Goal: Task Accomplishment & Management: Use online tool/utility

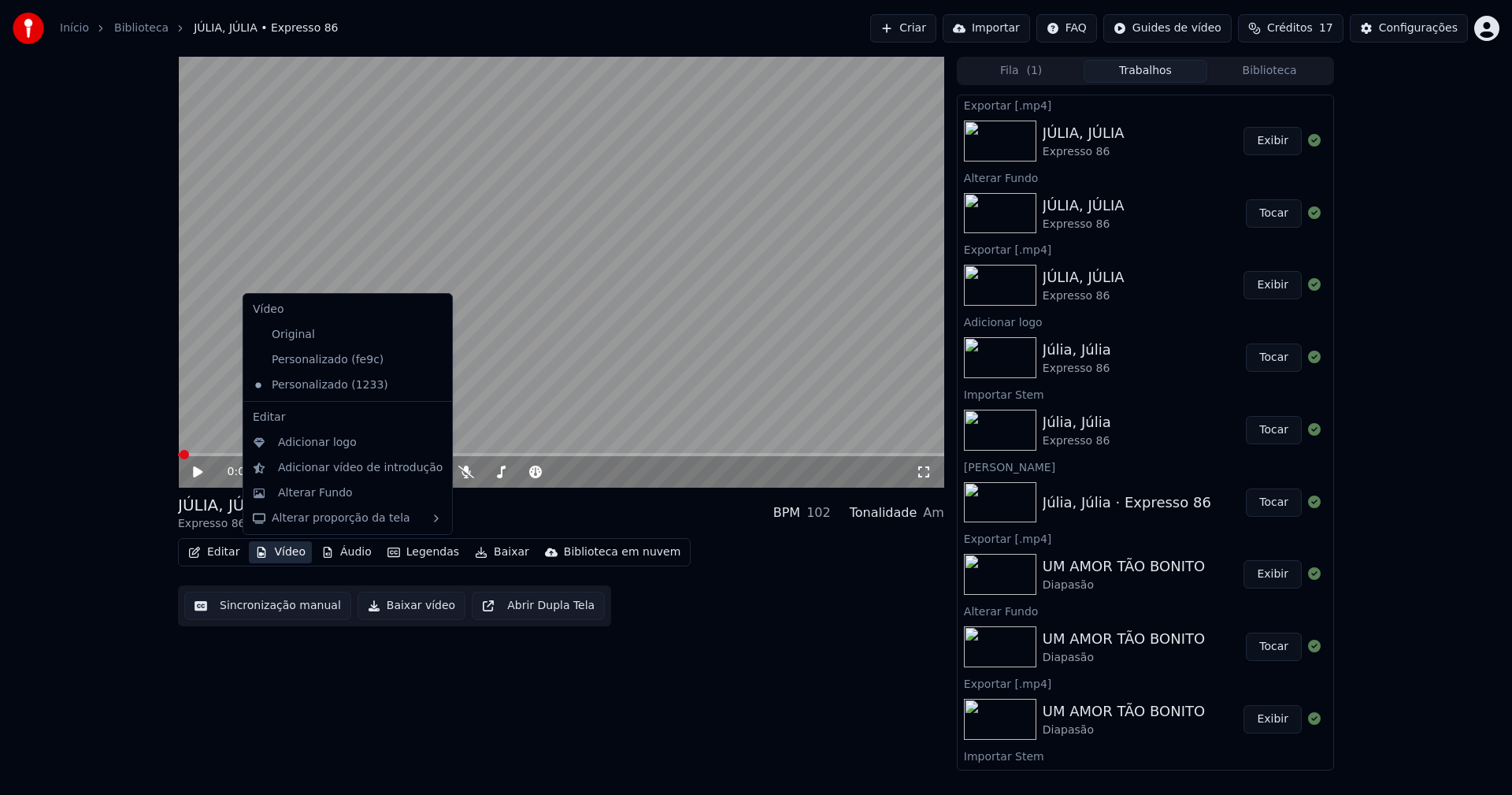
click at [273, 555] on button "Vídeo" at bounding box center [280, 552] width 63 height 22
click at [317, 360] on div "Personalizado (fe9c)" at bounding box center [336, 359] width 179 height 25
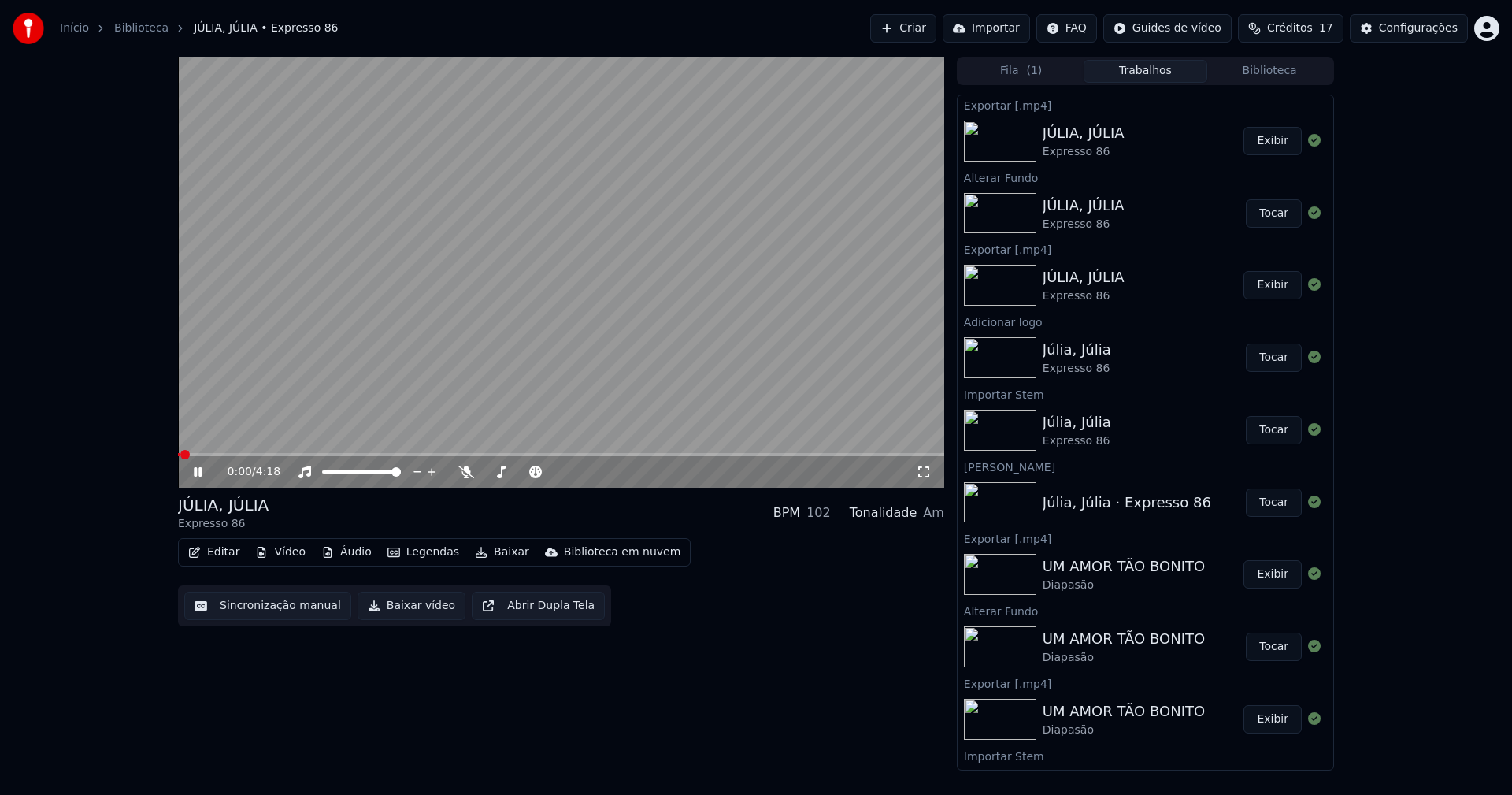
drag, startPoint x: 201, startPoint y: 480, endPoint x: 207, endPoint y: 464, distance: 17.1
click at [202, 481] on div "0:00 / 4:18" at bounding box center [561, 471] width 766 height 32
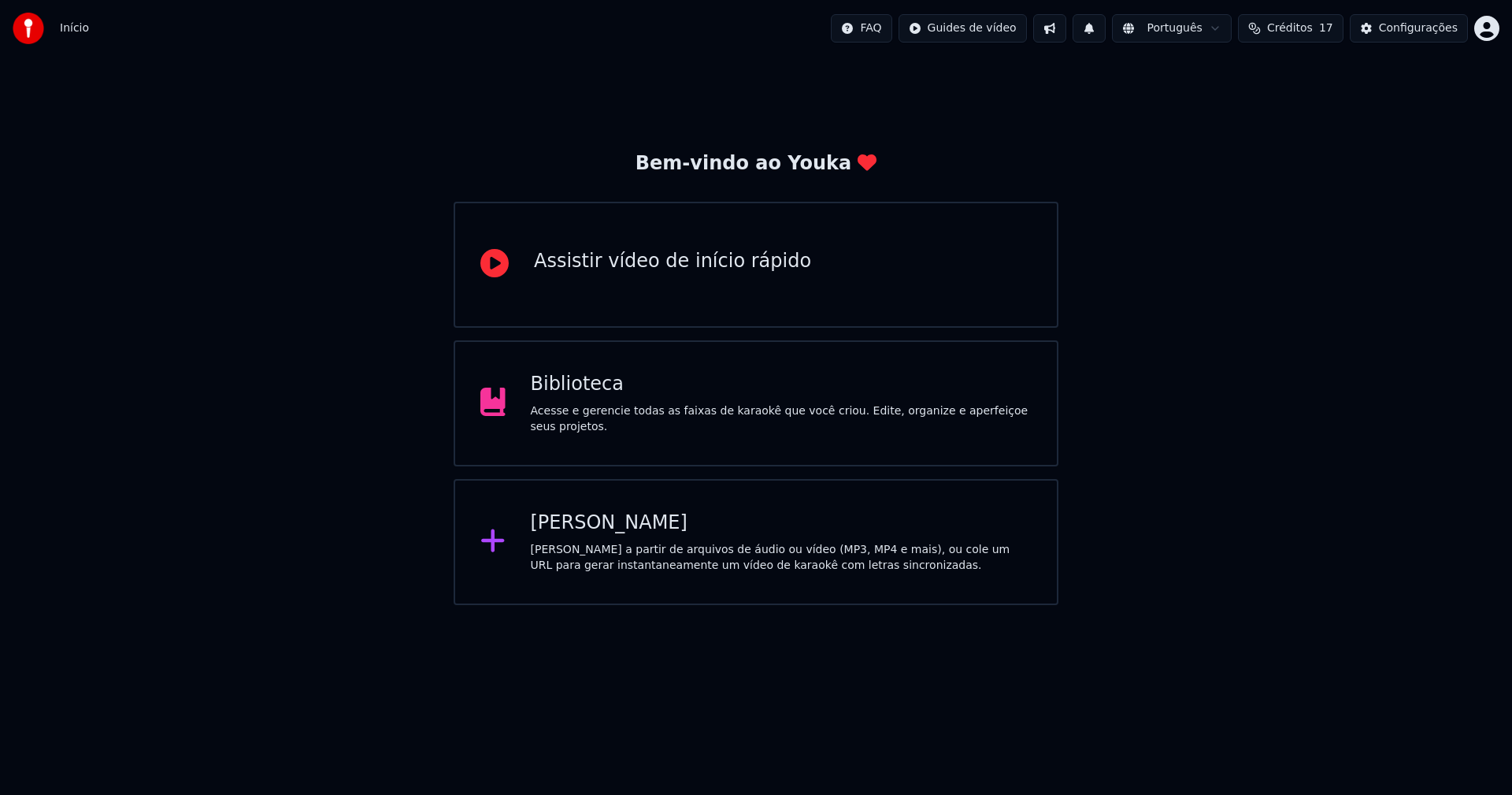
click at [576, 531] on div "[PERSON_NAME]" at bounding box center [781, 522] width 501 height 25
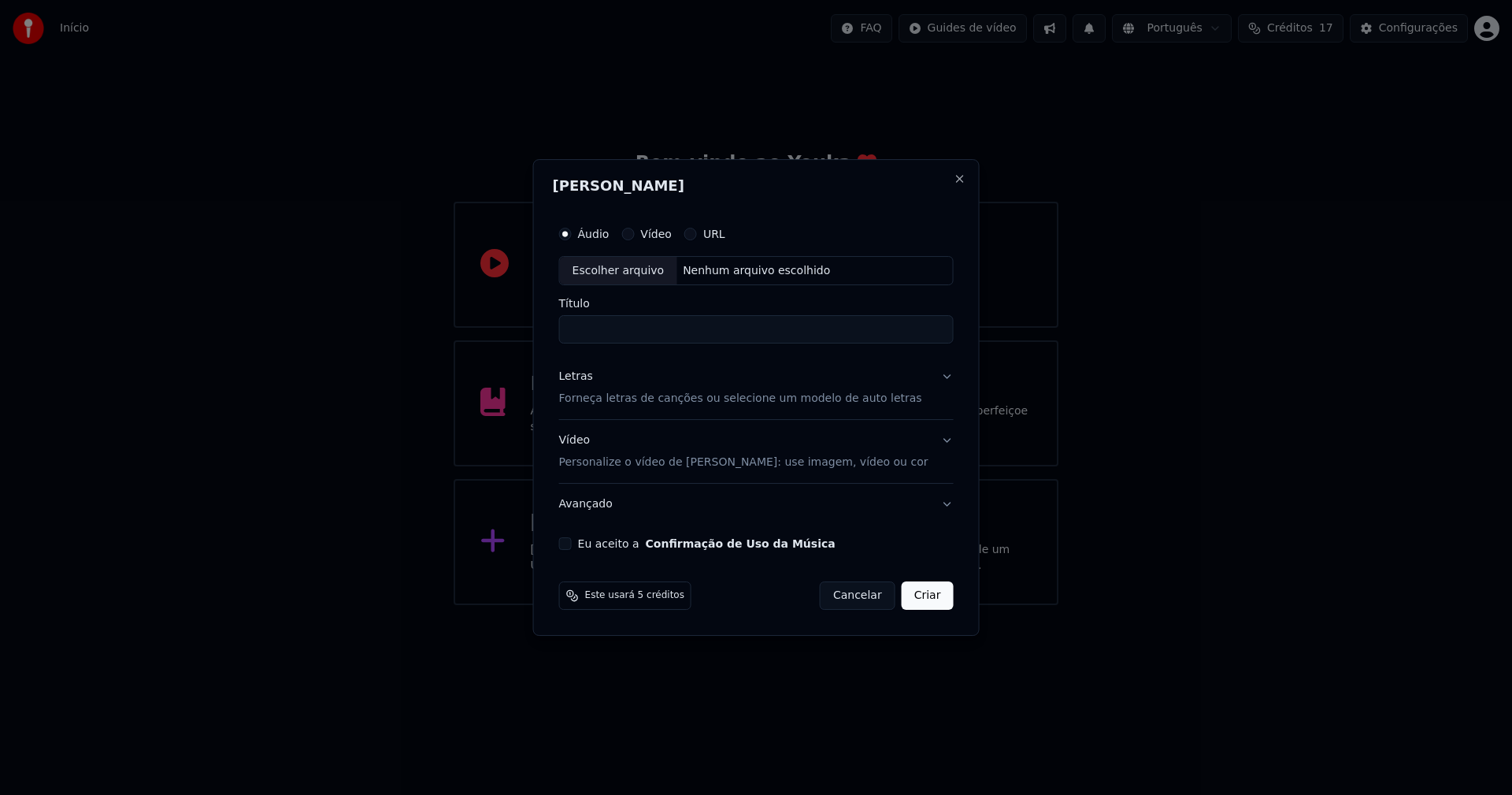
click at [652, 280] on div "Escolher arquivo" at bounding box center [619, 271] width 117 height 29
type input "**********"
click at [590, 377] on div "Letras" at bounding box center [576, 377] width 34 height 16
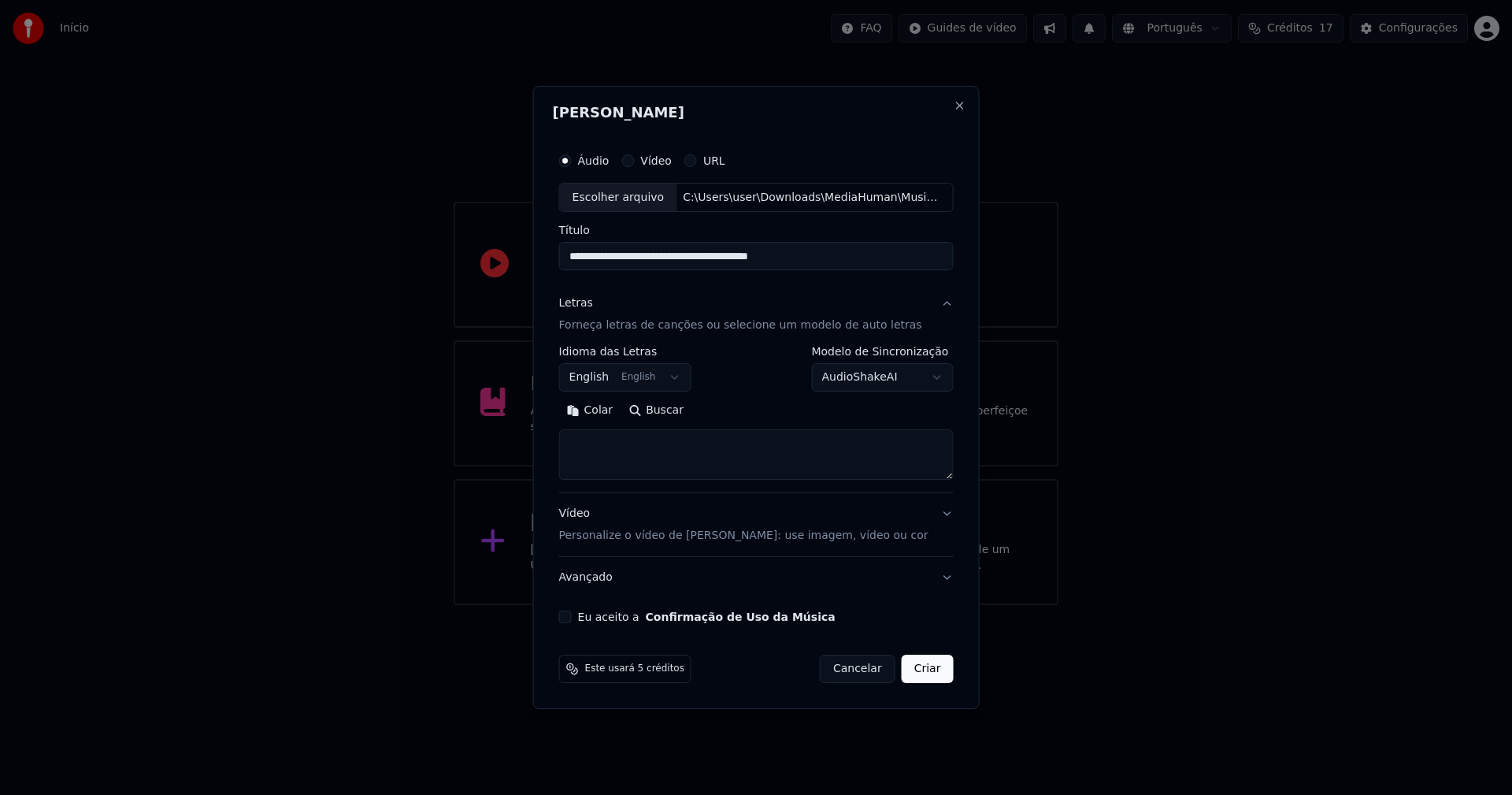
click at [611, 410] on button "Colar" at bounding box center [590, 411] width 63 height 25
type textarea "**********"
click at [572, 617] on button "Eu aceito a Confirmação de Uso da Música" at bounding box center [565, 616] width 13 height 13
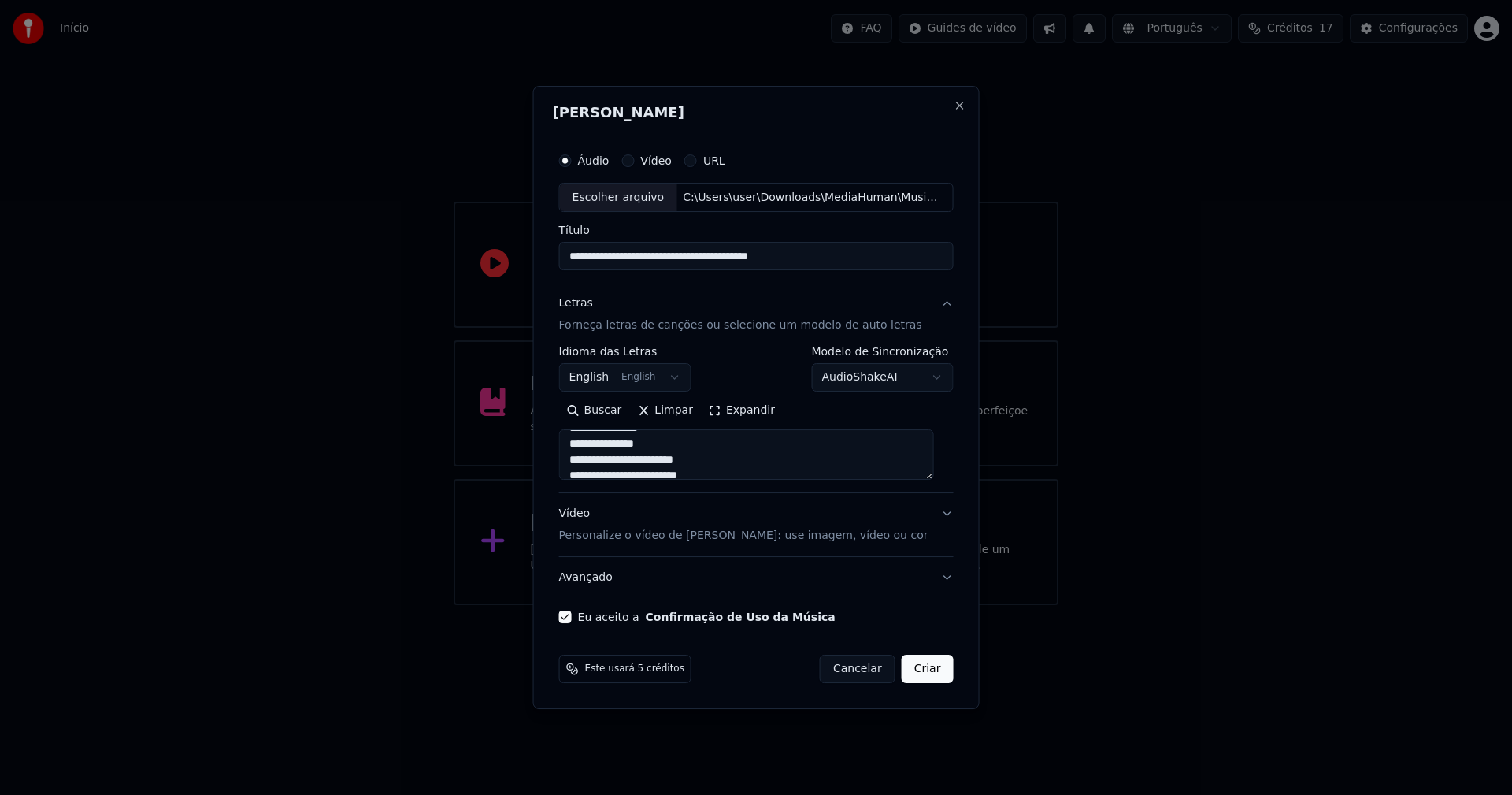
click at [914, 667] on button "Criar" at bounding box center [928, 668] width 52 height 29
select select "**"
type textarea "**********"
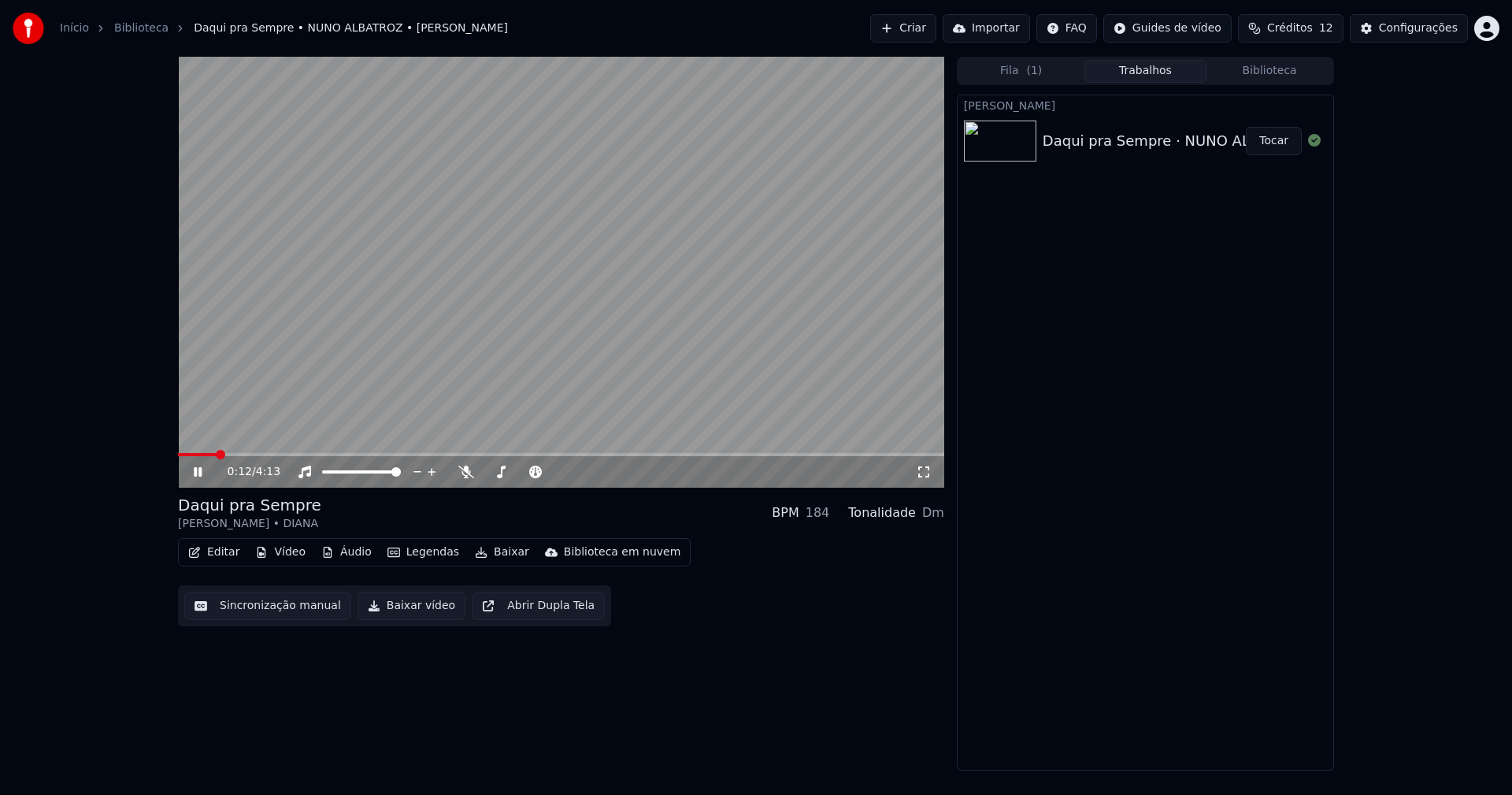
click at [348, 551] on button "Áudio" at bounding box center [345, 552] width 63 height 22
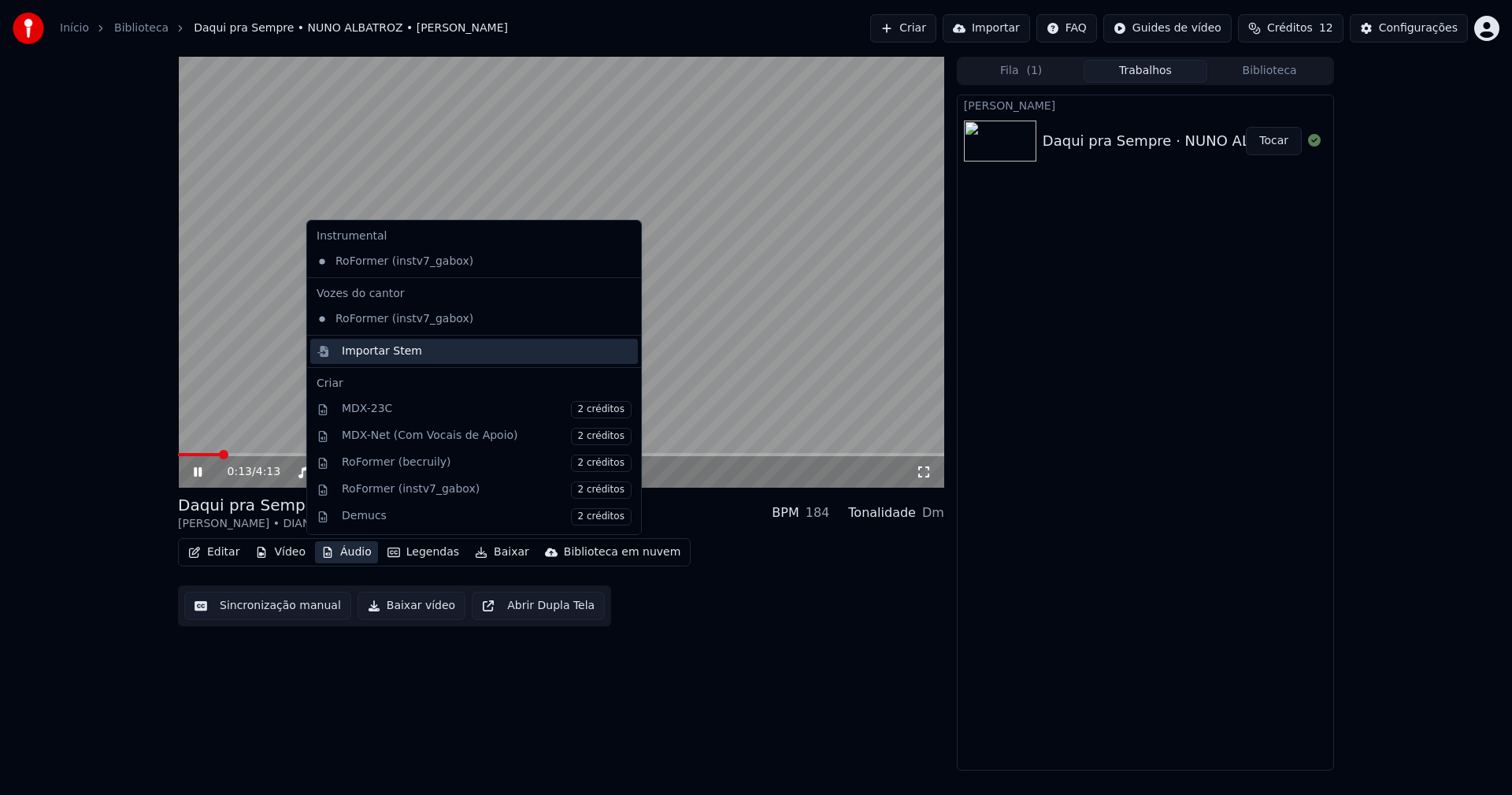
click at [368, 356] on div "Importar Stem" at bounding box center [381, 351] width 80 height 16
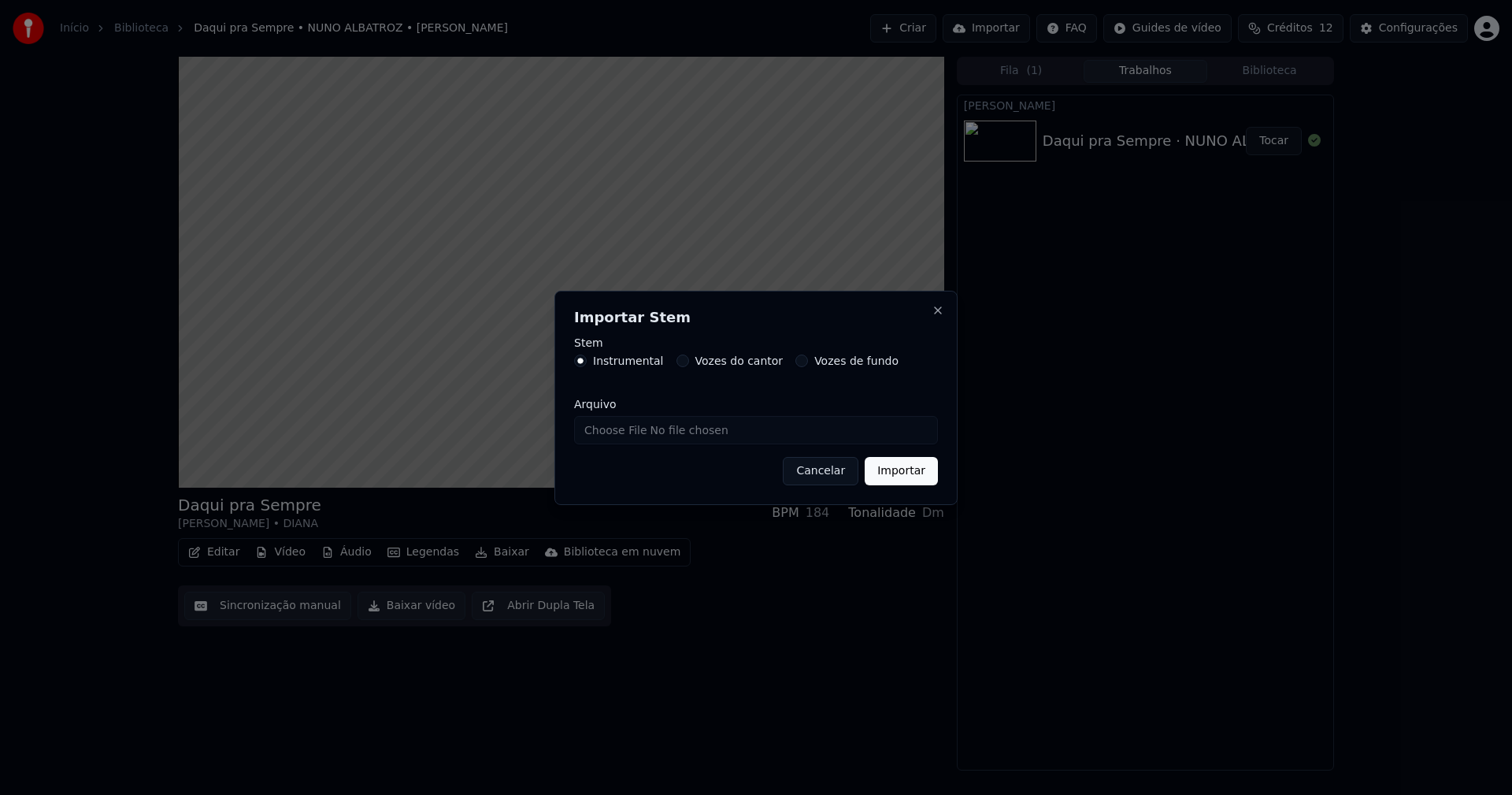
click at [635, 438] on input "Arquivo" at bounding box center [756, 430] width 364 height 29
type input "**********"
click at [898, 474] on button "Importar" at bounding box center [901, 470] width 73 height 29
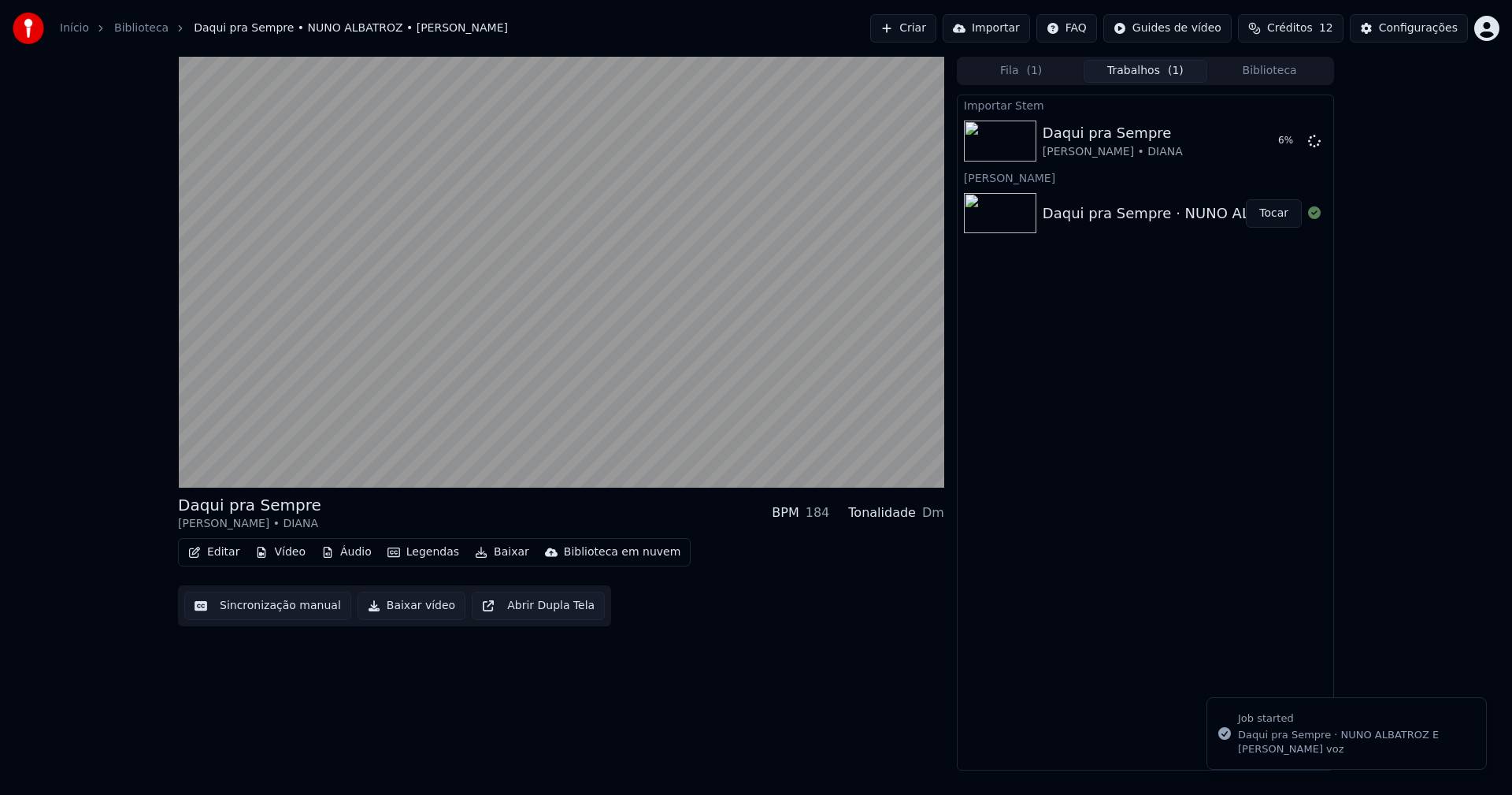
click at [283, 553] on button "Vídeo" at bounding box center [280, 552] width 63 height 22
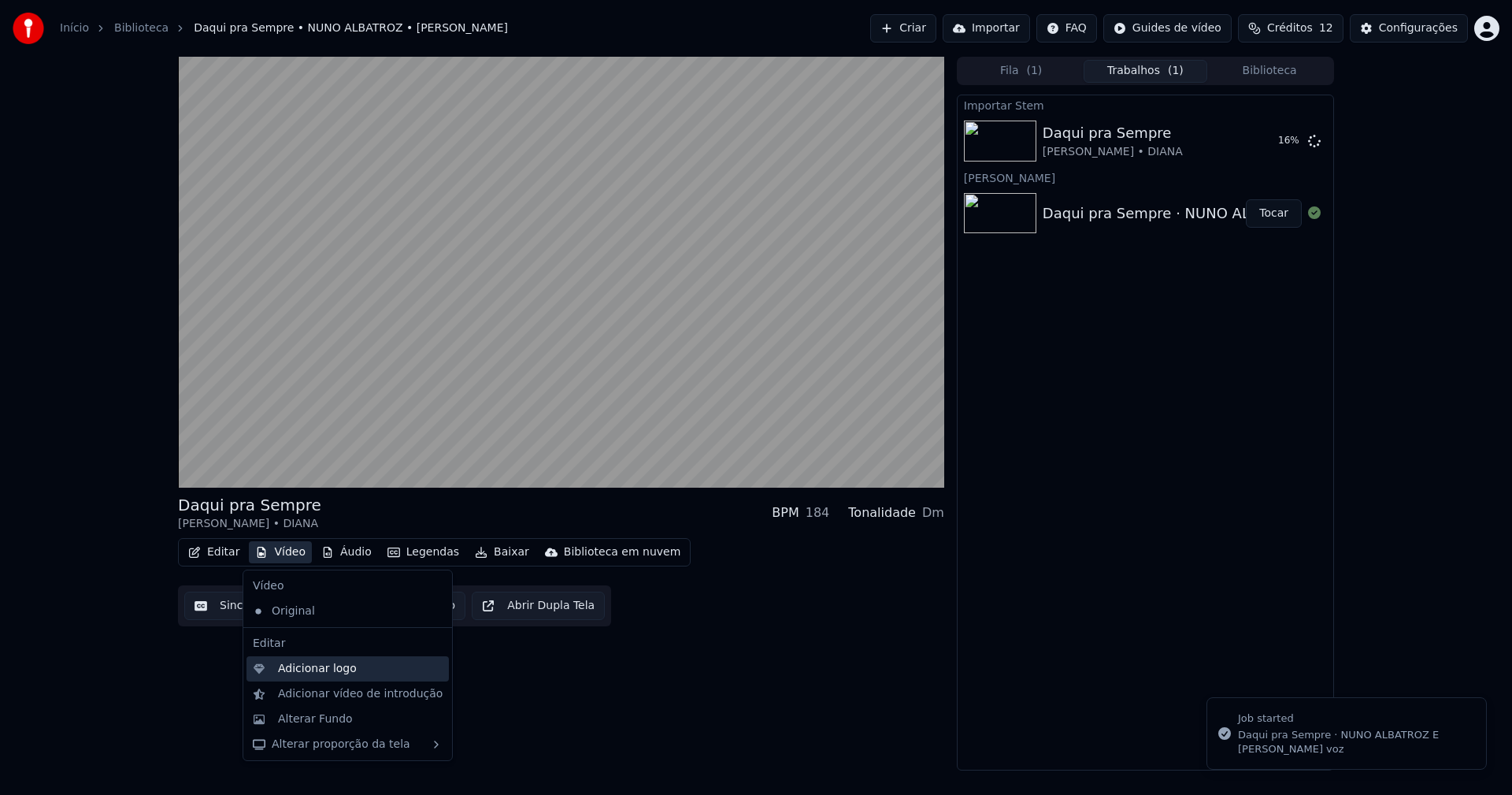
click at [319, 673] on div "Adicionar logo" at bounding box center [317, 669] width 78 height 16
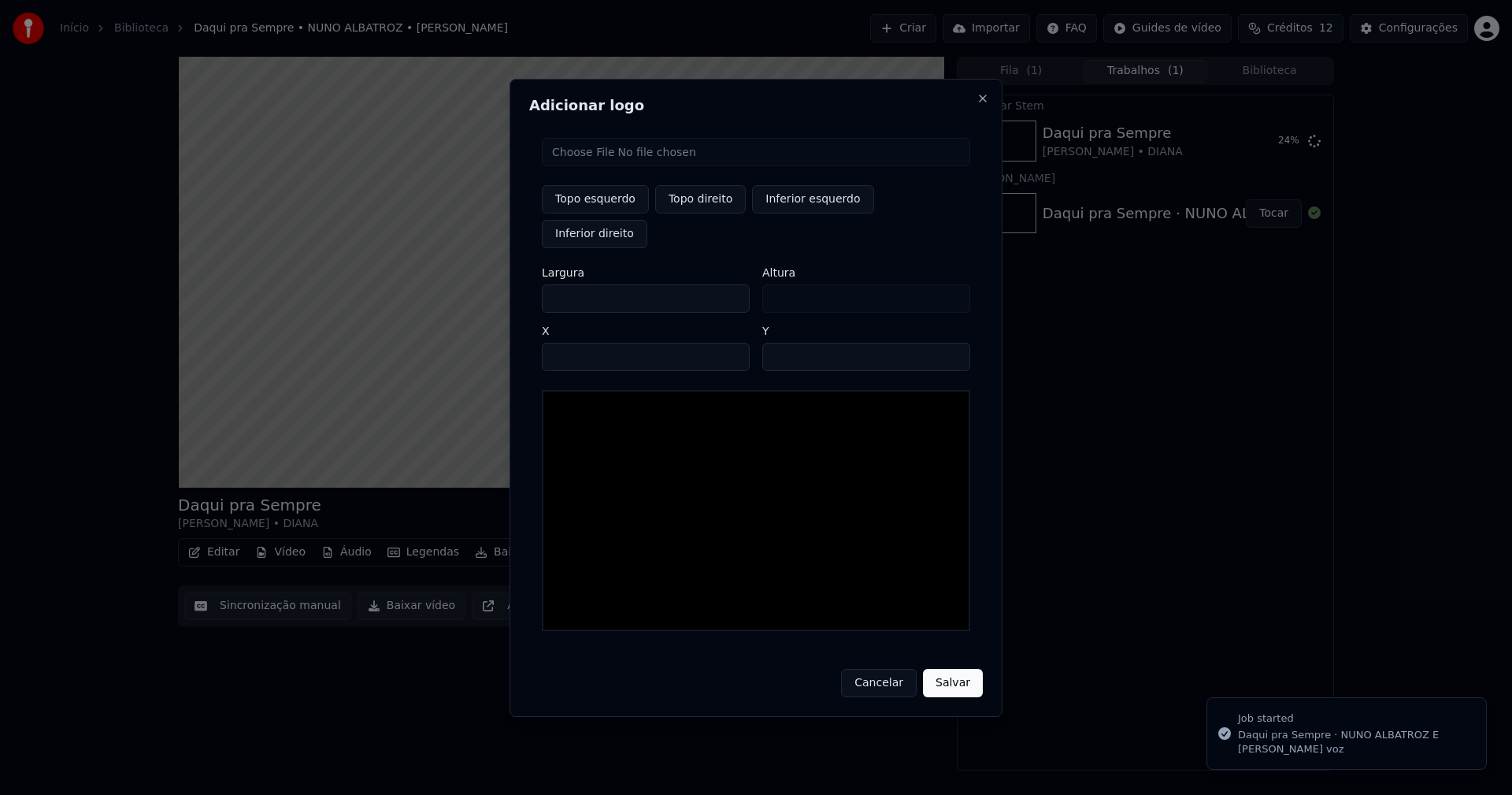
click at [588, 166] on input "file" at bounding box center [756, 152] width 429 height 29
type input "**********"
type input "***"
click at [699, 213] on button "Topo direito" at bounding box center [700, 199] width 90 height 29
type input "****"
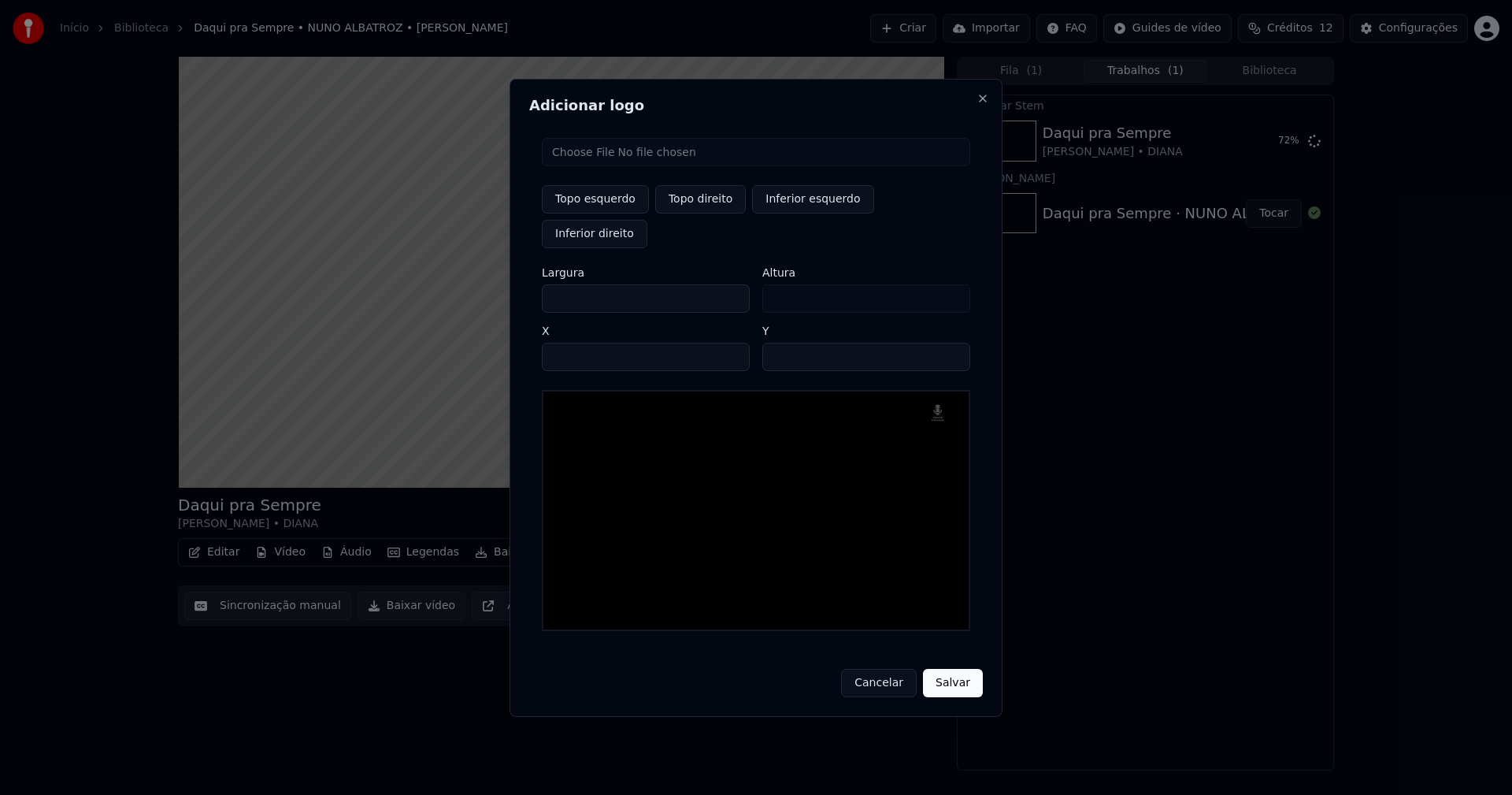
drag, startPoint x: 568, startPoint y: 282, endPoint x: 465, endPoint y: 292, distance: 103.5
click at [468, 294] on body "Início Biblioteca Daqui pra Sempre • NUNO ALBATROZ • DIANA Criar Importar FAQ G…" at bounding box center [756, 397] width 1512 height 795
type input "**"
type input "***"
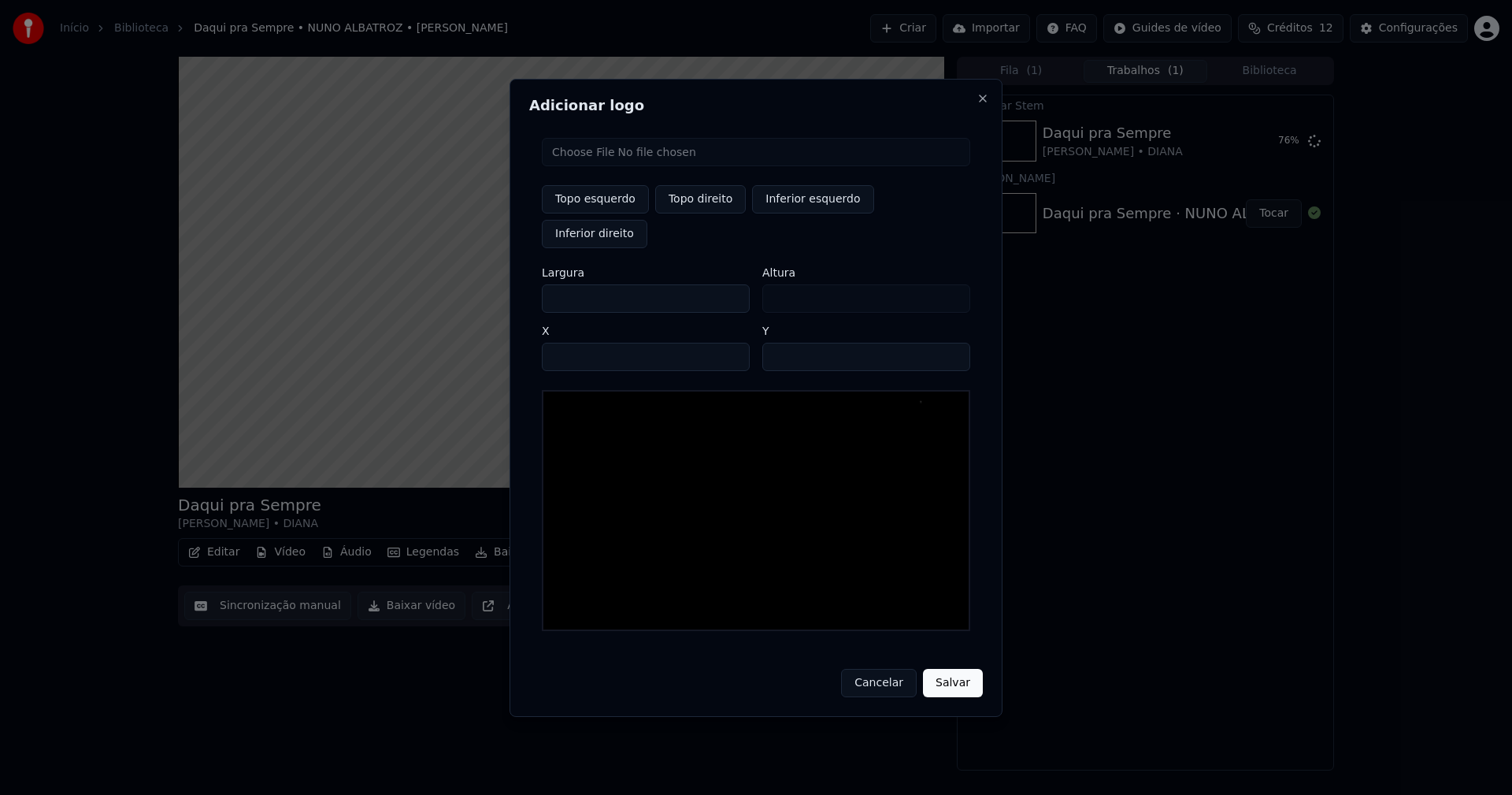
type input "***"
click at [573, 342] on input "****" at bounding box center [645, 356] width 207 height 29
type input "****"
click at [949, 342] on input "**" at bounding box center [866, 356] width 207 height 29
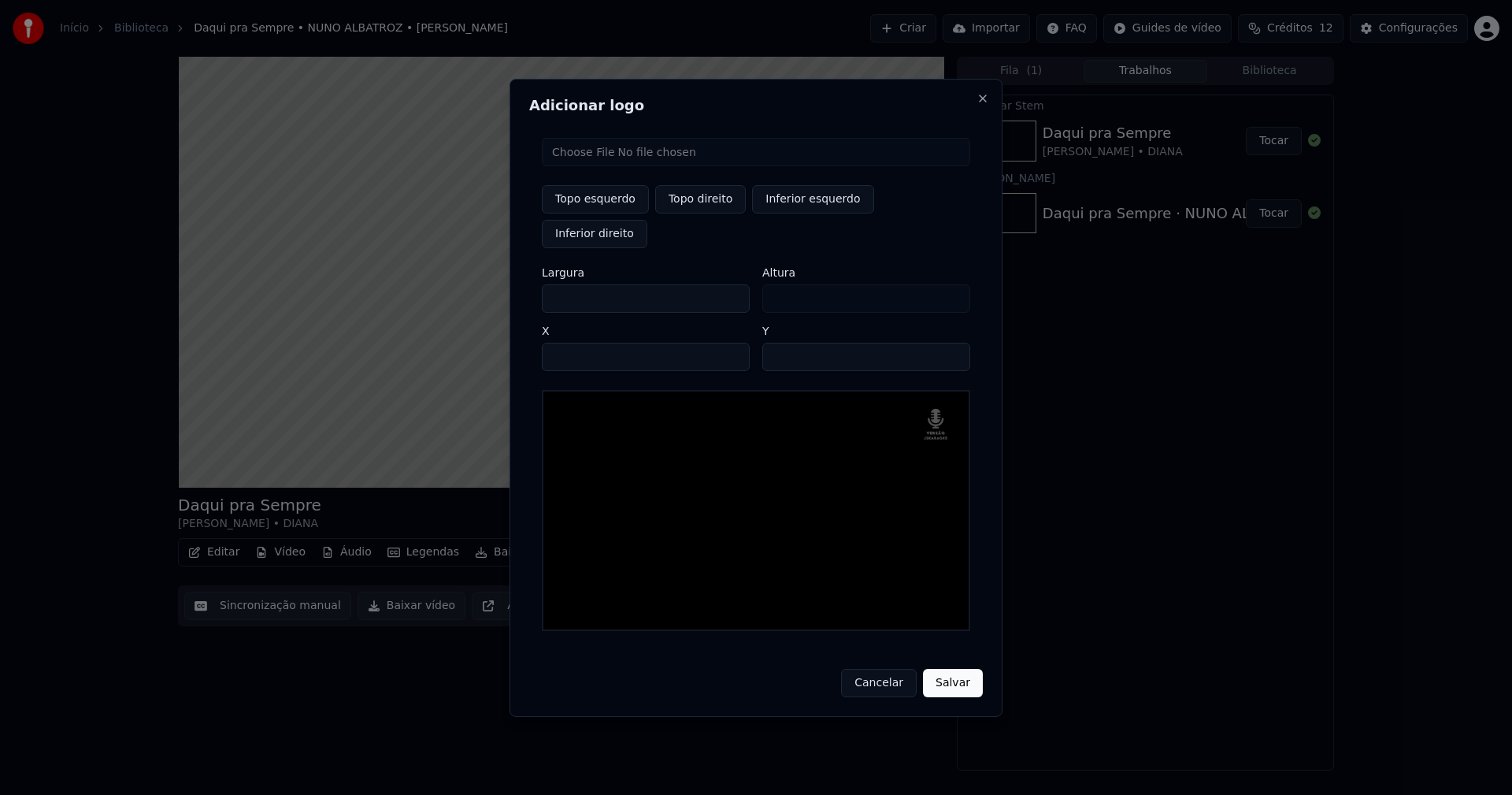
click at [949, 342] on input "**" at bounding box center [866, 356] width 207 height 29
type input "**"
click at [949, 342] on input "**" at bounding box center [866, 356] width 207 height 29
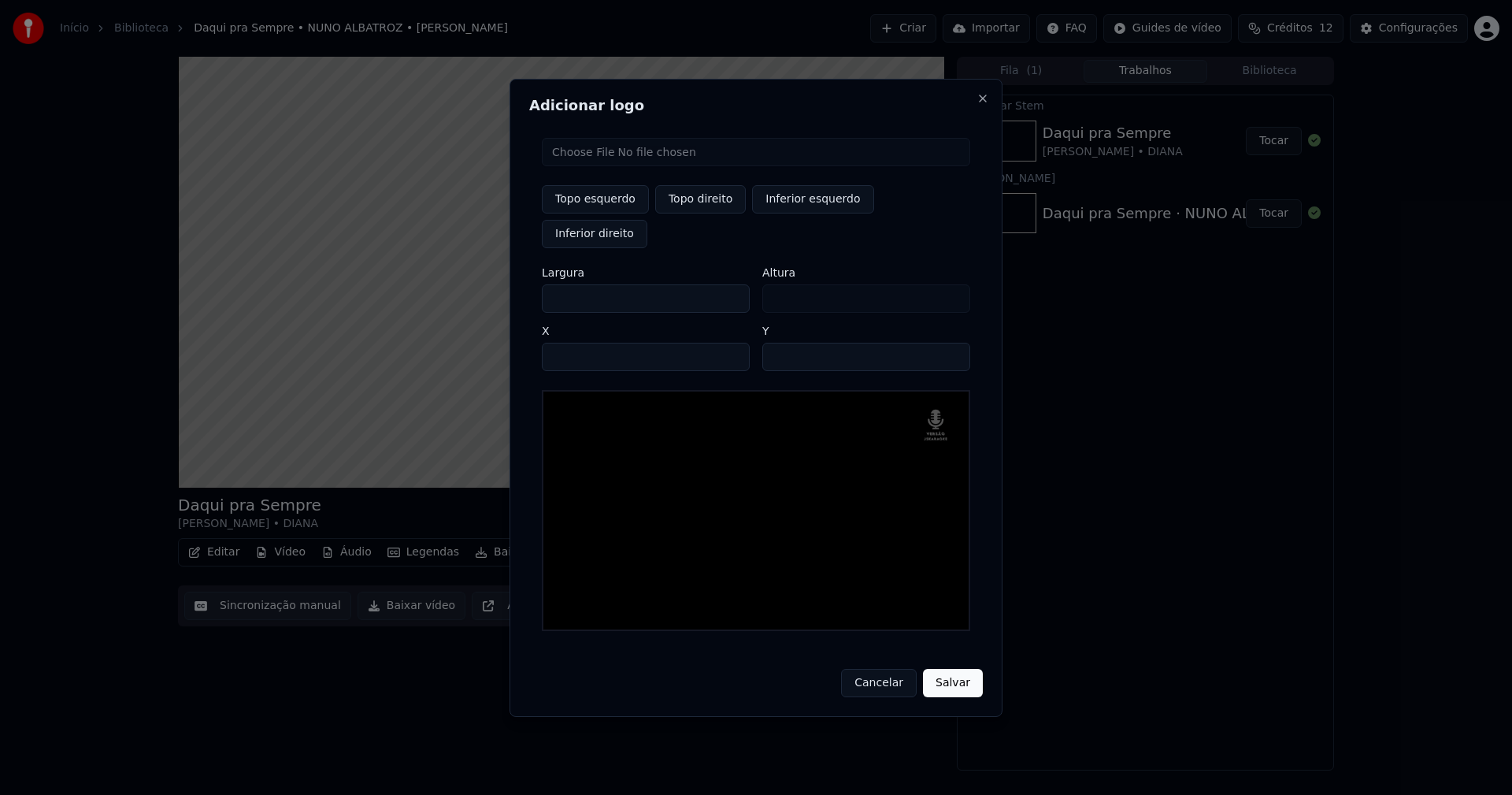
click at [959, 670] on button "Salvar" at bounding box center [953, 683] width 60 height 29
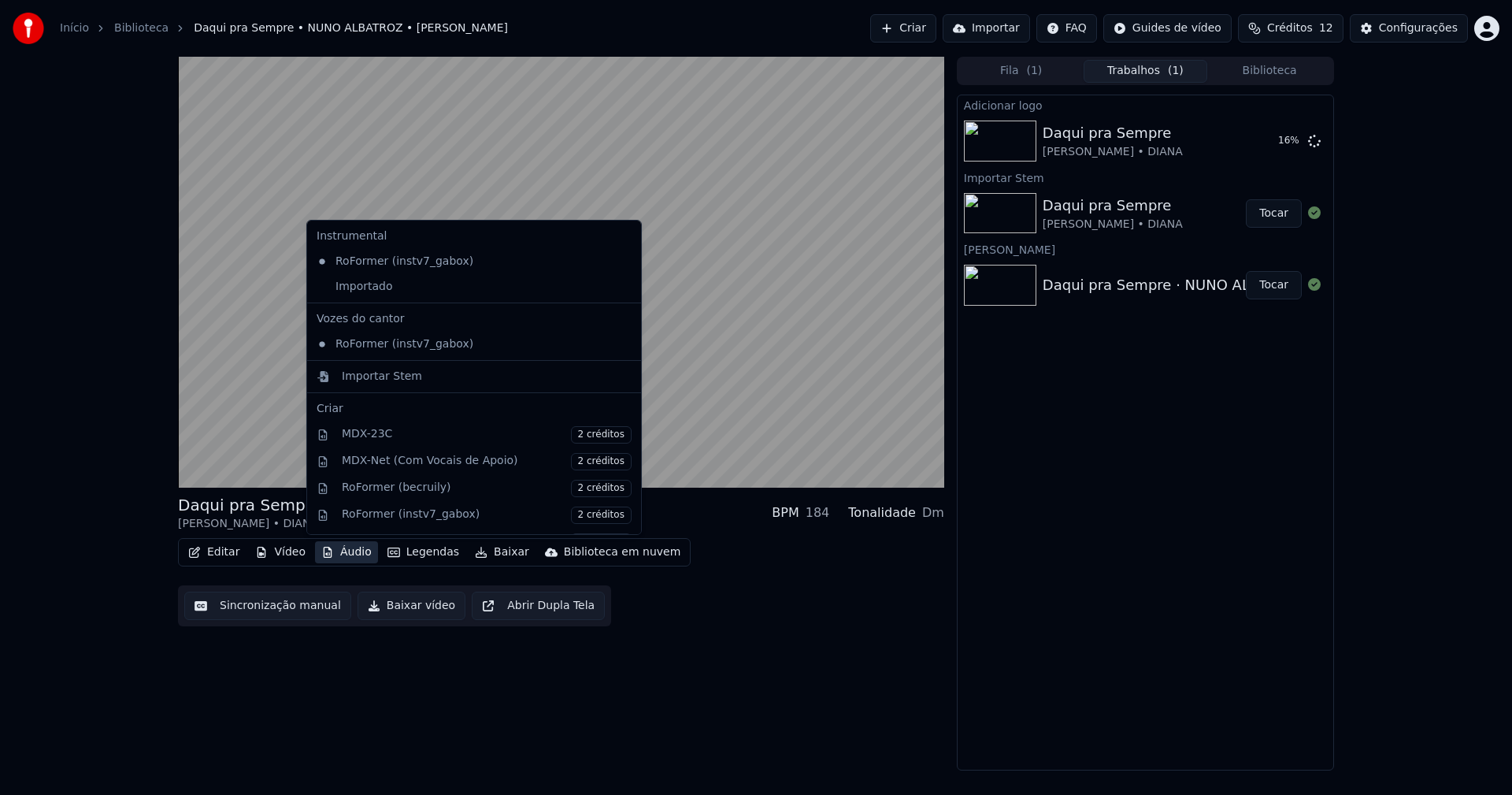
click at [344, 548] on button "Áudio" at bounding box center [345, 552] width 63 height 22
click at [336, 284] on div "Importado" at bounding box center [463, 286] width 304 height 25
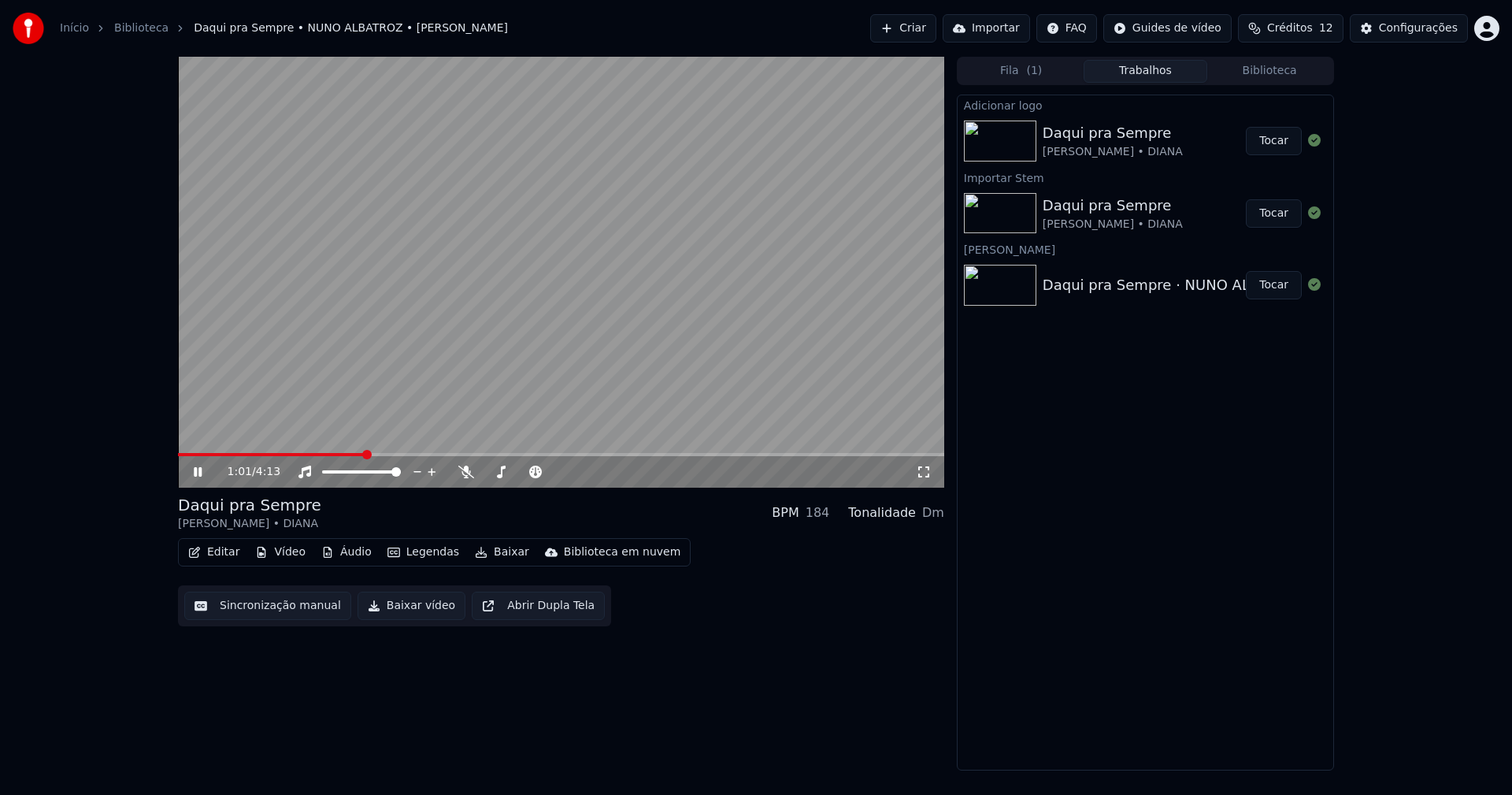
click at [1280, 146] on button "Tocar" at bounding box center [1274, 141] width 56 height 29
click at [224, 548] on button "Editar" at bounding box center [213, 552] width 64 height 22
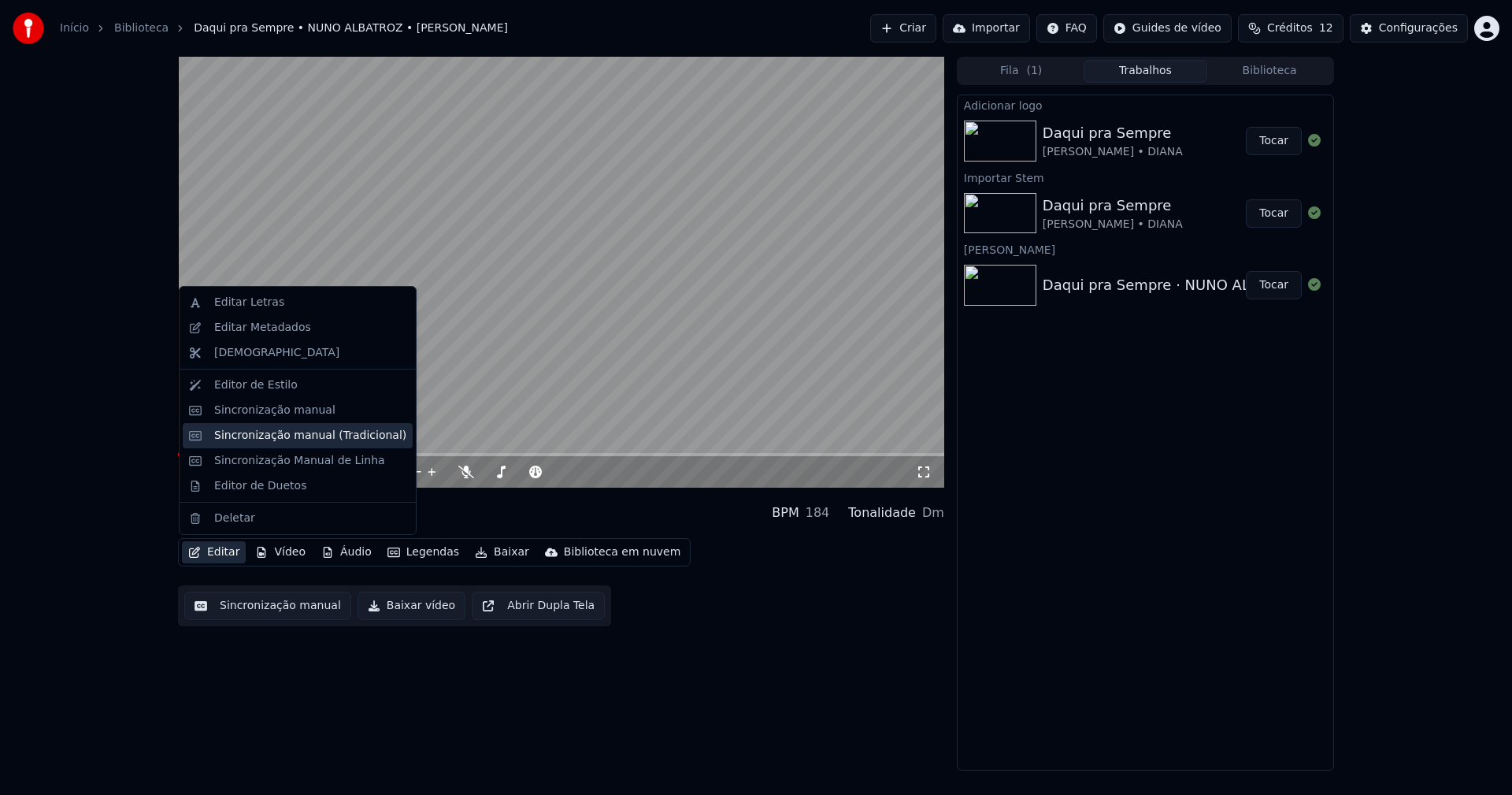
click at [279, 434] on div "Sincronização manual (Tradicional)" at bounding box center [311, 436] width 193 height 16
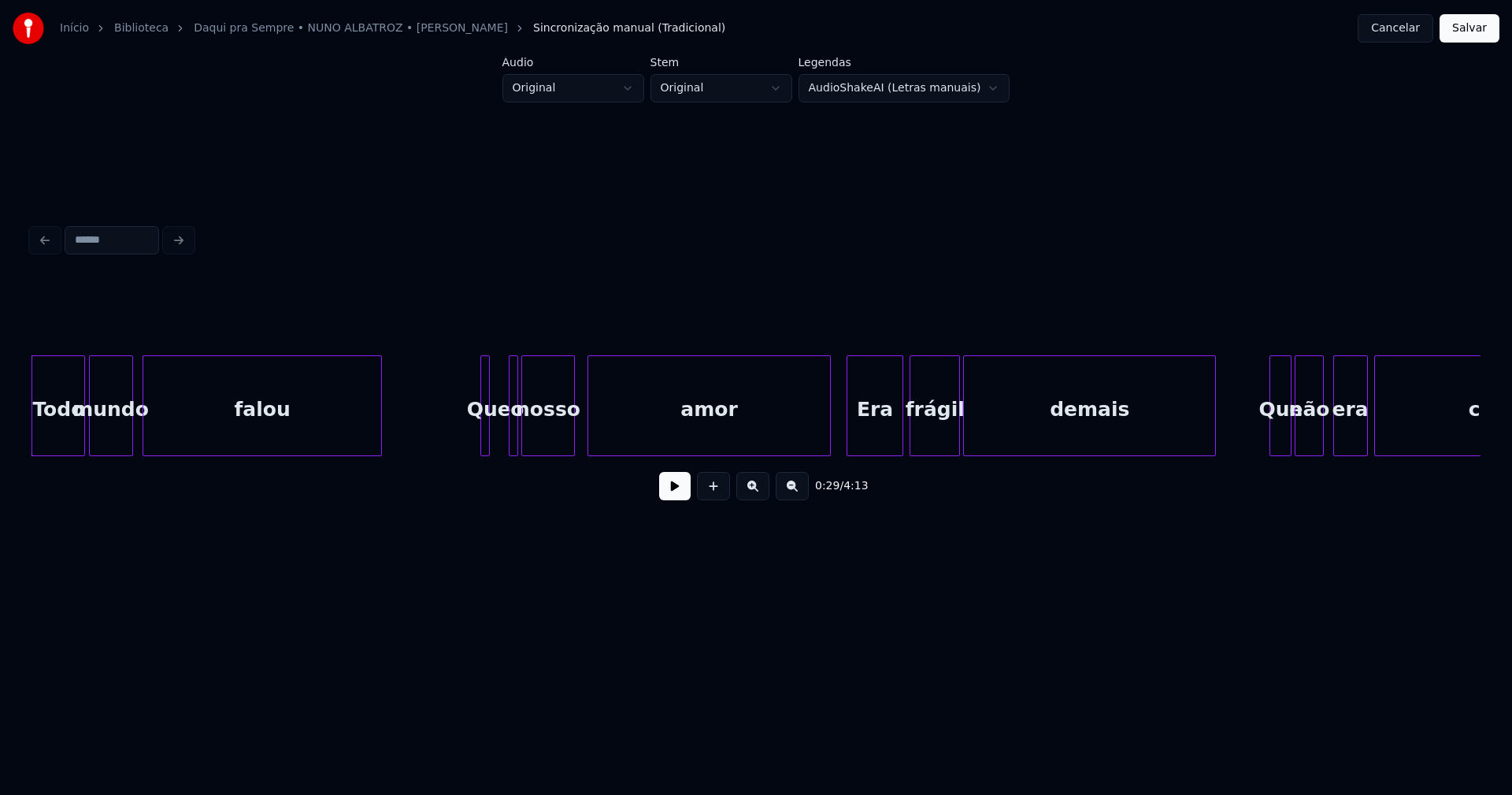
scroll to position [0, 4354]
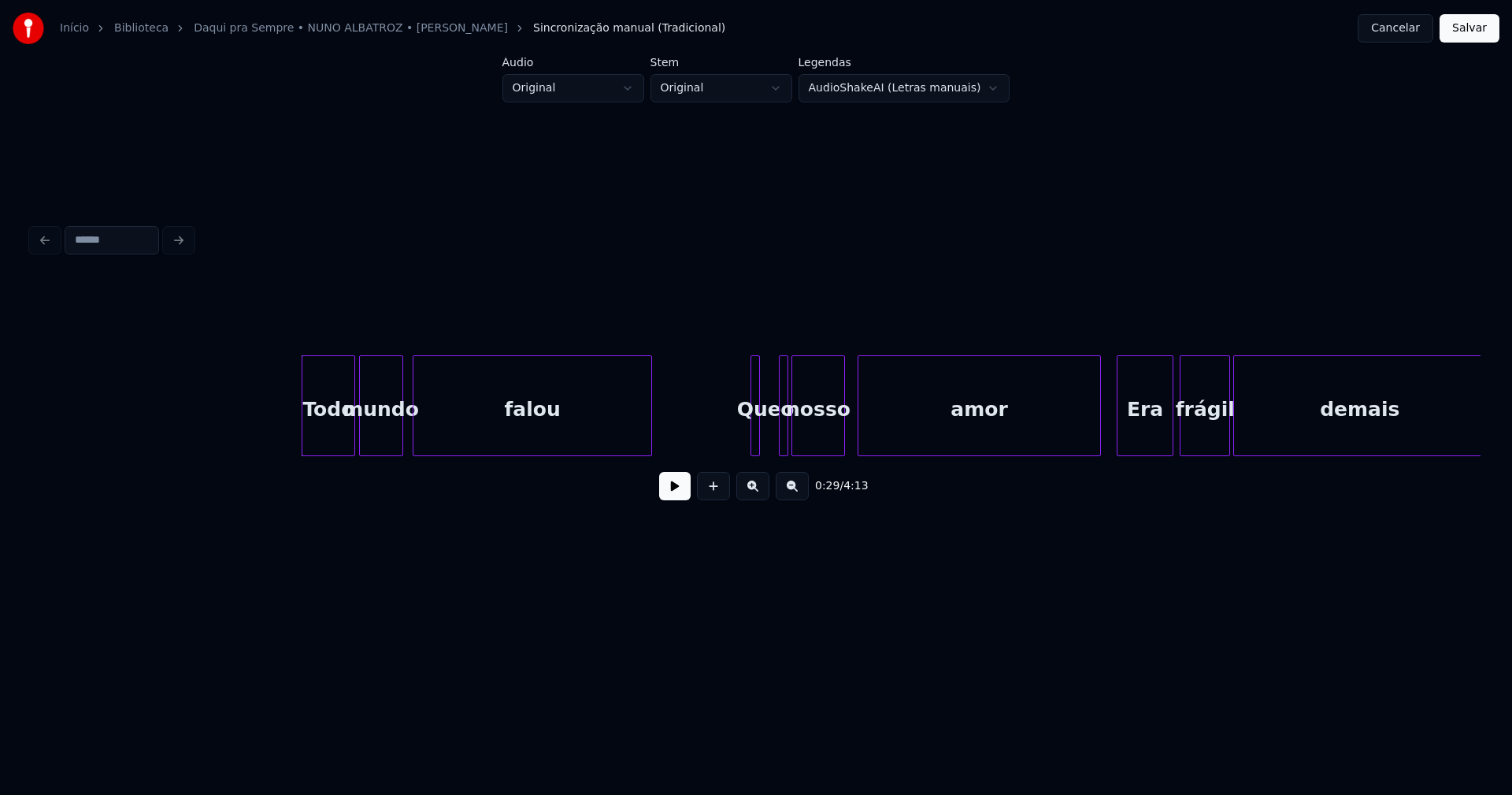
click at [669, 500] on button at bounding box center [675, 485] width 32 height 29
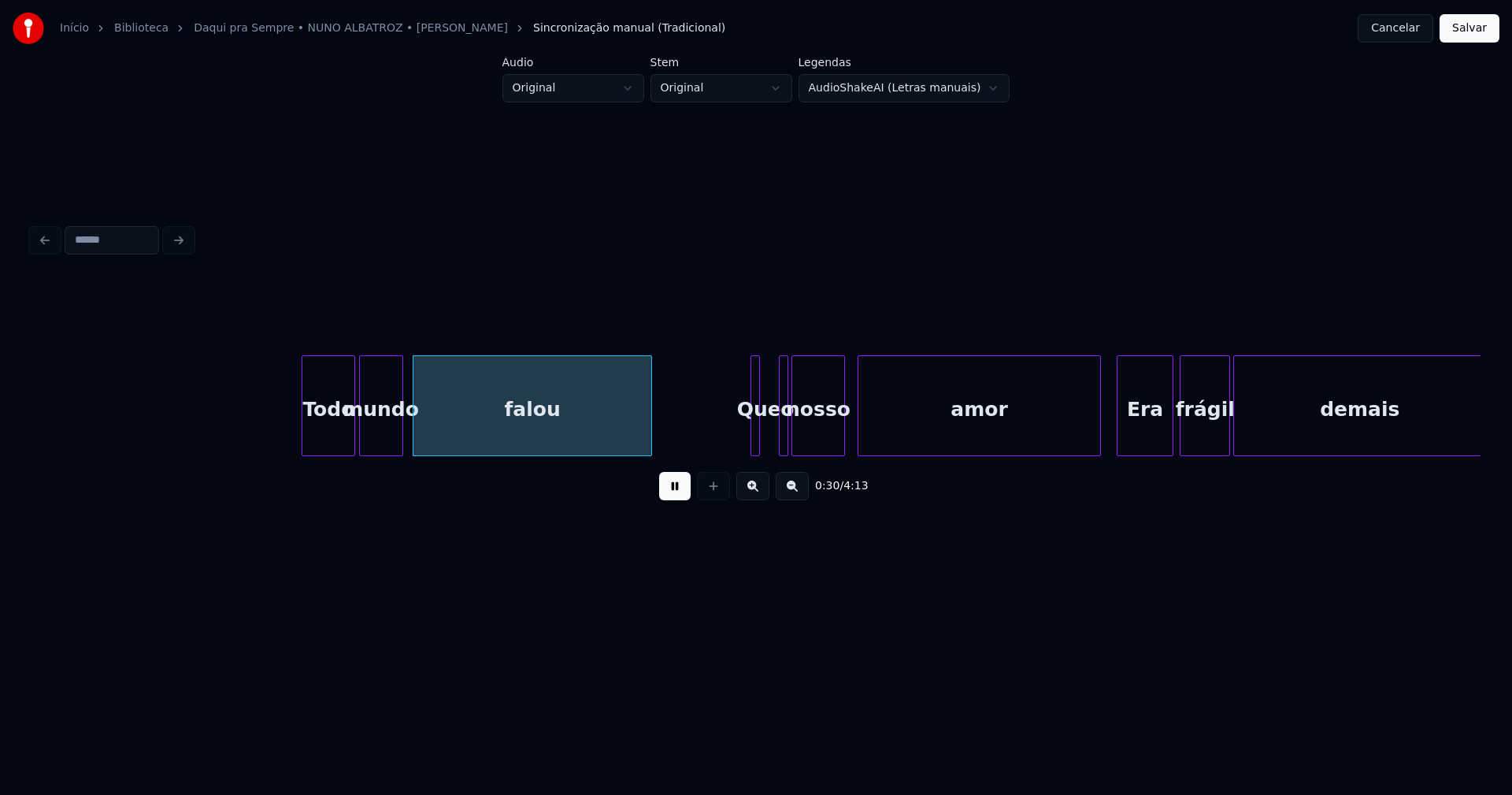
drag, startPoint x: 223, startPoint y: 409, endPoint x: 209, endPoint y: 409, distance: 14.0
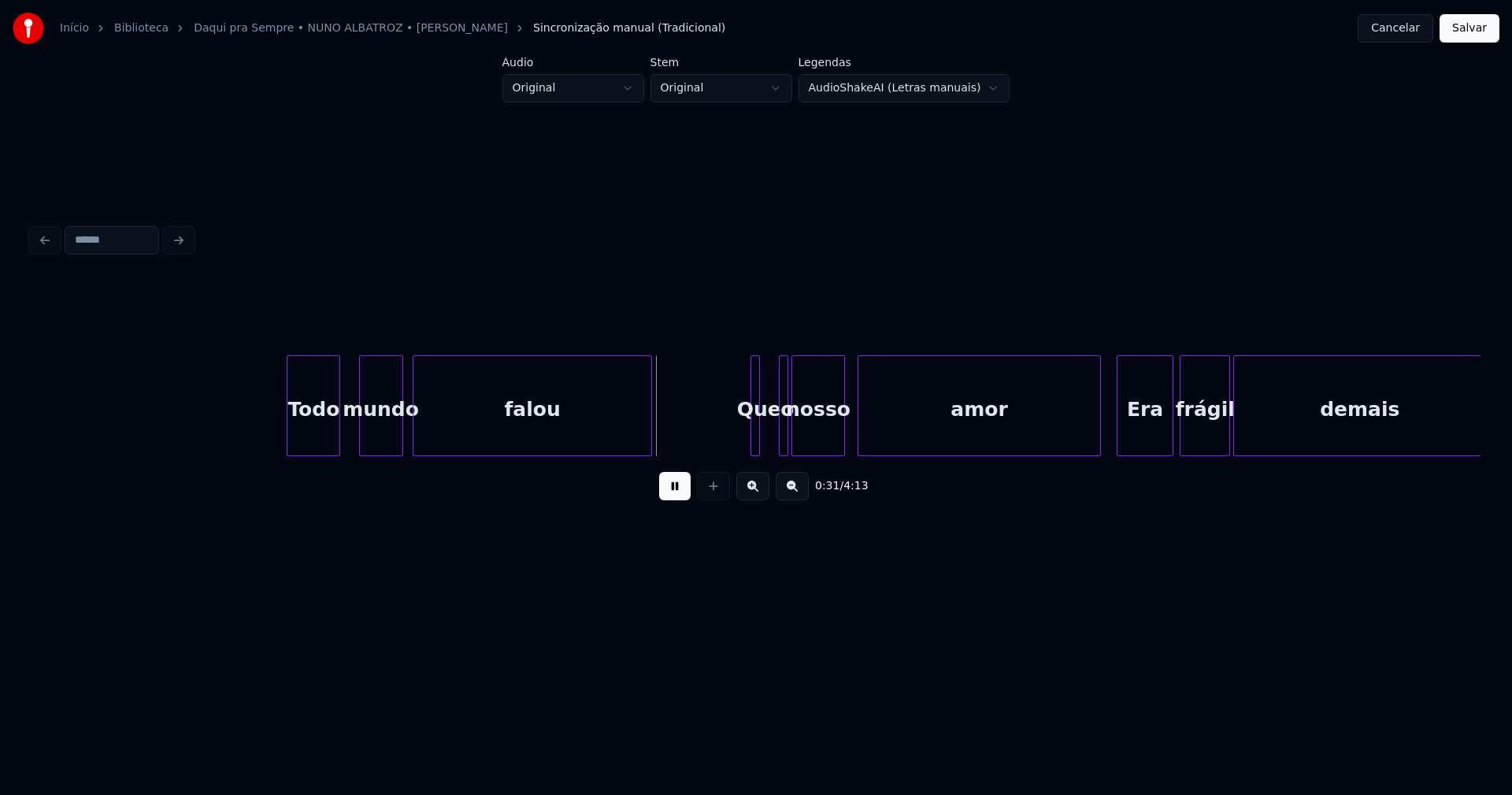
click at [328, 445] on div "Todo" at bounding box center [314, 410] width 52 height 107
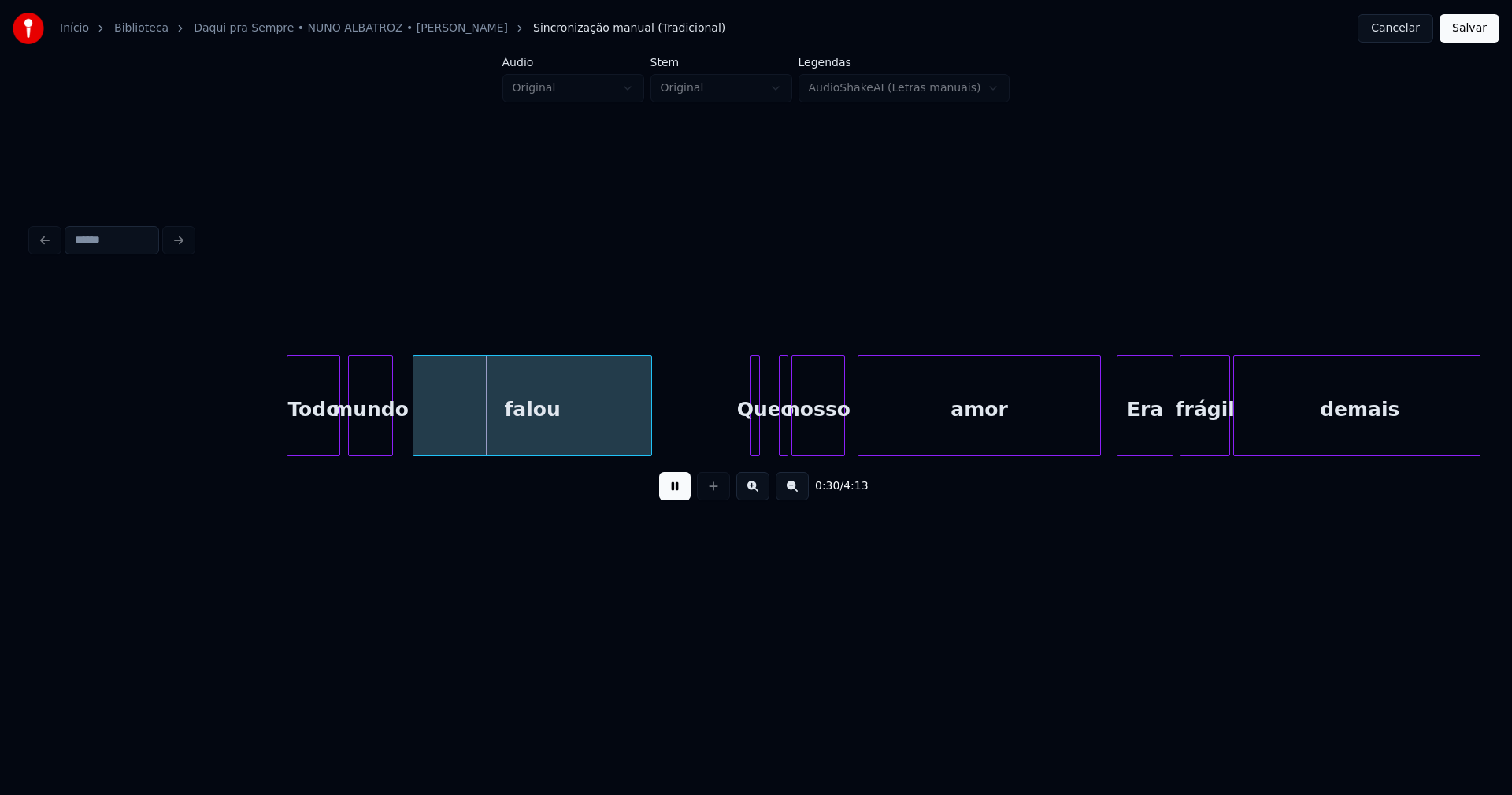
click at [377, 440] on div "mundo" at bounding box center [370, 410] width 43 height 107
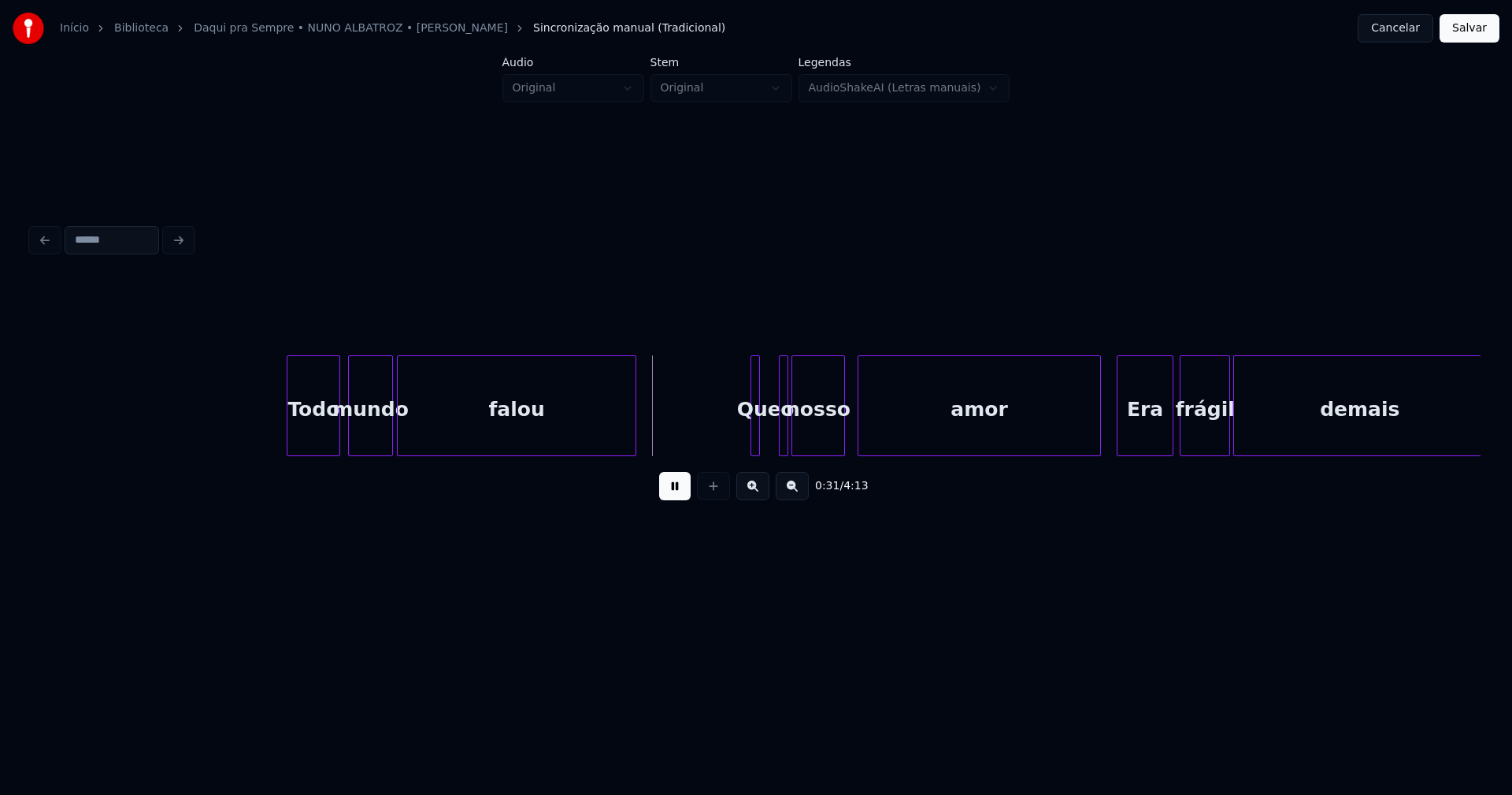
click at [414, 443] on div "falou" at bounding box center [517, 410] width 238 height 107
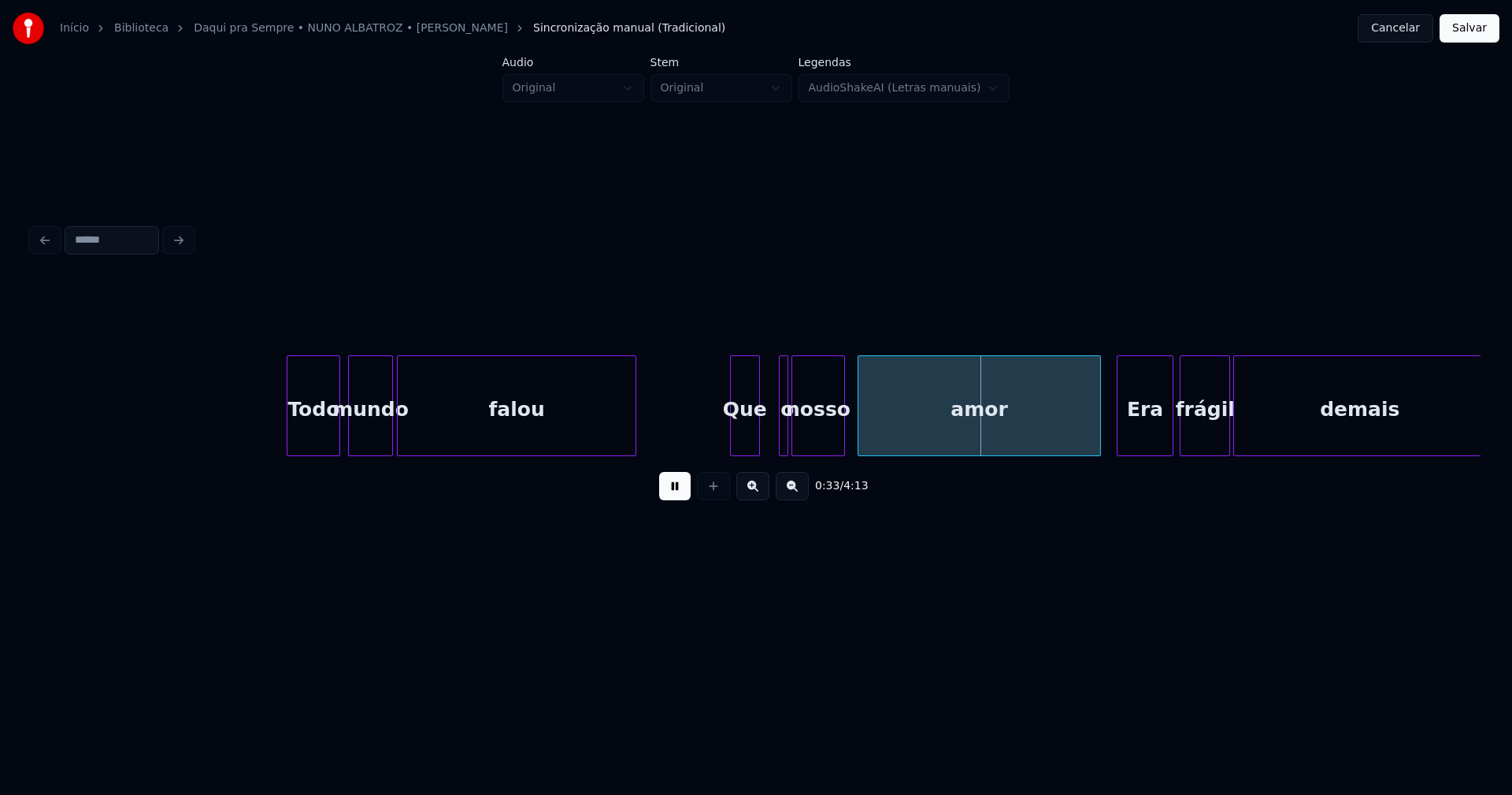
click at [732, 437] on div at bounding box center [733, 406] width 5 height 99
click at [774, 430] on div at bounding box center [776, 406] width 5 height 99
click at [782, 429] on div at bounding box center [784, 406] width 5 height 99
click at [768, 435] on div "o" at bounding box center [769, 410] width 16 height 107
click at [802, 436] on div "nosso" at bounding box center [807, 410] width 52 height 107
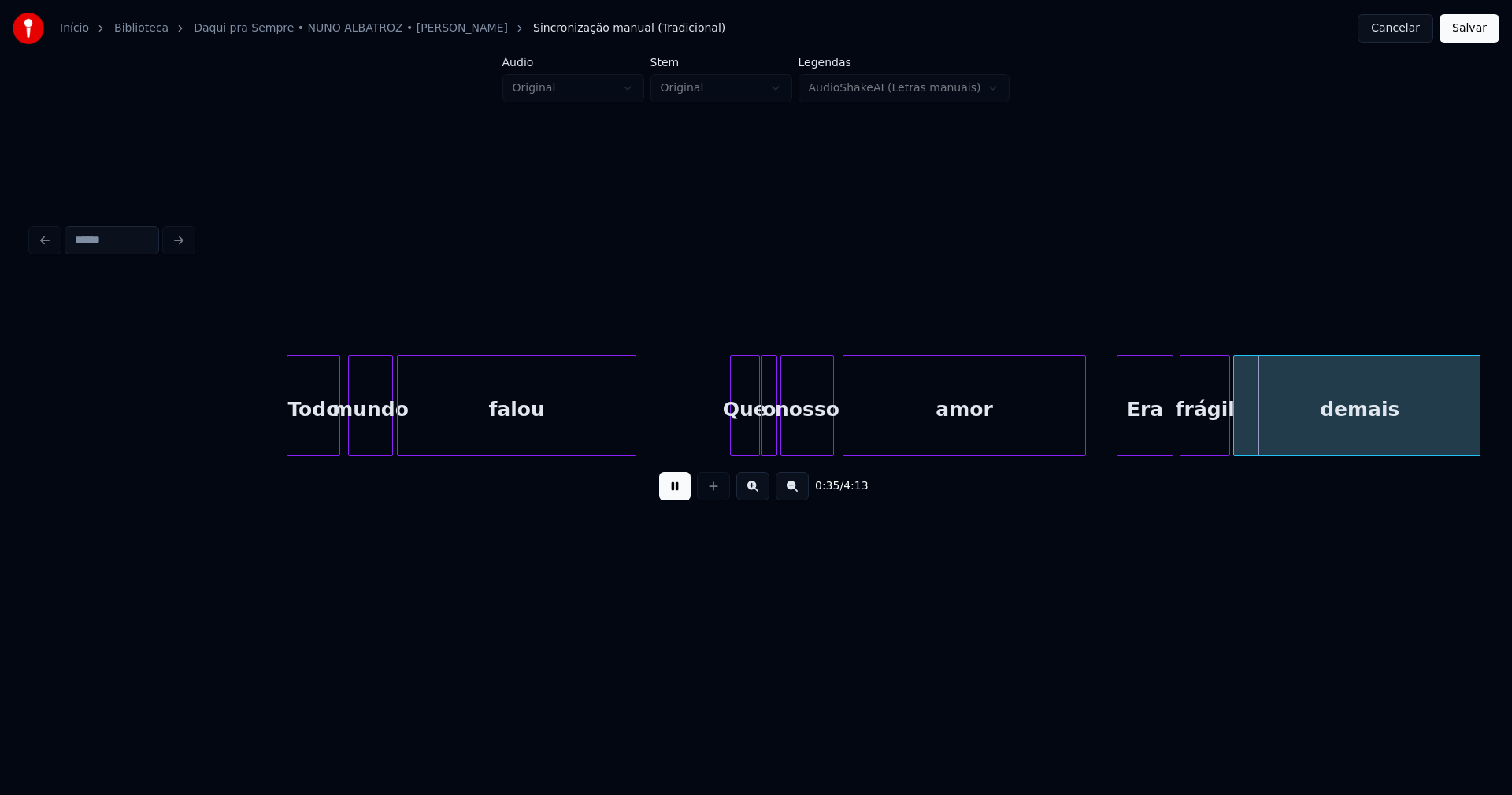
click at [855, 434] on div "amor" at bounding box center [965, 410] width 242 height 107
click at [1125, 439] on div "Era" at bounding box center [1128, 410] width 56 height 107
click at [1185, 445] on div "frágil" at bounding box center [1192, 410] width 49 height 107
click at [1210, 439] on div at bounding box center [1208, 406] width 5 height 99
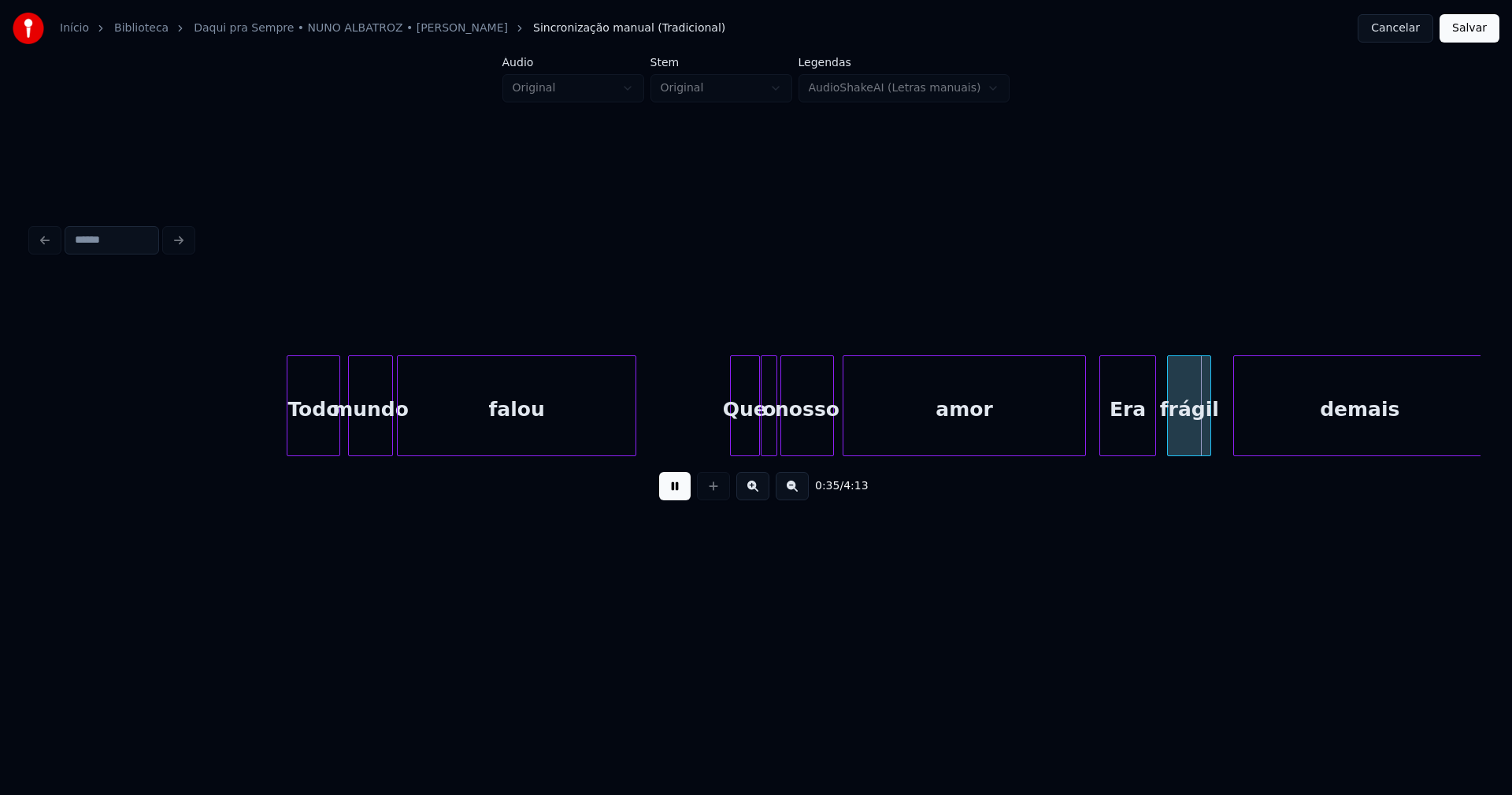
scroll to position [0, 4357]
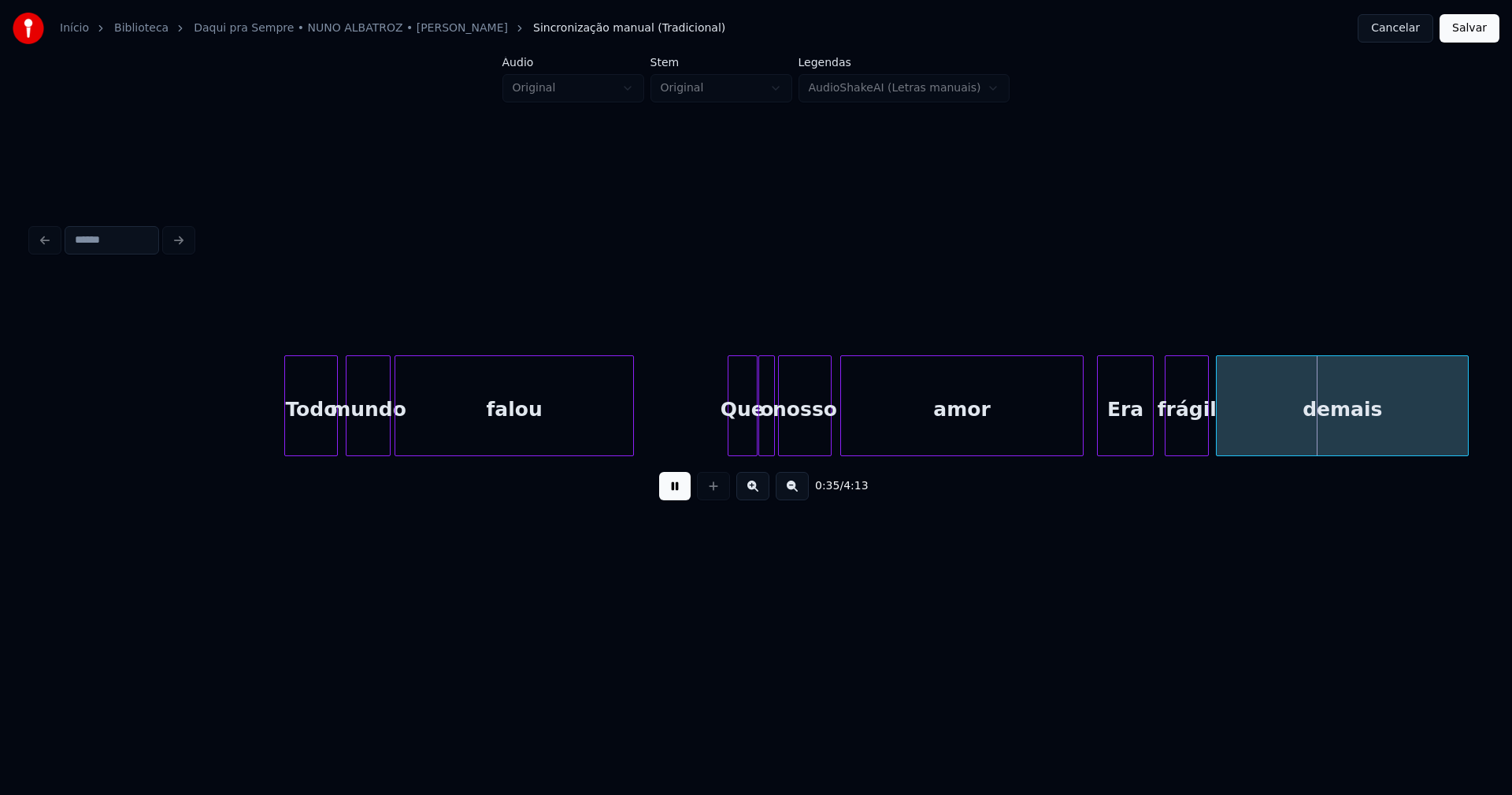
click at [1242, 433] on div "demais" at bounding box center [1342, 410] width 251 height 107
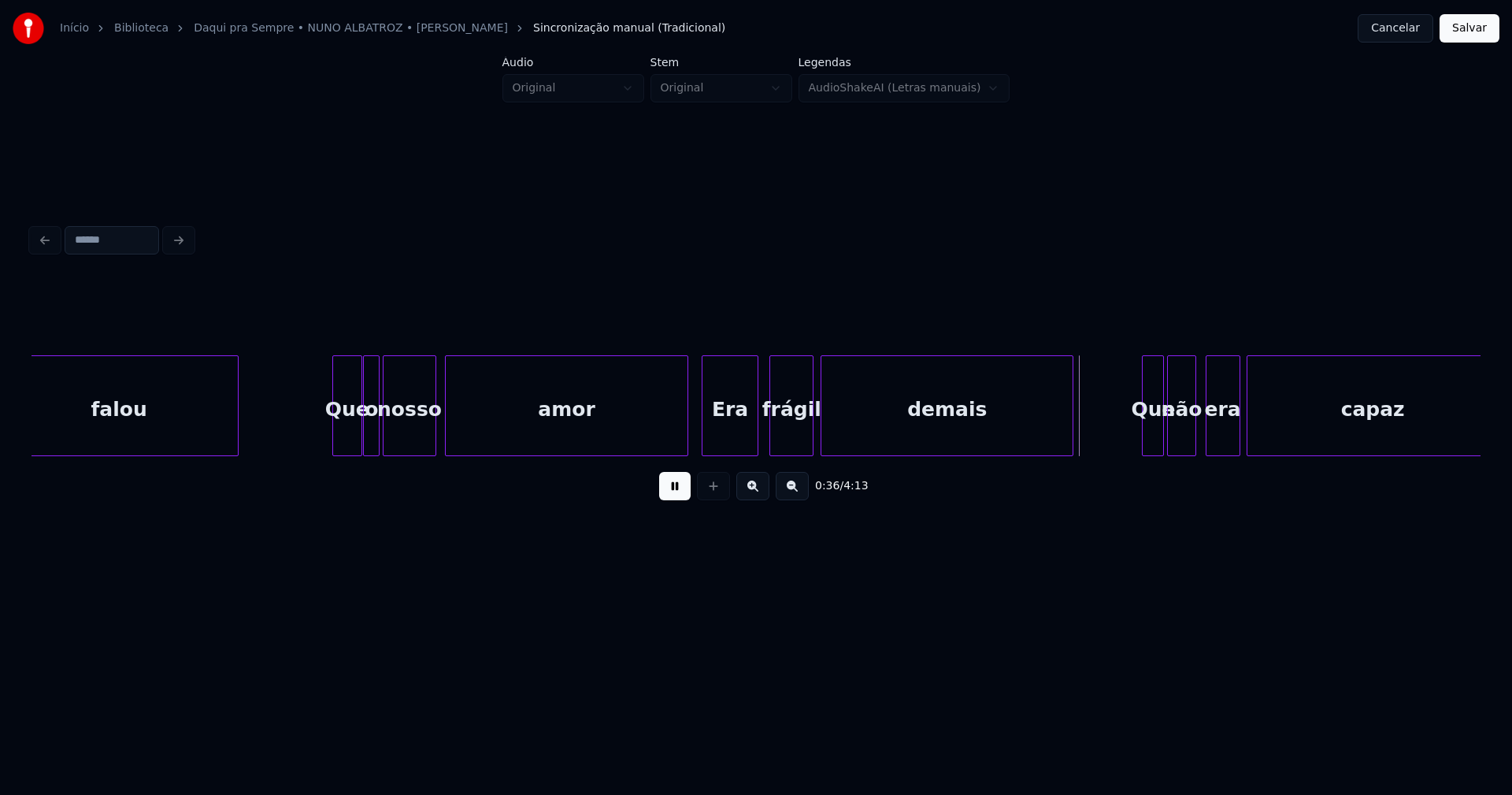
scroll to position [0, 5129]
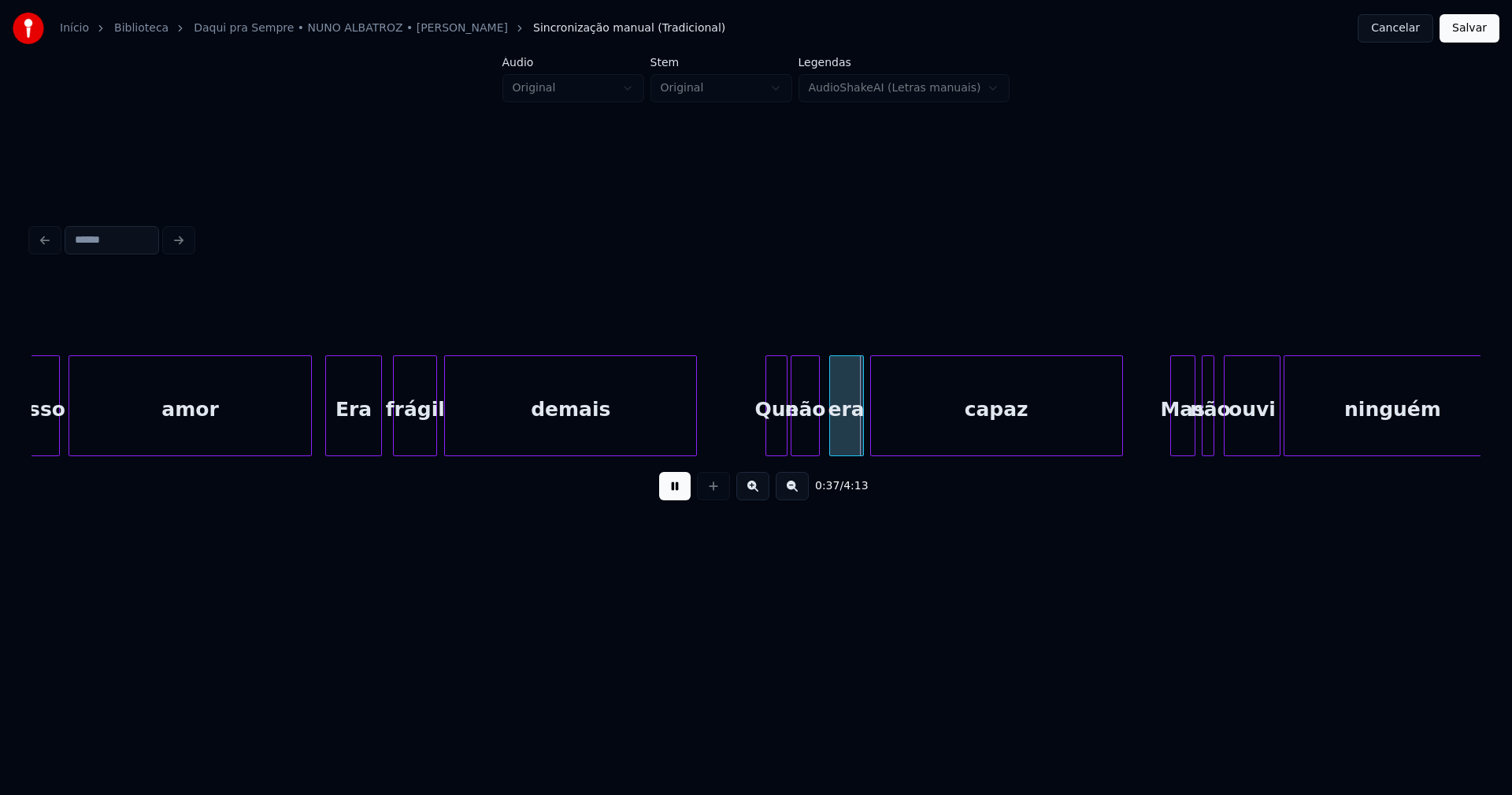
drag, startPoint x: 685, startPoint y: 497, endPoint x: 484, endPoint y: 447, distance: 207.1
click at [683, 496] on button at bounding box center [675, 485] width 32 height 29
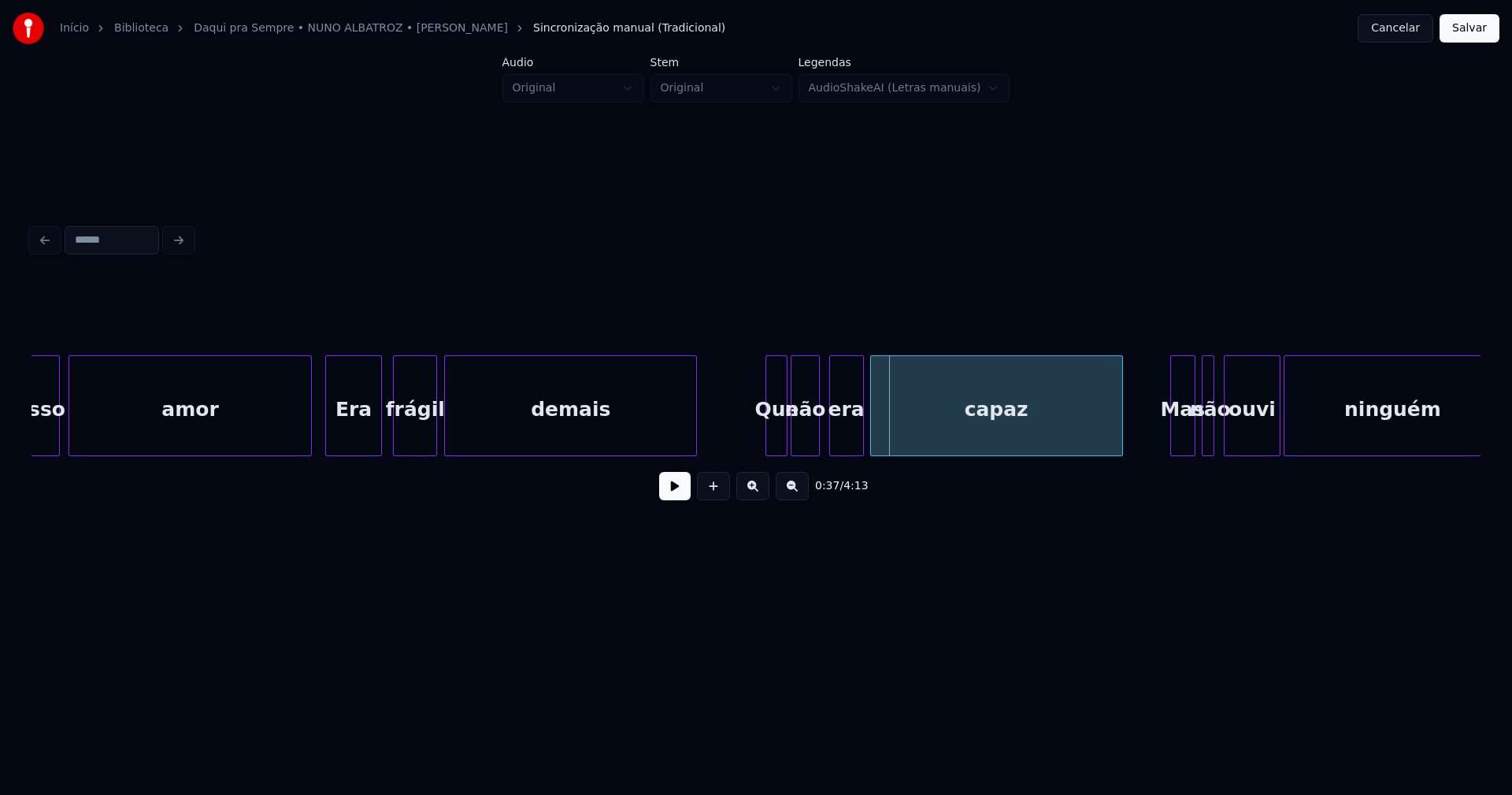
click at [348, 437] on div "Era" at bounding box center [354, 410] width 56 height 107
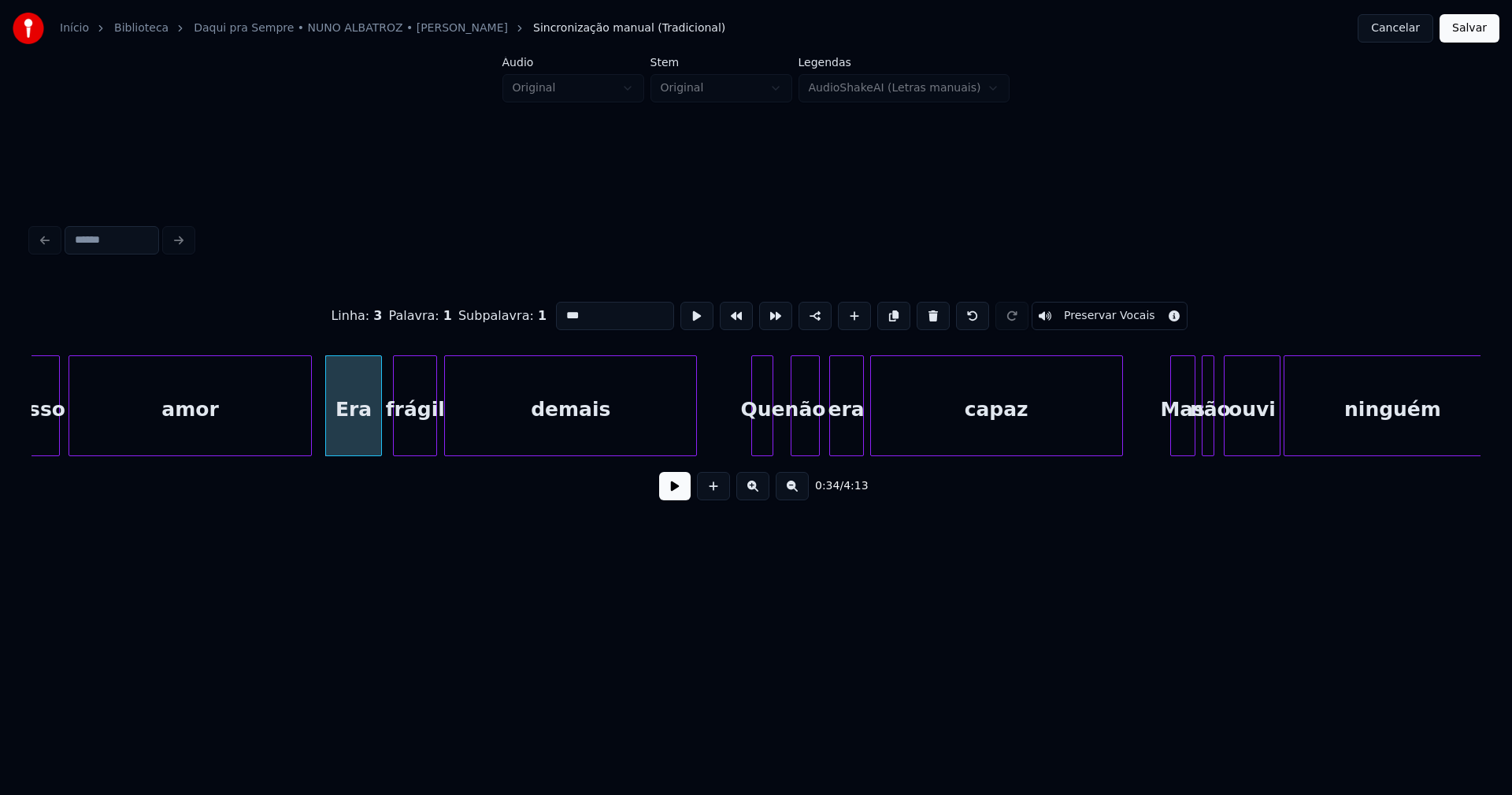
click at [764, 440] on div "Que" at bounding box center [762, 410] width 21 height 107
click at [793, 446] on div "não" at bounding box center [791, 410] width 27 height 107
click at [826, 441] on div "era" at bounding box center [829, 410] width 33 height 107
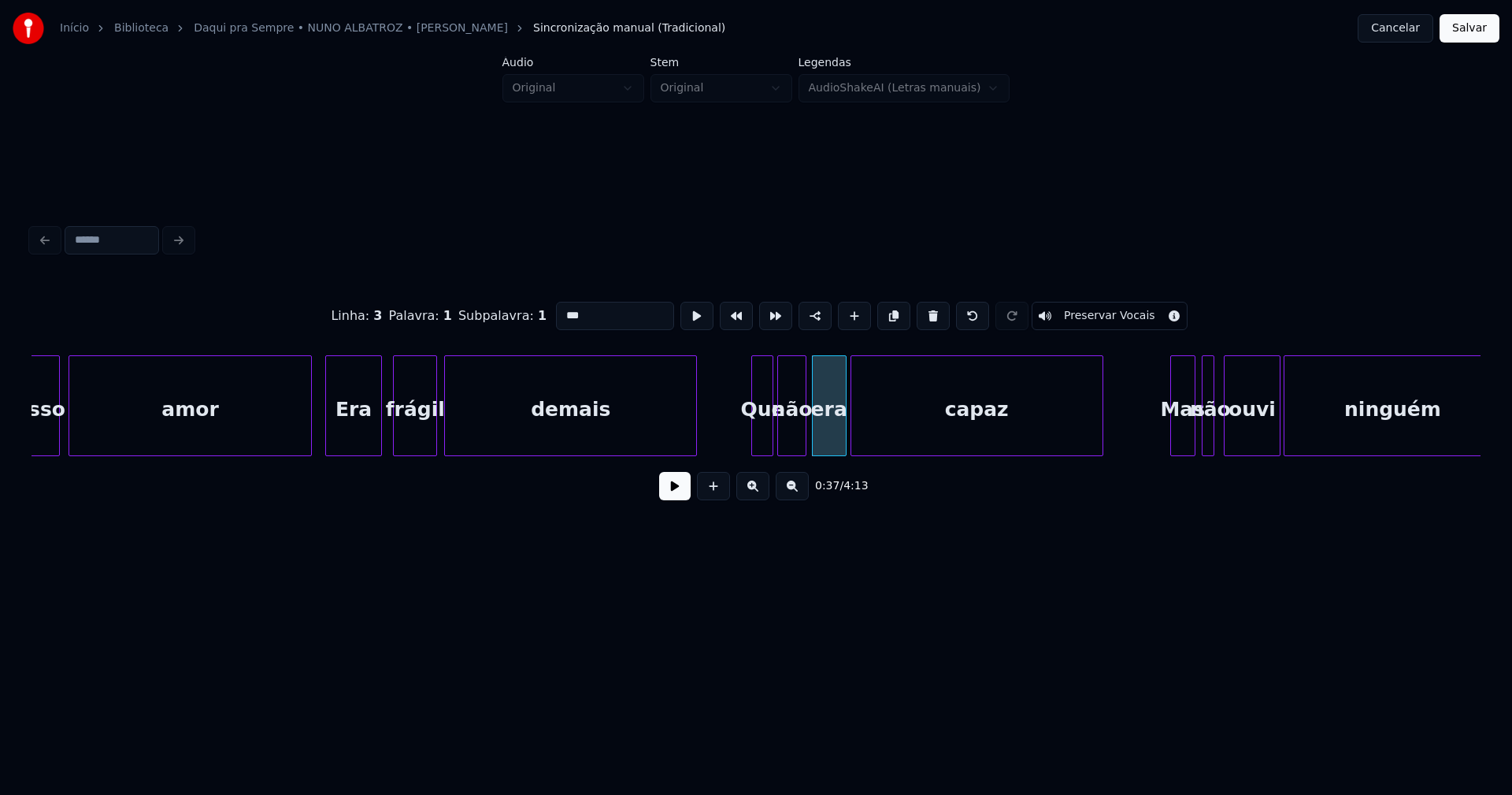
click at [881, 442] on div "capaz" at bounding box center [977, 410] width 251 height 107
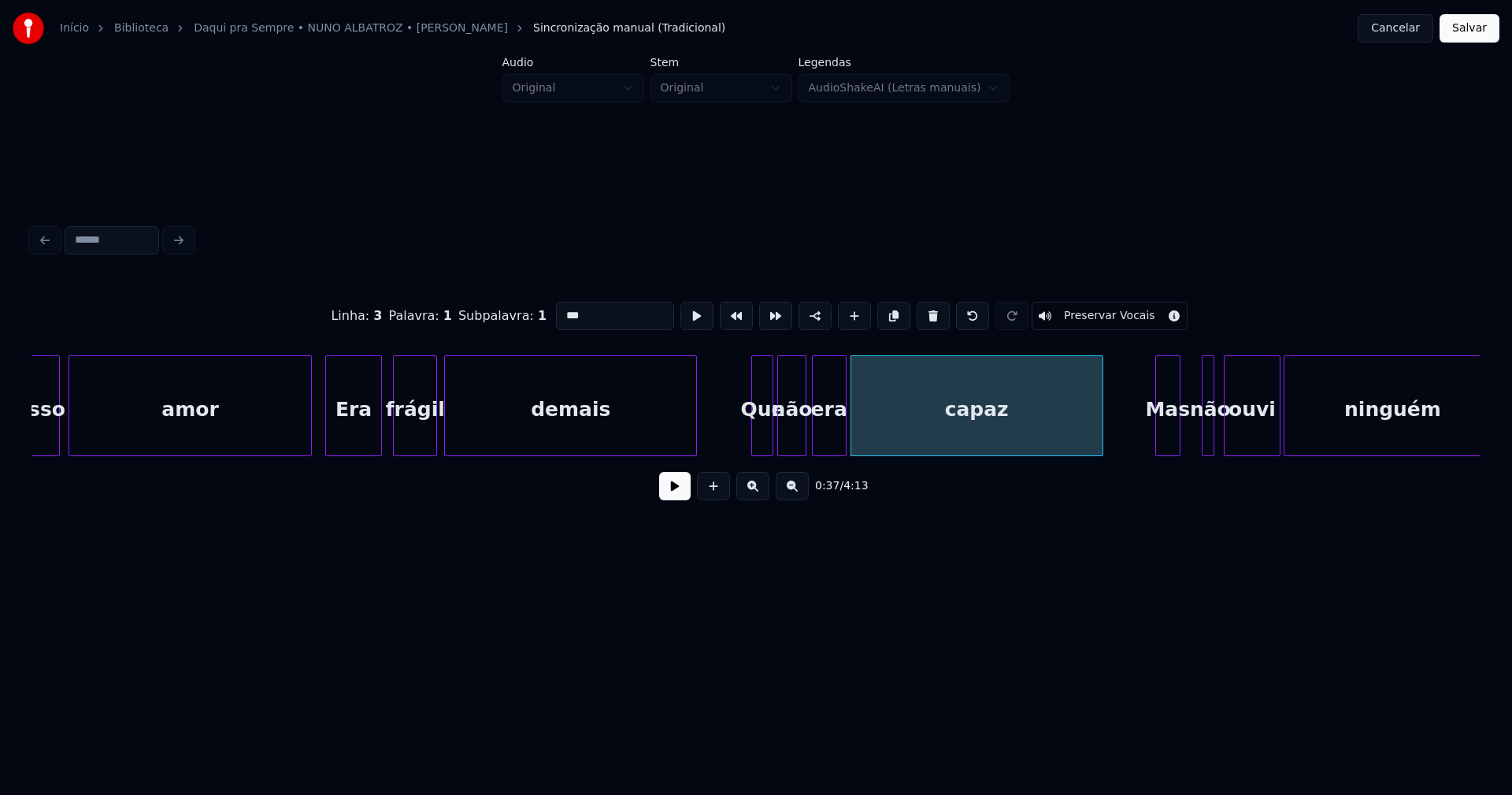
click at [1167, 447] on div "Mas" at bounding box center [1168, 410] width 24 height 107
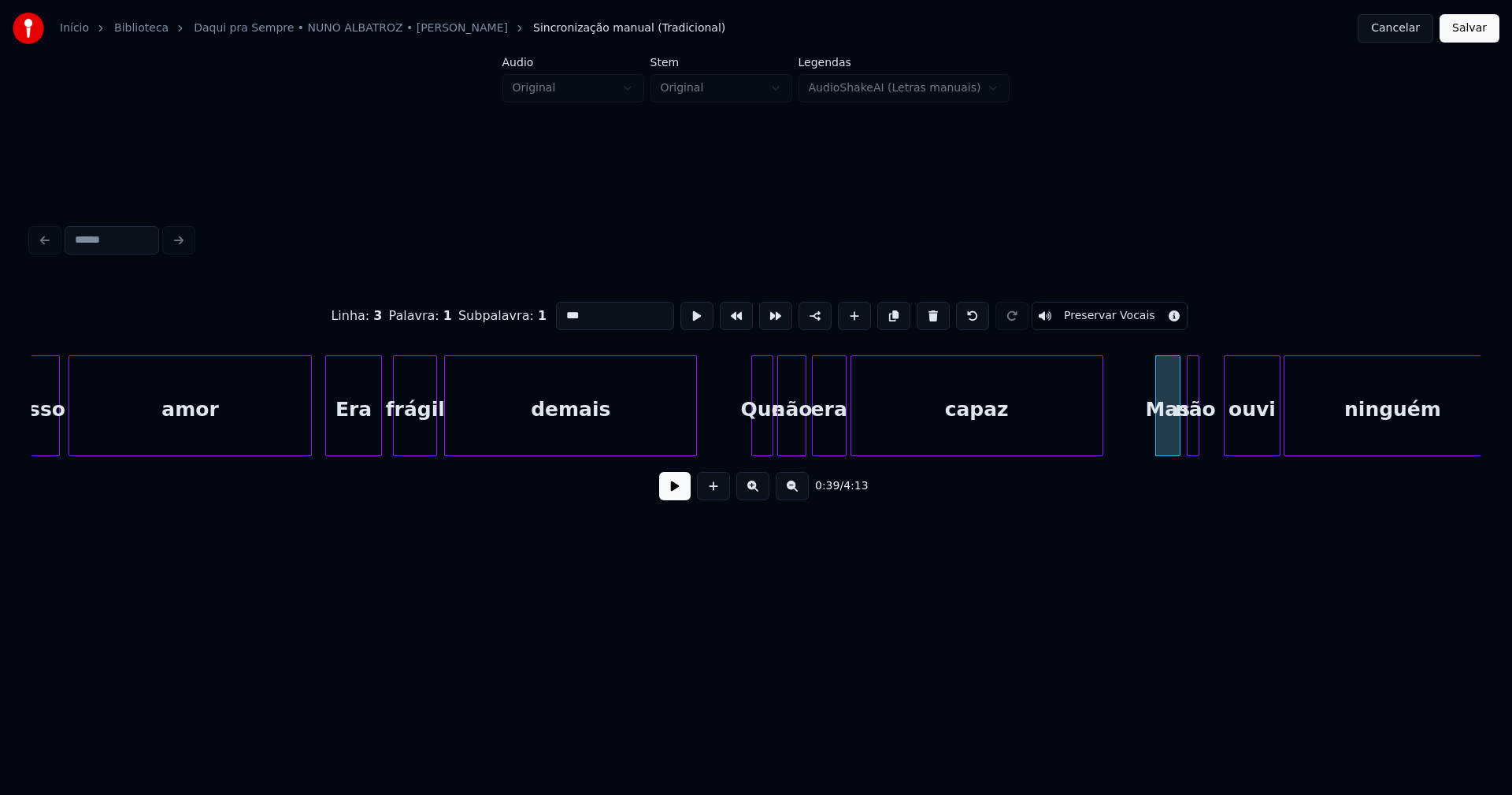
click at [1192, 441] on div "não" at bounding box center [1196, 410] width 16 height 107
drag, startPoint x: 733, startPoint y: 434, endPoint x: 710, endPoint y: 447, distance: 26.4
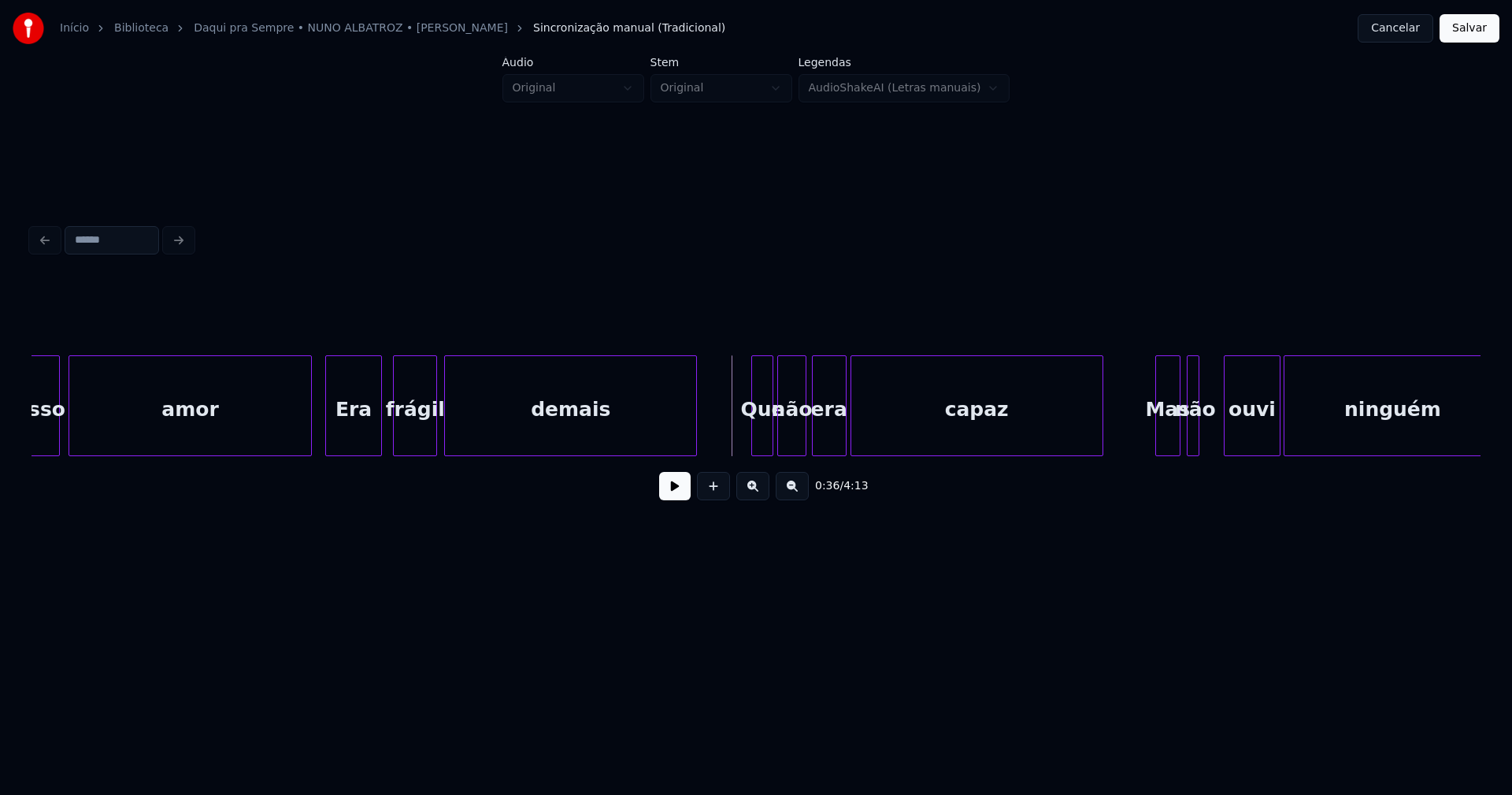
drag, startPoint x: 677, startPoint y: 498, endPoint x: 317, endPoint y: 448, distance: 363.5
click at [676, 498] on button at bounding box center [675, 485] width 32 height 29
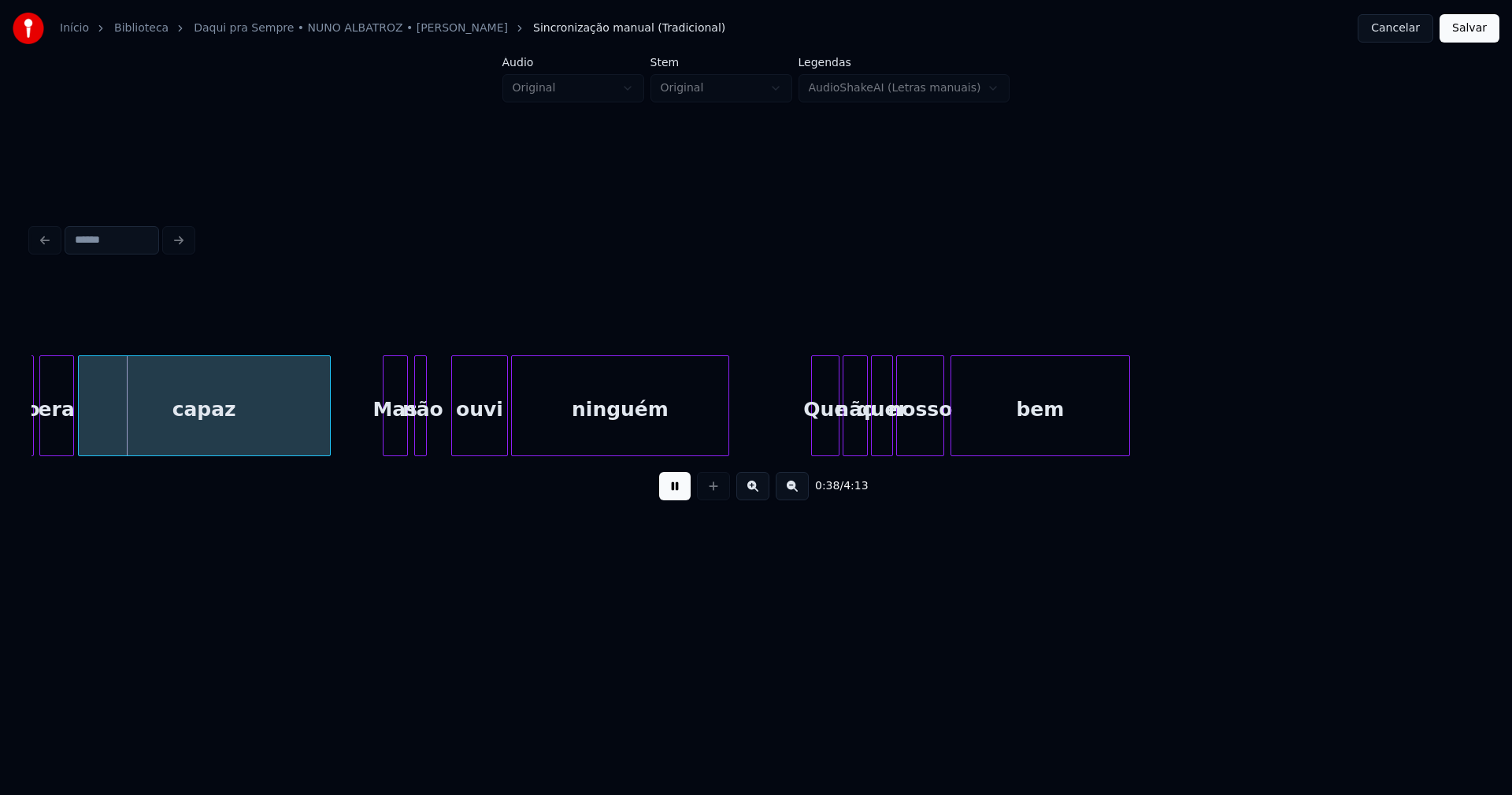
scroll to position [0, 5925]
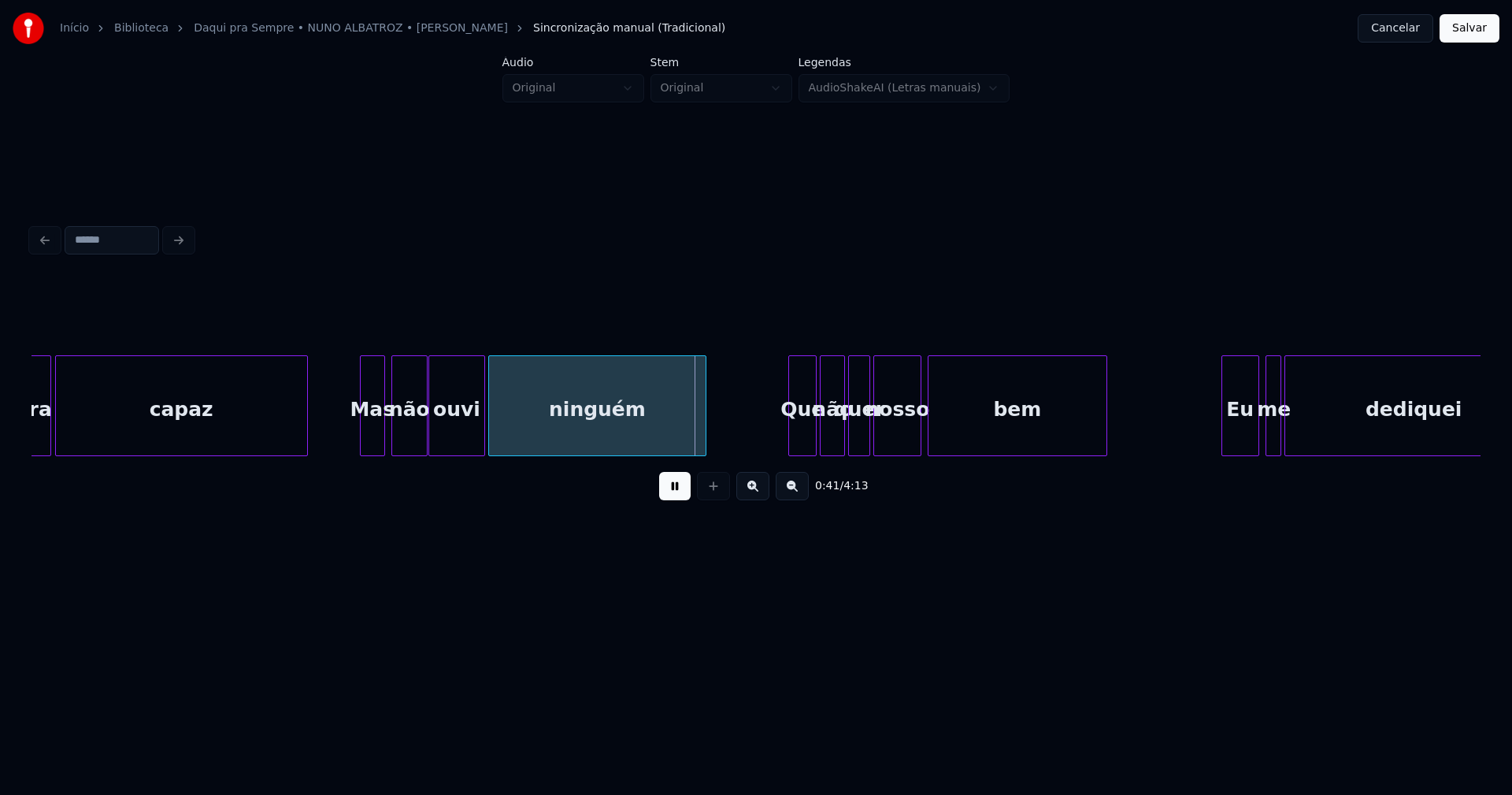
click at [427, 433] on div at bounding box center [424, 406] width 5 height 99
click at [446, 429] on div at bounding box center [444, 406] width 5 height 99
click at [437, 427] on div at bounding box center [435, 406] width 5 height 99
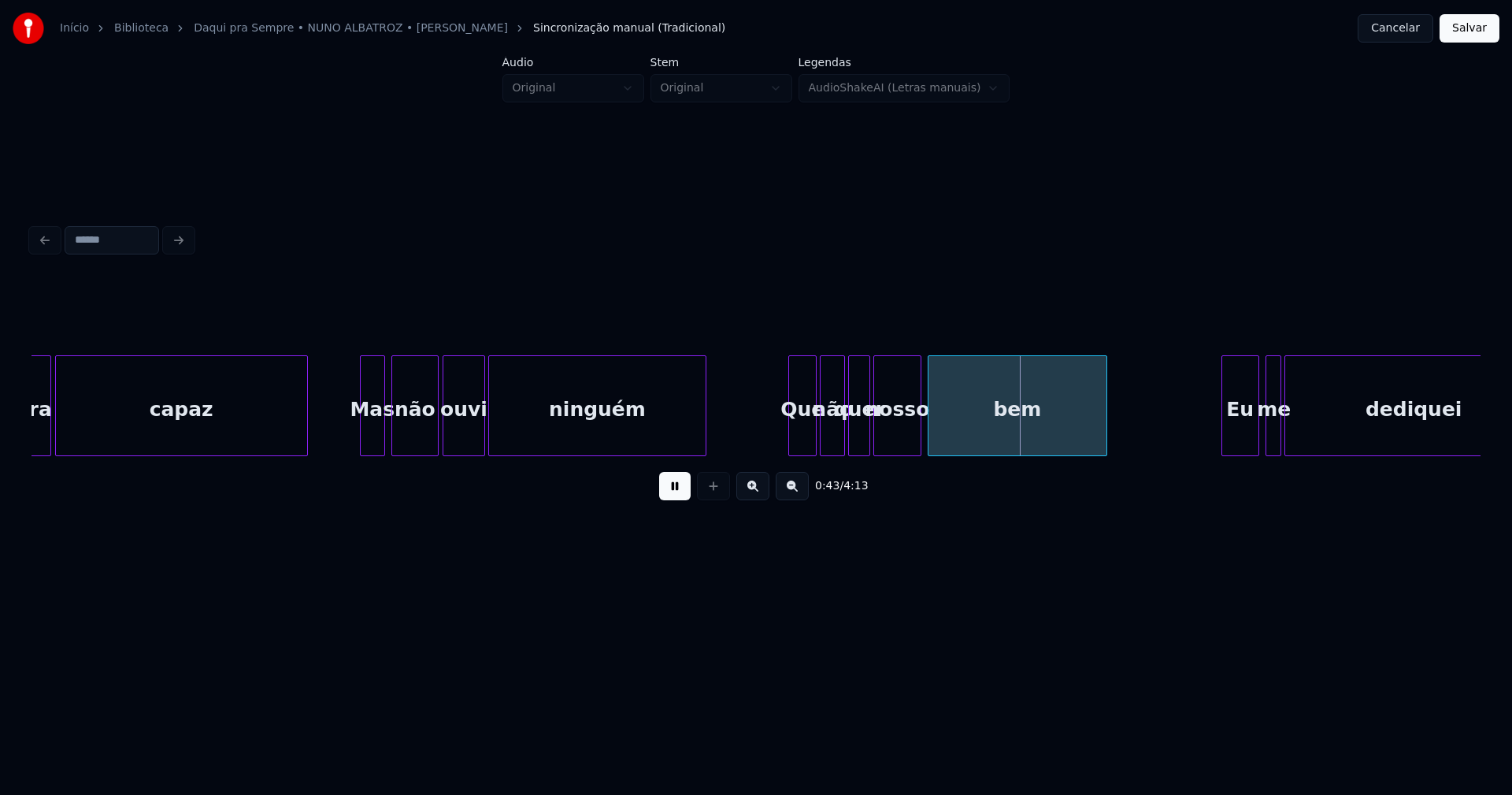
click at [666, 492] on button at bounding box center [675, 485] width 32 height 29
click at [784, 441] on div "Que" at bounding box center [781, 410] width 27 height 107
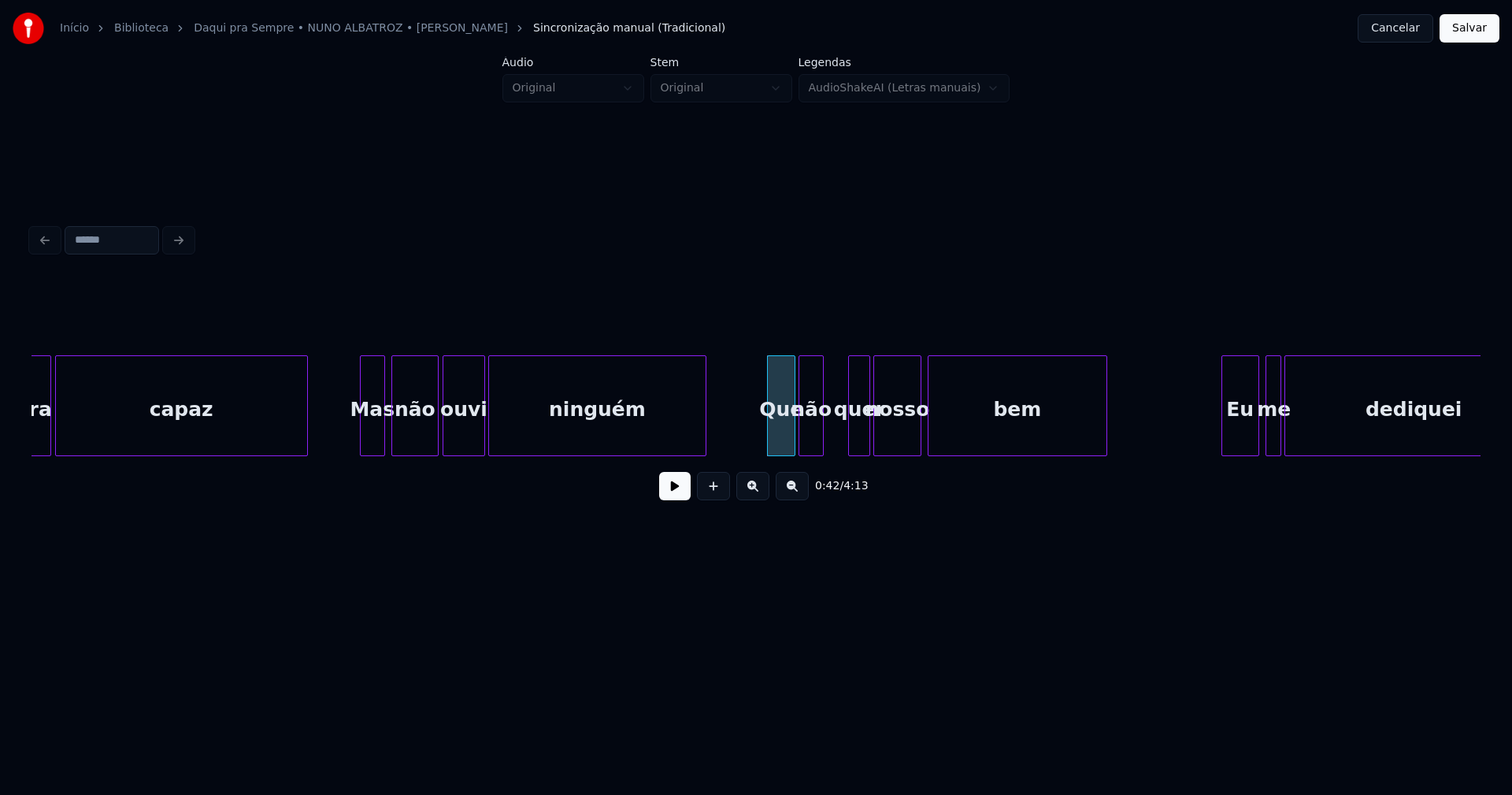
click at [816, 443] on div "não" at bounding box center [811, 410] width 24 height 107
click at [839, 448] on div "quer" at bounding box center [840, 410] width 21 height 107
click at [865, 424] on div at bounding box center [866, 406] width 5 height 99
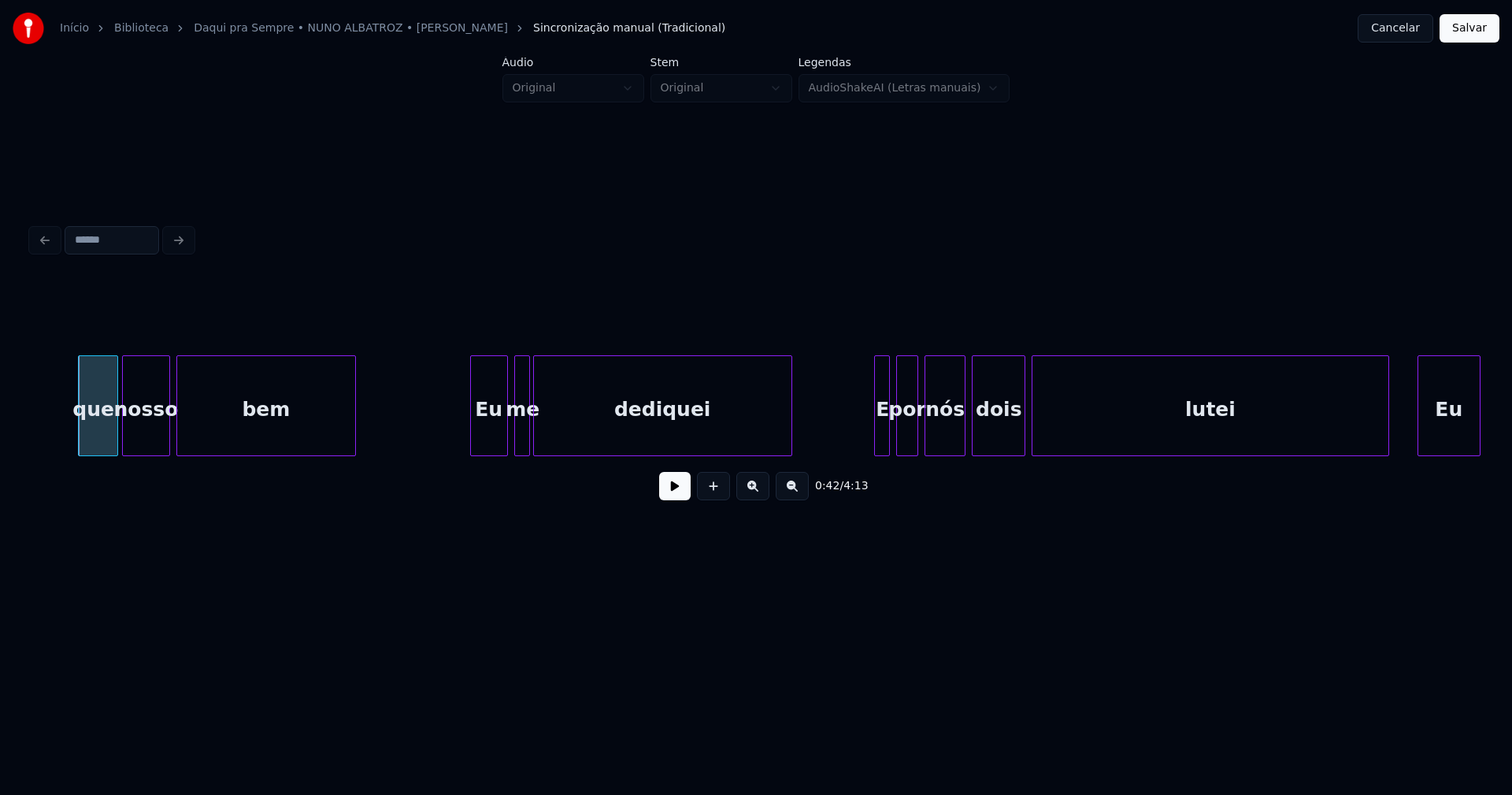
scroll to position [0, 6742]
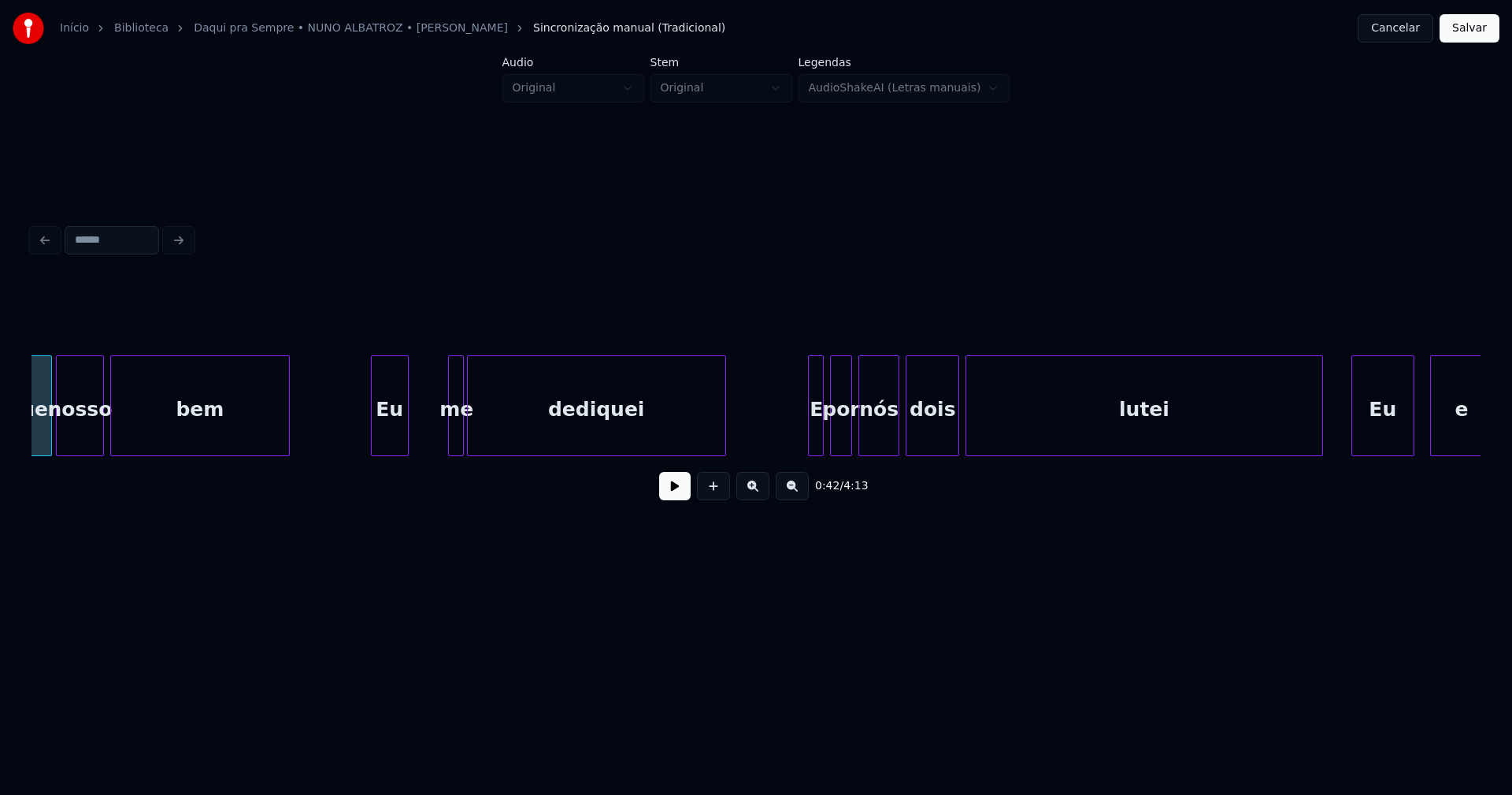
click at [387, 456] on div "quer nosso bem Eu me dediquei E por nós dois lutei Eu e" at bounding box center [756, 406] width 1449 height 101
click at [429, 442] on div "me" at bounding box center [431, 410] width 16 height 107
click at [681, 496] on button at bounding box center [675, 485] width 32 height 29
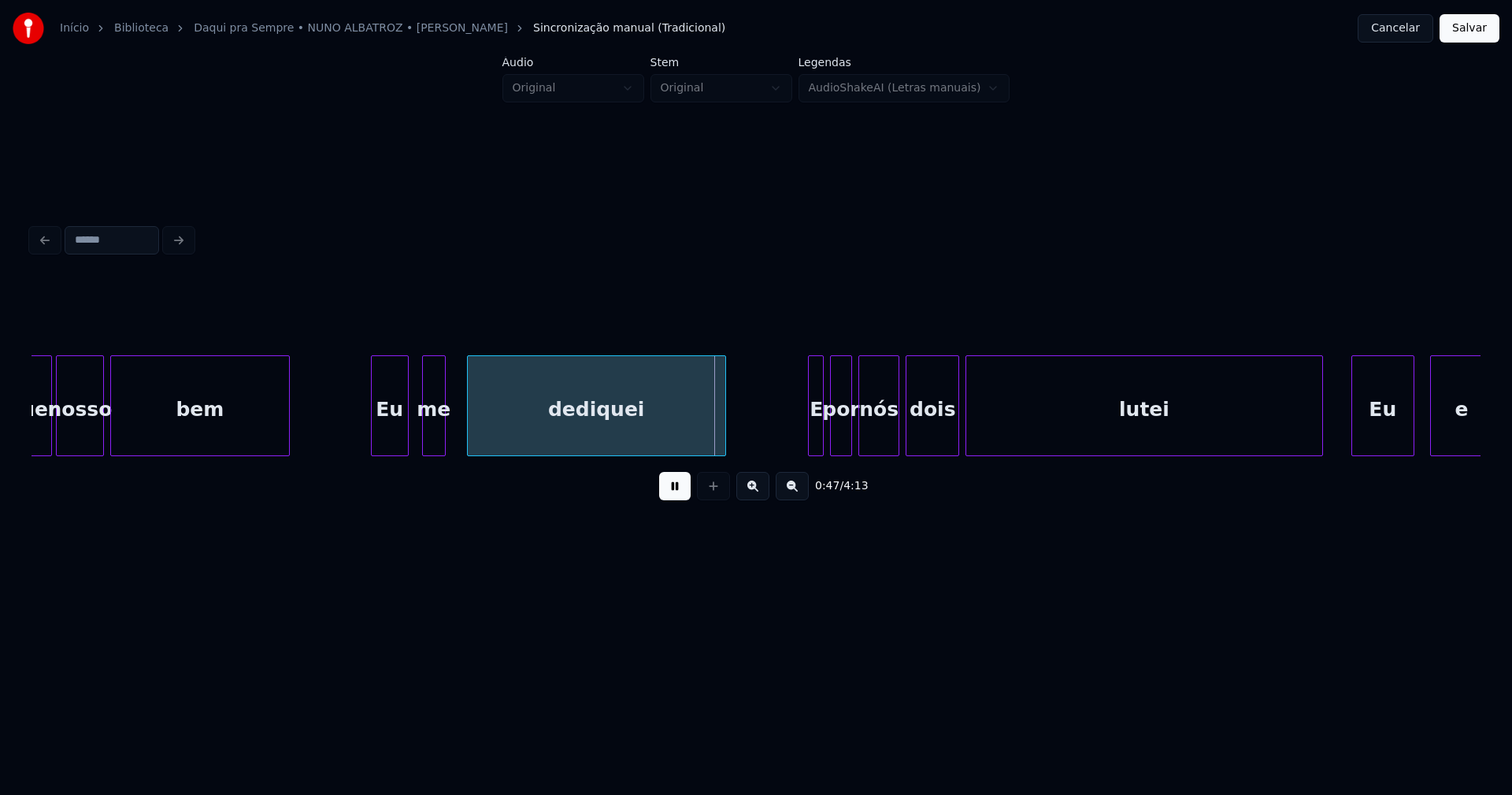
click at [444, 430] on div at bounding box center [443, 406] width 5 height 99
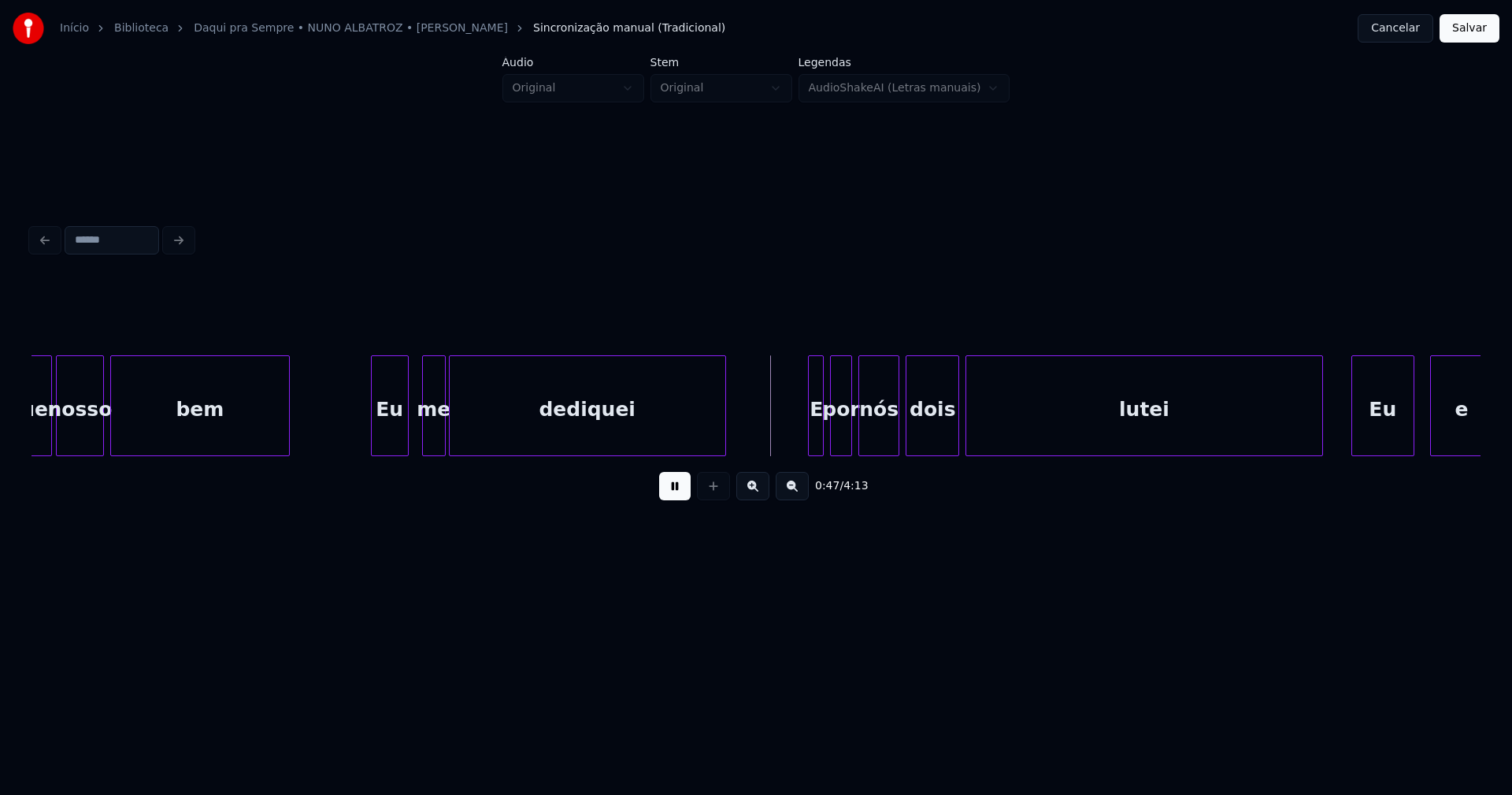
click at [452, 440] on div at bounding box center [452, 406] width 5 height 99
click at [410, 428] on div at bounding box center [411, 406] width 5 height 99
drag, startPoint x: 673, startPoint y: 494, endPoint x: 783, endPoint y: 422, distance: 131.5
click at [674, 493] on button at bounding box center [675, 485] width 32 height 29
click at [784, 437] on div "E" at bounding box center [785, 410] width 16 height 107
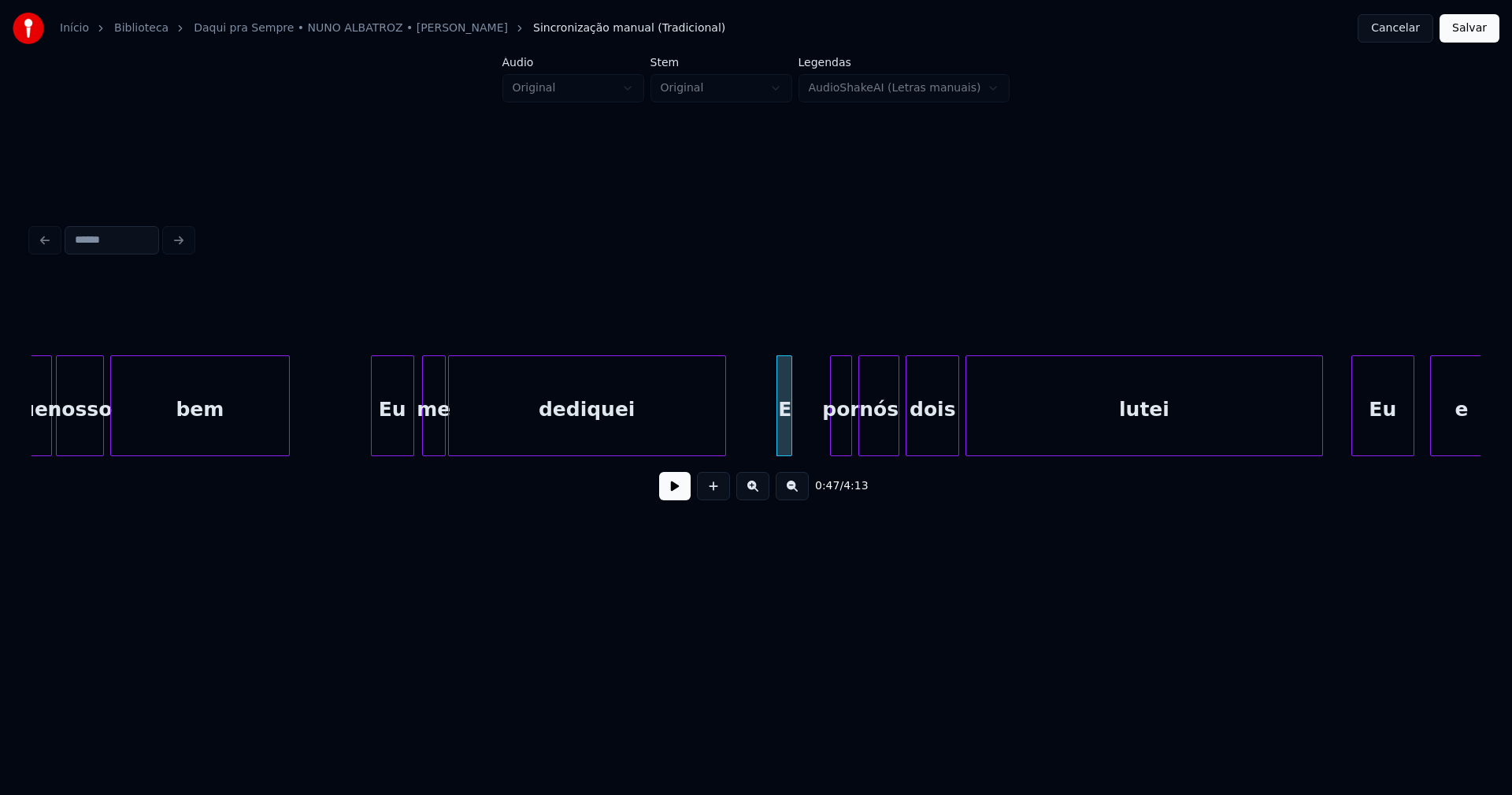
click at [793, 434] on div "E" at bounding box center [785, 410] width 16 height 107
click at [799, 428] on div at bounding box center [797, 406] width 5 height 99
click at [823, 441] on div "por" at bounding box center [822, 410] width 21 height 107
click at [863, 445] on div "nós" at bounding box center [860, 410] width 40 height 107
click at [913, 449] on div "dois" at bounding box center [911, 410] width 52 height 107
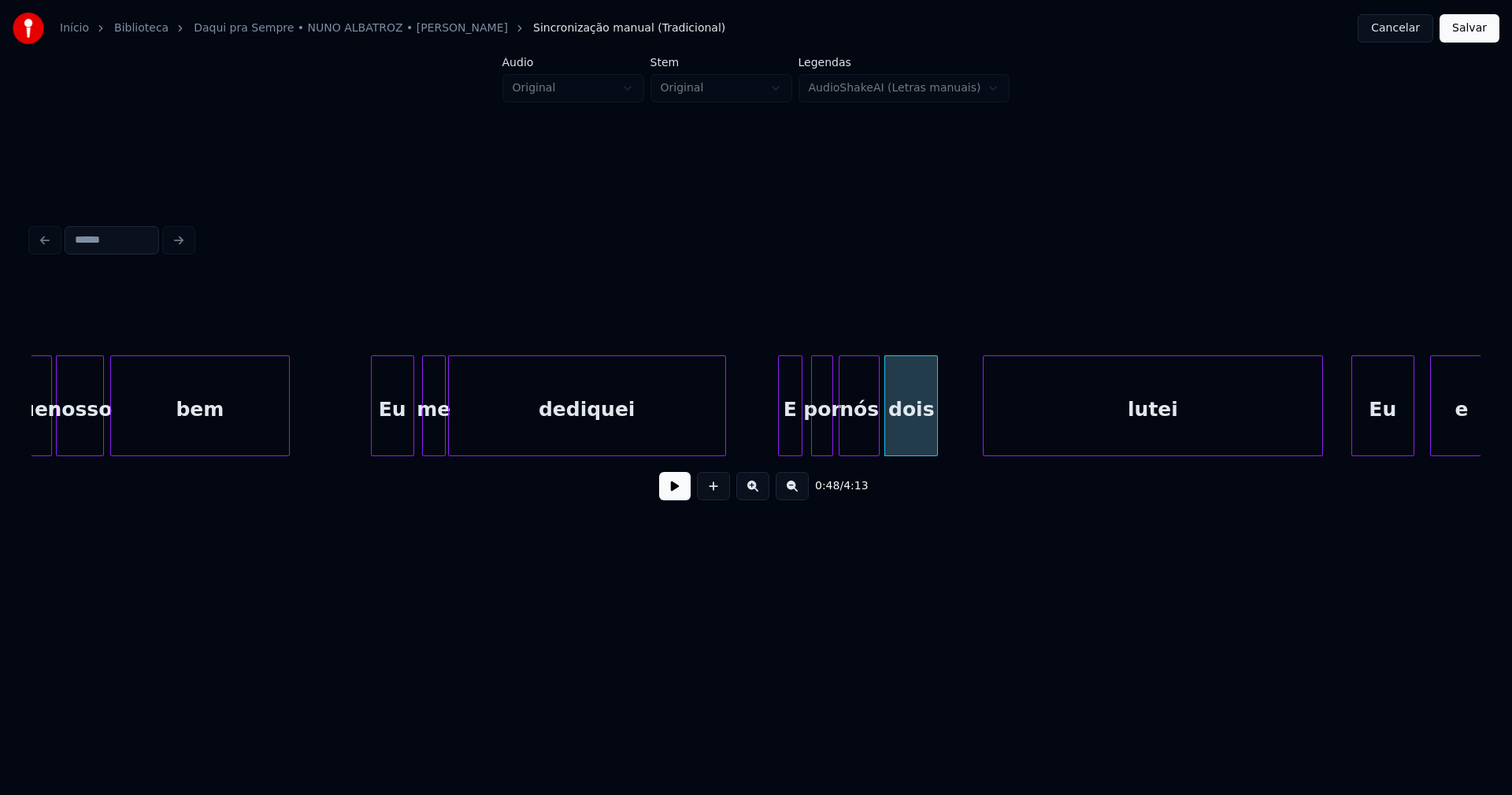
click at [986, 432] on div at bounding box center [986, 406] width 5 height 99
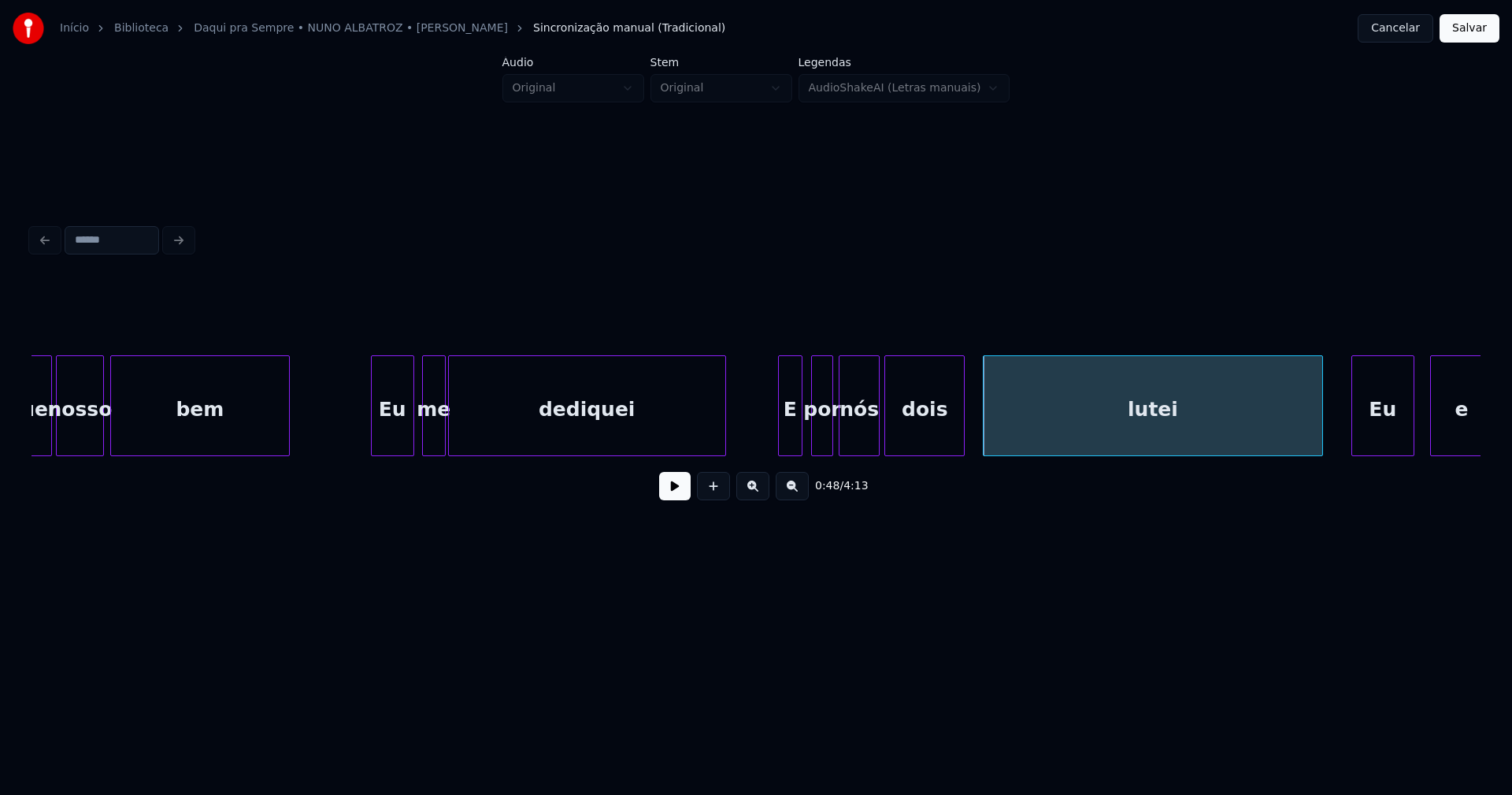
click at [963, 421] on div at bounding box center [961, 406] width 5 height 99
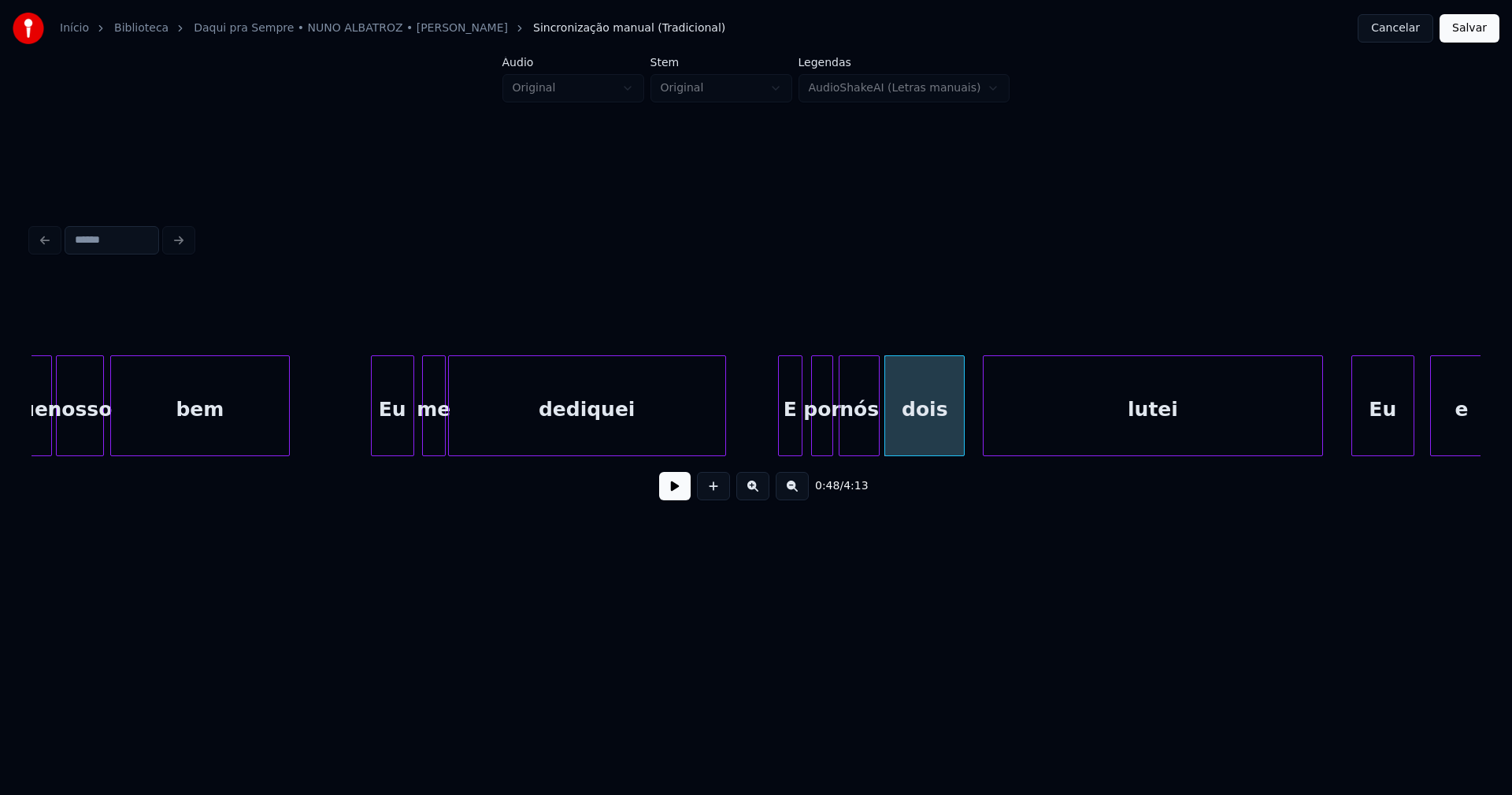
click at [673, 500] on button at bounding box center [675, 485] width 32 height 29
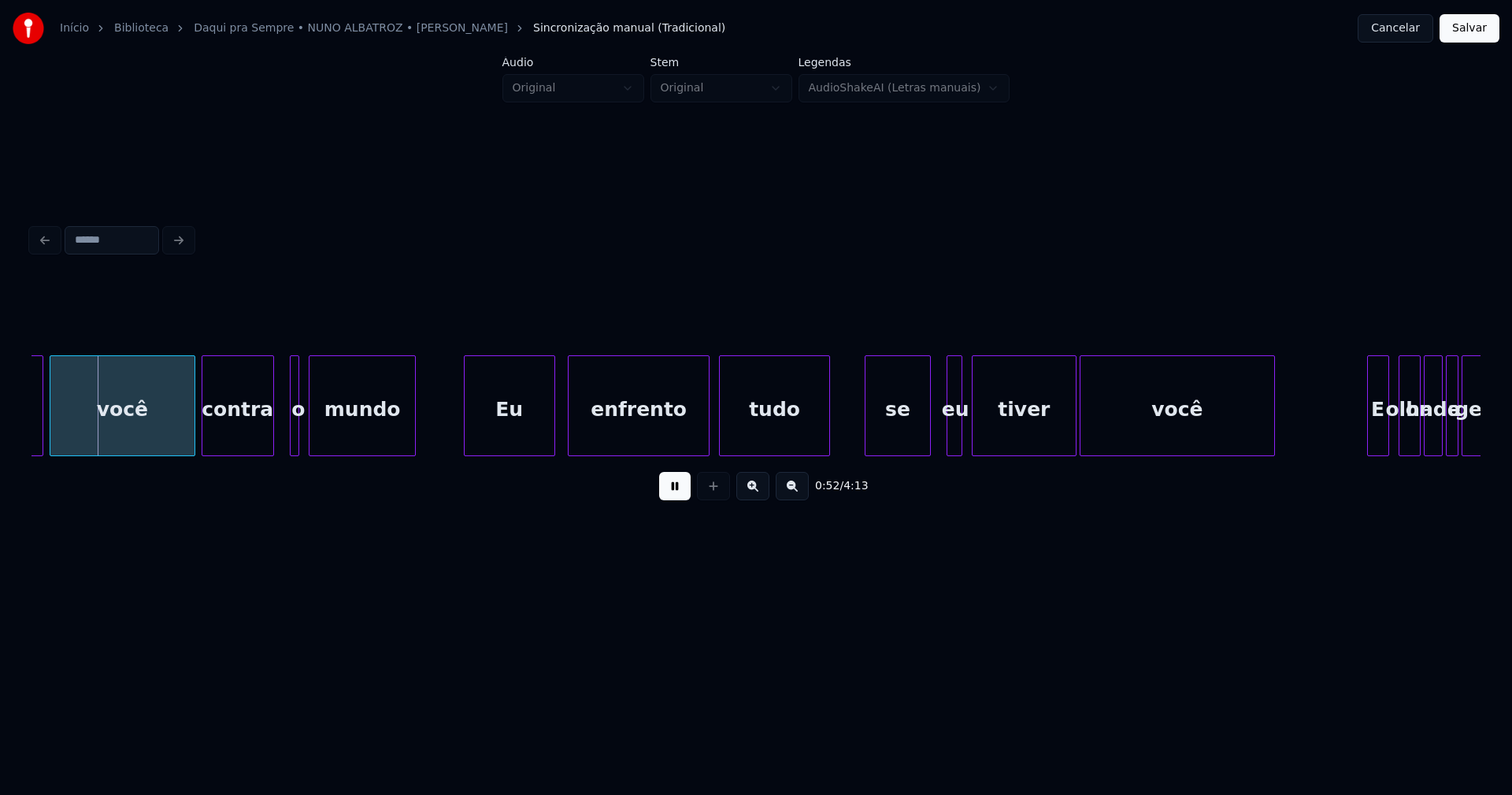
scroll to position [0, 7694]
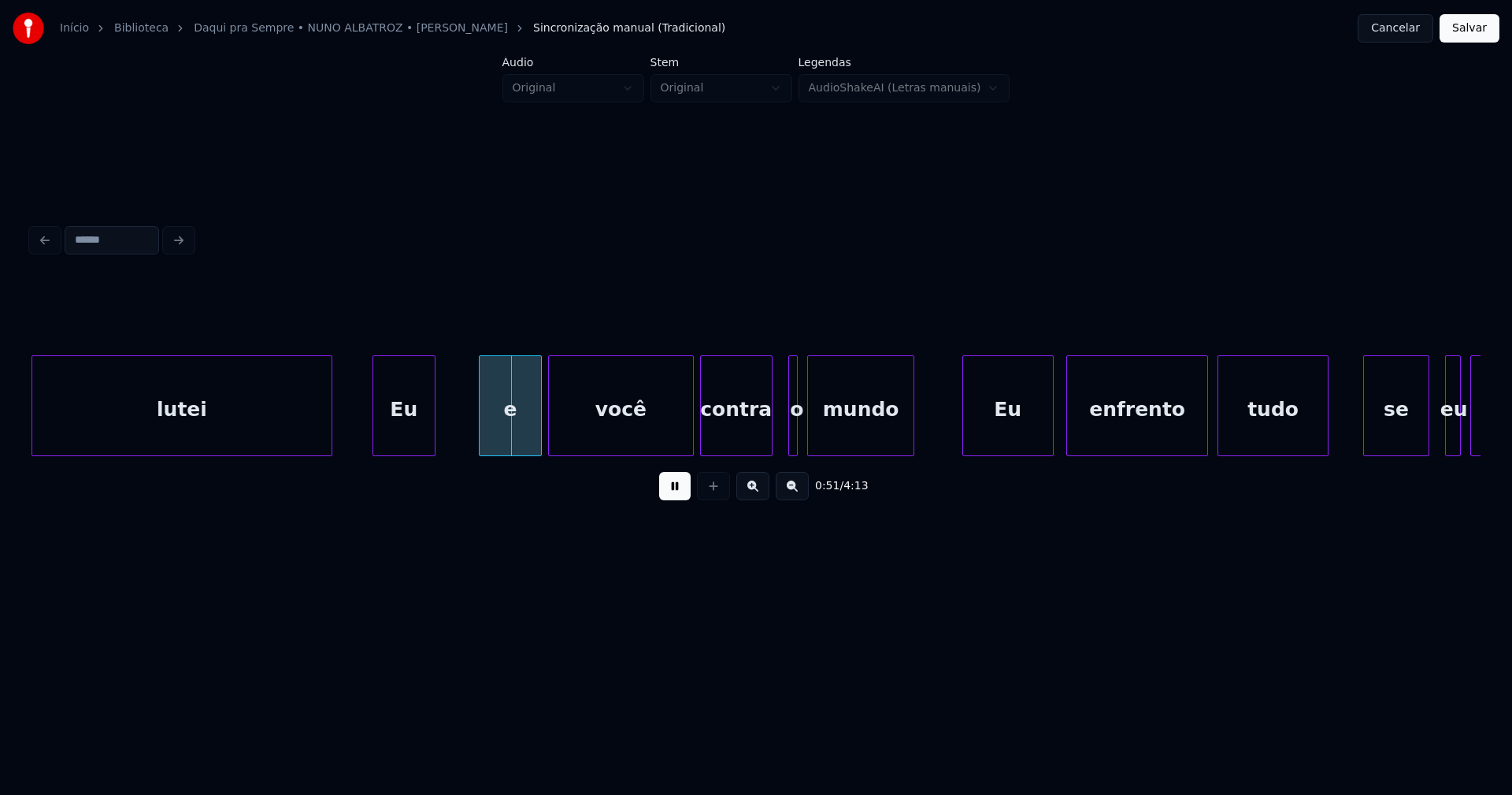
click at [405, 448] on div "Eu" at bounding box center [404, 410] width 62 height 107
click at [467, 425] on div at bounding box center [466, 406] width 5 height 99
click at [675, 495] on button at bounding box center [675, 485] width 32 height 29
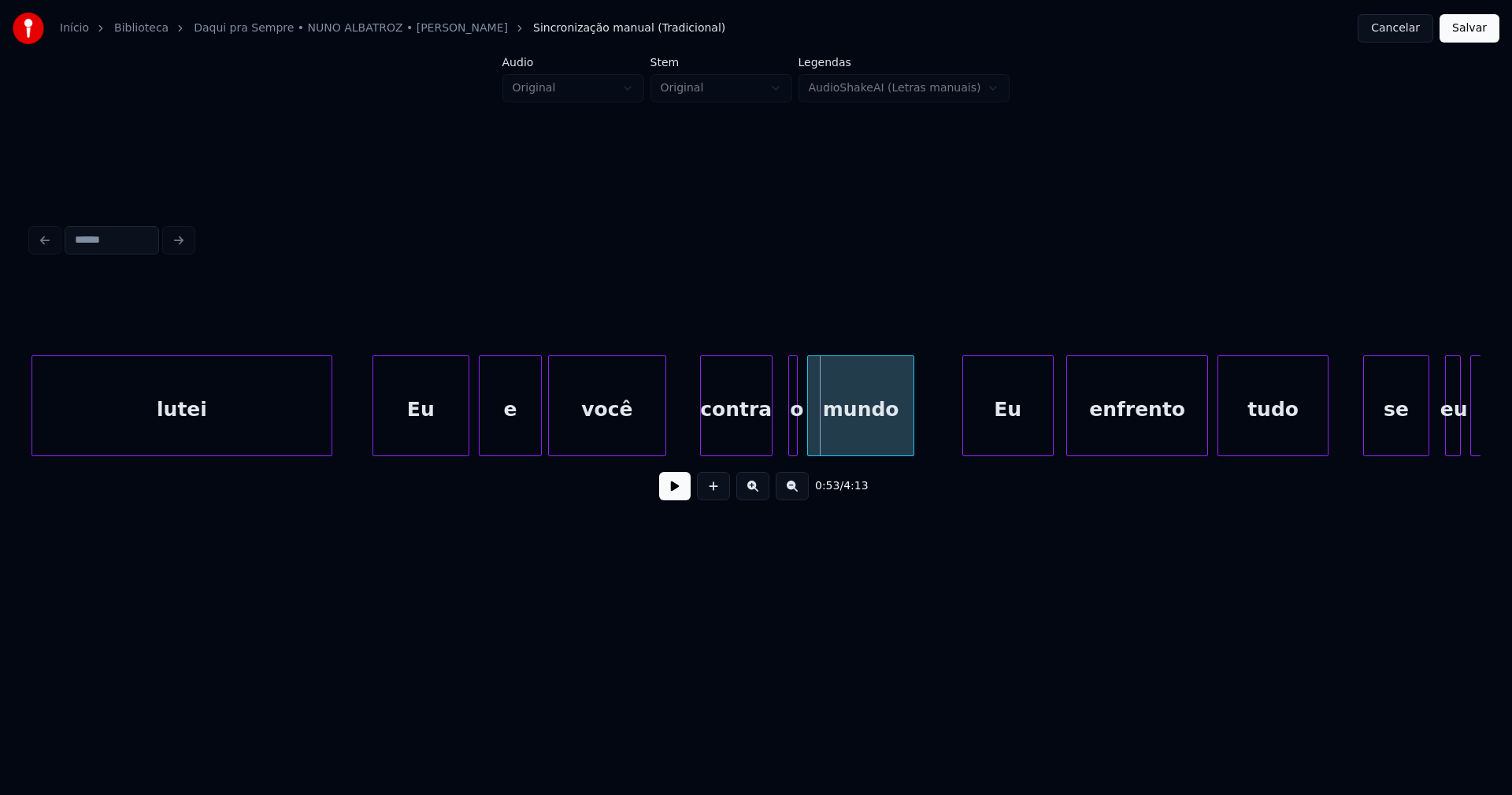
click at [664, 456] on div "e você contra o mundo Eu enfrento tudo se eu tiver lutei Eu" at bounding box center [756, 406] width 1449 height 101
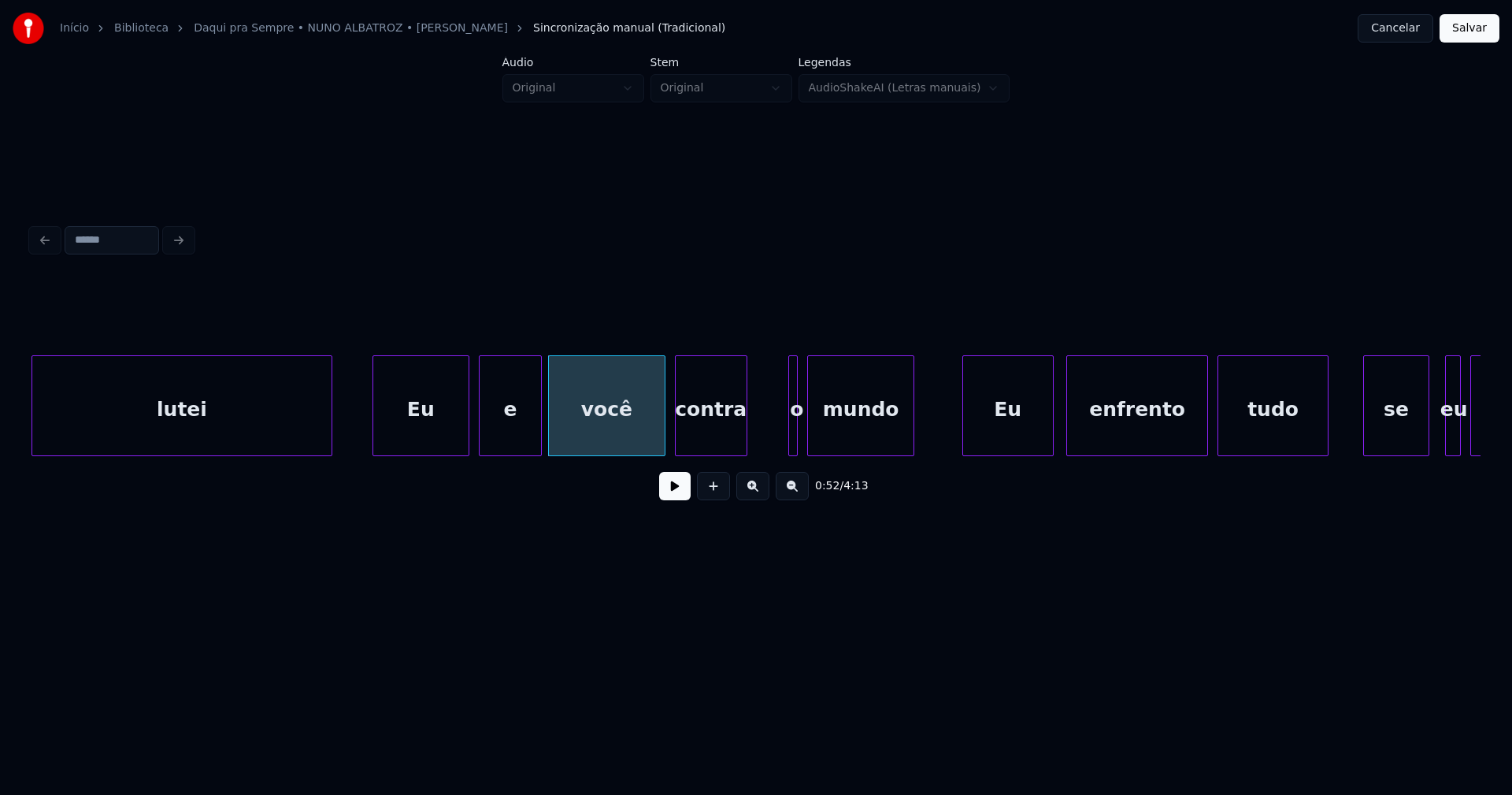
click at [714, 445] on div "contra" at bounding box center [711, 410] width 70 height 107
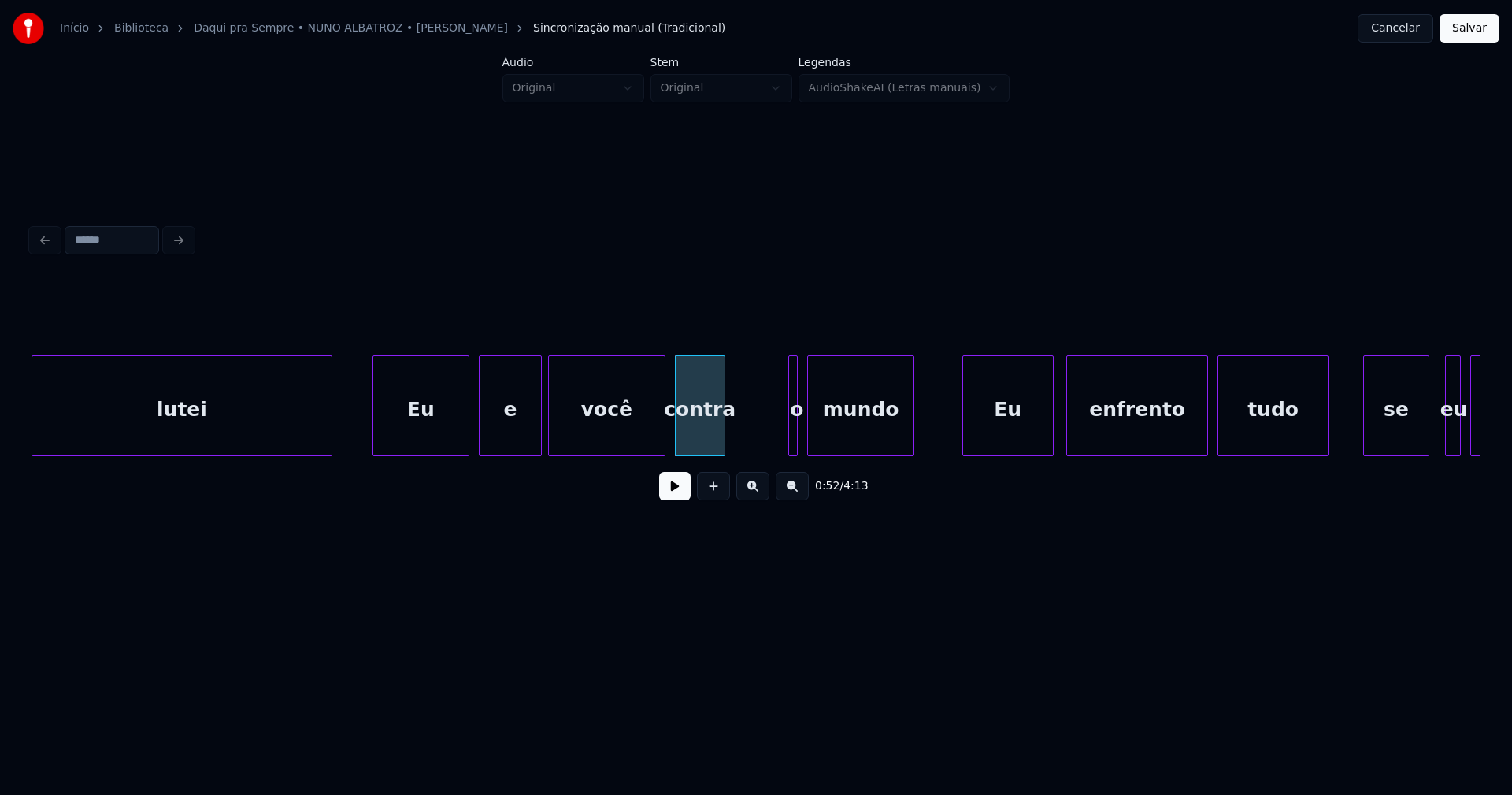
click at [721, 451] on div "e você contra o mundo Eu enfrento tudo se eu tiver lutei Eu" at bounding box center [756, 406] width 1449 height 101
click at [731, 451] on div "e você contra o mundo Eu enfrento tudo se eu tiver lutei Eu" at bounding box center [756, 406] width 1449 height 101
drag, startPoint x: 346, startPoint y: 432, endPoint x: 394, endPoint y: 444, distance: 49.5
click at [685, 497] on button at bounding box center [675, 485] width 32 height 29
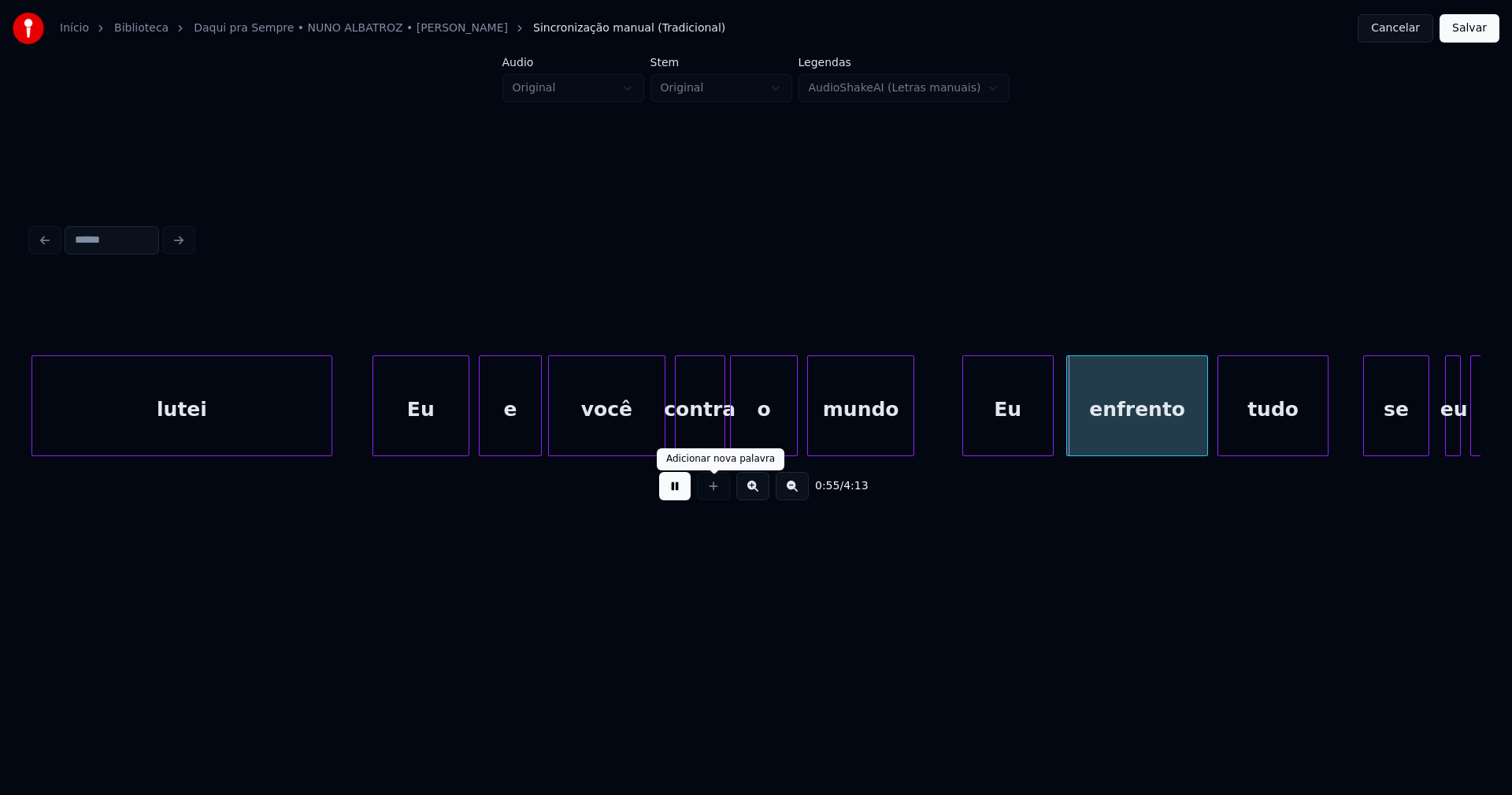
drag, startPoint x: 672, startPoint y: 490, endPoint x: 700, endPoint y: 478, distance: 30.5
click at [672, 489] on button at bounding box center [675, 485] width 32 height 29
click at [981, 440] on div "Eu" at bounding box center [976, 410] width 89 height 107
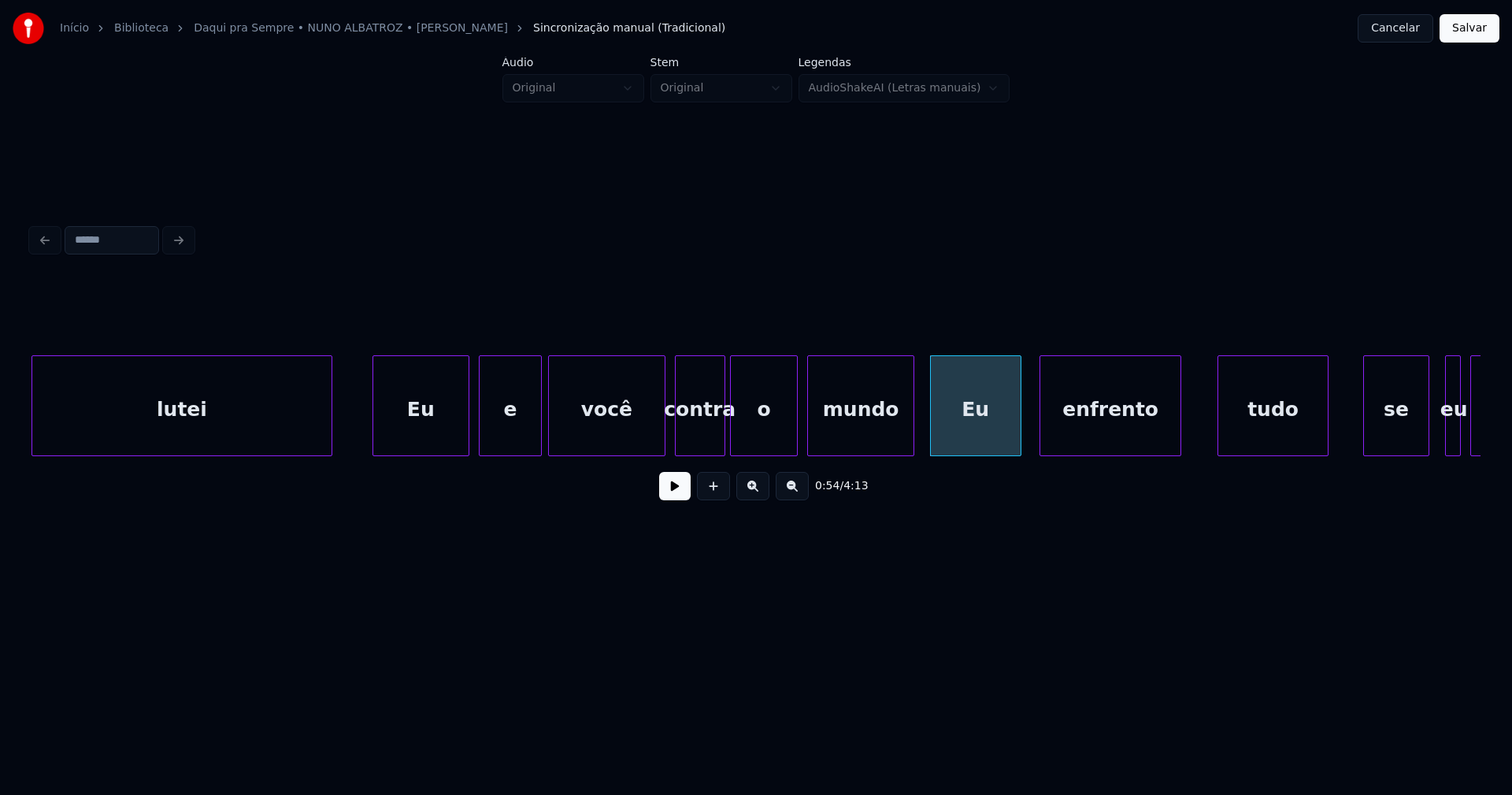
click at [1079, 431] on div "enfrento" at bounding box center [1110, 410] width 140 height 107
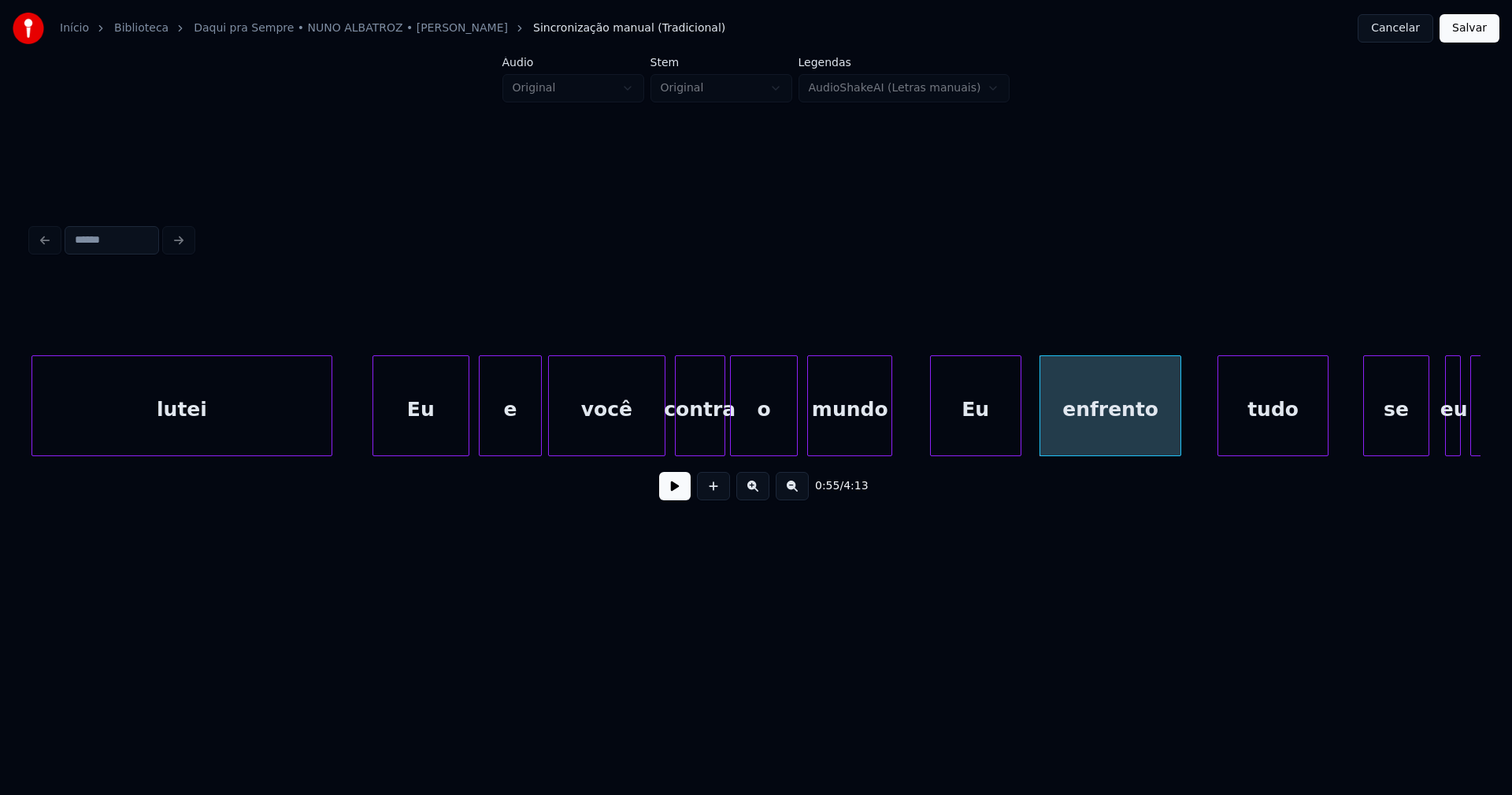
click at [887, 446] on div at bounding box center [889, 406] width 5 height 99
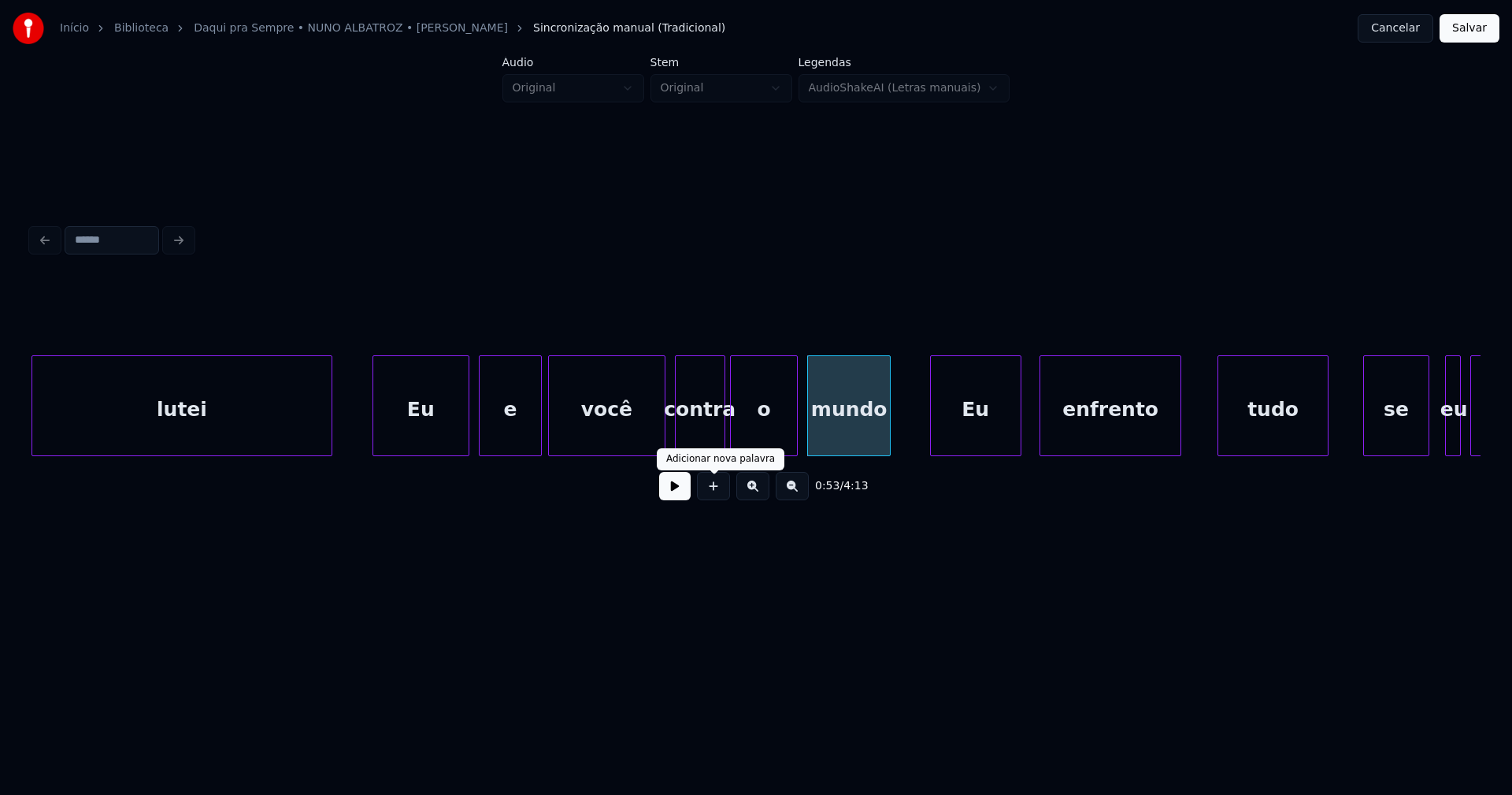
click at [669, 494] on button at bounding box center [675, 485] width 32 height 29
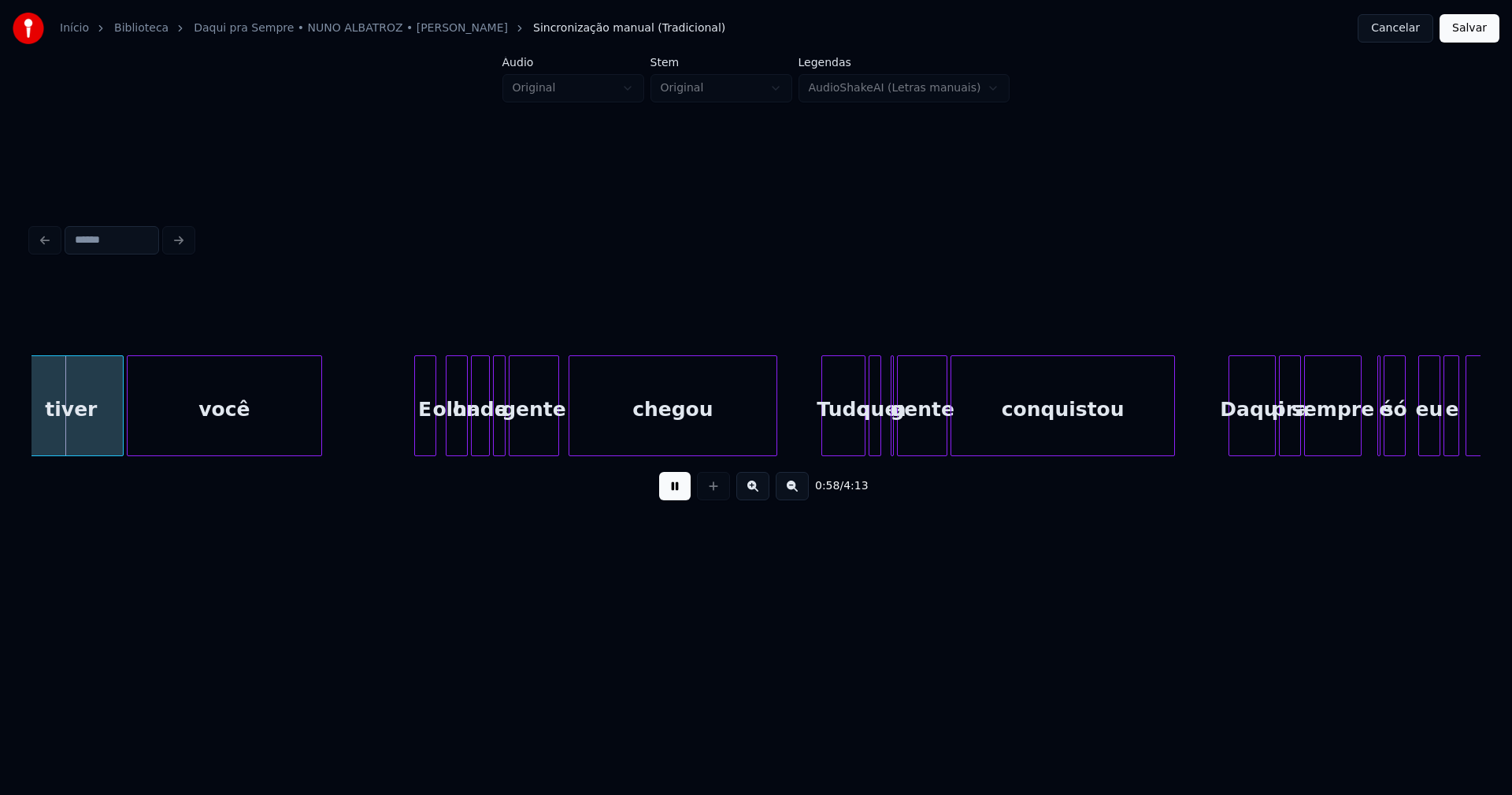
scroll to position [0, 8856]
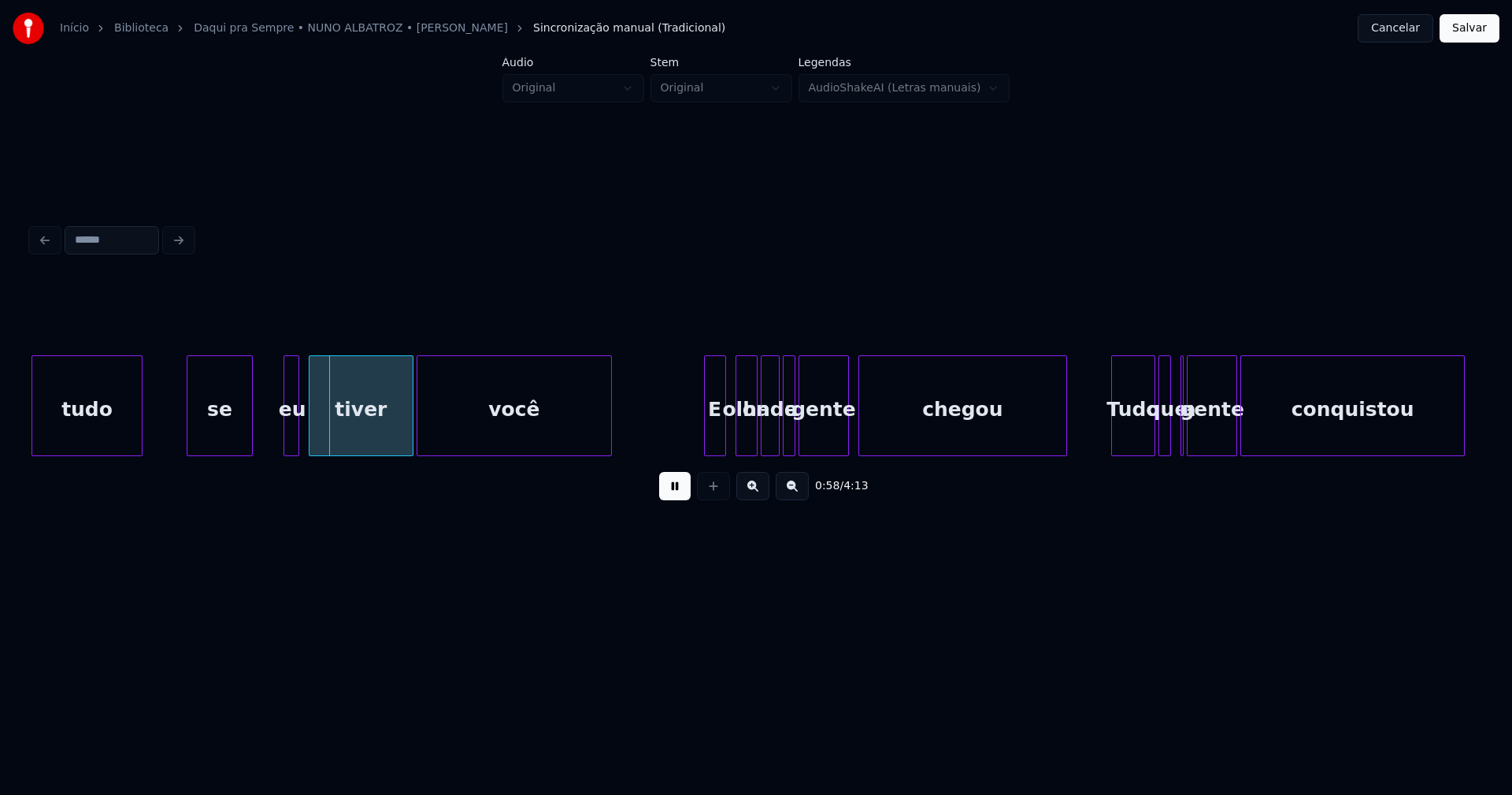
click at [220, 439] on div "se" at bounding box center [219, 410] width 65 height 107
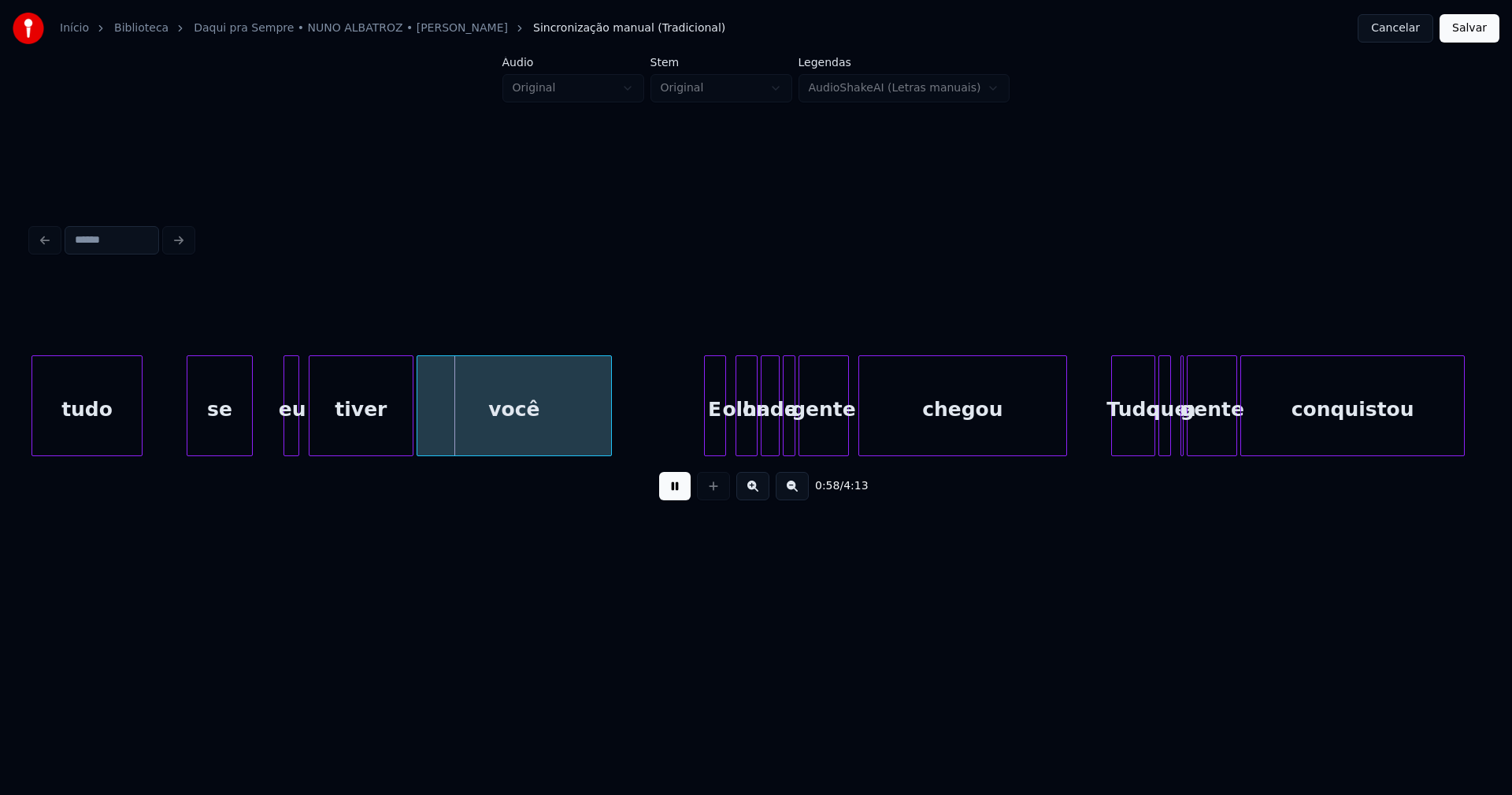
drag, startPoint x: 668, startPoint y: 499, endPoint x: 340, endPoint y: 420, distance: 337.4
click at [669, 499] on button at bounding box center [675, 485] width 32 height 29
click at [231, 433] on div at bounding box center [232, 406] width 5 height 99
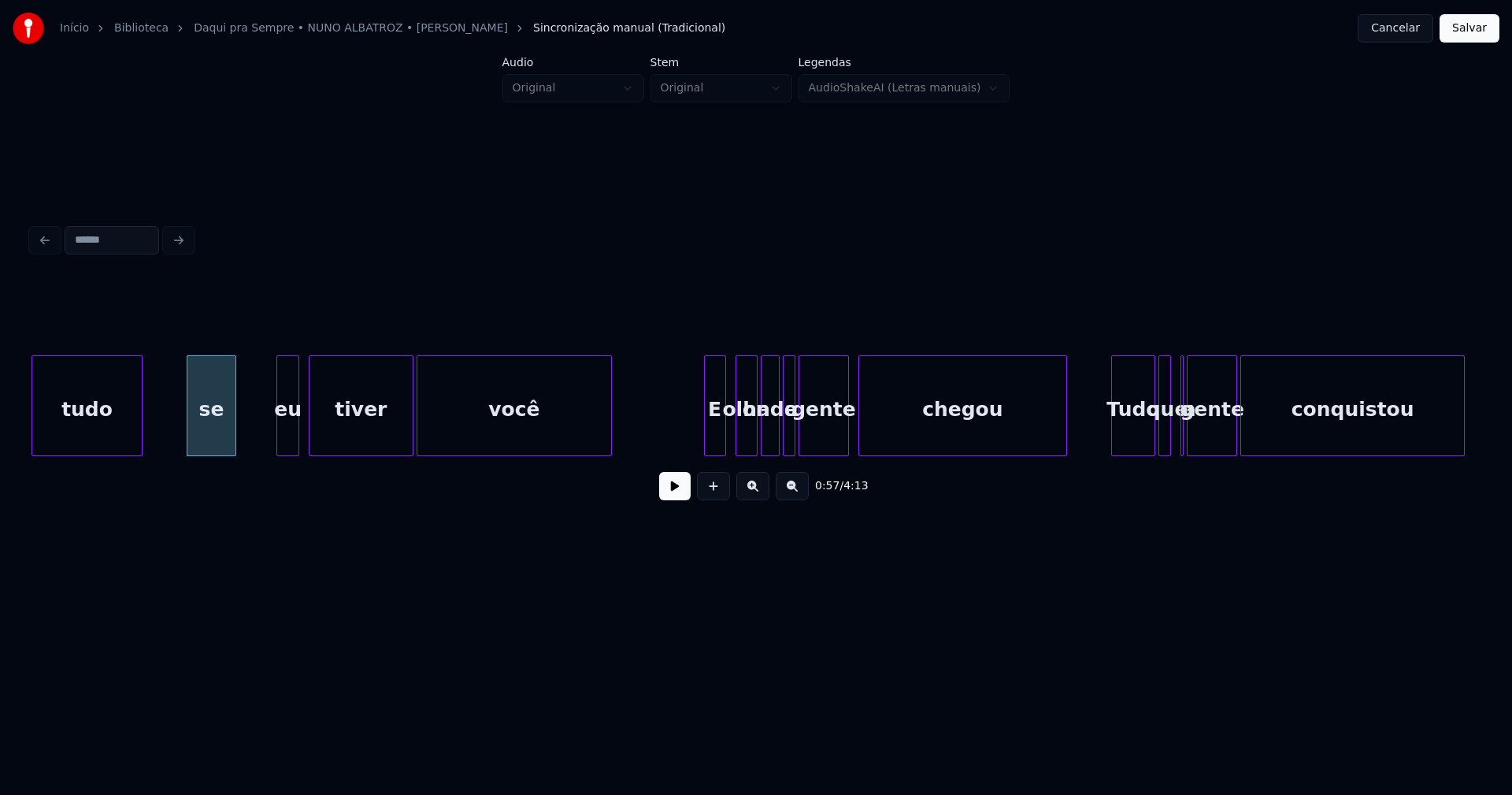
click at [277, 435] on div at bounding box center [279, 406] width 5 height 99
click at [254, 448] on div "eu" at bounding box center [253, 410] width 23 height 107
click at [323, 453] on div "tiver você E olha onde a gente chegou Tudo que a gente conquistou tudo se eu" at bounding box center [756, 406] width 1449 height 101
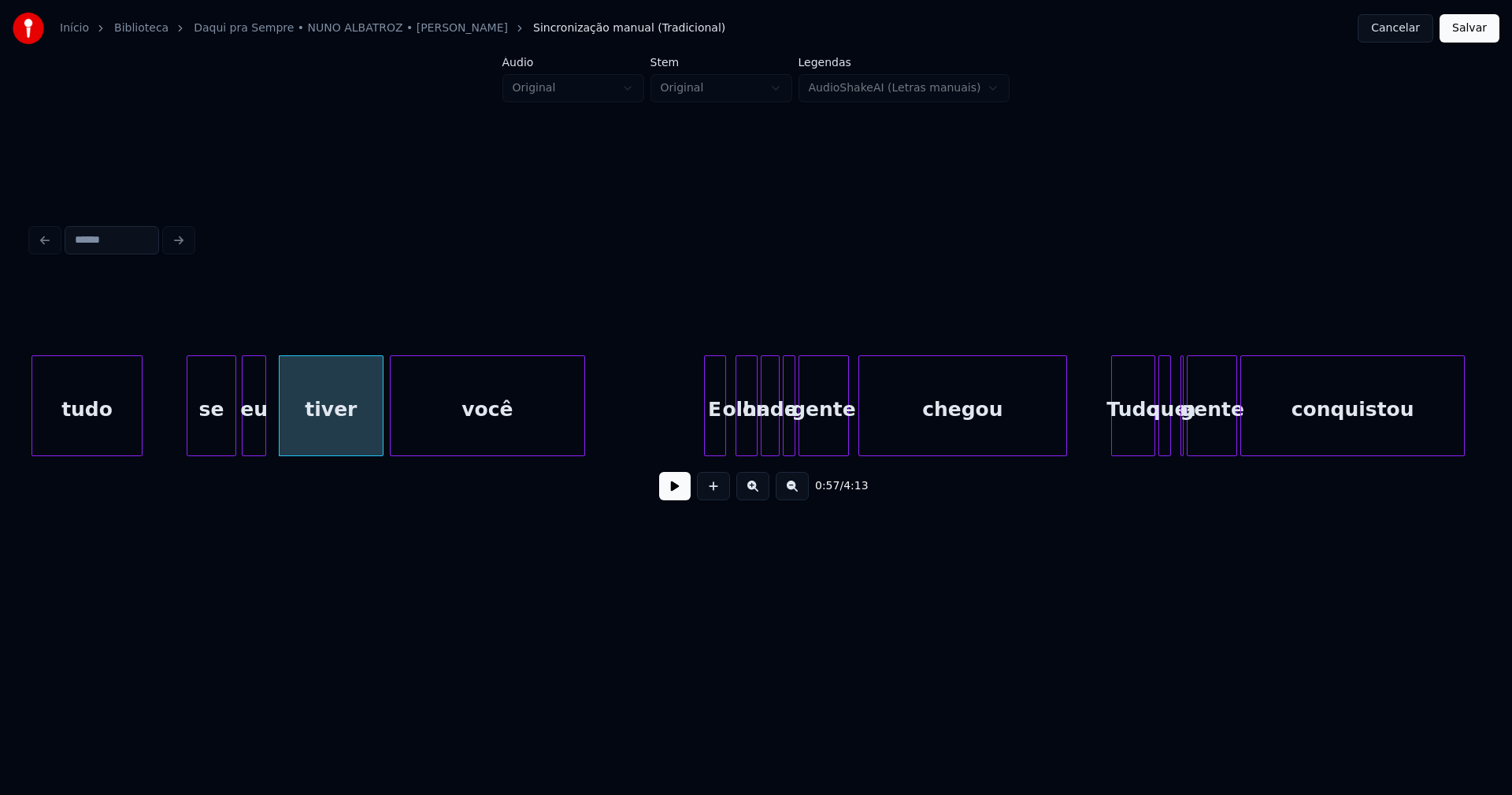
click at [407, 447] on div "você" at bounding box center [488, 410] width 195 height 107
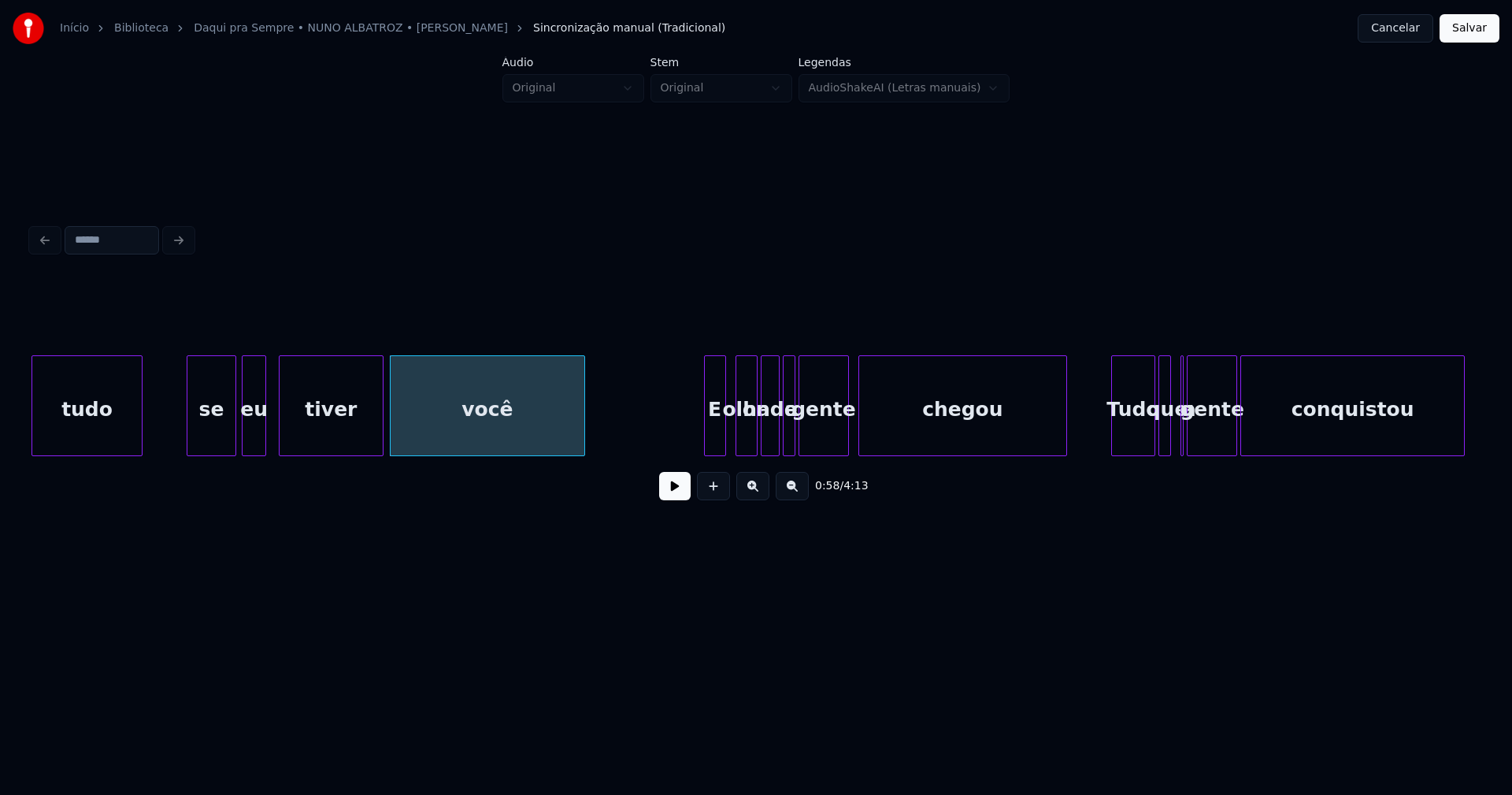
click at [670, 500] on button at bounding box center [675, 485] width 32 height 29
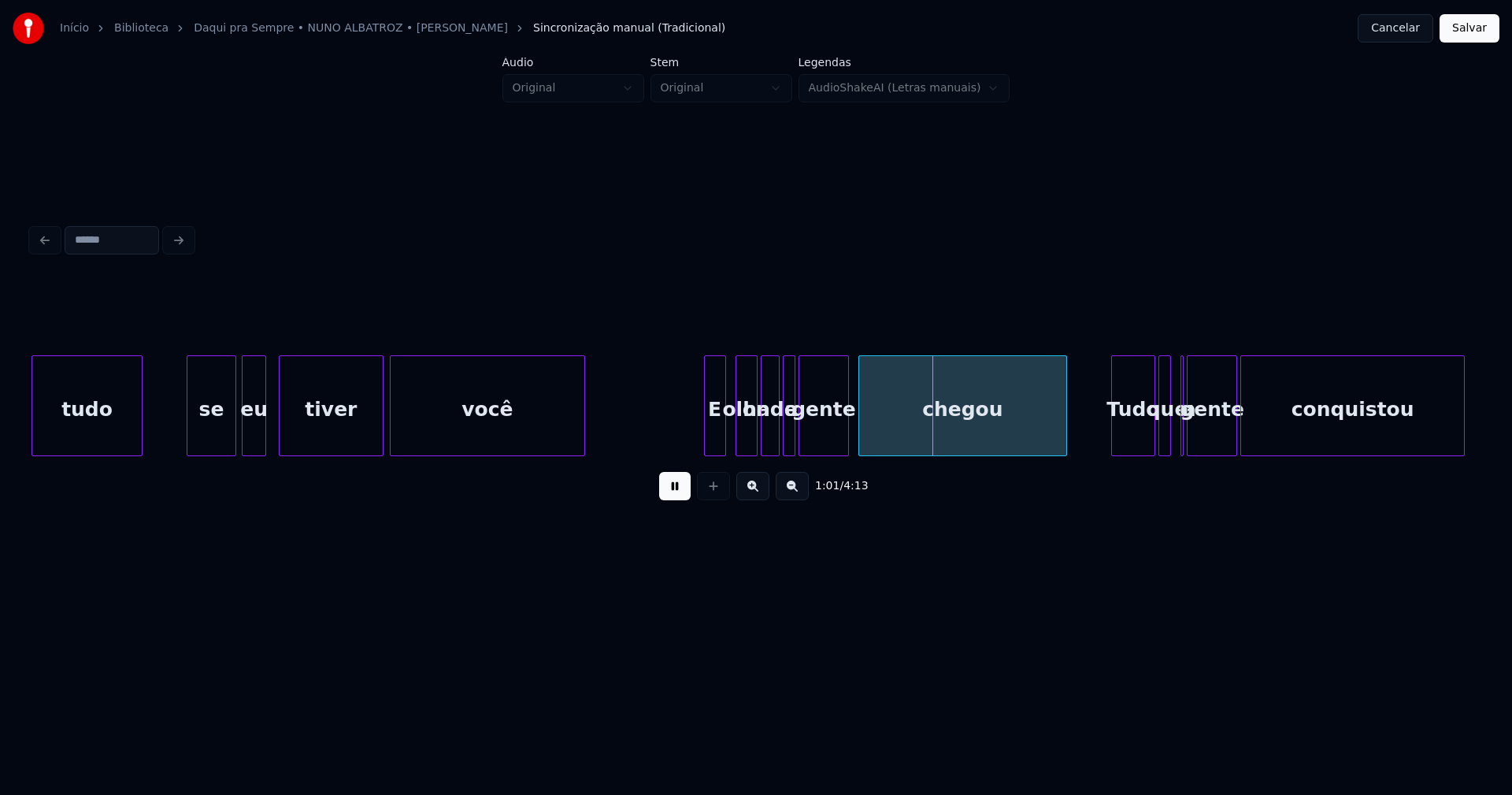
drag, startPoint x: 672, startPoint y: 498, endPoint x: 710, endPoint y: 469, distance: 47.8
click at [673, 496] on button at bounding box center [675, 485] width 32 height 29
click at [681, 441] on div "E" at bounding box center [683, 410] width 21 height 107
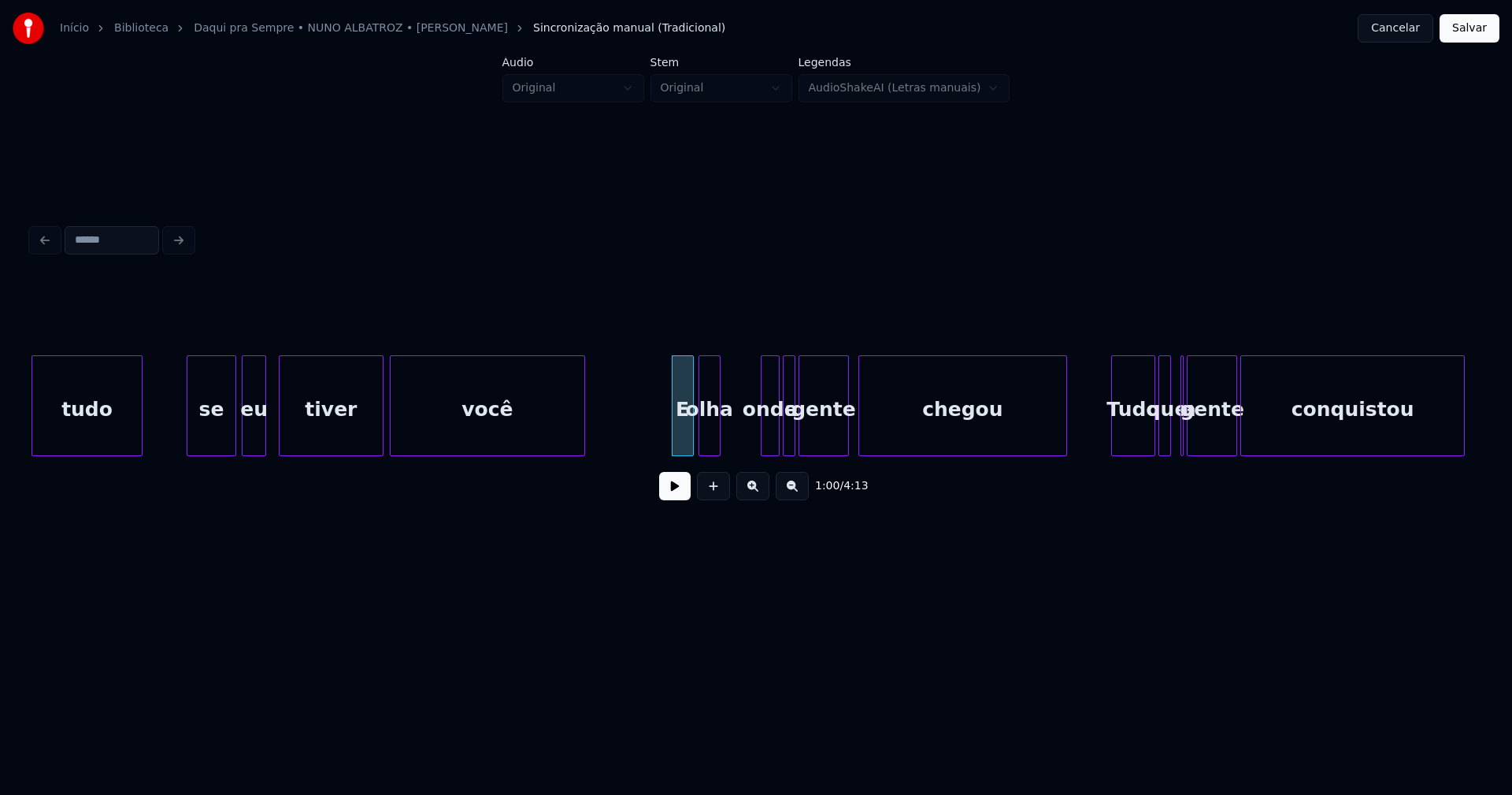
click at [710, 456] on div "tiver você E olha onde a gente chegou Tudo que a gente conquistou tudo se eu" at bounding box center [756, 406] width 1449 height 101
click at [761, 437] on div "onde" at bounding box center [760, 410] width 17 height 107
click at [745, 429] on div at bounding box center [744, 406] width 5 height 99
click at [781, 440] on div at bounding box center [779, 406] width 5 height 99
drag, startPoint x: 642, startPoint y: 423, endPoint x: 683, endPoint y: 501, distance: 88.1
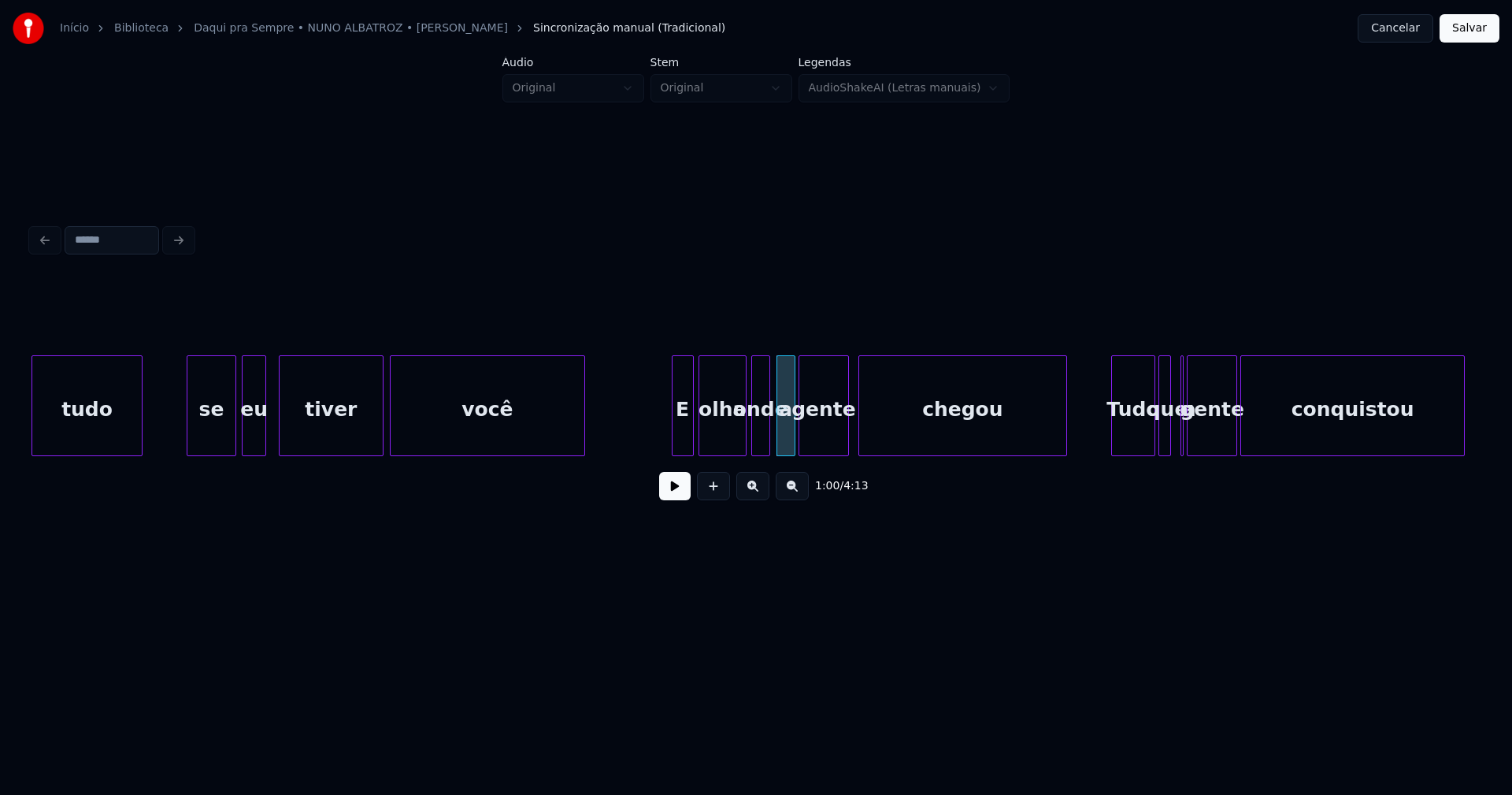
click at [677, 497] on button at bounding box center [675, 485] width 32 height 29
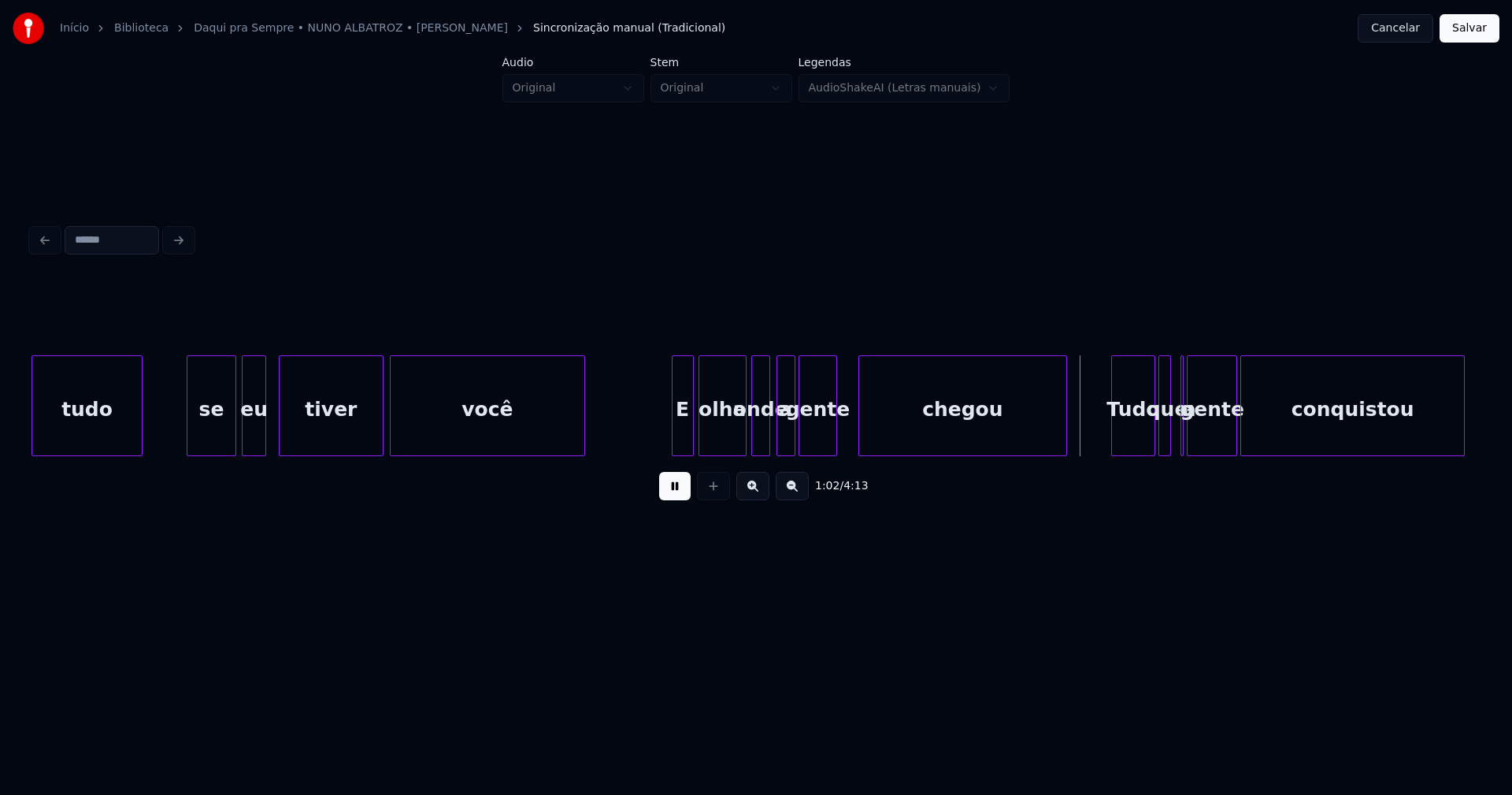
click at [834, 437] on div at bounding box center [834, 406] width 5 height 99
click at [843, 443] on div at bounding box center [844, 406] width 5 height 99
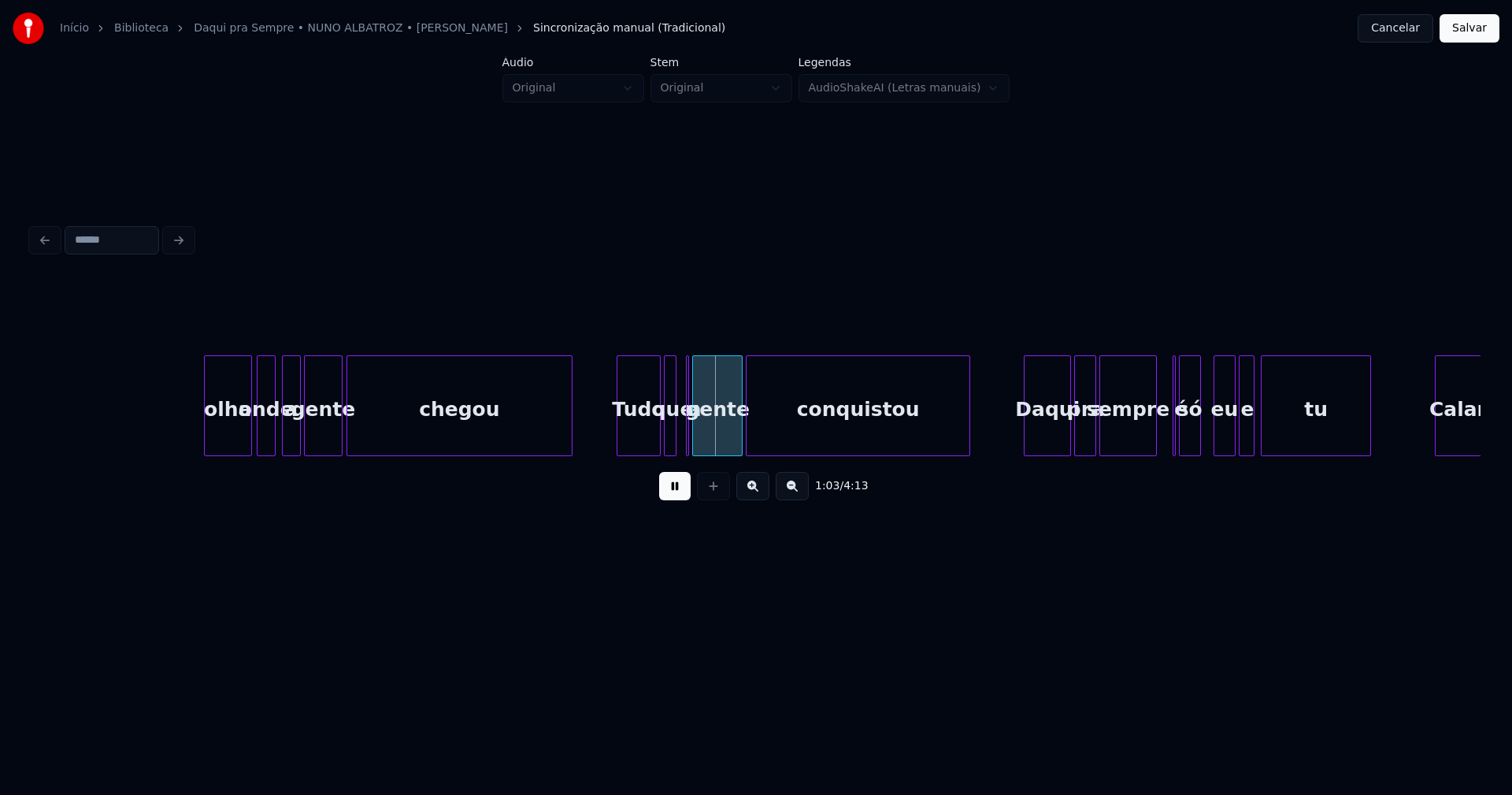
scroll to position [0, 9528]
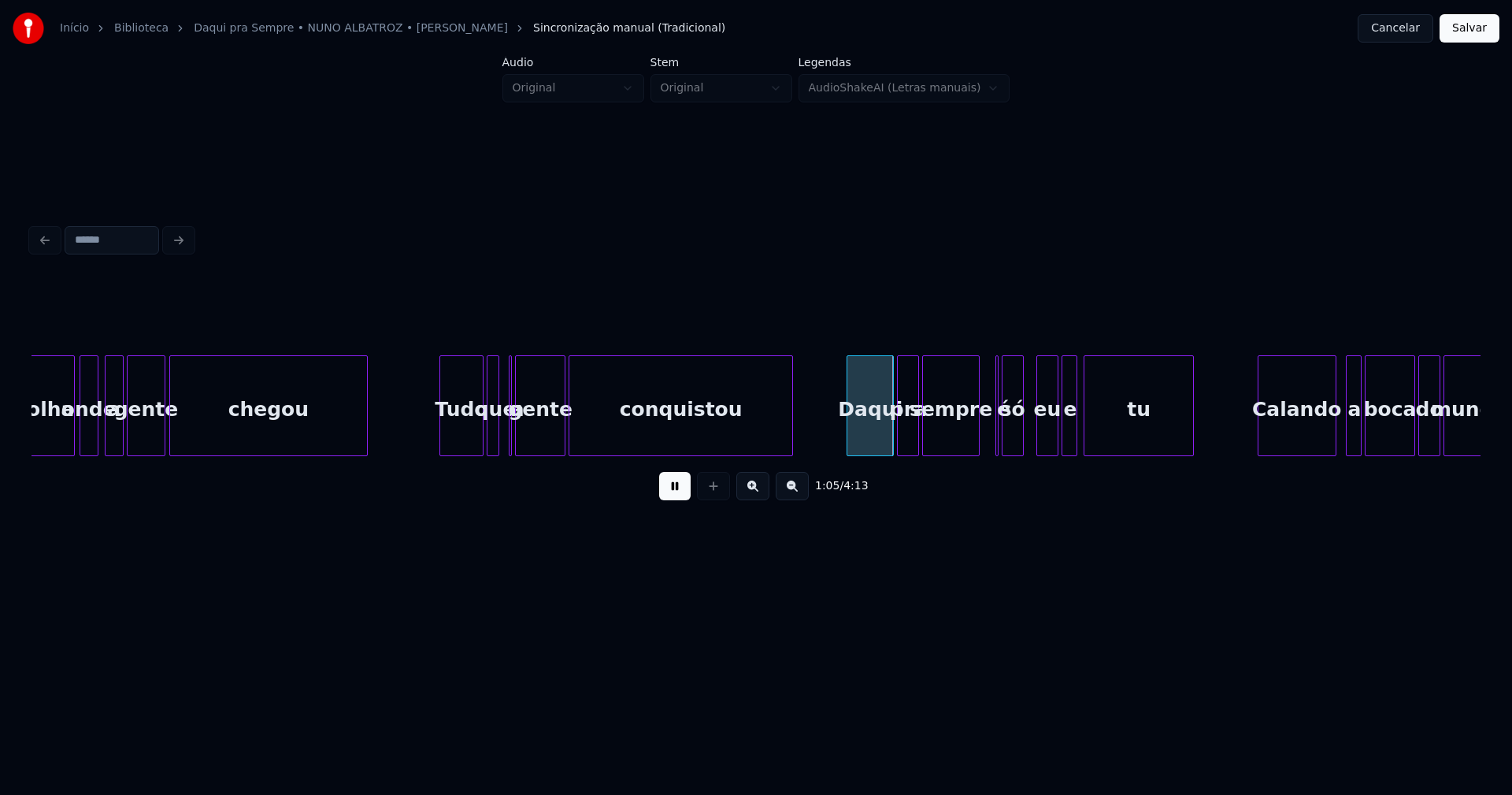
click at [365, 446] on div at bounding box center [364, 406] width 5 height 99
click at [429, 445] on div "Tudo" at bounding box center [433, 410] width 43 height 107
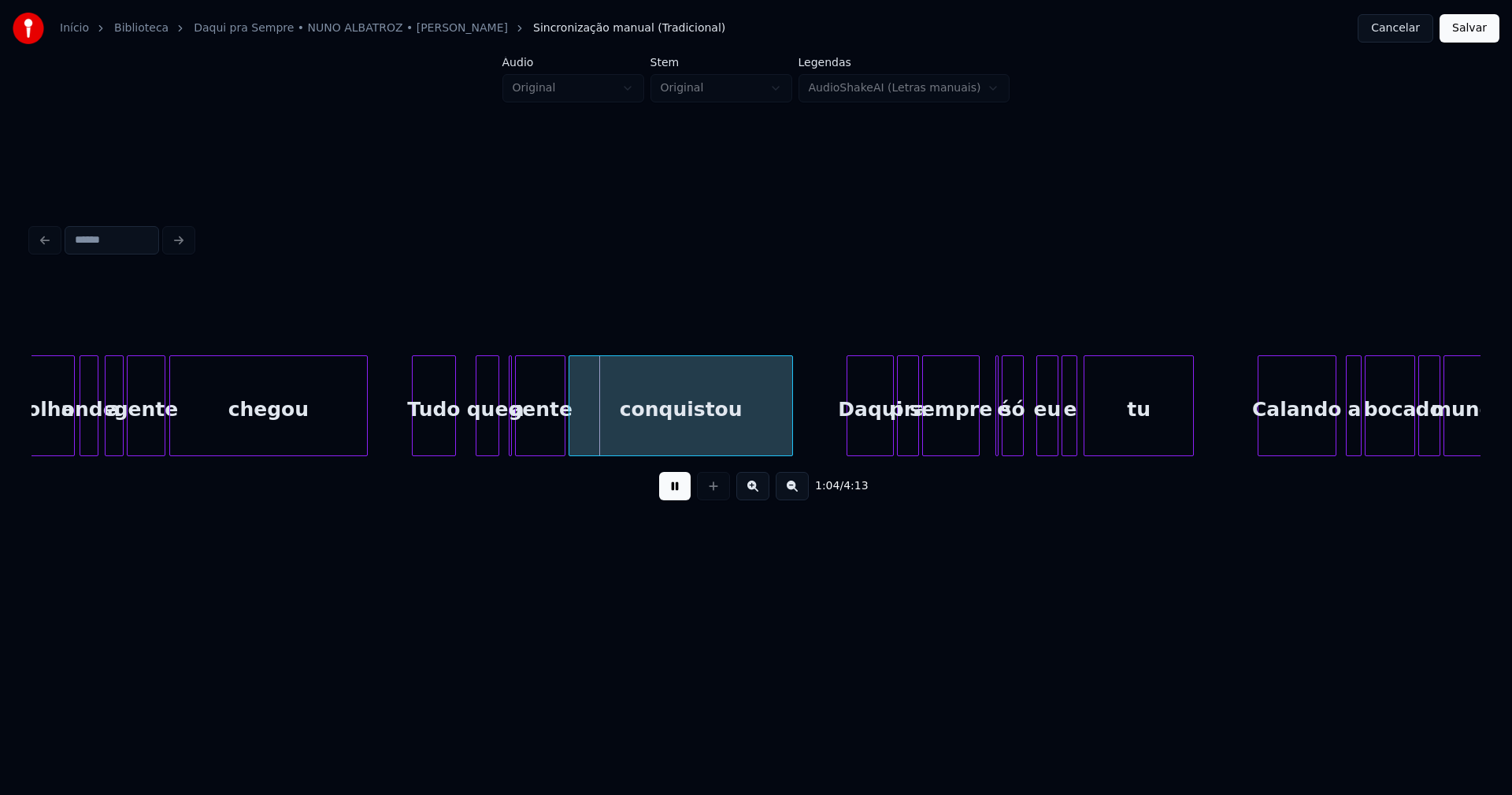
click at [477, 440] on div at bounding box center [479, 406] width 5 height 99
click at [474, 444] on div "que" at bounding box center [474, 410] width 25 height 107
click at [493, 401] on div "a" at bounding box center [498, 406] width 10 height 101
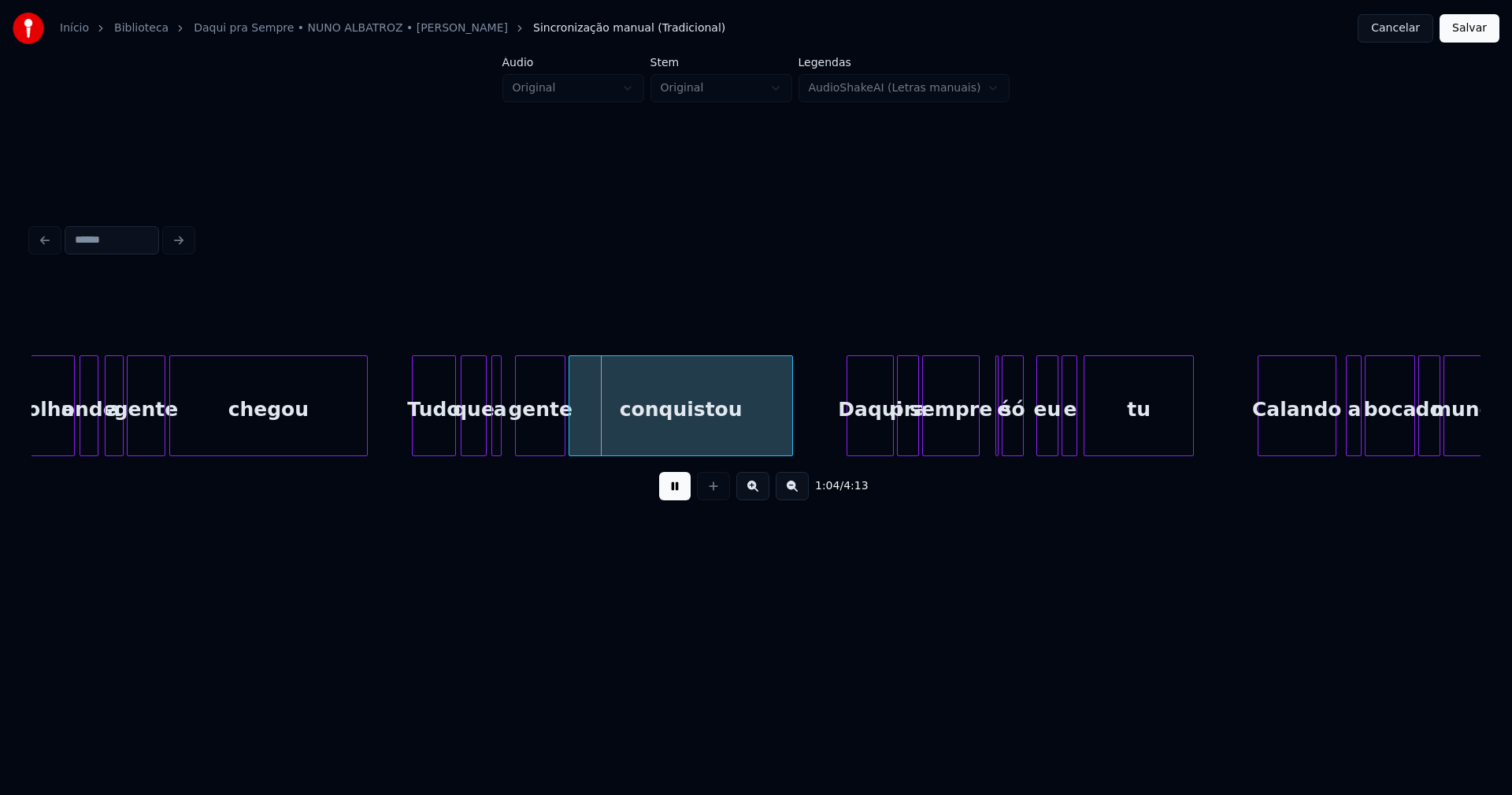
click at [433, 444] on div at bounding box center [431, 406] width 5 height 99
click at [450, 445] on div "que" at bounding box center [450, 410] width 25 height 107
click at [456, 441] on div at bounding box center [455, 406] width 5 height 99
click at [479, 435] on div at bounding box center [481, 406] width 5 height 99
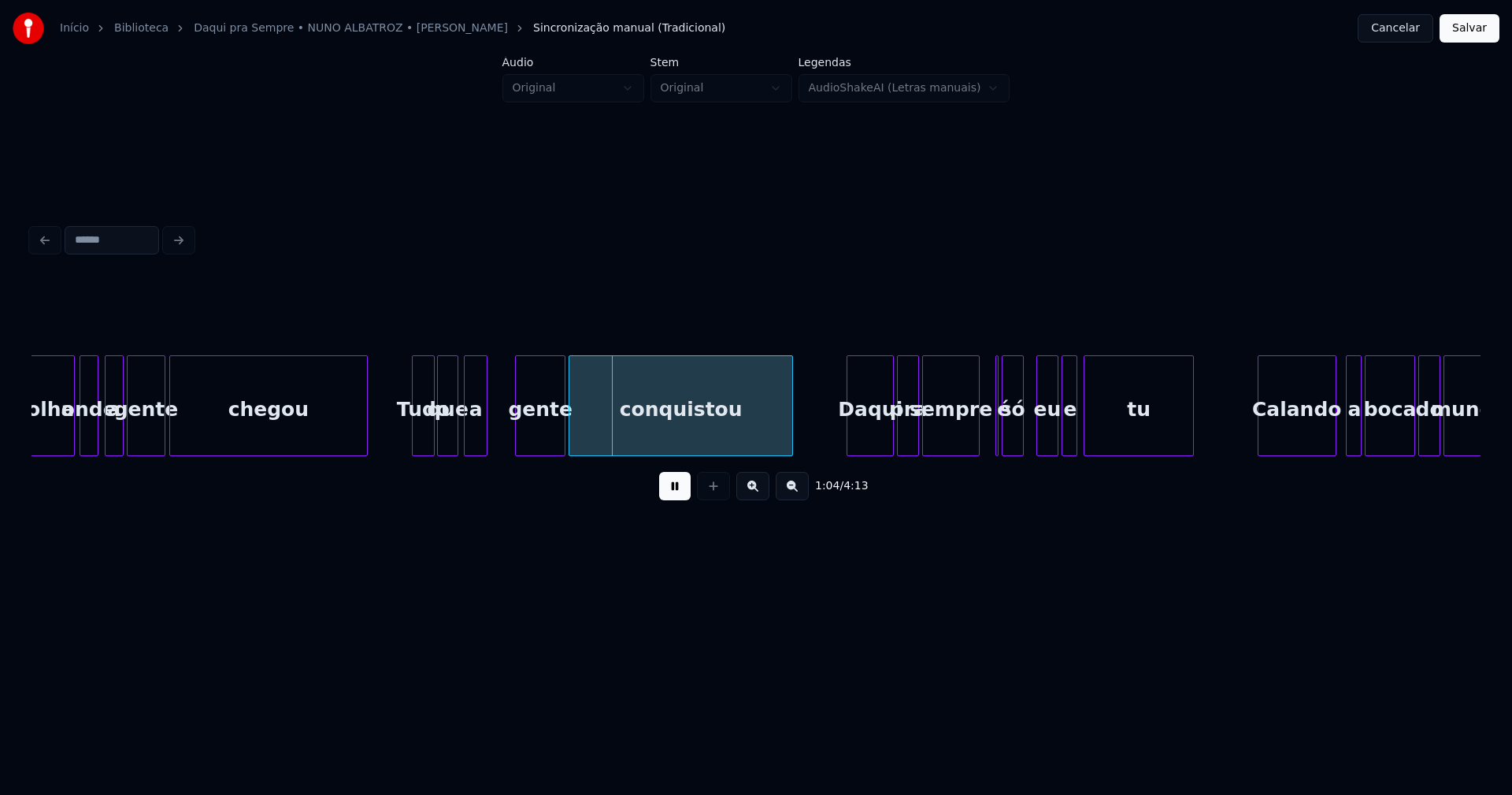
click at [473, 441] on div "a" at bounding box center [476, 410] width 22 height 107
click at [520, 433] on div at bounding box center [518, 406] width 5 height 99
click at [517, 438] on div "gente" at bounding box center [514, 410] width 47 height 107
click at [544, 431] on div at bounding box center [546, 406] width 5 height 99
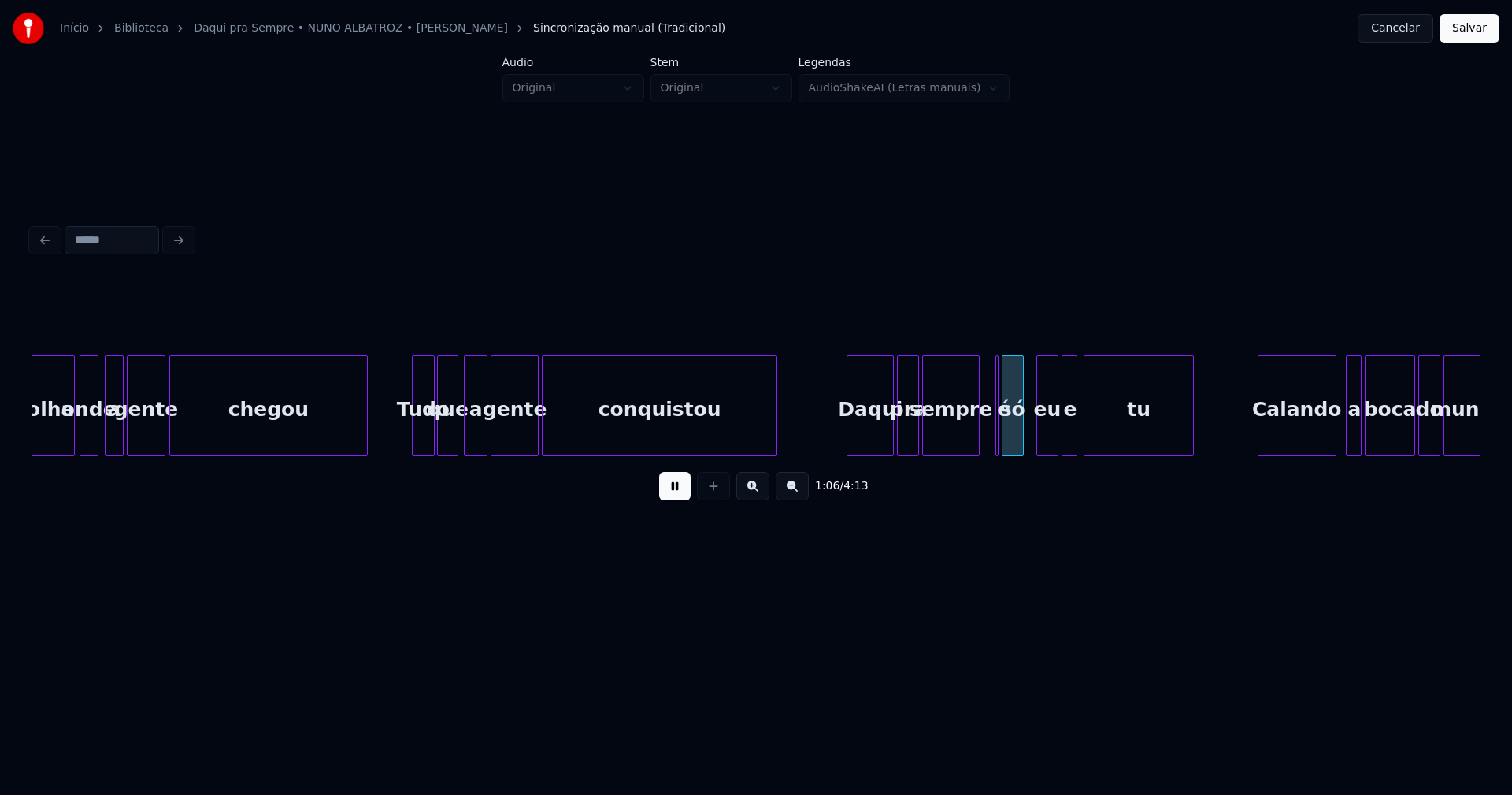
click at [776, 427] on div at bounding box center [774, 406] width 5 height 99
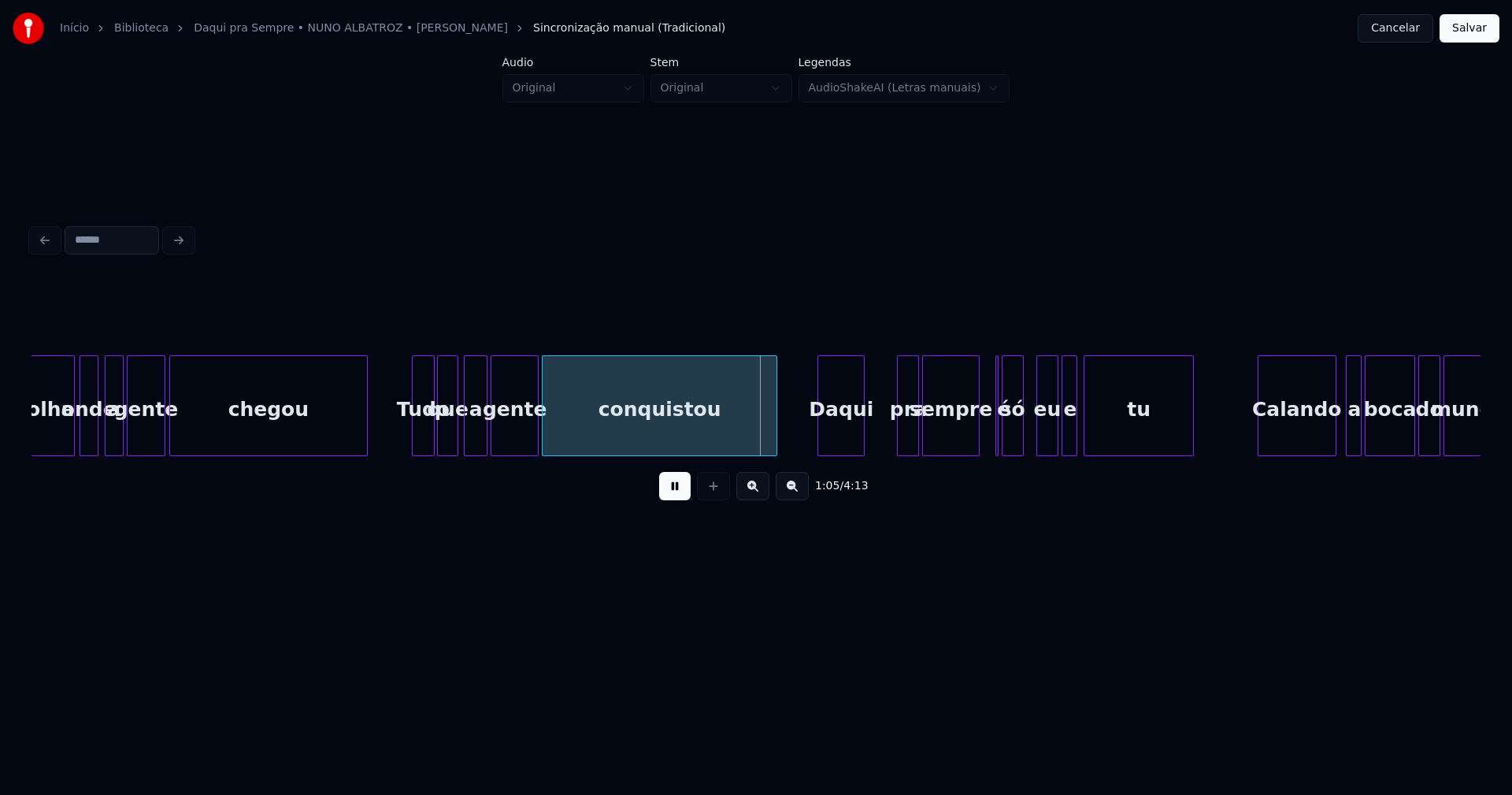
click at [847, 442] on div "Daqui" at bounding box center [841, 410] width 46 height 107
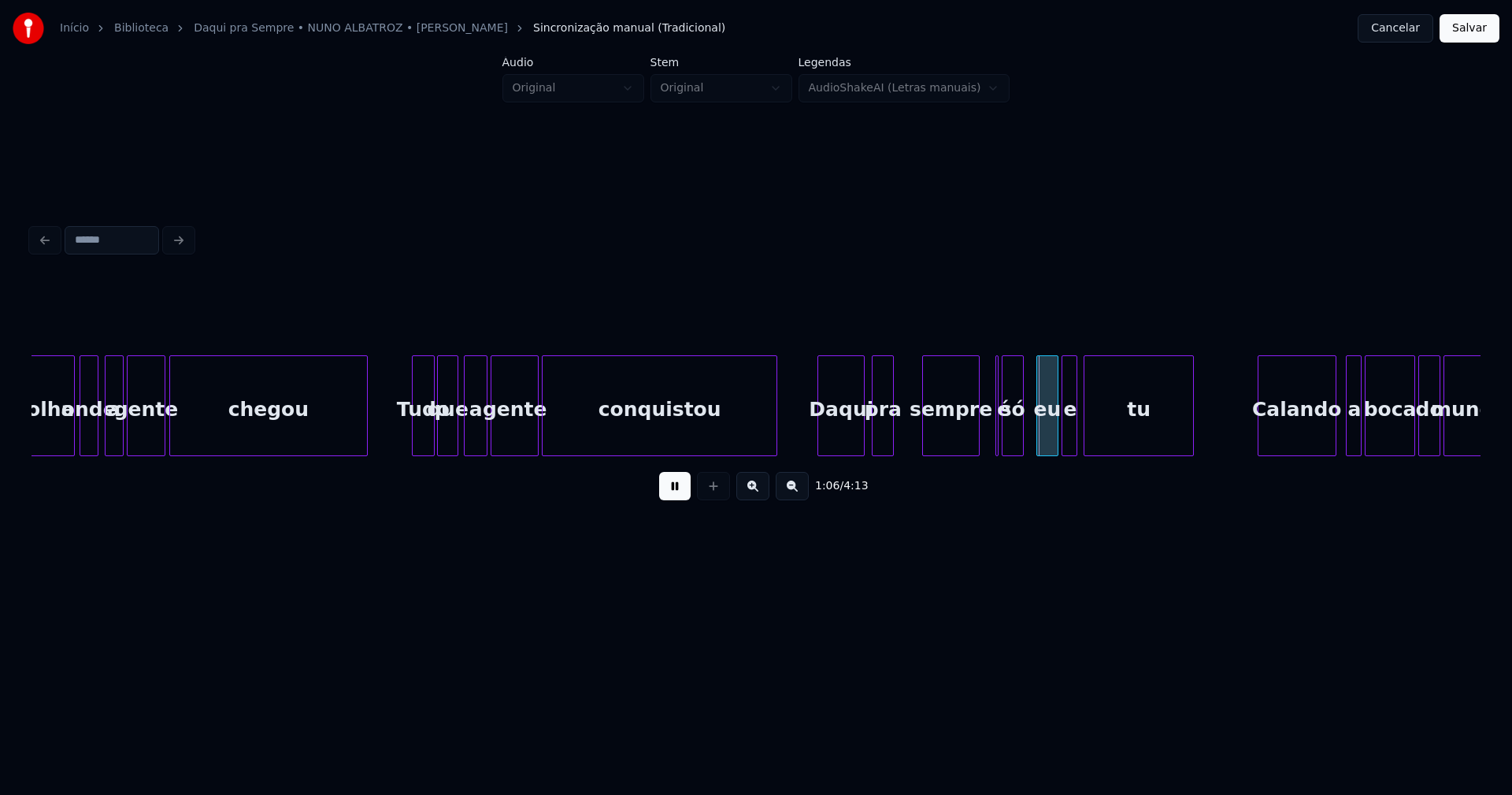
click at [883, 441] on div "pra" at bounding box center [883, 410] width 21 height 107
click at [929, 443] on div "sempre" at bounding box center [928, 410] width 56 height 107
click at [673, 493] on button at bounding box center [675, 485] width 32 height 29
click at [990, 362] on div at bounding box center [992, 406] width 5 height 99
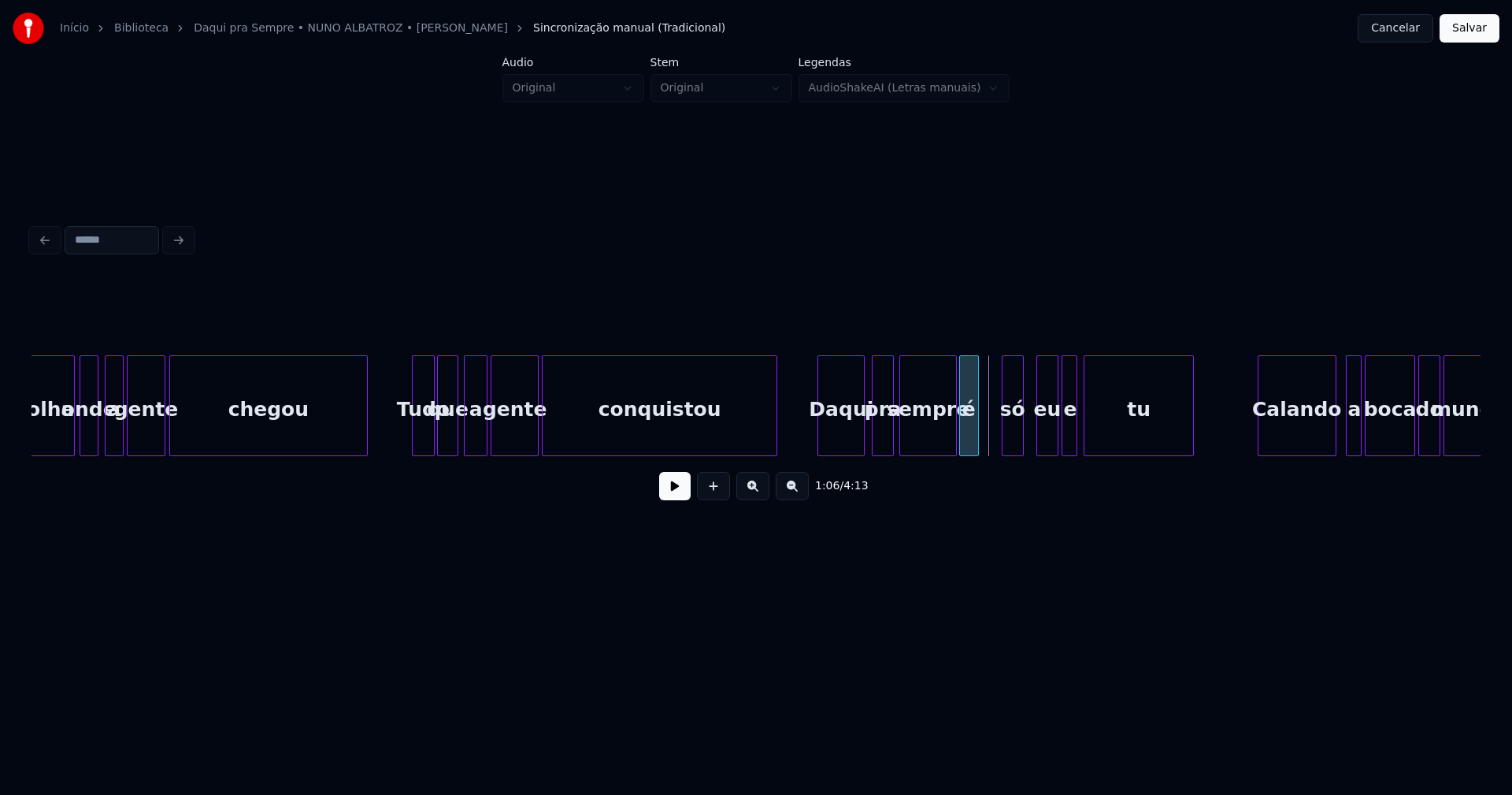
click at [969, 379] on div "é" at bounding box center [969, 410] width 18 height 107
click at [994, 443] on div "só" at bounding box center [992, 410] width 21 height 107
click at [1017, 446] on div "eu" at bounding box center [1015, 410] width 21 height 107
drag, startPoint x: 804, startPoint y: 430, endPoint x: 784, endPoint y: 434, distance: 20.4
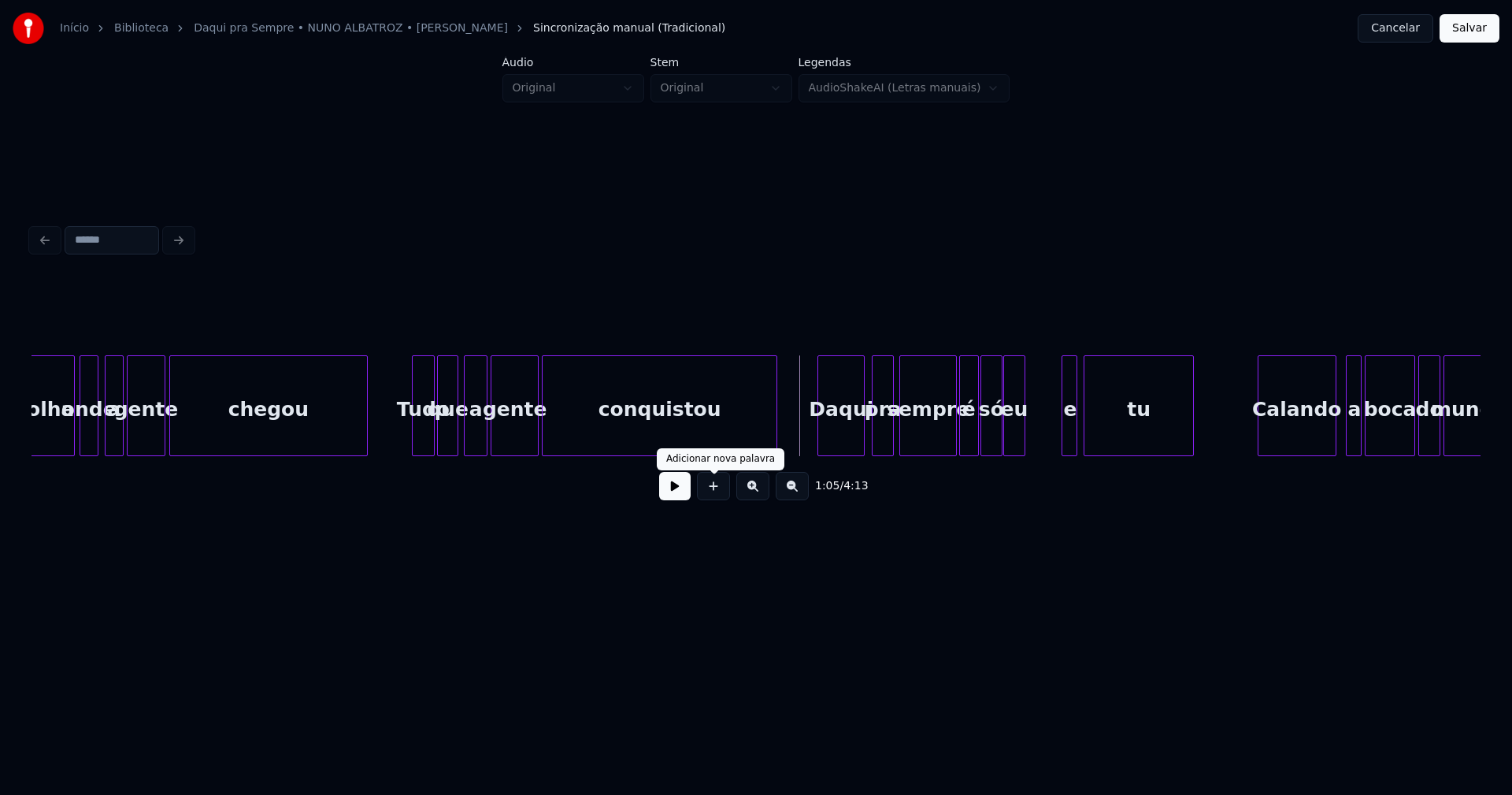
click at [676, 500] on button at bounding box center [675, 485] width 32 height 29
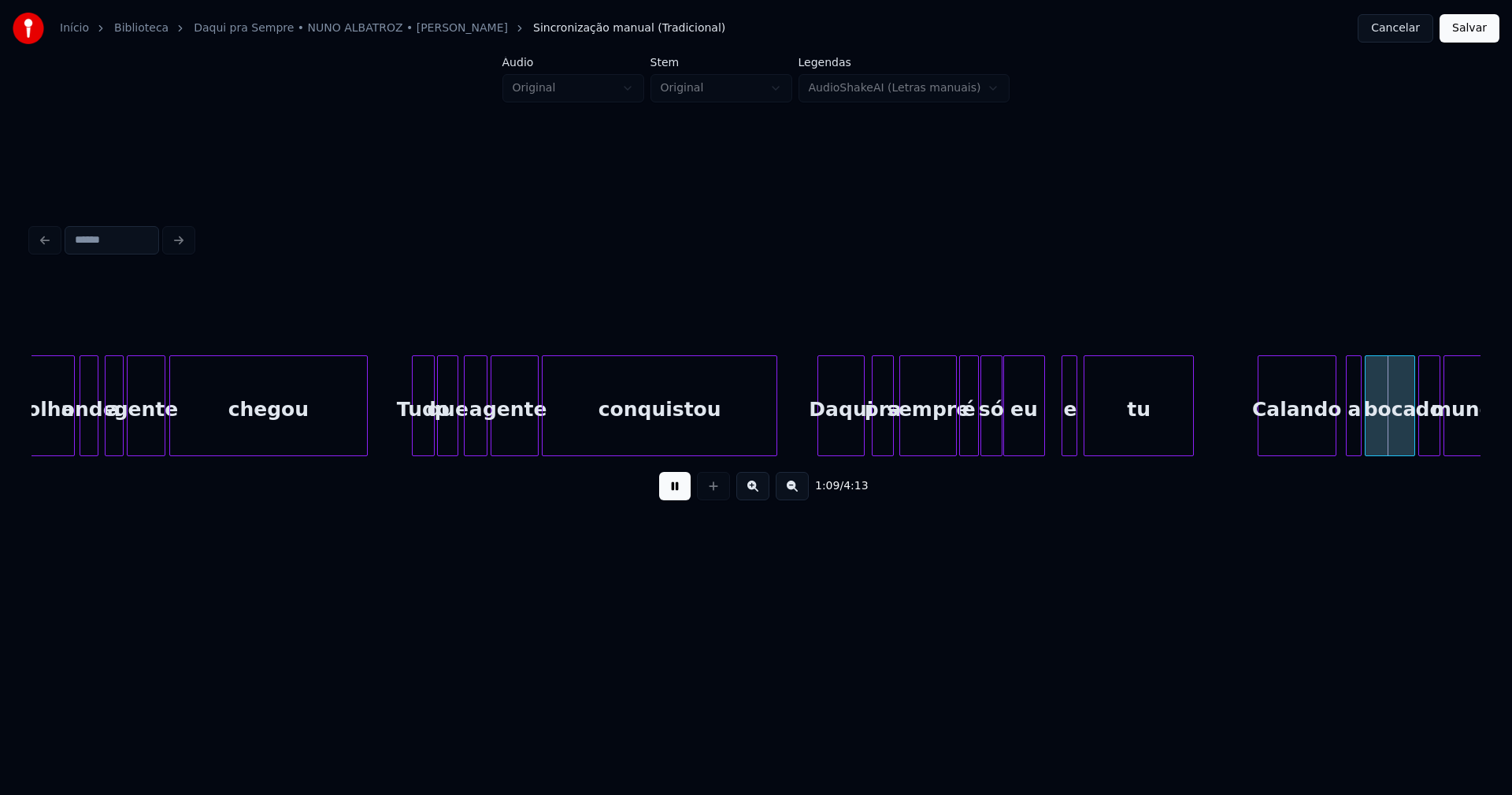
click at [1043, 424] on div at bounding box center [1041, 406] width 5 height 99
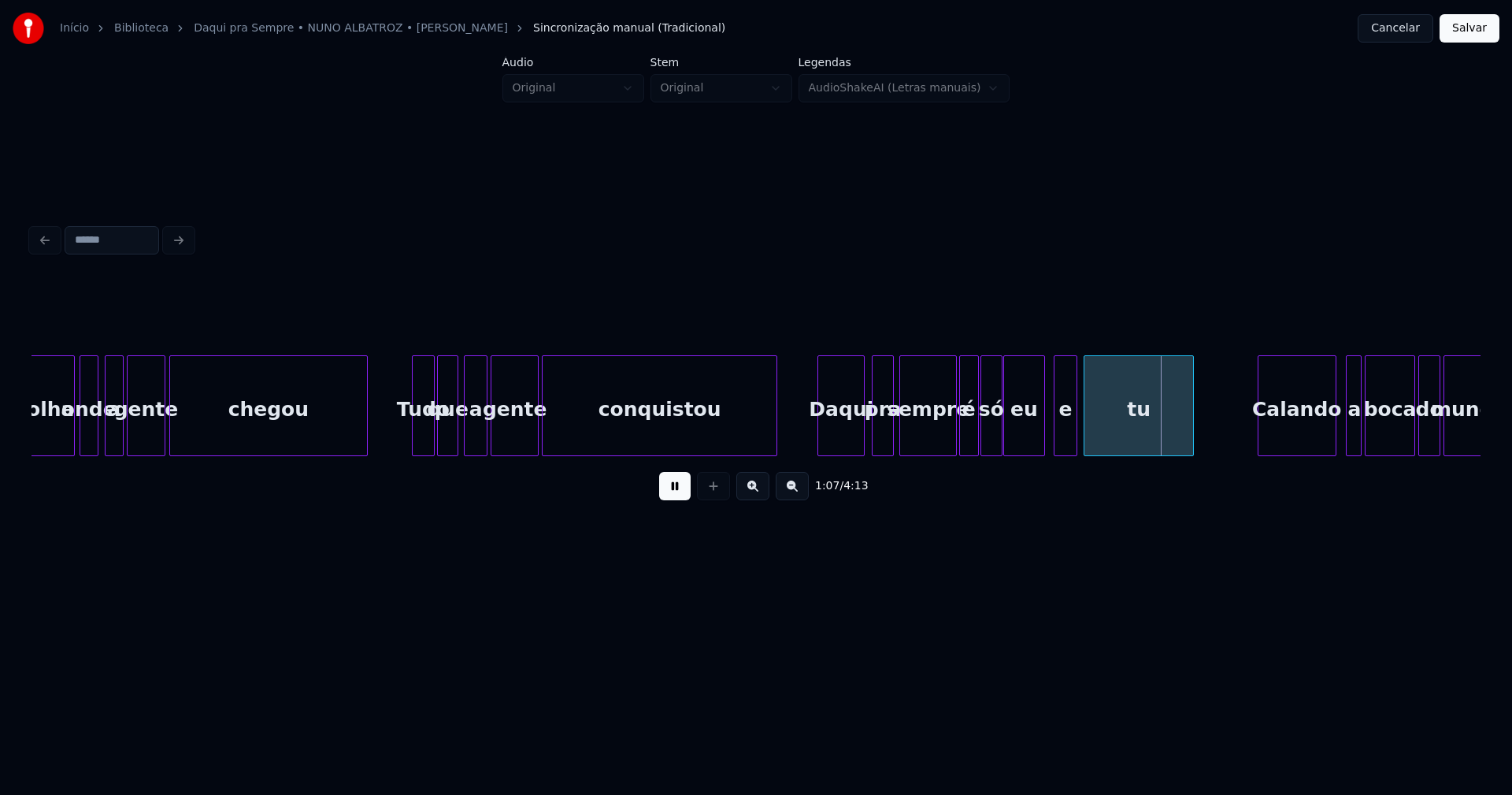
click at [1054, 423] on div at bounding box center [1056, 406] width 5 height 99
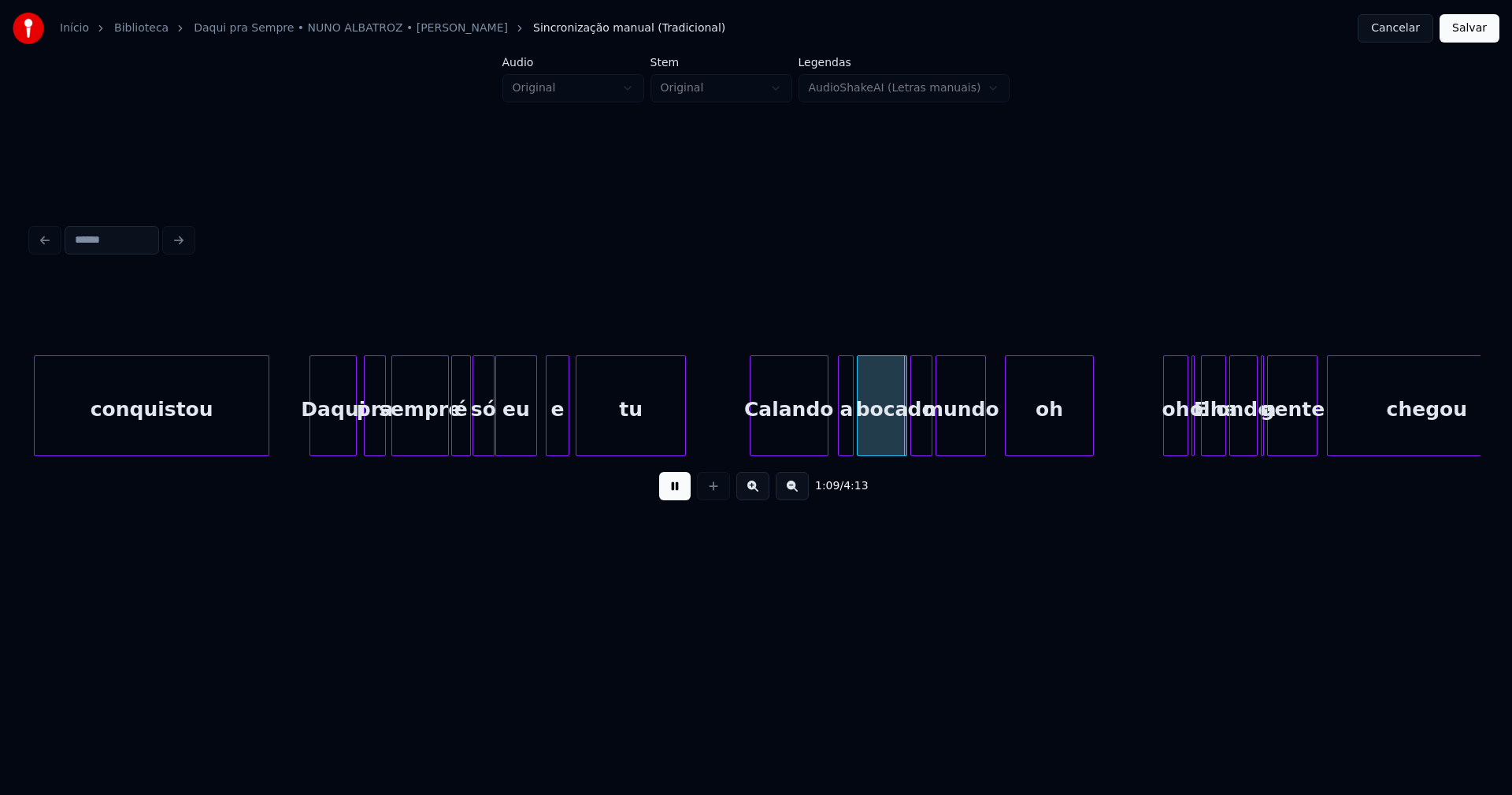
scroll to position [0, 10279]
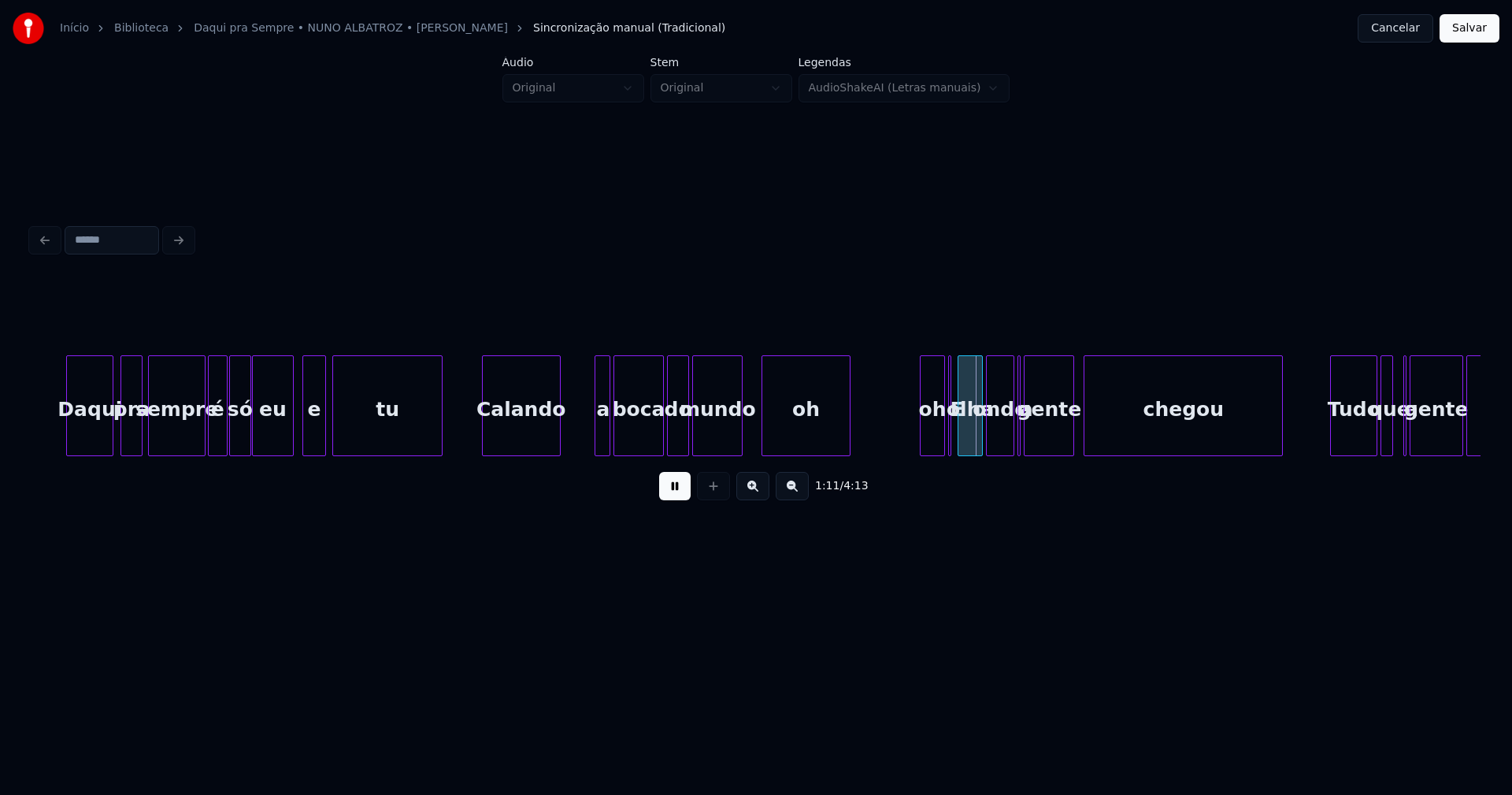
click at [525, 438] on div "Calando" at bounding box center [521, 410] width 77 height 107
click at [530, 441] on div "Calando" at bounding box center [515, 410] width 77 height 107
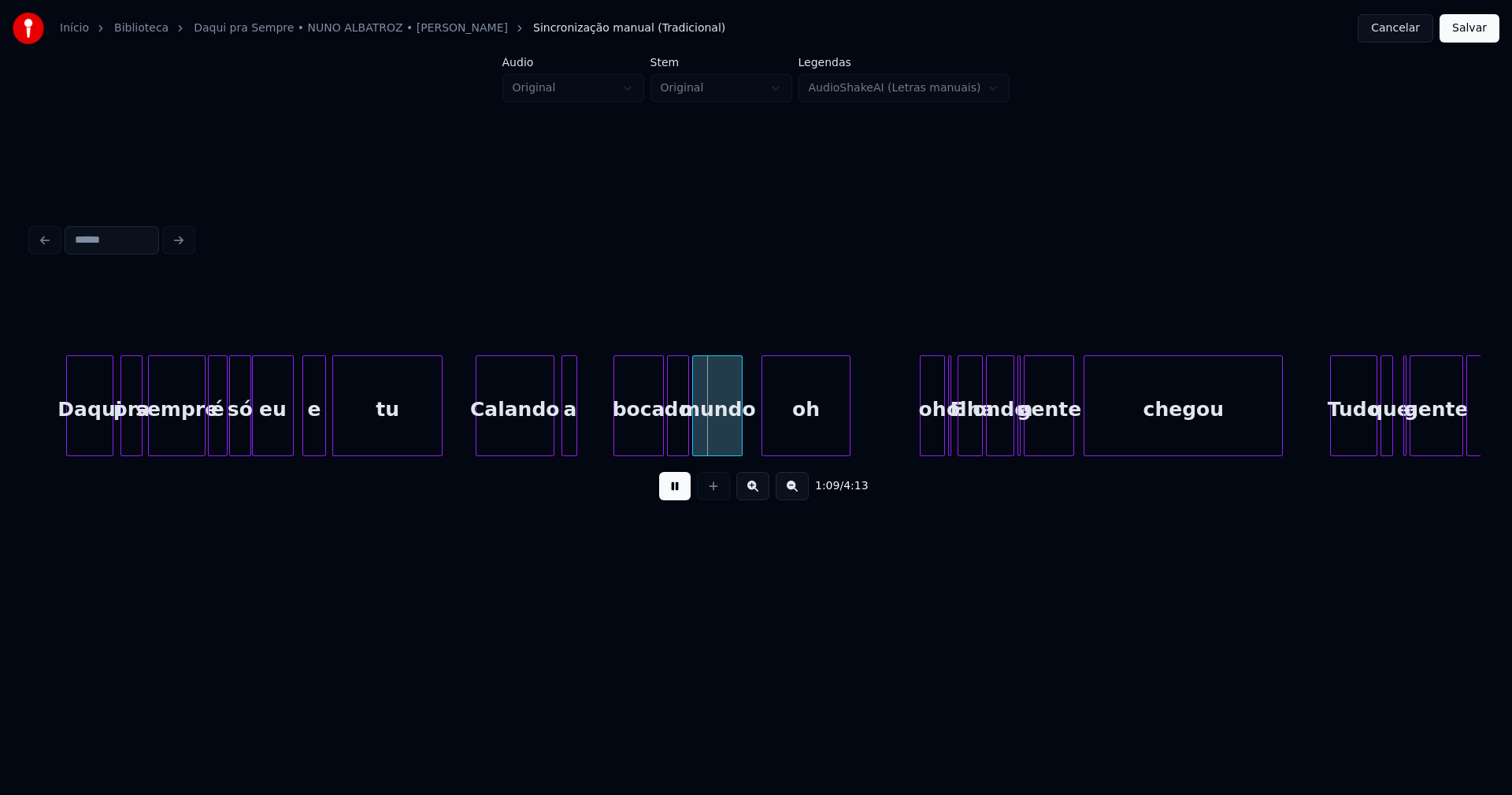
click at [567, 445] on div "a" at bounding box center [571, 410] width 16 height 107
click at [603, 445] on div "boca" at bounding box center [610, 410] width 49 height 107
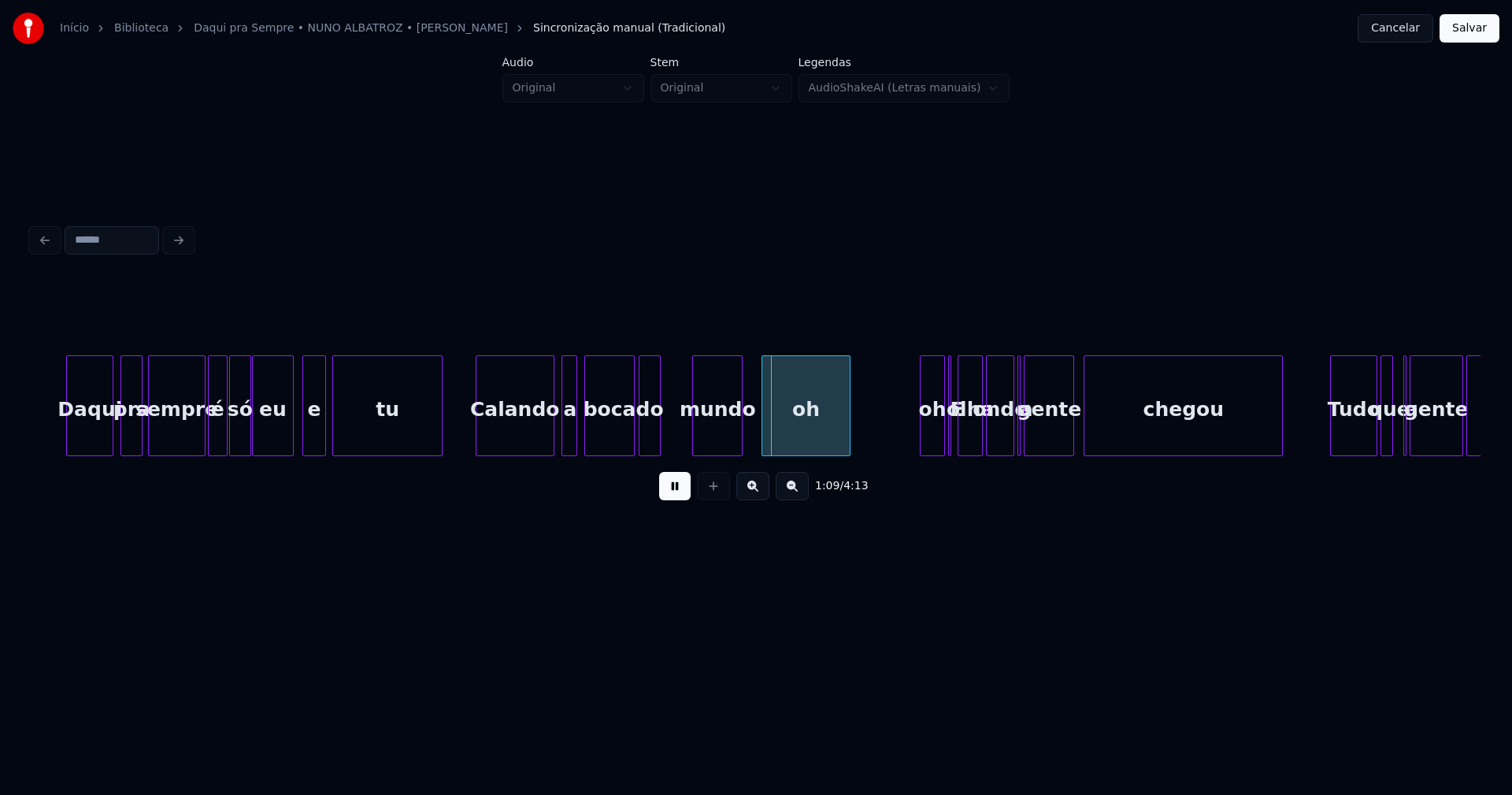
click at [646, 442] on div "do" at bounding box center [649, 410] width 21 height 107
click at [678, 494] on button at bounding box center [675, 485] width 32 height 29
click at [677, 495] on button at bounding box center [675, 485] width 32 height 29
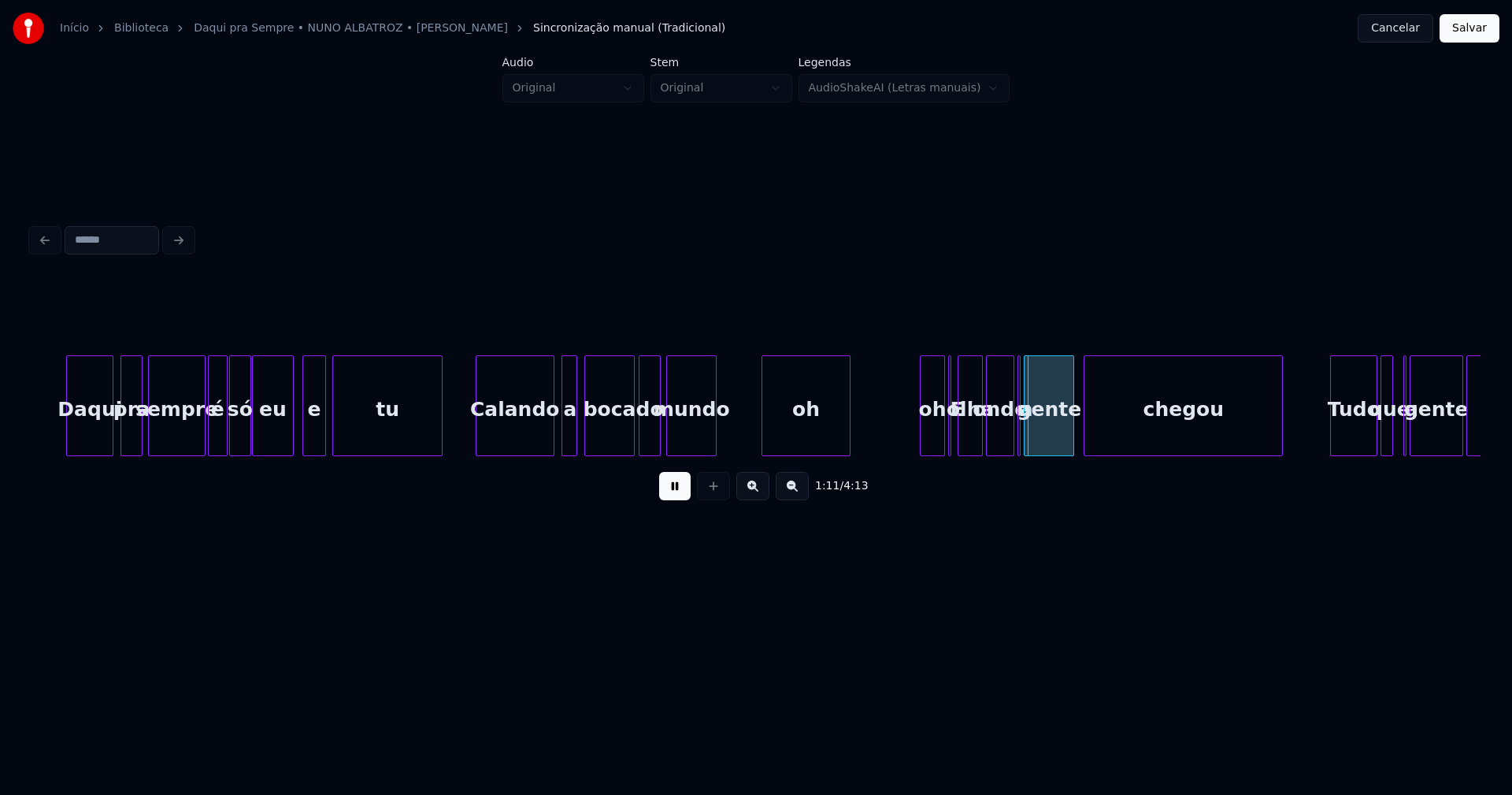
click at [699, 456] on div "Daqui pra sempre é só eu e tu Calando a boca do mundo oh oh E olha onde a gente…" at bounding box center [756, 406] width 1449 height 101
click at [677, 493] on button at bounding box center [675, 485] width 32 height 29
click at [926, 441] on div "oh" at bounding box center [933, 410] width 24 height 107
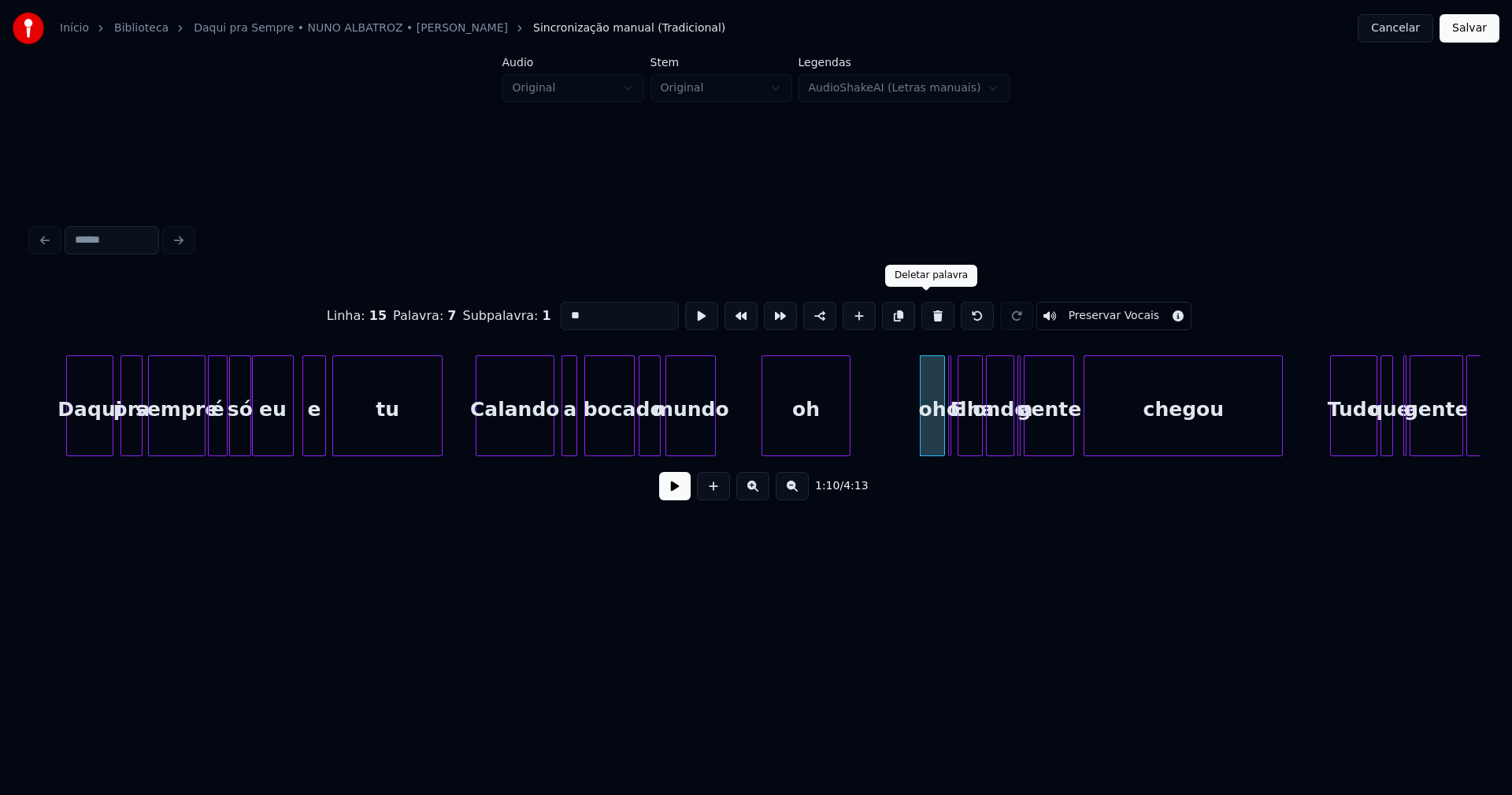
click at [927, 311] on button at bounding box center [937, 316] width 33 height 29
click at [923, 315] on button at bounding box center [937, 316] width 33 height 29
click at [830, 422] on div "oh" at bounding box center [805, 410] width 86 height 107
click at [932, 313] on button at bounding box center [937, 316] width 33 height 29
type input "*****"
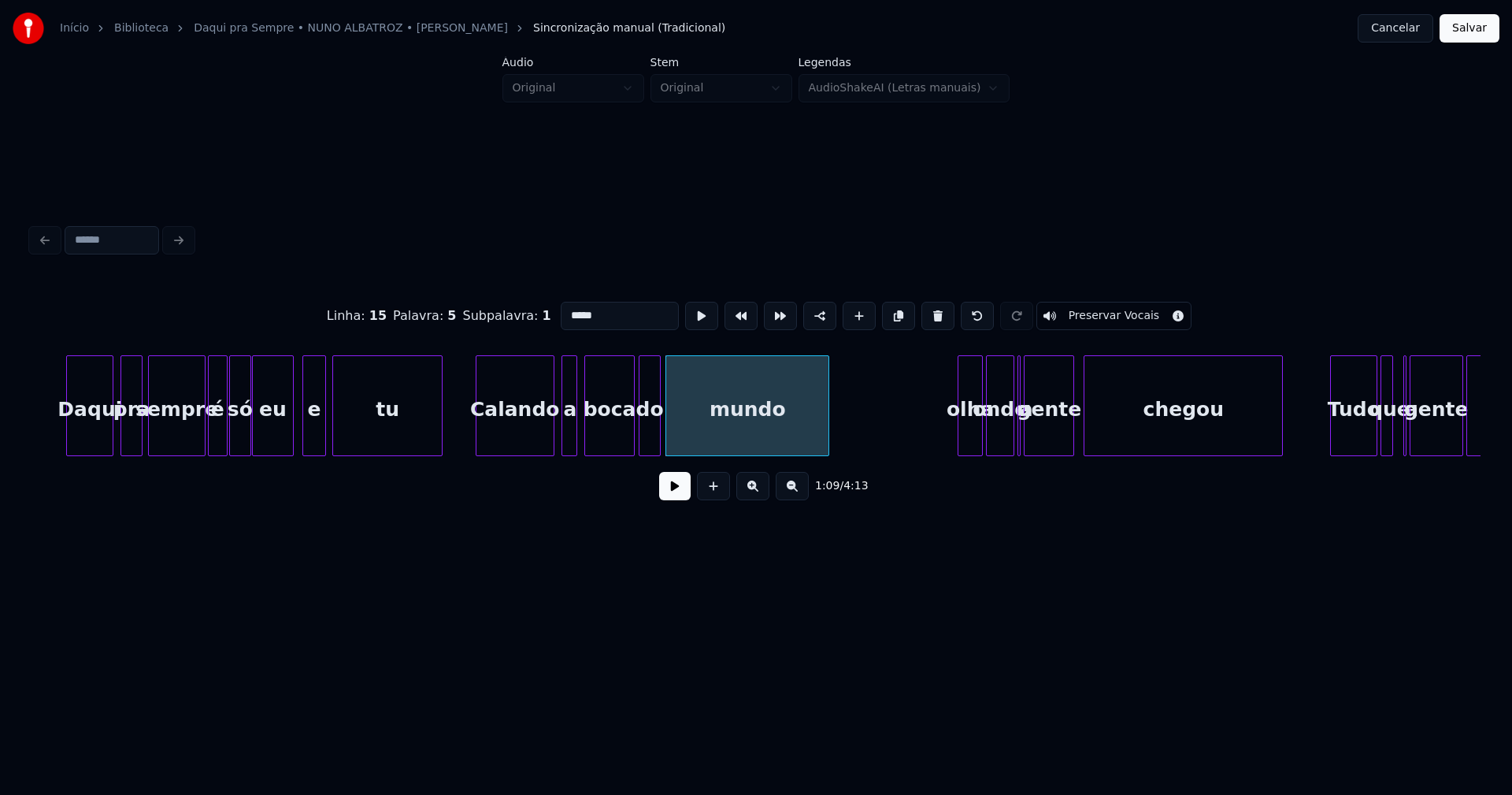
click at [826, 423] on div at bounding box center [826, 406] width 5 height 99
click at [680, 500] on button at bounding box center [675, 485] width 32 height 29
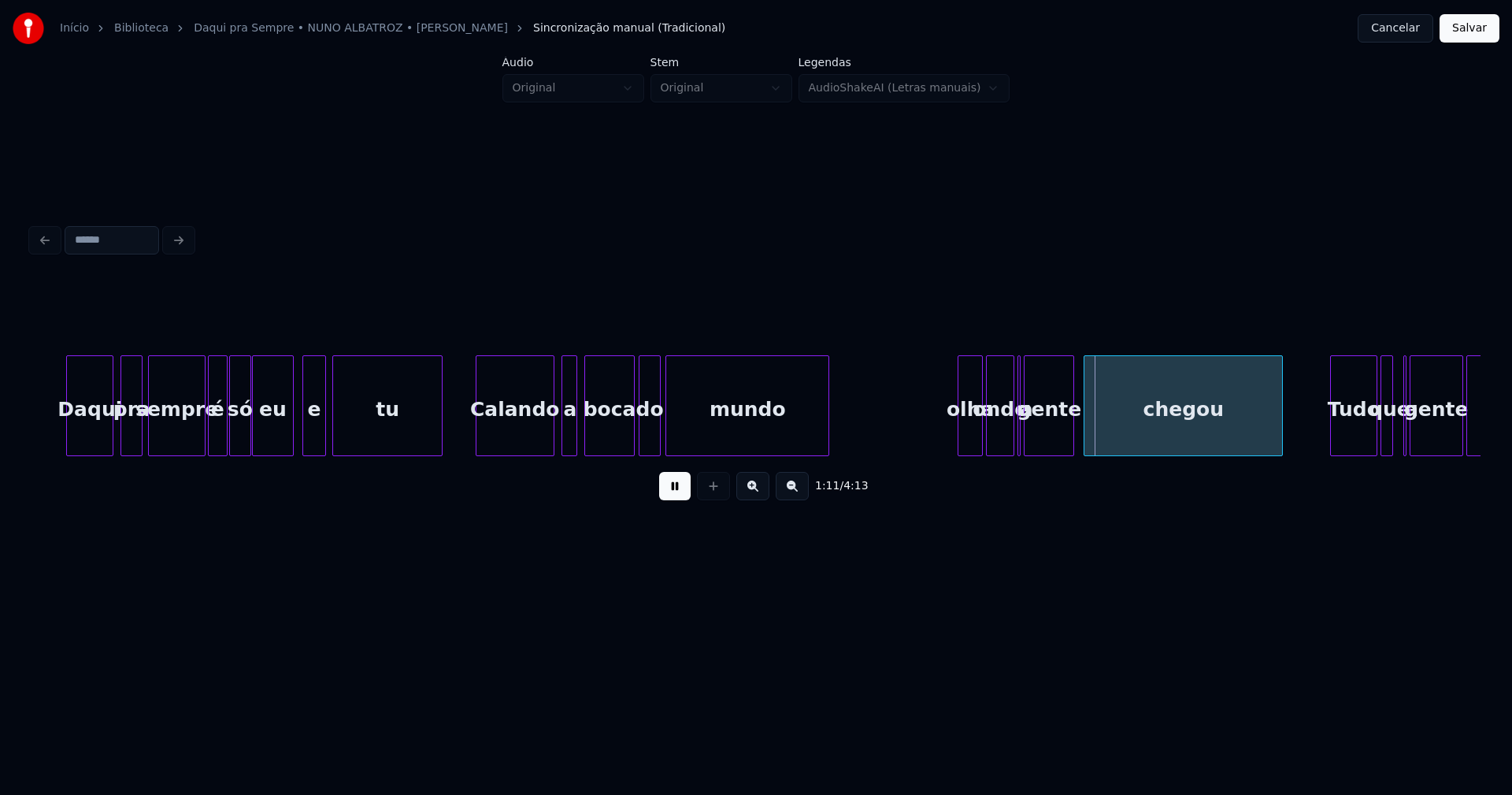
click at [679, 489] on button at bounding box center [675, 485] width 32 height 29
click at [952, 439] on div "olha" at bounding box center [950, 410] width 24 height 107
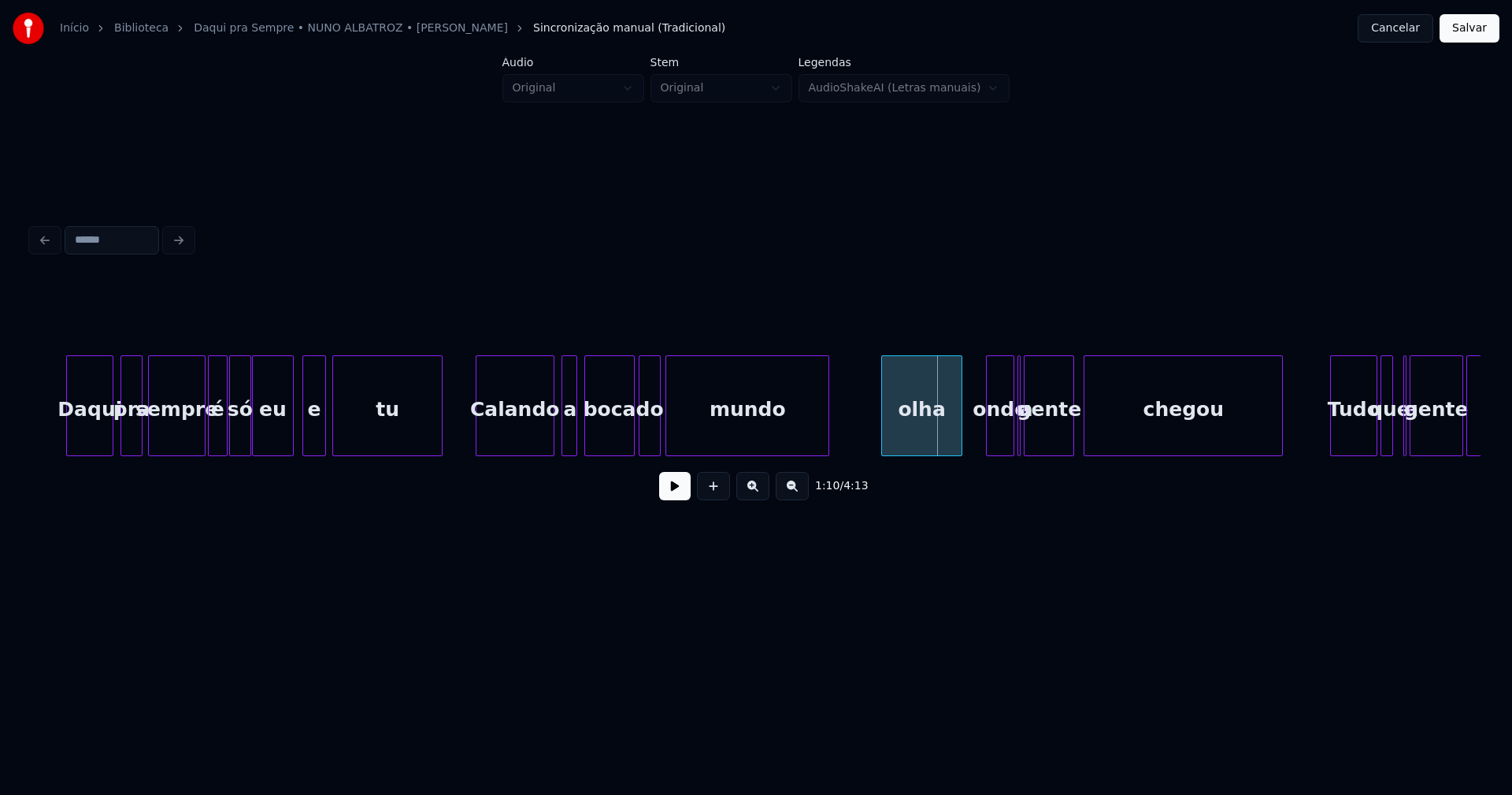
click at [885, 456] on div "Daqui pra sempre é só eu e tu Calando a boca do mundo olha onde a gente chegou …" at bounding box center [756, 406] width 1449 height 101
click at [894, 438] on div "olha" at bounding box center [922, 410] width 79 height 107
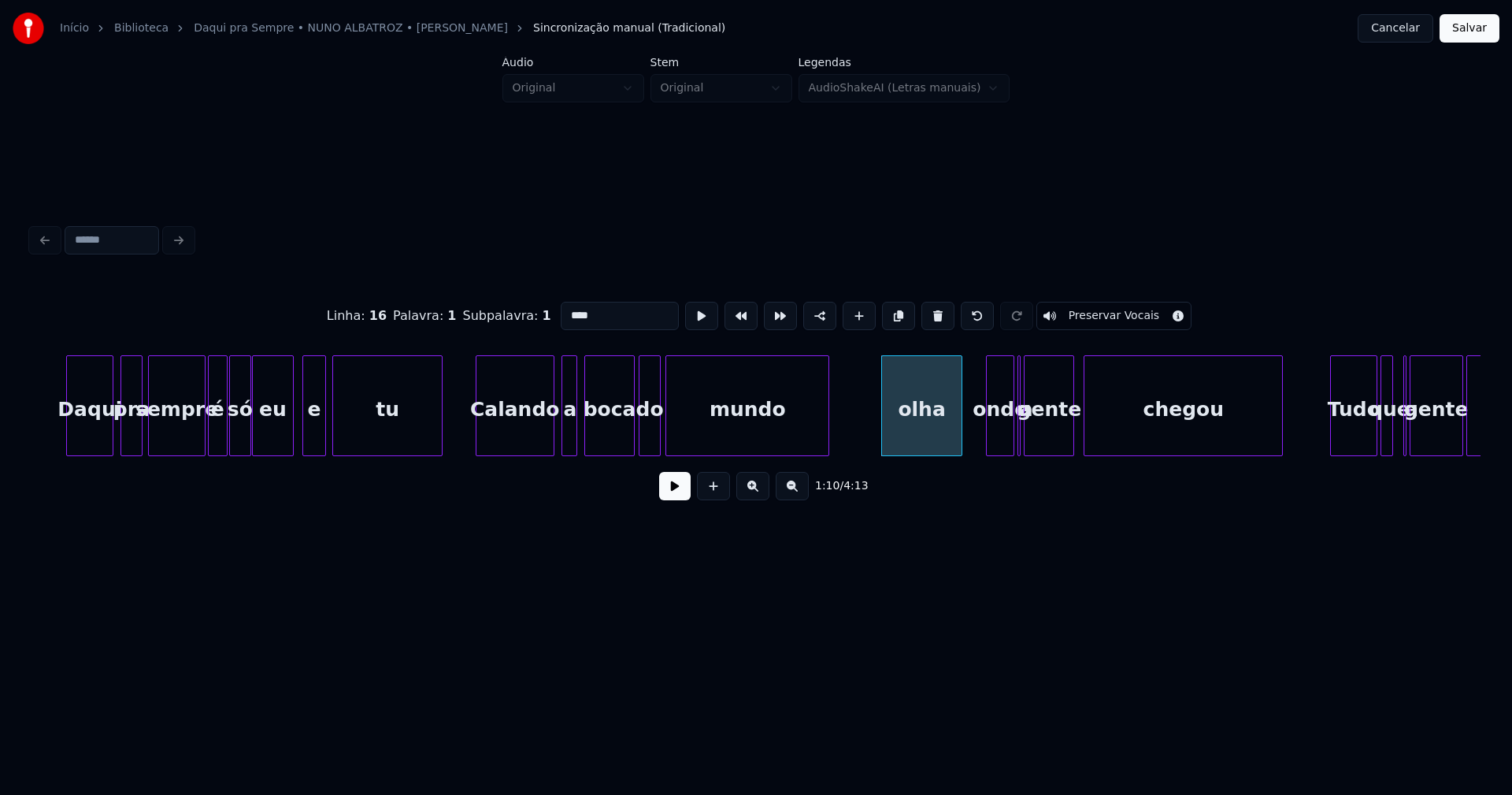
drag, startPoint x: 559, startPoint y: 304, endPoint x: 558, endPoint y: 312, distance: 8.1
click at [561, 307] on input "****" at bounding box center [619, 316] width 118 height 29
click at [987, 448] on div "onde" at bounding box center [981, 410] width 27 height 107
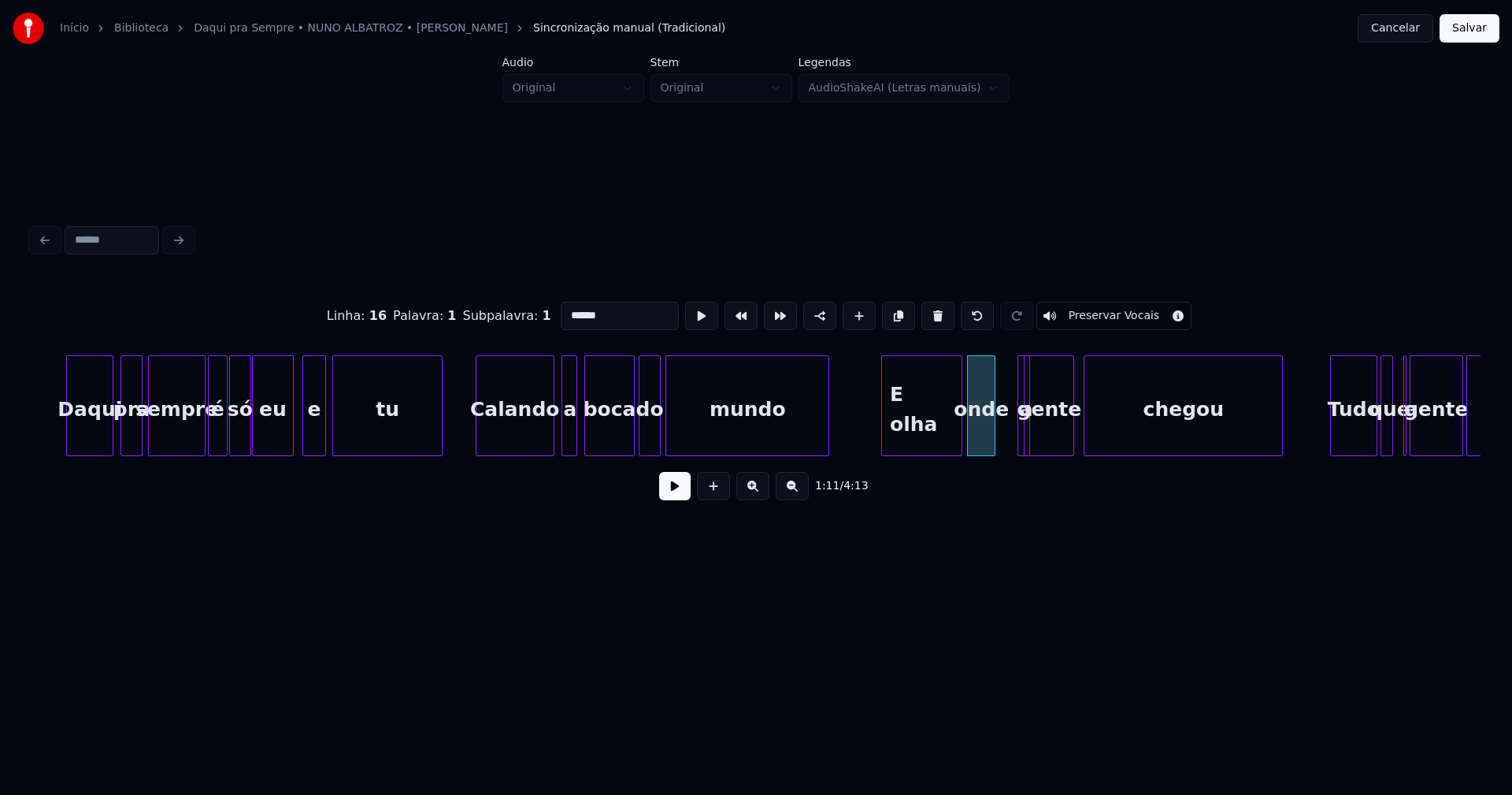
click at [1000, 360] on div "a" at bounding box center [1006, 406] width 13 height 101
type input "******"
drag, startPoint x: 851, startPoint y: 426, endPoint x: 841, endPoint y: 425, distance: 10.0
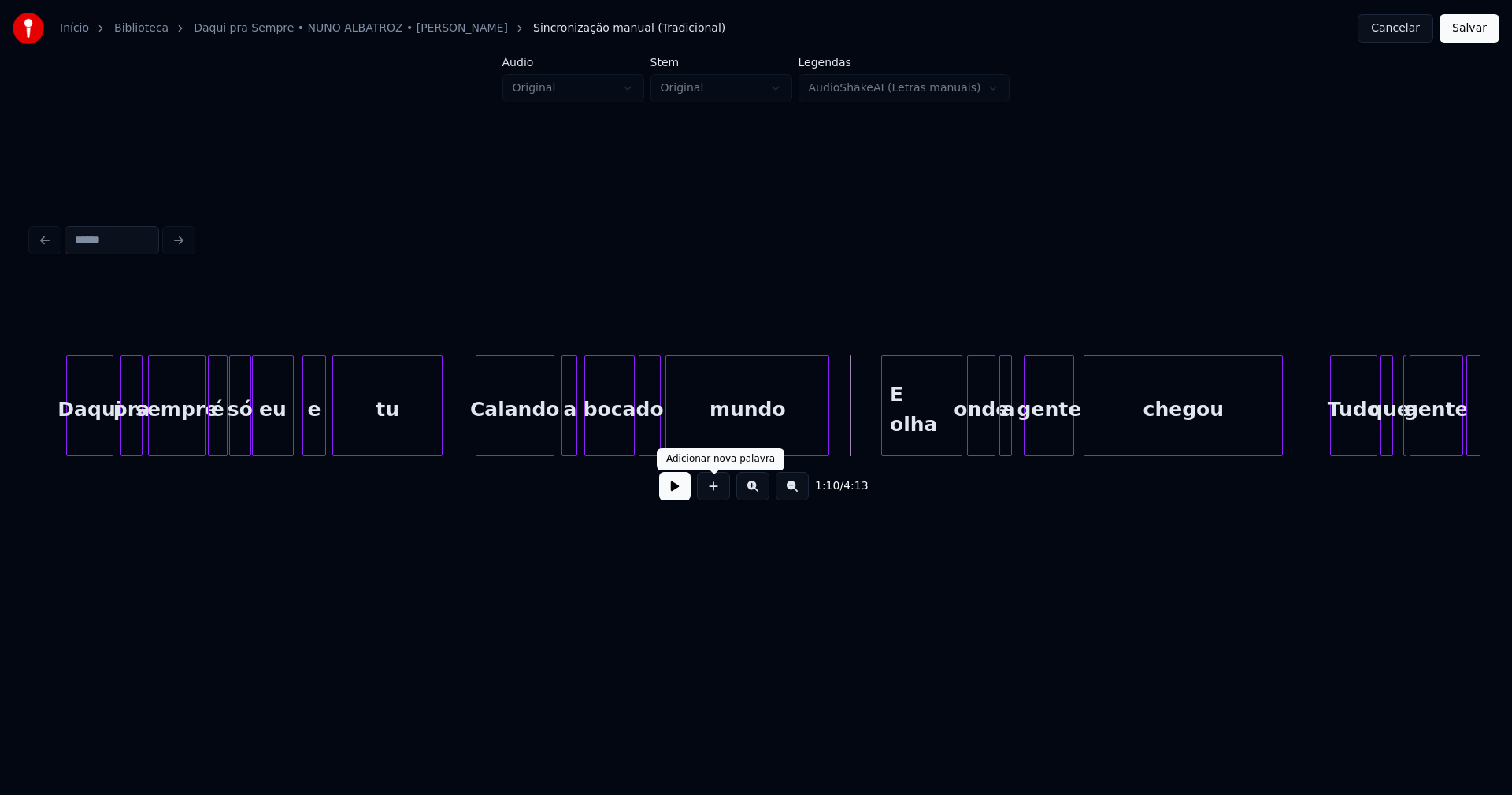
click at [678, 494] on button at bounding box center [675, 485] width 32 height 29
click at [1017, 429] on div at bounding box center [1015, 406] width 5 height 99
click at [1253, 440] on div at bounding box center [1252, 406] width 5 height 99
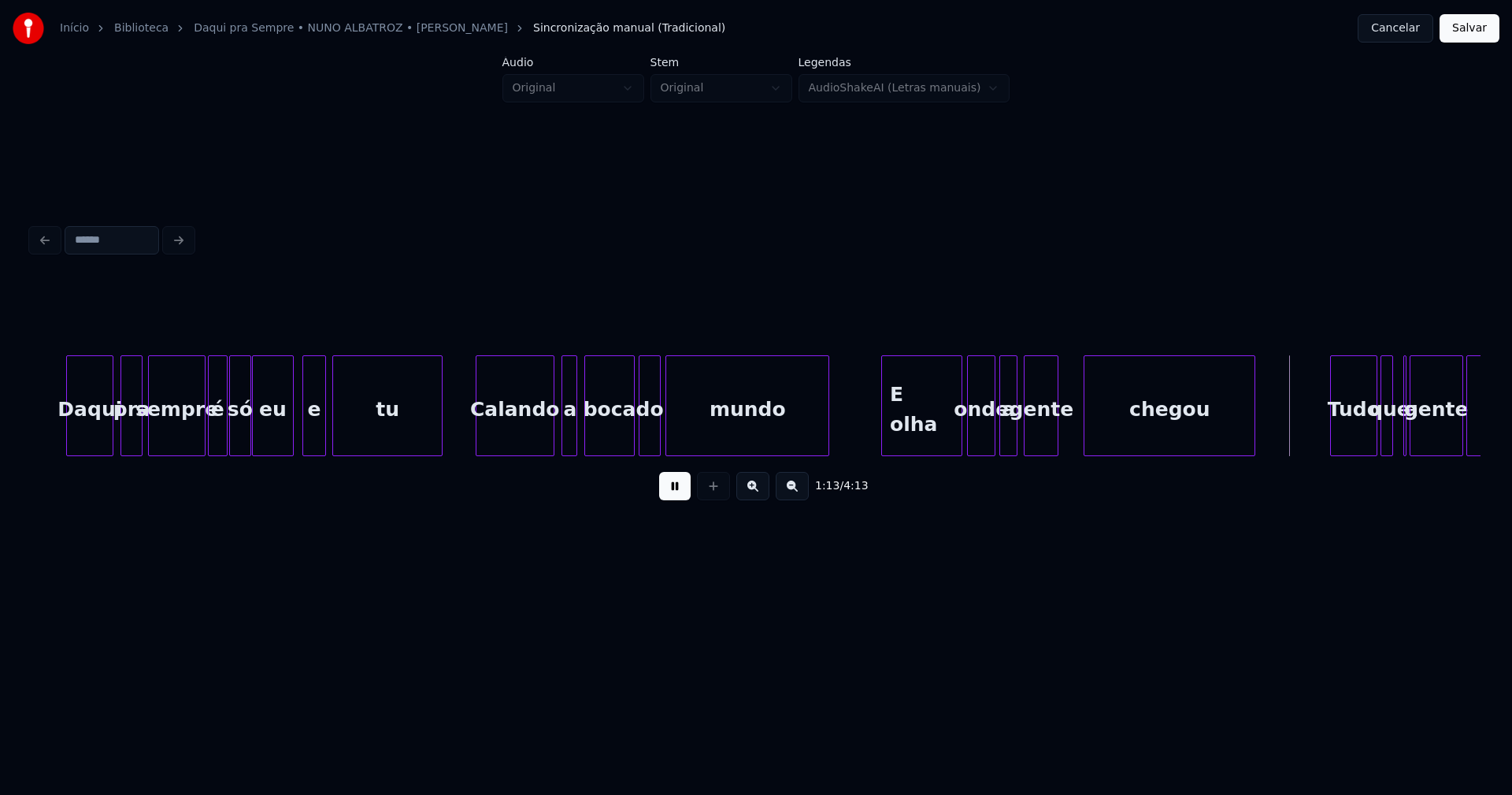
click at [1057, 441] on div at bounding box center [1055, 406] width 5 height 99
click at [1070, 433] on div at bounding box center [1068, 406] width 5 height 99
click at [671, 498] on button at bounding box center [675, 485] width 32 height 29
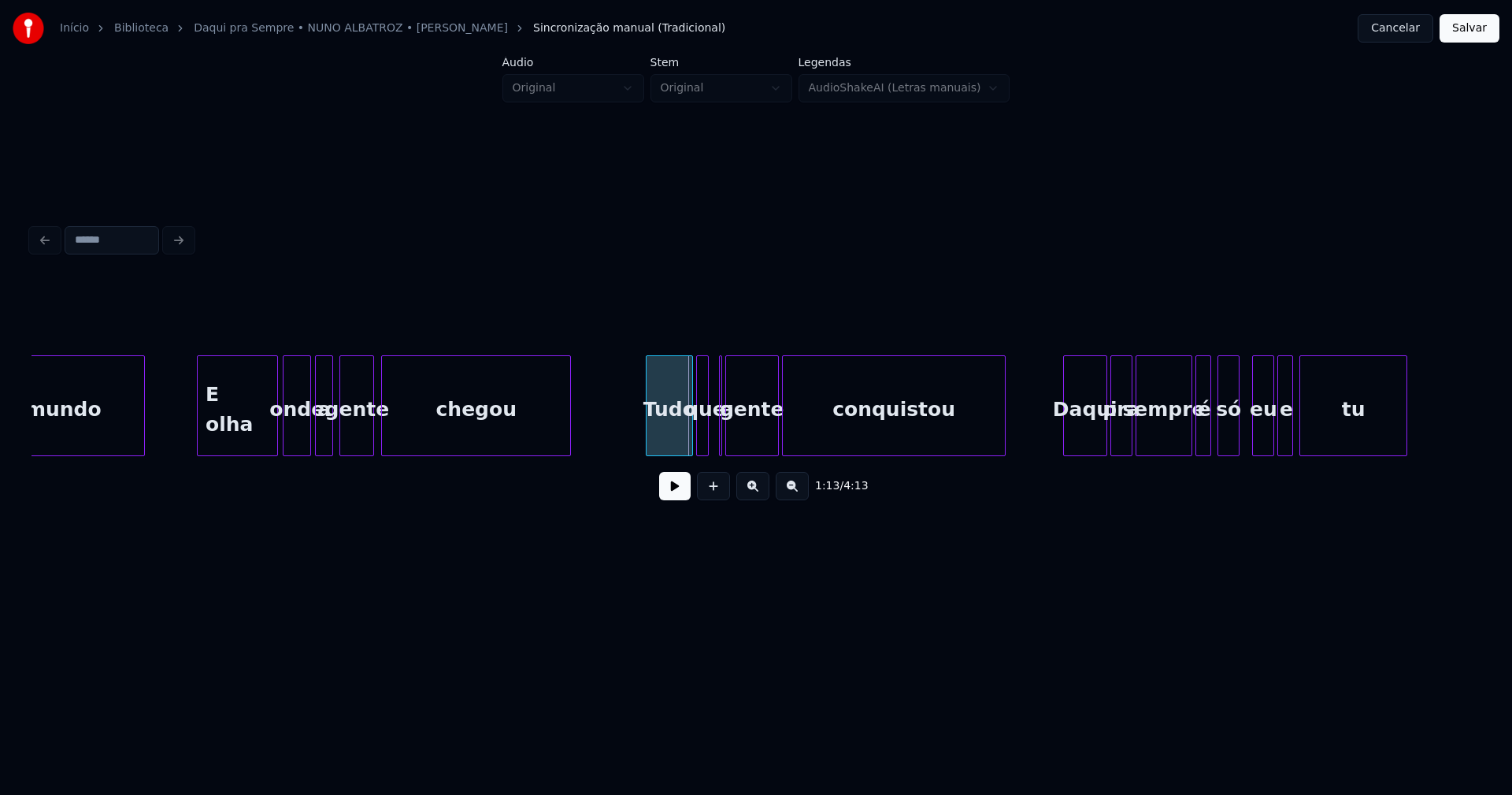
scroll to position [0, 11075]
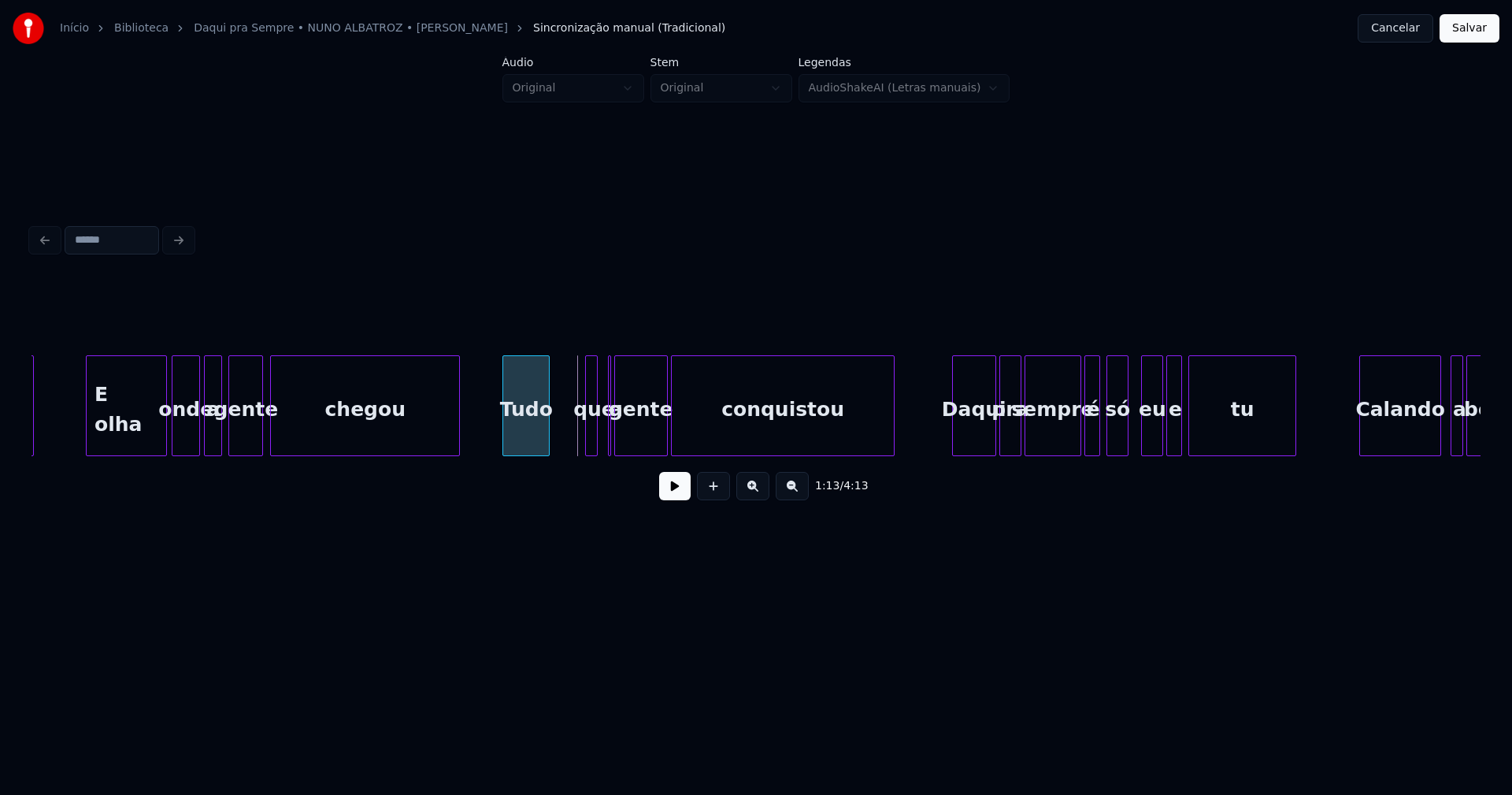
click at [531, 450] on div "mundo E olha onde a gente chegou Tudo que a gente conquistou Daqui pra sempre é…" at bounding box center [756, 406] width 1449 height 101
click at [574, 441] on div at bounding box center [574, 406] width 5 height 99
click at [571, 450] on div "mundo E olha onde a gente chegou Tudo que a gente conquistou Daqui pra sempre é…" at bounding box center [756, 406] width 1449 height 101
click at [625, 445] on div at bounding box center [624, 406] width 5 height 99
click at [590, 360] on div "a" at bounding box center [600, 406] width 21 height 101
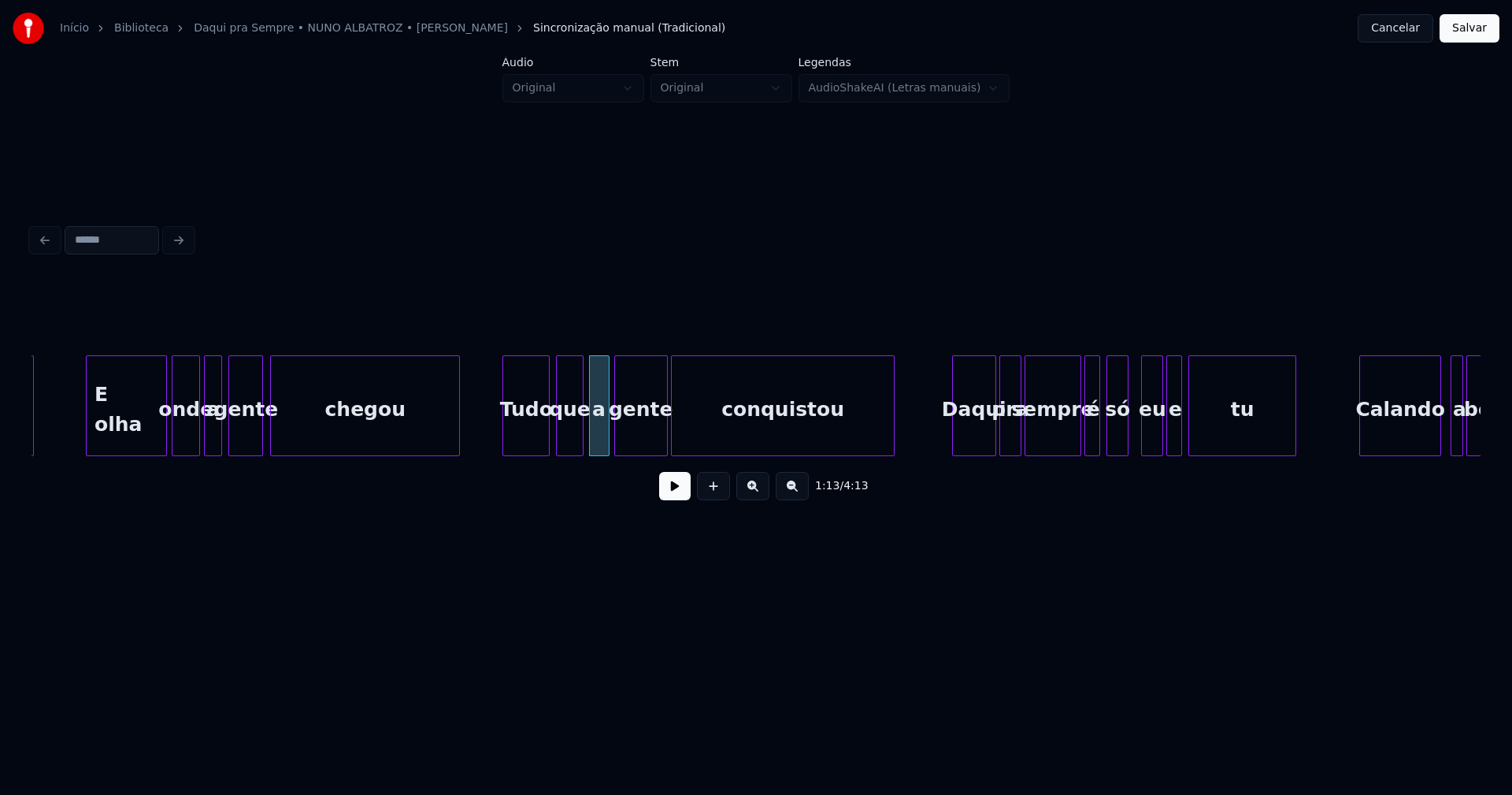
click at [675, 499] on button at bounding box center [675, 485] width 32 height 29
click at [671, 494] on button at bounding box center [675, 485] width 32 height 29
click at [947, 445] on div "Daqui" at bounding box center [941, 410] width 43 height 107
click at [981, 449] on div "pra" at bounding box center [982, 410] width 21 height 107
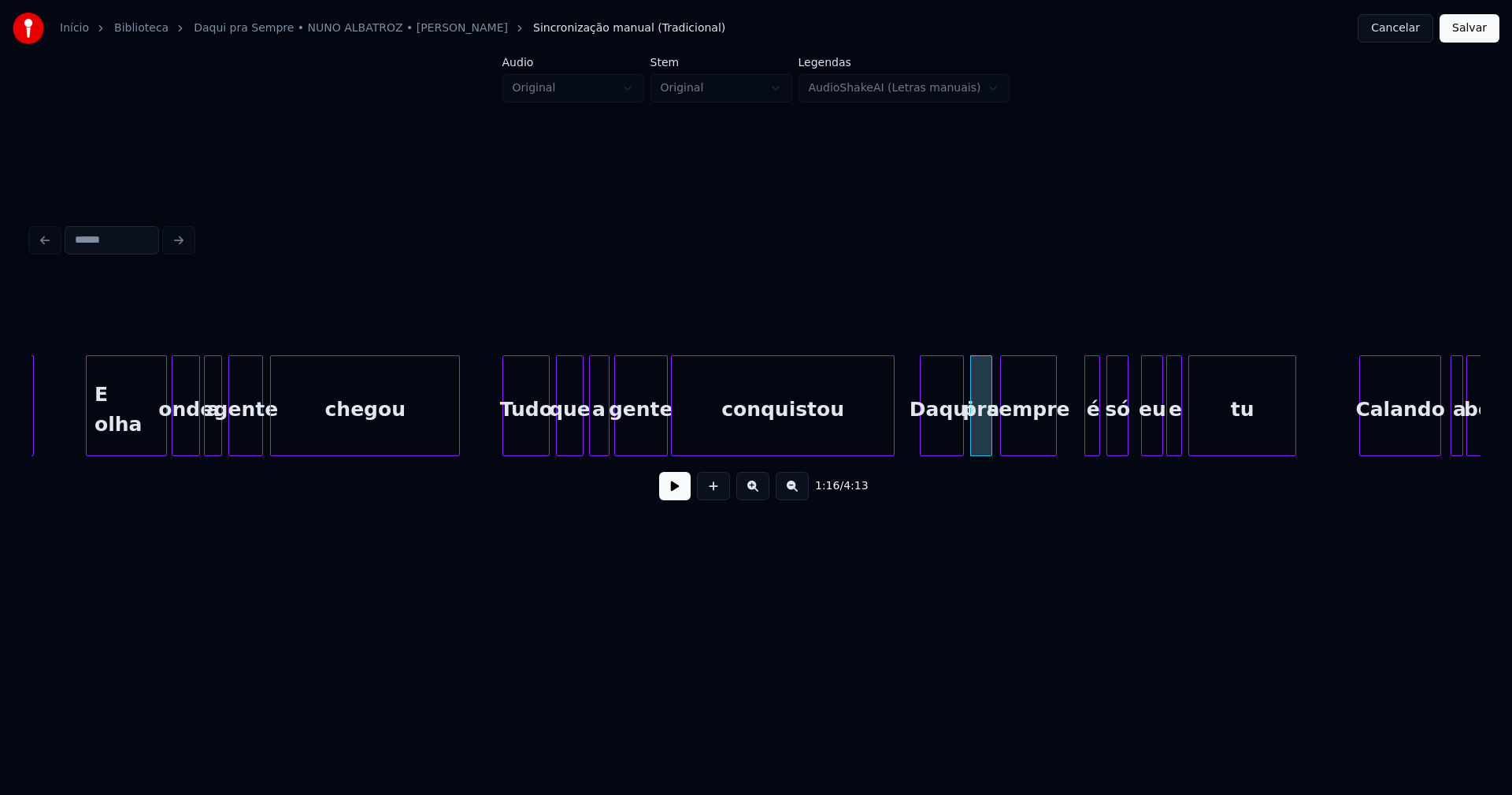
click at [1028, 443] on div "sempre" at bounding box center [1030, 410] width 56 height 107
click at [1041, 444] on div at bounding box center [1043, 406] width 5 height 99
click at [1085, 437] on div at bounding box center [1082, 406] width 5 height 99
click at [1063, 451] on div "mundo E olha onde a gente chegou Tudo que a gente conquistou Daqui pra sempre é…" at bounding box center [756, 406] width 1449 height 101
click at [1091, 445] on div "só" at bounding box center [1089, 410] width 21 height 107
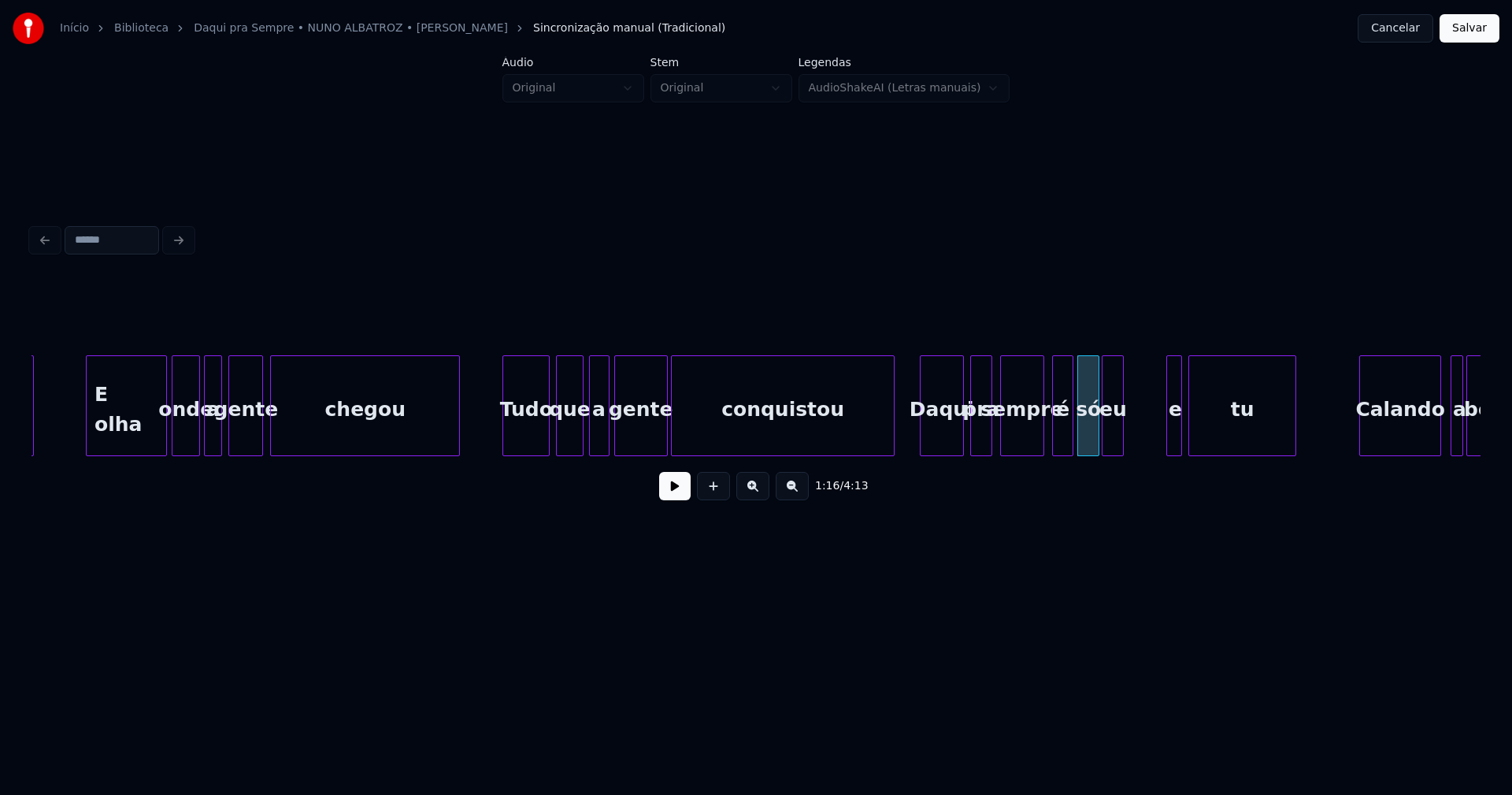
click at [1113, 444] on div "eu" at bounding box center [1113, 410] width 21 height 107
click at [1135, 443] on div "e" at bounding box center [1137, 410] width 16 height 107
click at [1211, 433] on div "tu" at bounding box center [1209, 410] width 105 height 107
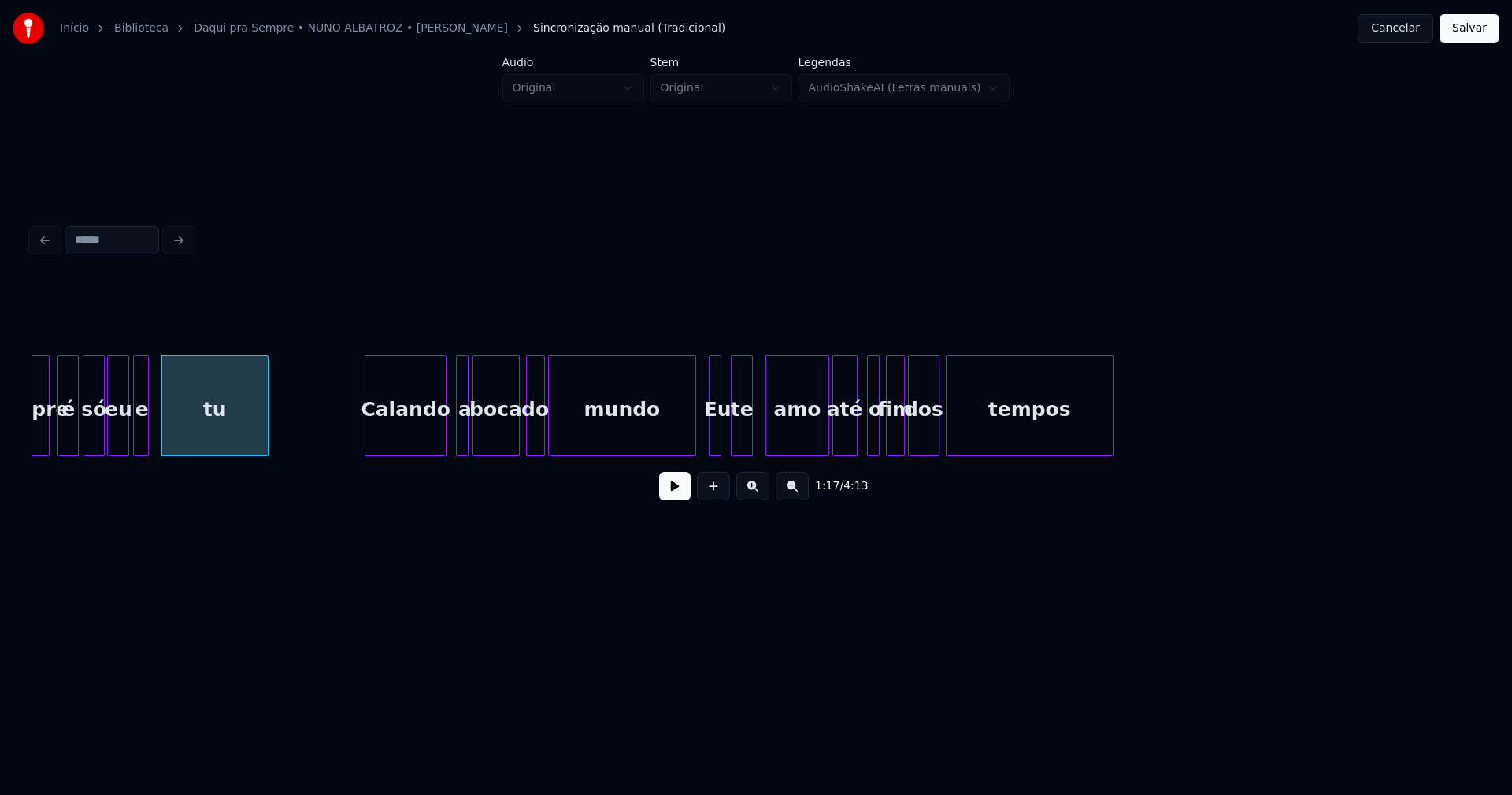
scroll to position [0, 12136]
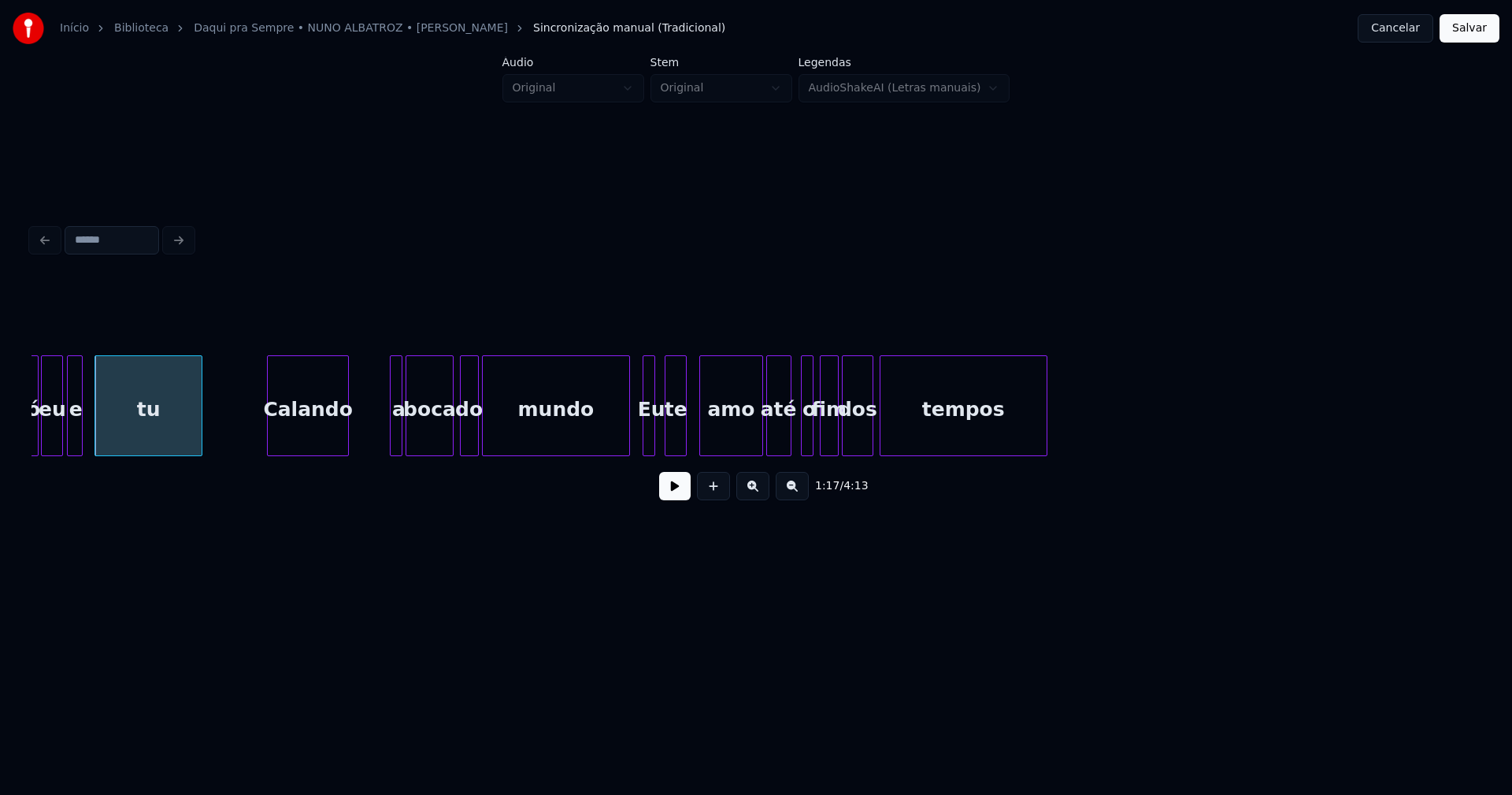
click at [314, 448] on div "Calando" at bounding box center [308, 410] width 80 height 107
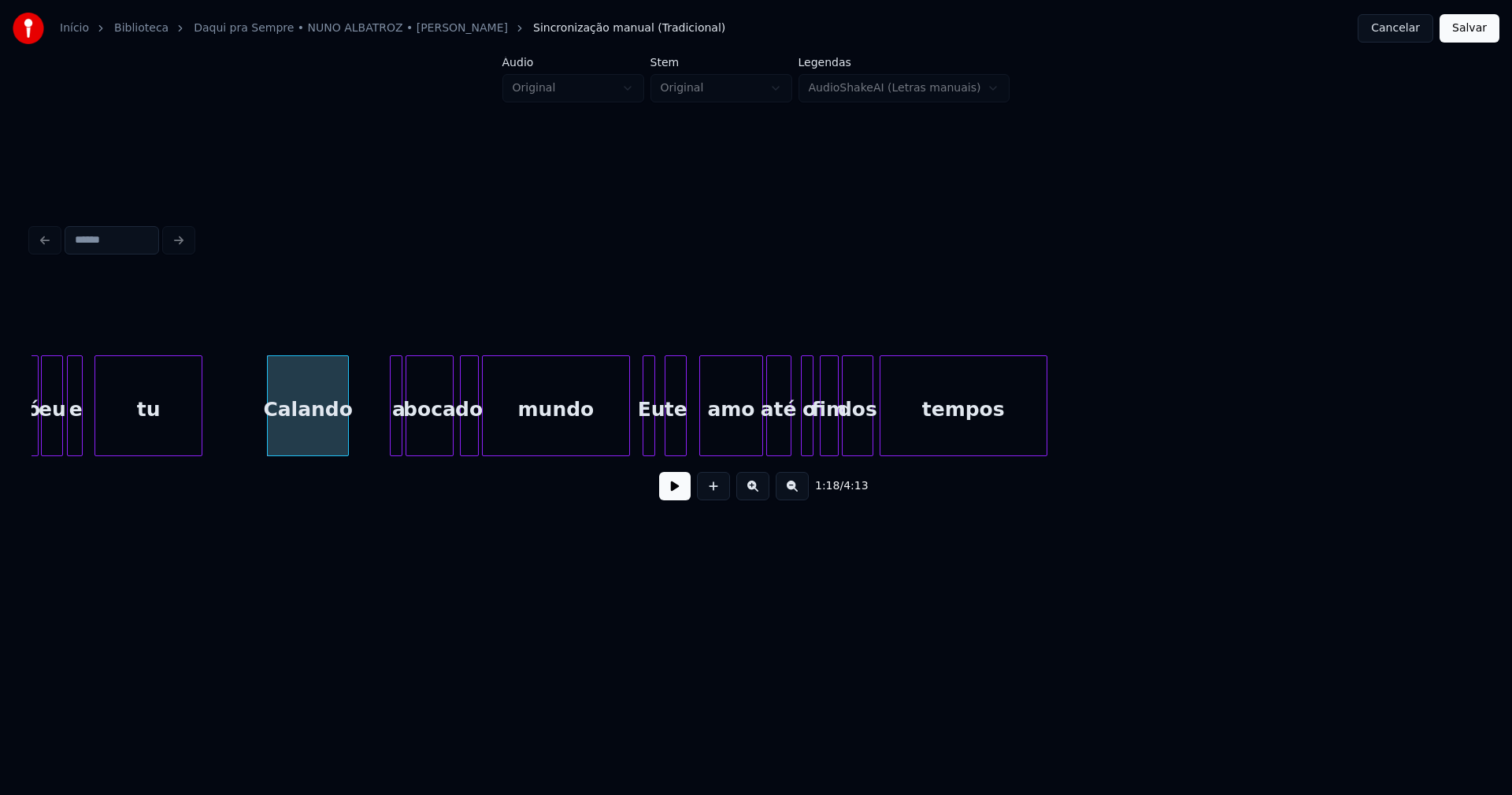
click at [667, 489] on button at bounding box center [675, 485] width 32 height 29
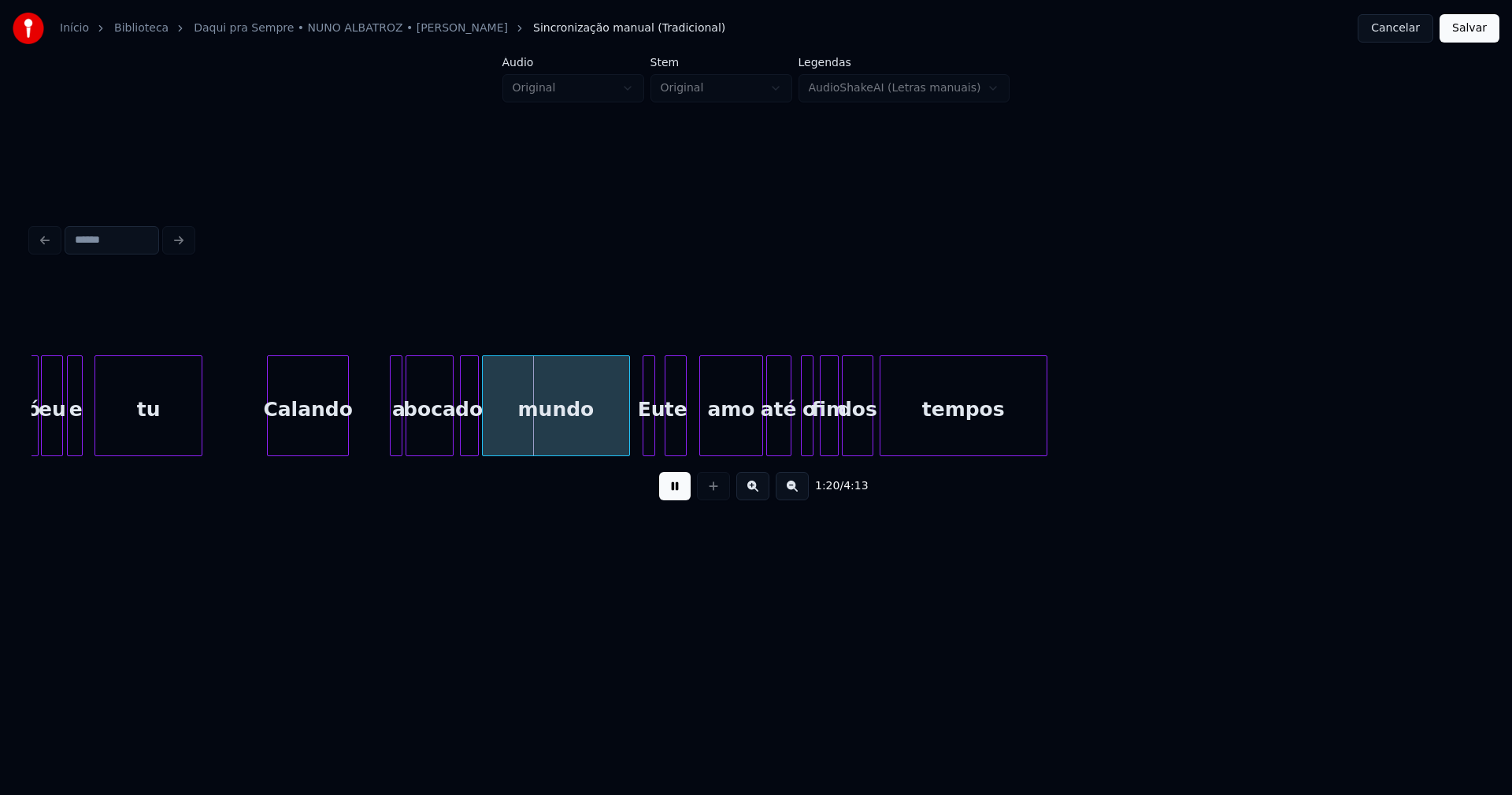
drag, startPoint x: 672, startPoint y: 497, endPoint x: 650, endPoint y: 479, distance: 28.4
click at [672, 495] on button at bounding box center [675, 485] width 32 height 29
click at [358, 443] on div "a" at bounding box center [360, 410] width 16 height 107
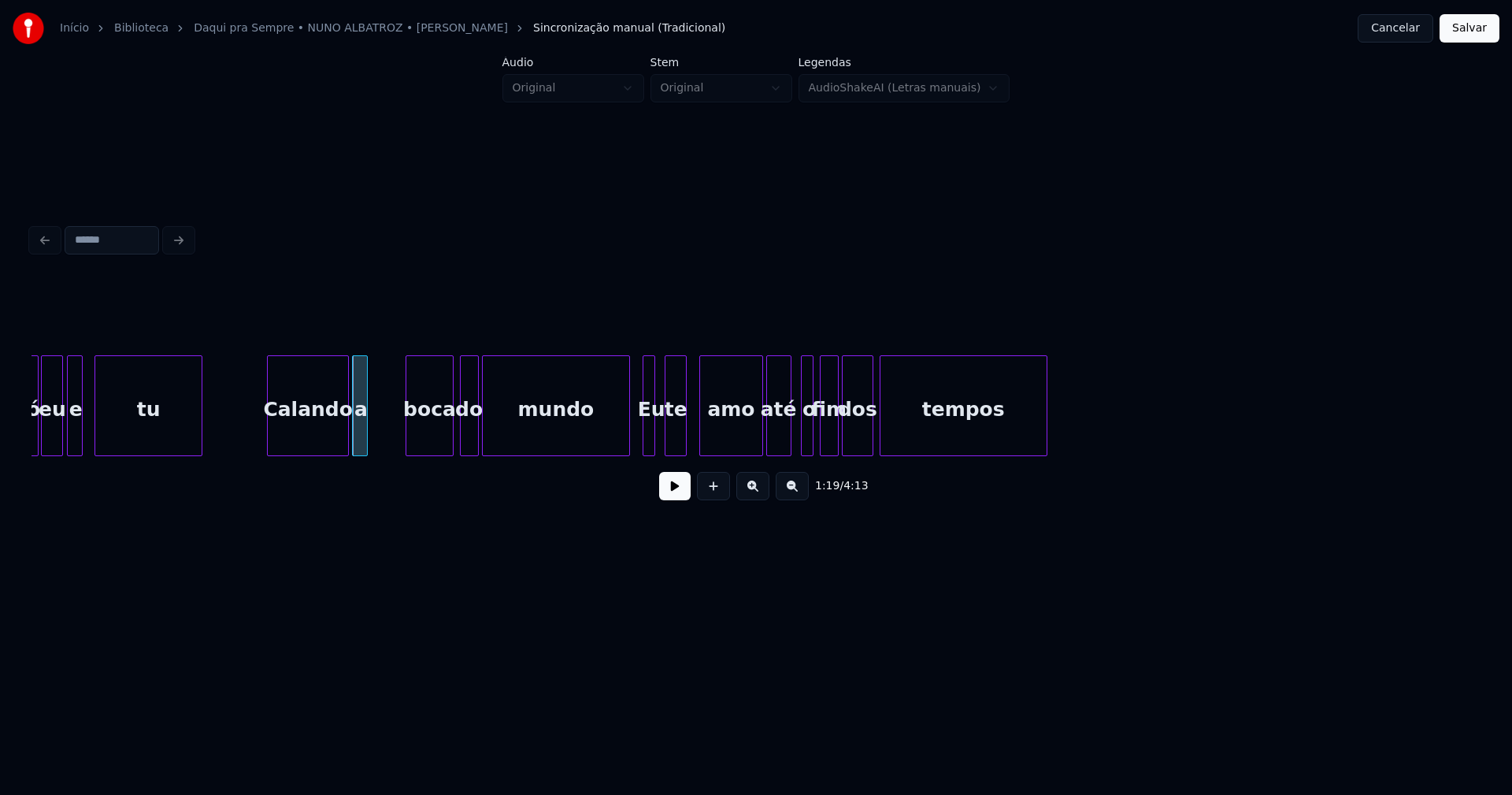
click at [366, 433] on div at bounding box center [364, 406] width 5 height 99
click at [395, 445] on div "boca" at bounding box center [396, 410] width 46 height 107
click at [433, 445] on div "do" at bounding box center [432, 410] width 17 height 107
click at [541, 445] on div "mundo" at bounding box center [529, 410] width 147 height 107
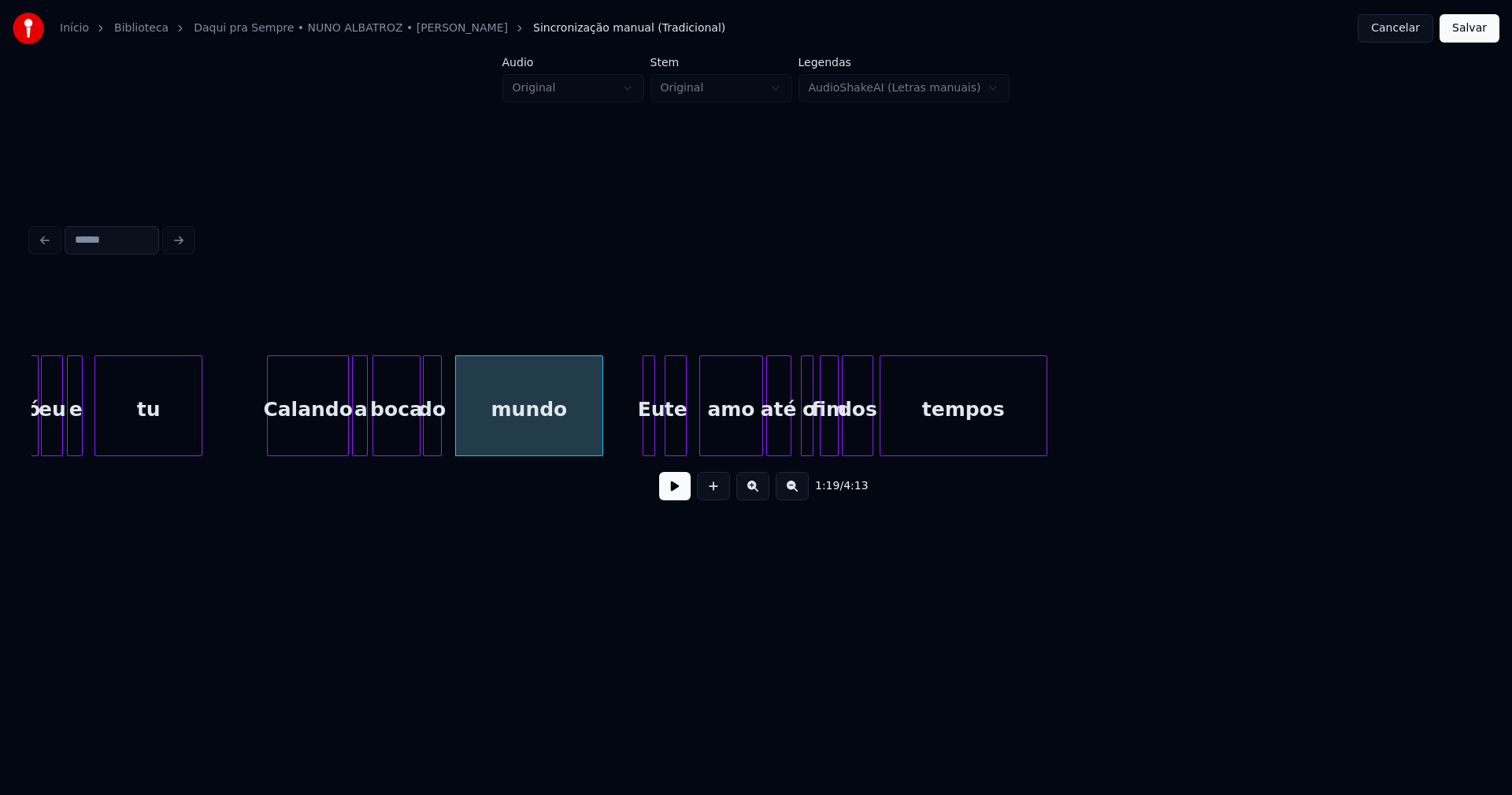
drag, startPoint x: 240, startPoint y: 433, endPoint x: 436, endPoint y: 460, distance: 197.9
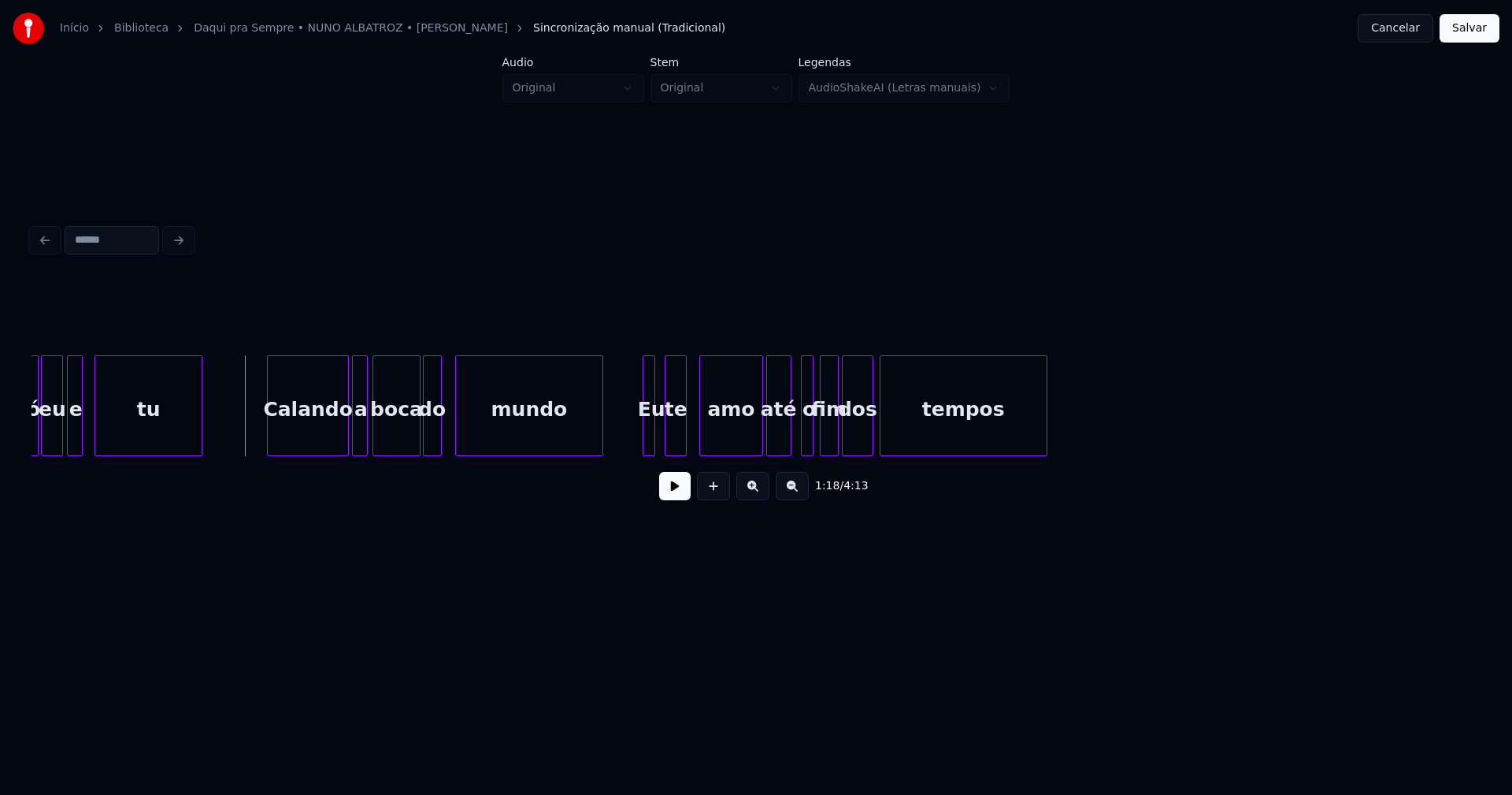
click at [673, 492] on button at bounding box center [675, 485] width 32 height 29
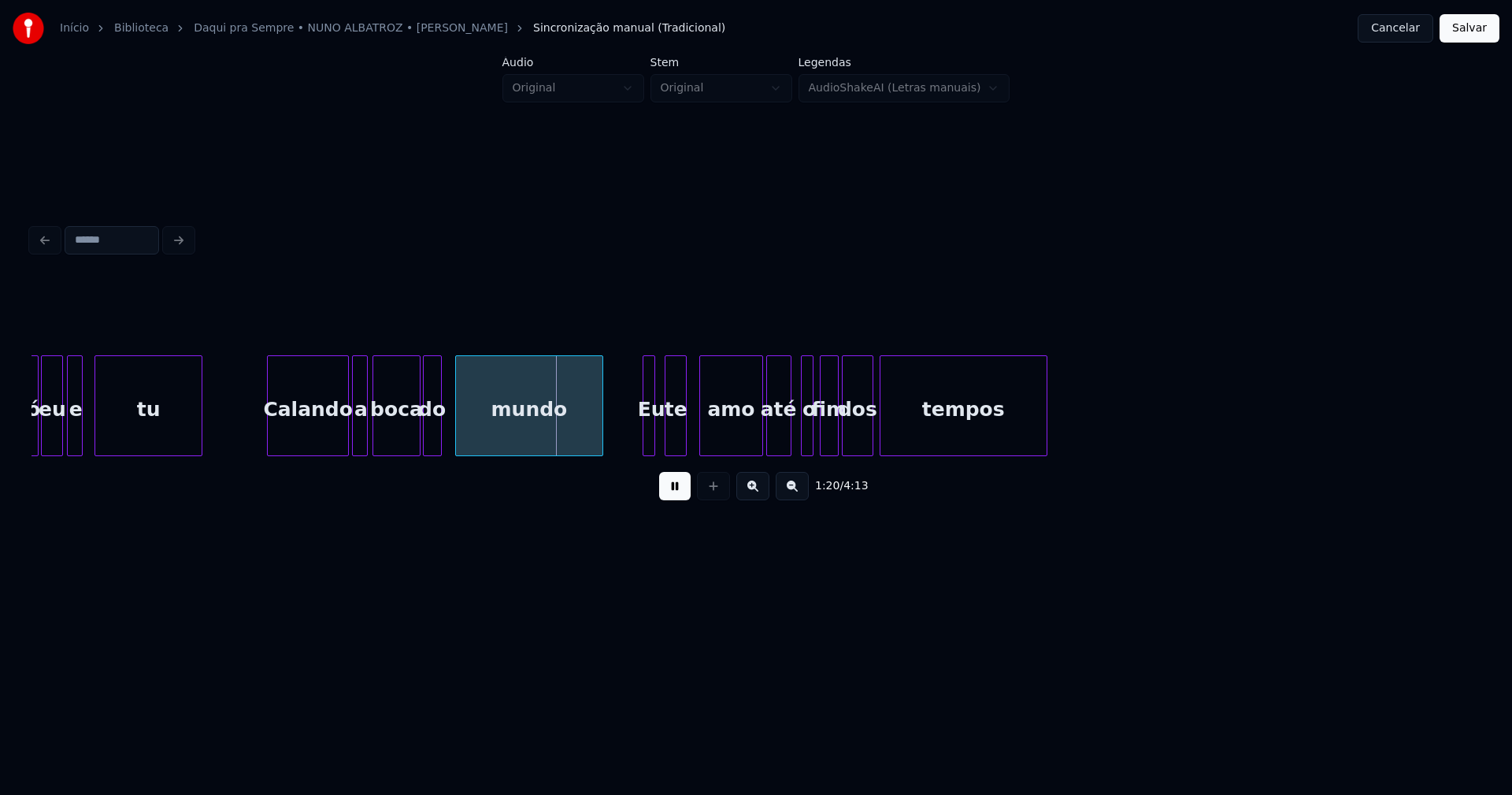
click at [671, 500] on button at bounding box center [675, 485] width 32 height 29
click at [322, 445] on div at bounding box center [320, 406] width 5 height 99
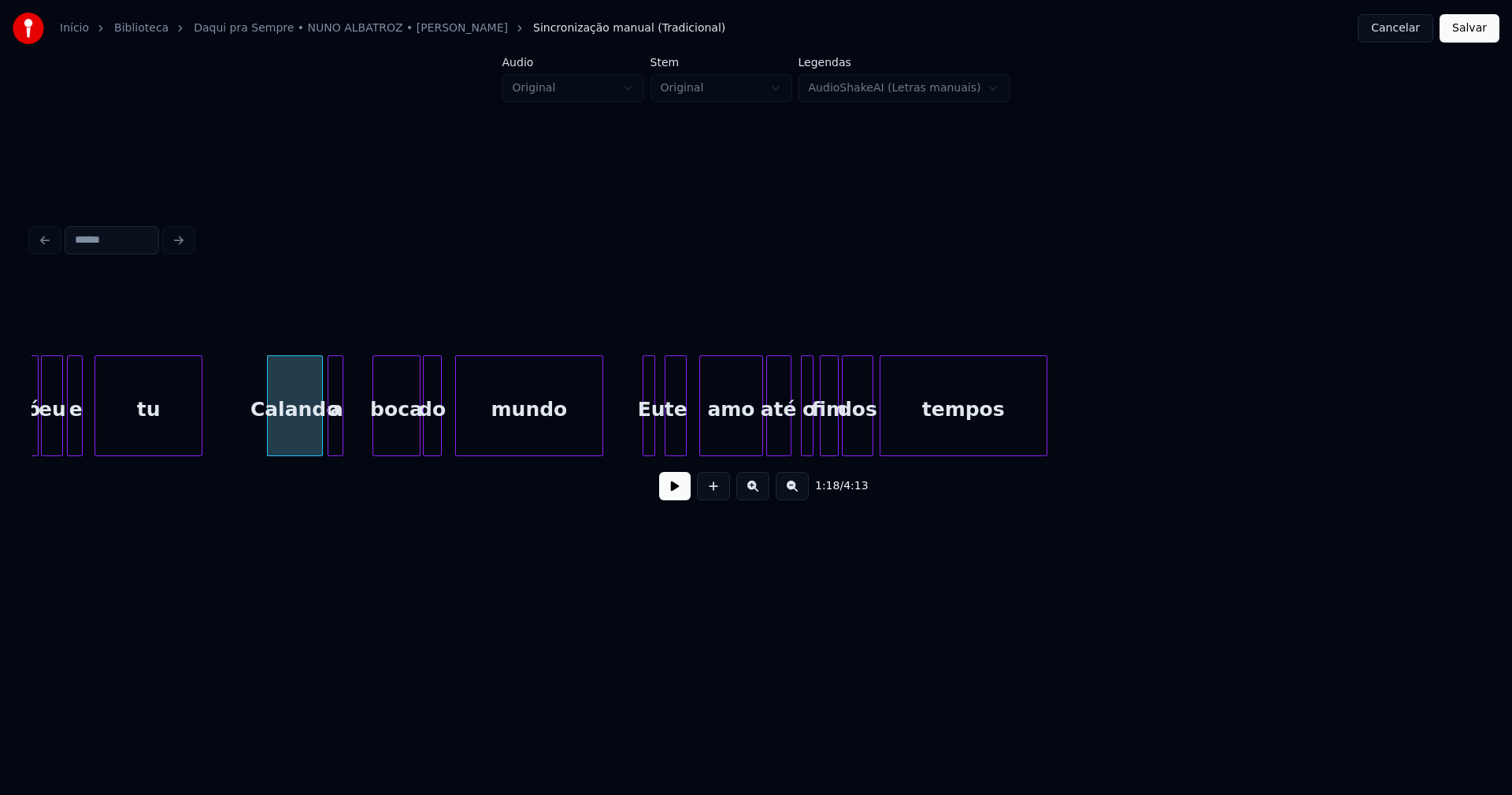
click at [336, 437] on div "a" at bounding box center [337, 410] width 16 height 107
click at [362, 434] on div "boca" at bounding box center [369, 410] width 46 height 107
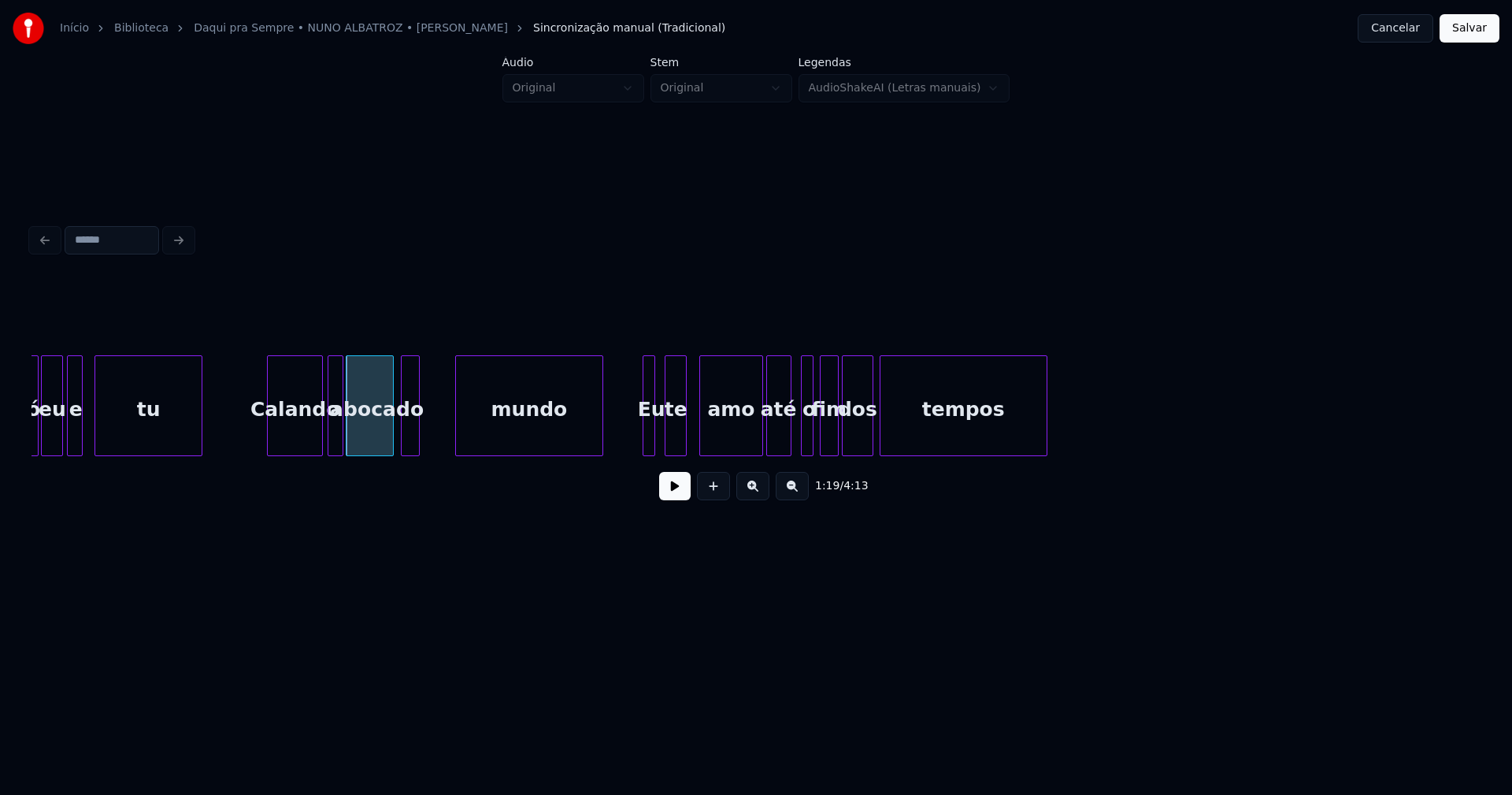
click at [411, 435] on div "do" at bounding box center [410, 410] width 17 height 107
click at [419, 427] on div at bounding box center [420, 406] width 5 height 99
click at [430, 435] on div at bounding box center [432, 406] width 5 height 99
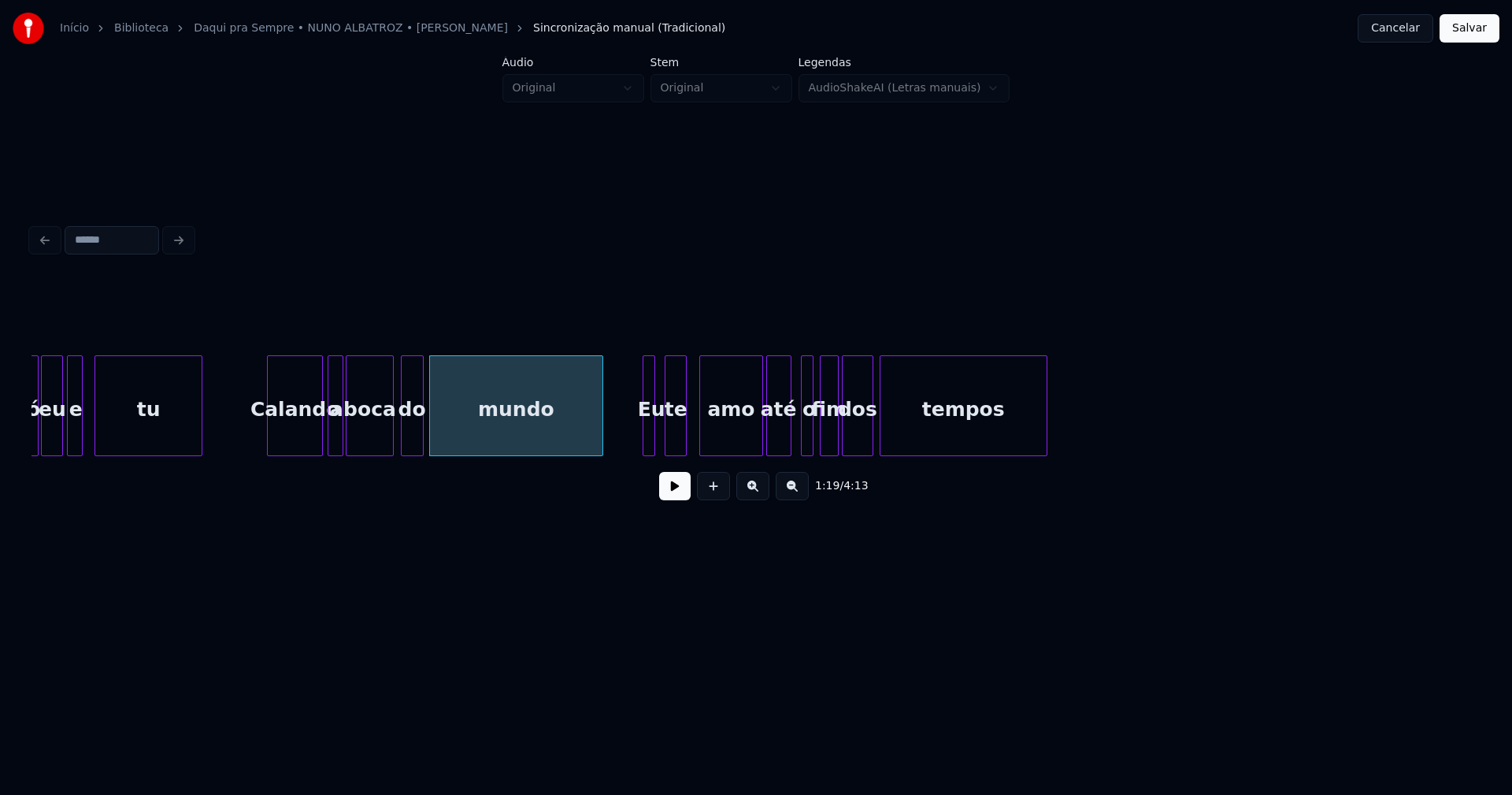
click at [670, 490] on button at bounding box center [675, 485] width 32 height 29
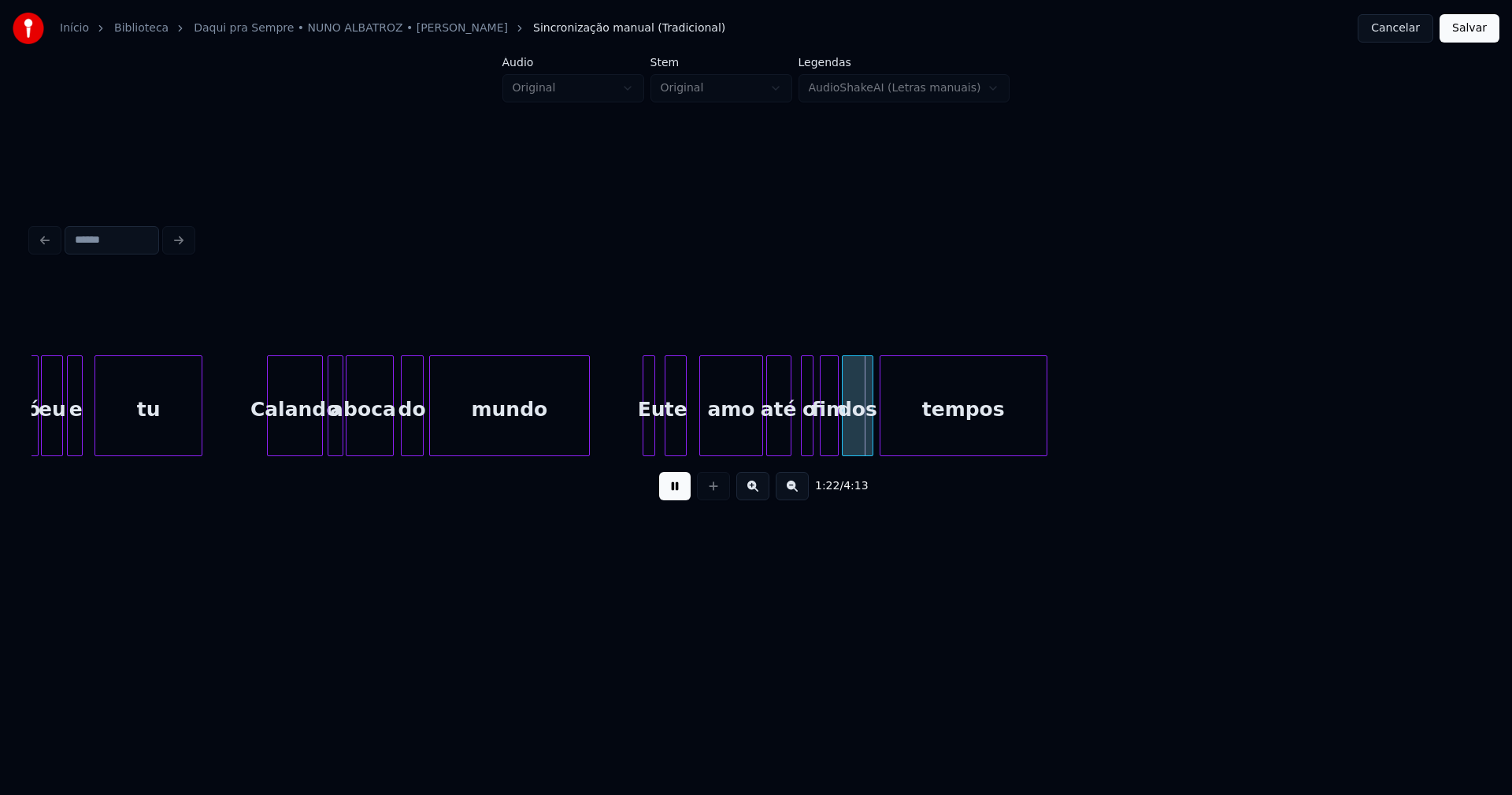
click at [586, 441] on div at bounding box center [587, 406] width 5 height 99
click at [674, 490] on button at bounding box center [675, 485] width 32 height 29
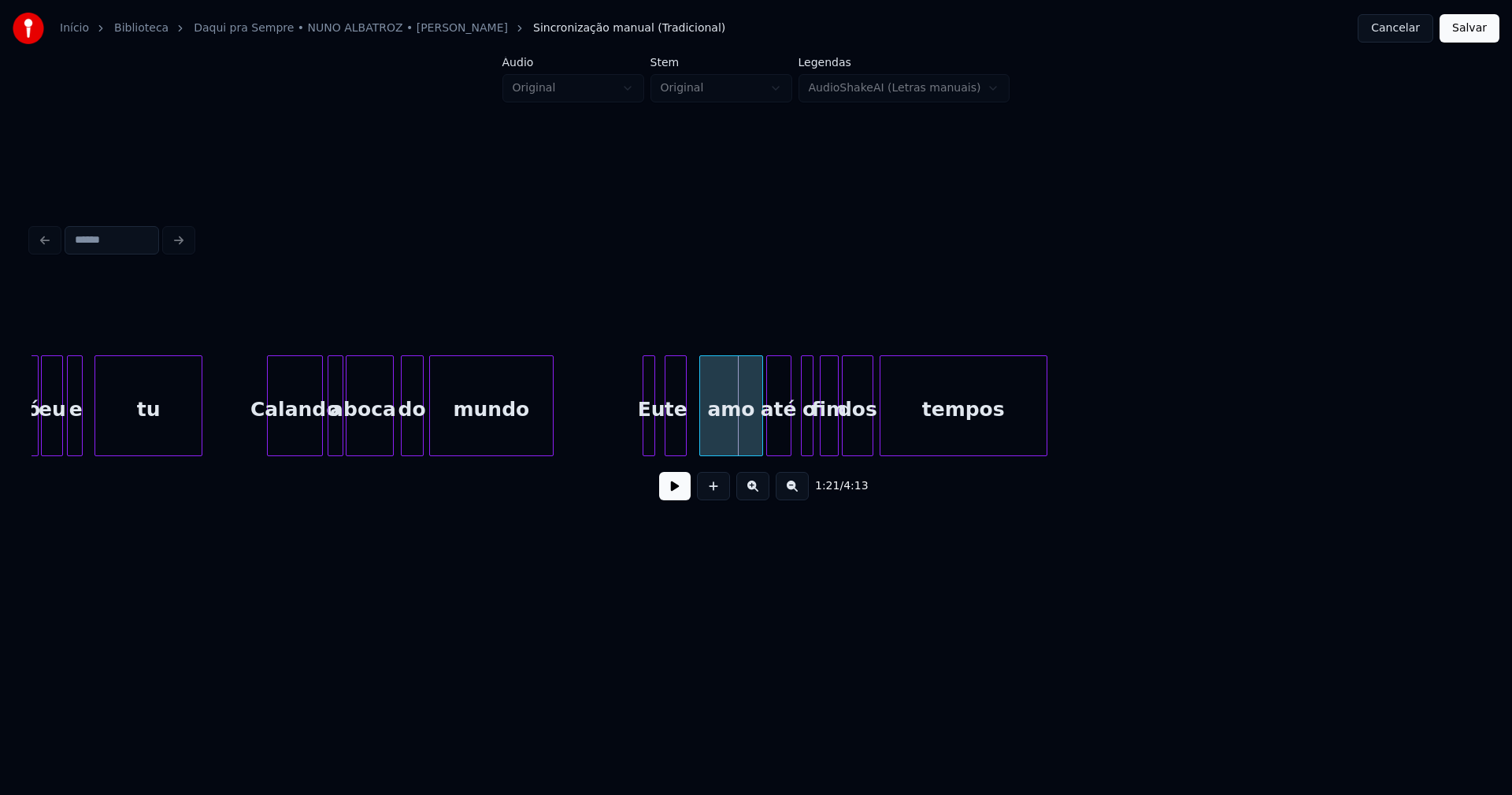
click at [551, 444] on div at bounding box center [550, 406] width 5 height 99
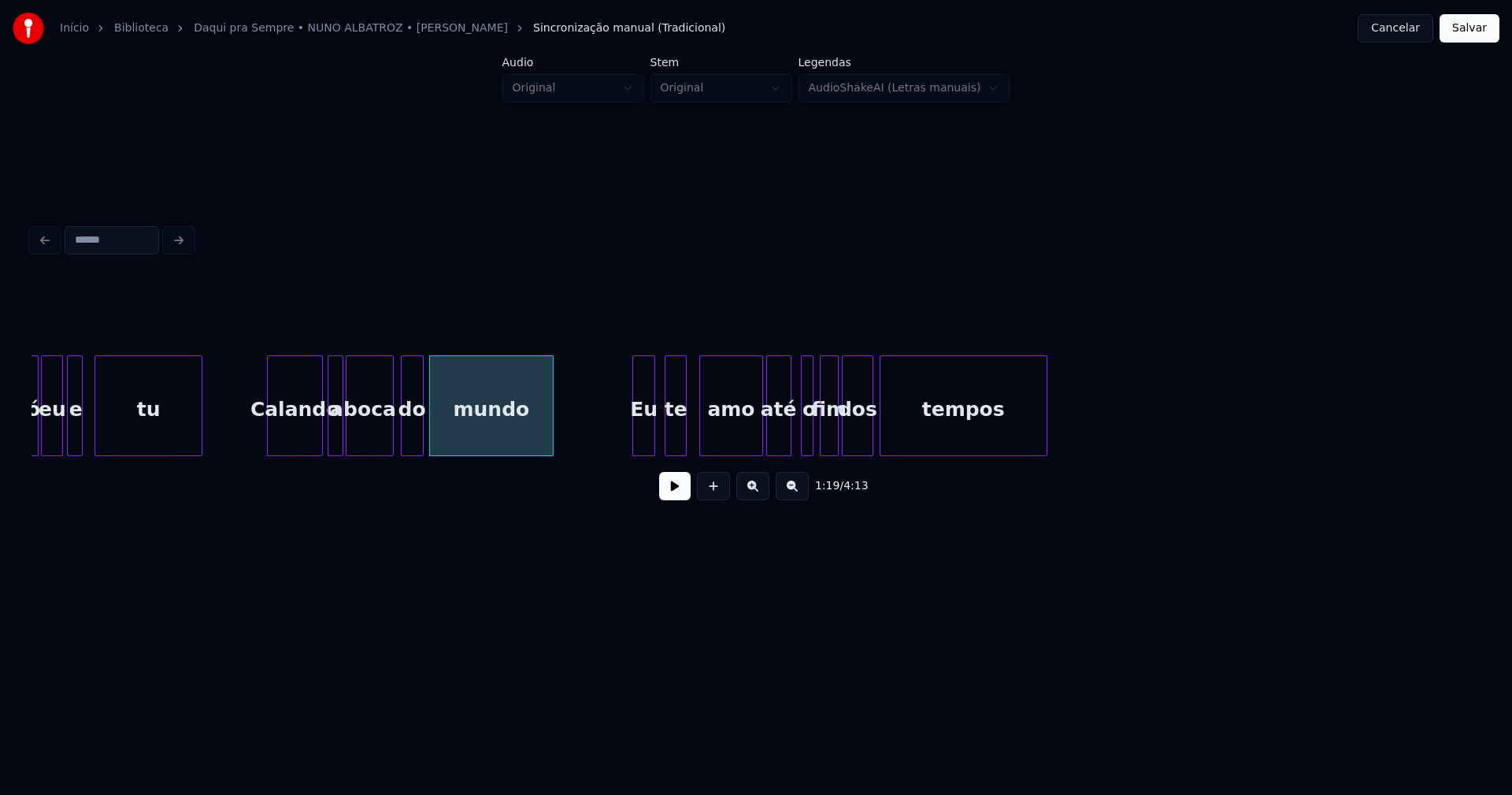
click at [633, 432] on div at bounding box center [635, 406] width 5 height 99
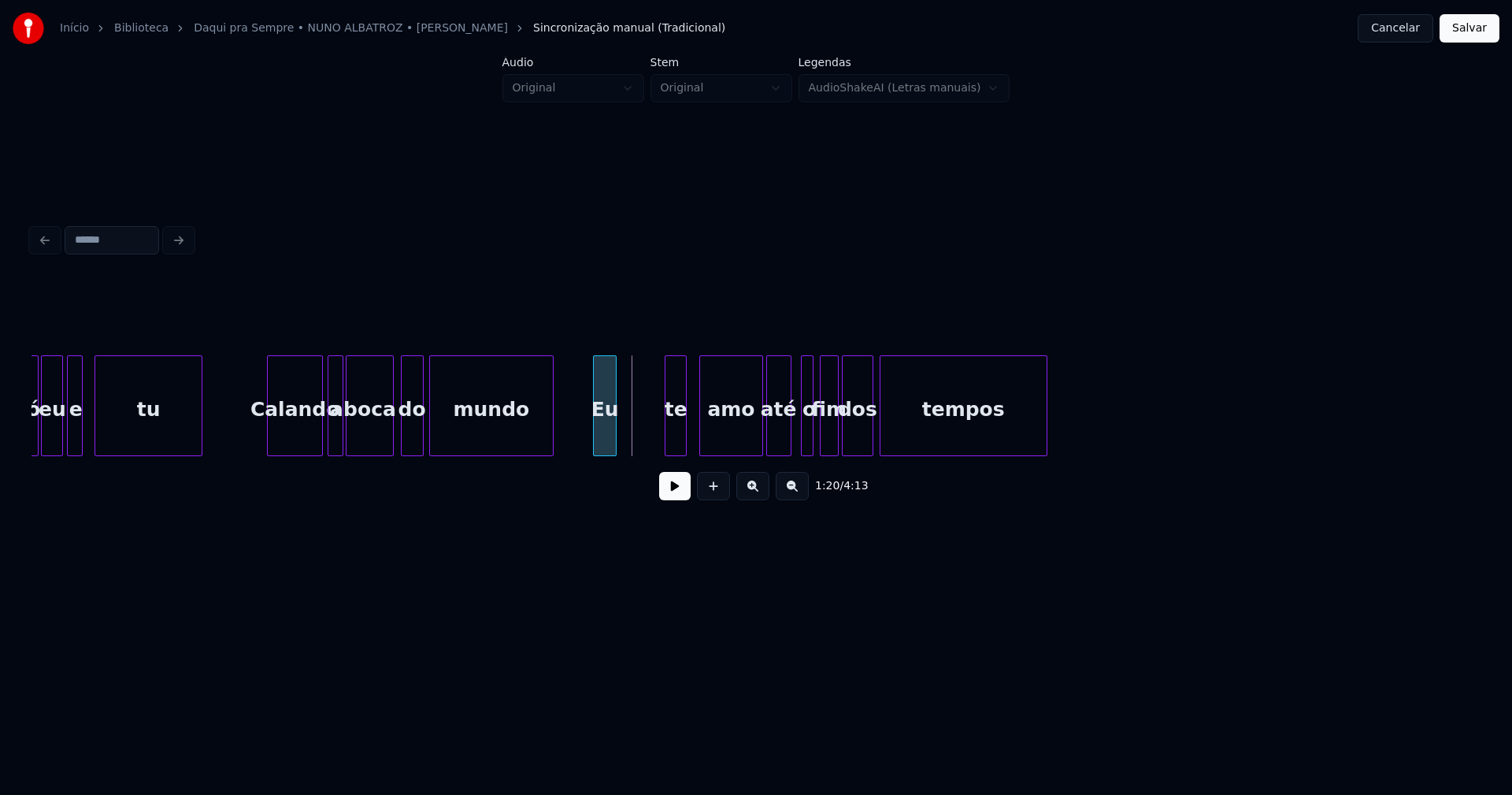
click at [607, 445] on div "Eu" at bounding box center [605, 410] width 22 height 107
click at [635, 446] on div "te" at bounding box center [633, 410] width 21 height 107
click at [681, 449] on div "amo" at bounding box center [677, 410] width 62 height 107
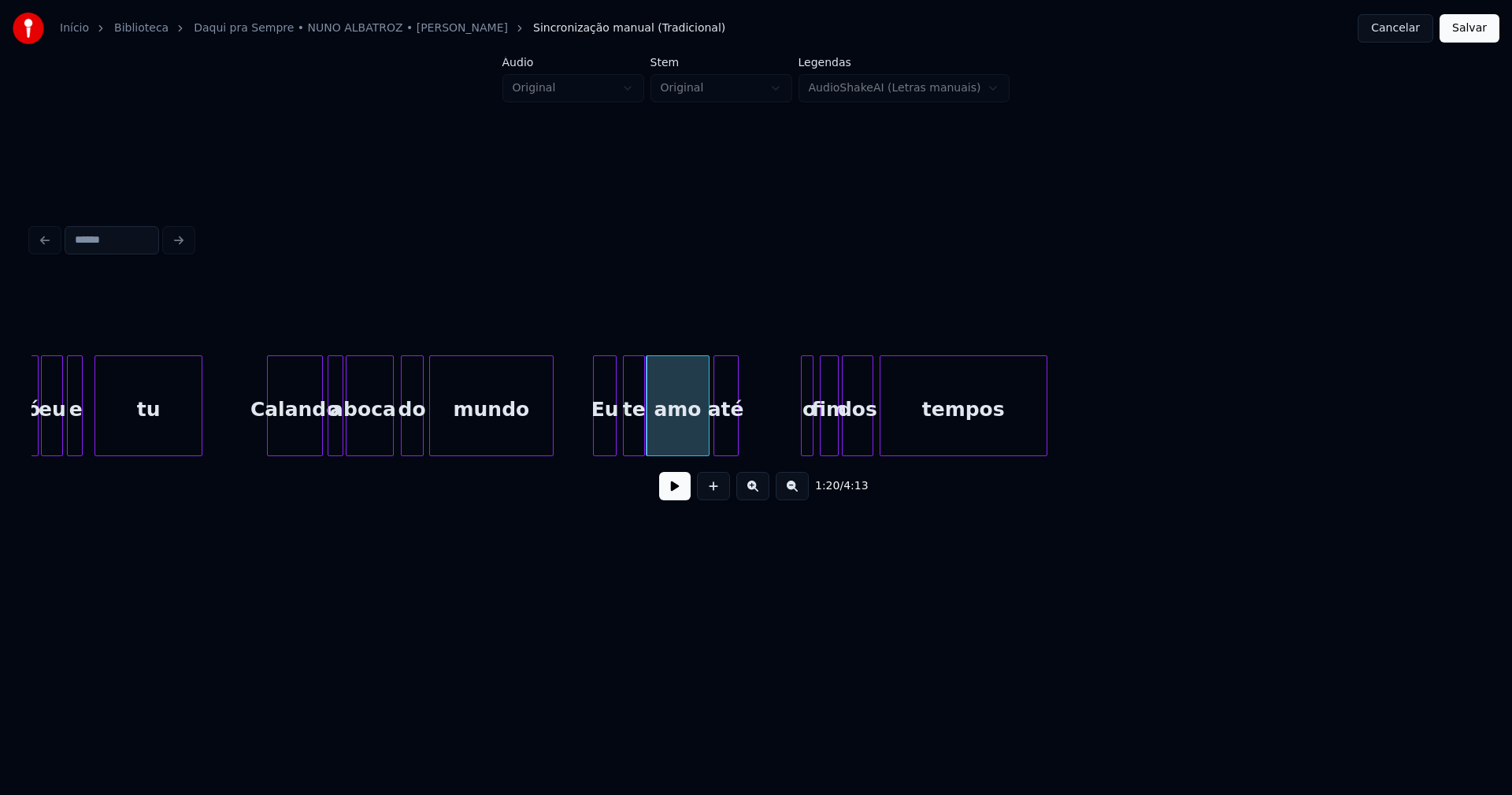
click at [726, 456] on div "só eu e tu Calando a boca do mundo Eu te amo até o fim dos tempos" at bounding box center [756, 406] width 1449 height 101
click at [798, 433] on div at bounding box center [800, 406] width 5 height 99
click at [758, 452] on div "só eu e tu Calando a boca do mundo Eu te amo até o fim dos tempos" at bounding box center [756, 406] width 1449 height 101
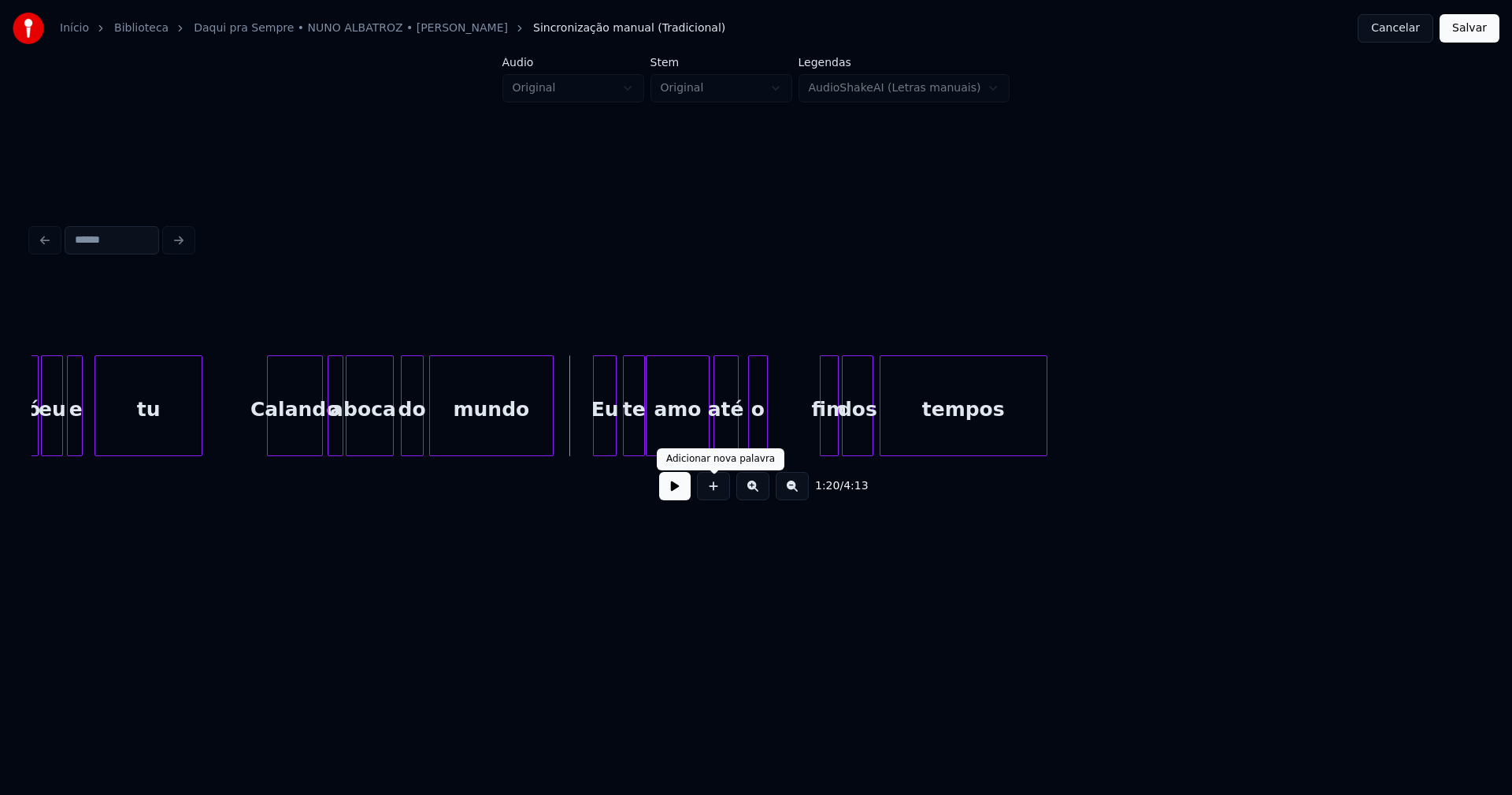
click at [677, 494] on button at bounding box center [675, 485] width 32 height 29
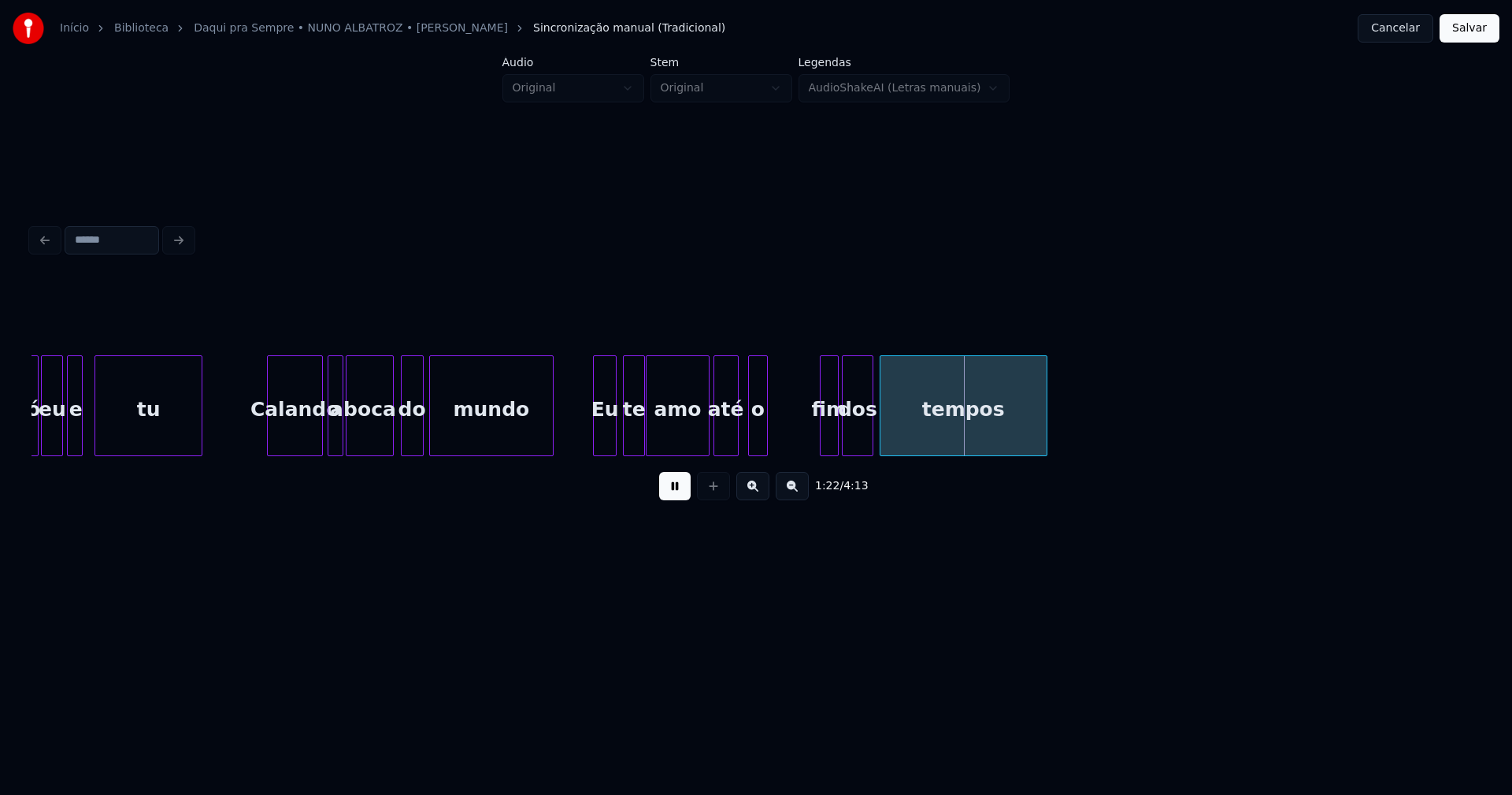
click at [687, 495] on button at bounding box center [675, 485] width 32 height 29
click at [695, 444] on div at bounding box center [697, 406] width 5 height 99
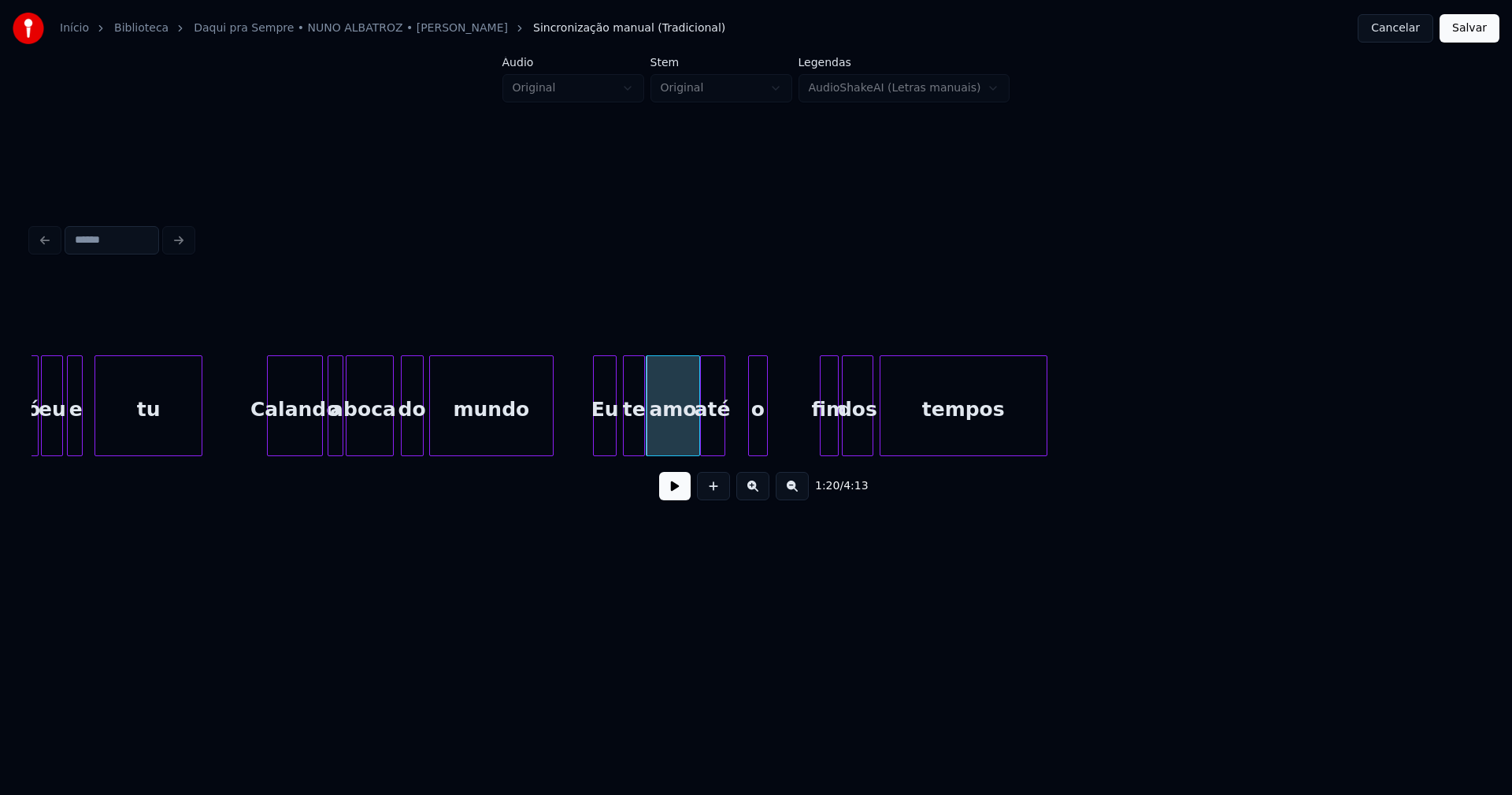
click at [713, 445] on div "até" at bounding box center [713, 410] width 24 height 107
click at [736, 446] on div at bounding box center [737, 406] width 5 height 99
click at [776, 434] on div at bounding box center [774, 406] width 5 height 99
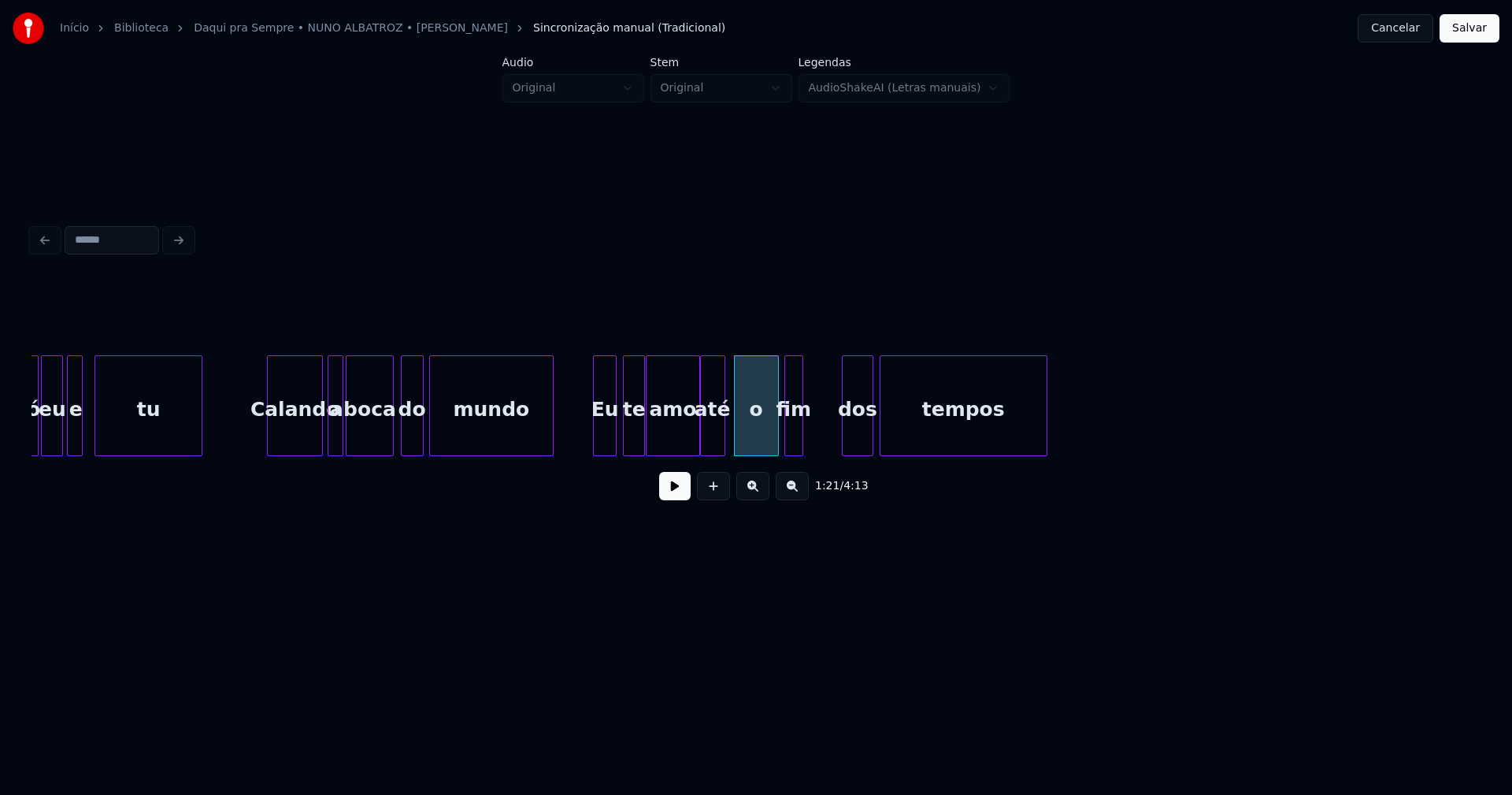
click at [794, 444] on div "fim" at bounding box center [793, 410] width 17 height 107
click at [813, 428] on div at bounding box center [812, 406] width 5 height 99
click at [832, 444] on div "dos" at bounding box center [829, 410] width 30 height 107
click at [837, 445] on div "dos" at bounding box center [833, 410] width 30 height 107
click at [835, 440] on div at bounding box center [836, 406] width 5 height 99
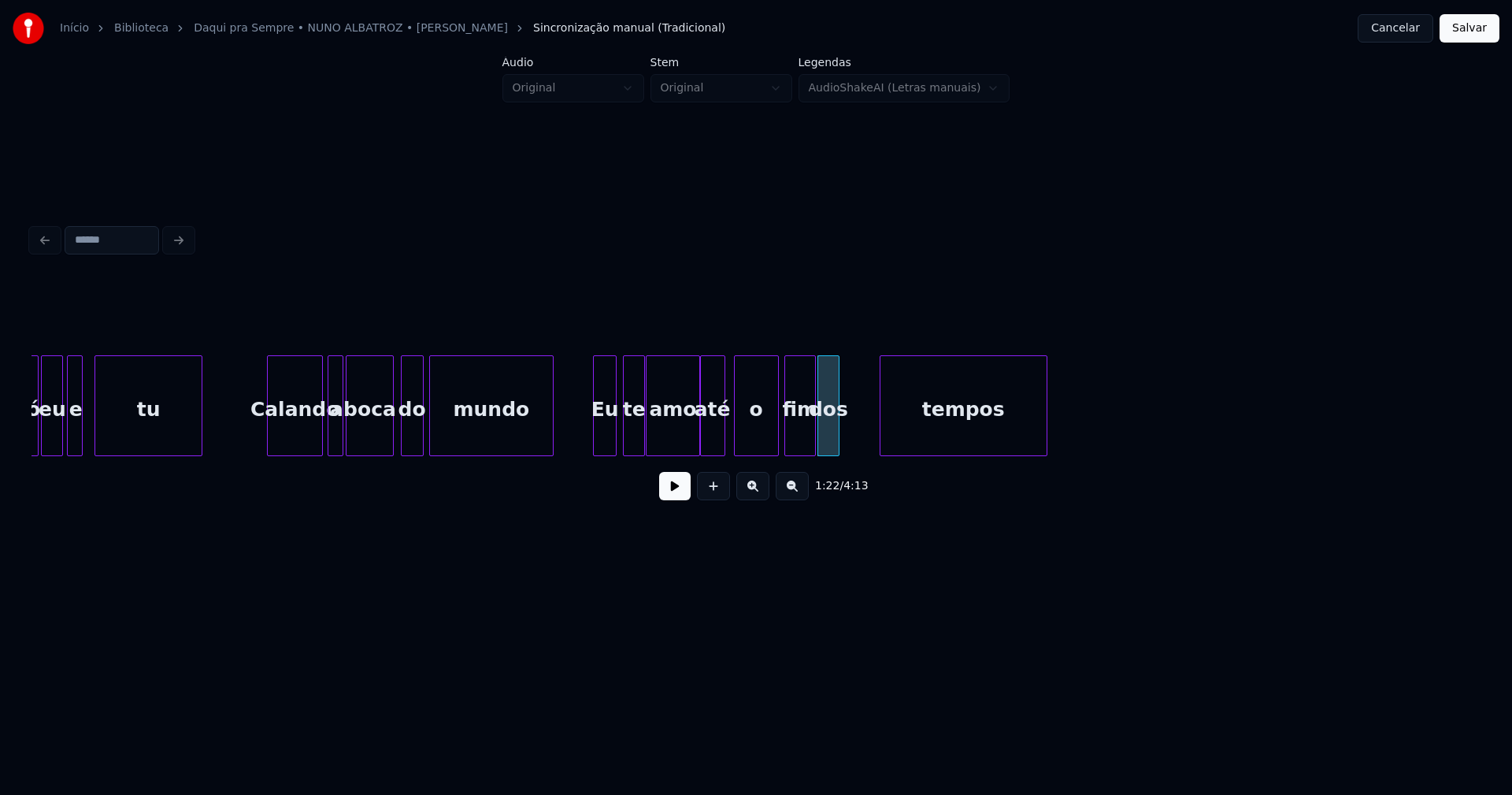
click at [663, 491] on button at bounding box center [675, 485] width 32 height 29
click at [847, 438] on div at bounding box center [848, 406] width 5 height 99
drag, startPoint x: 680, startPoint y: 499, endPoint x: 685, endPoint y: 486, distance: 13.9
click at [681, 497] on button at bounding box center [675, 485] width 32 height 29
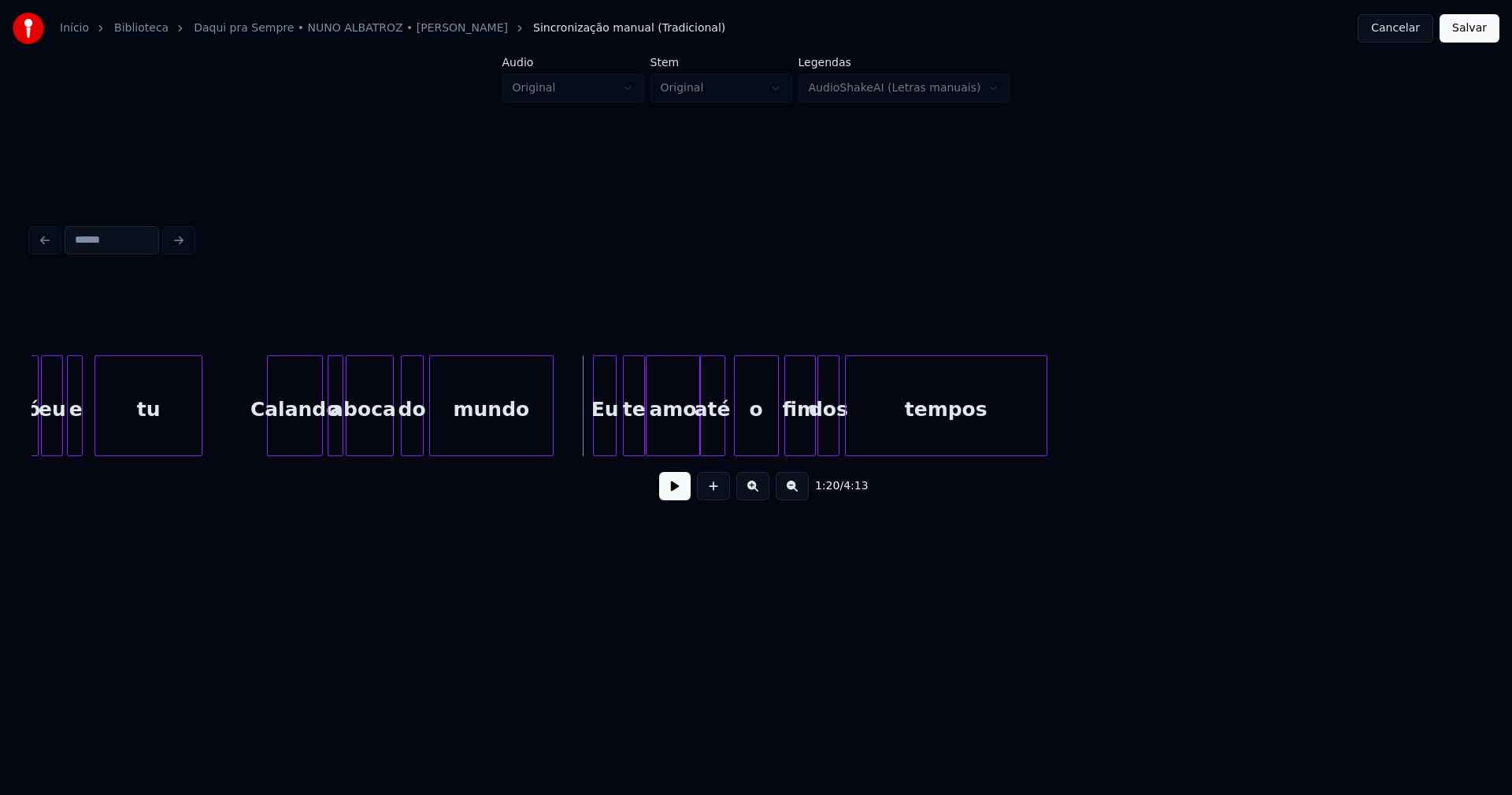
click at [681, 499] on button at bounding box center [675, 485] width 32 height 29
click at [1478, 34] on button "Salvar" at bounding box center [1469, 28] width 60 height 29
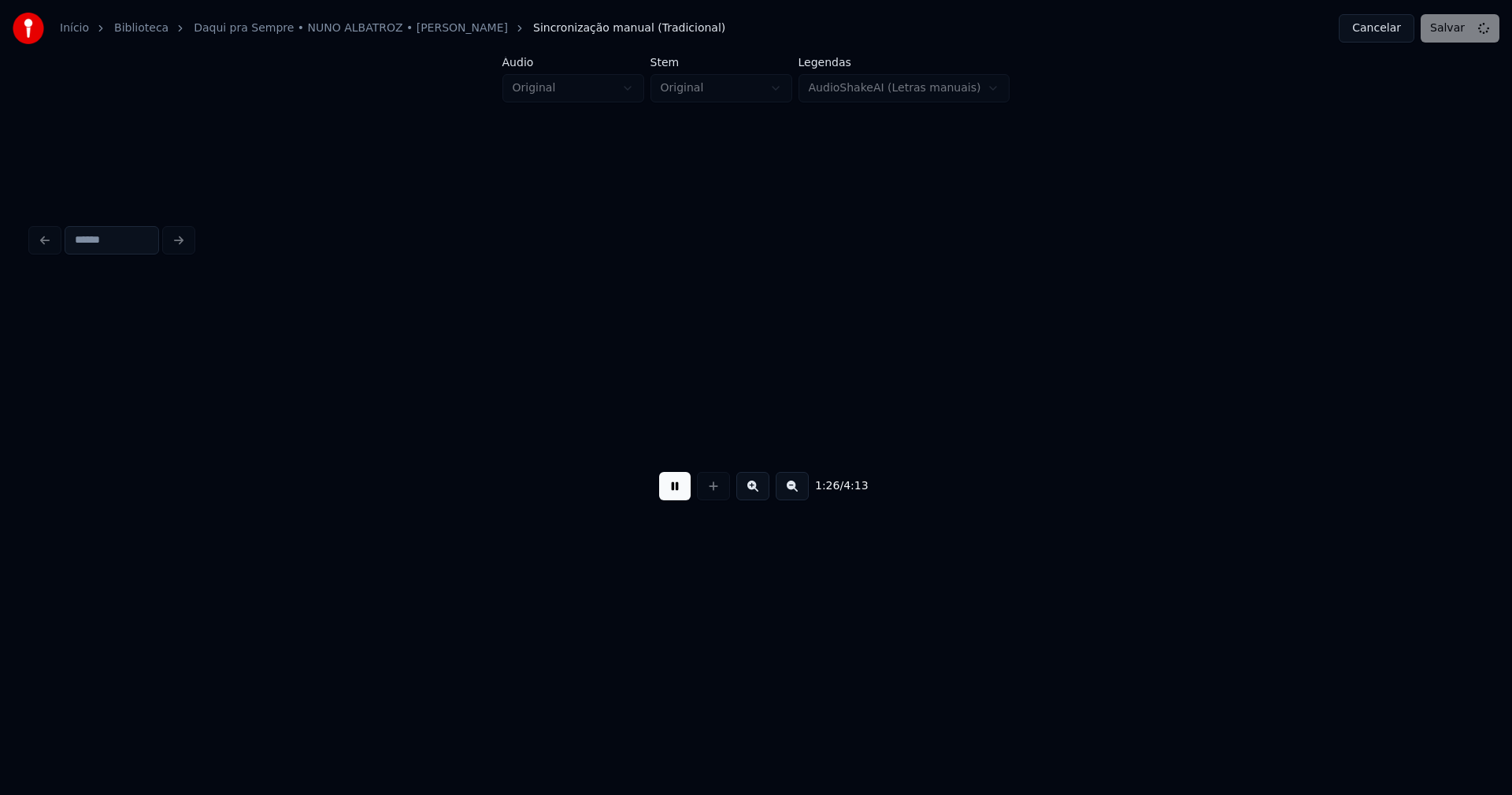
scroll to position [0, 13585]
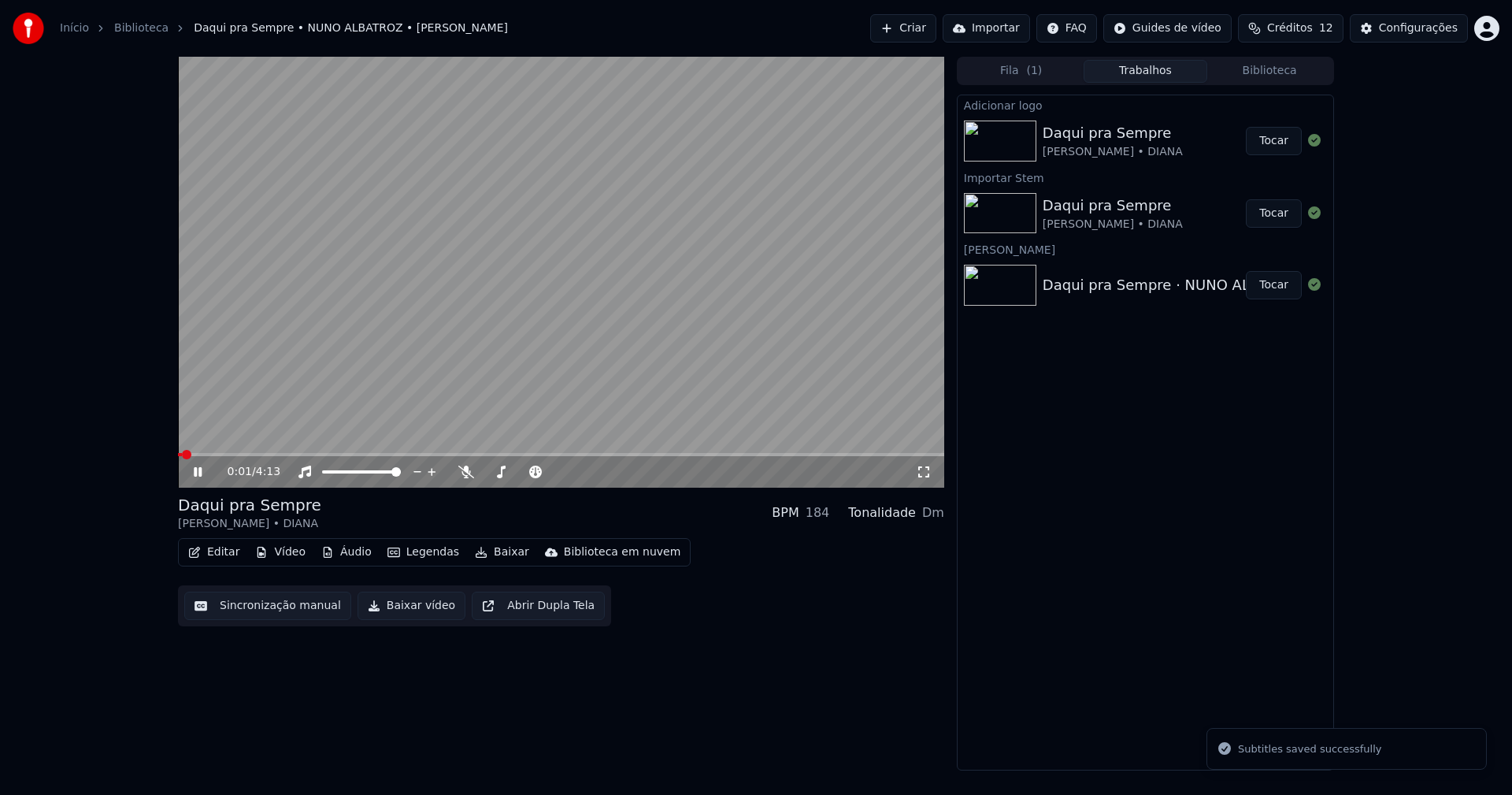
click at [921, 479] on div "0:01 / 4:13" at bounding box center [561, 471] width 754 height 16
drag, startPoint x: 922, startPoint y: 473, endPoint x: 923, endPoint y: 491, distance: 18.0
click at [923, 473] on icon at bounding box center [924, 471] width 16 height 13
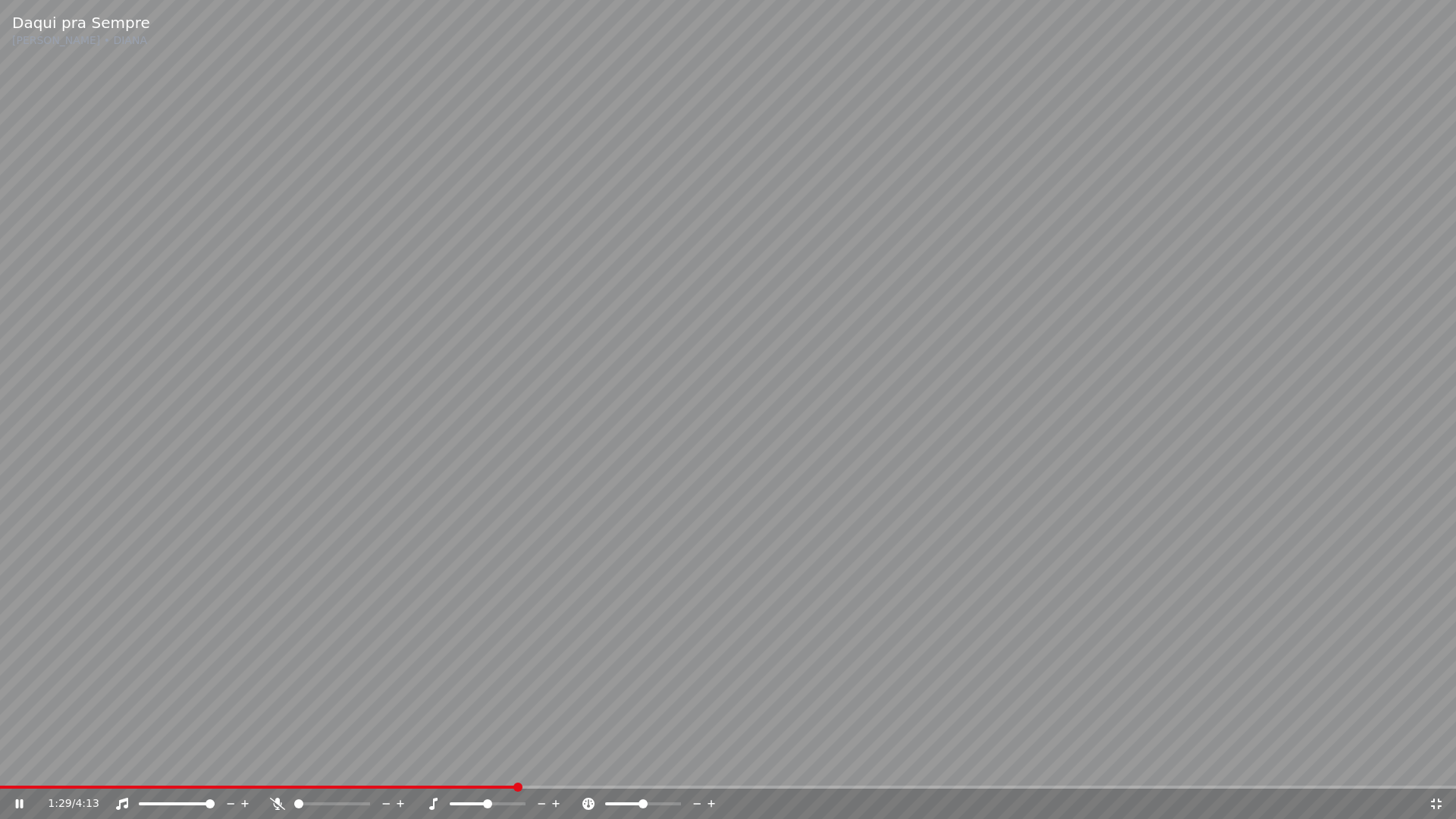
click at [1435, 765] on icon at bounding box center [1436, 804] width 11 height 11
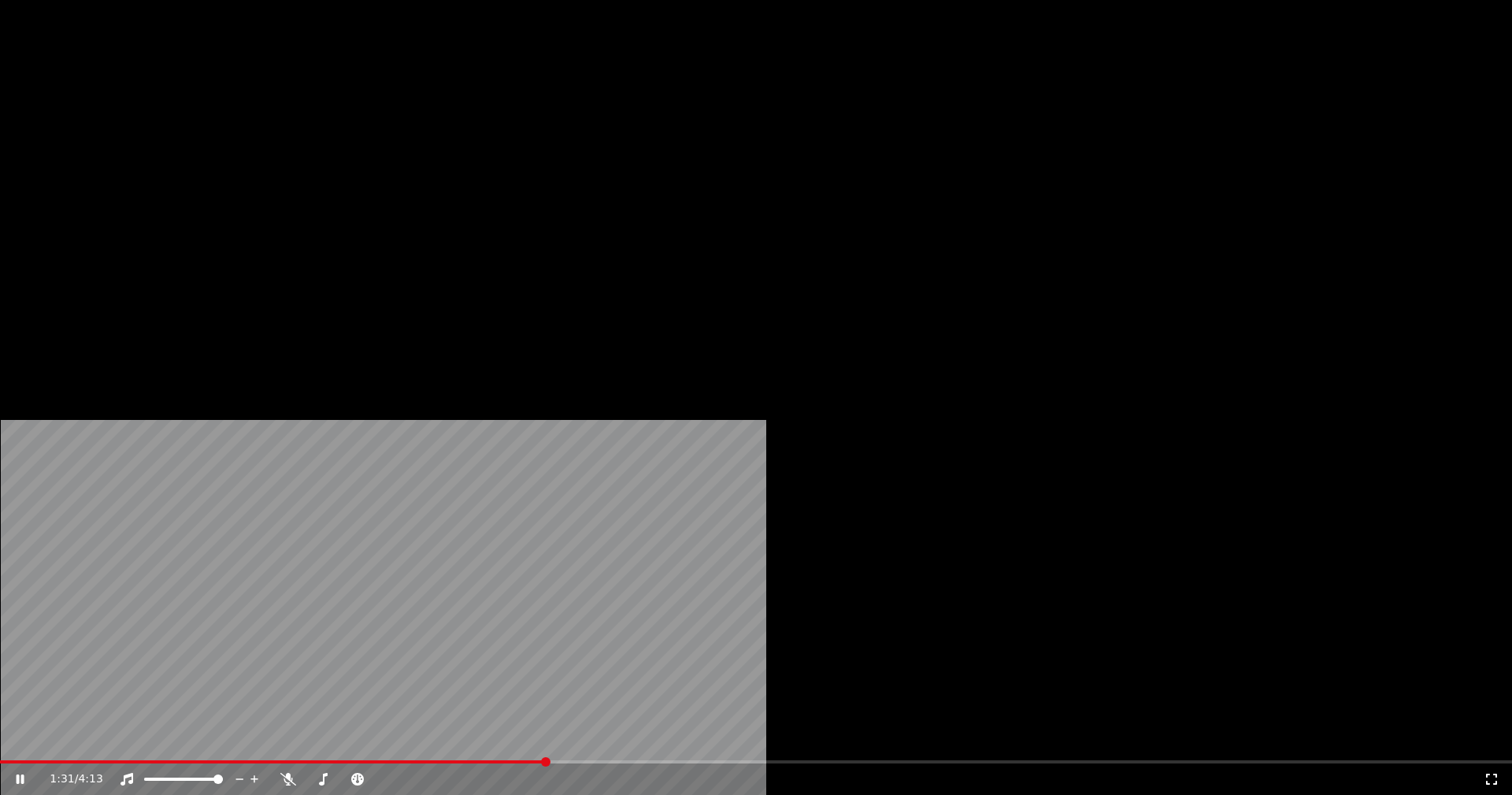
click at [218, 132] on button "Editar" at bounding box center [213, 121] width 64 height 22
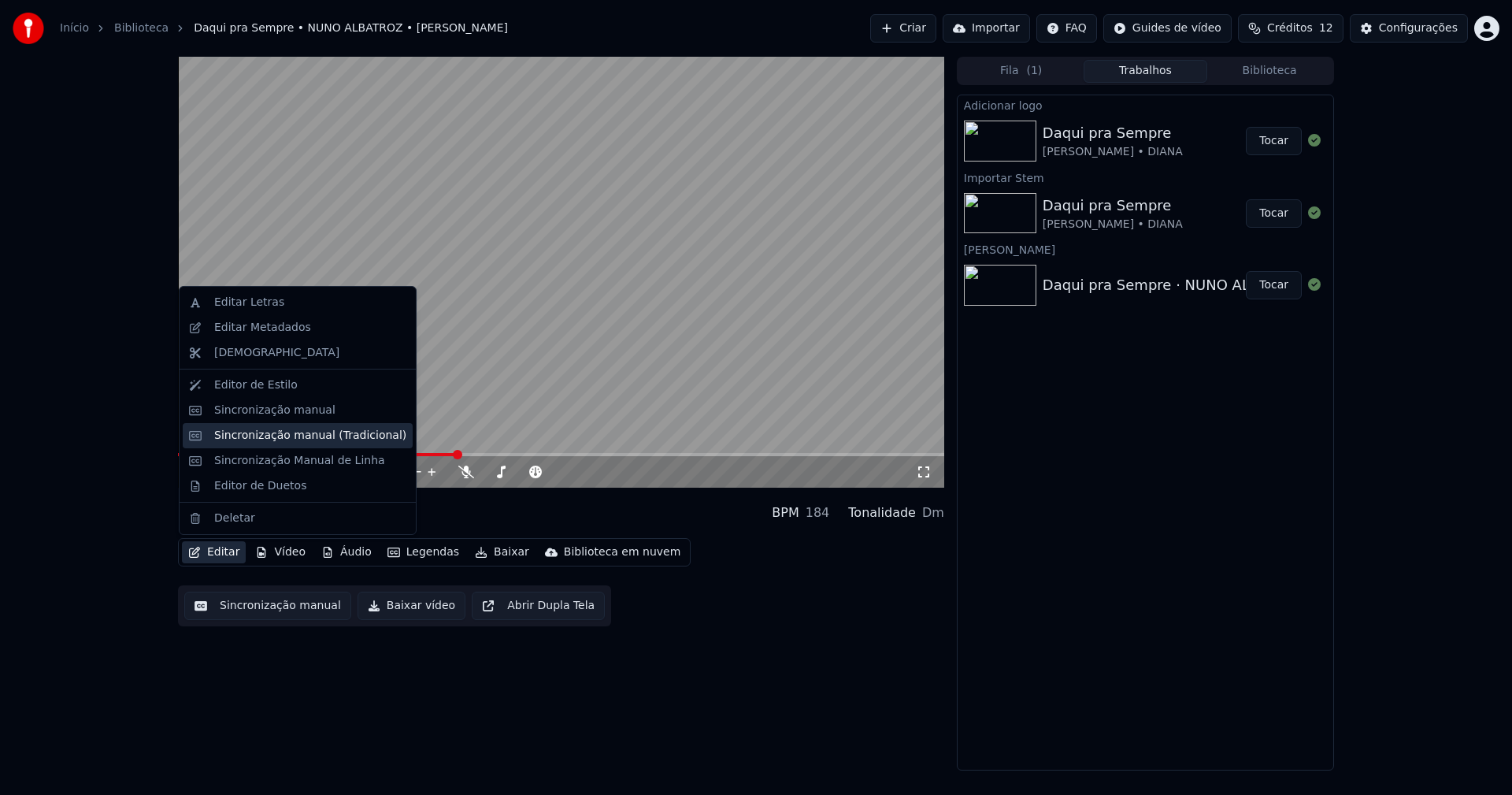
click at [284, 440] on div "Sincronização manual (Tradicional)" at bounding box center [311, 436] width 193 height 16
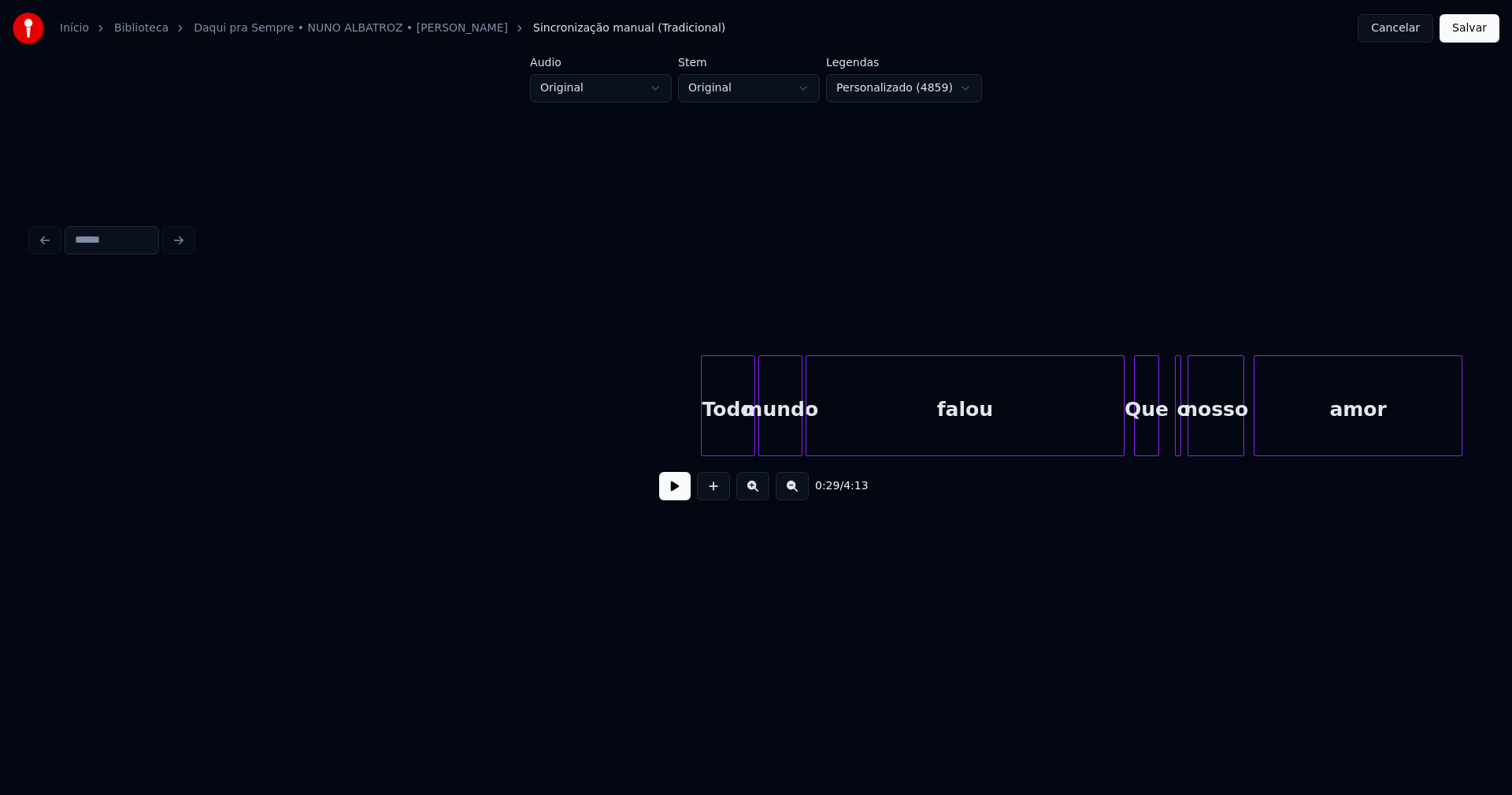
scroll to position [0, 15761]
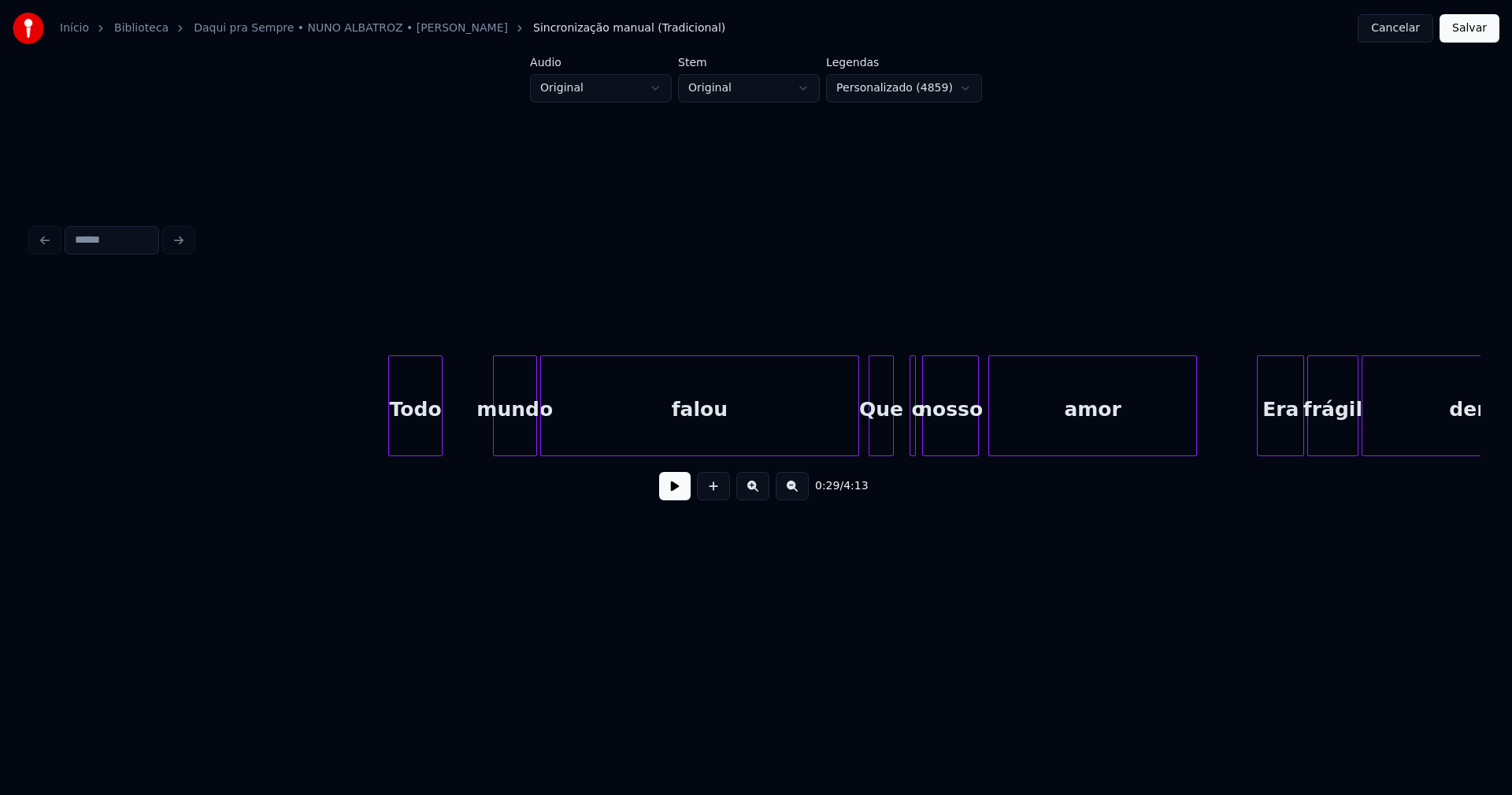
click at [416, 456] on div "Todo mundo falou Que o nosso amor Era frágil demais" at bounding box center [756, 406] width 1449 height 101
click at [465, 451] on div "Todo mundo falou Que o nosso amor Era frágil demais" at bounding box center [756, 406] width 1449 height 101
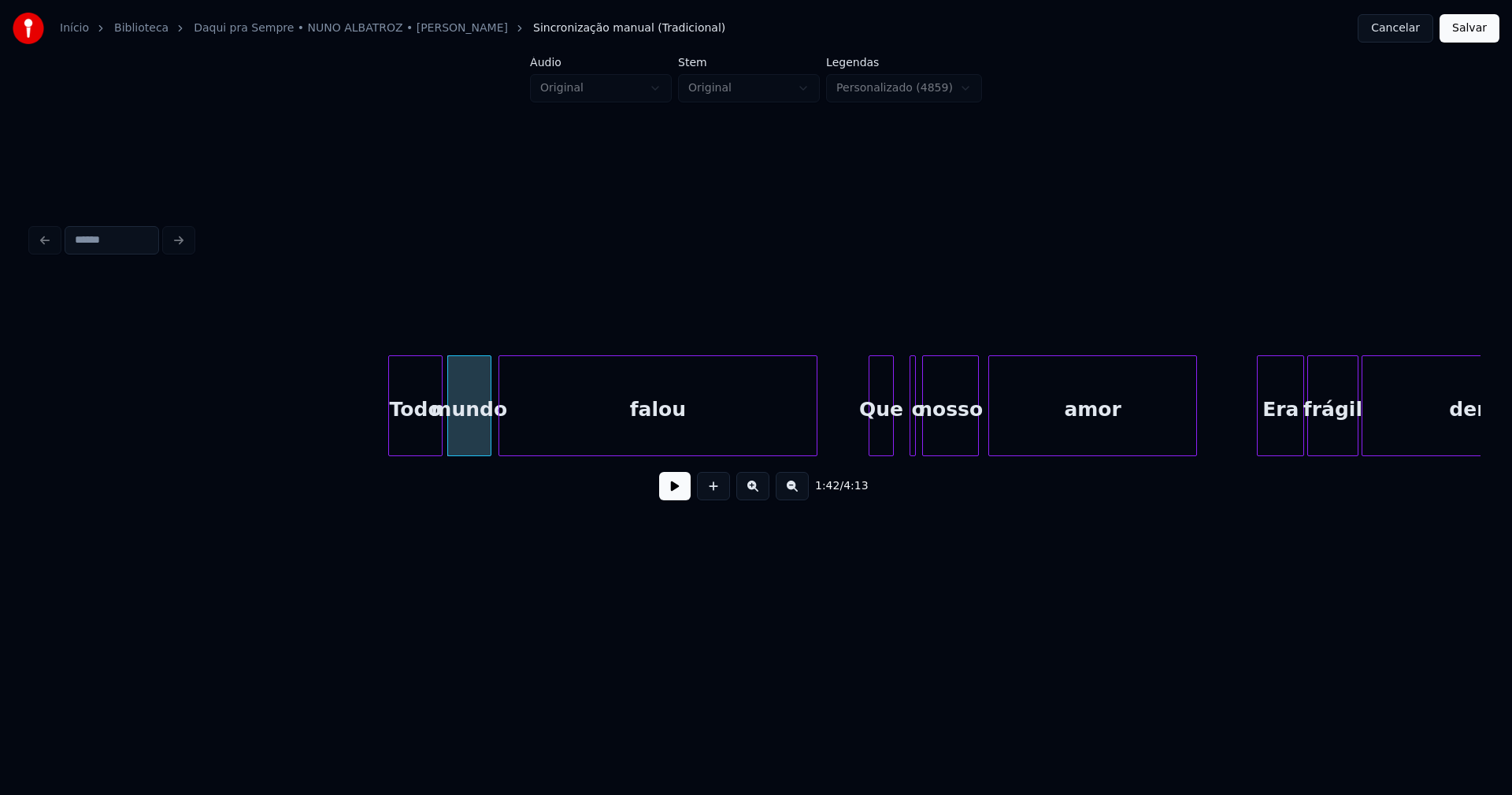
click at [536, 443] on div "falou" at bounding box center [658, 410] width 318 height 107
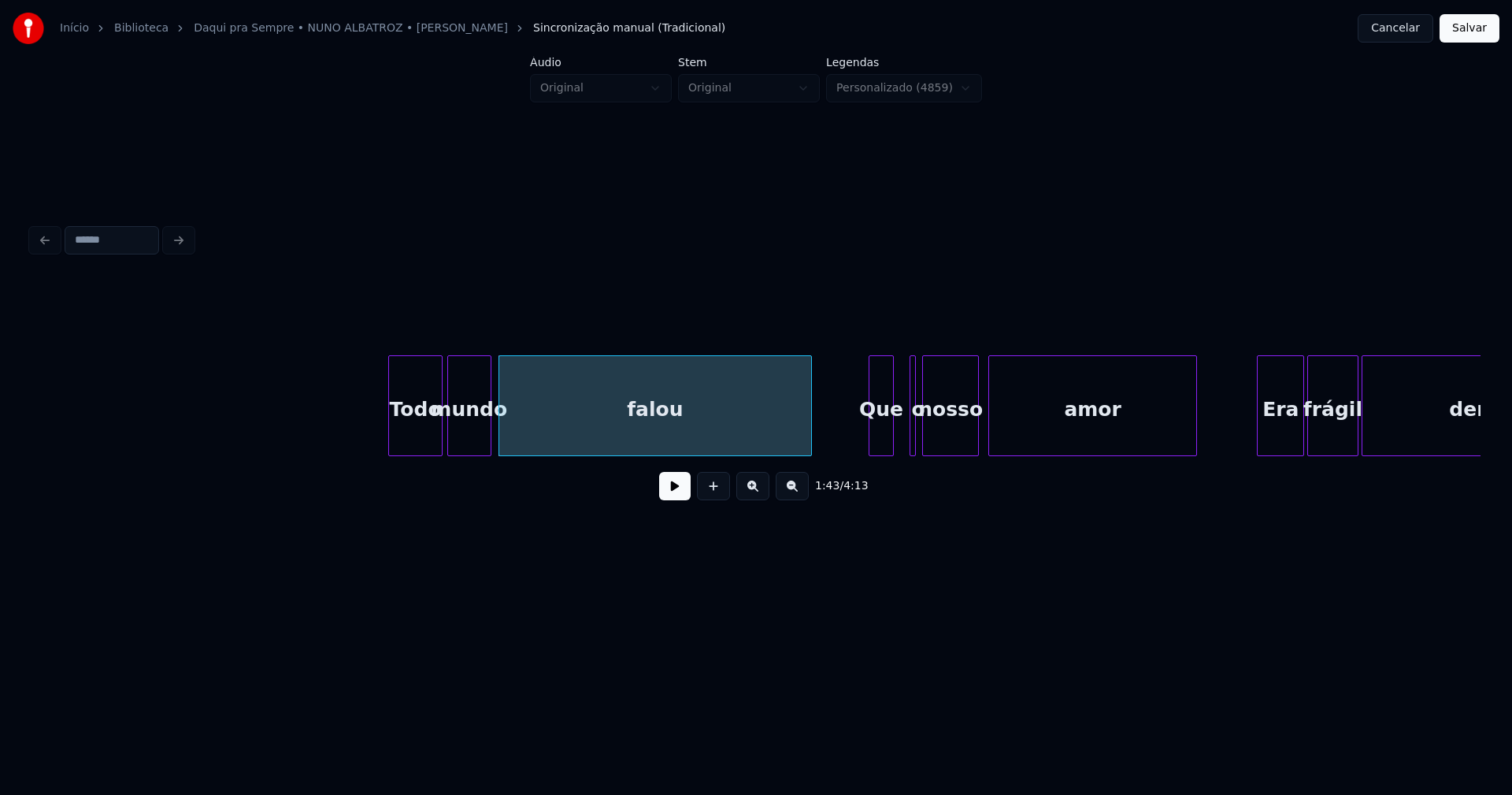
click at [807, 426] on div at bounding box center [809, 406] width 5 height 99
click at [830, 451] on div "Todo mundo falou Que o nosso amor Era frágil demais" at bounding box center [756, 406] width 1449 height 101
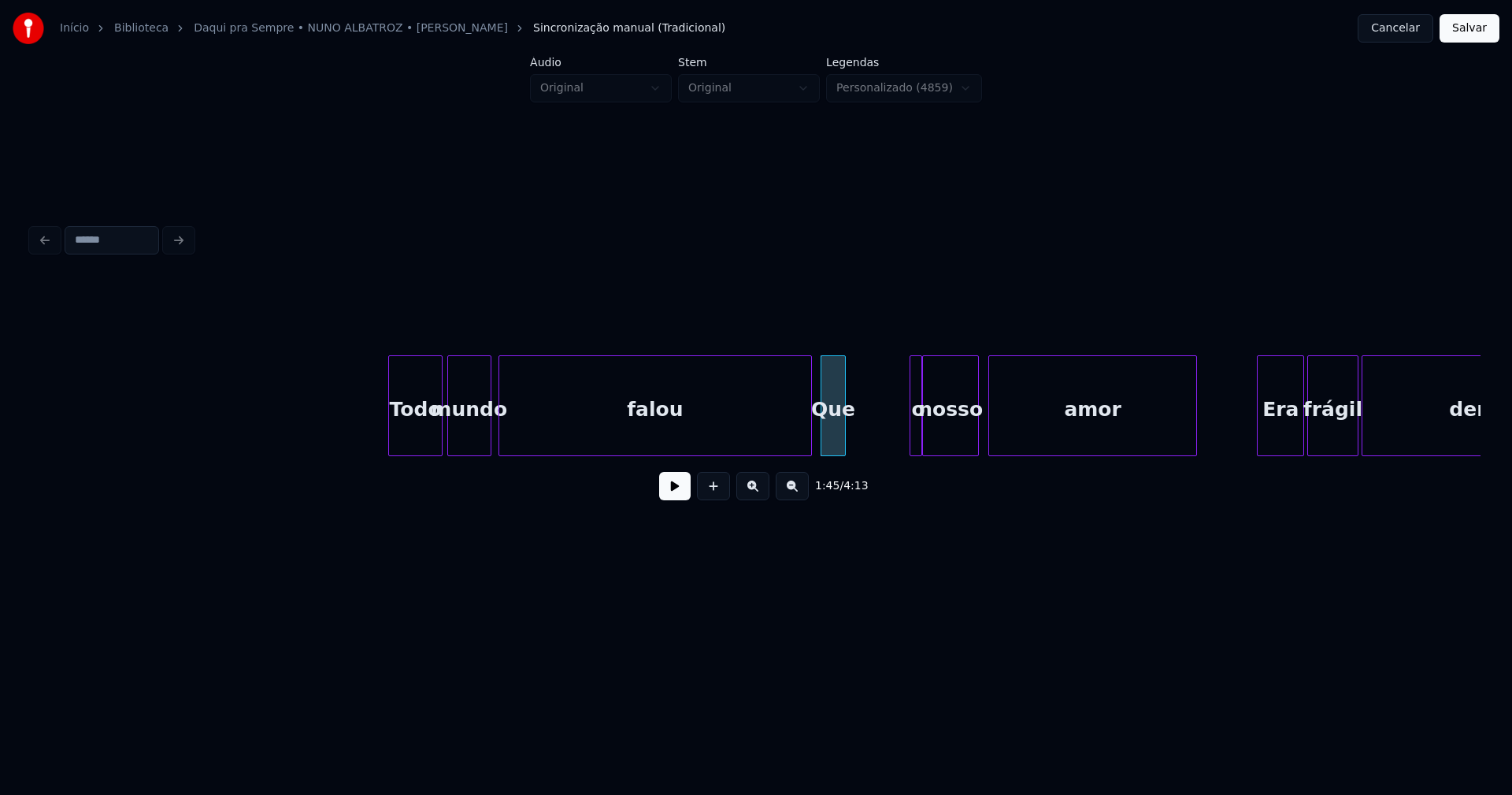
click at [917, 435] on div at bounding box center [919, 406] width 5 height 99
click at [905, 435] on div at bounding box center [904, 406] width 5 height 99
click at [866, 448] on div "o" at bounding box center [863, 410] width 19 height 107
click at [912, 448] on div "nosso" at bounding box center [908, 410] width 56 height 107
drag, startPoint x: 335, startPoint y: 427, endPoint x: 654, endPoint y: 512, distance: 330.1
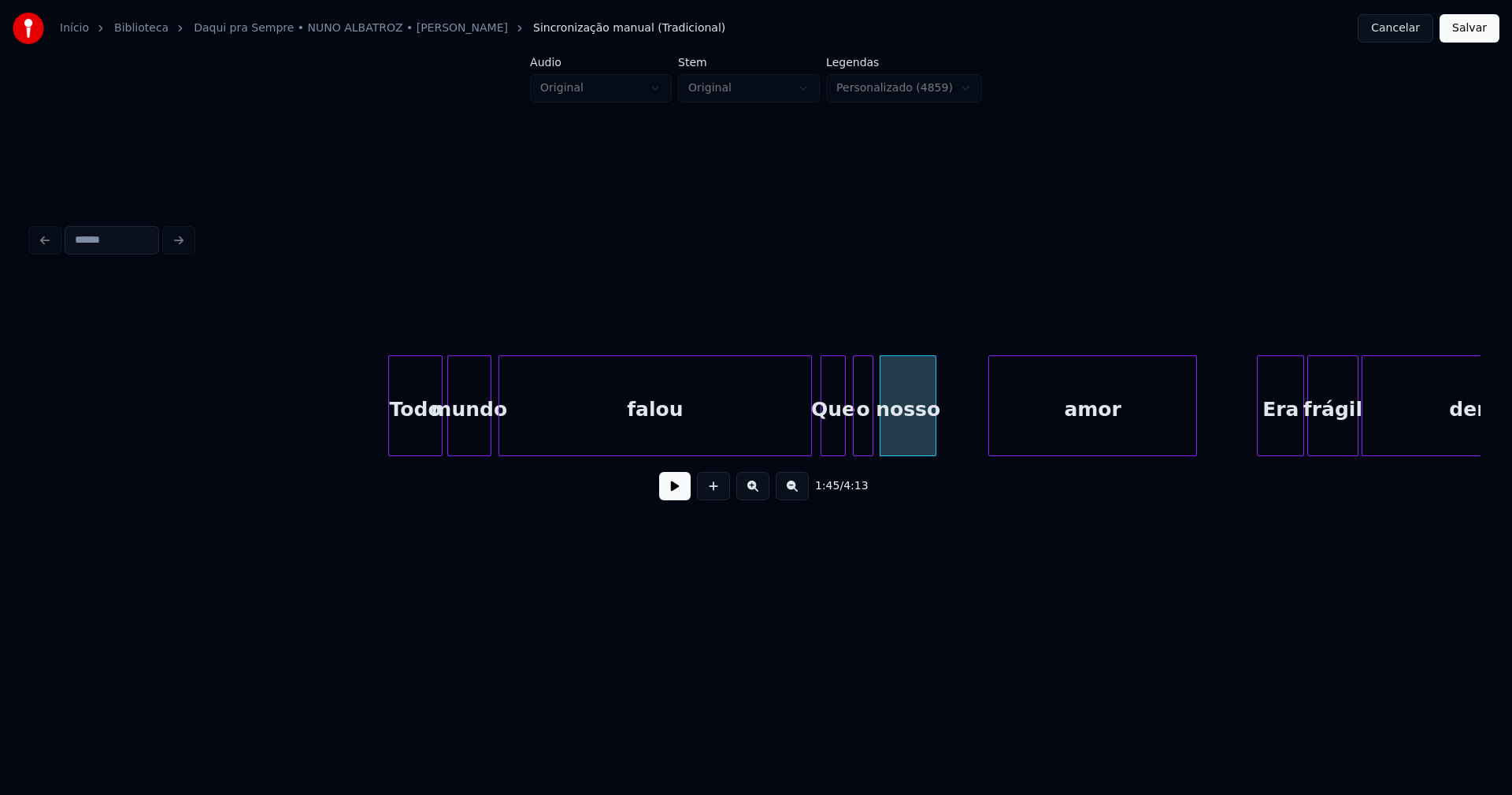
drag, startPoint x: 674, startPoint y: 497, endPoint x: 696, endPoint y: 489, distance: 23.4
click at [674, 497] on button at bounding box center [675, 485] width 32 height 29
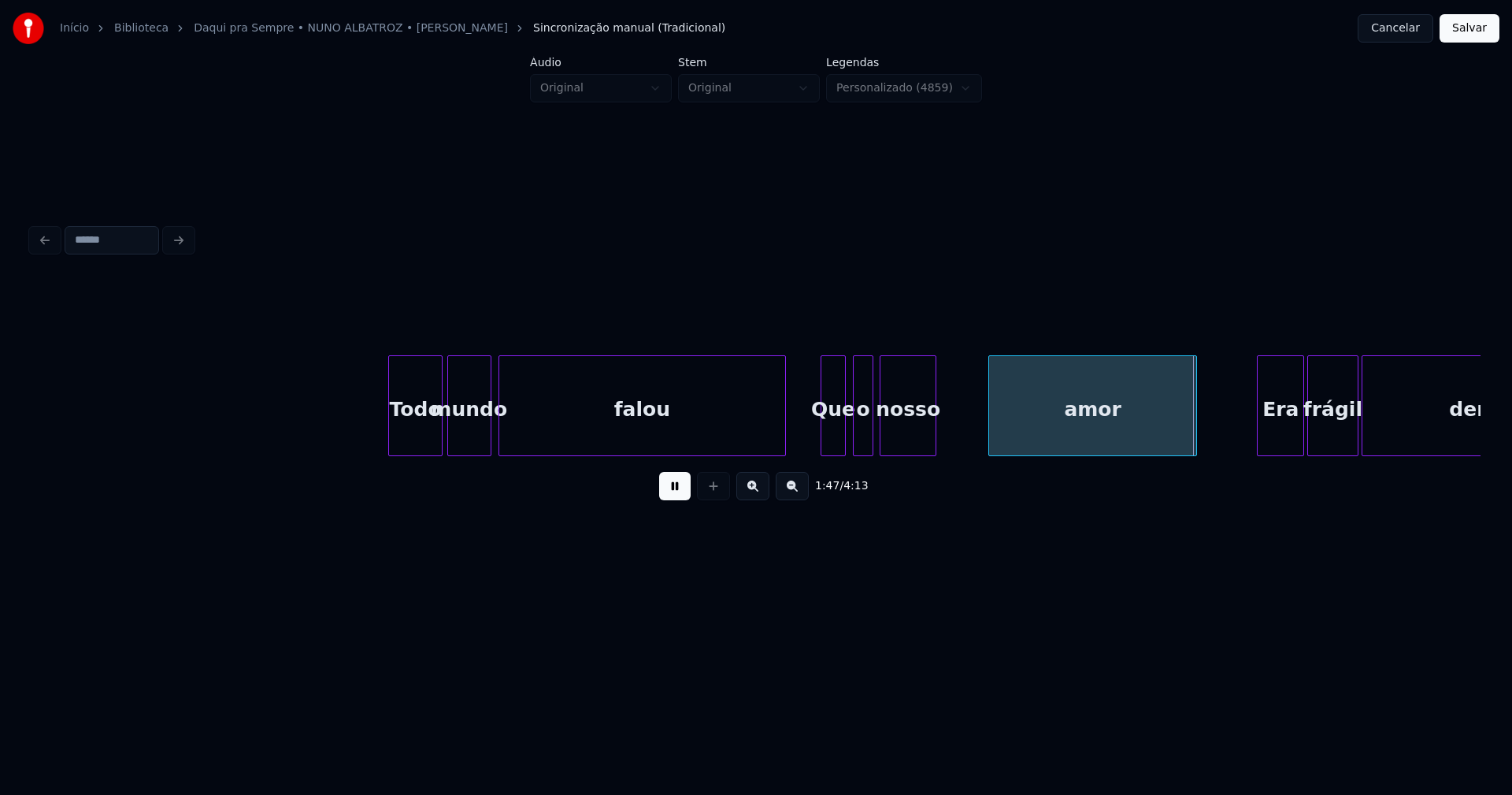
click at [780, 456] on div "Todo mundo falou Que o nosso amor Era frágil demais" at bounding box center [756, 406] width 1449 height 101
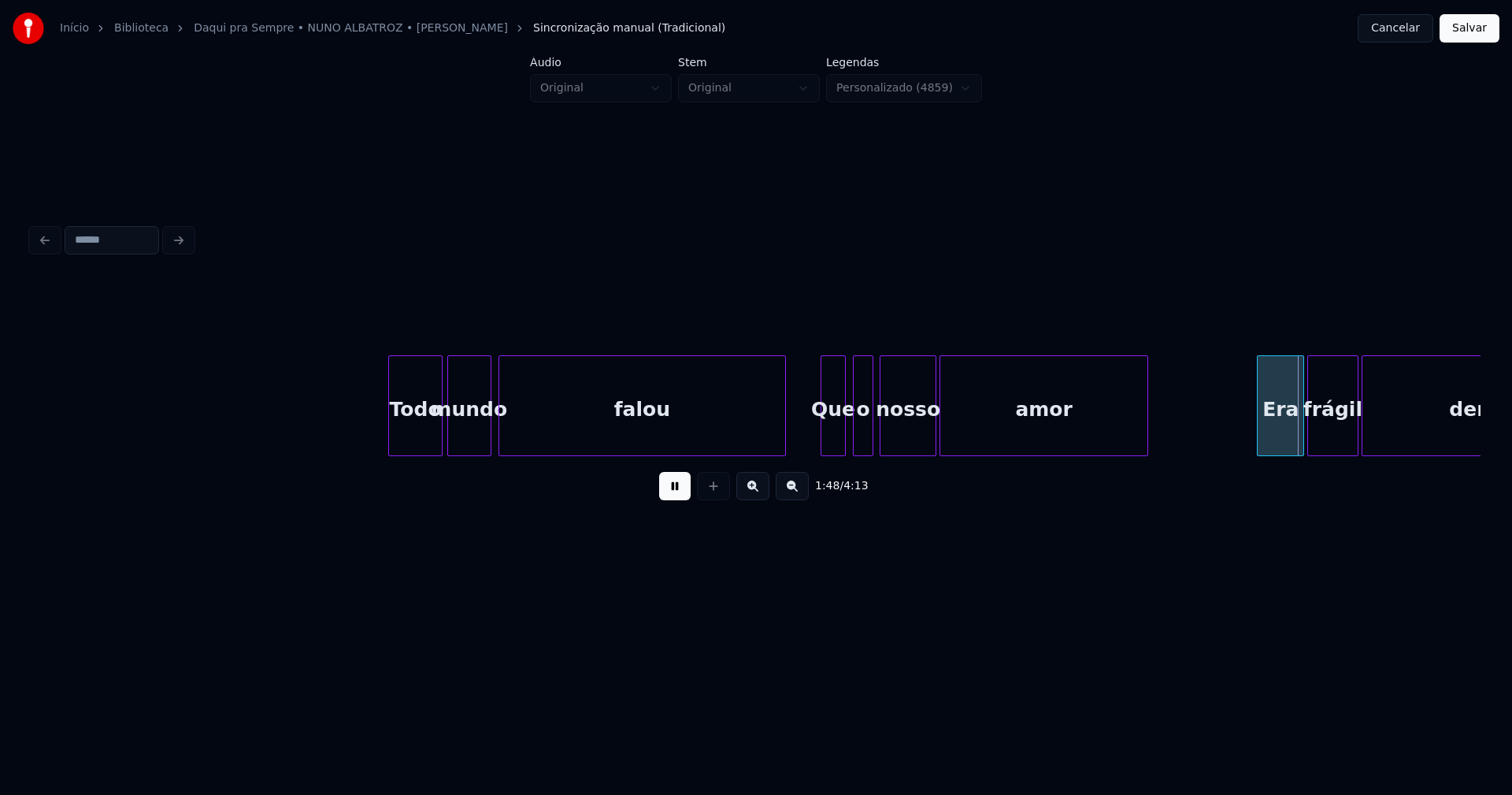
click at [975, 448] on div "amor" at bounding box center [1043, 410] width 207 height 107
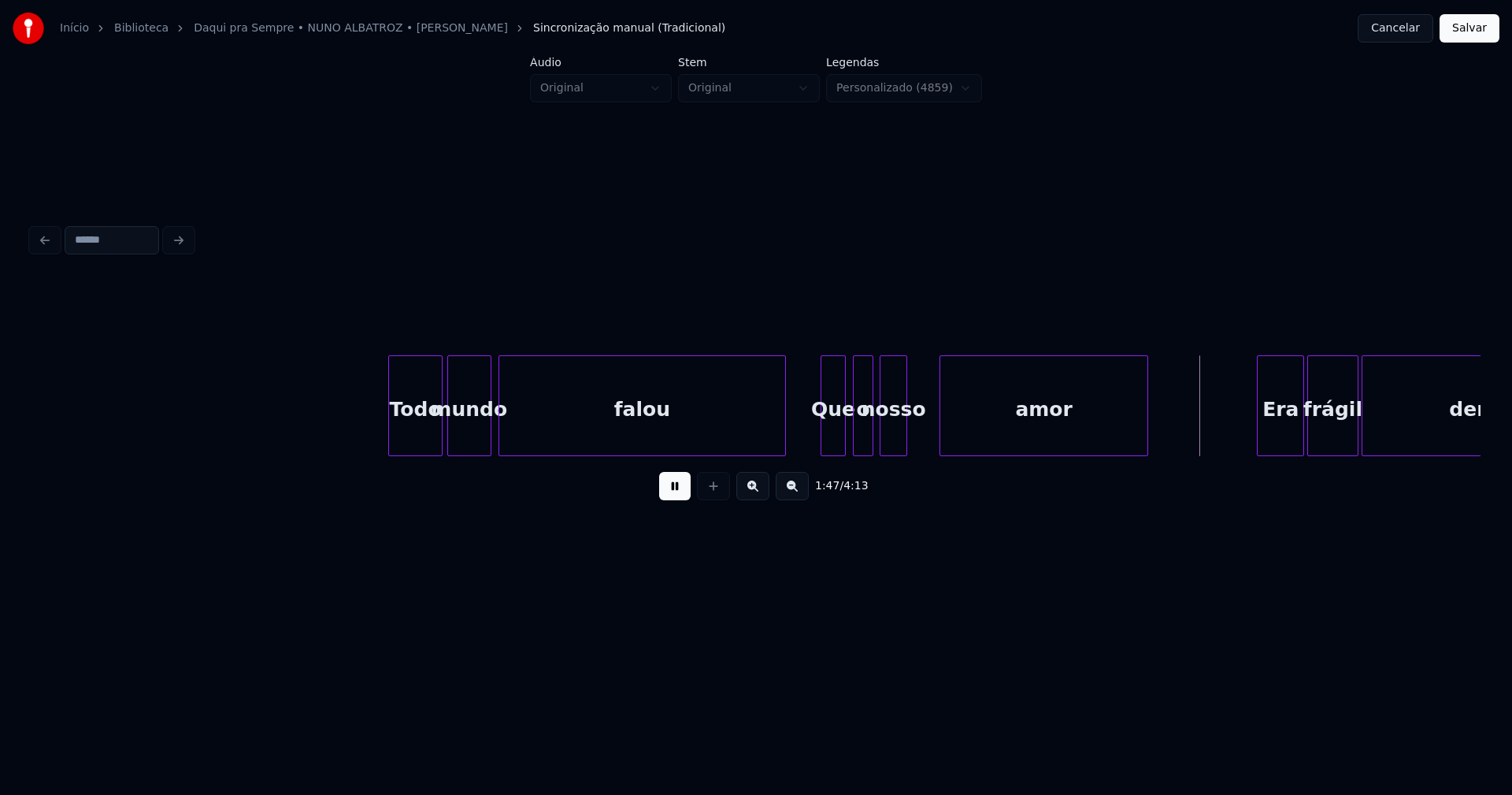
click at [902, 447] on div at bounding box center [904, 406] width 5 height 99
click at [929, 437] on div "amor" at bounding box center [1019, 410] width 207 height 107
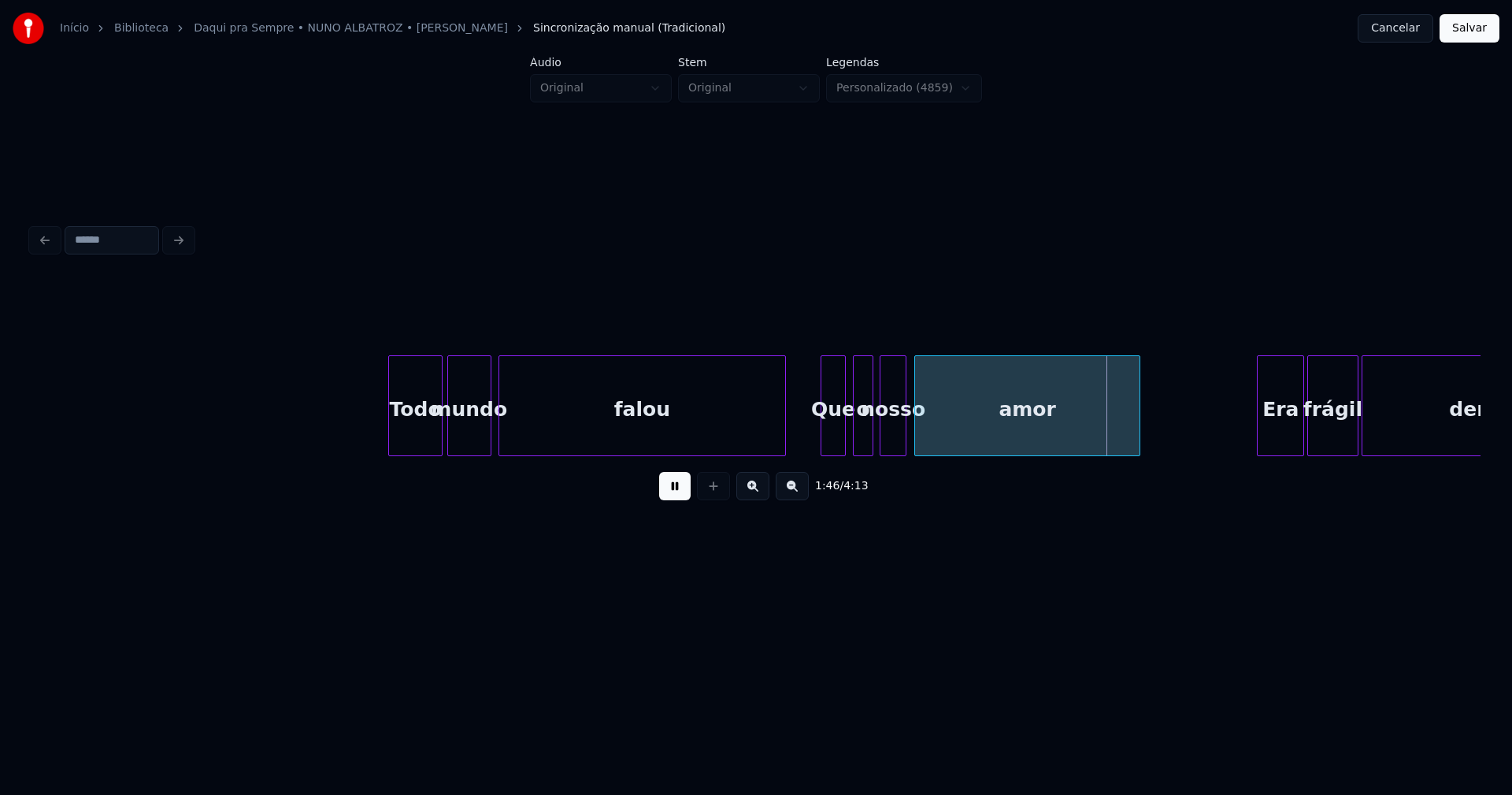
click at [1137, 417] on div at bounding box center [1137, 406] width 5 height 99
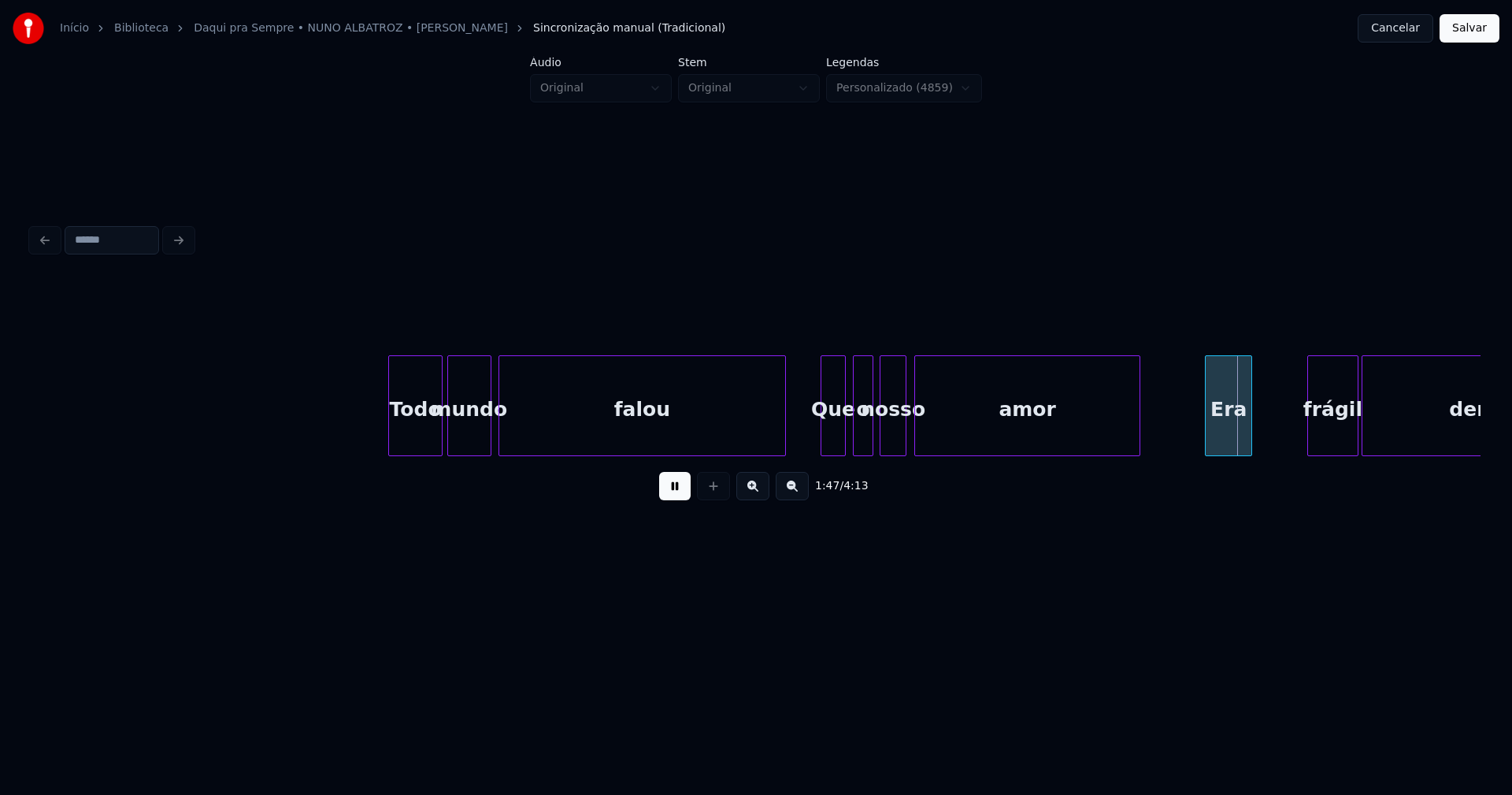
click at [1236, 456] on div "Todo mundo falou Que o nosso amor Era frágil demais" at bounding box center [756, 406] width 1449 height 101
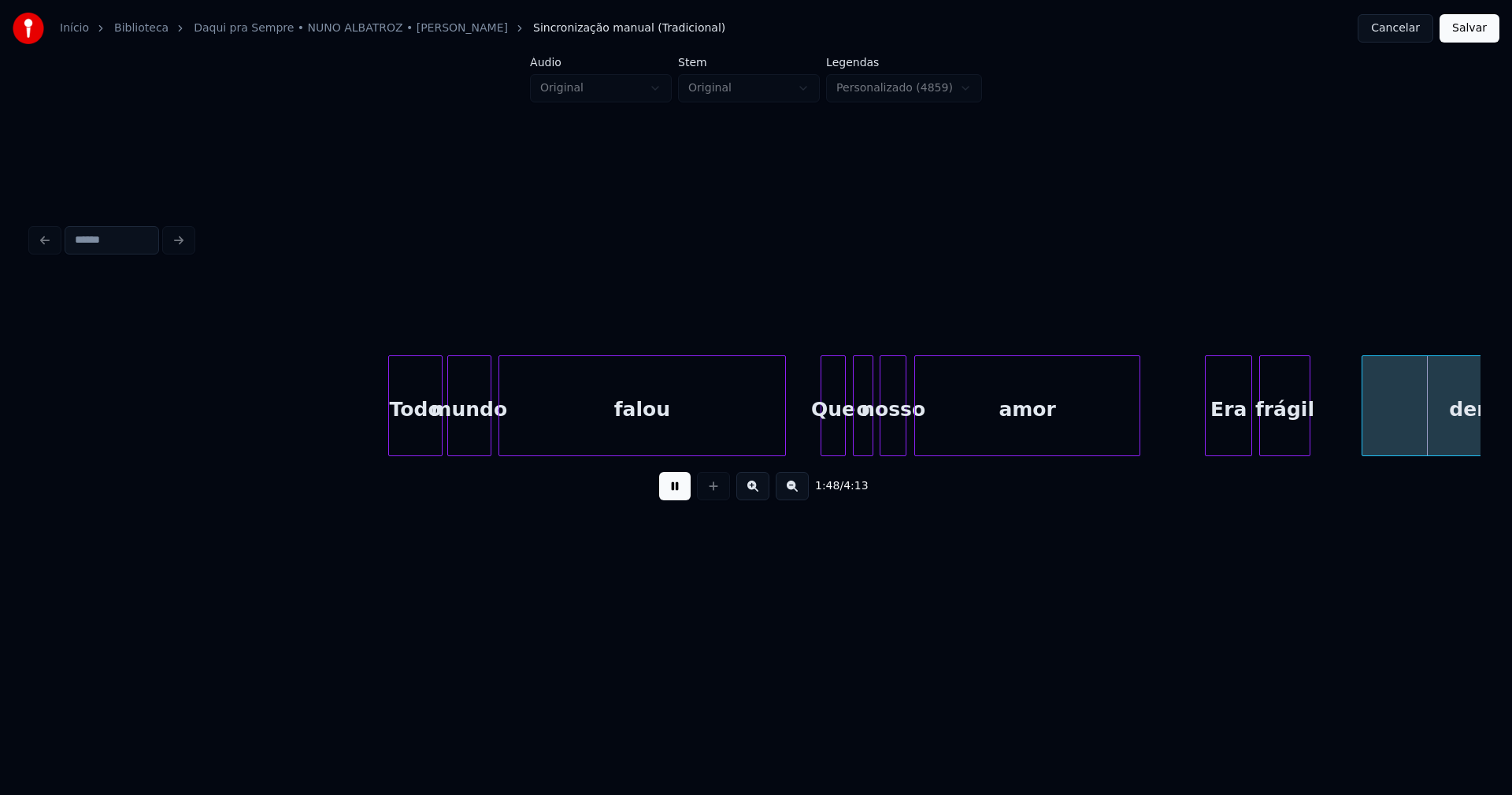
click at [1288, 456] on div "Todo mundo falou Que o nosso amor Era frágil demais" at bounding box center [756, 406] width 1449 height 101
drag, startPoint x: 687, startPoint y: 485, endPoint x: 628, endPoint y: 471, distance: 60.6
click at [687, 484] on button at bounding box center [675, 485] width 32 height 29
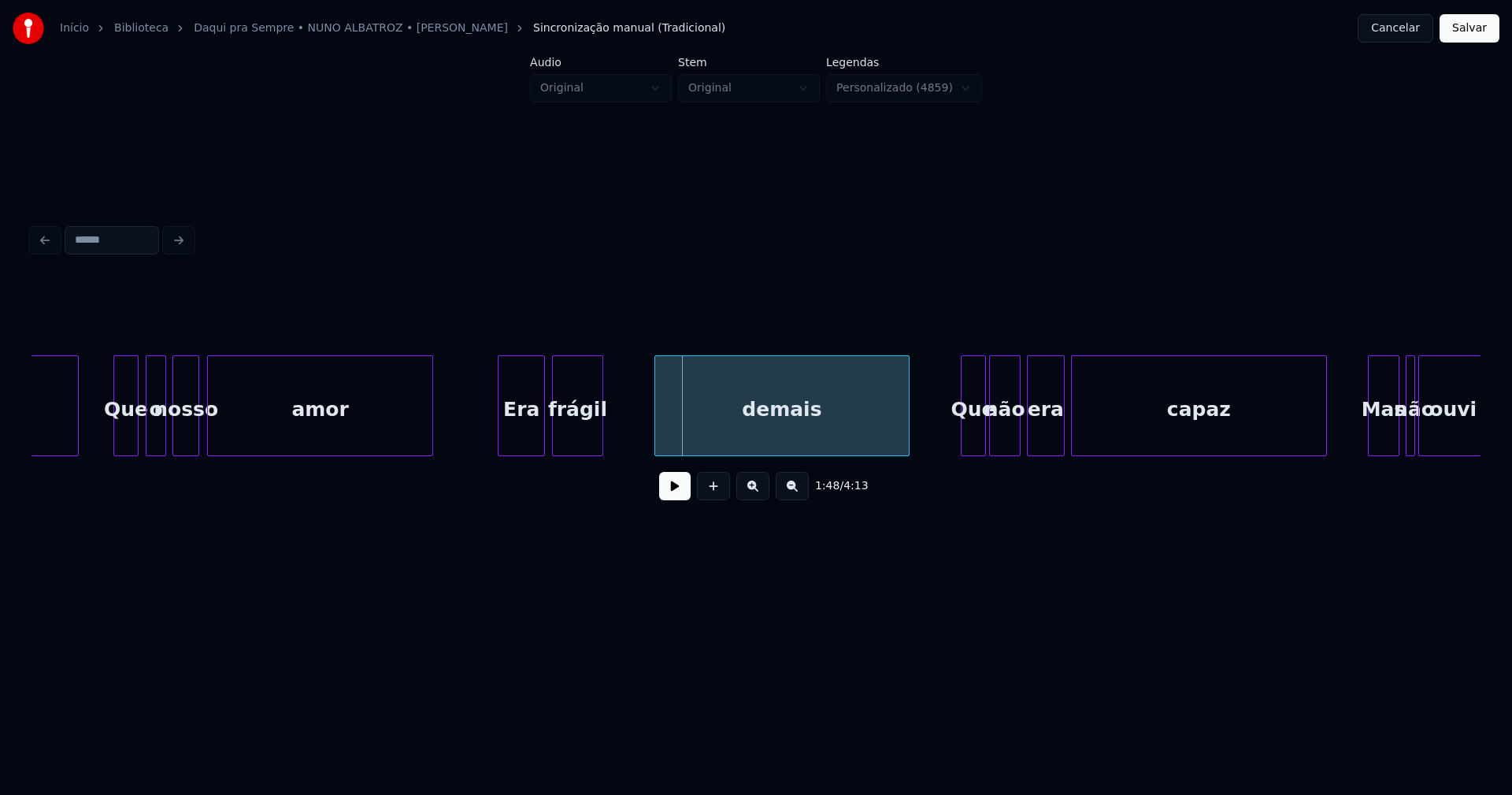
scroll to position [0, 16601]
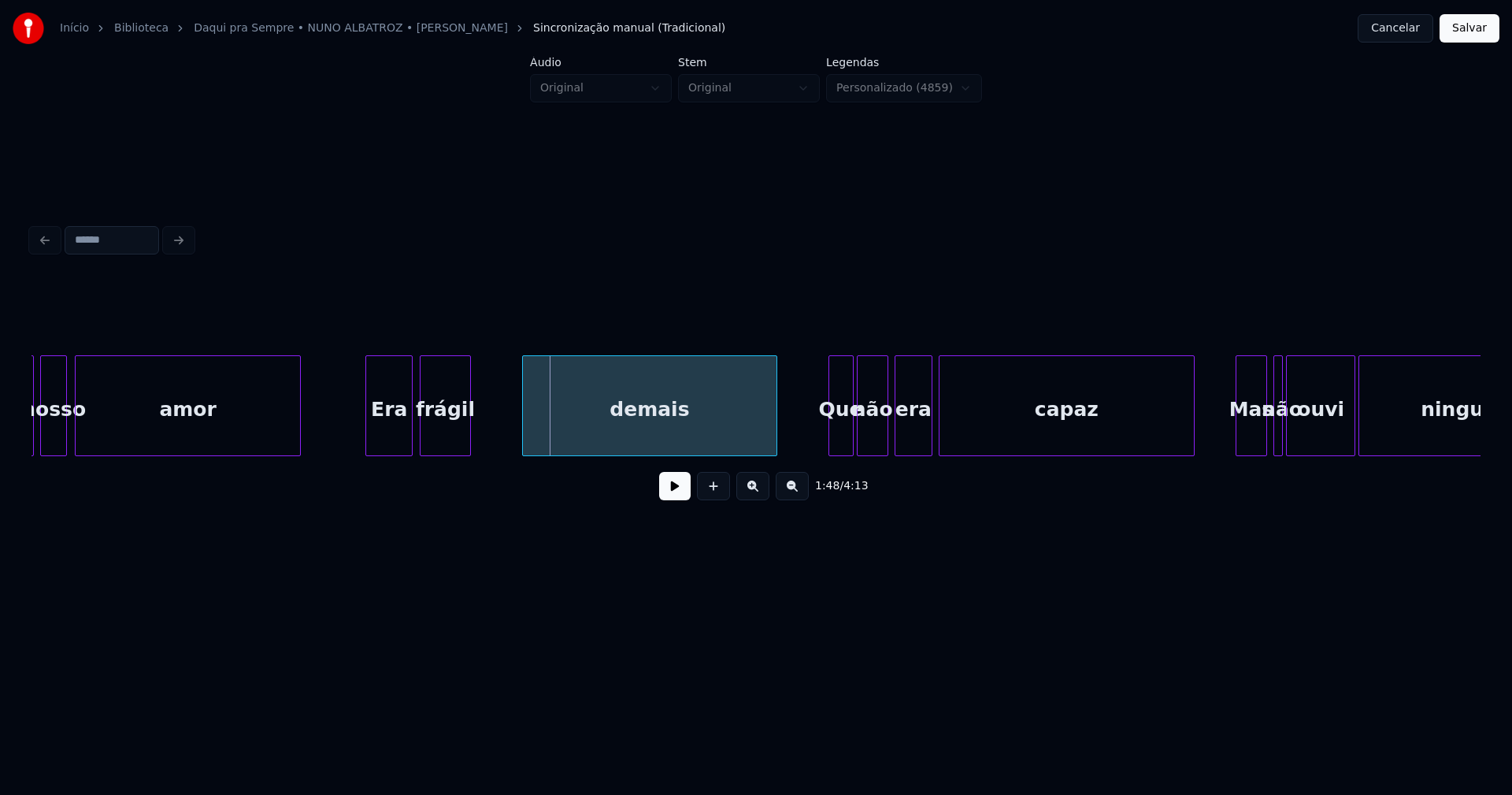
click at [775, 429] on div at bounding box center [774, 406] width 5 height 99
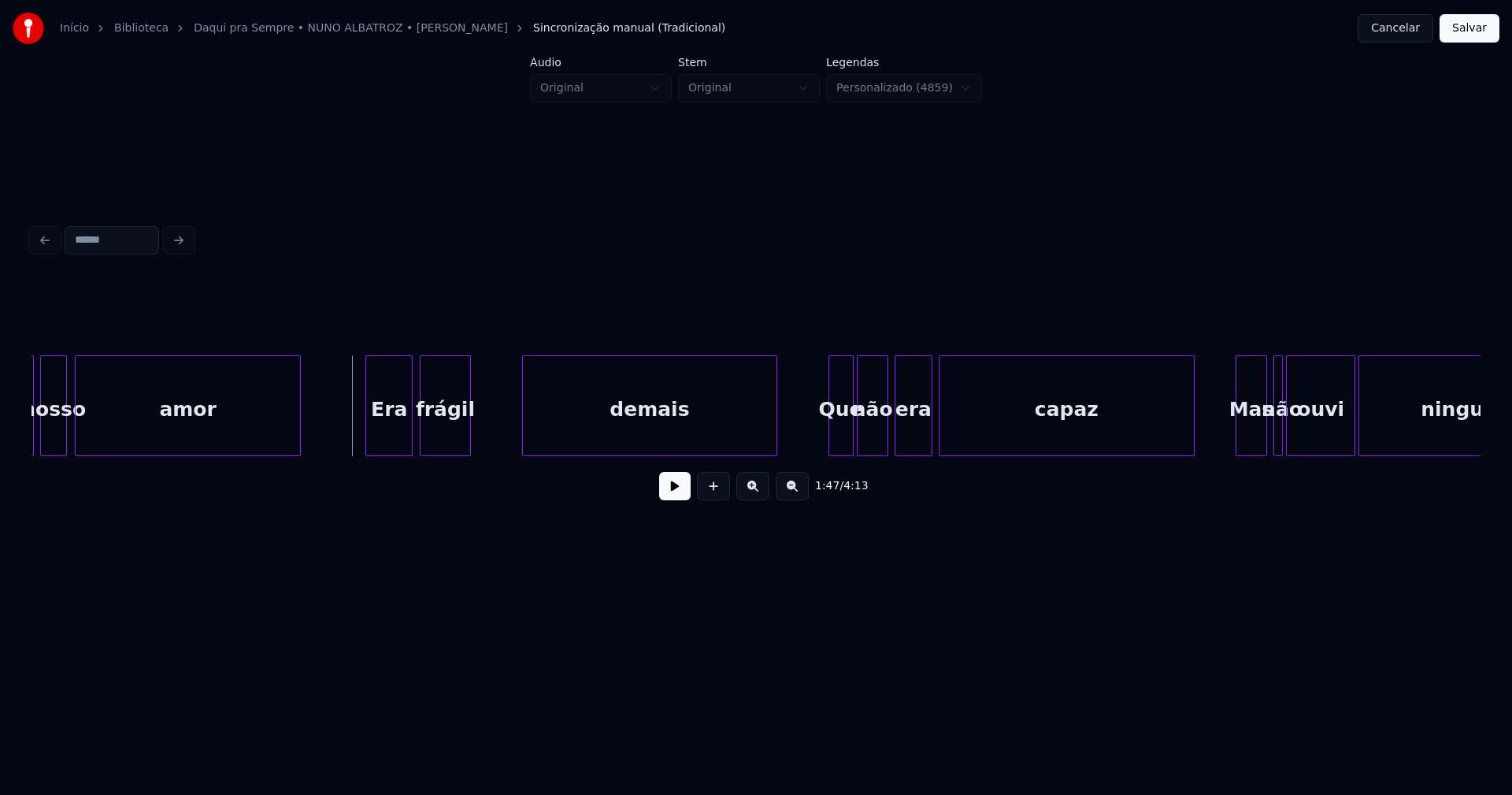
drag, startPoint x: 680, startPoint y: 497, endPoint x: 618, endPoint y: 446, distance: 80.3
click at [680, 494] on button at bounding box center [675, 485] width 32 height 29
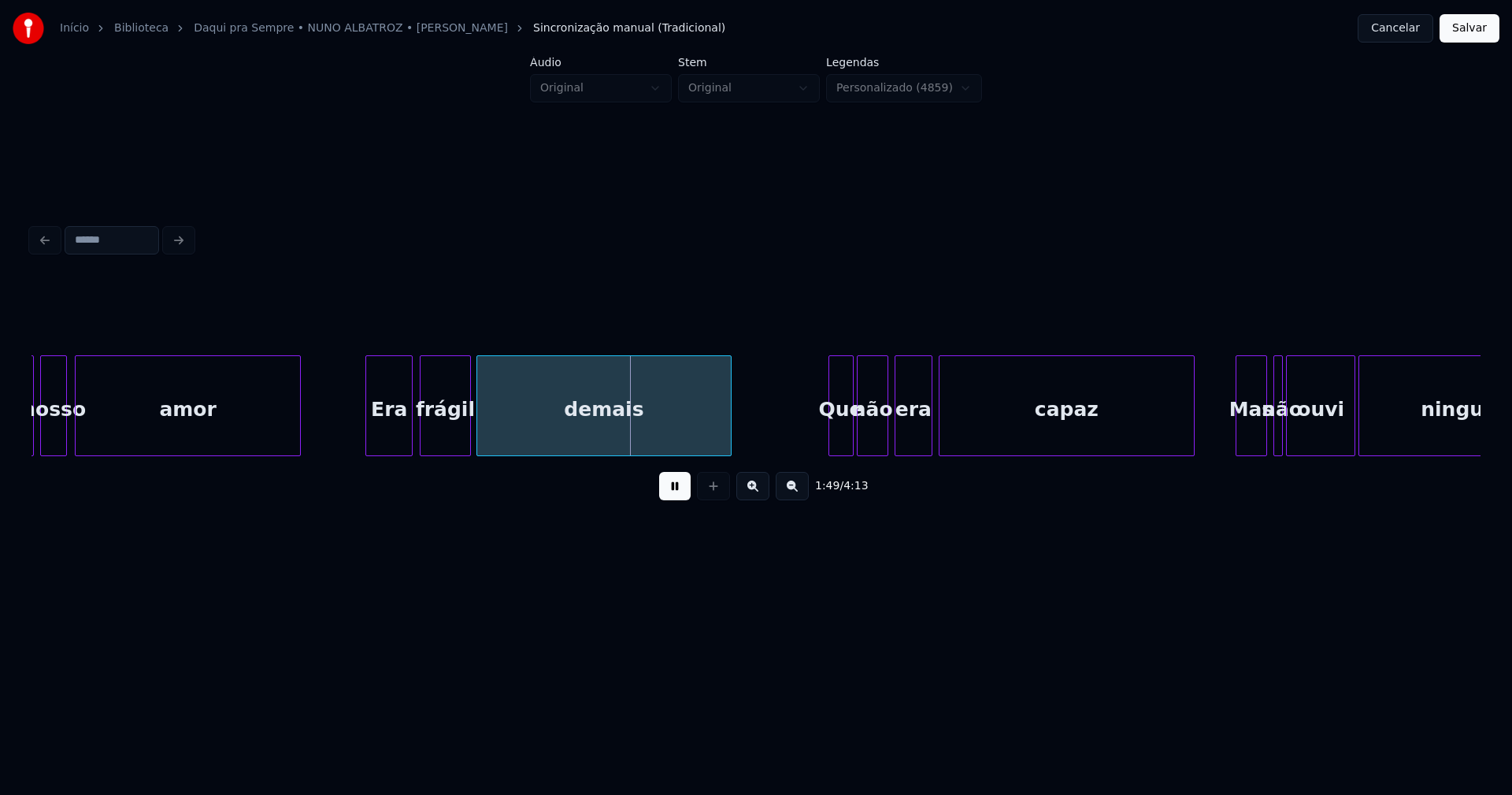
click at [556, 433] on div "demais" at bounding box center [605, 410] width 254 height 107
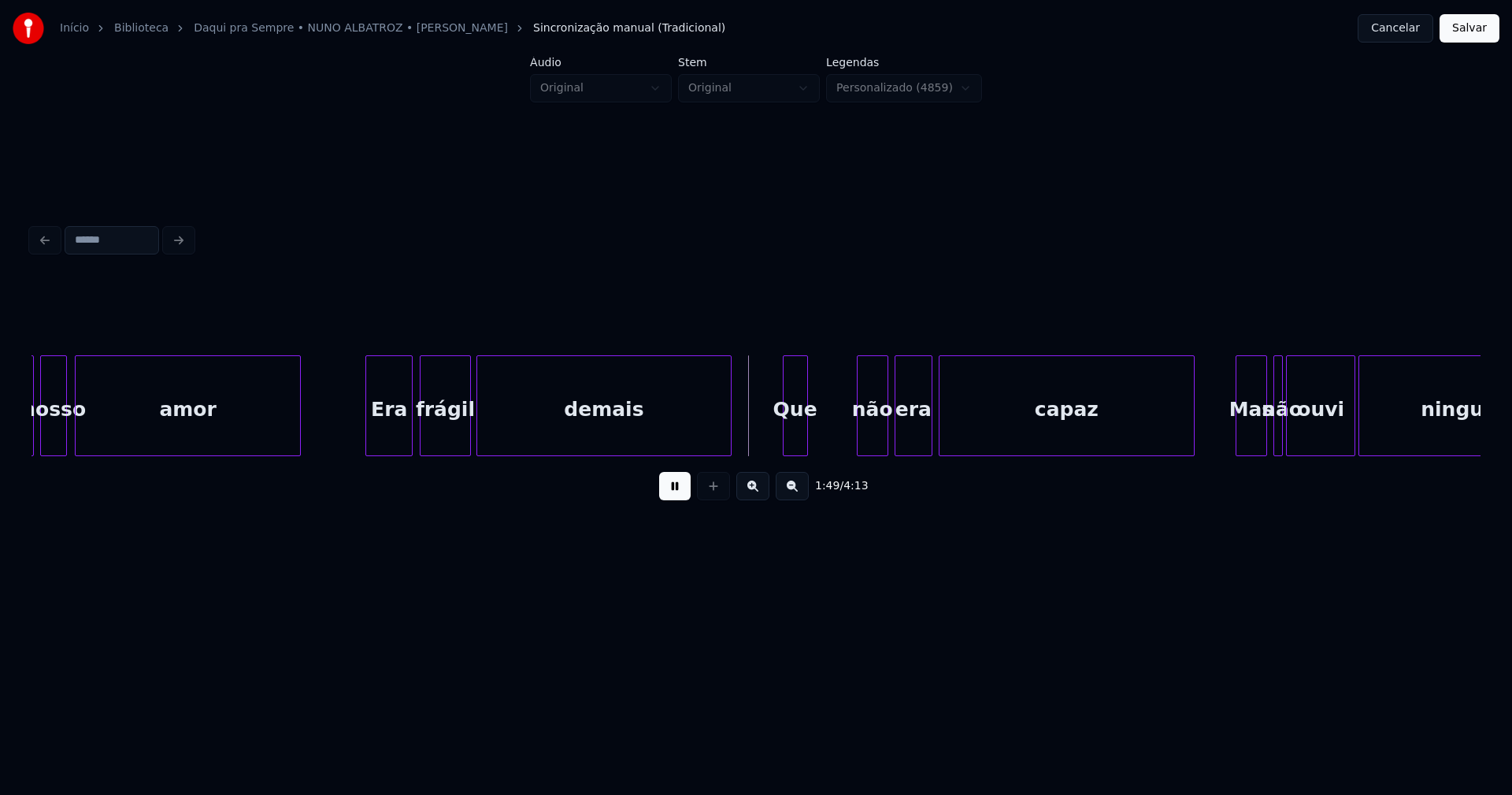
click at [799, 454] on div "o nosso amor Era frágil demais Que não era capaz Mas não ouvi ninguém" at bounding box center [756, 406] width 1449 height 101
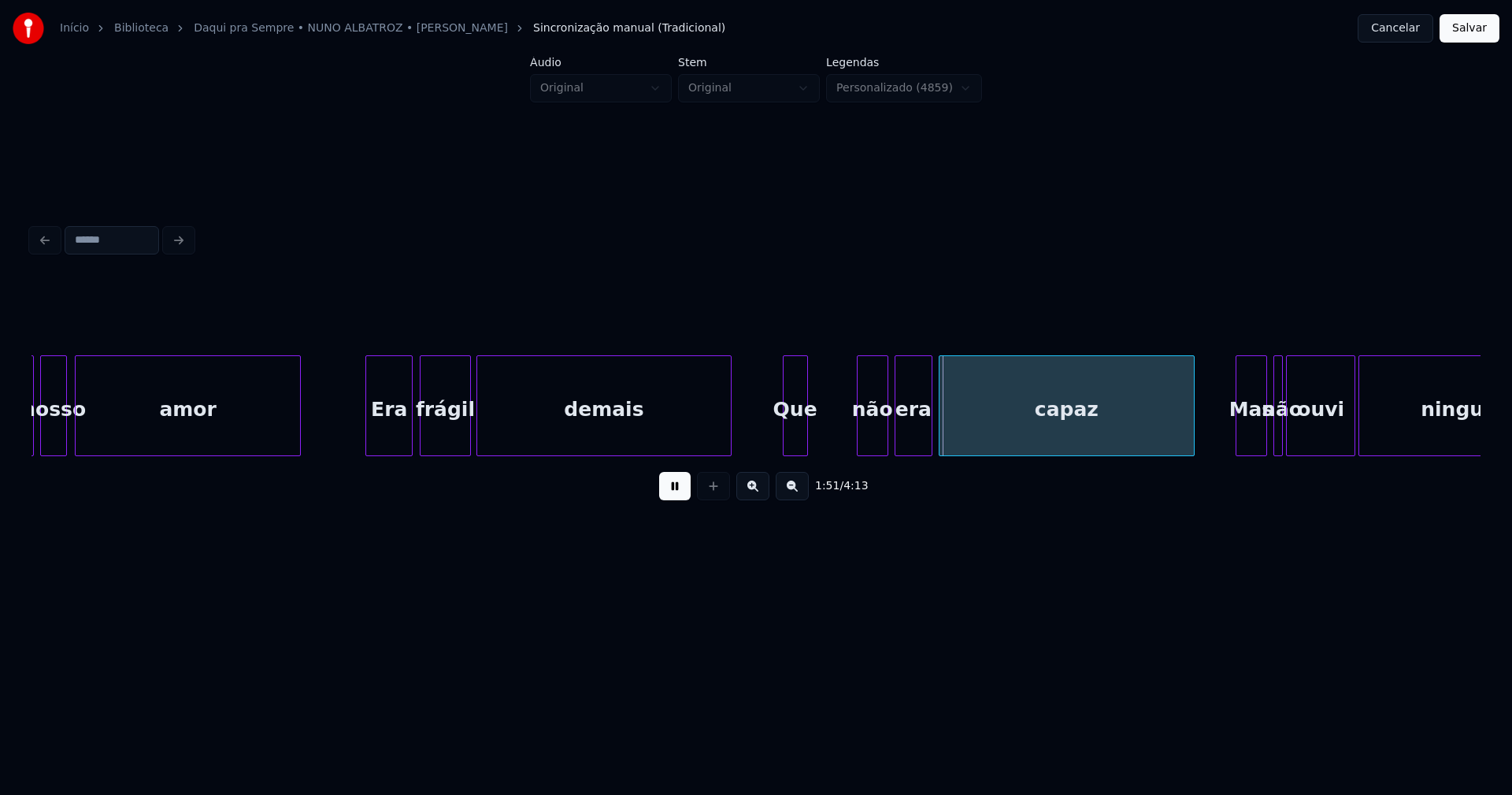
click at [807, 432] on div "Que" at bounding box center [795, 406] width 25 height 101
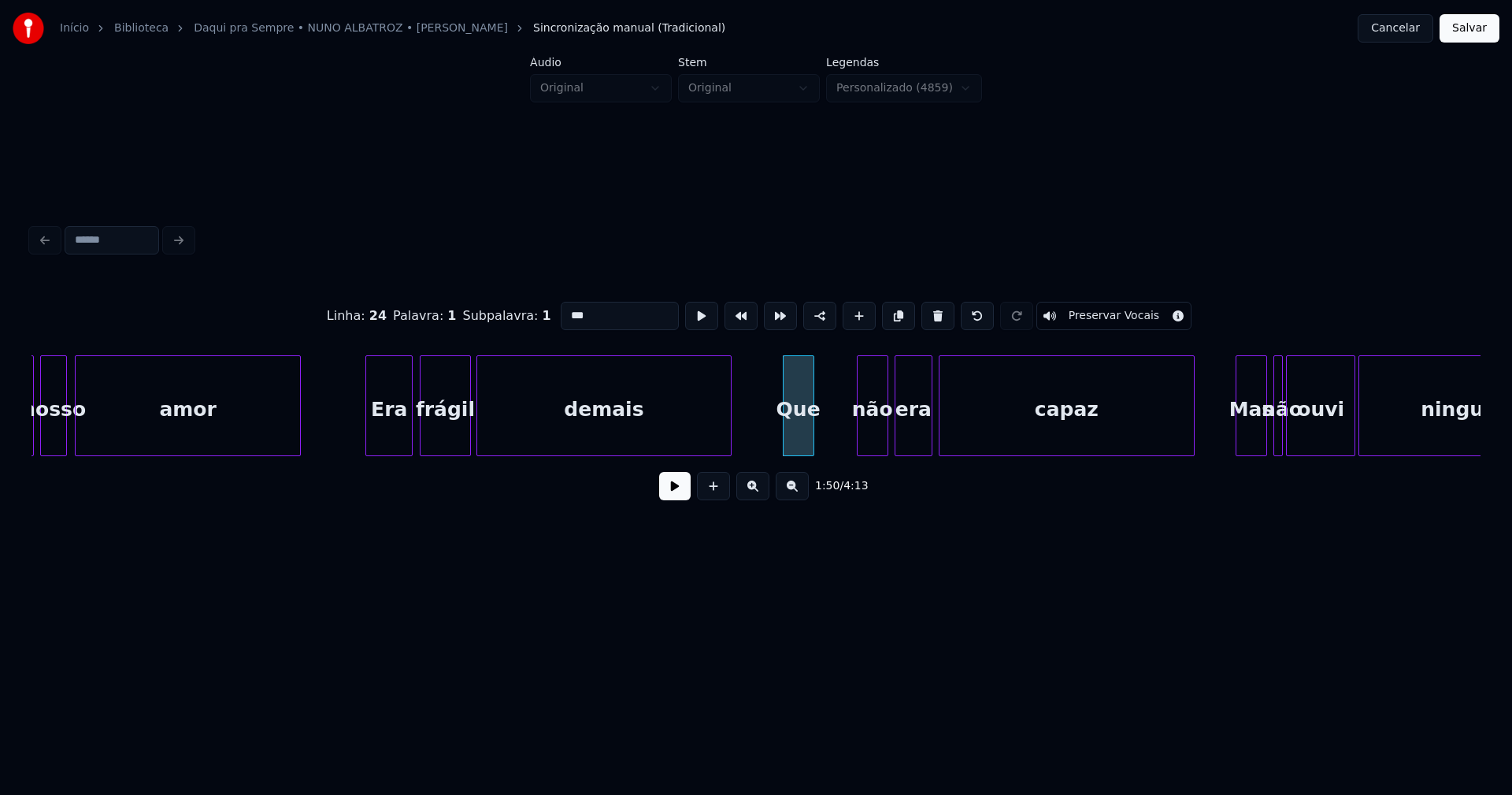
click at [813, 432] on div at bounding box center [811, 406] width 5 height 99
click at [844, 456] on div "o nosso amor Era frágil demais Que não era capaz Mas não ouvi ninguém" at bounding box center [756, 406] width 1449 height 101
click at [881, 456] on div "o nosso amor Era frágil demais Que não era capaz Mas não ouvi ninguém" at bounding box center [756, 406] width 1449 height 101
click at [836, 449] on div "não" at bounding box center [833, 410] width 30 height 107
click at [864, 444] on div "era" at bounding box center [866, 410] width 37 height 107
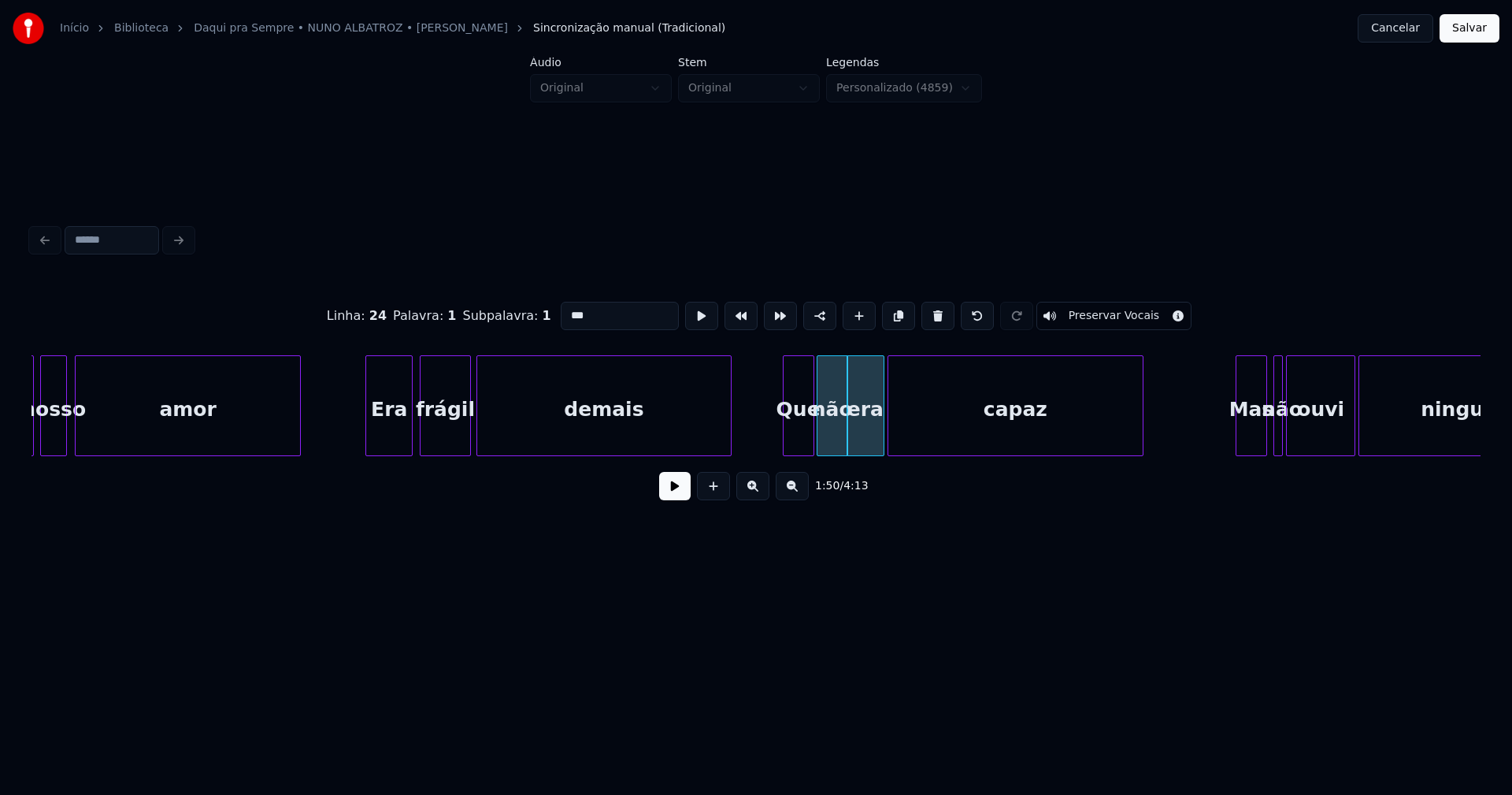
click at [928, 451] on div "o nosso amor Era frágil demais Que não era capaz Mas não ouvi ninguém" at bounding box center [756, 406] width 1449 height 101
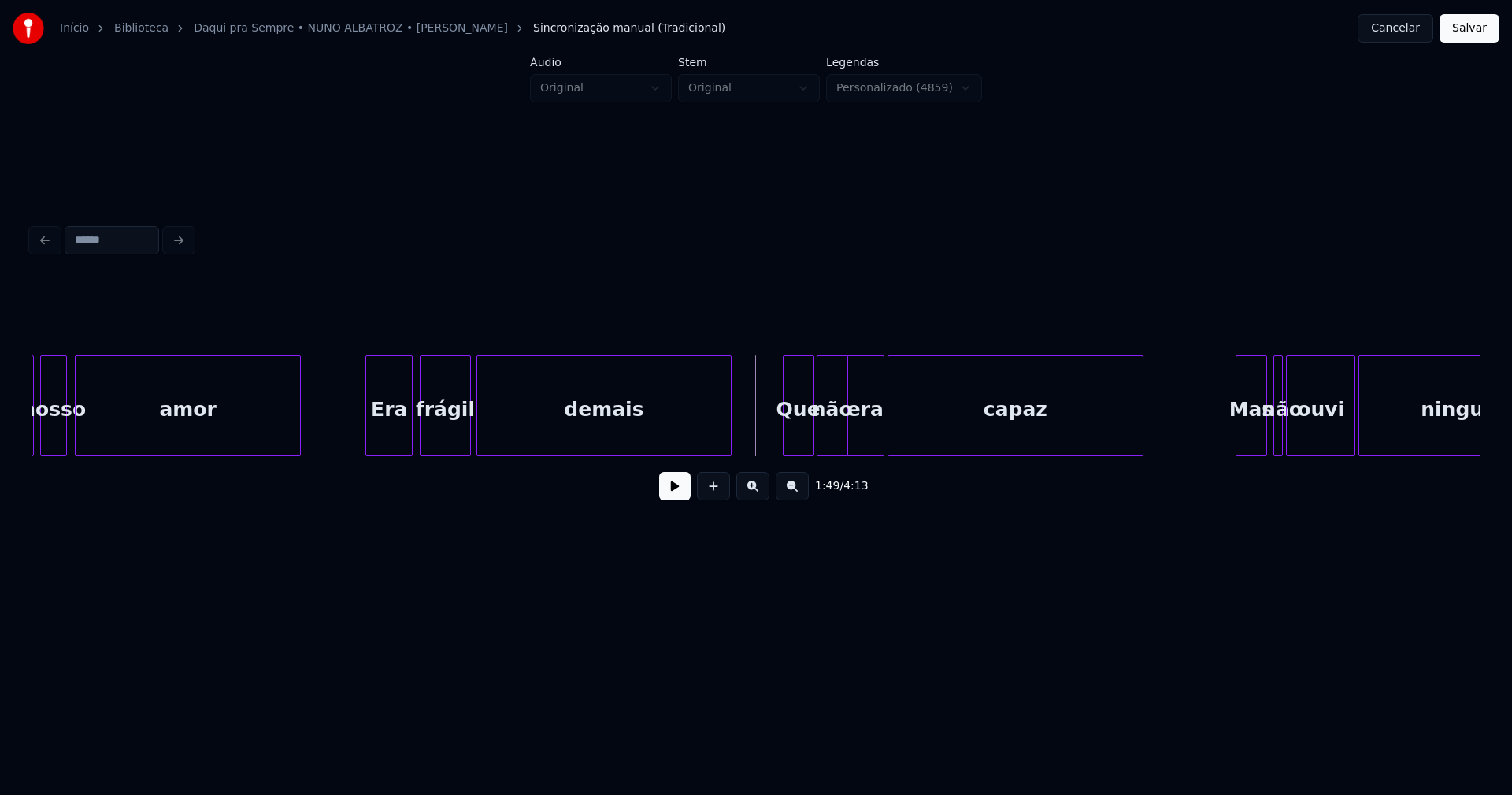
click at [680, 500] on button at bounding box center [675, 485] width 32 height 29
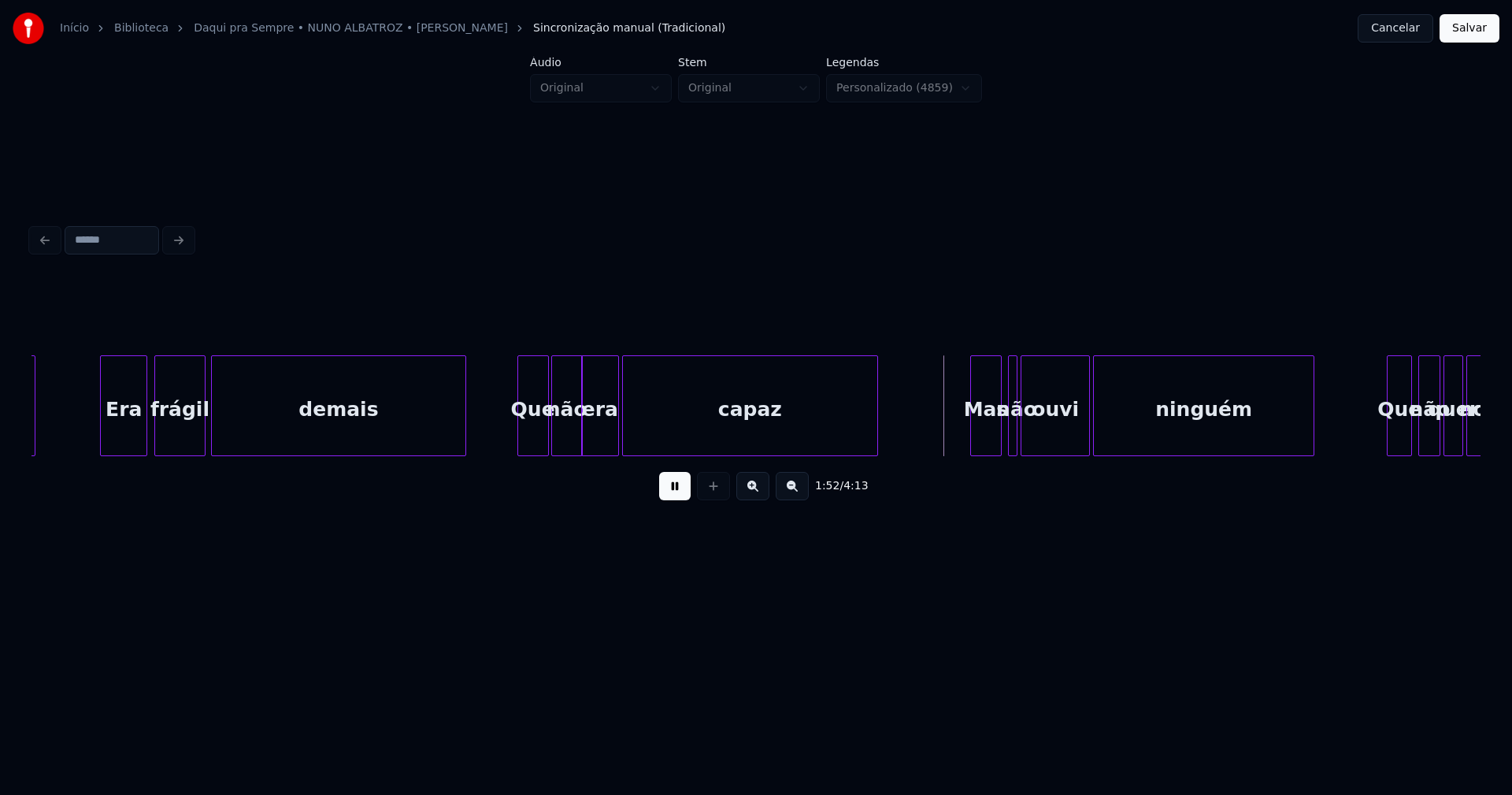
scroll to position [0, 17198]
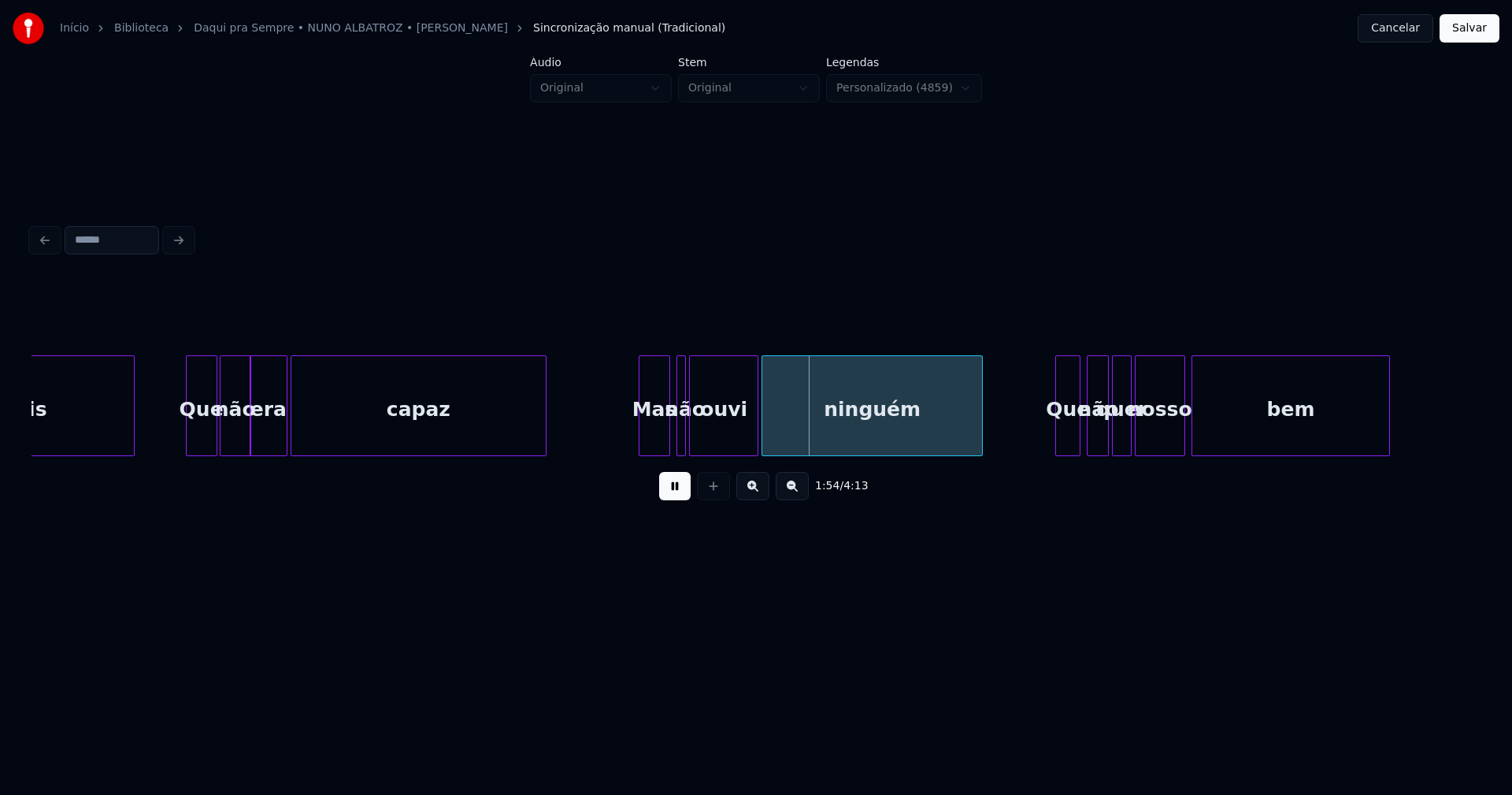
click at [675, 493] on button at bounding box center [675, 485] width 32 height 29
click at [605, 456] on div "demais Que não era capaz Mas não ouvi ninguém Que não quer nosso bem" at bounding box center [756, 406] width 1449 height 101
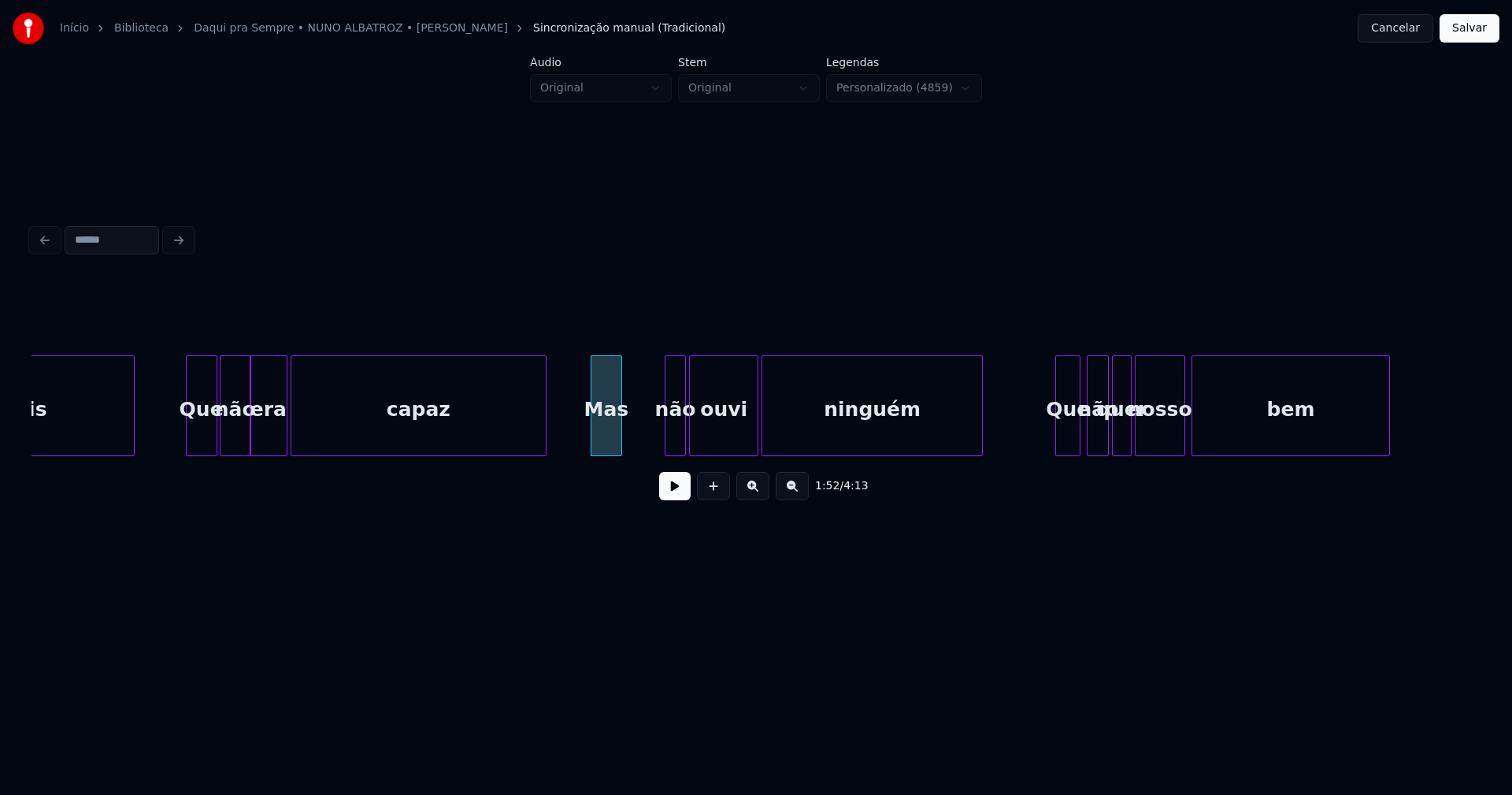
click at [665, 430] on div at bounding box center [667, 406] width 5 height 99
click at [640, 448] on div "não" at bounding box center [638, 410] width 20 height 107
click at [692, 456] on div "demais Que não era capaz Mas não ouvi ninguém Que não quer nosso bem" at bounding box center [756, 406] width 1449 height 101
click at [702, 451] on div "demais Que não era capaz Mas não ouvi ninguém Que não quer nosso bem" at bounding box center [756, 406] width 1449 height 101
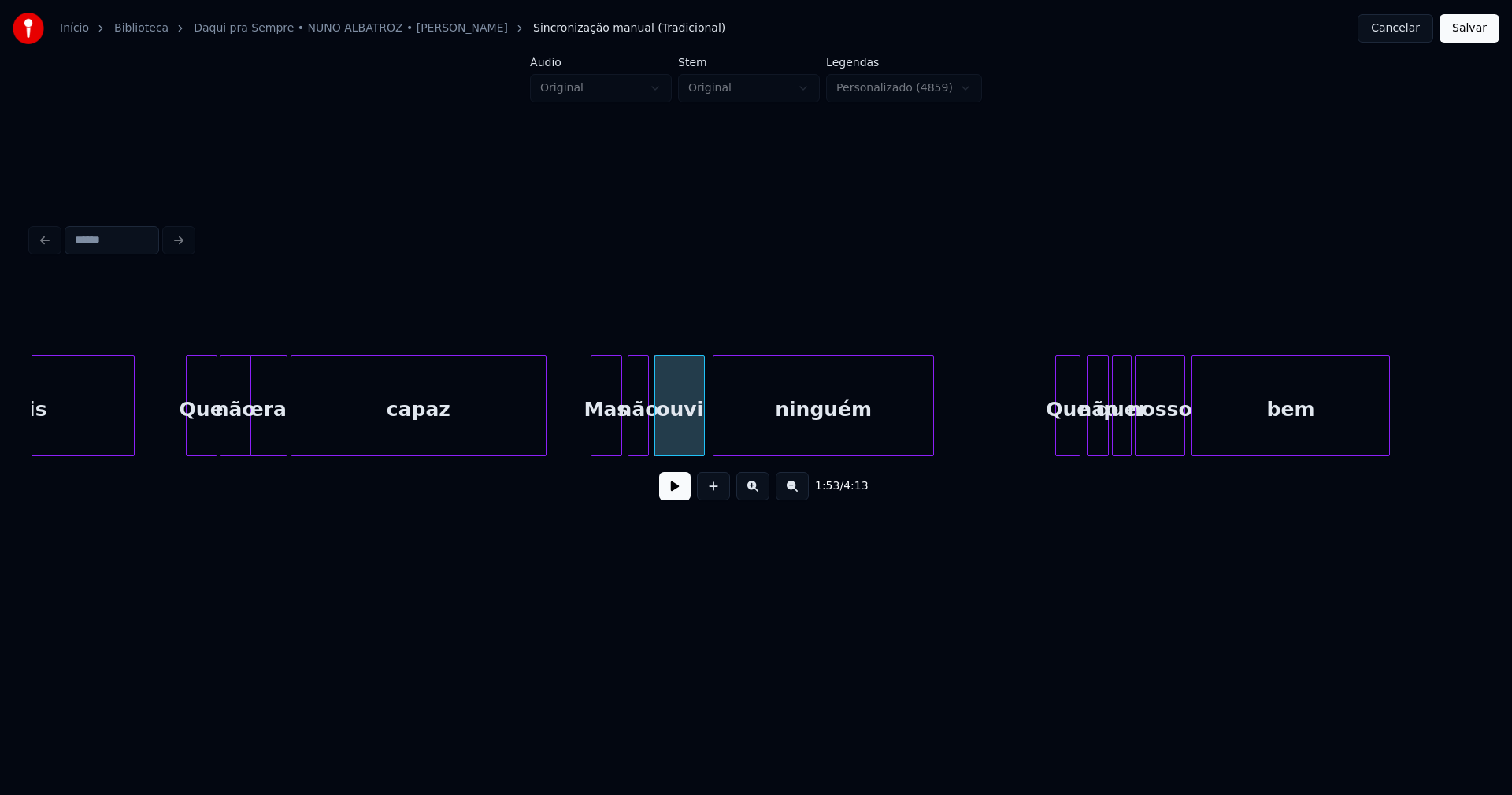
click at [754, 446] on div "ninguém" at bounding box center [823, 410] width 219 height 107
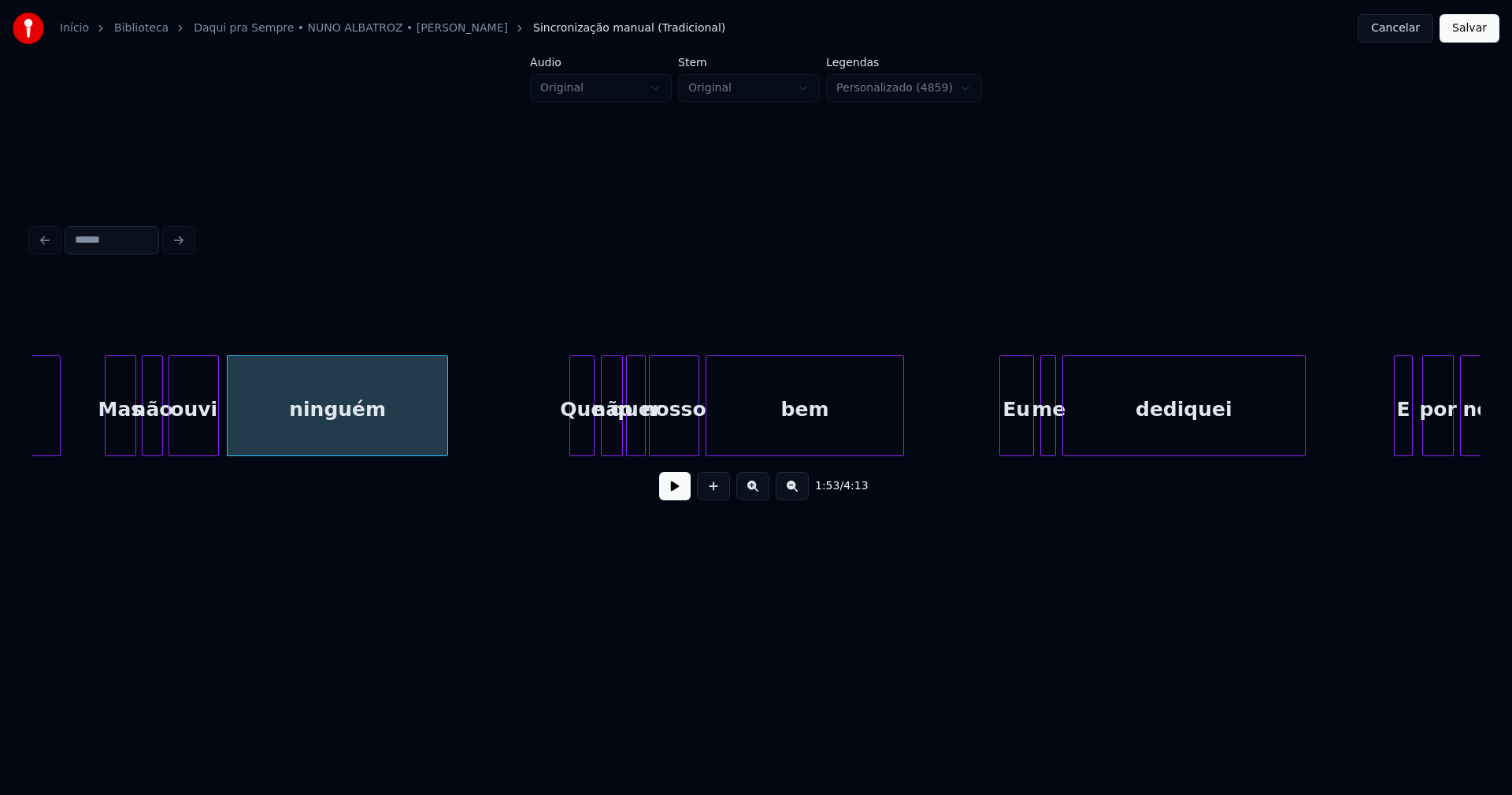
scroll to position [0, 17707]
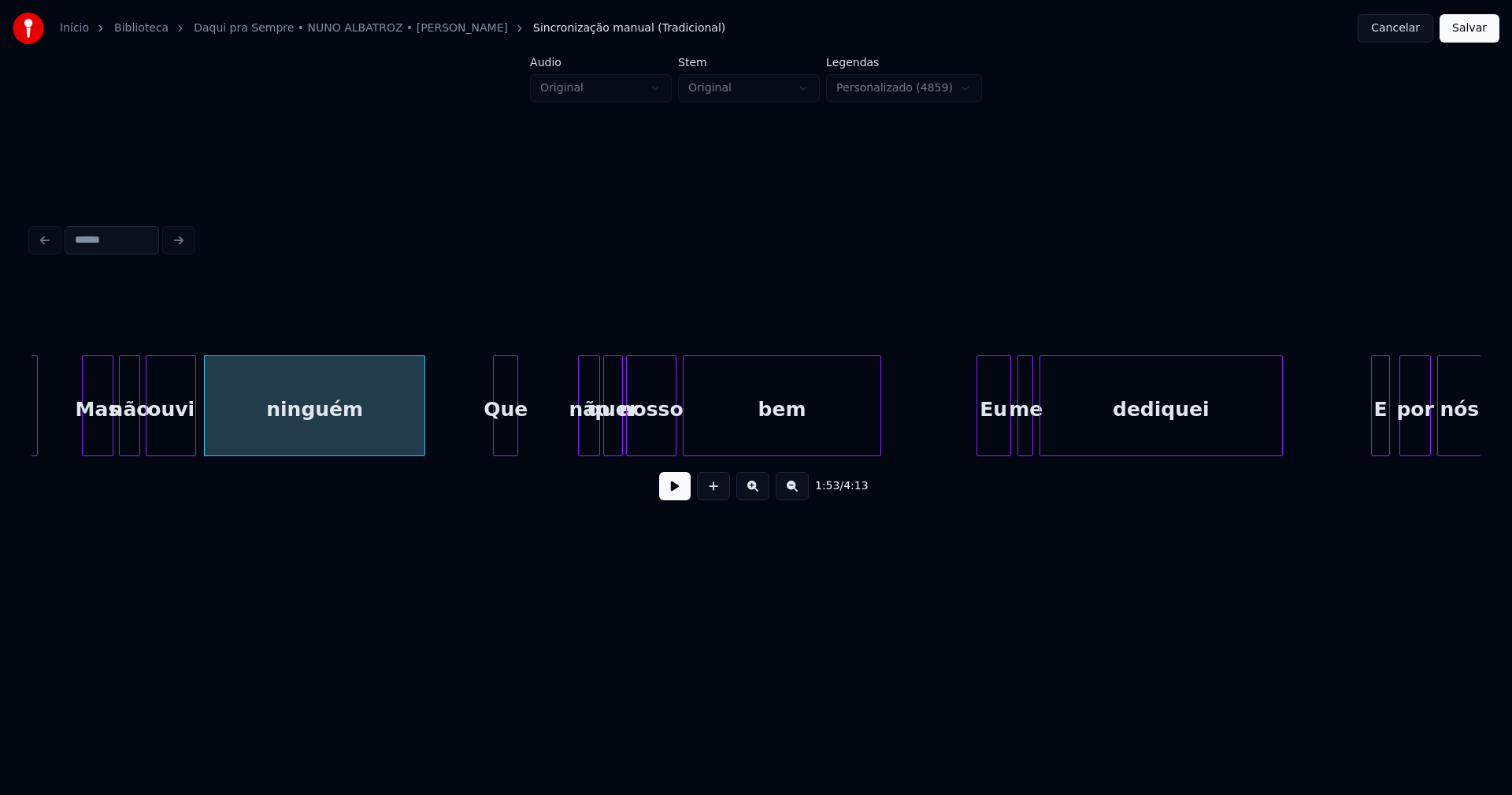
click at [505, 456] on div "capaz Mas não ouvi ninguém Que não quer nosso bem Eu me dediquei E por nós" at bounding box center [756, 406] width 1449 height 101
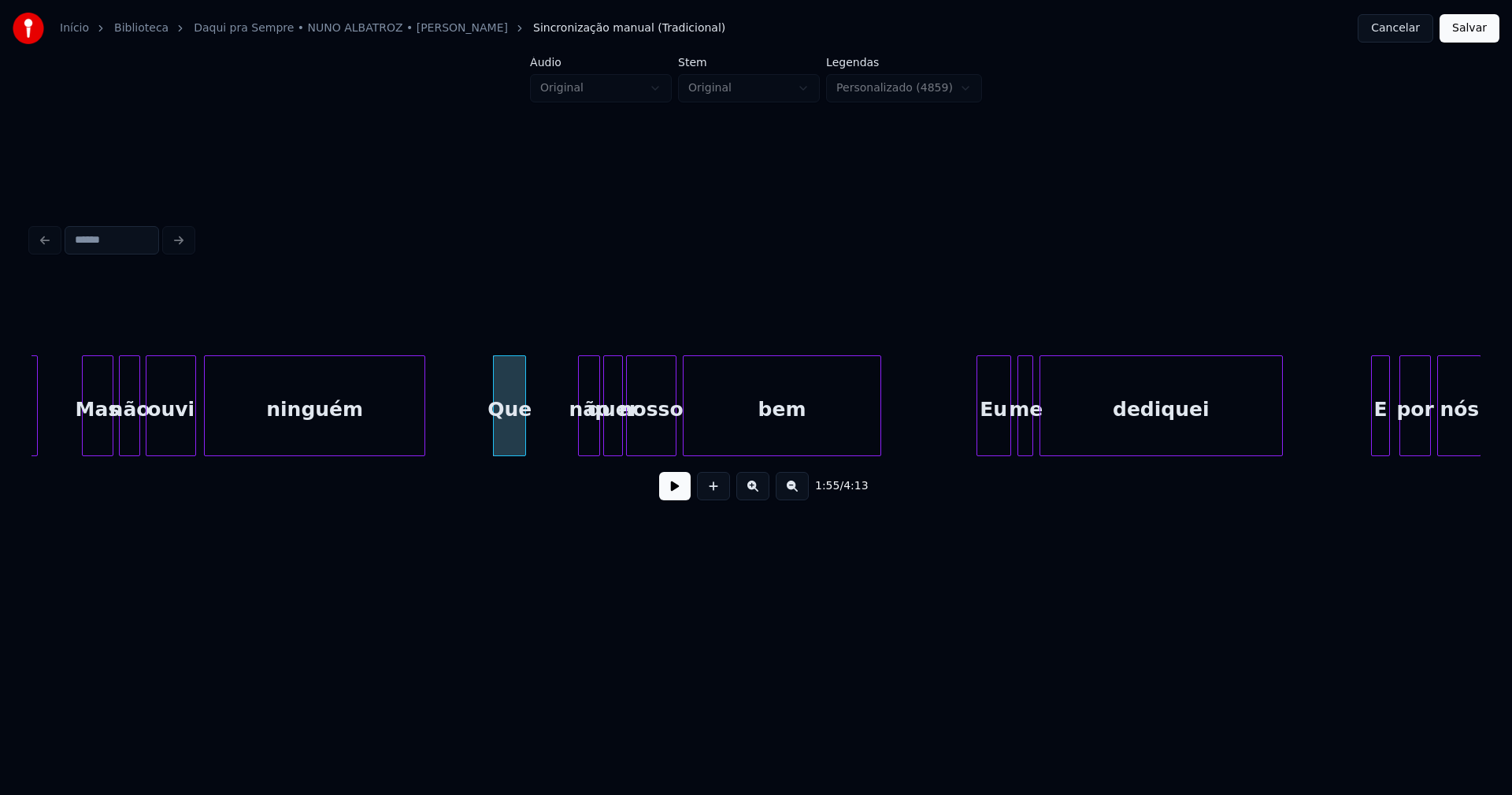
click at [524, 433] on div at bounding box center [522, 406] width 5 height 99
click at [538, 447] on div "não" at bounding box center [538, 410] width 21 height 107
click at [564, 443] on div "quer" at bounding box center [562, 410] width 17 height 107
click at [609, 446] on div "nosso" at bounding box center [602, 410] width 49 height 107
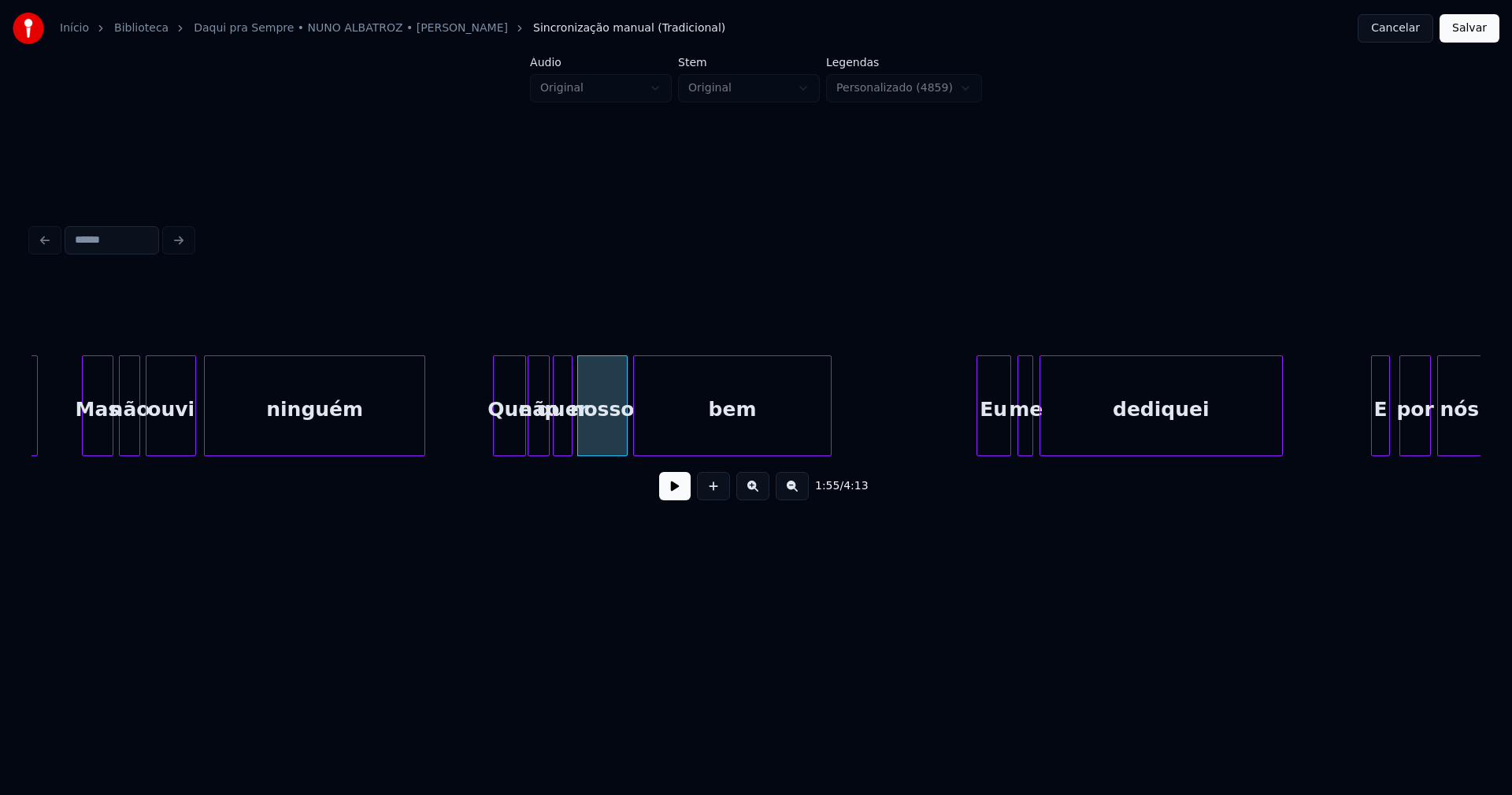
click at [655, 450] on div "capaz Mas não ouvi ninguém Que não quer nosso bem Eu me dediquei E por nós" at bounding box center [756, 406] width 1449 height 101
click at [940, 447] on div "Eu" at bounding box center [934, 410] width 33 height 107
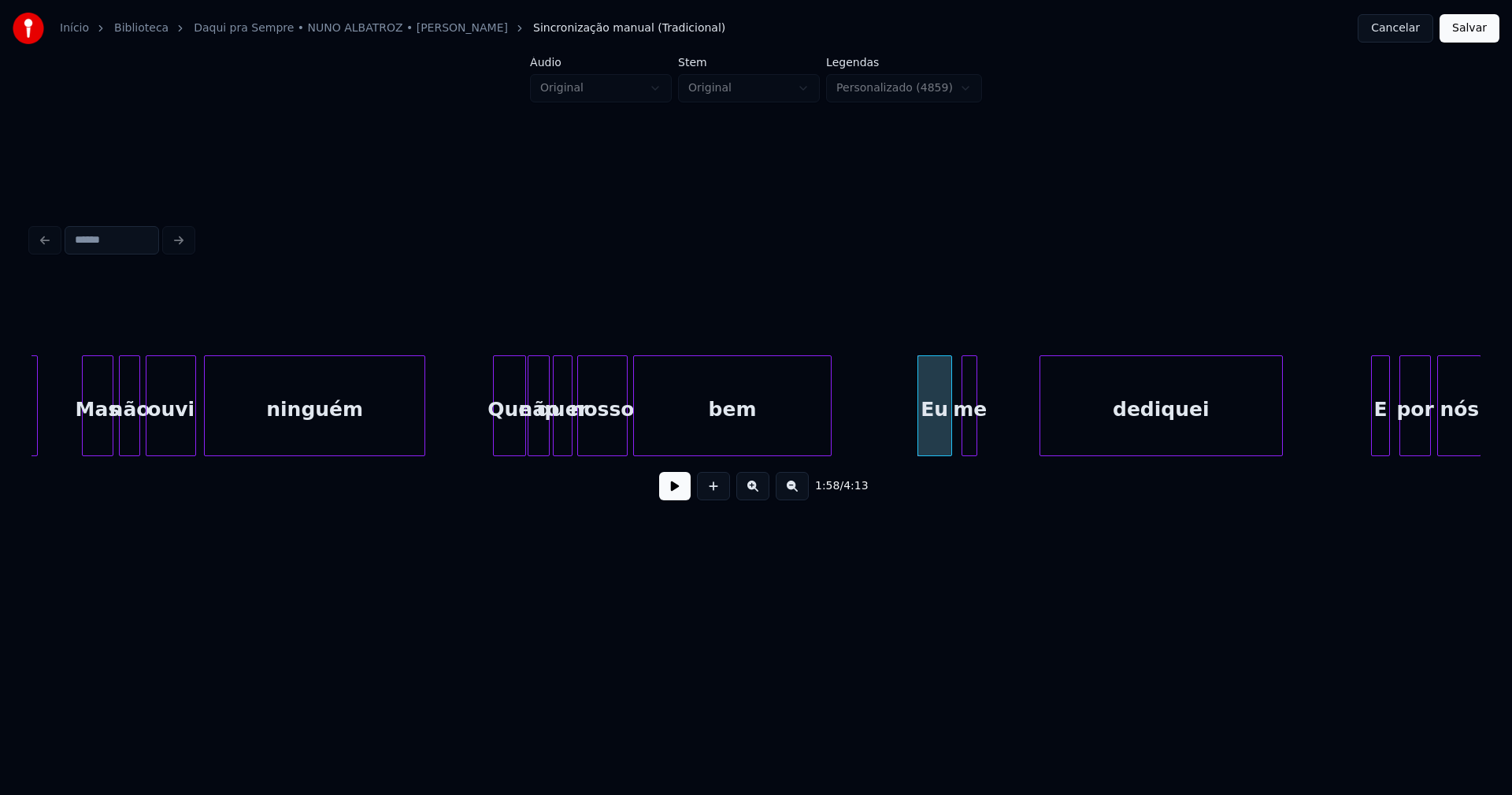
click at [970, 445] on div "me" at bounding box center [971, 410] width 16 height 107
drag, startPoint x: 662, startPoint y: 495, endPoint x: 682, endPoint y: 493, distance: 20.1
click at [662, 495] on button at bounding box center [675, 485] width 32 height 29
click at [999, 445] on div "dediquei" at bounding box center [1111, 410] width 242 height 107
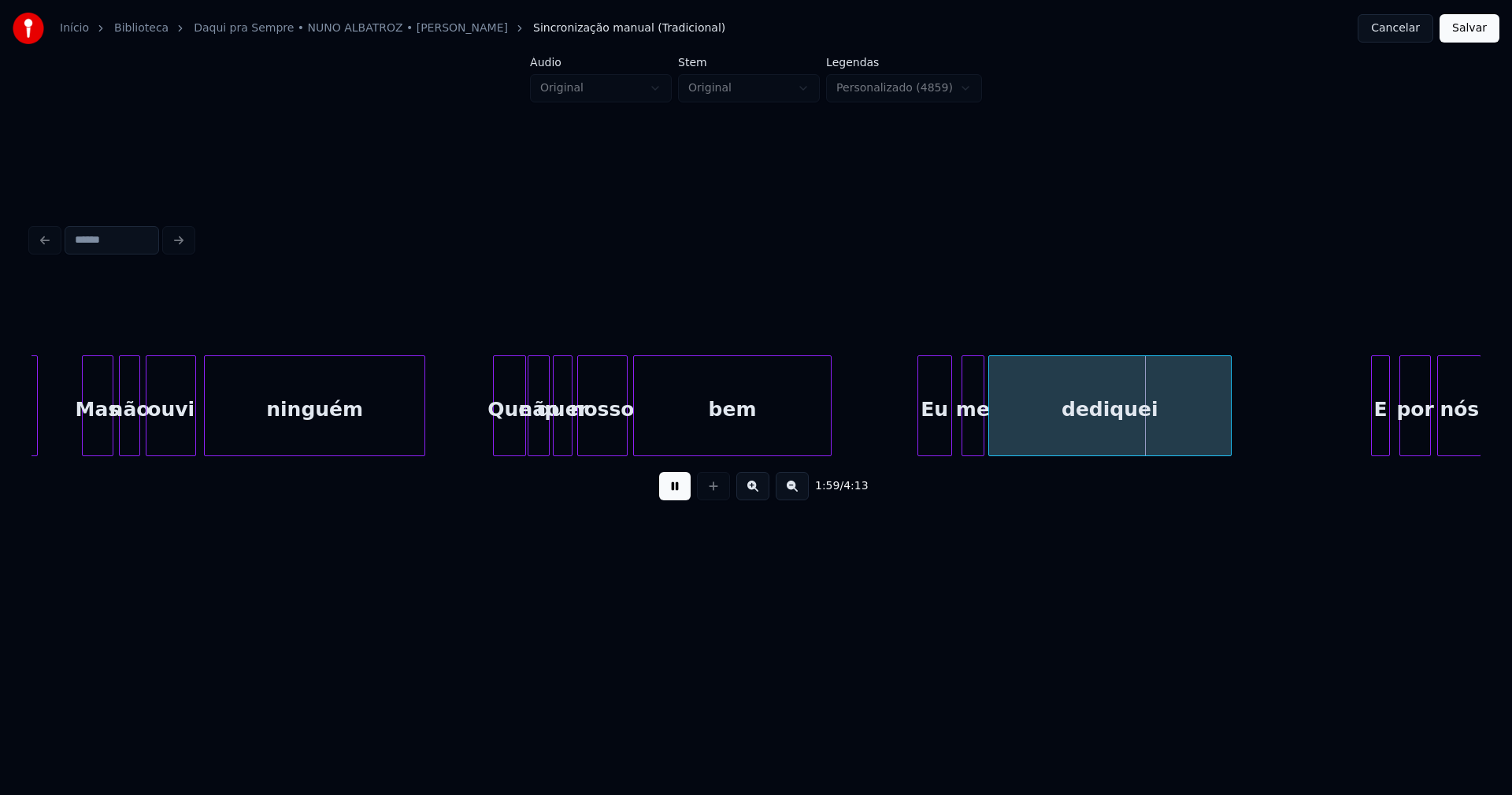
click at [982, 442] on div at bounding box center [981, 406] width 5 height 99
click at [955, 445] on div at bounding box center [953, 406] width 5 height 99
drag, startPoint x: 665, startPoint y: 490, endPoint x: 685, endPoint y: 475, distance: 25.0
click at [667, 489] on button at bounding box center [675, 485] width 32 height 29
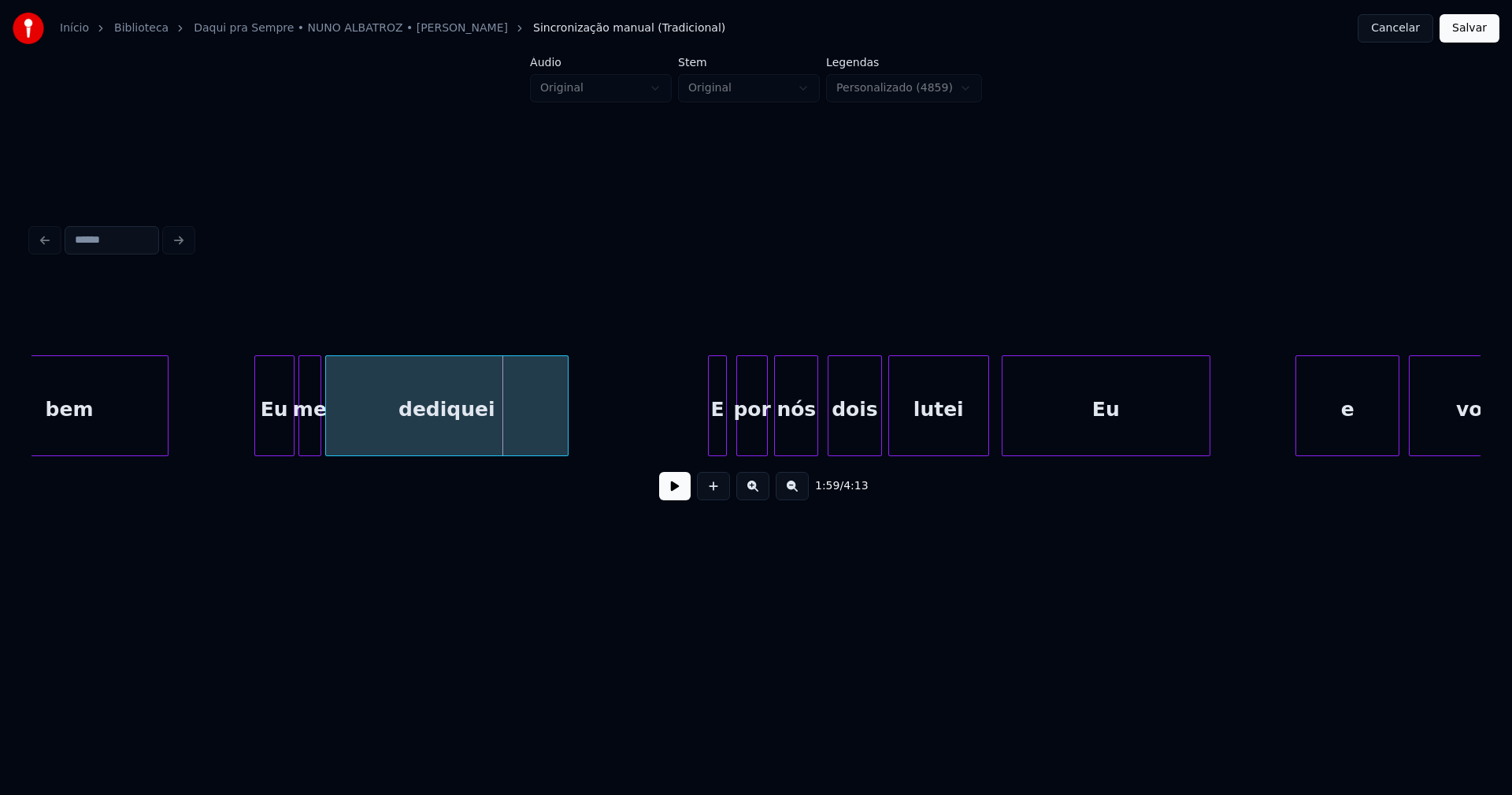
scroll to position [0, 18392]
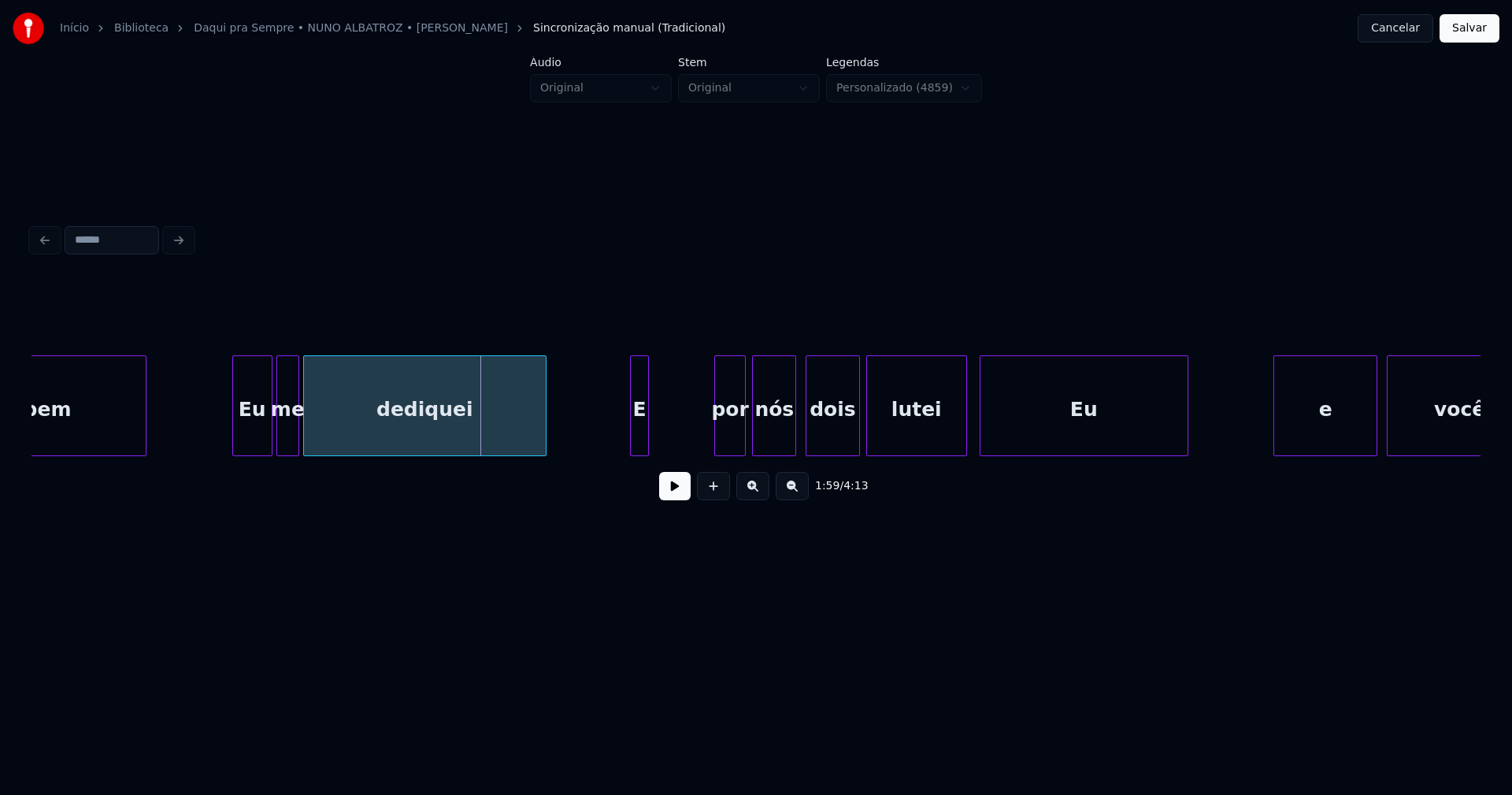
click at [640, 456] on div "bem Eu me dediquei E por nós dois lutei Eu e você" at bounding box center [756, 406] width 1449 height 101
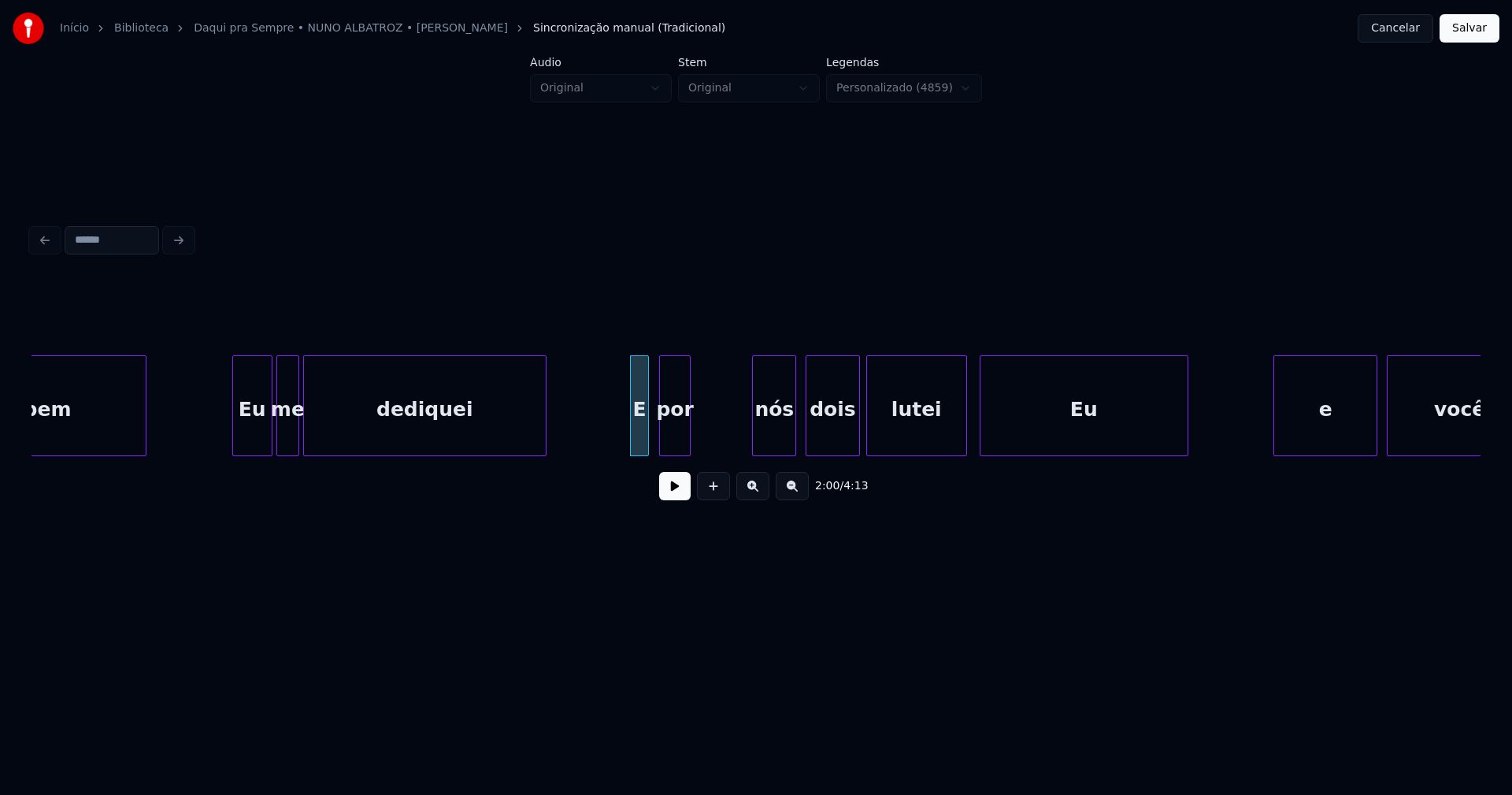
click at [674, 454] on div "bem Eu me dediquei E por nós dois lutei Eu e você" at bounding box center [756, 406] width 1449 height 101
click at [728, 452] on div "bem Eu me dediquei E por nós dois lutei Eu e você" at bounding box center [756, 406] width 1449 height 101
click at [790, 456] on div "bem Eu me dediquei E por nós dois lutei Eu e você" at bounding box center [756, 406] width 1449 height 101
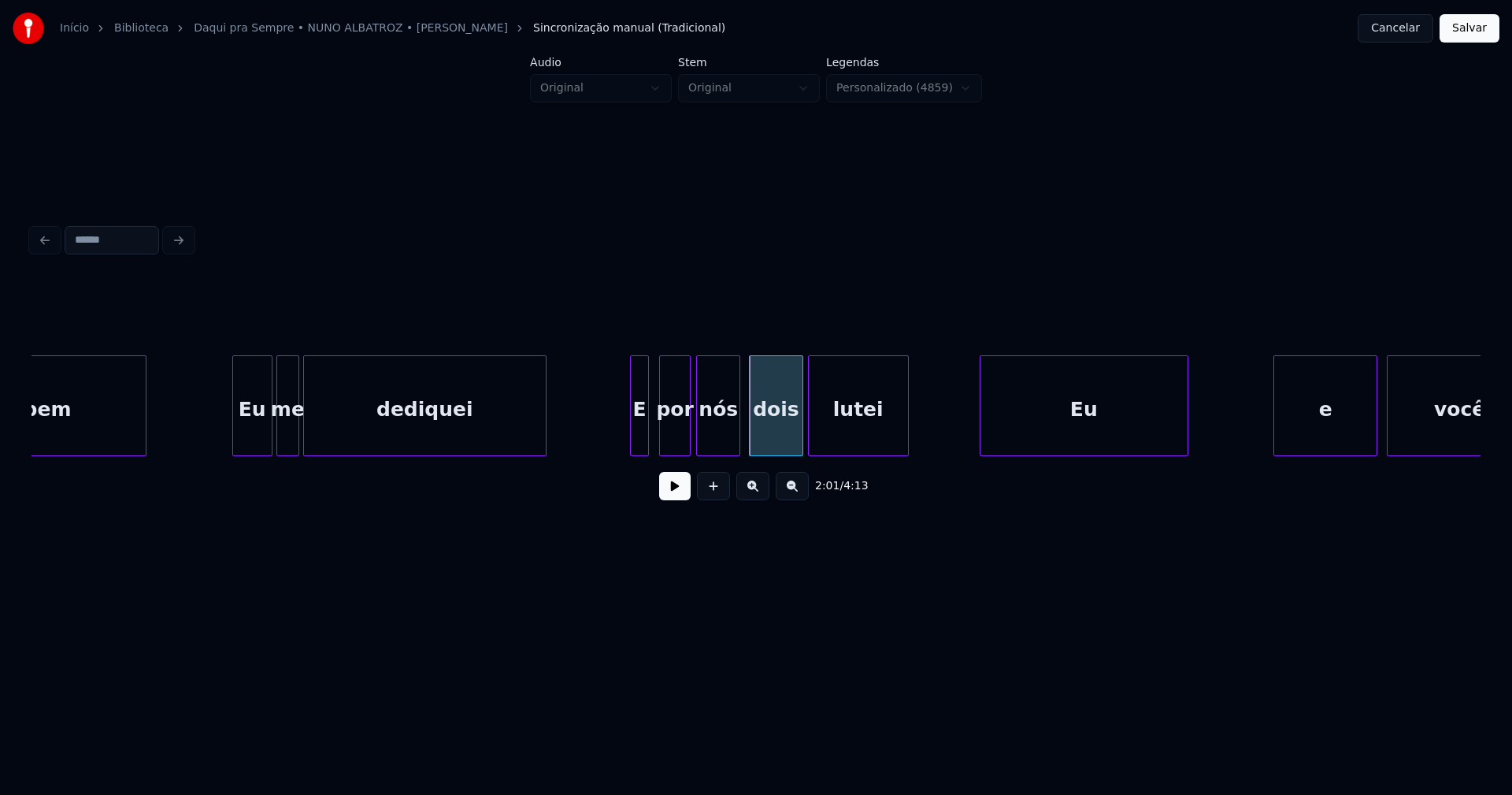
click at [868, 456] on div "bem Eu me dediquei E por nós dois lutei Eu e você" at bounding box center [756, 406] width 1449 height 101
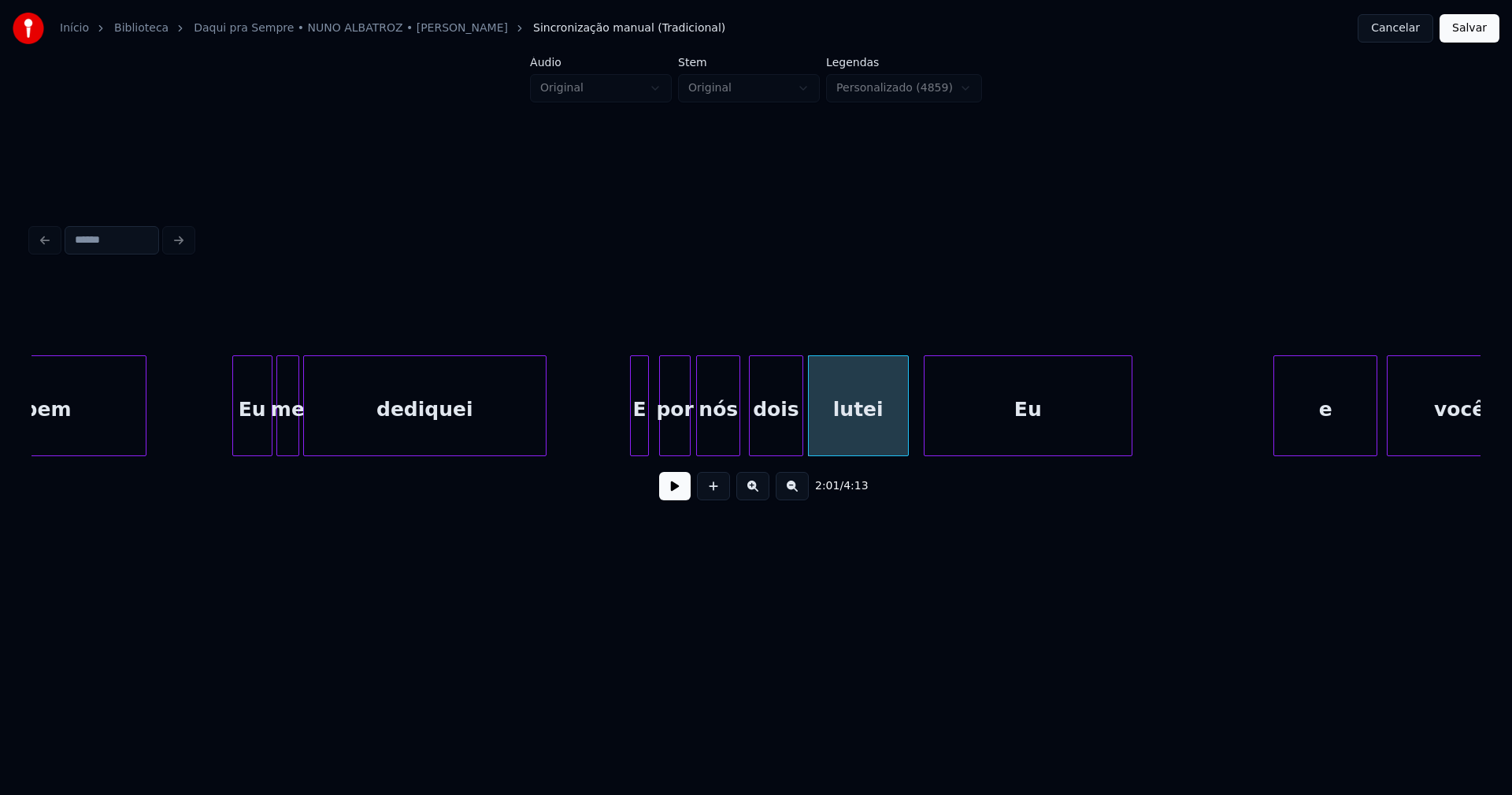
click at [960, 450] on div "bem Eu me dediquei E por nós dois lutei Eu e você" at bounding box center [756, 406] width 1449 height 101
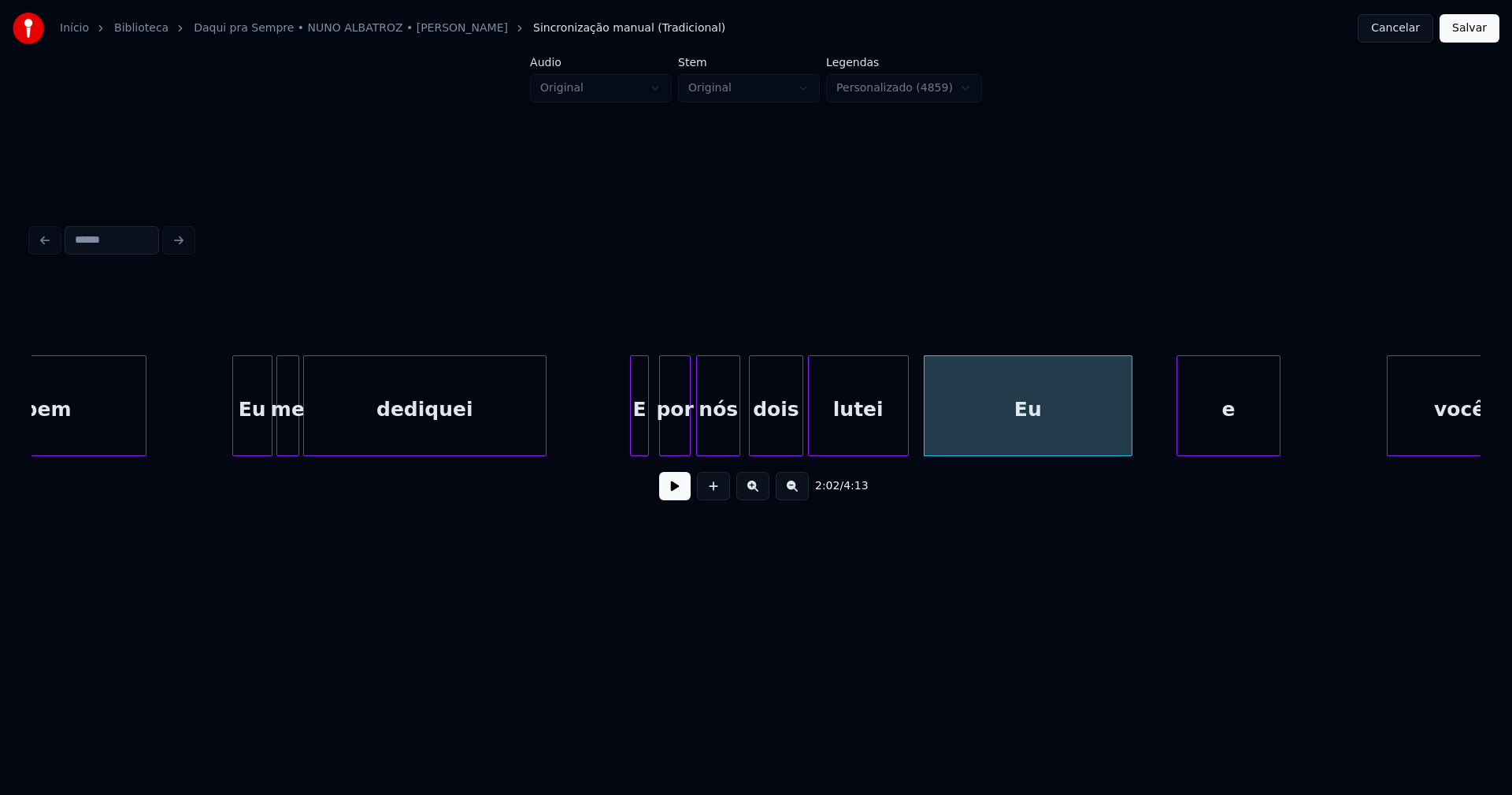
click at [1215, 456] on div "bem Eu me dediquei E por nós dois lutei Eu e você" at bounding box center [756, 406] width 1449 height 101
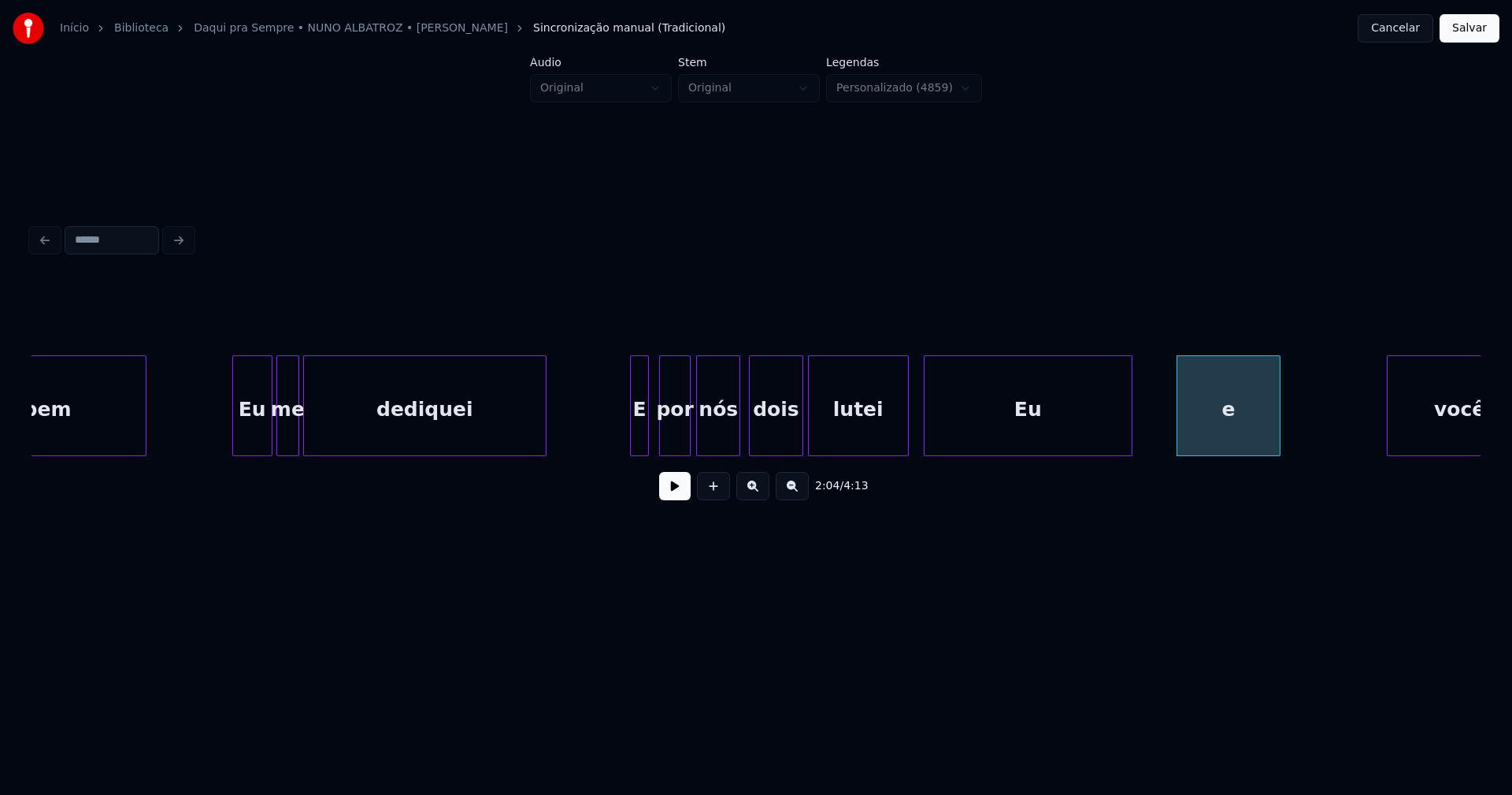
click at [663, 489] on button at bounding box center [675, 485] width 32 height 29
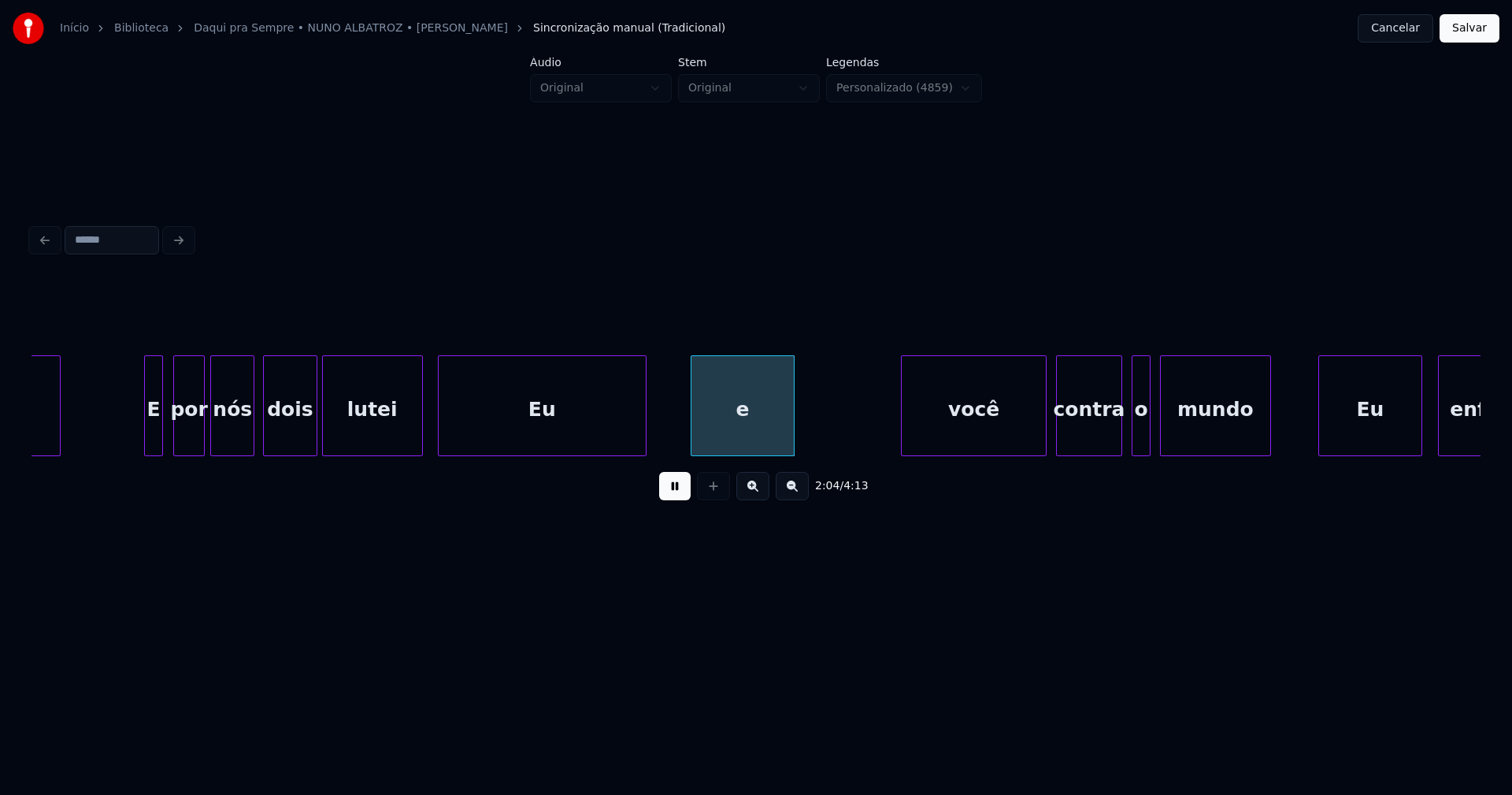
scroll to position [0, 18900]
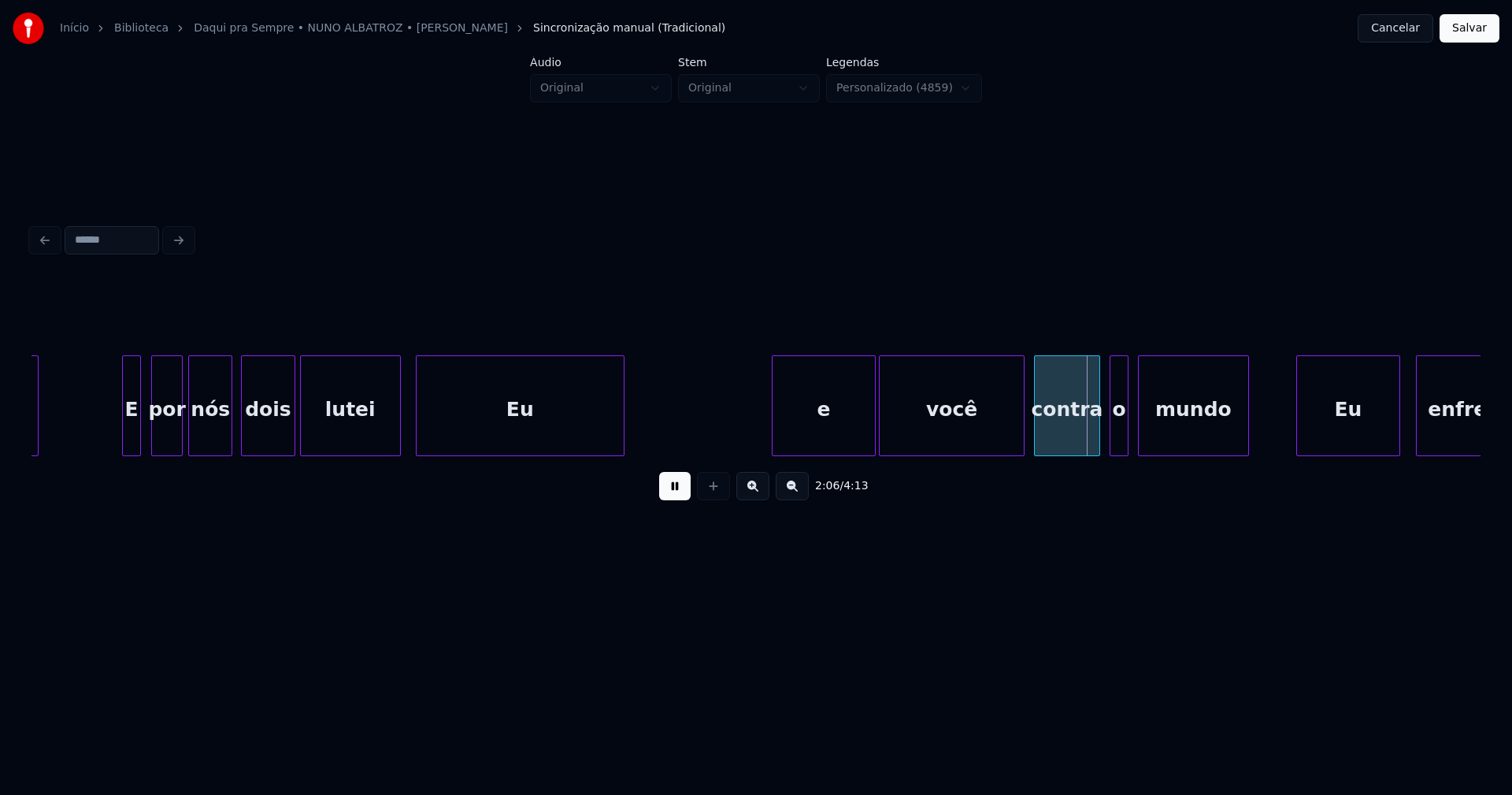
click at [800, 456] on div "dediquei E por nós dois lutei Eu e você contra o mundo Eu enfrento" at bounding box center [756, 406] width 1449 height 101
drag, startPoint x: 683, startPoint y: 495, endPoint x: 635, endPoint y: 444, distance: 70.0
click at [683, 494] on button at bounding box center [675, 485] width 32 height 29
click at [699, 441] on div "Eu" at bounding box center [665, 410] width 207 height 107
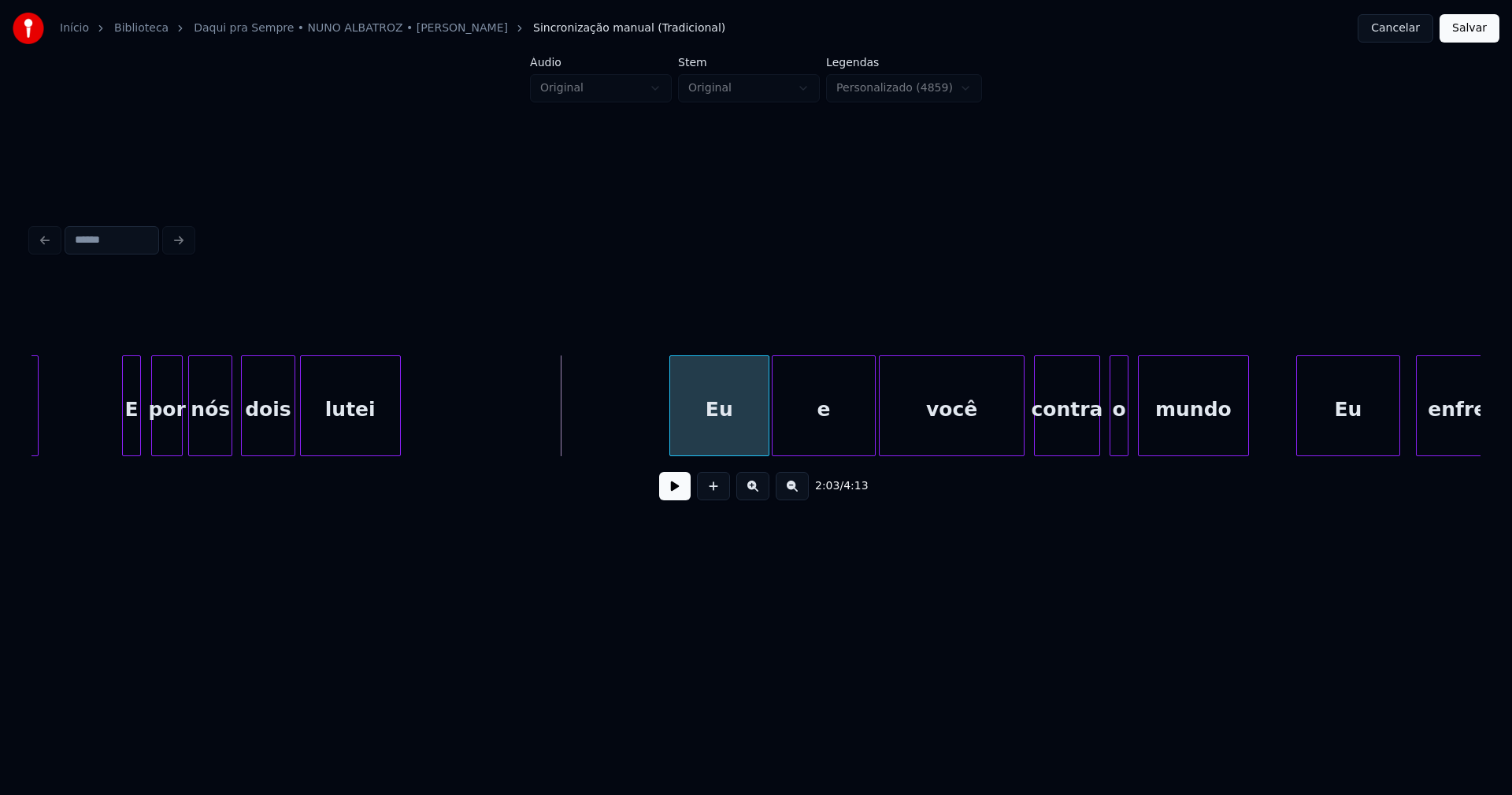
click at [673, 430] on div at bounding box center [672, 406] width 5 height 99
click at [617, 421] on div at bounding box center [615, 406] width 5 height 99
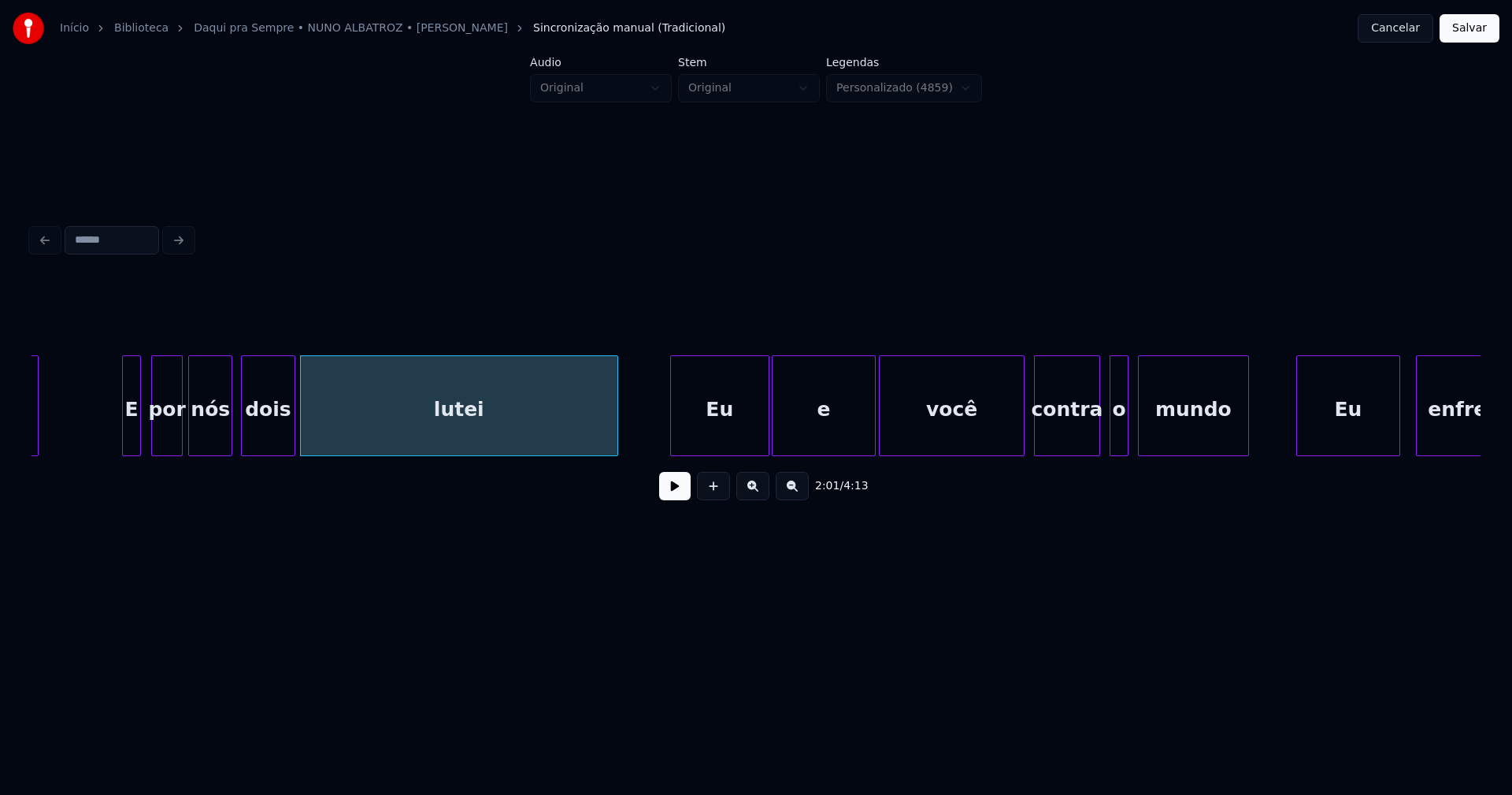
click at [675, 494] on button at bounding box center [675, 485] width 32 height 29
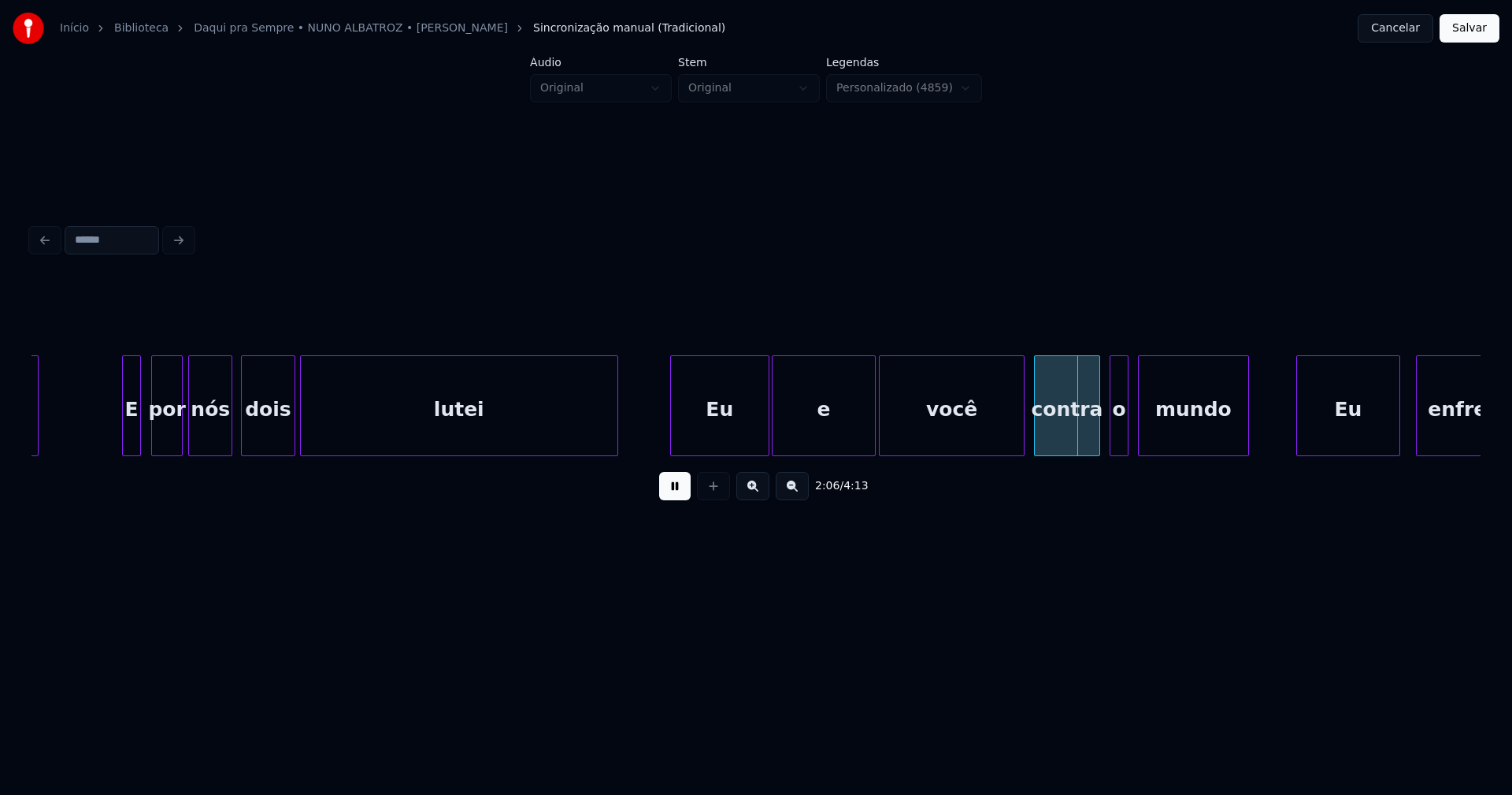
click at [662, 430] on div "dediquei E por nós dois lutei Eu e você contra o mundo Eu enfrento" at bounding box center [1088, 406] width 39914 height 101
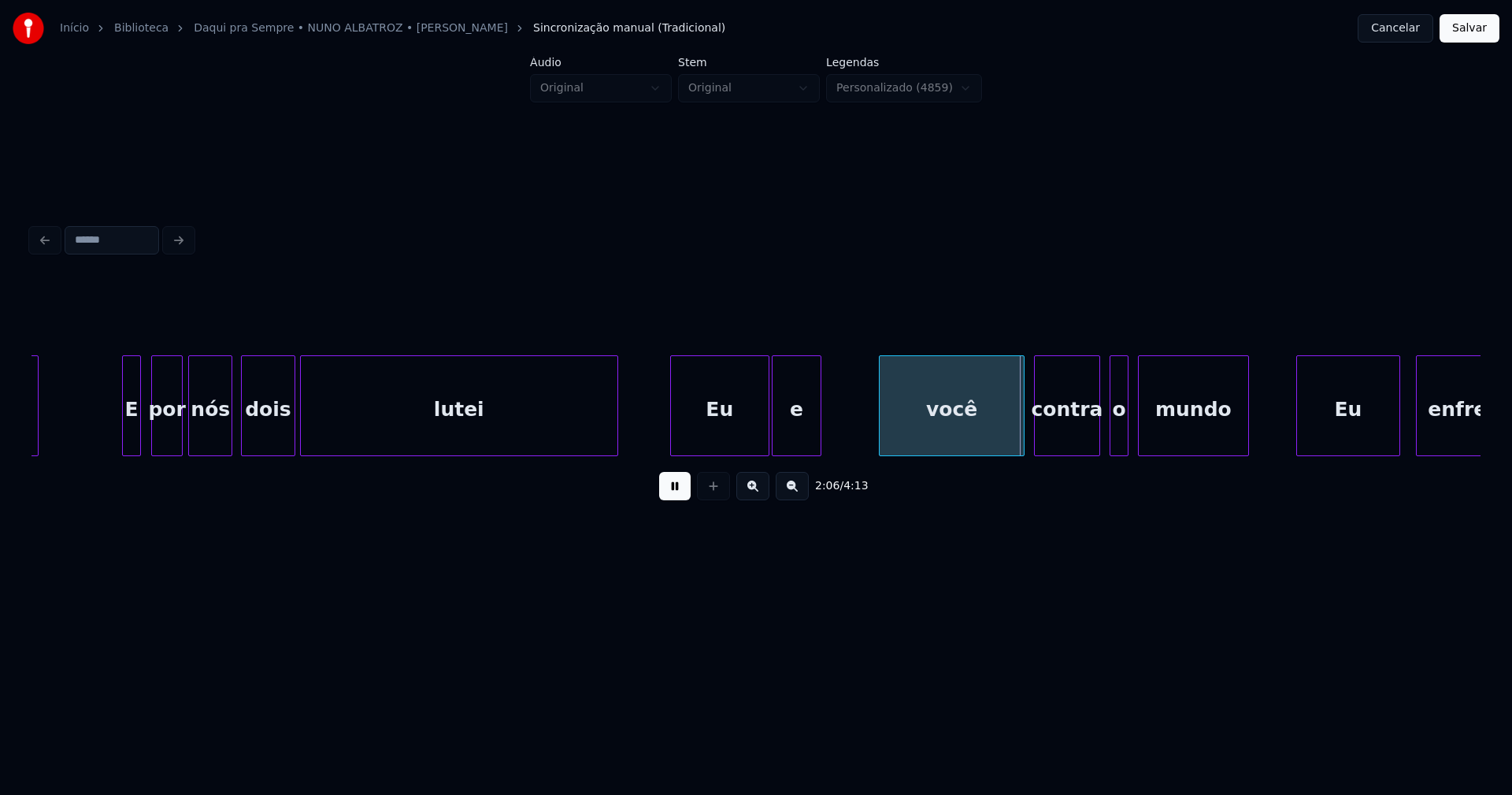
click at [820, 449] on div "e" at bounding box center [797, 406] width 50 height 101
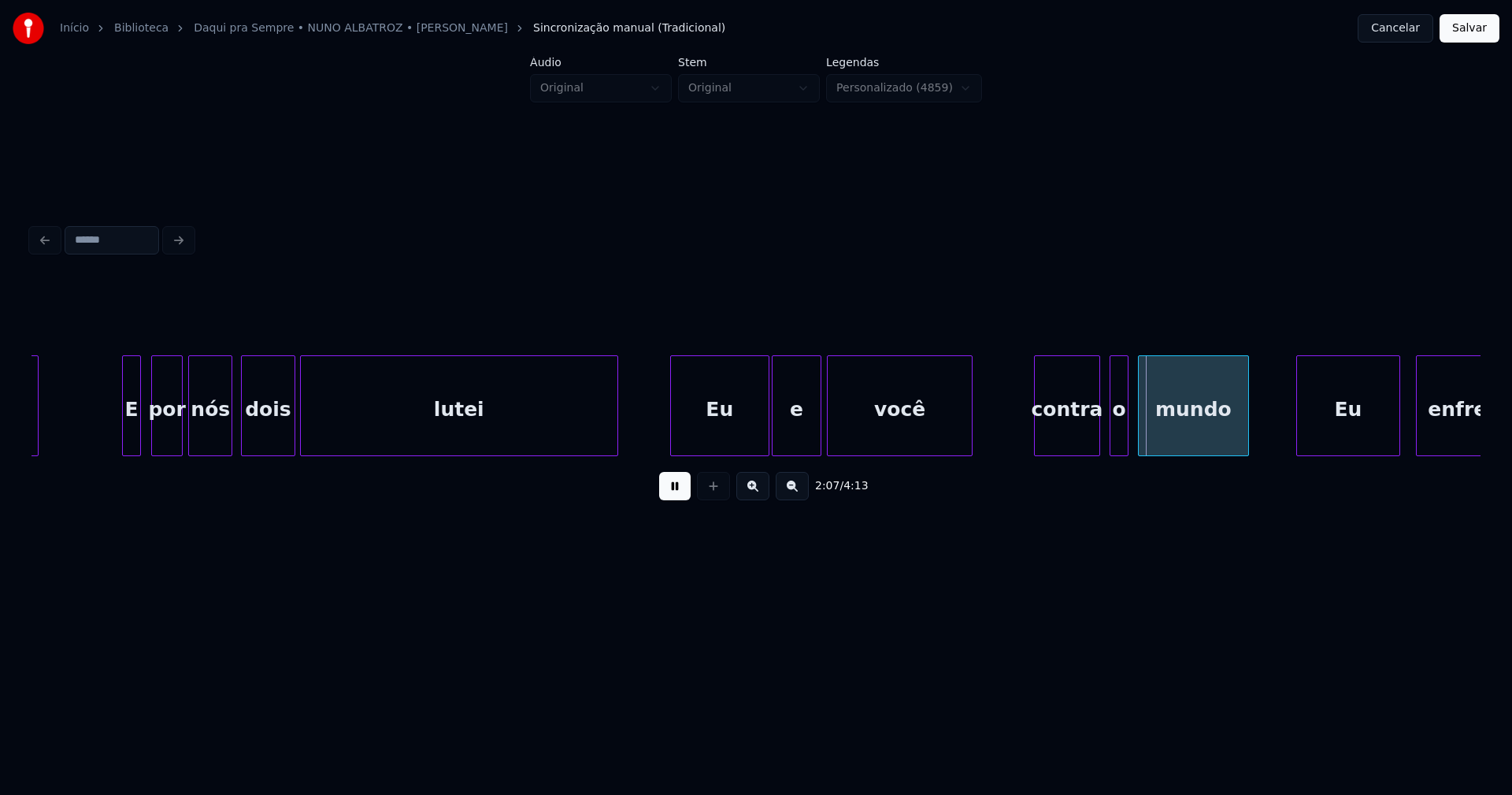
click at [877, 449] on div "você" at bounding box center [899, 410] width 144 height 107
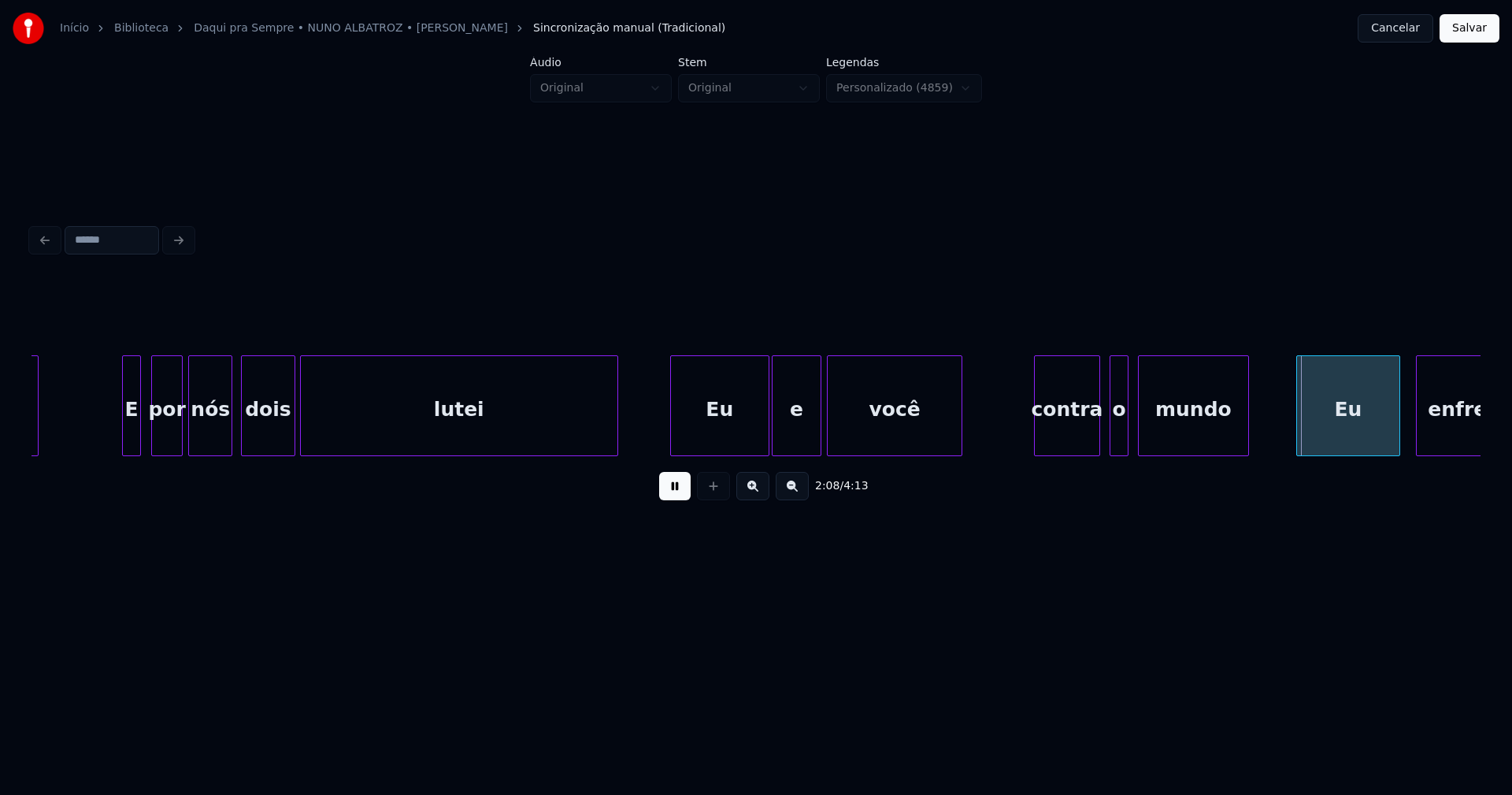
click at [958, 437] on div at bounding box center [959, 406] width 5 height 99
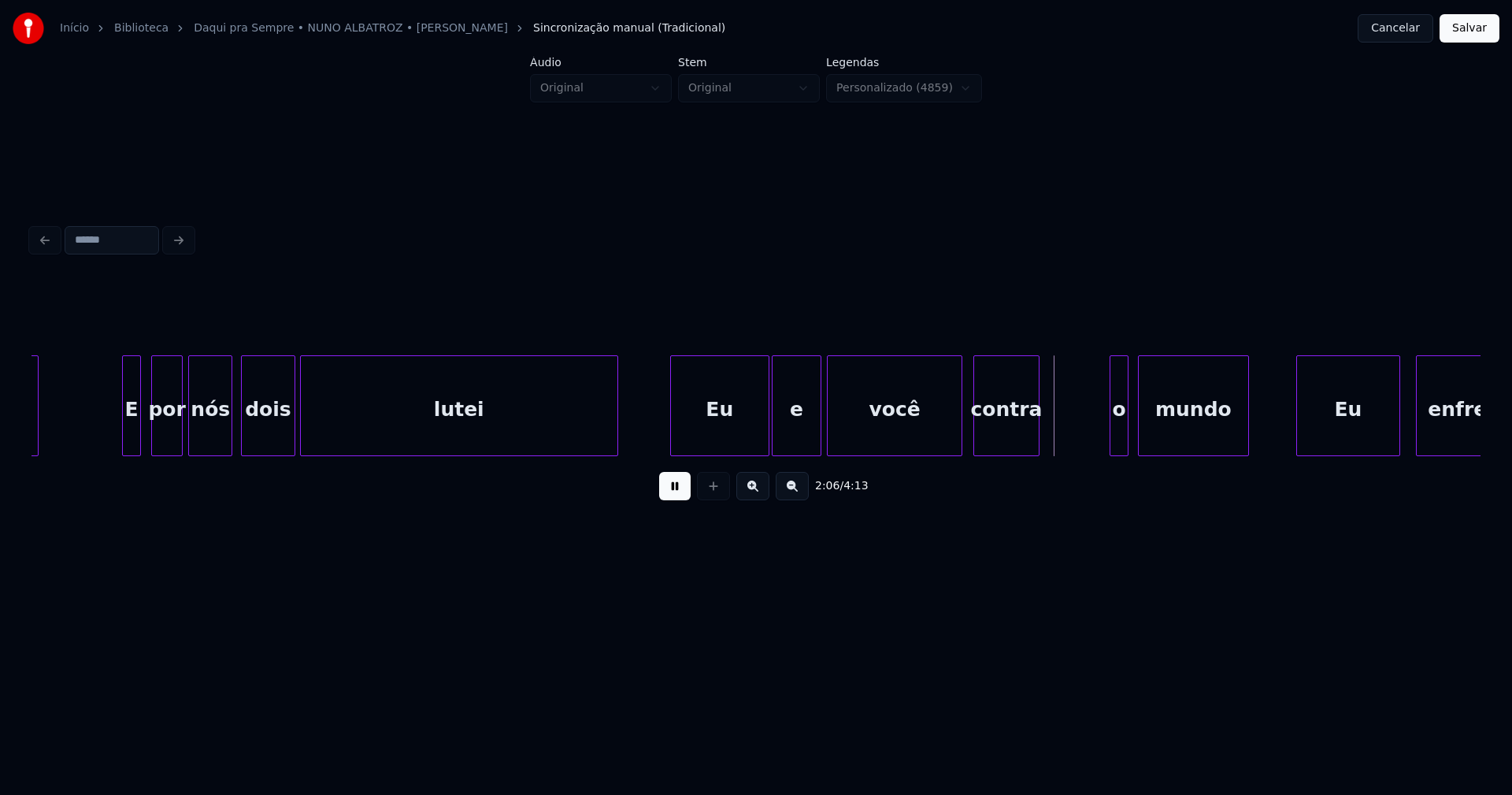
click at [1007, 453] on div "dediquei E por nós dois lutei Eu e você contra o mundo Eu enfrento" at bounding box center [756, 406] width 1449 height 101
click at [1056, 441] on div "o" at bounding box center [1055, 410] width 17 height 107
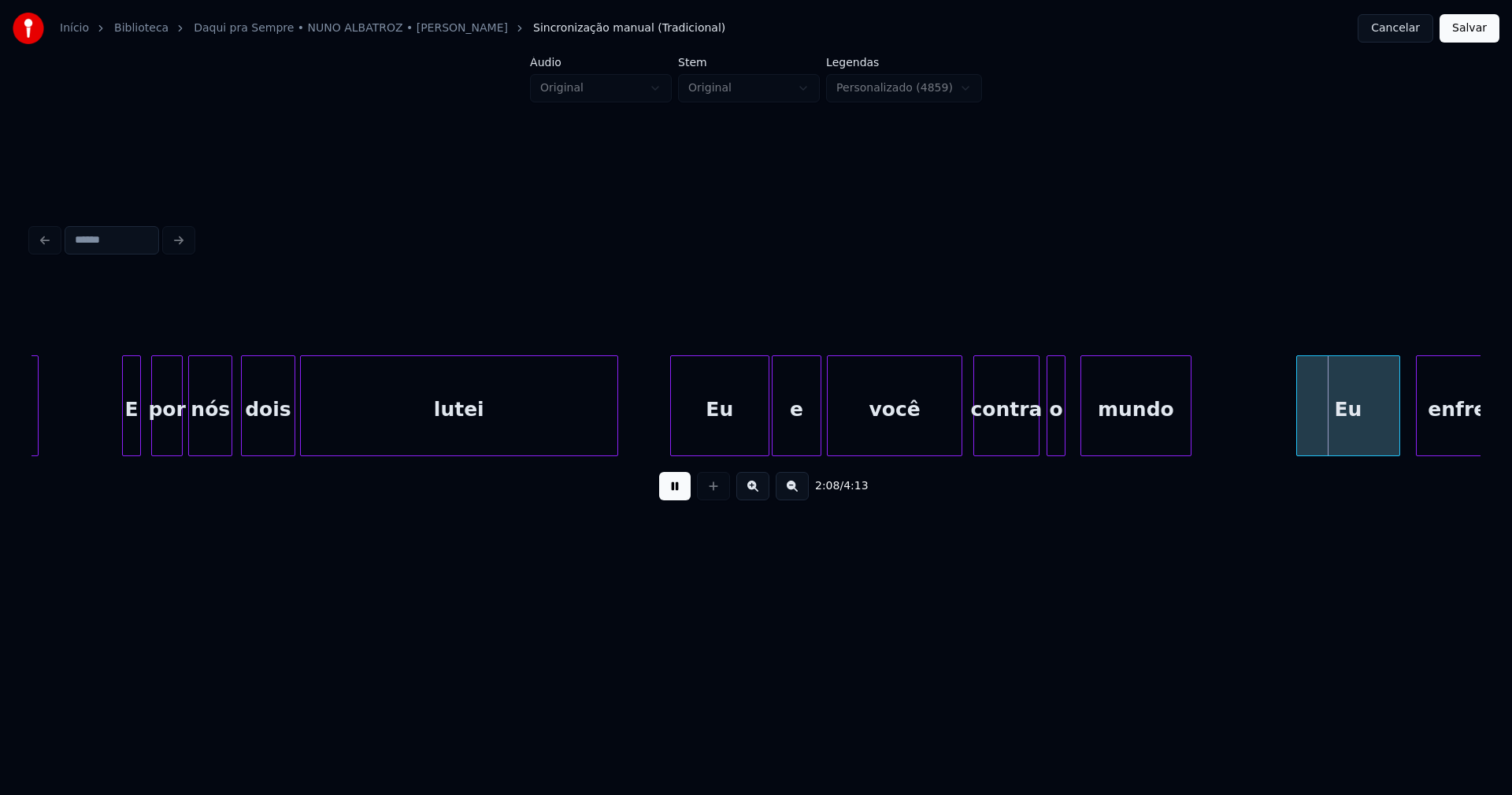
click at [1124, 445] on div "mundo" at bounding box center [1136, 410] width 109 height 107
click at [681, 494] on button at bounding box center [675, 485] width 32 height 29
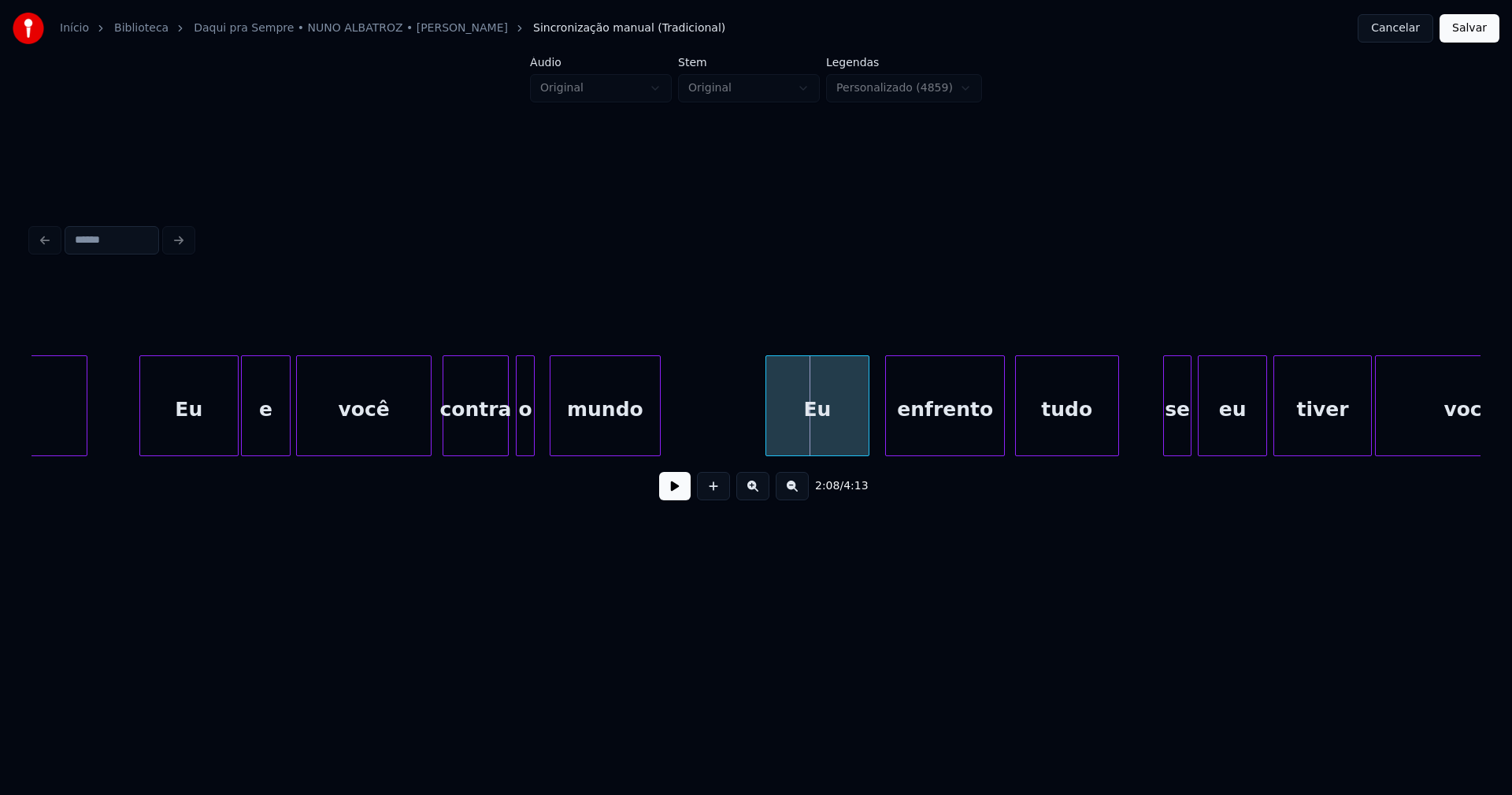
scroll to position [0, 19475]
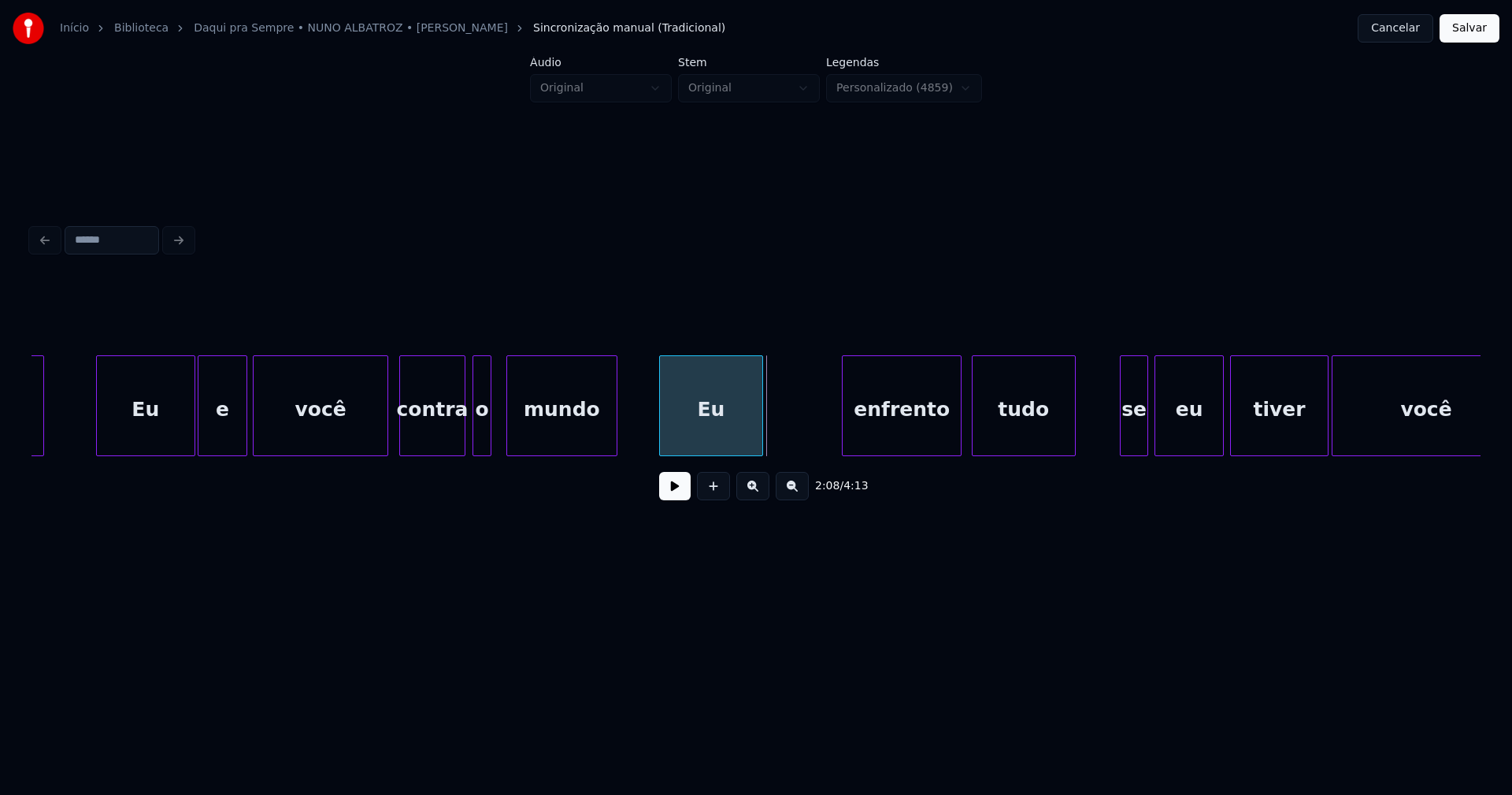
click at [742, 440] on div "Eu" at bounding box center [711, 410] width 102 height 107
click at [753, 438] on div at bounding box center [753, 406] width 5 height 99
click at [831, 448] on div "enfrento" at bounding box center [843, 410] width 118 height 107
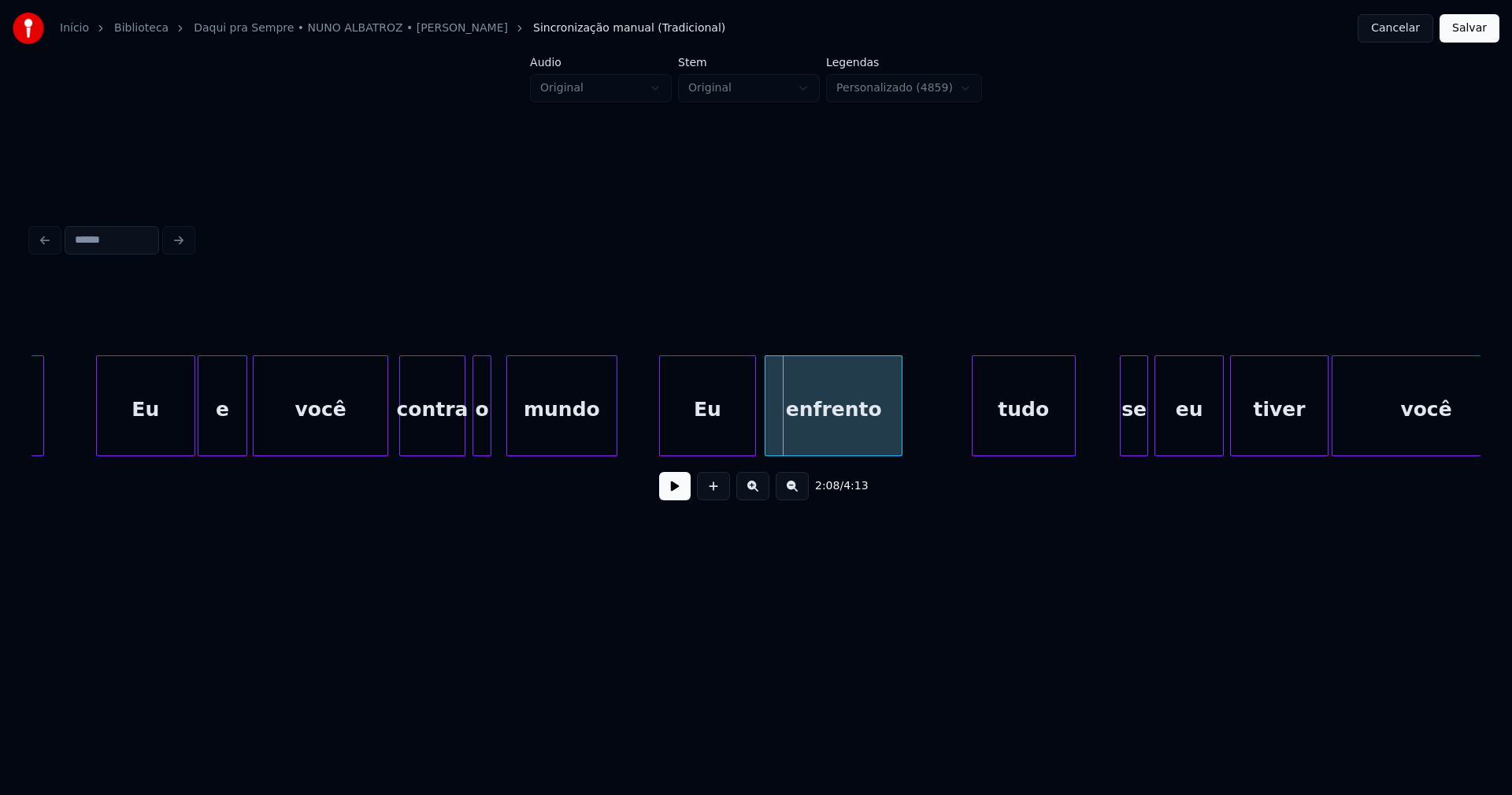
click at [767, 439] on div at bounding box center [767, 406] width 5 height 99
click at [646, 441] on div "lutei Eu e você contra o mundo Eu enfrento tudo se eu tiver você" at bounding box center [513, 406] width 39914 height 101
click at [673, 500] on button at bounding box center [675, 485] width 32 height 29
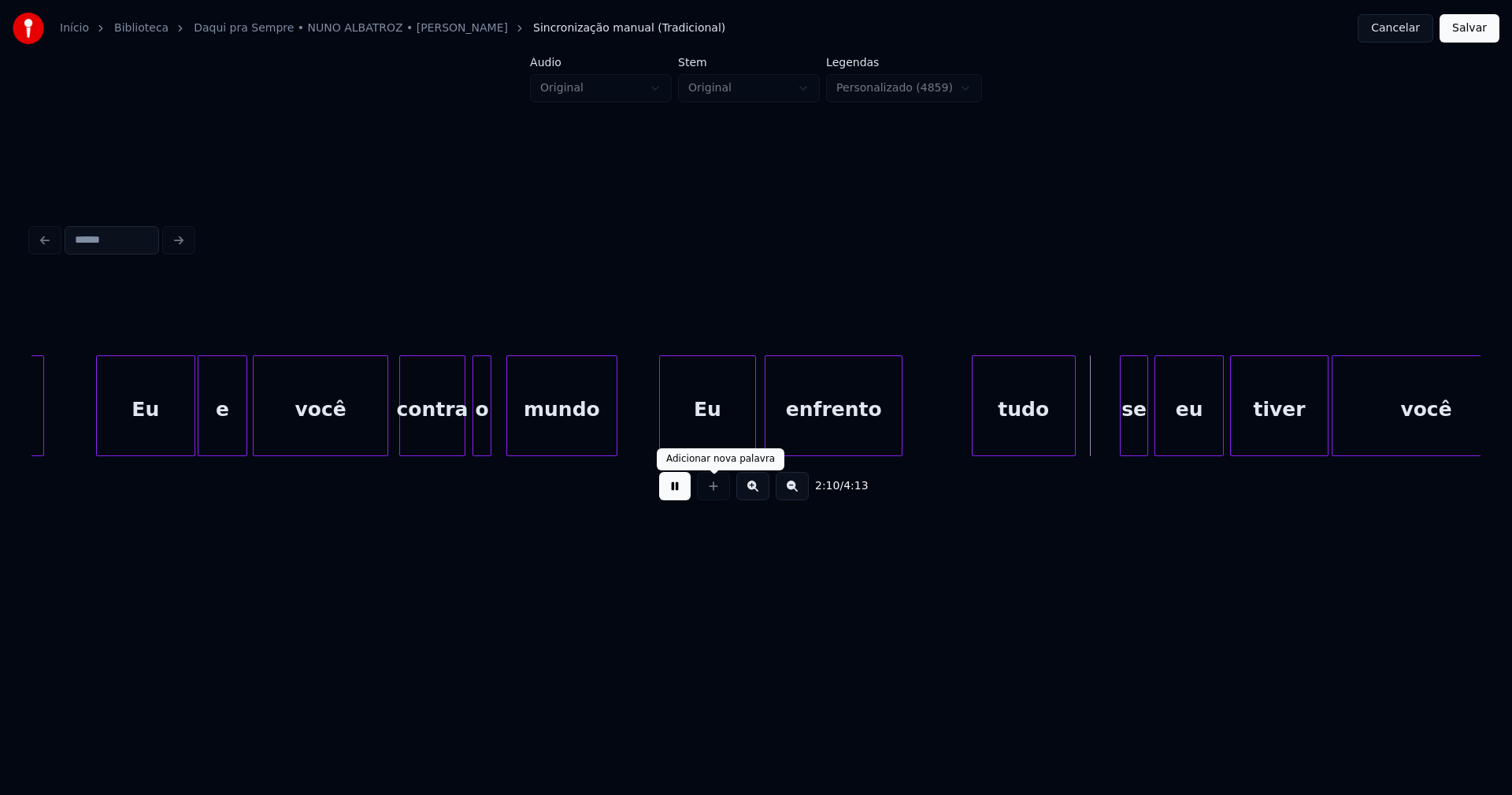
click at [680, 486] on button at bounding box center [675, 485] width 32 height 29
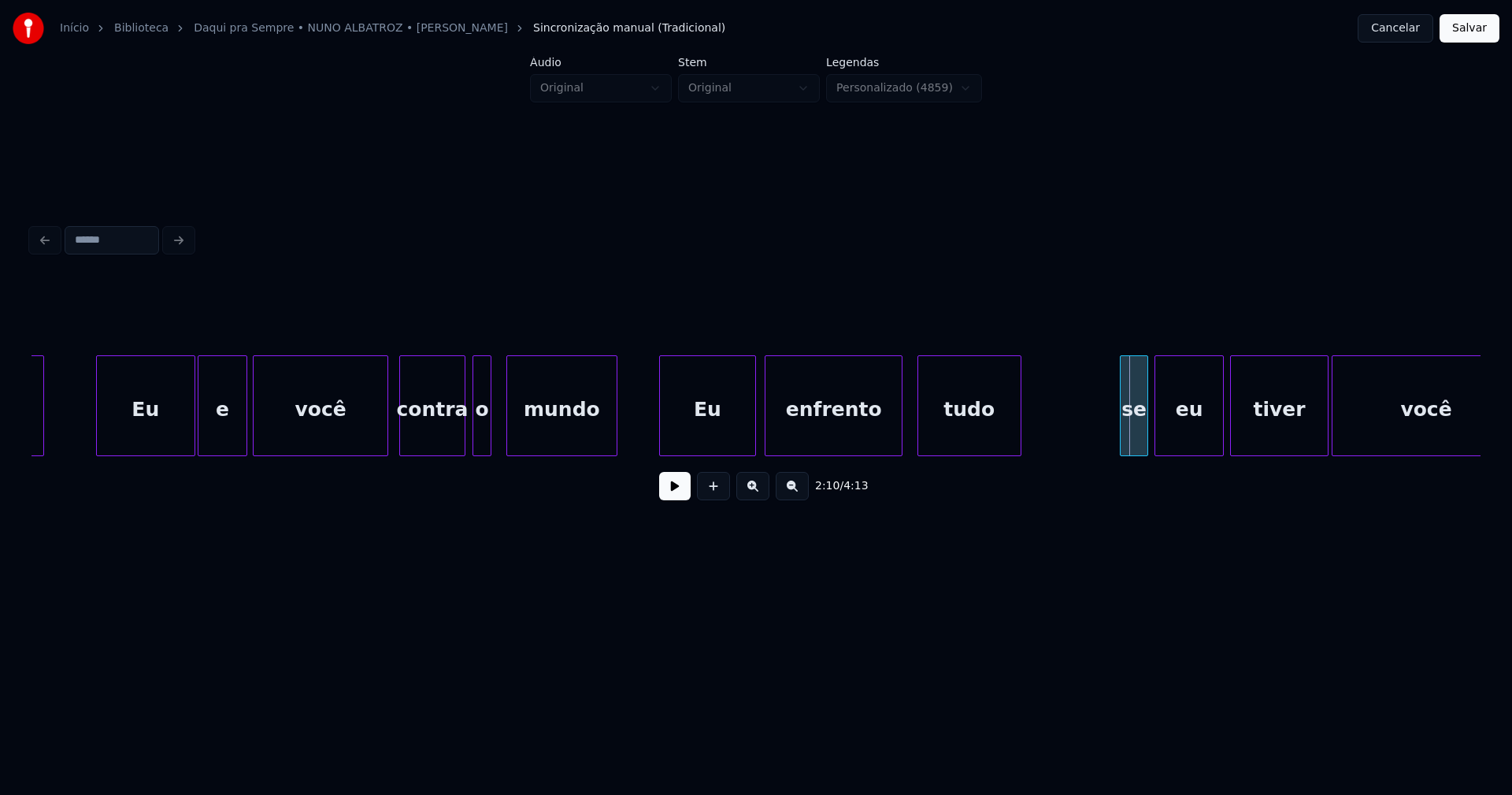
click at [967, 454] on div "lutei Eu e você contra o mundo Eu enfrento tudo se eu tiver você" at bounding box center [756, 406] width 1449 height 101
click at [1120, 438] on div "se" at bounding box center [1140, 406] width 40 height 101
click at [1047, 456] on div "lutei Eu e você contra o mundo Eu enfrento tudo se eu tiver você" at bounding box center [756, 406] width 1449 height 101
drag, startPoint x: 639, startPoint y: 431, endPoint x: 677, endPoint y: 485, distance: 66.0
click at [641, 432] on div "lutei Eu e você contra o mundo Eu enfrento tudo se eu tiver você" at bounding box center [513, 406] width 39914 height 101
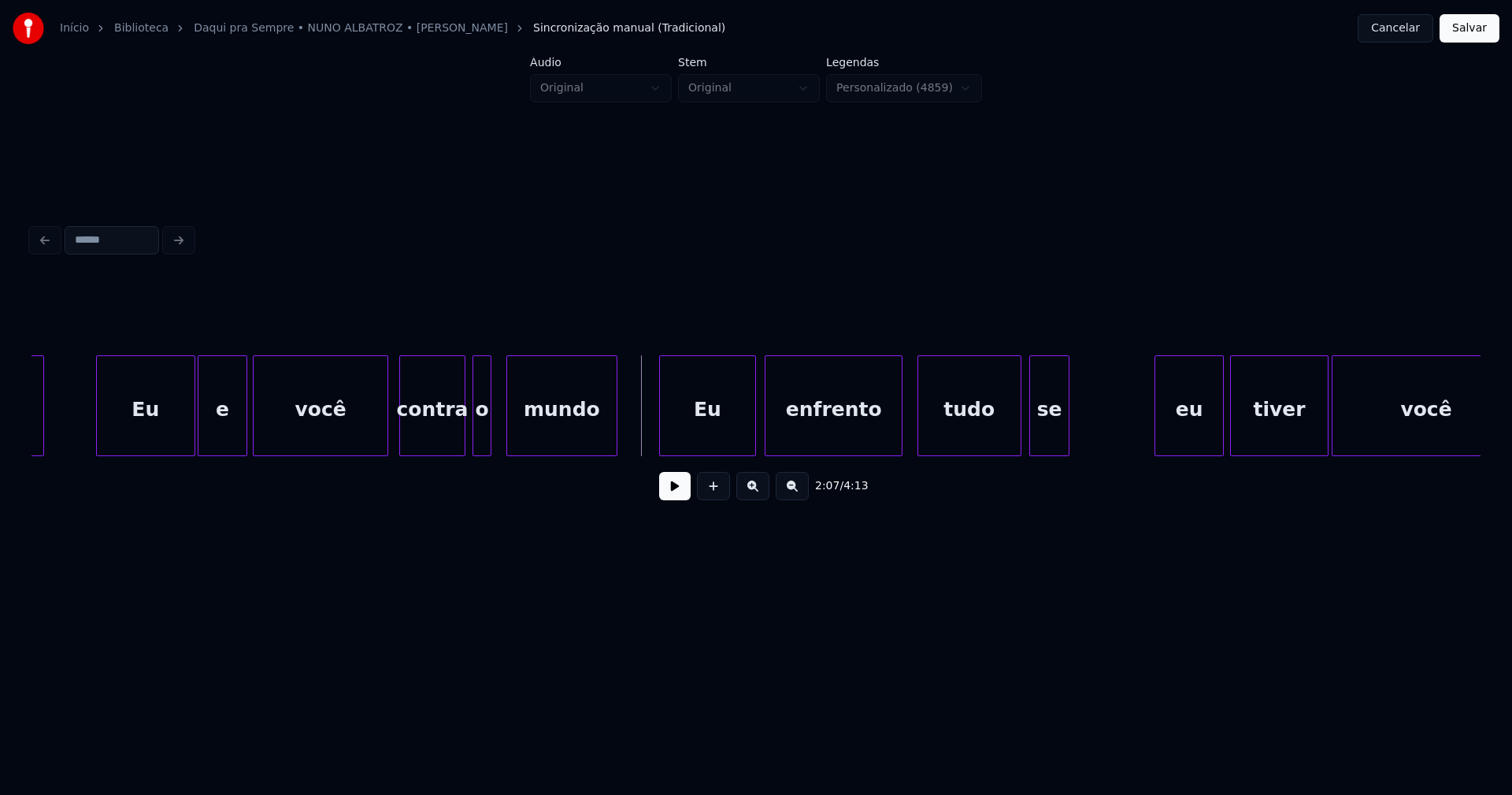
drag, startPoint x: 670, startPoint y: 494, endPoint x: 837, endPoint y: 468, distance: 169.0
click at [681, 493] on button at bounding box center [675, 485] width 32 height 29
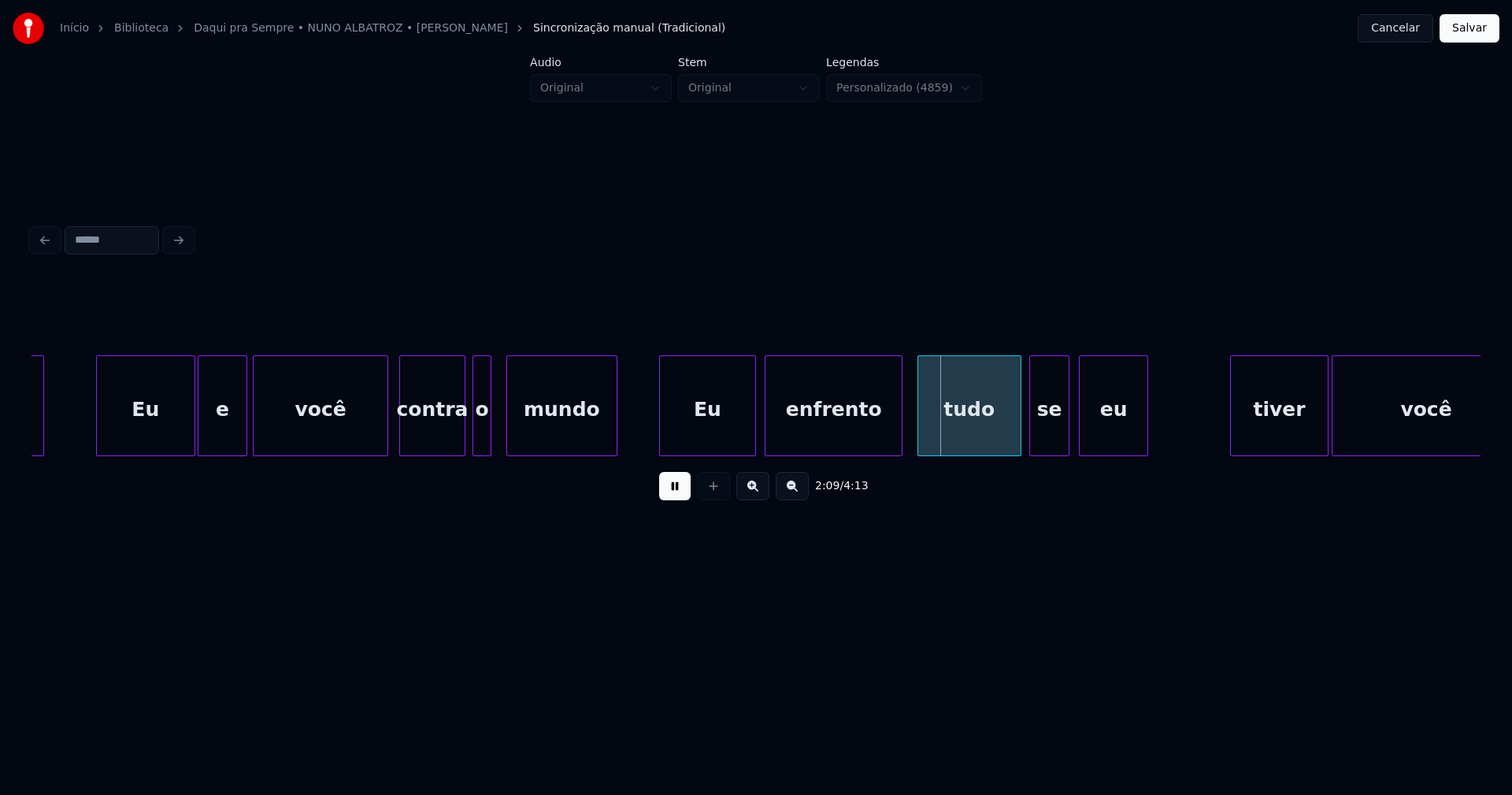
click at [1116, 448] on div "eu" at bounding box center [1114, 410] width 68 height 107
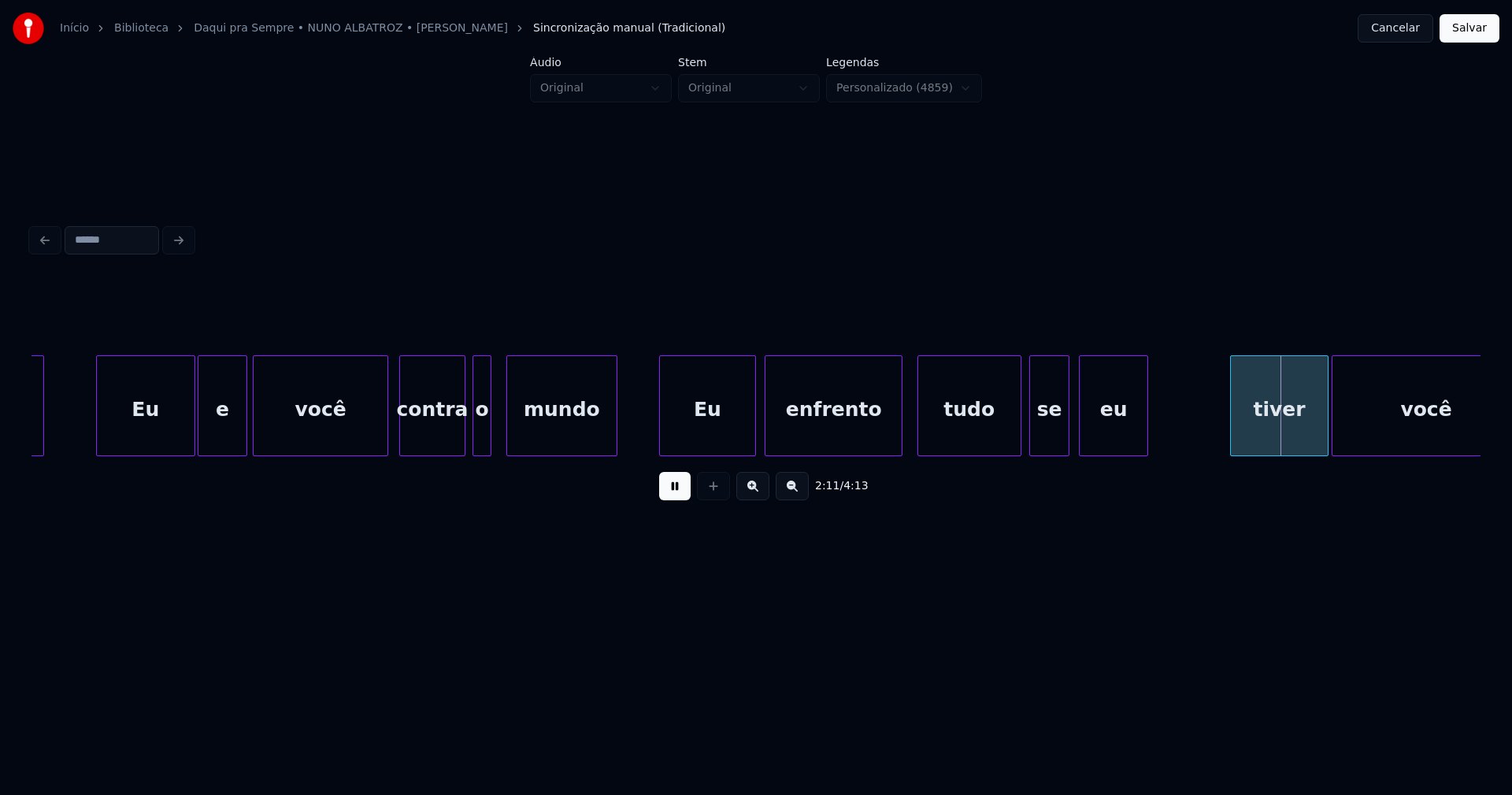
click at [907, 440] on div "lutei Eu e você contra o mundo Eu enfrento tudo se eu tiver você" at bounding box center [513, 406] width 39914 height 101
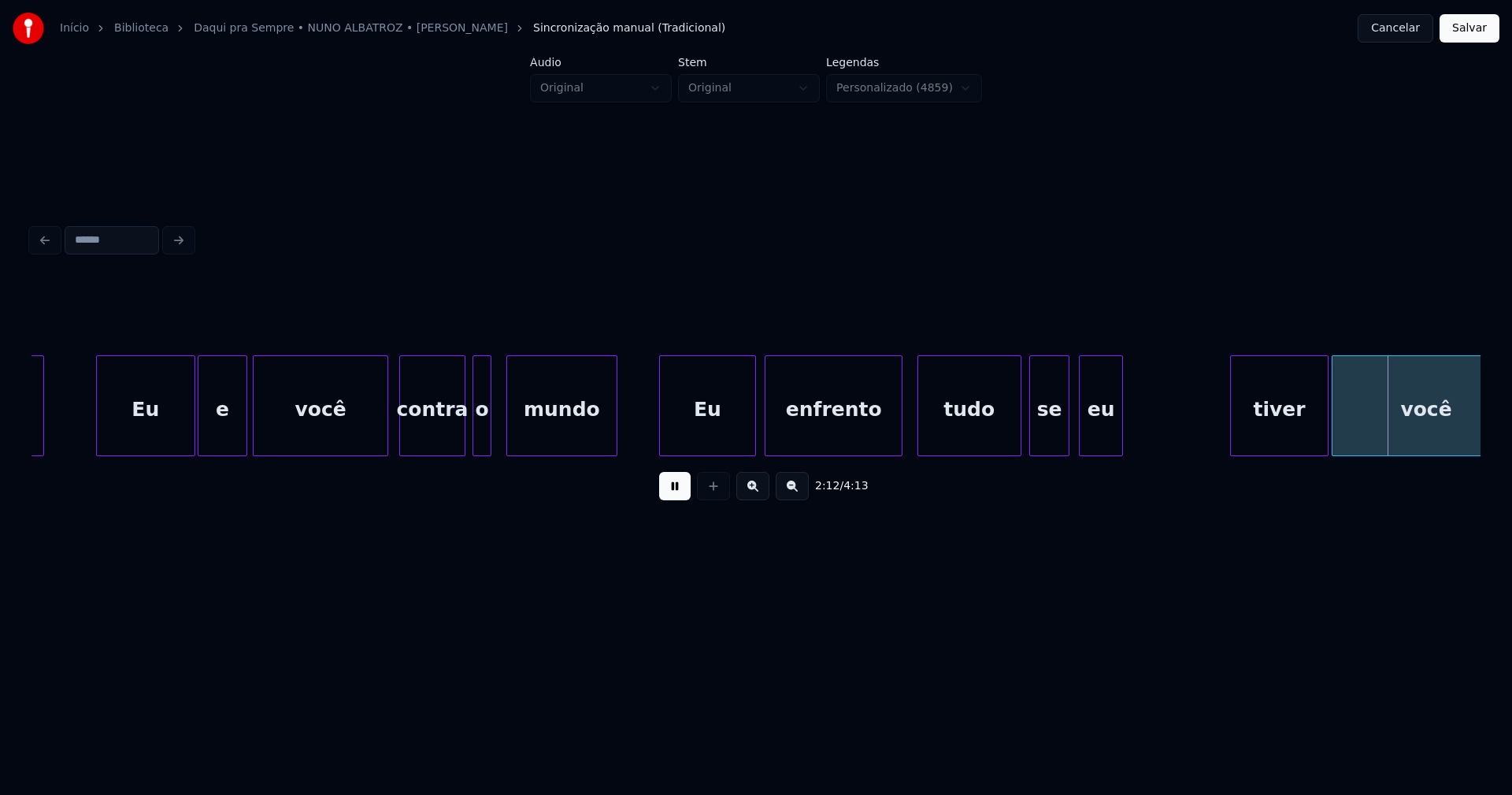
click at [1120, 434] on div at bounding box center [1120, 406] width 5 height 99
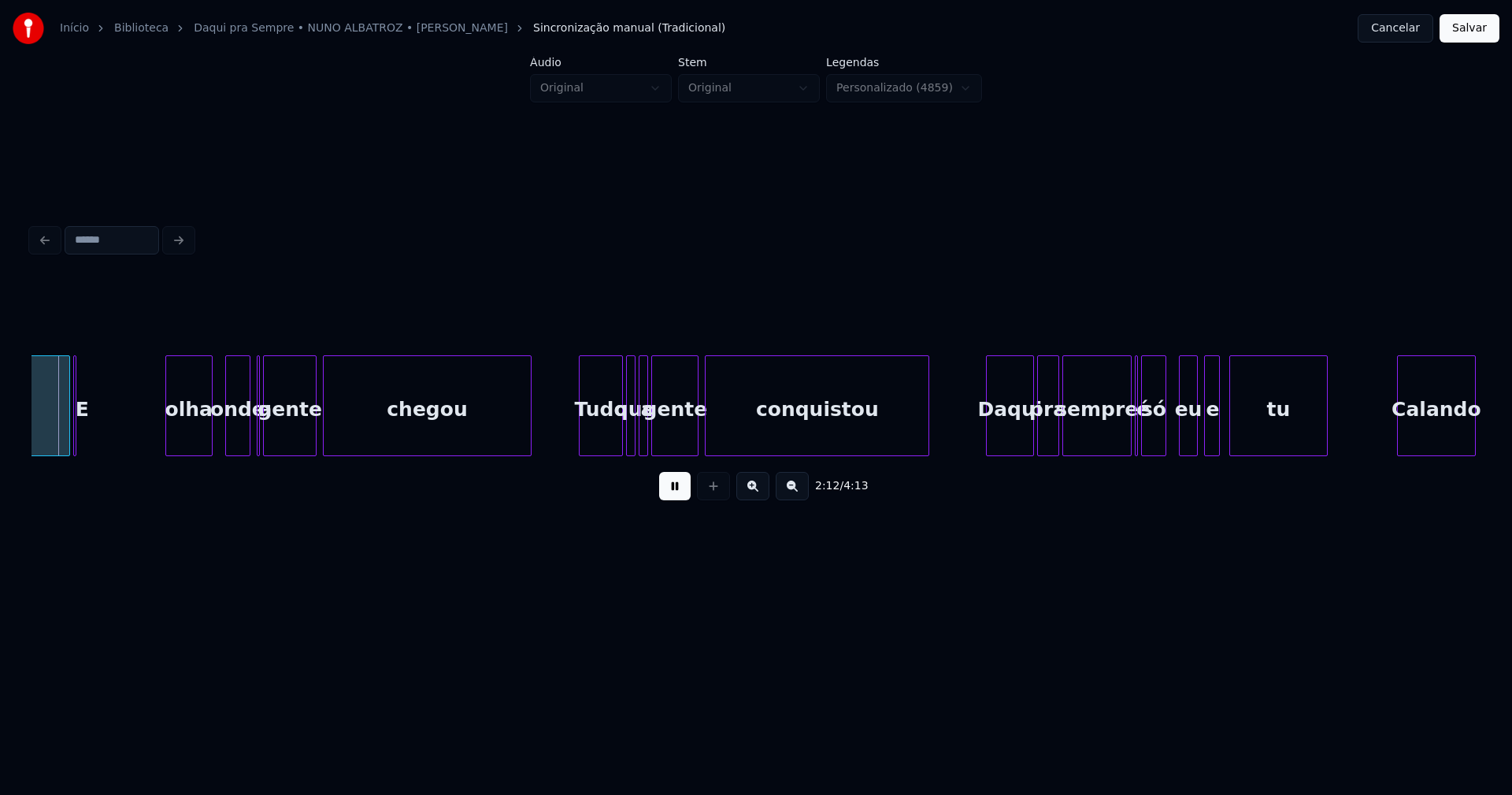
scroll to position [0, 20569]
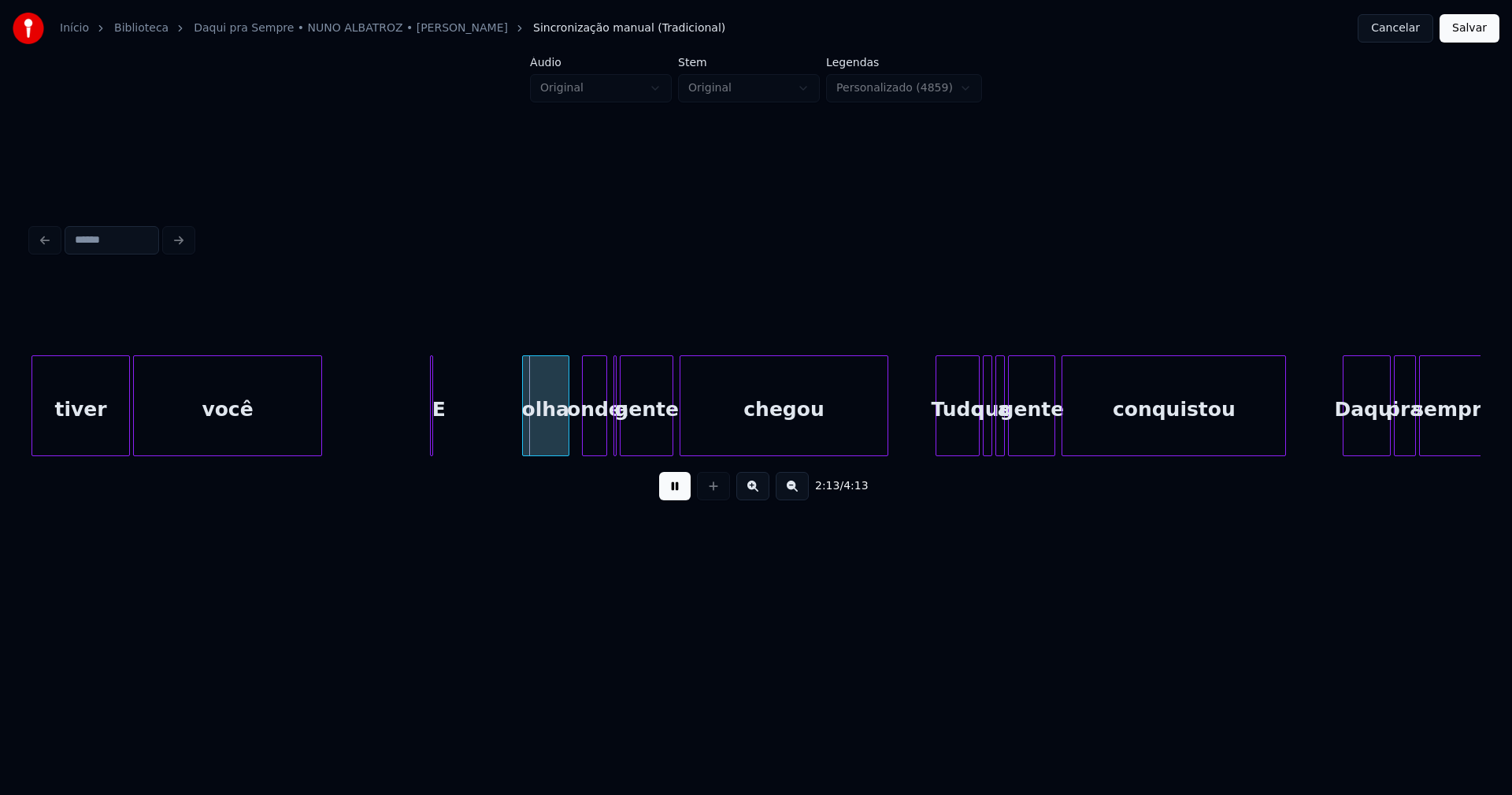
click at [210, 456] on div "você E olha onde a gente chegou Tudo que a gente conquistou Daqui pra sempre ti…" at bounding box center [756, 406] width 1449 height 101
click at [367, 420] on div at bounding box center [366, 406] width 5 height 99
click at [677, 490] on button at bounding box center [675, 485] width 32 height 29
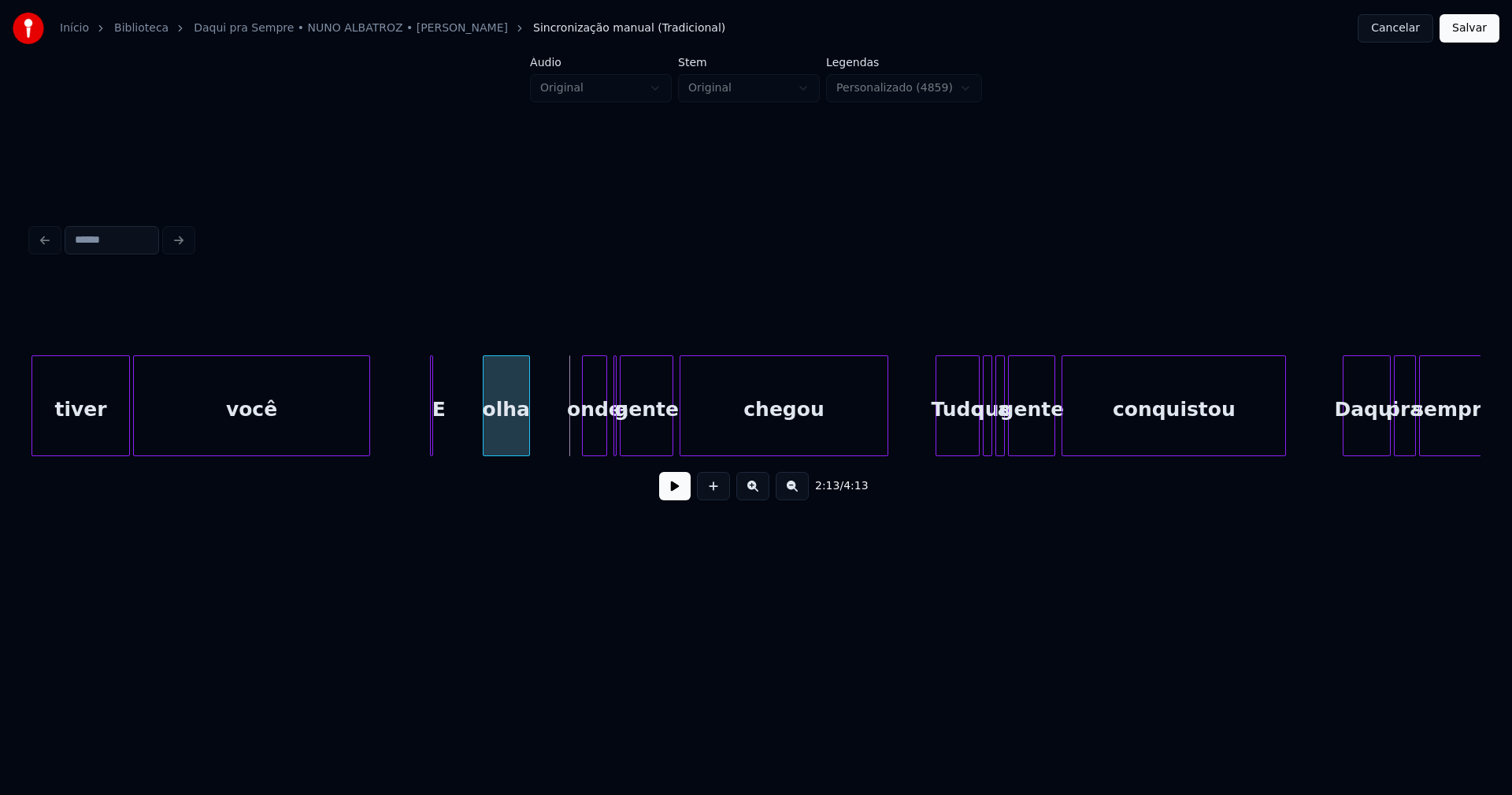
click at [505, 441] on div "olha" at bounding box center [506, 410] width 46 height 107
click at [453, 433] on div at bounding box center [452, 406] width 5 height 99
click at [468, 441] on div "E" at bounding box center [468, 410] width 24 height 107
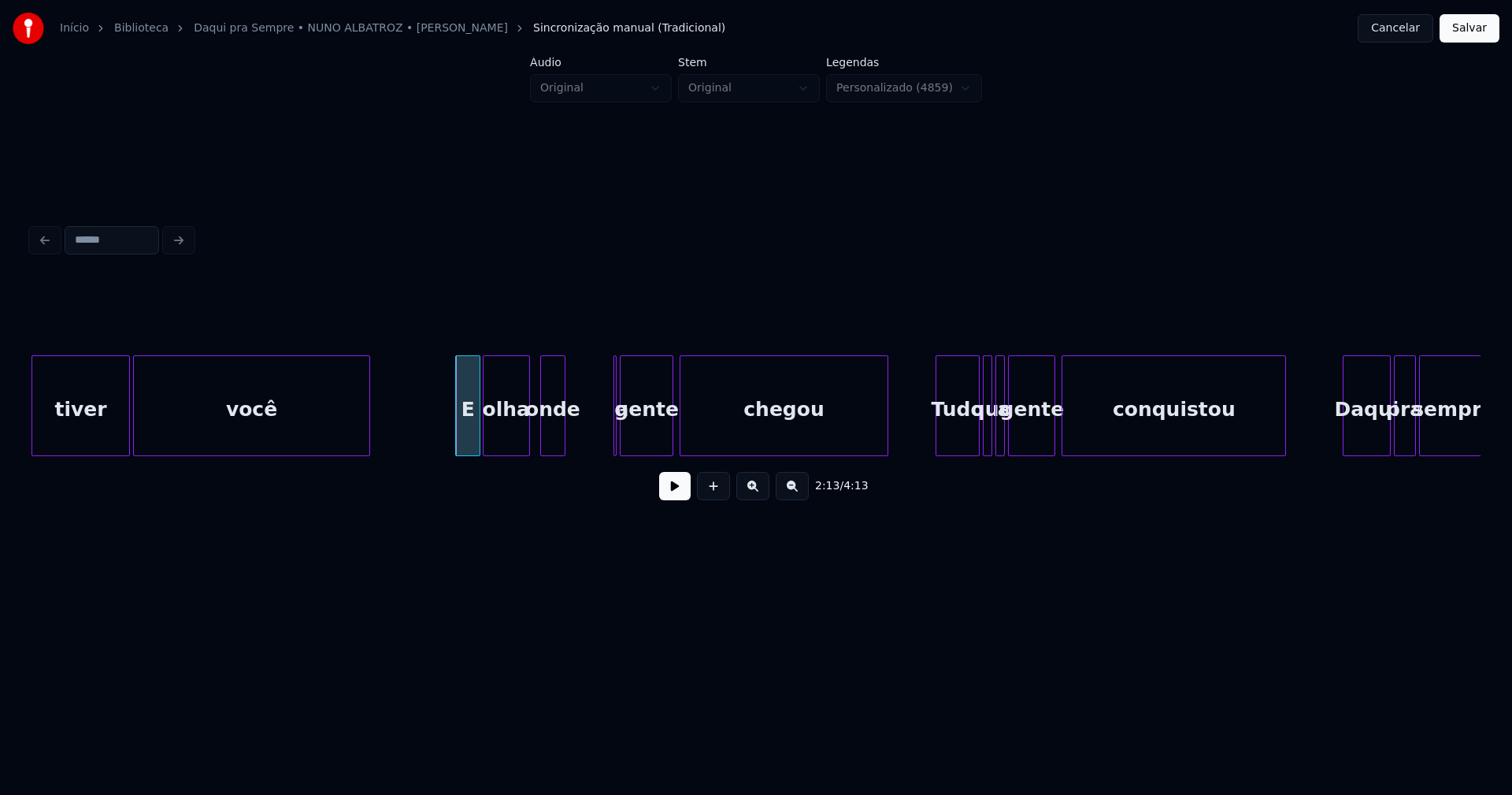
click at [556, 455] on div "você E olha onde a gente chegou Tudo que a gente conquistou Daqui pra sempre ti…" at bounding box center [756, 406] width 1449 height 101
click at [567, 376] on div "a" at bounding box center [575, 406] width 16 height 101
click at [593, 431] on div at bounding box center [592, 406] width 5 height 99
click at [623, 445] on div "gente" at bounding box center [621, 410] width 52 height 107
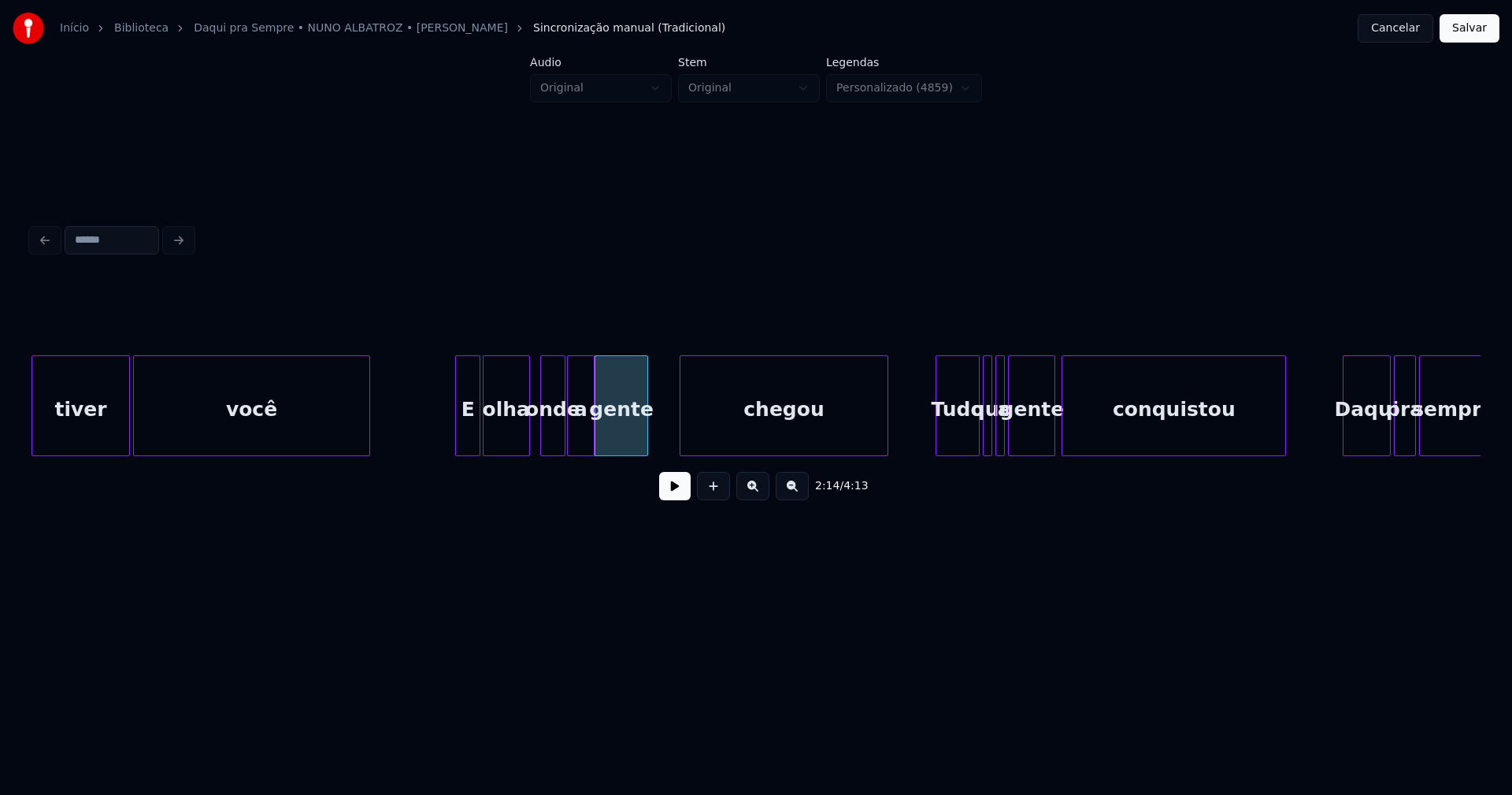
click at [675, 494] on button at bounding box center [675, 485] width 32 height 29
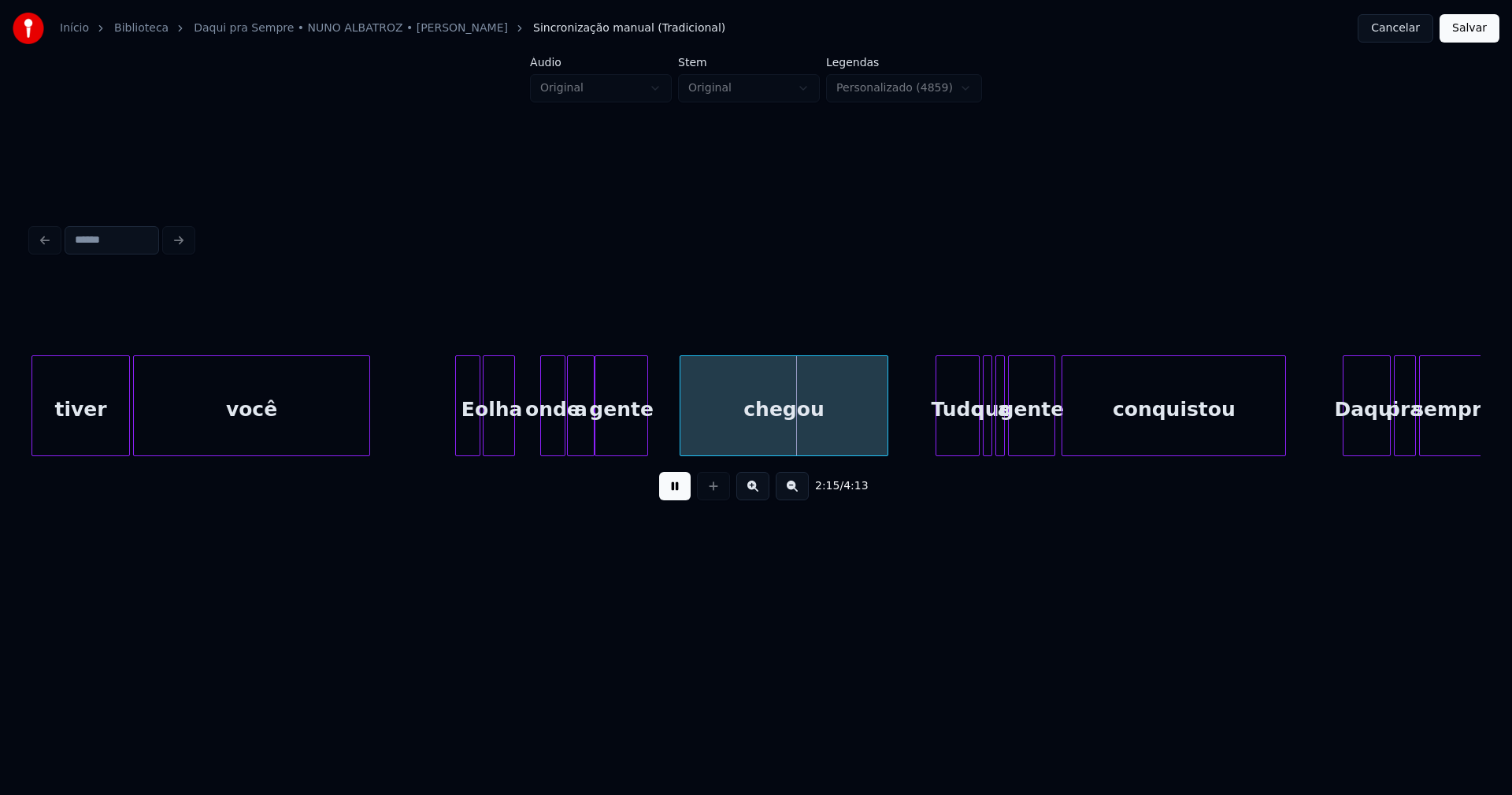
click at [511, 447] on div at bounding box center [511, 406] width 5 height 99
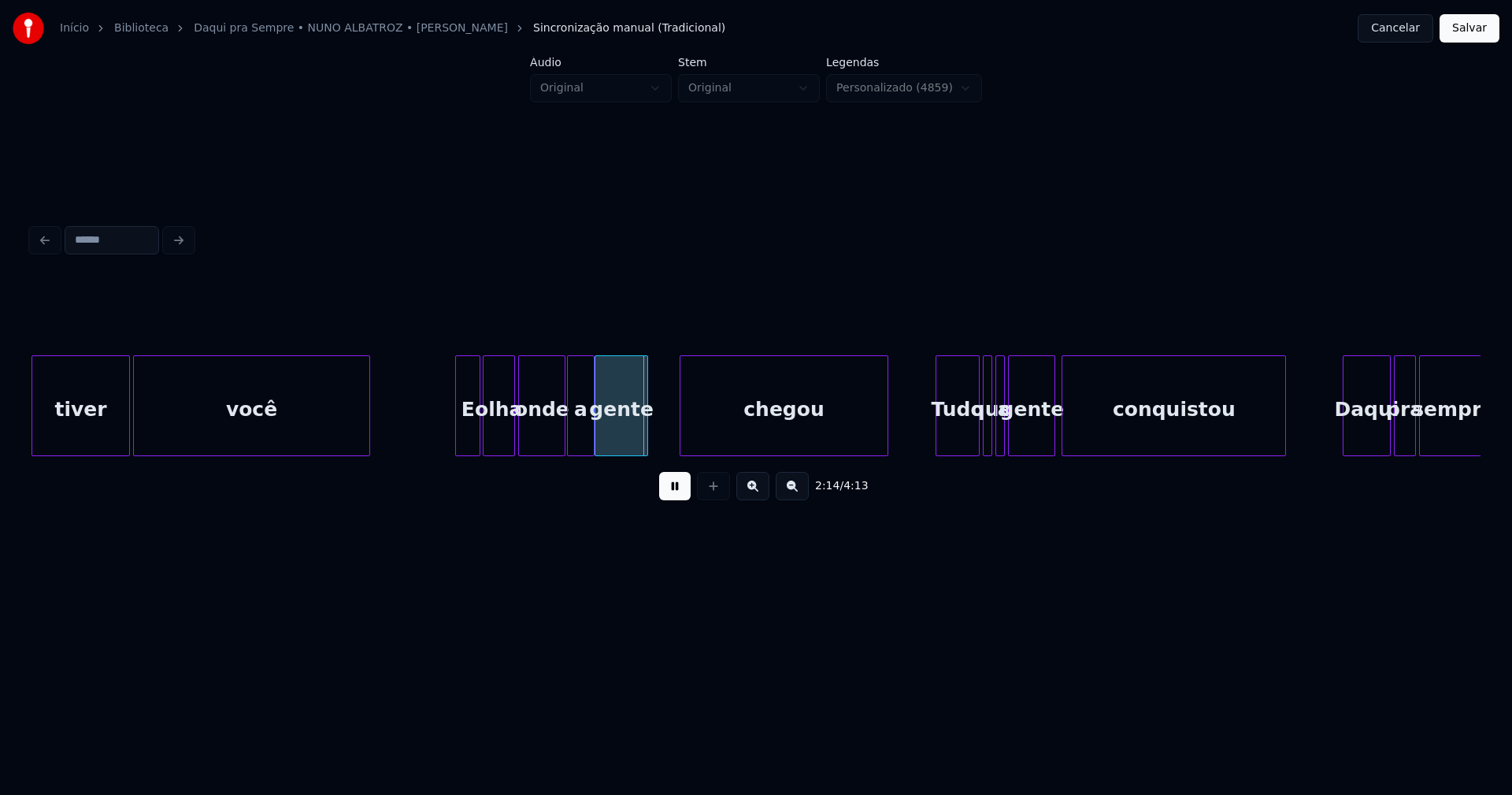
click at [520, 444] on div at bounding box center [521, 406] width 5 height 99
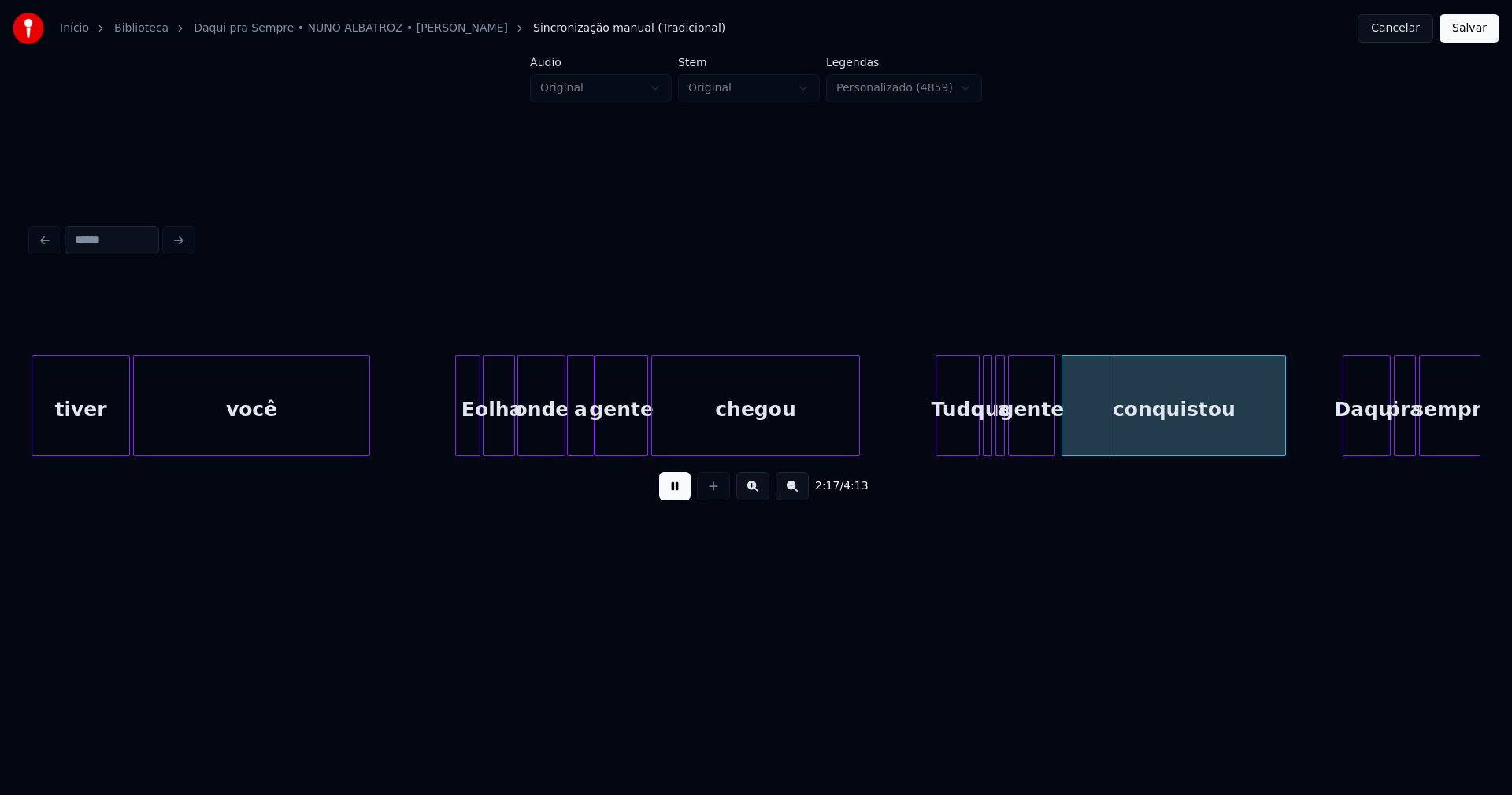
click at [751, 441] on div "chegou" at bounding box center [756, 410] width 207 height 107
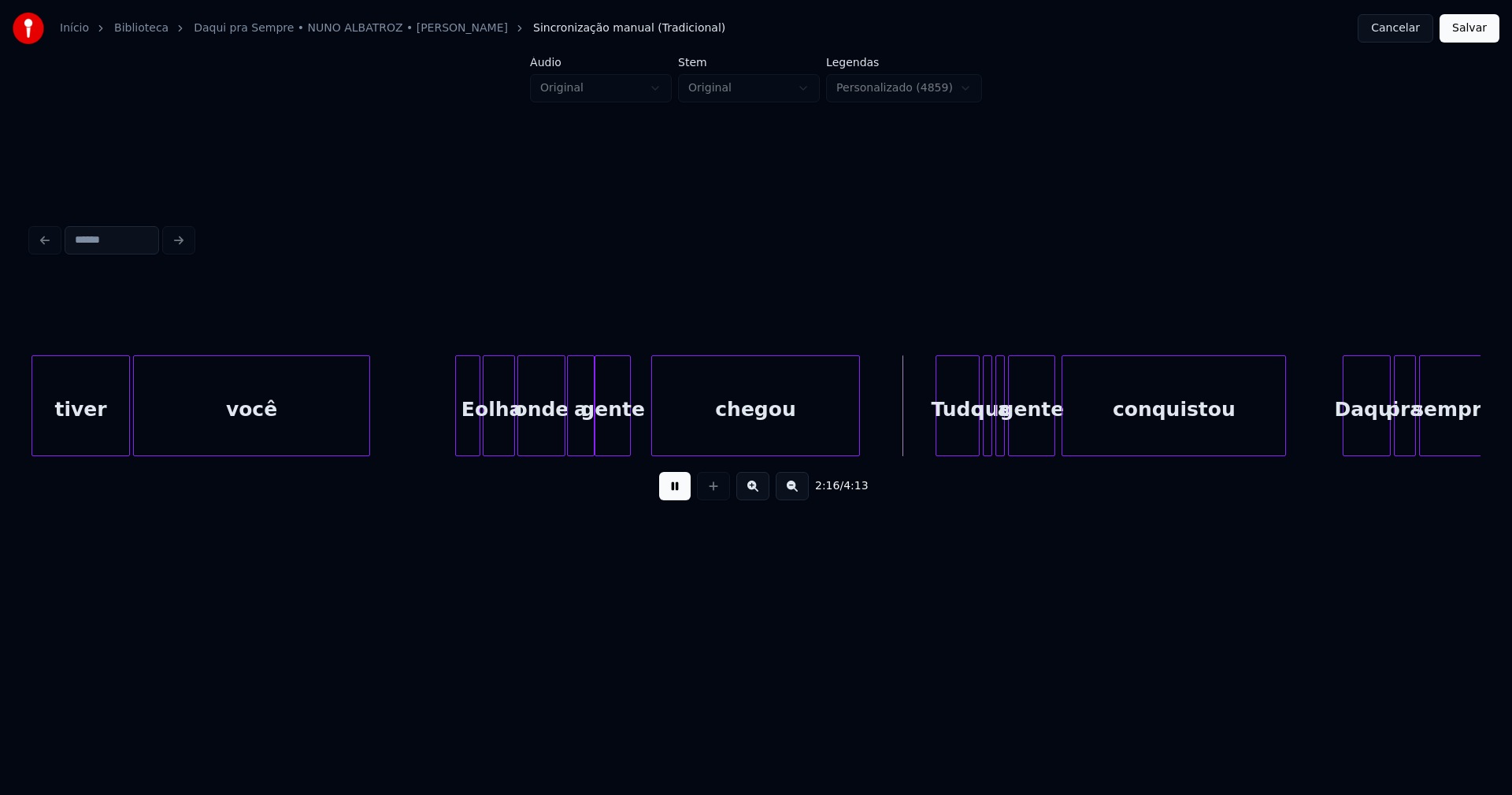
click at [627, 449] on div "gente" at bounding box center [613, 406] width 37 height 101
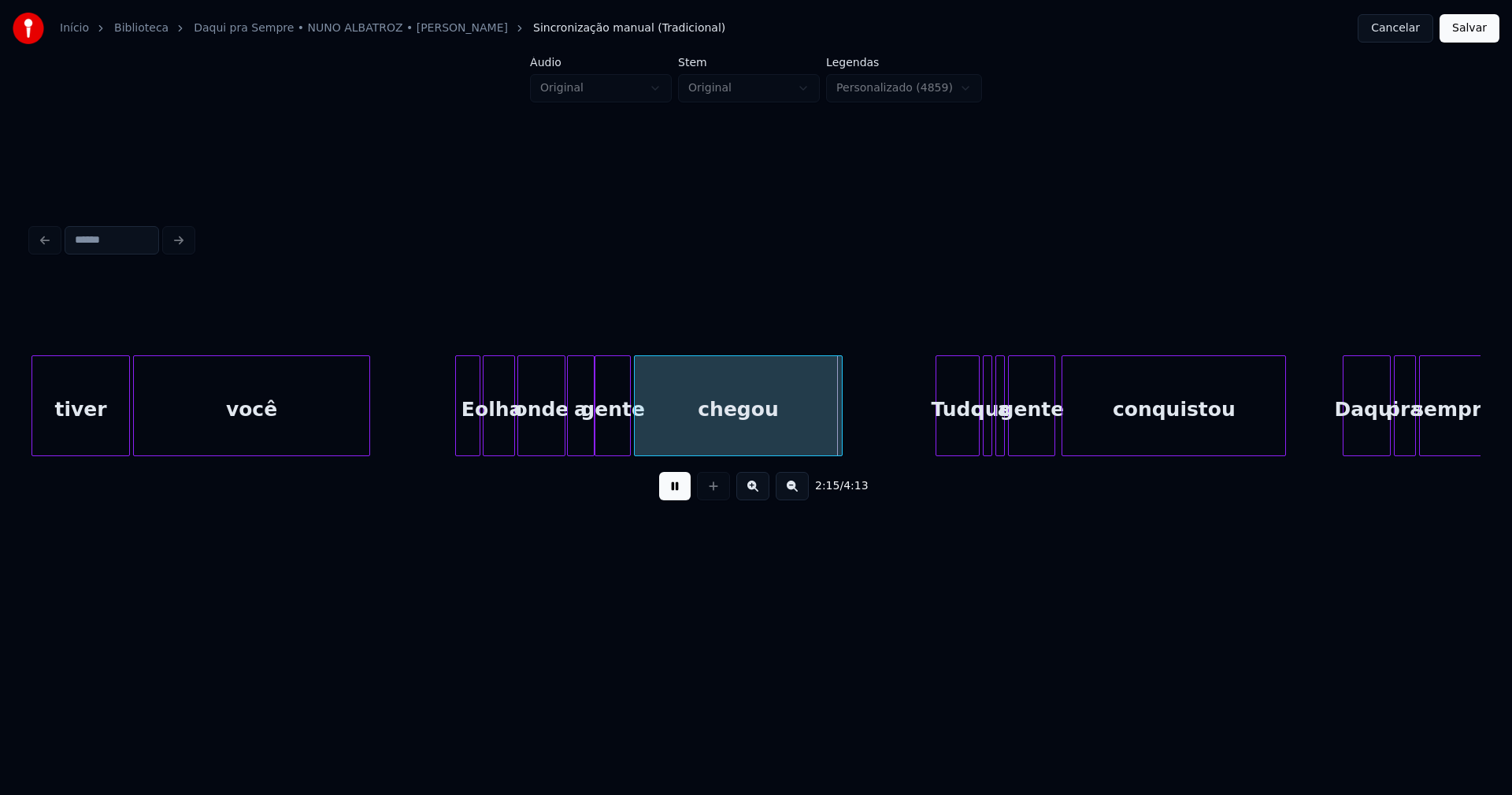
click at [658, 441] on div "chegou" at bounding box center [739, 410] width 207 height 107
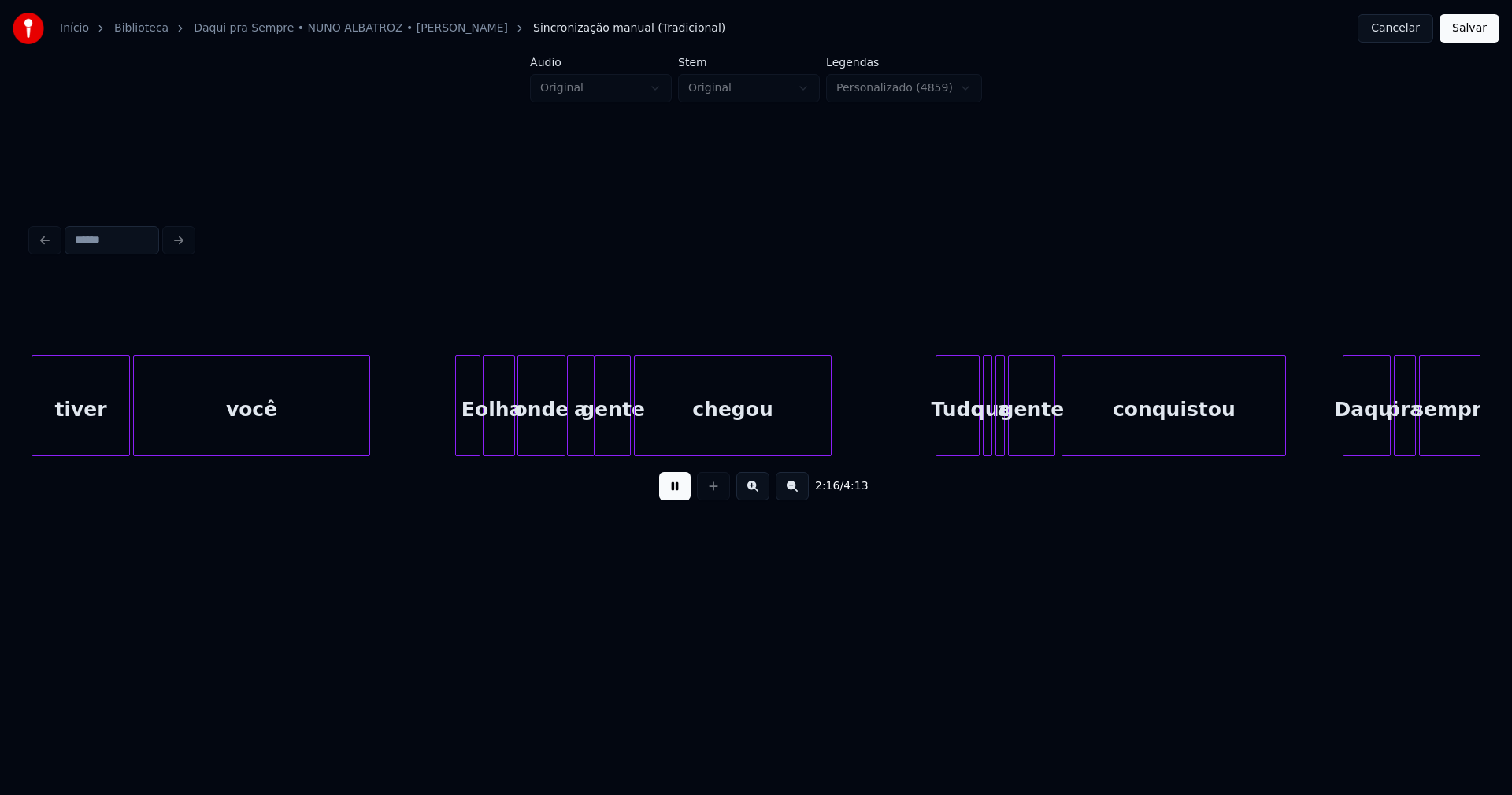
click at [827, 433] on div at bounding box center [828, 406] width 5 height 99
click at [898, 448] on div "Tudo" at bounding box center [897, 410] width 43 height 107
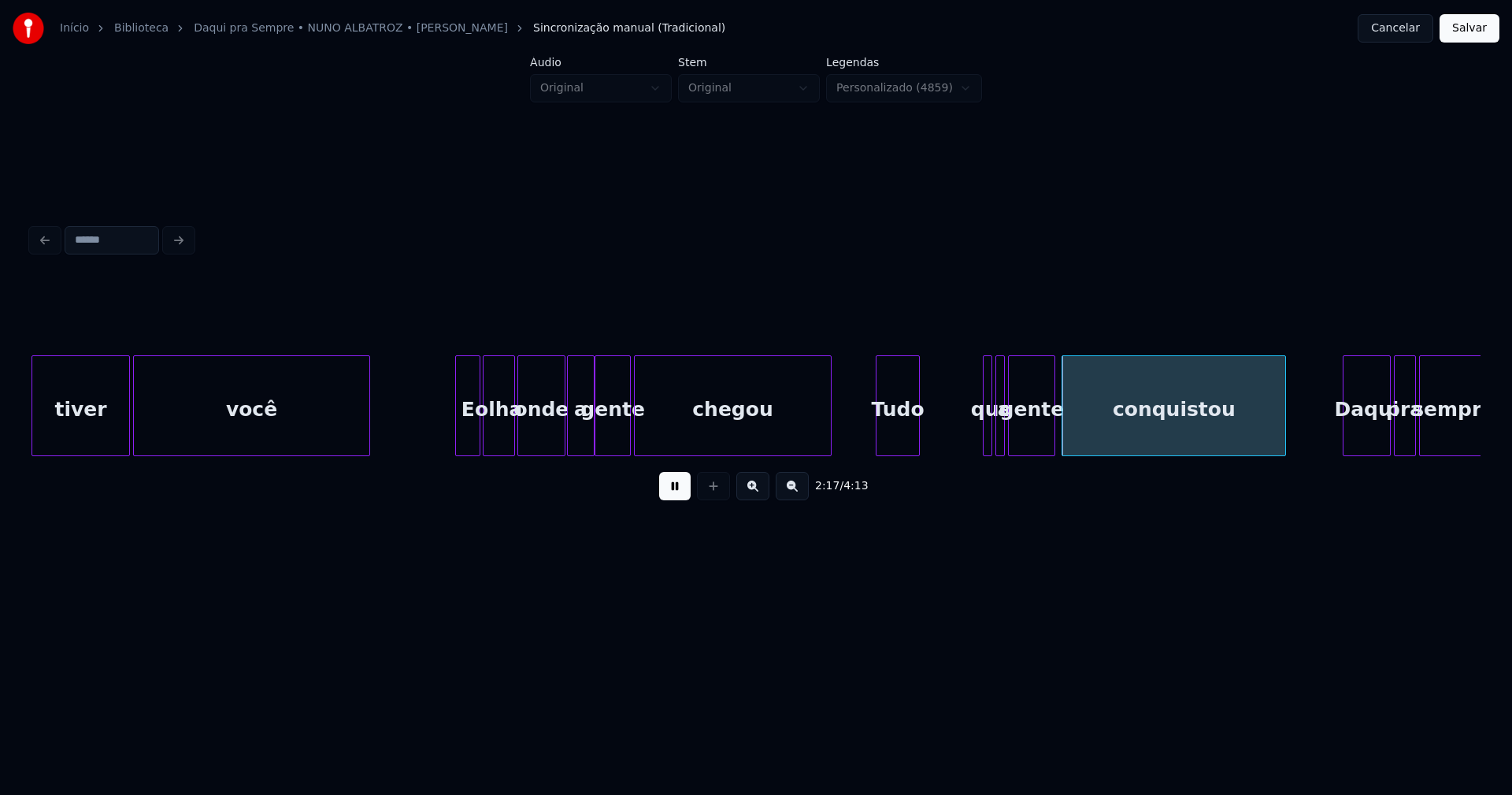
click at [676, 497] on button at bounding box center [675, 485] width 32 height 29
click at [975, 434] on div at bounding box center [977, 406] width 5 height 99
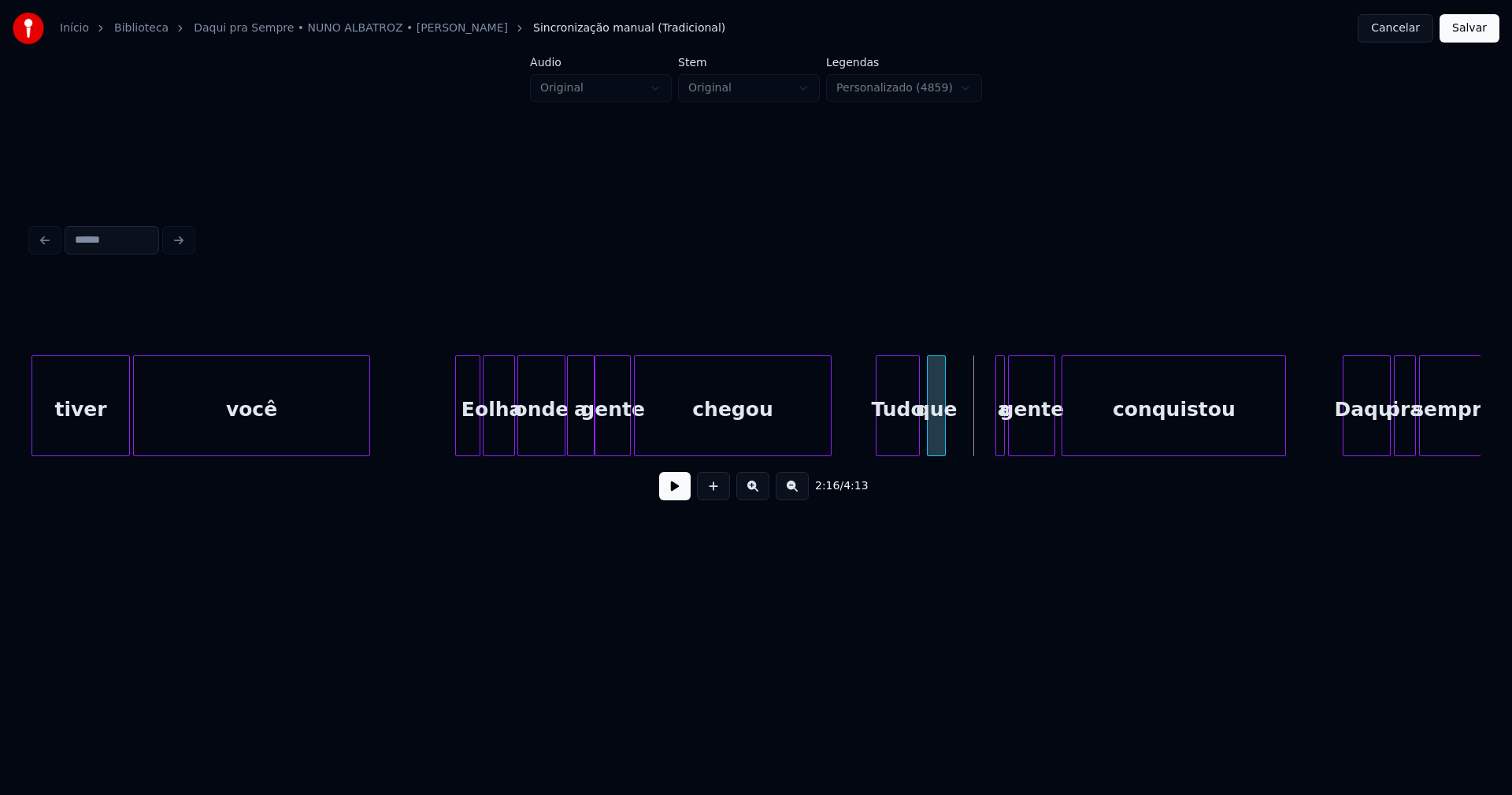
click at [938, 453] on div "você E olha onde a gente chegou Tudo que a gente conquistou Daqui pra sempre ti…" at bounding box center [756, 406] width 1449 height 101
click at [948, 440] on div at bounding box center [946, 406] width 5 height 99
click at [979, 445] on div at bounding box center [981, 406] width 5 height 99
click at [969, 448] on div "a" at bounding box center [971, 410] width 27 height 107
click at [1027, 448] on div "gente" at bounding box center [1016, 410] width 46 height 107
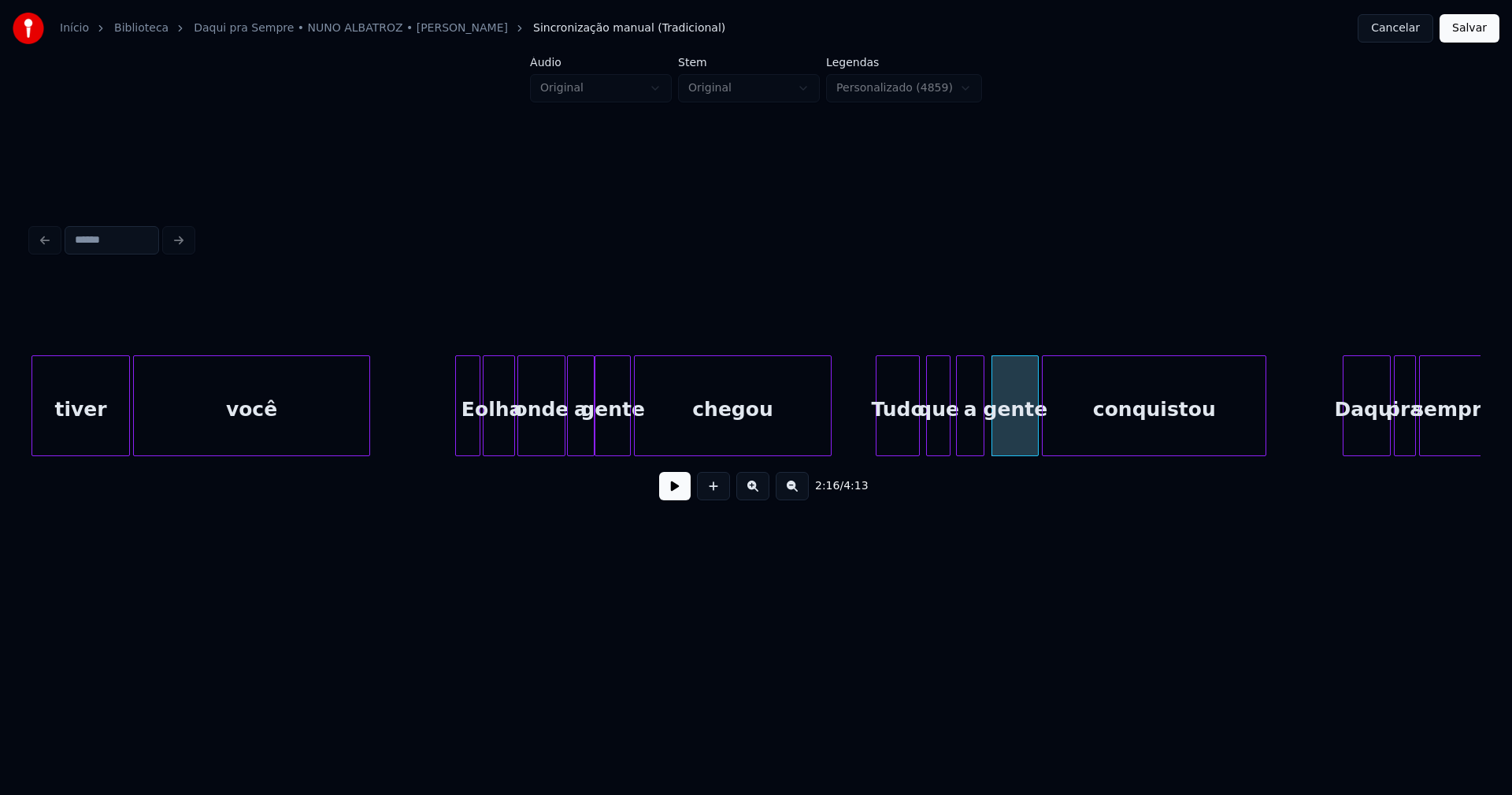
click at [1085, 451] on div "você E olha onde a gente chegou Tudo que a gente conquistou Daqui pra sempre ti…" at bounding box center [756, 406] width 1449 height 101
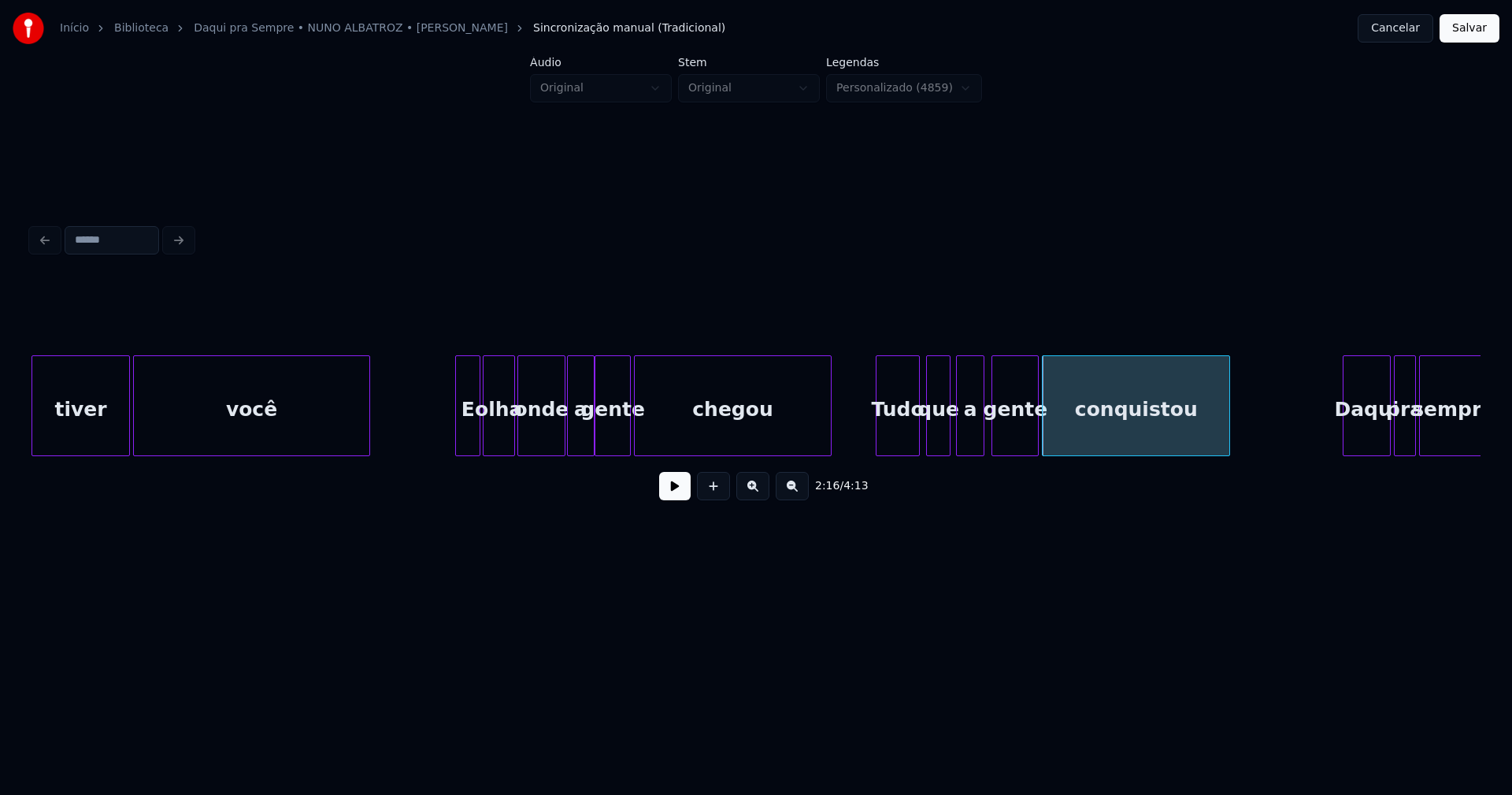
click at [1229, 445] on div at bounding box center [1227, 406] width 5 height 99
click at [1305, 451] on div "você E olha onde a gente chegou Tudo que a gente conquistou Daqui pra sempre ti…" at bounding box center [756, 406] width 1449 height 101
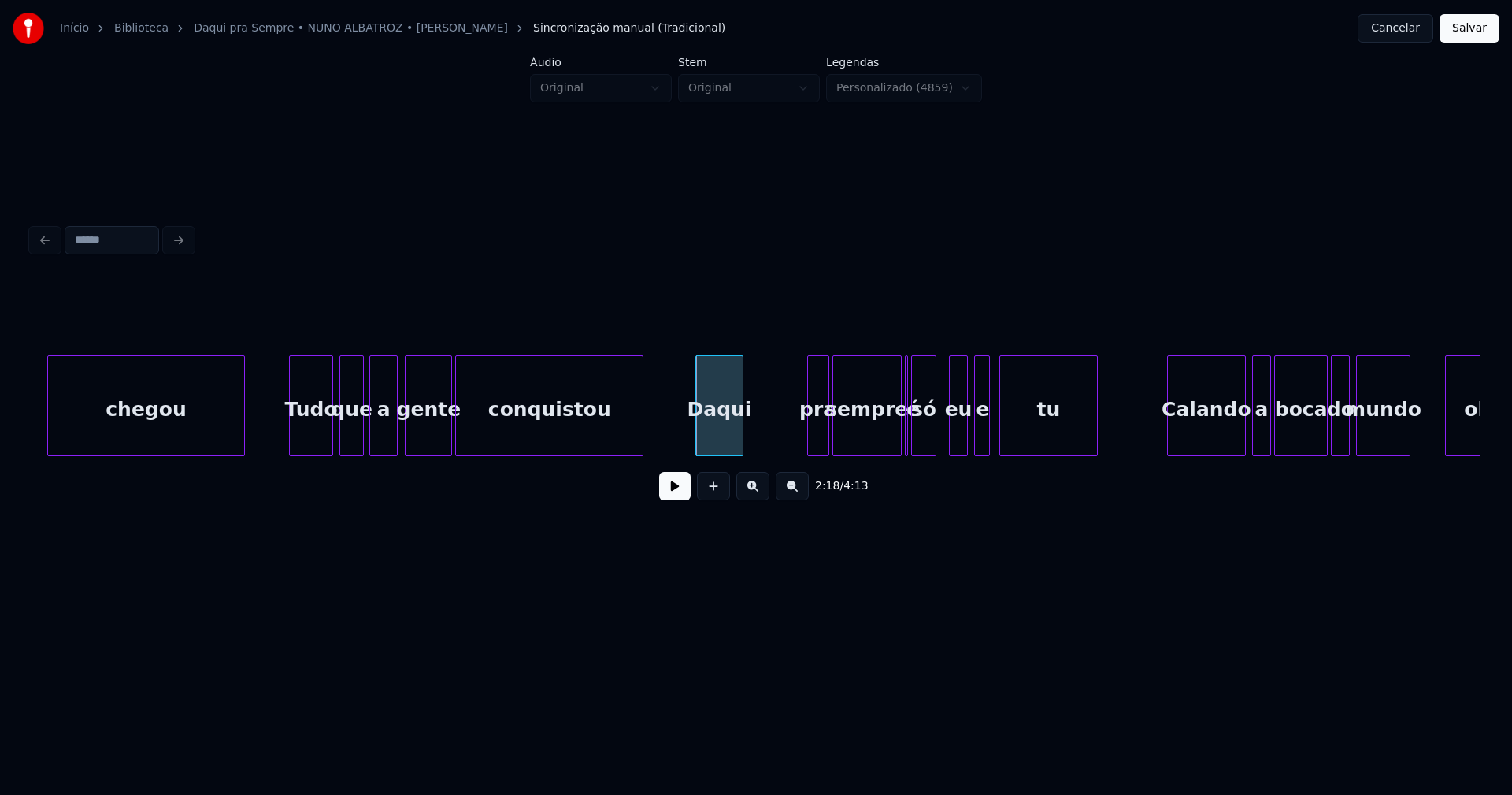
scroll to position [0, 21333]
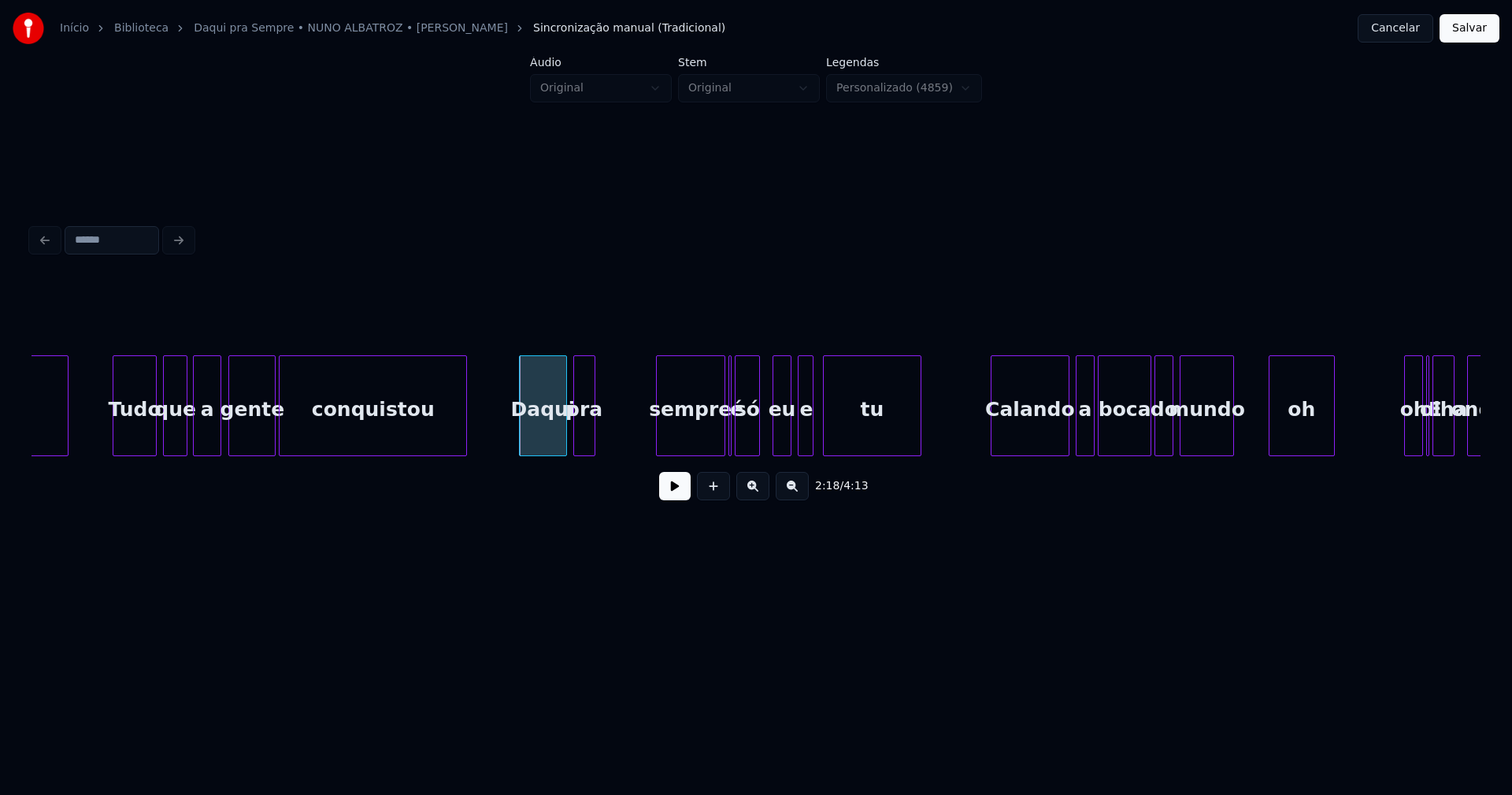
click at [587, 454] on div "chegou Tudo que a gente conquistou Daqui pra sempre é só eu e tu Calando a boca…" at bounding box center [756, 406] width 1449 height 101
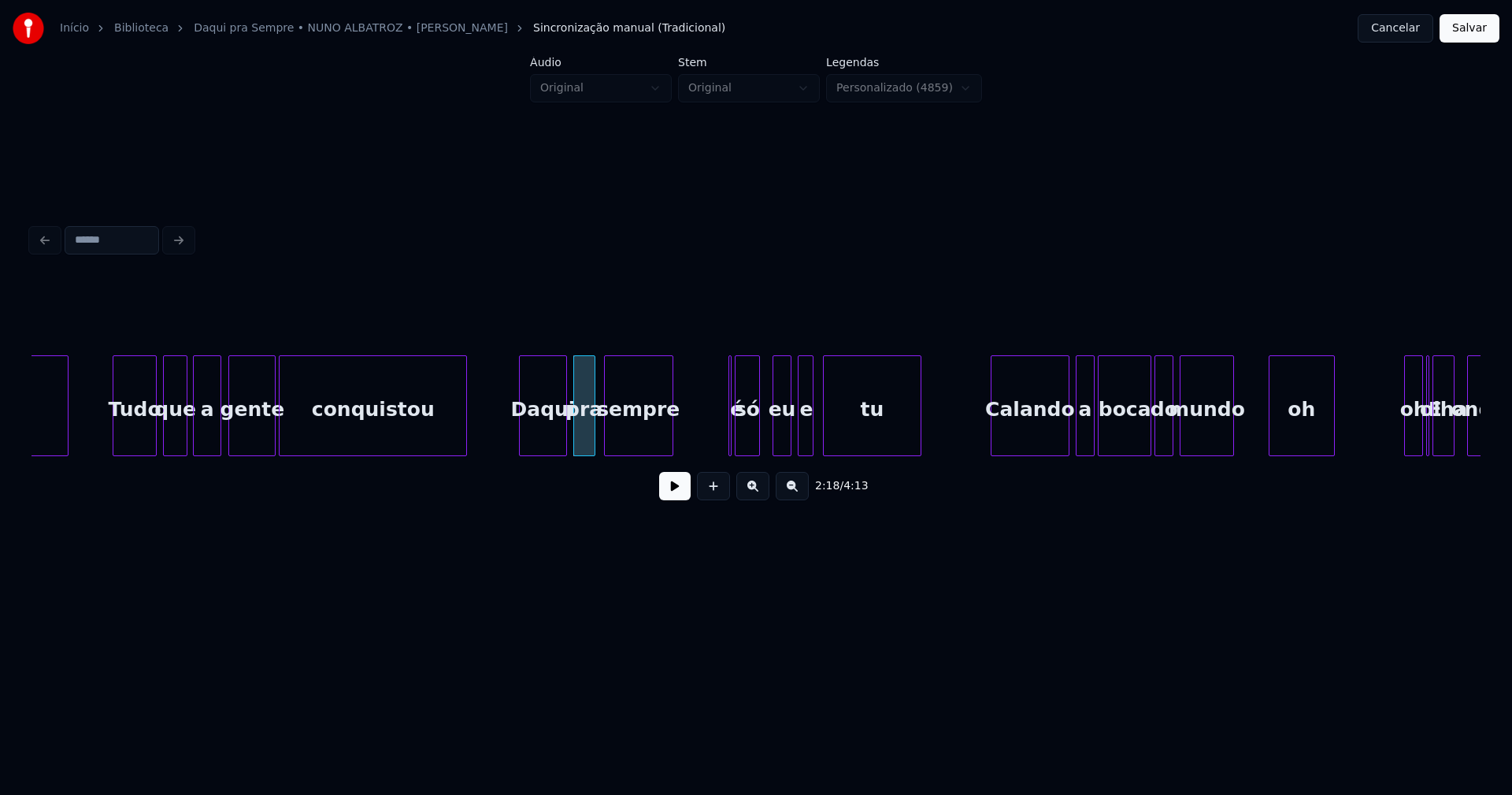
click at [663, 455] on div "chegou Tudo que a gente conquistou Daqui pra sempre é só eu e tu Calando a boca…" at bounding box center [756, 406] width 1449 height 101
click at [679, 365] on div "é" at bounding box center [686, 406] width 14 height 101
click at [700, 429] on div at bounding box center [700, 406] width 5 height 99
click at [725, 448] on div "só" at bounding box center [722, 410] width 24 height 107
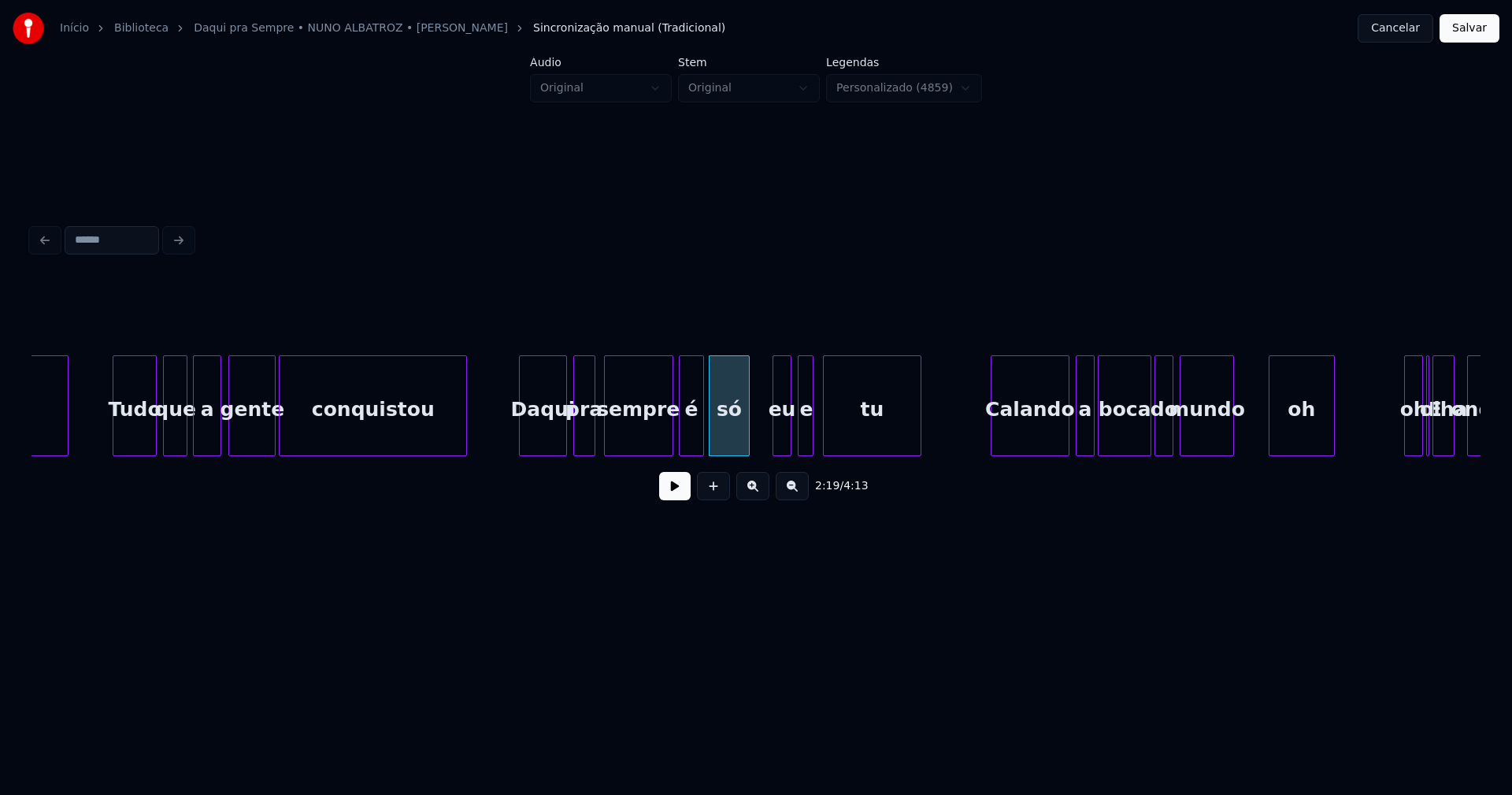
click at [748, 431] on div at bounding box center [747, 406] width 5 height 99
click at [773, 439] on div "eu" at bounding box center [772, 410] width 17 height 107
click at [791, 441] on div at bounding box center [790, 406] width 5 height 99
click at [798, 437] on div "e" at bounding box center [796, 410] width 25 height 107
click at [861, 437] on div "tu" at bounding box center [860, 410] width 96 height 107
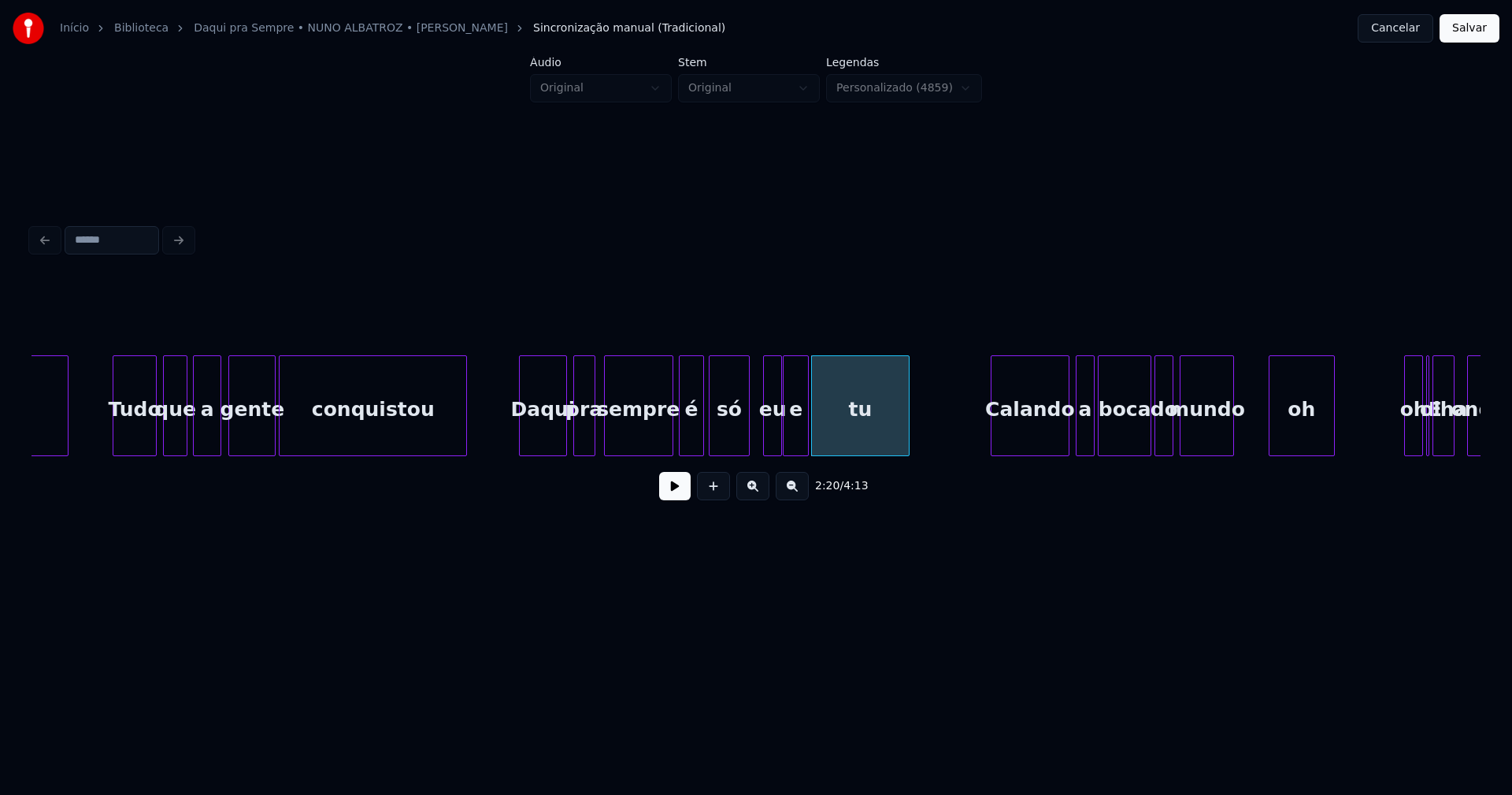
click at [675, 498] on button at bounding box center [675, 485] width 32 height 29
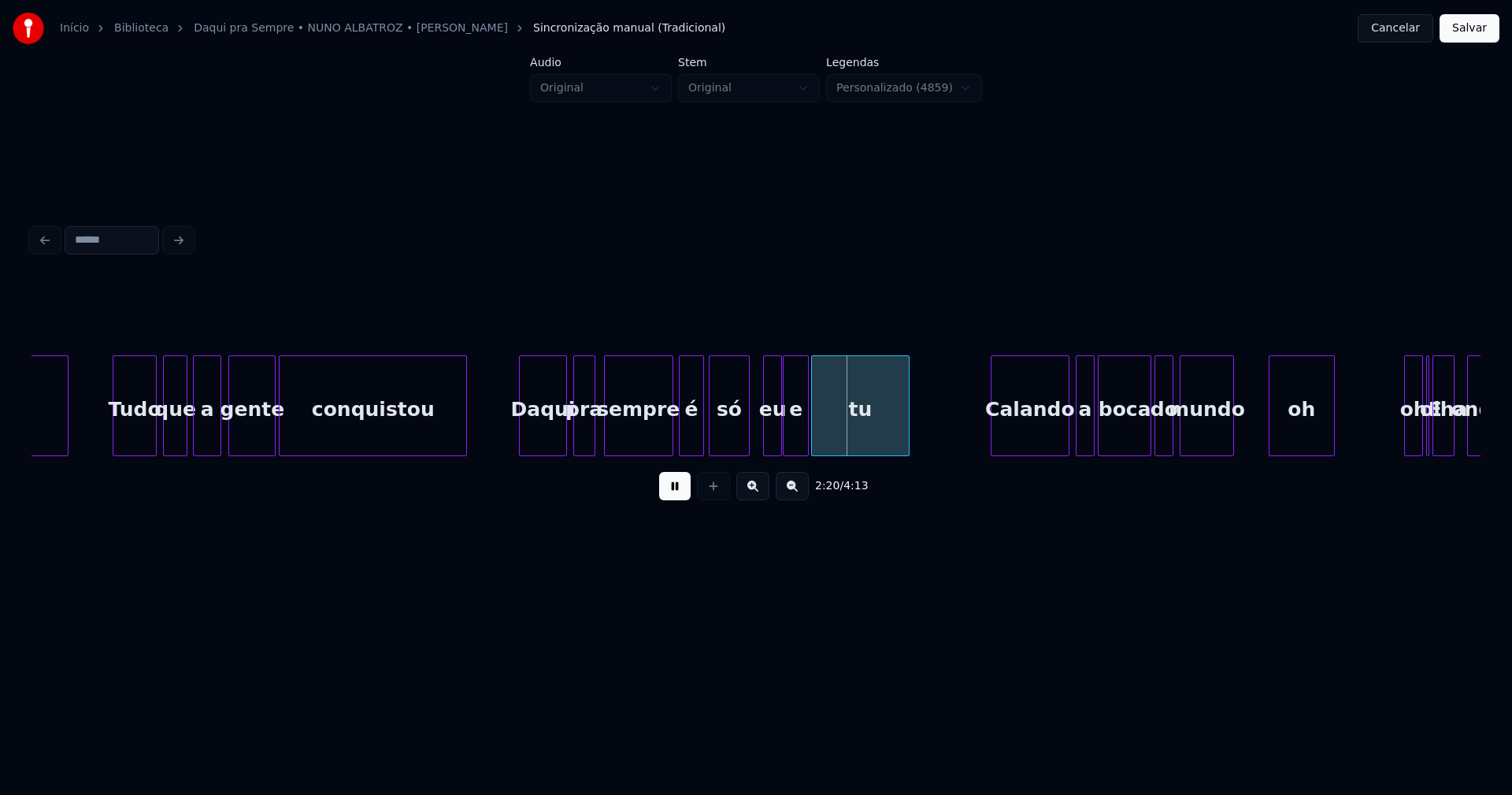
drag, startPoint x: 689, startPoint y: 494, endPoint x: 683, endPoint y: 445, distance: 49.4
click at [689, 492] on button at bounding box center [675, 485] width 32 height 29
click at [649, 447] on div at bounding box center [649, 406] width 5 height 99
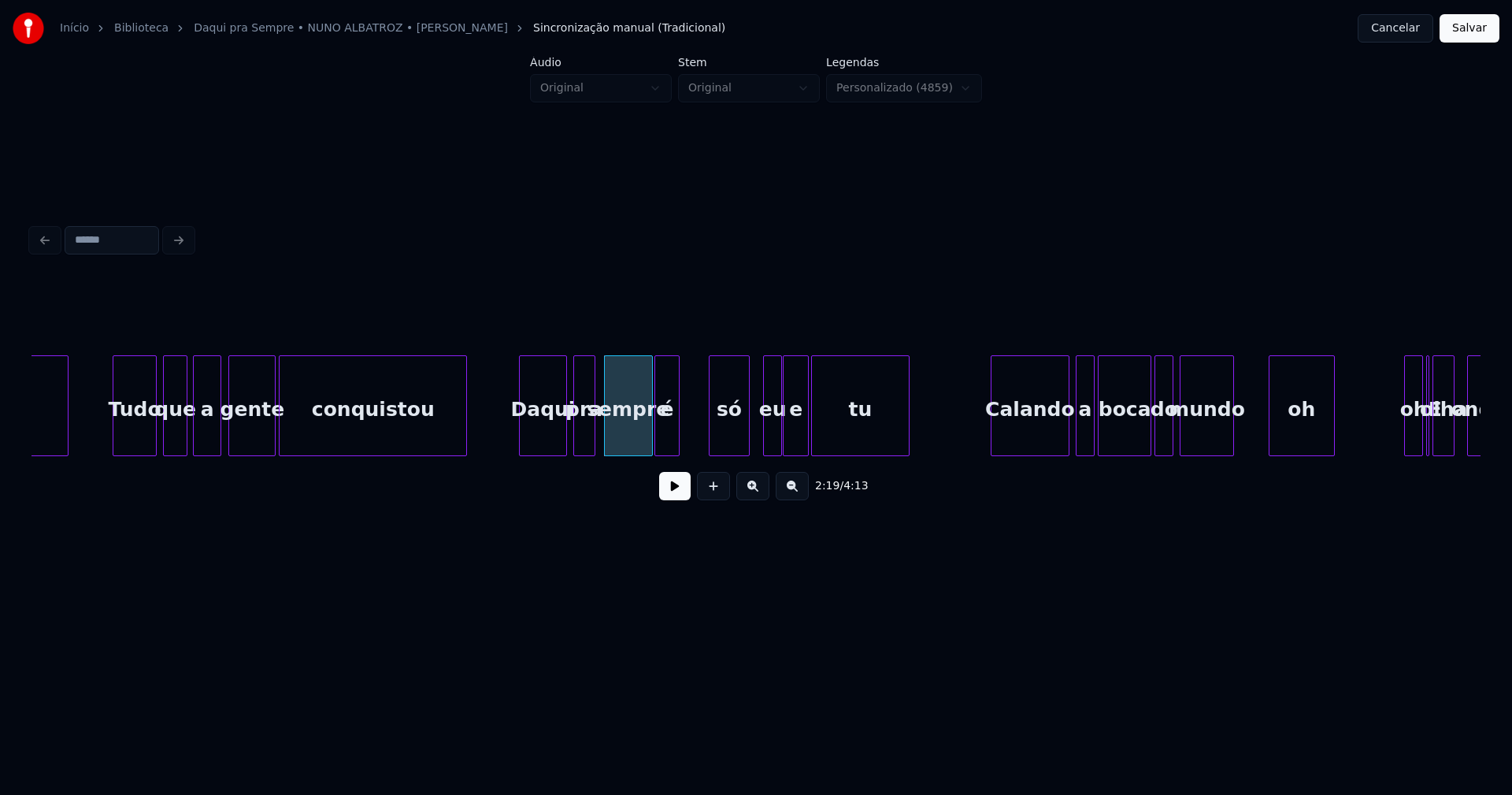
click at [672, 448] on div "é" at bounding box center [667, 410] width 24 height 107
click at [708, 443] on div "só" at bounding box center [703, 410] width 40 height 107
click at [704, 440] on div at bounding box center [703, 406] width 5 height 99
click at [720, 448] on div "eu" at bounding box center [720, 410] width 17 height 107
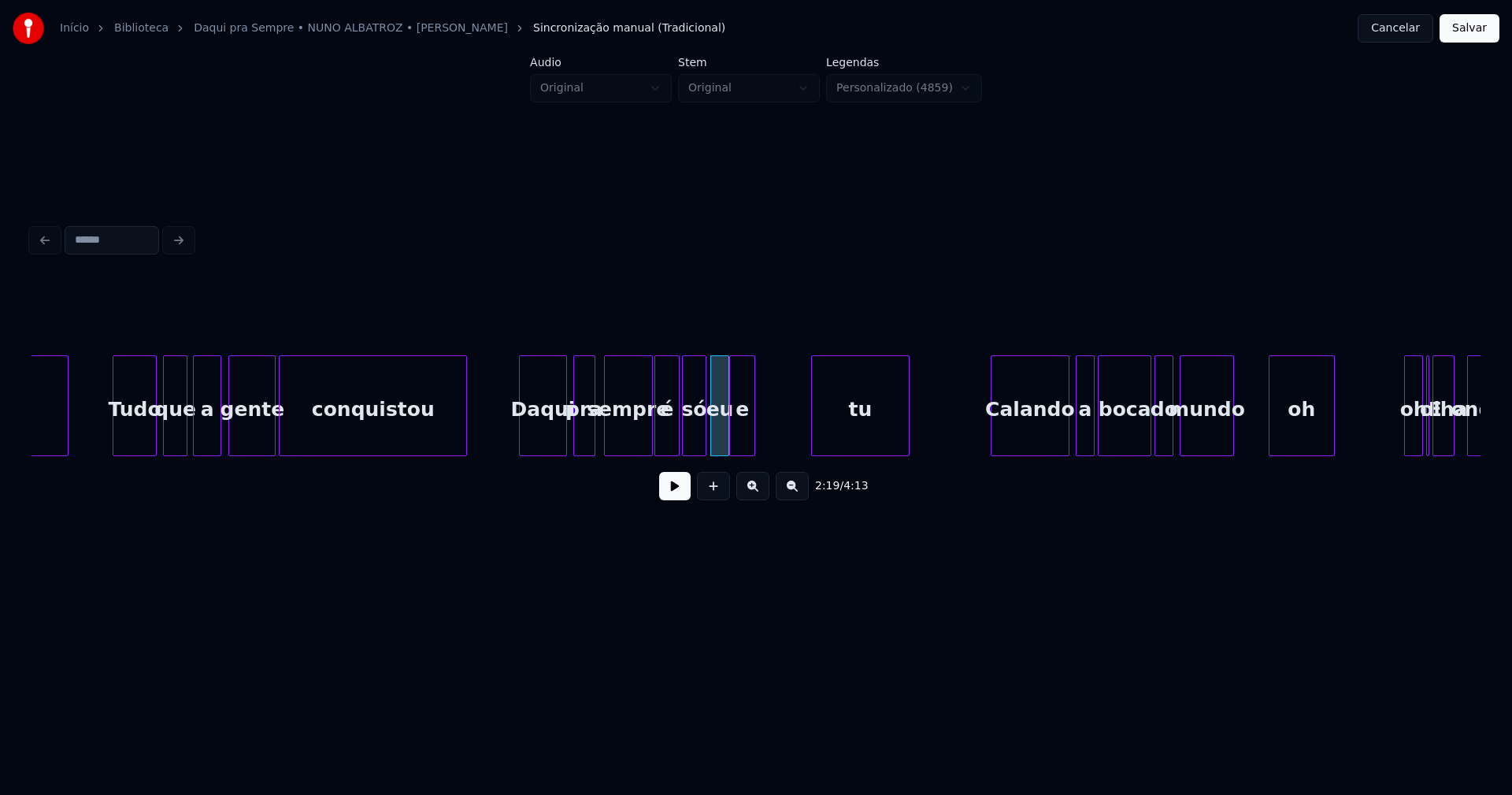
click at [739, 448] on div "e" at bounding box center [743, 410] width 25 height 107
click at [814, 433] on div "tu" at bounding box center [826, 410] width 96 height 107
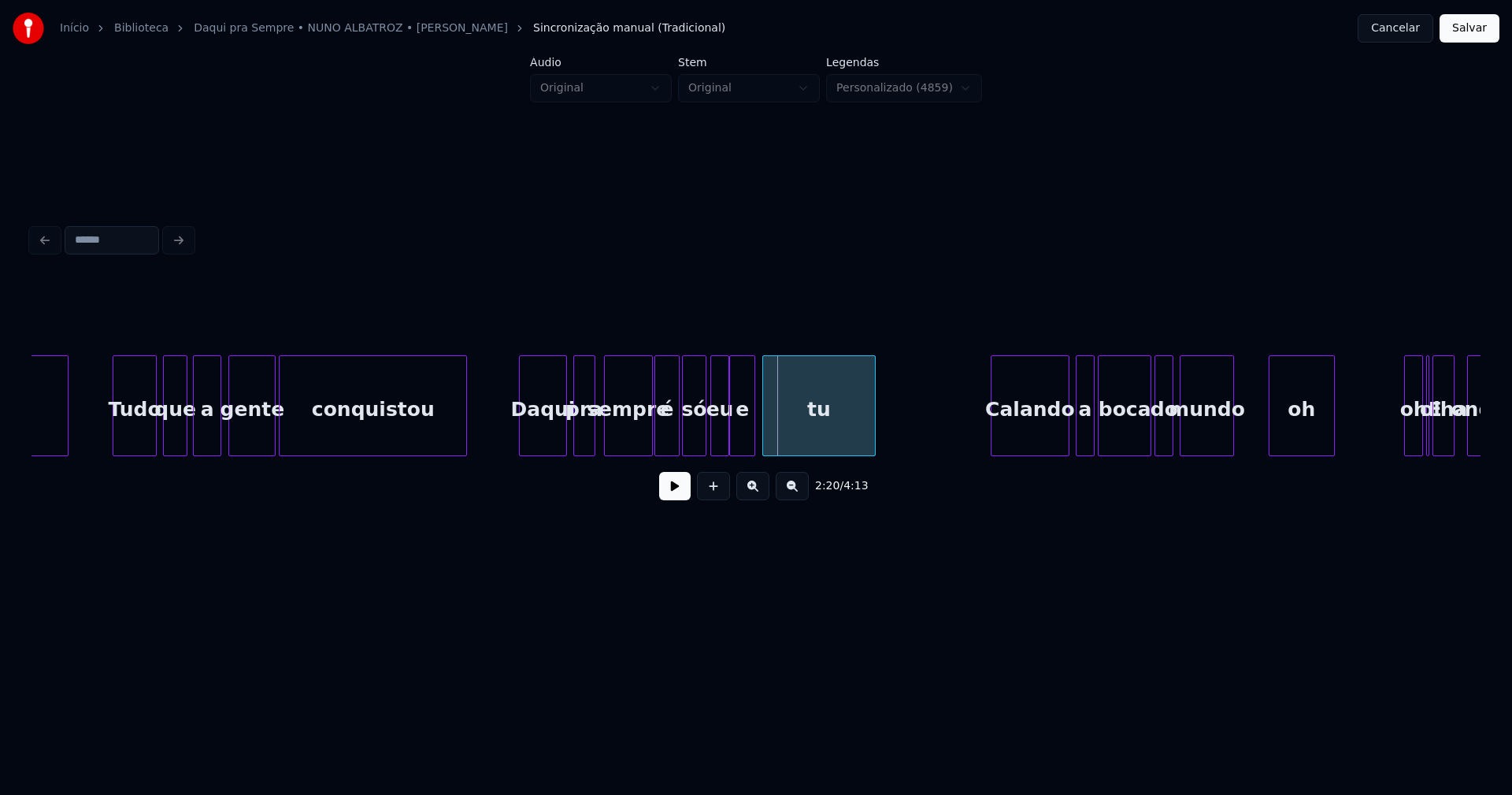
click at [763, 433] on div at bounding box center [765, 406] width 5 height 99
click at [971, 452] on div "chegou Tudo que a gente conquistou Daqui pra sempre é só eu e tu Calando a boca…" at bounding box center [756, 406] width 1449 height 101
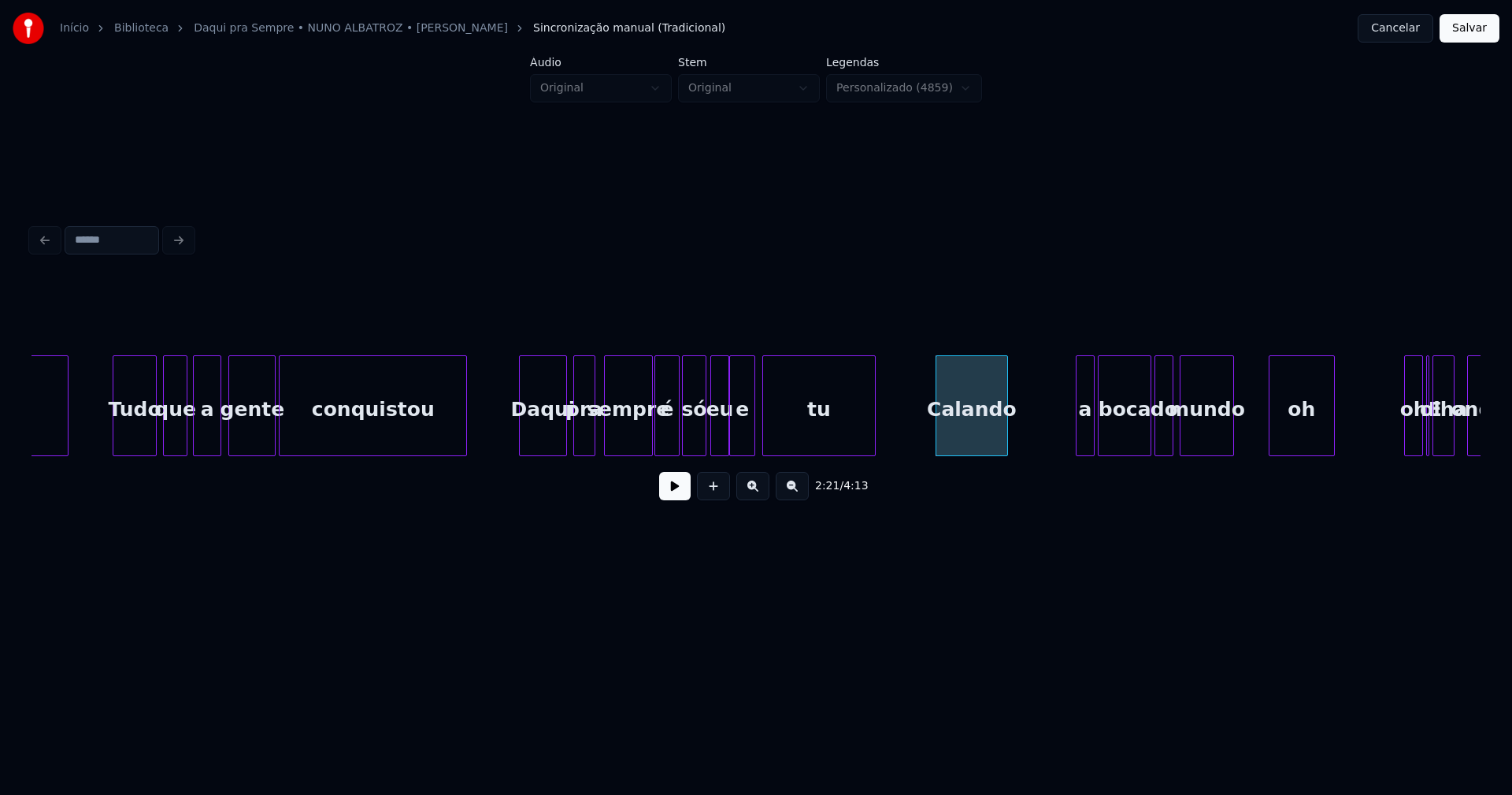
click at [1005, 438] on div at bounding box center [1005, 406] width 5 height 99
click at [1021, 447] on div "a" at bounding box center [1023, 410] width 17 height 107
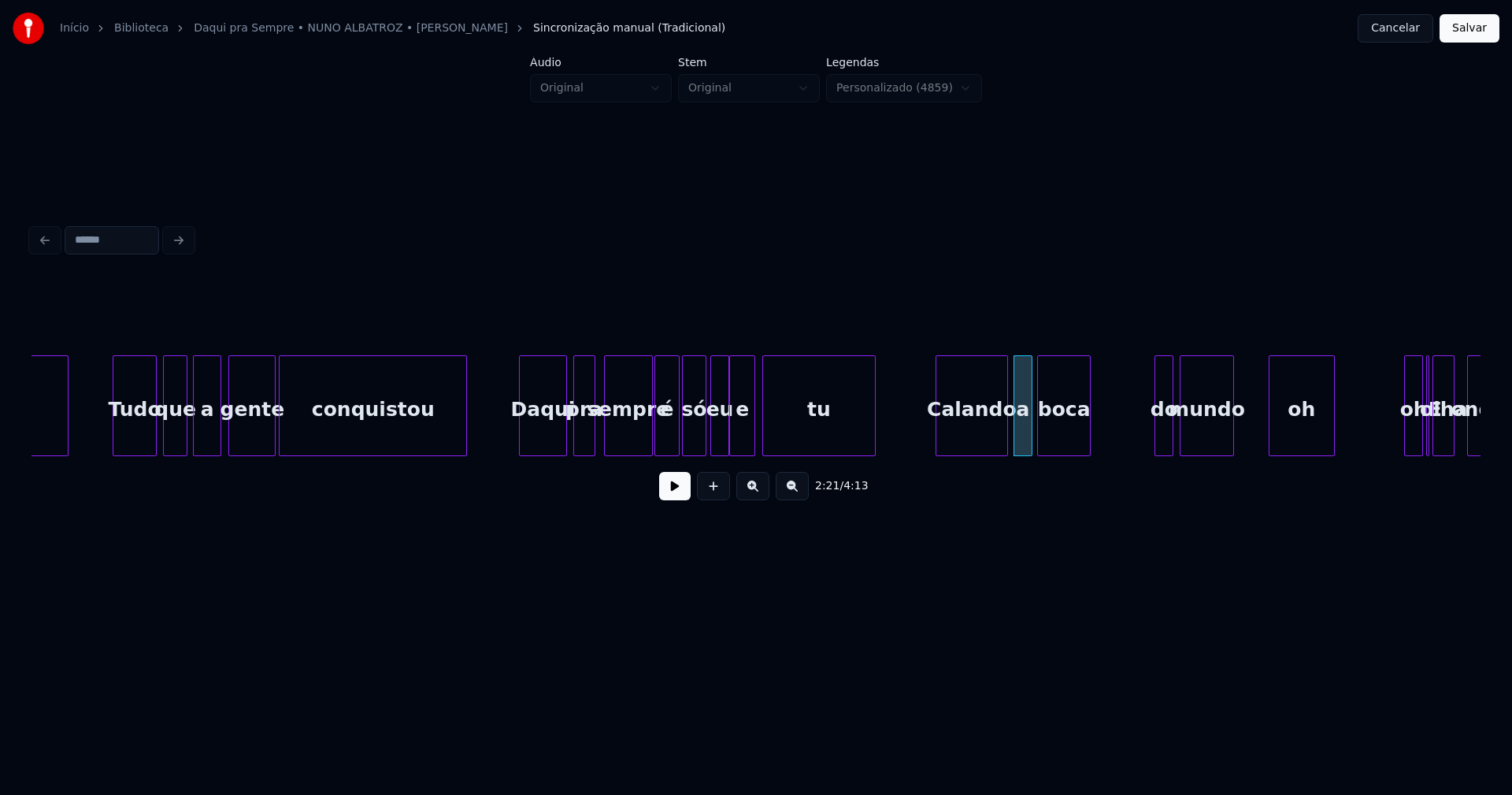
click at [1067, 451] on div "chegou Tudo que a gente conquistou Daqui pra sempre é só eu e tu Calando a boca…" at bounding box center [756, 406] width 1449 height 101
click at [1104, 446] on div "do" at bounding box center [1104, 410] width 17 height 107
click at [1127, 448] on div at bounding box center [1126, 406] width 5 height 99
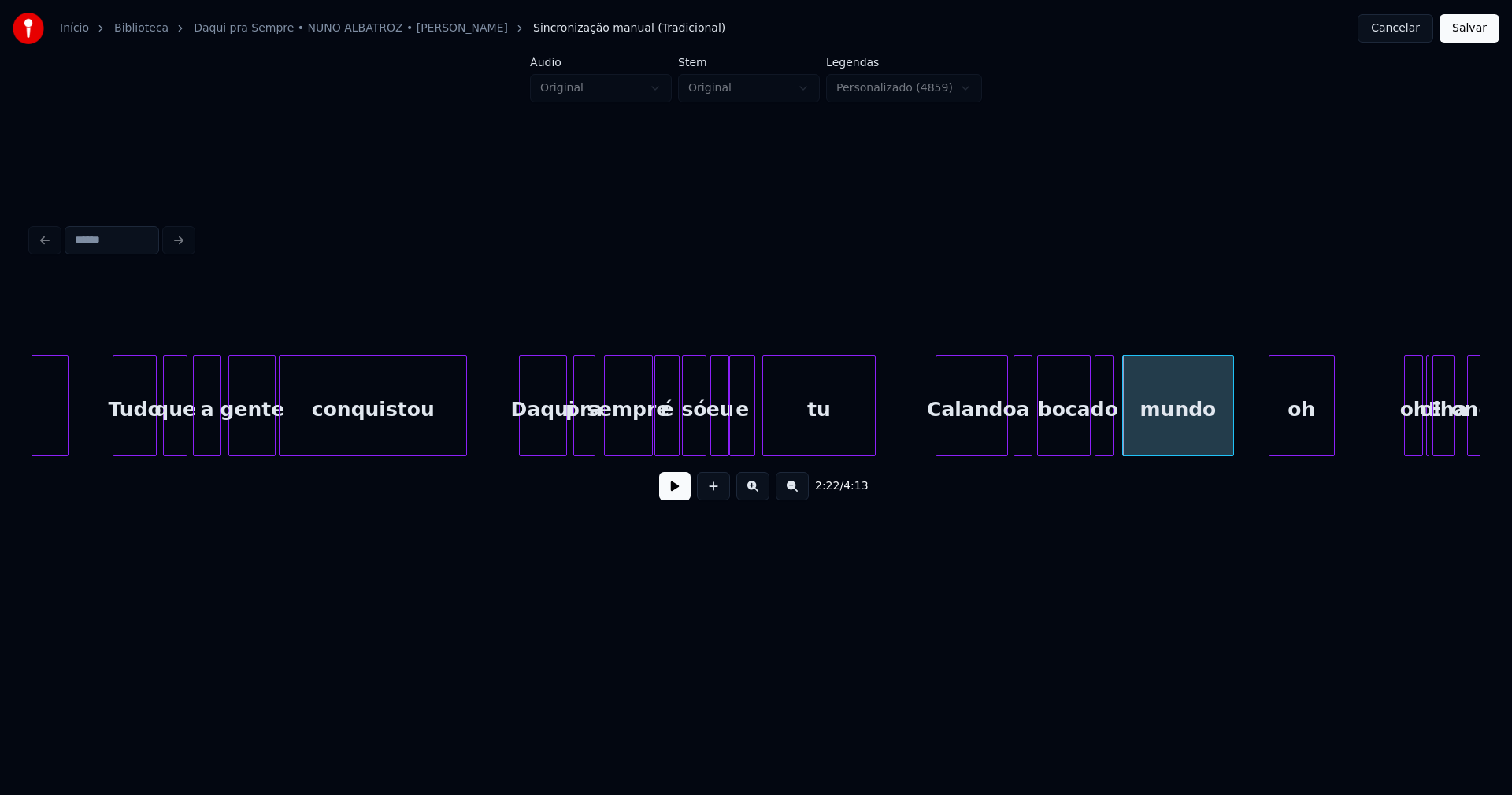
drag, startPoint x: 679, startPoint y: 494, endPoint x: 693, endPoint y: 491, distance: 14.3
click at [685, 494] on button at bounding box center [675, 485] width 32 height 29
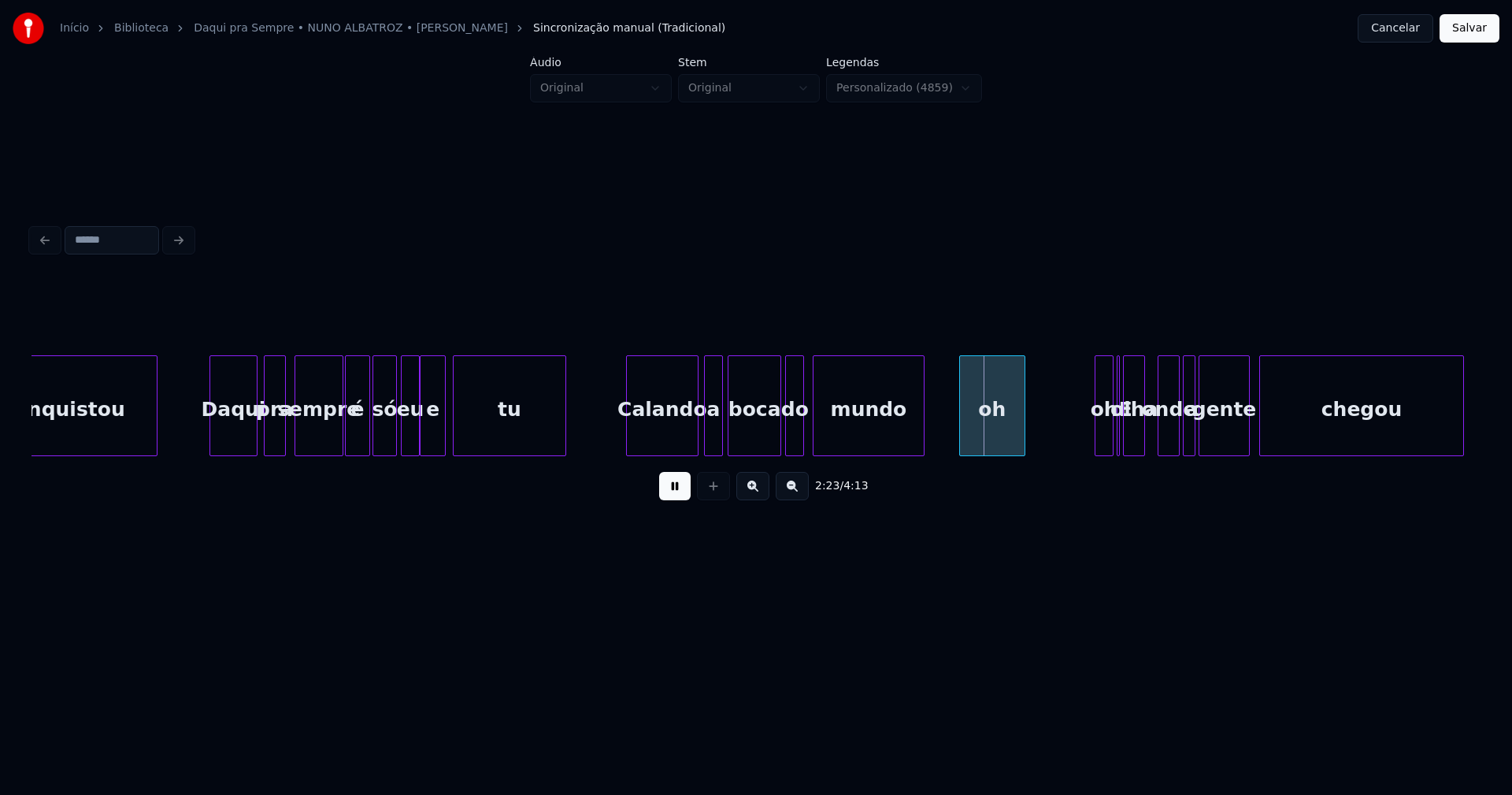
scroll to position [0, 21686]
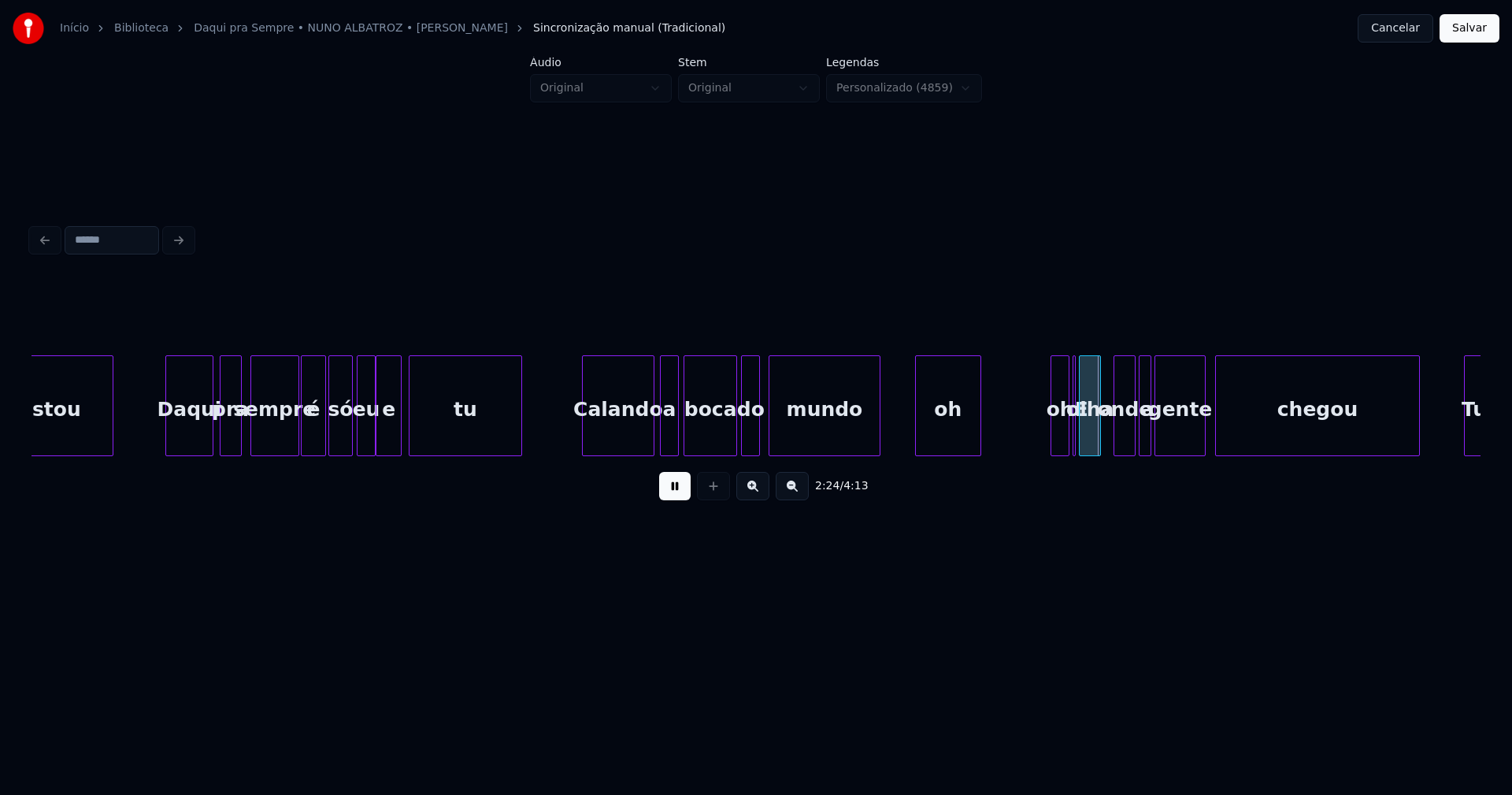
drag, startPoint x: 680, startPoint y: 495, endPoint x: 890, endPoint y: 448, distance: 215.2
click at [683, 493] on button at bounding box center [675, 485] width 32 height 29
click at [967, 429] on div "oh" at bounding box center [948, 410] width 65 height 107
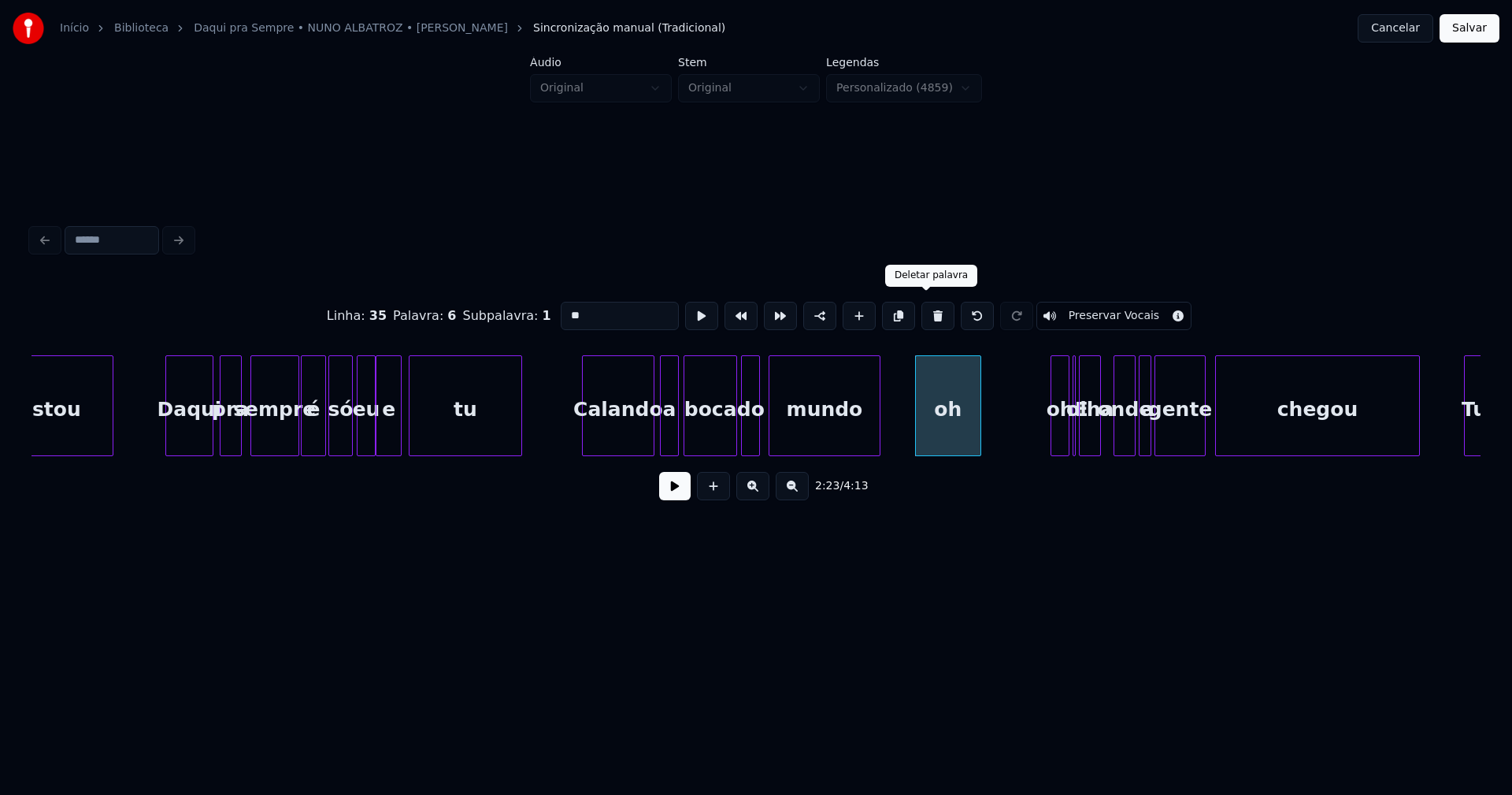
click at [925, 316] on button at bounding box center [937, 316] width 33 height 29
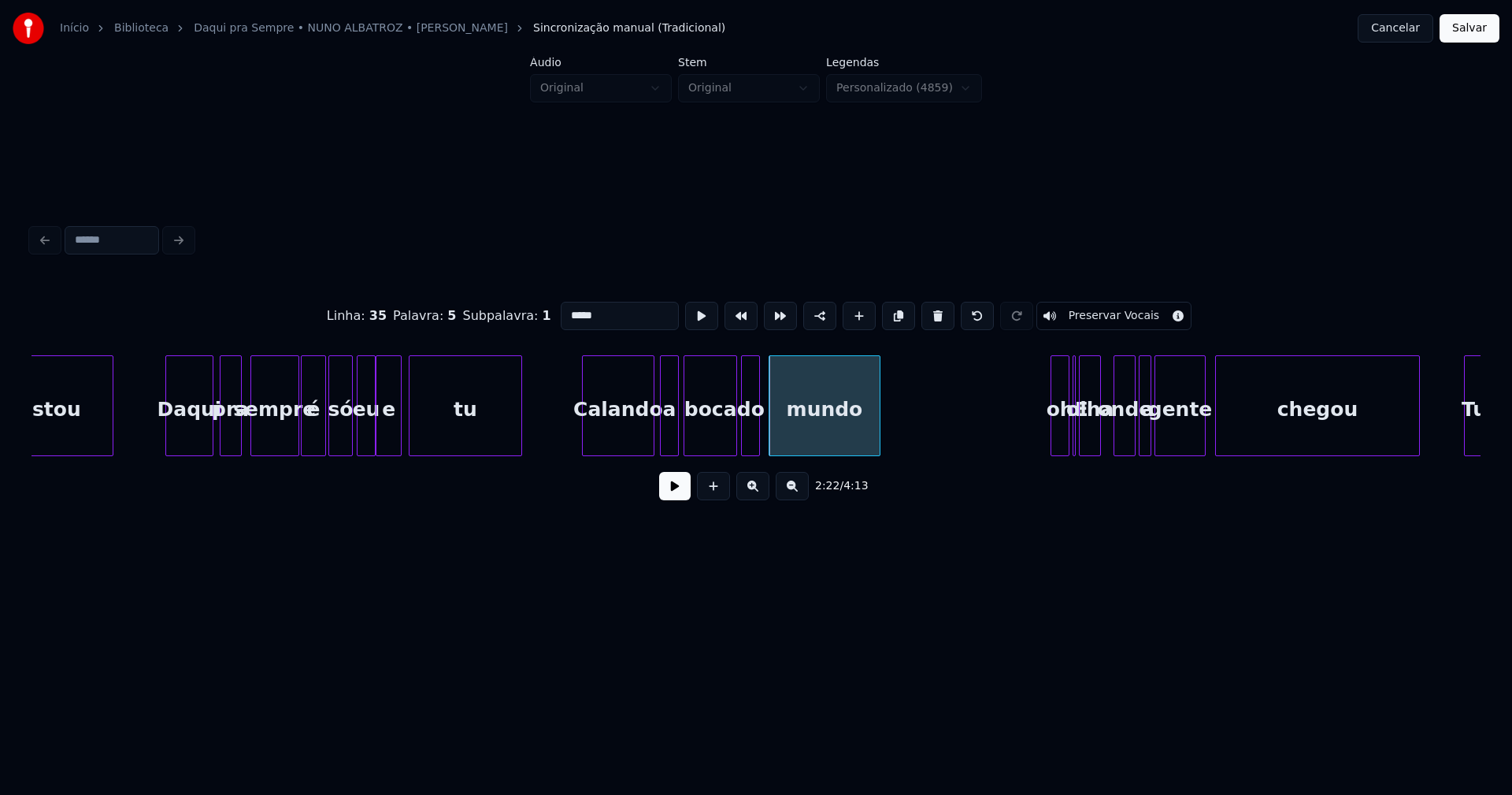
click at [1058, 420] on div "oh" at bounding box center [1059, 410] width 17 height 107
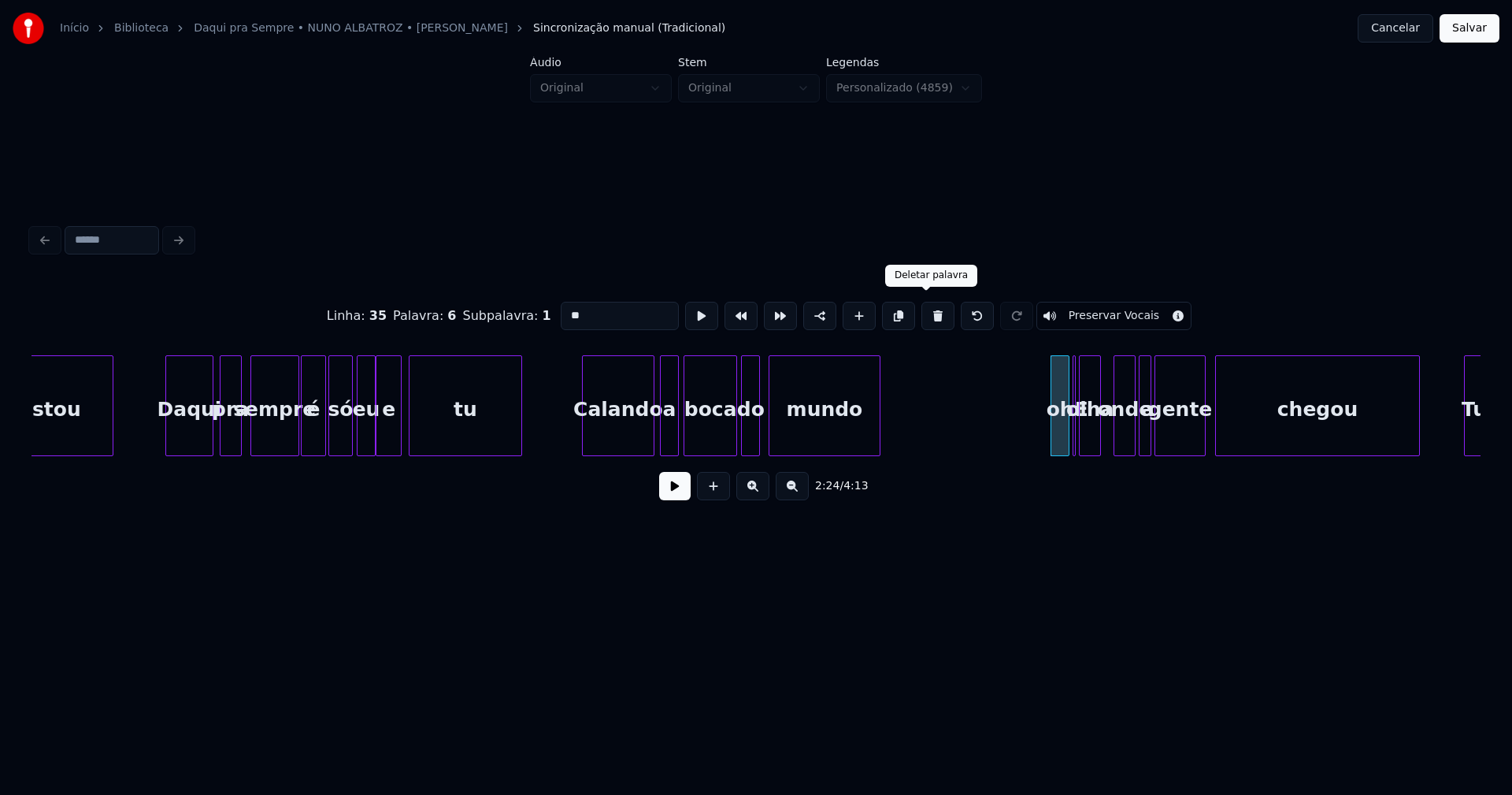
click at [930, 309] on button at bounding box center [937, 316] width 33 height 29
type input "*"
click at [920, 411] on div at bounding box center [917, 406] width 5 height 99
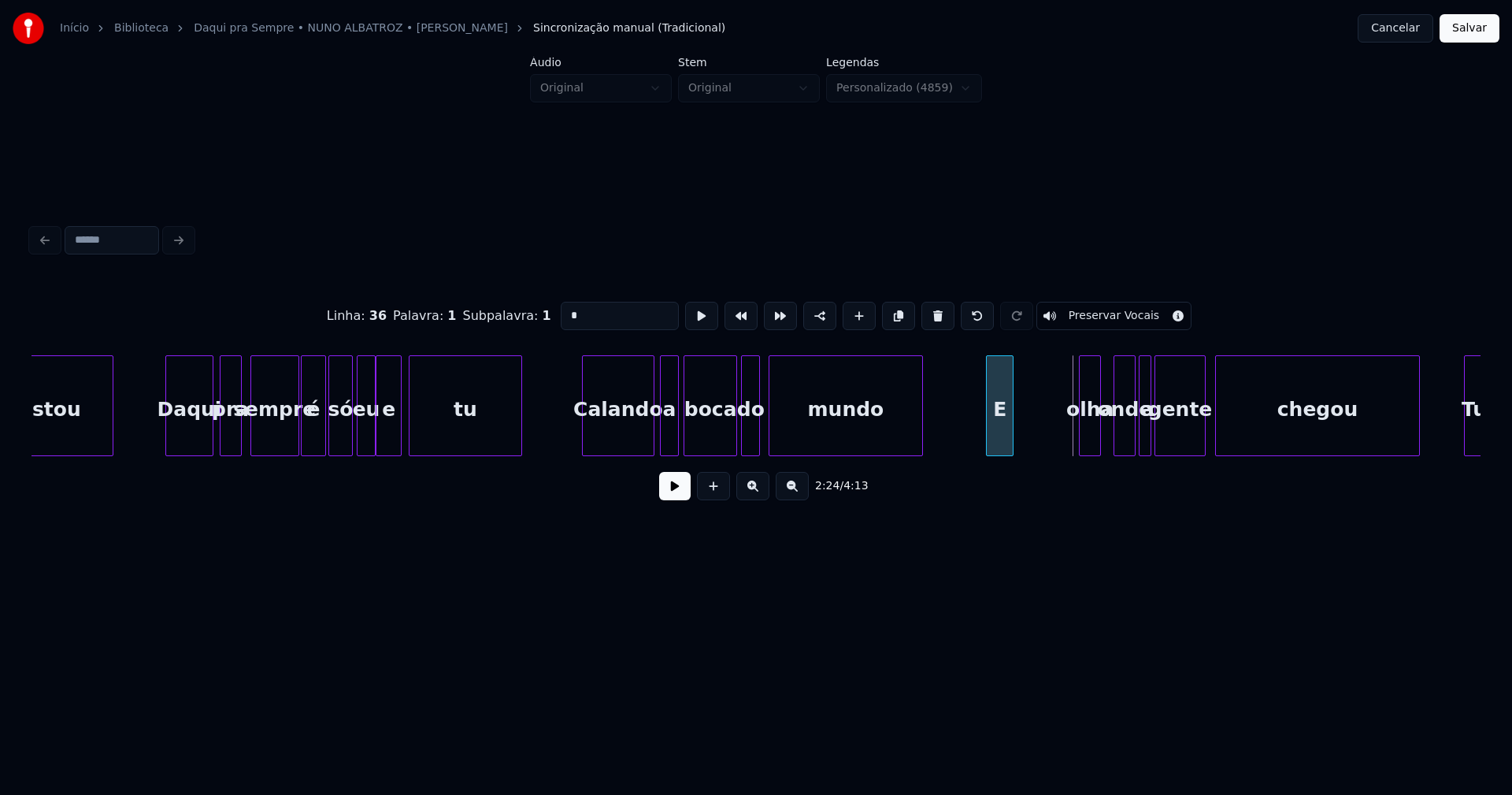
click at [986, 384] on div "E" at bounding box center [1000, 406] width 28 height 101
click at [1032, 440] on div "olha" at bounding box center [1032, 410] width 21 height 107
click at [1058, 449] on div "onde" at bounding box center [1056, 410] width 21 height 107
click at [1128, 435] on div at bounding box center [1129, 406] width 5 height 99
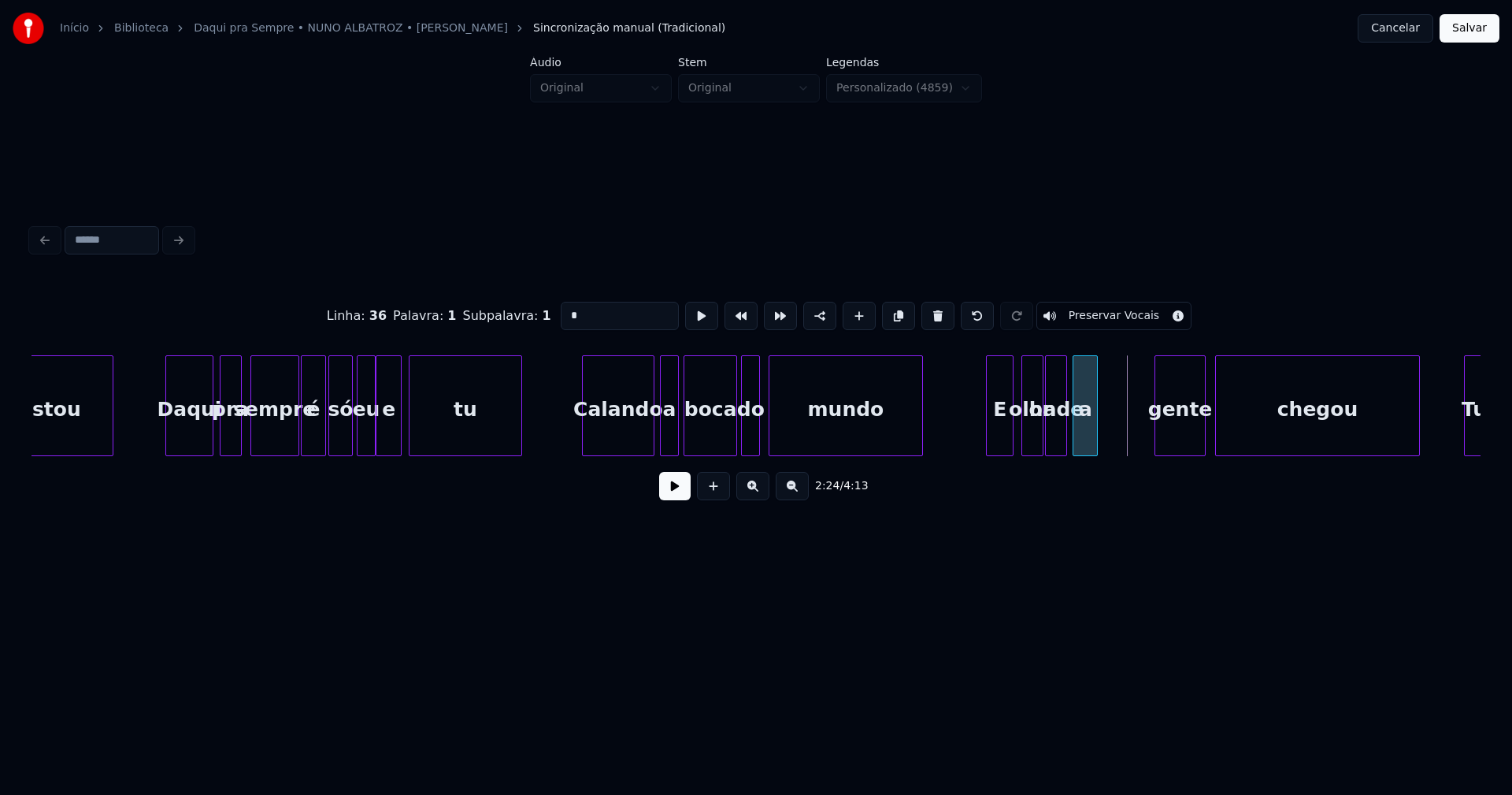
click at [1090, 451] on div "conquistou Daqui pra sempre é só eu e tu Calando a boca do mundo E olha onde a …" at bounding box center [756, 406] width 1449 height 101
click at [1175, 432] on div "gente" at bounding box center [1175, 410] width 49 height 107
drag, startPoint x: 954, startPoint y: 432, endPoint x: 795, endPoint y: 469, distance: 163.2
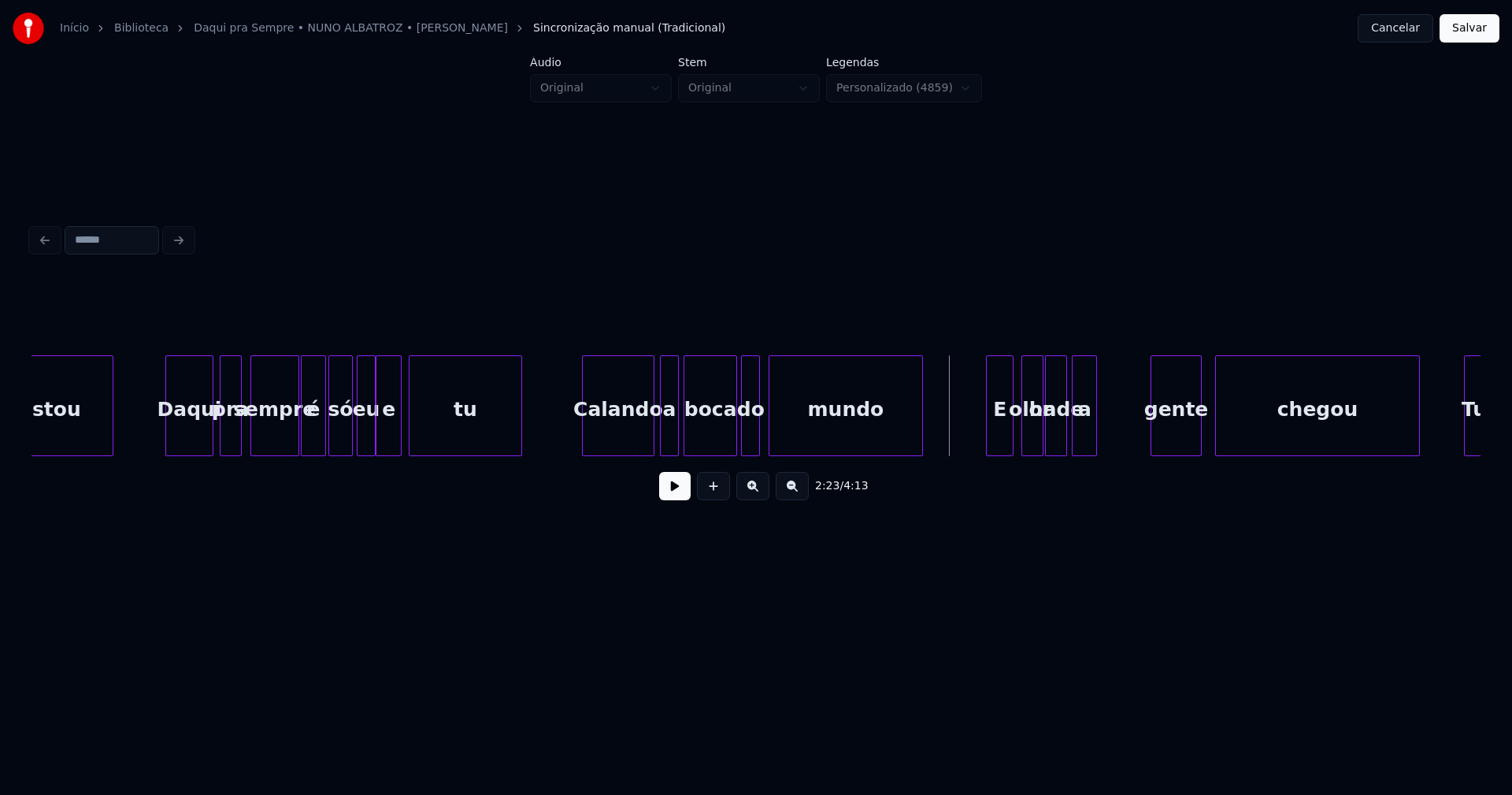
click at [682, 497] on button at bounding box center [675, 485] width 32 height 29
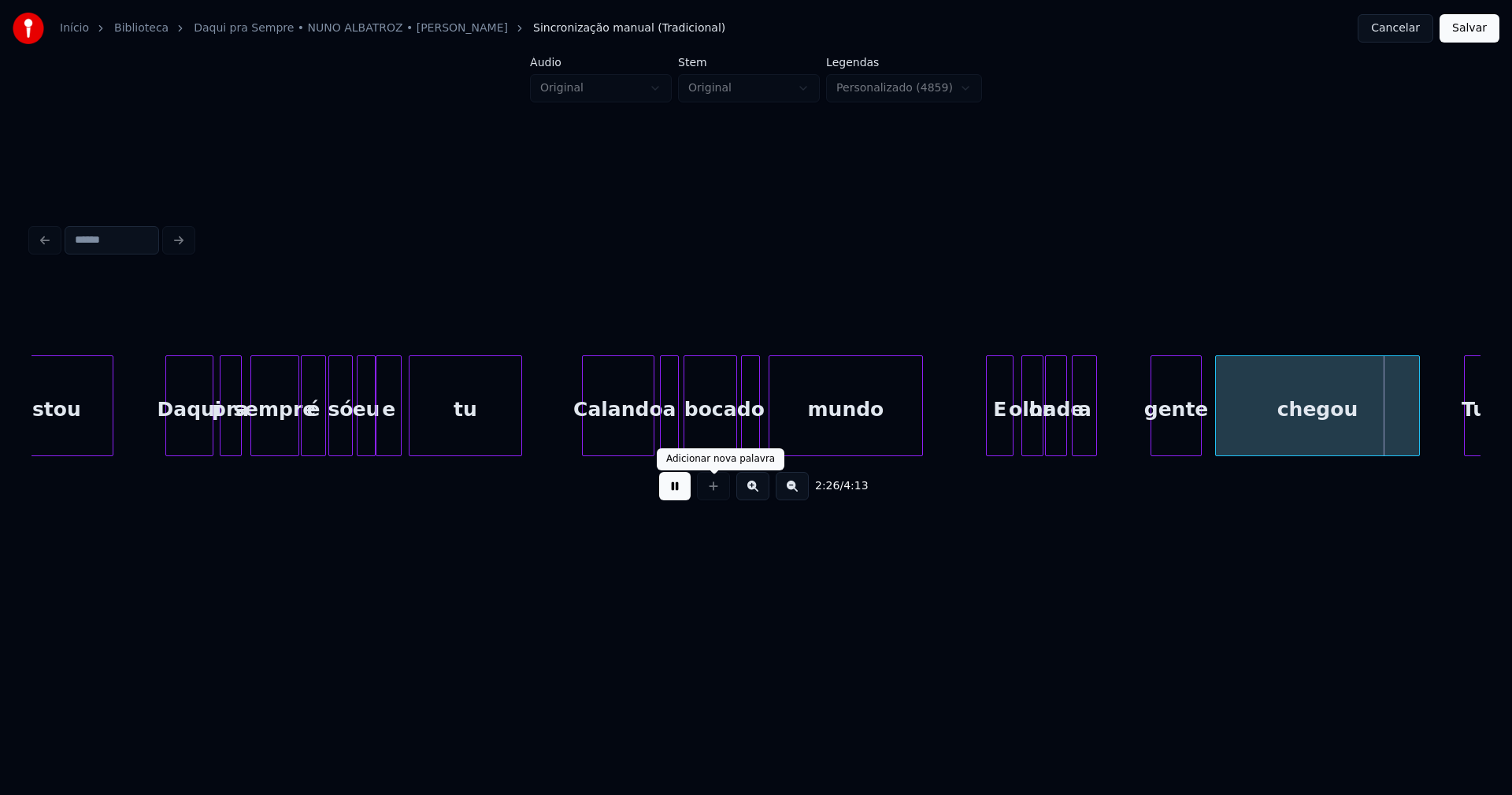
drag, startPoint x: 689, startPoint y: 495, endPoint x: 1054, endPoint y: 439, distance: 369.3
click at [689, 494] on button at bounding box center [675, 485] width 32 height 29
click at [1111, 443] on div "a" at bounding box center [1109, 410] width 24 height 107
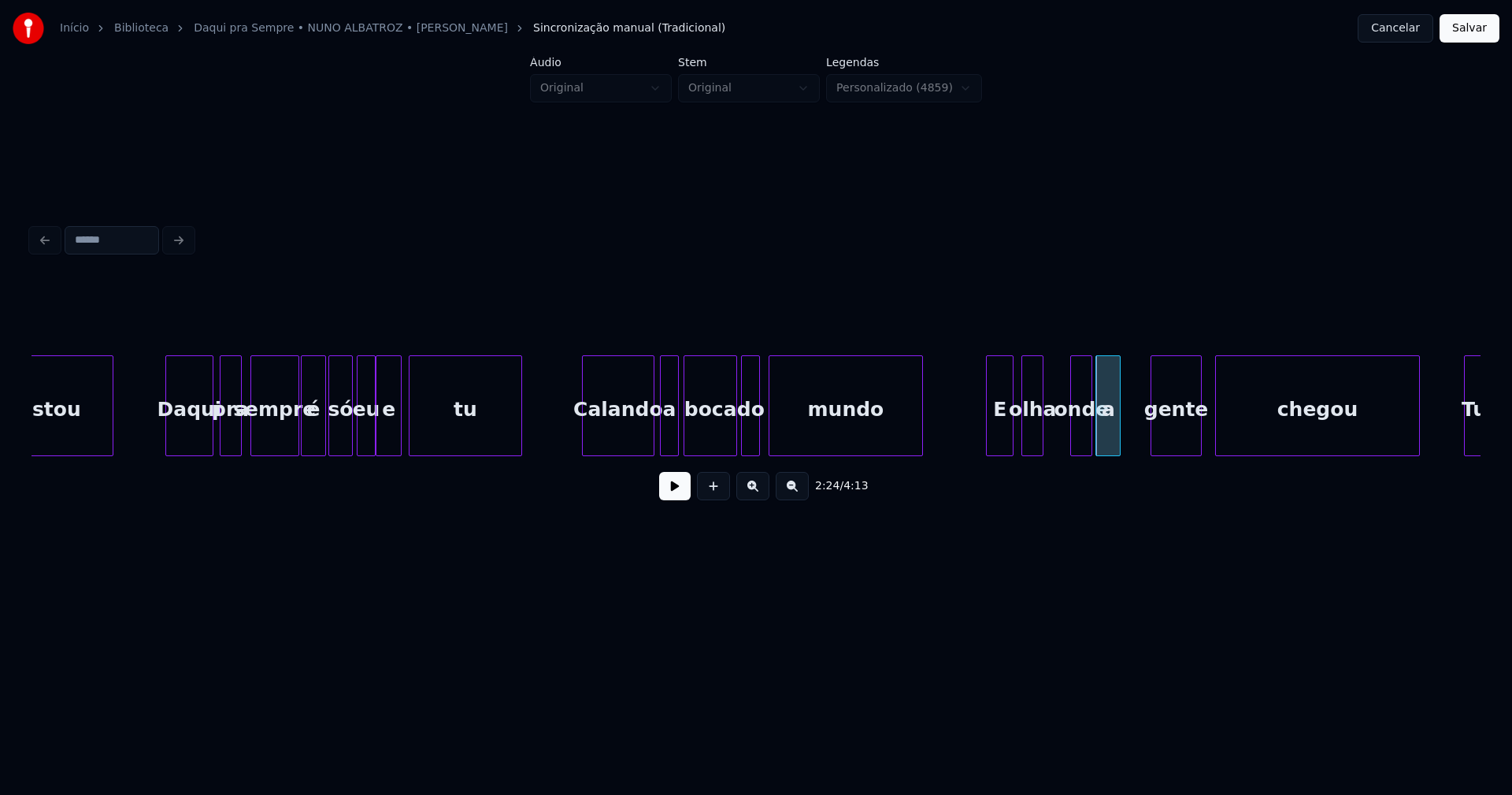
click at [1081, 454] on div "conquistou Daqui pra sempre é só eu e tu Calando a boca do mundo E olha onde a …" at bounding box center [756, 406] width 1449 height 101
click at [1062, 436] on div at bounding box center [1063, 406] width 5 height 99
drag, startPoint x: 676, startPoint y: 495, endPoint x: 692, endPoint y: 494, distance: 16.0
click at [678, 496] on button at bounding box center [675, 485] width 32 height 29
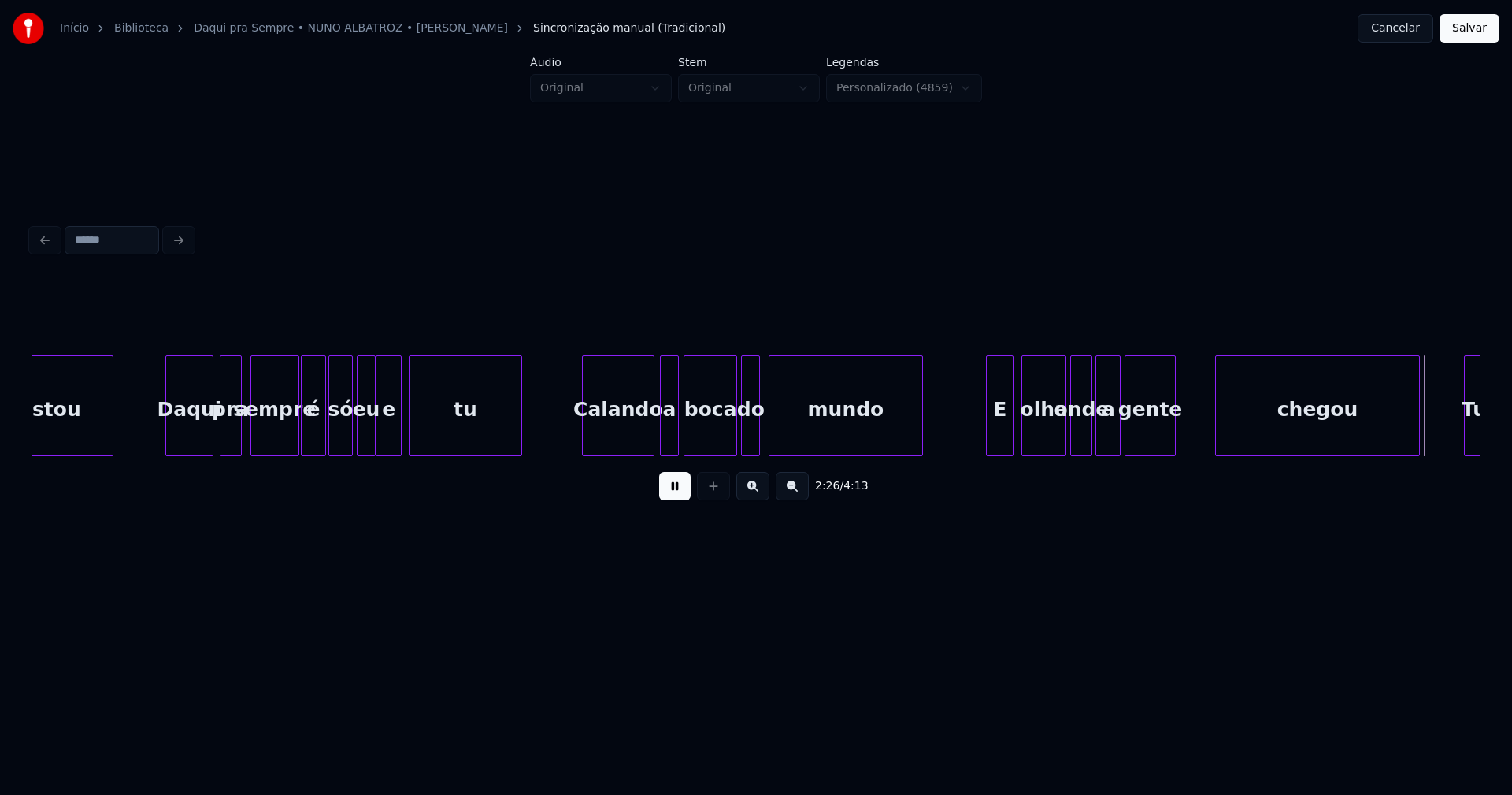
click at [1153, 450] on div "conquistou Daqui pra sempre é só eu e tu Calando a boca do mundo E olha onde a …" at bounding box center [756, 406] width 1449 height 101
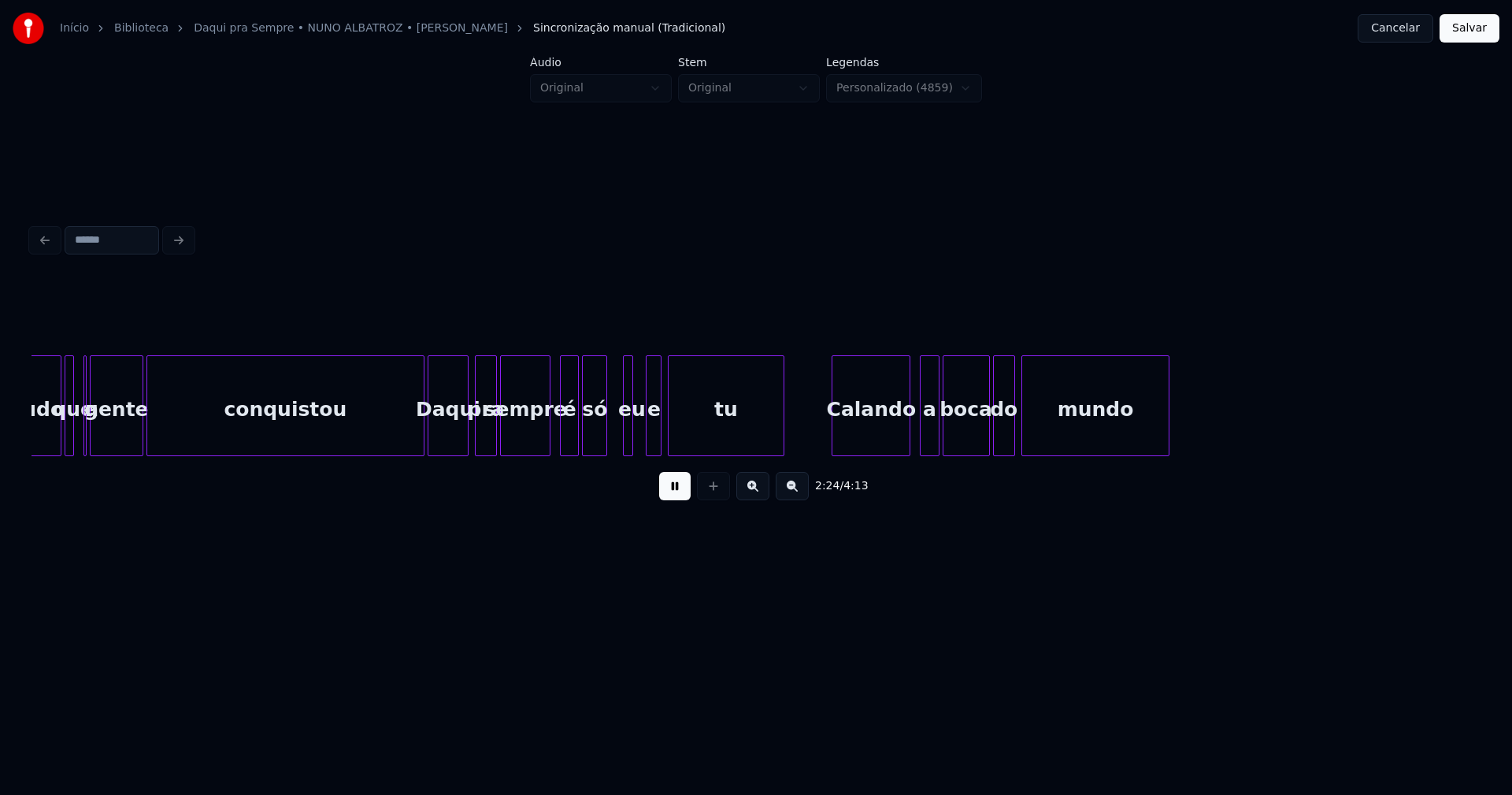
scroll to position [0, 22833]
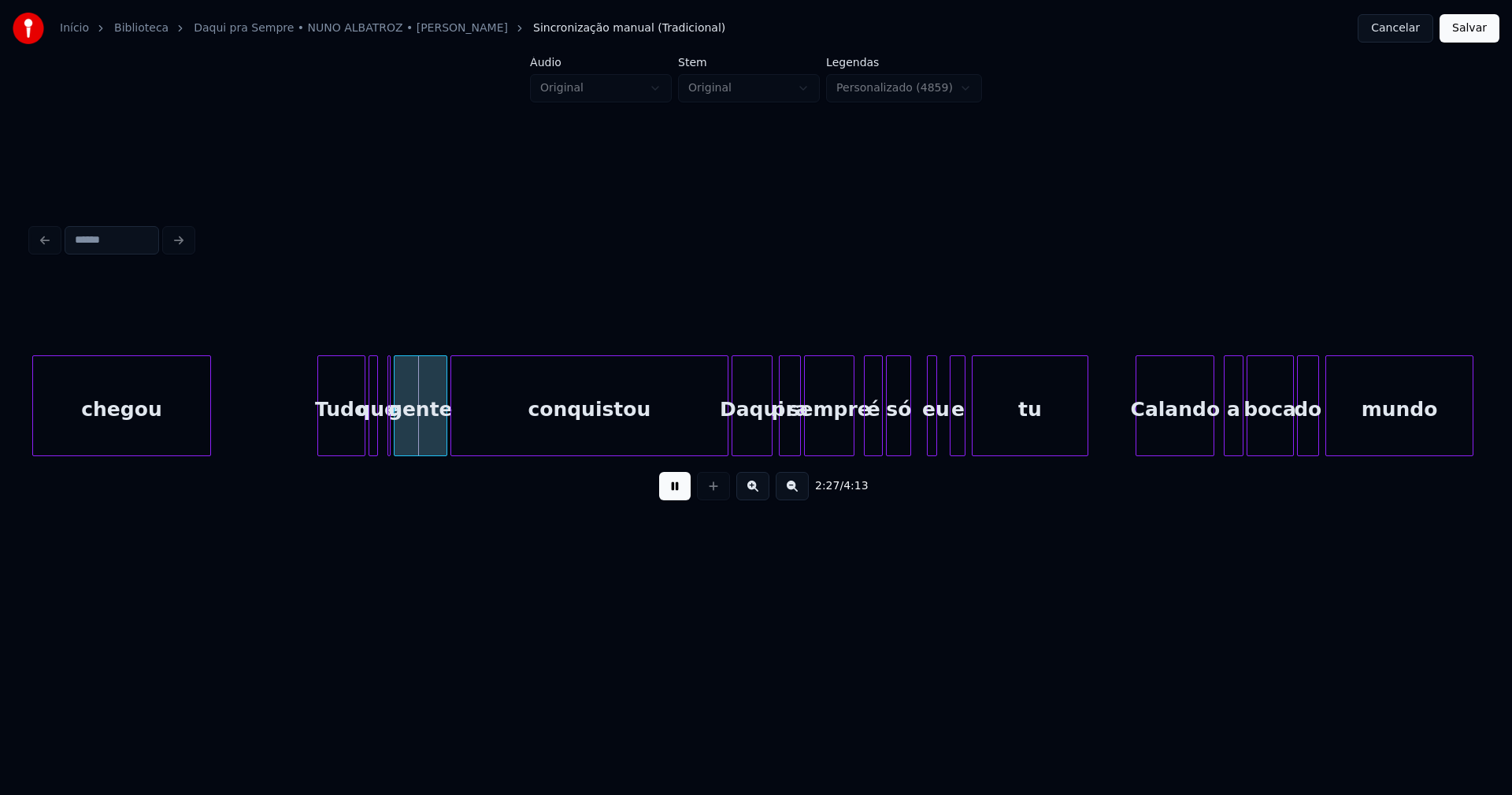
click at [207, 437] on div at bounding box center [207, 406] width 5 height 99
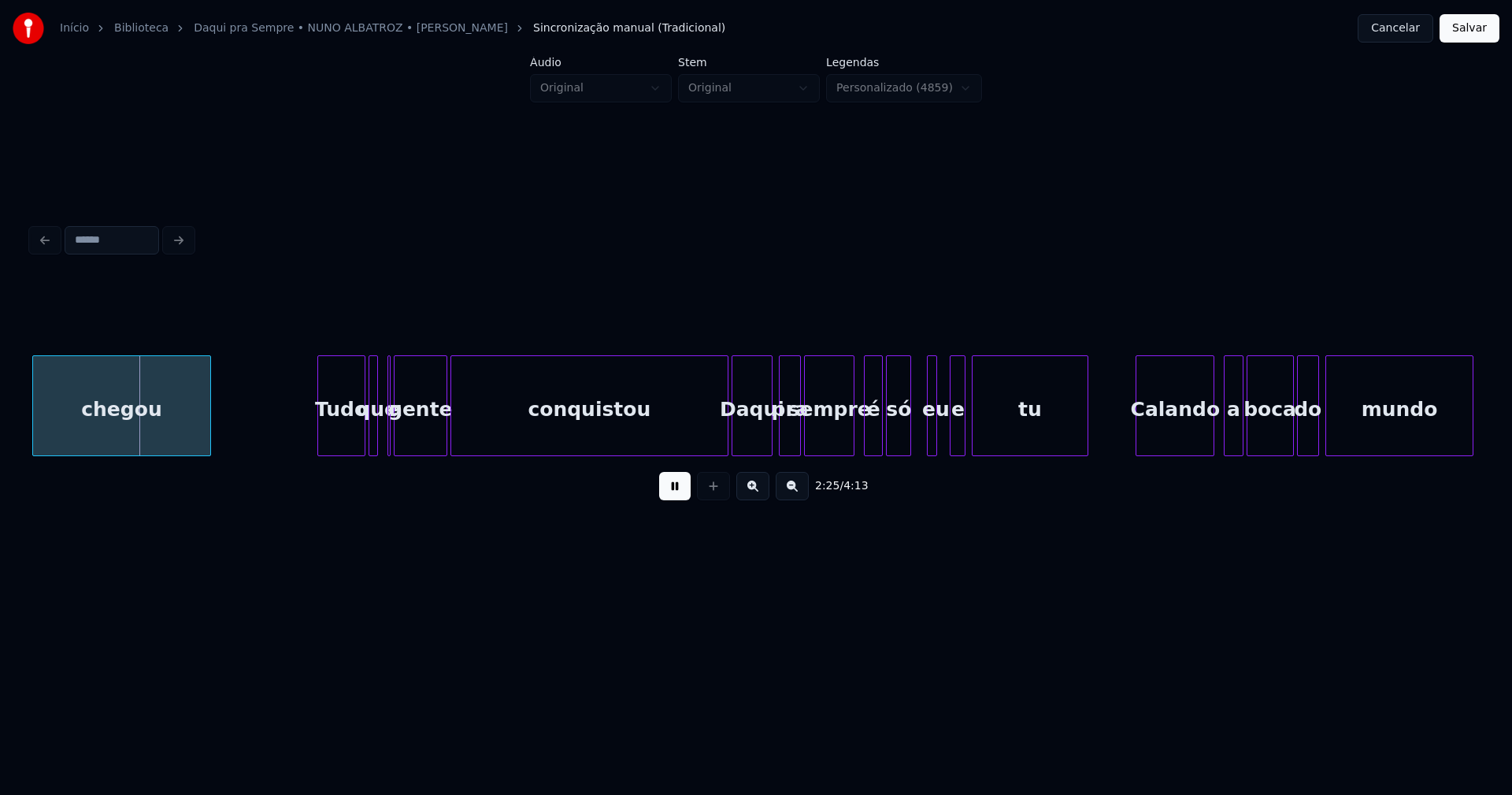
drag, startPoint x: 680, startPoint y: 494, endPoint x: 665, endPoint y: 494, distance: 15.0
click at [674, 494] on button at bounding box center [675, 485] width 32 height 29
click at [273, 456] on div "Tudo que a gente conquistou Daqui pra sempre é só eu e tu Calando a boca do mun…" at bounding box center [756, 406] width 1449 height 101
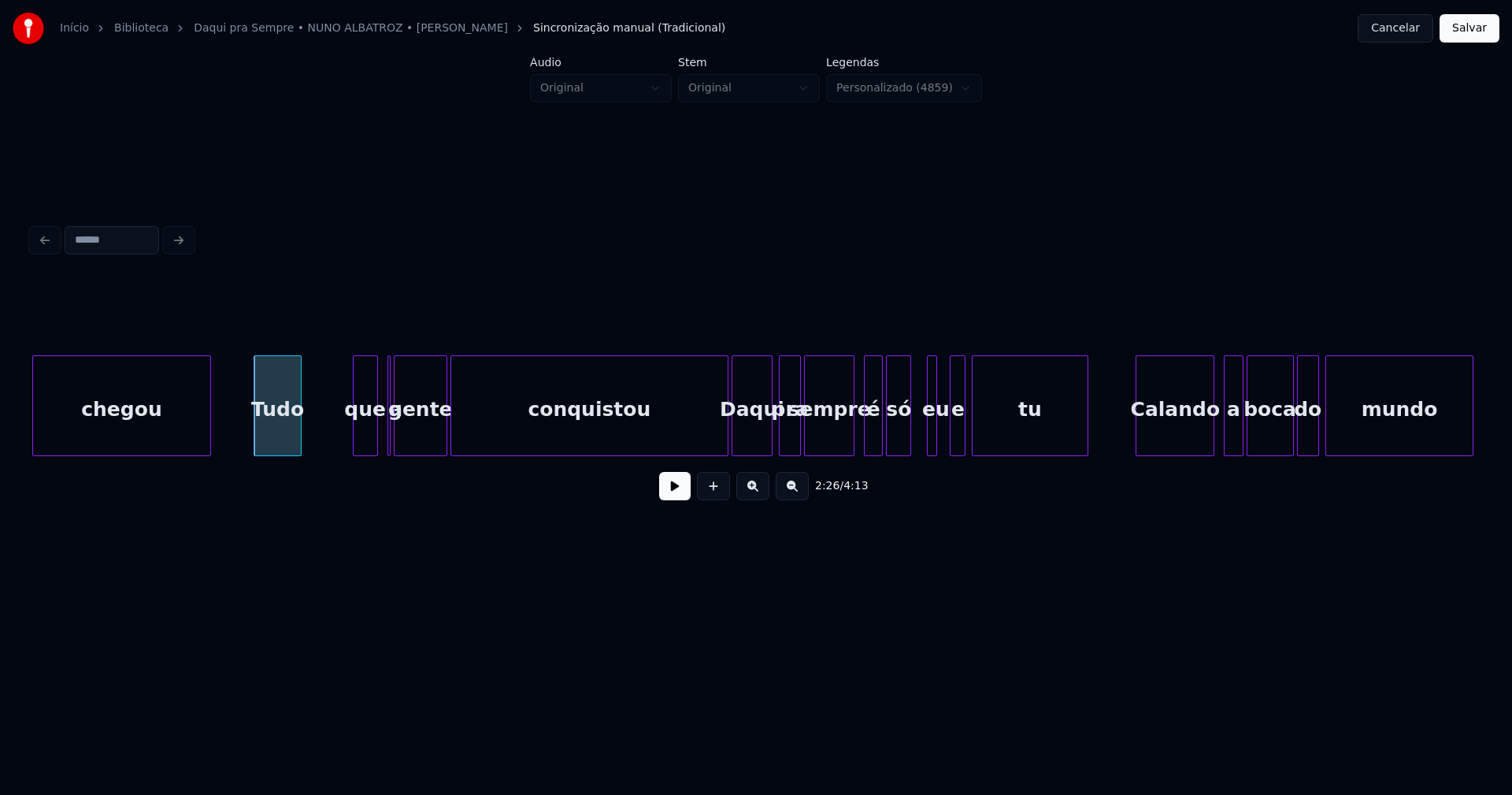
click at [353, 433] on div at bounding box center [355, 406] width 5 height 99
click at [322, 449] on div "que" at bounding box center [323, 410] width 24 height 107
click at [404, 442] on div at bounding box center [406, 406] width 5 height 99
click at [339, 369] on div "a" at bounding box center [349, 406] width 22 height 101
click at [375, 419] on div at bounding box center [376, 406] width 5 height 99
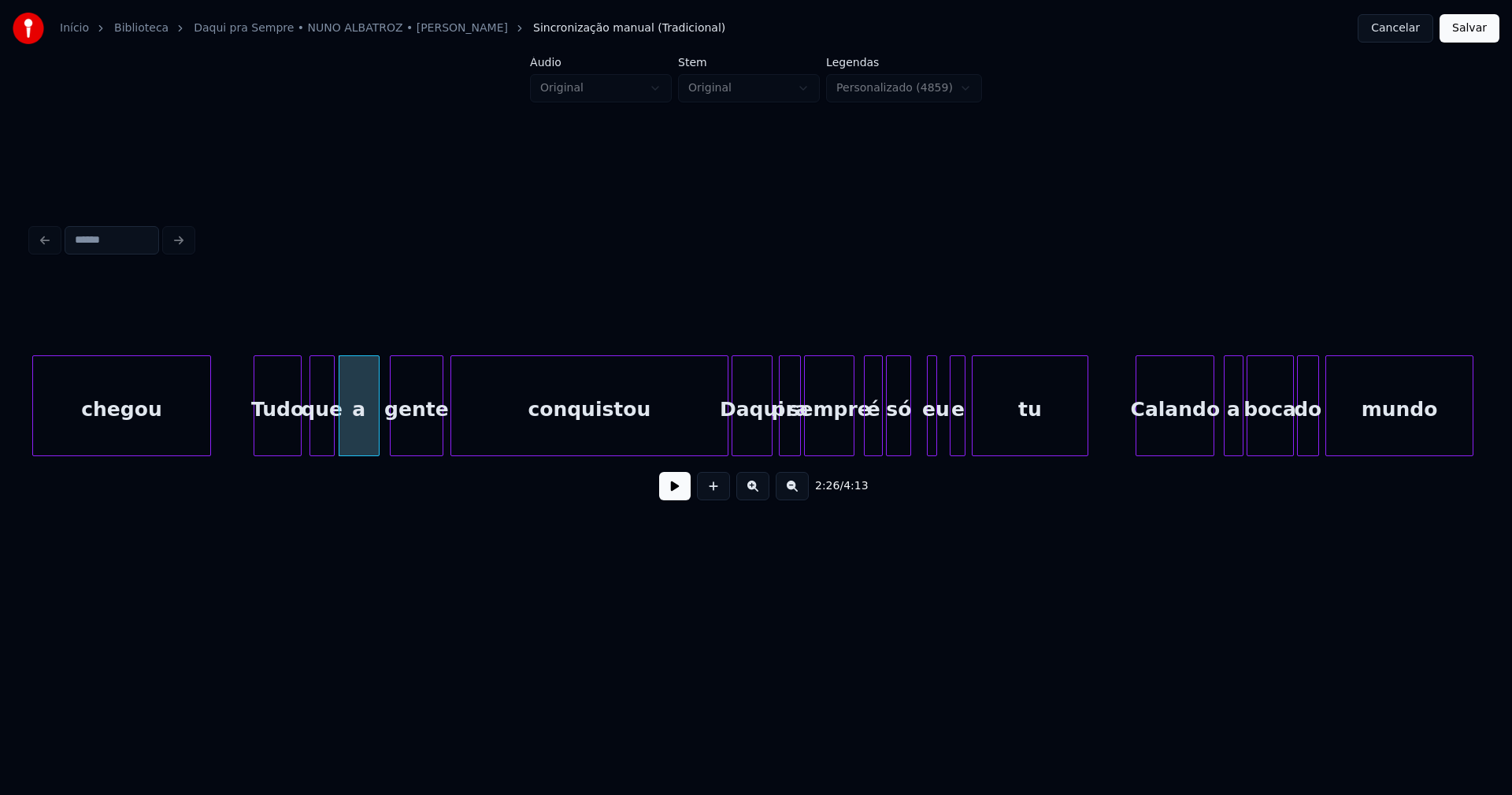
click at [430, 433] on div "gente" at bounding box center [417, 410] width 52 height 107
click at [418, 447] on div at bounding box center [419, 406] width 5 height 99
click at [494, 440] on div "conquistou" at bounding box center [565, 410] width 277 height 107
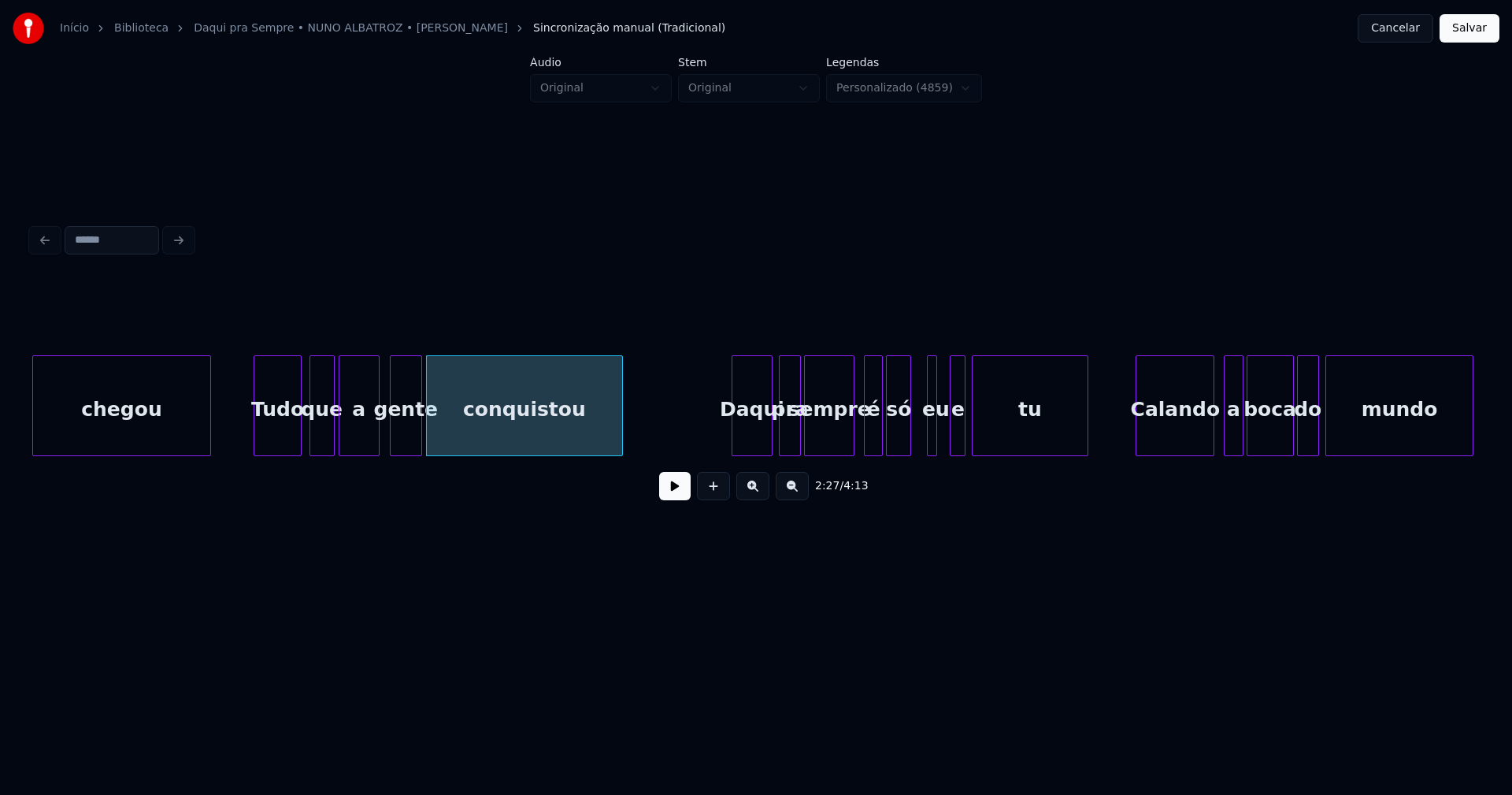
click at [617, 466] on div "2:27 / 4:13" at bounding box center [756, 396] width 1449 height 239
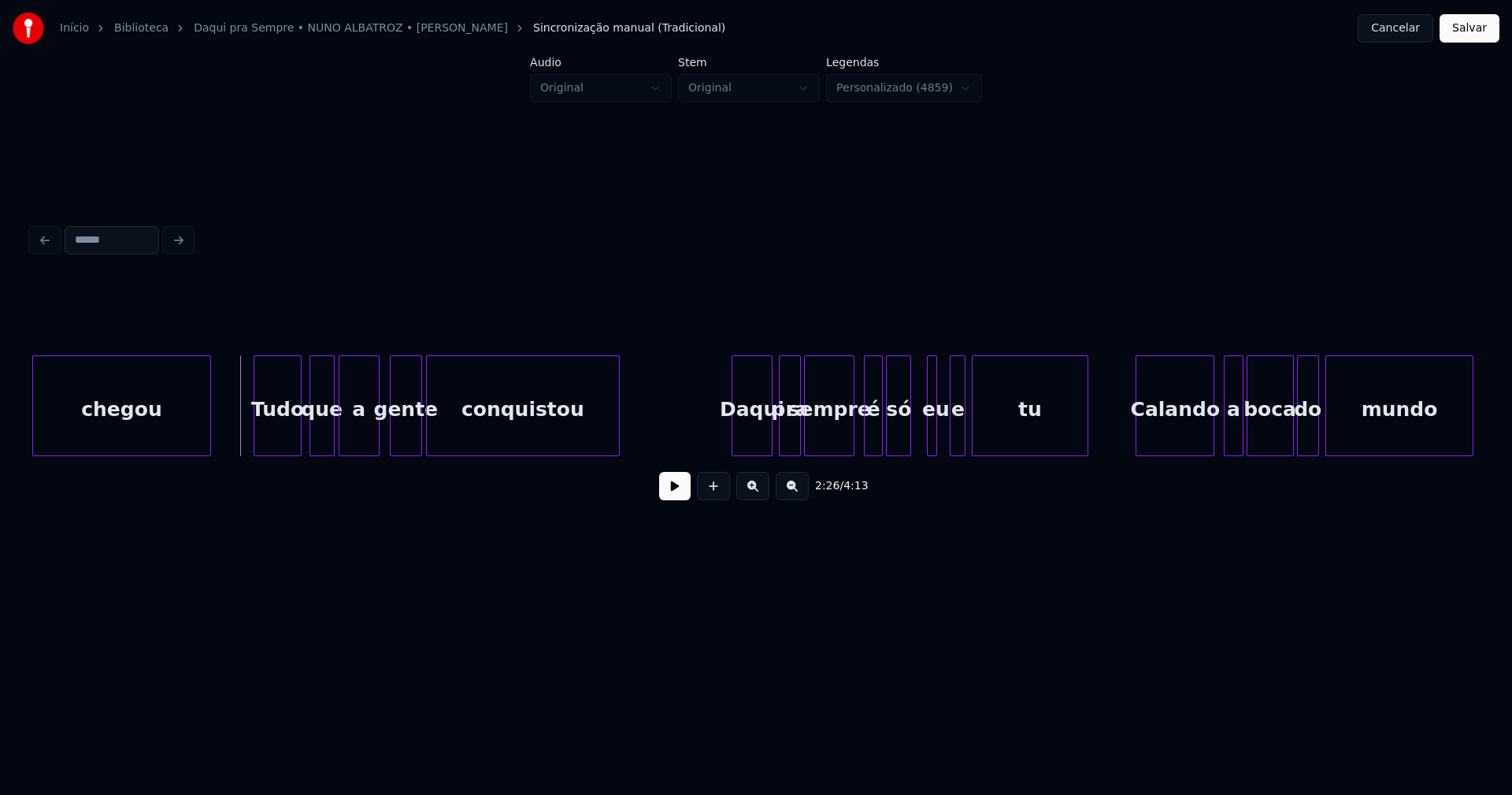
click at [668, 494] on button at bounding box center [675, 485] width 32 height 29
click at [386, 438] on div "gente" at bounding box center [402, 406] width 33 height 101
click at [677, 489] on button at bounding box center [675, 485] width 32 height 29
click at [772, 433] on div at bounding box center [770, 406] width 5 height 99
click at [694, 456] on div "Tudo que a gente conquistou Daqui pra sempre é só eu e tu Calando a boca do mun…" at bounding box center [756, 406] width 1449 height 101
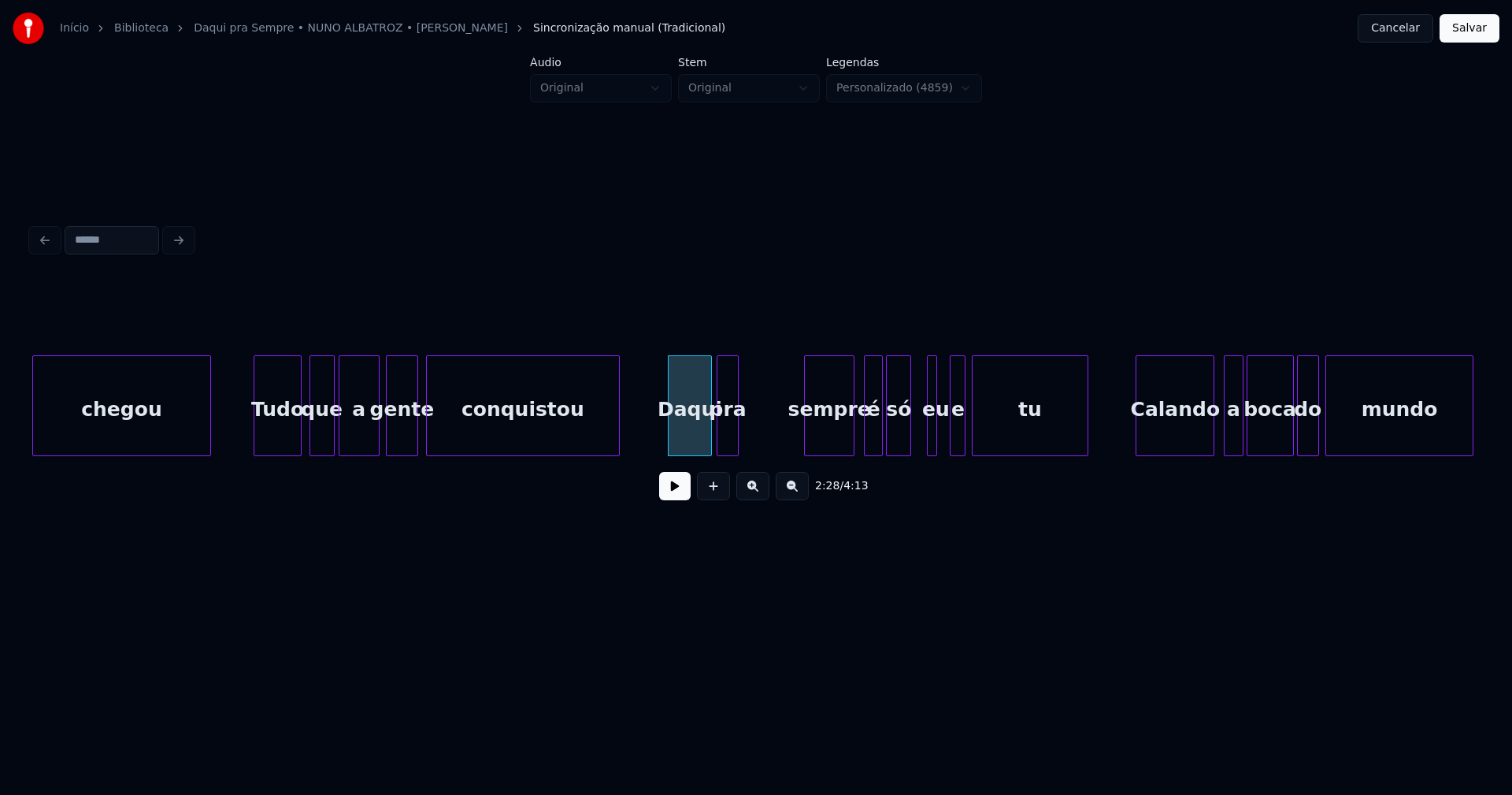
click at [728, 454] on div "Tudo que a gente conquistou Daqui pra sempre é só eu e tu Calando a boca do mun…" at bounding box center [756, 406] width 1449 height 101
click at [740, 434] on div at bounding box center [739, 406] width 5 height 99
click at [776, 452] on div "Tudo que a gente conquistou Daqui pra sempre é só eu e tu Calando a boca do mun…" at bounding box center [756, 406] width 1449 height 101
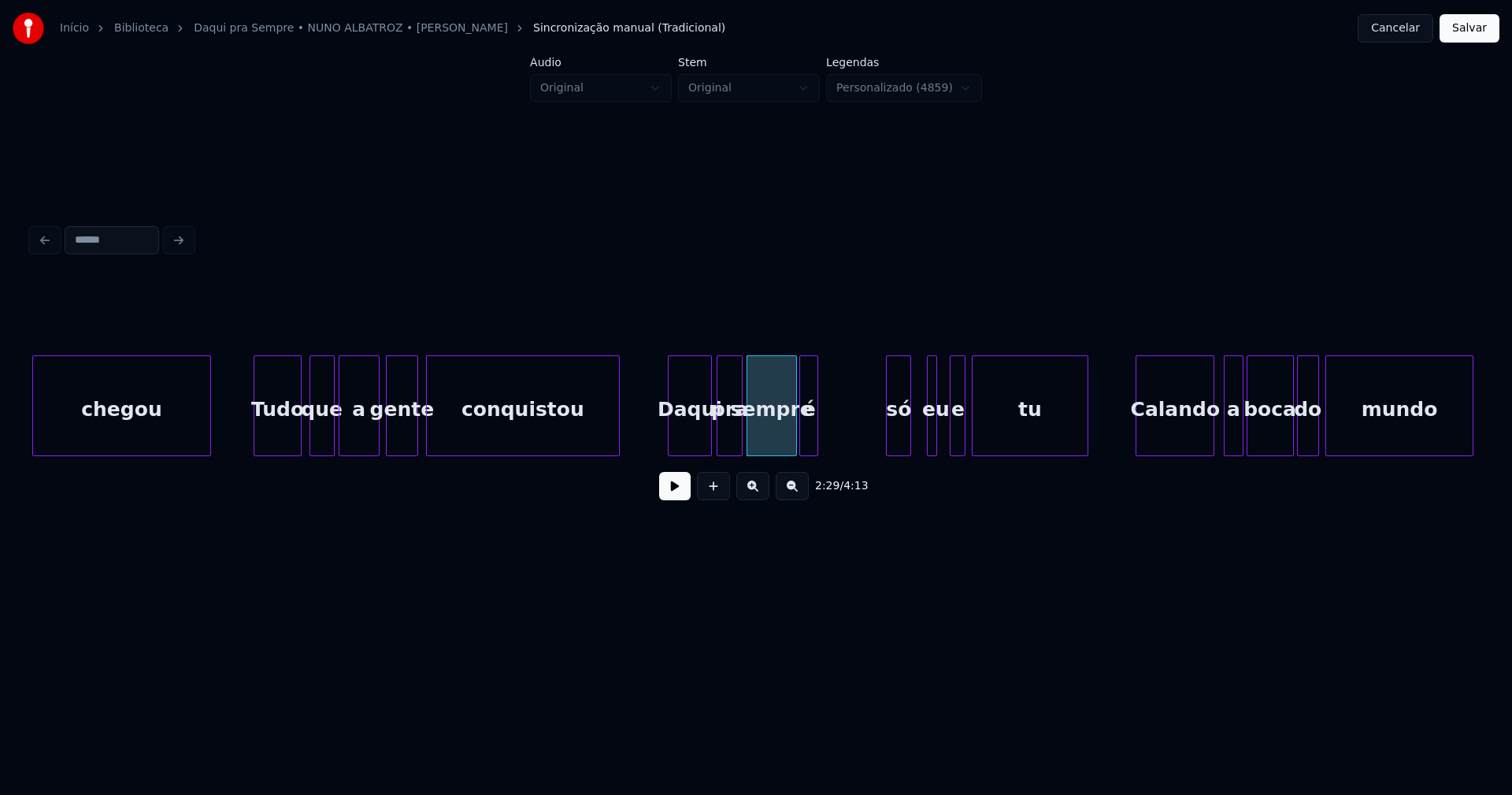
click at [808, 452] on div "Tudo que a gente conquistou Daqui pra sempre é só eu e tu Calando a boca do mun…" at bounding box center [756, 406] width 1449 height 101
click at [835, 443] on div "só" at bounding box center [839, 410] width 24 height 107
click at [913, 440] on div at bounding box center [915, 406] width 5 height 99
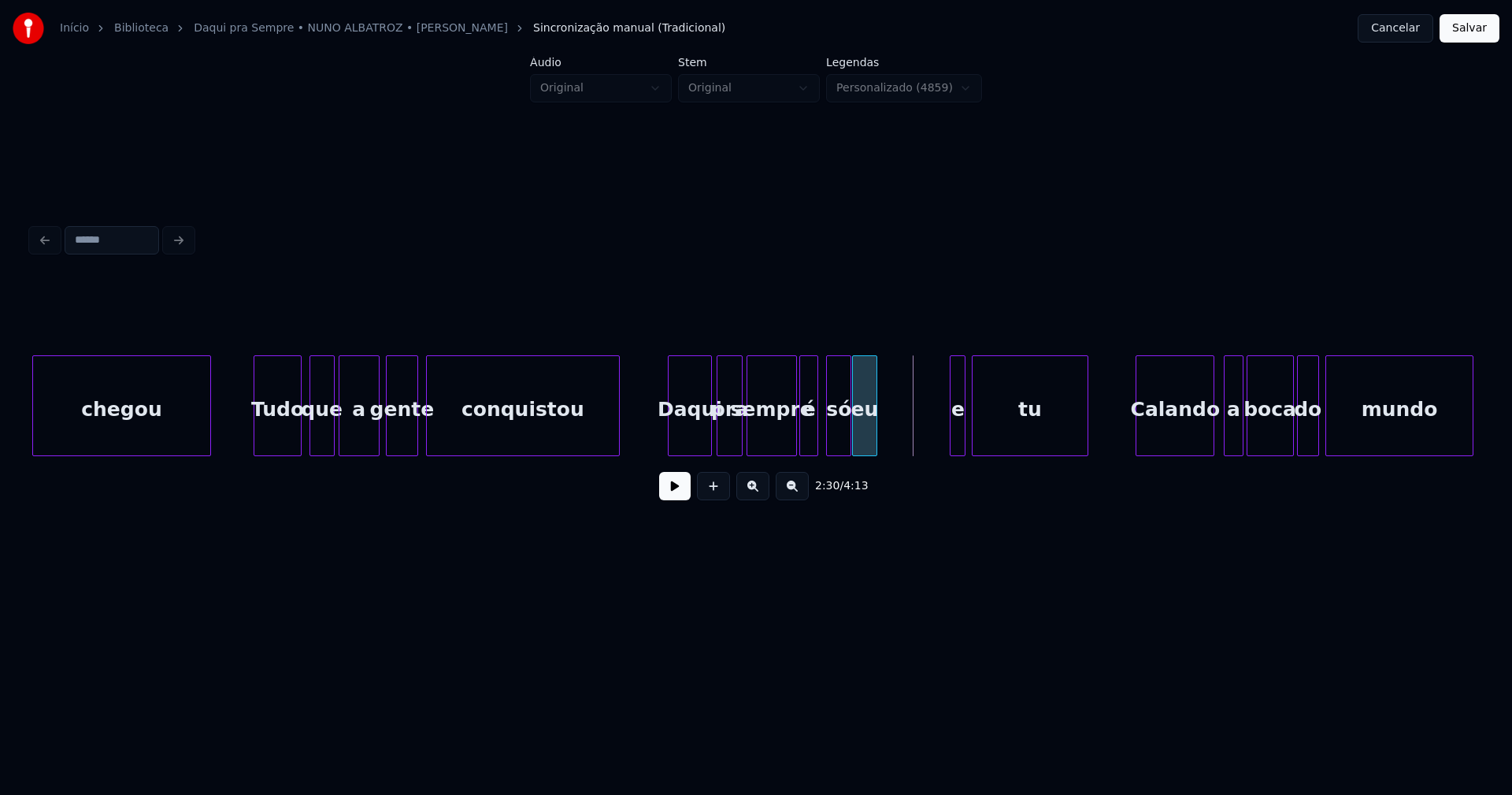
click at [867, 450] on div "Tudo que a gente conquistou Daqui pra sempre é só eu e tu Calando a boca do mun…" at bounding box center [756, 406] width 1449 height 101
click at [889, 455] on div "Tudo que a gente conquistou Daqui pra sempre é só eu e tu Calando a boca do mun…" at bounding box center [756, 406] width 1449 height 101
click at [929, 456] on div "Tudo que a gente conquistou Daqui pra sempre é só eu e tu Calando a boca do mun…" at bounding box center [756, 406] width 1449 height 101
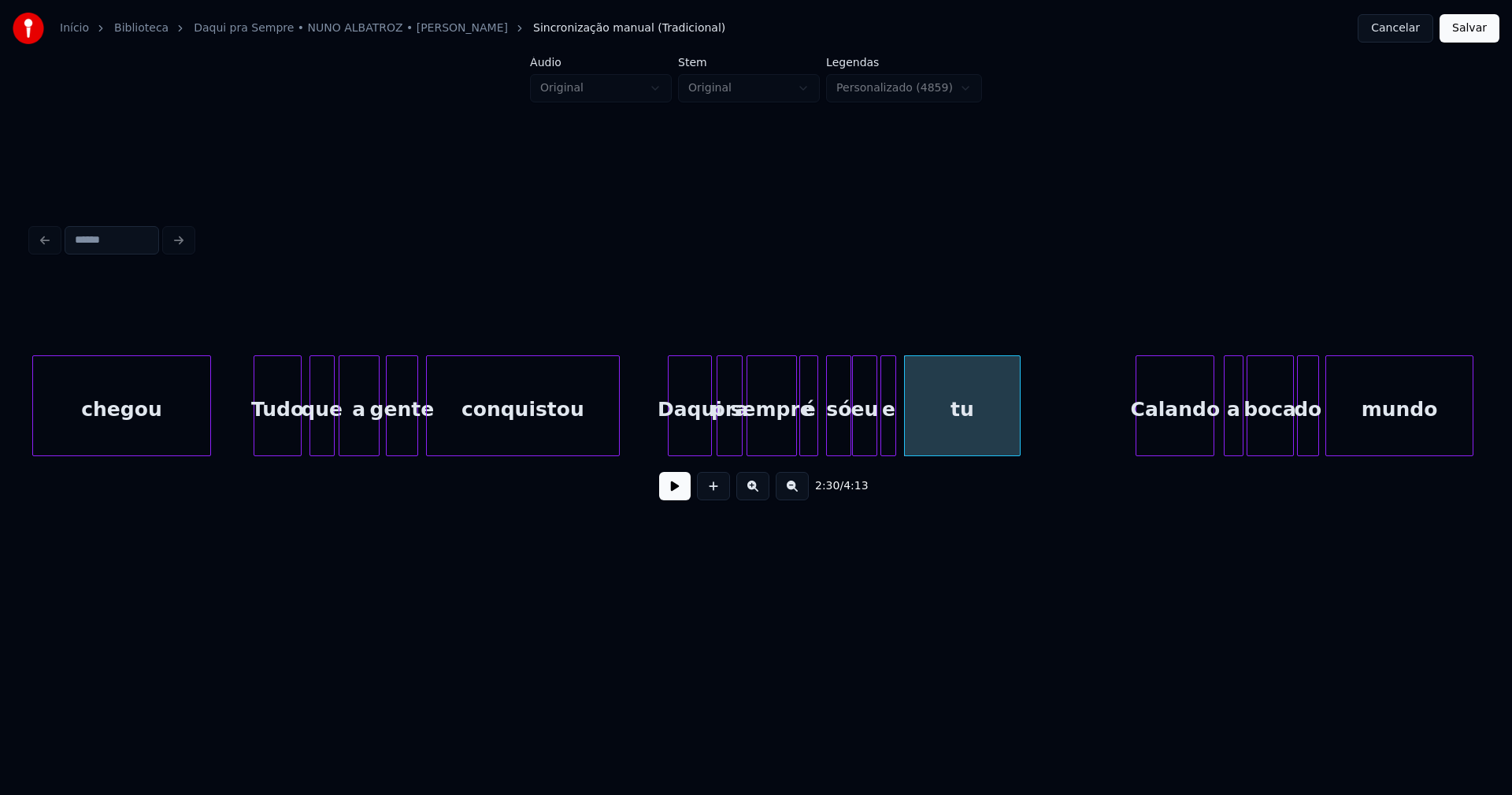
drag, startPoint x: 640, startPoint y: 431, endPoint x: 646, endPoint y: 456, distance: 25.7
click at [676, 503] on div "2:28 / 4:13" at bounding box center [756, 485] width 1425 height 35
click at [682, 489] on button at bounding box center [675, 485] width 32 height 29
click at [679, 492] on button at bounding box center [675, 485] width 32 height 29
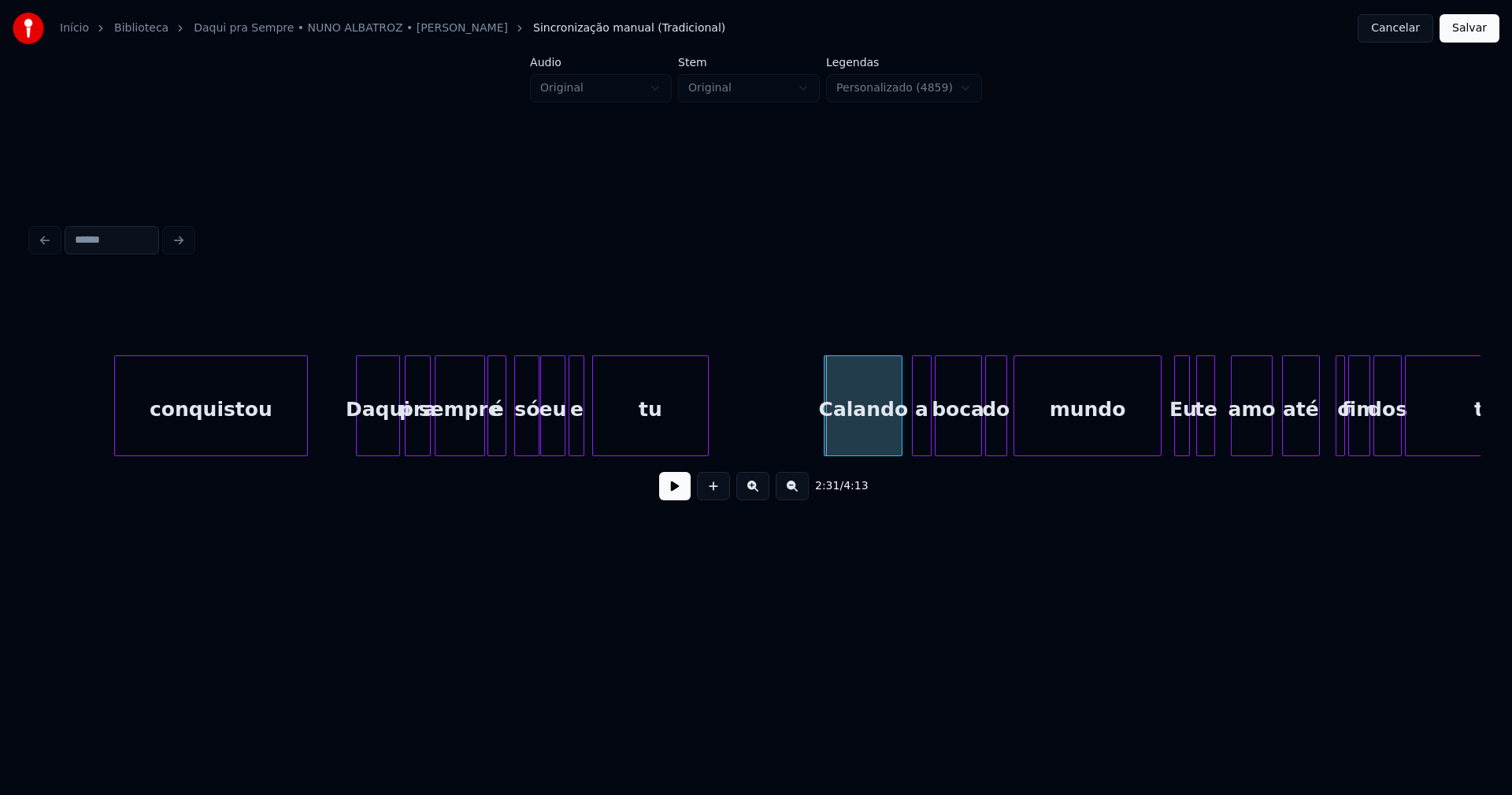
scroll to position [0, 23411]
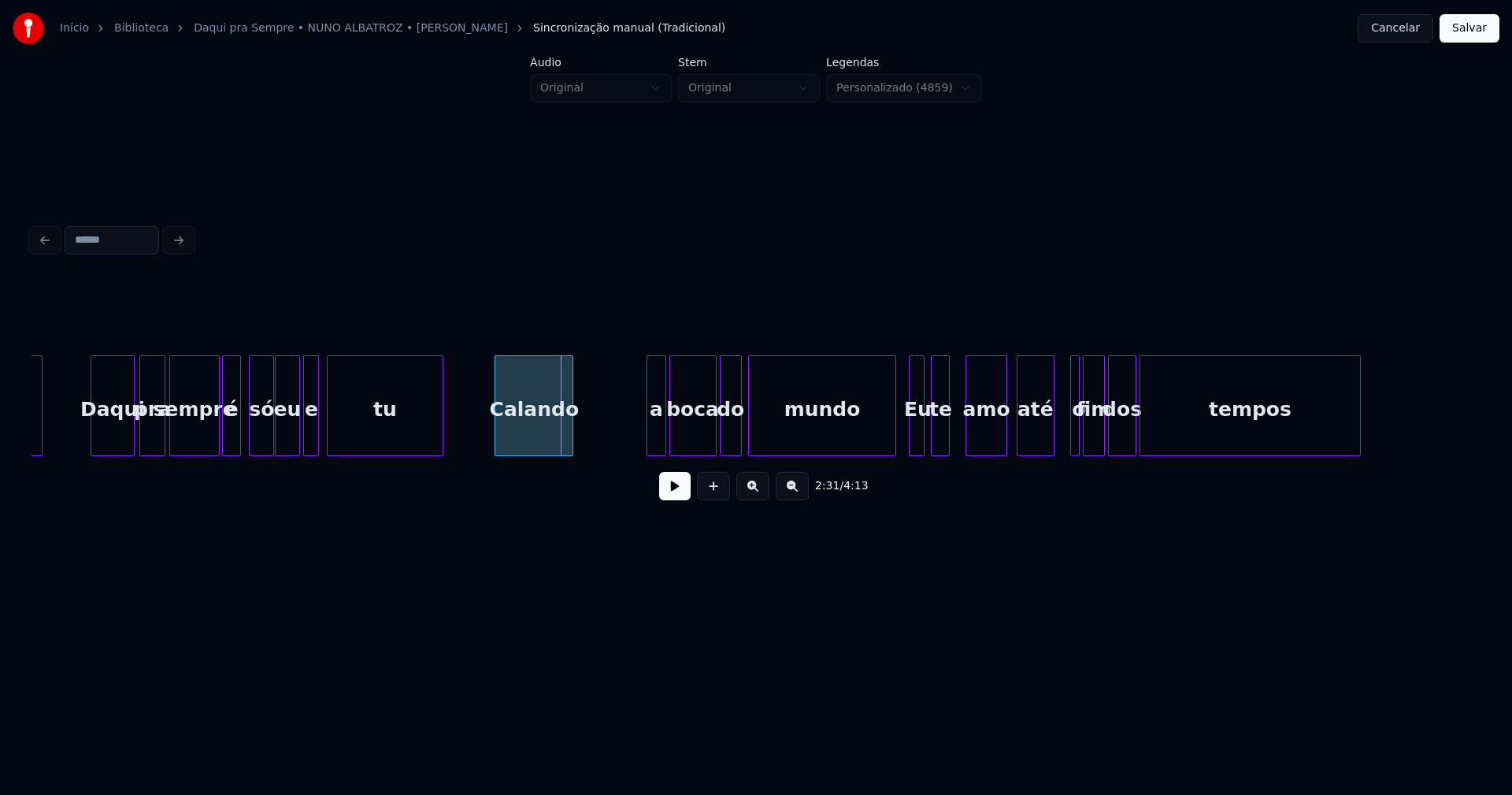
click at [547, 452] on div "conquistou Daqui pra sempre é só eu e tu Calando a boca do mundo Eu te amo até …" at bounding box center [756, 406] width 1449 height 101
click at [549, 438] on div at bounding box center [548, 406] width 5 height 99
click at [565, 456] on div "conquistou Daqui pra sempre é só eu e tu Calando a boca do mundo Eu te amo até …" at bounding box center [756, 406] width 1449 height 101
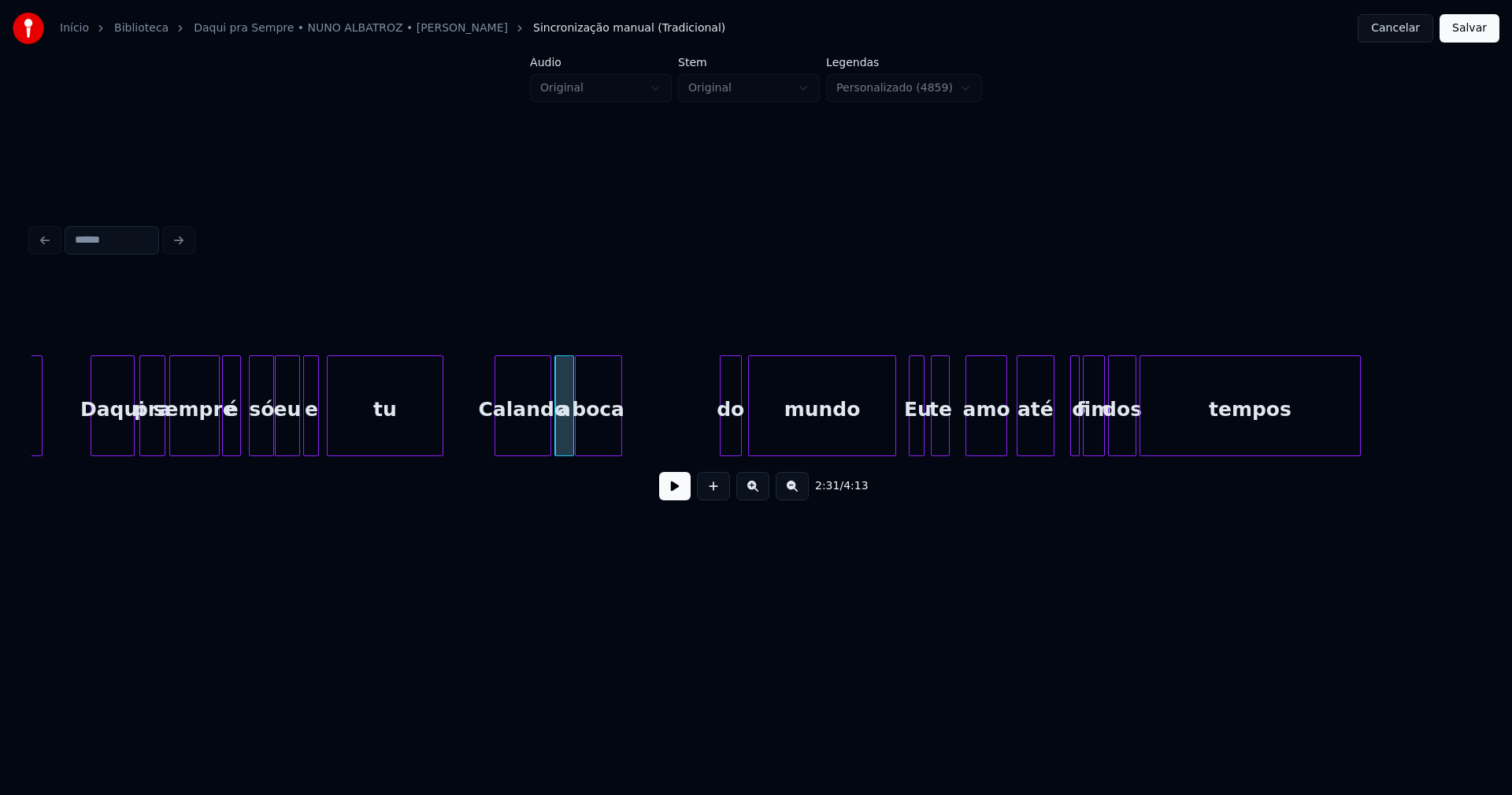
click at [605, 456] on div "conquistou Daqui pra sempre é só eu e tu Calando a boca do mundo Eu te amo até …" at bounding box center [756, 406] width 1449 height 101
click at [641, 447] on div "do" at bounding box center [641, 410] width 21 height 107
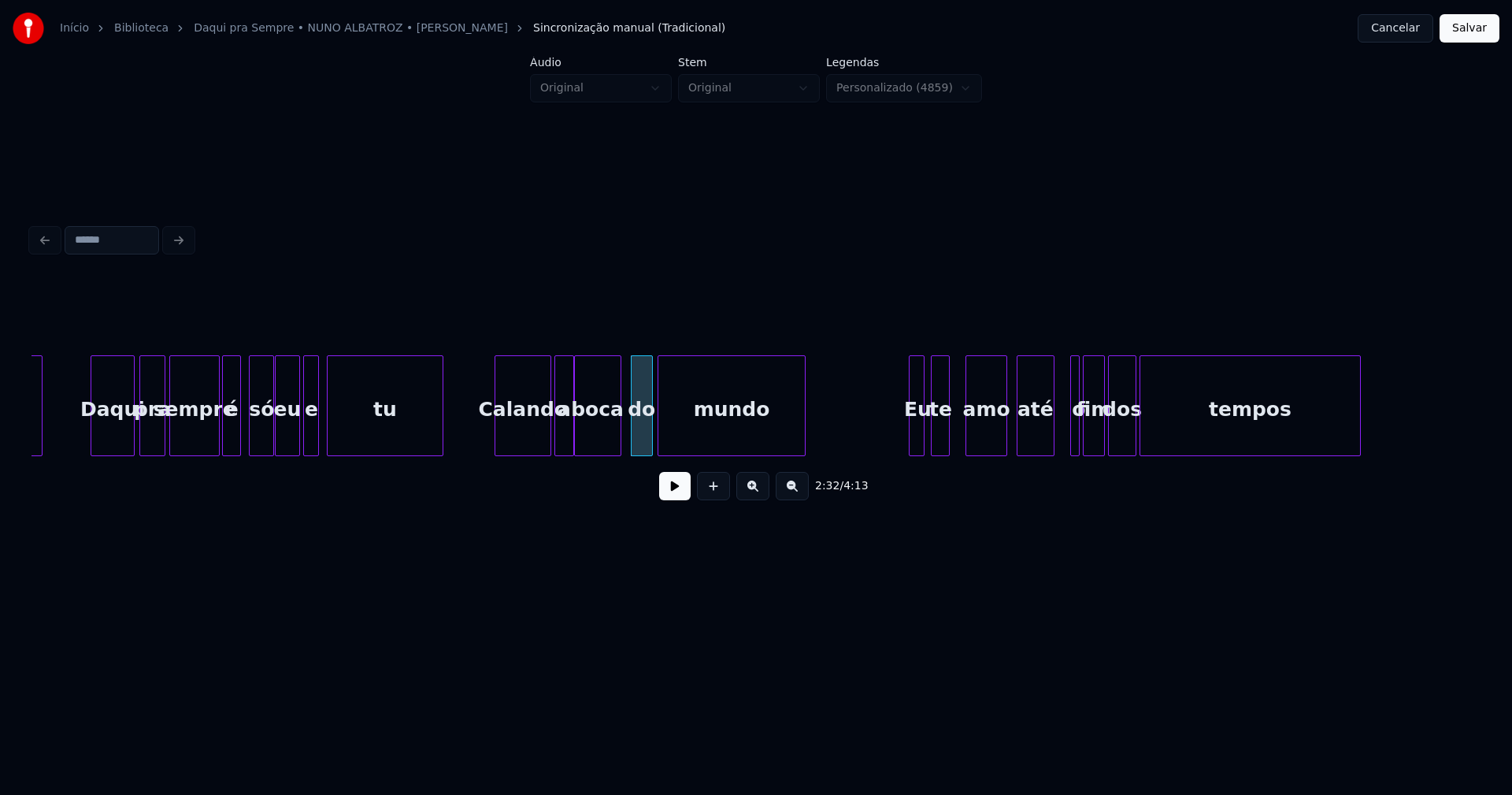
click at [737, 445] on div "mundo" at bounding box center [732, 410] width 147 height 107
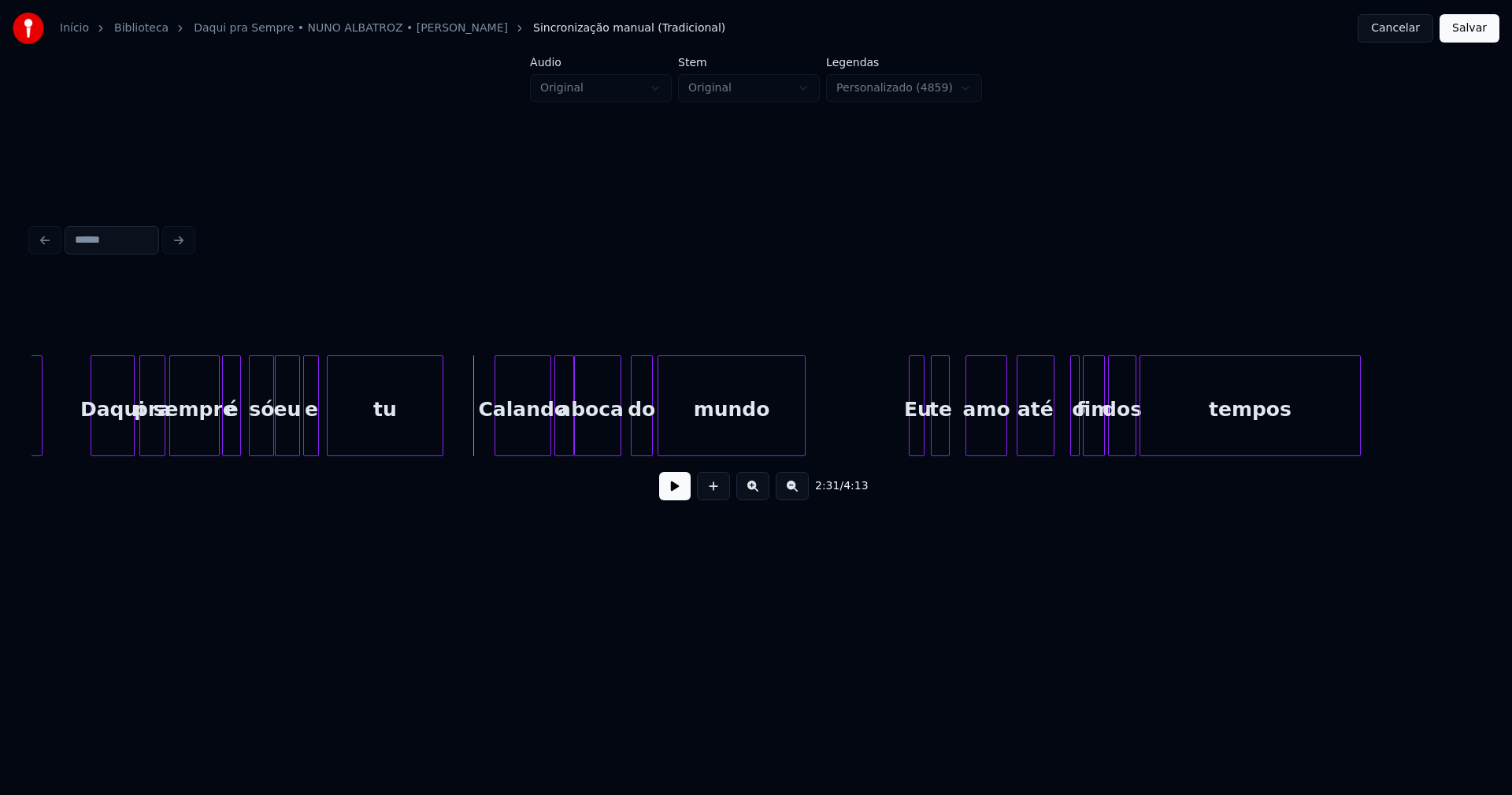
drag, startPoint x: 675, startPoint y: 493, endPoint x: 687, endPoint y: 487, distance: 13.4
click at [677, 493] on button at bounding box center [675, 485] width 32 height 29
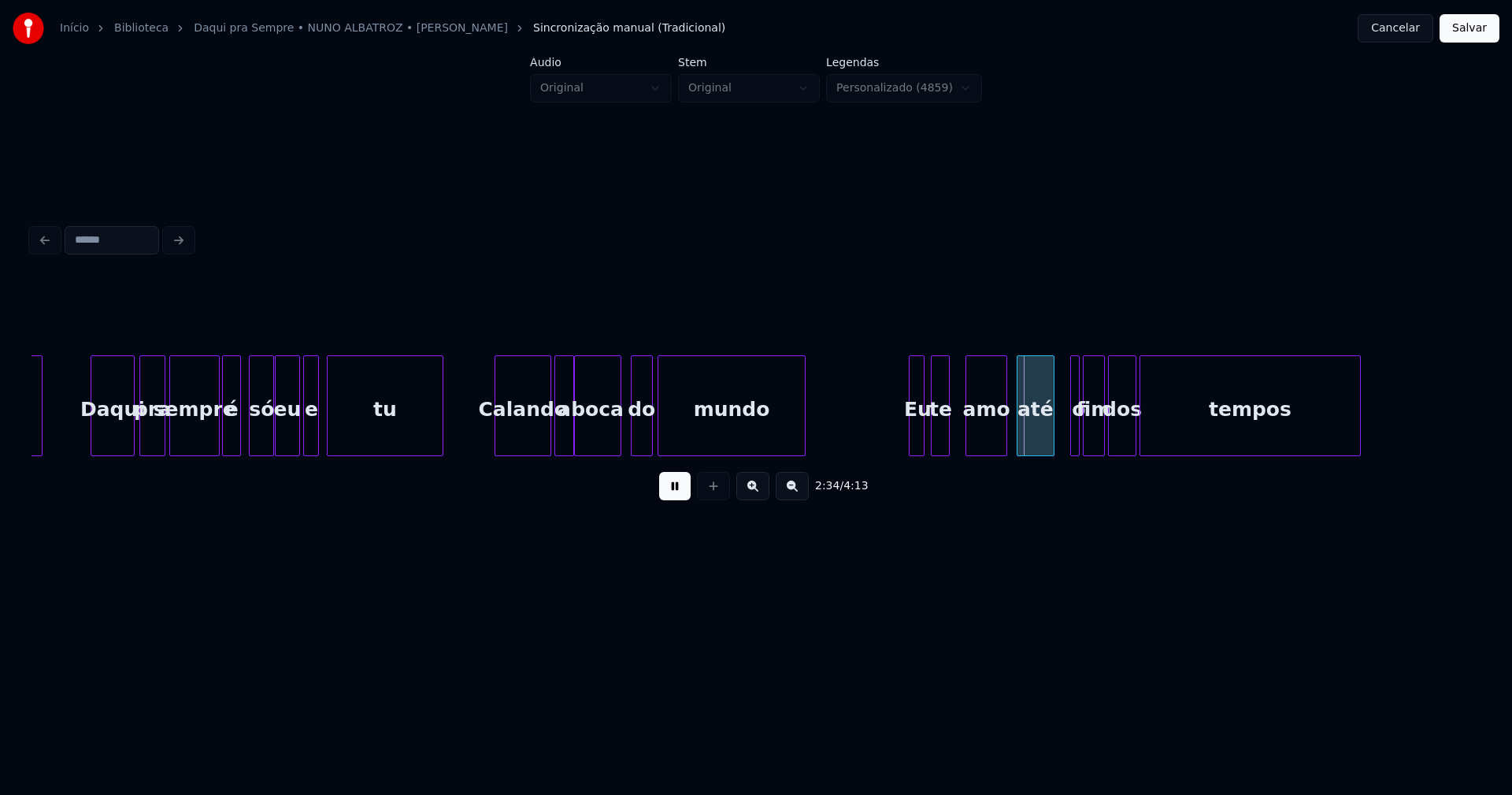
drag, startPoint x: 673, startPoint y: 501, endPoint x: 826, endPoint y: 429, distance: 169.1
click at [675, 499] on button at bounding box center [675, 485] width 32 height 29
click at [826, 420] on div at bounding box center [826, 406] width 5 height 99
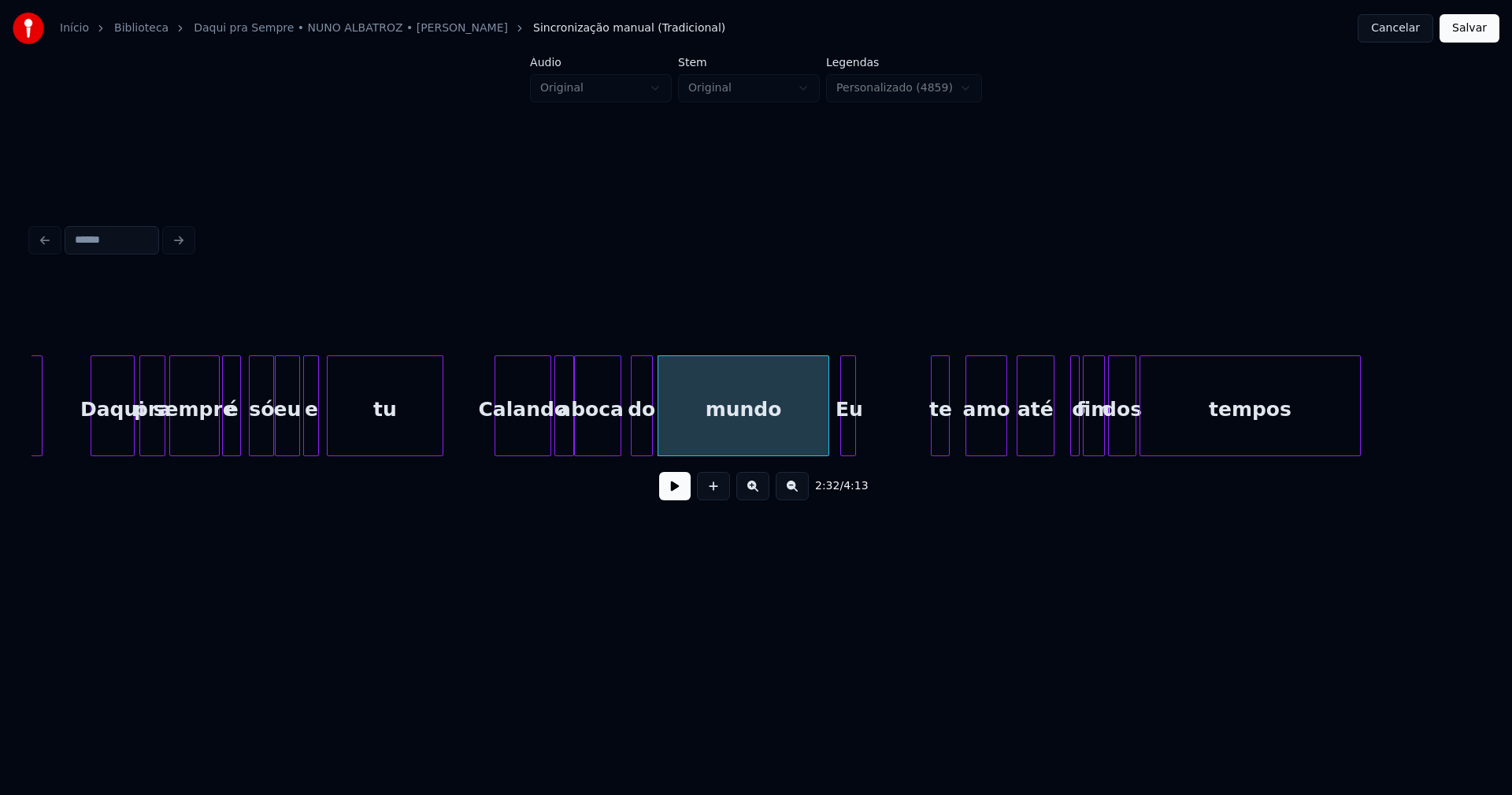
click at [850, 454] on div "conquistou Daqui pra sempre é só eu e tu Calando a boca do mundo Eu te amo até …" at bounding box center [756, 406] width 1449 height 101
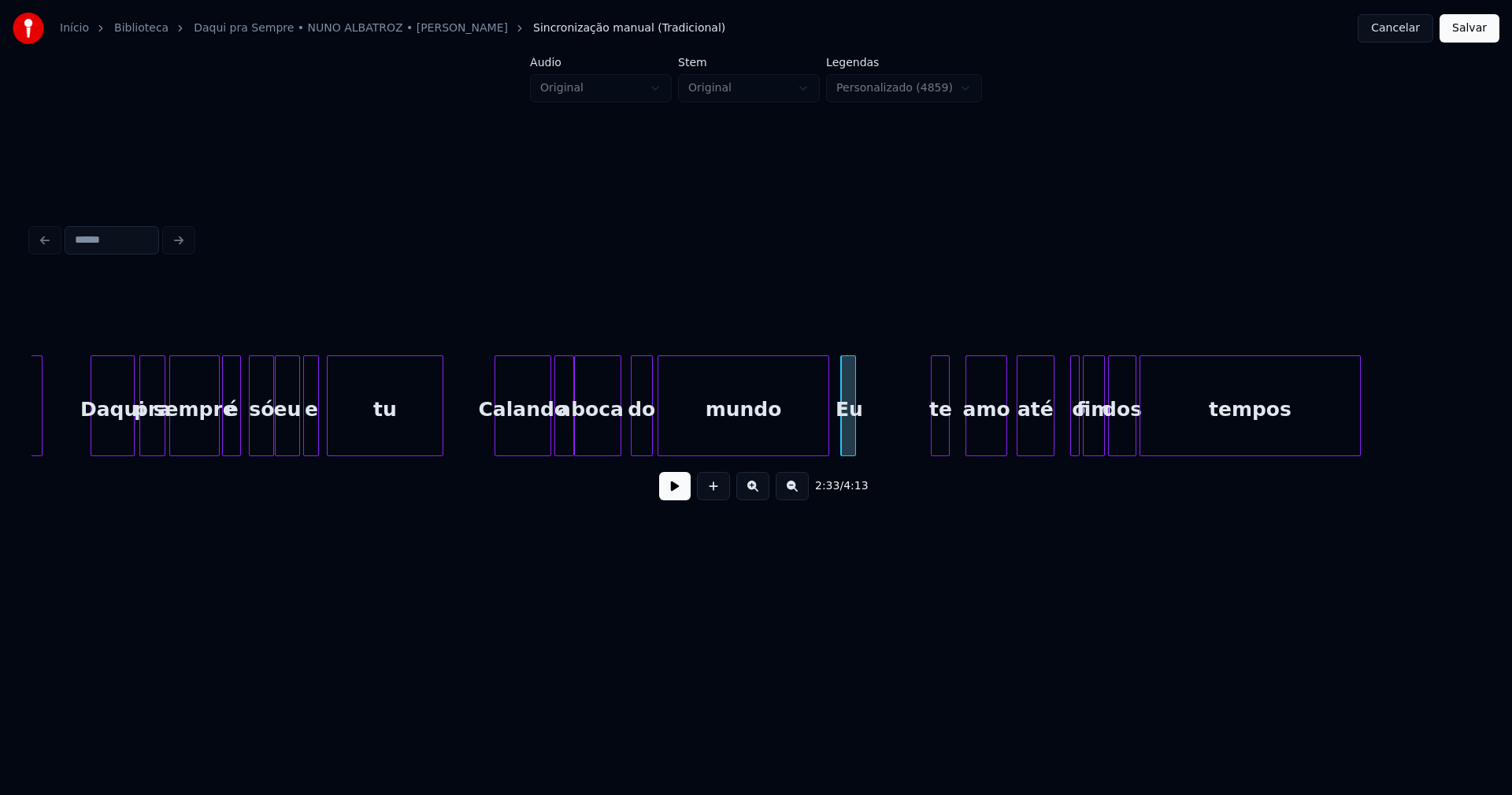
click at [677, 494] on button at bounding box center [675, 485] width 32 height 29
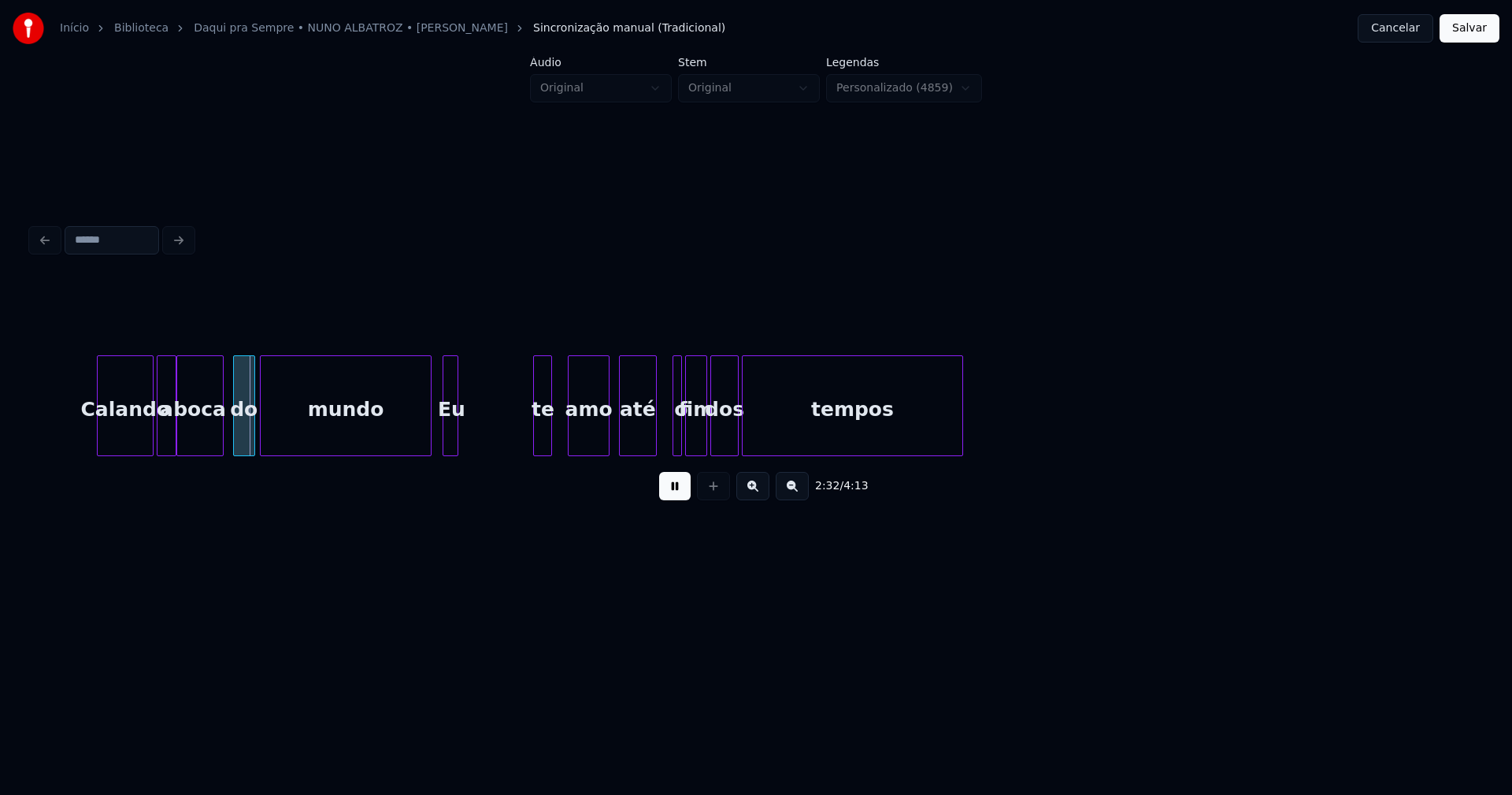
scroll to position [0, 23852]
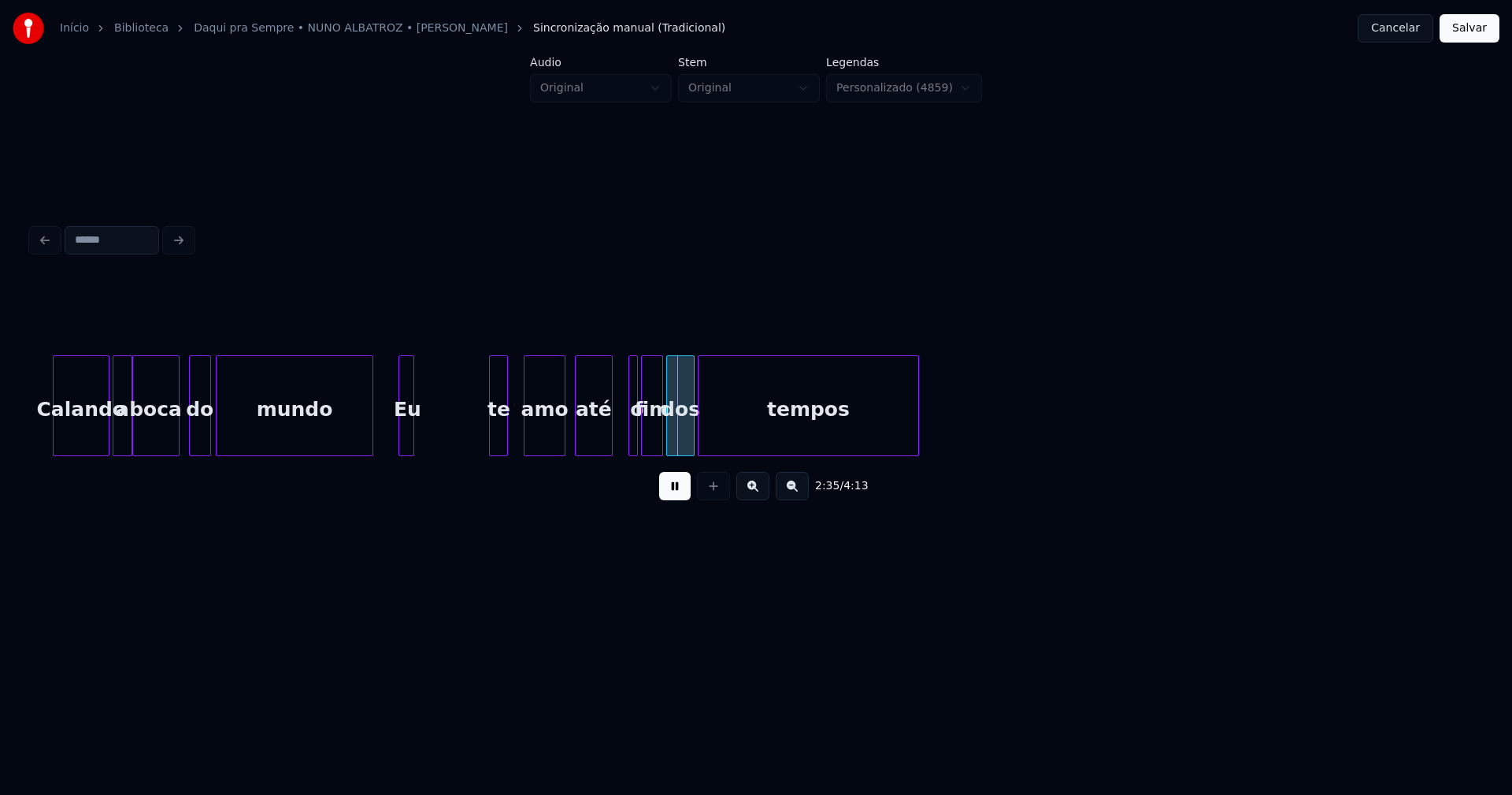
click at [370, 435] on div at bounding box center [370, 406] width 5 height 99
click at [687, 496] on button at bounding box center [675, 485] width 32 height 29
click at [479, 428] on div at bounding box center [476, 406] width 5 height 99
click at [441, 441] on div "te" at bounding box center [435, 410] width 34 height 107
click at [441, 445] on div at bounding box center [442, 406] width 5 height 99
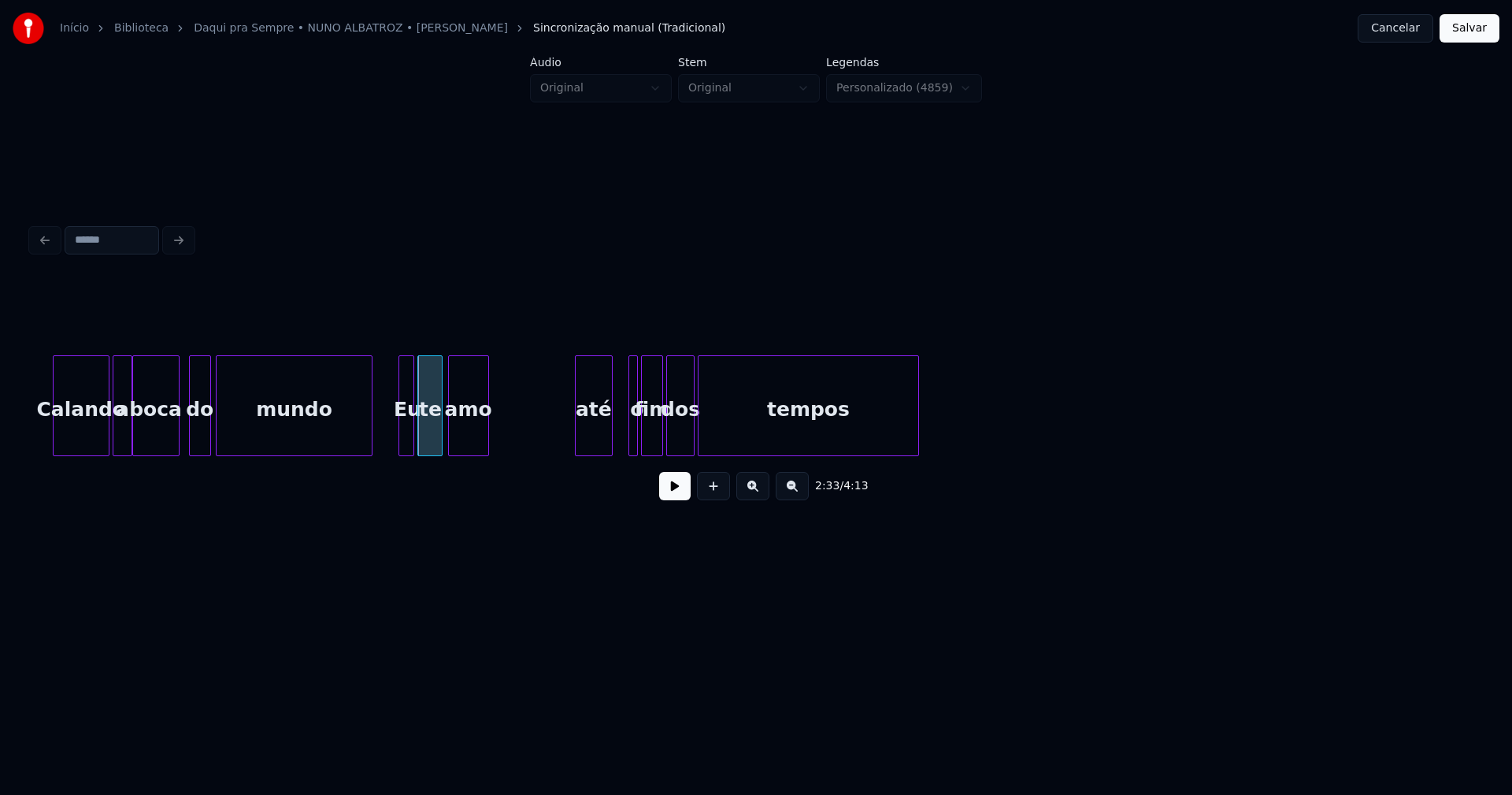
click at [472, 448] on div "amo" at bounding box center [469, 410] width 40 height 107
click at [513, 440] on div "até" at bounding box center [509, 410] width 37 height 107
click at [525, 431] on div "até" at bounding box center [509, 406] width 38 height 101
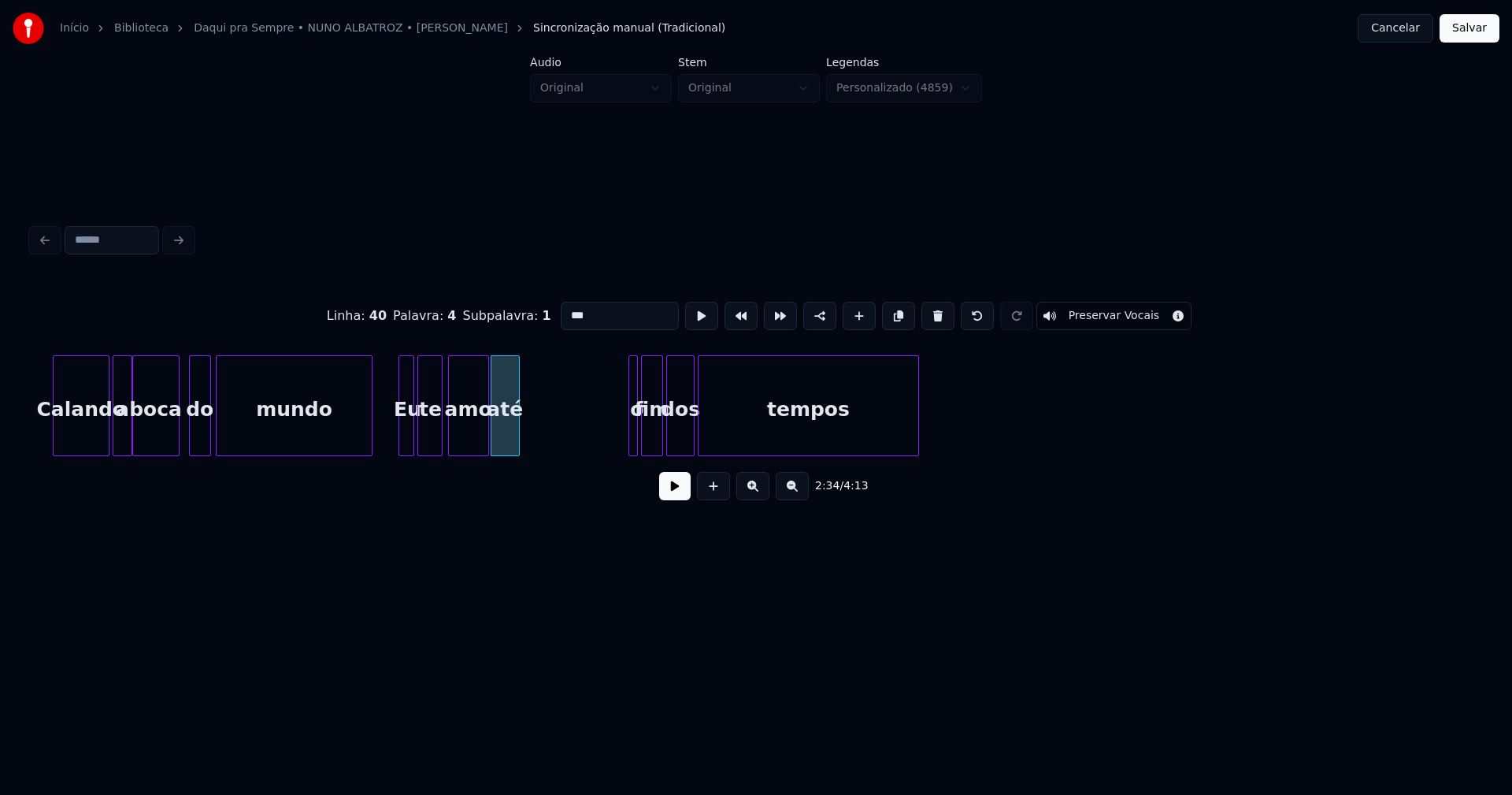
click at [517, 438] on div at bounding box center [516, 406] width 5 height 99
click at [617, 427] on div at bounding box center [619, 406] width 5 height 99
click at [537, 443] on div "o" at bounding box center [538, 410] width 21 height 107
click at [565, 443] on div "fim" at bounding box center [563, 410] width 21 height 107
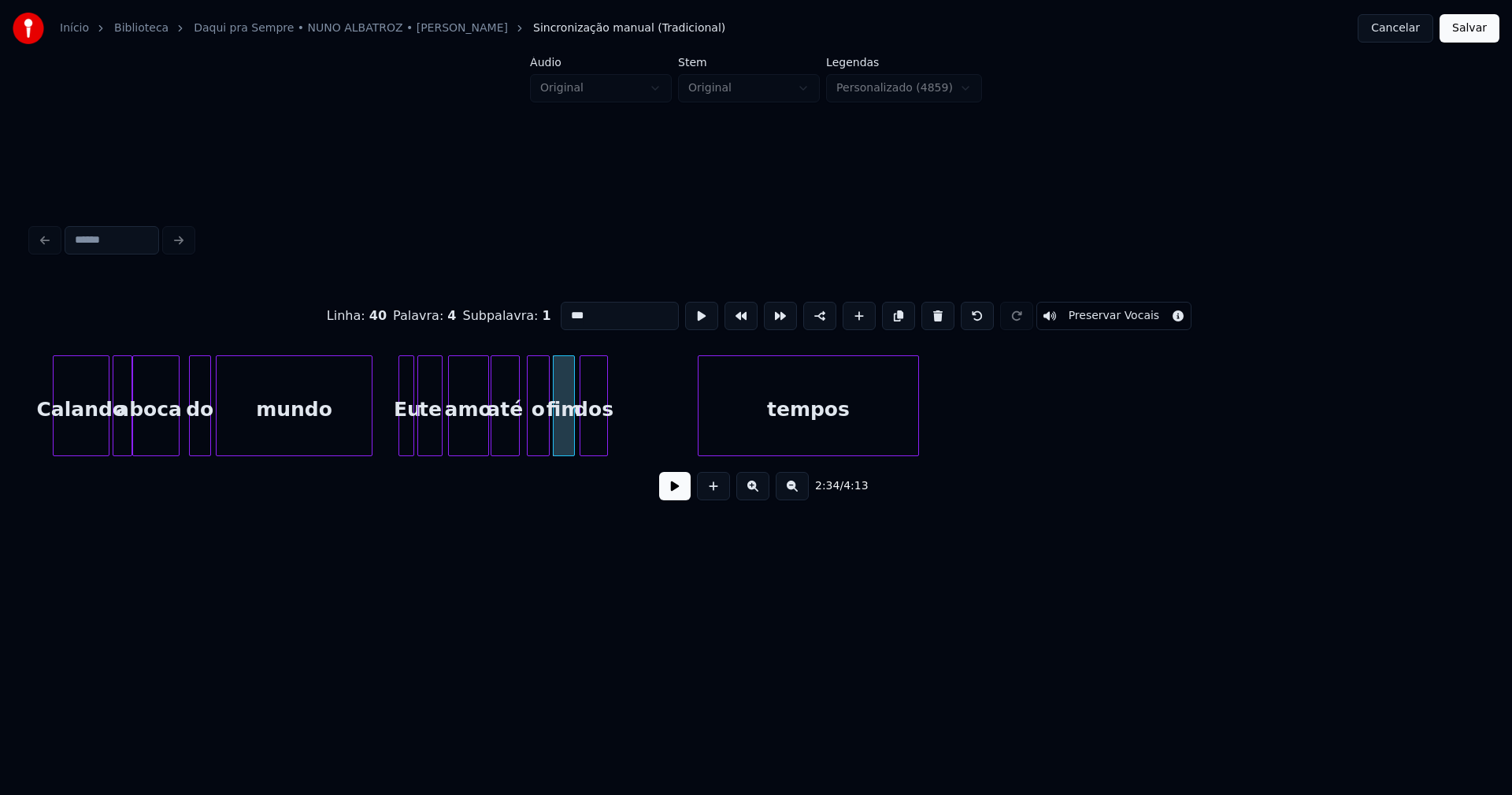
click at [597, 447] on div "dos" at bounding box center [594, 410] width 27 height 107
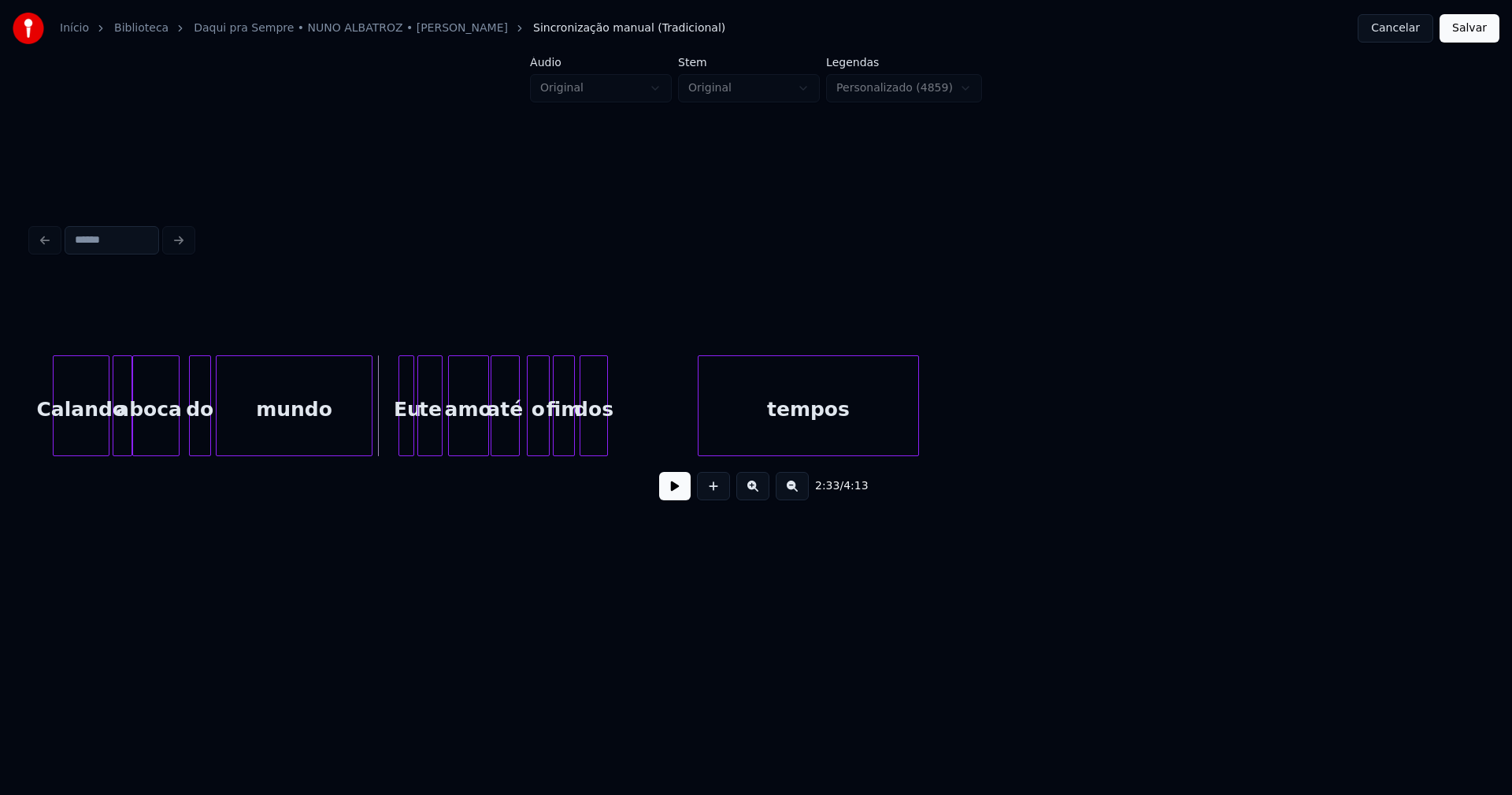
click at [661, 490] on button at bounding box center [675, 485] width 32 height 29
click at [598, 441] on div at bounding box center [595, 406] width 5 height 99
click at [633, 452] on div "Calando a boca do mundo Eu te amo até o fim dos tempos" at bounding box center [756, 406] width 1449 height 101
click at [864, 418] on div at bounding box center [864, 406] width 5 height 99
drag, startPoint x: 677, startPoint y: 491, endPoint x: 749, endPoint y: 487, distance: 72.1
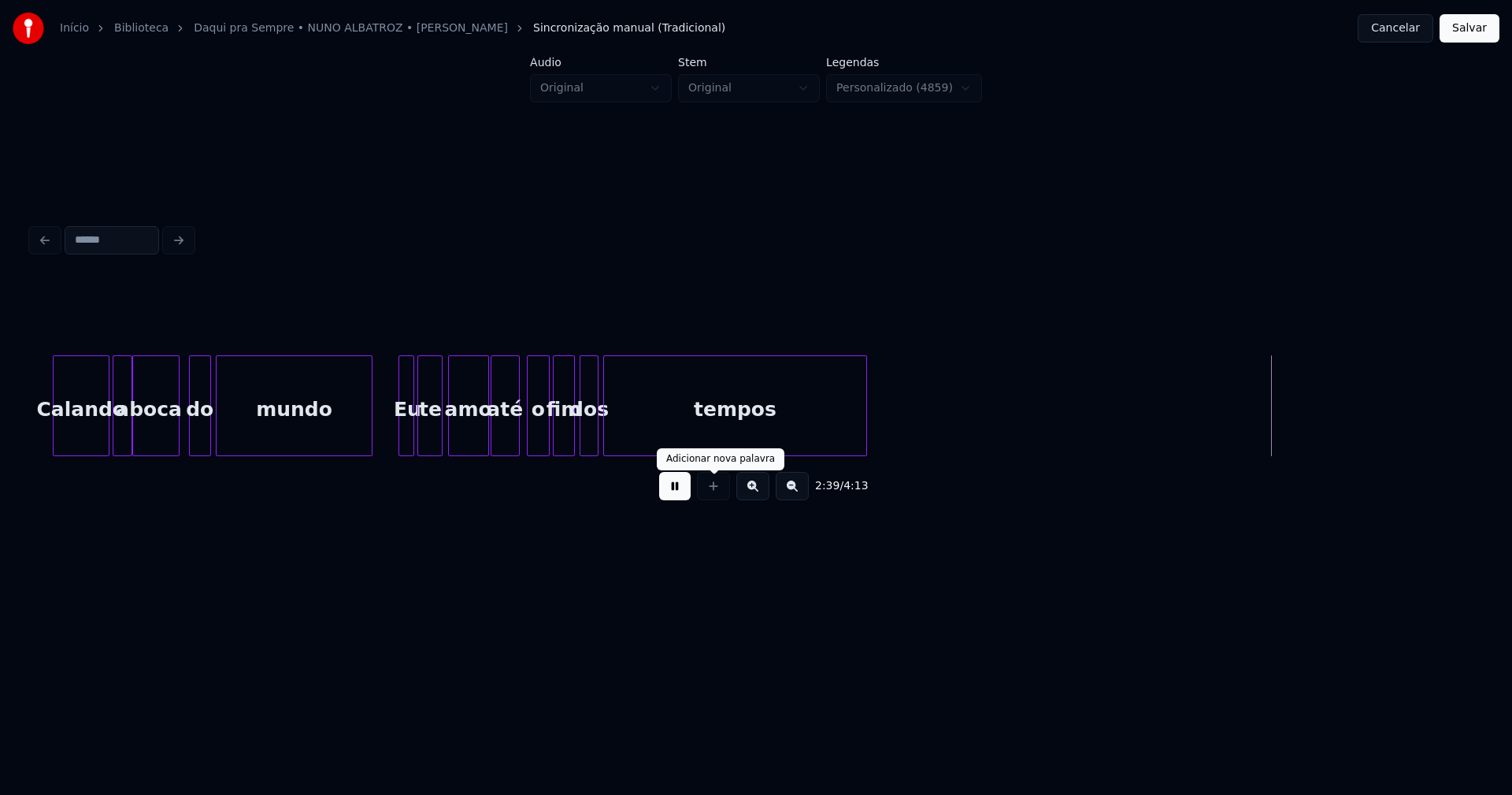
click at [682, 490] on button at bounding box center [675, 485] width 32 height 29
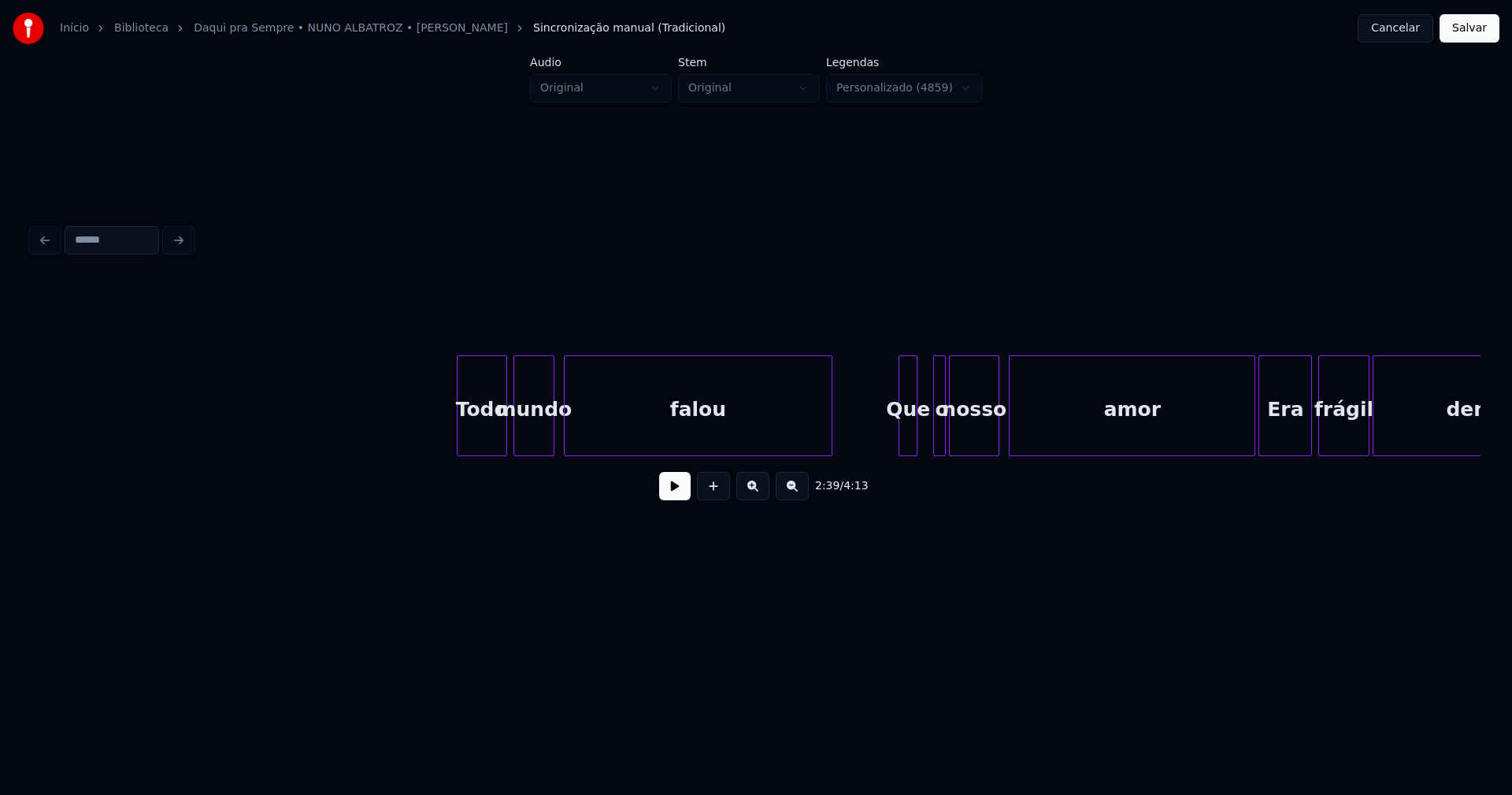
scroll to position [0, 27367]
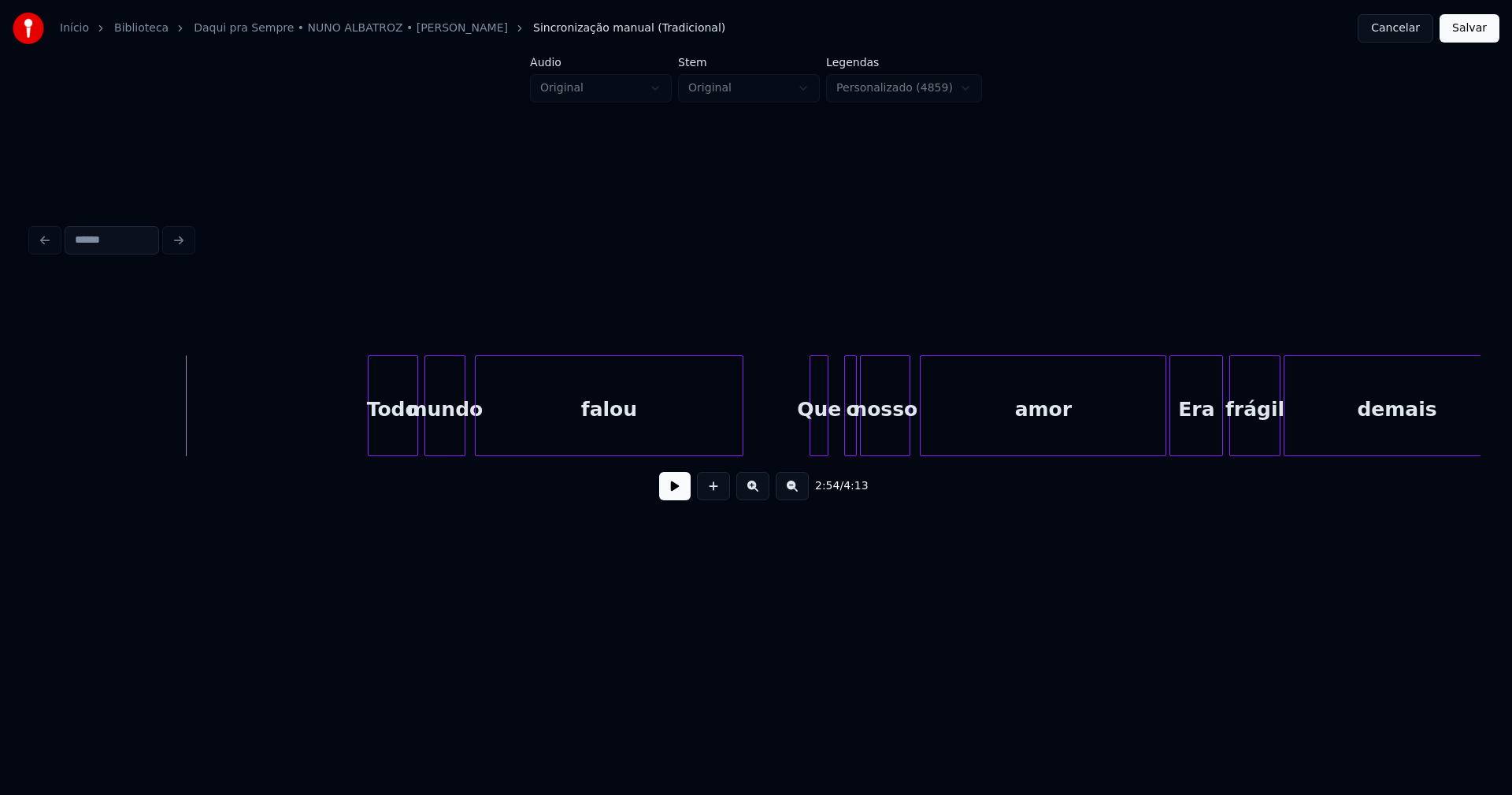
click at [675, 495] on button at bounding box center [675, 485] width 32 height 29
click at [677, 494] on button at bounding box center [675, 485] width 32 height 29
click at [266, 448] on div "Todo" at bounding box center [266, 410] width 49 height 107
click at [255, 439] on div at bounding box center [256, 406] width 5 height 99
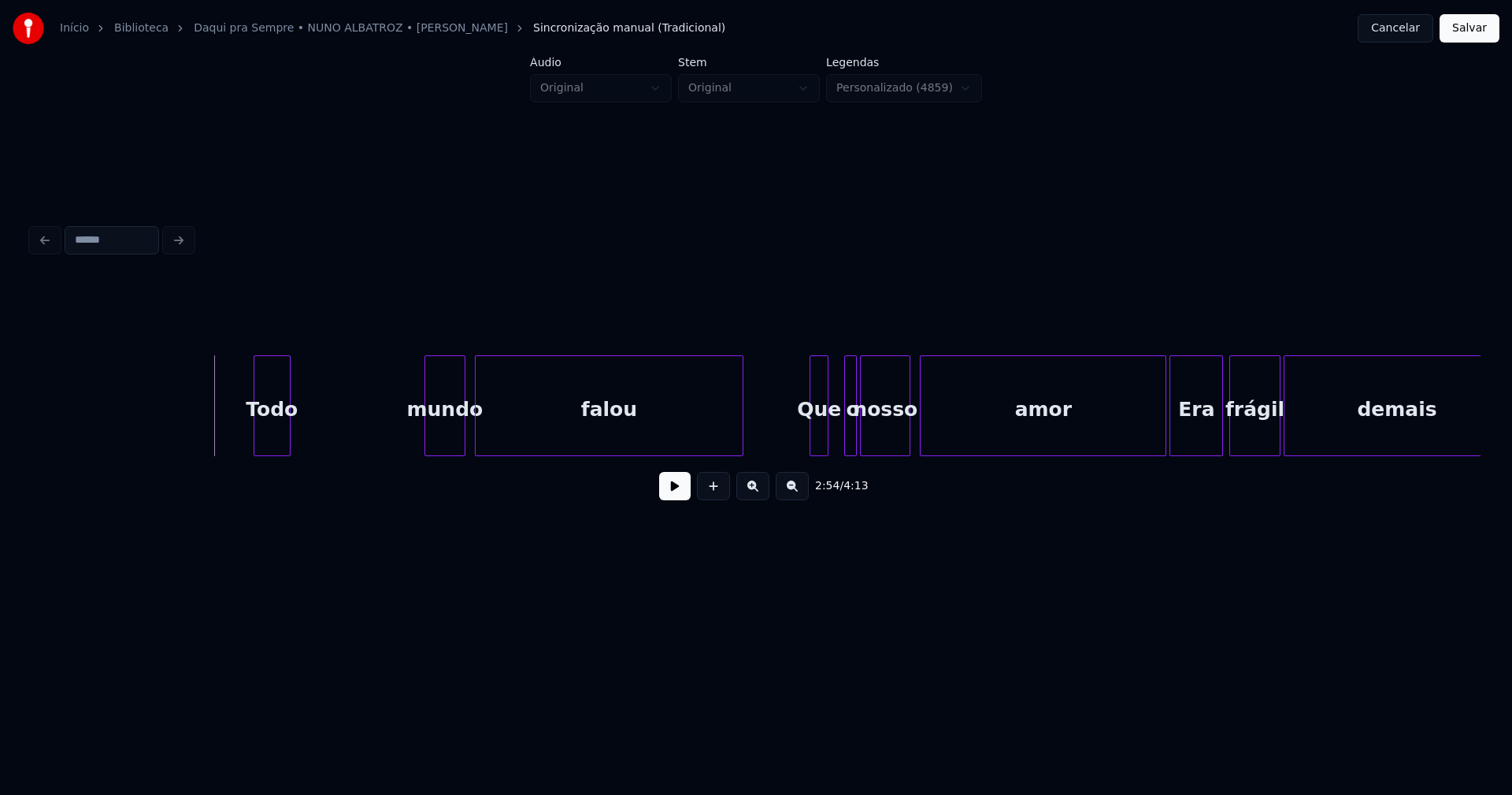
click at [669, 494] on button at bounding box center [675, 485] width 32 height 29
click at [675, 500] on button at bounding box center [675, 485] width 32 height 29
click at [290, 429] on div "Todo" at bounding box center [272, 406] width 37 height 101
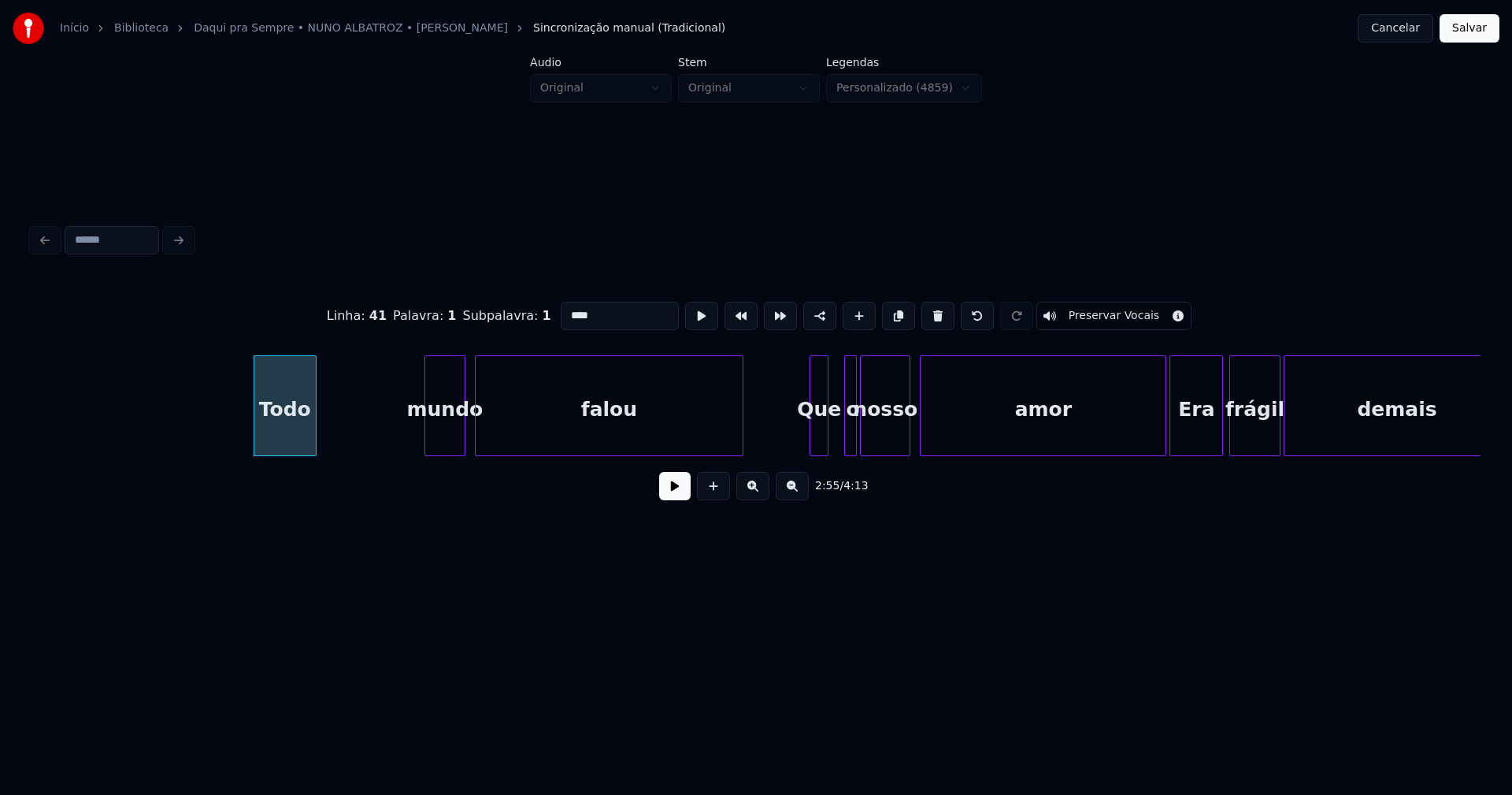
click at [313, 429] on div at bounding box center [313, 406] width 5 height 99
click at [344, 449] on div "mundo" at bounding box center [343, 410] width 40 height 107
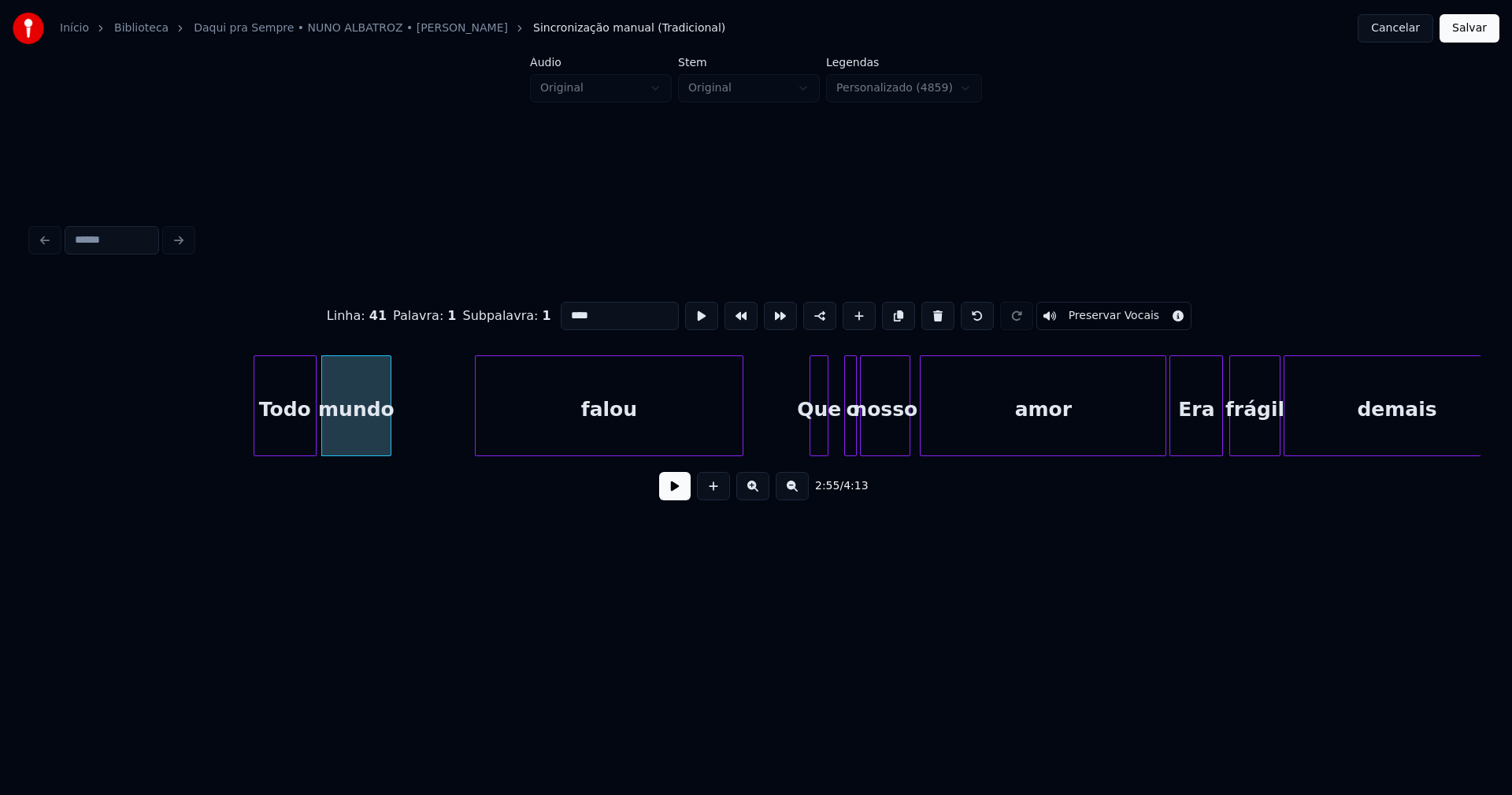
click at [388, 431] on div at bounding box center [388, 406] width 5 height 99
click at [454, 441] on div "falou" at bounding box center [535, 410] width 267 height 107
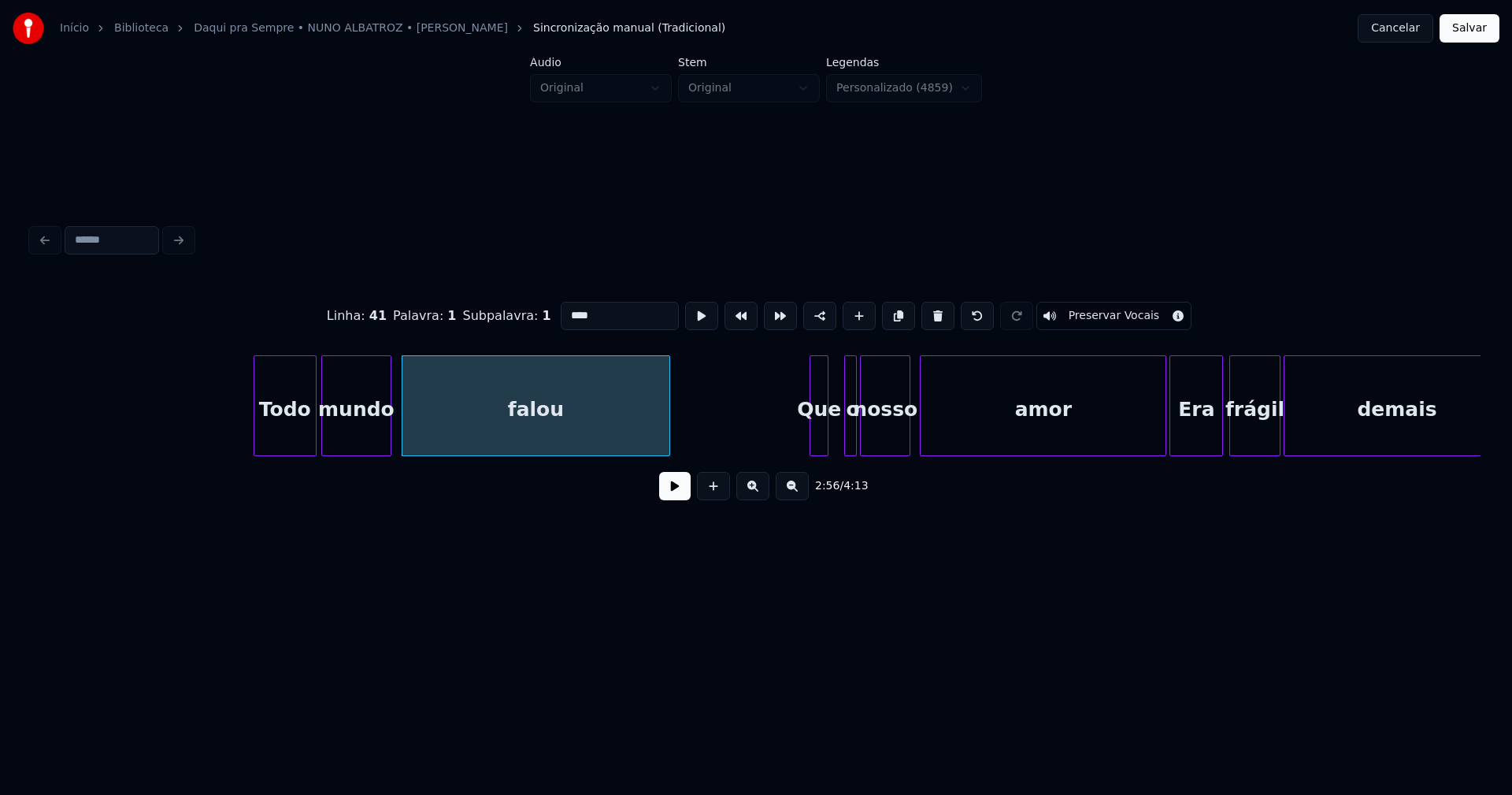
click at [673, 500] on button at bounding box center [675, 485] width 32 height 29
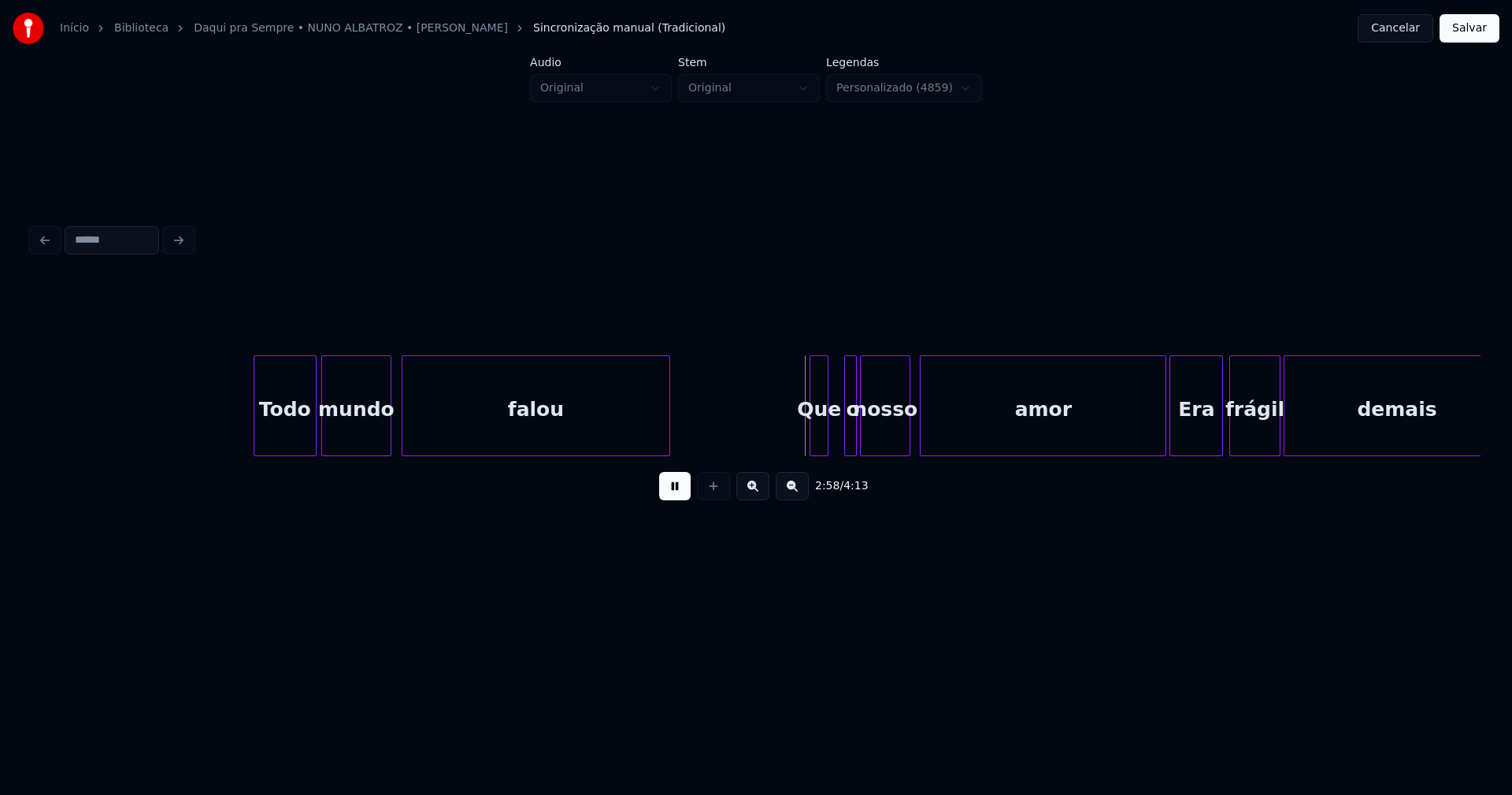
click at [677, 488] on button at bounding box center [675, 485] width 32 height 29
click at [746, 456] on div "Todo mundo falou Que o nosso amor Era frágil demais" at bounding box center [756, 406] width 1449 height 101
click at [779, 428] on div at bounding box center [776, 406] width 5 height 99
click at [842, 430] on div at bounding box center [844, 406] width 5 height 99
click at [798, 445] on div "o" at bounding box center [798, 410] width 19 height 107
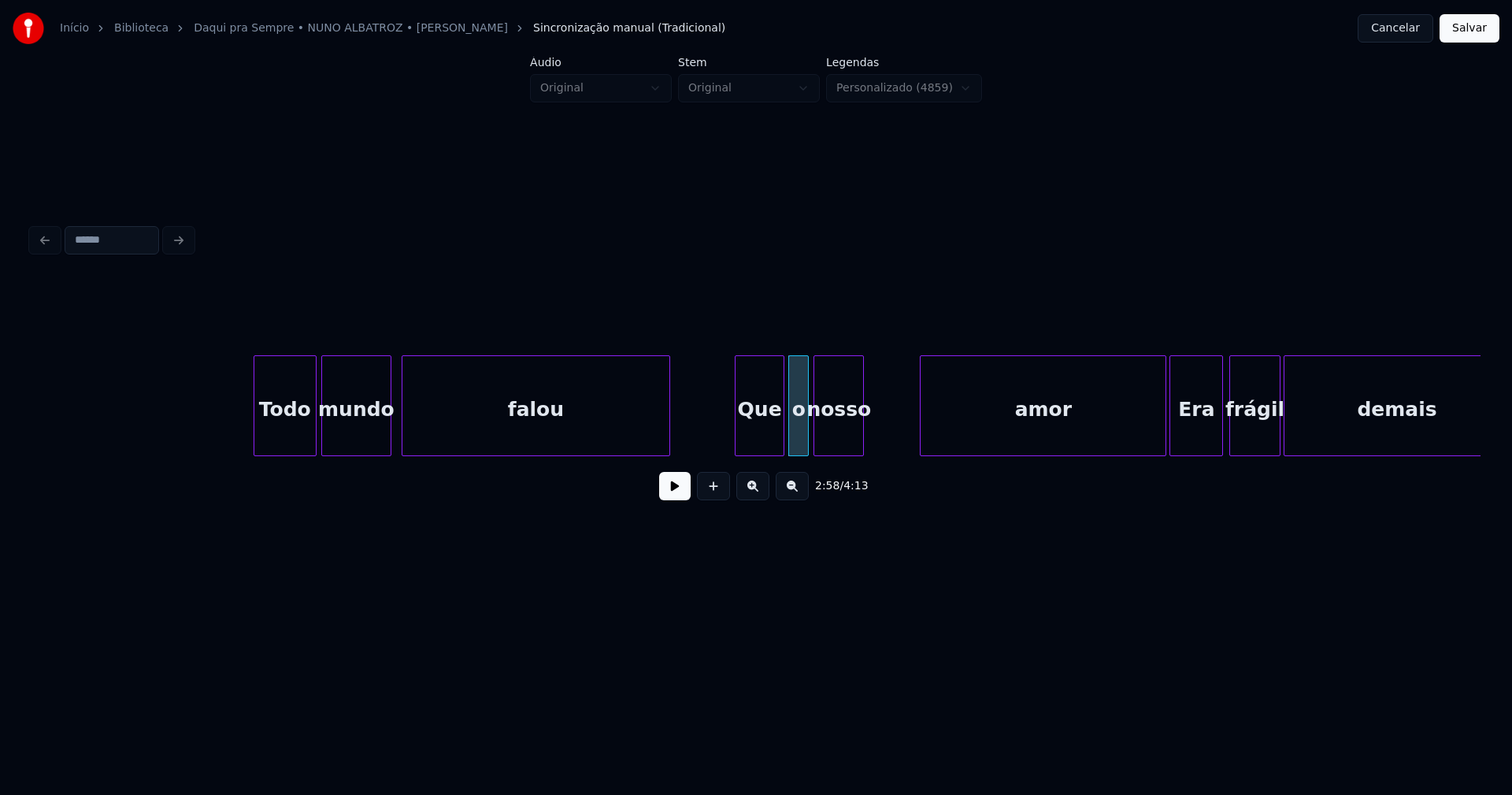
click at [838, 456] on div "Todo mundo falou Que o nosso amor Era frágil demais" at bounding box center [756, 406] width 1449 height 101
click at [855, 440] on div at bounding box center [852, 406] width 5 height 99
click at [1019, 452] on div "Todo mundo falou Que o nosso amor Era frágil demais" at bounding box center [756, 406] width 1449 height 101
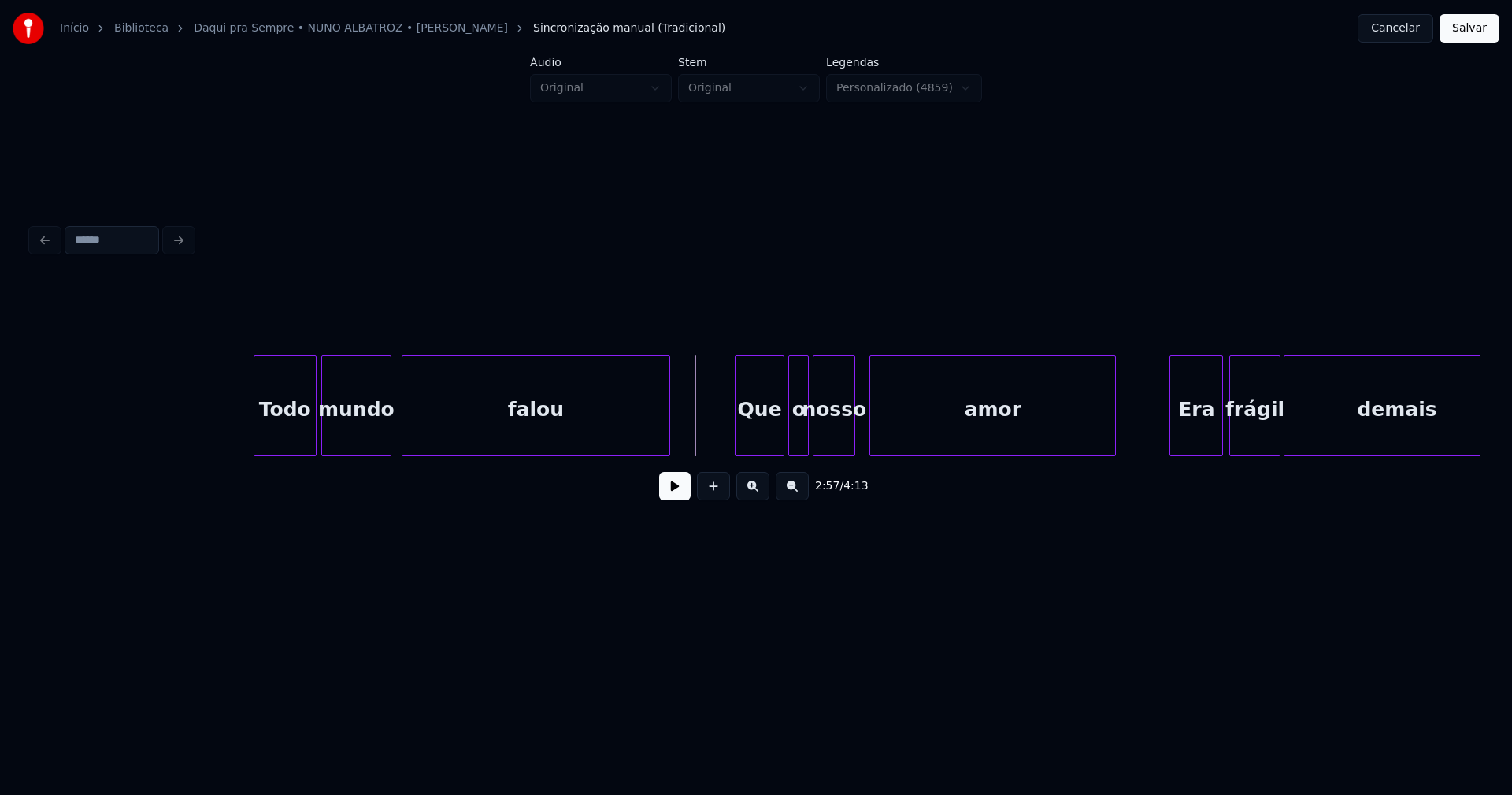
click at [673, 494] on button at bounding box center [675, 485] width 32 height 29
click at [1057, 448] on div "amor" at bounding box center [993, 410] width 245 height 107
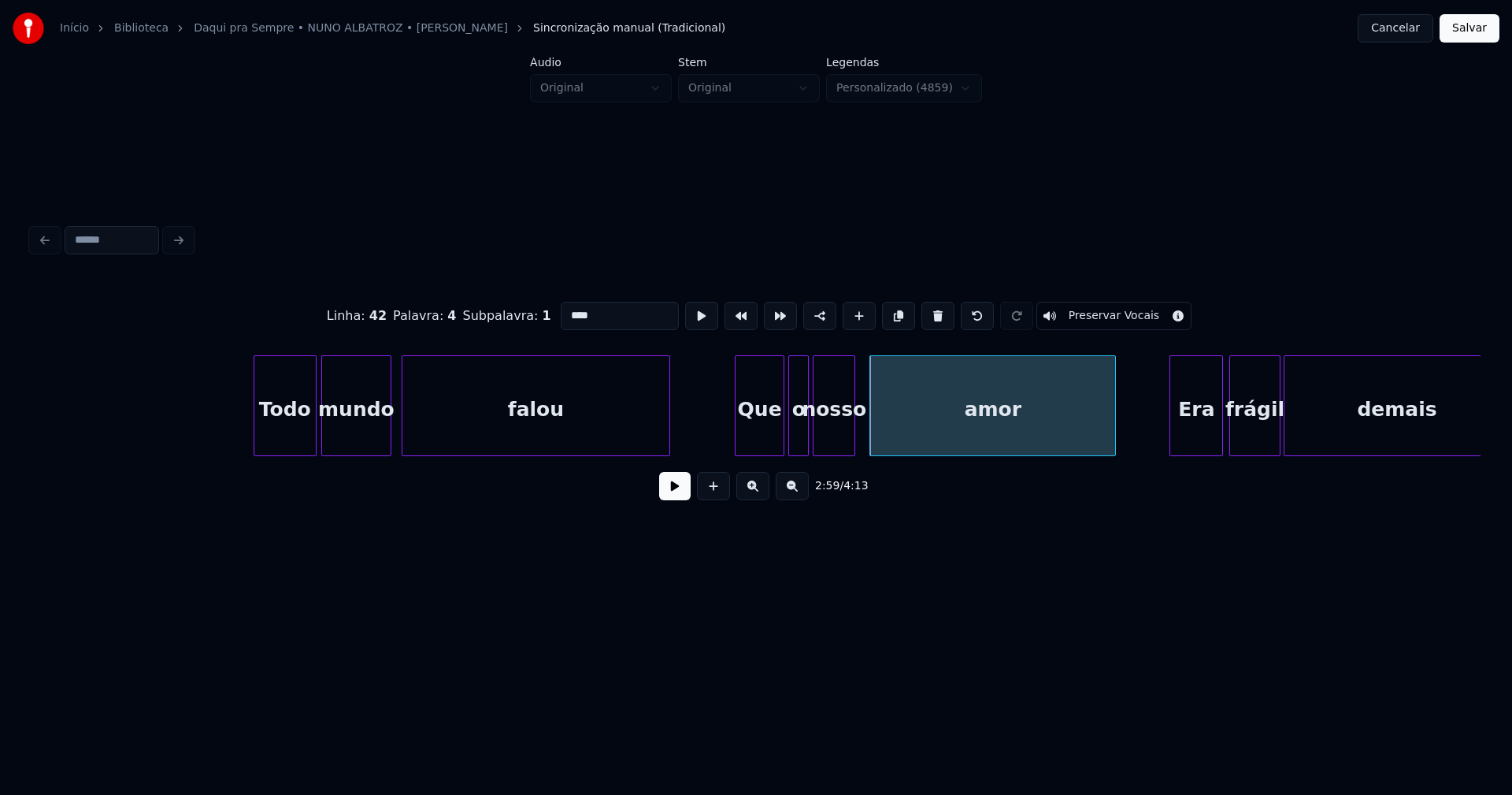
drag, startPoint x: 679, startPoint y: 496, endPoint x: 834, endPoint y: 463, distance: 158.5
click at [684, 494] on button at bounding box center [675, 485] width 32 height 29
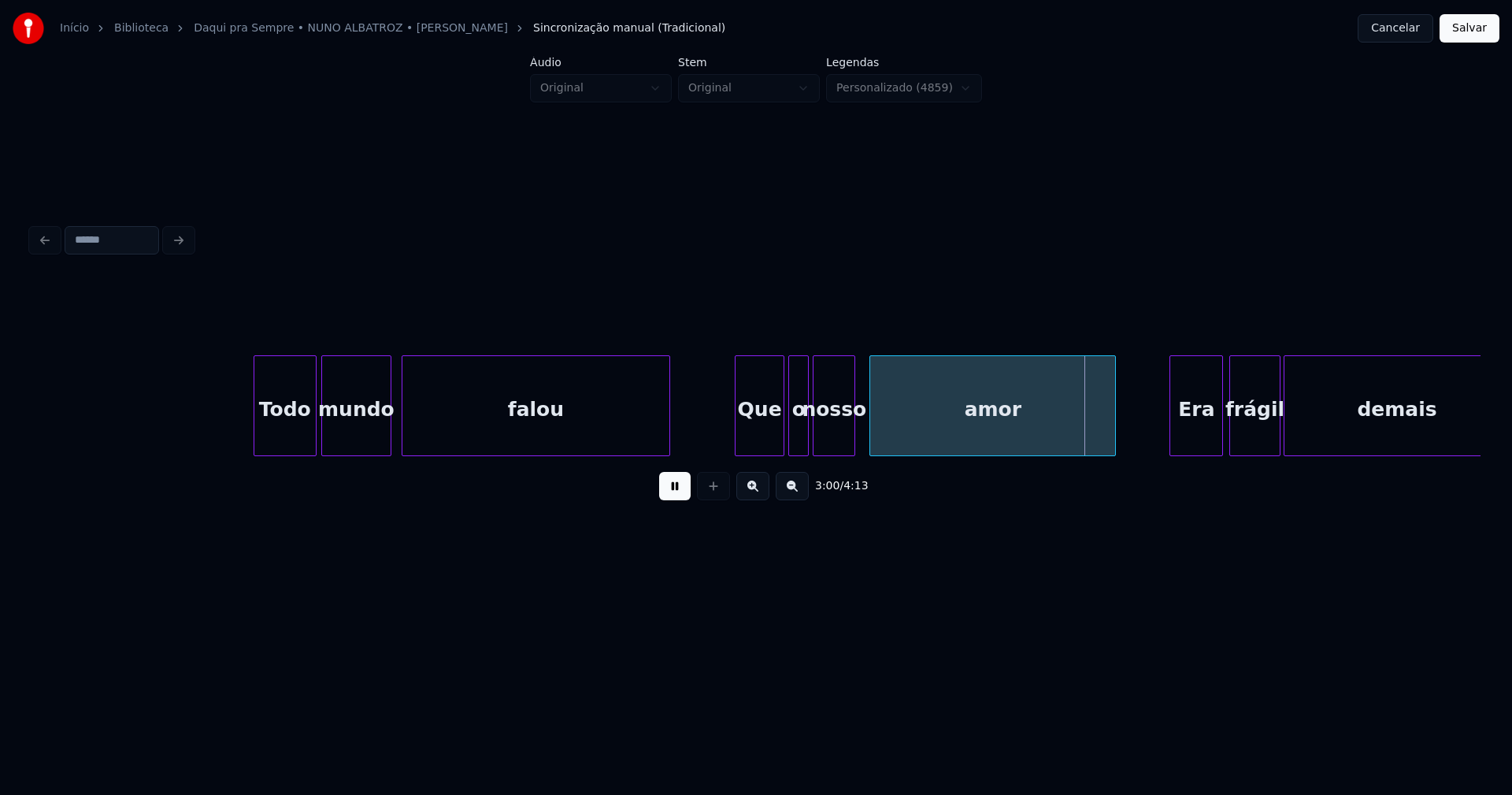
drag, startPoint x: 673, startPoint y: 497, endPoint x: 679, endPoint y: 460, distance: 37.5
click at [673, 495] on button at bounding box center [675, 485] width 32 height 29
click at [1083, 443] on div at bounding box center [1080, 406] width 5 height 99
click at [1121, 455] on div "Todo mundo falou Que o nosso amor Era frágil demais" at bounding box center [756, 406] width 1449 height 101
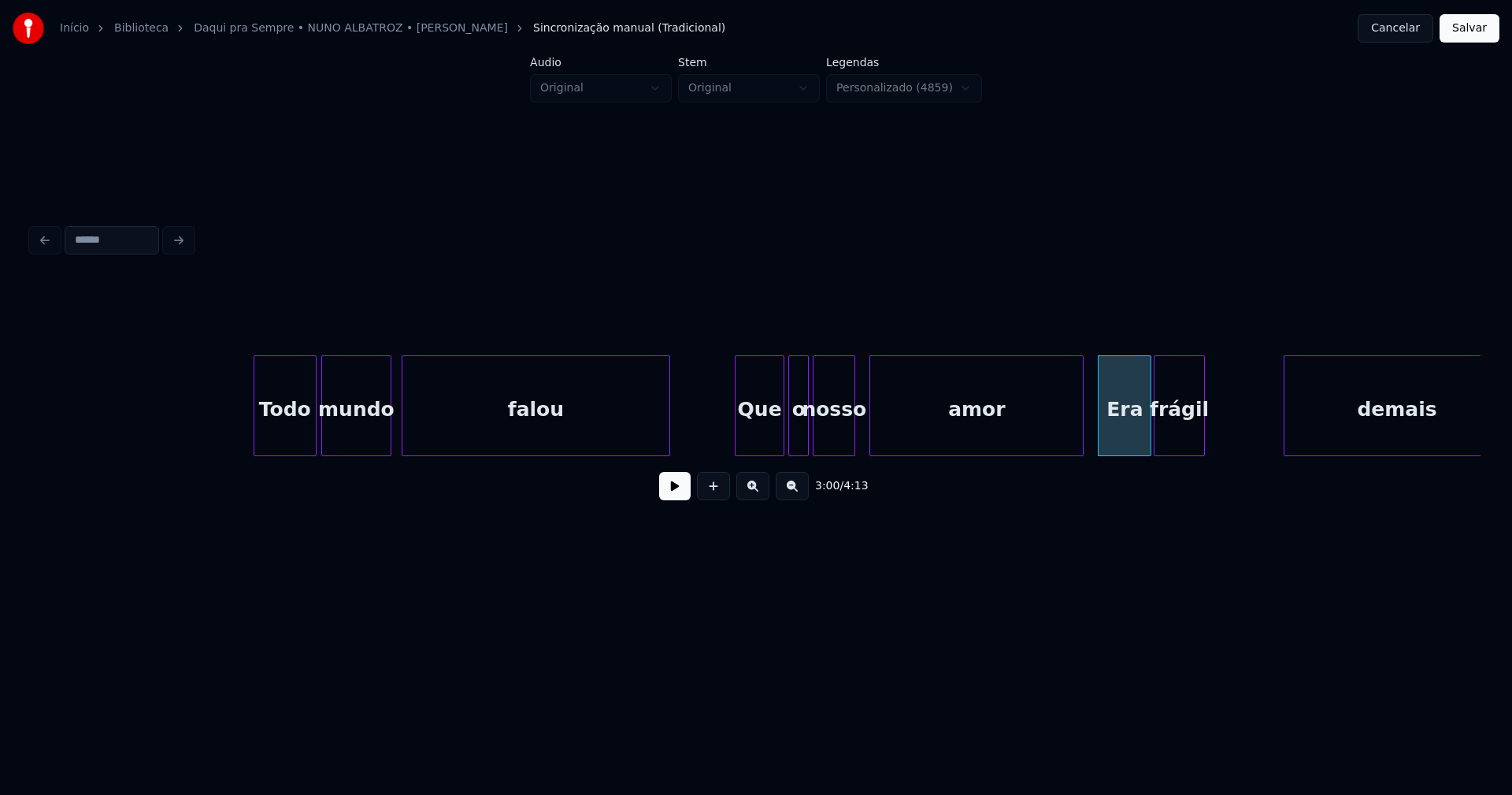
click at [1178, 453] on div "Todo mundo falou Que o nosso amor Era frágil demais" at bounding box center [756, 406] width 1449 height 101
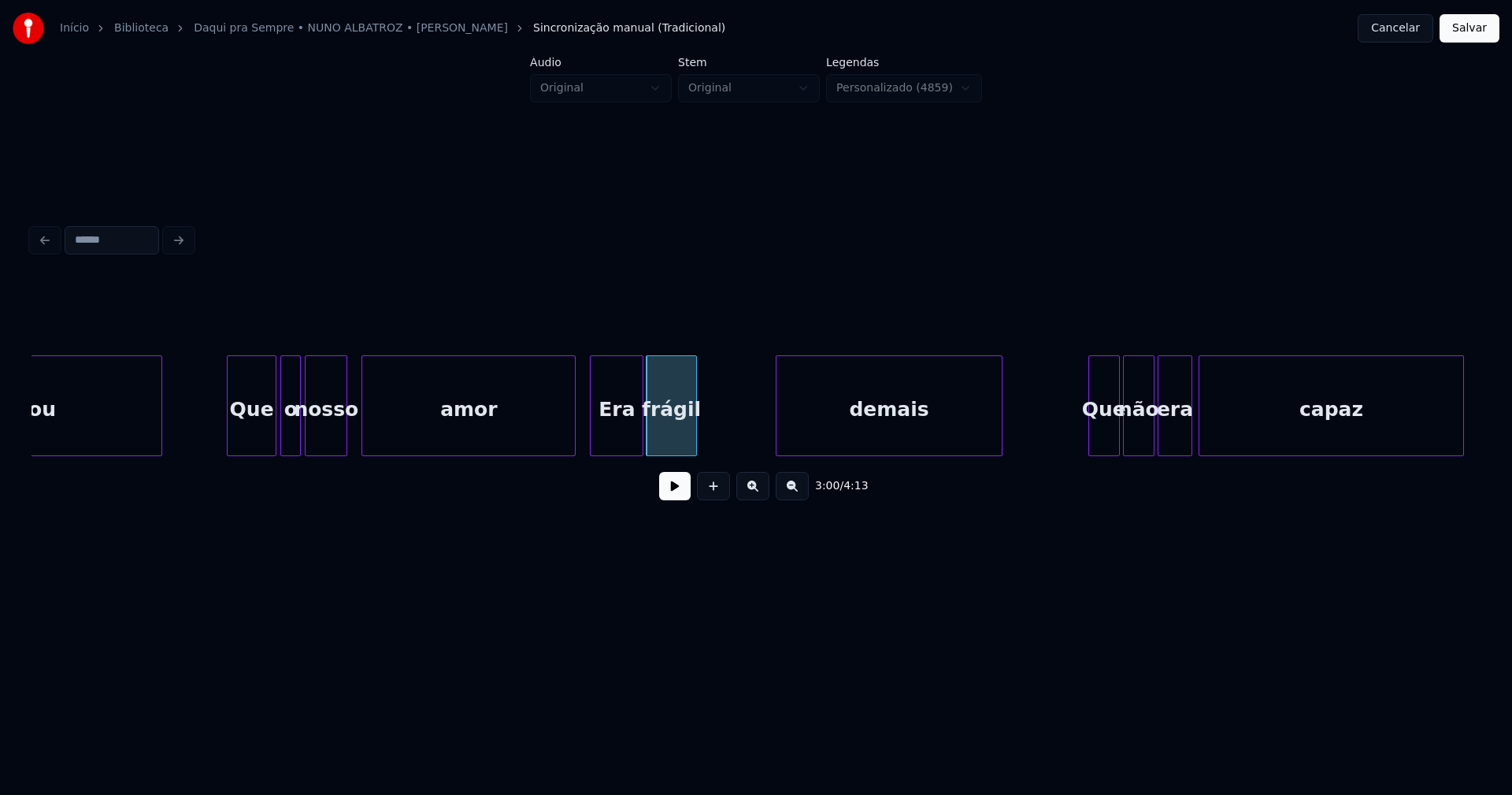
scroll to position [0, 27898]
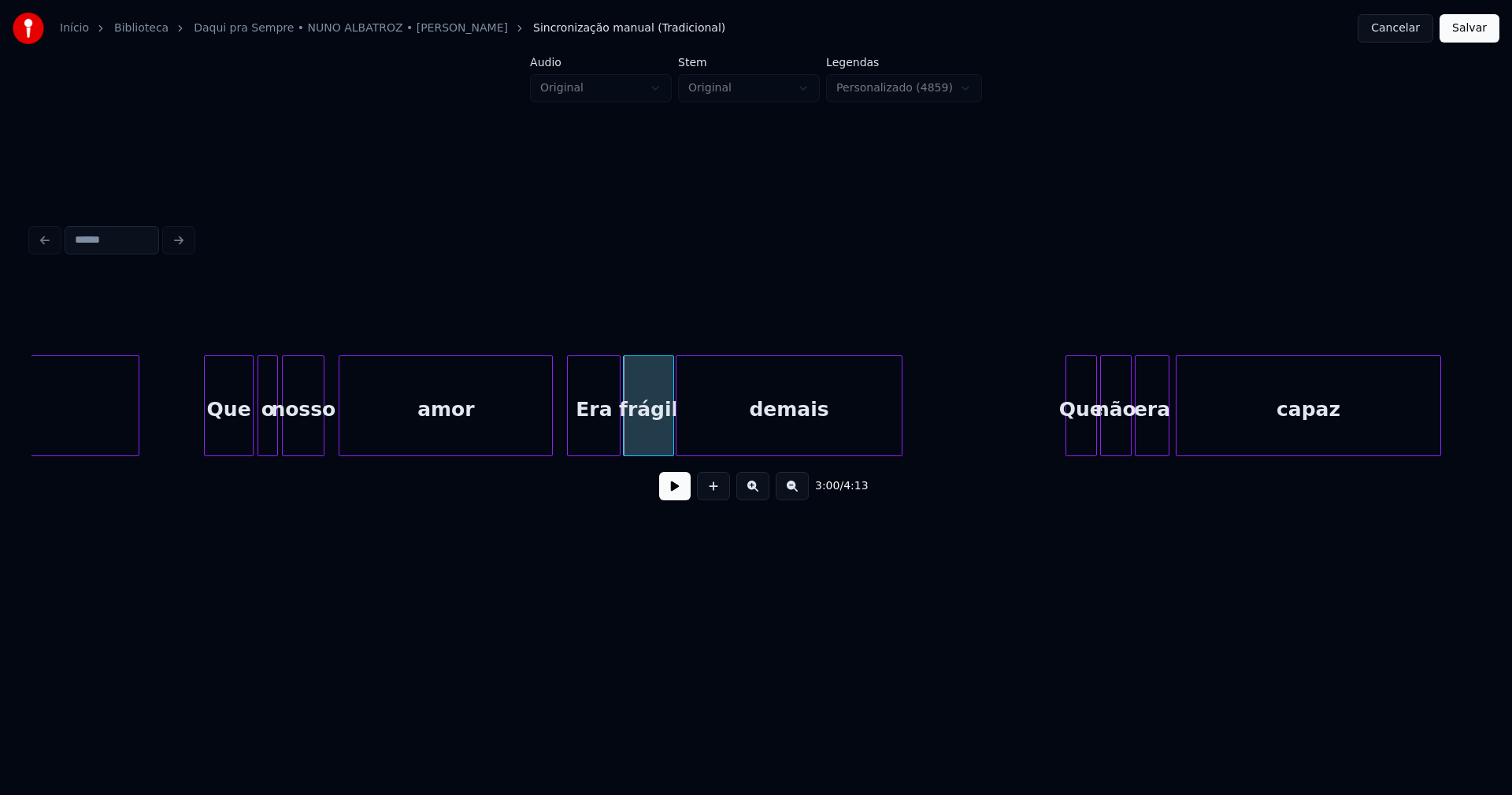
click at [810, 443] on div "demais" at bounding box center [790, 410] width 226 height 107
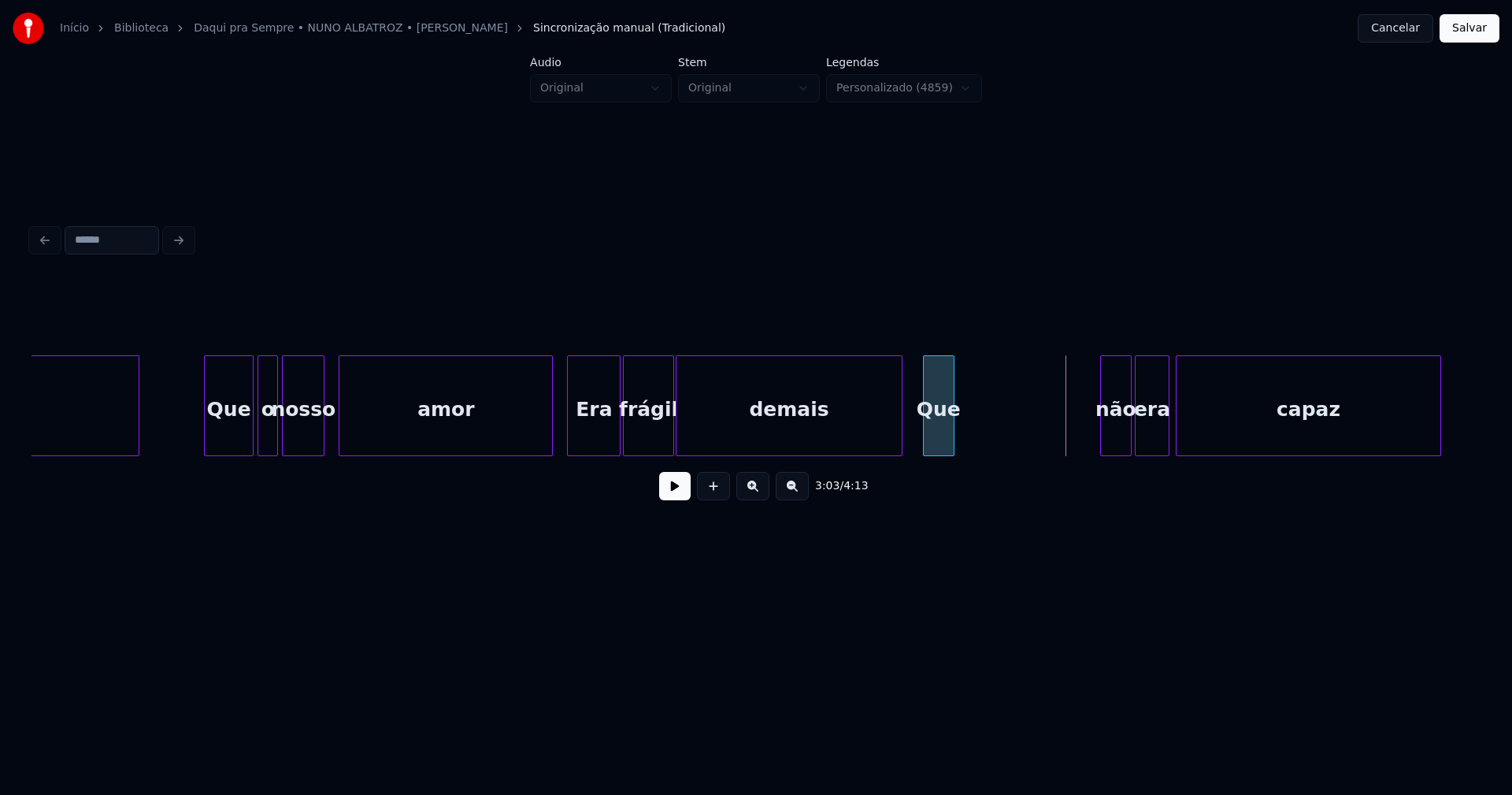
click at [938, 452] on div "falou Que o nosso amor Era frágil demais Que não era capaz" at bounding box center [756, 406] width 1449 height 101
click at [979, 426] on div at bounding box center [977, 406] width 5 height 99
click at [893, 429] on div at bounding box center [891, 406] width 5 height 99
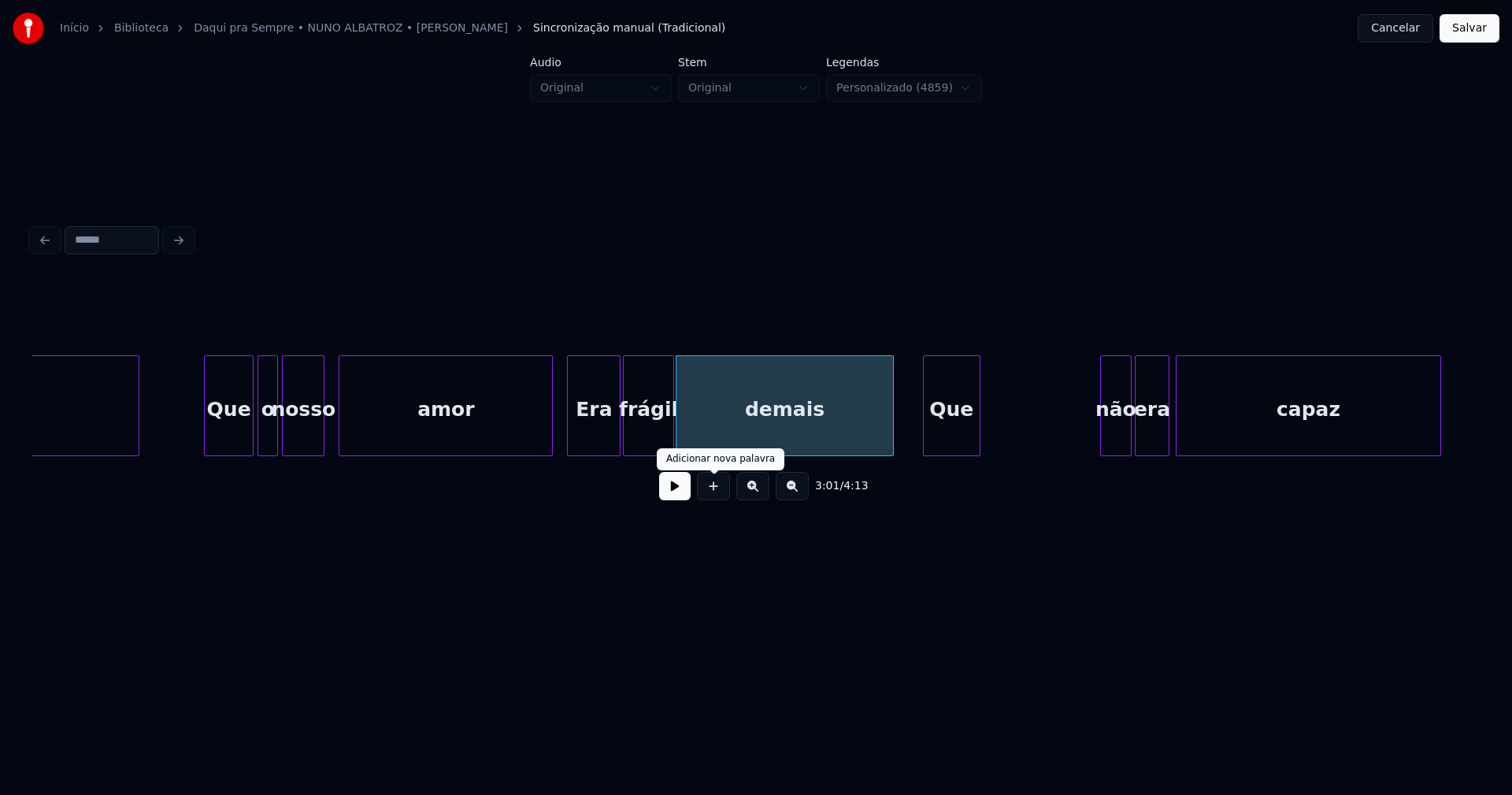
click at [681, 487] on button at bounding box center [675, 485] width 32 height 29
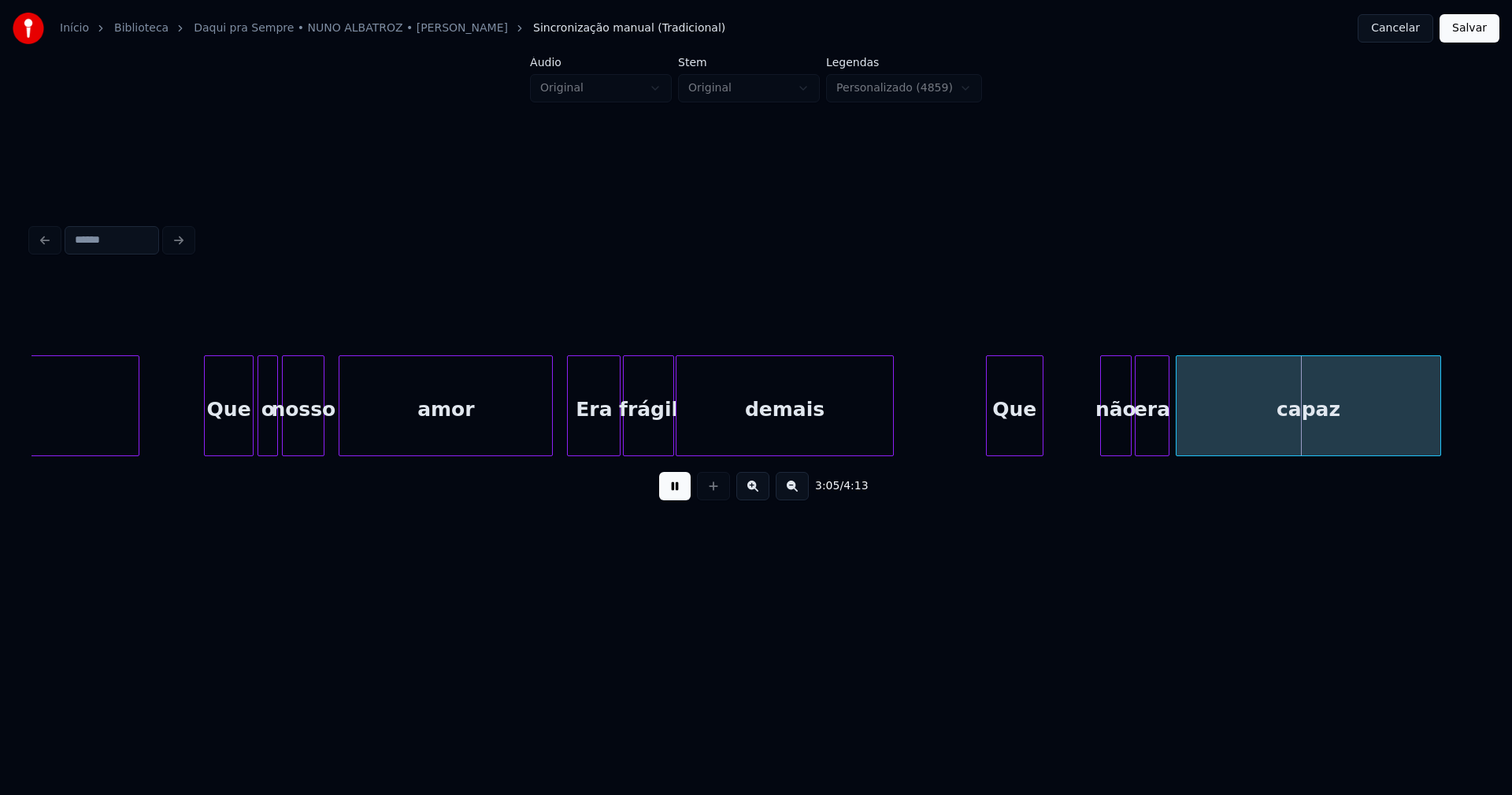
click at [1024, 433] on div "Que" at bounding box center [1015, 410] width 56 height 107
click at [1021, 433] on div at bounding box center [1020, 406] width 5 height 99
click at [1054, 442] on div "não" at bounding box center [1054, 410] width 30 height 107
click at [1113, 441] on div "era" at bounding box center [1113, 410] width 33 height 107
click at [1149, 422] on div at bounding box center [1146, 406] width 5 height 99
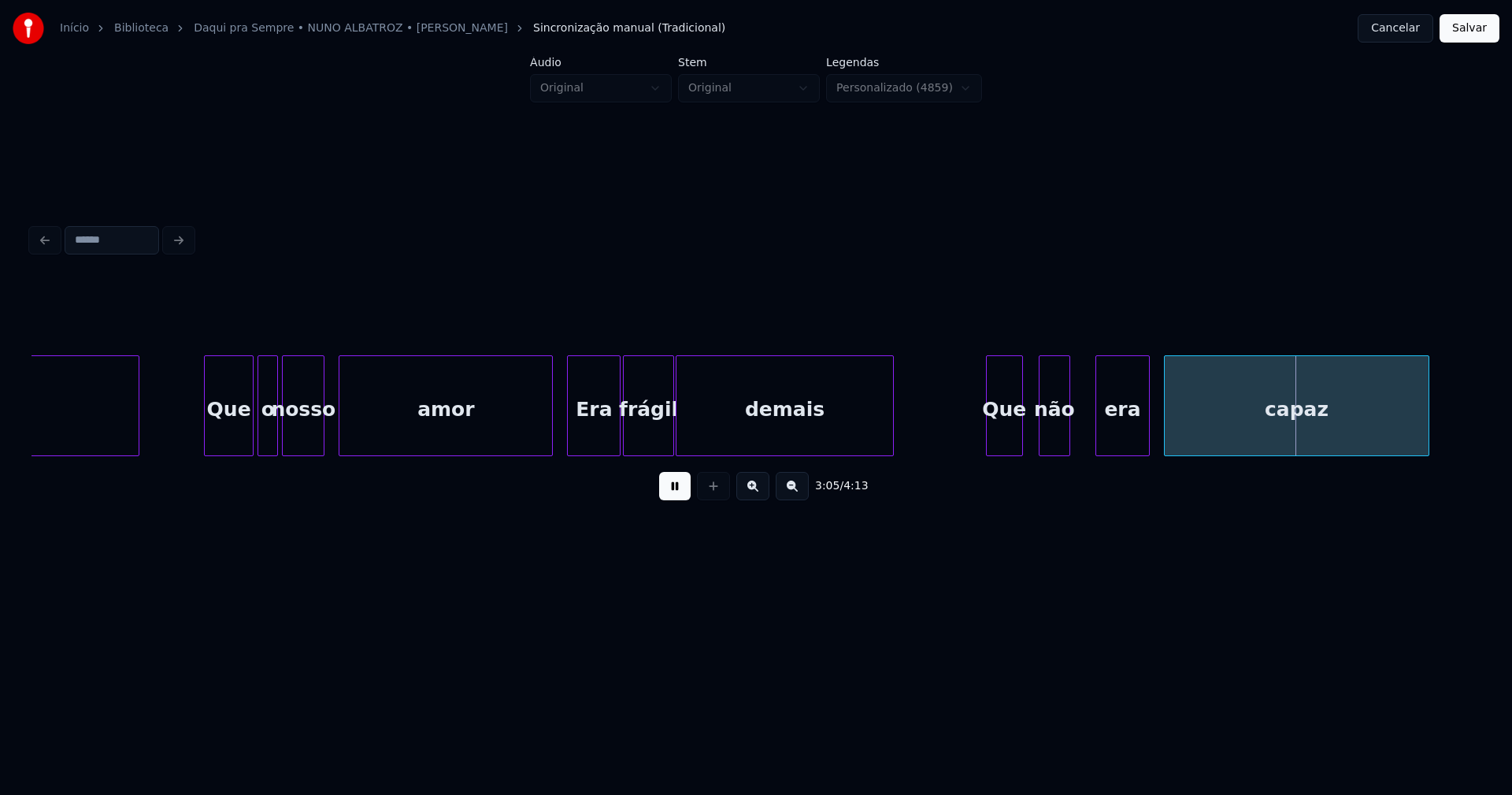
click at [1192, 429] on div "capaz" at bounding box center [1298, 410] width 264 height 107
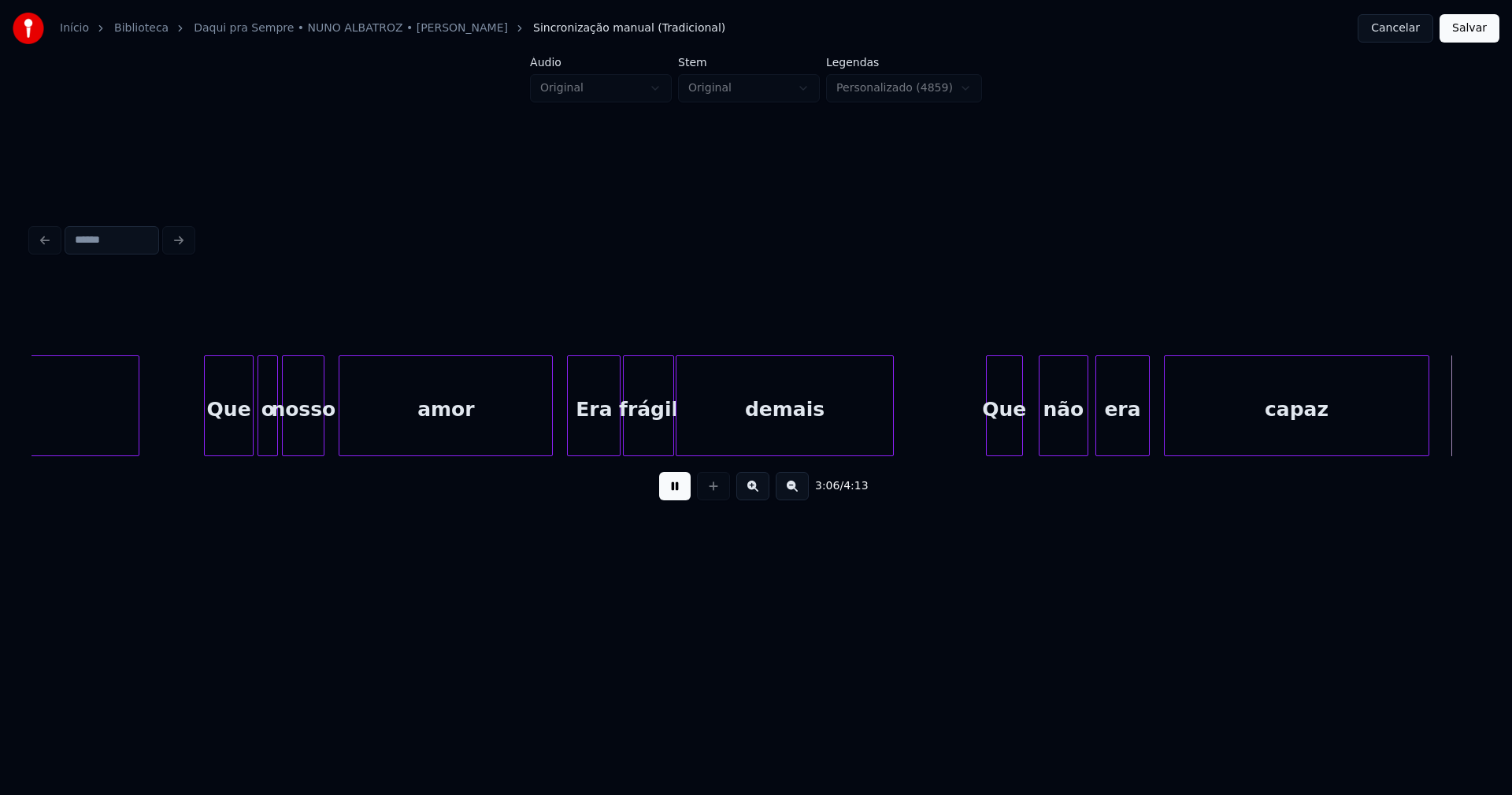
click at [1085, 428] on div at bounding box center [1085, 406] width 5 height 99
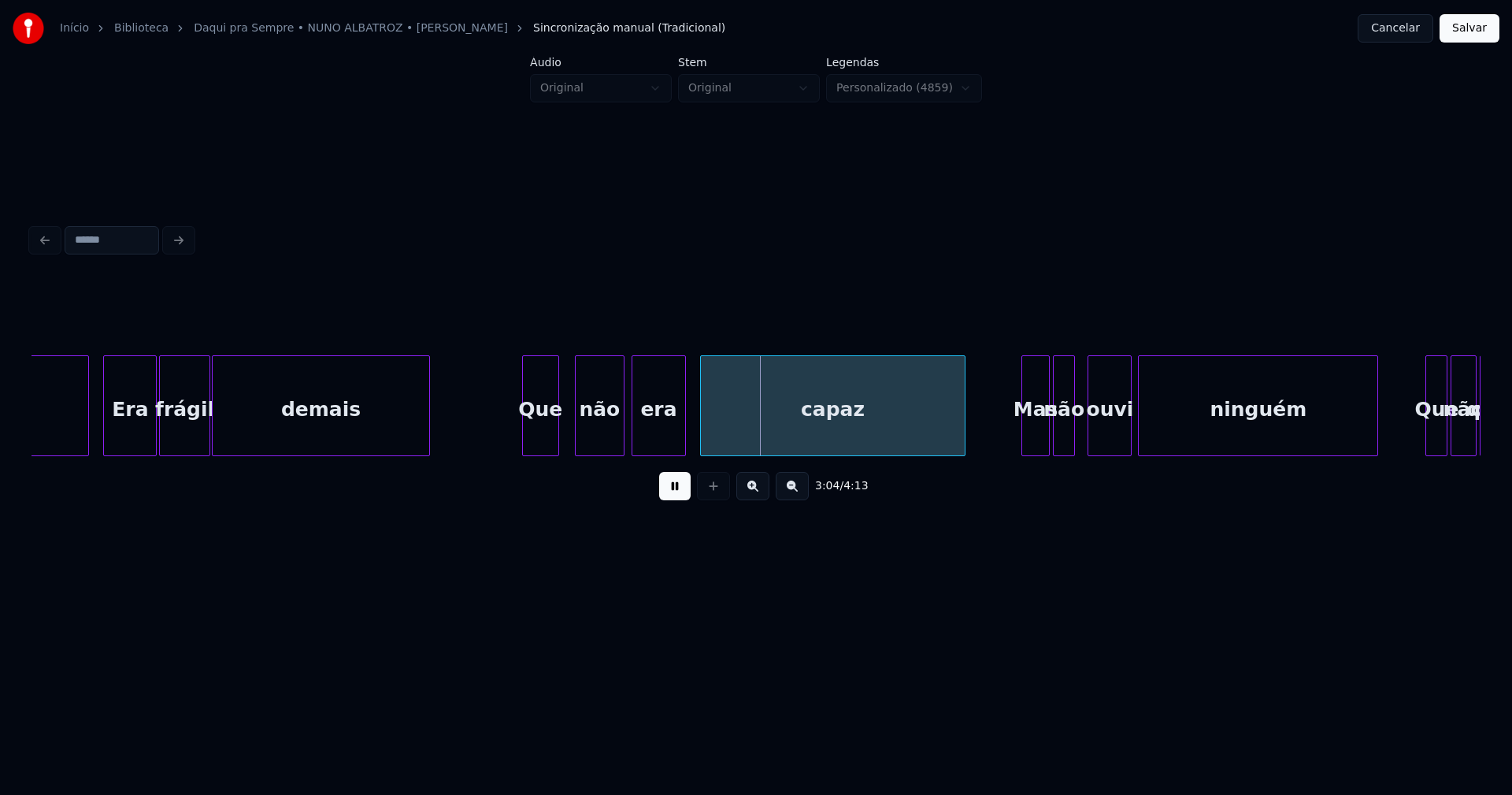
scroll to position [0, 28606]
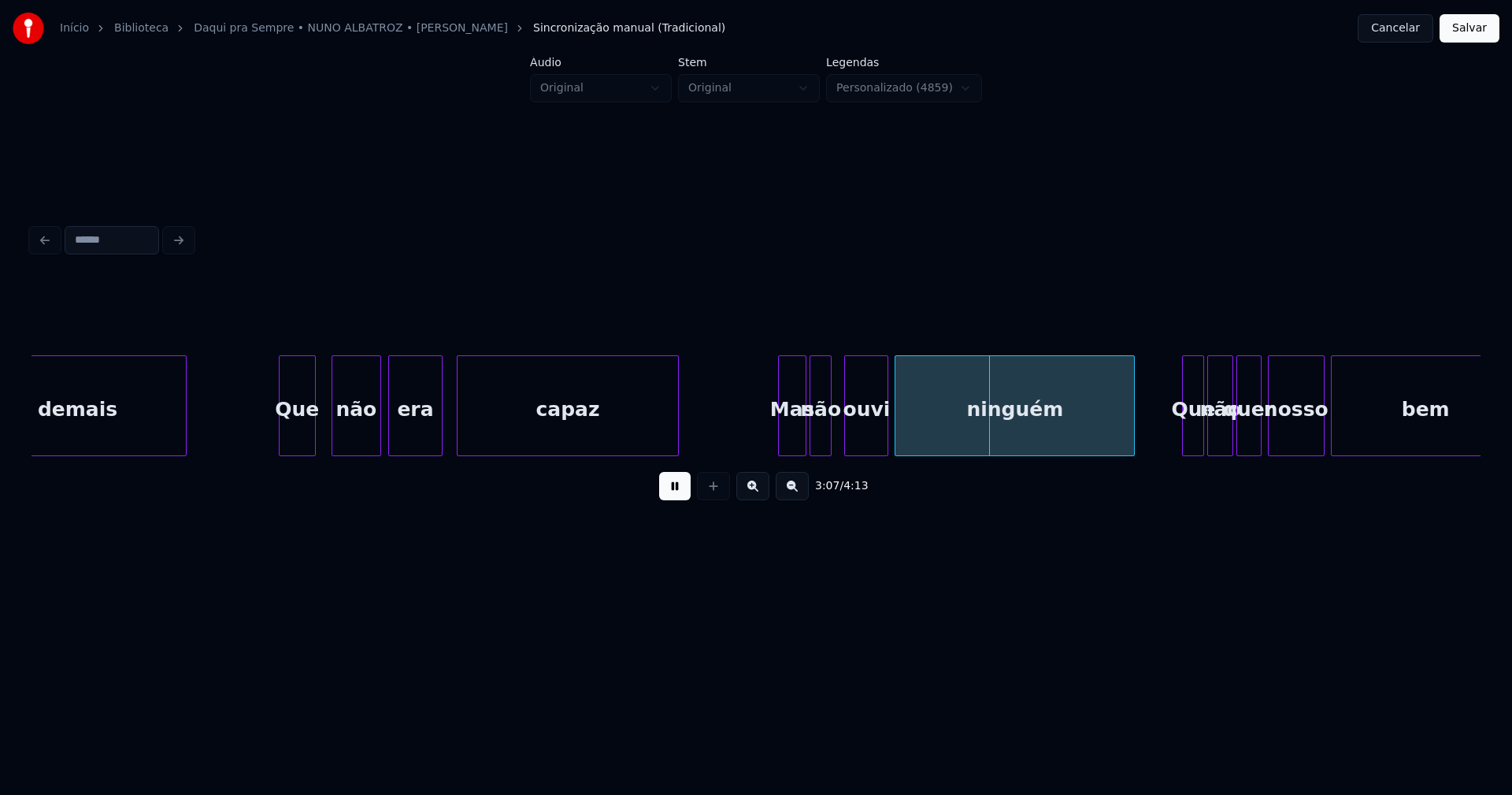
click at [676, 445] on div at bounding box center [675, 406] width 5 height 99
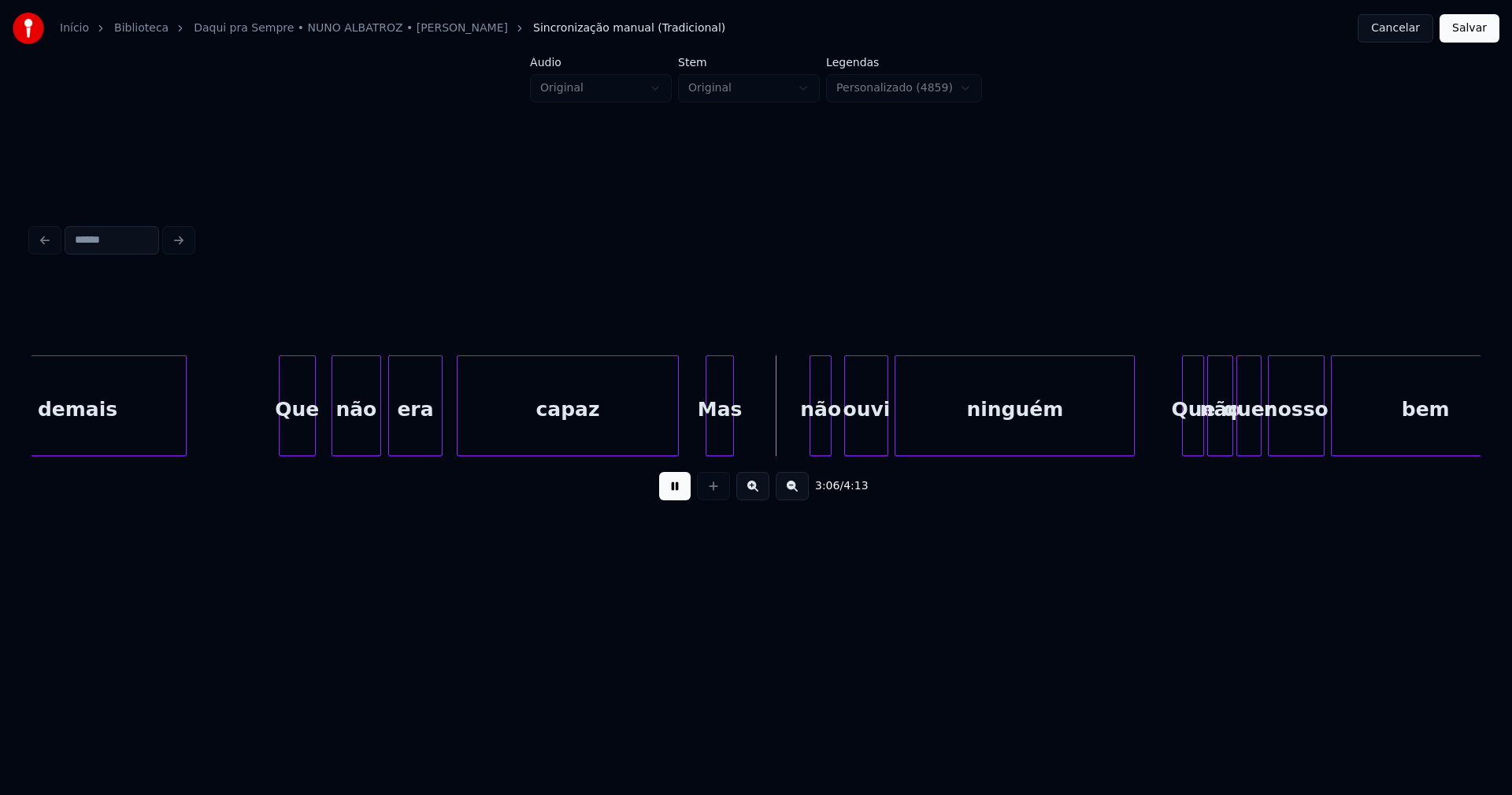
click at [722, 451] on div "demais Que não era capaz Mas não ouvi ninguém Que não quer nosso bem" at bounding box center [756, 406] width 1449 height 101
click at [726, 440] on div at bounding box center [725, 406] width 5 height 99
click at [719, 445] on div "Mas" at bounding box center [719, 410] width 21 height 107
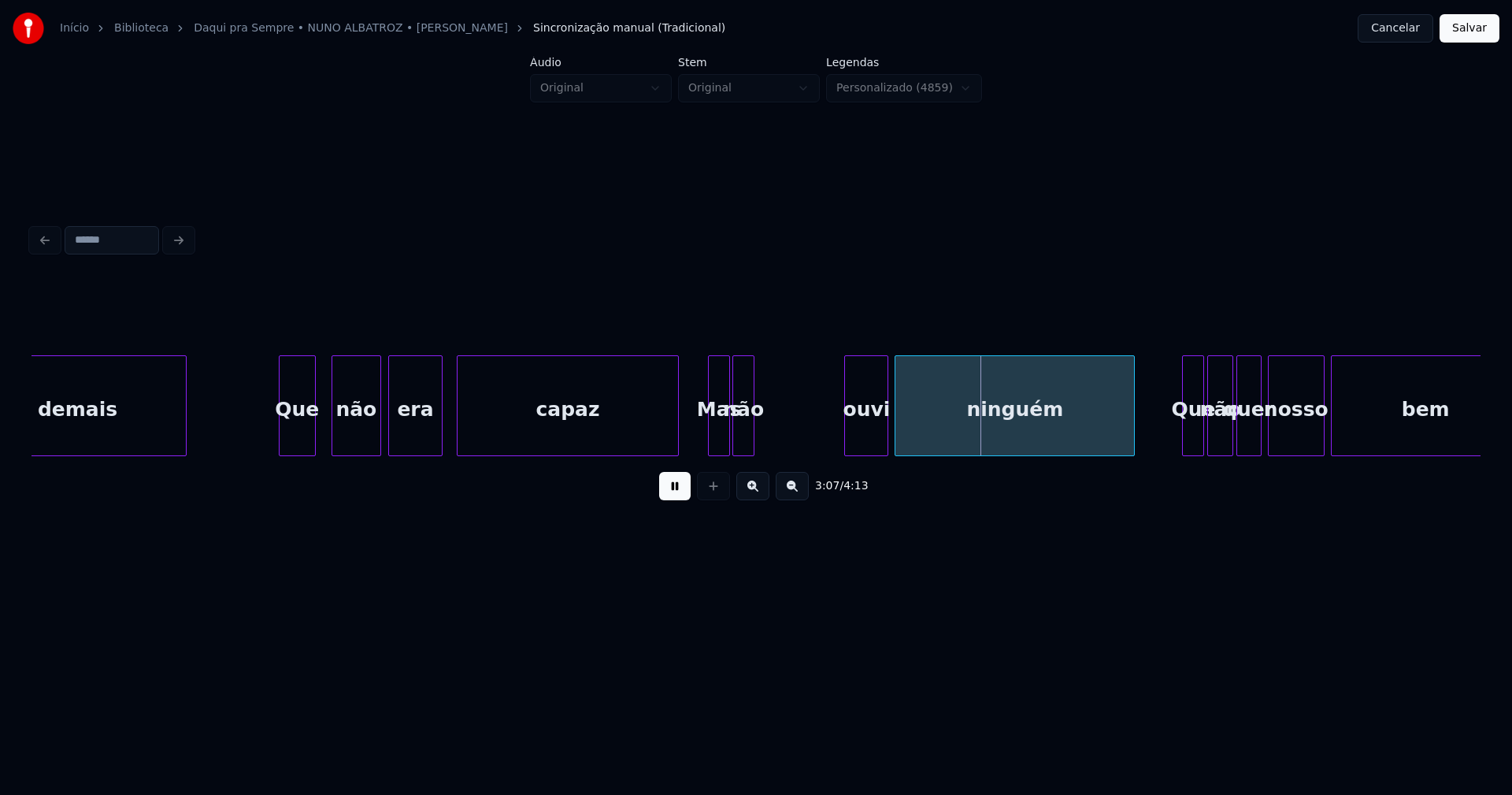
click at [744, 452] on div "demais Que não era capaz Mas não ouvi ninguém Que não quer nosso bem" at bounding box center [756, 406] width 1449 height 101
click at [776, 430] on div at bounding box center [774, 406] width 5 height 99
click at [807, 445] on div "ouvi" at bounding box center [808, 410] width 43 height 107
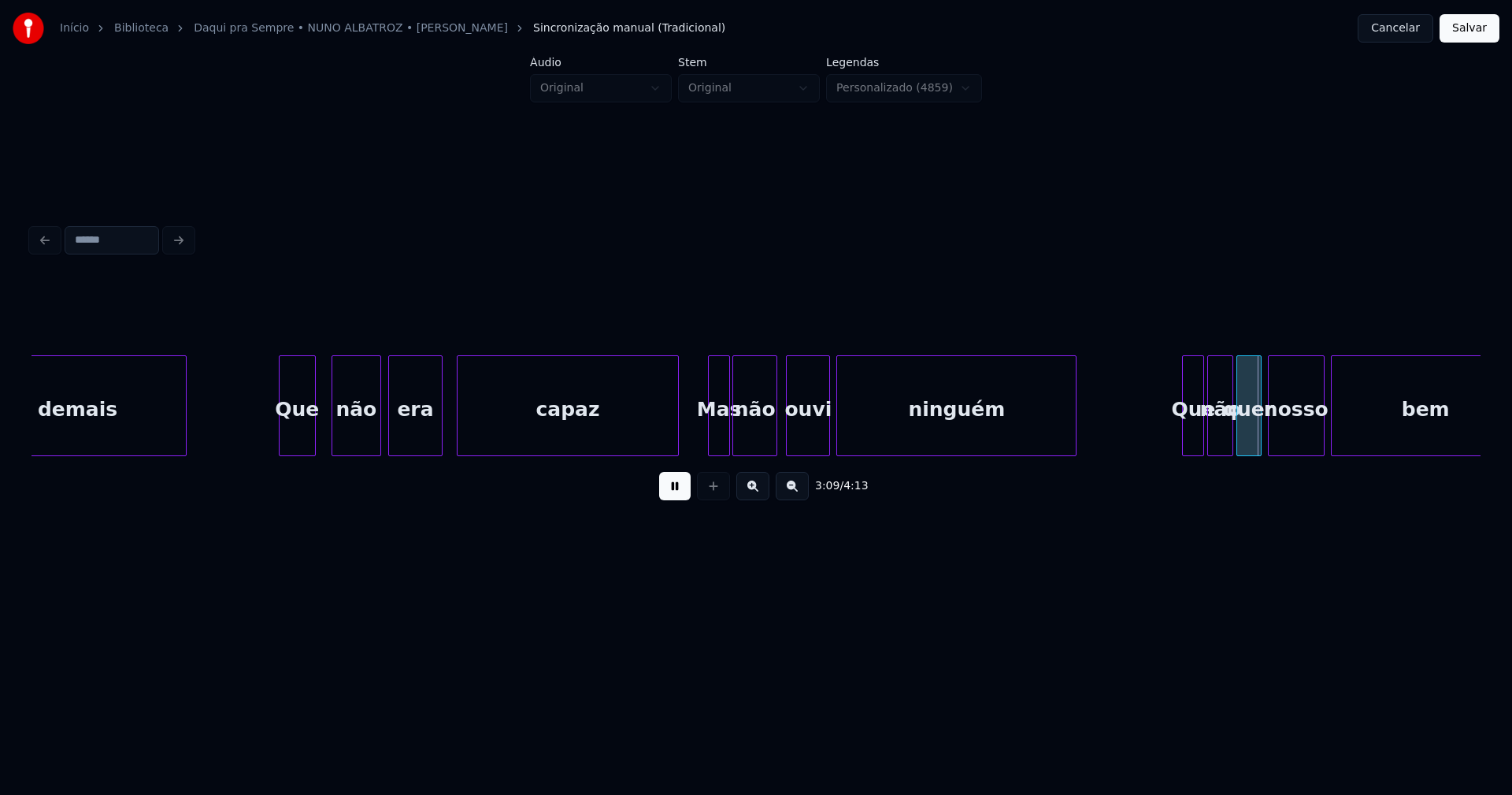
click at [877, 446] on div "ninguém" at bounding box center [956, 410] width 238 height 107
click at [1055, 436] on div at bounding box center [1057, 406] width 5 height 99
click at [1118, 449] on div "Que" at bounding box center [1117, 410] width 21 height 107
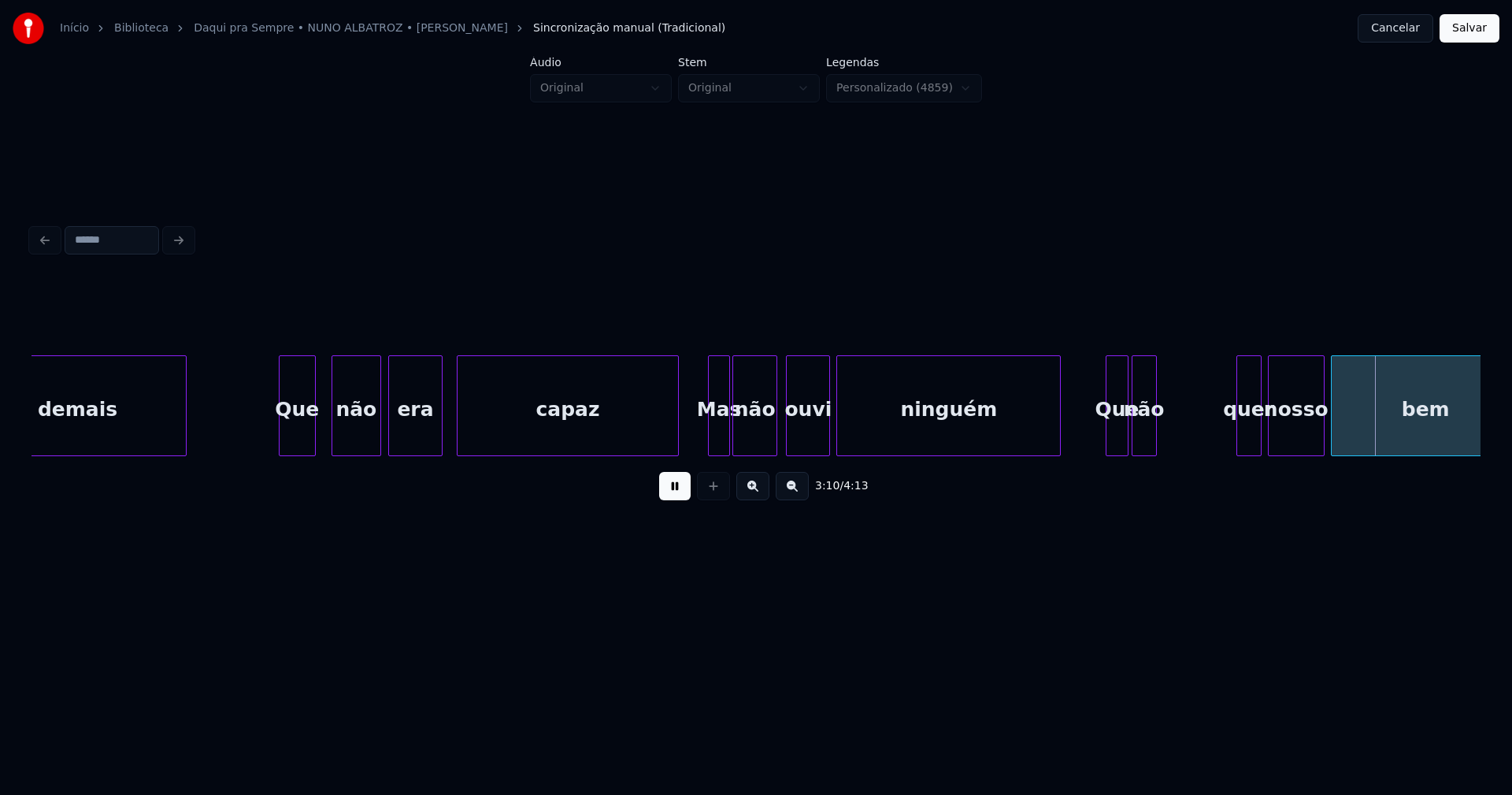
click at [1145, 456] on div "demais Que não era capaz Mas não ouvi ninguém Que não quer nosso bem" at bounding box center [756, 406] width 1449 height 101
click at [1176, 450] on div "demais Que não era capaz Mas não ouvi ninguém Que não quer nosso bem" at bounding box center [756, 406] width 1449 height 101
click at [1210, 453] on div "demais Que não era capaz Mas não ouvi ninguém Que não quer nosso bem" at bounding box center [756, 406] width 1449 height 101
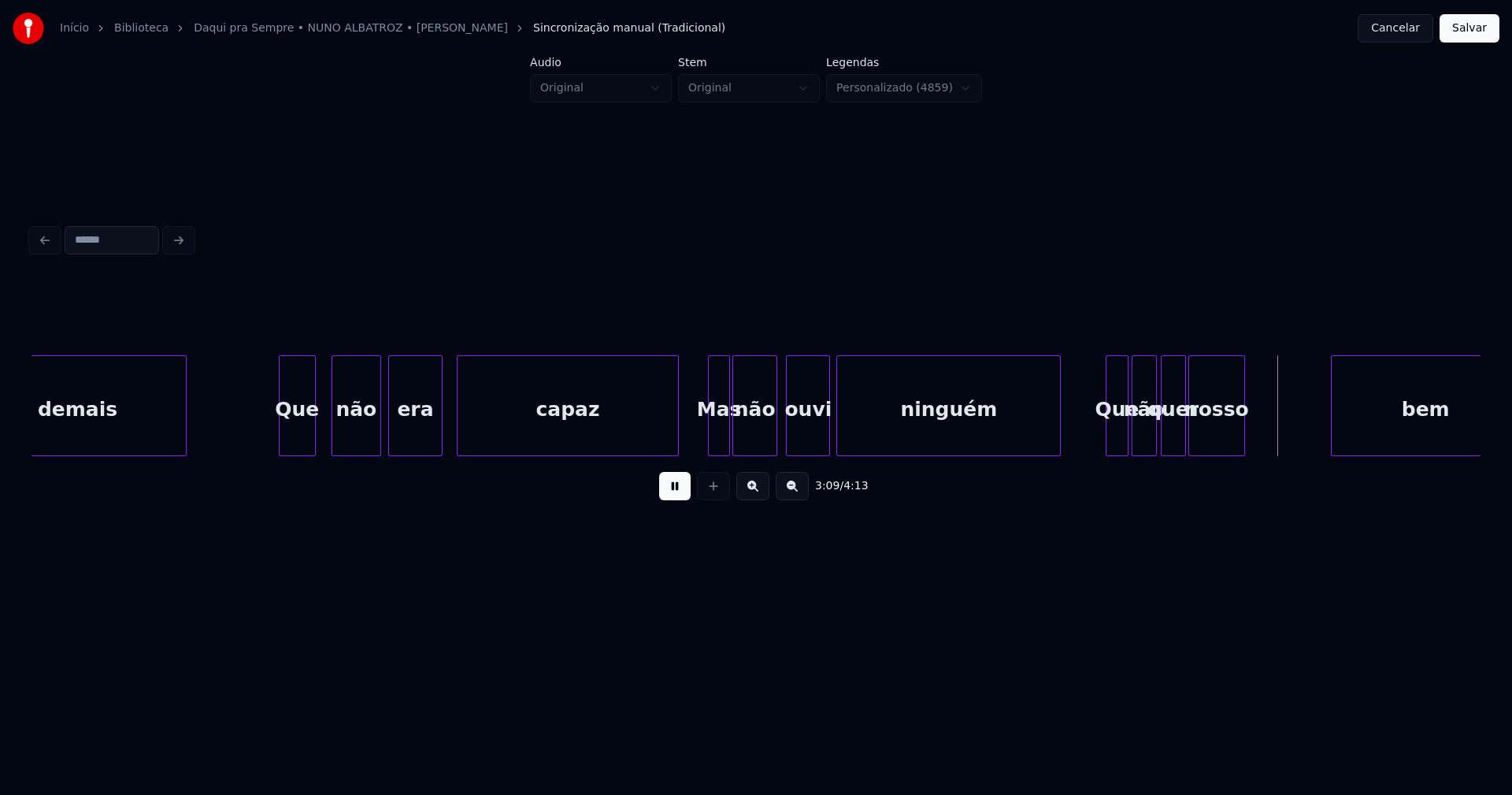
scroll to position [0, 28640]
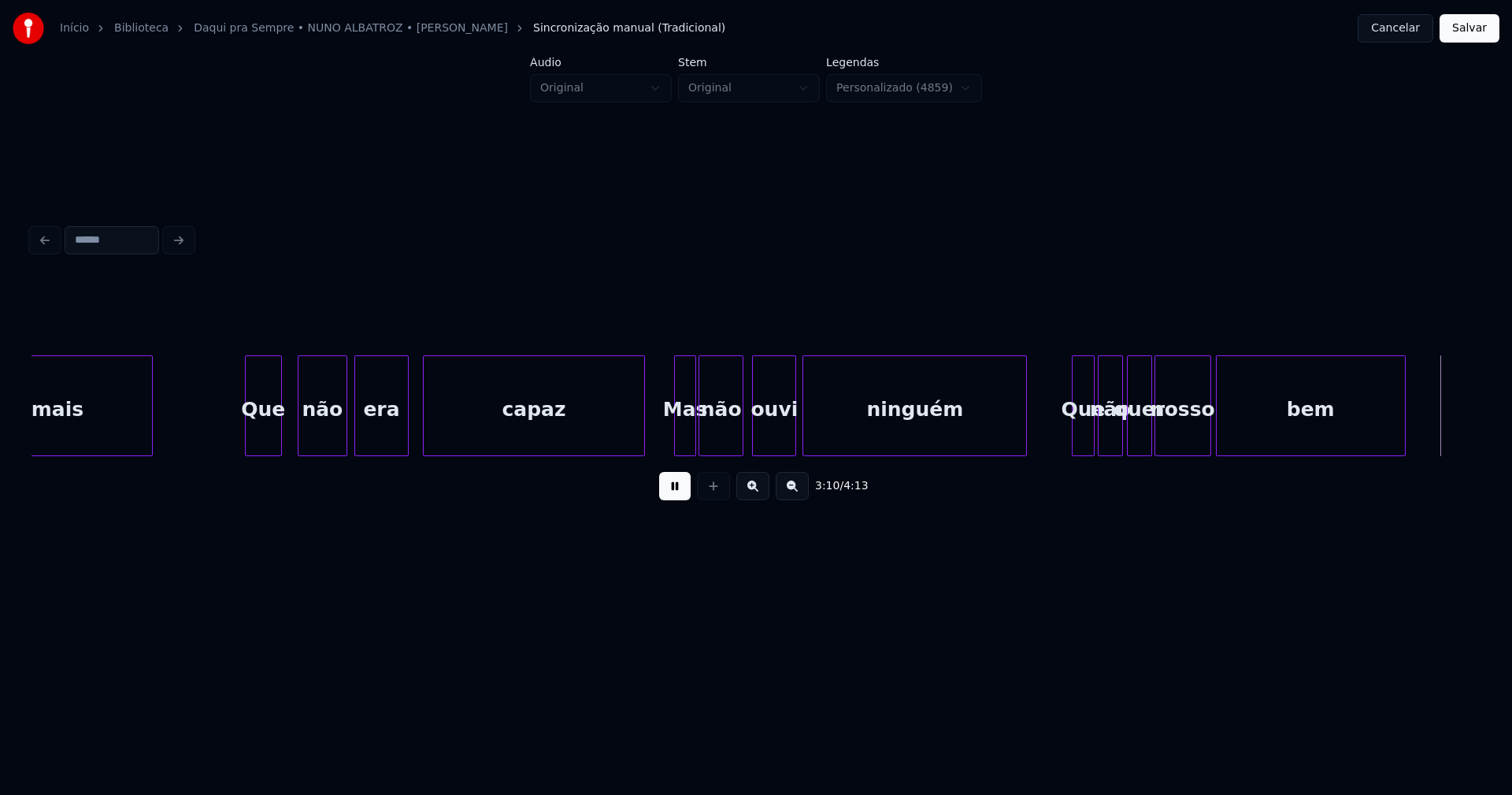
click at [1269, 456] on div "demais Que não era capaz Mas não ouvi ninguém Que não quer nosso bem" at bounding box center [756, 406] width 1449 height 101
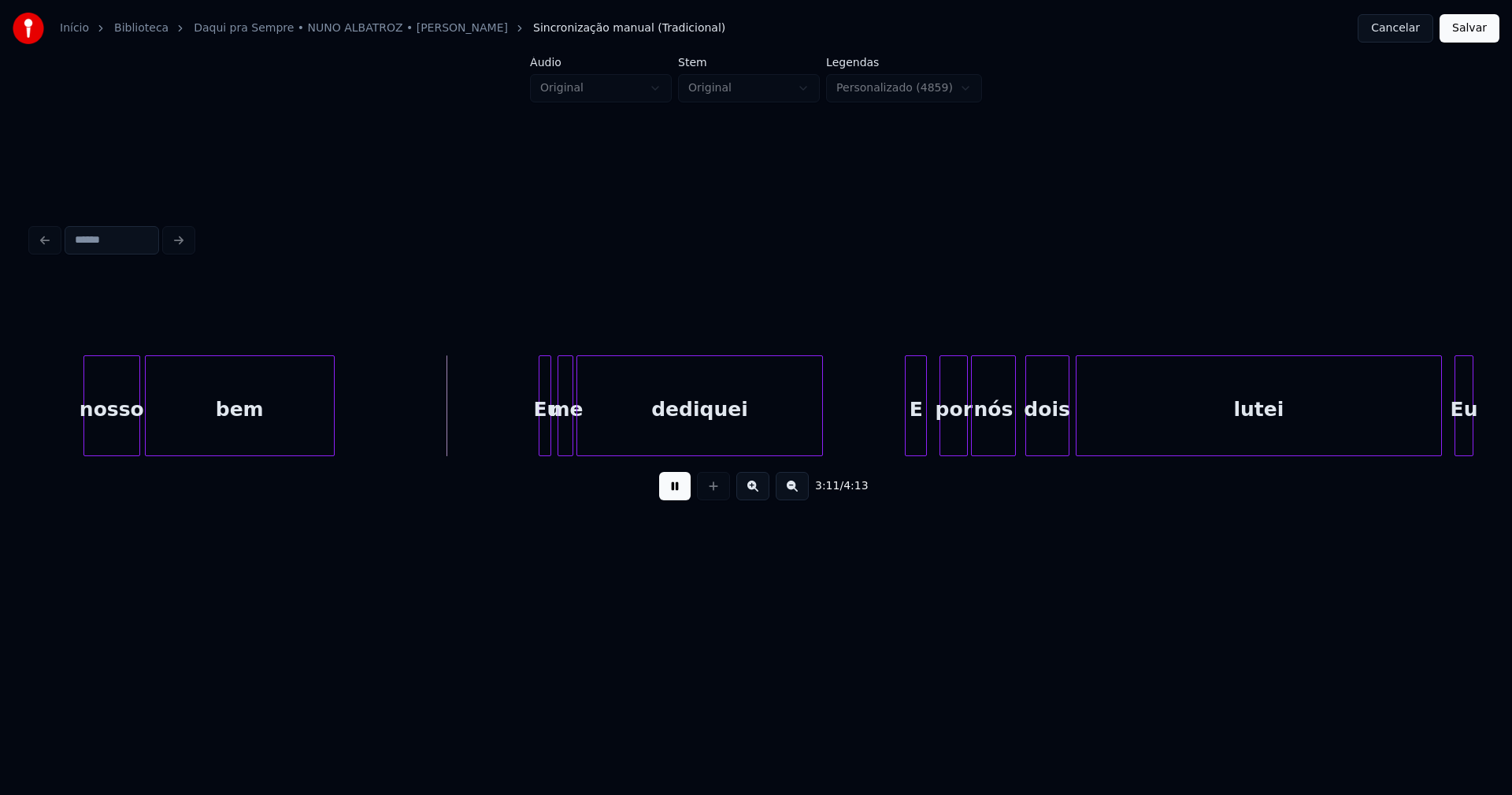
scroll to position [0, 30041]
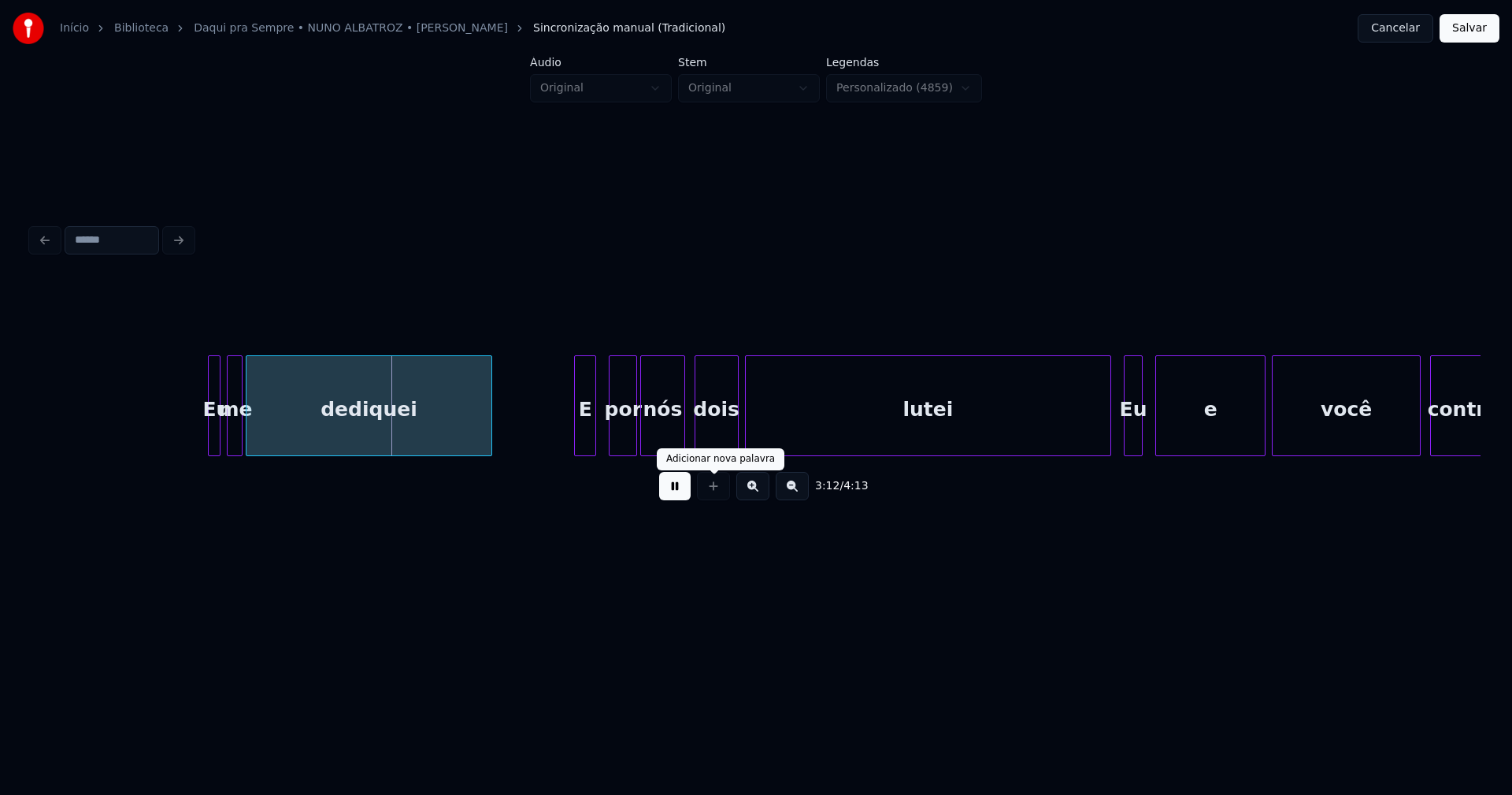
click at [680, 494] on button at bounding box center [675, 485] width 32 height 29
click at [200, 431] on div at bounding box center [201, 406] width 5 height 99
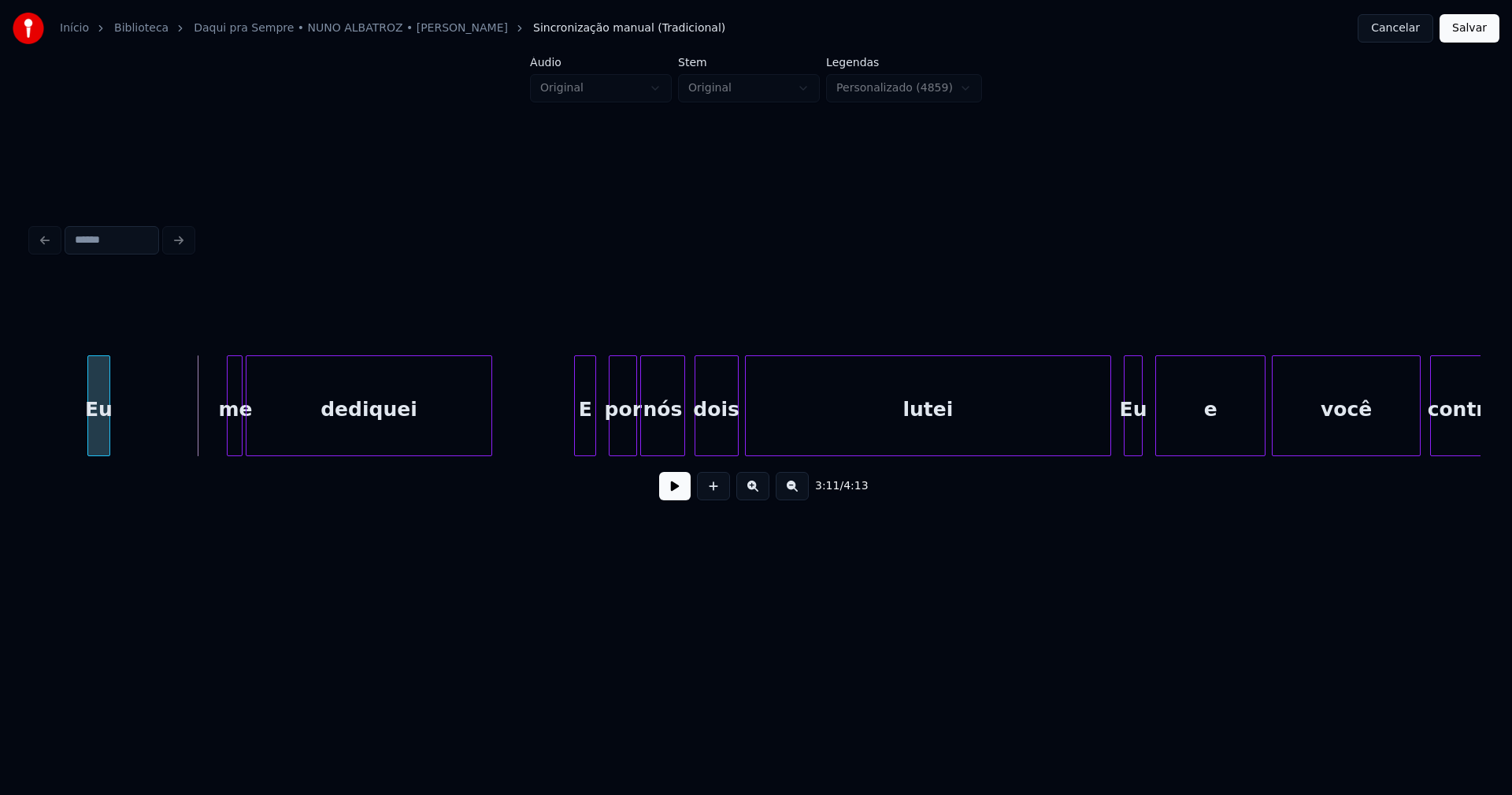
click at [99, 449] on div "Eu" at bounding box center [98, 410] width 21 height 107
click at [124, 453] on div "Eu me dediquei E por nós dois lutei Eu e você contra" at bounding box center [756, 406] width 1449 height 101
click at [142, 437] on div at bounding box center [140, 406] width 5 height 99
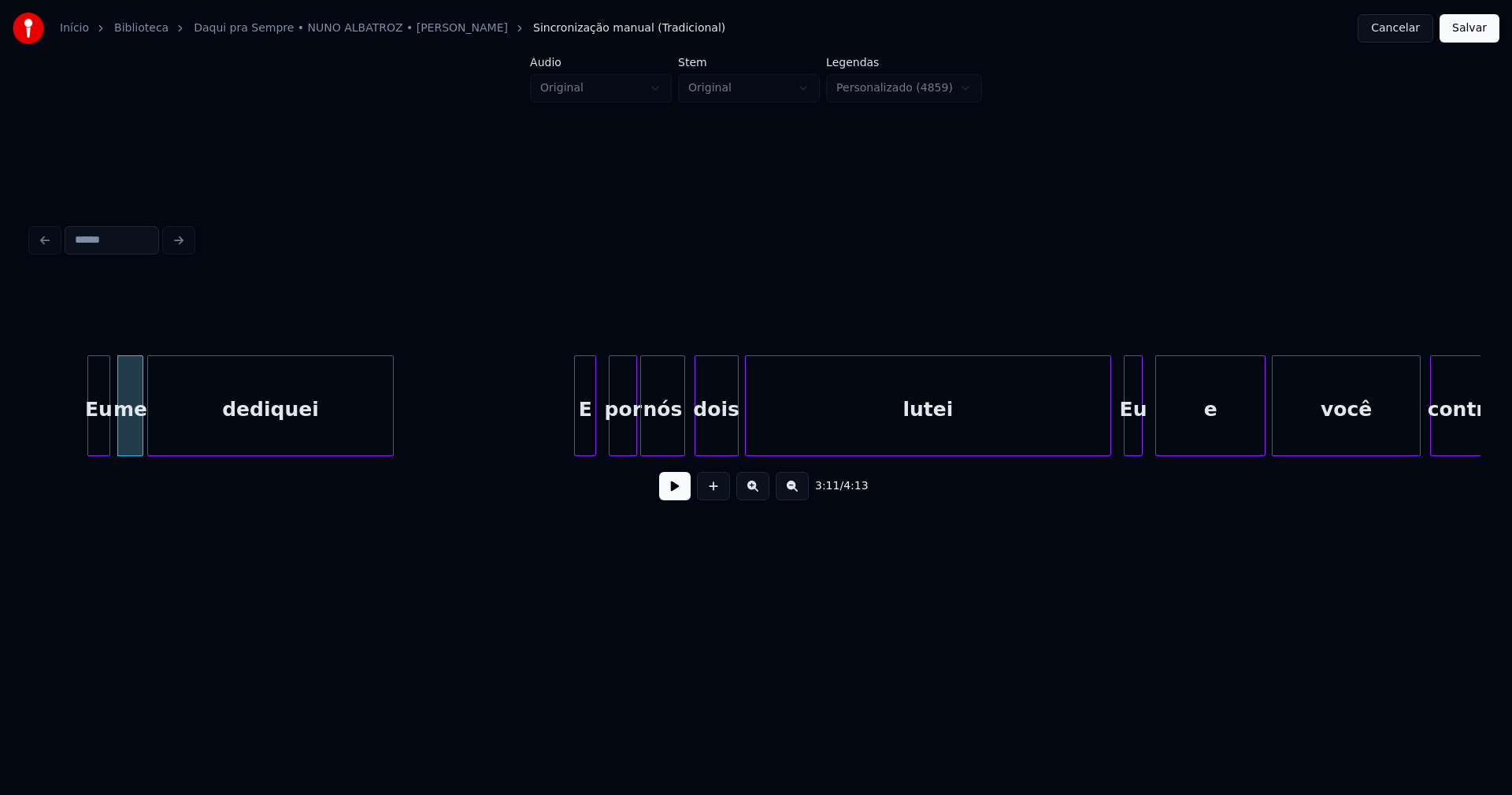
click at [215, 454] on div "Eu me dediquei E por nós dois lutei Eu e você contra" at bounding box center [756, 406] width 1449 height 101
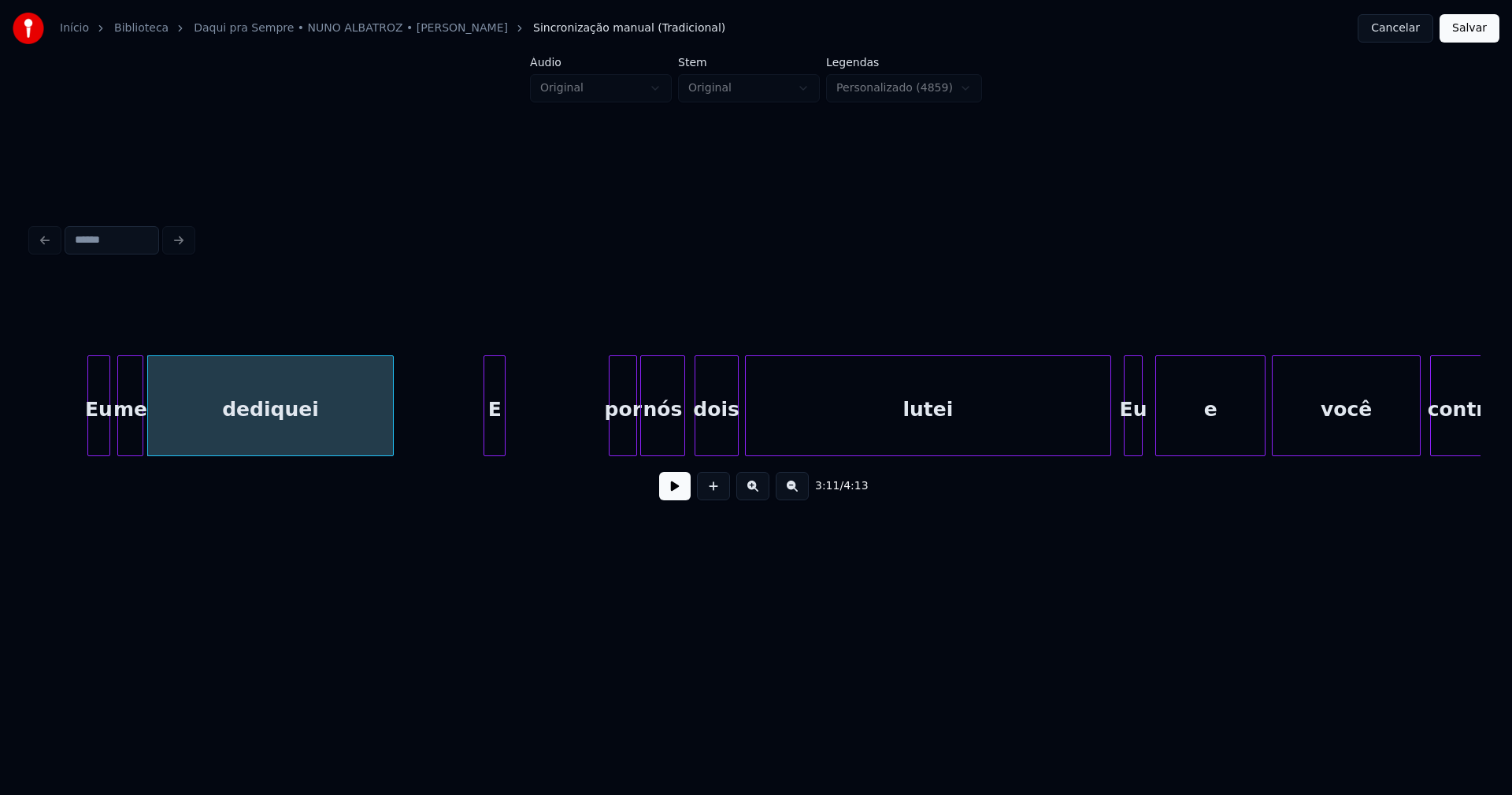
click at [497, 464] on div "3:11 / 4:13" at bounding box center [756, 396] width 1449 height 239
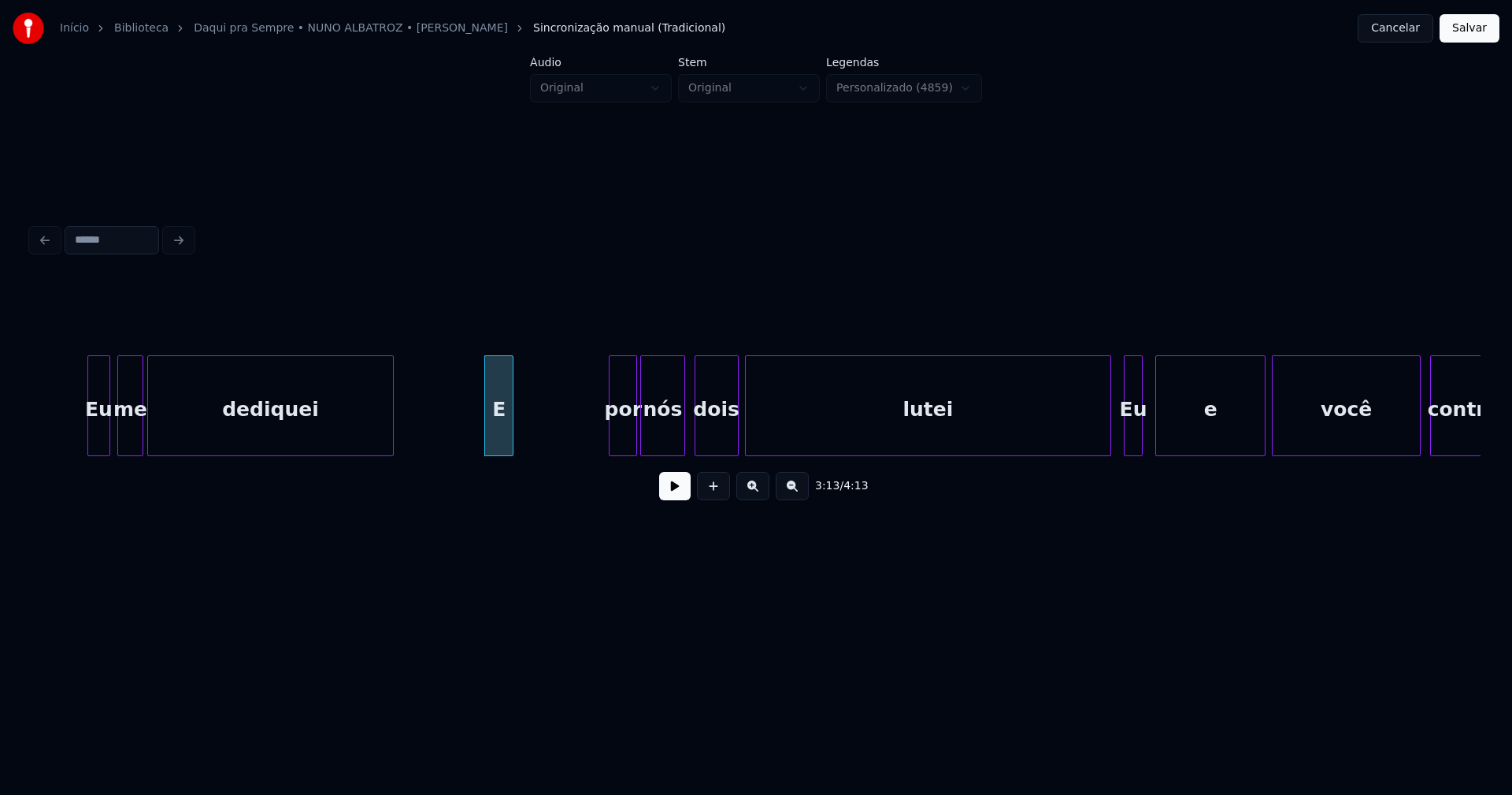
click at [509, 428] on div at bounding box center [510, 406] width 5 height 99
click at [542, 456] on div "Eu me dediquei E por nós dois lutei Eu e você contra" at bounding box center [756, 406] width 1449 height 101
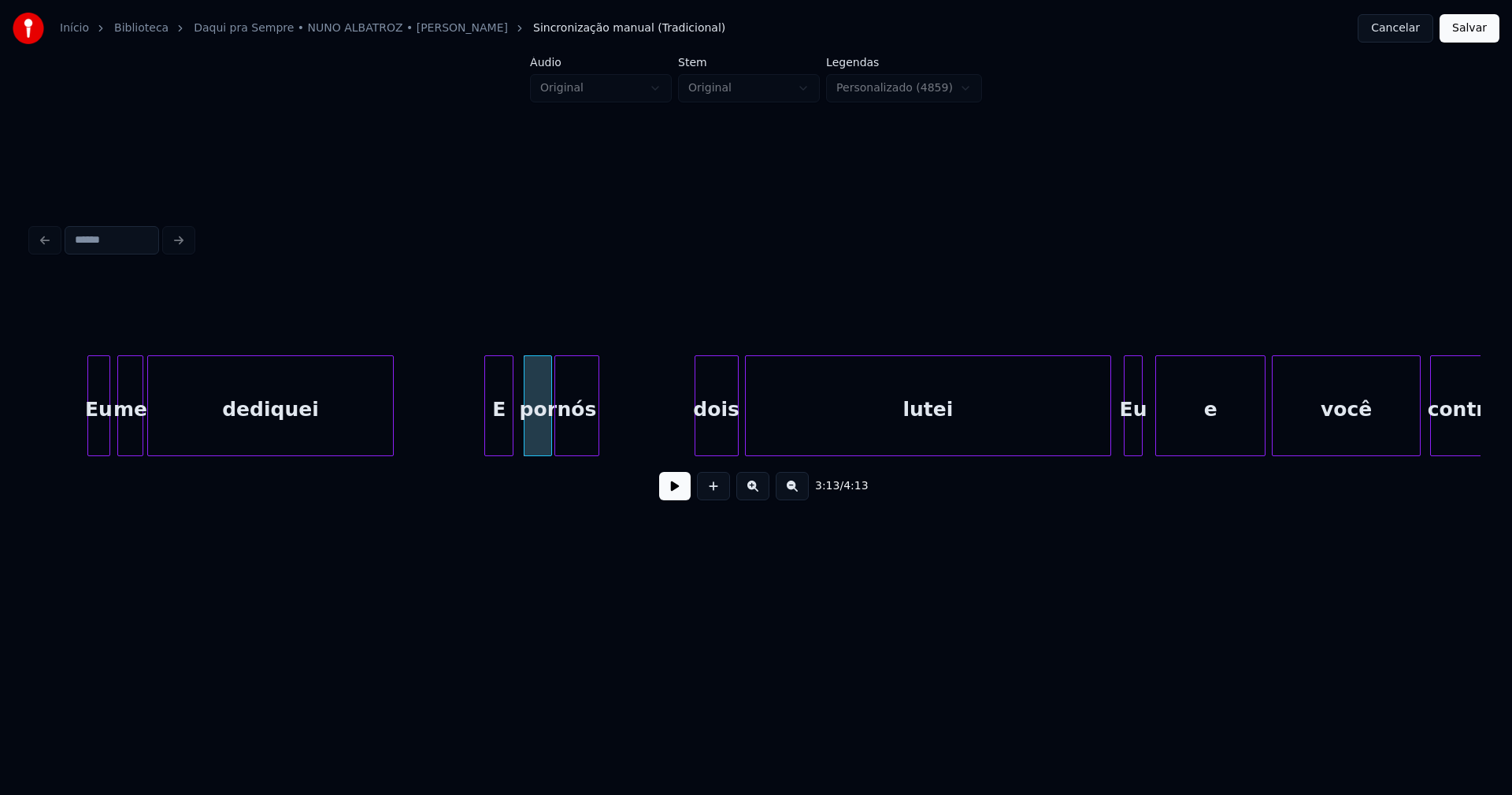
click at [585, 456] on div "Eu me dediquei E por nós dois lutei Eu e você contra" at bounding box center [756, 406] width 1449 height 101
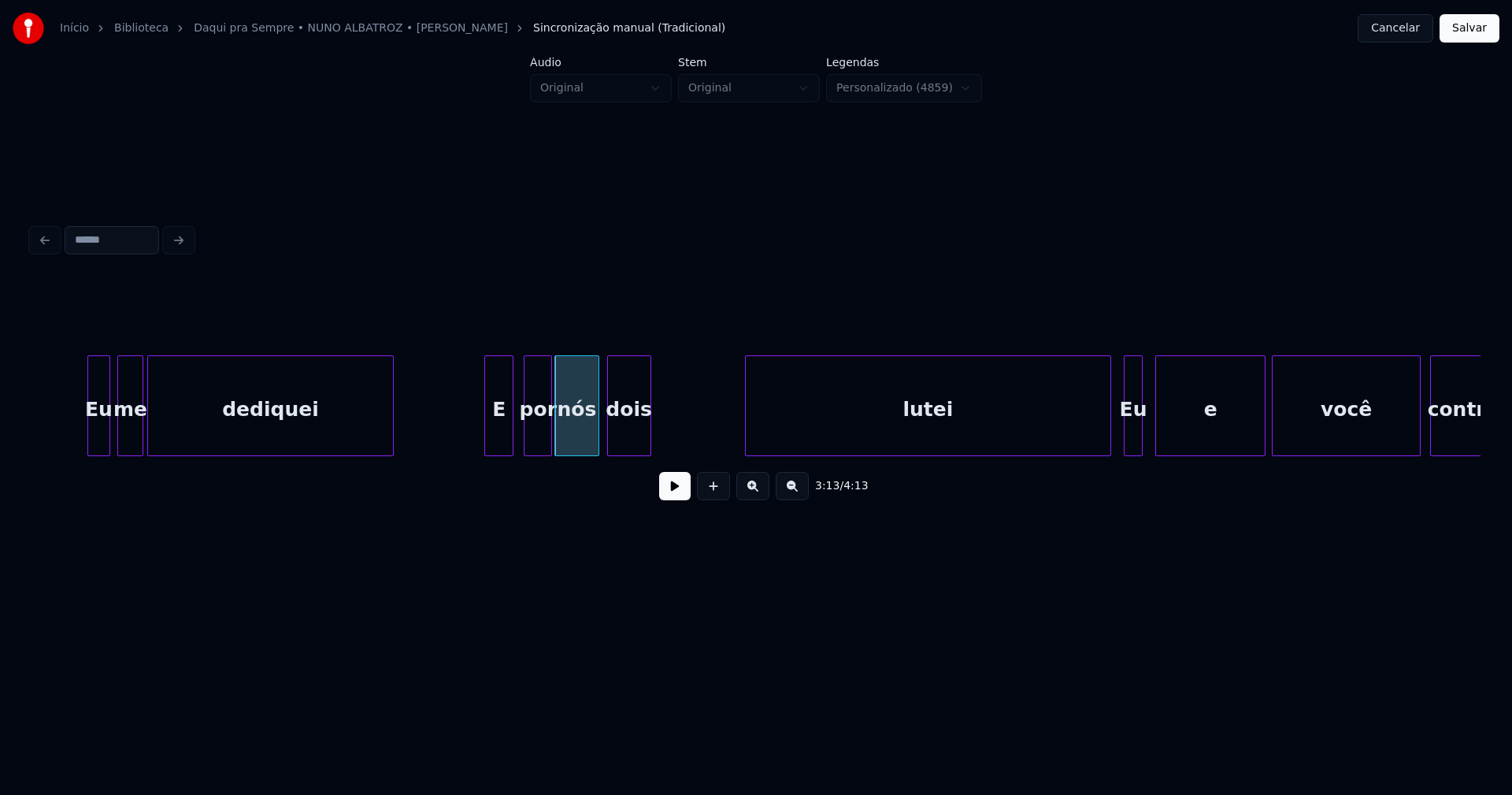
click at [635, 456] on div "Eu me dediquei E por nós dois lutei Eu e você contra" at bounding box center [756, 406] width 1449 height 101
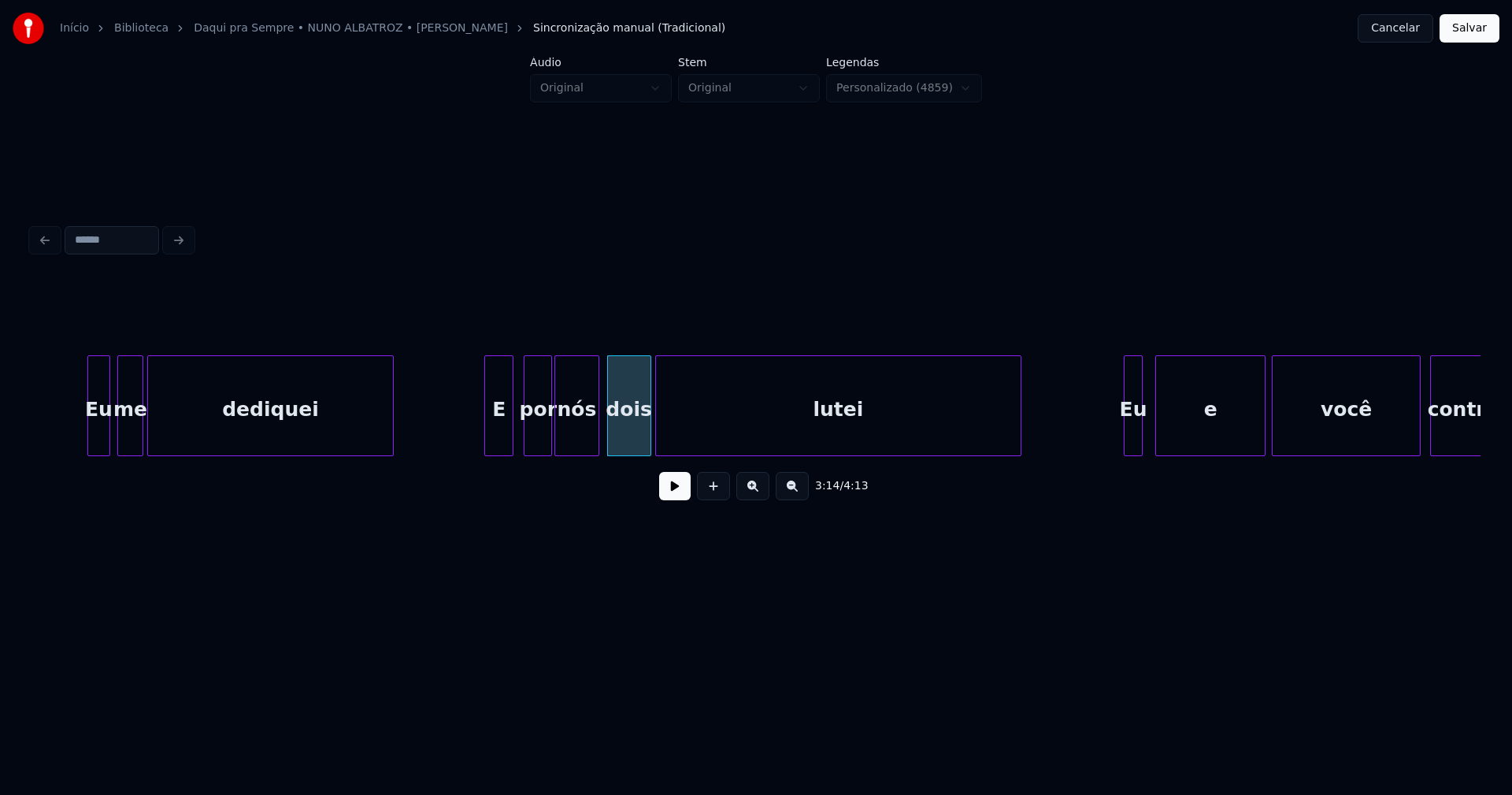
click at [732, 456] on div "Eu me dediquei E por nós dois lutei Eu e você contra" at bounding box center [756, 406] width 1449 height 101
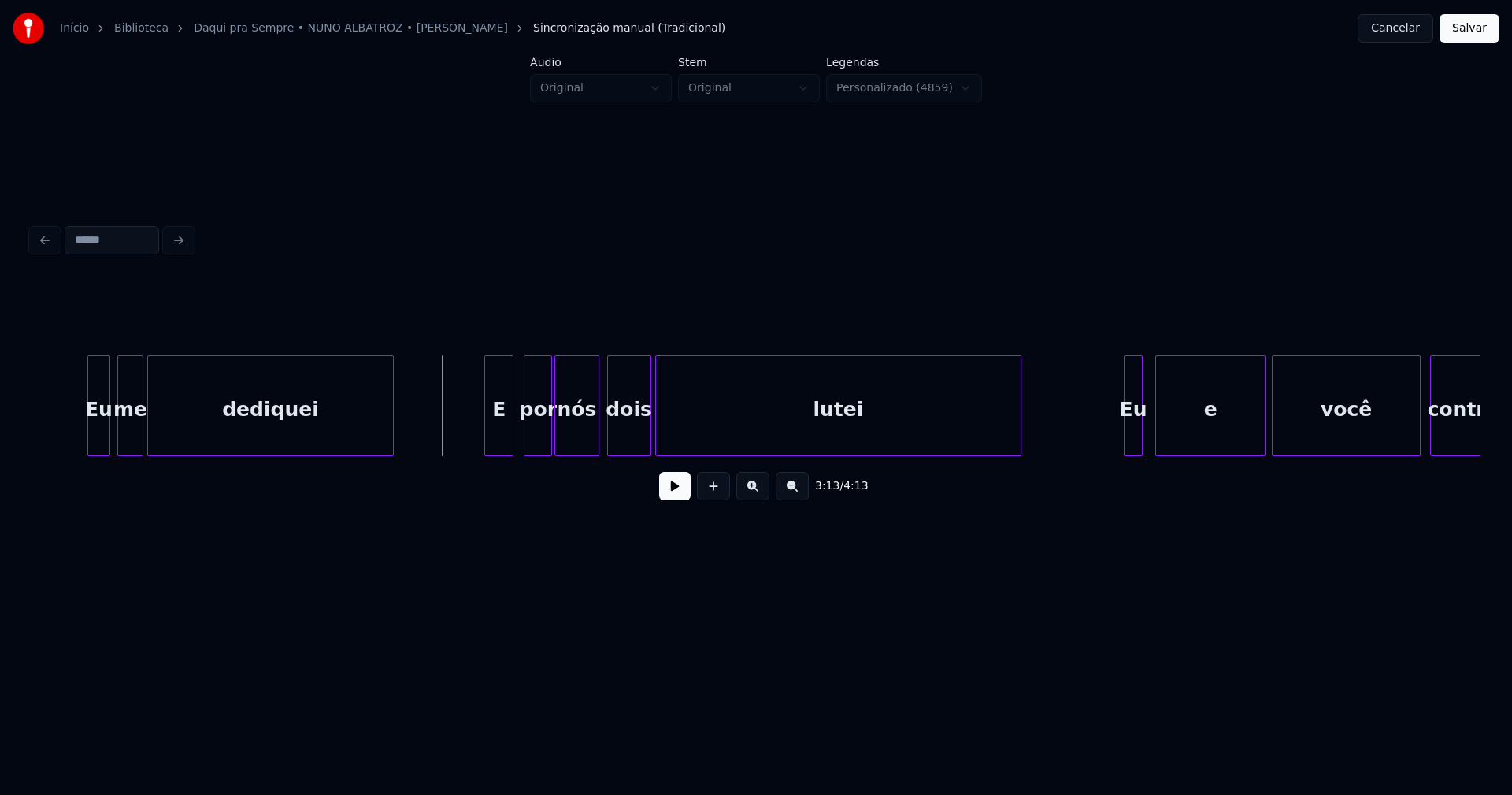
click at [670, 494] on button at bounding box center [675, 485] width 32 height 29
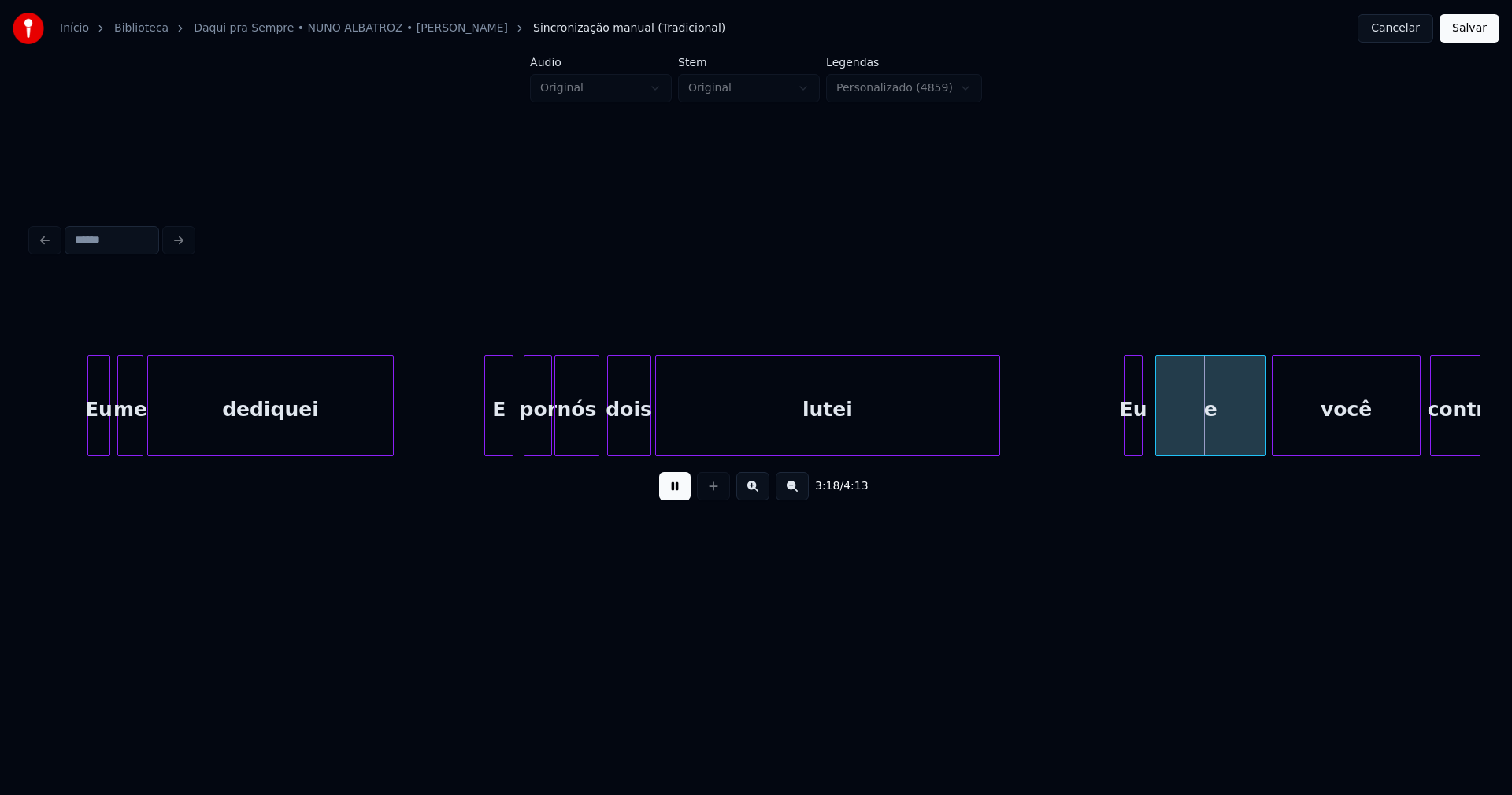
click at [997, 454] on div "Eu me dediquei E por nós dois lutei Eu e você contra" at bounding box center [756, 406] width 1449 height 101
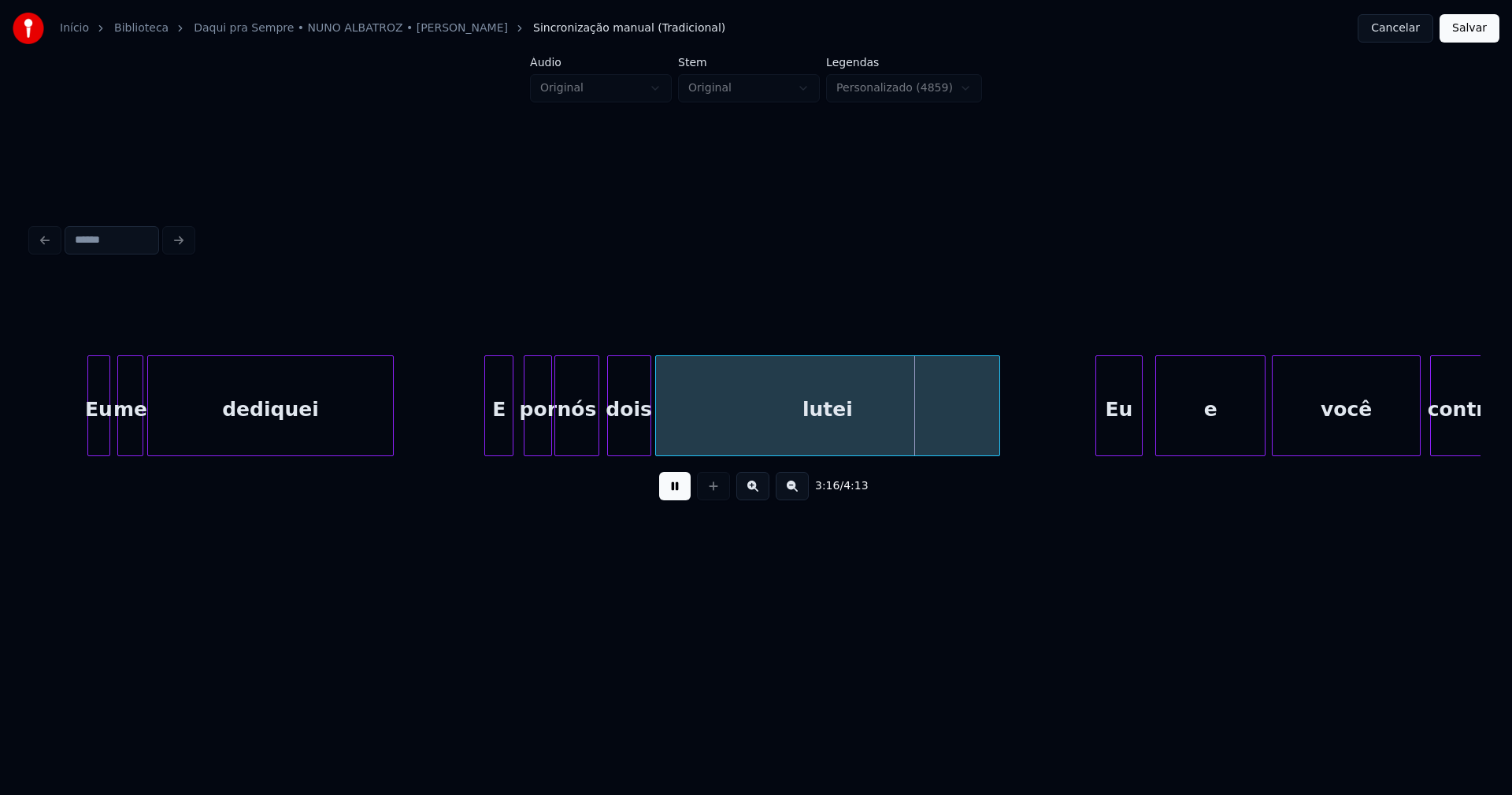
click at [1099, 445] on div at bounding box center [1099, 406] width 5 height 99
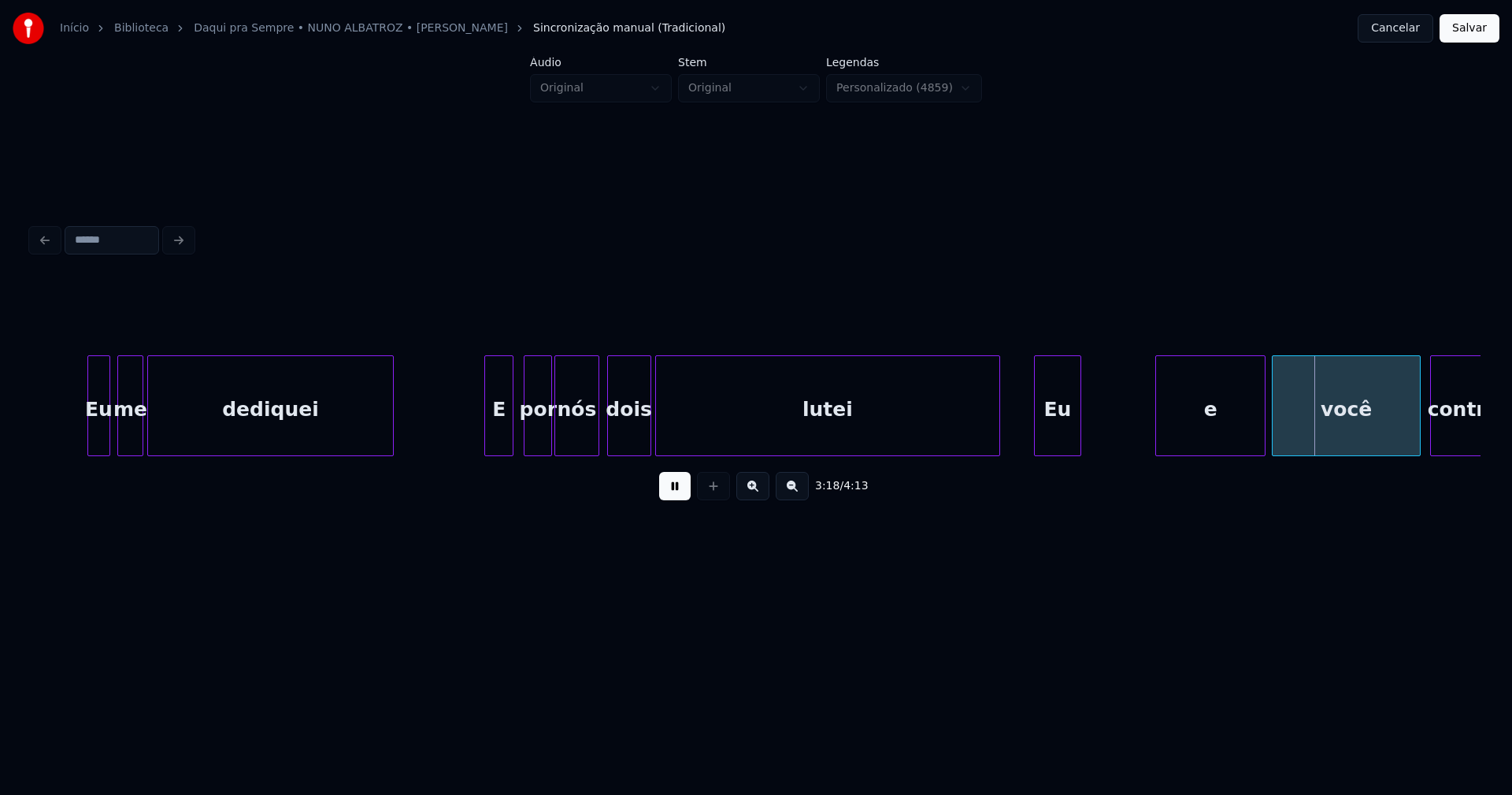
click at [1070, 456] on div "Eu me dediquei E por nós dois lutei Eu e você contra" at bounding box center [756, 406] width 1449 height 101
click at [1096, 423] on div at bounding box center [1096, 406] width 5 height 99
click at [1142, 449] on div "e" at bounding box center [1157, 410] width 109 height 107
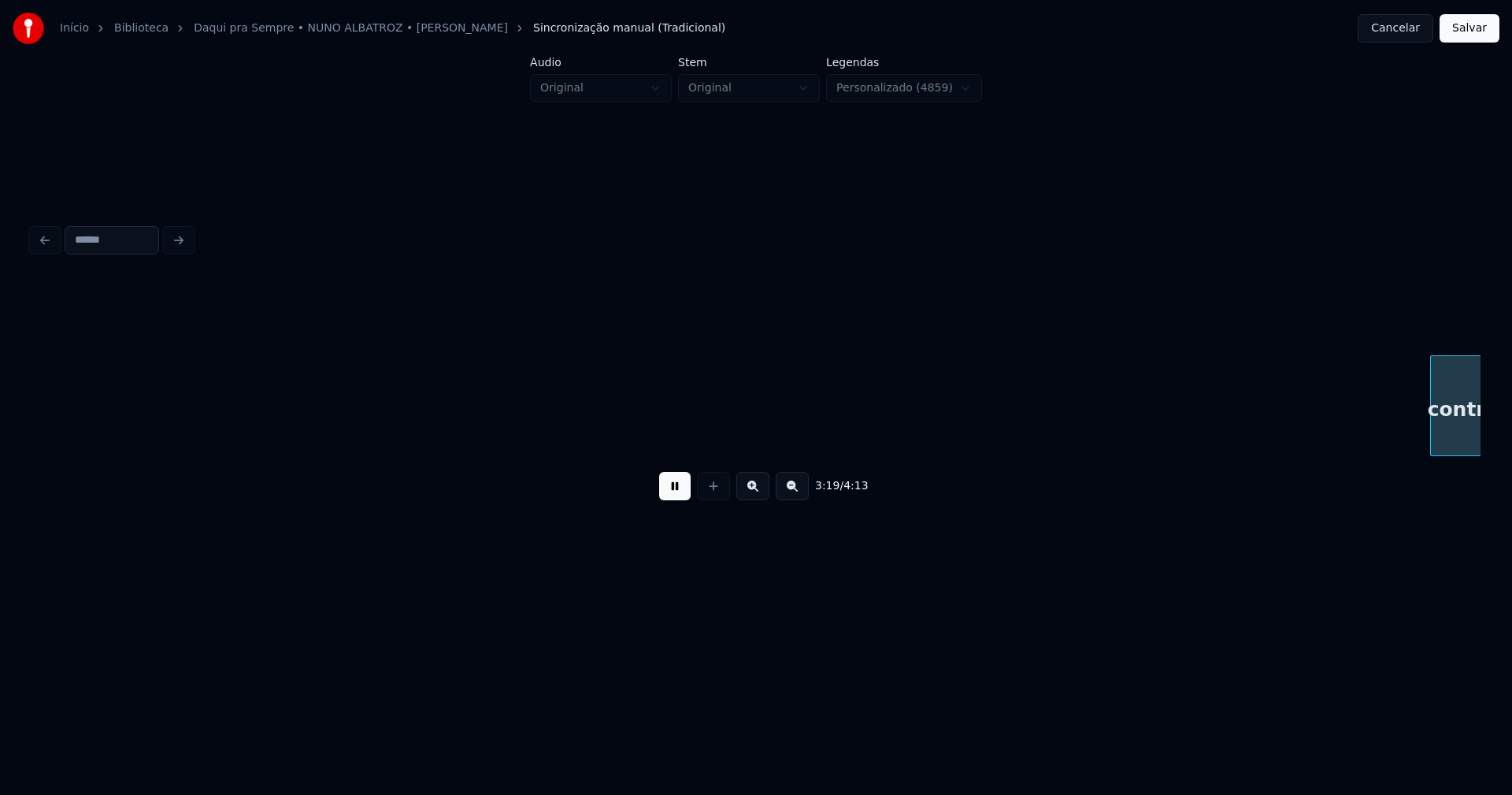
scroll to position [0, 31491]
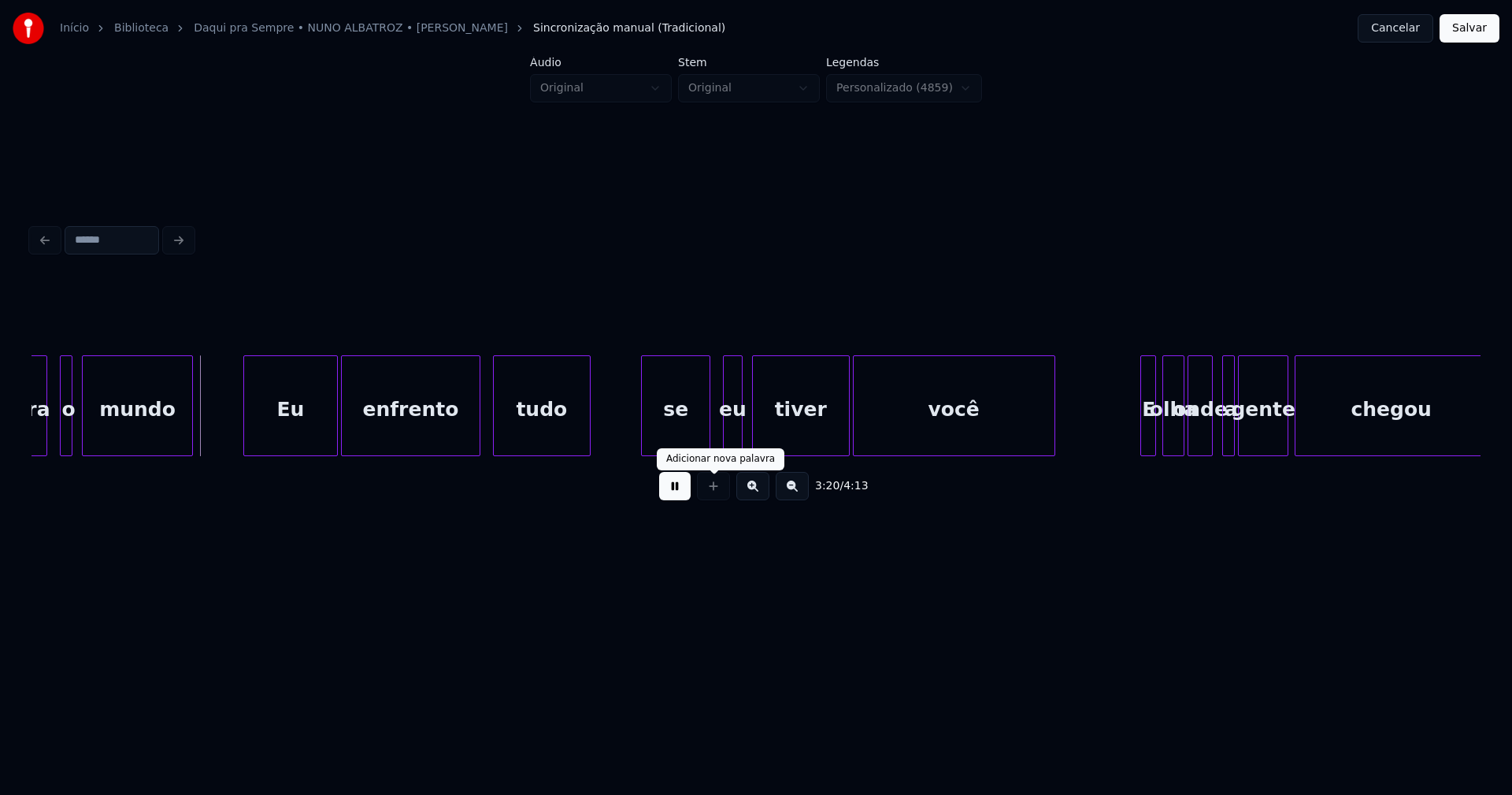
click at [684, 489] on button at bounding box center [675, 485] width 32 height 29
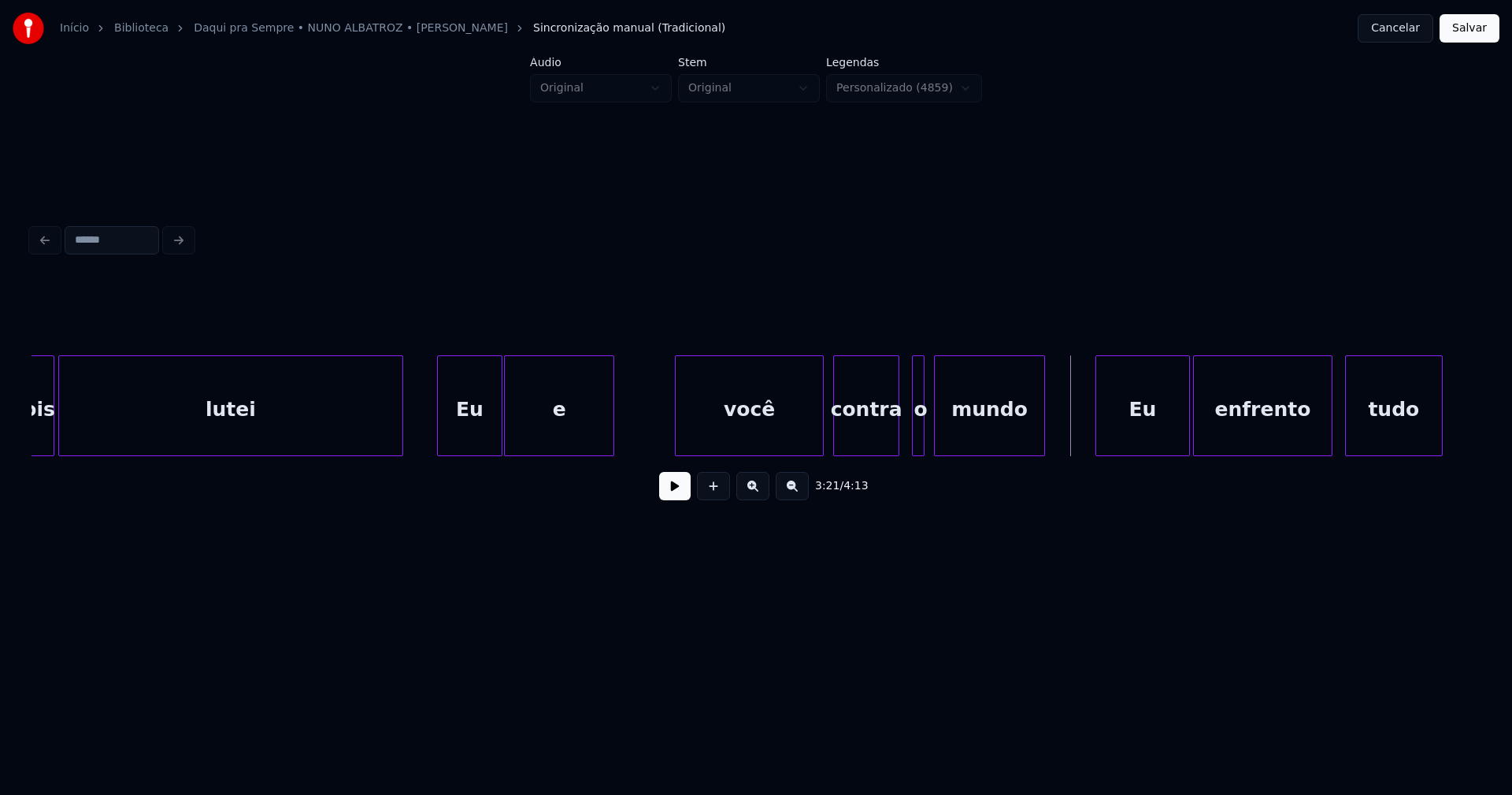
scroll to position [0, 30594]
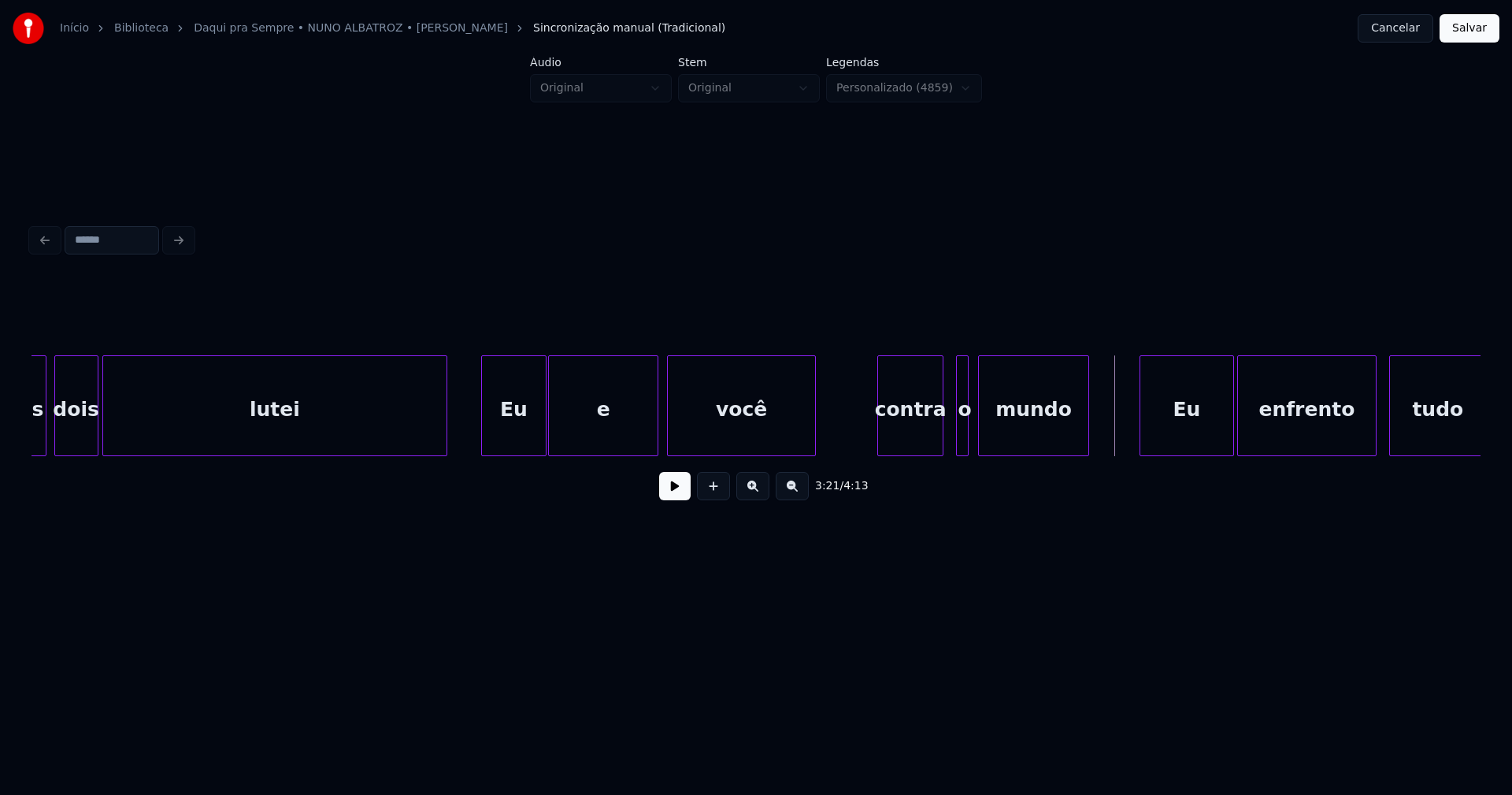
click at [710, 446] on div "você" at bounding box center [742, 410] width 147 height 107
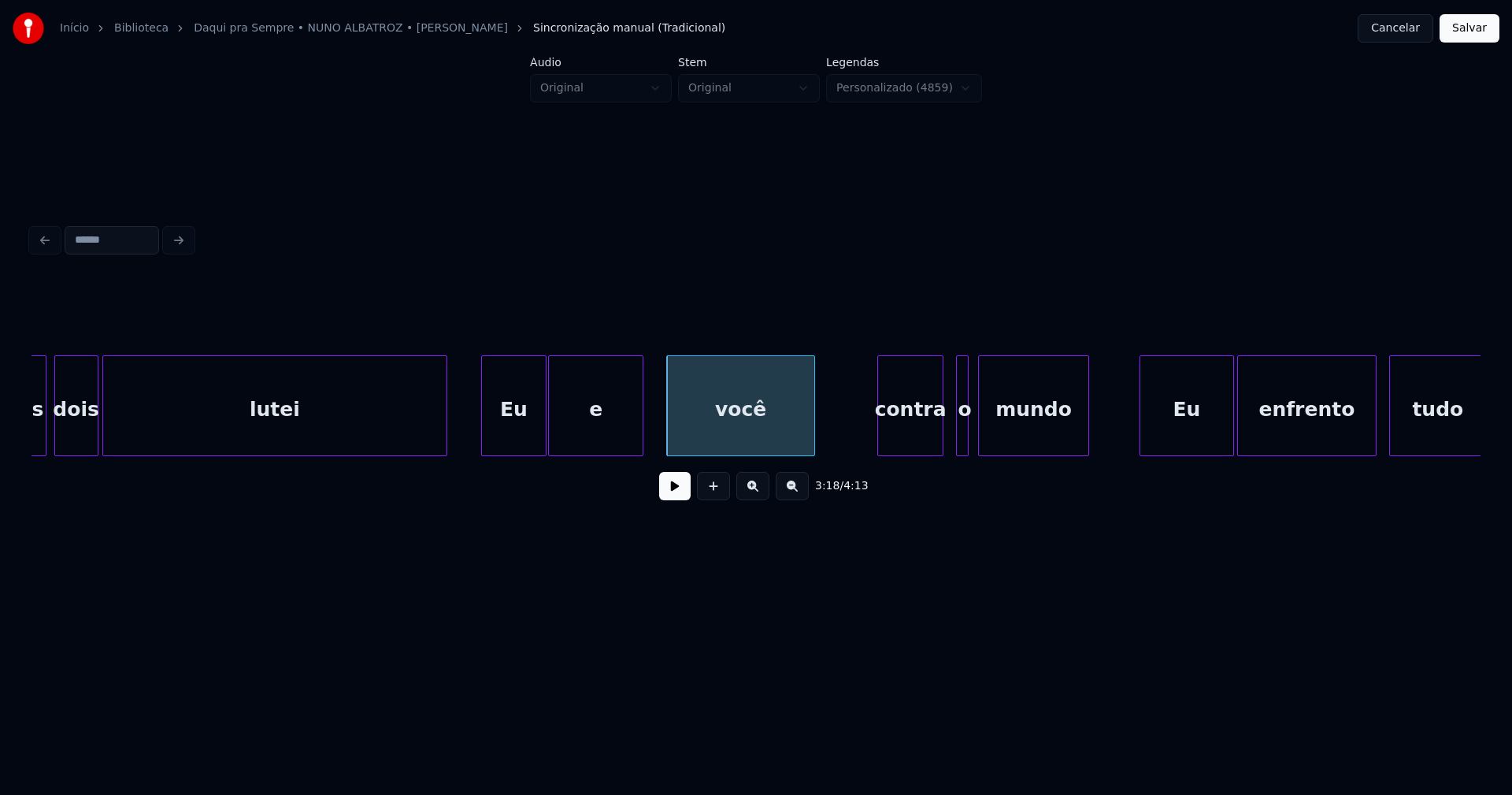
click at [641, 435] on div at bounding box center [640, 406] width 5 height 99
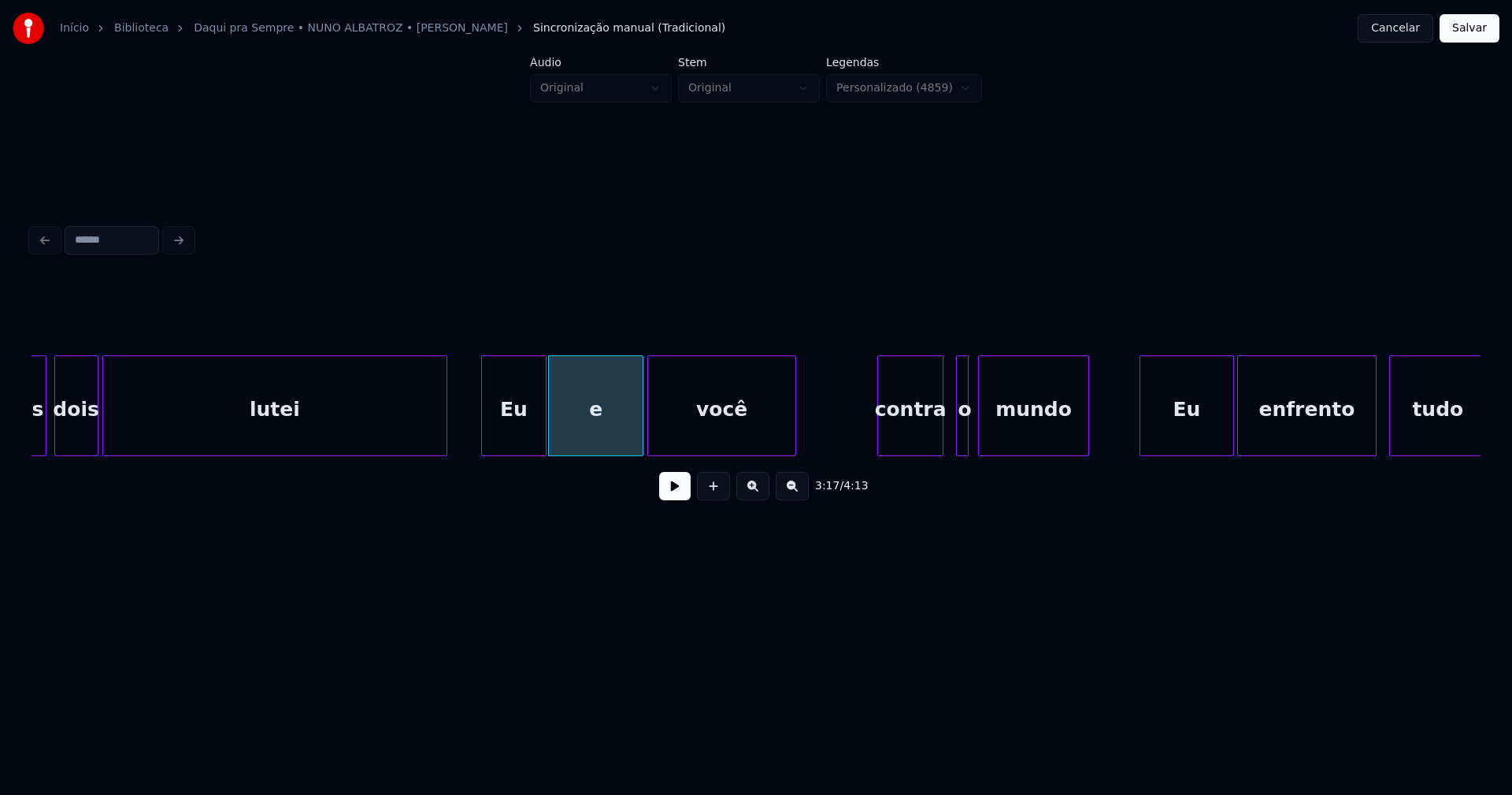
click at [680, 438] on div "você" at bounding box center [722, 410] width 147 height 107
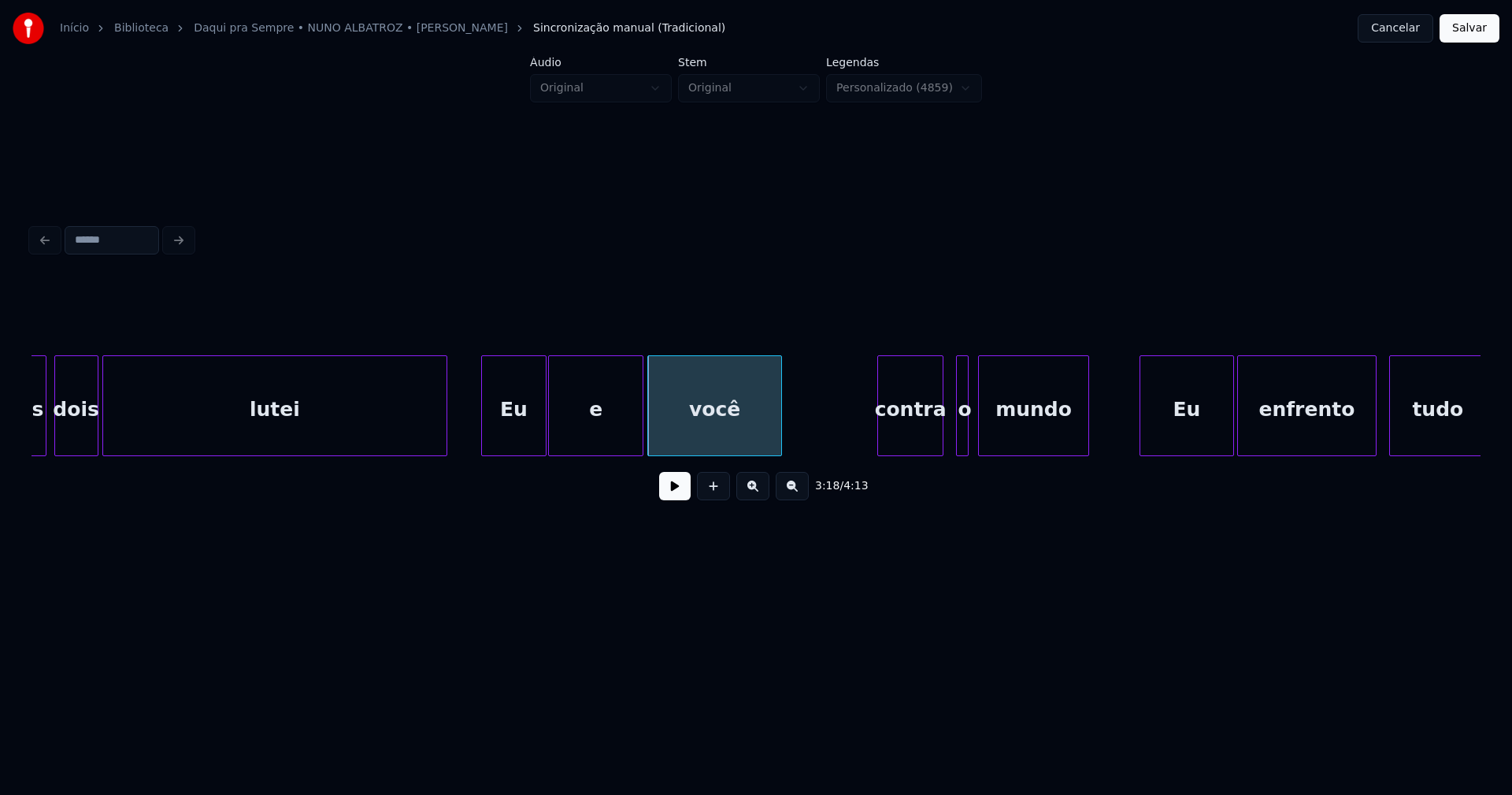
click at [778, 426] on div at bounding box center [778, 406] width 5 height 99
click at [683, 497] on button at bounding box center [675, 485] width 32 height 29
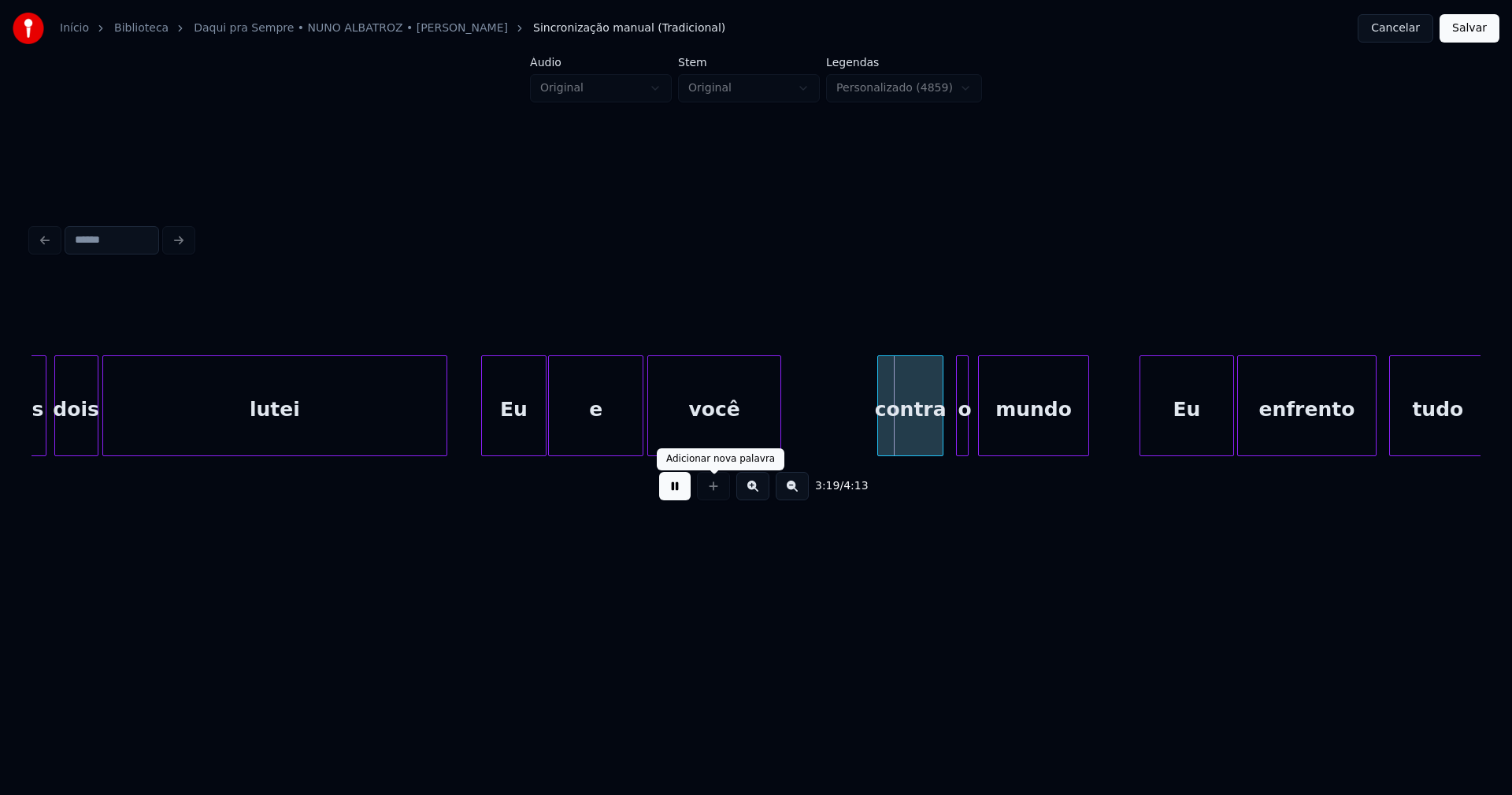
click at [676, 495] on button at bounding box center [675, 485] width 32 height 29
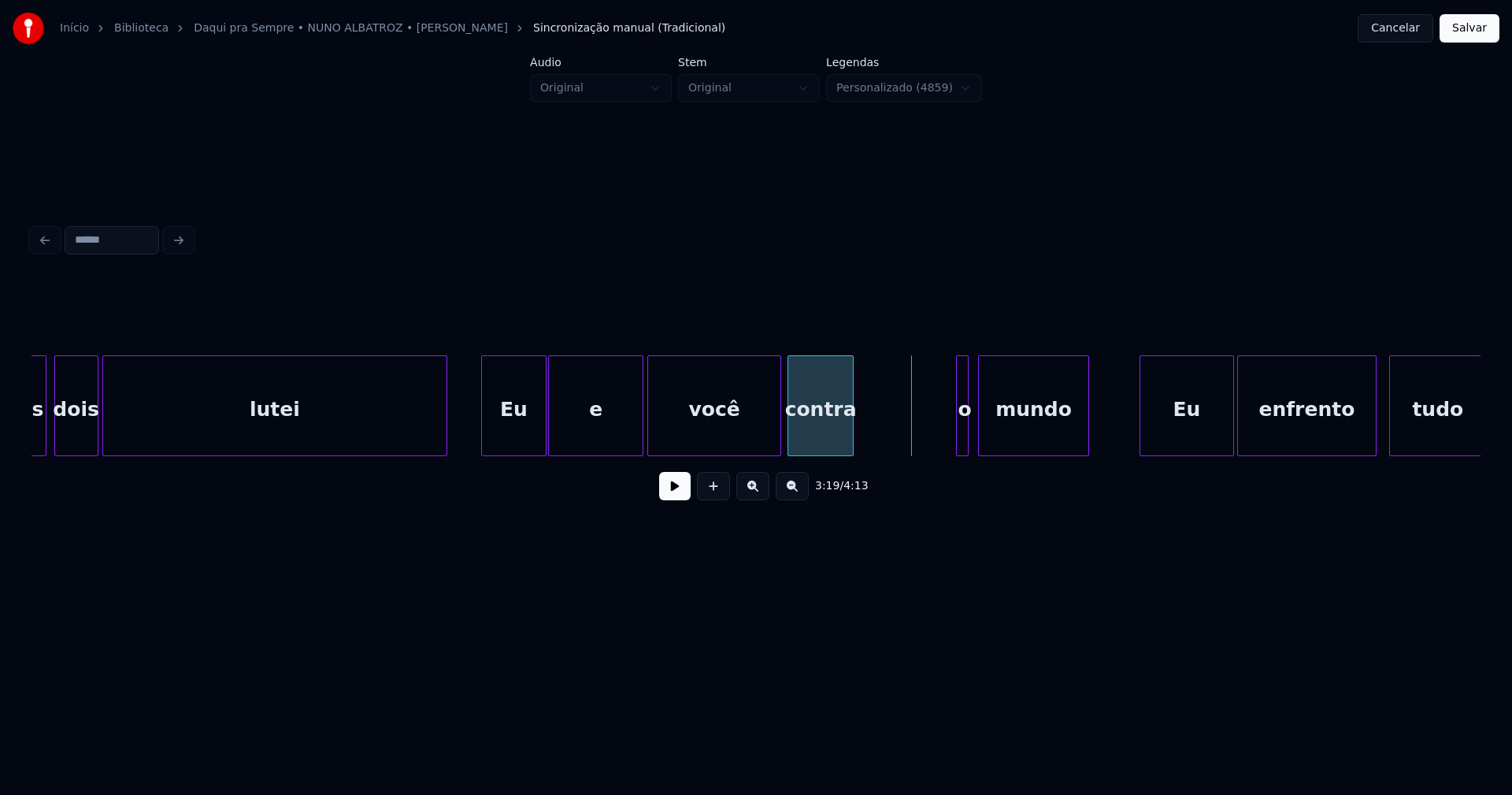
click at [827, 468] on div "3:19 / 4:13" at bounding box center [756, 396] width 1449 height 239
click at [842, 444] on div at bounding box center [841, 406] width 5 height 99
click at [848, 452] on div "contra o mundo Eu enfrento tudo você e Eu lutei dois nós" at bounding box center [756, 406] width 1449 height 101
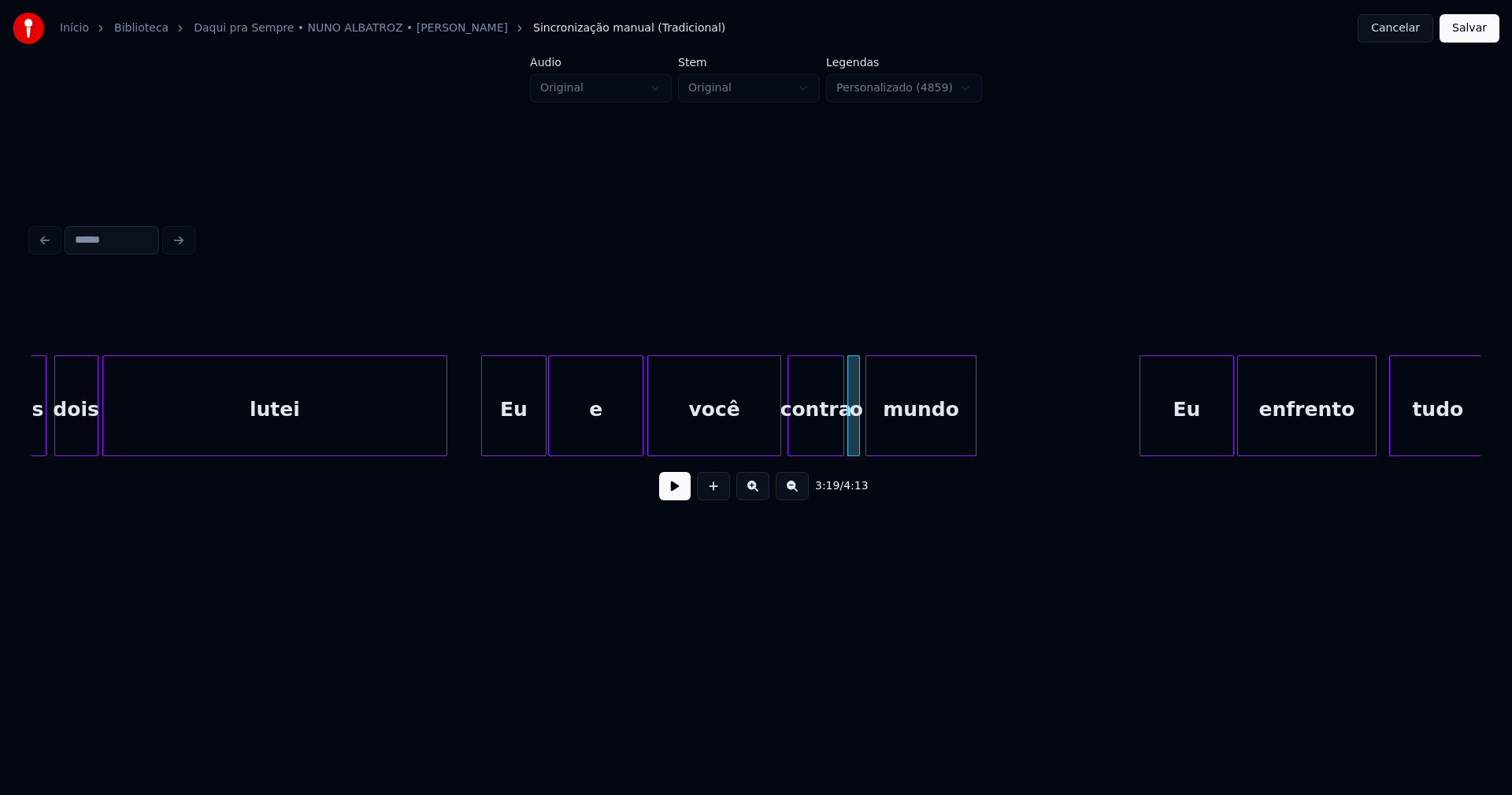
click at [929, 453] on div "contra o mundo Eu enfrento tudo você e Eu lutei dois nós" at bounding box center [756, 406] width 1449 height 101
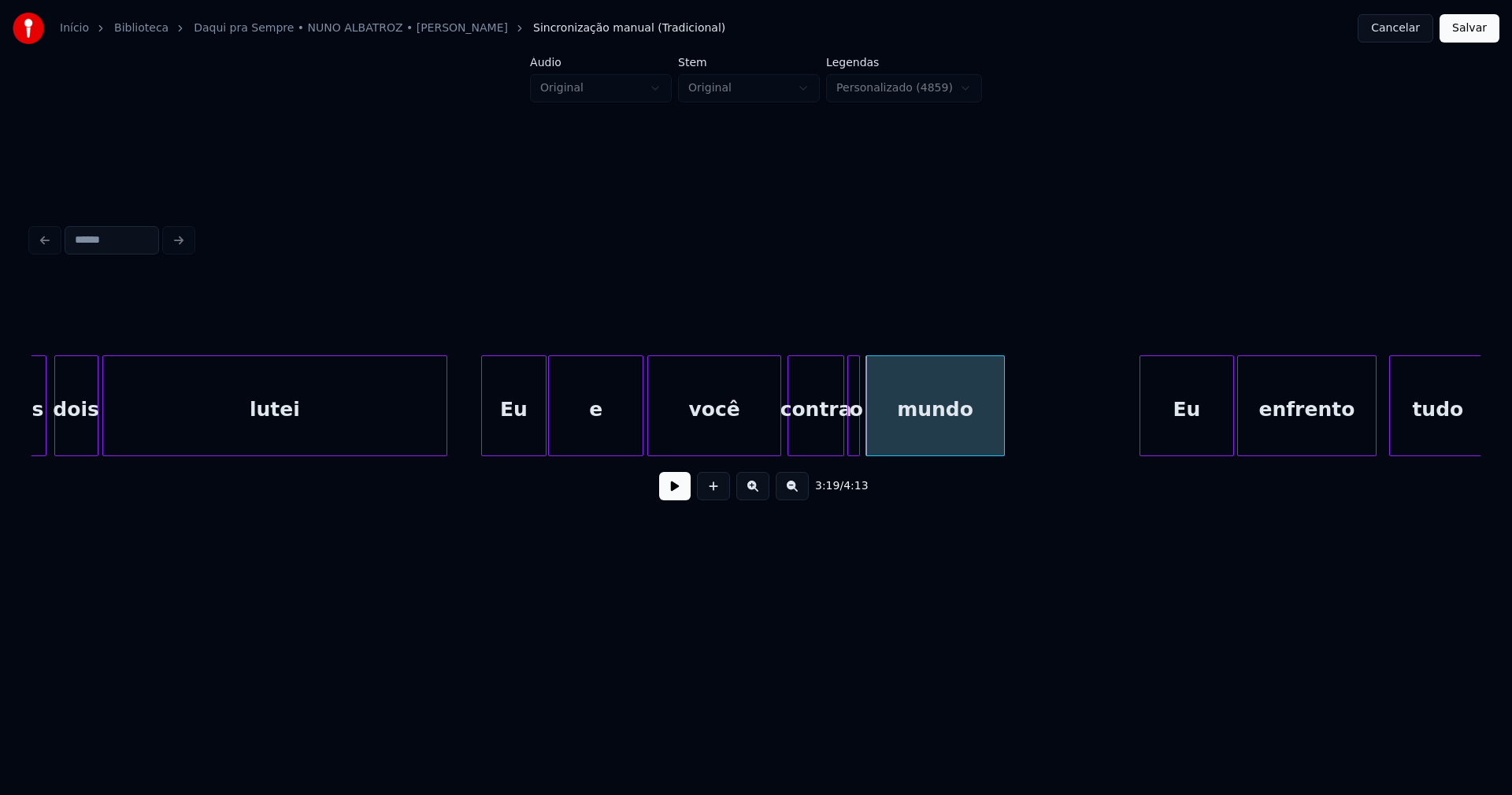
click at [1001, 421] on div at bounding box center [1002, 406] width 5 height 99
click at [668, 492] on button at bounding box center [675, 485] width 32 height 29
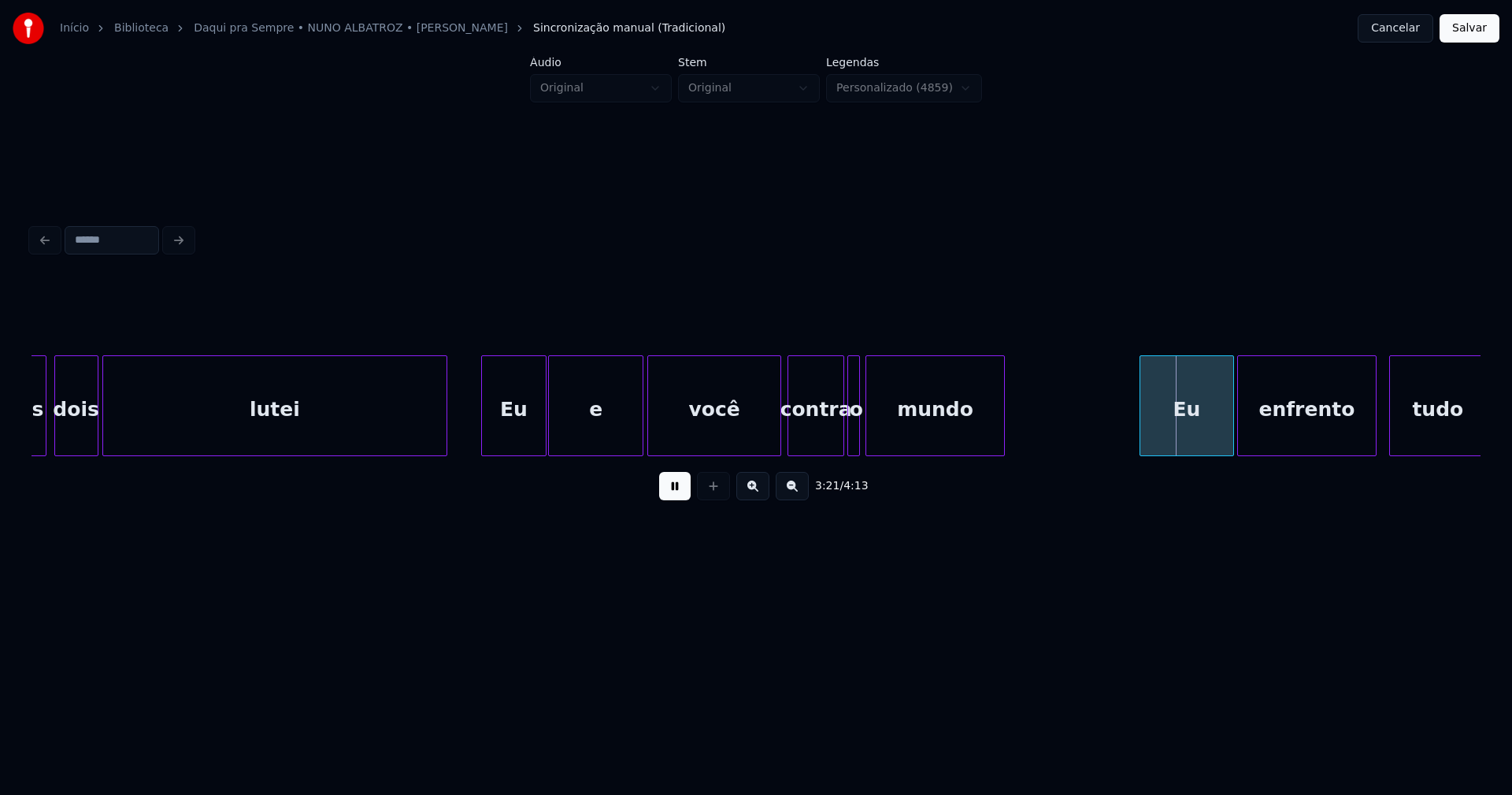
drag, startPoint x: 684, startPoint y: 496, endPoint x: 1005, endPoint y: 448, distance: 324.6
click at [684, 495] on button at bounding box center [675, 485] width 32 height 29
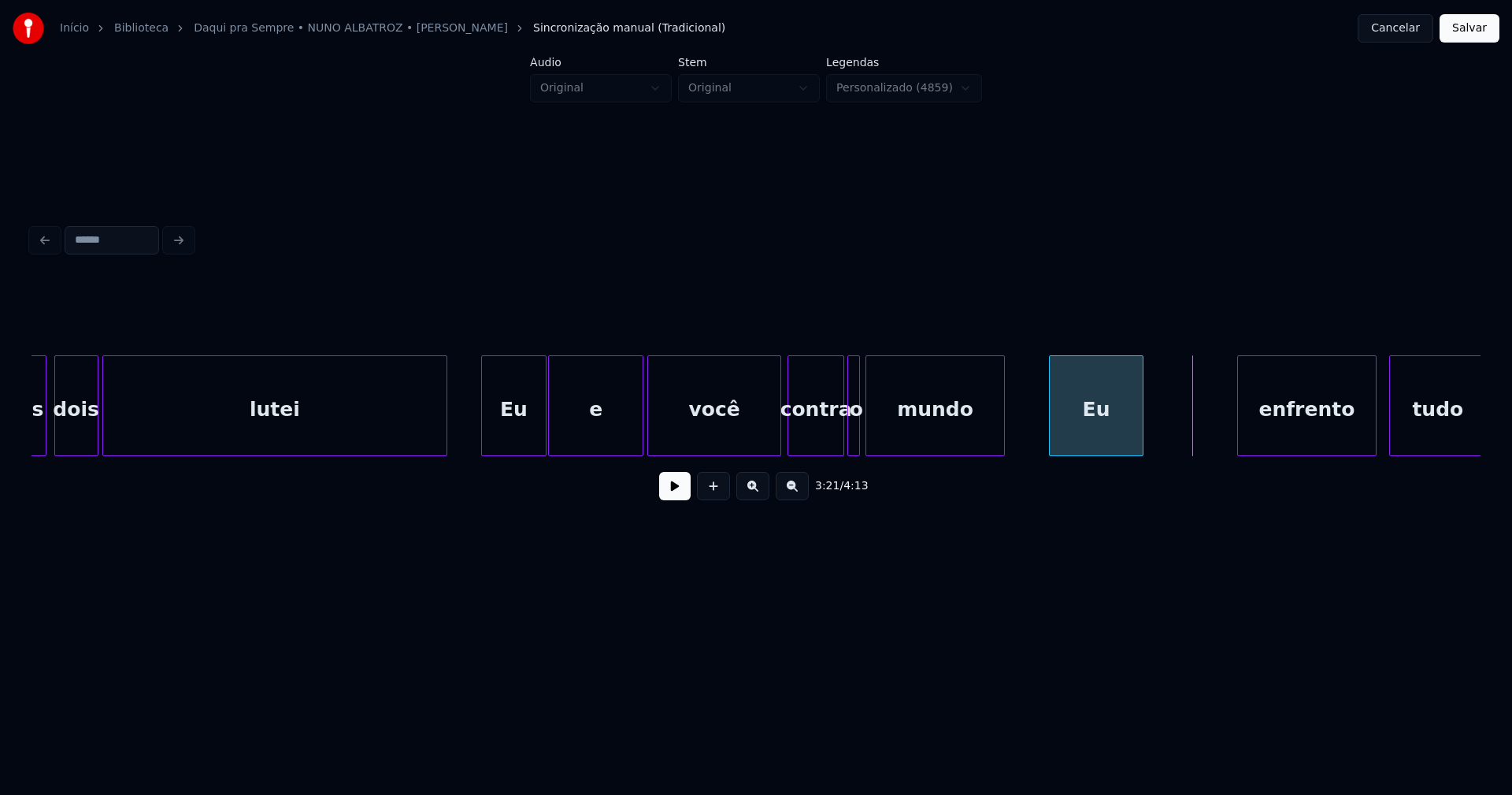
click at [1102, 439] on div "Eu" at bounding box center [1097, 410] width 93 height 107
click at [1221, 436] on div "enfrento" at bounding box center [1230, 410] width 137 height 107
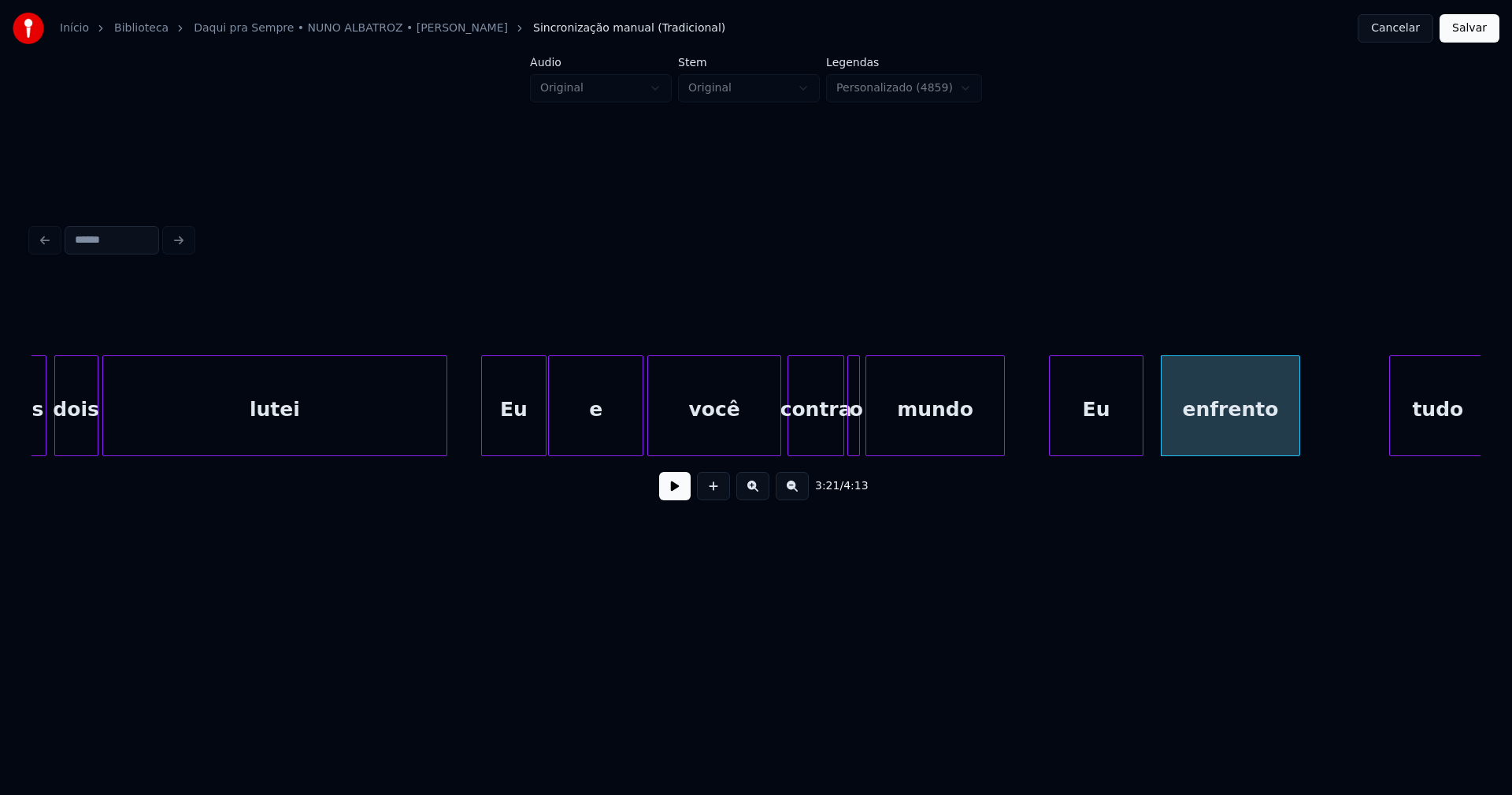
click at [673, 497] on button at bounding box center [675, 485] width 32 height 29
drag, startPoint x: 674, startPoint y: 494, endPoint x: 1085, endPoint y: 429, distance: 416.1
click at [674, 494] on button at bounding box center [675, 485] width 32 height 29
click at [1234, 445] on div "enfrento" at bounding box center [1218, 410] width 137 height 107
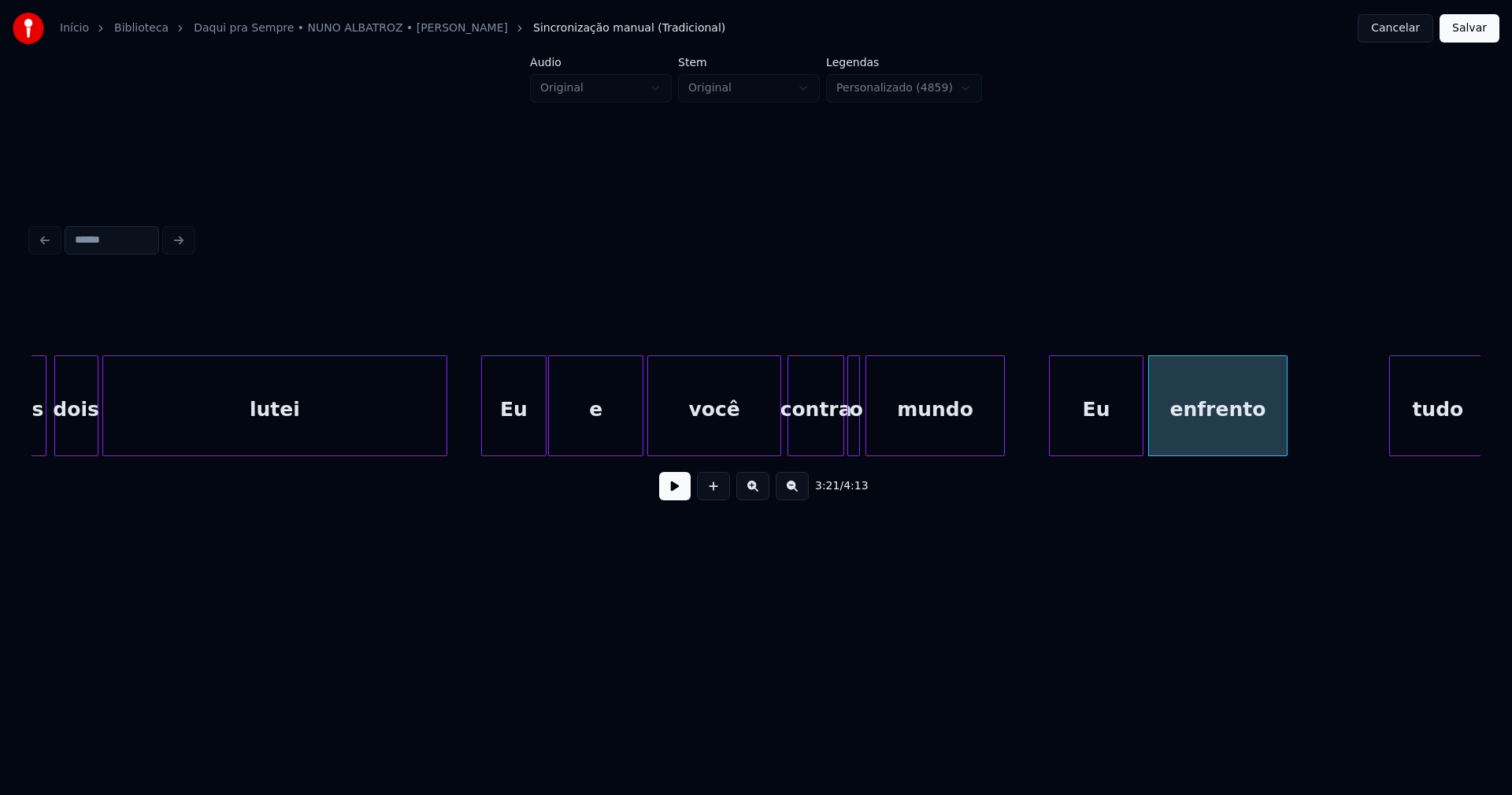
scroll to position [0, 30597]
click at [1328, 456] on div "contra o mundo Eu enfrento tudo você e Eu lutei dois nós" at bounding box center [756, 406] width 1449 height 101
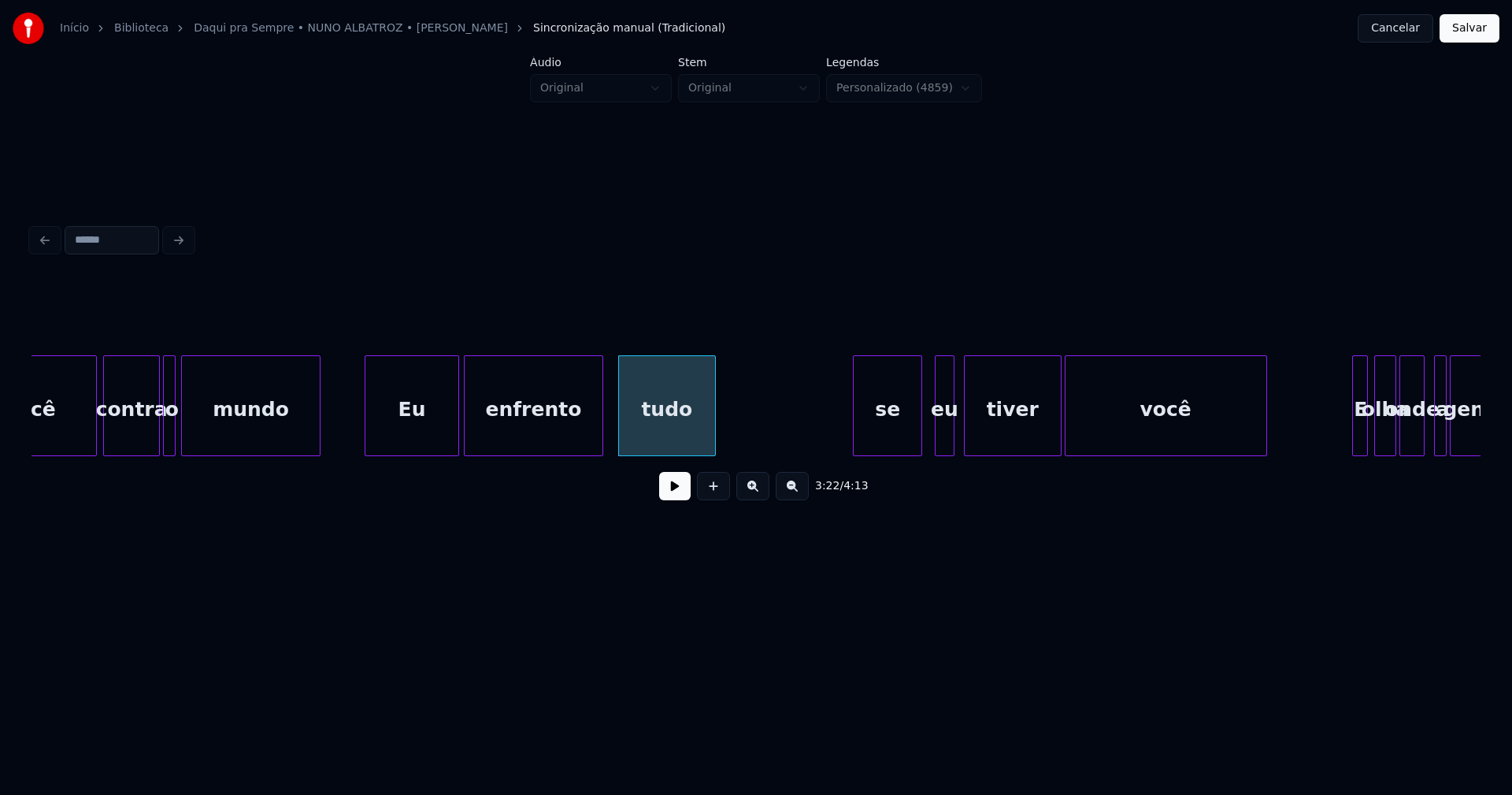
scroll to position [0, 31302]
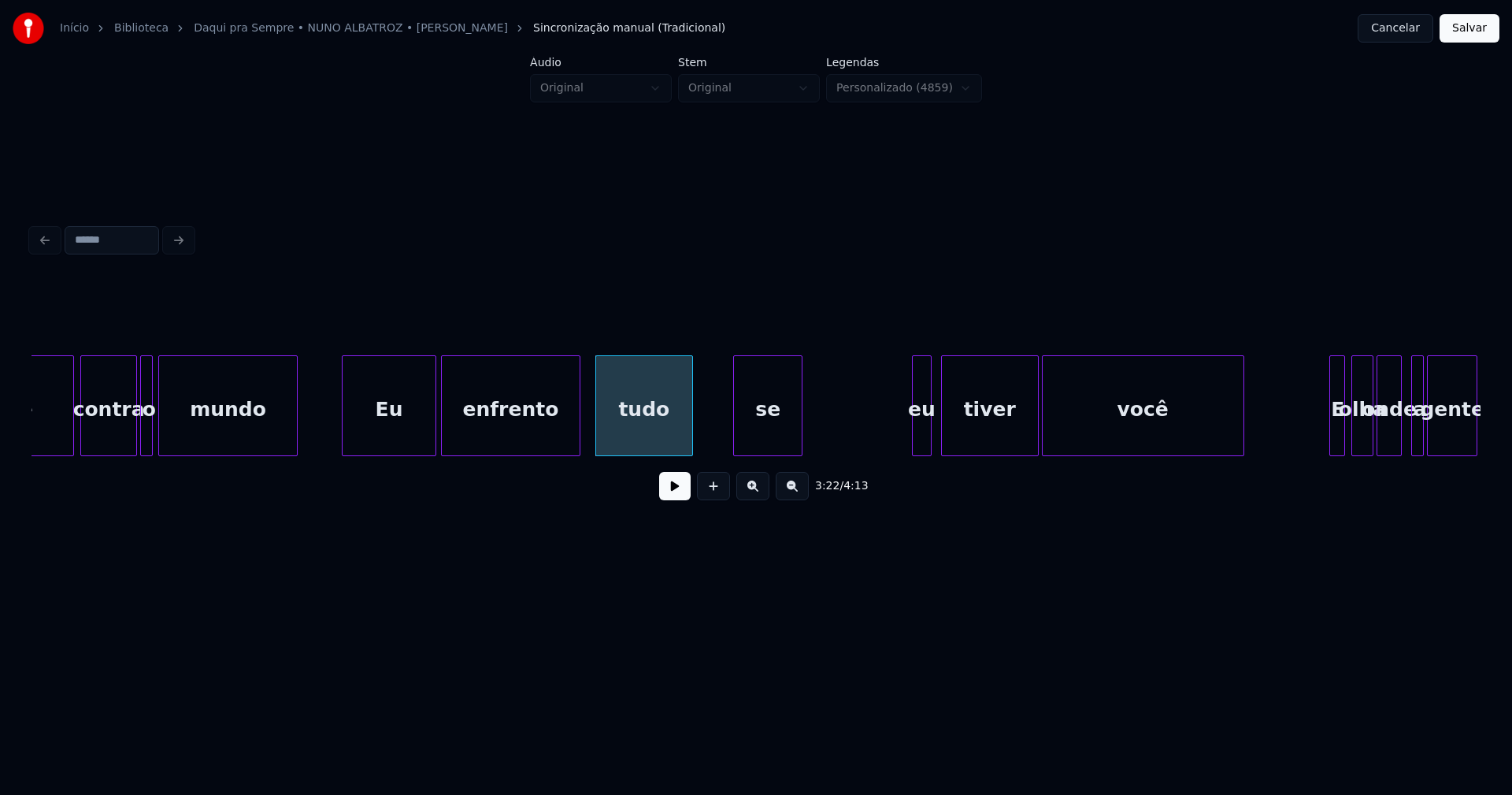
click at [768, 448] on div "se" at bounding box center [768, 410] width 68 height 107
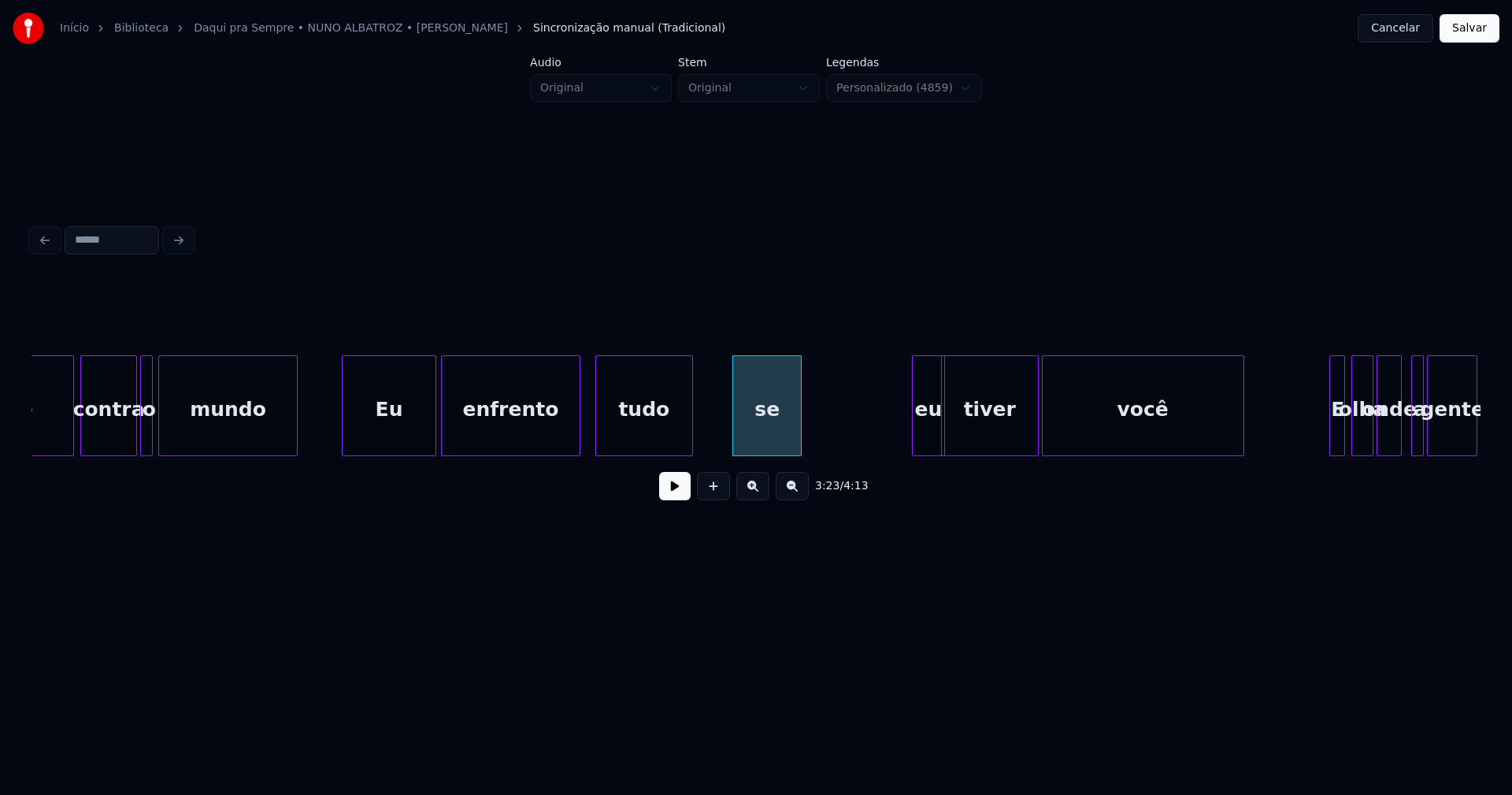
click at [822, 454] on div "contra o mundo Eu enfrento tudo você se eu tiver você E olha onde a gente" at bounding box center [756, 406] width 1449 height 101
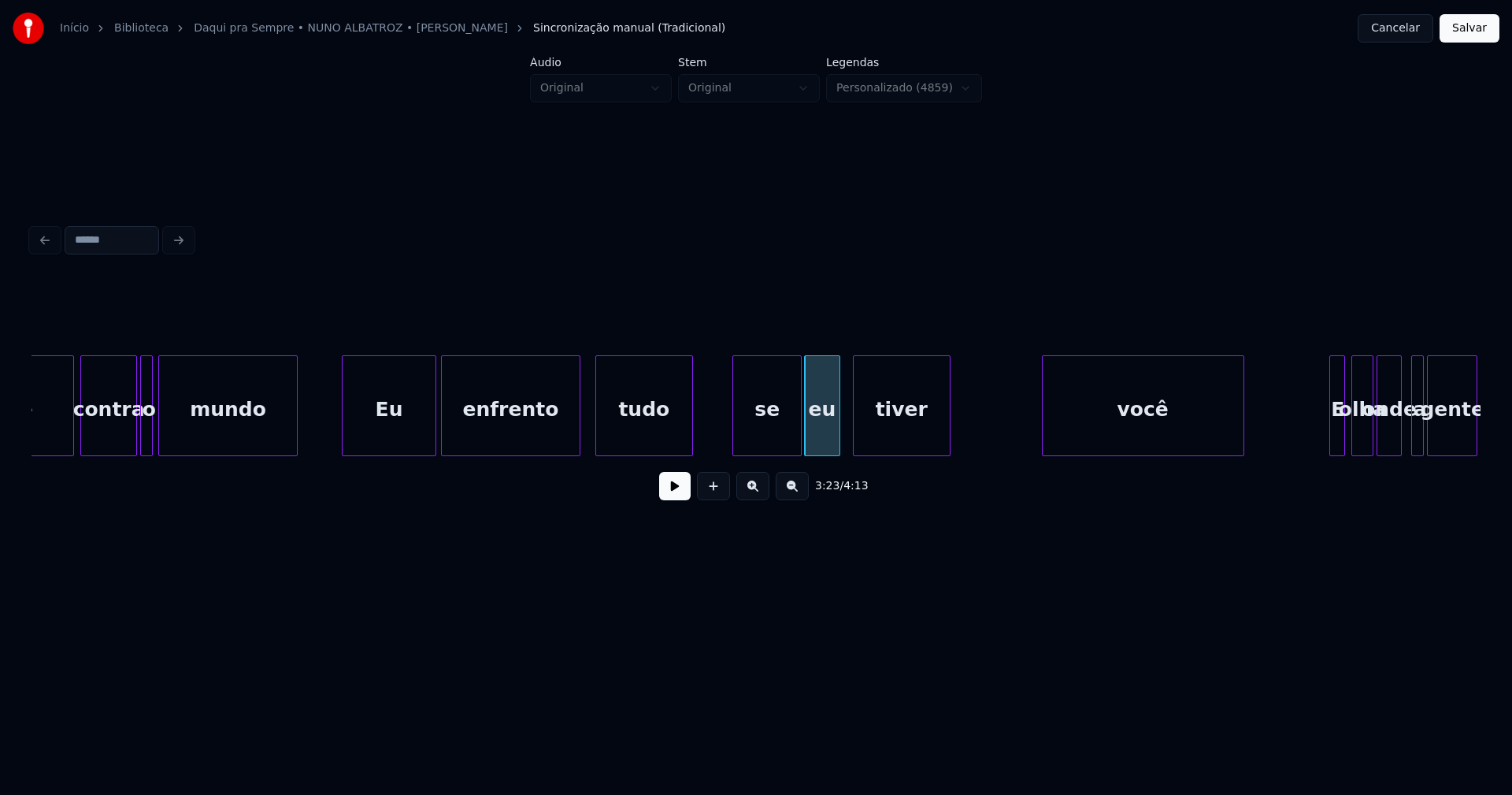
click at [884, 447] on div "tiver" at bounding box center [901, 410] width 96 height 107
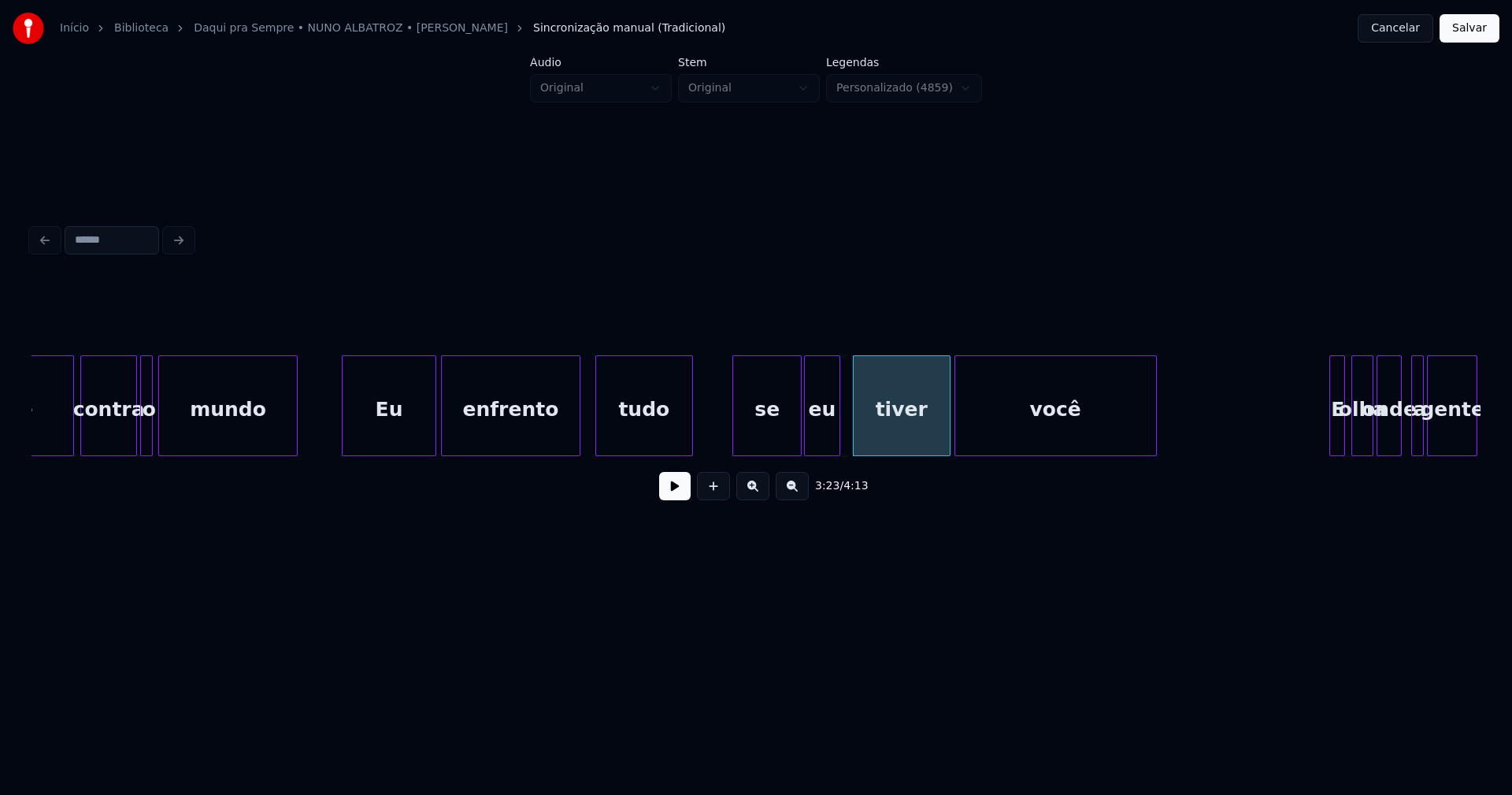
click at [1011, 439] on div "você" at bounding box center [1055, 410] width 201 height 107
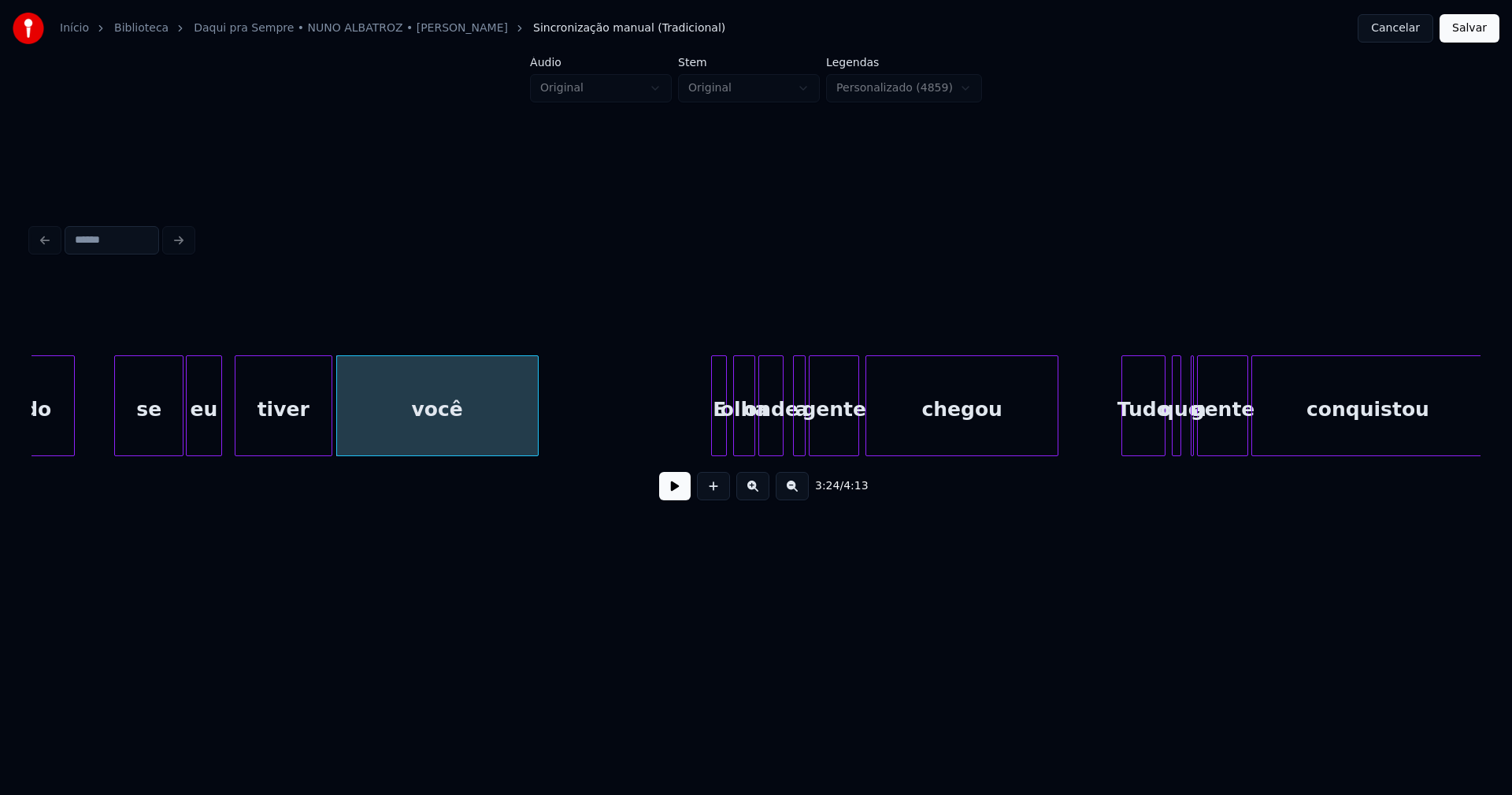
scroll to position [0, 32010]
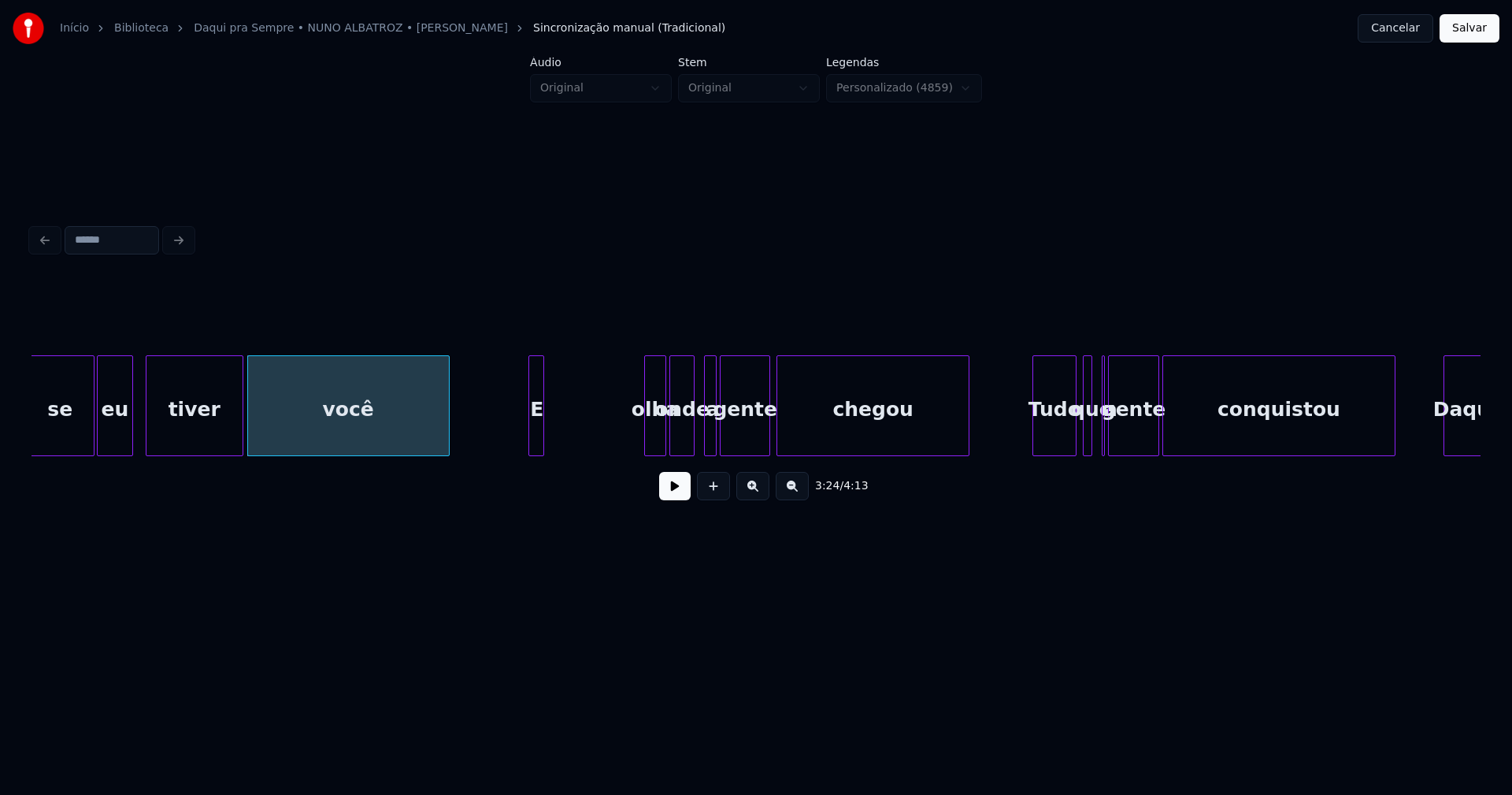
click at [535, 447] on div "E" at bounding box center [537, 410] width 16 height 107
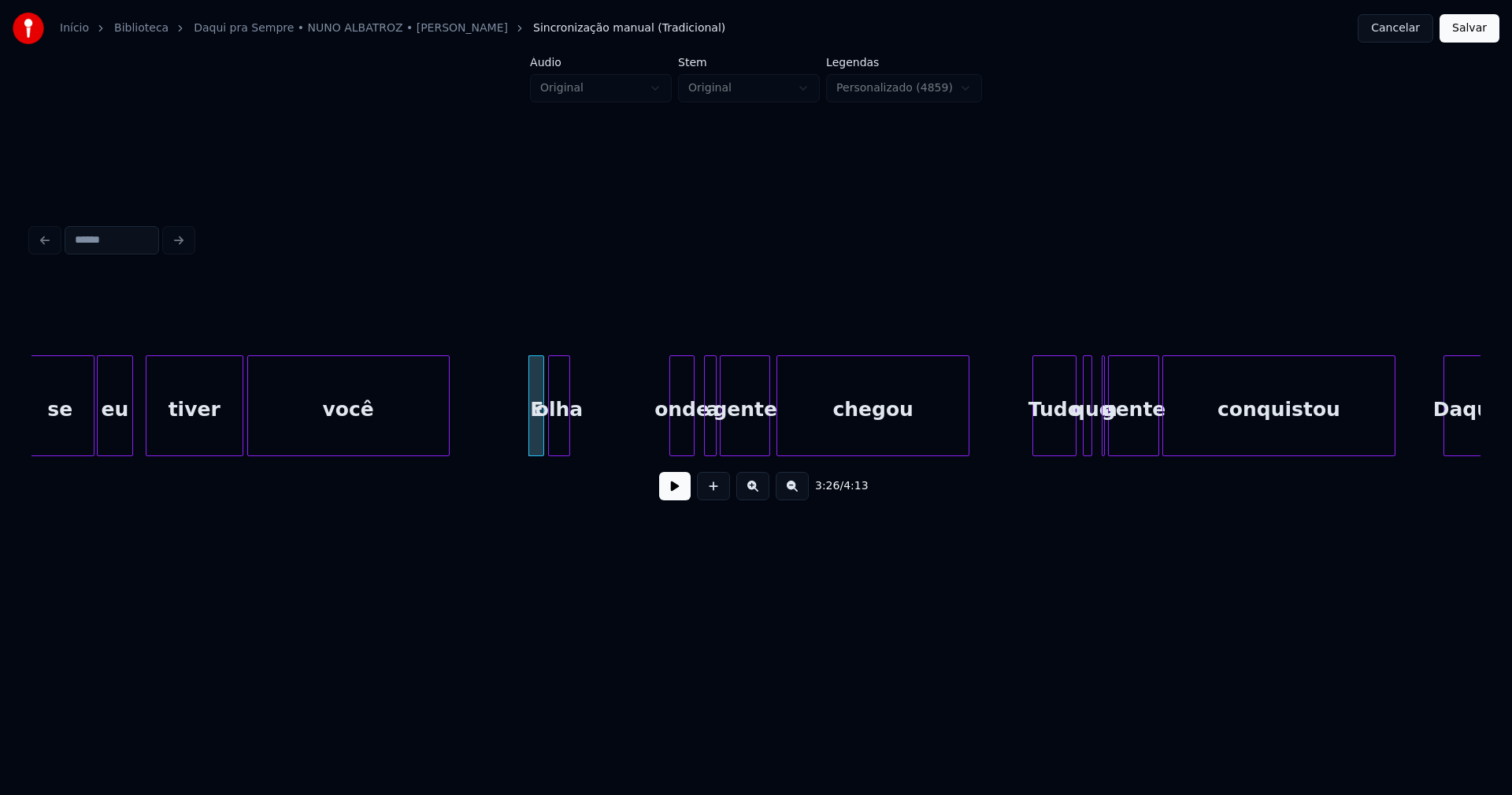
click at [562, 455] on div "se eu tiver você E olha onde a gente chegou Tudo que a gente conquistou Daqui" at bounding box center [756, 406] width 1449 height 101
click at [587, 450] on div "se eu tiver você E olha onde a gente chegou Tudo que a gente conquistou Daqui" at bounding box center [756, 406] width 1449 height 101
click at [618, 456] on div "se eu tiver você E olha onde a gente chegou Tudo que a gente conquistou Daqui" at bounding box center [756, 406] width 1449 height 101
click at [627, 440] on div at bounding box center [627, 406] width 5 height 99
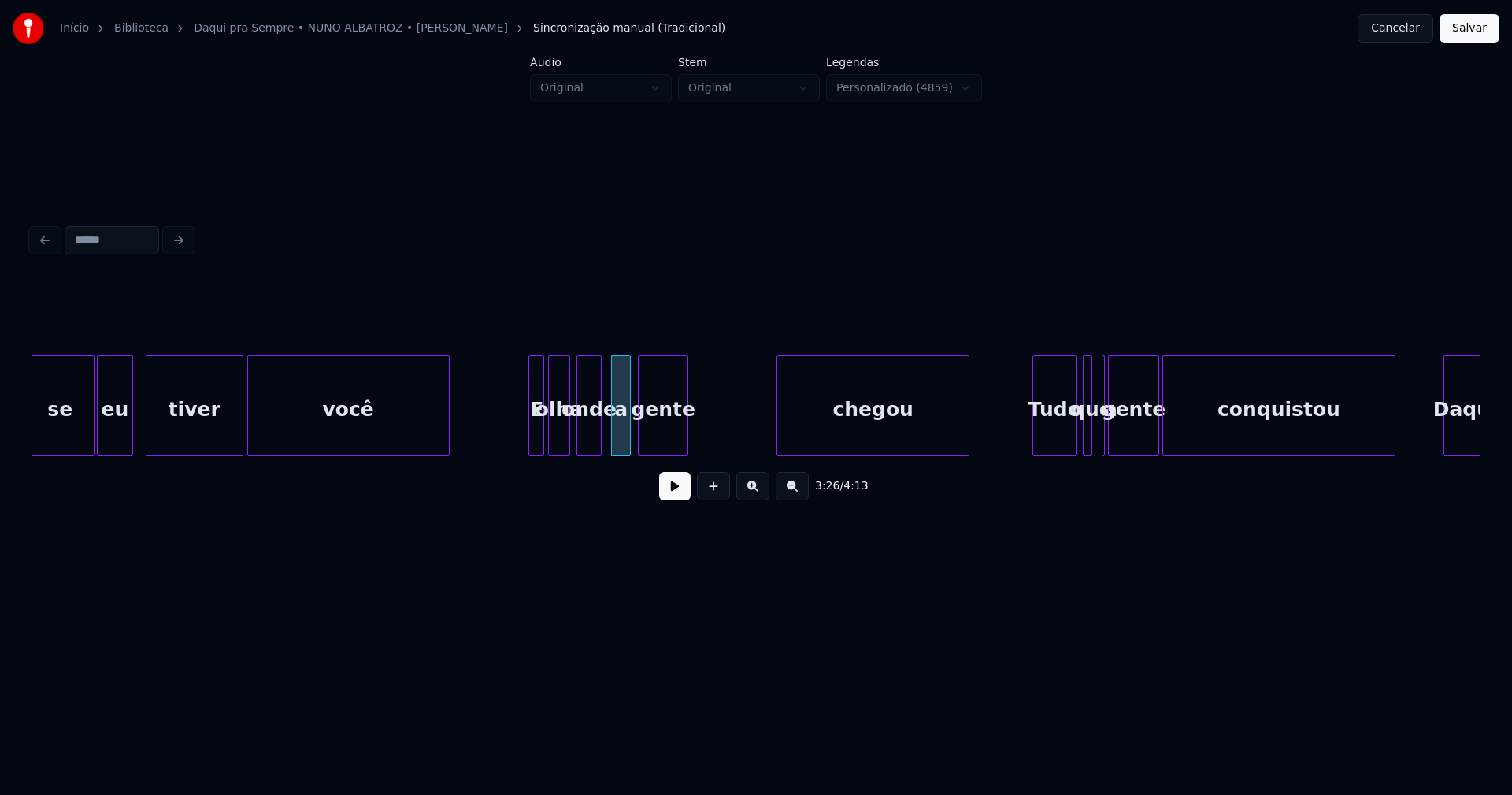
click at [682, 456] on div "se eu tiver você E olha onde a gente chegou Tudo que a gente conquistou Daqui" at bounding box center [756, 406] width 1449 height 101
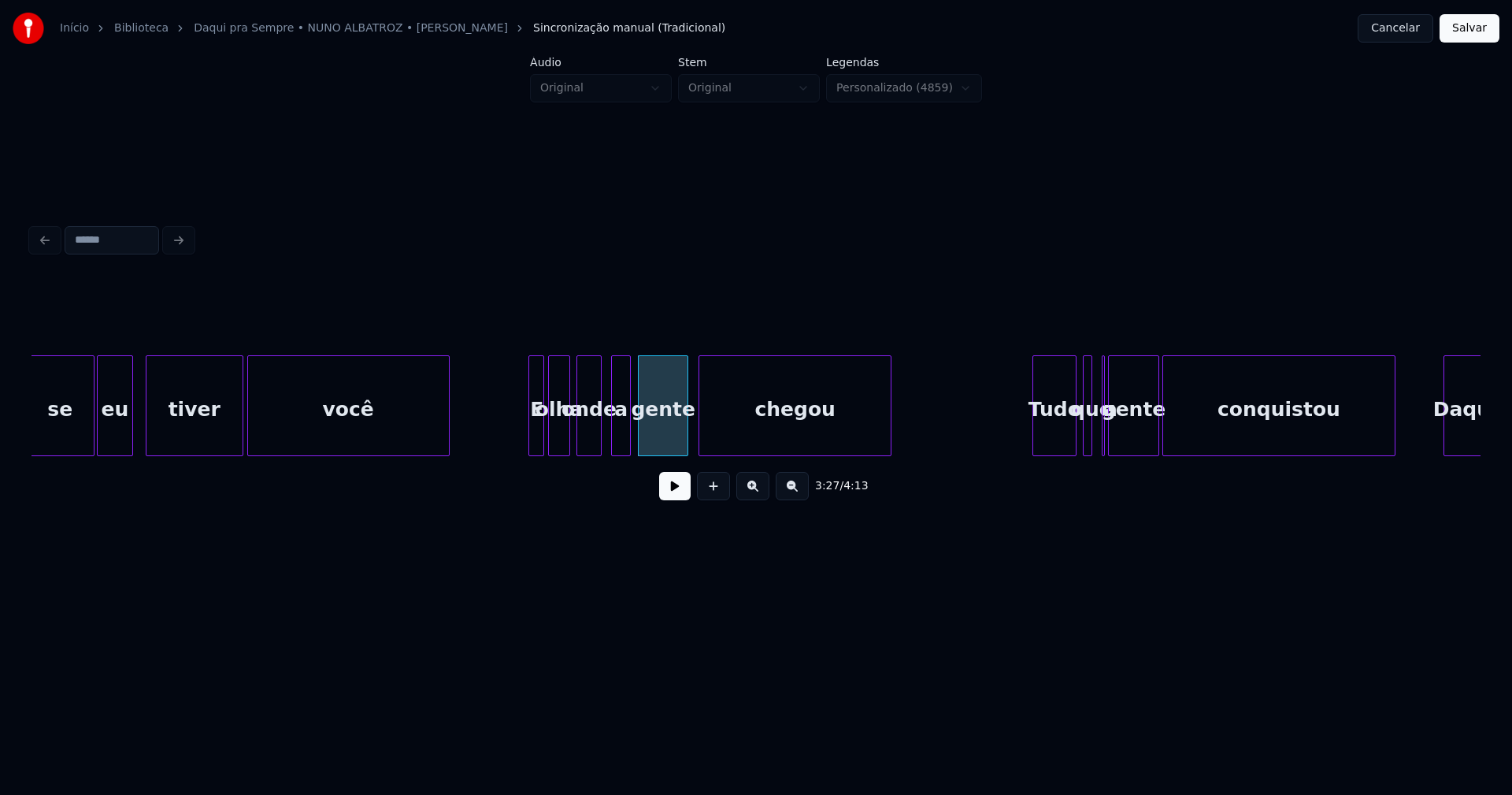
click at [803, 456] on div "se eu tiver você E olha onde a gente chegou Tudo que a gente conquistou Daqui" at bounding box center [756, 406] width 1449 height 101
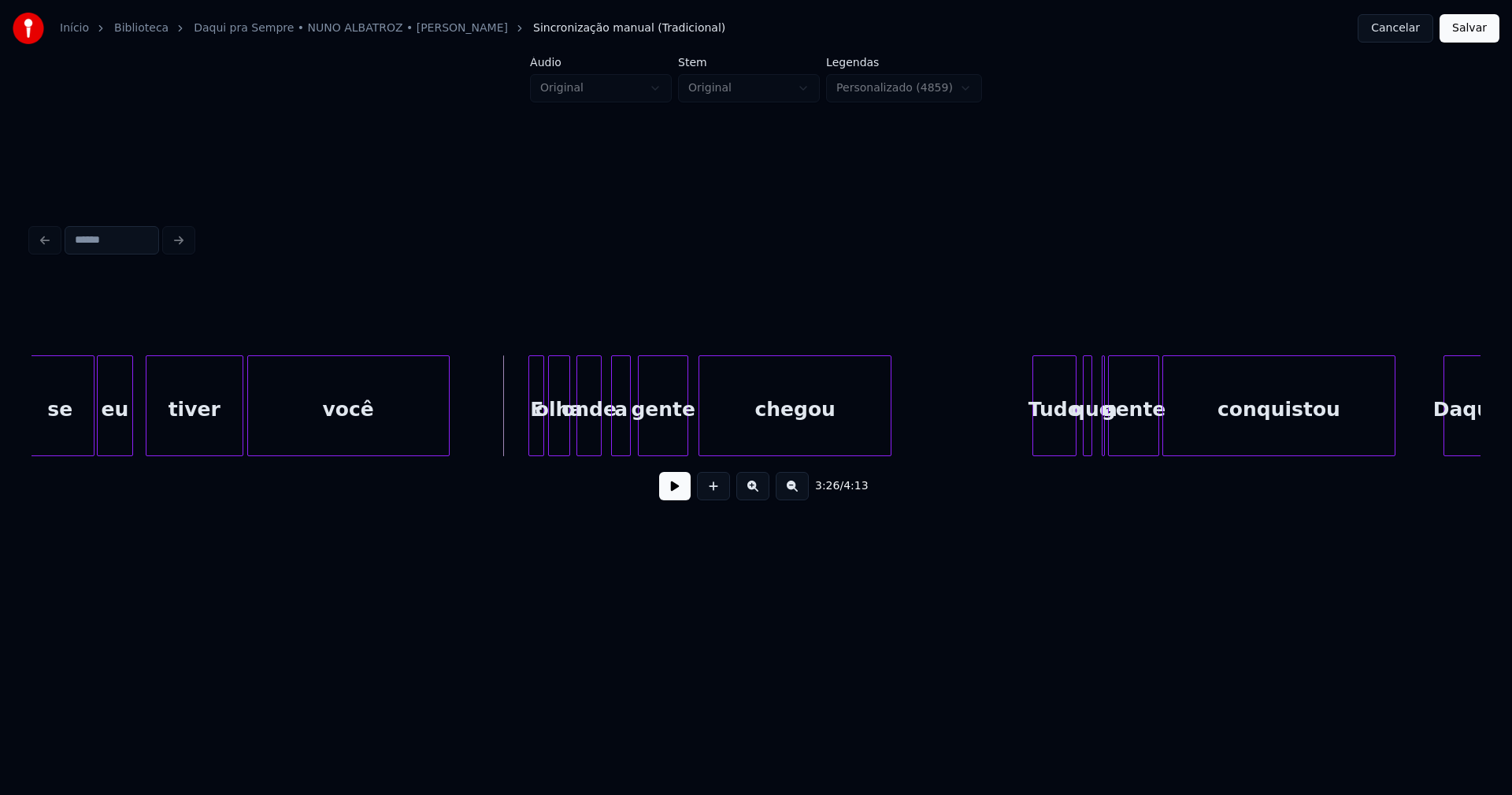
click at [672, 496] on button at bounding box center [675, 485] width 32 height 29
click at [677, 496] on button at bounding box center [675, 485] width 32 height 29
click at [976, 456] on div "se eu tiver você E olha onde a gente chegou Tudo que a gente conquistou Daqui" at bounding box center [756, 406] width 1449 height 101
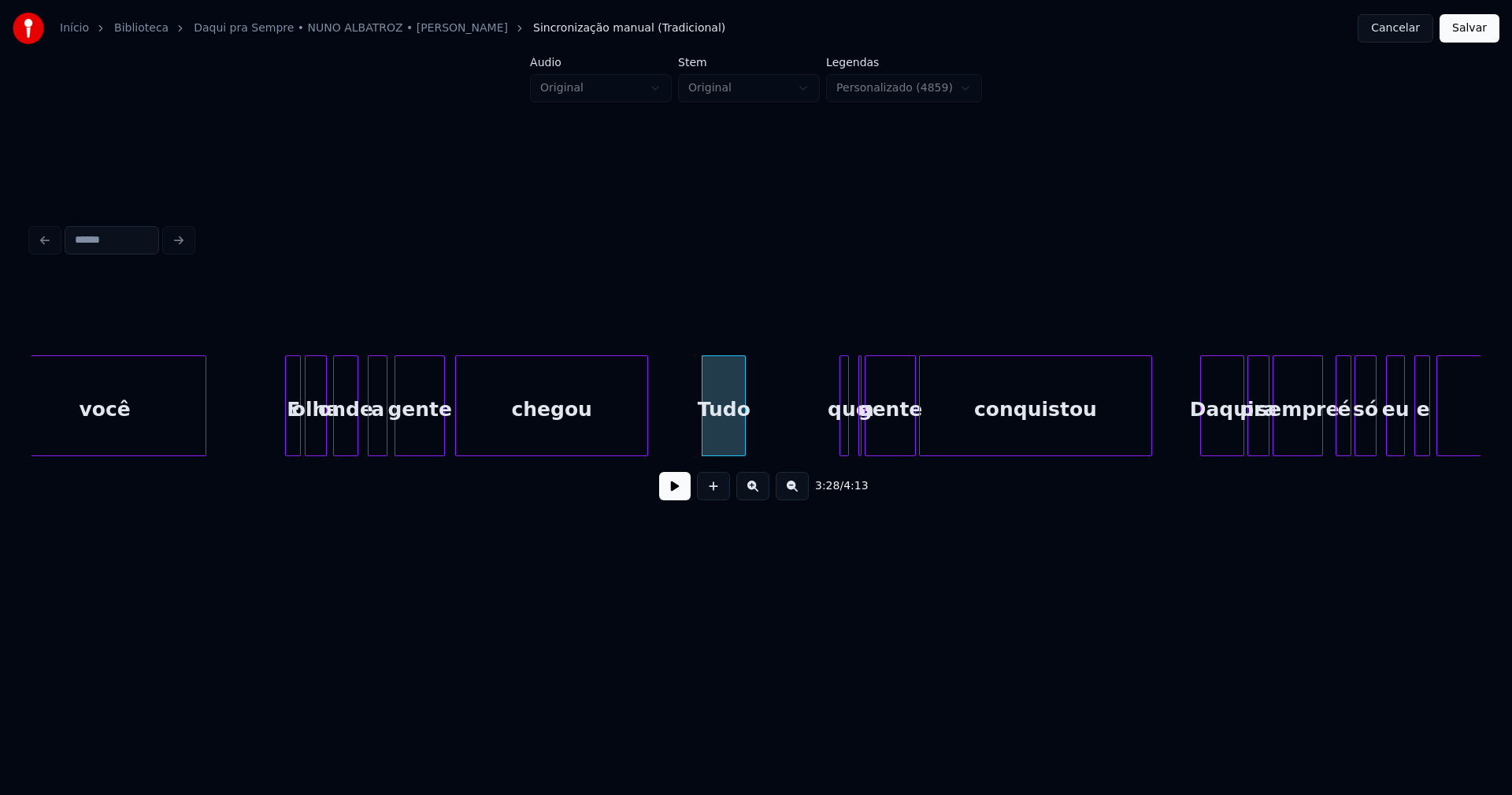
scroll to position [0, 32474]
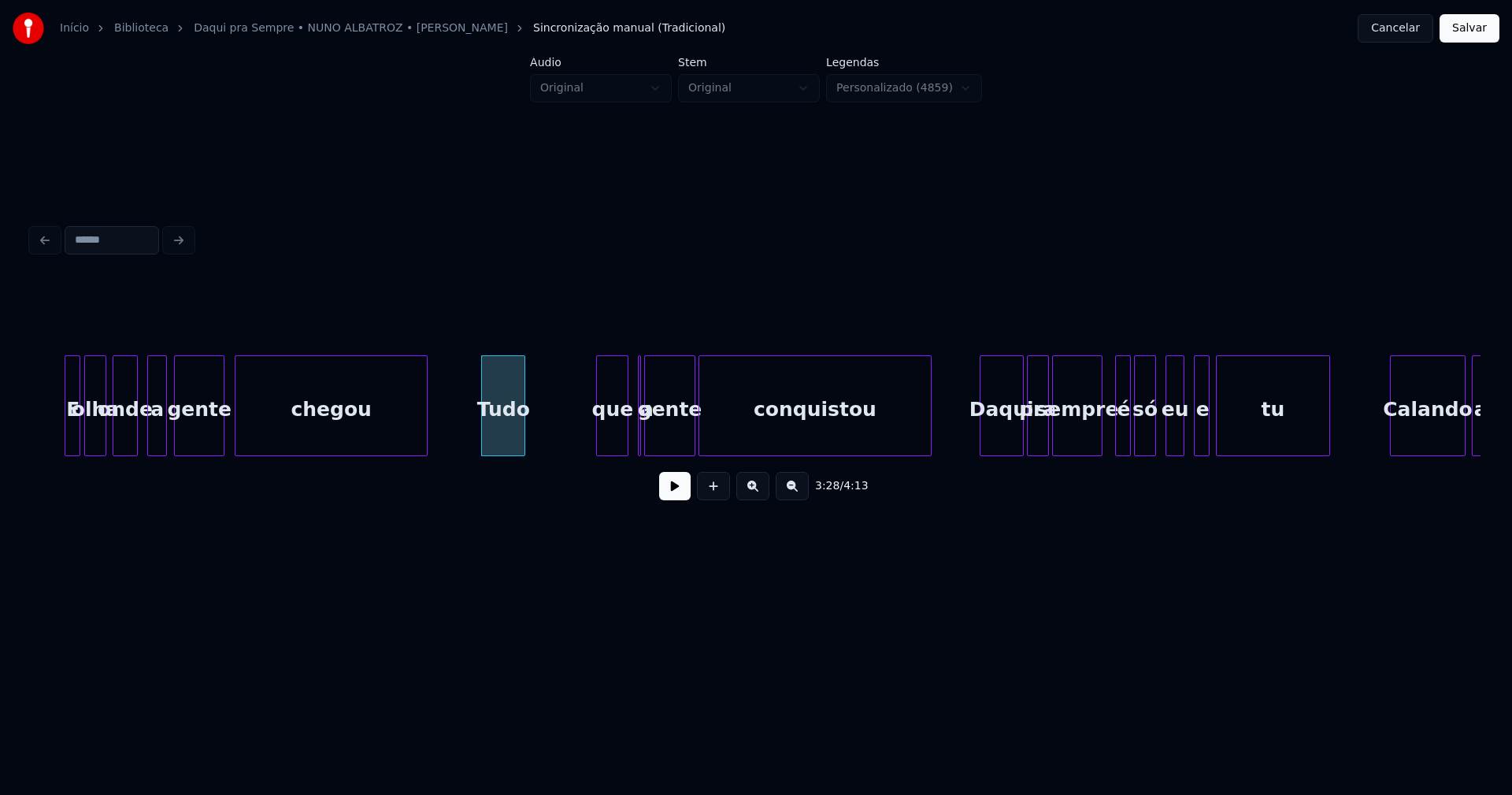
click at [599, 428] on div at bounding box center [599, 406] width 5 height 99
click at [542, 437] on div "que" at bounding box center [544, 410] width 31 height 107
click at [555, 429] on div at bounding box center [553, 406] width 5 height 99
click at [658, 428] on div at bounding box center [656, 406] width 5 height 99
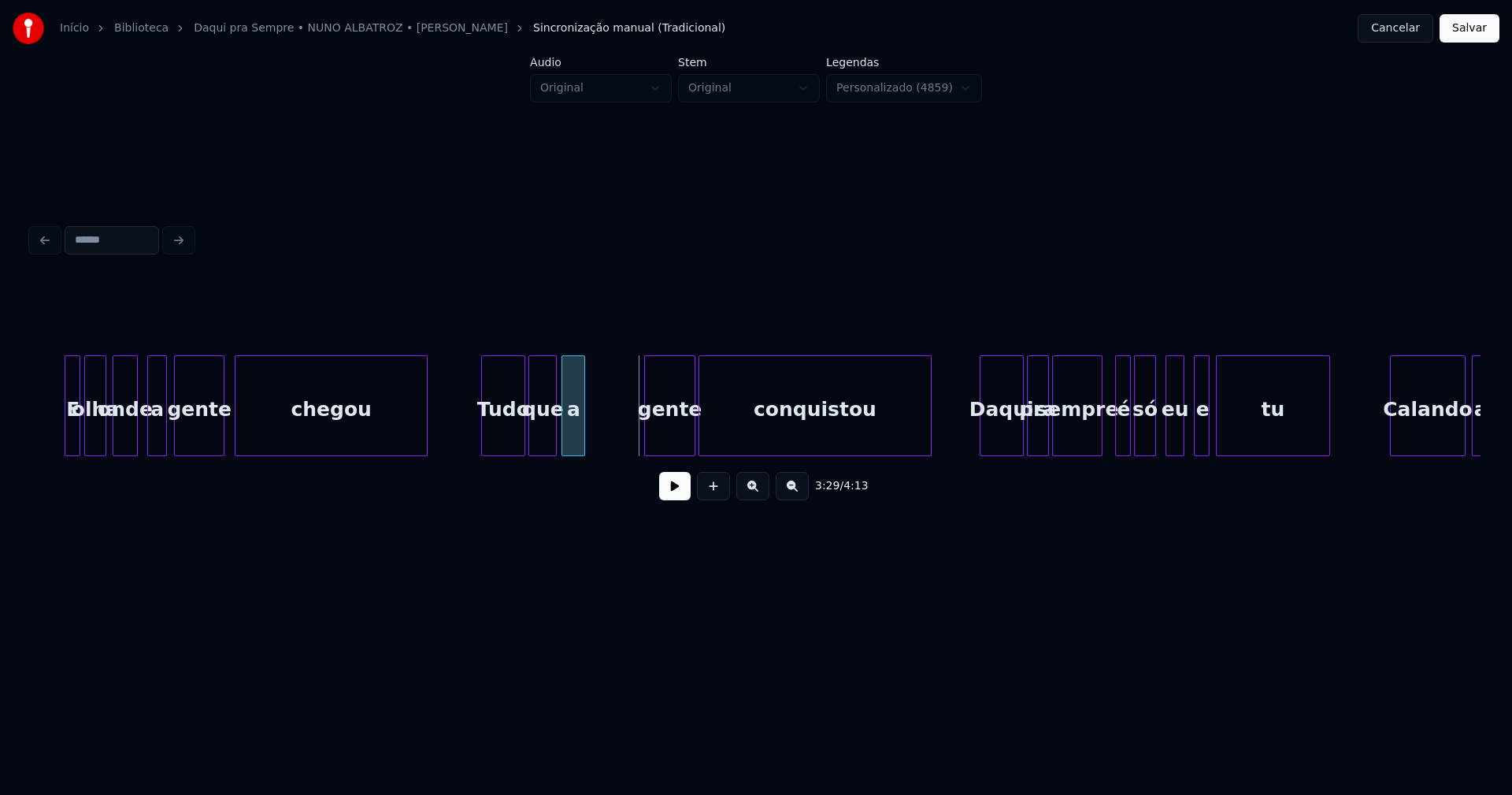
click at [562, 372] on div "a" at bounding box center [574, 406] width 24 height 101
click at [605, 414] on div at bounding box center [602, 406] width 5 height 99
click at [645, 438] on div "gente" at bounding box center [634, 410] width 49 height 107
click at [635, 441] on div at bounding box center [635, 406] width 5 height 99
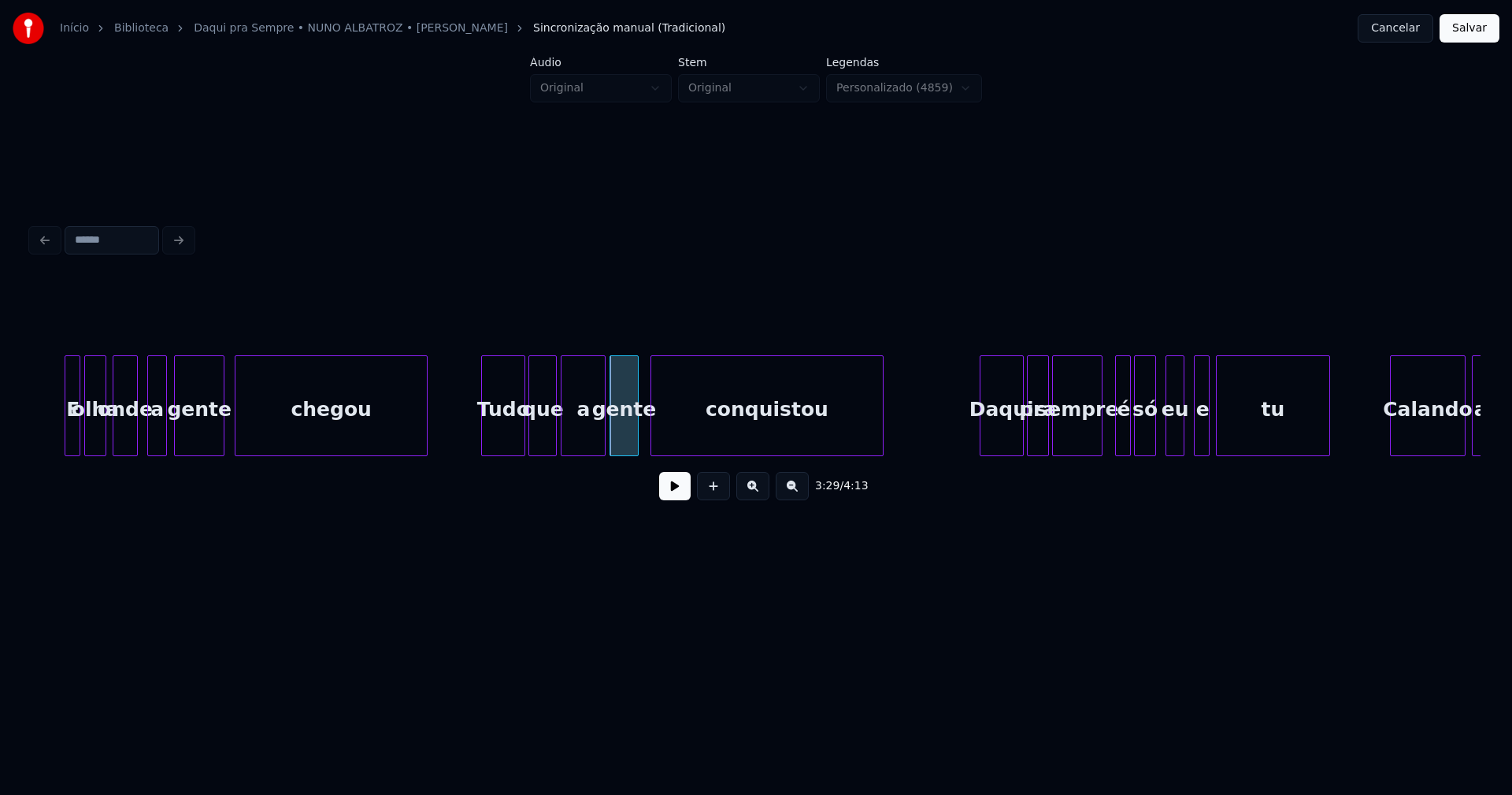
click at [699, 437] on div "conquistou" at bounding box center [767, 410] width 232 height 107
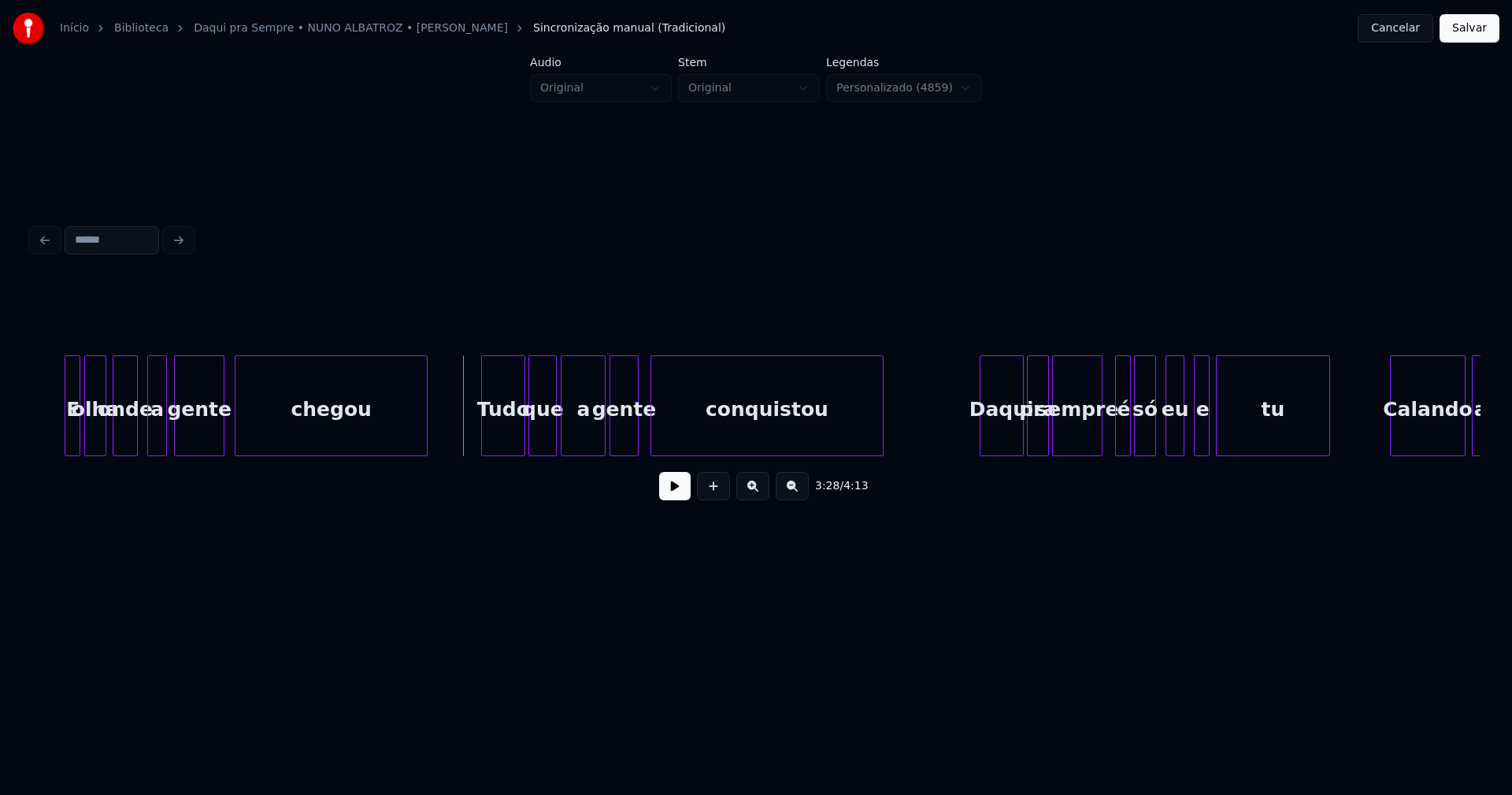
click at [685, 499] on button at bounding box center [675, 485] width 32 height 29
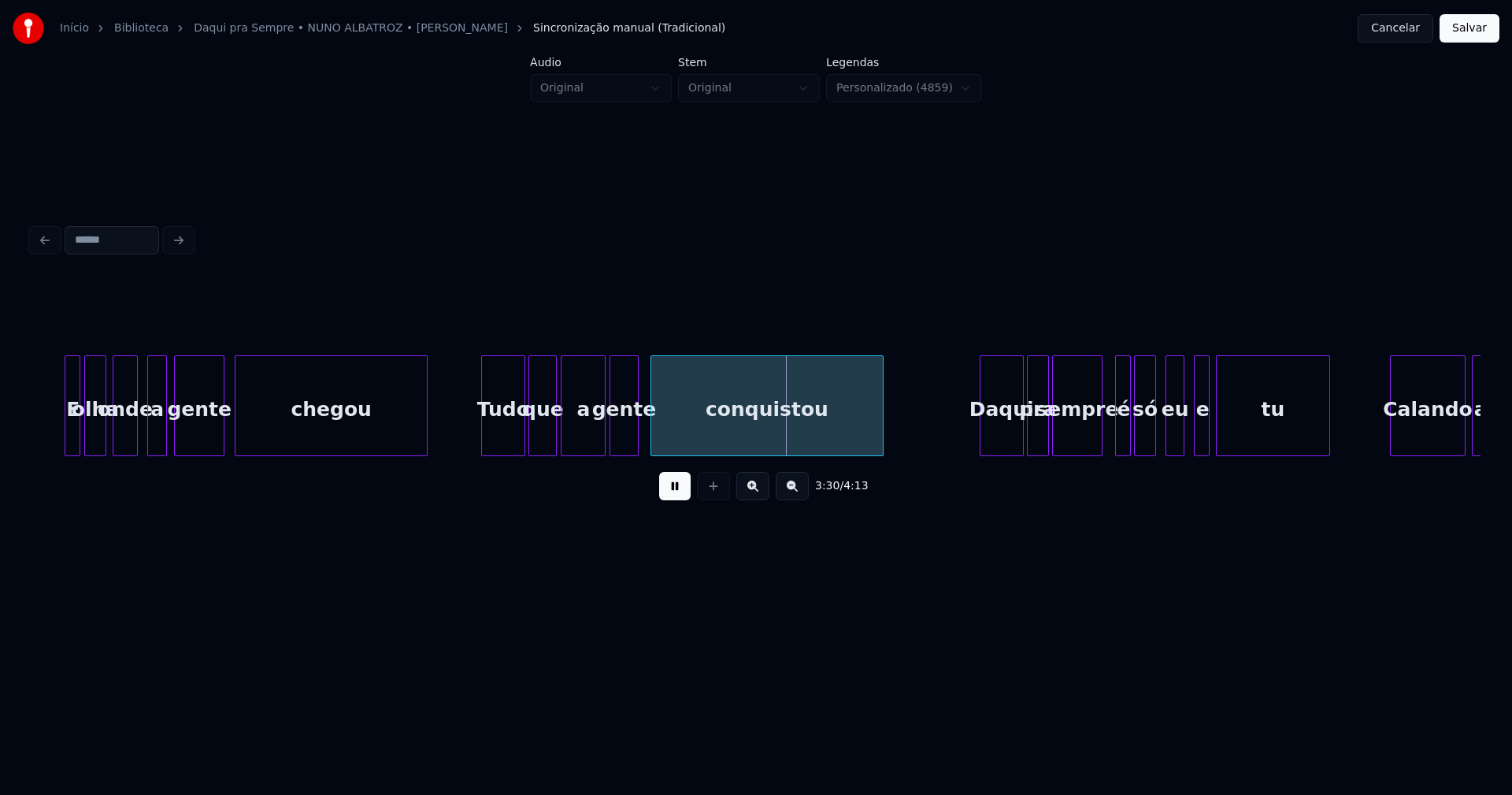
click at [677, 490] on button at bounding box center [675, 485] width 32 height 29
click at [499, 453] on div "E olha onde a gente chegou Tudo que a gente conquistou Daqui pra sempre é só eu…" at bounding box center [756, 406] width 1449 height 101
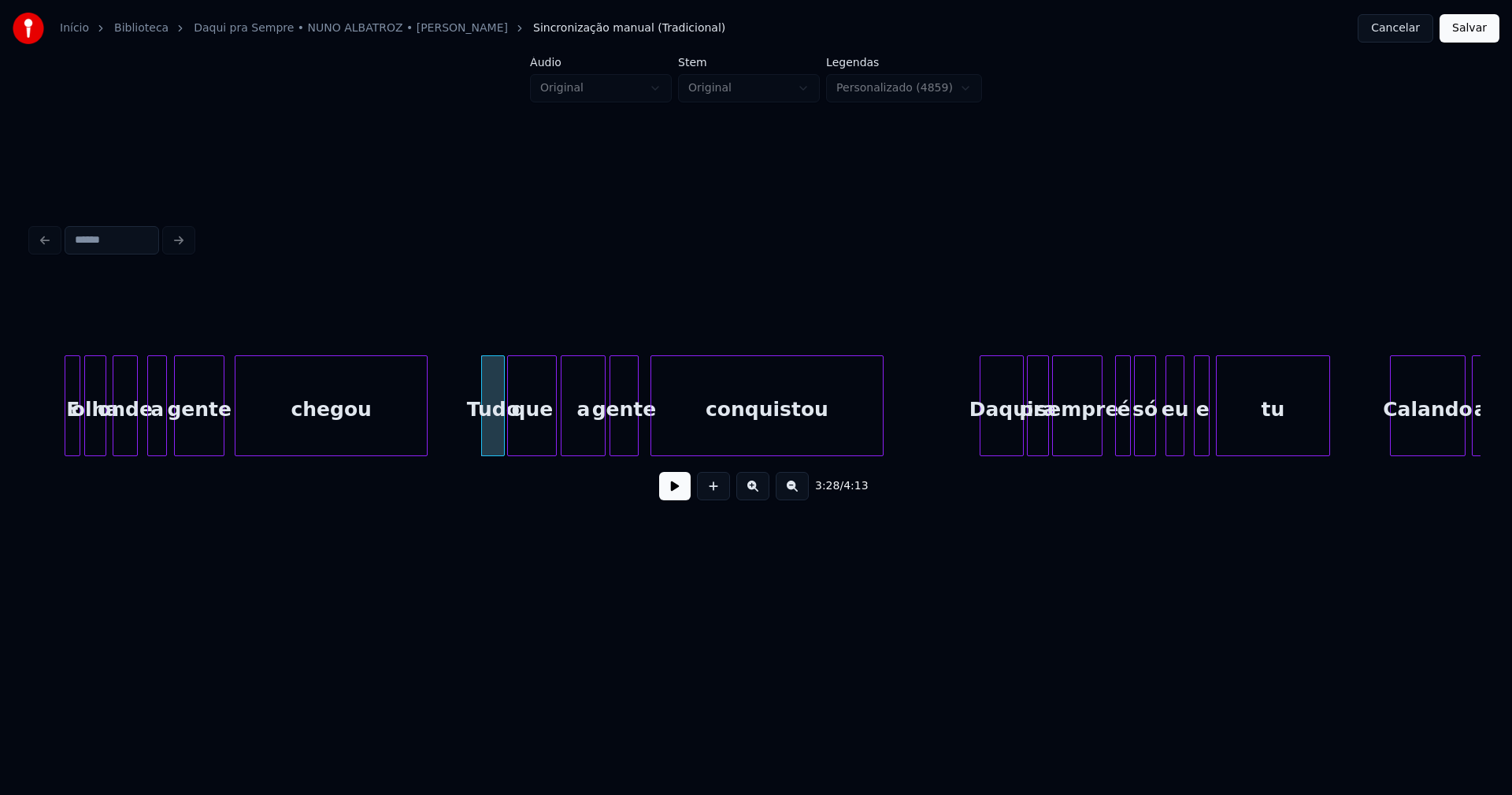
click at [509, 447] on div at bounding box center [510, 406] width 5 height 99
click at [530, 438] on div "que" at bounding box center [532, 410] width 48 height 107
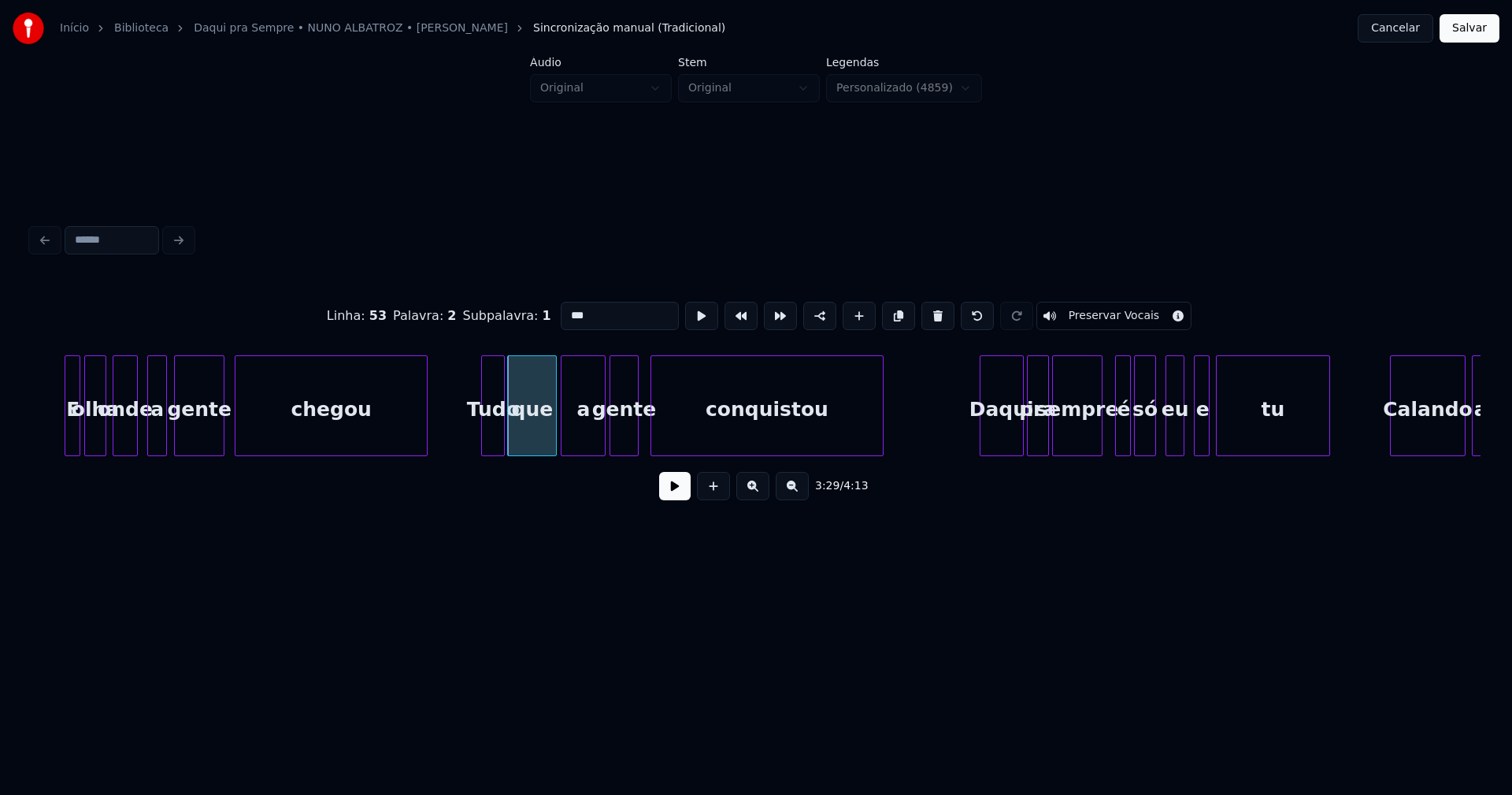
click at [561, 310] on input "***" at bounding box center [619, 316] width 118 height 29
type input "*****"
click at [669, 487] on button at bounding box center [675, 485] width 32 height 29
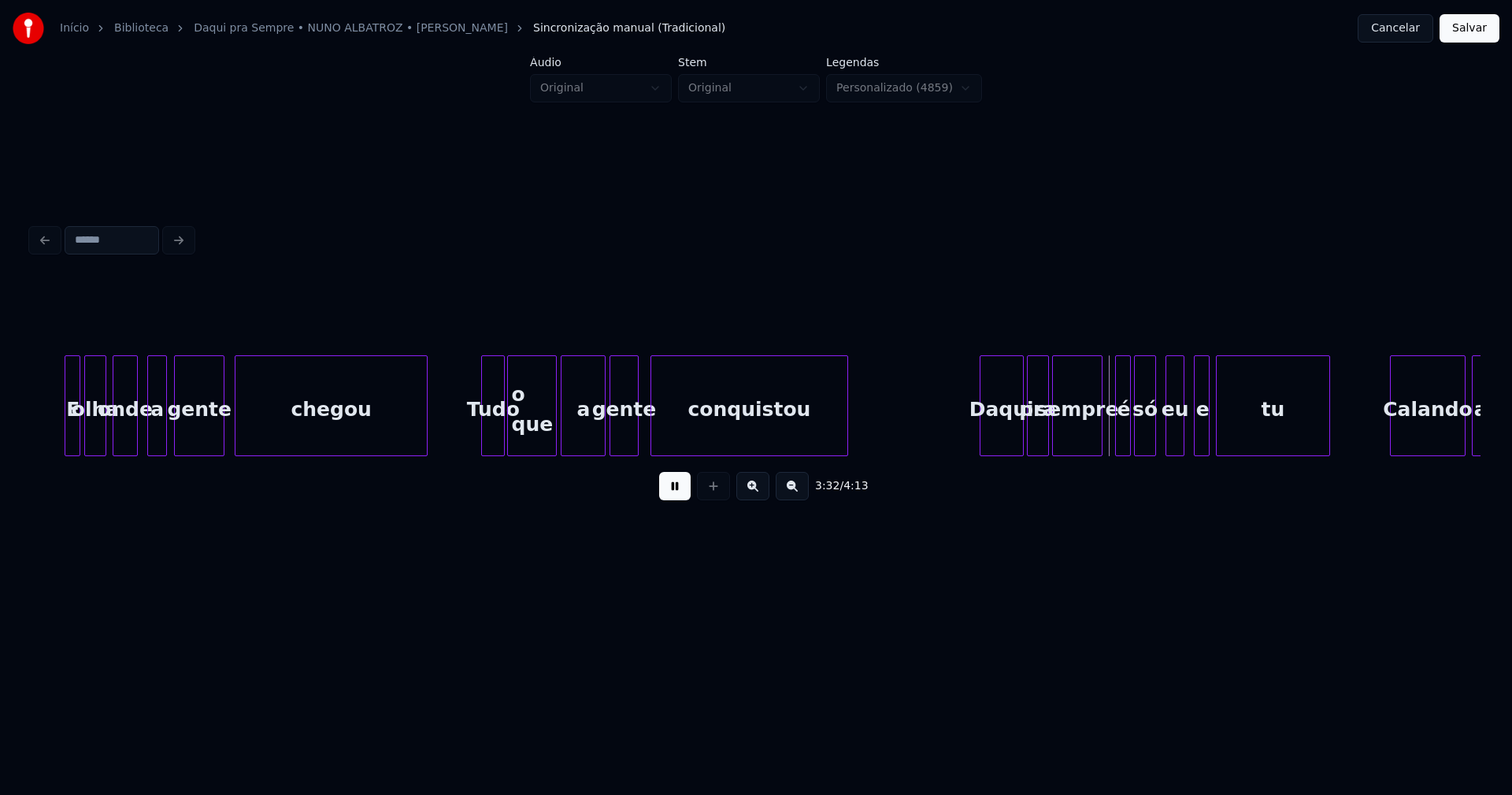
click at [842, 456] on div "E olha onde a gente chegou Tudo o que a gente conquistou Daqui pra sempre é só …" at bounding box center [756, 406] width 1449 height 101
drag, startPoint x: 679, startPoint y: 494, endPoint x: 817, endPoint y: 479, distance: 138.8
click at [685, 493] on button at bounding box center [675, 485] width 32 height 29
click at [912, 464] on div "3:32 / 4:13" at bounding box center [756, 396] width 1449 height 239
click at [954, 456] on div "E olha onde a gente chegou Tudo o que a gente conquistou Daqui pra sempre é só …" at bounding box center [756, 406] width 1449 height 101
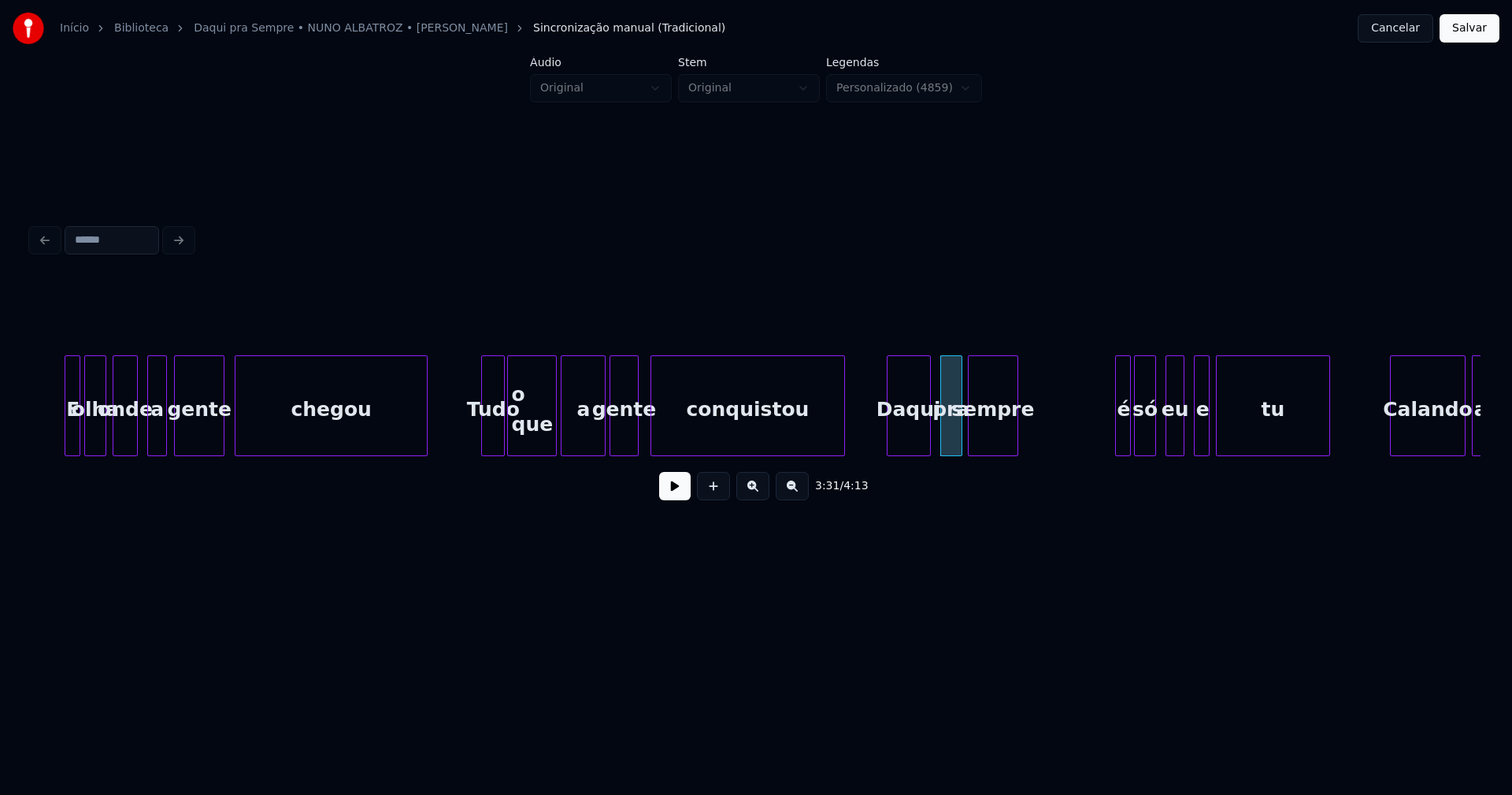
click at [992, 466] on div "3:31 / 4:13" at bounding box center [756, 396] width 1449 height 239
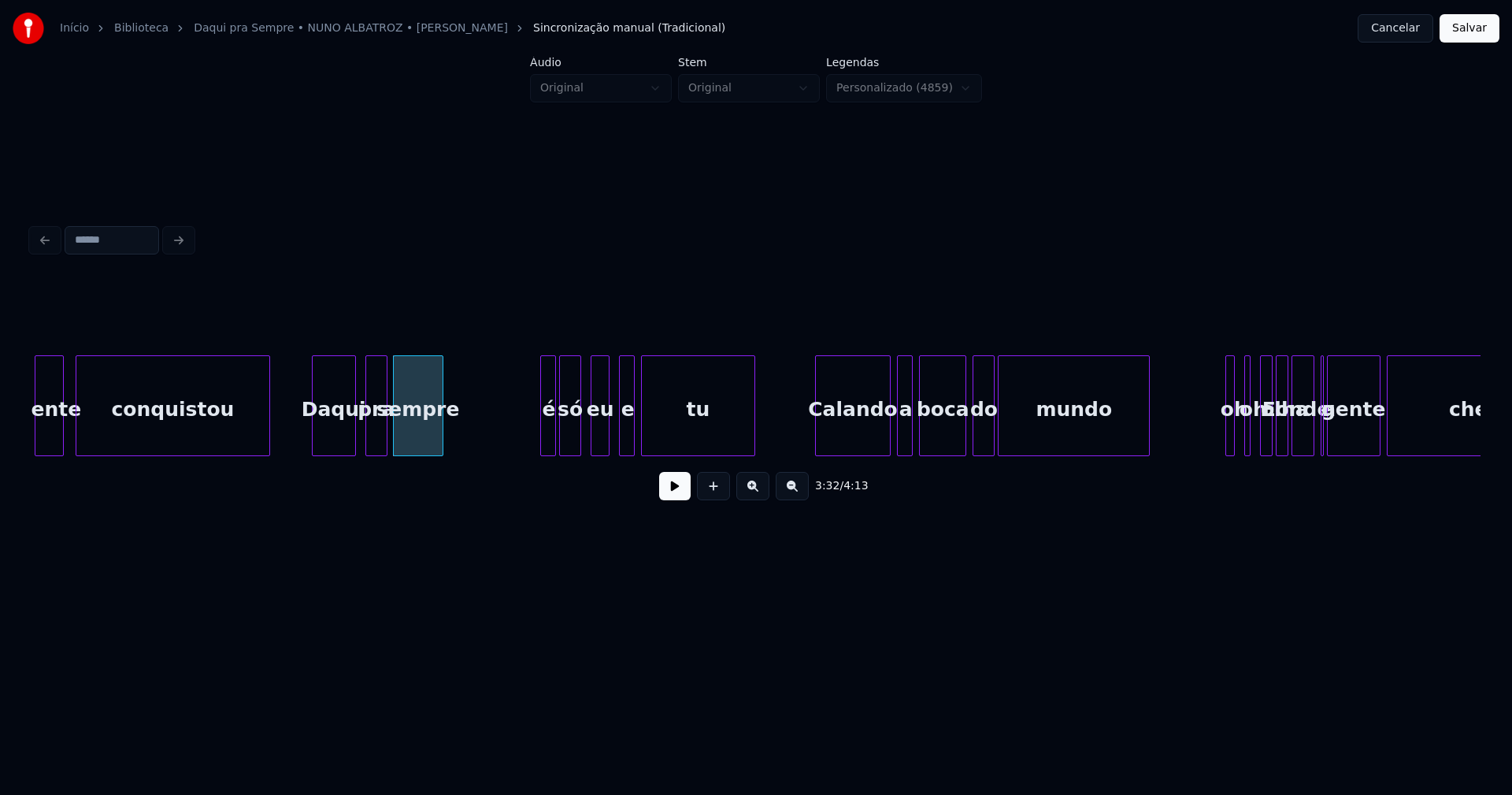
scroll to position [0, 33070]
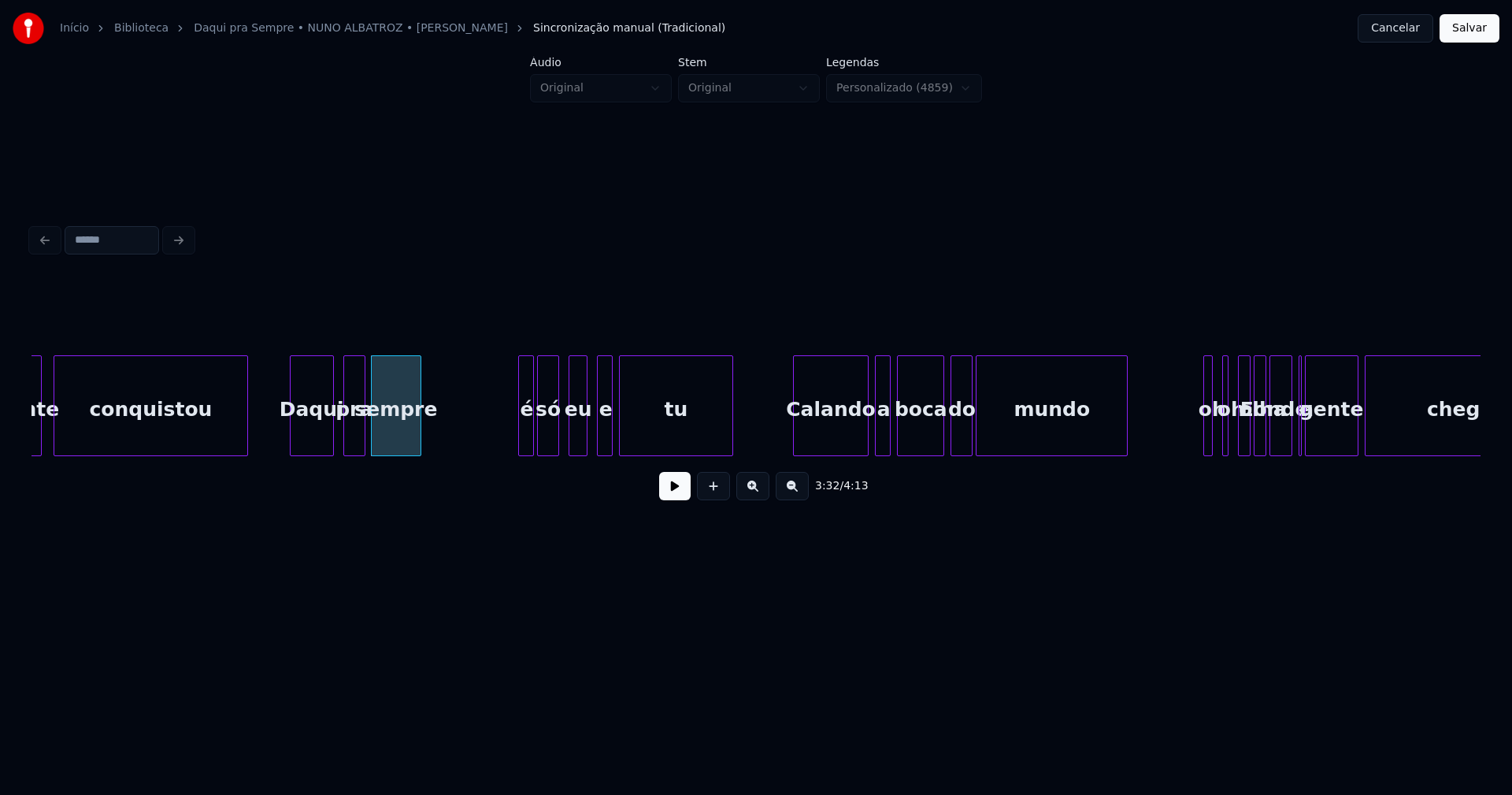
click at [681, 500] on button at bounding box center [675, 485] width 32 height 29
click at [673, 499] on button at bounding box center [675, 485] width 32 height 29
click at [429, 456] on div "gente conquistou Daqui pra sempre é só eu e tu Calando a boca do mundo oh oh E …" at bounding box center [756, 406] width 1449 height 101
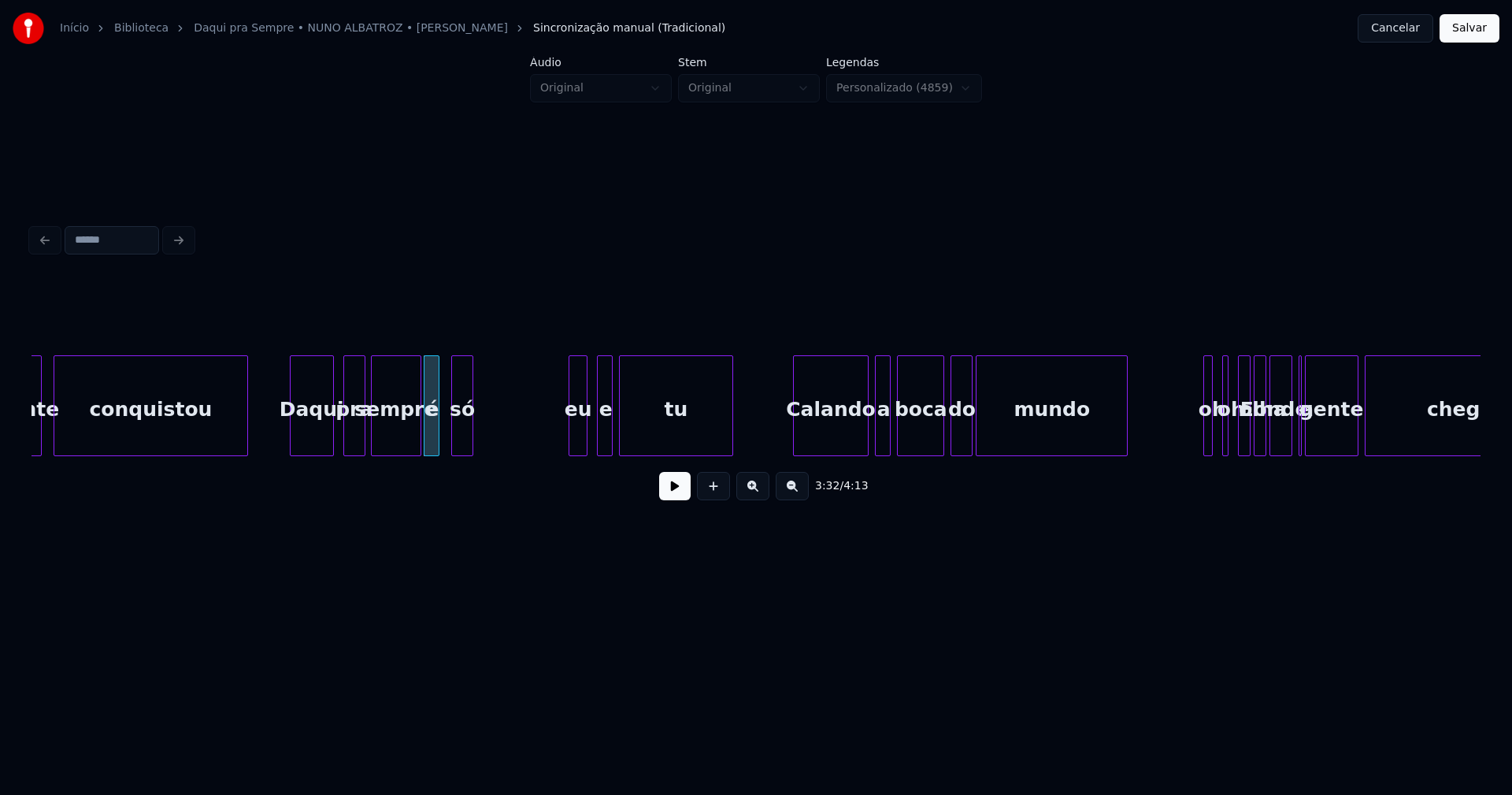
click at [463, 446] on div "só" at bounding box center [462, 410] width 21 height 107
click at [483, 445] on div "eu" at bounding box center [485, 410] width 17 height 107
click at [509, 456] on div "gente conquistou Daqui pra sempre é só eu e tu Calando a boca do mundo oh oh E …" at bounding box center [756, 406] width 1449 height 101
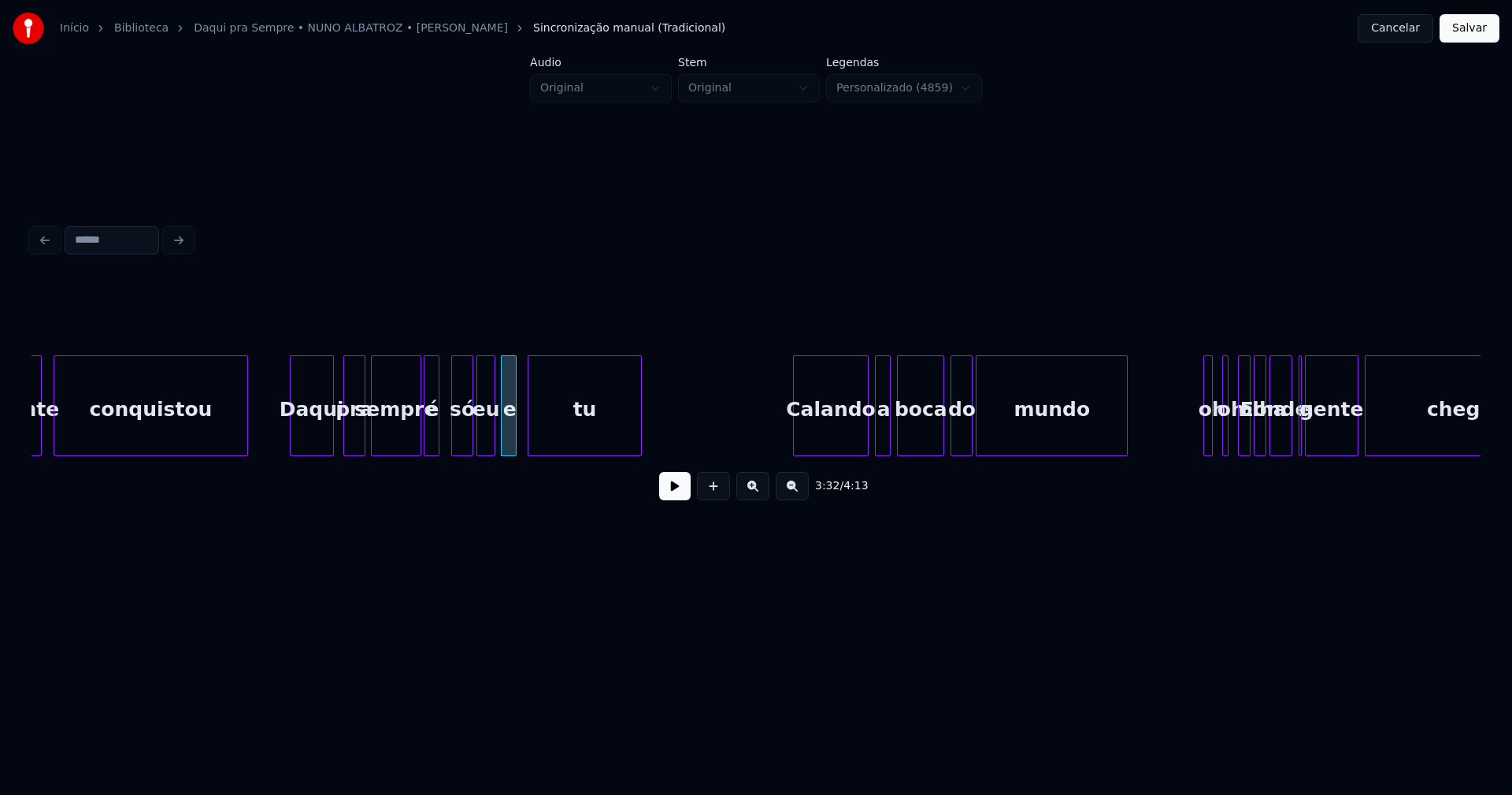
click at [577, 448] on div "tu" at bounding box center [584, 410] width 112 height 107
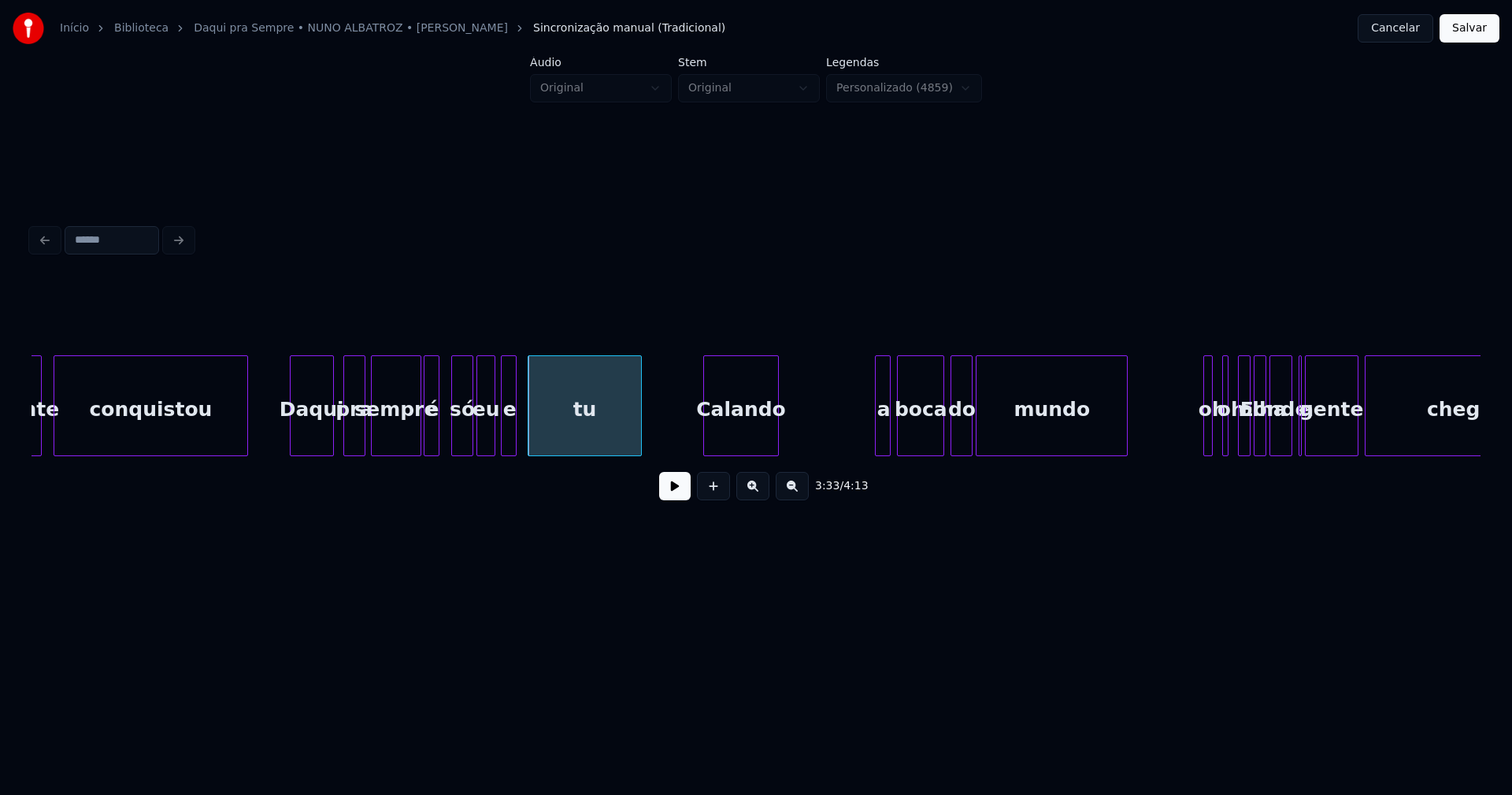
click at [755, 456] on div "gente conquistou Daqui pra sempre é só eu e tu Calando a boca do mundo oh oh E …" at bounding box center [756, 406] width 1449 height 101
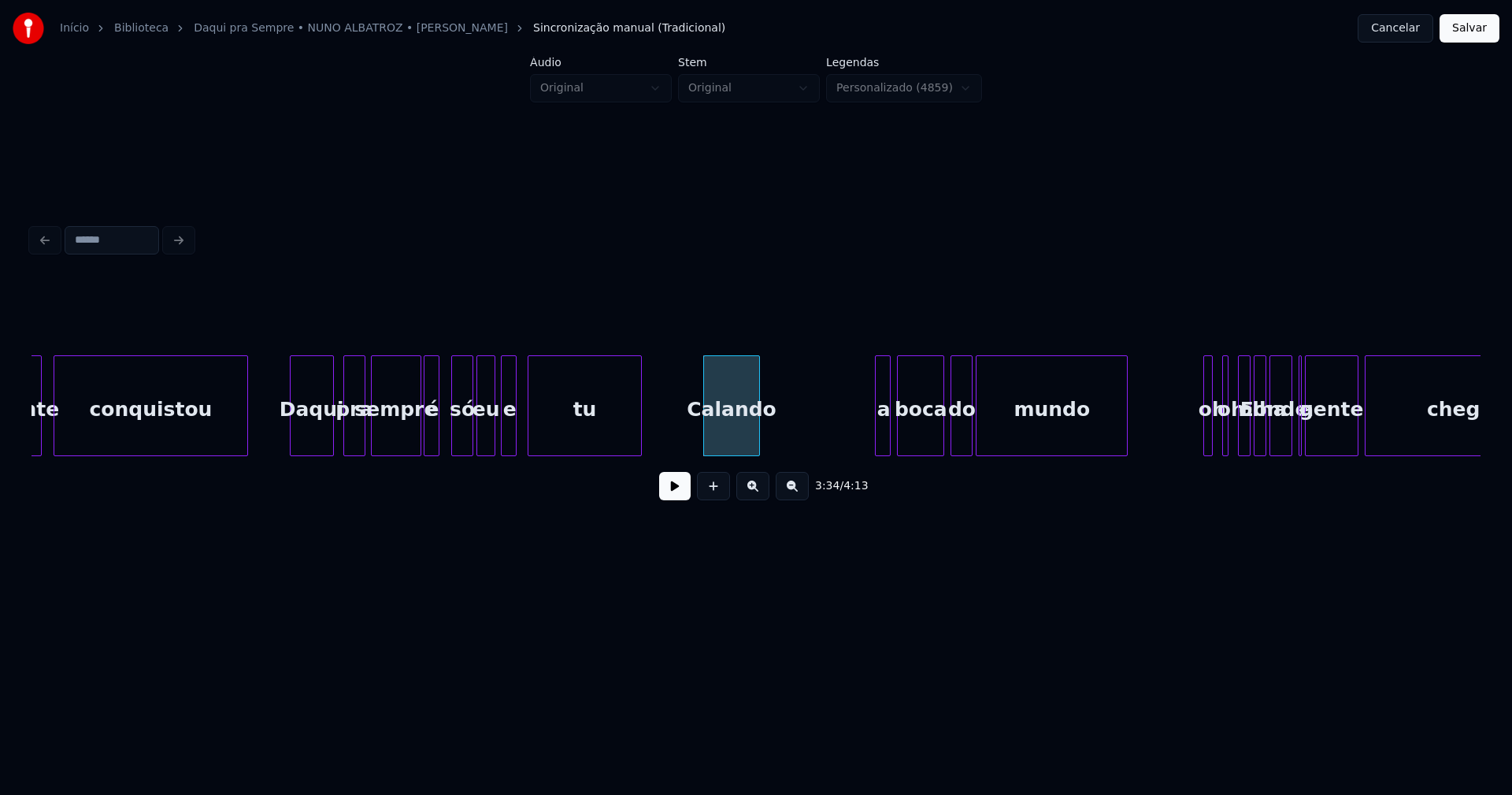
click at [755, 445] on div at bounding box center [756, 406] width 5 height 99
click at [776, 452] on div "gente conquistou Daqui pra sempre é só eu e tu Calando a boca do mundo oh oh E …" at bounding box center [756, 406] width 1449 height 101
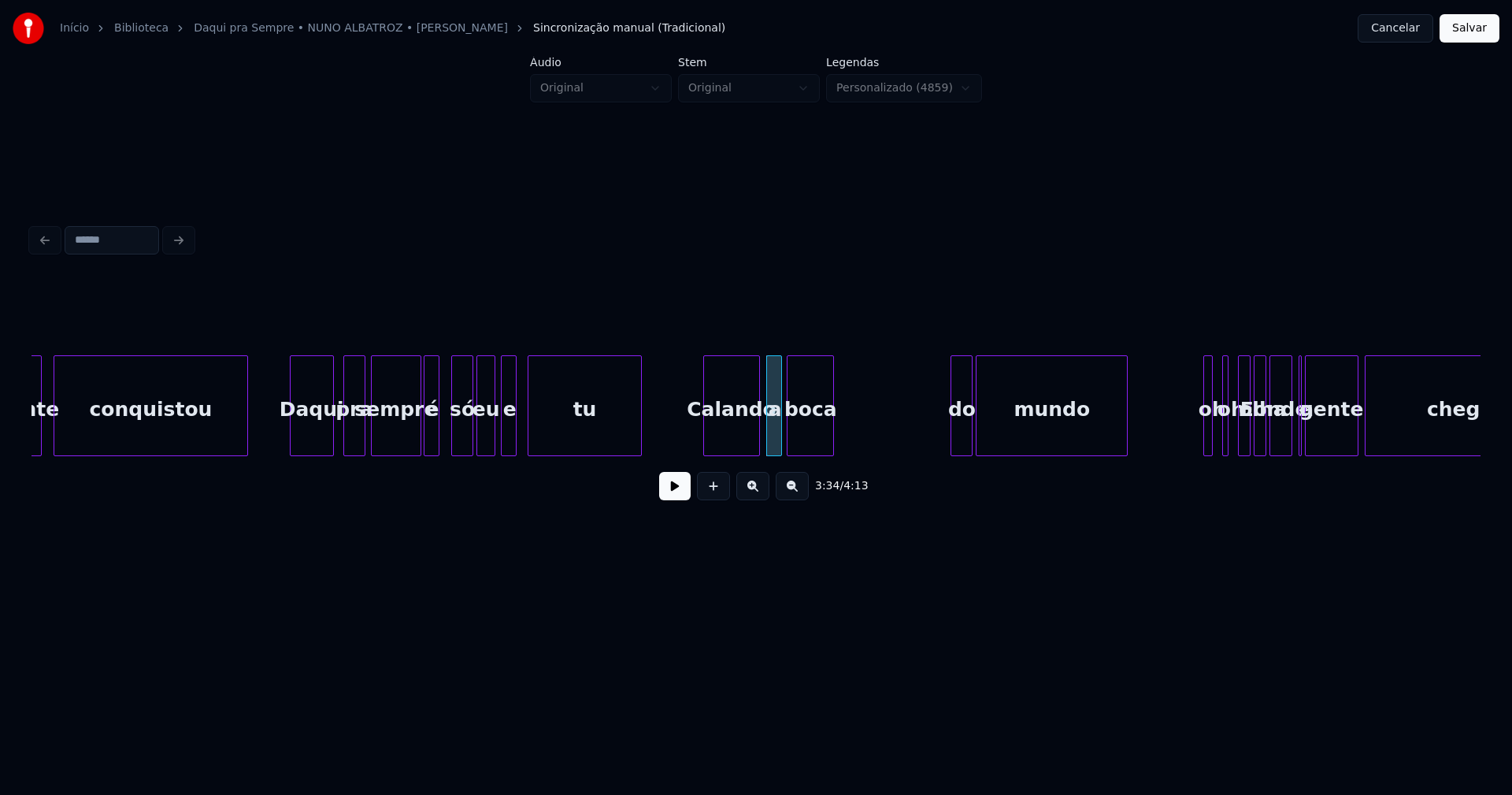
click at [810, 453] on div "gente conquistou Daqui pra sempre é só eu e tu Calando a boca do mundo oh oh E …" at bounding box center [756, 406] width 1449 height 101
click at [823, 438] on div "boca" at bounding box center [800, 406] width 48 height 101
click at [820, 441] on div "boca" at bounding box center [810, 410] width 46 height 107
click at [823, 436] on div at bounding box center [822, 406] width 5 height 99
click at [848, 454] on div "gente conquistou Daqui pra sempre é só eu e tu Calando a boca do mundo oh oh E …" at bounding box center [756, 406] width 1449 height 101
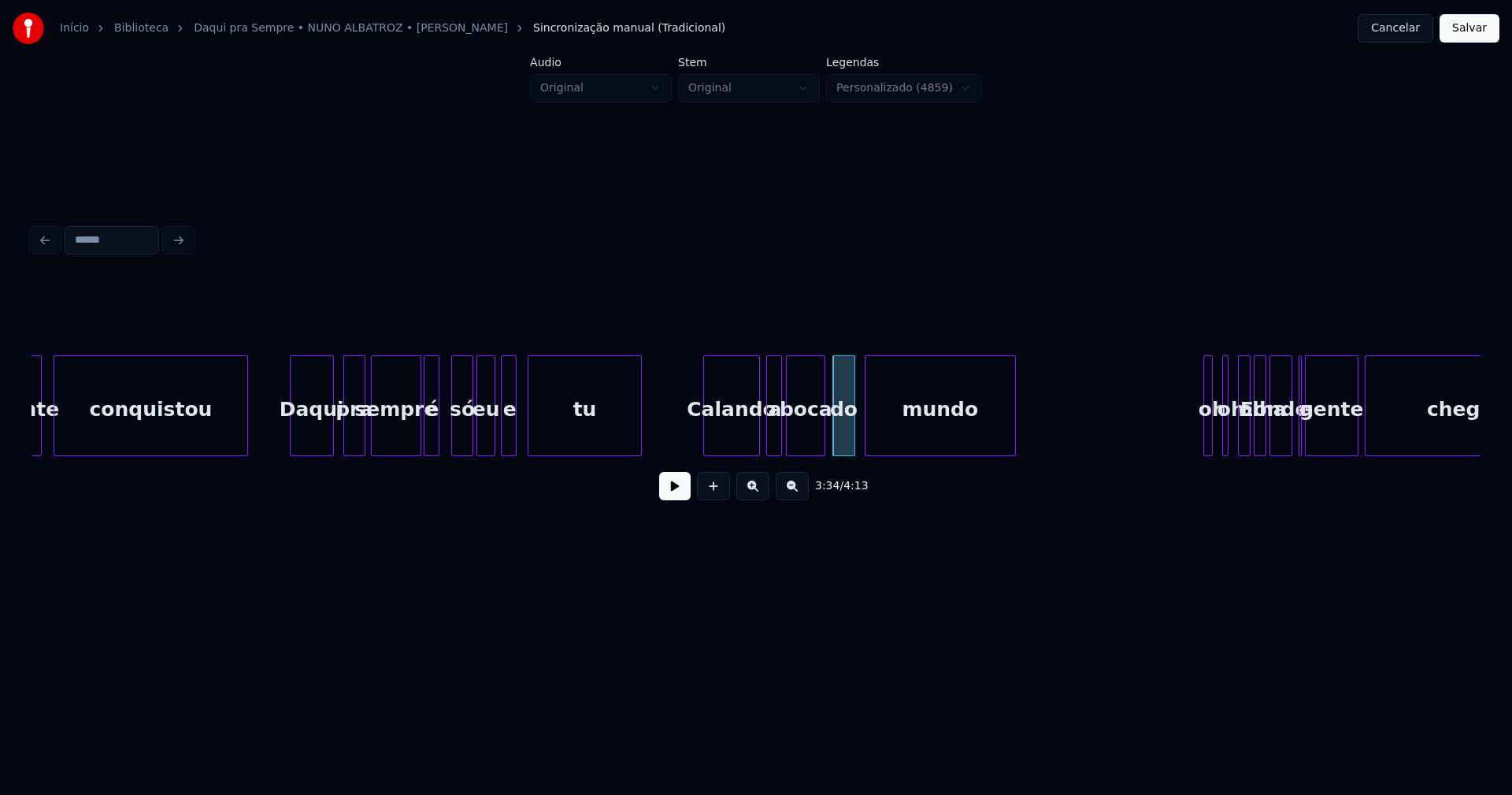
click at [959, 448] on div "mundo" at bounding box center [941, 410] width 151 height 107
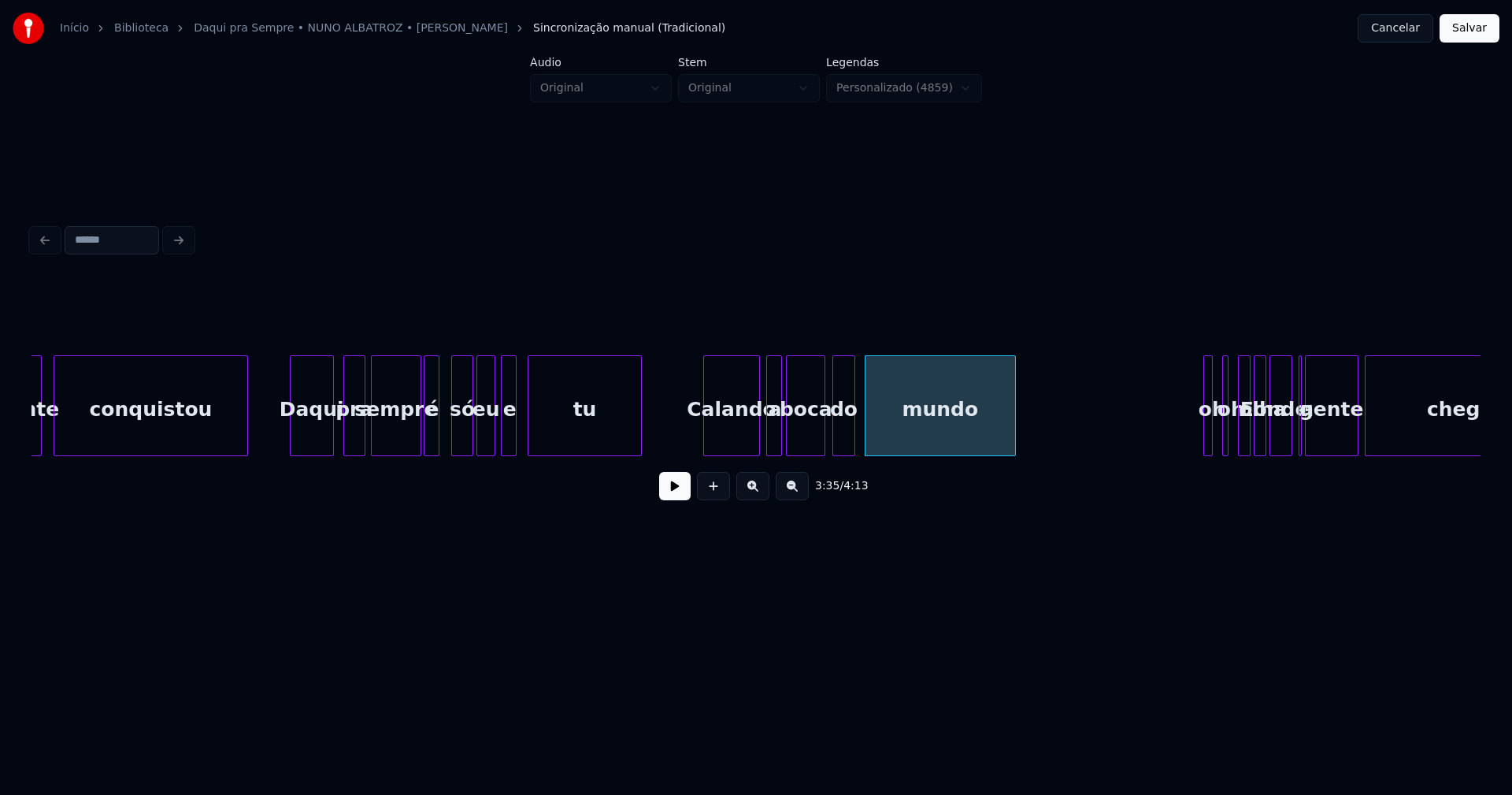
drag, startPoint x: 678, startPoint y: 443, endPoint x: 685, endPoint y: 496, distance: 53.5
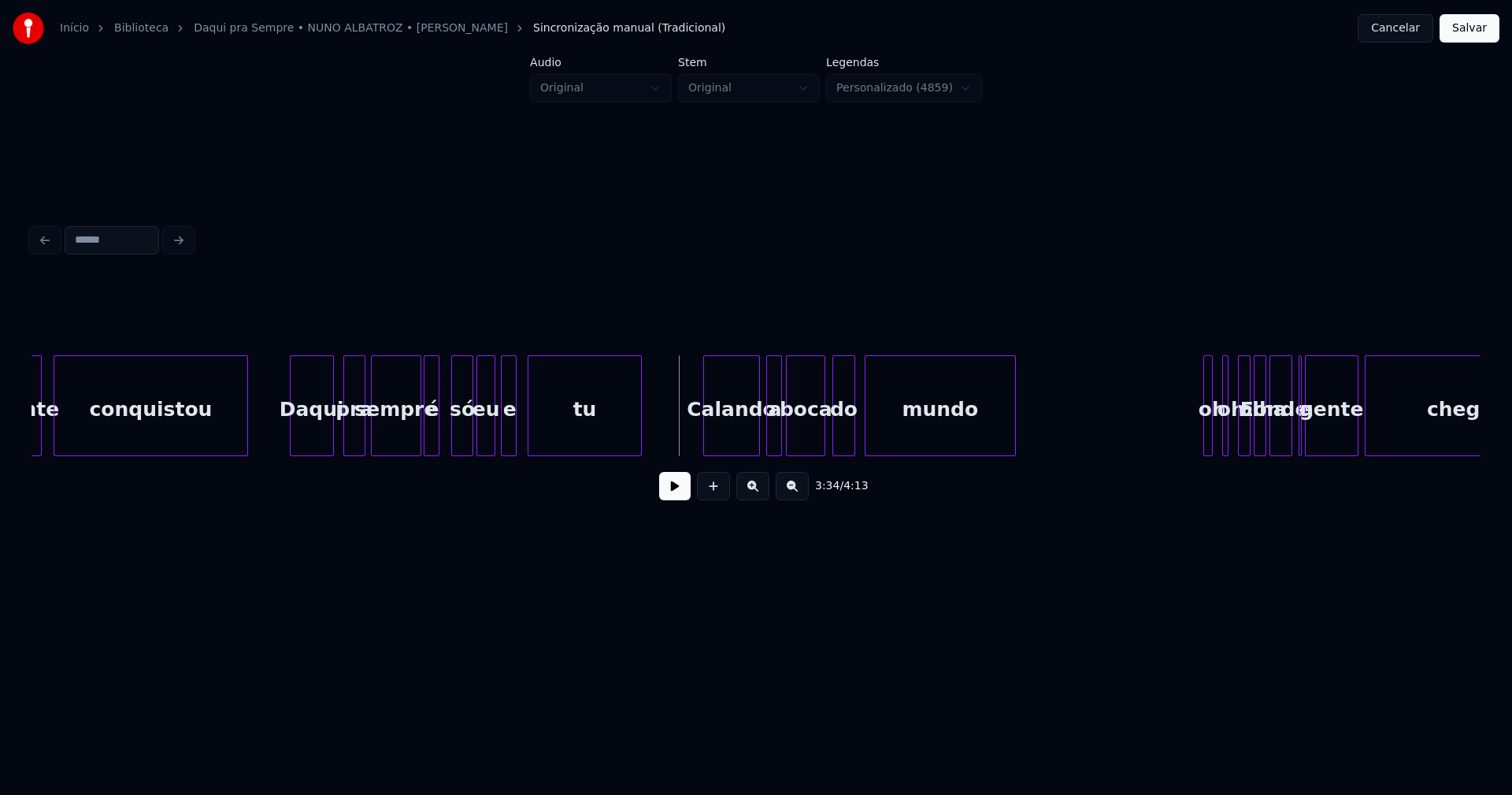
click at [685, 497] on button at bounding box center [675, 485] width 32 height 29
click at [1035, 422] on div at bounding box center [1035, 406] width 5 height 99
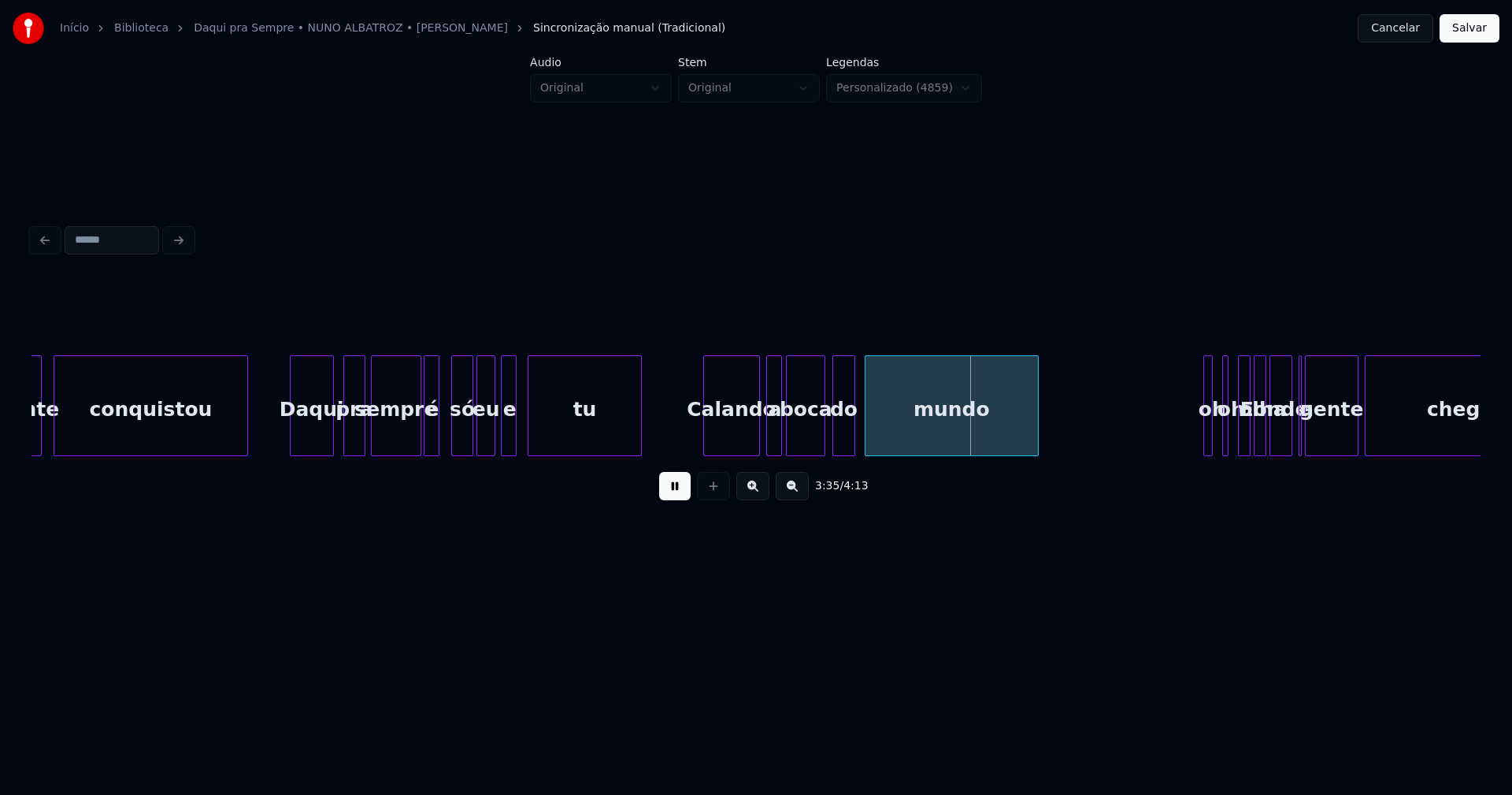
drag, startPoint x: 677, startPoint y: 497, endPoint x: 814, endPoint y: 458, distance: 142.4
click at [677, 496] on button at bounding box center [675, 485] width 32 height 29
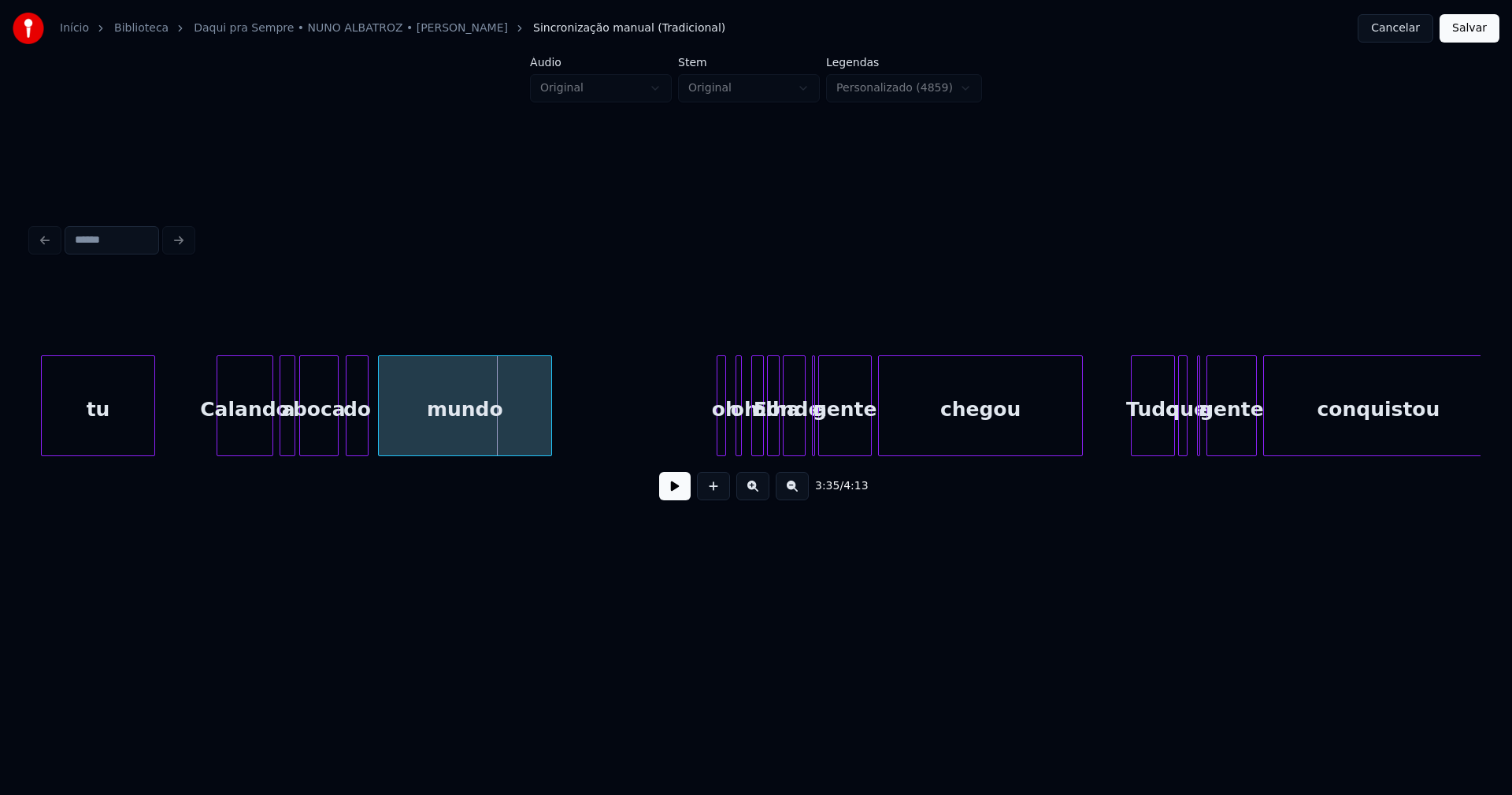
scroll to position [0, 33645]
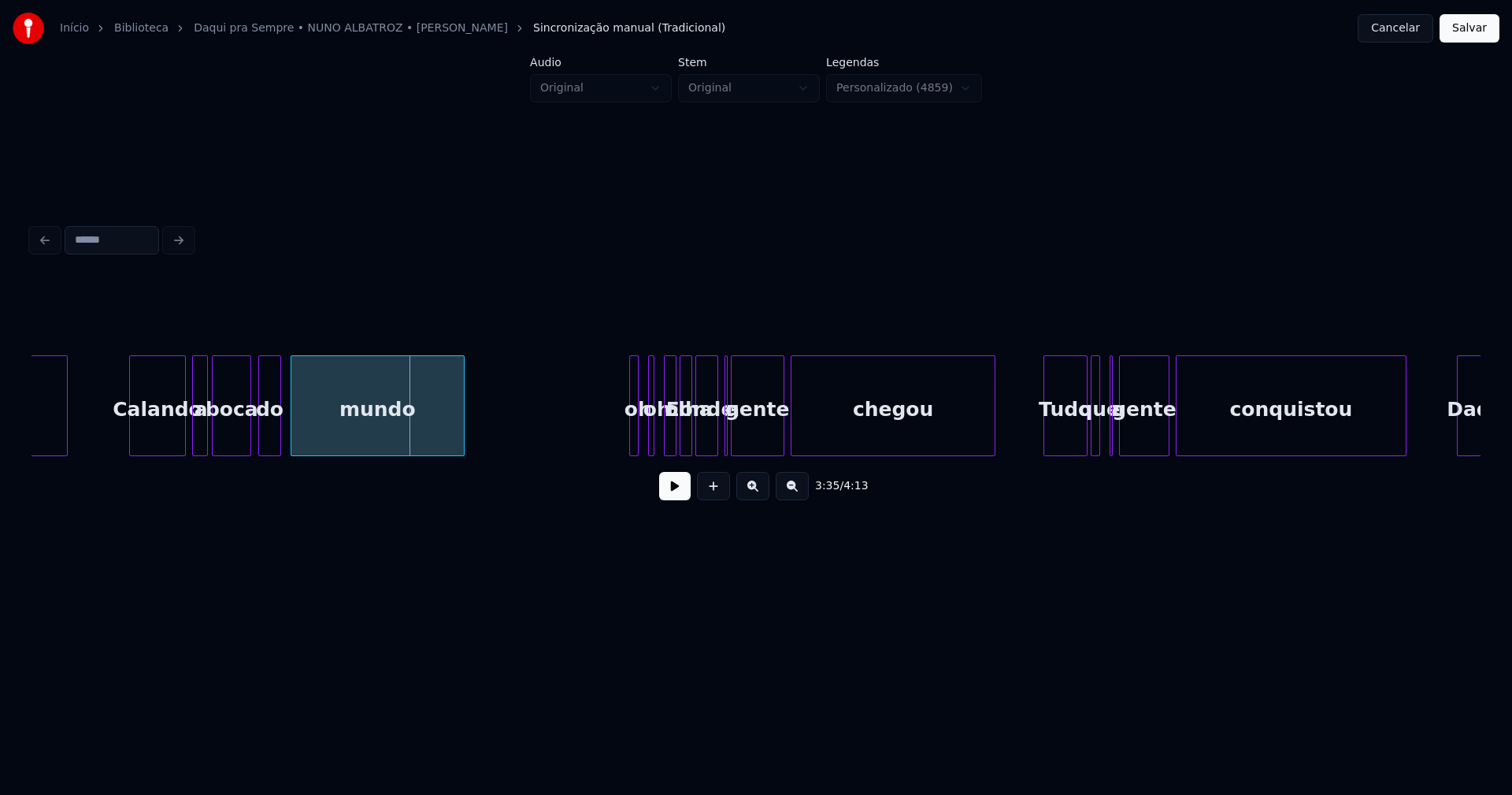
click at [650, 432] on div at bounding box center [651, 406] width 5 height 99
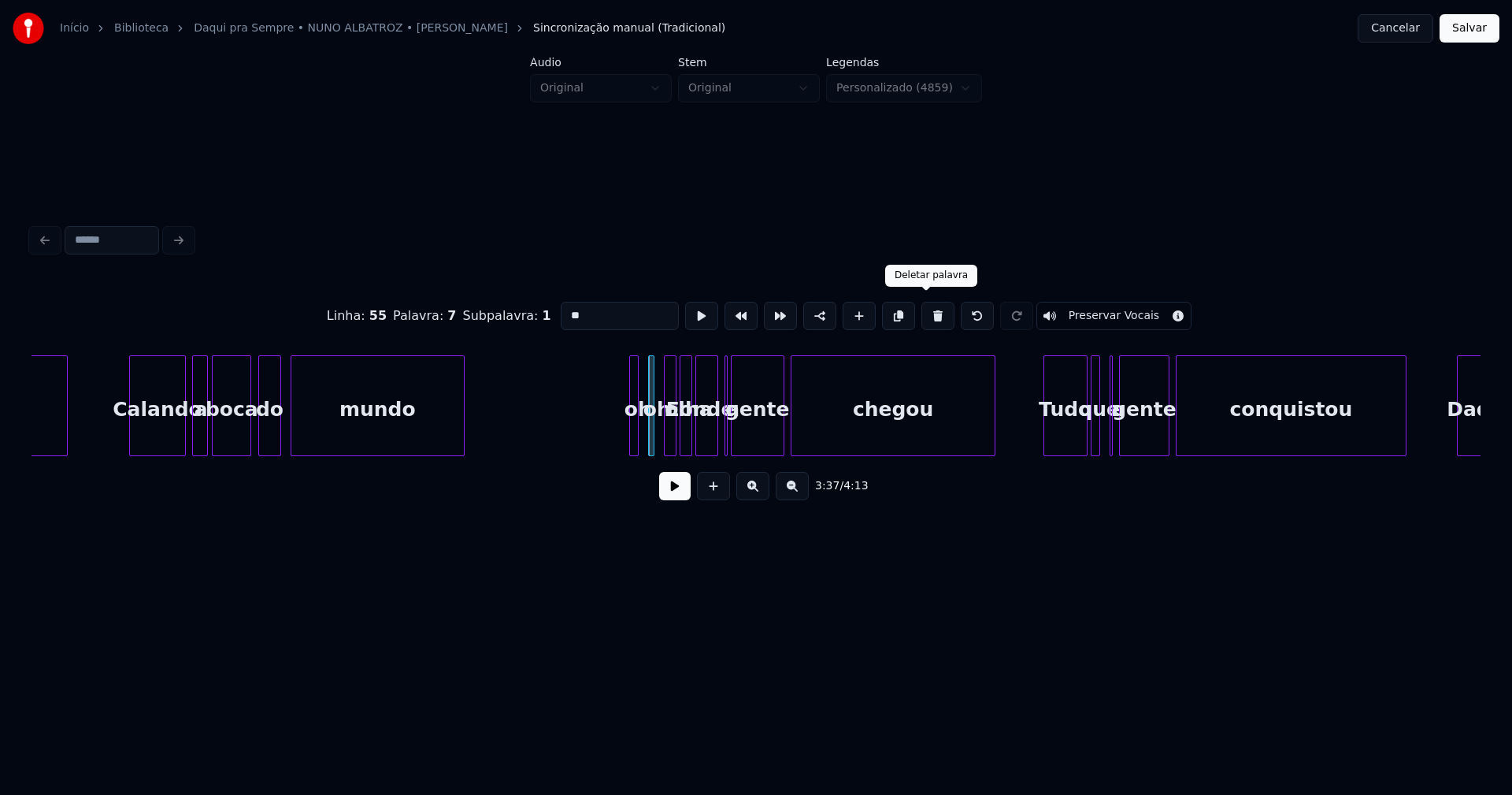
click at [929, 315] on button at bounding box center [937, 316] width 33 height 29
type input "*"
click at [654, 437] on div at bounding box center [656, 406] width 5 height 99
click at [555, 456] on div "tu Calando a boca do mundo E olha onde a gente chegou Tudo que a gente conquist…" at bounding box center [756, 406] width 1449 height 101
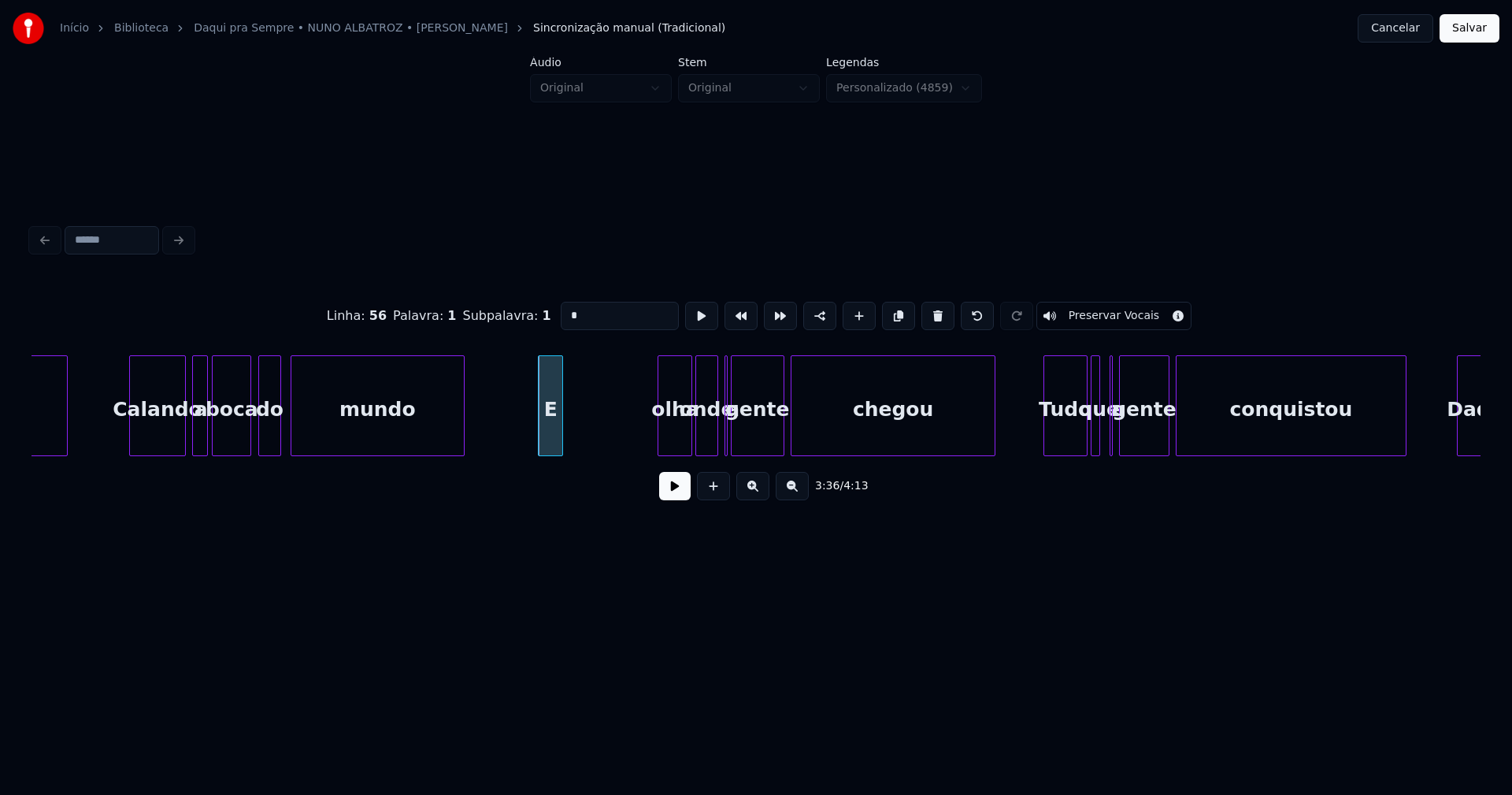
click at [661, 436] on div at bounding box center [660, 406] width 5 height 99
click at [595, 451] on div "tu Calando a boca do mundo E olha onde a gente chegou Tudo que a gente conquist…" at bounding box center [756, 406] width 1449 height 101
click at [604, 444] on div "olha" at bounding box center [586, 406] width 35 height 101
click at [590, 445] on div at bounding box center [591, 406] width 5 height 99
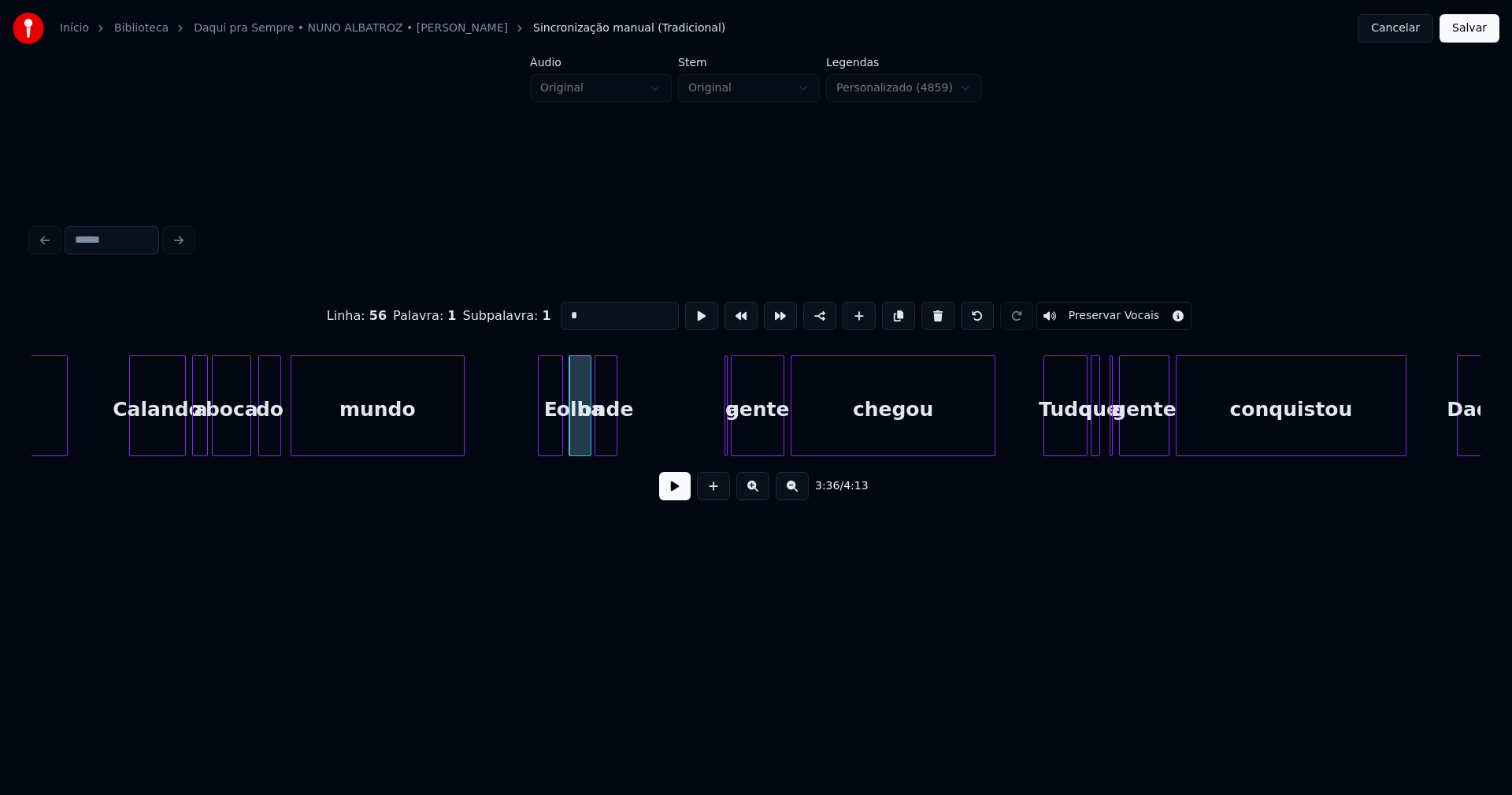
click at [606, 445] on div "onde" at bounding box center [606, 410] width 21 height 107
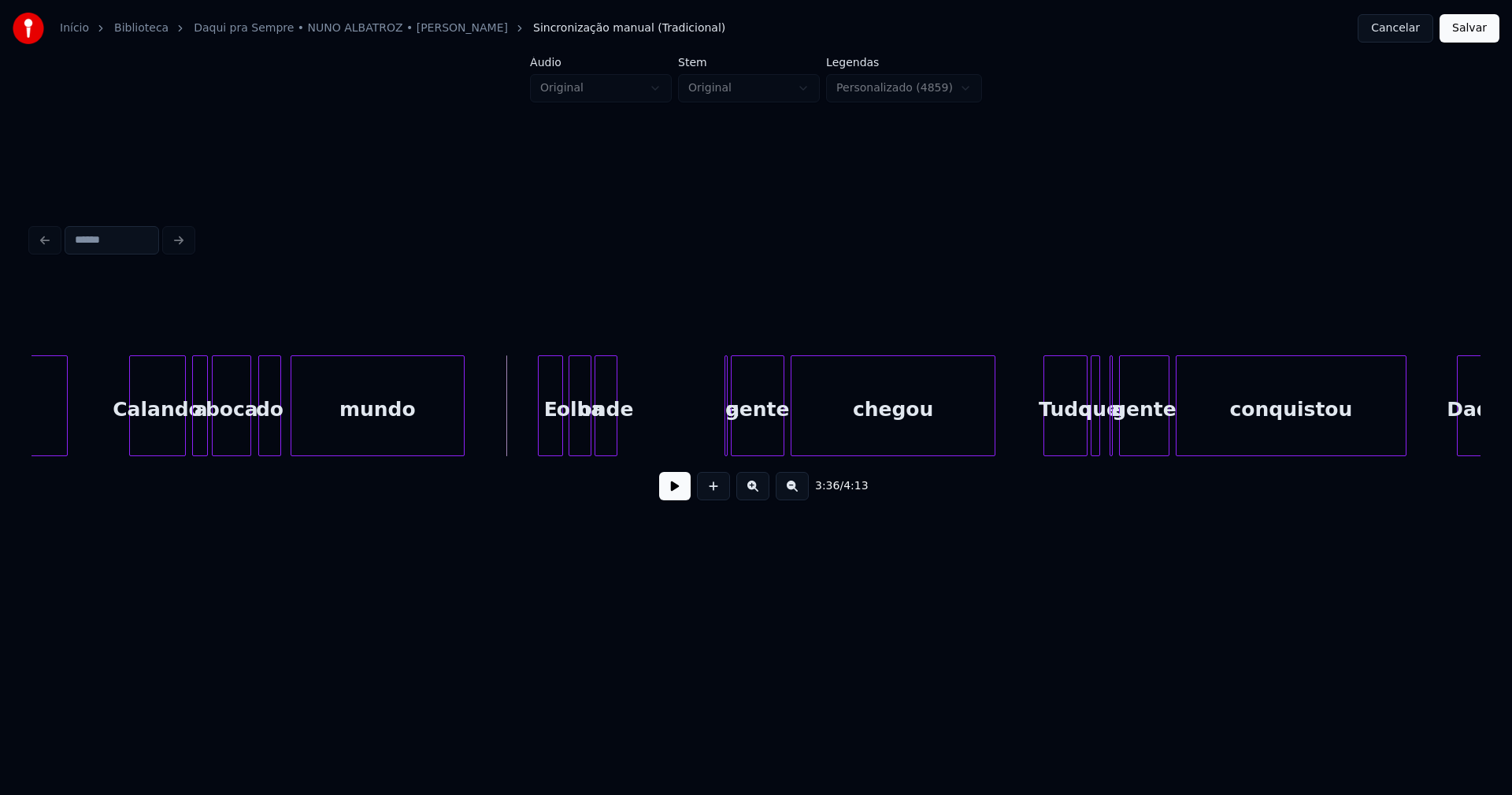
click at [673, 490] on button at bounding box center [675, 485] width 32 height 29
click at [684, 497] on button at bounding box center [675, 485] width 32 height 29
click at [550, 429] on div at bounding box center [551, 406] width 5 height 99
click at [569, 433] on div "olha" at bounding box center [569, 410] width 21 height 107
click at [596, 447] on div "onde" at bounding box center [599, 410] width 21 height 107
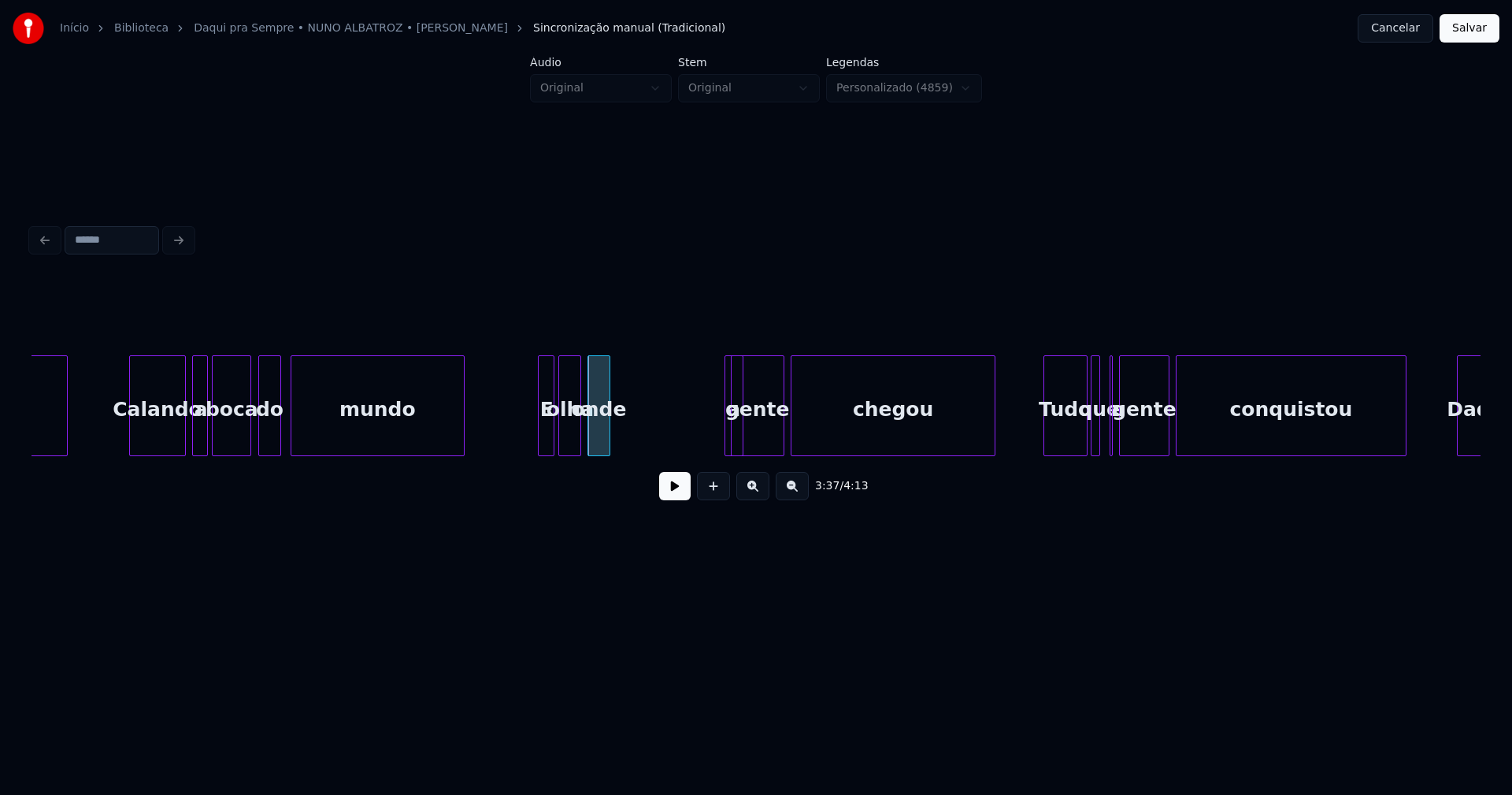
click at [740, 435] on div at bounding box center [740, 406] width 5 height 99
click at [616, 414] on div "a" at bounding box center [624, 406] width 19 height 101
click at [637, 425] on div at bounding box center [636, 406] width 5 height 99
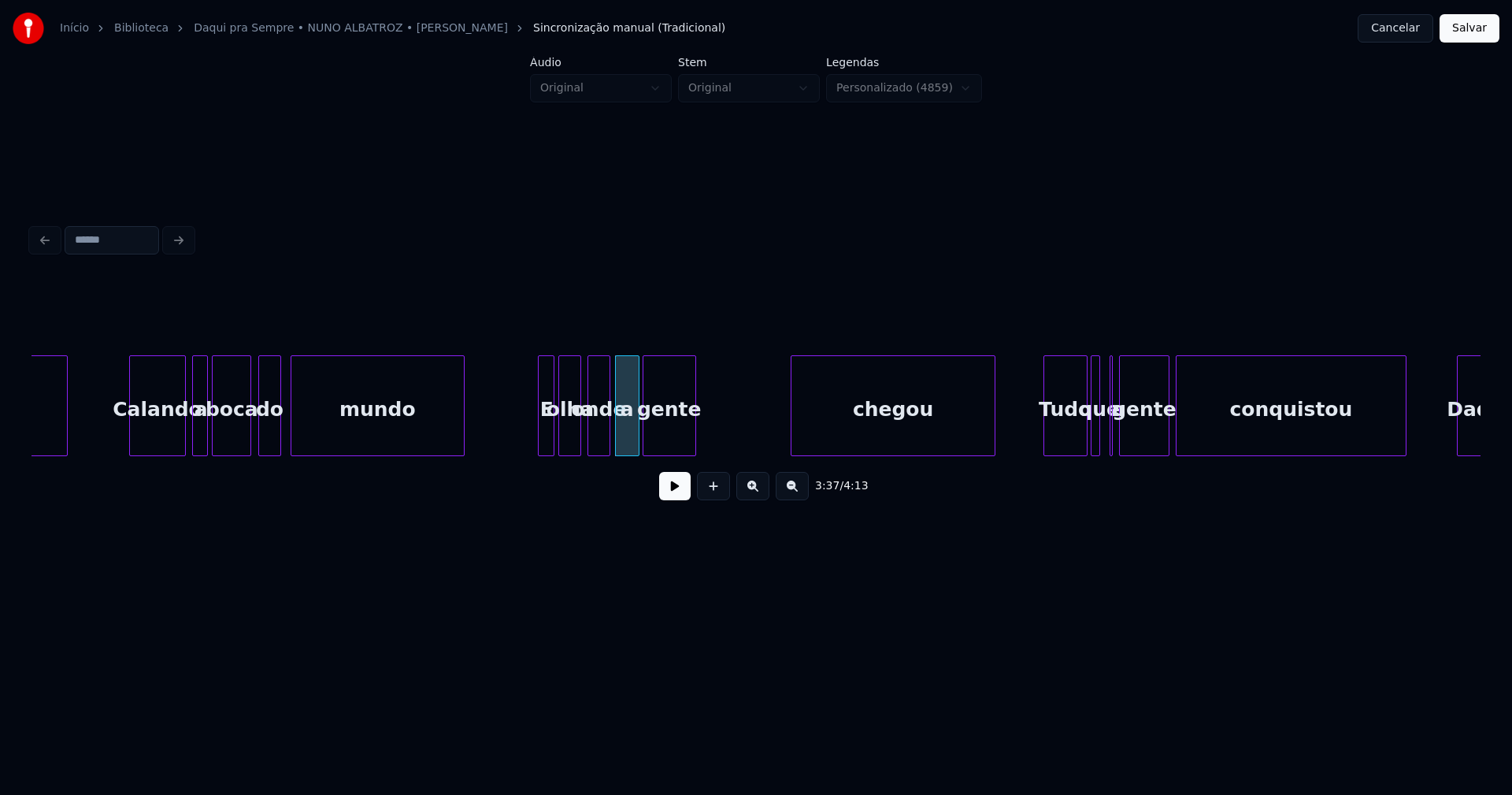
click at [665, 456] on div "tu Calando a boca do mundo E olha onde a gente chegou Tudo que a gente conquist…" at bounding box center [756, 406] width 1449 height 101
click at [670, 493] on button at bounding box center [675, 485] width 32 height 29
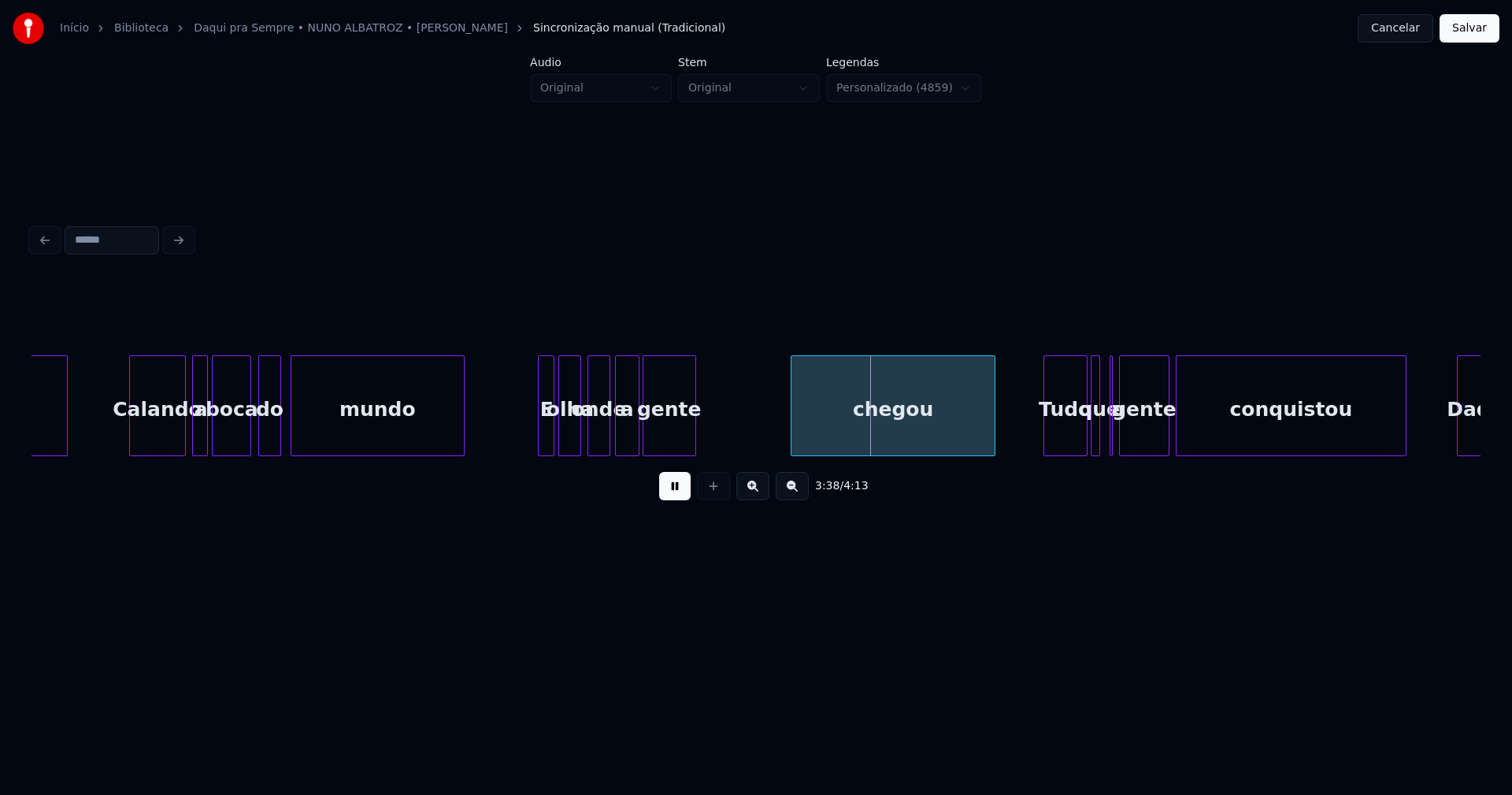
click at [681, 494] on button at bounding box center [675, 485] width 32 height 29
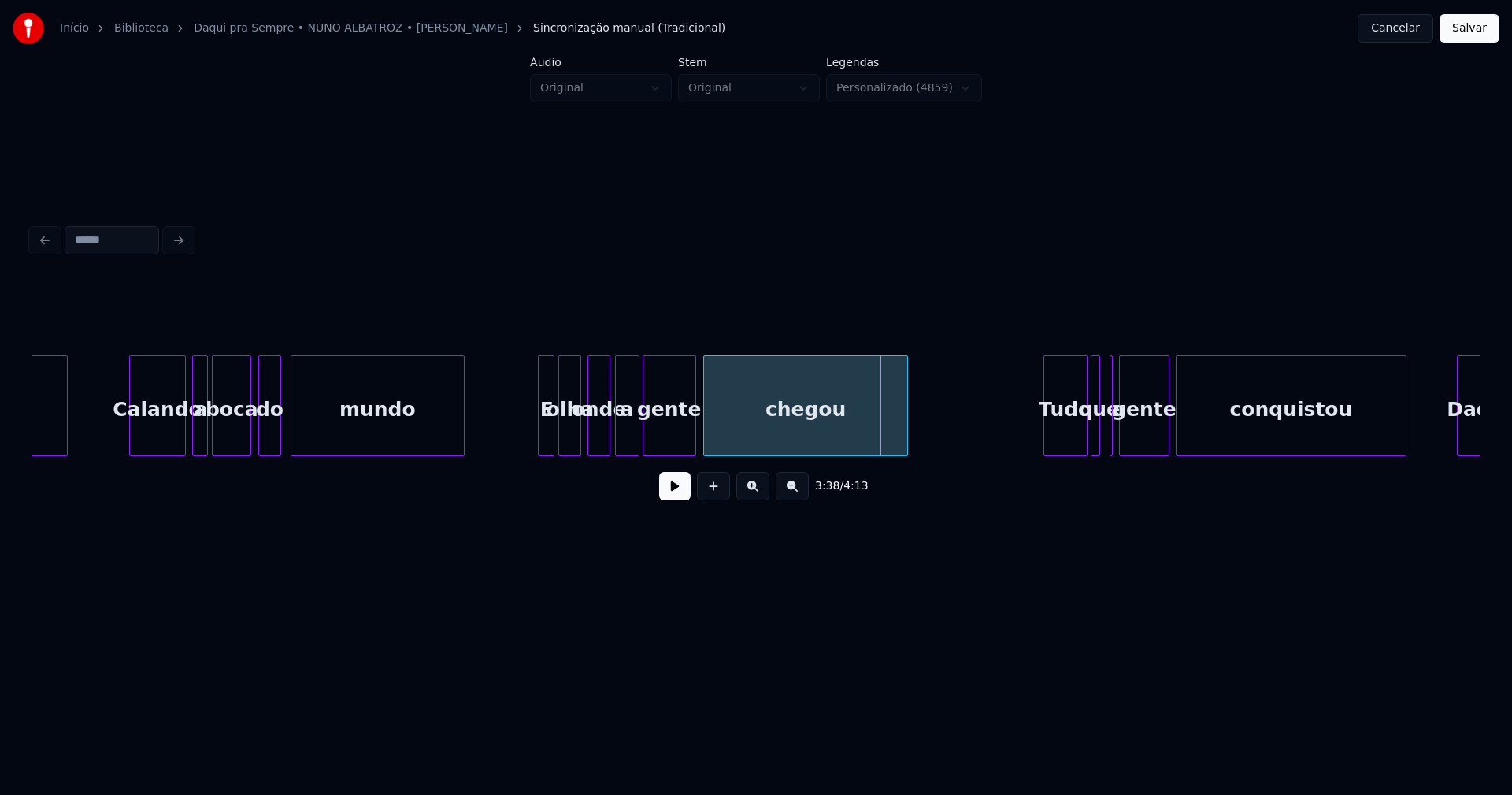
click at [786, 468] on div "3:38 / 4:13" at bounding box center [756, 396] width 1449 height 239
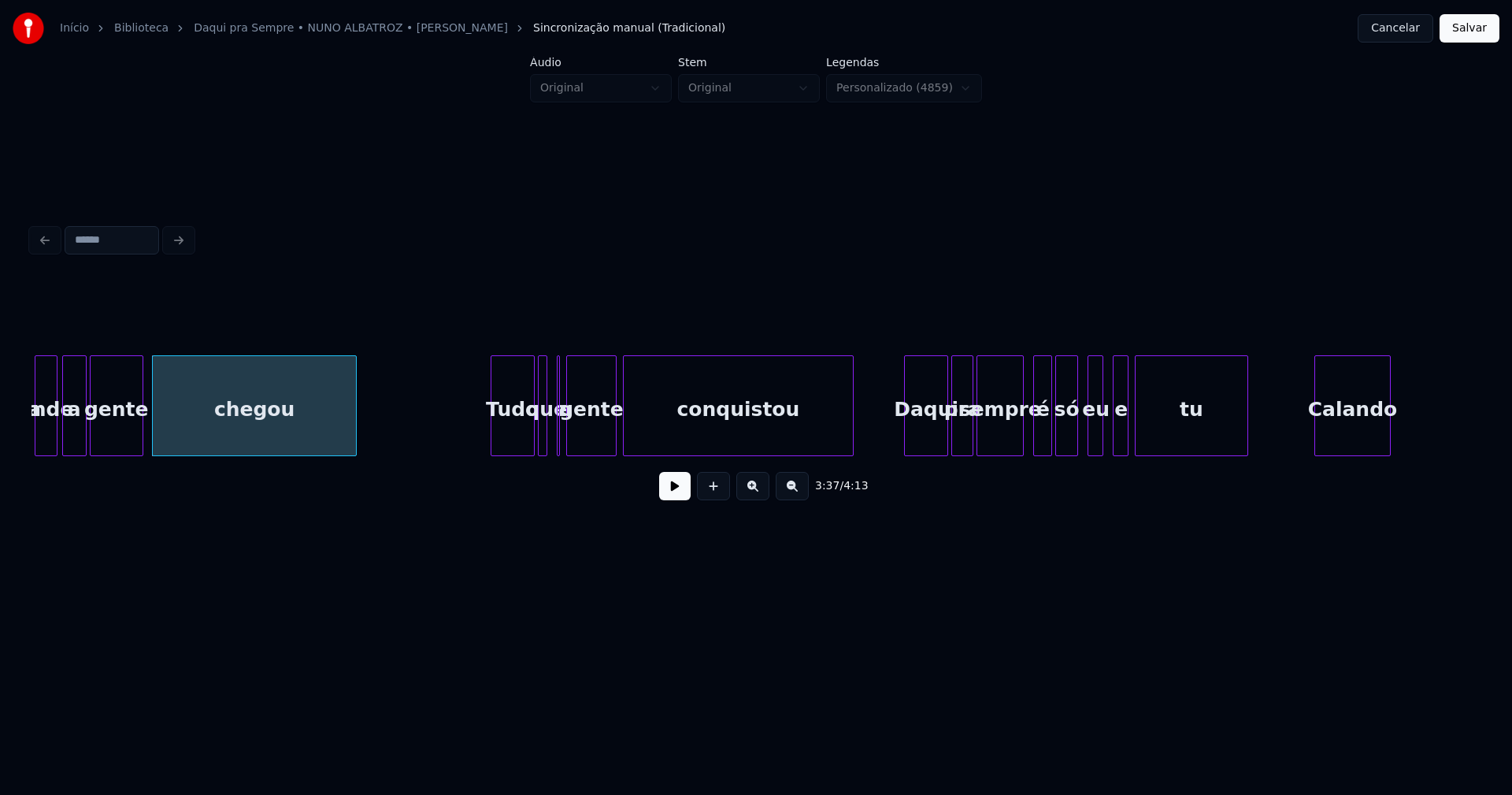
scroll to position [0, 34220]
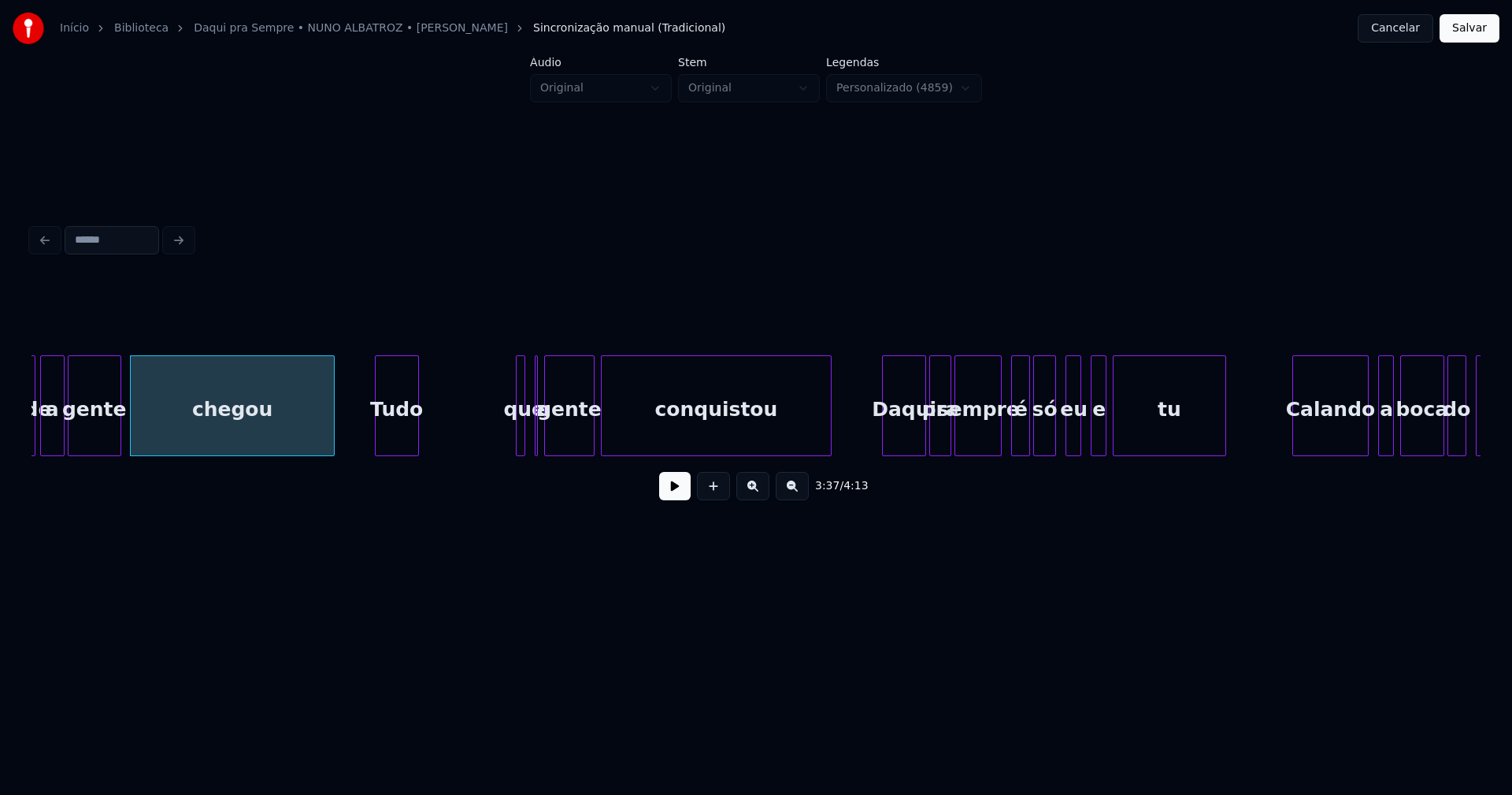
click at [399, 454] on div "onde a gente chegou Tudo que a gente conquistou Daqui pra sempre é só eu e tu C…" at bounding box center [756, 406] width 1449 height 101
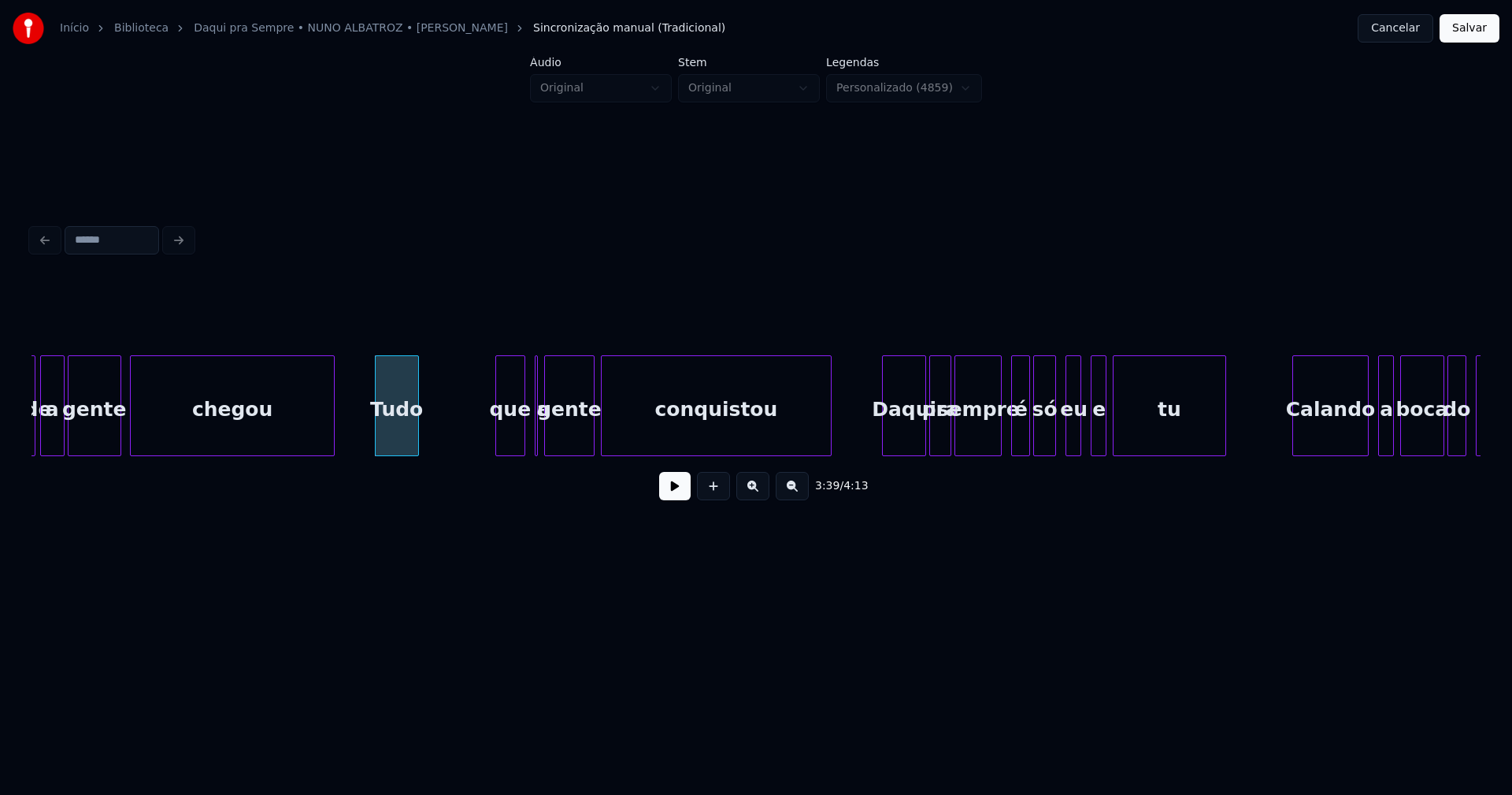
click at [496, 434] on div at bounding box center [498, 406] width 5 height 99
click at [443, 450] on div "onde a gente chegou Tudo que a gente conquistou Daqui pra sempre é só eu e tu C…" at bounding box center [756, 406] width 1449 height 101
click at [551, 445] on div at bounding box center [549, 406] width 5 height 99
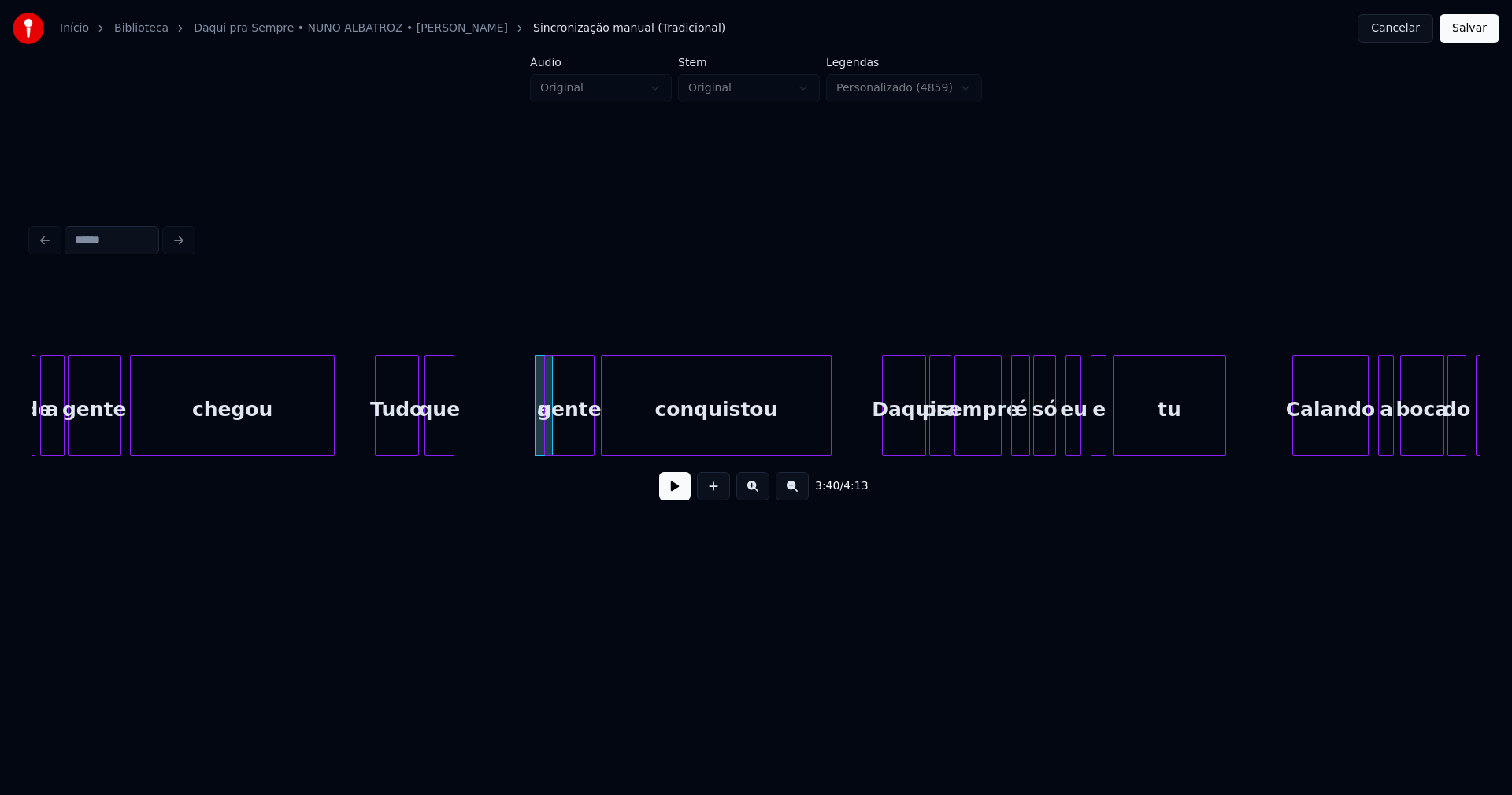
drag, startPoint x: 532, startPoint y: 356, endPoint x: 459, endPoint y: 386, distance: 78.9
click at [536, 356] on div at bounding box center [538, 406] width 5 height 99
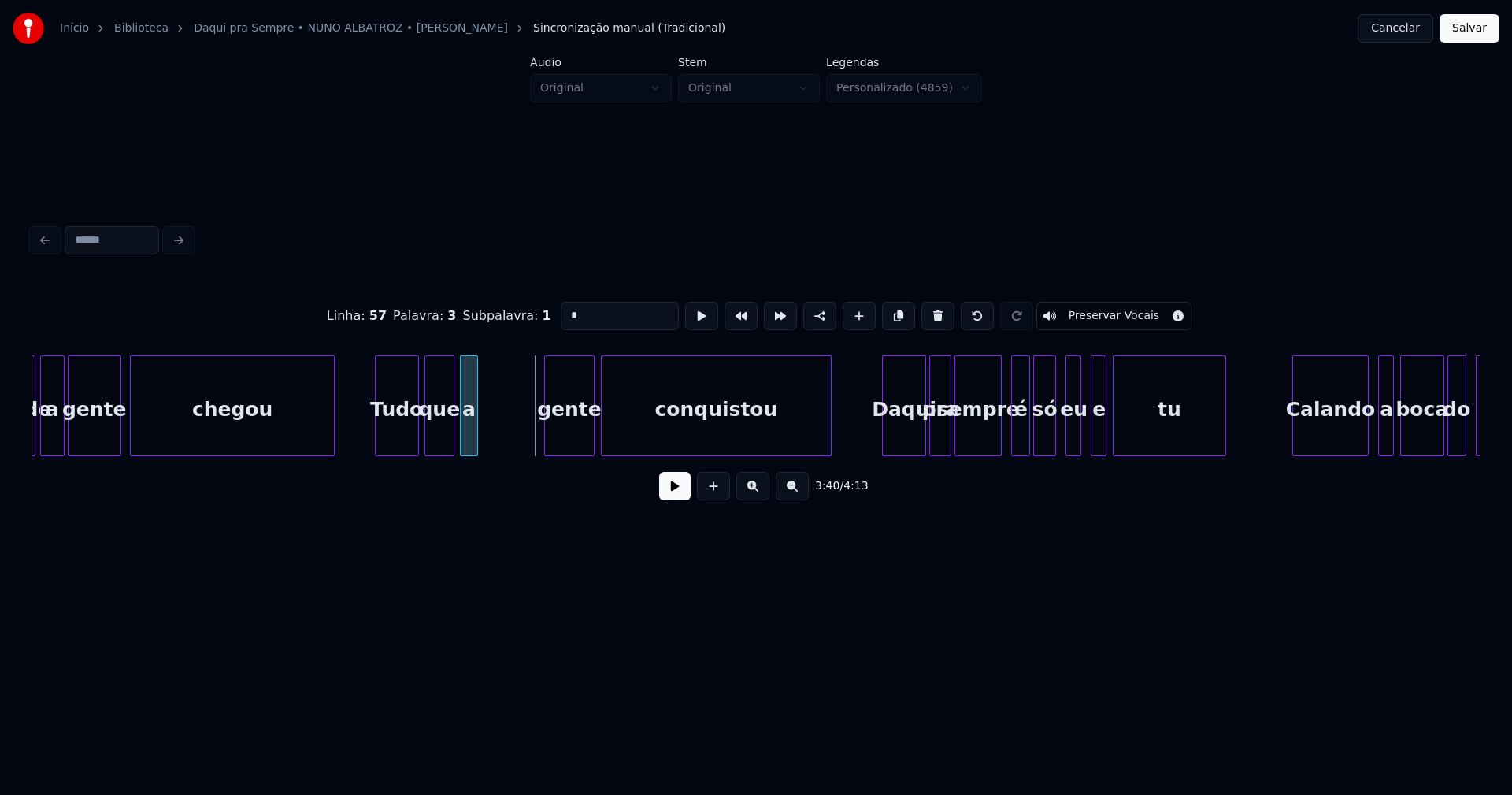
click at [460, 397] on div "a" at bounding box center [469, 406] width 18 height 101
click at [494, 428] on div at bounding box center [492, 406] width 5 height 99
click at [528, 441] on div "gente" at bounding box center [524, 410] width 49 height 107
click at [532, 437] on div at bounding box center [531, 406] width 5 height 99
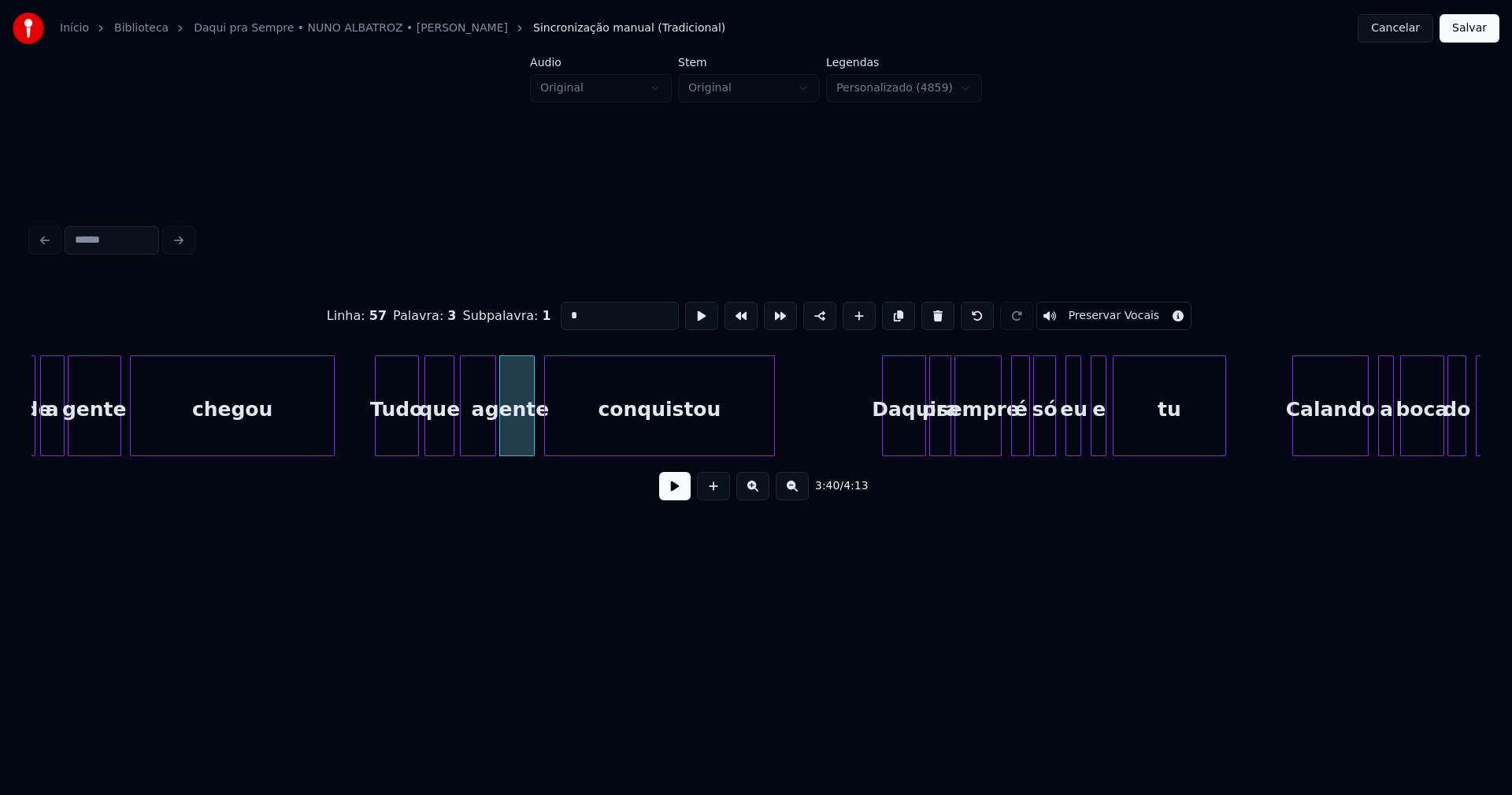
click at [600, 453] on div "onde a gente chegou Tudo que a gente conquistou Daqui pra sempre é só eu e tu C…" at bounding box center [756, 406] width 1449 height 101
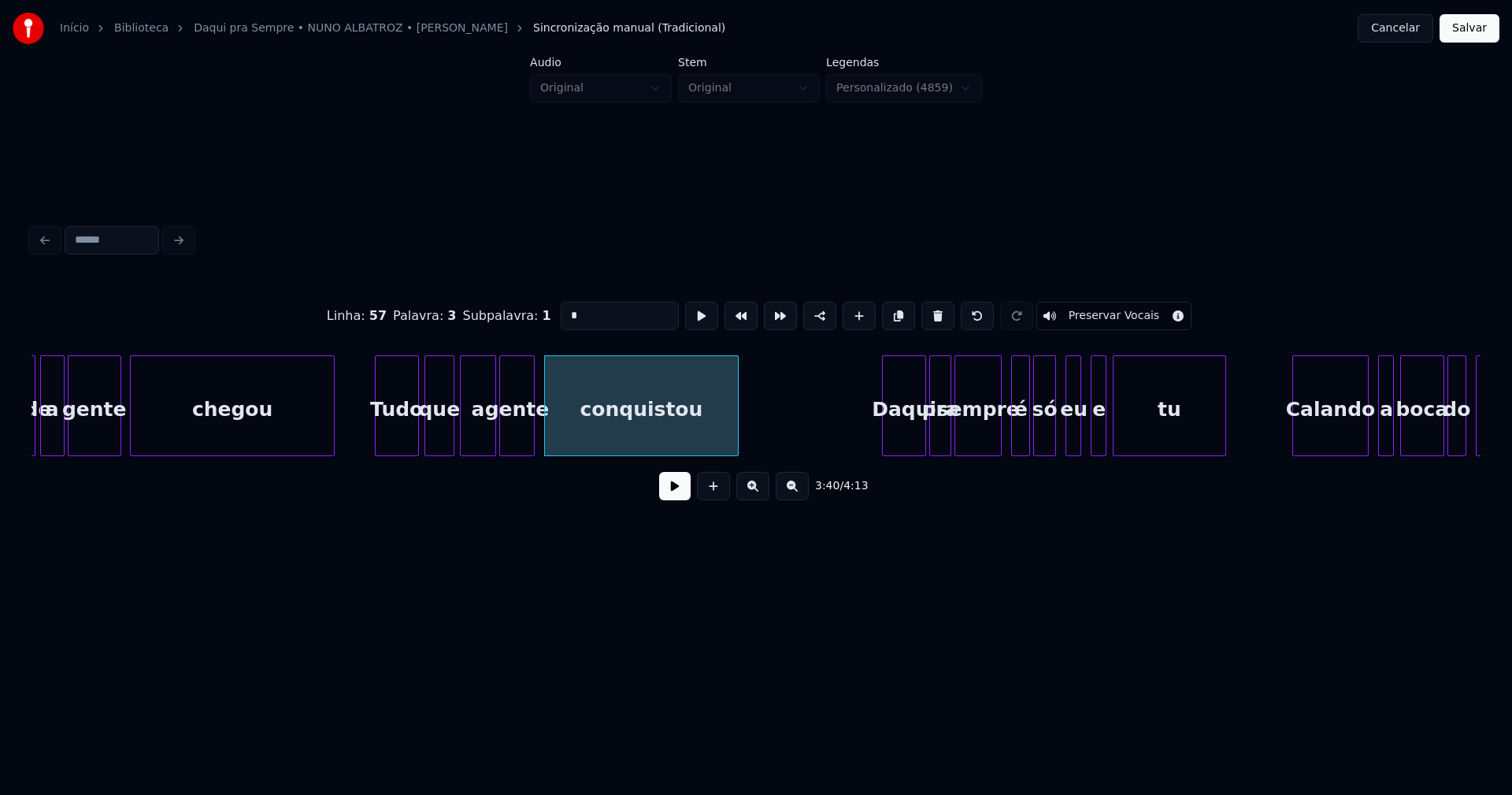
click at [737, 448] on div at bounding box center [736, 406] width 5 height 99
click at [814, 455] on div "onde a gente chegou Tudo que a gente conquistou Daqui pra sempre é só eu e tu C…" at bounding box center [756, 406] width 1449 height 101
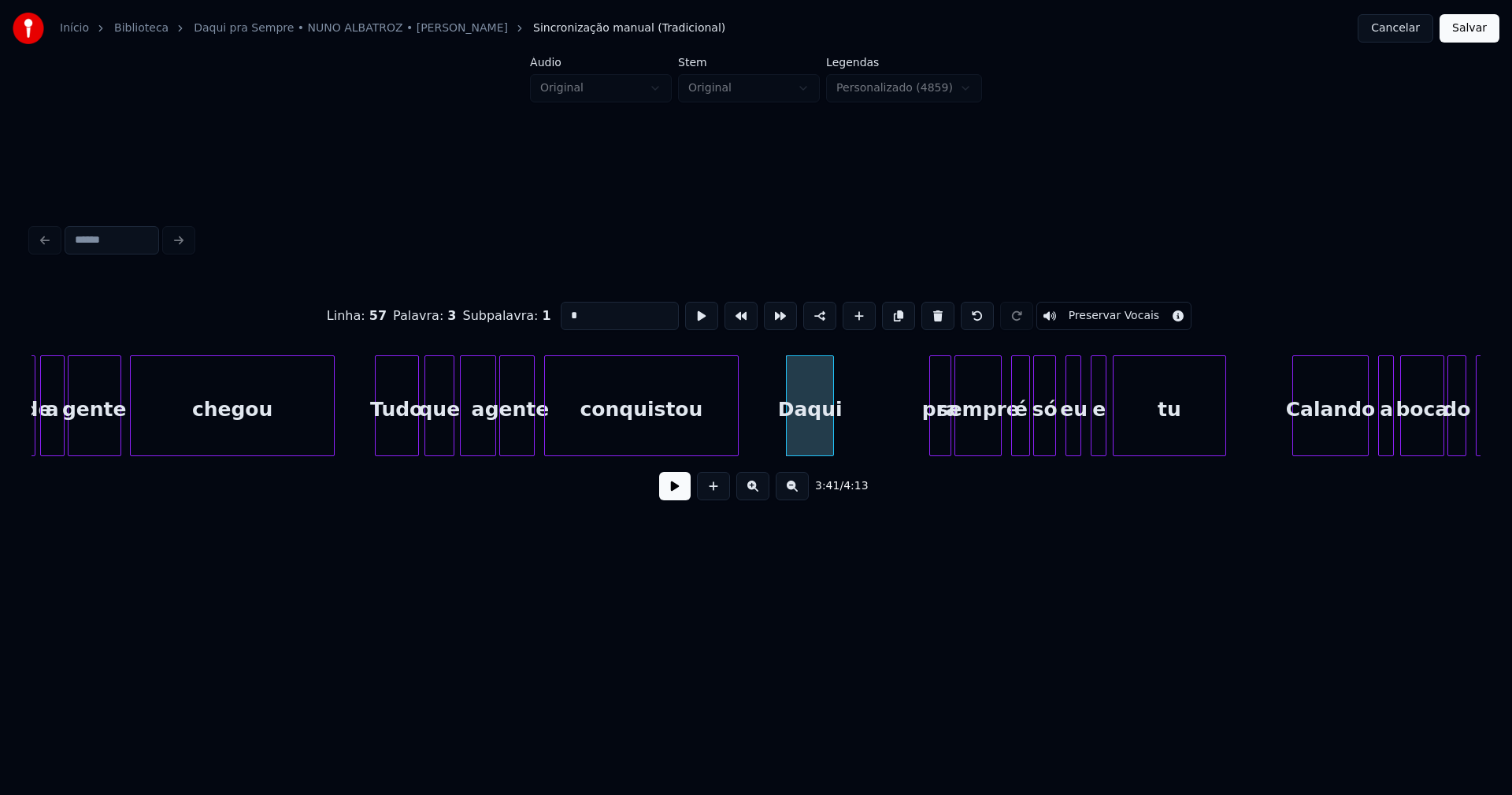
click at [830, 441] on div at bounding box center [831, 406] width 5 height 99
click at [855, 456] on div "onde a gente chegou Tudo que a gente conquistou Daqui pra sempre é só eu e tu C…" at bounding box center [756, 406] width 1449 height 101
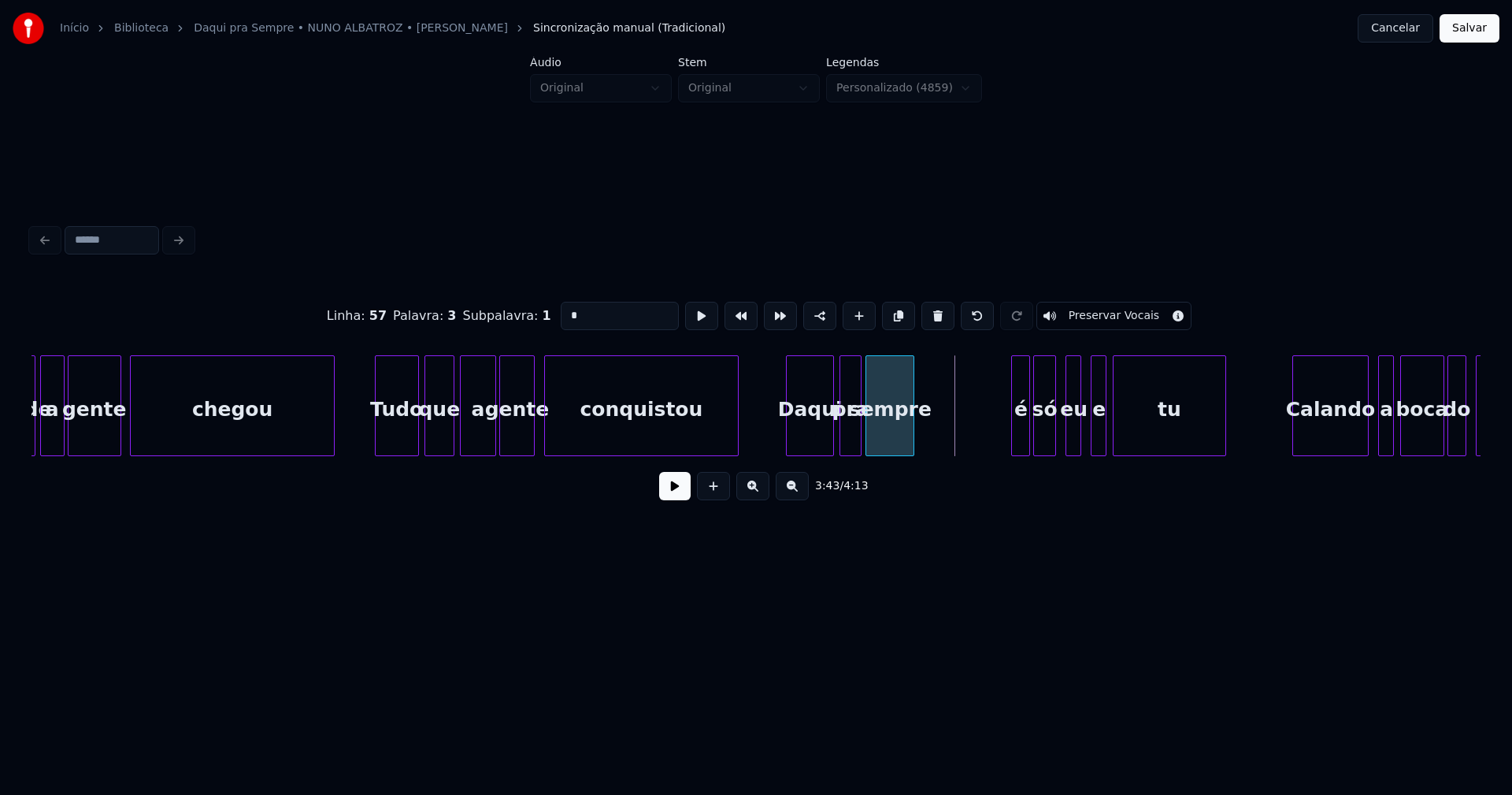
click at [894, 455] on div "onde a gente chegou Tudo que a gente conquistou Daqui pra sempre é só eu e tu C…" at bounding box center [756, 406] width 1449 height 101
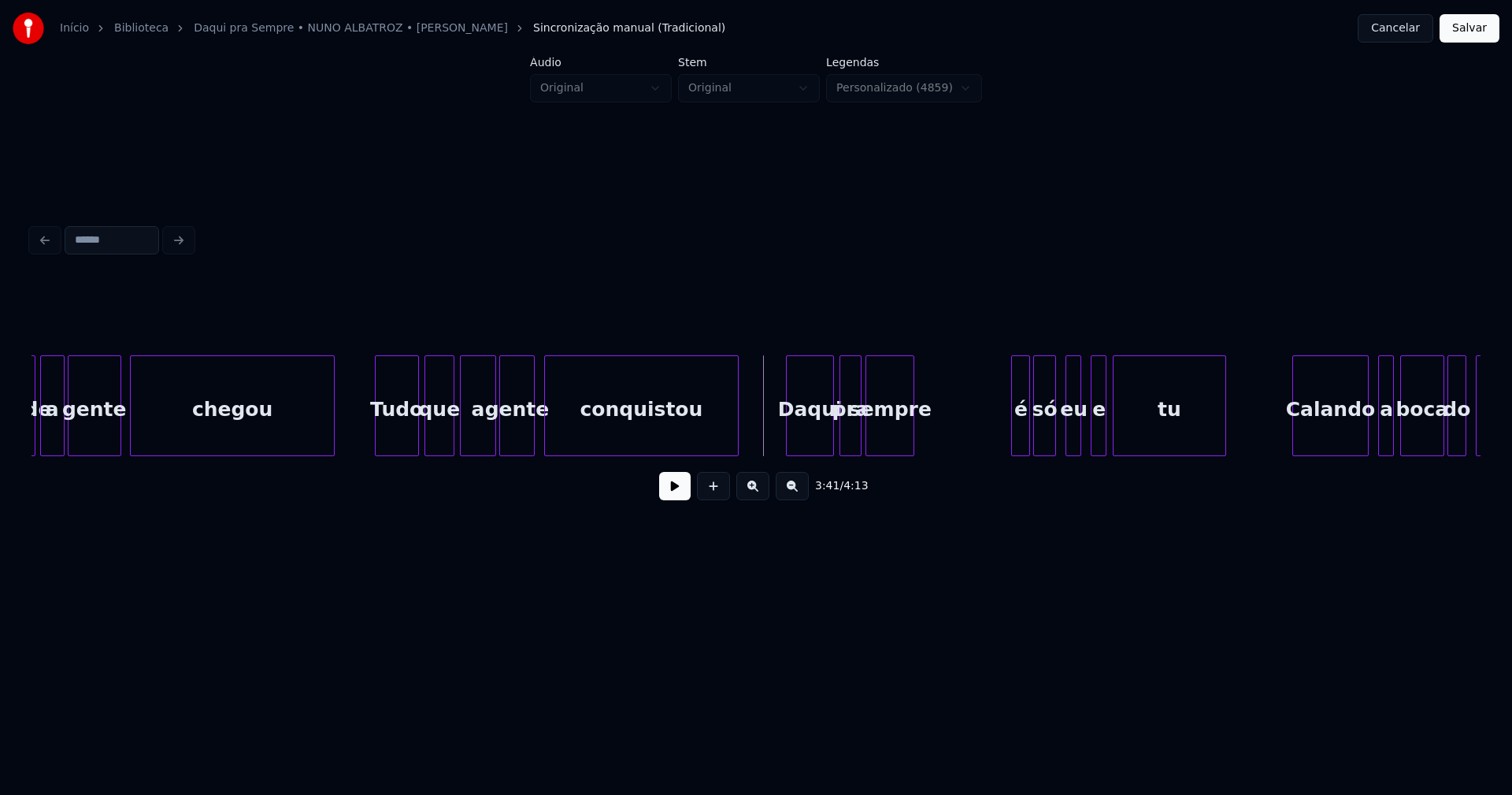
click at [677, 494] on button at bounding box center [675, 485] width 32 height 29
click at [680, 498] on button at bounding box center [675, 485] width 32 height 29
click at [679, 490] on button at bounding box center [675, 485] width 32 height 29
click at [677, 496] on button at bounding box center [675, 485] width 32 height 29
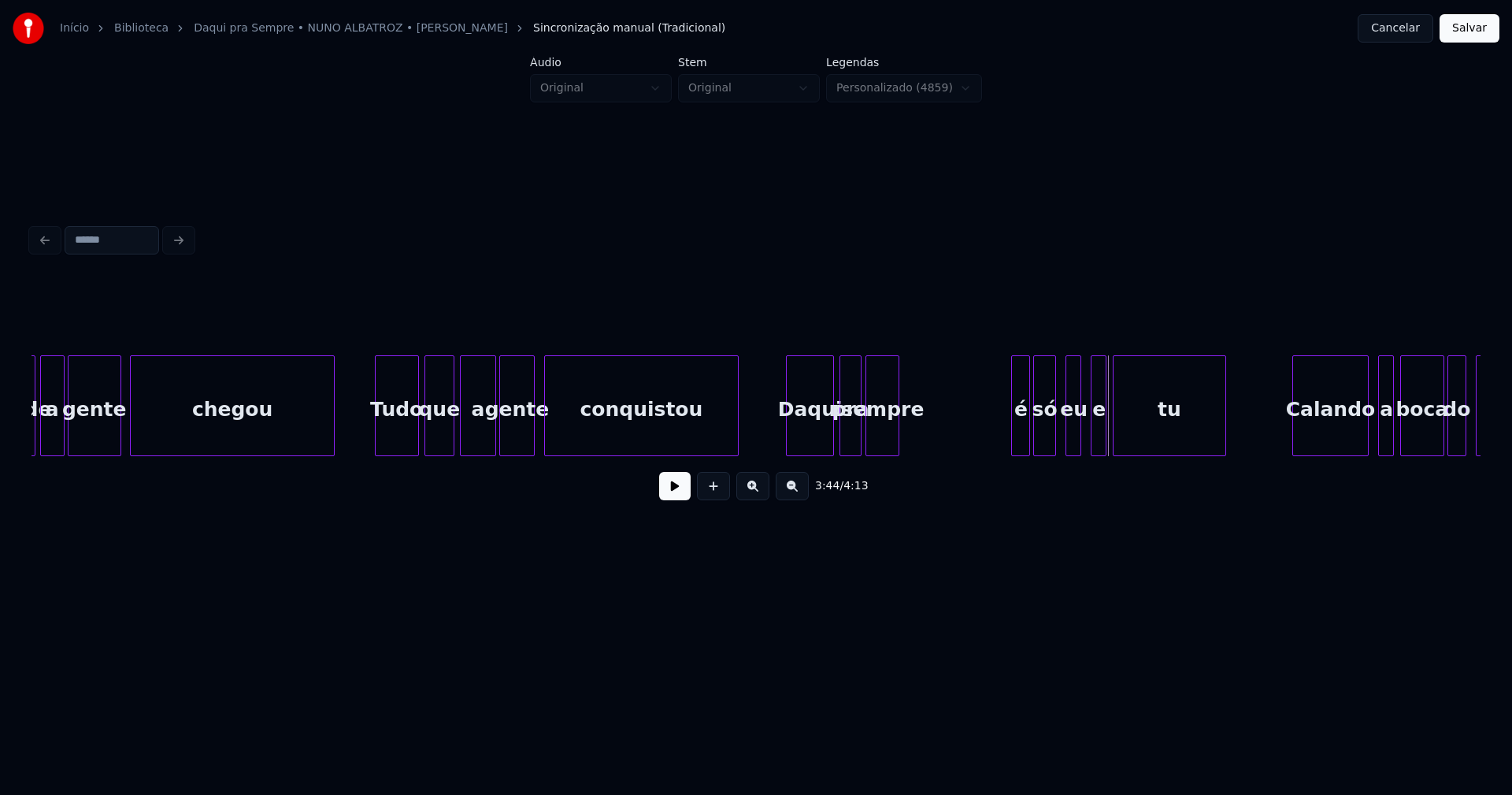
click at [898, 437] on div at bounding box center [896, 406] width 5 height 99
click at [909, 453] on div "onde a gente chegou Tudo que a gente conquistou Daqui pra sempre é só eu e tu C…" at bounding box center [756, 406] width 1449 height 101
click at [675, 498] on button at bounding box center [675, 485] width 32 height 29
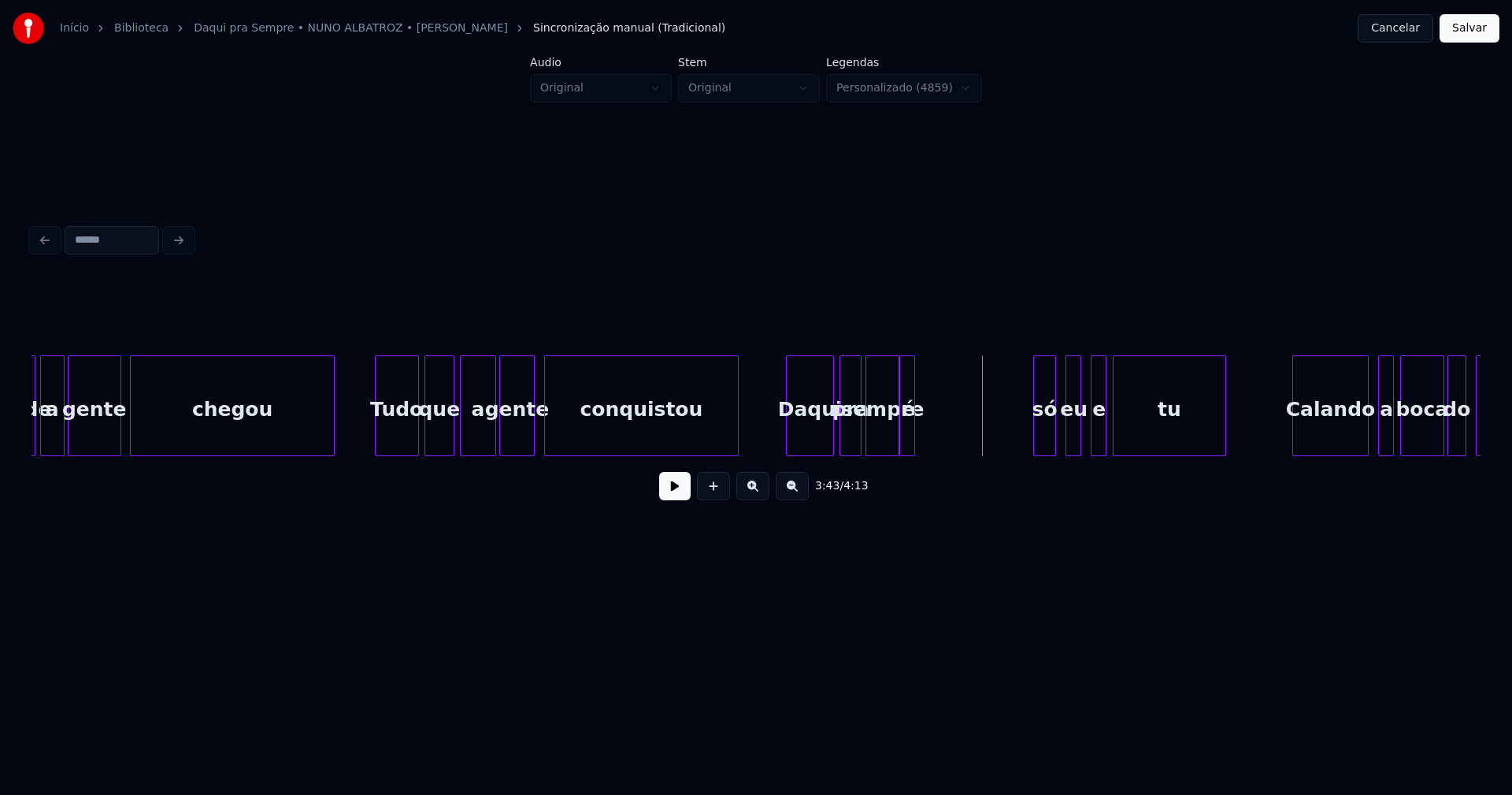
click at [911, 440] on div at bounding box center [911, 406] width 5 height 99
click at [929, 456] on div "onde a gente chegou Tudo que a gente conquistou Daqui pra sempre é só eu e tu C…" at bounding box center [756, 406] width 1449 height 101
click at [953, 454] on div "onde a gente chegou Tudo que a gente conquistou Daqui pra sempre é só eu e tu C…" at bounding box center [756, 406] width 1449 height 101
click at [965, 433] on div at bounding box center [964, 406] width 5 height 99
click at [982, 451] on div "onde a gente chegou Tudo que a gente conquistou Daqui pra sempre é só eu e tu C…" at bounding box center [756, 406] width 1449 height 101
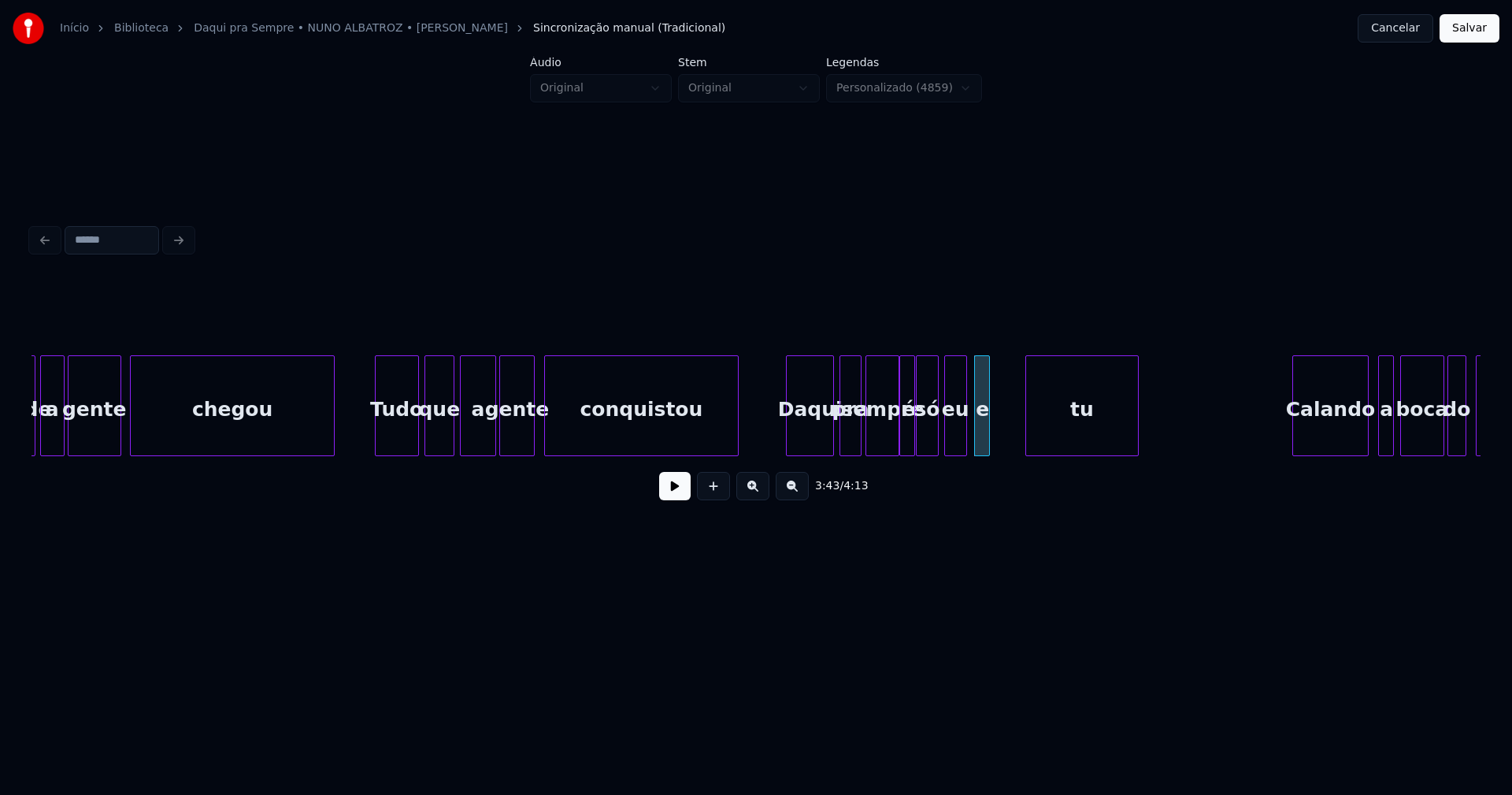
click at [1083, 456] on div "onde a gente chegou Tudo que a gente conquistou Daqui pra sempre é só eu e tu C…" at bounding box center [756, 406] width 1449 height 101
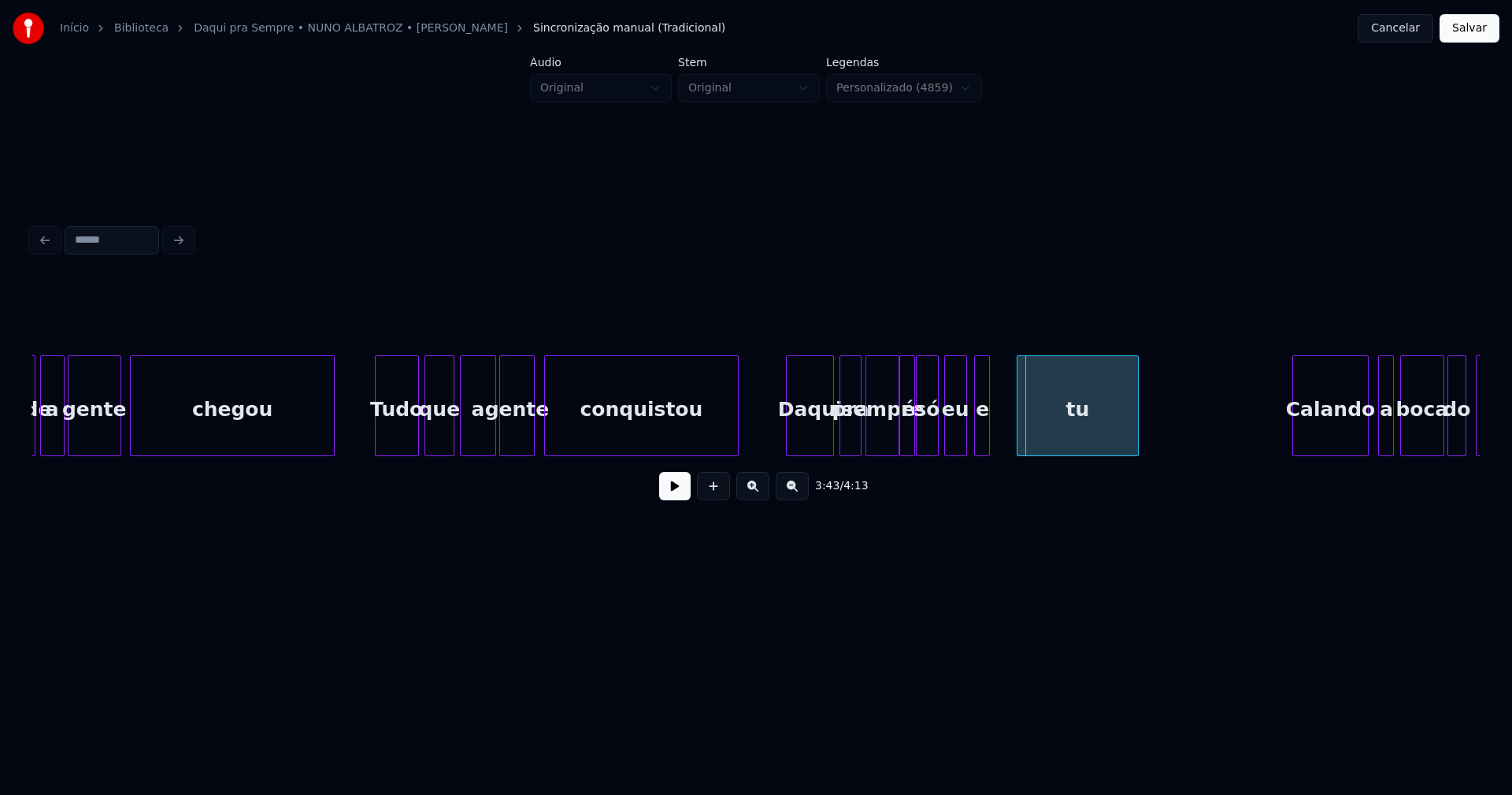
click at [1020, 439] on div at bounding box center [1020, 406] width 5 height 99
drag, startPoint x: 671, startPoint y: 494, endPoint x: 811, endPoint y: 428, distance: 154.8
click at [672, 494] on button at bounding box center [675, 485] width 32 height 29
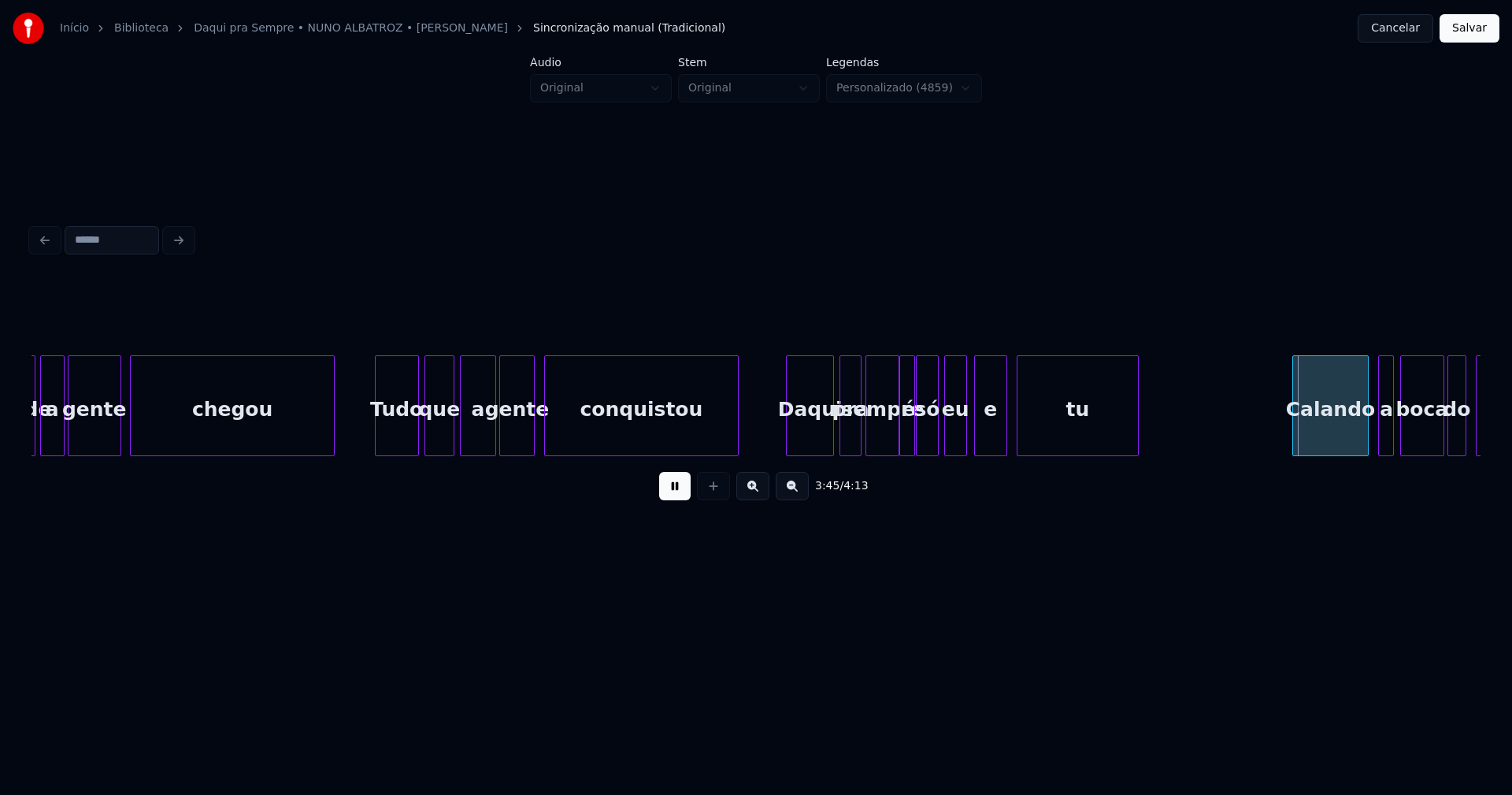
click at [1006, 429] on div at bounding box center [1004, 406] width 5 height 99
drag, startPoint x: 780, startPoint y: 437, endPoint x: 818, endPoint y: 431, distance: 38.5
click at [681, 490] on button at bounding box center [675, 485] width 32 height 29
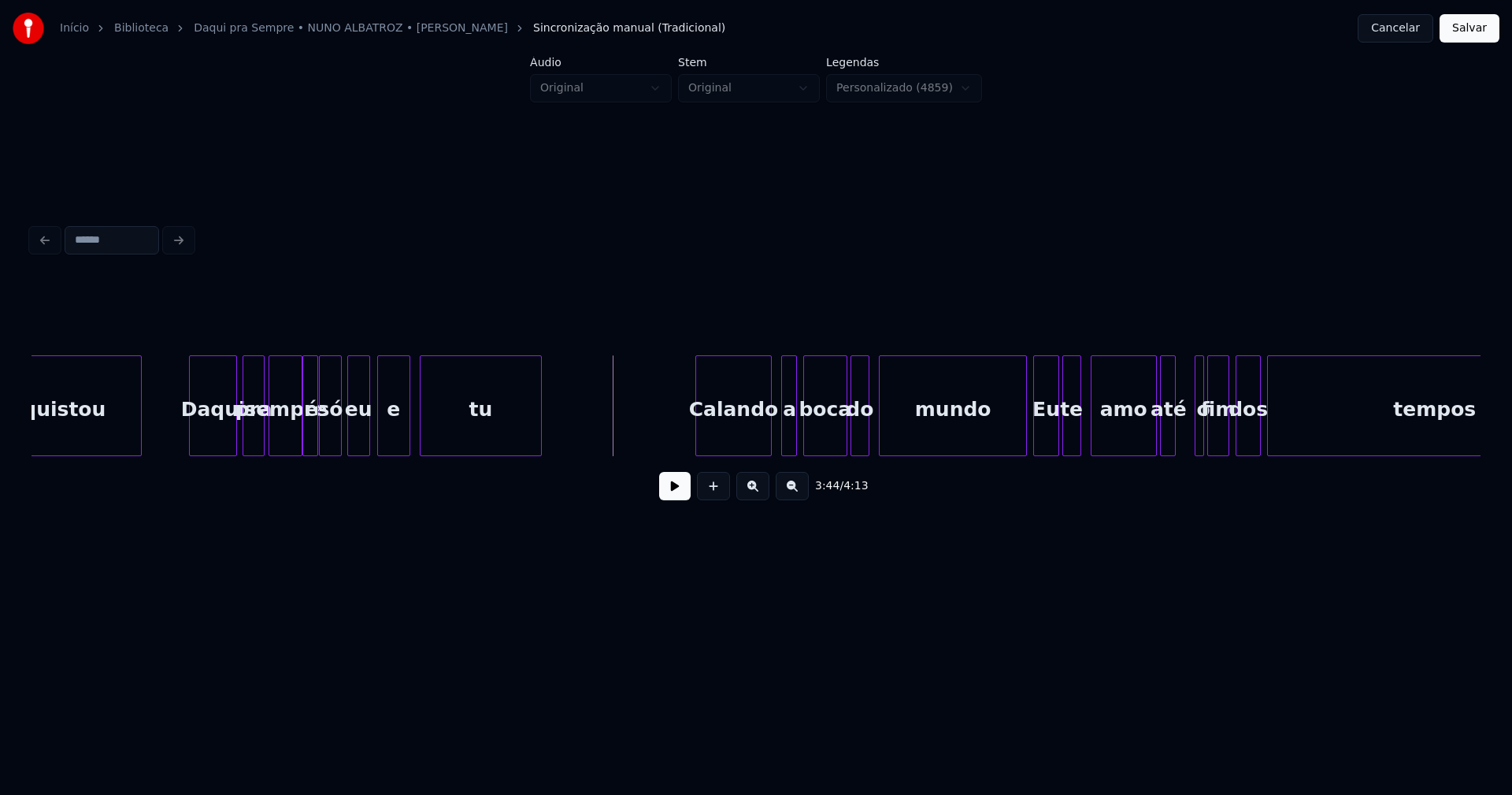
scroll to position [0, 34905]
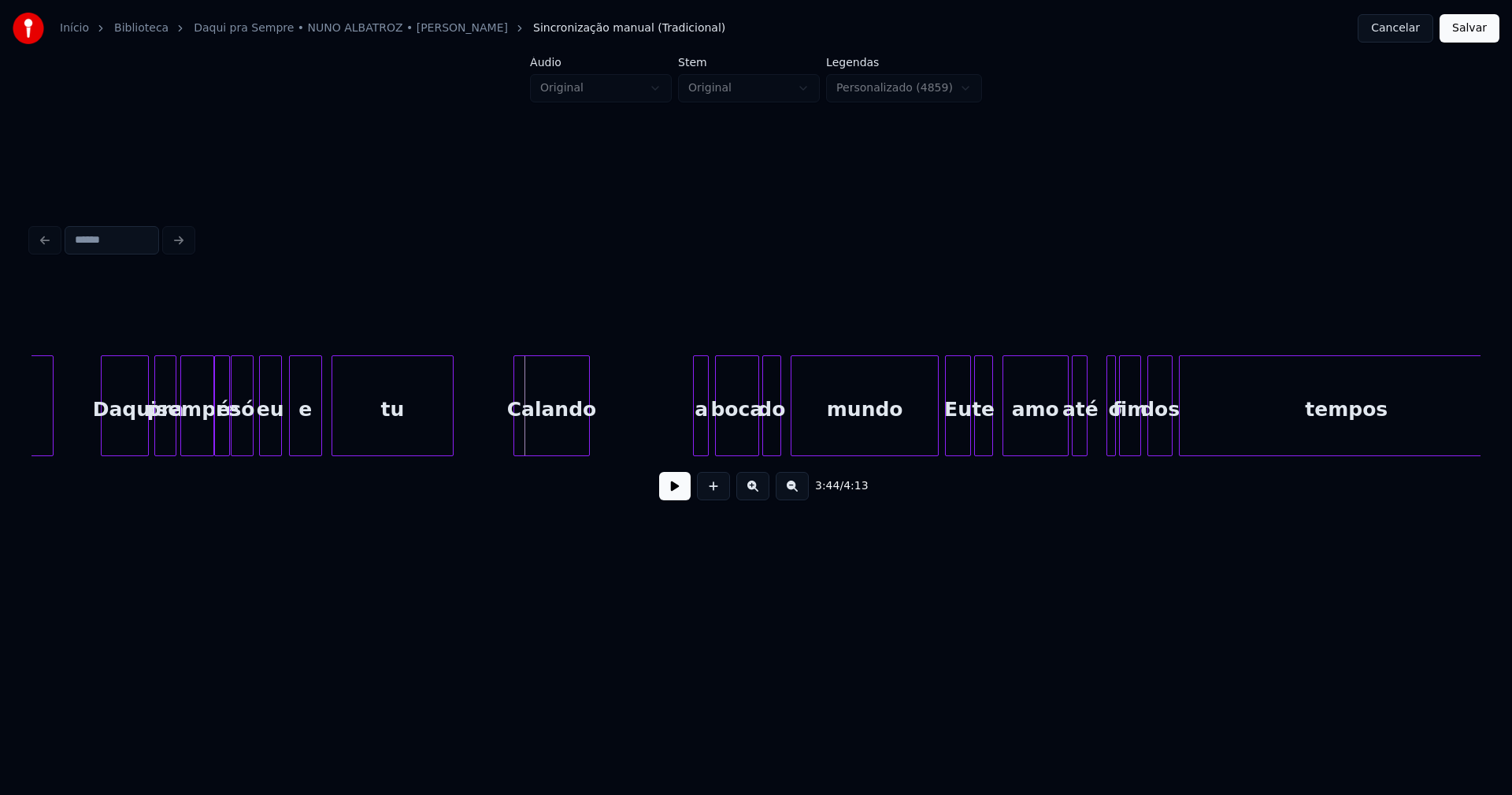
click at [556, 448] on div "Calando" at bounding box center [551, 410] width 74 height 107
click at [603, 453] on div "conquistou Daqui pra sempre é só eu e tu Calando a boca do mundo Eu te amo até …" at bounding box center [756, 406] width 1449 height 101
click at [693, 441] on div "boca" at bounding box center [683, 410] width 43 height 107
click at [559, 443] on div at bounding box center [559, 406] width 5 height 99
click at [588, 430] on div at bounding box center [590, 406] width 5 height 99
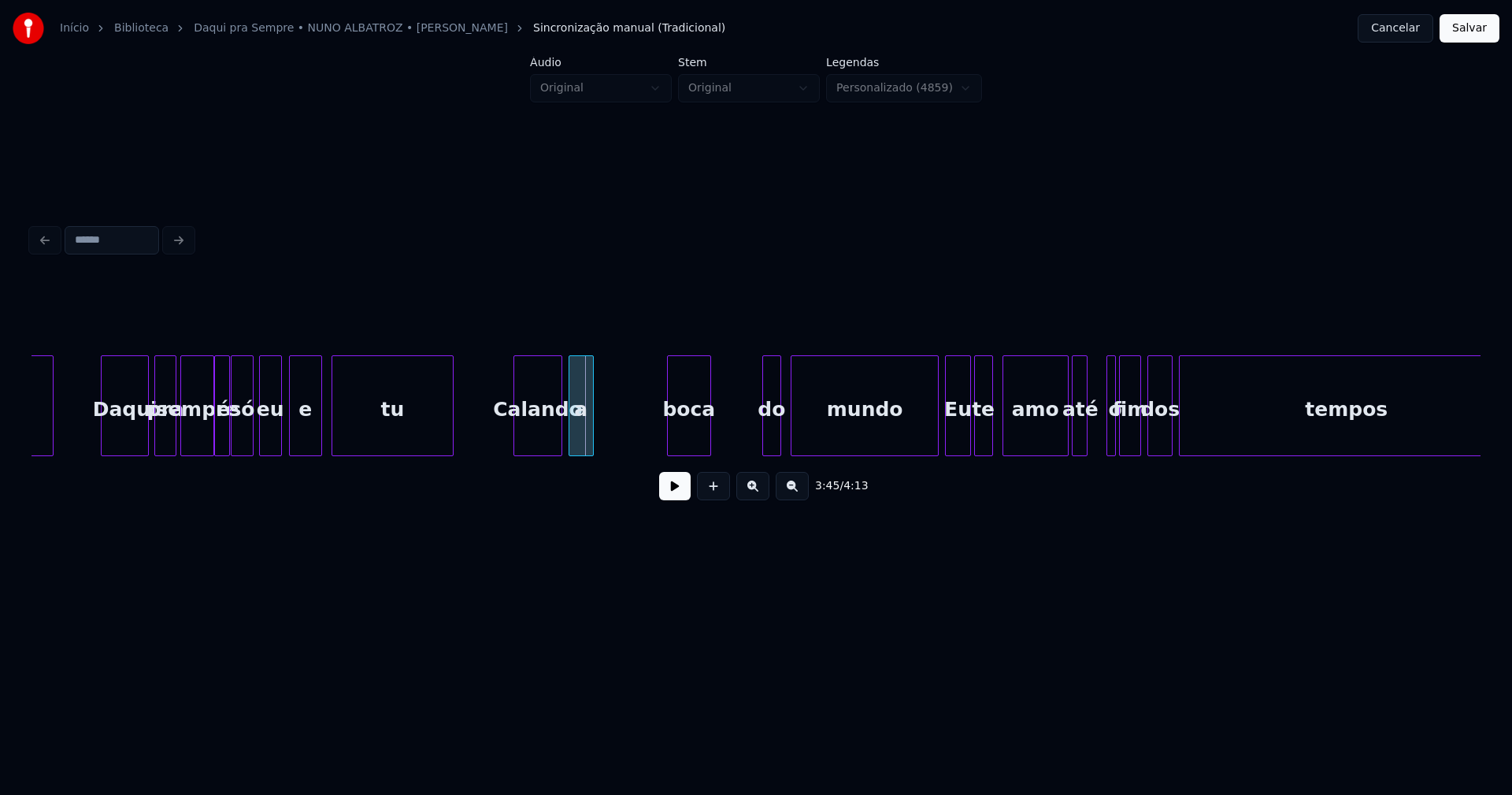
click at [582, 437] on div "a" at bounding box center [582, 410] width 24 height 107
click at [619, 443] on div "boca" at bounding box center [617, 410] width 43 height 107
click at [654, 443] on div "do" at bounding box center [653, 410] width 17 height 107
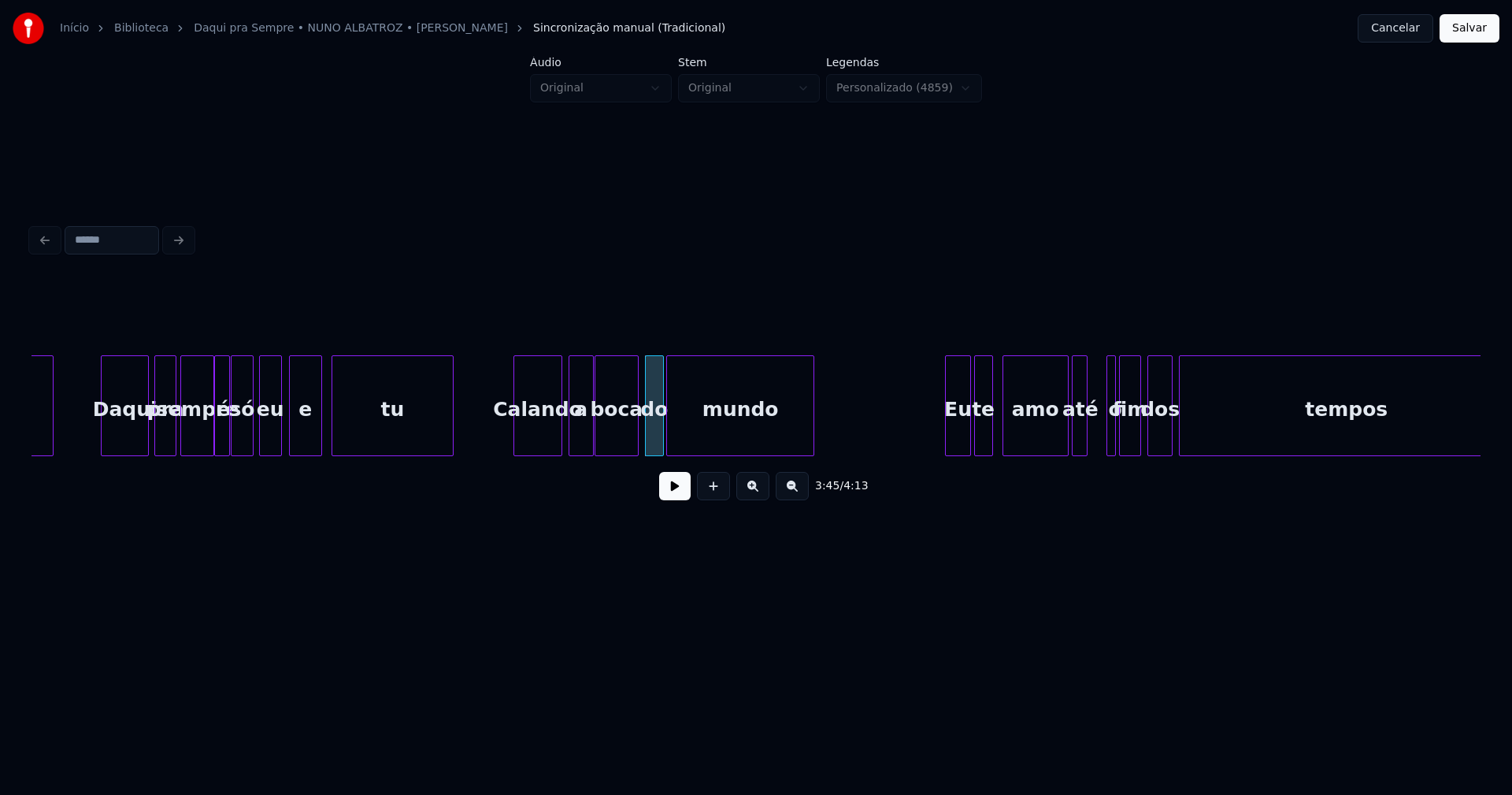
click at [733, 451] on div "conquistou Daqui pra sempre é só eu e tu Calando a boca do mundo Eu te amo até …" at bounding box center [756, 406] width 1449 height 101
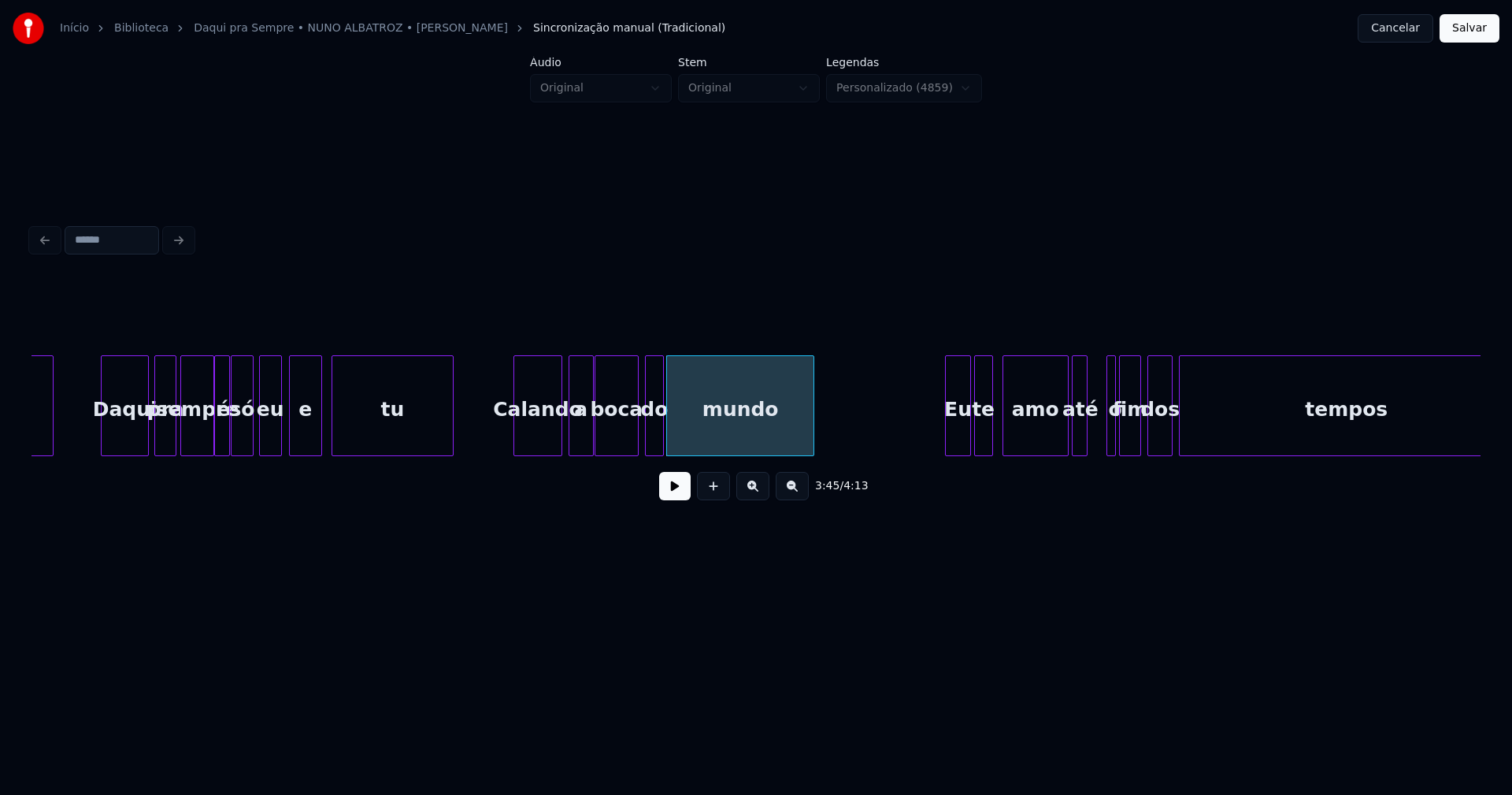
drag, startPoint x: 672, startPoint y: 494, endPoint x: 784, endPoint y: 494, distance: 112.0
click at [673, 494] on button at bounding box center [675, 485] width 32 height 29
click at [681, 494] on button at bounding box center [675, 485] width 32 height 29
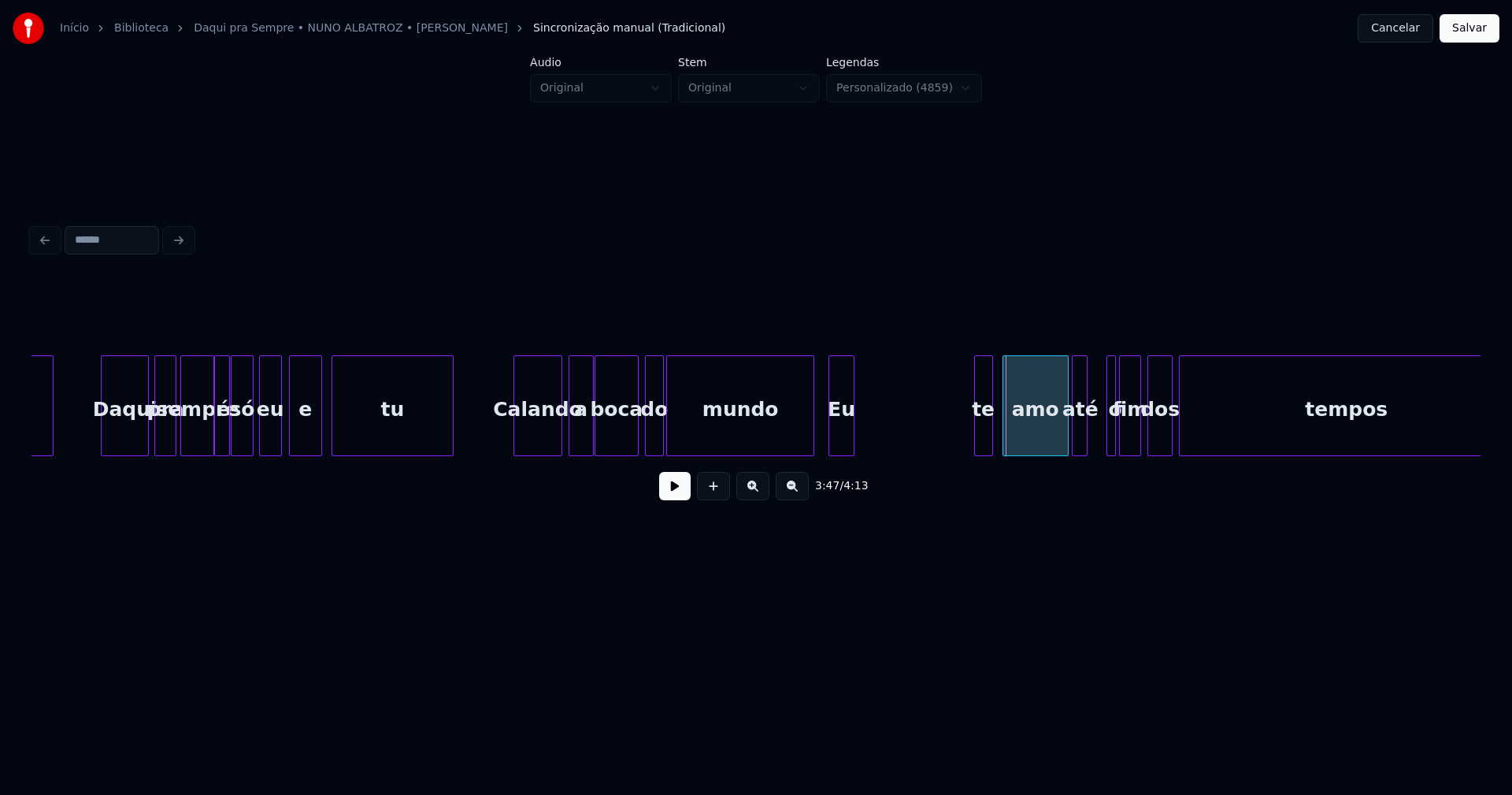
click at [844, 465] on div "3:47 / 4:13" at bounding box center [756, 396] width 1449 height 239
click at [864, 436] on div at bounding box center [862, 406] width 5 height 99
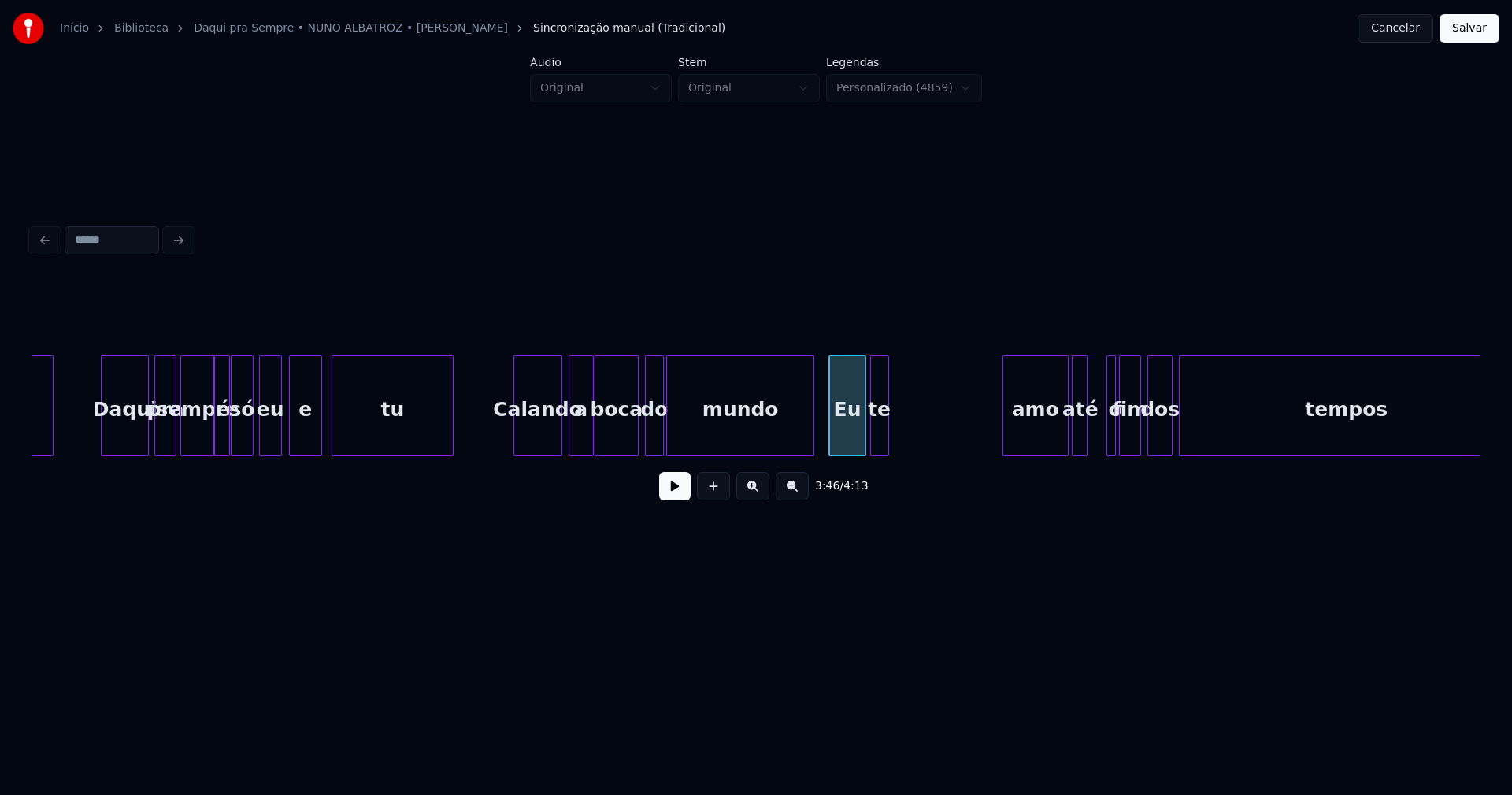
click at [880, 452] on div "conquistou Daqui pra sempre é só eu e tu Calando a boca do mundo Eu te amo até …" at bounding box center [756, 406] width 1449 height 101
click at [675, 490] on button at bounding box center [675, 485] width 32 height 29
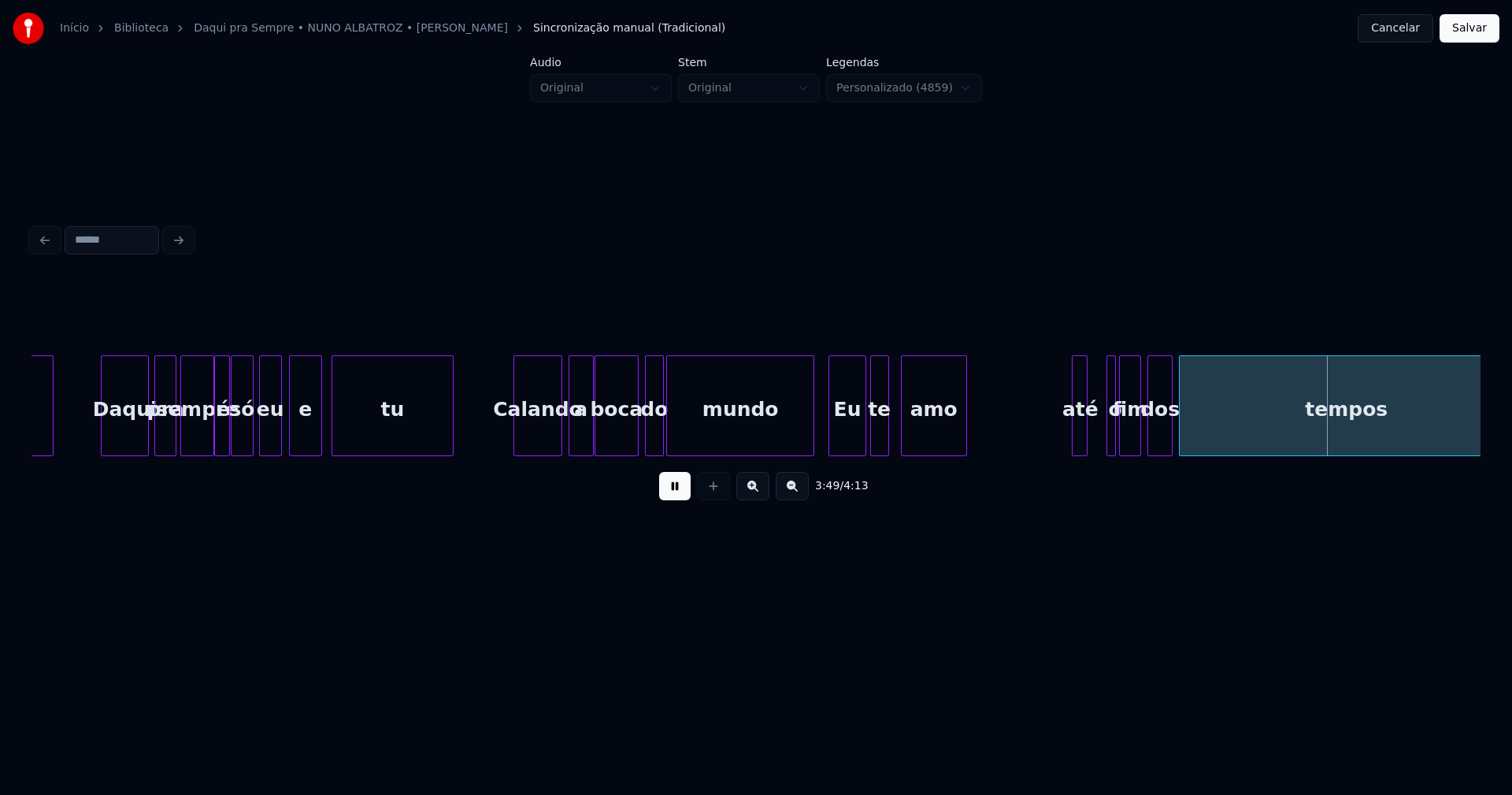
click at [930, 456] on div "conquistou Daqui pra sempre é só eu e tu Calando a boca do mundo Eu te amo até …" at bounding box center [756, 406] width 1449 height 101
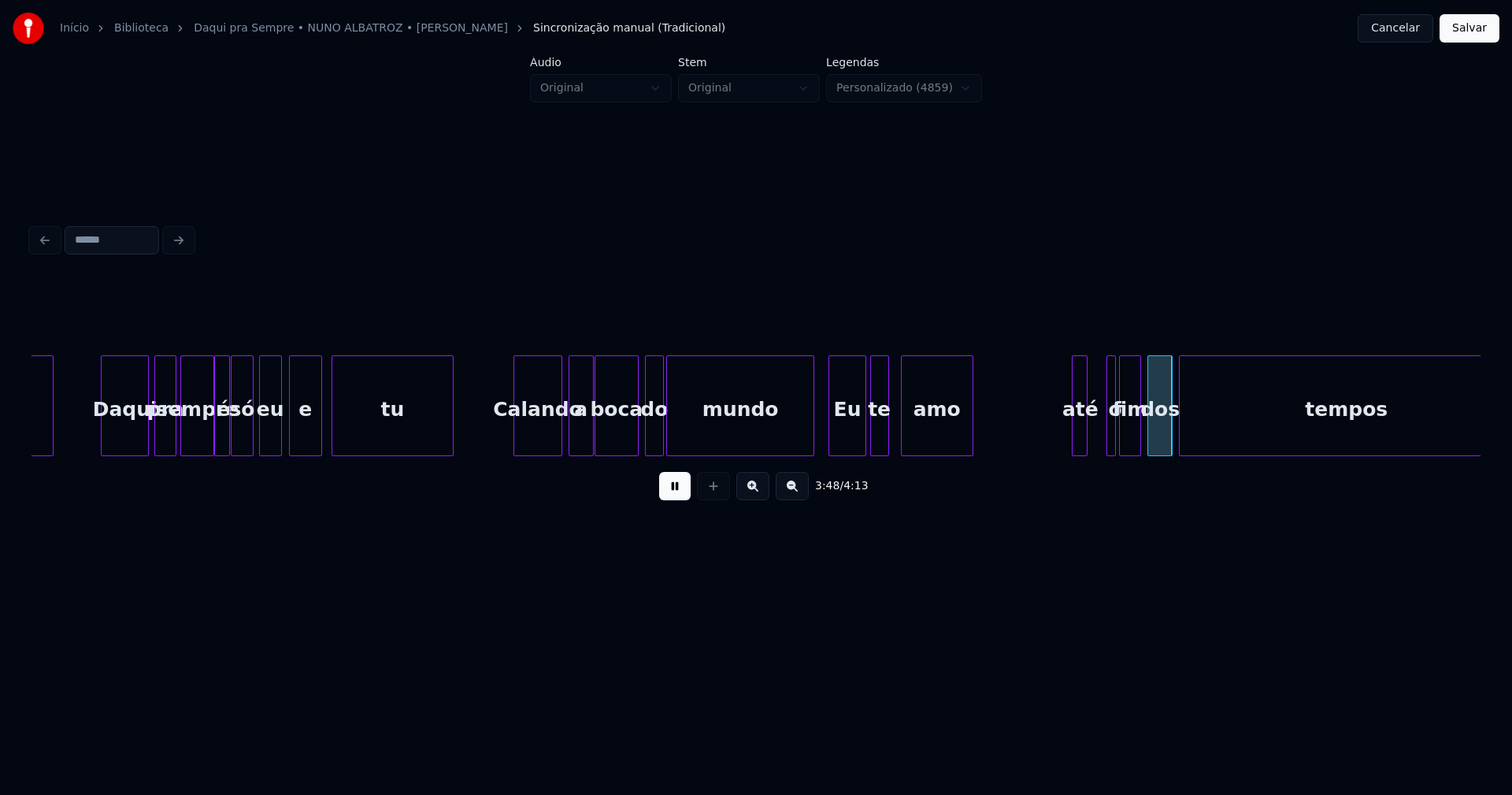
click at [969, 436] on div at bounding box center [970, 406] width 5 height 99
click at [1054, 437] on div at bounding box center [1053, 406] width 5 height 99
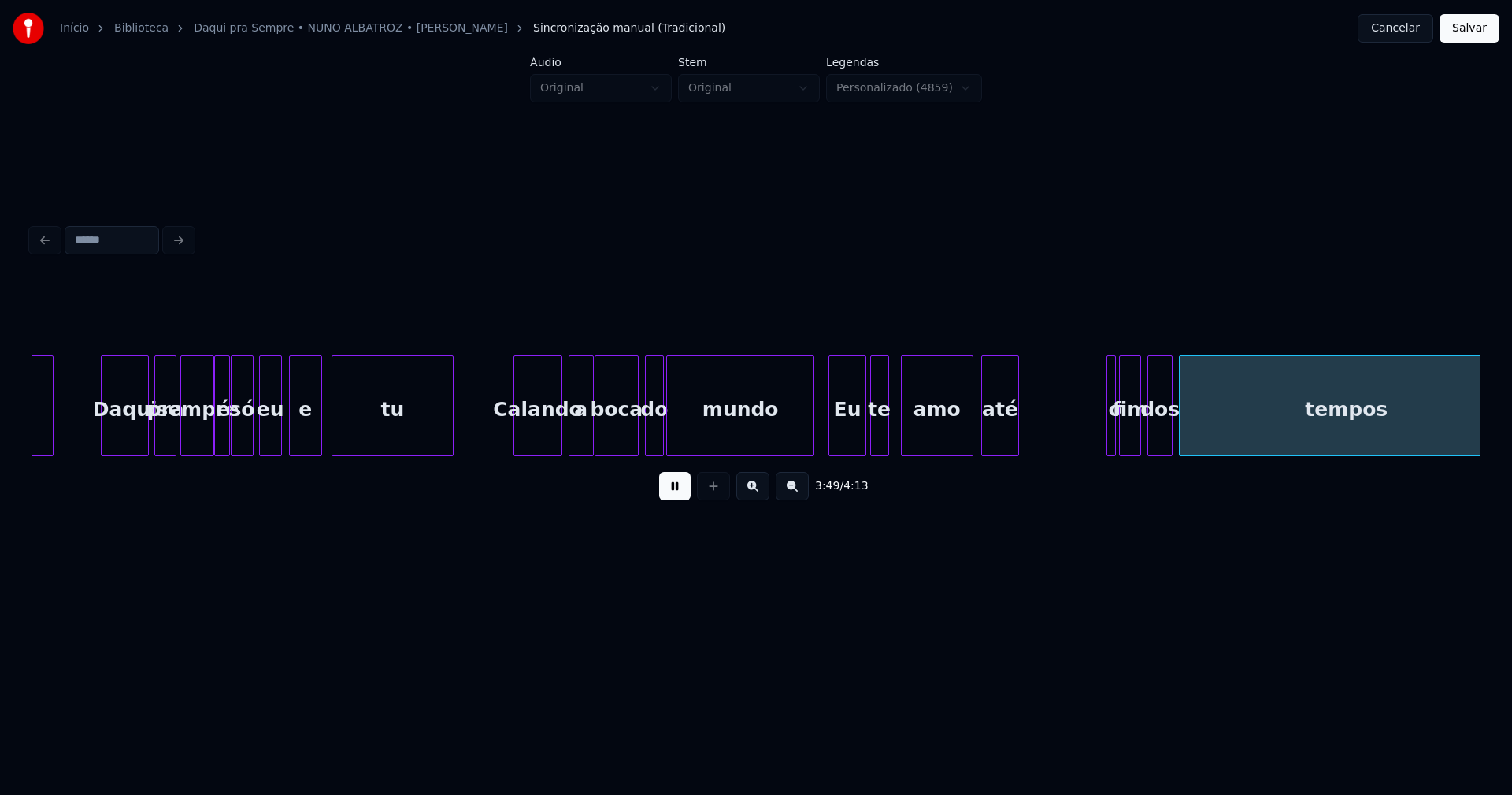
click at [1003, 447] on div "até" at bounding box center [1000, 410] width 37 height 107
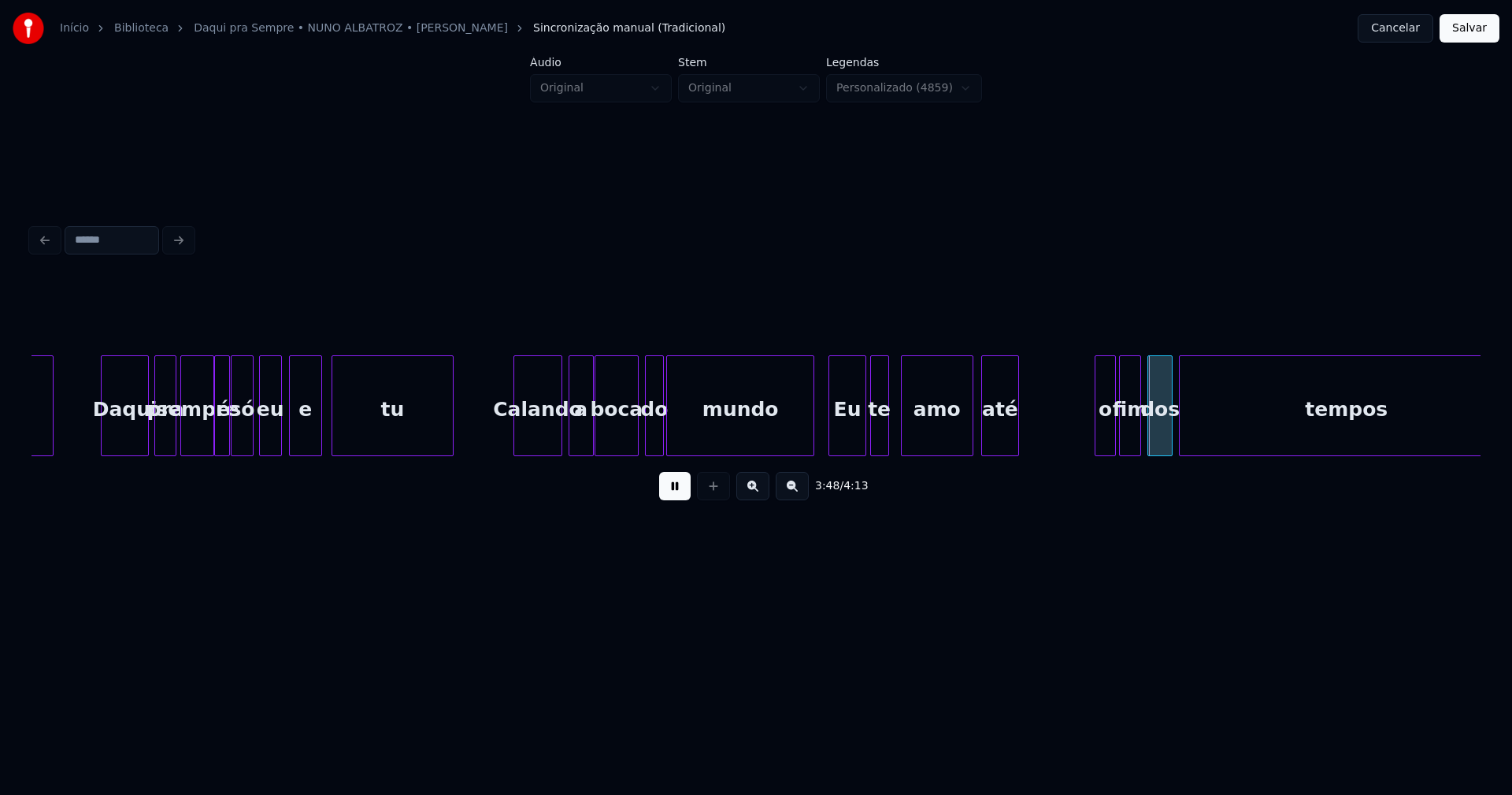
click at [1096, 439] on div at bounding box center [1098, 406] width 5 height 99
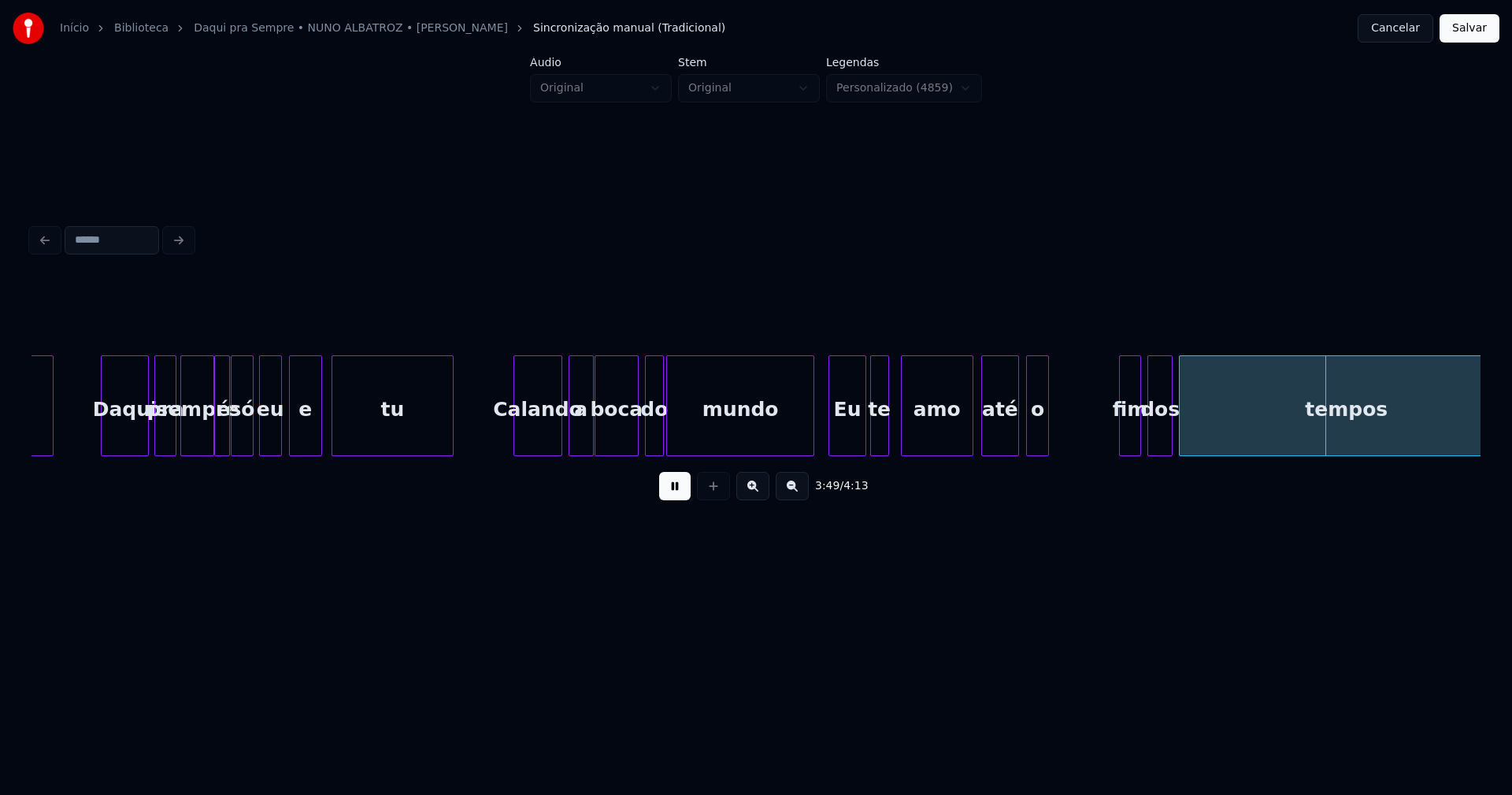
click at [1038, 455] on div "conquistou Daqui pra sempre é só eu e tu Calando a boca do mundo Eu te amo até …" at bounding box center [756, 406] width 1449 height 101
click at [1066, 448] on div "fim" at bounding box center [1067, 410] width 21 height 107
click at [1093, 444] on div "dos" at bounding box center [1097, 410] width 24 height 107
click at [1143, 433] on div at bounding box center [1140, 406] width 5 height 99
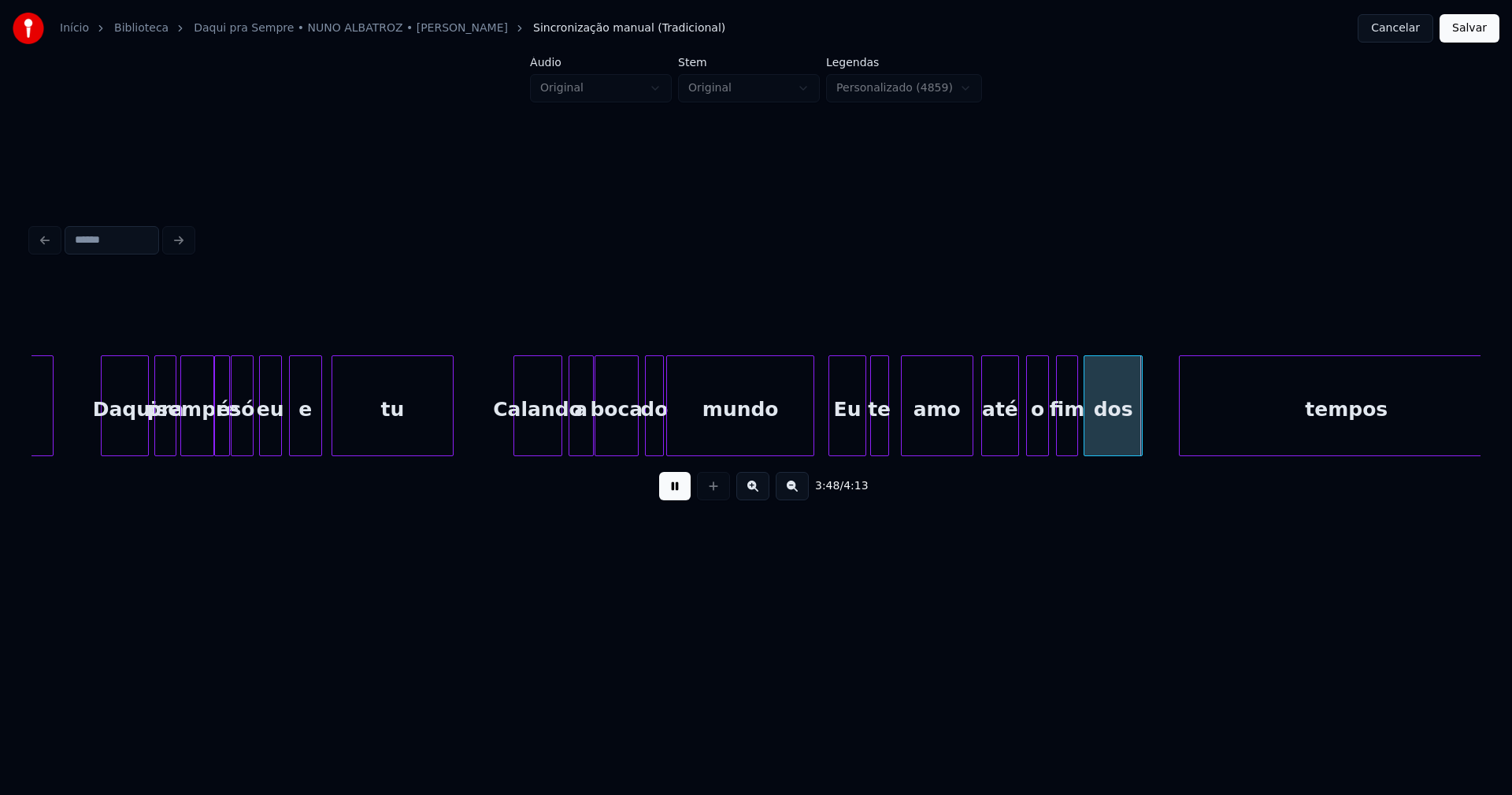
scroll to position [0, 34936]
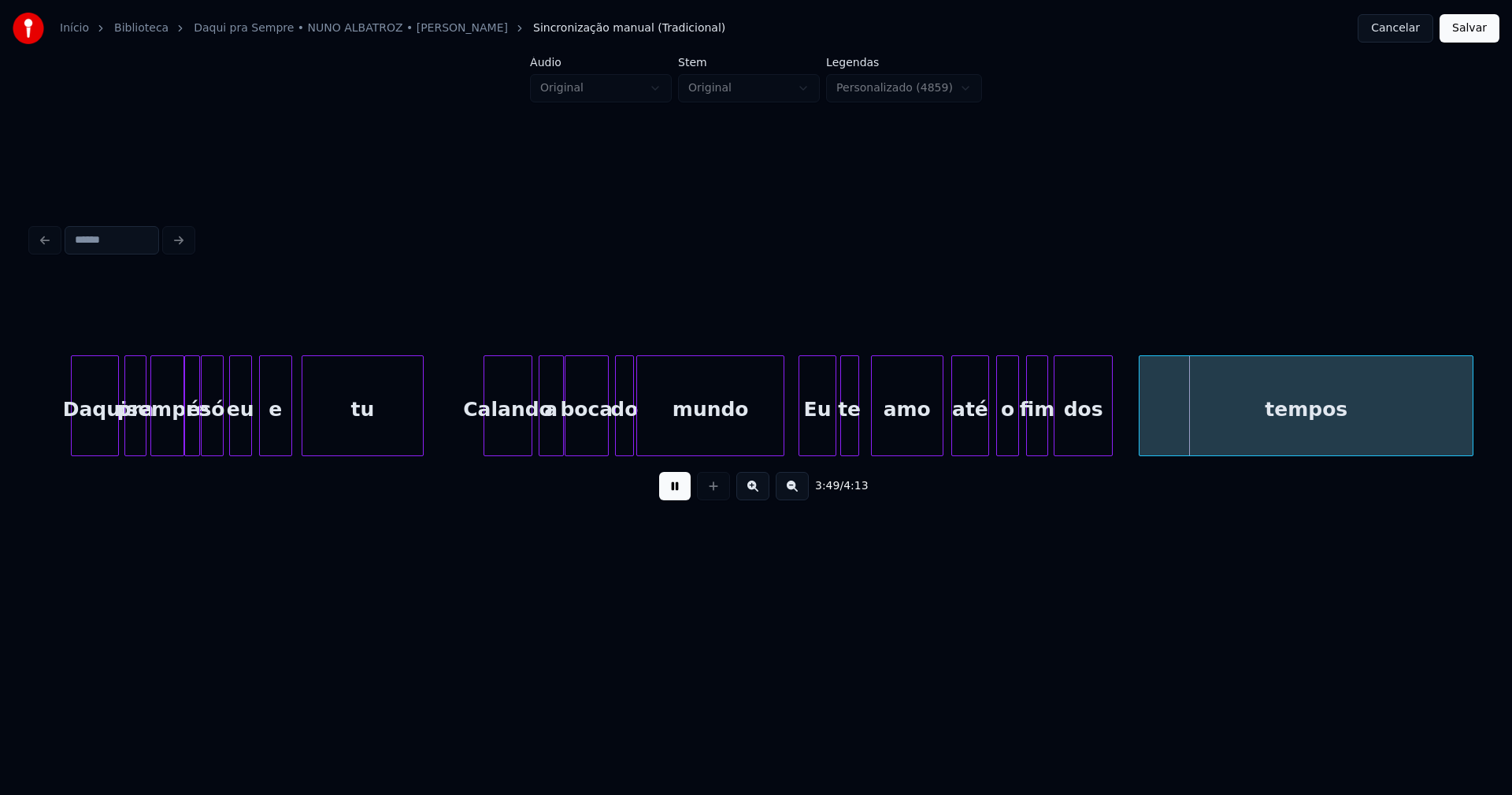
click
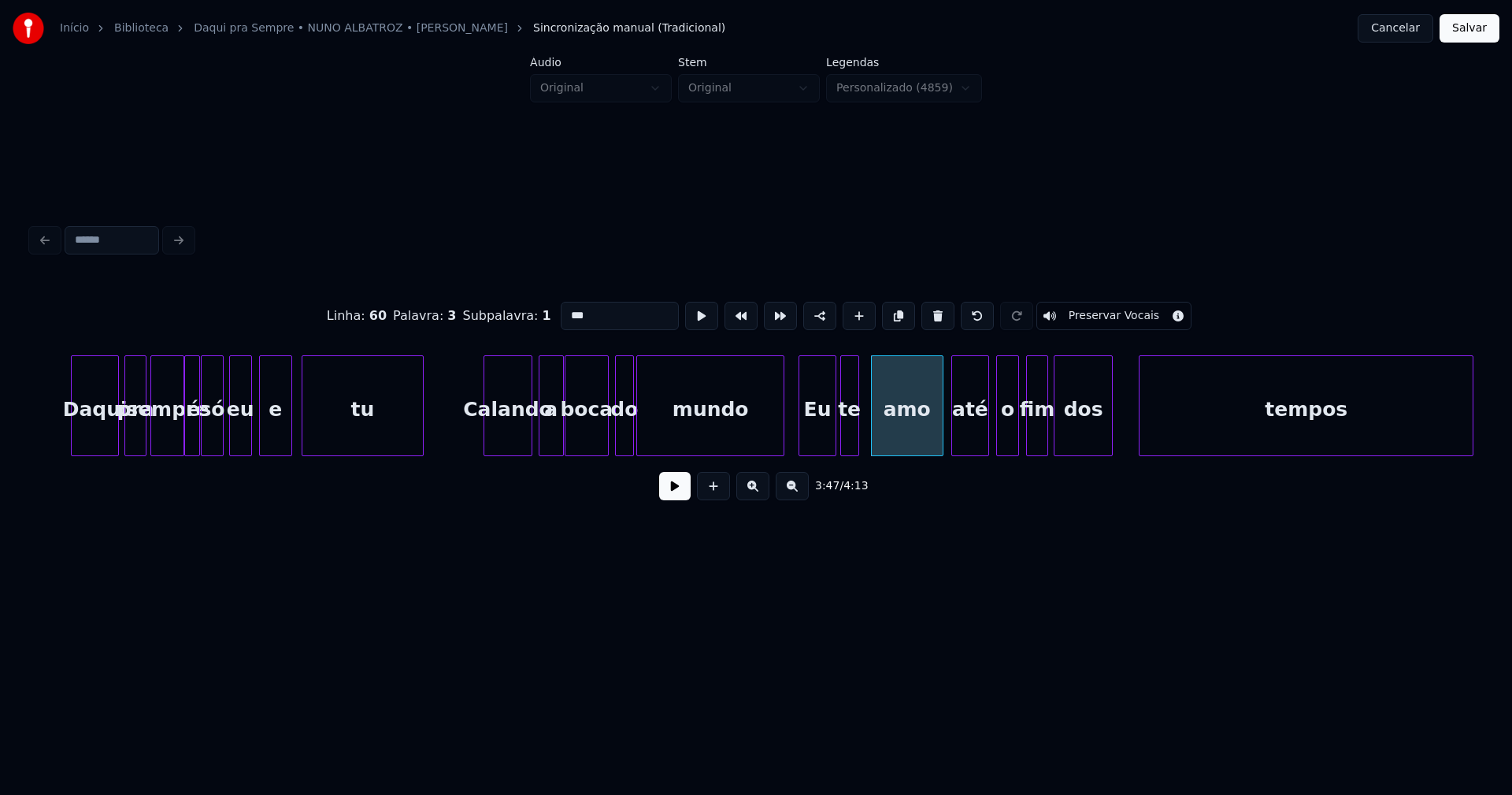
drag, startPoint x: 682, startPoint y: 505, endPoint x: 818, endPoint y: 478, distance: 138.7
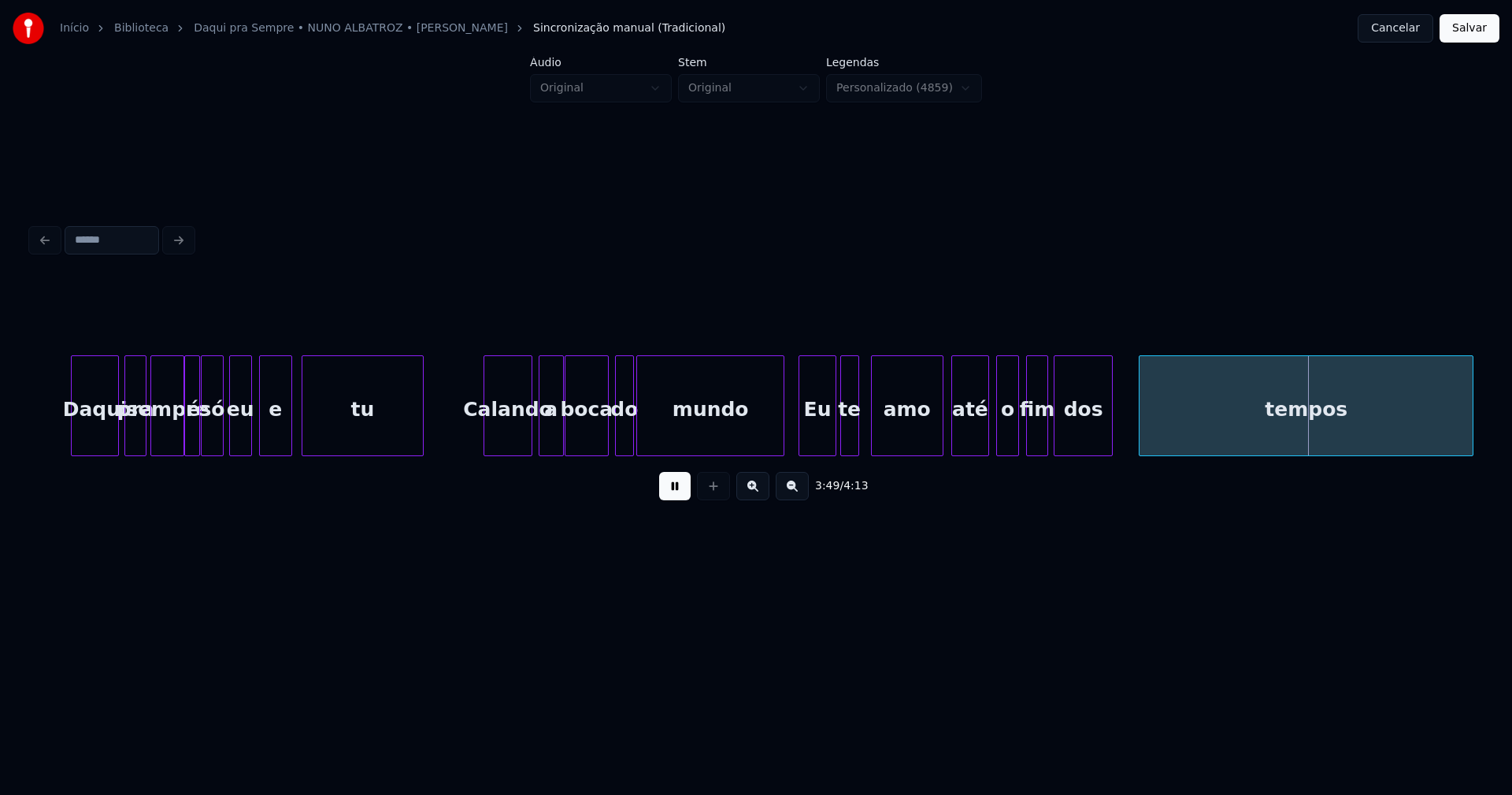
drag, startPoint x: 673, startPoint y: 498, endPoint x: 906, endPoint y: 468, distance: 234.9
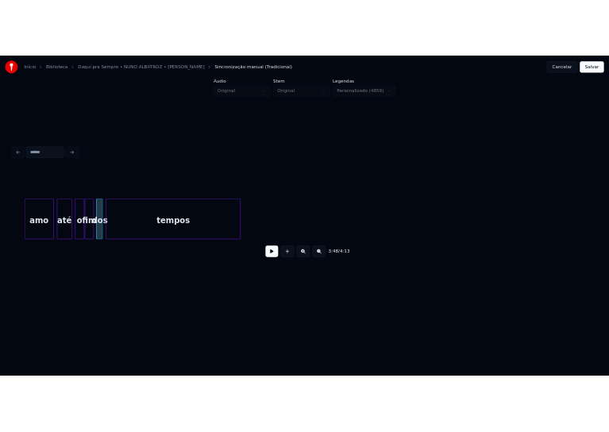
scroll to position [0, 36117]
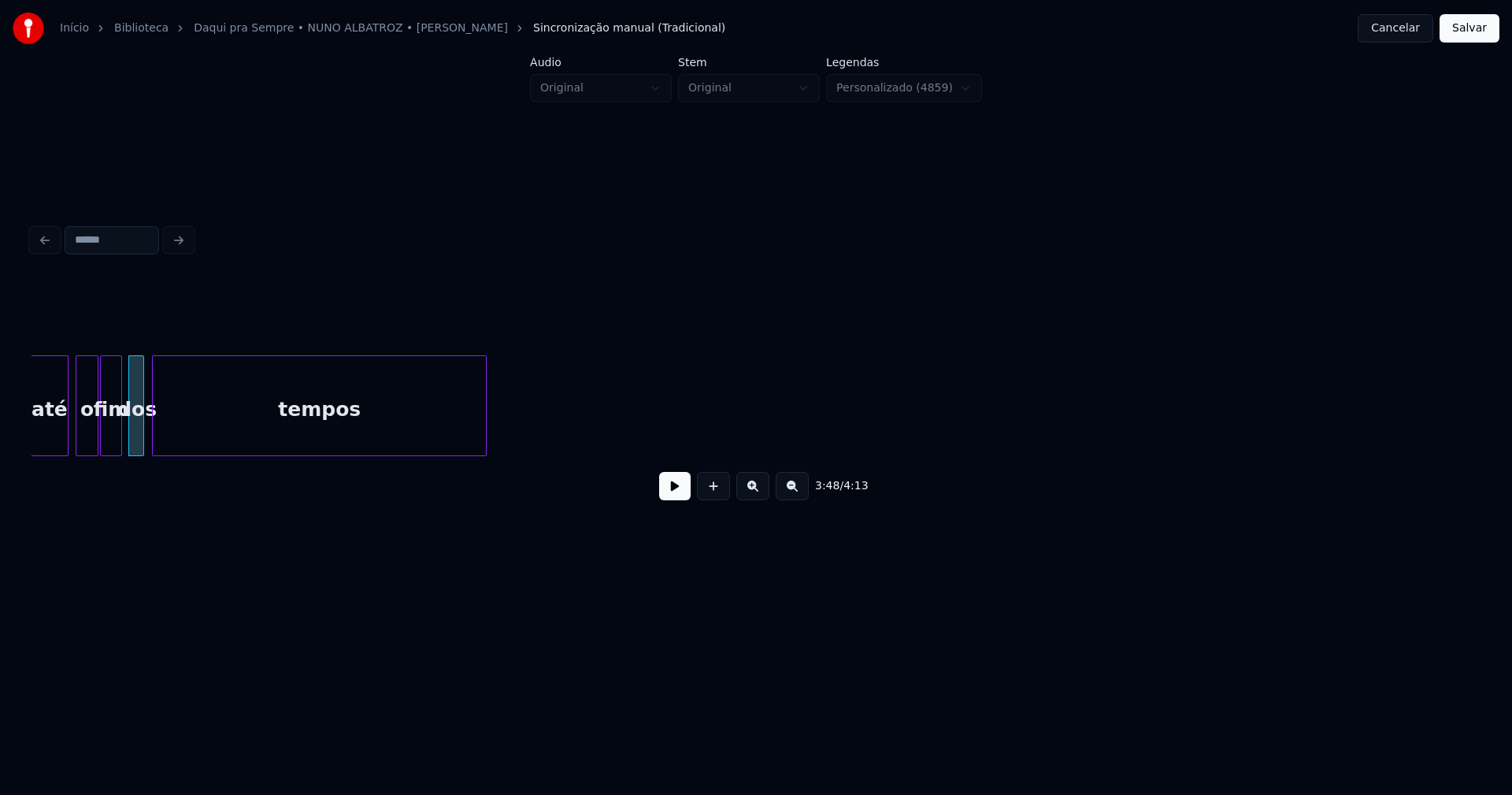
drag, startPoint x: 1463, startPoint y: 27, endPoint x: 1459, endPoint y: 39, distance: 12.6
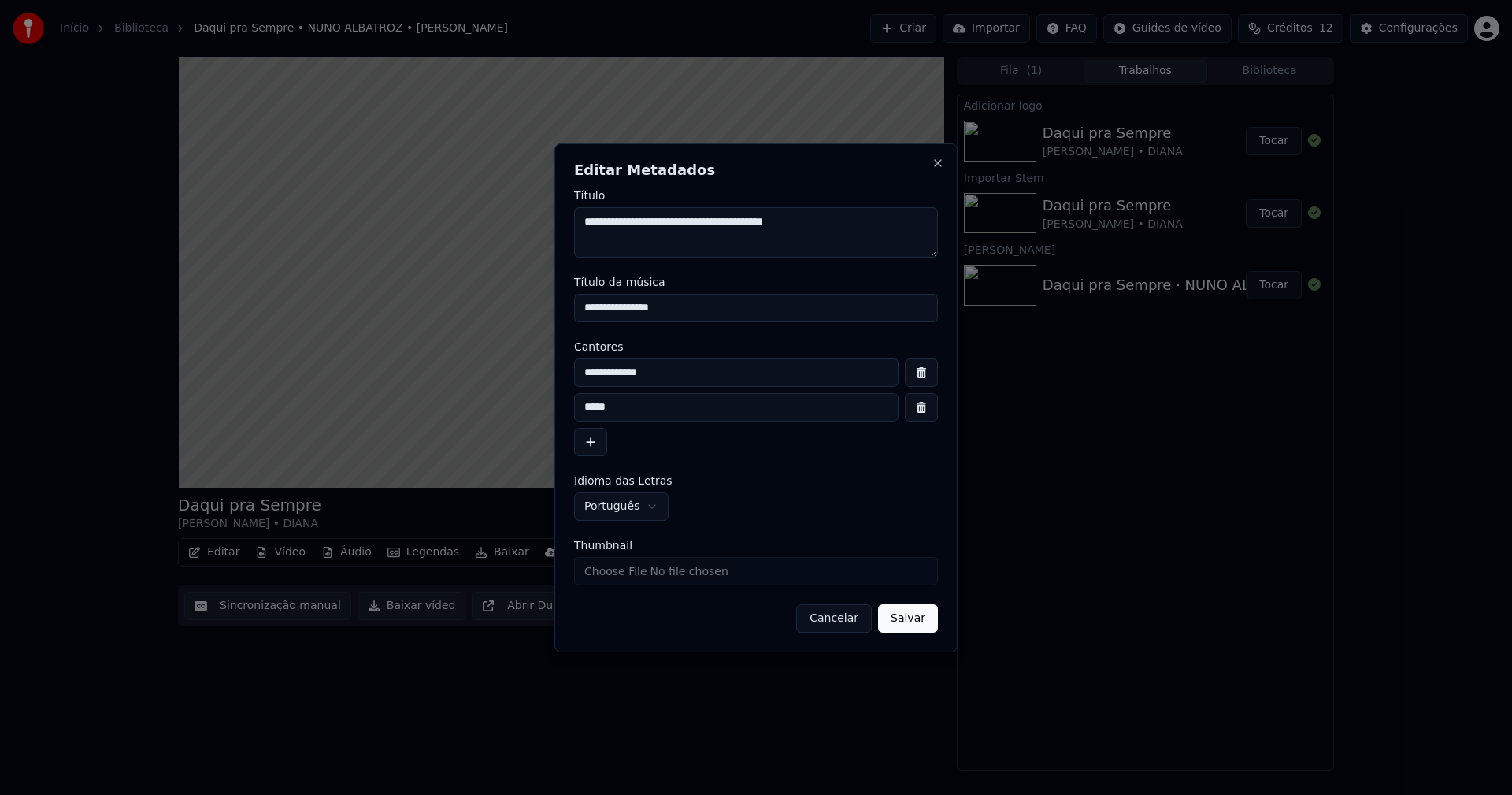
drag, startPoint x: 677, startPoint y: 306, endPoint x: 505, endPoint y: 319, distance: 172.5
type input "**********"
drag, startPoint x: 694, startPoint y: 372, endPoint x: 508, endPoint y: 372, distance: 186.0
type input "**********"
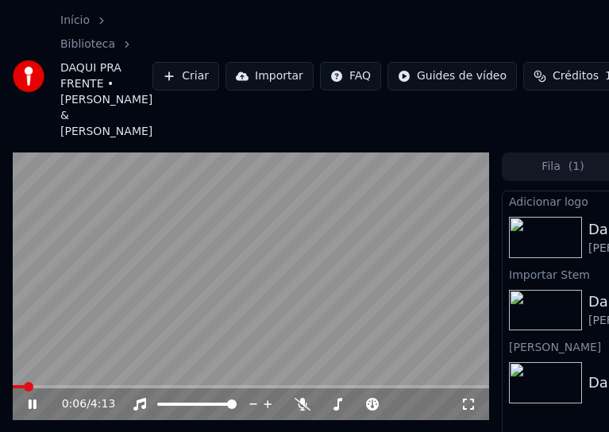
drag, startPoint x: 37, startPoint y: 407, endPoint x: 149, endPoint y: 263, distance: 182.1
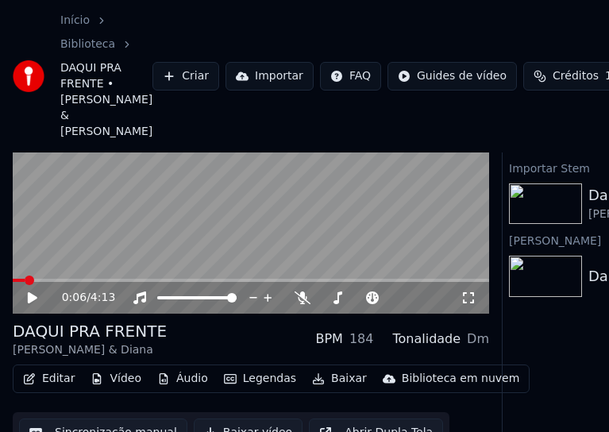
scroll to position [137, 0]
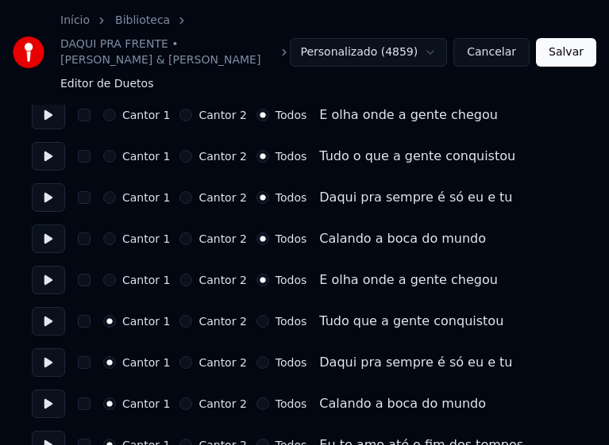
scroll to position [2262, 0]
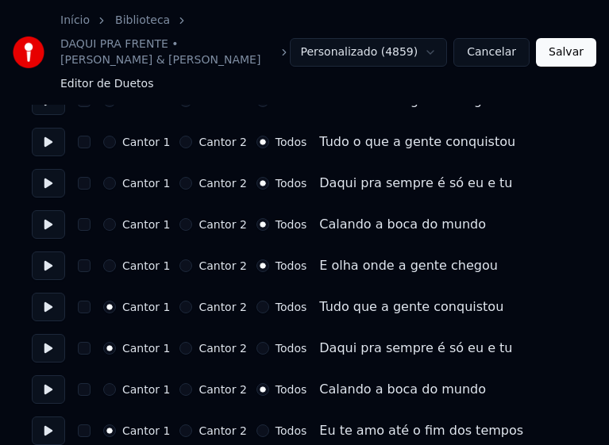
drag, startPoint x: 253, startPoint y: 417, endPoint x: 249, endPoint y: 345, distance: 72.3
drag, startPoint x: 252, startPoint y: 332, endPoint x: 252, endPoint y: 304, distance: 28.6
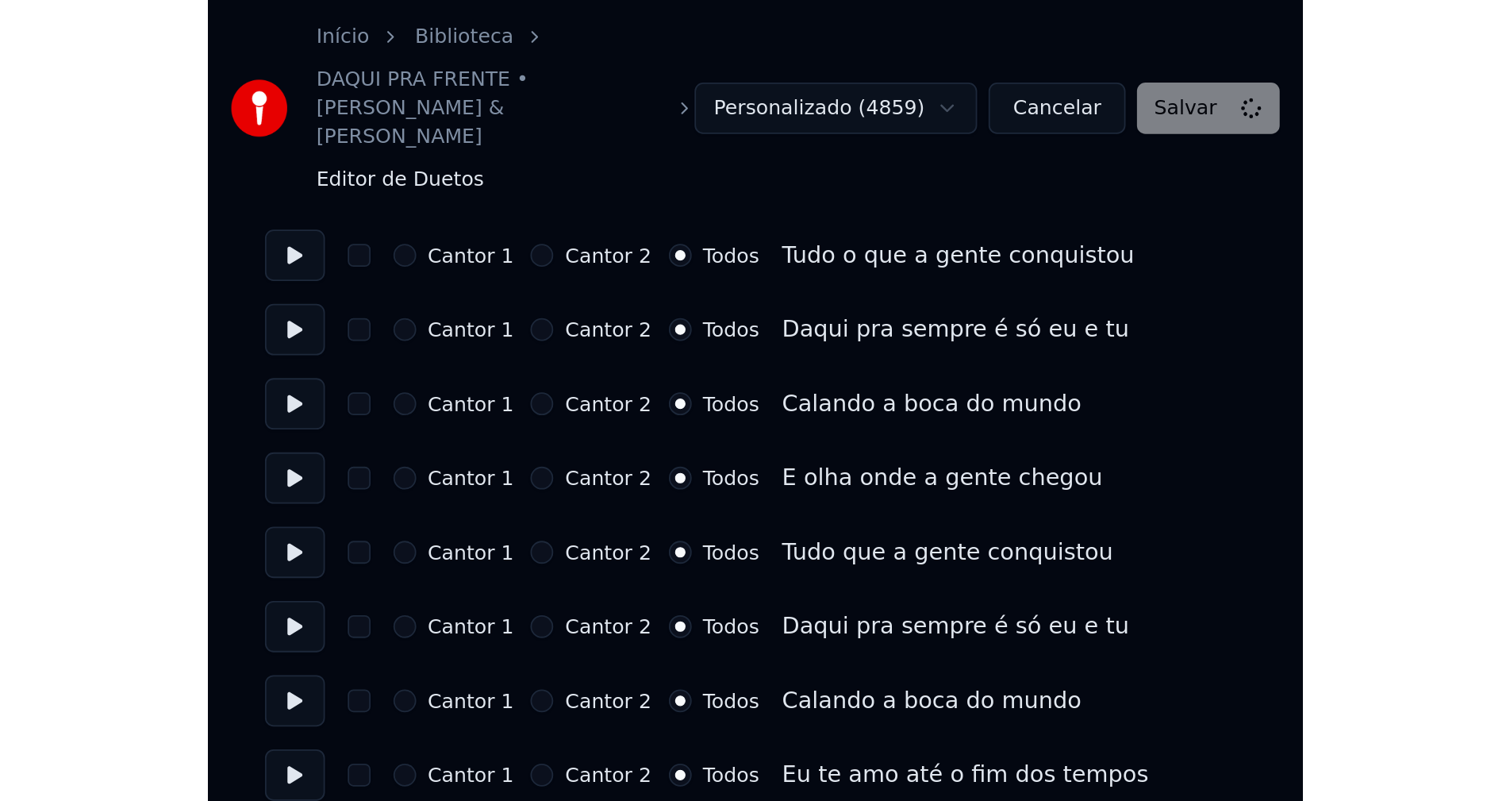
scroll to position [1875, 0]
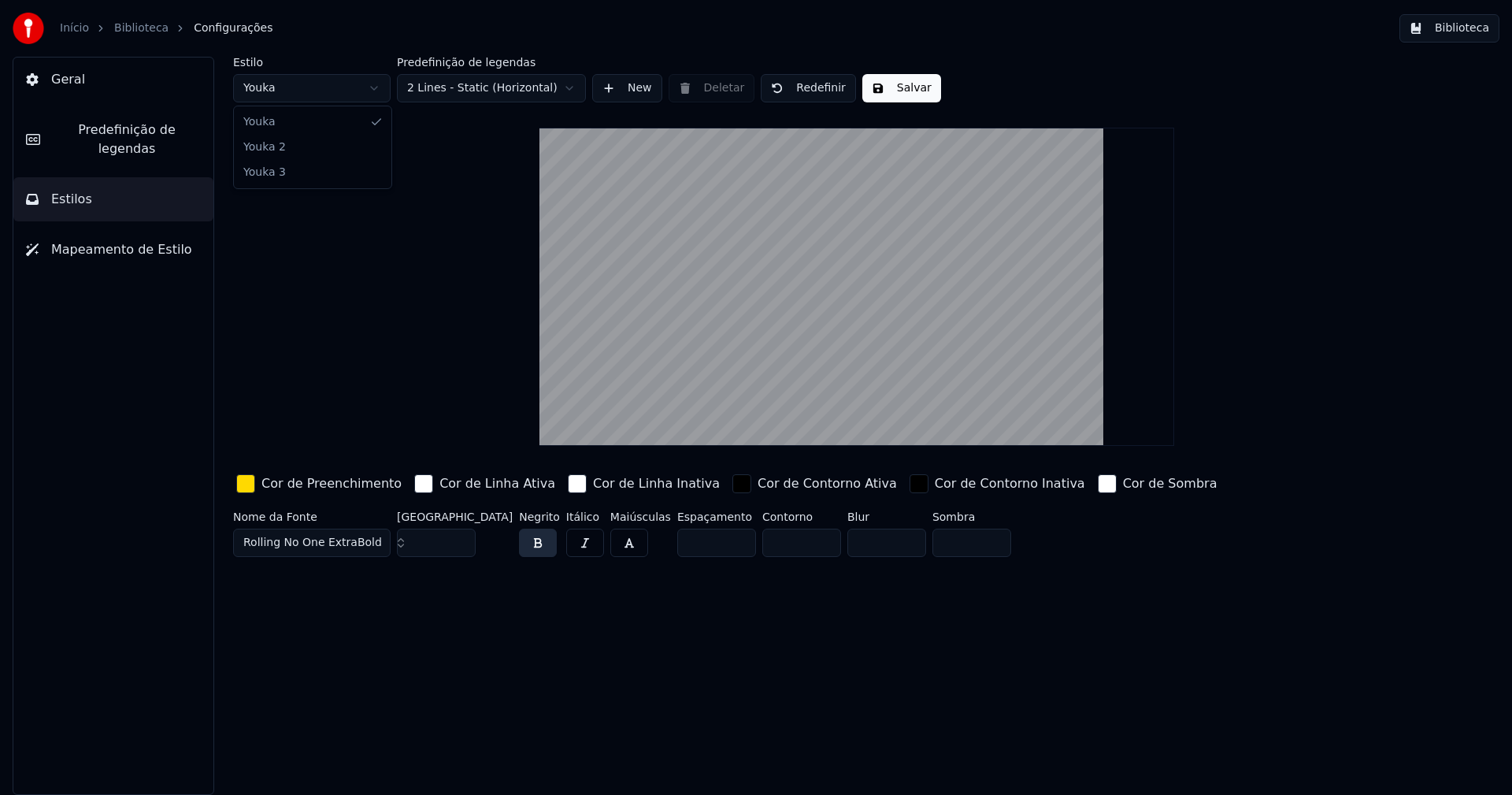
type input "**"
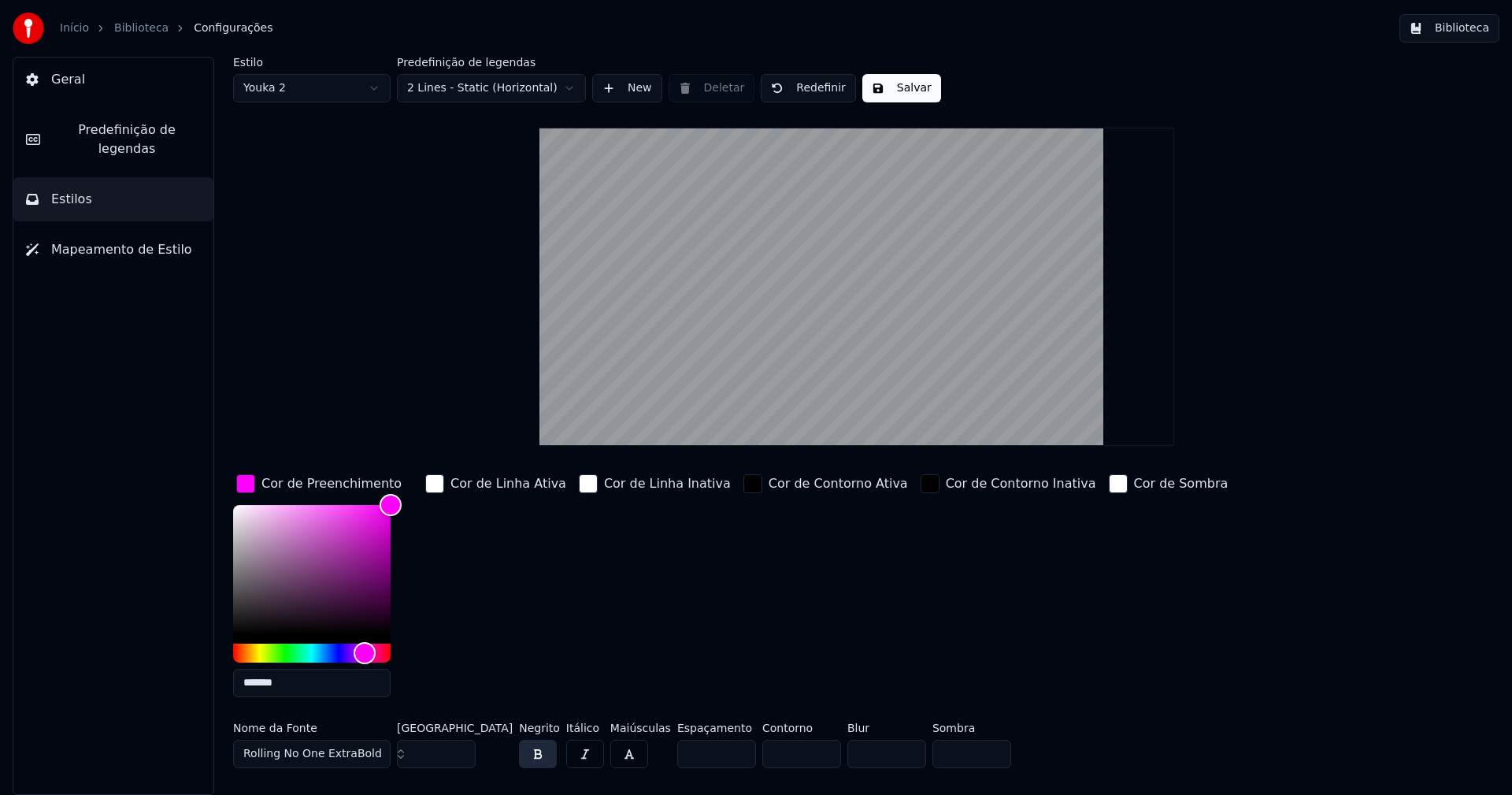
type input "*******"
type input "***"
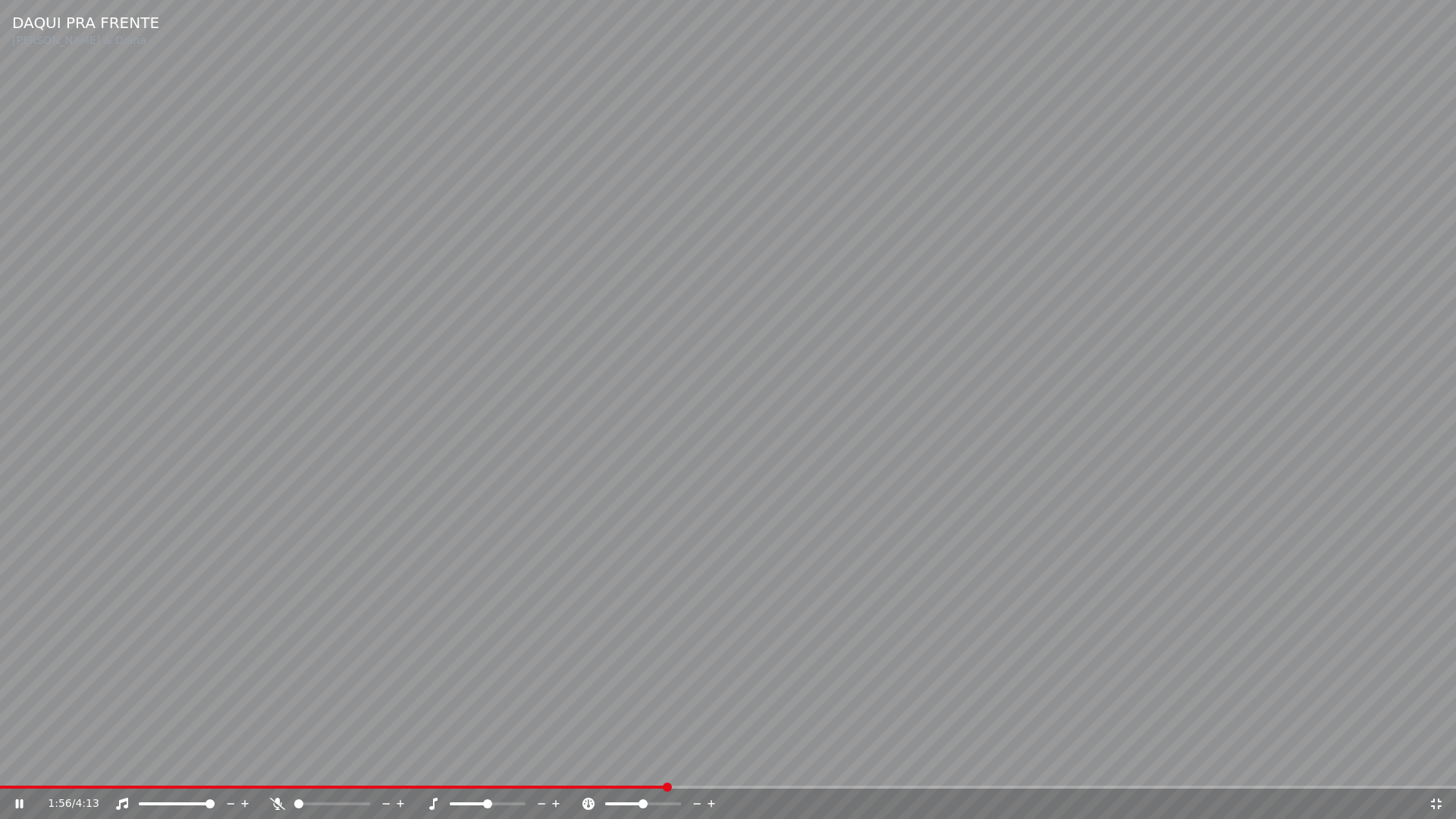
click at [1439, 765] on icon at bounding box center [1437, 804] width 15 height 12
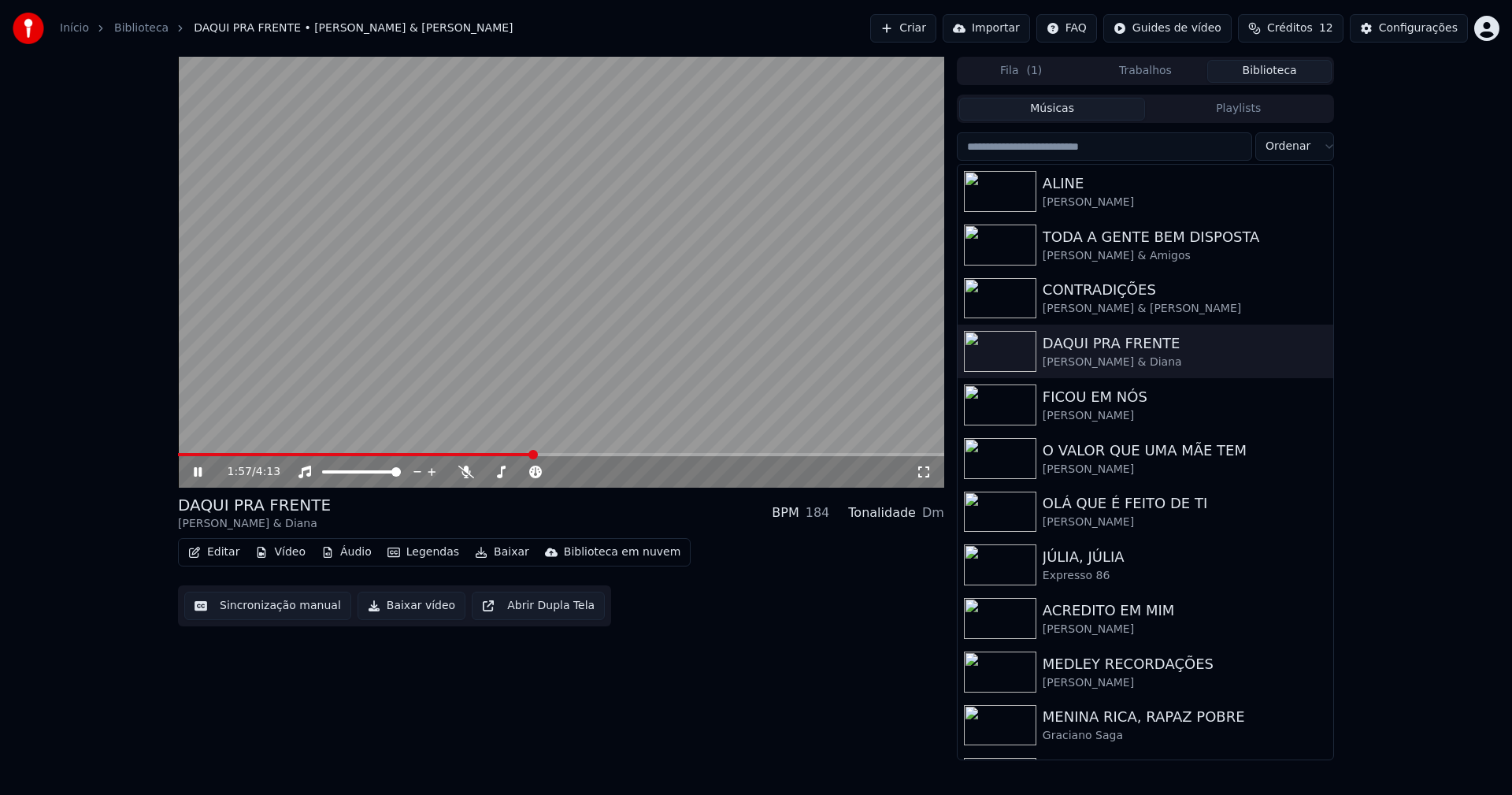
click at [202, 471] on icon at bounding box center [198, 472] width 8 height 10
click at [404, 613] on button "Baixar vídeo" at bounding box center [411, 605] width 108 height 29
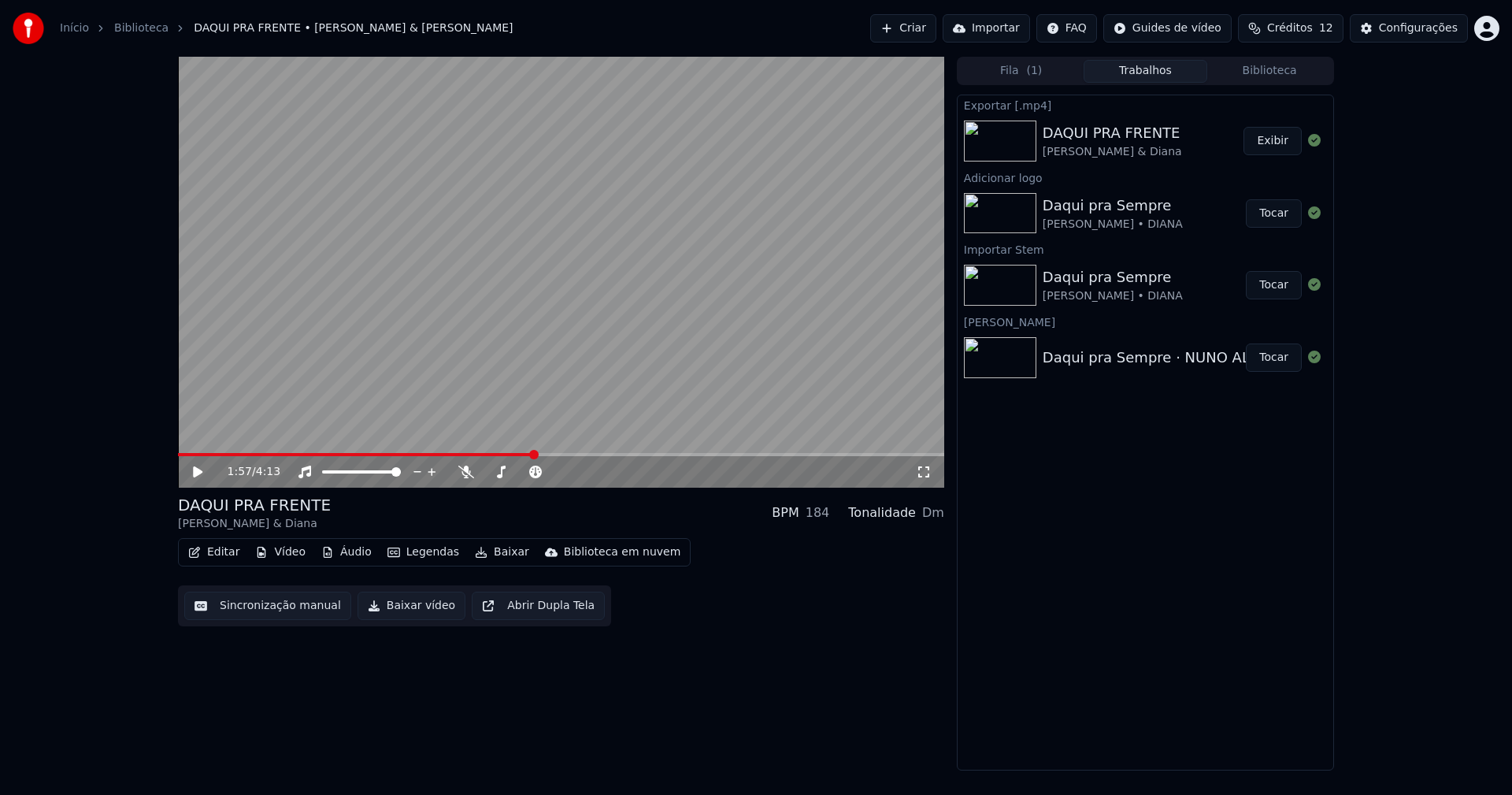
click at [280, 556] on button "Vídeo" at bounding box center [280, 552] width 63 height 22
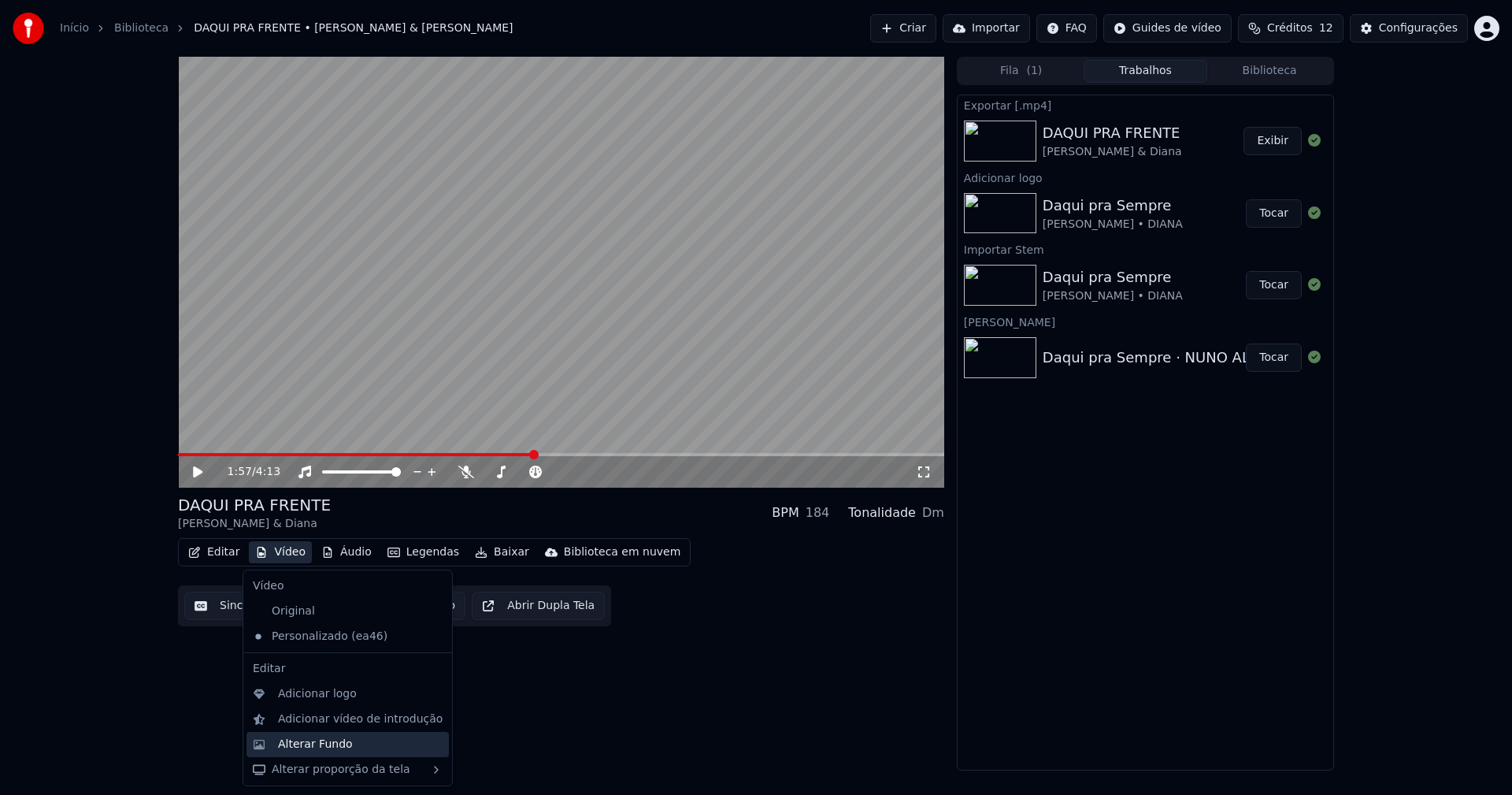
click at [316, 739] on div "Alterar Fundo" at bounding box center [315, 744] width 74 height 16
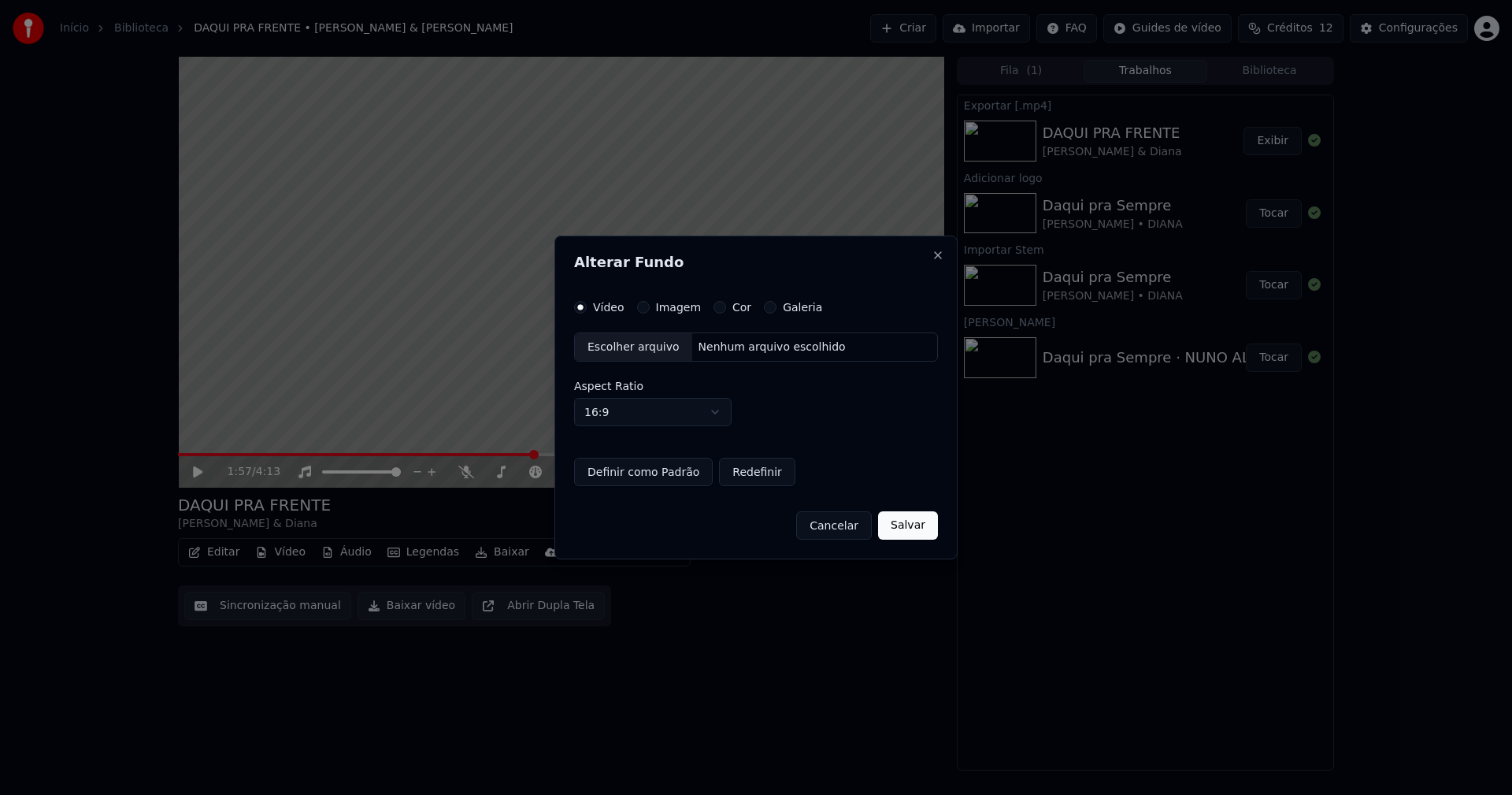
click at [627, 346] on div "Escolher arquivo" at bounding box center [633, 347] width 117 height 29
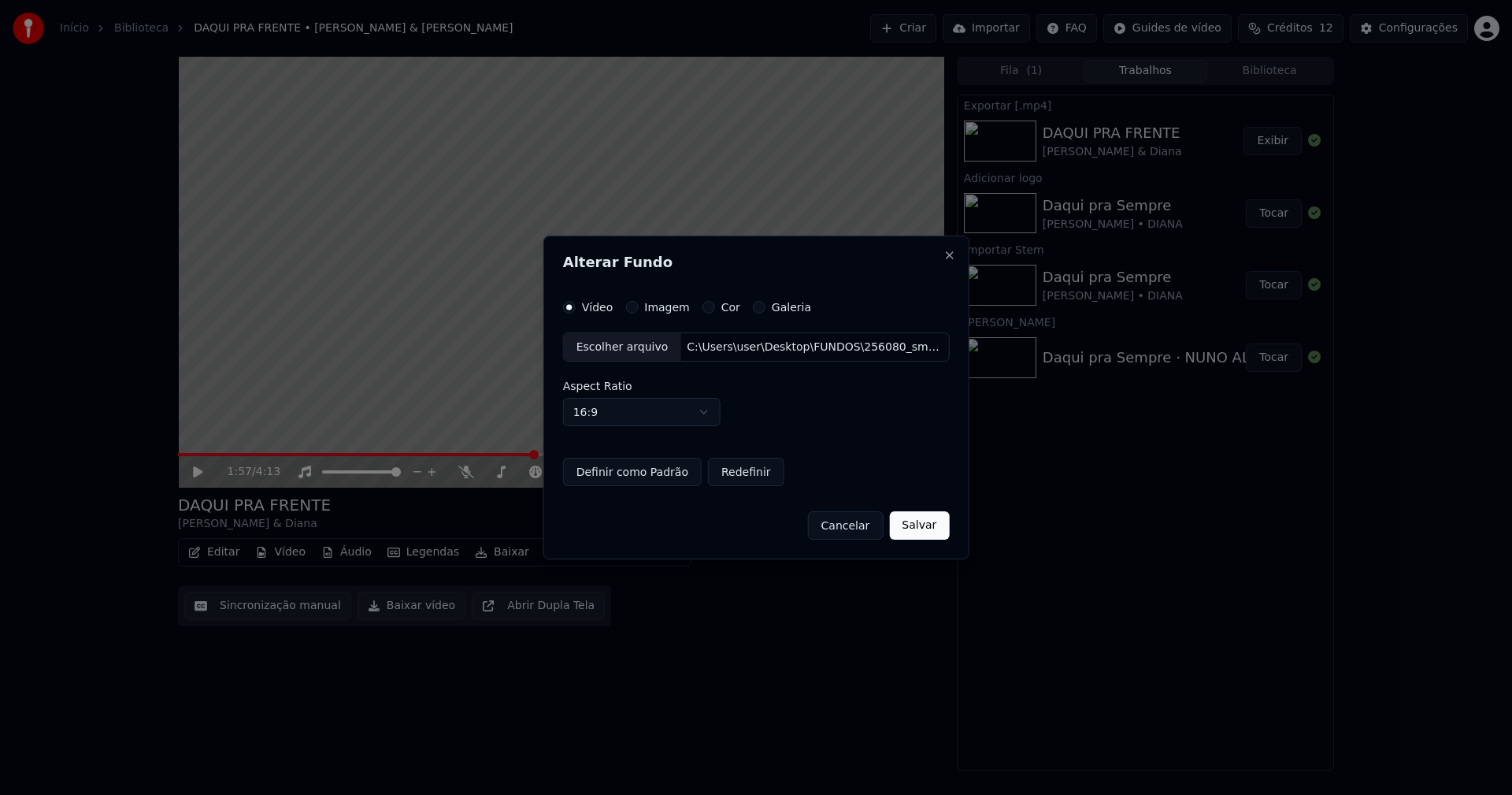
click at [915, 530] on button "Salvar" at bounding box center [919, 525] width 60 height 29
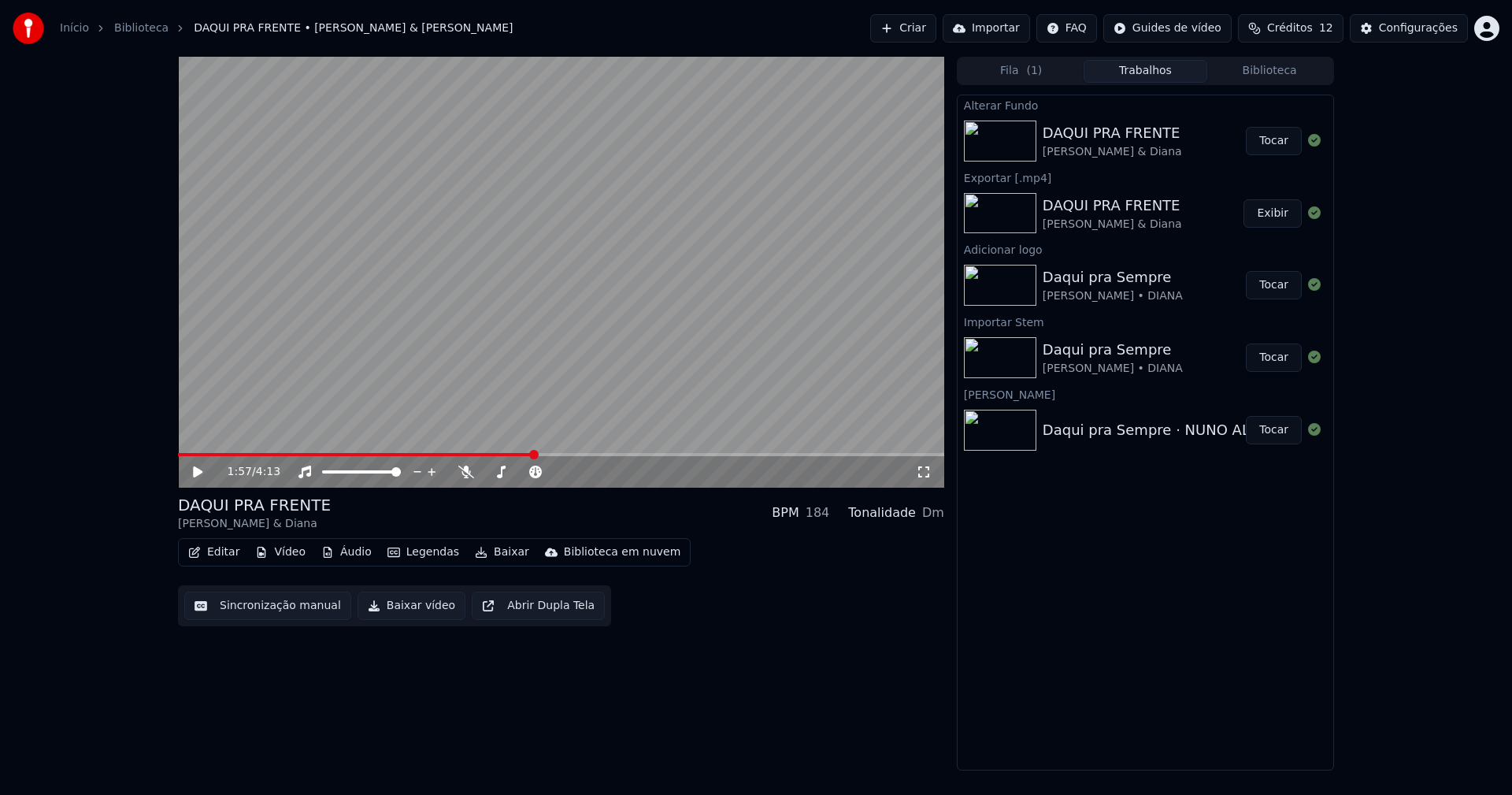
click at [1271, 148] on button "Tocar" at bounding box center [1274, 141] width 56 height 29
click at [193, 474] on icon at bounding box center [208, 471] width 37 height 13
click at [406, 602] on button "Baixar vídeo" at bounding box center [411, 605] width 108 height 29
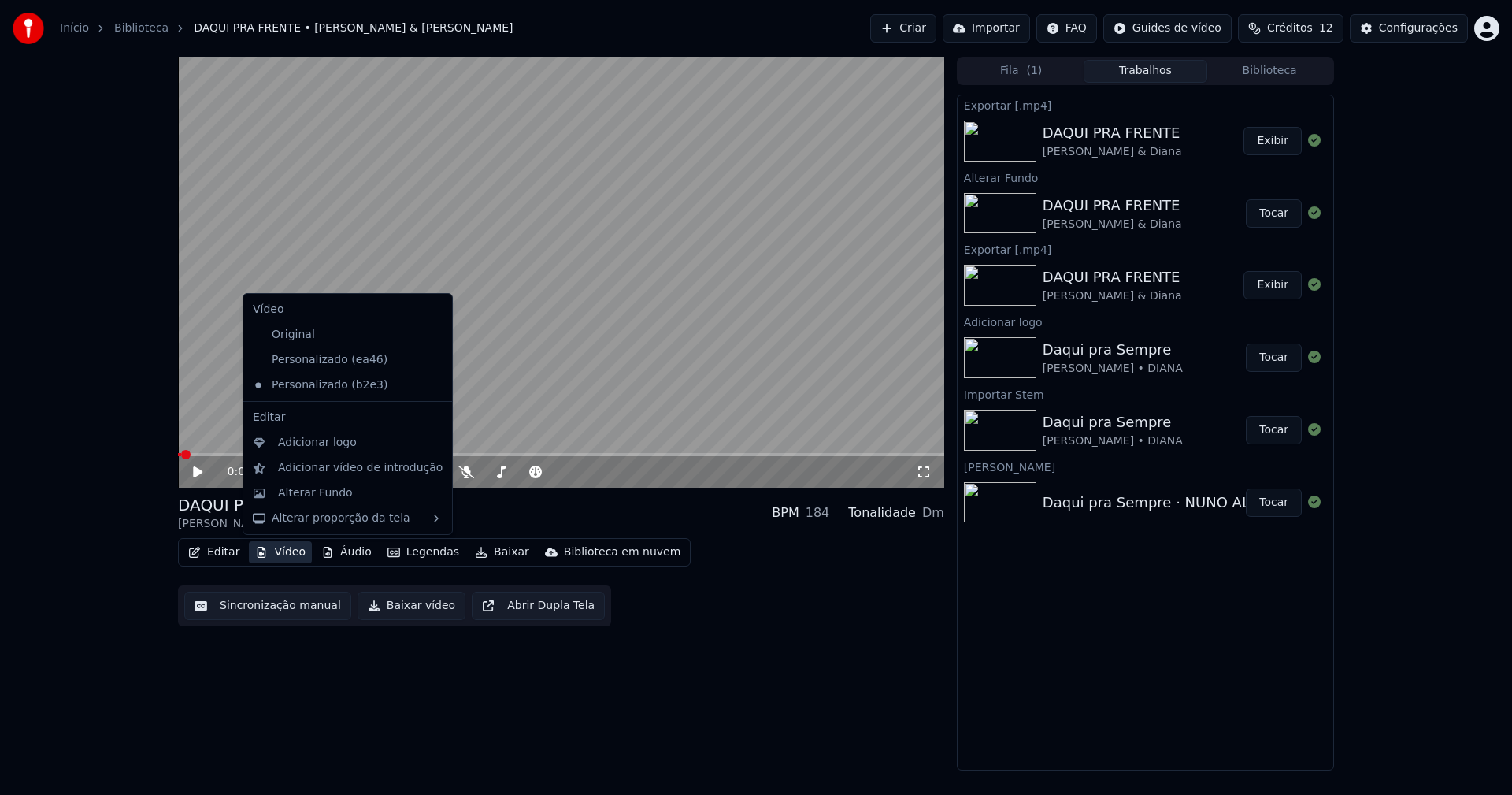
click at [280, 557] on button "Vídeo" at bounding box center [280, 552] width 63 height 22
click at [341, 368] on div "Personalizado (ea46)" at bounding box center [336, 359] width 179 height 25
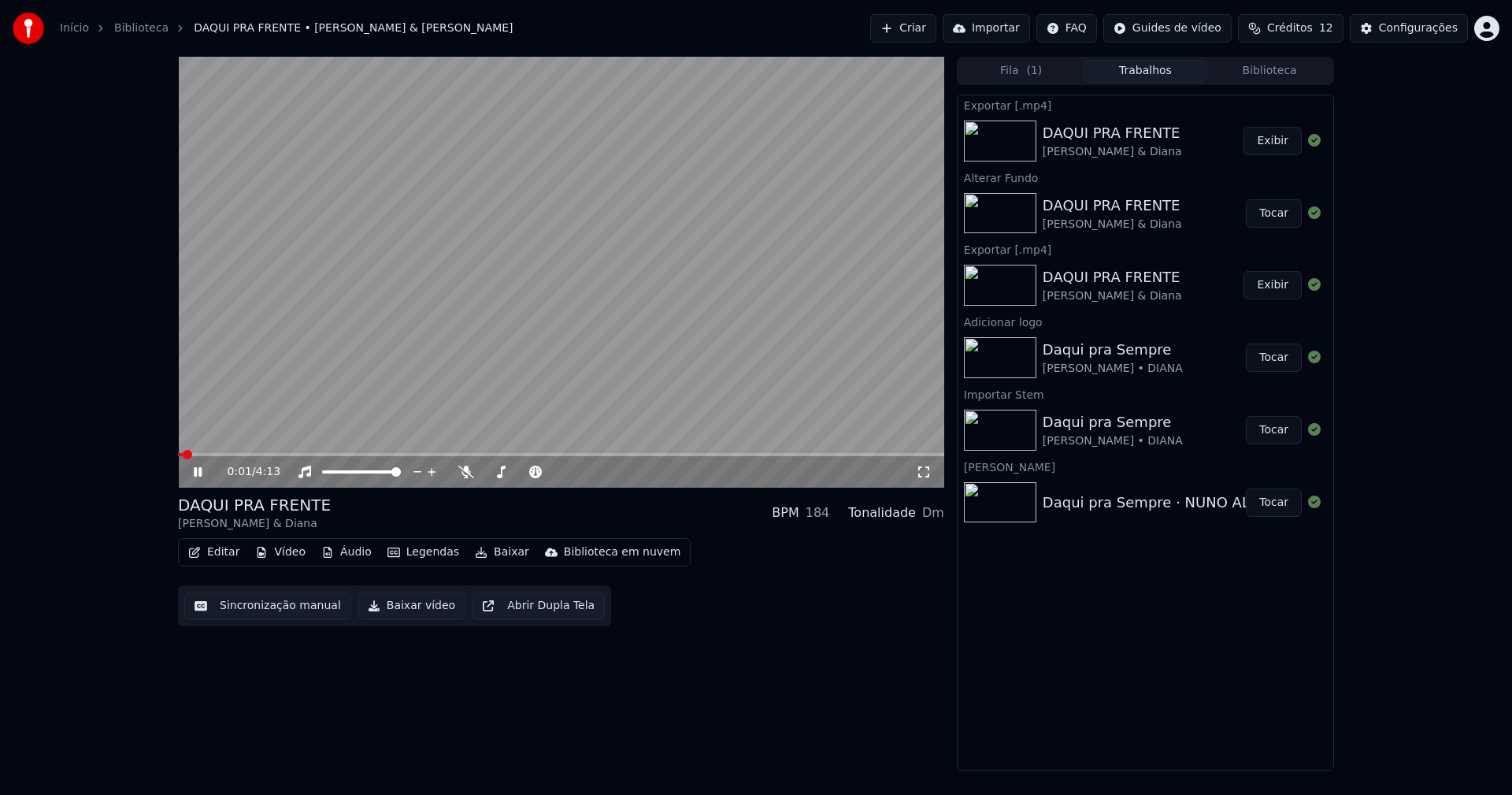
click at [201, 471] on icon at bounding box center [198, 472] width 8 height 10
click at [1433, 31] on div "Configurações" at bounding box center [1418, 29] width 78 height 16
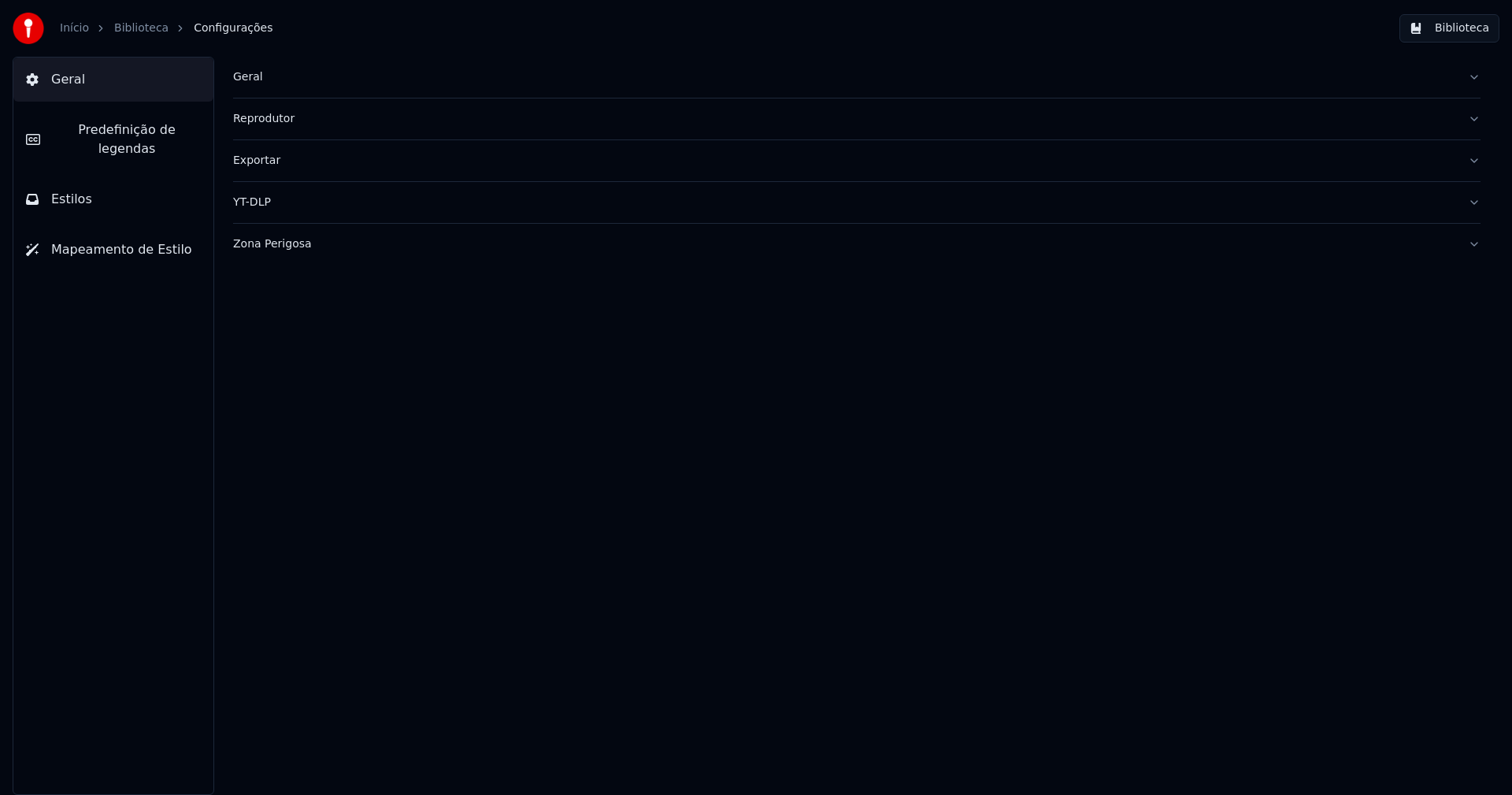
click at [248, 80] on div "Geral" at bounding box center [844, 77] width 1222 height 16
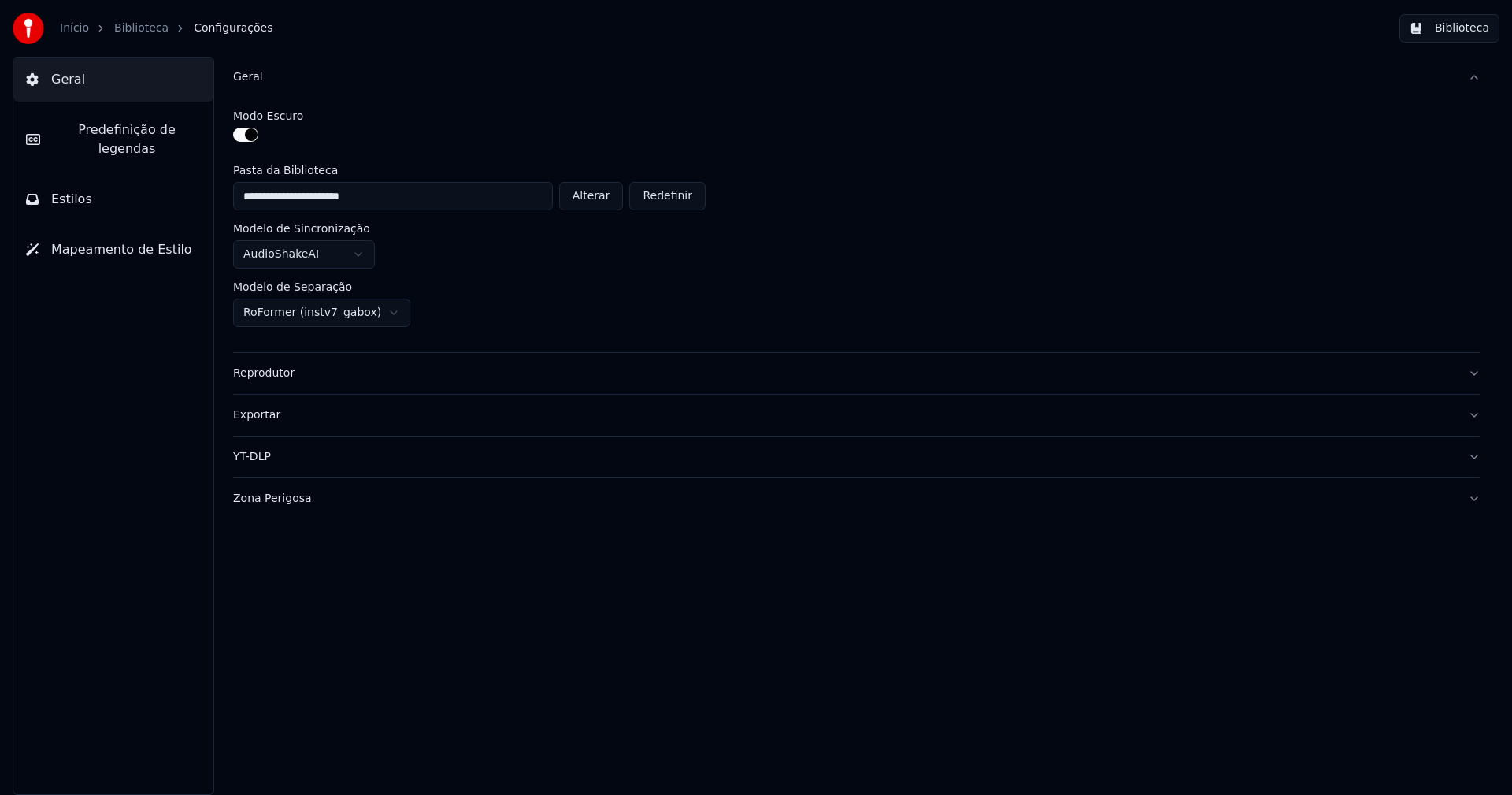
click at [622, 199] on button "Alterar" at bounding box center [591, 196] width 65 height 29
type input "**********"
click at [1473, 29] on button "Biblioteca" at bounding box center [1449, 28] width 100 height 29
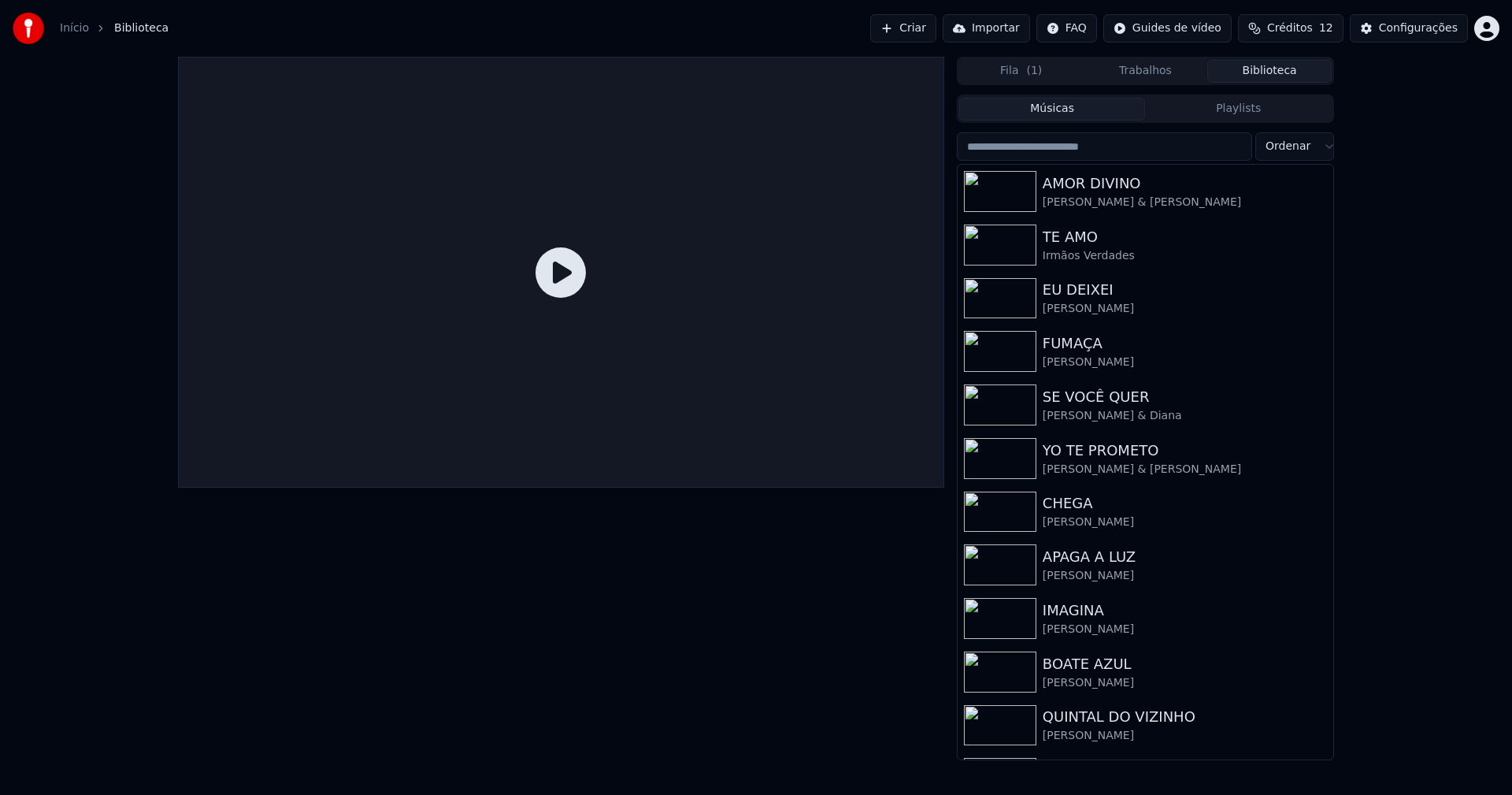
click at [1074, 147] on input "search" at bounding box center [1105, 146] width 296 height 29
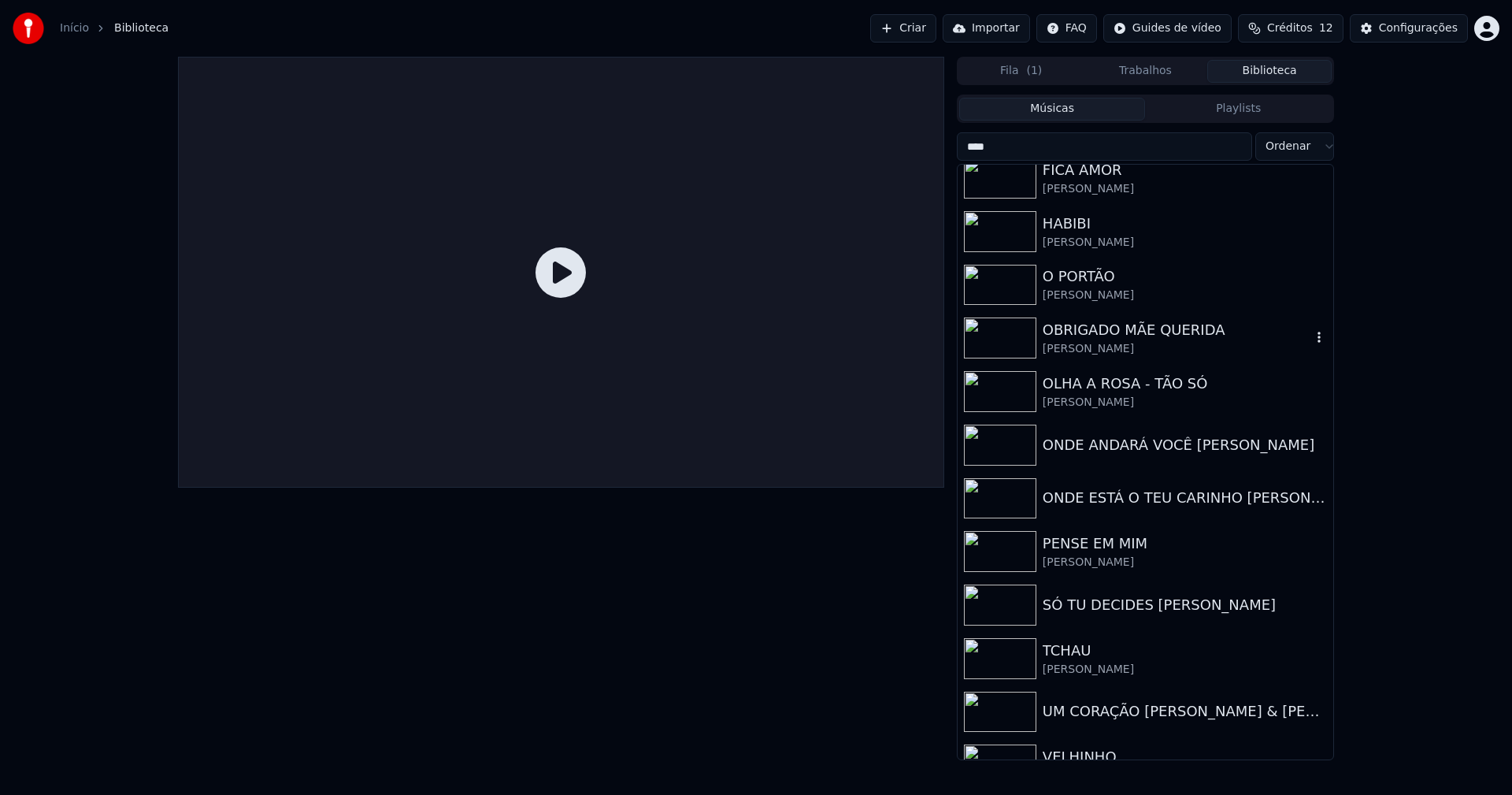
scroll to position [630, 0]
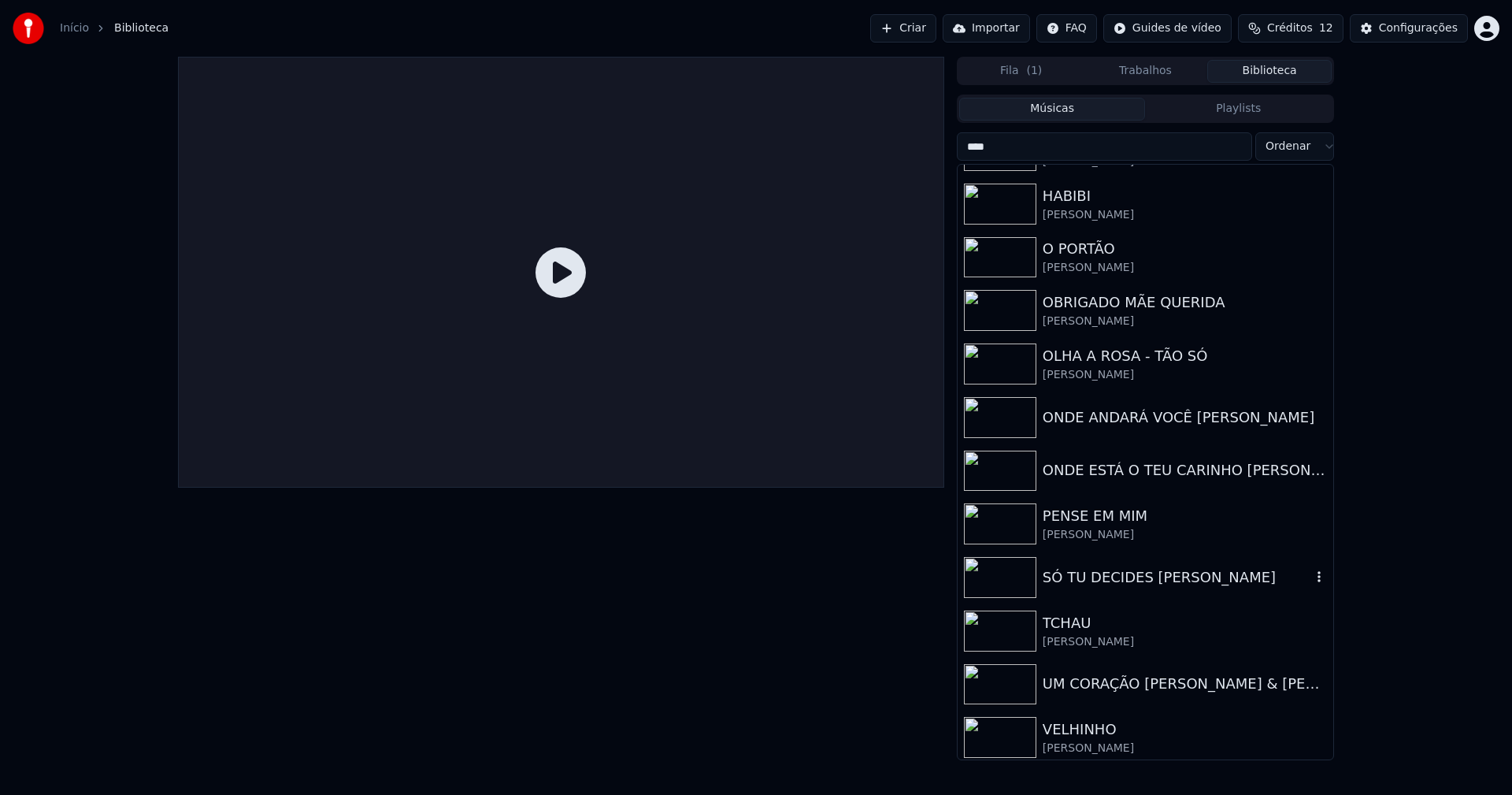
type input "****"
click at [1116, 571] on div "SÓ TU DECIDES [PERSON_NAME]" at bounding box center [1177, 578] width 269 height 22
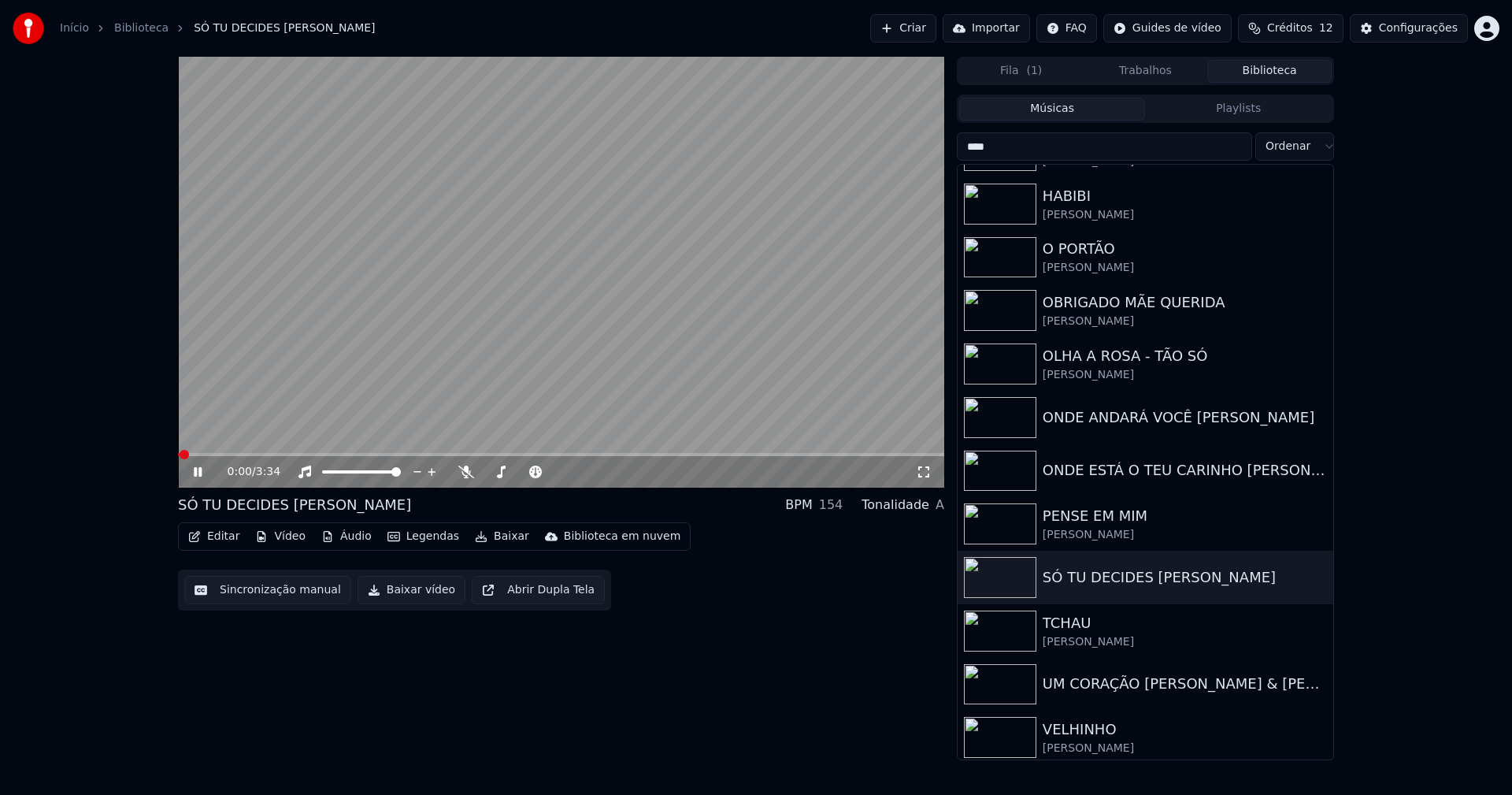
drag, startPoint x: 197, startPoint y: 470, endPoint x: 208, endPoint y: 470, distance: 11.0
click at [202, 470] on icon at bounding box center [198, 472] width 8 height 10
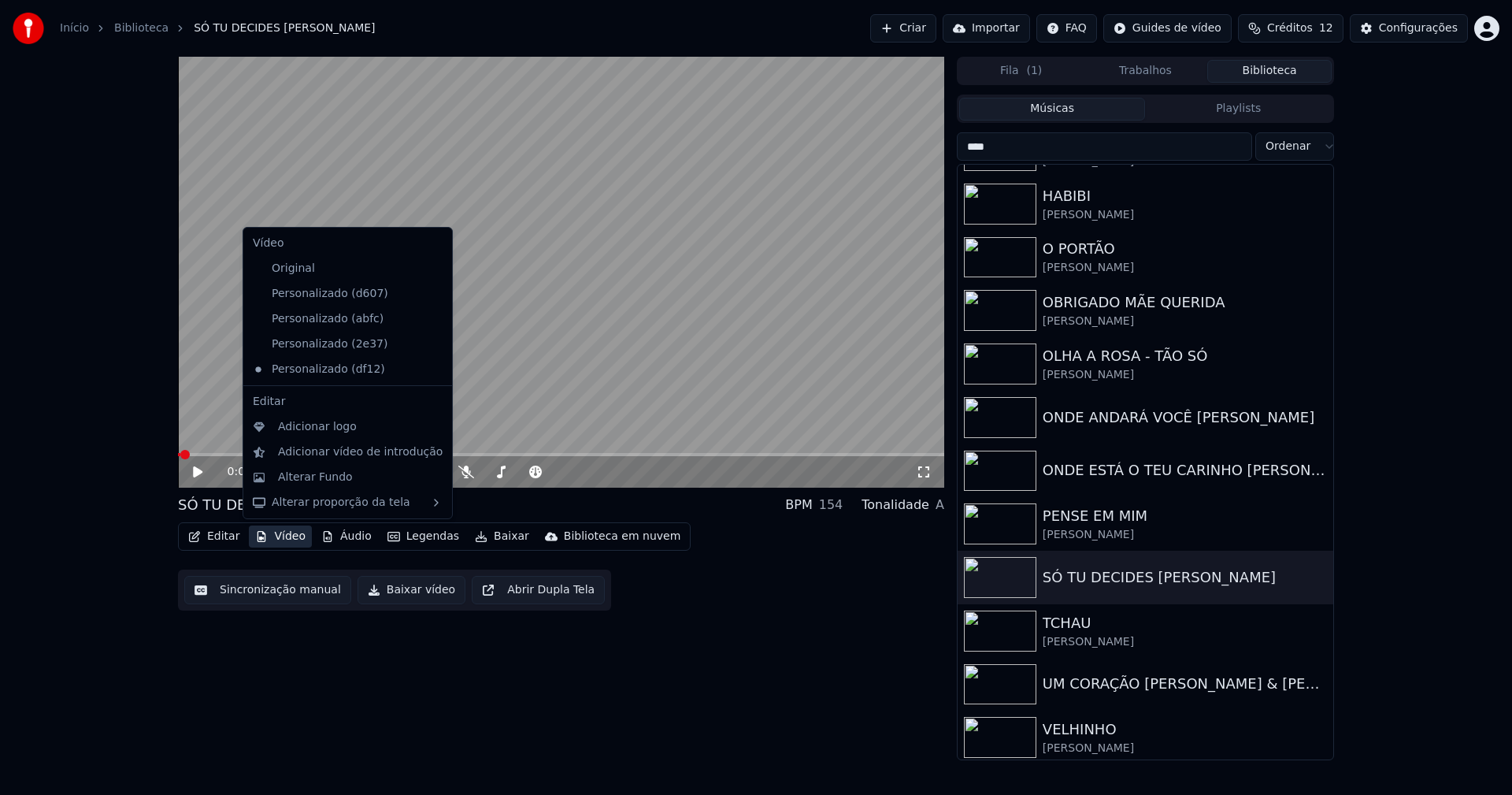
click at [295, 534] on button "Vídeo" at bounding box center [280, 536] width 63 height 22
click at [432, 295] on icon at bounding box center [440, 294] width 17 height 13
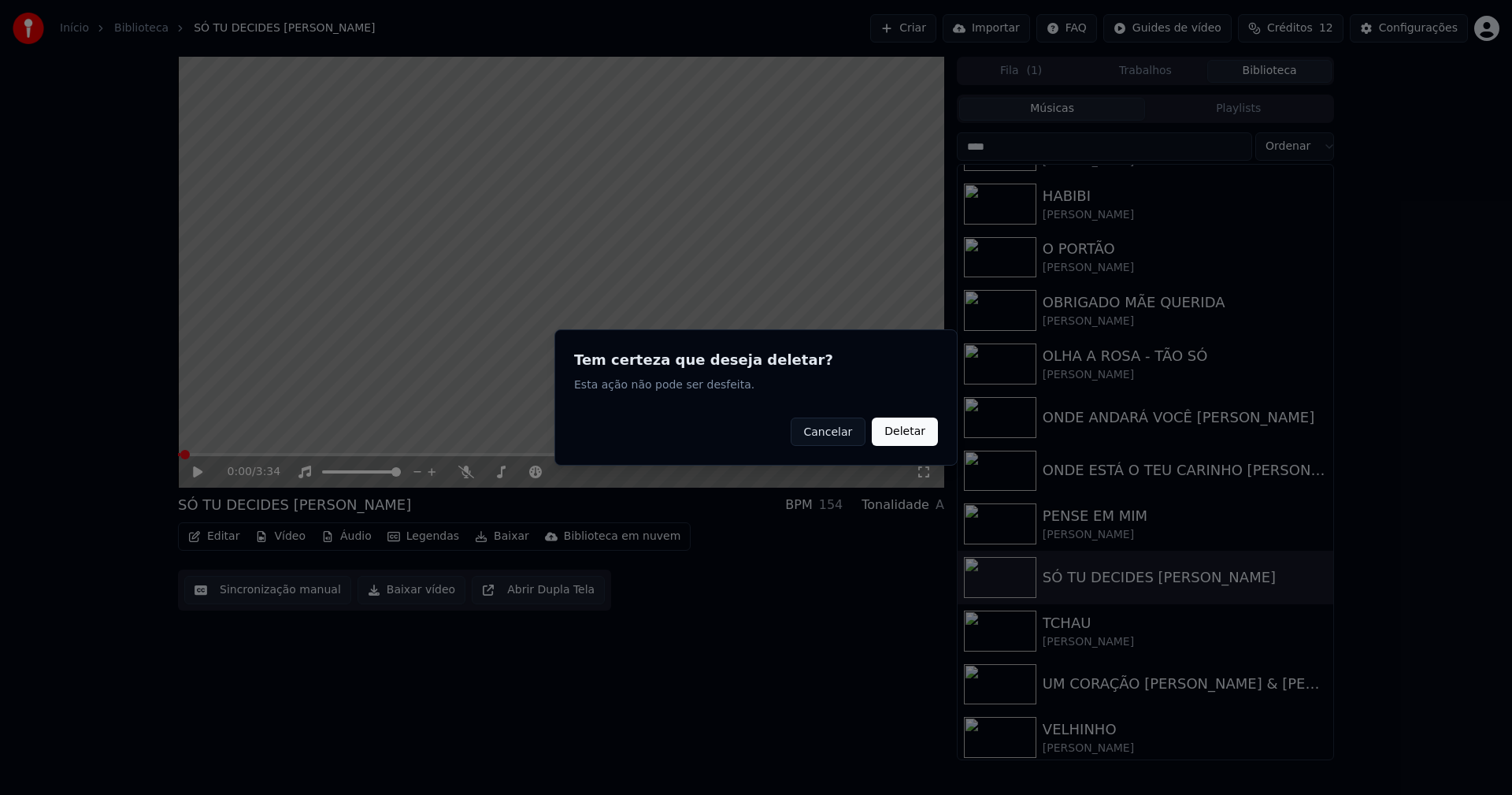
drag, startPoint x: 888, startPoint y: 429, endPoint x: 338, endPoint y: 452, distance: 550.5
click at [883, 429] on button "Deletar" at bounding box center [904, 432] width 67 height 29
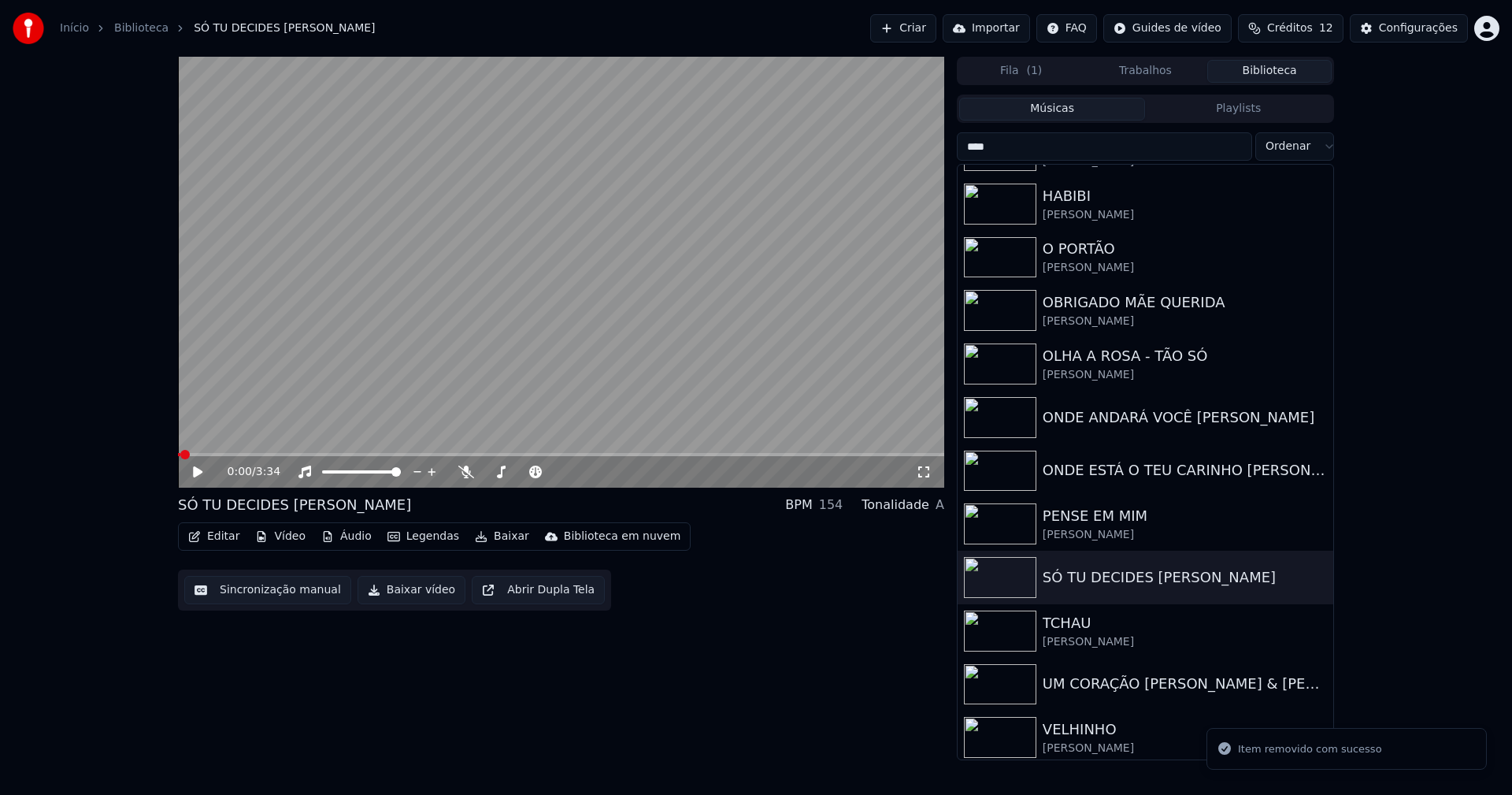
click at [284, 532] on button "Vídeo" at bounding box center [280, 536] width 63 height 22
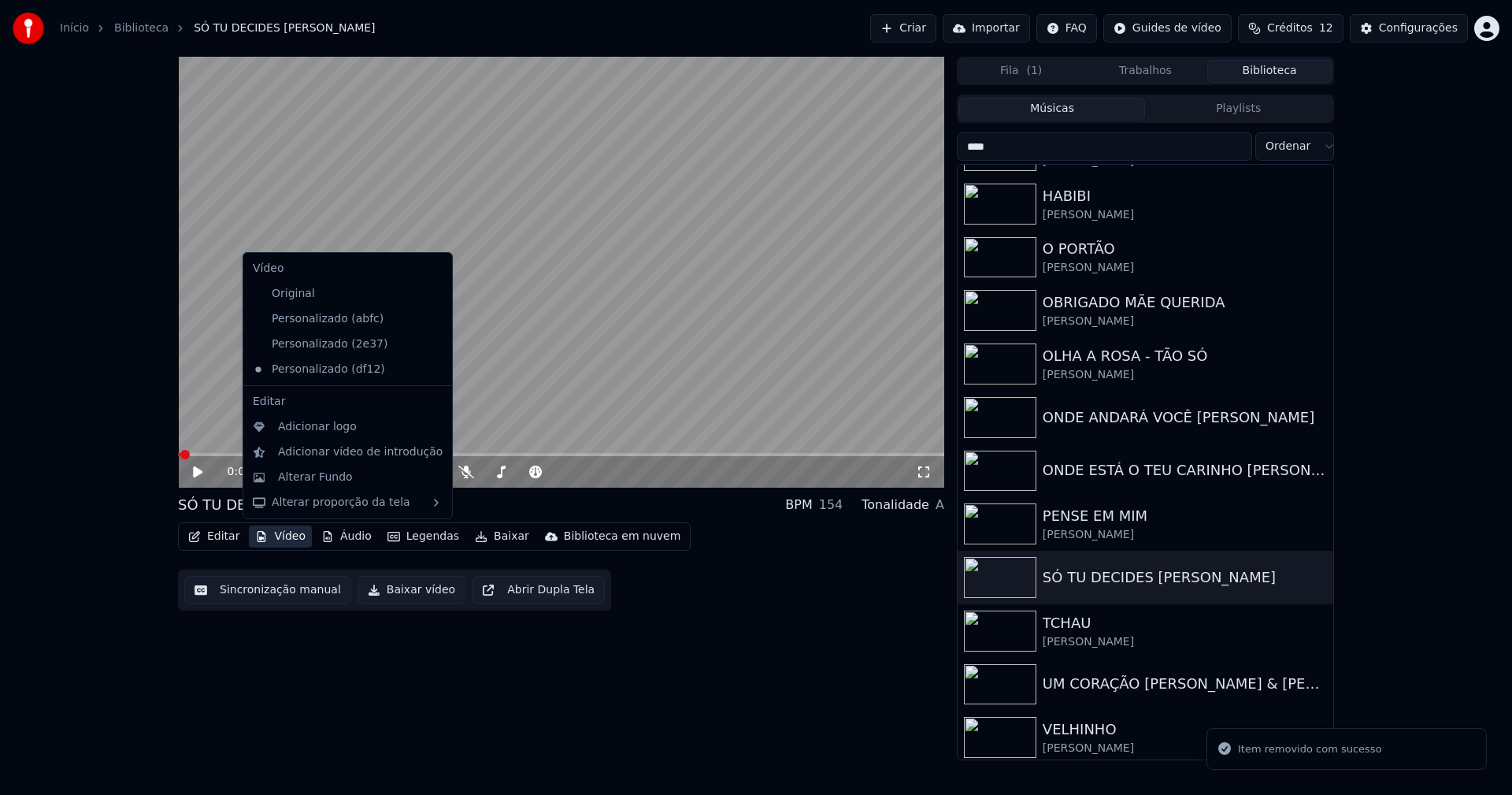
click at [432, 320] on icon at bounding box center [437, 319] width 11 height 13
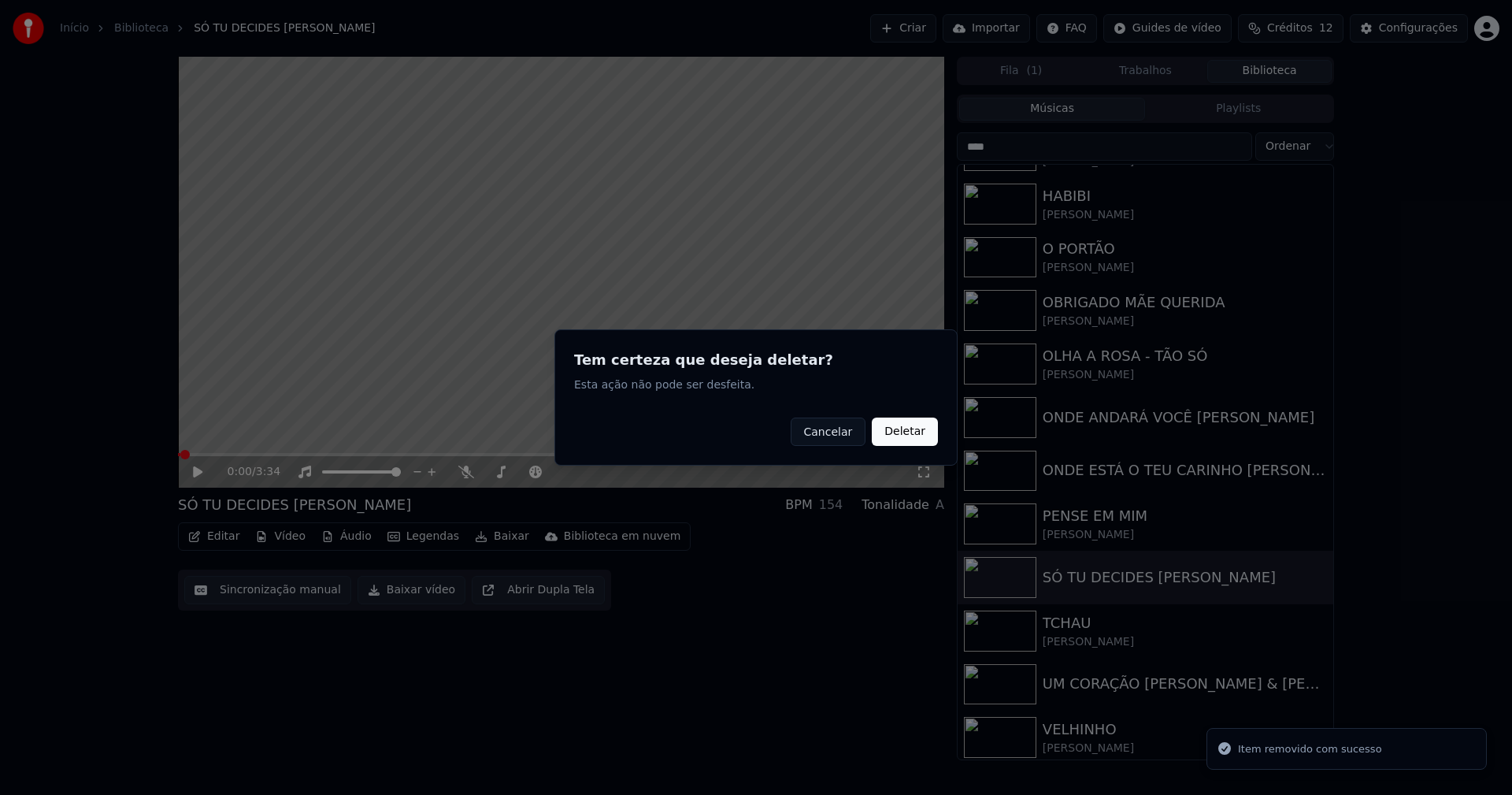
drag, startPoint x: 898, startPoint y: 429, endPoint x: 389, endPoint y: 416, distance: 509.2
click at [898, 428] on button "Deletar" at bounding box center [904, 432] width 67 height 29
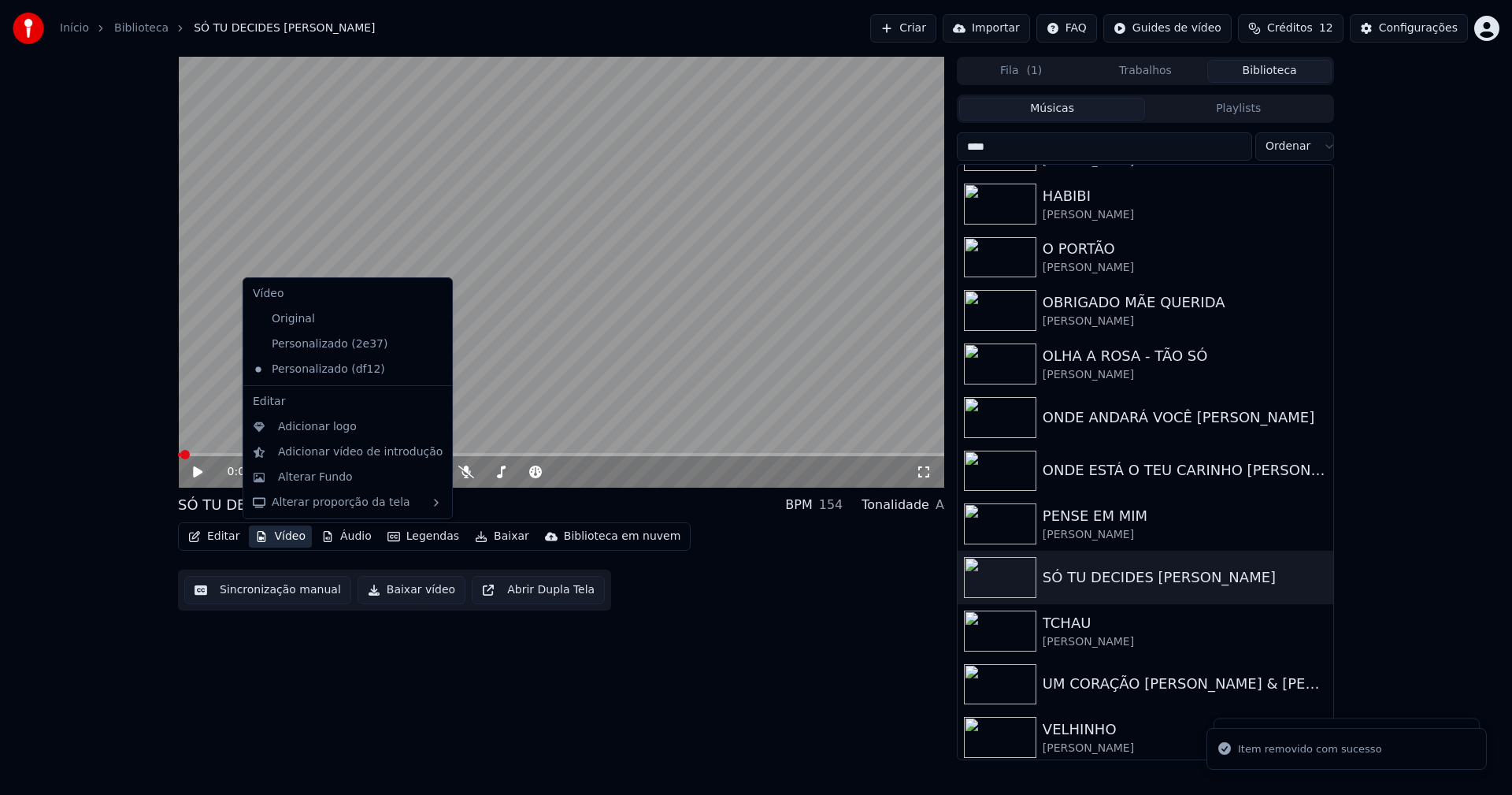
click at [288, 539] on button "Vídeo" at bounding box center [280, 536] width 63 height 22
click at [432, 345] on icon at bounding box center [440, 343] width 17 height 13
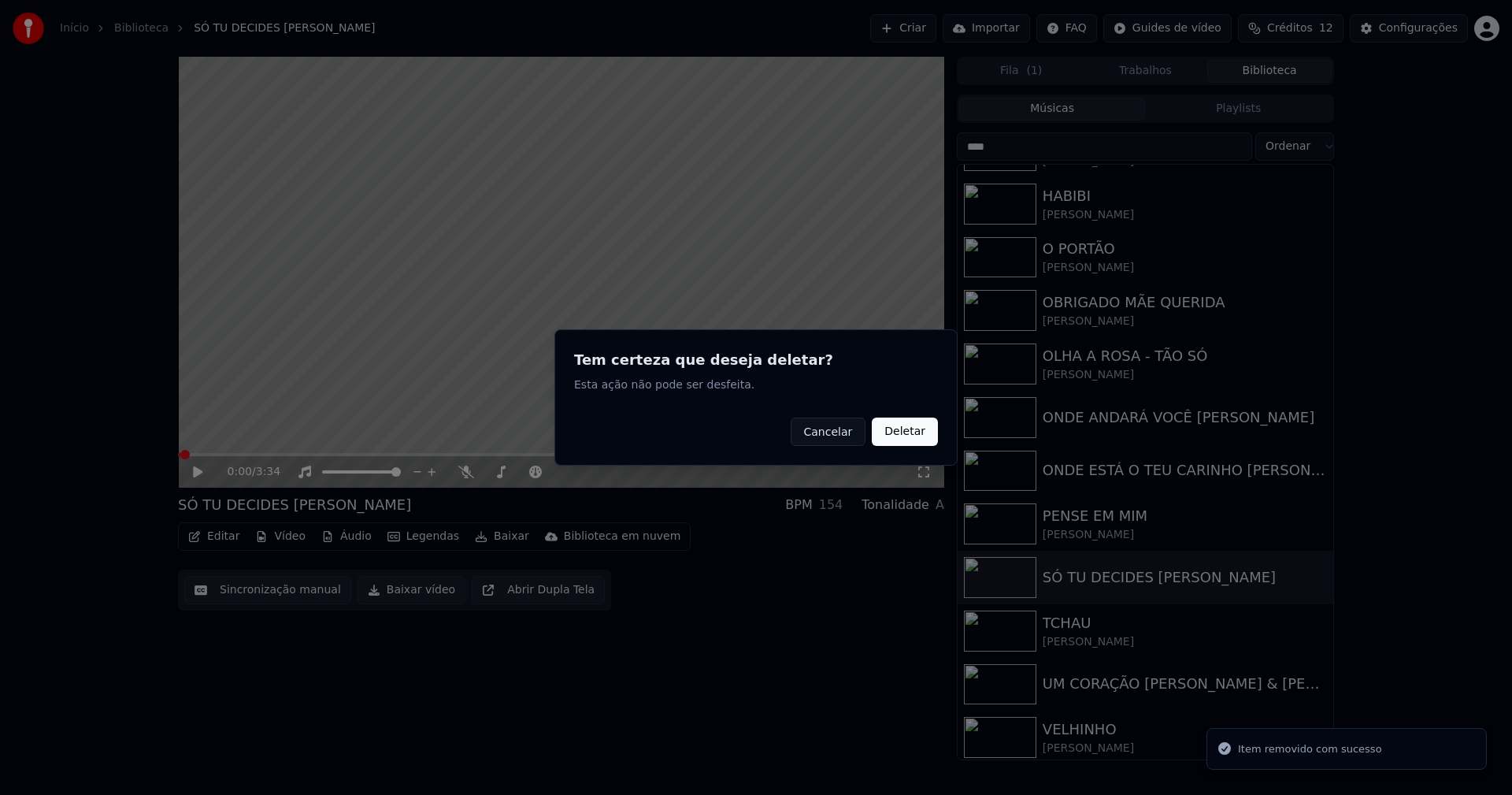
drag, startPoint x: 918, startPoint y: 431, endPoint x: 633, endPoint y: 470, distance: 287.7
click at [913, 431] on button "Deletar" at bounding box center [904, 432] width 67 height 29
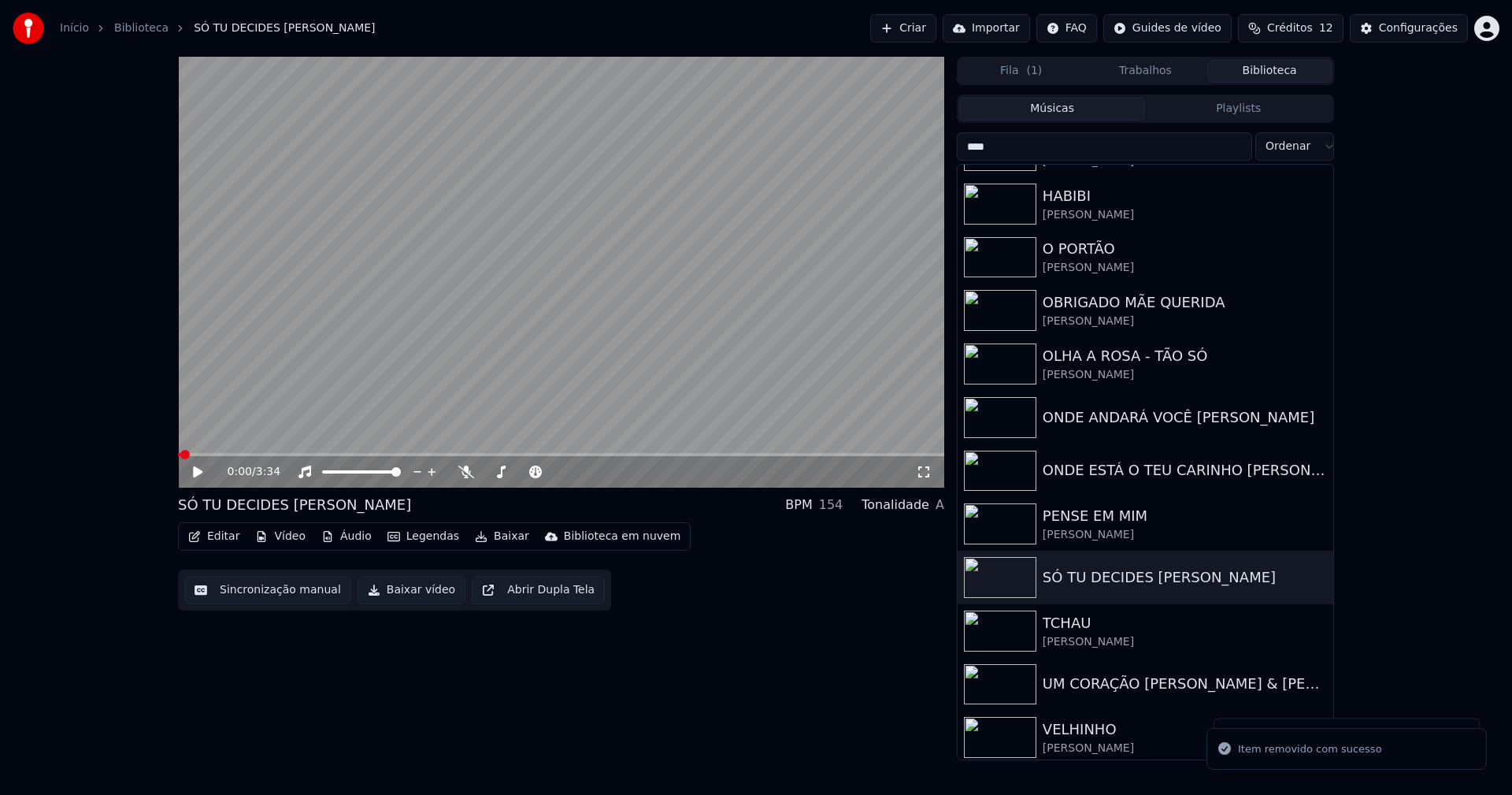
click at [288, 536] on button "Vídeo" at bounding box center [280, 536] width 63 height 22
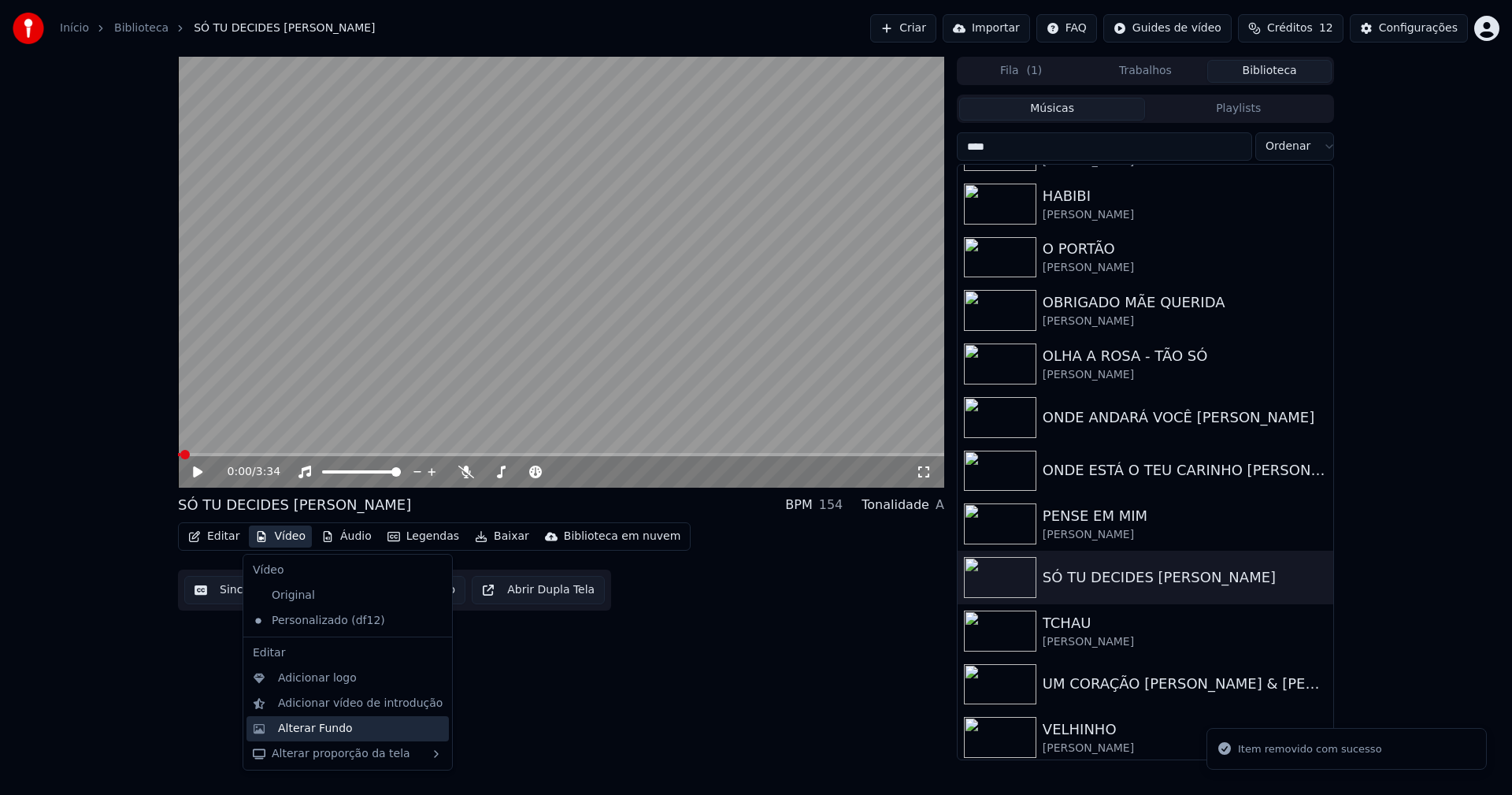
click at [317, 729] on div "Alterar Fundo" at bounding box center [315, 729] width 74 height 16
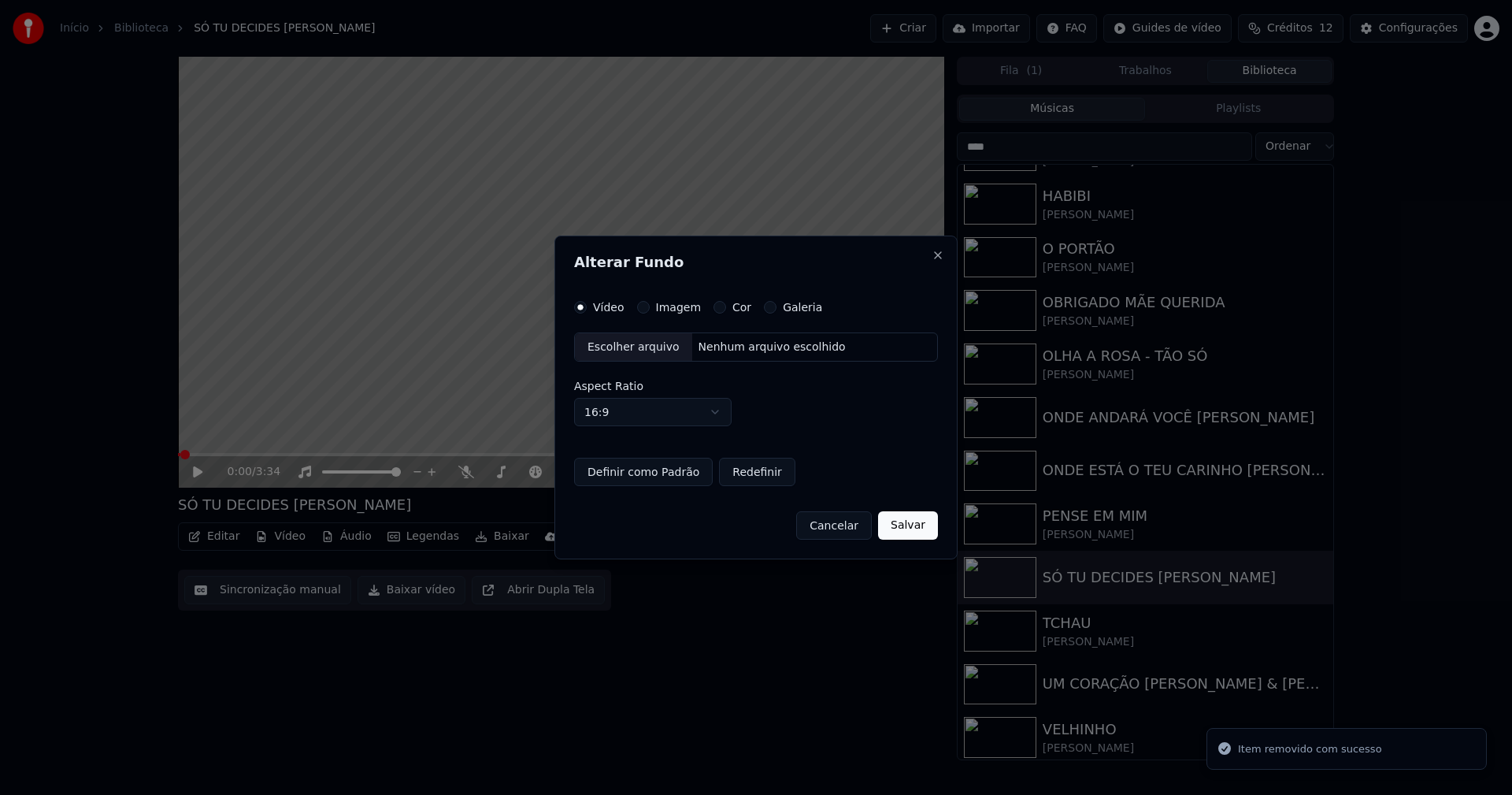
click at [637, 307] on button "Imagem" at bounding box center [643, 307] width 13 height 13
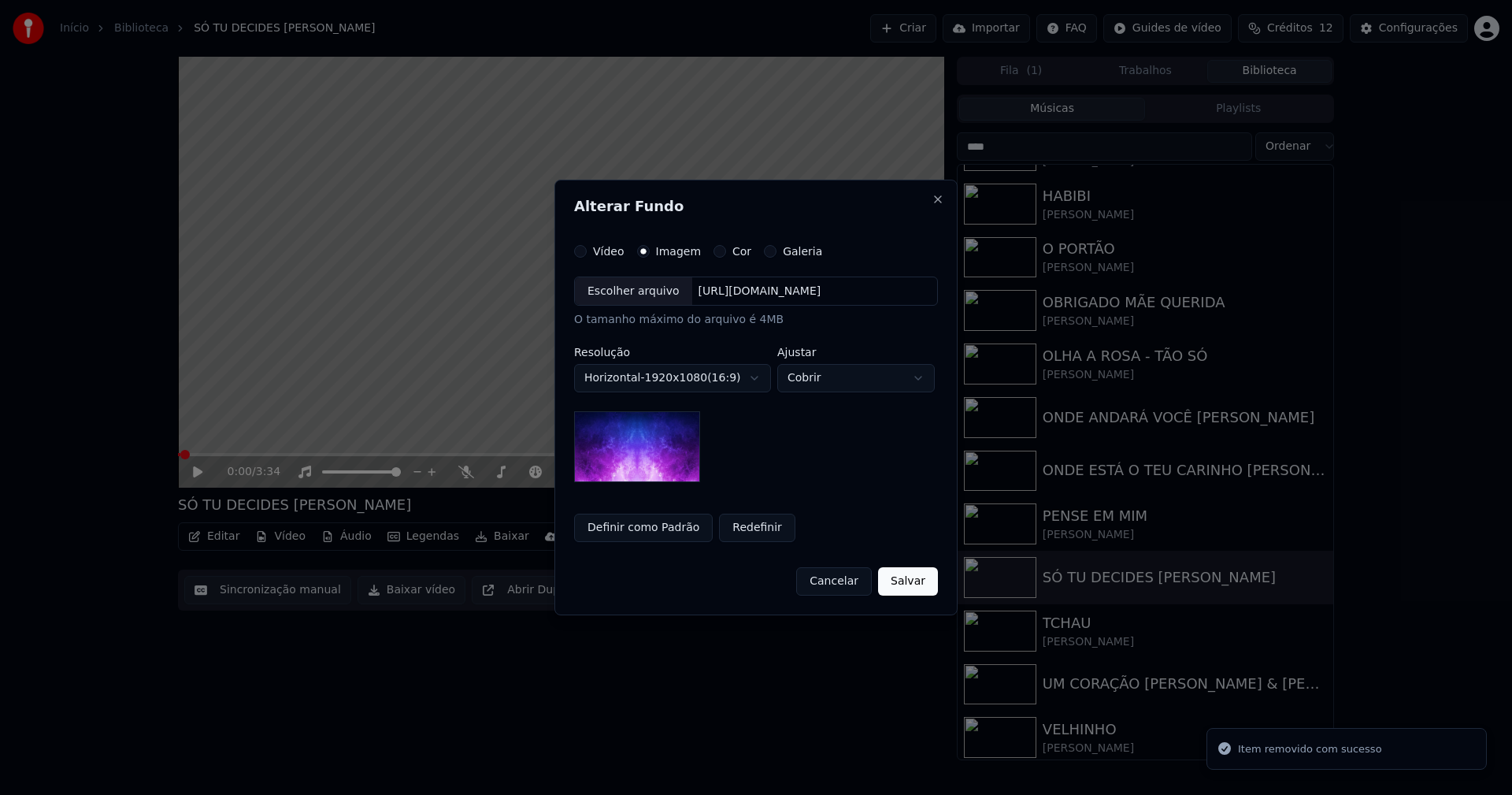
click at [635, 290] on div "Escolher arquivo" at bounding box center [633, 291] width 117 height 29
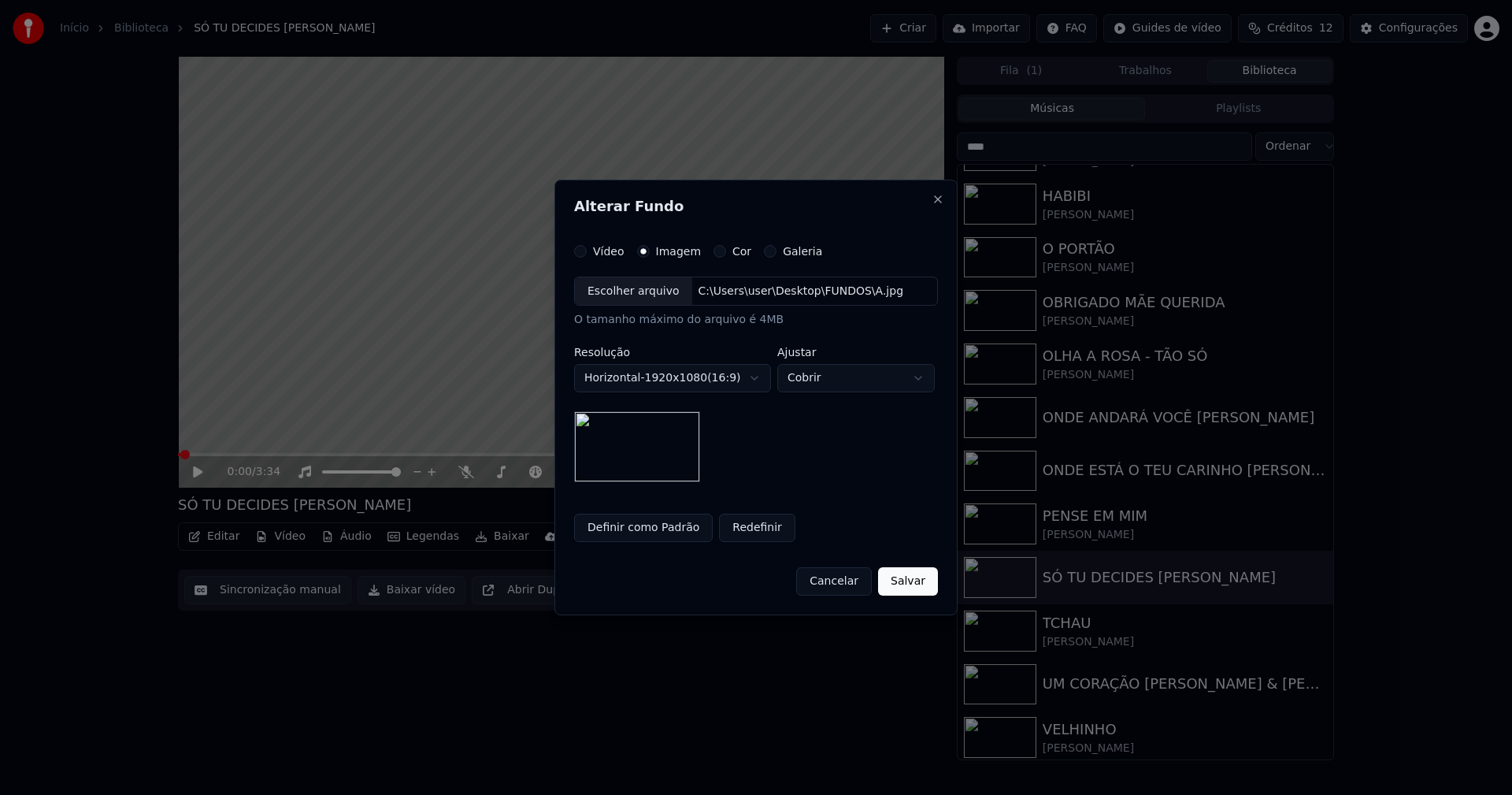
click at [909, 587] on button "Salvar" at bounding box center [908, 581] width 60 height 29
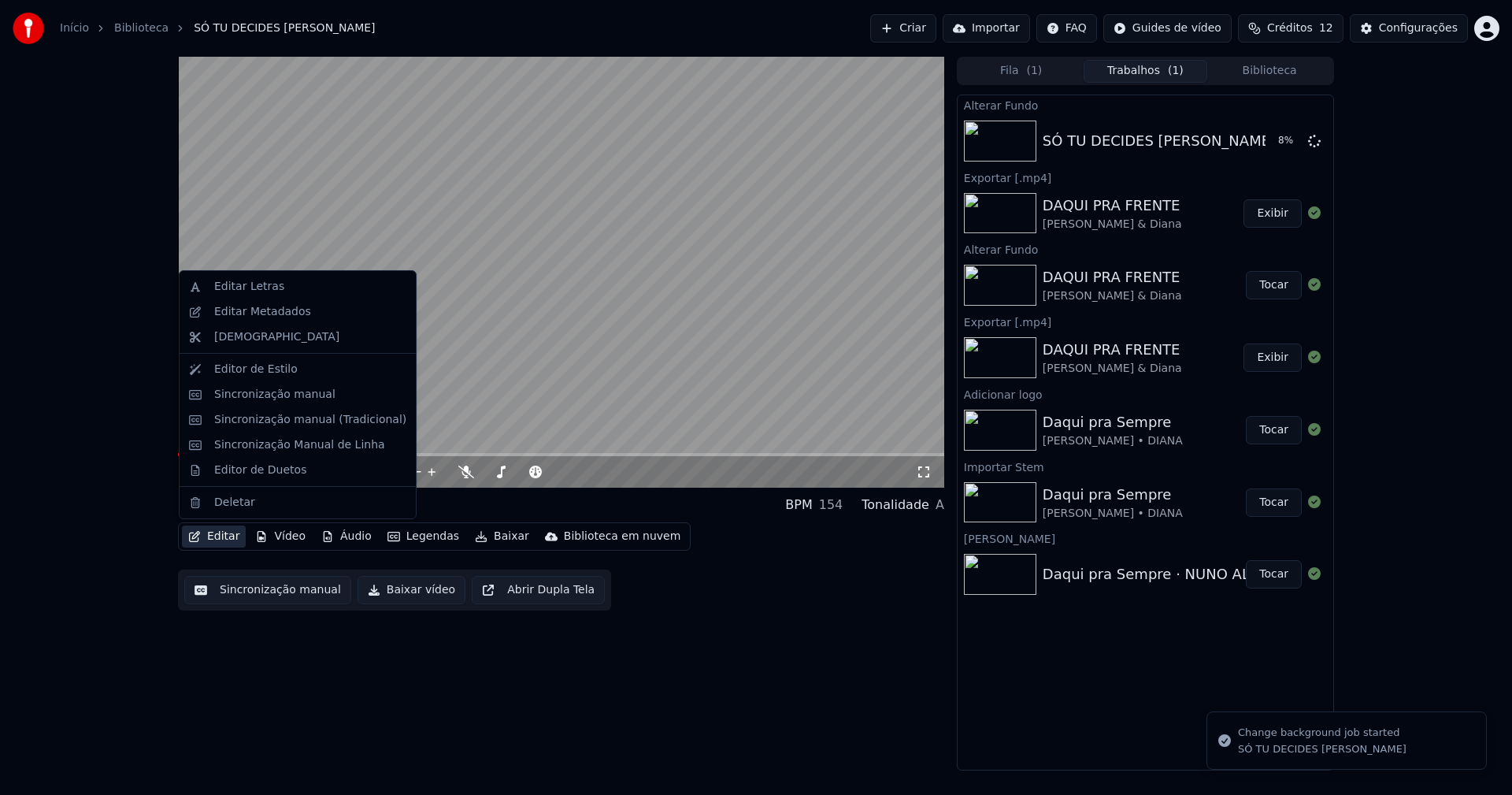
click at [222, 533] on button "Editar" at bounding box center [213, 536] width 64 height 22
click at [268, 318] on div "Editar Metadados" at bounding box center [263, 312] width 97 height 16
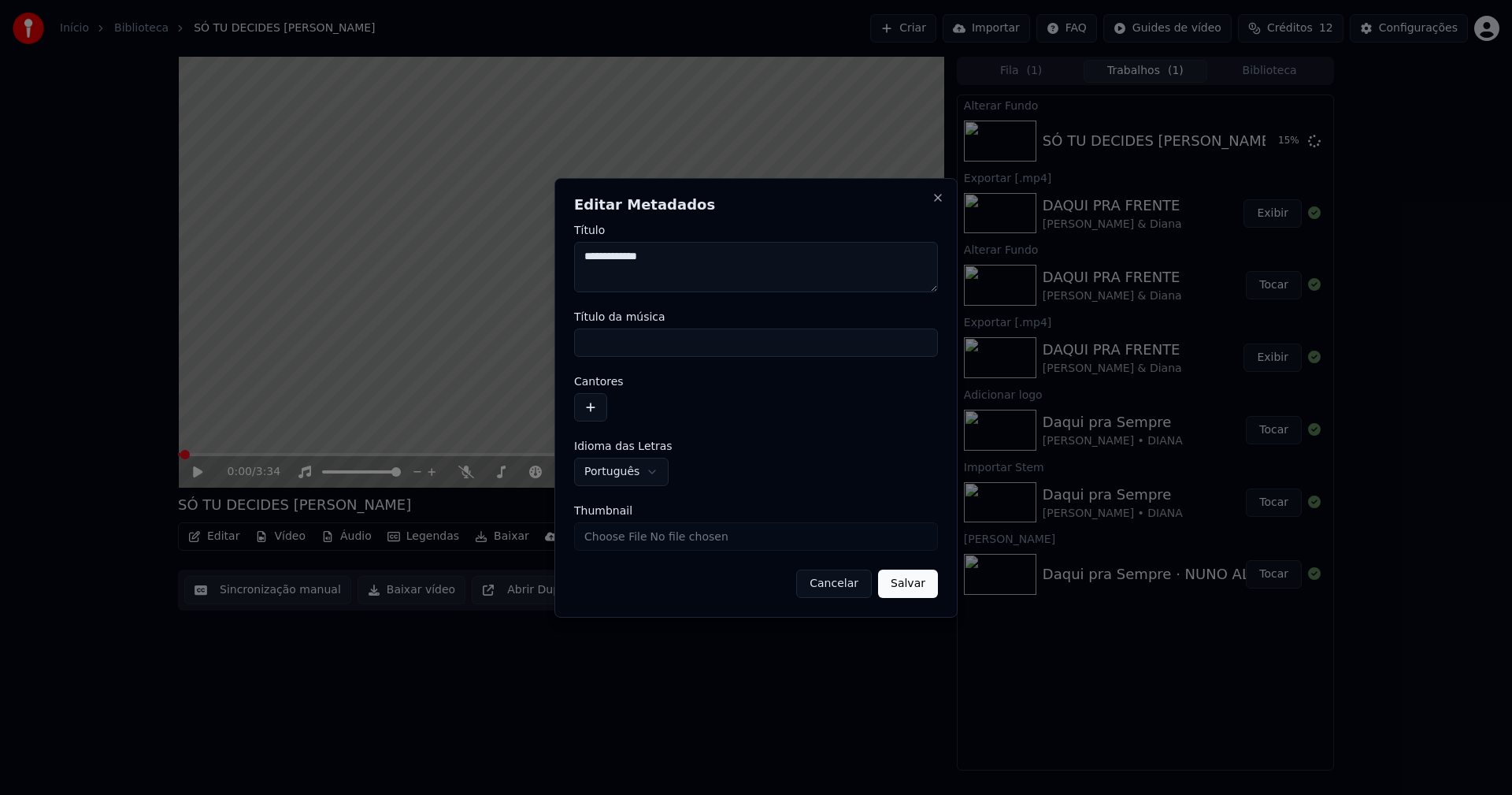
click at [641, 338] on input "Título da música" at bounding box center [756, 342] width 364 height 29
type input "**********"
click at [582, 408] on button "button" at bounding box center [590, 407] width 33 height 29
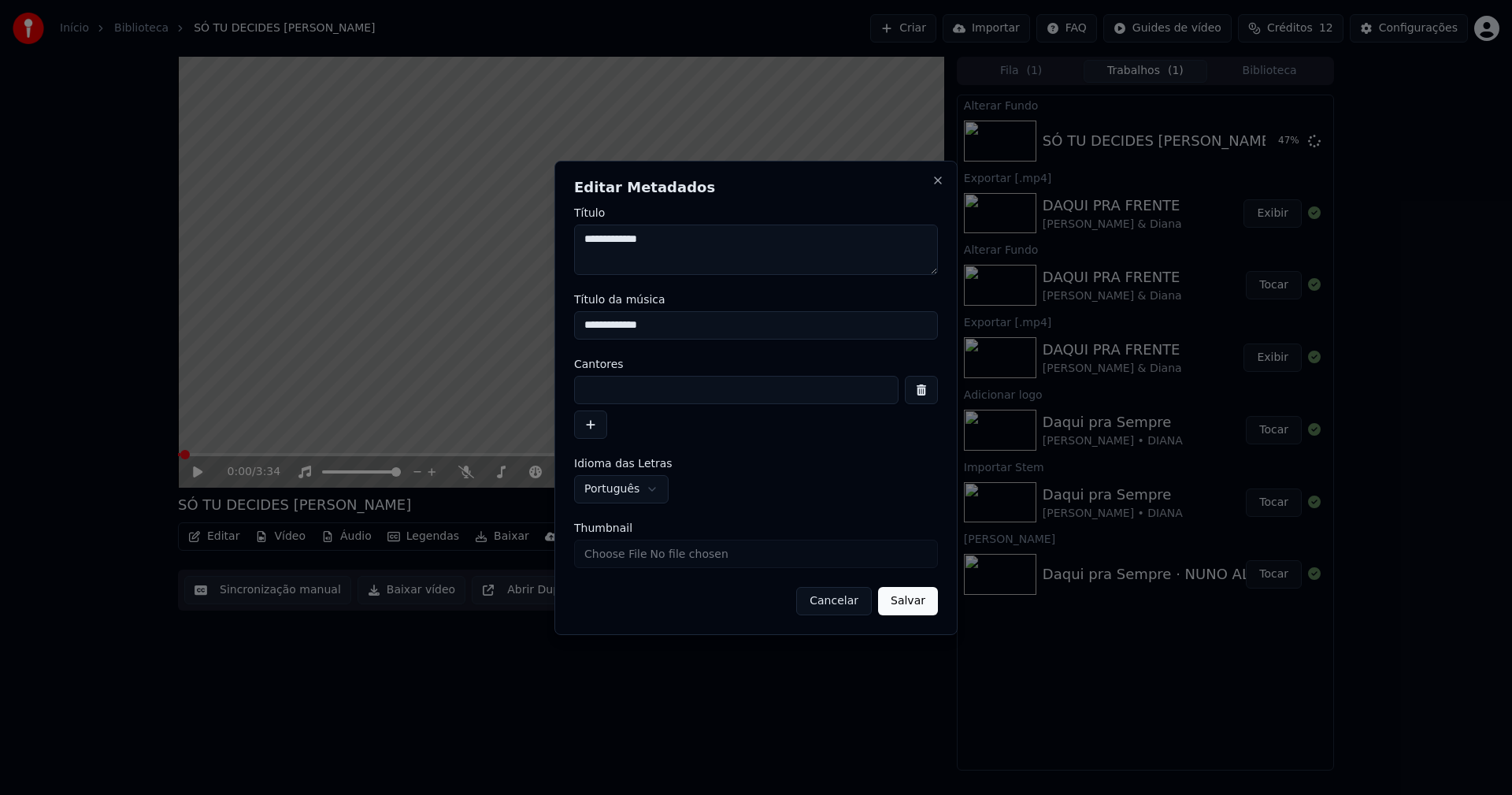
click at [603, 385] on input at bounding box center [736, 389] width 325 height 29
type input "**********"
click at [898, 608] on button "Salvar" at bounding box center [908, 600] width 60 height 29
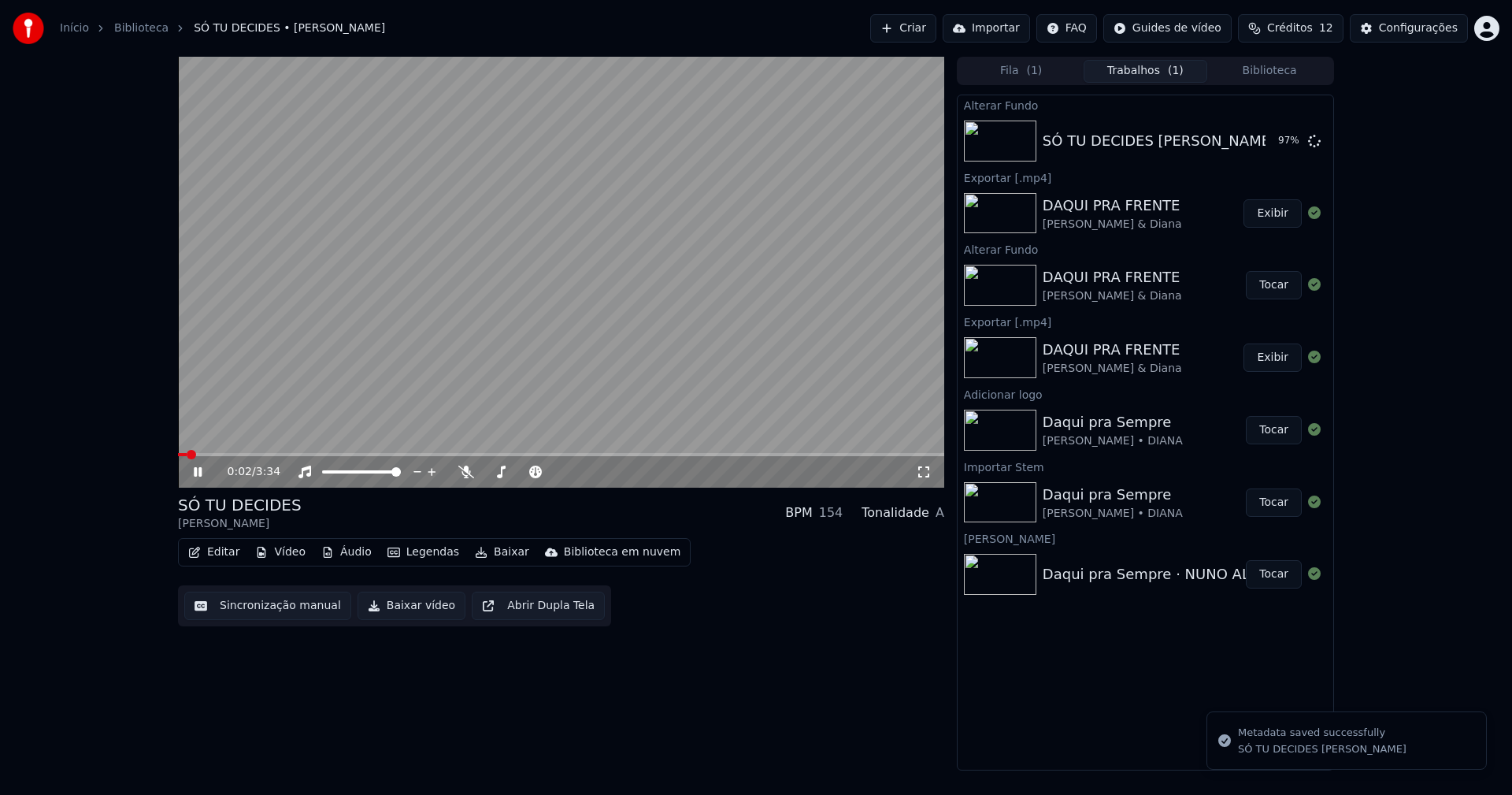
click at [197, 472] on icon at bounding box center [198, 472] width 8 height 10
click at [1271, 141] on button "Tocar" at bounding box center [1274, 141] width 56 height 29
click at [281, 554] on button "Vídeo" at bounding box center [280, 552] width 63 height 22
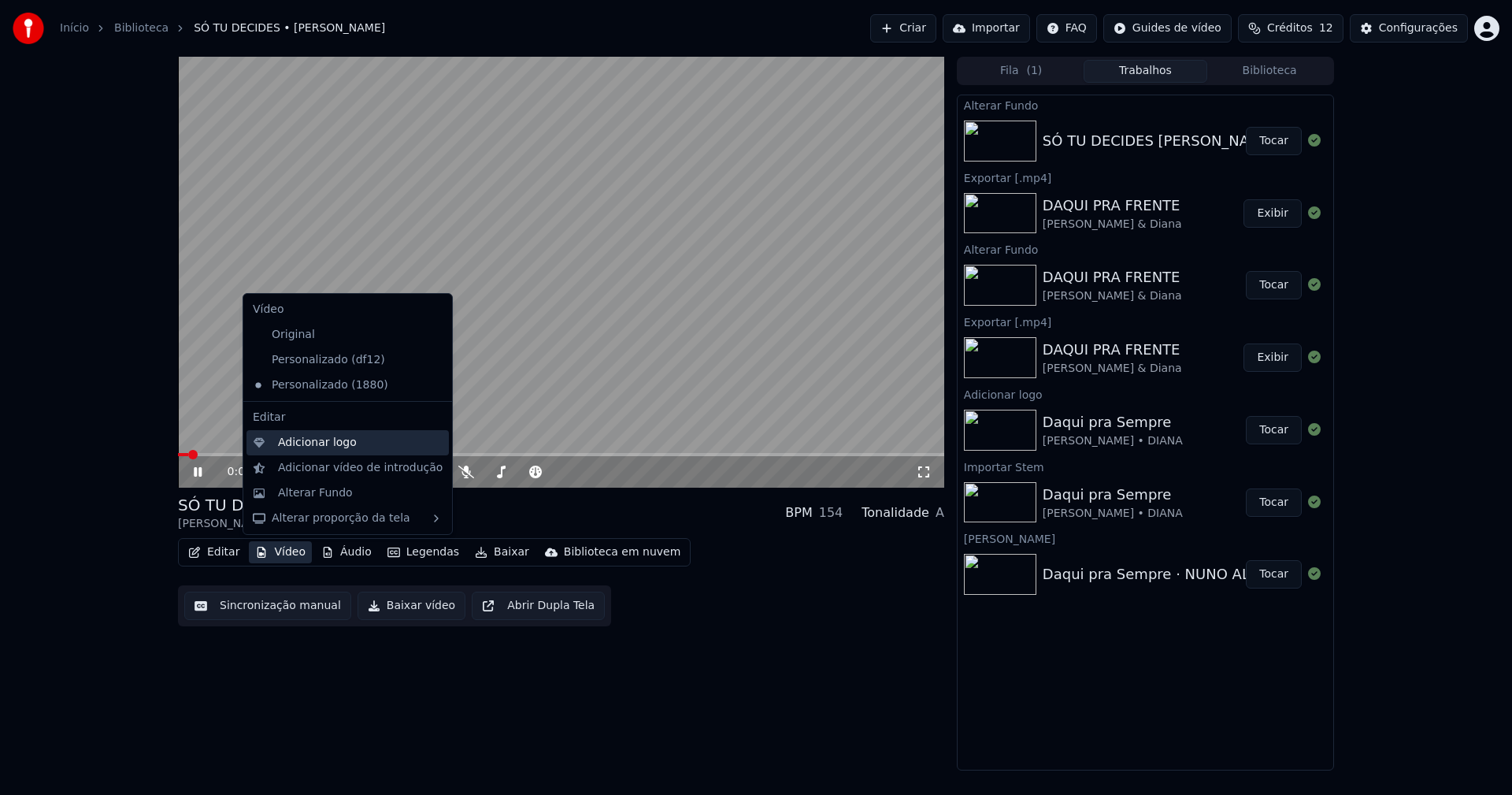
click at [299, 444] on div "Adicionar logo" at bounding box center [317, 443] width 78 height 16
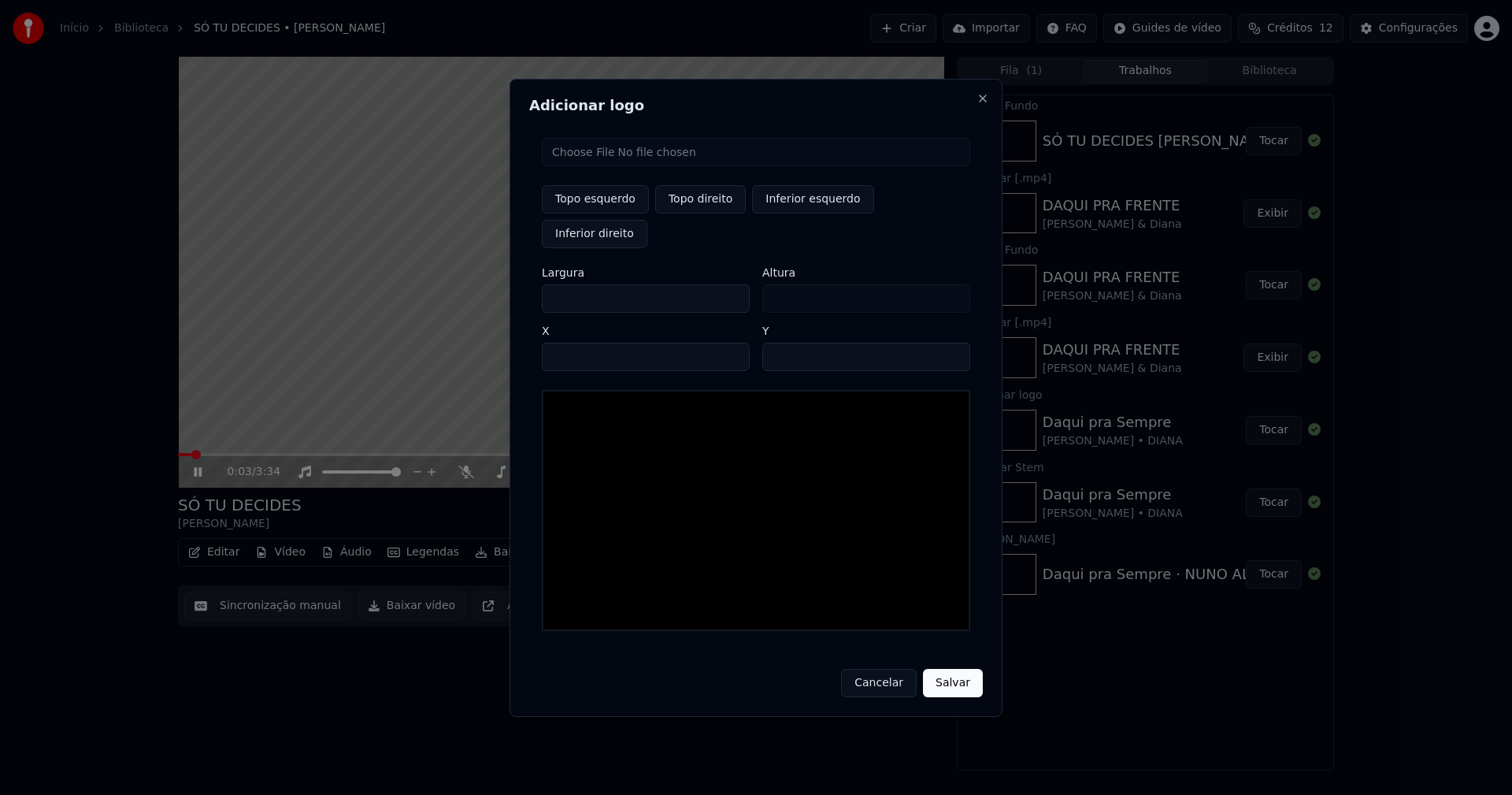
click at [601, 166] on input "file" at bounding box center [756, 152] width 429 height 29
type input "**********"
type input "***"
click at [707, 213] on button "Topo direito" at bounding box center [700, 199] width 90 height 29
type input "****"
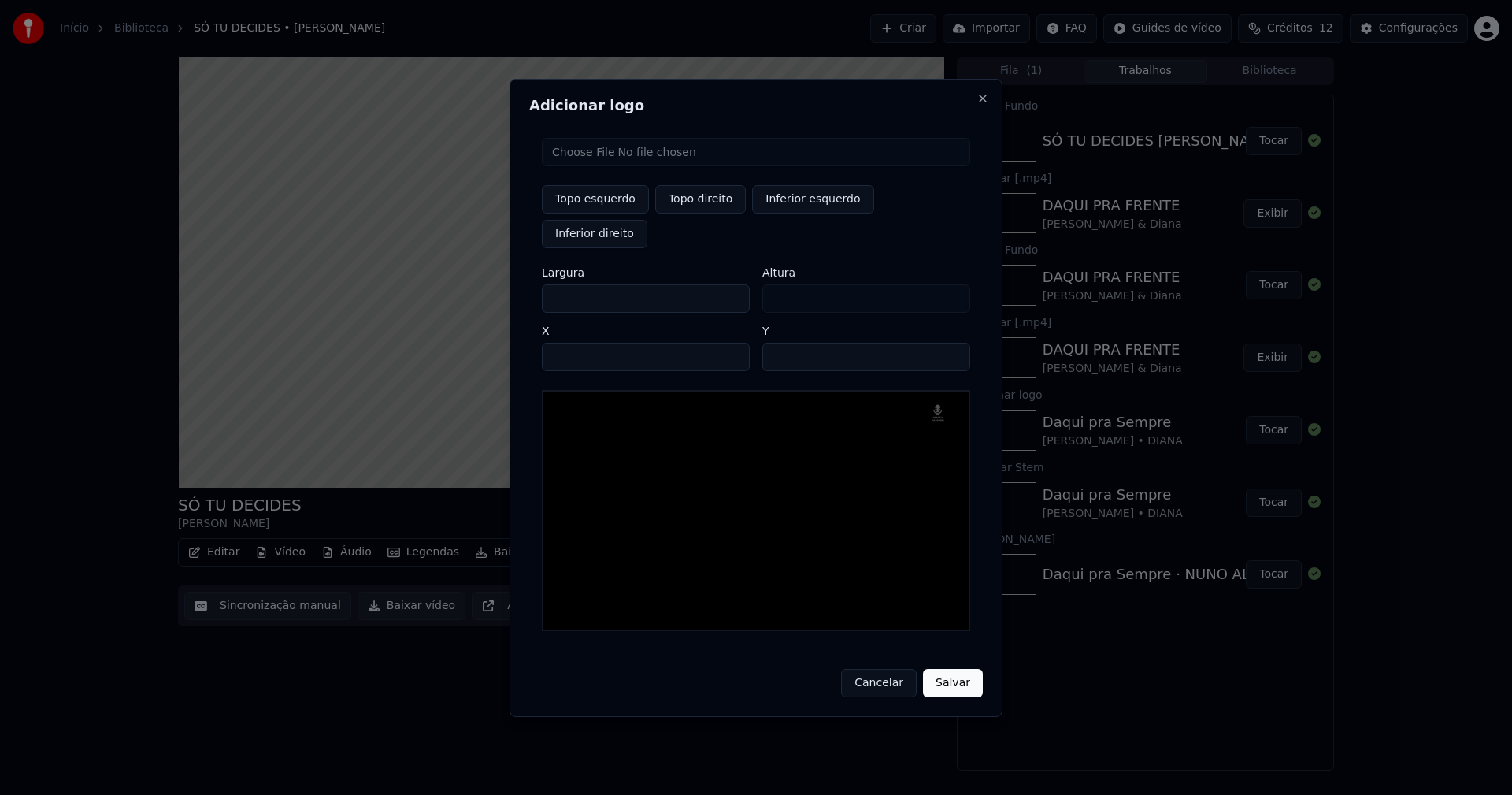
drag, startPoint x: 568, startPoint y: 280, endPoint x: 533, endPoint y: 283, distance: 35.1
click at [533, 283] on div "Topo esquerdo Topo direito Inferior esquerdo Inferior direito Largura *** Altur…" at bounding box center [756, 384] width 454 height 518
type input "**"
type input "***"
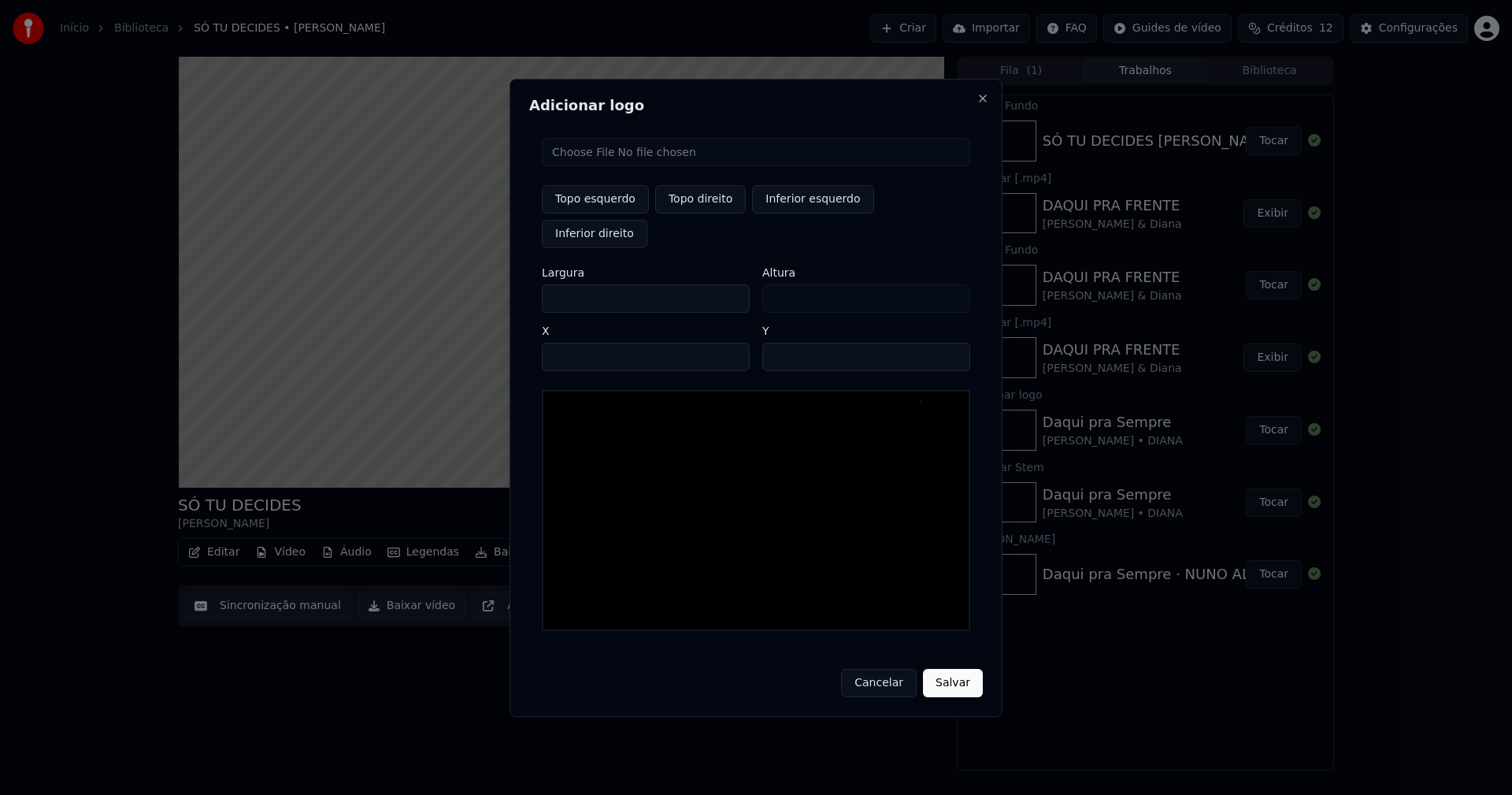
type input "***"
click at [574, 342] on input "****" at bounding box center [645, 356] width 207 height 29
type input "****"
click at [953, 342] on input "**" at bounding box center [866, 356] width 207 height 29
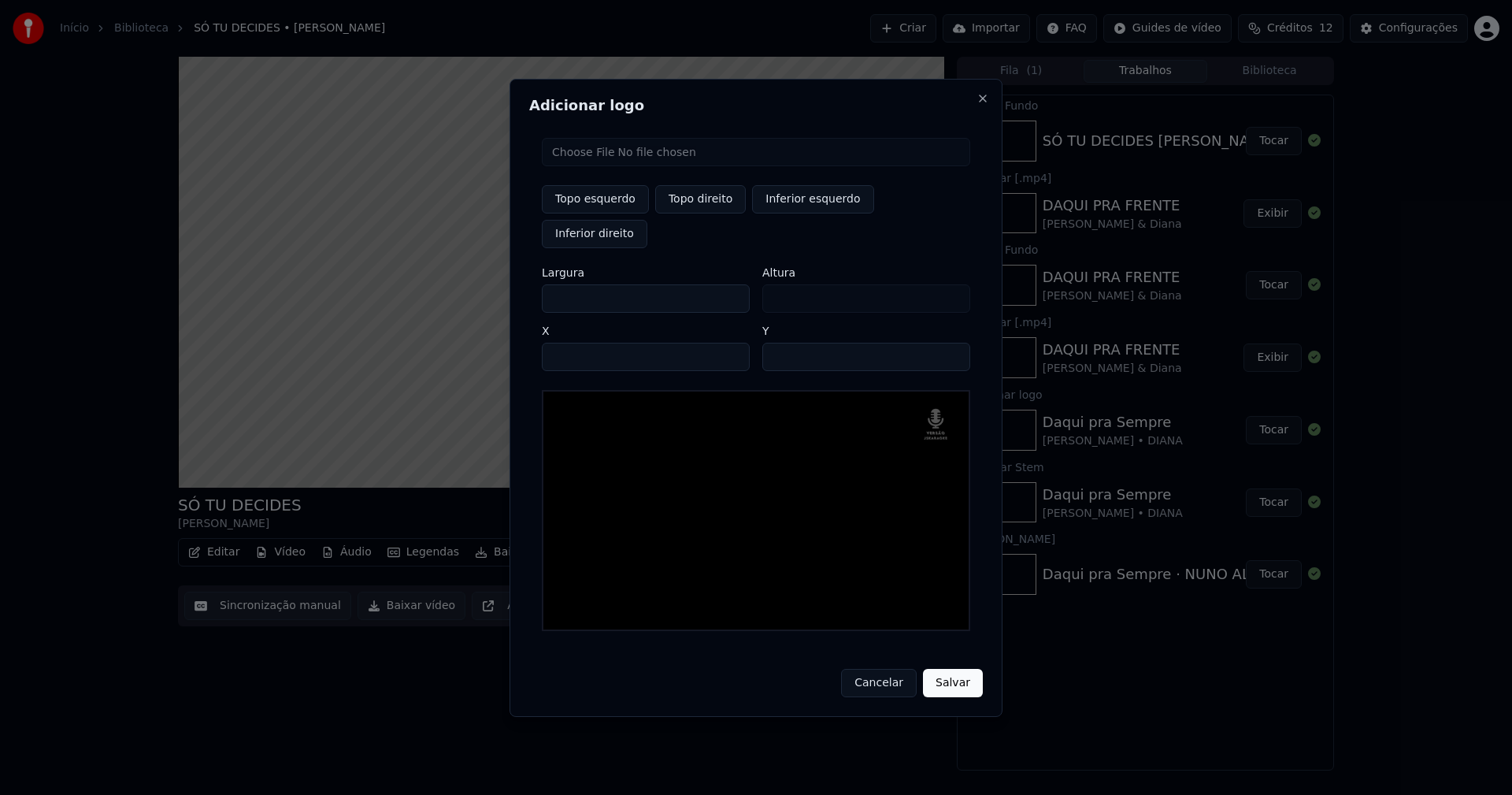
click at [953, 342] on input "**" at bounding box center [866, 356] width 207 height 29
click at [952, 342] on input "**" at bounding box center [866, 356] width 207 height 29
type input "**"
click at [952, 342] on input "**" at bounding box center [866, 356] width 207 height 29
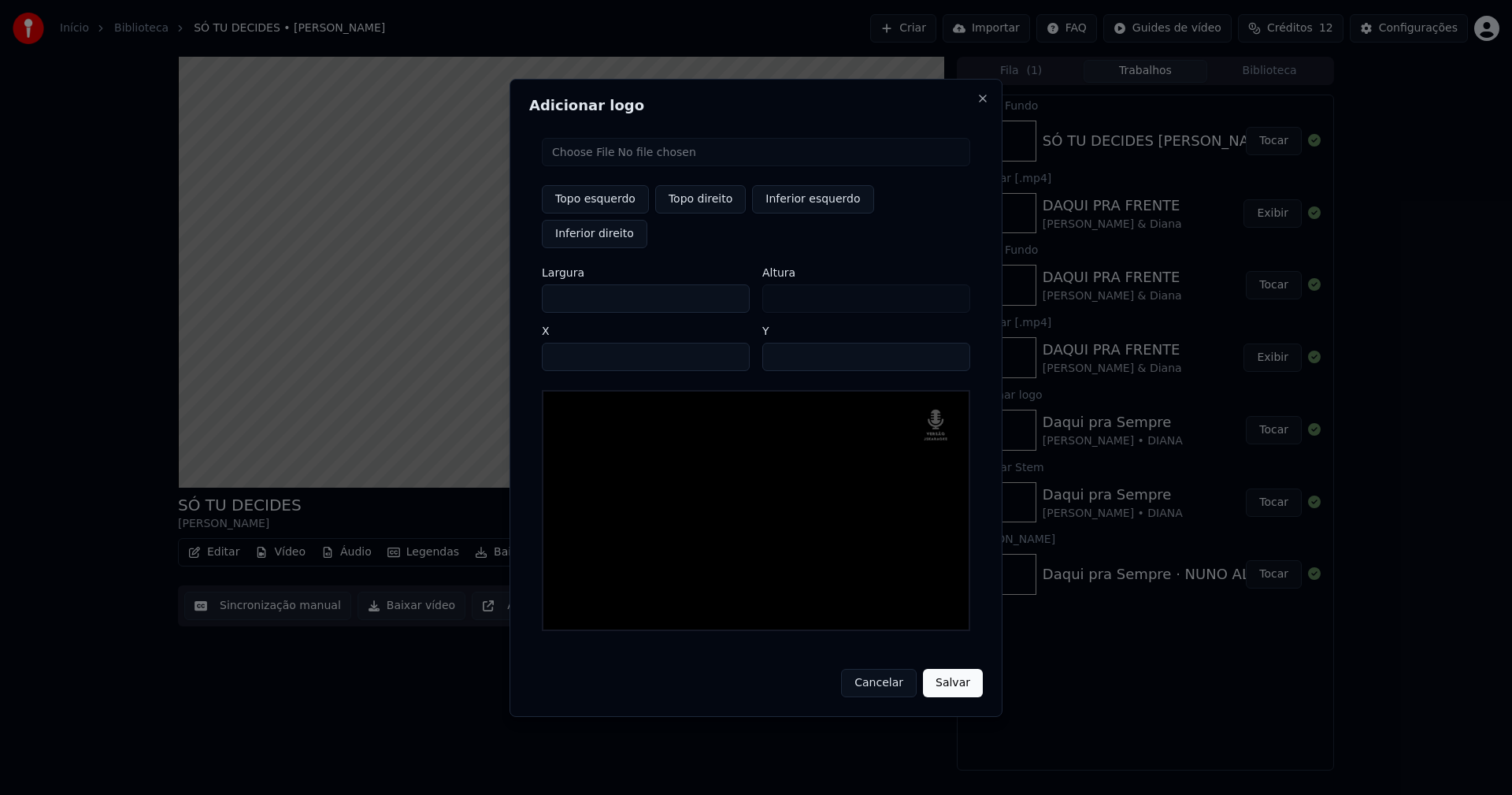
drag, startPoint x: 948, startPoint y: 668, endPoint x: 887, endPoint y: 677, distance: 61.7
click at [948, 669] on button "Salvar" at bounding box center [953, 683] width 60 height 29
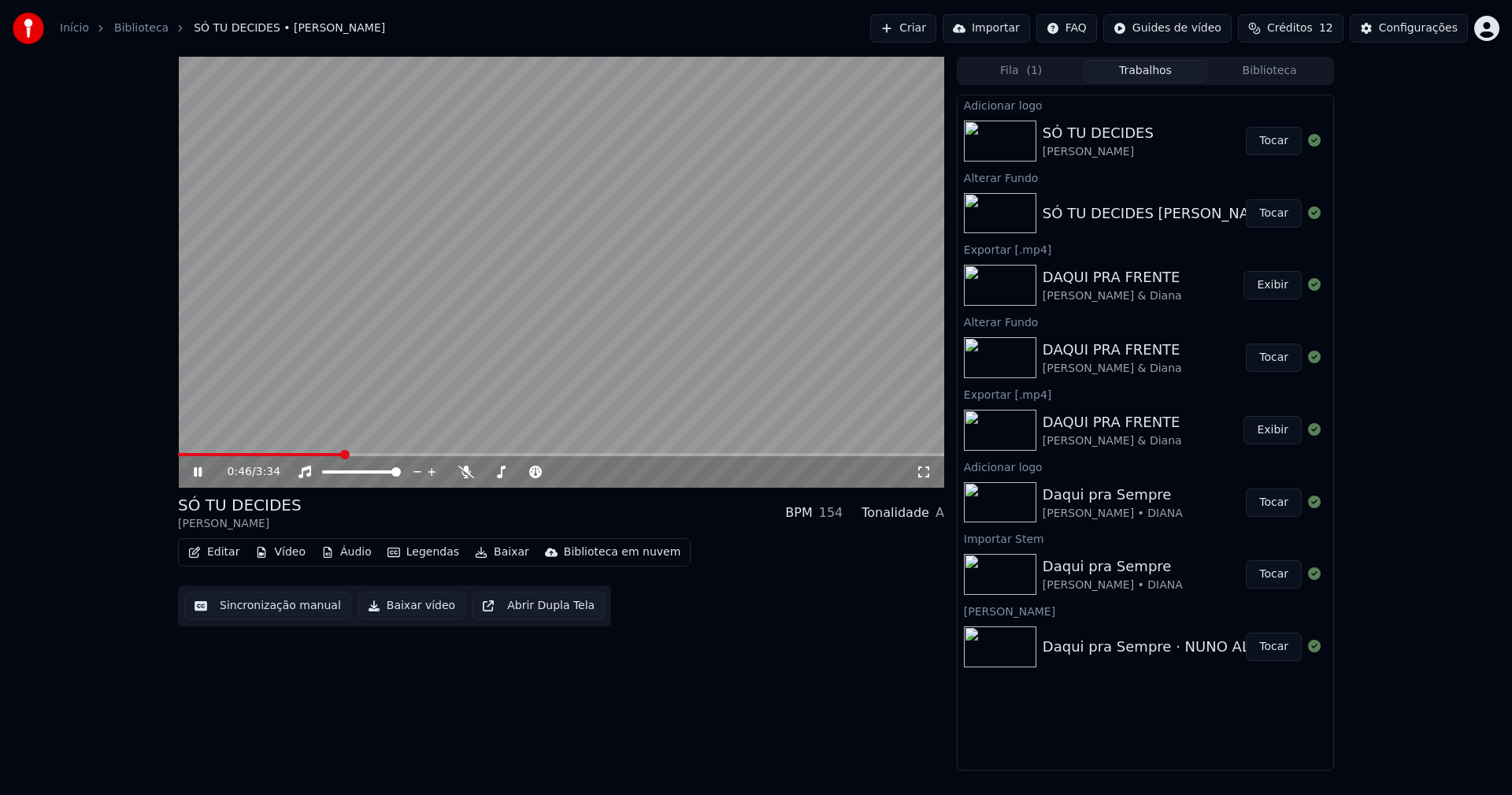
click at [1266, 140] on button "Tocar" at bounding box center [1274, 141] width 56 height 29
click at [227, 553] on button "Editar" at bounding box center [213, 552] width 64 height 22
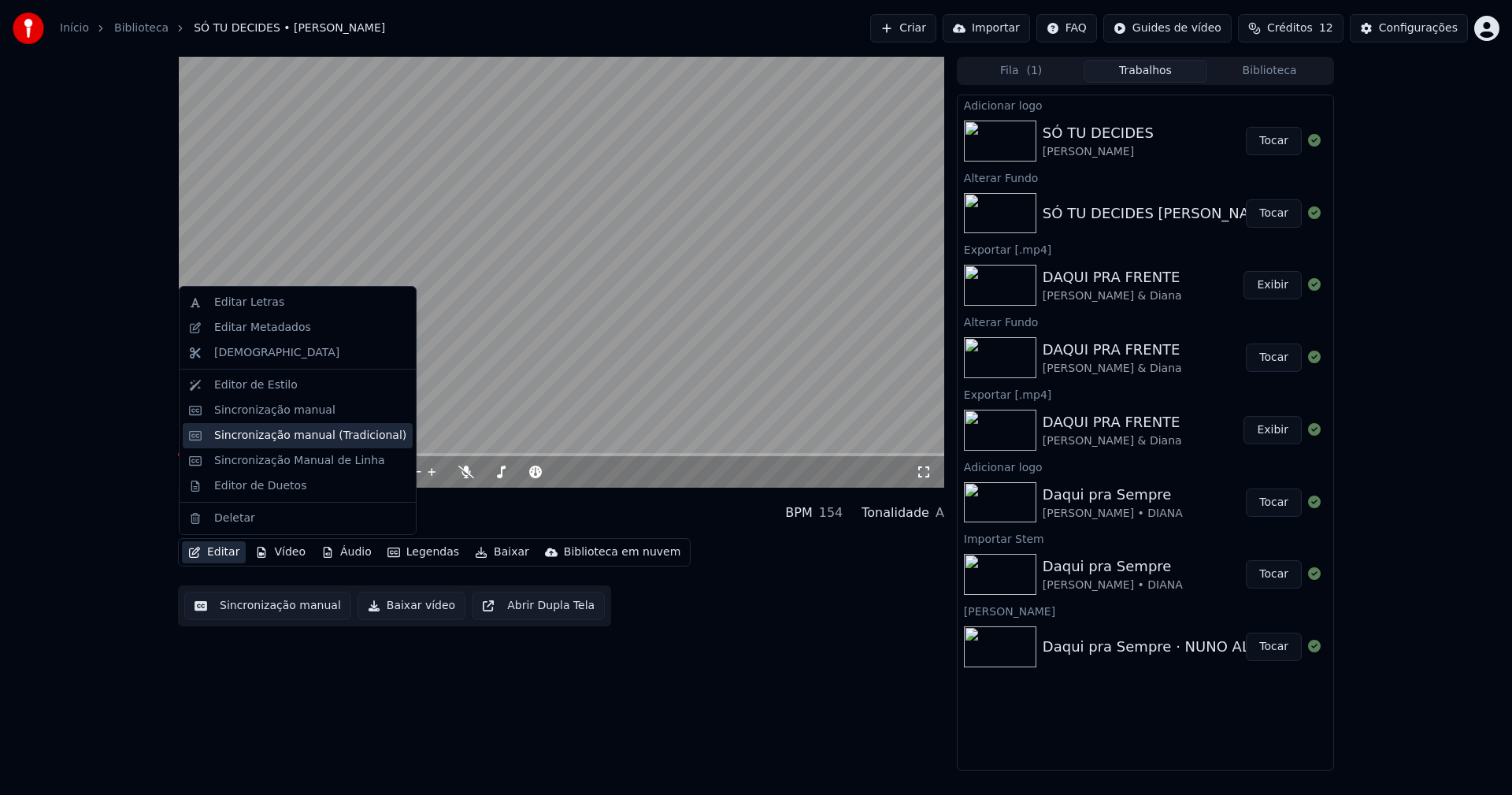
click at [261, 433] on div "Sincronização manual (Tradicional)" at bounding box center [311, 436] width 193 height 16
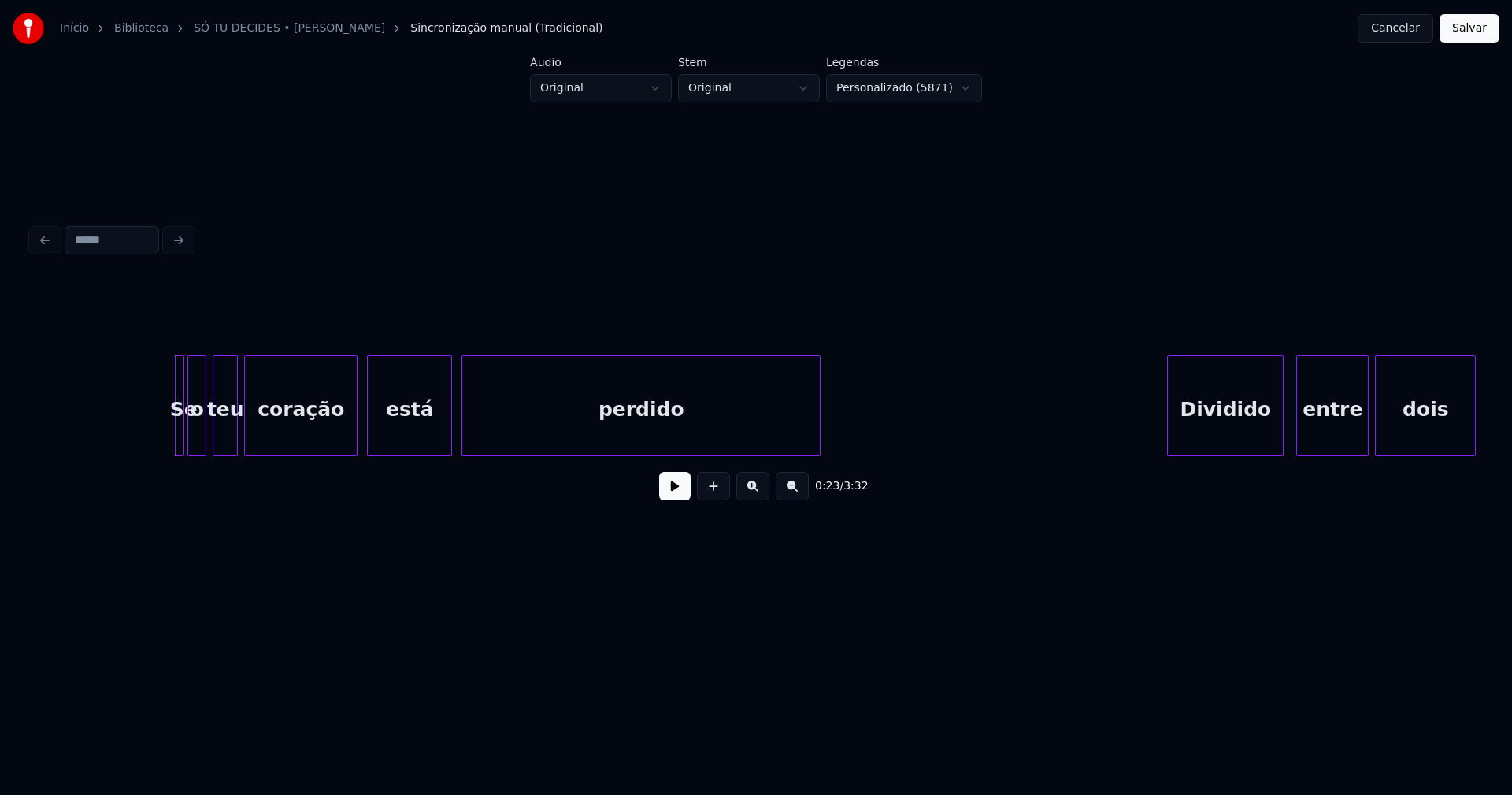
scroll to position [0, 3488]
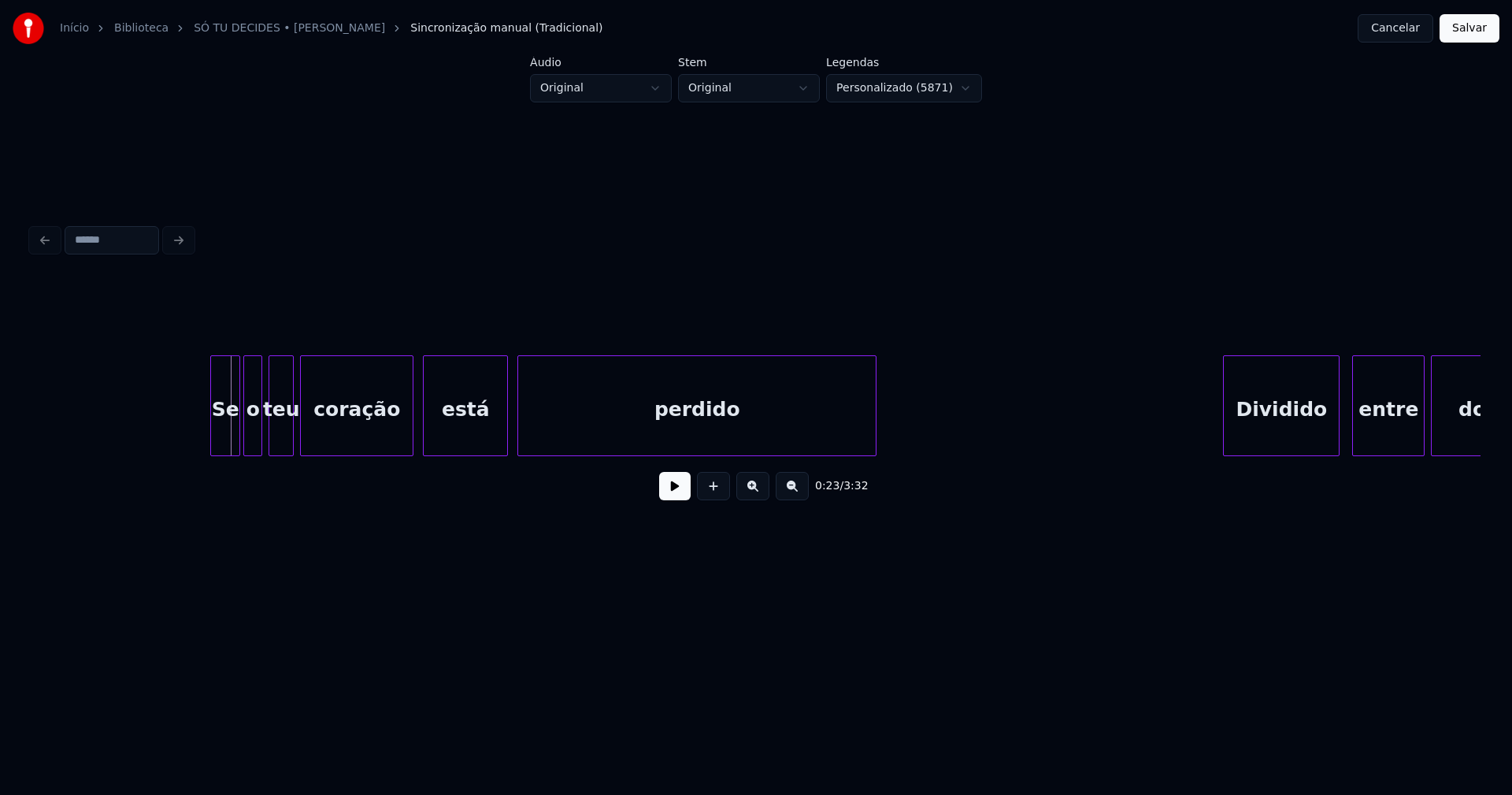
click at [211, 425] on div at bounding box center [213, 406] width 5 height 99
click at [669, 492] on button at bounding box center [675, 485] width 32 height 29
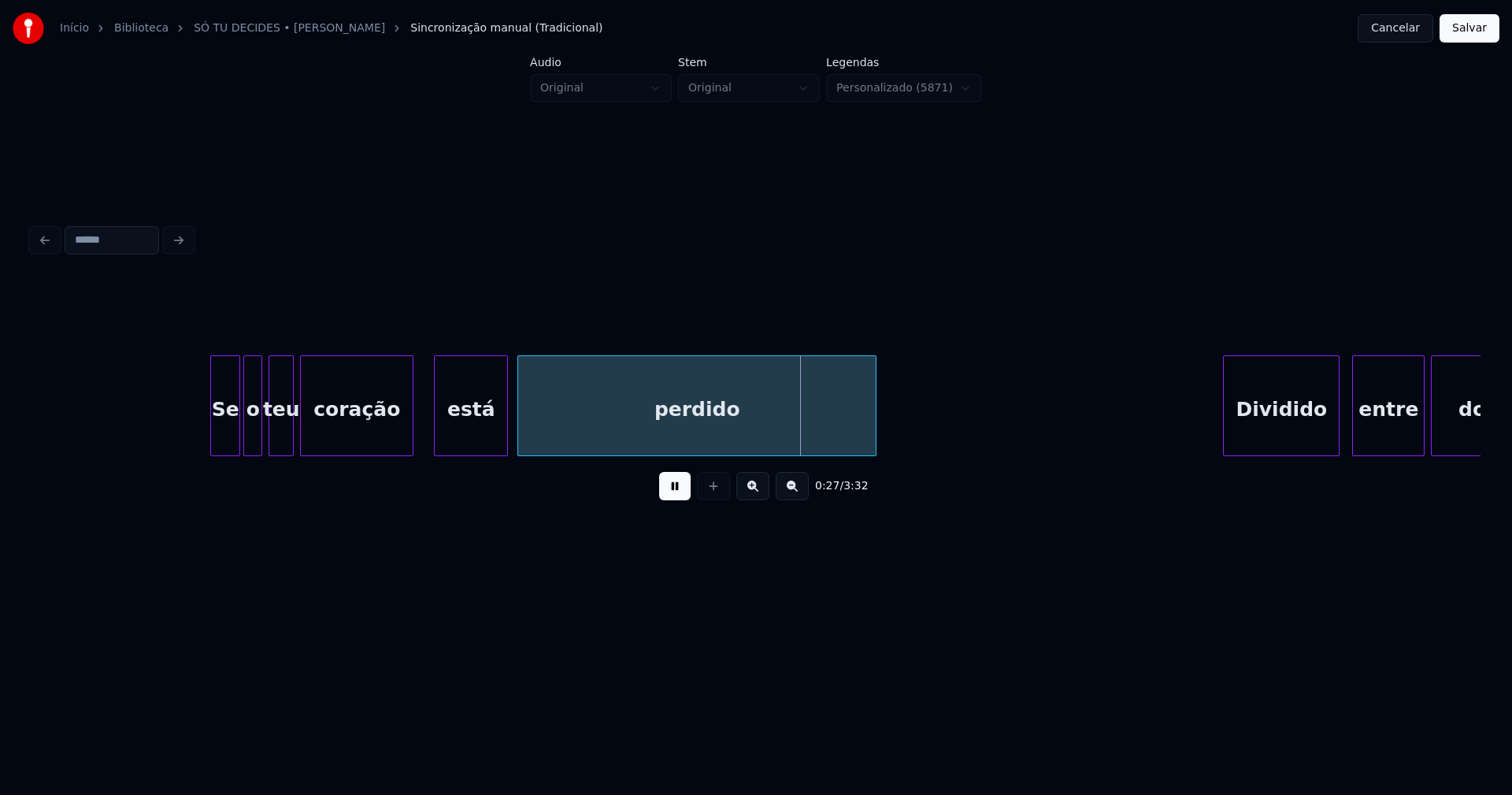
click at [437, 436] on div at bounding box center [437, 406] width 5 height 99
click at [421, 437] on div at bounding box center [420, 406] width 5 height 99
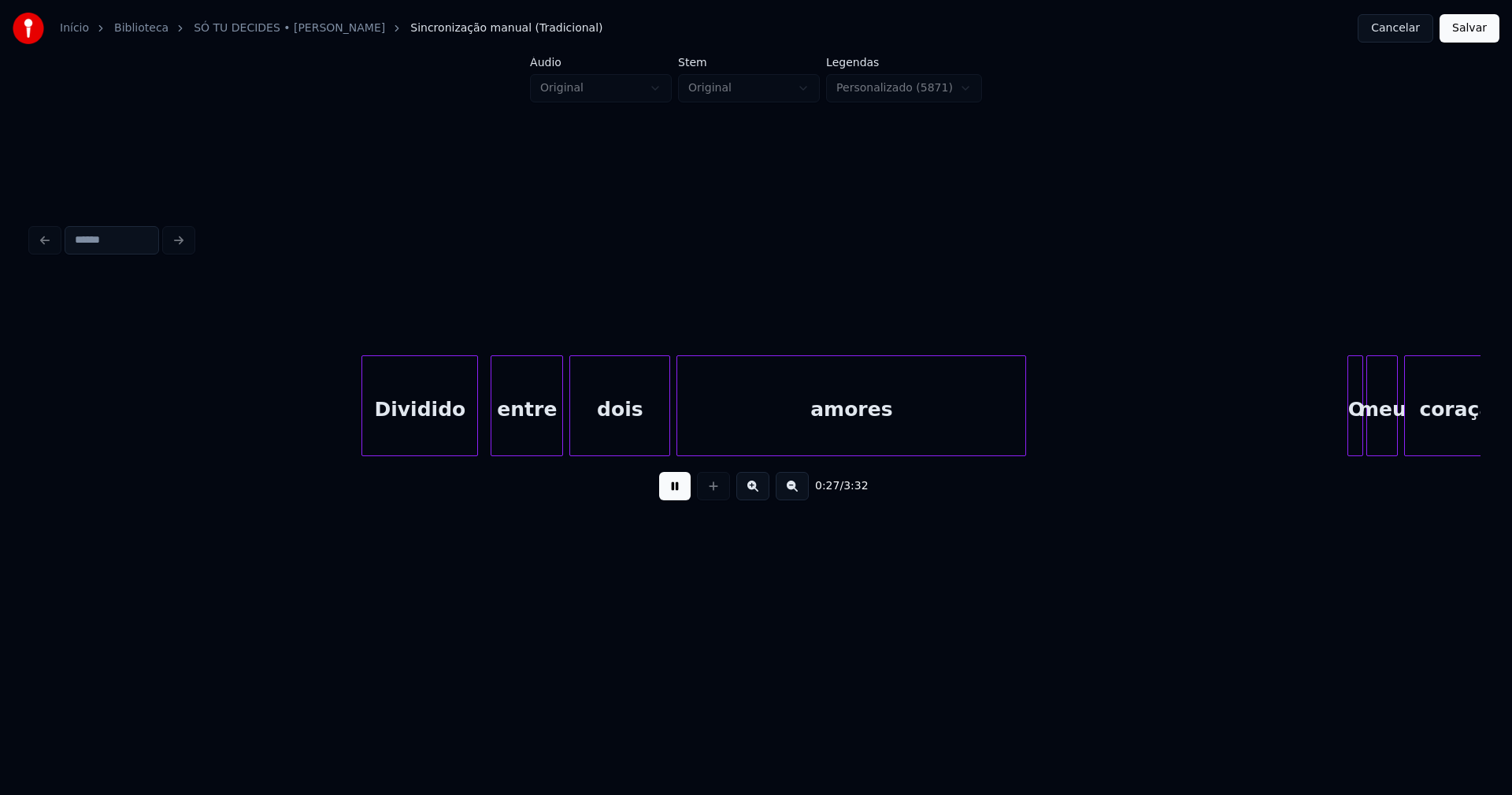
scroll to position [0, 4357]
click at [420, 427] on div "Dividido" at bounding box center [409, 410] width 115 height 107
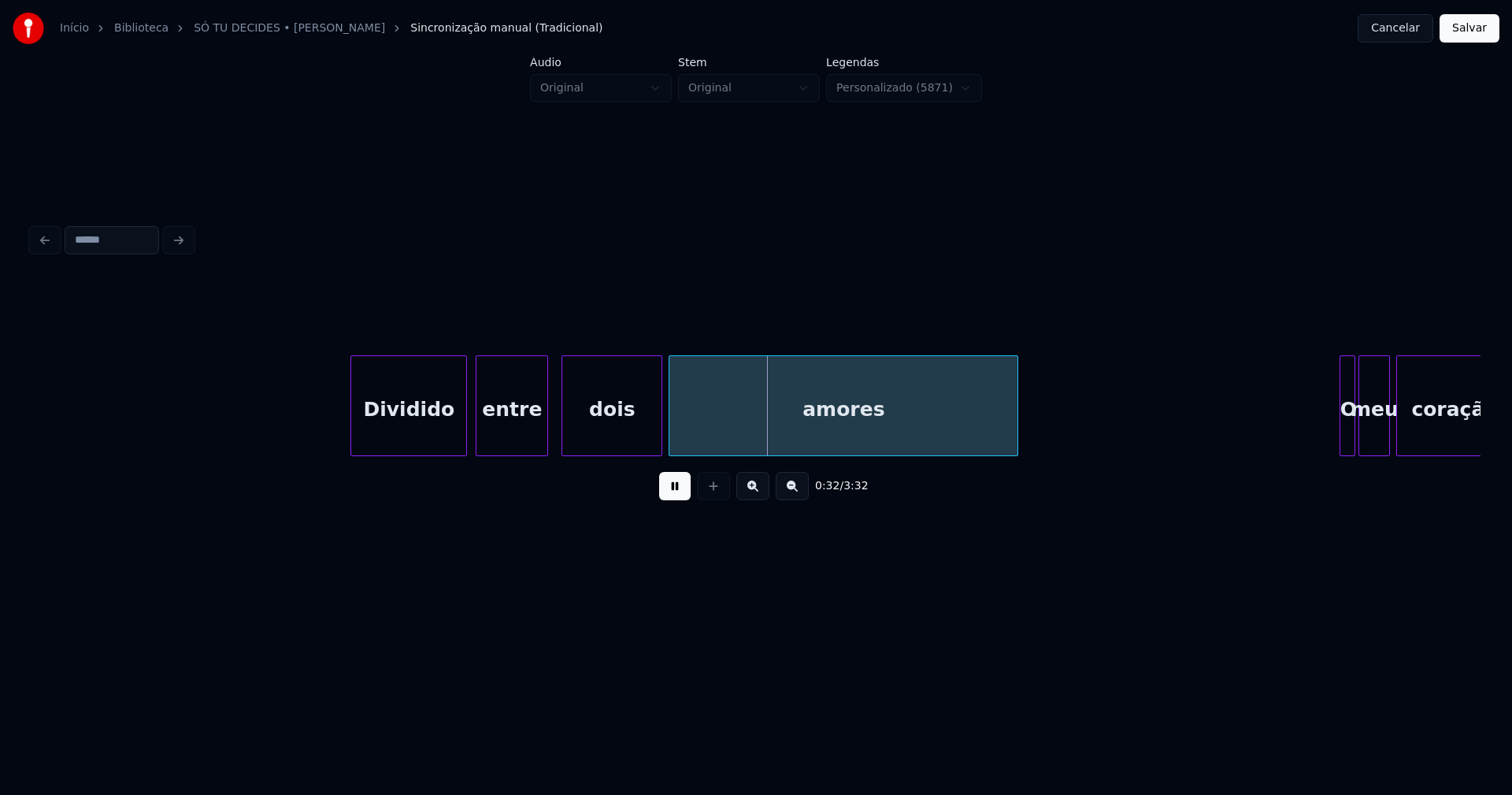
click at [509, 441] on div "entre" at bounding box center [511, 410] width 70 height 107
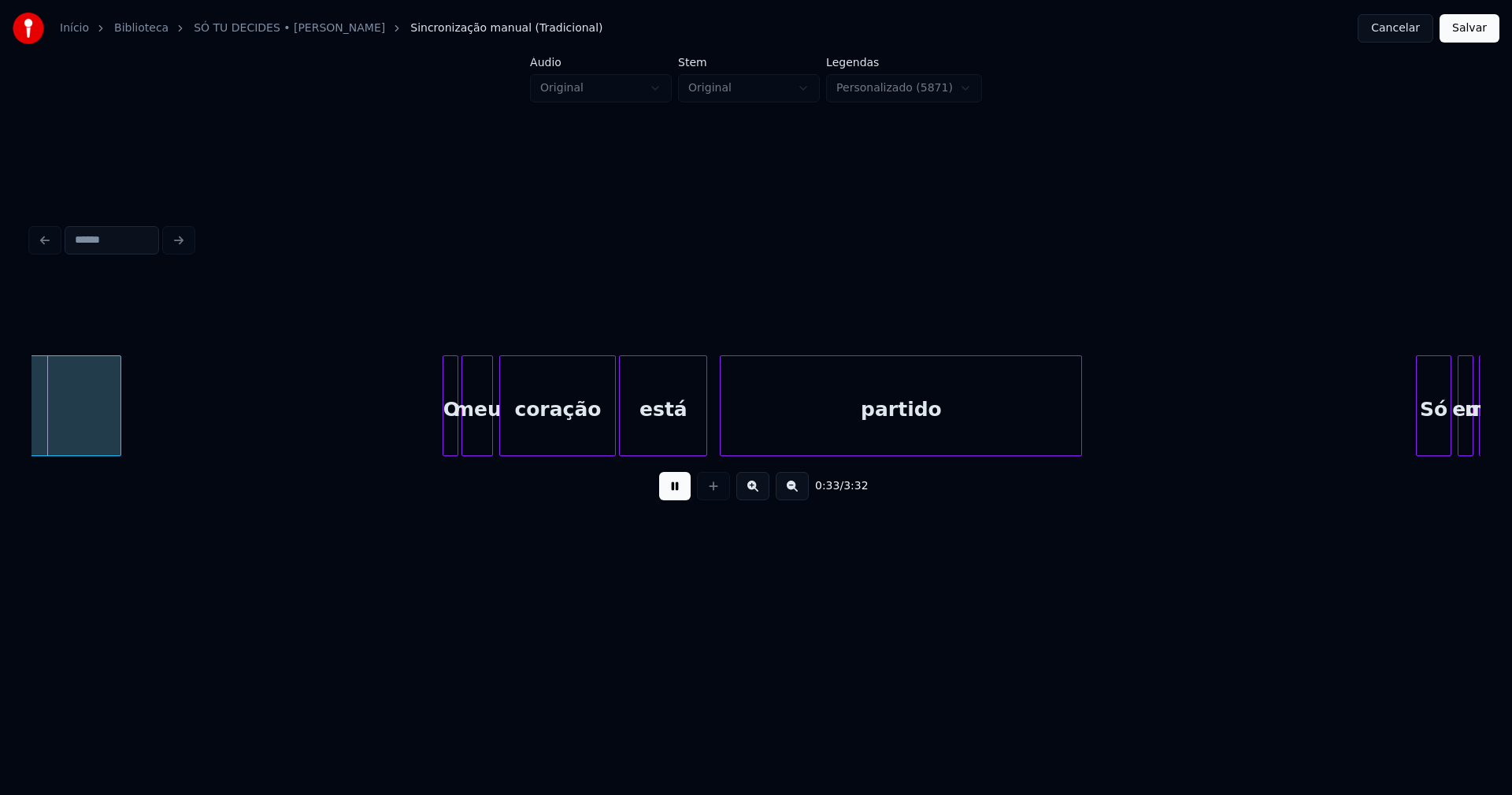
scroll to position [0, 5257]
click at [435, 437] on div at bounding box center [435, 406] width 5 height 99
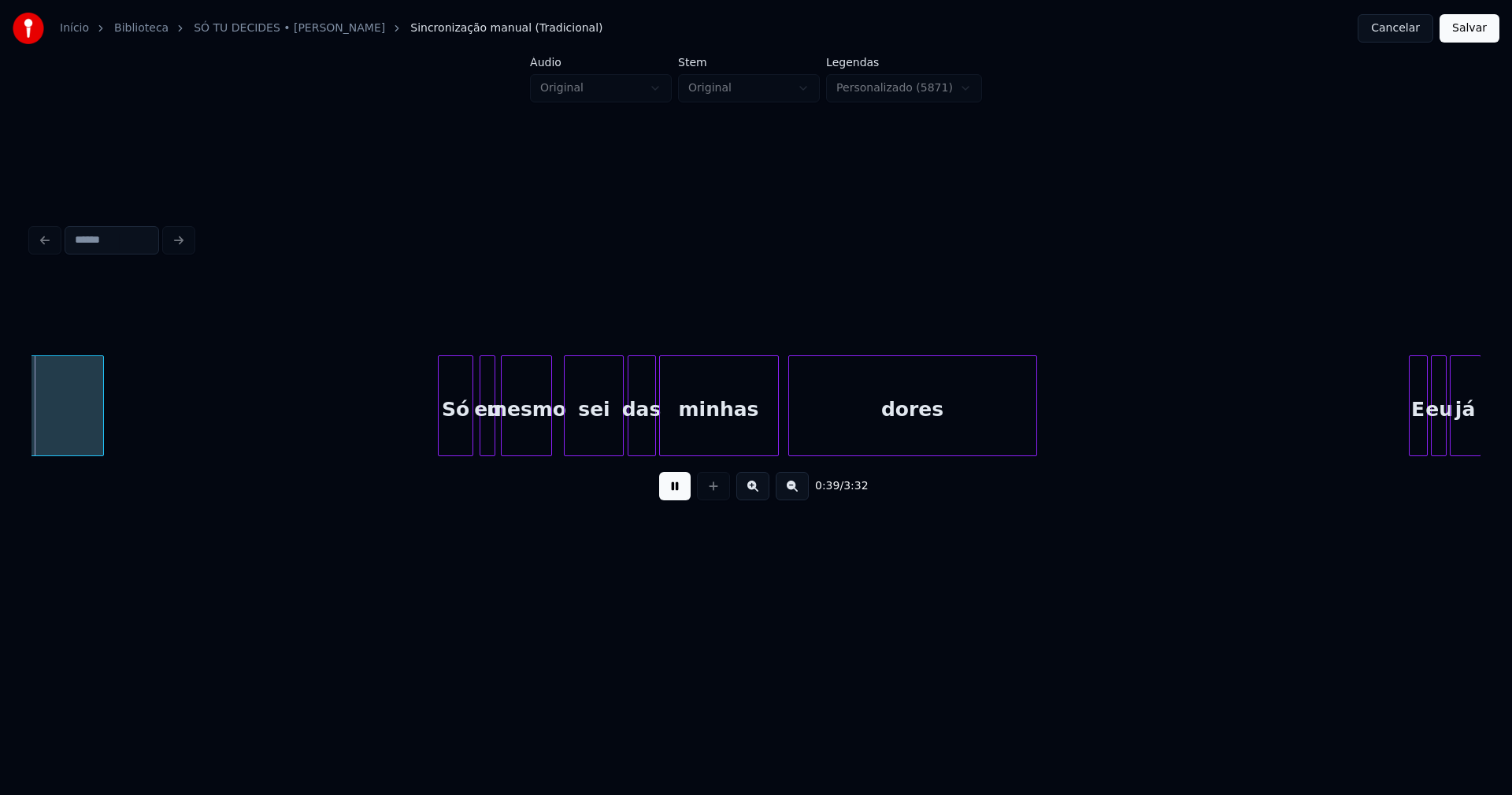
scroll to position [0, 6249]
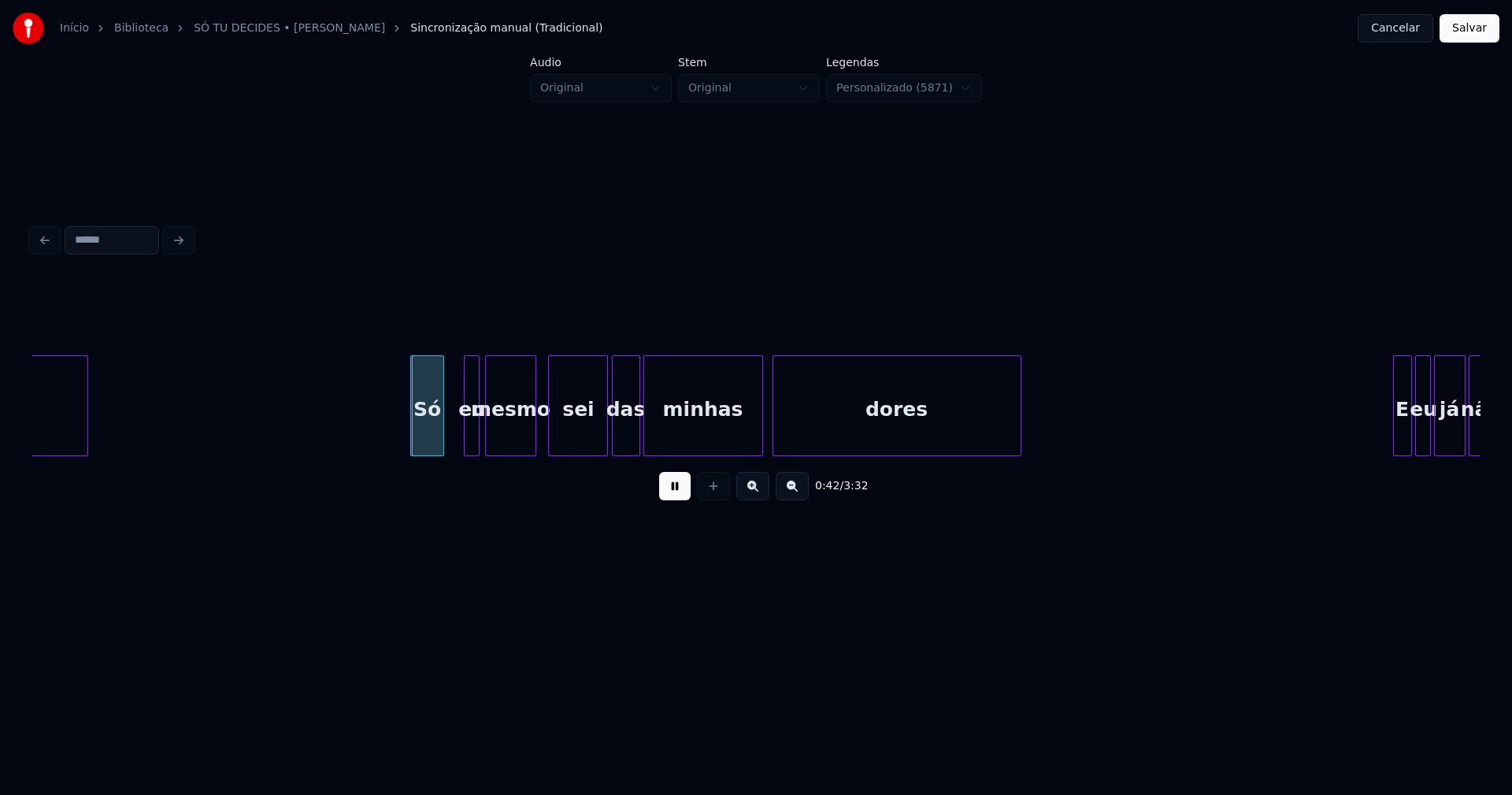
click at [429, 439] on div "Só" at bounding box center [427, 410] width 33 height 107
click at [399, 433] on div at bounding box center [400, 406] width 5 height 99
click at [455, 436] on div at bounding box center [454, 406] width 5 height 99
click at [600, 446] on div at bounding box center [599, 406] width 5 height 99
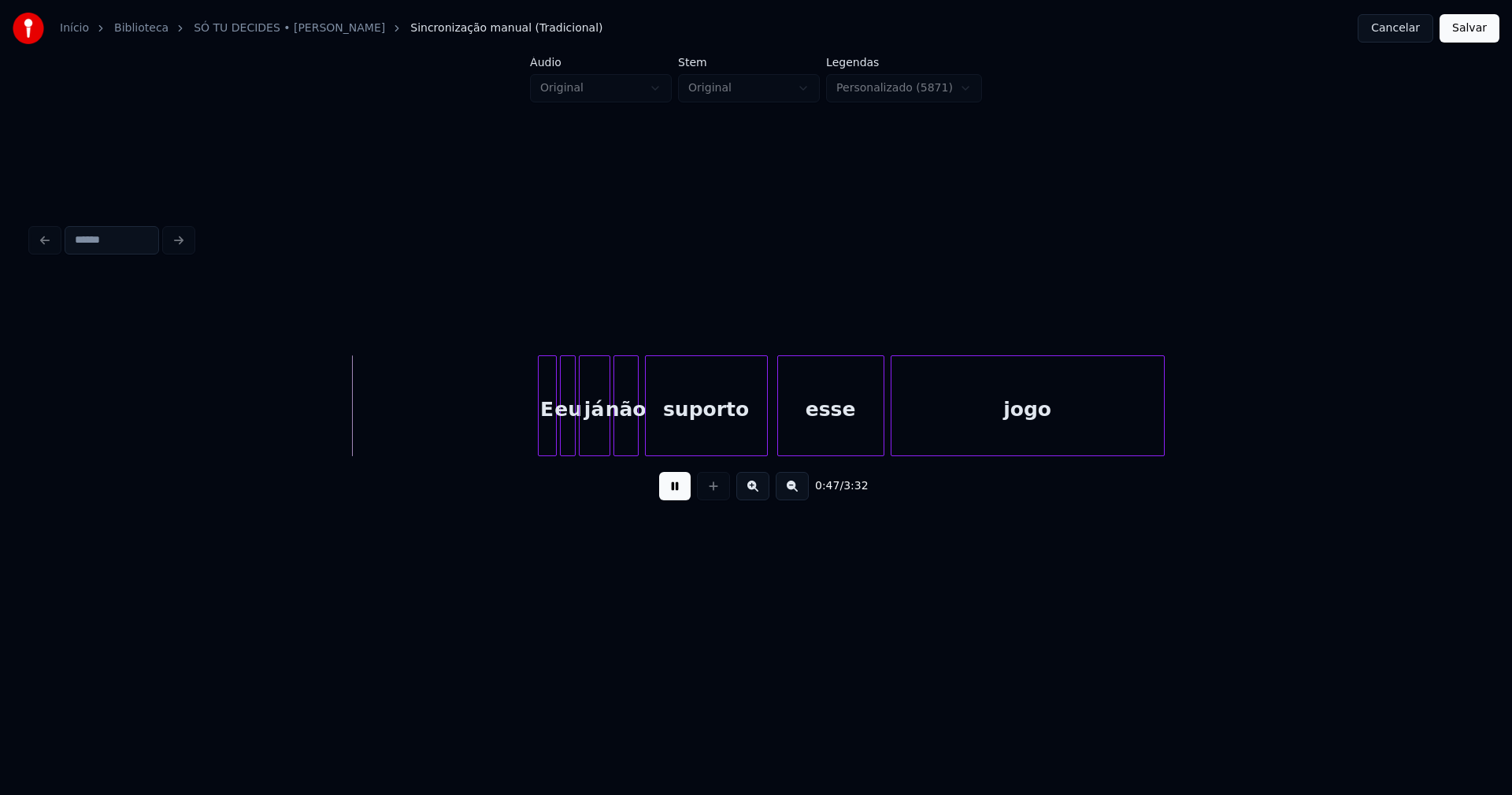
scroll to position [0, 7290]
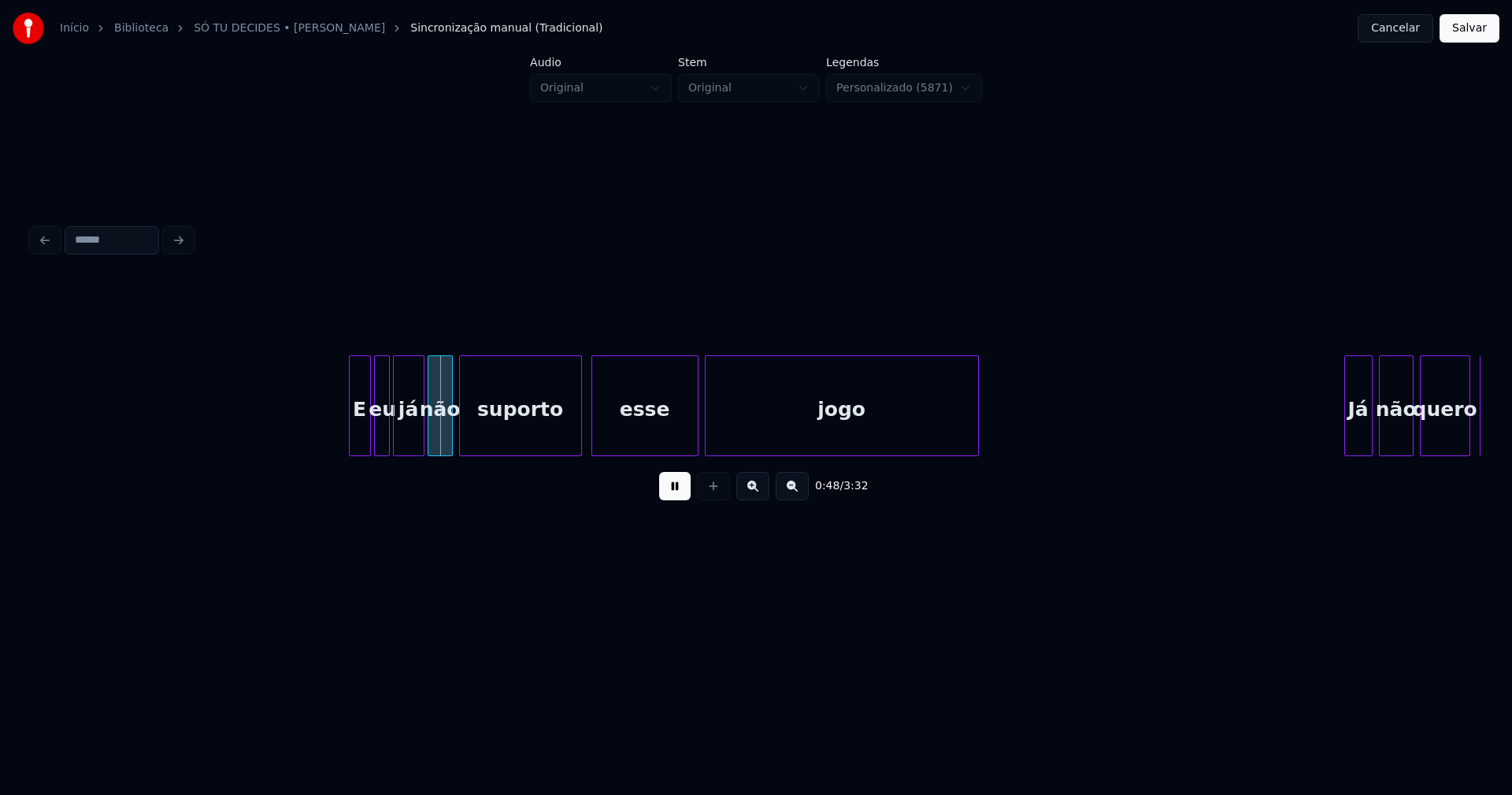
click at [352, 433] on div at bounding box center [351, 406] width 5 height 99
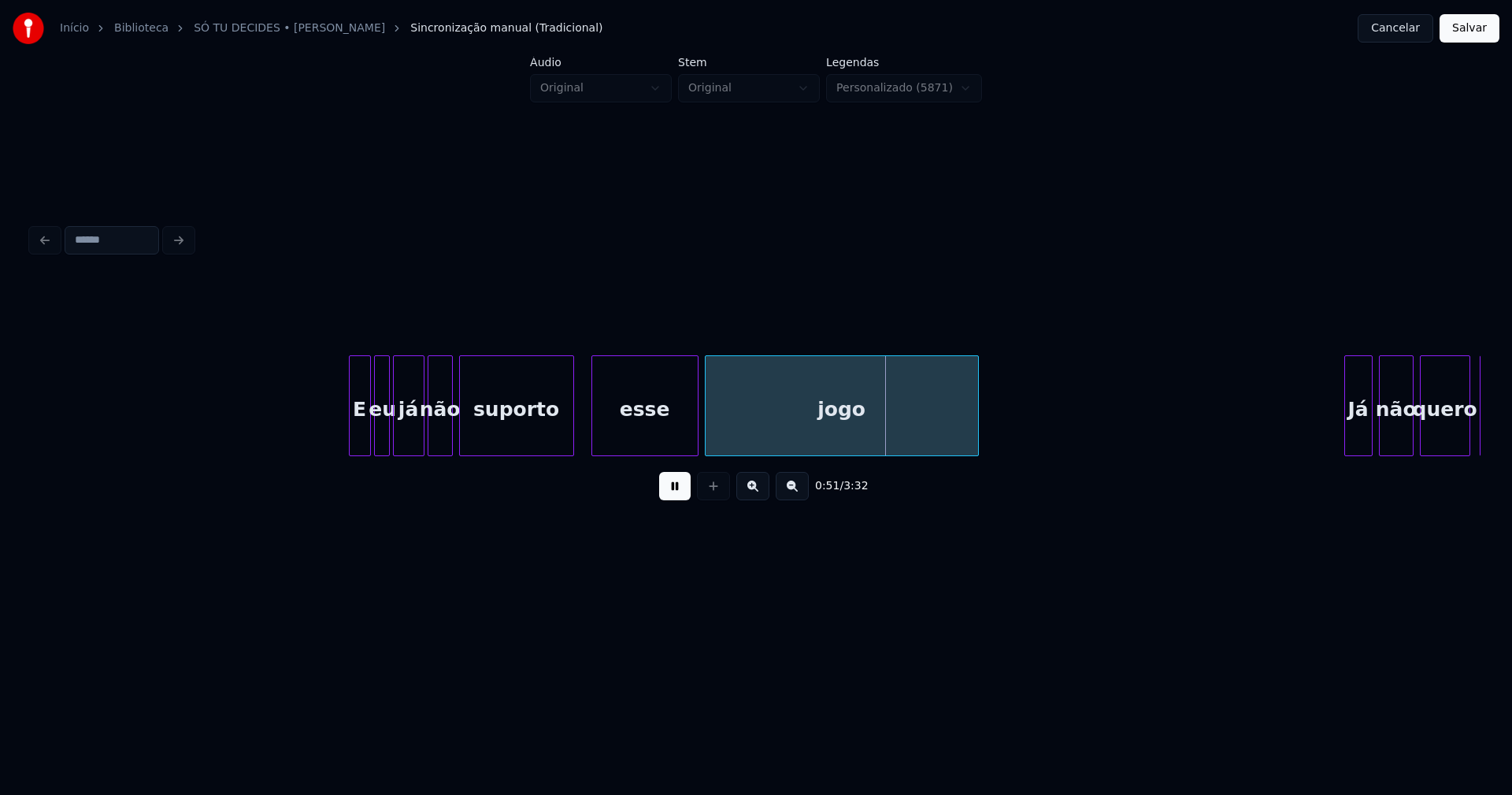
click at [573, 446] on div at bounding box center [571, 406] width 5 height 99
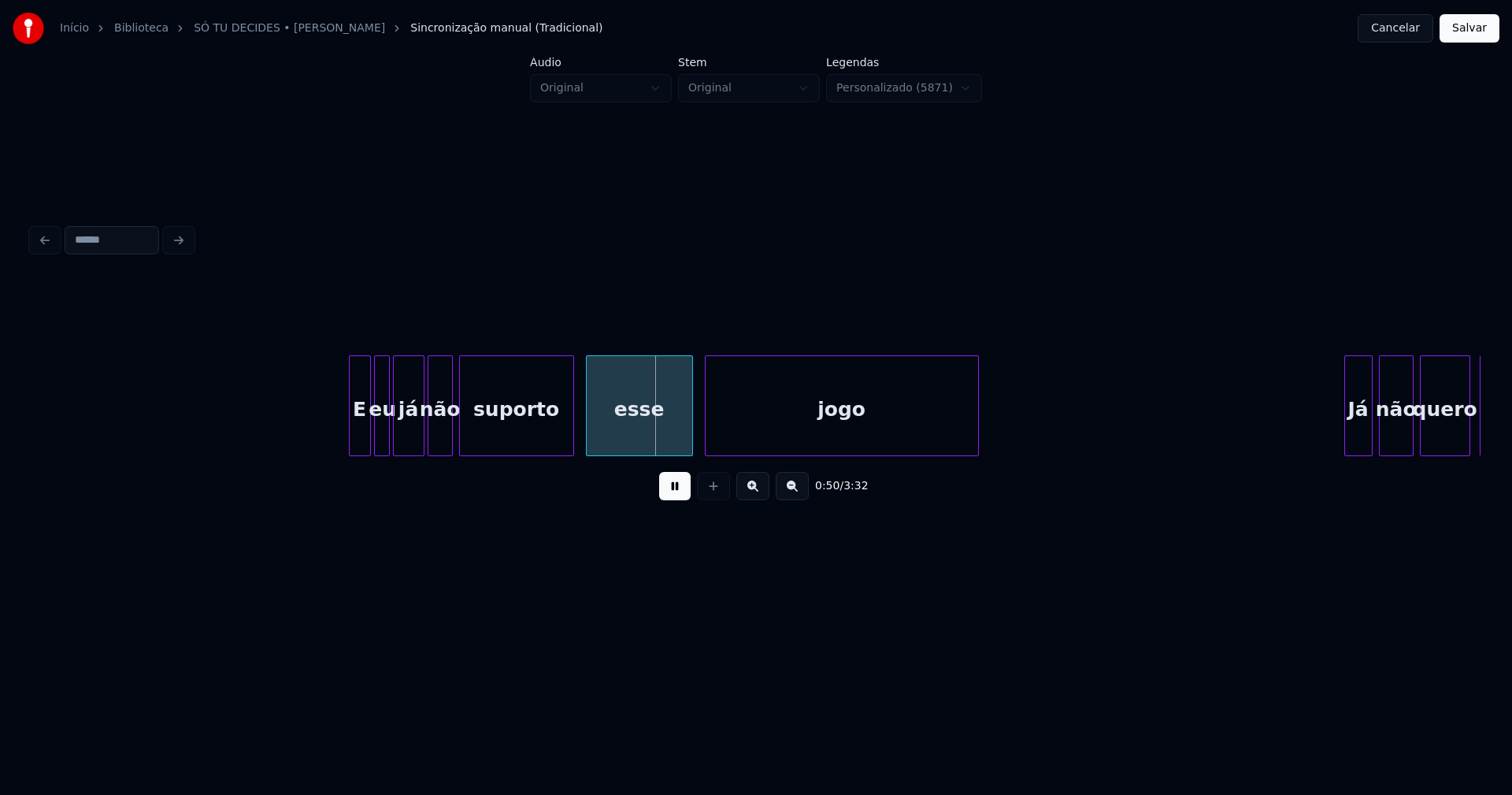
click at [627, 438] on div "esse" at bounding box center [639, 410] width 105 height 107
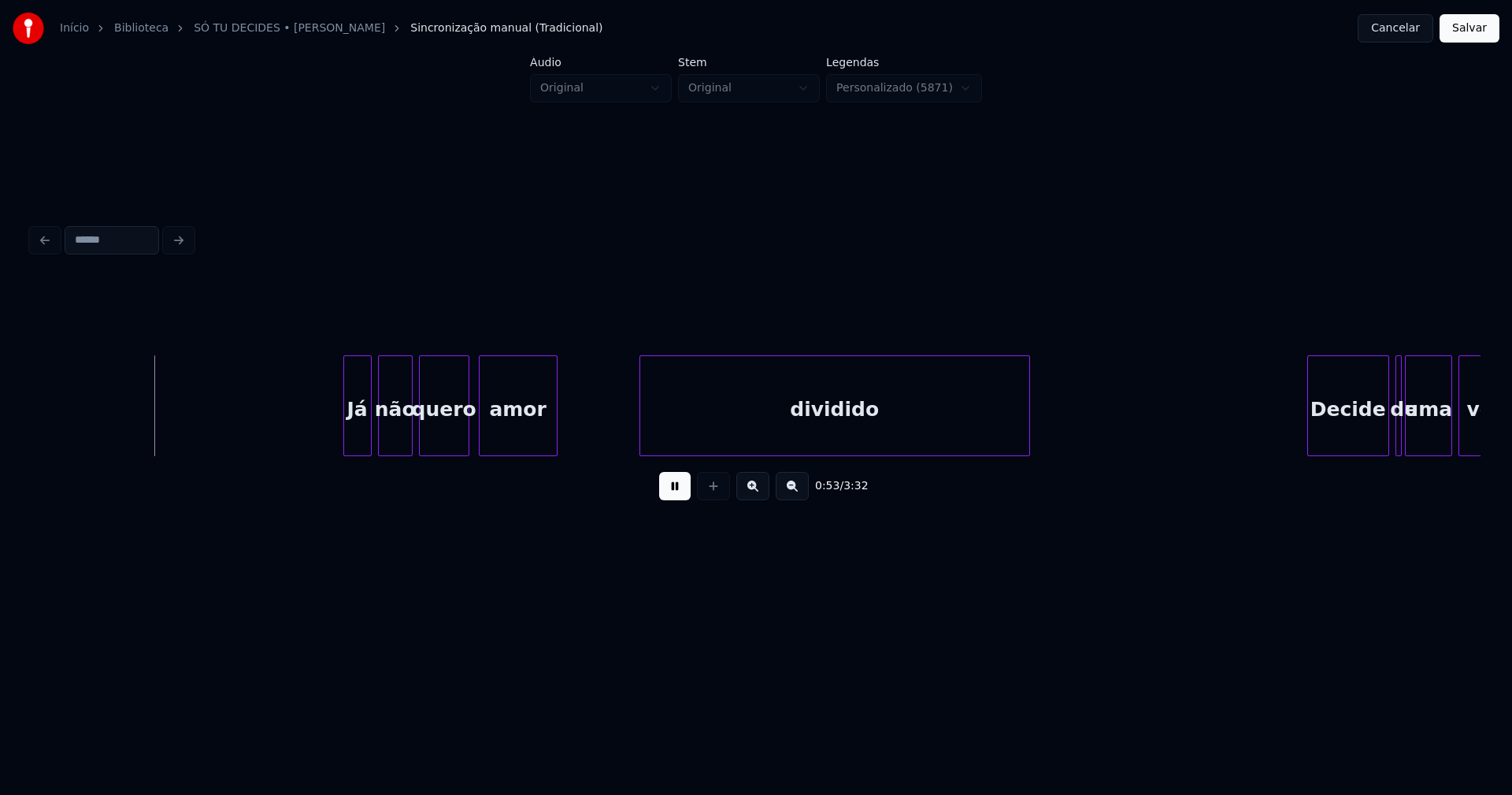
scroll to position [0, 8347]
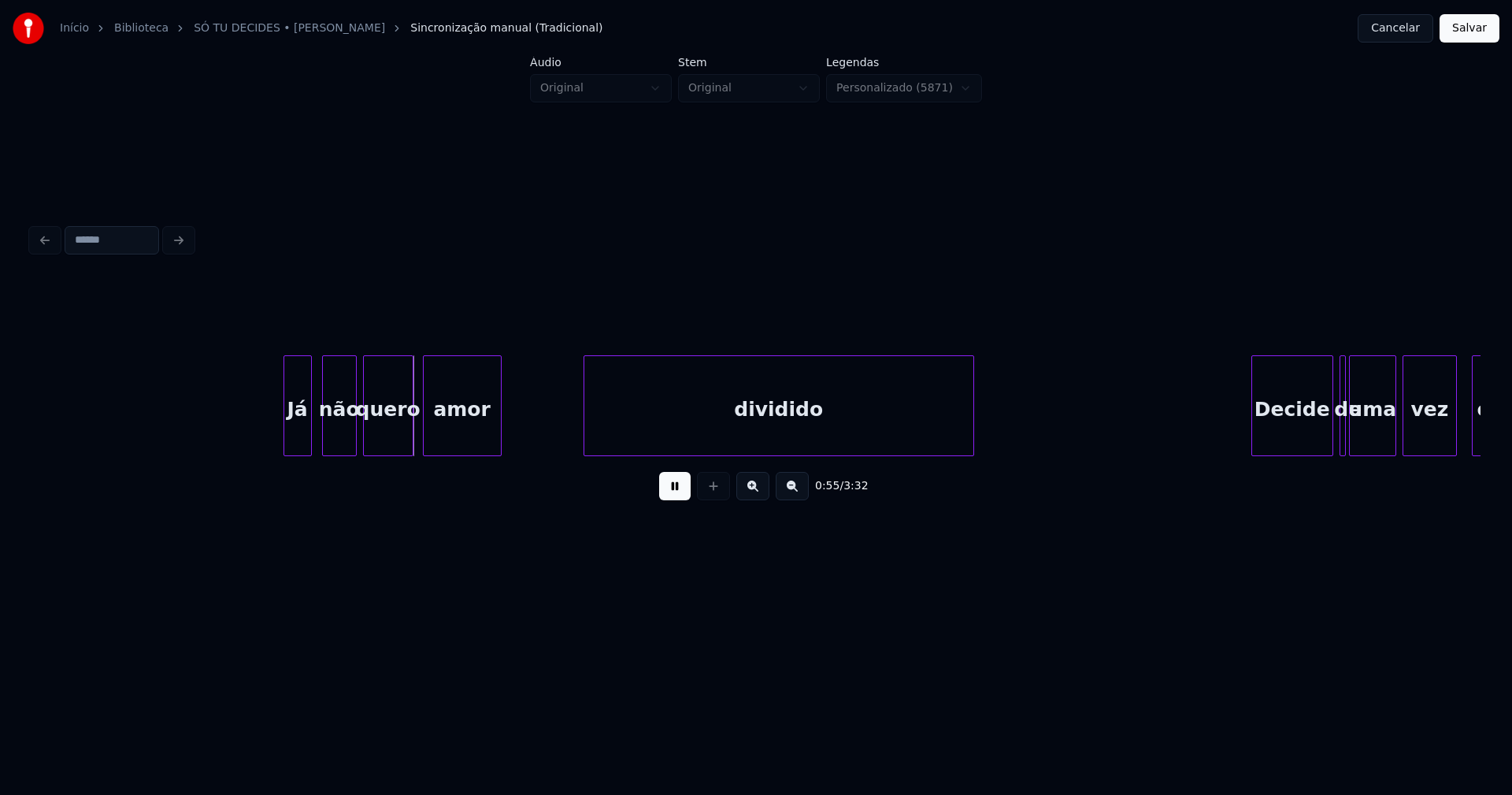
click at [303, 437] on div "Já" at bounding box center [297, 410] width 27 height 107
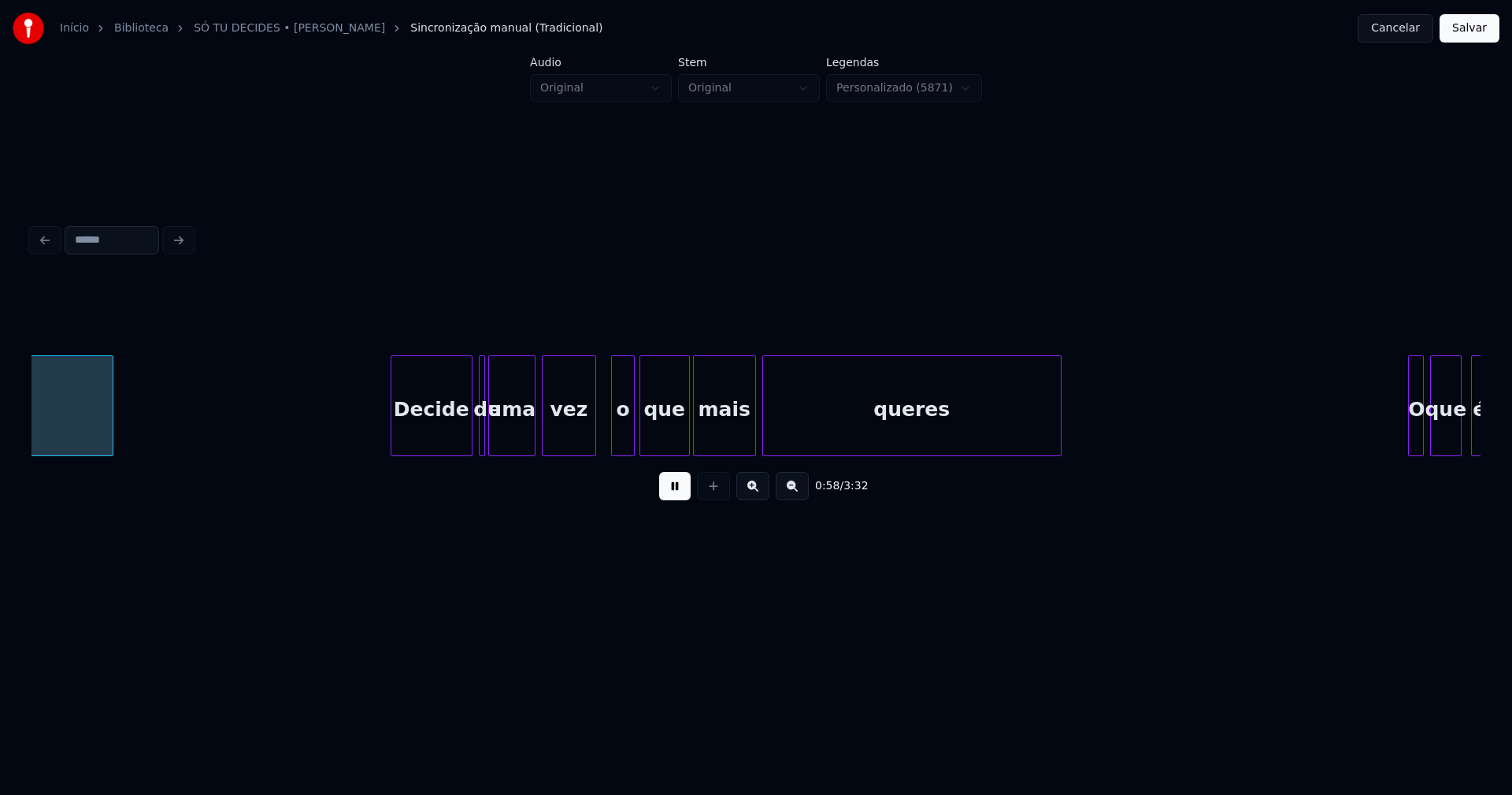
scroll to position [0, 9212]
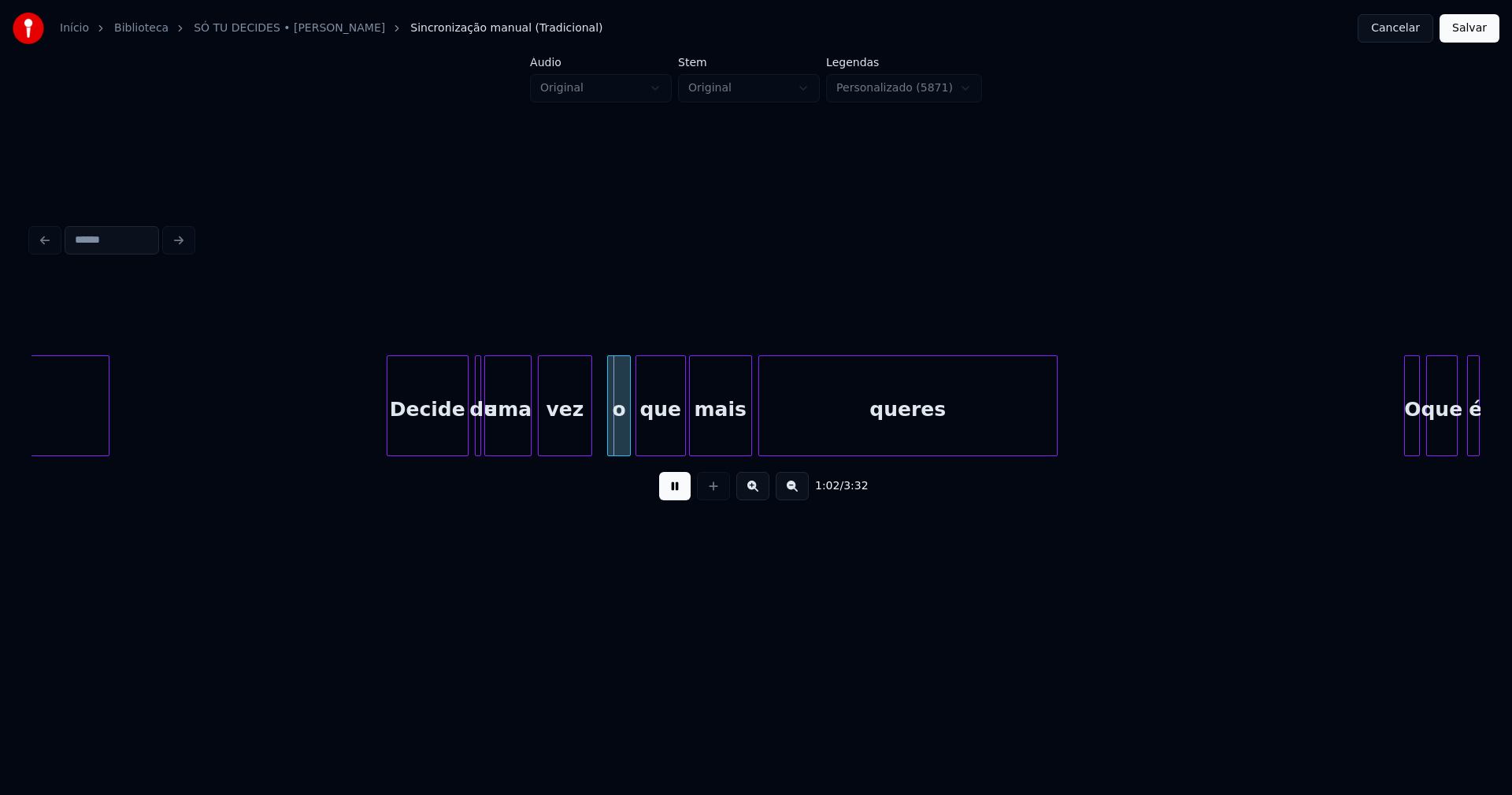
drag, startPoint x: 364, startPoint y: 415, endPoint x: 437, endPoint y: 417, distance: 73.0
drag, startPoint x: 672, startPoint y: 492, endPoint x: 571, endPoint y: 463, distance: 105.1
click at [673, 491] on button at bounding box center [675, 485] width 32 height 29
click at [439, 446] on div at bounding box center [440, 406] width 5 height 99
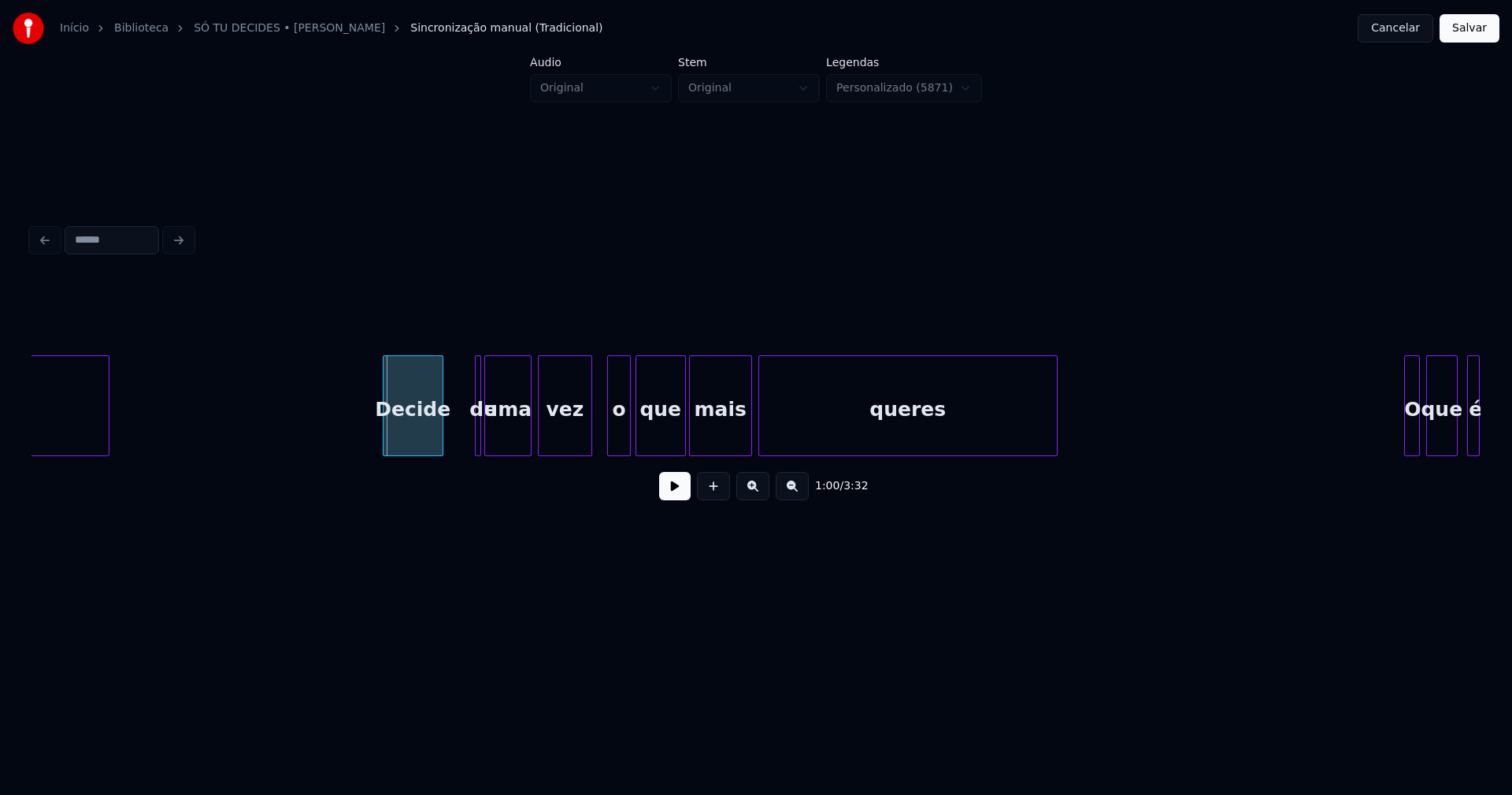
click at [387, 438] on div at bounding box center [385, 406] width 5 height 99
click at [447, 445] on div "de" at bounding box center [450, 406] width 6 height 101
click at [469, 436] on div at bounding box center [469, 406] width 5 height 99
click at [497, 442] on div "uma" at bounding box center [499, 410] width 46 height 107
drag, startPoint x: 366, startPoint y: 424, endPoint x: 681, endPoint y: 507, distance: 325.8
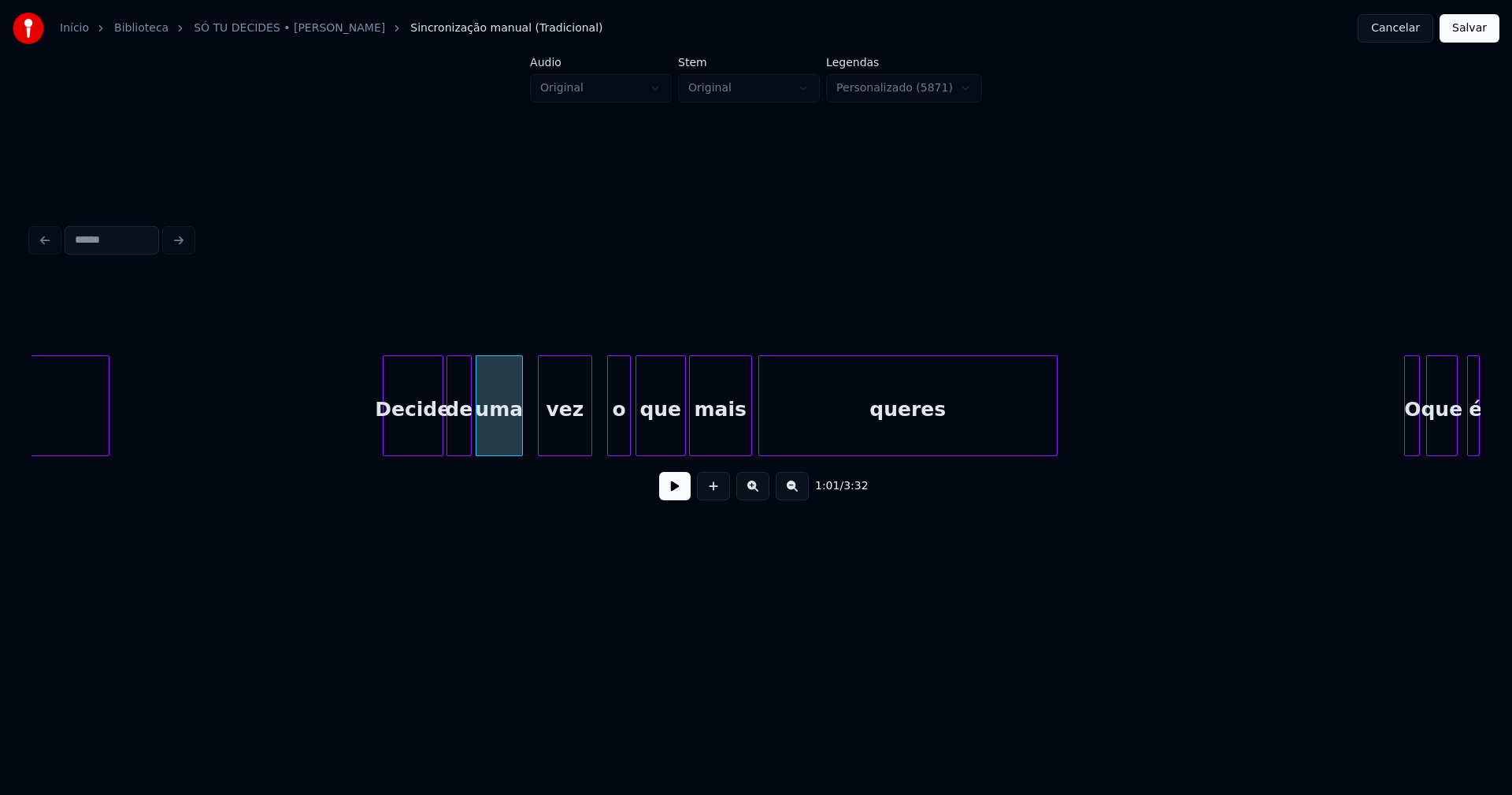
click at [659, 490] on button at bounding box center [675, 485] width 32 height 29
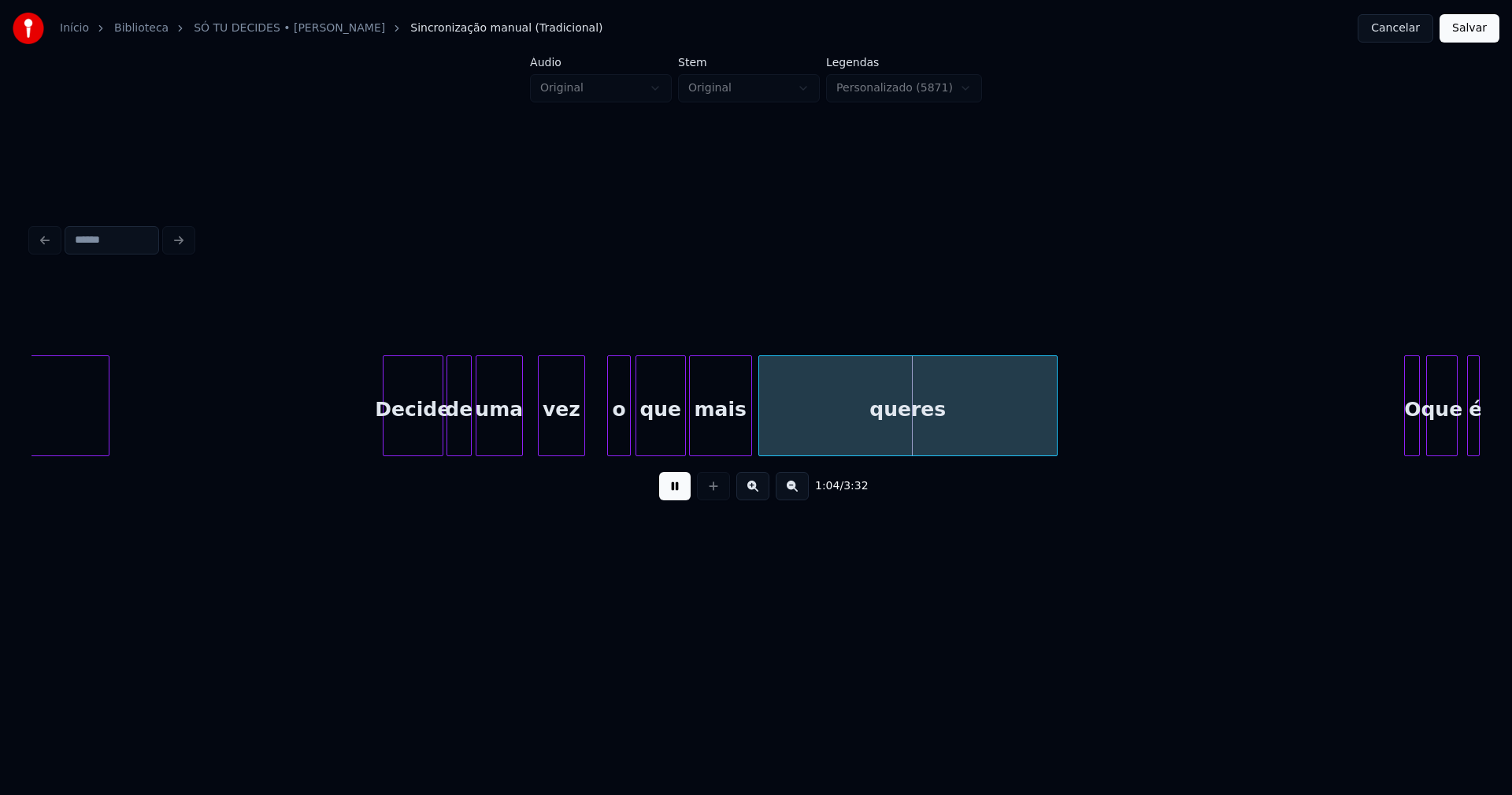
click at [582, 440] on div at bounding box center [582, 406] width 5 height 99
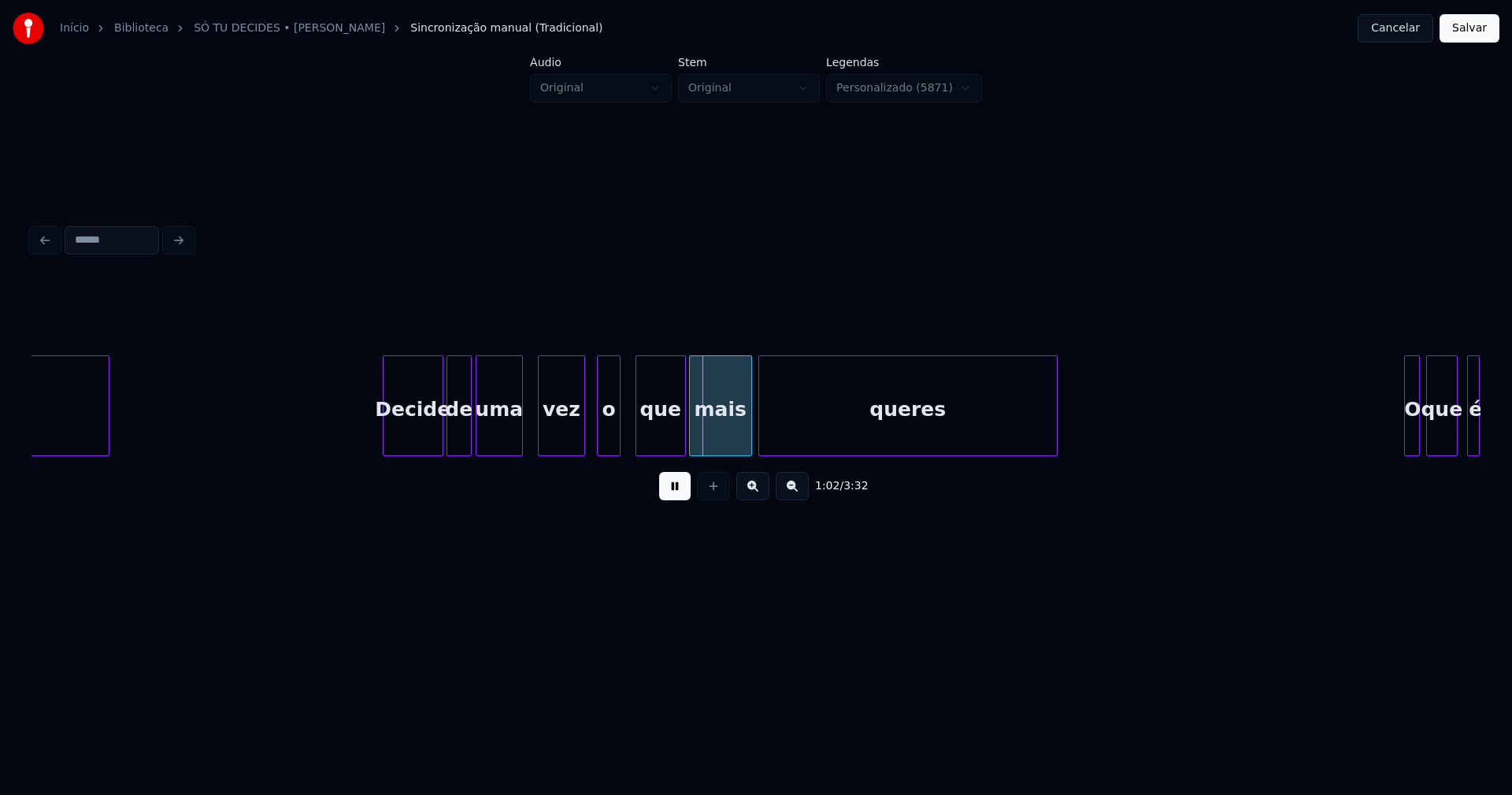
click at [609, 444] on div "o" at bounding box center [609, 410] width 23 height 107
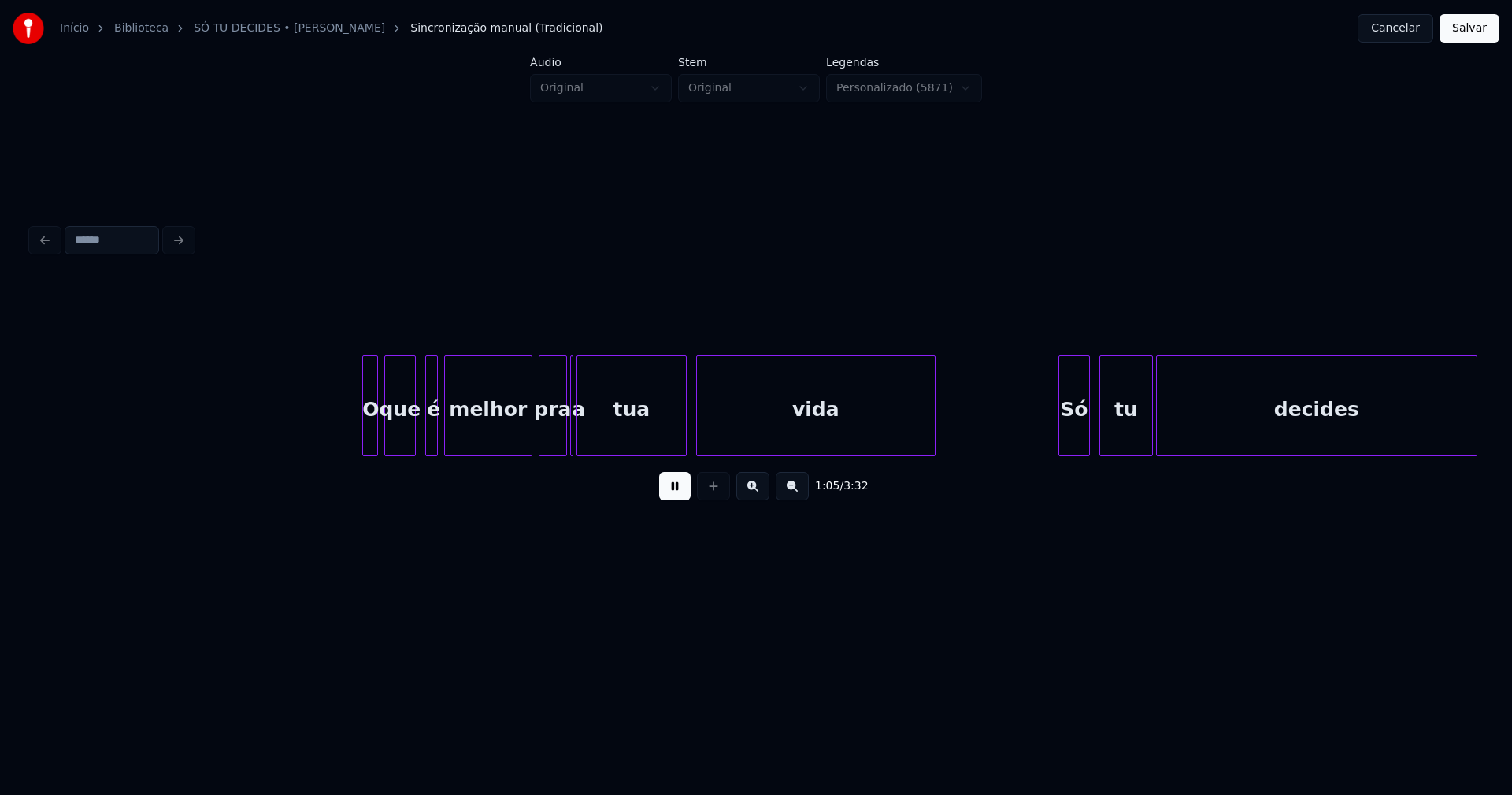
scroll to position [0, 10256]
click at [358, 433] on div "O" at bounding box center [358, 410] width 16 height 107
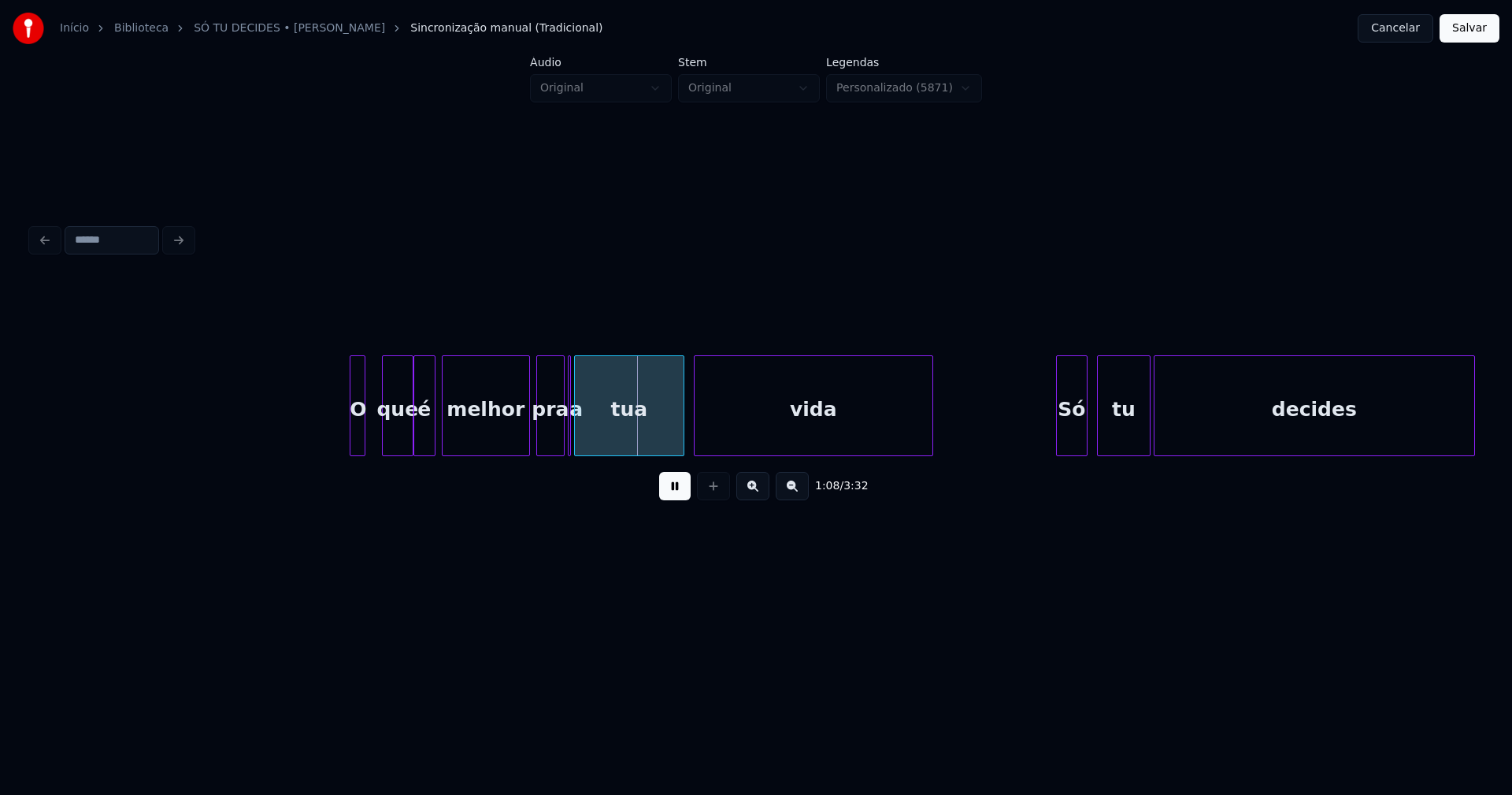
click at [415, 443] on div at bounding box center [416, 406] width 5 height 99
click at [514, 445] on div at bounding box center [515, 406] width 5 height 99
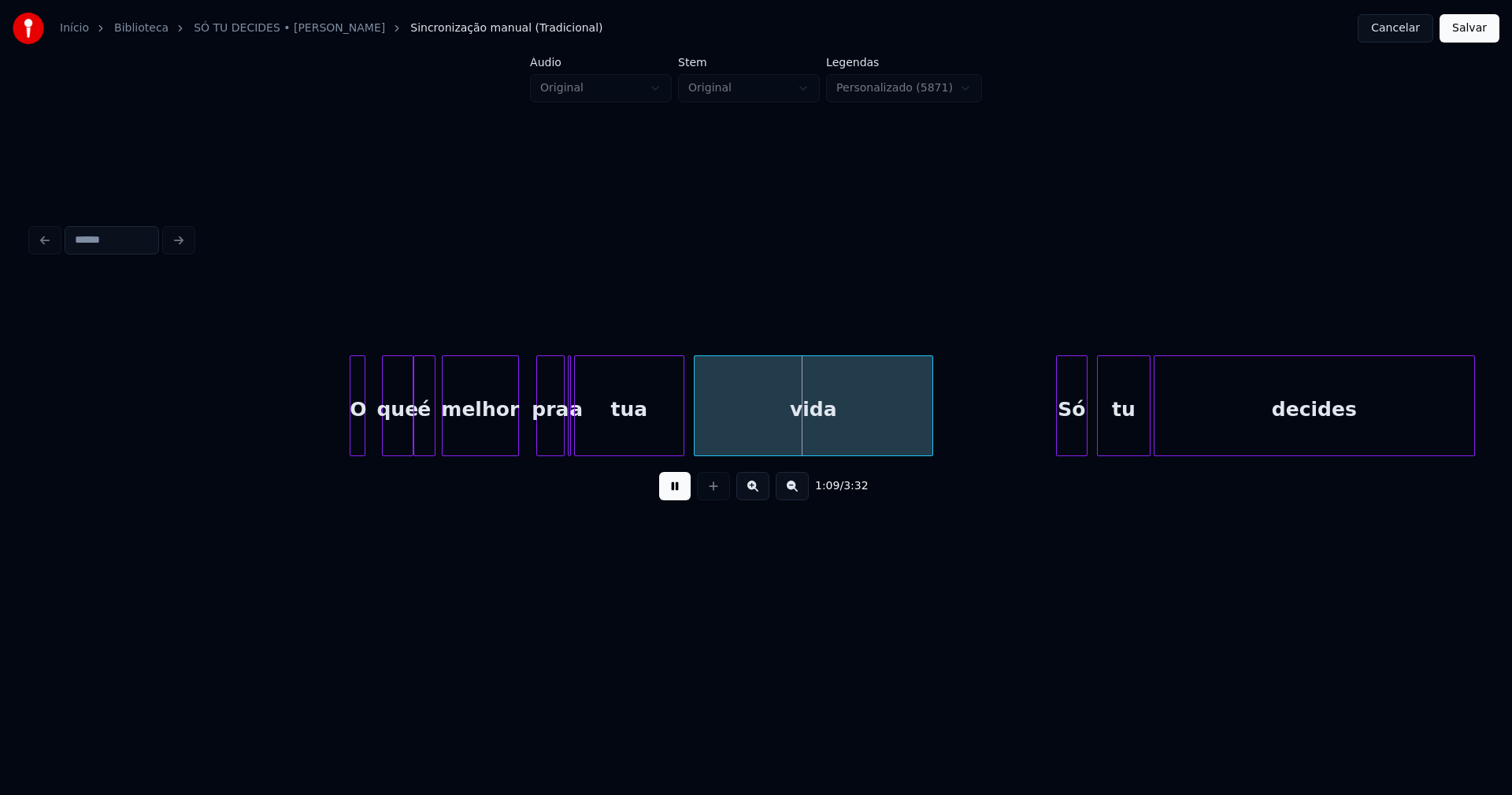
click at [568, 434] on div at bounding box center [568, 406] width 5 height 99
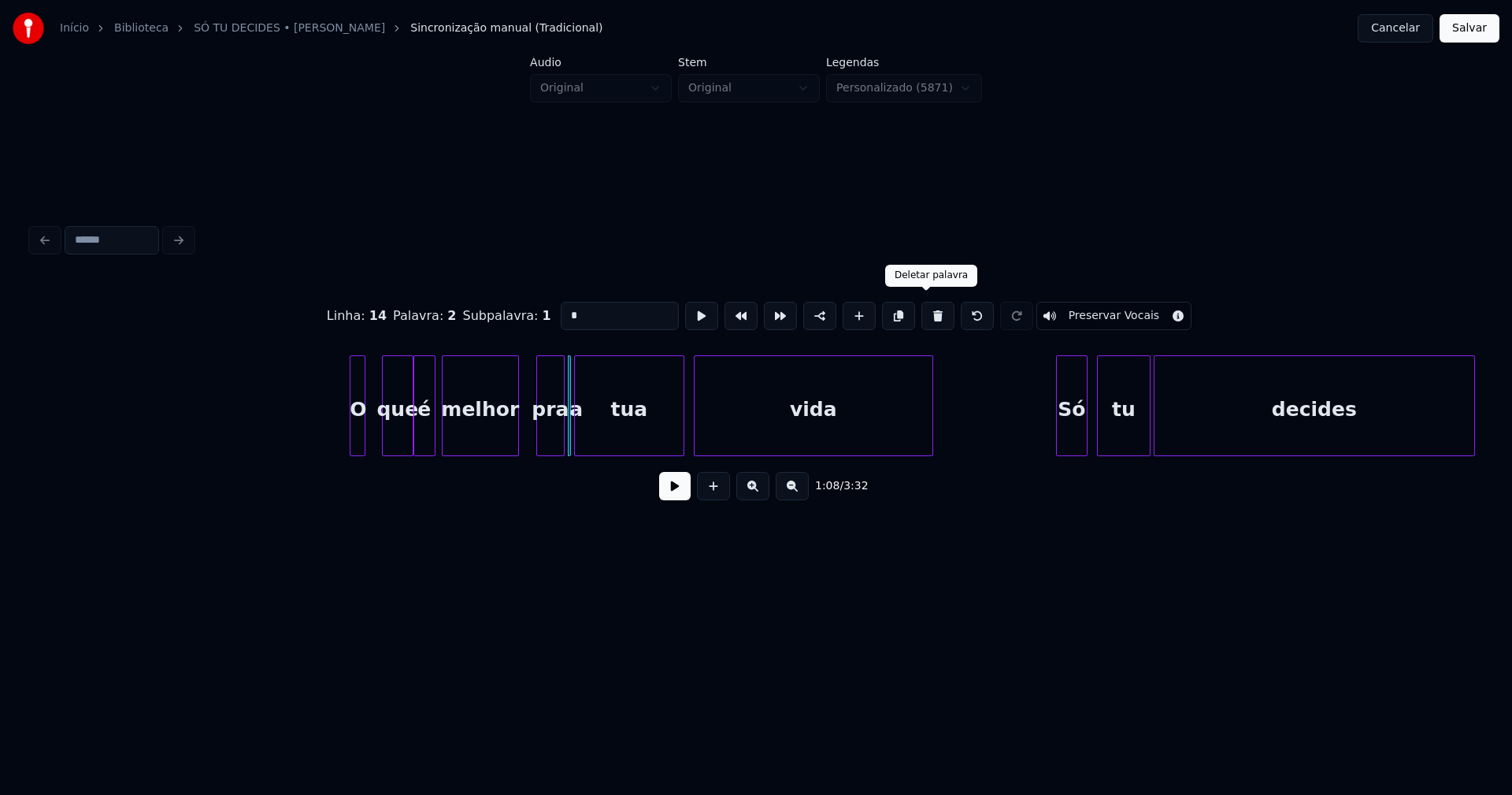
click at [921, 315] on button at bounding box center [937, 316] width 33 height 29
type input "***"
click at [659, 496] on button at bounding box center [675, 485] width 32 height 29
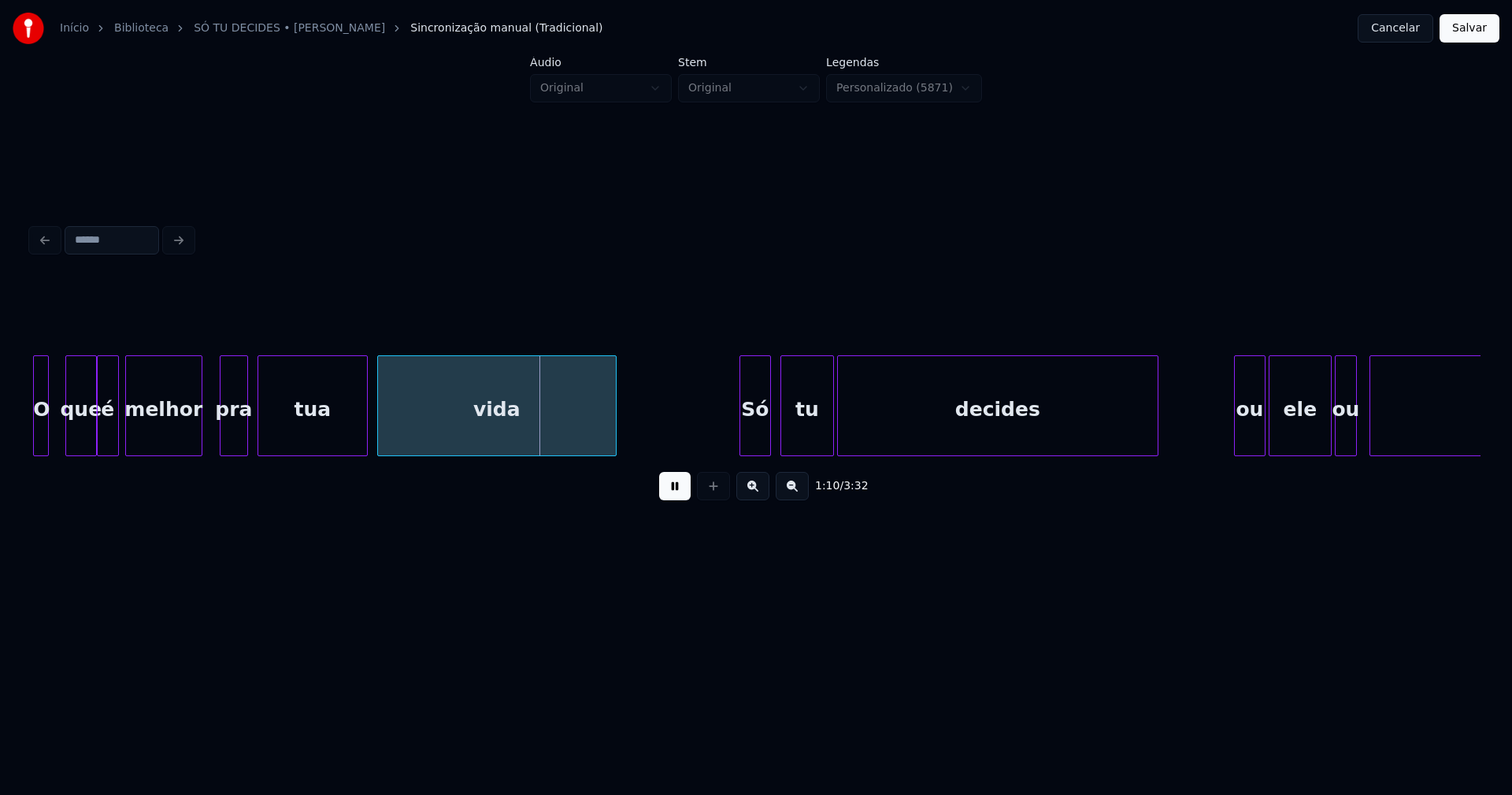
scroll to position [0, 10721]
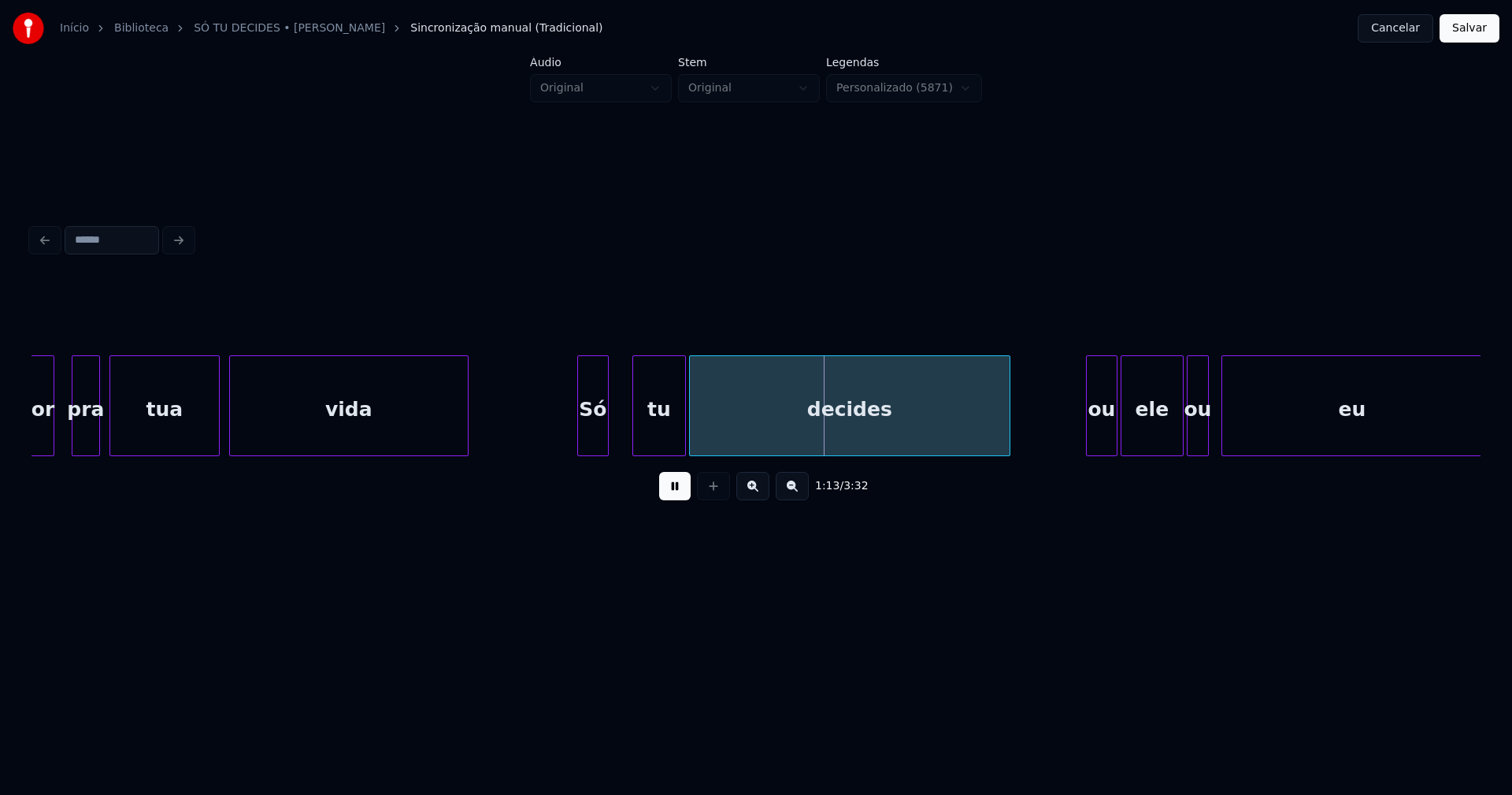
click at [591, 438] on div "Só" at bounding box center [593, 410] width 30 height 107
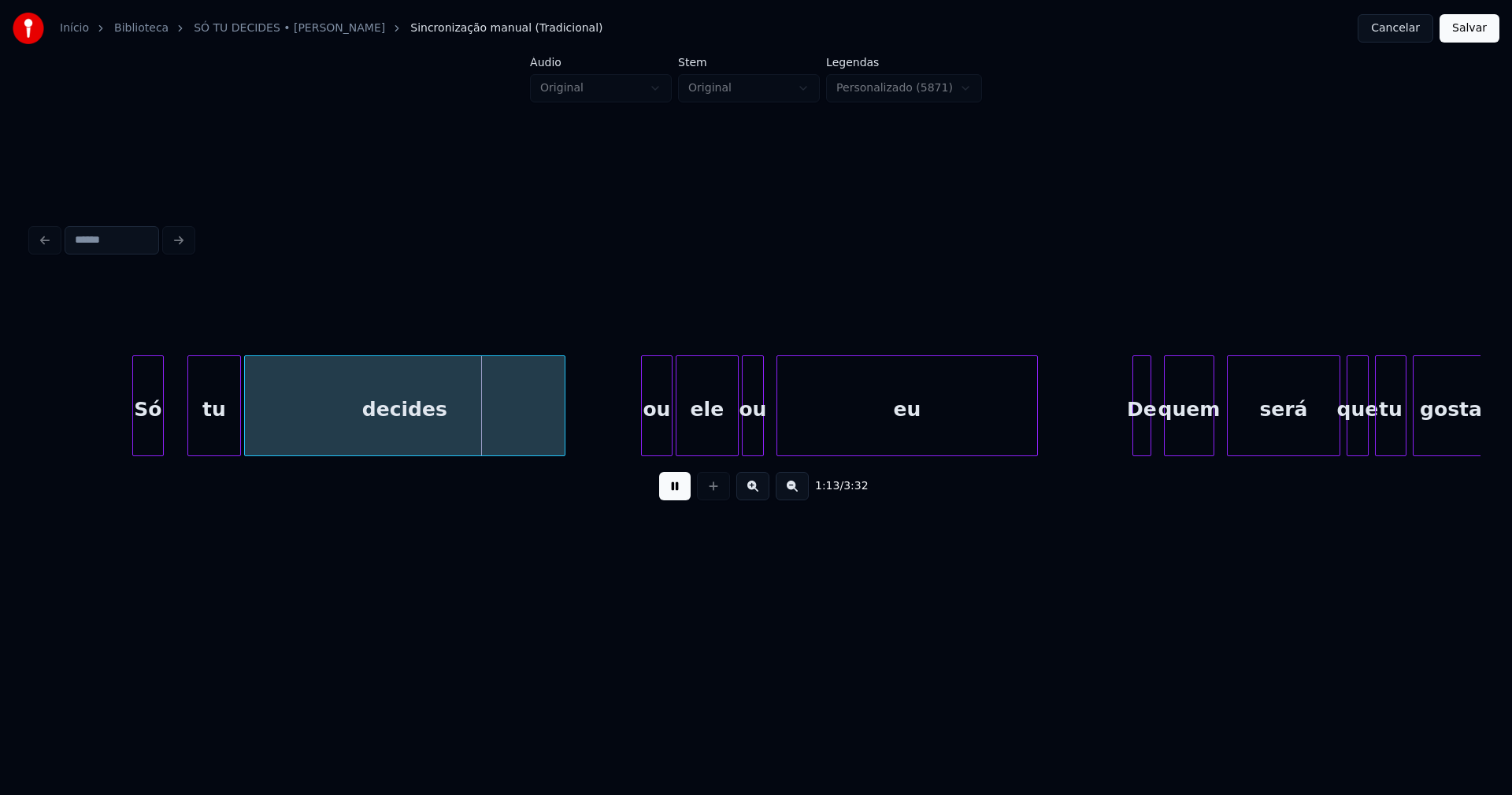
scroll to position [0, 11259]
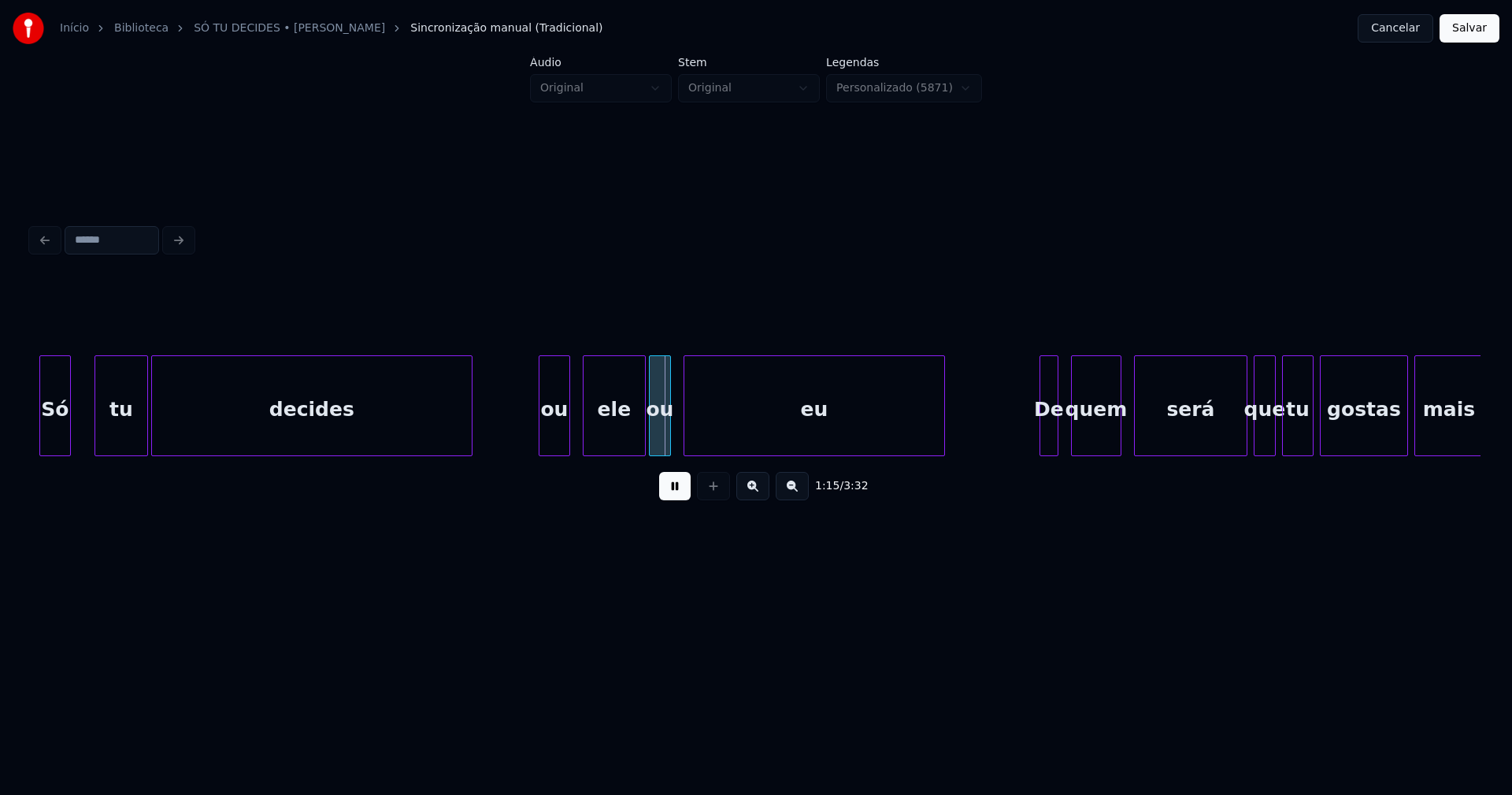
click at [555, 436] on div "ou" at bounding box center [555, 410] width 30 height 107
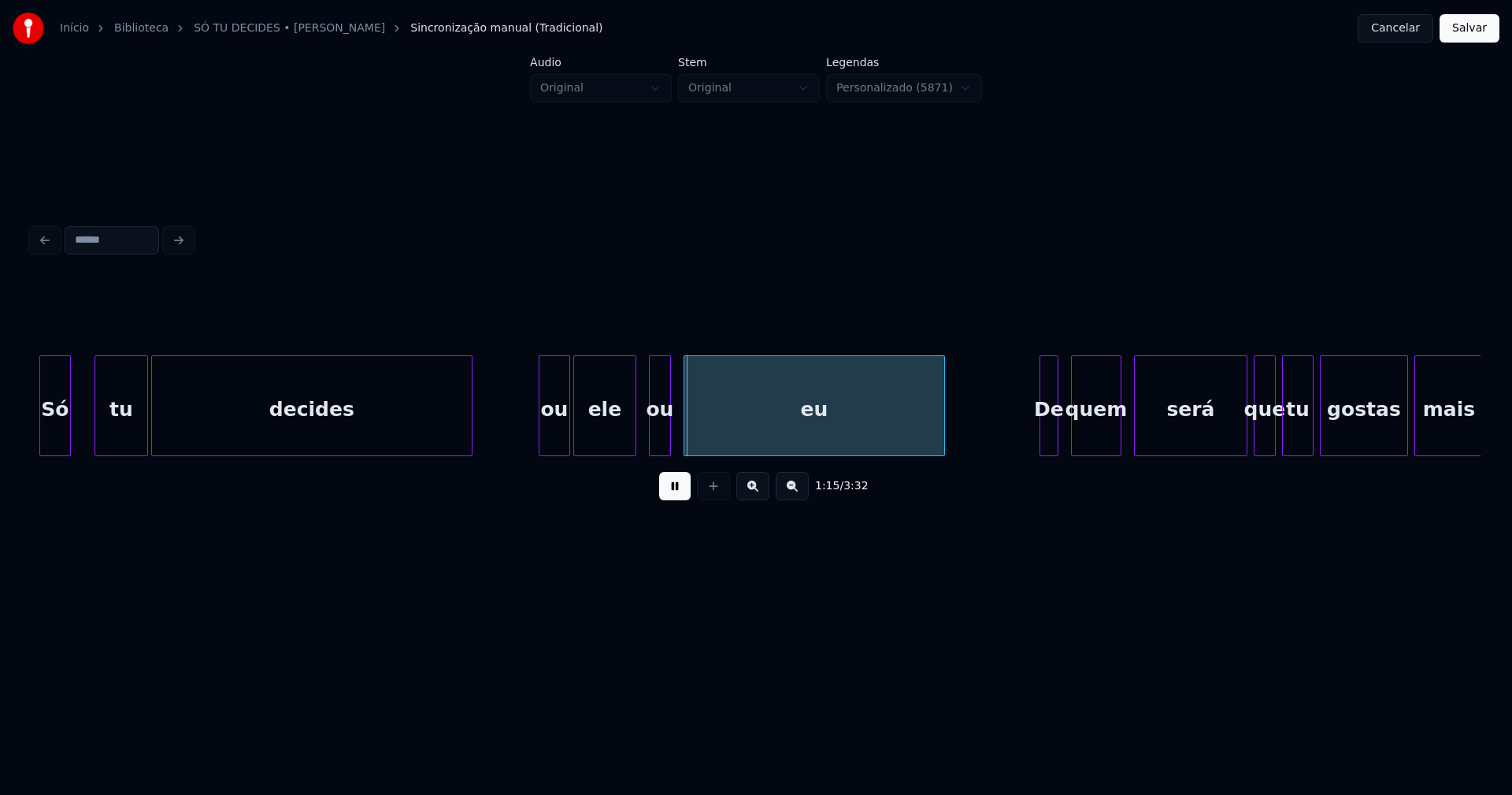
click at [598, 437] on div "ele" at bounding box center [605, 410] width 62 height 107
click at [639, 442] on div at bounding box center [641, 406] width 5 height 99
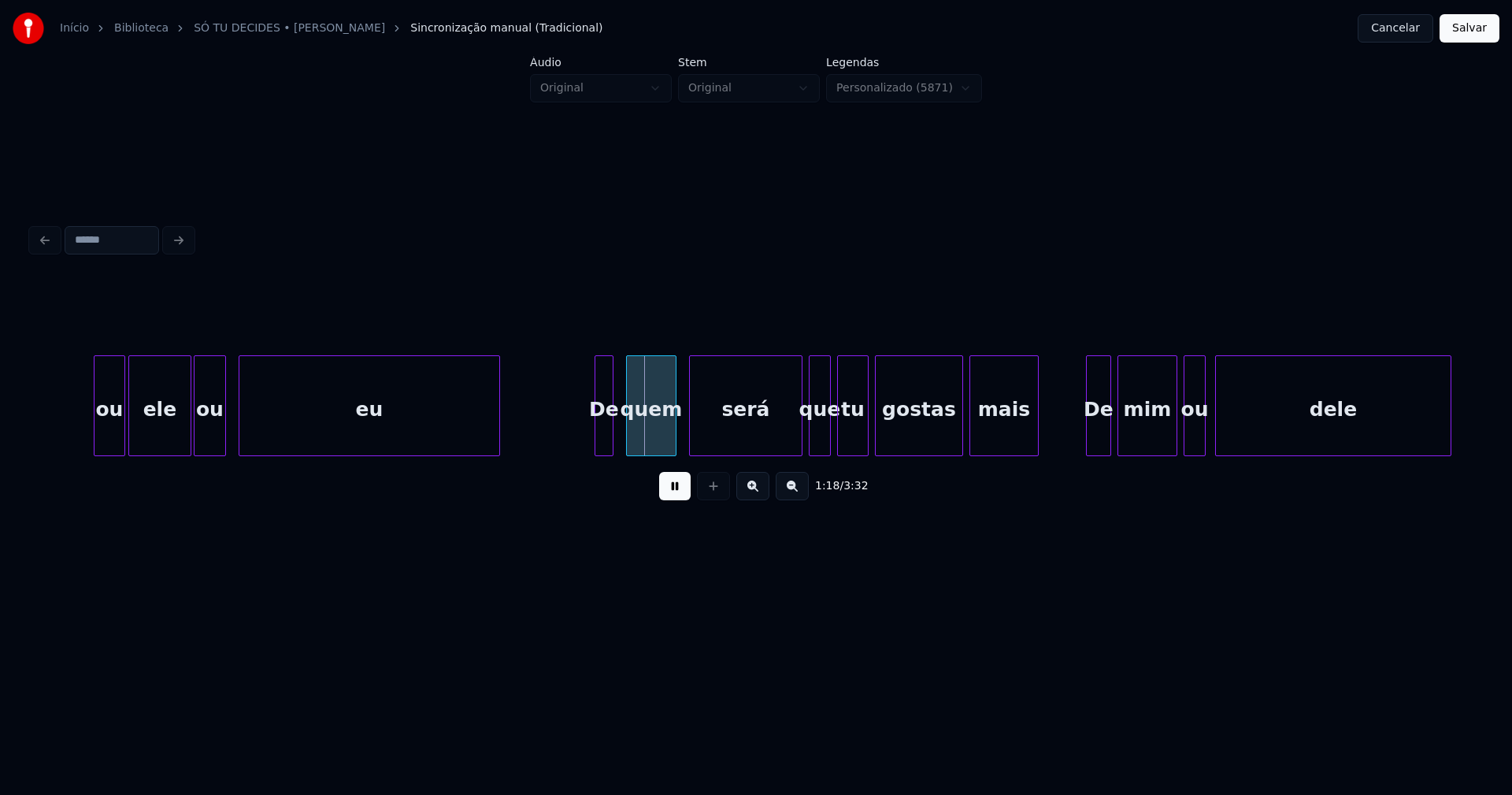
scroll to position [0, 11778]
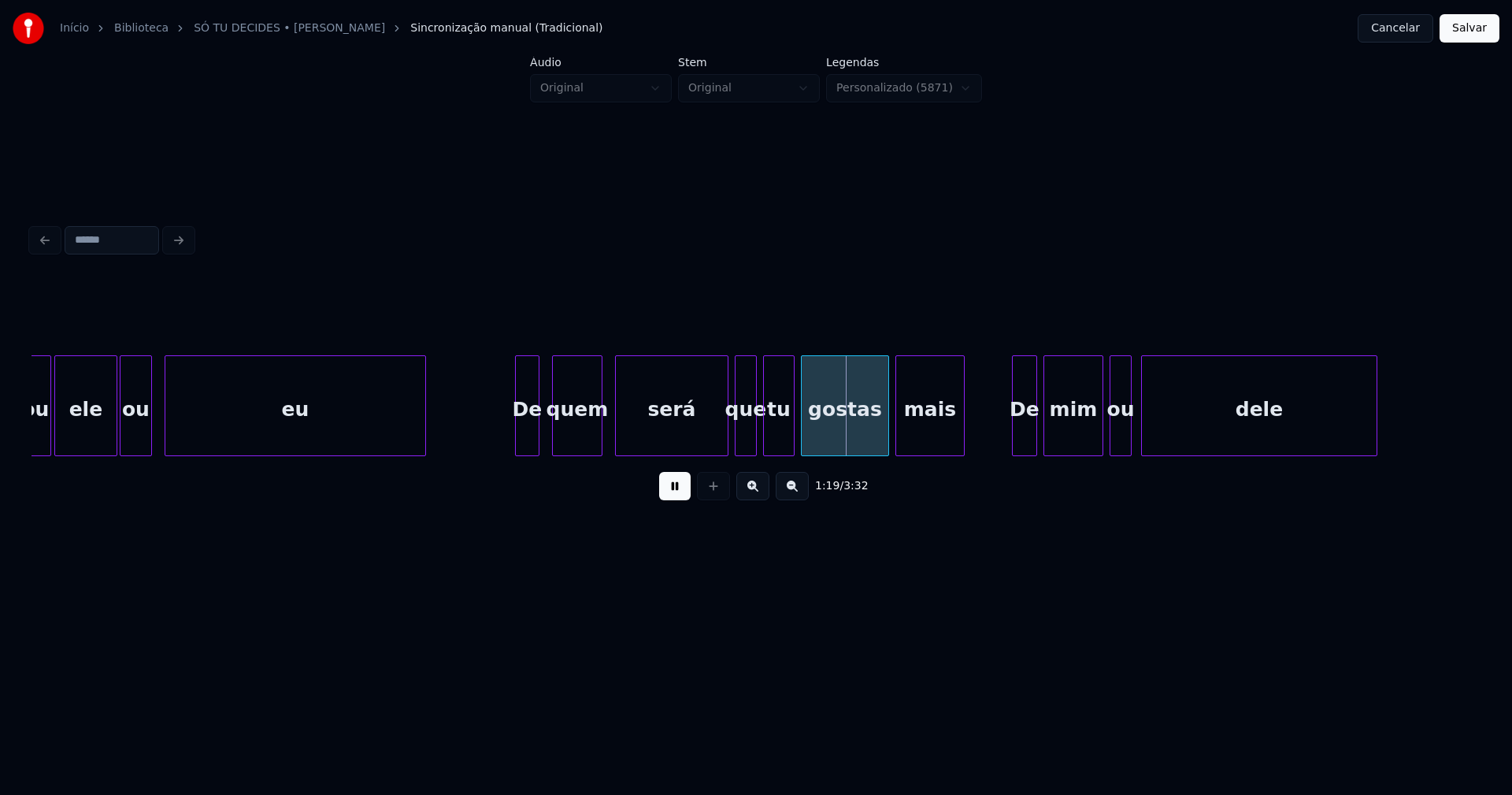
click at [516, 436] on div at bounding box center [518, 406] width 5 height 99
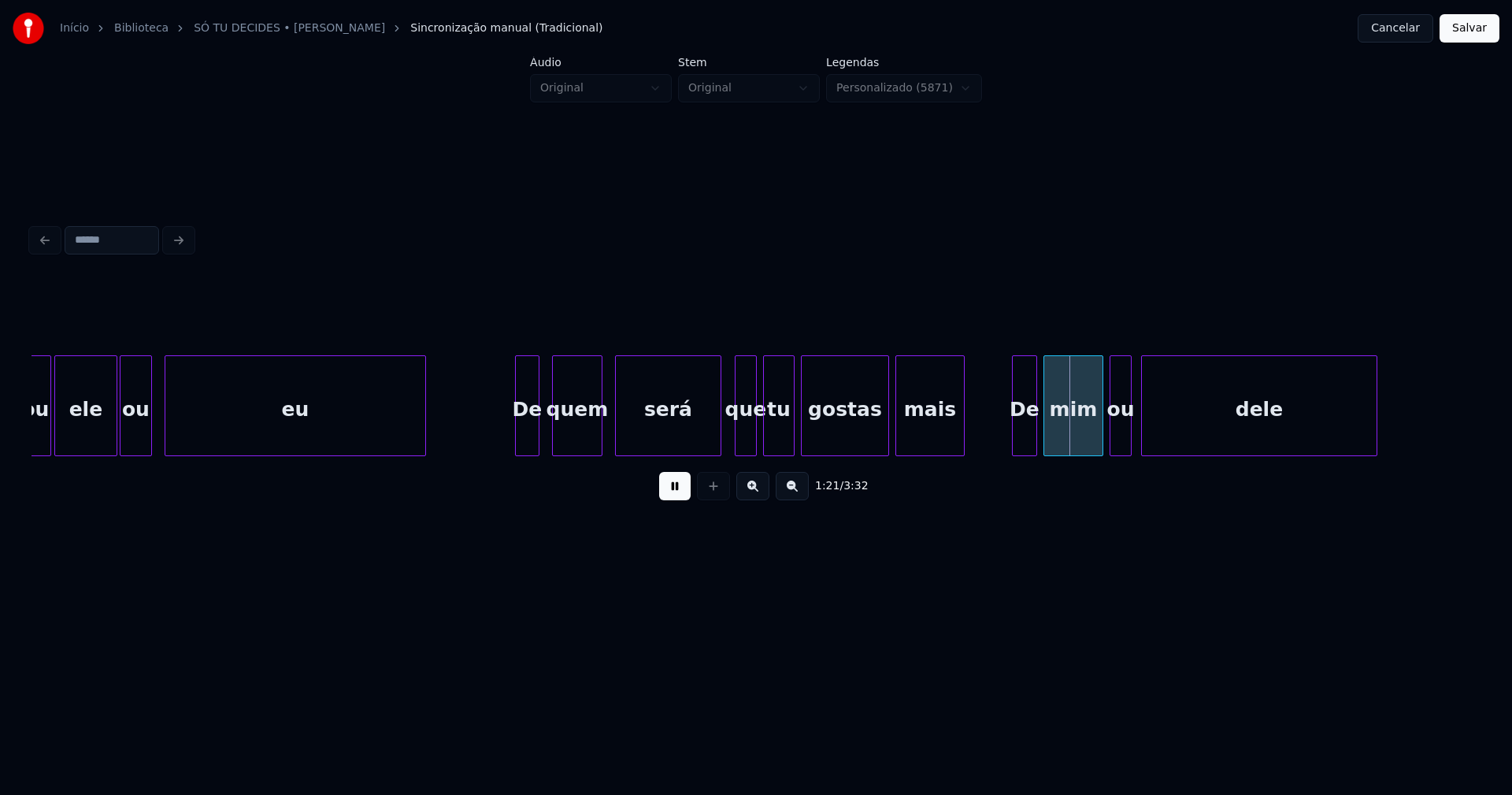
click at [719, 447] on div at bounding box center [718, 406] width 5 height 99
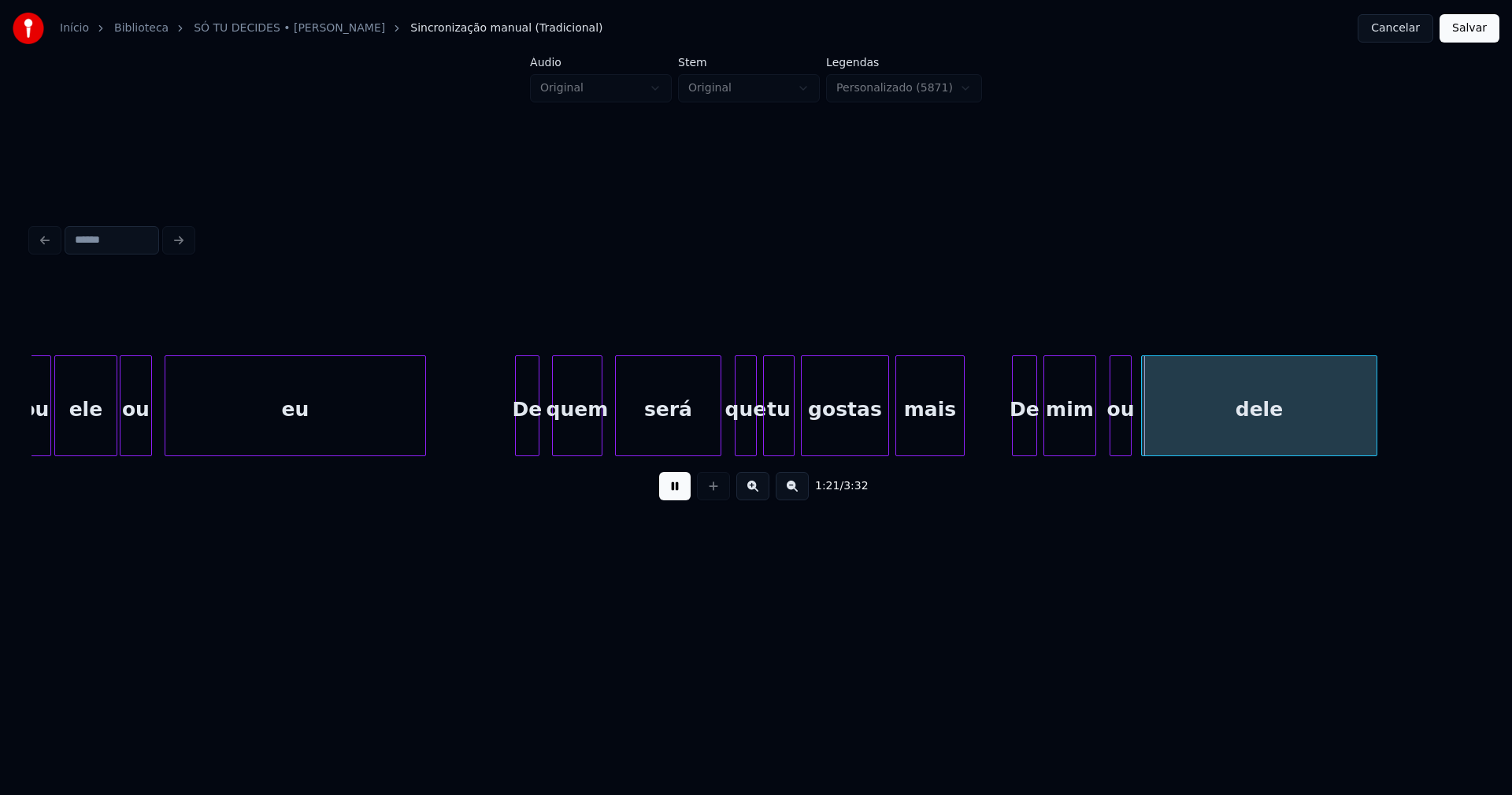
click at [1093, 439] on div at bounding box center [1093, 406] width 5 height 99
click at [1114, 444] on div "ou" at bounding box center [1114, 410] width 21 height 107
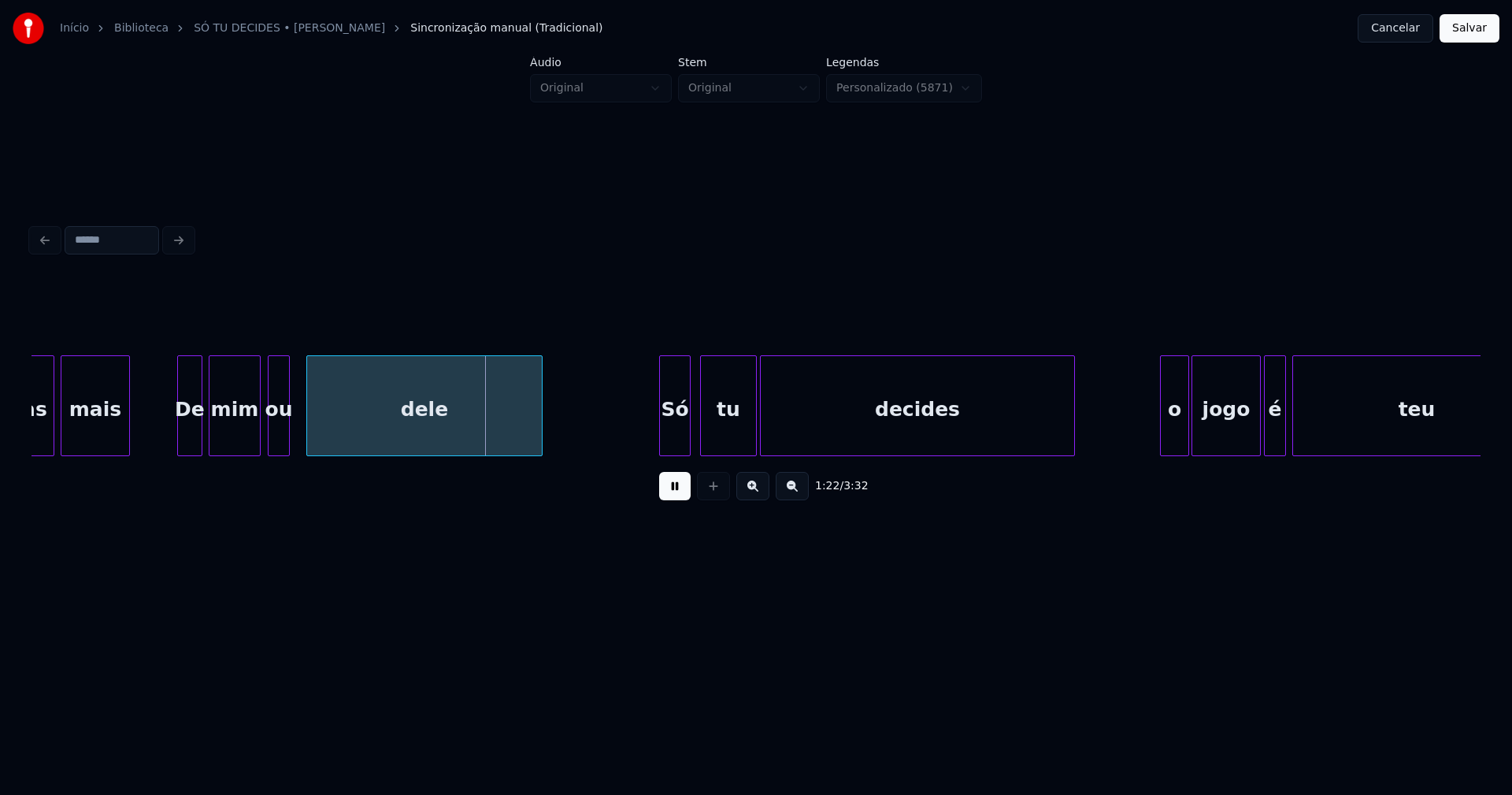
scroll to position [0, 12799]
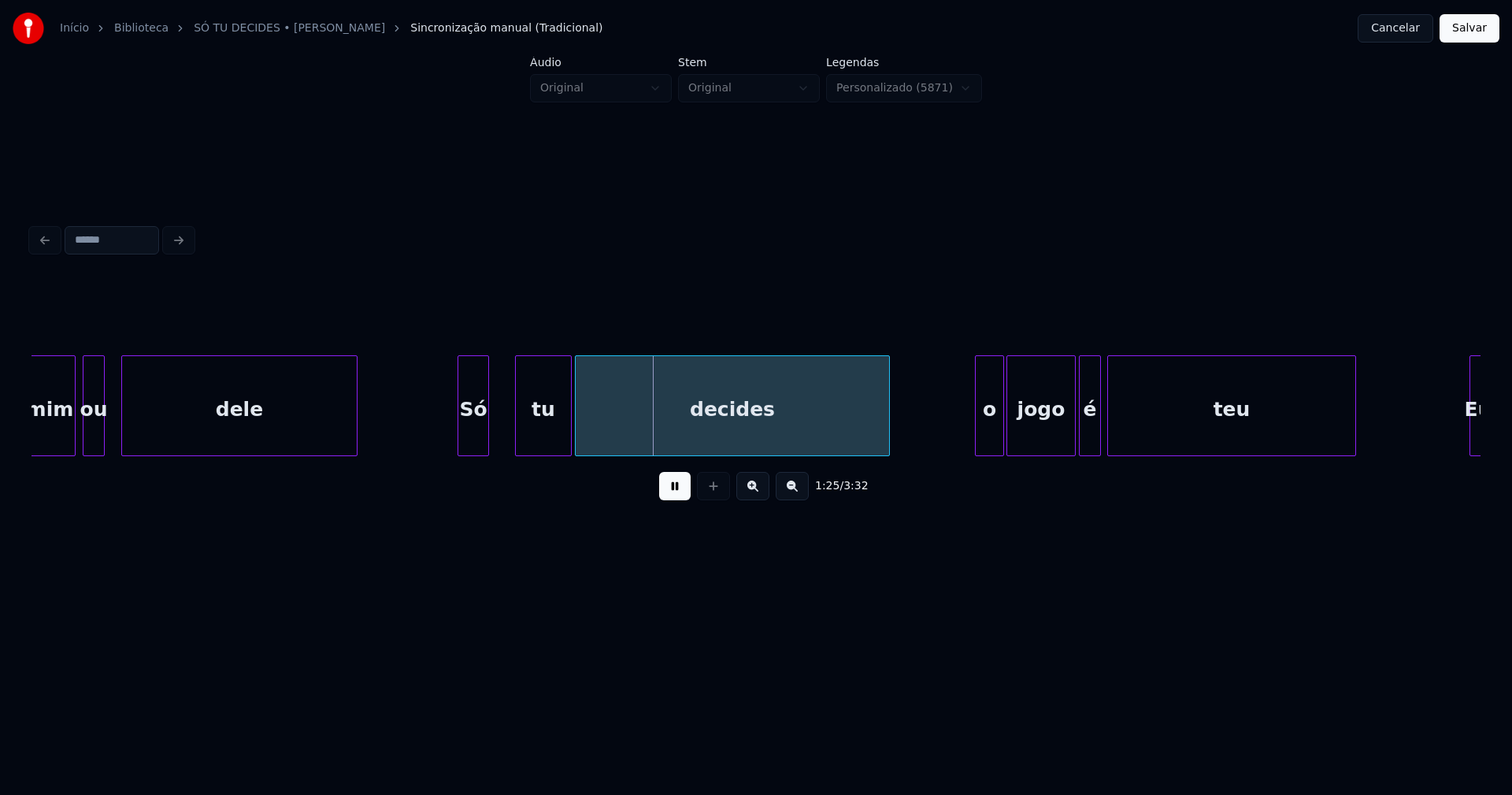
click at [473, 446] on div "Só" at bounding box center [474, 410] width 30 height 107
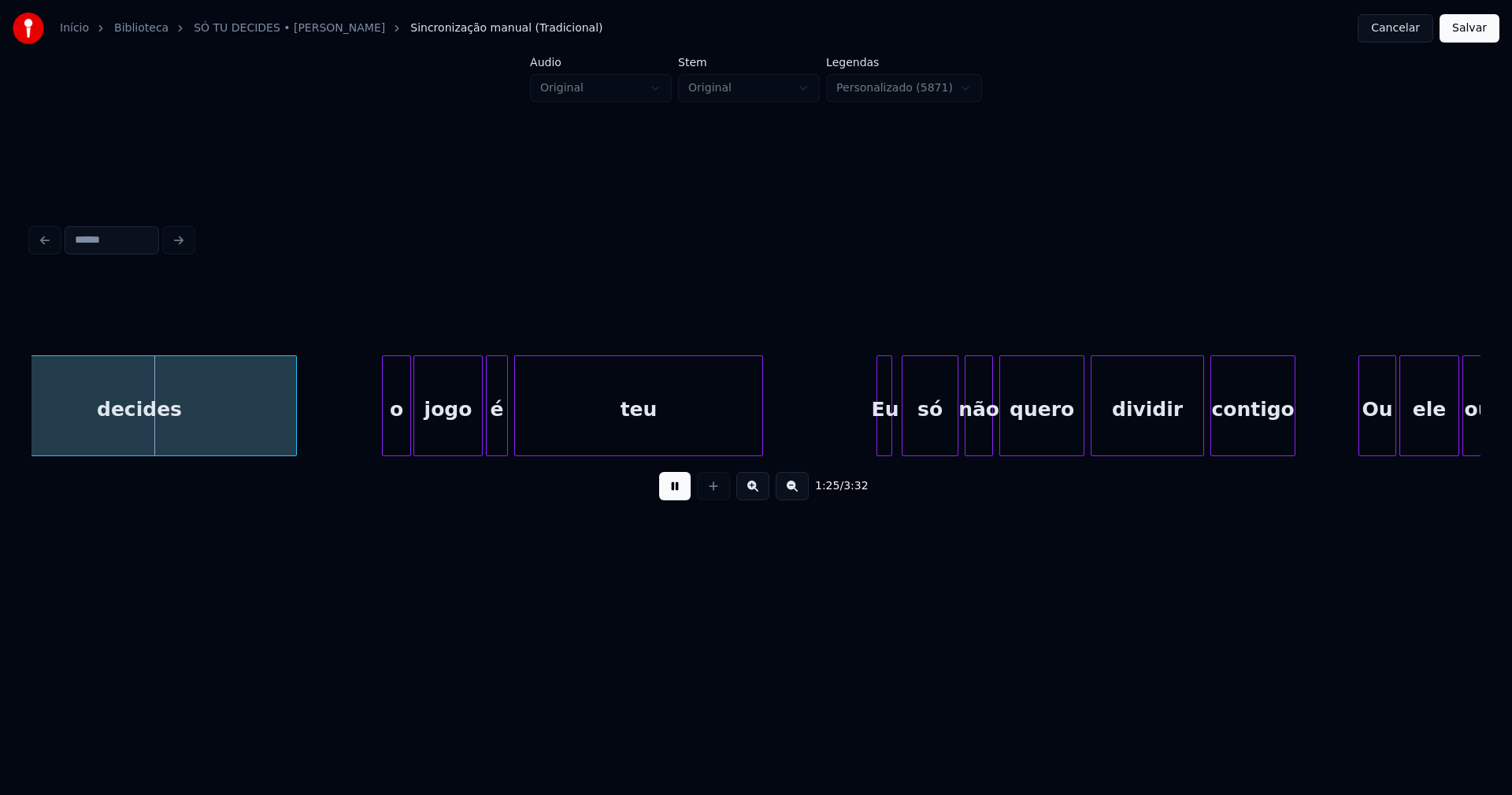
scroll to position [0, 13393]
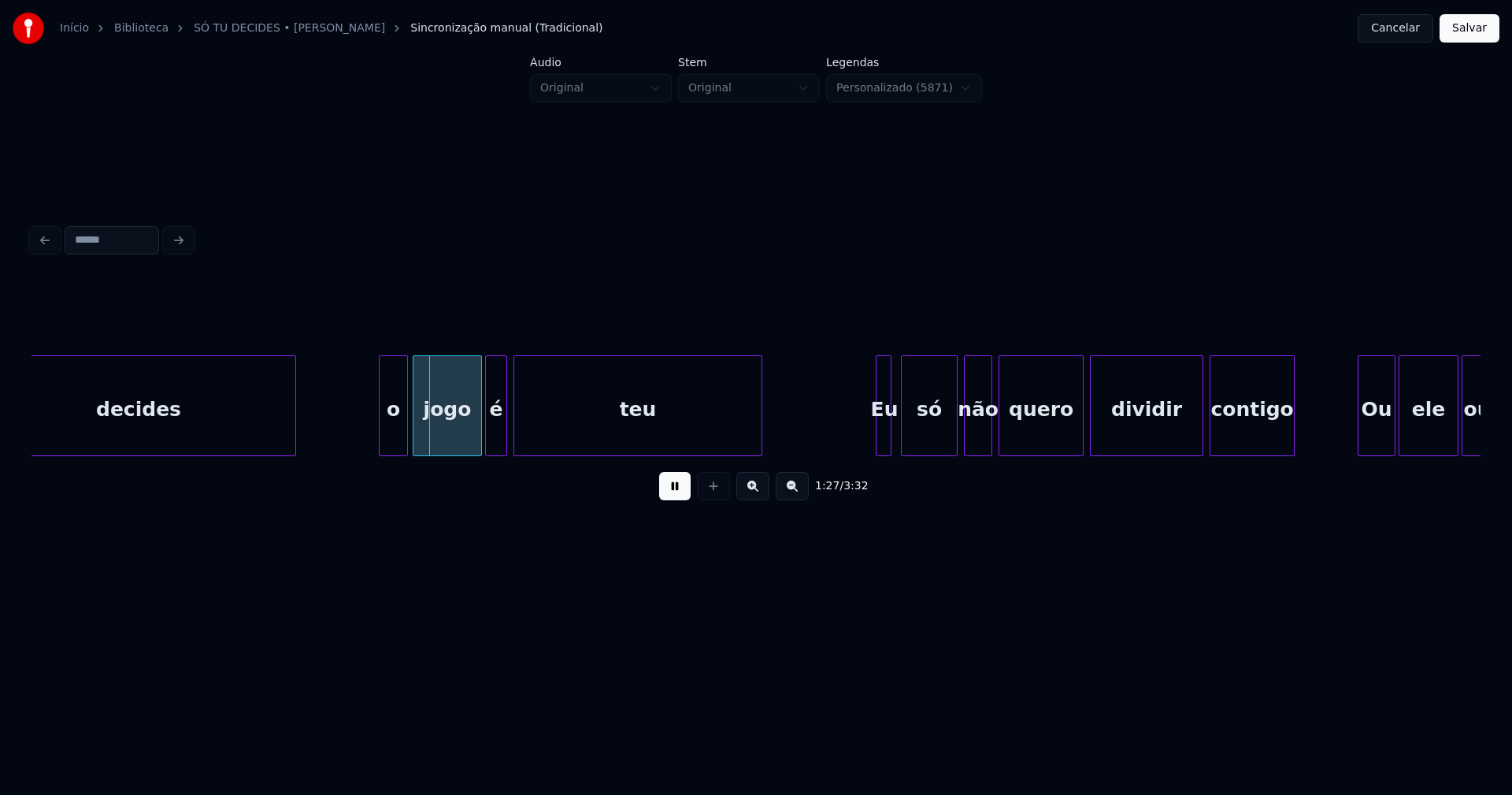
click at [395, 432] on div "o" at bounding box center [393, 410] width 28 height 107
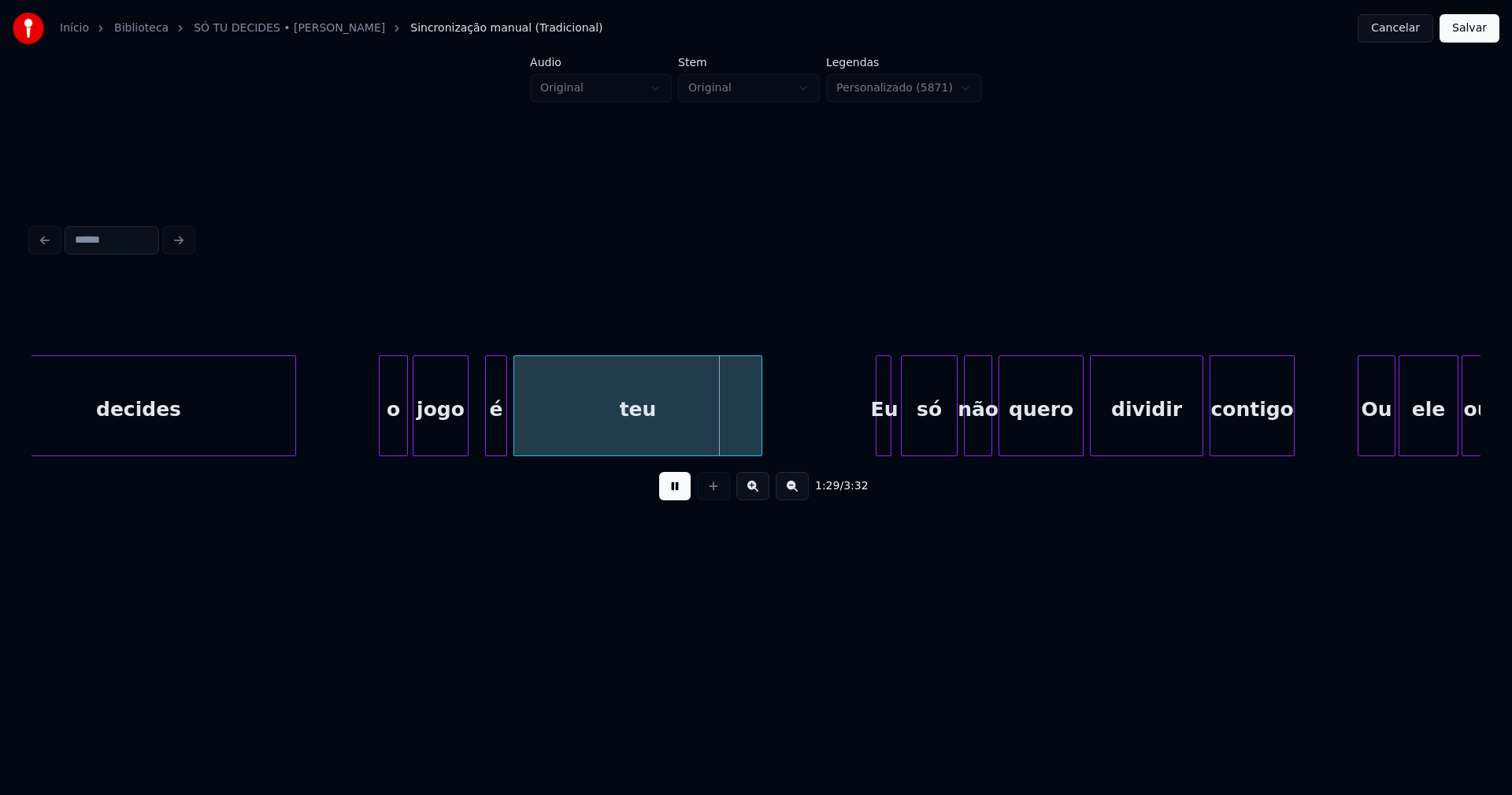
click at [467, 441] on div at bounding box center [466, 406] width 5 height 99
click at [486, 441] on div "é" at bounding box center [483, 410] width 21 height 107
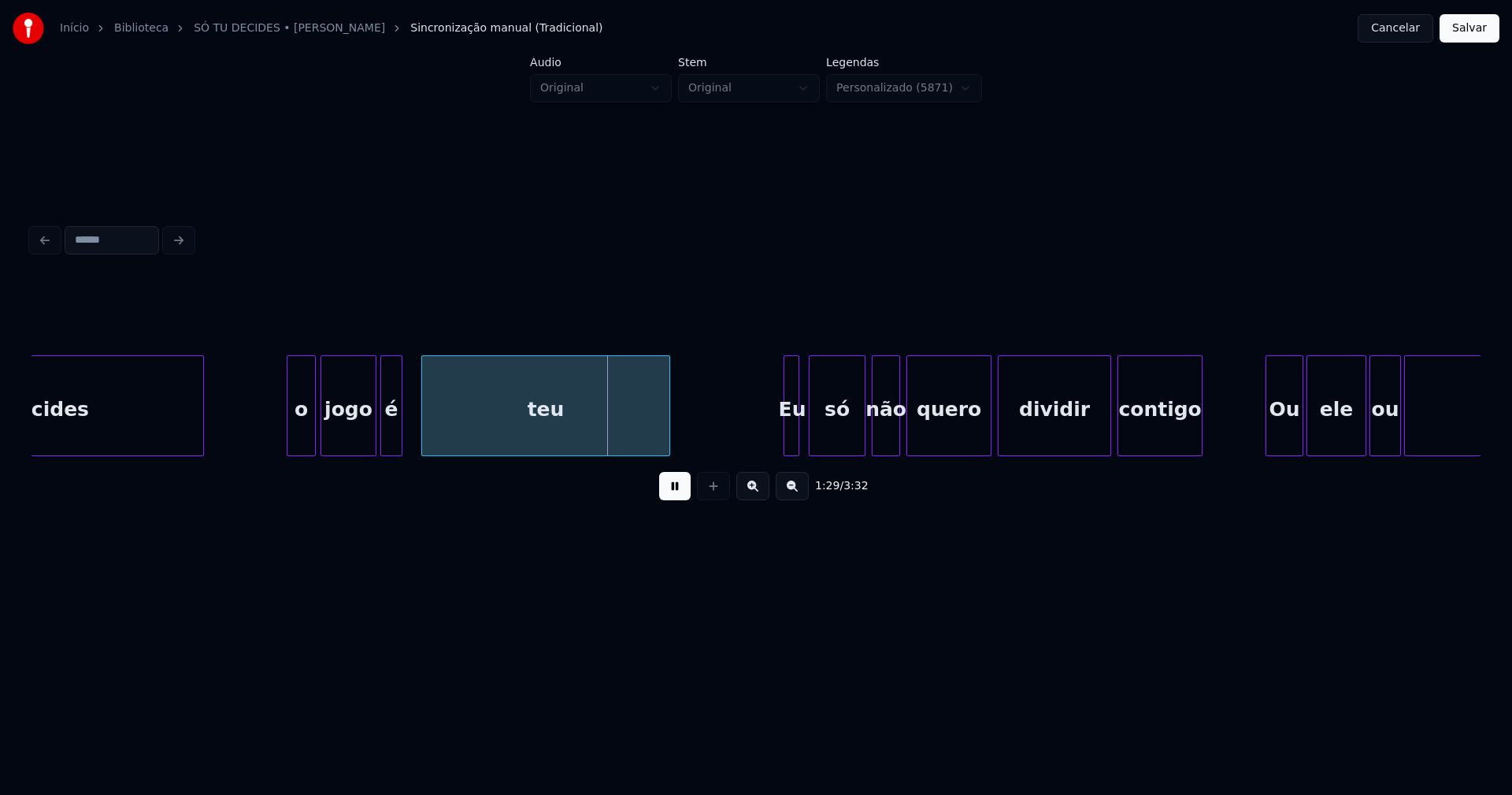
scroll to position [0, 13522]
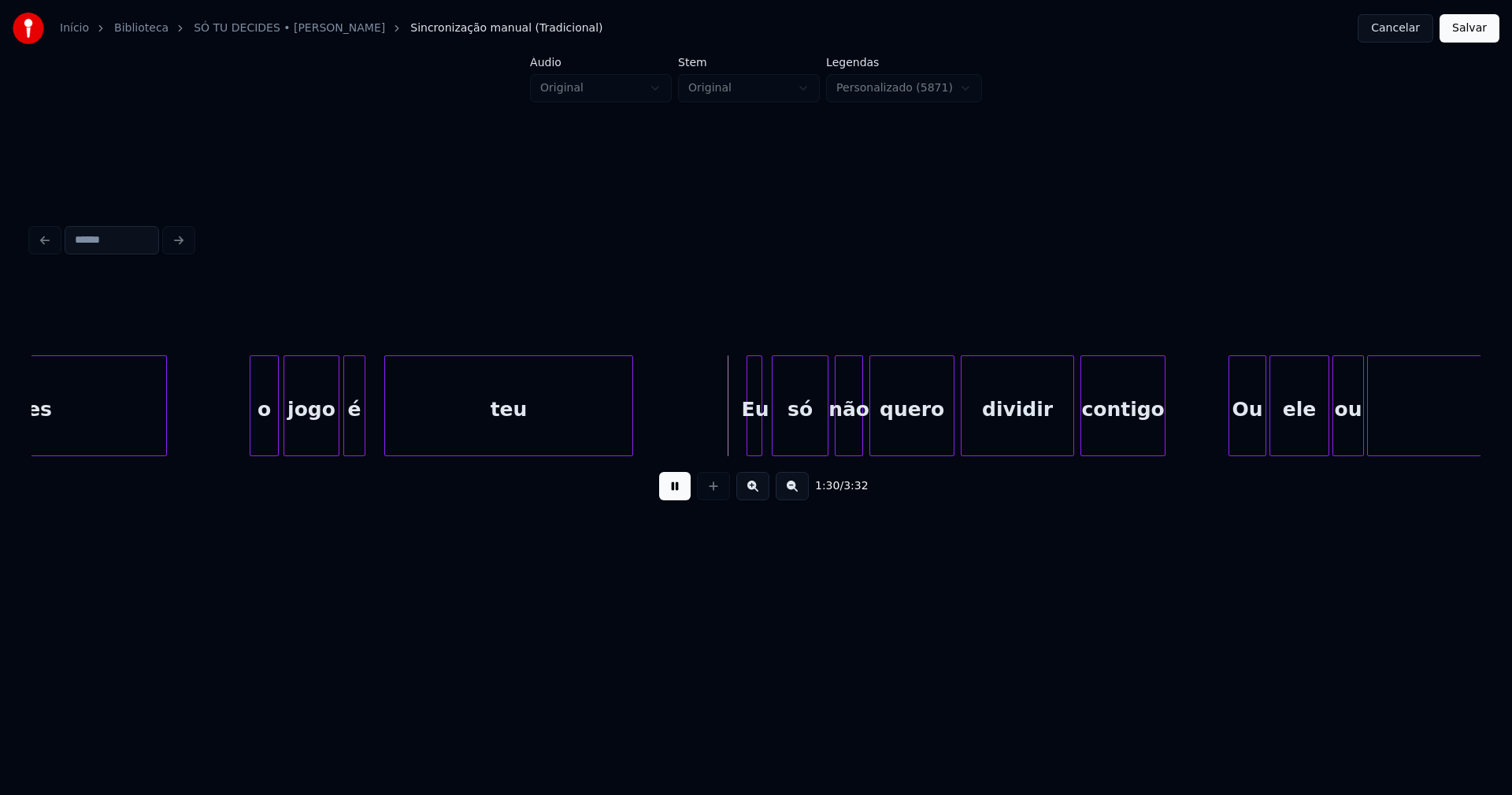
click at [272, 431] on div "o" at bounding box center [264, 410] width 28 height 107
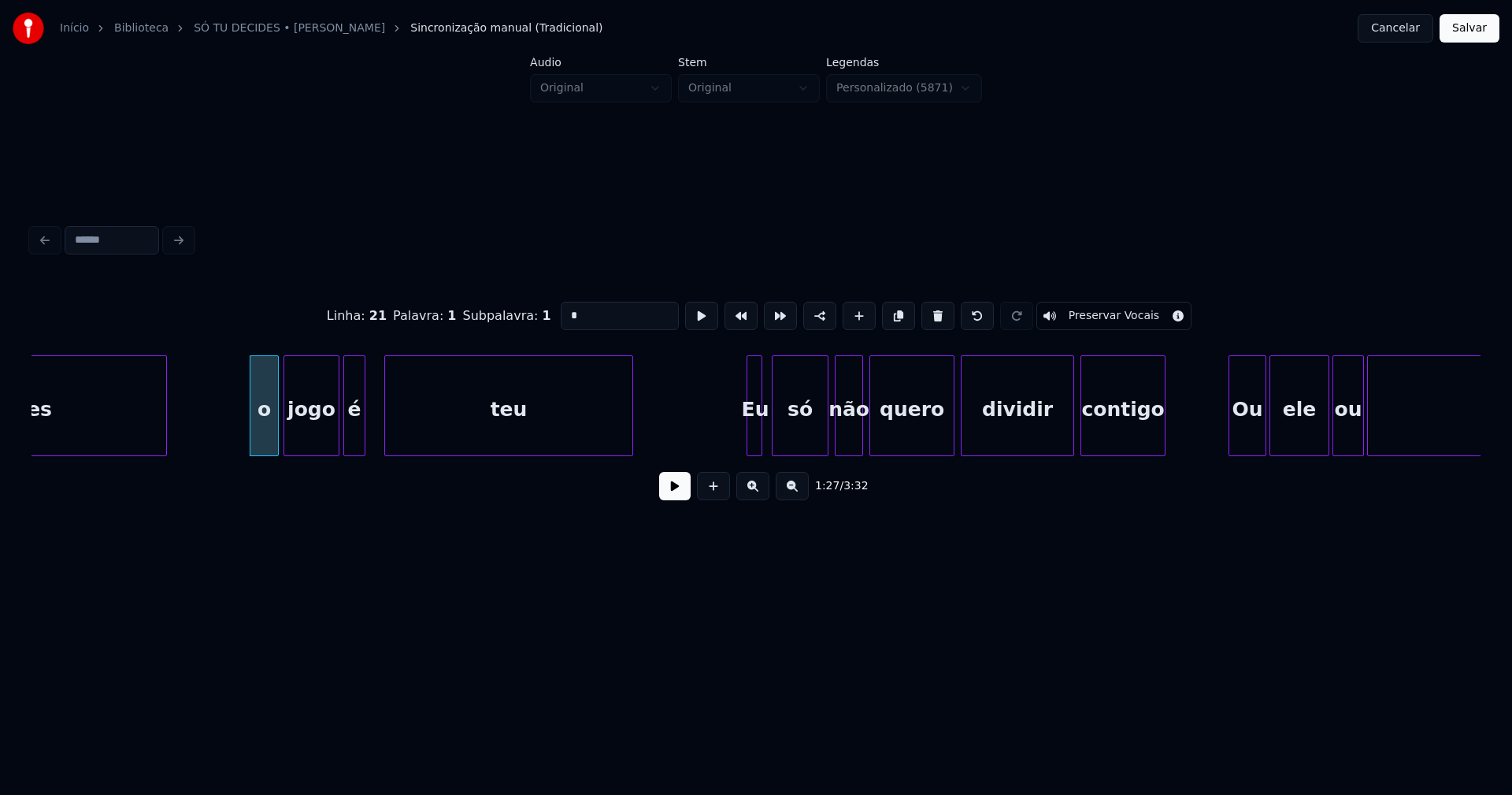
drag, startPoint x: 580, startPoint y: 309, endPoint x: 508, endPoint y: 319, distance: 72.7
click at [508, 319] on div "Linha : 21 Palavra : 1 Subpalavra : 1 * Preservar Vocais" at bounding box center [756, 316] width 1449 height 78
type input "*"
click at [674, 494] on button at bounding box center [675, 485] width 32 height 29
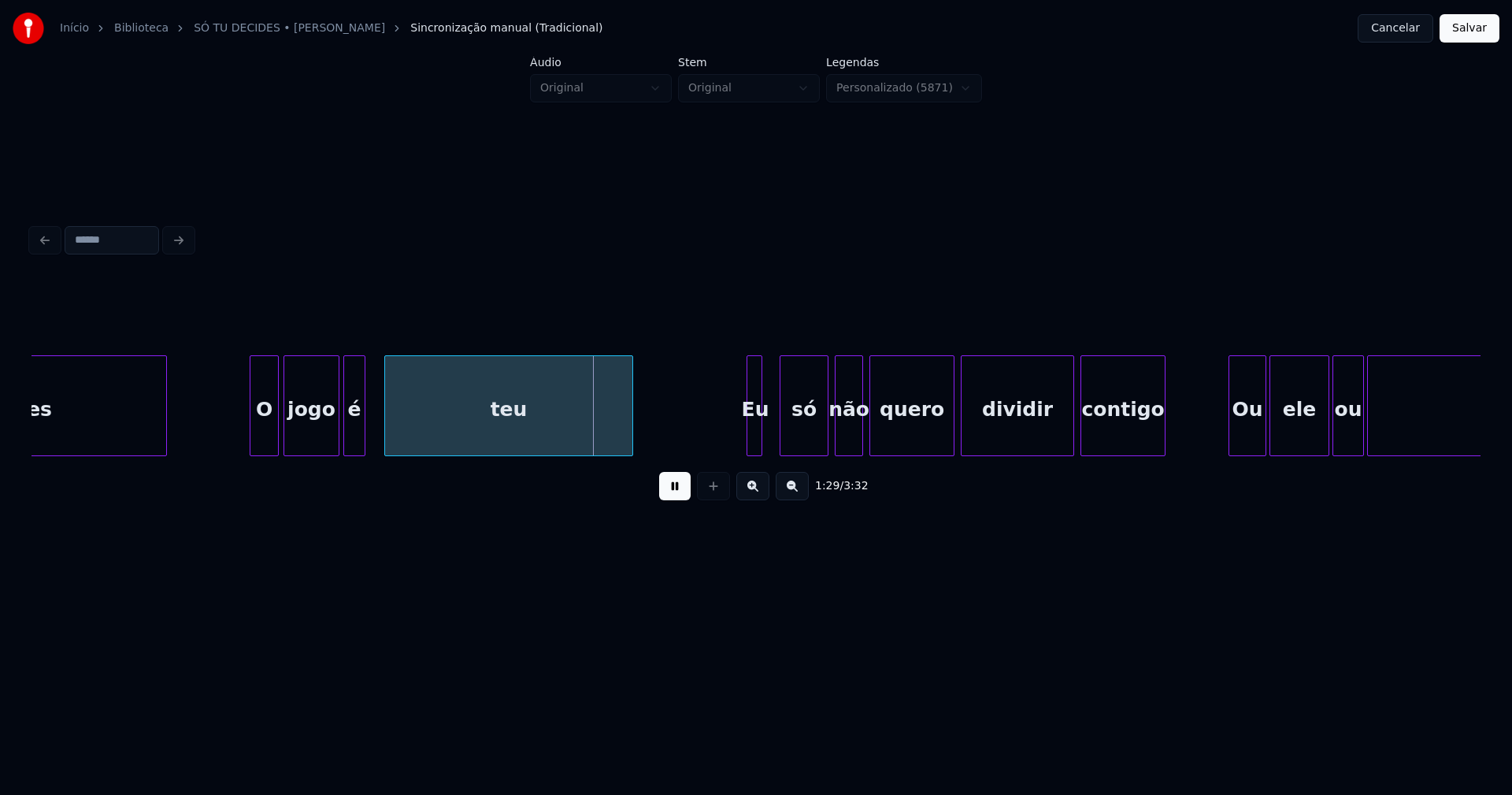
click at [782, 441] on div at bounding box center [782, 406] width 5 height 99
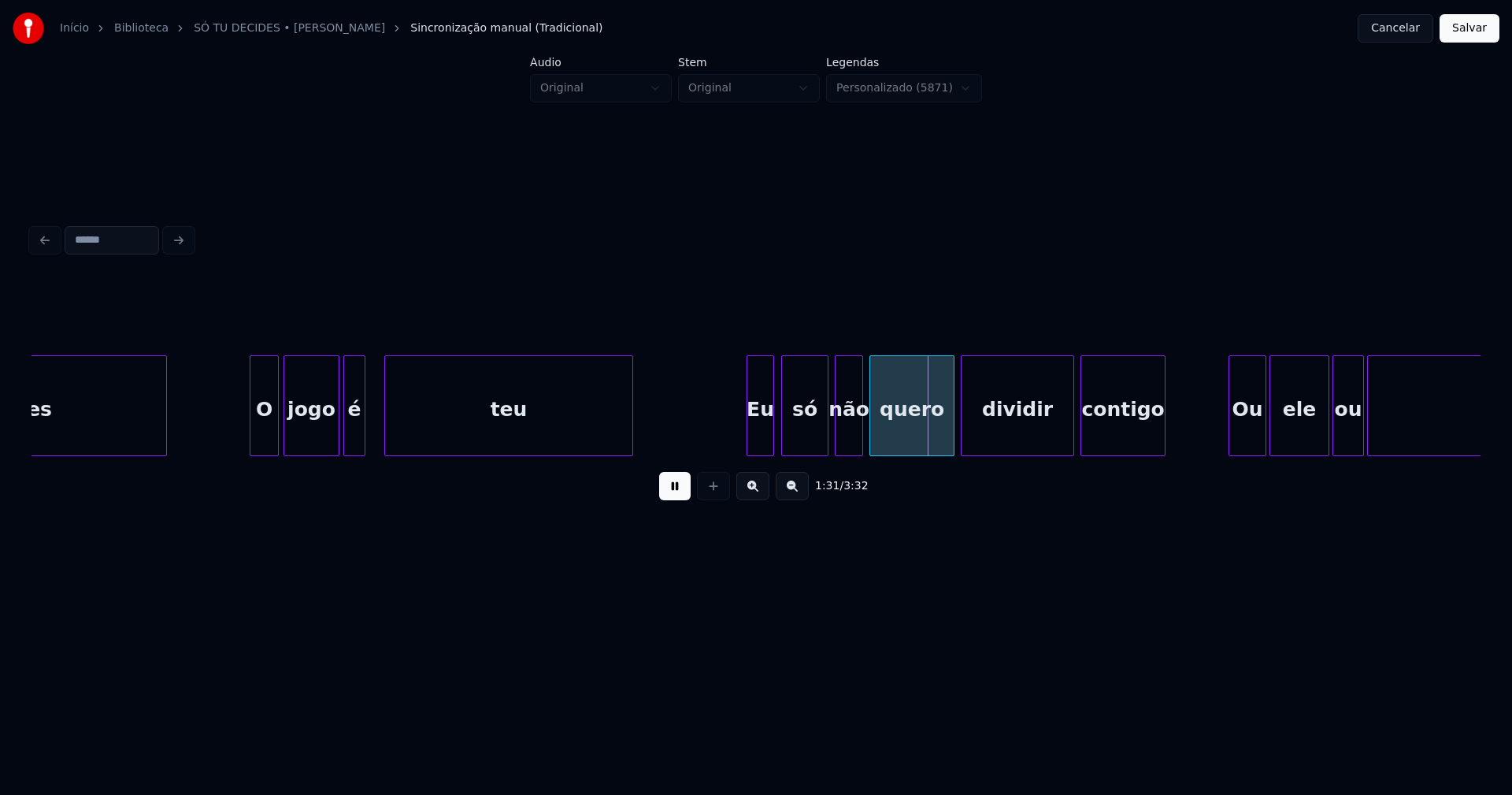
click at [768, 442] on div at bounding box center [770, 406] width 5 height 99
click at [741, 438] on div at bounding box center [743, 406] width 5 height 99
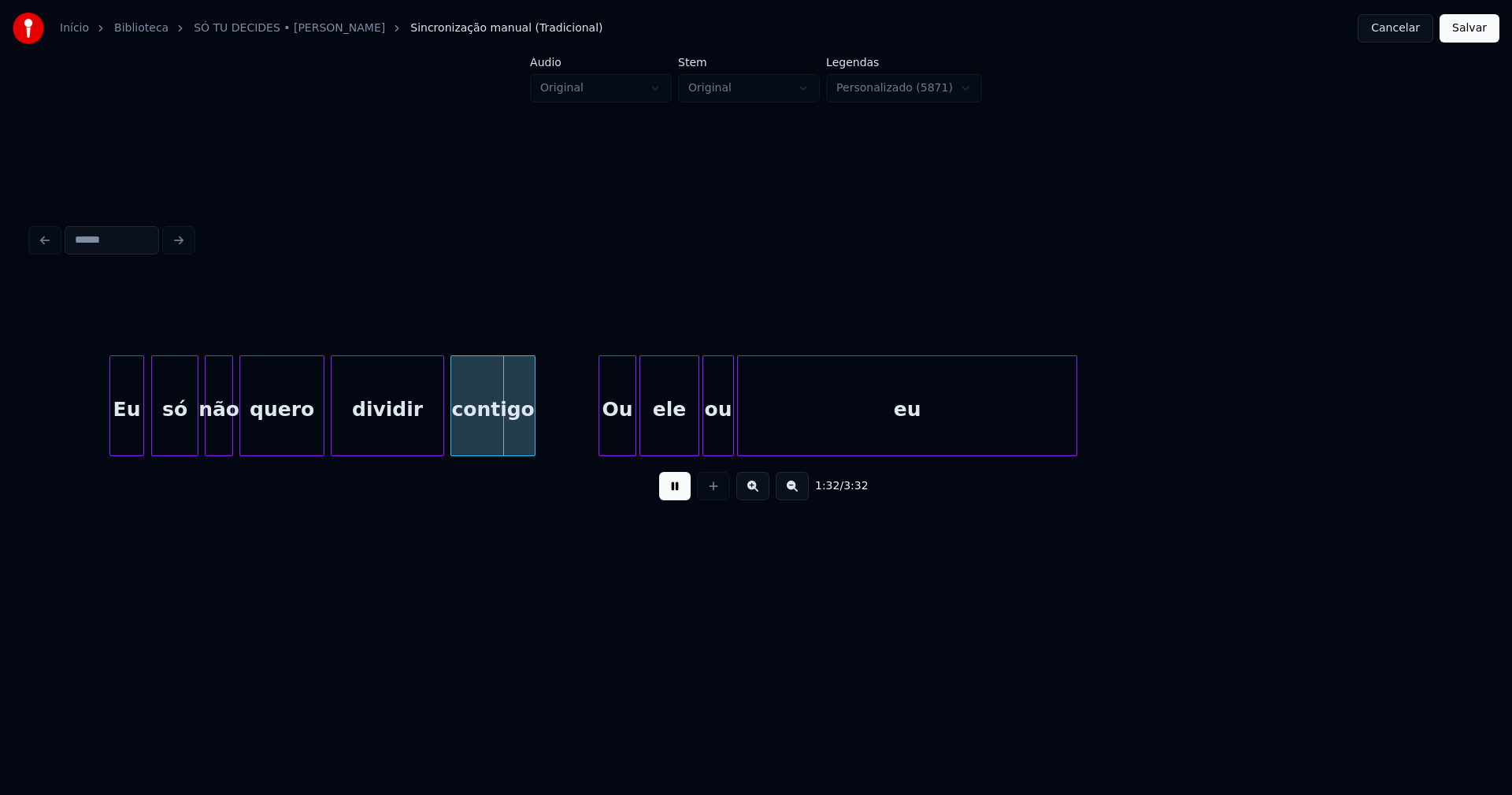
scroll to position [0, 14301]
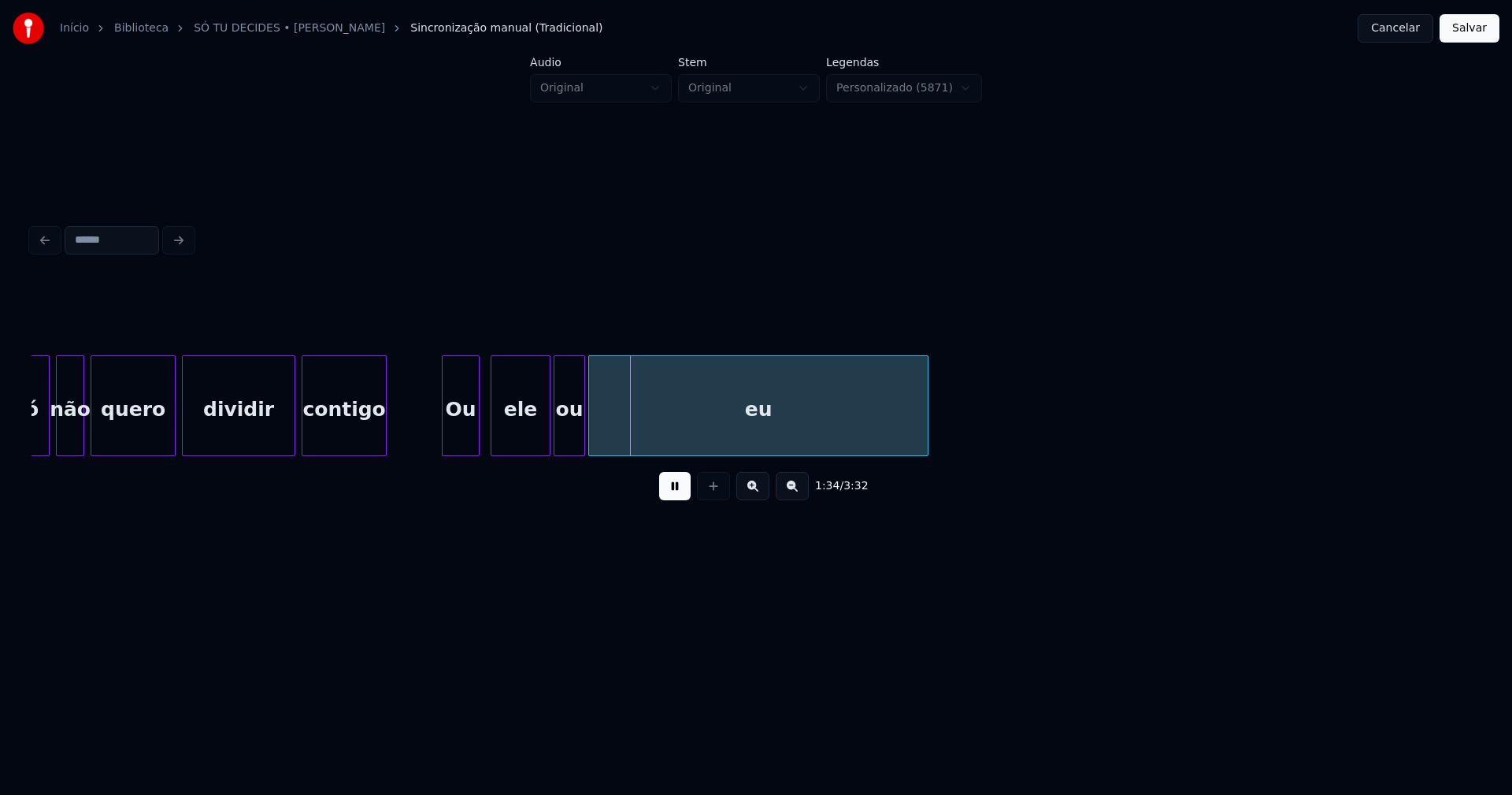
click at [462, 452] on div "só não quero dividir contigo Ou ele ou eu" at bounding box center [756, 406] width 1449 height 101
click at [518, 443] on div "ele" at bounding box center [511, 410] width 59 height 107
click at [565, 439] on div "ou" at bounding box center [561, 410] width 30 height 107
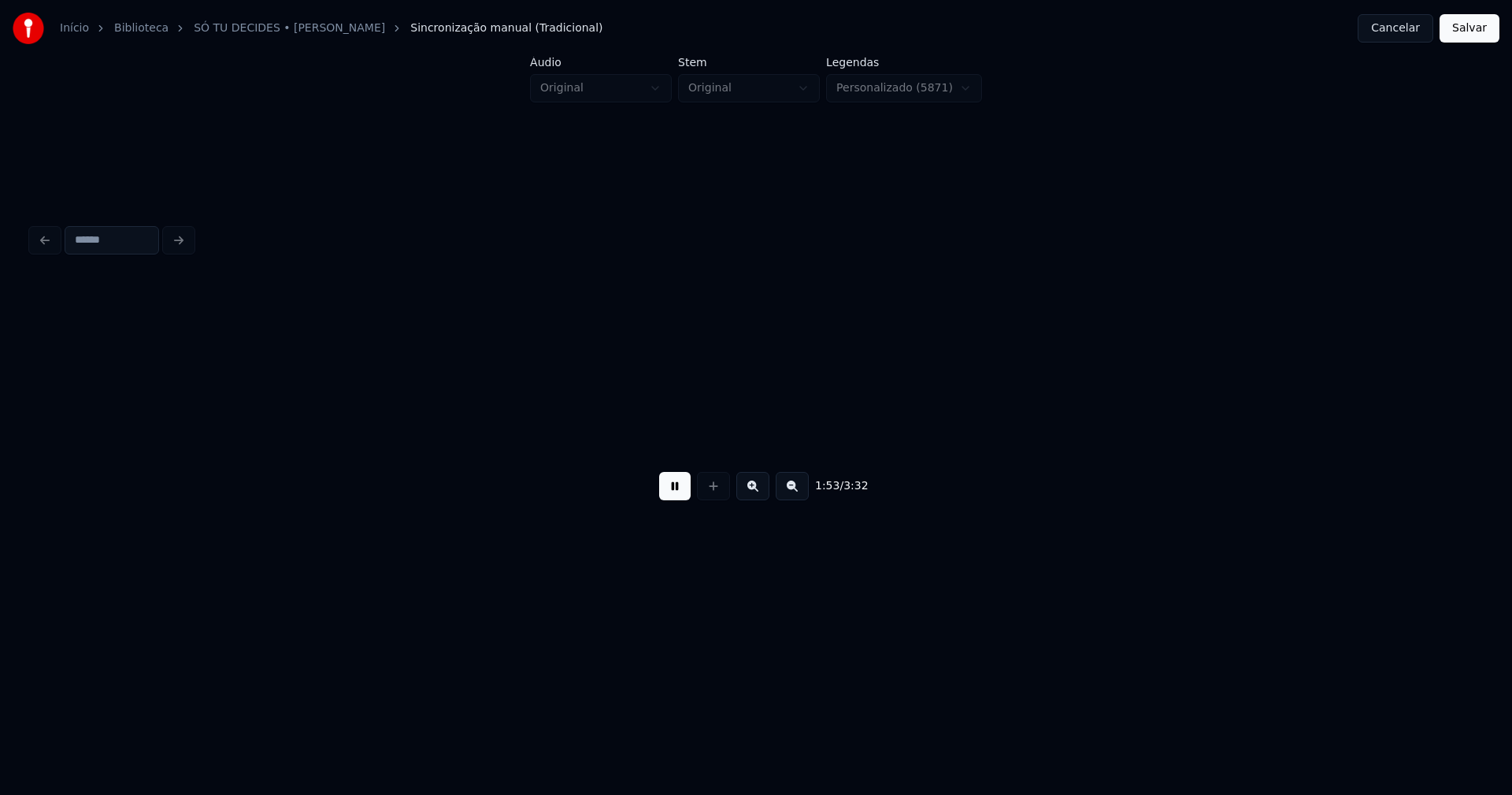
scroll to position [0, 17869]
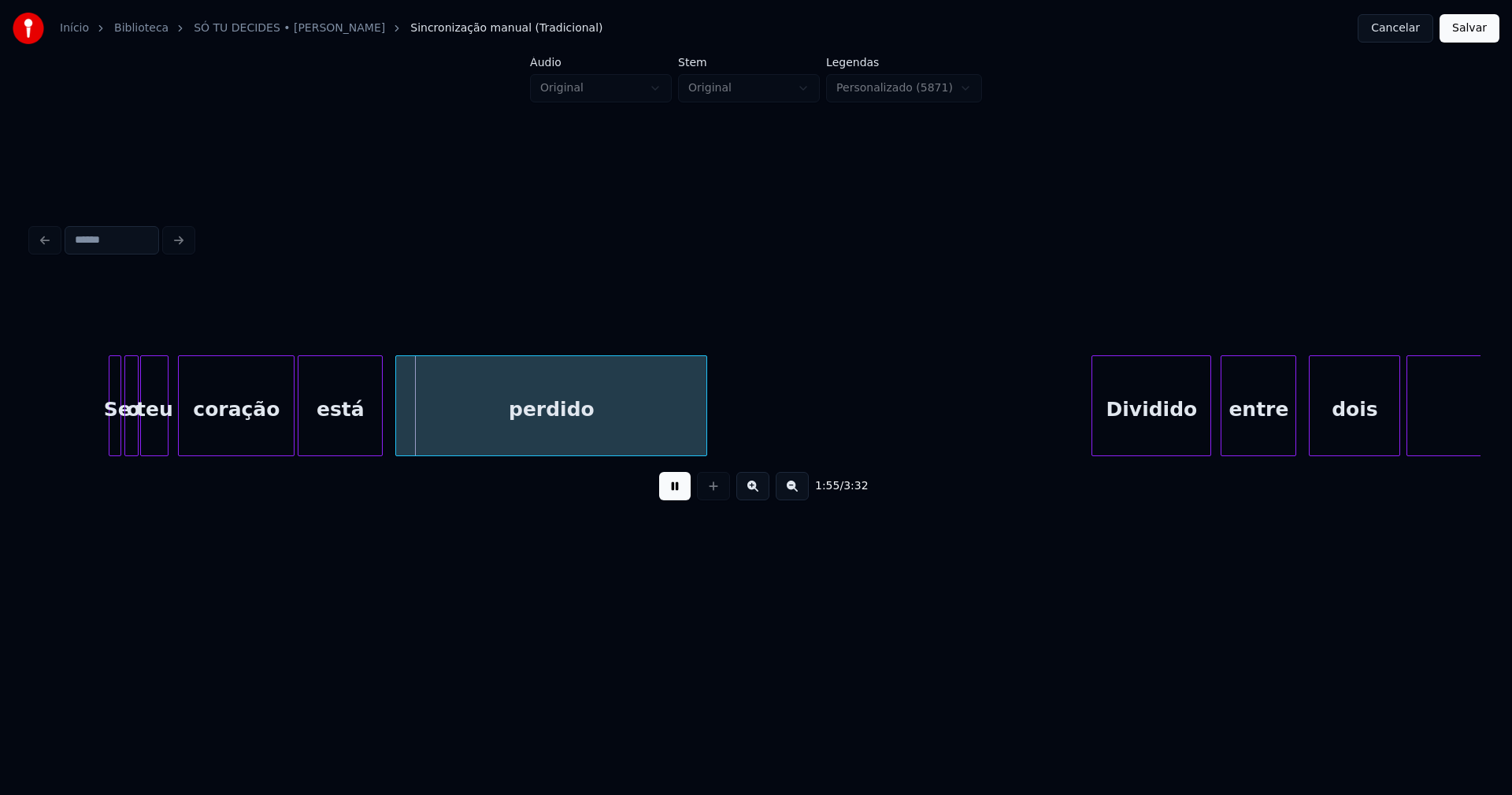
click at [109, 425] on div at bounding box center [111, 406] width 5 height 99
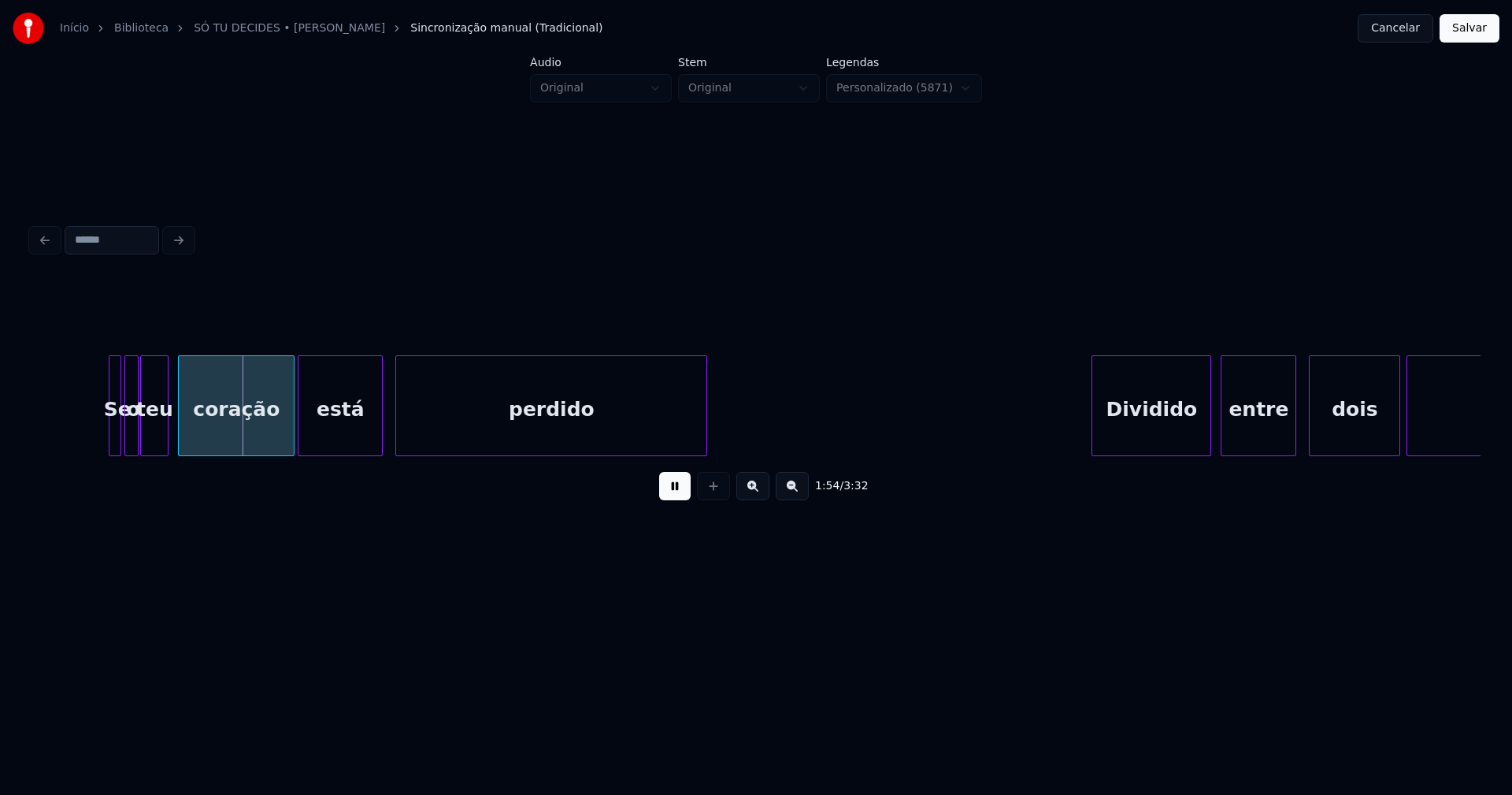
click at [275, 464] on div "1:59 / 3:32" at bounding box center [756, 396] width 1449 height 239
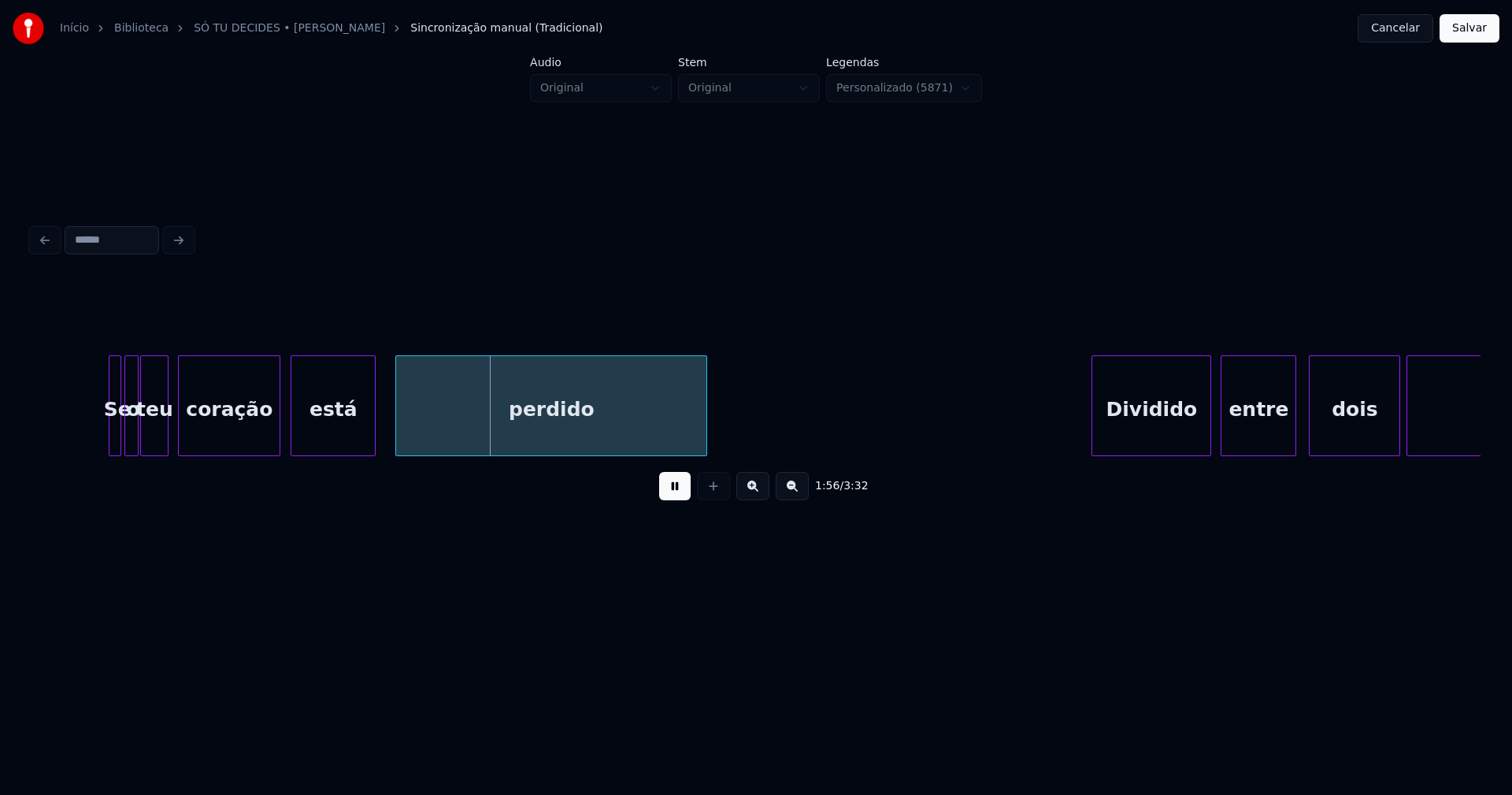
click at [318, 445] on div "está" at bounding box center [334, 410] width 83 height 107
click at [428, 441] on div "perdido" at bounding box center [546, 410] width 311 height 107
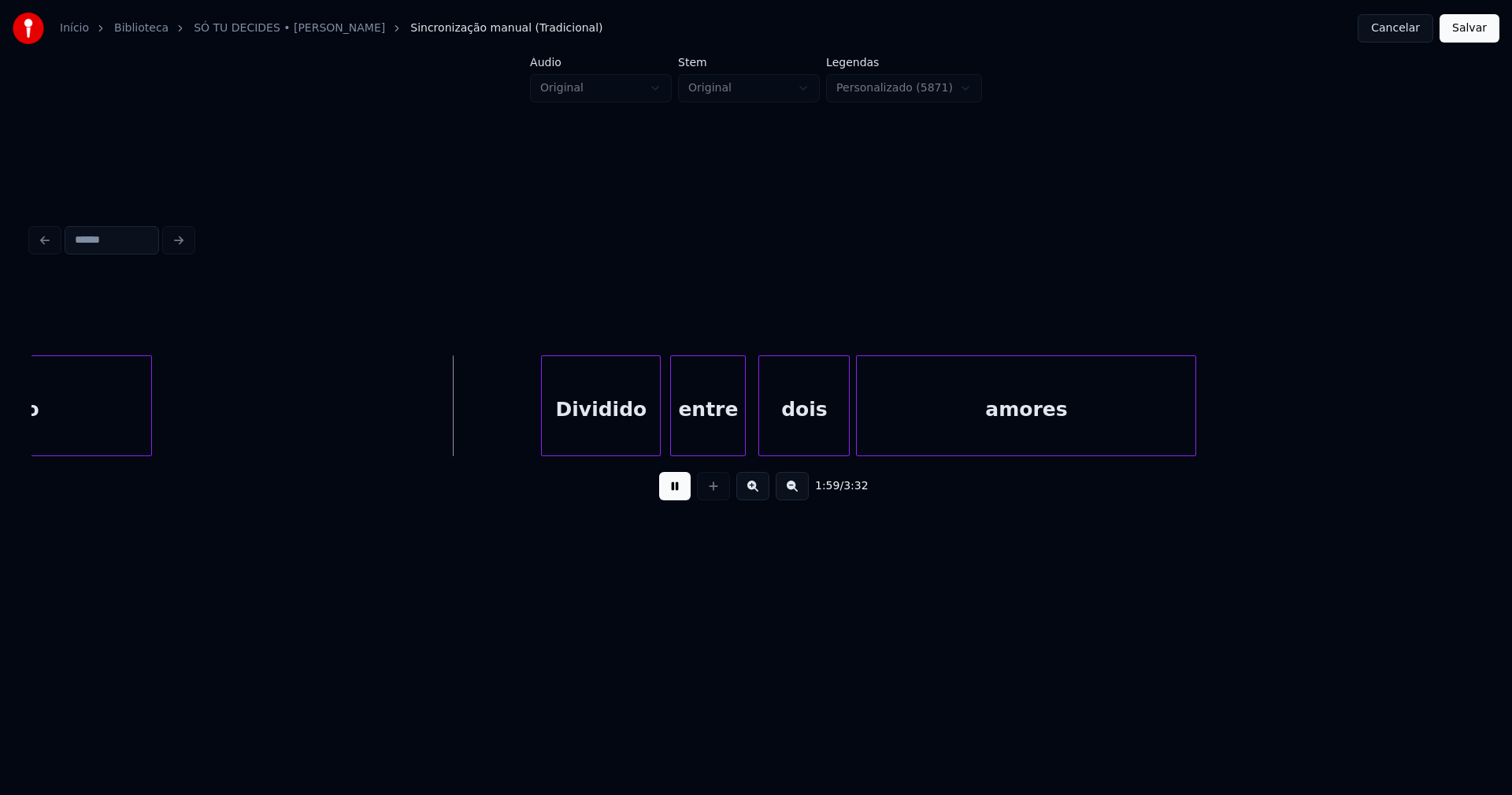
scroll to position [0, 18512]
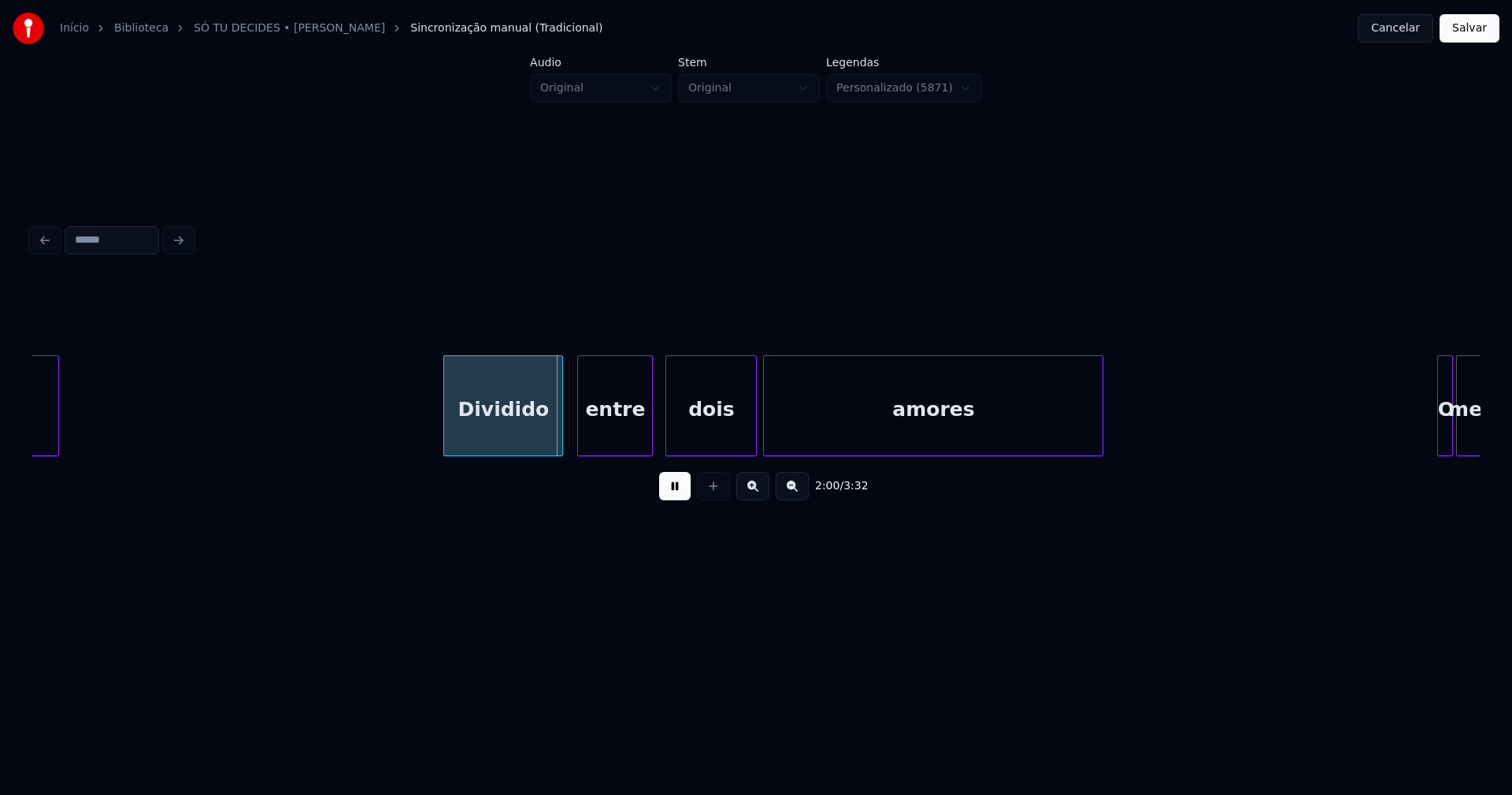
click at [528, 441] on div "Dividido" at bounding box center [503, 410] width 118 height 107
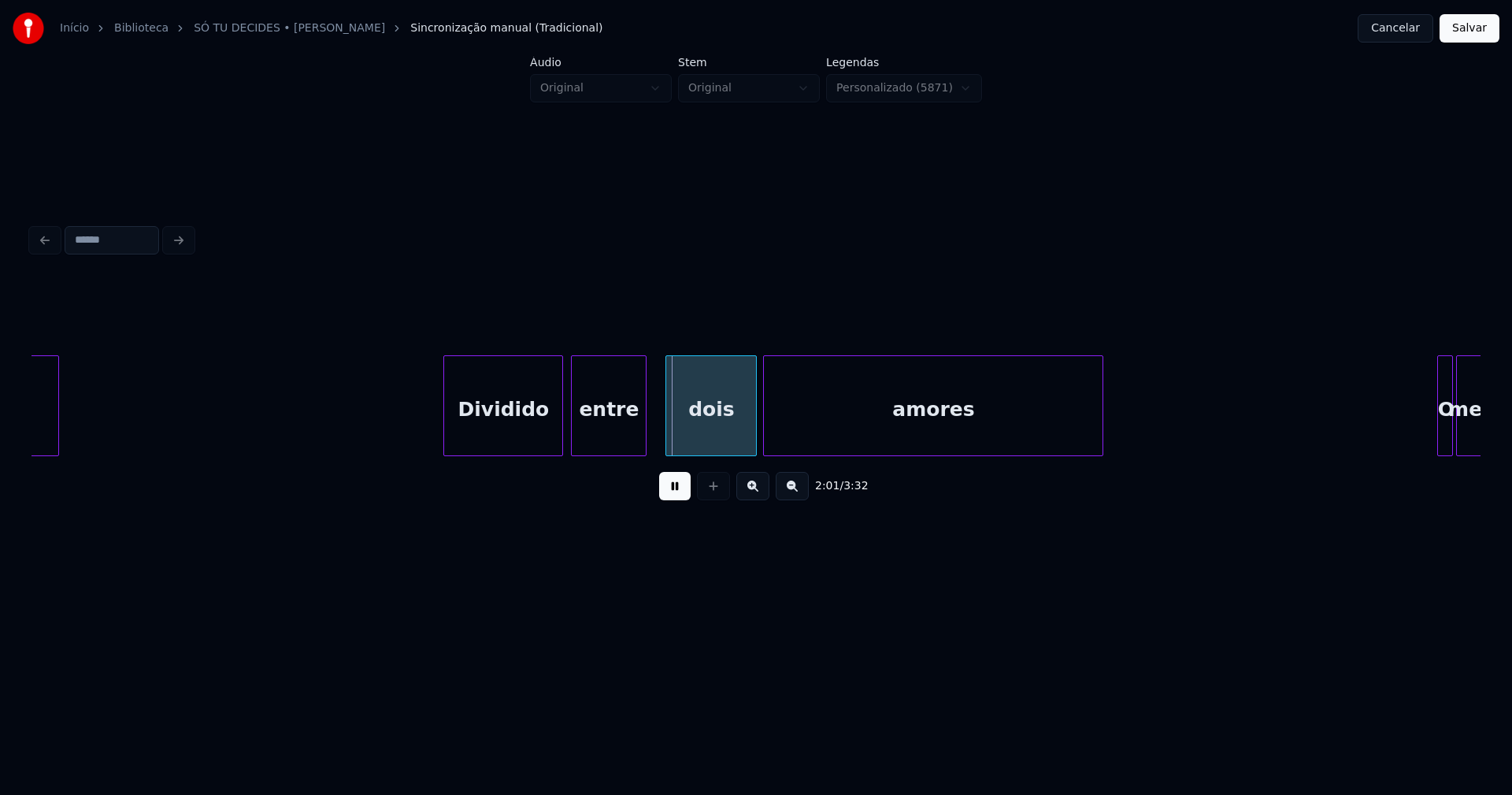
click at [613, 435] on div "entre" at bounding box center [609, 410] width 74 height 107
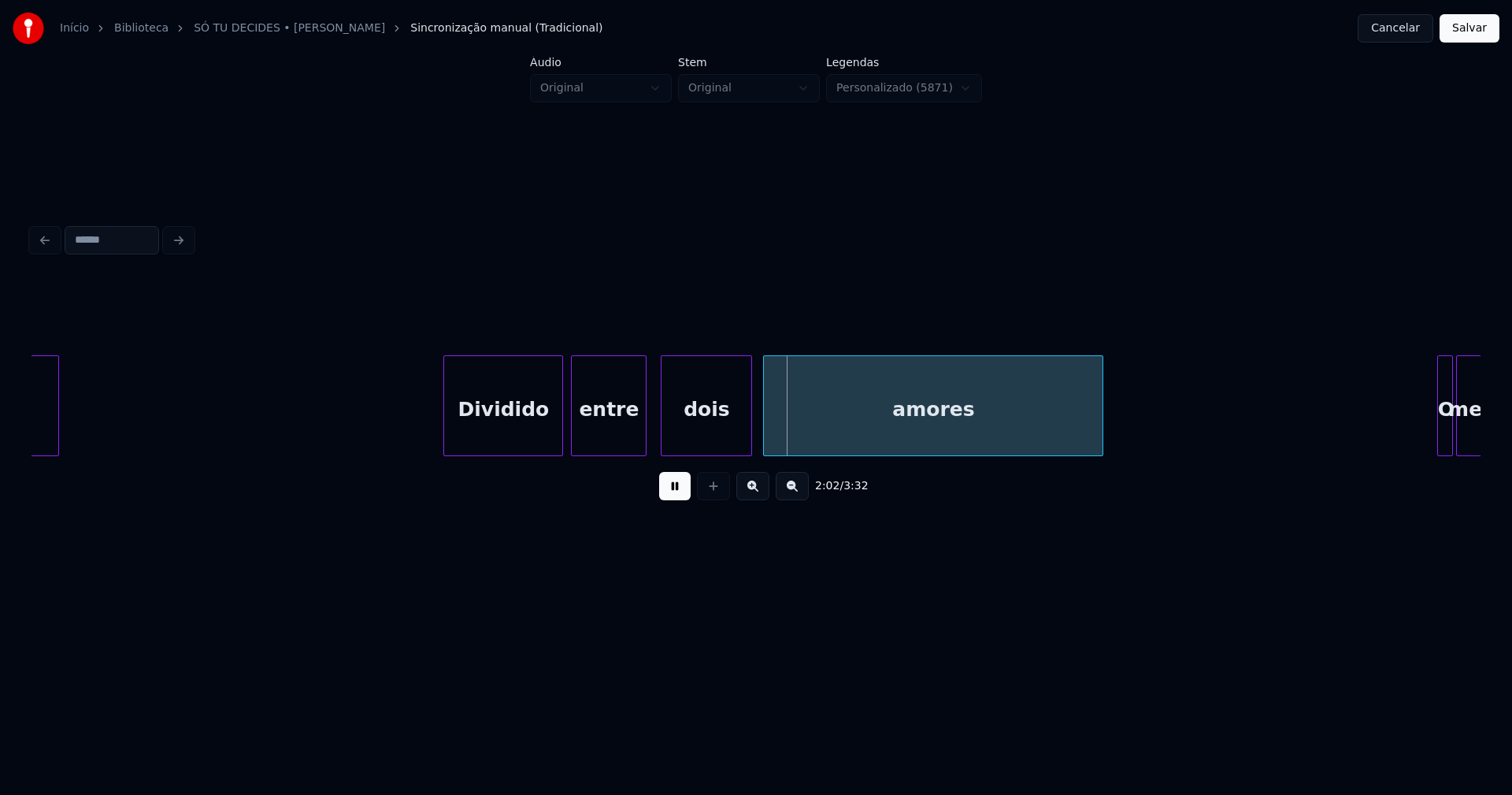
click at [727, 446] on div "dois" at bounding box center [707, 410] width 89 height 107
click at [794, 440] on div "amores" at bounding box center [926, 410] width 339 height 107
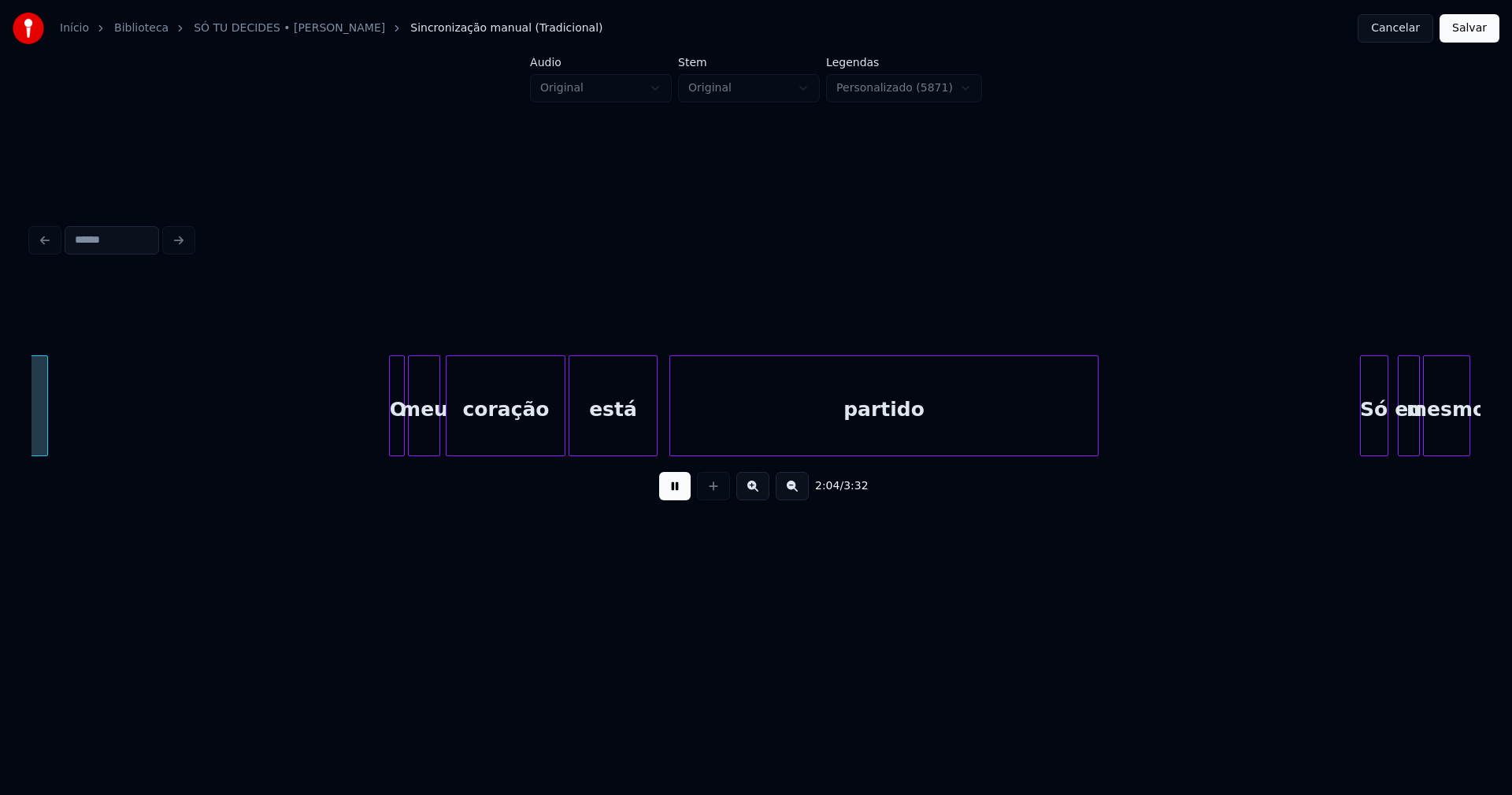
scroll to position [0, 19570]
click at [375, 441] on div at bounding box center [374, 406] width 5 height 99
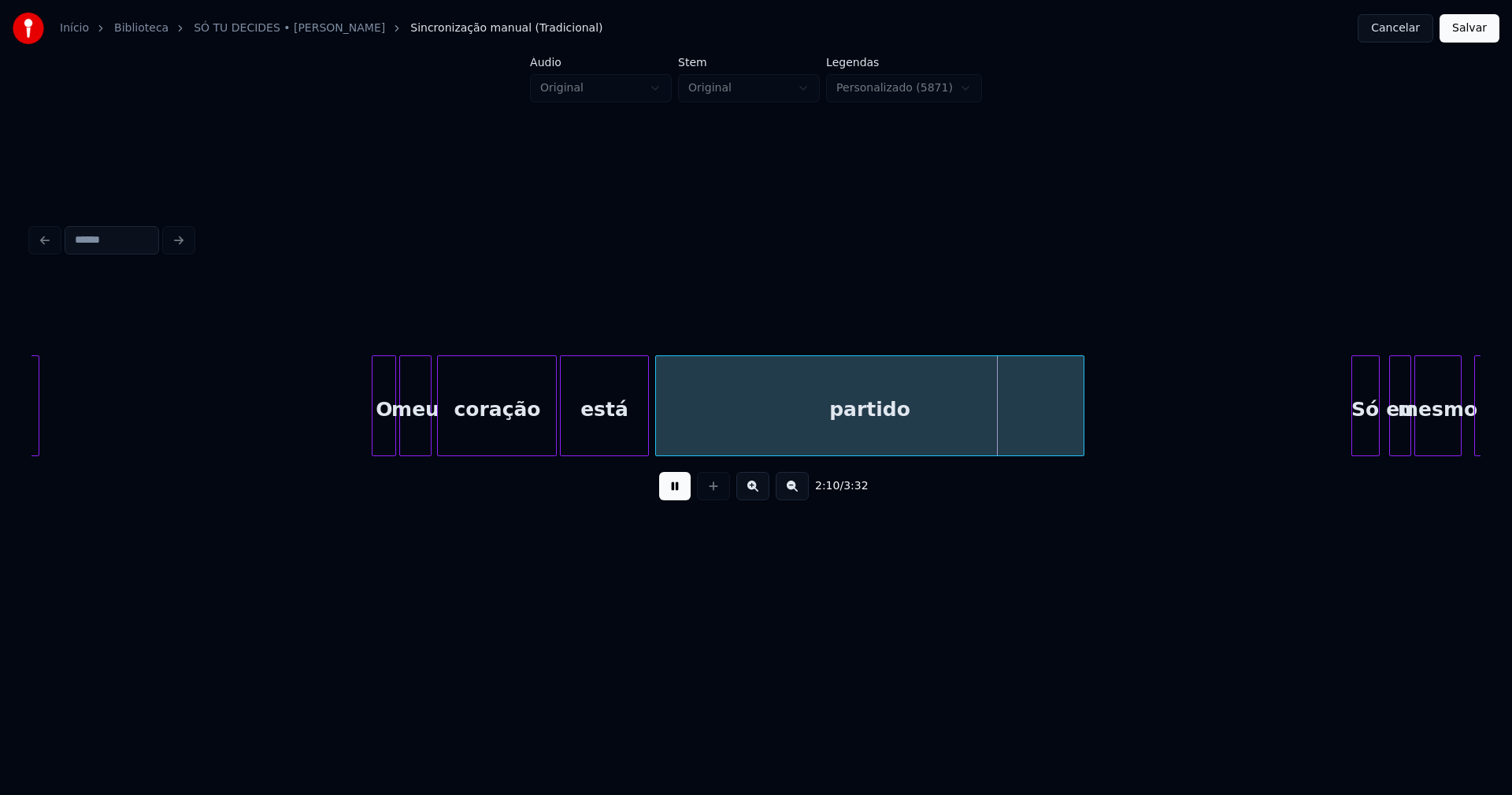
click at [828, 432] on div "partido" at bounding box center [870, 410] width 427 height 107
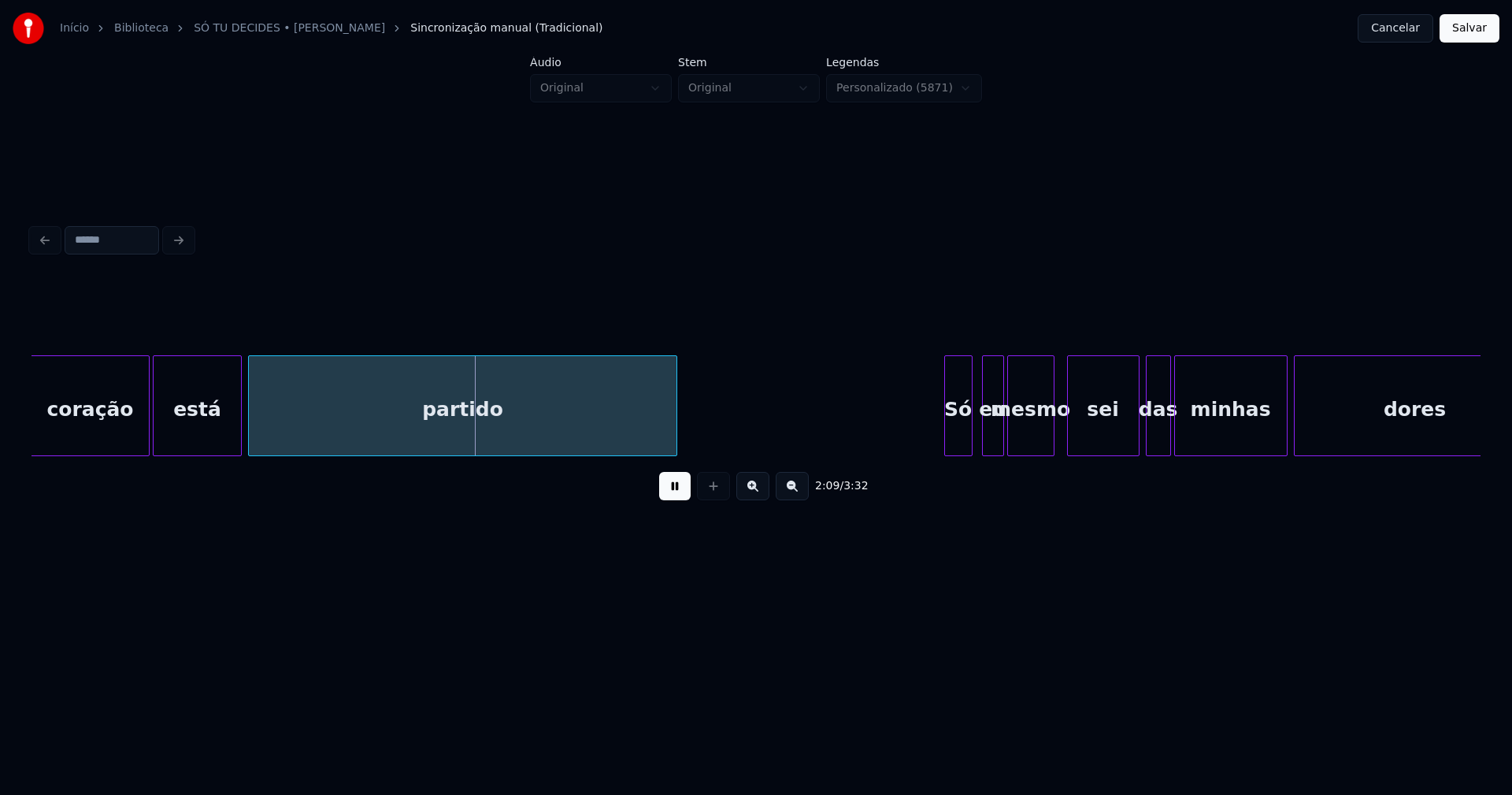
scroll to position [0, 20440]
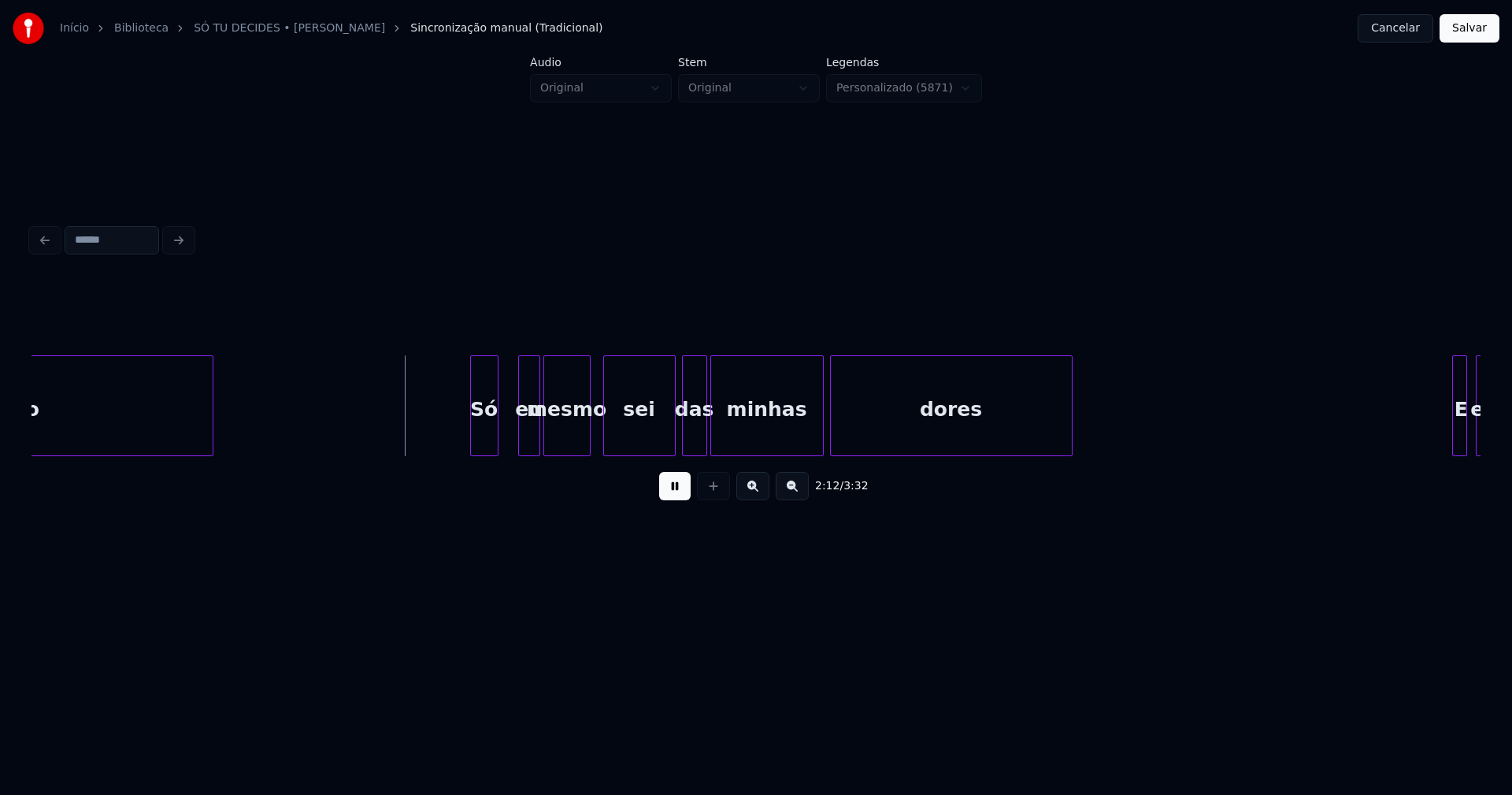
click at [486, 439] on div "Só" at bounding box center [484, 410] width 27 height 107
click at [467, 426] on div "Só" at bounding box center [481, 406] width 29 height 101
click at [464, 437] on div "Só" at bounding box center [471, 410] width 27 height 107
click at [501, 423] on div at bounding box center [501, 406] width 5 height 99
click at [520, 441] on div "eu" at bounding box center [519, 410] width 21 height 107
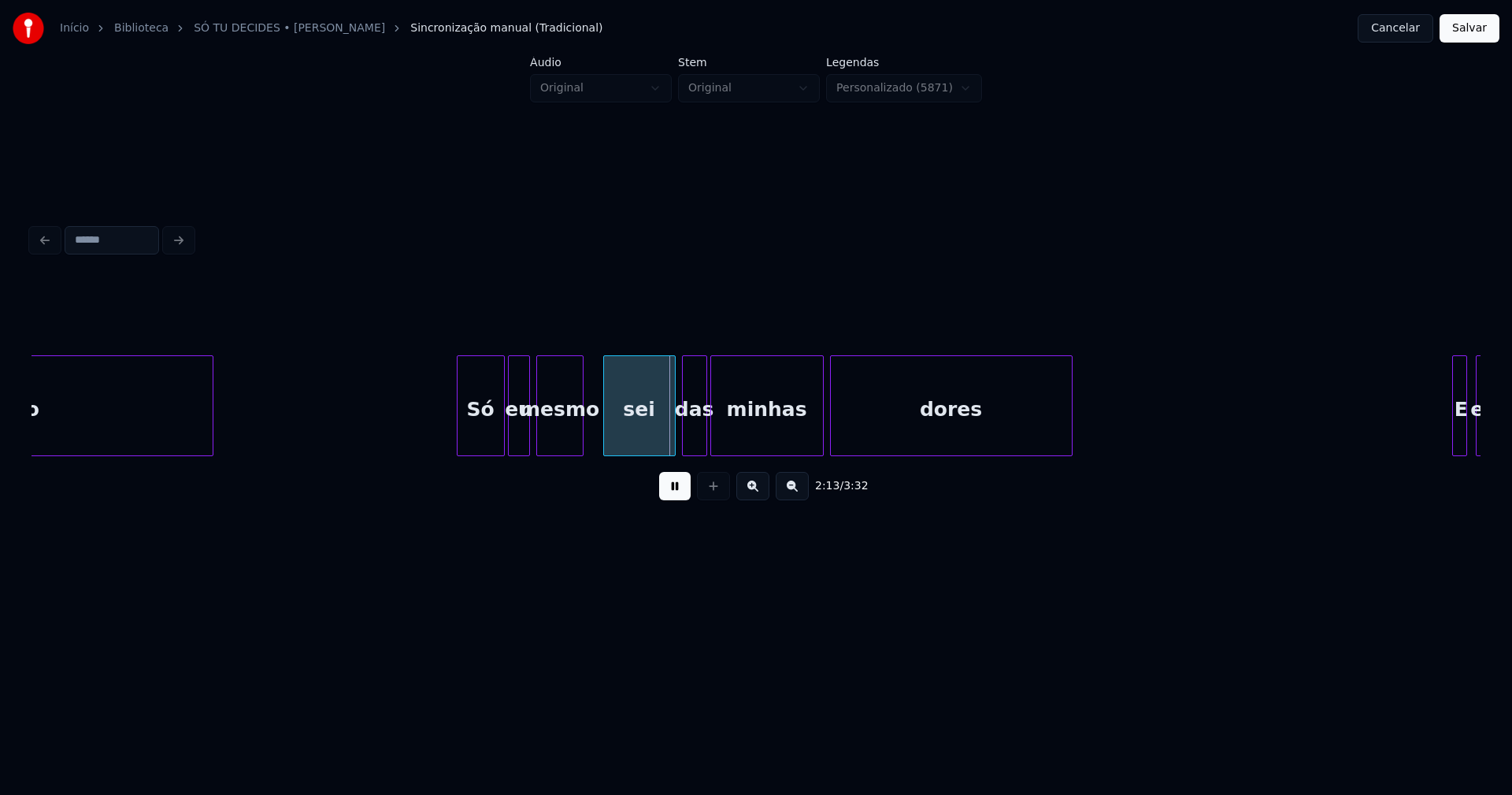
click at [564, 446] on div "mesmo" at bounding box center [560, 410] width 46 height 107
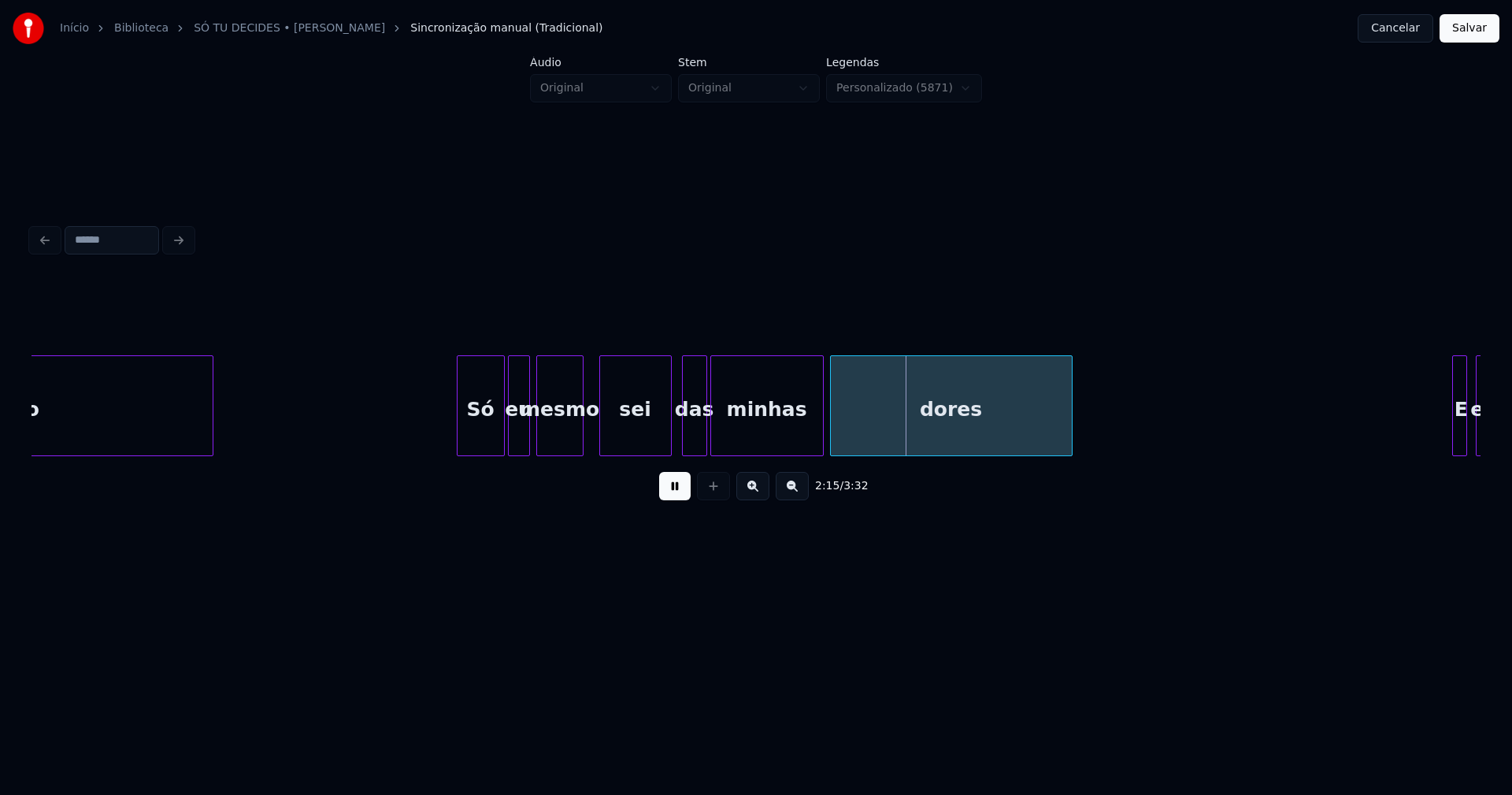
click at [654, 444] on div "sei" at bounding box center [635, 410] width 70 height 107
click at [688, 451] on div "partido Só eu mesmo sei das minhas dores E eu" at bounding box center [756, 406] width 1449 height 101
click at [727, 447] on div "minhas" at bounding box center [759, 410] width 112 height 107
click at [833, 445] on div "dores" at bounding box center [946, 410] width 241 height 107
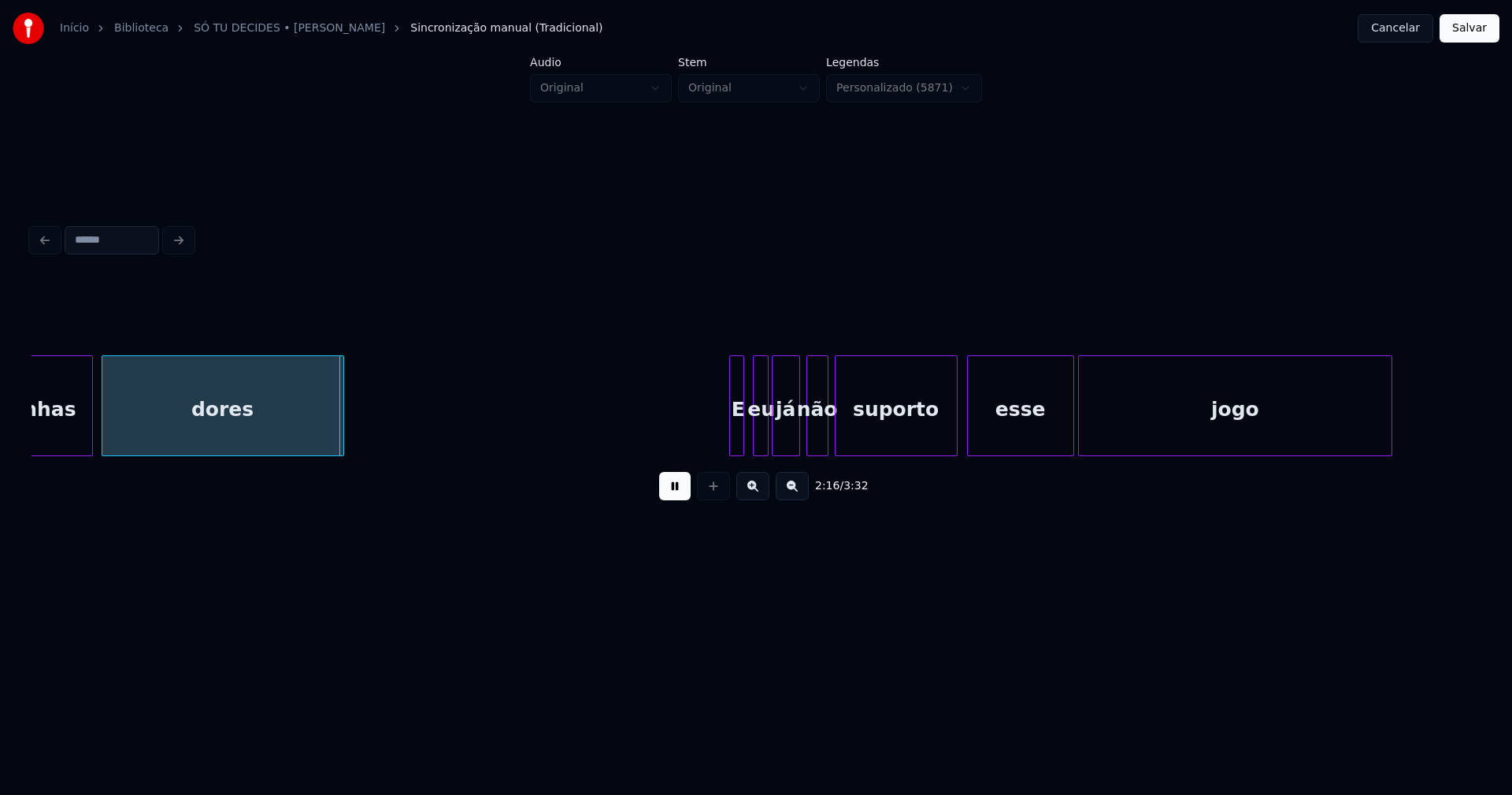
scroll to position [0, 21275]
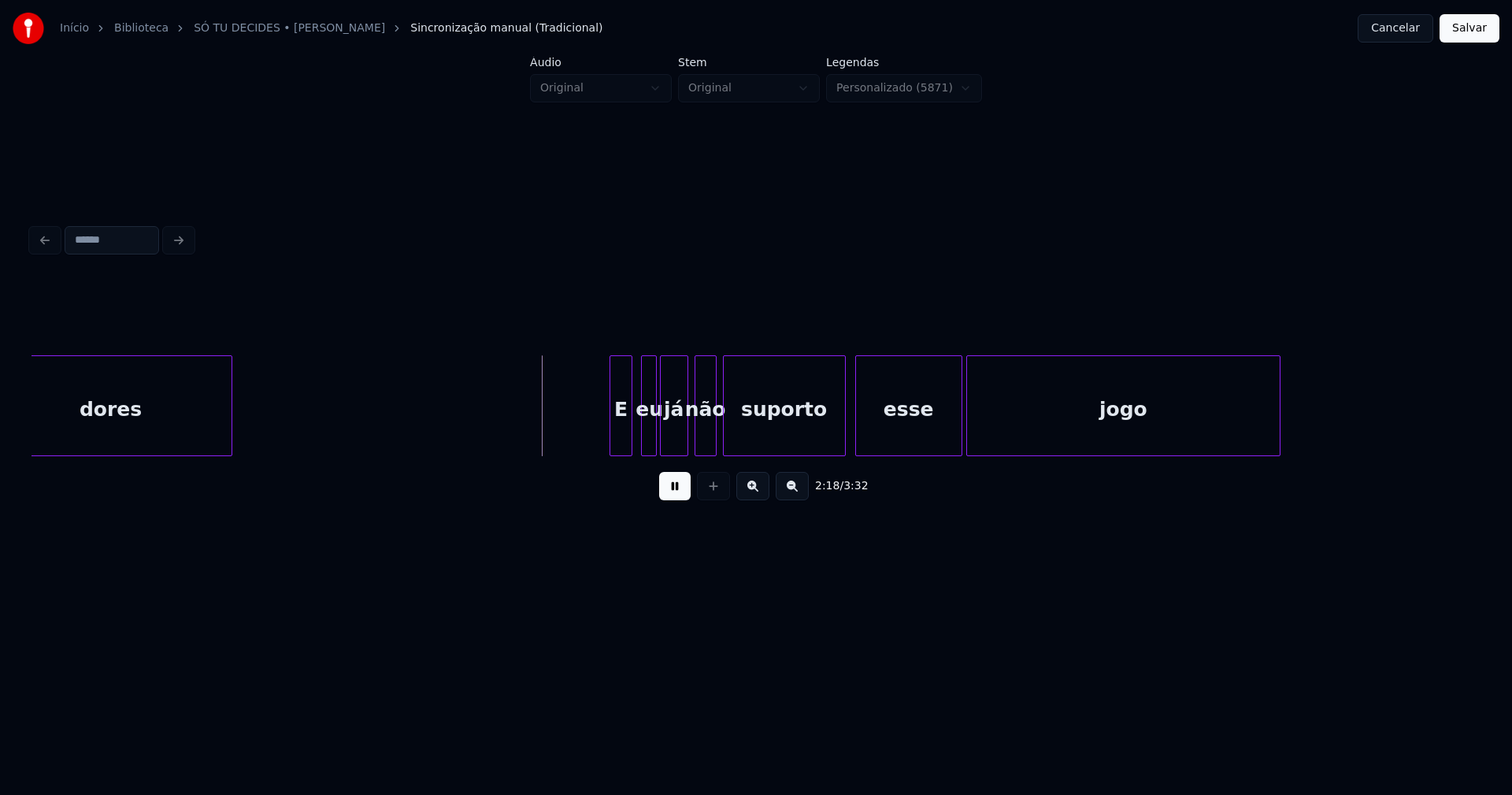
click at [614, 437] on div at bounding box center [613, 406] width 5 height 99
click at [620, 436] on div "E" at bounding box center [618, 410] width 21 height 107
click at [642, 433] on div "eu" at bounding box center [643, 410] width 16 height 107
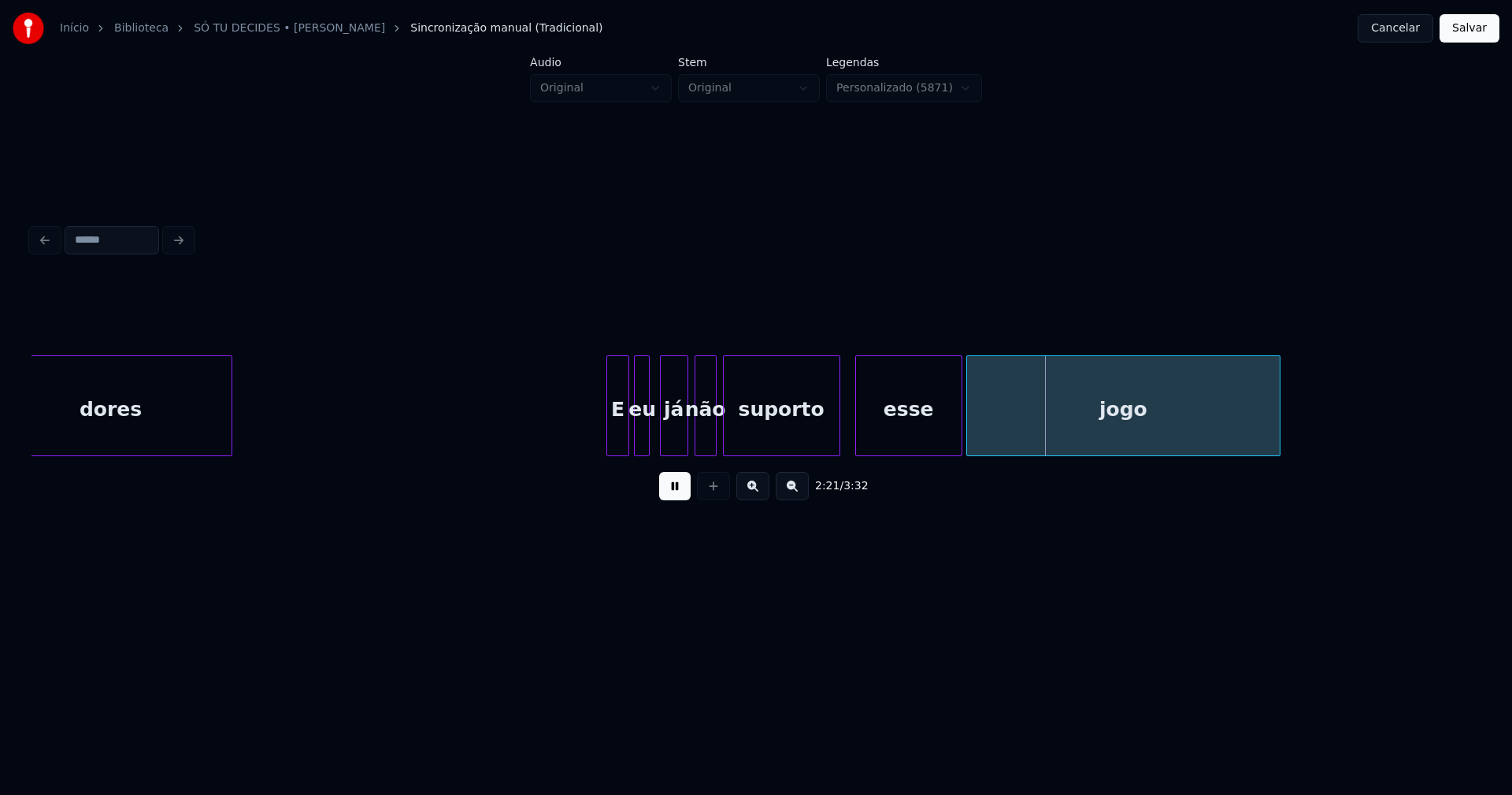
click at [837, 446] on div at bounding box center [837, 406] width 5 height 99
click at [827, 446] on div at bounding box center [827, 406] width 5 height 99
click at [799, 455] on div "dores E eu já não suporto esse jogo" at bounding box center [756, 406] width 1449 height 101
click at [831, 437] on div "esse" at bounding box center [869, 410] width 105 height 107
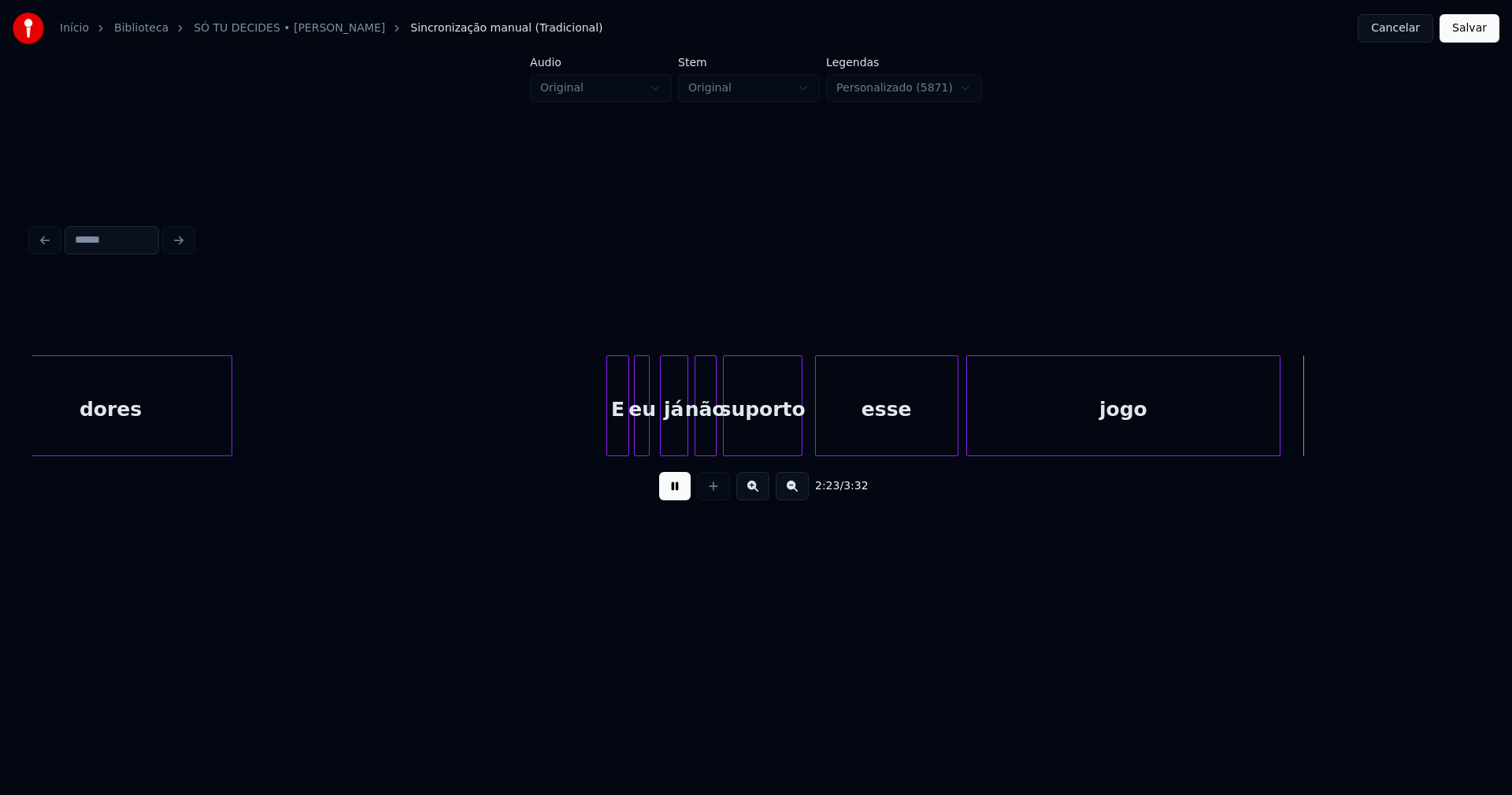
click at [956, 425] on div at bounding box center [955, 406] width 5 height 99
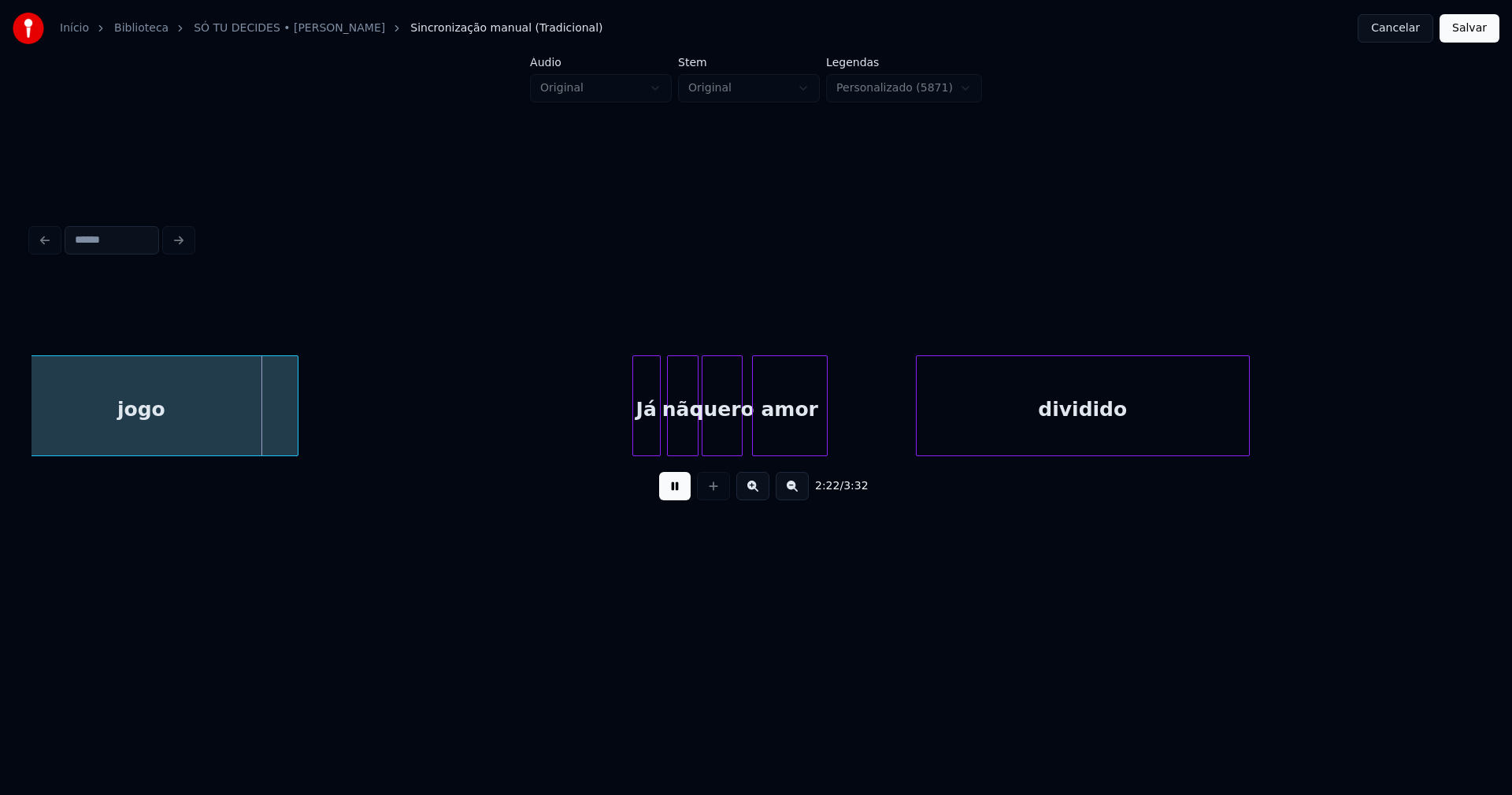
scroll to position [0, 22333]
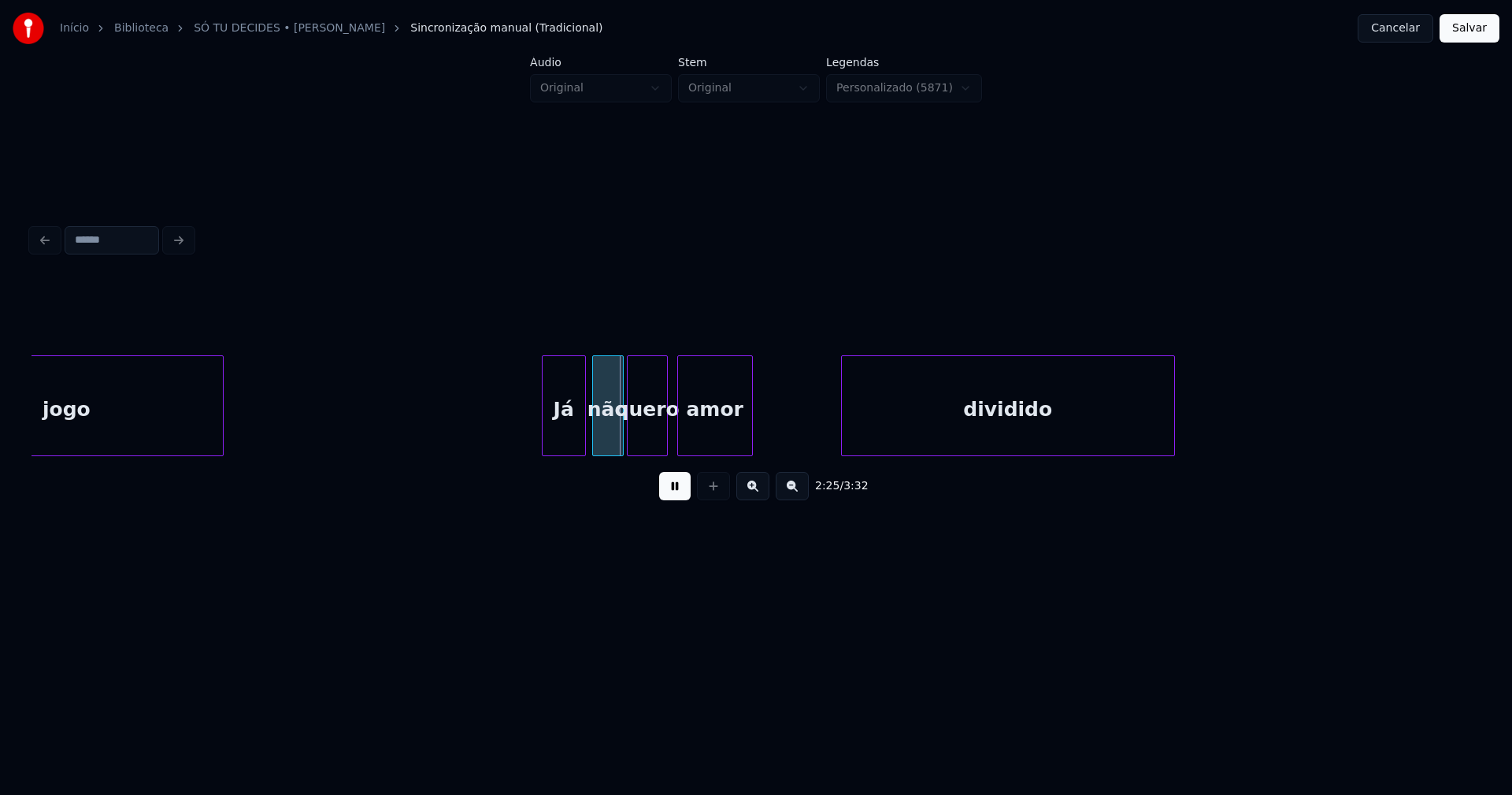
click at [545, 446] on div at bounding box center [545, 406] width 5 height 99
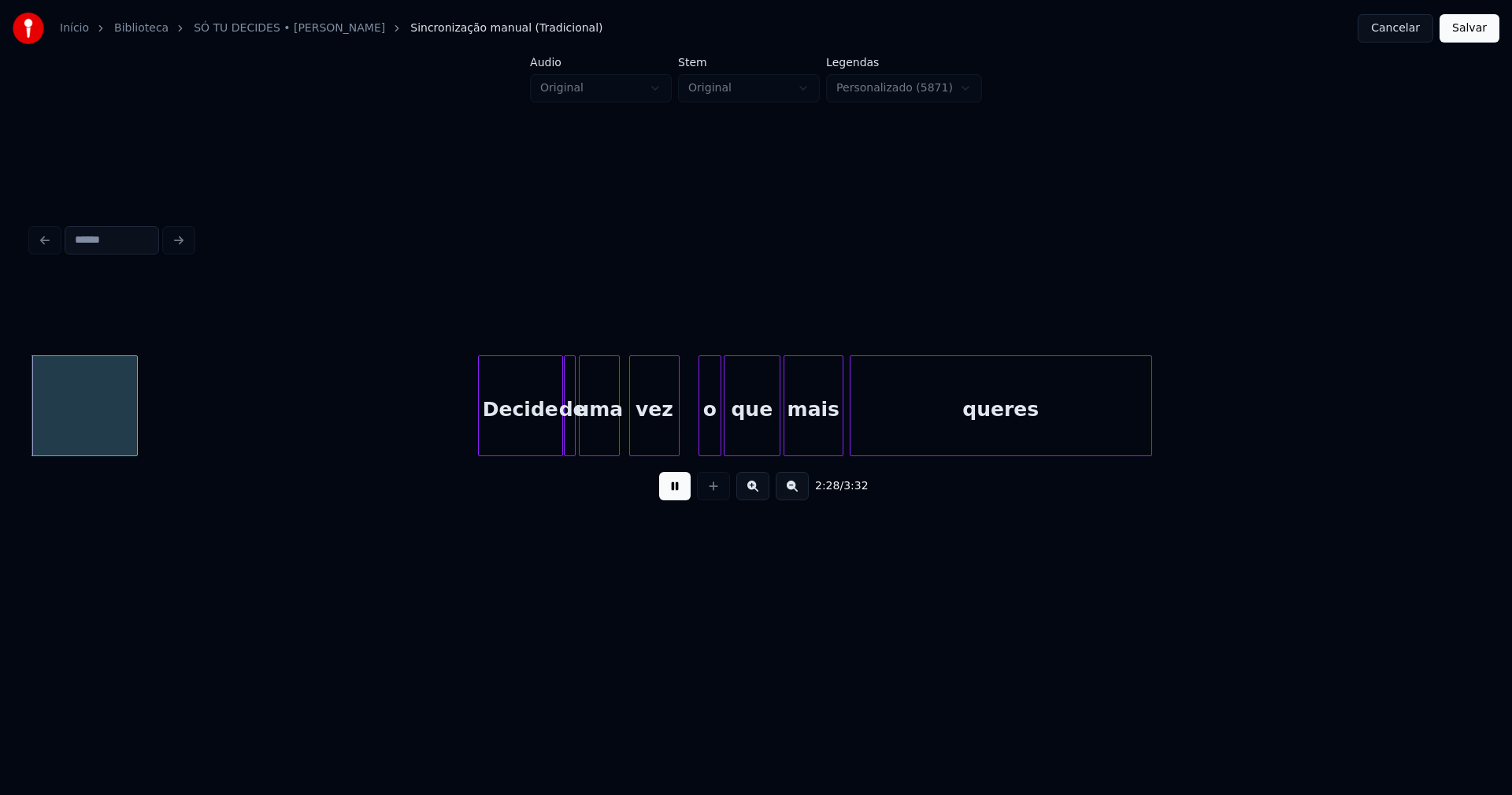
scroll to position [0, 23381]
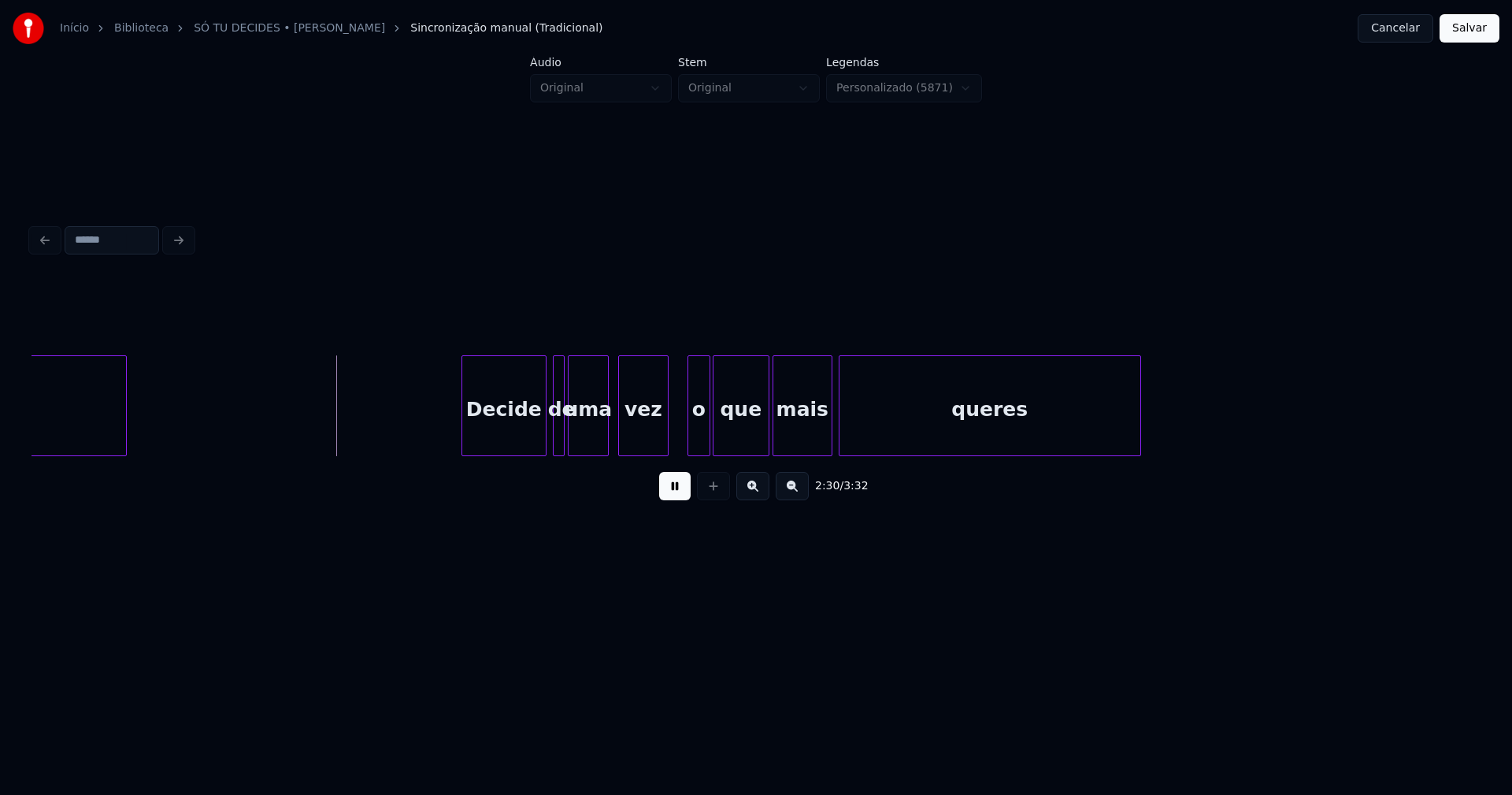
click at [511, 438] on div "Decide" at bounding box center [504, 410] width 83 height 107
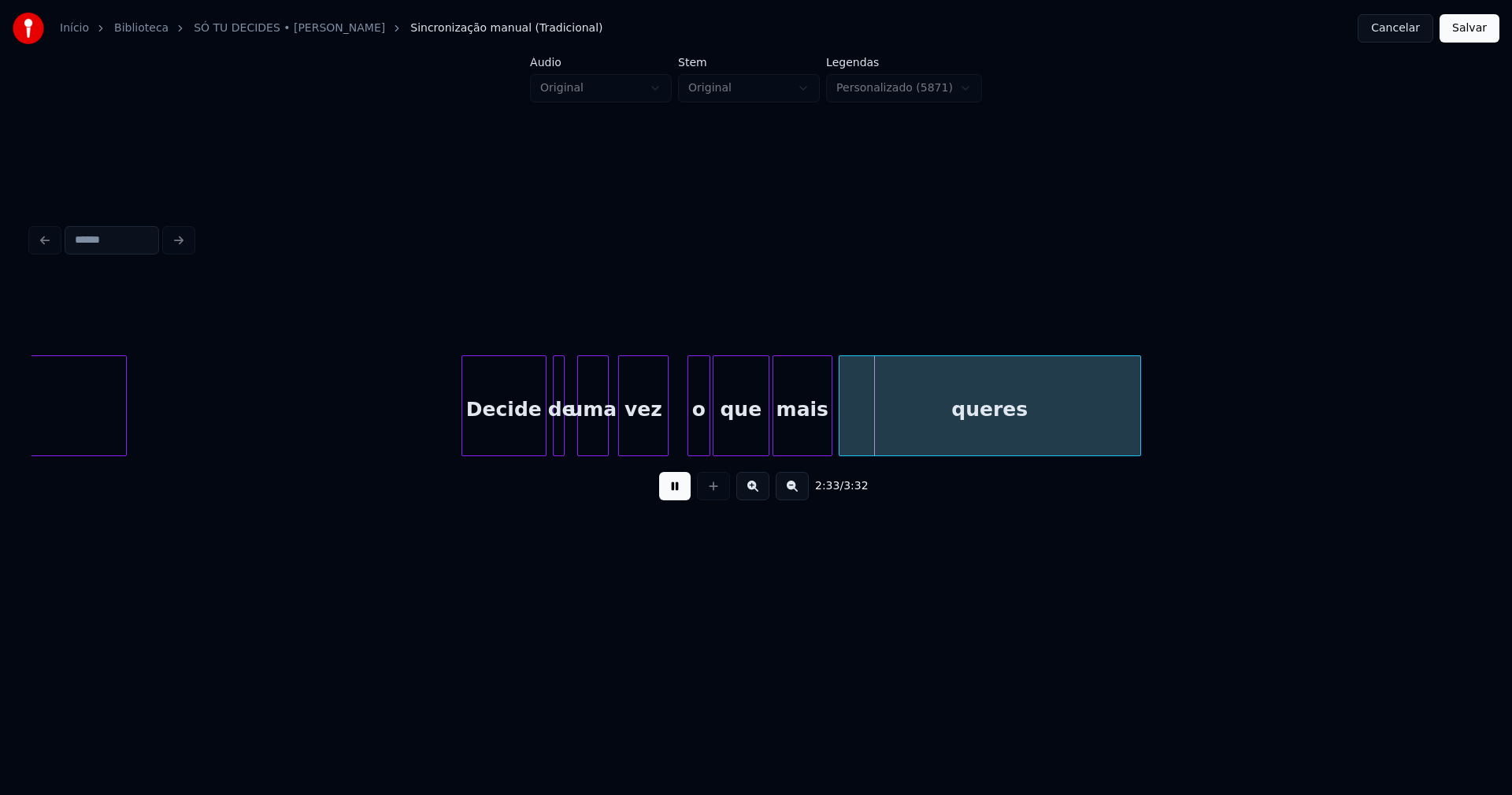
click at [578, 437] on div at bounding box center [580, 406] width 5 height 99
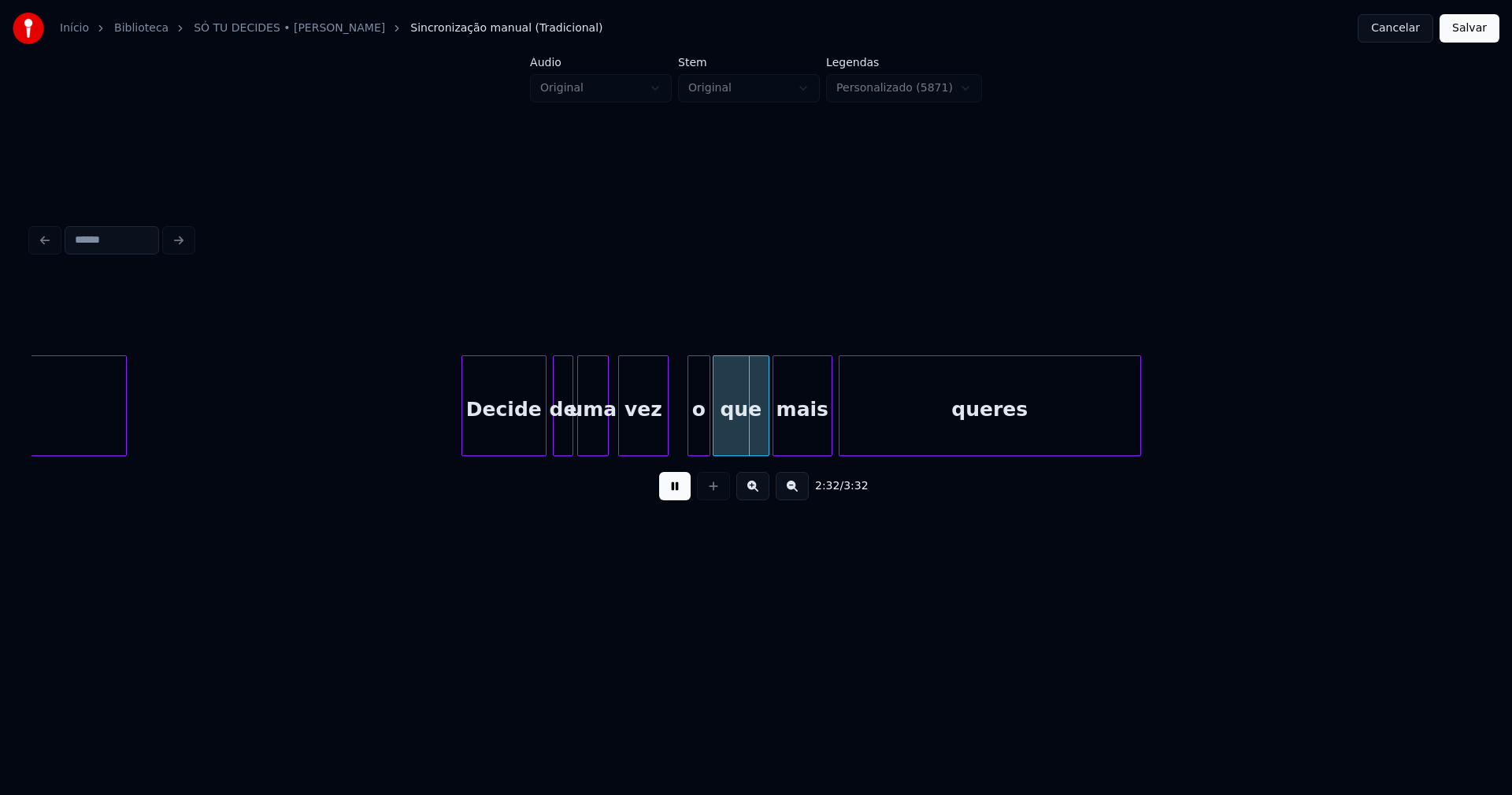
click at [568, 437] on div at bounding box center [570, 406] width 5 height 99
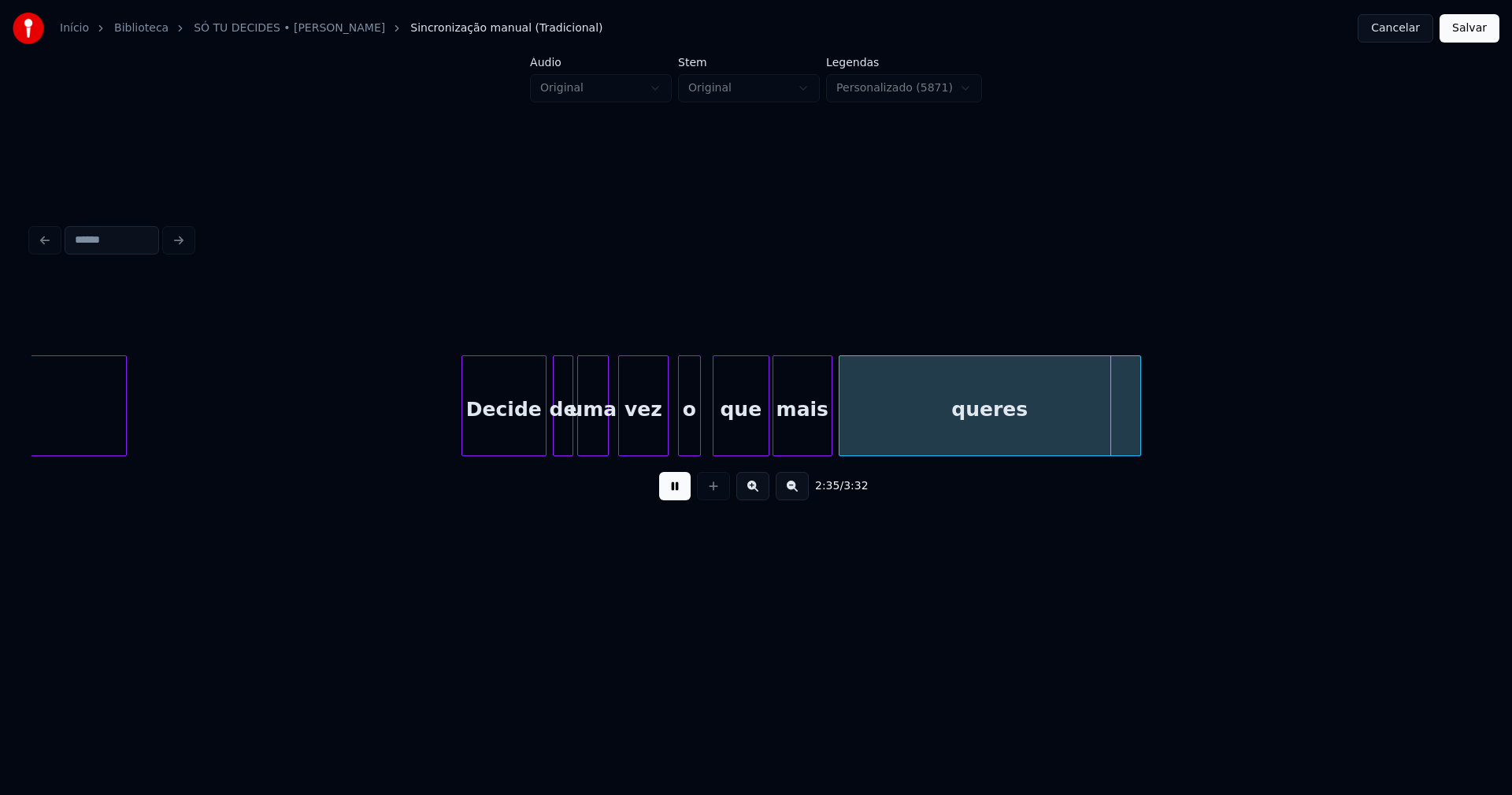
click at [692, 445] on div "o" at bounding box center [689, 410] width 21 height 107
click at [665, 446] on div at bounding box center [663, 406] width 5 height 99
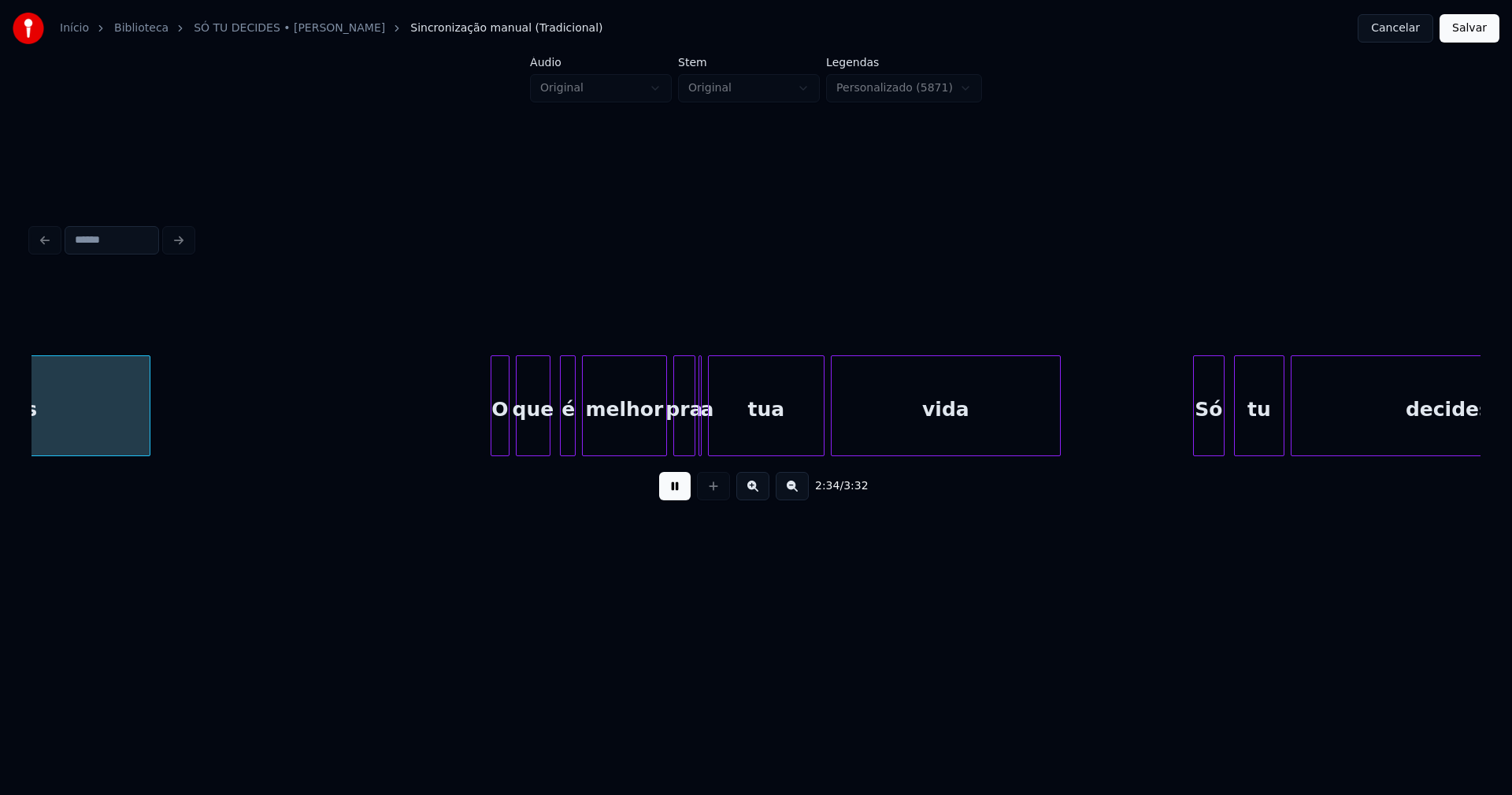
scroll to position [0, 24375]
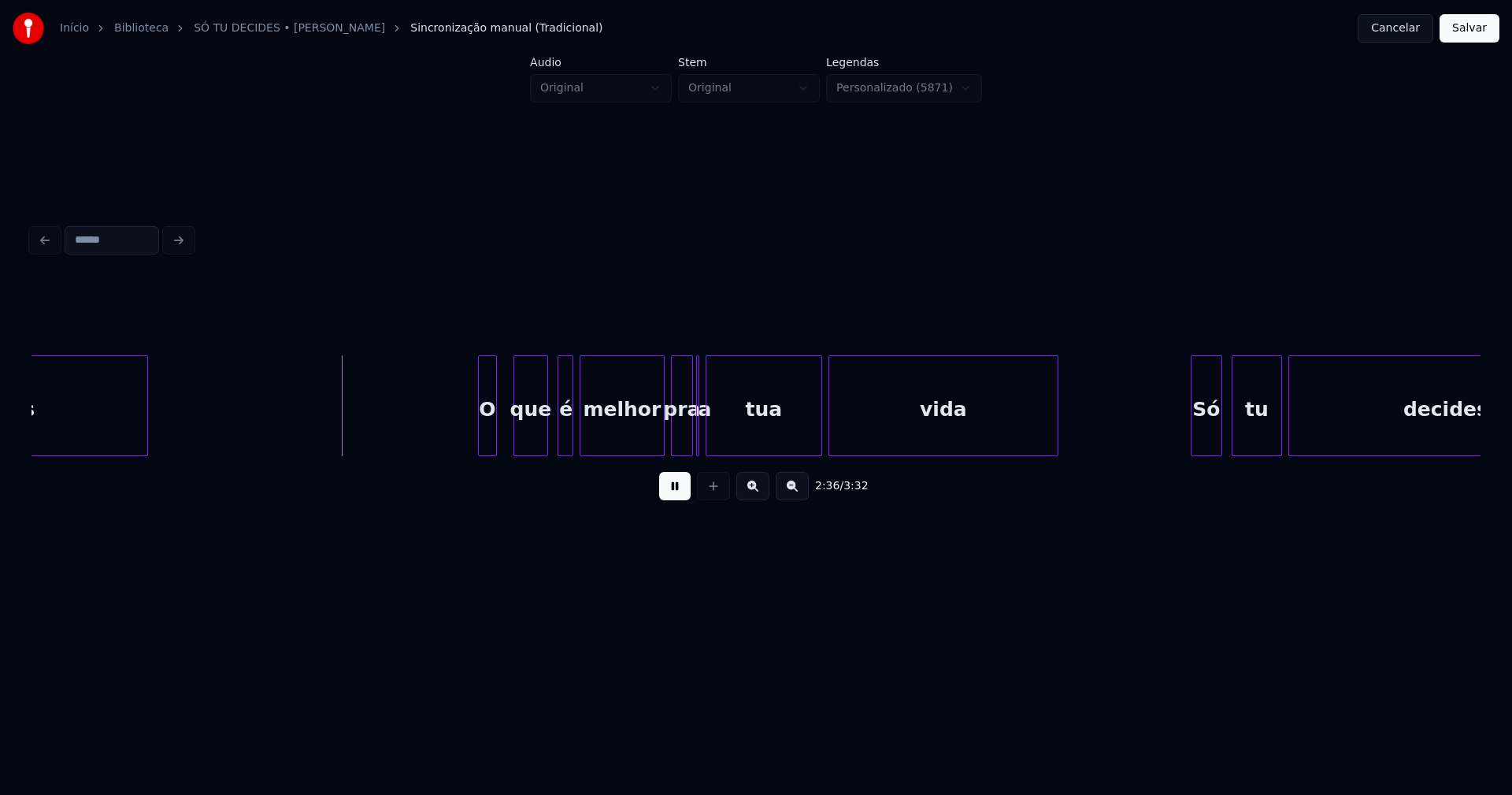
click at [487, 448] on div "O" at bounding box center [486, 410] width 17 height 107
click at [646, 448] on div at bounding box center [647, 406] width 5 height 99
click at [700, 443] on div at bounding box center [699, 406] width 5 height 99
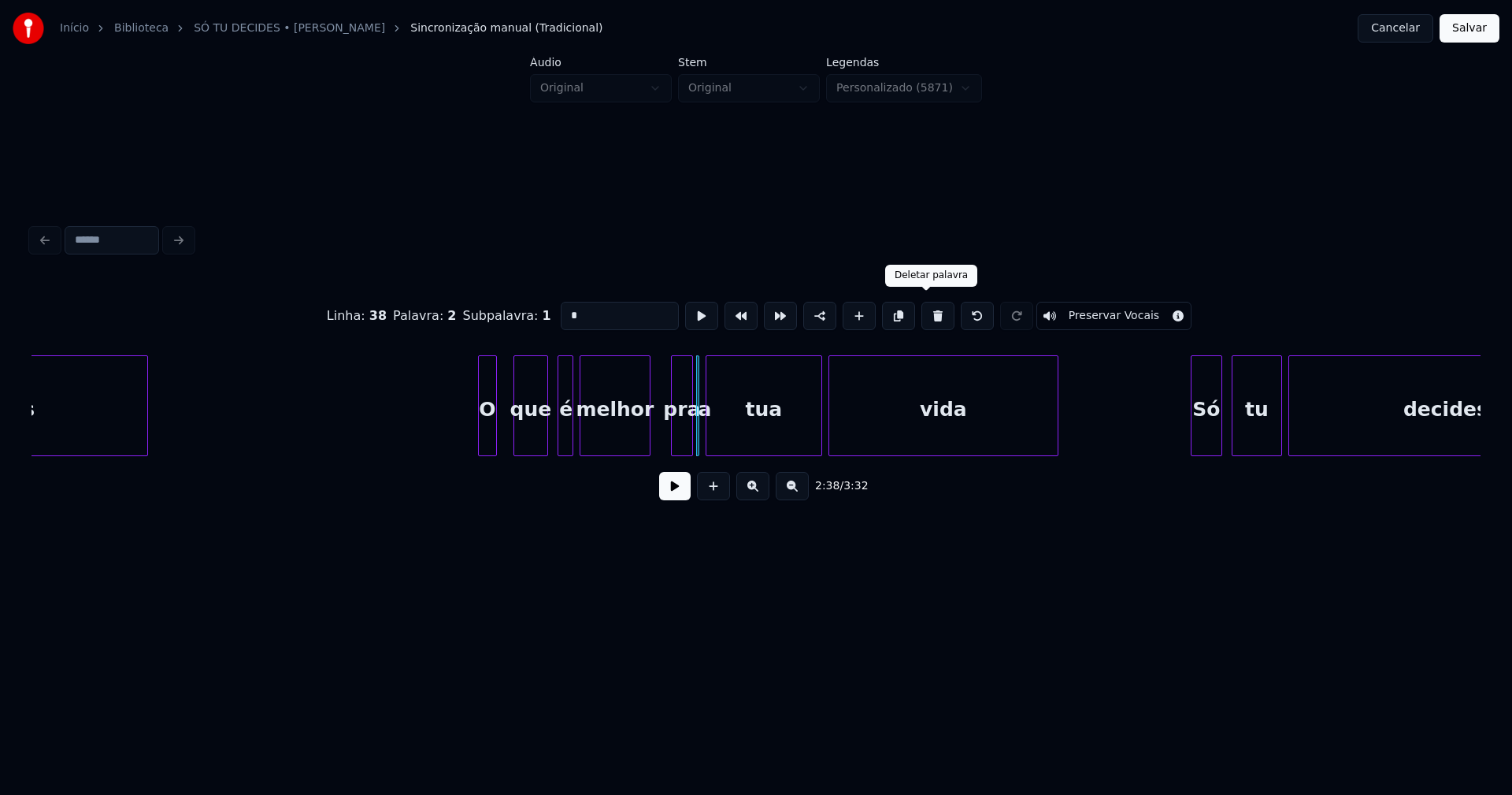
click at [930, 315] on button at bounding box center [937, 316] width 33 height 29
type input "***"
click at [700, 437] on div at bounding box center [698, 406] width 5 height 99
click at [670, 446] on div at bounding box center [671, 406] width 5 height 99
click at [669, 490] on button at bounding box center [675, 485] width 32 height 29
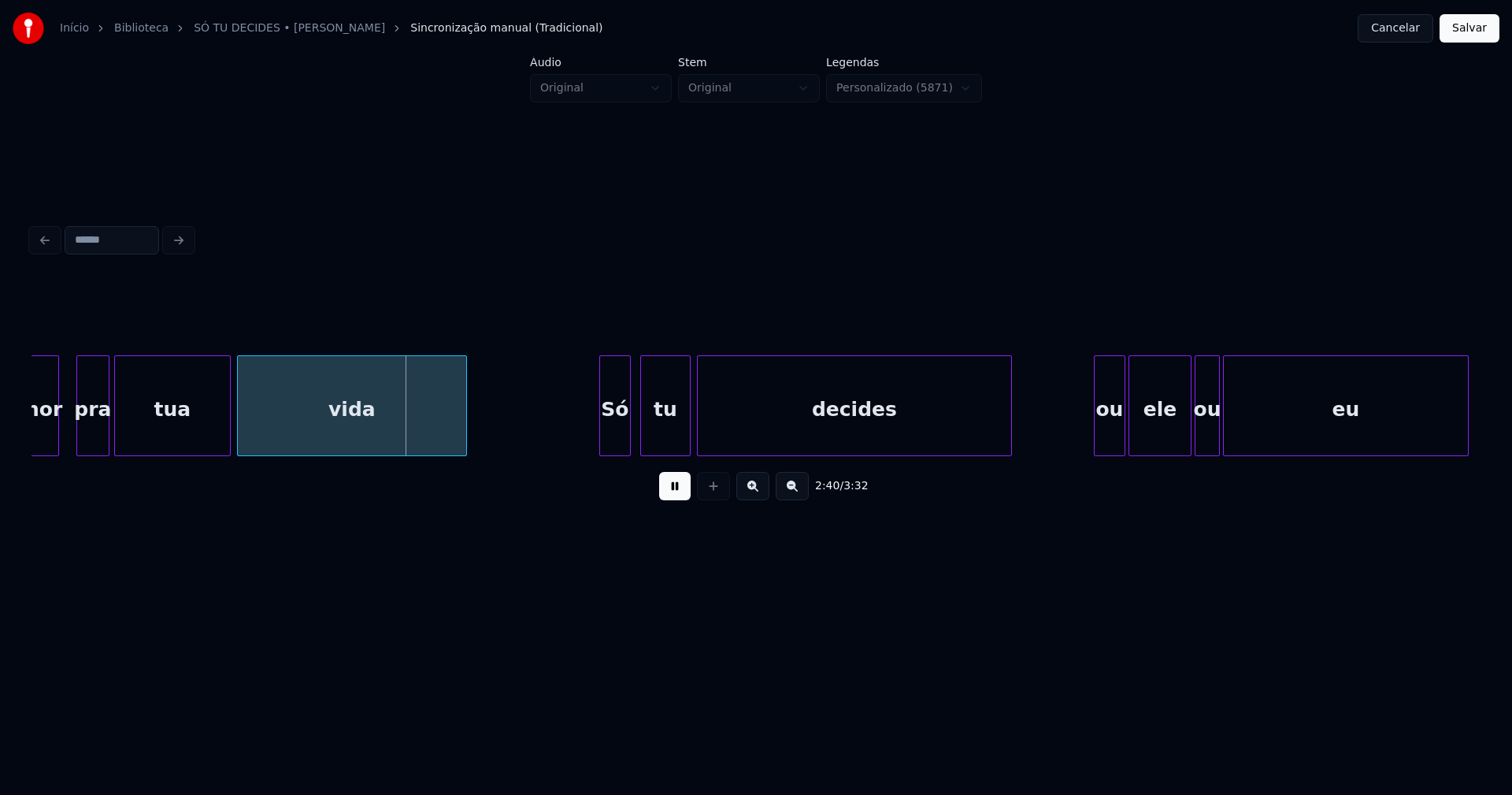
scroll to position [0, 24985]
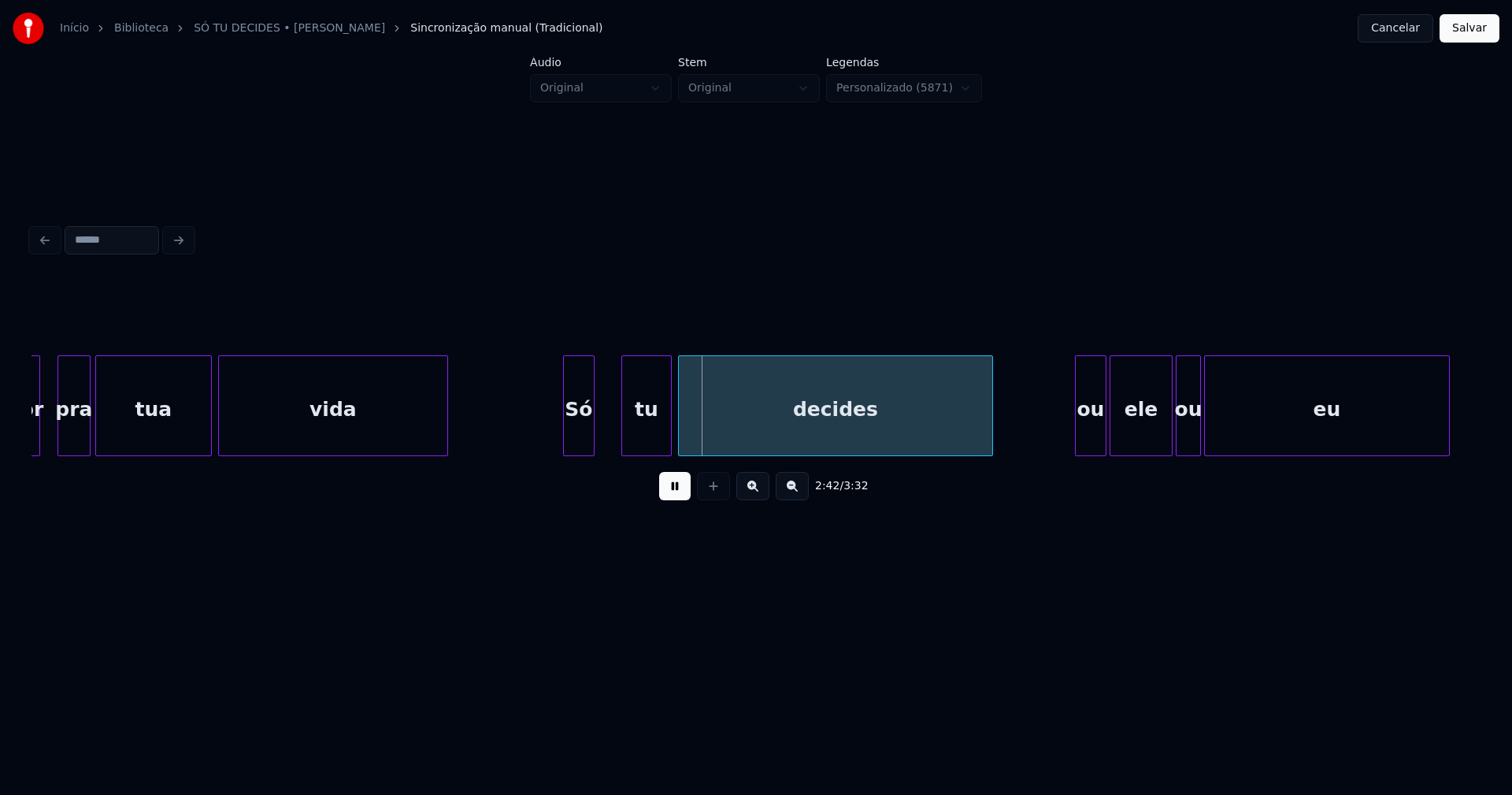
click at [571, 445] on div "Só" at bounding box center [579, 410] width 30 height 107
click at [642, 440] on div "tu" at bounding box center [642, 410] width 49 height 107
click at [725, 441] on div "decides" at bounding box center [830, 410] width 314 height 107
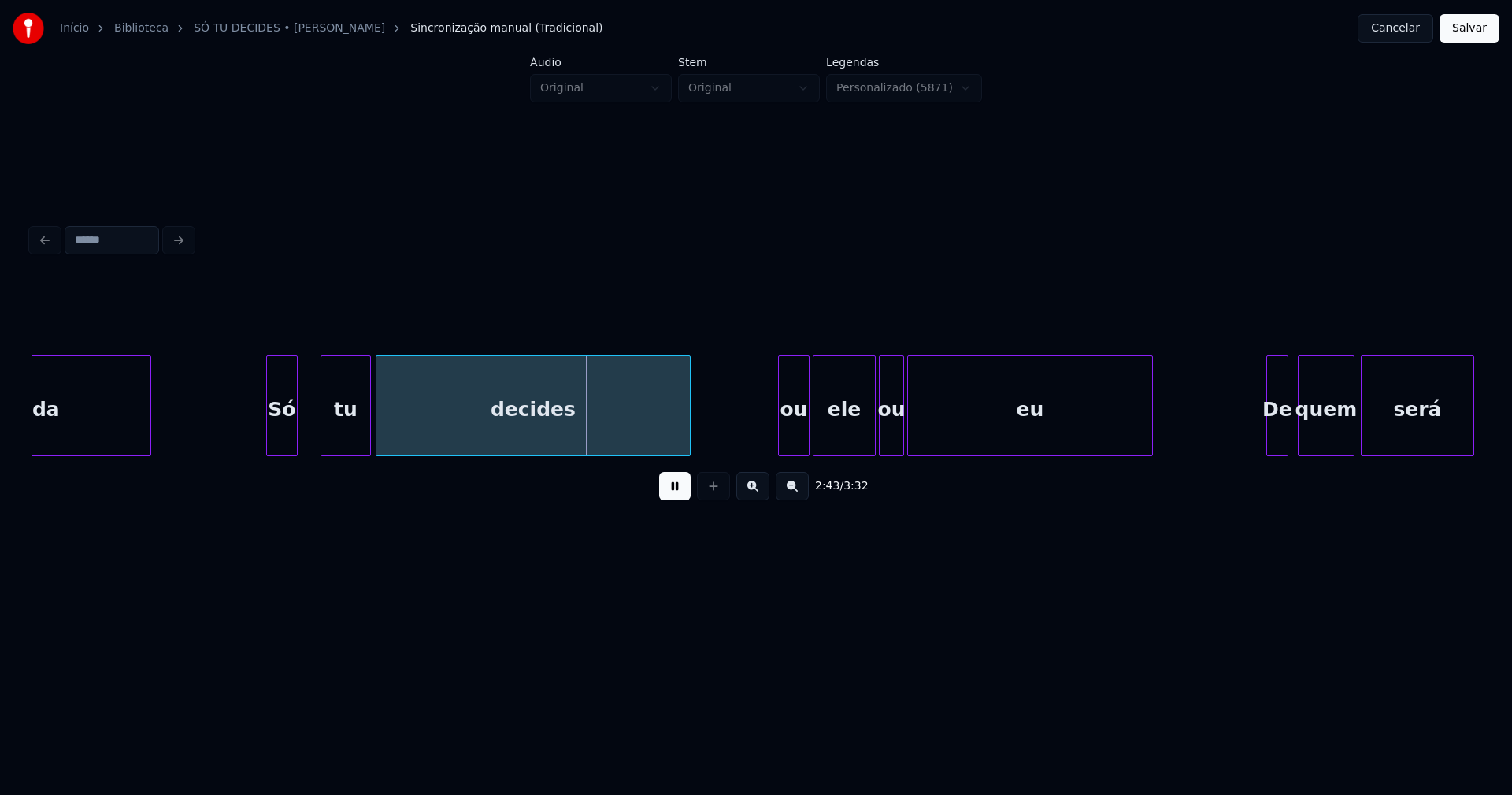
scroll to position [0, 25393]
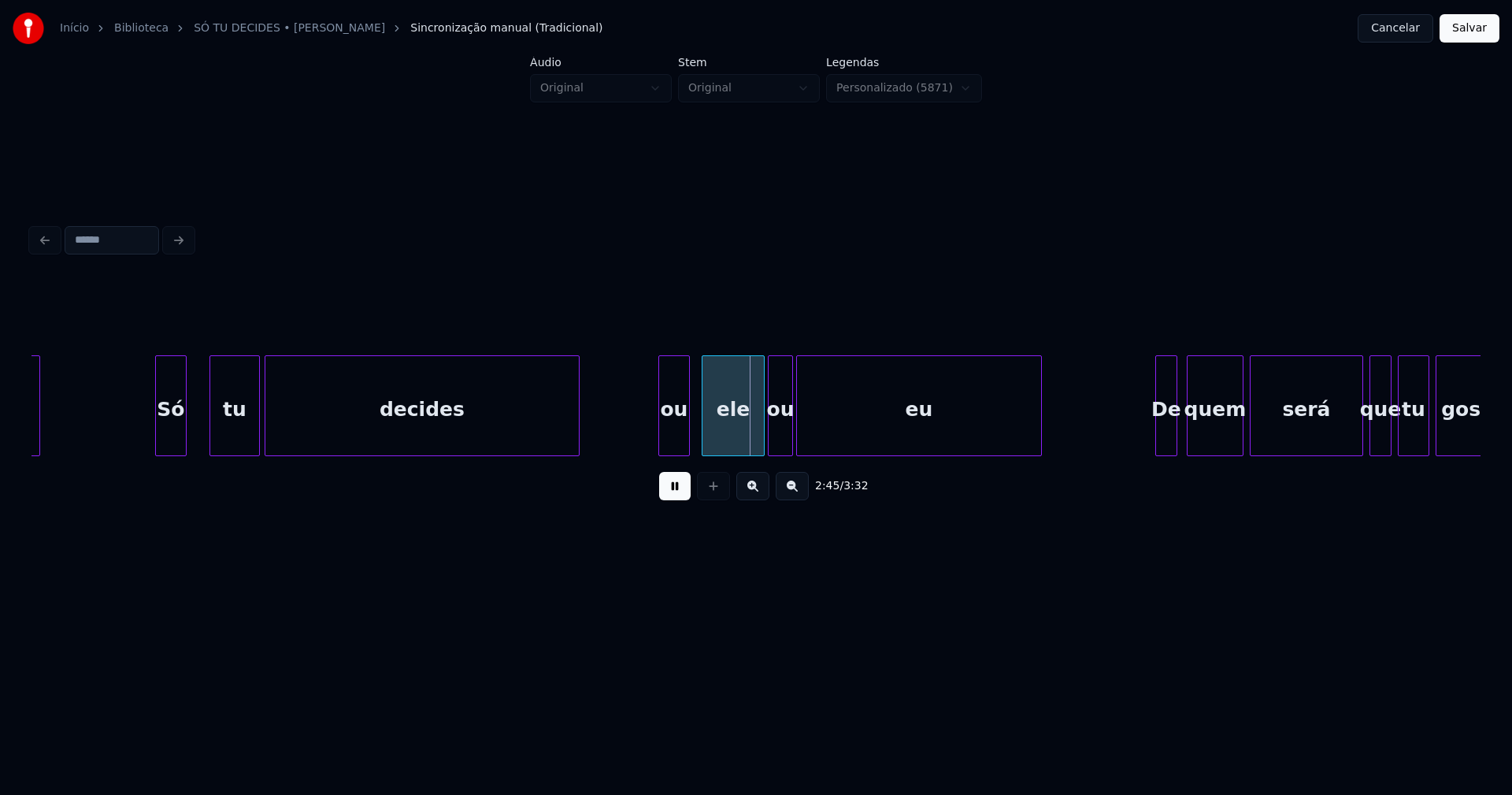
click at [674, 445] on div "ou" at bounding box center [674, 410] width 30 height 107
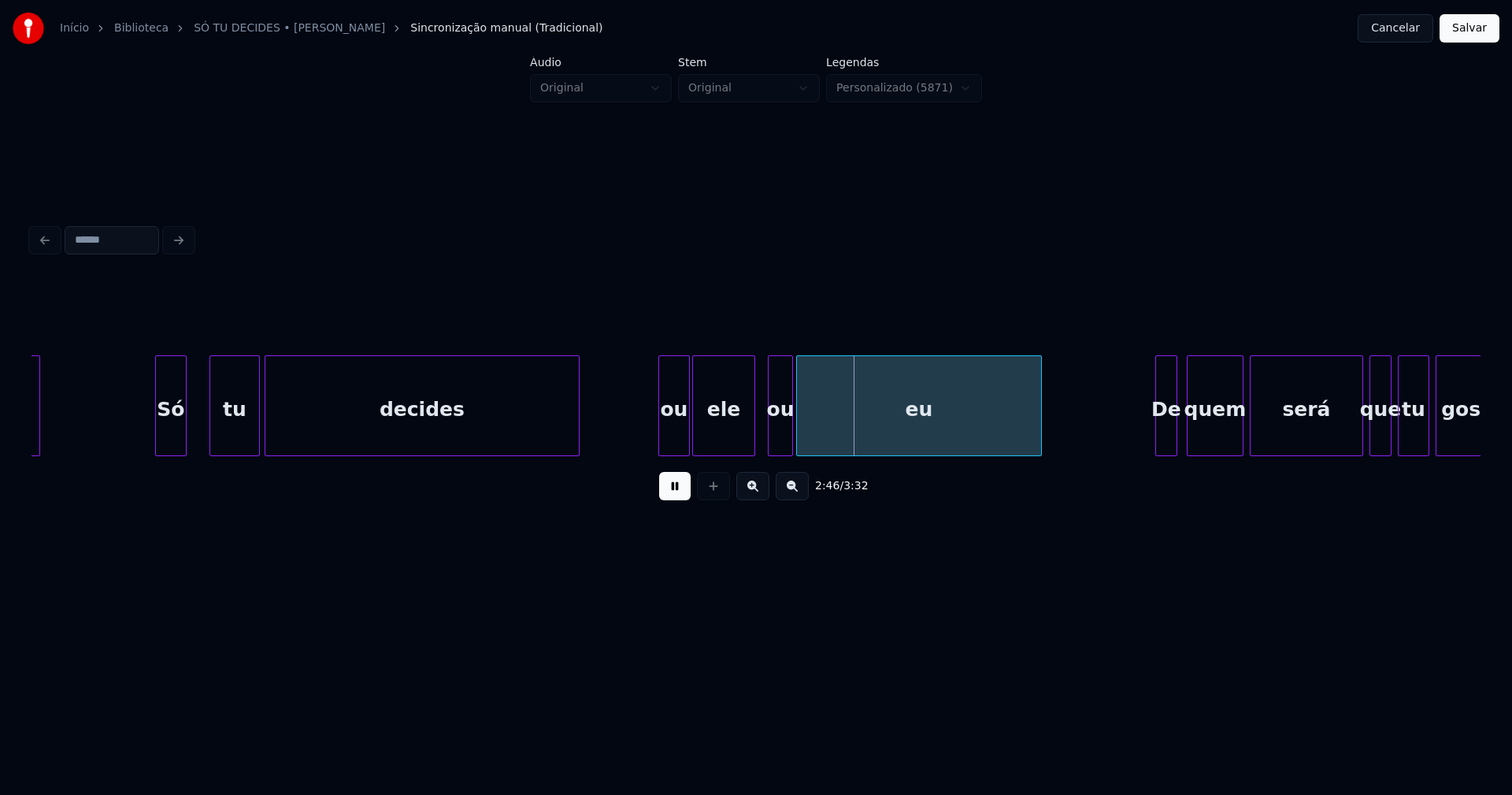
click at [723, 438] on div "ele" at bounding box center [724, 410] width 62 height 107
click at [762, 438] on div "ou" at bounding box center [766, 410] width 24 height 107
click at [805, 433] on div "eu" at bounding box center [914, 410] width 244 height 107
click at [677, 441] on div "ou" at bounding box center [674, 410] width 30 height 107
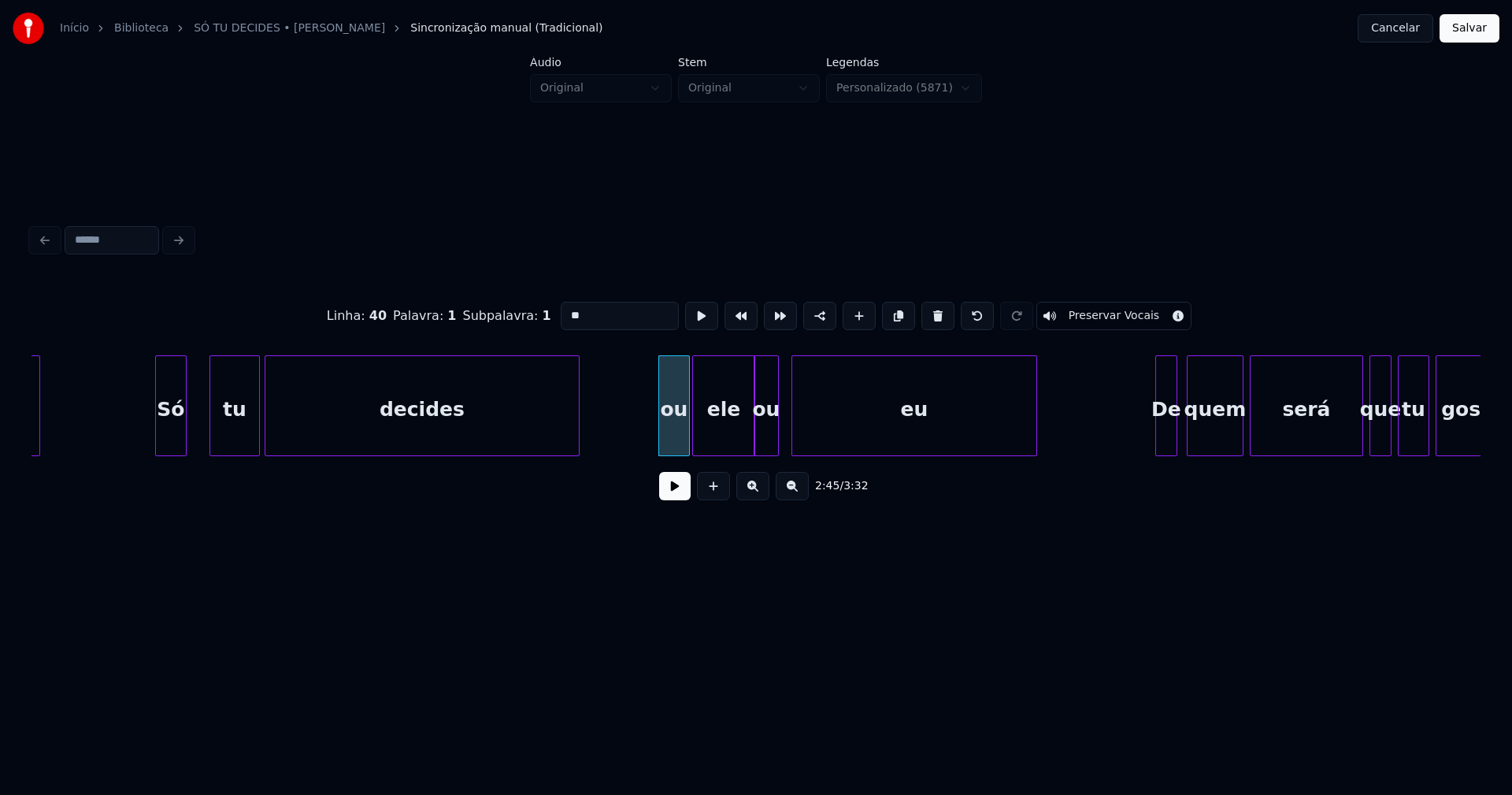
drag, startPoint x: 563, startPoint y: 311, endPoint x: 552, endPoint y: 313, distance: 11.2
click at [561, 313] on input "**" at bounding box center [619, 316] width 118 height 29
type input "**"
click at [673, 497] on button at bounding box center [675, 485] width 32 height 29
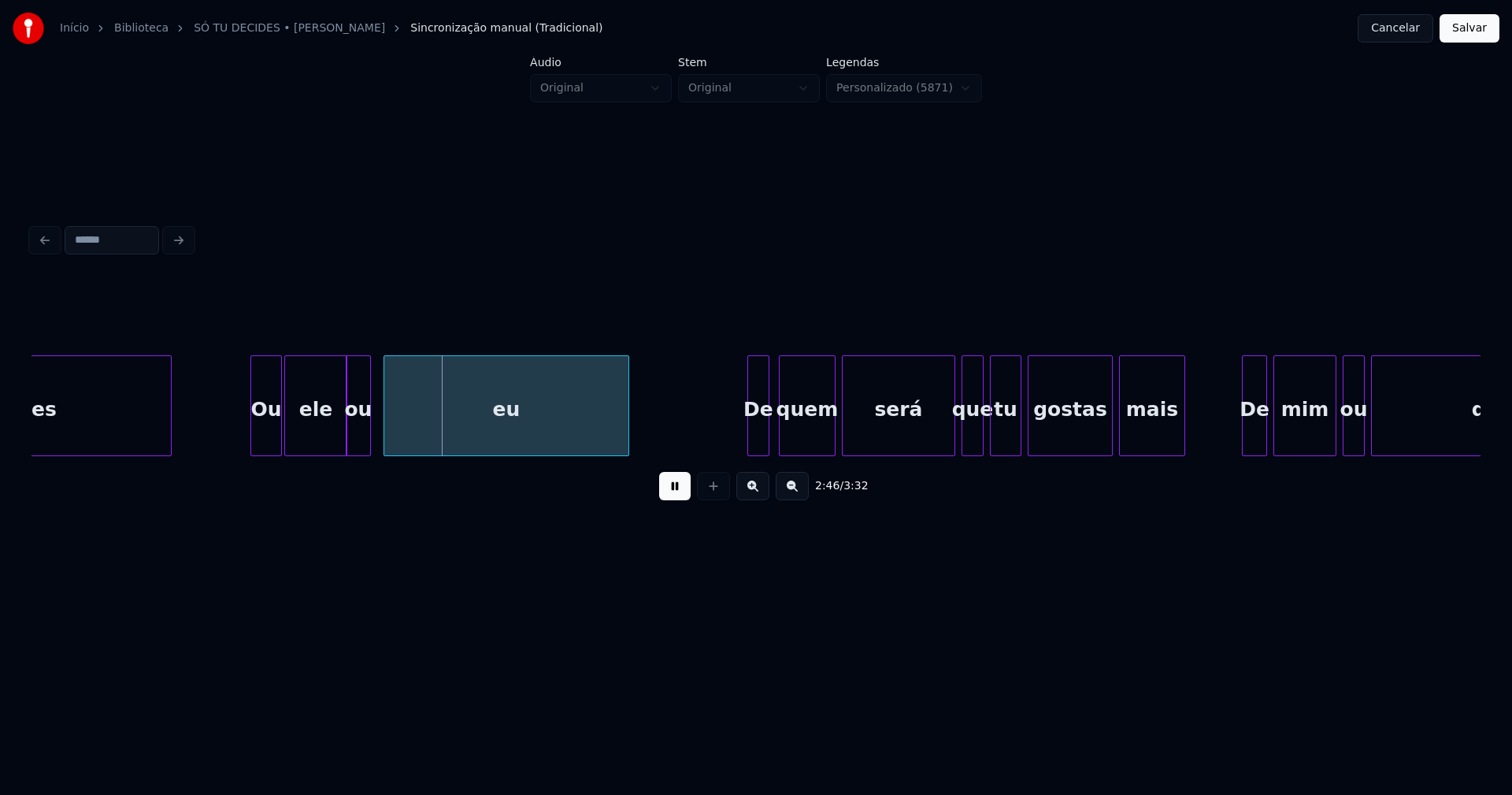
scroll to position [0, 26006]
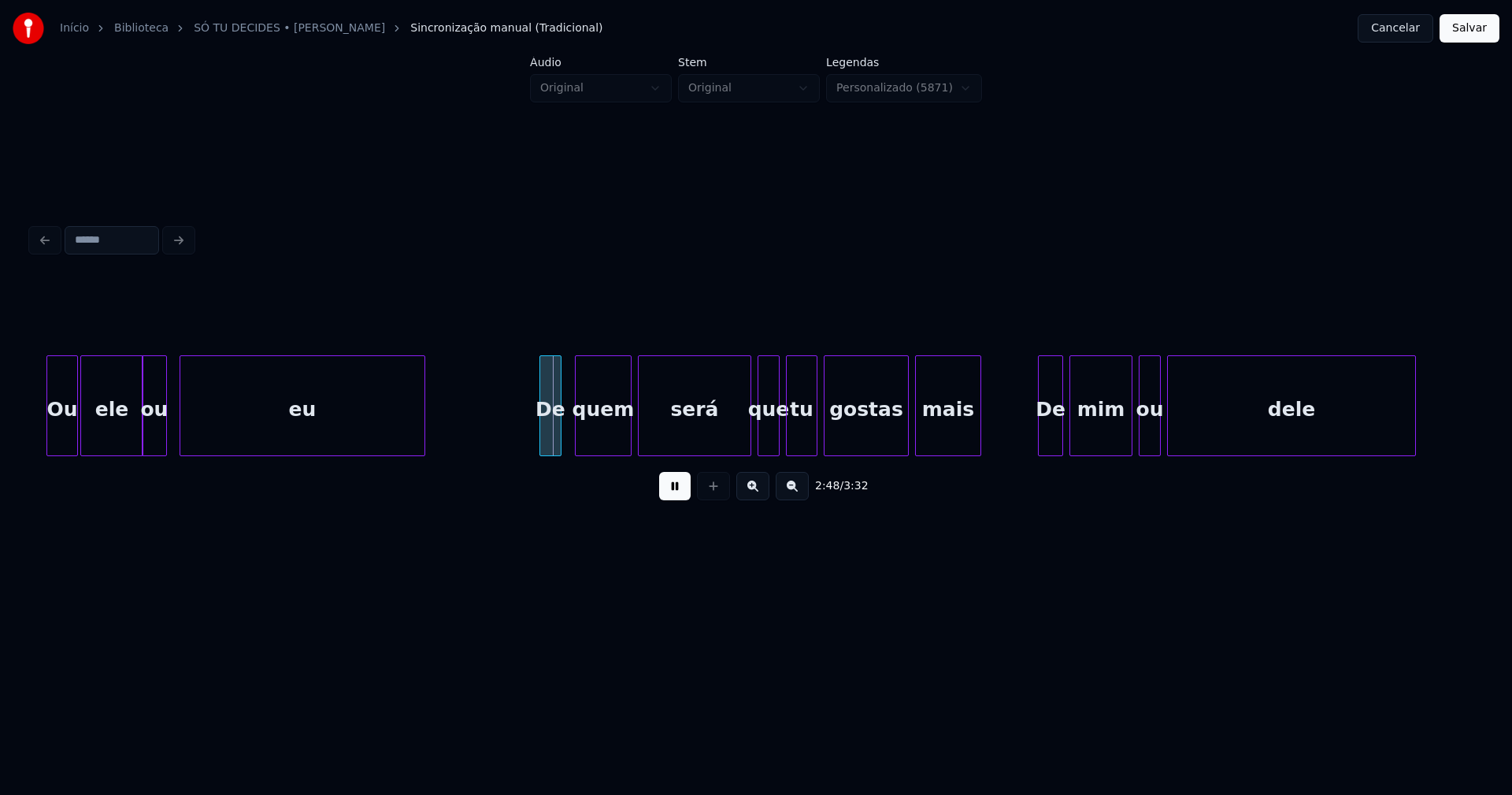
click at [551, 446] on div "De" at bounding box center [550, 410] width 21 height 107
click at [740, 448] on div "será" at bounding box center [690, 406] width 103 height 101
click at [1047, 448] on div "De" at bounding box center [1047, 410] width 24 height 107
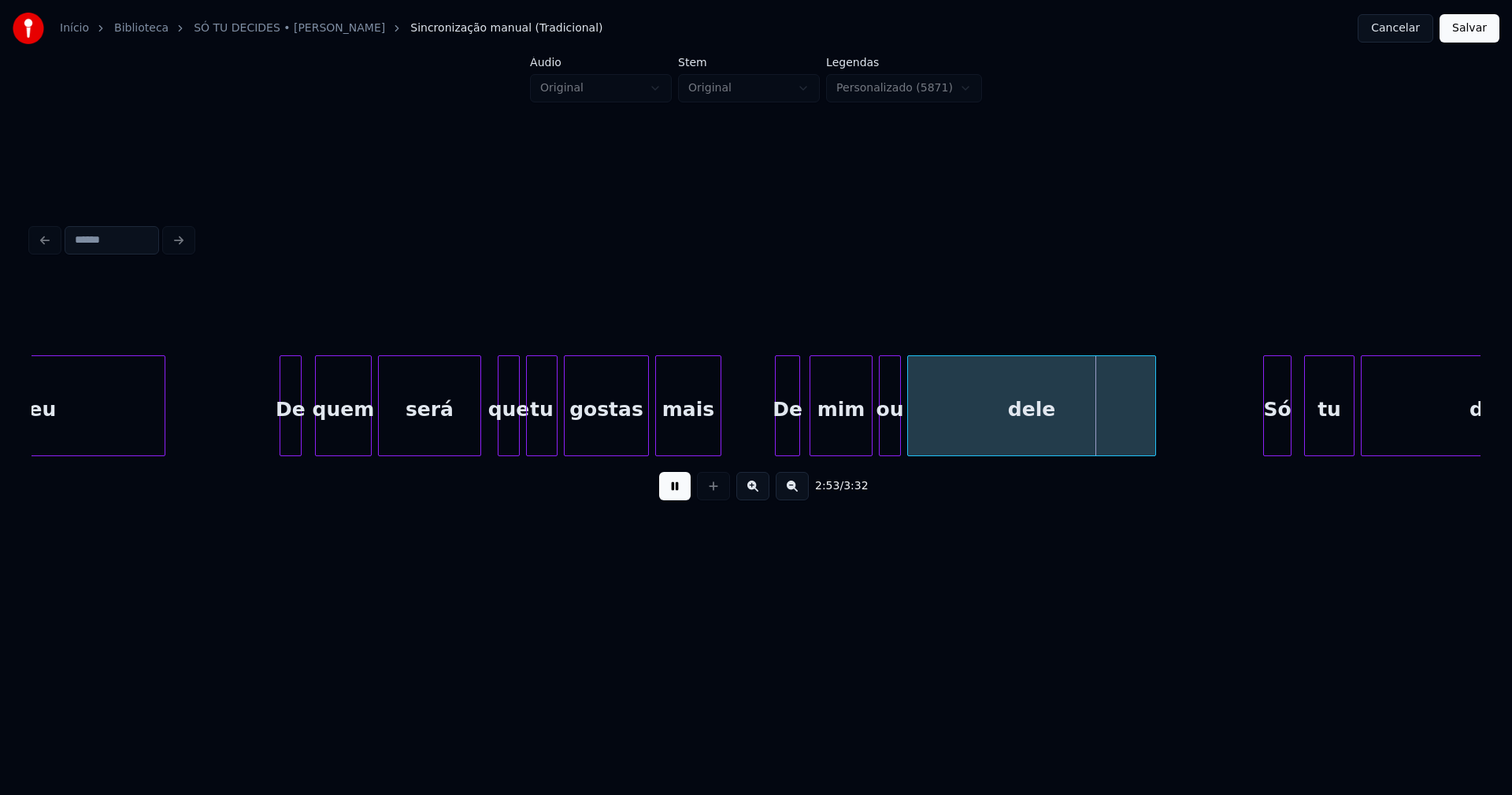
scroll to position [0, 26284]
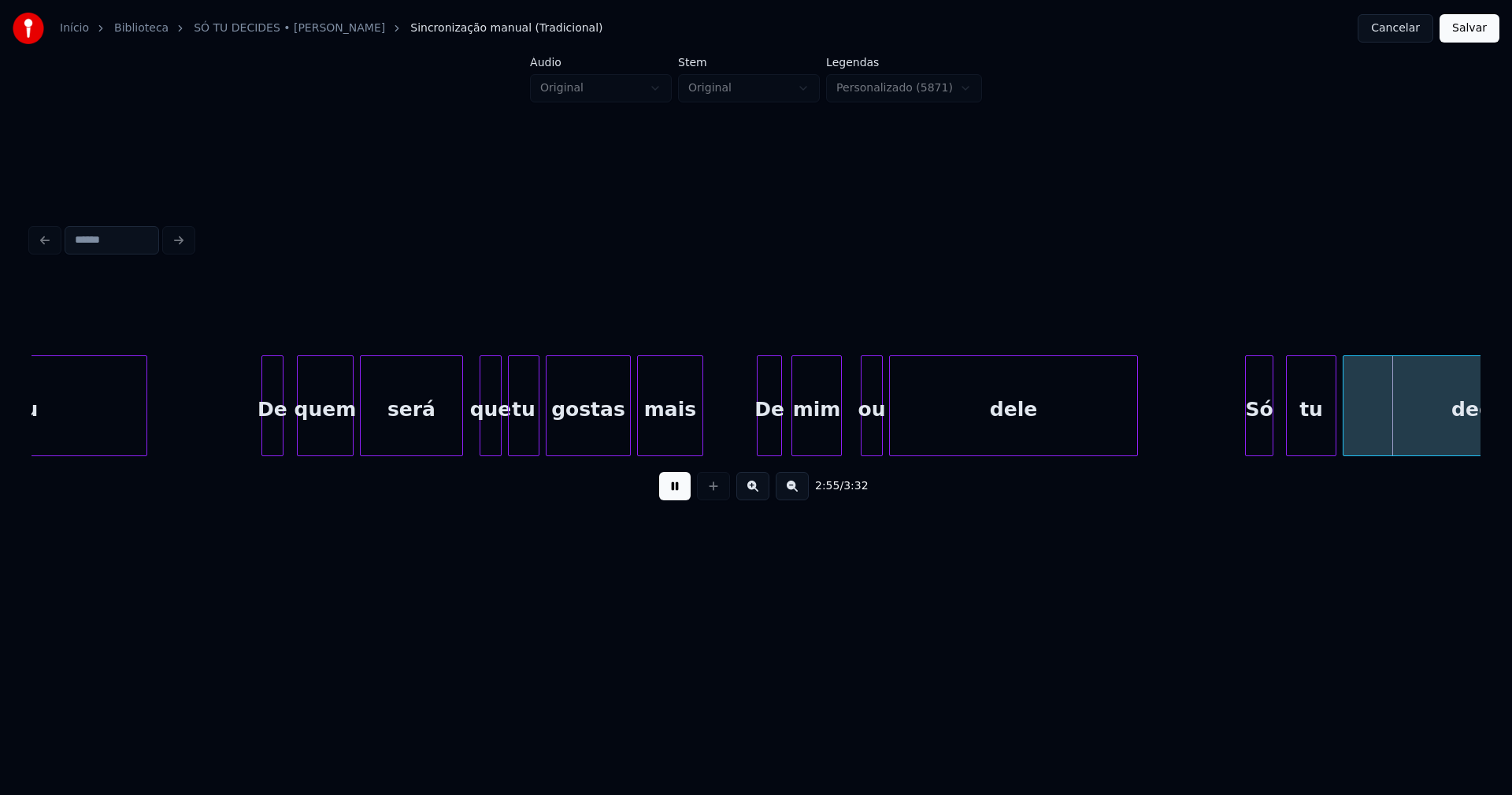
click at [838, 454] on div "eu De quem será que tu gostas mais De mim ou dele Só tu decides" at bounding box center [756, 406] width 1449 height 101
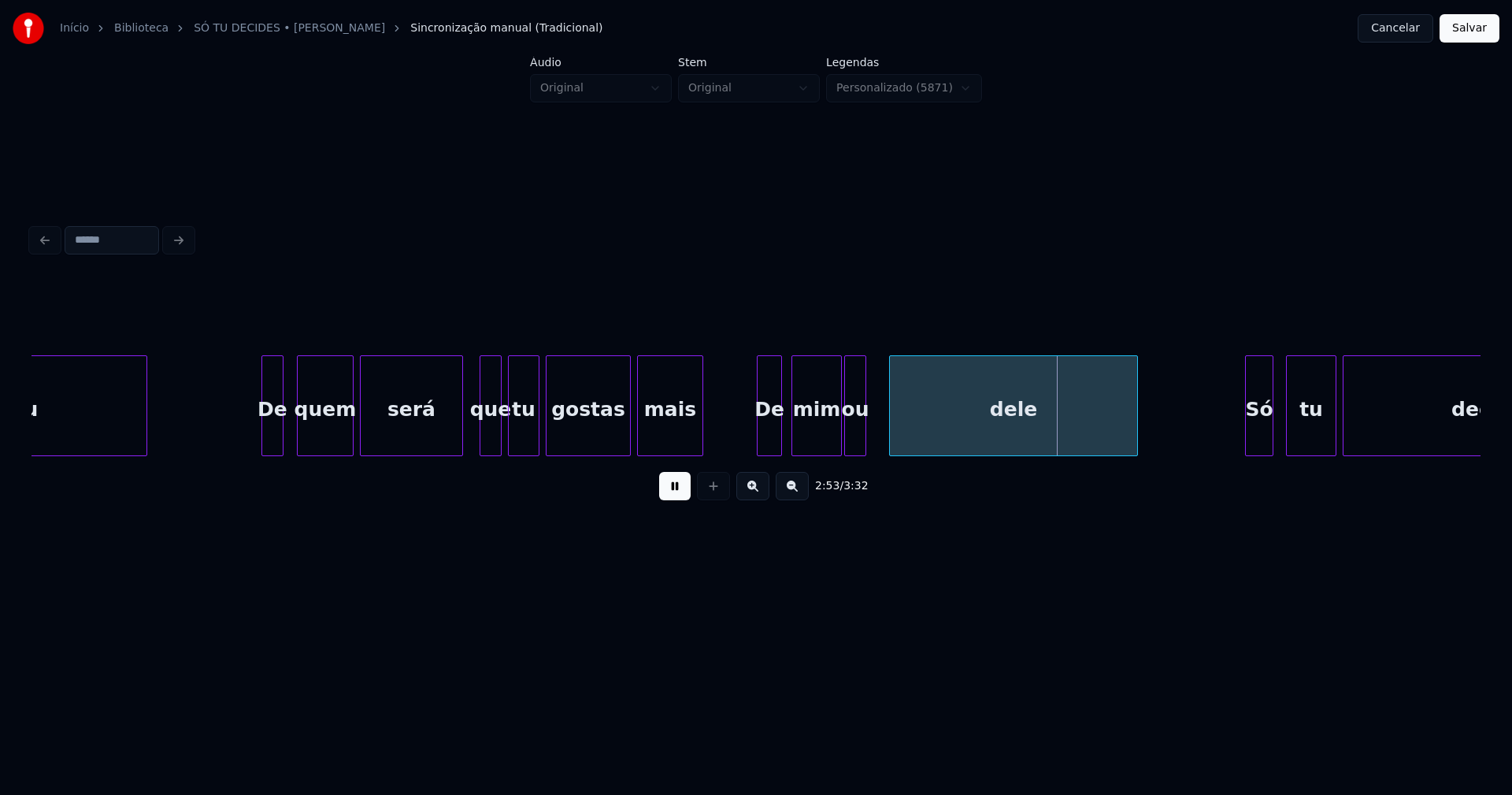
click at [857, 451] on div "eu De quem será que tu gostas mais De mim ou dele Só tu decides" at bounding box center [756, 406] width 1449 height 101
click at [925, 437] on div "dele" at bounding box center [1009, 410] width 247 height 107
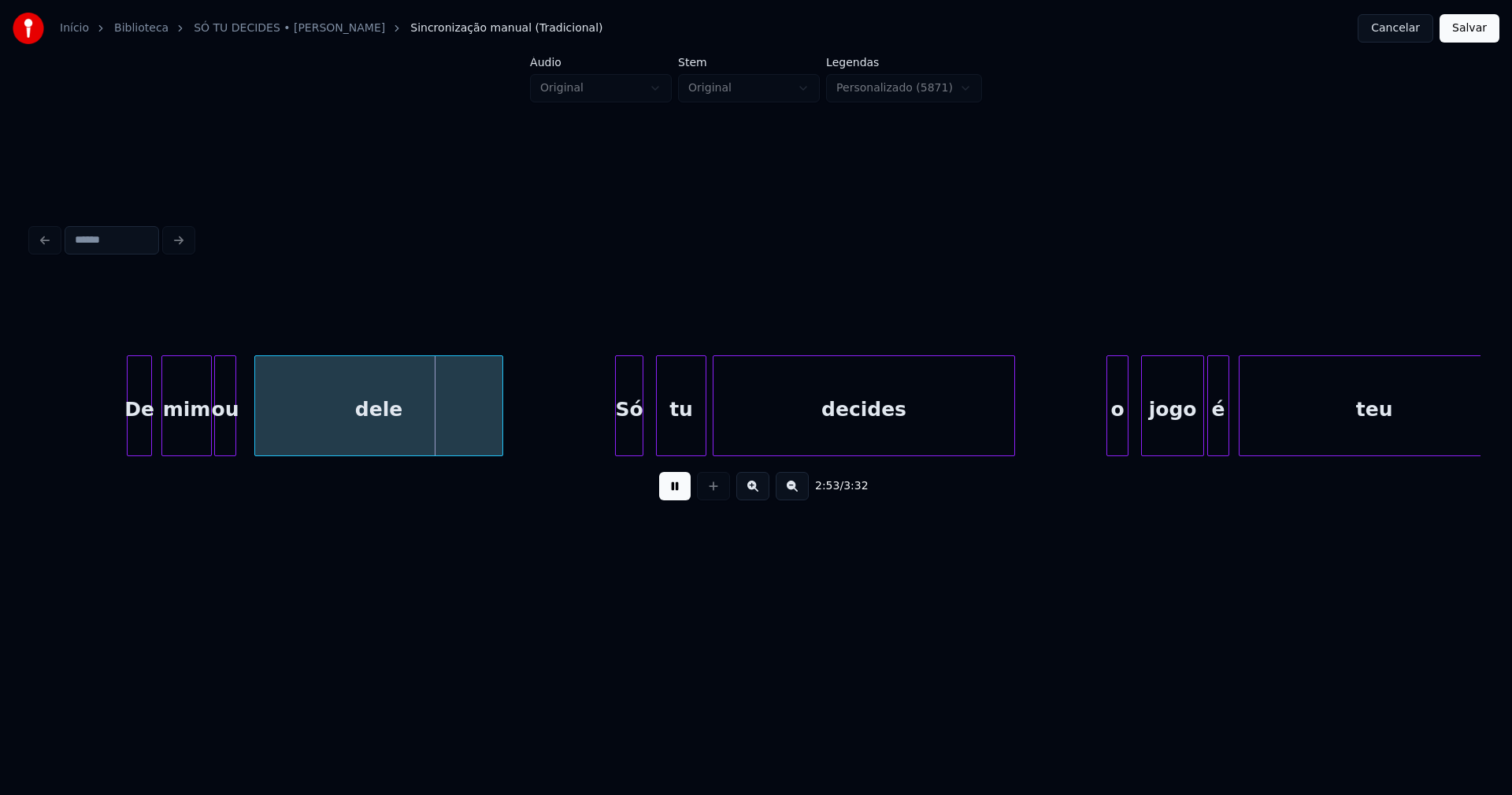
scroll to position [0, 26971]
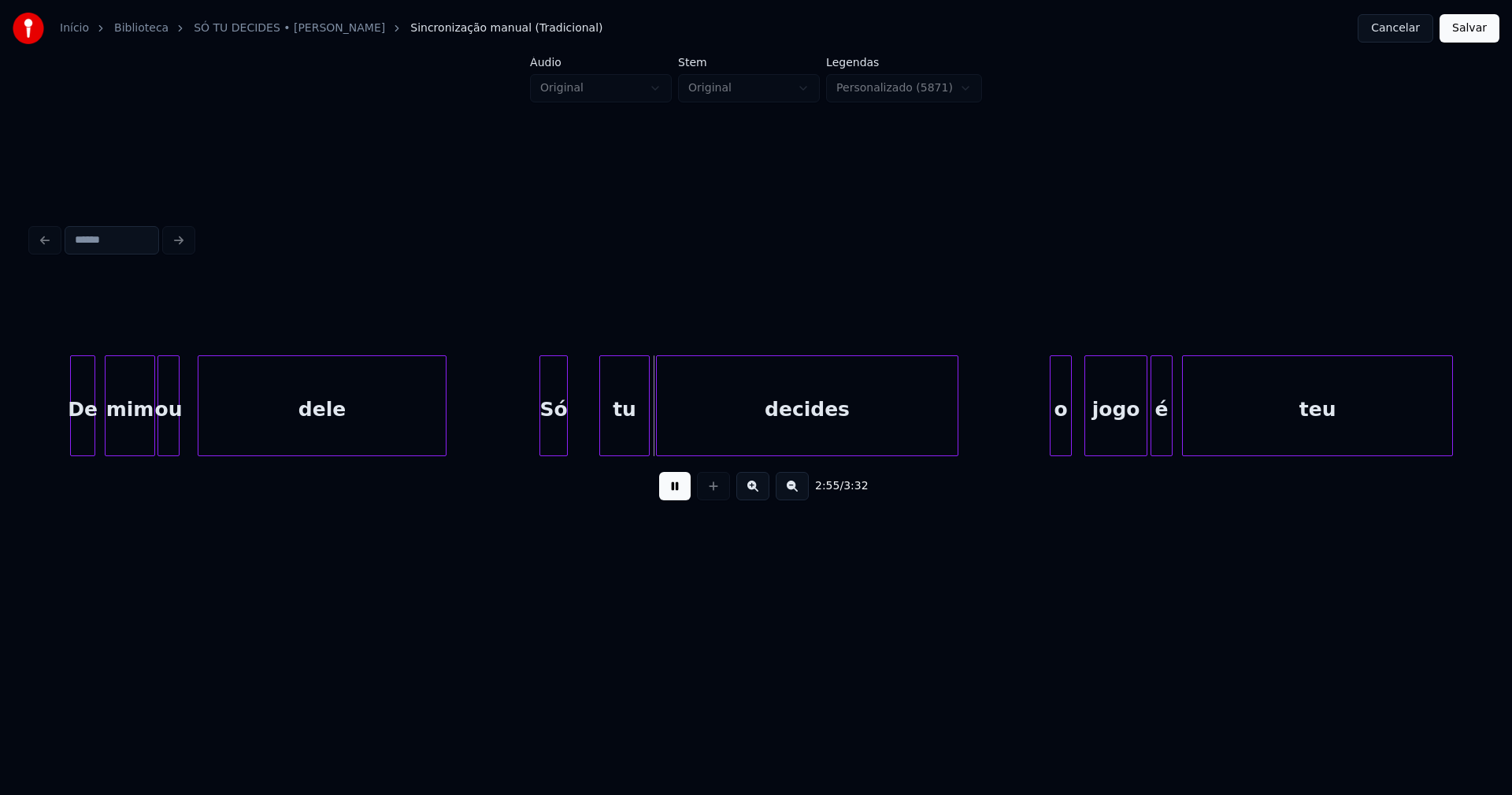
click at [551, 449] on div "Só" at bounding box center [553, 410] width 27 height 107
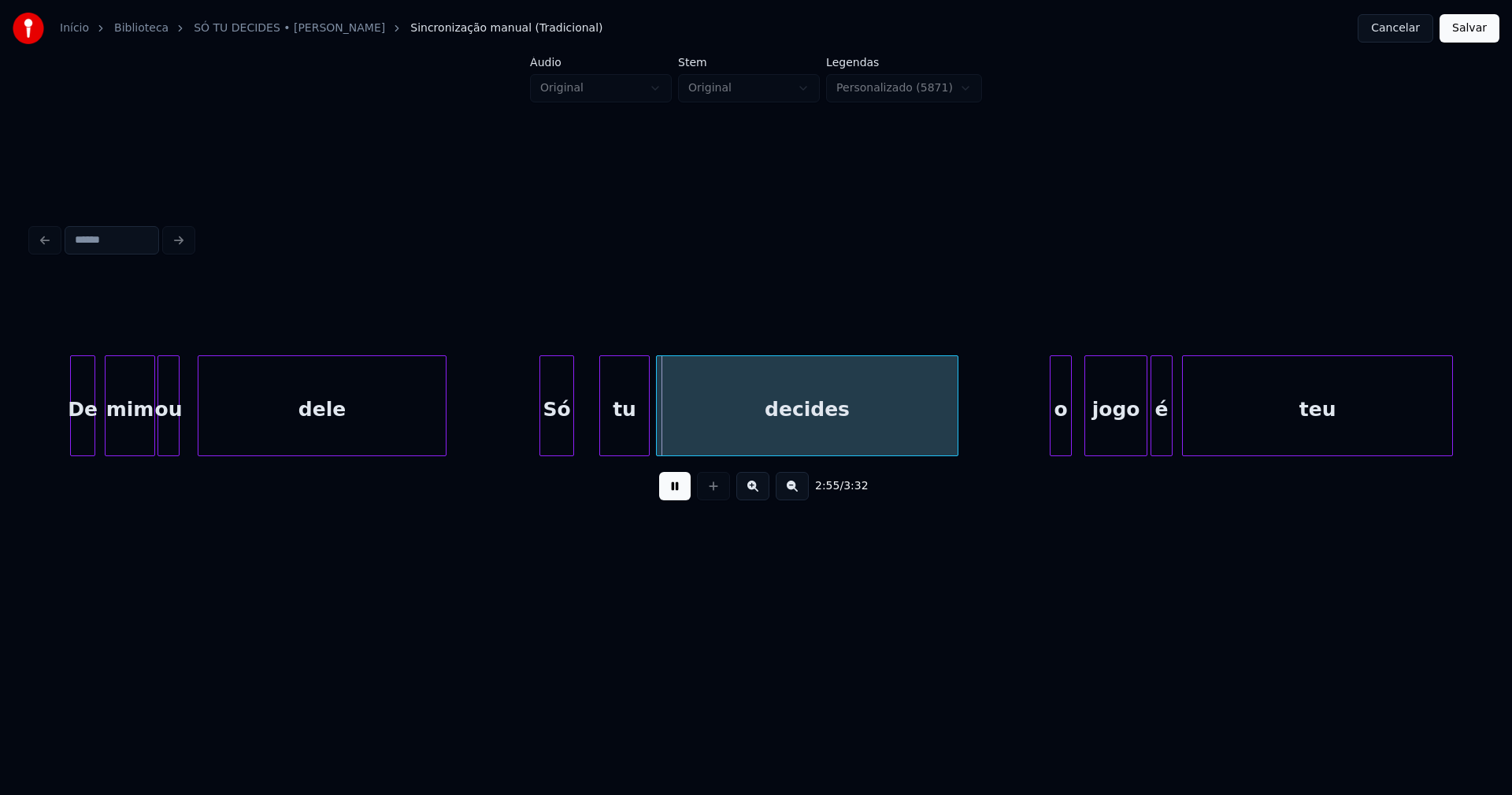
click at [571, 433] on div at bounding box center [571, 406] width 5 height 99
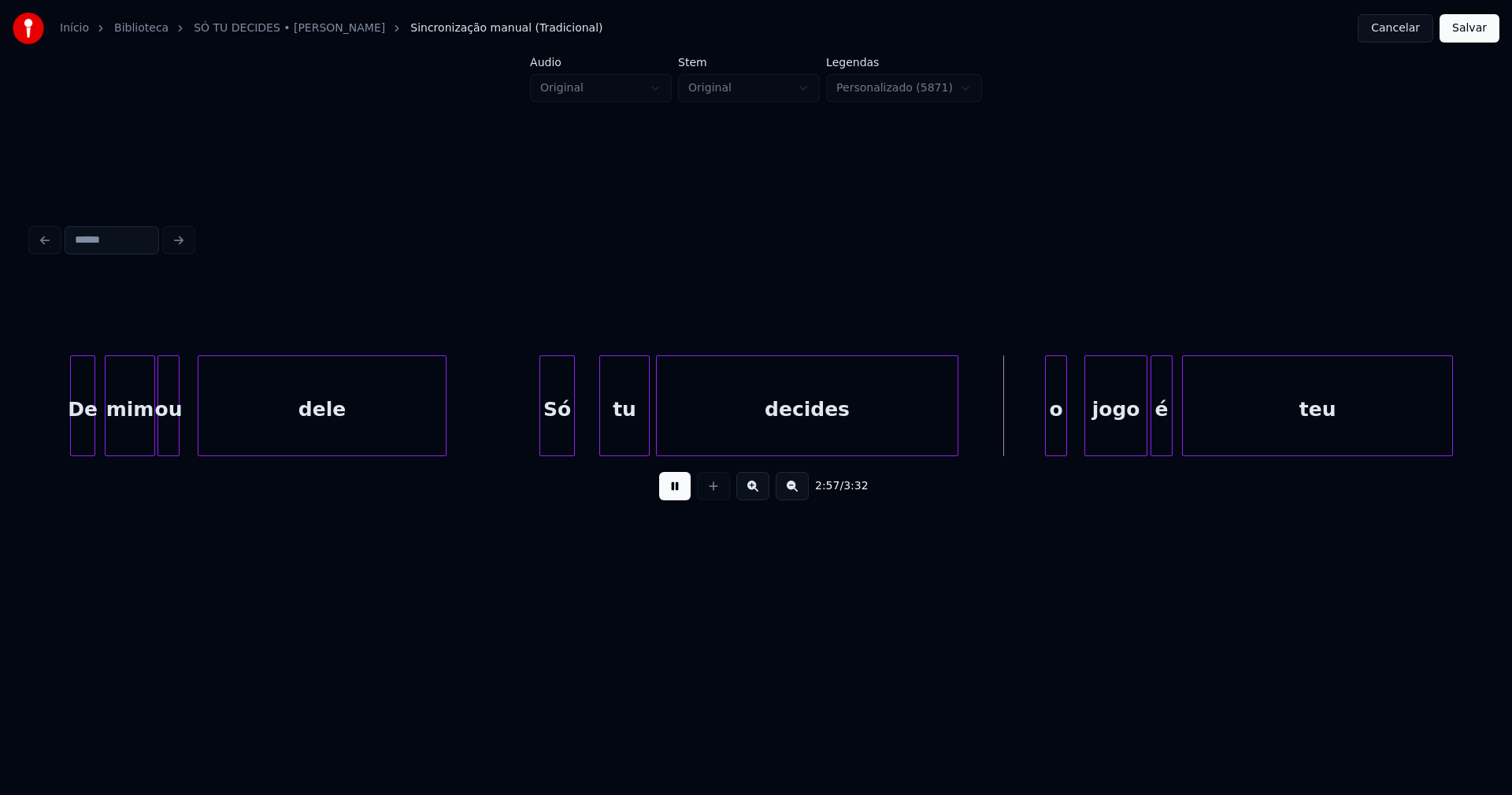
click at [1058, 430] on div "o" at bounding box center [1056, 410] width 21 height 107
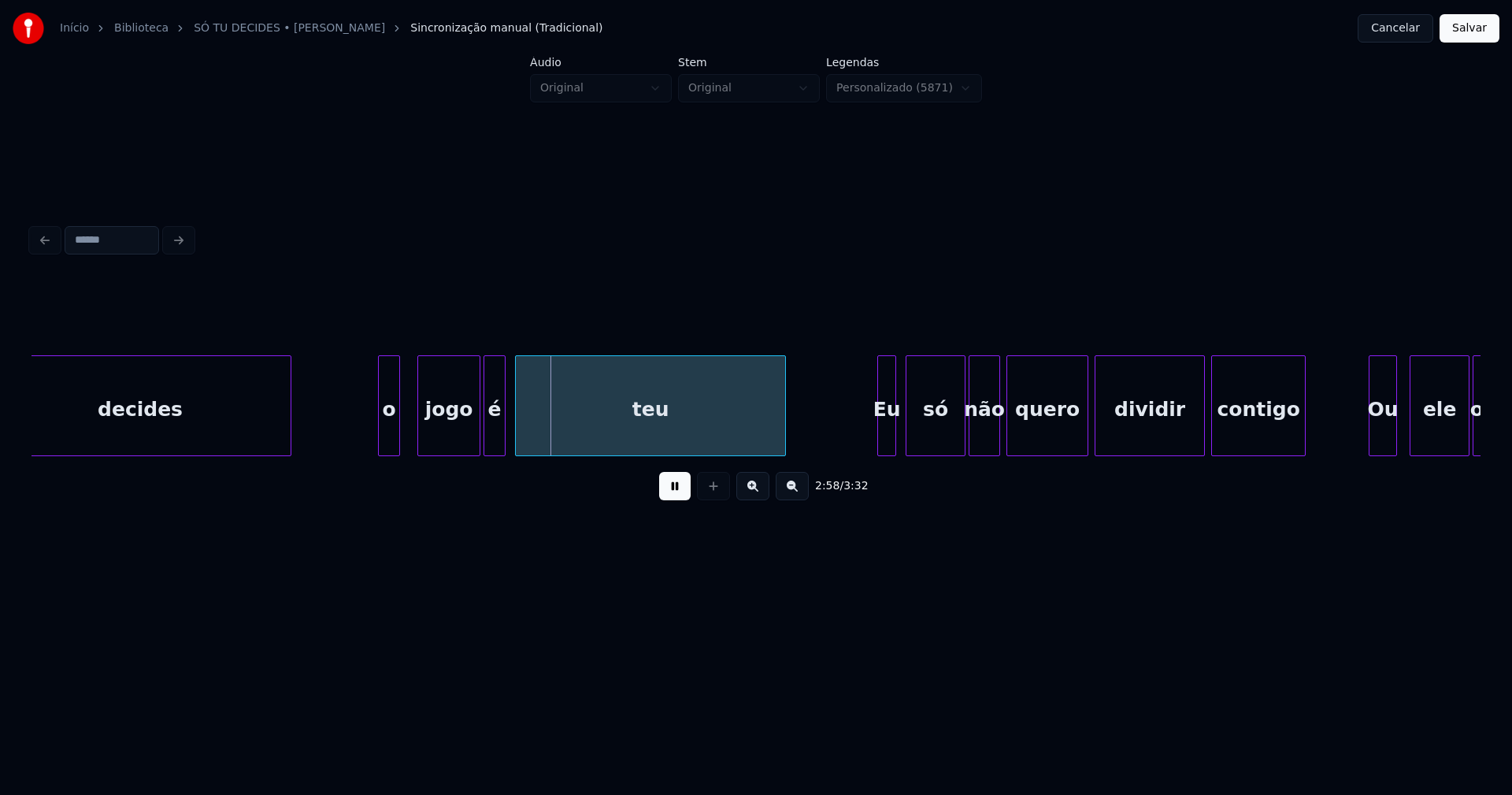
scroll to position [0, 27675]
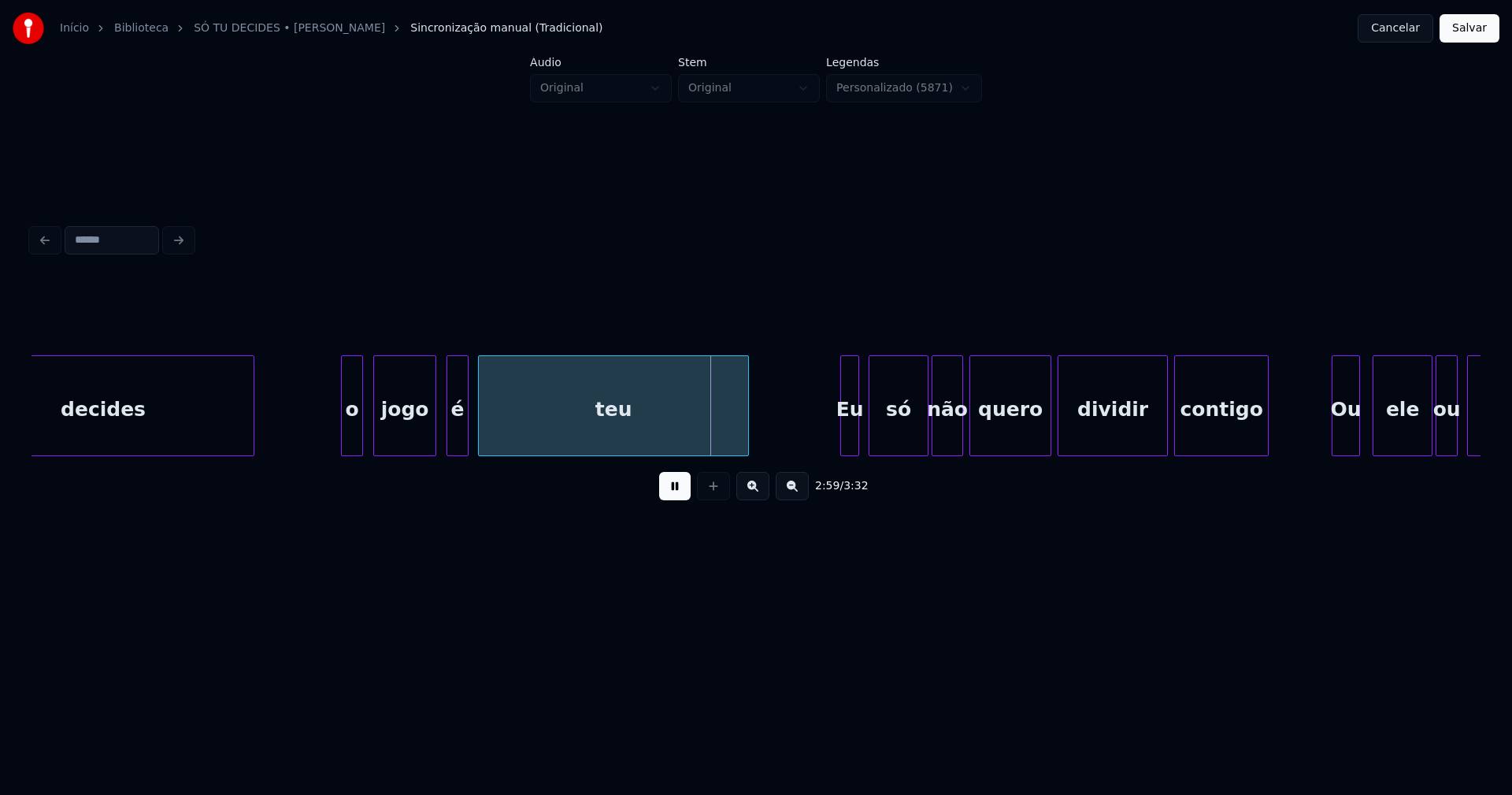
click at [402, 437] on div "jogo" at bounding box center [405, 410] width 62 height 107
click at [425, 429] on div at bounding box center [427, 406] width 5 height 99
click at [442, 437] on div "é" at bounding box center [445, 410] width 21 height 107
click at [352, 433] on div "o" at bounding box center [351, 410] width 21 height 107
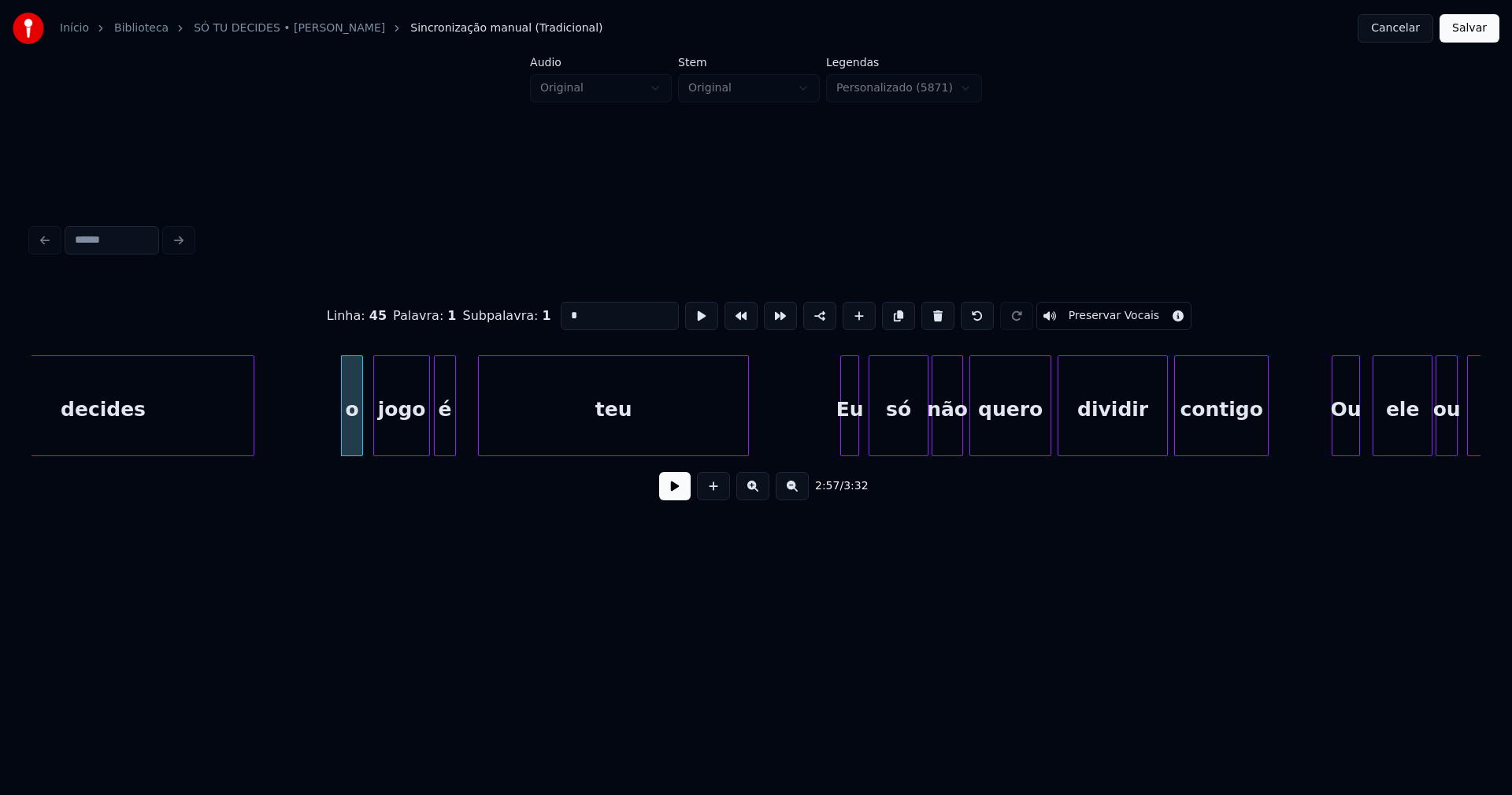
drag, startPoint x: 579, startPoint y: 310, endPoint x: 501, endPoint y: 327, distance: 79.8
click at [501, 327] on div "Linha : 45 Palavra : 1 Subpalavra : 1 * Preservar Vocais" at bounding box center [756, 316] width 1449 height 78
type input "*"
click at [682, 493] on button at bounding box center [675, 485] width 32 height 29
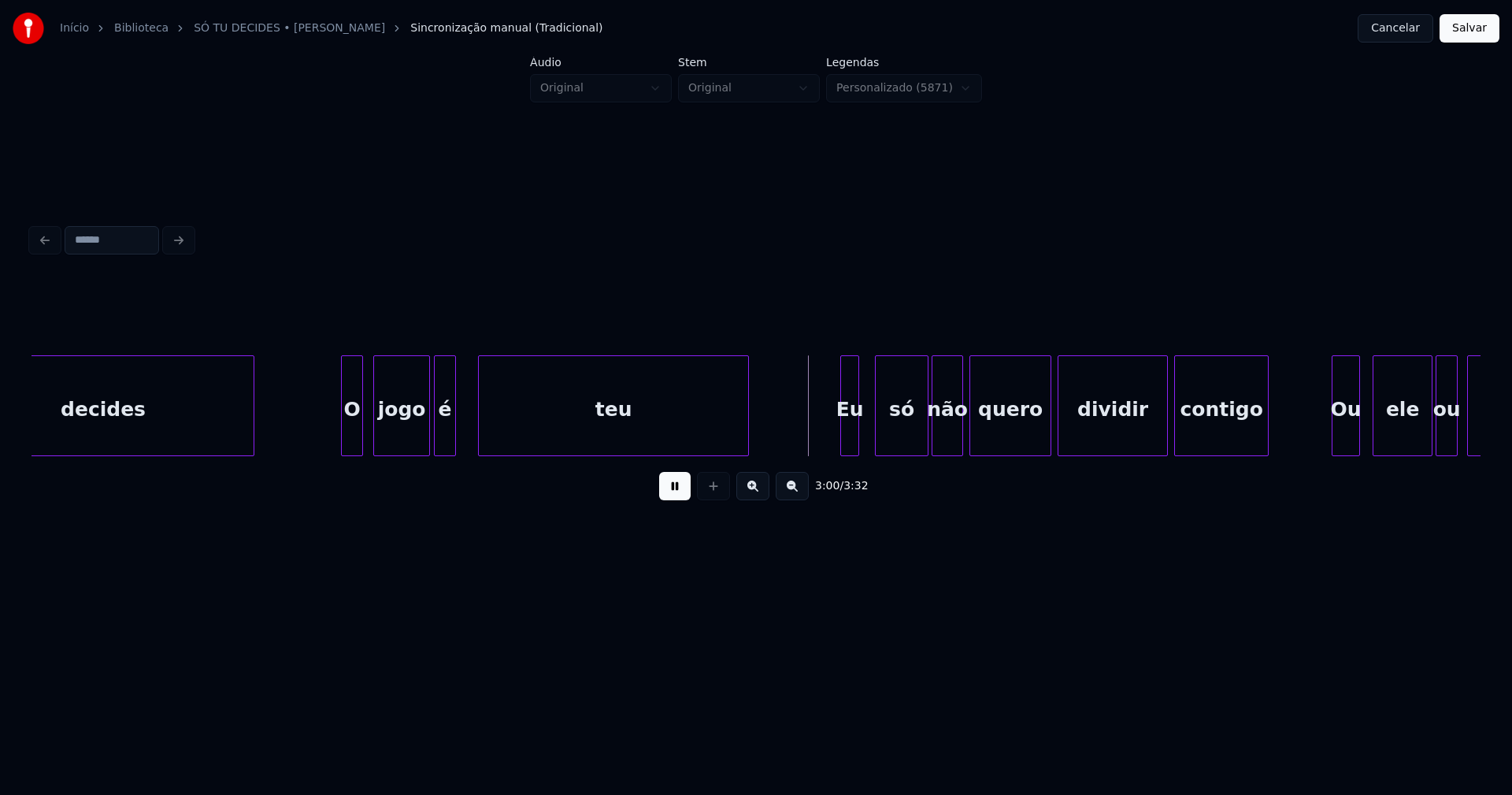
click at [880, 429] on div at bounding box center [878, 406] width 5 height 99
click at [872, 425] on div at bounding box center [870, 406] width 5 height 99
click at [843, 441] on div at bounding box center [841, 406] width 5 height 99
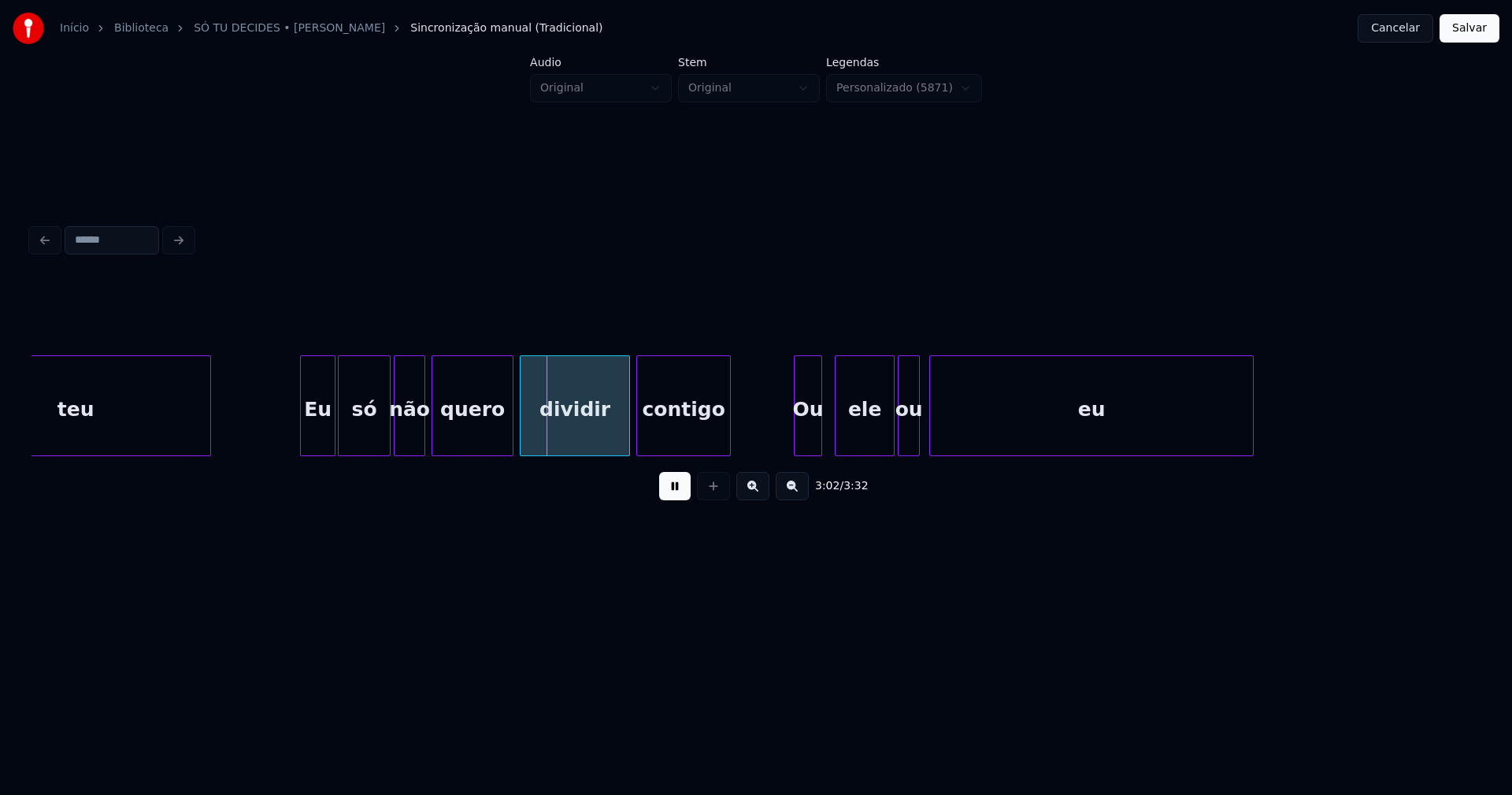
scroll to position [0, 28324]
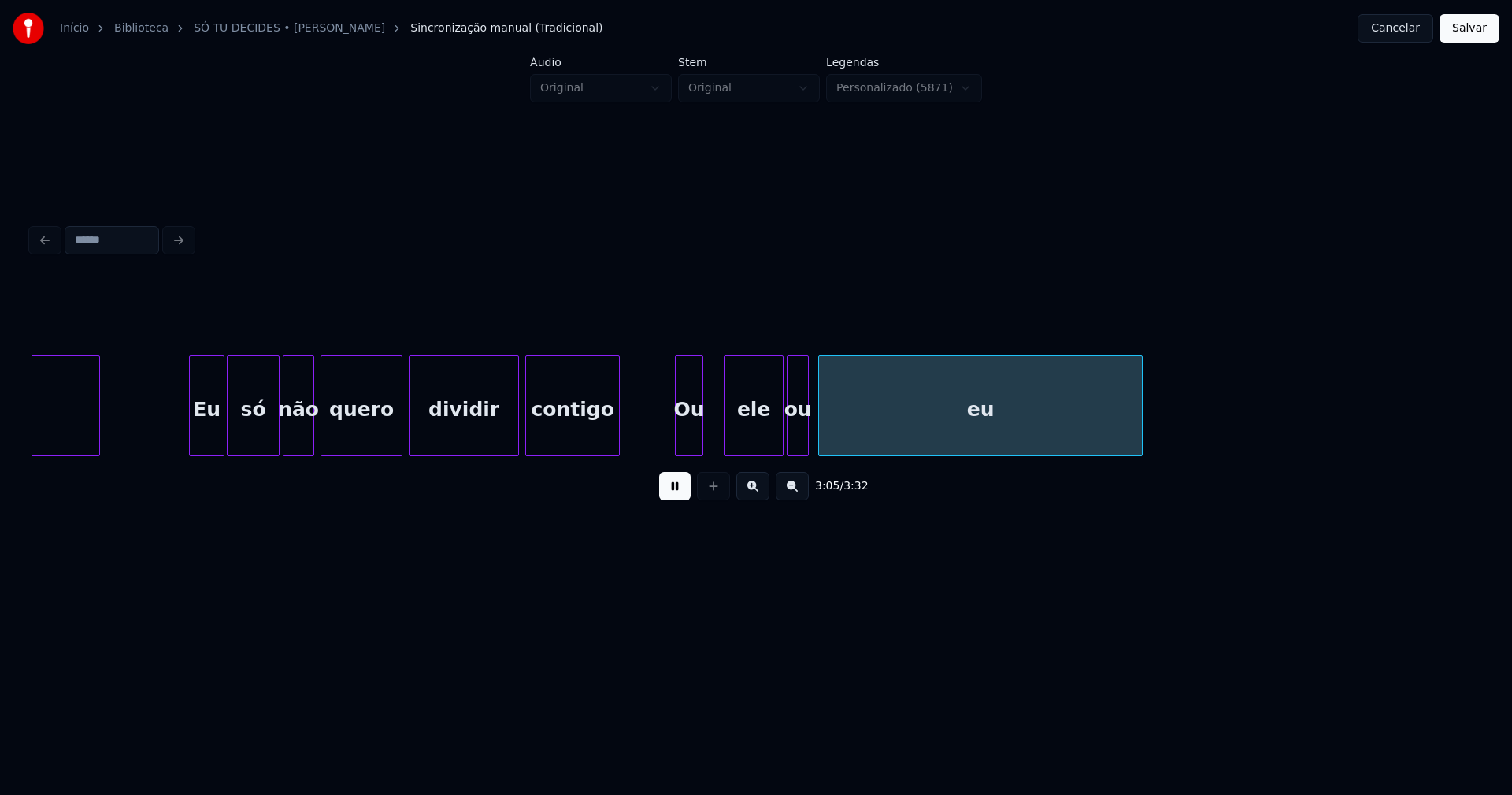
click at [694, 453] on div "teu Eu só não quero dividir contigo Ou ele ou eu" at bounding box center [756, 406] width 1449 height 101
click at [742, 448] on div "ele" at bounding box center [744, 410] width 59 height 107
click at [790, 444] on div "ou" at bounding box center [788, 410] width 21 height 107
click at [837, 445] on div "eu" at bounding box center [969, 410] width 323 height 107
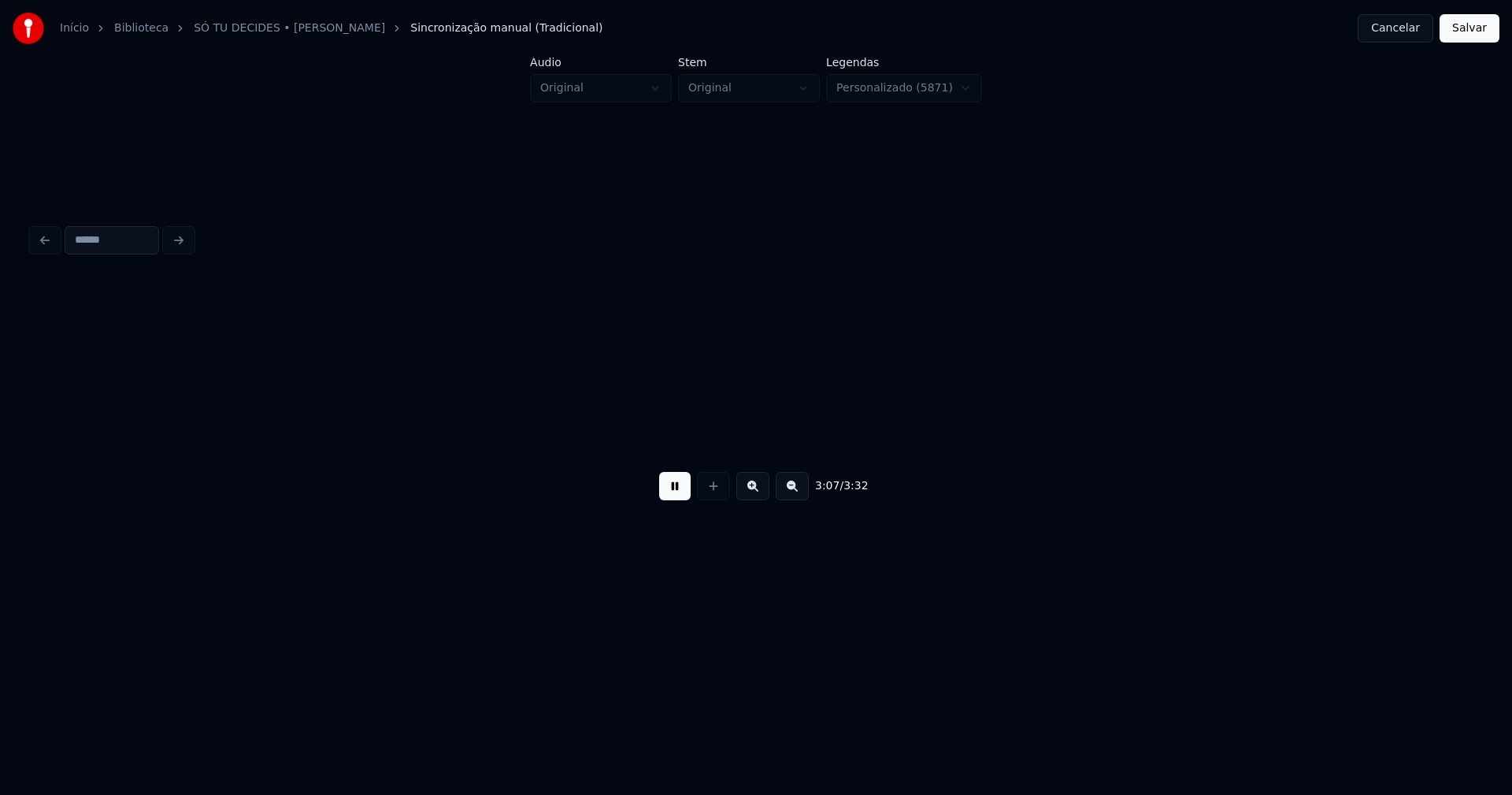
scroll to position [0, 29587]
click at [1472, 37] on button "Salvar" at bounding box center [1469, 28] width 60 height 29
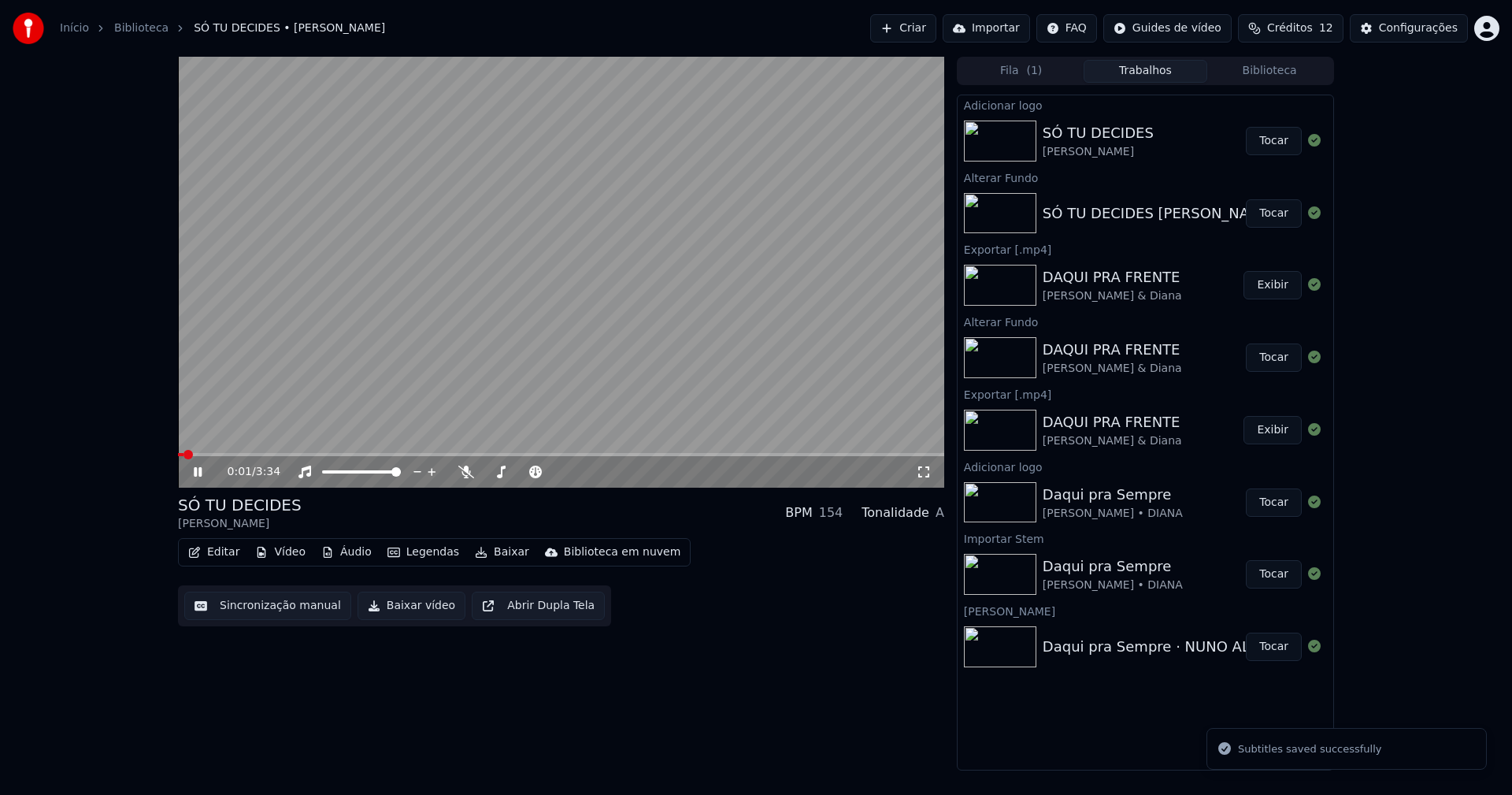
click at [925, 474] on icon at bounding box center [924, 471] width 16 height 13
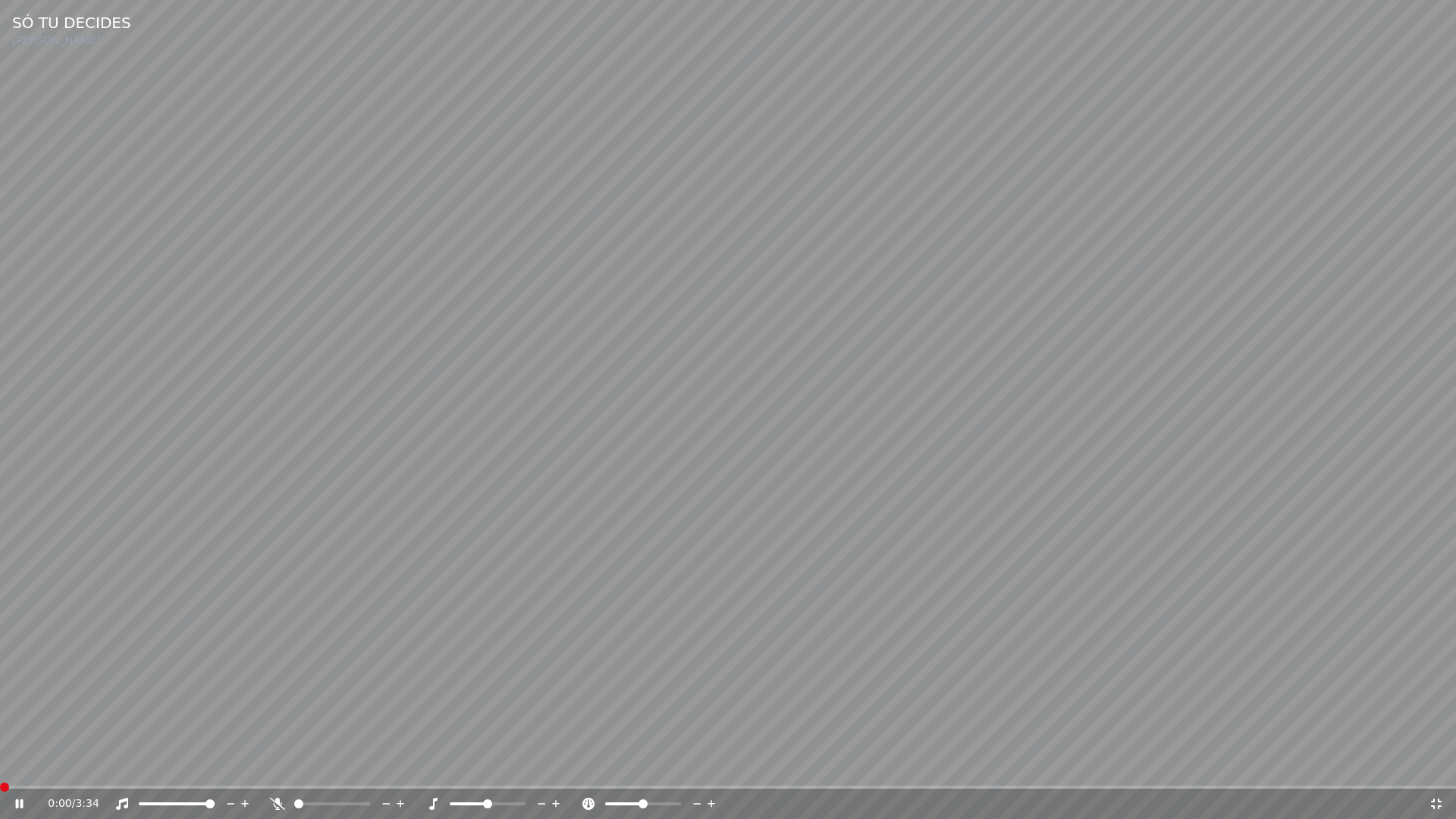
click at [0, 765] on span at bounding box center [0, 787] width 0 height 3
drag, startPoint x: 16, startPoint y: 803, endPoint x: 0, endPoint y: 773, distance: 34.0
click at [16, 765] on icon at bounding box center [20, 804] width 8 height 10
click at [13, 765] on icon at bounding box center [30, 804] width 35 height 12
drag, startPoint x: 1439, startPoint y: 806, endPoint x: 896, endPoint y: 623, distance: 573.0
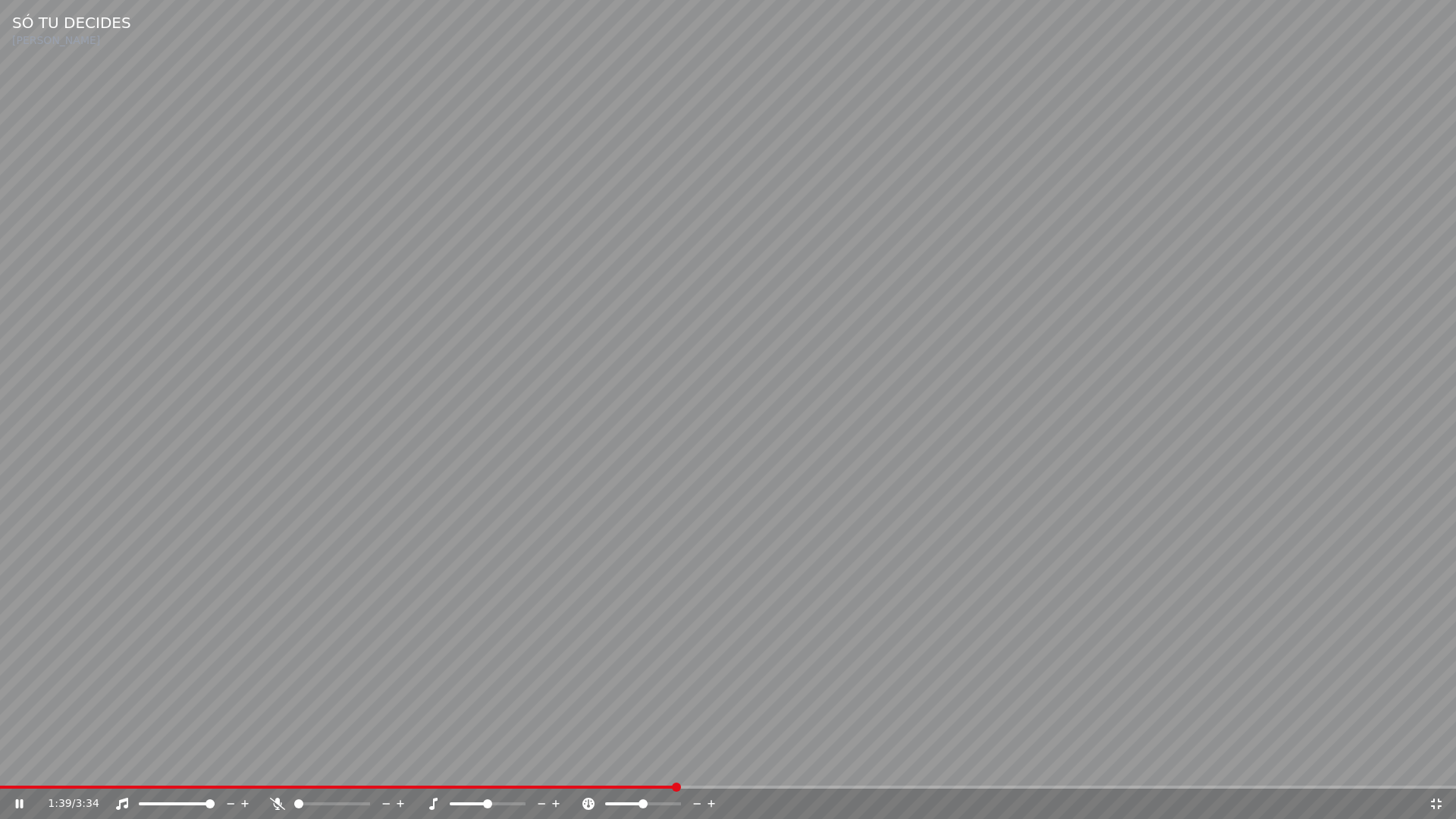
click at [1438, 765] on icon at bounding box center [1437, 804] width 15 height 12
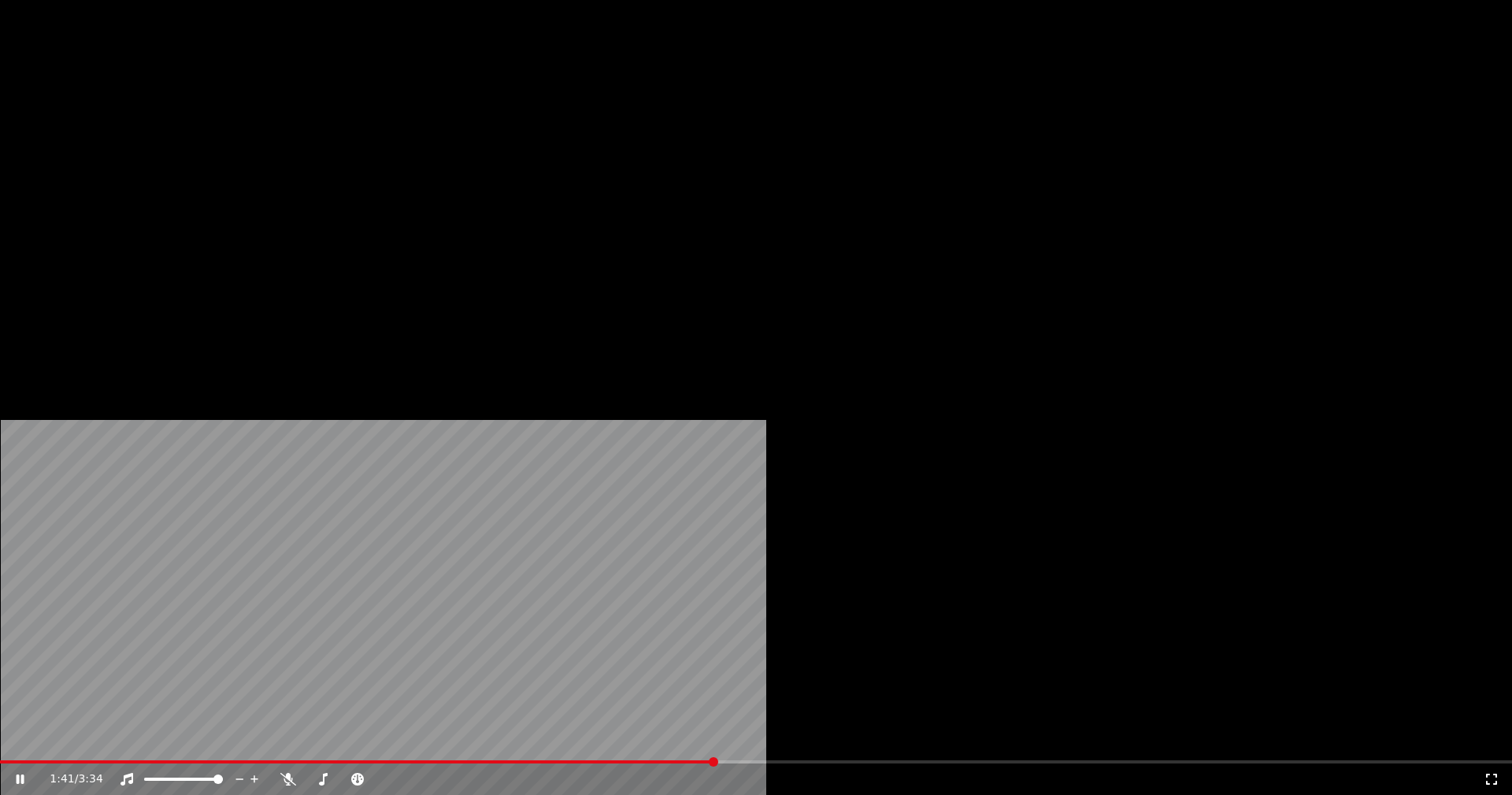
click at [224, 132] on button "Editar" at bounding box center [213, 121] width 64 height 22
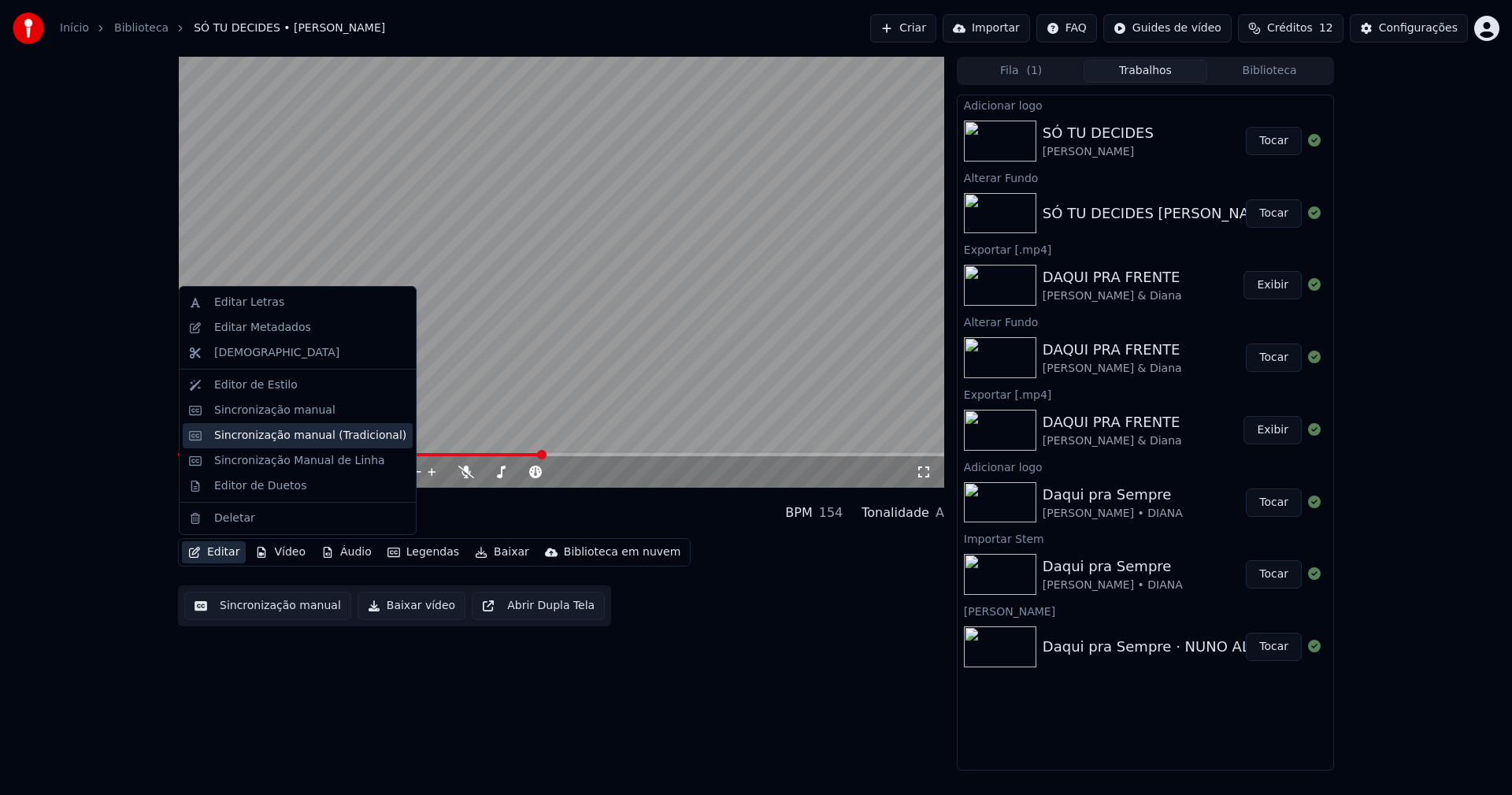
click at [314, 438] on div "Sincronização manual (Tradicional)" at bounding box center [311, 436] width 193 height 16
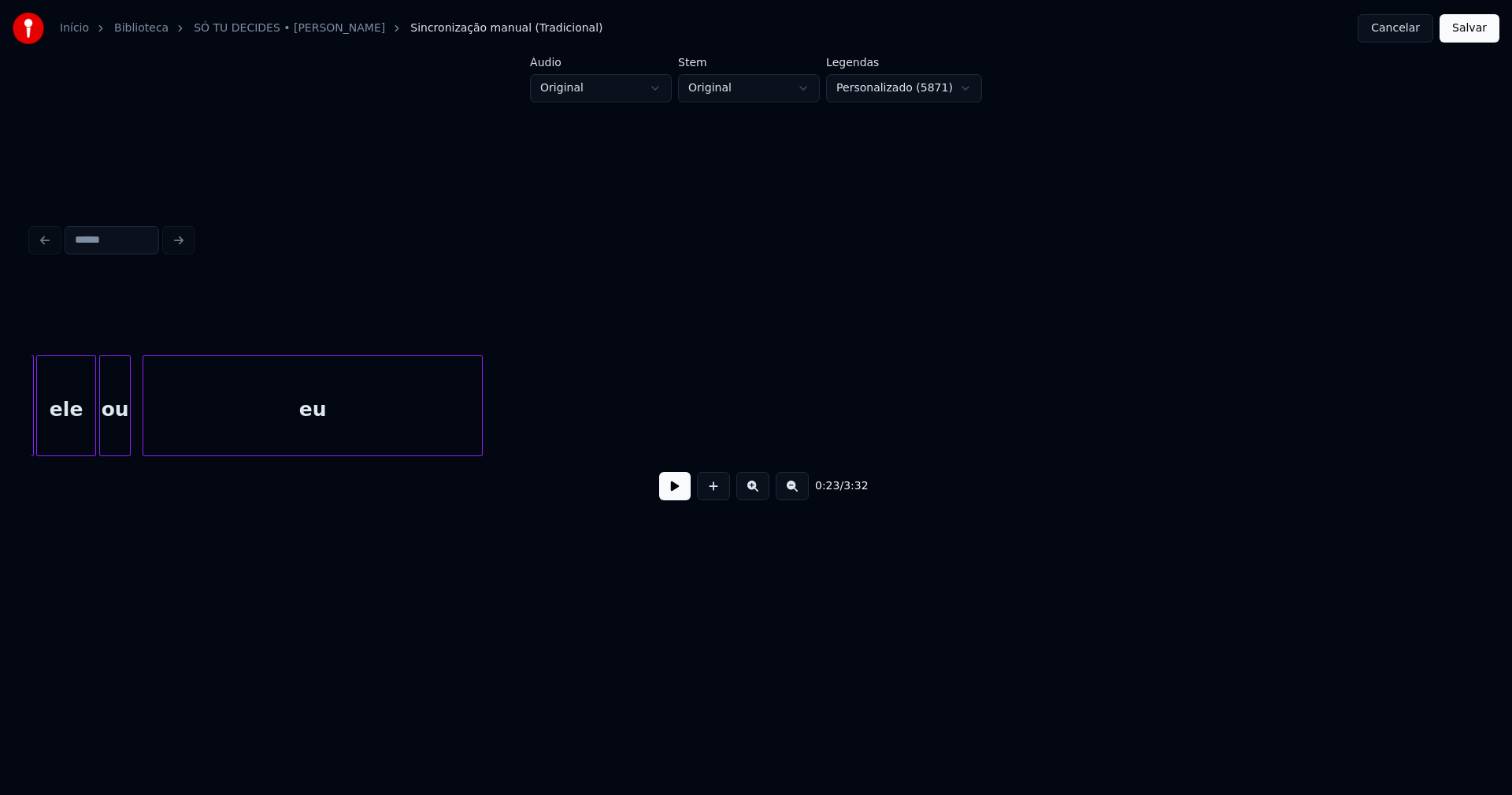
scroll to position [0, 14449]
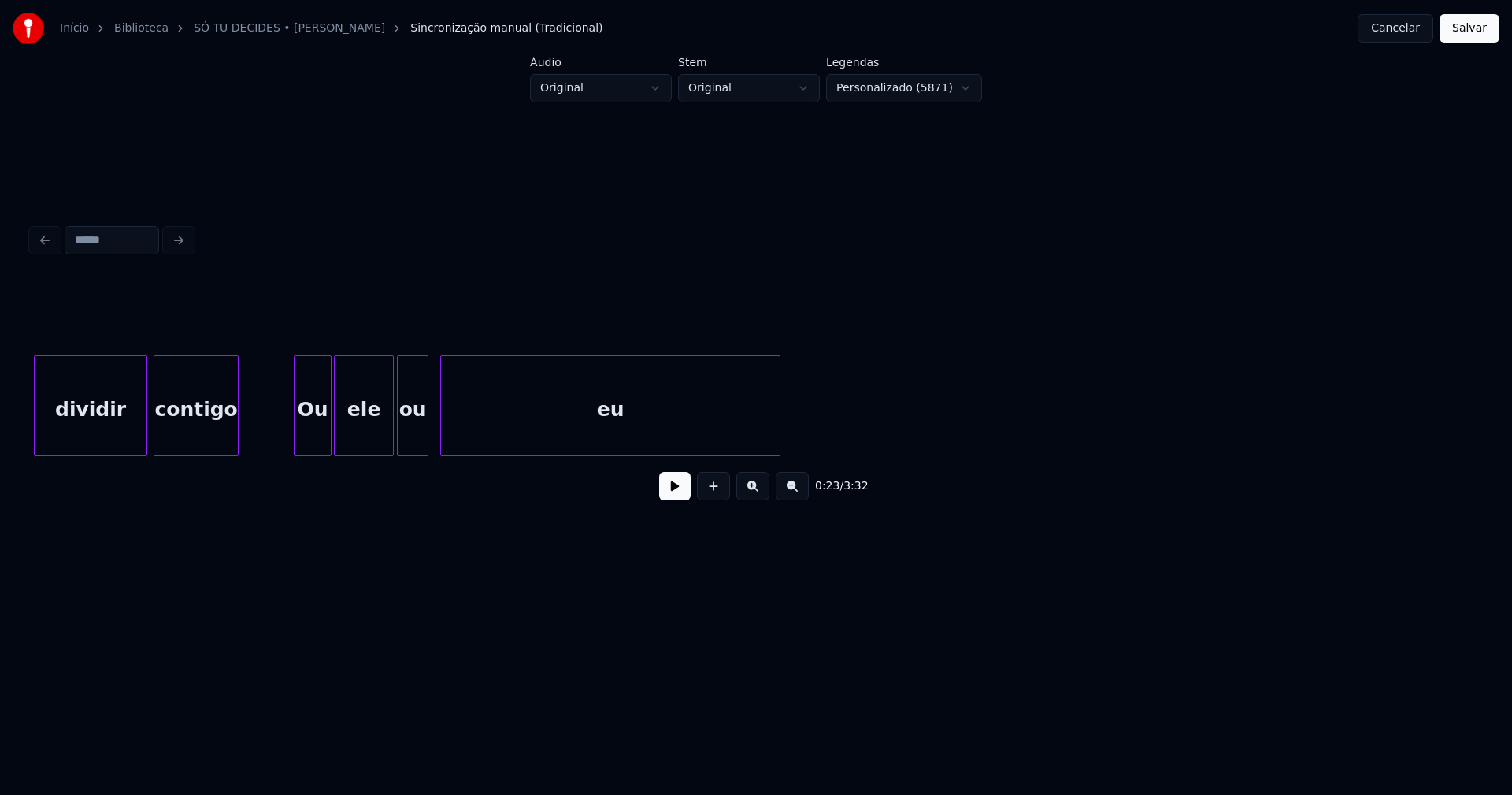
click at [309, 438] on div "Ou" at bounding box center [313, 410] width 37 height 107
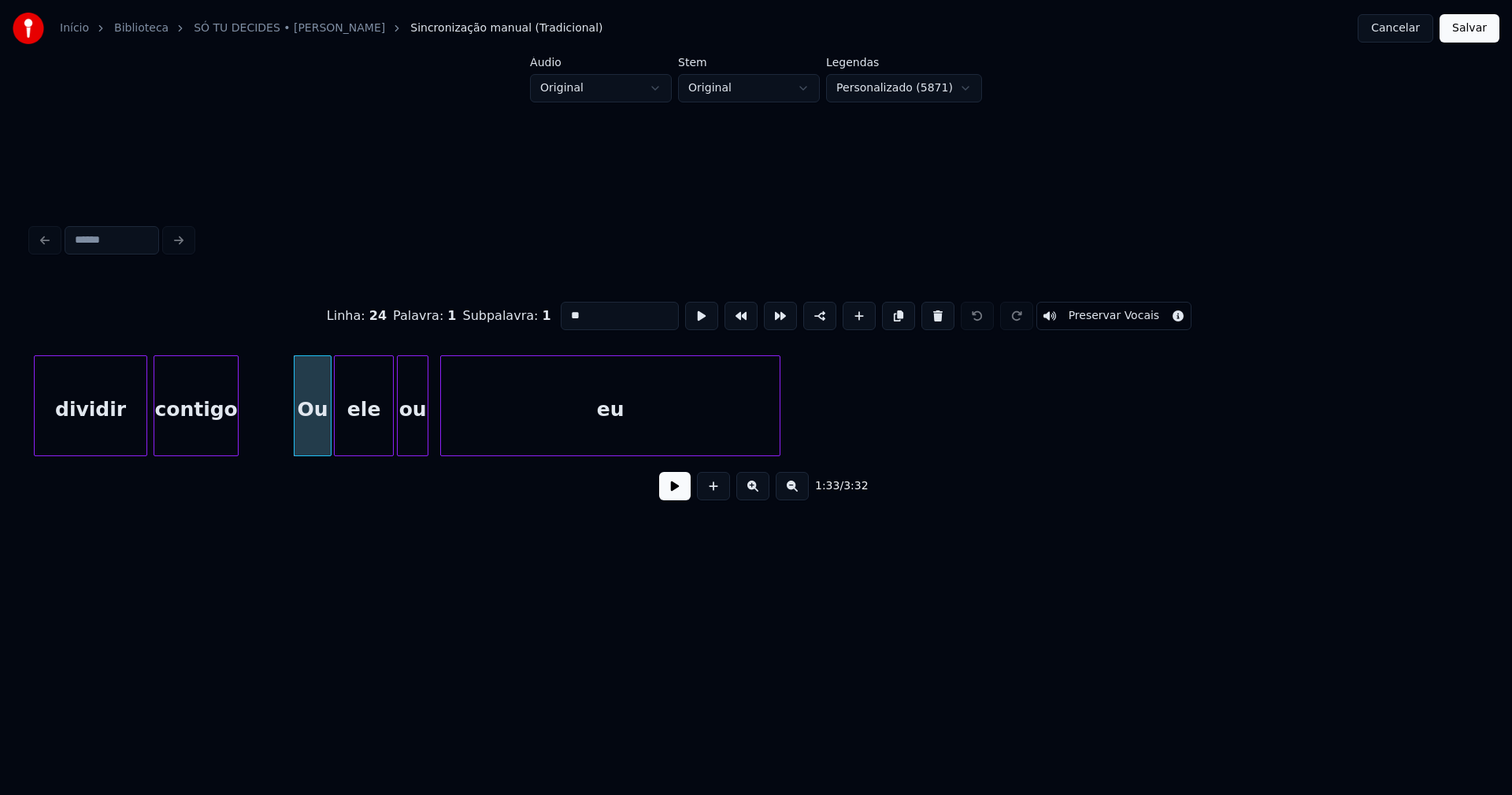
drag, startPoint x: 563, startPoint y: 307, endPoint x: 542, endPoint y: 314, distance: 22.1
click at [544, 313] on div "Linha : 24 Palavra : 1 Subpalavra : 1 ** Preservar Vocais" at bounding box center [756, 316] width 1449 height 78
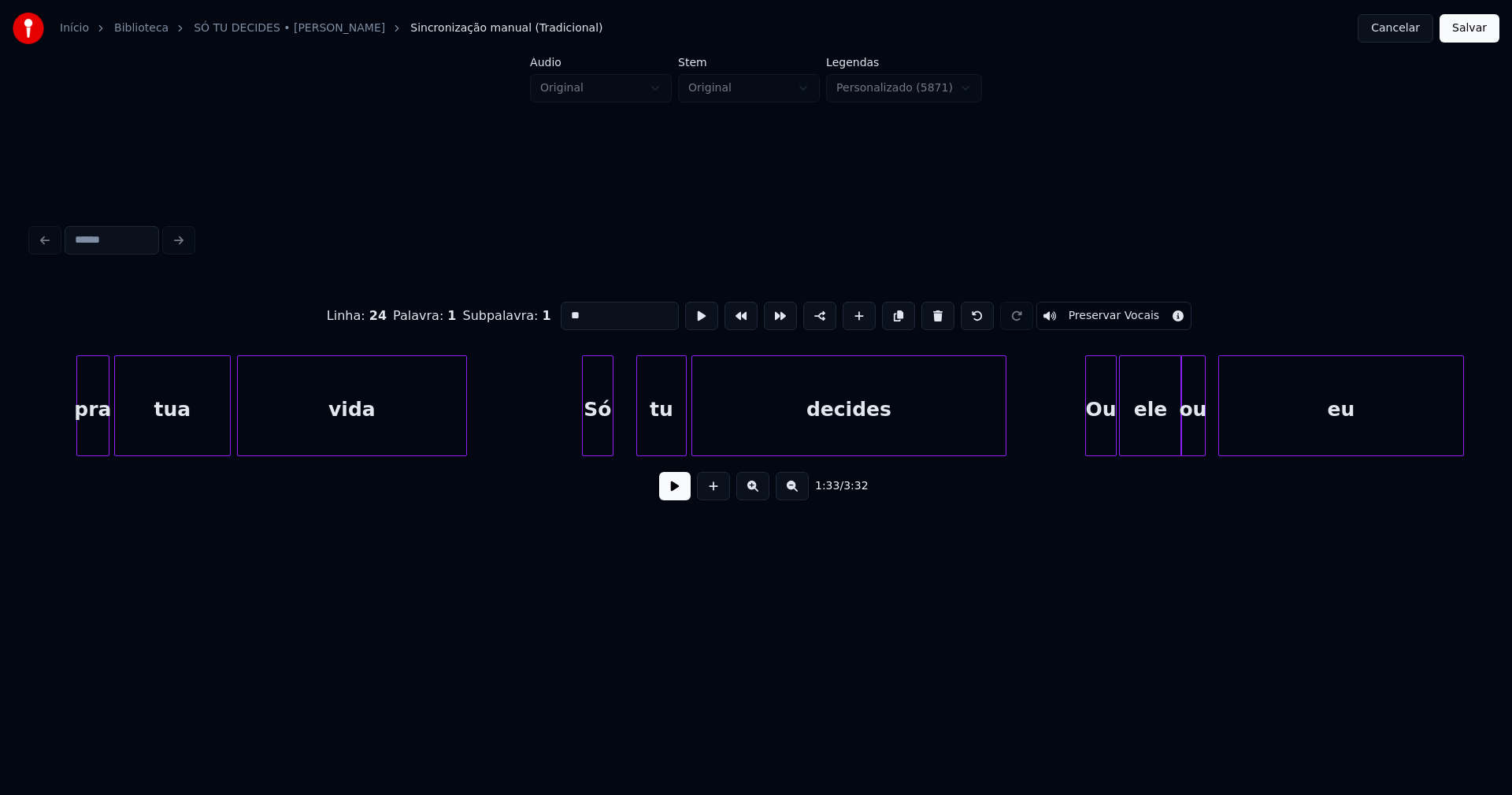
scroll to position [0, 25022]
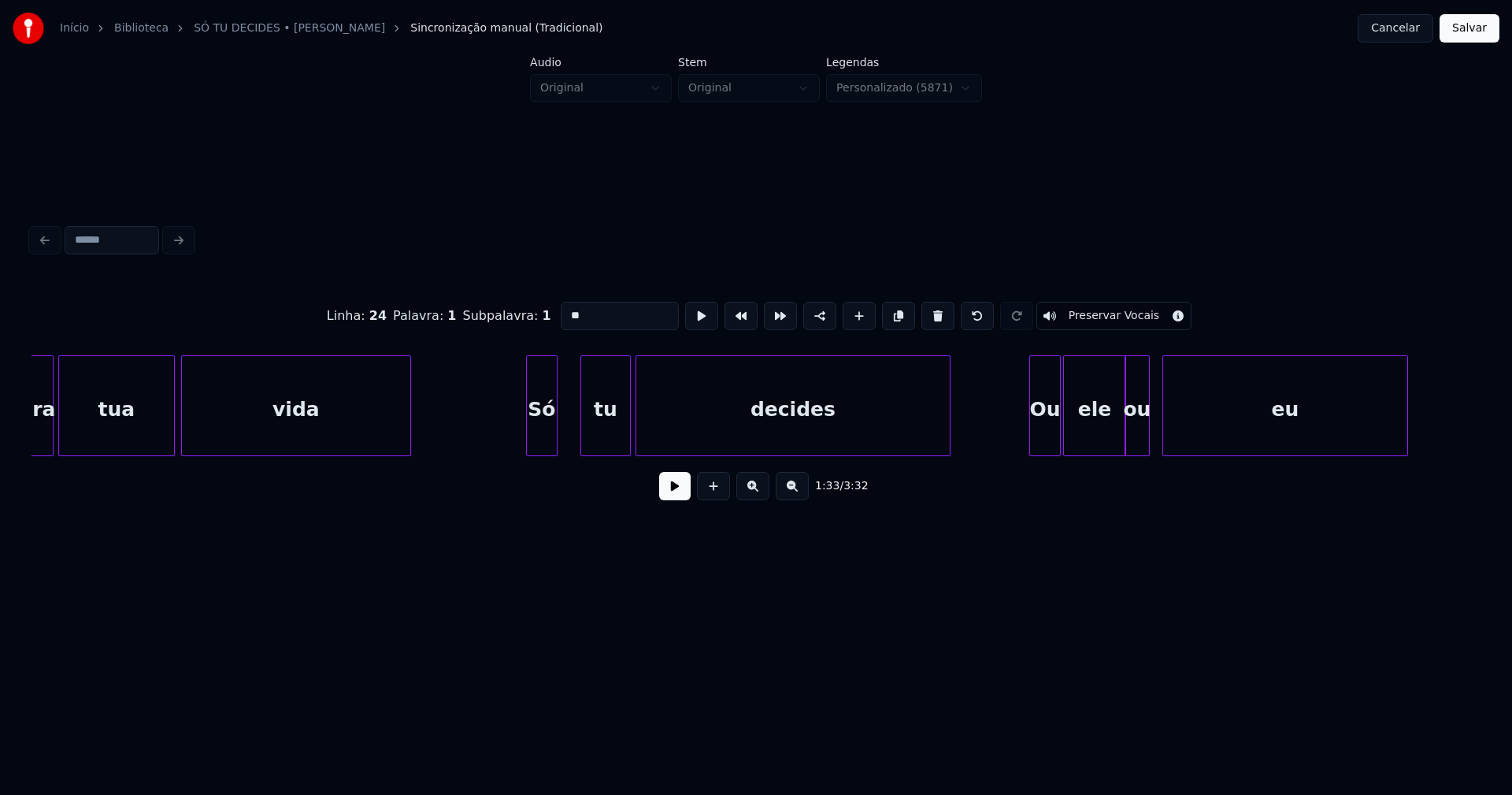
click at [1043, 434] on div "Ou" at bounding box center [1045, 410] width 30 height 107
type input "**"
click at [1453, 30] on button "Salvar" at bounding box center [1469, 28] width 60 height 29
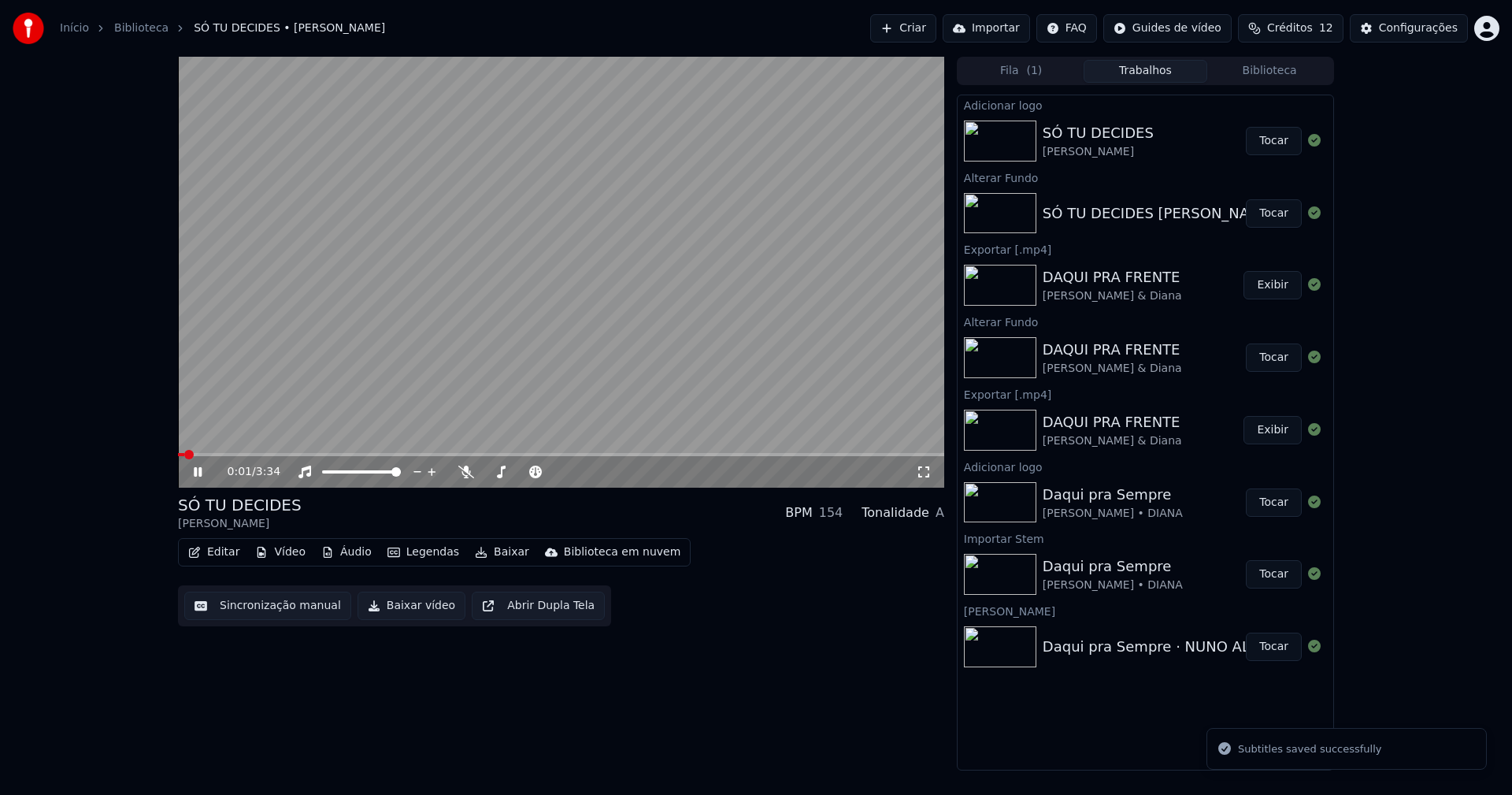
click at [197, 476] on icon at bounding box center [198, 472] width 8 height 10
click at [404, 611] on button "Baixar vídeo" at bounding box center [411, 605] width 108 height 29
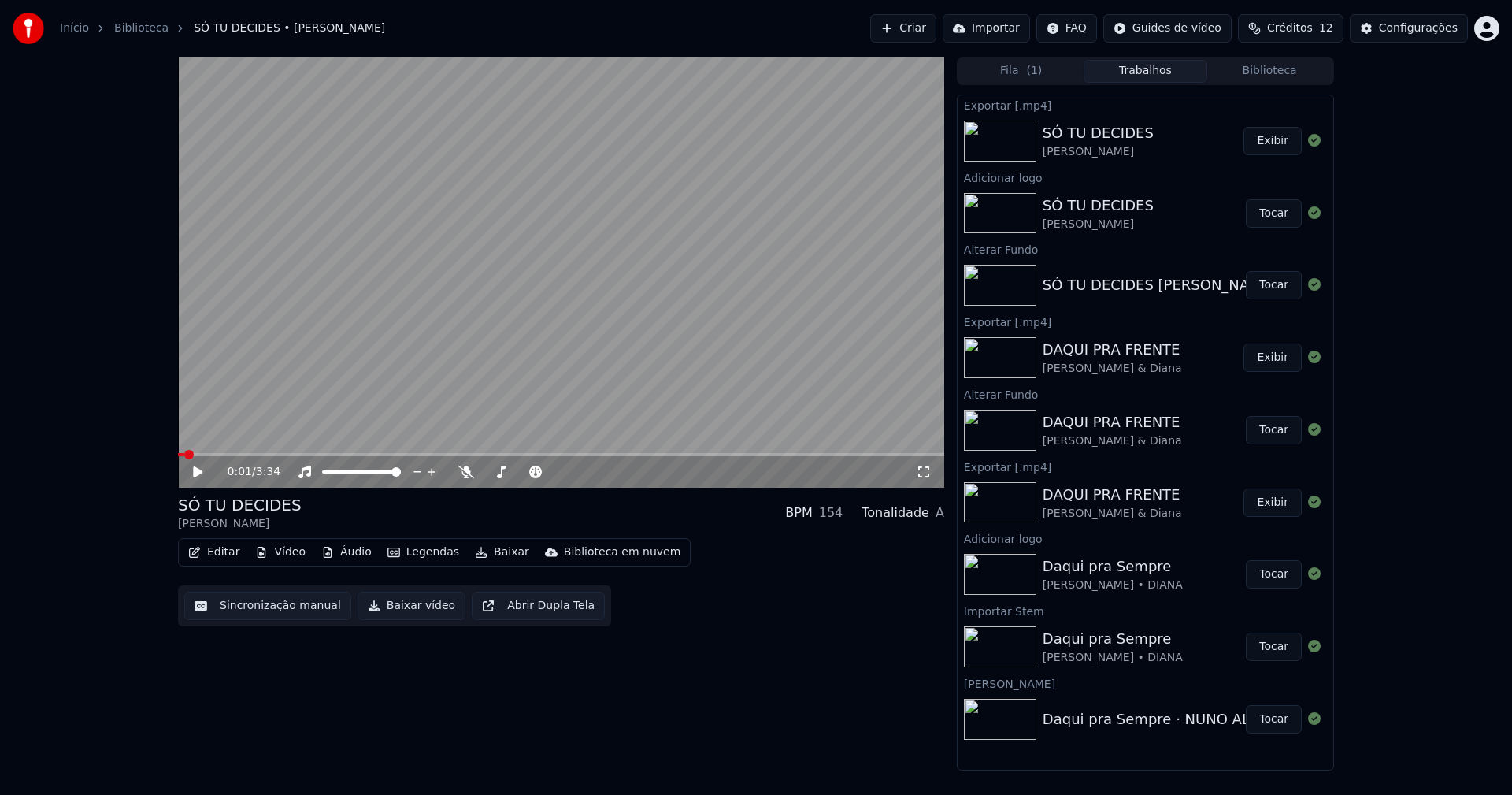
click at [226, 550] on button "Editar" at bounding box center [213, 552] width 64 height 22
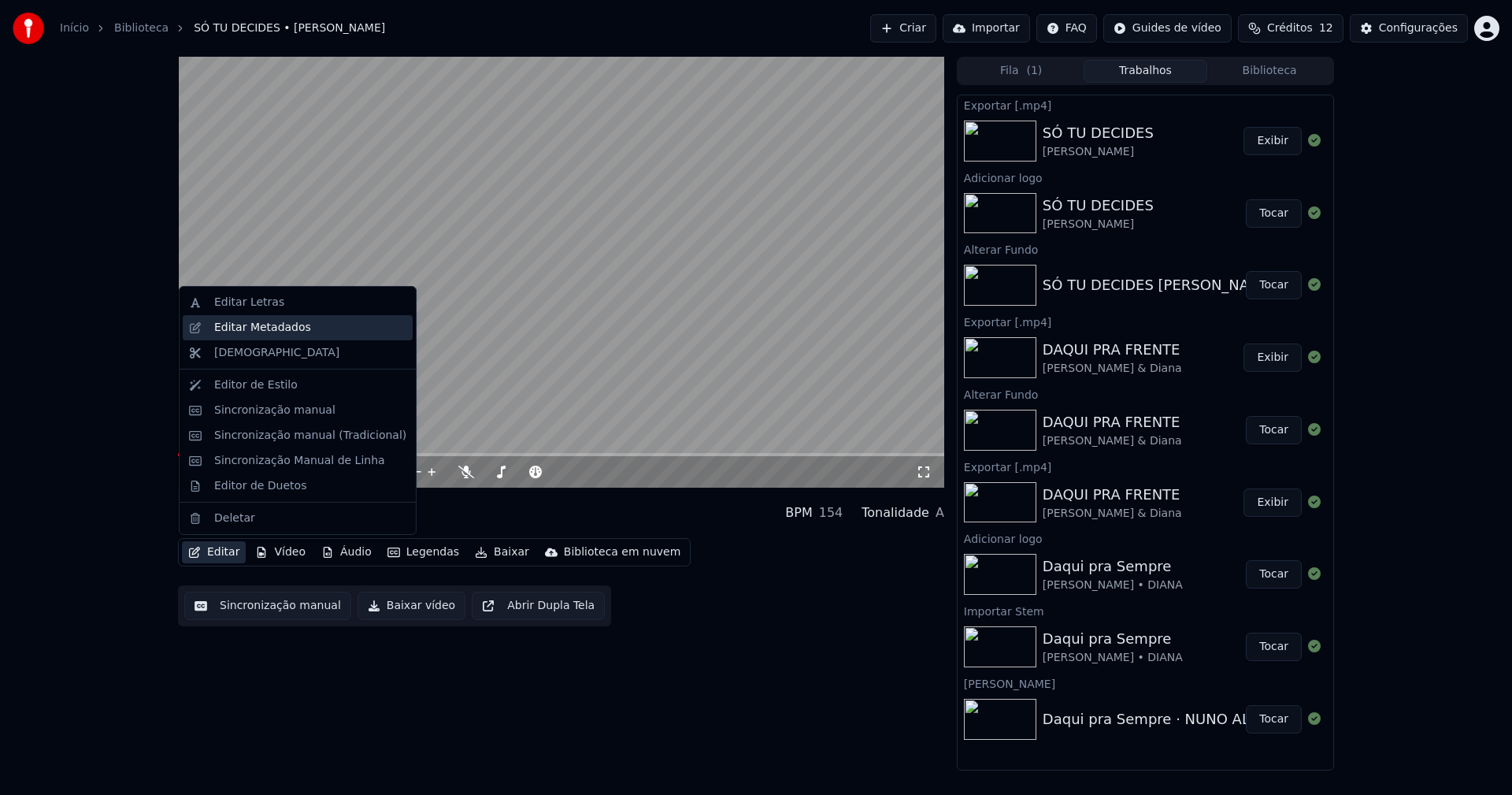
click at [254, 331] on div "Editar Metadados" at bounding box center [263, 328] width 97 height 16
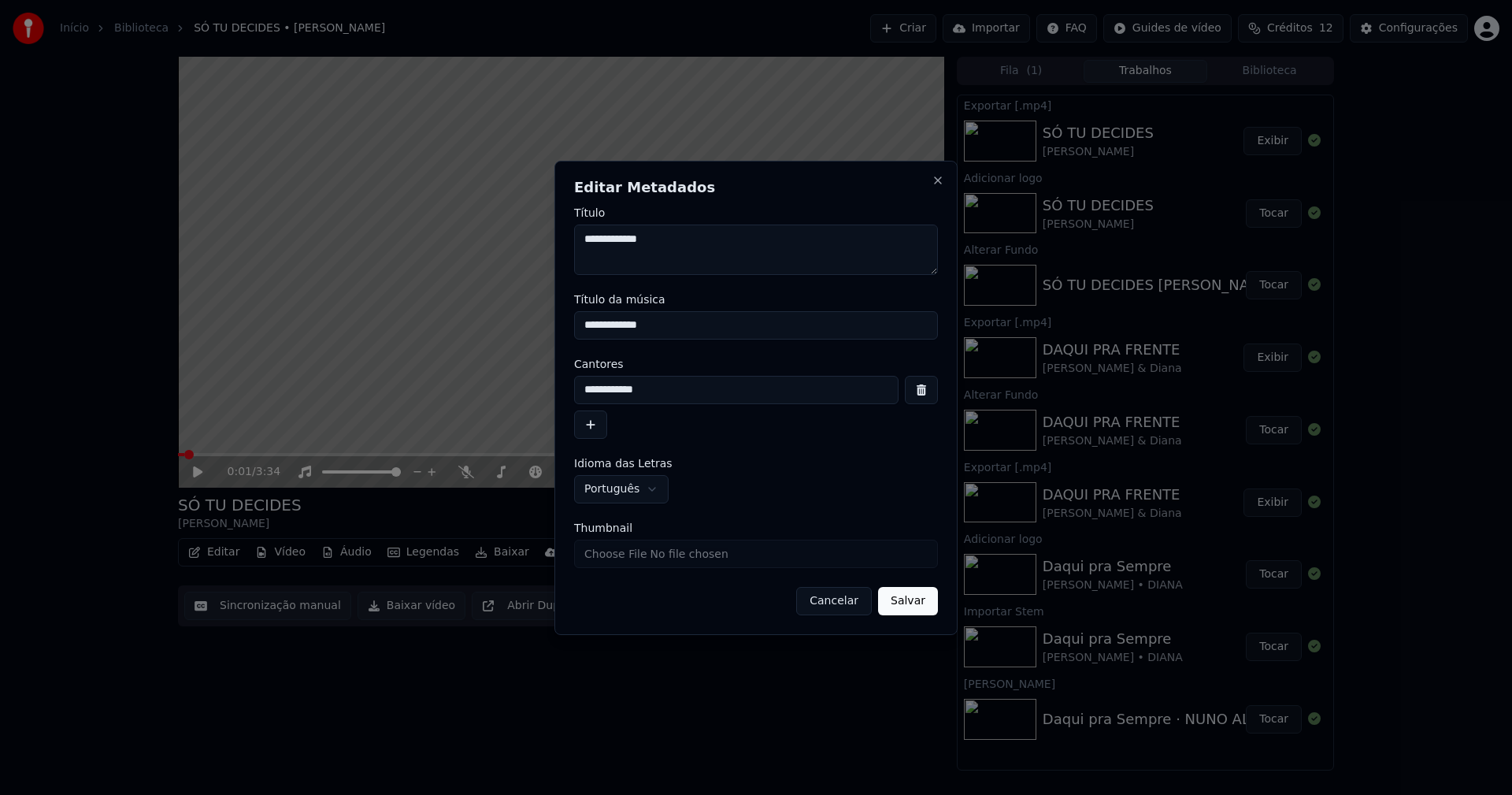
click at [622, 553] on input "Thumbnail" at bounding box center [756, 554] width 364 height 29
type input "**********"
click at [921, 599] on button "Salvar" at bounding box center [908, 600] width 60 height 29
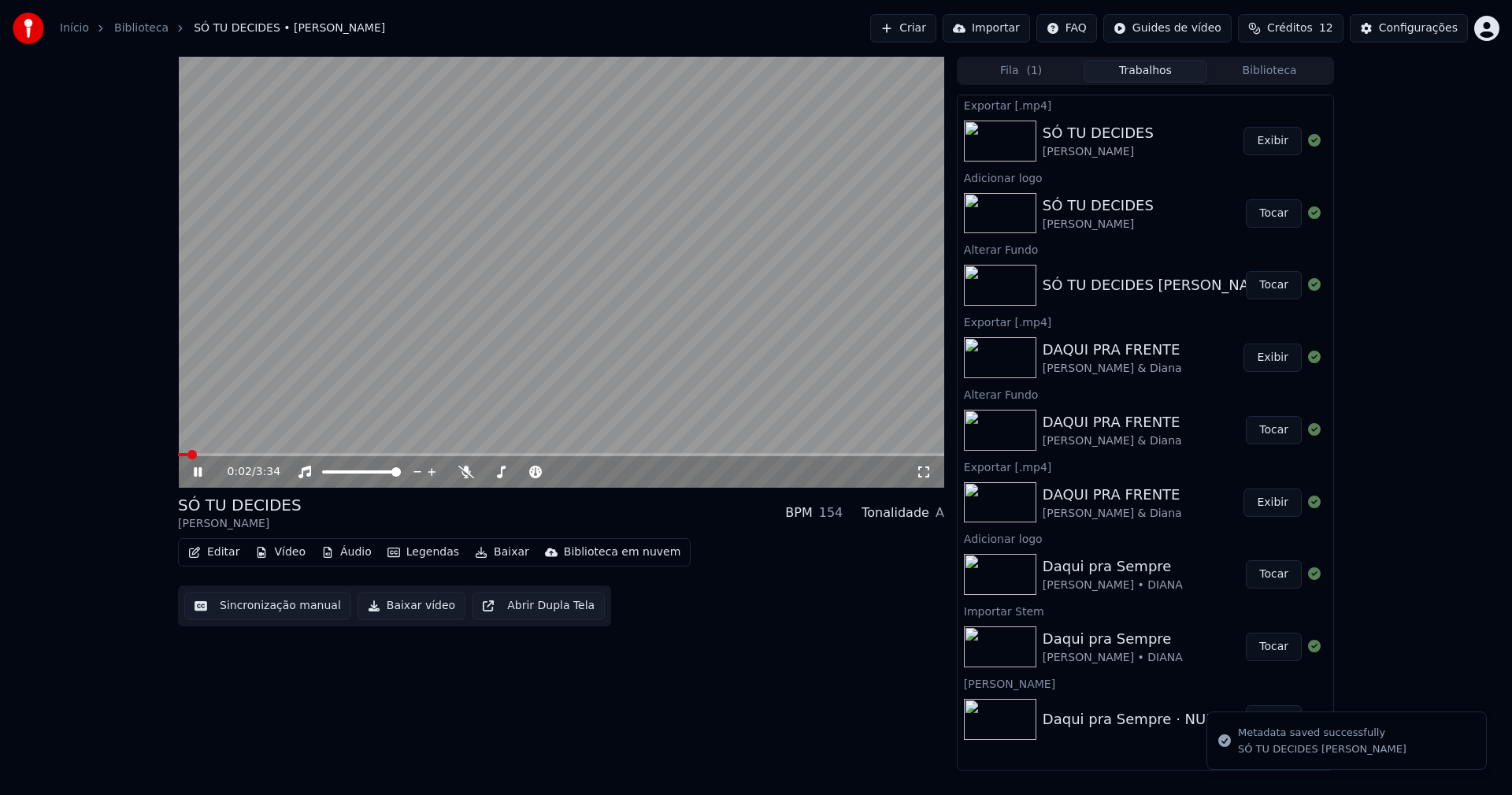
drag, startPoint x: 203, startPoint y: 474, endPoint x: 1100, endPoint y: 51, distance: 991.7
click at [206, 474] on icon at bounding box center [208, 471] width 37 height 13
click at [1284, 69] on button "Biblioteca" at bounding box center [1269, 70] width 124 height 23
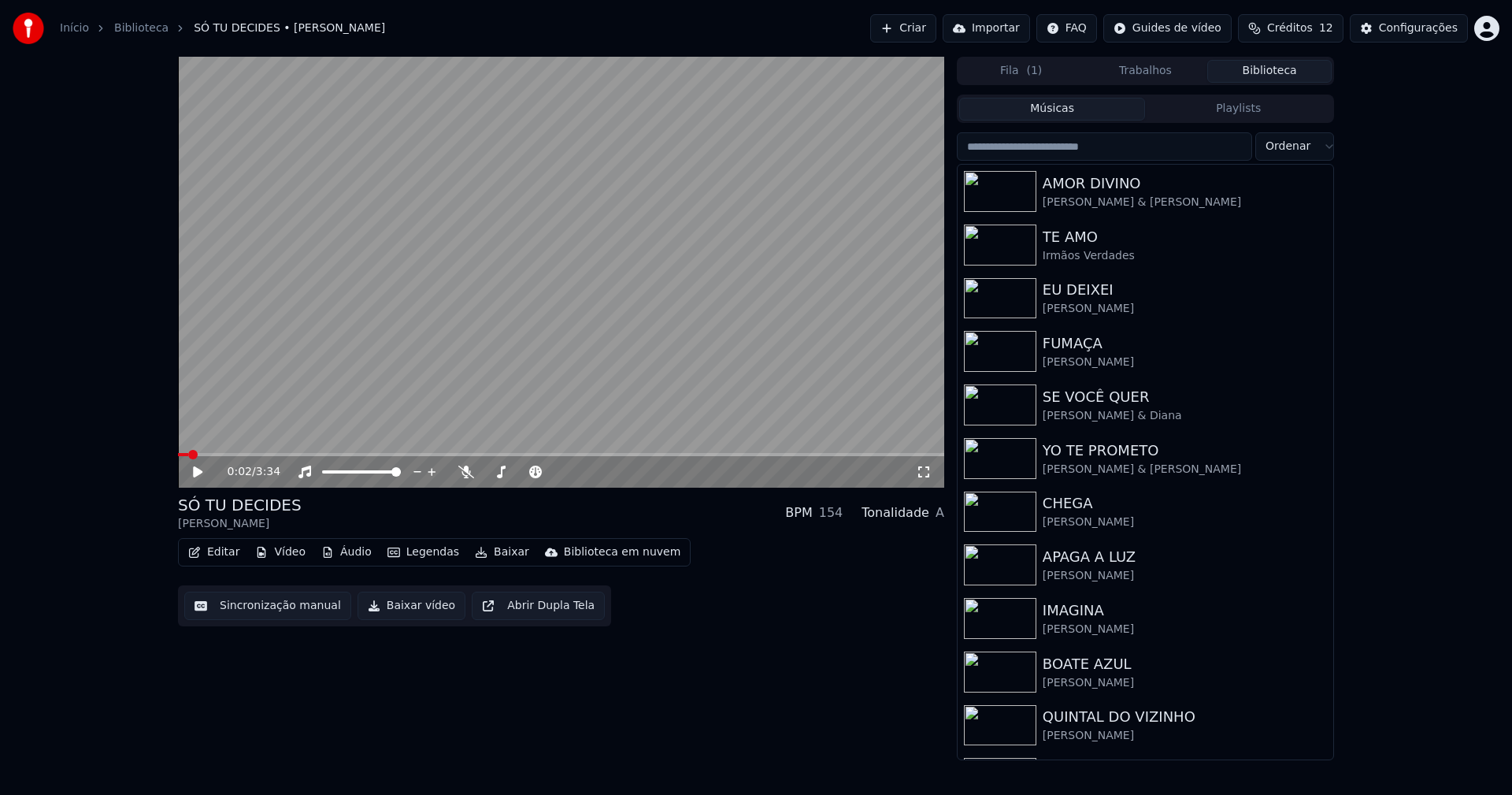
click at [1052, 149] on input "search" at bounding box center [1105, 146] width 296 height 29
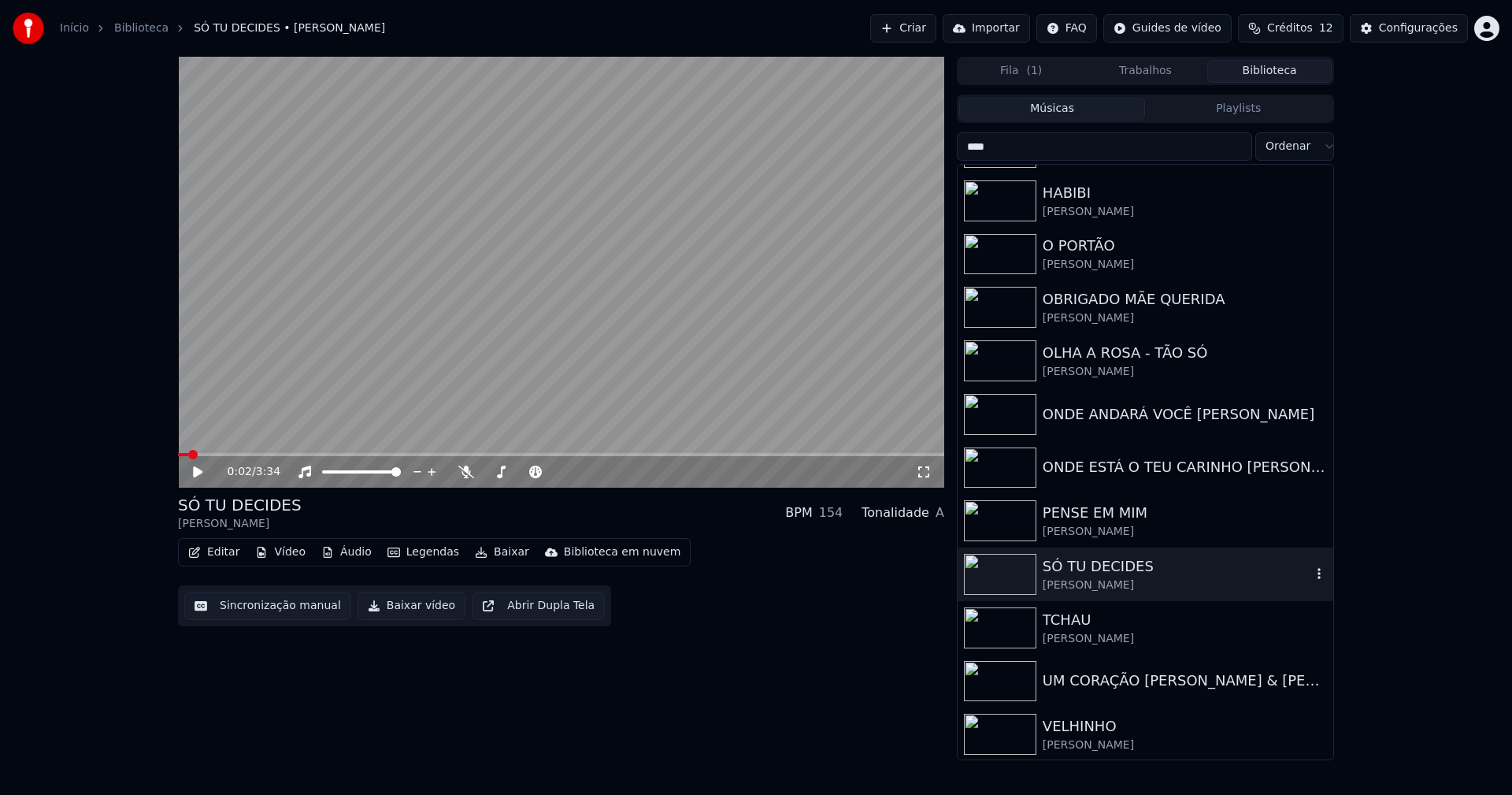
scroll to position [634, 0]
type input "****"
click at [1128, 410] on div "ONDE ANDARÁ VOCÊ [PERSON_NAME]" at bounding box center [1177, 413] width 269 height 22
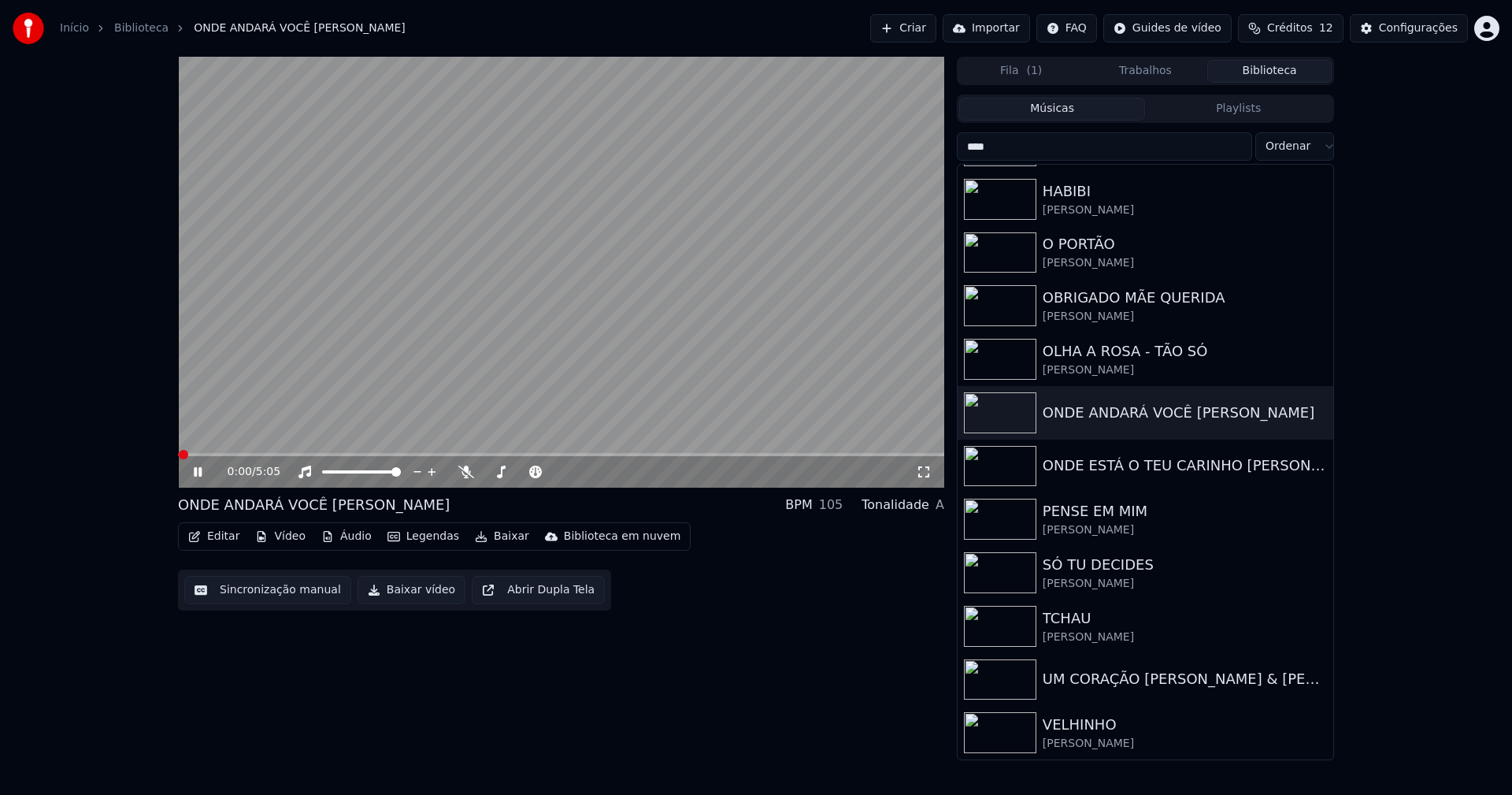
drag, startPoint x: 197, startPoint y: 474, endPoint x: 203, endPoint y: 490, distance: 17.1
click at [199, 473] on icon at bounding box center [208, 471] width 37 height 13
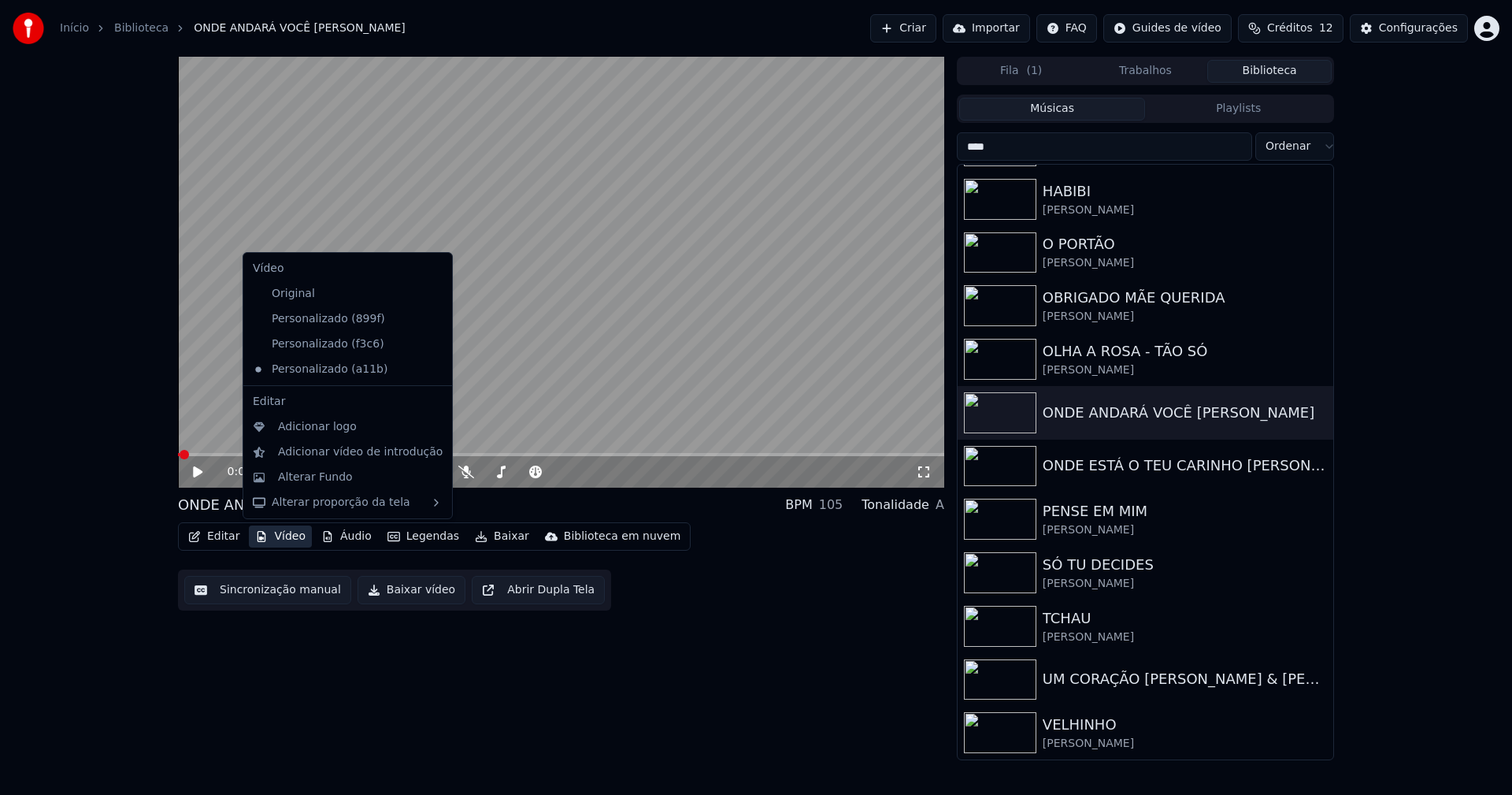
click at [284, 532] on button "Vídeo" at bounding box center [280, 536] width 63 height 22
click at [432, 323] on icon at bounding box center [440, 319] width 17 height 13
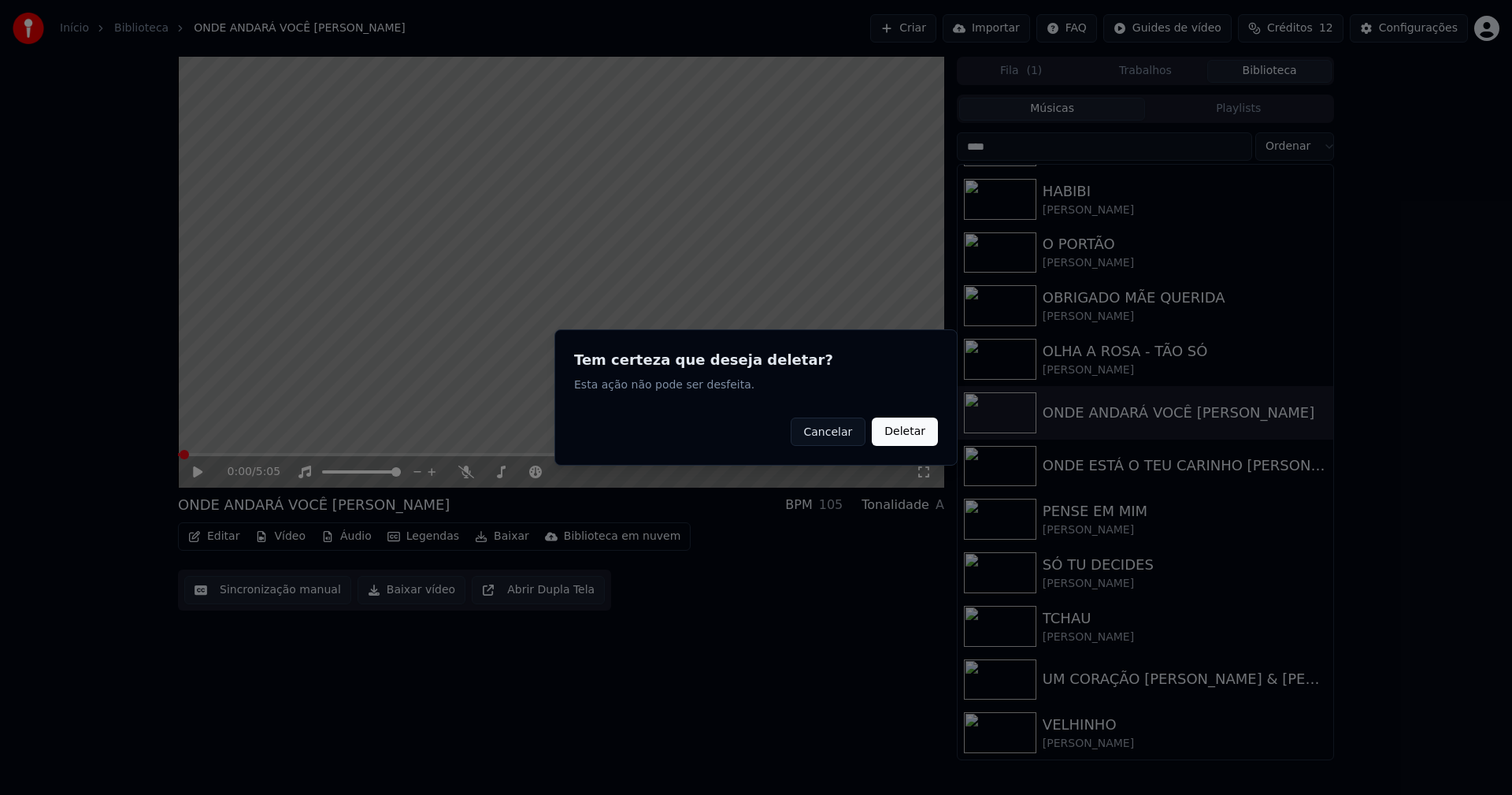
click at [910, 431] on button "Deletar" at bounding box center [904, 432] width 67 height 29
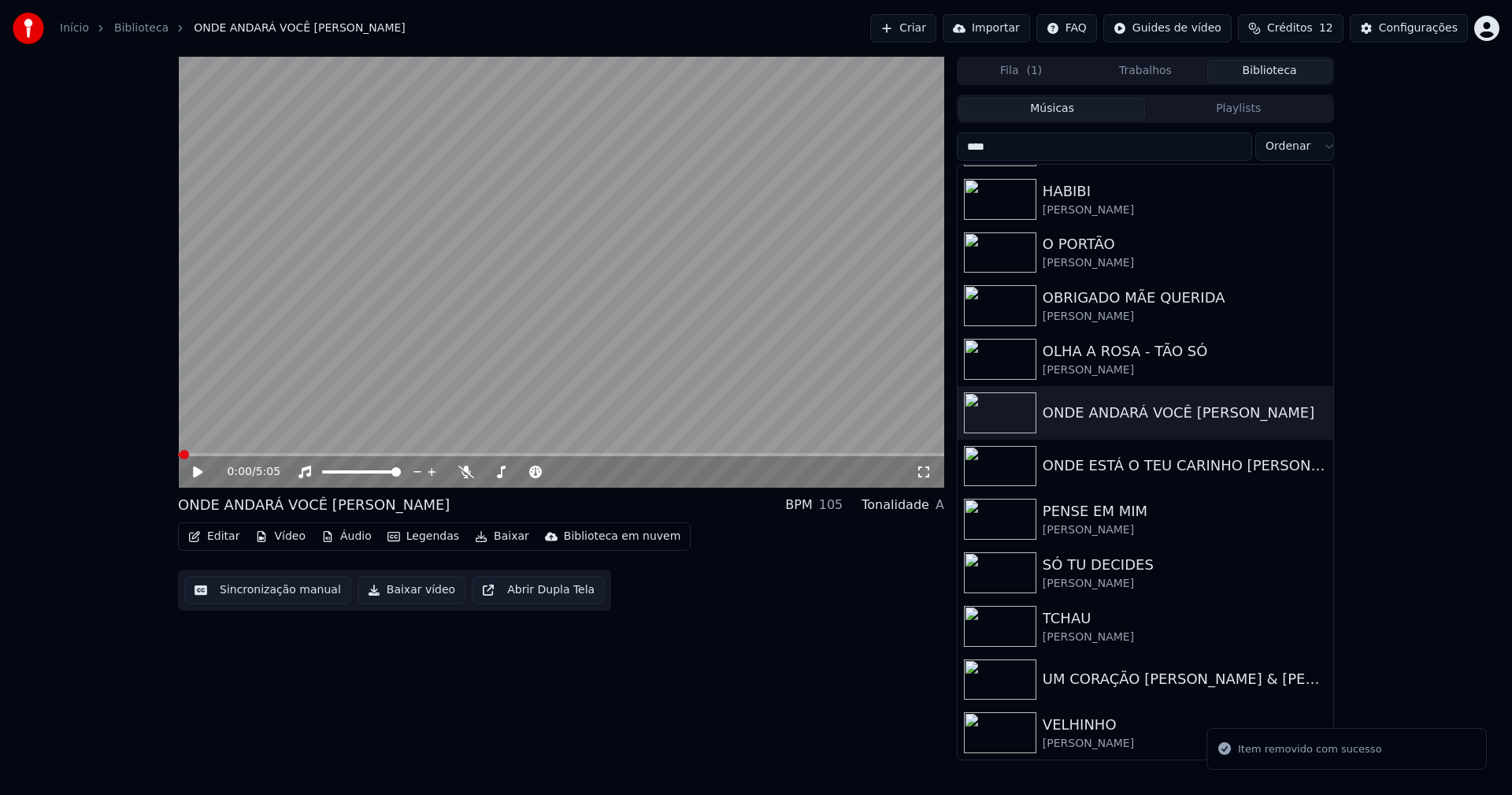
click at [274, 535] on button "Vídeo" at bounding box center [280, 536] width 63 height 22
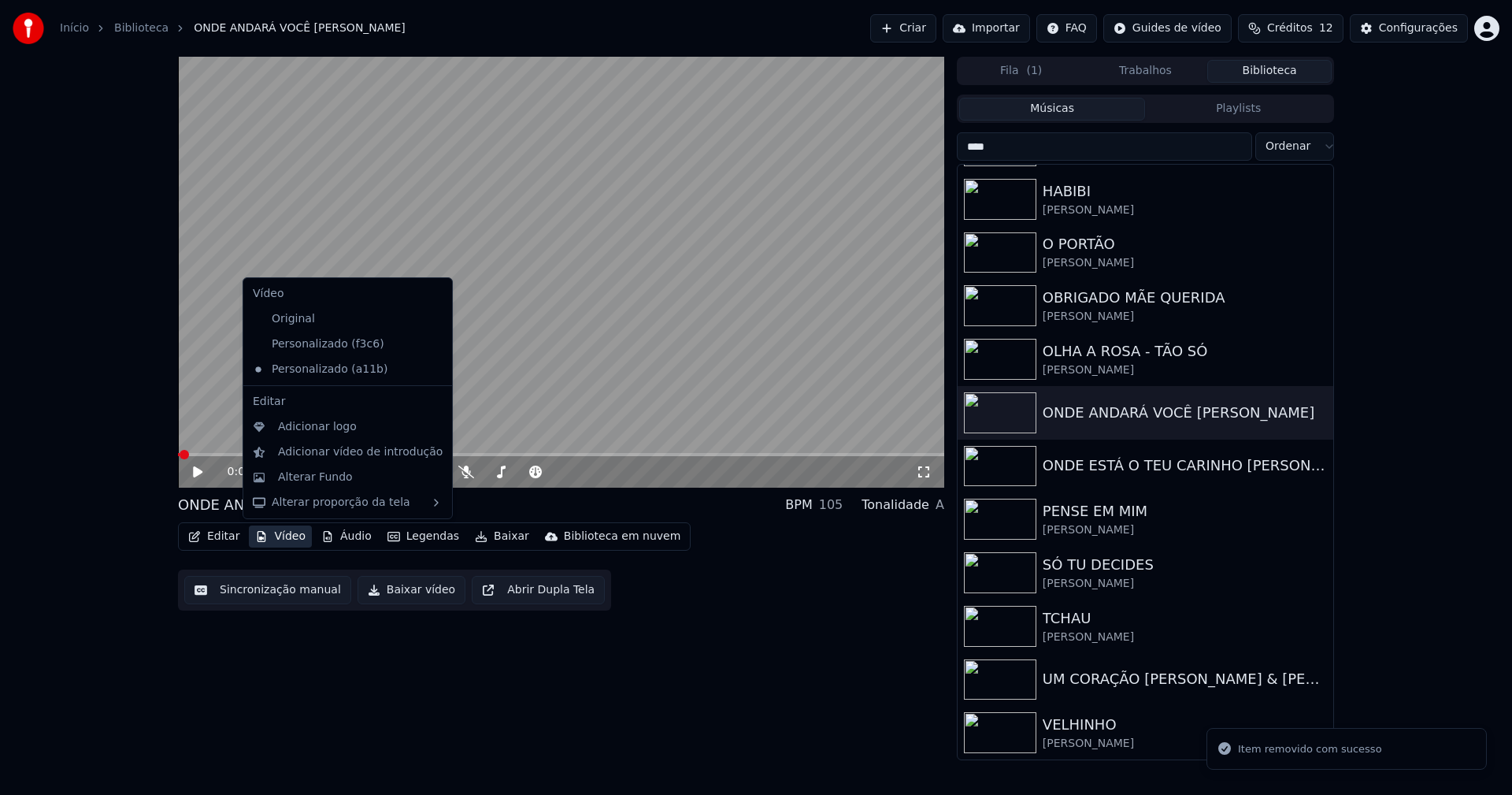
click at [432, 345] on icon at bounding box center [440, 343] width 17 height 13
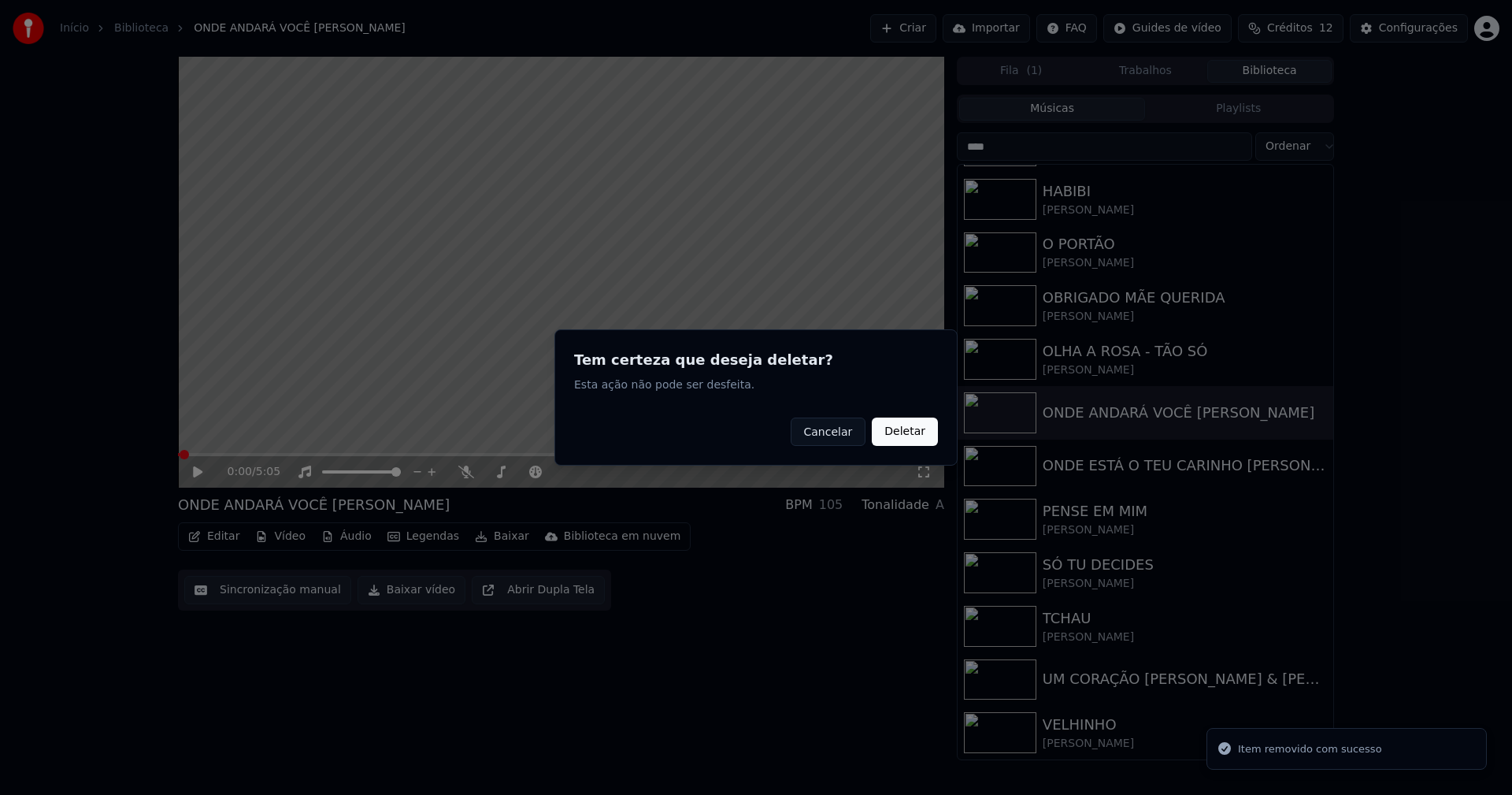
click at [926, 437] on button "Deletar" at bounding box center [904, 432] width 67 height 29
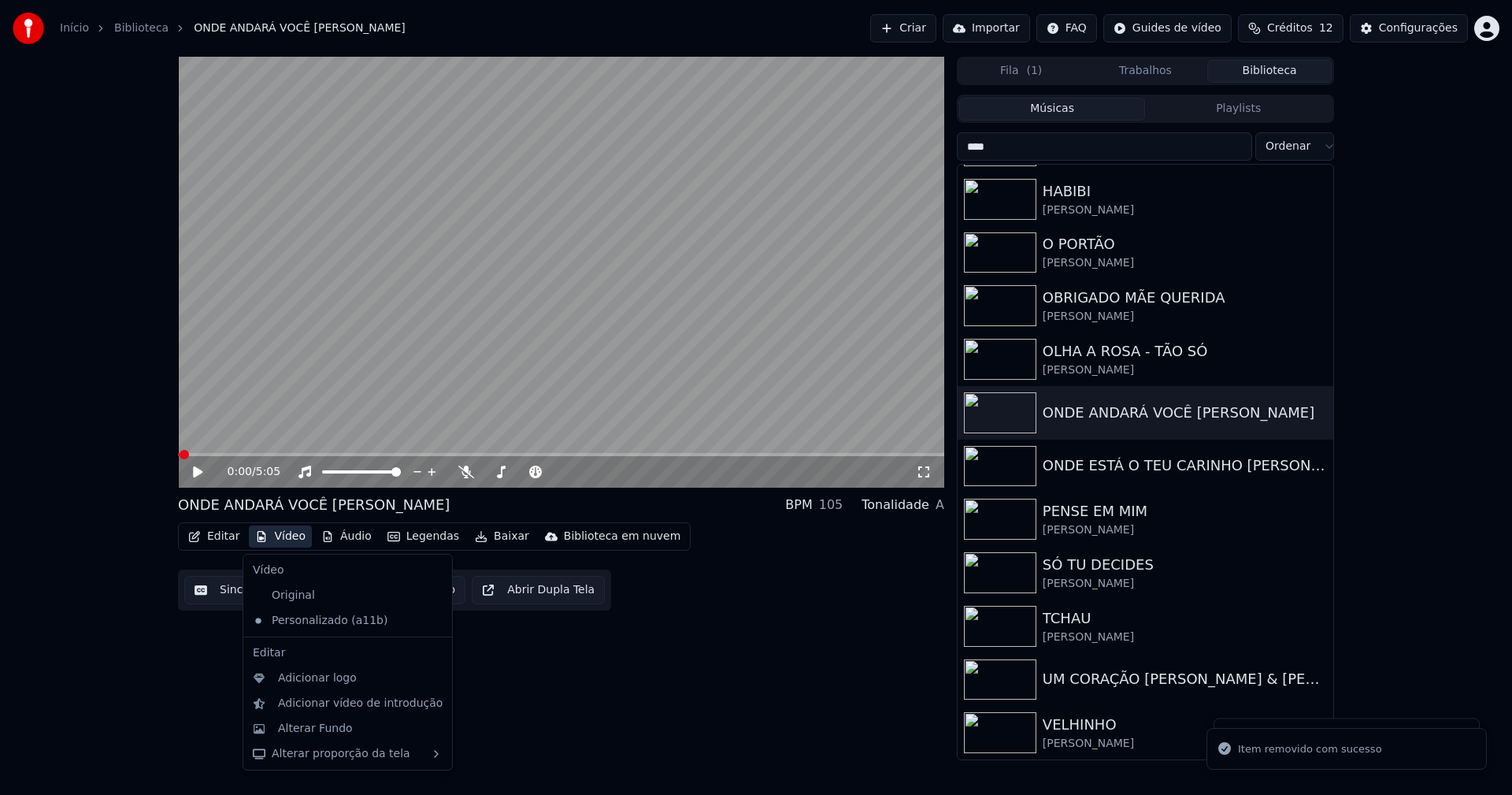
click at [295, 535] on button "Vídeo" at bounding box center [280, 536] width 63 height 22
click at [314, 724] on div "Alterar Fundo" at bounding box center [315, 729] width 74 height 16
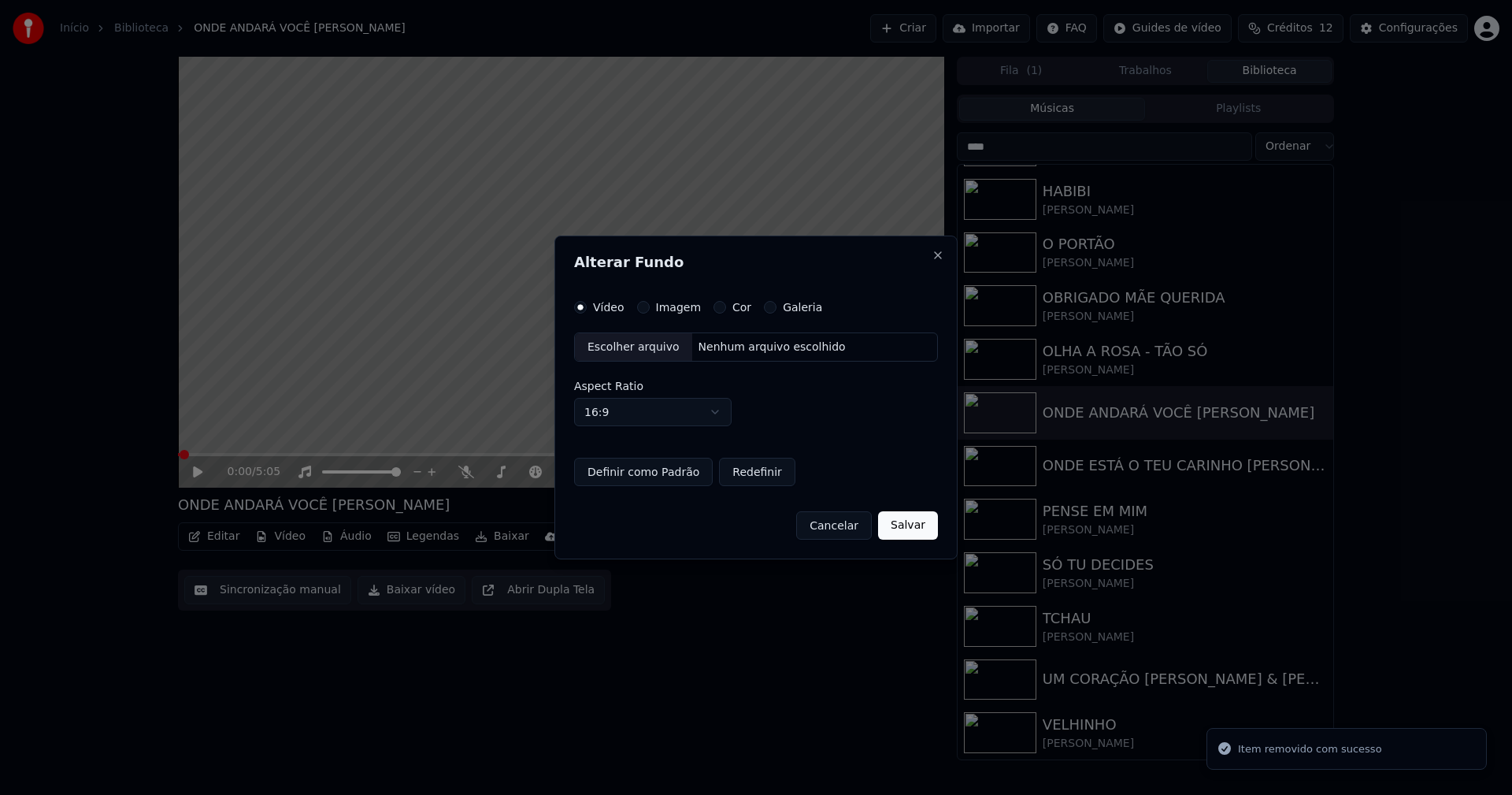
click at [645, 308] on button "Imagem" at bounding box center [643, 307] width 13 height 13
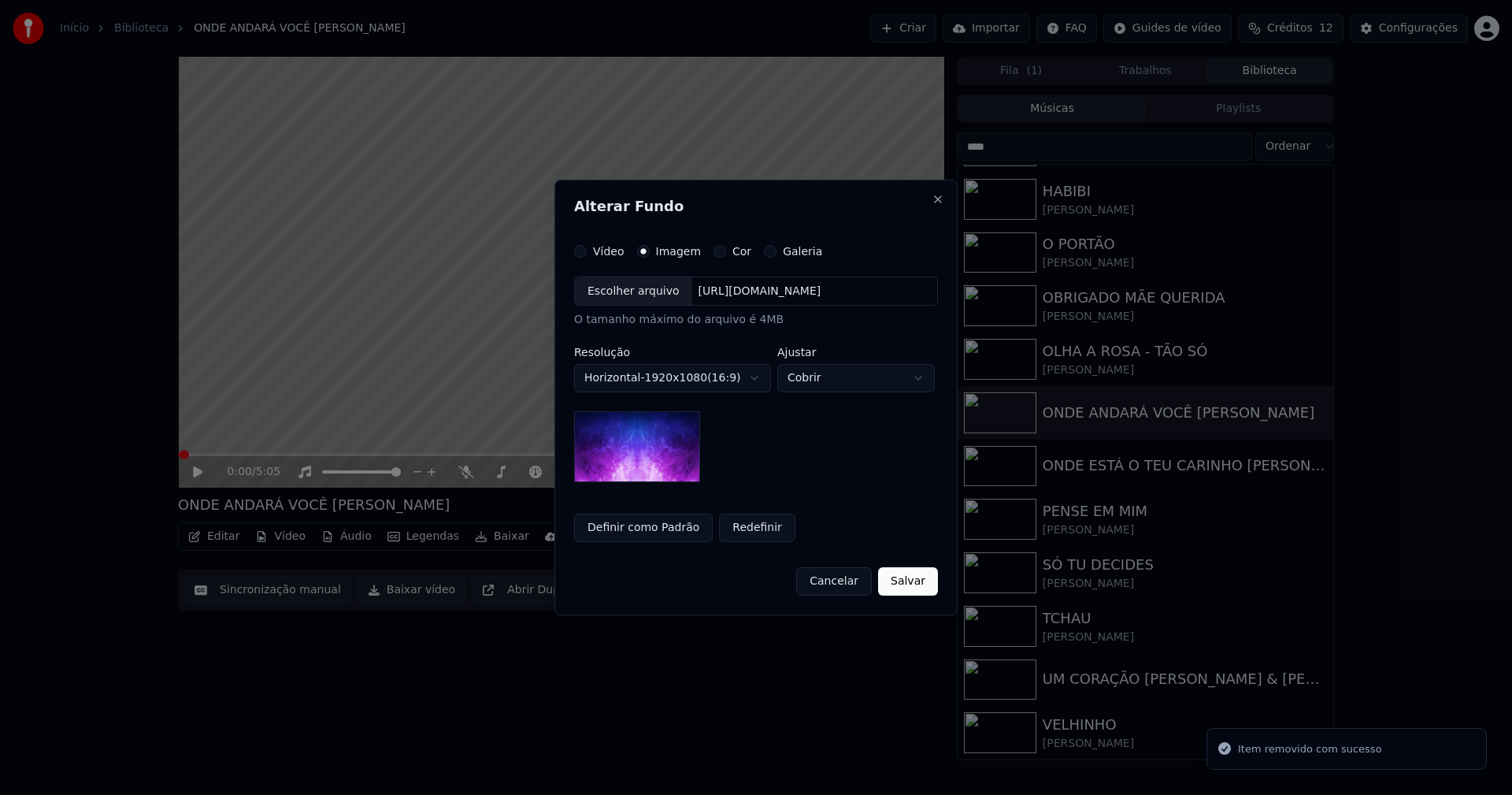
click at [631, 301] on div "Escolher arquivo" at bounding box center [633, 291] width 117 height 29
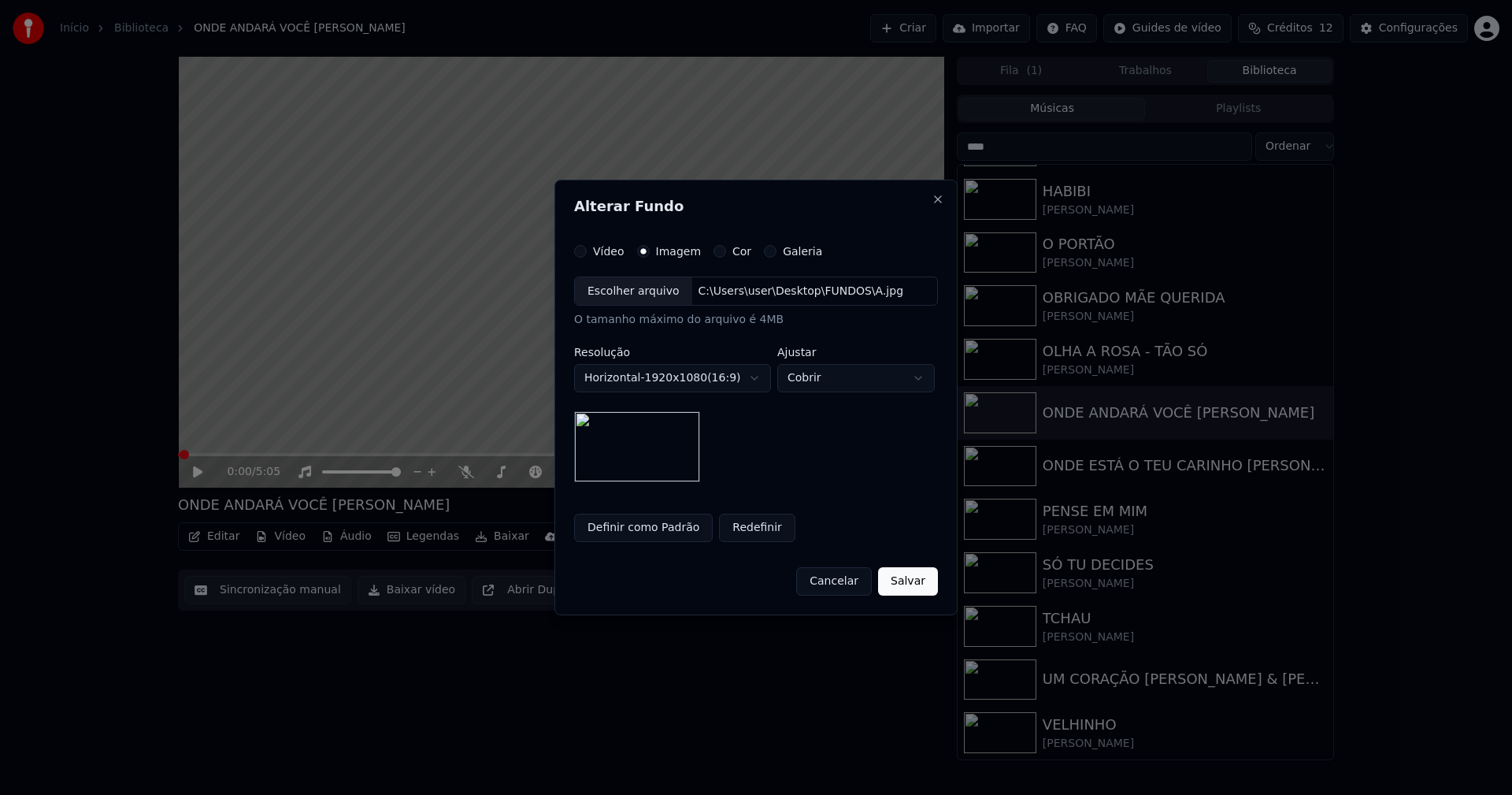
click at [918, 583] on button "Salvar" at bounding box center [908, 581] width 60 height 29
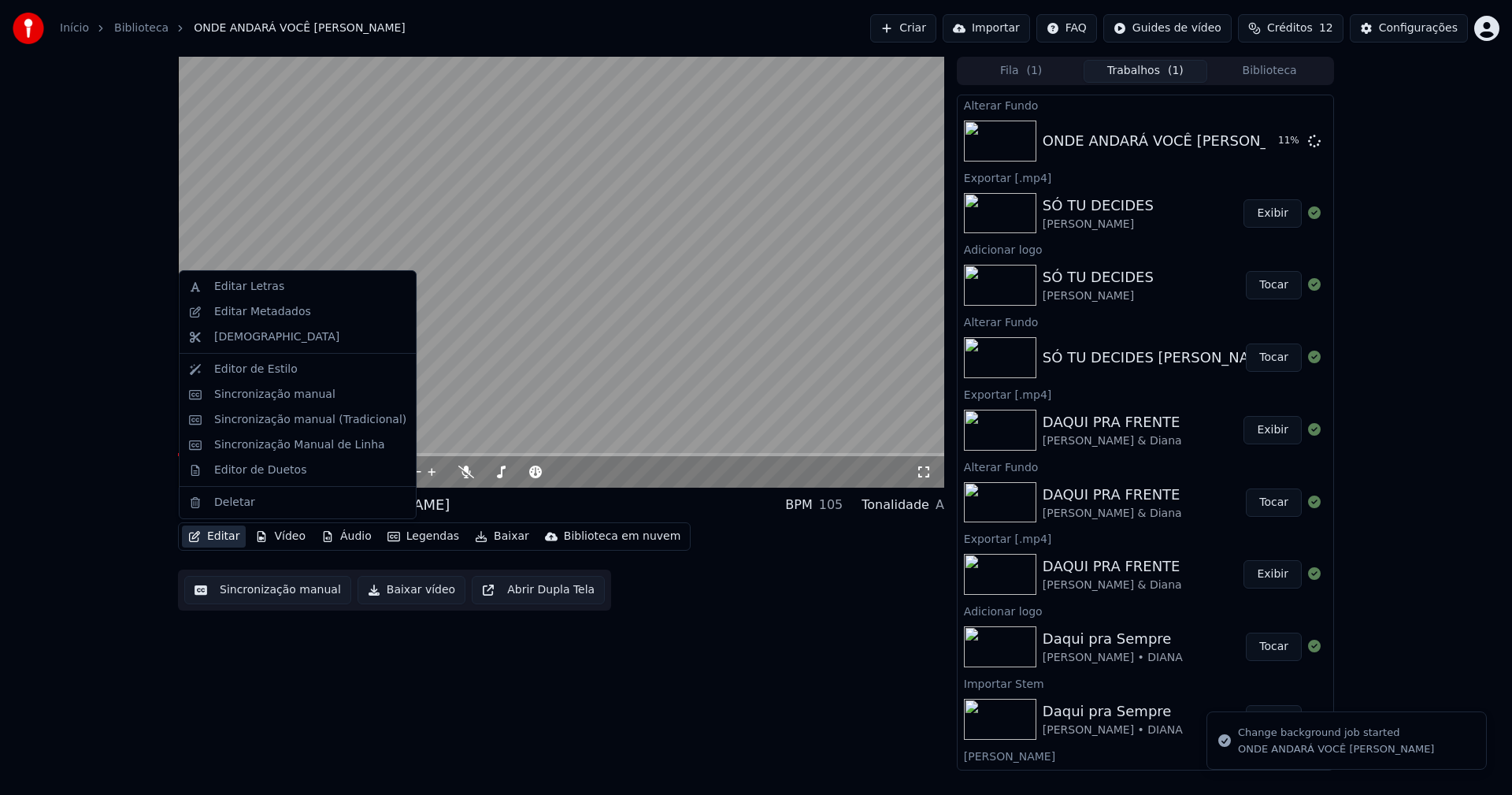
click at [219, 529] on button "Editar" at bounding box center [213, 536] width 64 height 22
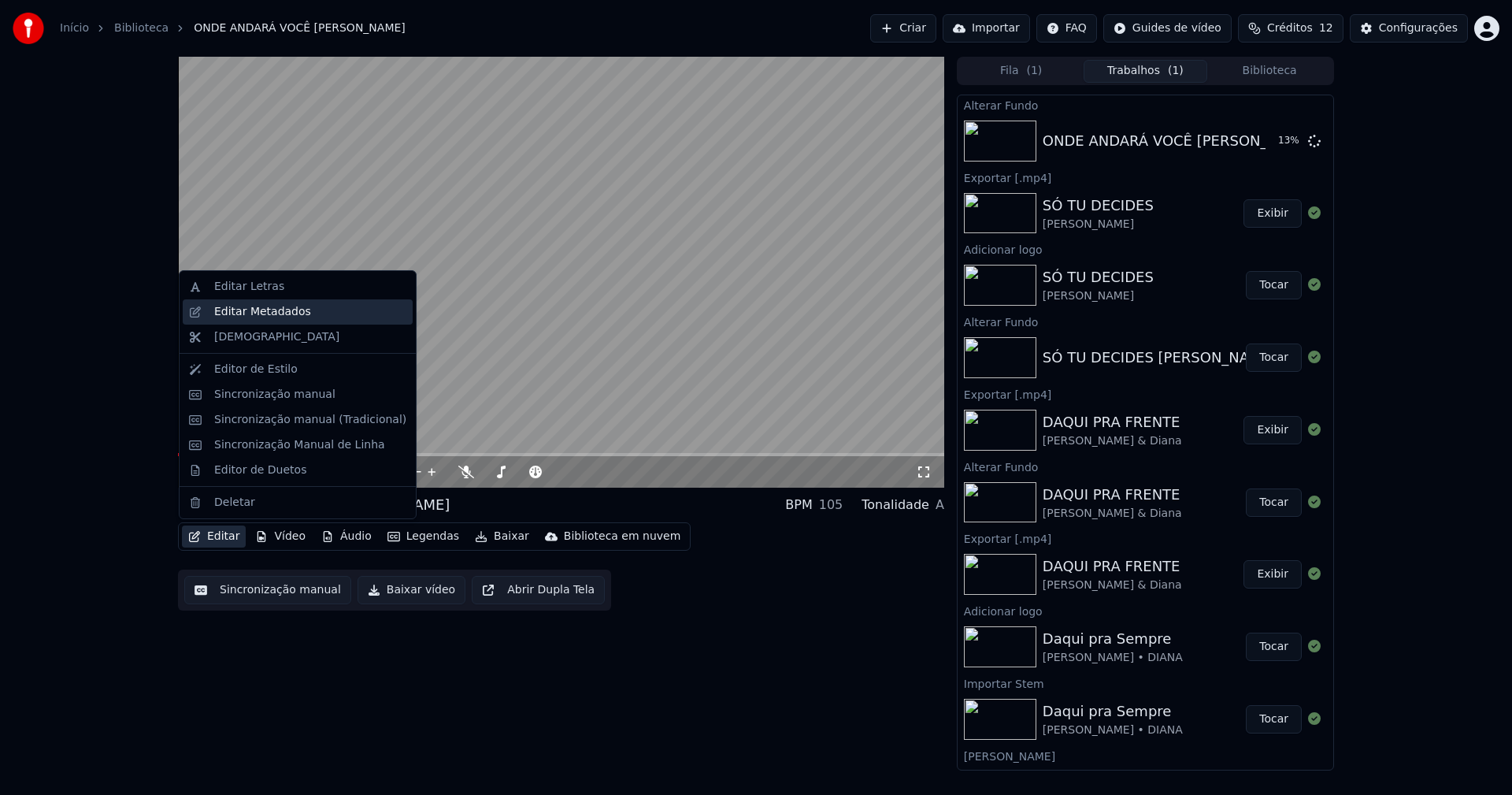
click at [250, 313] on div "Editar Metadados" at bounding box center [263, 312] width 97 height 16
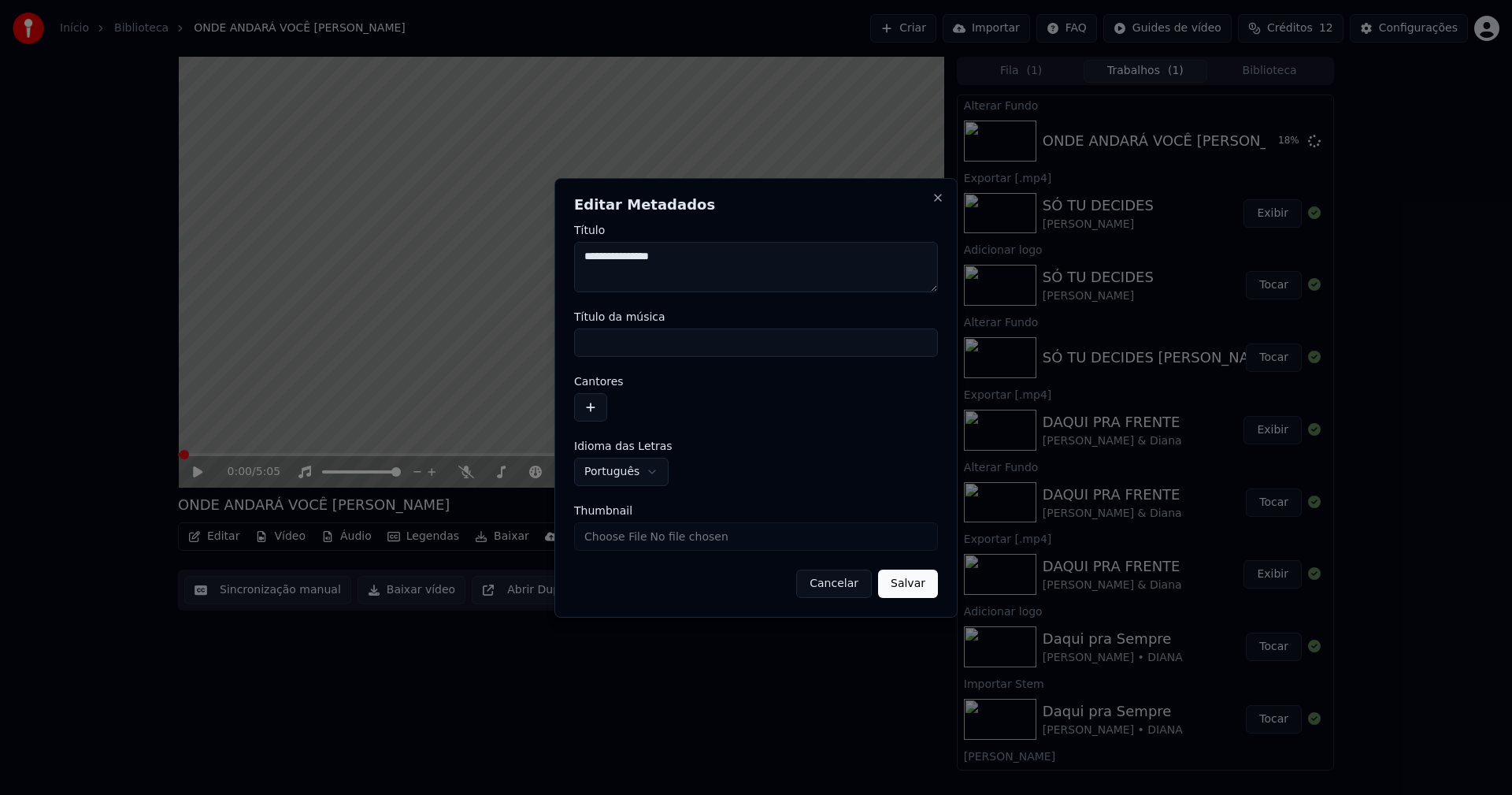
click at [636, 341] on input "Título da música" at bounding box center [756, 342] width 364 height 29
type input "**********"
click at [596, 411] on button "button" at bounding box center [590, 407] width 33 height 29
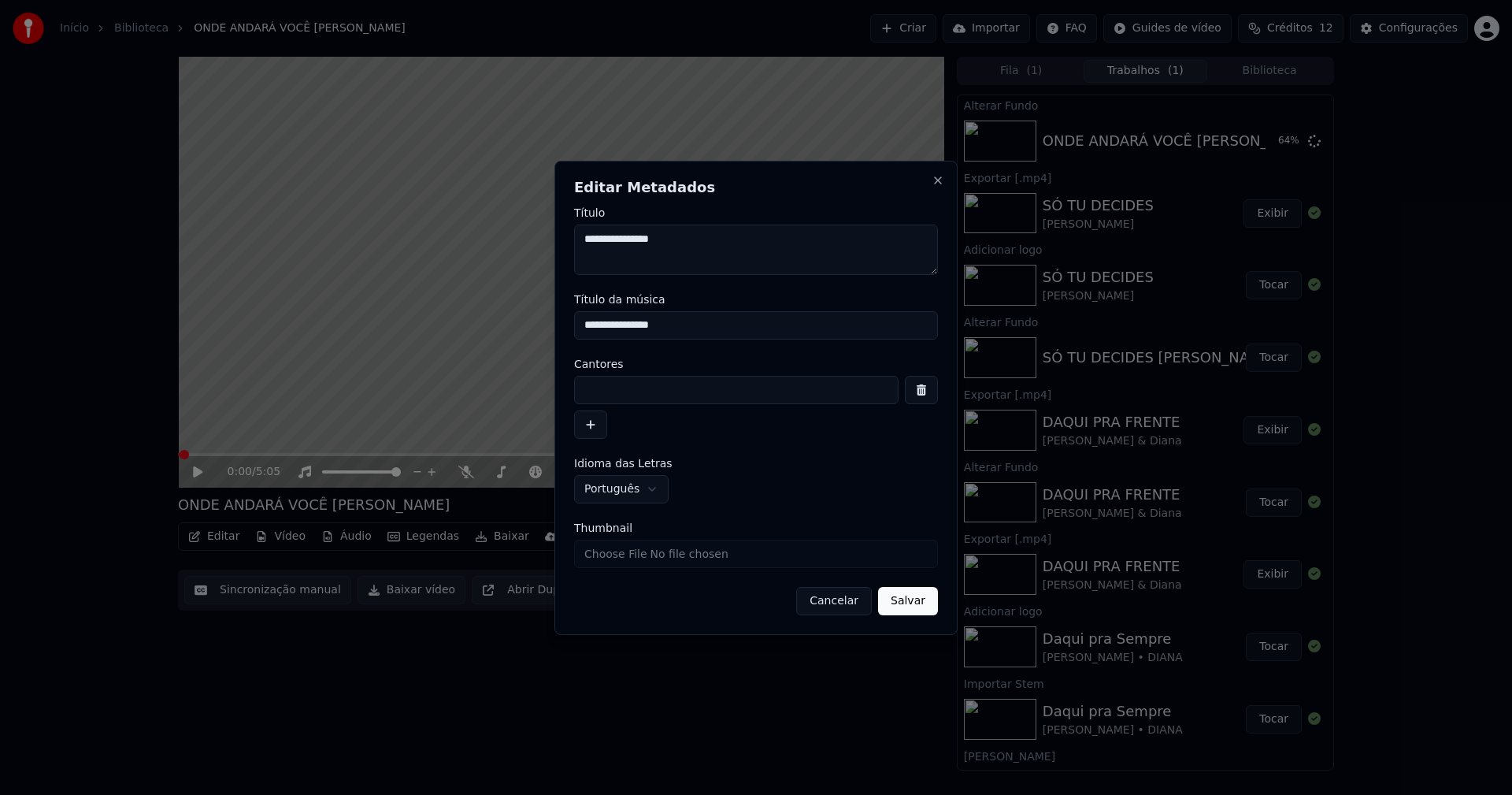
click at [605, 390] on input at bounding box center [736, 389] width 325 height 29
type input "**********"
click at [879, 587] on button "Salvar" at bounding box center [908, 600] width 60 height 29
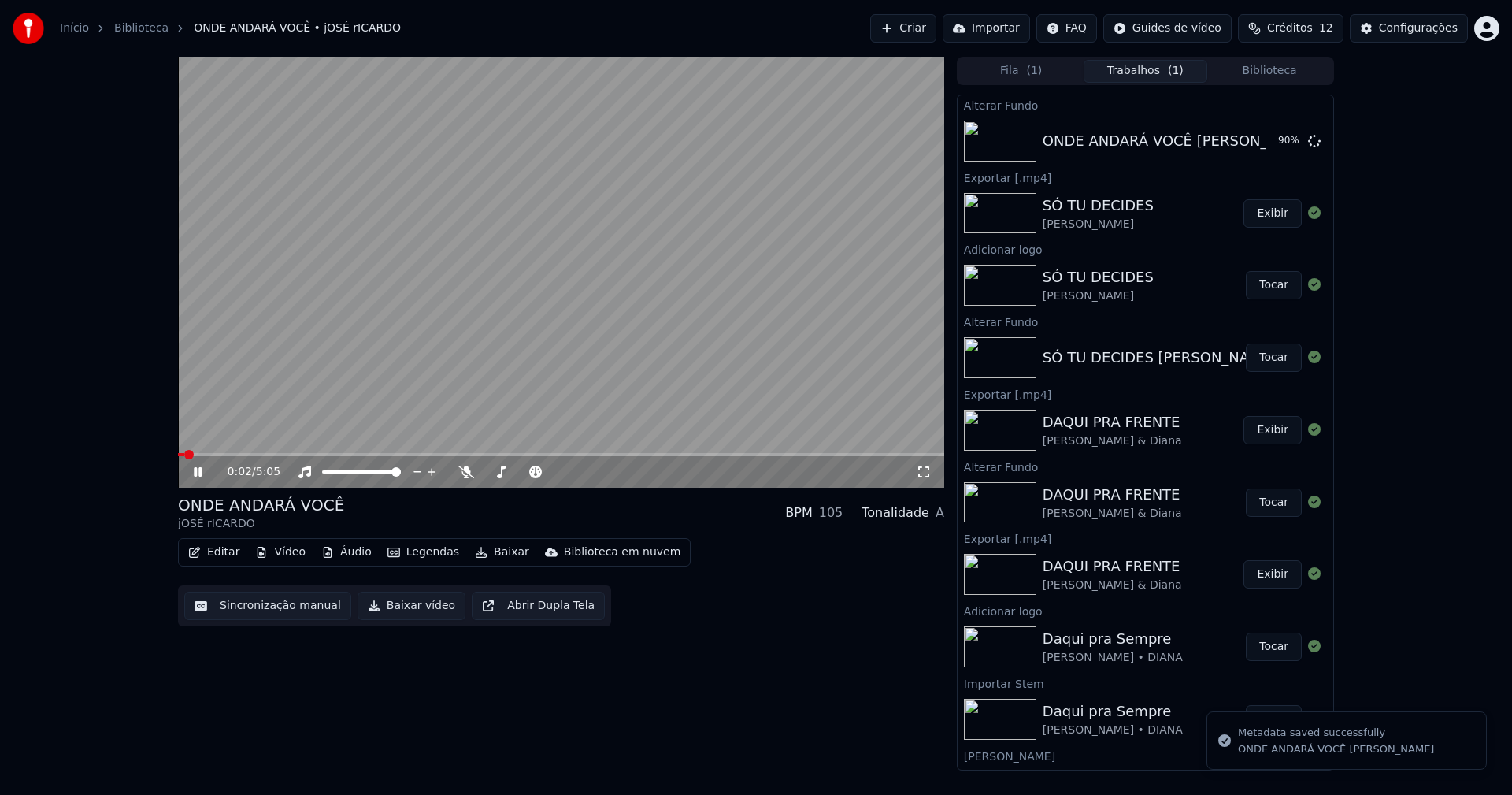
click at [199, 473] on icon at bounding box center [208, 471] width 37 height 13
click at [228, 547] on button "Editar" at bounding box center [213, 552] width 64 height 22
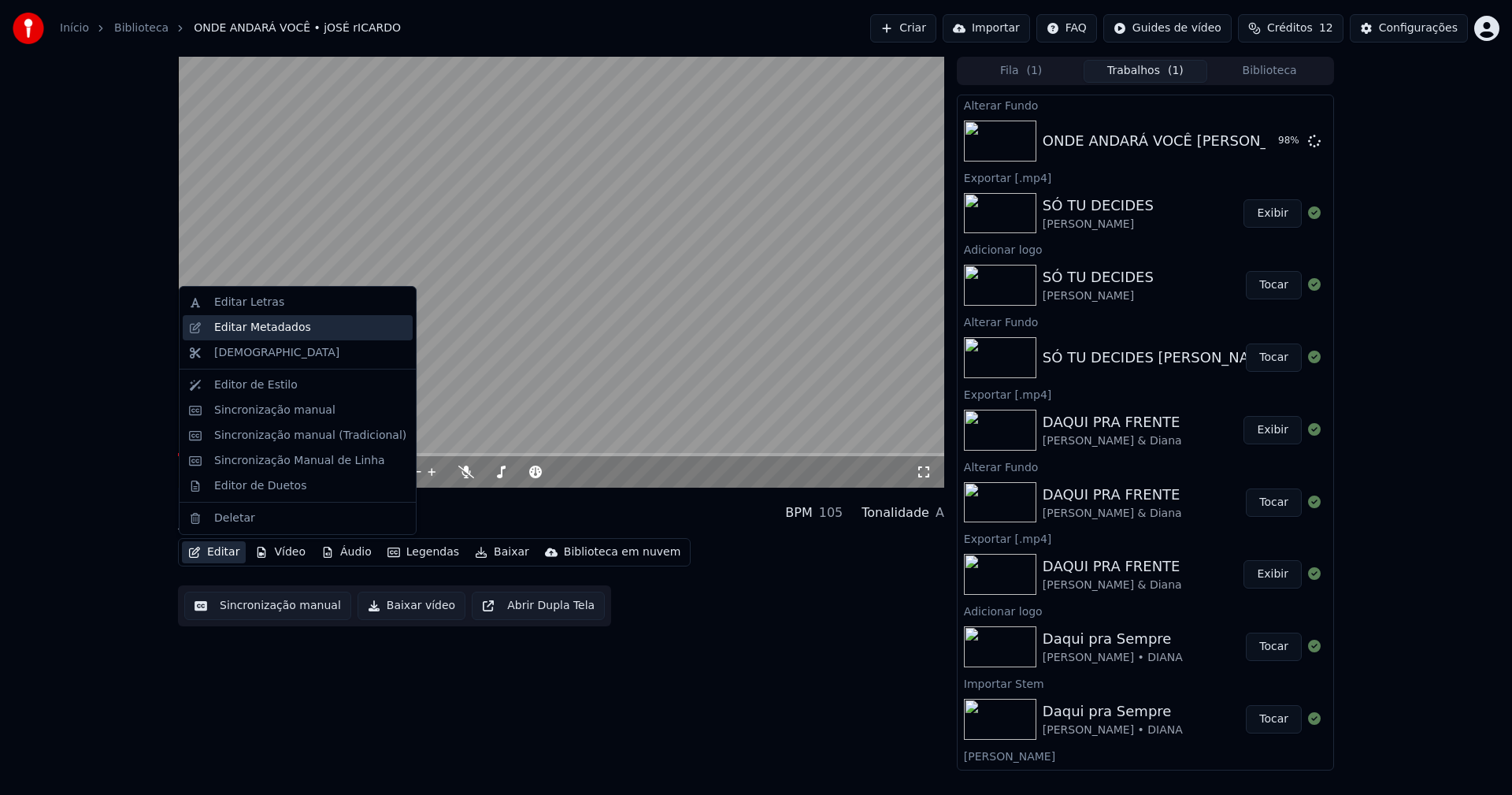
click at [266, 331] on div "Editar Metadados" at bounding box center [263, 328] width 97 height 16
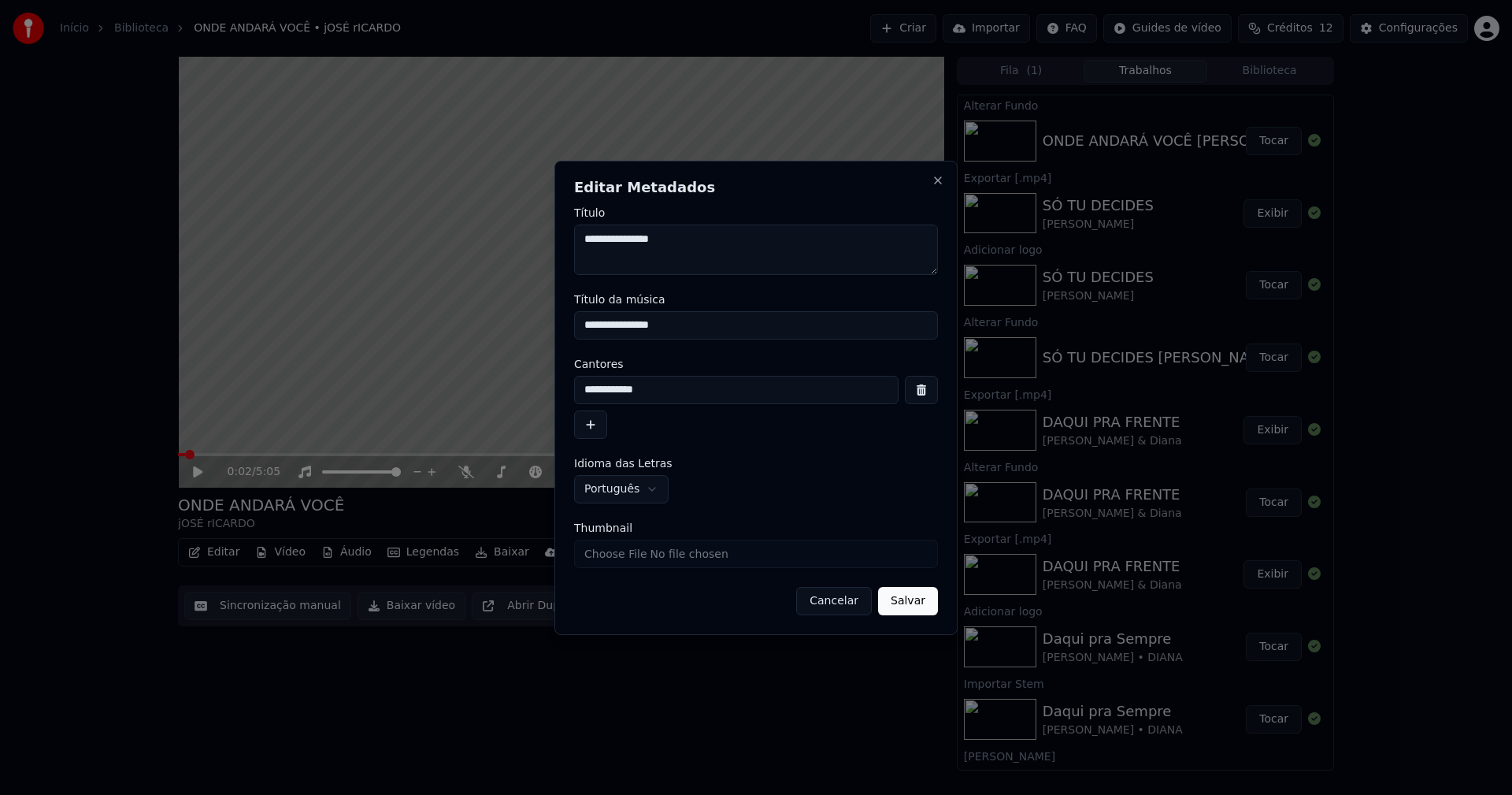
drag, startPoint x: 669, startPoint y: 389, endPoint x: 565, endPoint y: 389, distance: 104.0
click at [565, 389] on div "**********" at bounding box center [756, 398] width 403 height 474
type input "**********"
click at [895, 604] on button "Salvar" at bounding box center [908, 600] width 60 height 29
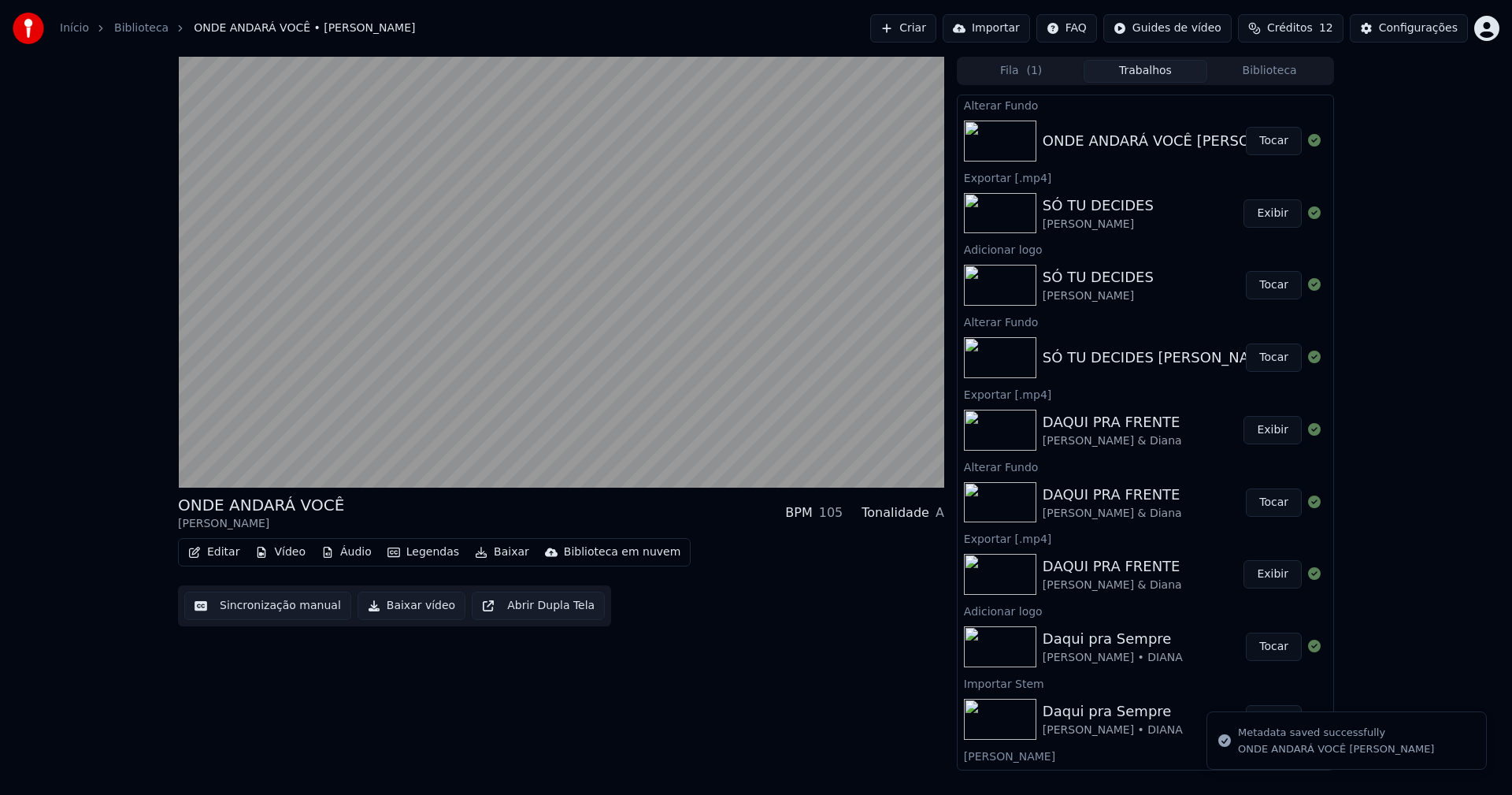
click at [1266, 142] on button "Tocar" at bounding box center [1274, 141] width 56 height 29
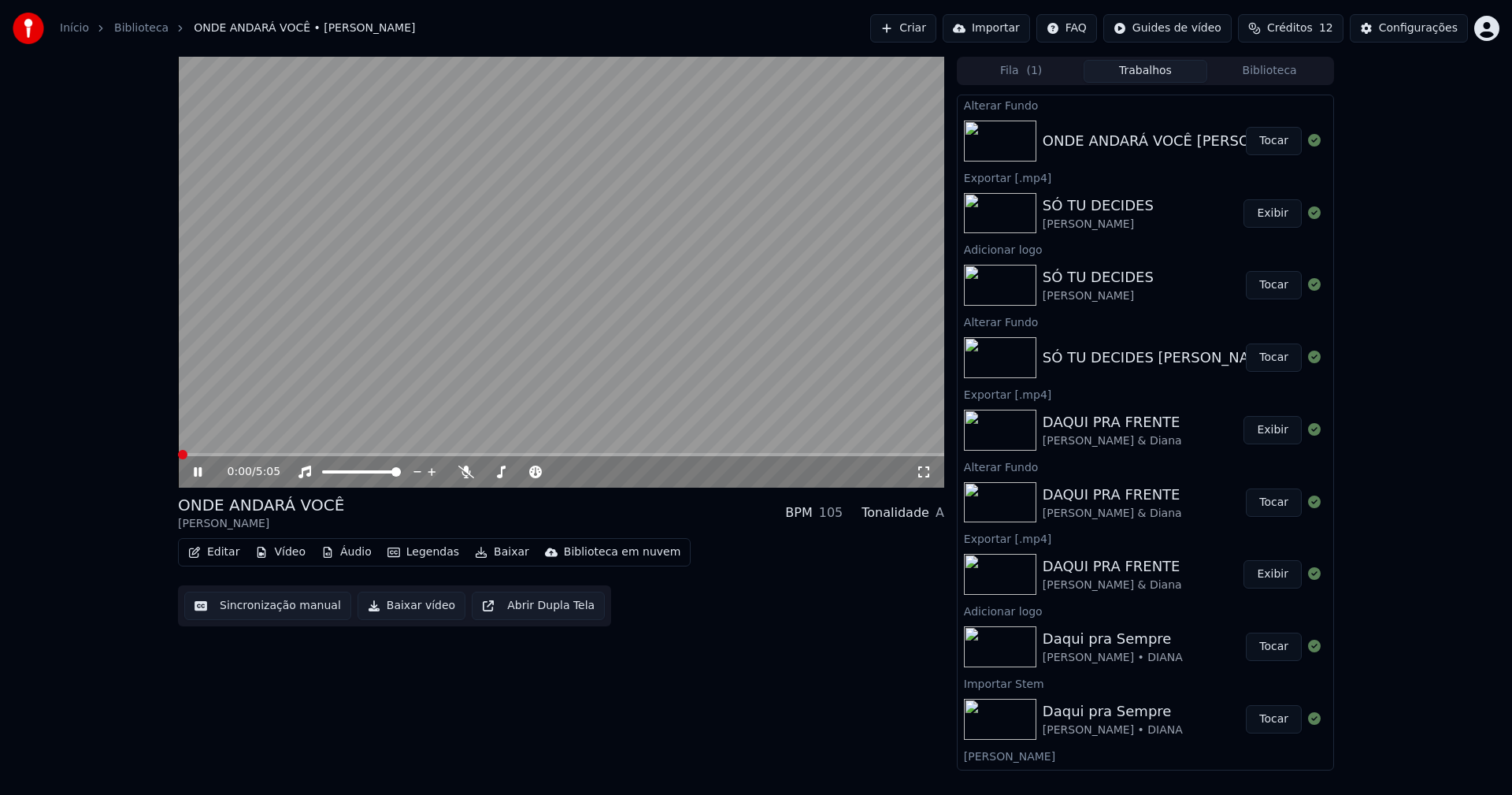
click at [288, 552] on button "Vídeo" at bounding box center [280, 552] width 63 height 22
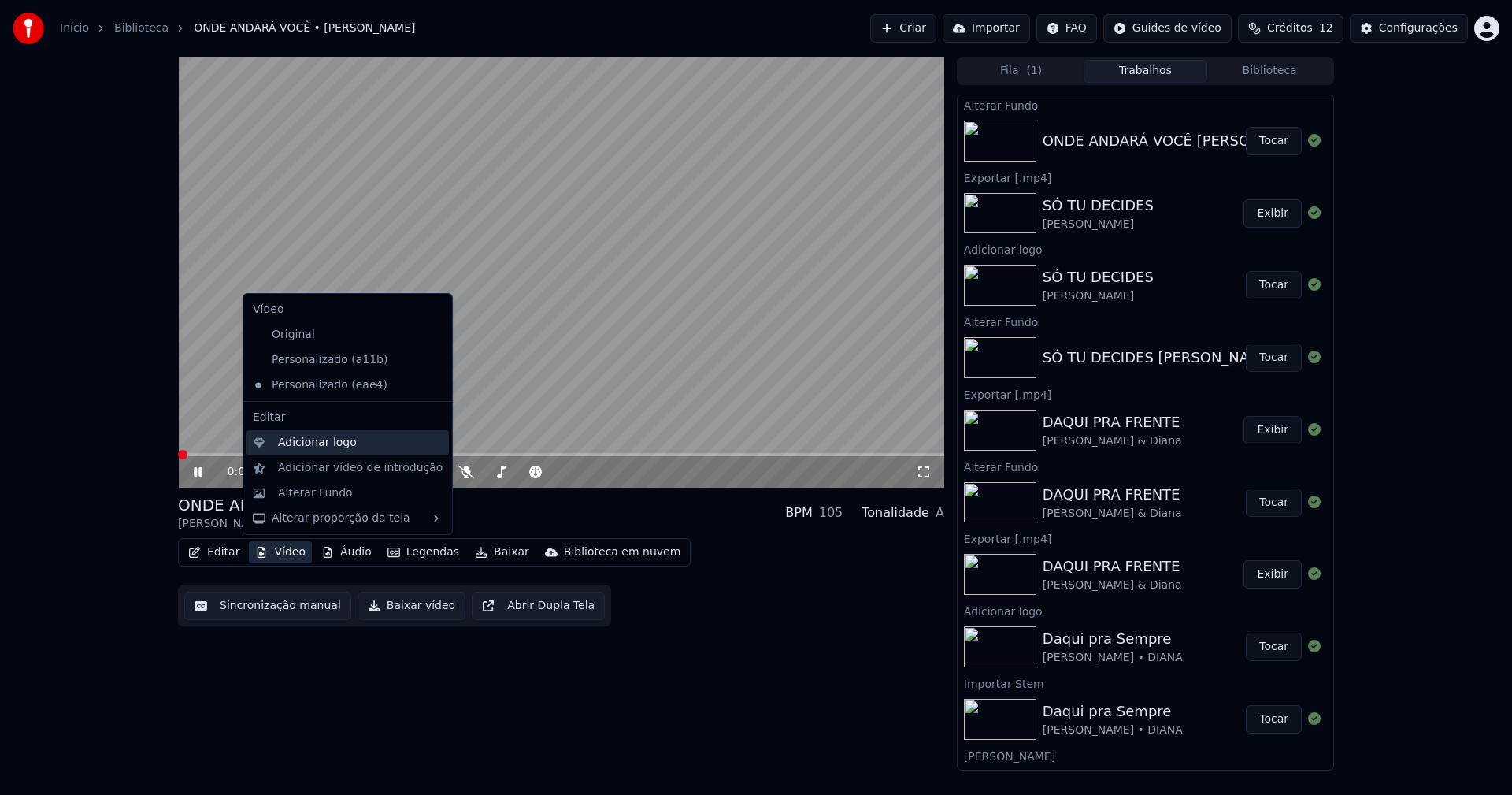
click at [296, 448] on div "Adicionar logo" at bounding box center [317, 443] width 78 height 16
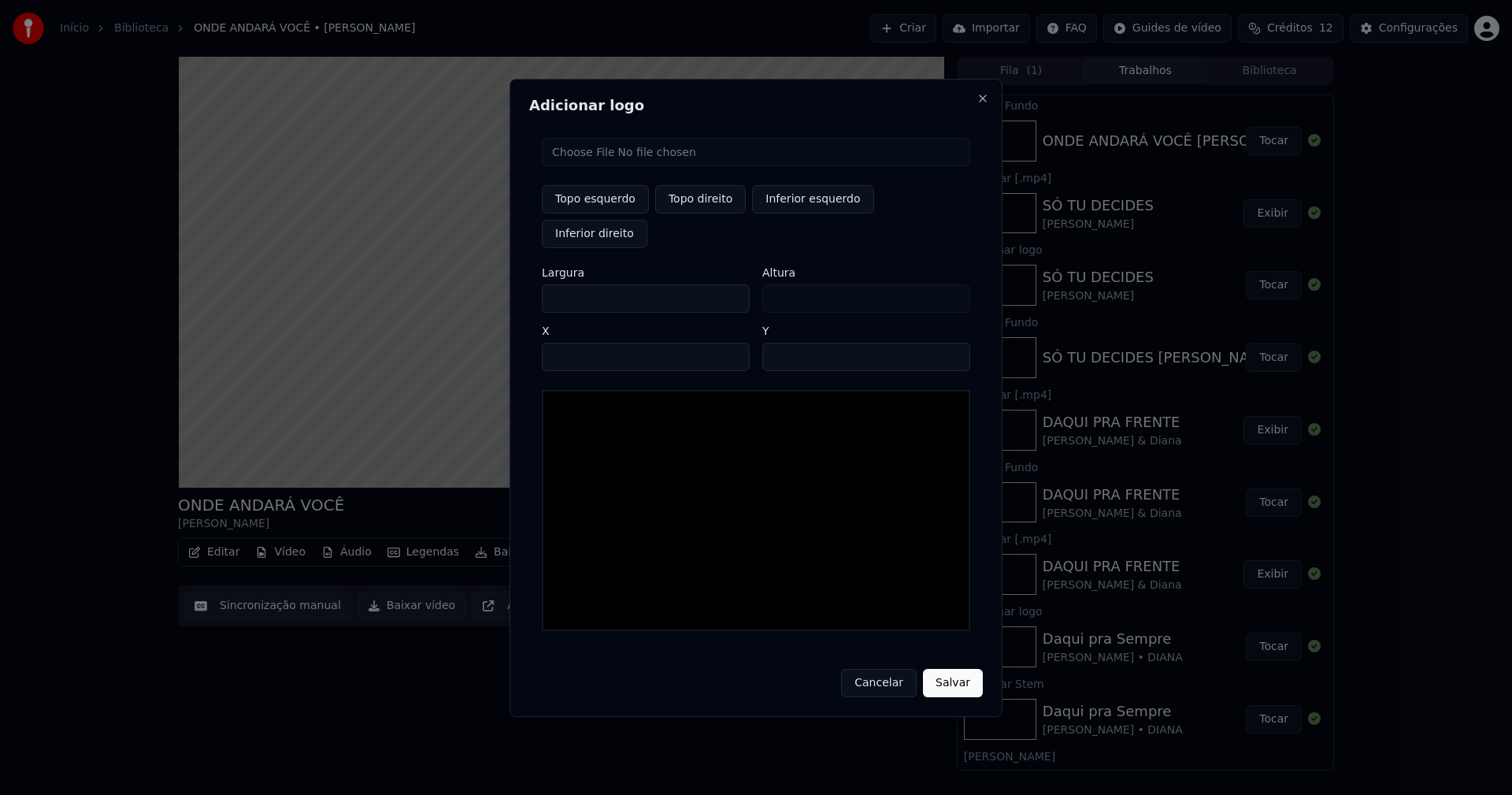
click at [608, 166] on input "file" at bounding box center [756, 152] width 429 height 29
type input "**********"
type input "***"
drag, startPoint x: 727, startPoint y: 217, endPoint x: 648, endPoint y: 238, distance: 81.7
click at [716, 213] on button "Topo direito" at bounding box center [700, 199] width 90 height 29
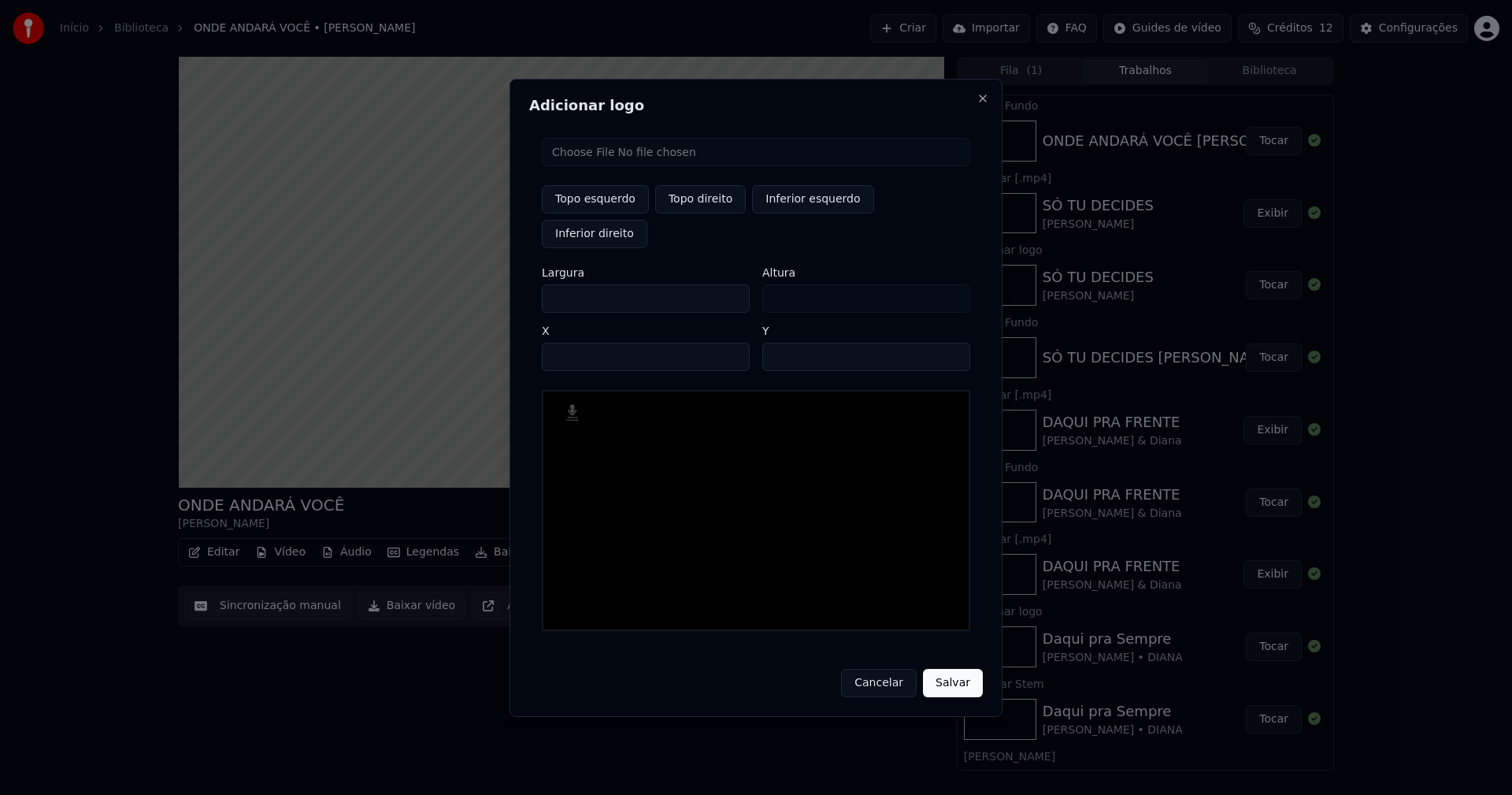
type input "****"
drag, startPoint x: 569, startPoint y: 280, endPoint x: 505, endPoint y: 286, distance: 64.3
click at [505, 286] on body "Início Biblioteca ONDE ANDARÁ VOCÊ • José Ricardo Criar Importar FAQ Guides de …" at bounding box center [756, 397] width 1512 height 795
type input "**"
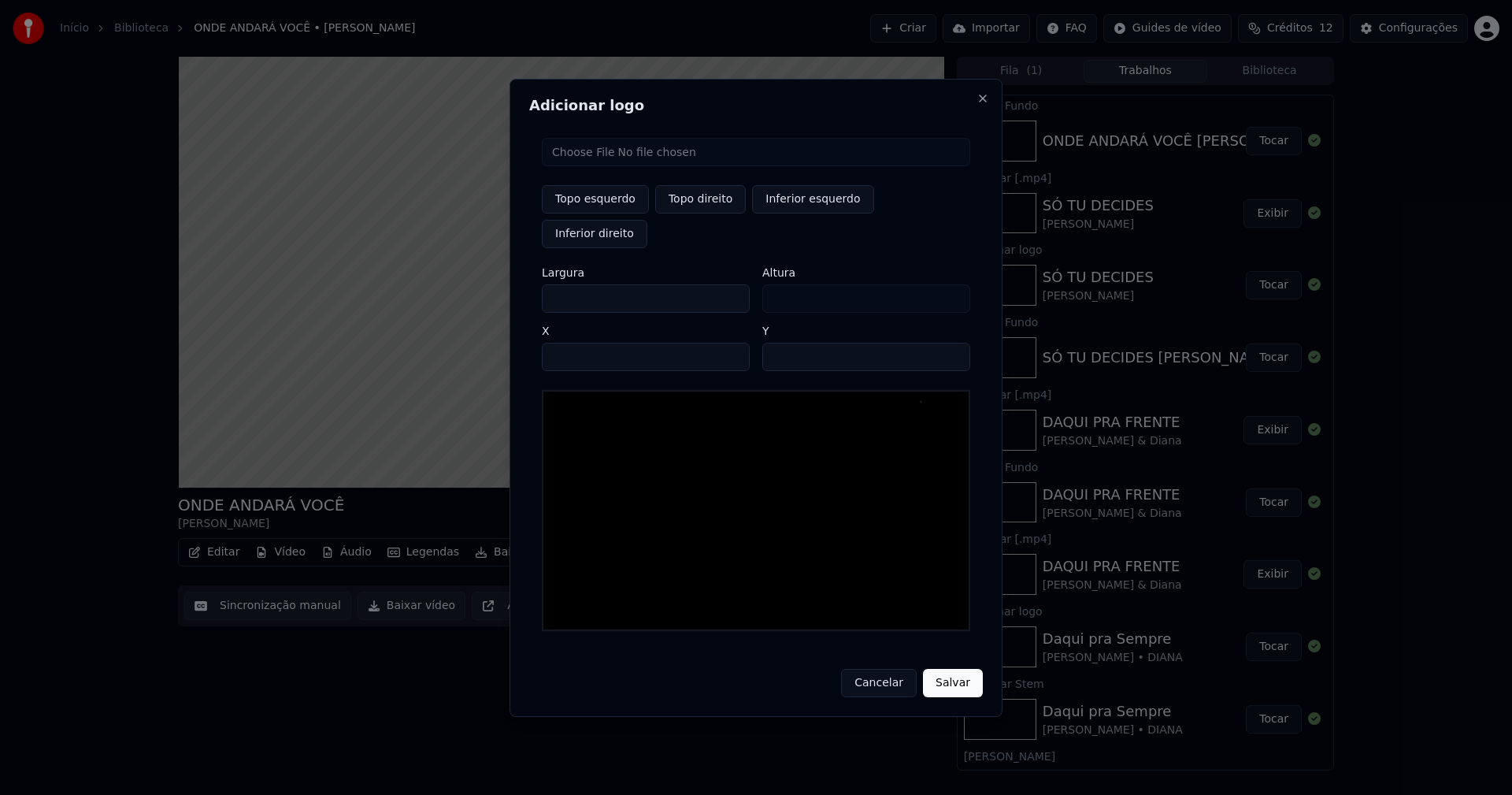
type input "***"
click at [576, 342] on input "****" at bounding box center [645, 356] width 207 height 29
type input "****"
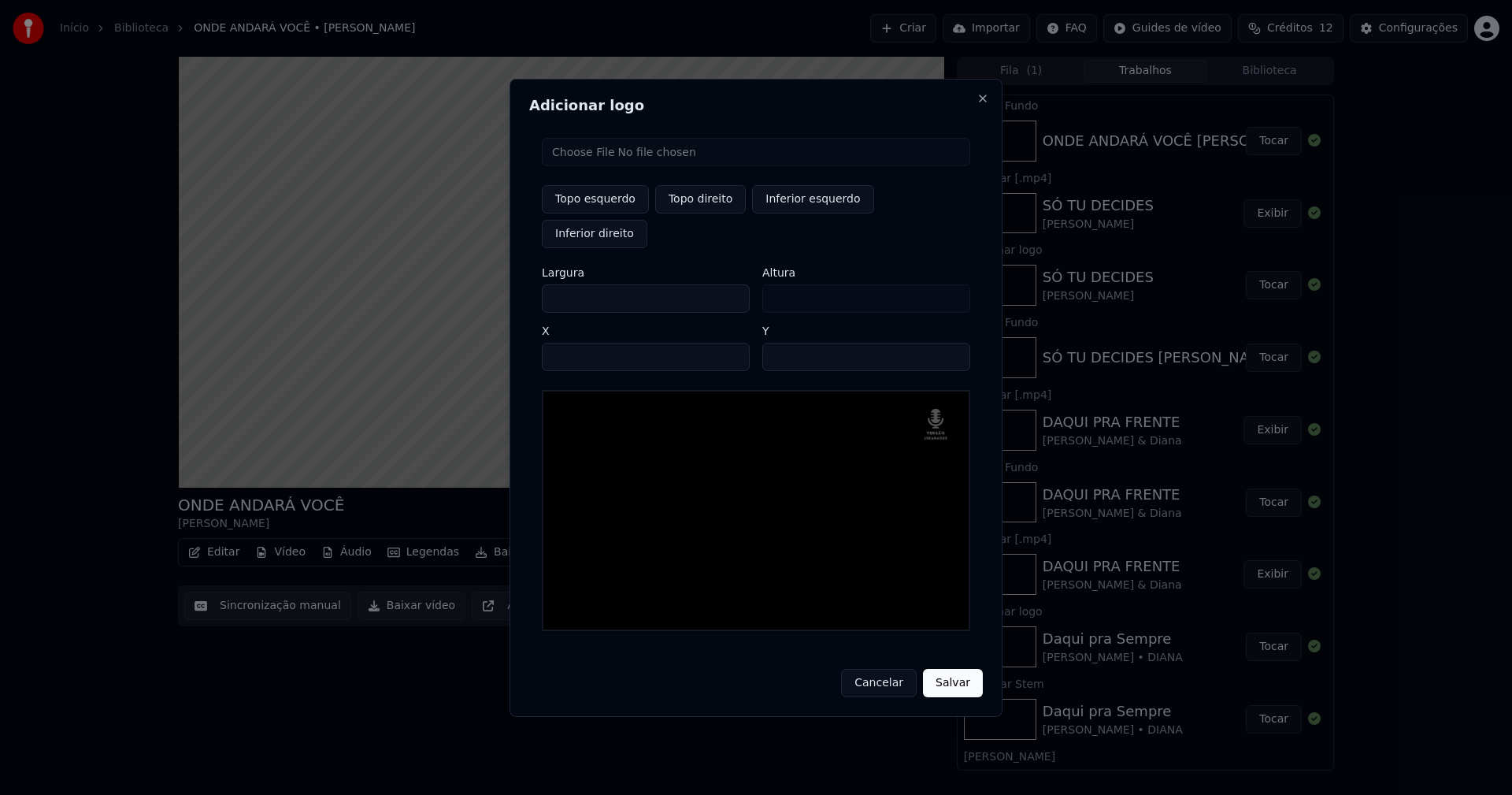
click at [950, 342] on input "**" at bounding box center [866, 356] width 207 height 29
type input "**"
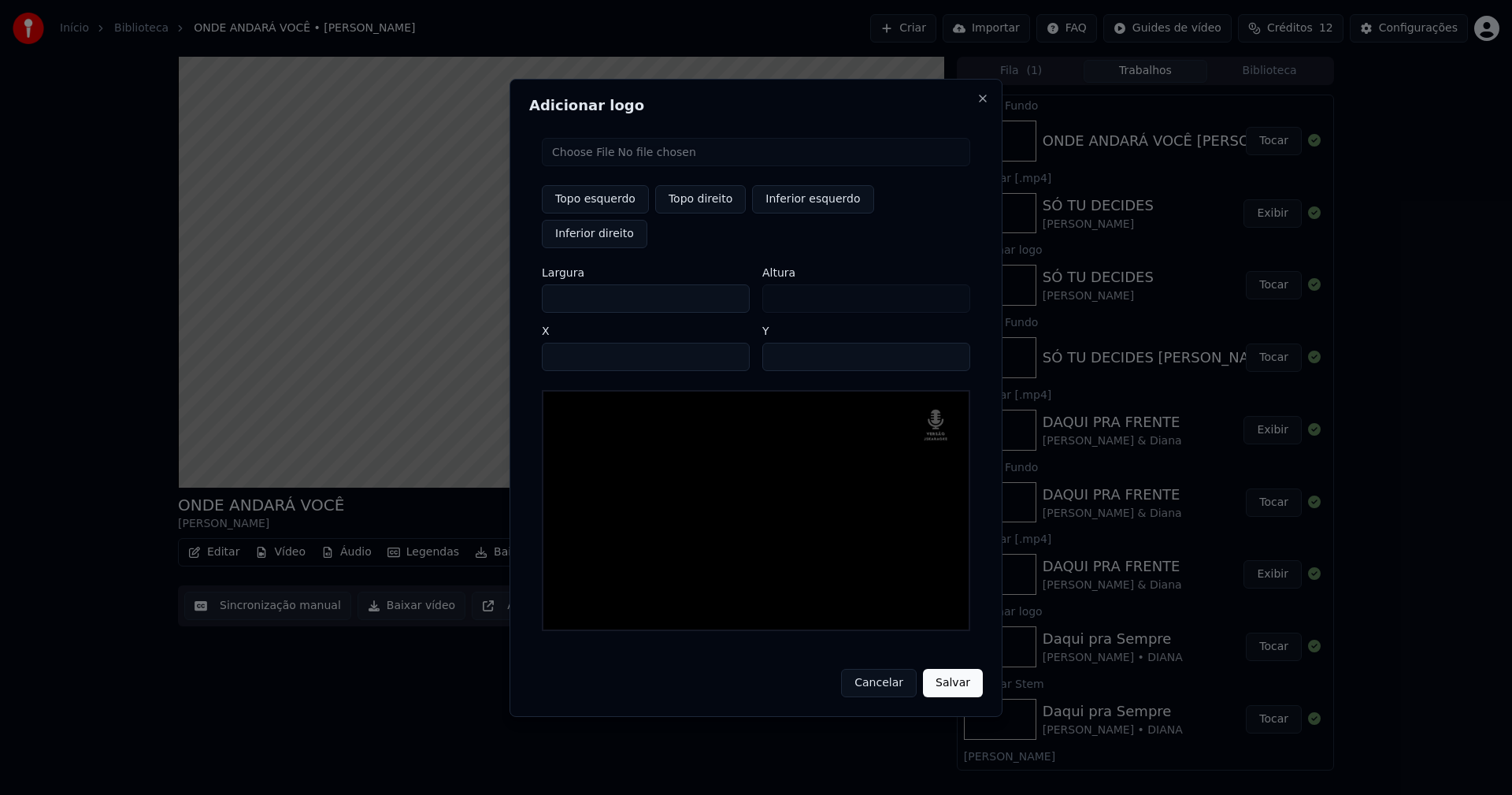
click at [949, 342] on input "**" at bounding box center [866, 356] width 207 height 29
click at [952, 669] on button "Salvar" at bounding box center [953, 683] width 60 height 29
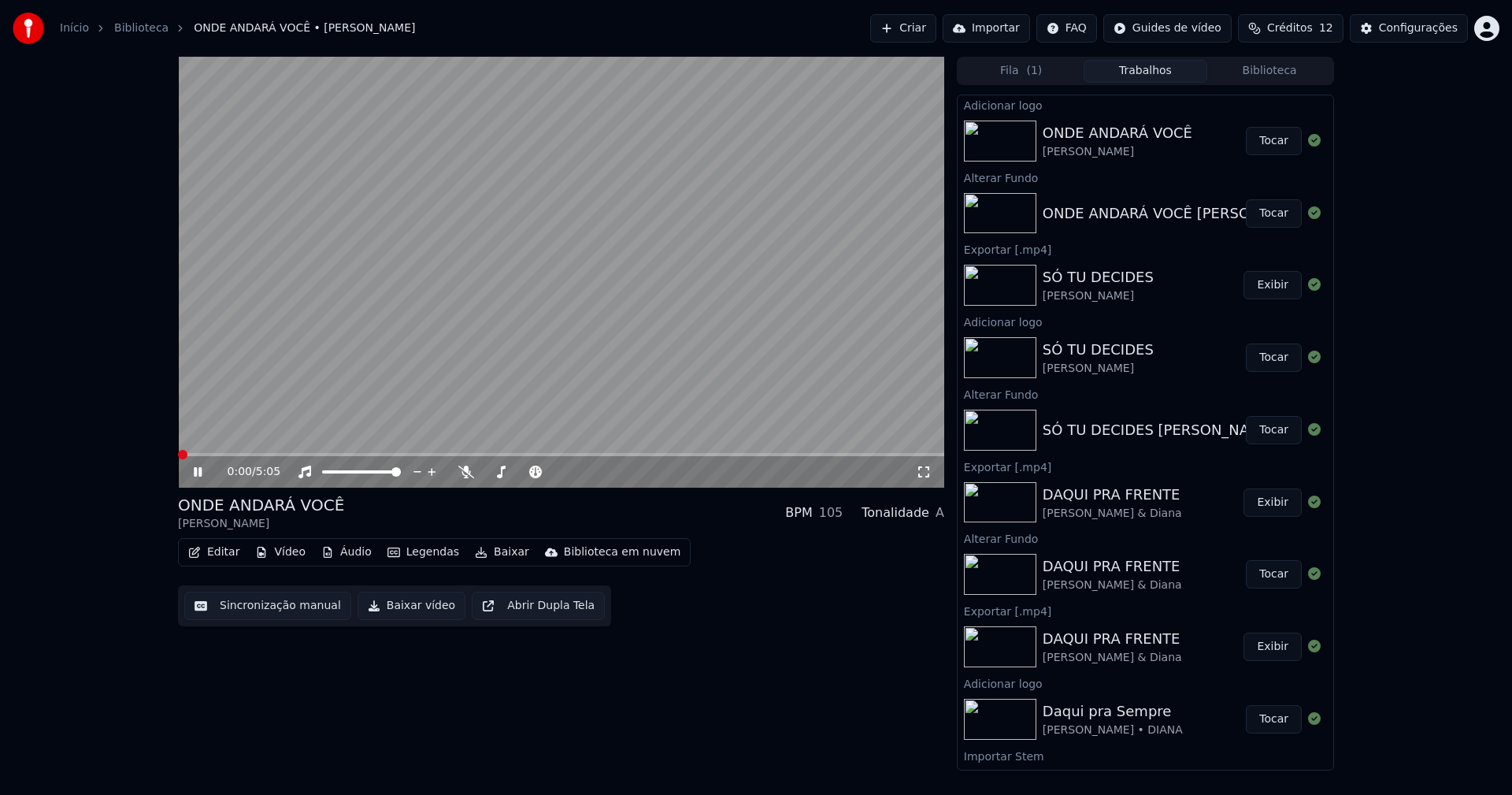
click at [1260, 144] on button "Tocar" at bounding box center [1274, 141] width 56 height 29
click at [219, 555] on button "Editar" at bounding box center [213, 552] width 64 height 22
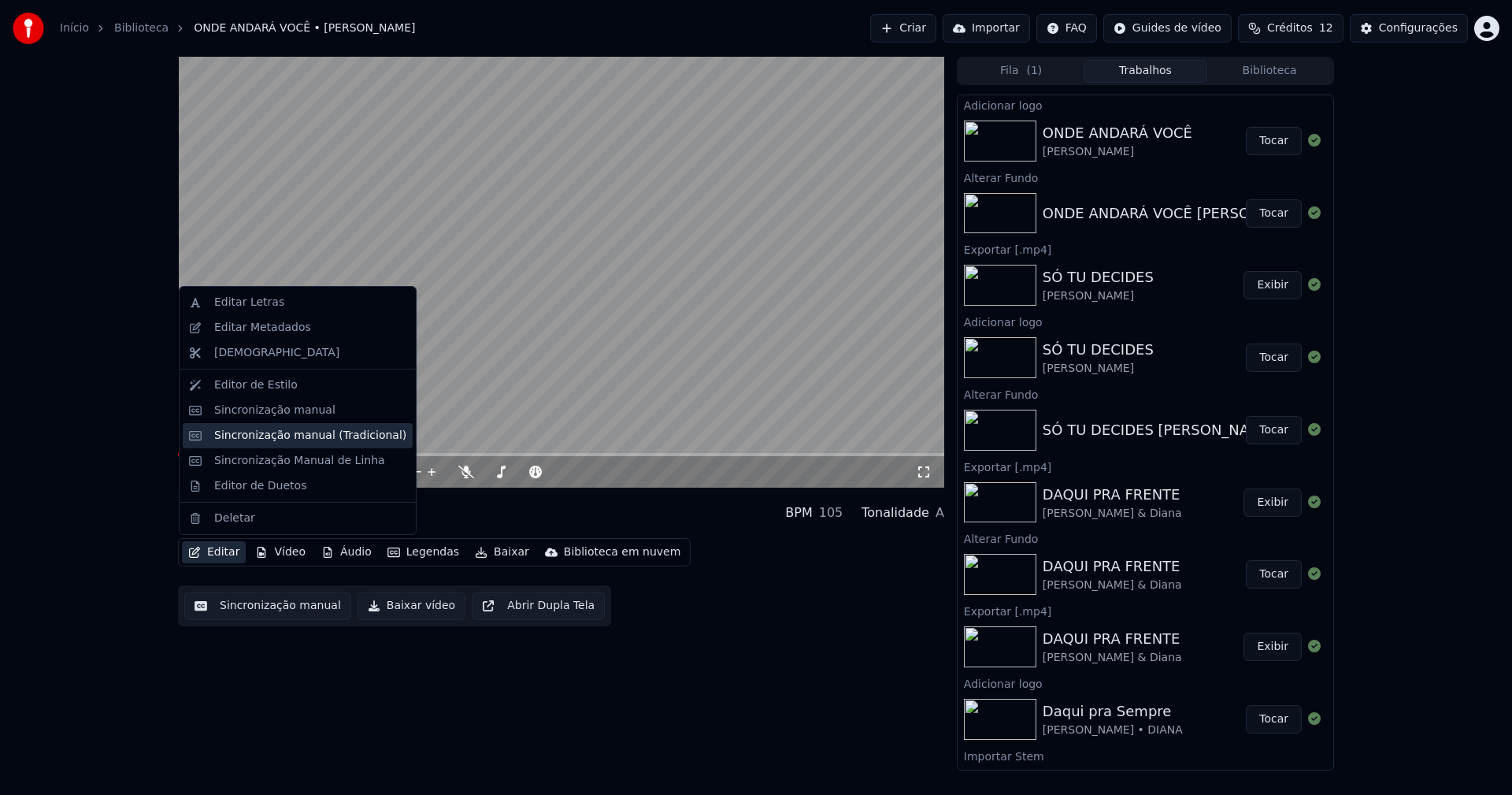
click at [257, 433] on div "Sincronização manual (Tradicional)" at bounding box center [311, 436] width 193 height 16
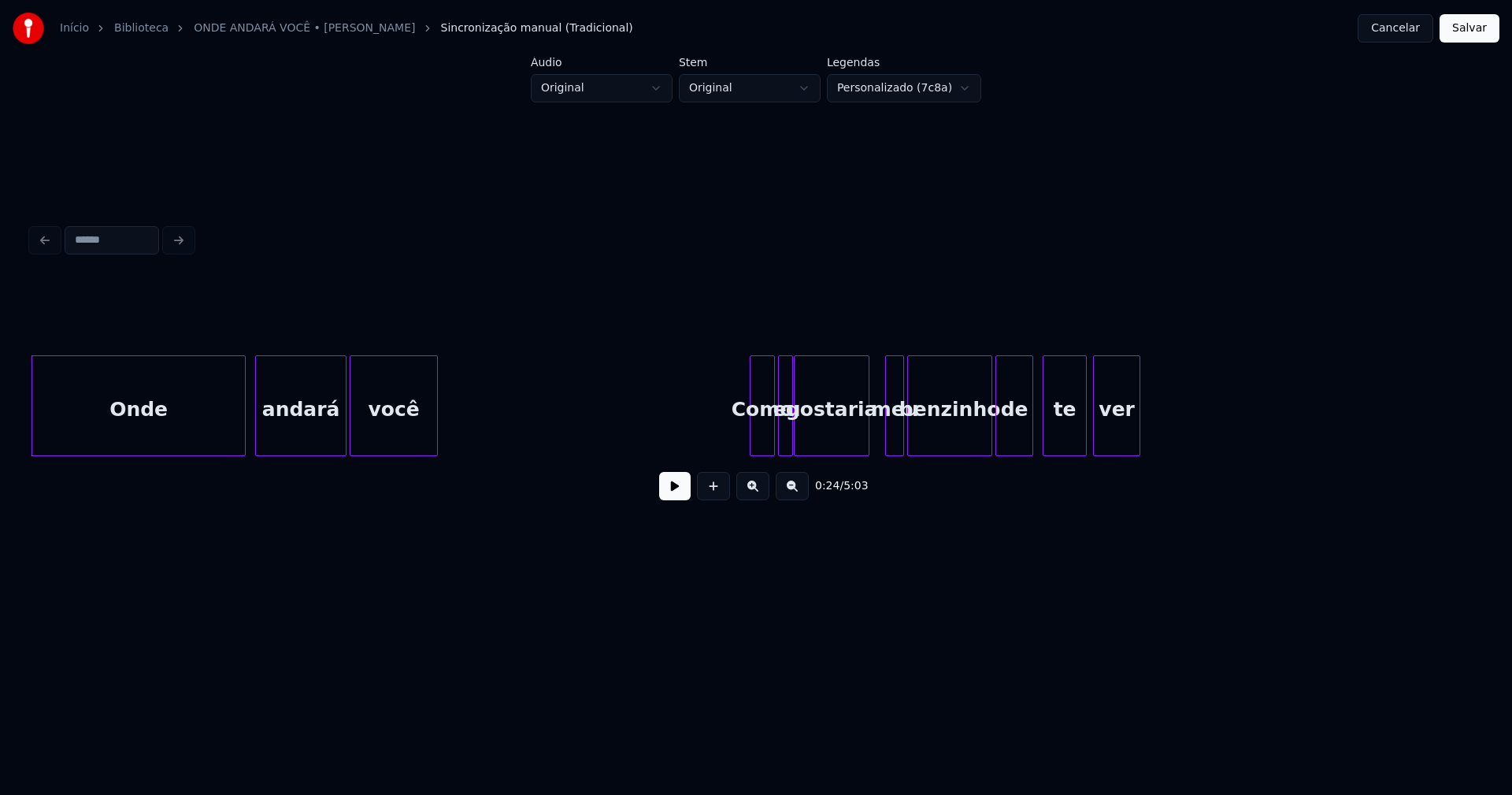
scroll to position [0, 3653]
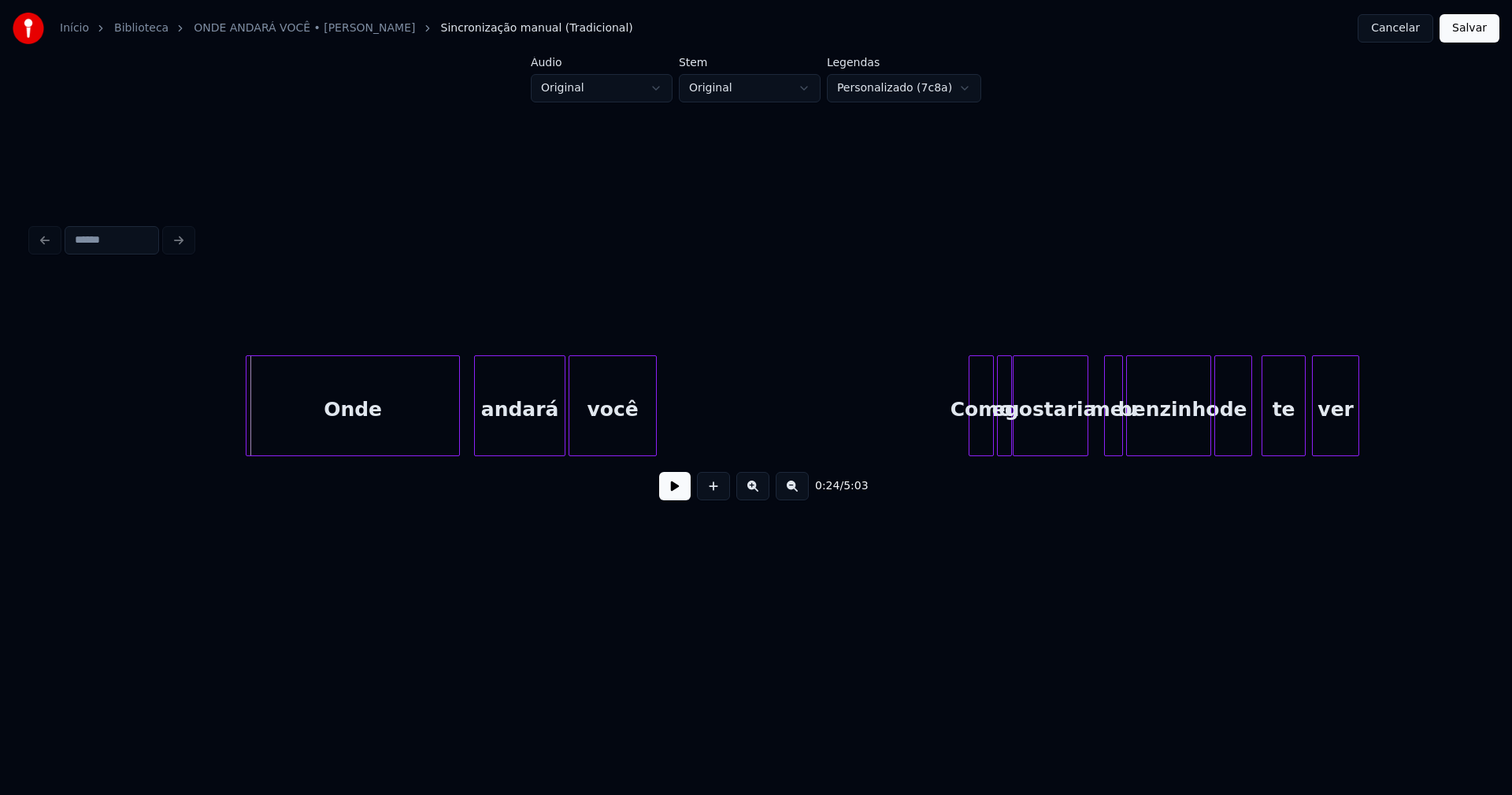
click at [317, 421] on div "Onde" at bounding box center [352, 410] width 212 height 107
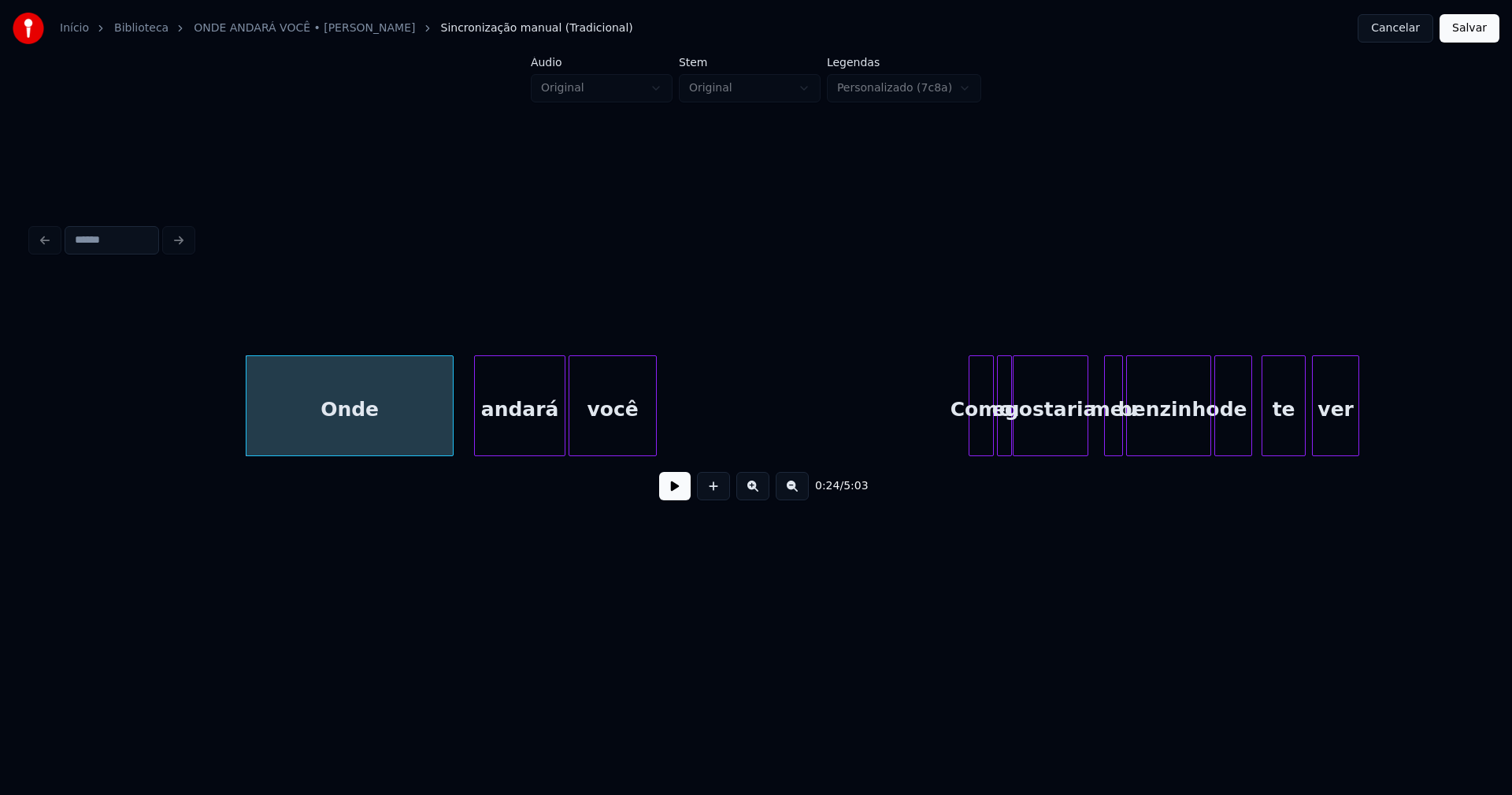
click at [453, 433] on div at bounding box center [450, 406] width 5 height 99
click at [464, 434] on div at bounding box center [462, 406] width 5 height 99
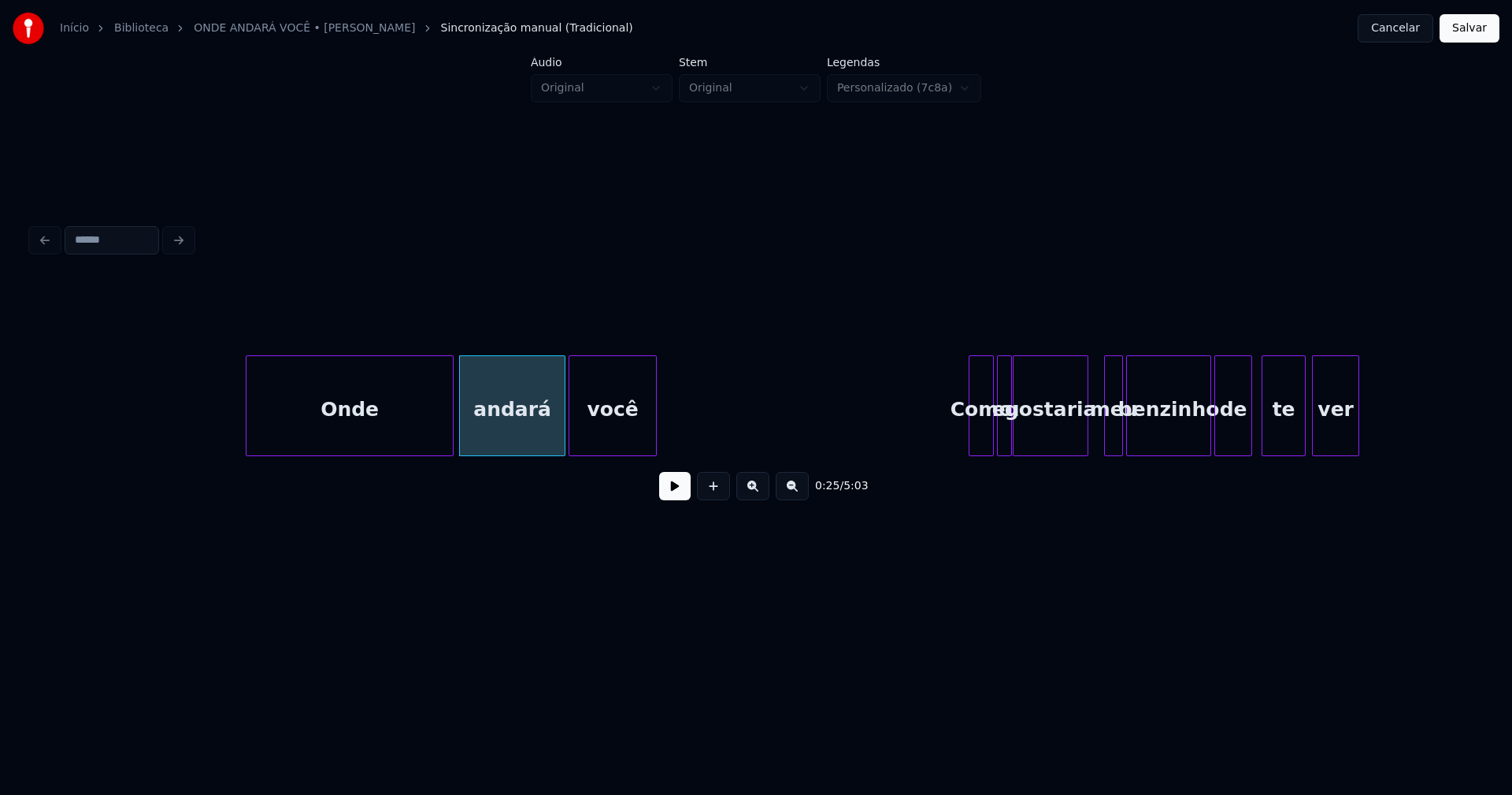
drag, startPoint x: 178, startPoint y: 422, endPoint x: 675, endPoint y: 509, distance: 504.6
click at [674, 497] on button at bounding box center [675, 485] width 32 height 29
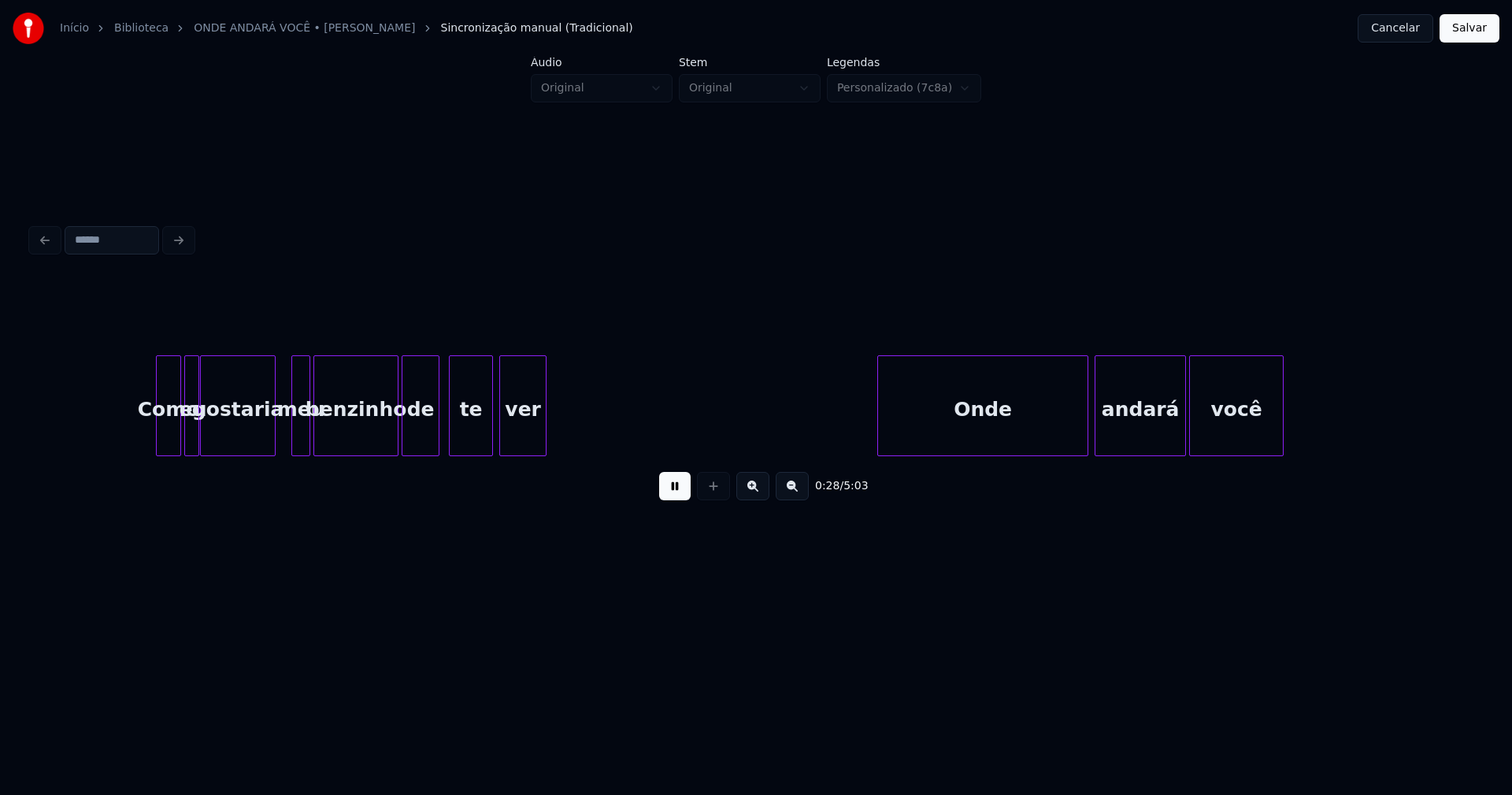
scroll to position [0, 4471]
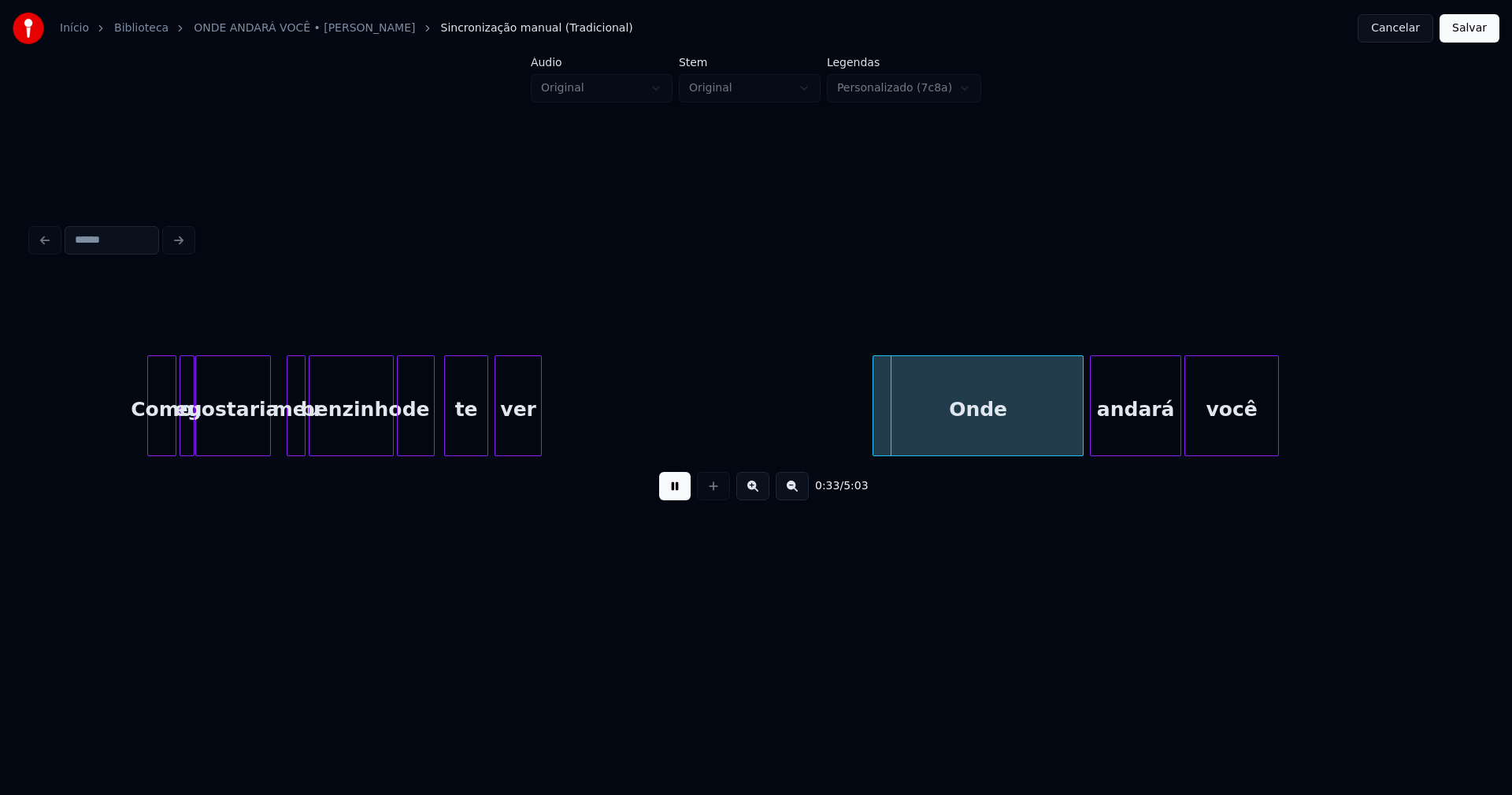
click at [150, 441] on div at bounding box center [150, 406] width 5 height 99
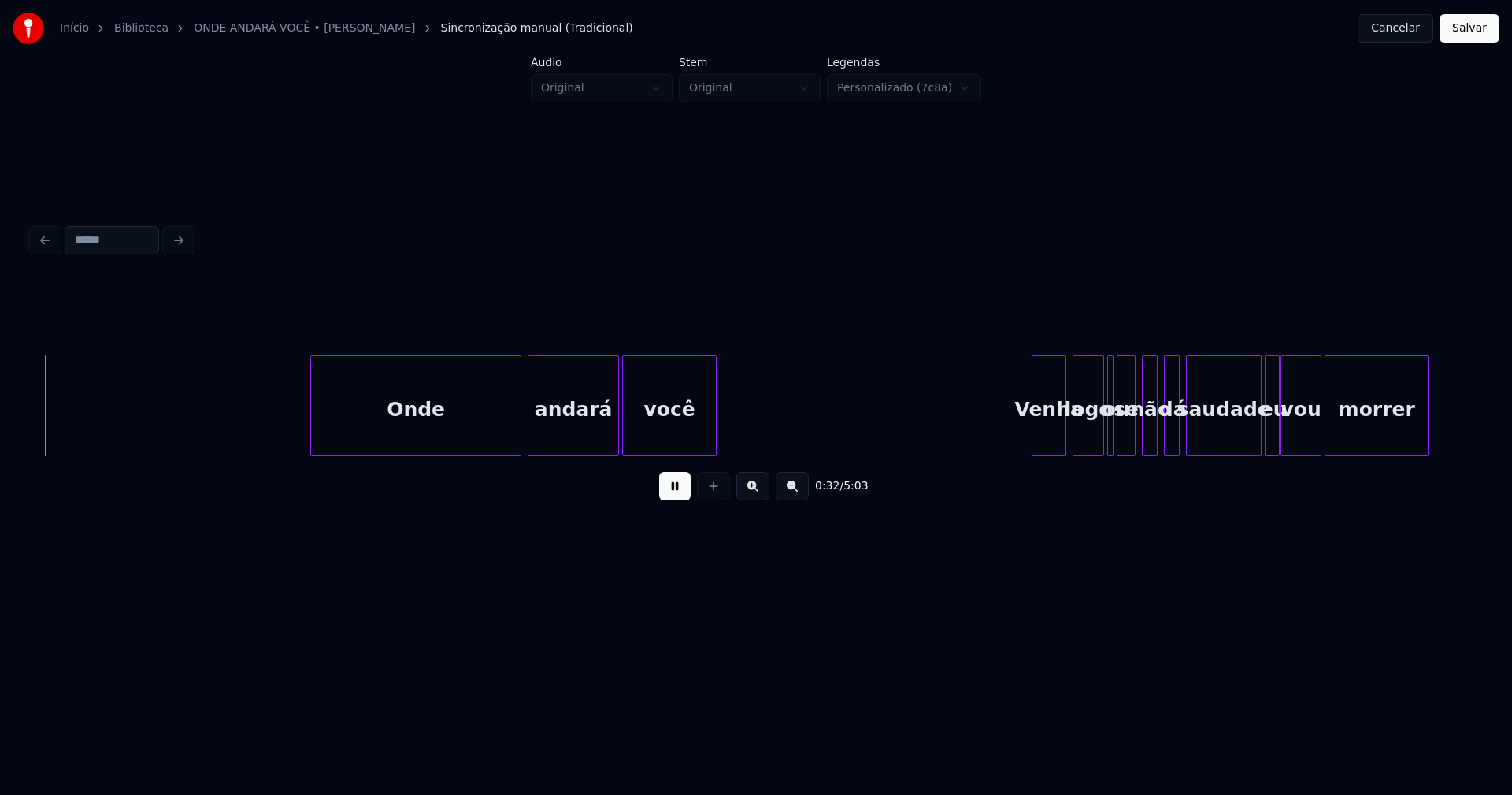
scroll to position [0, 5044]
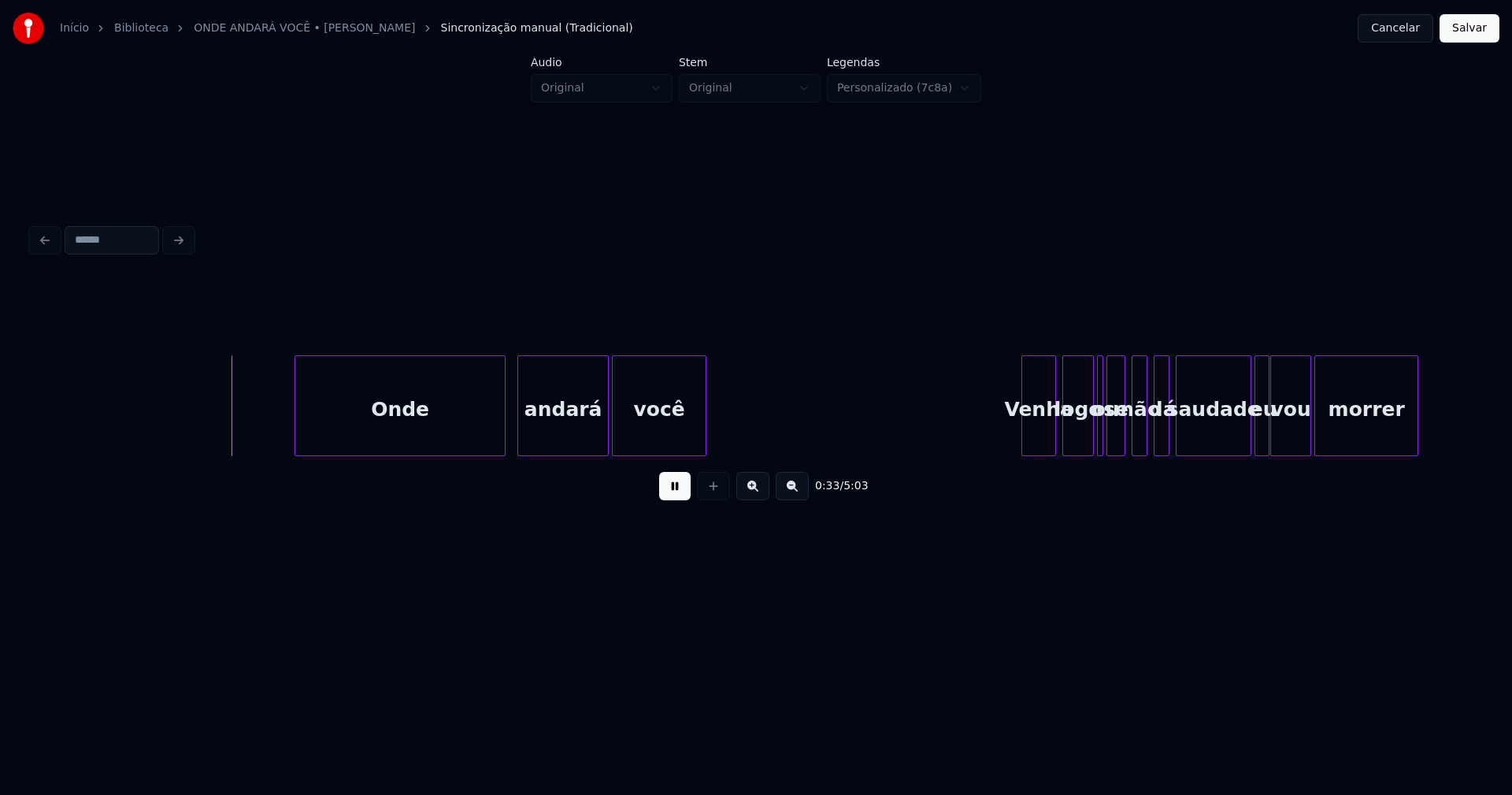
click at [363, 441] on div "Onde" at bounding box center [400, 410] width 209 height 107
drag, startPoint x: 506, startPoint y: 429, endPoint x: 494, endPoint y: 440, distance: 16.3
click at [488, 445] on div at bounding box center [490, 406] width 5 height 99
click at [537, 441] on div "andará" at bounding box center [544, 410] width 89 height 107
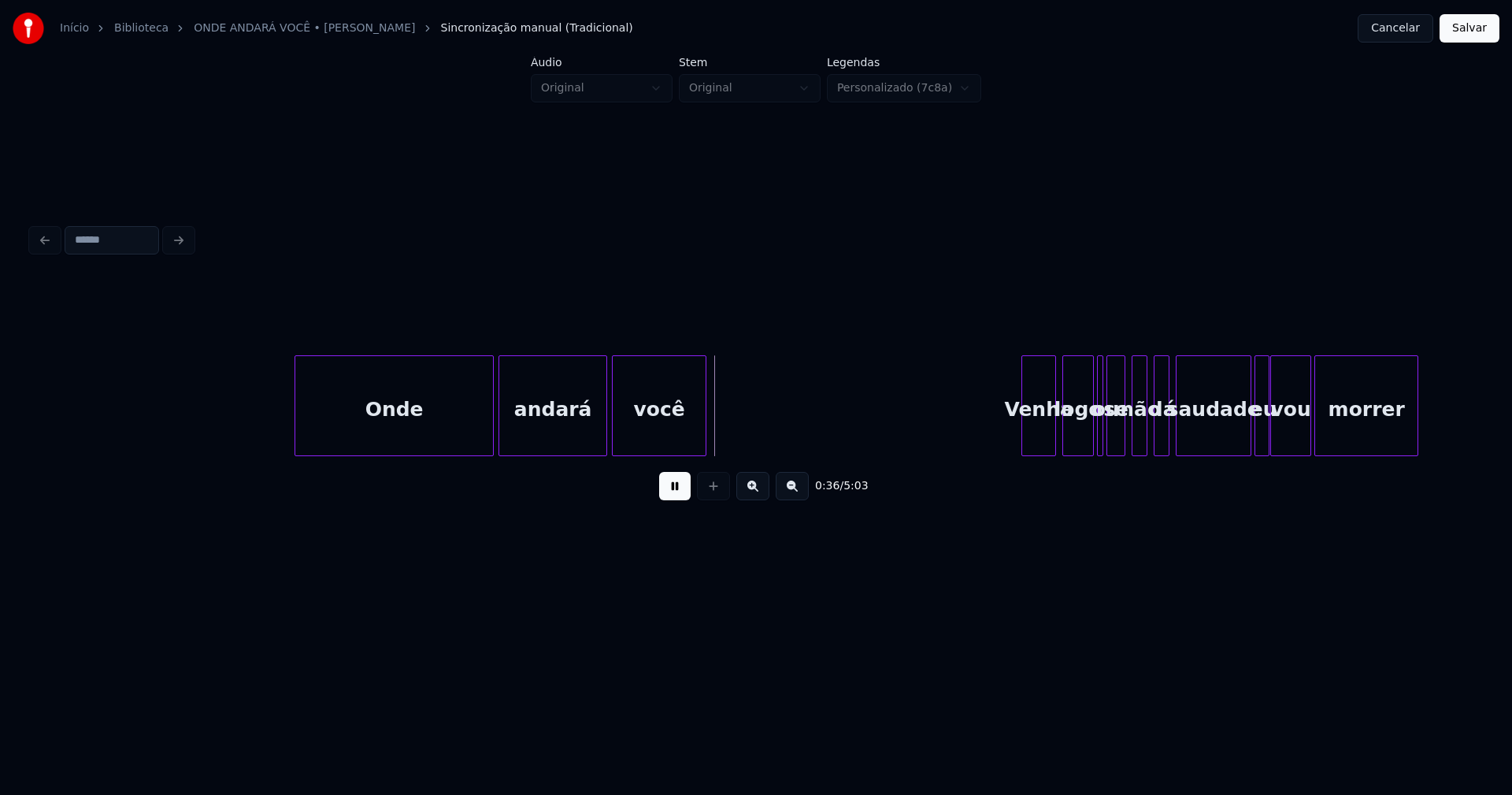
click at [605, 426] on div at bounding box center [604, 406] width 5 height 99
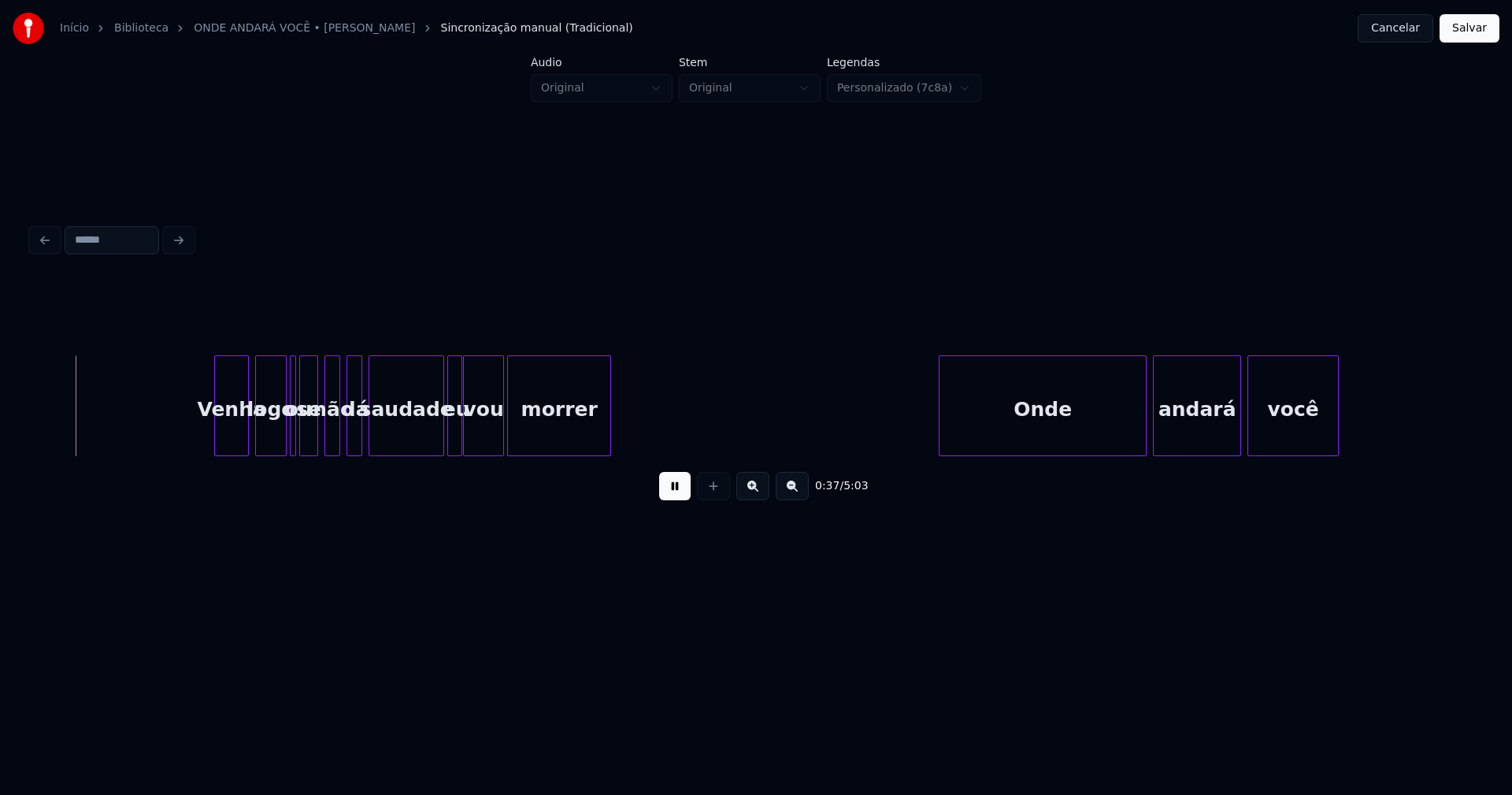
scroll to position [0, 5927]
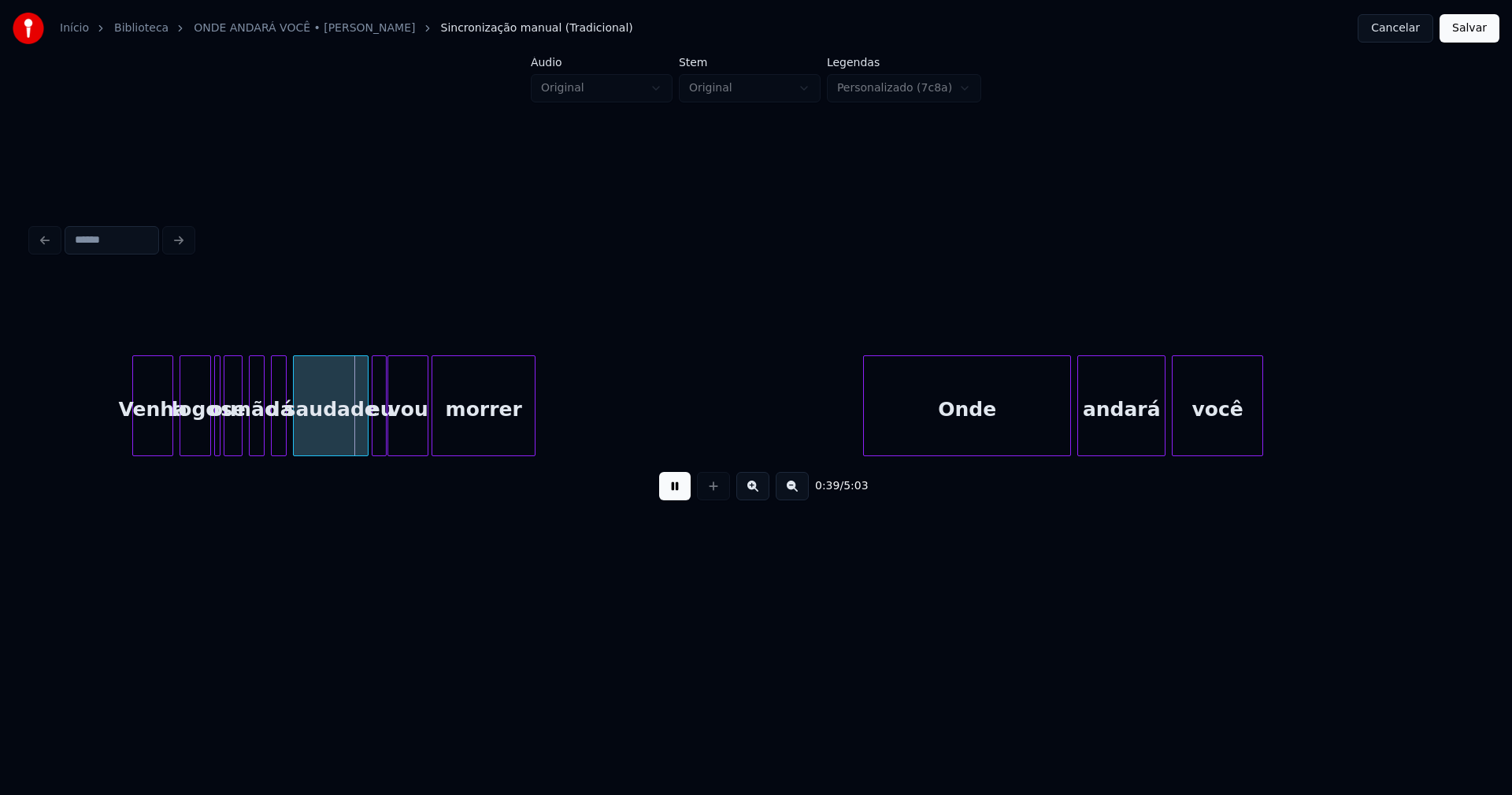
click at [136, 441] on div at bounding box center [135, 406] width 5 height 99
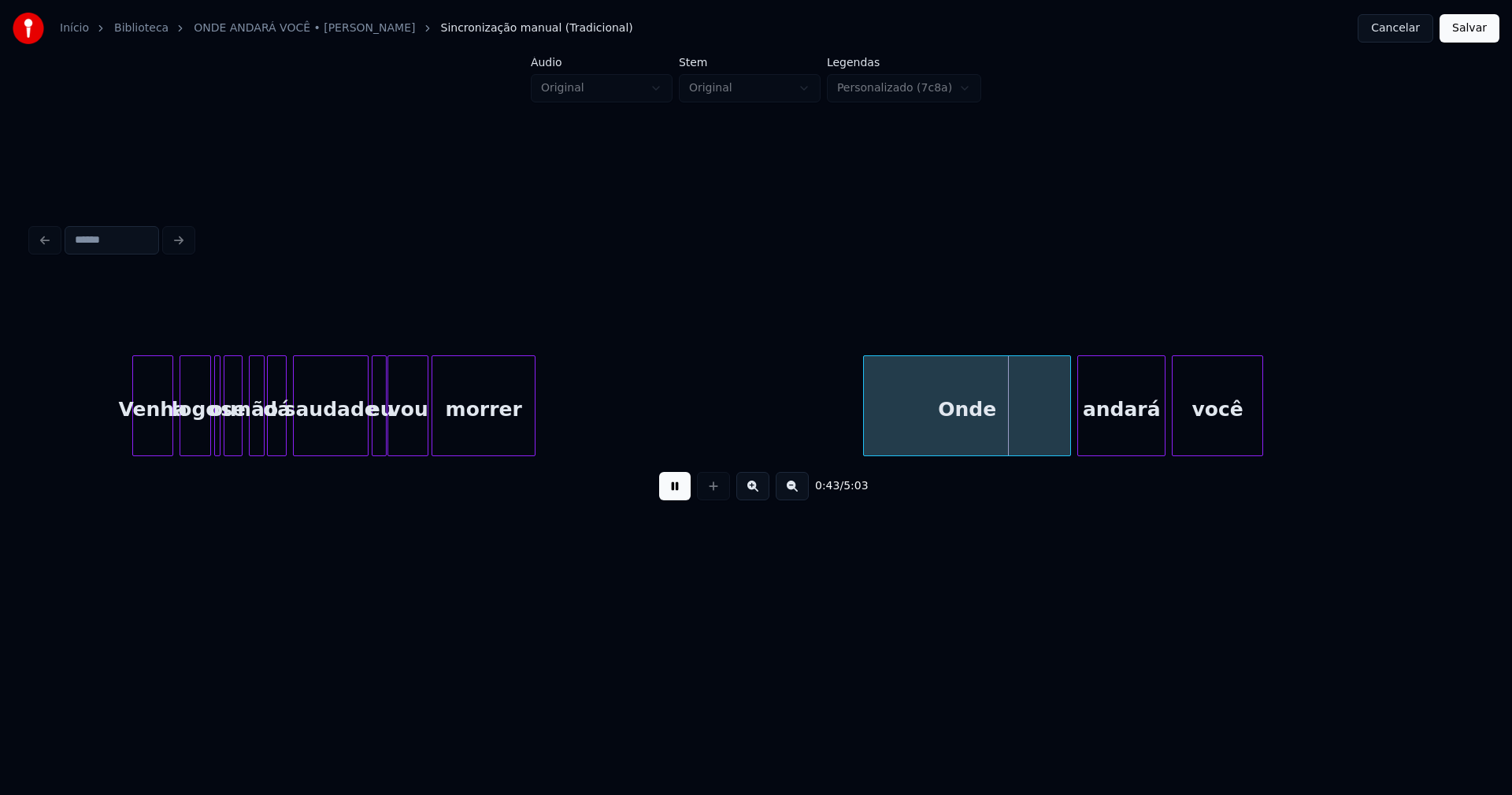
click at [272, 437] on div at bounding box center [270, 406] width 5 height 99
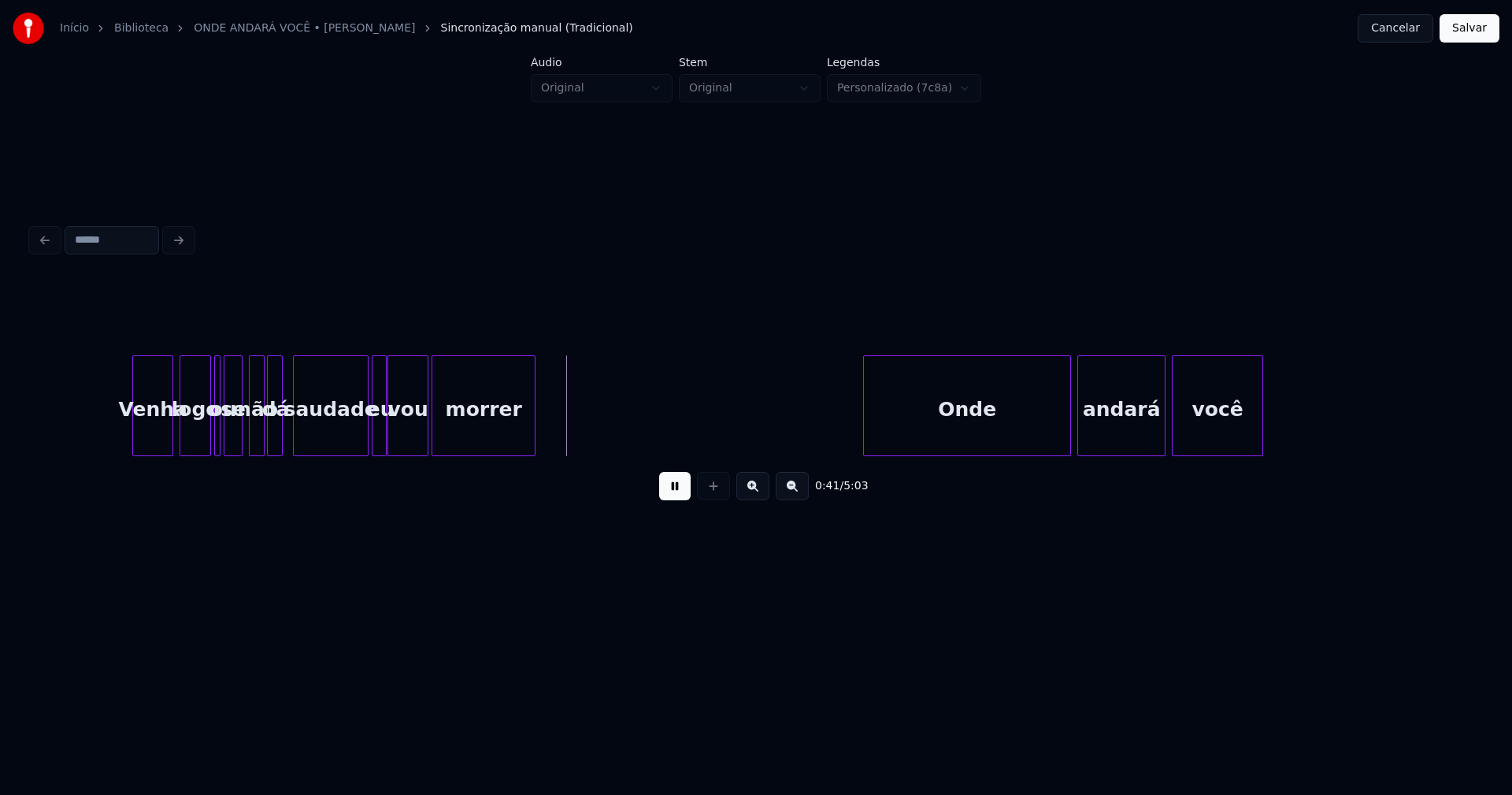
click at [282, 439] on div at bounding box center [279, 406] width 5 height 99
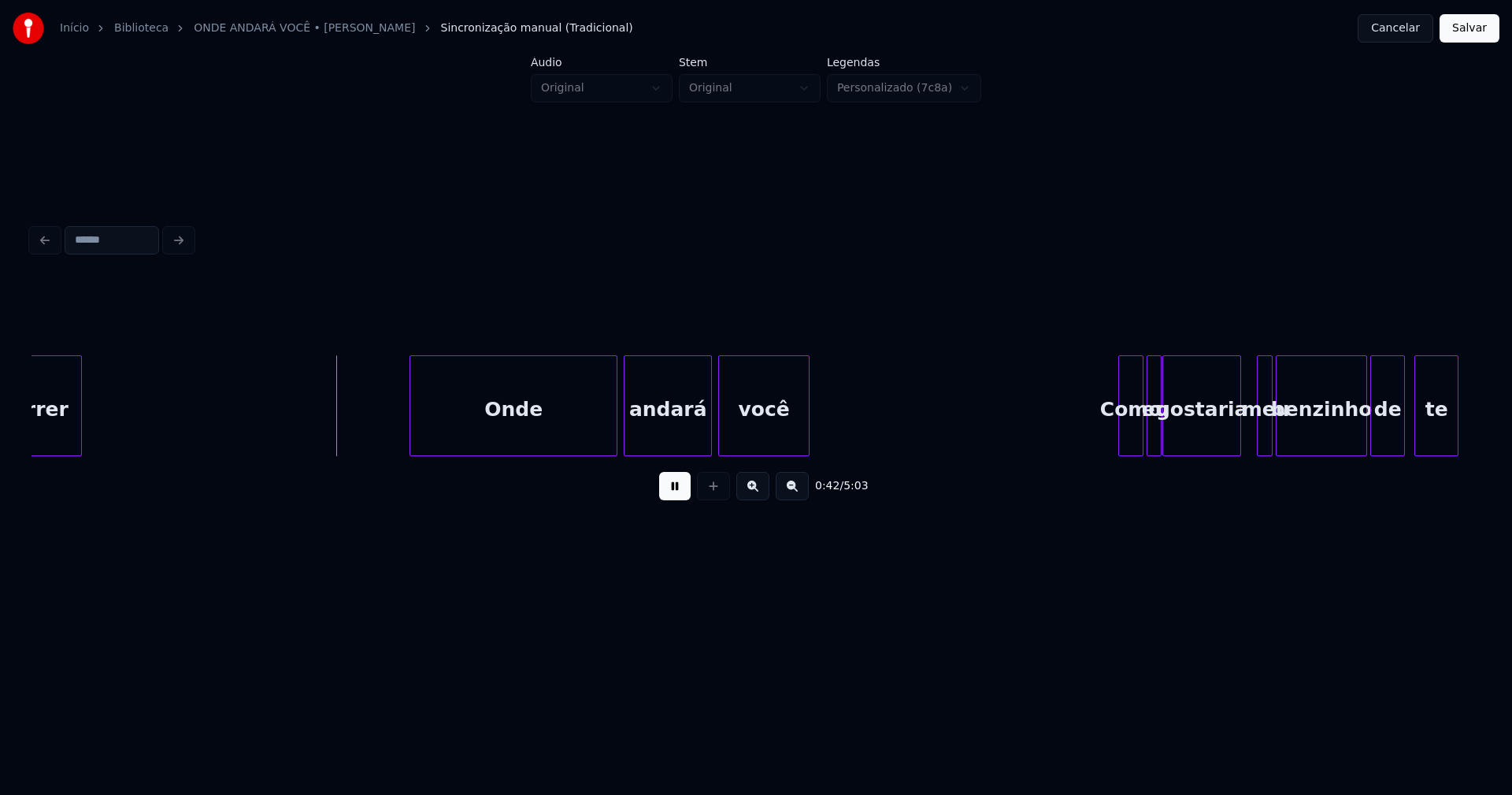
scroll to position [0, 6514]
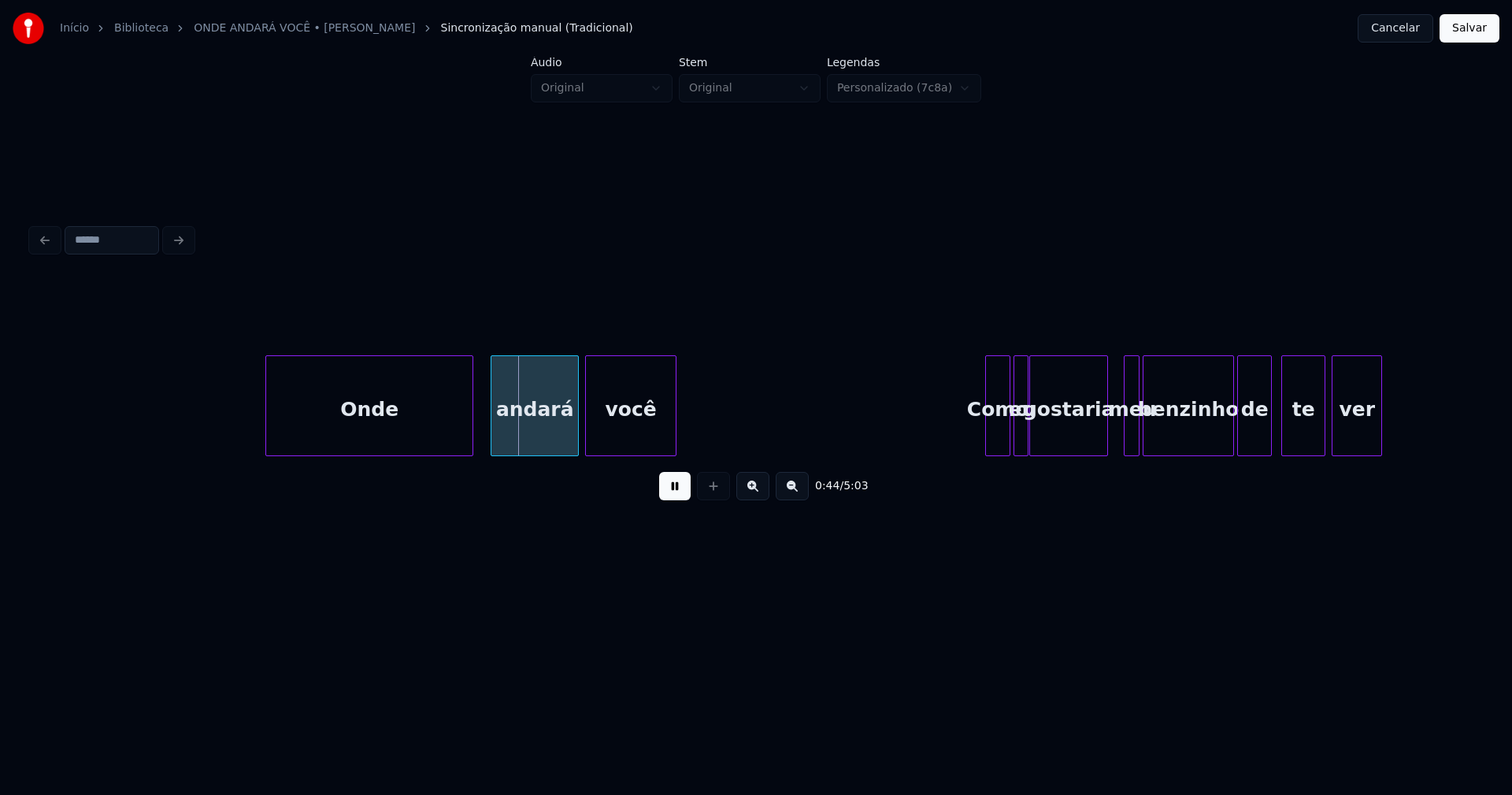
click at [342, 436] on div "Onde" at bounding box center [369, 410] width 206 height 107
click at [467, 425] on div at bounding box center [467, 406] width 5 height 99
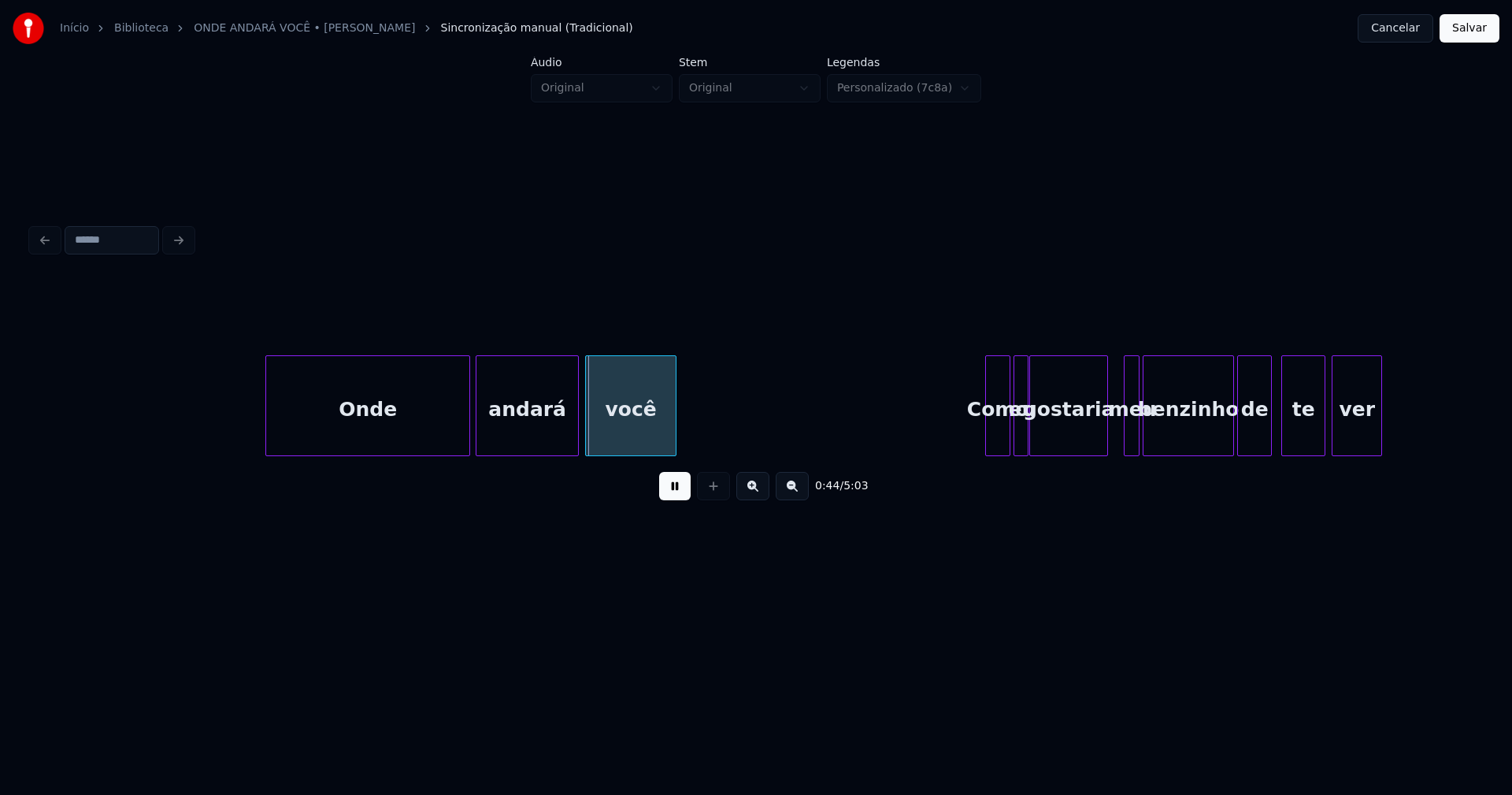
click at [479, 442] on div at bounding box center [479, 406] width 5 height 99
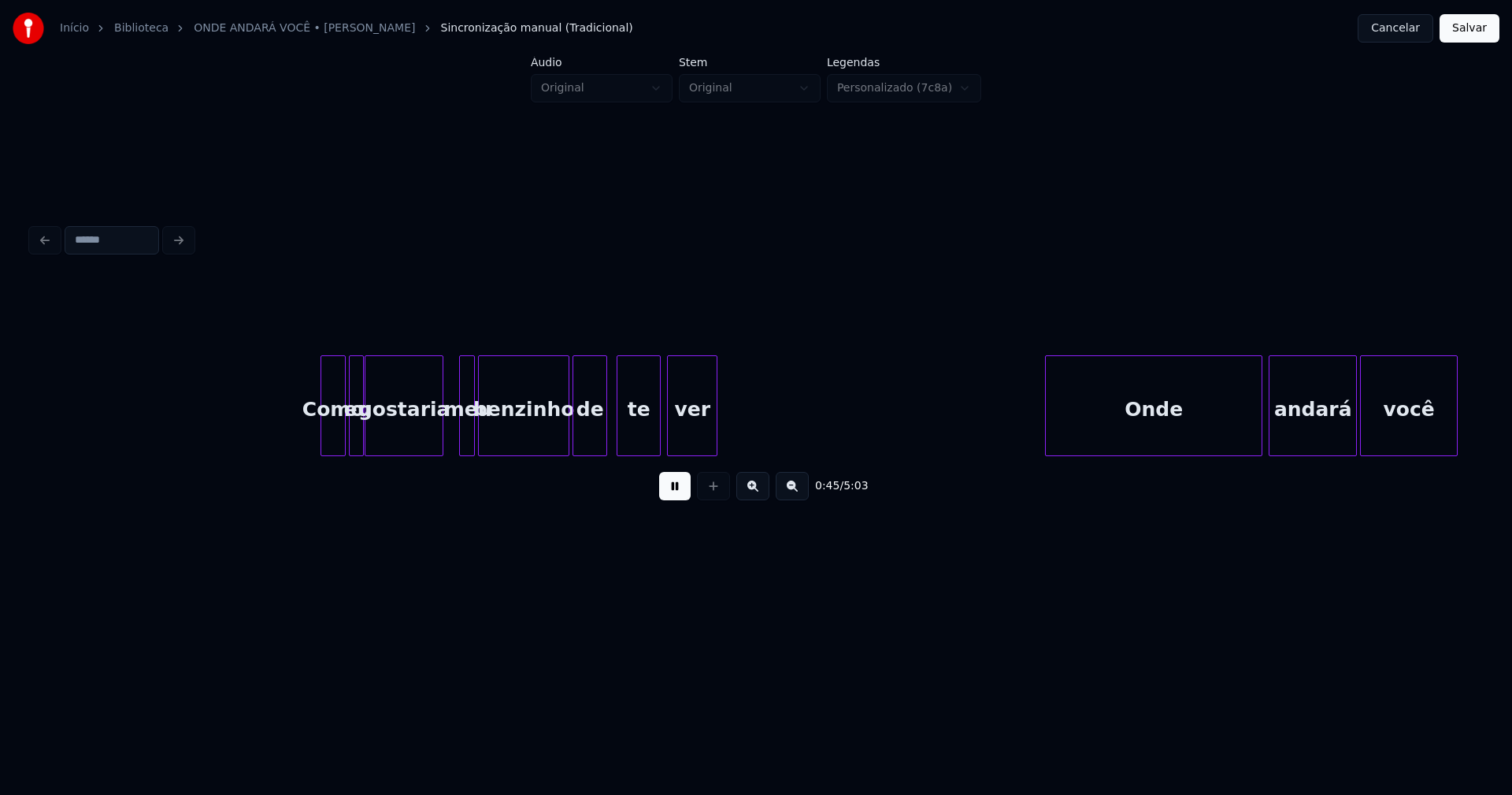
scroll to position [0, 7187]
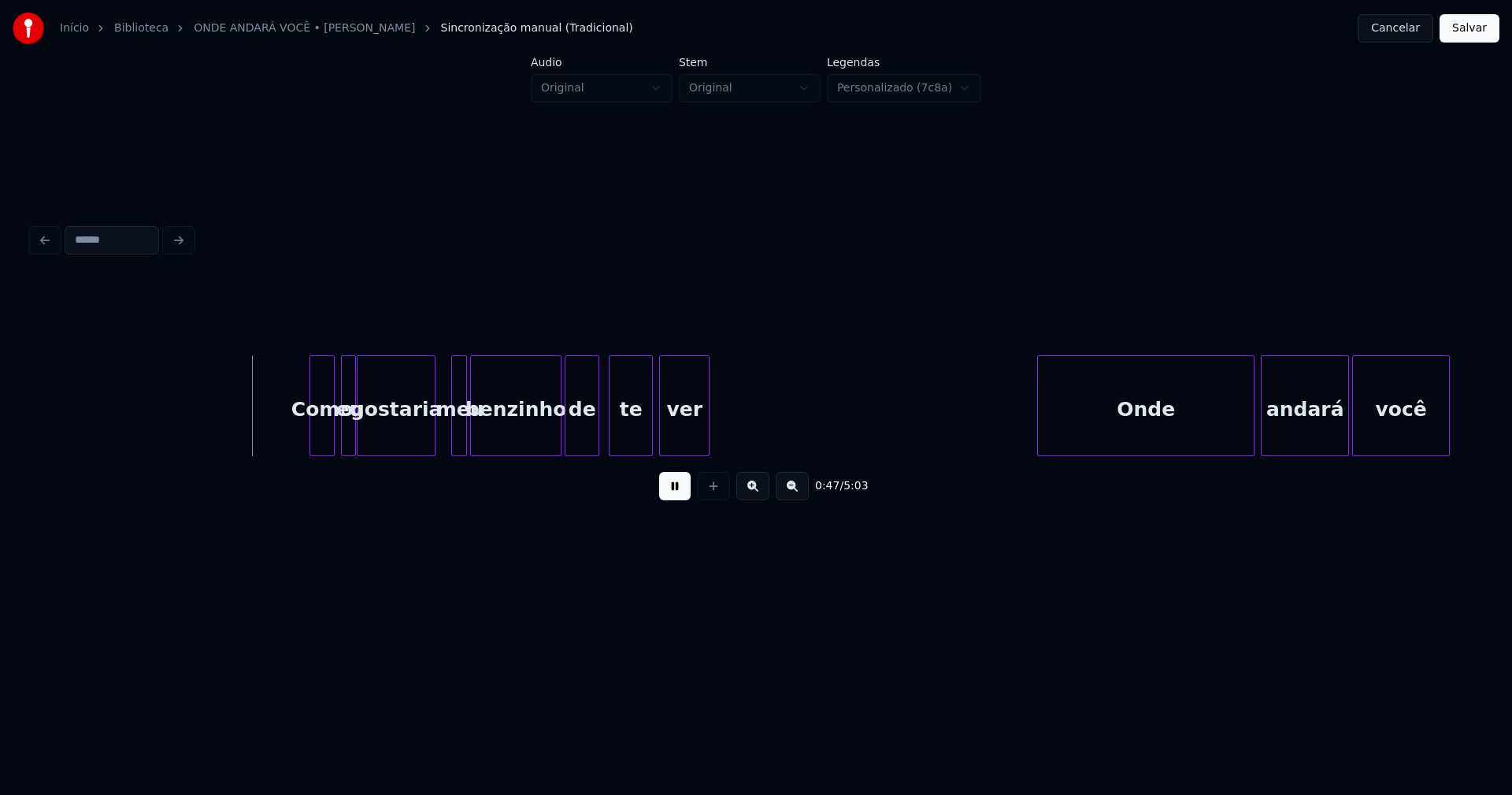
click at [315, 433] on div "Como" at bounding box center [323, 410] width 24 height 107
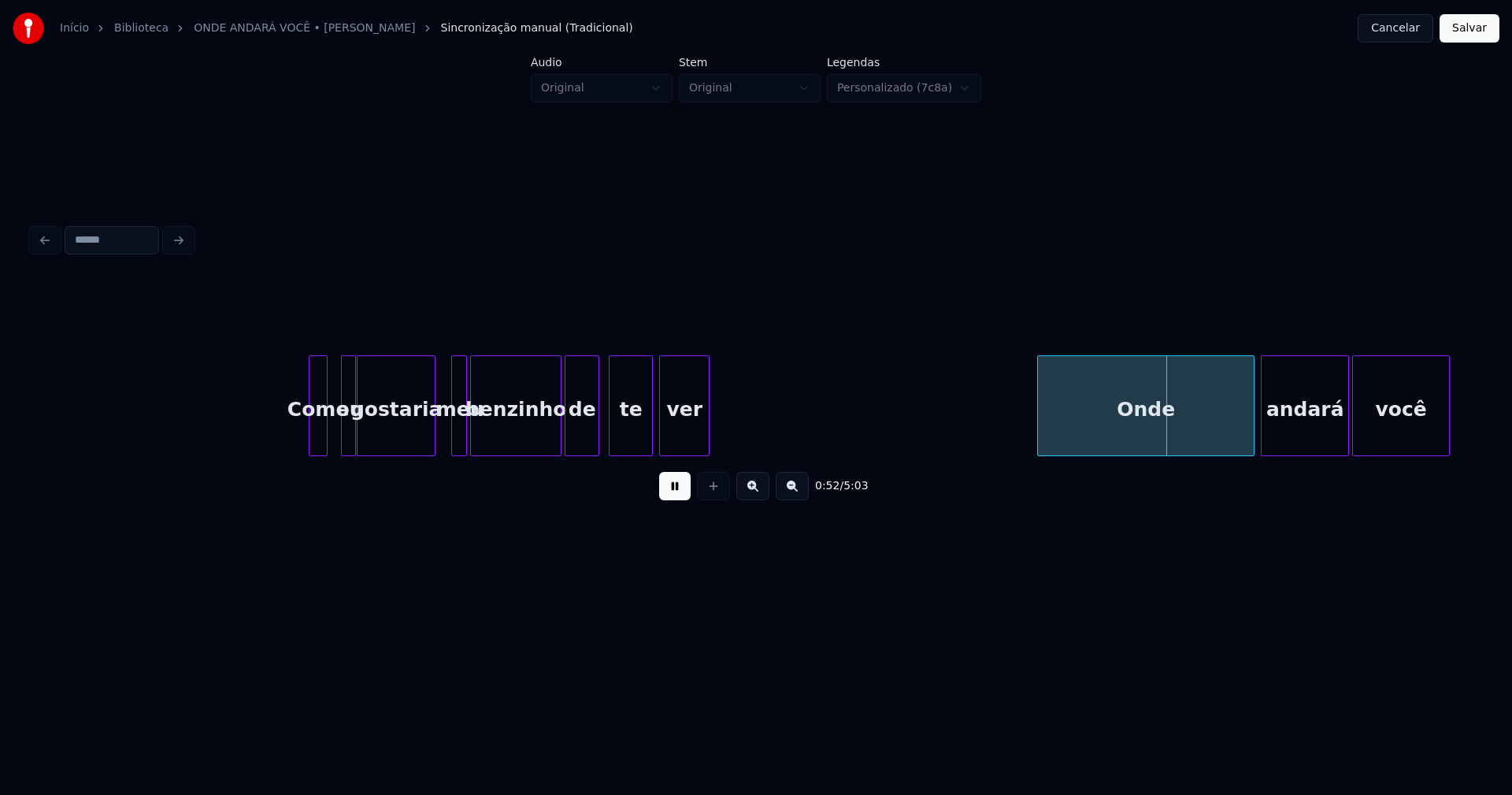
click at [325, 434] on div at bounding box center [325, 406] width 5 height 99
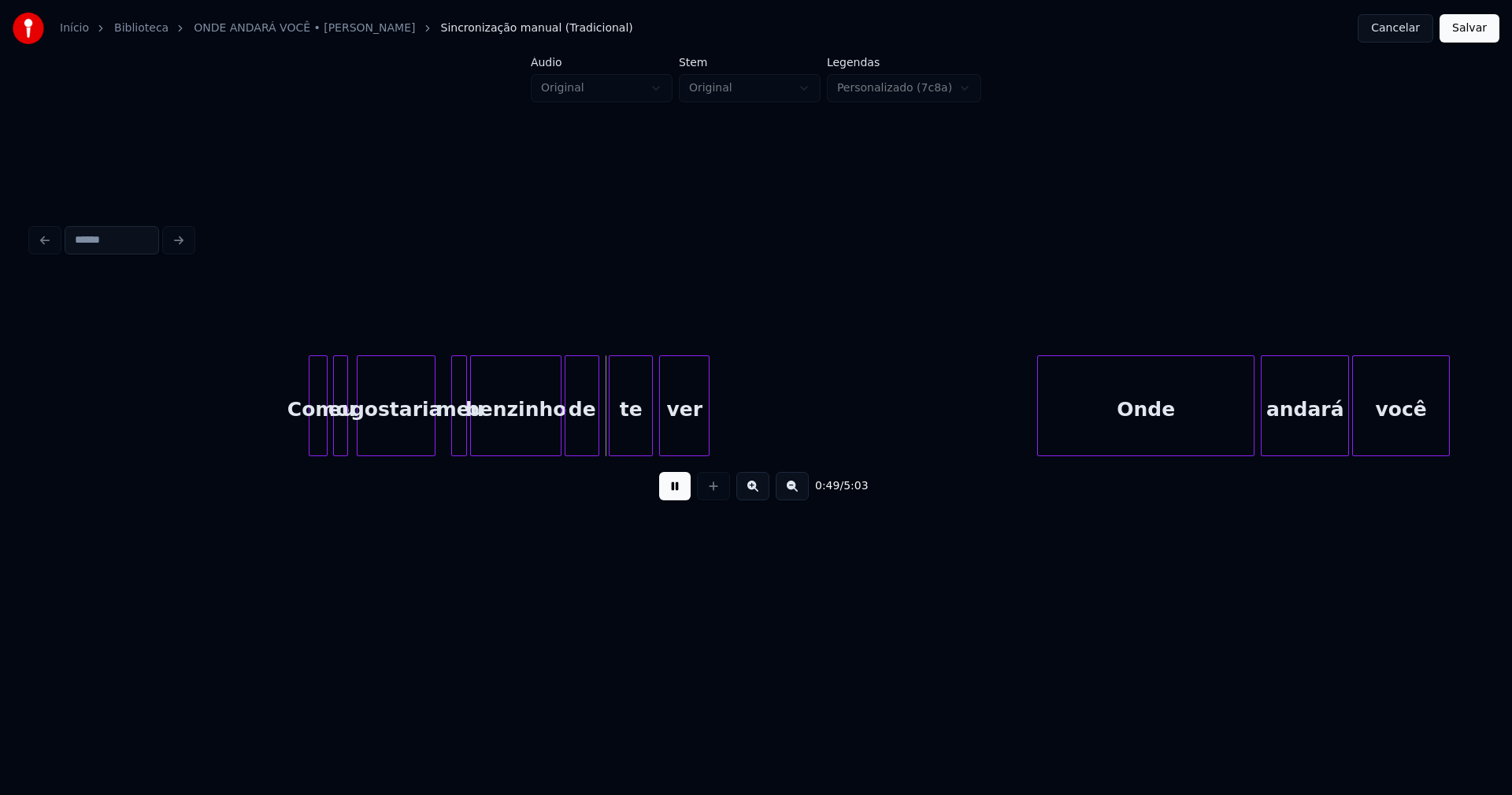
click at [341, 440] on div "eu" at bounding box center [342, 410] width 16 height 107
click at [384, 433] on div "gostaria" at bounding box center [396, 410] width 77 height 107
click at [437, 429] on div at bounding box center [438, 406] width 5 height 99
click at [675, 497] on button at bounding box center [675, 485] width 32 height 29
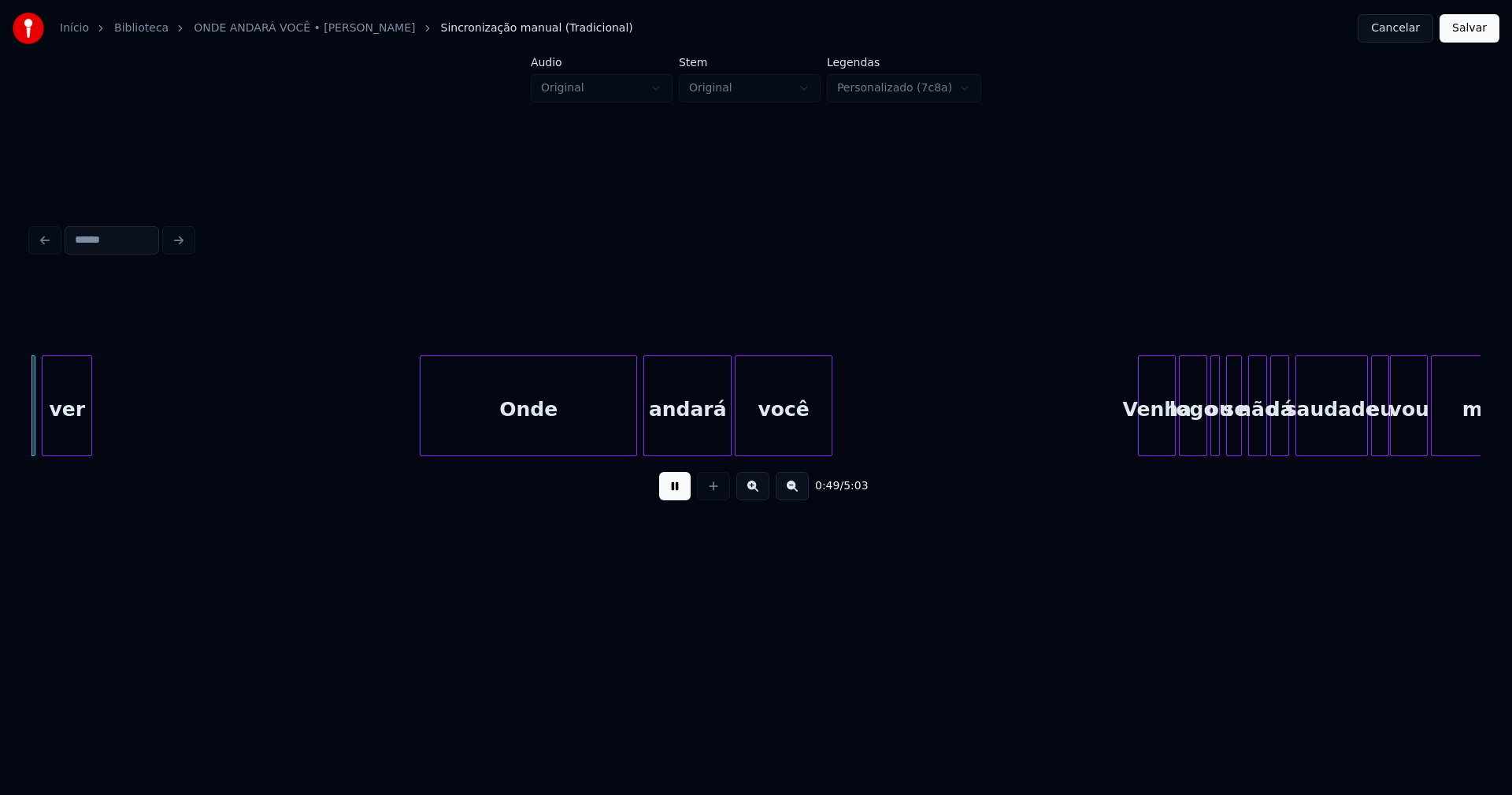
scroll to position [0, 7833]
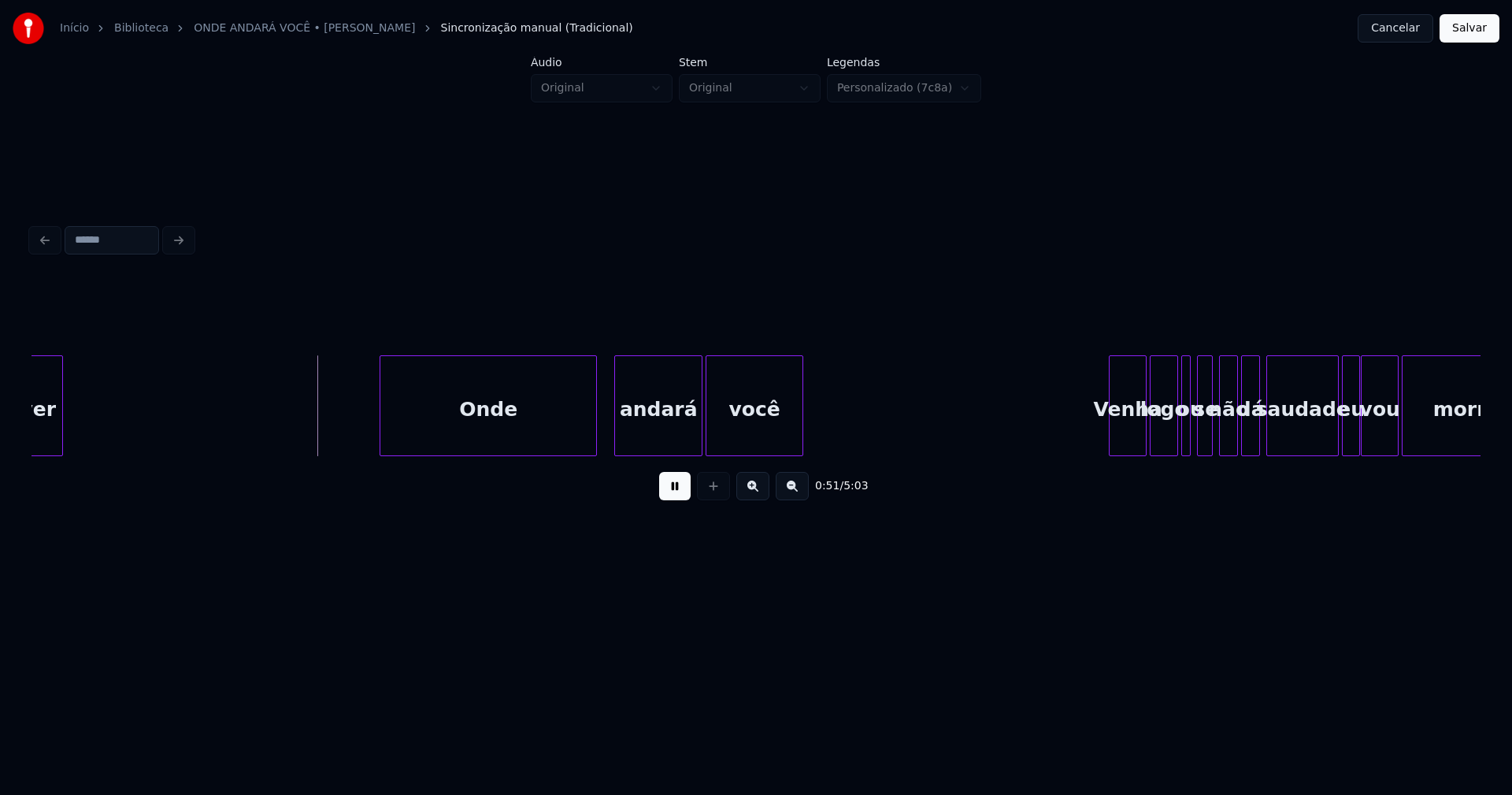
click at [500, 434] on div "Onde" at bounding box center [487, 410] width 215 height 107
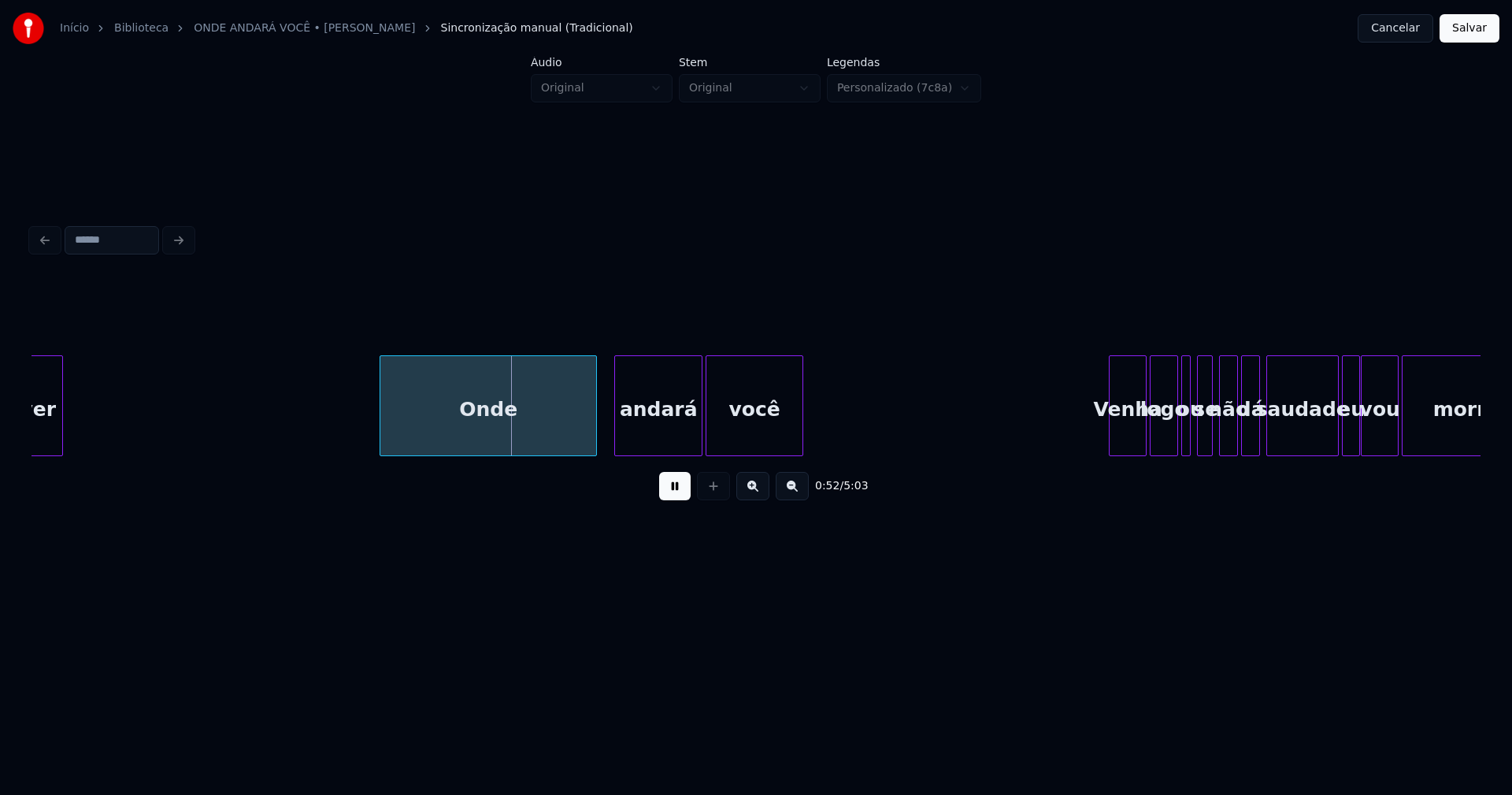
click at [657, 427] on div "andará" at bounding box center [658, 410] width 86 height 107
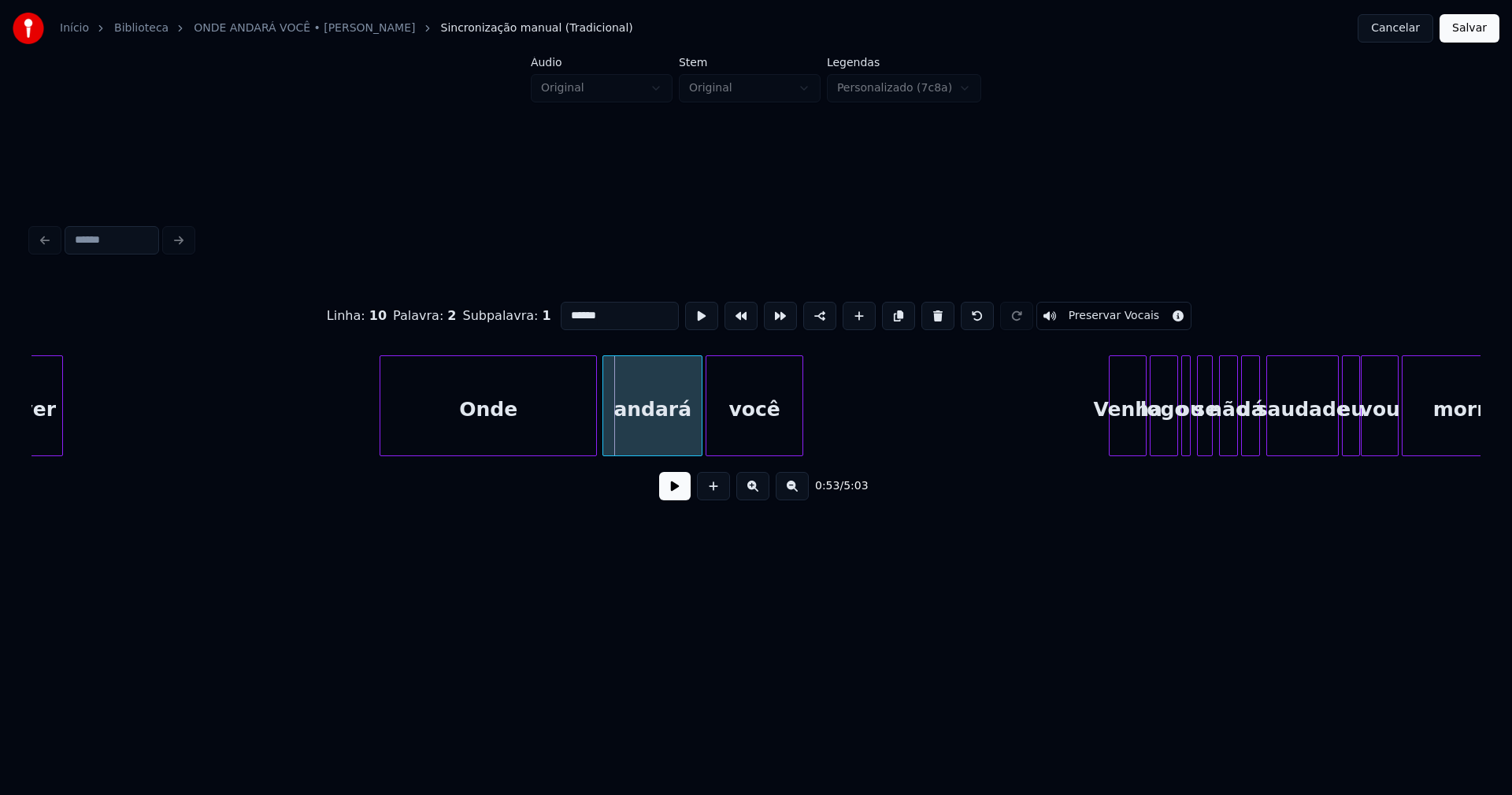
click at [604, 445] on div at bounding box center [606, 406] width 5 height 99
click at [680, 497] on button at bounding box center [675, 485] width 32 height 29
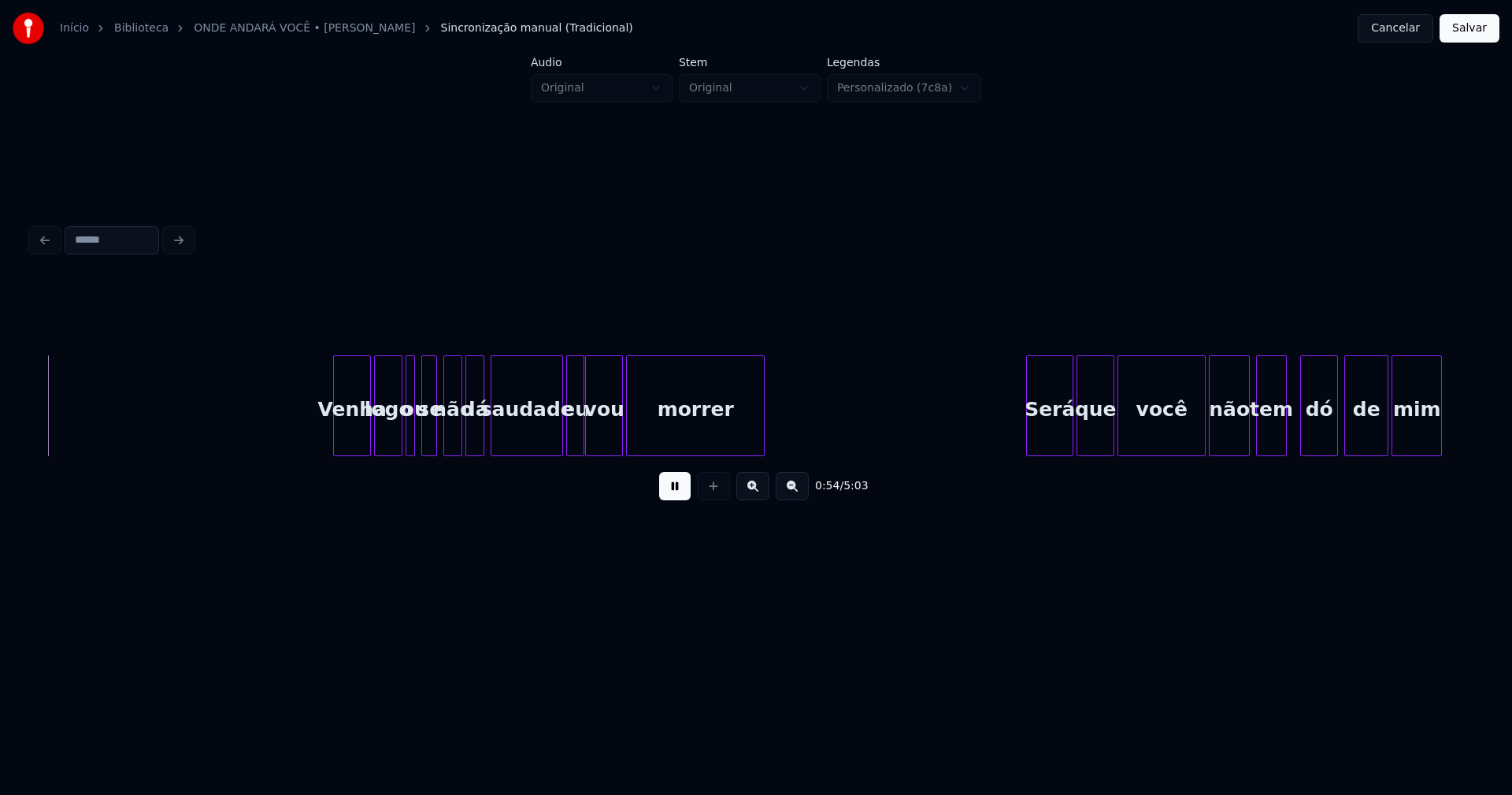
scroll to position [0, 8625]
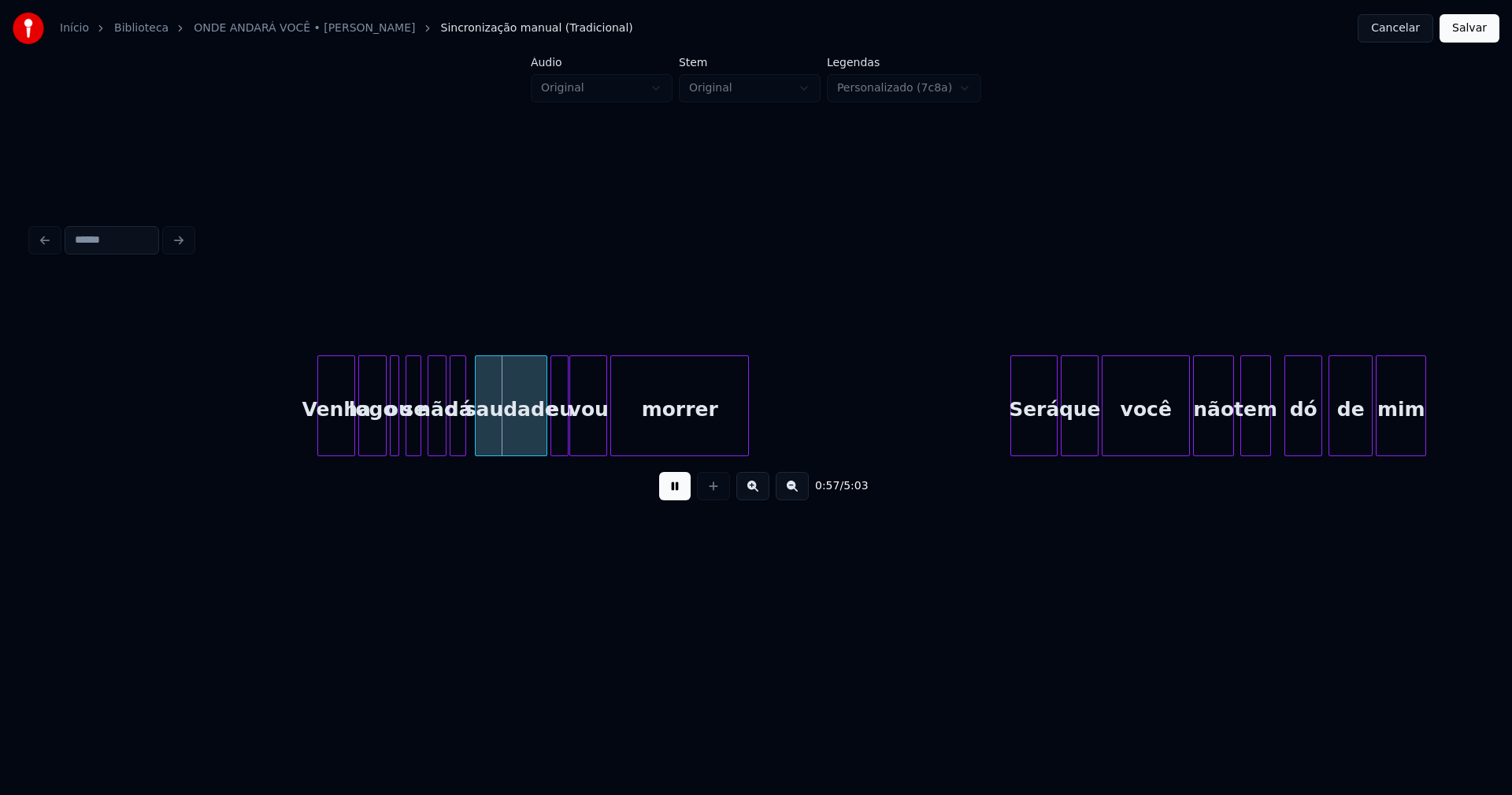
click at [465, 434] on div at bounding box center [463, 406] width 5 height 99
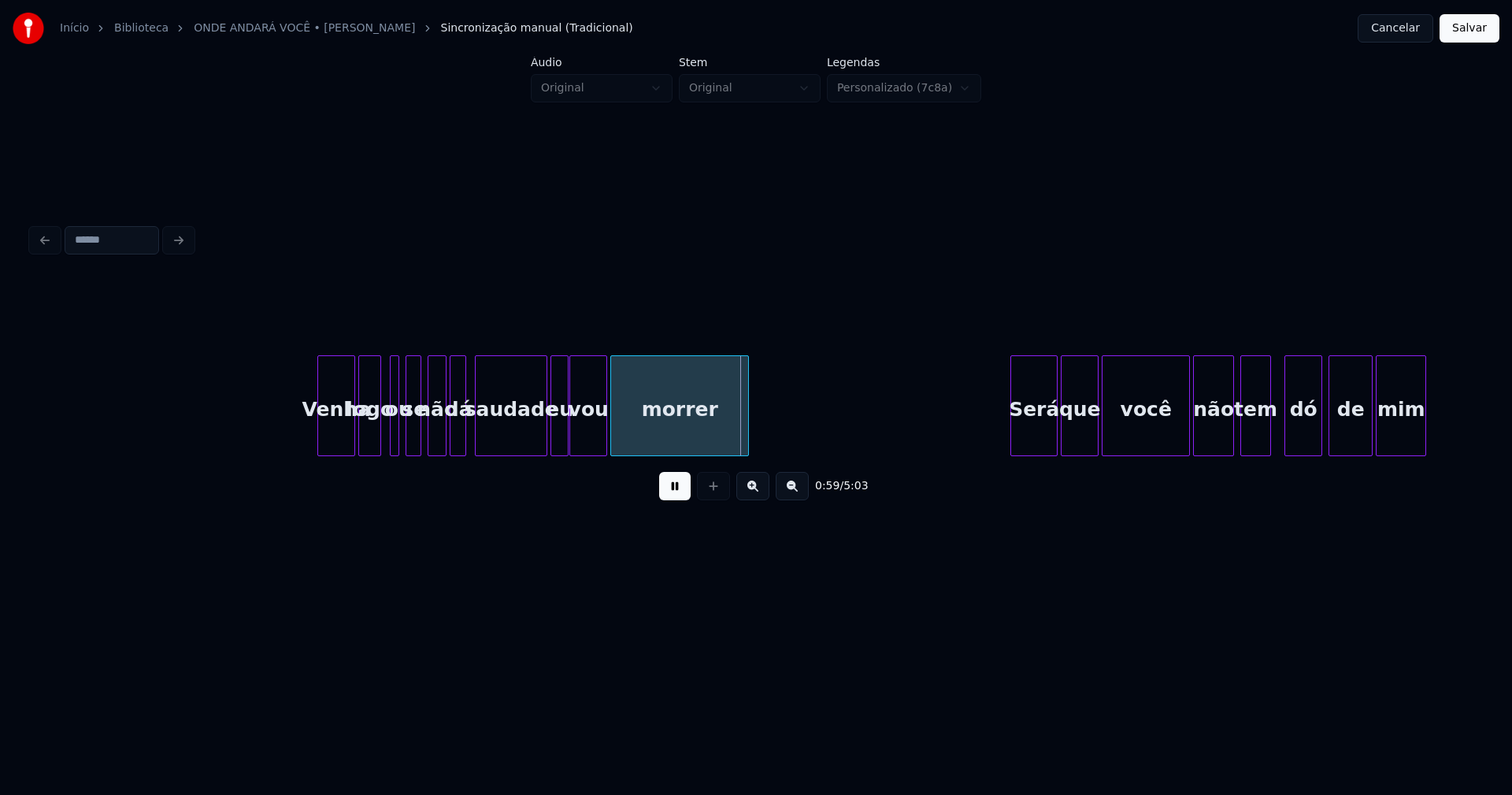
click at [376, 441] on div at bounding box center [377, 406] width 5 height 99
click at [382, 437] on div at bounding box center [384, 406] width 5 height 99
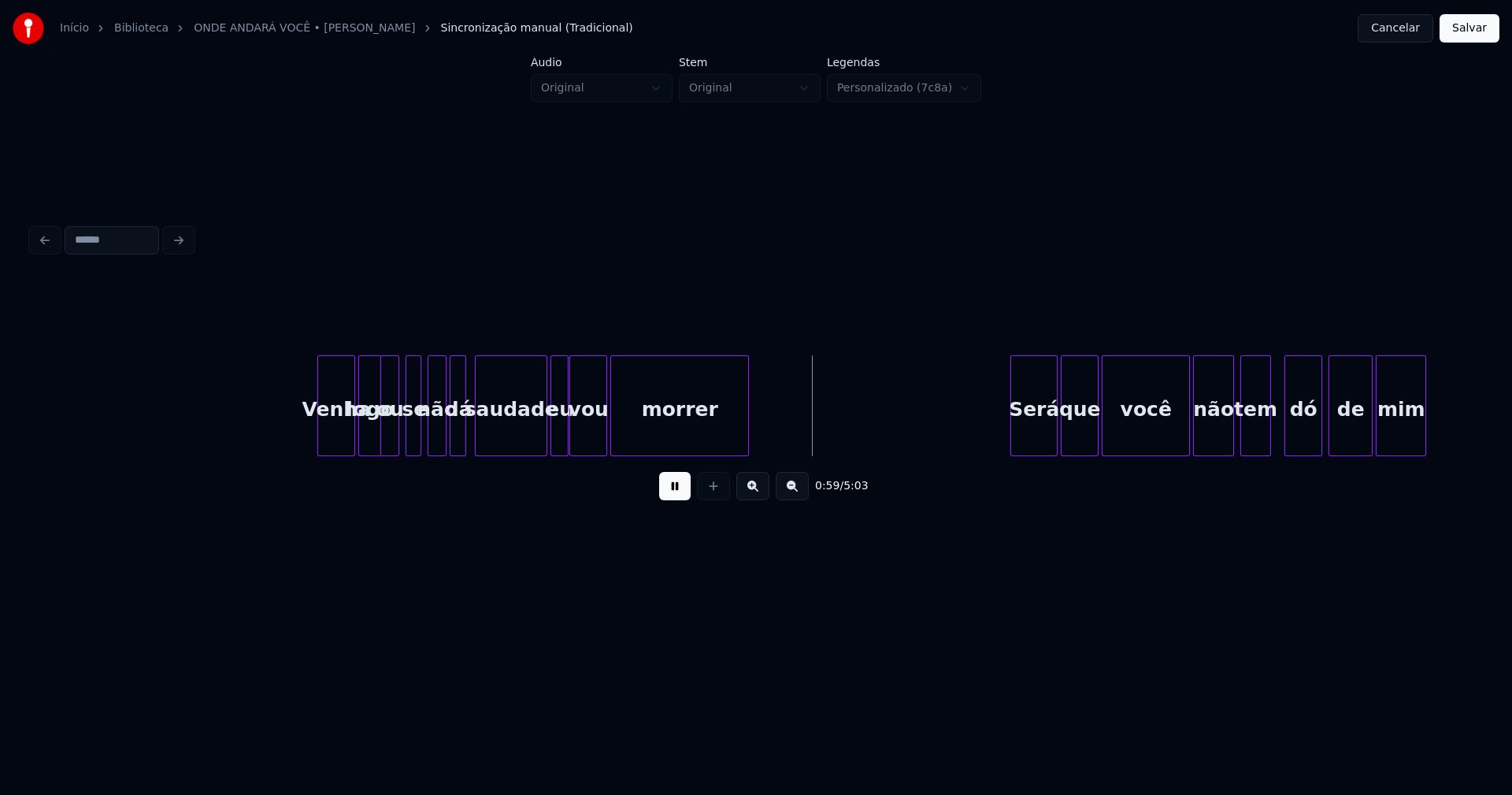
click at [478, 429] on div "saudade" at bounding box center [510, 406] width 72 height 101
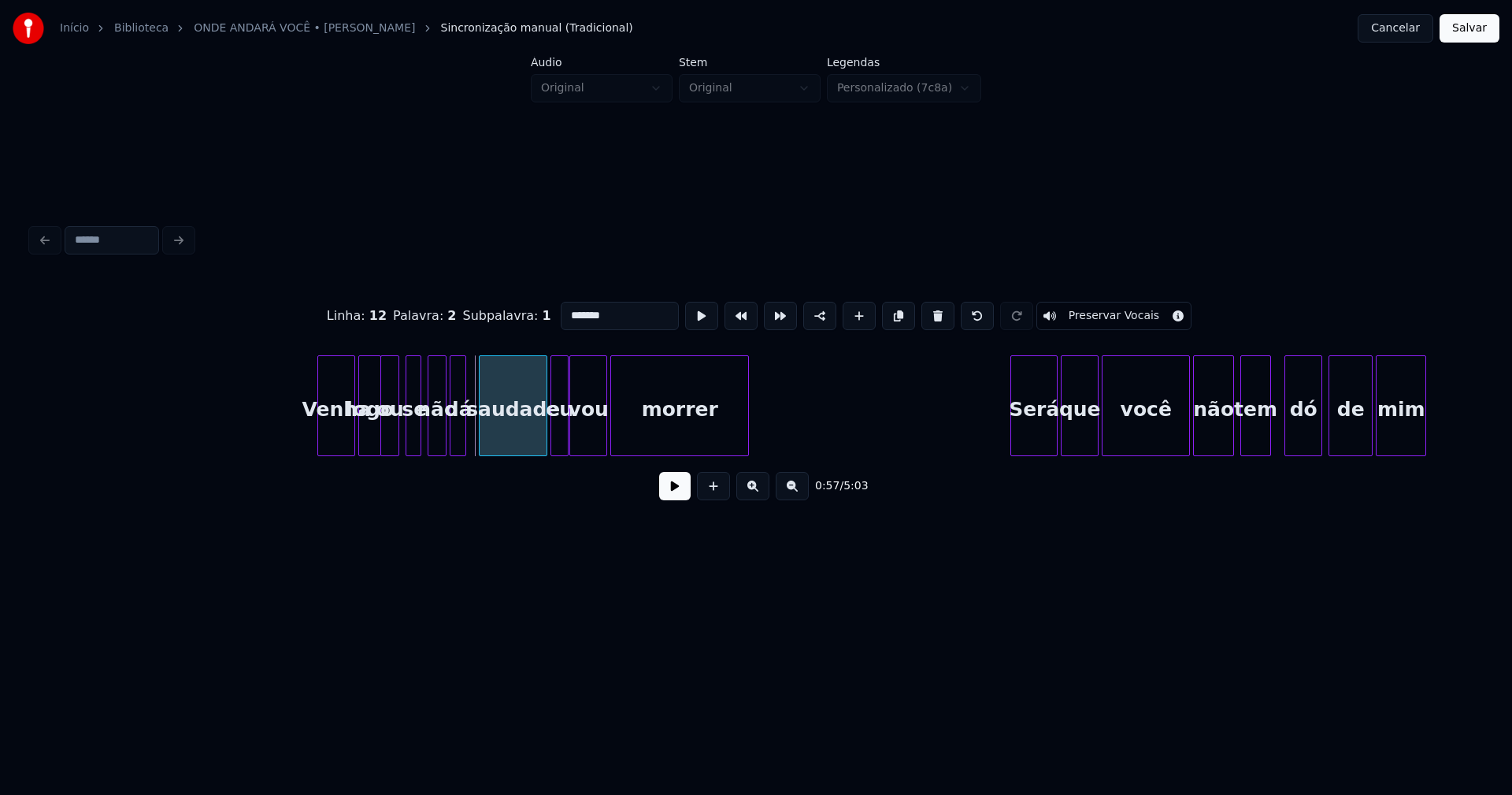
click at [481, 440] on div at bounding box center [481, 406] width 5 height 99
click at [660, 491] on button at bounding box center [675, 485] width 32 height 29
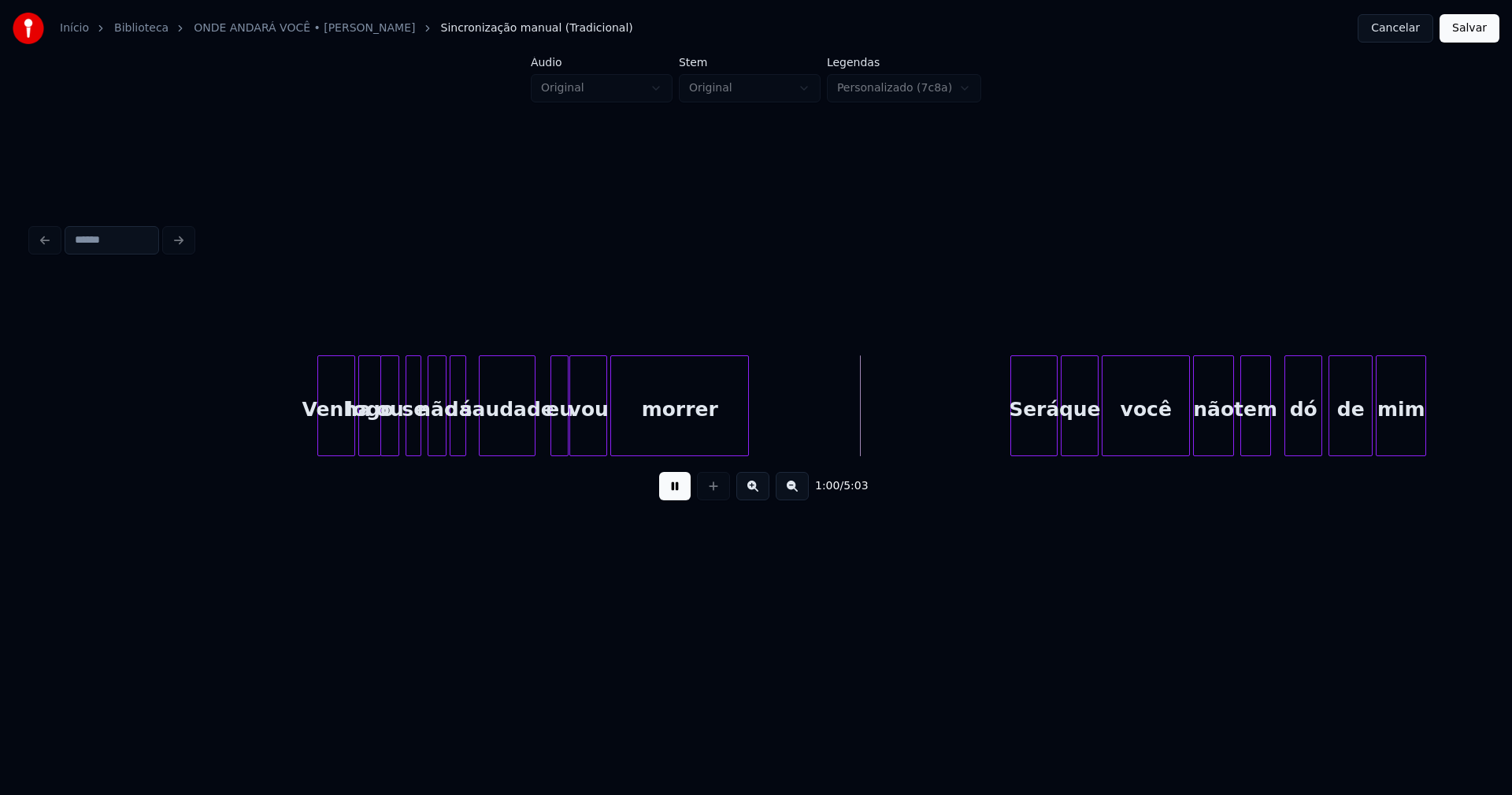
click at [534, 442] on div at bounding box center [532, 406] width 5 height 99
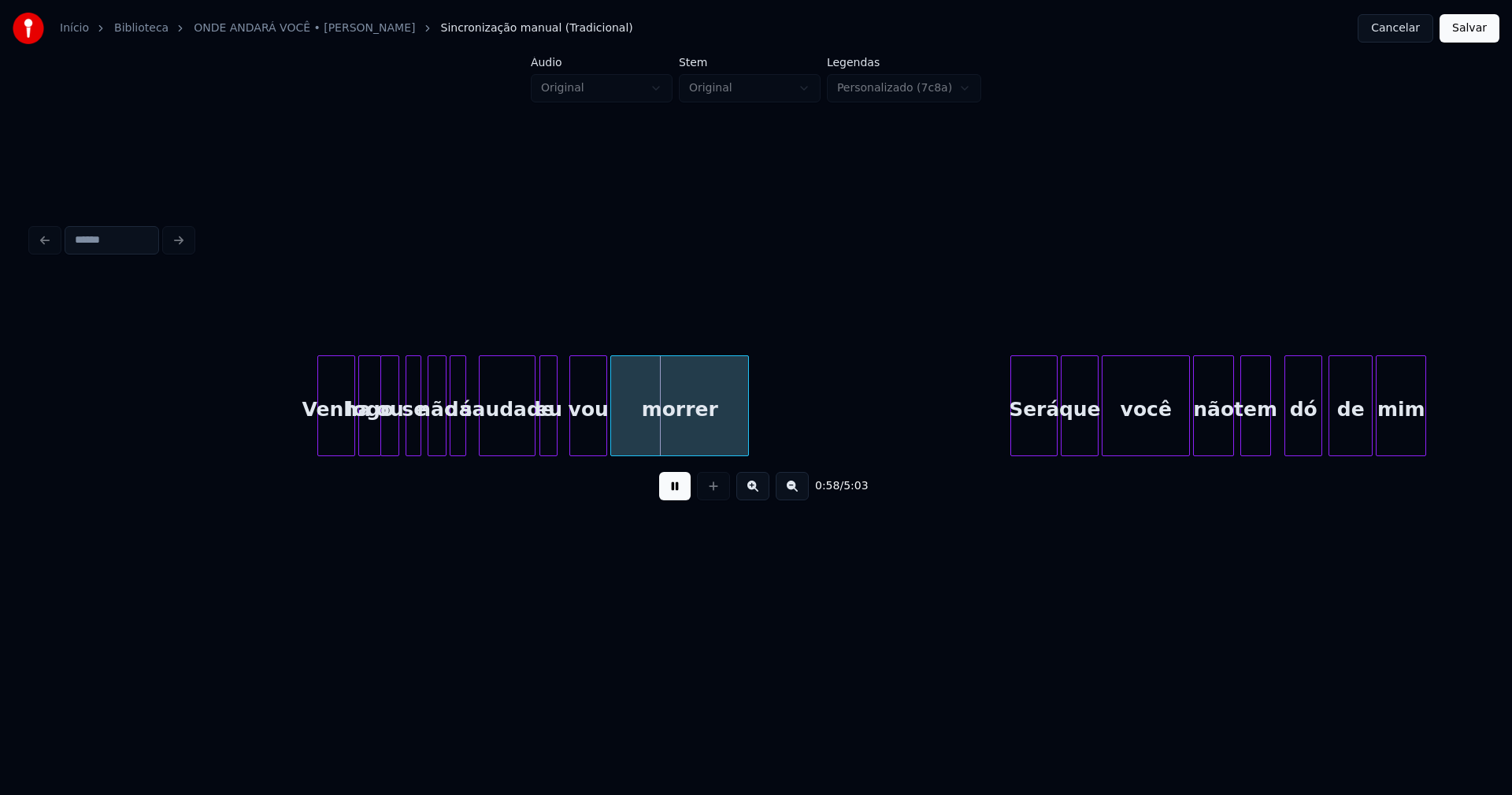
click at [547, 439] on div "eu" at bounding box center [548, 410] width 17 height 107
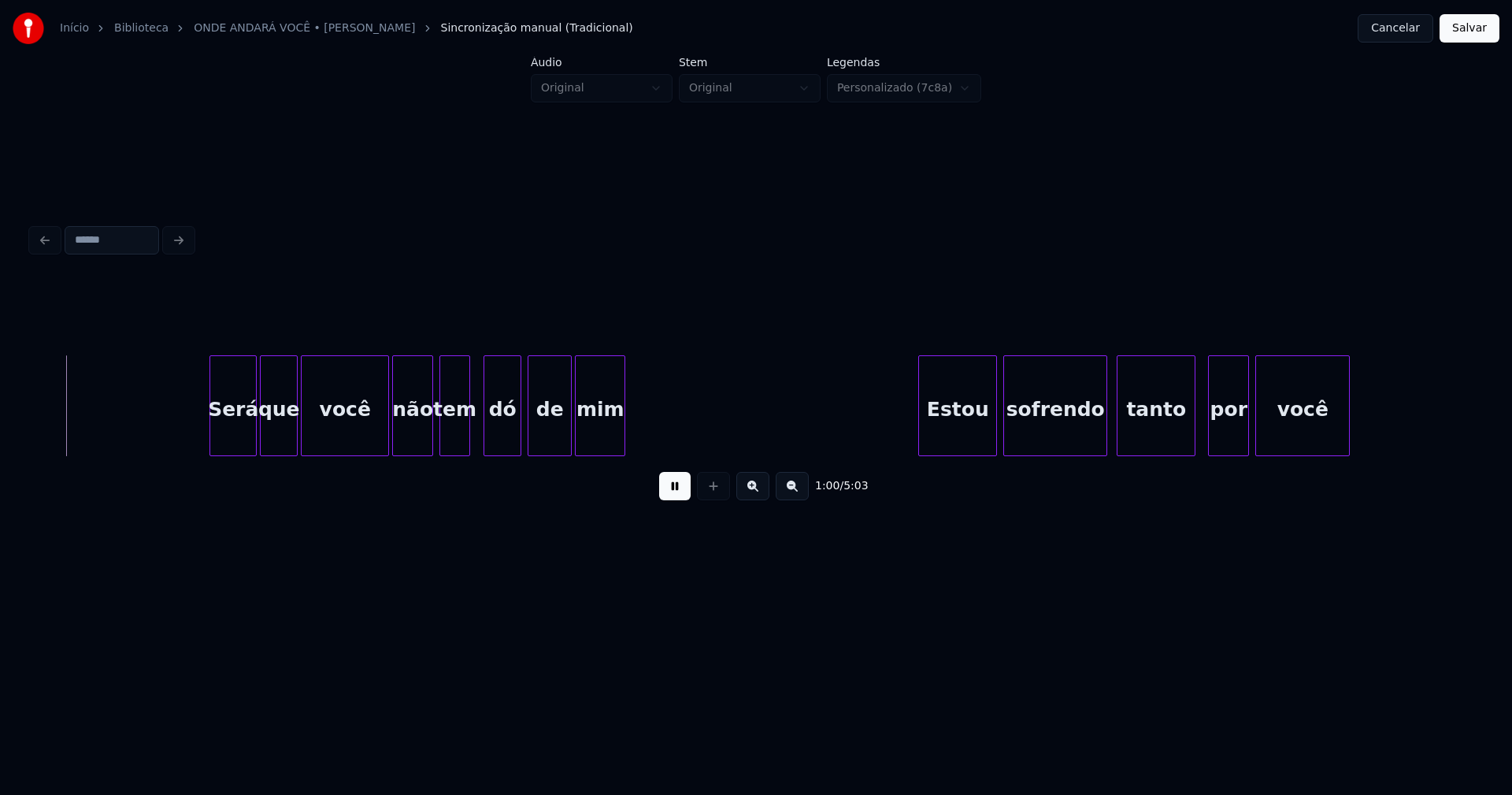
scroll to position [0, 9452]
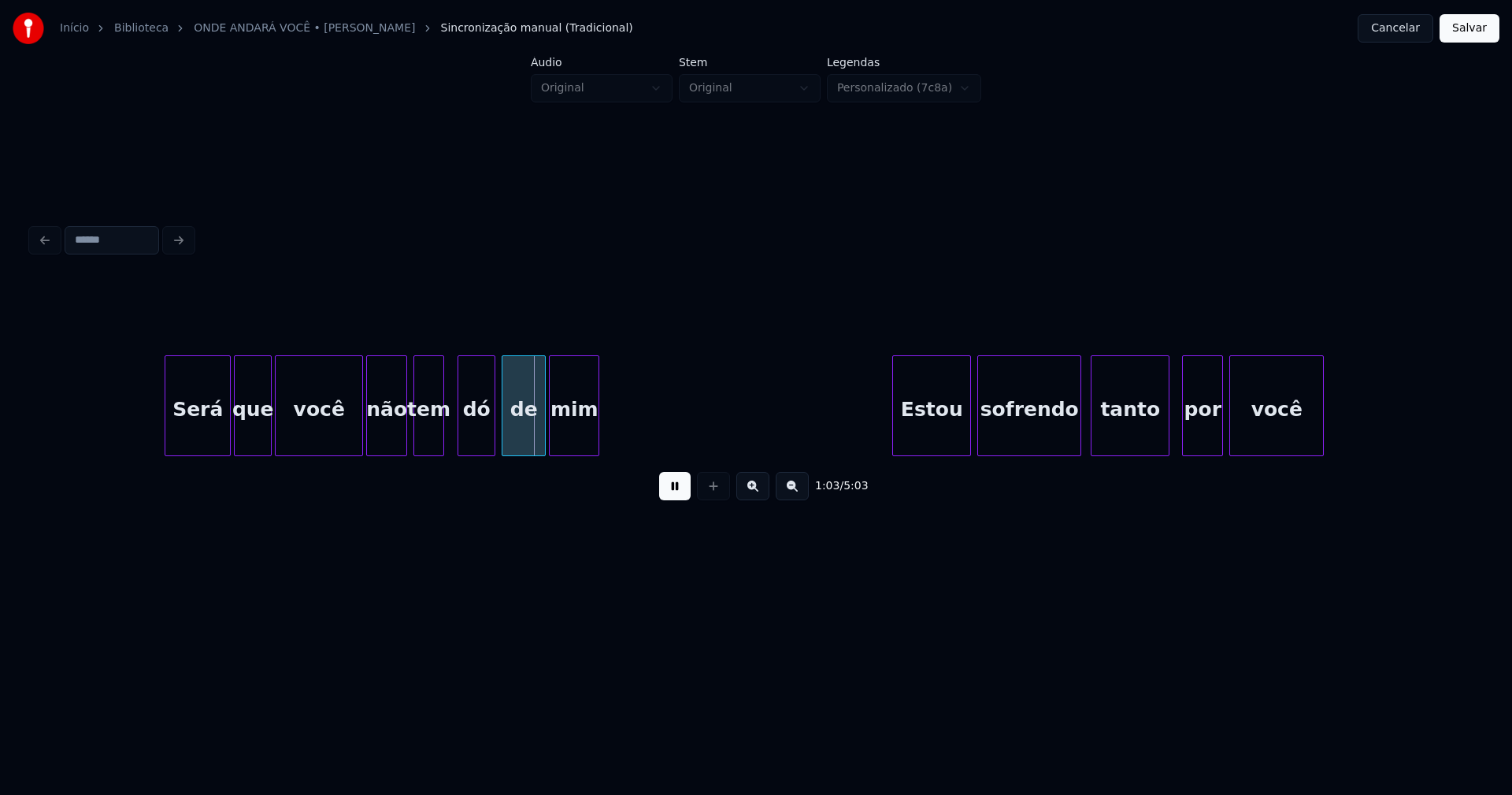
click at [166, 441] on div at bounding box center [168, 406] width 5 height 99
click at [349, 448] on div at bounding box center [349, 406] width 5 height 99
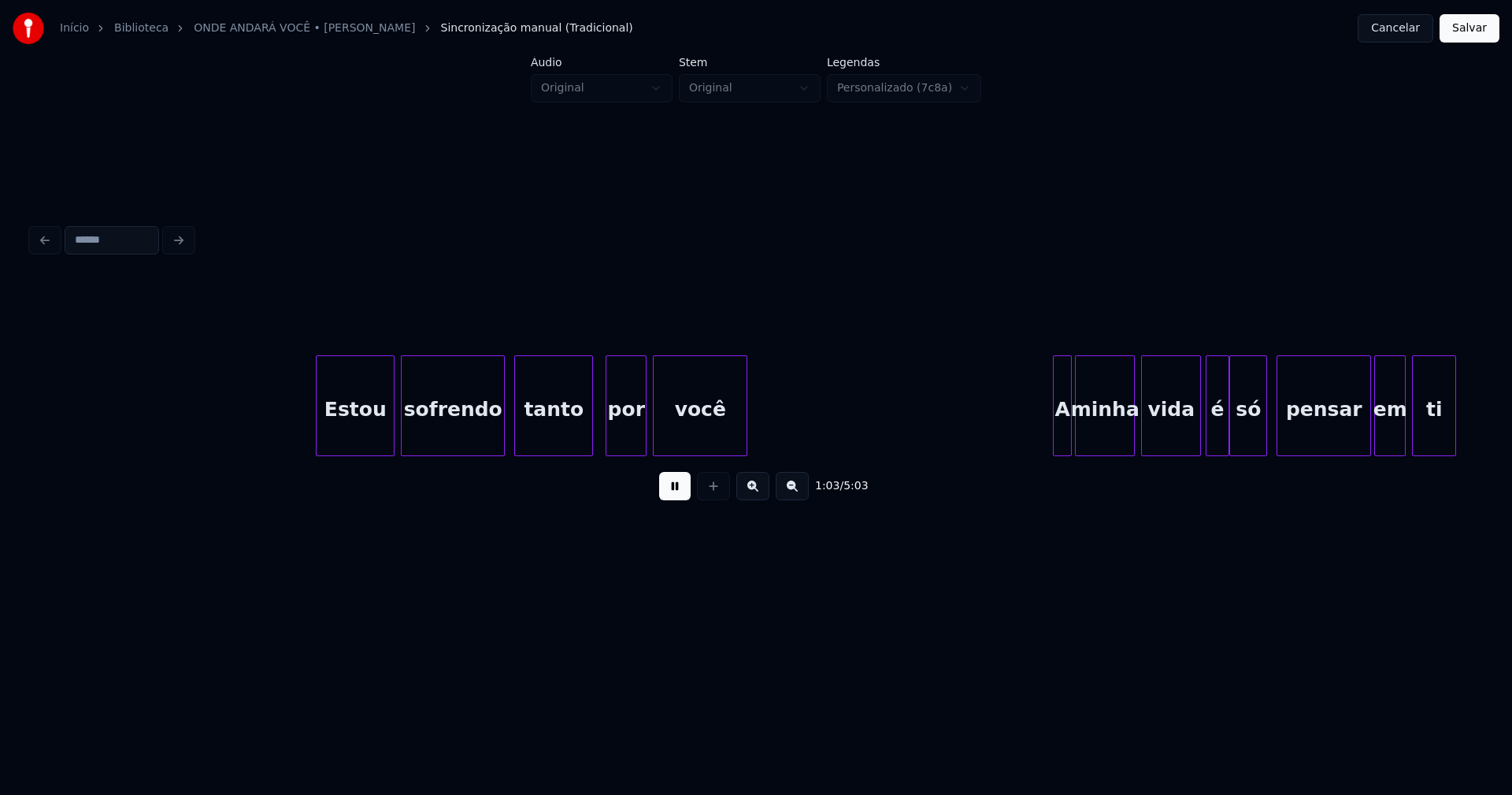
scroll to position [0, 10037]
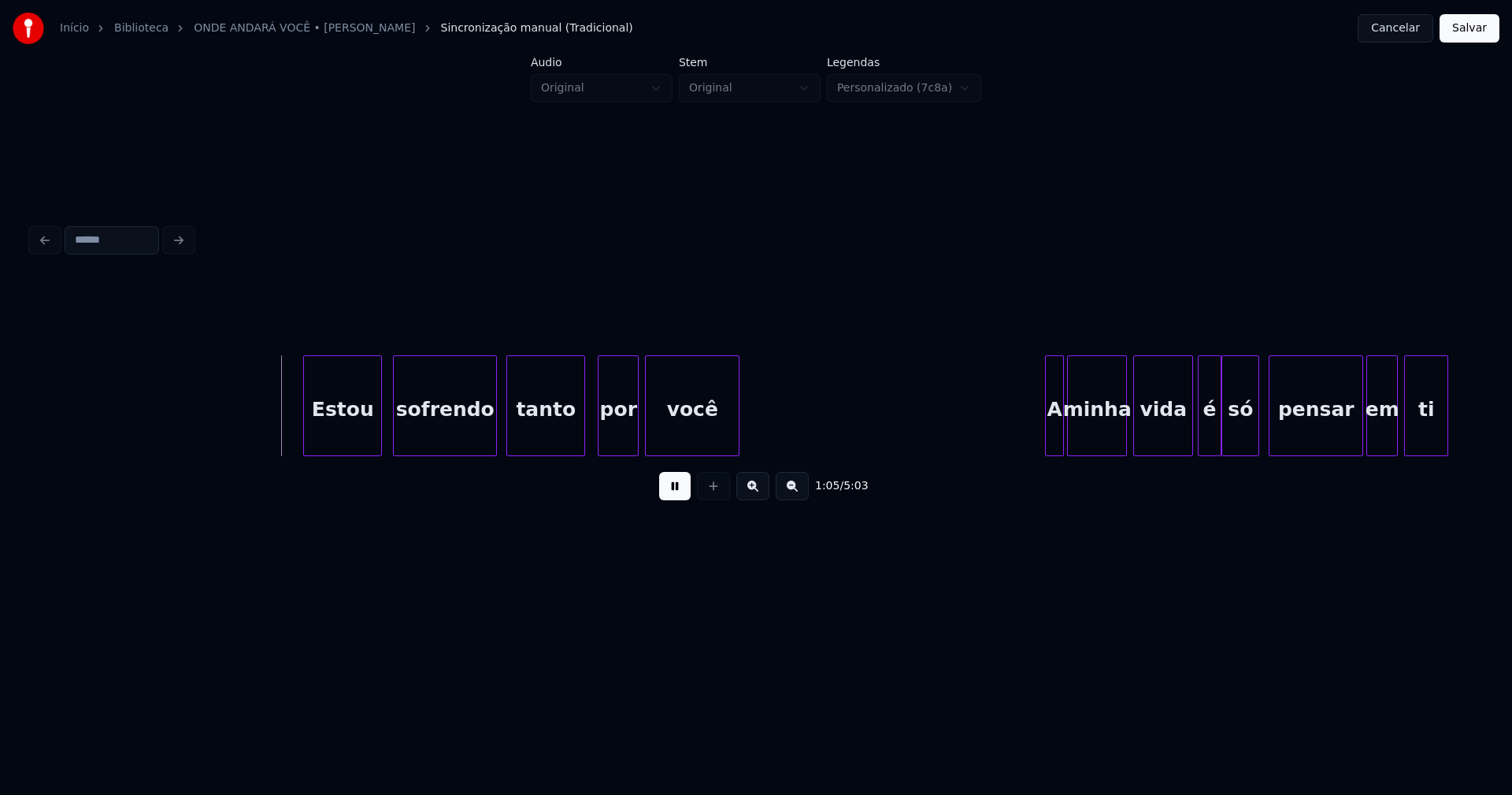
click at [356, 441] on div "Estou" at bounding box center [343, 410] width 77 height 107
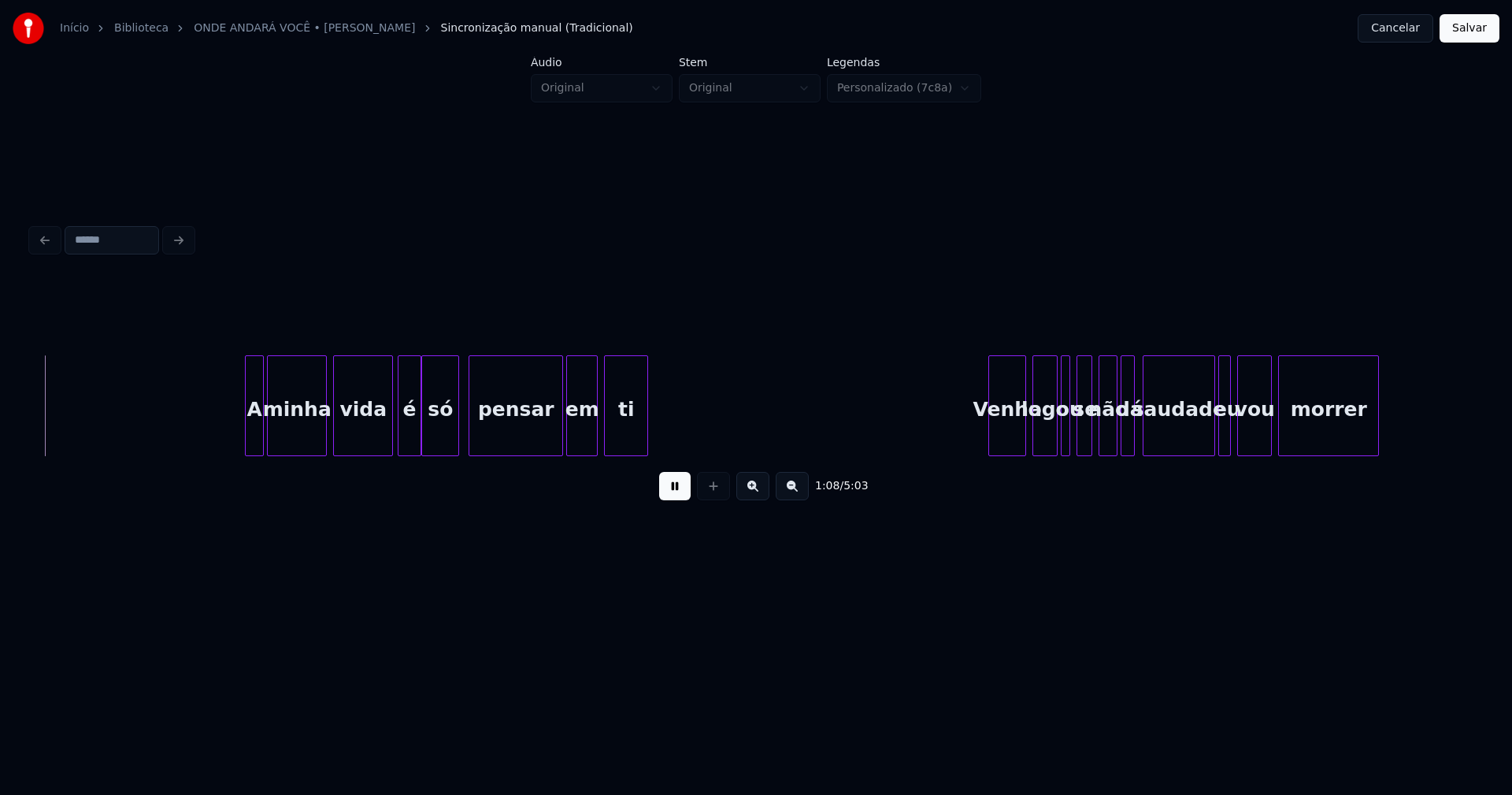
scroll to position [0, 10854]
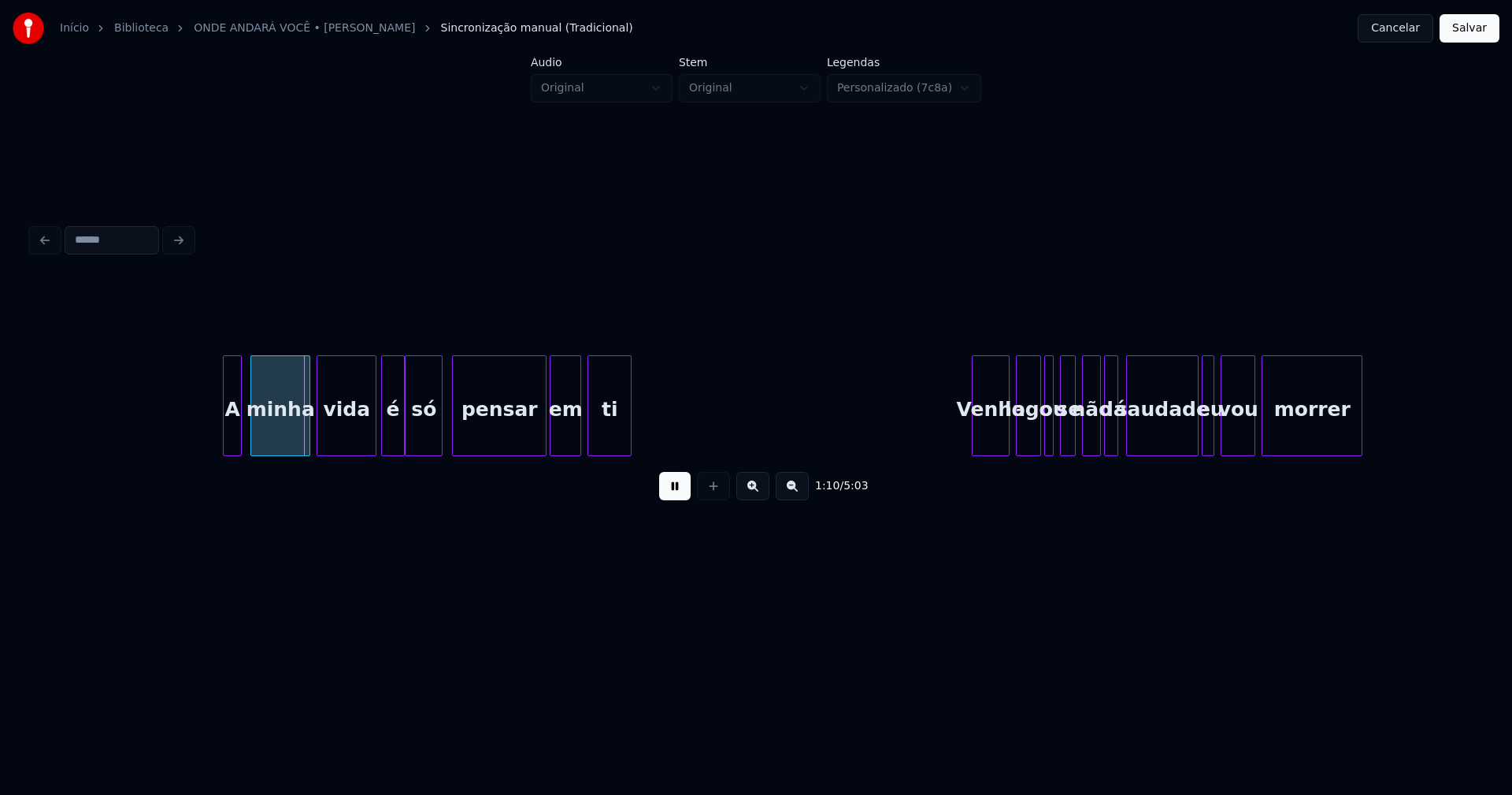
click at [233, 435] on div "A" at bounding box center [231, 410] width 17 height 107
click at [366, 446] on div at bounding box center [368, 406] width 5 height 99
click at [394, 441] on div at bounding box center [394, 406] width 5 height 99
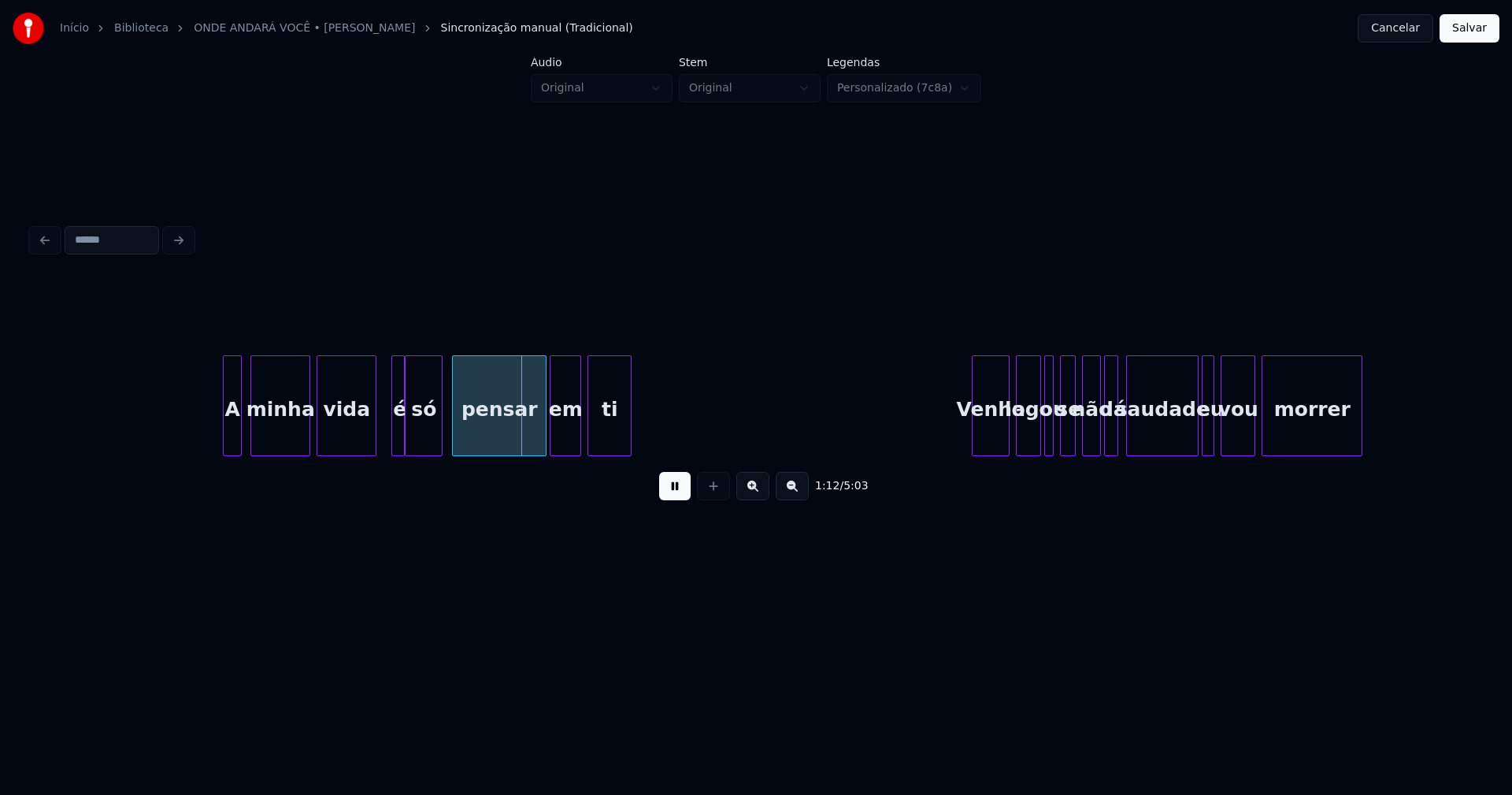
click at [372, 435] on div at bounding box center [373, 406] width 5 height 99
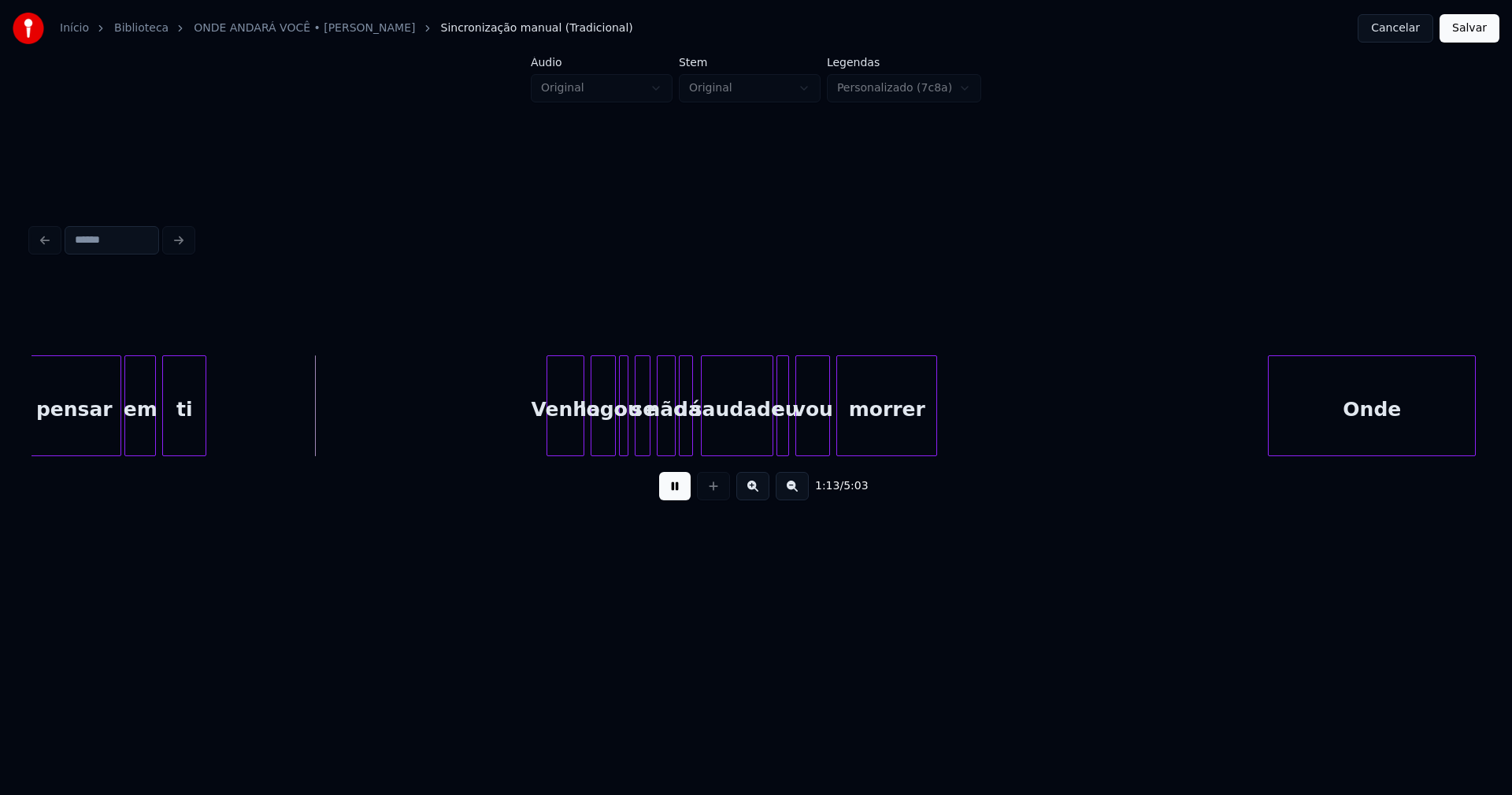
scroll to position [0, 11333]
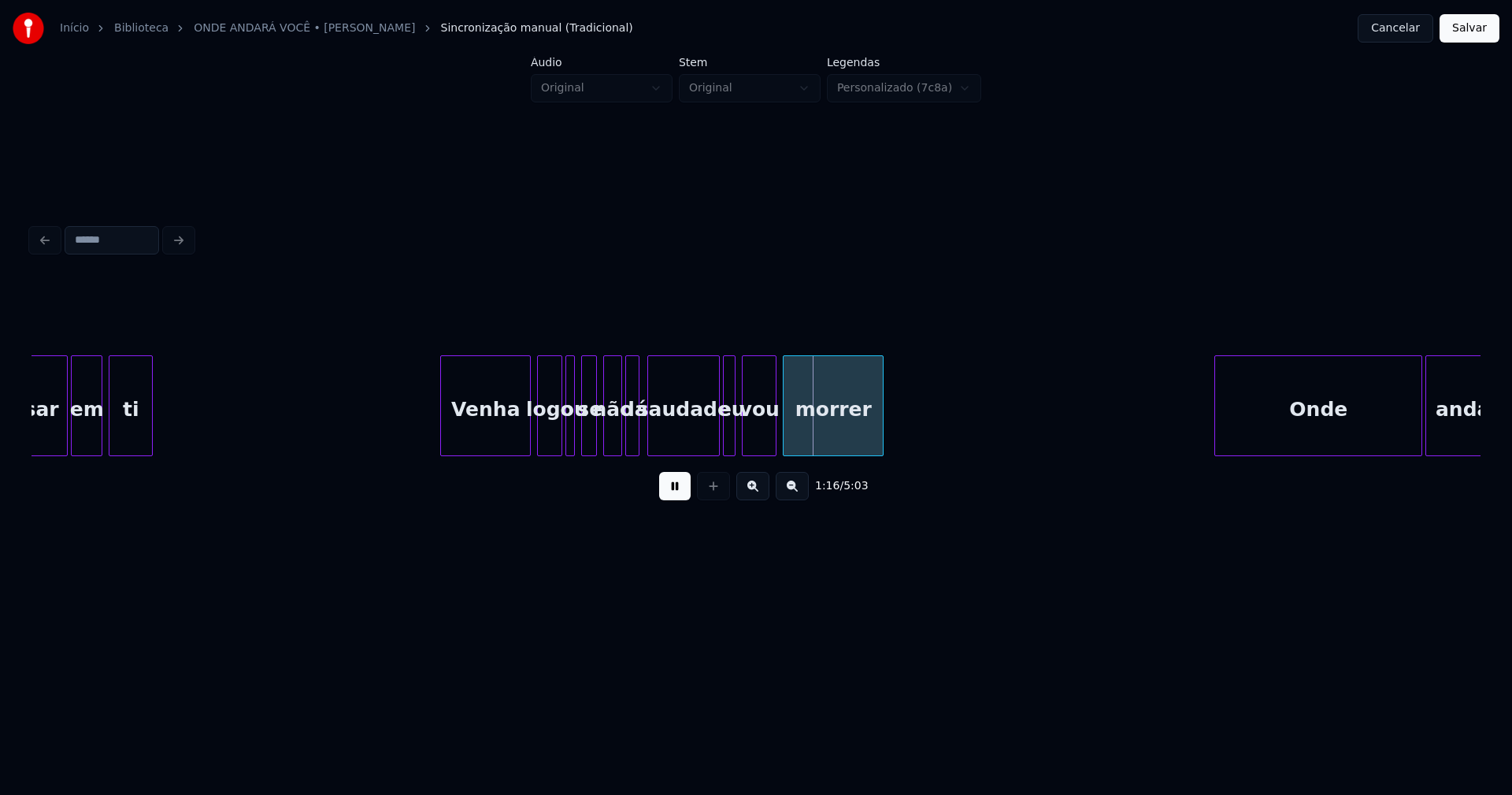
click at [445, 450] on div "pensar em ti Venha logo ou se não dá saudade eu vou morrer Onde andará" at bounding box center [756, 406] width 1449 height 101
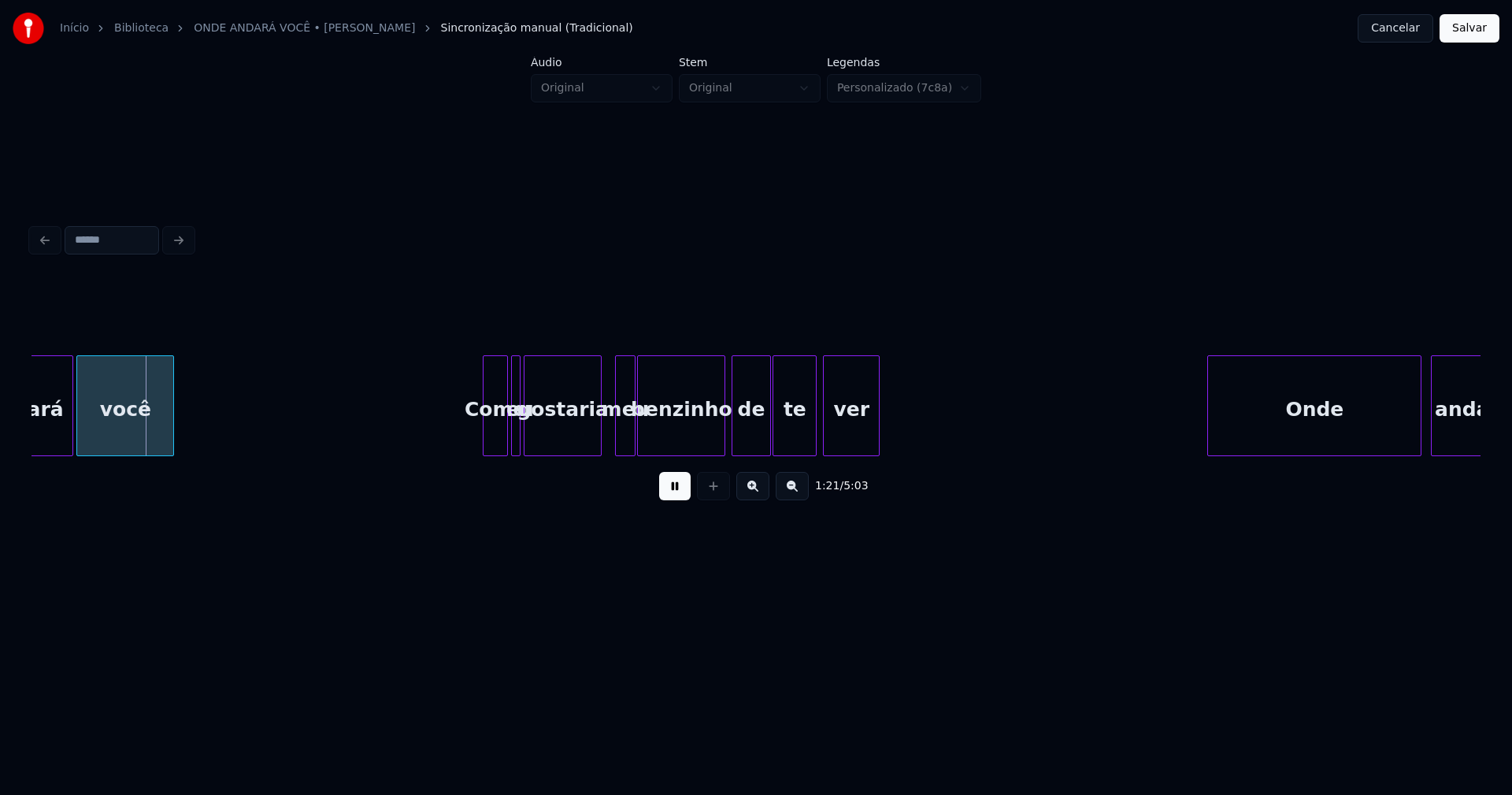
click at [668, 490] on button at bounding box center [675, 485] width 32 height 29
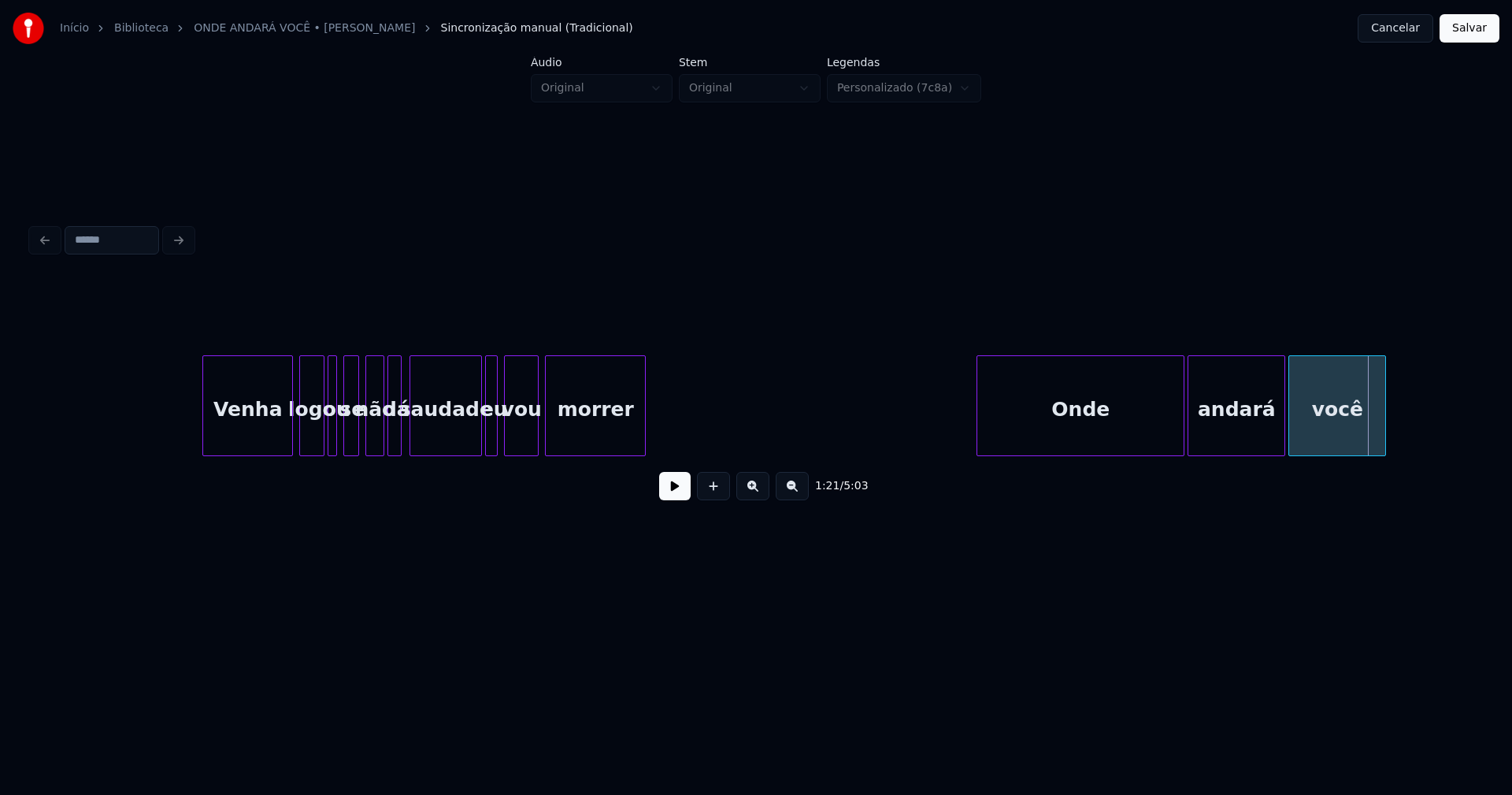
scroll to position [0, 11411]
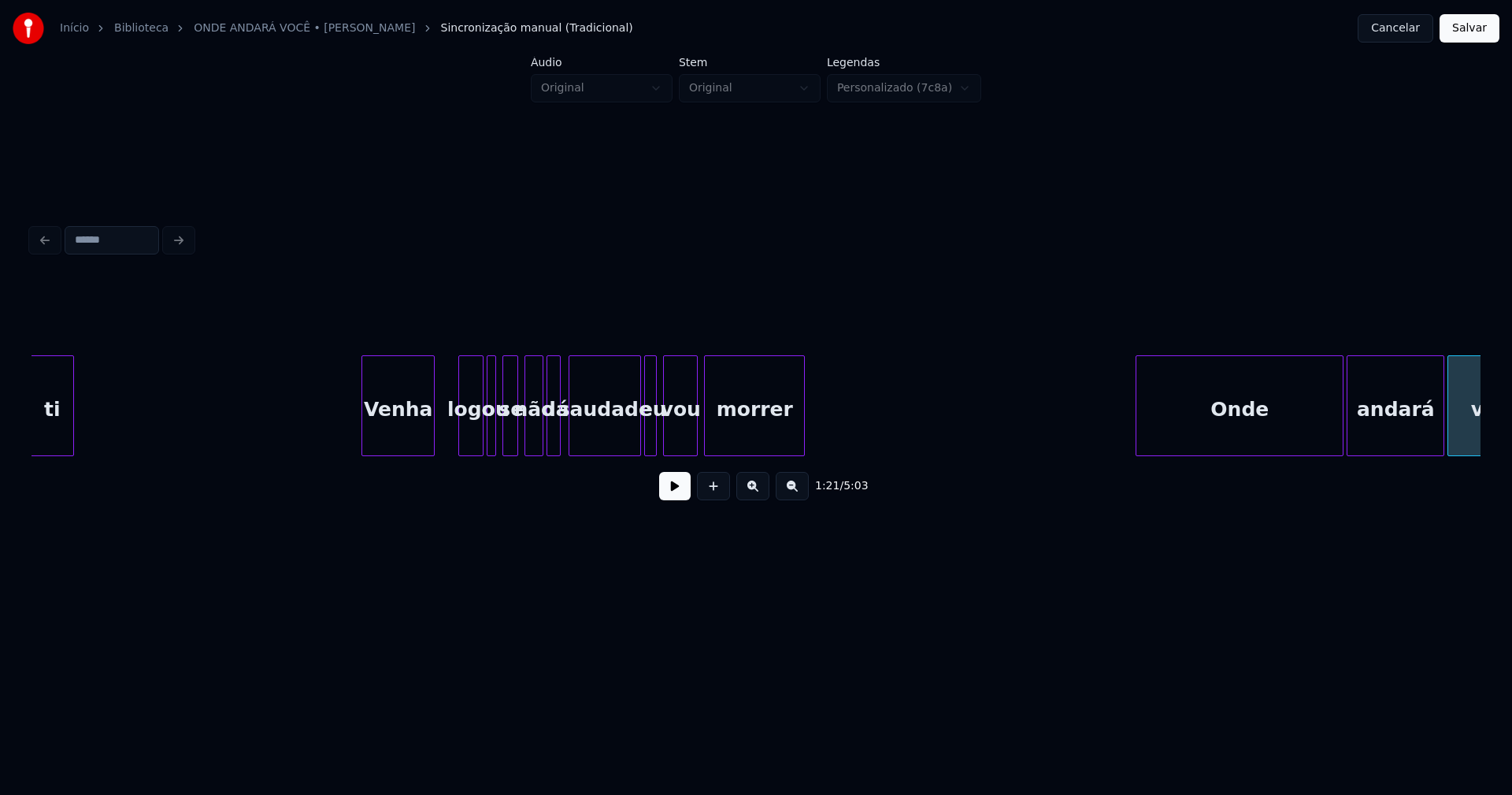
click at [430, 447] on div at bounding box center [431, 406] width 5 height 99
click at [451, 456] on div "andará você Onde morrer vou saudade eu se não dá logo ou Venha ti" at bounding box center [756, 406] width 1449 height 101
click at [468, 441] on div at bounding box center [467, 406] width 5 height 99
click at [478, 438] on div at bounding box center [480, 406] width 5 height 99
click at [661, 490] on button at bounding box center [675, 485] width 32 height 29
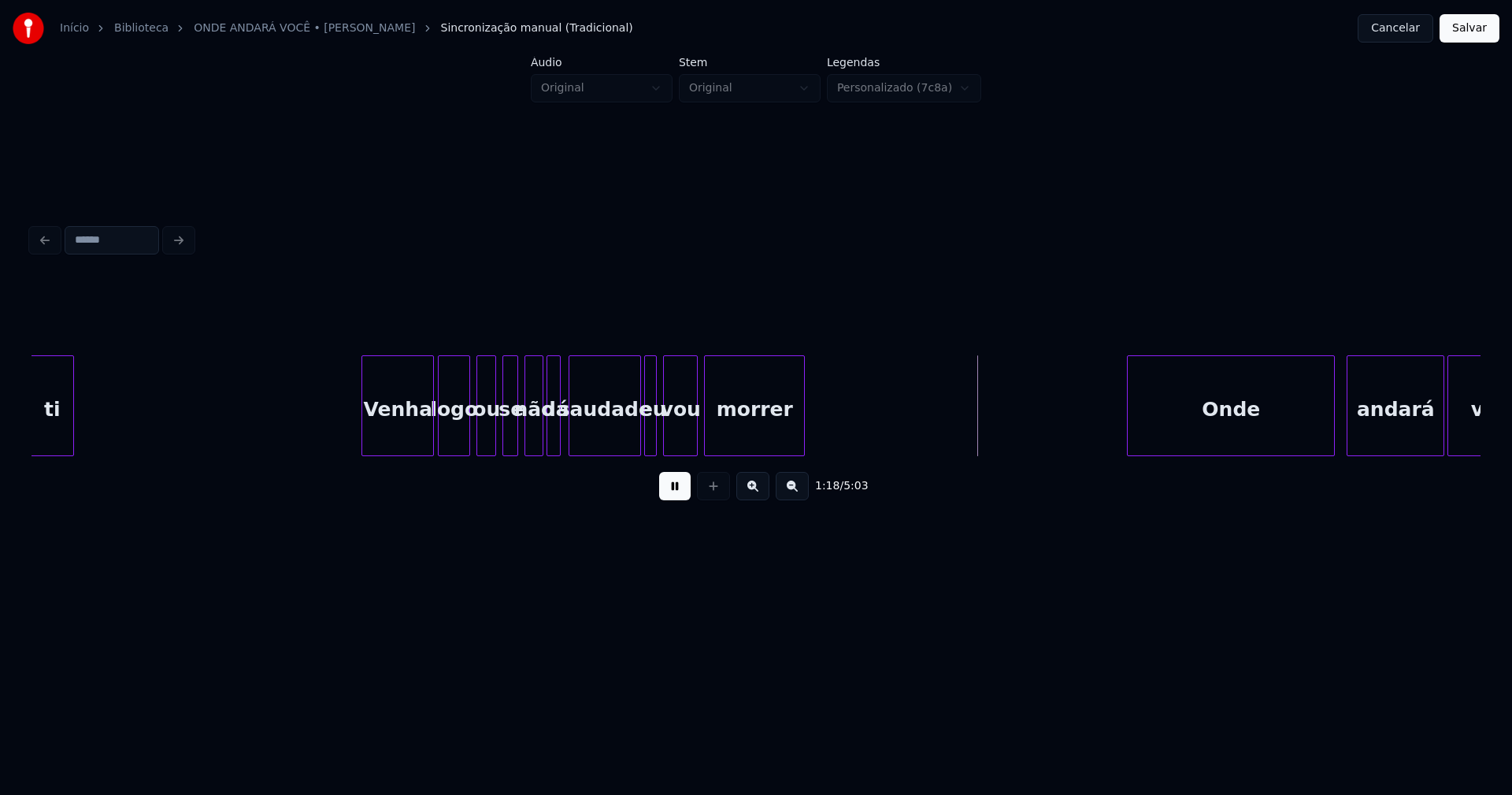
click at [1271, 442] on div "Onde" at bounding box center [1231, 410] width 206 height 107
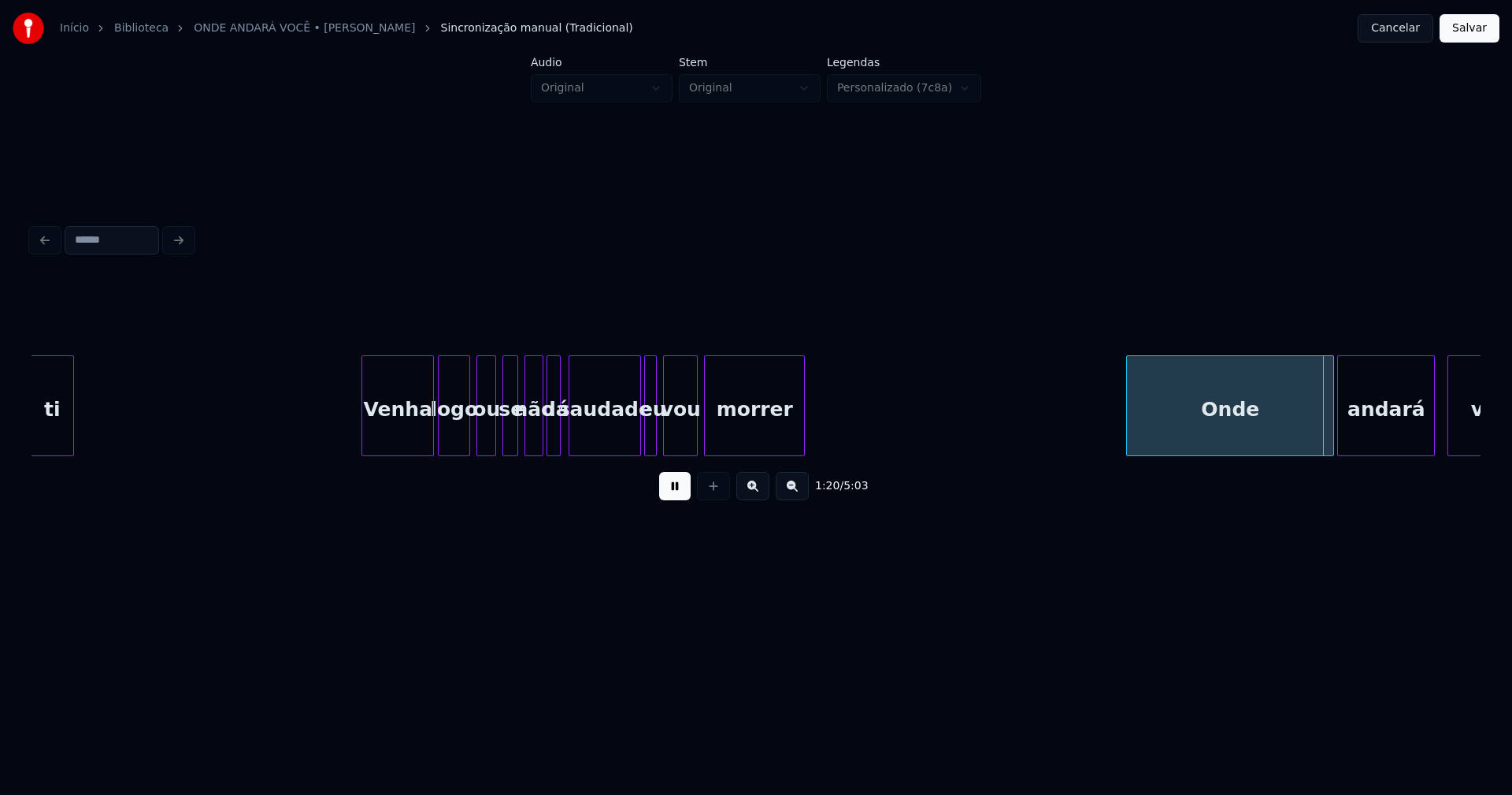
click at [1371, 444] on div "andará" at bounding box center [1386, 410] width 96 height 107
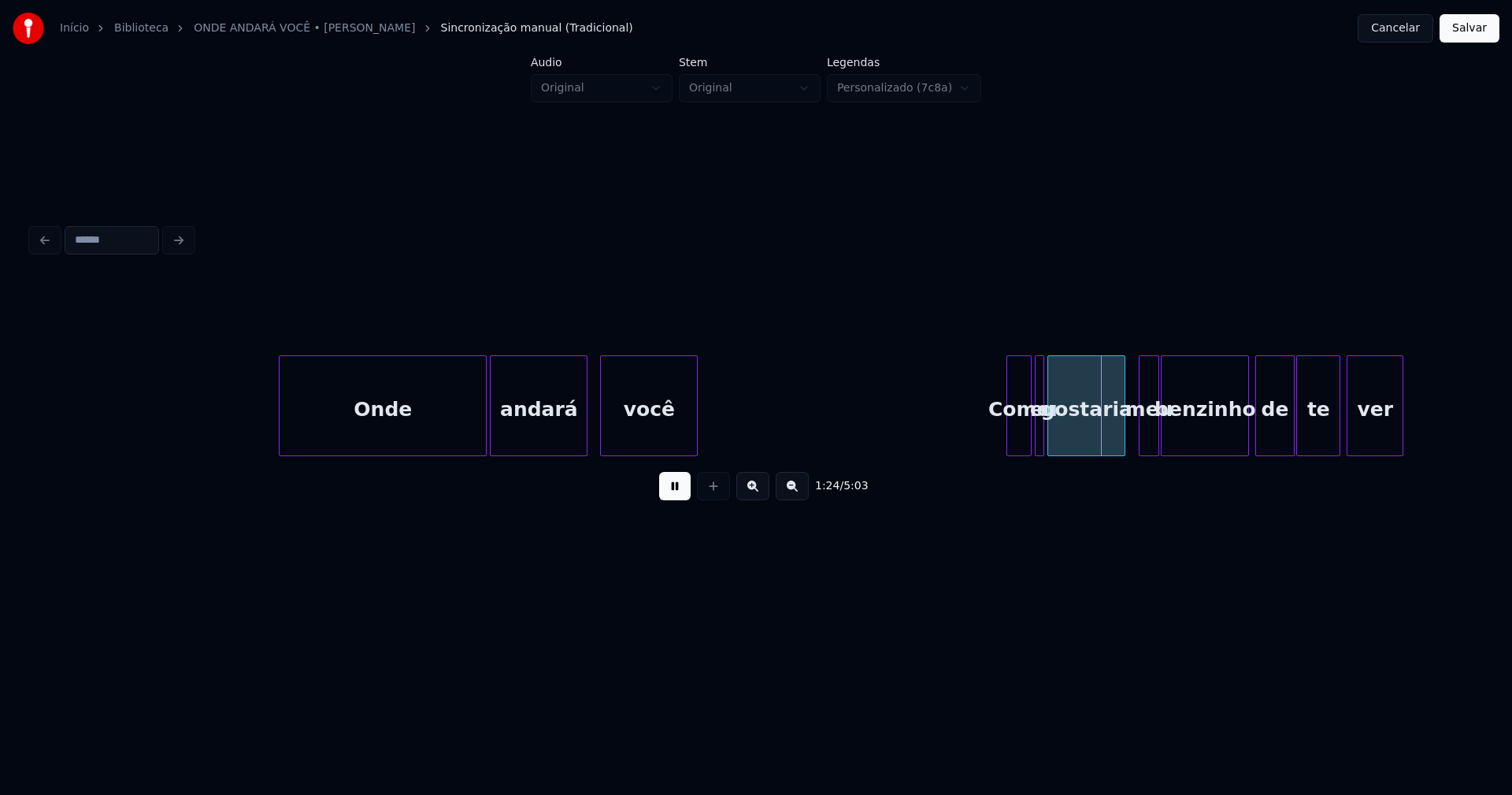
scroll to position [0, 12233]
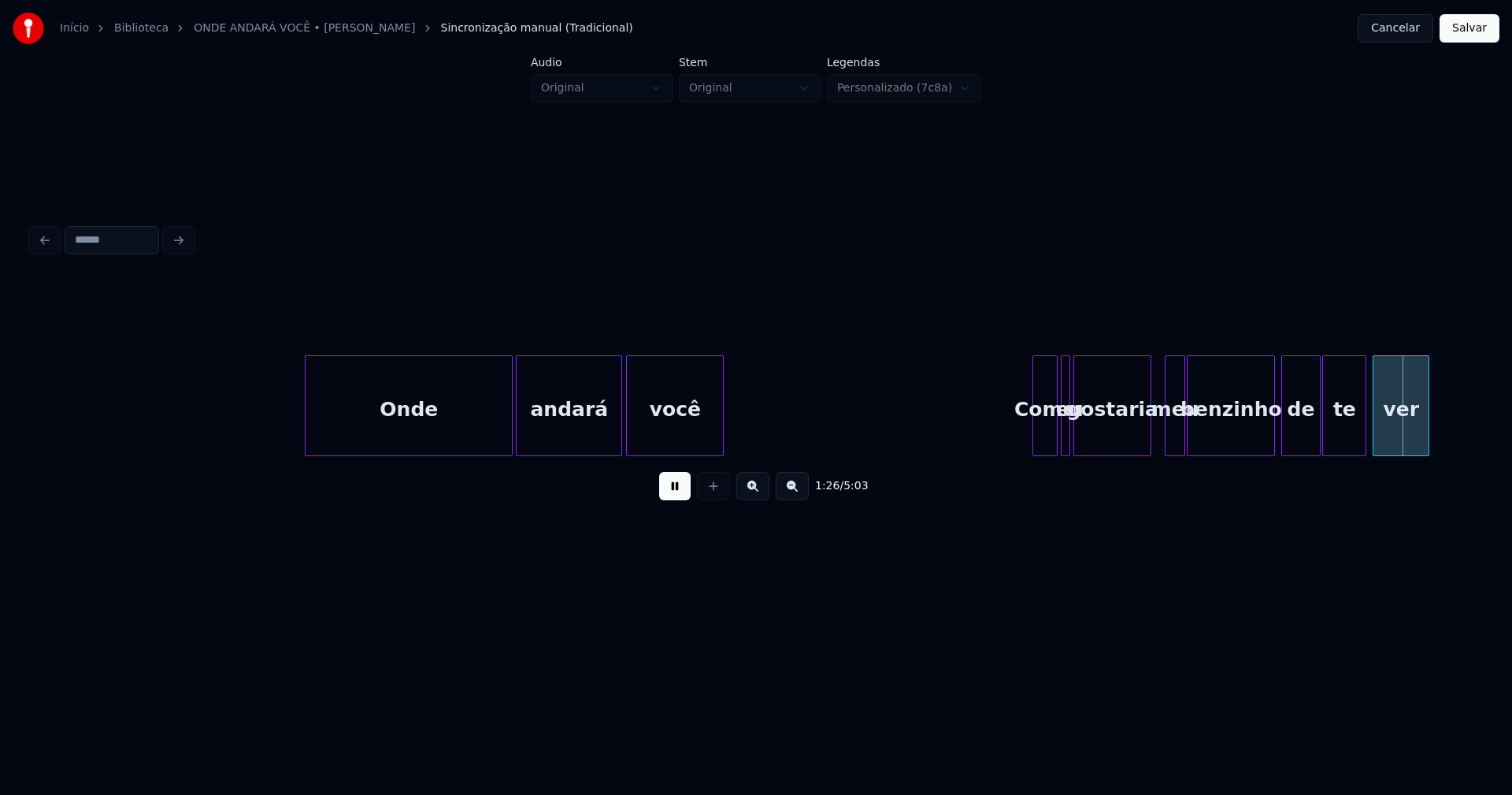
click at [619, 439] on div at bounding box center [619, 406] width 5 height 99
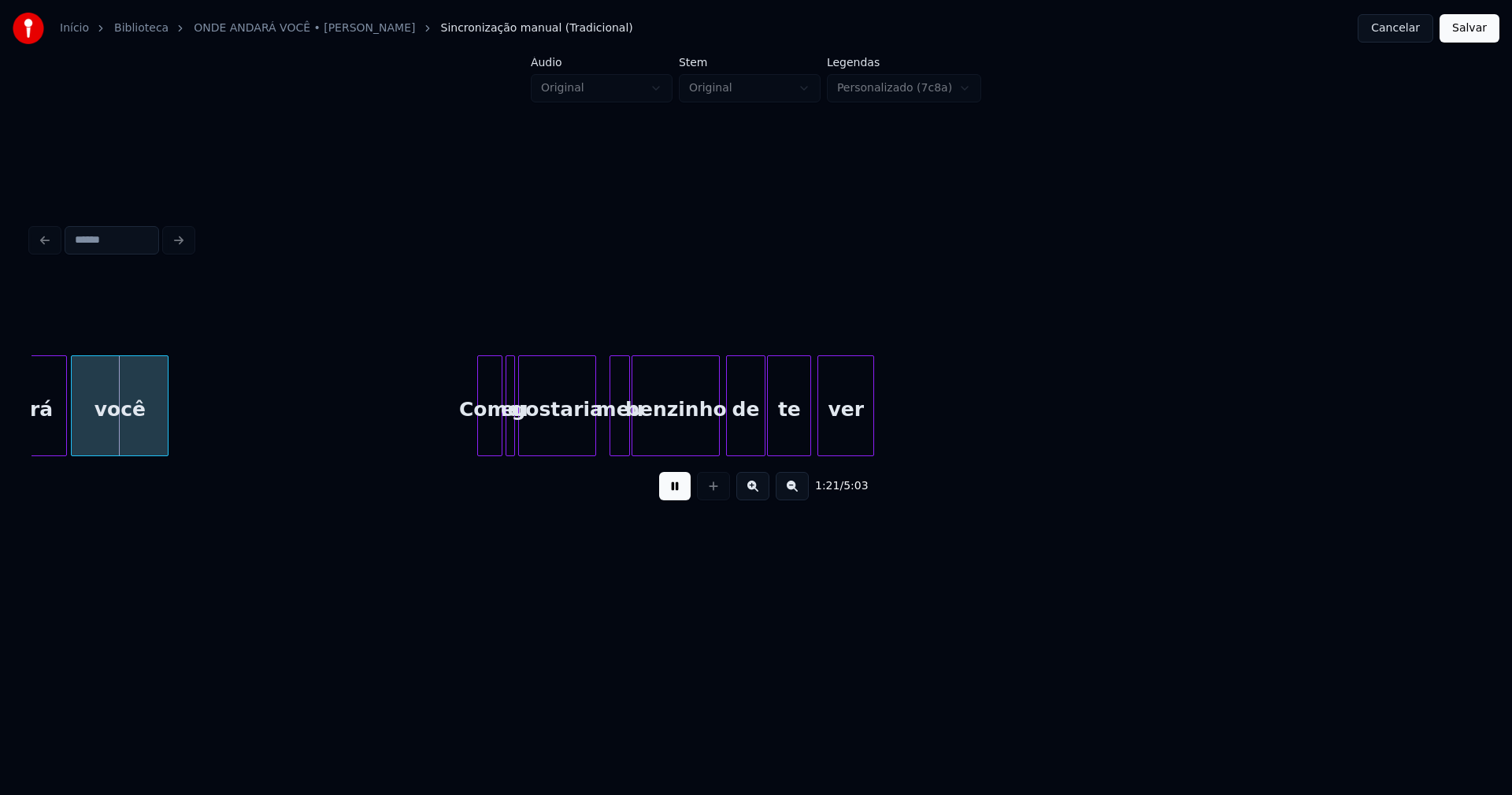
scroll to position [0, 12815]
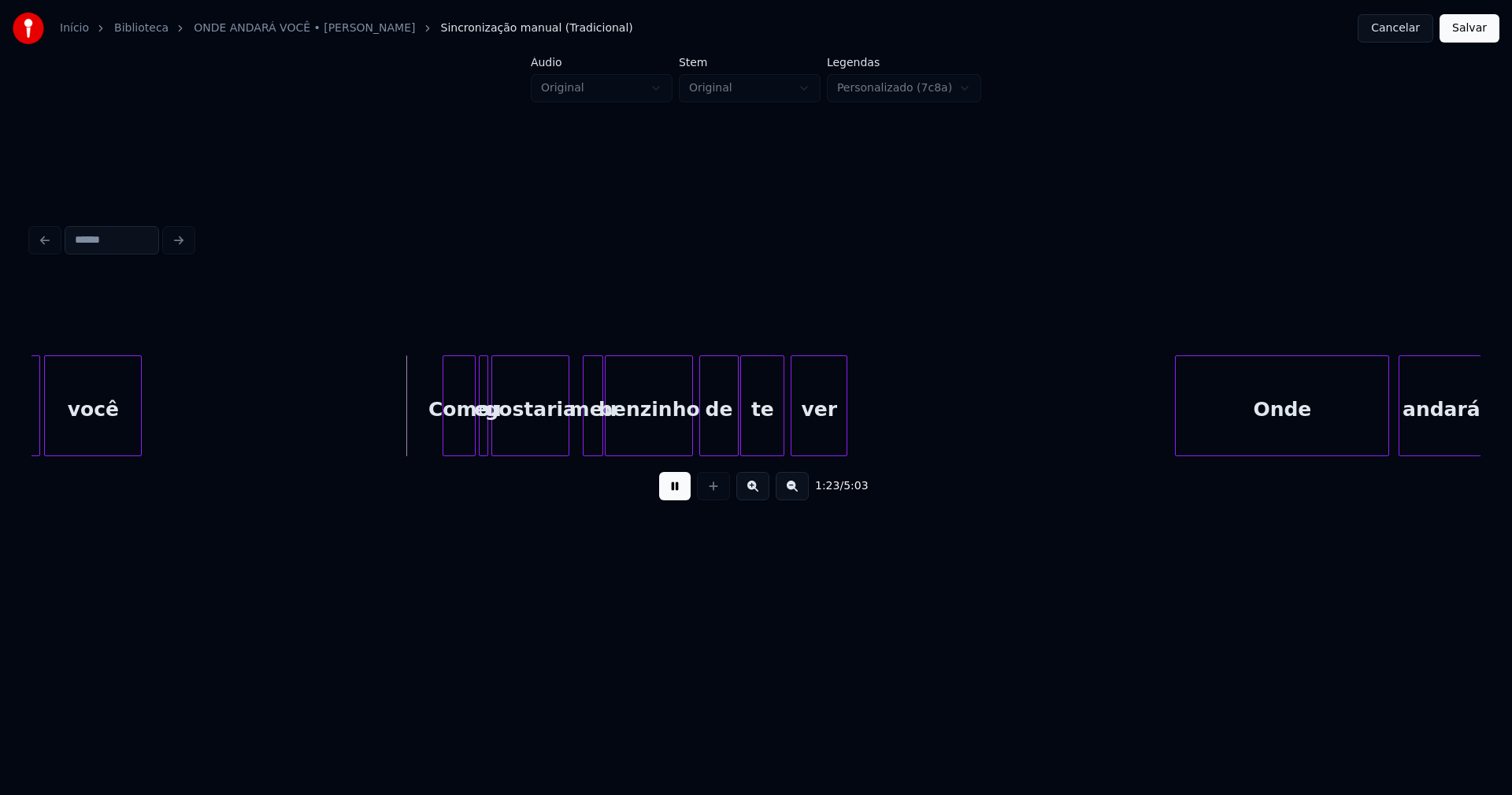
click at [446, 442] on div at bounding box center [446, 406] width 5 height 99
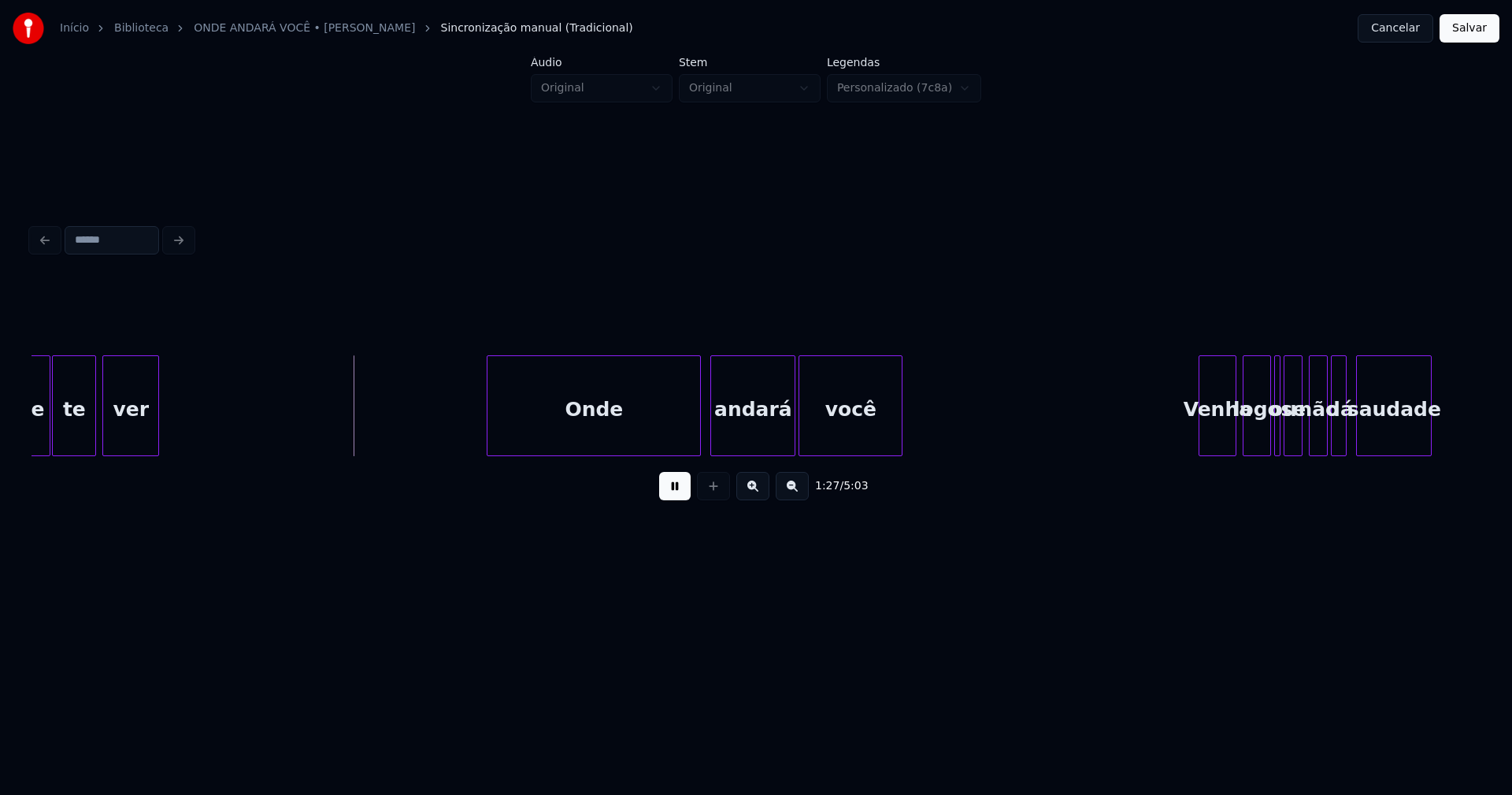
scroll to position [0, 13636]
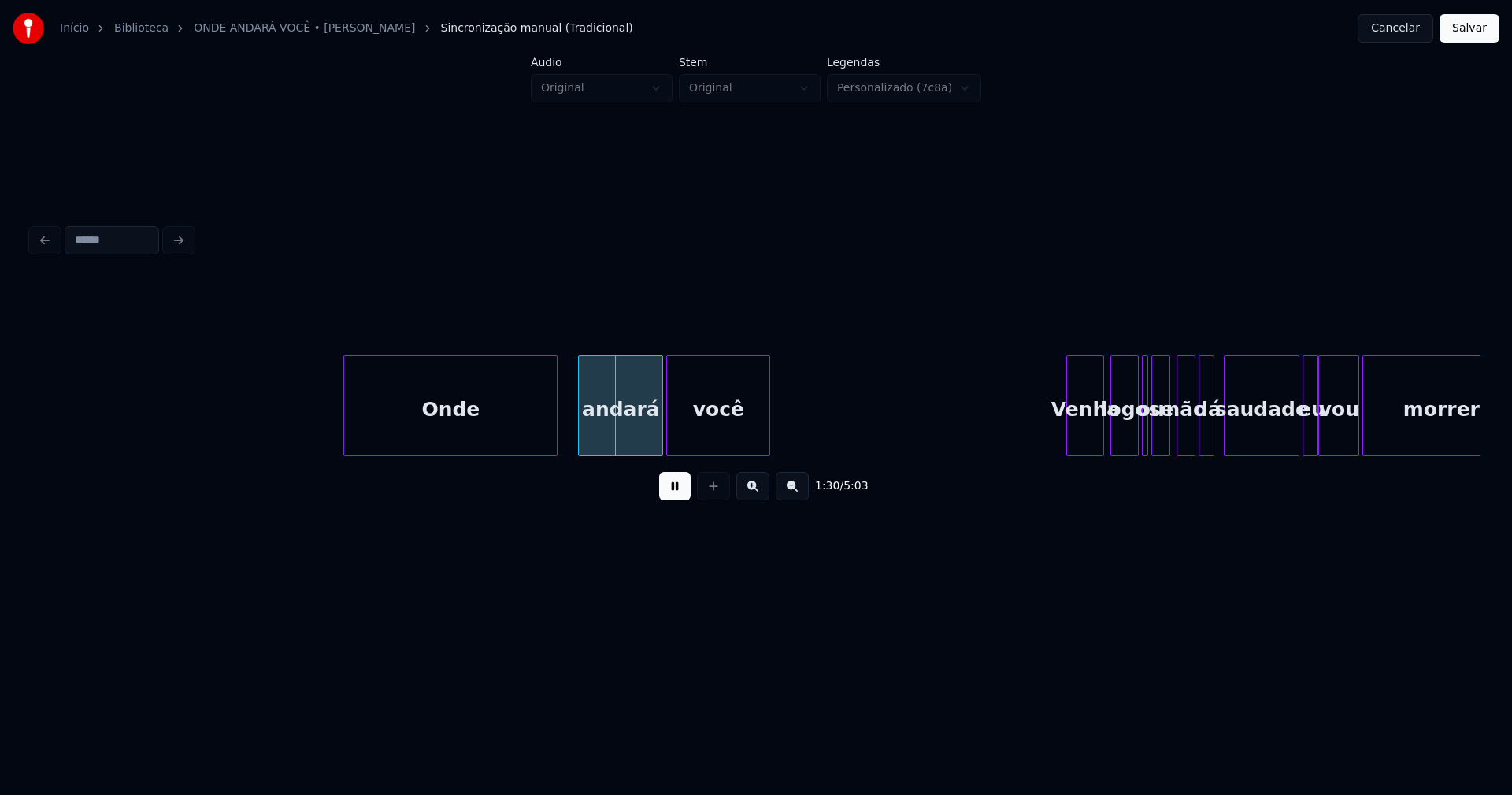
click at [481, 436] on div "Onde" at bounding box center [451, 410] width 212 height 107
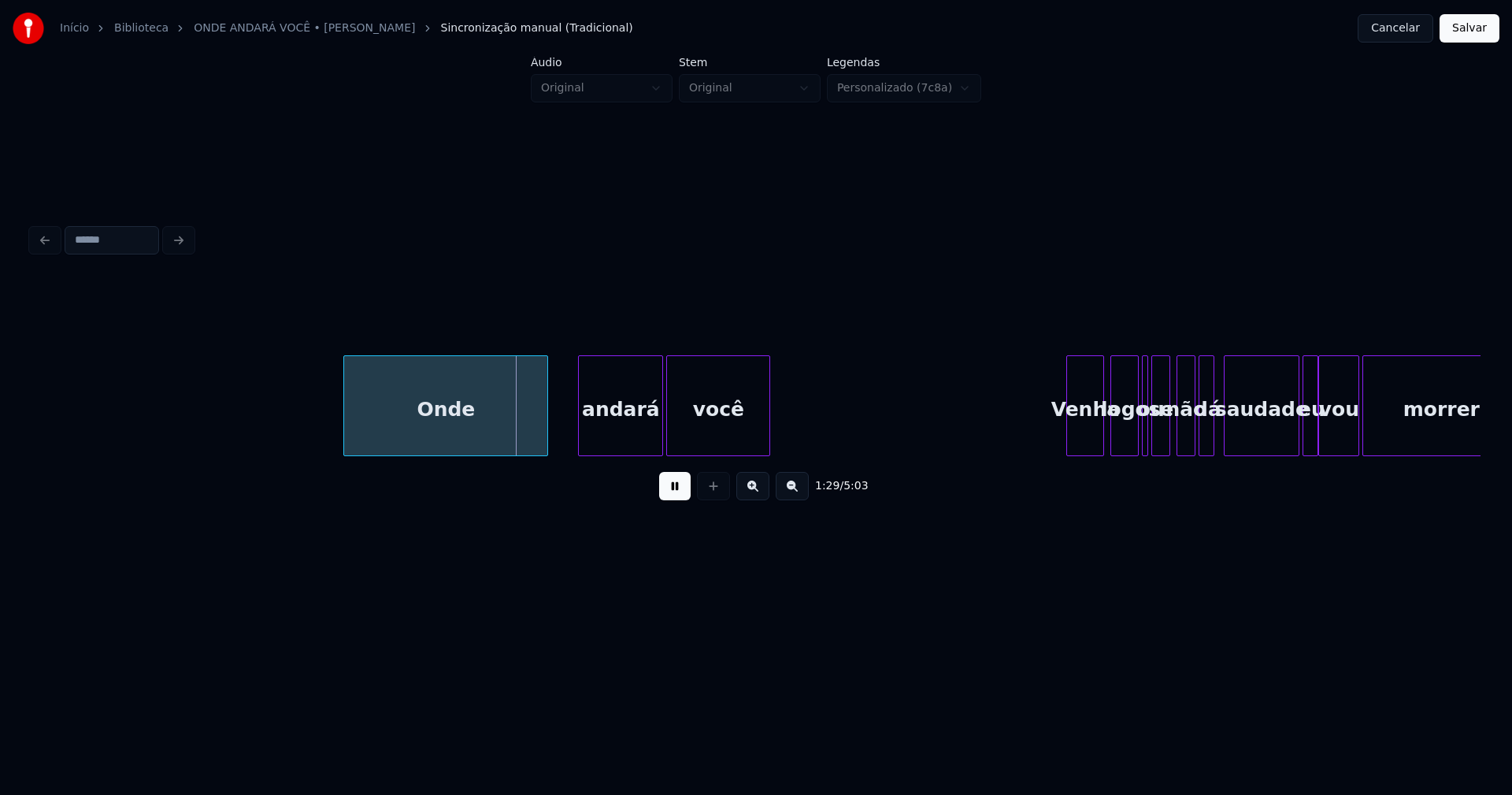
click at [545, 430] on div at bounding box center [545, 406] width 5 height 99
click at [559, 433] on div at bounding box center [560, 406] width 5 height 99
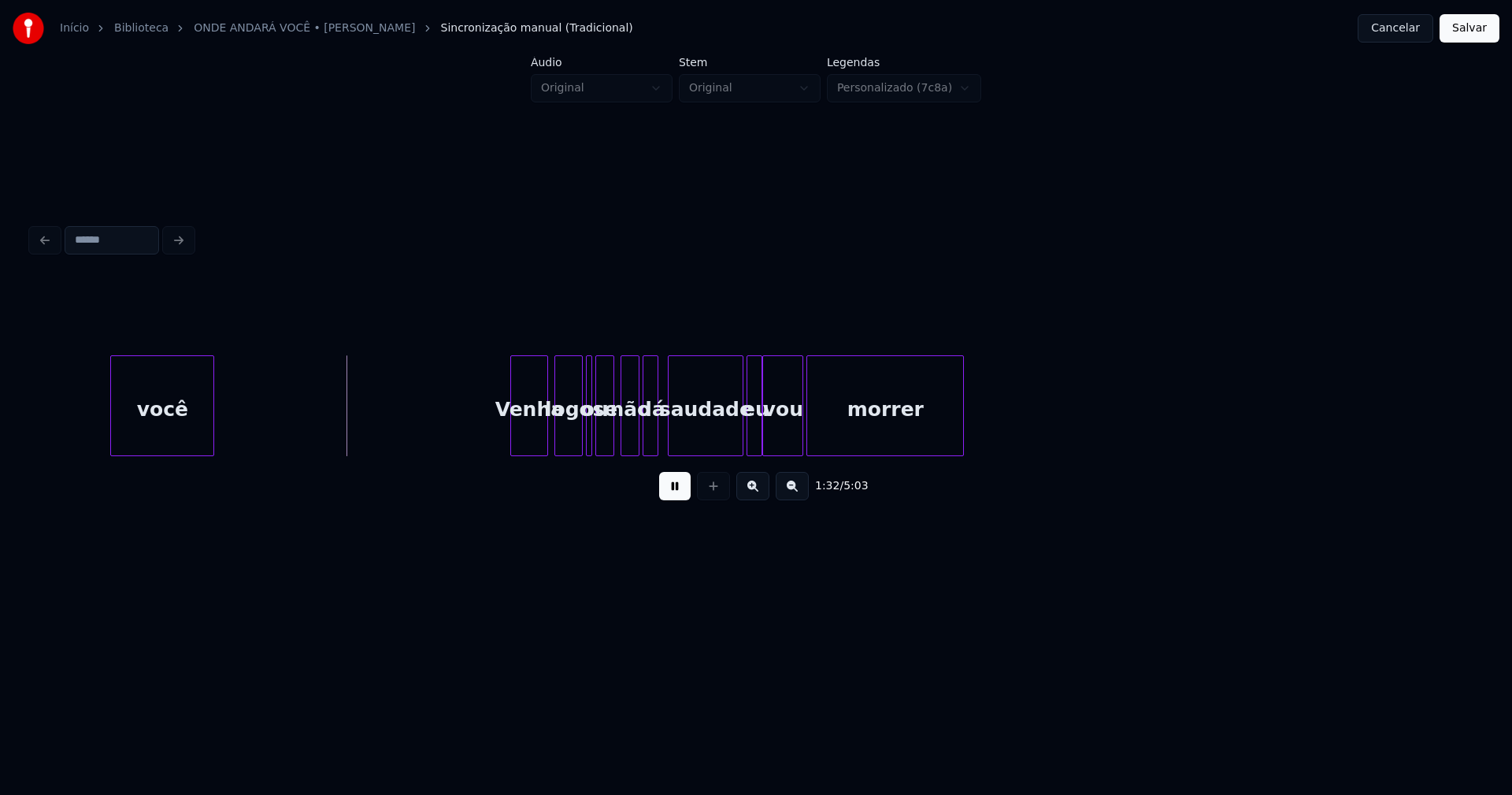
scroll to position [0, 14298]
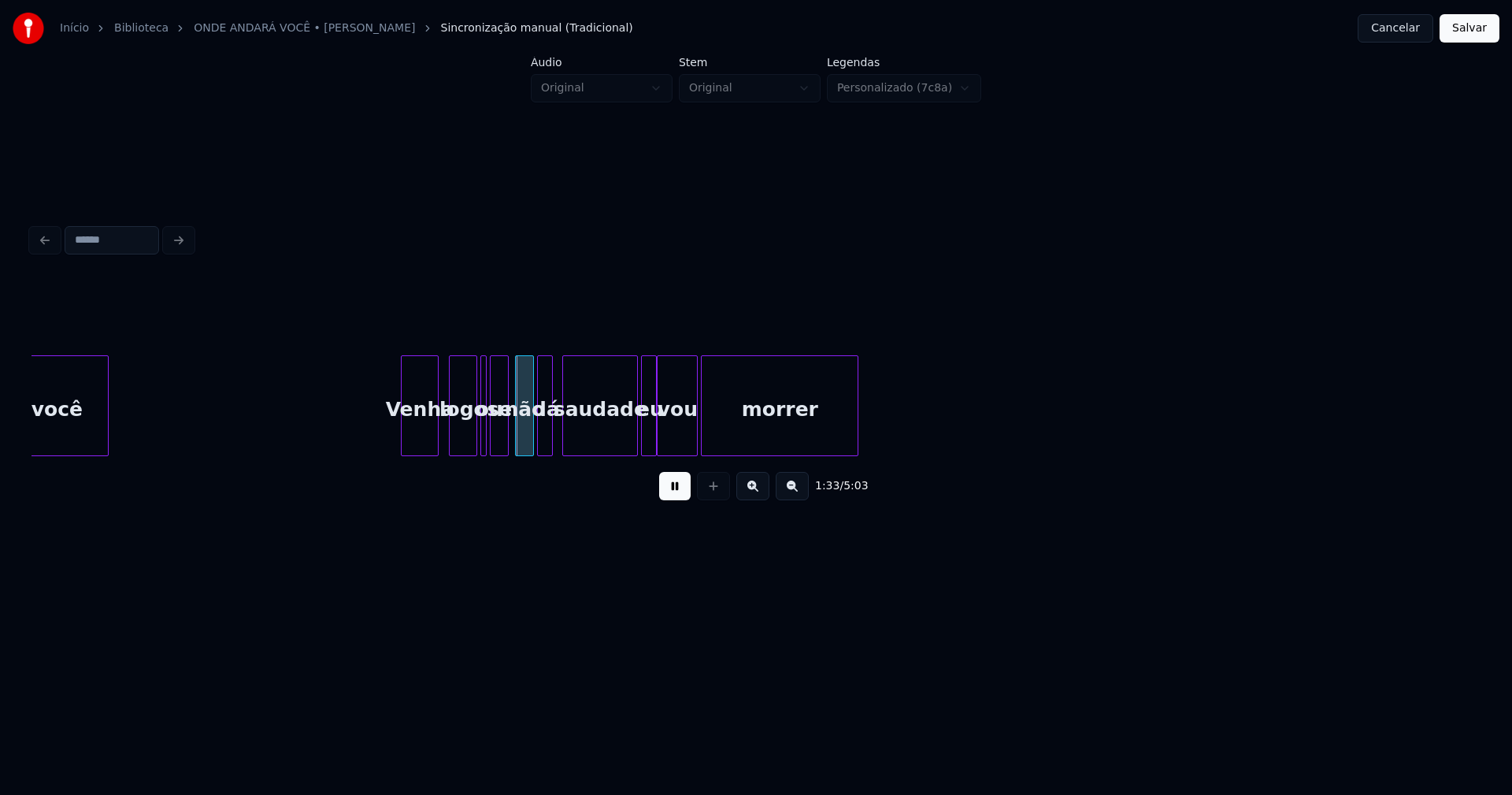
click at [422, 438] on div "Venha" at bounding box center [420, 410] width 37 height 107
click at [457, 433] on div "logo" at bounding box center [458, 410] width 27 height 107
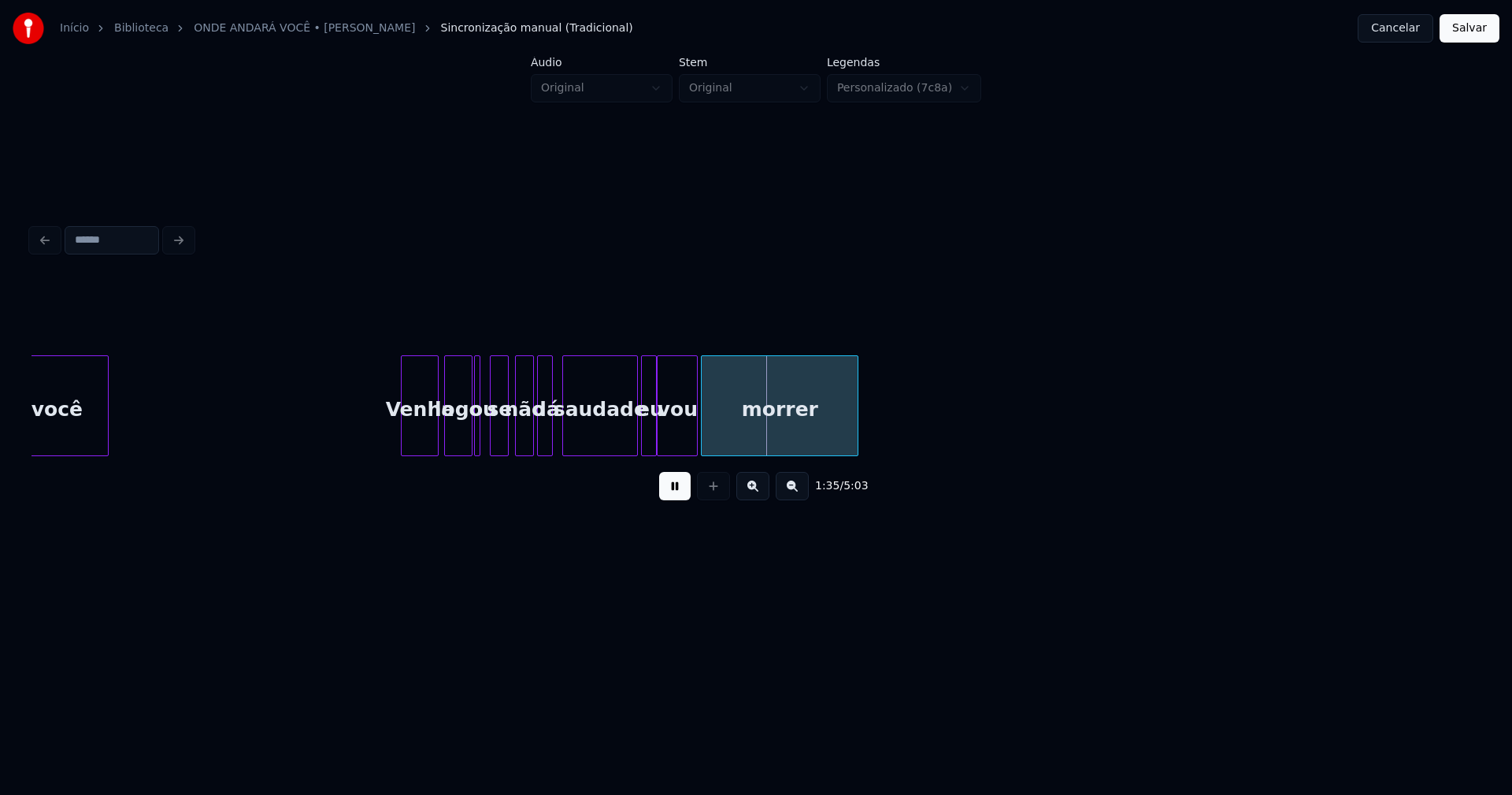
click at [475, 429] on div "ou" at bounding box center [478, 406] width 6 height 101
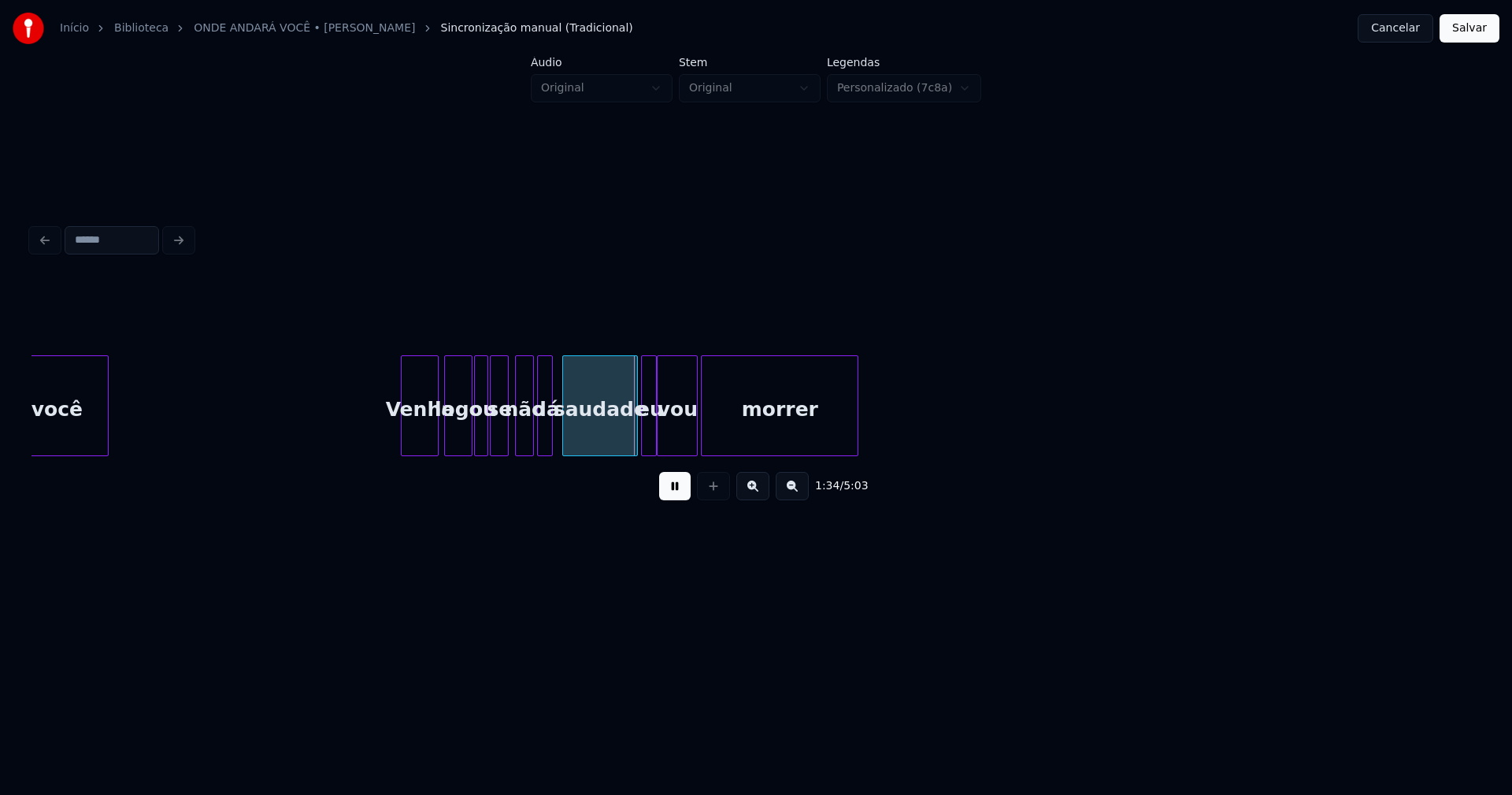
click at [486, 435] on div at bounding box center [484, 406] width 5 height 99
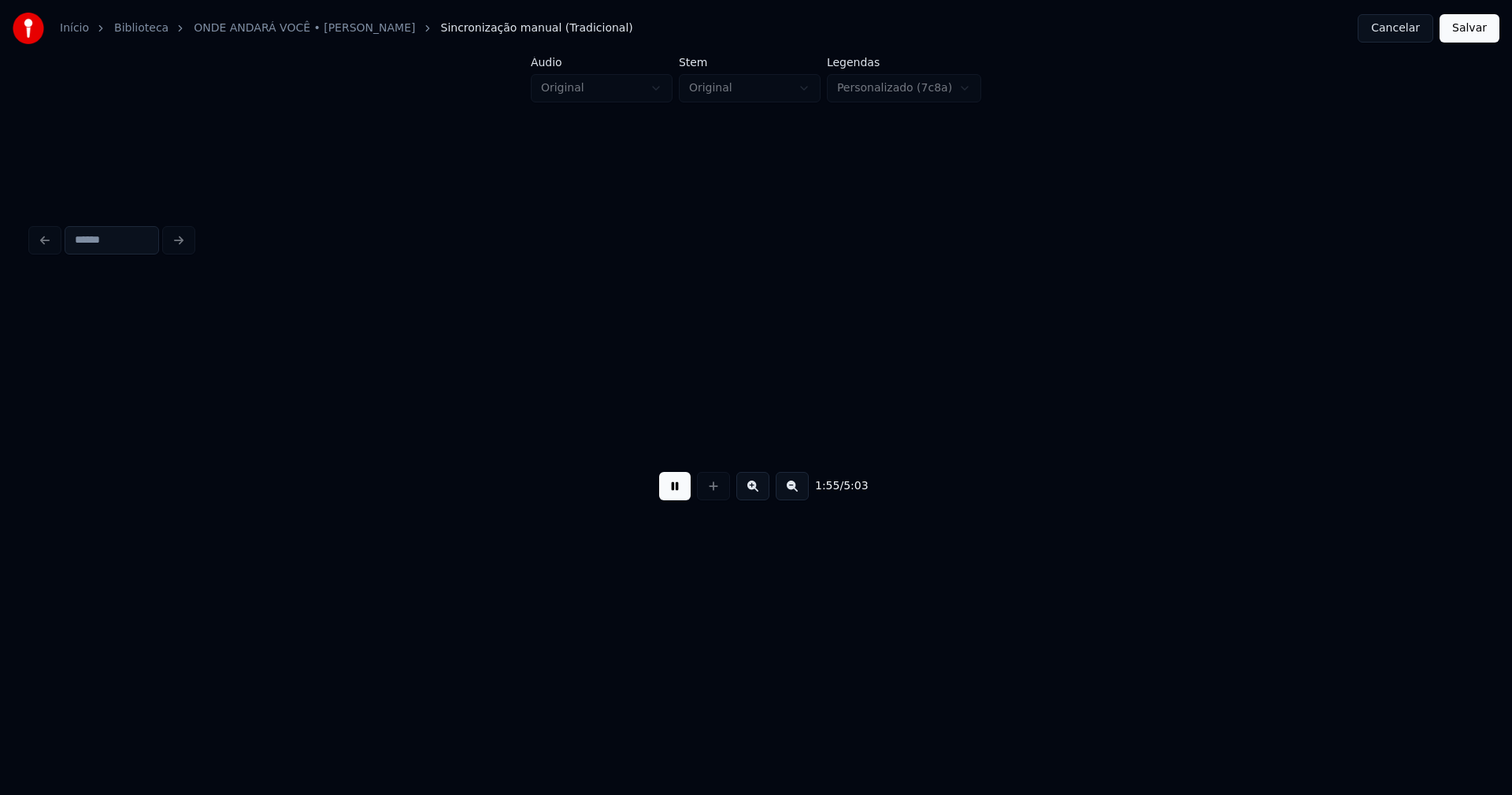
scroll to position [0, 18121]
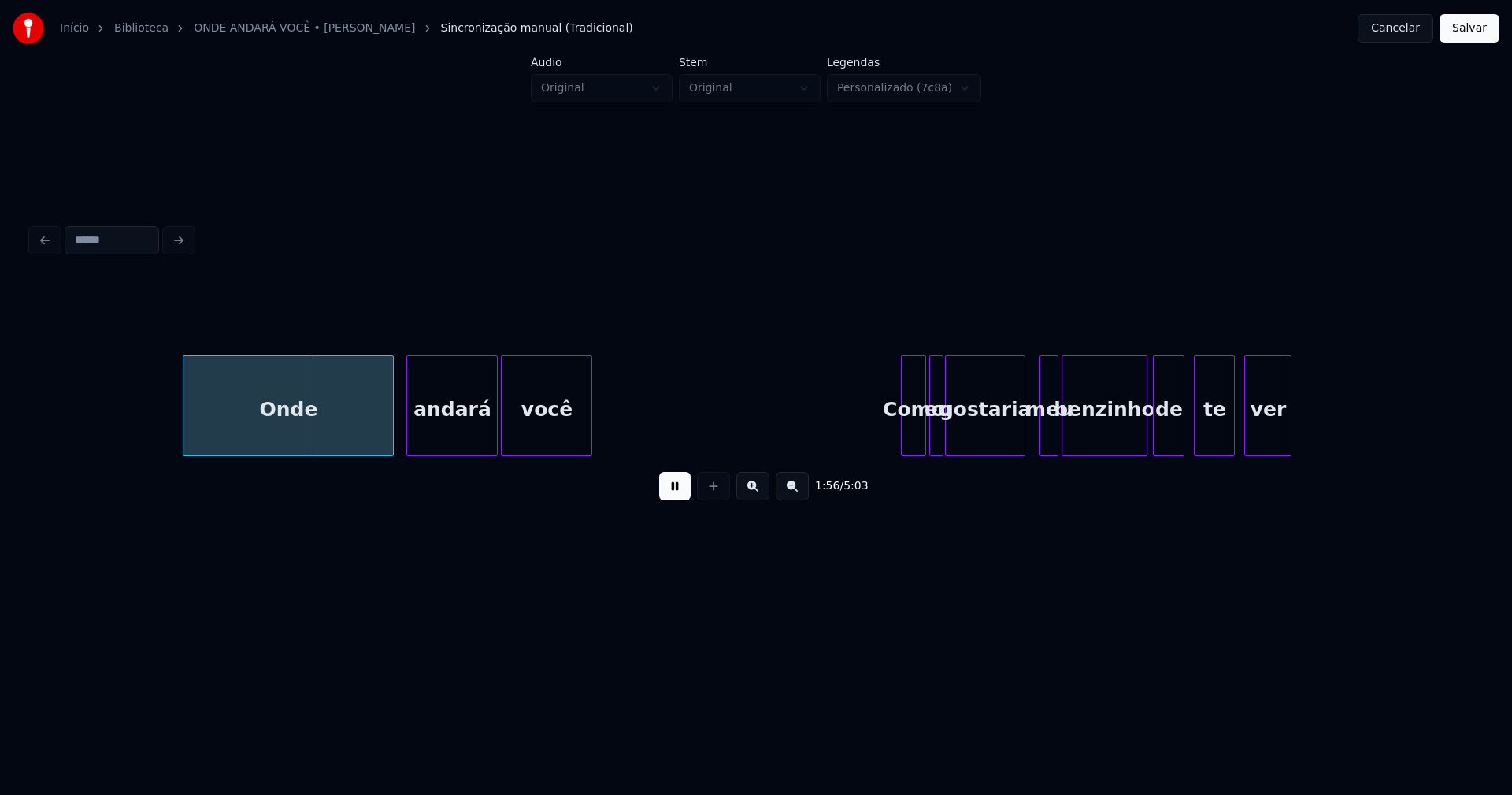
click at [295, 441] on div "Onde" at bounding box center [288, 410] width 209 height 107
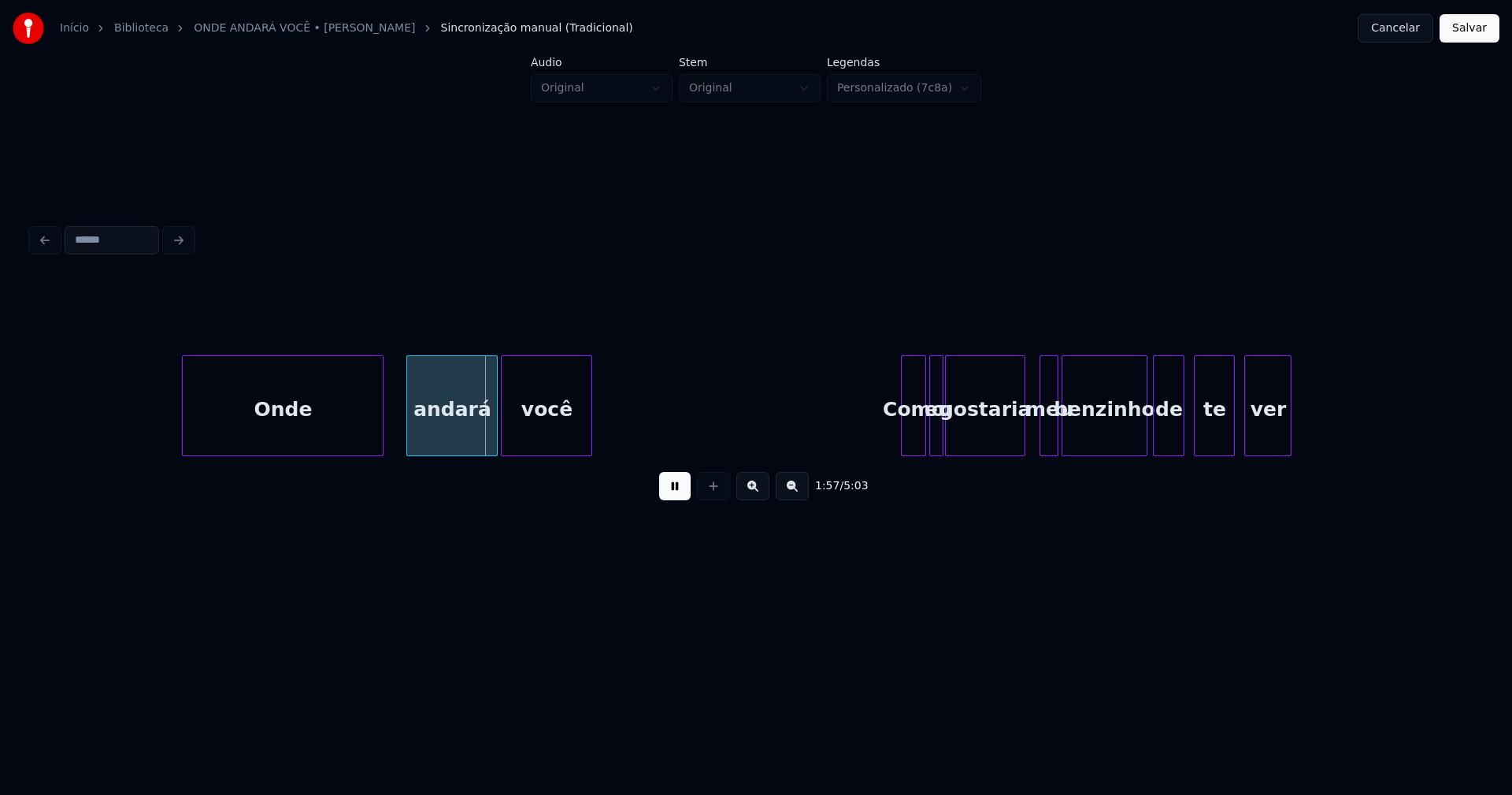
click at [381, 441] on div at bounding box center [380, 406] width 5 height 99
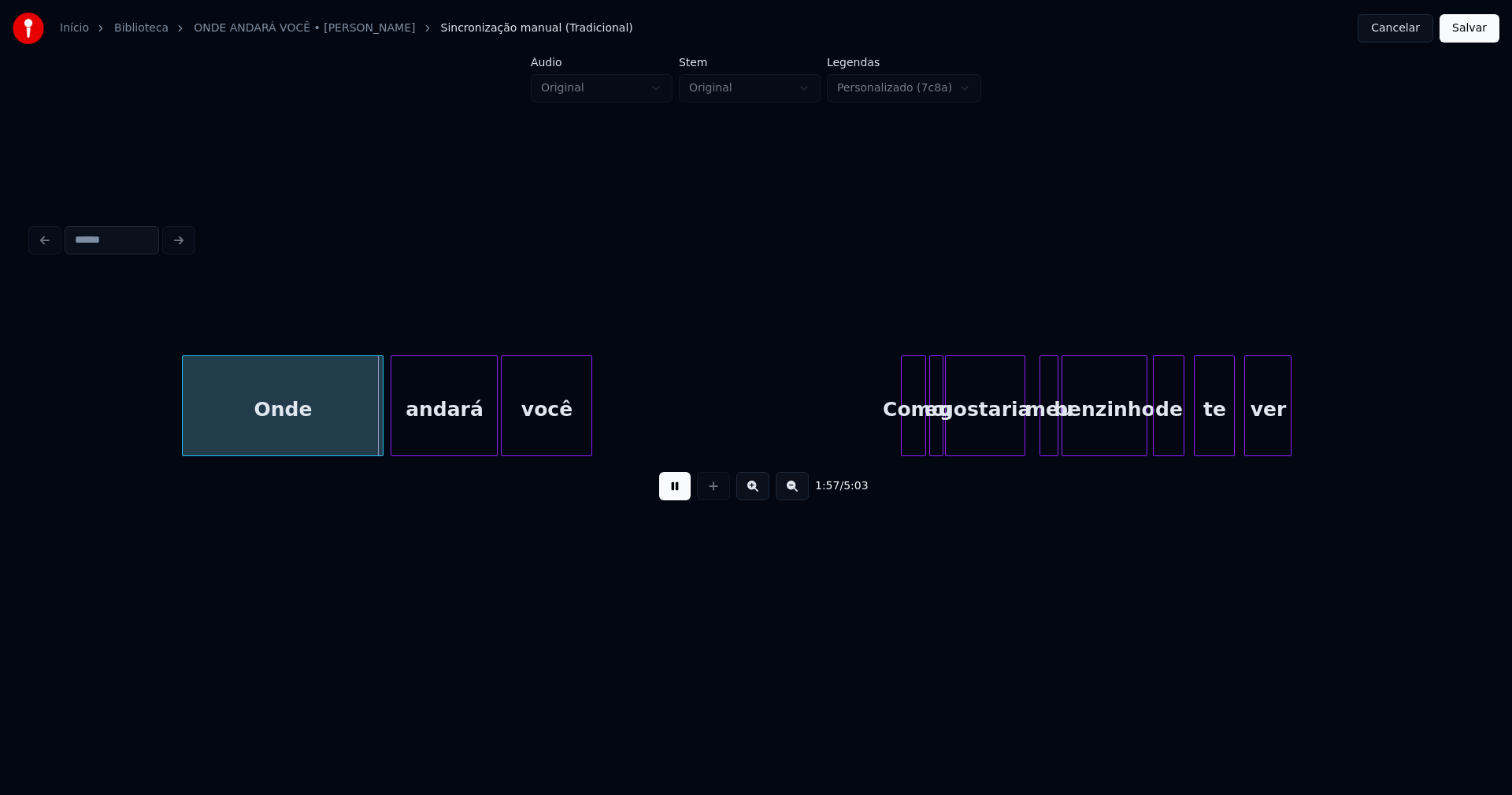
click at [391, 436] on div at bounding box center [393, 406] width 5 height 99
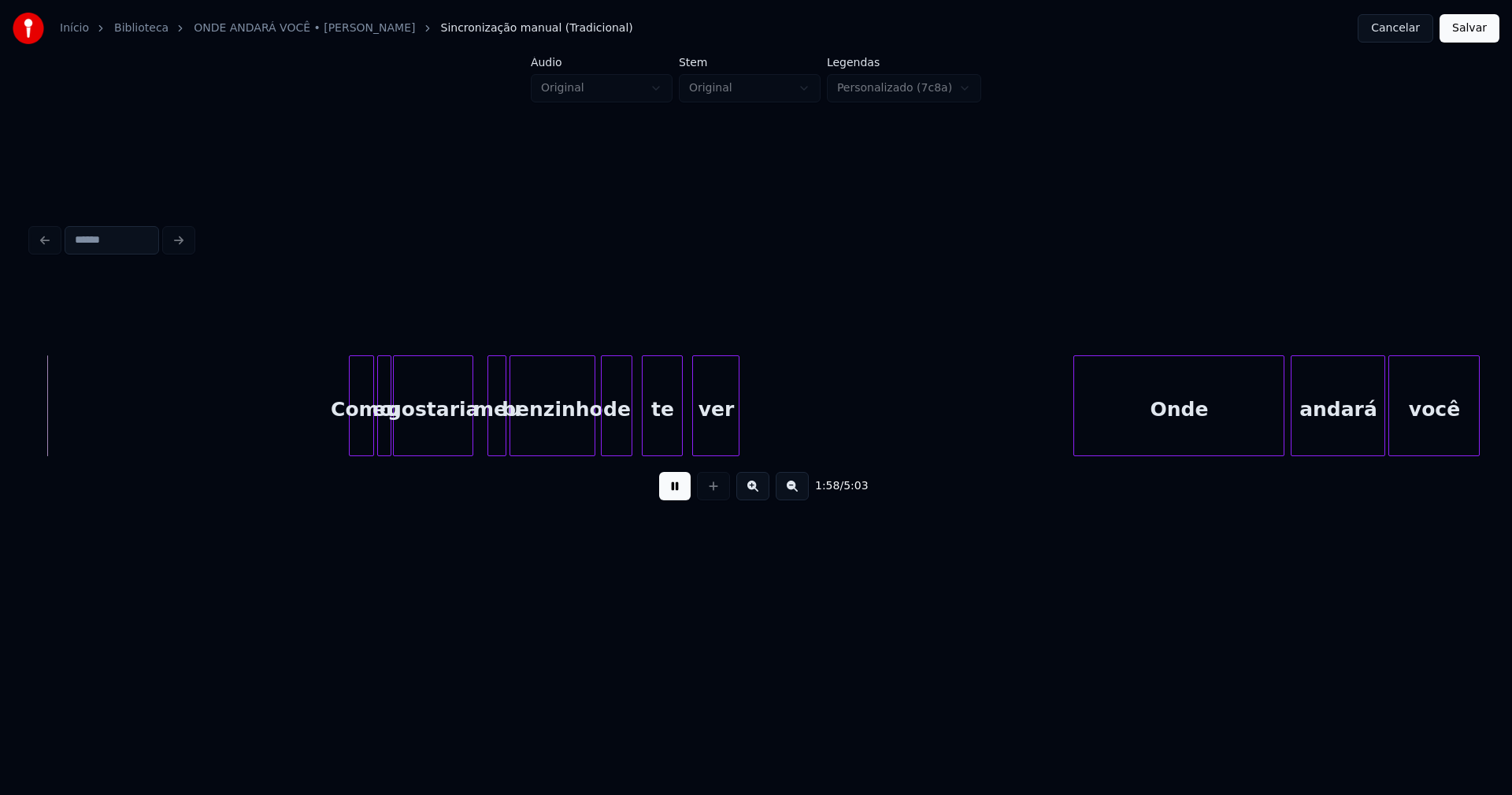
scroll to position [0, 18684]
click at [333, 433] on div at bounding box center [332, 406] width 5 height 99
click at [352, 433] on div at bounding box center [352, 406] width 5 height 99
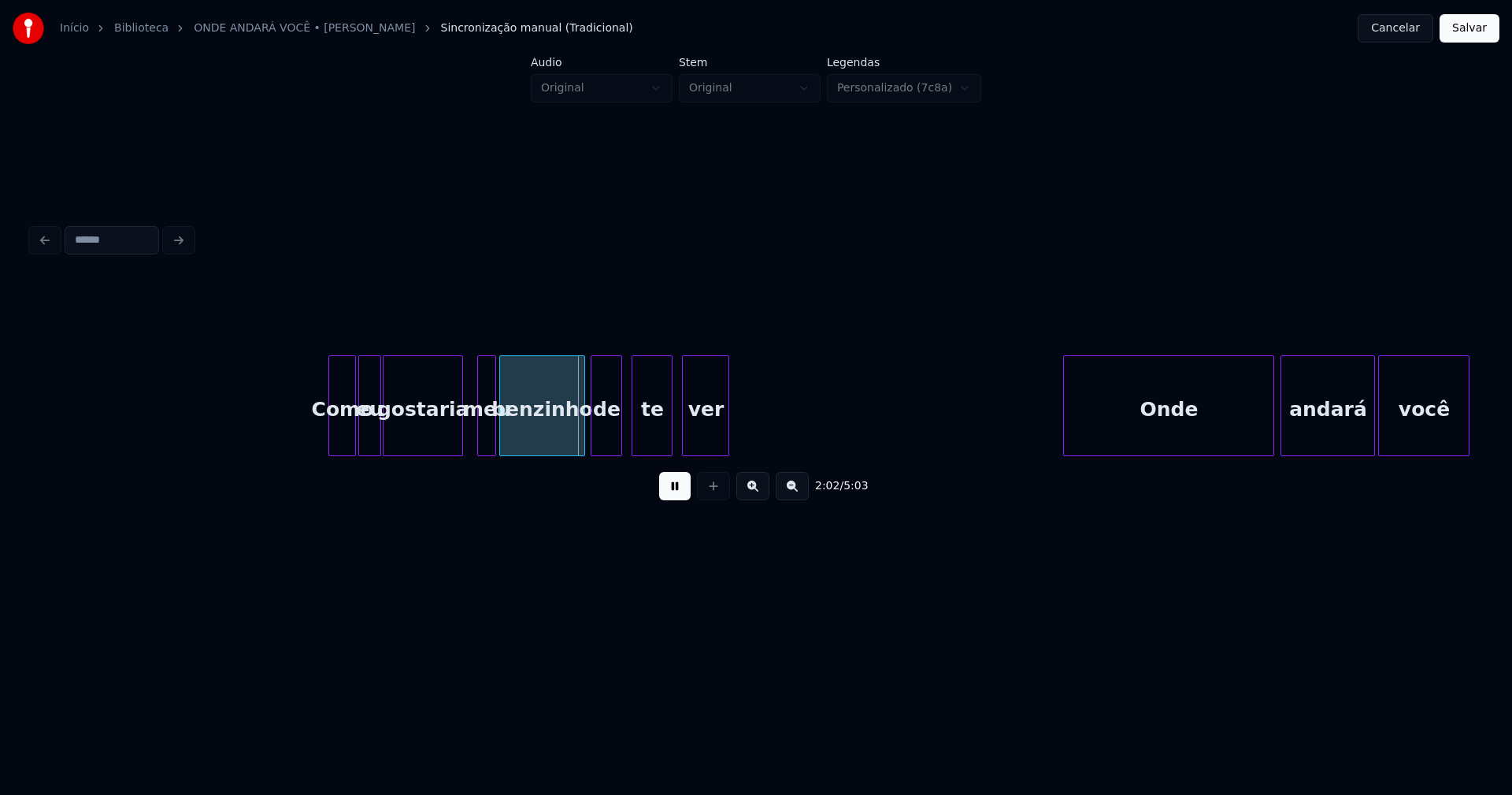
click at [359, 434] on div at bounding box center [361, 406] width 5 height 99
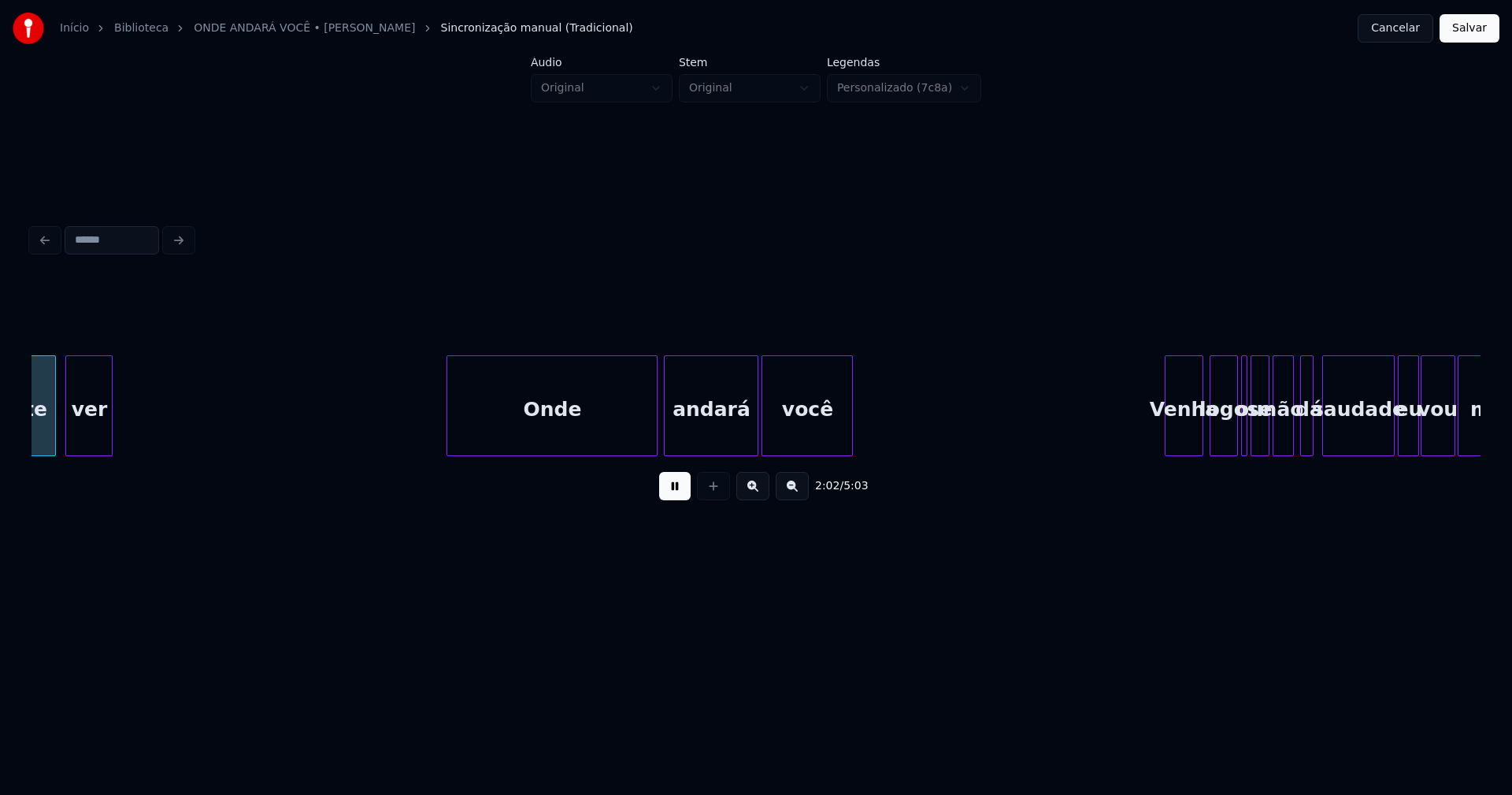
scroll to position [0, 19312]
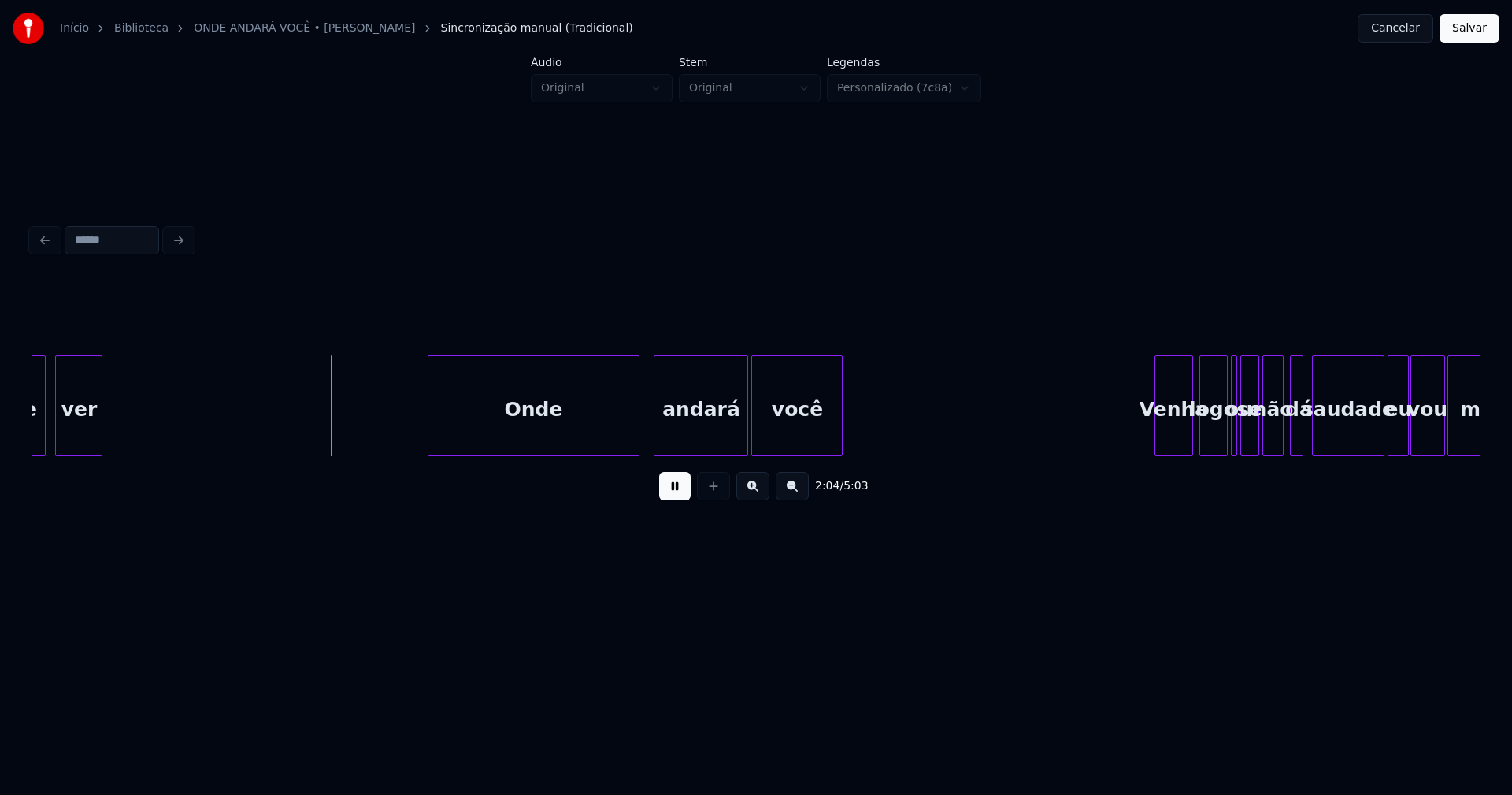
click at [528, 432] on div "Onde" at bounding box center [533, 410] width 209 height 107
click at [631, 428] on div at bounding box center [629, 406] width 5 height 99
click at [645, 438] on div at bounding box center [642, 406] width 5 height 99
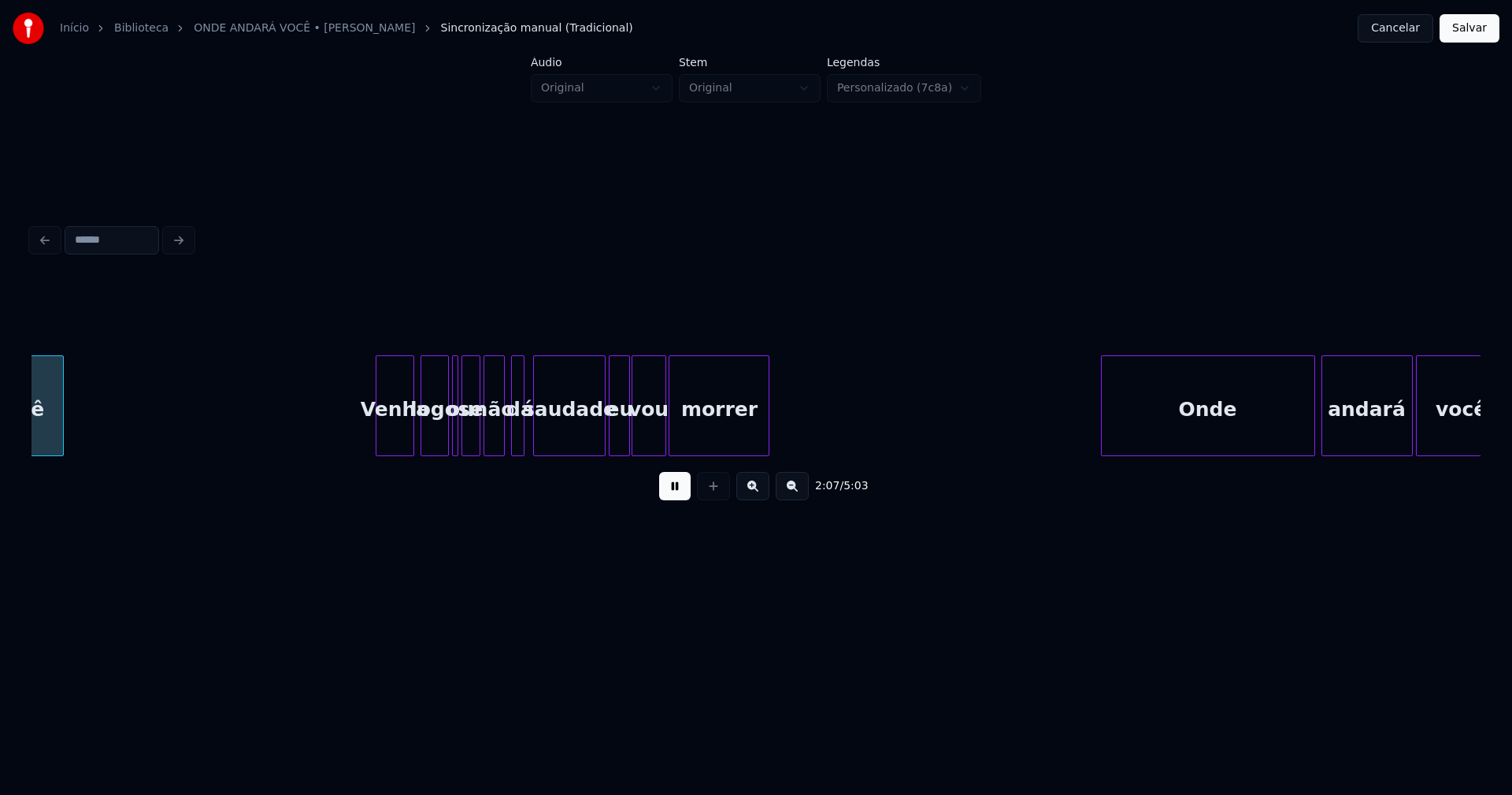
scroll to position [0, 20096]
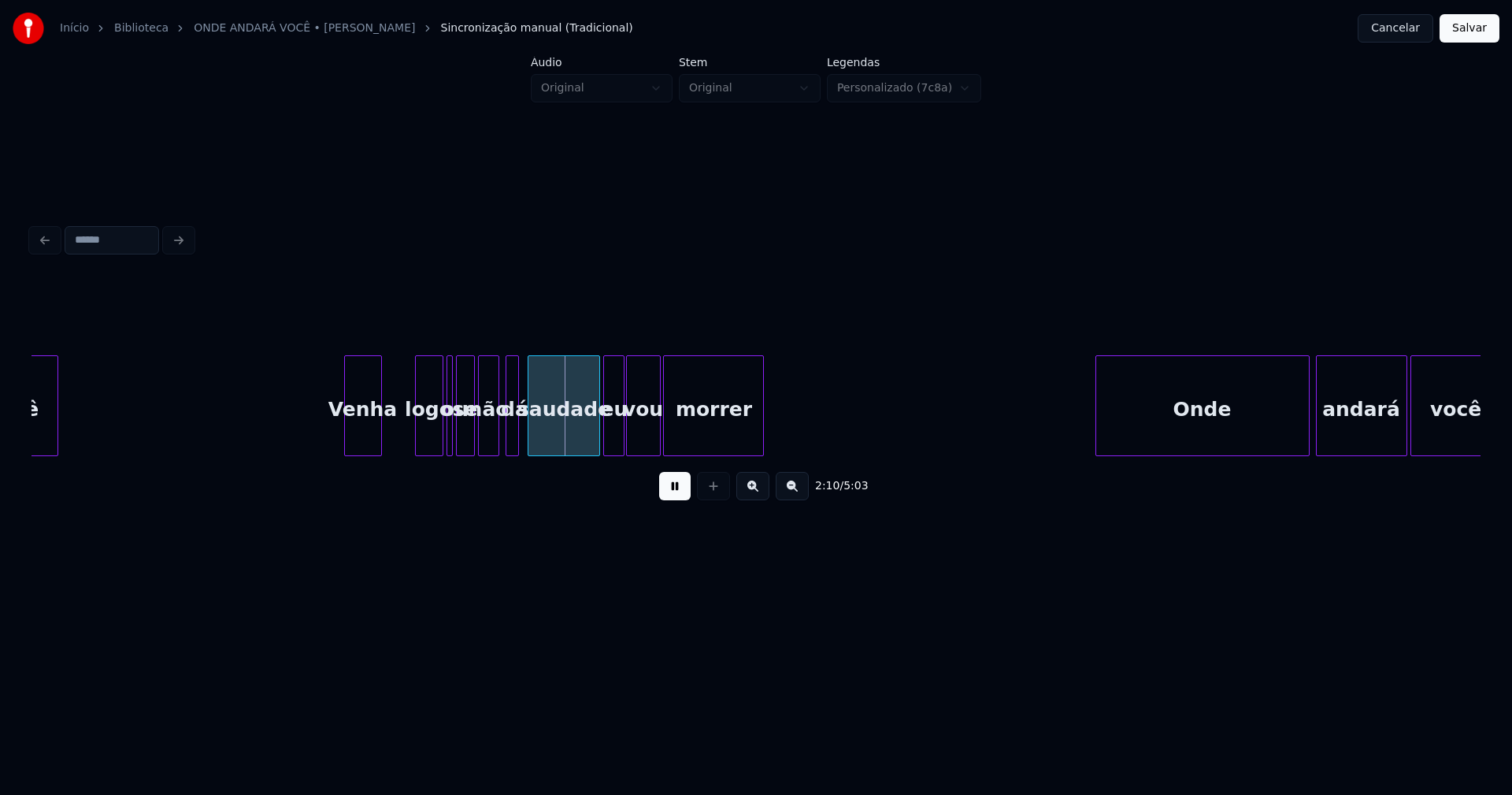
click at [364, 441] on div "Venha" at bounding box center [363, 410] width 37 height 107
click at [317, 444] on div at bounding box center [317, 406] width 5 height 99
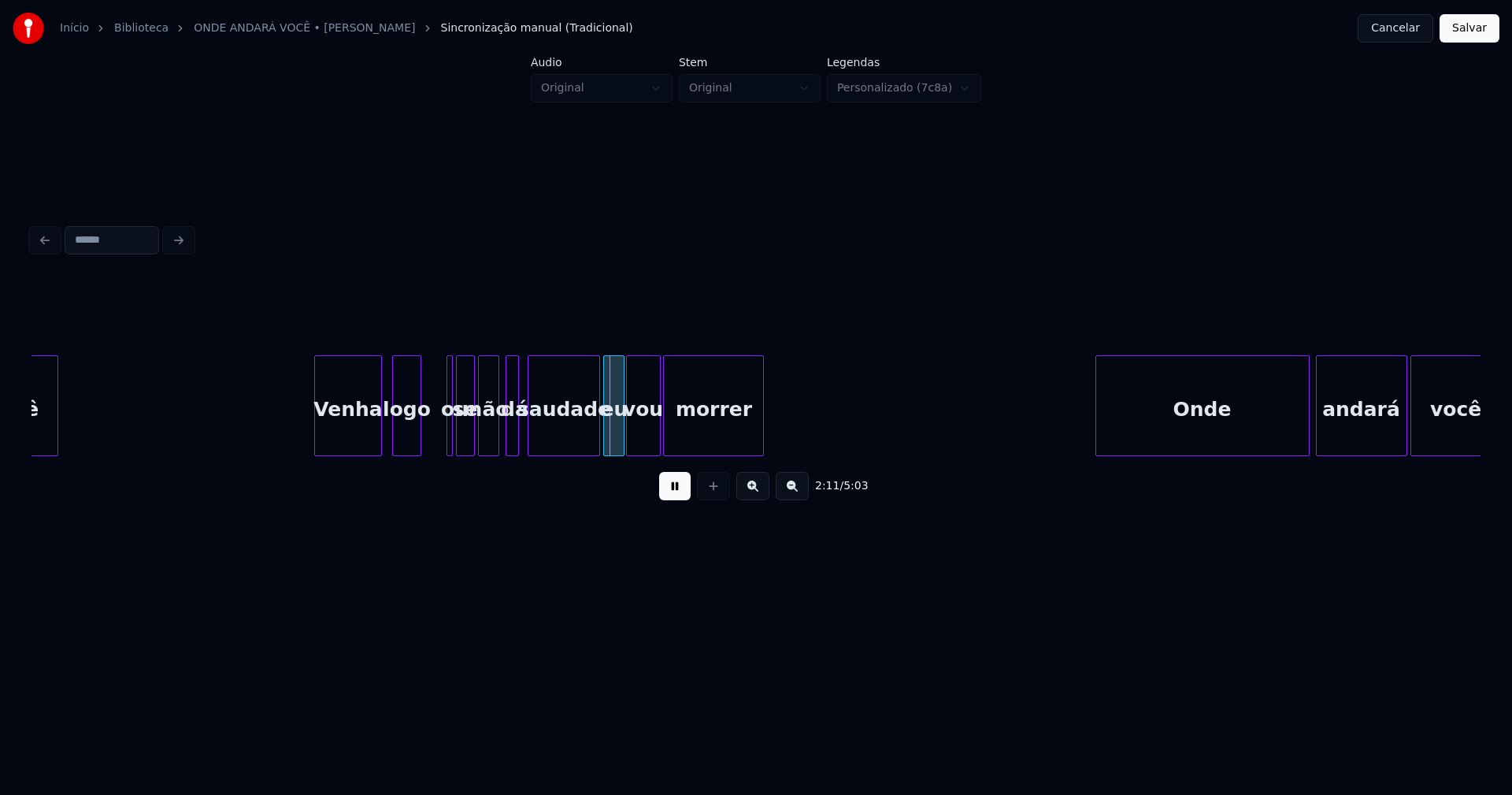
click at [410, 444] on div "logo" at bounding box center [406, 410] width 27 height 107
drag, startPoint x: 670, startPoint y: 490, endPoint x: 468, endPoint y: 448, distance: 206.3
click at [669, 490] on button at bounding box center [675, 485] width 32 height 29
click at [448, 430] on div at bounding box center [450, 406] width 5 height 99
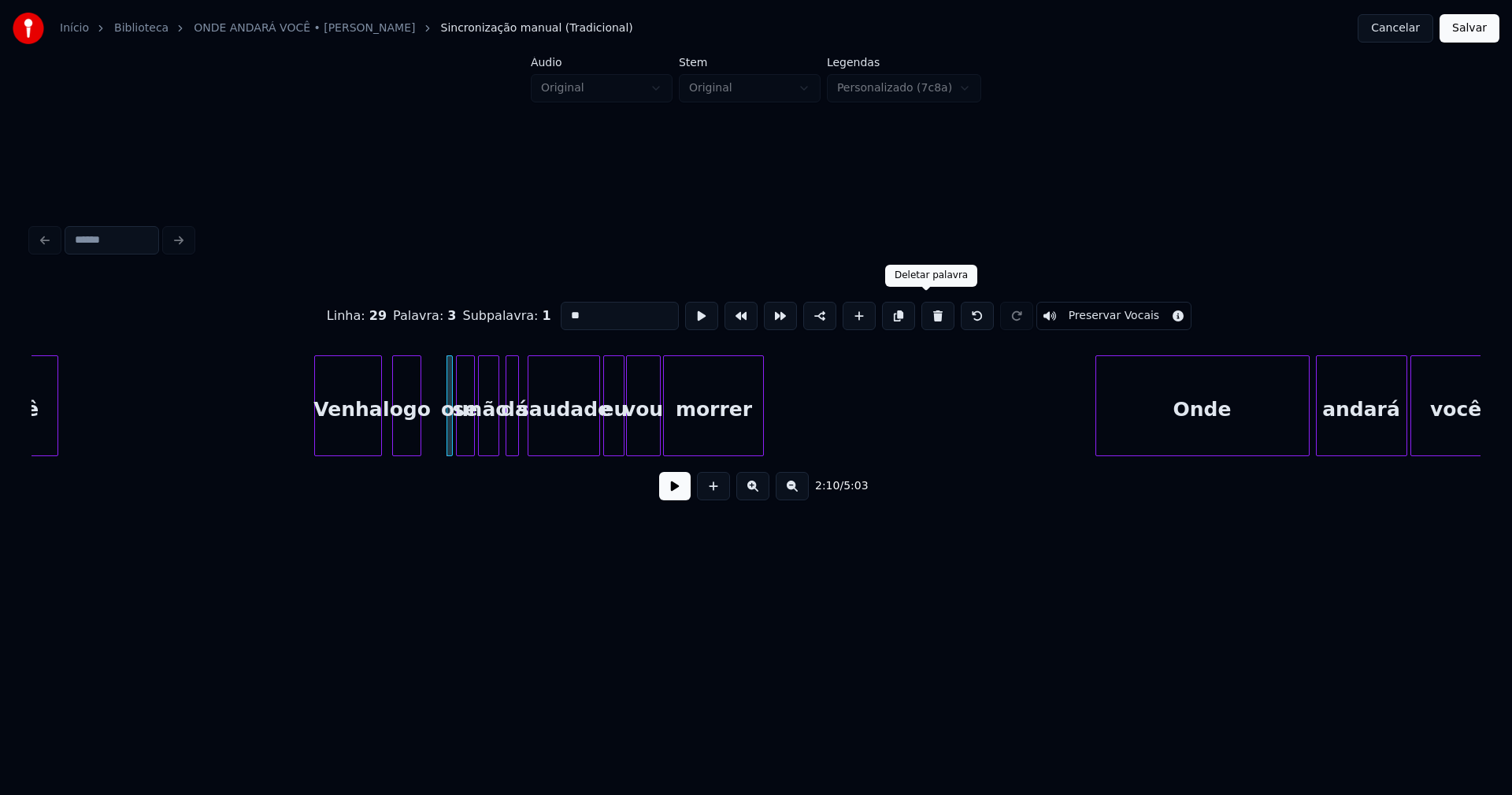
click at [921, 315] on button at bounding box center [937, 316] width 33 height 29
type input "**"
click at [441, 431] on div "se" at bounding box center [439, 410] width 17 height 107
click at [480, 433] on div "não" at bounding box center [481, 410] width 21 height 107
click at [452, 430] on div at bounding box center [454, 406] width 5 height 99
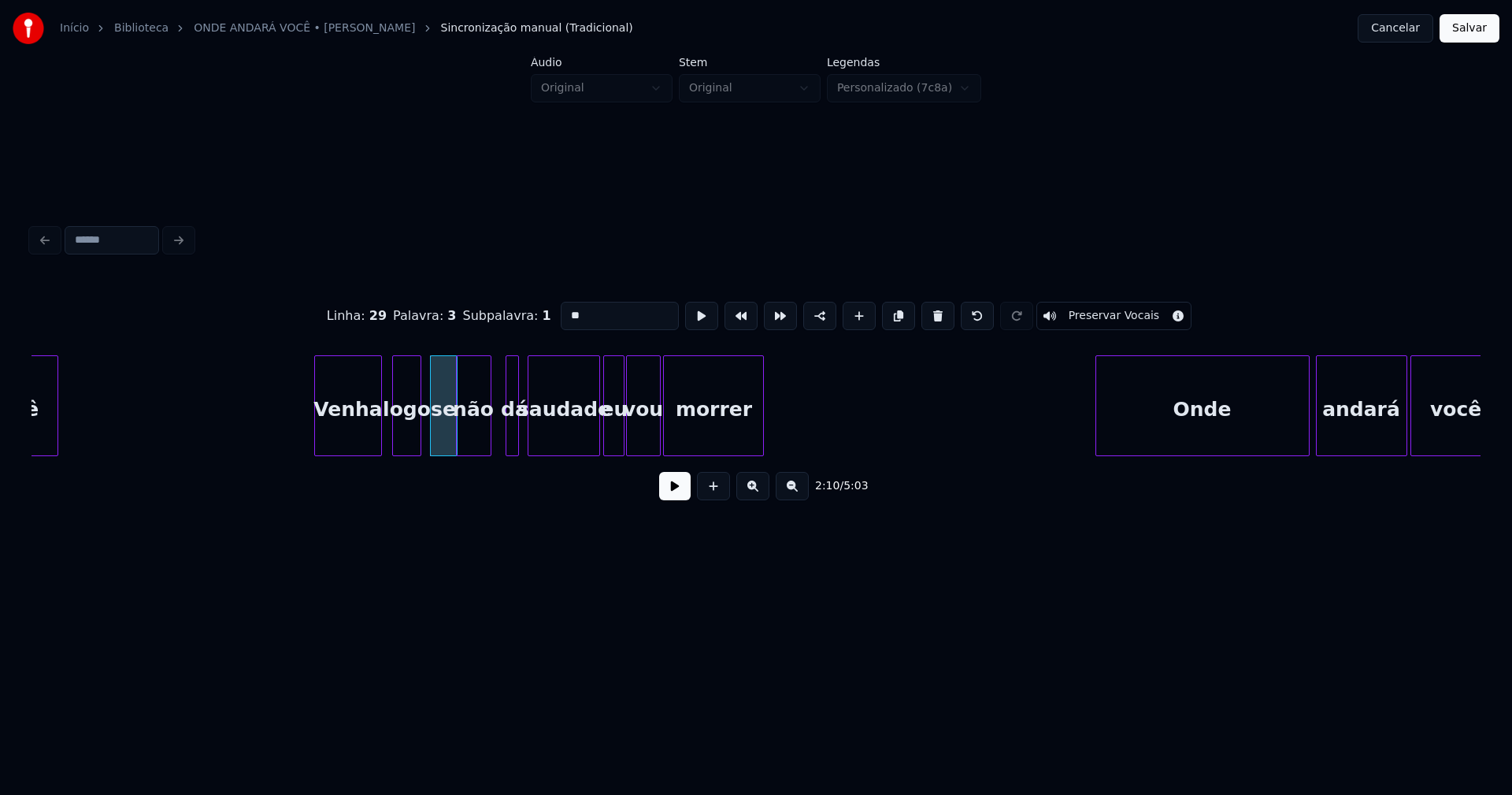
click at [458, 429] on div at bounding box center [459, 406] width 5 height 99
click at [502, 426] on div at bounding box center [503, 406] width 5 height 99
click at [504, 429] on div "dá" at bounding box center [503, 410] width 17 height 107
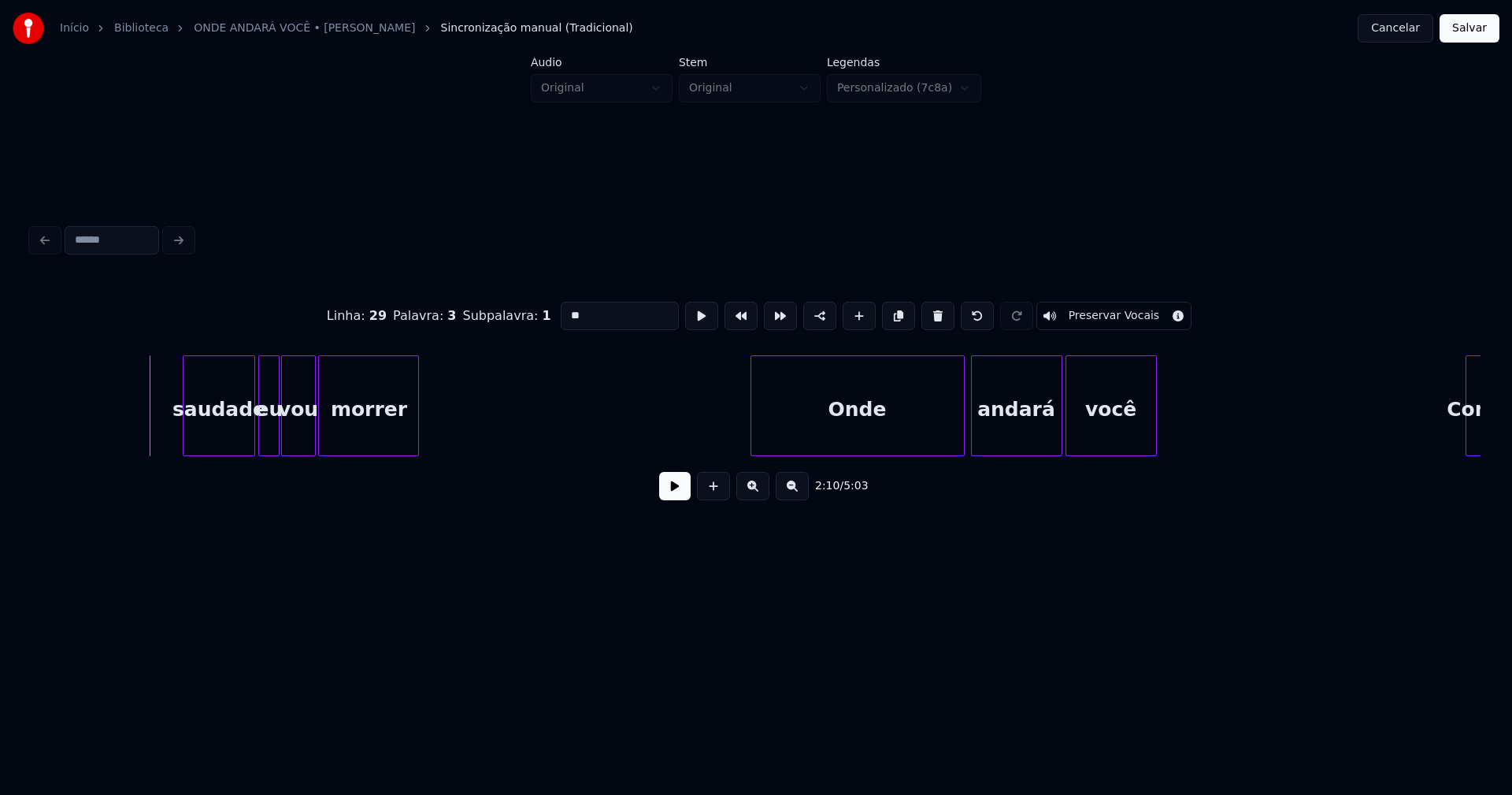
scroll to position [0, 20705]
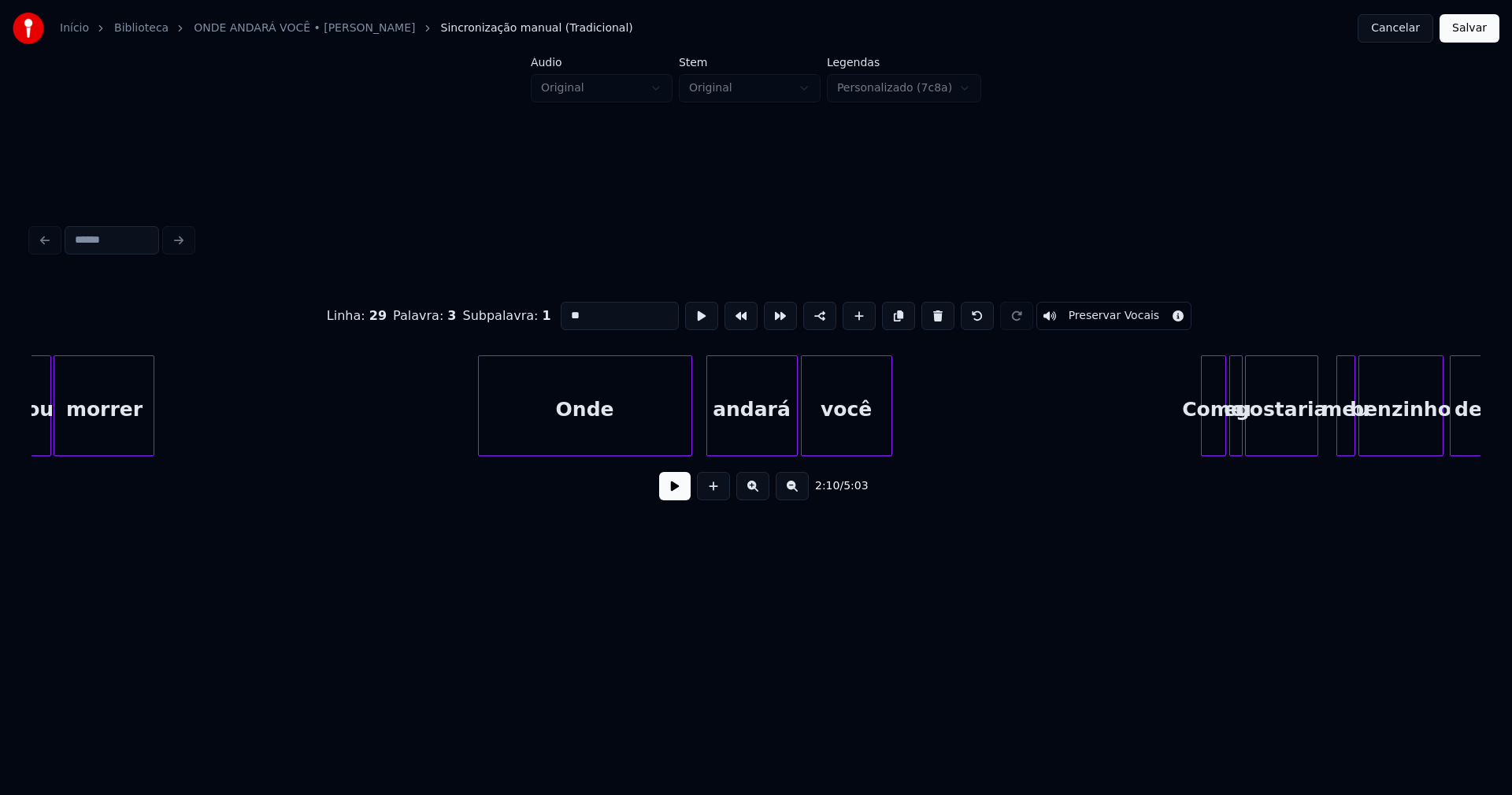
click at [582, 446] on div "Onde" at bounding box center [585, 410] width 212 height 107
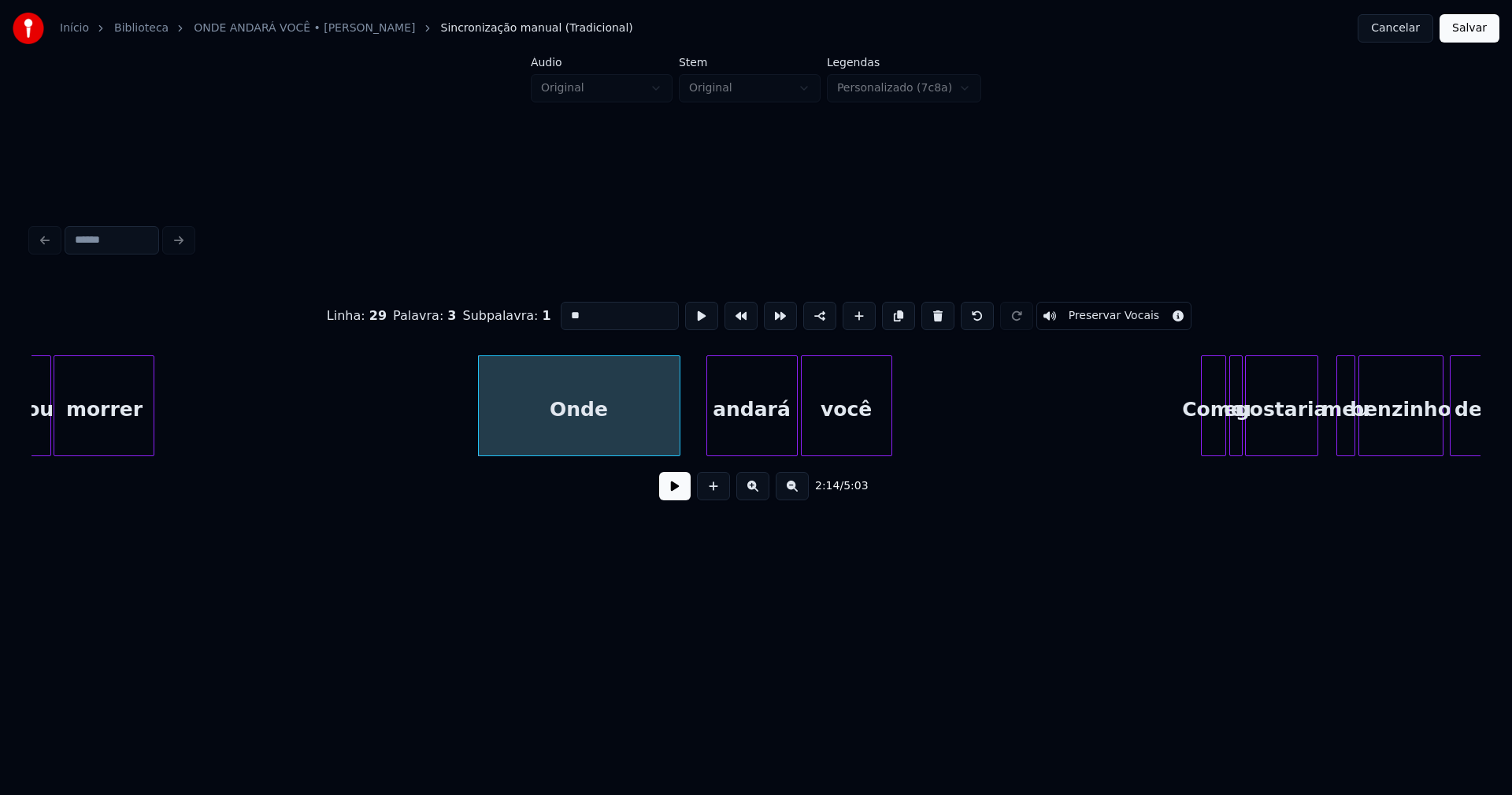
click at [677, 445] on div at bounding box center [677, 406] width 5 height 99
click at [712, 442] on div "andará" at bounding box center [733, 410] width 89 height 107
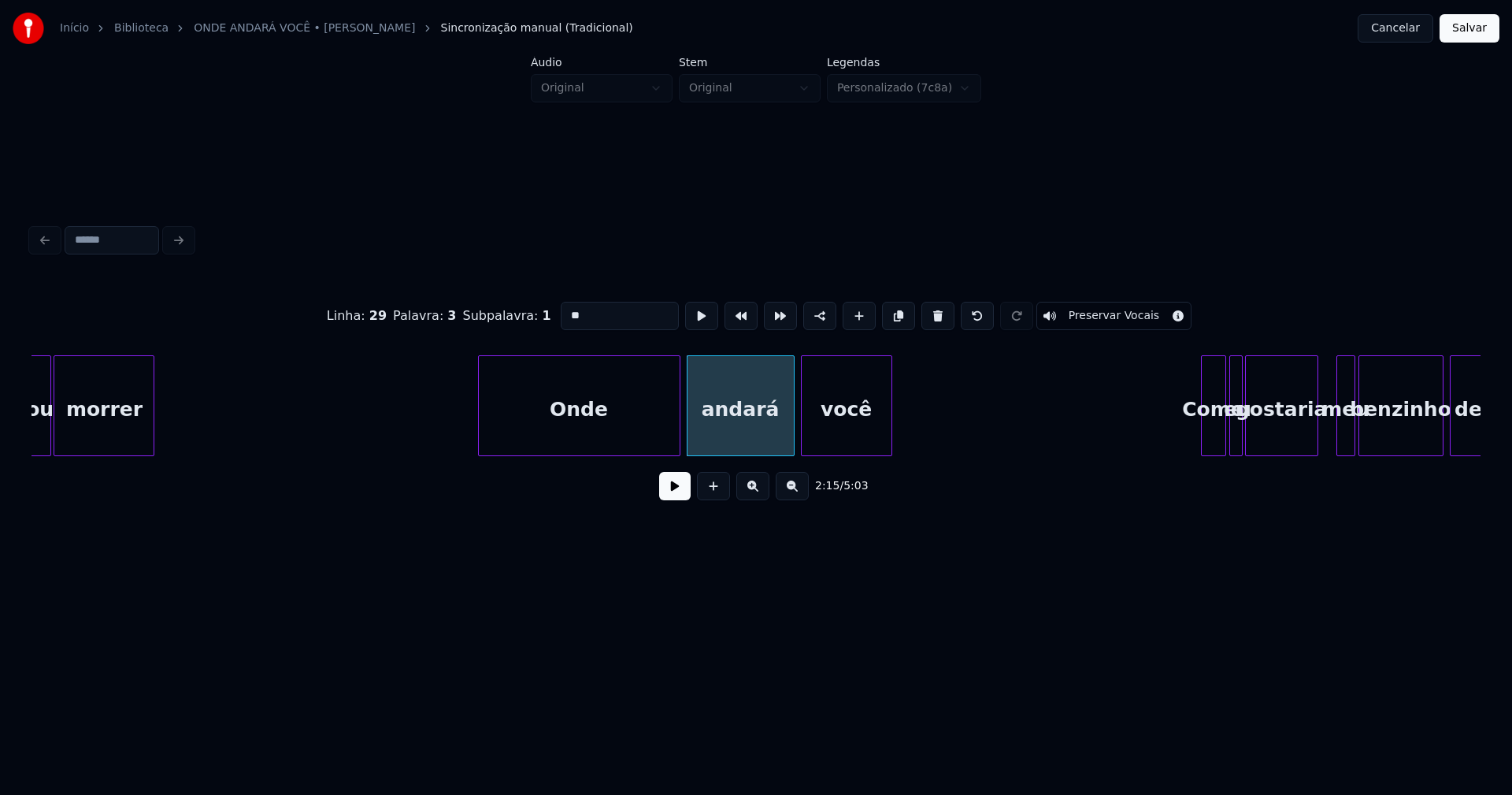
click at [790, 427] on div at bounding box center [791, 406] width 5 height 99
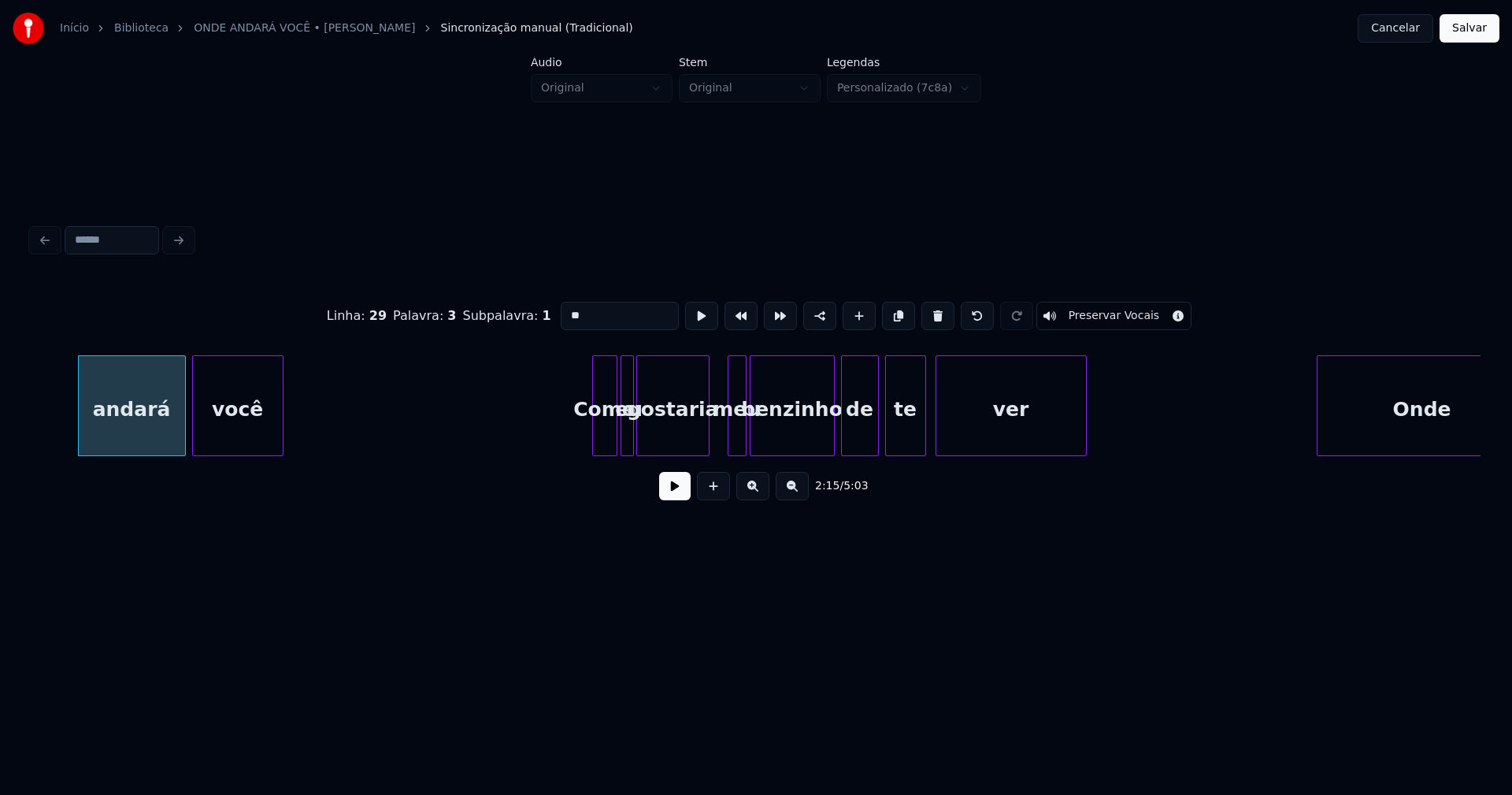
scroll to position [0, 21447]
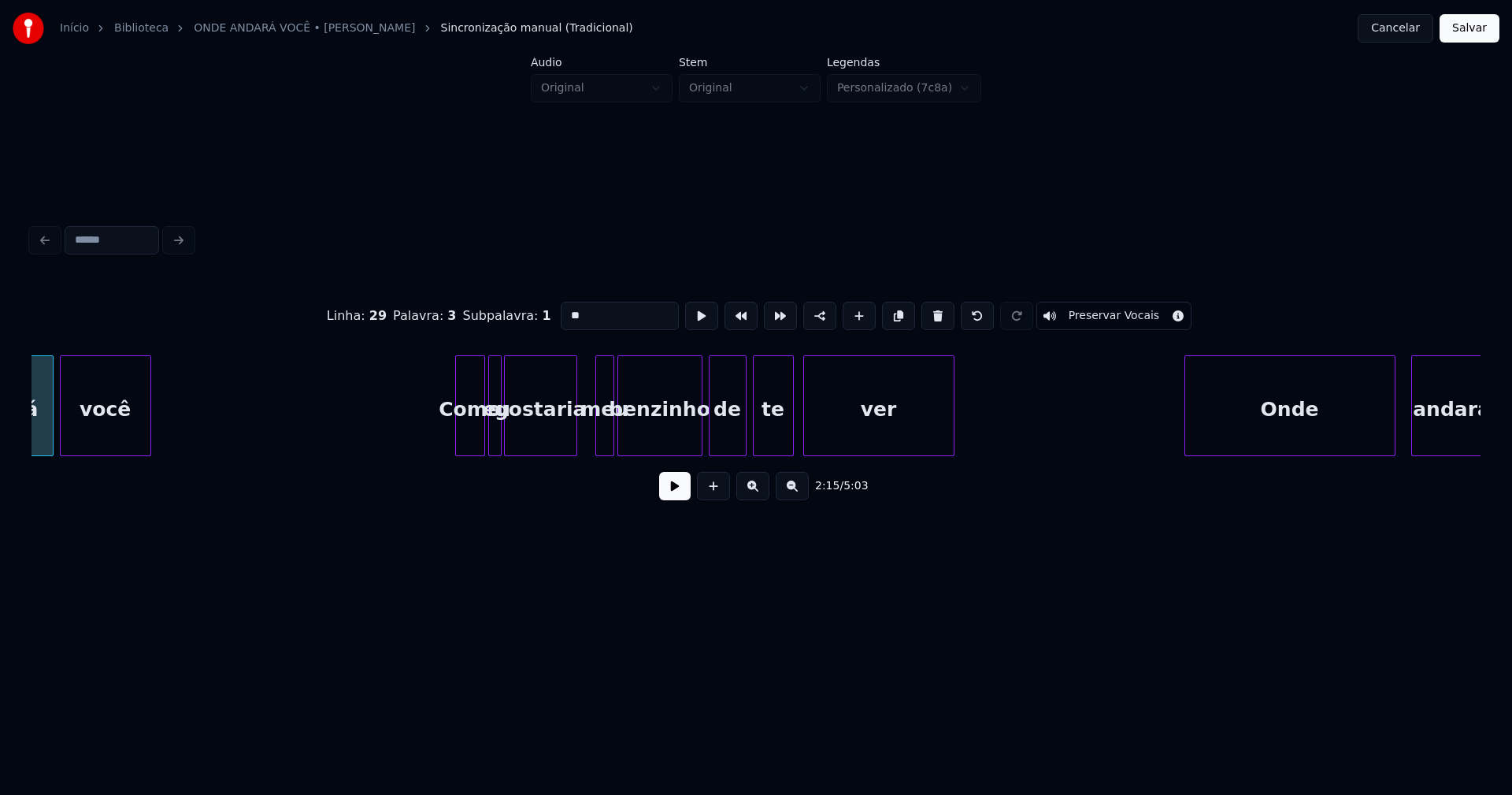
click at [460, 440] on div at bounding box center [458, 406] width 5 height 99
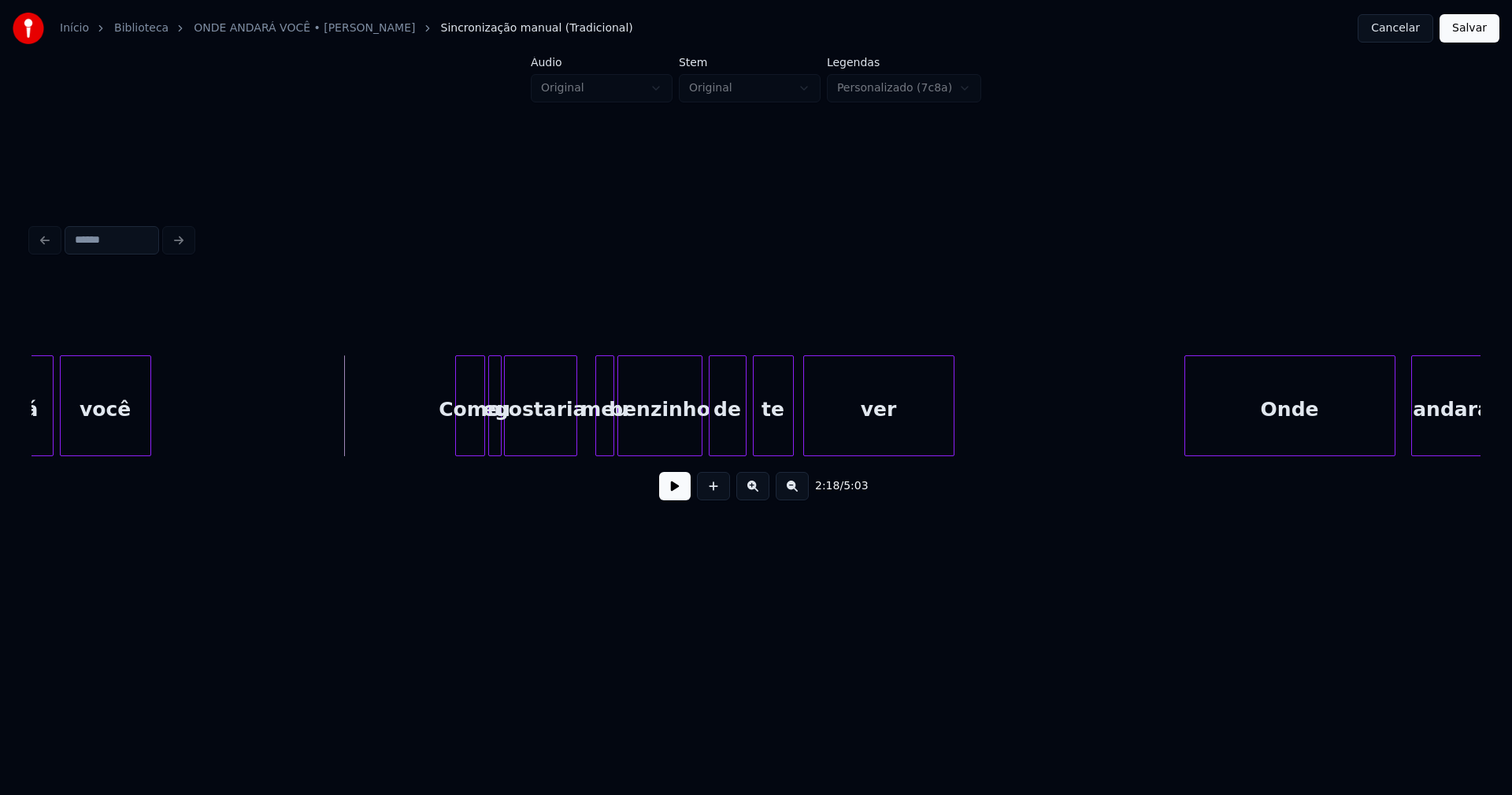
click at [671, 491] on button at bounding box center [675, 485] width 32 height 29
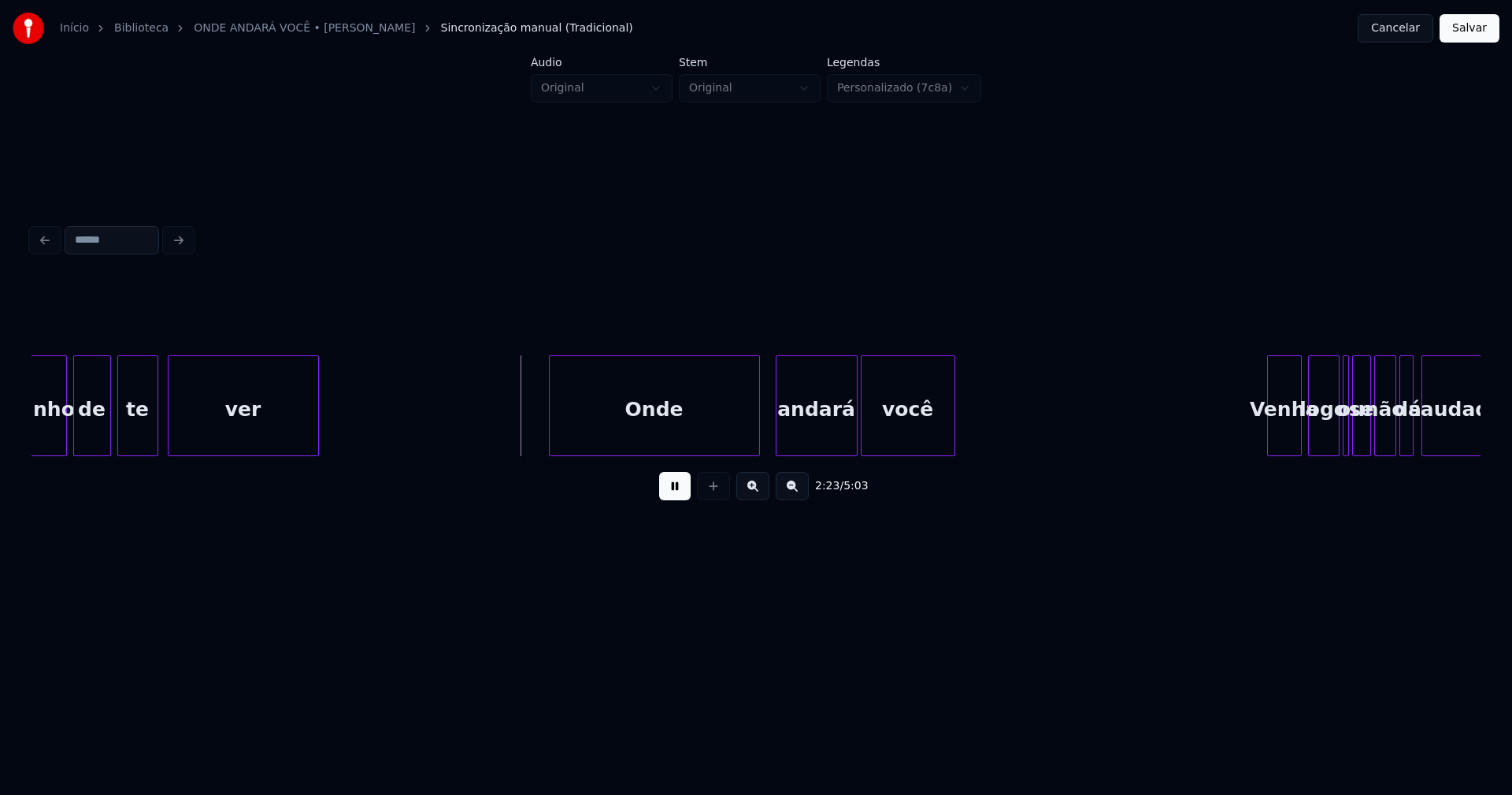
scroll to position [0, 22108]
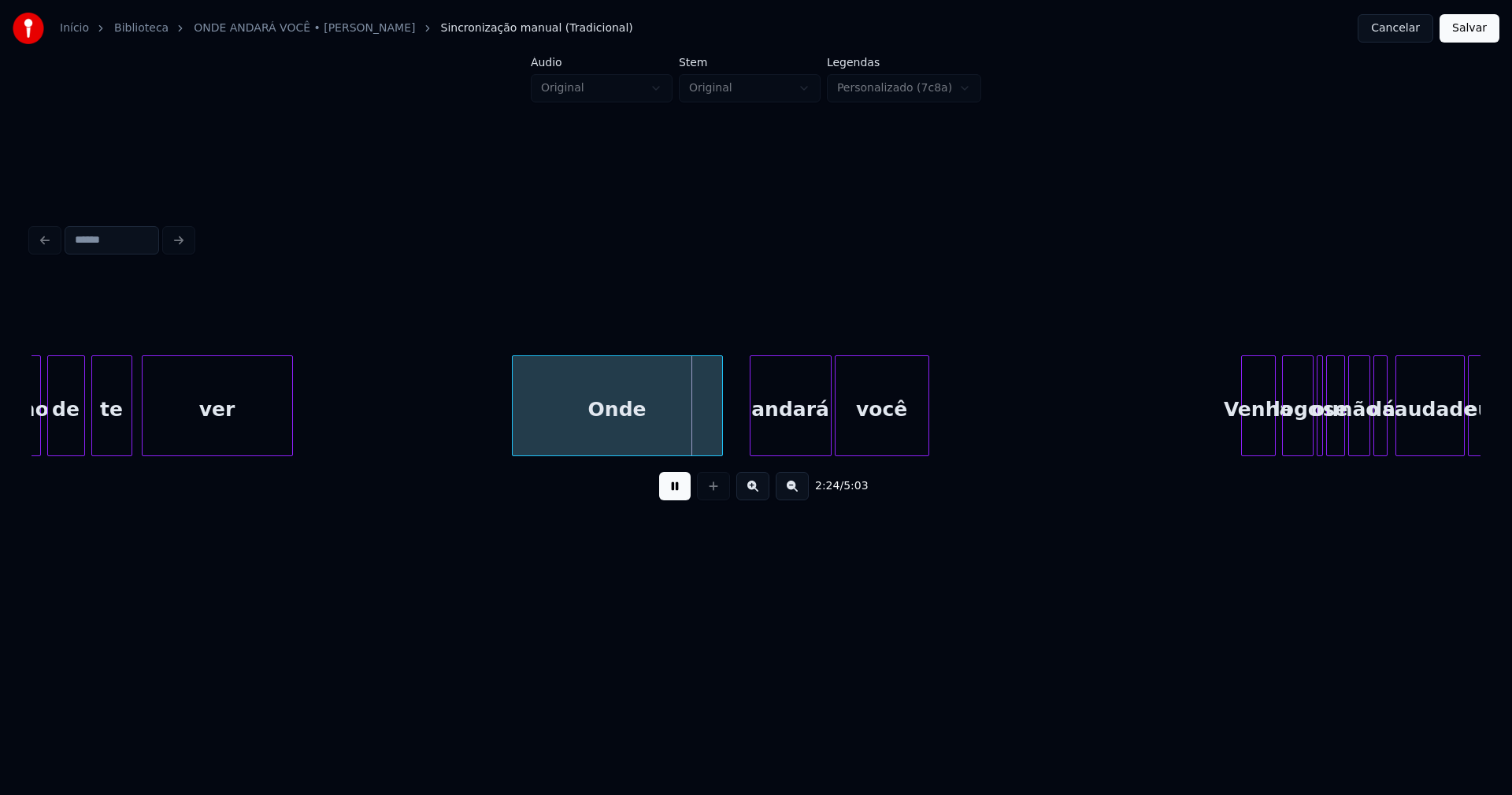
click at [620, 448] on div "Onde" at bounding box center [618, 410] width 209 height 107
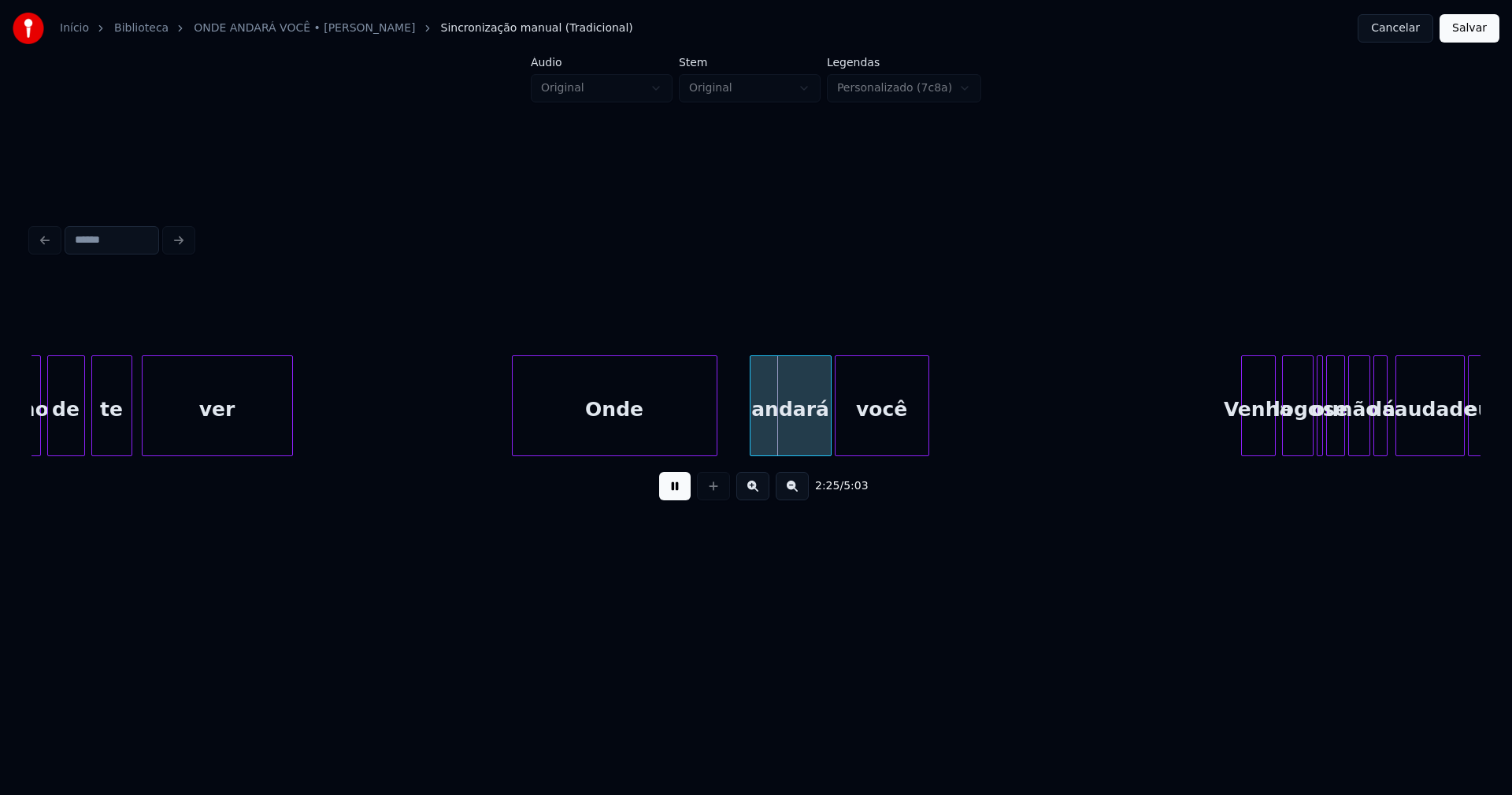
click at [715, 436] on div at bounding box center [714, 406] width 5 height 99
click at [723, 438] on div at bounding box center [725, 406] width 5 height 99
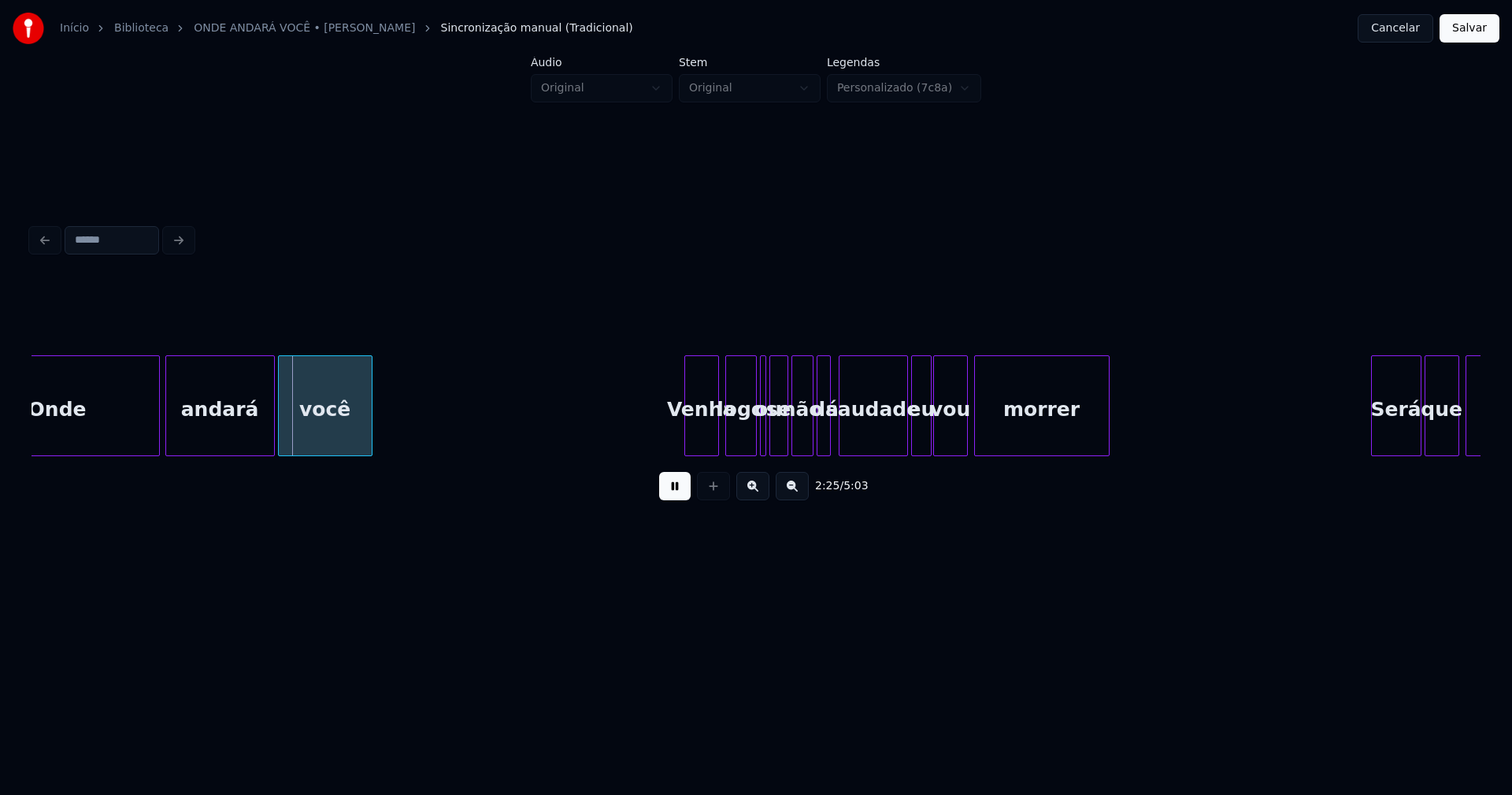
scroll to position [0, 22771]
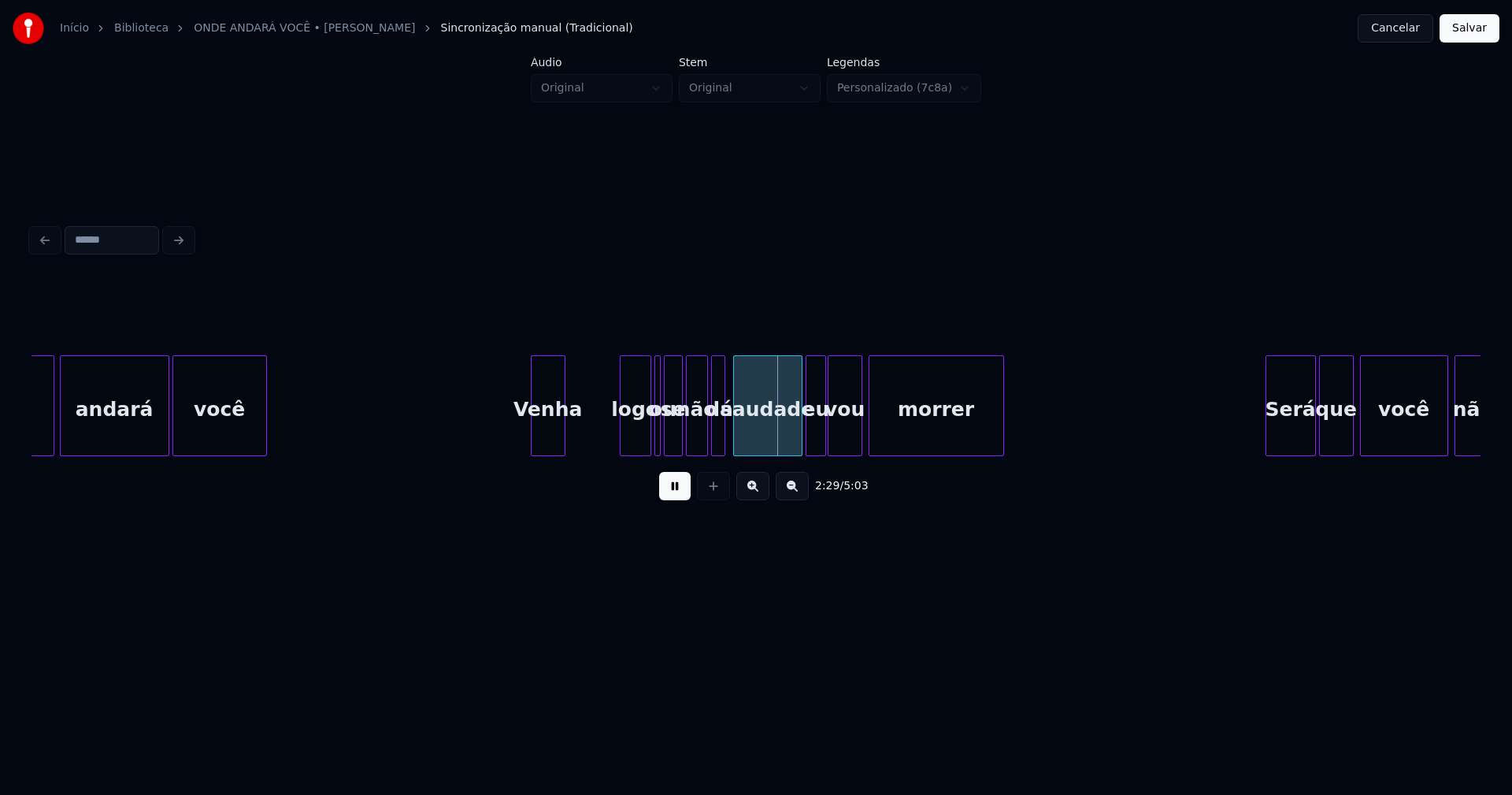
click at [550, 449] on div "Venha" at bounding box center [548, 410] width 33 height 107
click at [593, 430] on div at bounding box center [592, 406] width 5 height 99
click at [624, 445] on div "logo" at bounding box center [617, 410] width 30 height 107
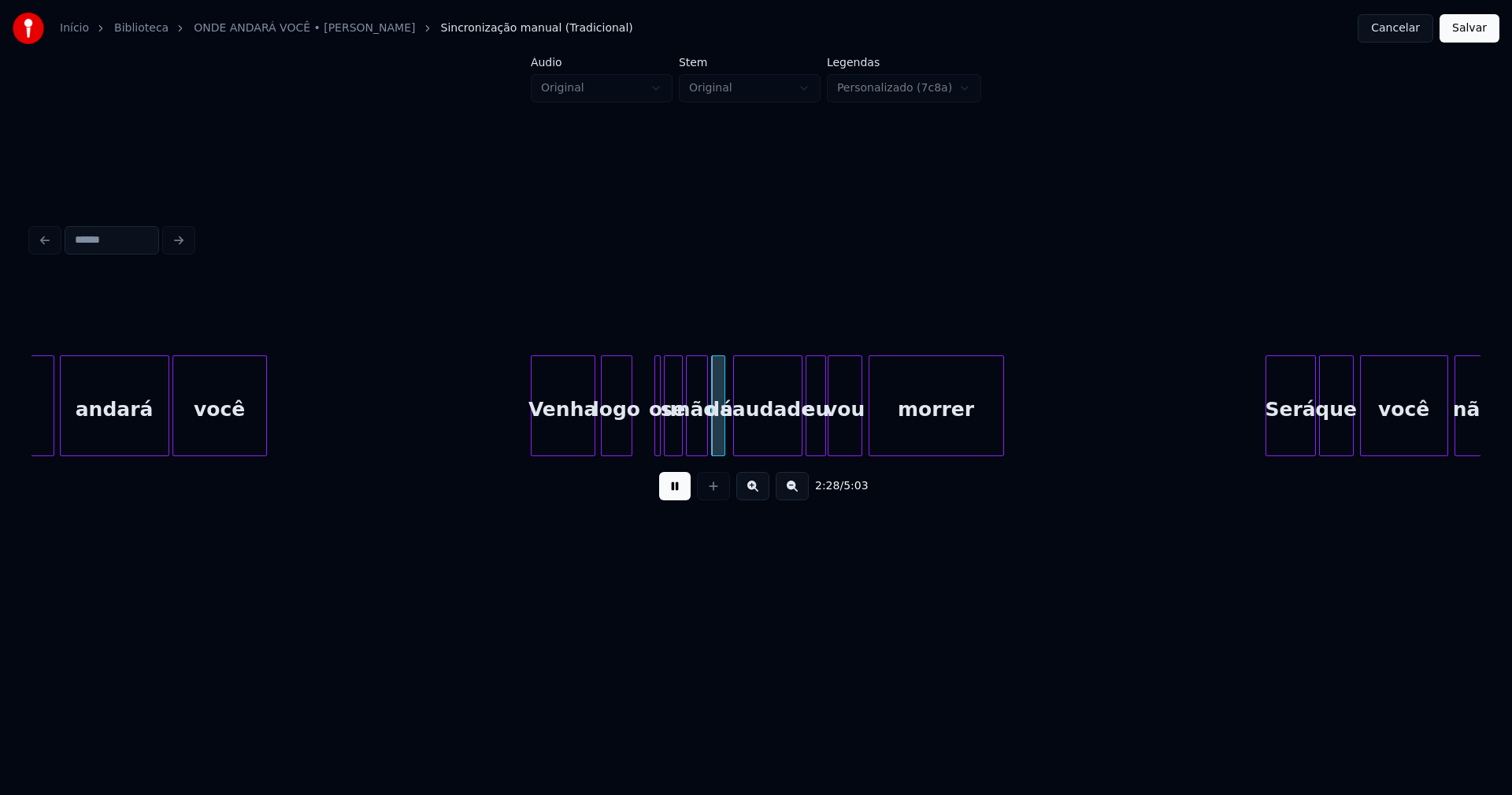
drag, startPoint x: 669, startPoint y: 483, endPoint x: 662, endPoint y: 440, distance: 43.6
click at [670, 480] on button at bounding box center [675, 485] width 32 height 29
click at [656, 433] on div at bounding box center [656, 406] width 5 height 99
click at [654, 422] on div at bounding box center [656, 406] width 5 height 99
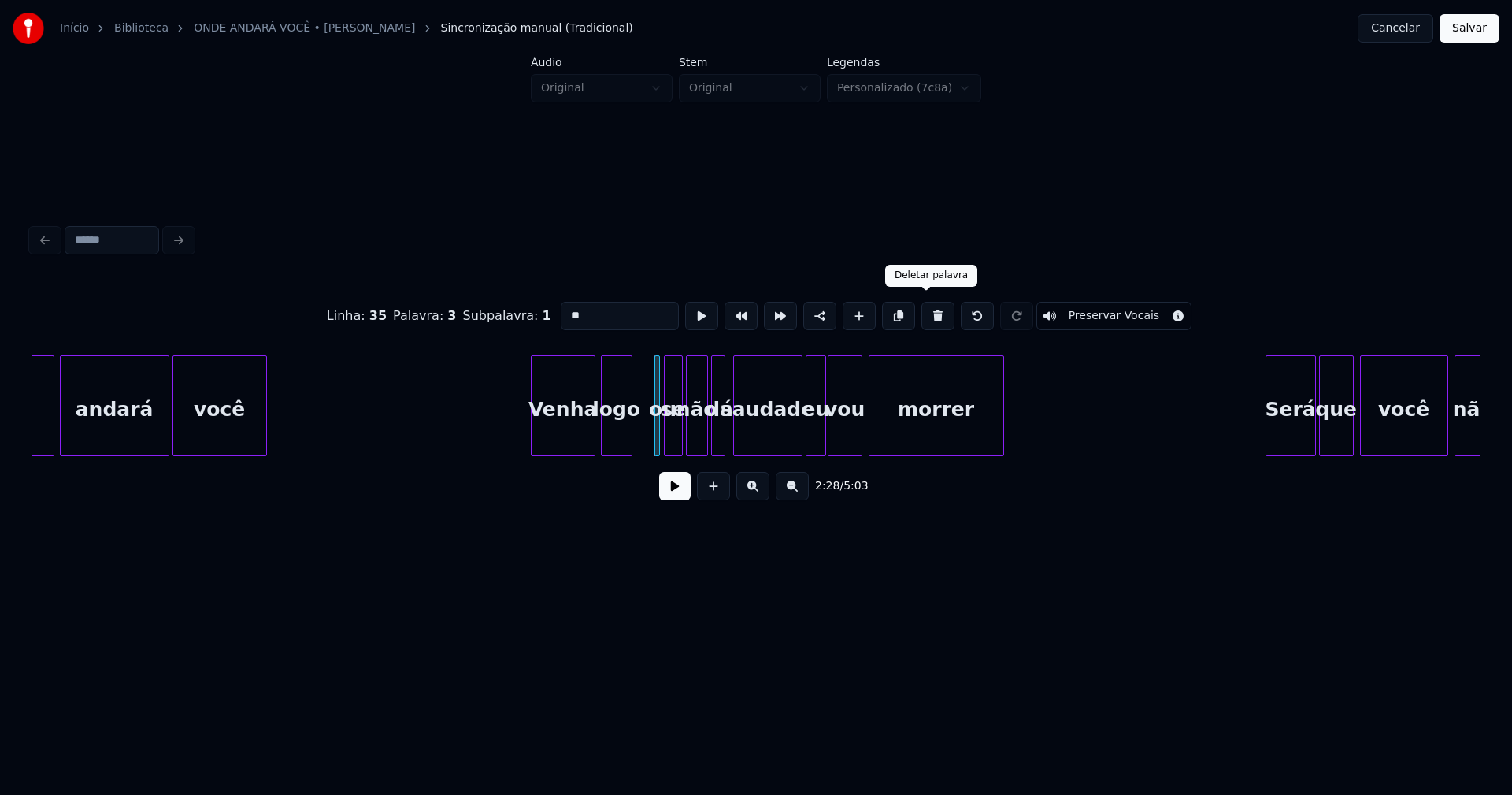
drag, startPoint x: 926, startPoint y: 315, endPoint x: 658, endPoint y: 407, distance: 283.4
click at [925, 315] on button at bounding box center [937, 316] width 33 height 29
type input "**"
click at [648, 446] on div "se" at bounding box center [647, 410] width 17 height 107
click at [665, 447] on div at bounding box center [663, 406] width 5 height 99
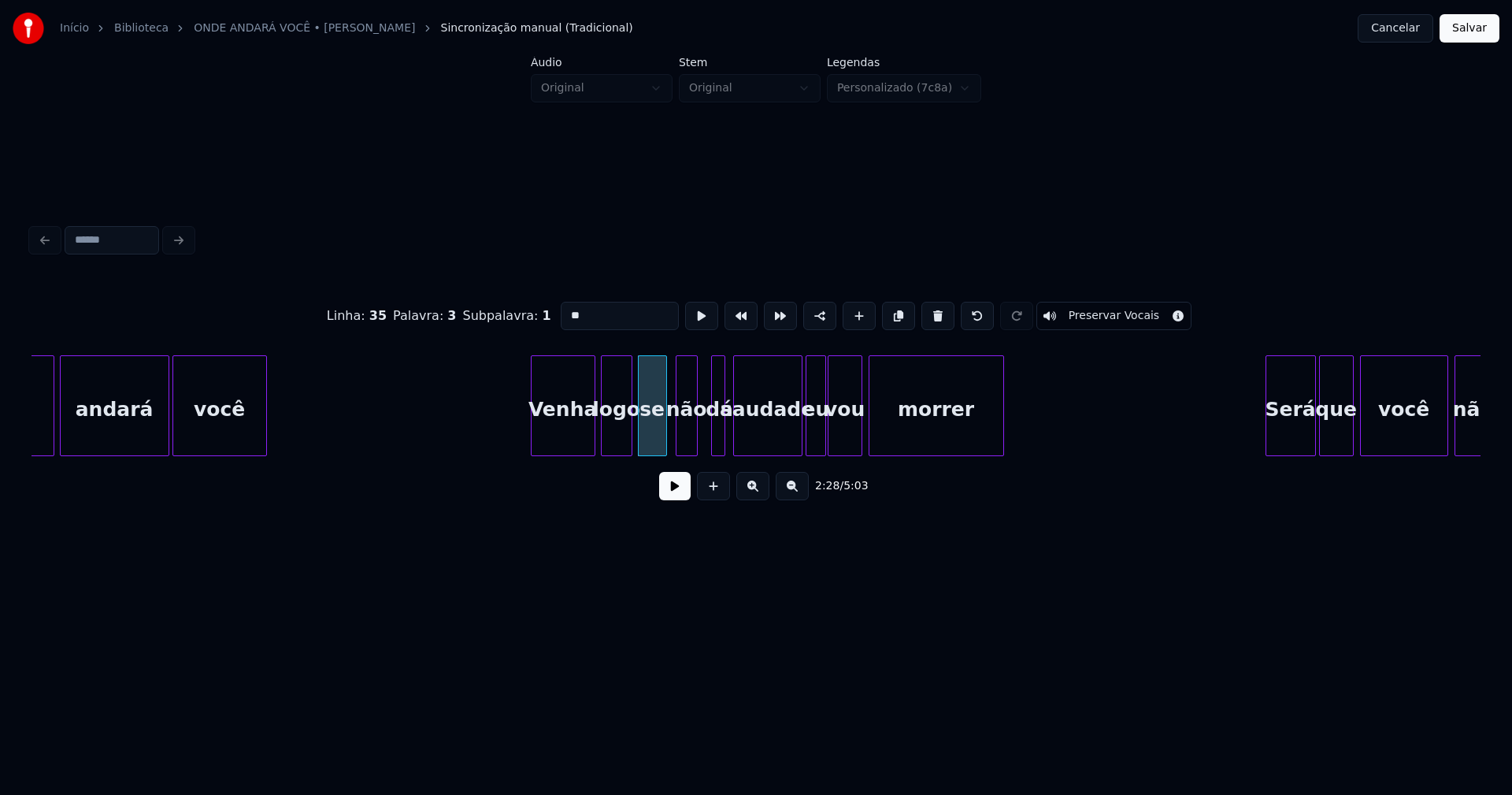
click at [685, 440] on div "não" at bounding box center [687, 410] width 21 height 107
click at [685, 441] on div at bounding box center [684, 406] width 5 height 99
click at [650, 446] on div at bounding box center [649, 406] width 5 height 99
click at [668, 448] on div "não" at bounding box center [670, 410] width 16 height 107
click at [658, 445] on div at bounding box center [658, 406] width 5 height 99
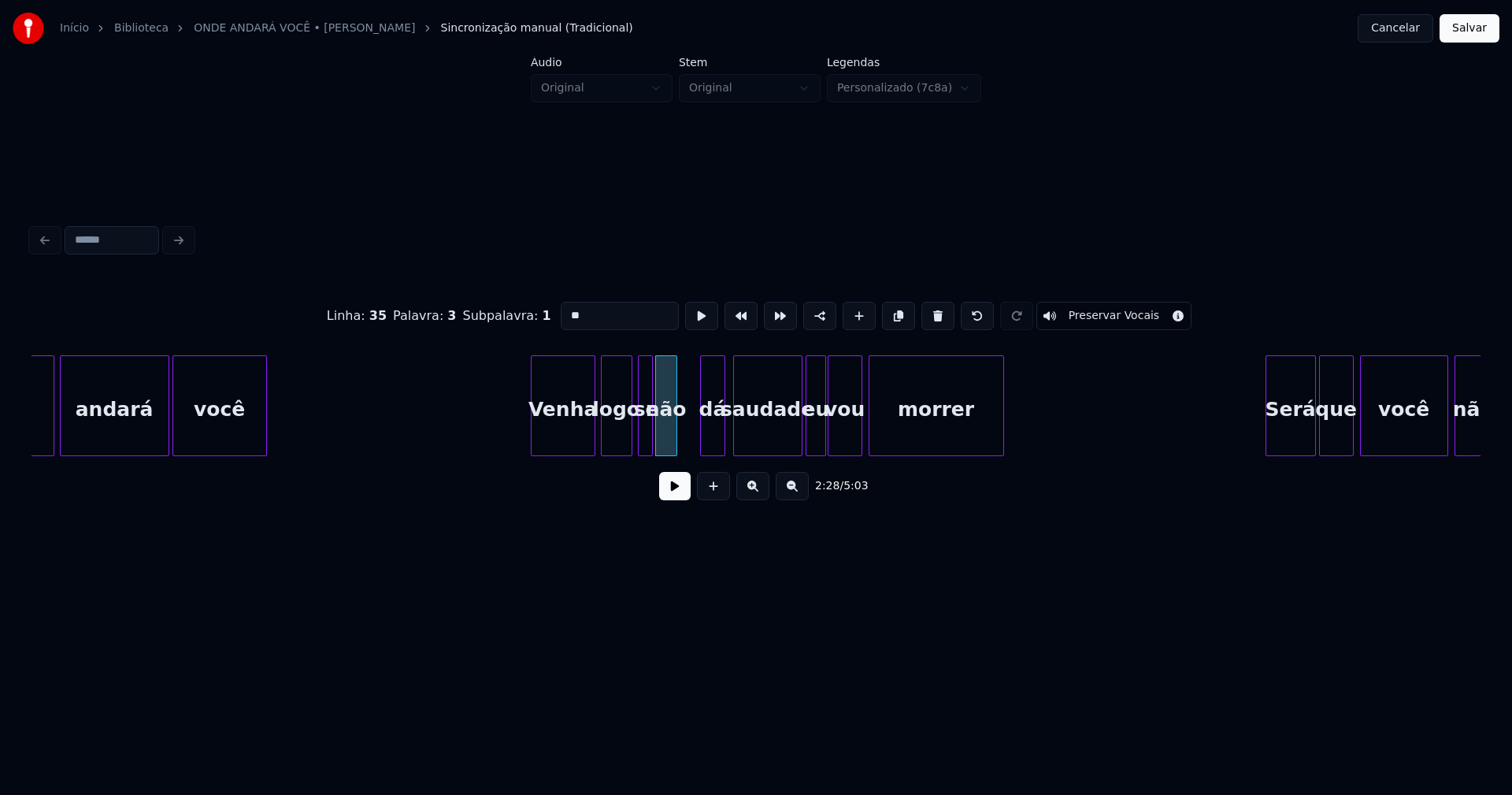
click at [704, 439] on div at bounding box center [703, 406] width 5 height 99
click at [691, 449] on div "dá" at bounding box center [693, 410] width 25 height 107
click at [723, 436] on div at bounding box center [724, 406] width 5 height 99
click at [789, 440] on div at bounding box center [790, 406] width 5 height 99
click at [803, 438] on div "eu" at bounding box center [805, 410] width 20 height 107
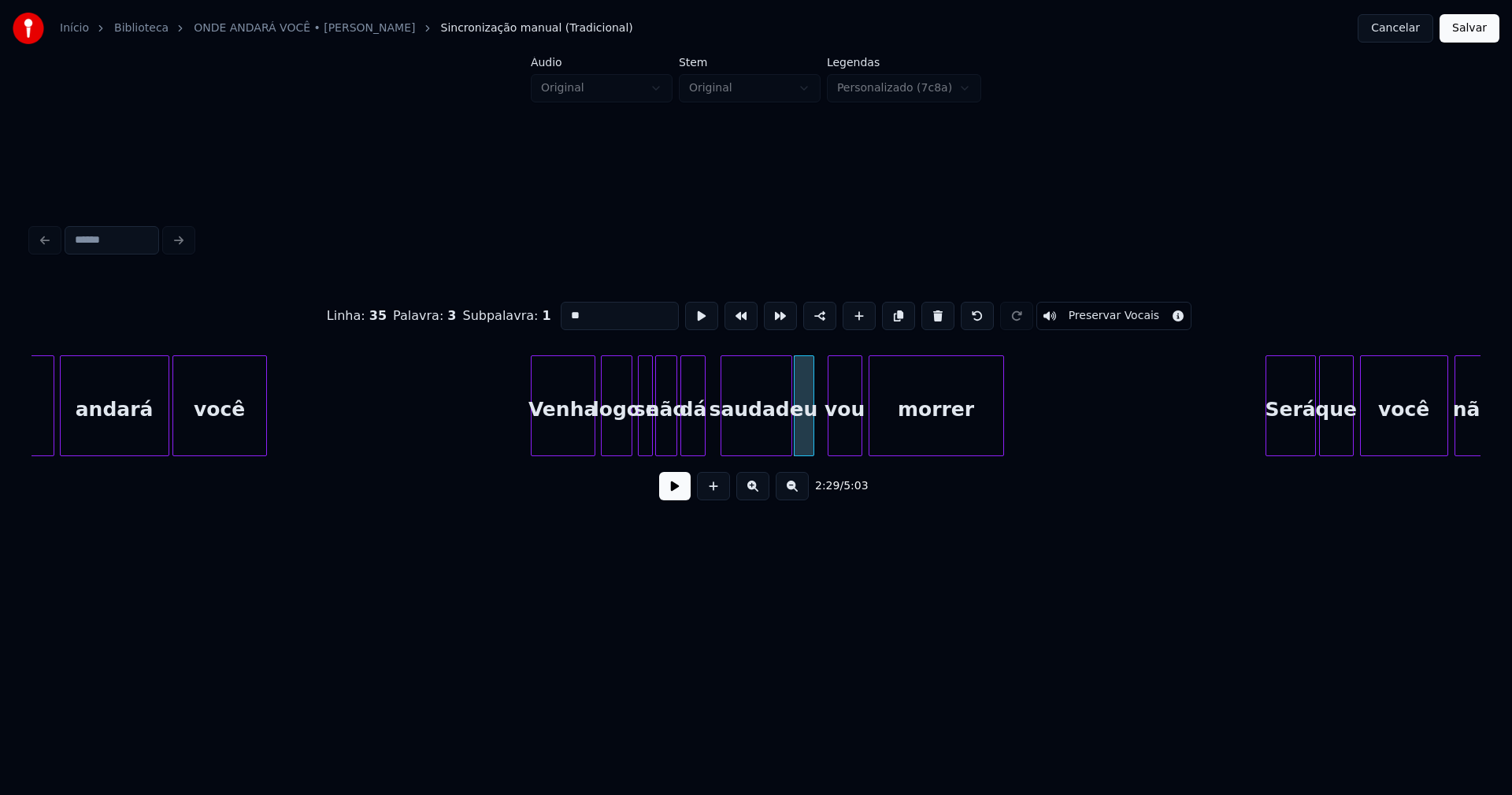
click at [497, 430] on div "Onde andará você Venha logo se não dá saudade eu vou morrer Será que você não" at bounding box center [1166, 406] width 47811 height 101
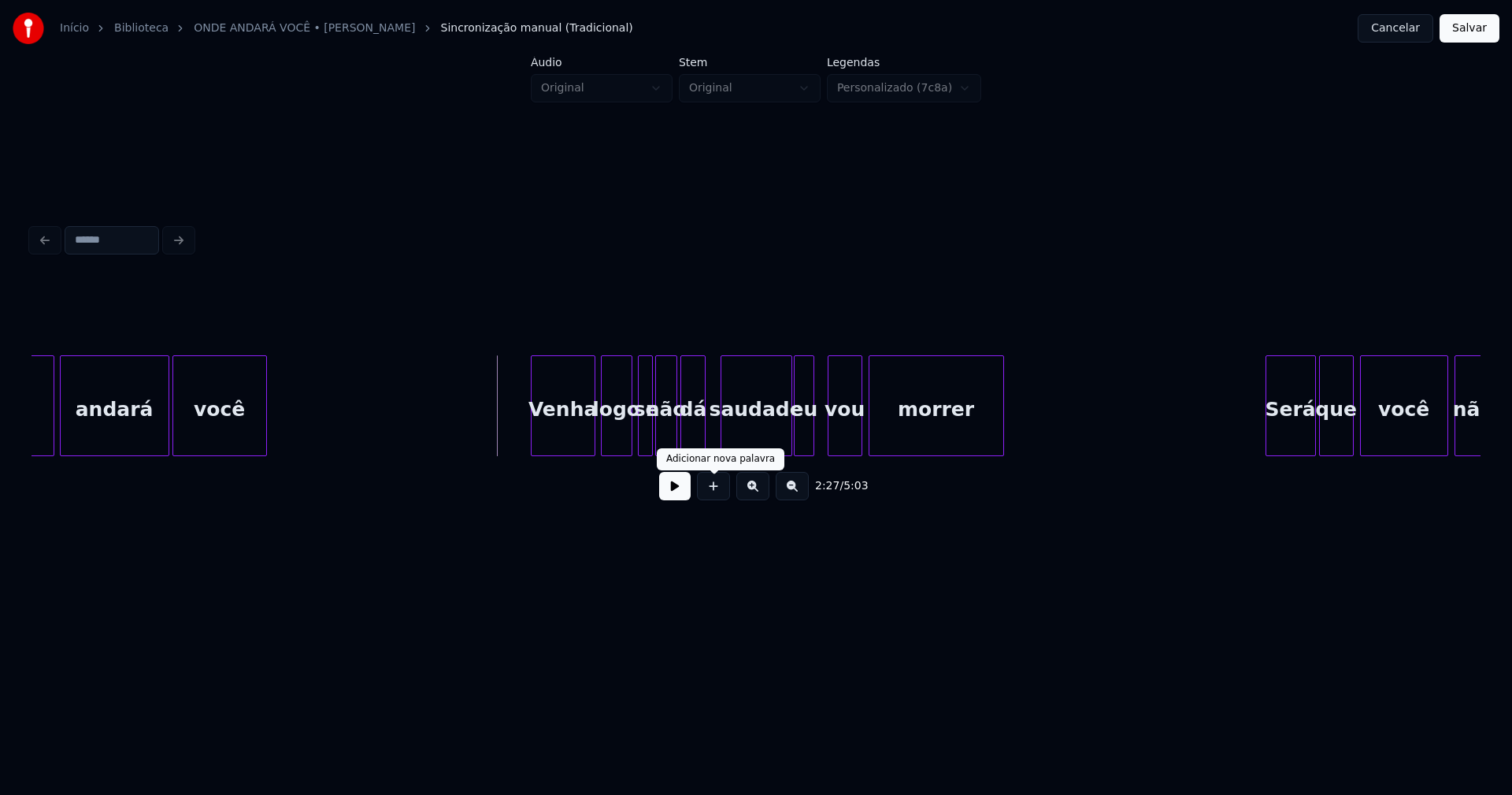
drag, startPoint x: 675, startPoint y: 490, endPoint x: 614, endPoint y: 510, distance: 64.2
click at [674, 491] on button at bounding box center [675, 485] width 32 height 29
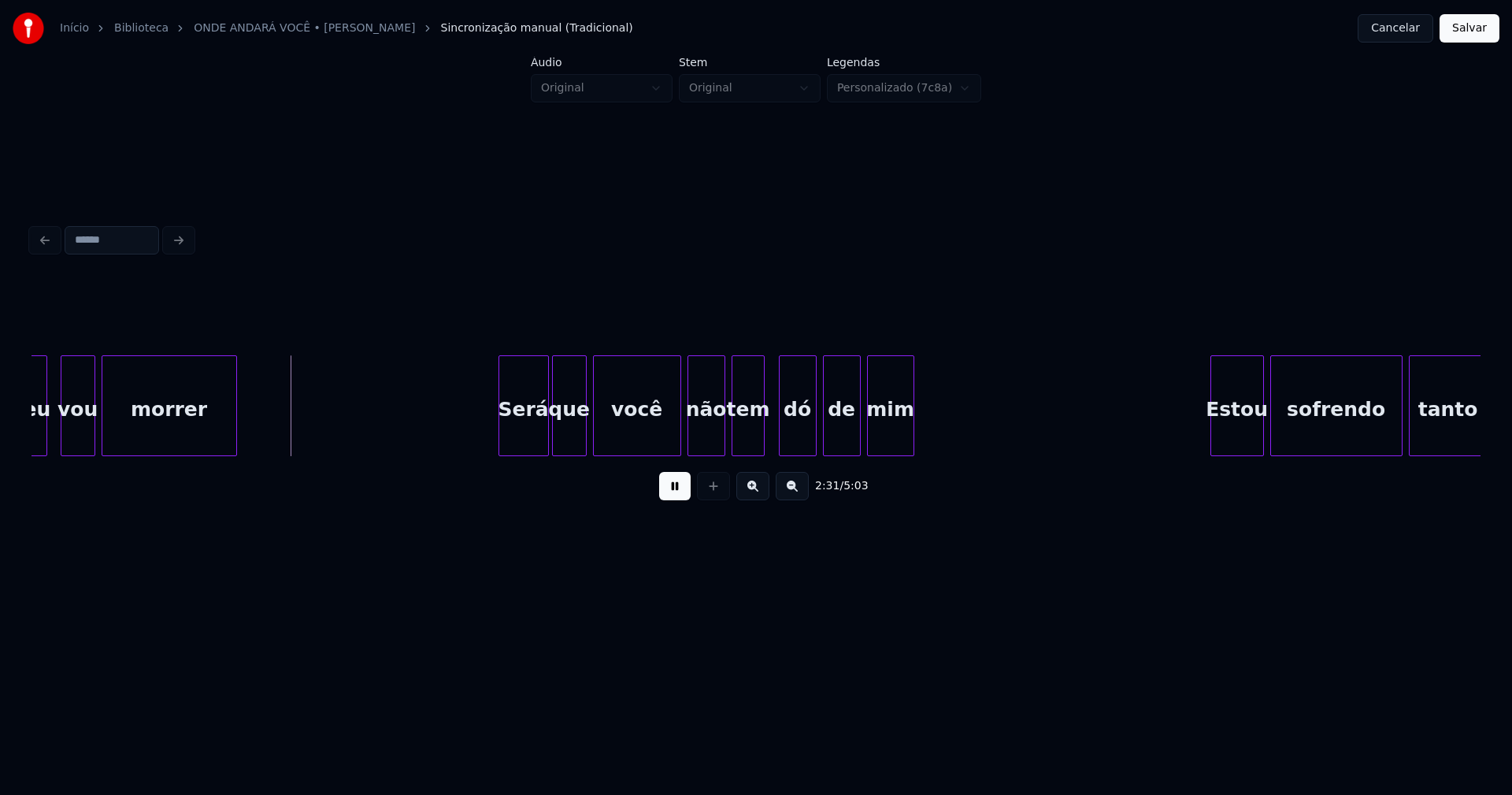
scroll to position [0, 23591]
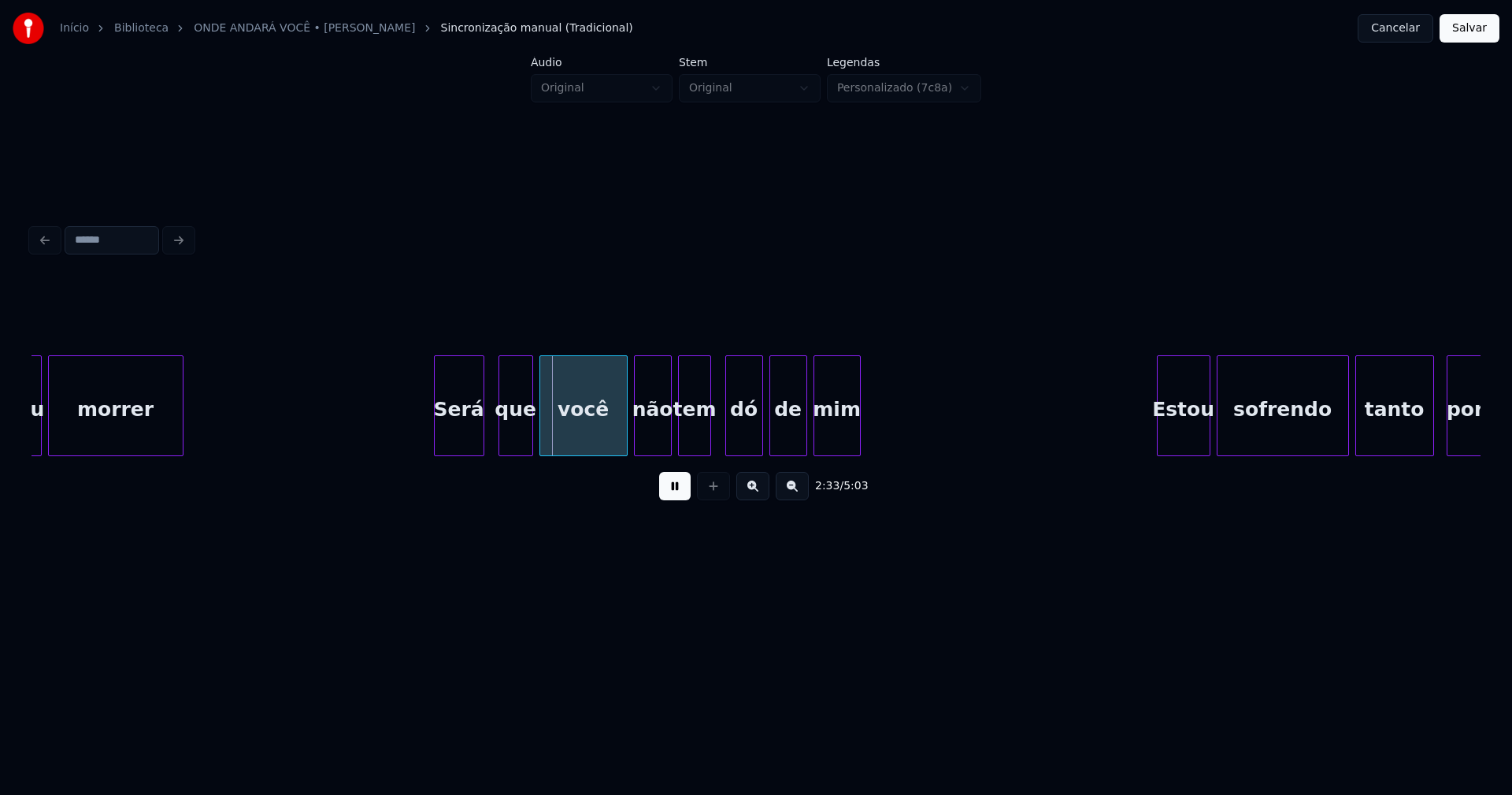
click at [460, 443] on div "Será" at bounding box center [459, 410] width 49 height 107
click at [613, 443] on div at bounding box center [613, 406] width 5 height 99
click at [745, 438] on div "dó" at bounding box center [738, 410] width 37 height 107
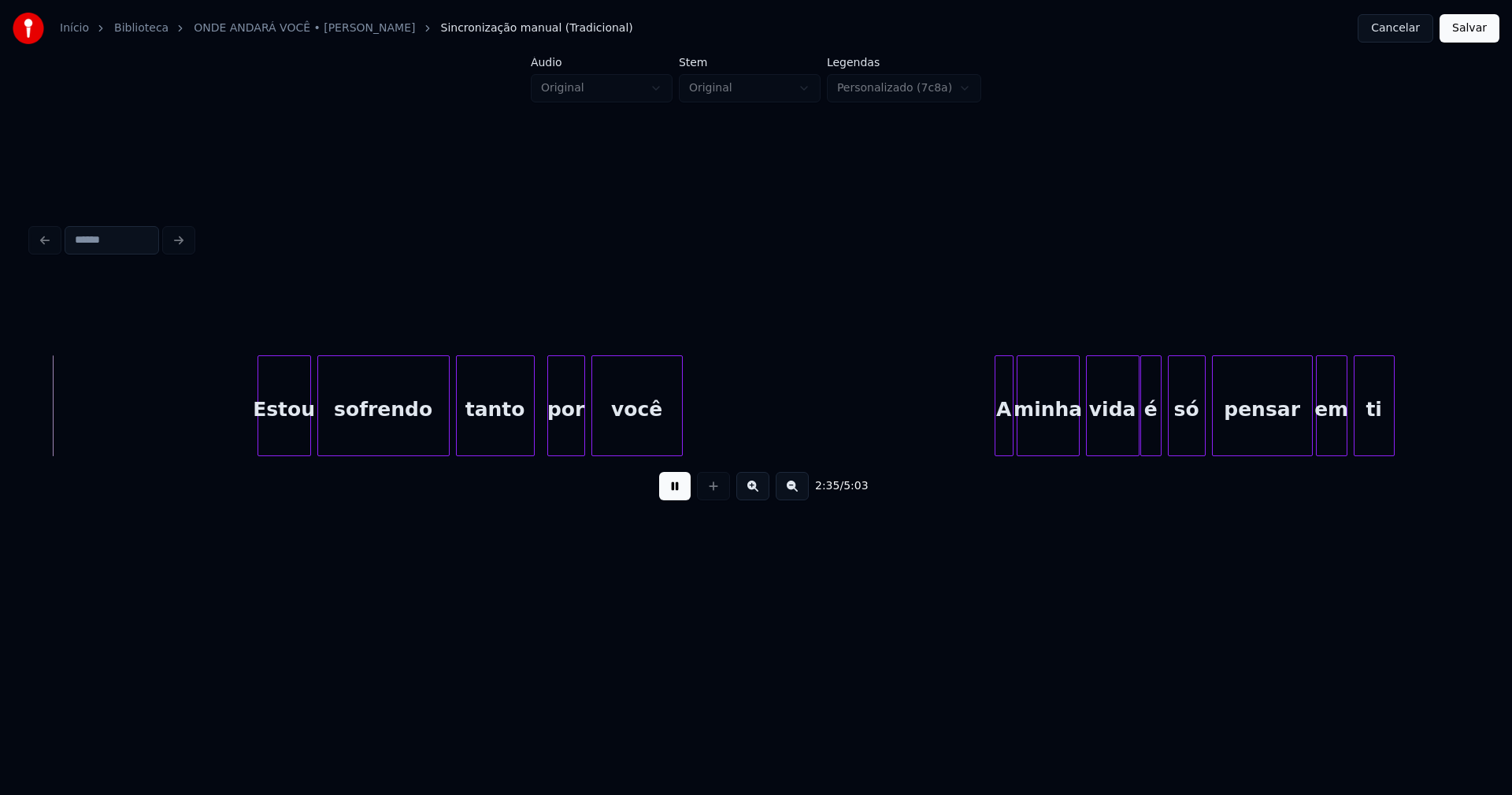
scroll to position [0, 24518]
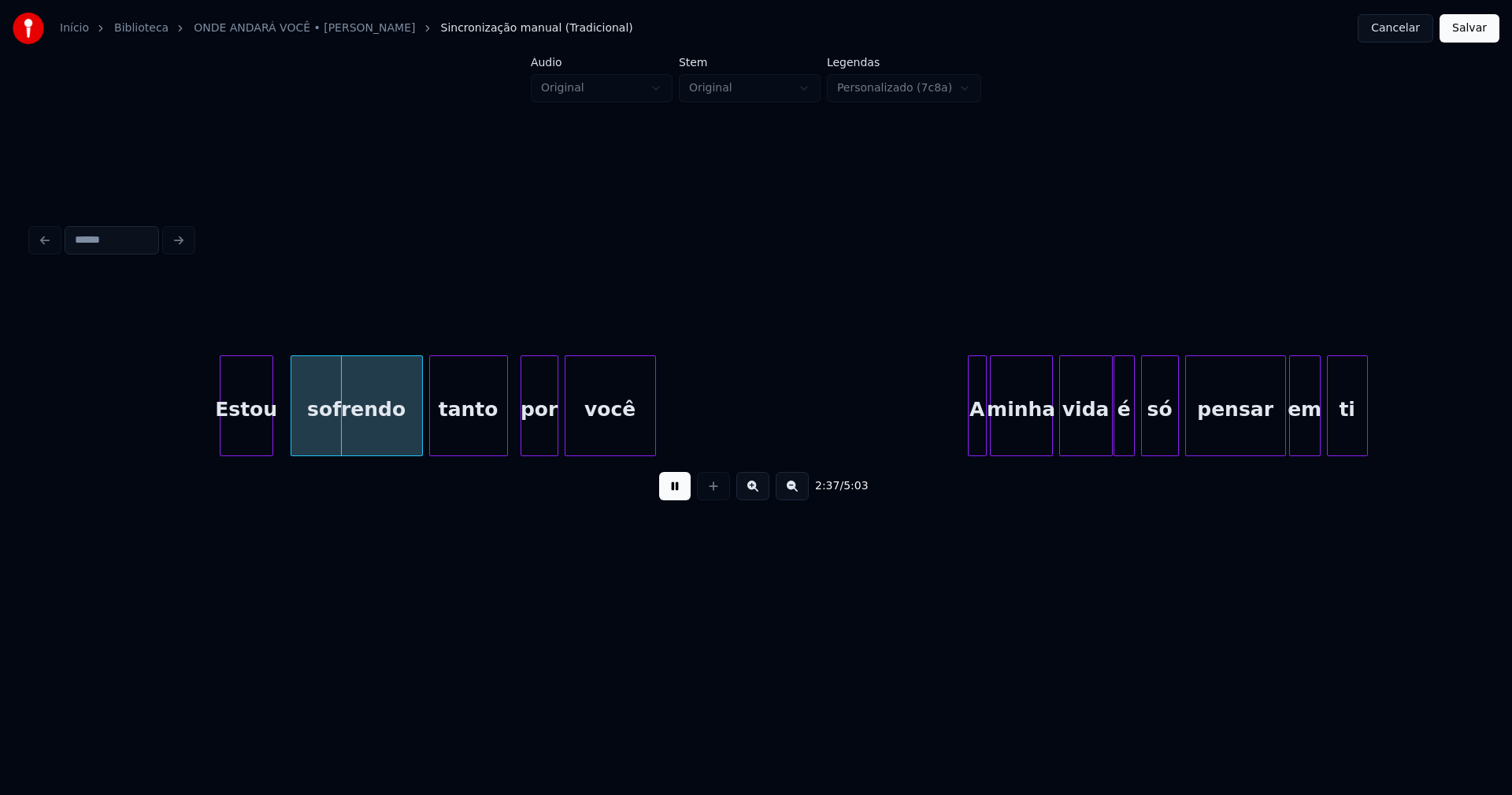
click at [252, 455] on div "Estou sofrendo tanto por você A minha vida é só pensar em ti" at bounding box center [756, 406] width 1449 height 101
click at [338, 439] on div "sofrendo" at bounding box center [349, 410] width 131 height 107
click at [410, 431] on div at bounding box center [408, 406] width 5 height 99
click at [525, 440] on div "por" at bounding box center [532, 410] width 37 height 107
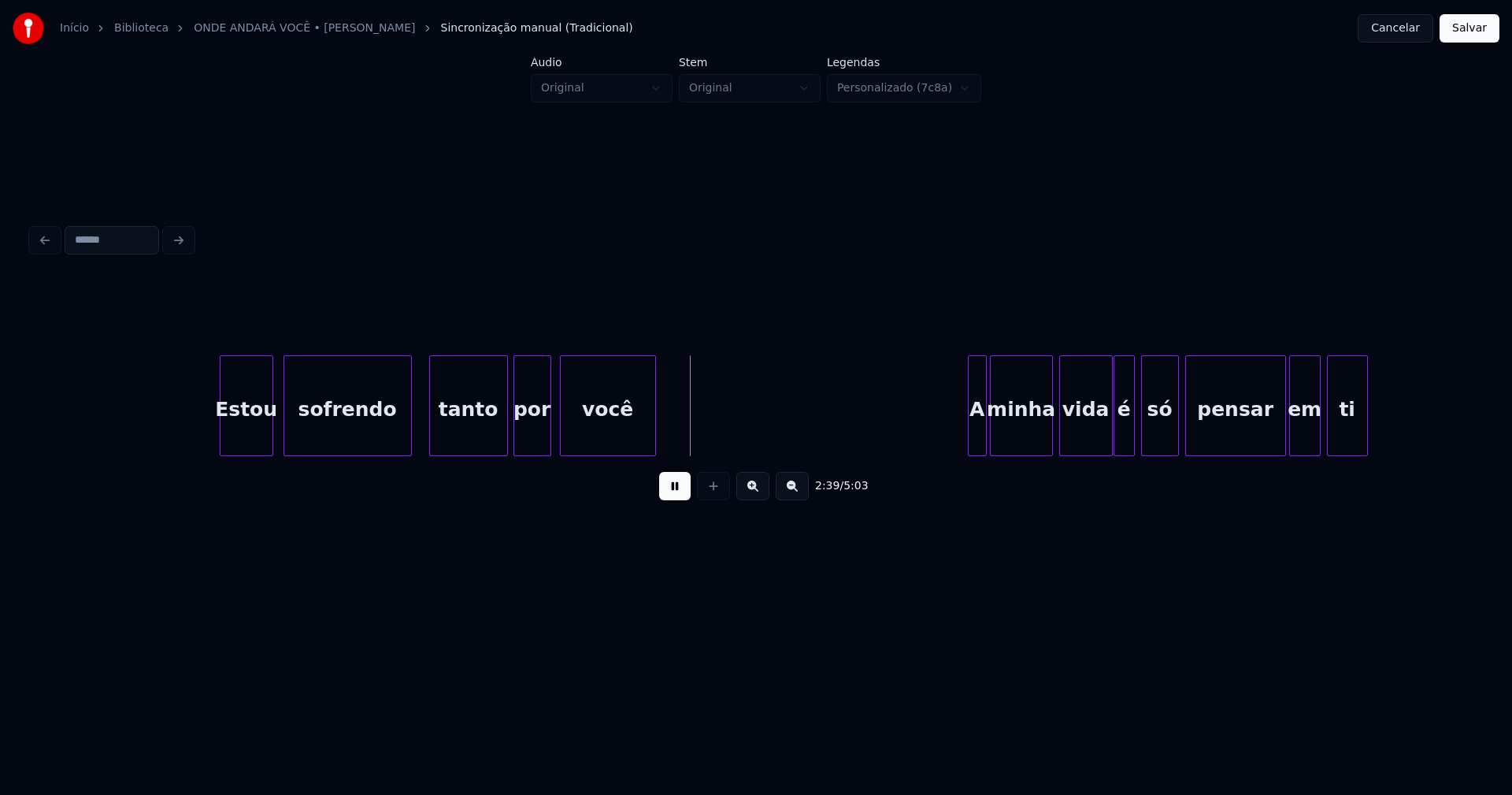
click at [562, 434] on div at bounding box center [563, 406] width 5 height 99
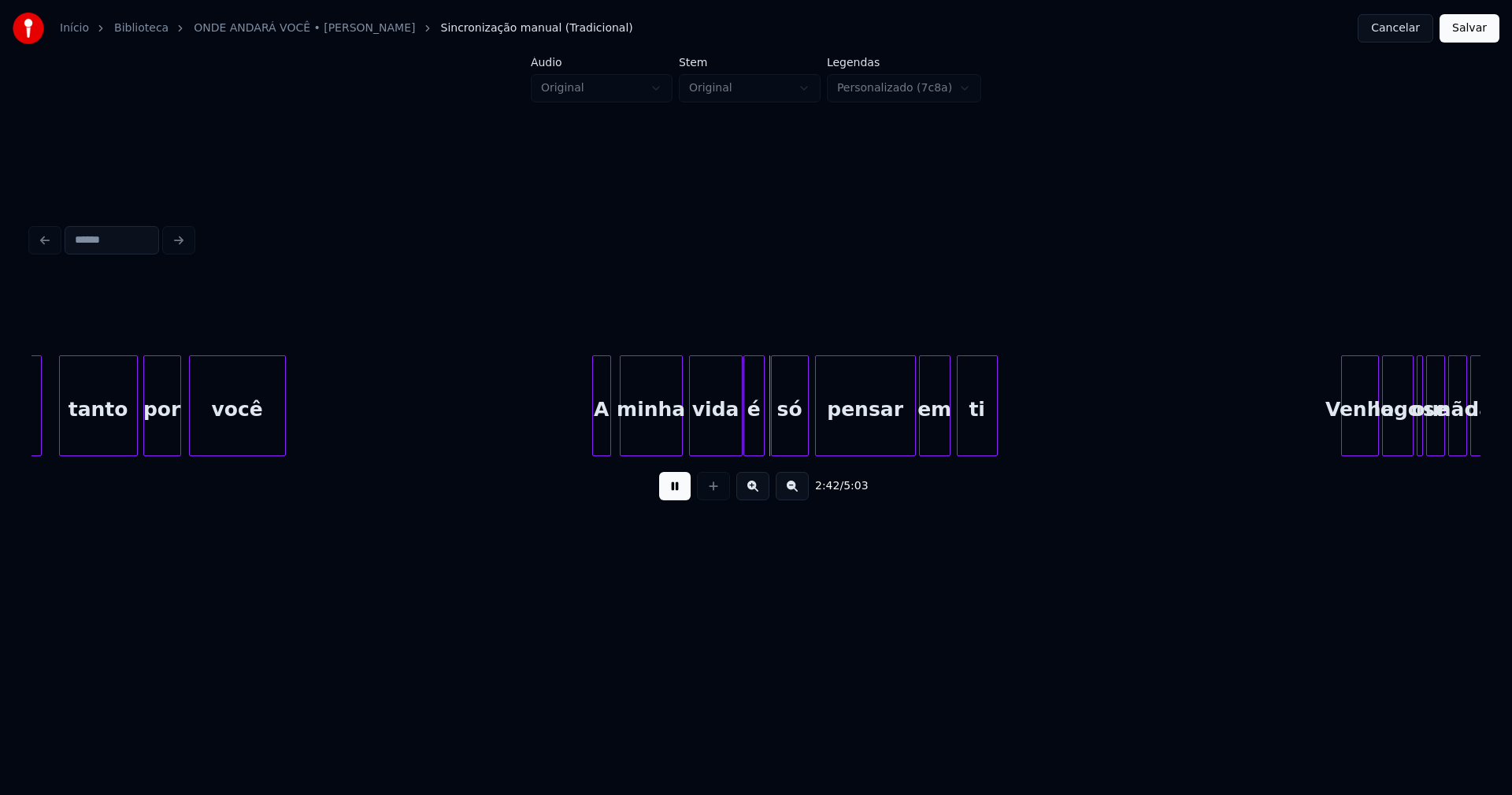
click at [601, 452] on div "sofrendo tanto por você A minha vida é só pensar em ti Venha logo ou se não dá" at bounding box center [756, 406] width 1449 height 101
click at [722, 454] on div "sofrendo tanto por você A minha vida é só pensar em ti Venha logo ou se não dá" at bounding box center [756, 406] width 1449 height 101
click at [741, 451] on div "sofrendo tanto por você A minha vida é só pensar em ti Venha logo ou se não dá" at bounding box center [756, 406] width 1449 height 101
click at [761, 431] on div at bounding box center [763, 406] width 5 height 99
click at [897, 443] on div at bounding box center [896, 406] width 5 height 99
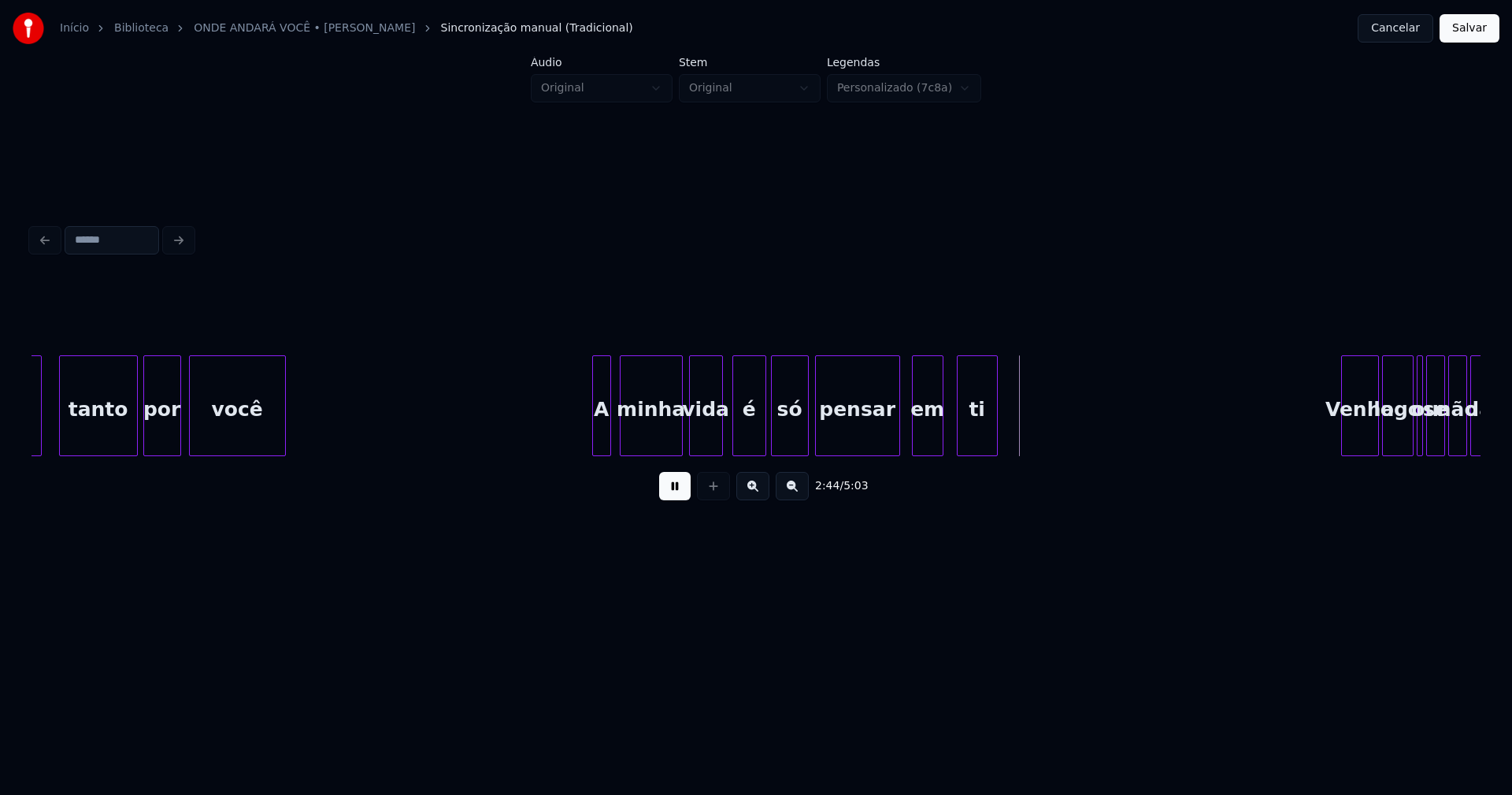
click at [925, 441] on div "em" at bounding box center [928, 410] width 30 height 107
click at [910, 447] on div at bounding box center [908, 406] width 5 height 99
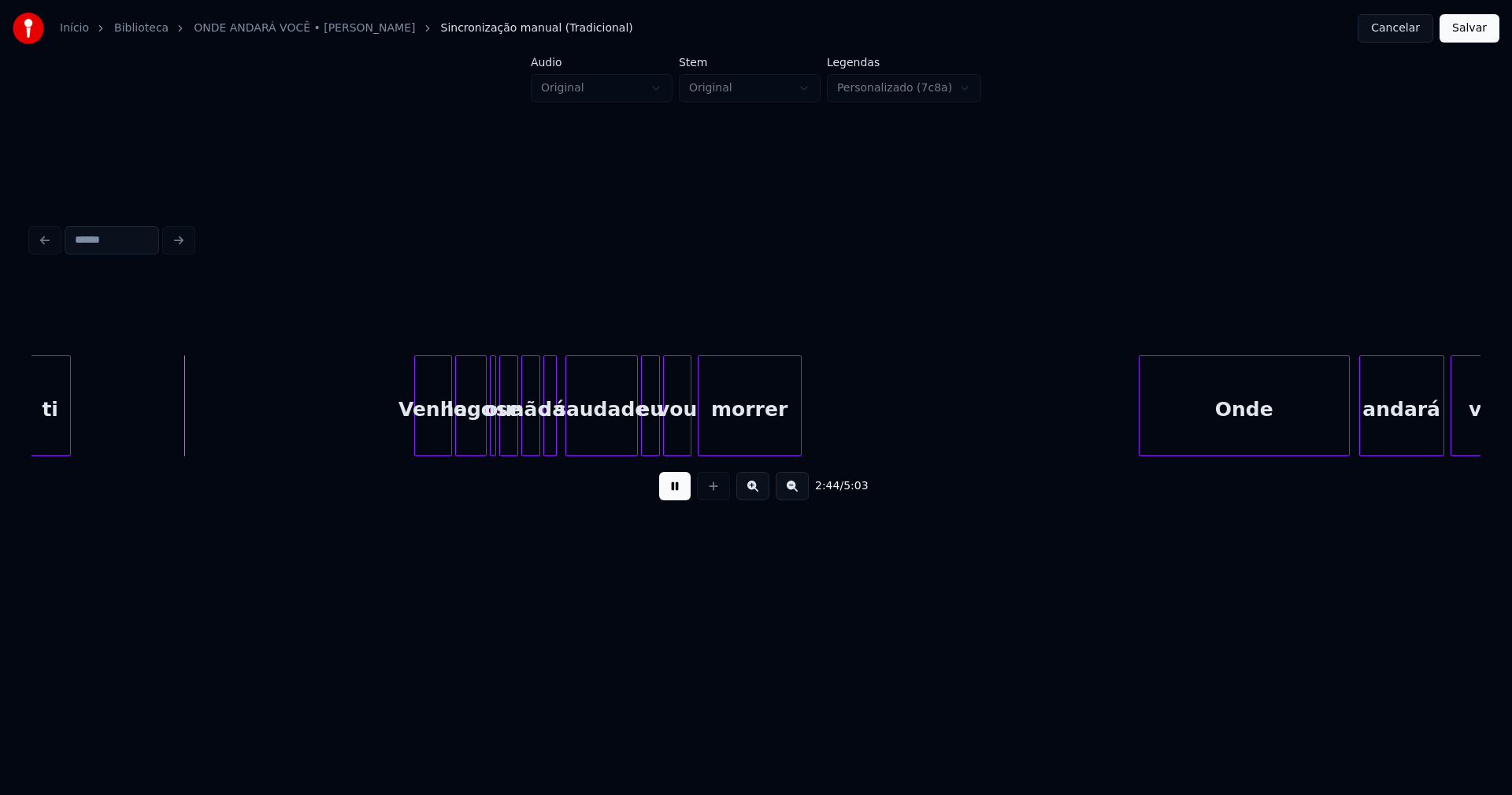
scroll to position [0, 25842]
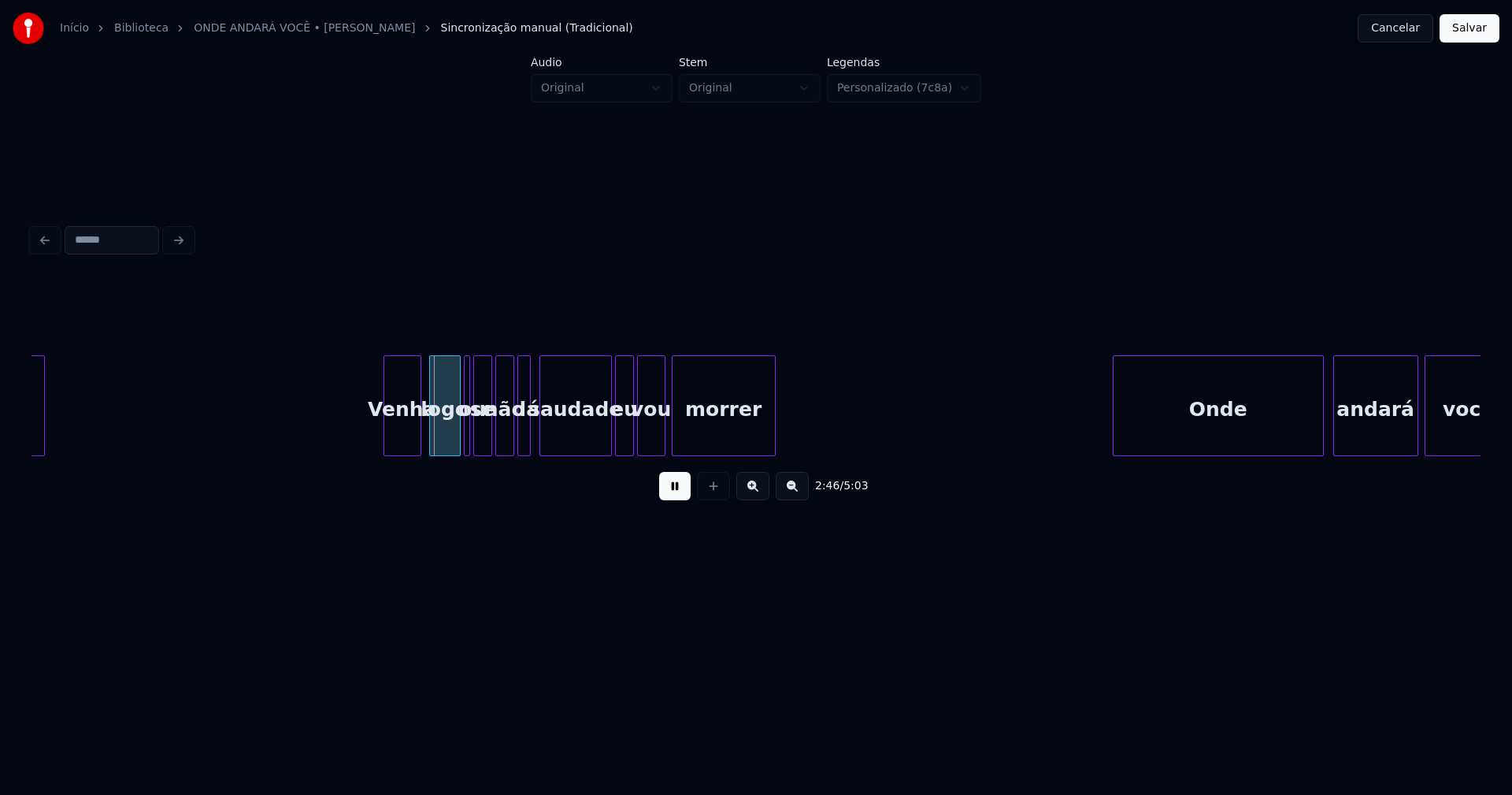
click at [402, 434] on div "Venha" at bounding box center [402, 410] width 37 height 107
click at [671, 498] on button at bounding box center [675, 485] width 32 height 29
click at [467, 438] on div at bounding box center [467, 406] width 5 height 99
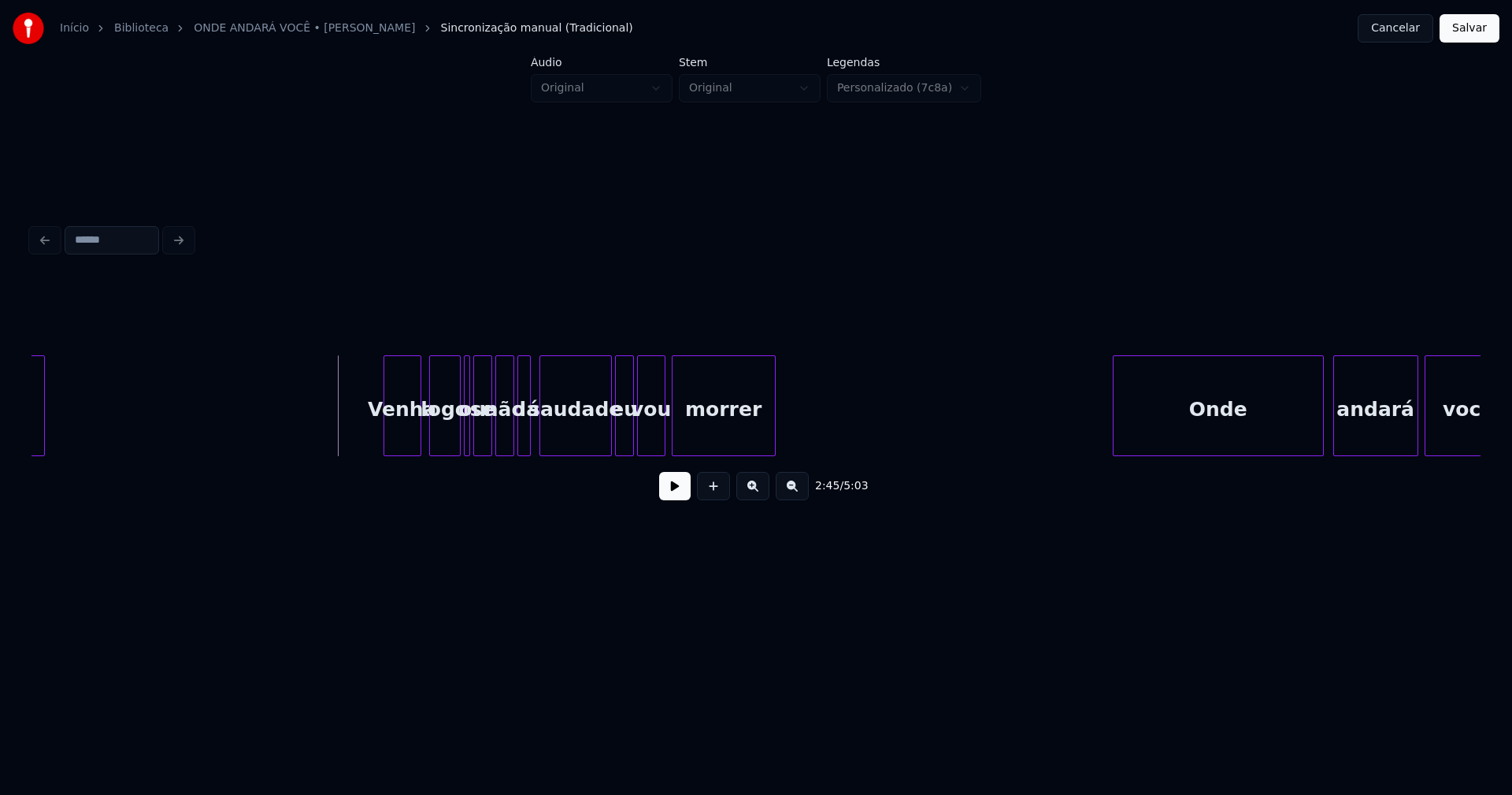
click at [676, 493] on button at bounding box center [675, 485] width 32 height 29
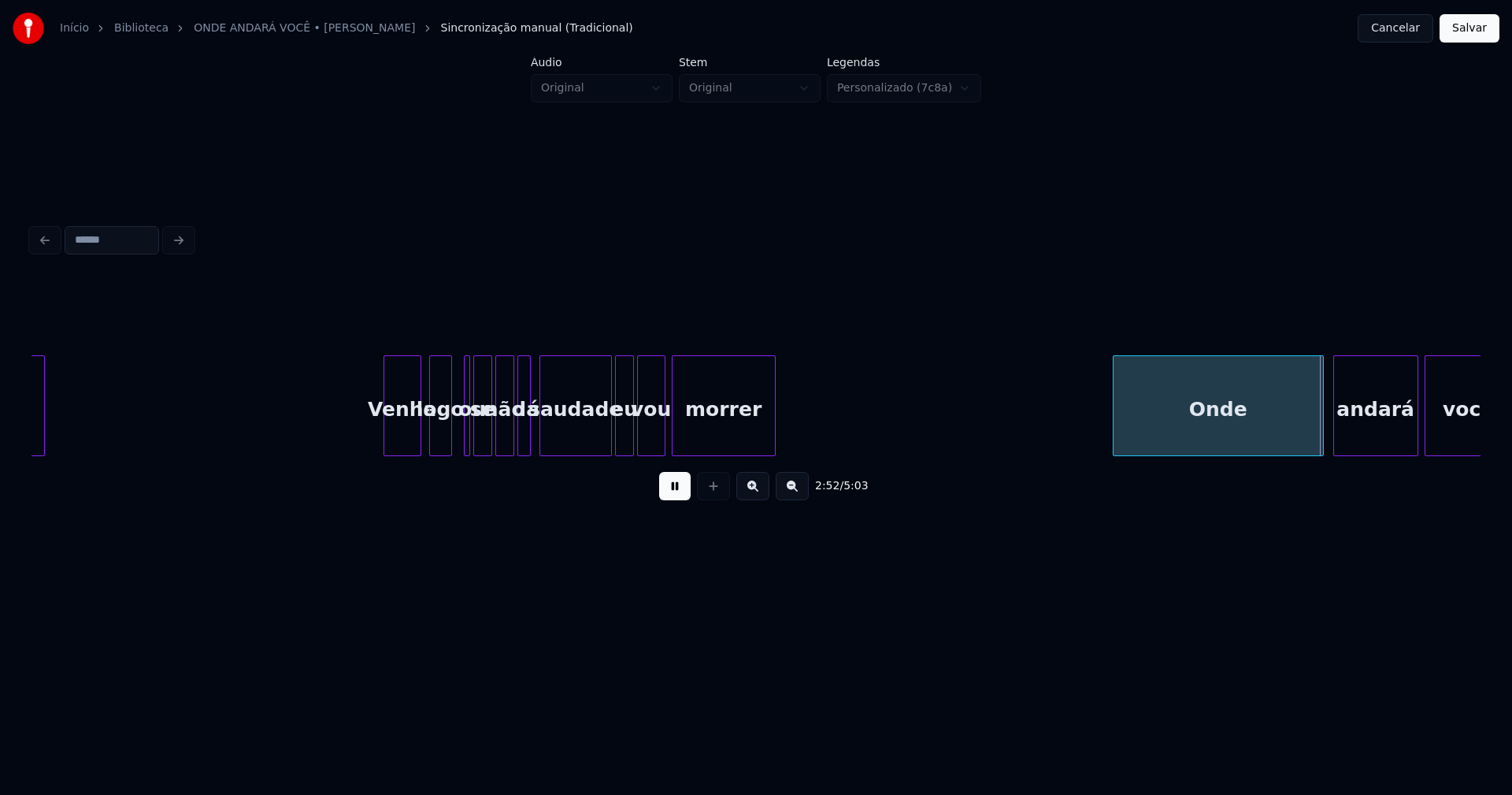
click at [448, 449] on div "logo" at bounding box center [440, 406] width 23 height 101
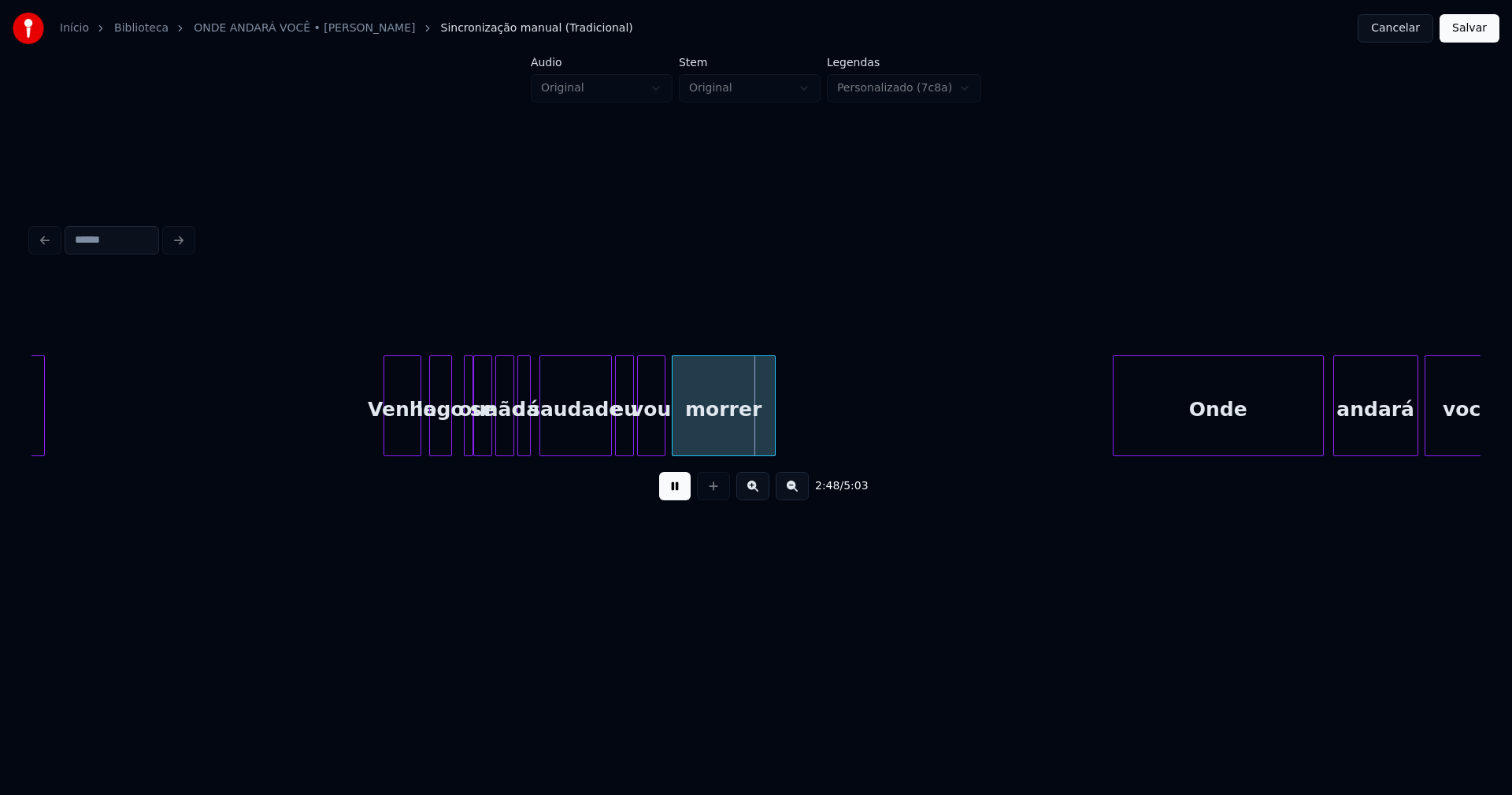
click at [468, 432] on div at bounding box center [470, 406] width 5 height 99
click at [457, 428] on div at bounding box center [459, 406] width 5 height 99
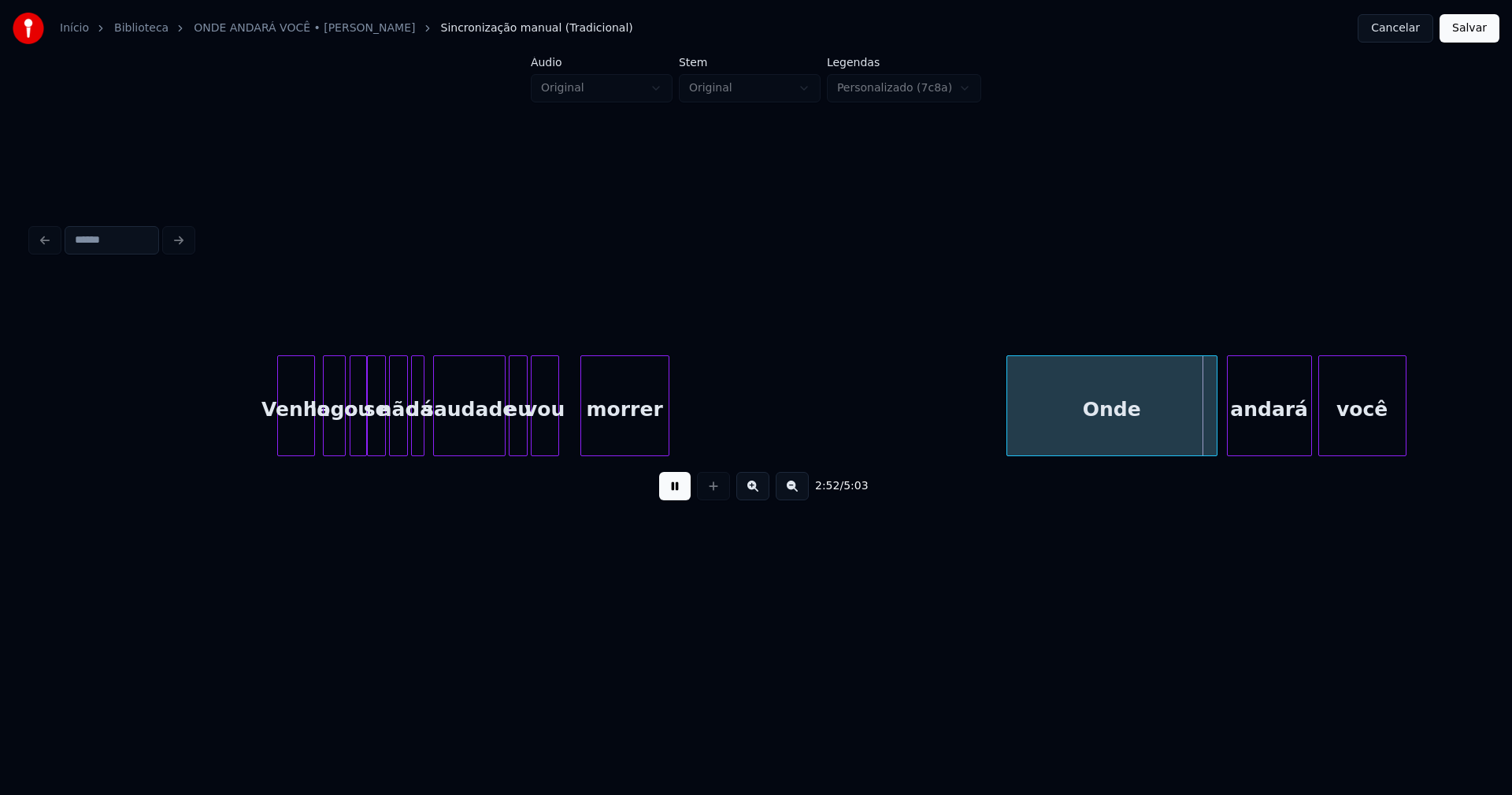
click at [585, 420] on div at bounding box center [584, 406] width 5 height 99
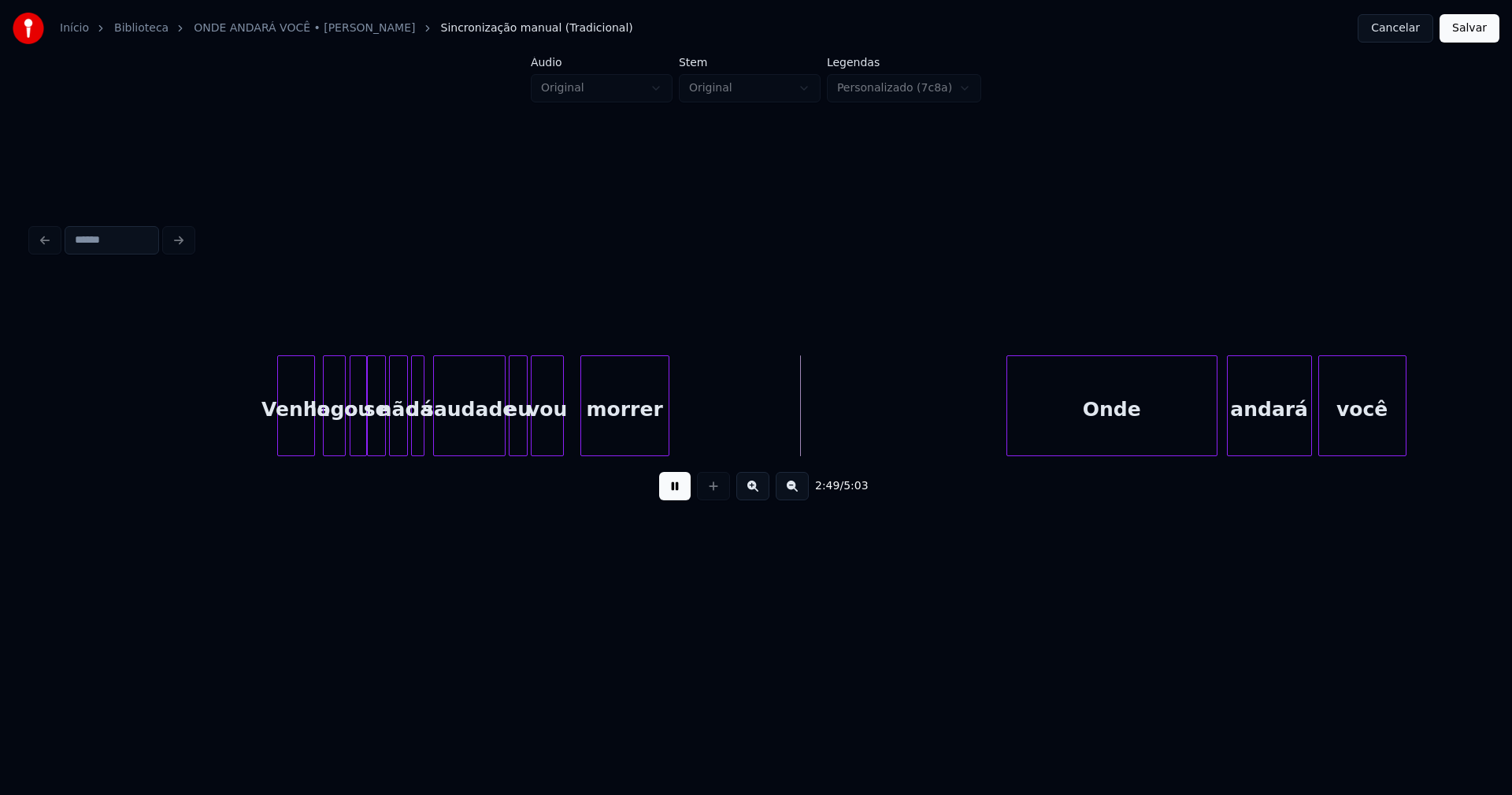
click at [563, 425] on div at bounding box center [561, 406] width 5 height 99
click at [551, 439] on div "vou" at bounding box center [556, 410] width 33 height 107
click at [525, 440] on div "eu" at bounding box center [525, 410] width 17 height 107
click at [509, 439] on div at bounding box center [507, 406] width 5 height 99
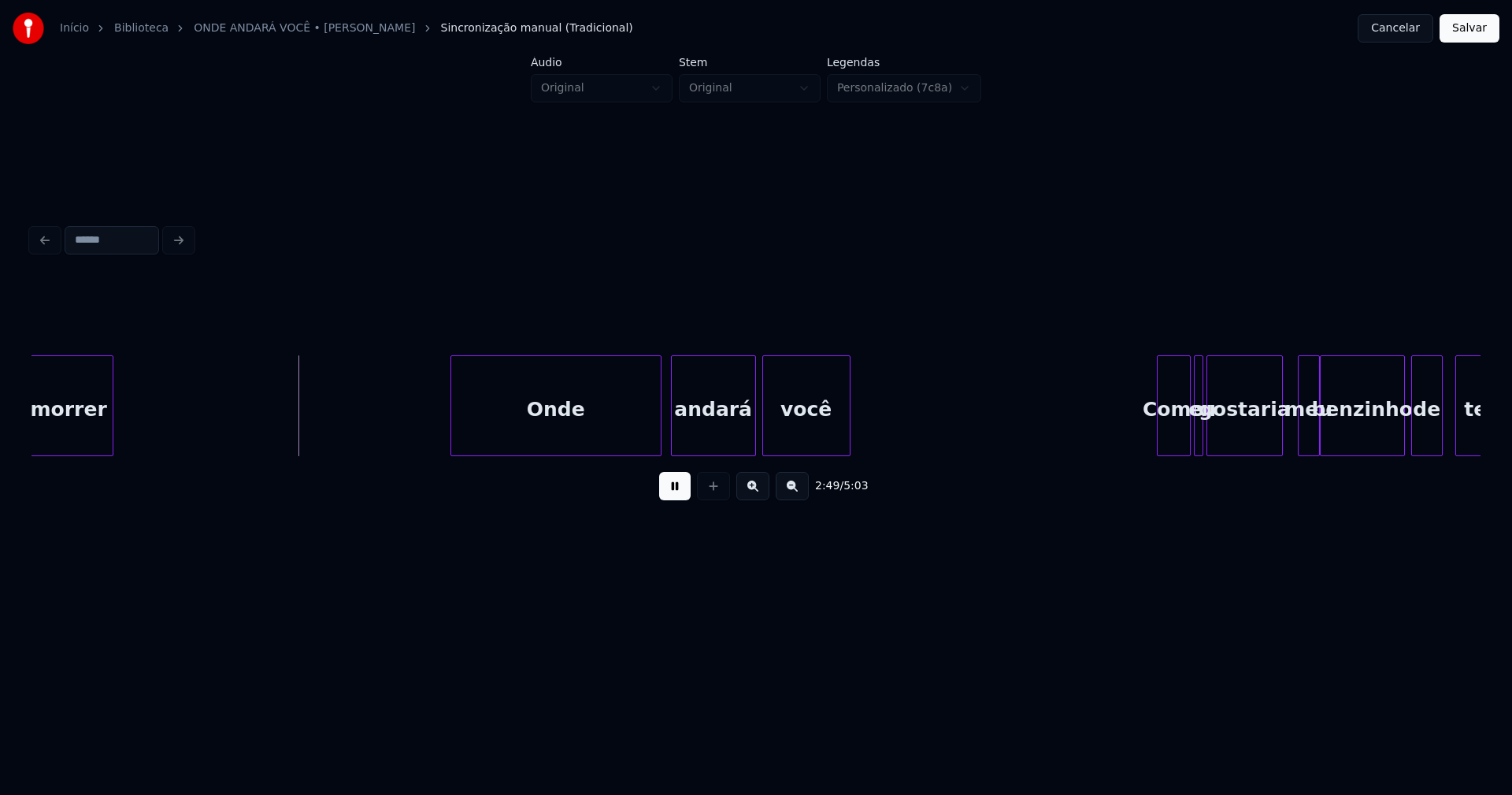
scroll to position [0, 26531]
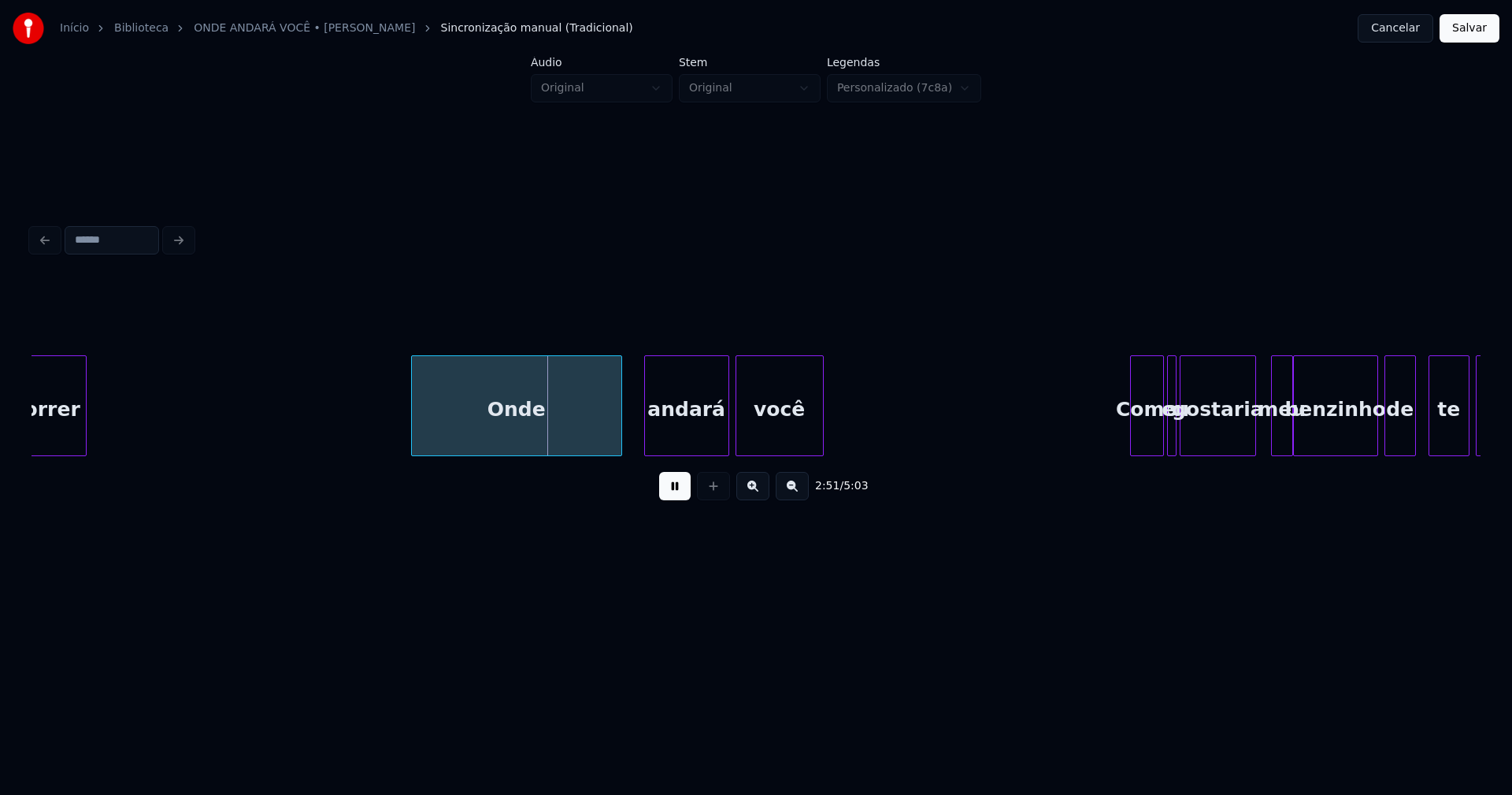
click at [570, 449] on div "Onde" at bounding box center [516, 410] width 209 height 107
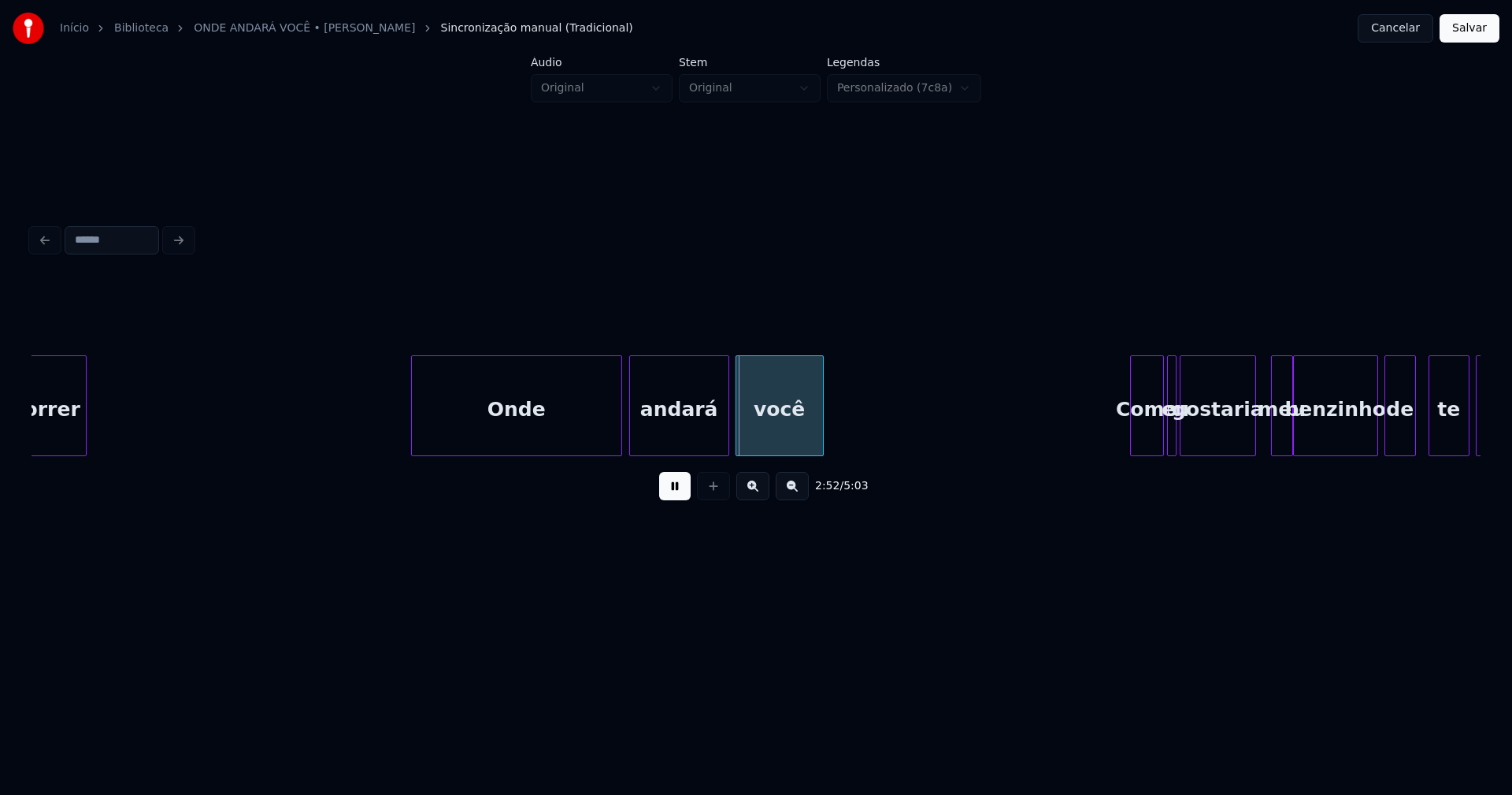
click at [630, 445] on div at bounding box center [632, 406] width 5 height 99
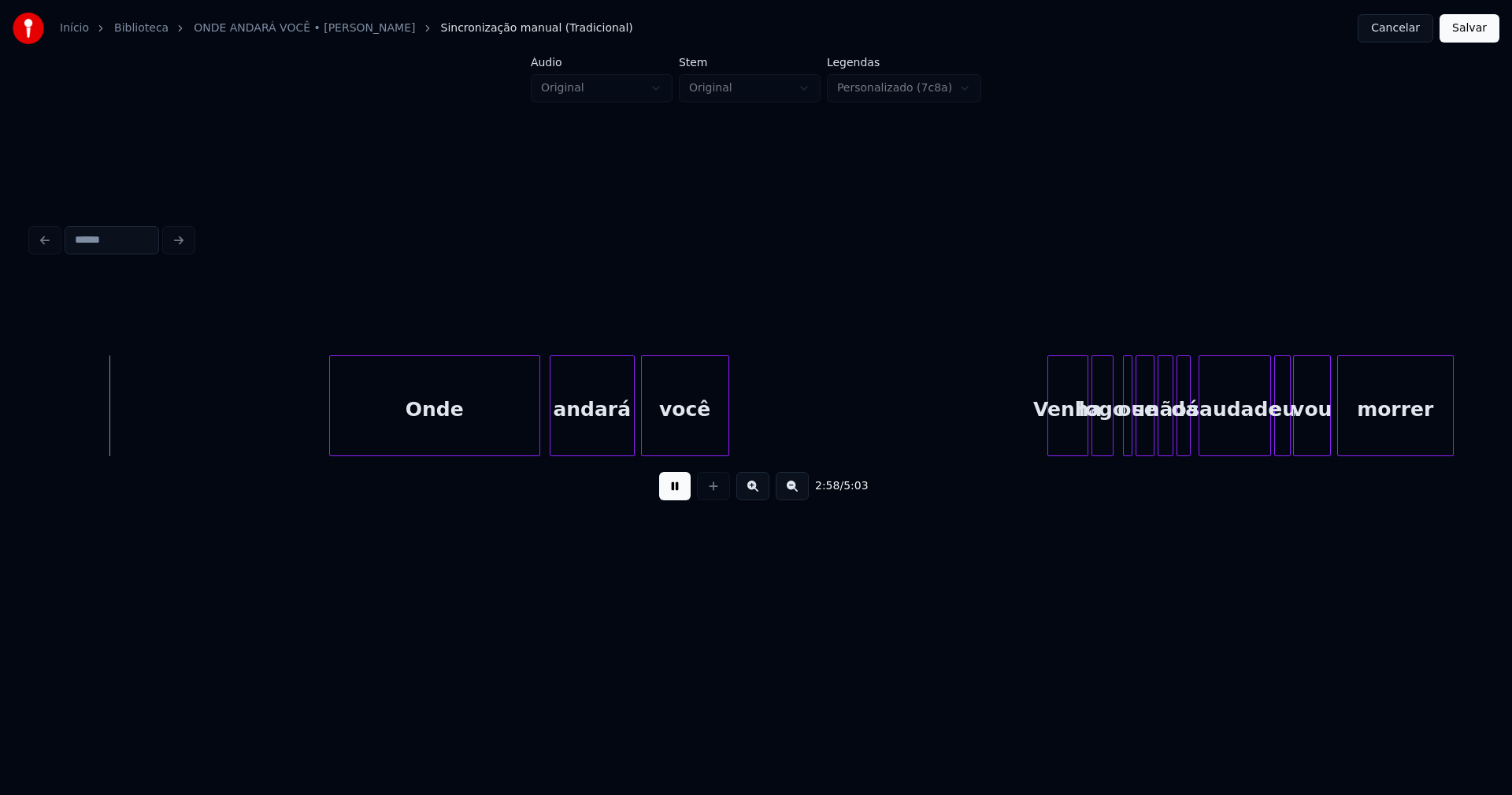
scroll to position [0, 28093]
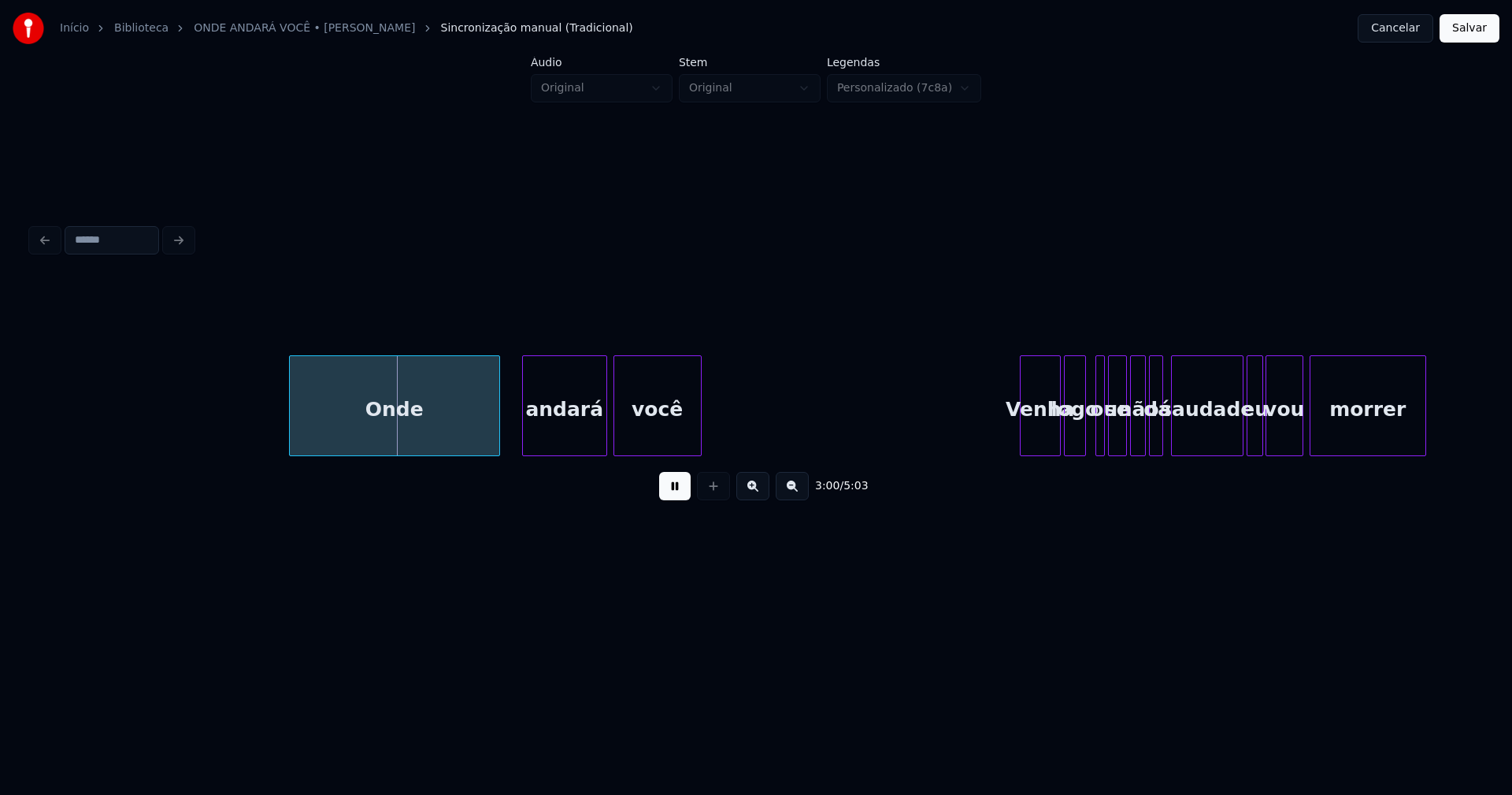
click at [436, 433] on div "Onde" at bounding box center [394, 410] width 209 height 107
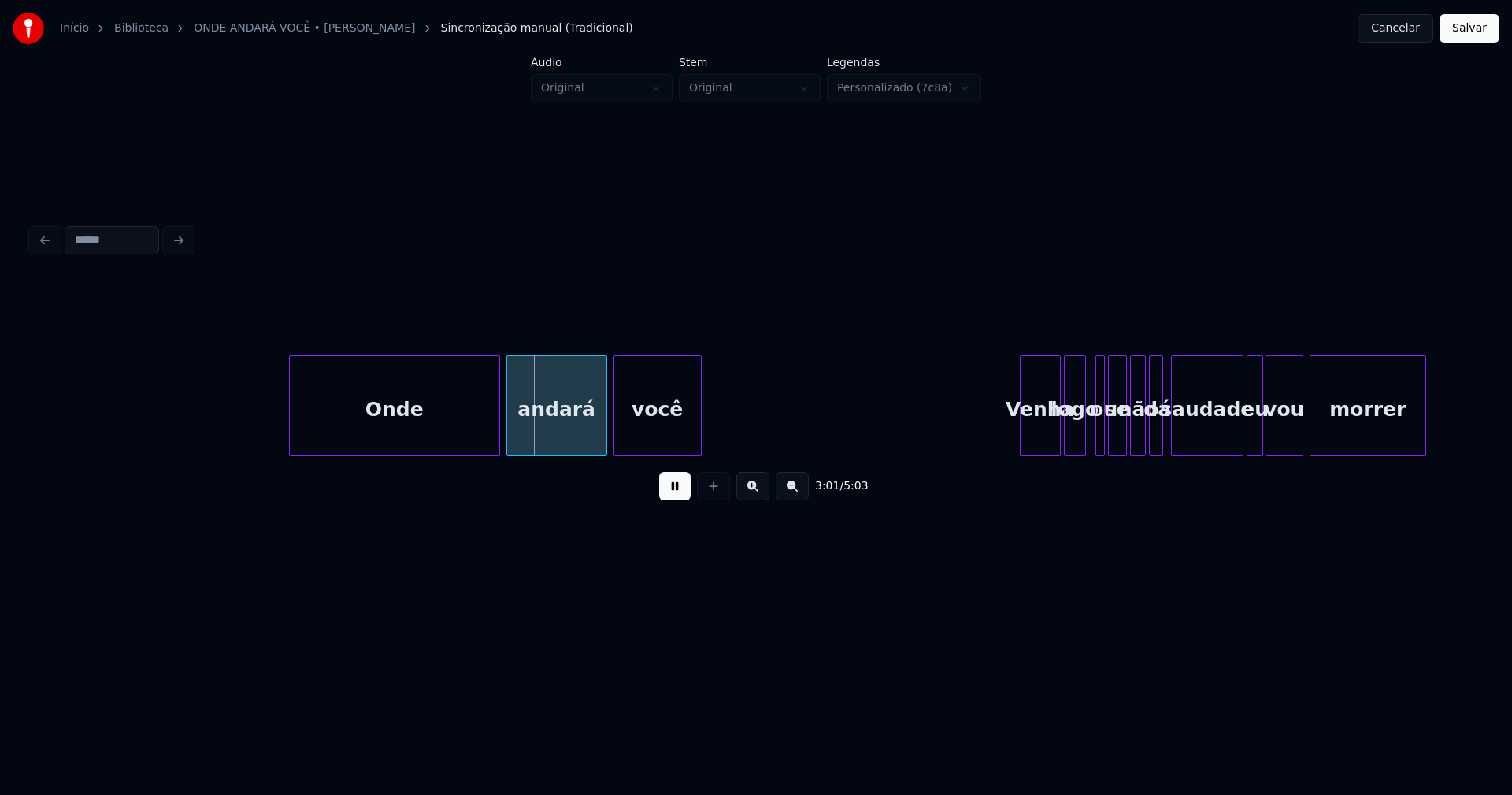
click at [509, 442] on div at bounding box center [509, 406] width 5 height 99
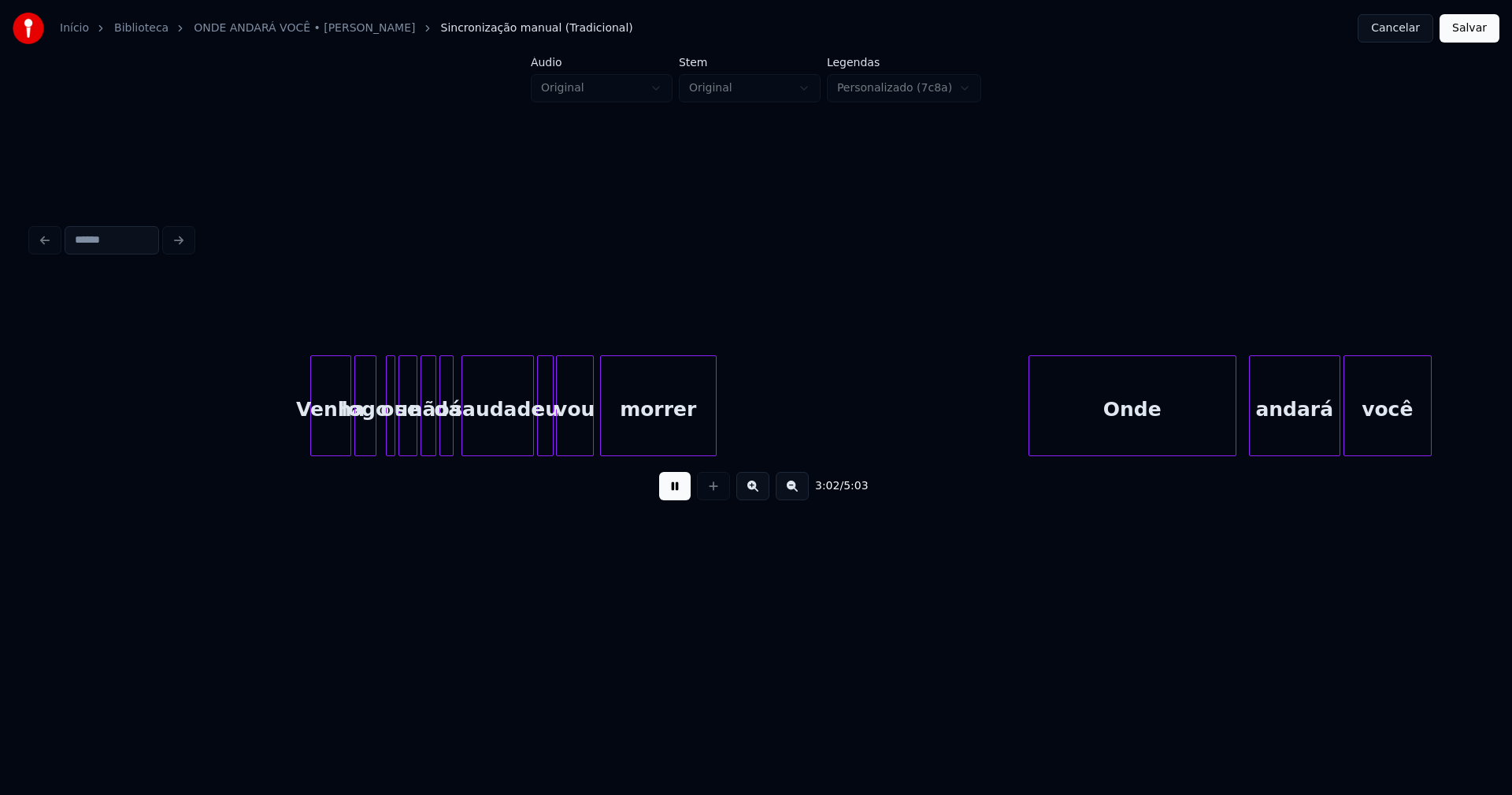
scroll to position [0, 28818]
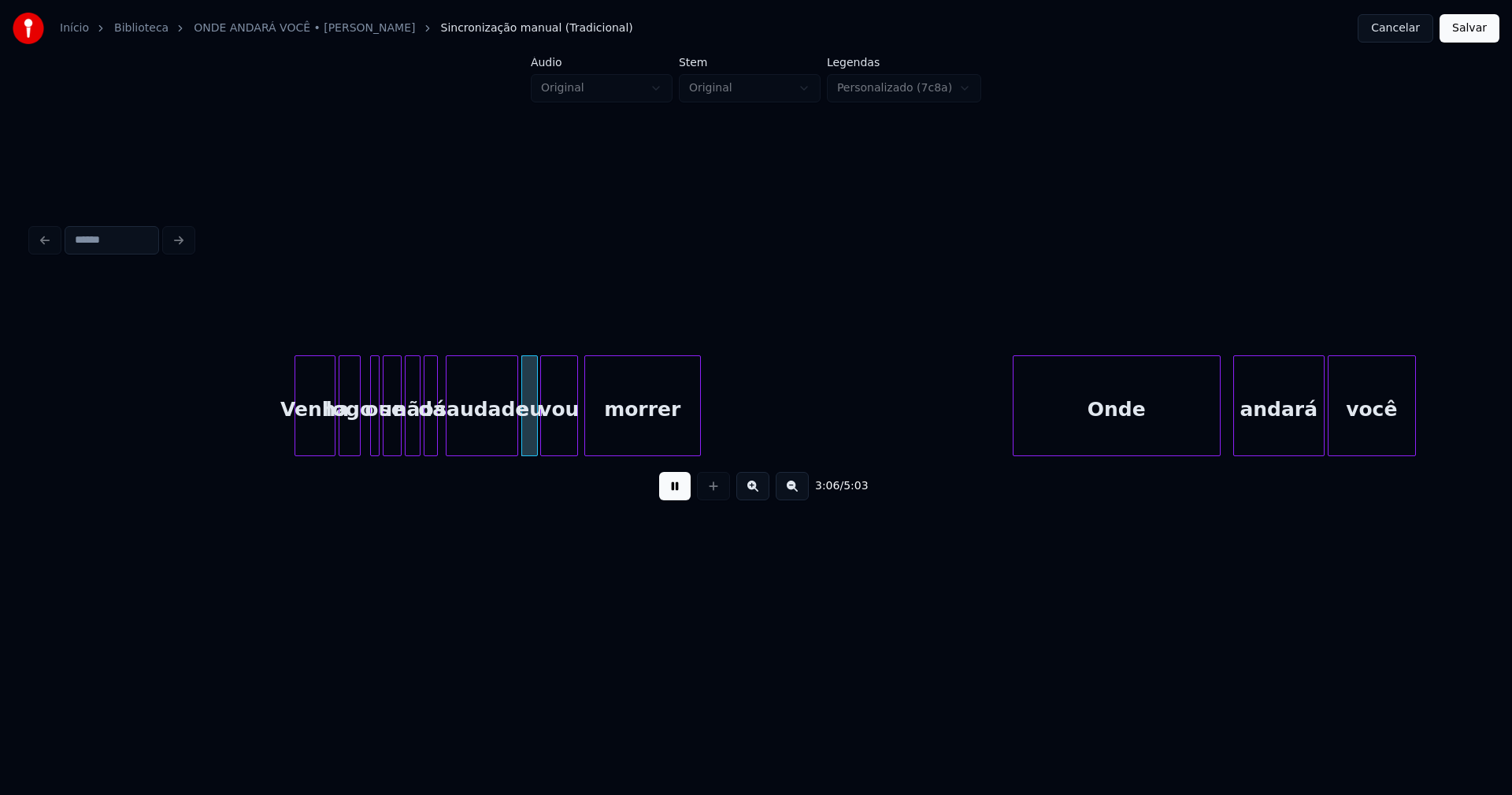
click at [364, 431] on div at bounding box center [366, 406] width 5 height 99
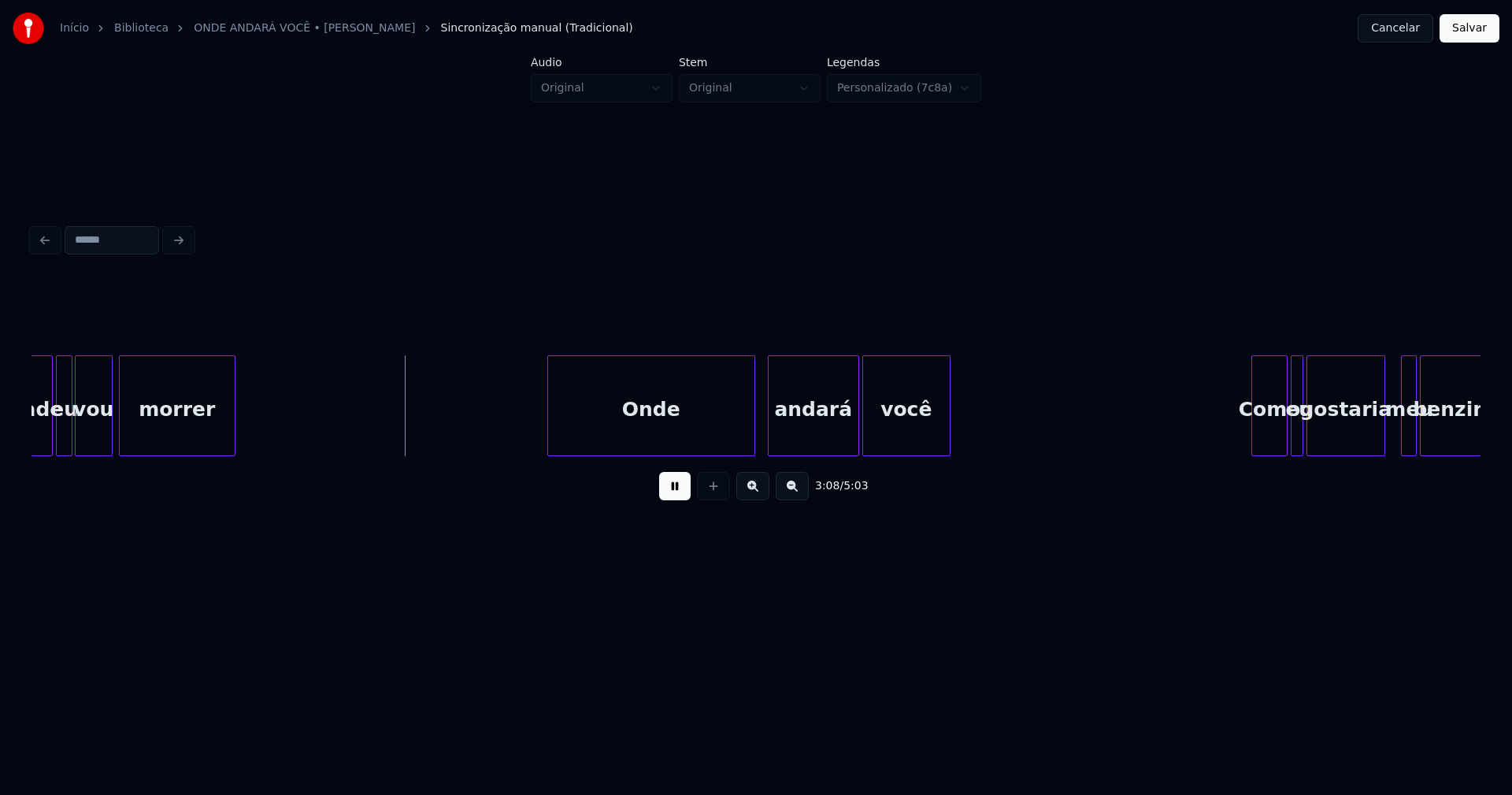
scroll to position [0, 29311]
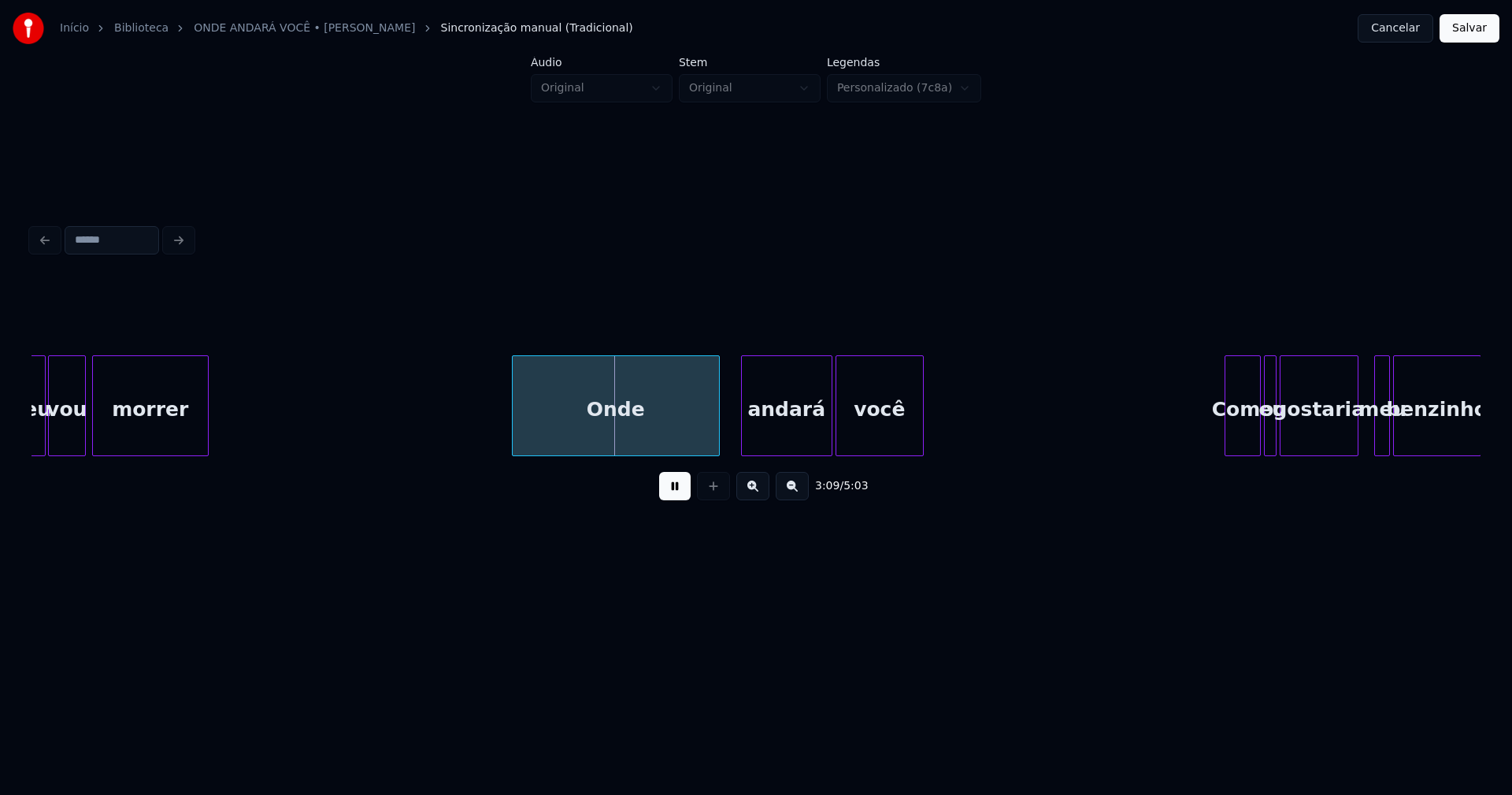
click at [641, 425] on div "Onde" at bounding box center [617, 410] width 206 height 107
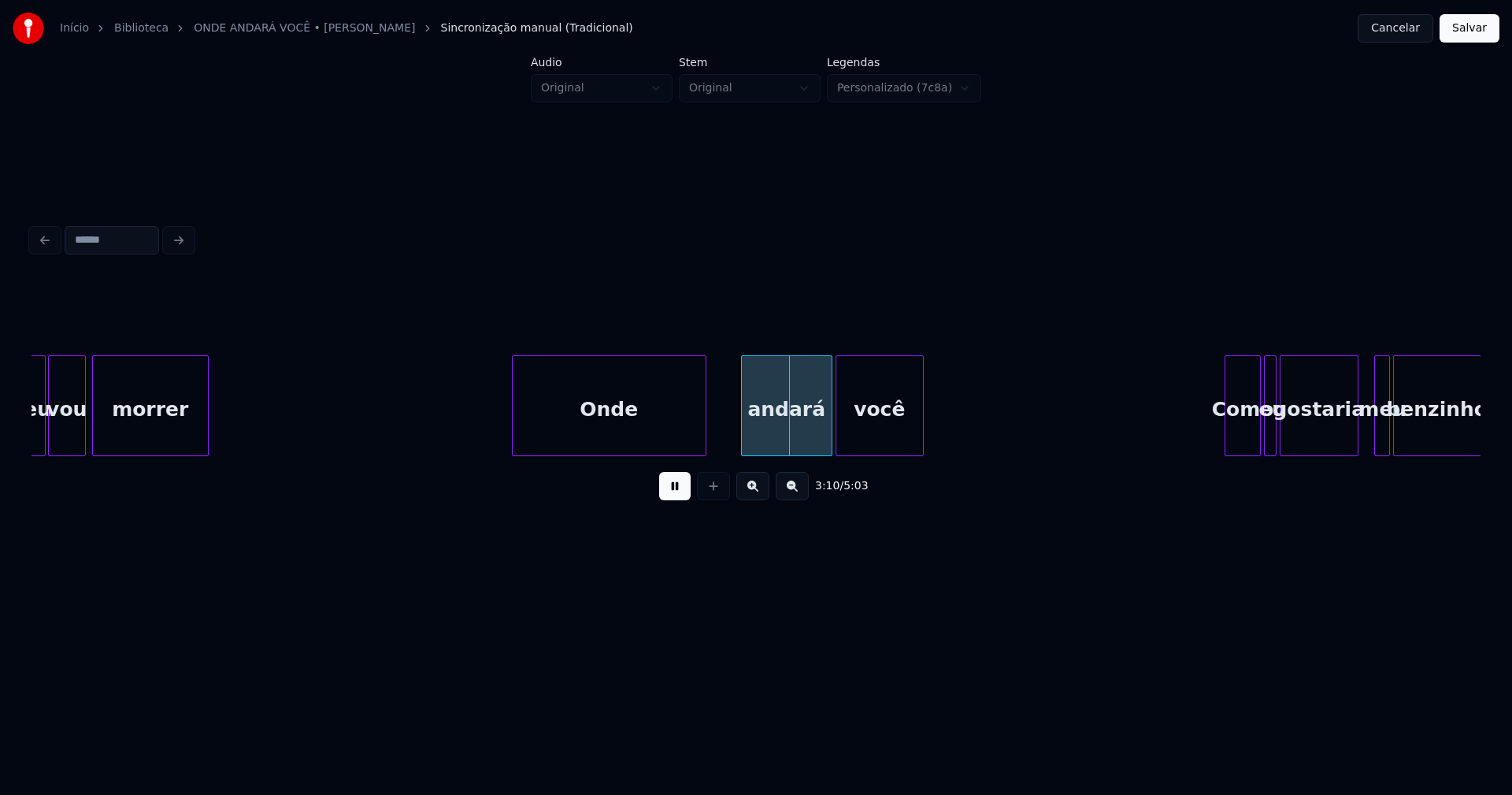
click at [704, 429] on div at bounding box center [703, 406] width 5 height 99
click at [719, 437] on div at bounding box center [720, 406] width 5 height 99
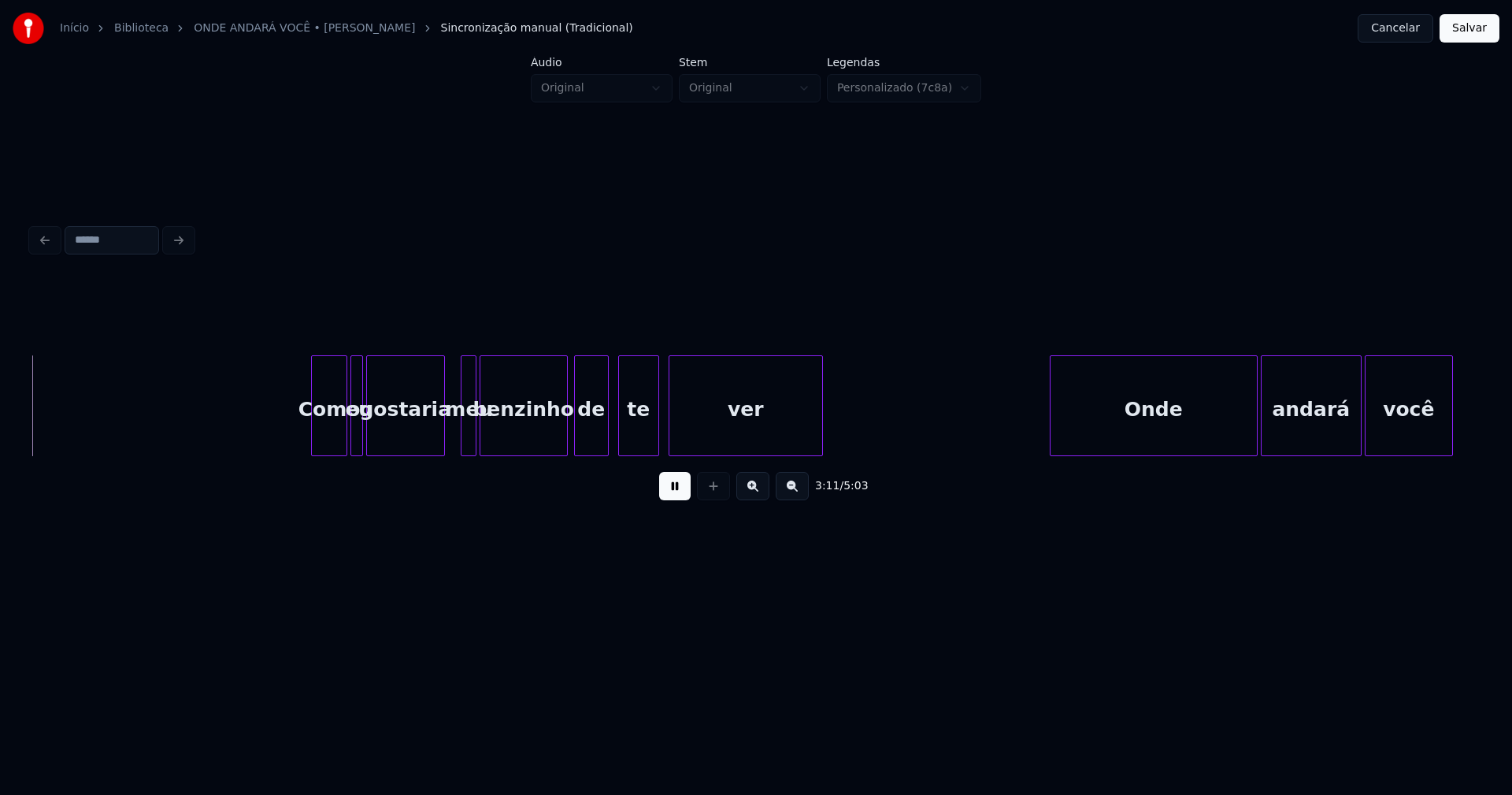
scroll to position [0, 30230]
click at [324, 445] on div "Como" at bounding box center [322, 410] width 34 height 107
click at [453, 447] on div at bounding box center [454, 406] width 5 height 99
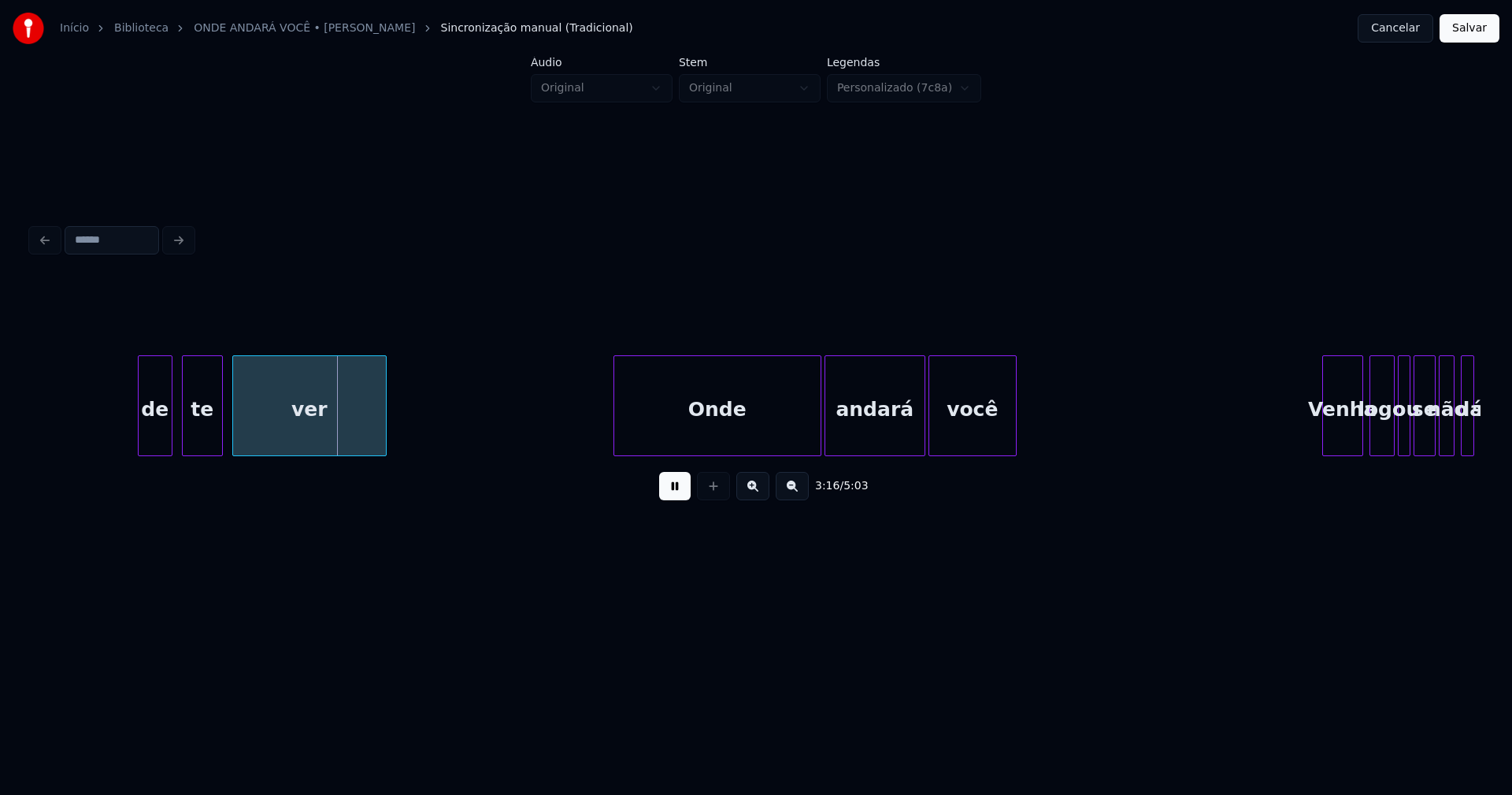
scroll to position [0, 30952]
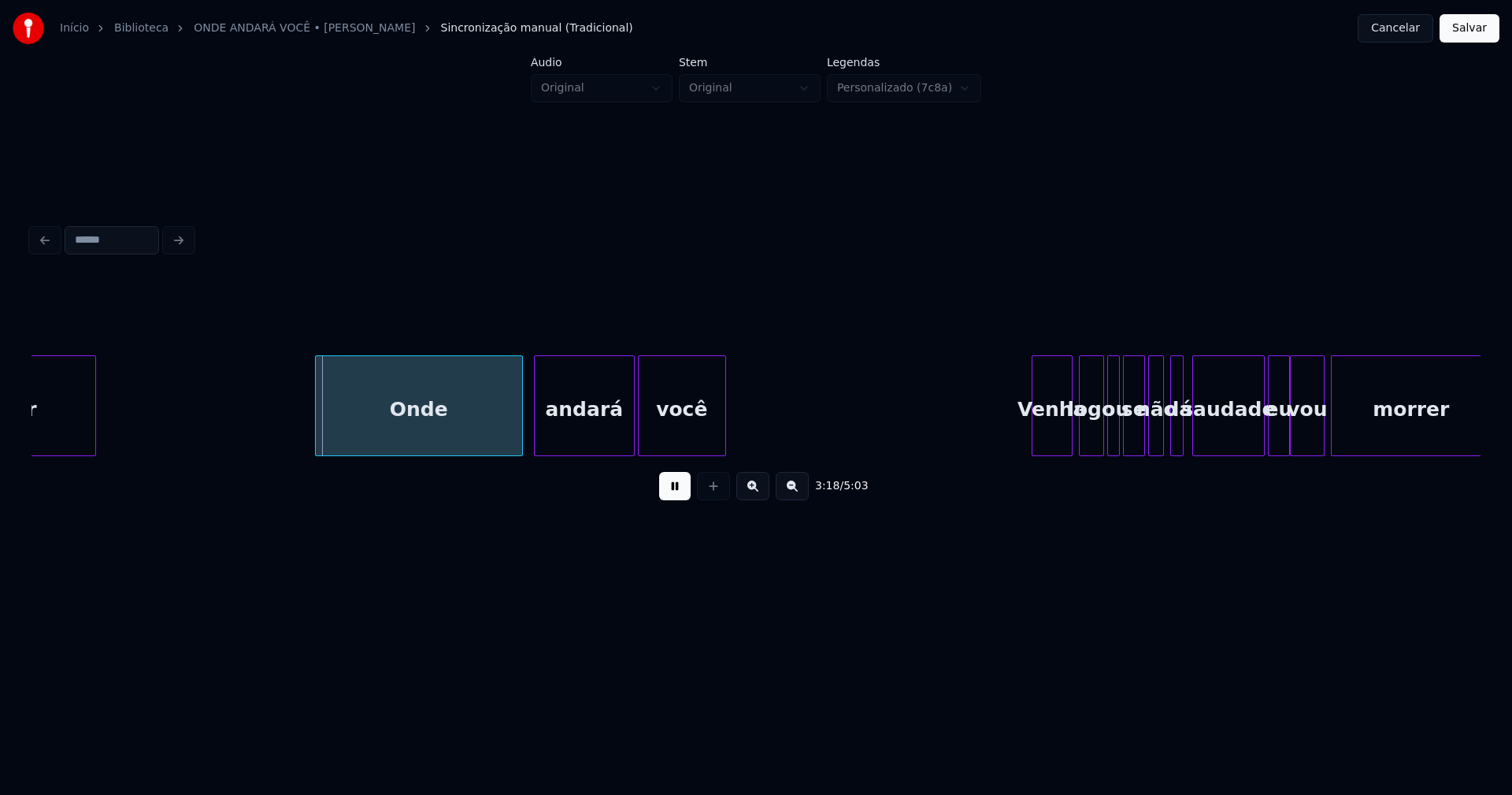
click at [460, 440] on div "Onde" at bounding box center [419, 410] width 206 height 107
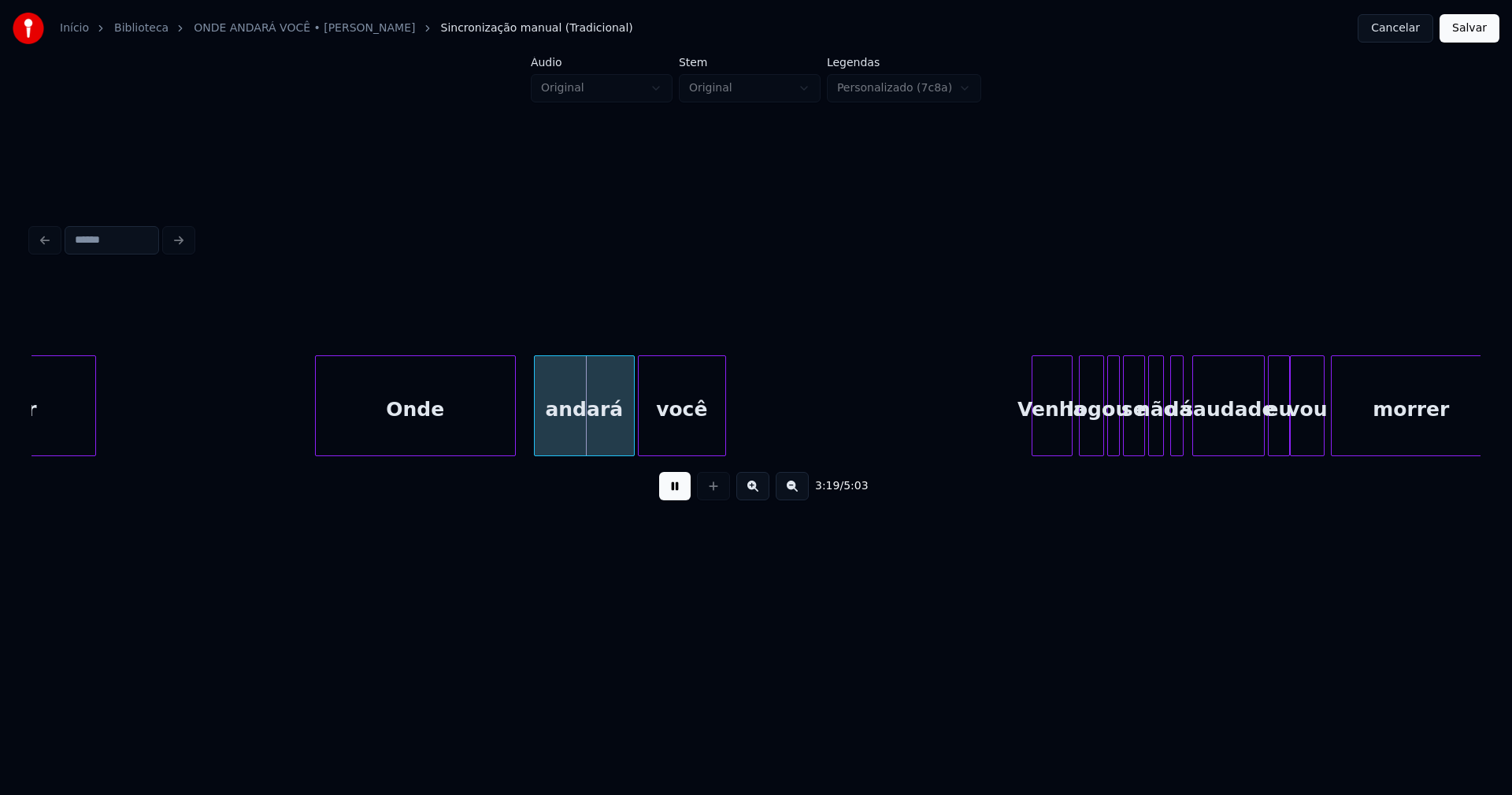
click at [512, 445] on div at bounding box center [512, 406] width 5 height 99
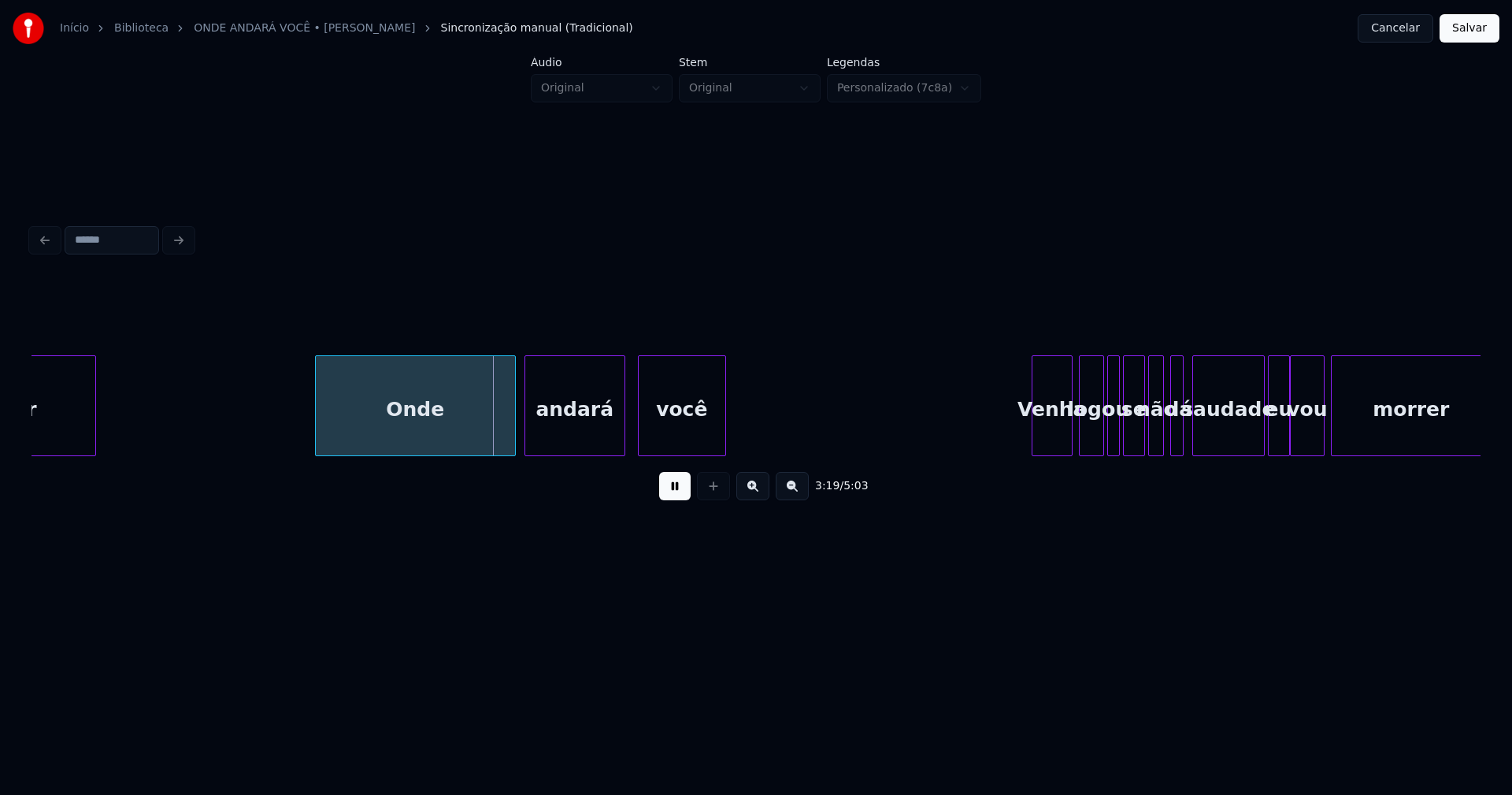
click at [555, 440] on div "andará" at bounding box center [575, 410] width 99 height 107
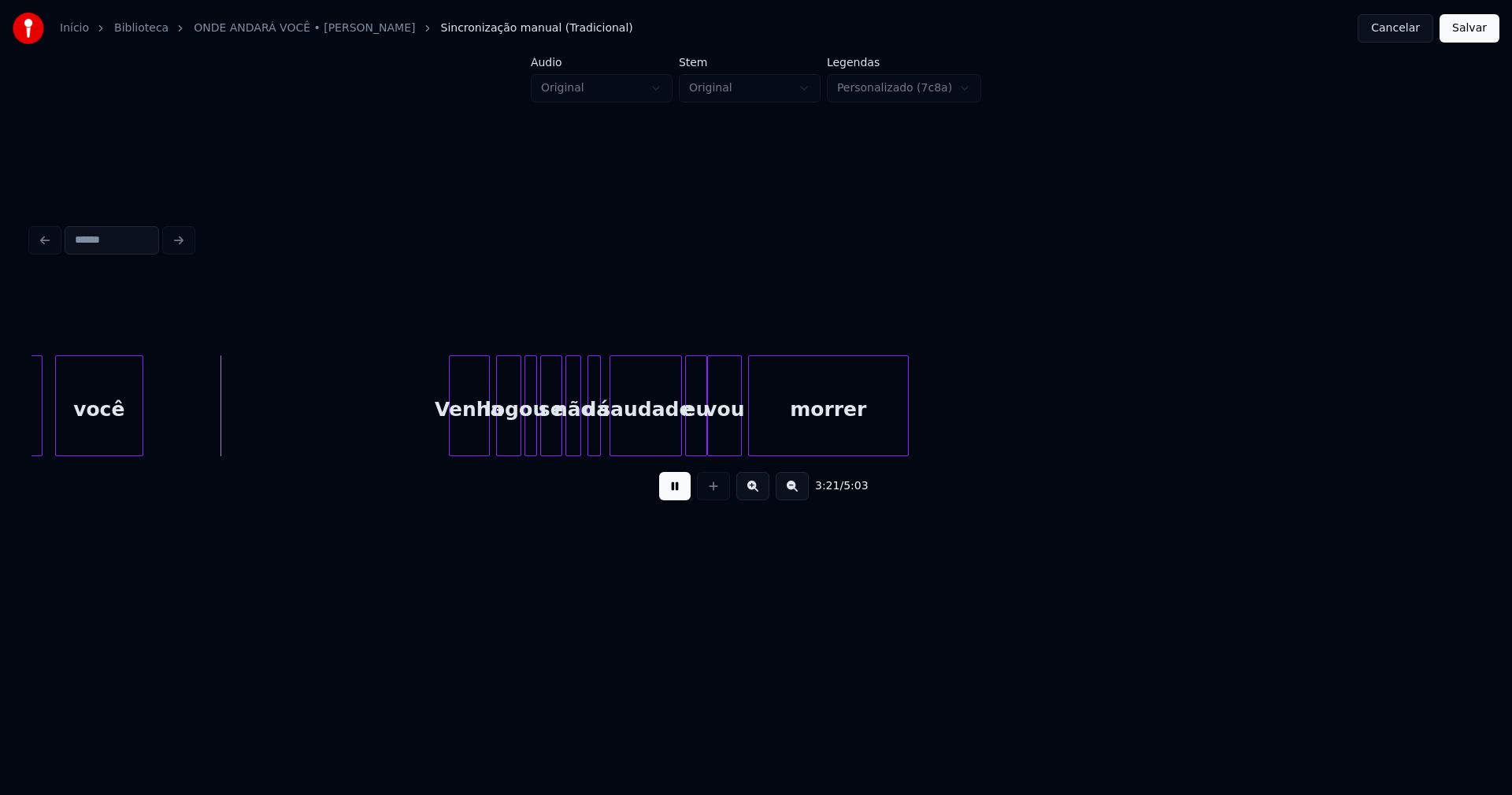
scroll to position [0, 31587]
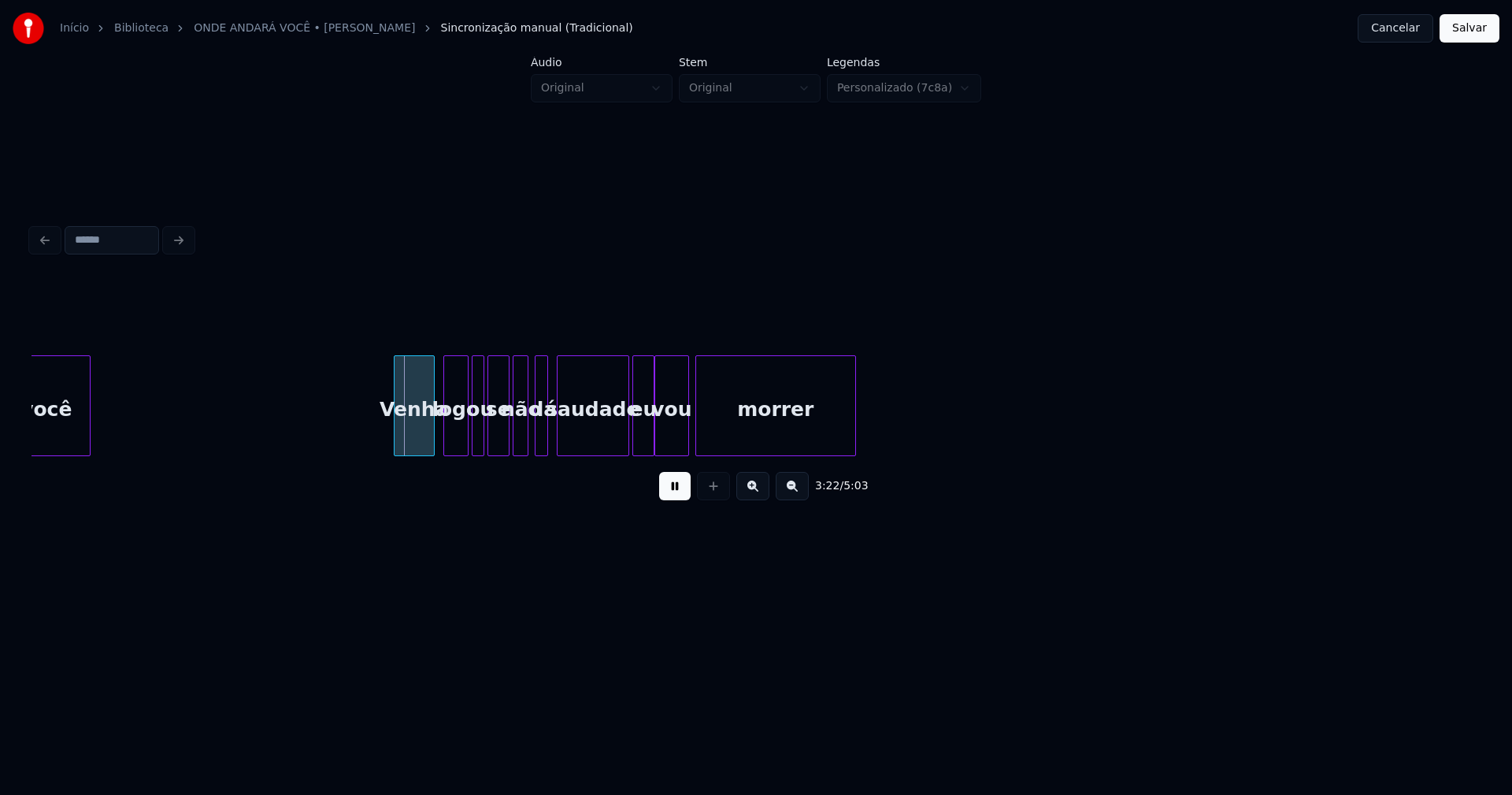
click at [418, 433] on div "Venha" at bounding box center [415, 410] width 40 height 107
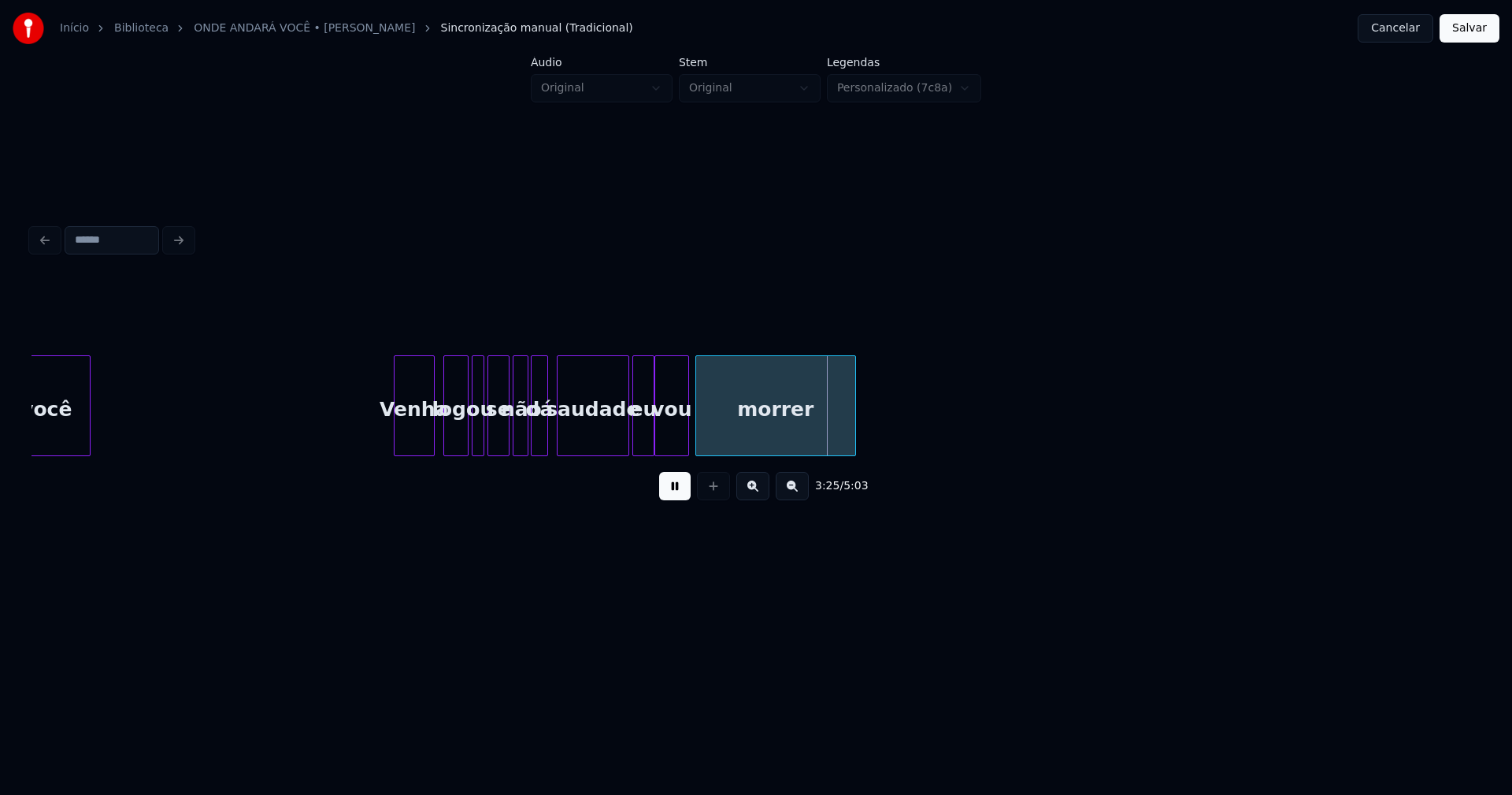
click at [533, 442] on div at bounding box center [534, 406] width 5 height 99
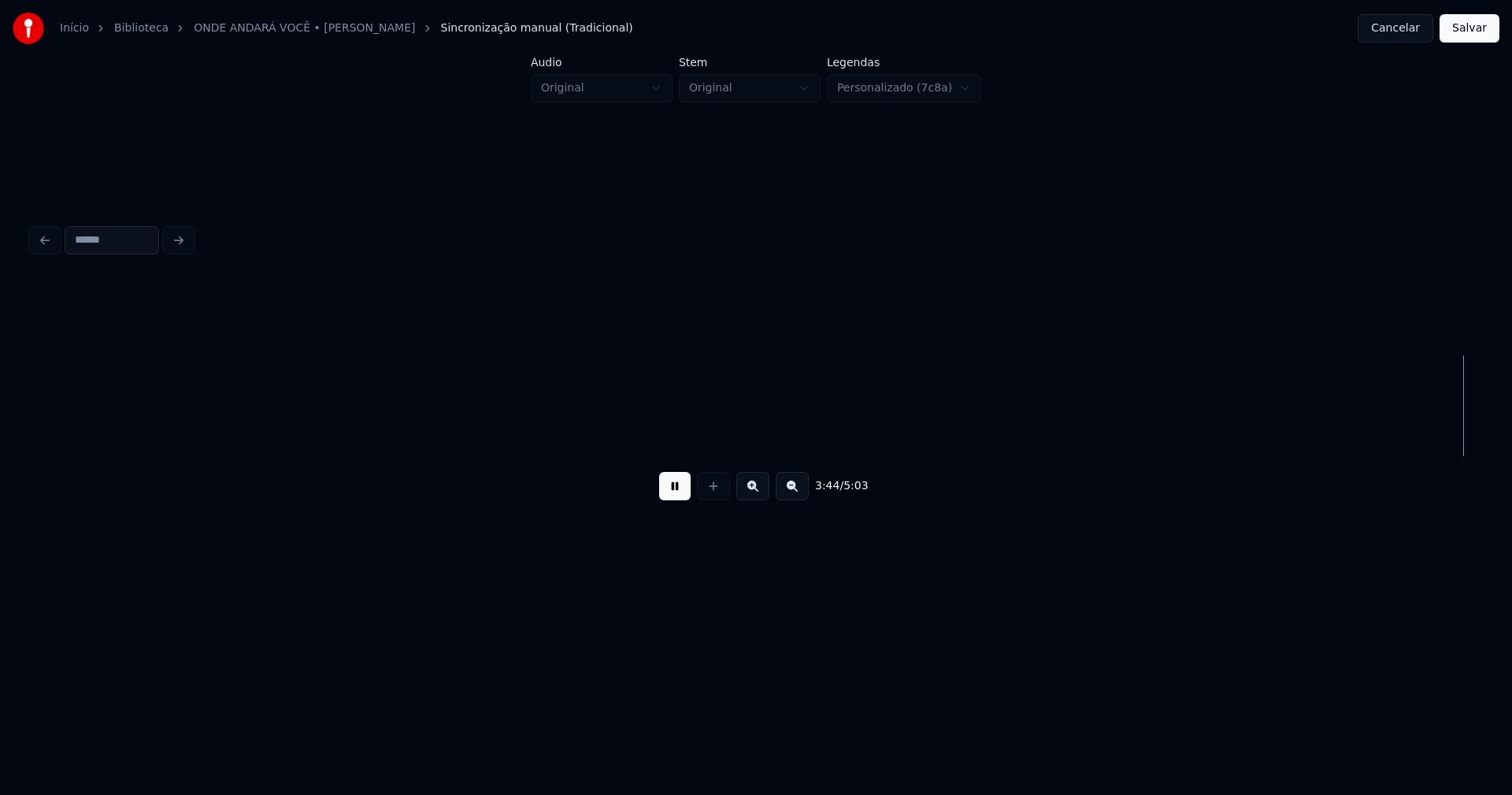
scroll to position [0, 35440]
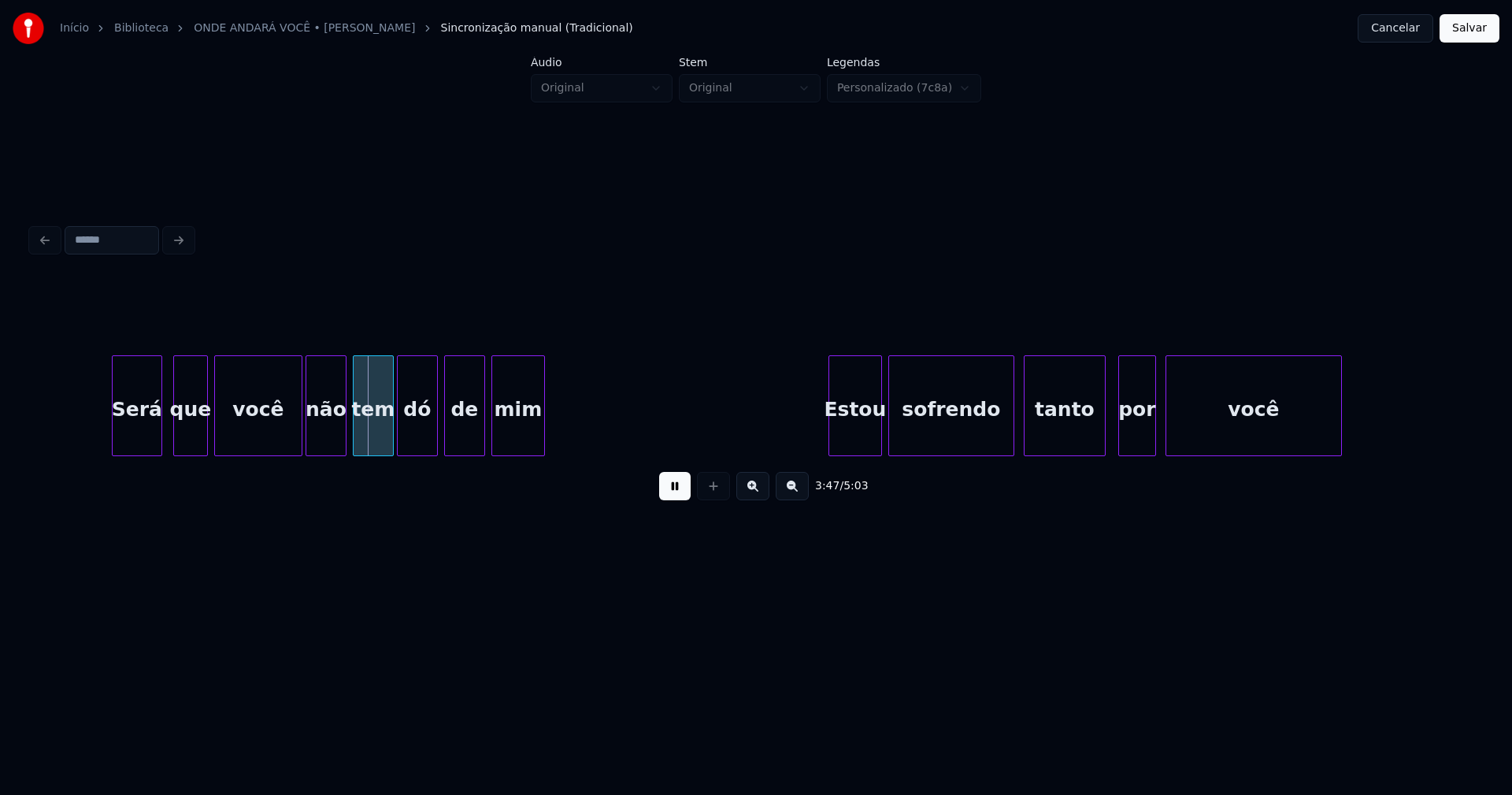
click at [135, 452] on div "Será que você não tem dó de mim Estou sofrendo tanto por você" at bounding box center [756, 406] width 1449 height 101
click at [107, 434] on div at bounding box center [109, 406] width 5 height 99
click at [288, 445] on div at bounding box center [288, 406] width 5 height 99
click at [842, 448] on div "Estou" at bounding box center [843, 410] width 52 height 107
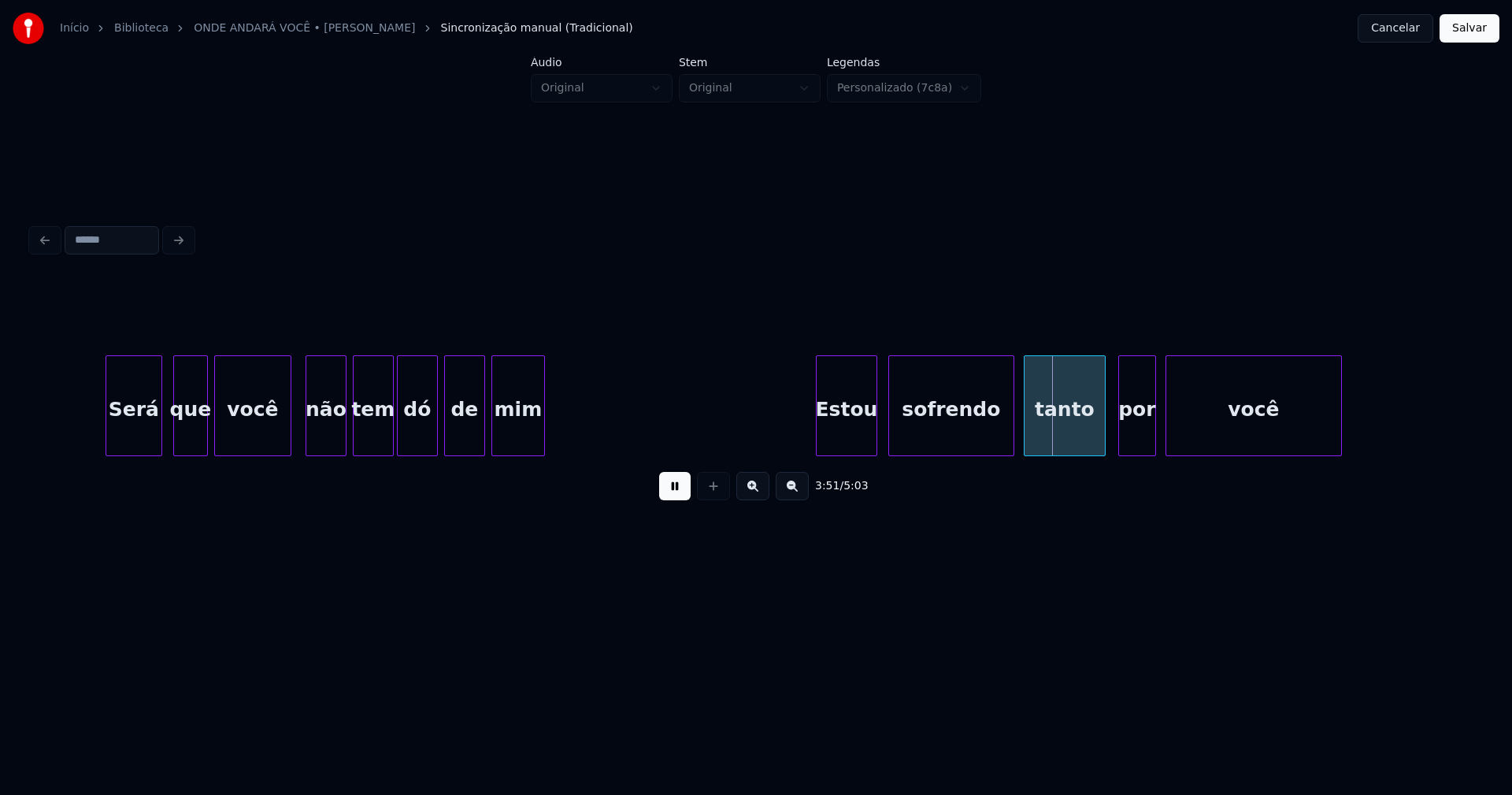
click at [875, 429] on div at bounding box center [874, 406] width 5 height 99
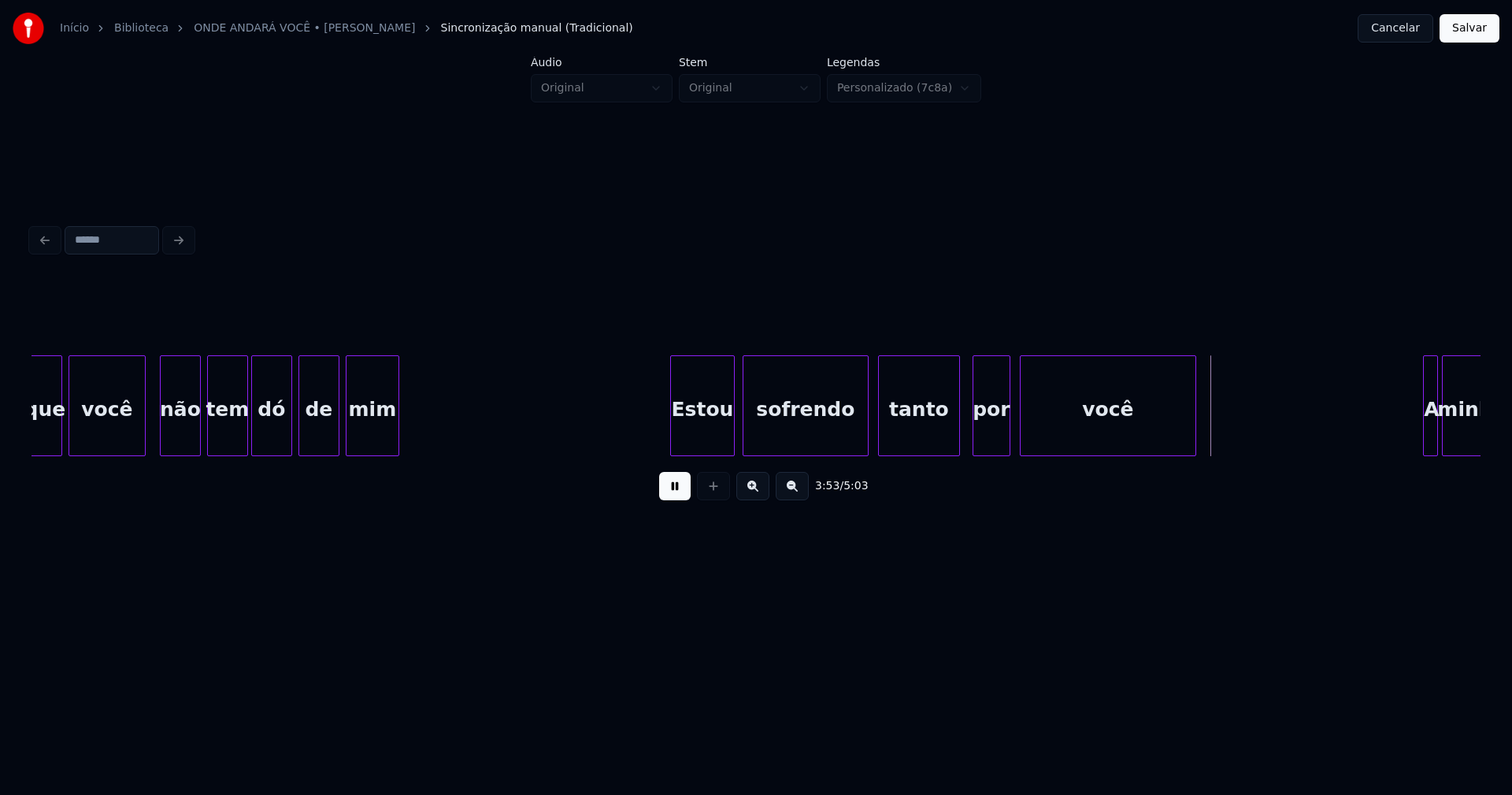
click at [713, 448] on div "Estou" at bounding box center [702, 410] width 63 height 107
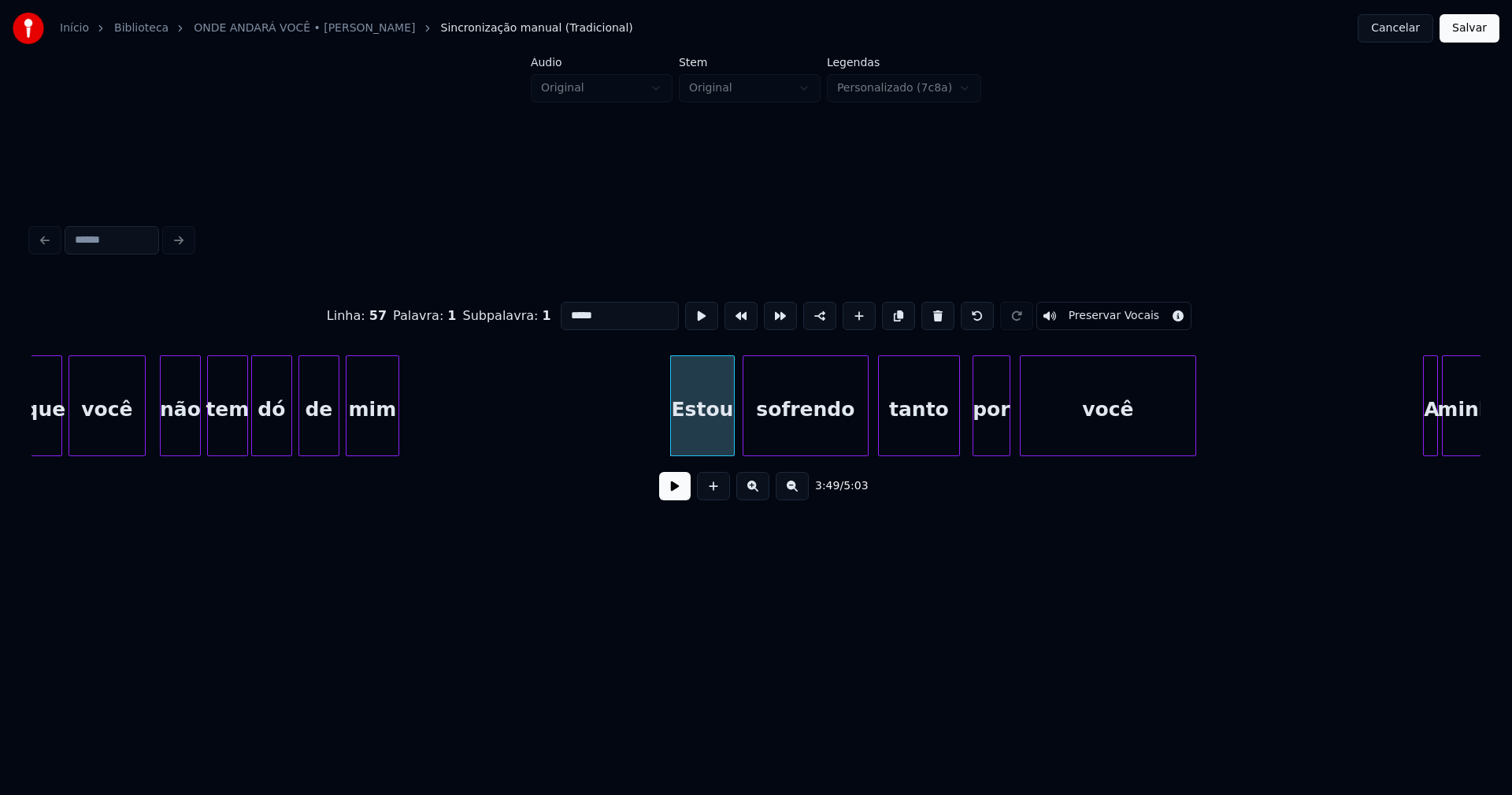
click at [563, 307] on input "*****" at bounding box center [619, 316] width 118 height 29
type input "********"
click at [666, 500] on button at bounding box center [675, 485] width 32 height 29
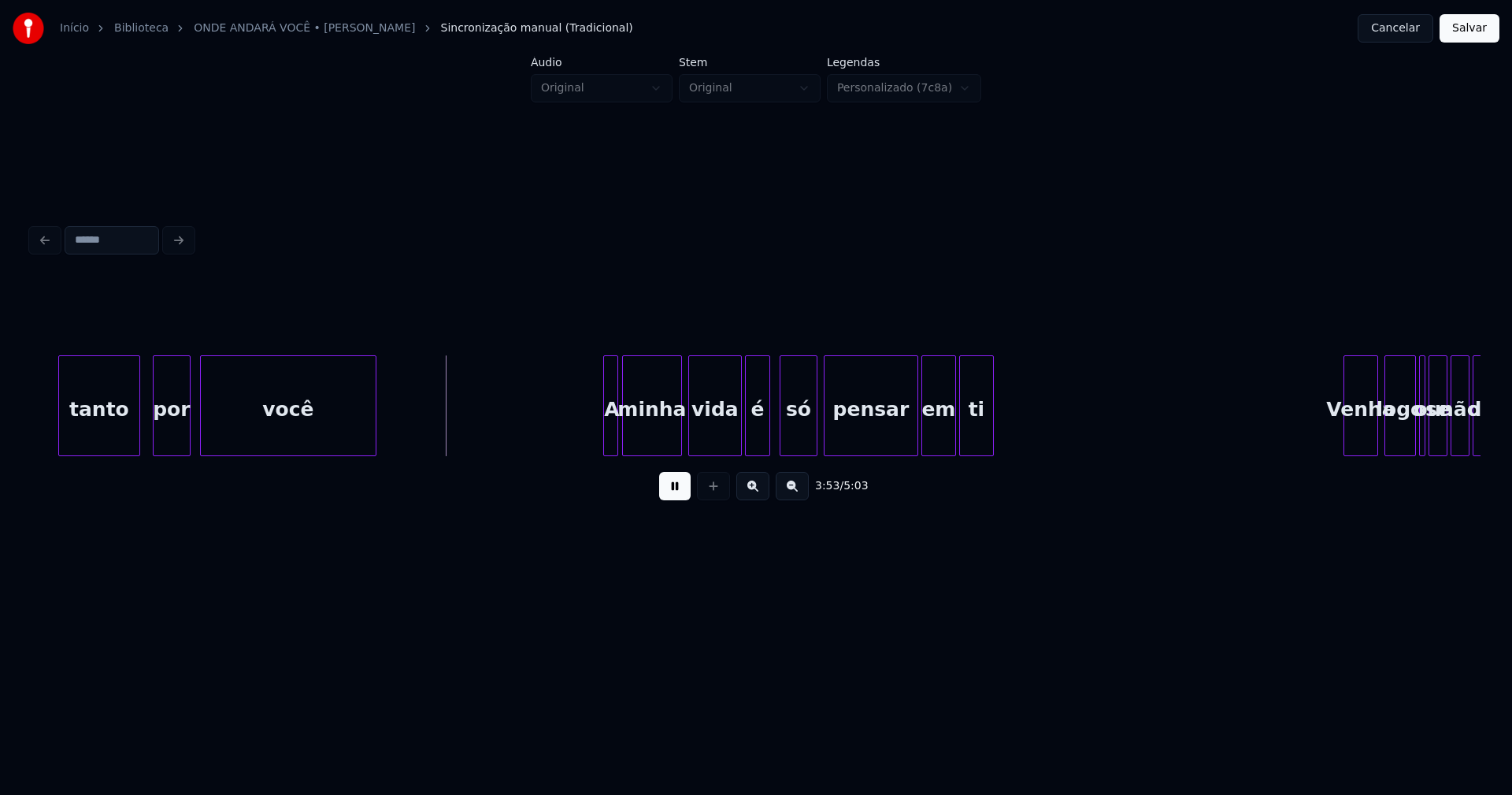
scroll to position [0, 36512]
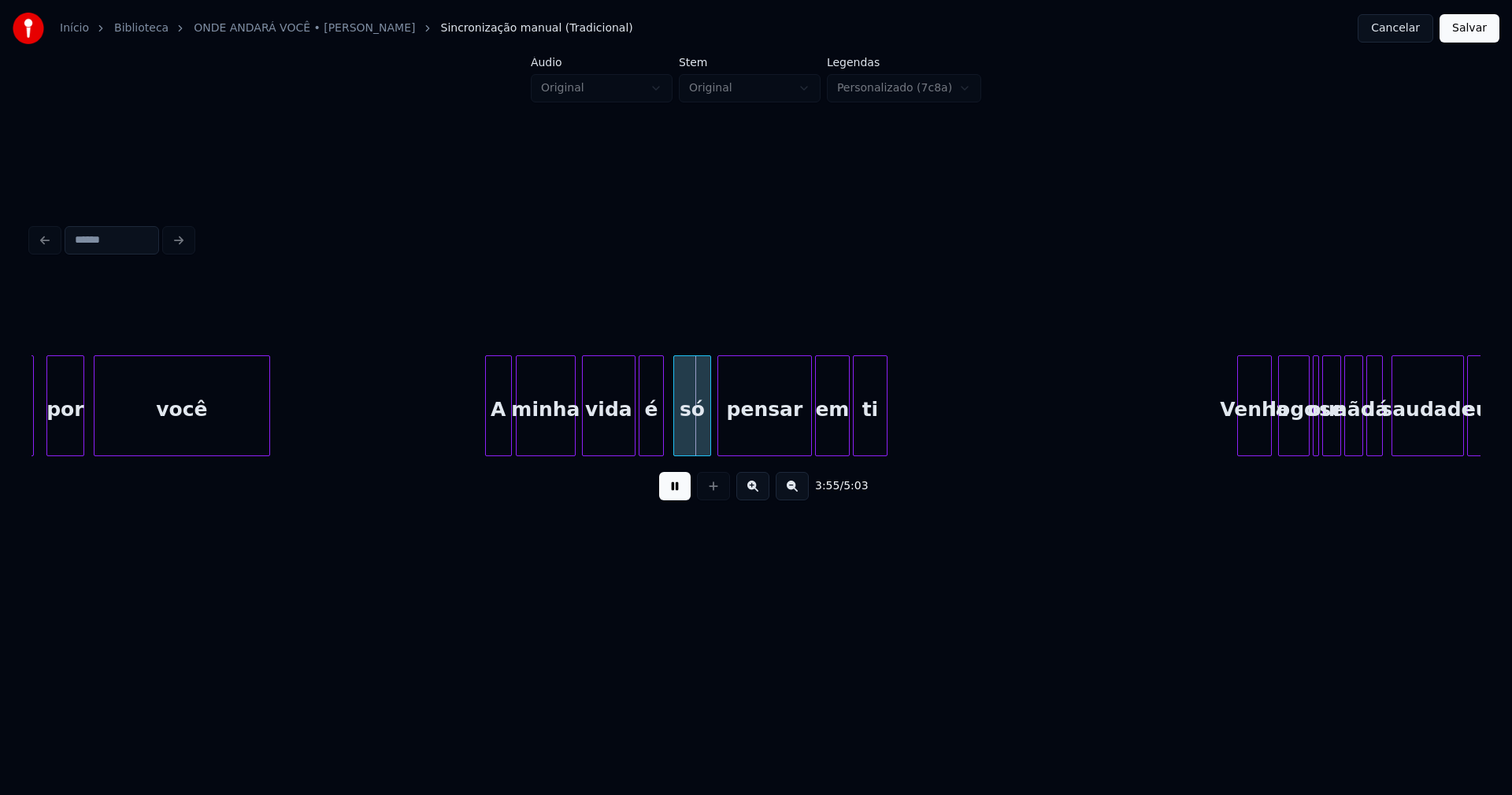
click at [486, 445] on div at bounding box center [488, 406] width 5 height 99
click at [618, 440] on div at bounding box center [618, 406] width 5 height 99
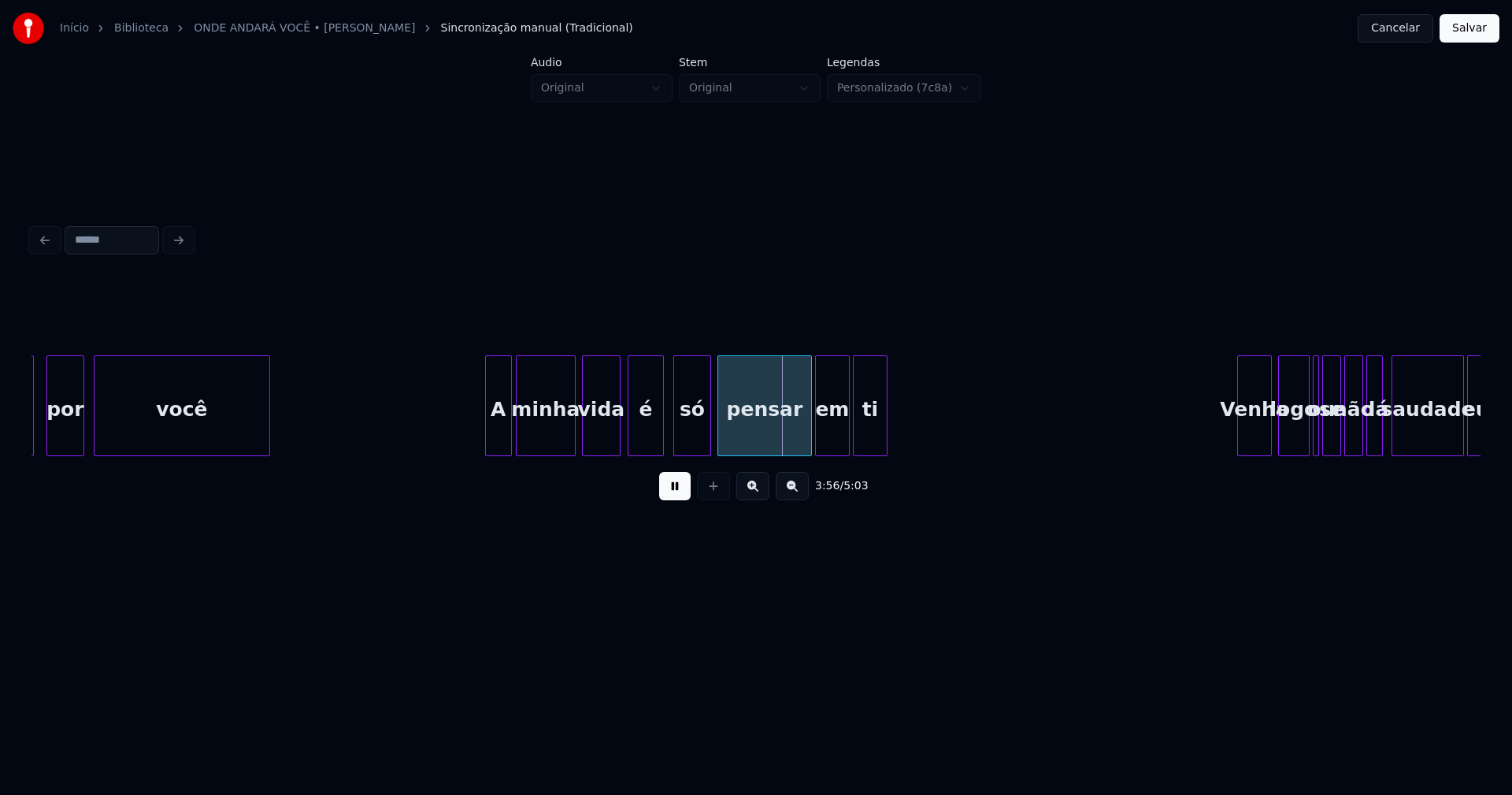
click at [631, 437] on div at bounding box center [630, 406] width 5 height 99
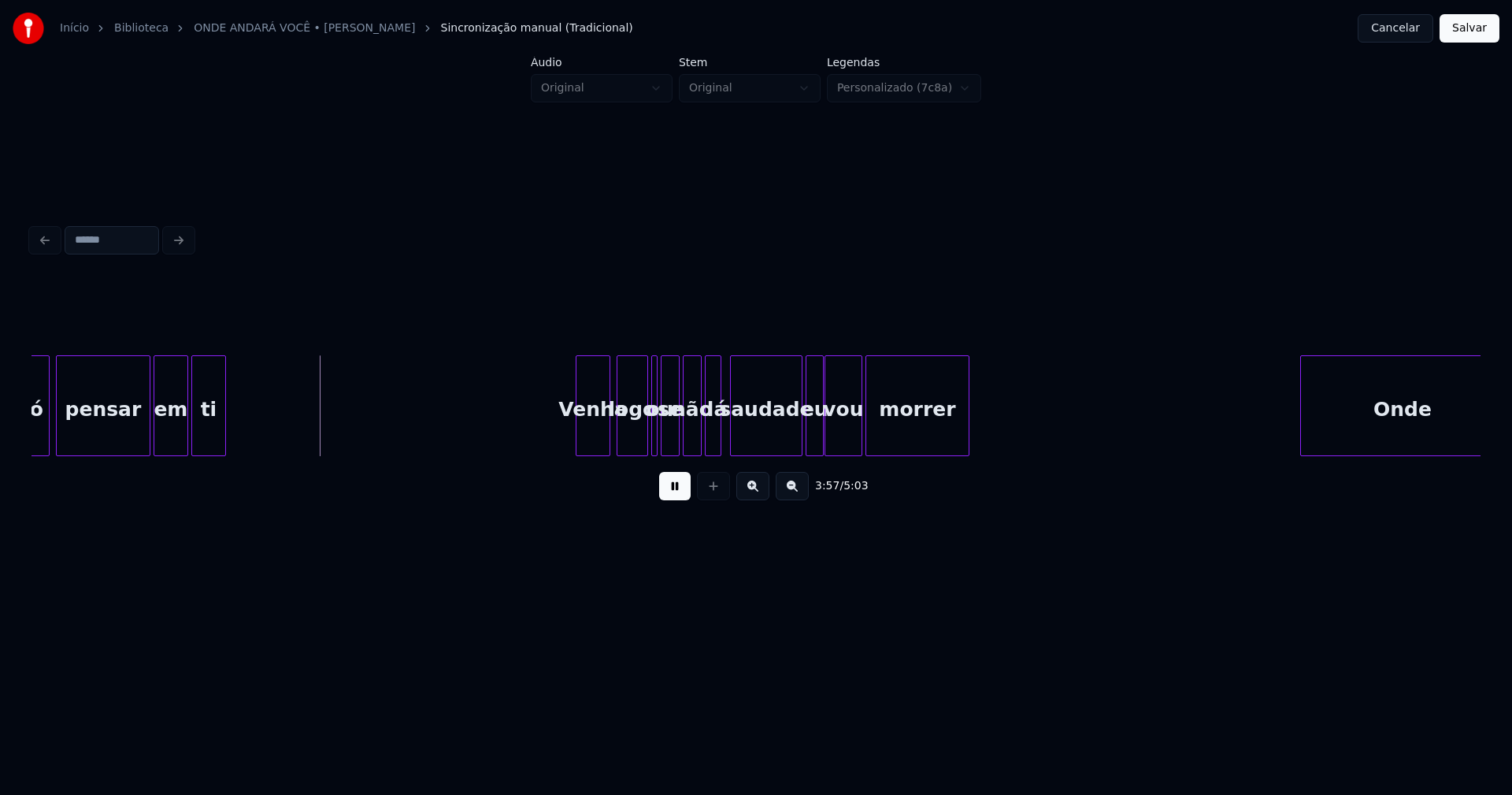
scroll to position [0, 37254]
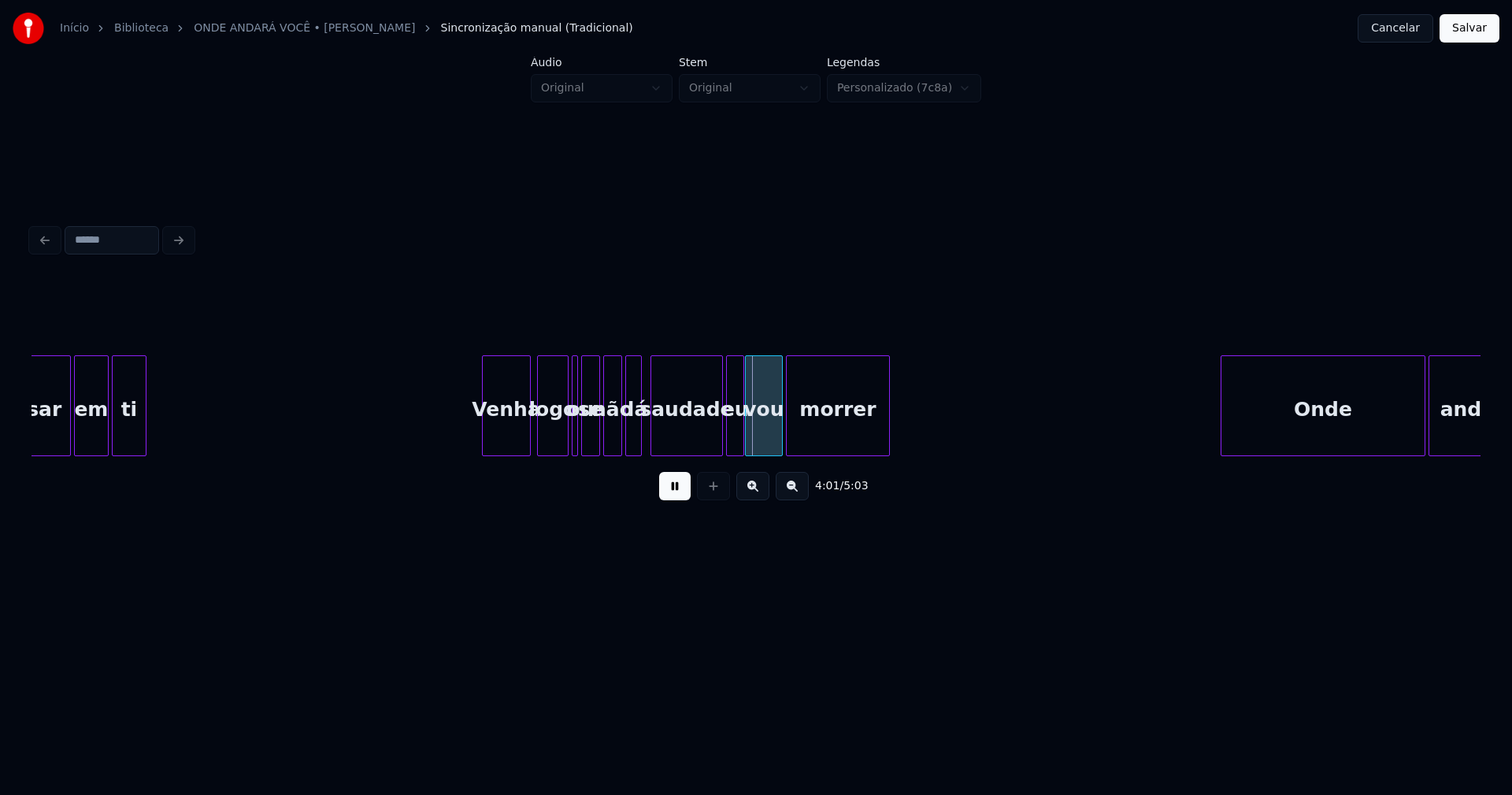
click at [483, 440] on div at bounding box center [484, 406] width 5 height 99
click at [521, 445] on div at bounding box center [523, 406] width 5 height 99
click at [545, 441] on div "logo" at bounding box center [547, 410] width 30 height 107
click at [578, 427] on div at bounding box center [580, 406] width 5 height 99
click at [566, 432] on div at bounding box center [568, 406] width 5 height 99
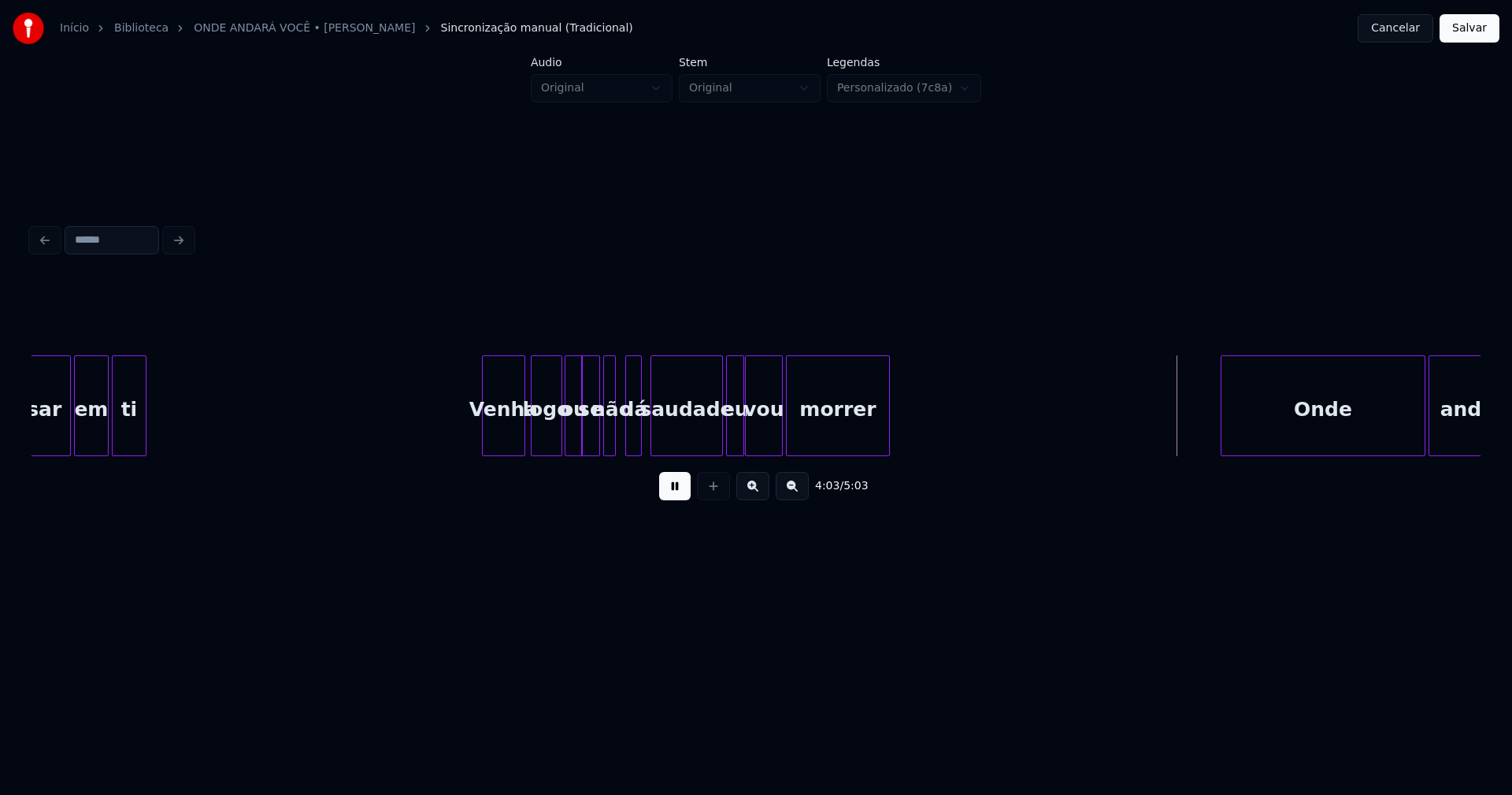
click at [614, 437] on div at bounding box center [613, 406] width 5 height 99
click at [626, 432] on div at bounding box center [625, 406] width 5 height 99
click at [629, 435] on div "dá" at bounding box center [626, 410] width 18 height 107
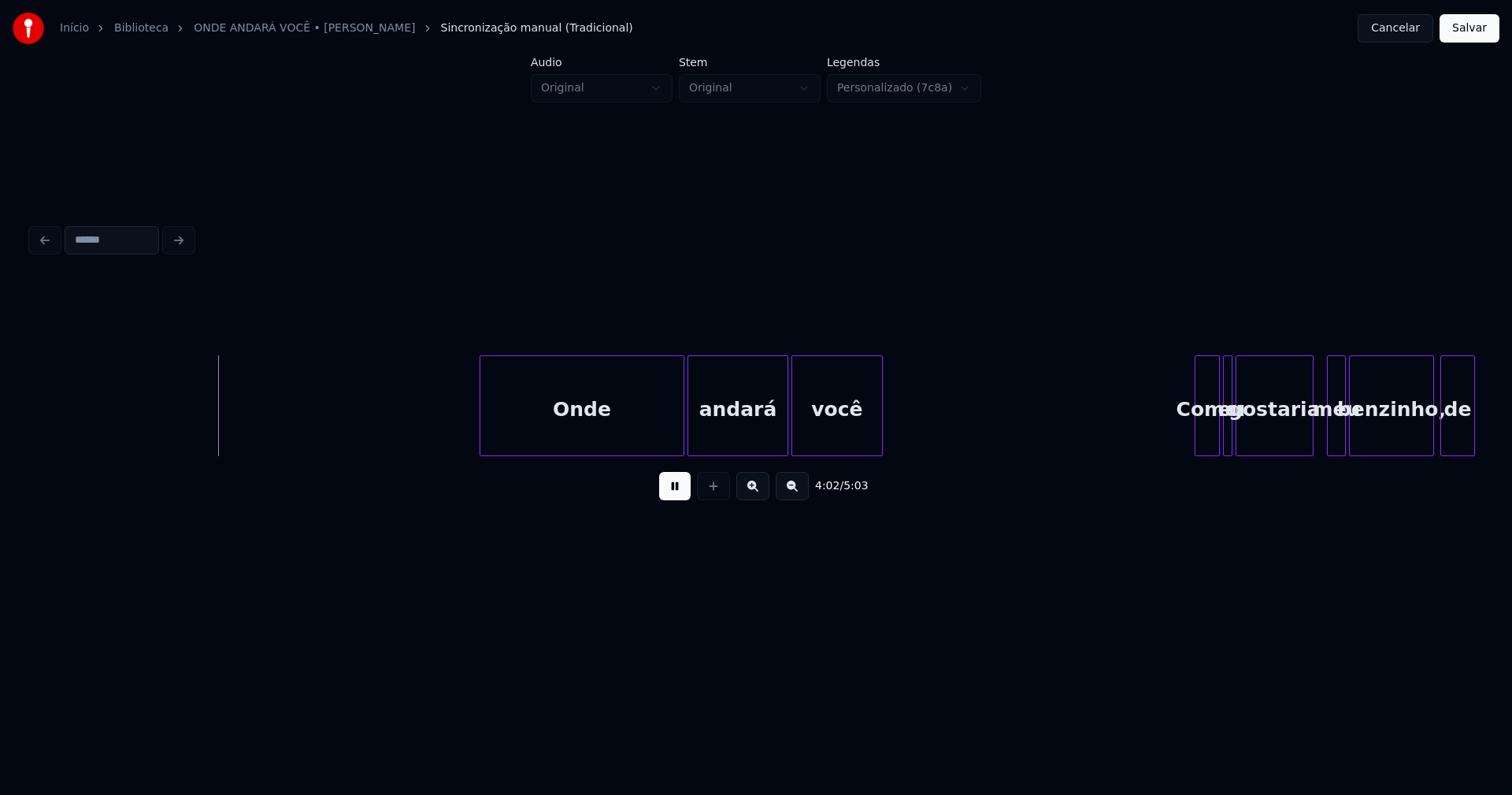
scroll to position [0, 38194]
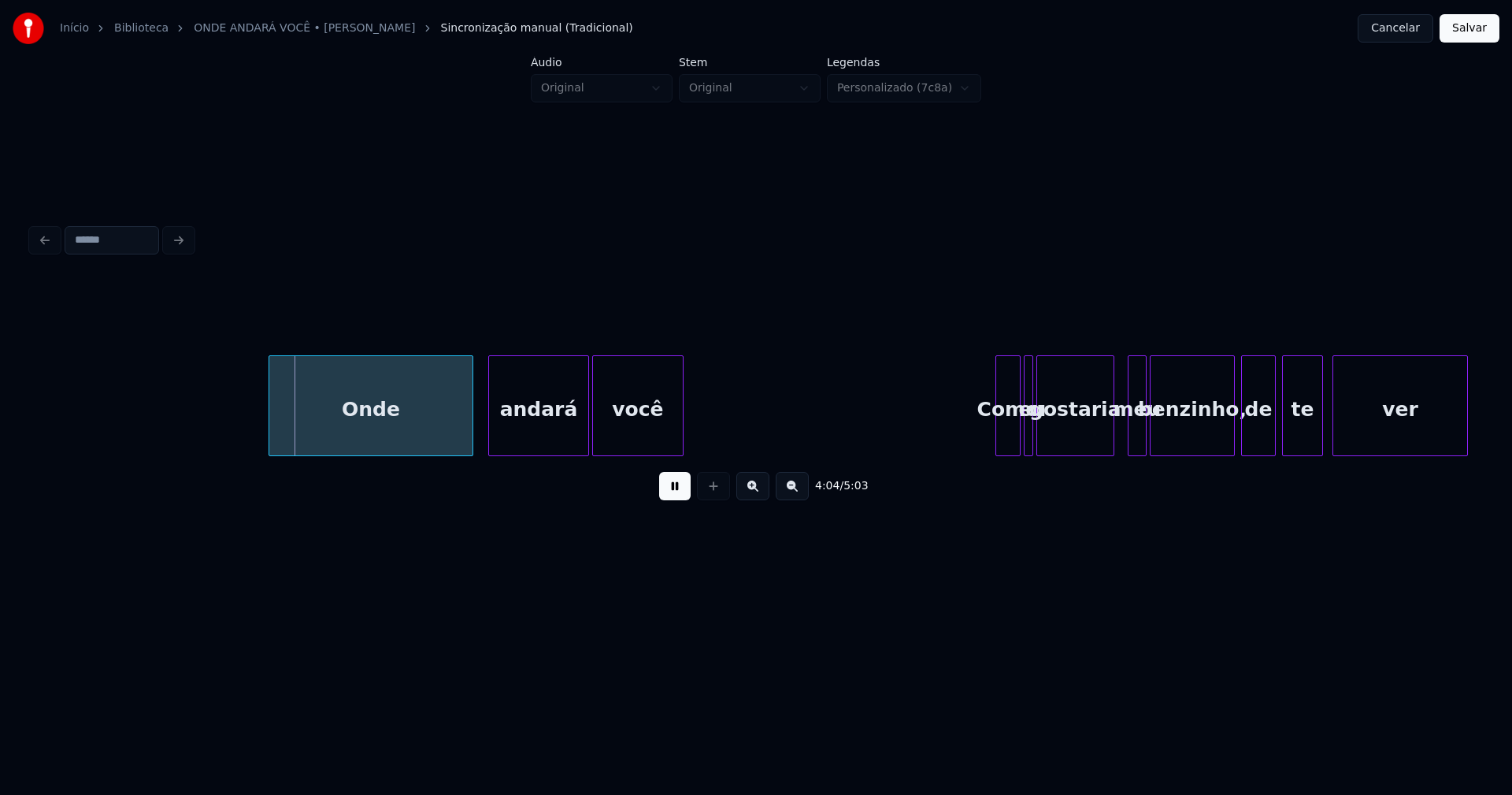
click at [392, 441] on div "Onde" at bounding box center [370, 410] width 204 height 107
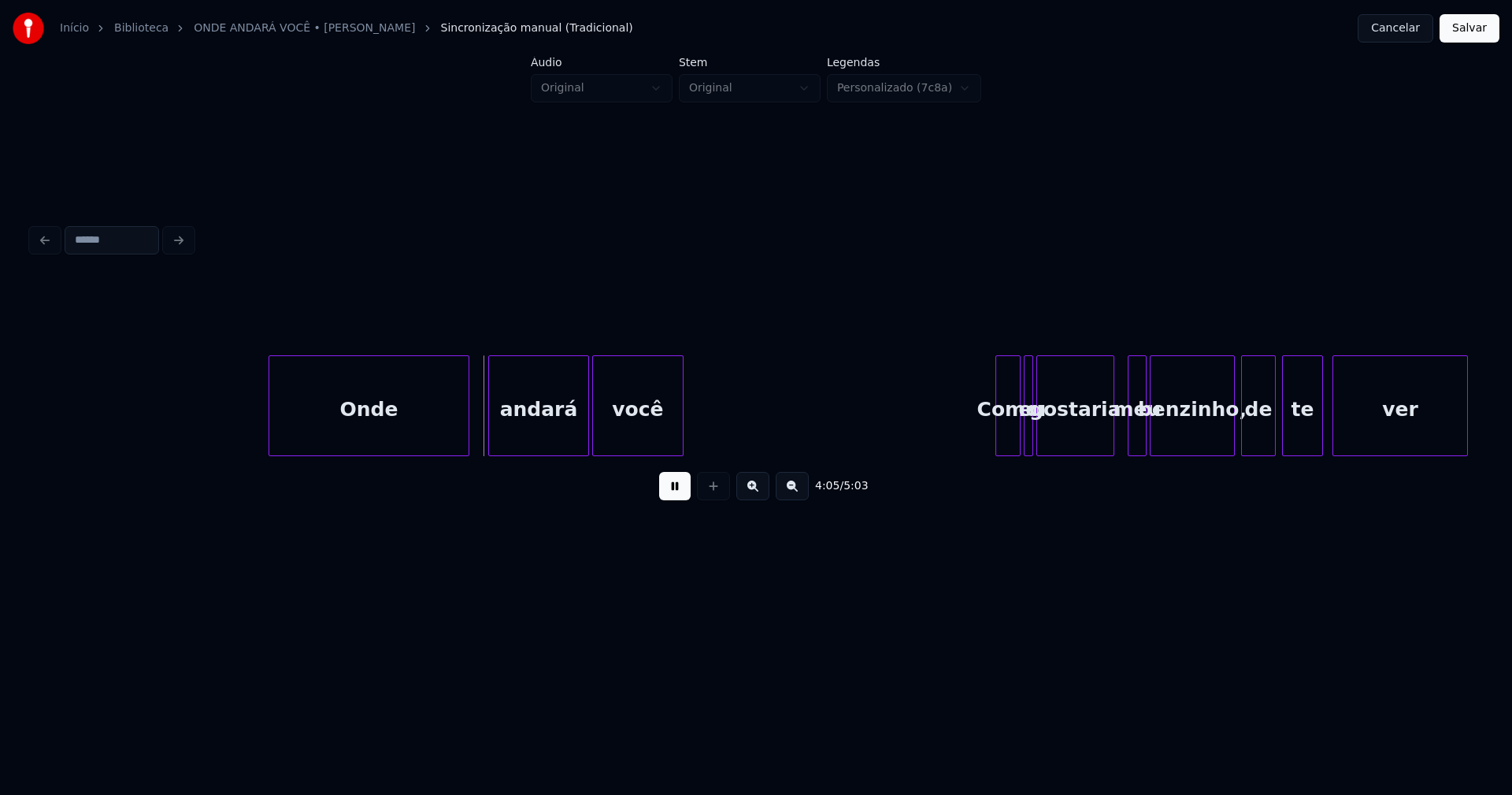
click at [468, 436] on div at bounding box center [466, 406] width 5 height 99
click at [477, 446] on div at bounding box center [476, 406] width 5 height 99
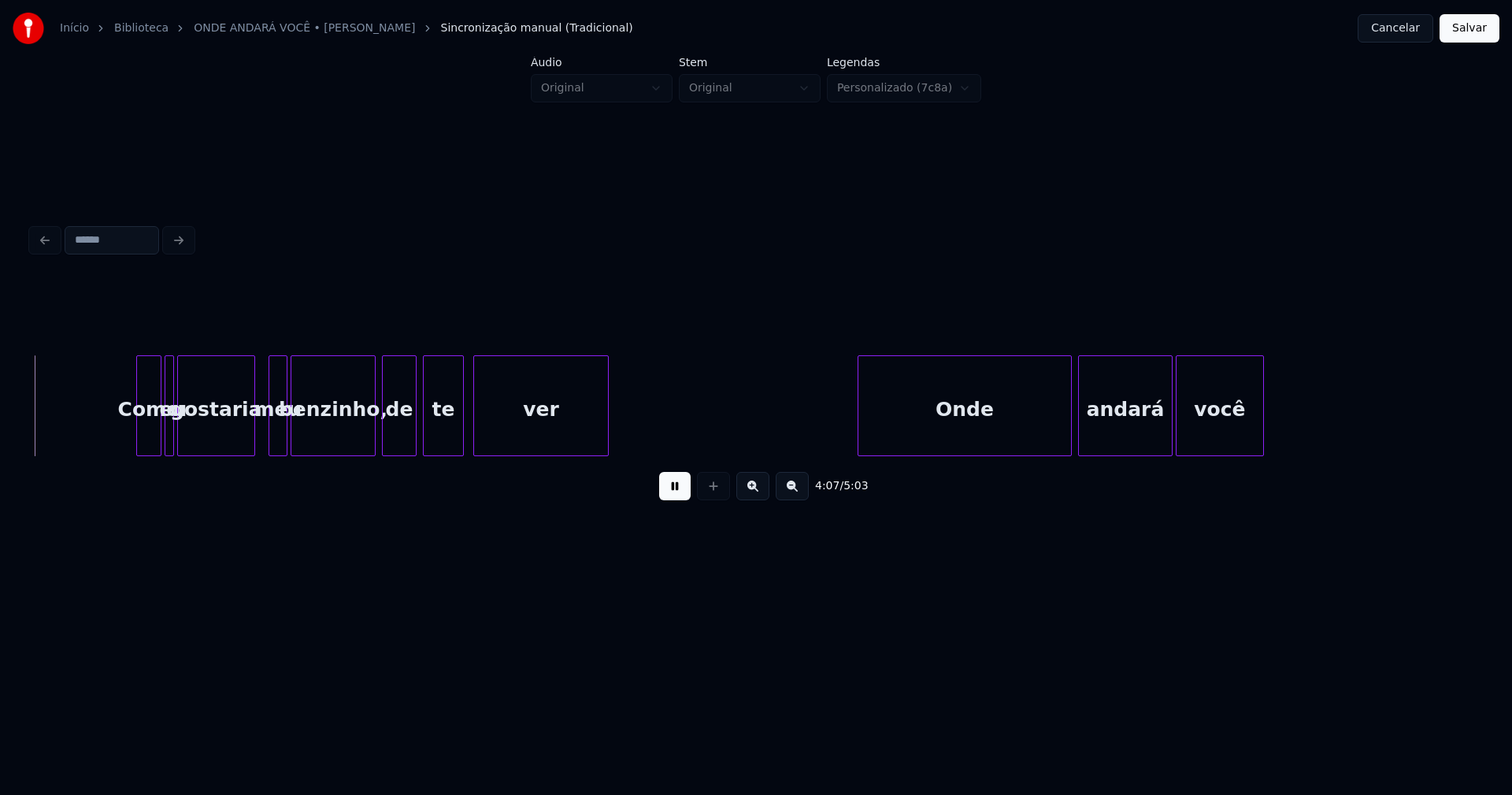
scroll to position [0, 39073]
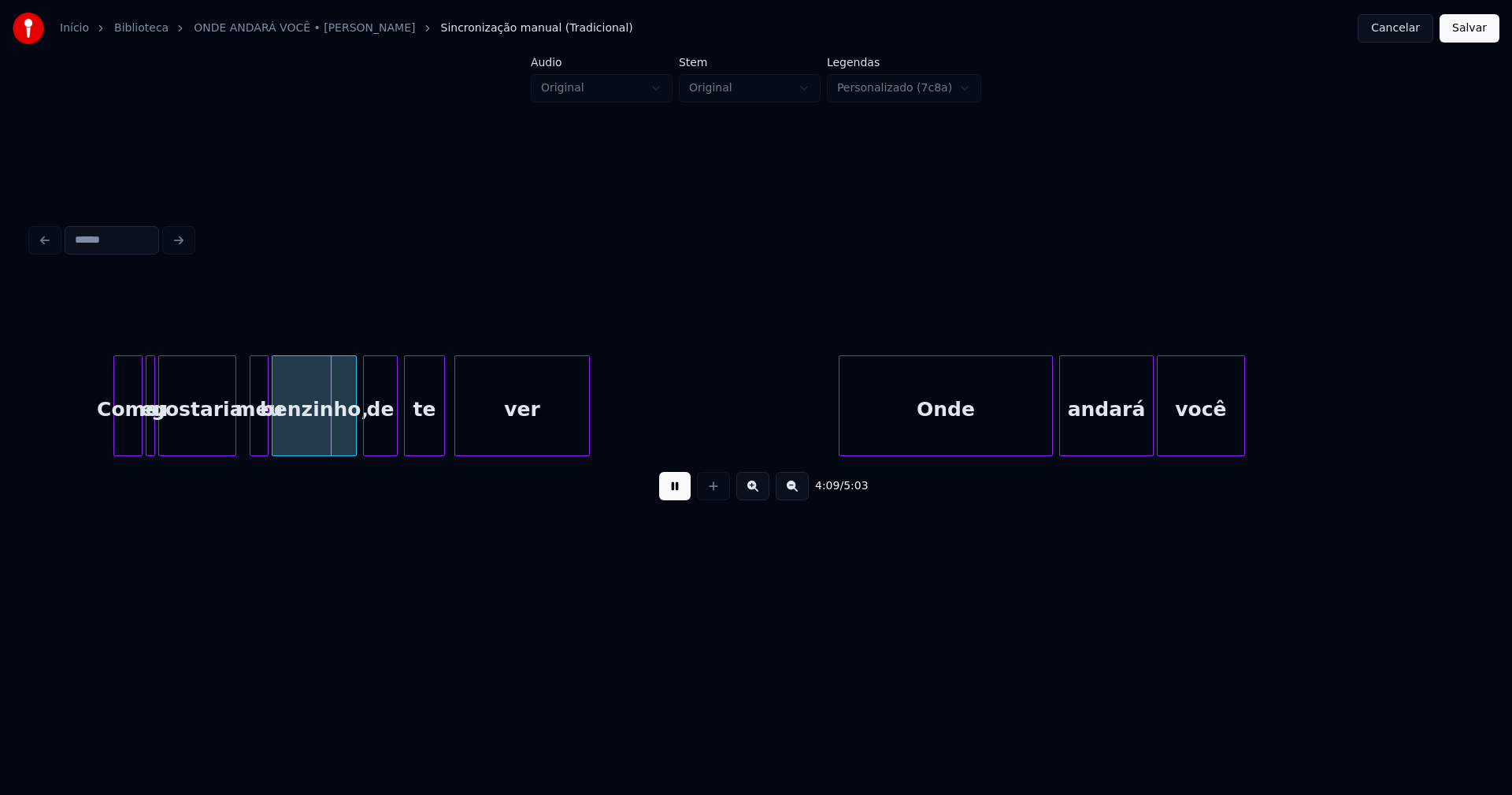
click at [117, 429] on div at bounding box center [116, 406] width 5 height 99
click at [338, 435] on div "benzinho," at bounding box center [315, 410] width 83 height 107
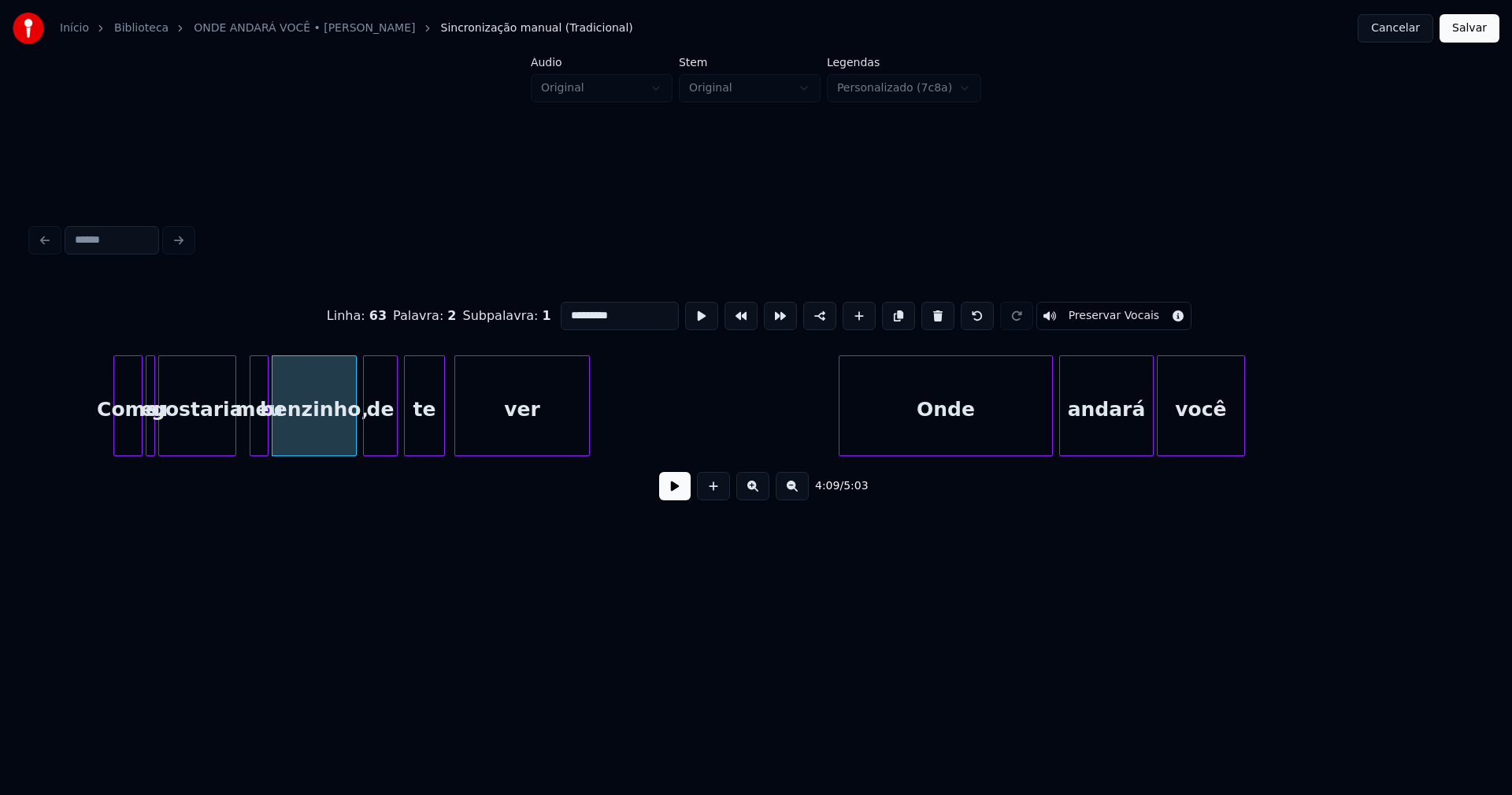
click at [622, 314] on input "*********" at bounding box center [619, 316] width 118 height 29
type input "********"
click at [670, 500] on button at bounding box center [675, 485] width 32 height 29
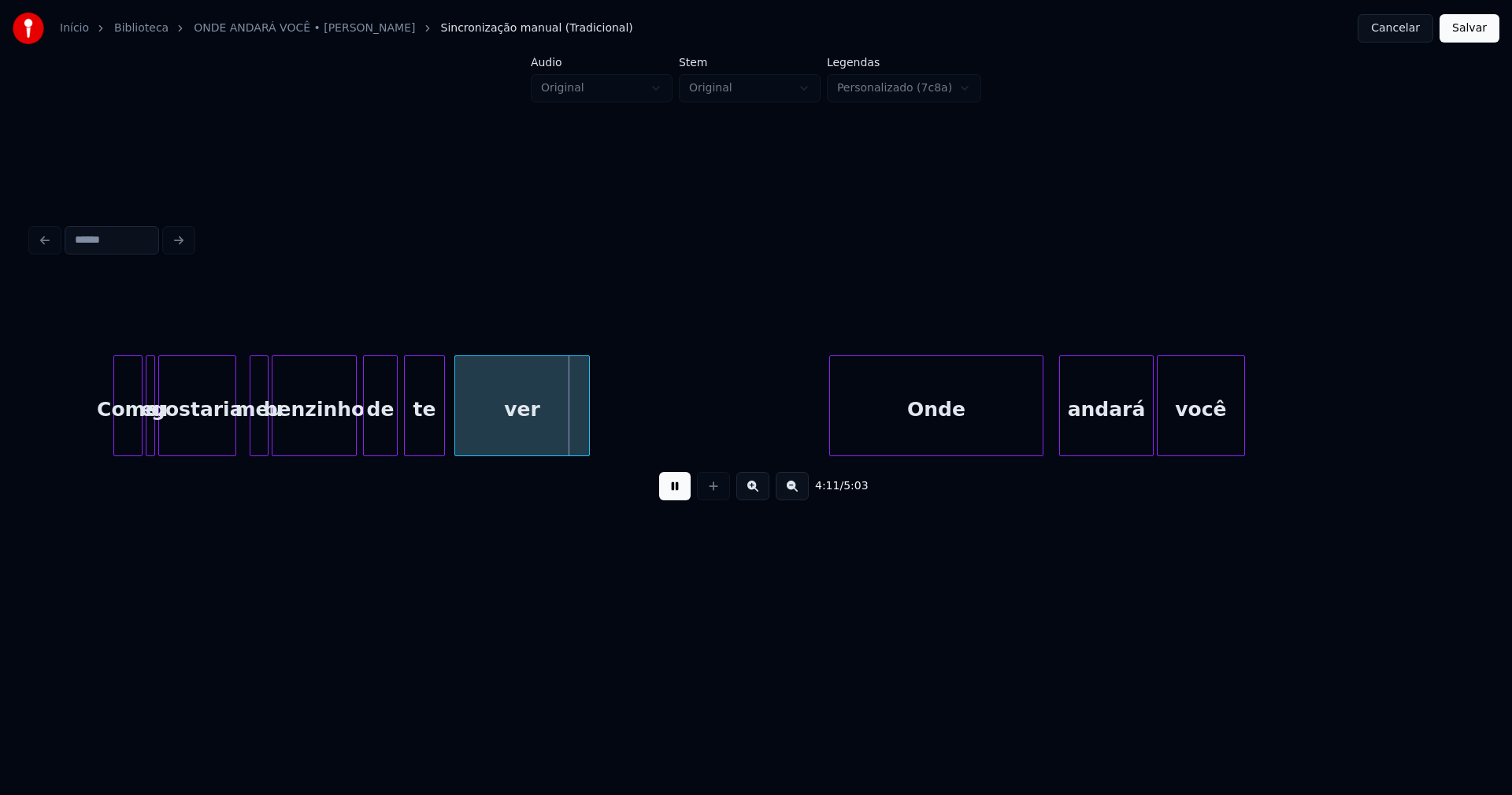
click at [932, 438] on div "Onde" at bounding box center [936, 410] width 212 height 107
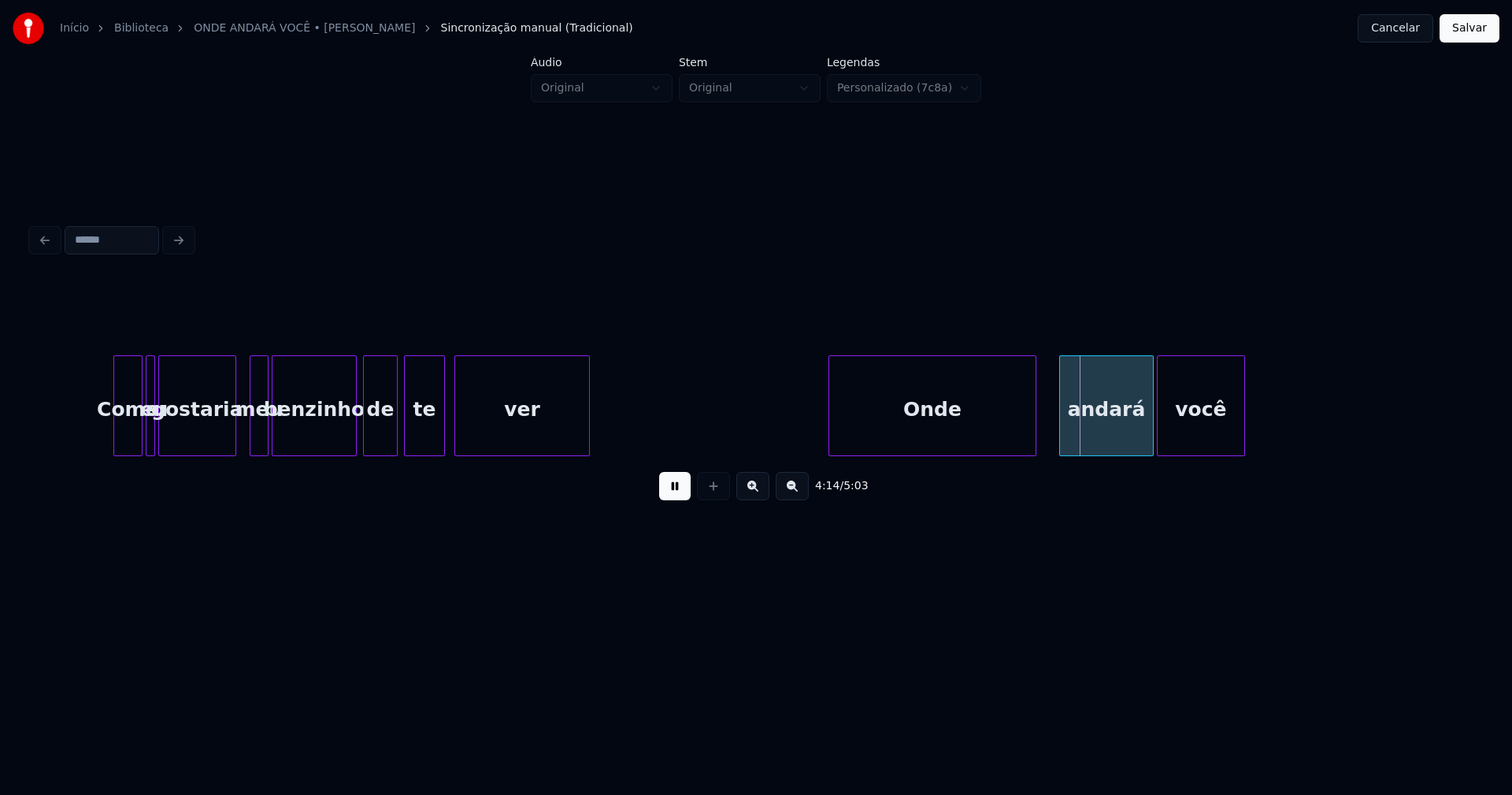
click at [1033, 442] on div at bounding box center [1033, 406] width 5 height 99
click at [1045, 444] on div at bounding box center [1044, 406] width 5 height 99
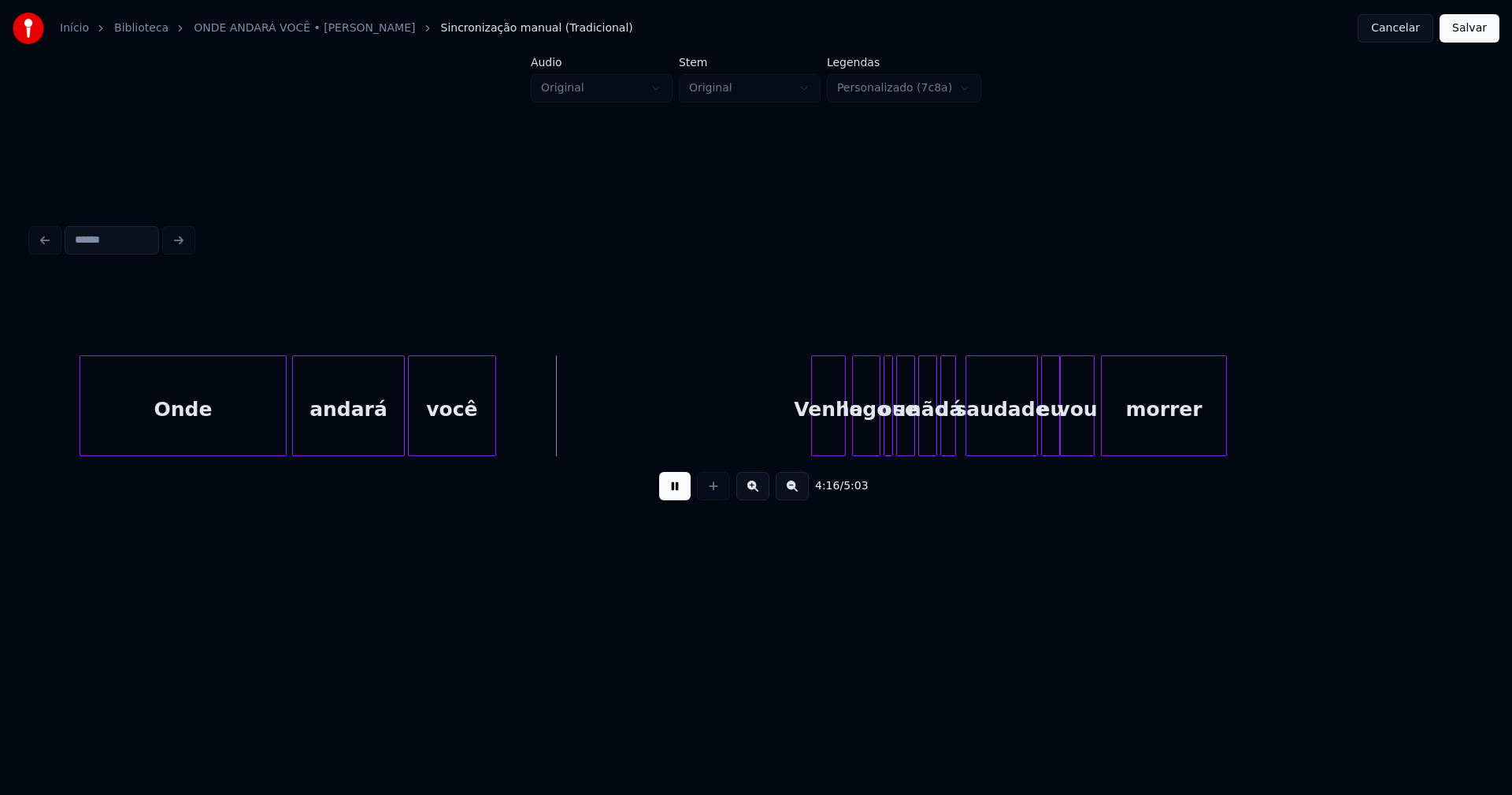
scroll to position [0, 40193]
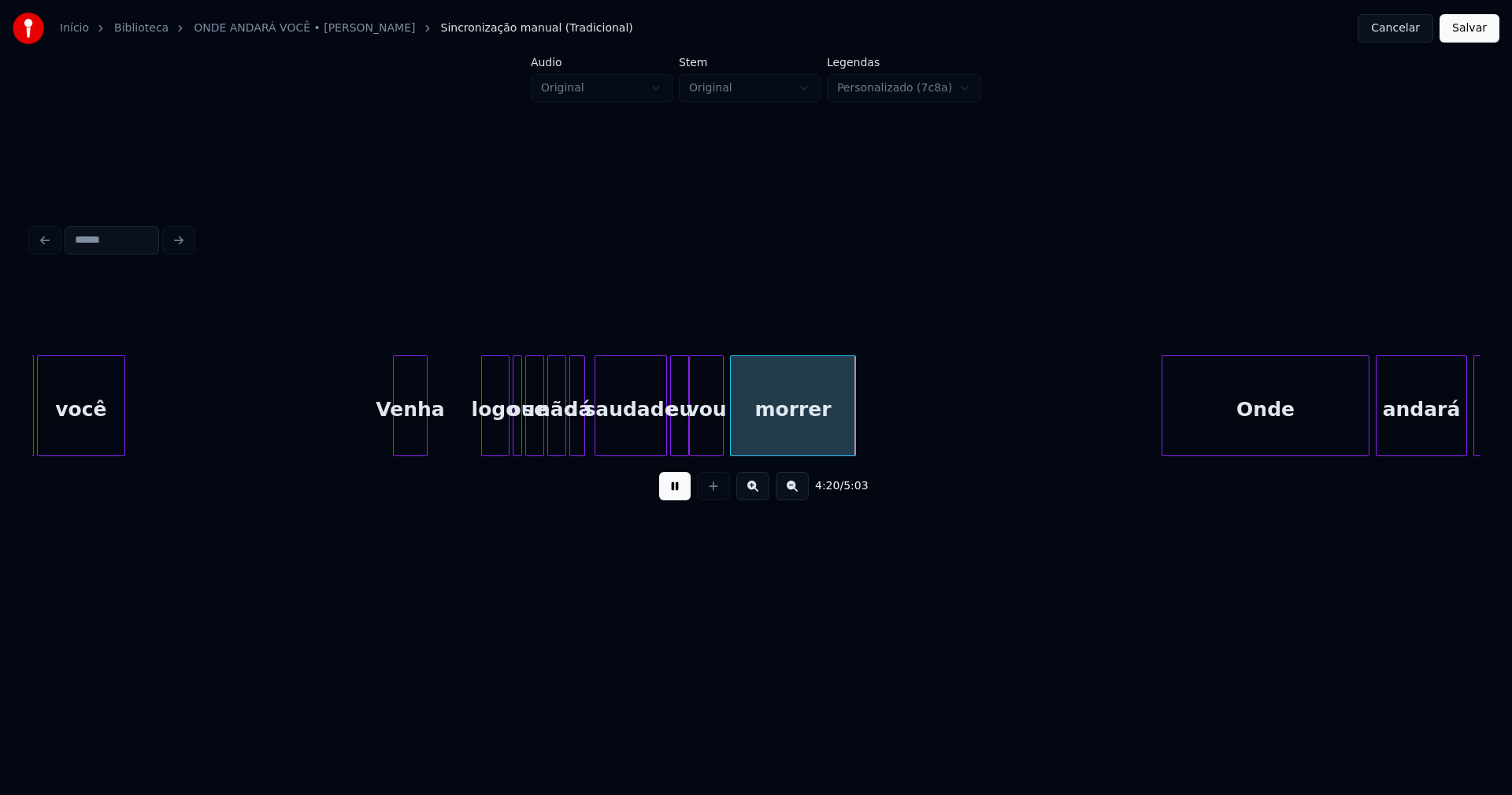
click at [414, 452] on div "andará você Venha logo ou se não dá saudade eu vou morrer Onde andará você" at bounding box center [756, 406] width 1449 height 101
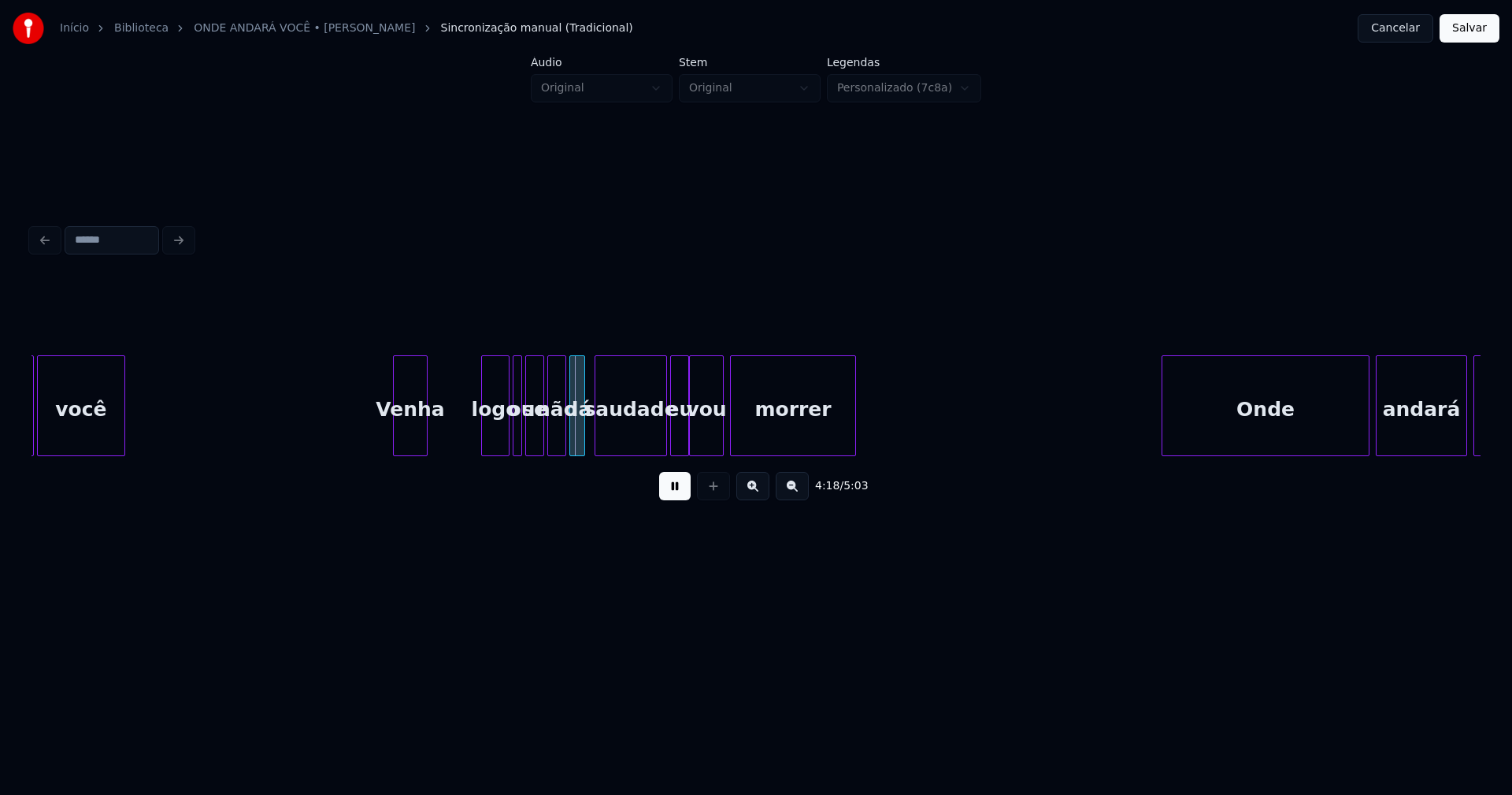
drag, startPoint x: 428, startPoint y: 429, endPoint x: 437, endPoint y: 426, distance: 9.5
click at [429, 429] on div at bounding box center [430, 406] width 5 height 99
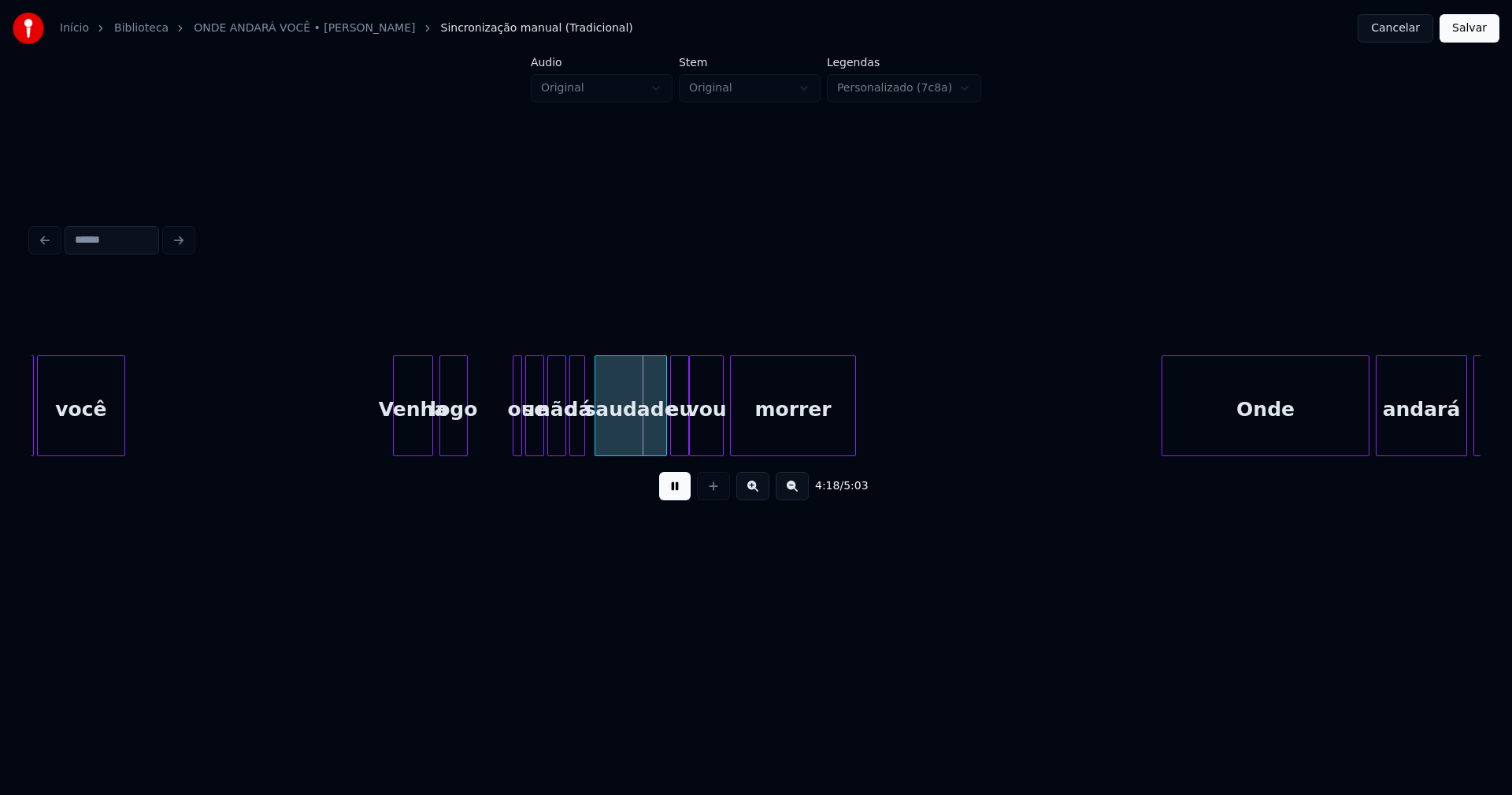
click at [455, 453] on div "andará você Venha logo ou se não dá saudade eu vou morrer Onde andará você" at bounding box center [756, 406] width 1449 height 101
click at [470, 437] on div "logo" at bounding box center [456, 406] width 29 height 101
click at [438, 450] on div "andará você Venha logo ou se não dá saudade eu vou morrer Onde andará você" at bounding box center [756, 406] width 1449 height 101
click at [505, 440] on div at bounding box center [507, 406] width 5 height 99
click at [484, 445] on div "ou" at bounding box center [484, 410] width 18 height 107
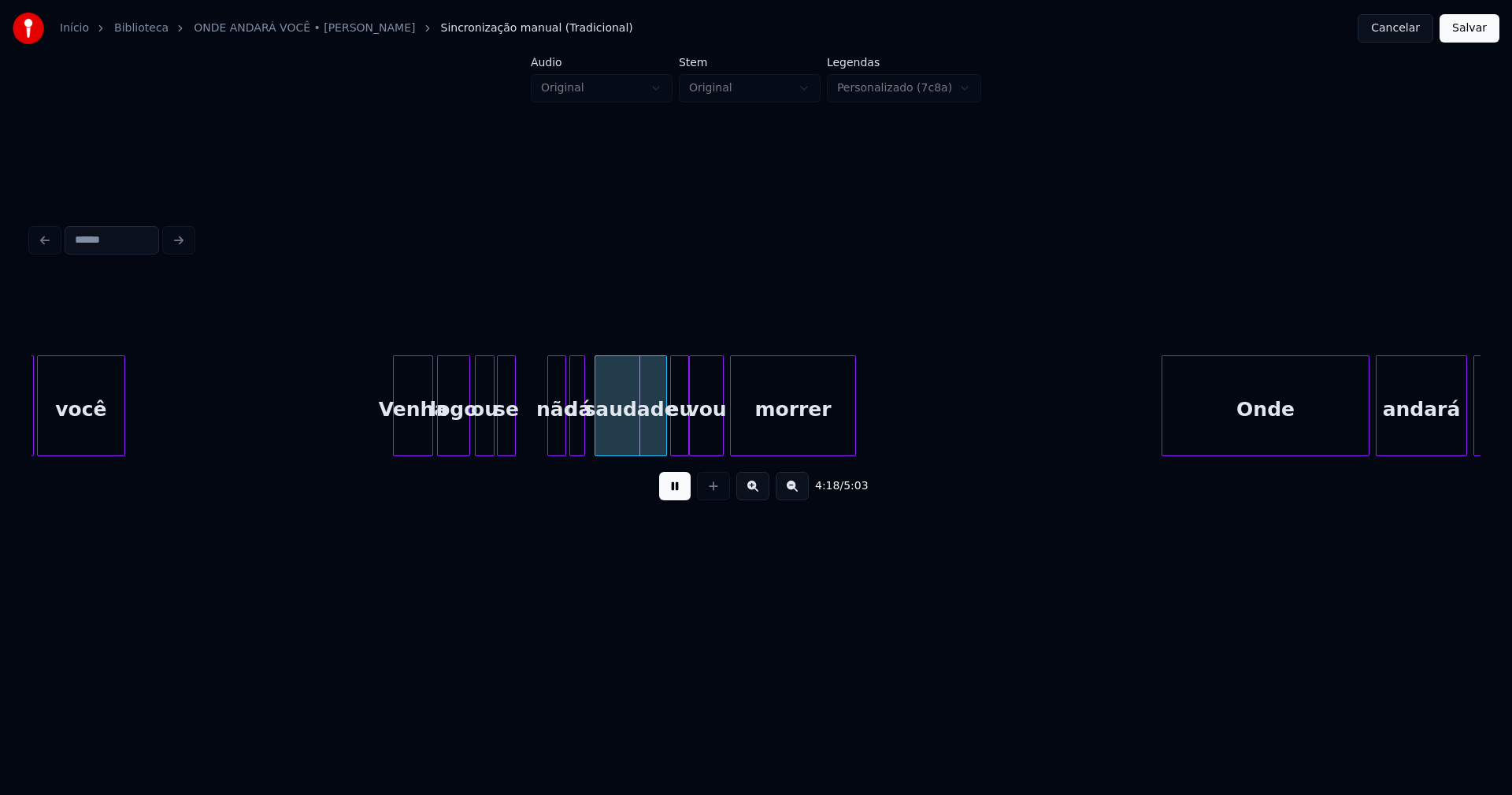
click at [505, 447] on div "se" at bounding box center [505, 410] width 17 height 107
click at [528, 448] on div "não" at bounding box center [528, 410] width 17 height 107
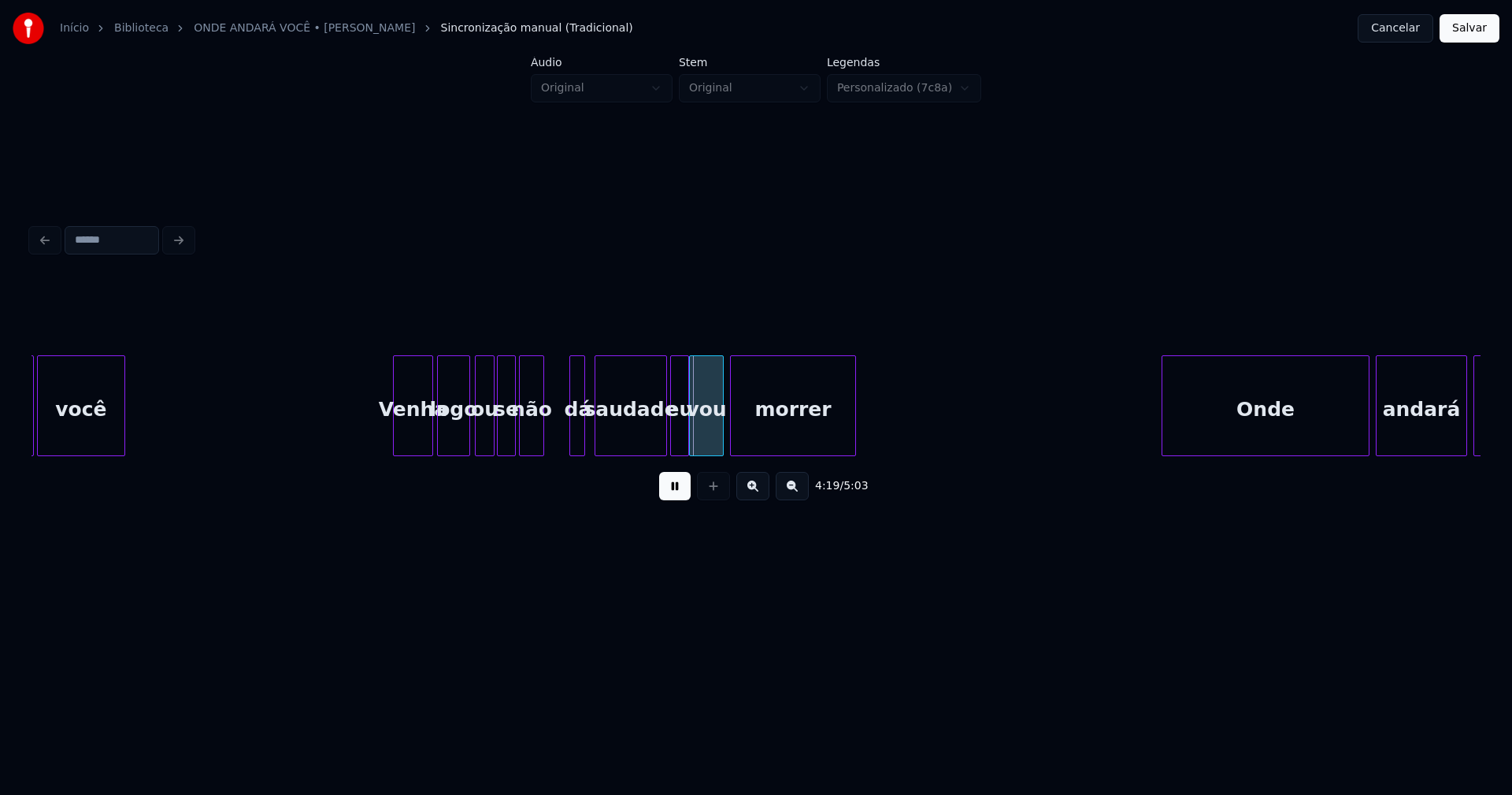
click at [540, 436] on div at bounding box center [541, 406] width 5 height 99
click at [562, 437] on div at bounding box center [564, 406] width 5 height 99
click at [556, 444] on div "dá" at bounding box center [557, 410] width 25 height 107
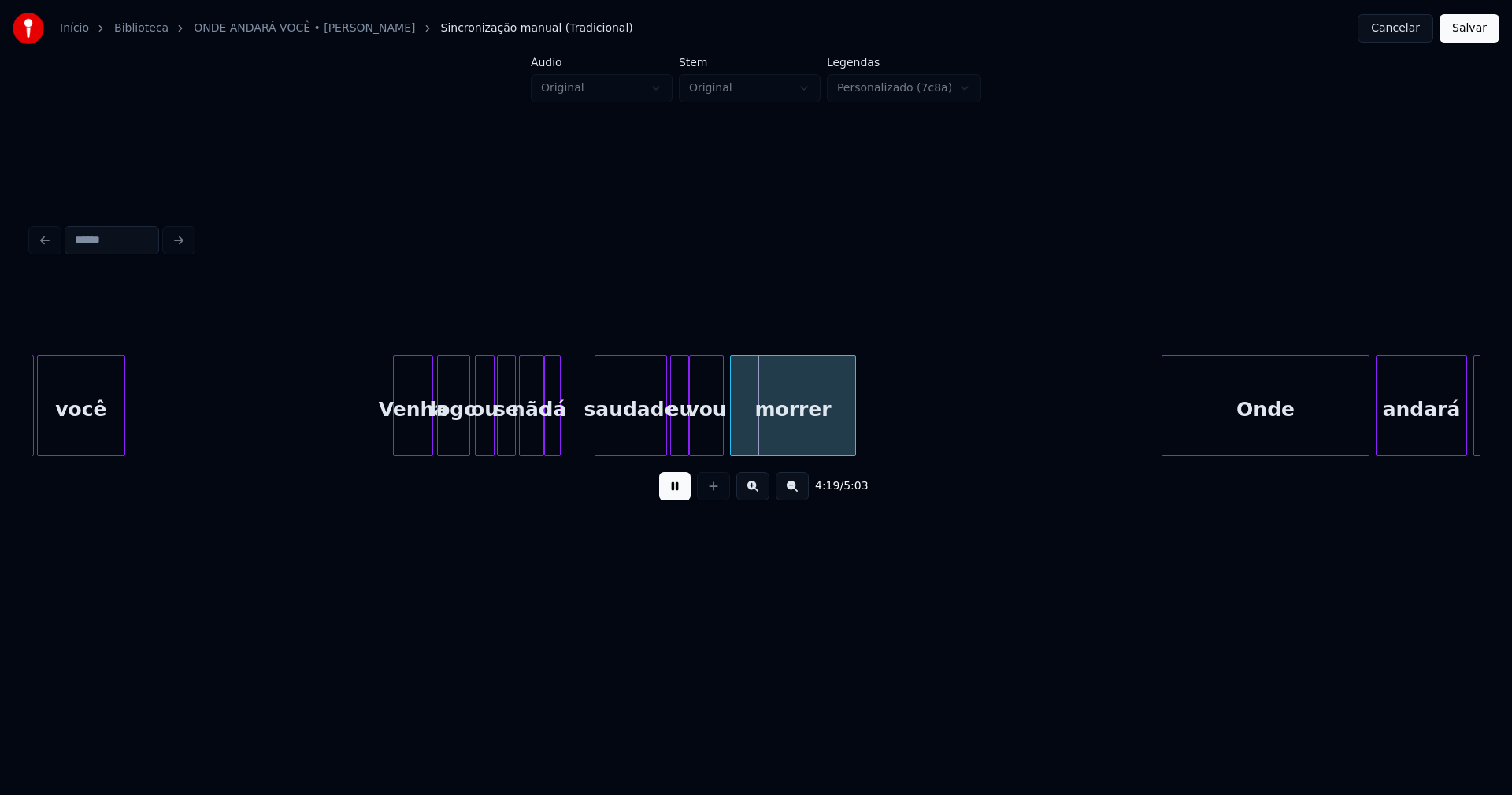
click at [559, 437] on div at bounding box center [557, 406] width 5 height 99
click at [587, 441] on div at bounding box center [589, 406] width 5 height 99
click at [610, 455] on div "andará você Venha logo ou se não dá saudade eu vou morrer Onde andará você" at bounding box center [756, 406] width 1449 height 101
click at [666, 438] on div "eu" at bounding box center [666, 410] width 17 height 107
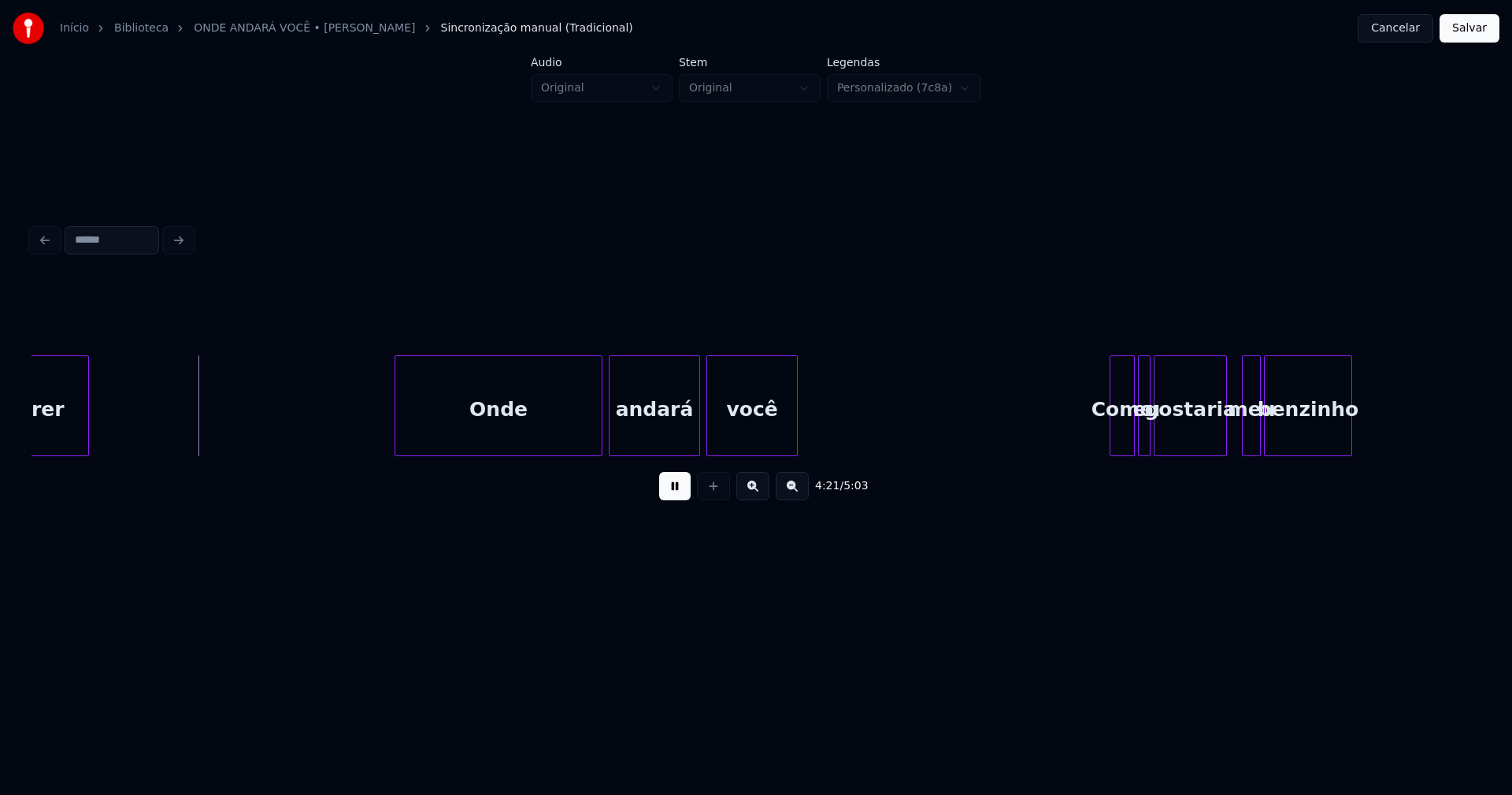
scroll to position [0, 41066]
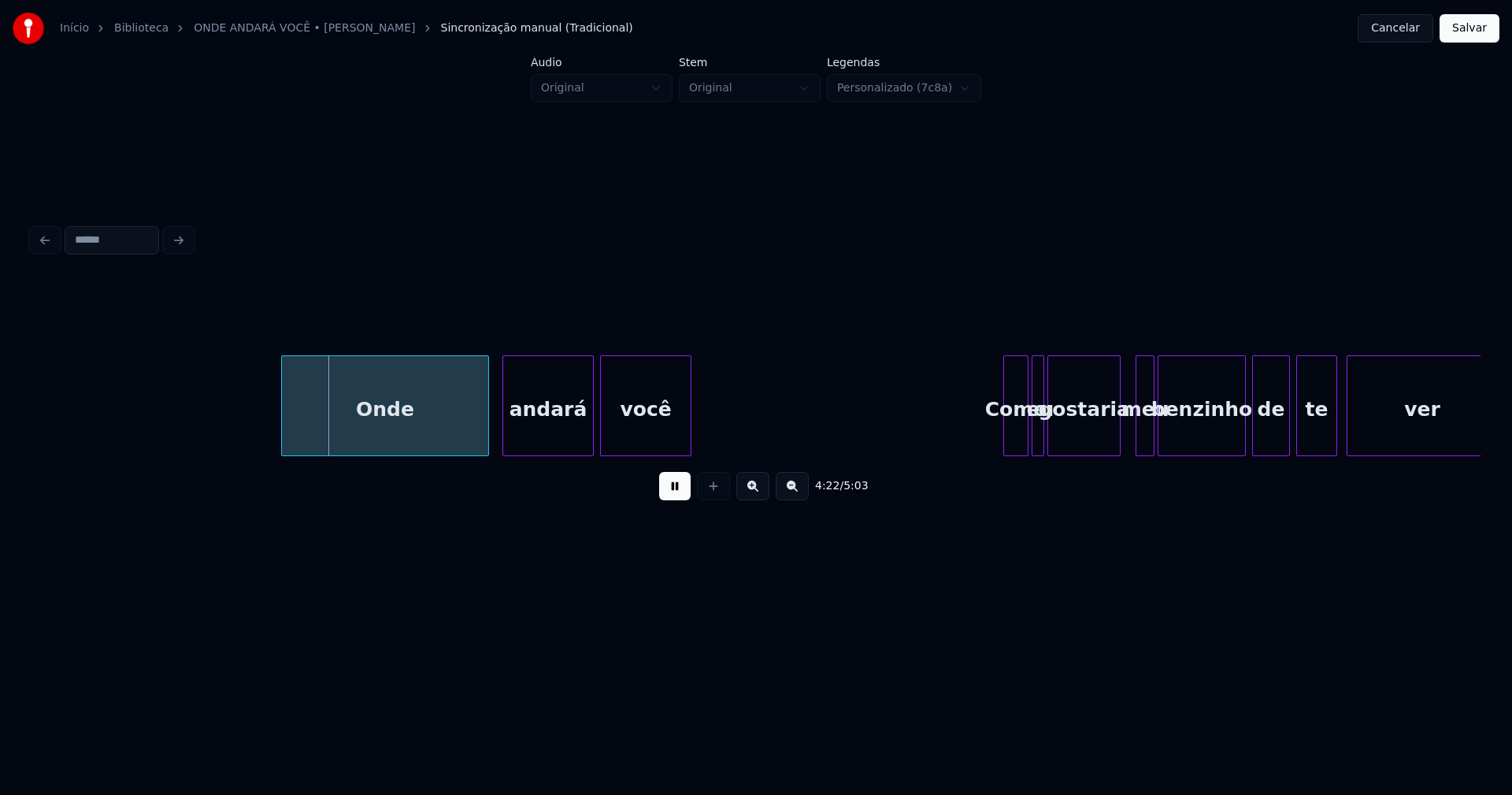
click at [404, 440] on div "Onde" at bounding box center [385, 410] width 206 height 107
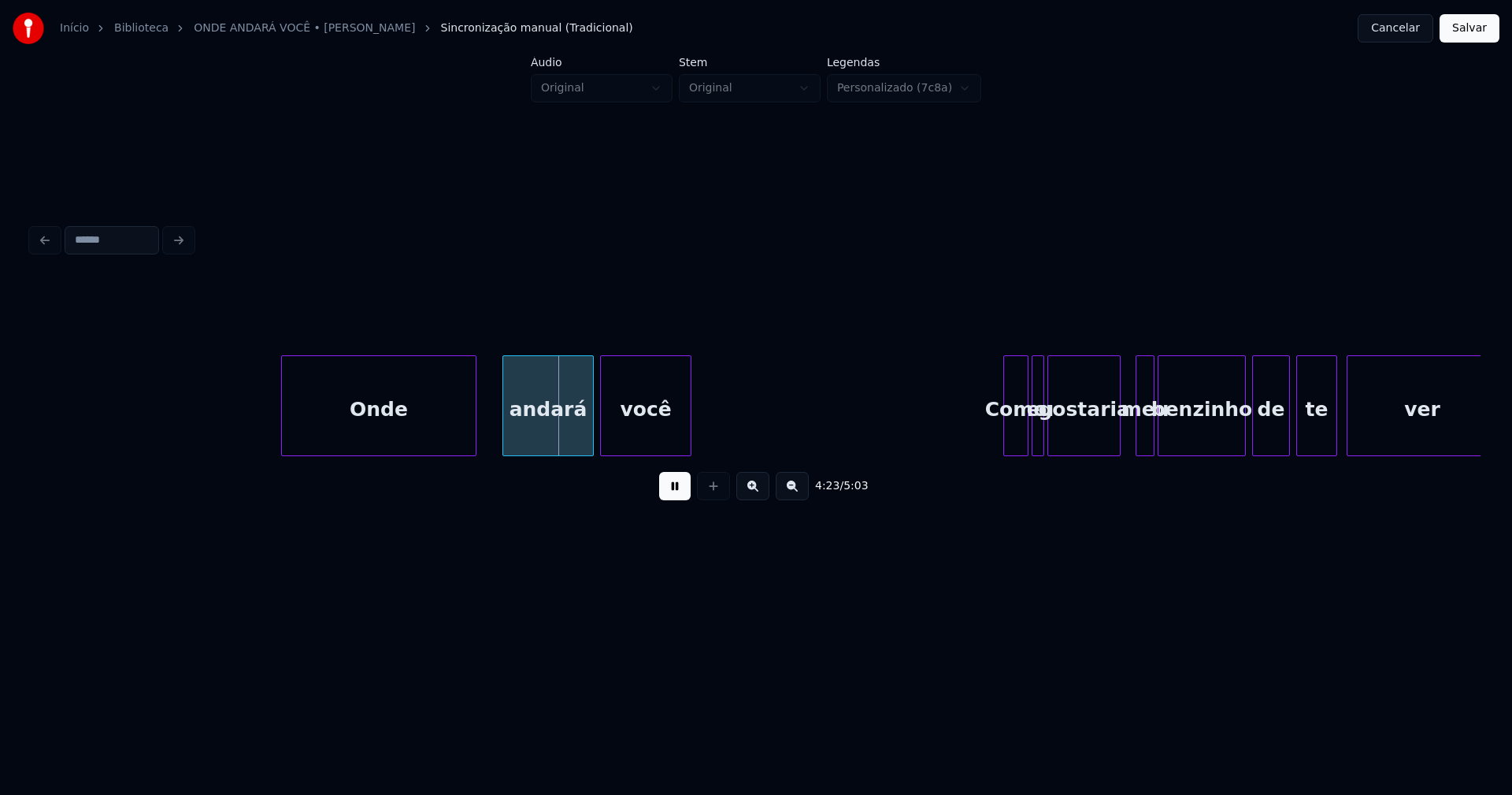
click at [475, 449] on div "Onde" at bounding box center [378, 406] width 196 height 101
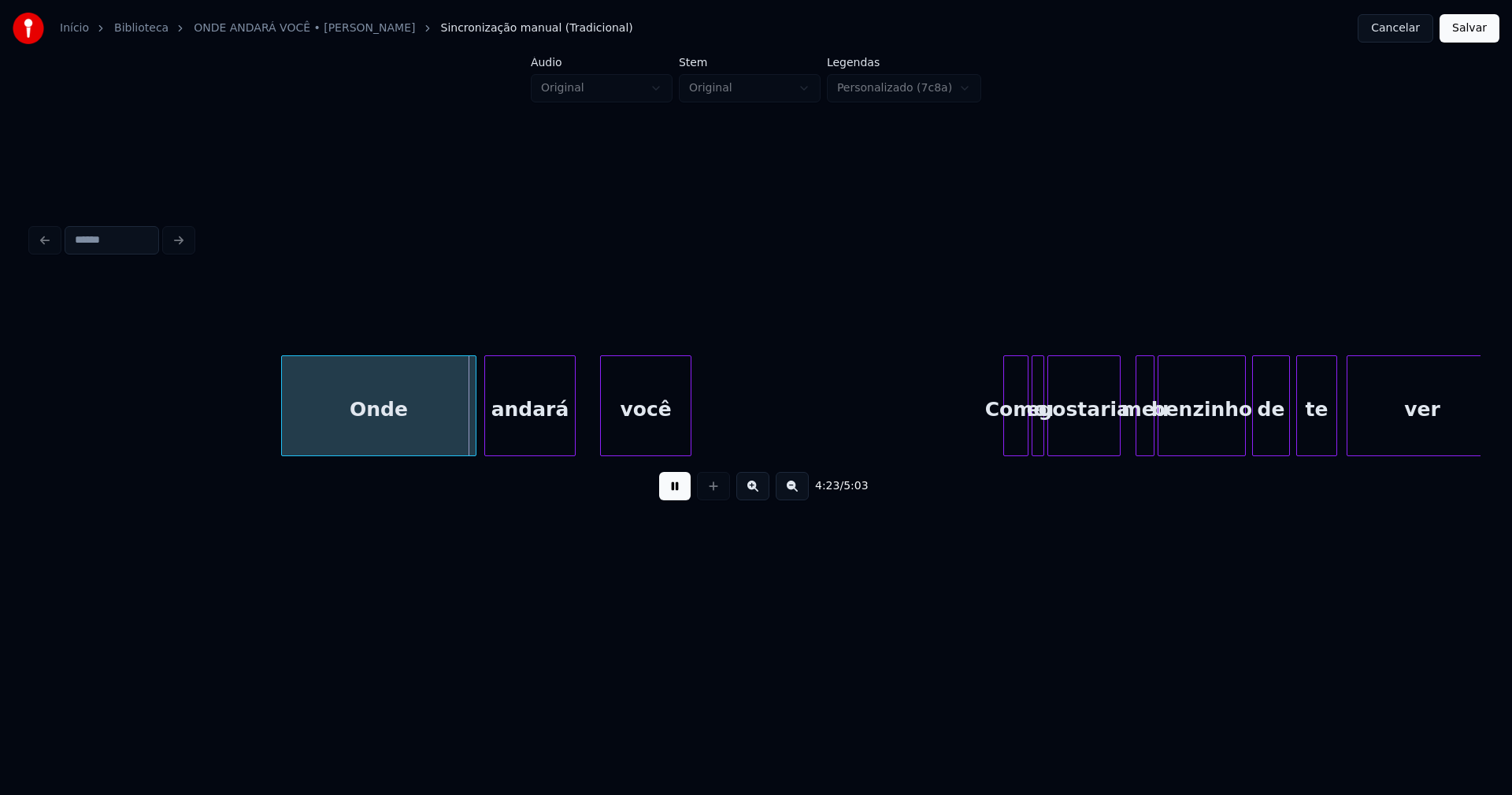
click at [524, 445] on div "andará" at bounding box center [530, 410] width 89 height 107
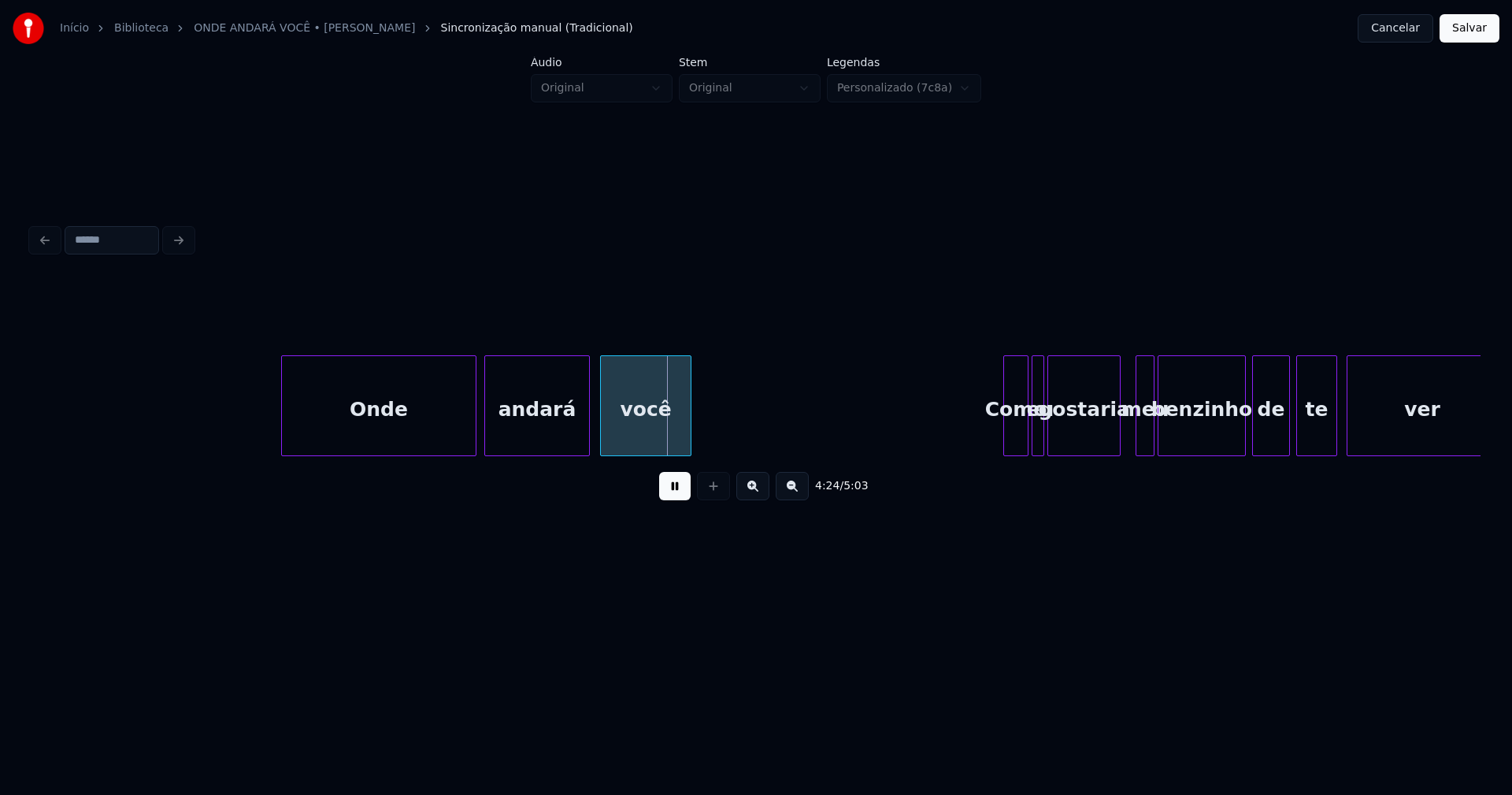
click at [590, 425] on div at bounding box center [587, 406] width 5 height 99
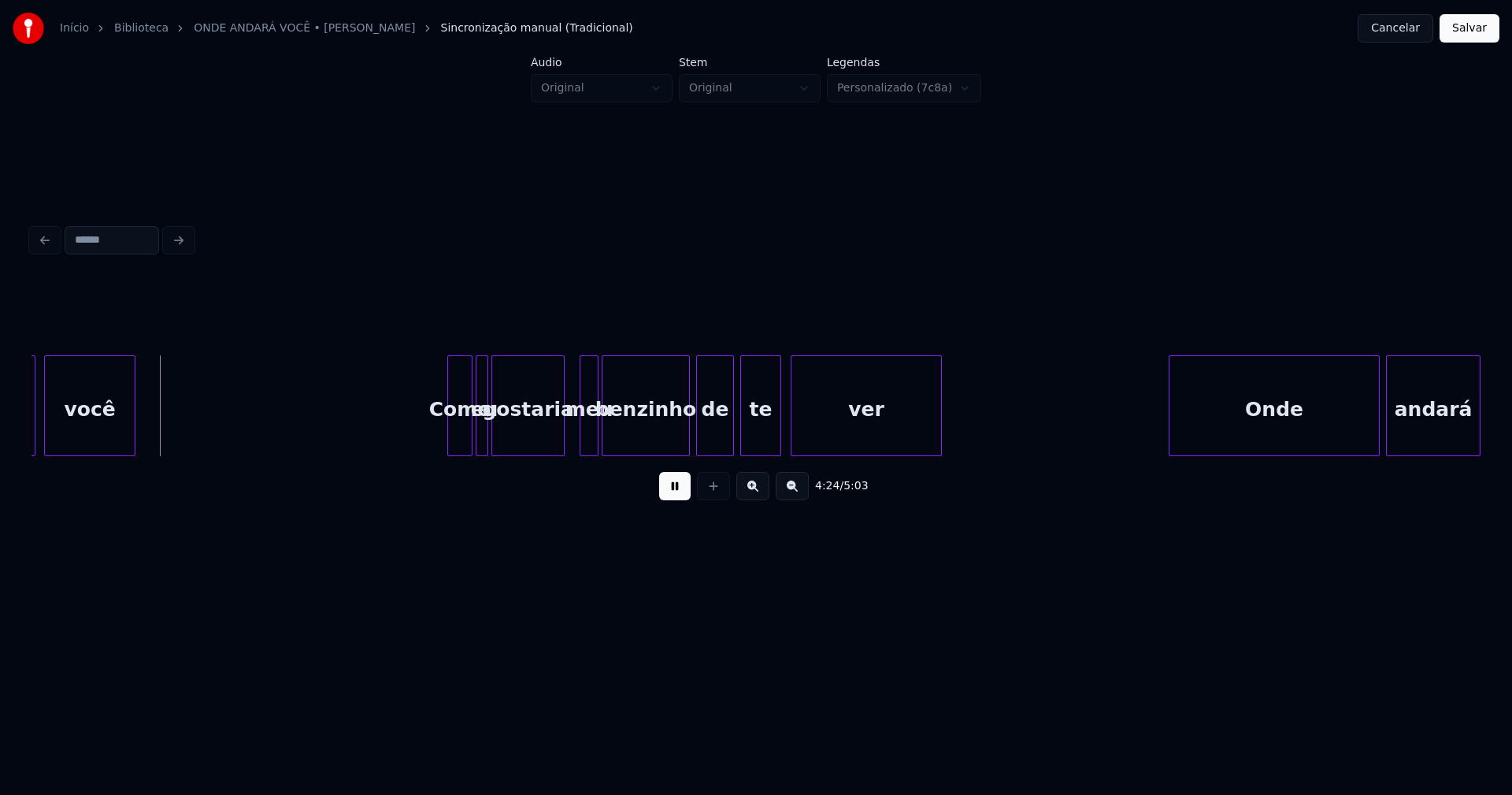
scroll to position [0, 41728]
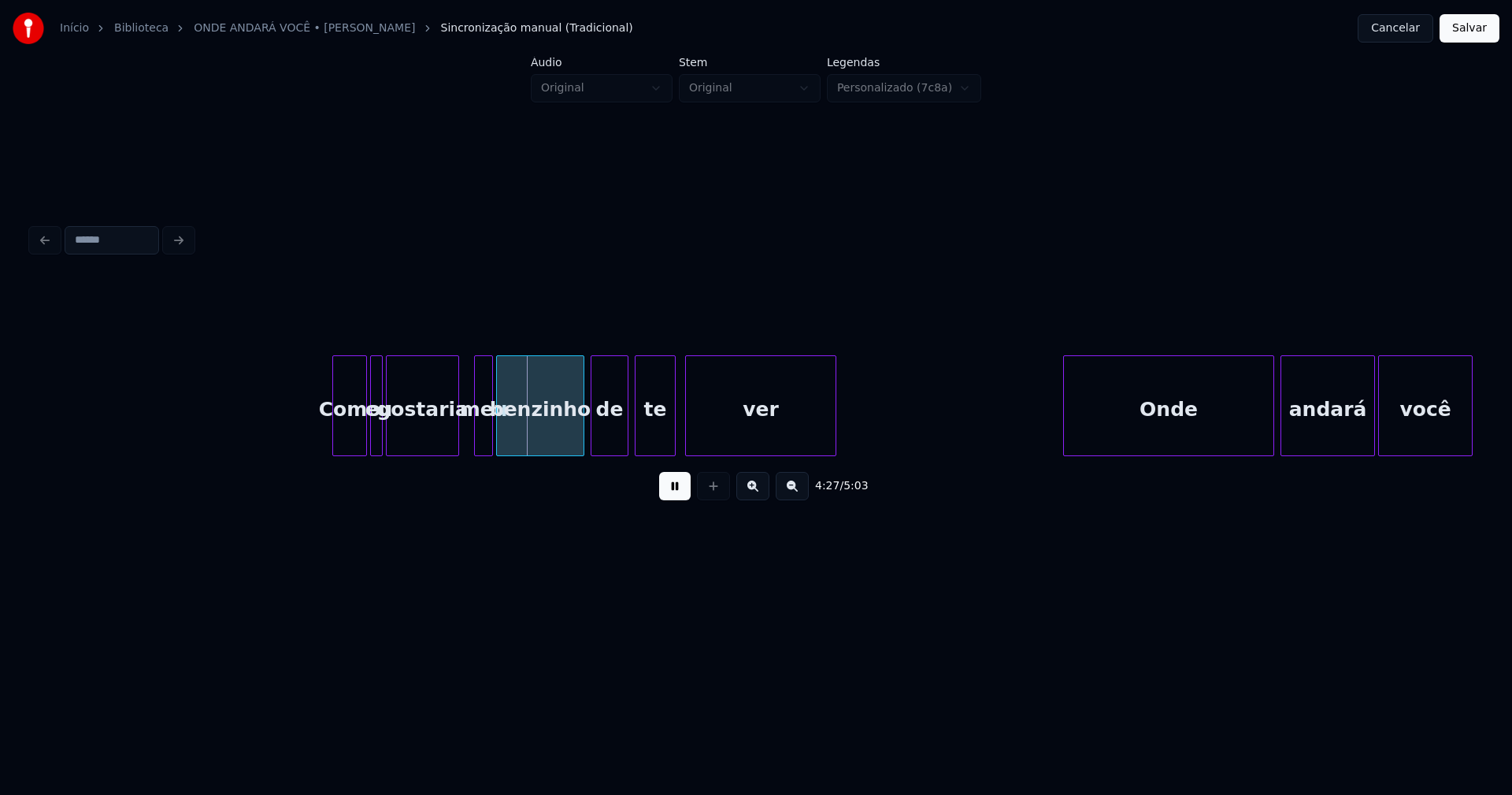
click at [334, 435] on div at bounding box center [336, 406] width 5 height 99
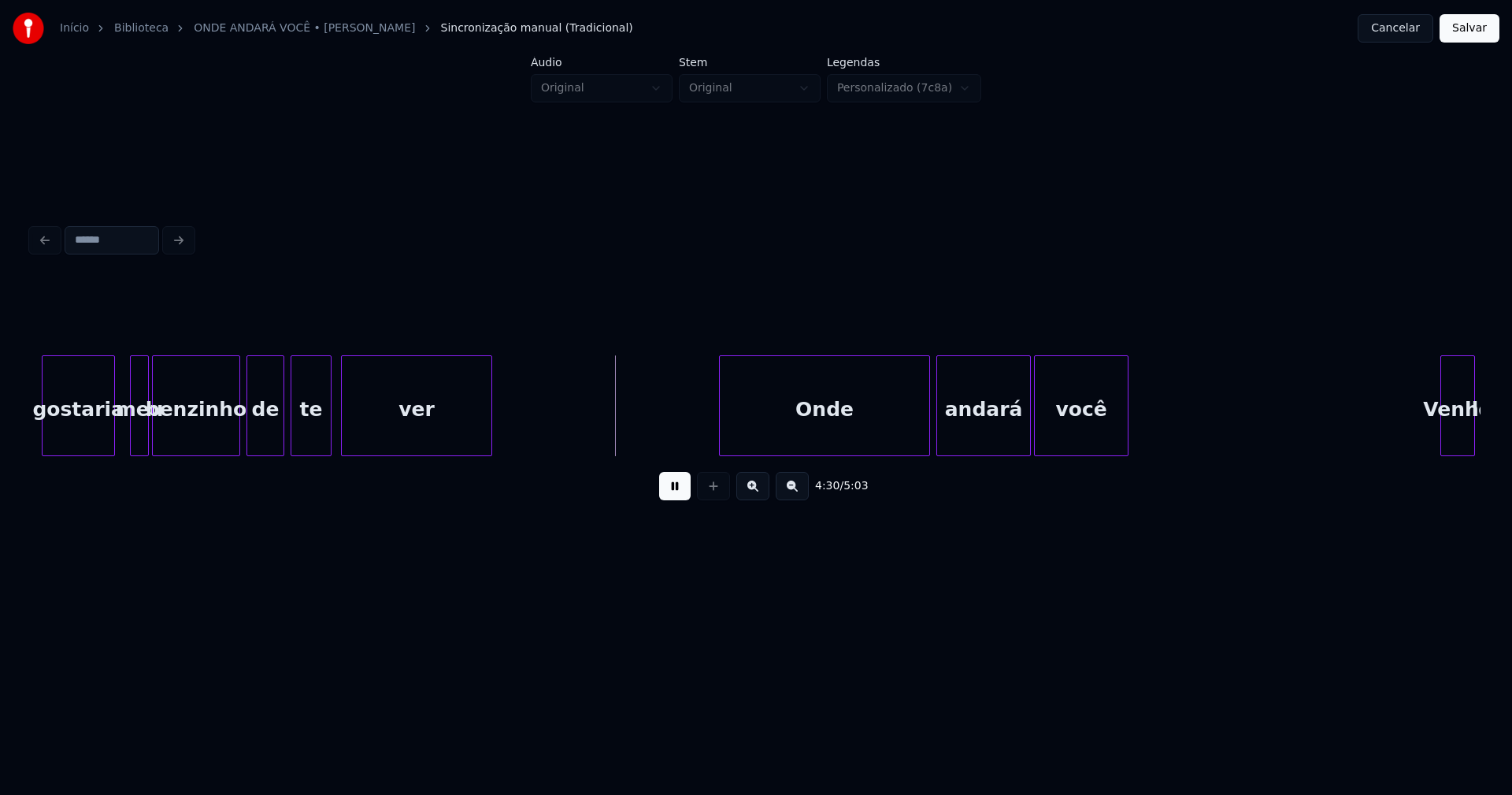
scroll to position [0, 42126]
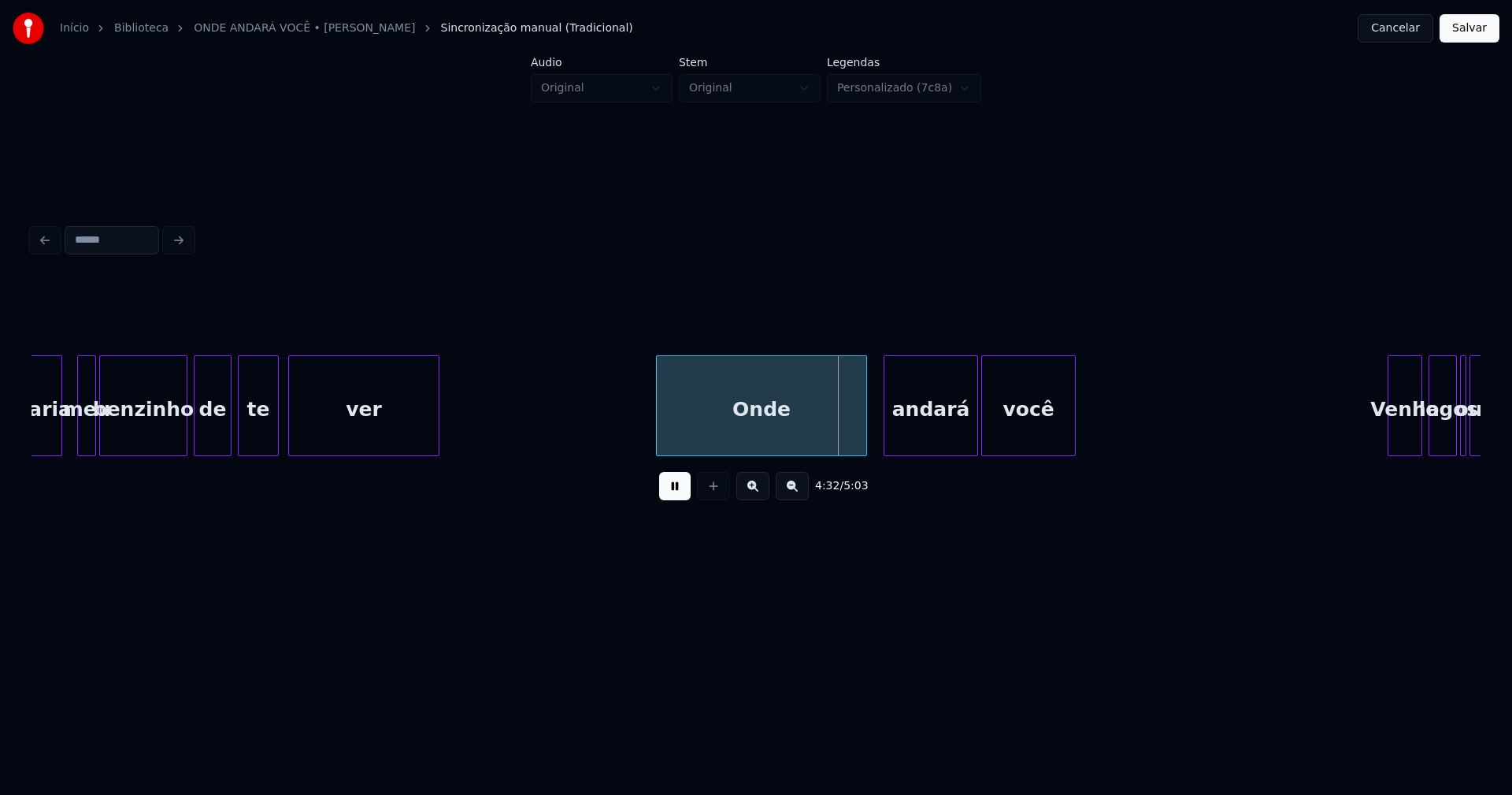
click at [738, 445] on div "Onde" at bounding box center [761, 410] width 209 height 107
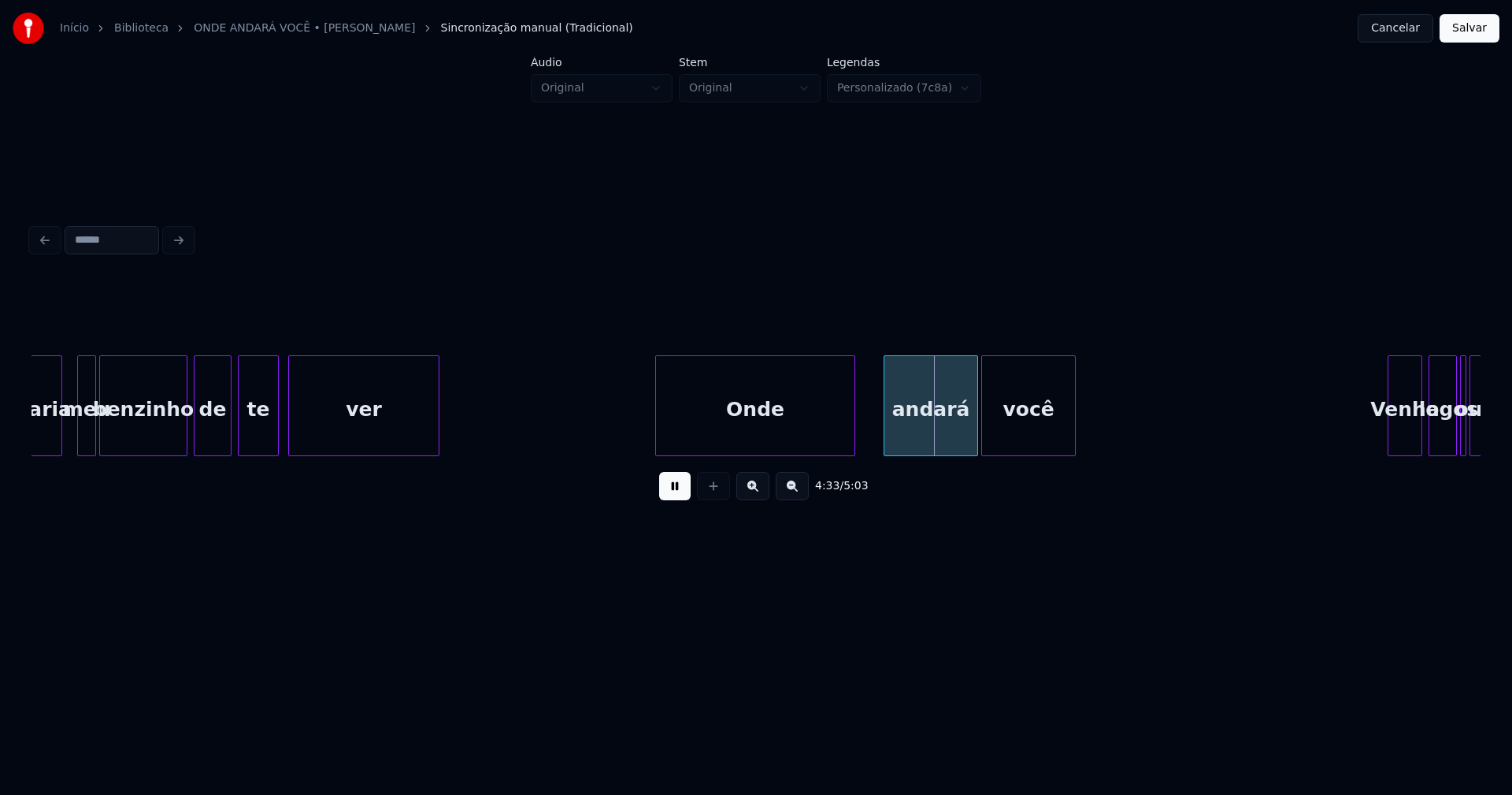
click at [854, 442] on div at bounding box center [852, 406] width 5 height 99
click at [866, 444] on div "andará" at bounding box center [912, 406] width 94 height 101
click at [968, 426] on div at bounding box center [970, 406] width 5 height 99
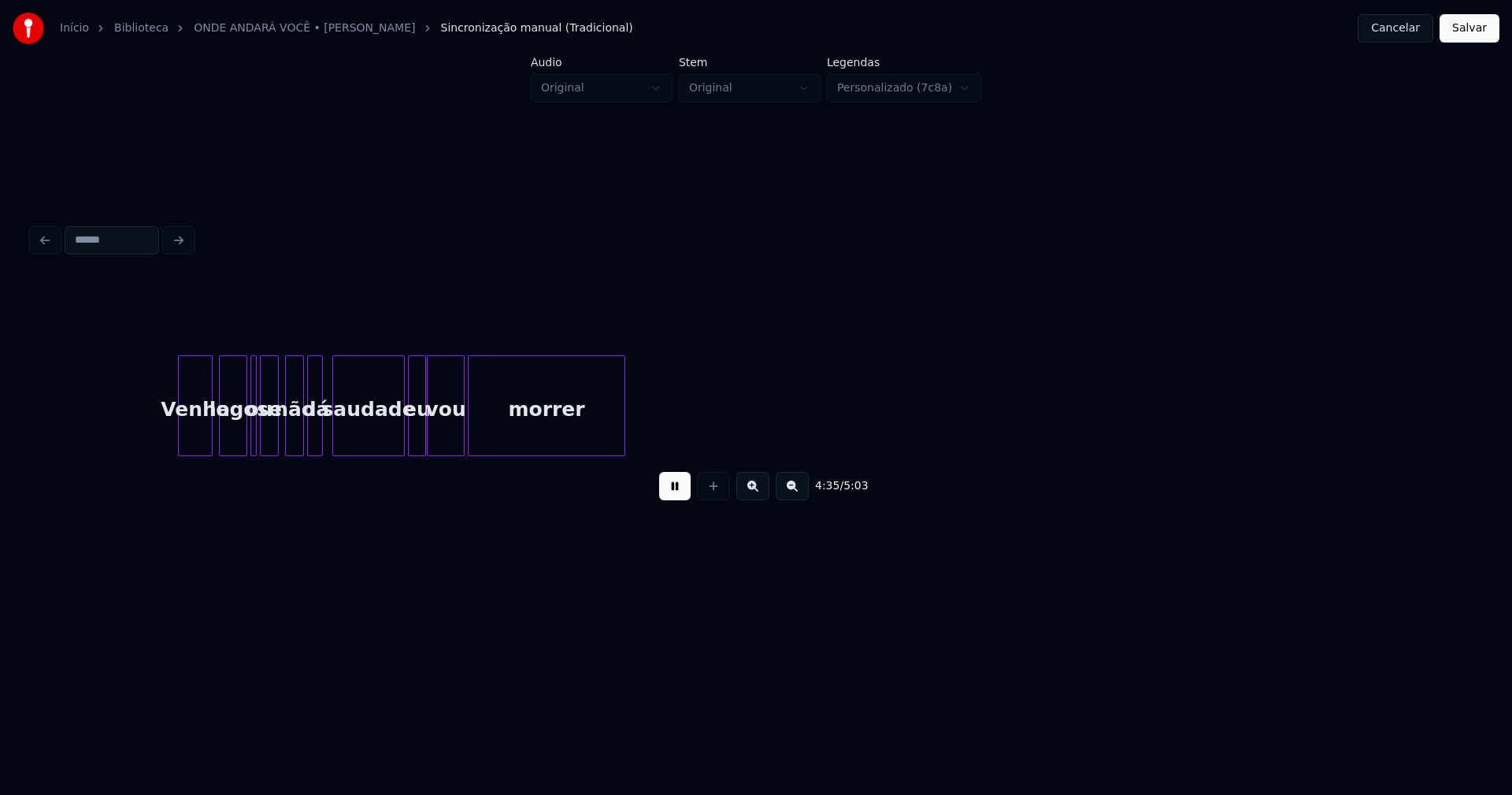
scroll to position [0, 43343]
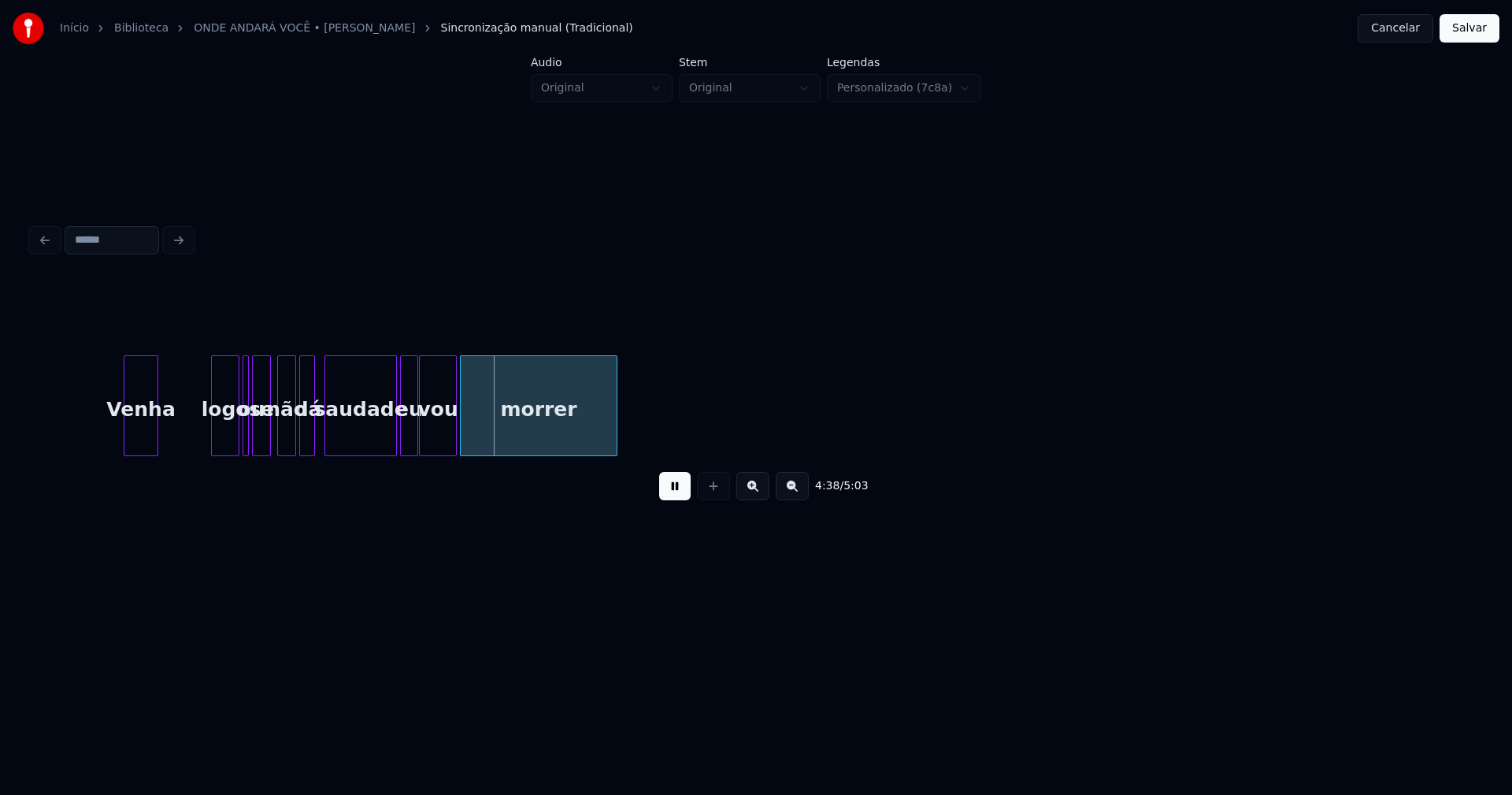
click at [137, 447] on div "Venha" at bounding box center [140, 410] width 33 height 107
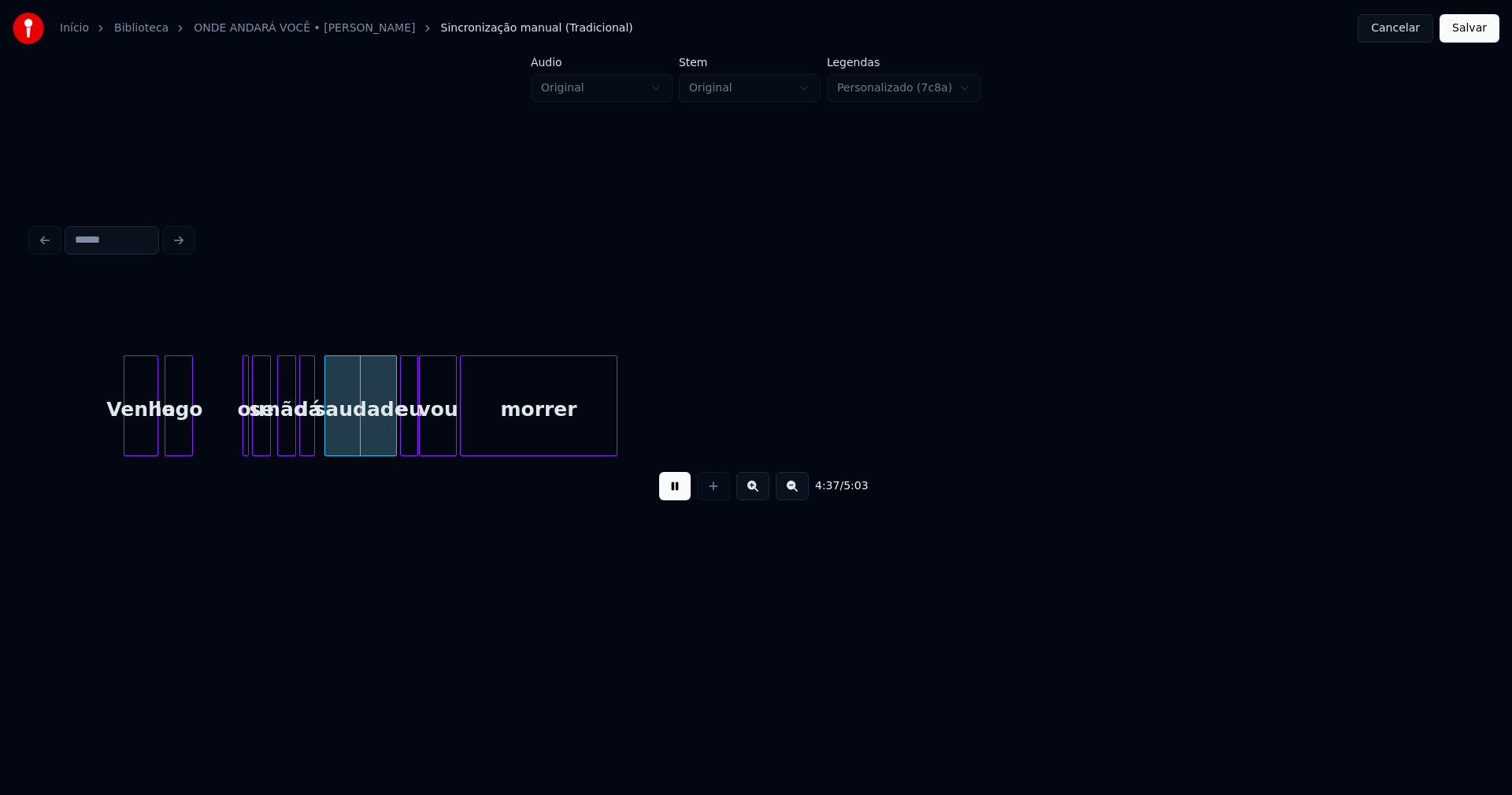
click at [182, 456] on div "Venha logo ou se não dá saudade eu vou morrer" at bounding box center [756, 406] width 1449 height 101
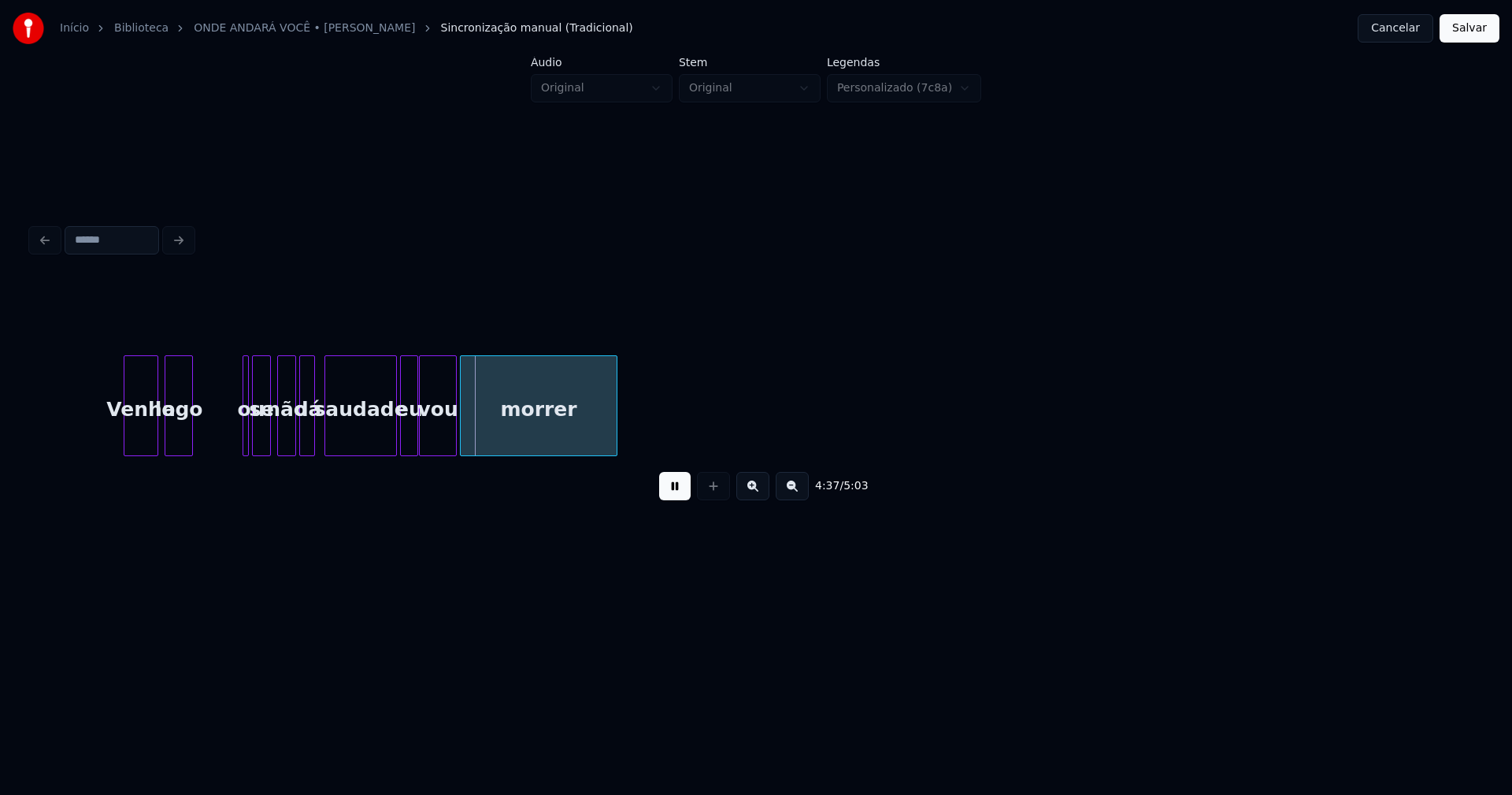
drag, startPoint x: 239, startPoint y: 435, endPoint x: 229, endPoint y: 438, distance: 10.4
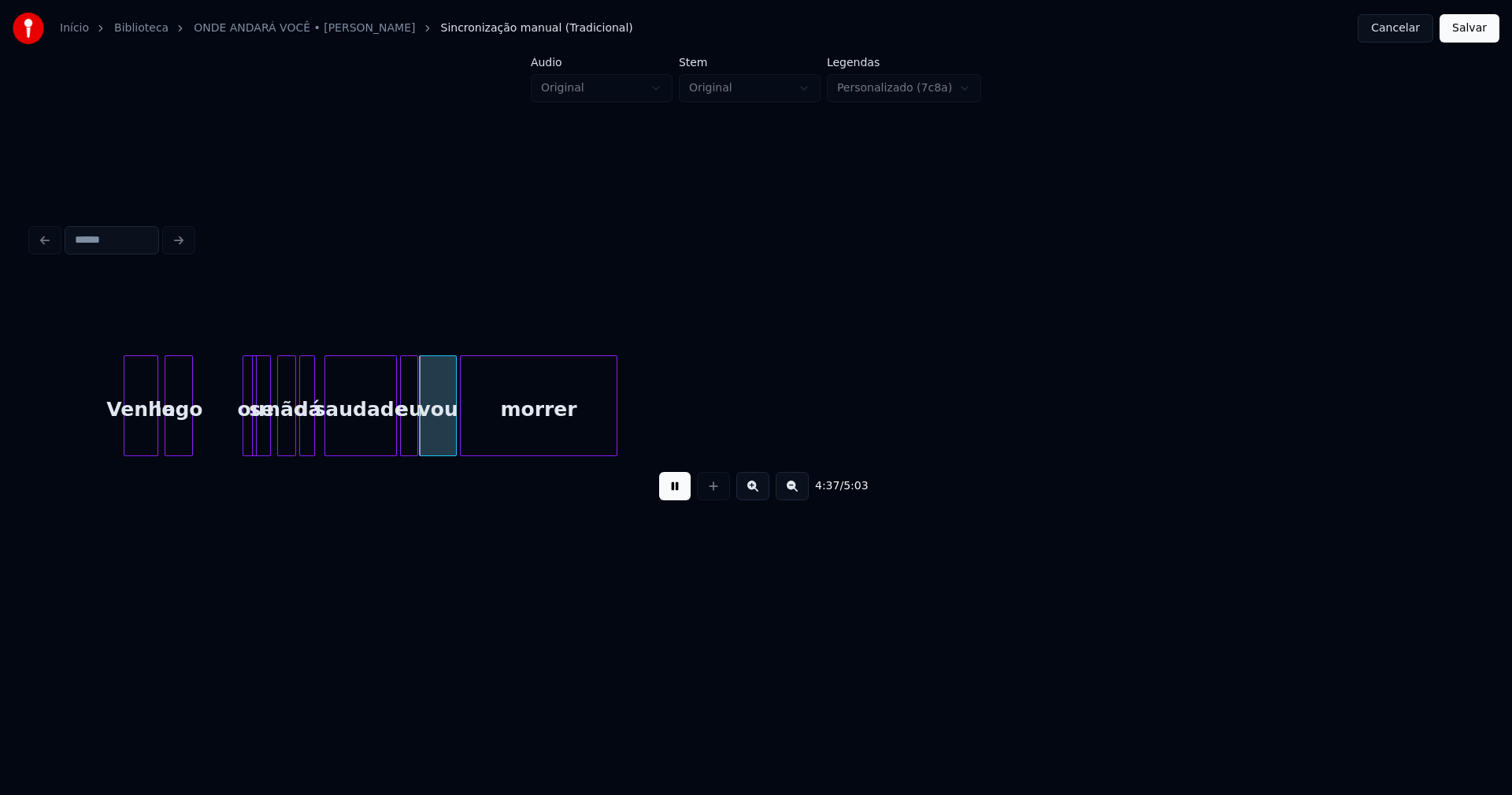
click at [252, 436] on div at bounding box center [253, 406] width 5 height 99
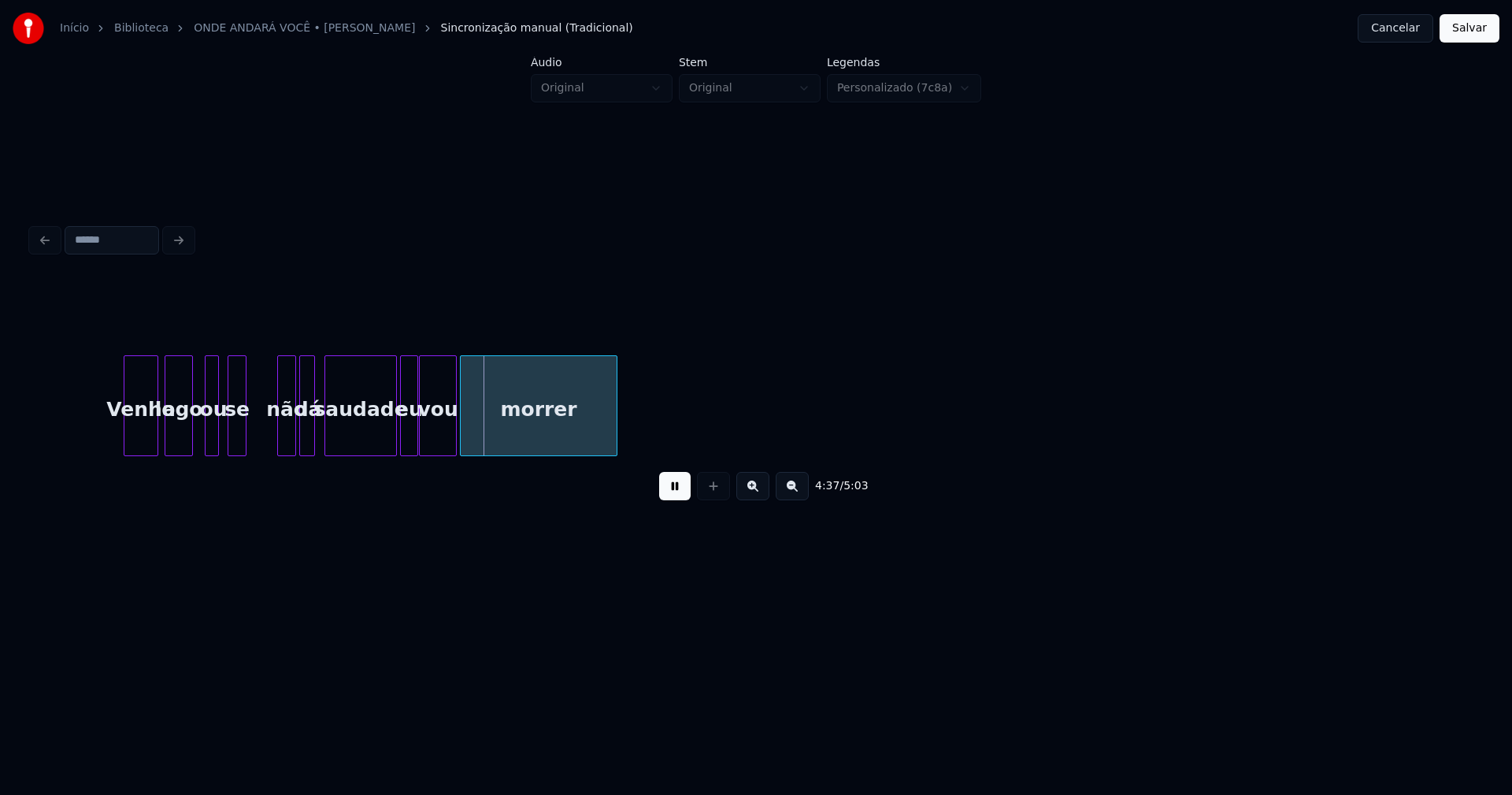
click at [237, 444] on div "se" at bounding box center [236, 410] width 17 height 107
click at [237, 437] on div "se" at bounding box center [233, 410] width 17 height 107
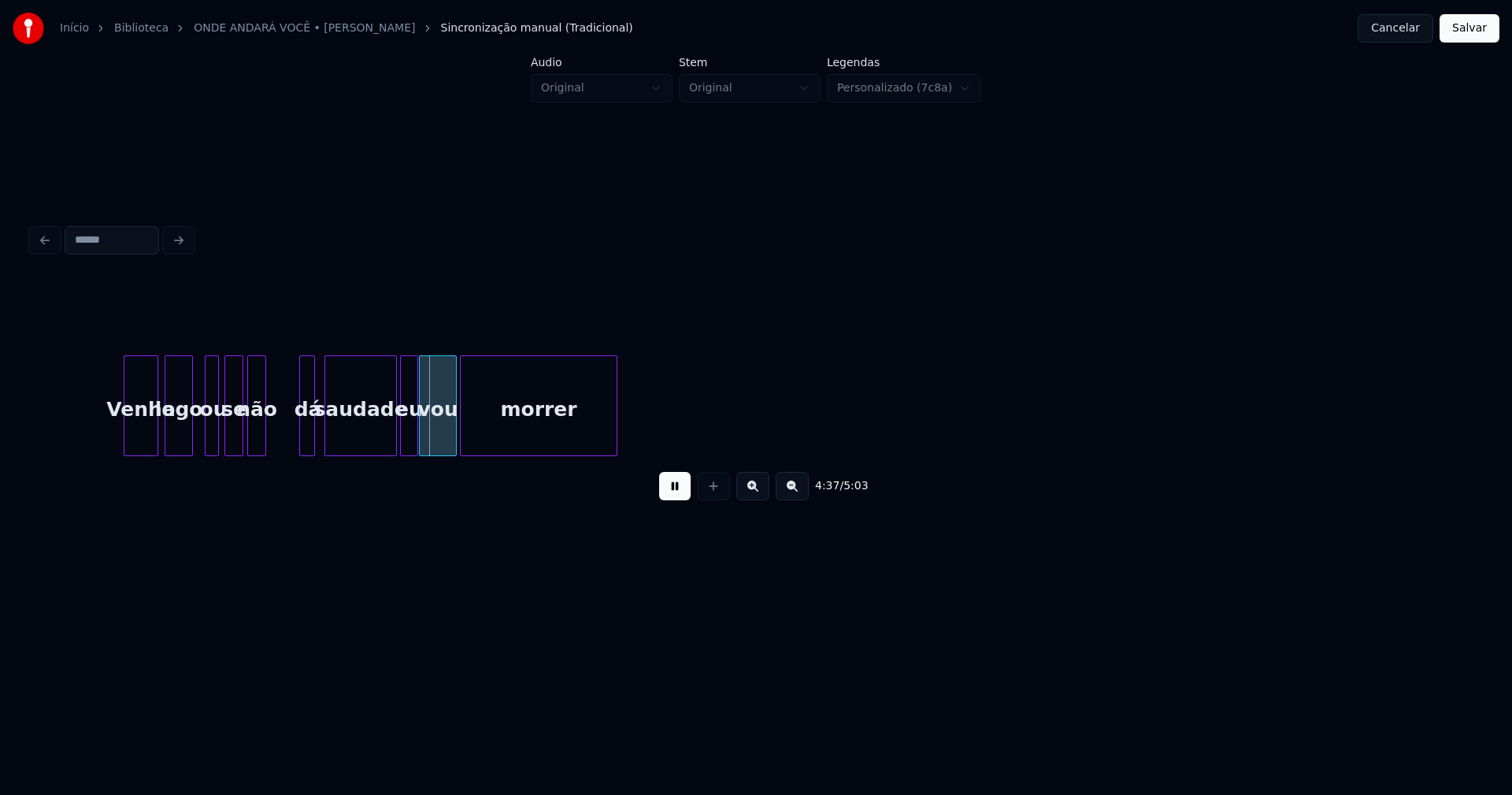
click at [258, 439] on div "não" at bounding box center [256, 410] width 17 height 107
click at [296, 432] on div at bounding box center [294, 406] width 5 height 99
click at [283, 442] on div "dá" at bounding box center [282, 410] width 23 height 107
click at [285, 440] on div at bounding box center [284, 406] width 5 height 99
click at [315, 441] on div "saudade" at bounding box center [344, 410] width 70 height 107
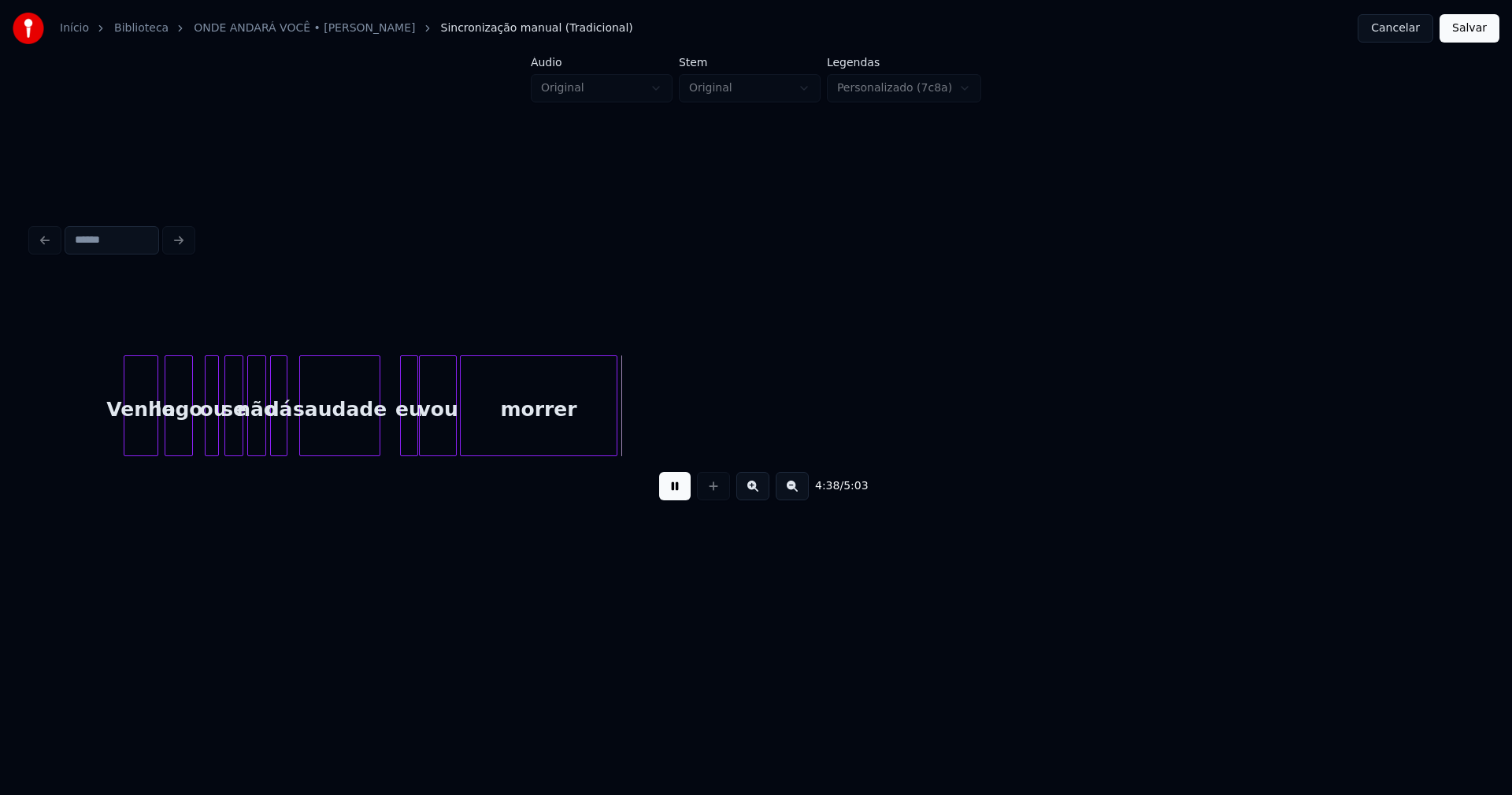
click at [302, 441] on div at bounding box center [302, 406] width 5 height 99
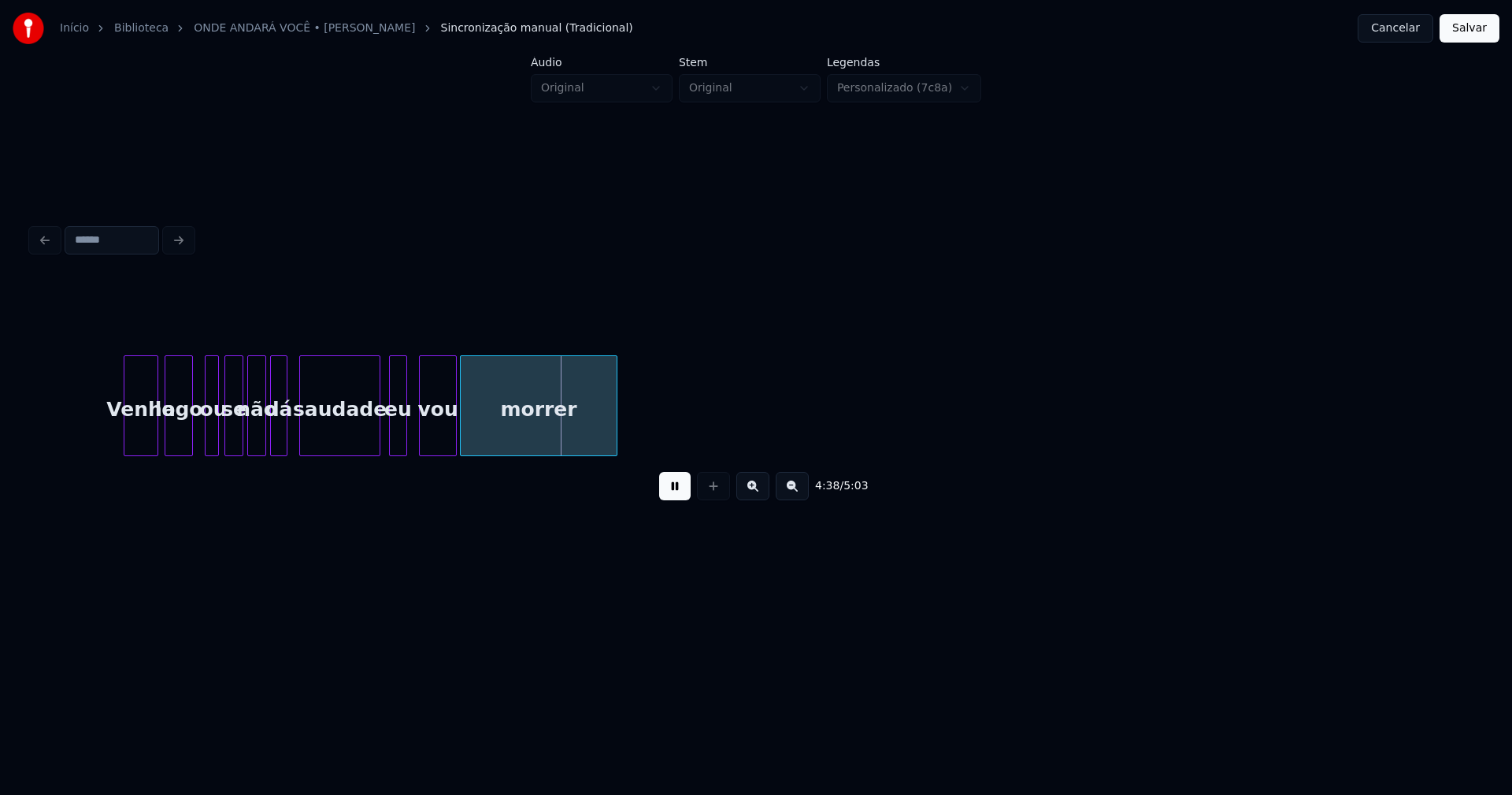
click at [395, 434] on div "eu" at bounding box center [398, 410] width 17 height 107
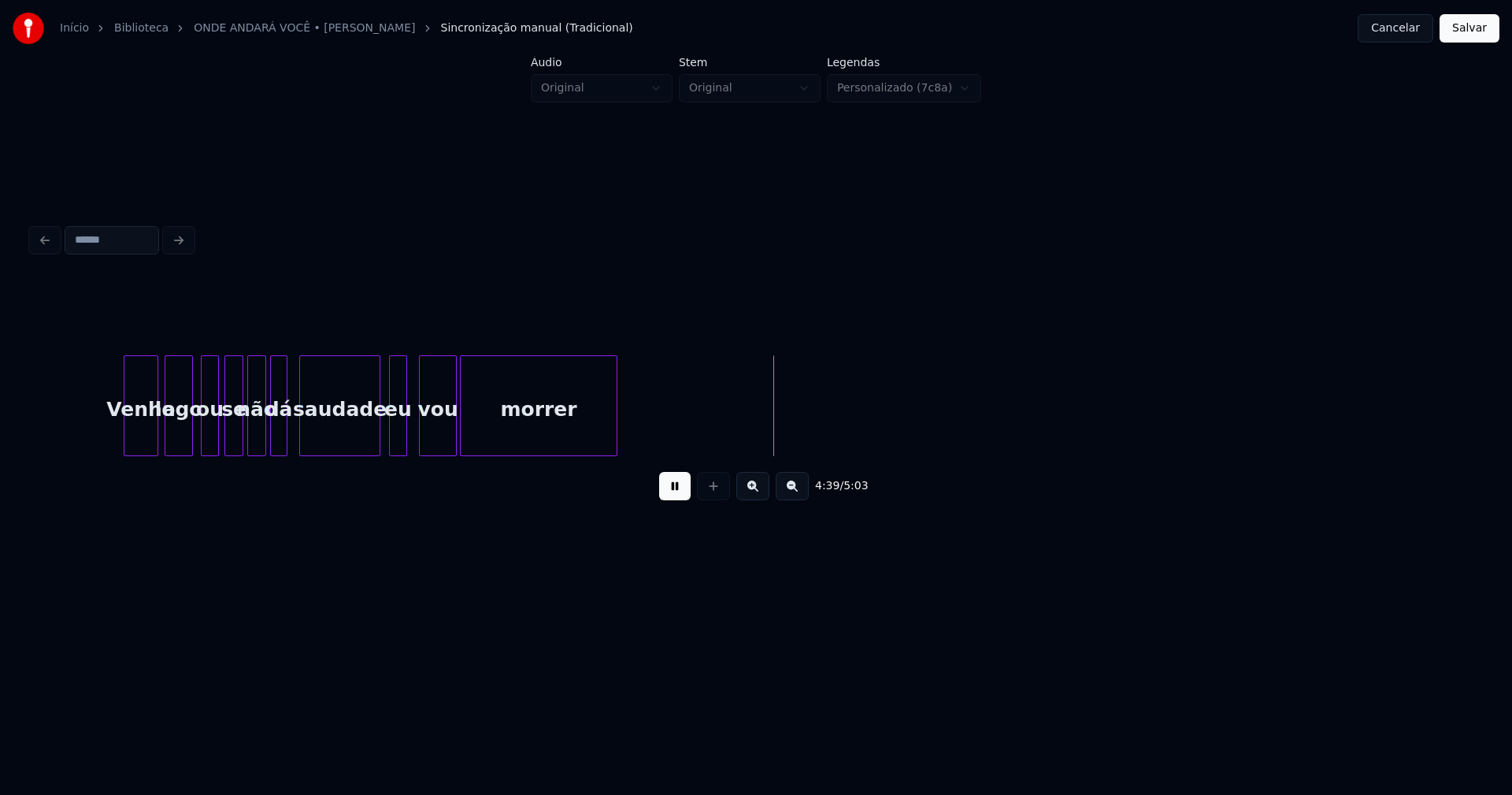
click at [204, 441] on div at bounding box center [204, 406] width 5 height 99
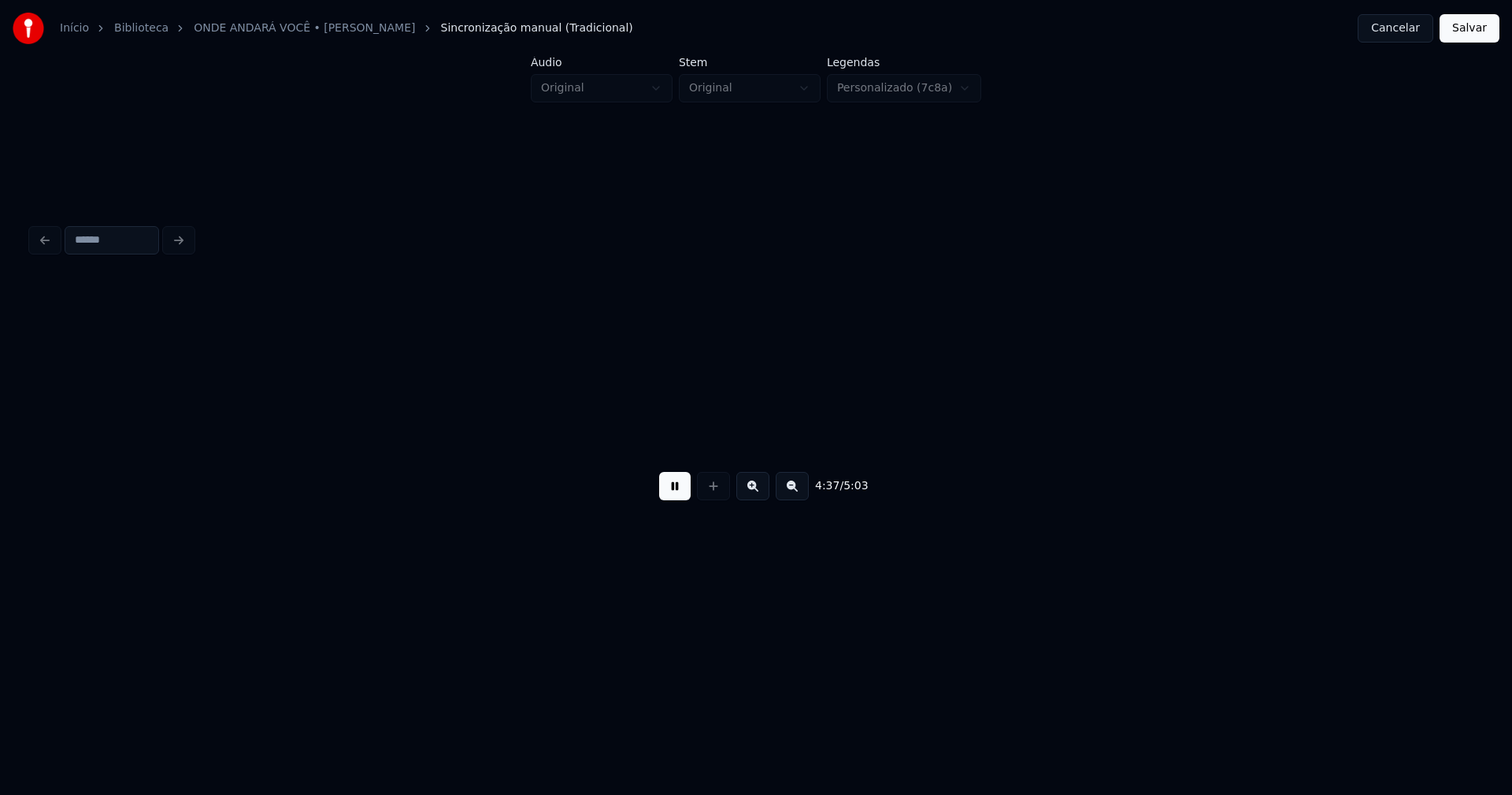
scroll to position [0, 43343]
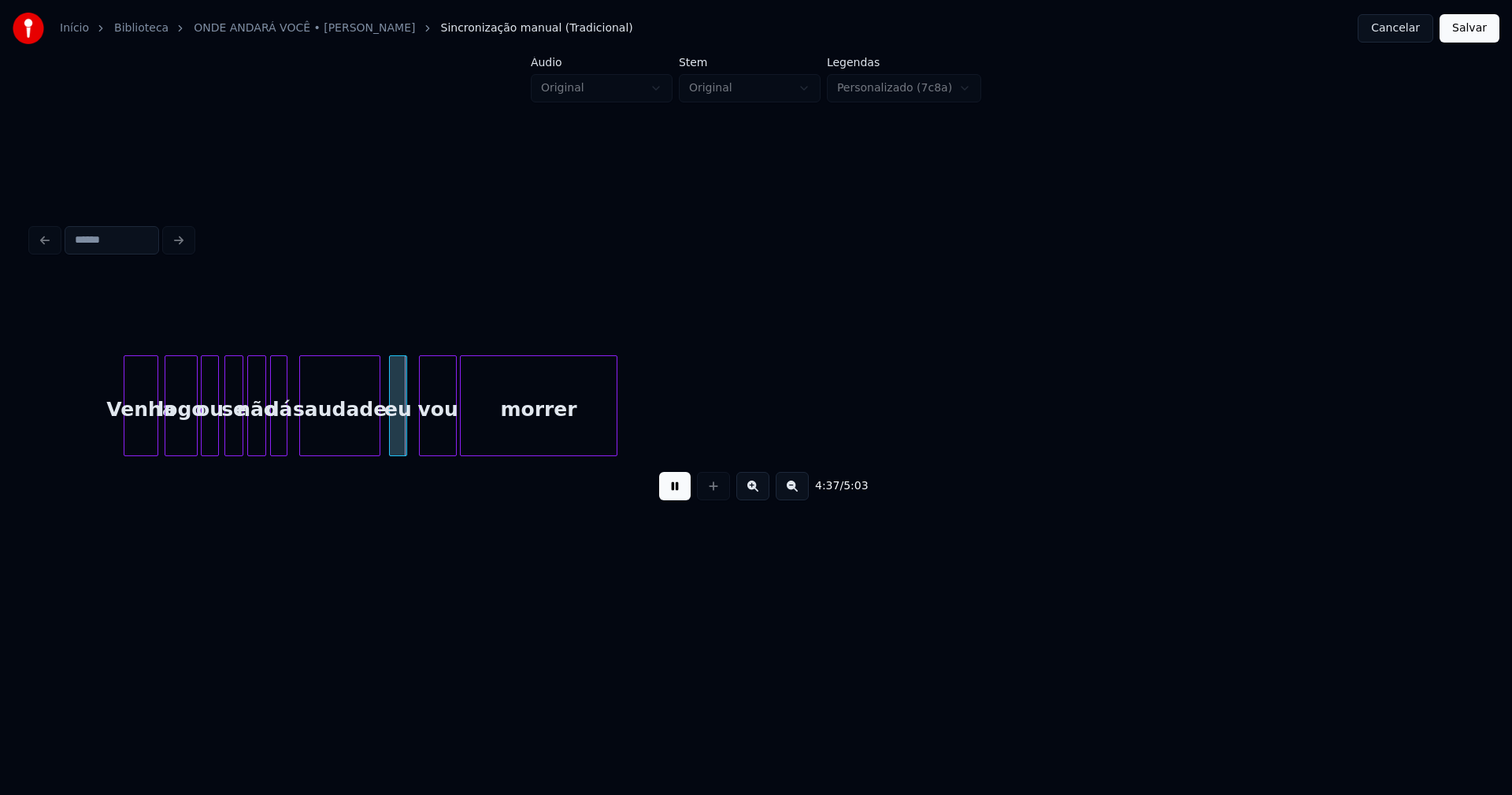
click at [193, 429] on div at bounding box center [195, 406] width 5 height 99
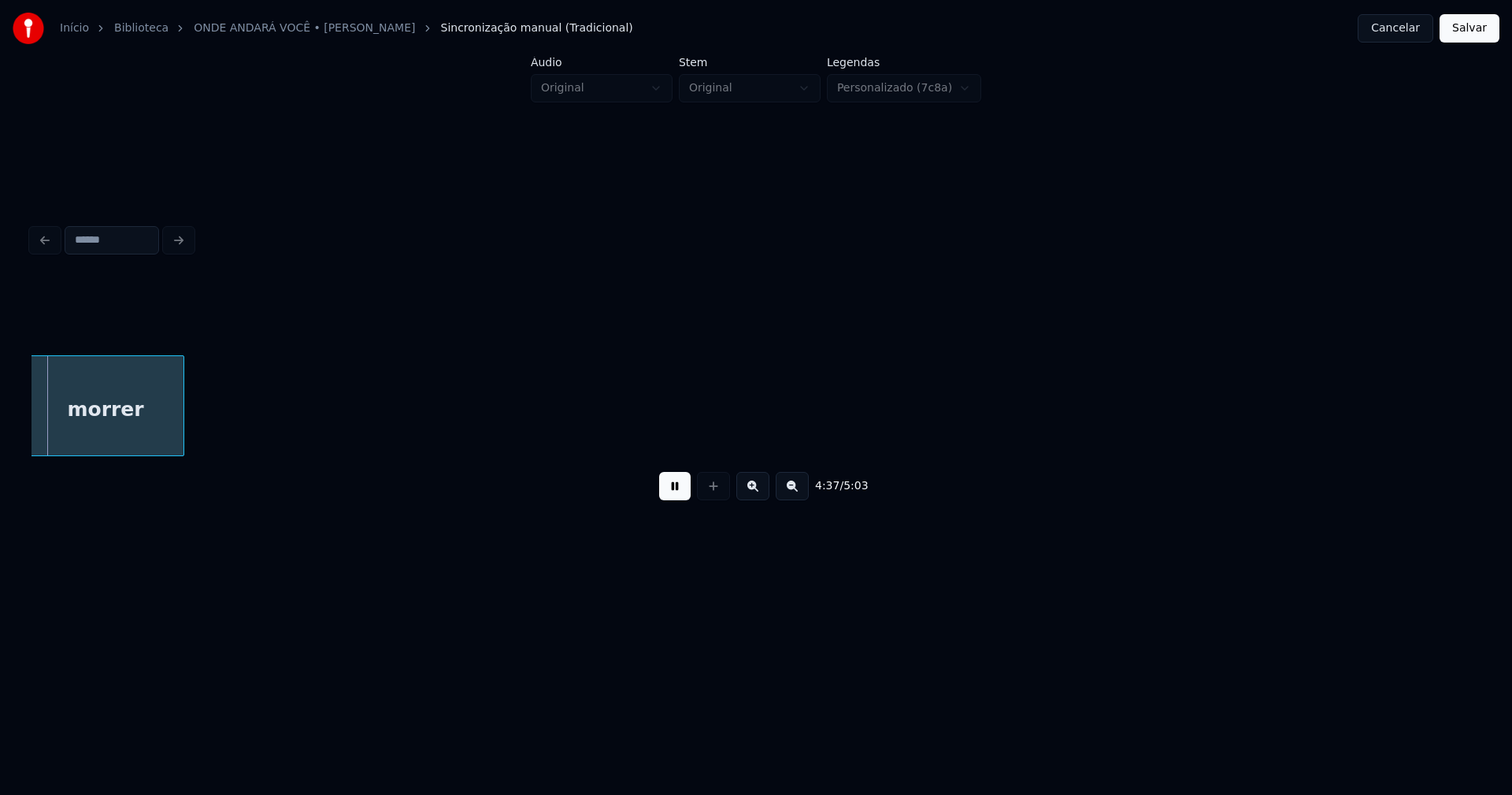
scroll to position [0, 43794]
click at [1479, 37] on button "Salvar" at bounding box center [1469, 28] width 60 height 29
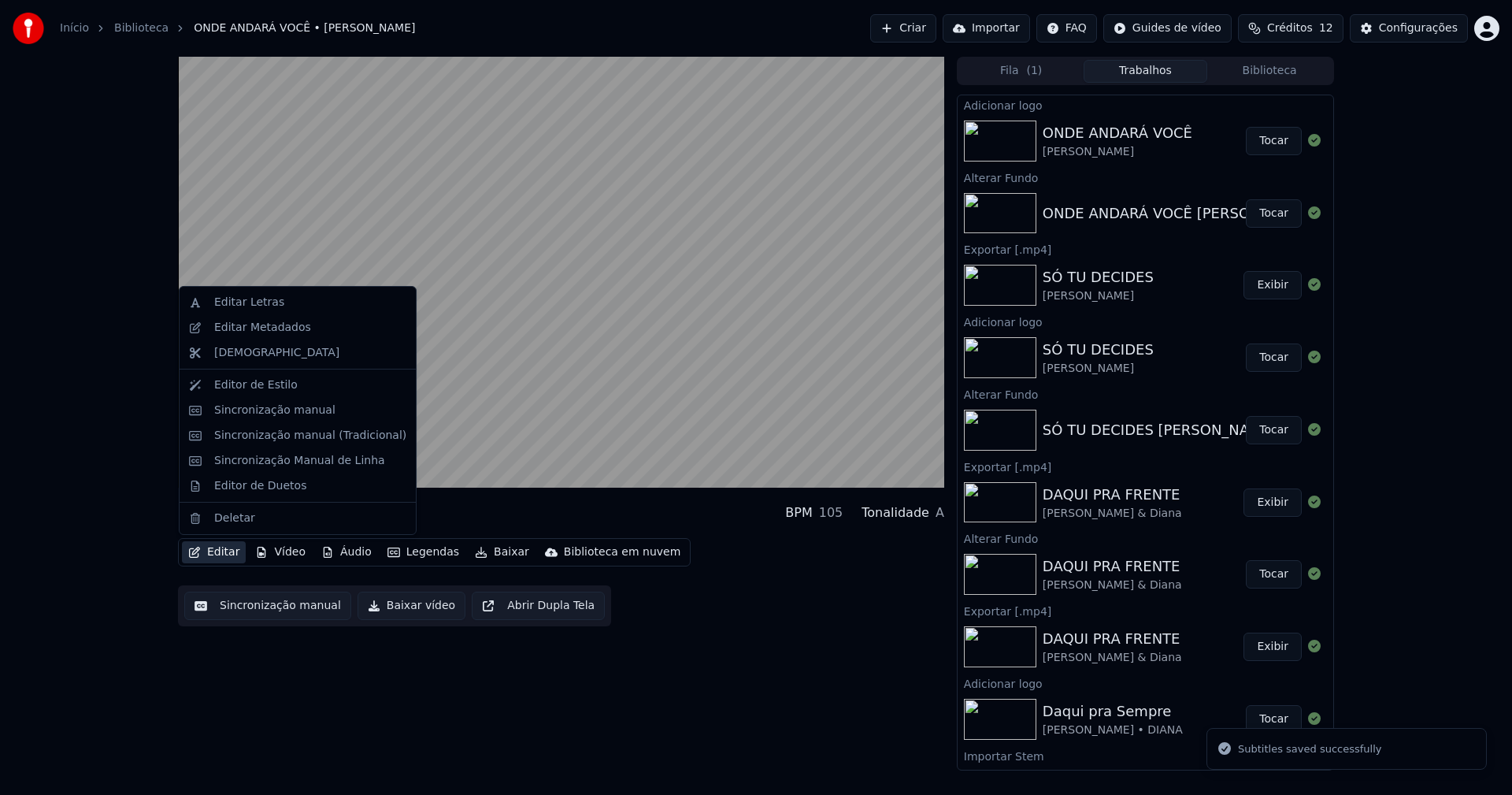
click at [211, 556] on button "Editar" at bounding box center [213, 552] width 64 height 22
click at [264, 438] on div "Sincronização manual (Tradicional)" at bounding box center [311, 436] width 193 height 16
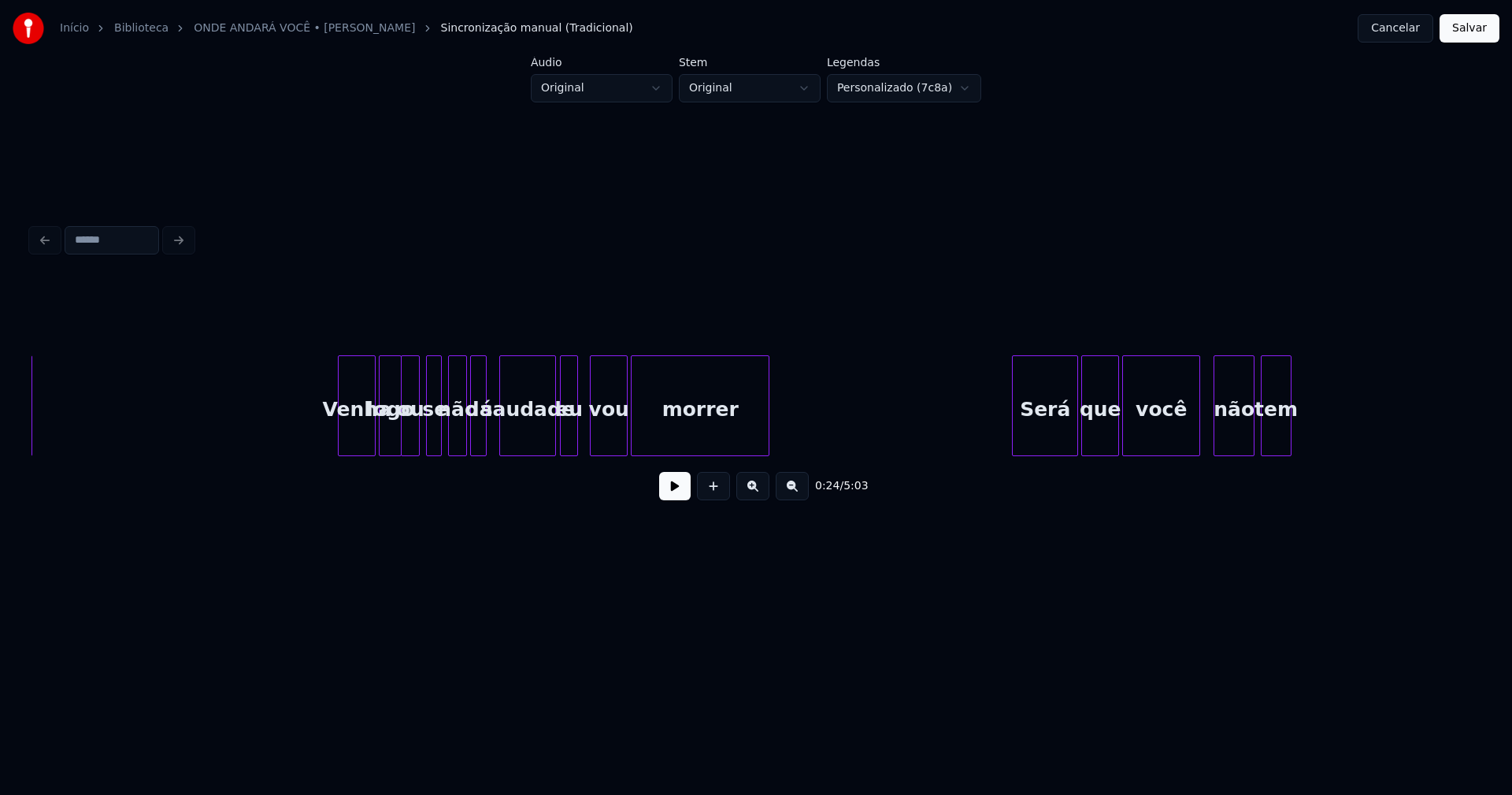
scroll to position [0, 8260]
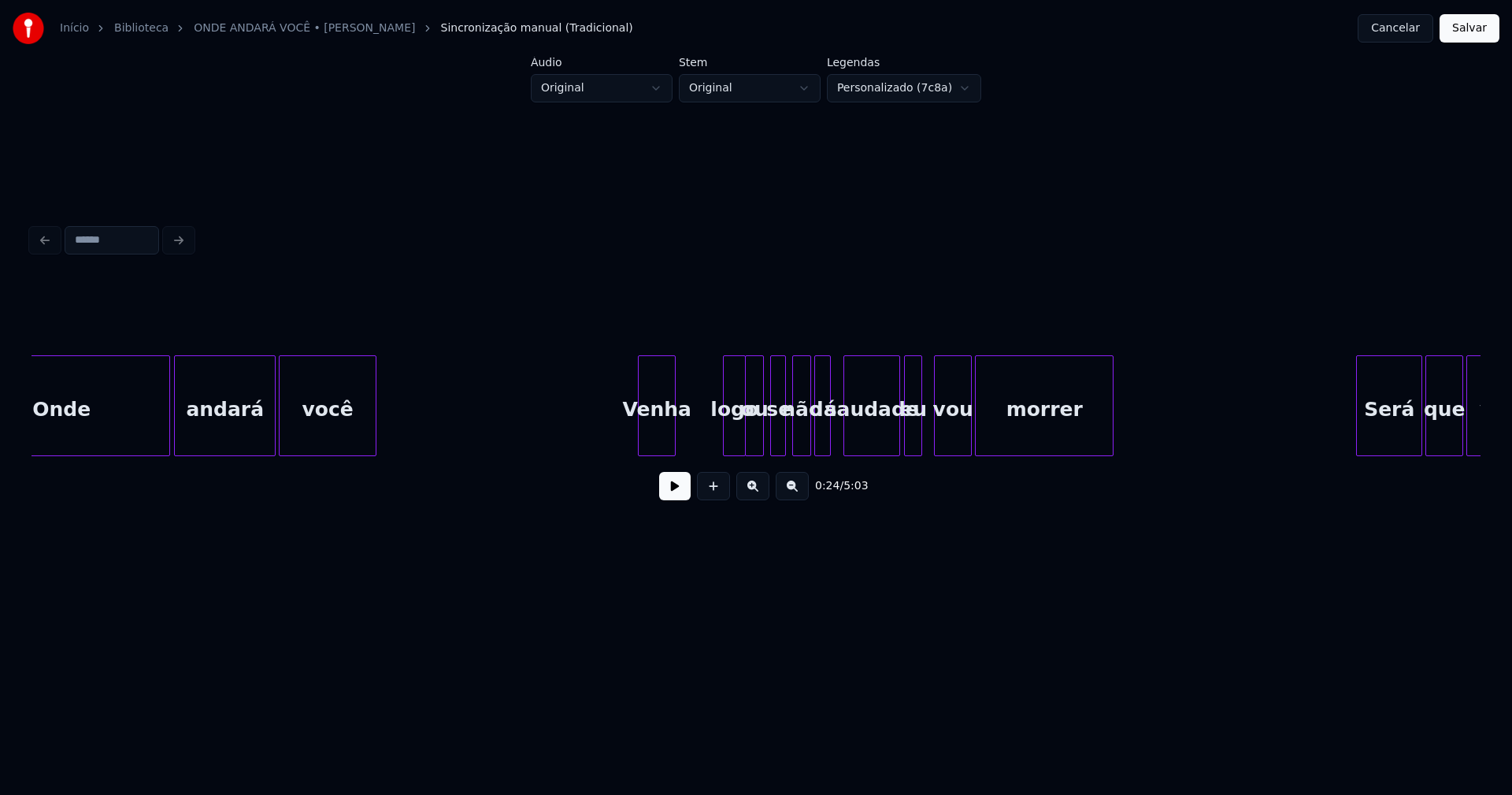
click at [661, 445] on div "Venha" at bounding box center [657, 410] width 37 height 107
click at [688, 456] on div "vou morrer Será que você eu se não dá saudade Venha logo ou você andará Onde" at bounding box center [756, 406] width 1449 height 101
click at [713, 464] on div "0:56 / 5:03" at bounding box center [756, 396] width 1449 height 239
click at [731, 456] on div "vou morrer Será que você eu se não dá saudade Venha logo ou você andará Onde" at bounding box center [756, 406] width 1449 height 101
click at [755, 456] on div "vou morrer Será que você eu se não dá saudade Venha logo ou você andará Onde" at bounding box center [756, 406] width 1449 height 101
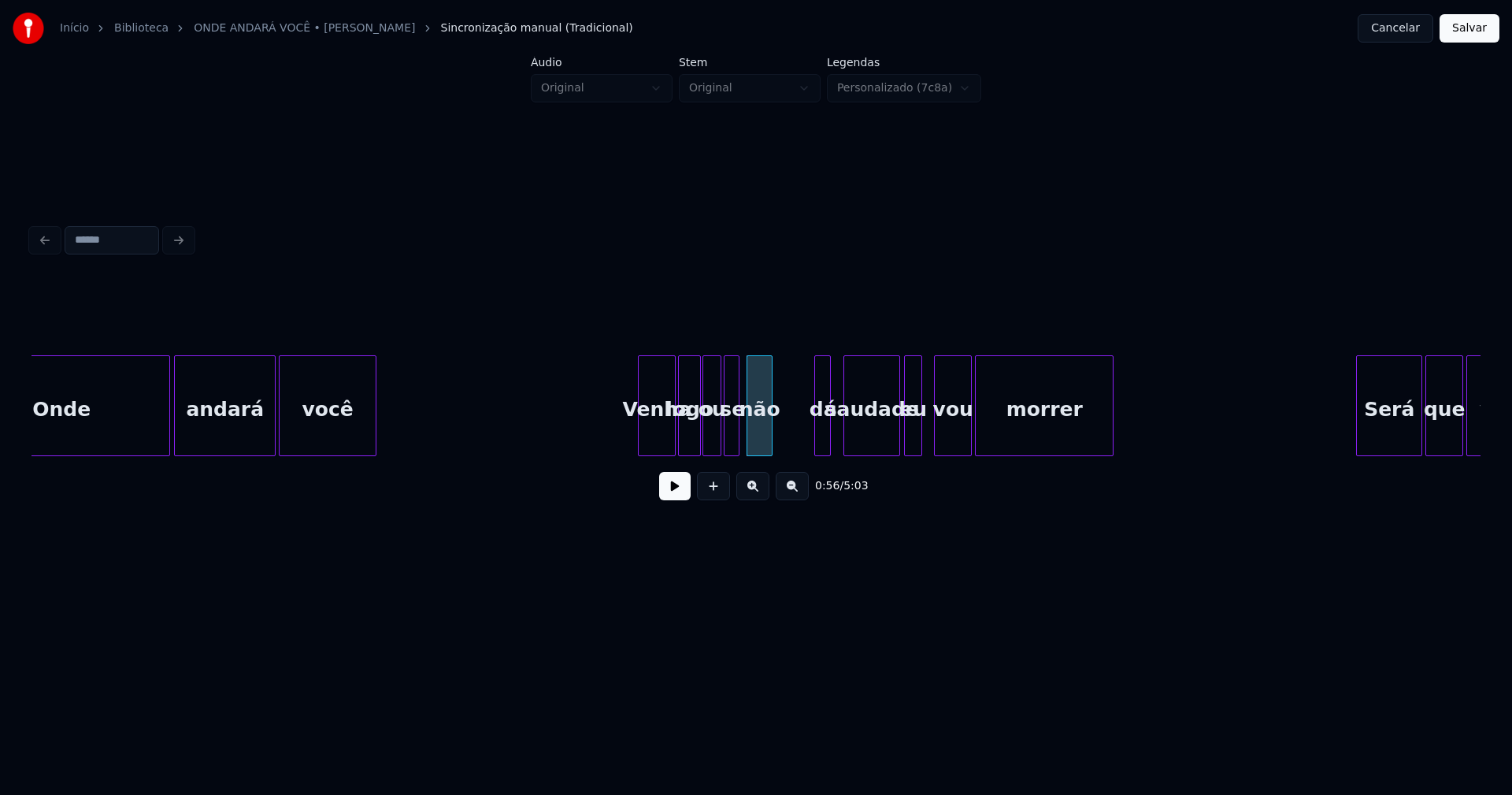
click at [769, 438] on div at bounding box center [769, 406] width 5 height 99
click at [778, 452] on div "vou morrer Será que você eu se não dá saudade Venha logo ou você andará Onde" at bounding box center [756, 406] width 1449 height 101
click at [859, 456] on div "vou morrer Será que você eu se não dá saudade Venha logo ou você andará Onde" at bounding box center [756, 406] width 1449 height 101
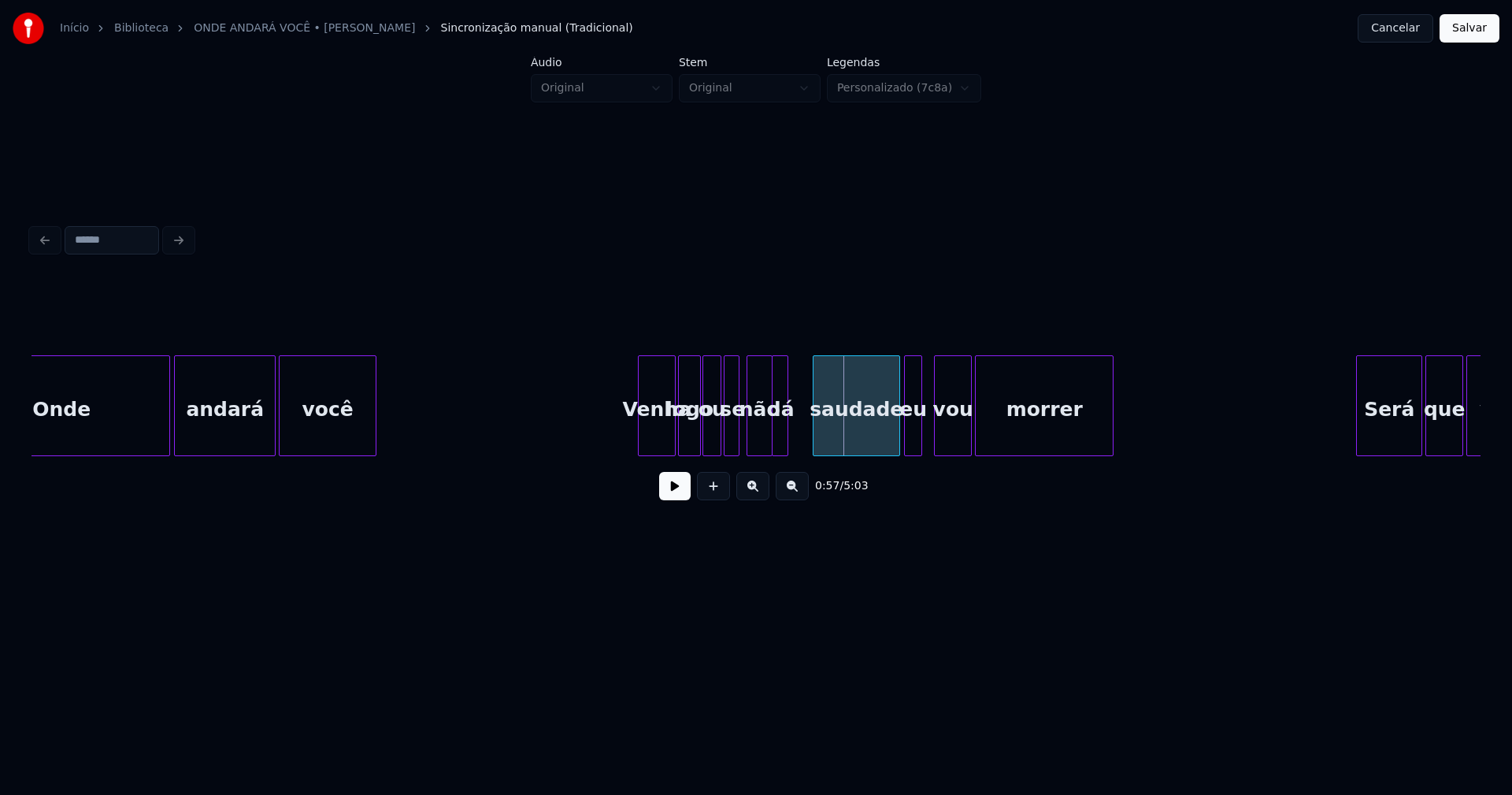
click at [816, 454] on div "vou morrer Será que você eu se não dá saudade Venha logo ou você andará Onde" at bounding box center [756, 406] width 1449 height 101
drag, startPoint x: 597, startPoint y: 427, endPoint x: 667, endPoint y: 499, distance: 100.4
click at [672, 491] on button at bounding box center [675, 485] width 32 height 29
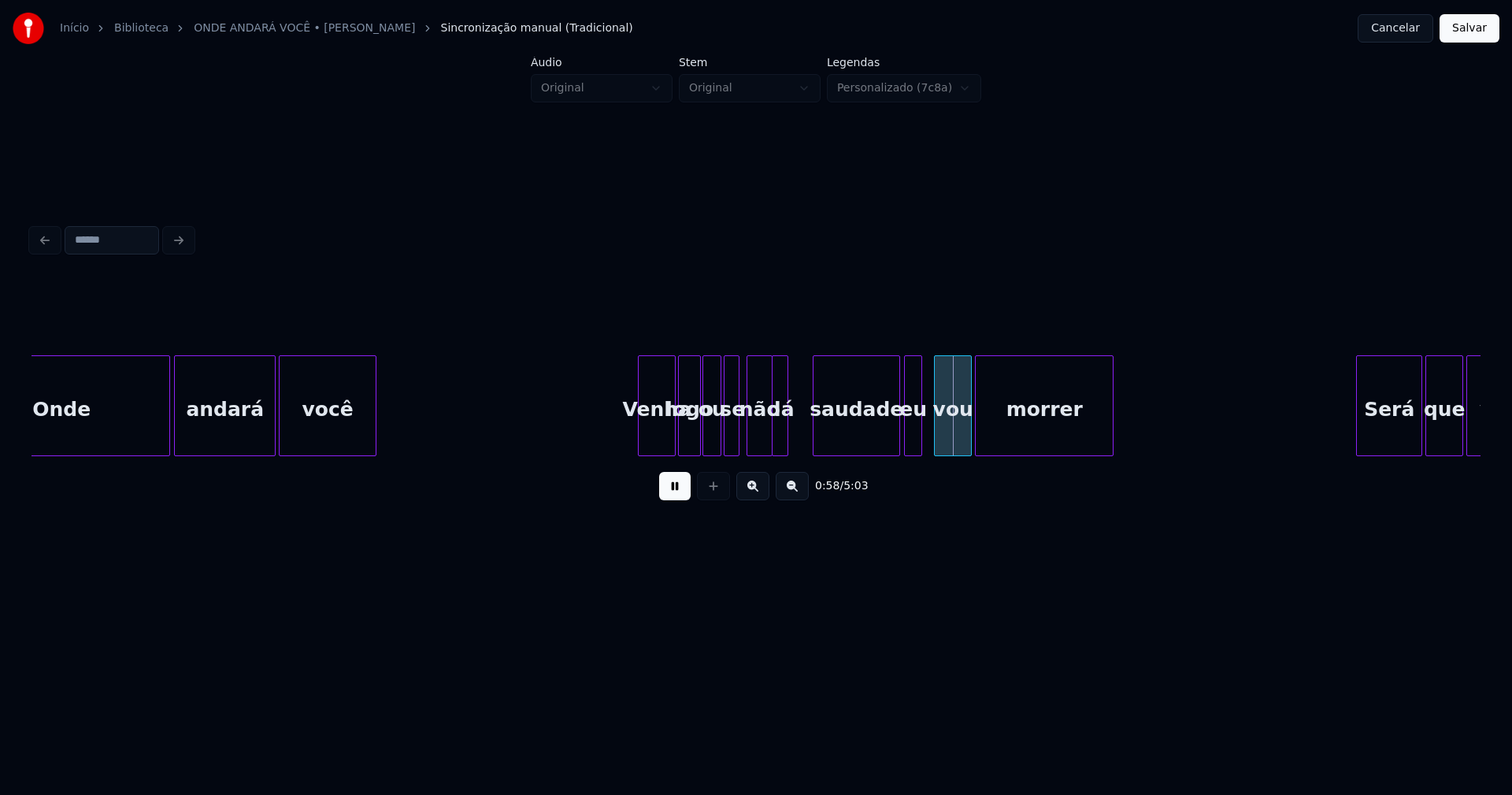
click at [679, 499] on button at bounding box center [675, 485] width 32 height 29
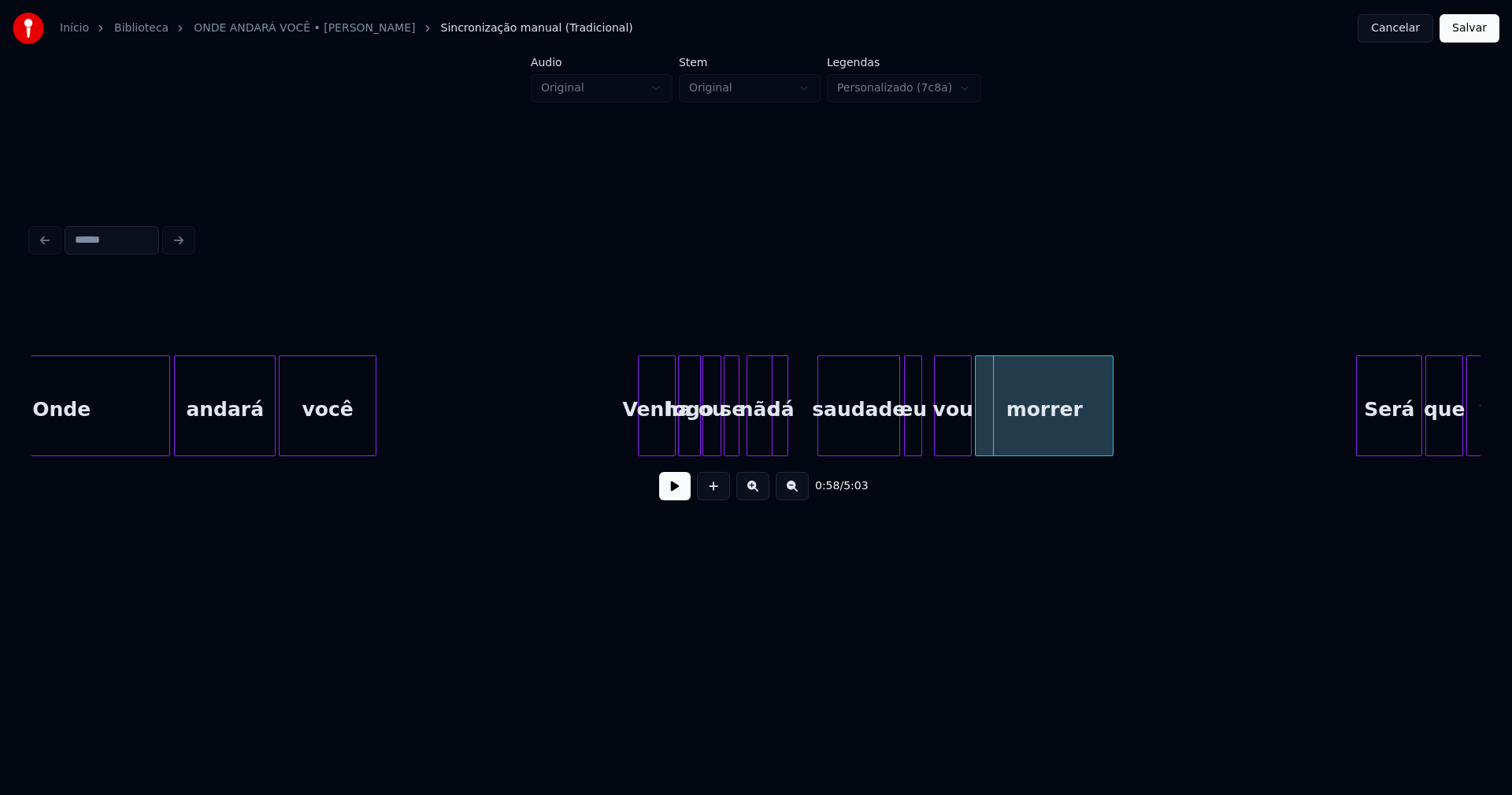
click at [818, 440] on div at bounding box center [820, 406] width 5 height 99
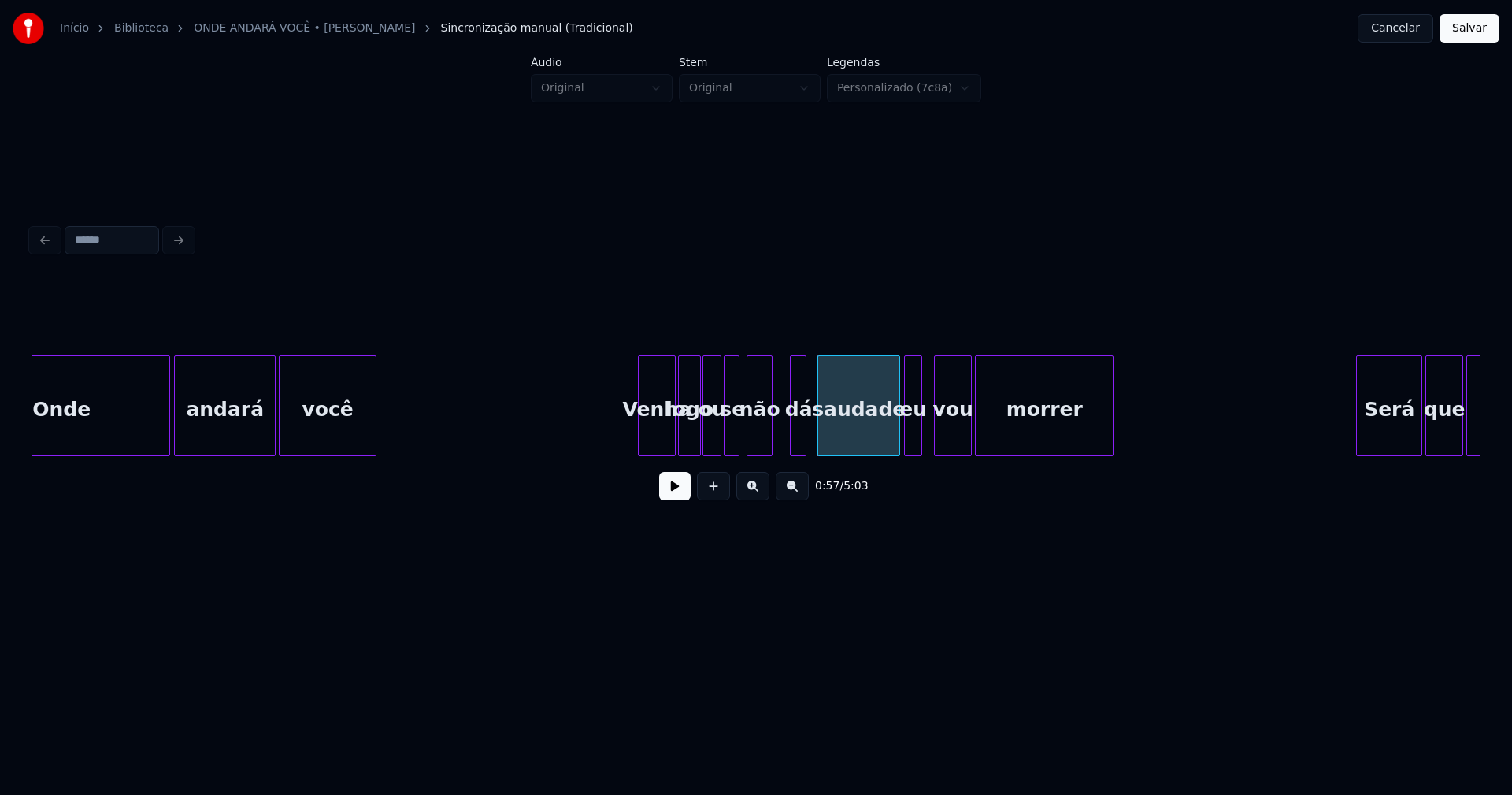
click at [797, 437] on div "dá" at bounding box center [799, 410] width 16 height 107
click at [772, 450] on div "vou morrer Será que você eu se não dá saudade Venha logo ou você andará Onde" at bounding box center [756, 406] width 1449 height 101
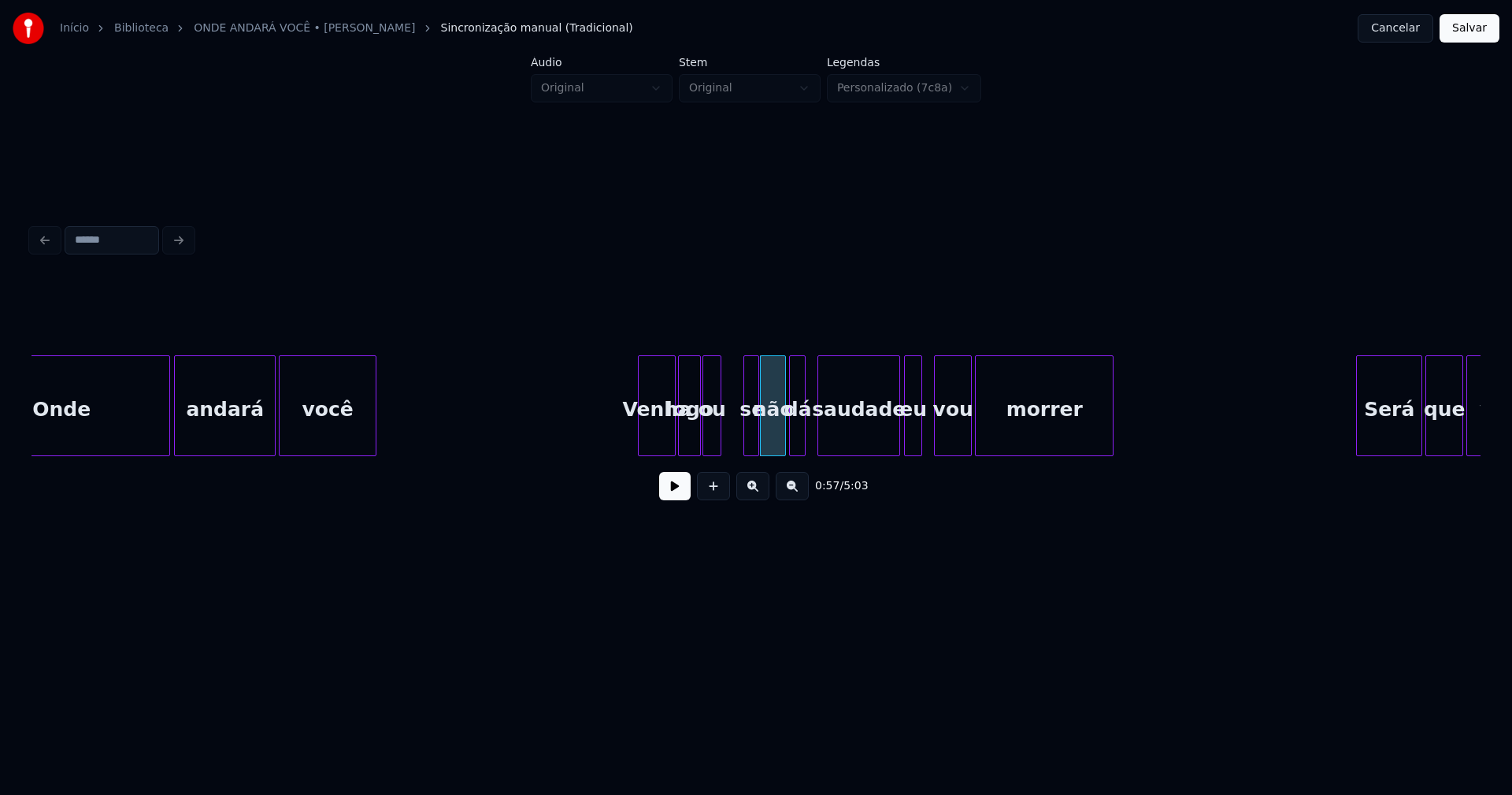
click at [750, 449] on div "se" at bounding box center [753, 410] width 16 height 107
click at [732, 450] on div "vou morrer Será que você eu se não dá saudade Venha logo ou você andará Onde" at bounding box center [756, 406] width 1449 height 101
click at [711, 456] on div "vou morrer Será que você eu se não dá saudade Venha logo ou você andará Onde" at bounding box center [756, 406] width 1449 height 101
click at [677, 456] on div "vou morrer Será que você eu se não dá saudade Venha logo ou você andará Onde" at bounding box center [756, 406] width 1449 height 101
click at [676, 443] on div at bounding box center [677, 406] width 5 height 99
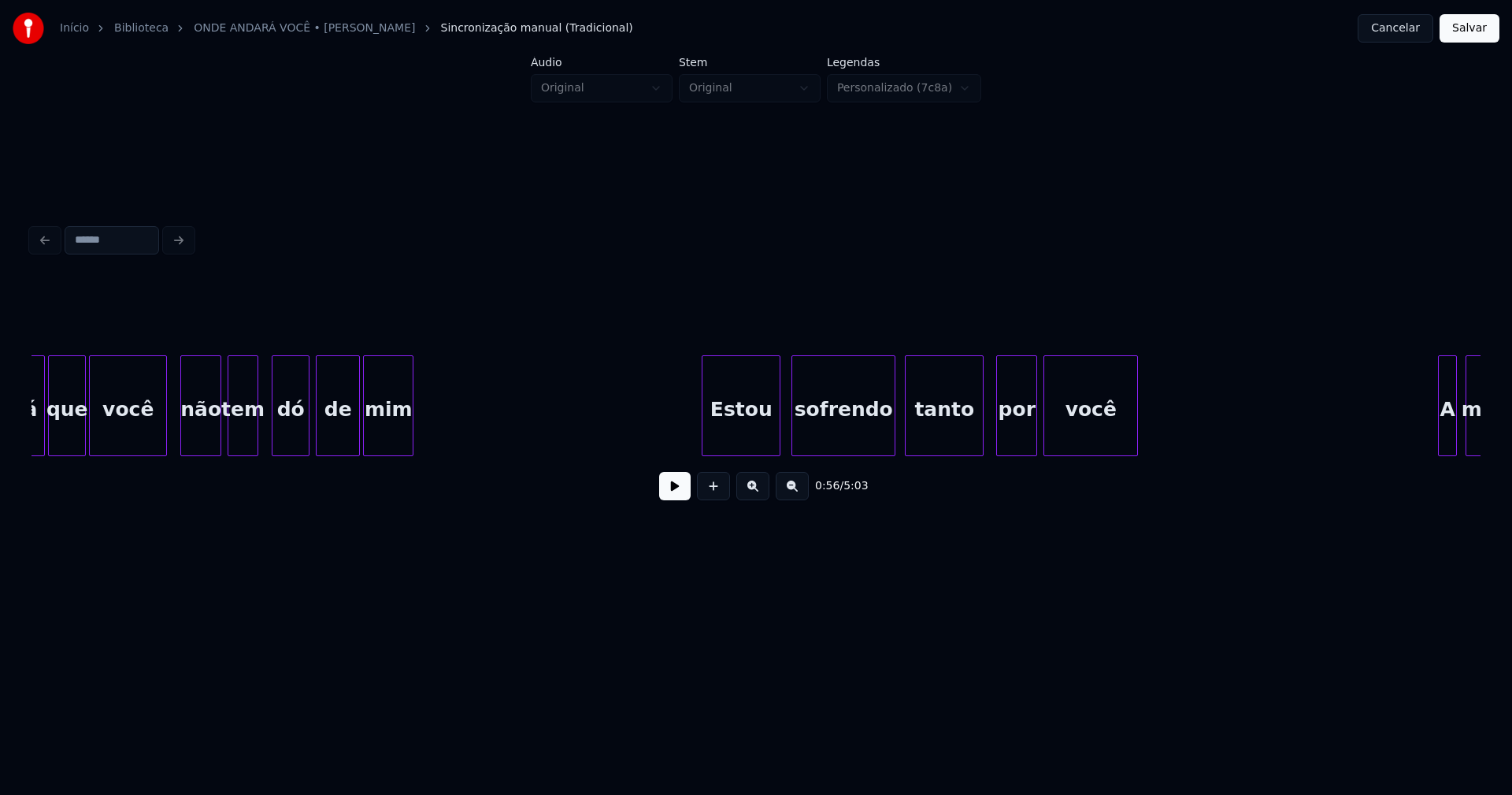
scroll to position [0, 9664]
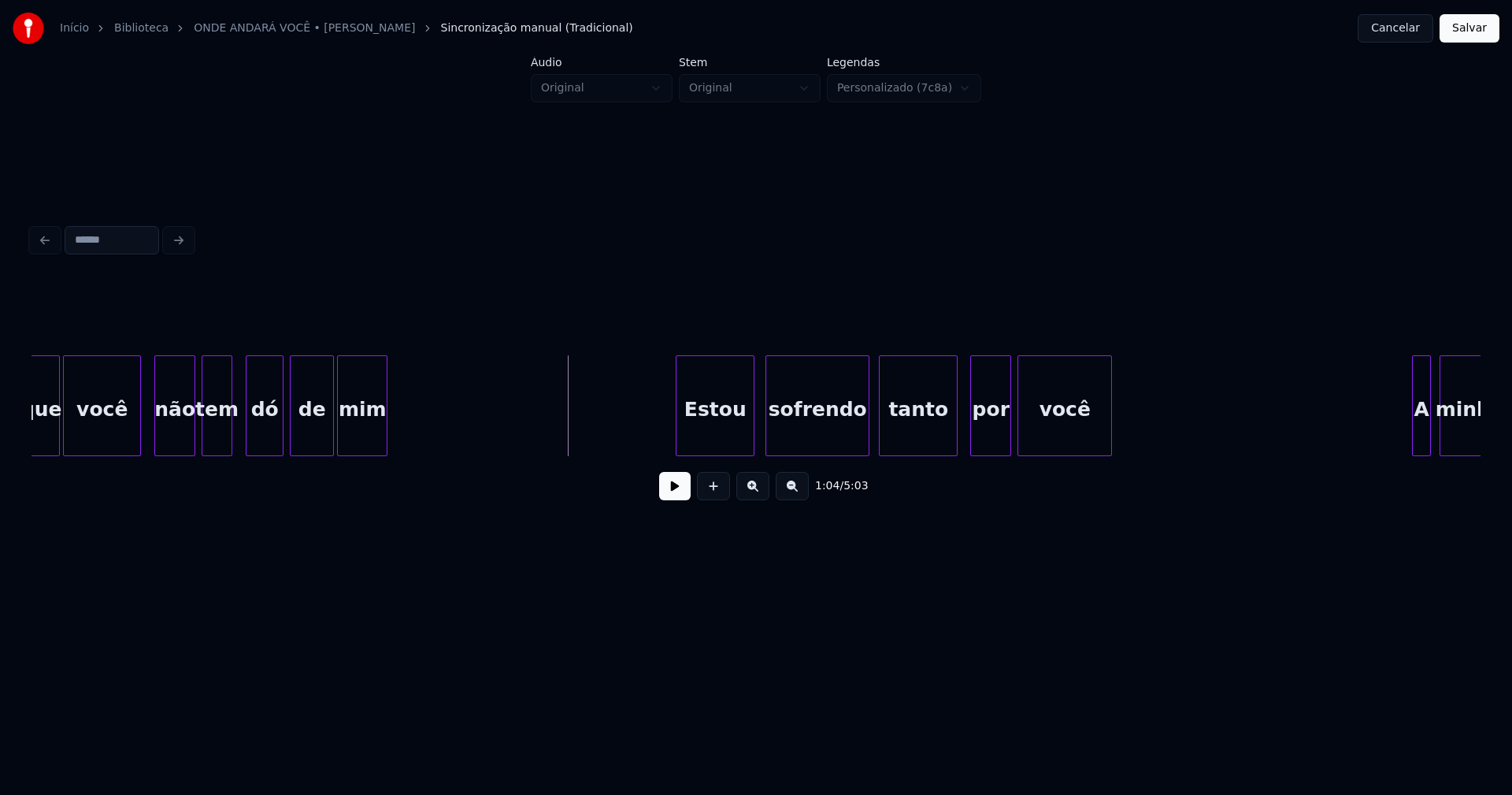
click at [671, 497] on button at bounding box center [675, 485] width 32 height 29
click at [669, 498] on button at bounding box center [675, 485] width 32 height 29
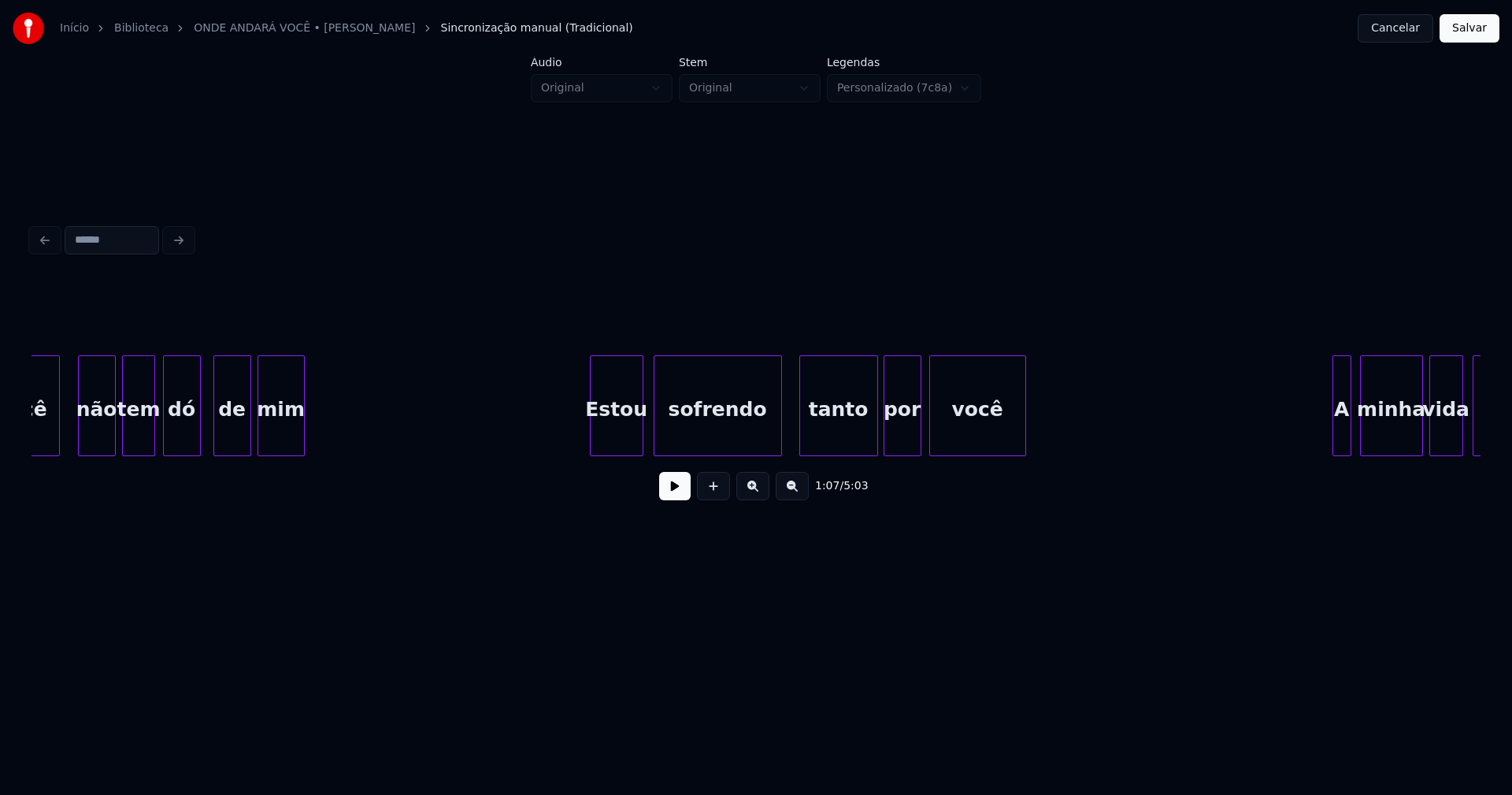
scroll to position [0, 24174]
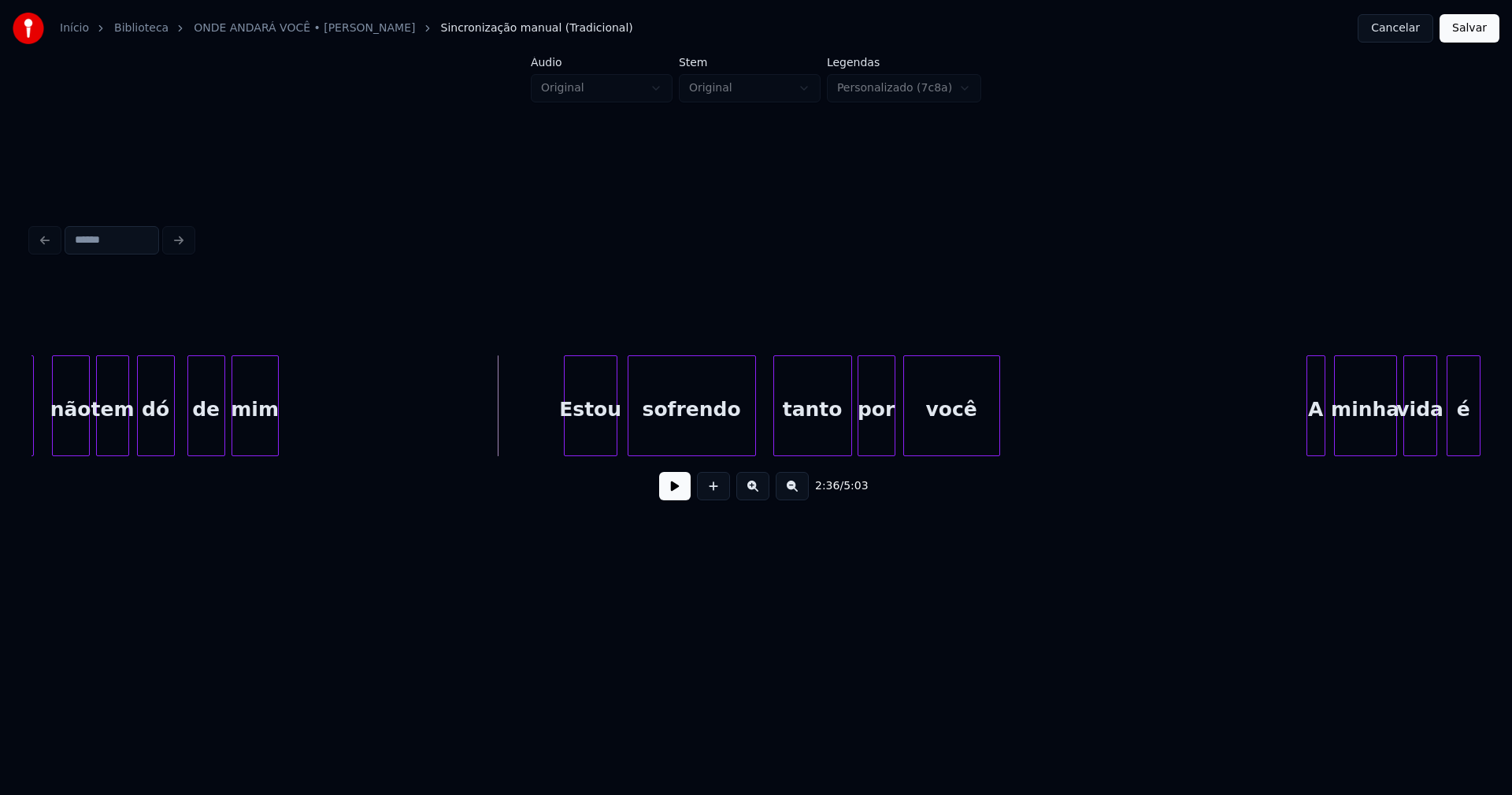
click at [674, 497] on button at bounding box center [675, 485] width 32 height 29
click at [670, 496] on button at bounding box center [675, 485] width 32 height 29
click at [671, 487] on button at bounding box center [675, 485] width 32 height 29
click at [669, 486] on button at bounding box center [675, 485] width 32 height 29
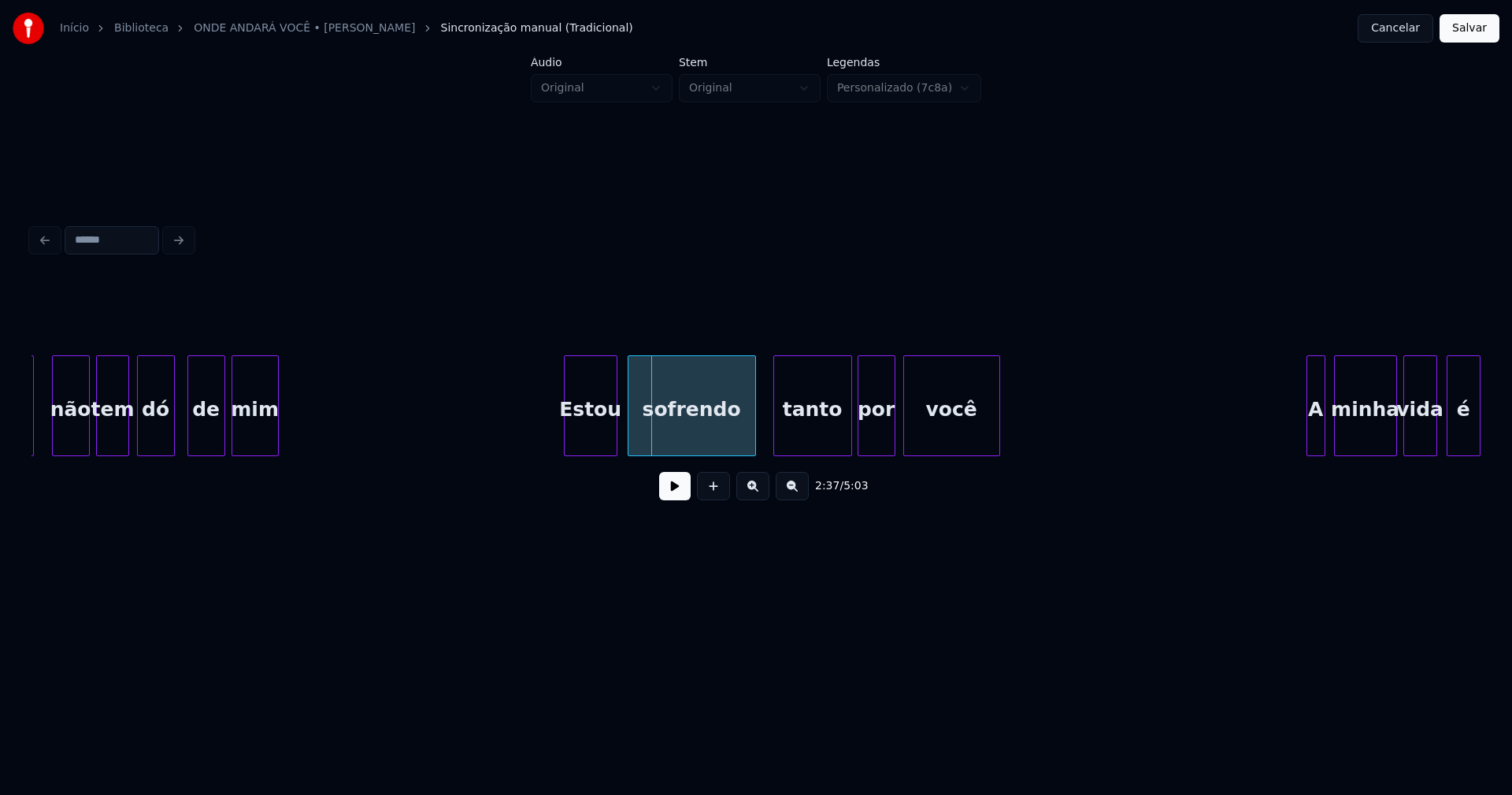
click at [581, 429] on div "Estou" at bounding box center [591, 410] width 52 height 107
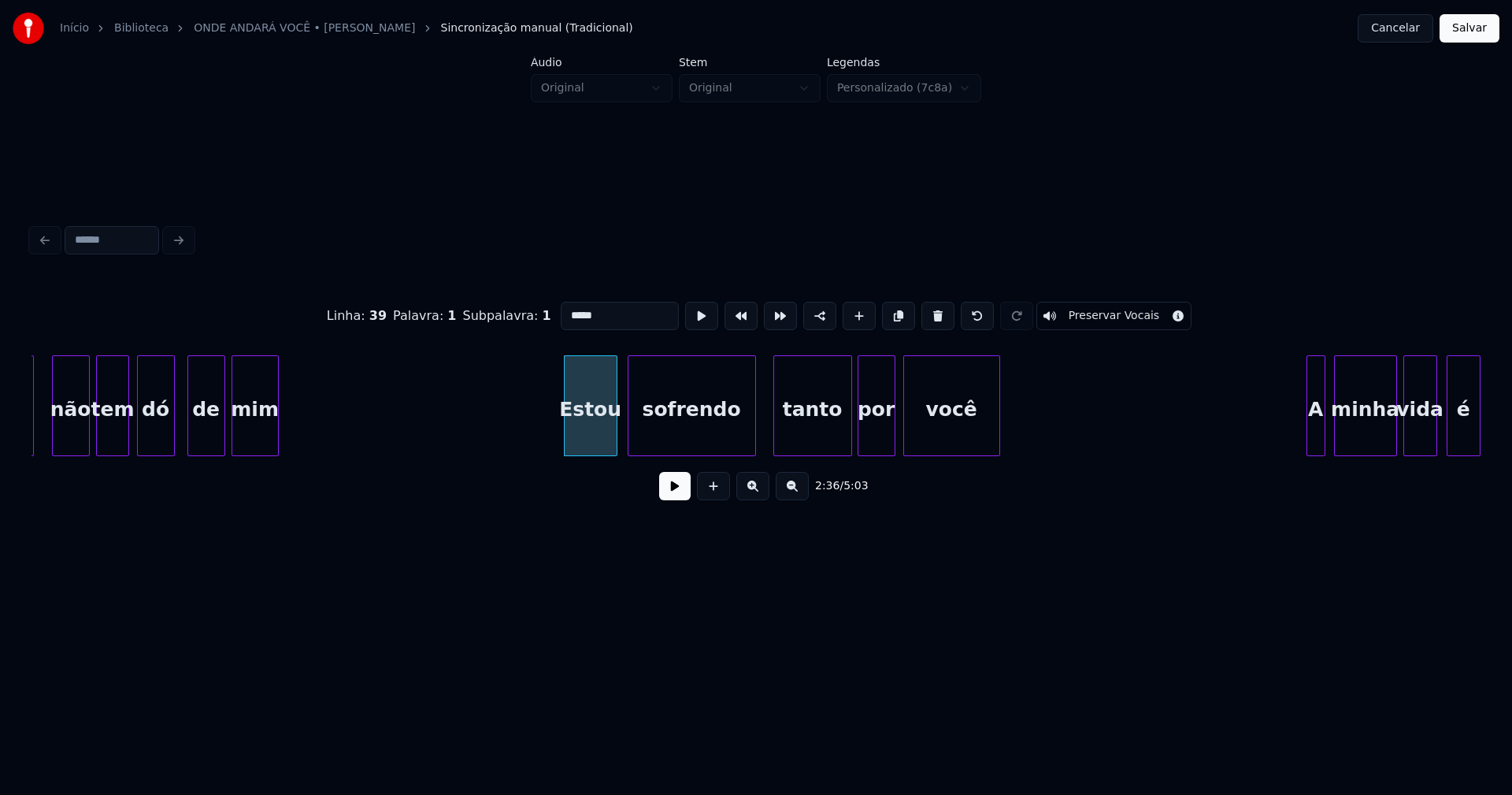
click at [565, 307] on input "*****" at bounding box center [619, 316] width 118 height 29
type input "********"
click at [673, 488] on button at bounding box center [675, 485] width 32 height 29
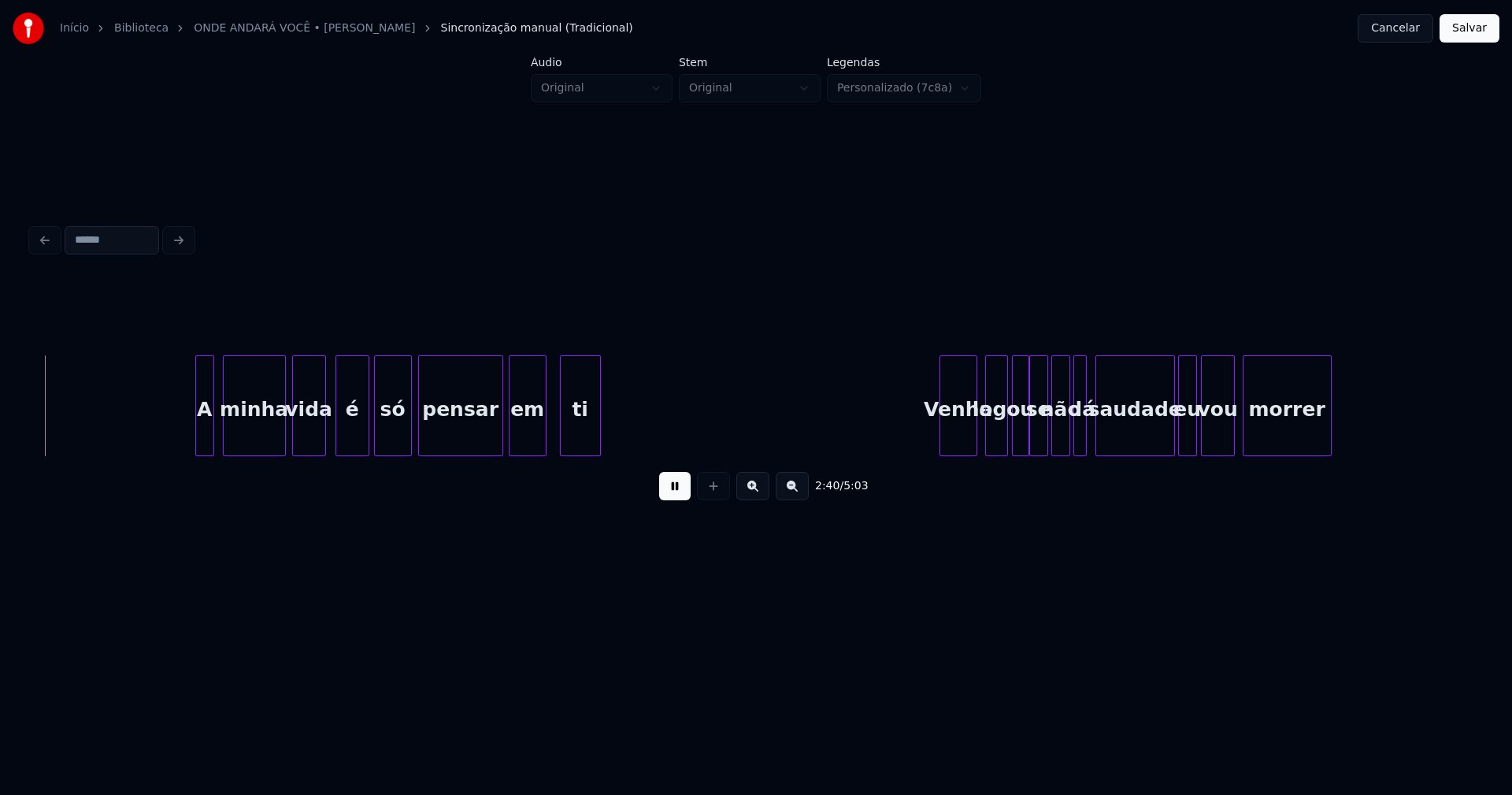
scroll to position [0, 25288]
drag, startPoint x: 676, startPoint y: 493, endPoint x: 789, endPoint y: 457, distance: 118.6
click at [685, 492] on button at bounding box center [675, 485] width 32 height 29
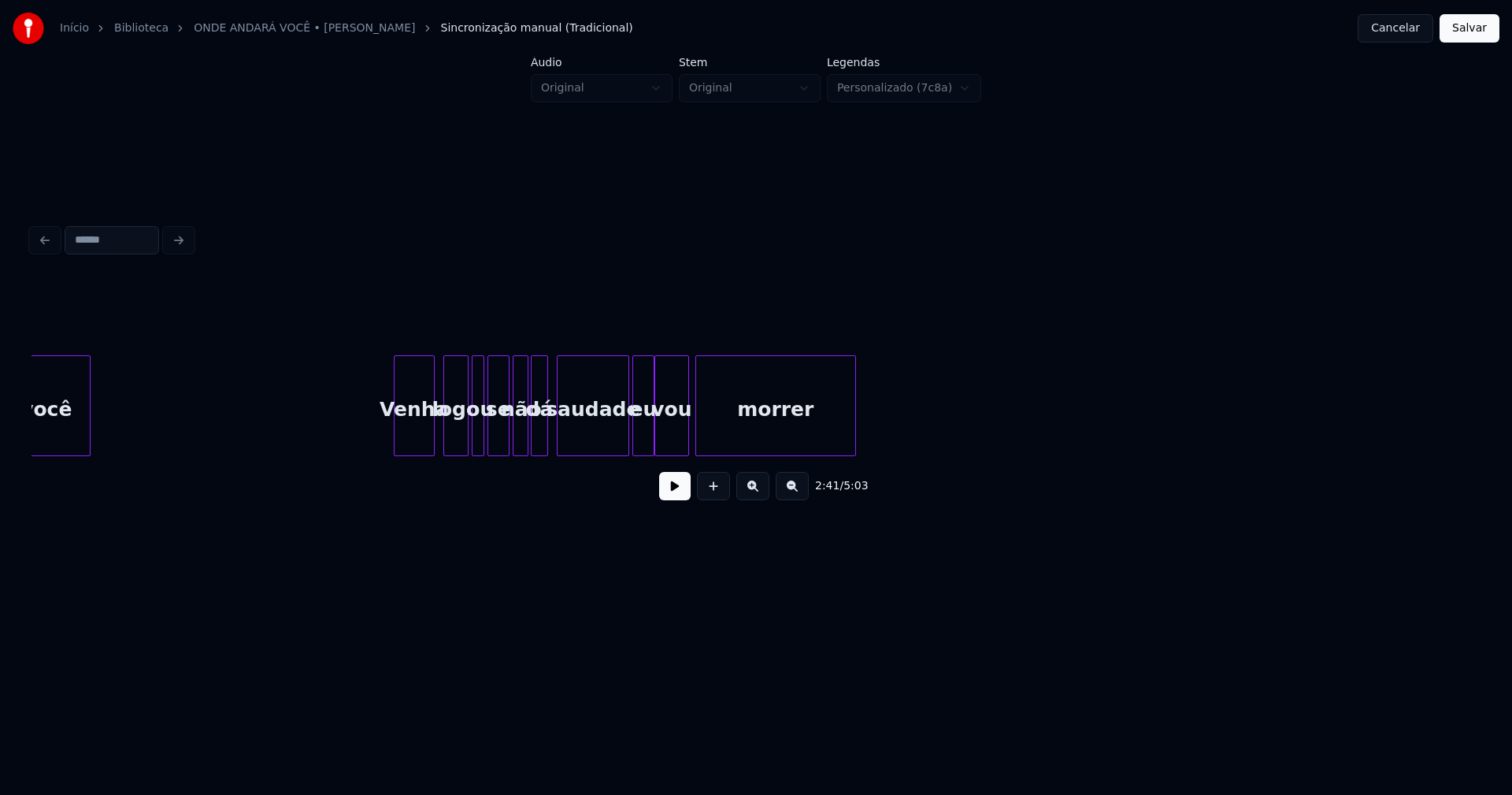
scroll to position [0, 31958]
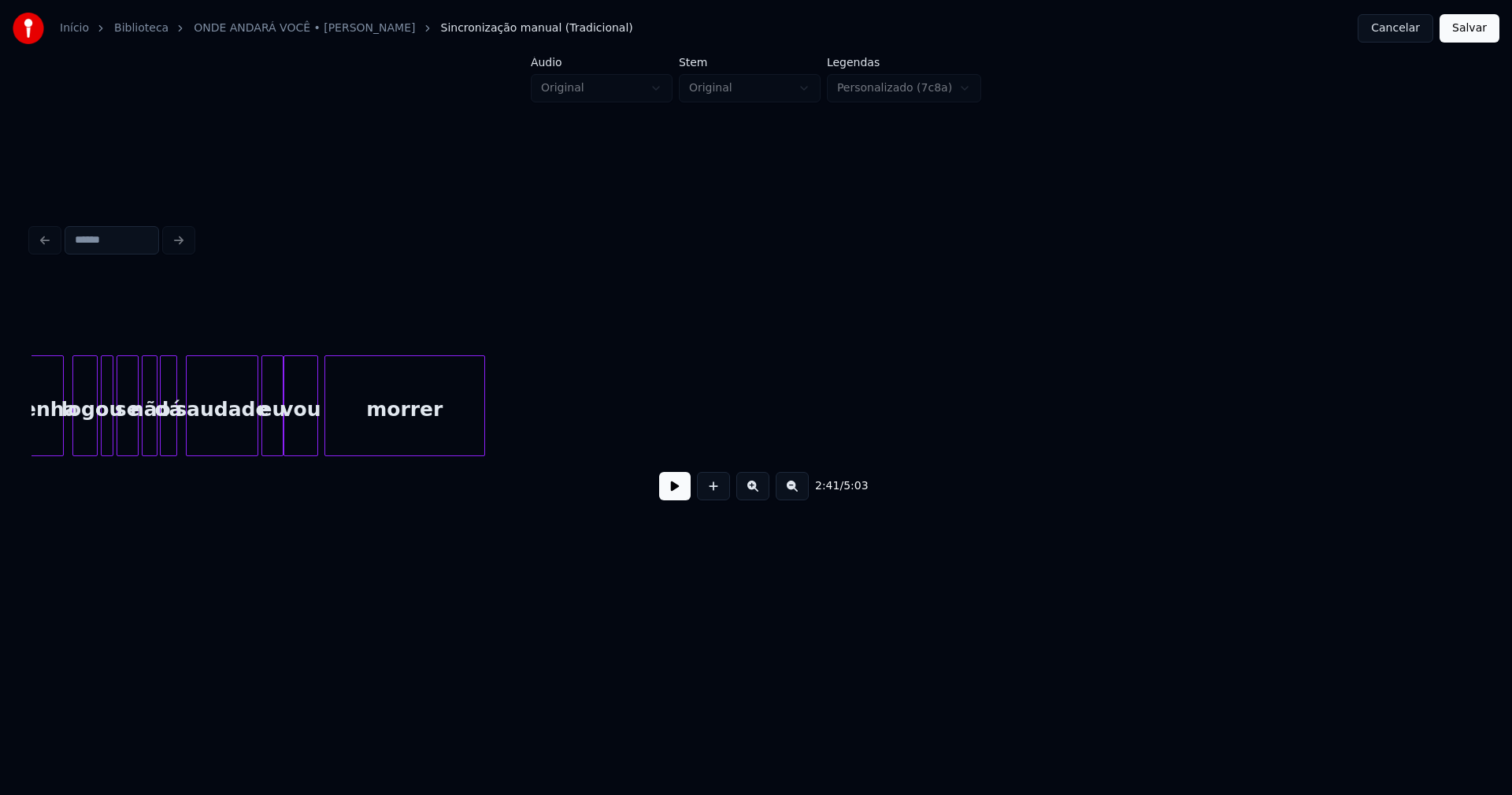
click at [1482, 31] on button "Salvar" at bounding box center [1469, 28] width 60 height 29
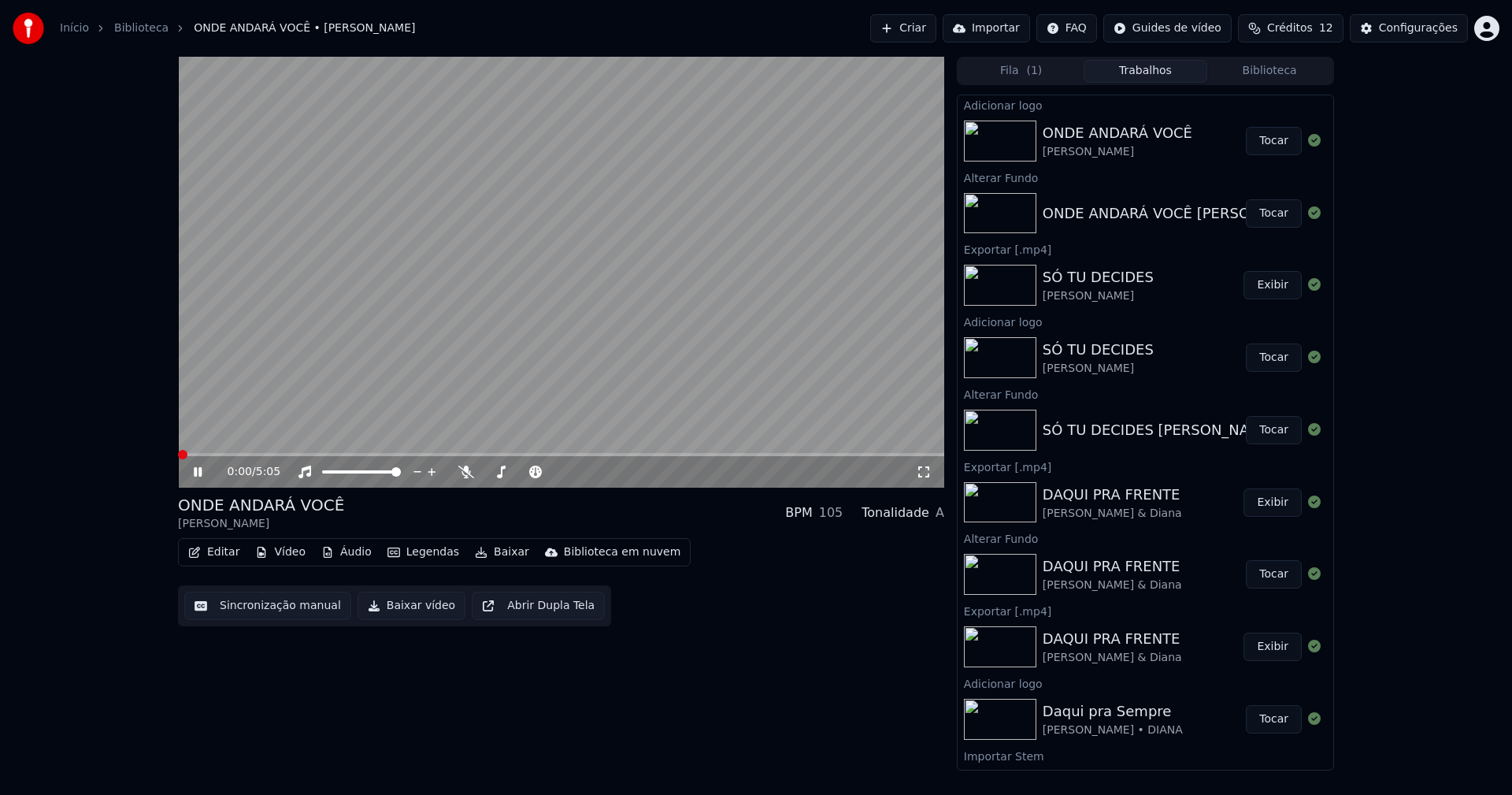
click at [927, 475] on icon at bounding box center [924, 471] width 16 height 13
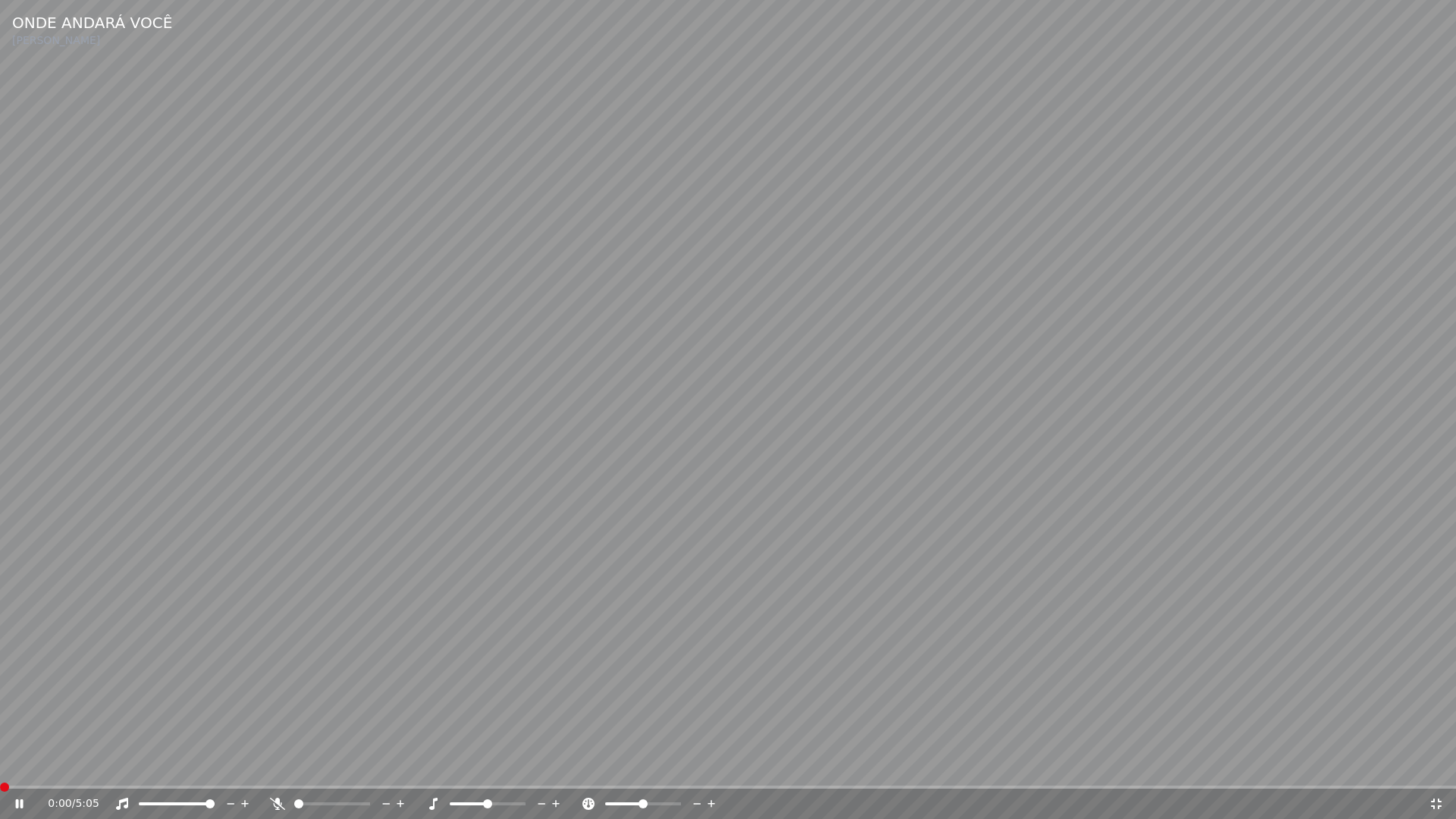
click at [1434, 765] on icon at bounding box center [1437, 804] width 15 height 12
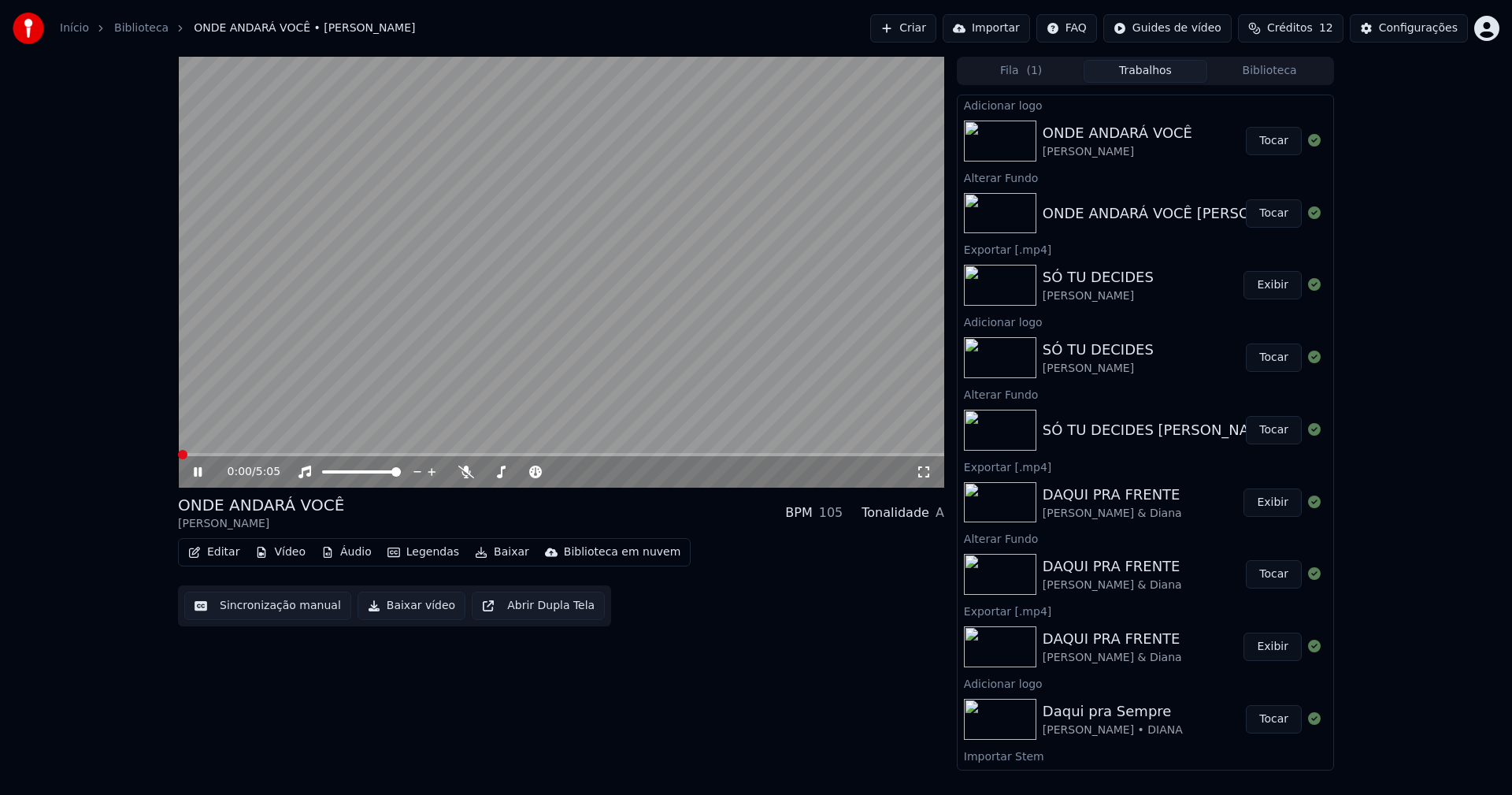
click at [201, 471] on icon at bounding box center [198, 472] width 8 height 10
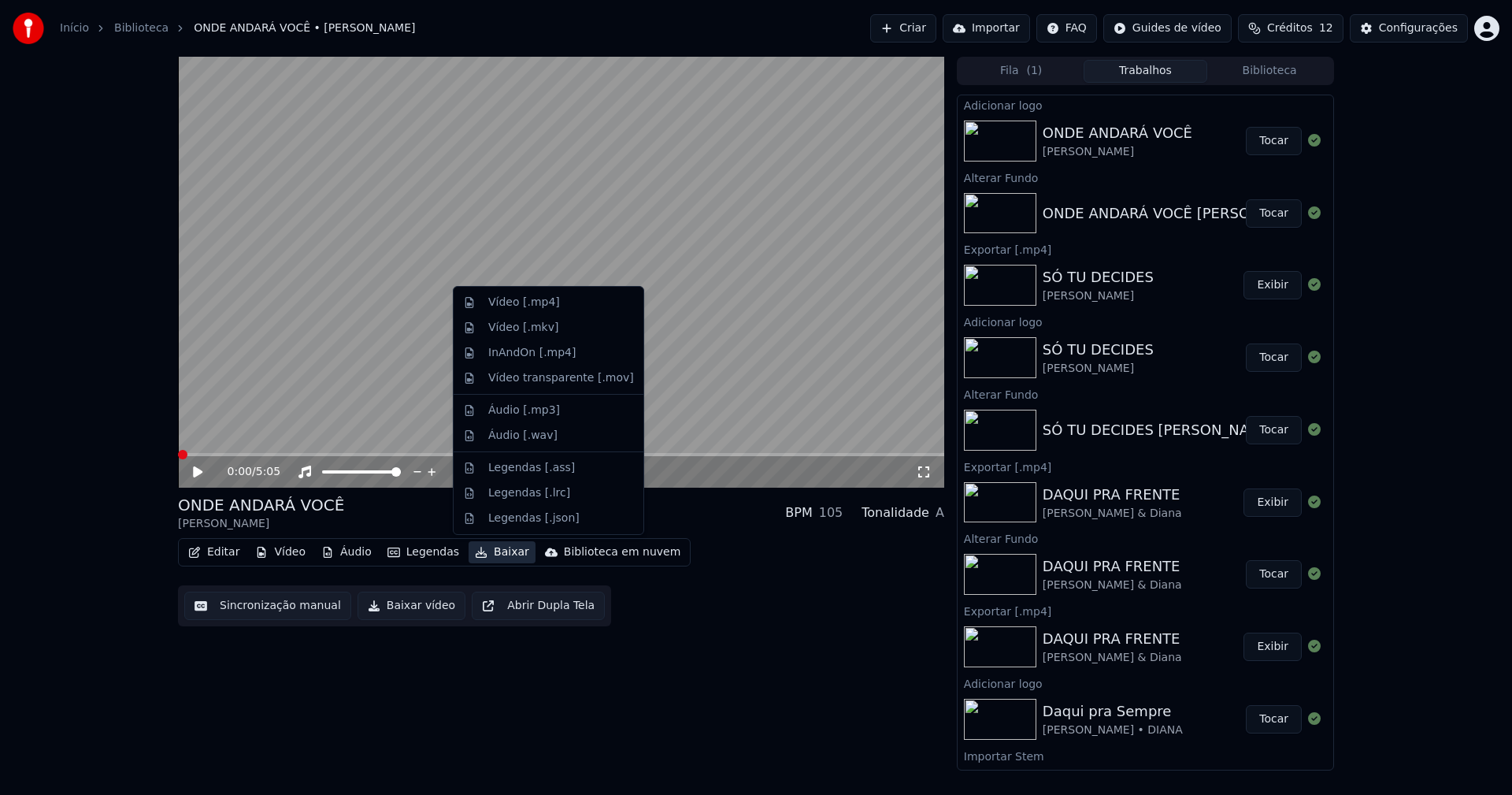
click at [494, 548] on button "Baixar" at bounding box center [501, 552] width 67 height 22
click at [525, 412] on div "Áudio [.mp3]" at bounding box center [524, 410] width 71 height 16
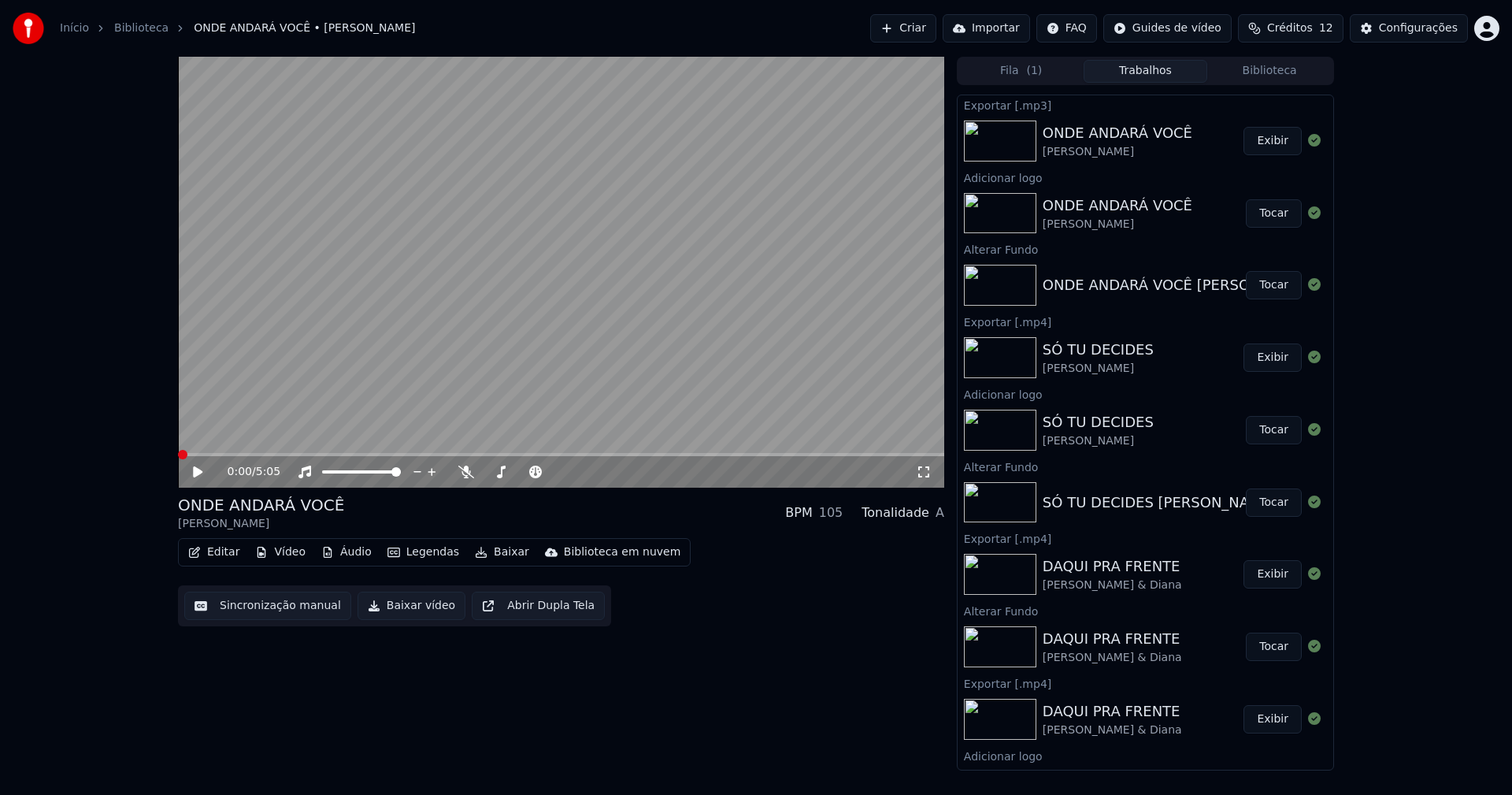
click at [490, 556] on button "Baixar" at bounding box center [501, 552] width 67 height 22
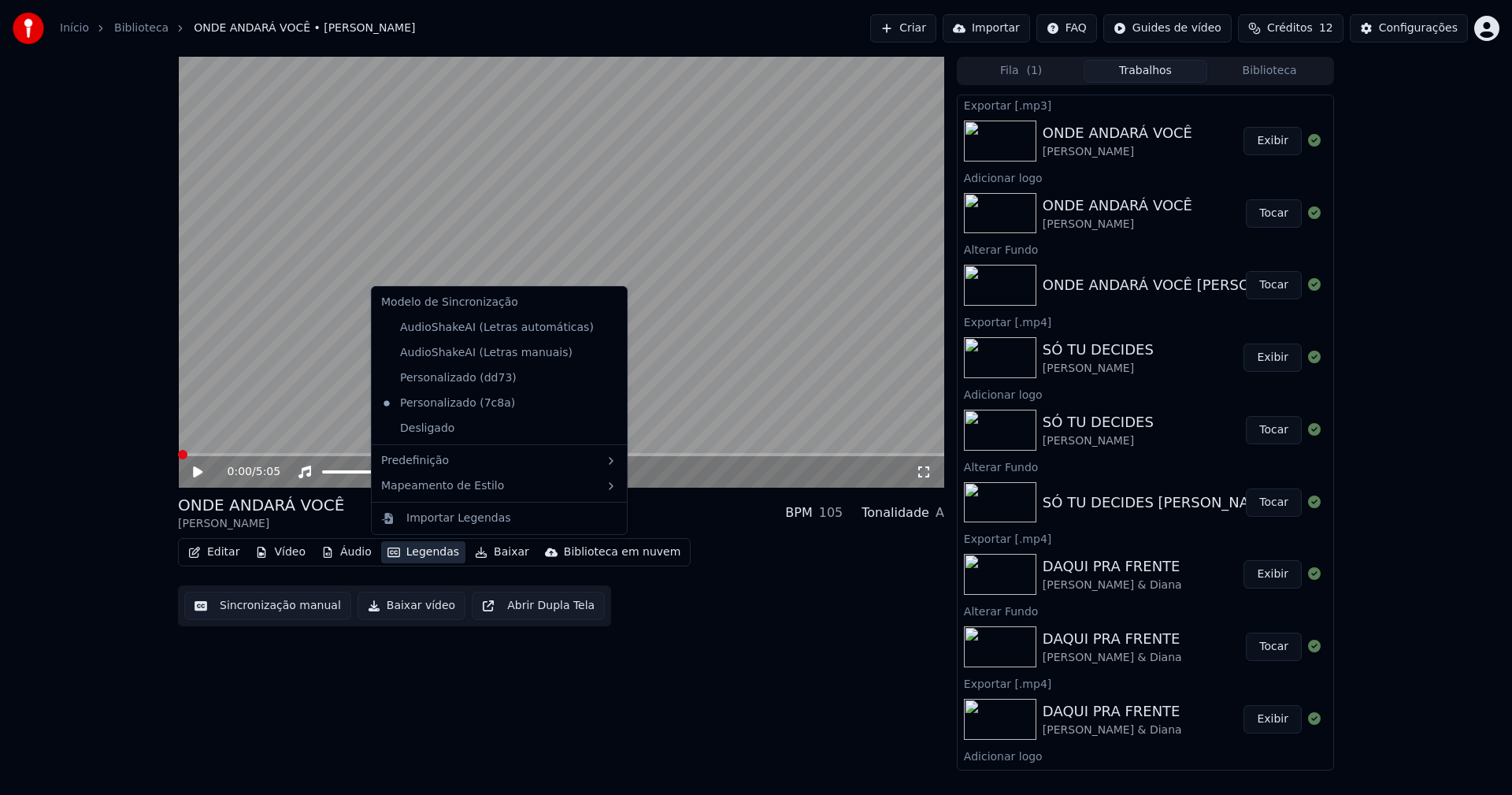
click at [1273, 73] on button "Biblioteca" at bounding box center [1269, 70] width 124 height 23
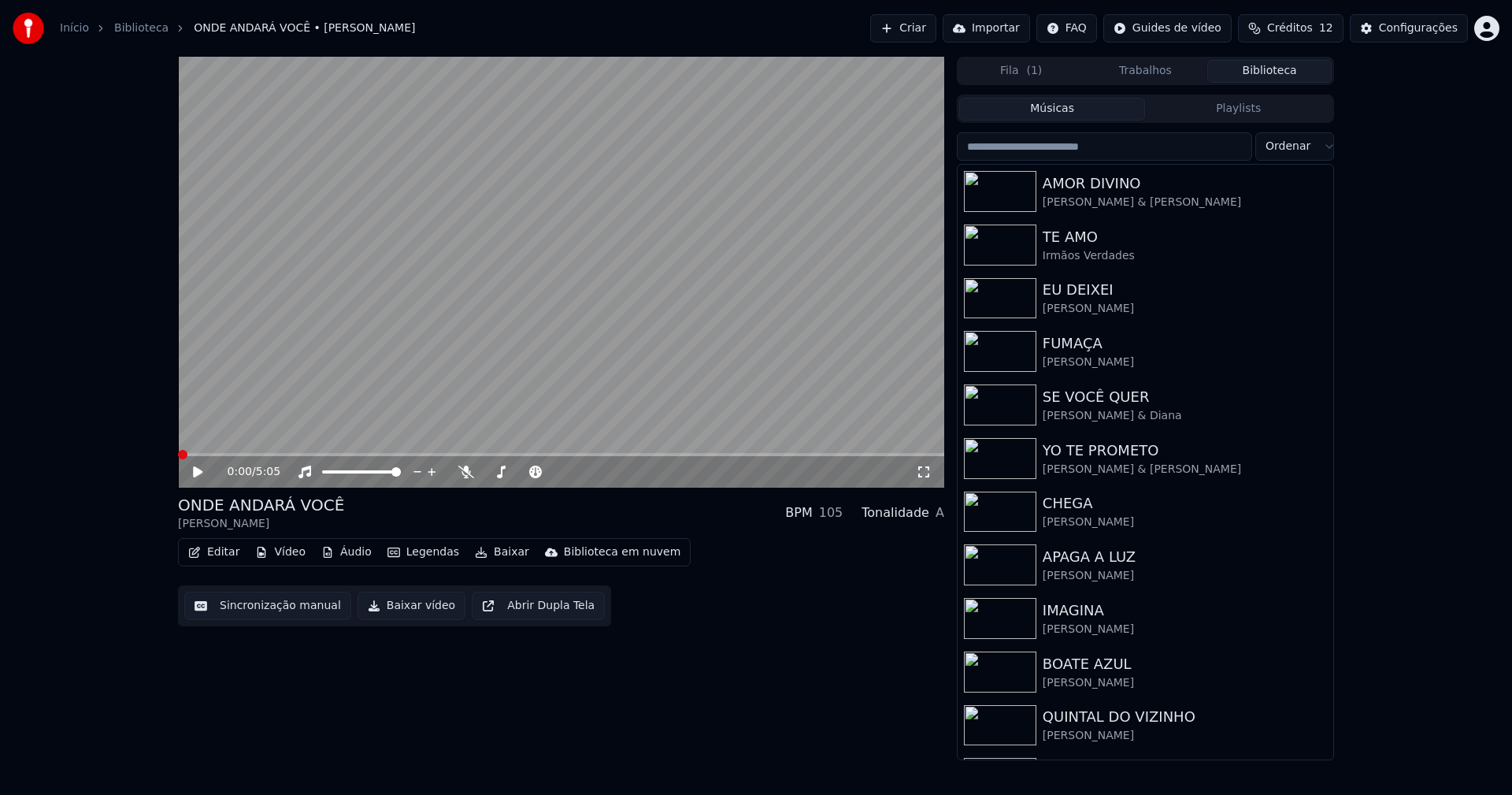
click at [1084, 147] on input "search" at bounding box center [1105, 146] width 296 height 29
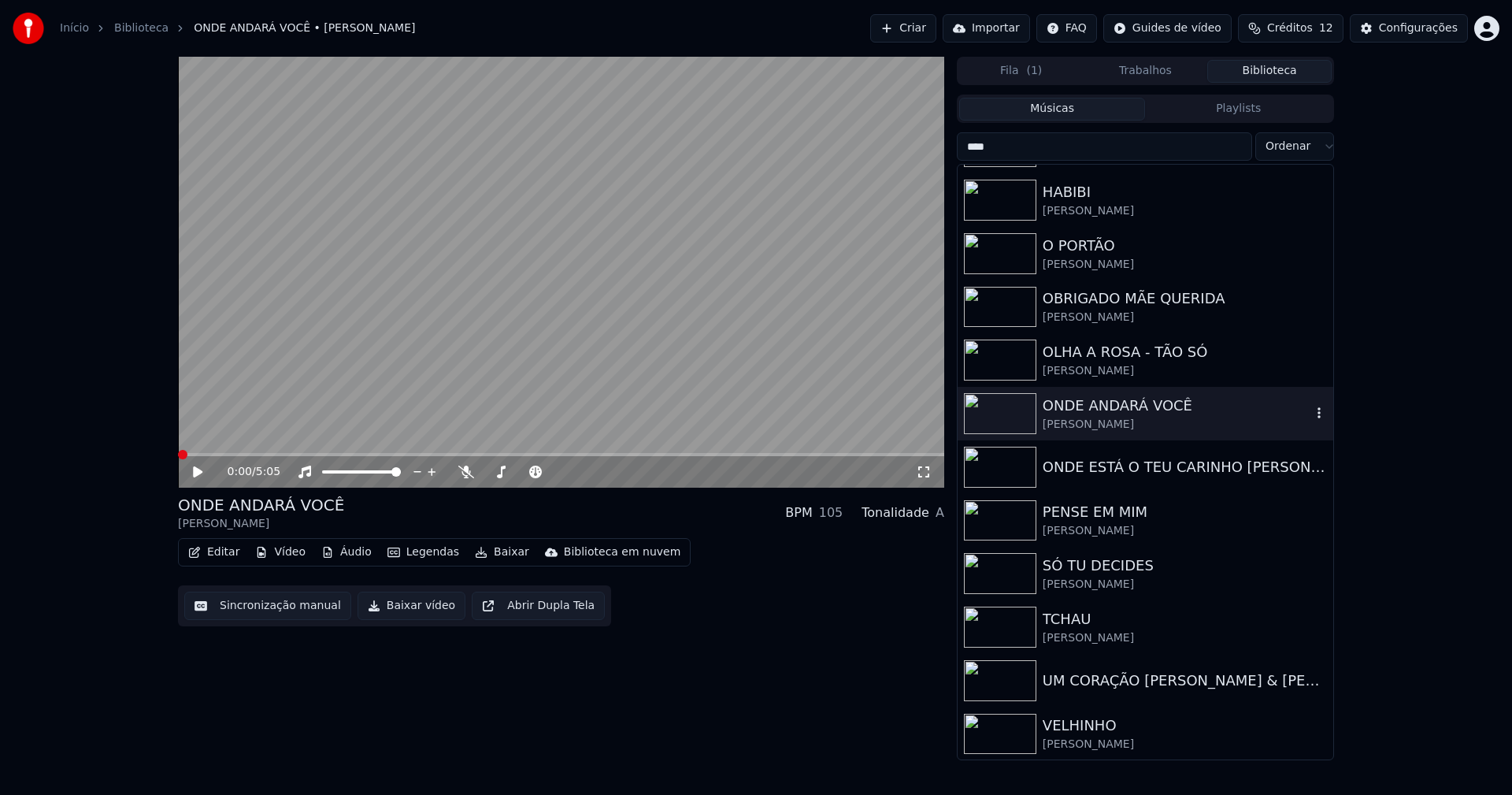
scroll to position [634, 0]
type input "****"
drag, startPoint x: 1147, startPoint y: 408, endPoint x: 1162, endPoint y: 408, distance: 15.0
click at [1149, 408] on div "ONDE ANDARÁ VOCÊ" at bounding box center [1177, 405] width 269 height 22
click at [1311, 409] on icon "button" at bounding box center [1319, 412] width 16 height 13
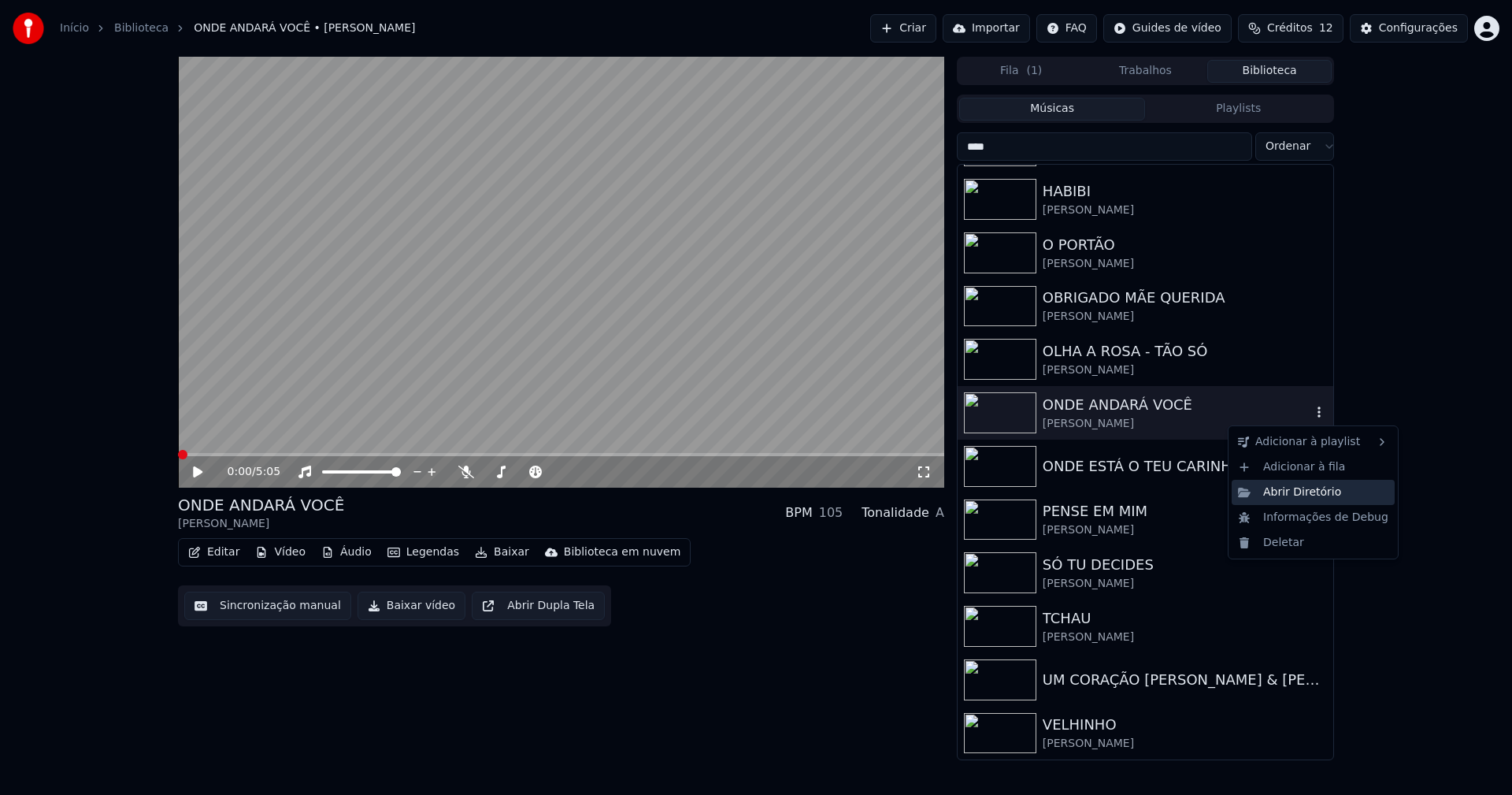
drag, startPoint x: 1307, startPoint y: 494, endPoint x: 1429, endPoint y: 207, distance: 311.9
click at [1308, 494] on div "Abrir Diretório" at bounding box center [1313, 491] width 163 height 25
click at [494, 554] on button "Baixar" at bounding box center [501, 552] width 67 height 22
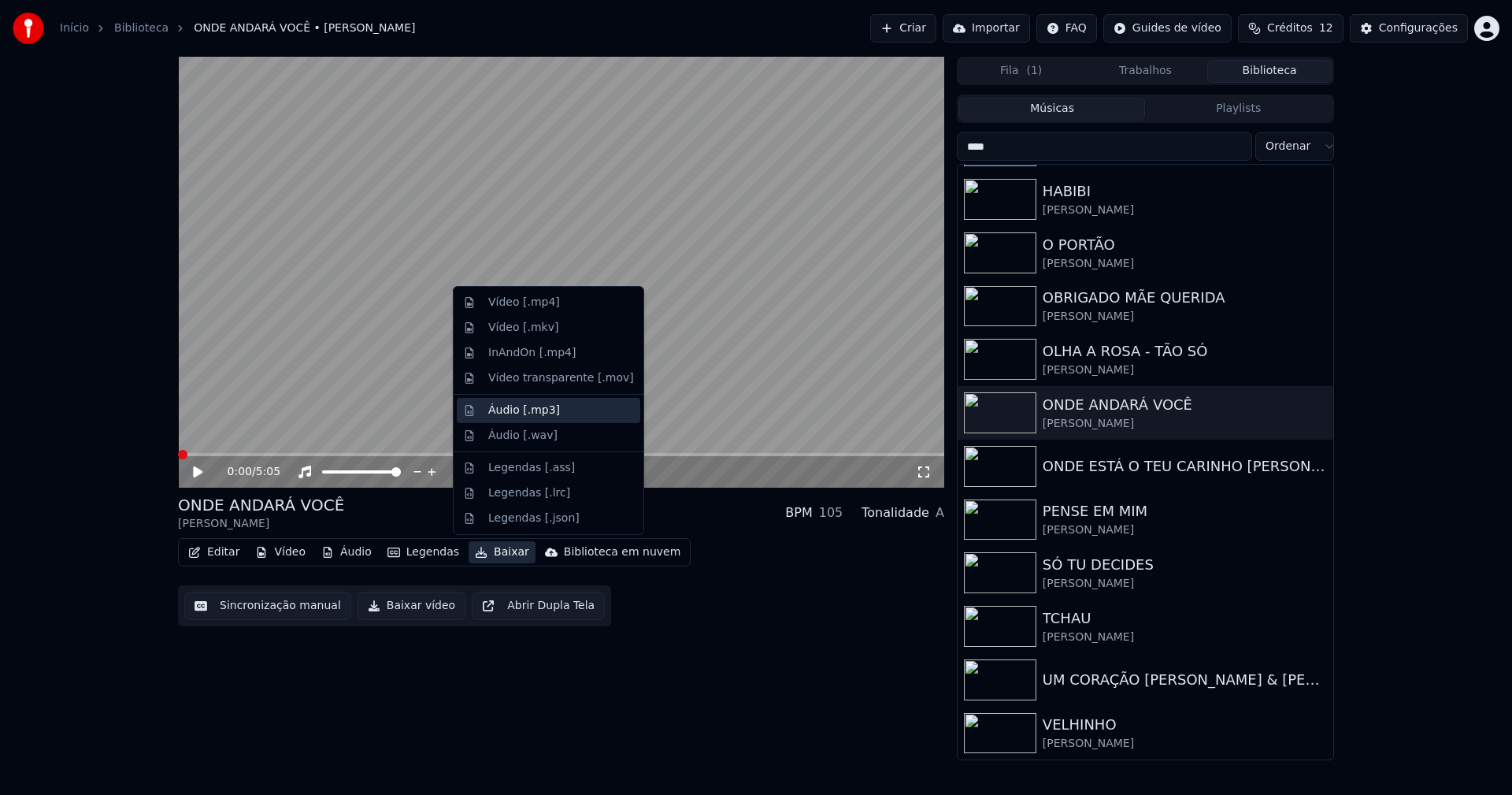
click at [534, 418] on div "Áudio [.mp3]" at bounding box center [524, 410] width 71 height 16
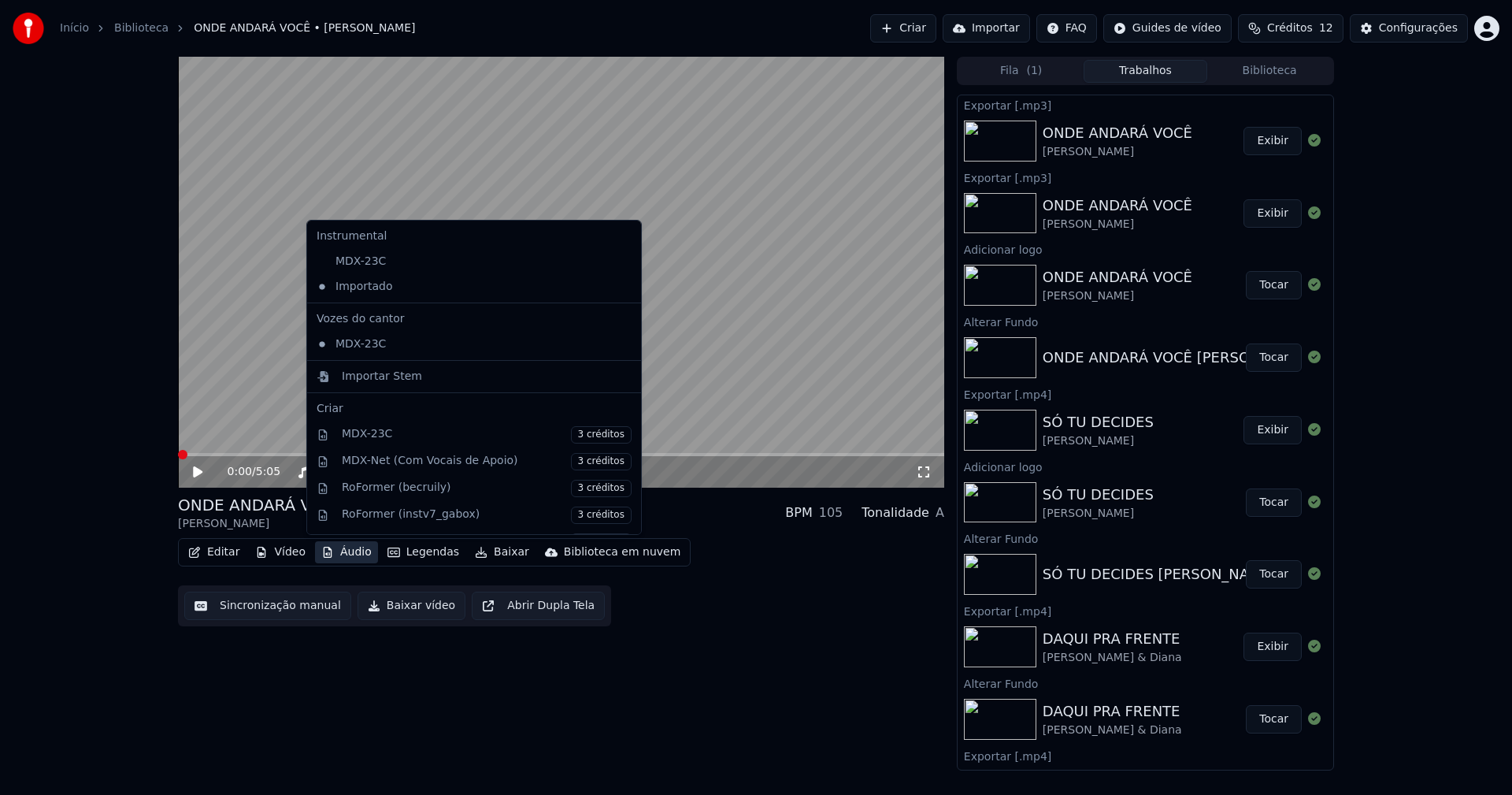
click at [343, 551] on button "Áudio" at bounding box center [345, 552] width 63 height 22
click at [370, 377] on div "Importar Stem" at bounding box center [381, 376] width 80 height 16
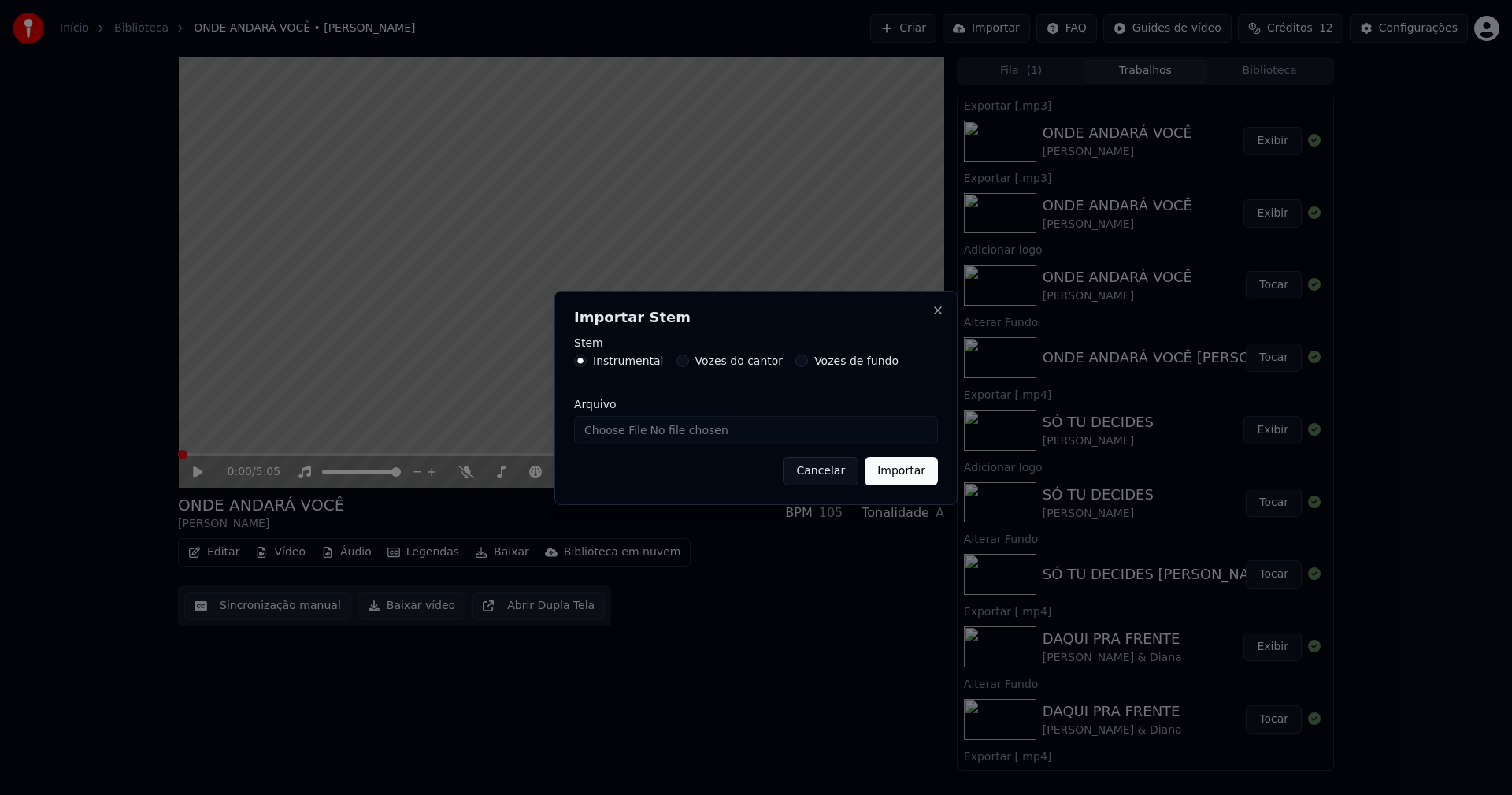
click at [635, 434] on input "Arquivo" at bounding box center [756, 430] width 364 height 29
type input "**********"
click at [898, 468] on button "Importar" at bounding box center [901, 470] width 73 height 29
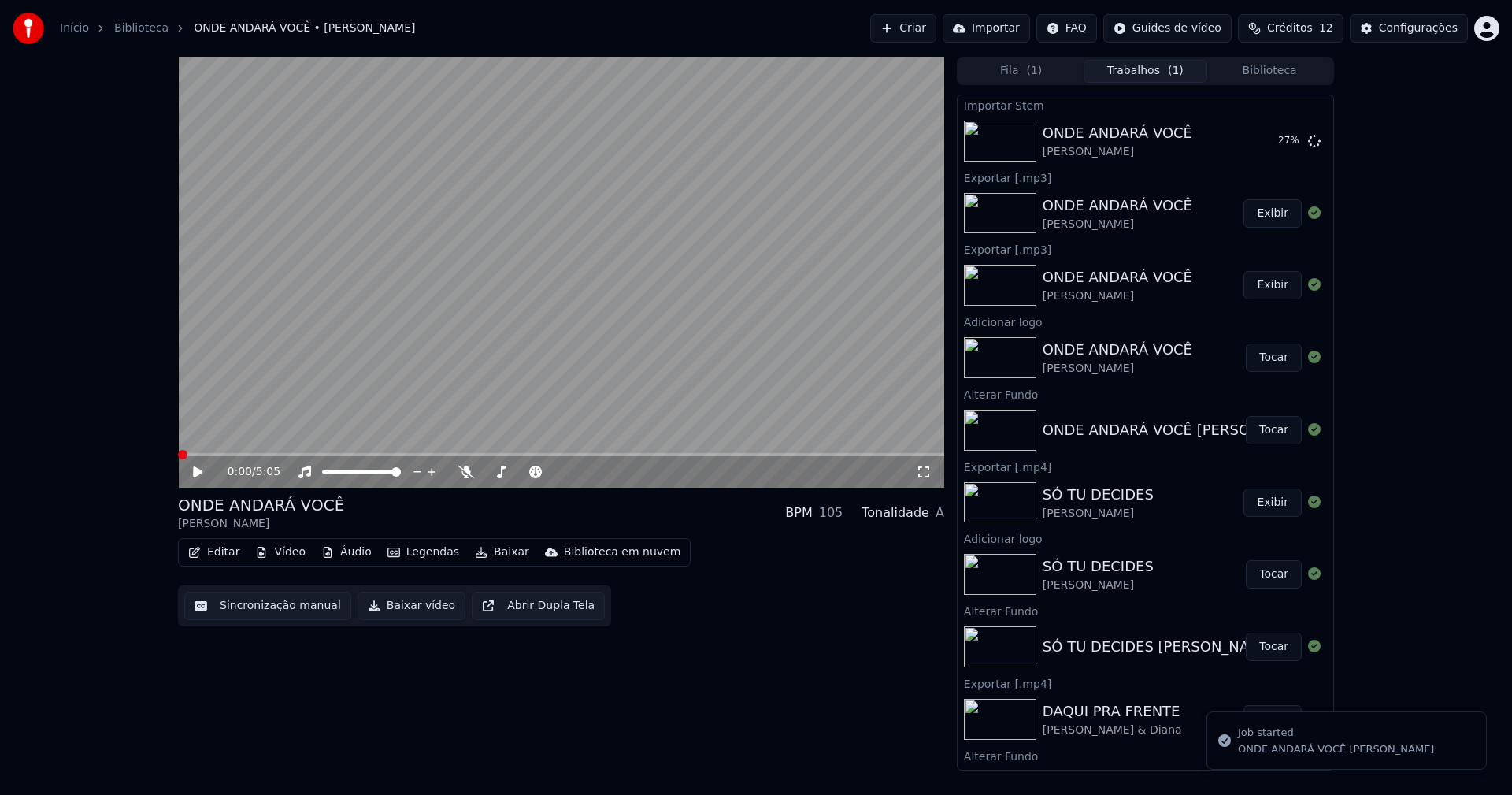
click at [191, 470] on icon at bounding box center [208, 471] width 37 height 13
click at [349, 541] on button "Áudio" at bounding box center [345, 552] width 63 height 22
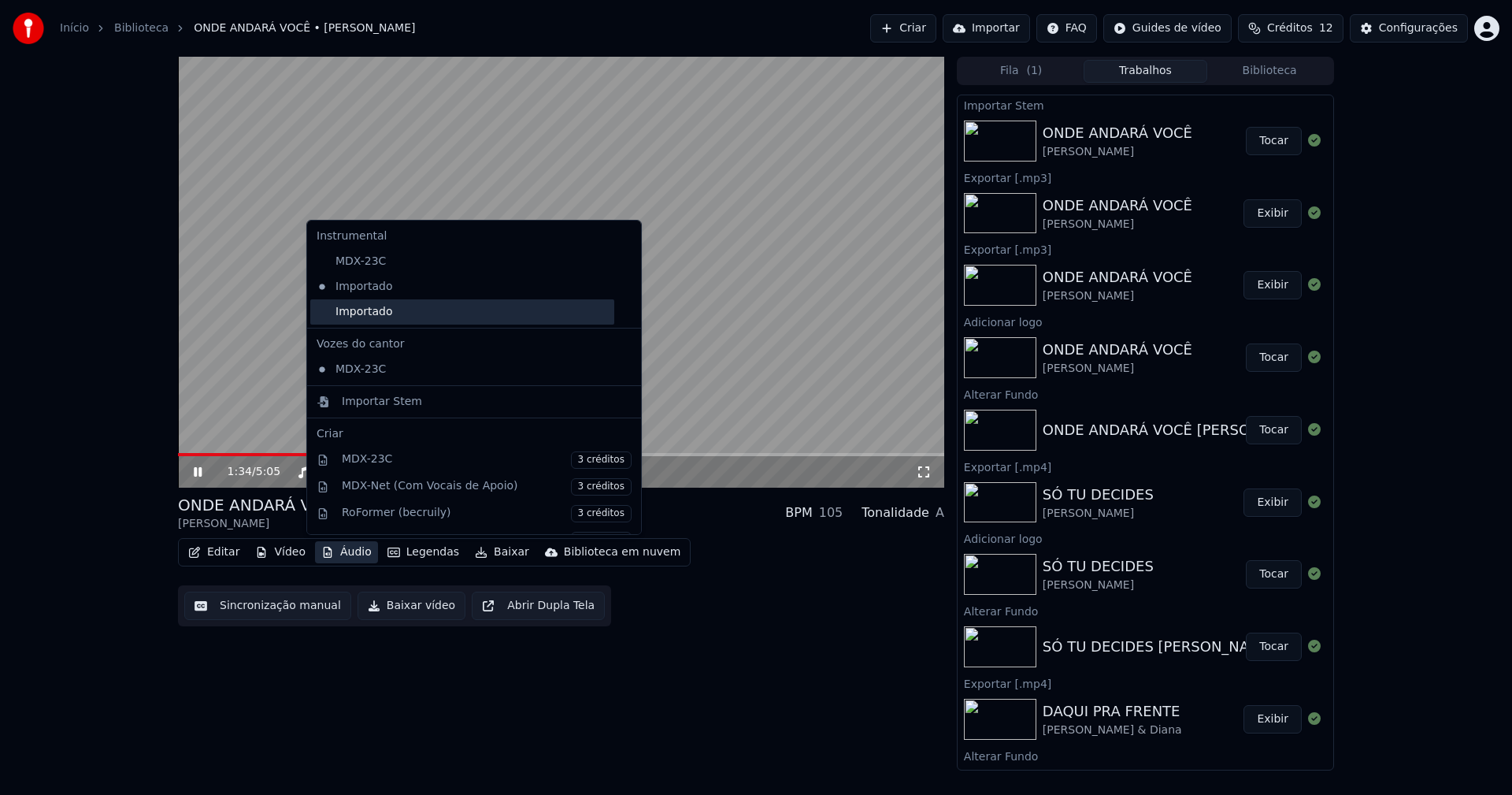
click at [331, 316] on div "Importado" at bounding box center [463, 312] width 304 height 25
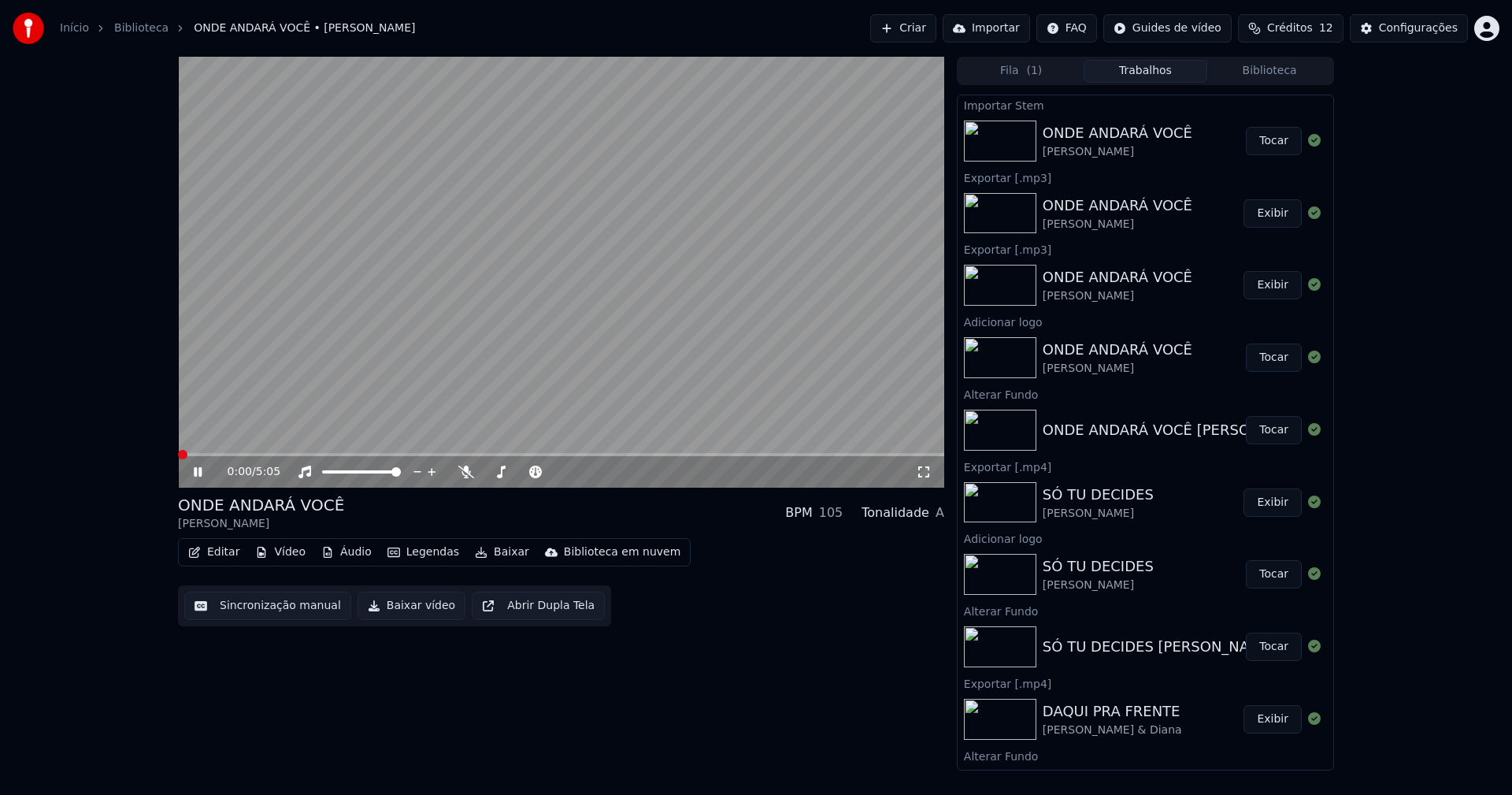
click at [349, 550] on button "Áudio" at bounding box center [345, 552] width 63 height 22
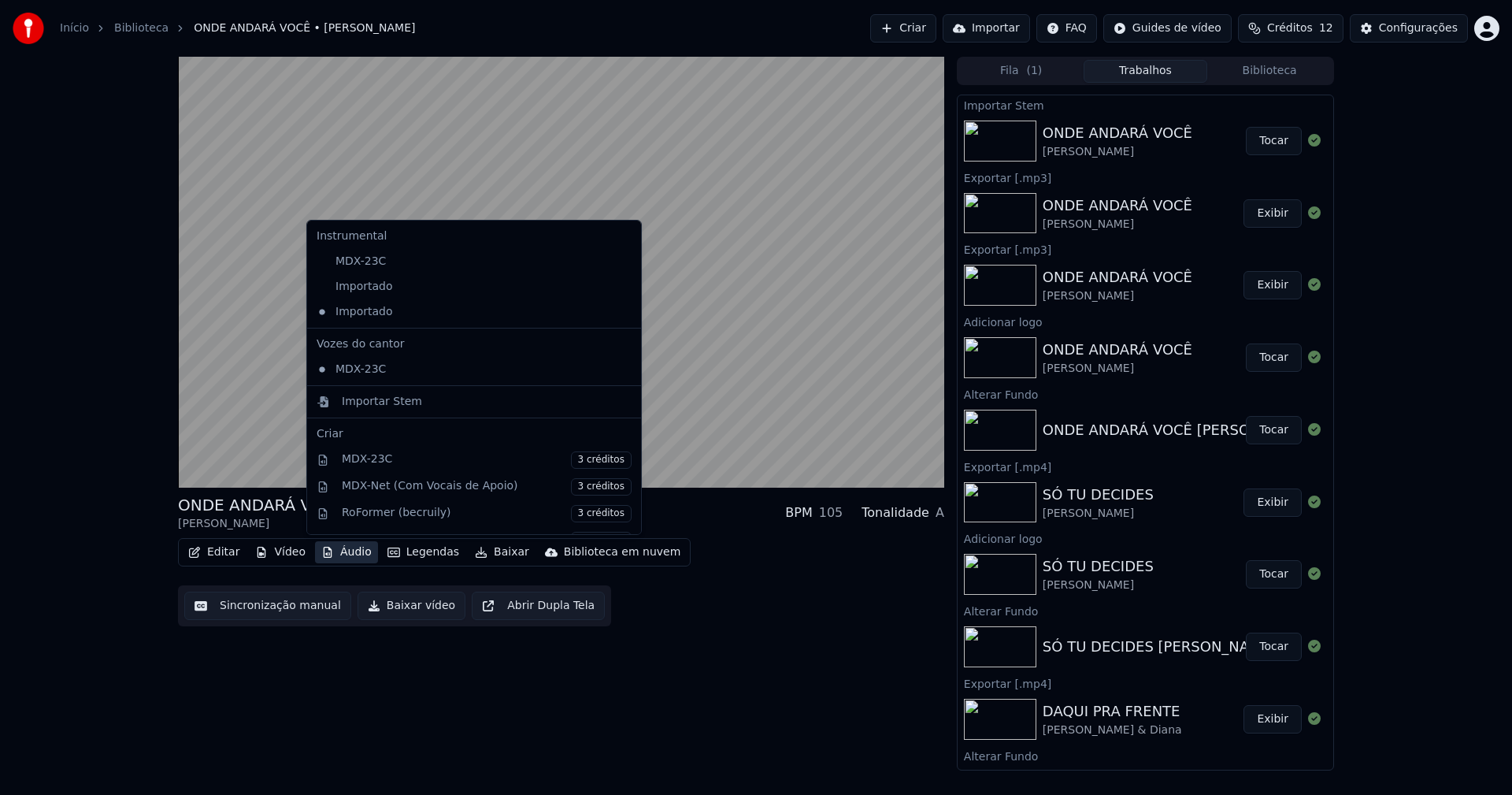
click at [620, 283] on icon at bounding box center [625, 286] width 11 height 13
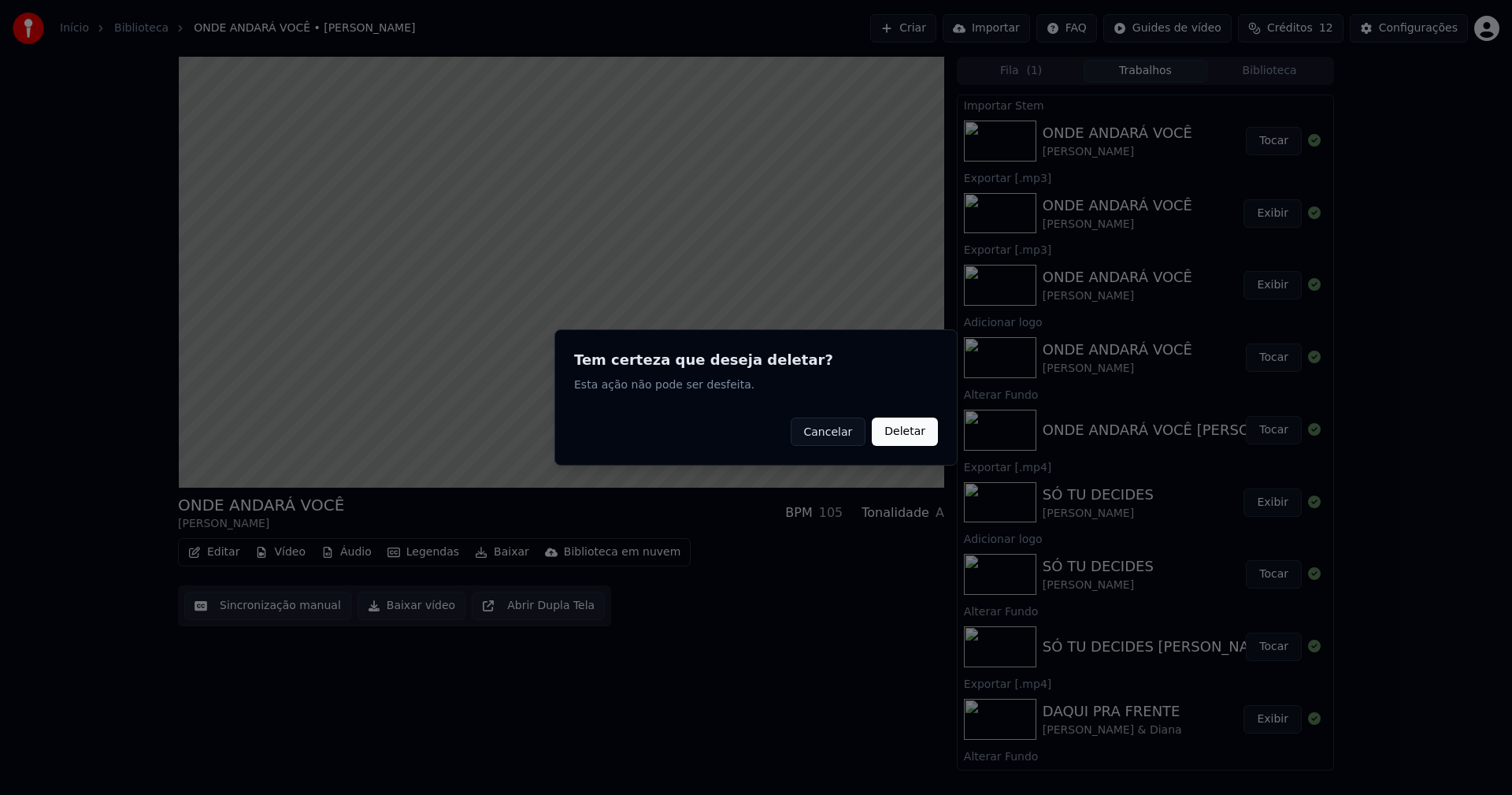
click at [916, 434] on button "Deletar" at bounding box center [904, 432] width 67 height 29
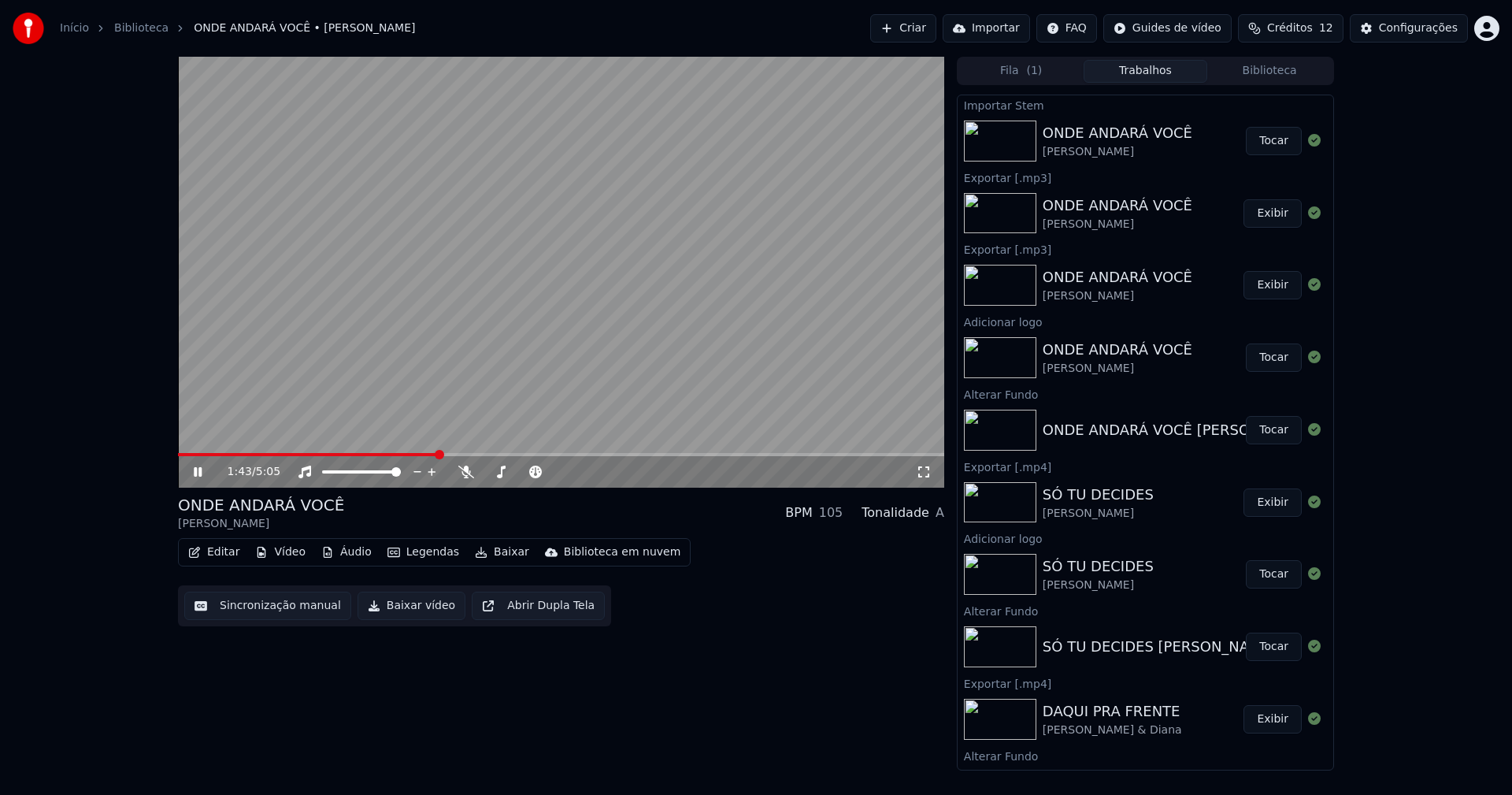
click at [921, 469] on icon at bounding box center [924, 471] width 16 height 13
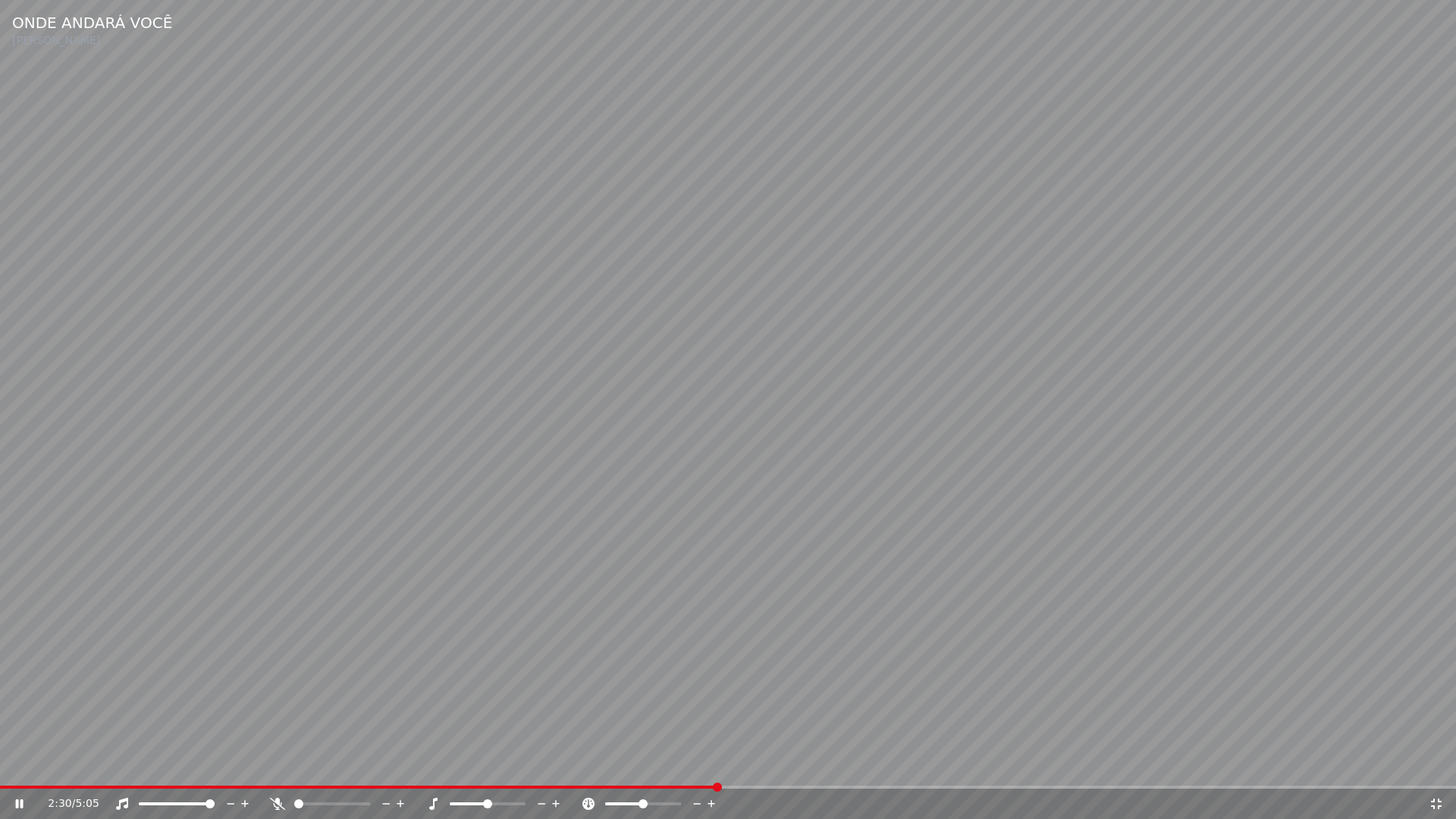
click at [1438, 765] on icon at bounding box center [1436, 804] width 11 height 11
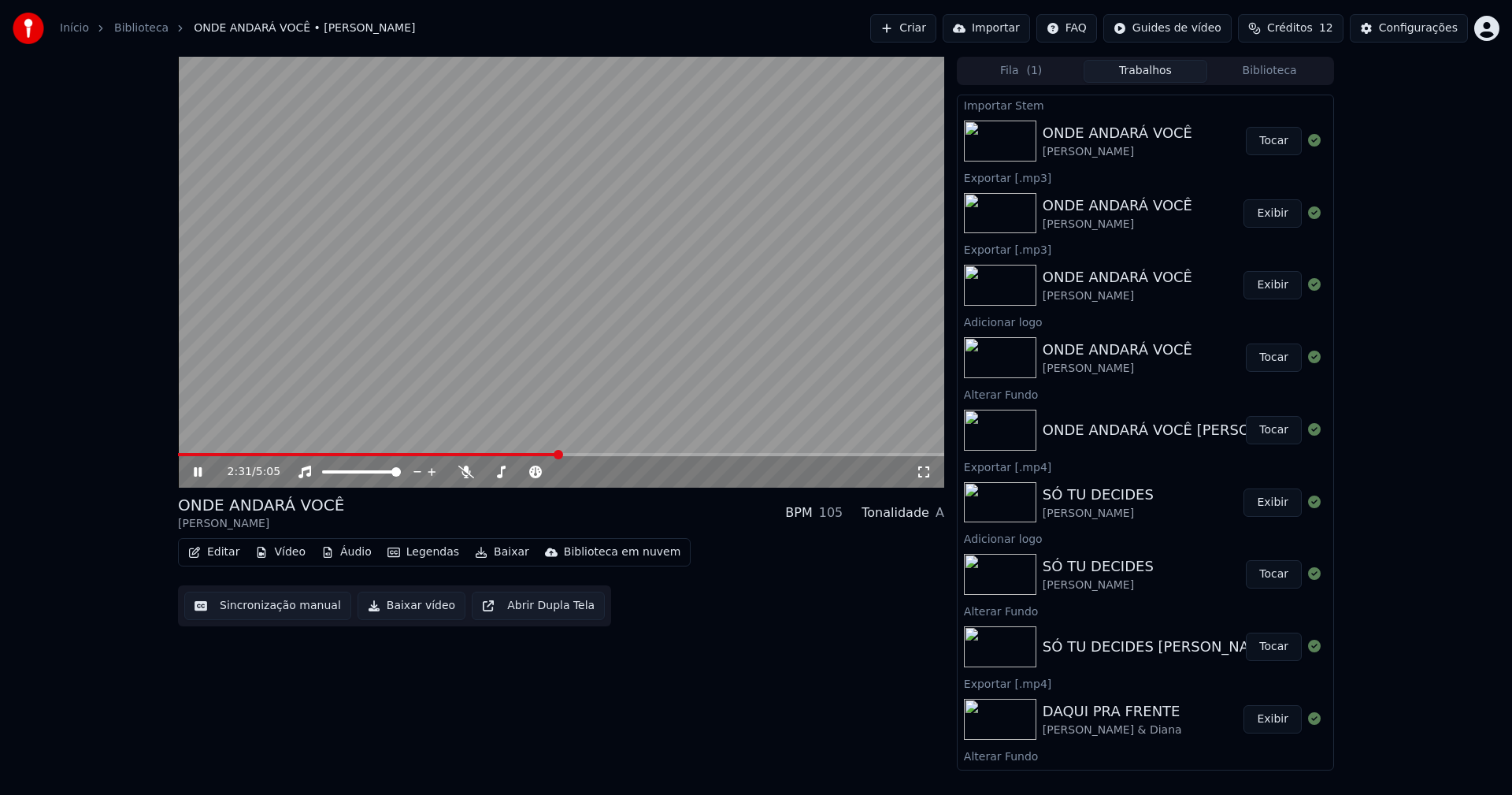
drag, startPoint x: 198, startPoint y: 472, endPoint x: 304, endPoint y: 581, distance: 152.0
click at [199, 472] on icon at bounding box center [208, 471] width 37 height 13
click at [406, 613] on button "Baixar vídeo" at bounding box center [411, 605] width 108 height 29
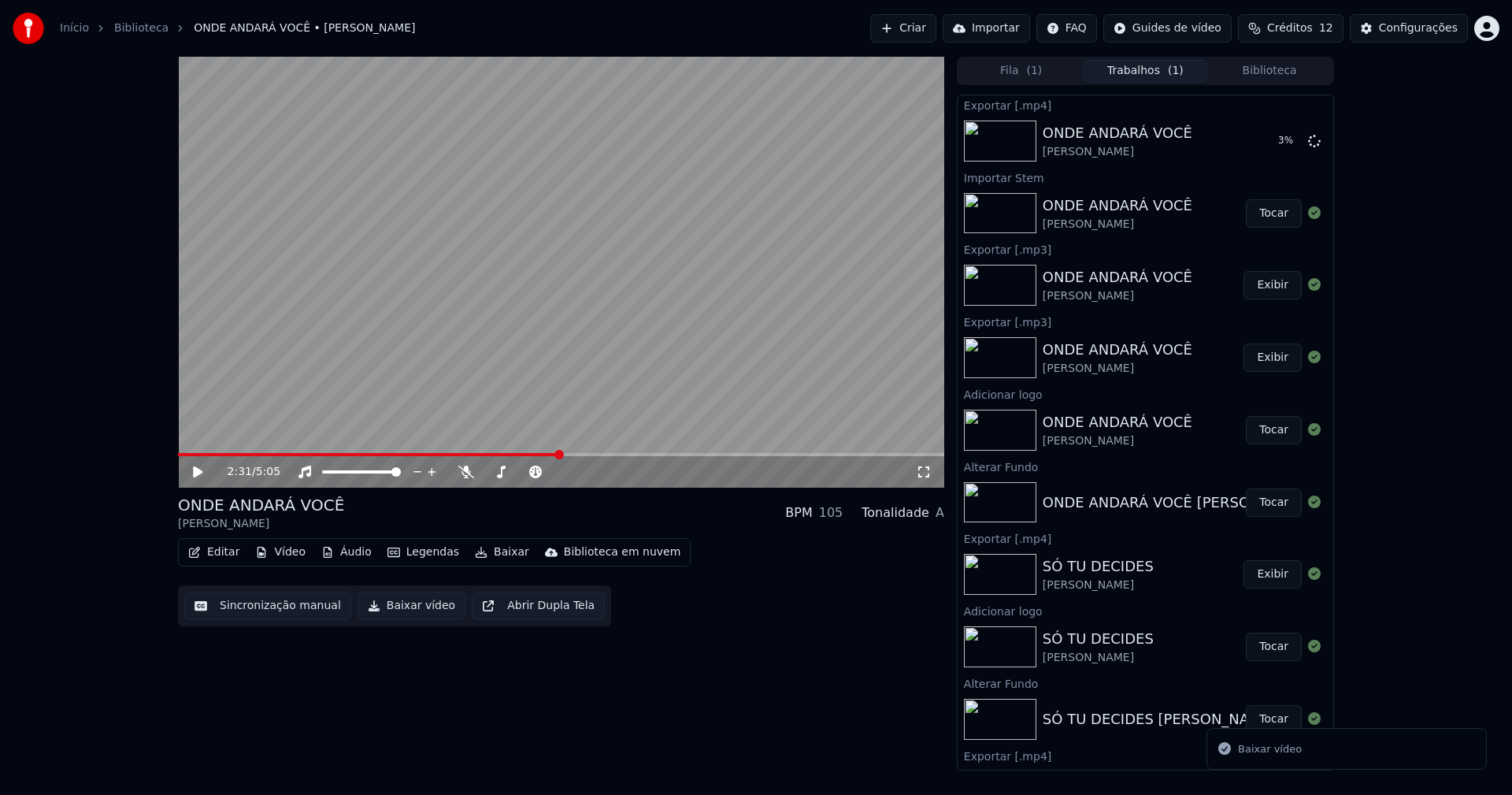
click at [228, 547] on button "Editar" at bounding box center [213, 552] width 64 height 22
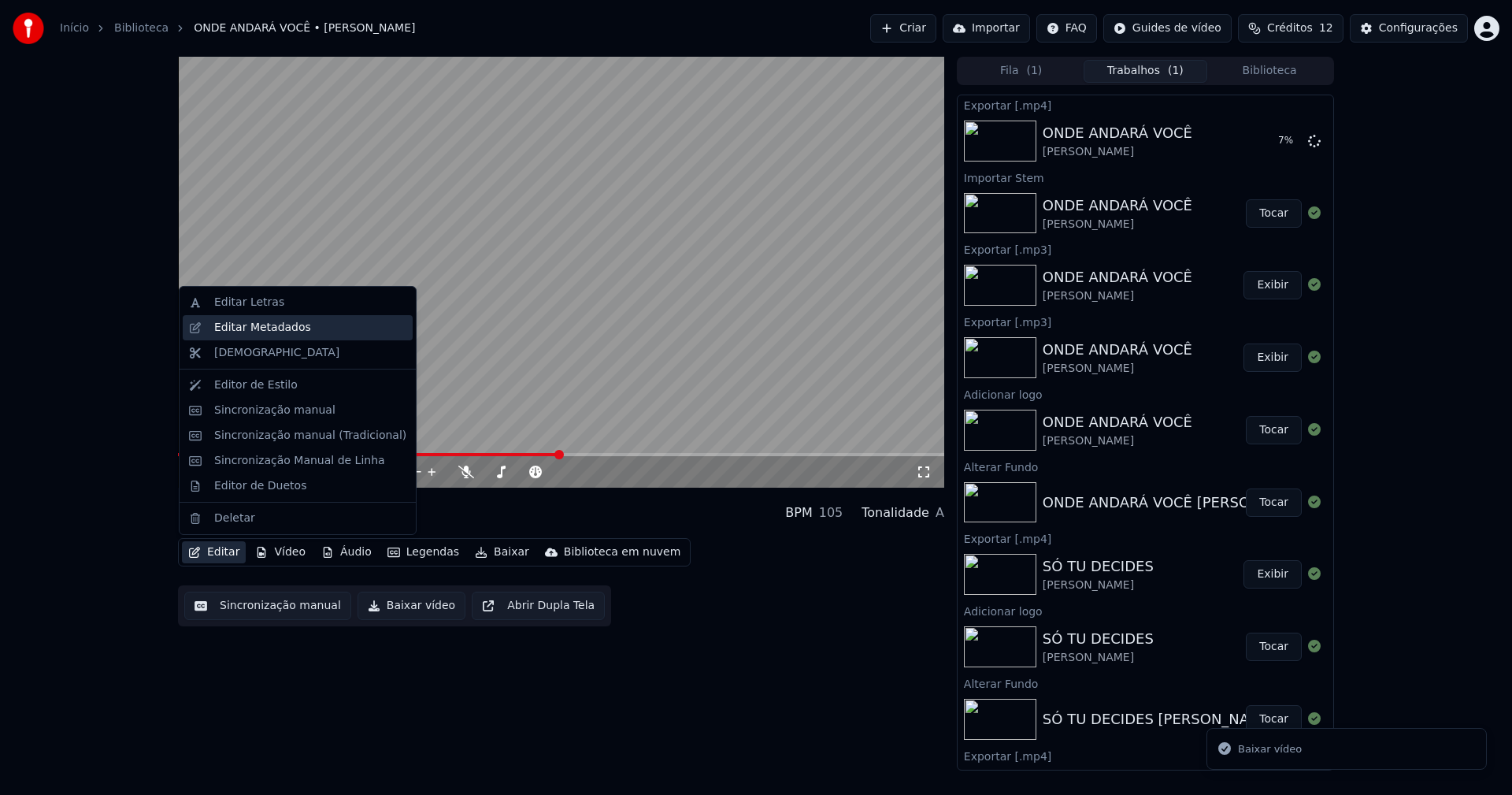
click at [263, 331] on div "Editar Metadados" at bounding box center [263, 328] width 97 height 16
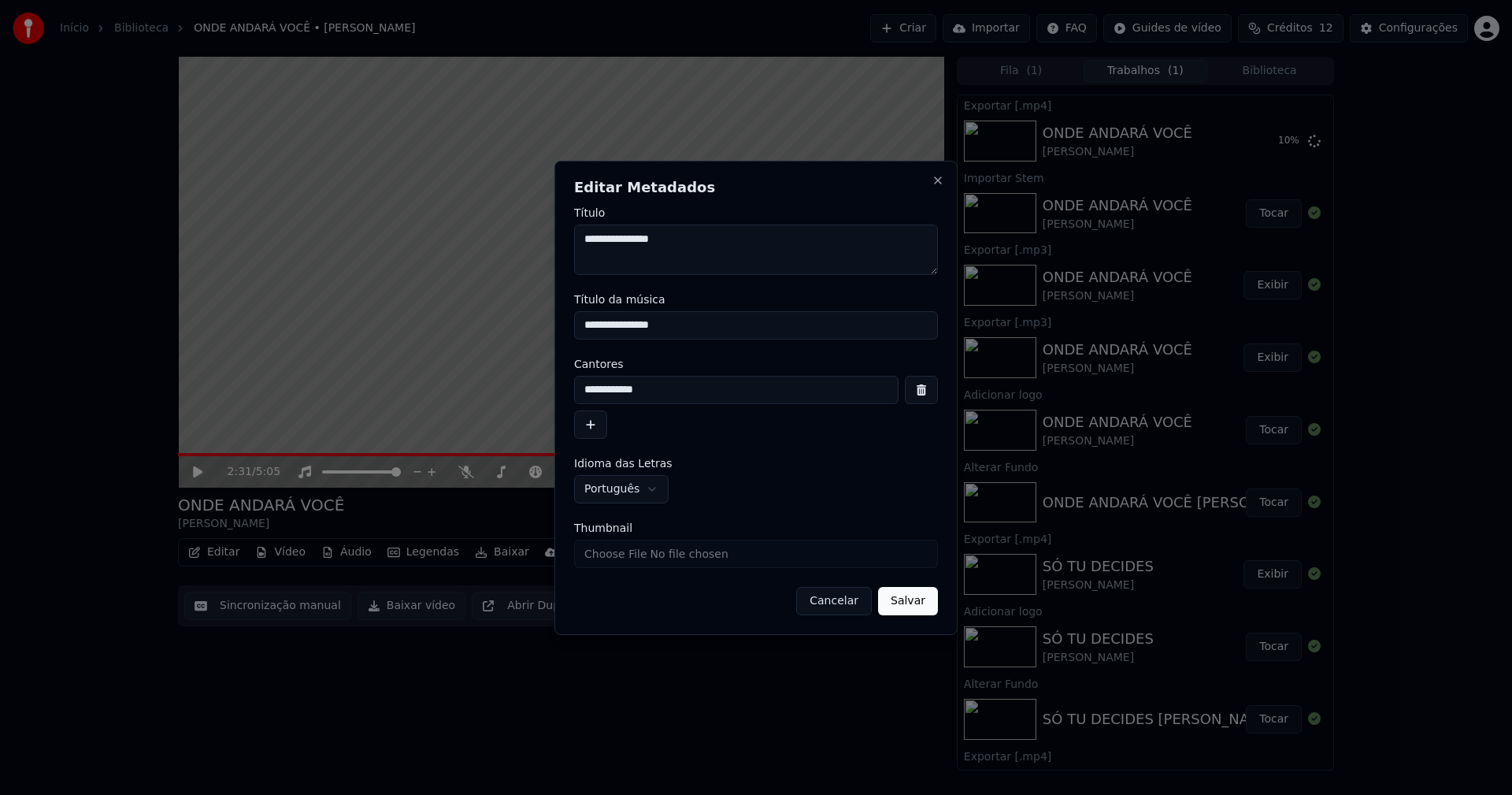
click at [623, 557] on input "Thumbnail" at bounding box center [756, 554] width 364 height 29
type input "**********"
click at [910, 605] on button "Salvar" at bounding box center [908, 600] width 60 height 29
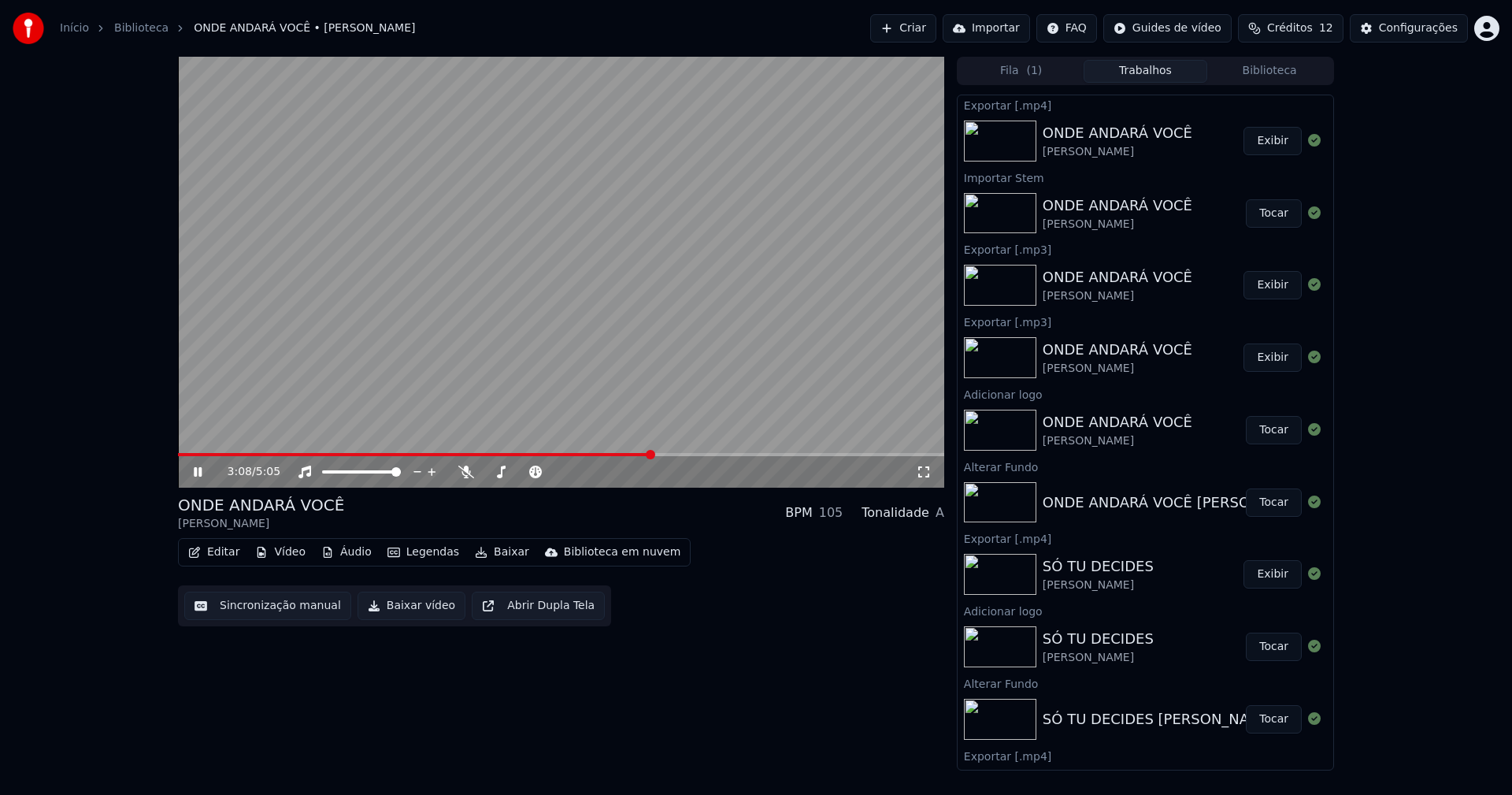
click at [193, 473] on icon at bounding box center [208, 471] width 37 height 13
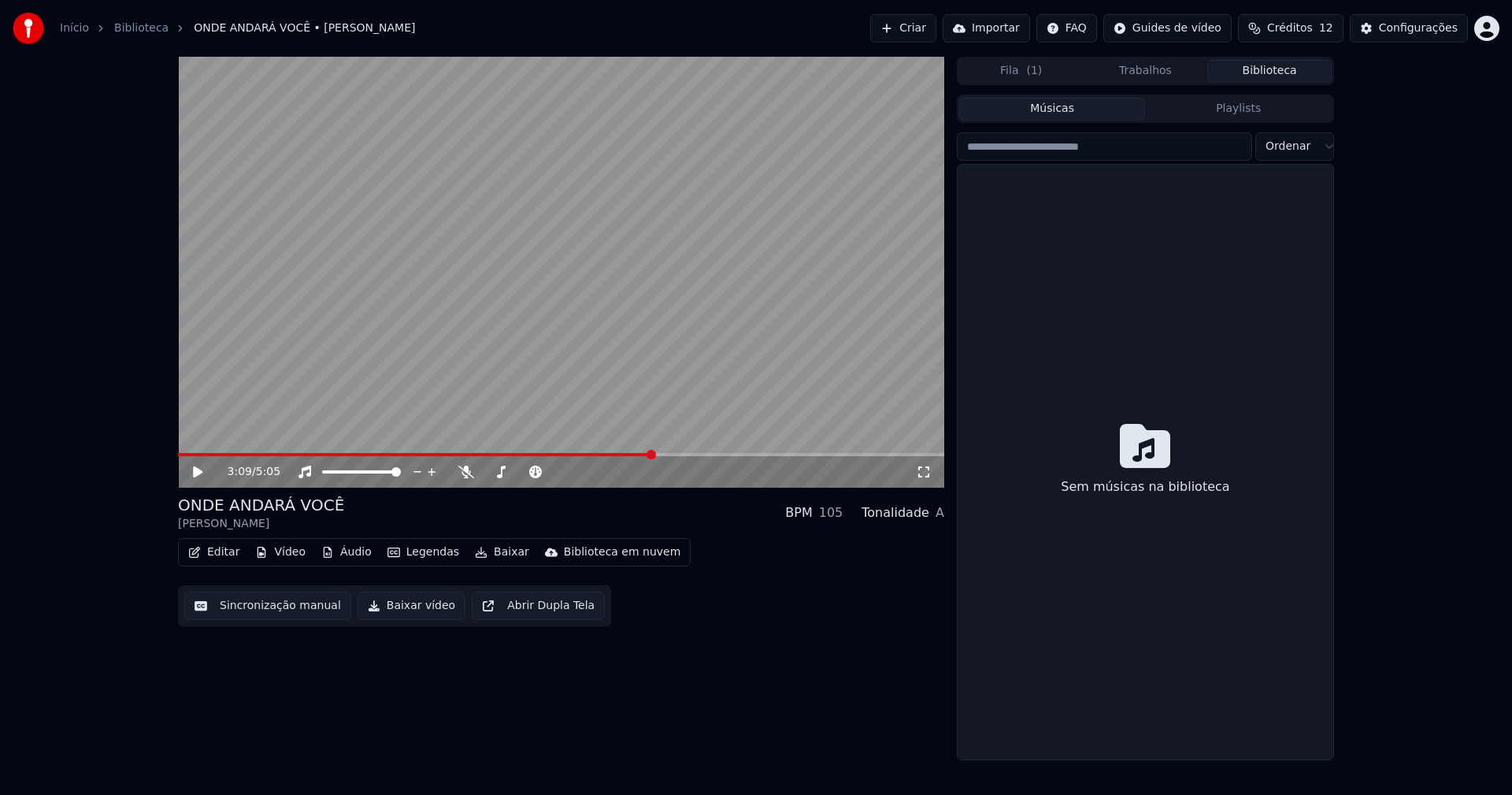
drag, startPoint x: 1272, startPoint y: 75, endPoint x: 1096, endPoint y: 163, distance: 196.8
click at [1271, 75] on button "Biblioteca" at bounding box center [1269, 70] width 124 height 23
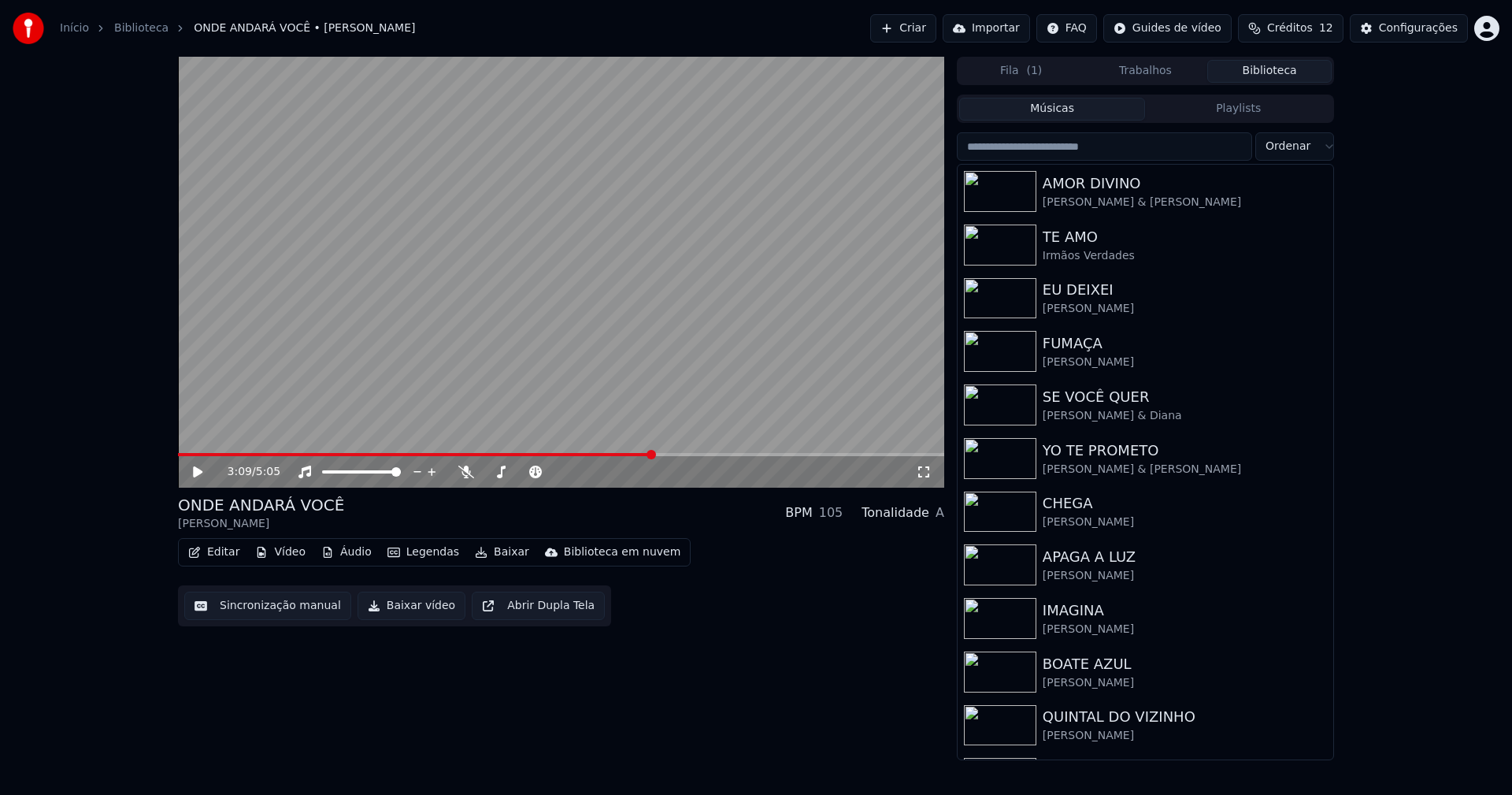
click at [1072, 147] on input "search" at bounding box center [1105, 146] width 296 height 29
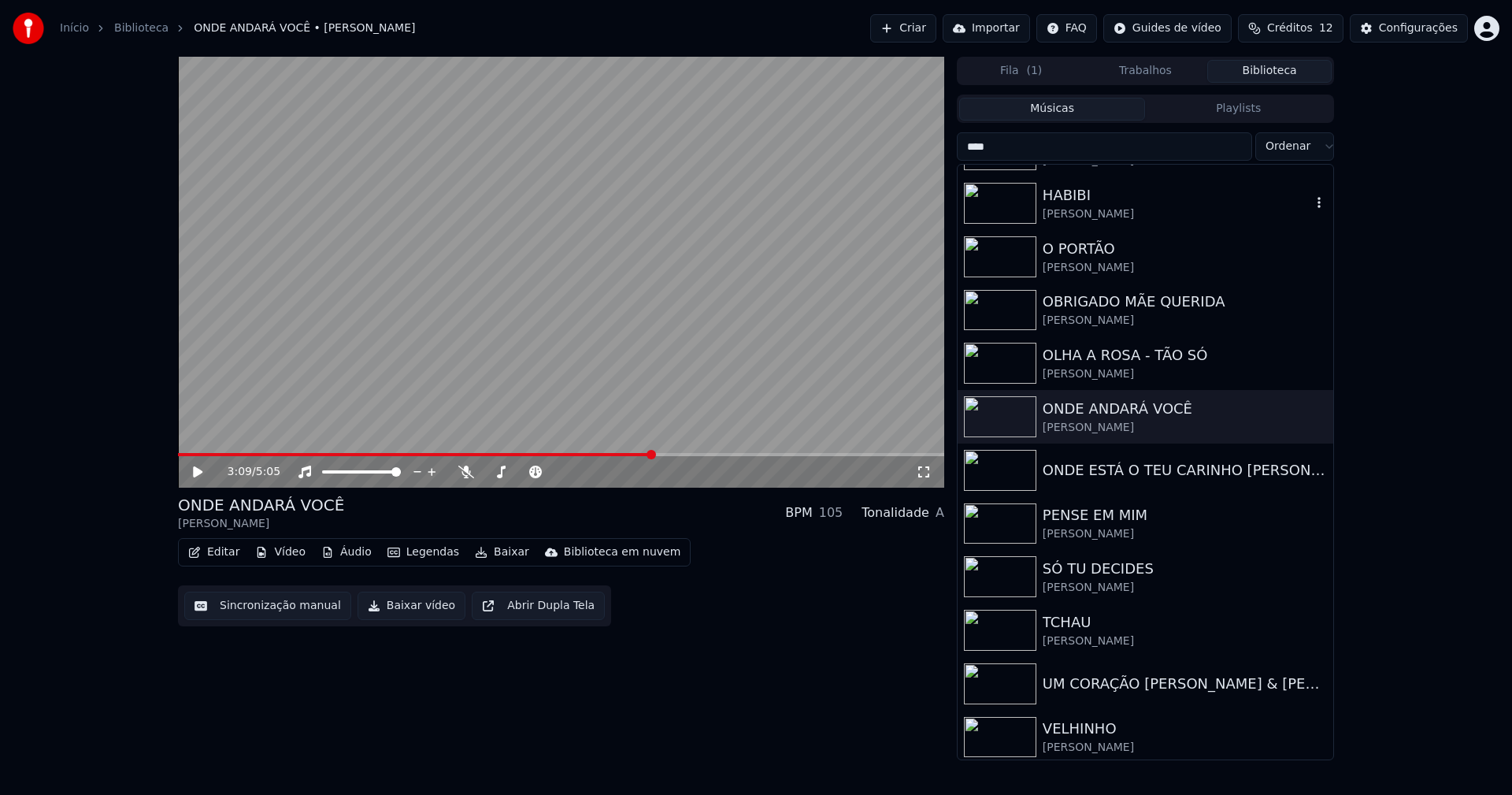
scroll to position [634, 0]
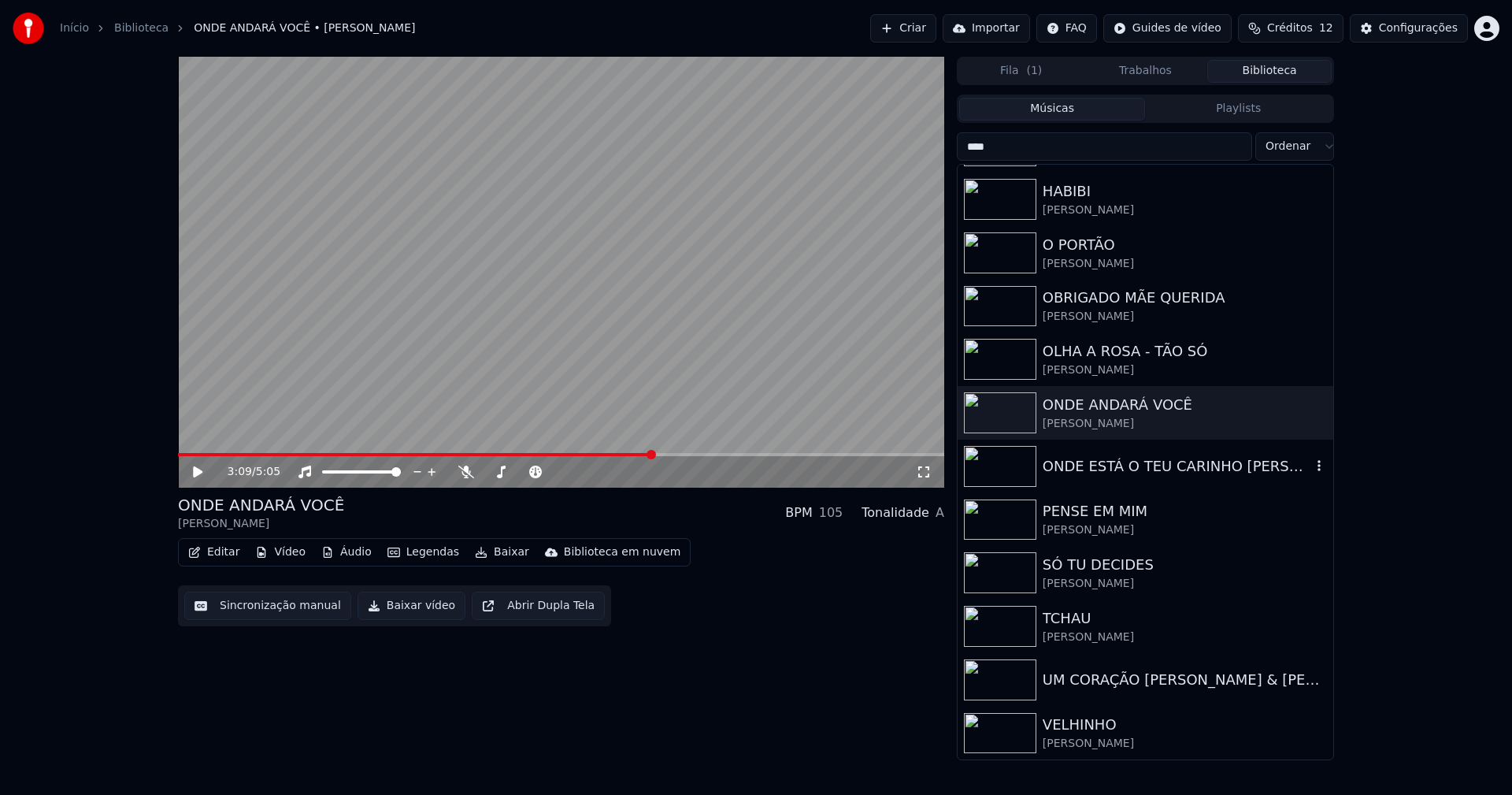
type input "****"
drag, startPoint x: 1078, startPoint y: 469, endPoint x: 1308, endPoint y: 359, distance: 255.0
click at [1080, 469] on div "ONDE ESTÁ O TEU CARINHO [PERSON_NAME]" at bounding box center [1177, 466] width 269 height 22
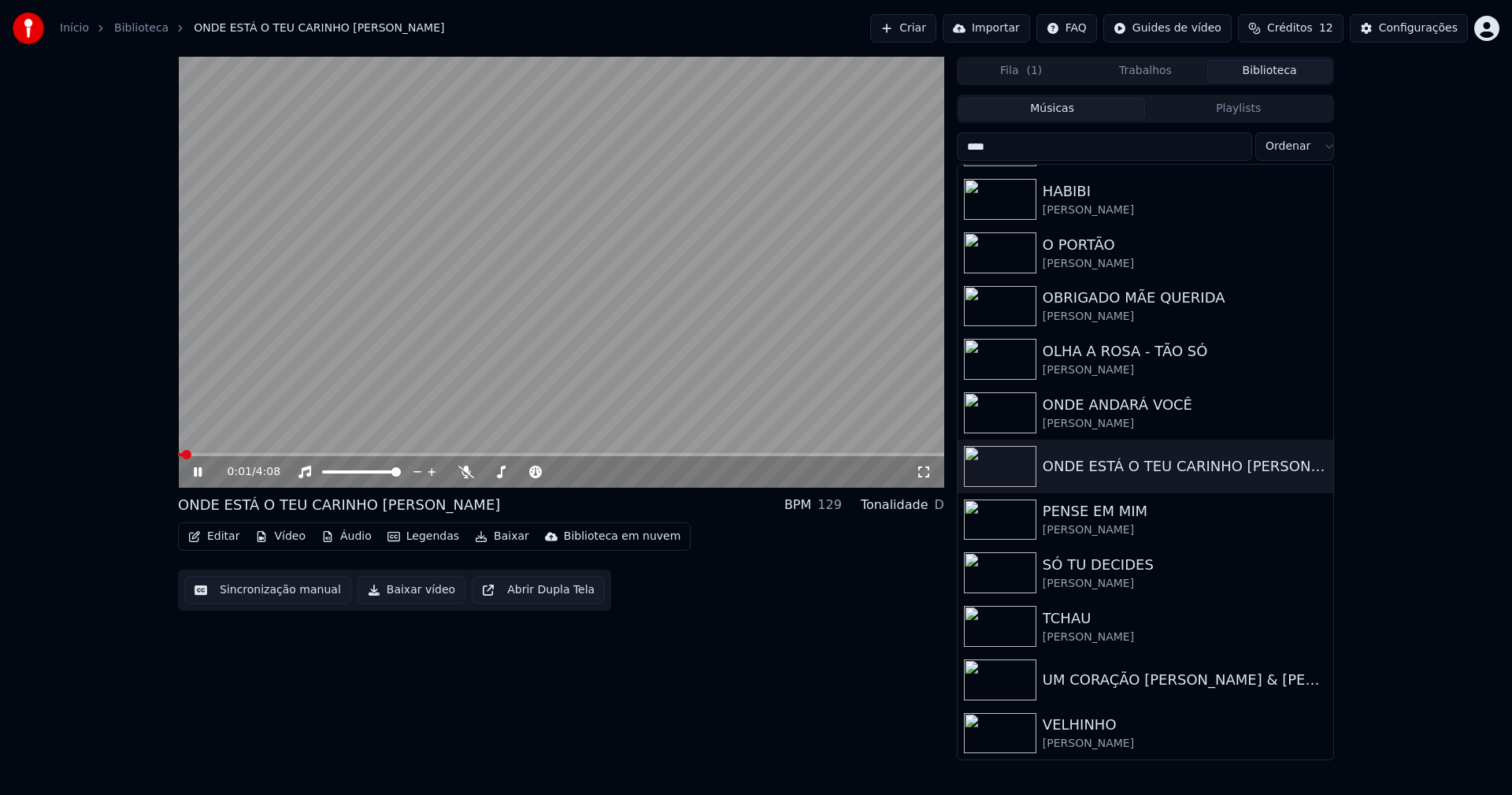
click at [205, 472] on icon at bounding box center [208, 471] width 37 height 13
click at [292, 540] on button "Vídeo" at bounding box center [280, 536] width 63 height 22
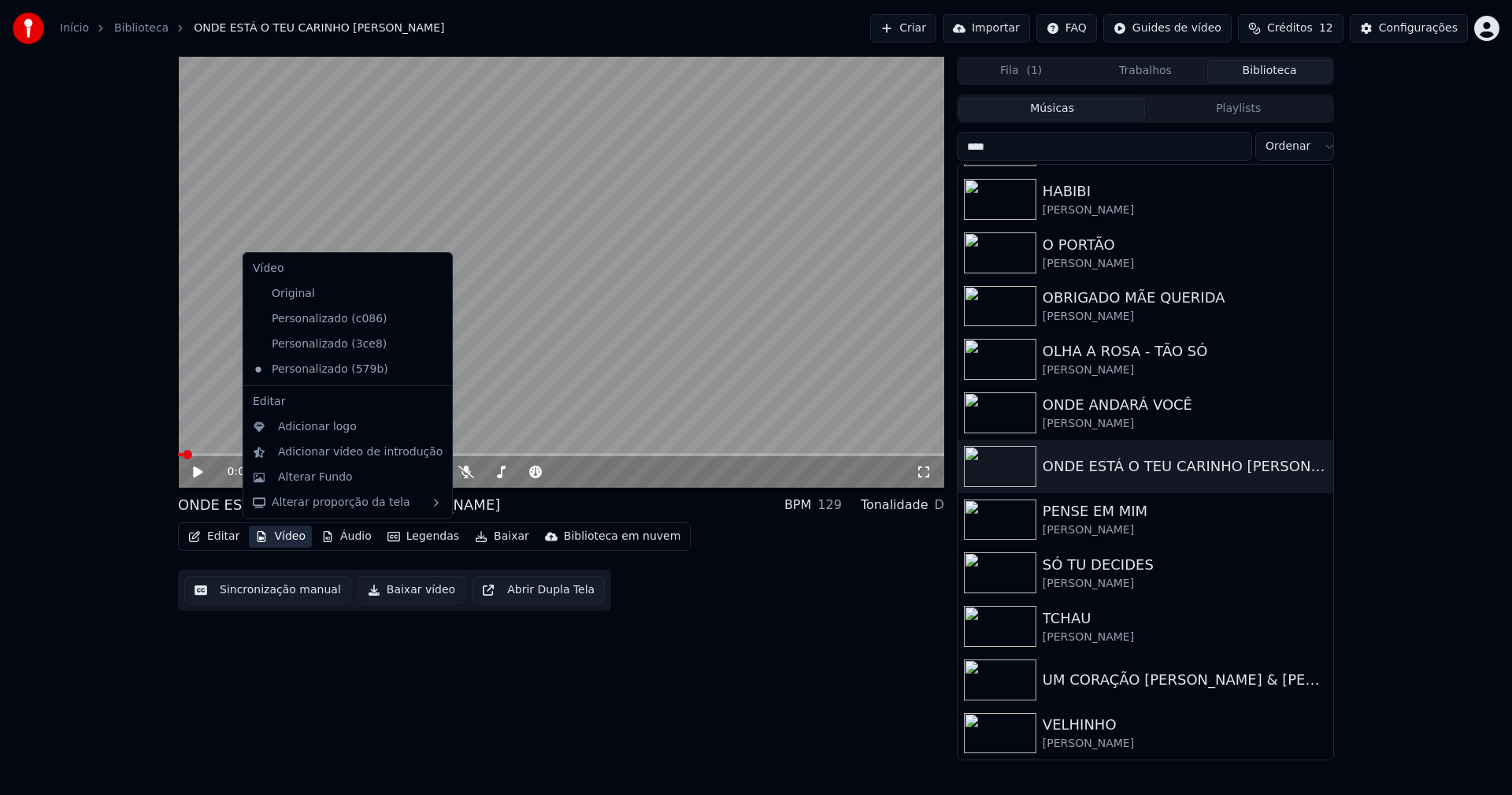
click at [432, 323] on icon at bounding box center [440, 319] width 17 height 13
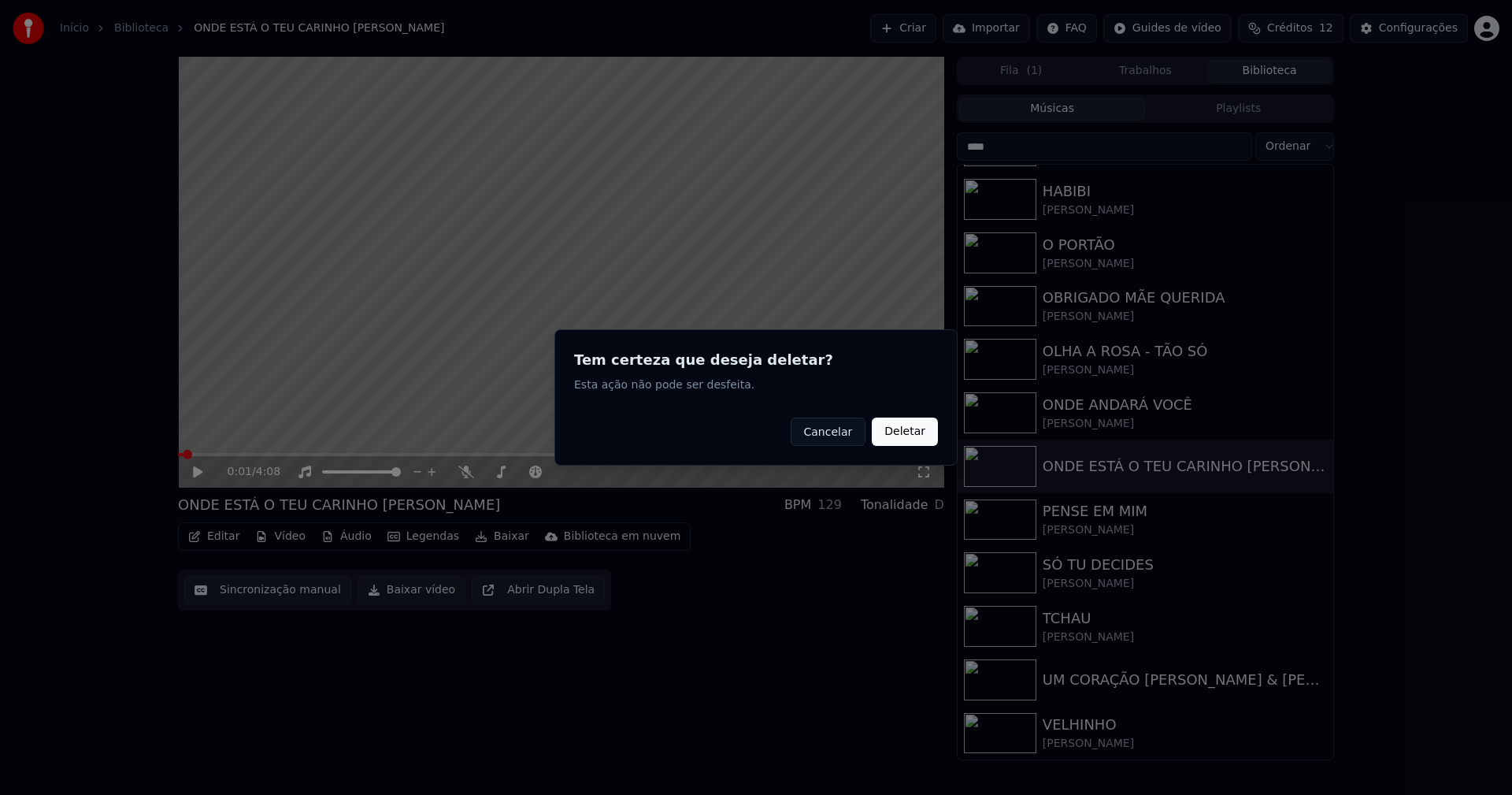
drag, startPoint x: 902, startPoint y: 437, endPoint x: 876, endPoint y: 434, distance: 26.2
click at [901, 437] on button "Deletar" at bounding box center [904, 432] width 67 height 29
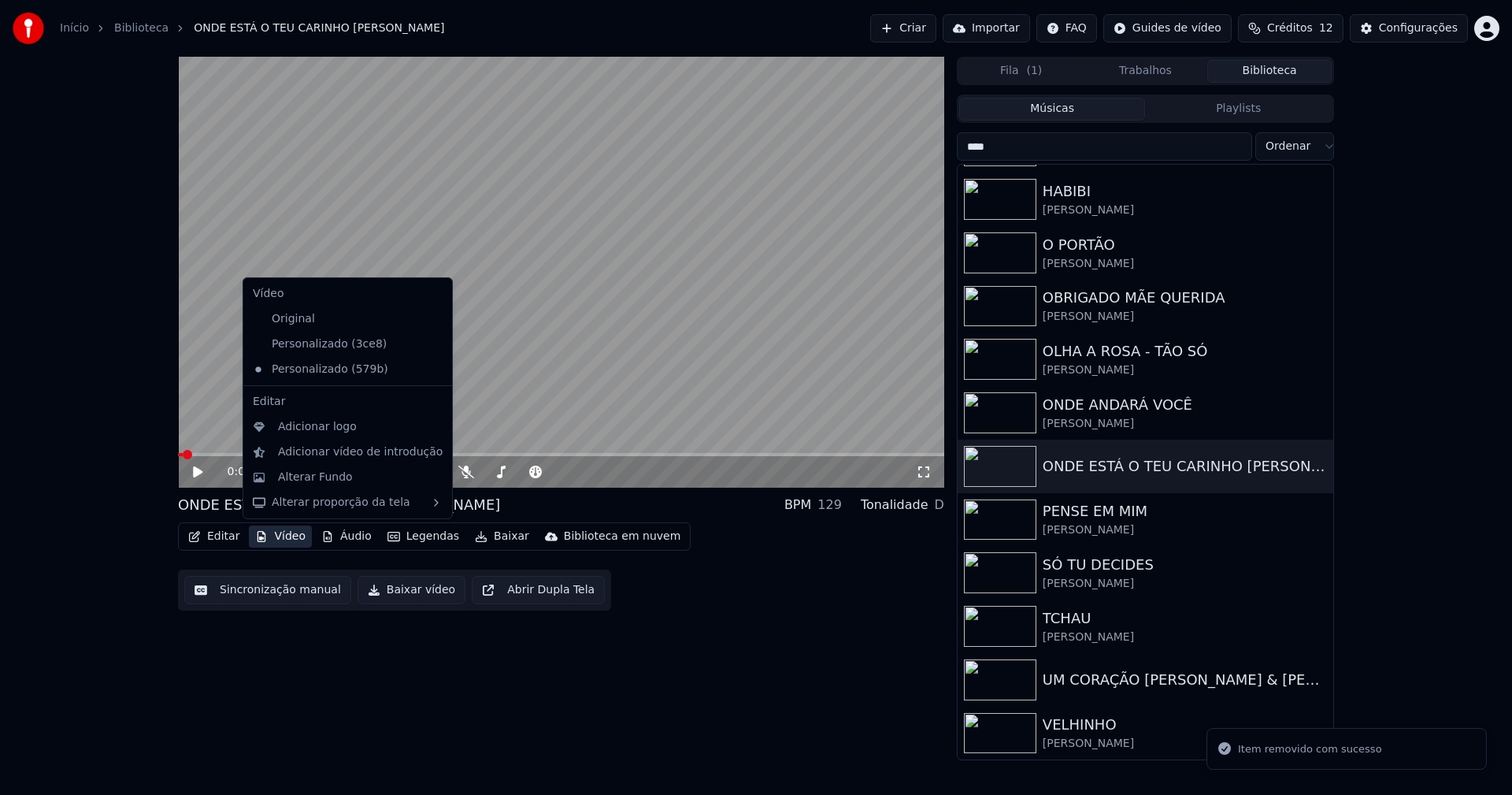
click at [280, 541] on button "Vídeo" at bounding box center [280, 536] width 63 height 22
click at [432, 342] on icon at bounding box center [440, 343] width 17 height 13
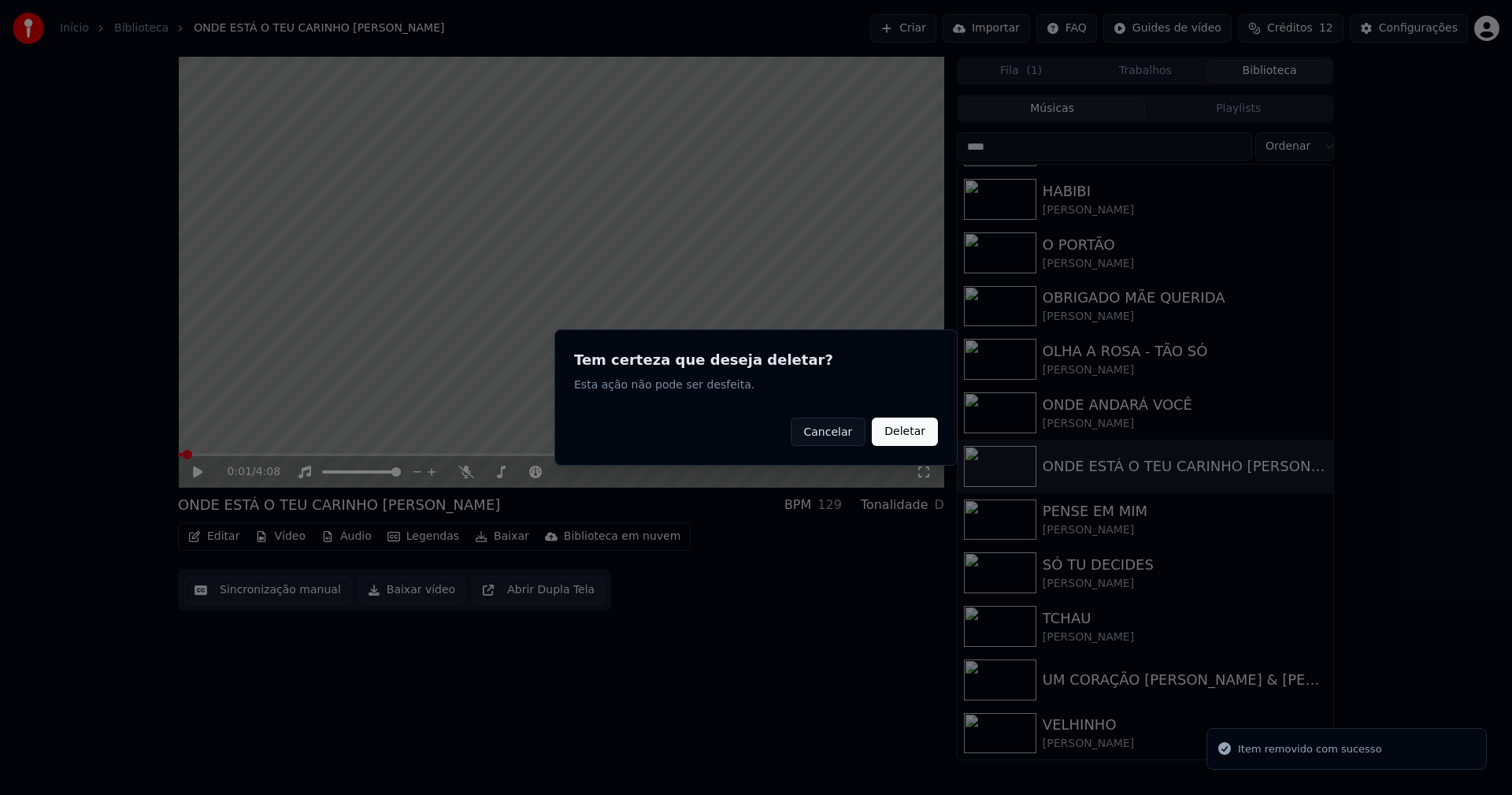
drag, startPoint x: 921, startPoint y: 434, endPoint x: 410, endPoint y: 540, distance: 521.9
click at [915, 434] on button "Deletar" at bounding box center [904, 432] width 67 height 29
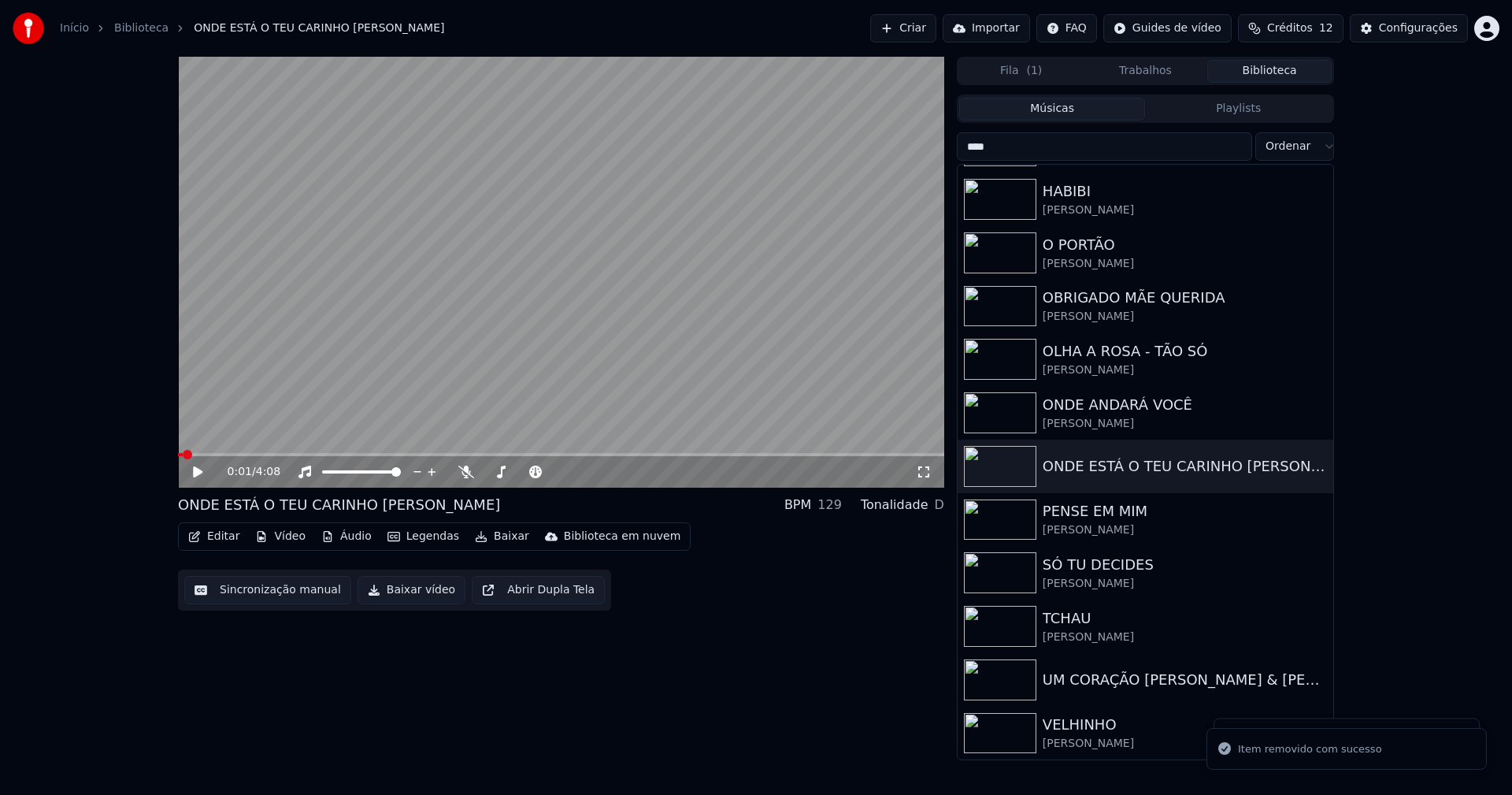
click at [283, 540] on button "Vídeo" at bounding box center [280, 536] width 63 height 22
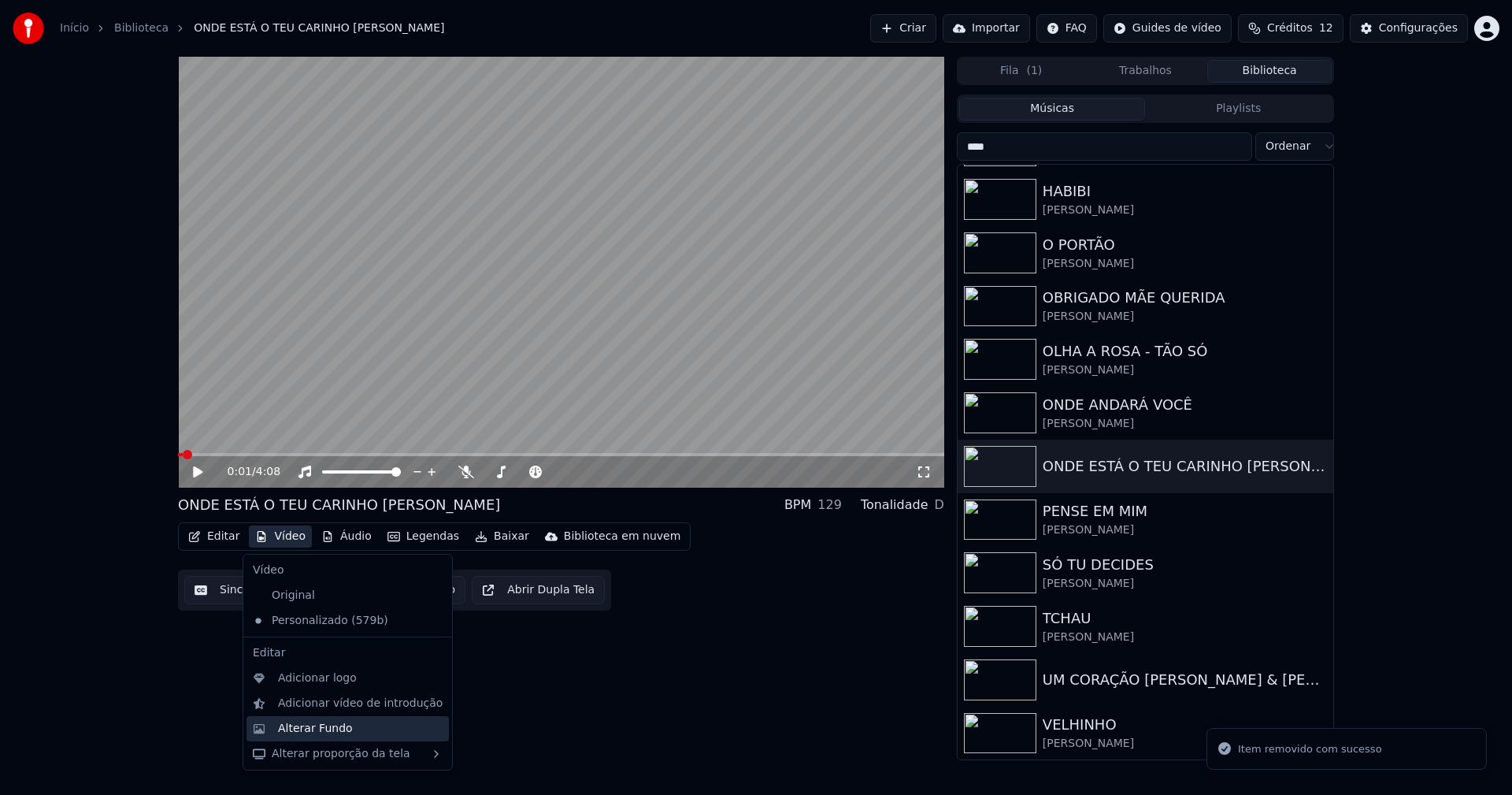
click at [338, 730] on div "Alterar Fundo" at bounding box center [315, 729] width 74 height 16
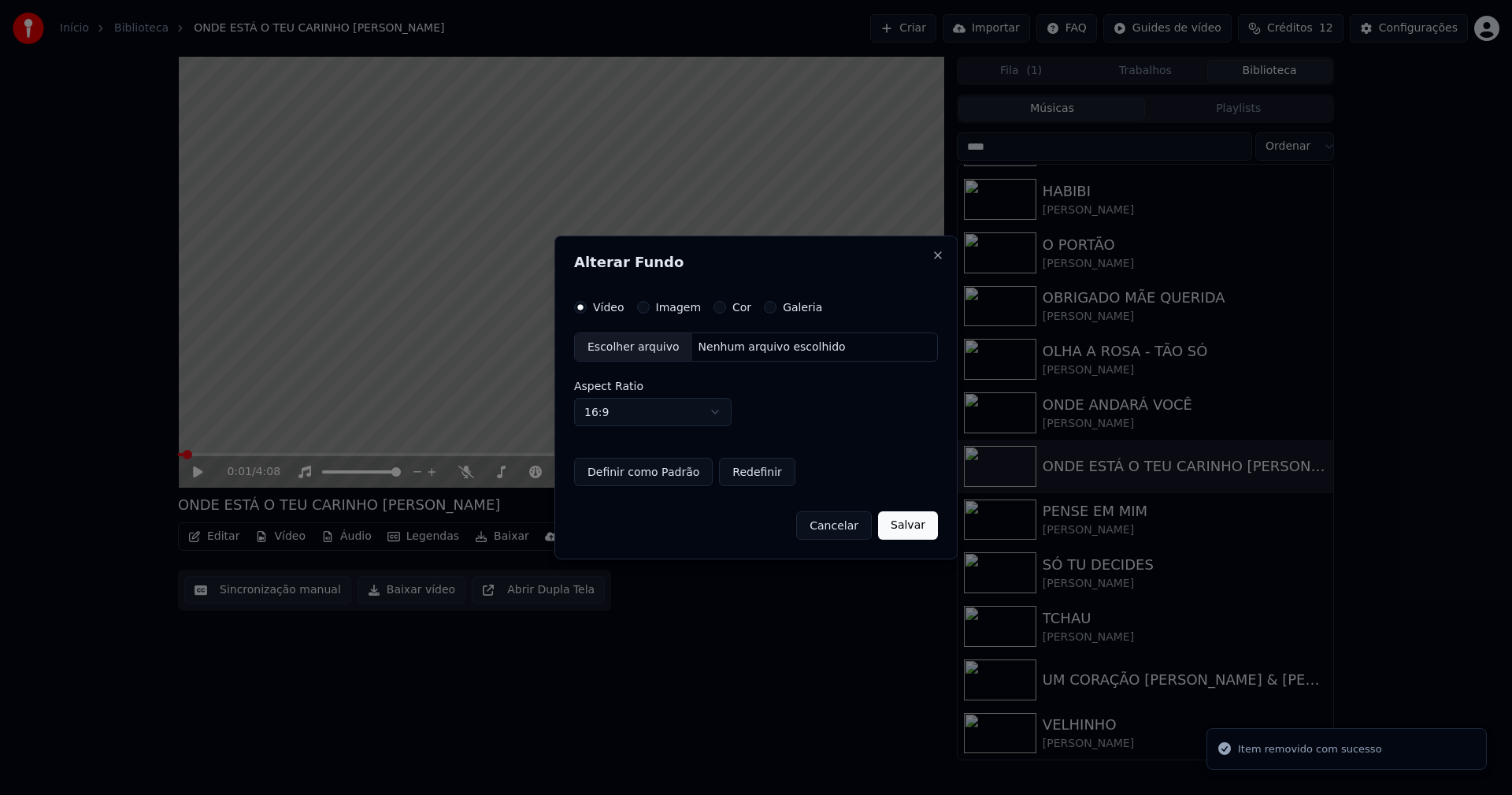
click at [642, 307] on button "Imagem" at bounding box center [643, 307] width 13 height 13
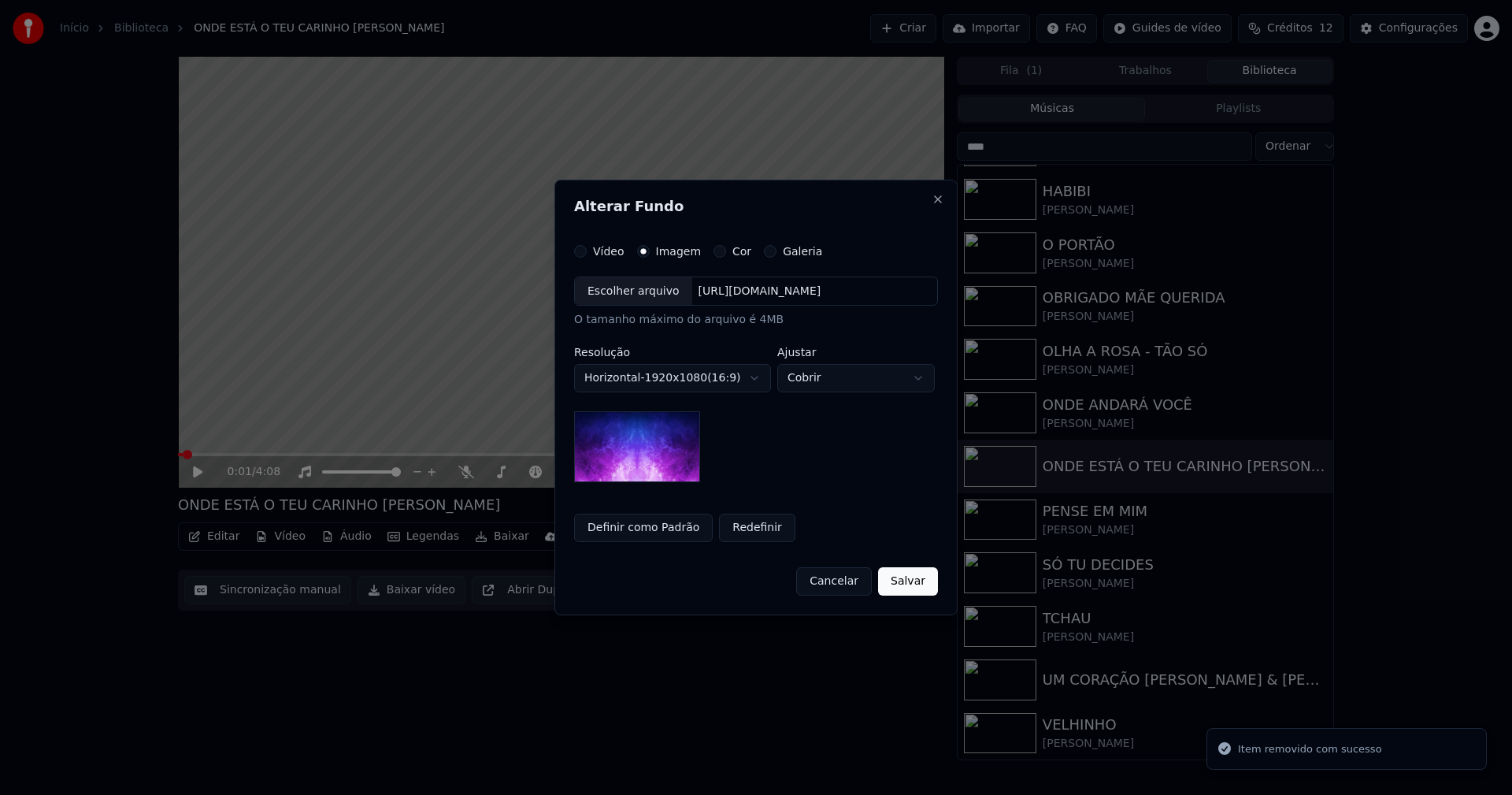
click at [637, 299] on div "Escolher arquivo" at bounding box center [633, 291] width 117 height 29
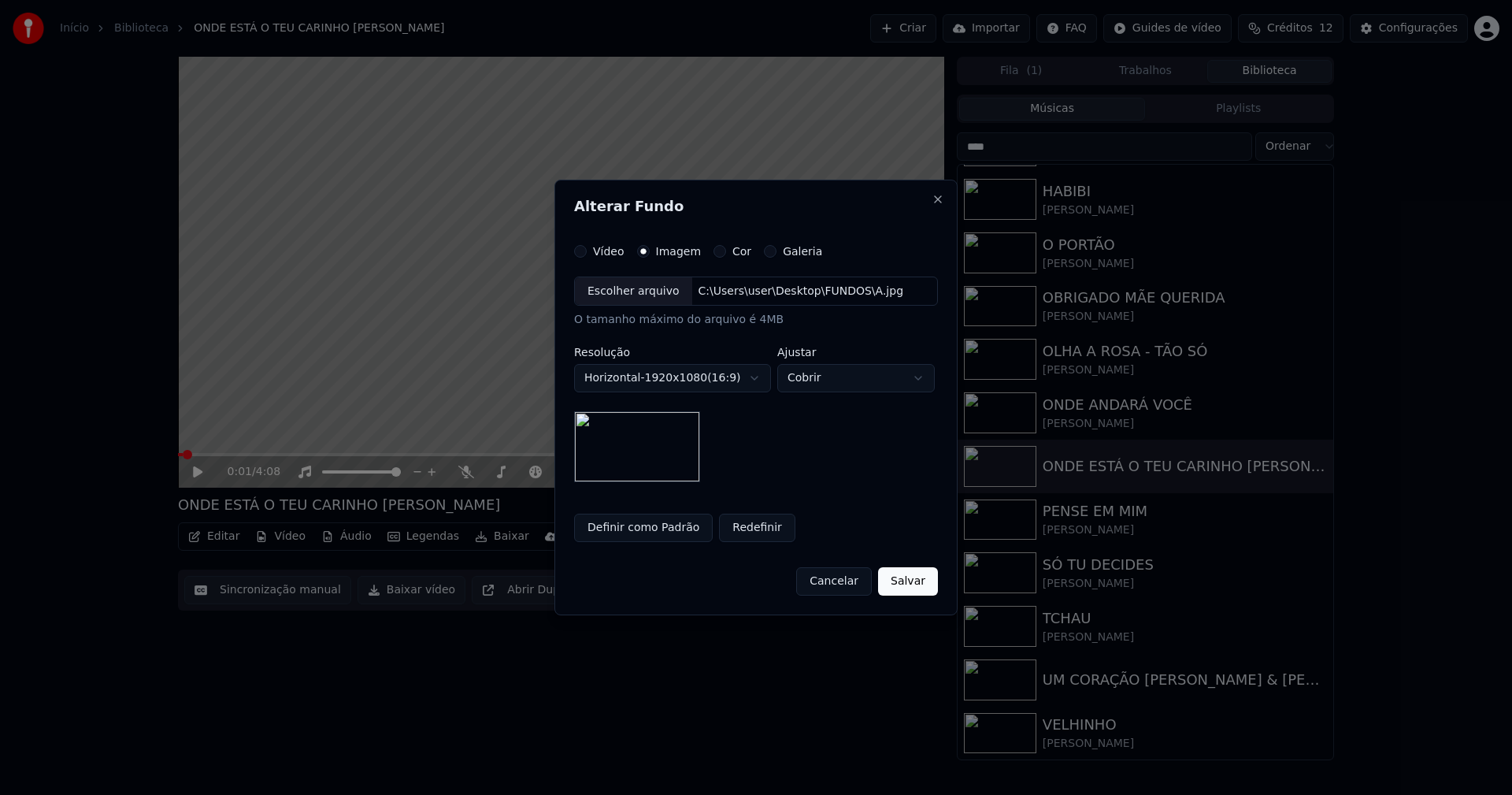
click at [918, 574] on button "Salvar" at bounding box center [908, 581] width 60 height 29
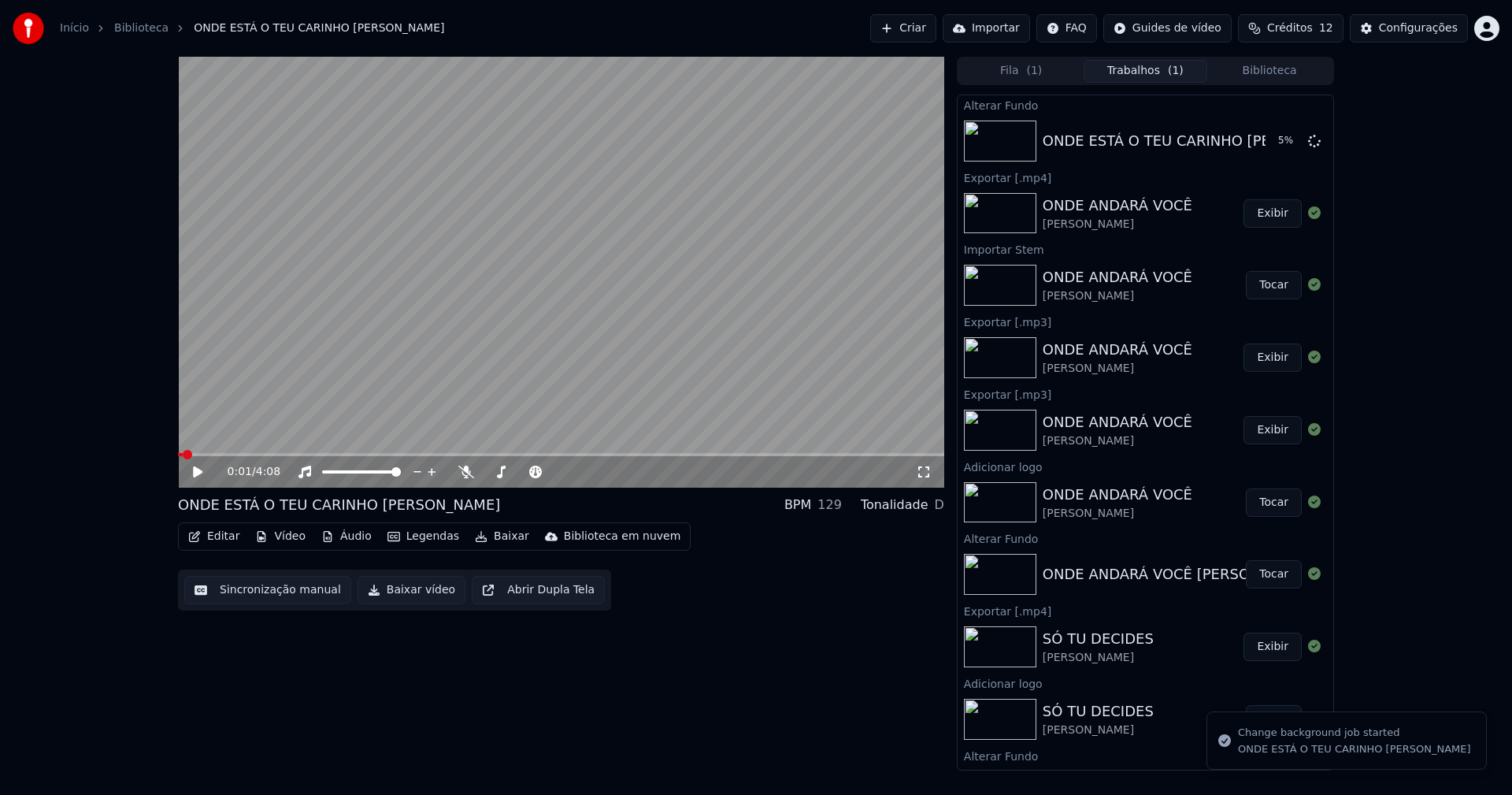
click at [222, 540] on button "Editar" at bounding box center [213, 536] width 64 height 22
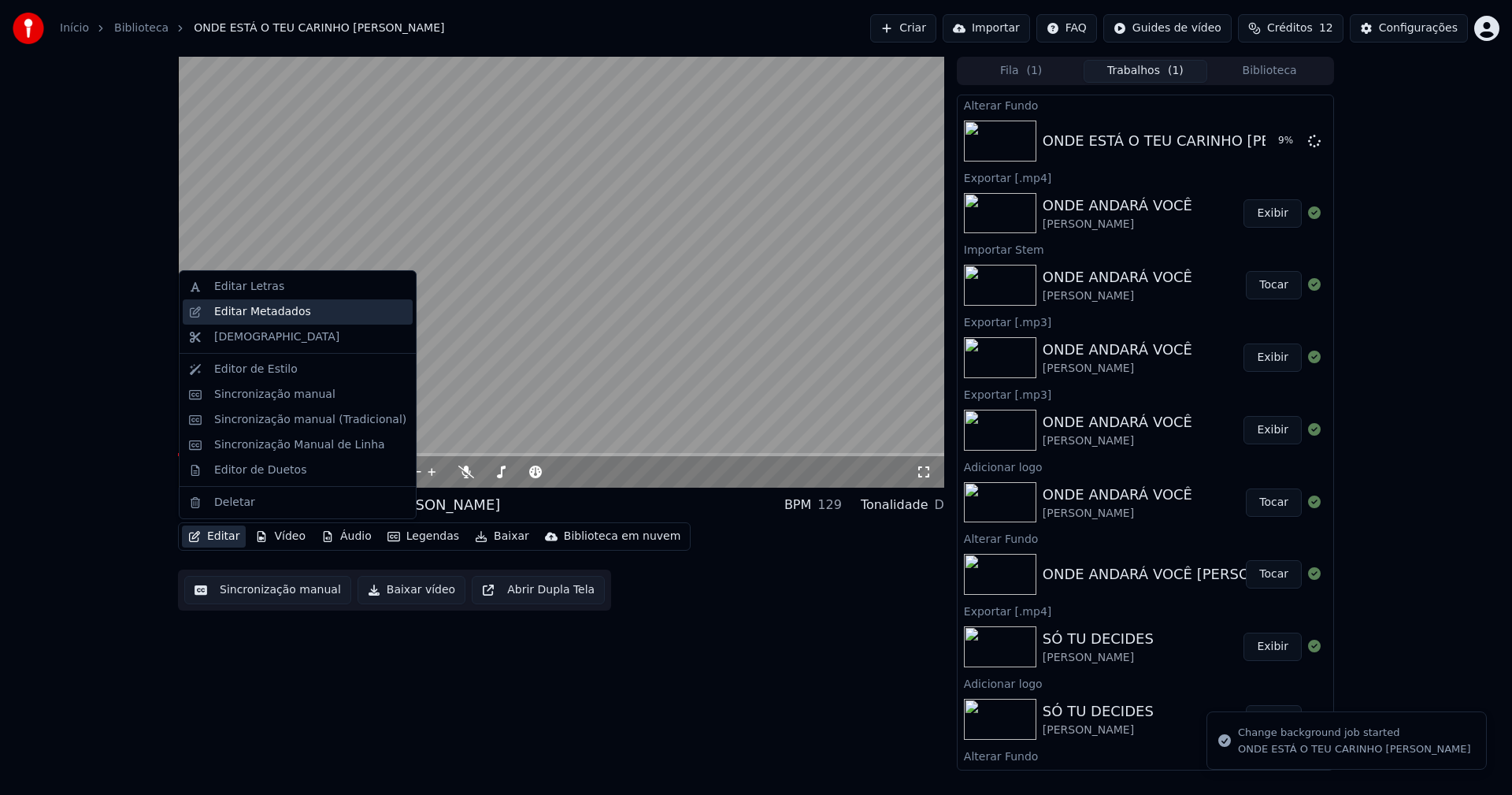
click at [271, 315] on div "Editar Metadados" at bounding box center [263, 312] width 97 height 16
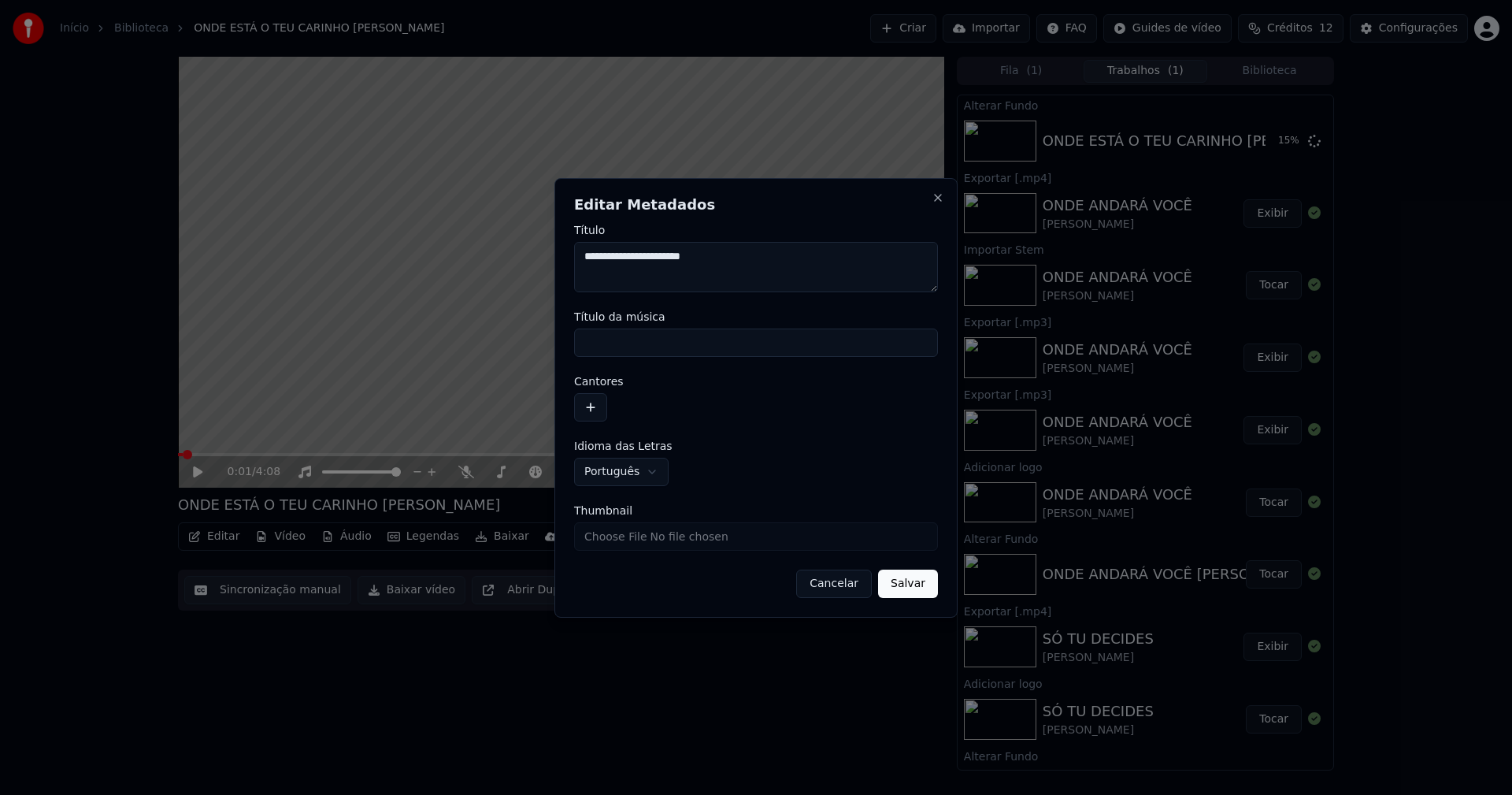
click at [632, 343] on input "Título da música" at bounding box center [756, 342] width 364 height 29
type input "**********"
click at [600, 402] on button "button" at bounding box center [590, 407] width 33 height 29
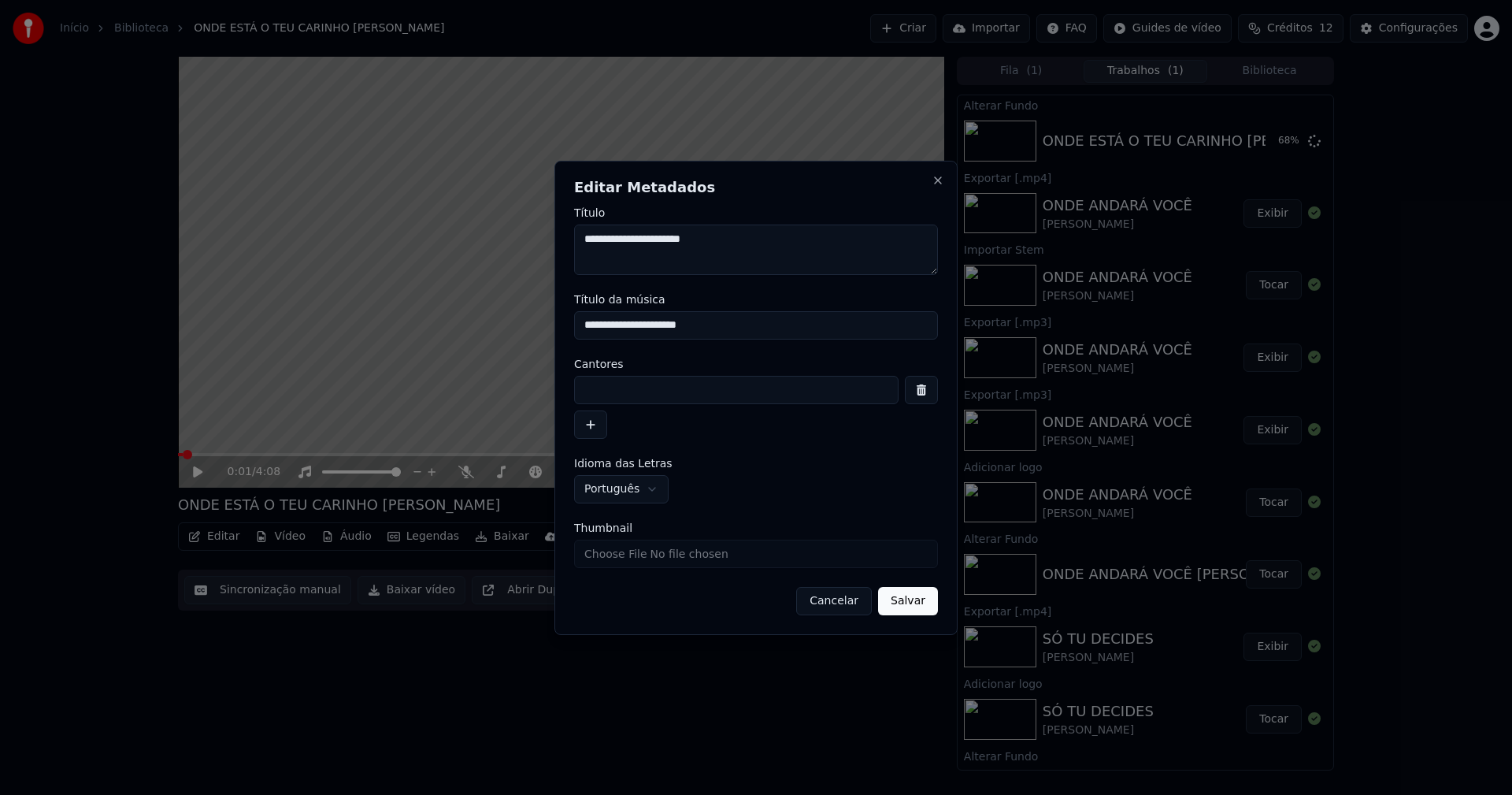
click at [619, 392] on input at bounding box center [736, 389] width 325 height 29
type input "**********"
click at [879, 587] on button "Salvar" at bounding box center [908, 600] width 60 height 29
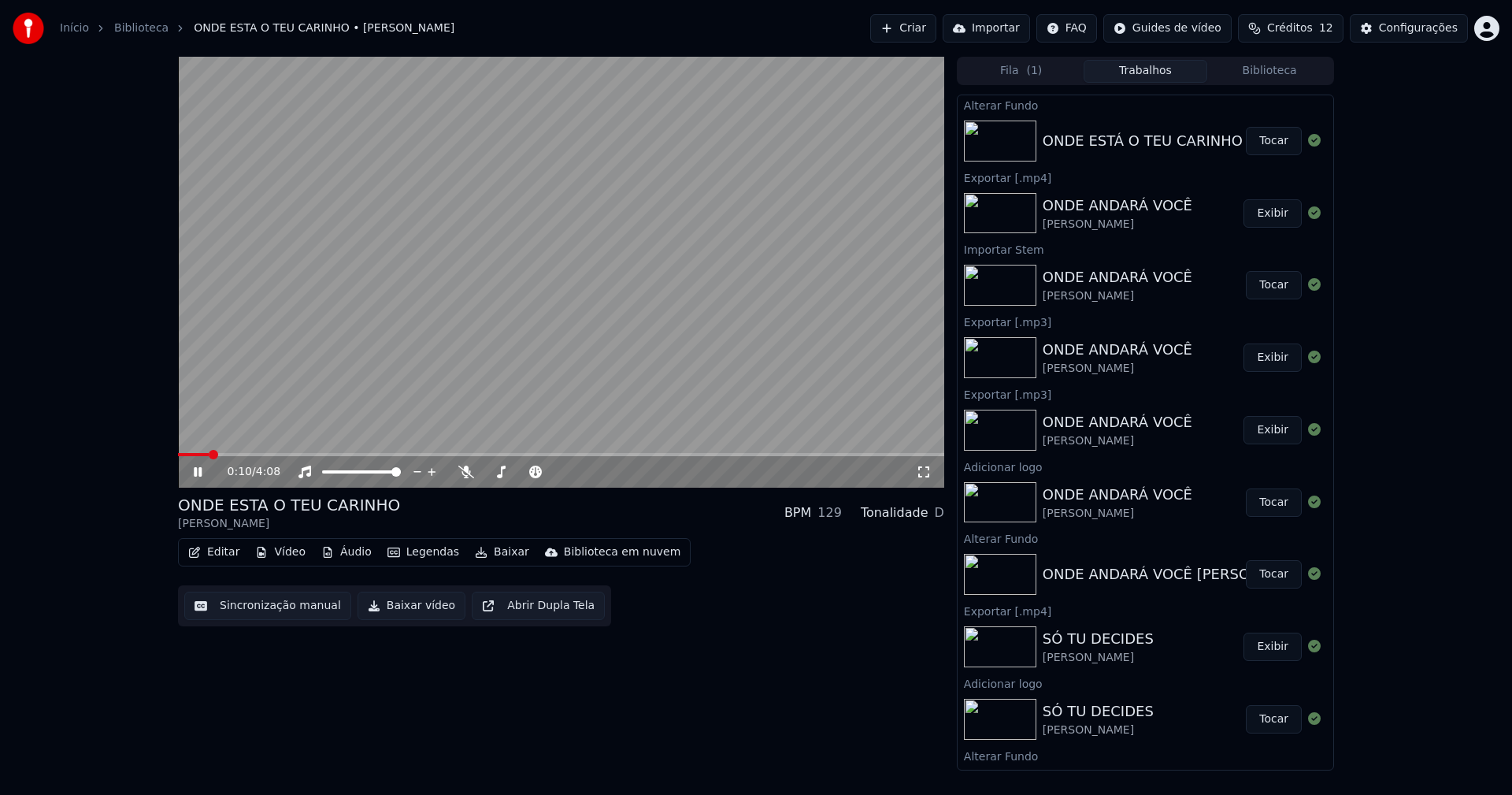
click at [197, 471] on icon at bounding box center [198, 472] width 8 height 10
click at [1252, 145] on button "Tocar" at bounding box center [1274, 141] width 56 height 29
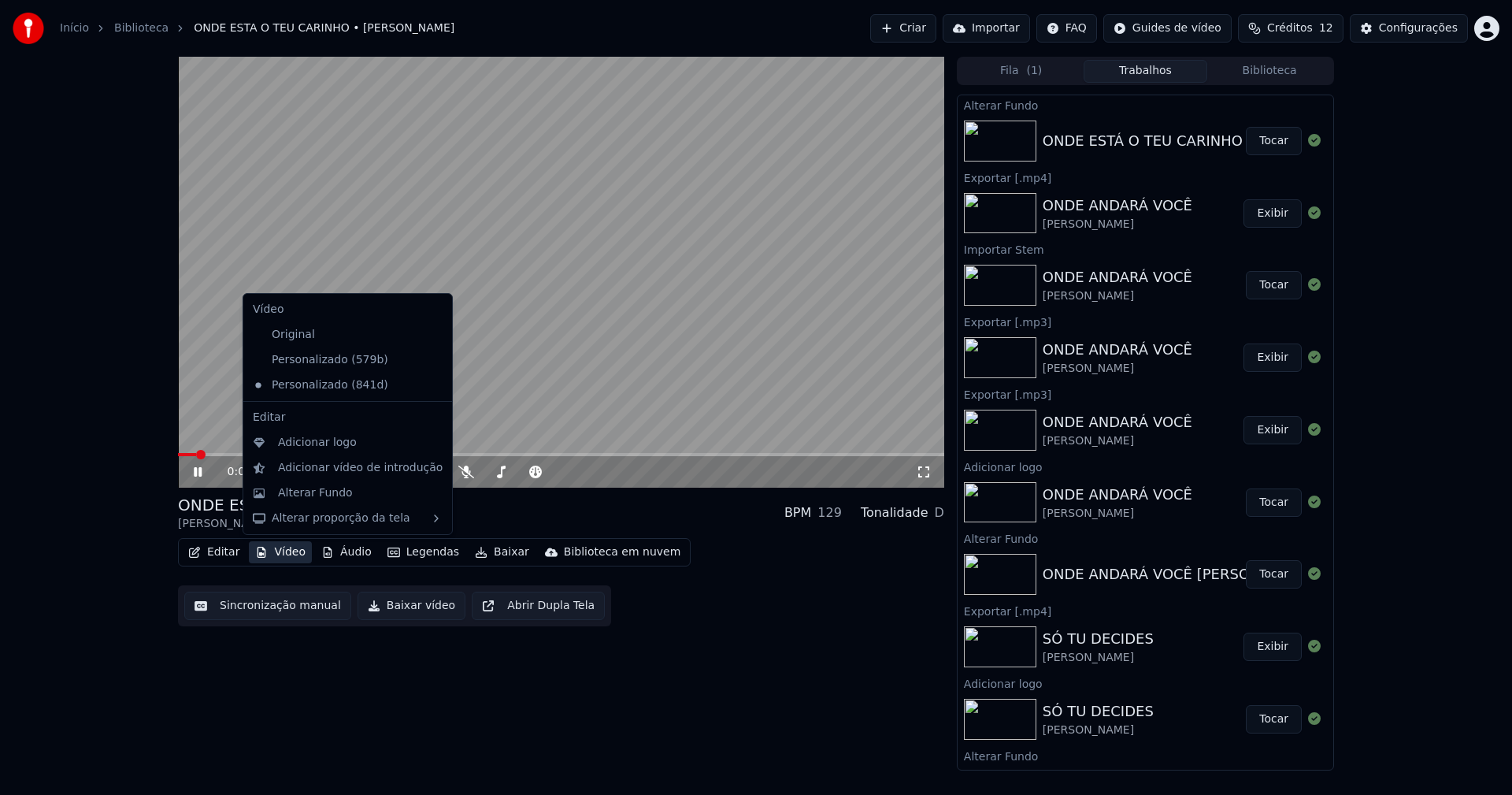
click at [284, 556] on button "Vídeo" at bounding box center [280, 552] width 63 height 22
click at [315, 448] on div "Adicionar logo" at bounding box center [317, 443] width 78 height 16
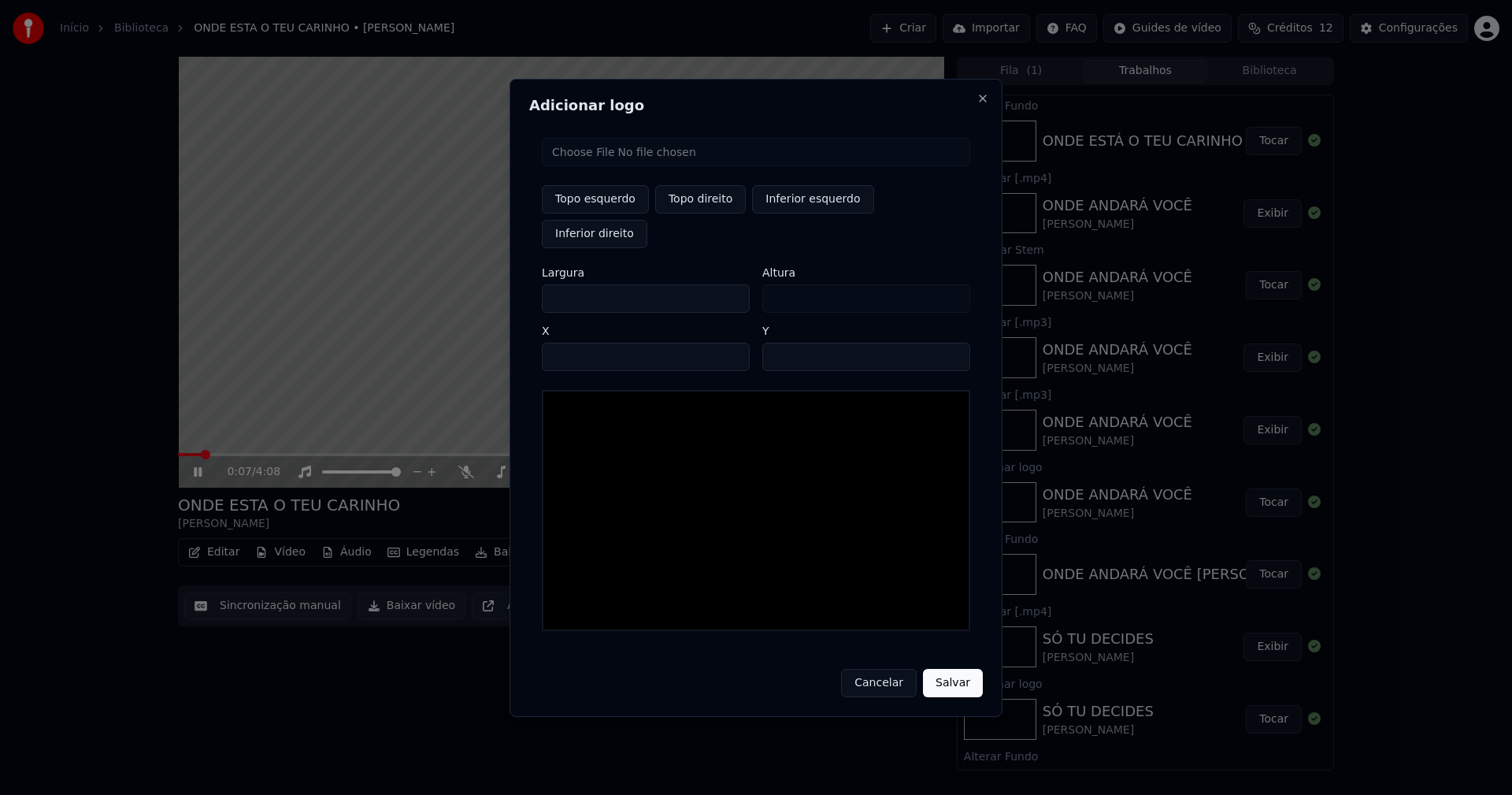
click at [596, 166] on input "file" at bounding box center [756, 152] width 429 height 29
type input "**********"
type input "***"
drag, startPoint x: 693, startPoint y: 216, endPoint x: 649, endPoint y: 241, distance: 50.6
click at [692, 213] on button "Topo direito" at bounding box center [700, 199] width 90 height 29
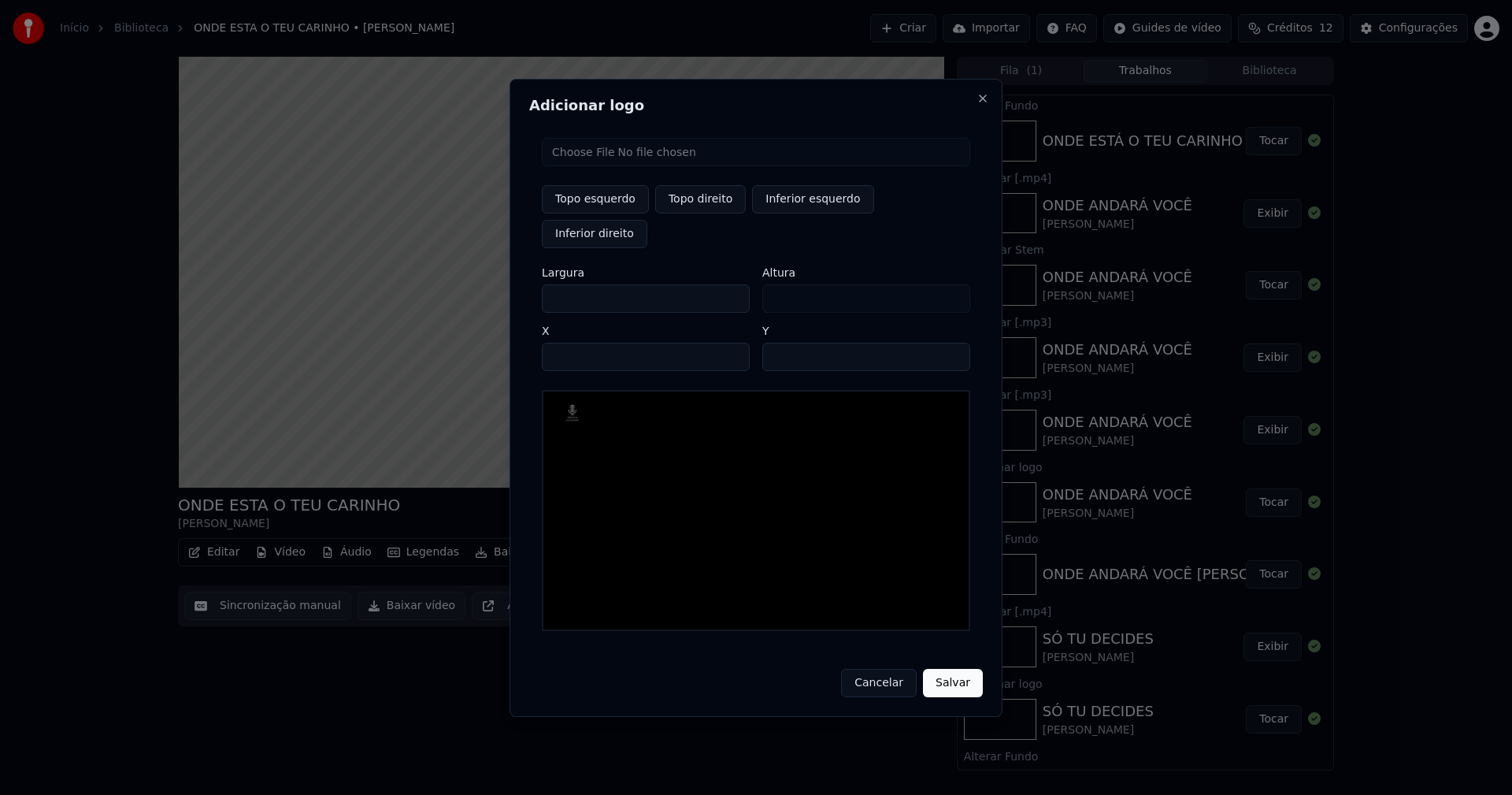
type input "****"
drag, startPoint x: 570, startPoint y: 280, endPoint x: 518, endPoint y: 292, distance: 53.4
click at [519, 292] on div "Adicionar logo Topo esquerdo Topo direito Inferior esquerdo Inferior direito La…" at bounding box center [756, 397] width 493 height 638
type input "**"
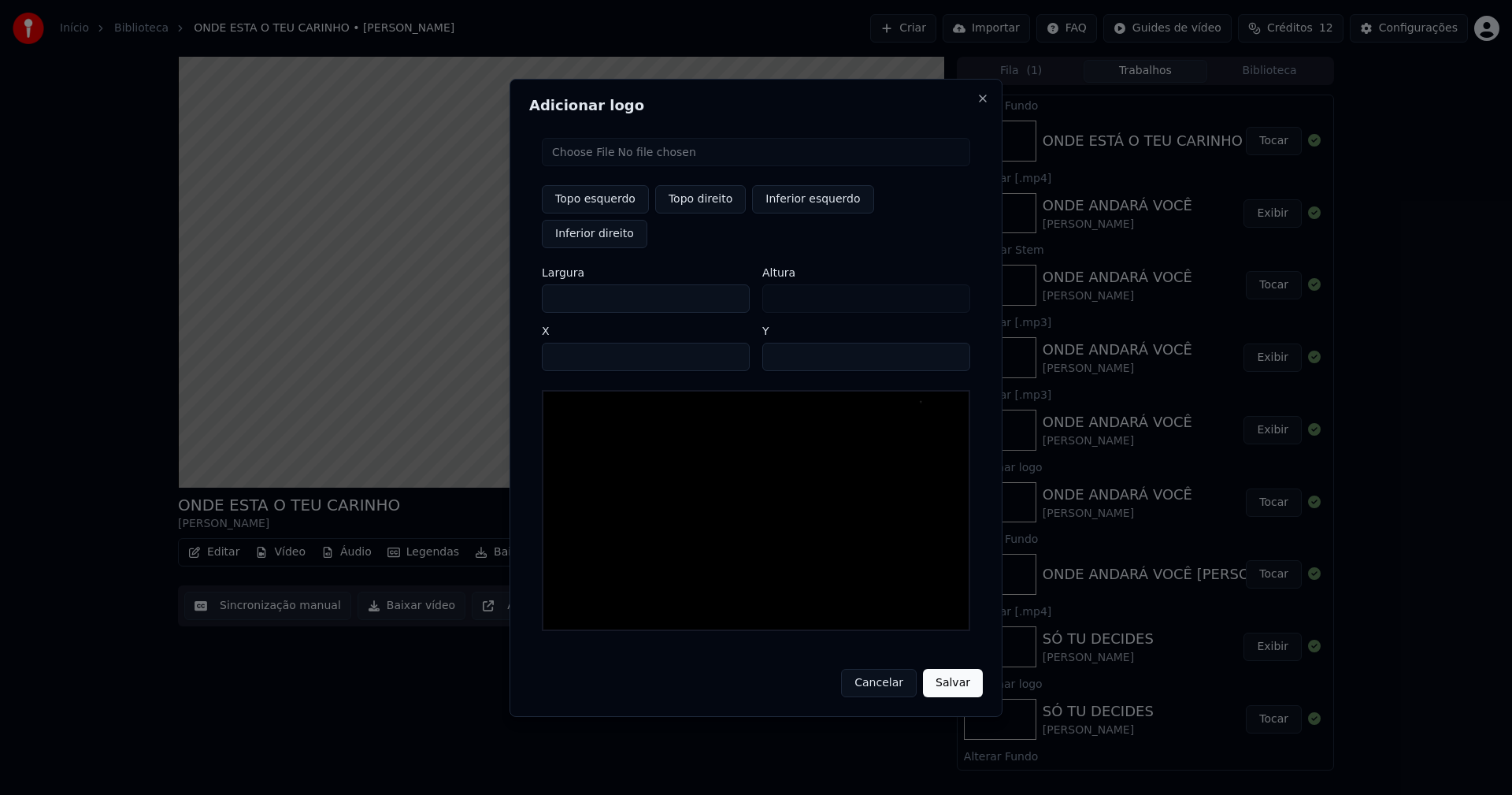
type input "***"
click at [575, 342] on input "****" at bounding box center [645, 356] width 207 height 29
type input "****"
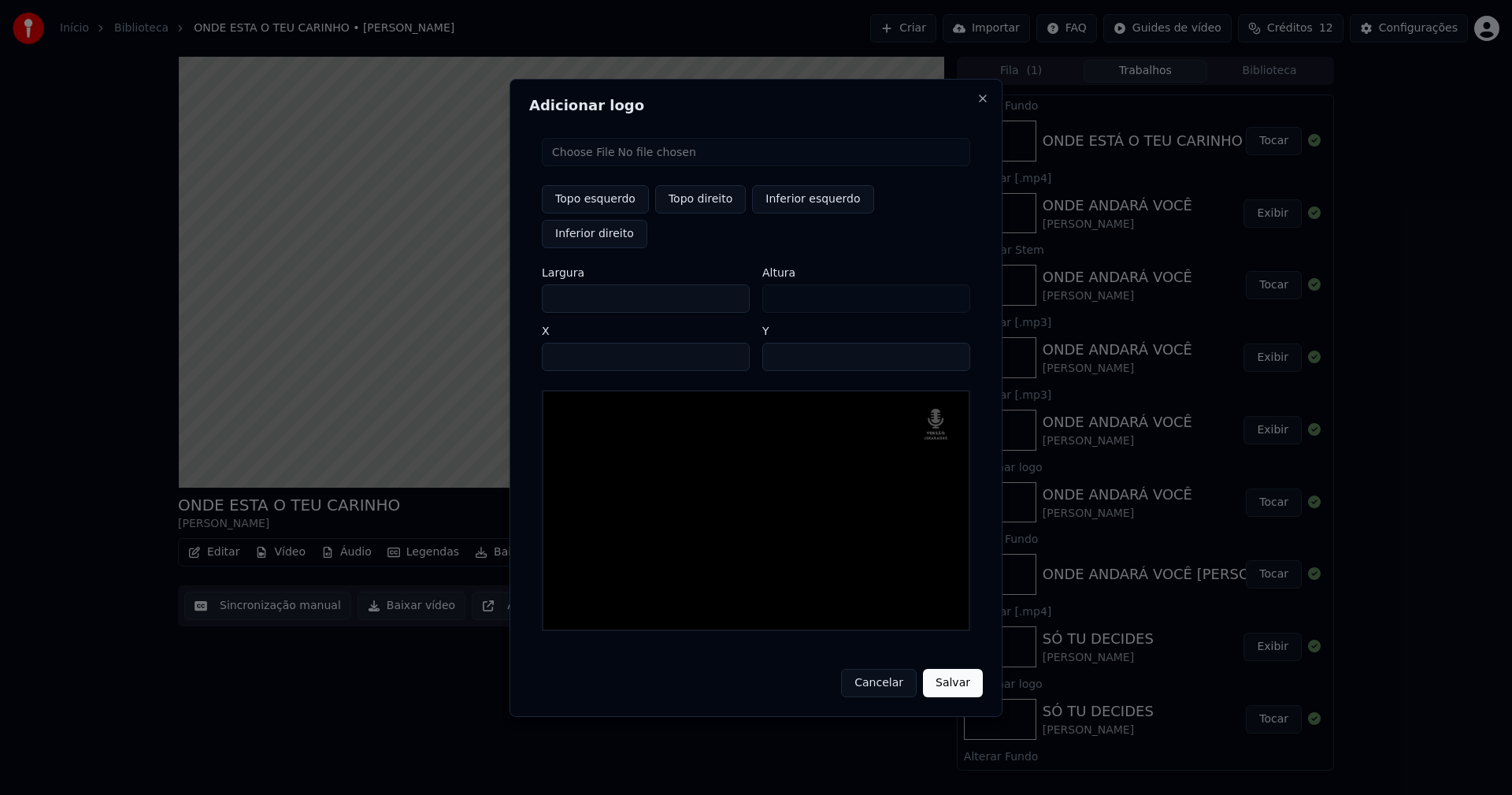
click at [947, 342] on input "**" at bounding box center [866, 356] width 207 height 29
type input "**"
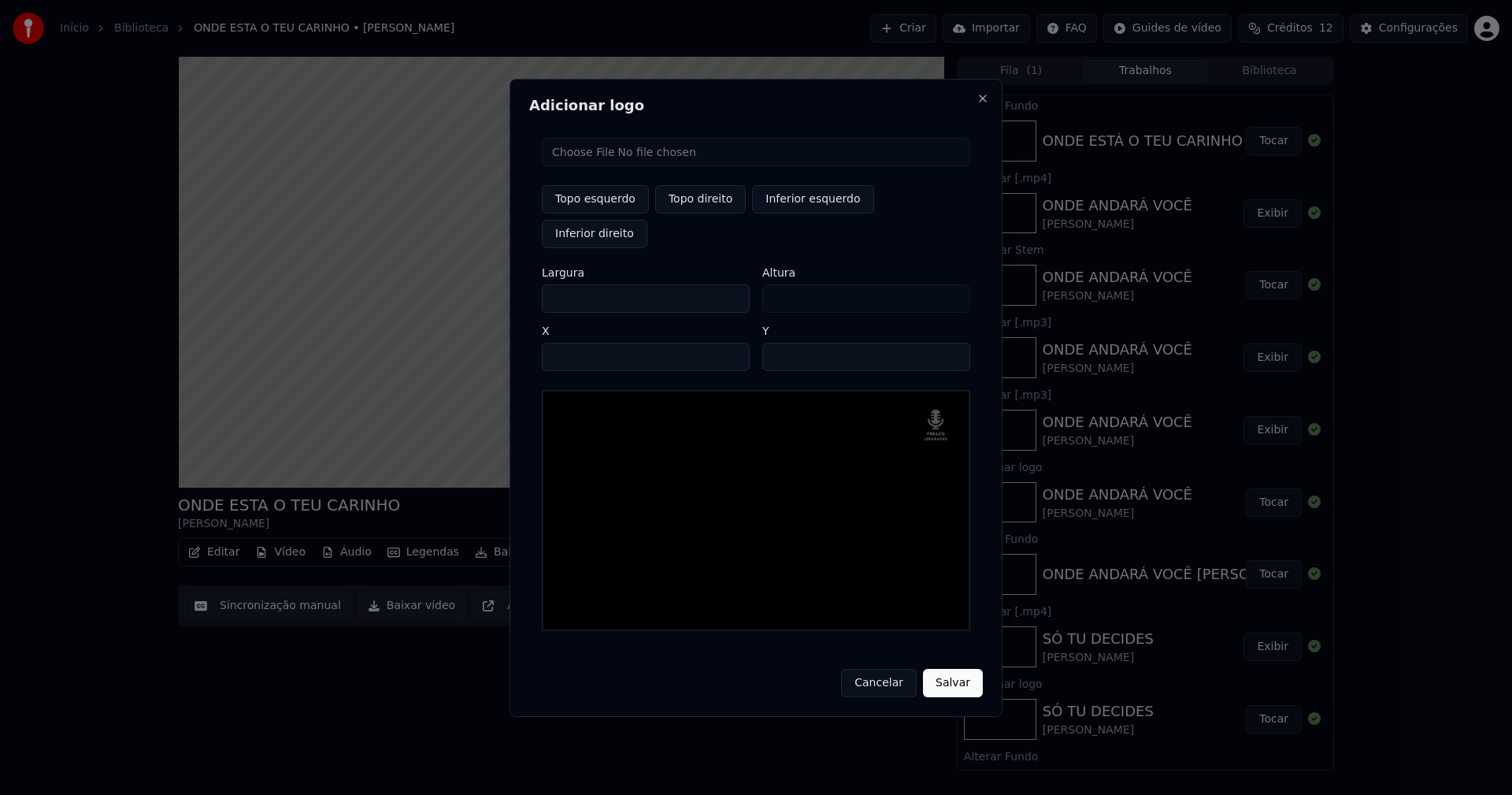
click at [947, 342] on input "**" at bounding box center [866, 356] width 207 height 29
click at [956, 669] on button "Salvar" at bounding box center [953, 683] width 60 height 29
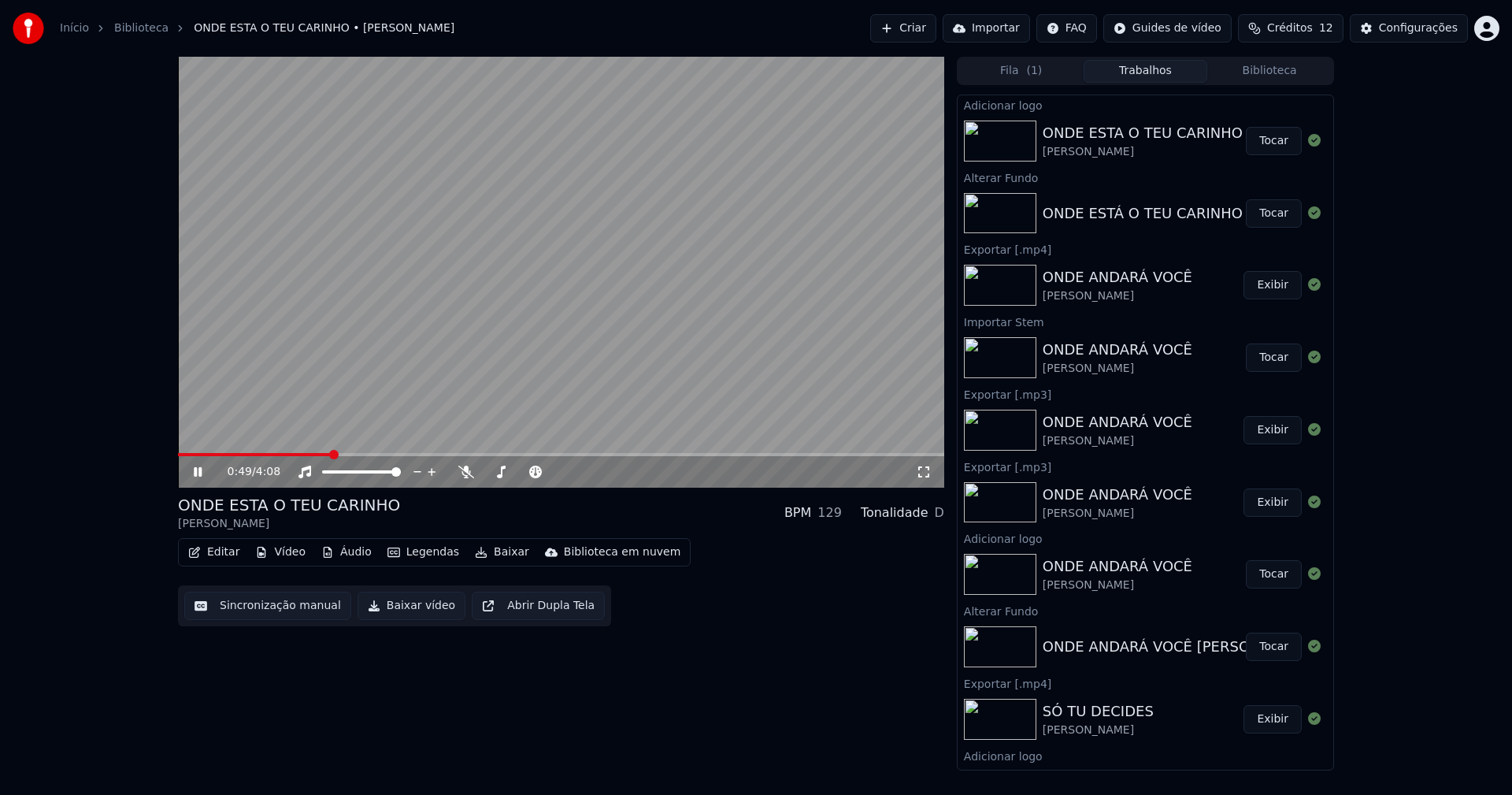
click at [1268, 143] on button "Tocar" at bounding box center [1274, 141] width 56 height 29
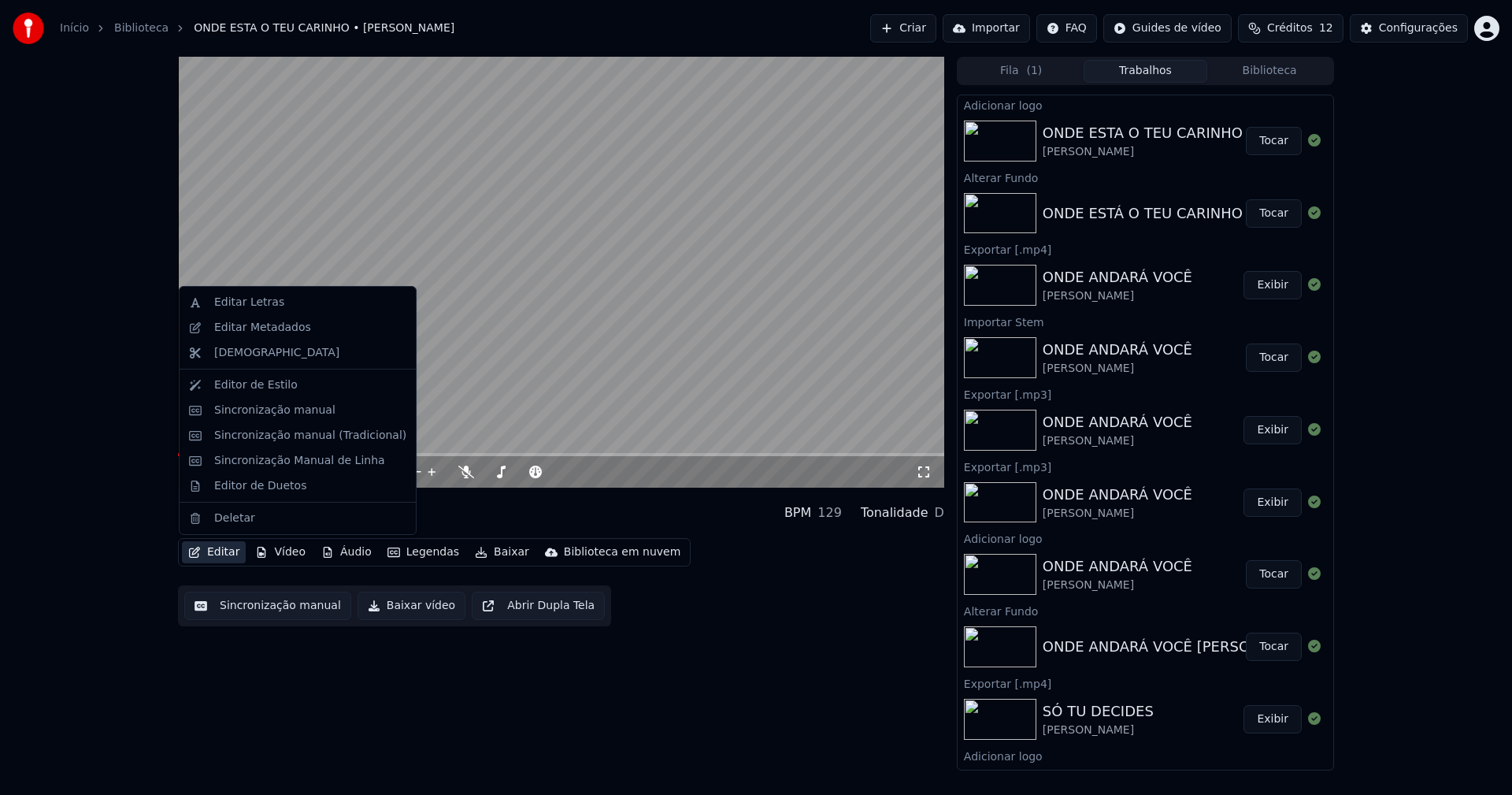
click at [227, 553] on button "Editar" at bounding box center [213, 552] width 64 height 22
click at [258, 430] on div "Sincronização manual (Tradicional)" at bounding box center [311, 436] width 193 height 16
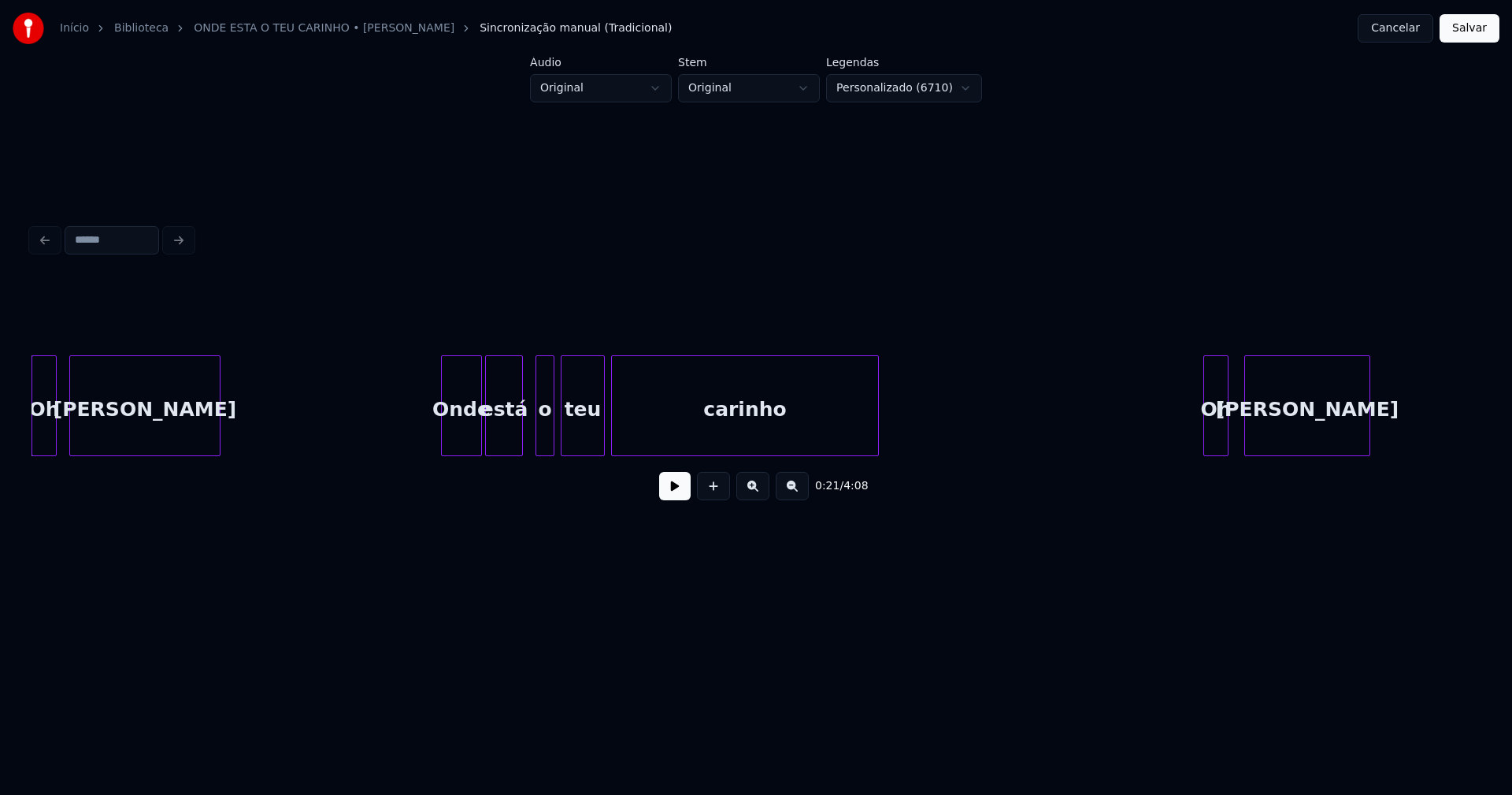
scroll to position [0, 3225]
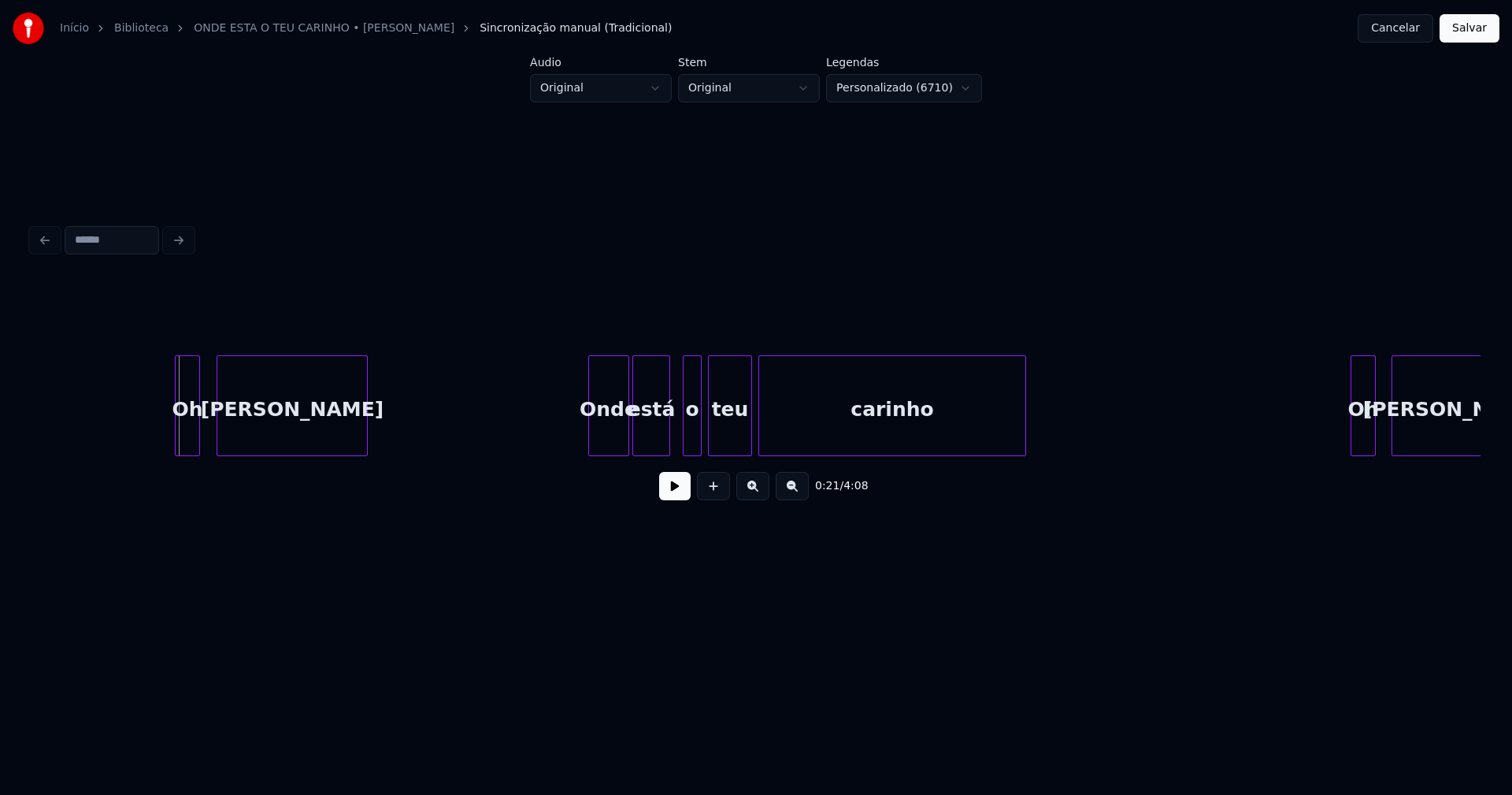
click at [185, 439] on div "Oh" at bounding box center [188, 410] width 24 height 107
click at [670, 498] on button at bounding box center [675, 485] width 32 height 29
click at [607, 442] on div "Onde" at bounding box center [606, 410] width 40 height 107
click at [684, 454] on div "Oh [PERSON_NAME] está o teu carinho Oh [PERSON_NAME]" at bounding box center [756, 406] width 1449 height 101
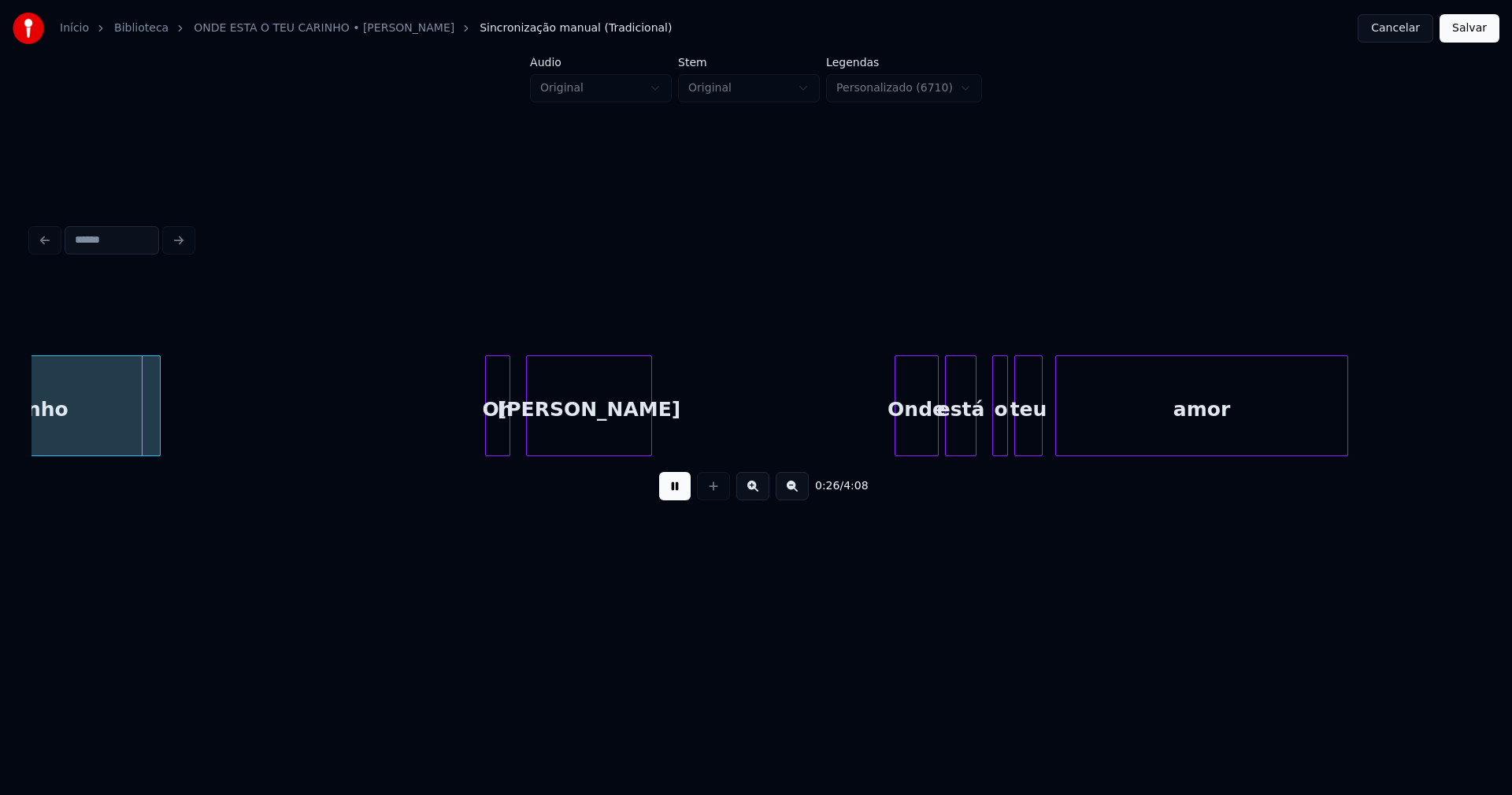
scroll to position [0, 4197]
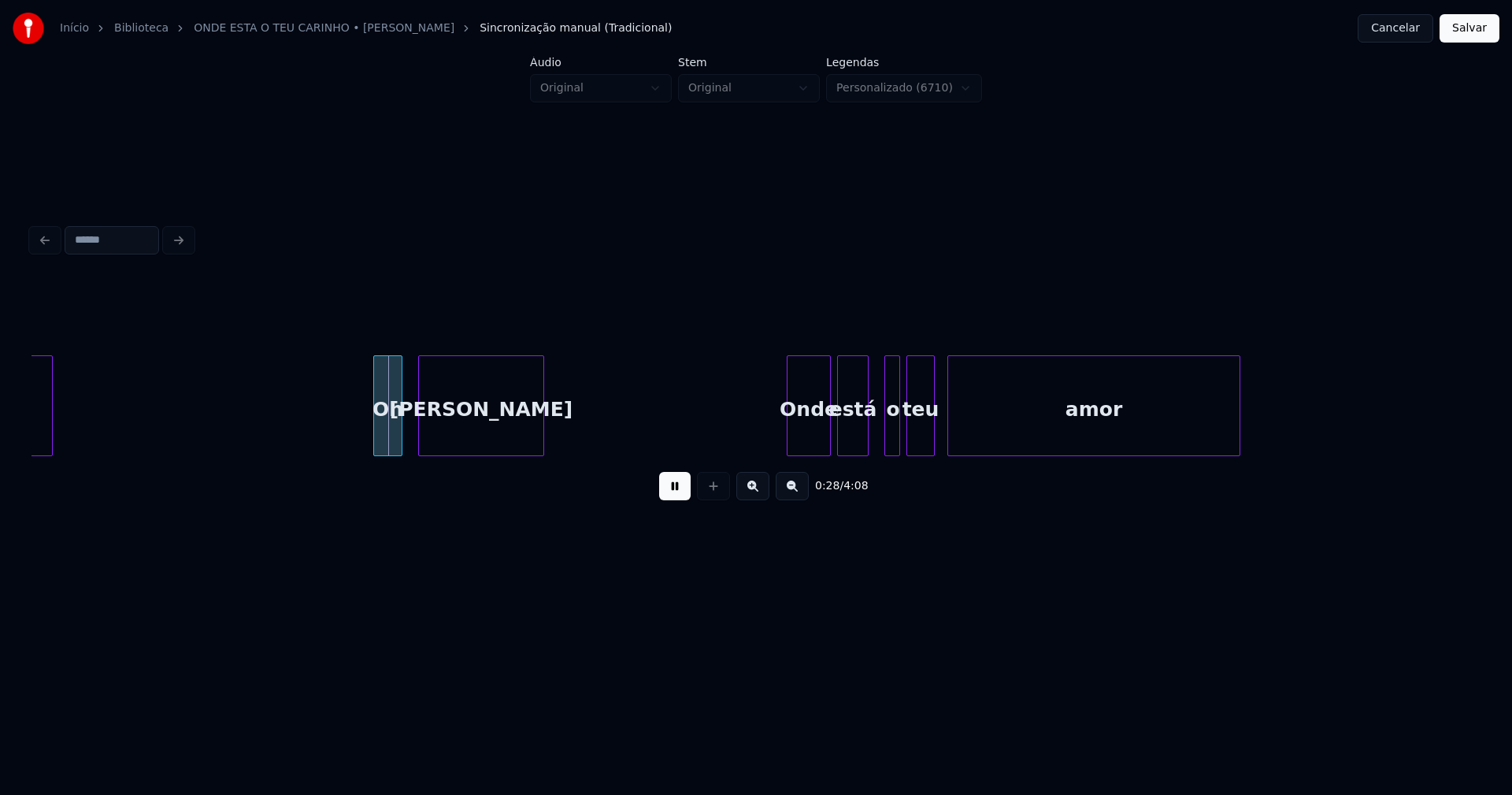
click at [377, 445] on div at bounding box center [376, 406] width 5 height 99
click at [813, 438] on div "Onde" at bounding box center [805, 410] width 43 height 107
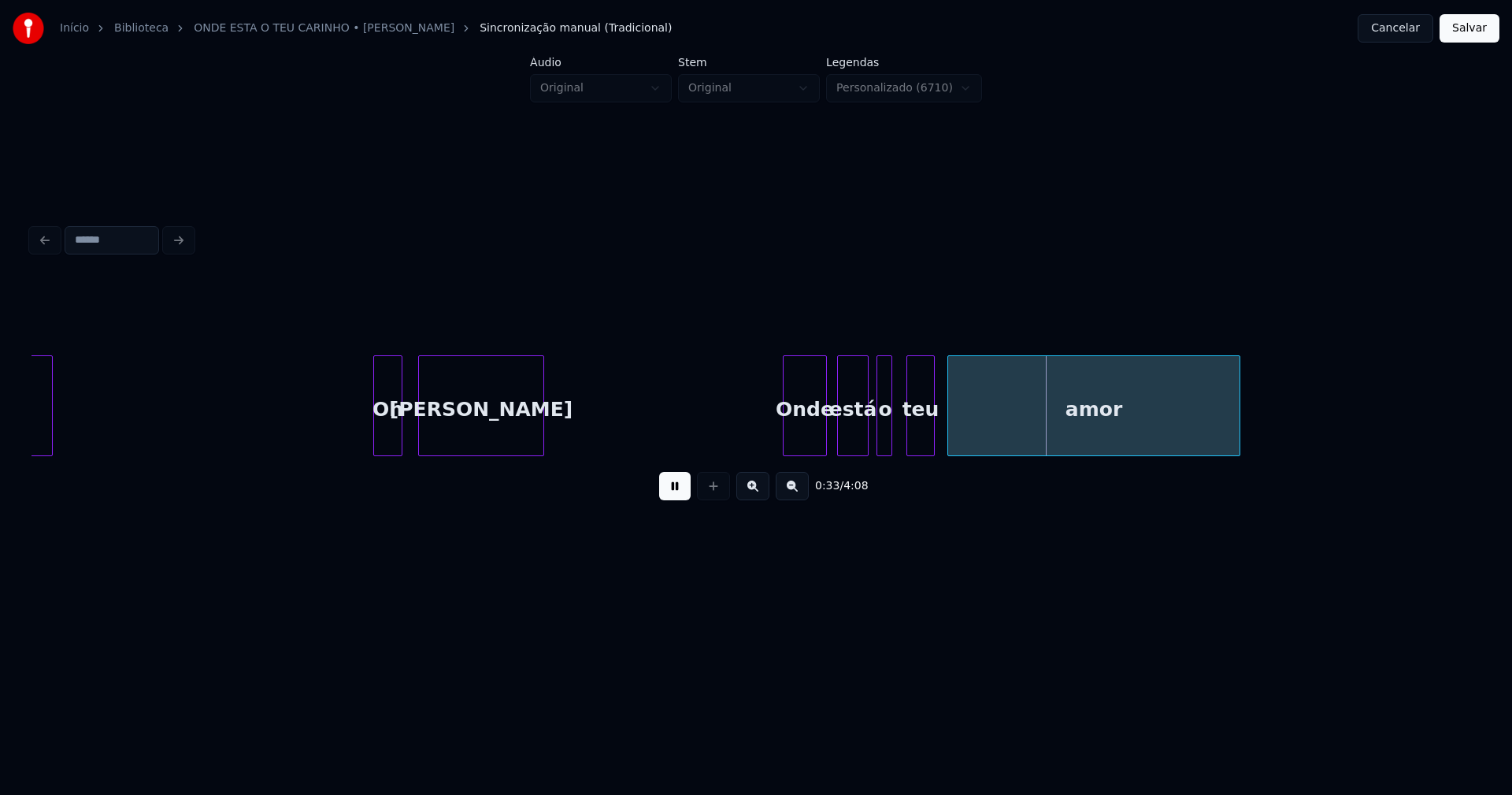
click at [887, 444] on div "o" at bounding box center [886, 410] width 16 height 107
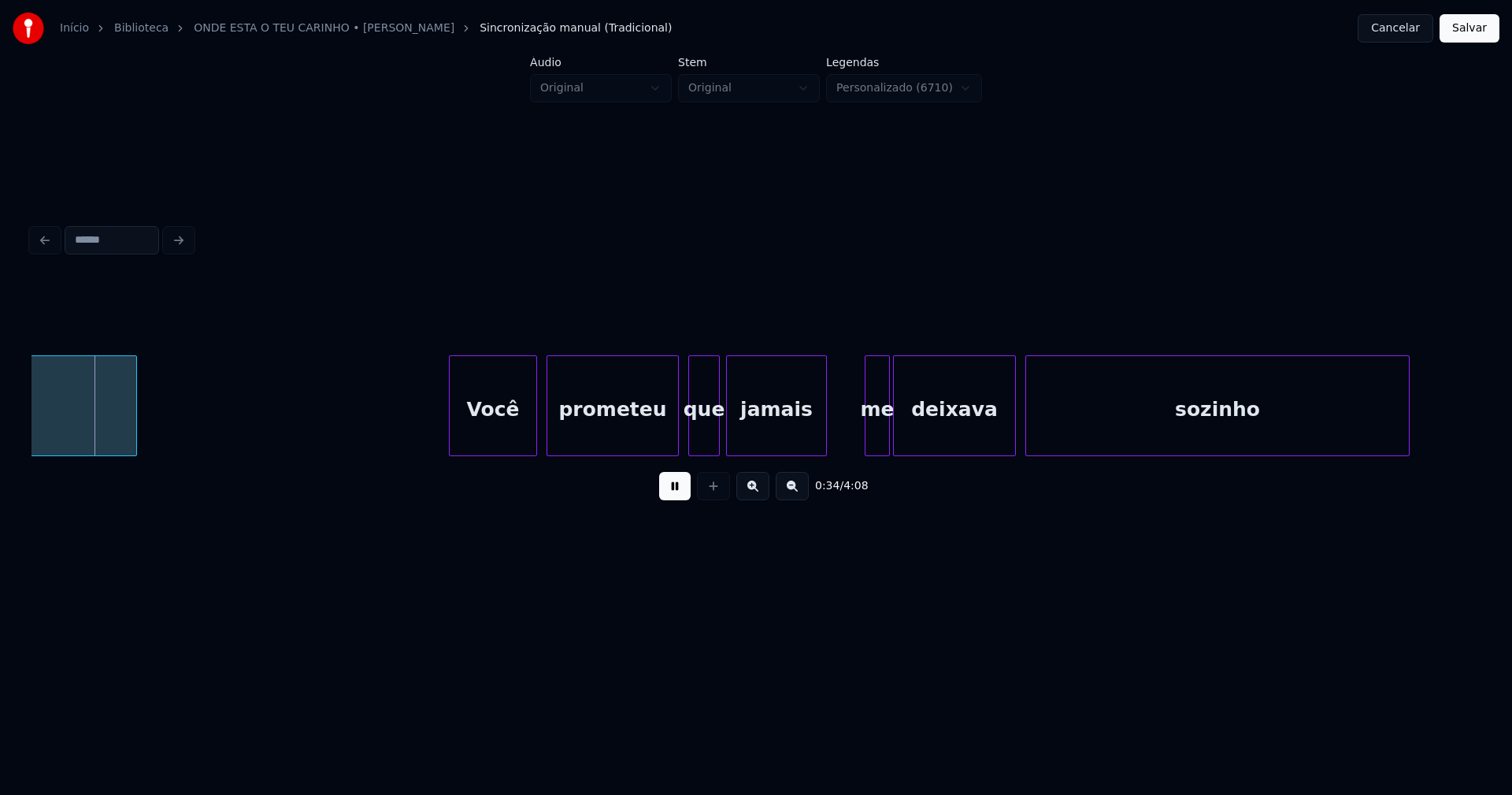
scroll to position [0, 5367]
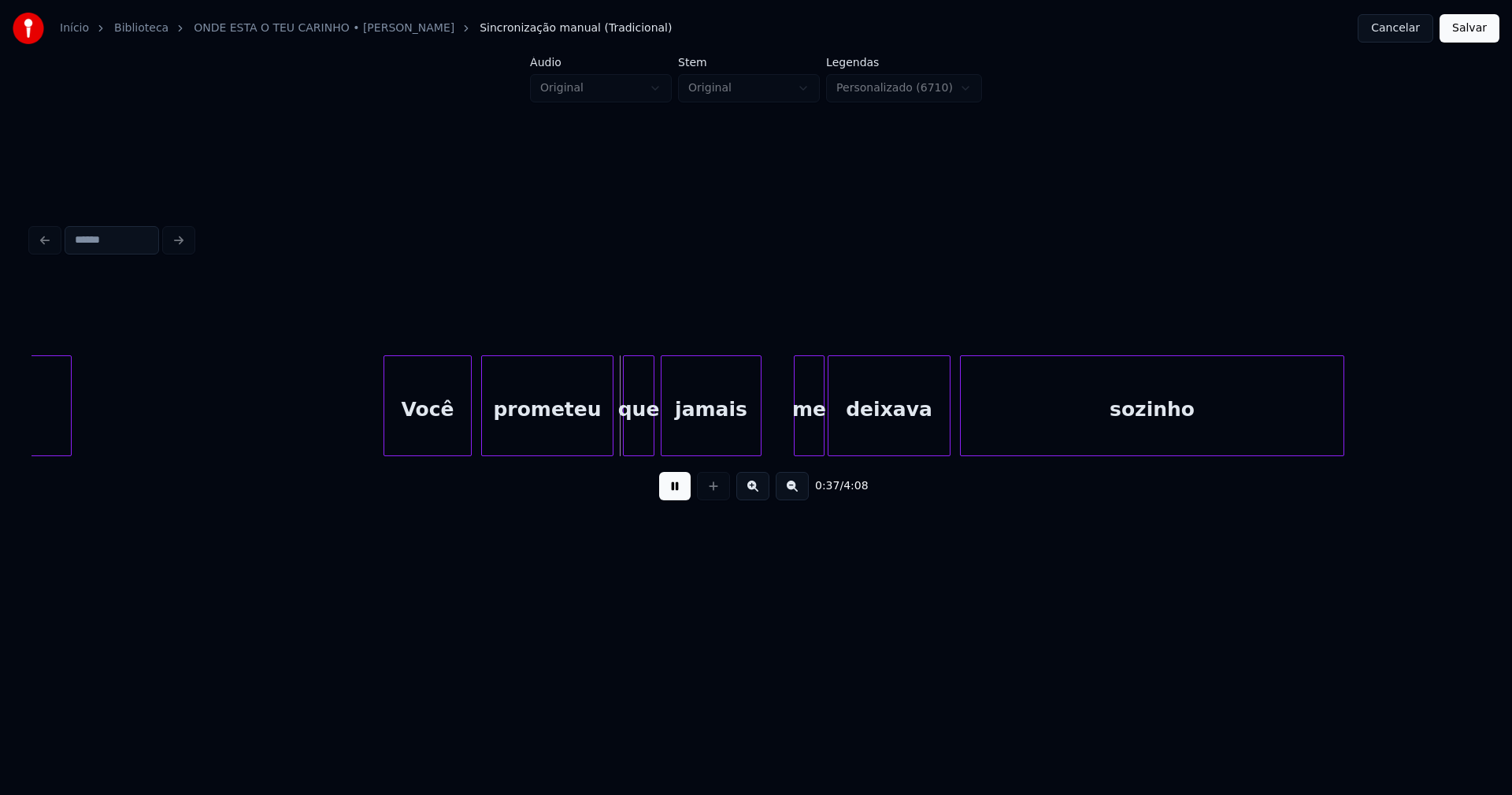
click at [795, 437] on div at bounding box center [797, 406] width 5 height 99
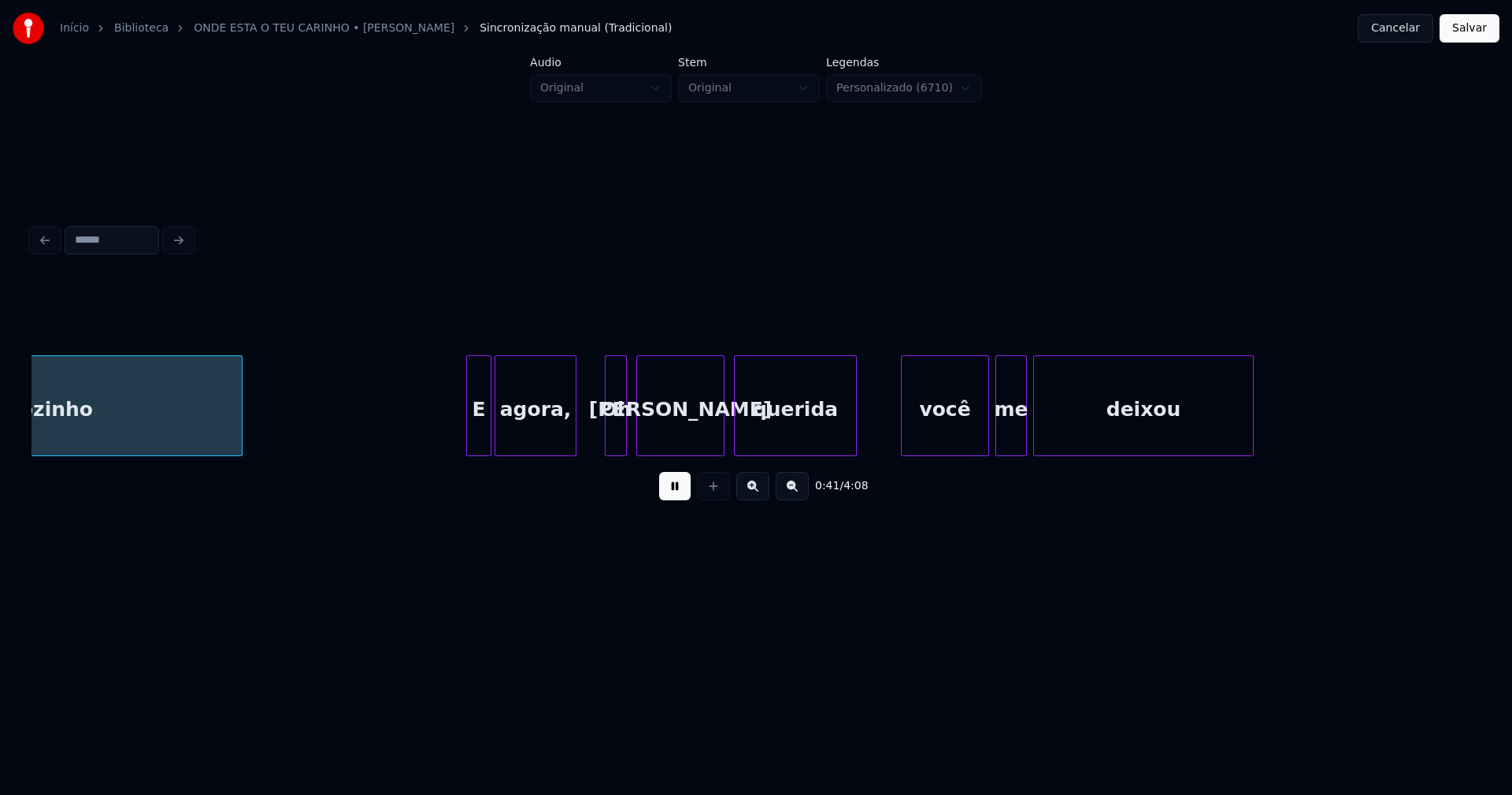
scroll to position [0, 6485]
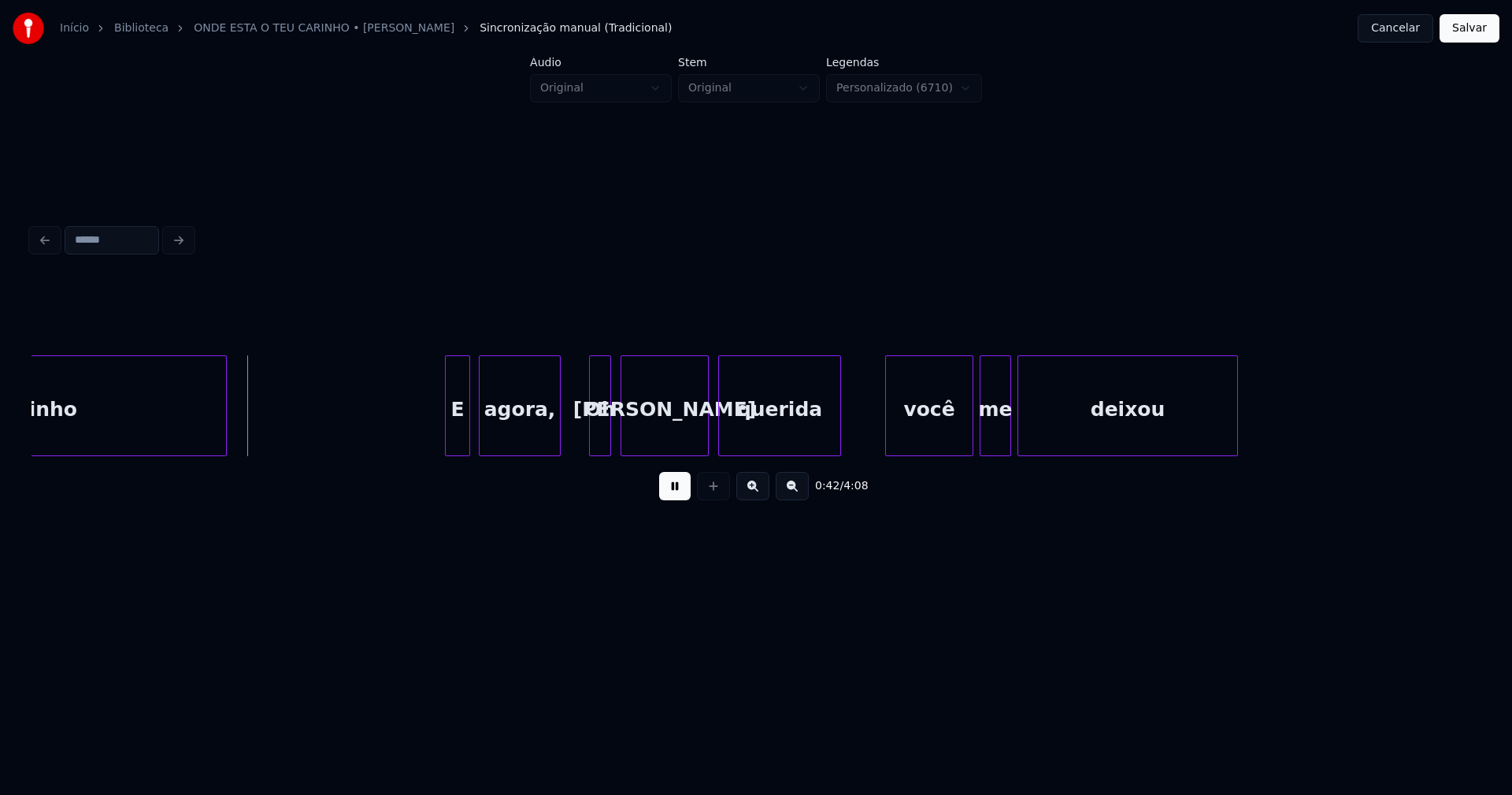
click at [455, 438] on div "E" at bounding box center [458, 410] width 24 height 107
click at [438, 445] on div at bounding box center [436, 406] width 5 height 99
click at [586, 444] on div at bounding box center [584, 406] width 5 height 99
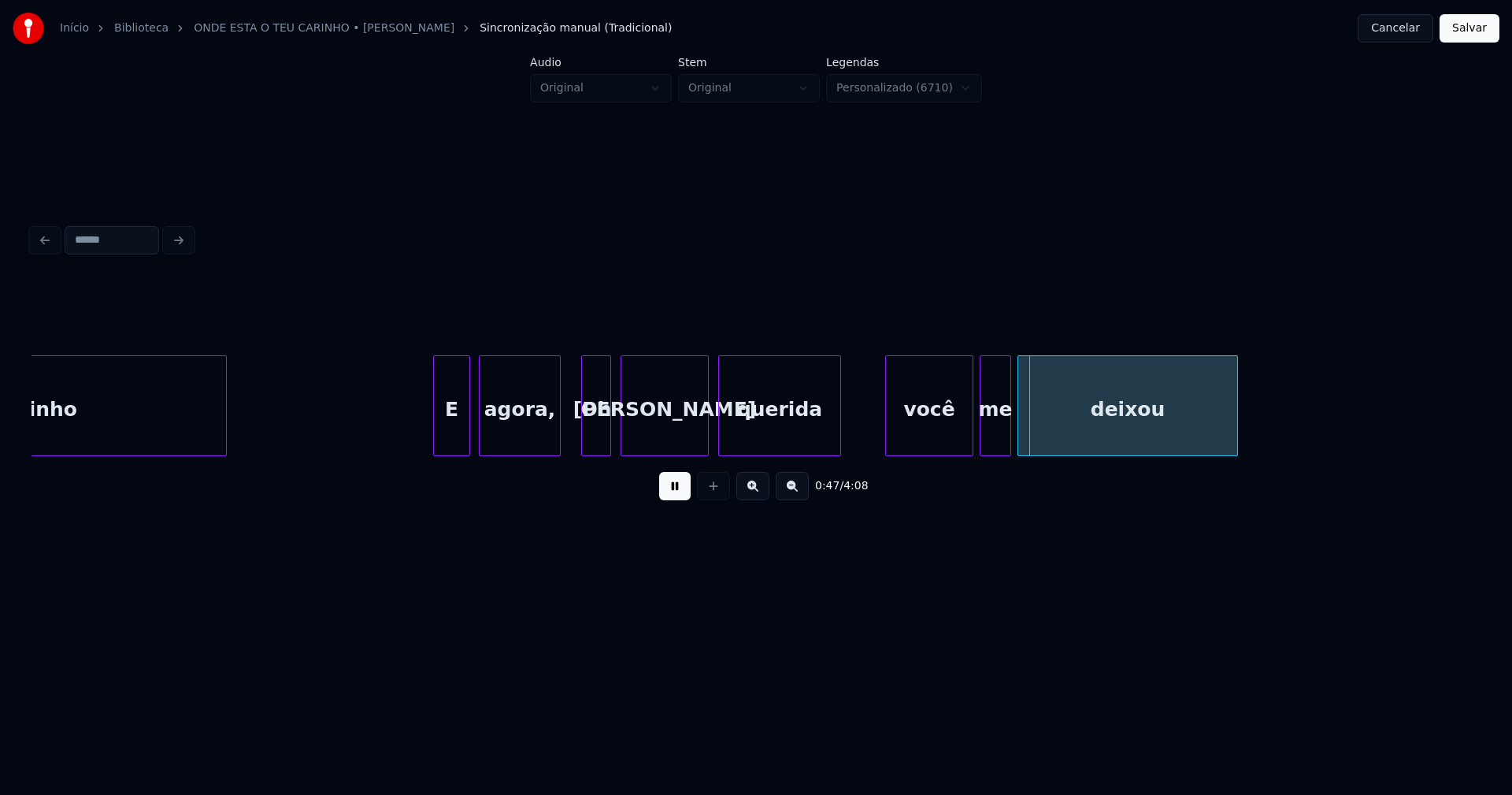
click at [676, 496] on button at bounding box center [675, 485] width 32 height 29
click at [602, 434] on div "Oh" at bounding box center [596, 410] width 29 height 107
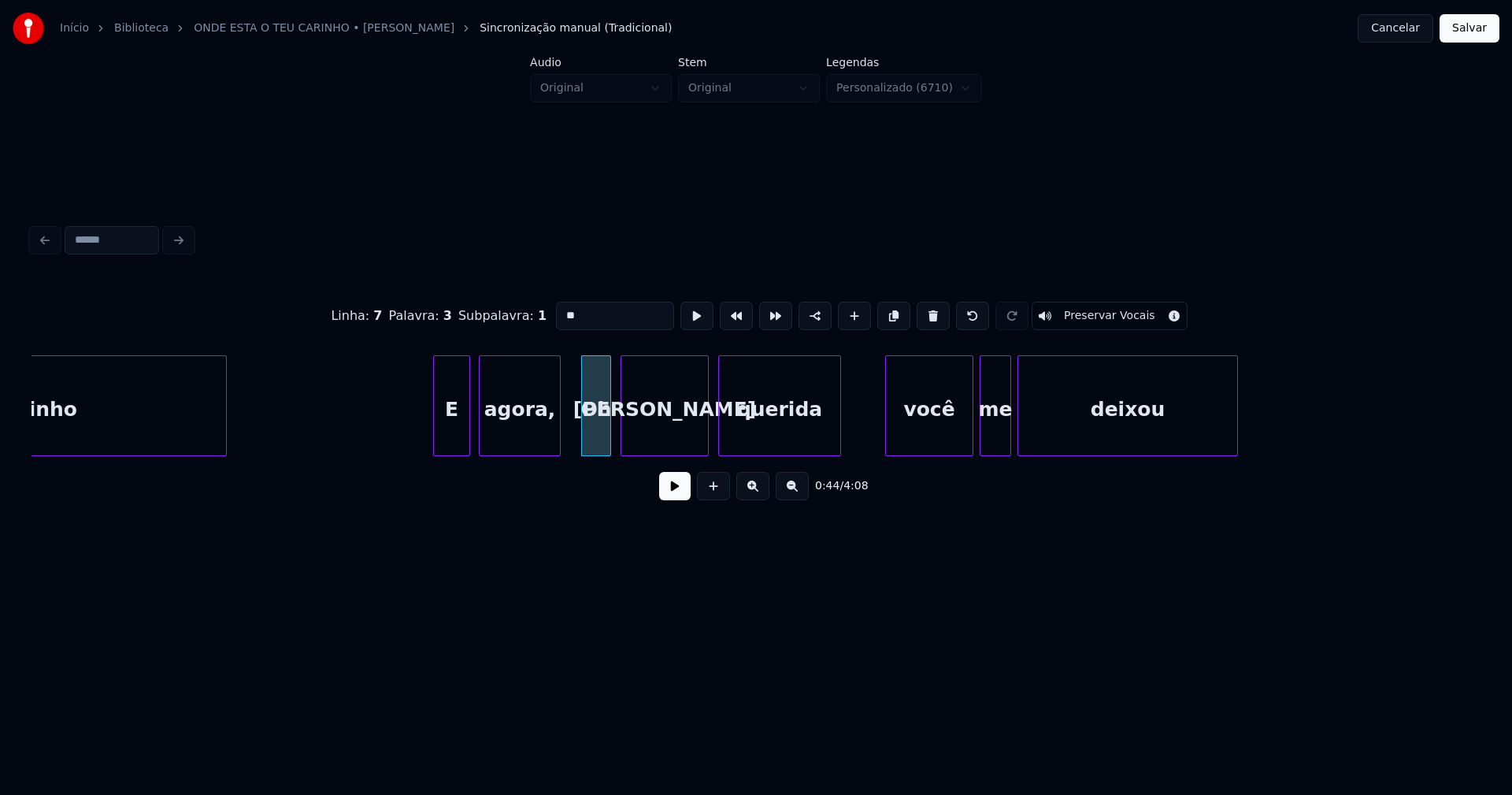
click at [561, 310] on input "**" at bounding box center [615, 316] width 118 height 29
type input "**"
click at [680, 497] on button at bounding box center [675, 485] width 32 height 29
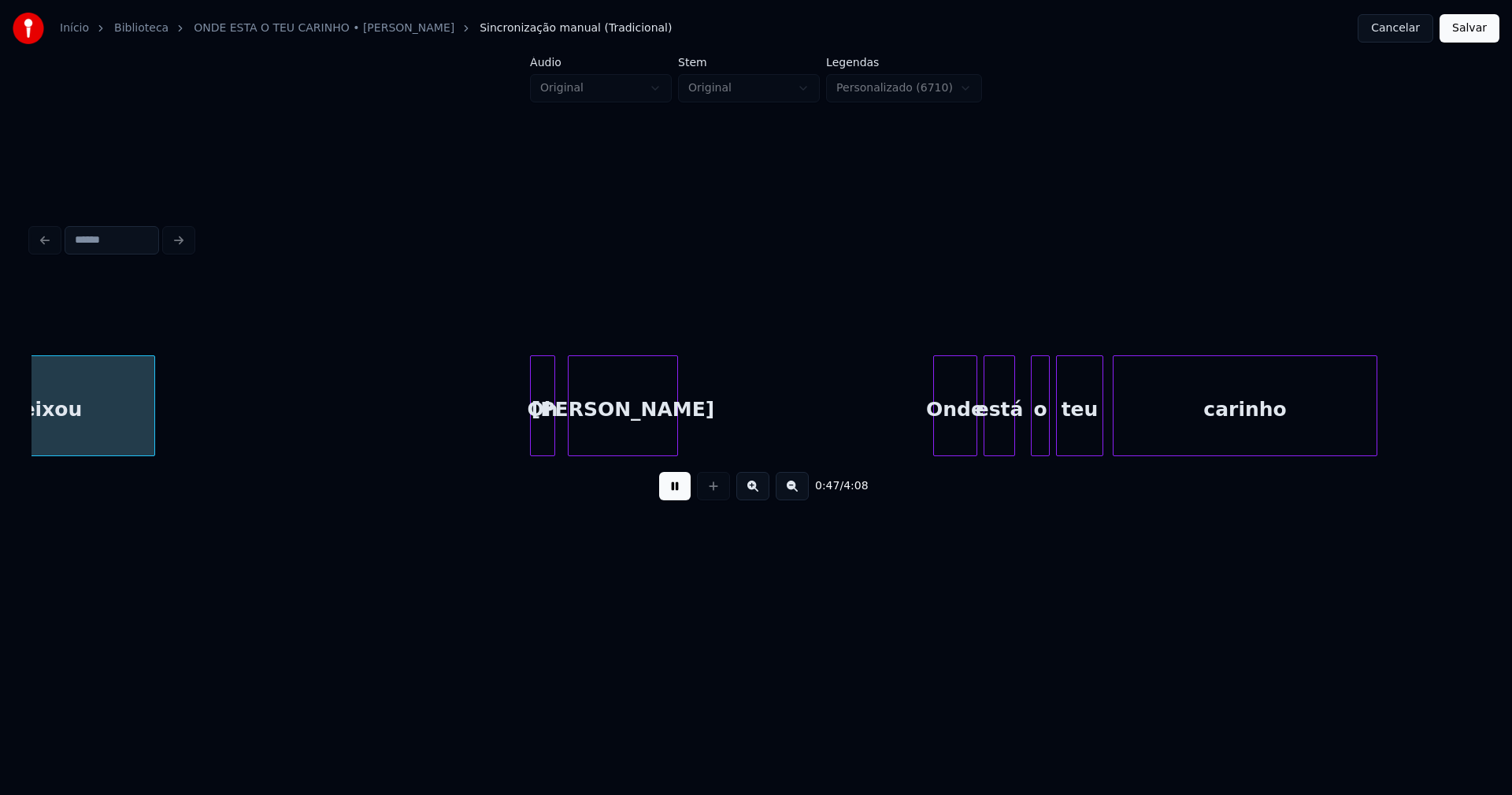
scroll to position [0, 7579]
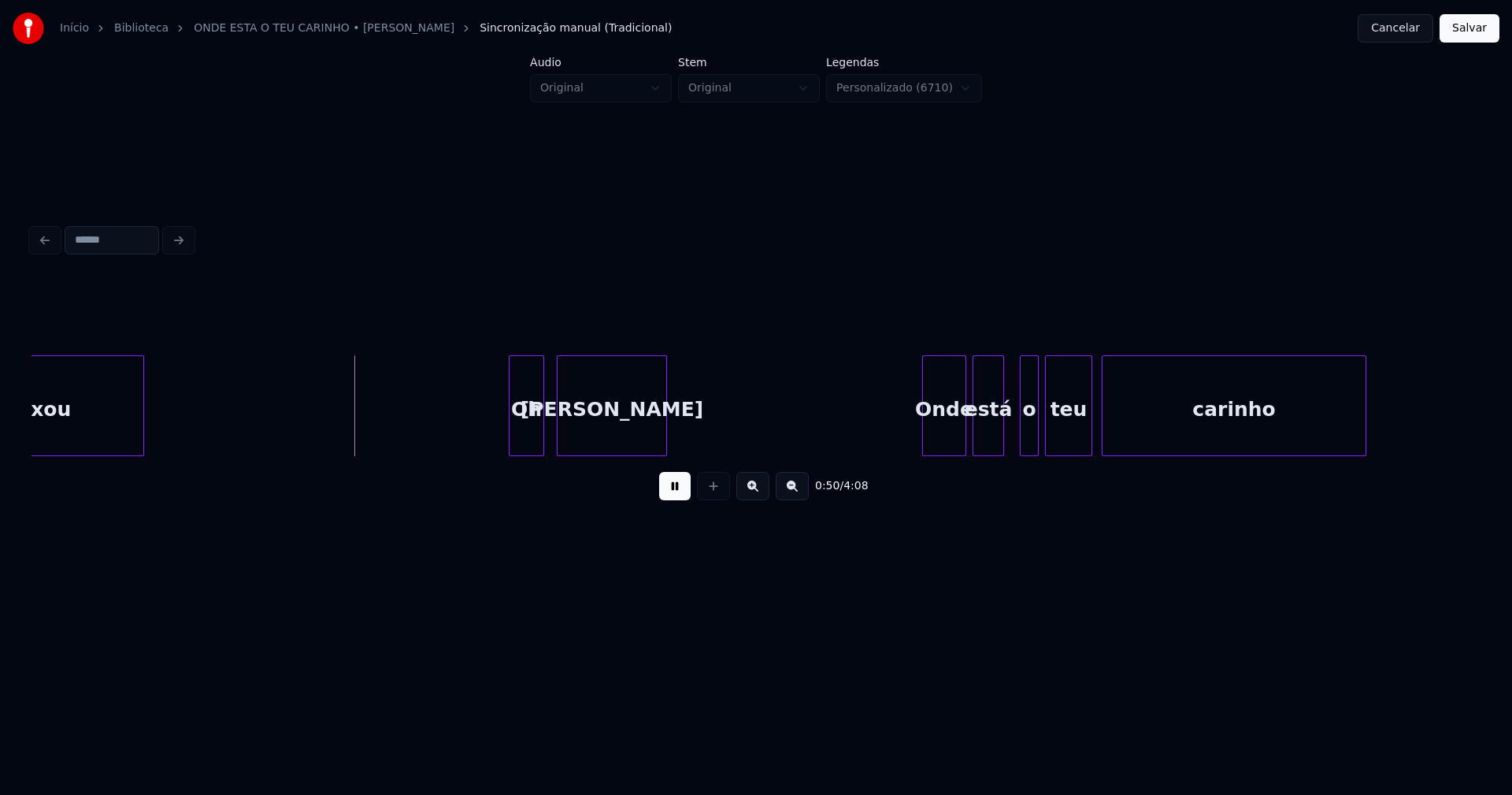
click at [513, 439] on div at bounding box center [511, 406] width 5 height 99
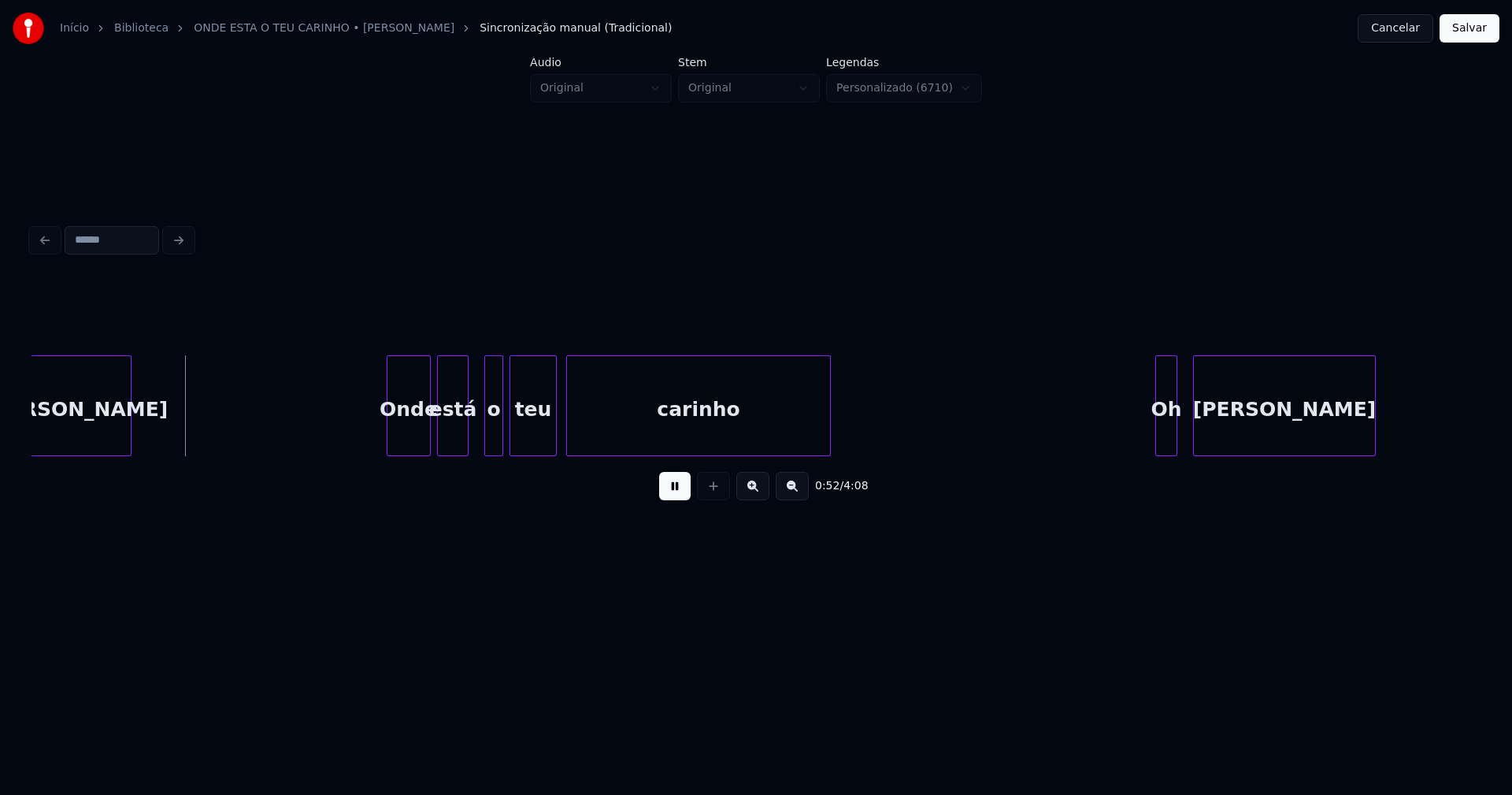
scroll to position [0, 8115]
click at [407, 436] on div "Onde" at bounding box center [403, 410] width 43 height 107
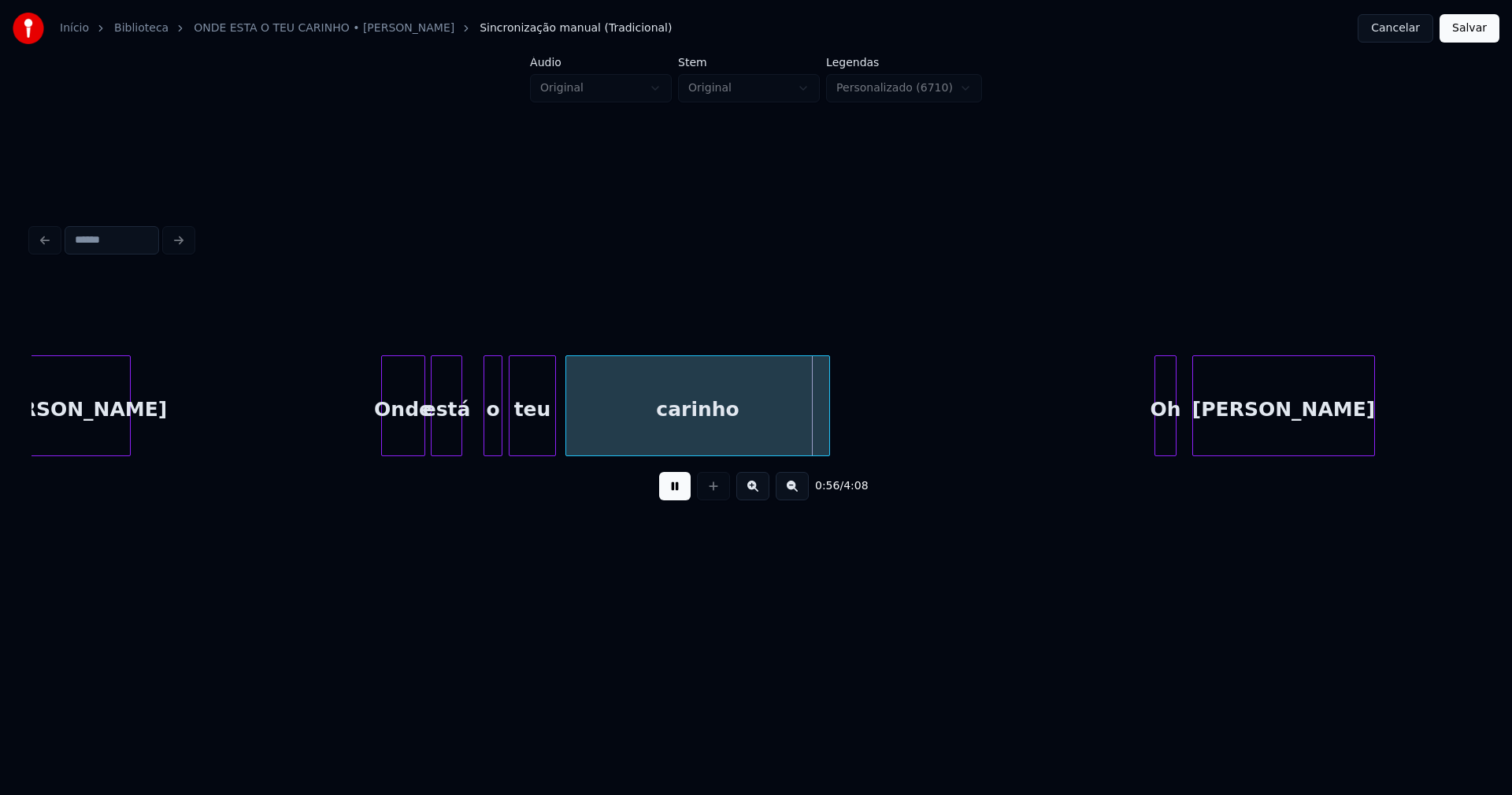
click at [445, 439] on div "está" at bounding box center [447, 410] width 30 height 107
click at [468, 438] on div at bounding box center [467, 406] width 5 height 99
click at [479, 448] on div "o" at bounding box center [480, 410] width 17 height 107
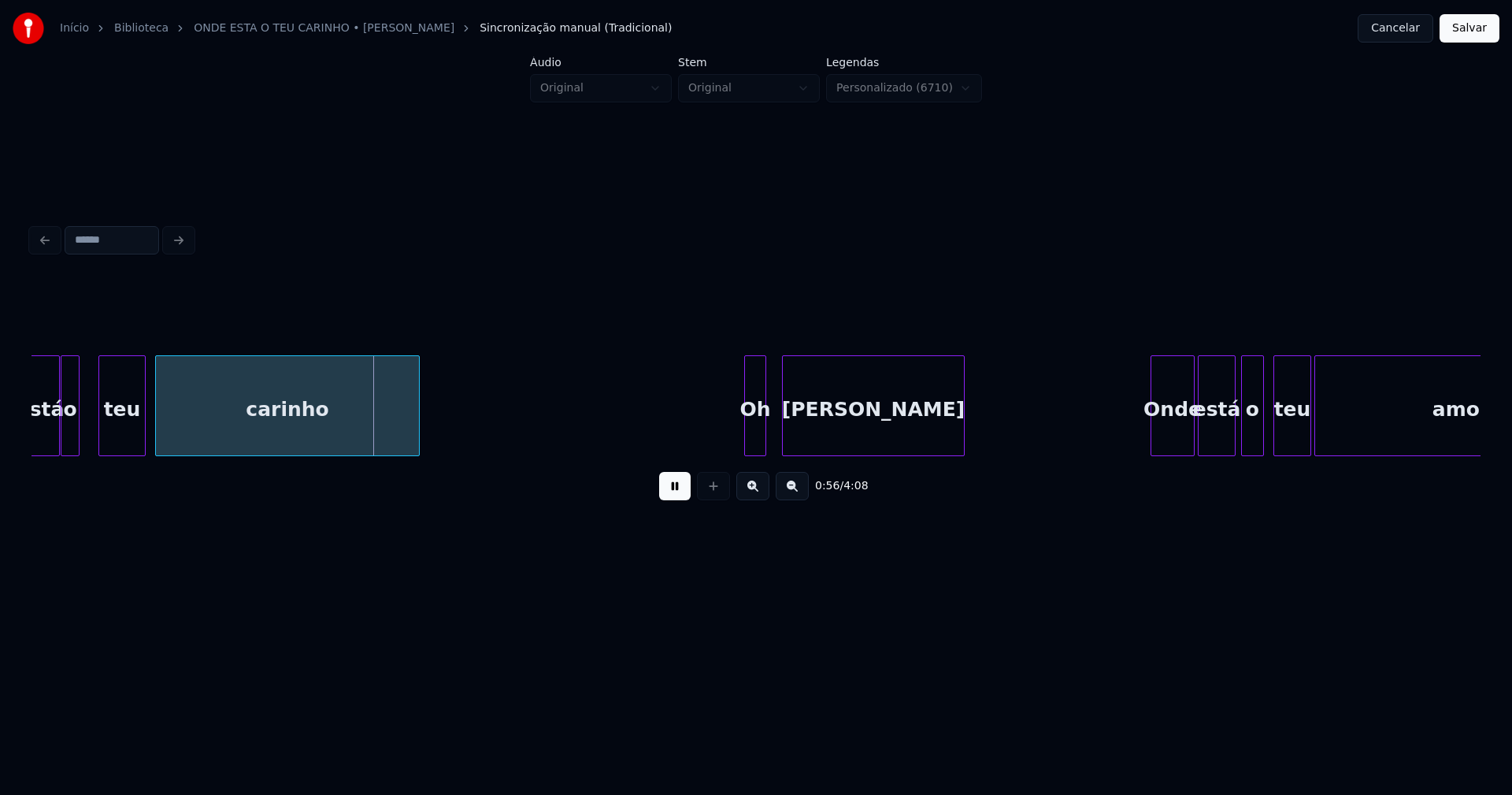
scroll to position [0, 8873]
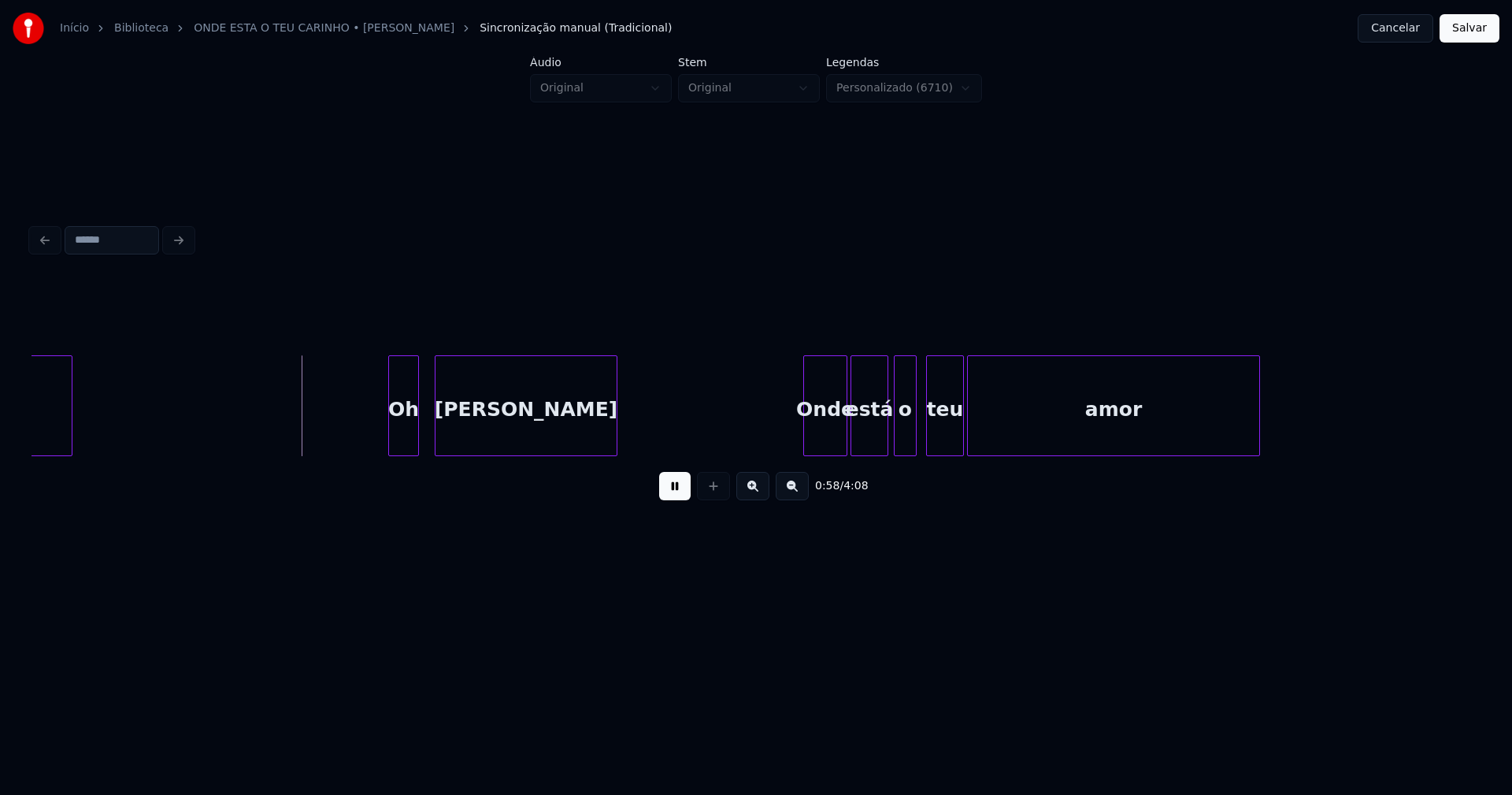
click at [393, 449] on div "Oh" at bounding box center [403, 406] width 31 height 101
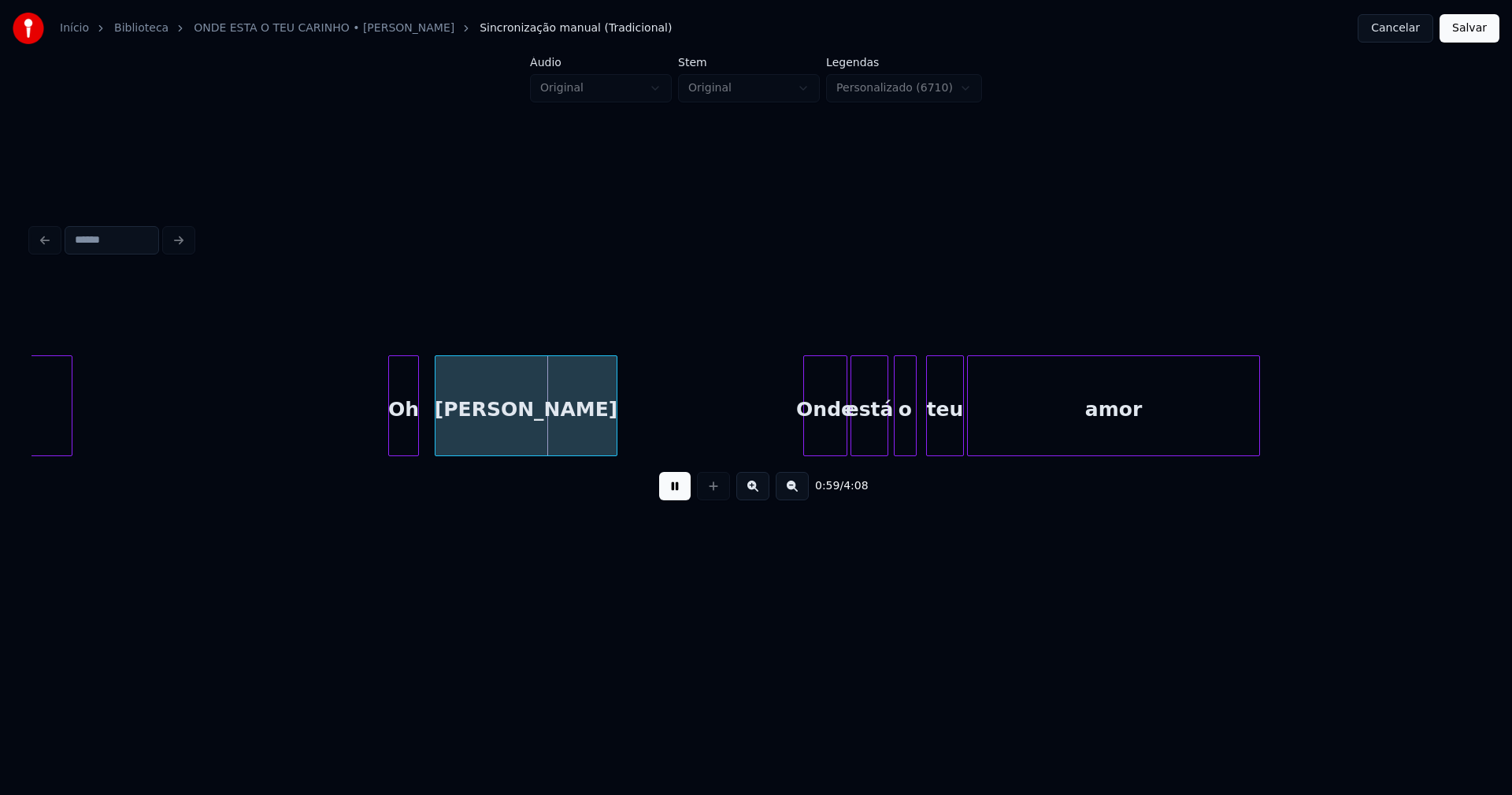
scroll to position [0, 9263]
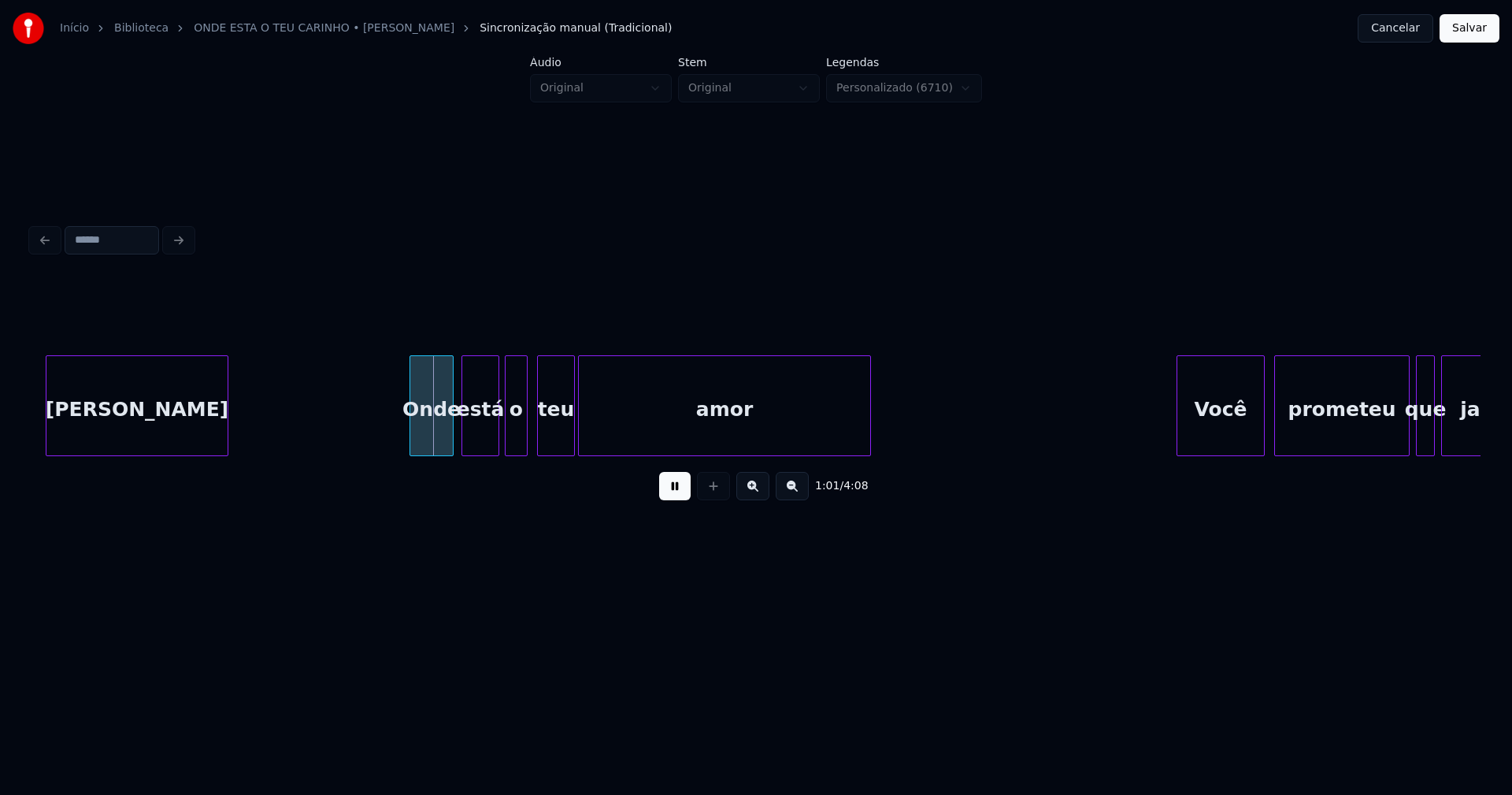
click at [426, 445] on div "Onde" at bounding box center [431, 410] width 43 height 107
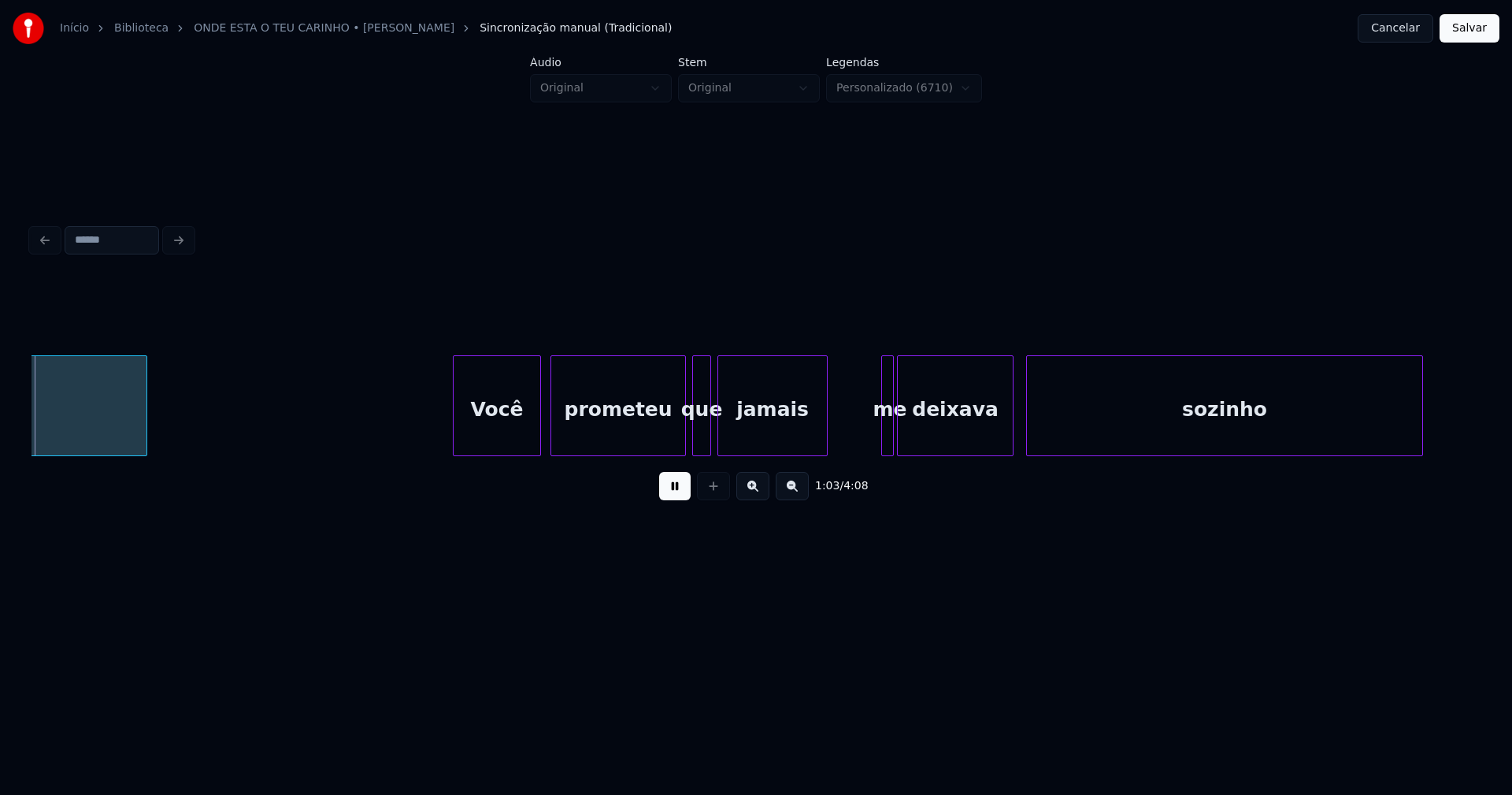
scroll to position [0, 10011]
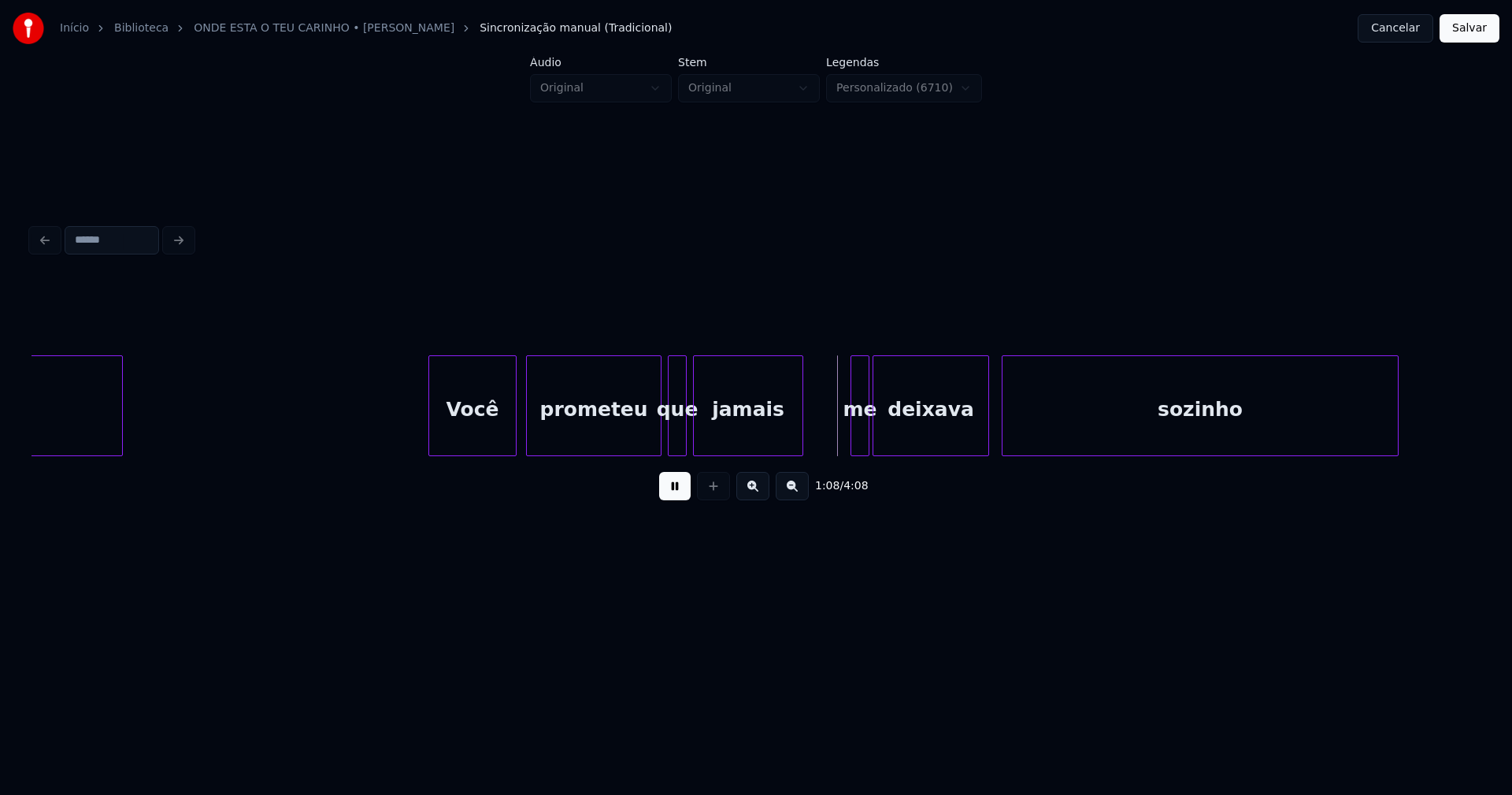
click at [854, 444] on div at bounding box center [854, 406] width 5 height 99
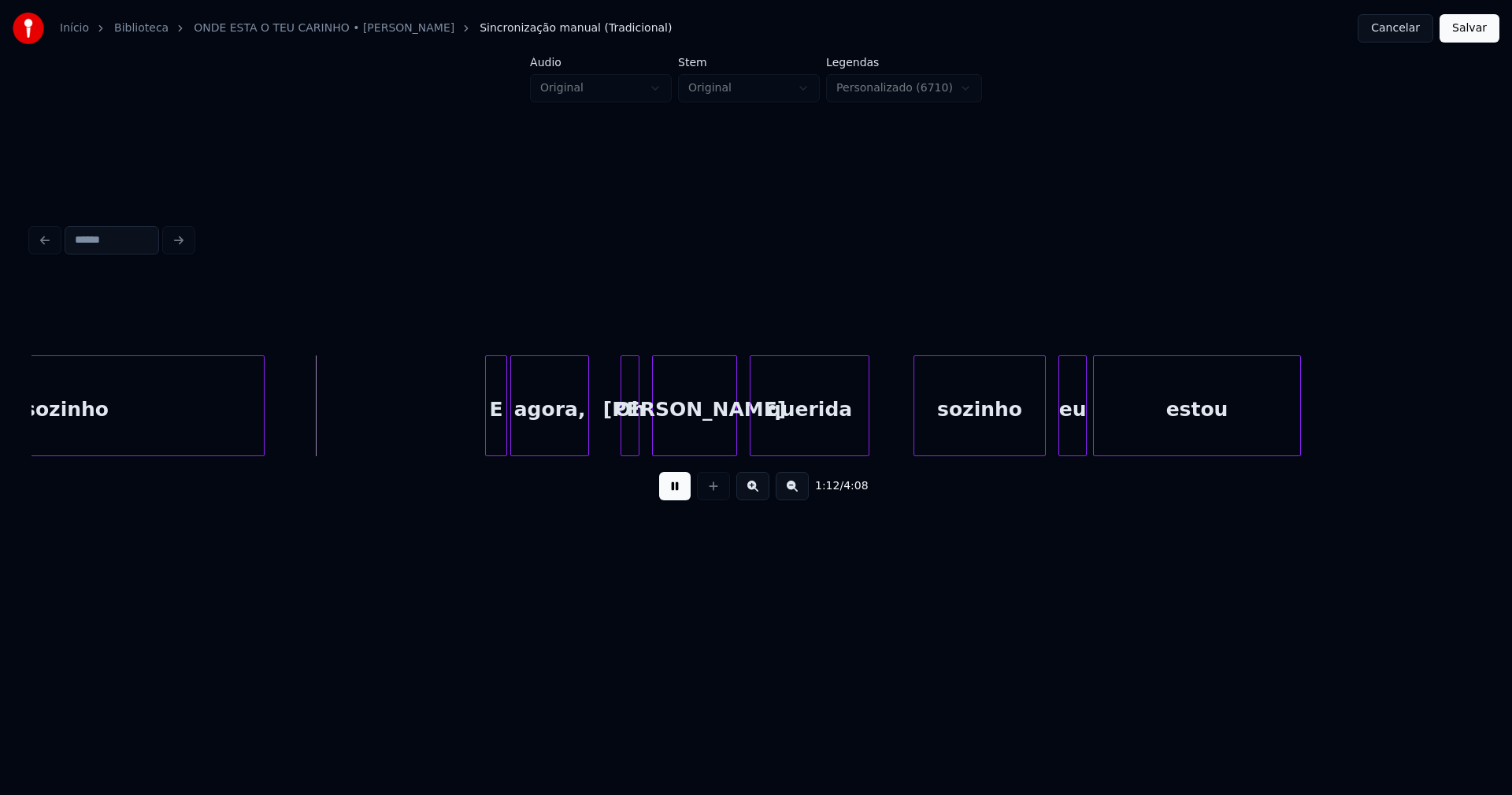
scroll to position [0, 11232]
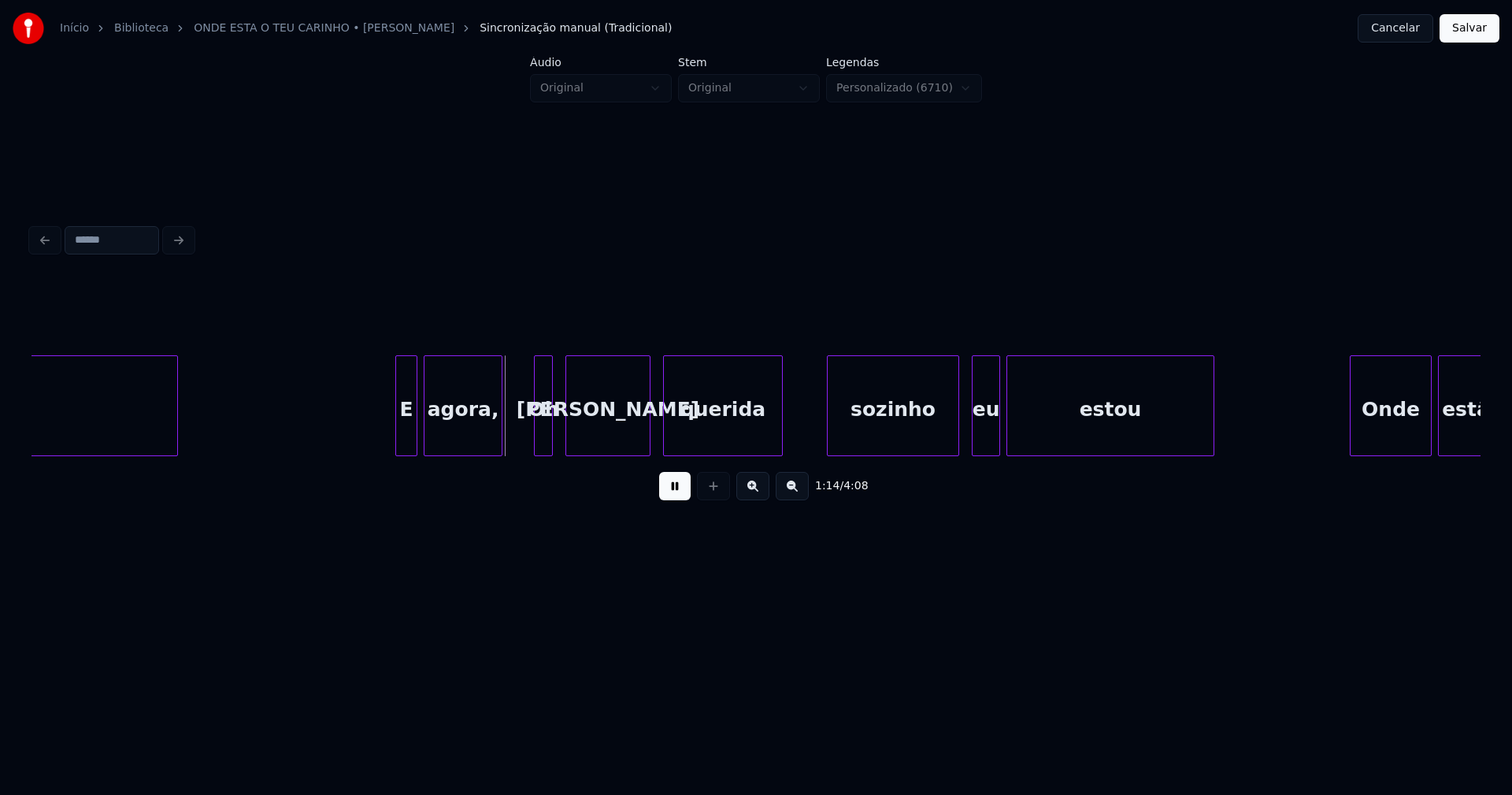
click at [406, 436] on div "E" at bounding box center [406, 410] width 21 height 107
click at [380, 445] on div at bounding box center [378, 406] width 5 height 99
click at [532, 433] on div at bounding box center [534, 406] width 5 height 99
click at [544, 428] on div "Oh" at bounding box center [542, 410] width 21 height 107
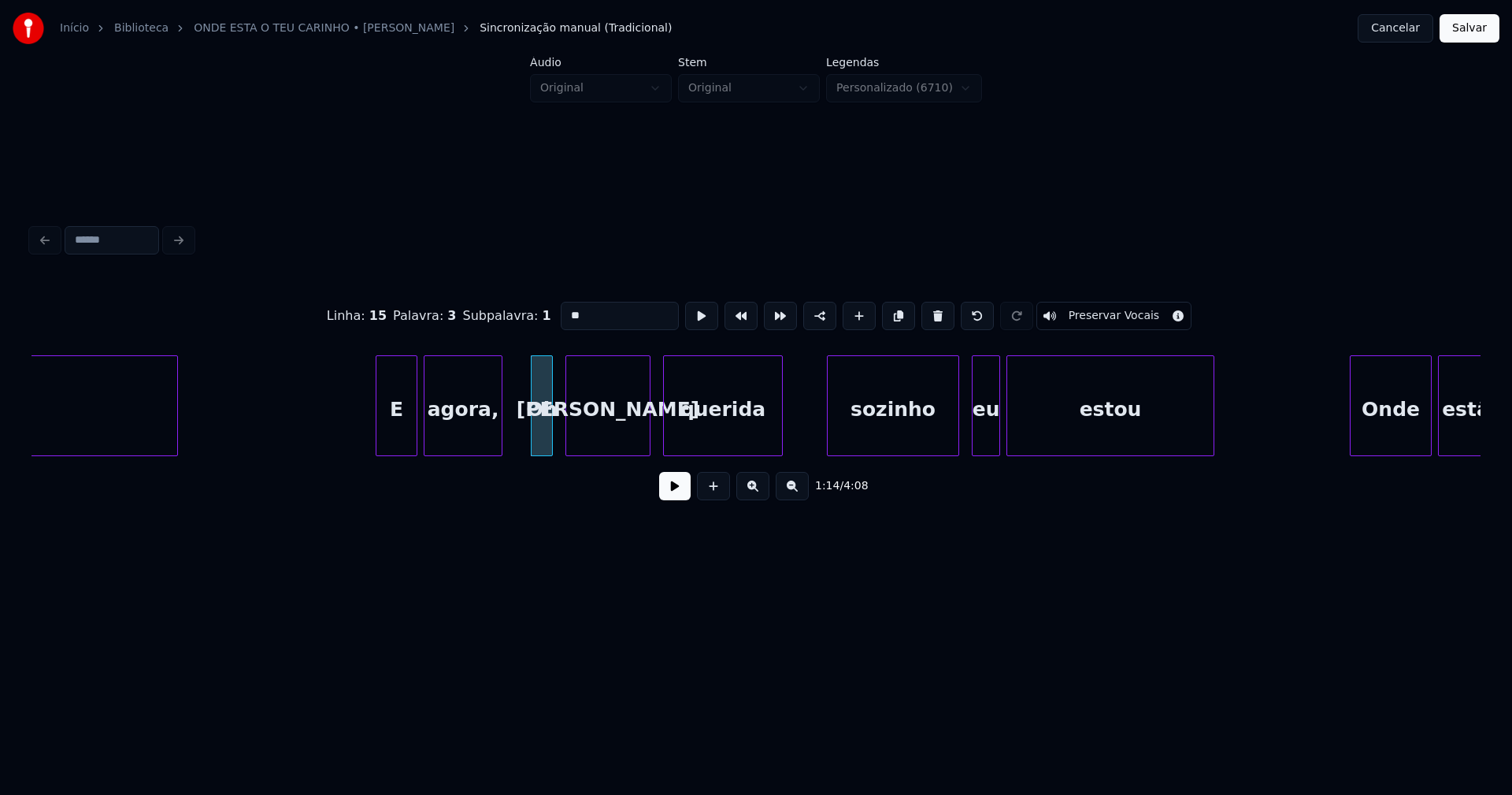
drag, startPoint x: 568, startPoint y: 307, endPoint x: 532, endPoint y: 314, distance: 36.7
click at [532, 314] on div "Linha : 15 Palavra : 3 Subpalavra : 1 ** Preservar Vocais" at bounding box center [756, 316] width 1449 height 78
type input "**"
click at [677, 494] on button at bounding box center [675, 485] width 32 height 29
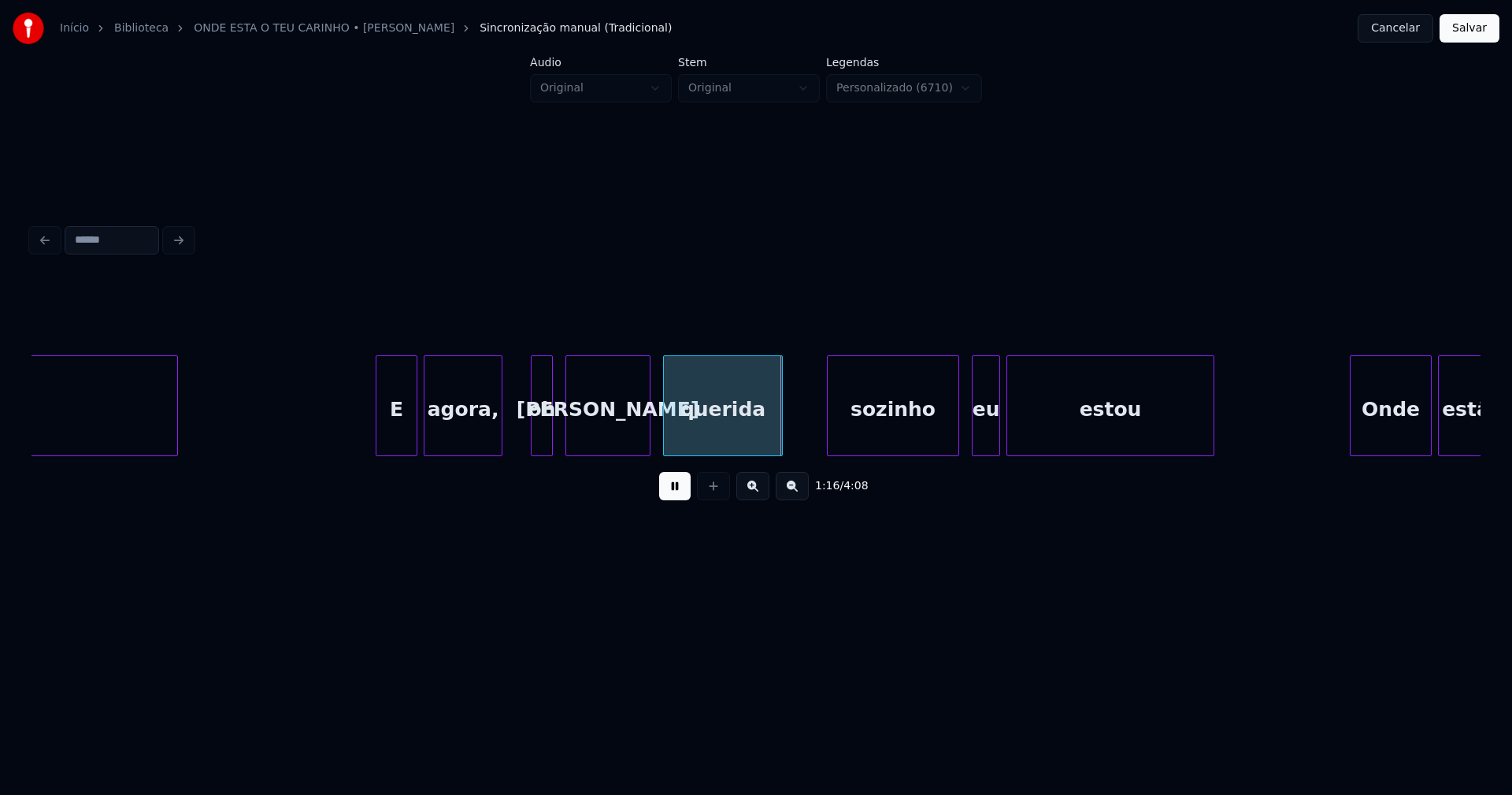
click at [872, 433] on div "sozinho" at bounding box center [893, 410] width 131 height 107
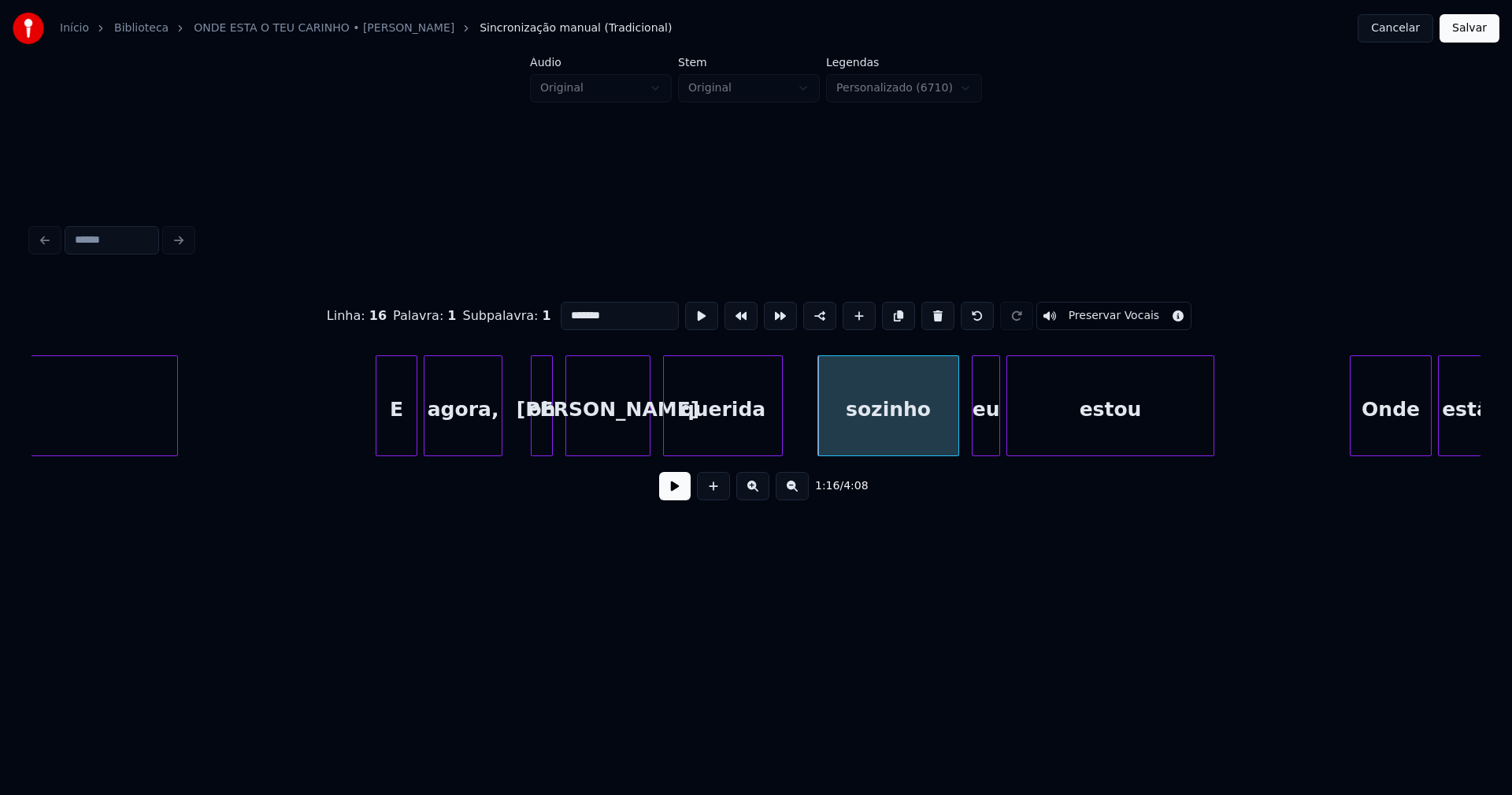
click at [819, 434] on div at bounding box center [820, 406] width 5 height 99
click at [679, 497] on button at bounding box center [675, 485] width 32 height 29
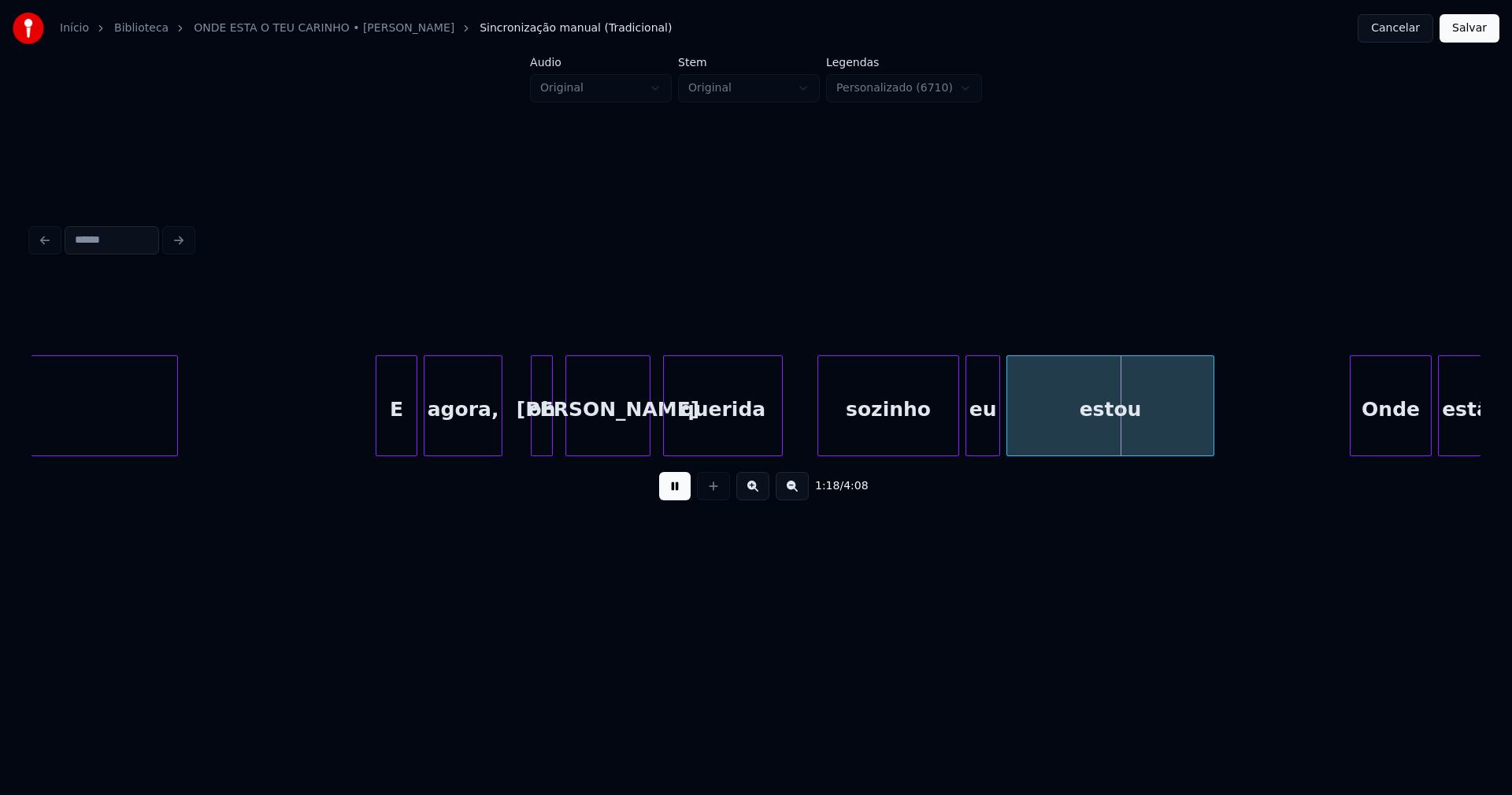
click at [970, 441] on div at bounding box center [969, 406] width 5 height 99
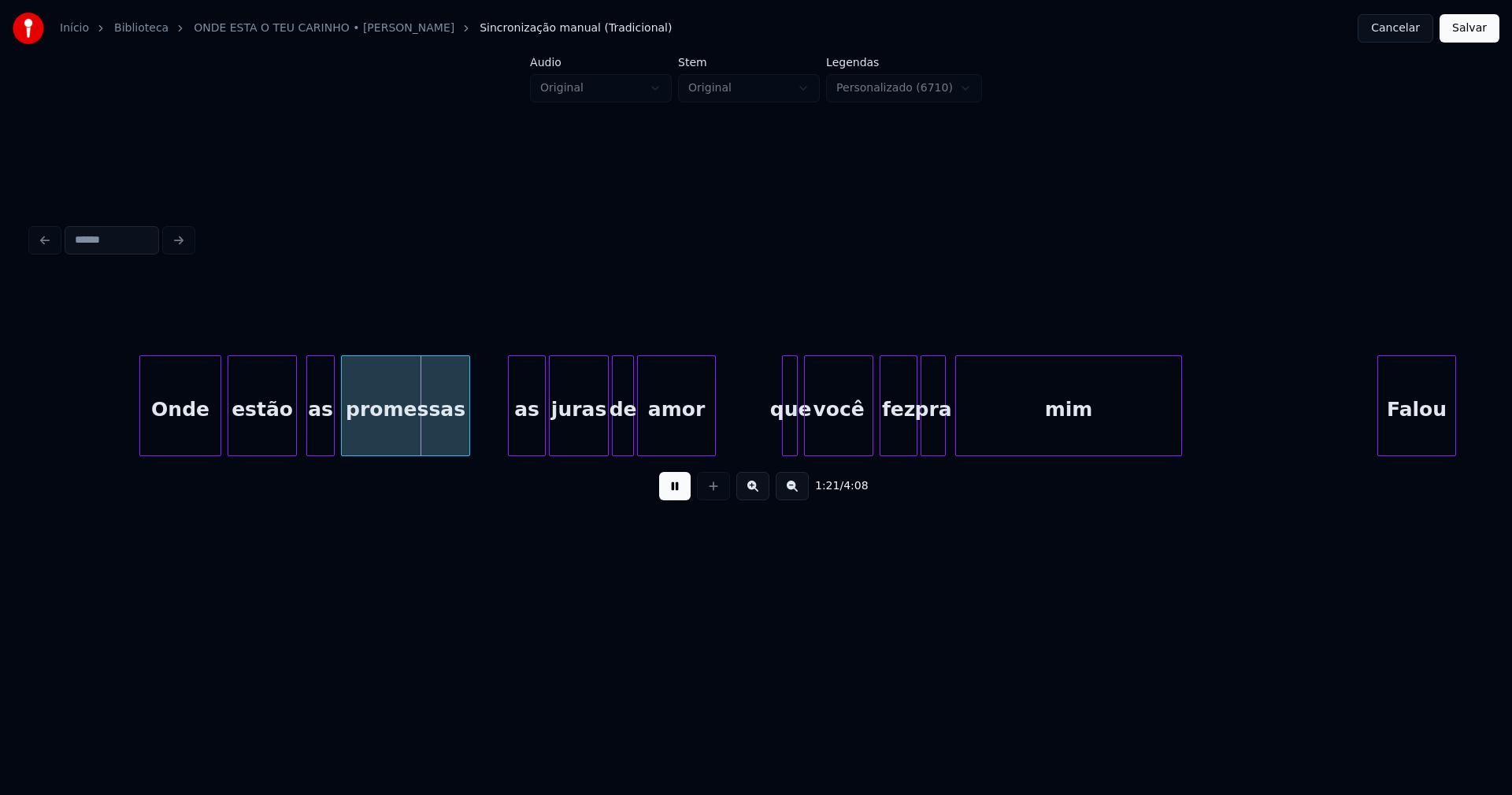
scroll to position [0, 12357]
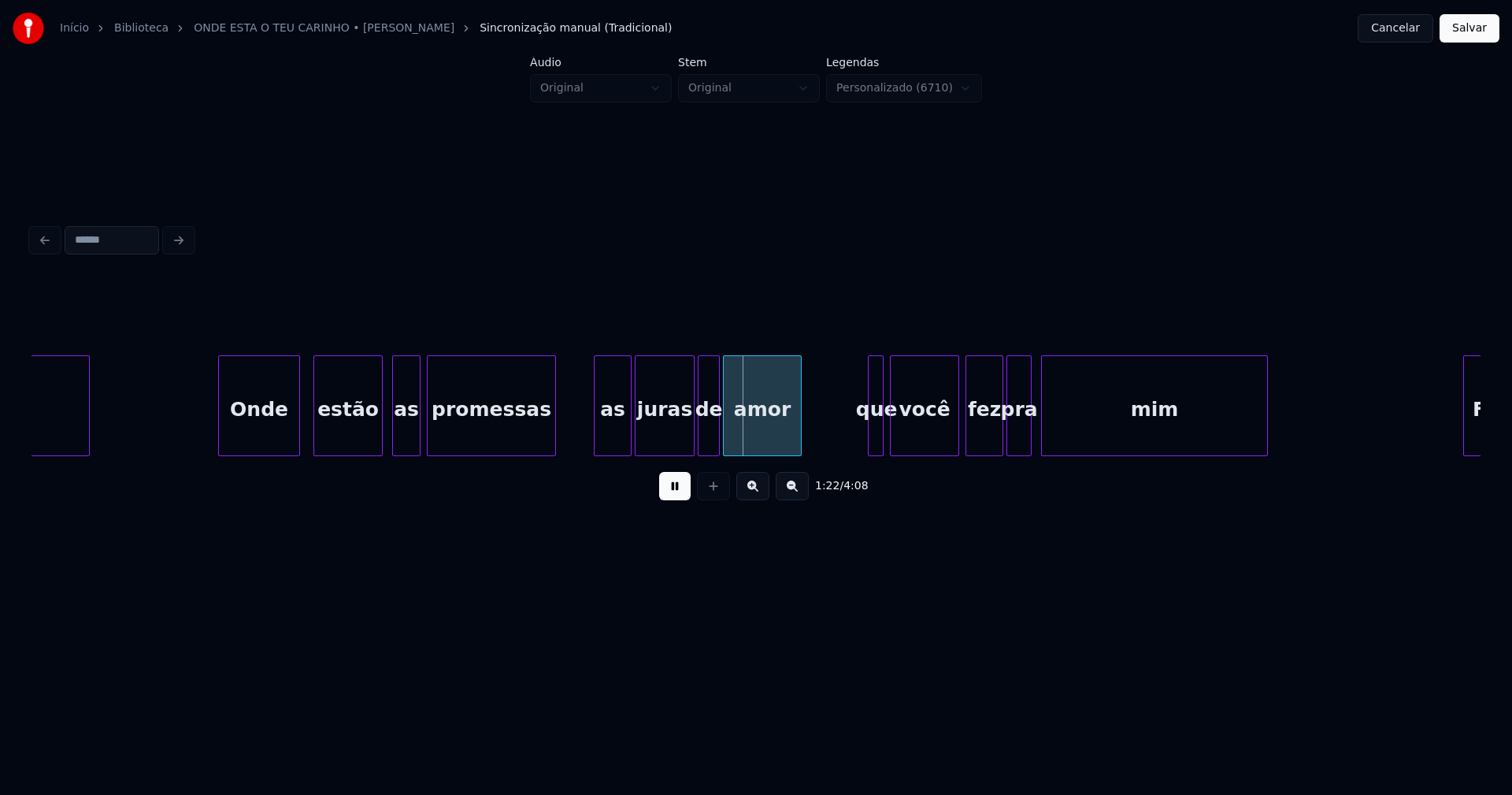
click at [261, 433] on div "Onde" at bounding box center [259, 410] width 80 height 107
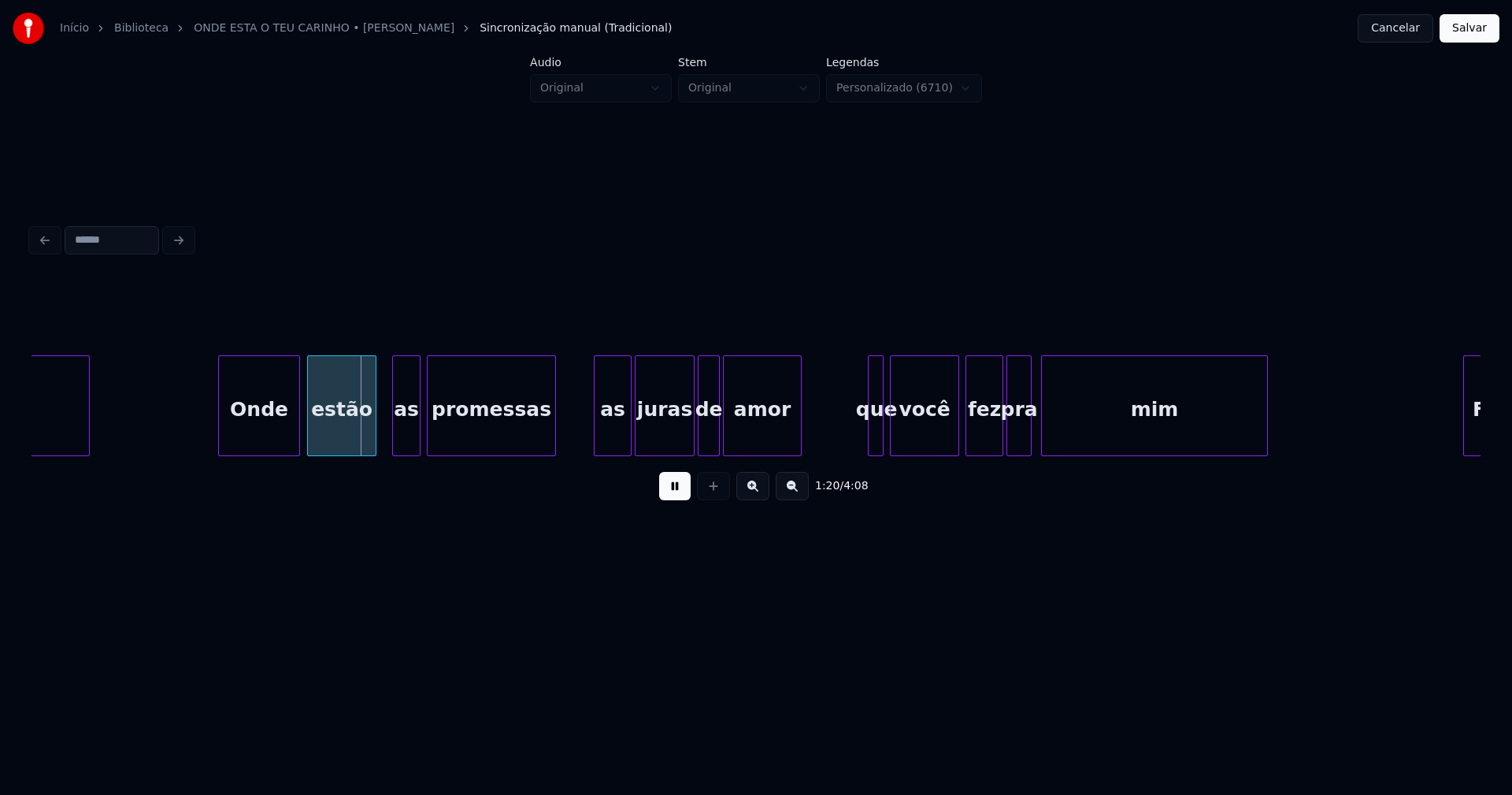
click at [344, 428] on div "estão" at bounding box center [342, 410] width 68 height 107
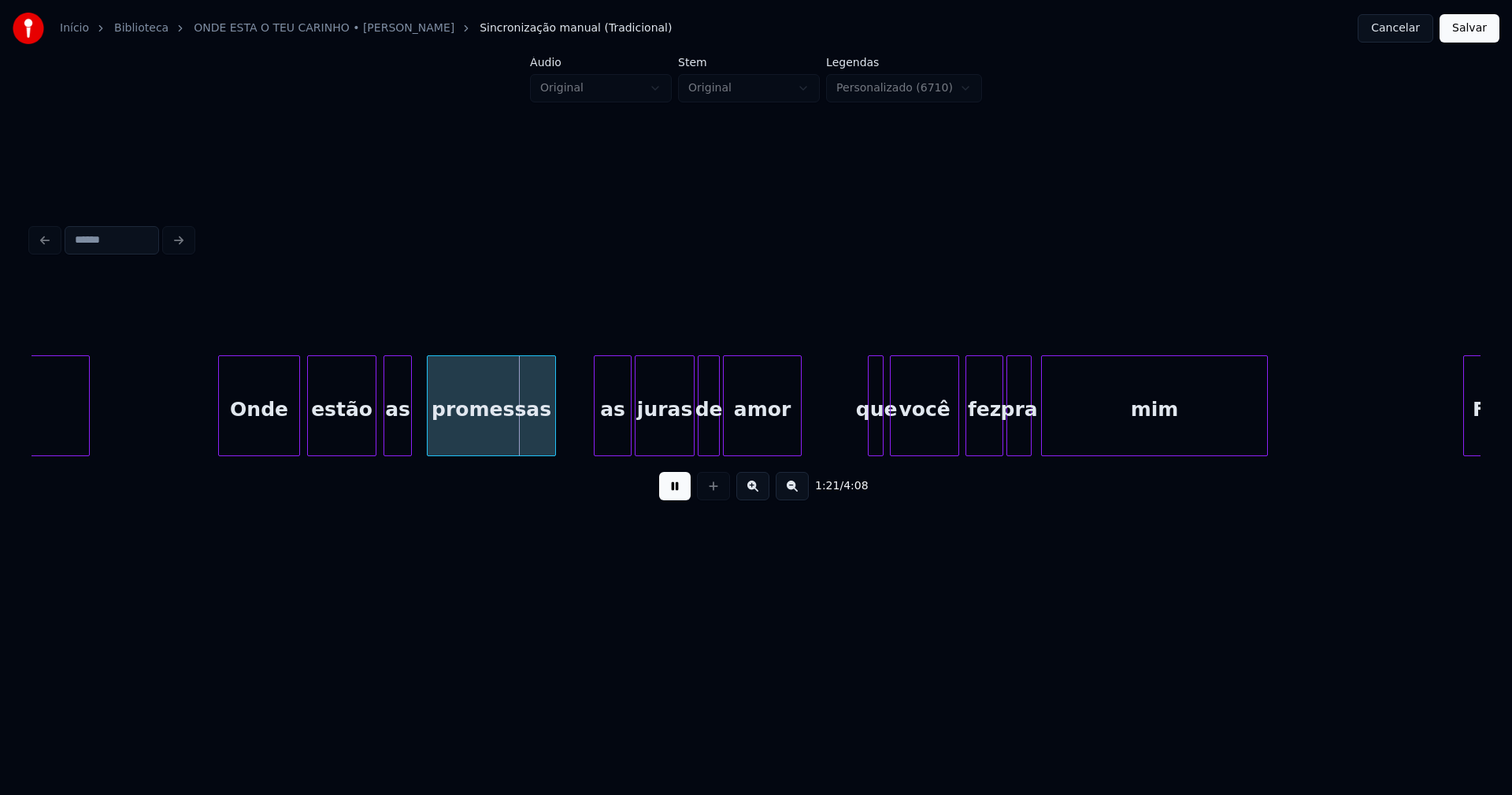
click at [392, 440] on div "as" at bounding box center [397, 410] width 27 height 107
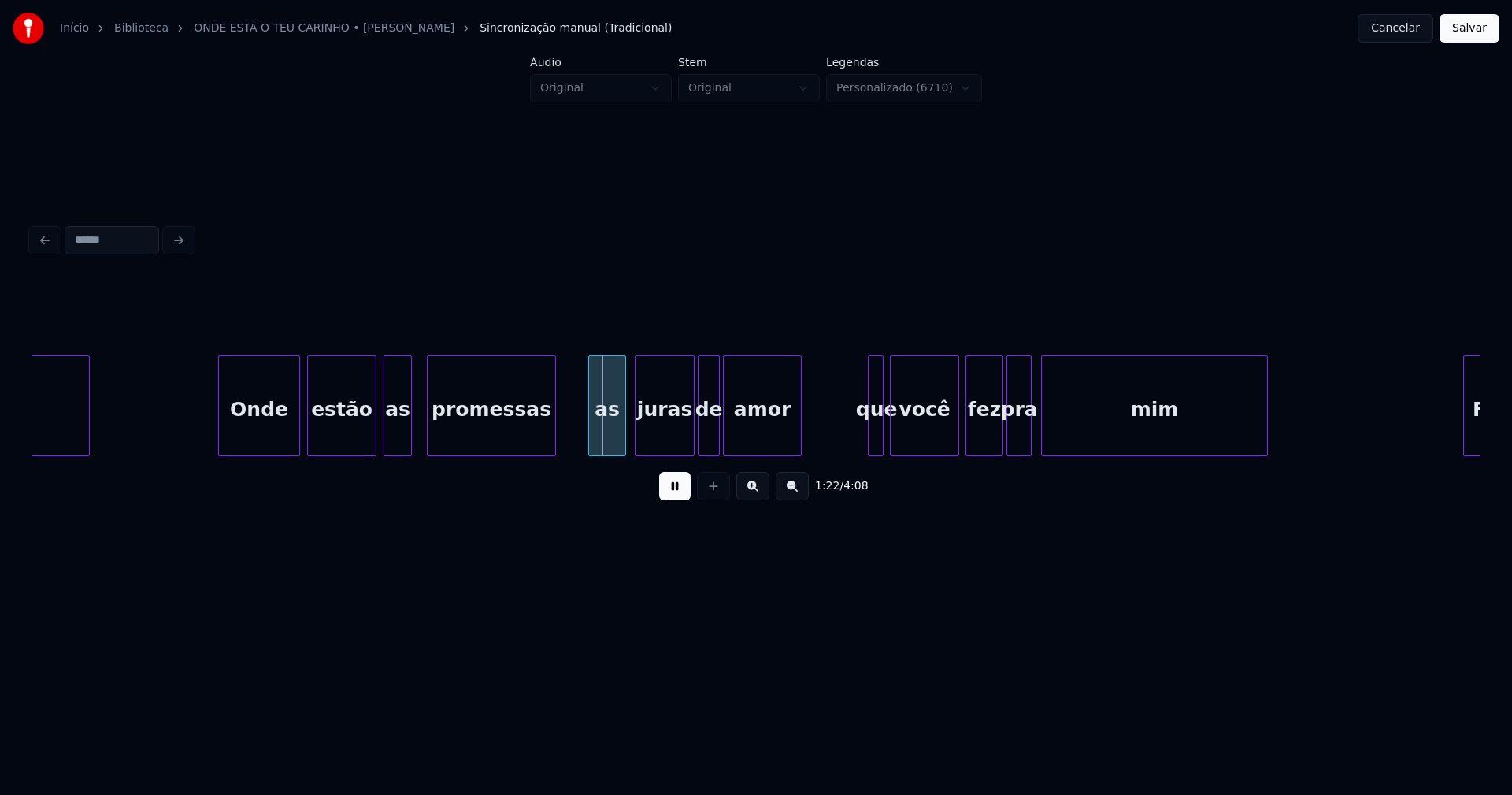
click at [617, 445] on div "as" at bounding box center [608, 410] width 37 height 107
click at [871, 434] on div at bounding box center [868, 406] width 5 height 99
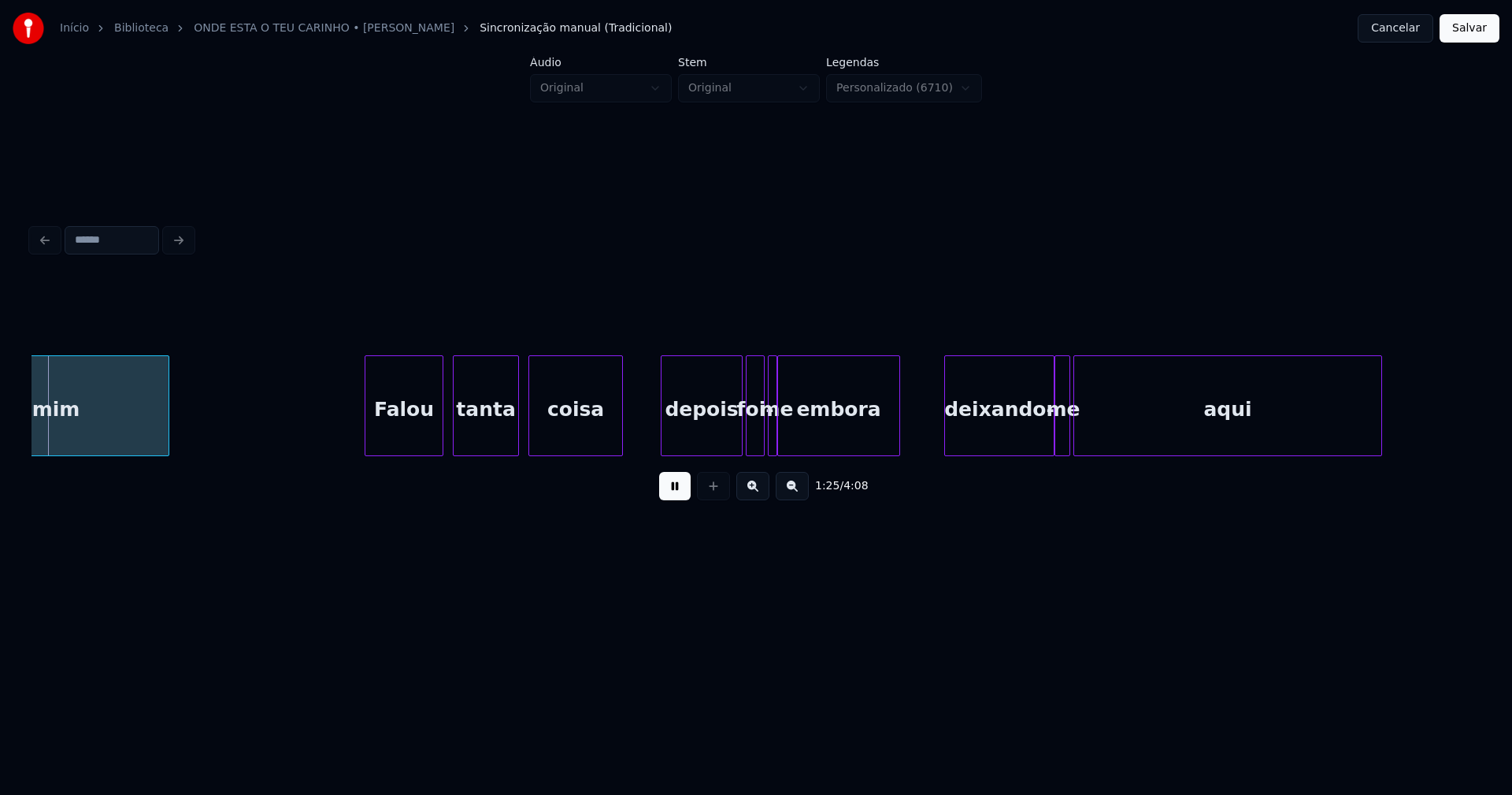
scroll to position [0, 13464]
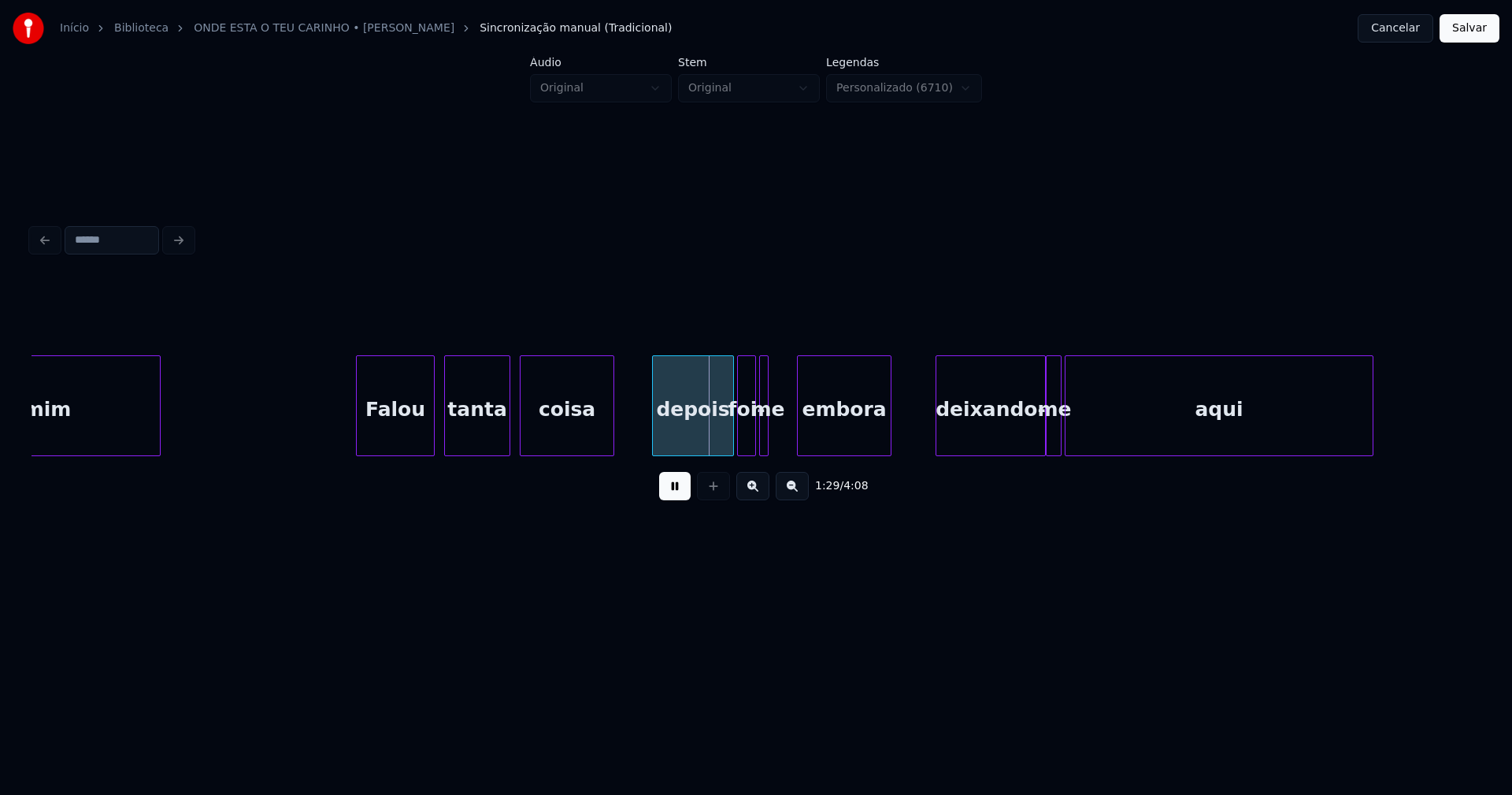
click at [802, 437] on div at bounding box center [800, 406] width 5 height 99
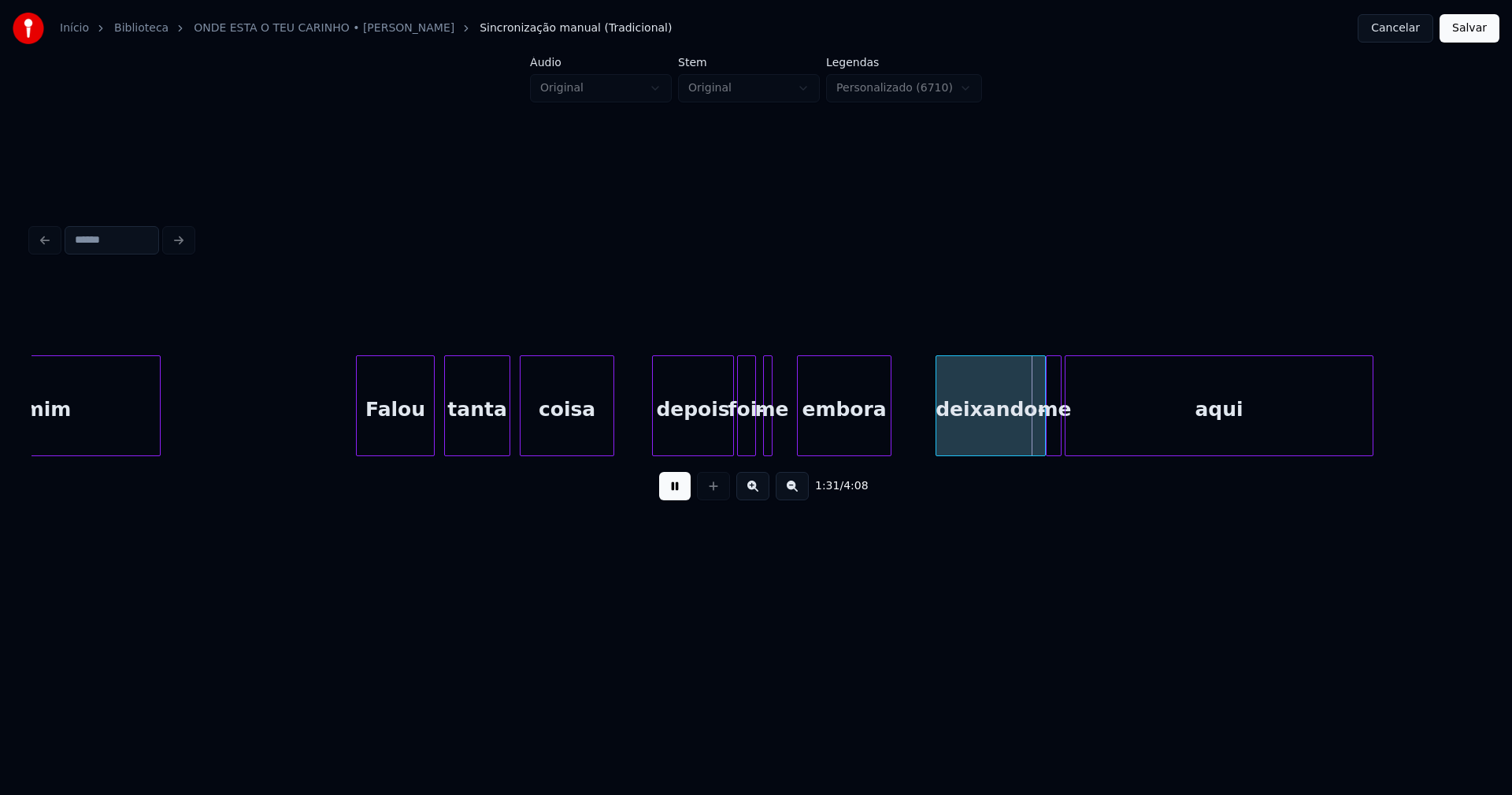
click at [772, 437] on div "me" at bounding box center [772, 410] width 16 height 107
click at [791, 435] on div at bounding box center [789, 406] width 5 height 99
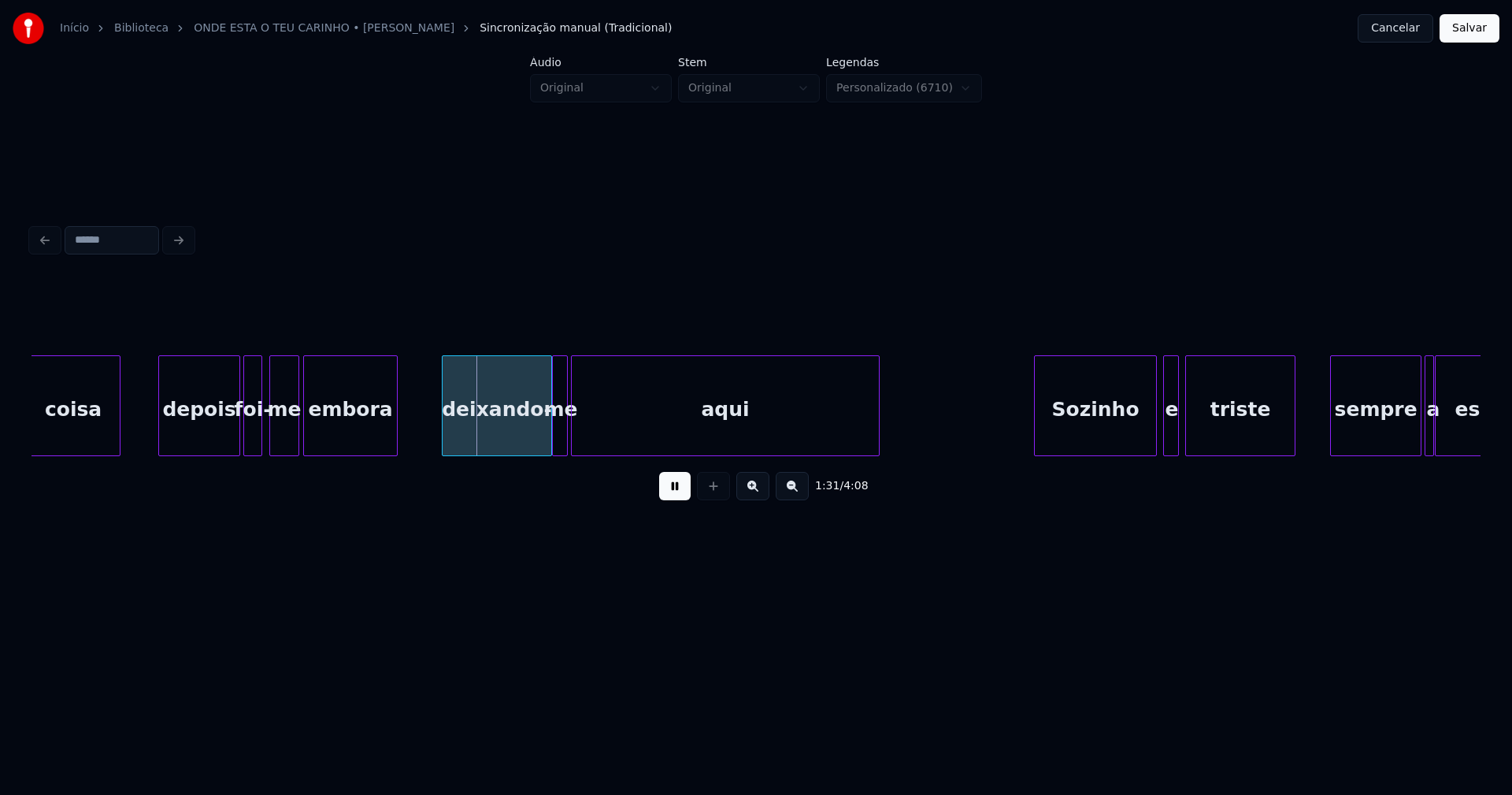
scroll to position [0, 14066]
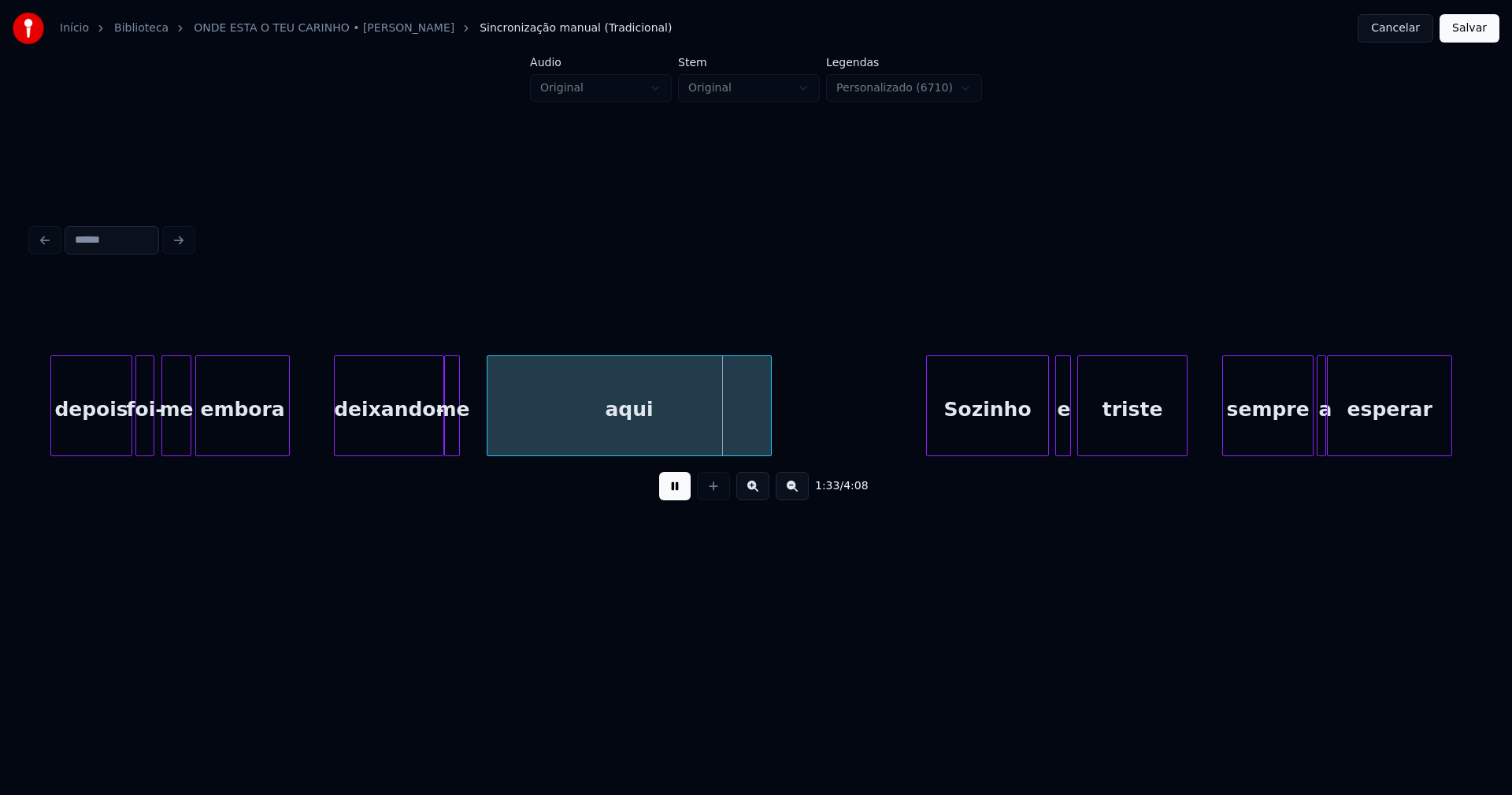
click at [490, 431] on div at bounding box center [489, 406] width 5 height 99
click at [472, 433] on div at bounding box center [474, 406] width 5 height 99
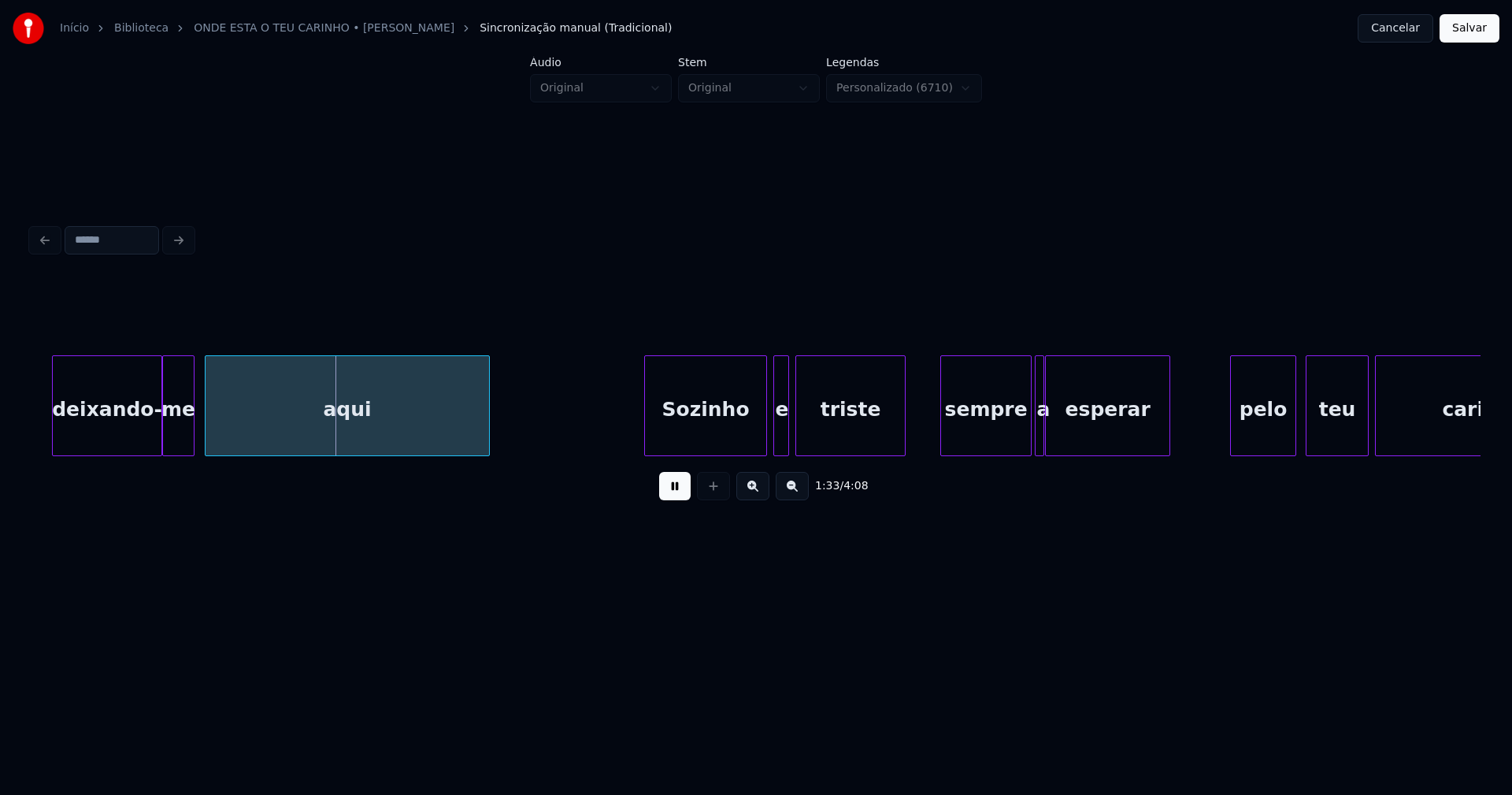
scroll to position [0, 14520]
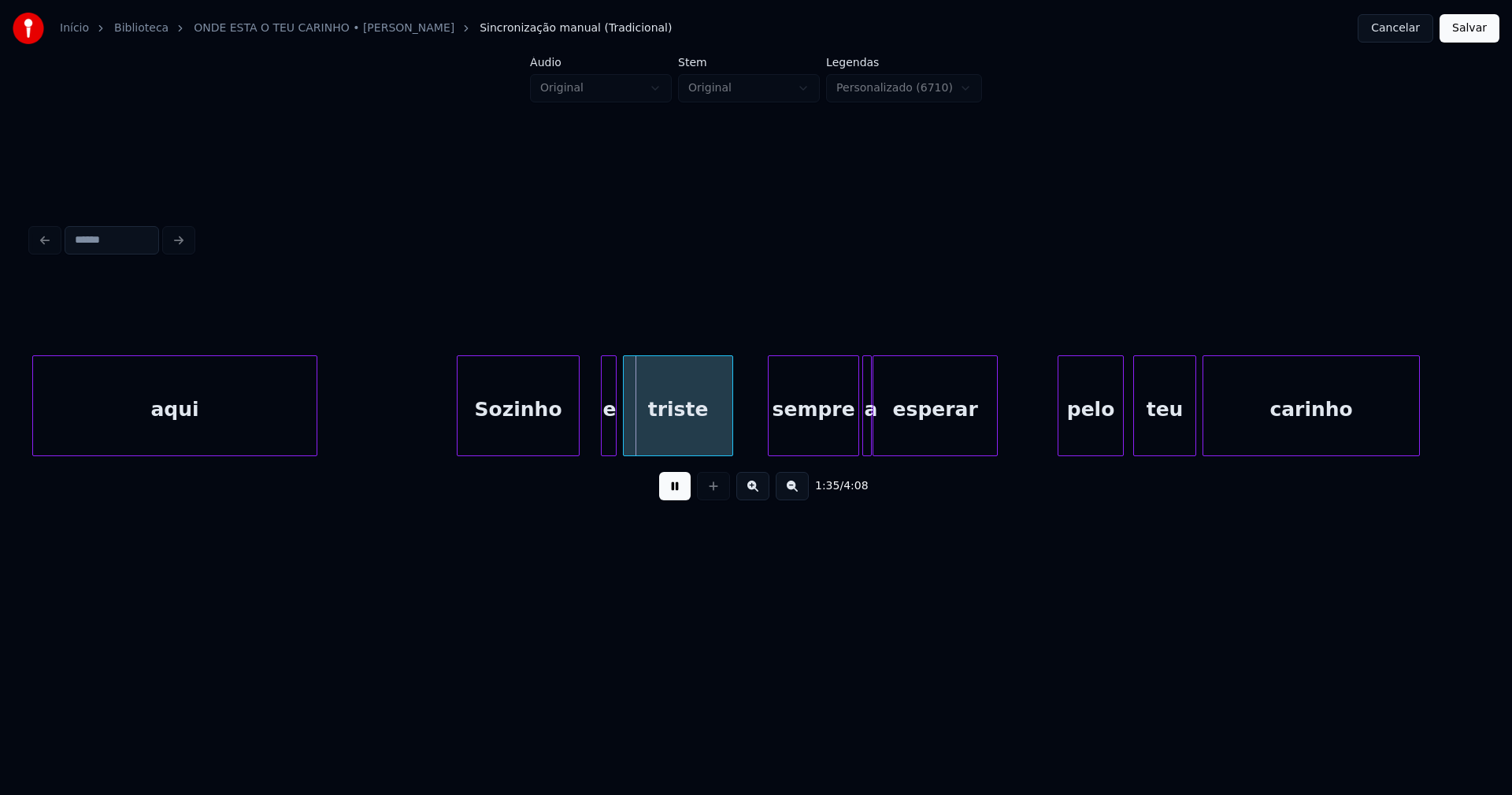
click at [503, 439] on div "Sozinho" at bounding box center [518, 410] width 121 height 107
click at [588, 448] on div at bounding box center [588, 406] width 5 height 99
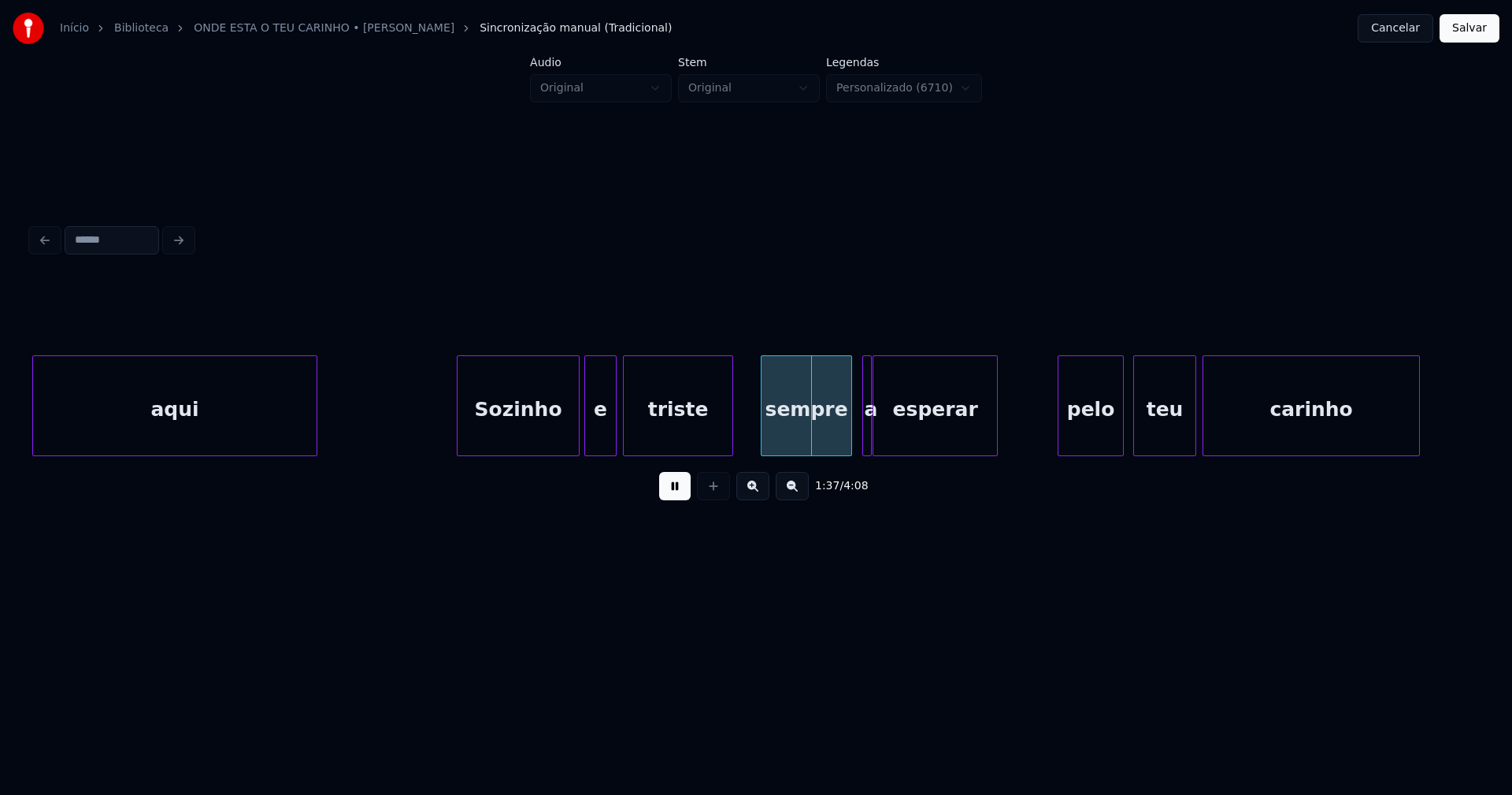
click at [810, 447] on div "sempre" at bounding box center [806, 410] width 89 height 107
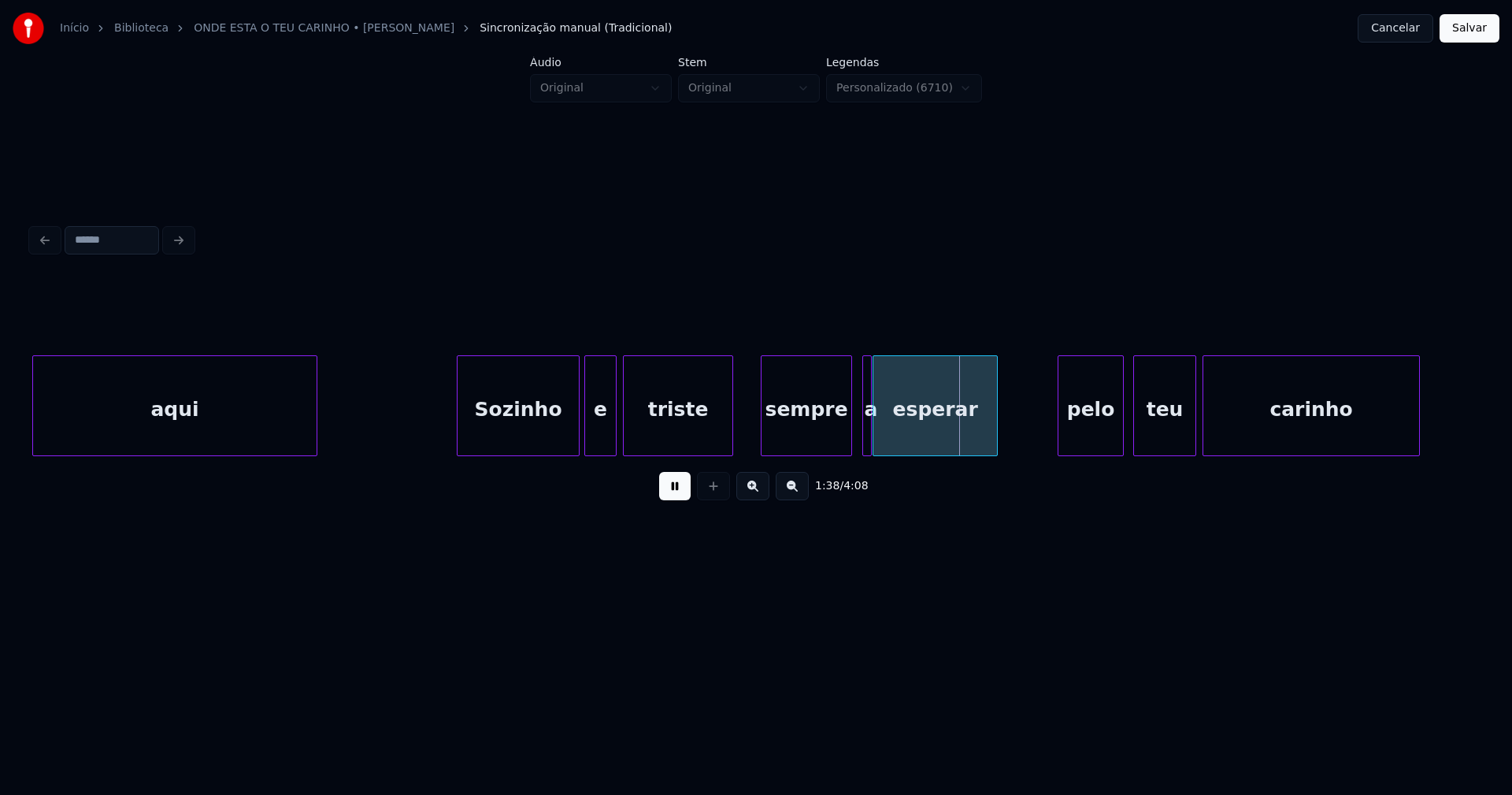
click at [856, 438] on div at bounding box center [858, 406] width 5 height 99
click at [888, 432] on div at bounding box center [890, 406] width 5 height 99
click at [876, 430] on div at bounding box center [878, 406] width 5 height 99
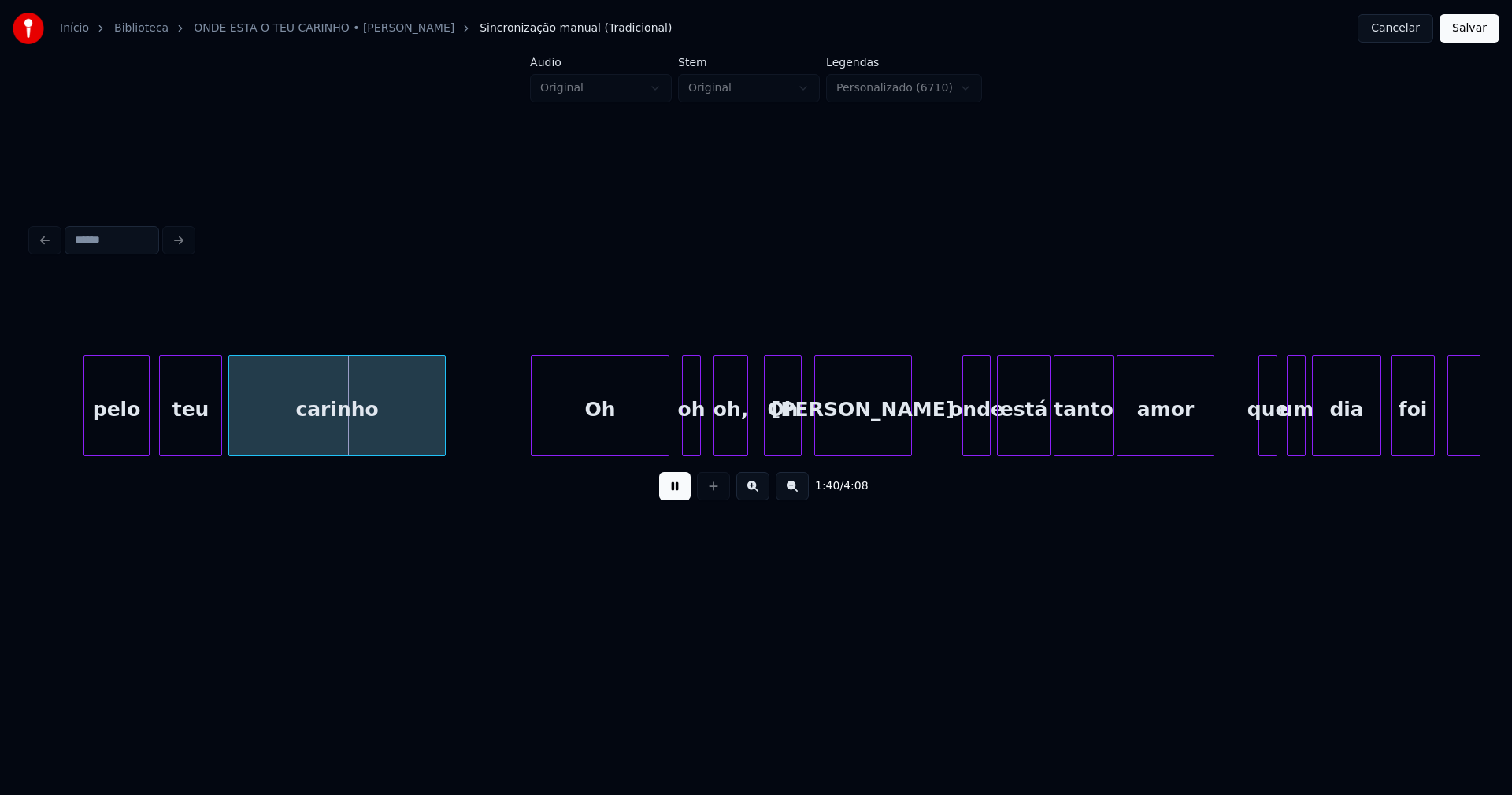
scroll to position [0, 15711]
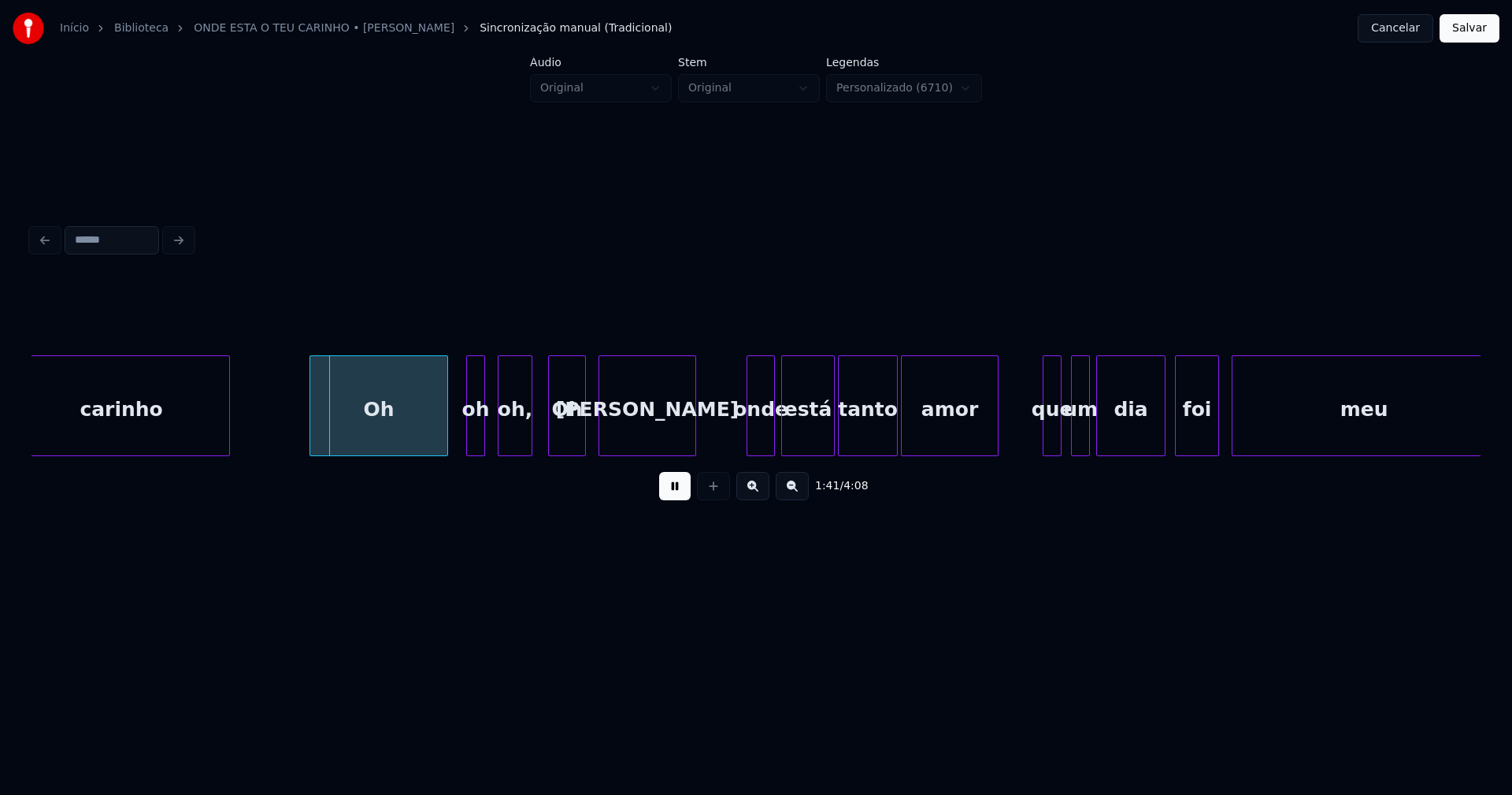
click at [380, 433] on div "Oh" at bounding box center [379, 410] width 137 height 107
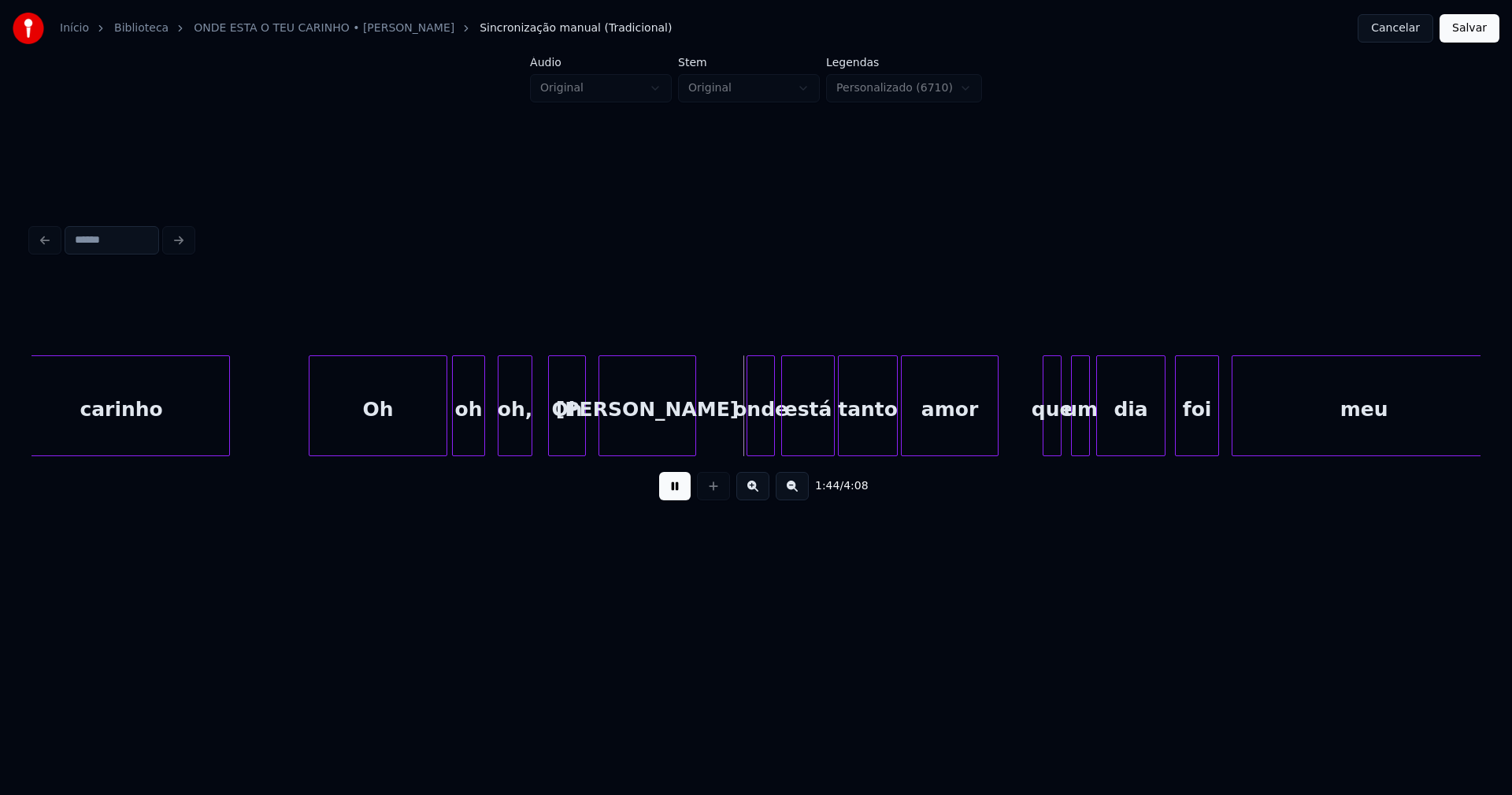
click at [456, 442] on div at bounding box center [455, 406] width 5 height 99
click at [508, 448] on div "oh," at bounding box center [507, 410] width 33 height 107
click at [563, 454] on div "carinho Oh oh oh, Oh [PERSON_NAME] onde está tanto amor que um dia foi meu" at bounding box center [756, 406] width 1449 height 101
click at [559, 437] on div "Oh" at bounding box center [558, 410] width 37 height 107
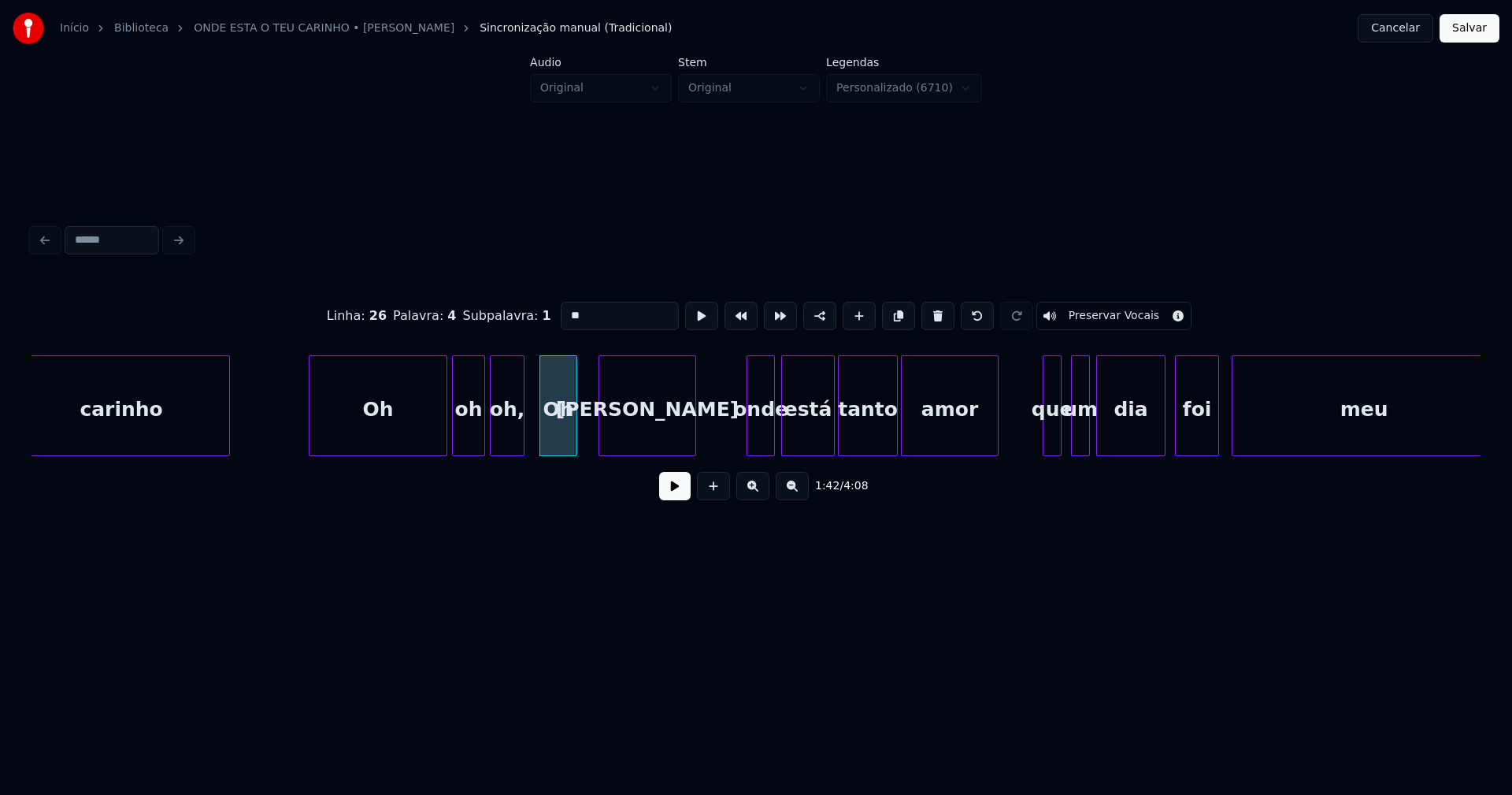
click at [566, 308] on input "**" at bounding box center [619, 316] width 118 height 29
type input "**"
click at [673, 492] on button at bounding box center [675, 485] width 32 height 29
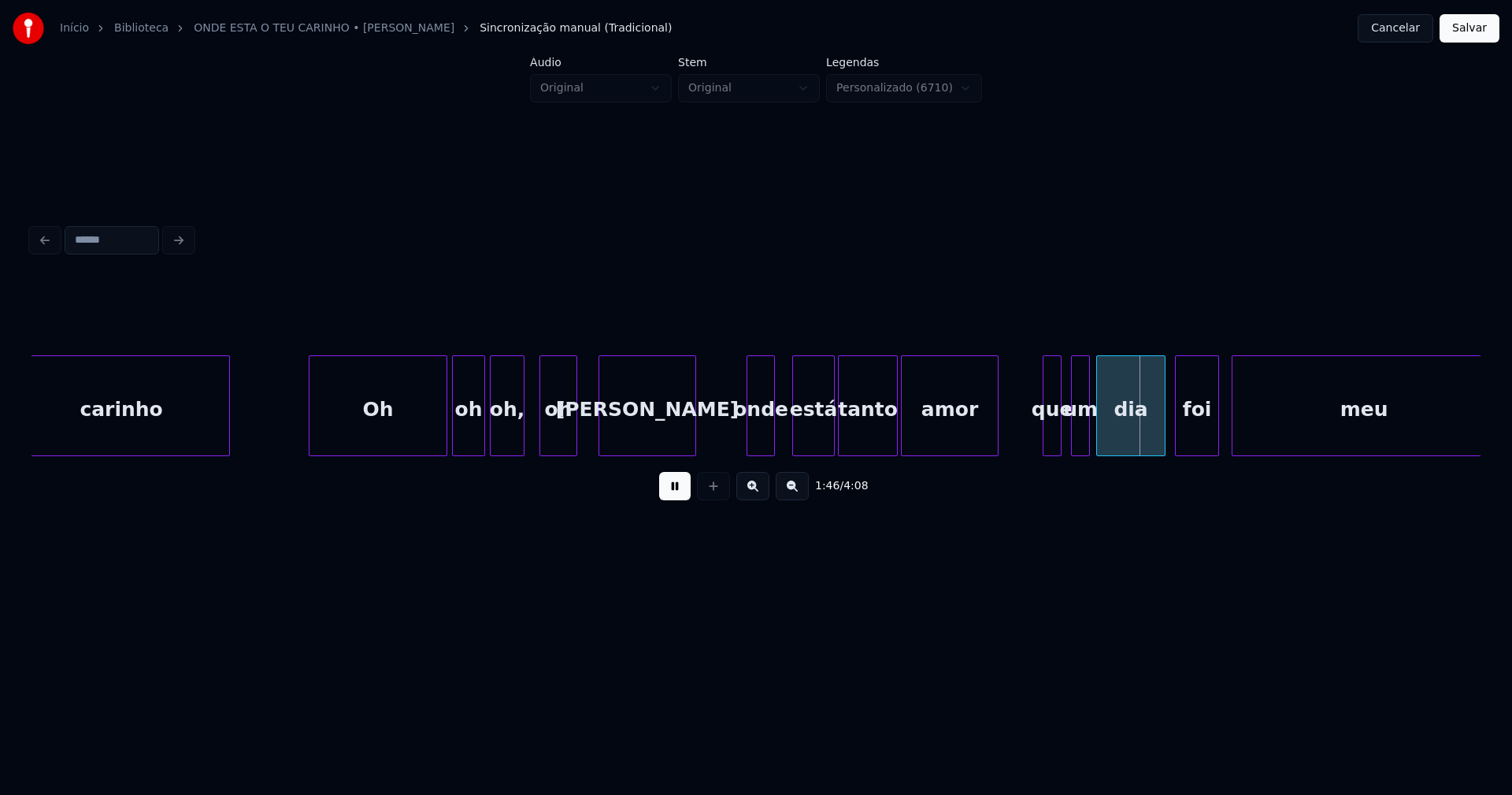
click at [795, 429] on div at bounding box center [795, 406] width 5 height 99
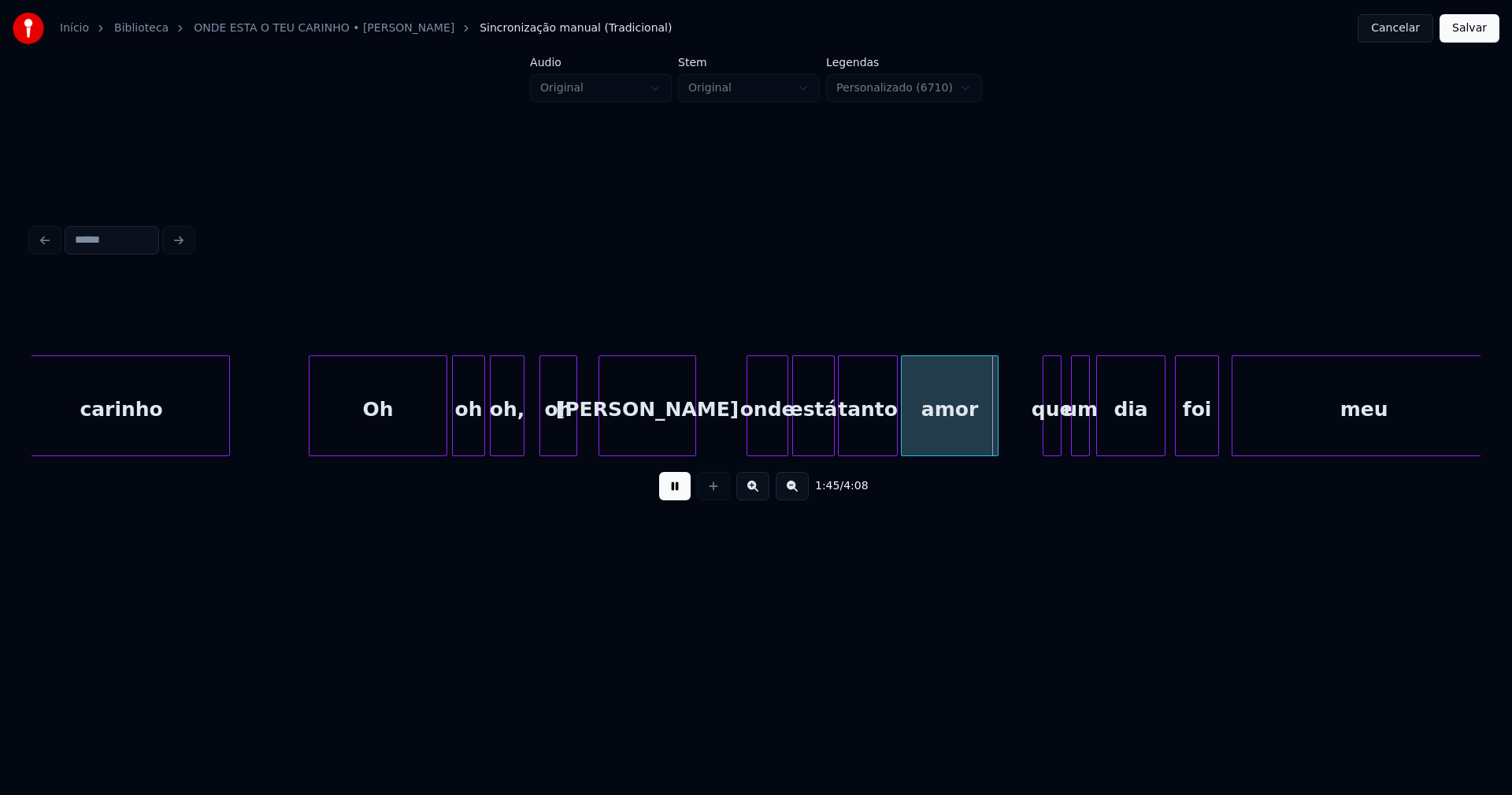
click at [787, 425] on div at bounding box center [785, 406] width 5 height 99
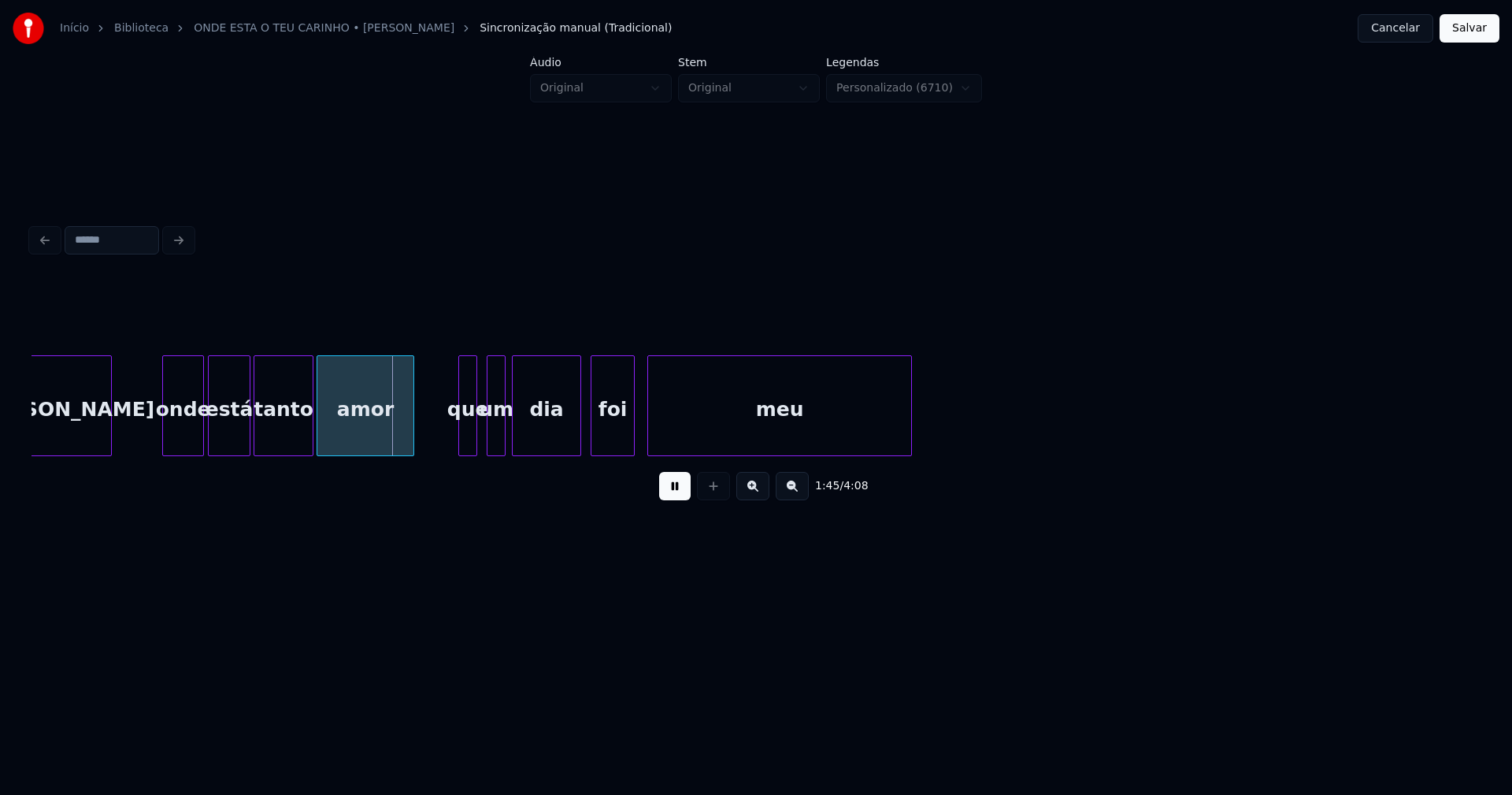
scroll to position [0, 16316]
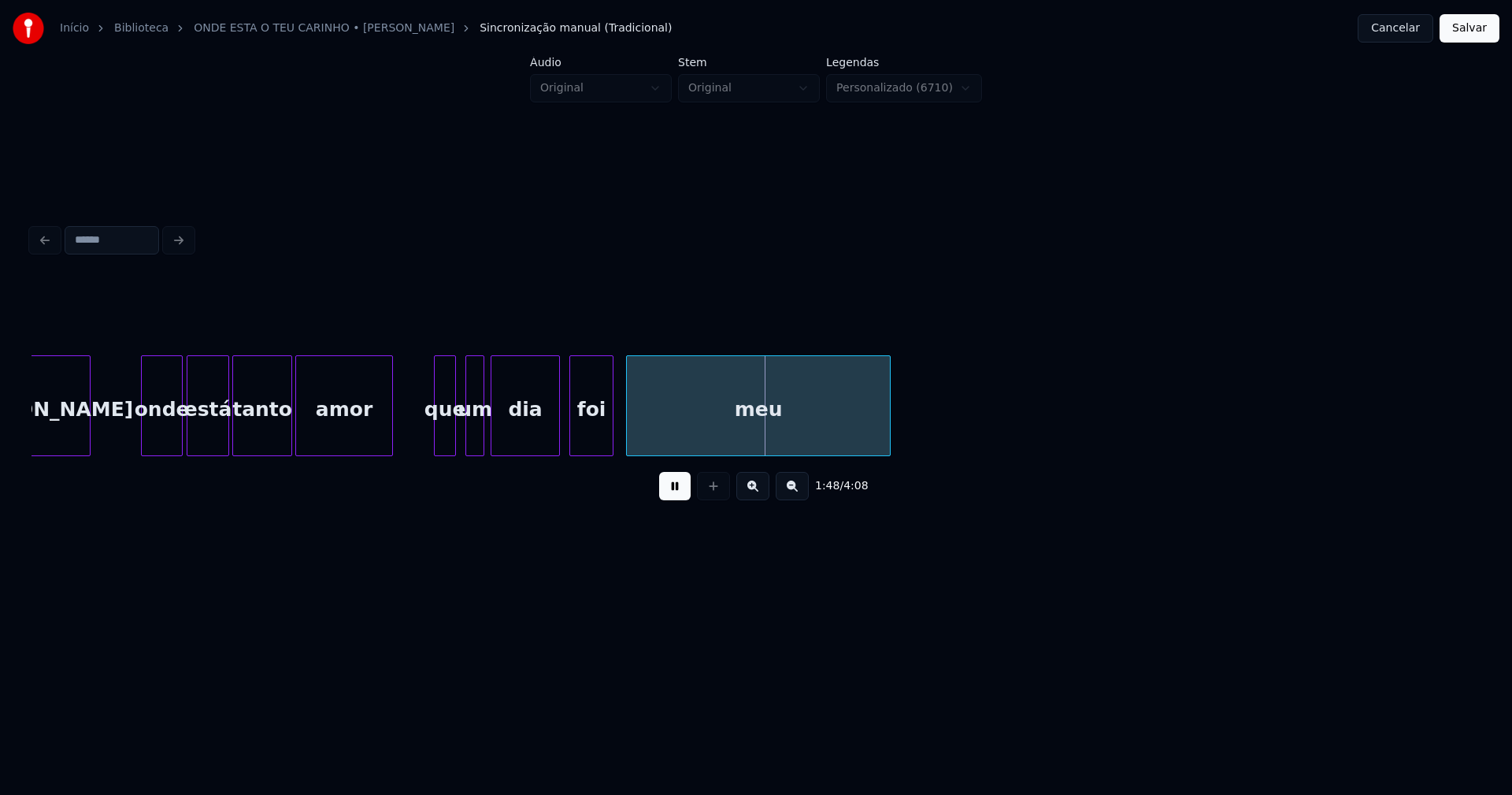
click at [439, 442] on div at bounding box center [437, 406] width 5 height 99
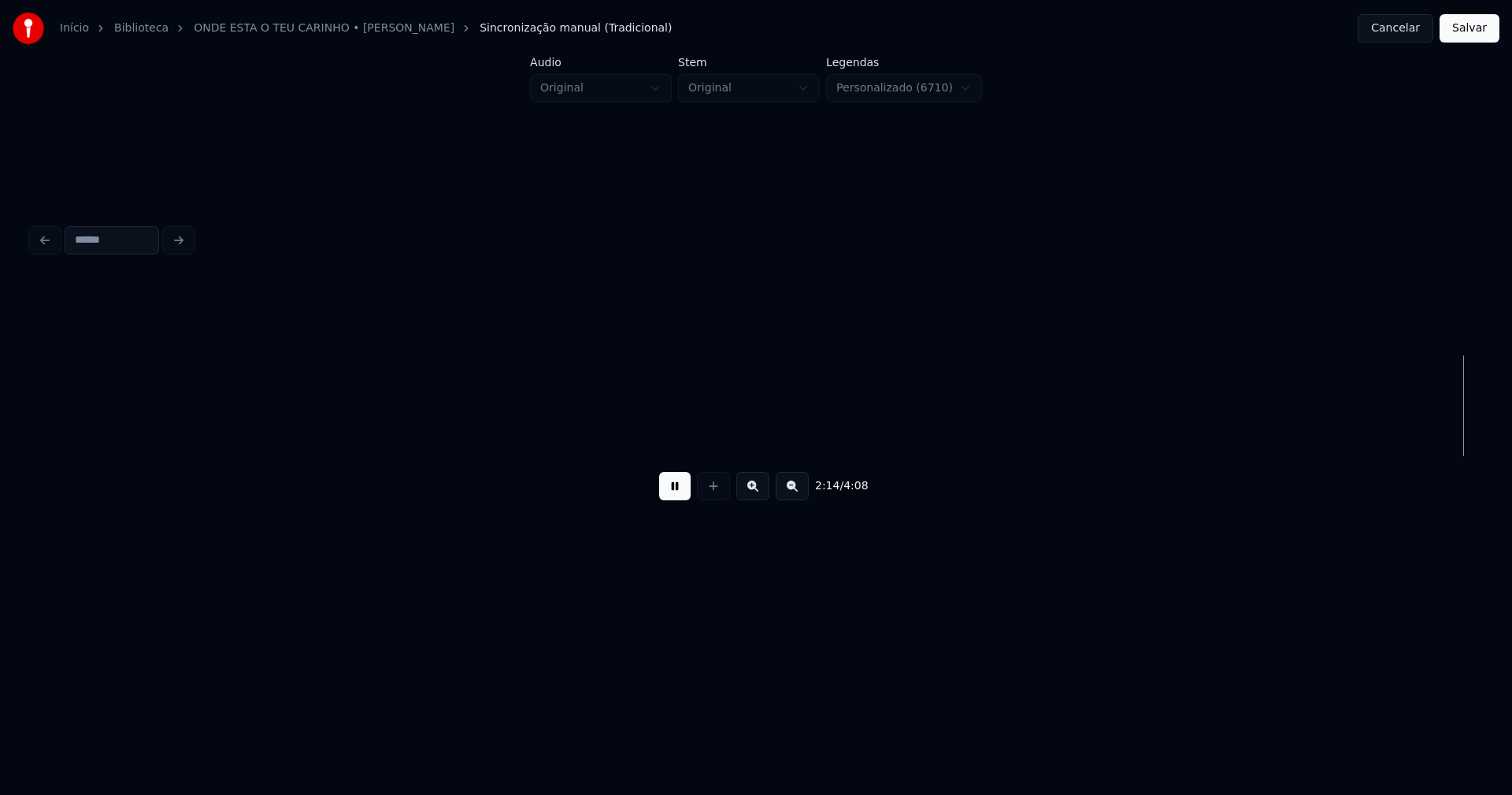
scroll to position [0, 21285]
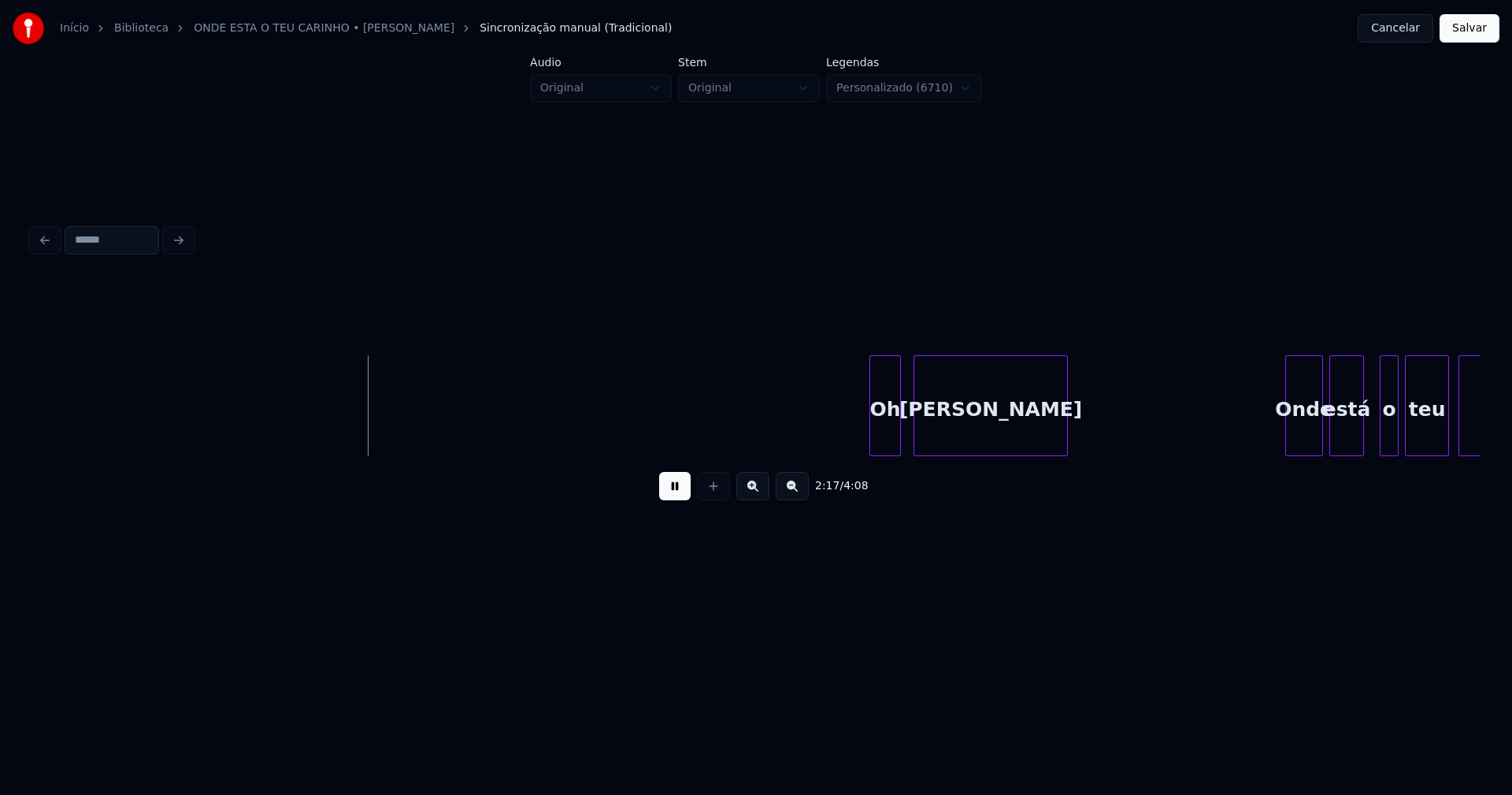
click at [872, 447] on div at bounding box center [873, 406] width 5 height 99
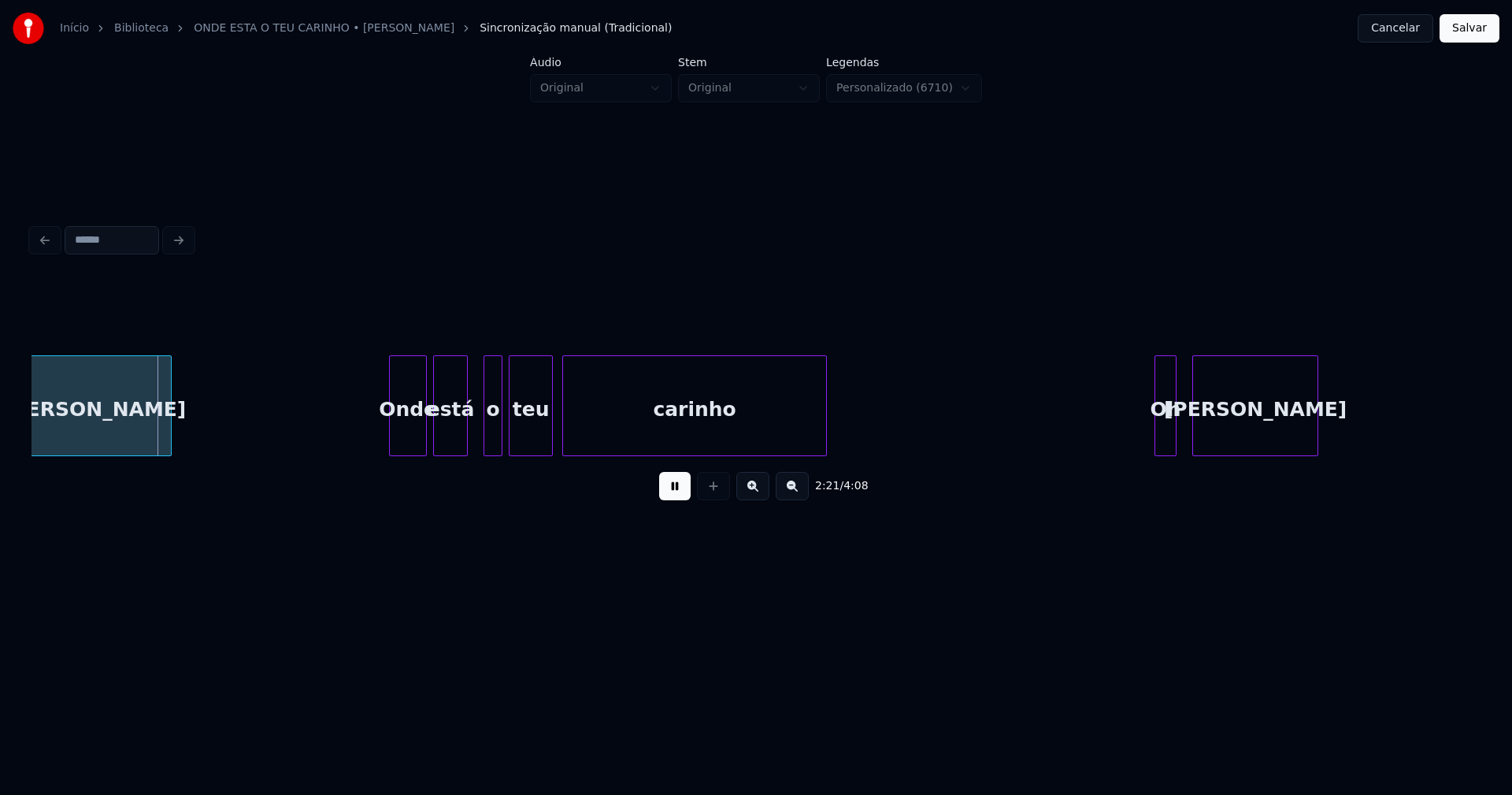
scroll to position [0, 22202]
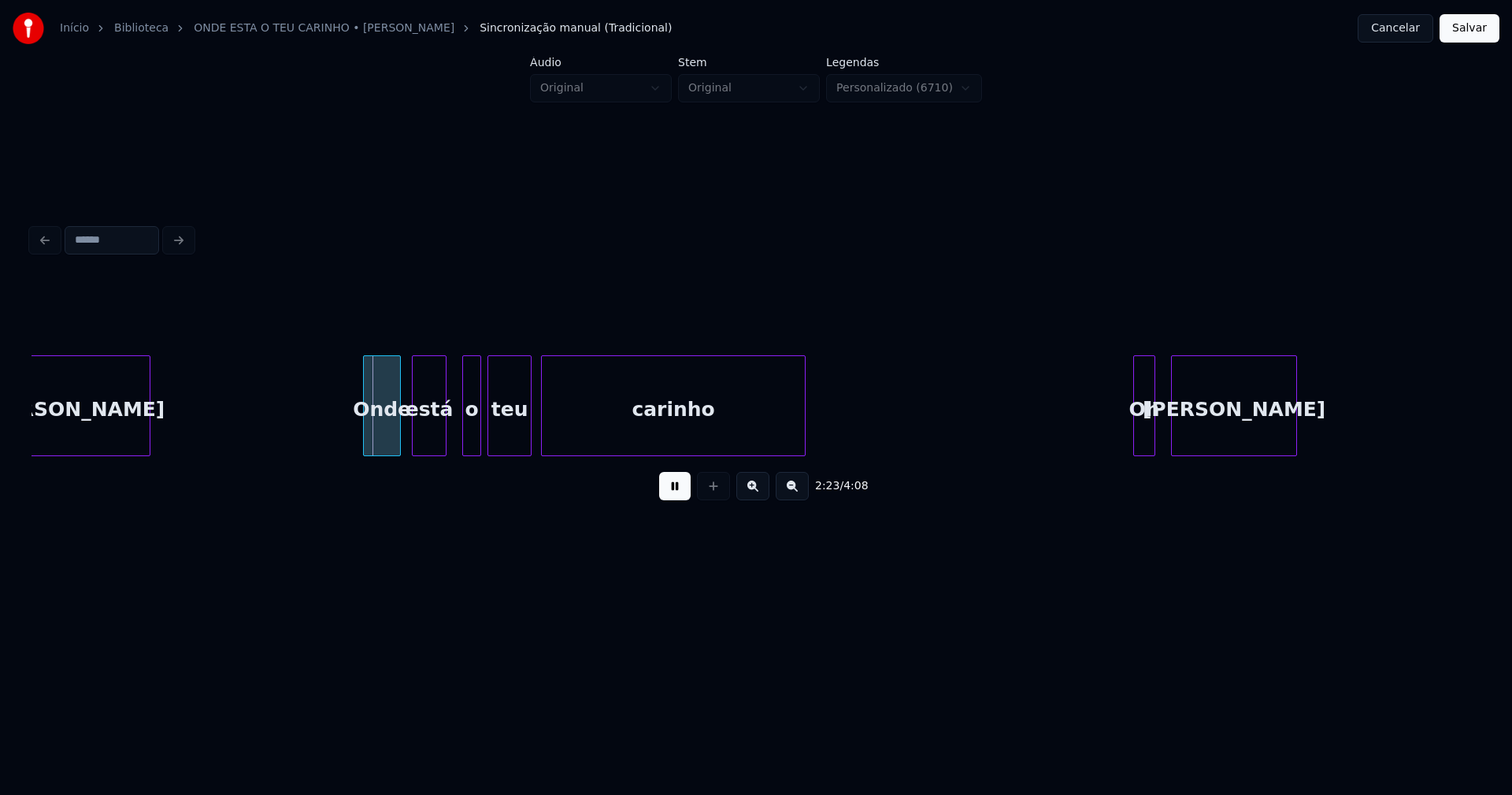
click at [379, 445] on div "Onde" at bounding box center [382, 410] width 37 height 107
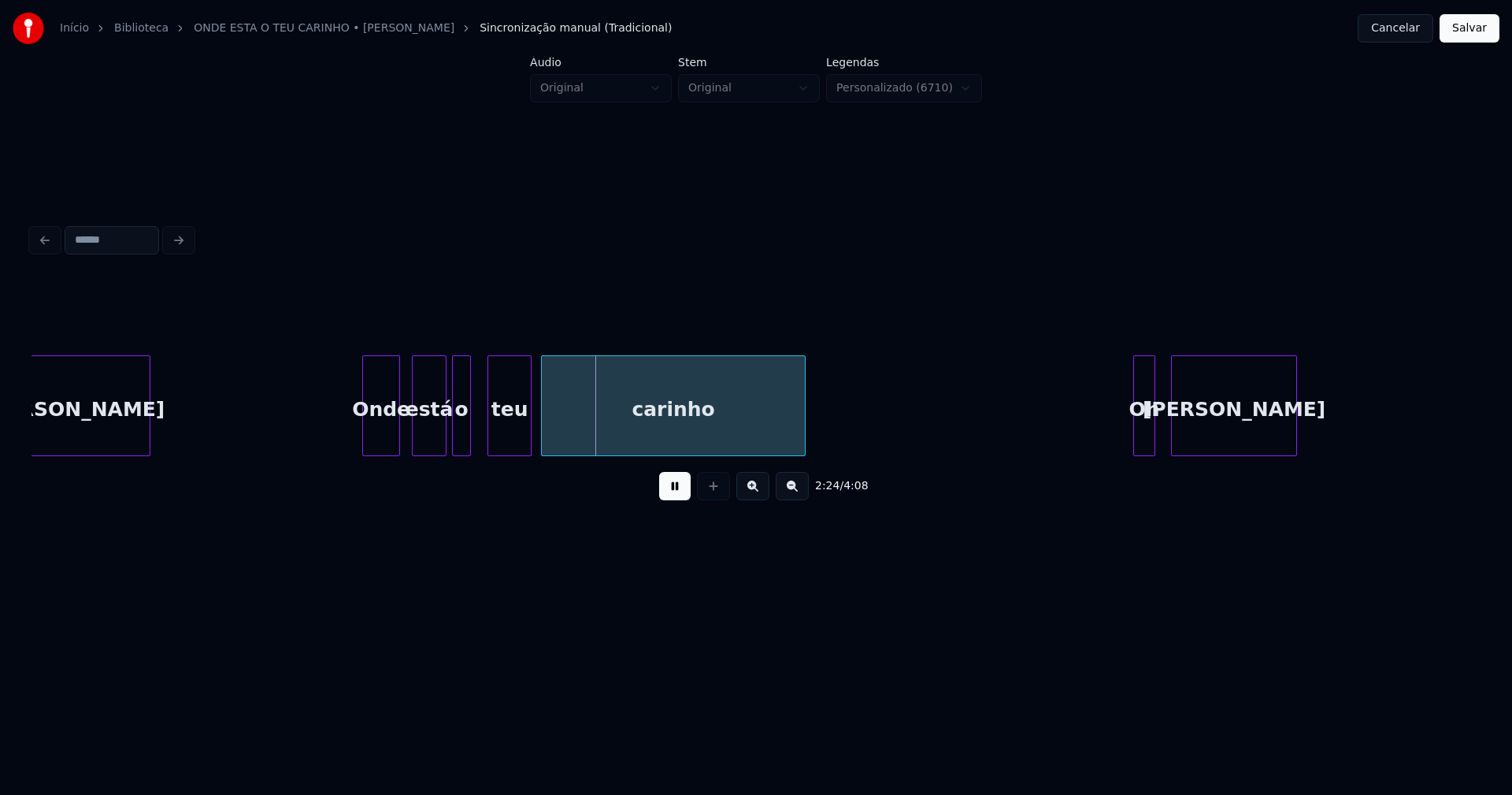
click at [464, 448] on div "o" at bounding box center [461, 410] width 17 height 107
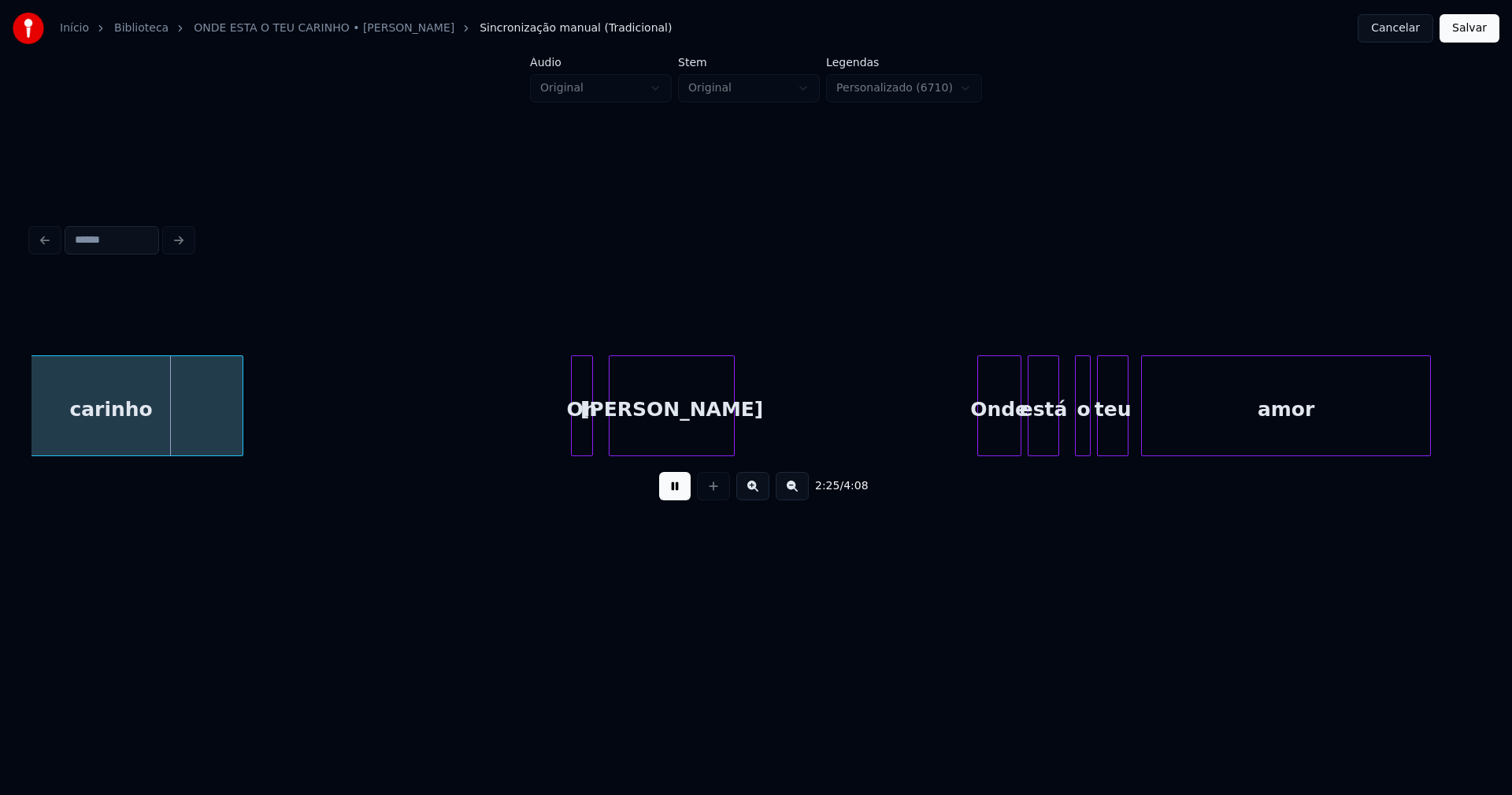
scroll to position [0, 22766]
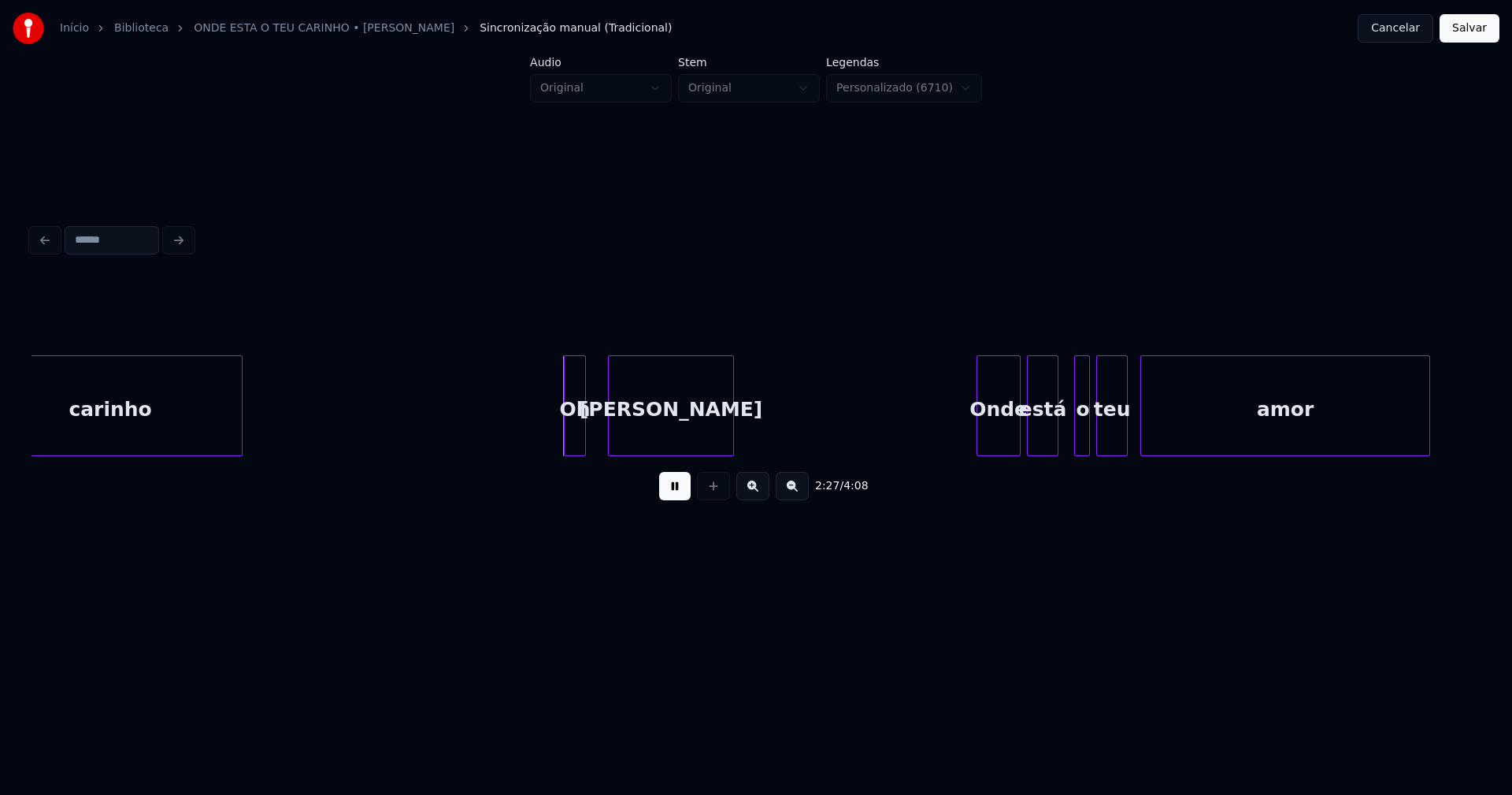
click at [570, 444] on div "Oh" at bounding box center [575, 410] width 21 height 107
click at [593, 431] on div at bounding box center [593, 406] width 5 height 99
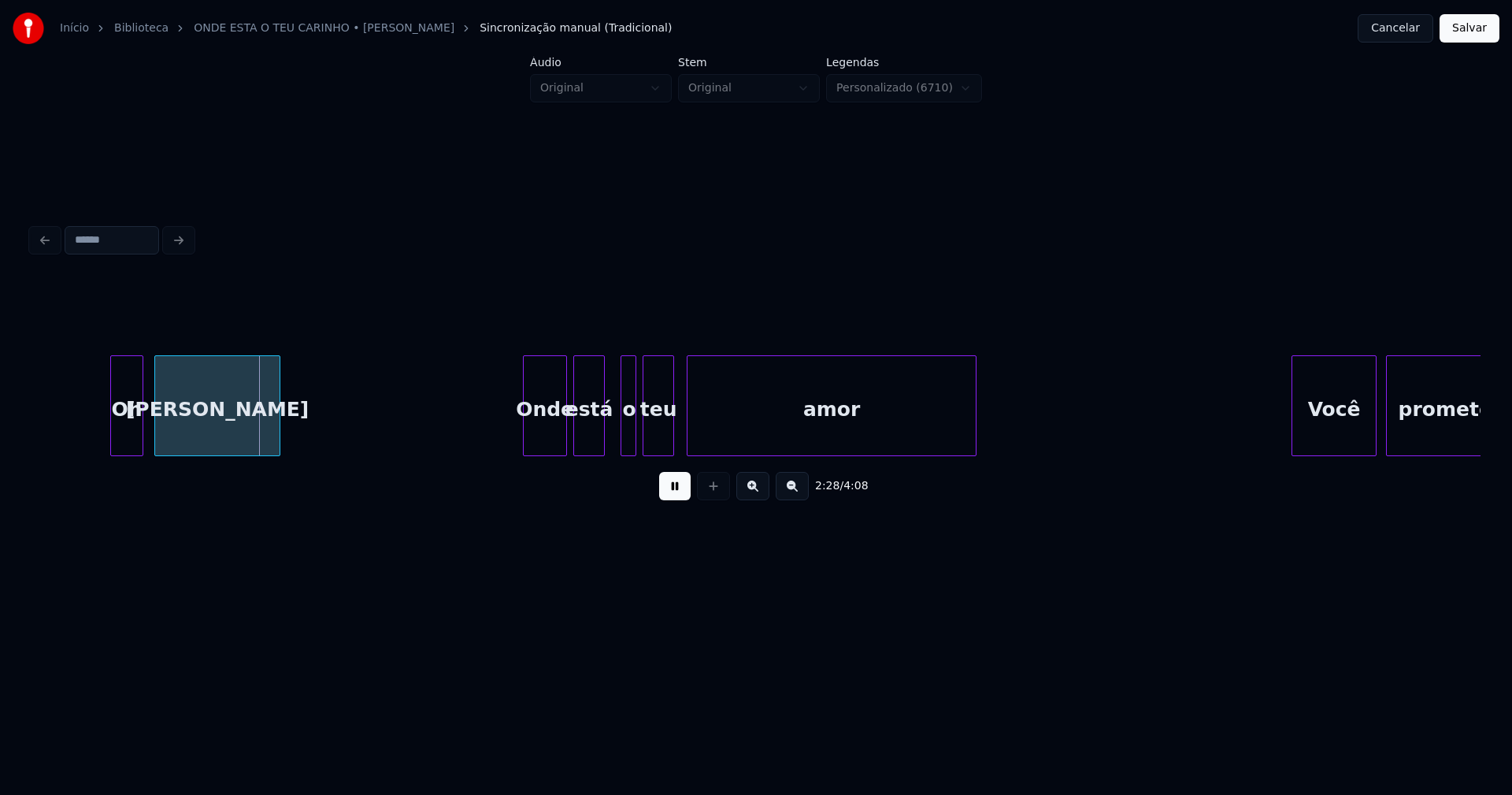
scroll to position [0, 23328]
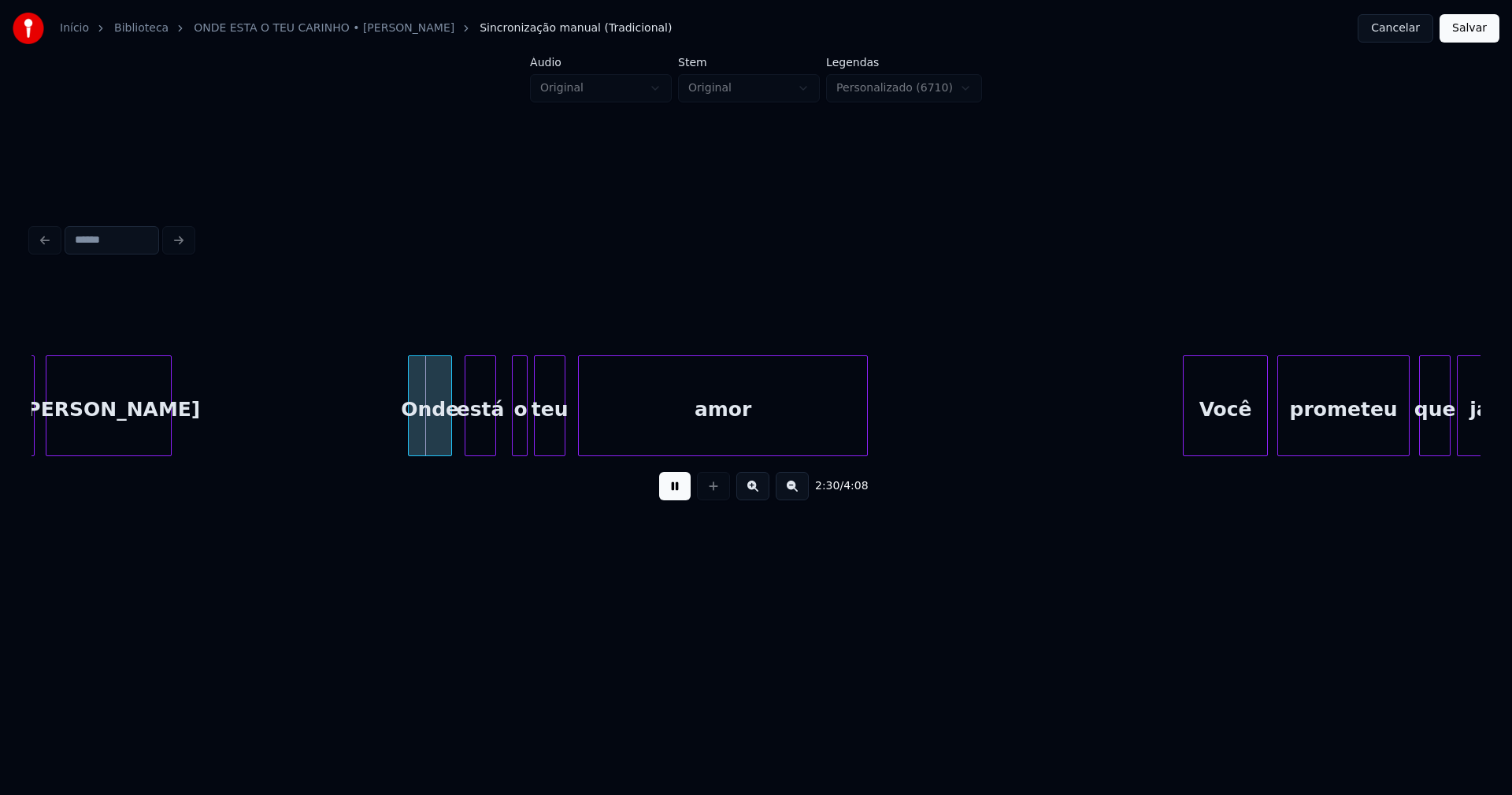
click at [435, 440] on div "Onde" at bounding box center [430, 410] width 43 height 107
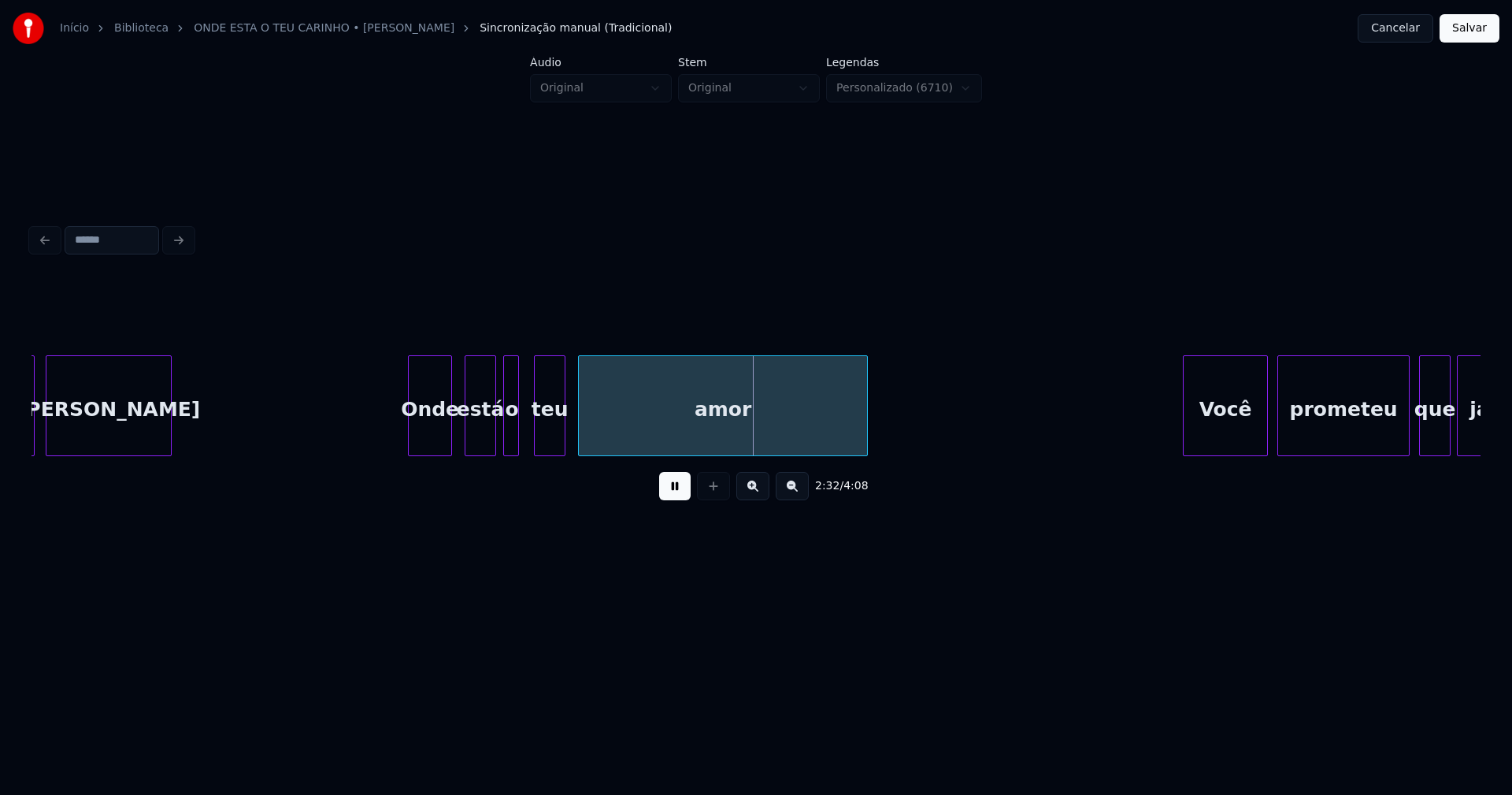
click at [511, 449] on div "o" at bounding box center [512, 410] width 16 height 107
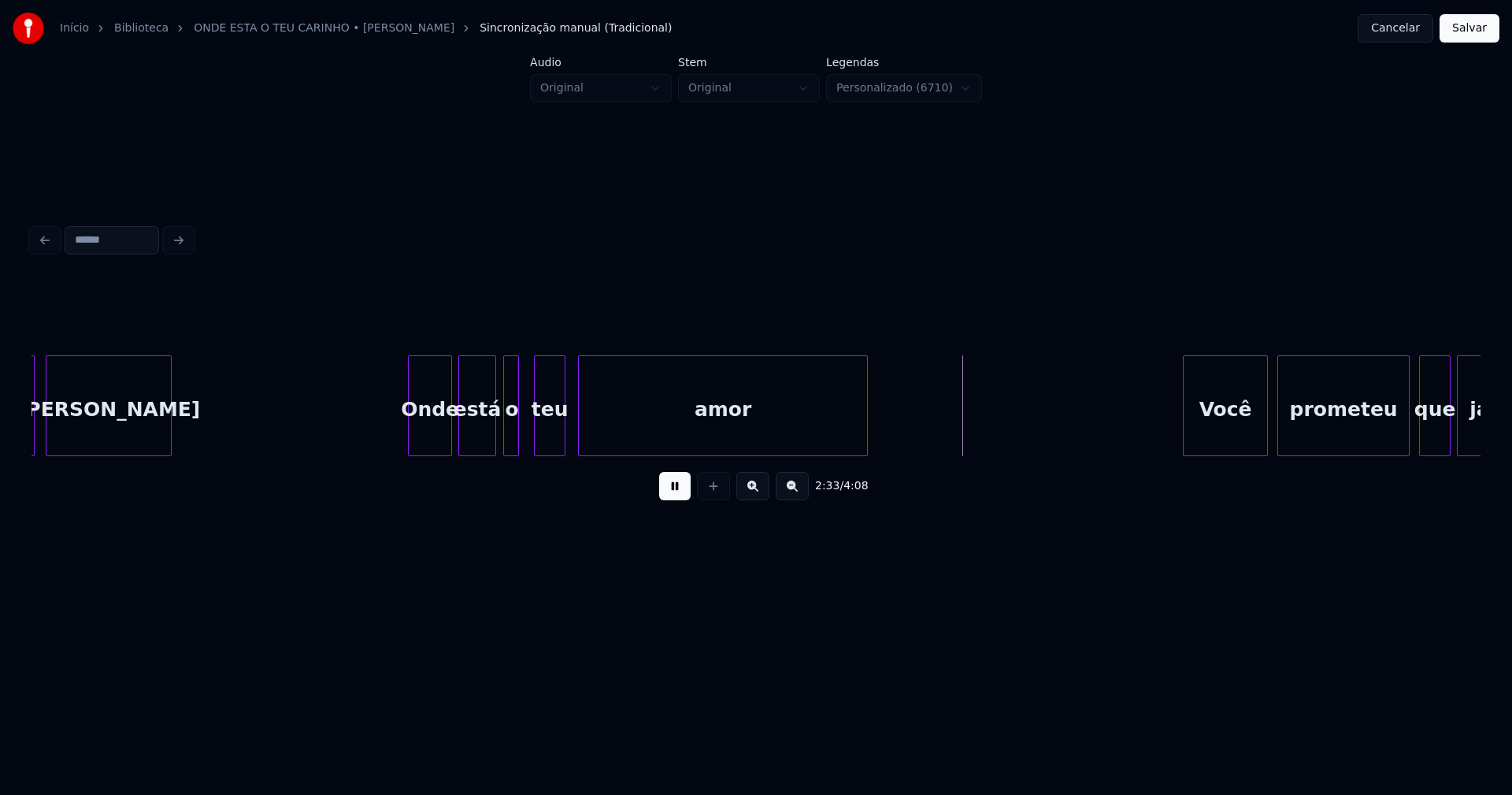
click at [462, 446] on div at bounding box center [462, 406] width 5 height 99
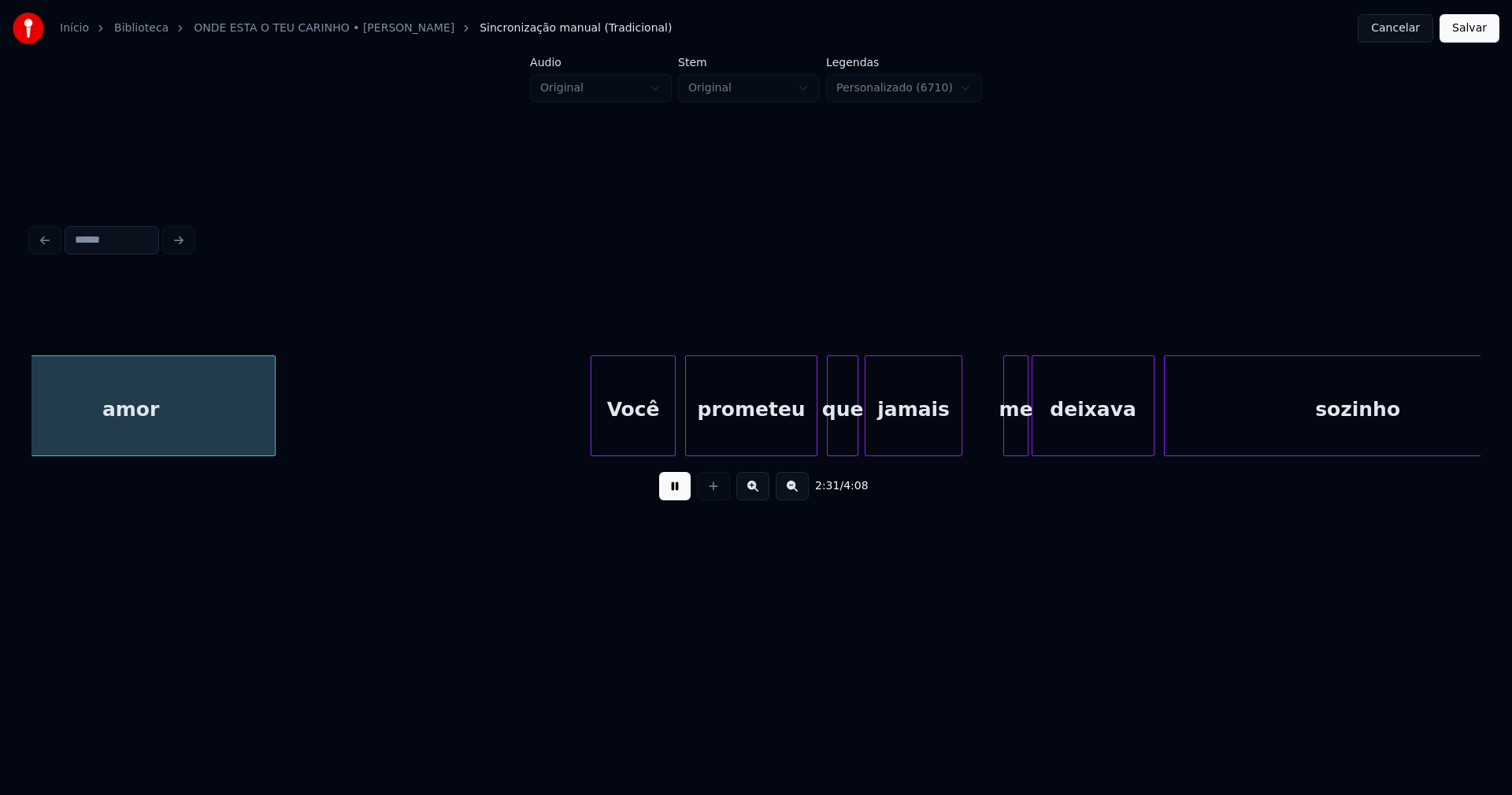
scroll to position [0, 23937]
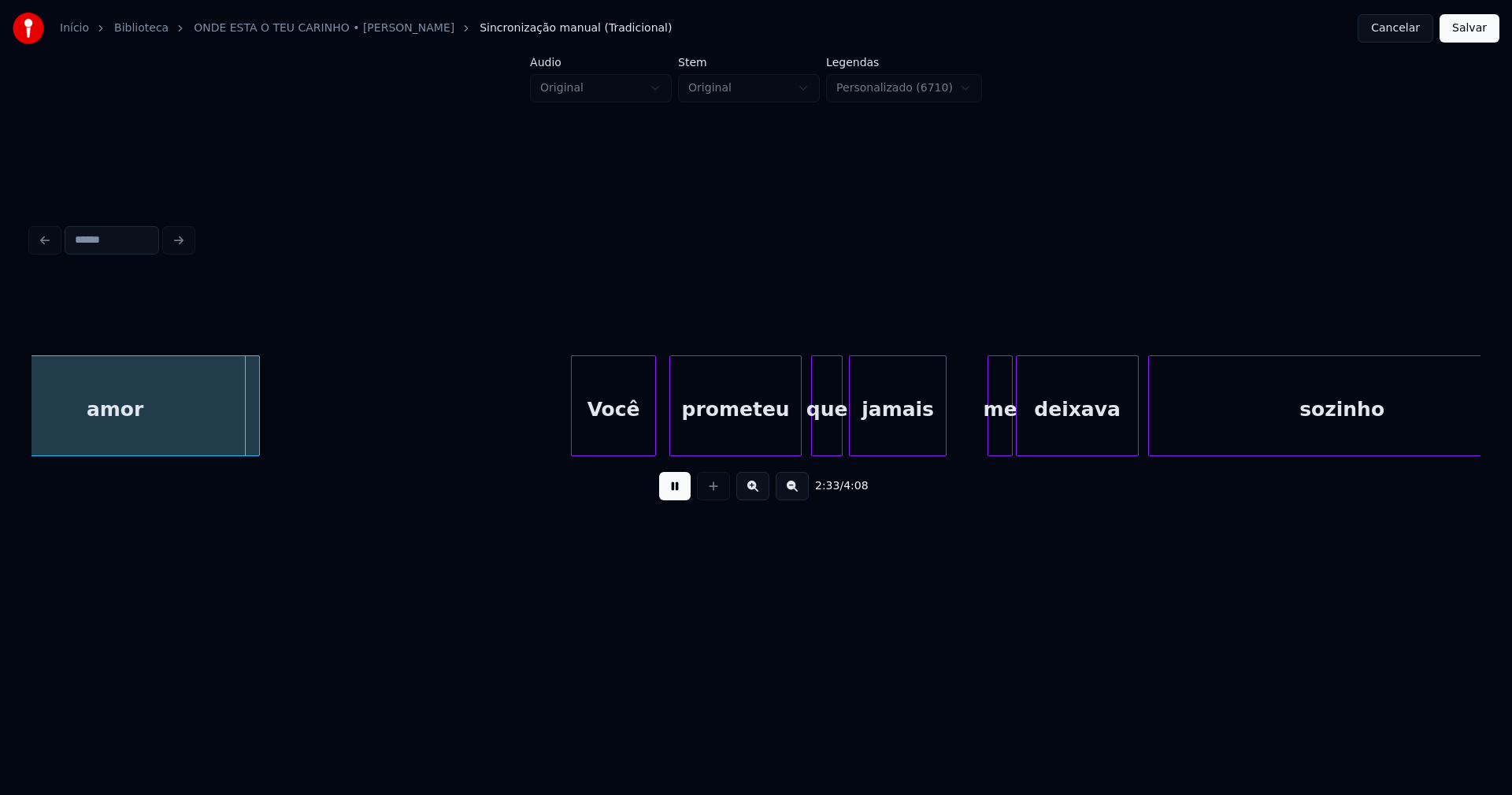
click at [626, 425] on div "Você" at bounding box center [614, 410] width 83 height 107
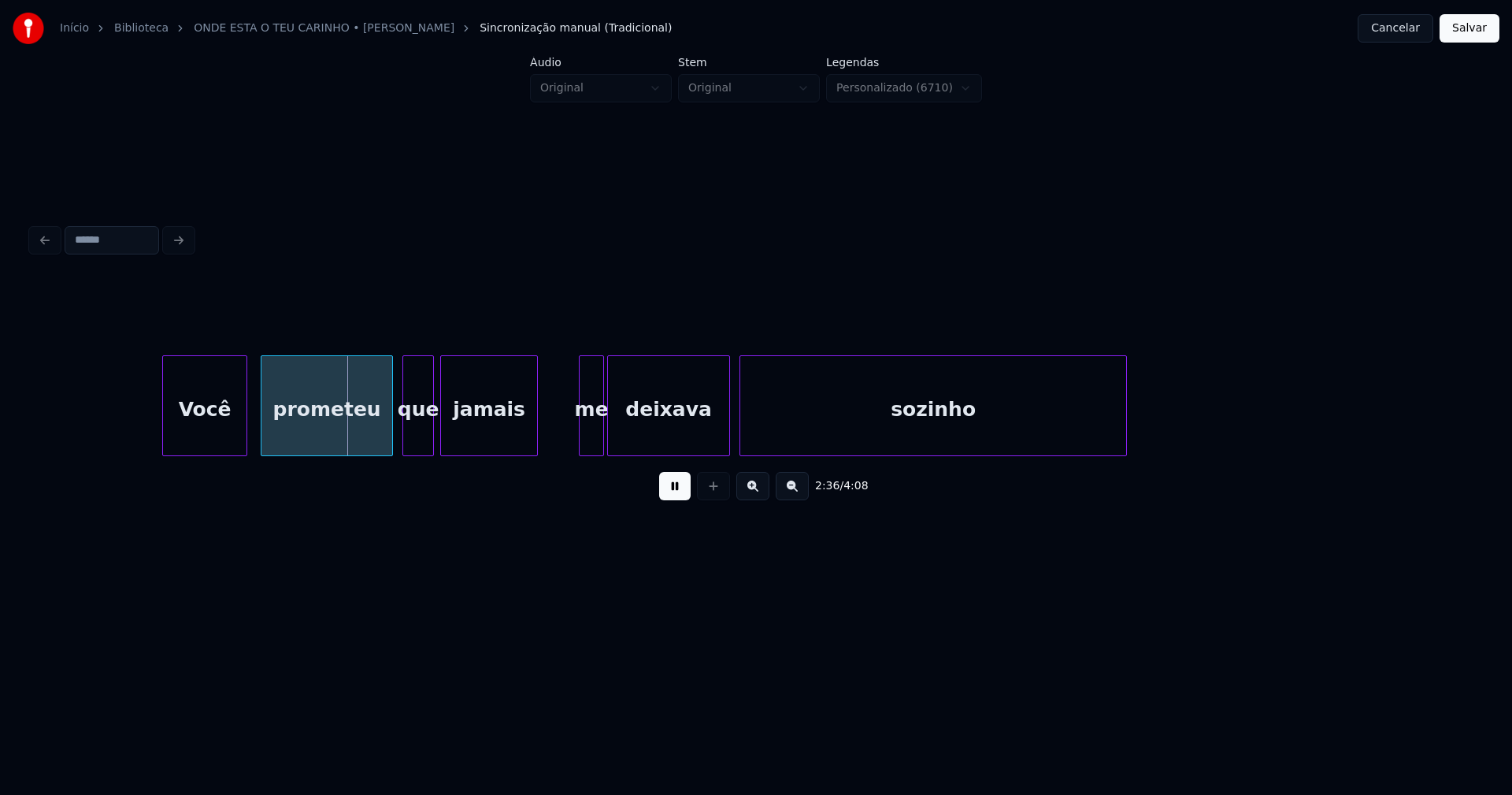
scroll to position [0, 24476]
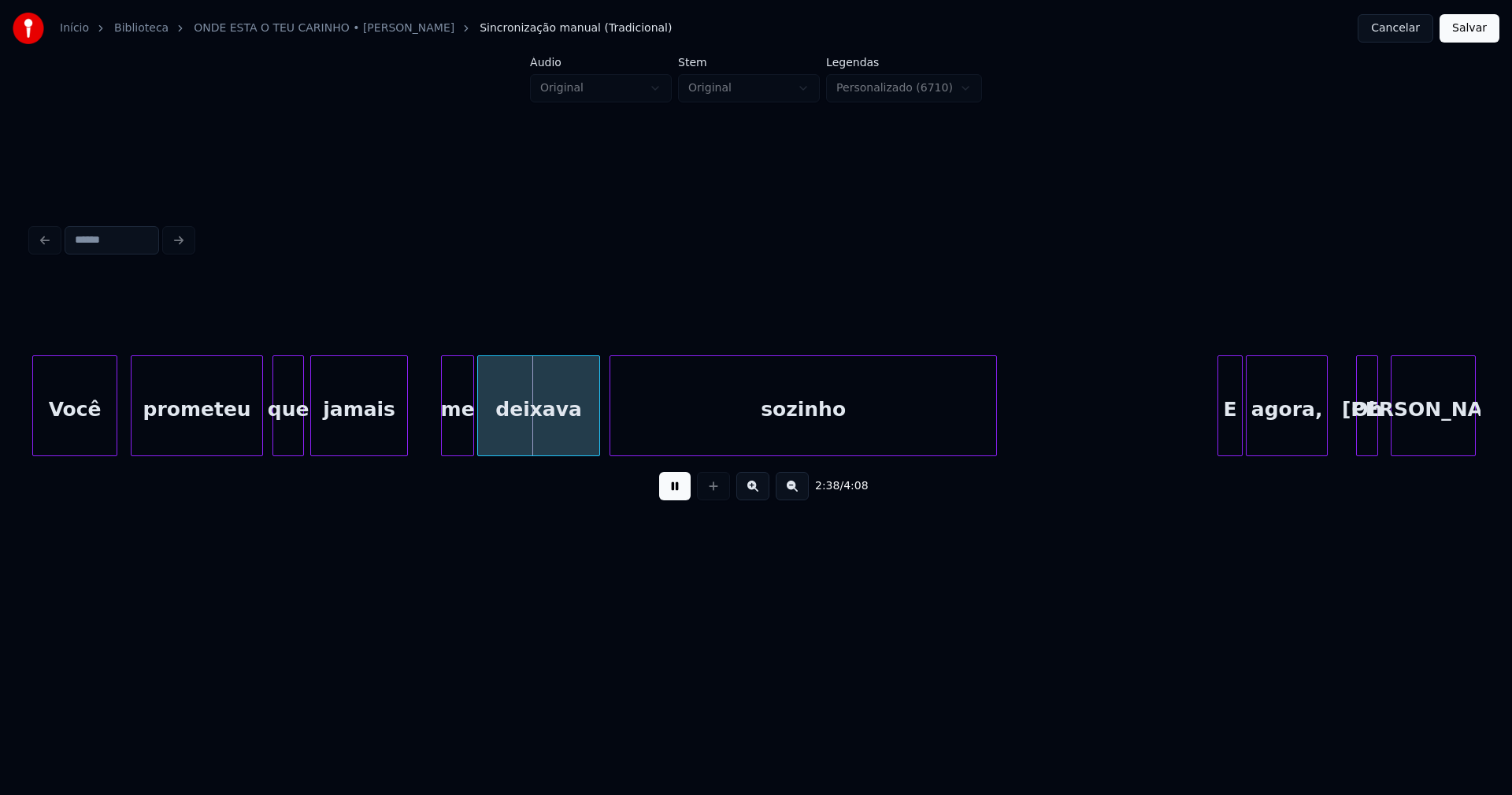
click at [445, 441] on div at bounding box center [444, 406] width 5 height 99
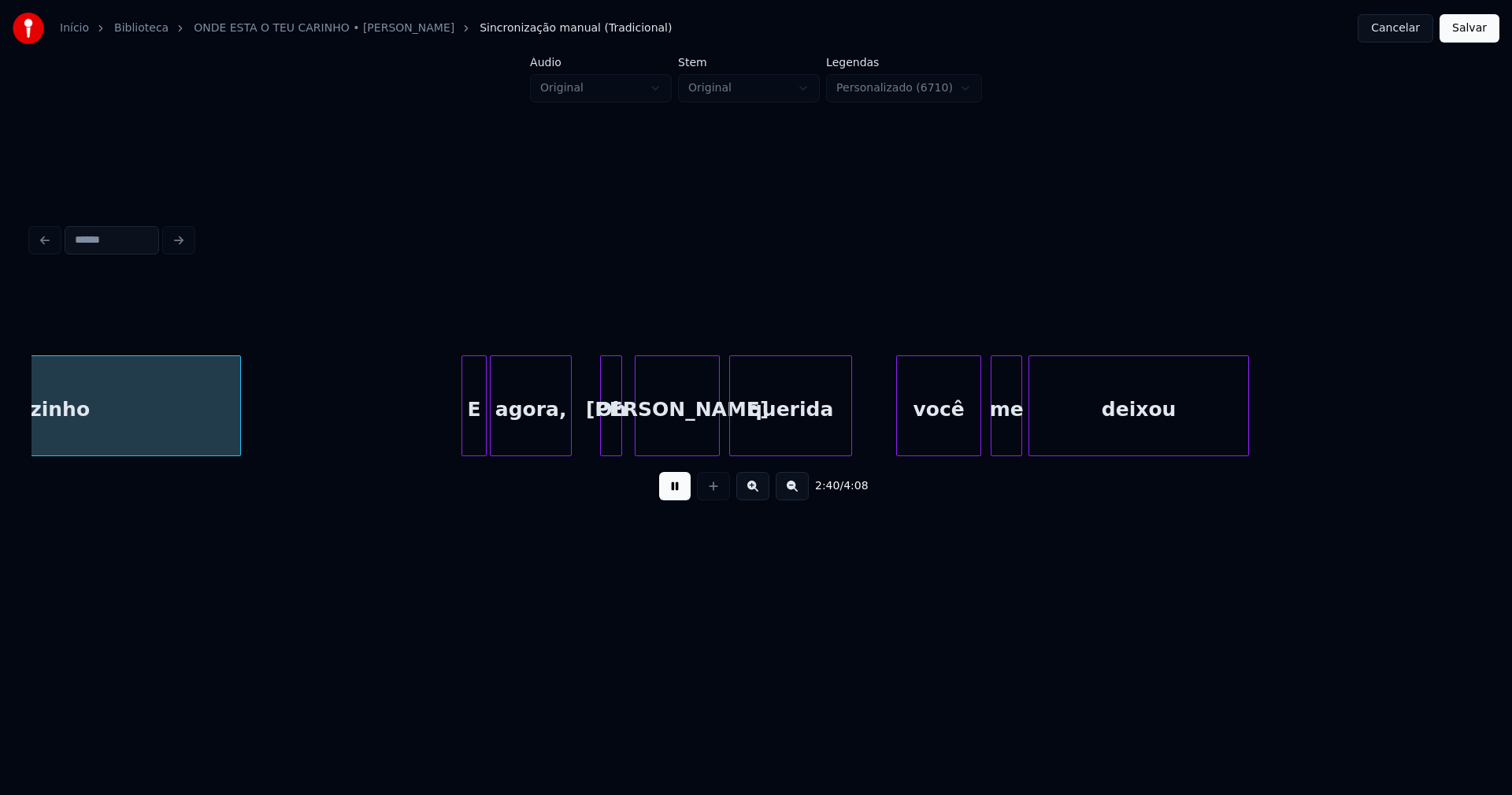
scroll to position [0, 25242]
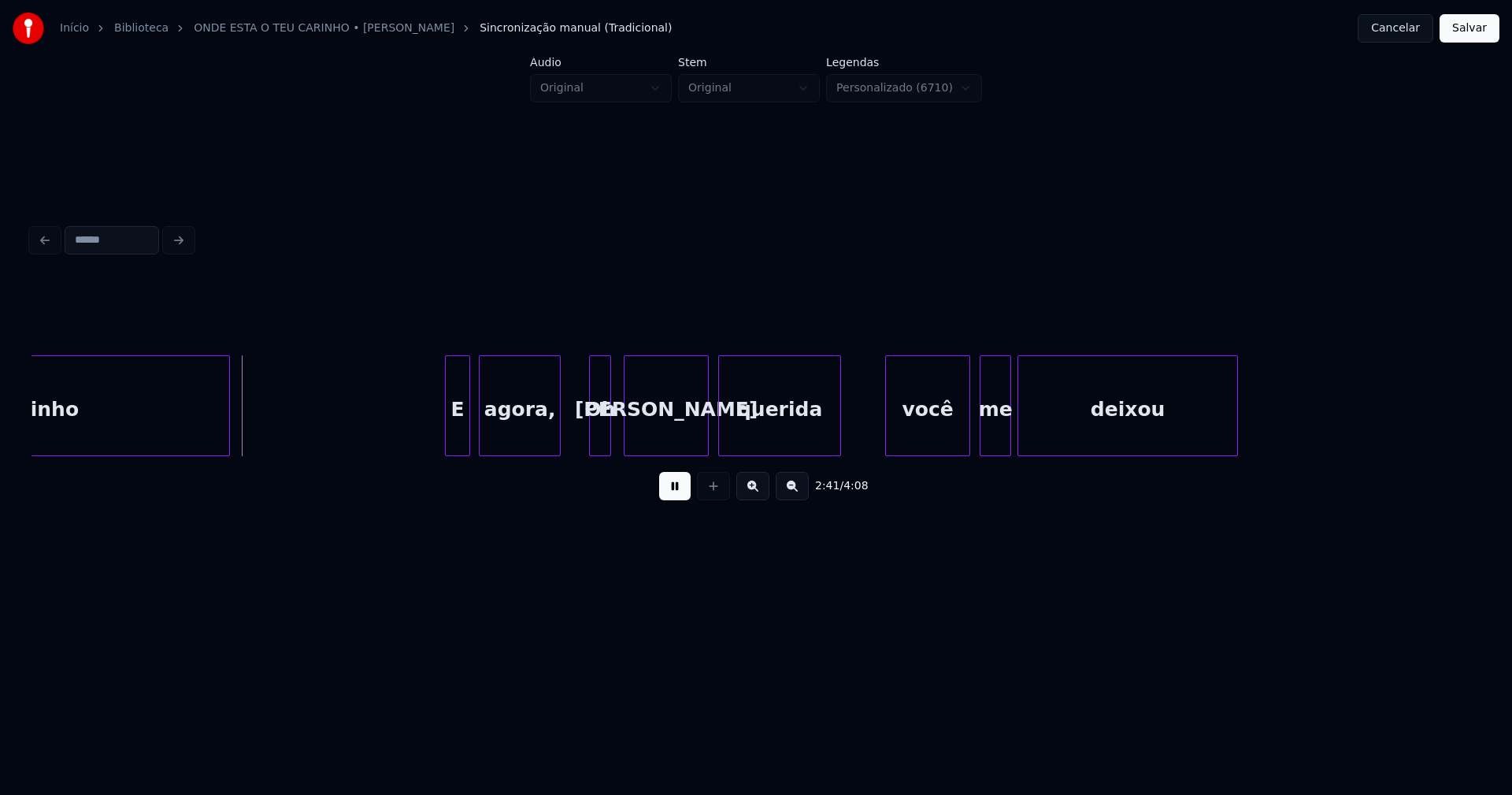
click at [456, 441] on div "E" at bounding box center [458, 410] width 24 height 107
click at [430, 444] on div at bounding box center [431, 406] width 5 height 99
click at [588, 437] on div at bounding box center [585, 406] width 5 height 99
click at [594, 432] on div "Oh" at bounding box center [597, 410] width 28 height 107
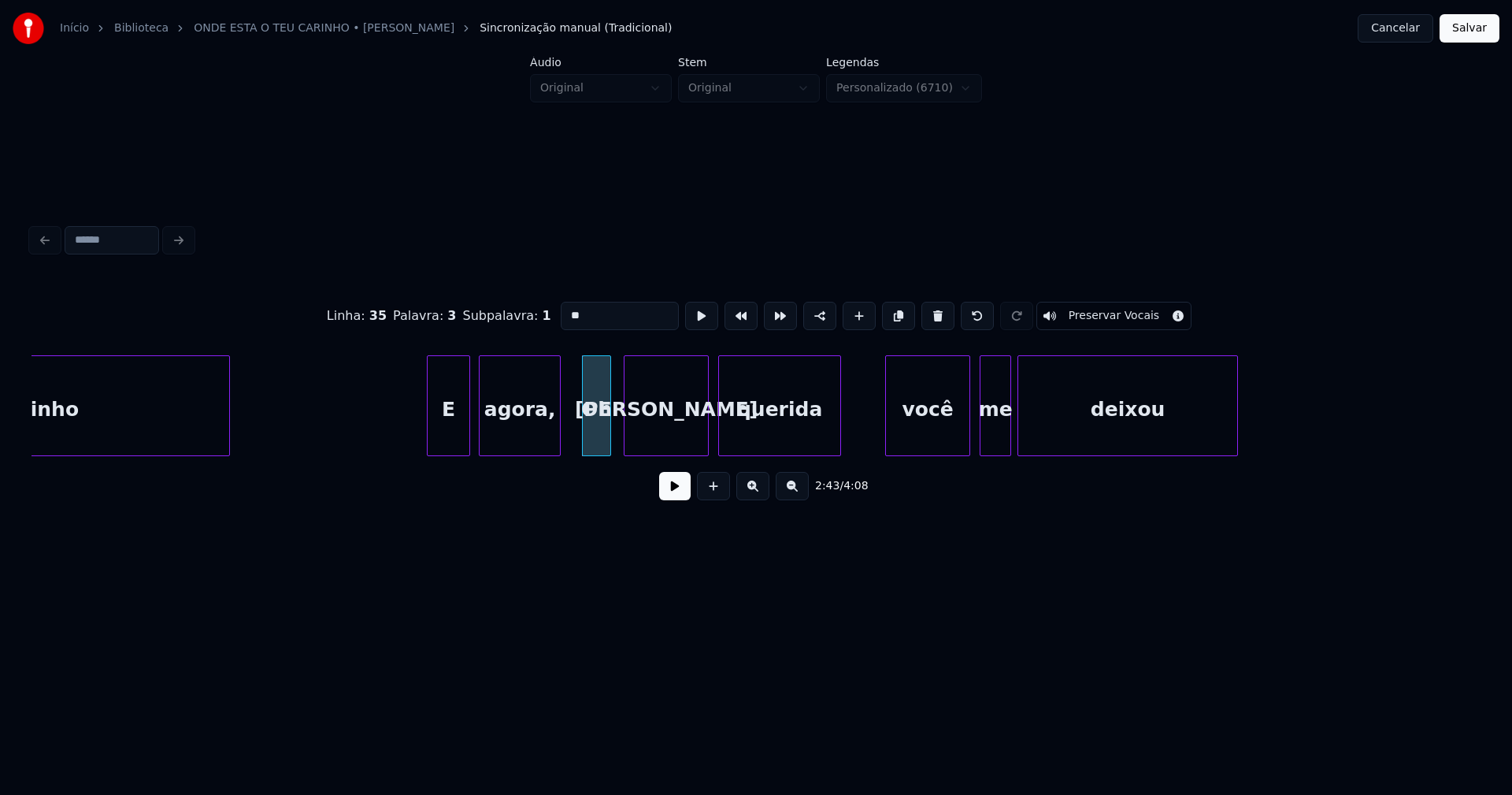
drag, startPoint x: 565, startPoint y: 310, endPoint x: 517, endPoint y: 316, distance: 48.4
click at [517, 316] on div "Linha : 35 Palavra : 3 Subpalavra : 1 ** Preservar Vocais" at bounding box center [756, 316] width 1449 height 78
type input "**"
click at [681, 496] on button at bounding box center [675, 485] width 32 height 29
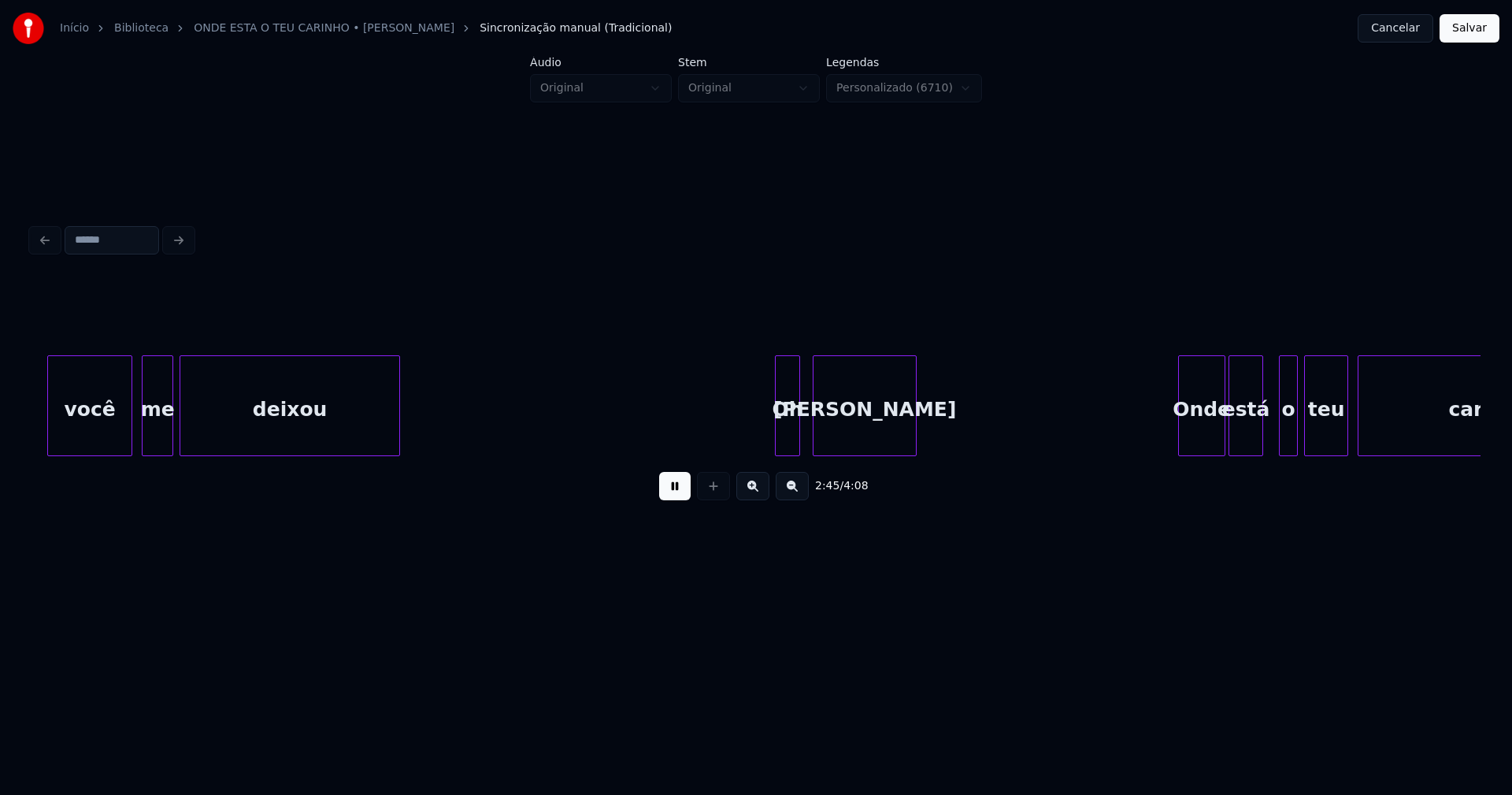
scroll to position [0, 26105]
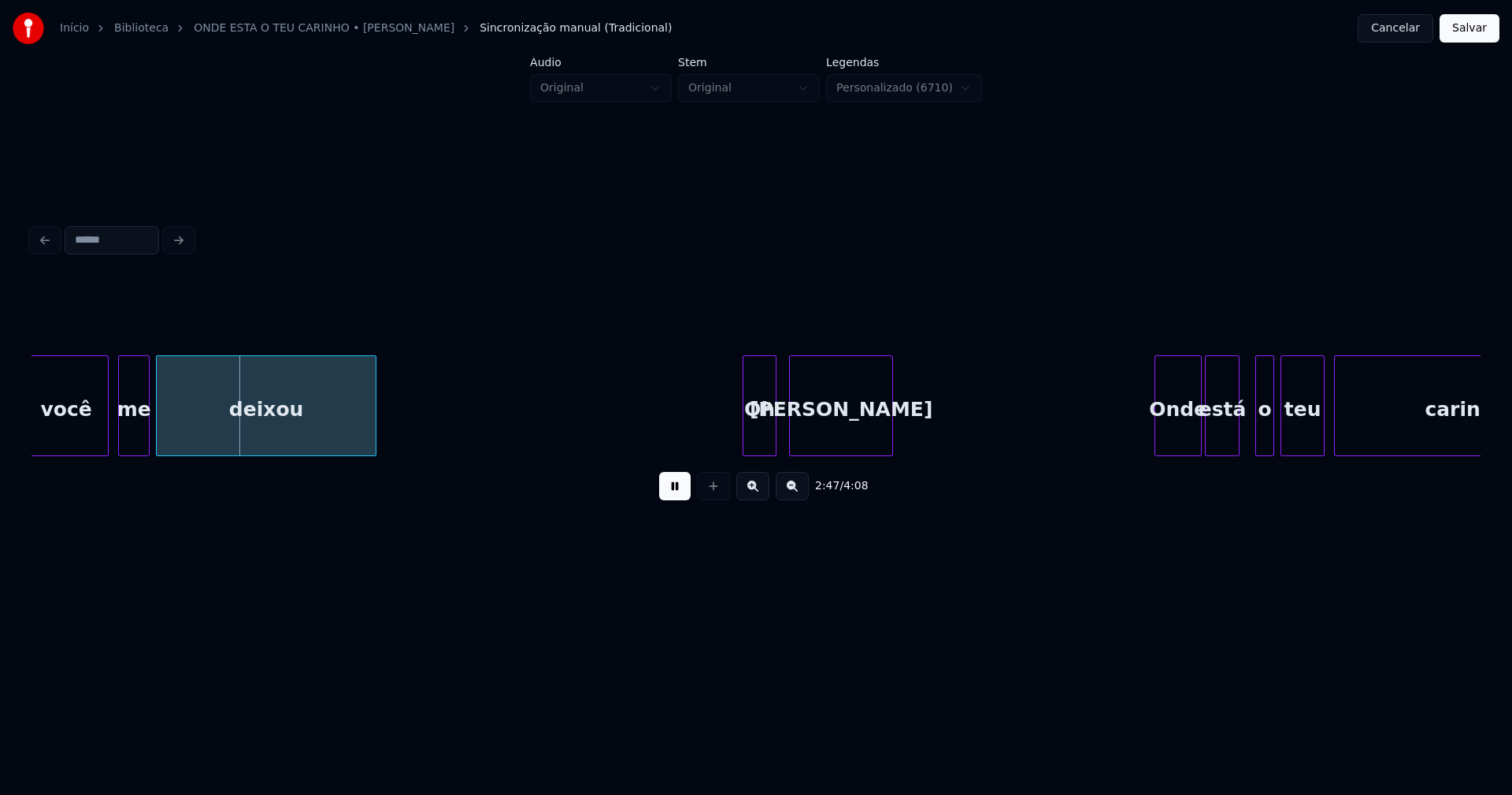
click at [746, 442] on div at bounding box center [746, 406] width 5 height 99
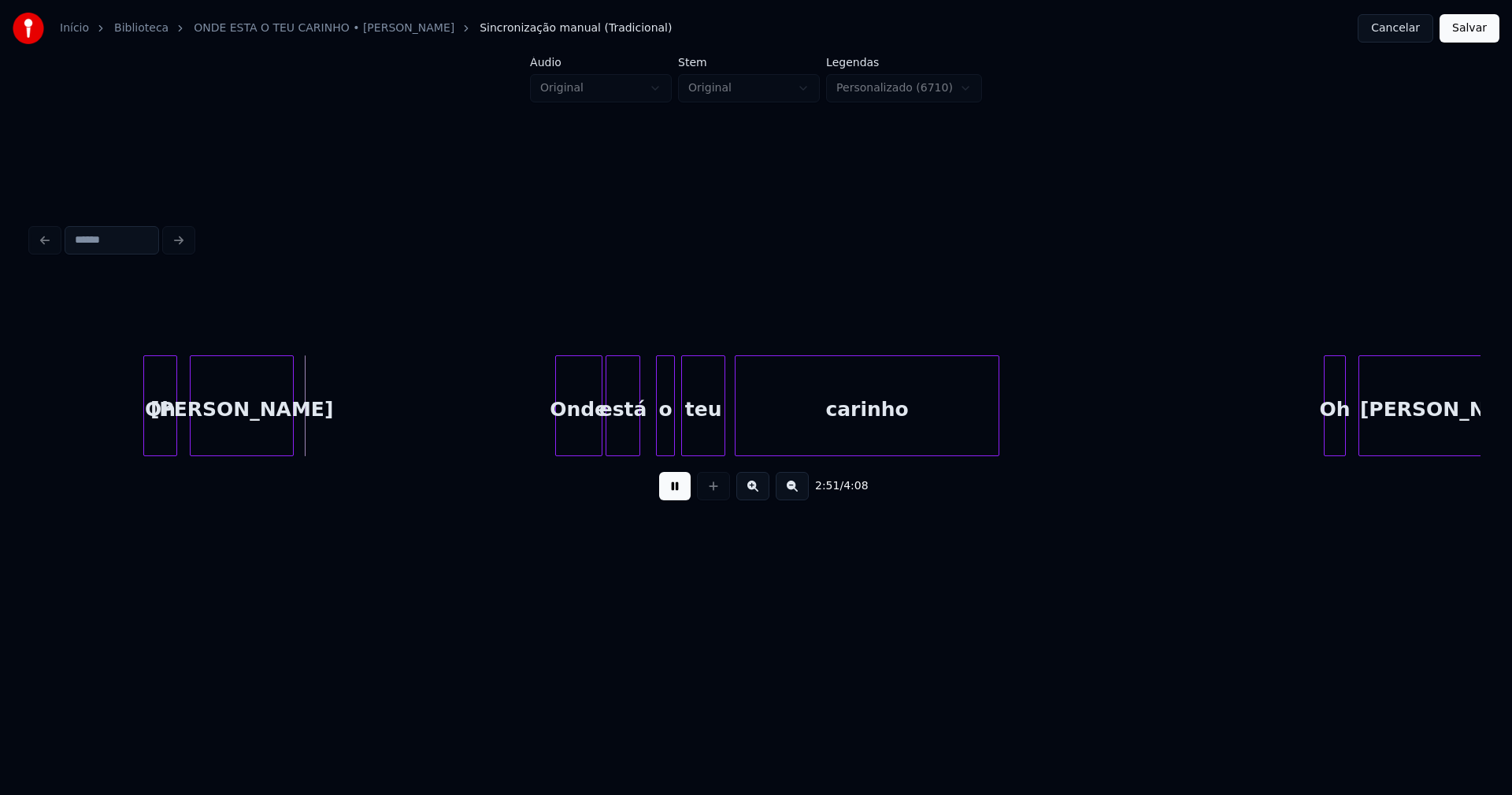
scroll to position [0, 26813]
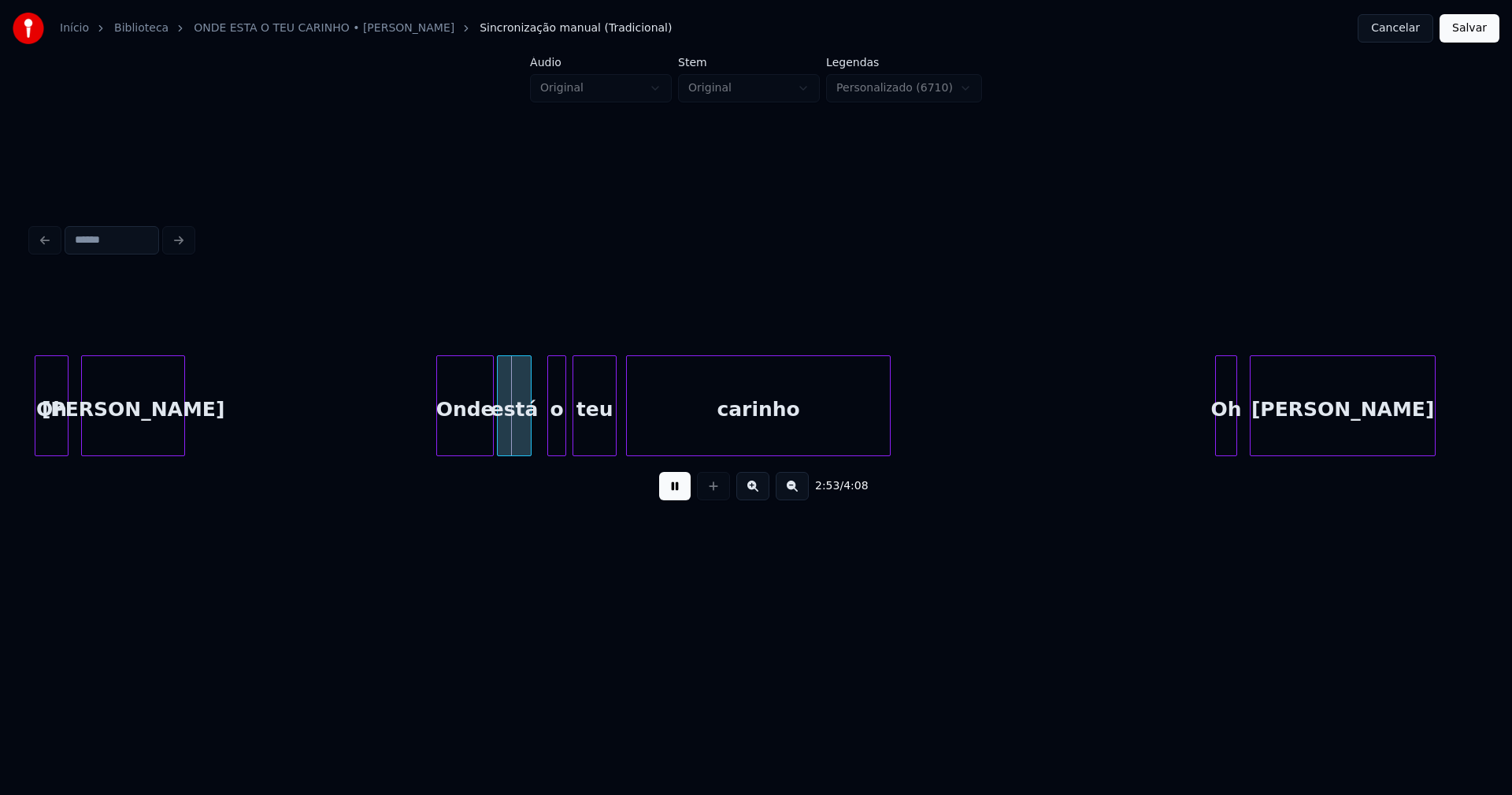
click at [441, 437] on div at bounding box center [439, 406] width 5 height 99
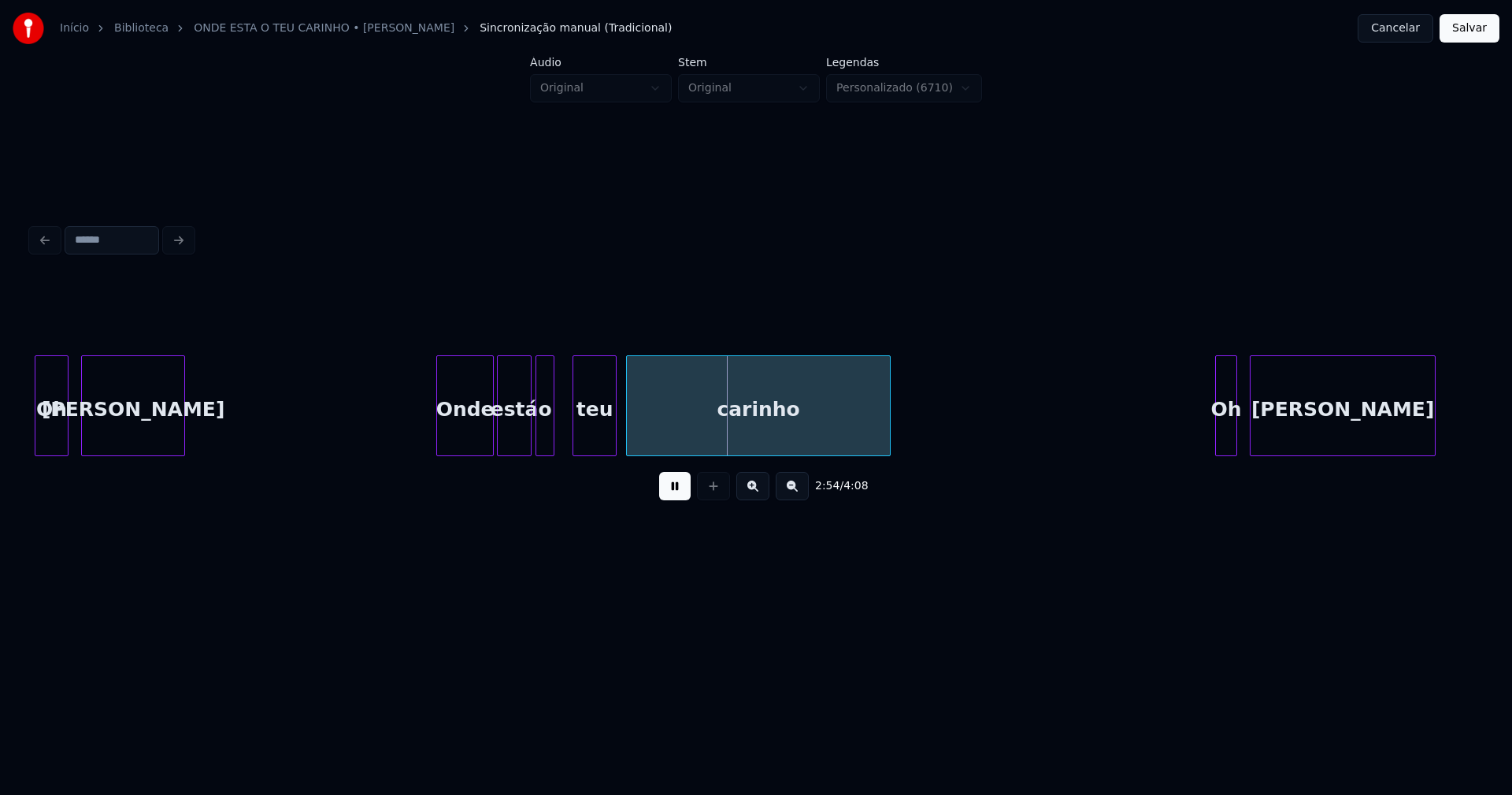
click at [544, 437] on div "o" at bounding box center [544, 410] width 17 height 107
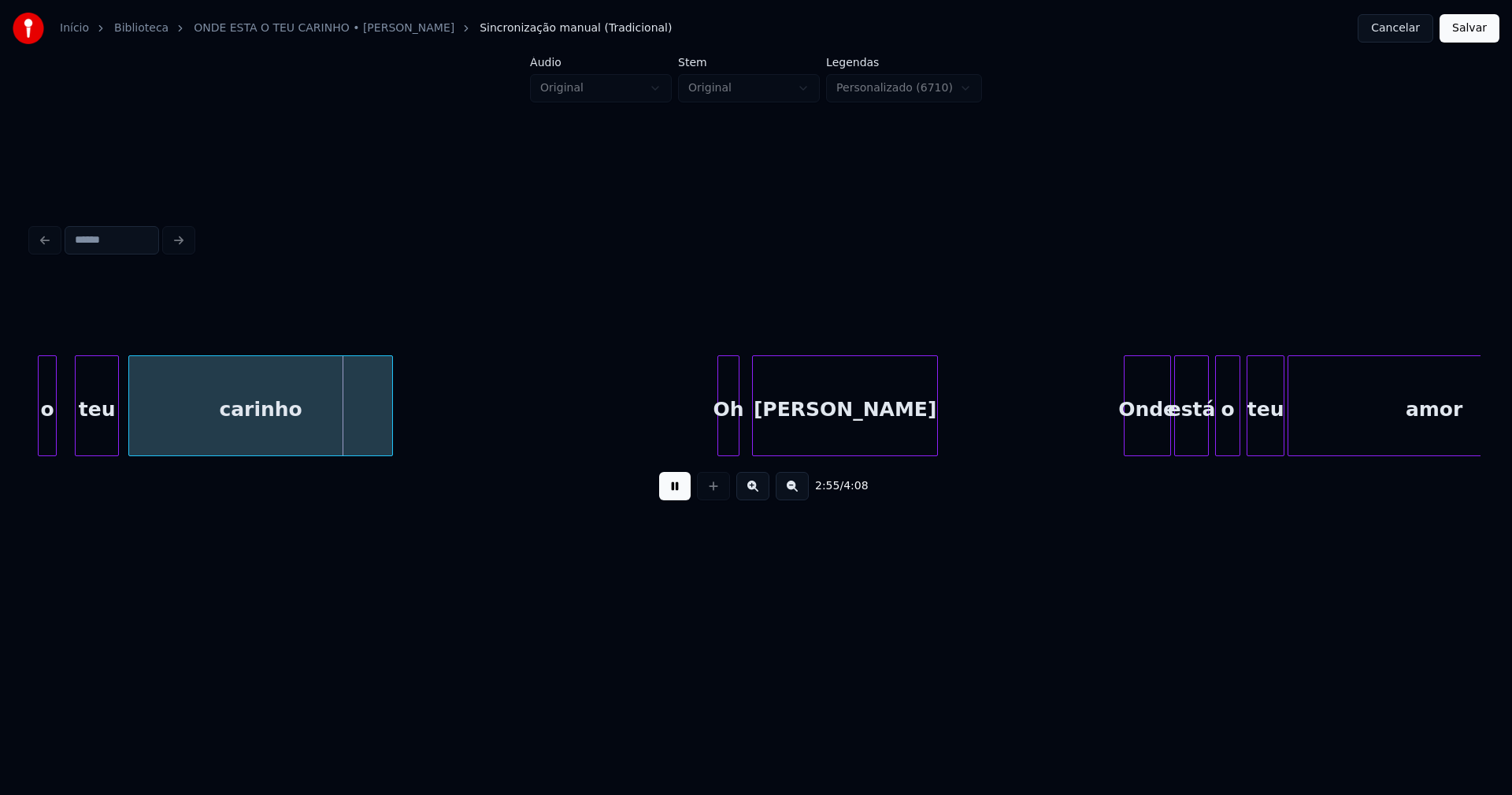
scroll to position [0, 27569]
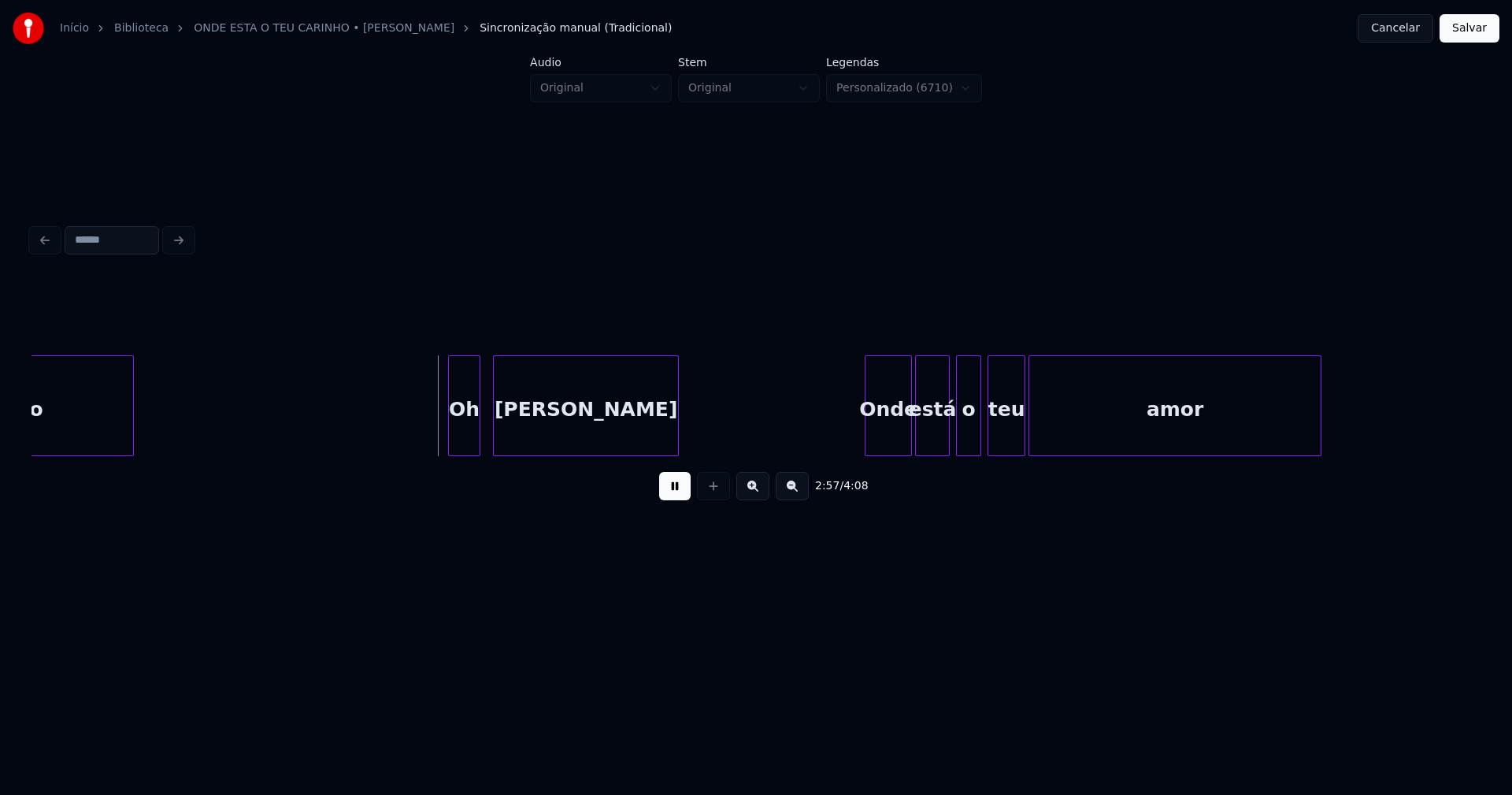
click at [452, 433] on div at bounding box center [451, 406] width 5 height 99
click at [889, 443] on div "Onde" at bounding box center [883, 410] width 46 height 107
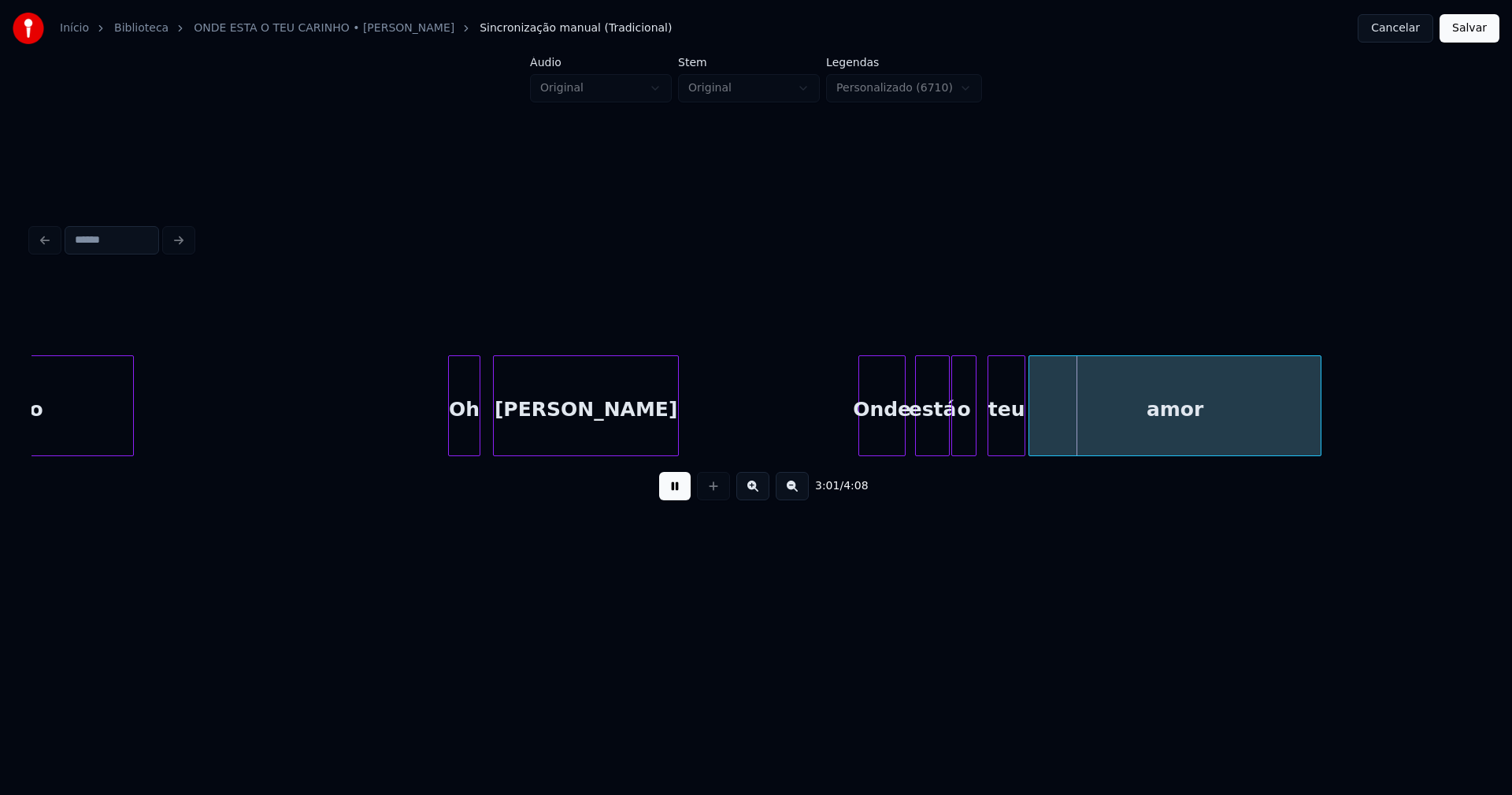
click at [965, 441] on div "o" at bounding box center [964, 410] width 24 height 107
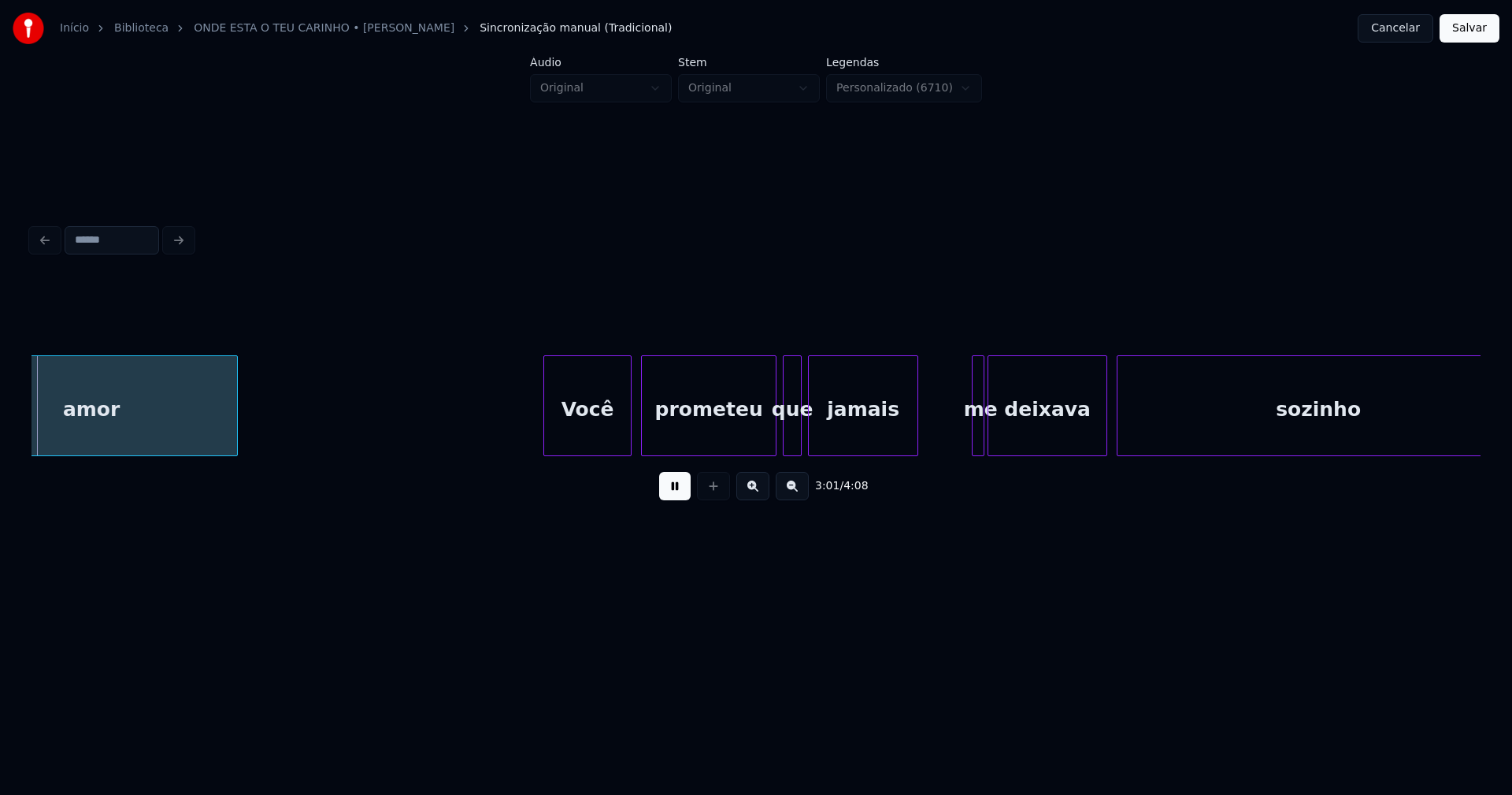
scroll to position [0, 28672]
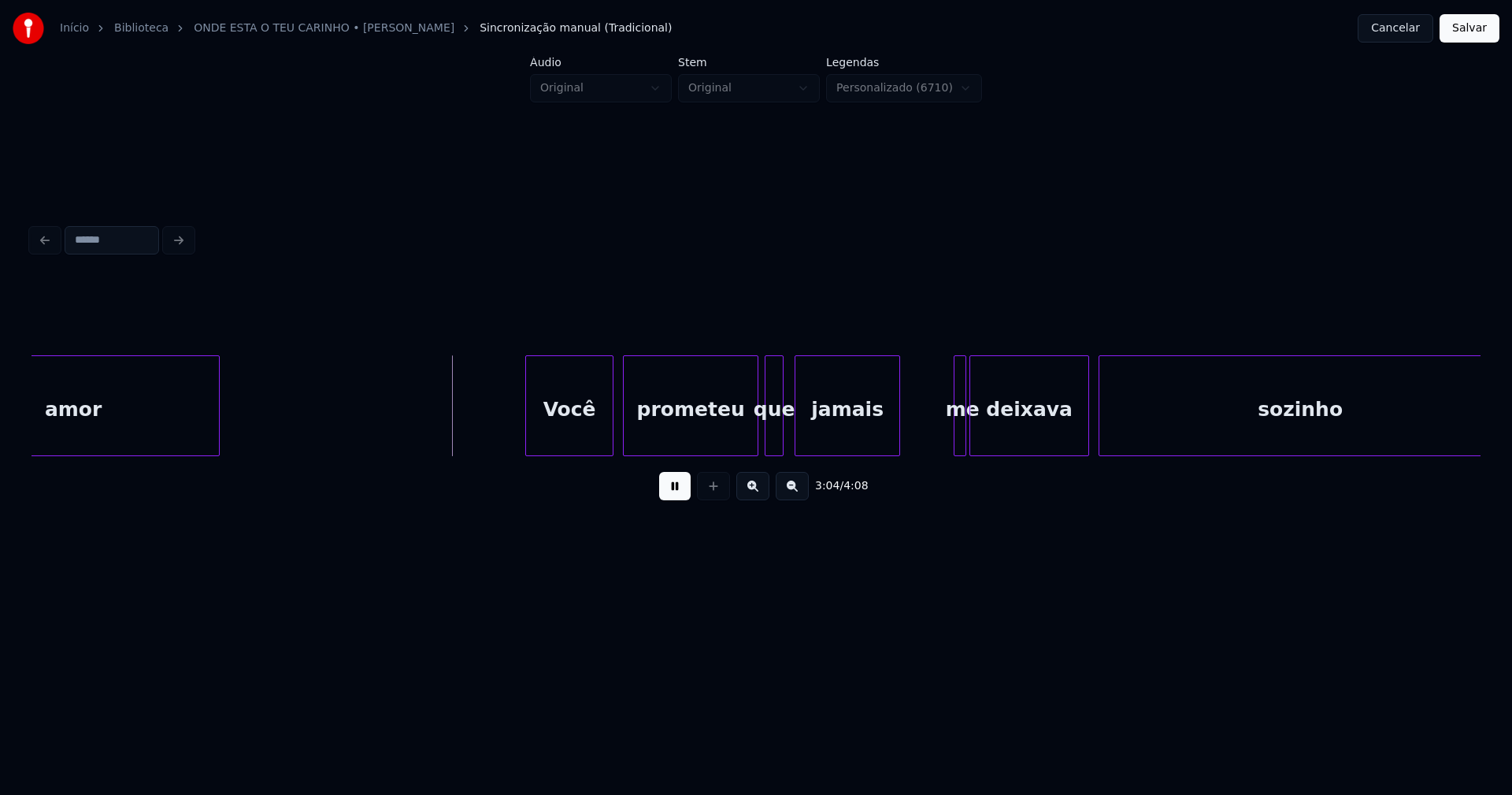
click at [797, 440] on div at bounding box center [797, 406] width 5 height 99
click at [787, 440] on div at bounding box center [787, 406] width 5 height 99
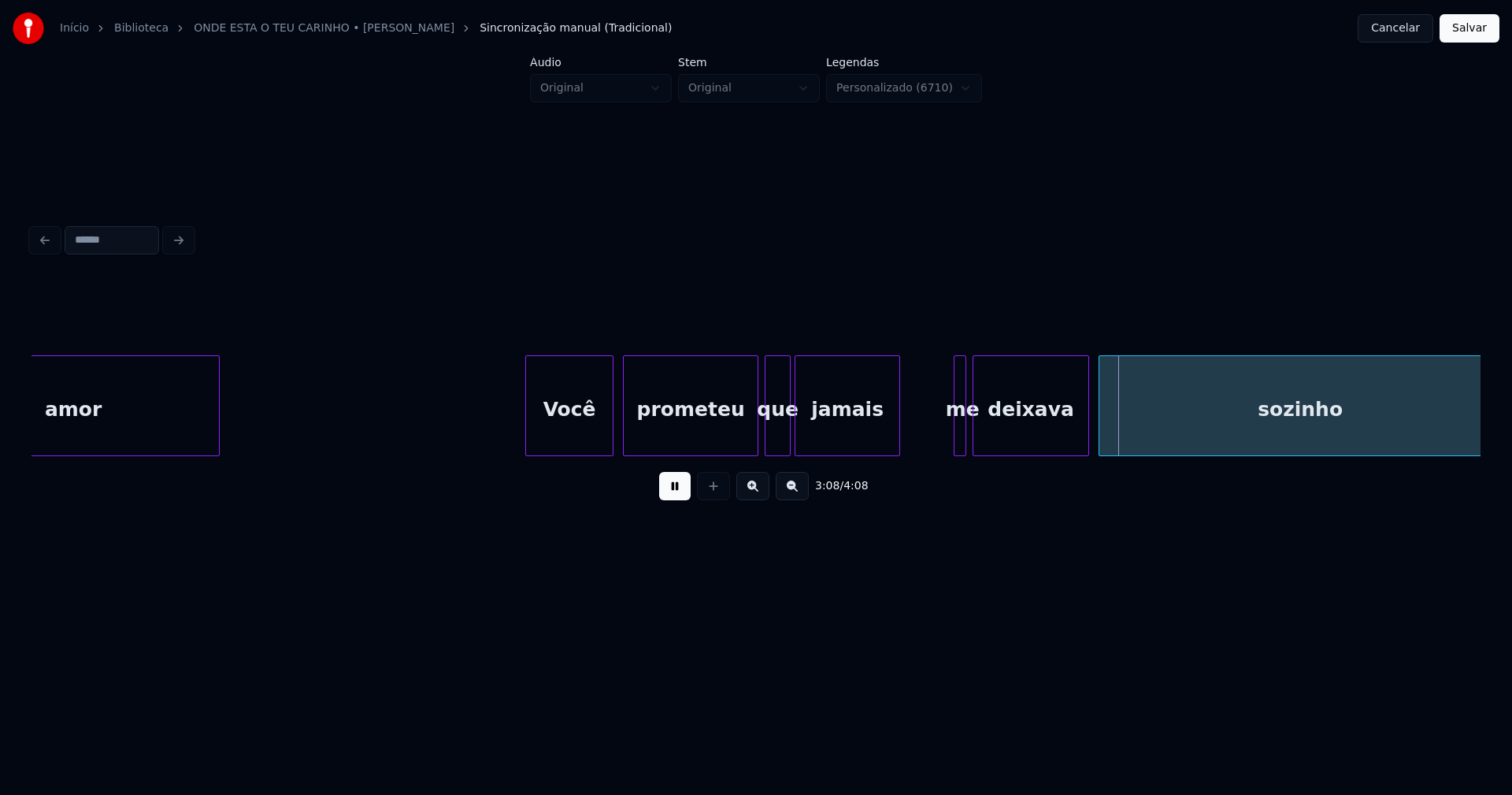
click at [976, 431] on div at bounding box center [976, 406] width 5 height 99
click at [948, 441] on div at bounding box center [948, 406] width 5 height 99
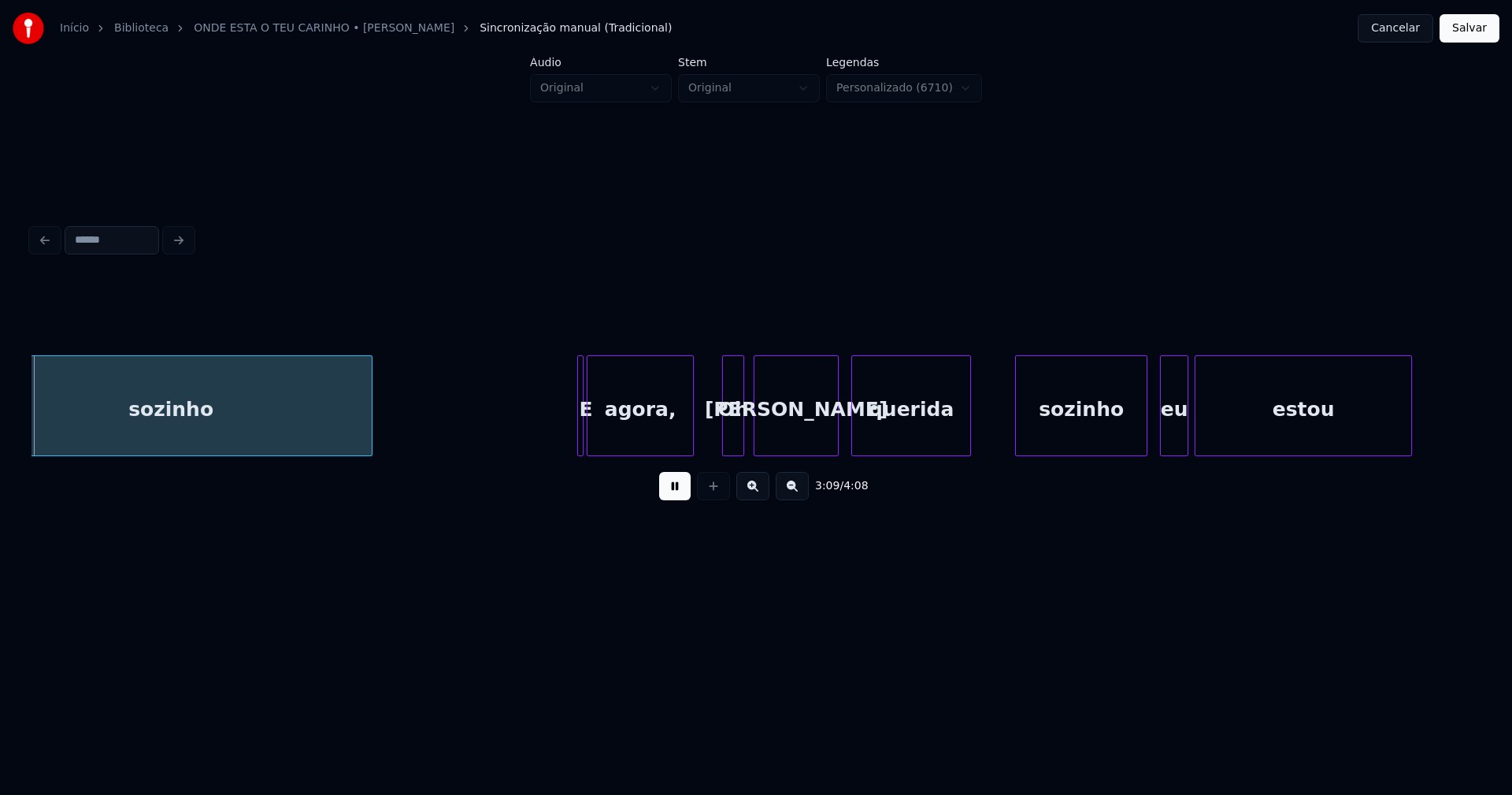
scroll to position [0, 29817]
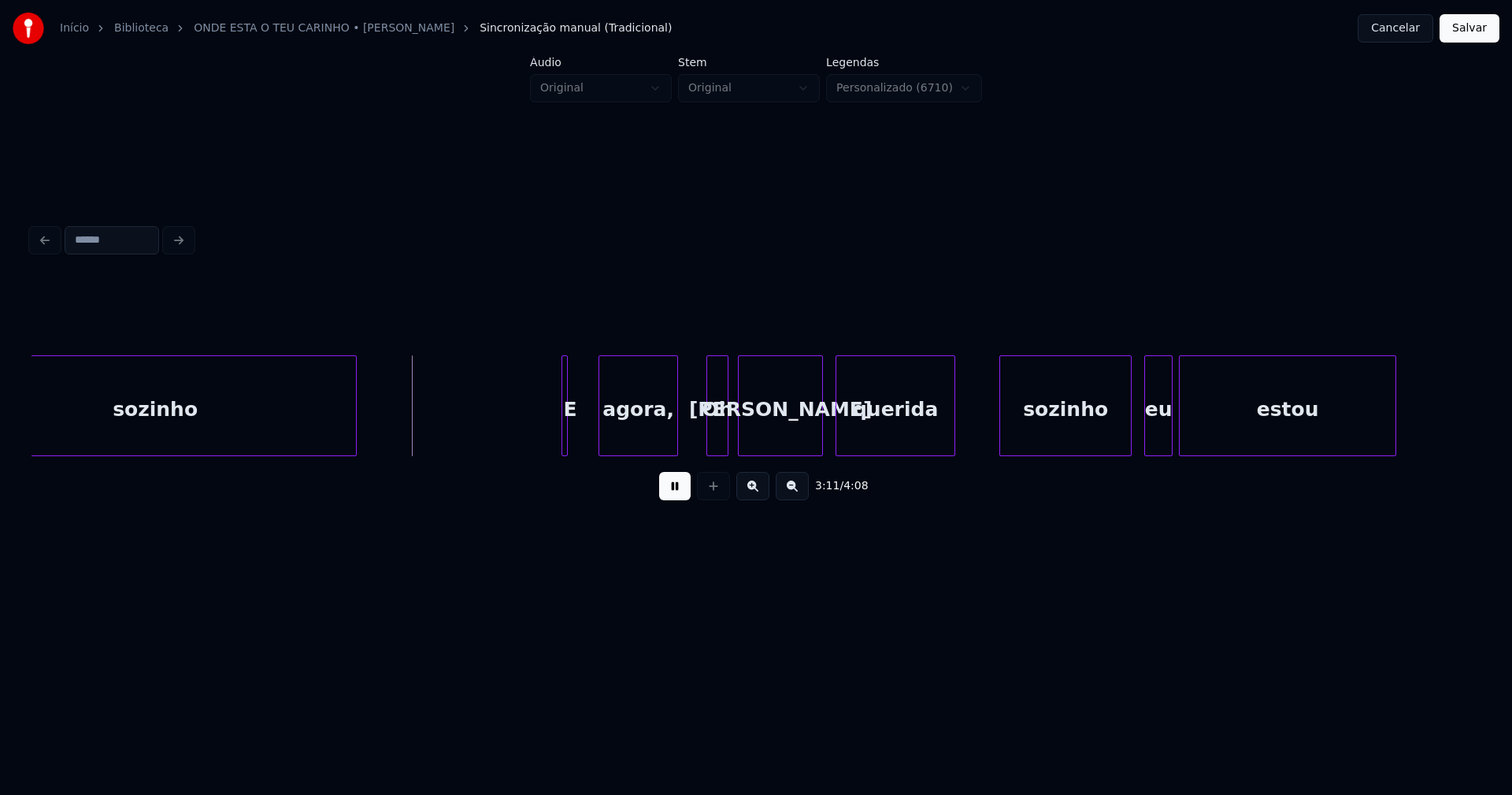
click at [605, 433] on div at bounding box center [602, 406] width 5 height 99
click at [590, 433] on div at bounding box center [588, 406] width 5 height 99
click at [554, 439] on div at bounding box center [551, 406] width 5 height 99
click at [705, 443] on div at bounding box center [702, 406] width 5 height 99
click at [715, 437] on div "Oh" at bounding box center [714, 410] width 28 height 107
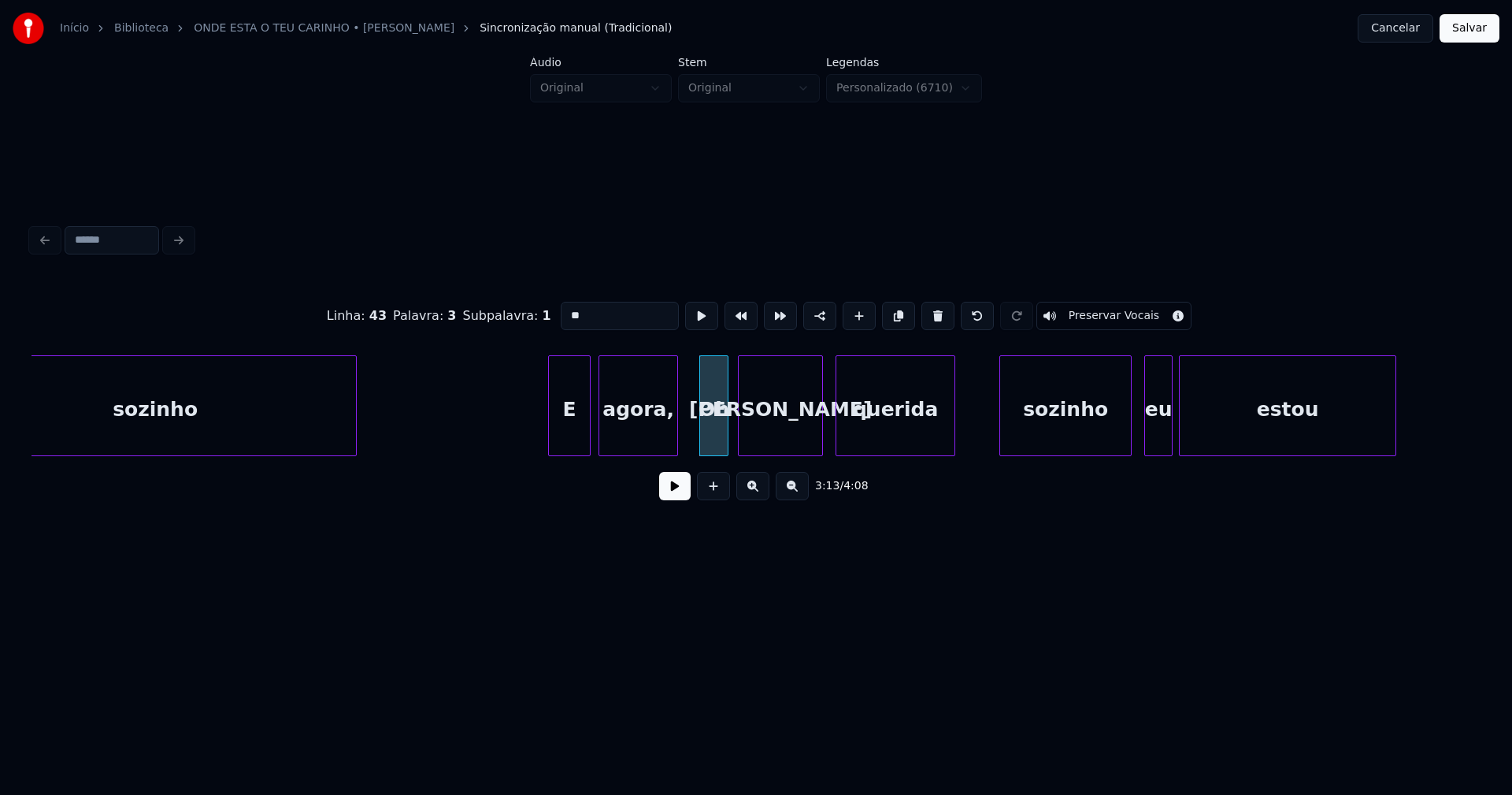
drag, startPoint x: 567, startPoint y: 307, endPoint x: 527, endPoint y: 318, distance: 41.5
click at [527, 318] on div "Linha : 43 [GEOGRAPHIC_DATA] : 3 Subpalavra : 1 ** Preservar Vocais" at bounding box center [756, 316] width 1449 height 78
type input "**"
click at [678, 498] on button at bounding box center [675, 485] width 32 height 29
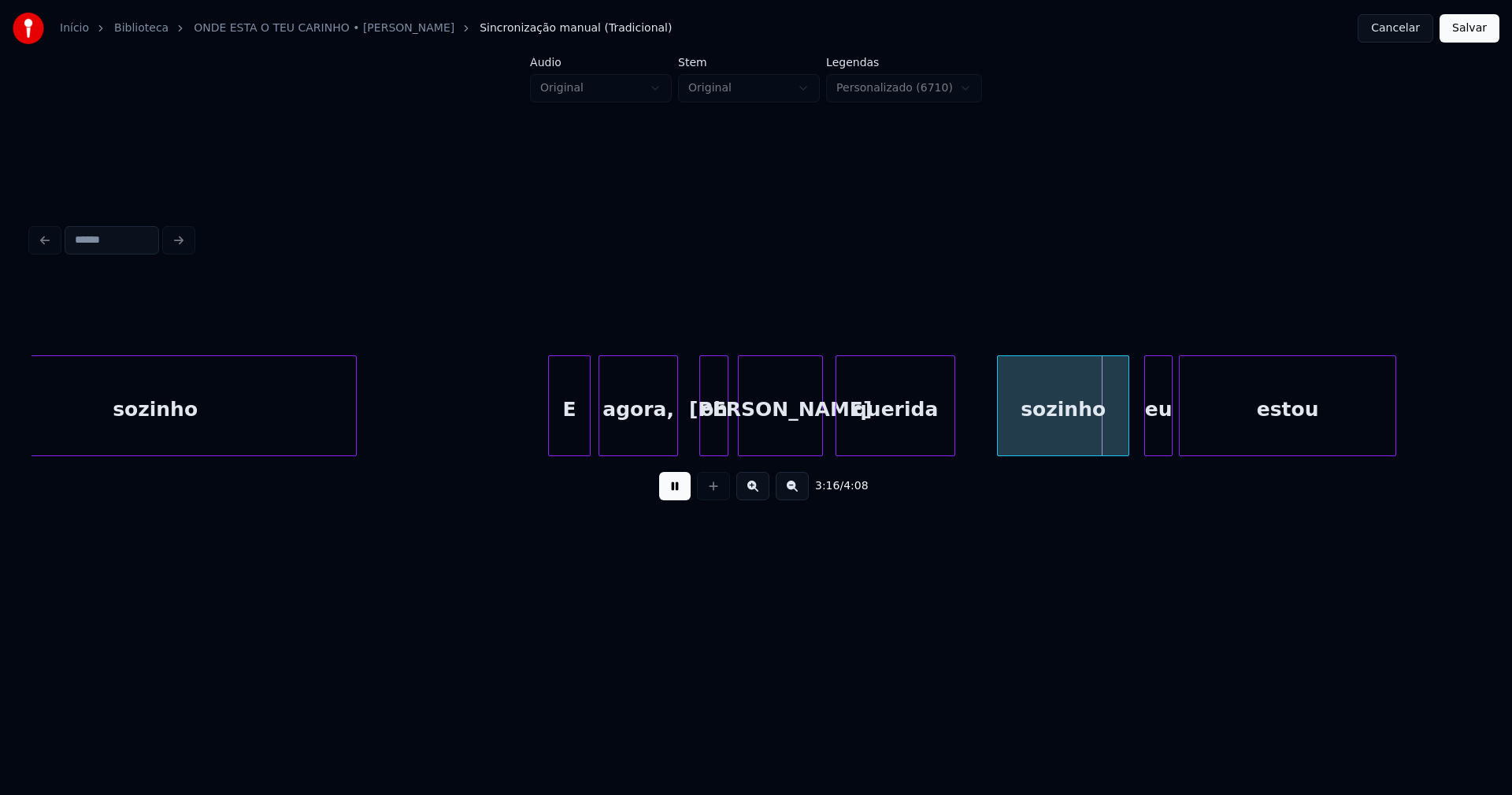
click at [1050, 427] on div "sozinho" at bounding box center [1063, 410] width 131 height 107
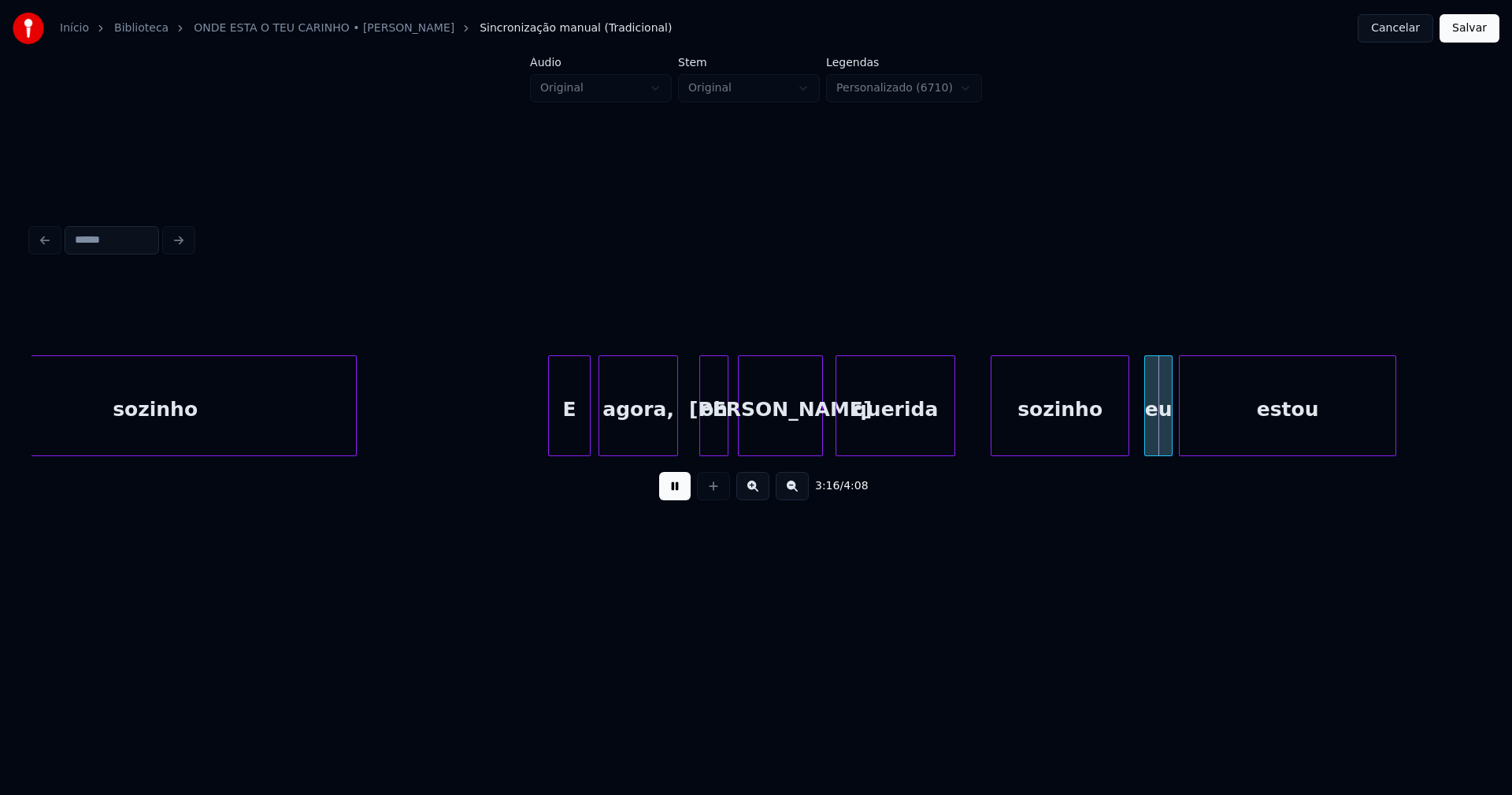
click at [992, 430] on div at bounding box center [994, 406] width 5 height 99
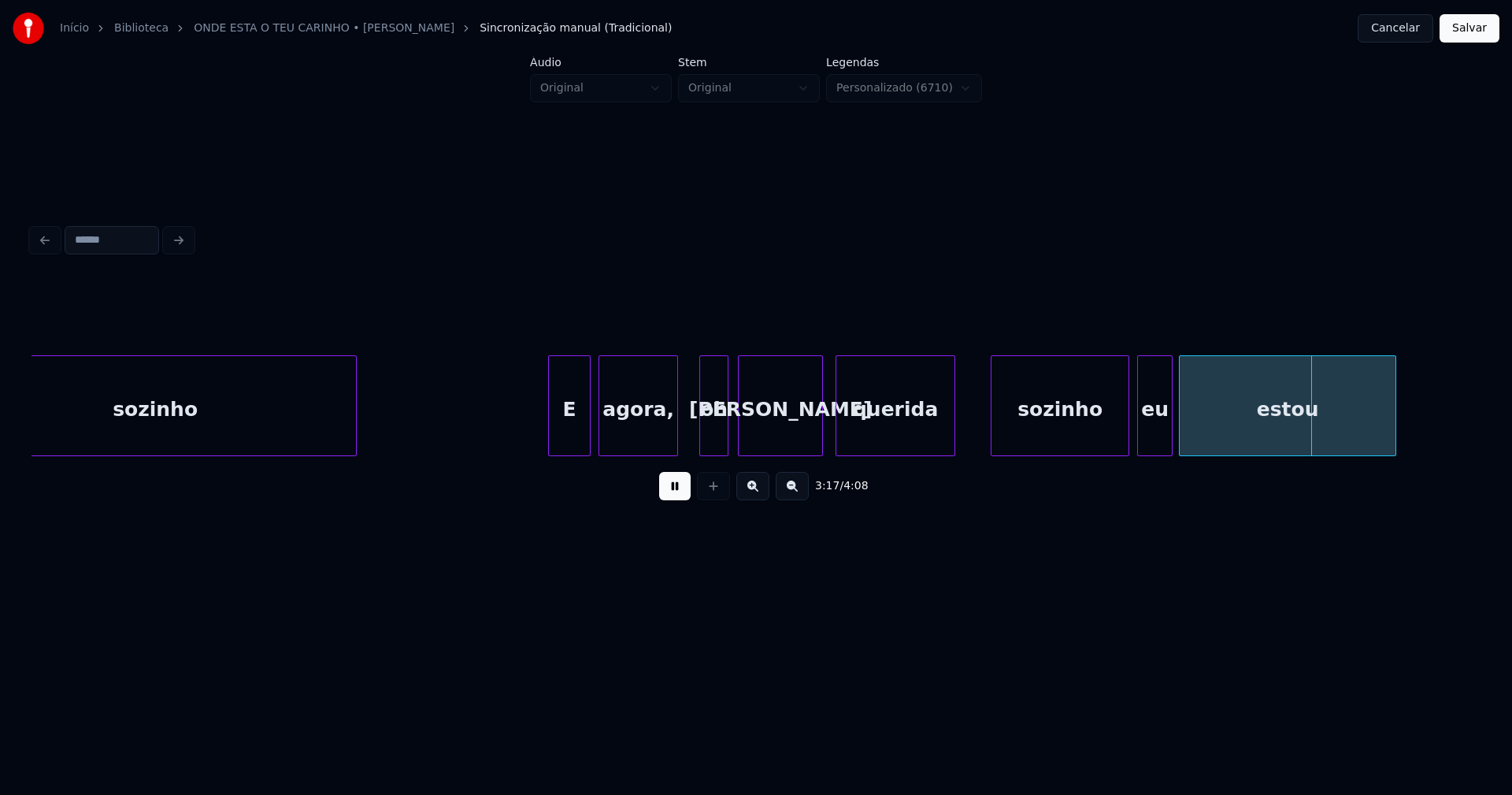
click at [1139, 441] on div at bounding box center [1141, 406] width 5 height 99
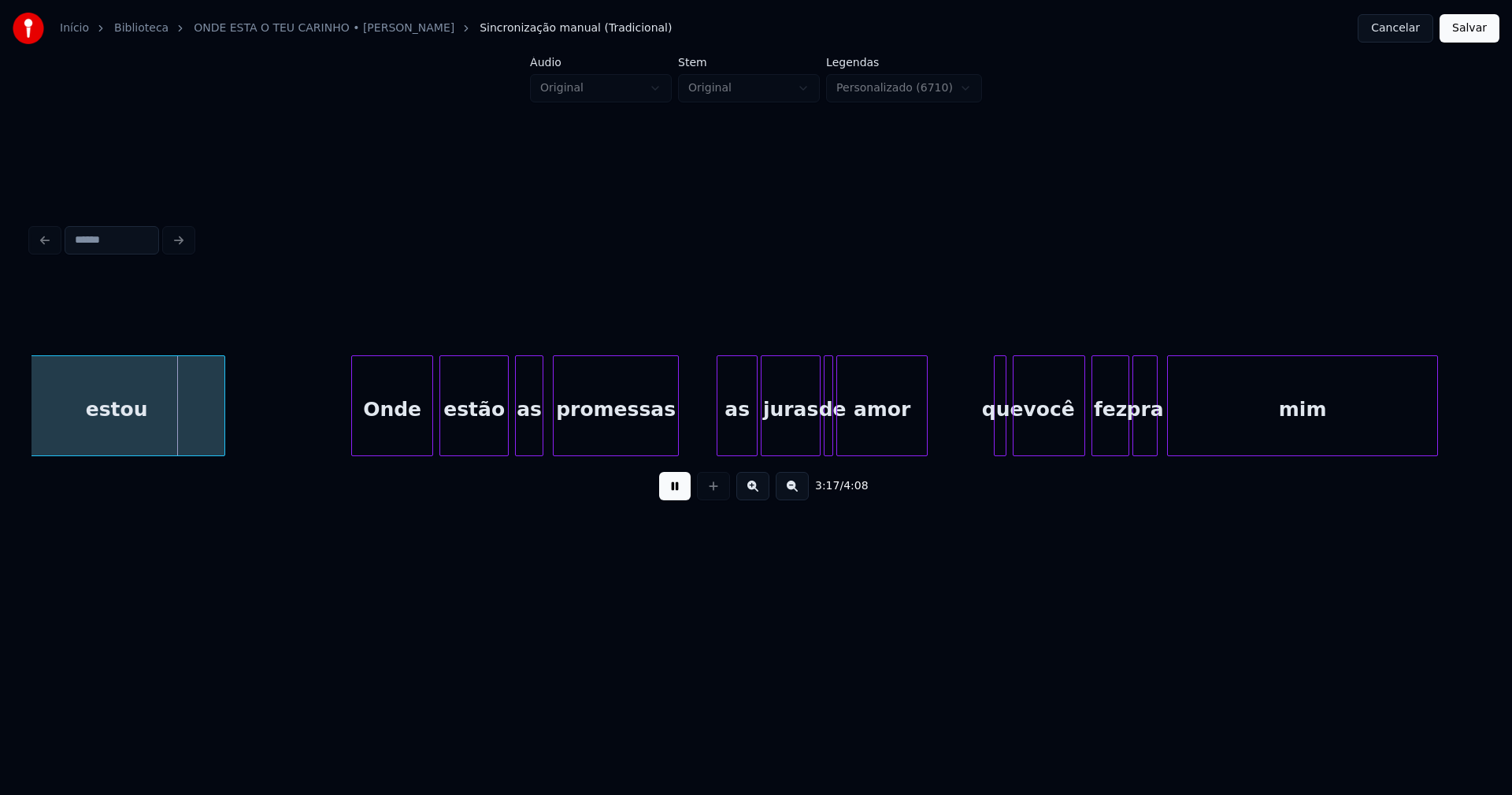
scroll to position [0, 31010]
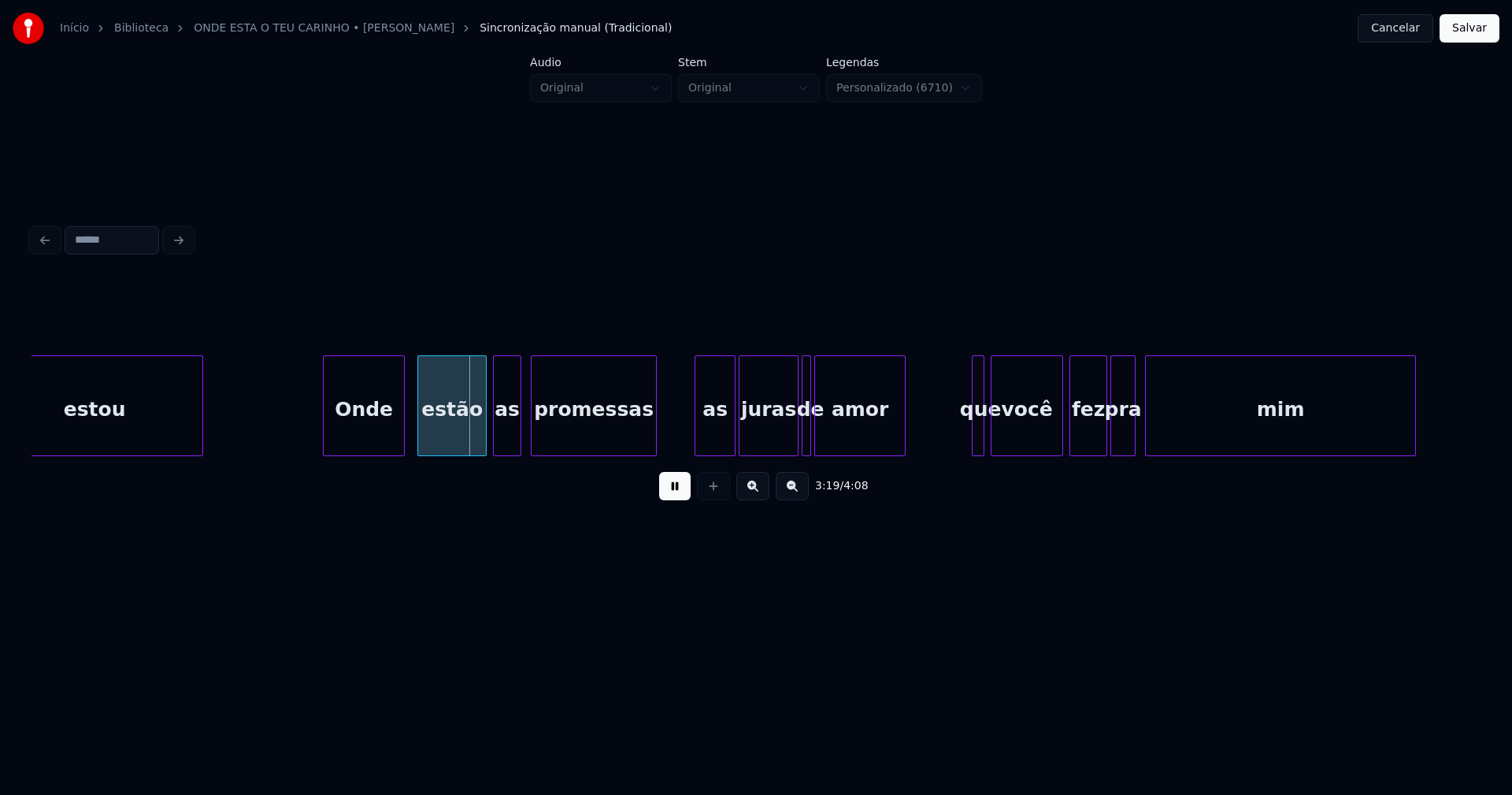
click at [365, 425] on div "Onde" at bounding box center [363, 410] width 80 height 107
click at [452, 430] on div "estão" at bounding box center [445, 410] width 68 height 107
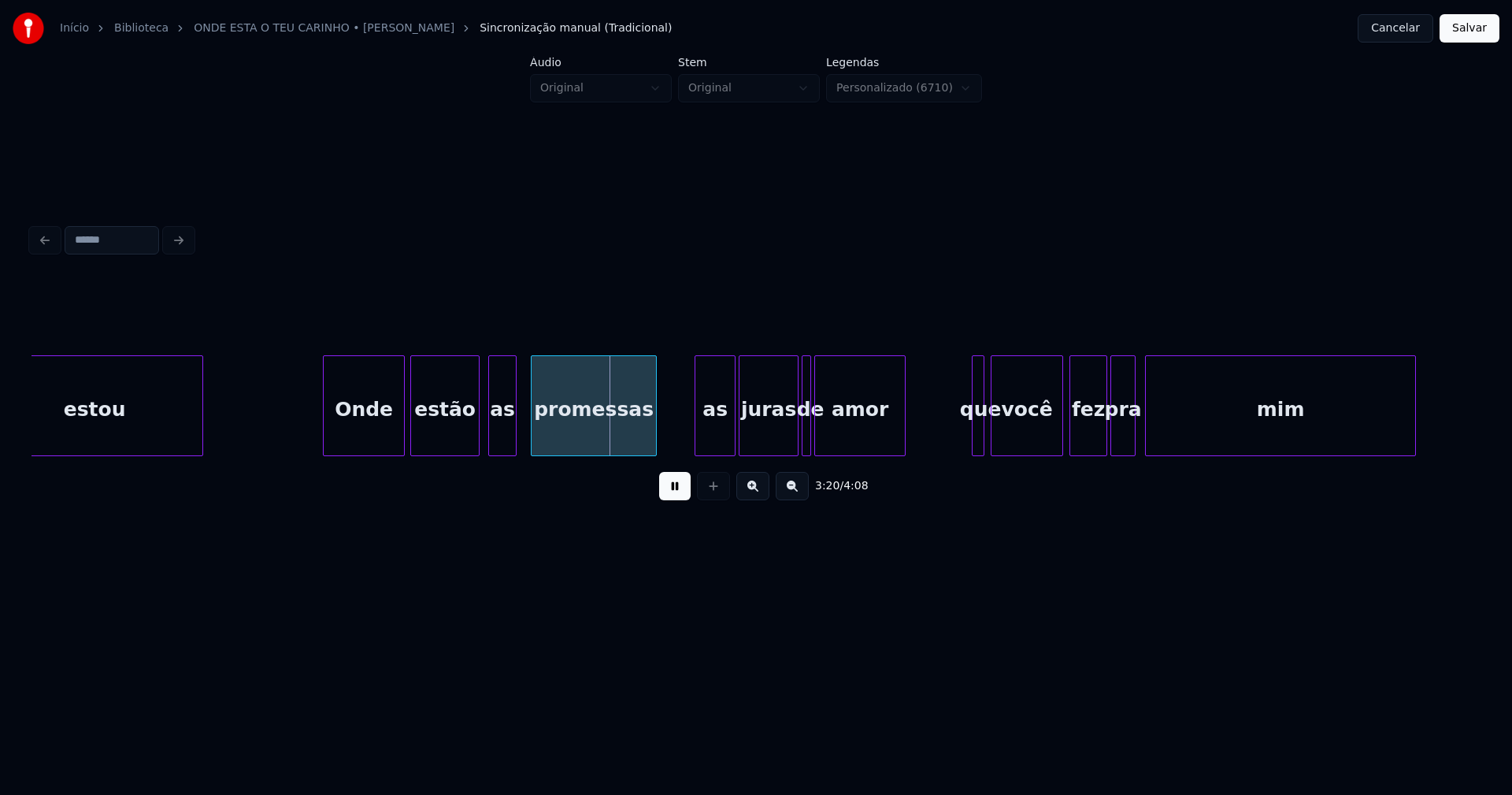
click at [499, 441] on div "as" at bounding box center [502, 410] width 27 height 107
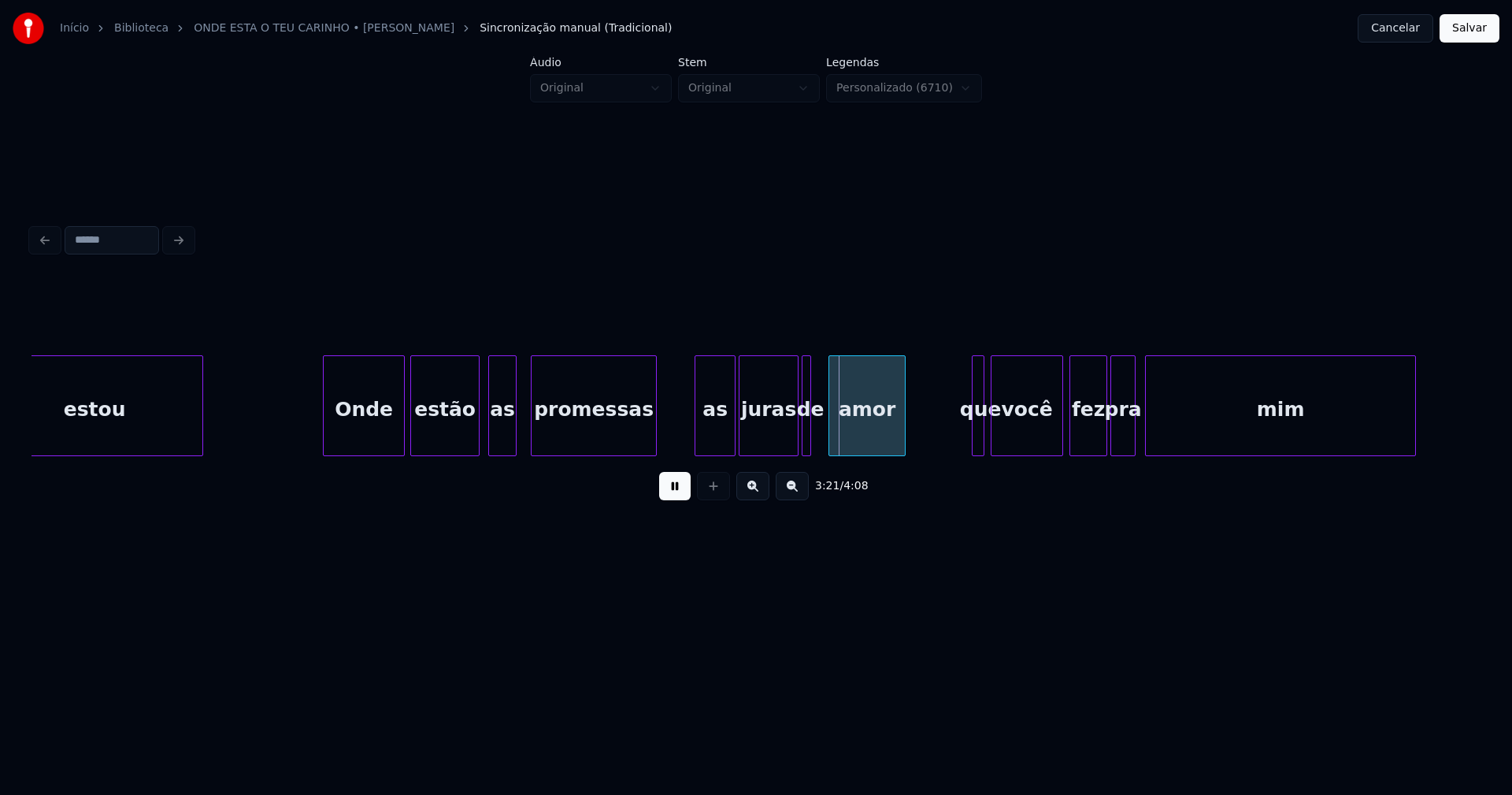
click at [831, 435] on div at bounding box center [832, 406] width 5 height 99
click at [818, 434] on div at bounding box center [819, 406] width 5 height 99
click at [985, 433] on div at bounding box center [986, 406] width 5 height 99
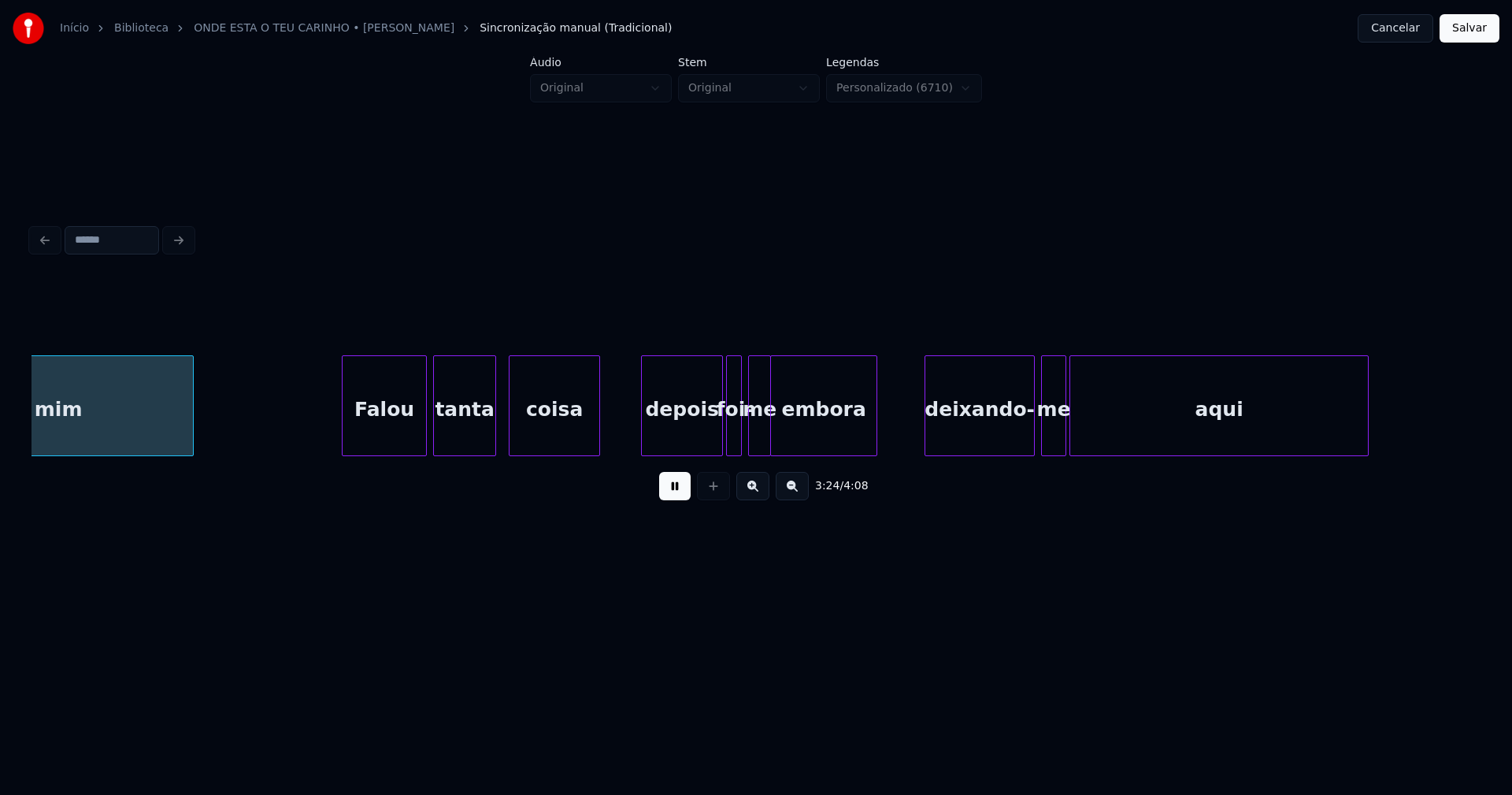
scroll to position [0, 32238]
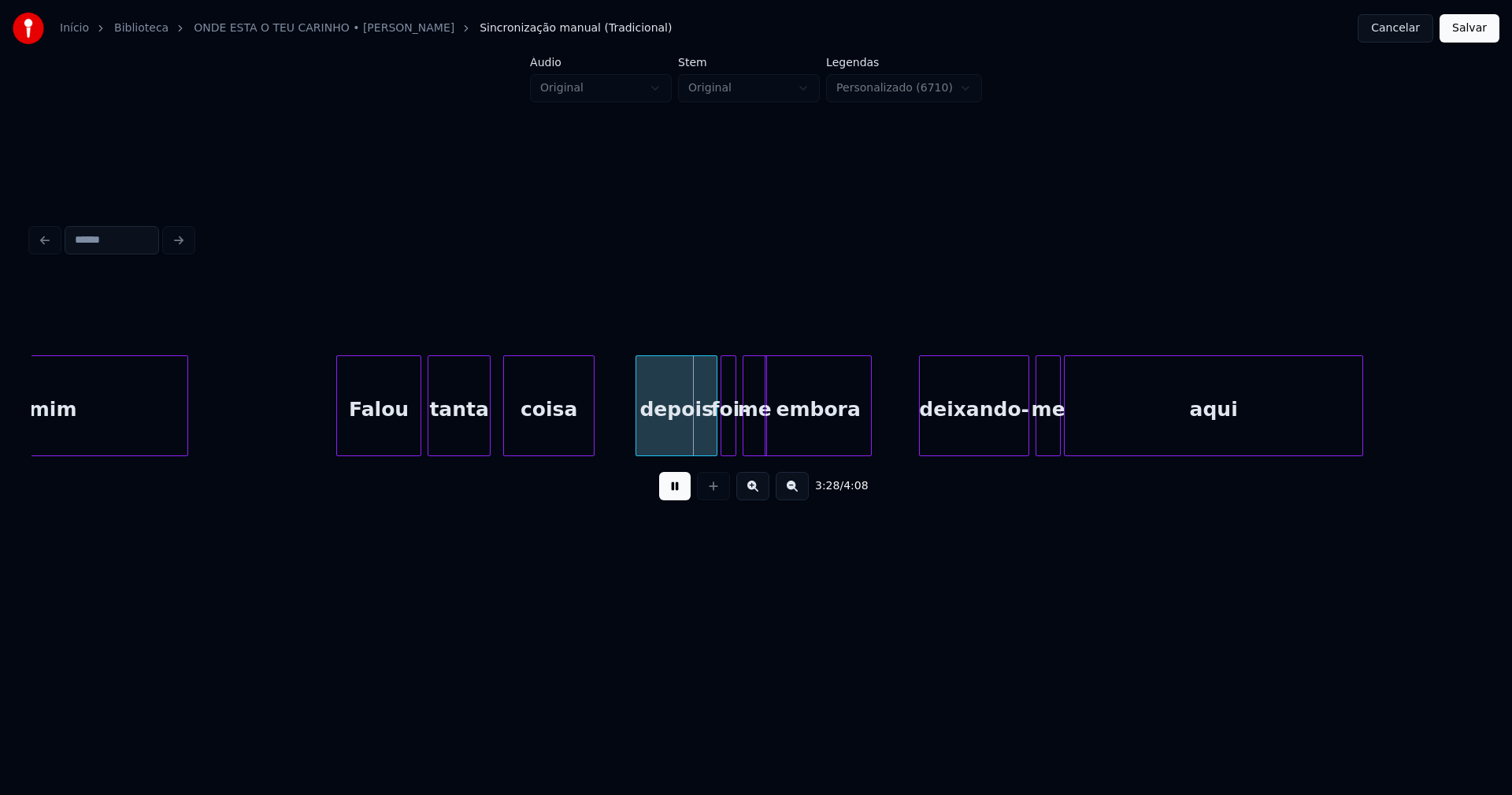
click at [762, 443] on div at bounding box center [763, 406] width 5 height 99
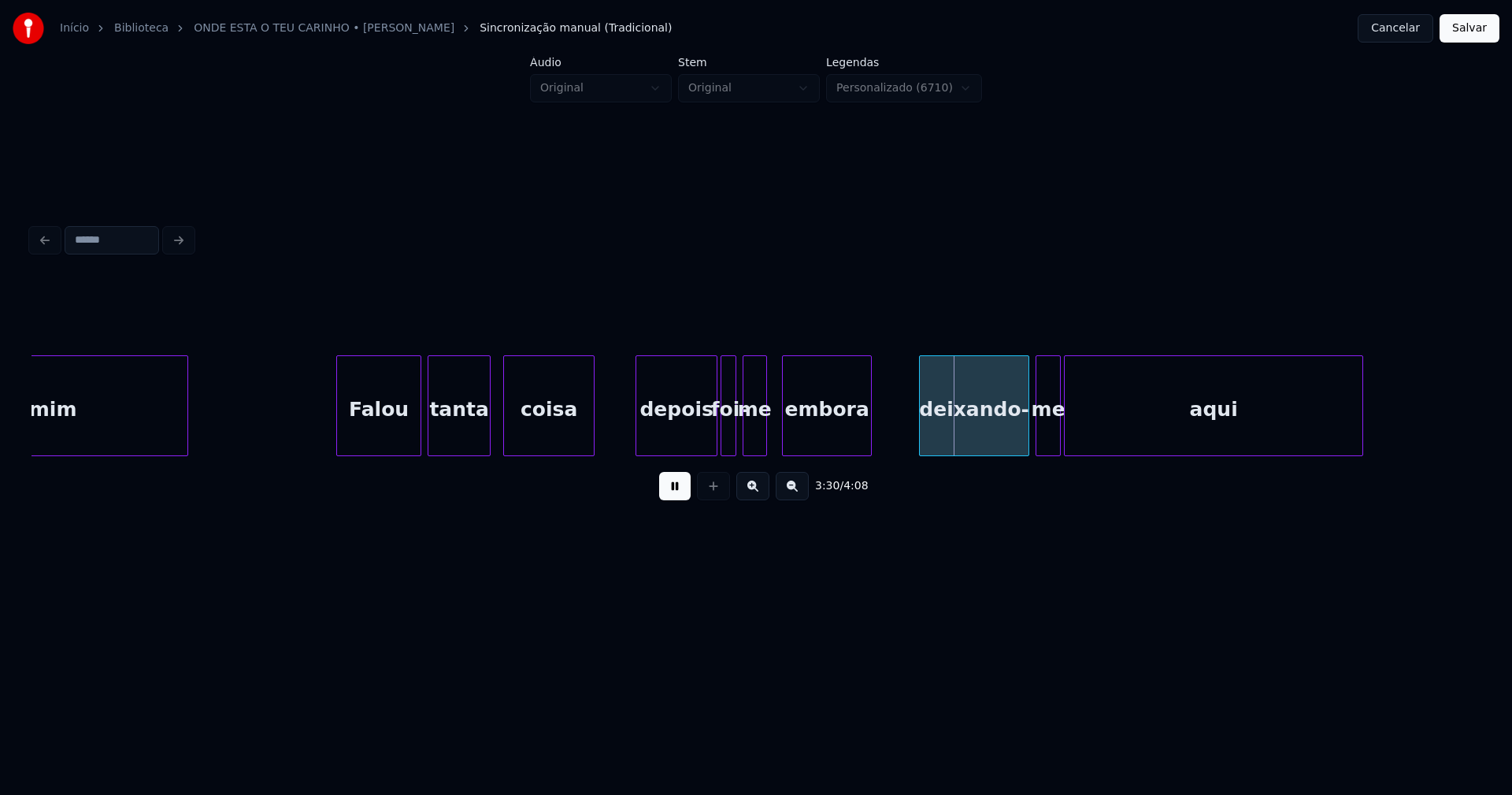
click at [784, 438] on div at bounding box center [785, 406] width 5 height 99
click at [774, 434] on div at bounding box center [775, 406] width 5 height 99
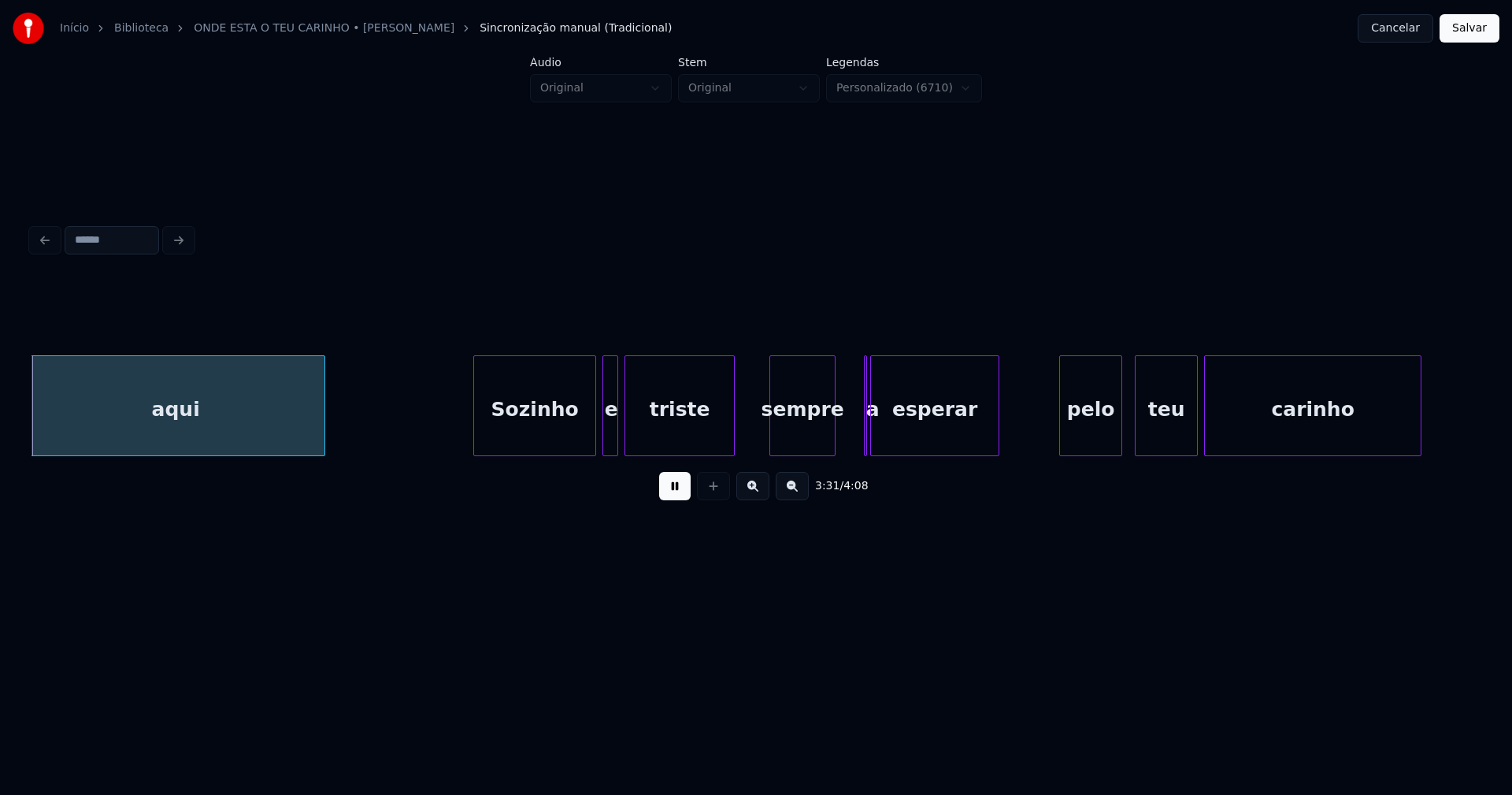
scroll to position [0, 33285]
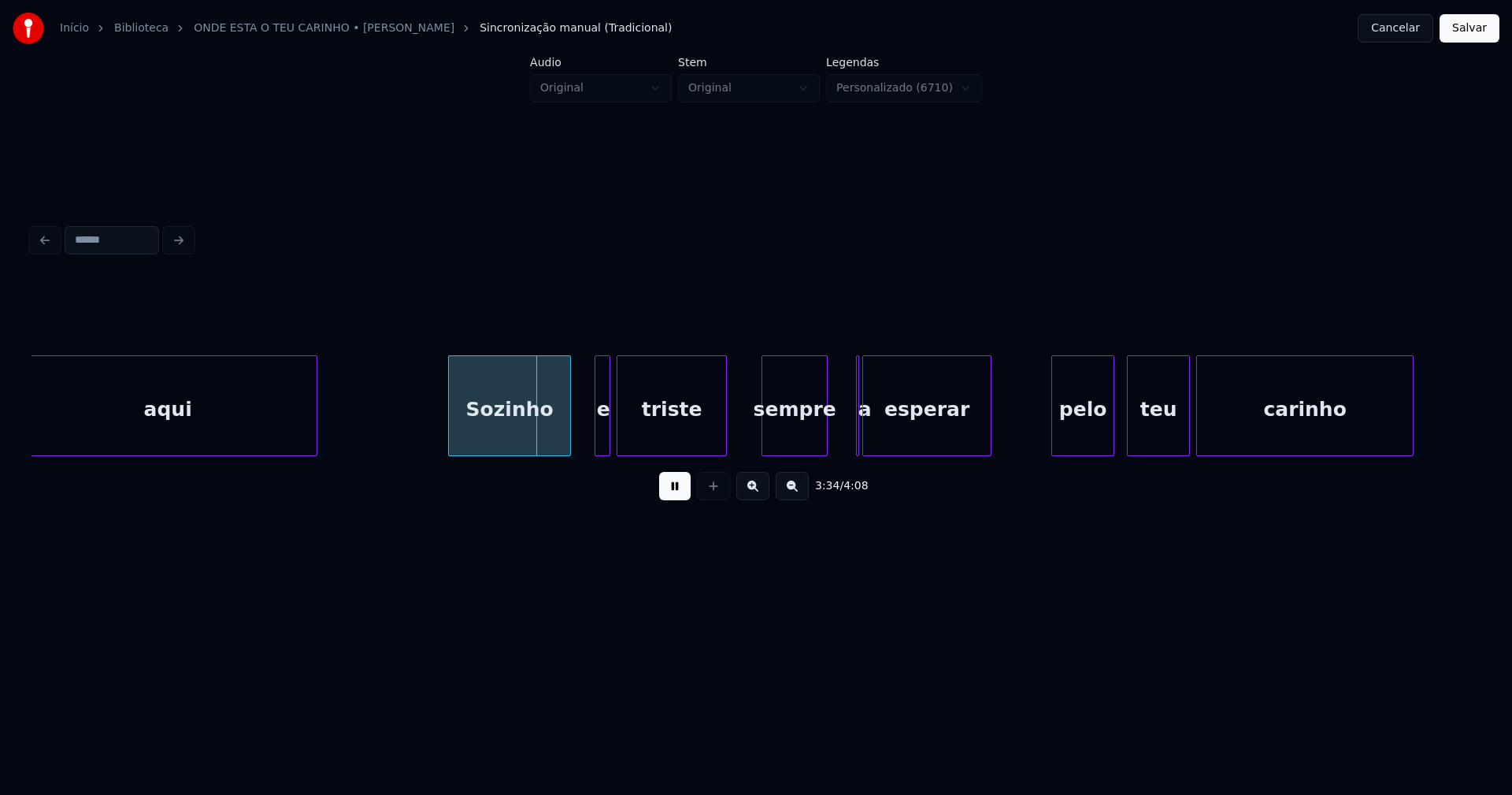
click at [535, 429] on div "Sozinho" at bounding box center [509, 410] width 121 height 107
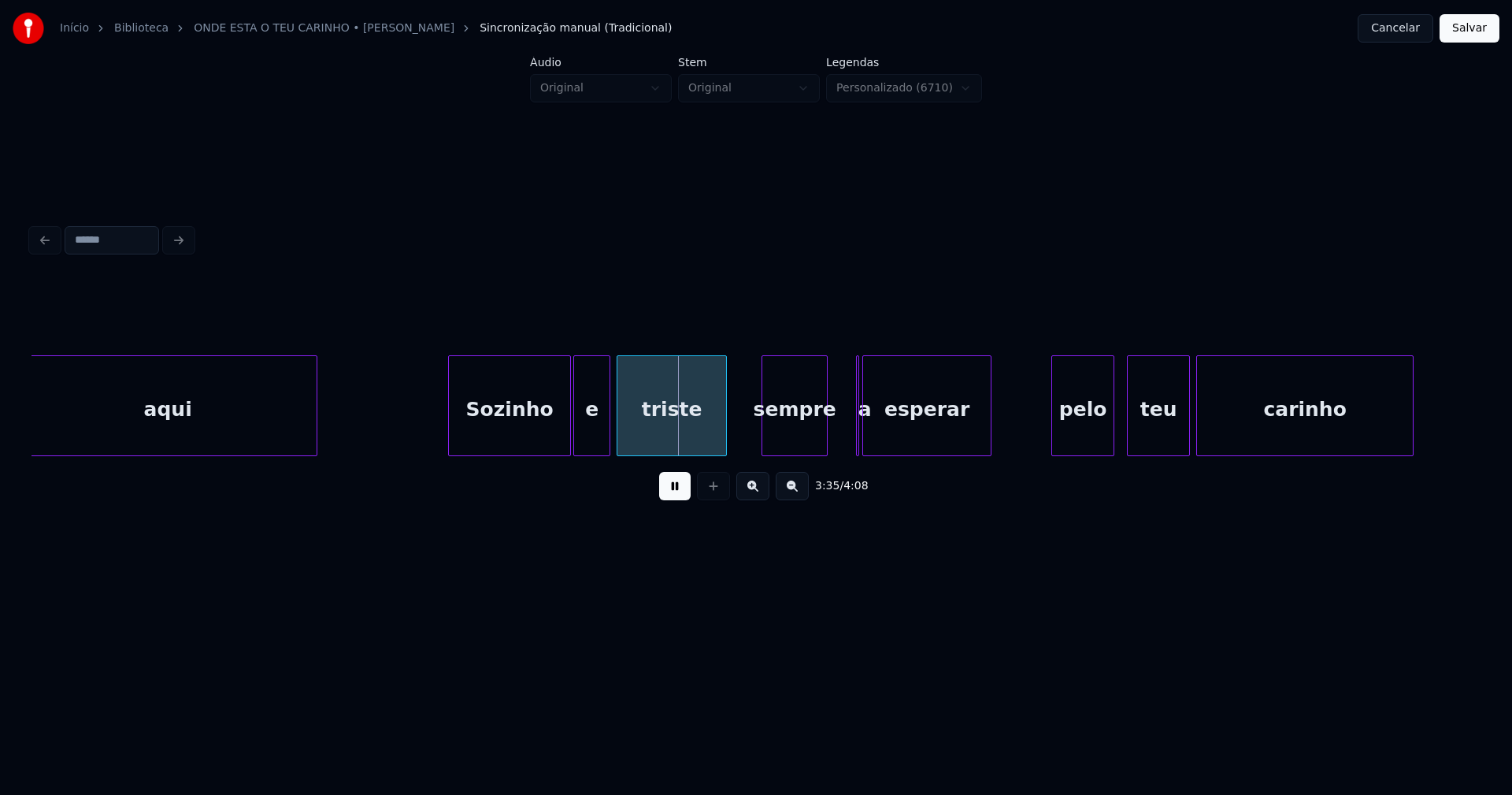
click at [576, 445] on div at bounding box center [576, 406] width 5 height 99
click at [676, 492] on button at bounding box center [675, 485] width 32 height 29
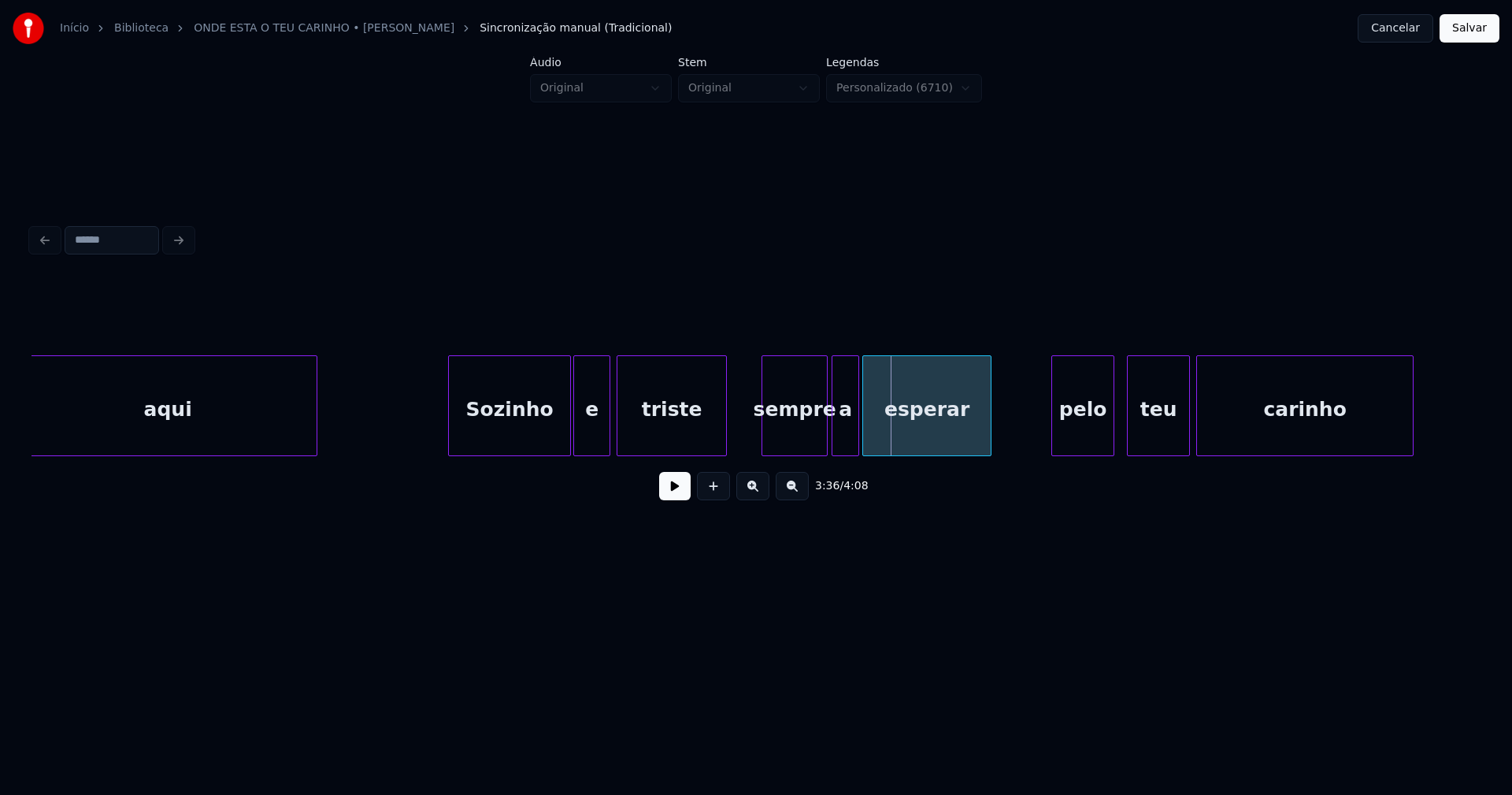
click at [855, 456] on div "aqui Sozinho e triste sempre a esperar pelo teu carinho" at bounding box center [756, 406] width 1449 height 101
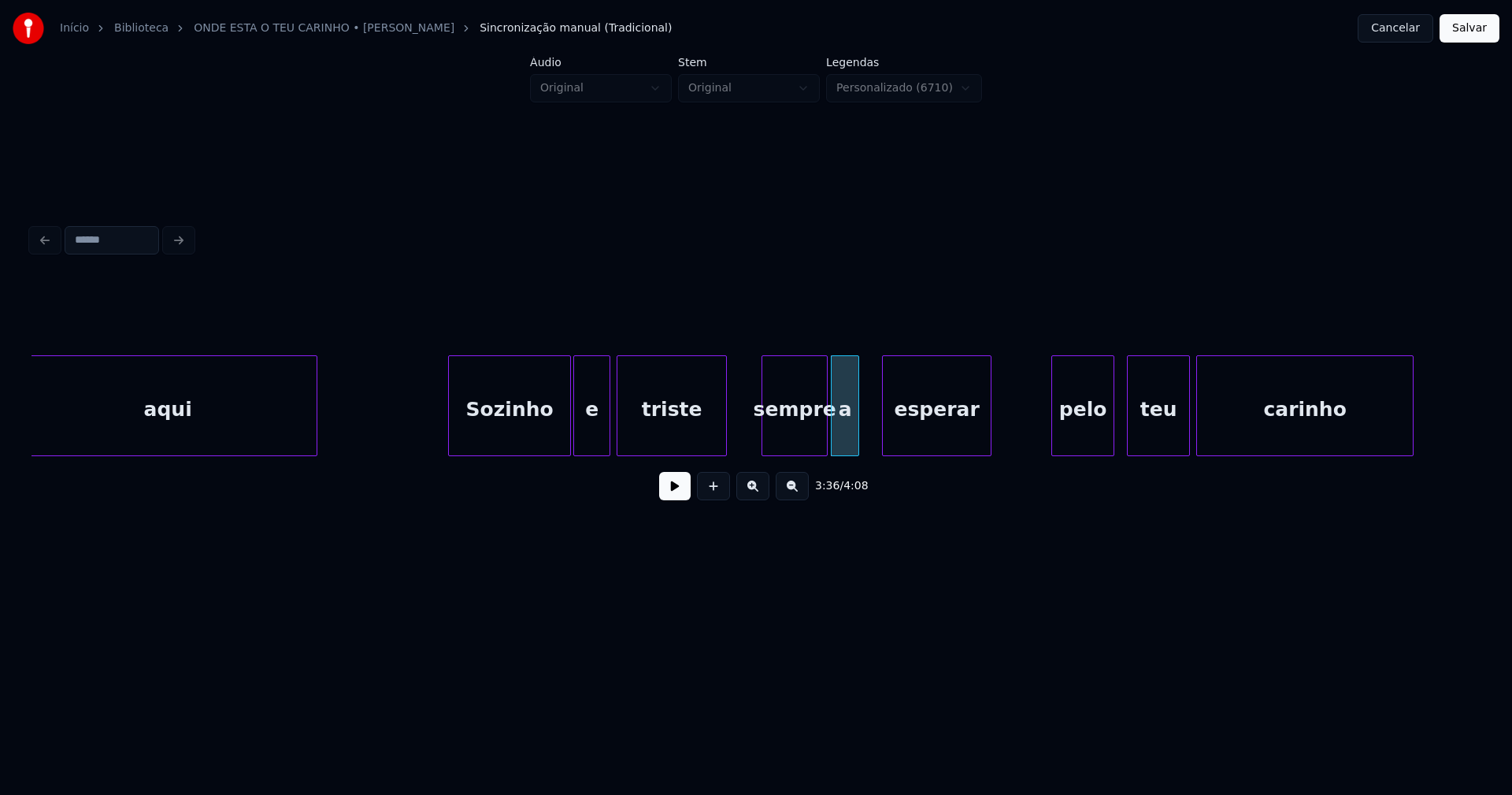
click at [884, 433] on div at bounding box center [885, 406] width 5 height 99
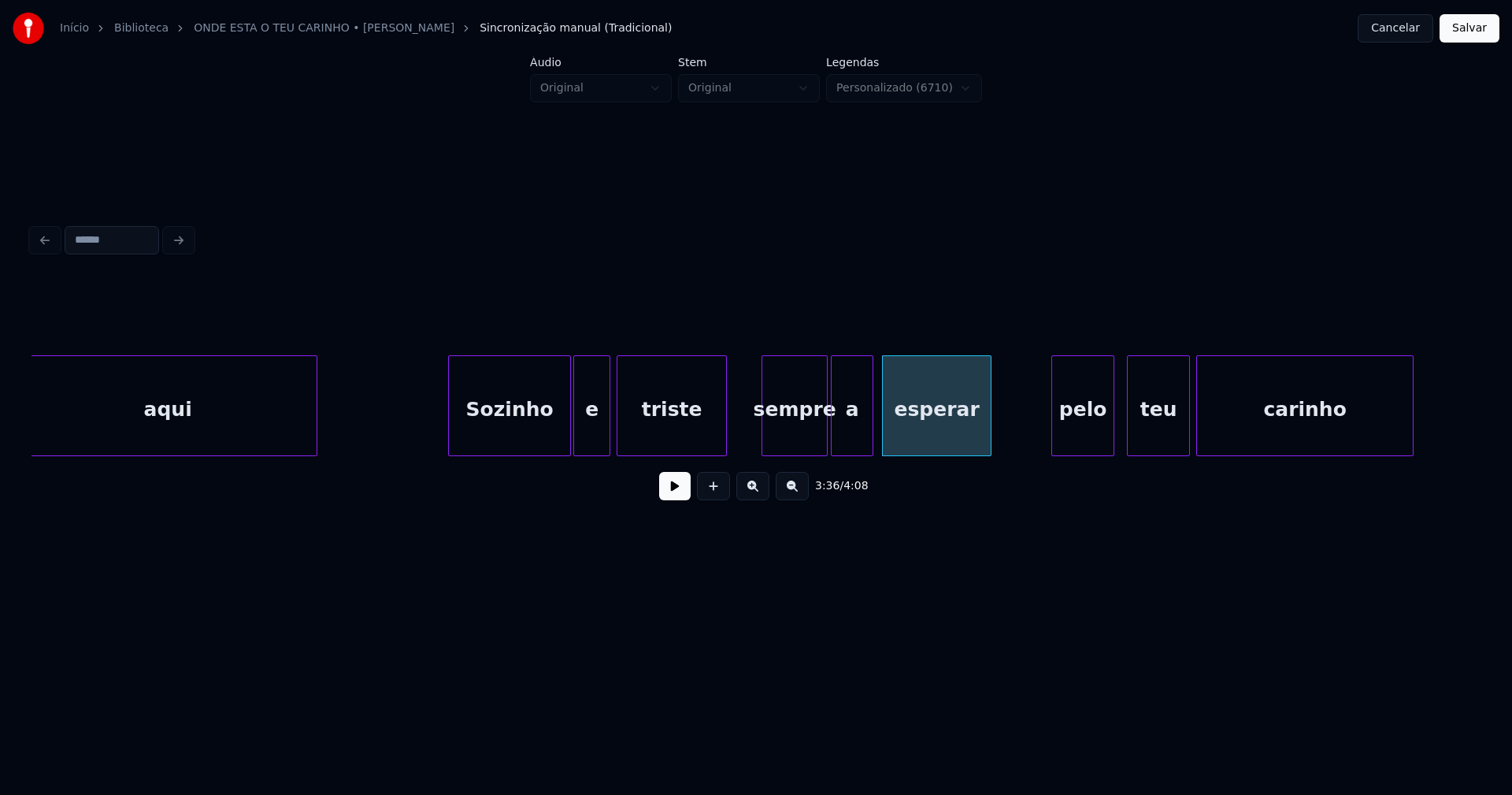
click at [869, 429] on div at bounding box center [870, 406] width 5 height 99
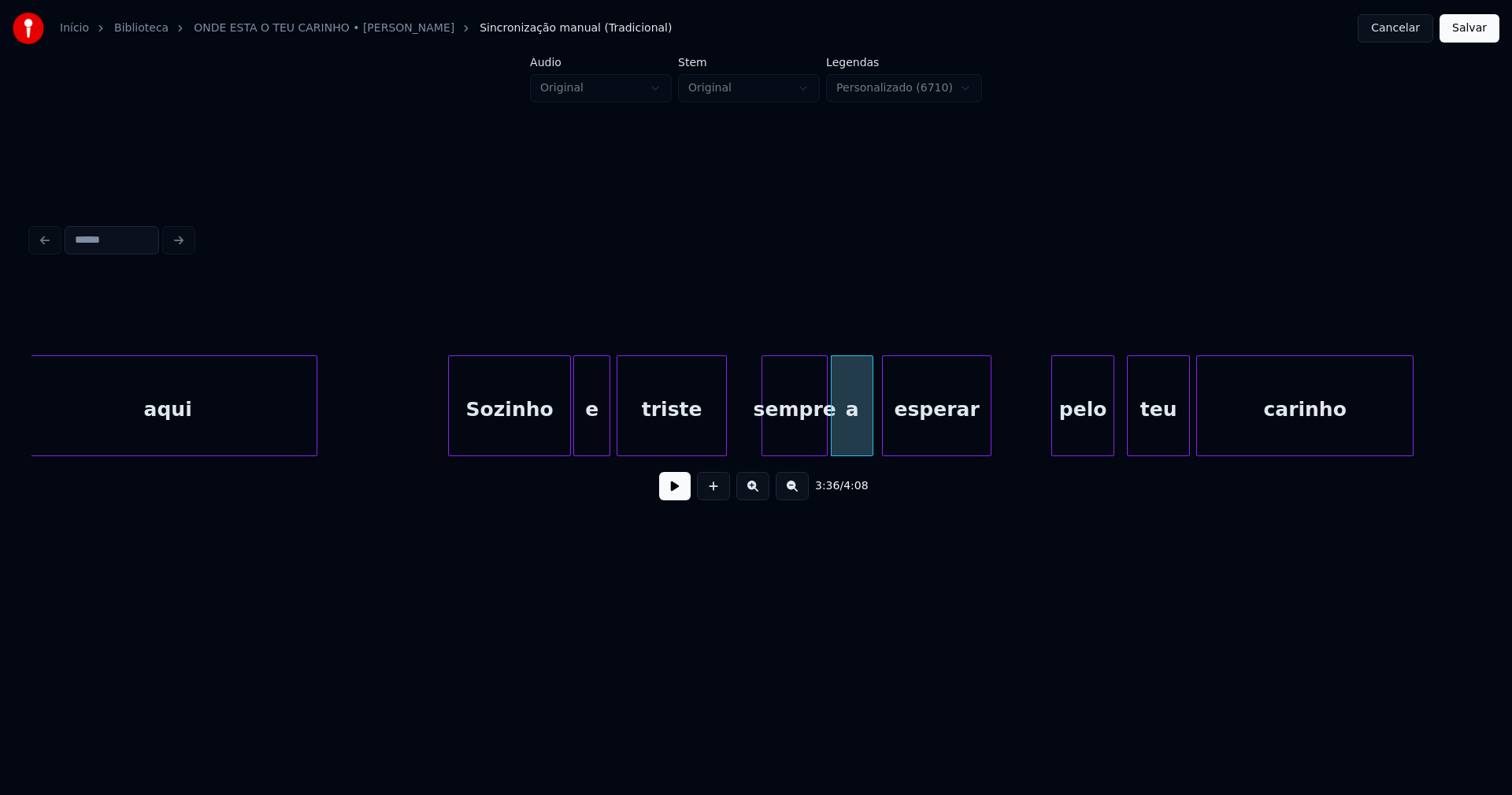
click at [674, 490] on button at bounding box center [675, 485] width 32 height 29
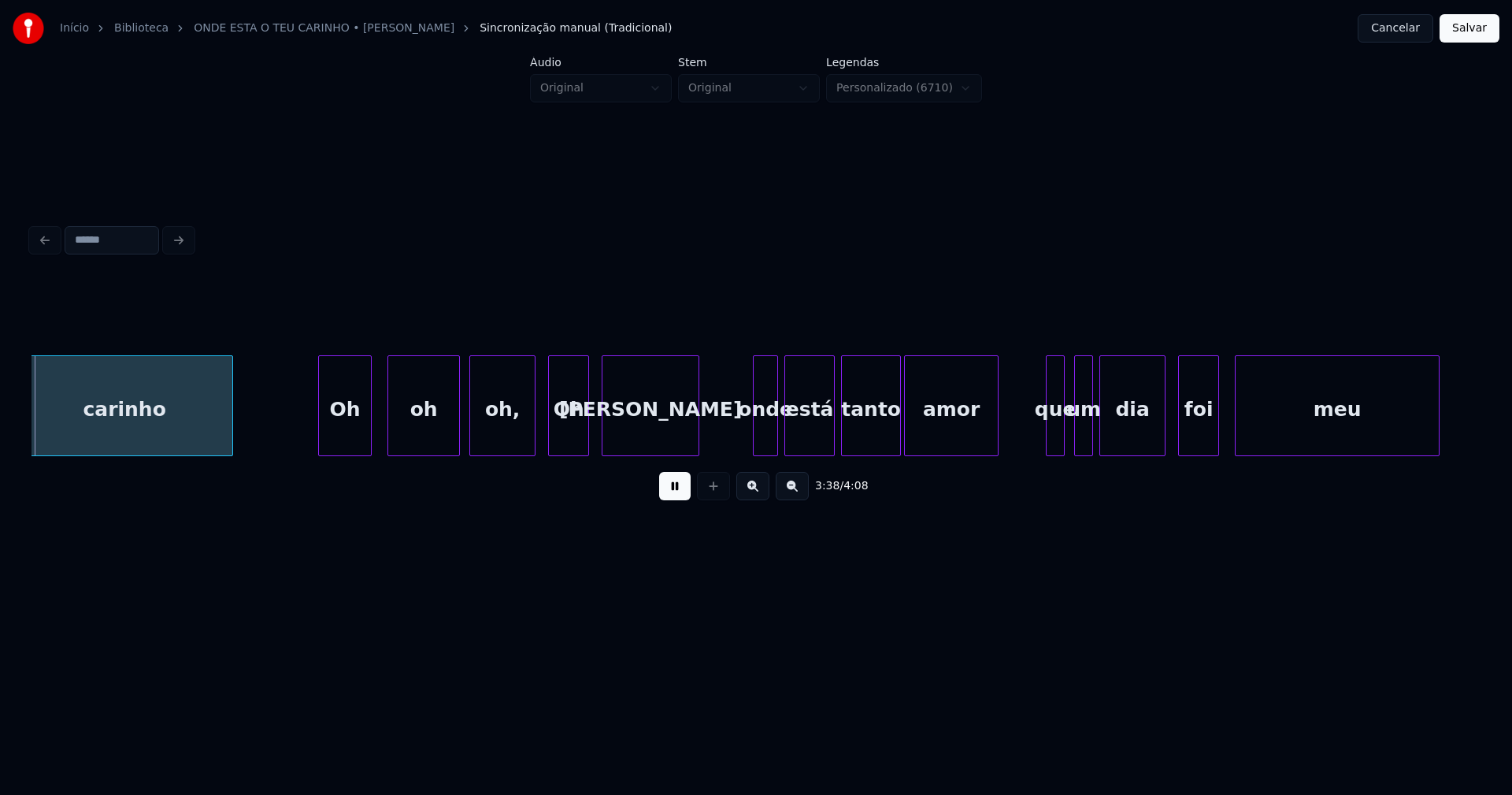
scroll to position [0, 34487]
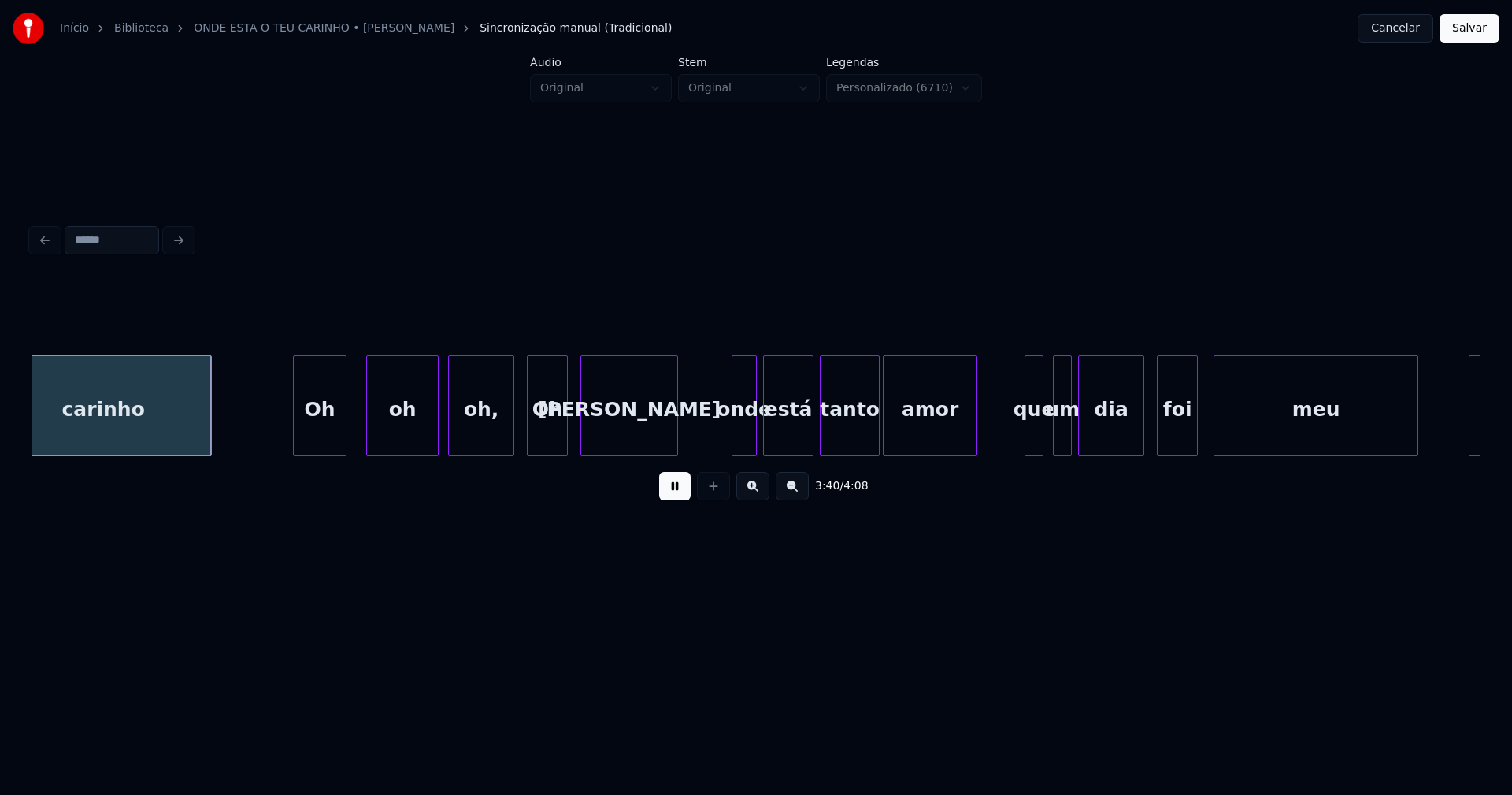
click at [332, 434] on div "Oh" at bounding box center [320, 410] width 52 height 107
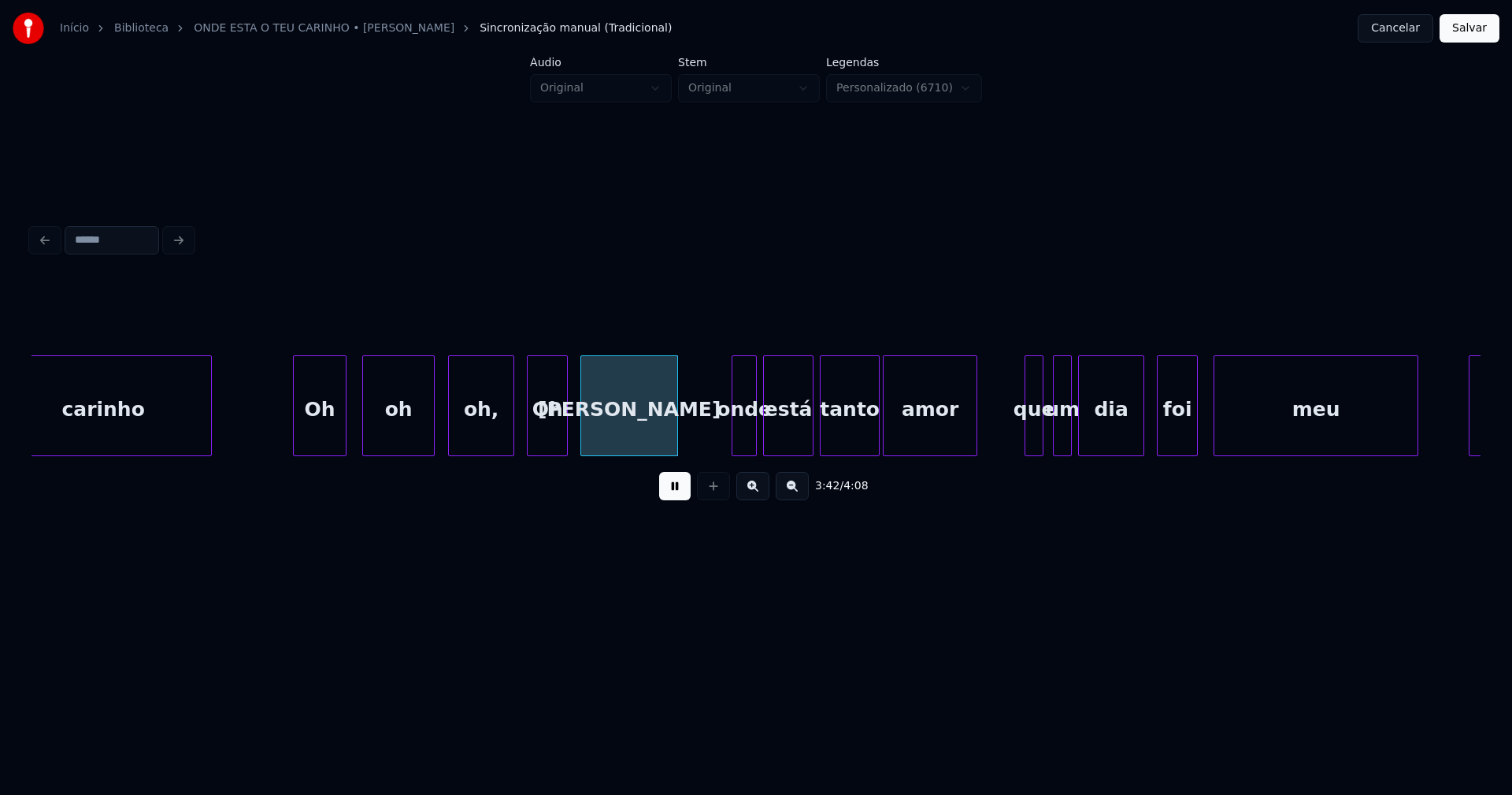
click at [407, 431] on div "oh" at bounding box center [398, 410] width 70 height 107
click at [466, 433] on div "oh," at bounding box center [475, 410] width 65 height 107
click at [541, 437] on div "Oh" at bounding box center [542, 410] width 40 height 107
click at [541, 436] on div "Oh" at bounding box center [542, 410] width 40 height 107
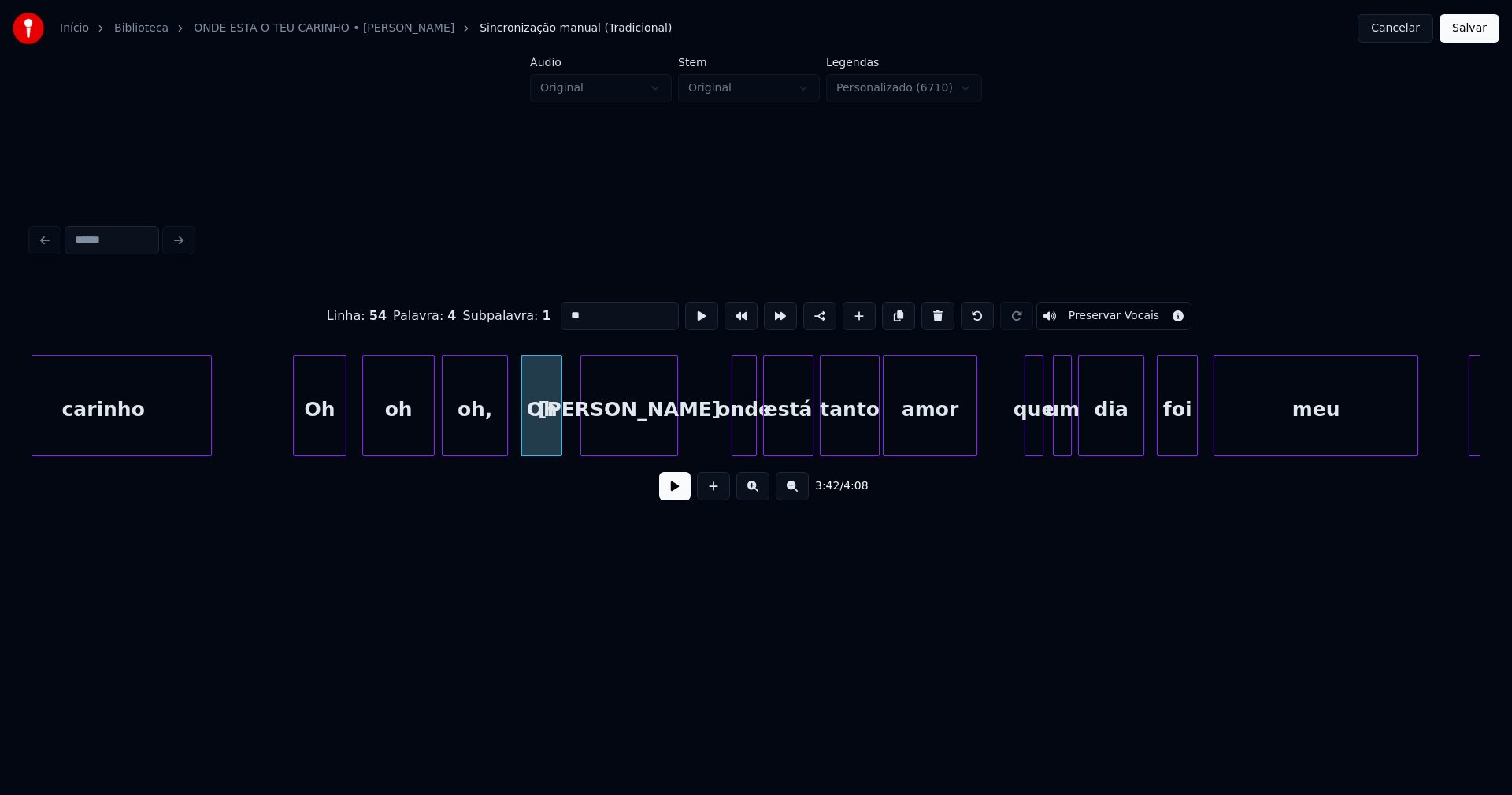
click at [566, 308] on input "**" at bounding box center [619, 316] width 118 height 29
type input "**"
click at [669, 494] on button at bounding box center [675, 485] width 32 height 29
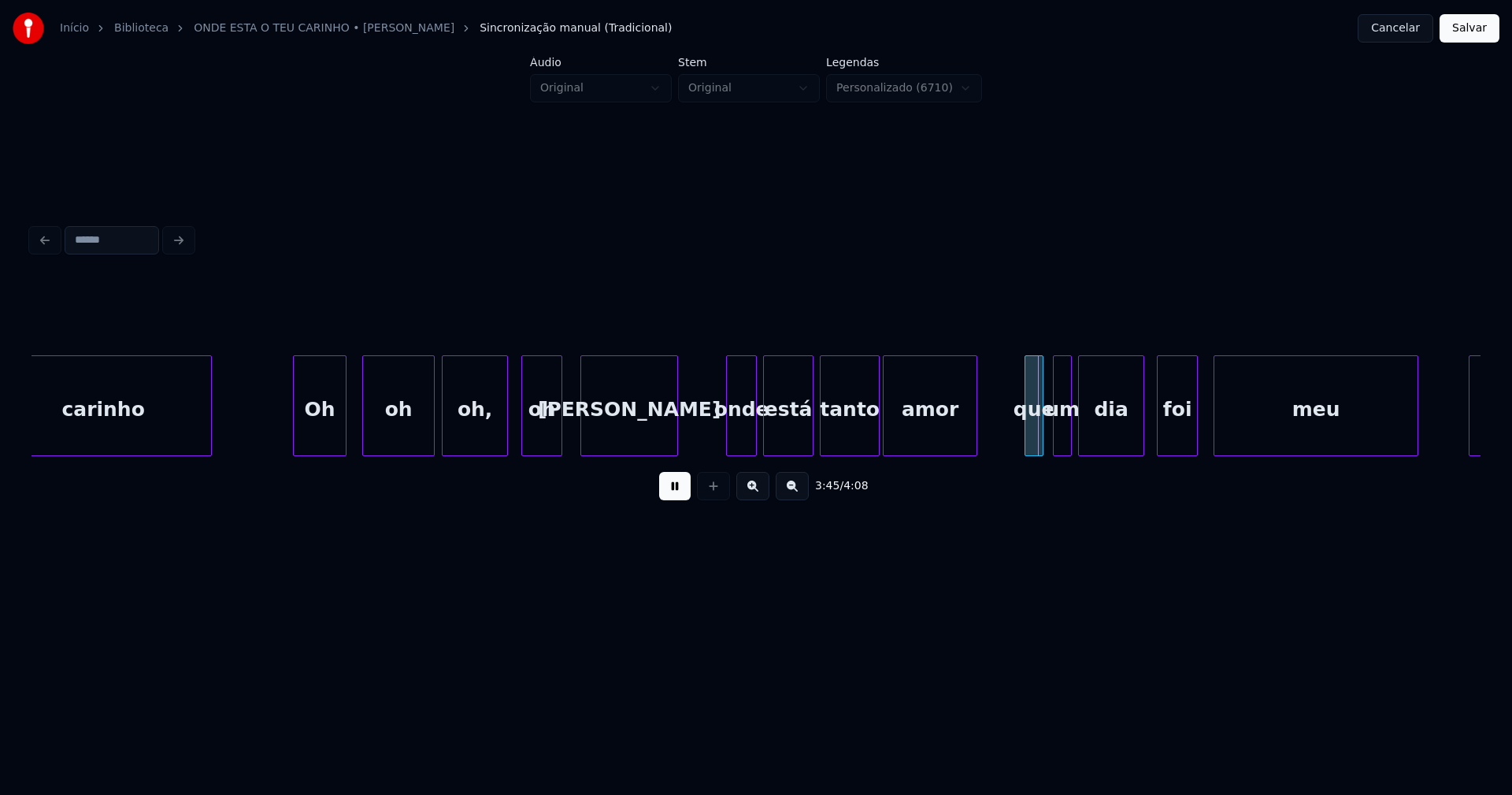
click at [732, 448] on div at bounding box center [729, 406] width 5 height 99
click at [780, 433] on div at bounding box center [781, 406] width 5 height 99
click at [766, 431] on div at bounding box center [766, 406] width 5 height 99
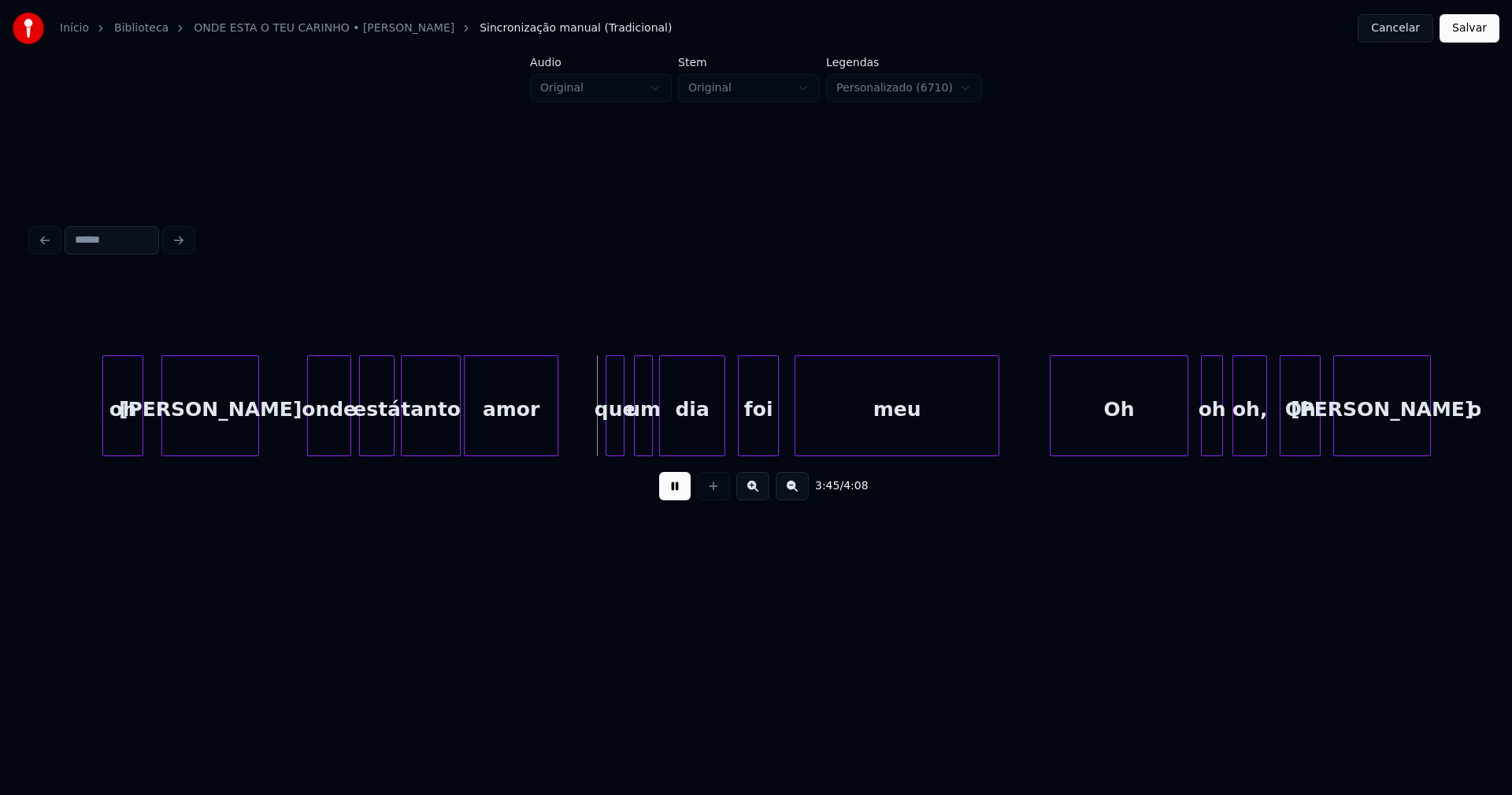
scroll to position [0, 35014]
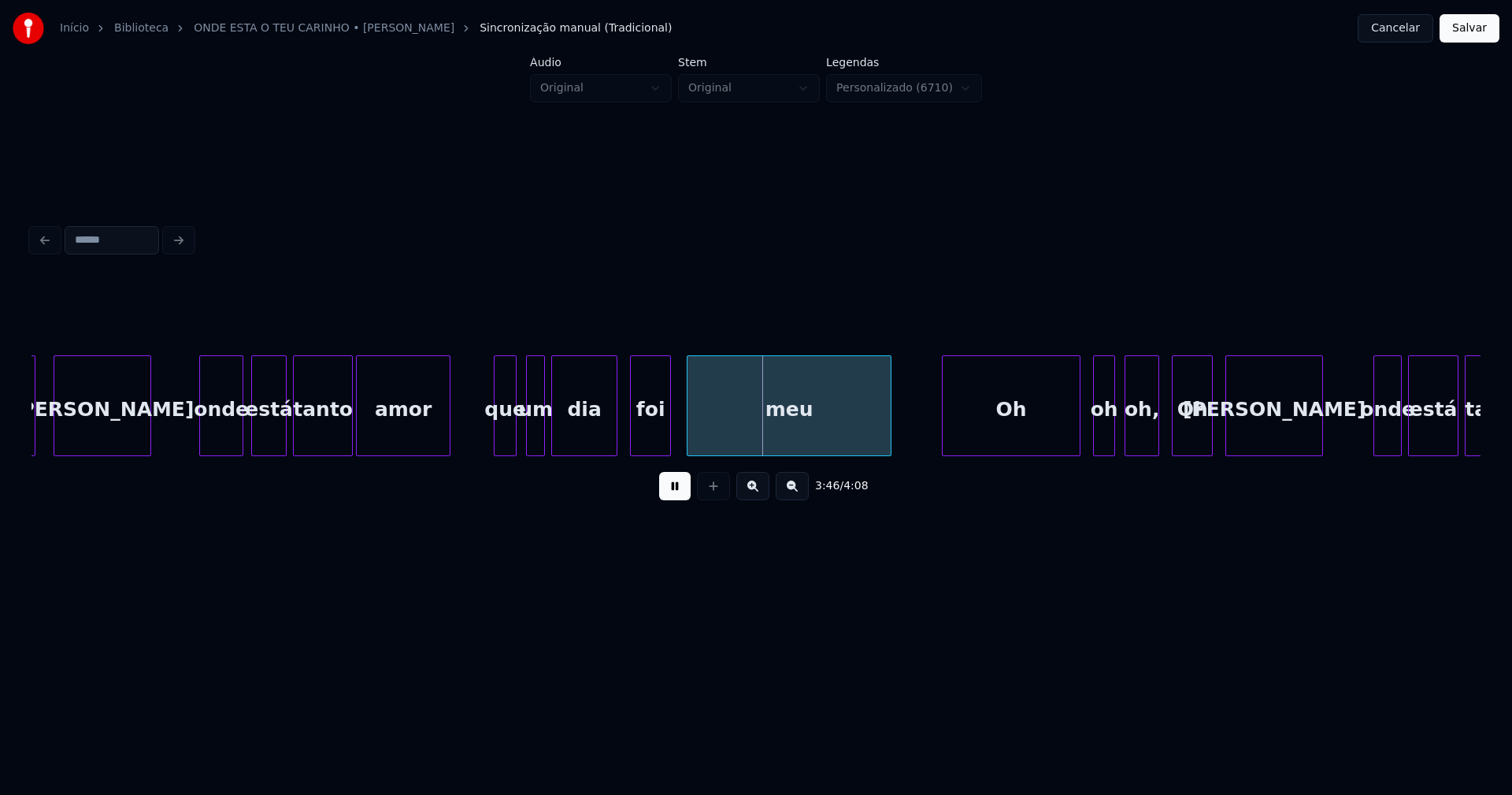
click at [497, 436] on div at bounding box center [496, 406] width 5 height 99
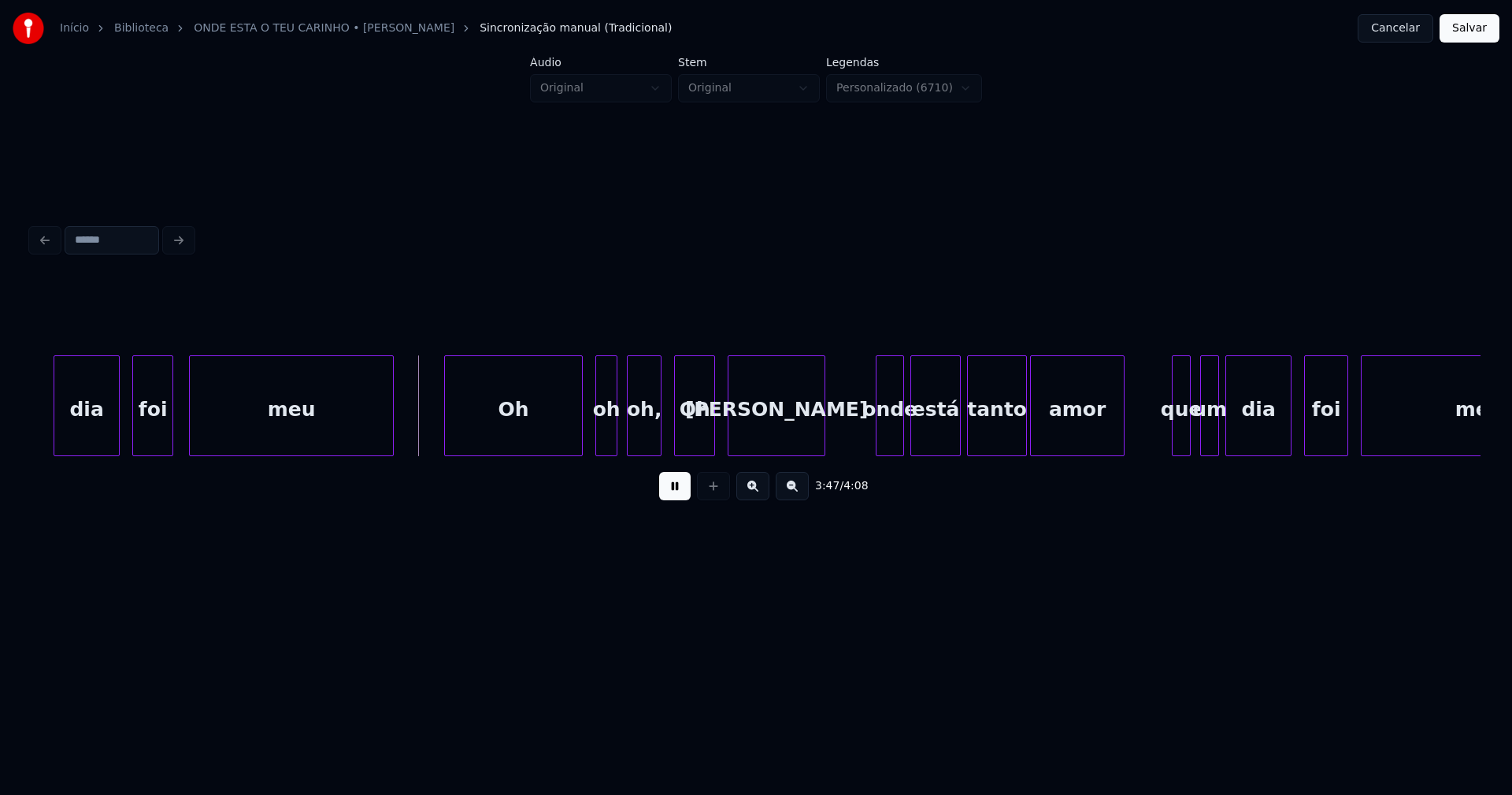
scroll to position [0, 35706]
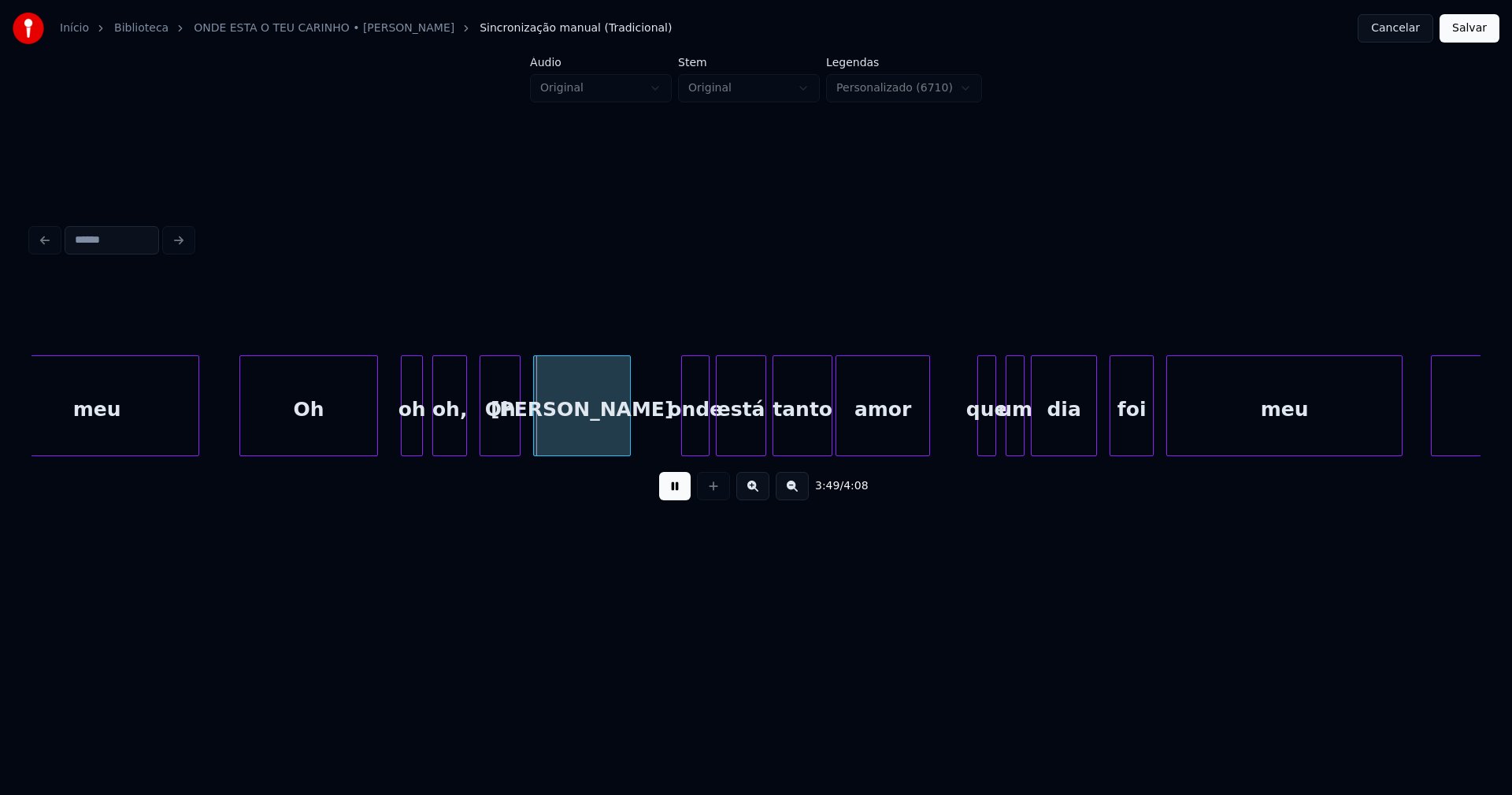
click at [320, 447] on div "Oh" at bounding box center [309, 410] width 137 height 107
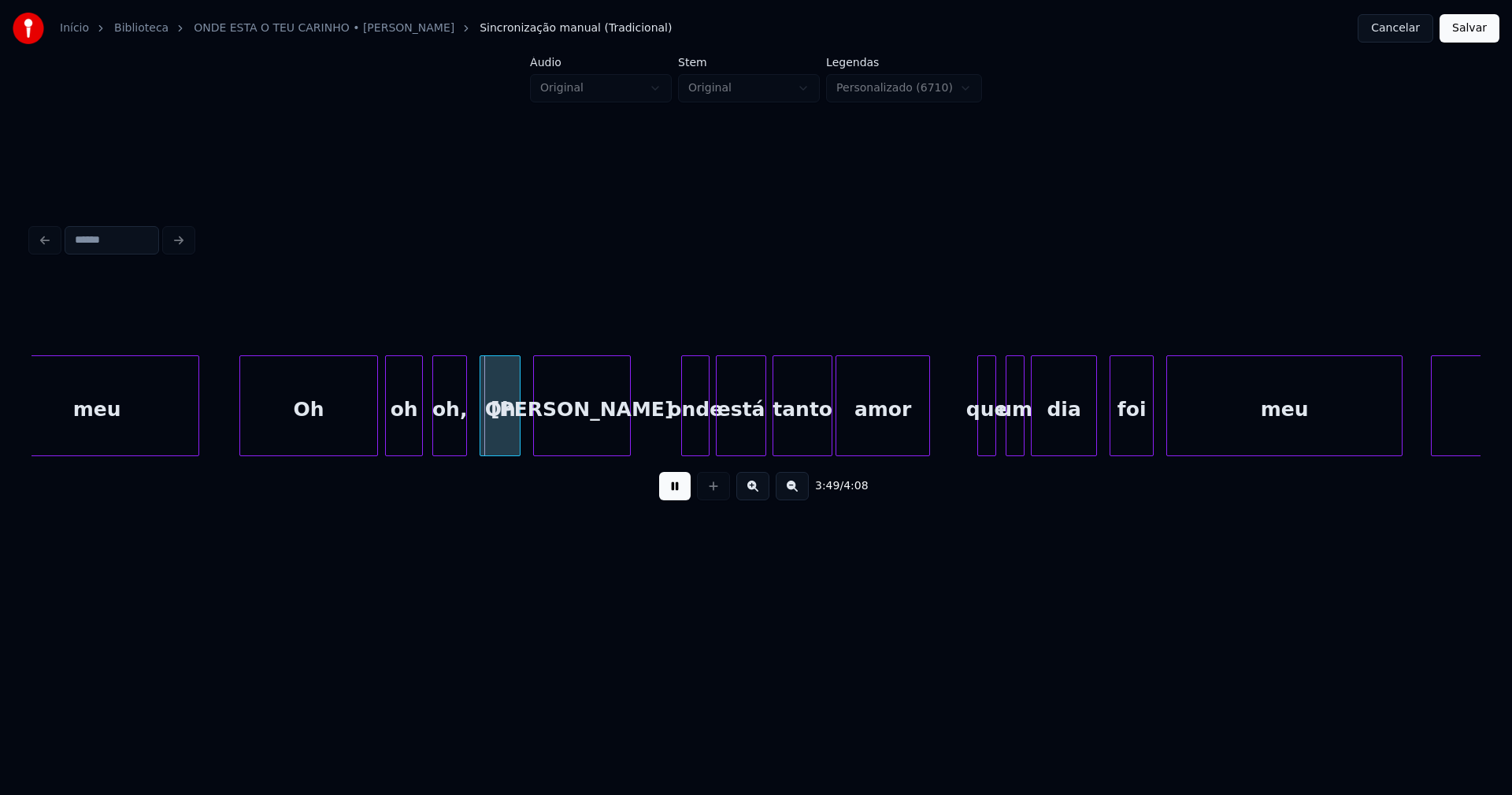
click at [390, 448] on div at bounding box center [388, 406] width 5 height 99
click at [443, 447] on div "oh," at bounding box center [441, 410] width 33 height 107
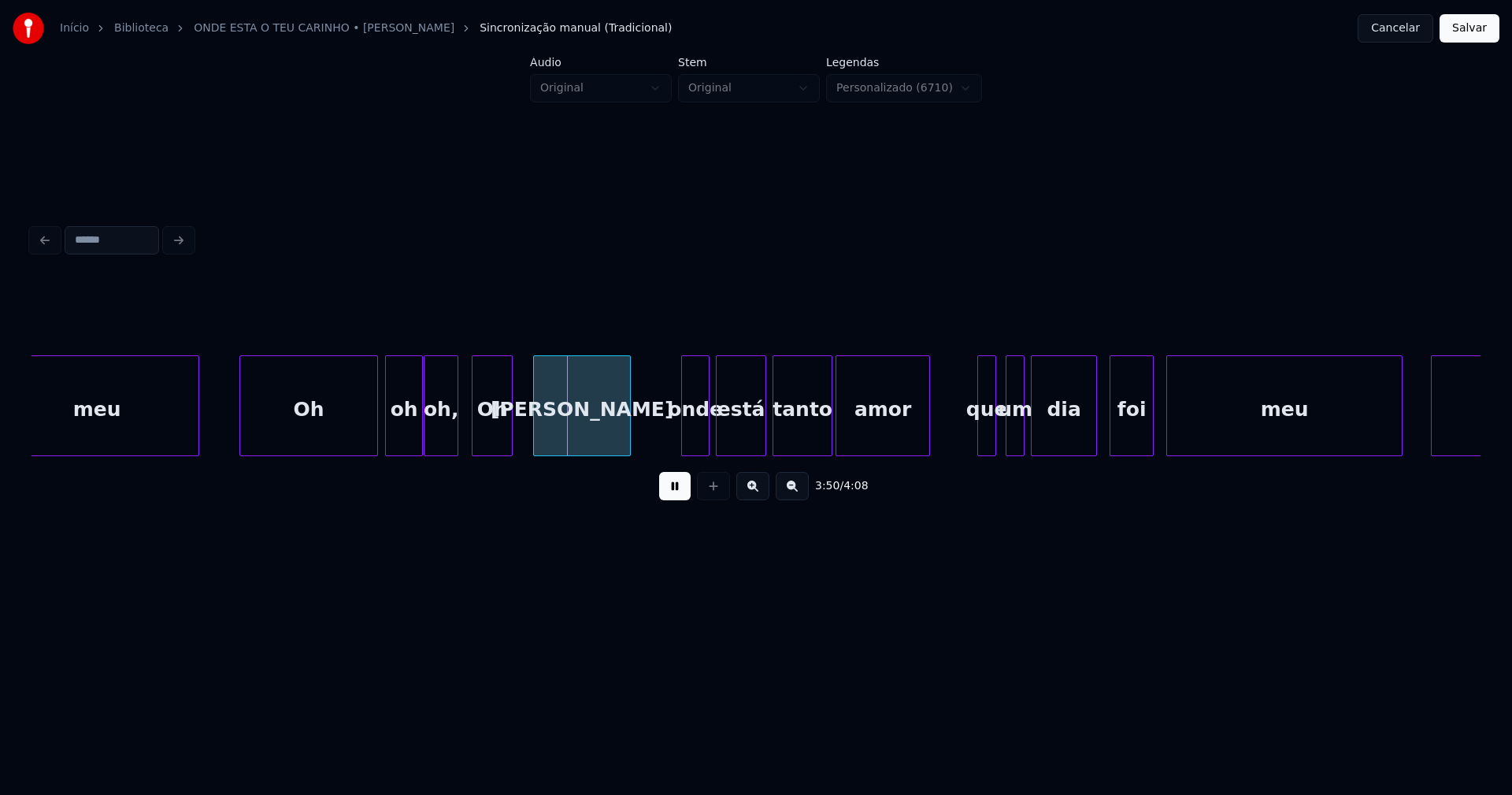
click at [486, 444] on div "Oh" at bounding box center [492, 410] width 40 height 107
click at [572, 441] on div "[PERSON_NAME]" at bounding box center [582, 410] width 96 height 107
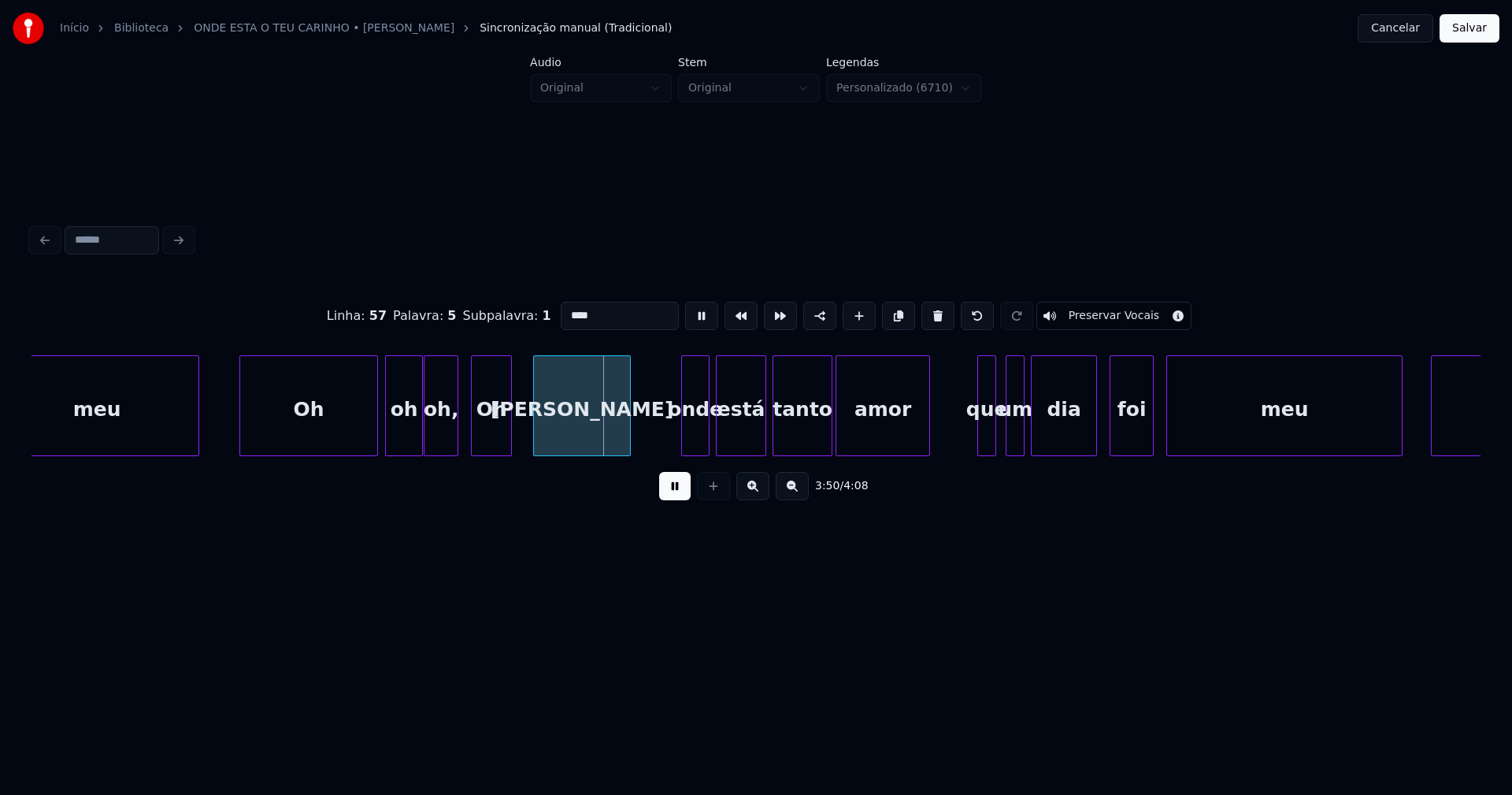
click at [490, 435] on div "Oh" at bounding box center [491, 410] width 40 height 107
drag, startPoint x: 567, startPoint y: 307, endPoint x: 524, endPoint y: 319, distance: 44.6
click at [524, 319] on div "Linha : 57 Palavra : 4 Subpalavra : 1 ** Preservar Vocais" at bounding box center [756, 316] width 1449 height 78
type input "**"
click at [685, 491] on button at bounding box center [675, 485] width 32 height 29
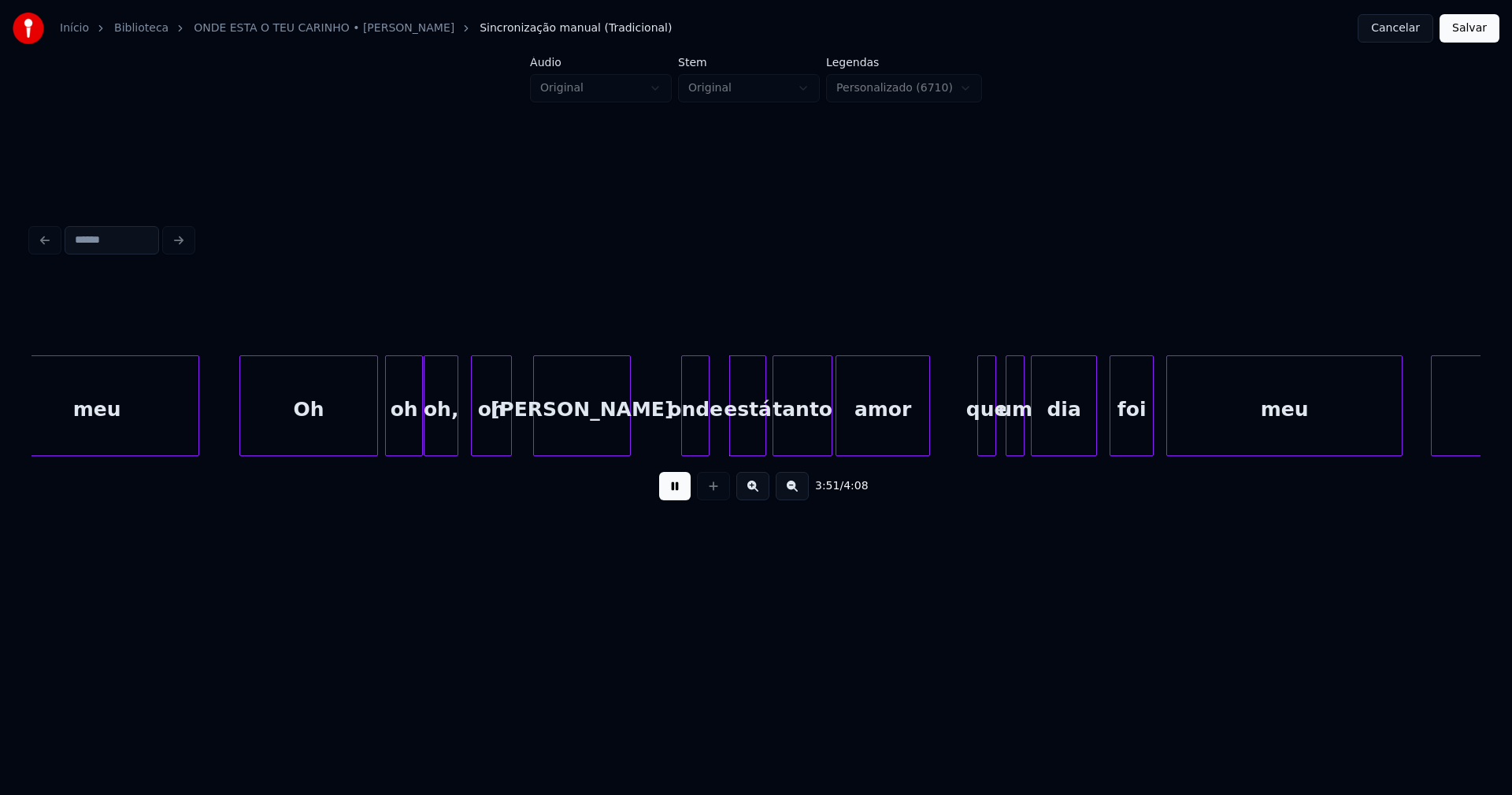
click at [731, 429] on div at bounding box center [733, 406] width 5 height 99
click at [723, 434] on div at bounding box center [722, 406] width 5 height 99
click at [1002, 452] on div "meu Oh oh oh, oh [PERSON_NAME] onde está tanto amor que um dia foi meu Oh" at bounding box center [756, 406] width 1449 height 101
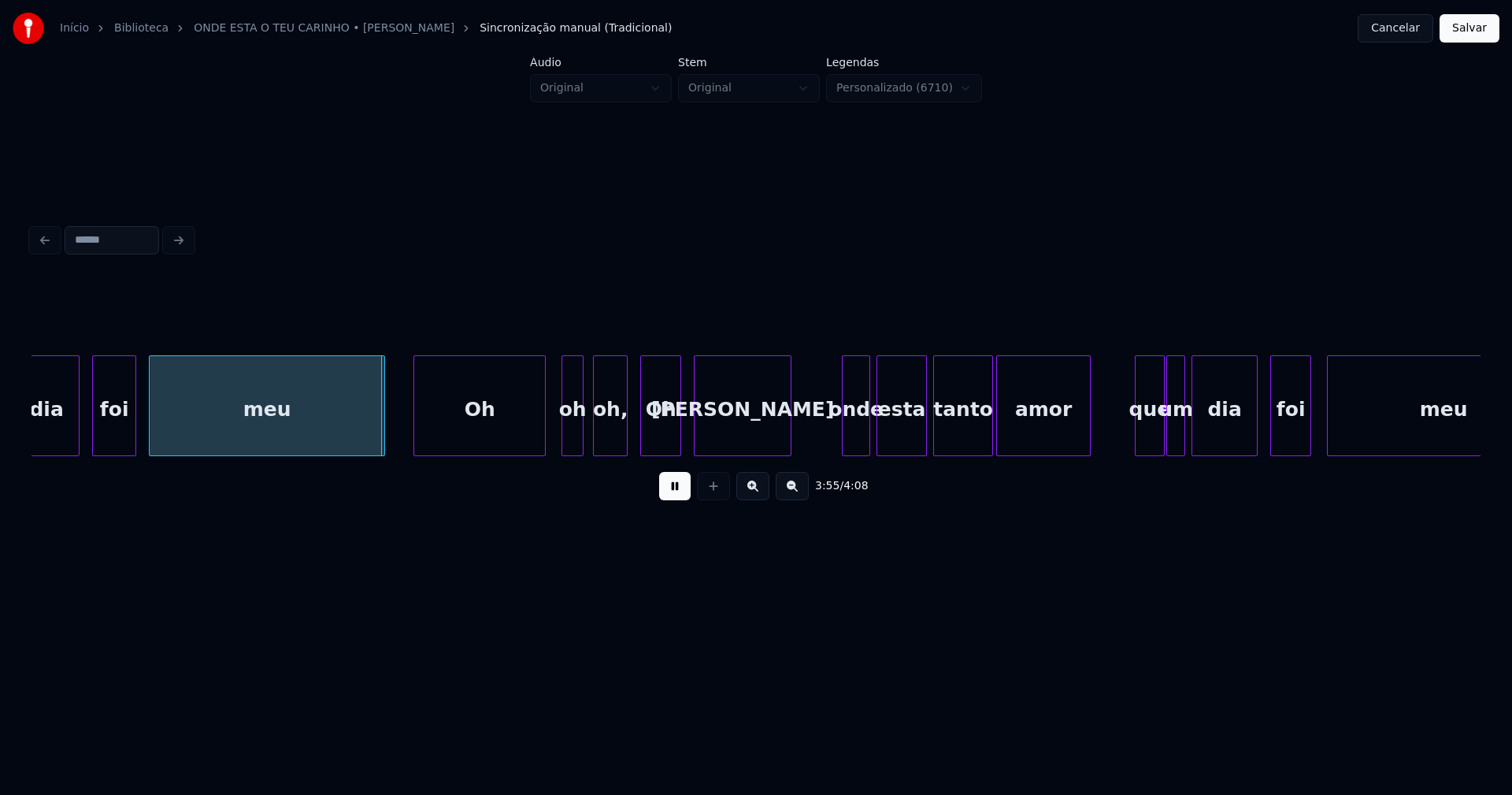
scroll to position [0, 36745]
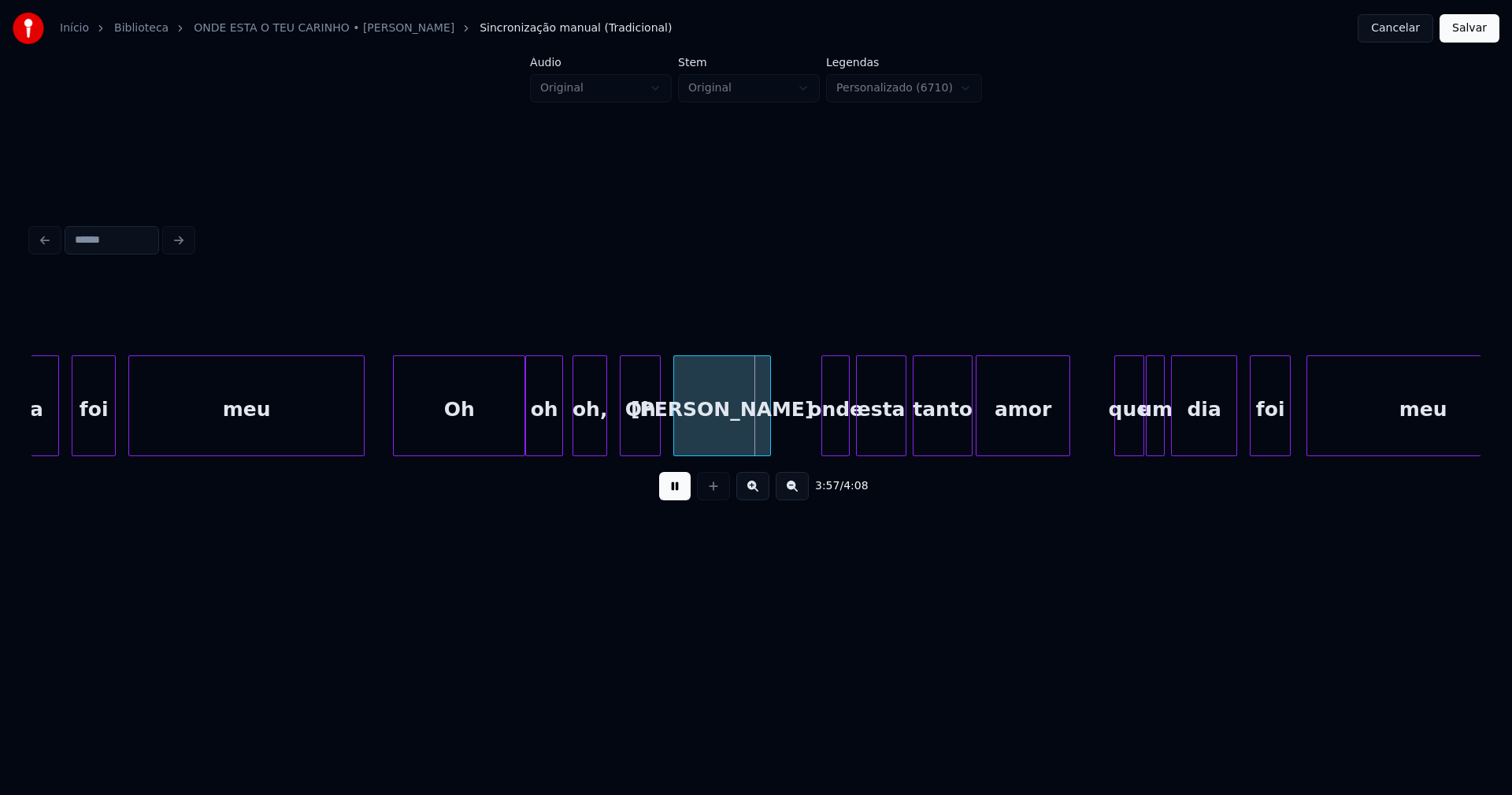
click at [529, 441] on div at bounding box center [528, 406] width 5 height 99
click at [583, 441] on div "oh," at bounding box center [583, 410] width 33 height 107
click at [623, 442] on div "Oh" at bounding box center [632, 410] width 40 height 107
click at [627, 441] on div "Oh" at bounding box center [632, 410] width 40 height 107
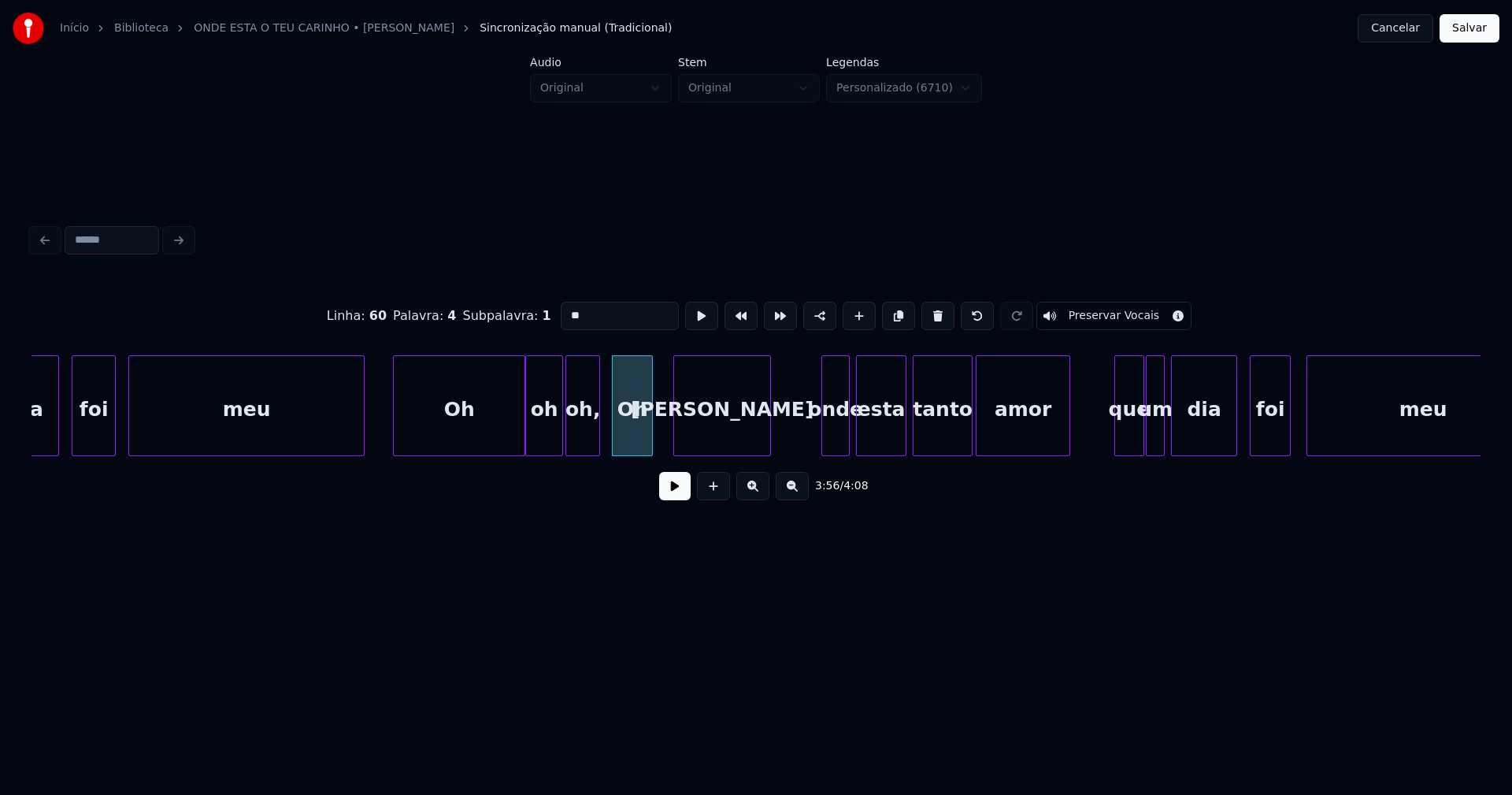
drag, startPoint x: 565, startPoint y: 307, endPoint x: 530, endPoint y: 322, distance: 38.1
click at [531, 322] on div "Linha : 60 Palavra : 4 Subpalavra : 1 ** Preservar Vocais" at bounding box center [756, 316] width 1449 height 78
type input "**"
click at [680, 496] on button at bounding box center [675, 485] width 32 height 29
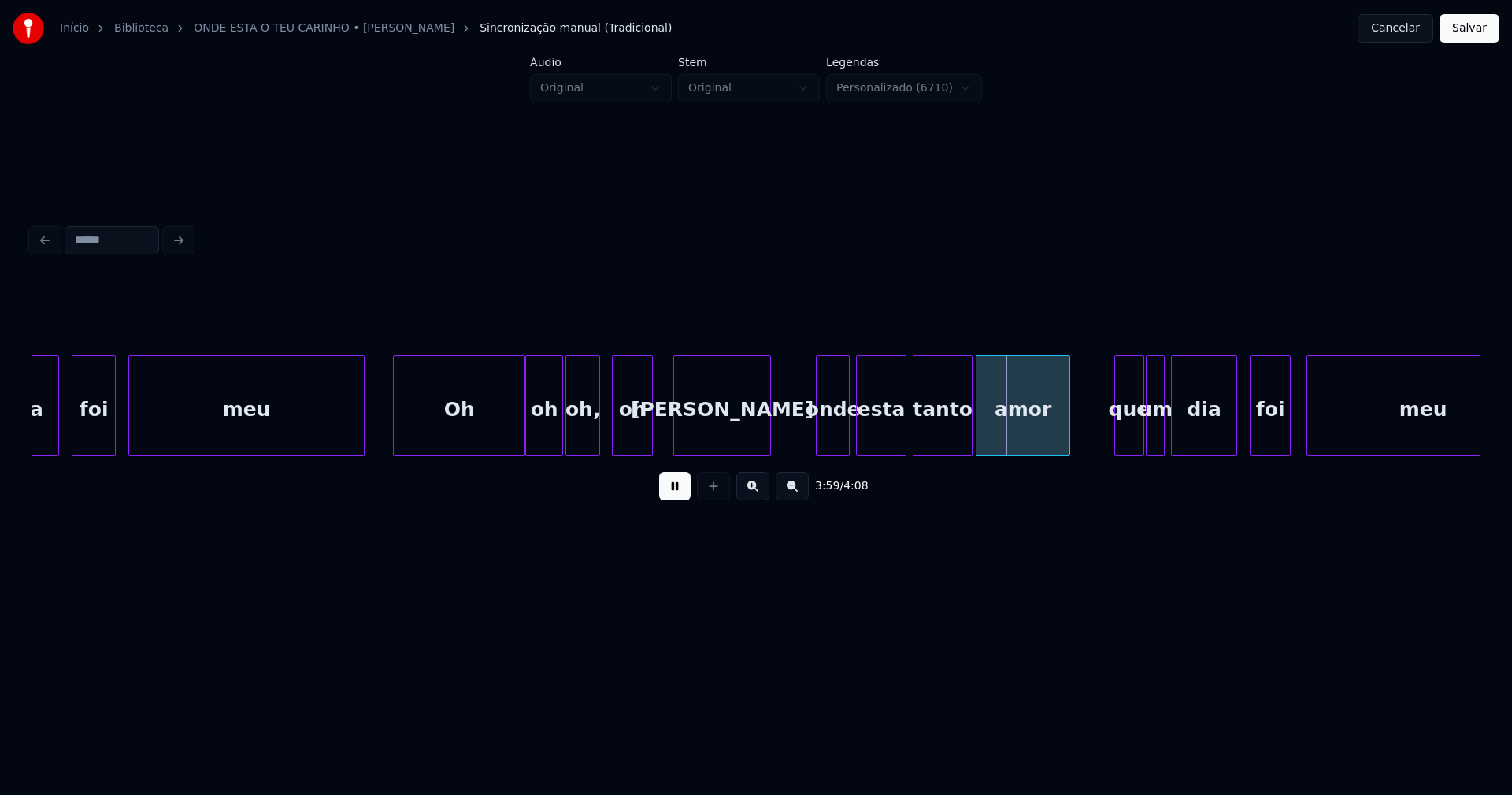
click at [818, 445] on div at bounding box center [819, 406] width 5 height 99
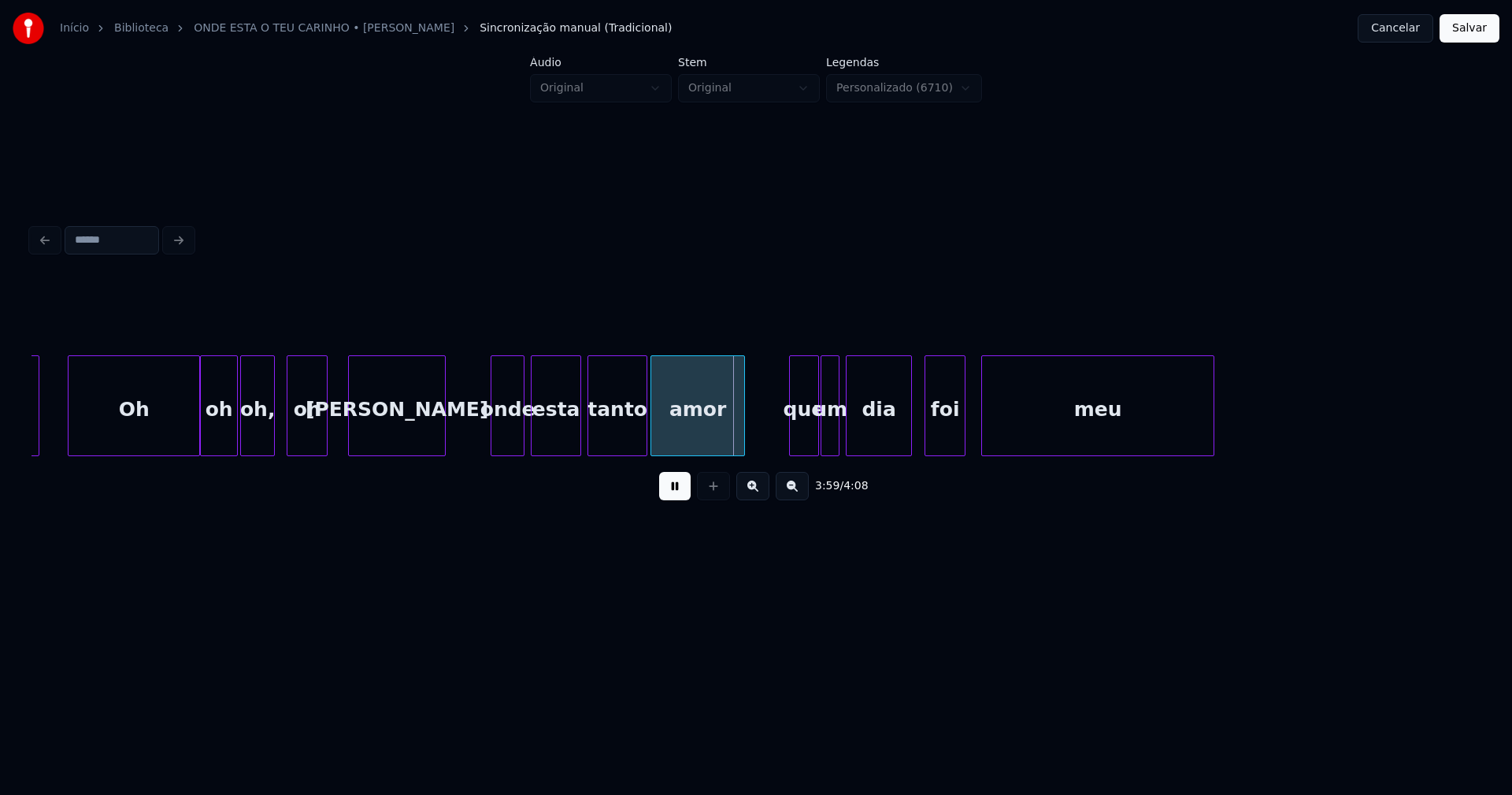
scroll to position [0, 37157]
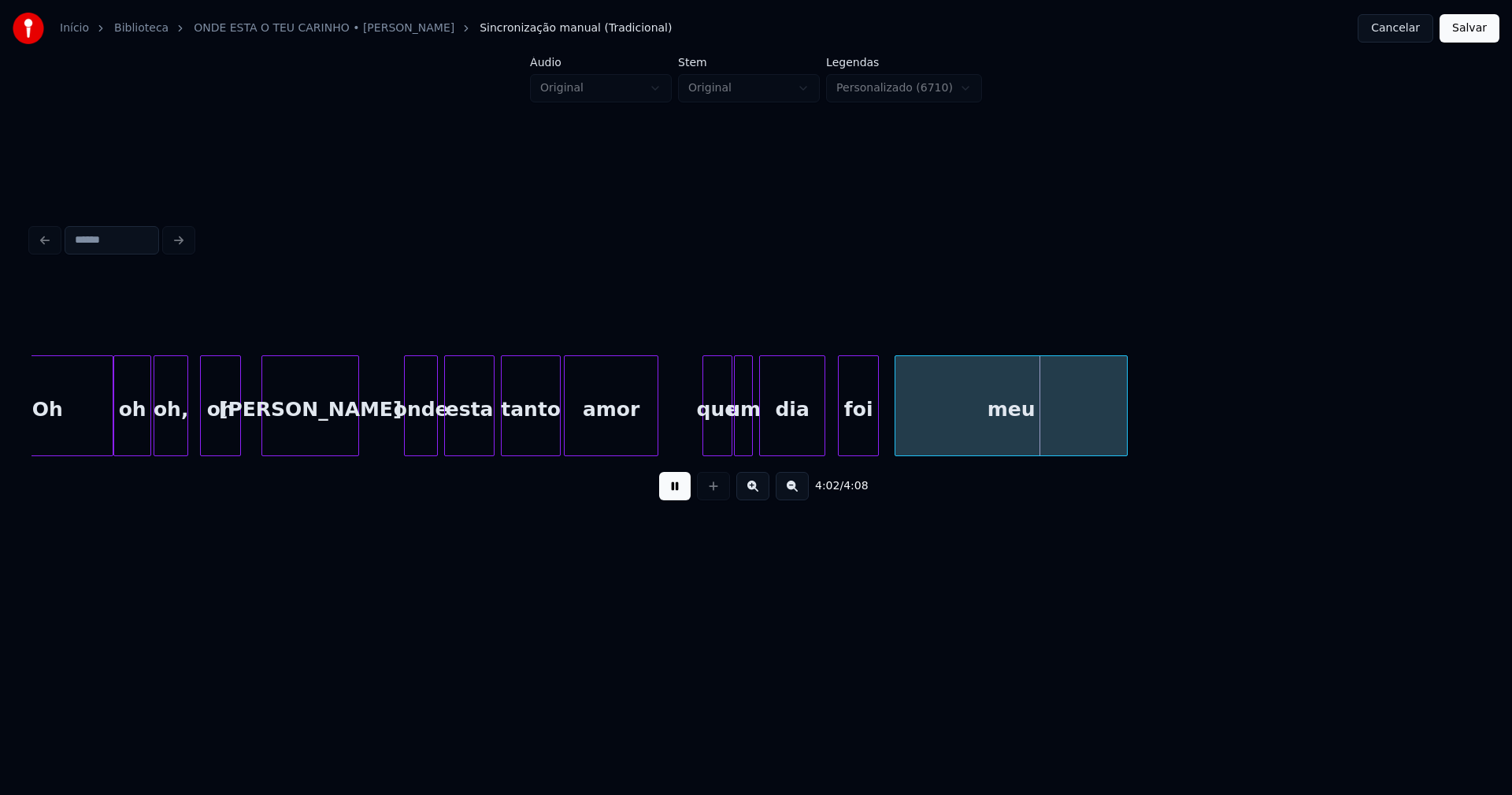
click at [1482, 25] on button "Salvar" at bounding box center [1469, 28] width 60 height 29
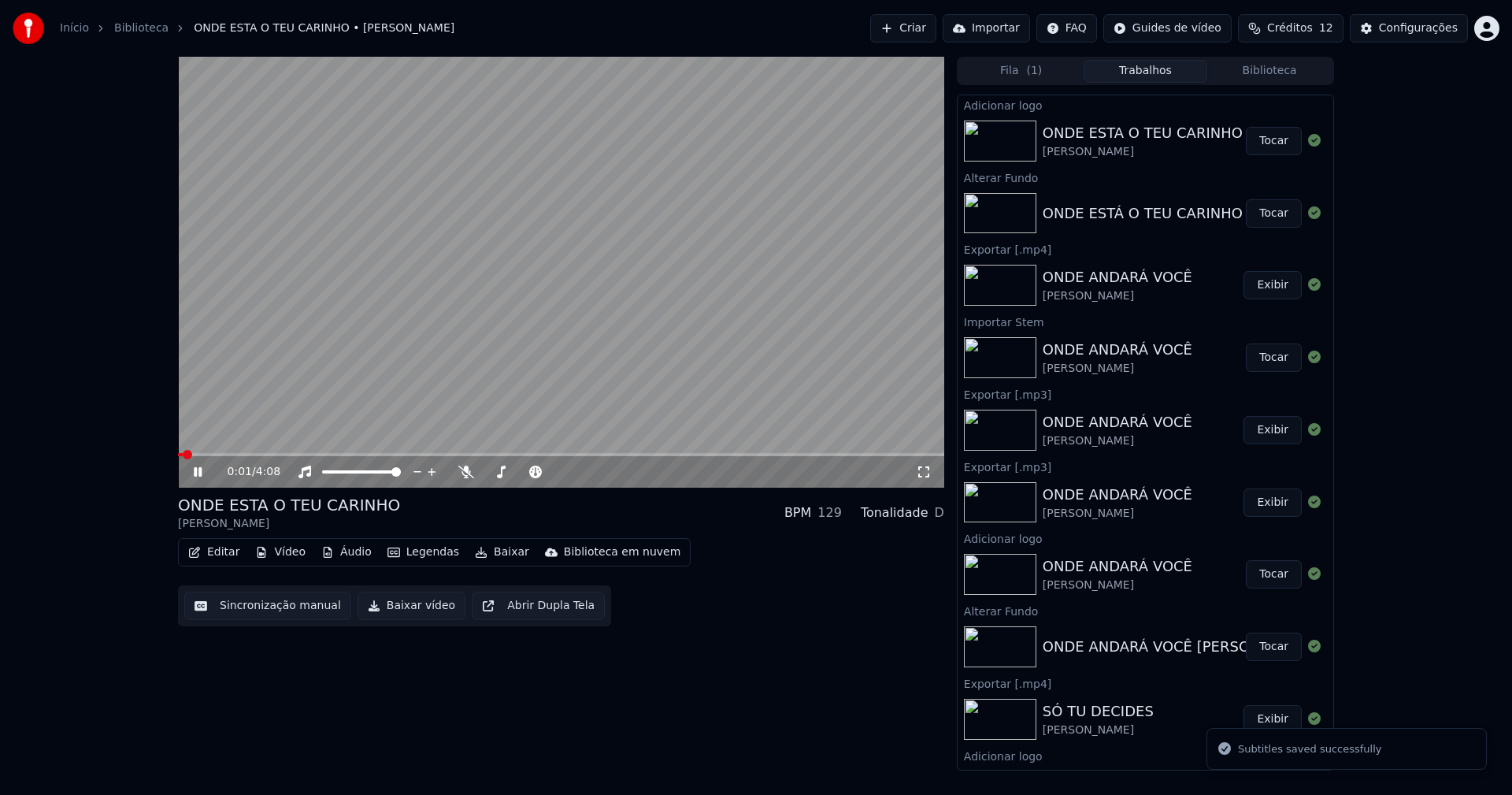
click at [924, 474] on icon at bounding box center [924, 471] width 16 height 13
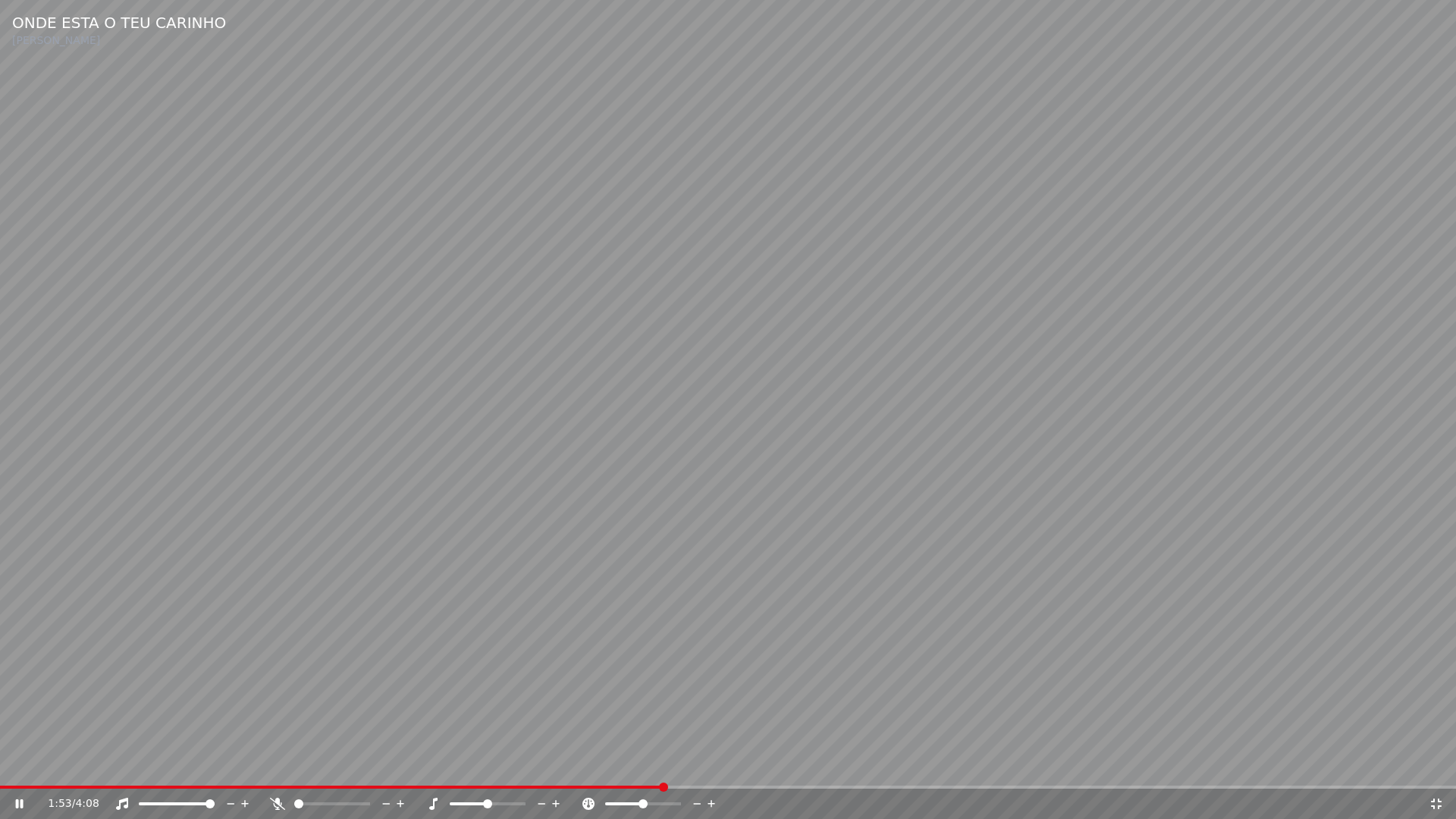
click at [1437, 765] on icon at bounding box center [1437, 804] width 15 height 12
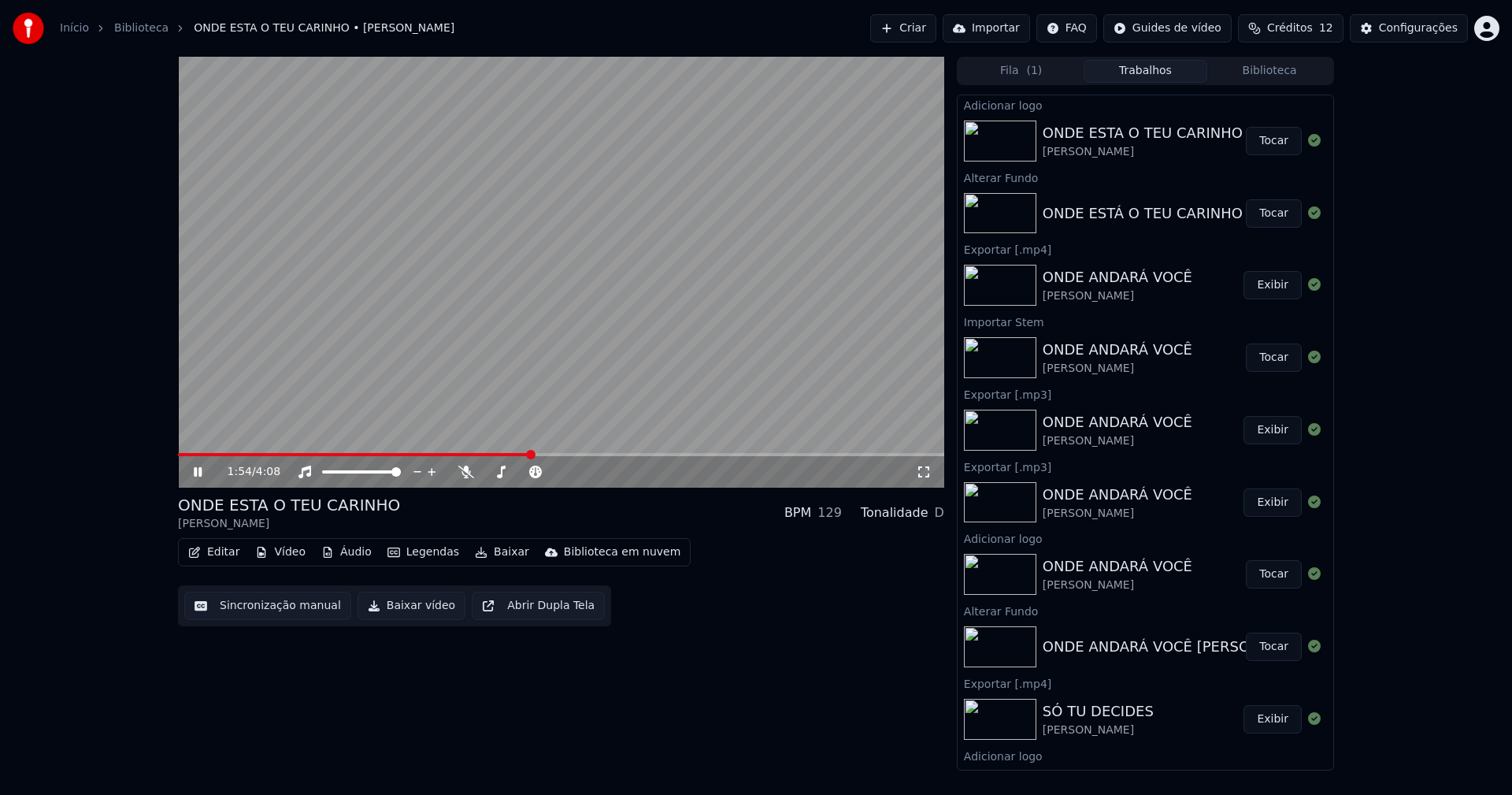
click at [198, 471] on icon at bounding box center [208, 471] width 37 height 13
click at [384, 606] on button "Baixar vídeo" at bounding box center [411, 605] width 108 height 29
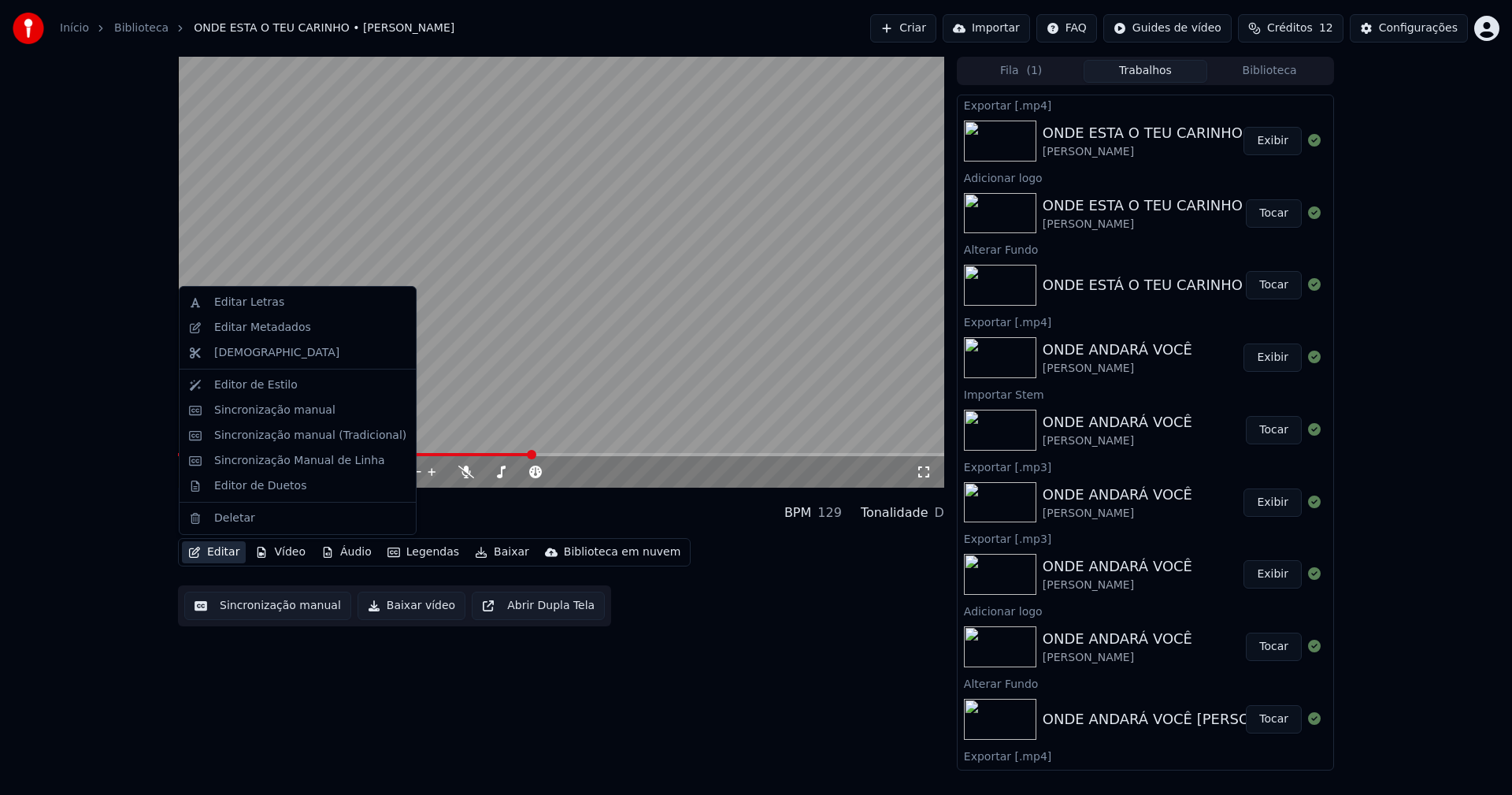
click at [219, 550] on button "Editar" at bounding box center [213, 552] width 64 height 22
click at [274, 331] on div "Editar Metadados" at bounding box center [263, 328] width 97 height 16
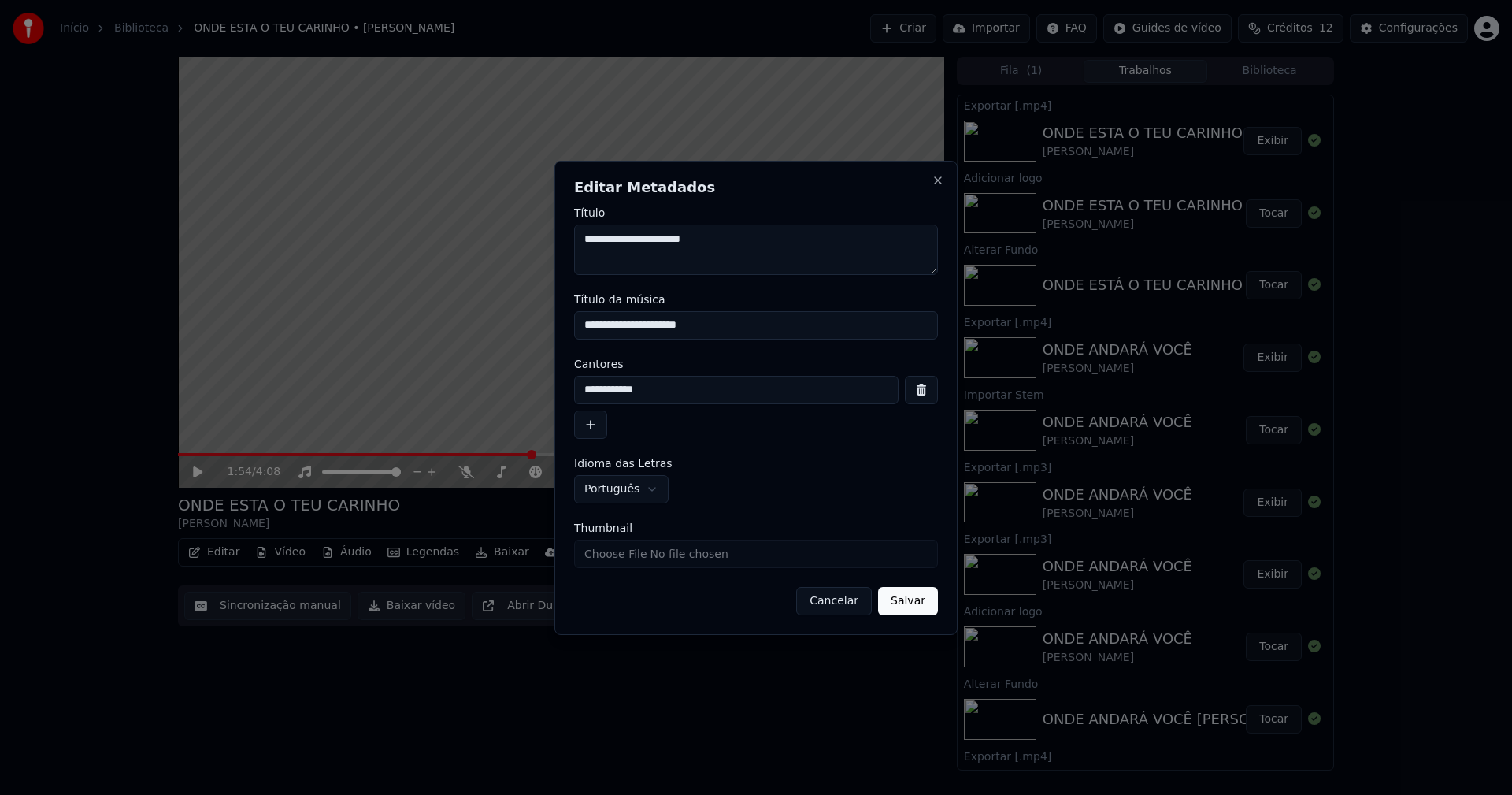
click at [609, 554] on input "Thumbnail" at bounding box center [756, 554] width 364 height 29
type input "**********"
click at [917, 601] on button "Salvar" at bounding box center [908, 600] width 60 height 29
